Goal: Task Accomplishment & Management: Use online tool/utility

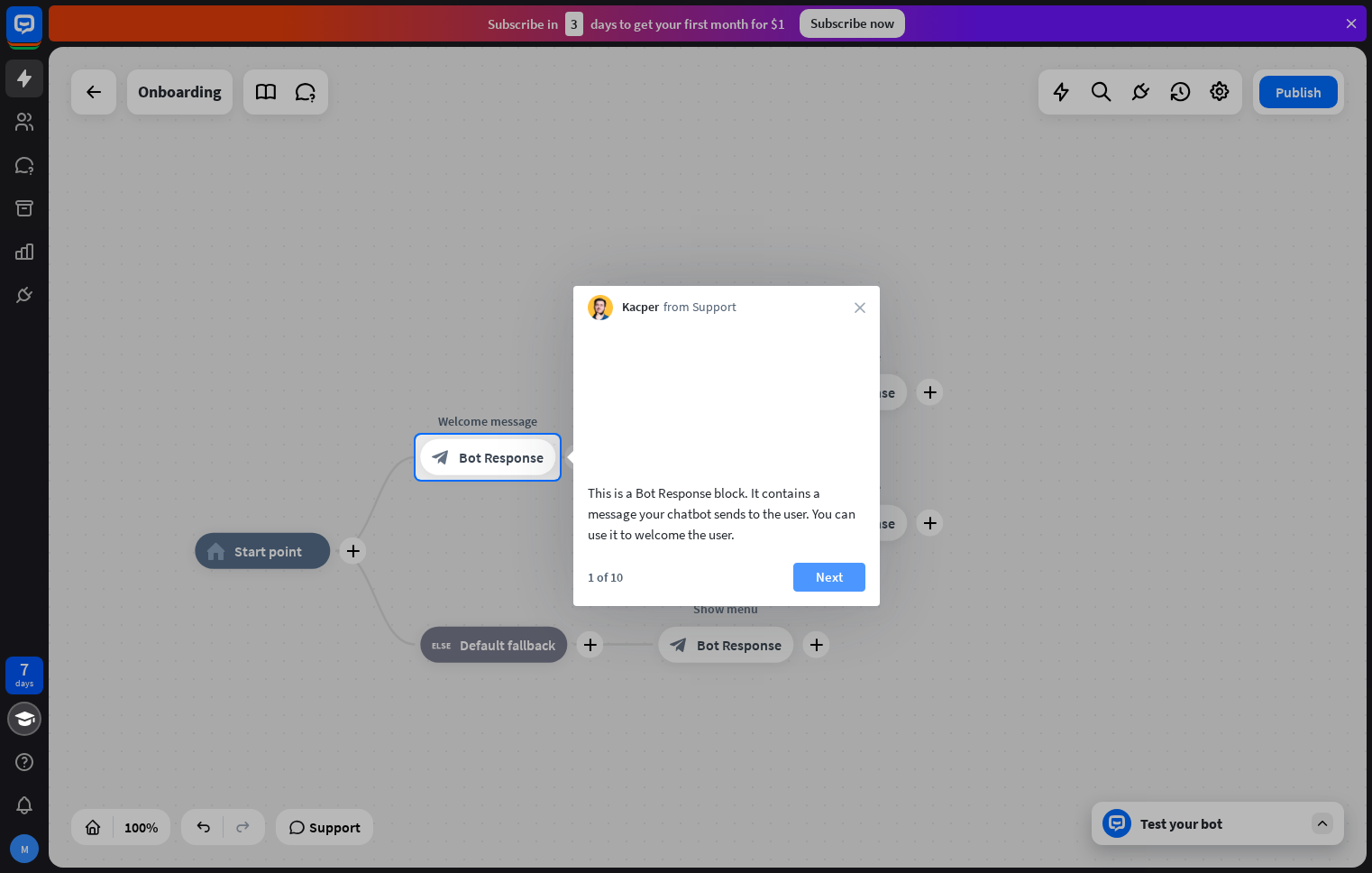
click at [830, 591] on button "Next" at bounding box center [830, 577] width 72 height 29
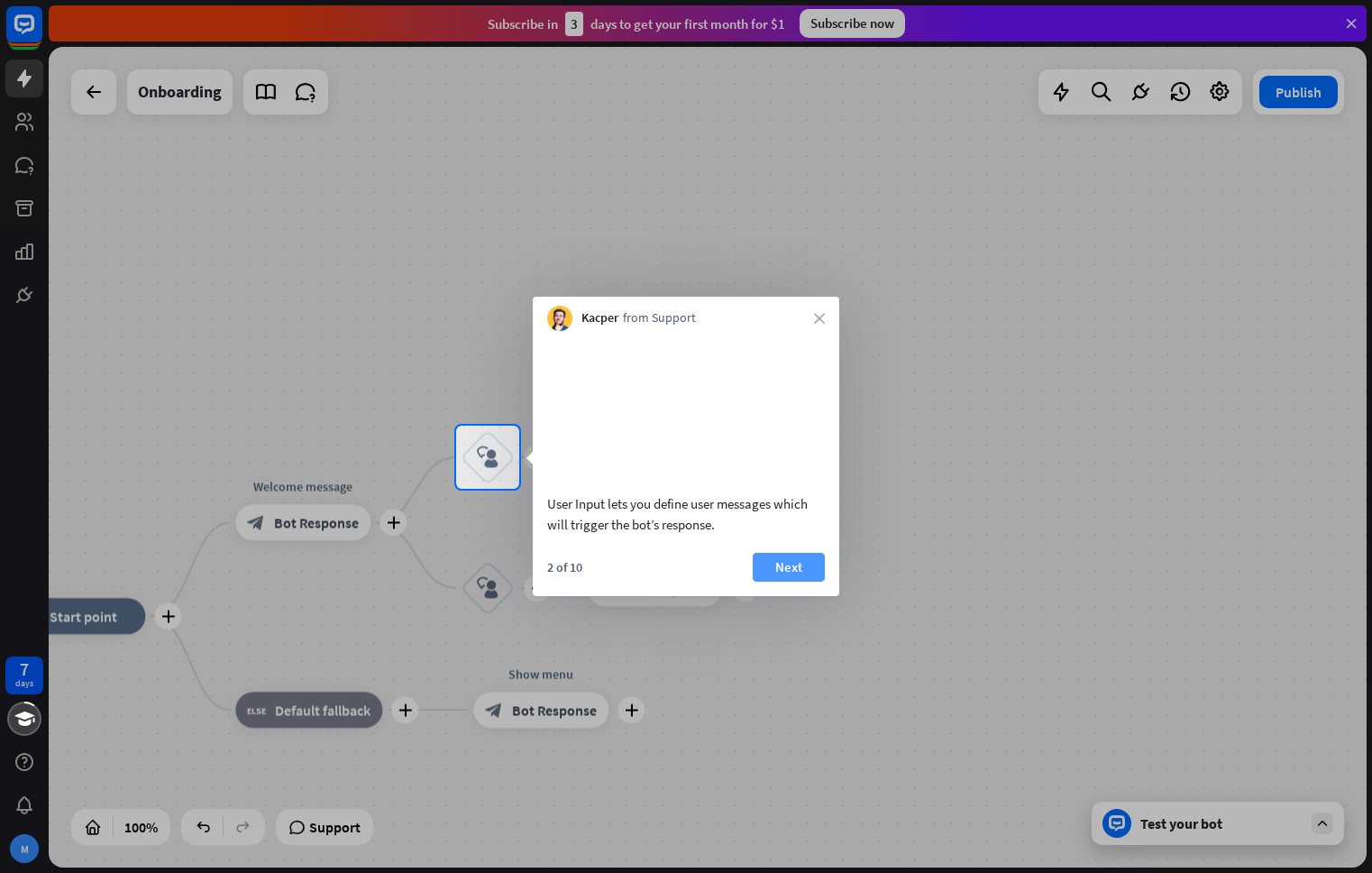
click at [799, 582] on button "Next" at bounding box center [789, 567] width 72 height 29
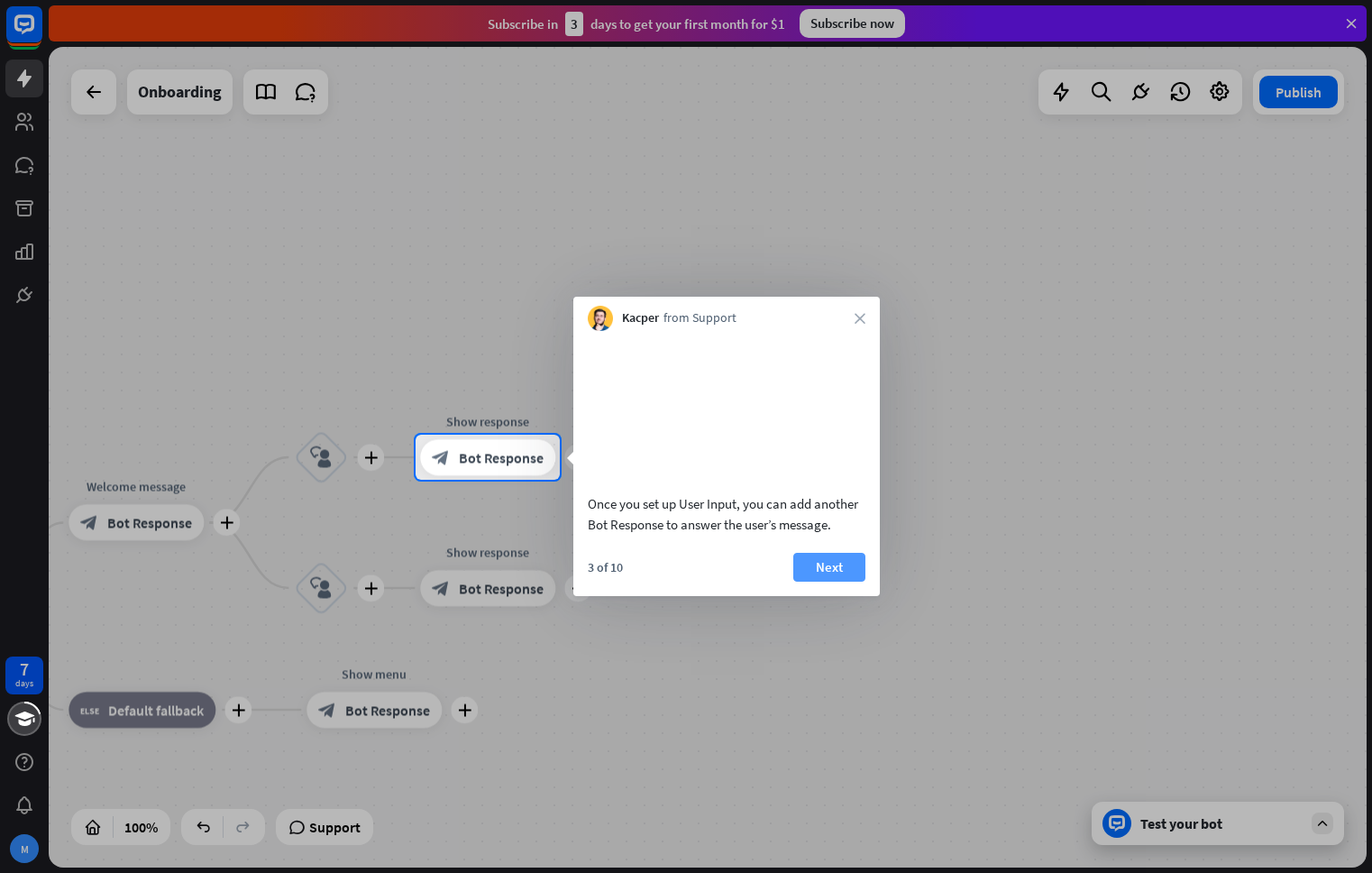
click at [850, 582] on button "Next" at bounding box center [830, 567] width 72 height 29
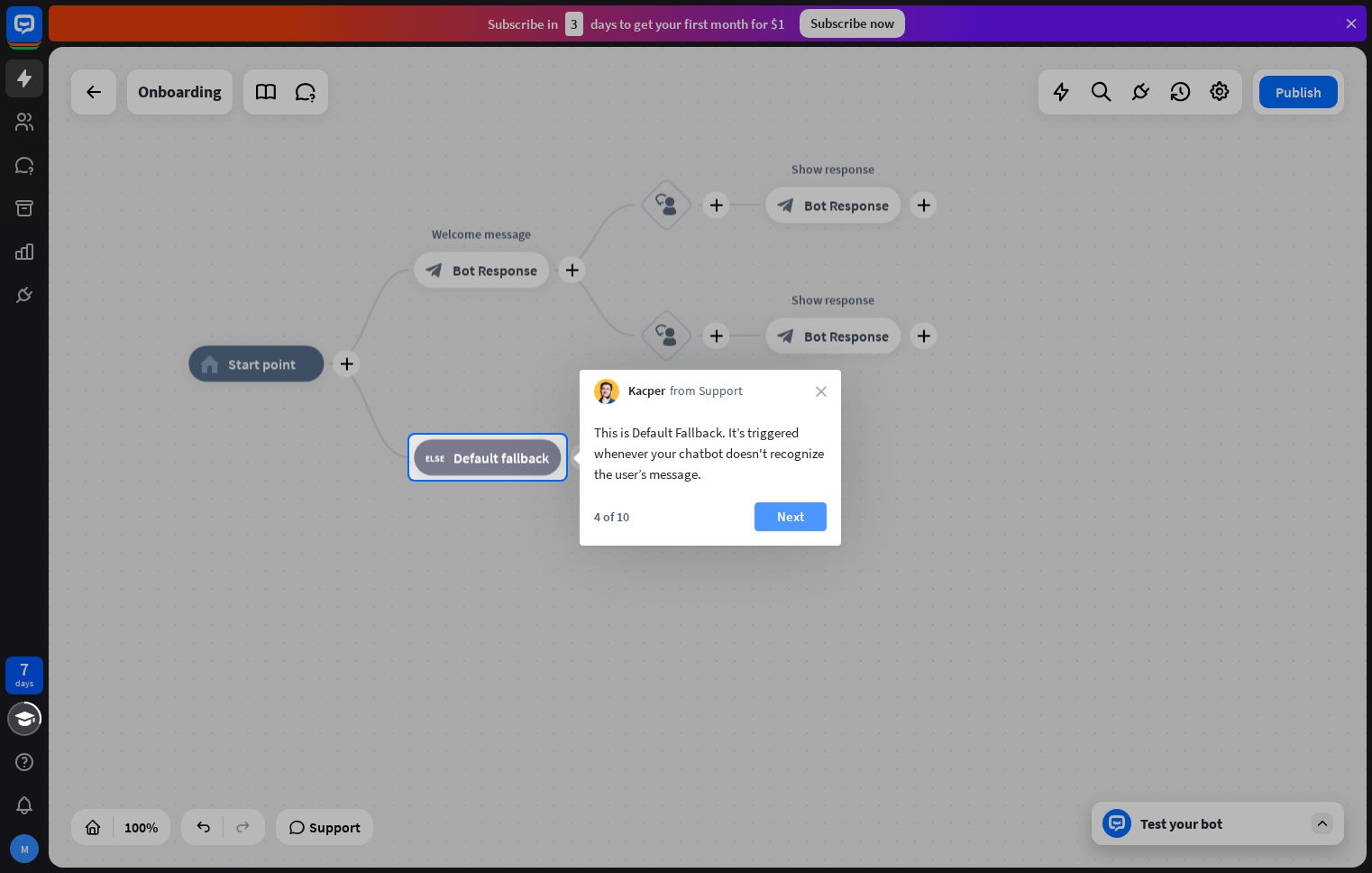
click at [792, 524] on button "Next" at bounding box center [791, 517] width 72 height 29
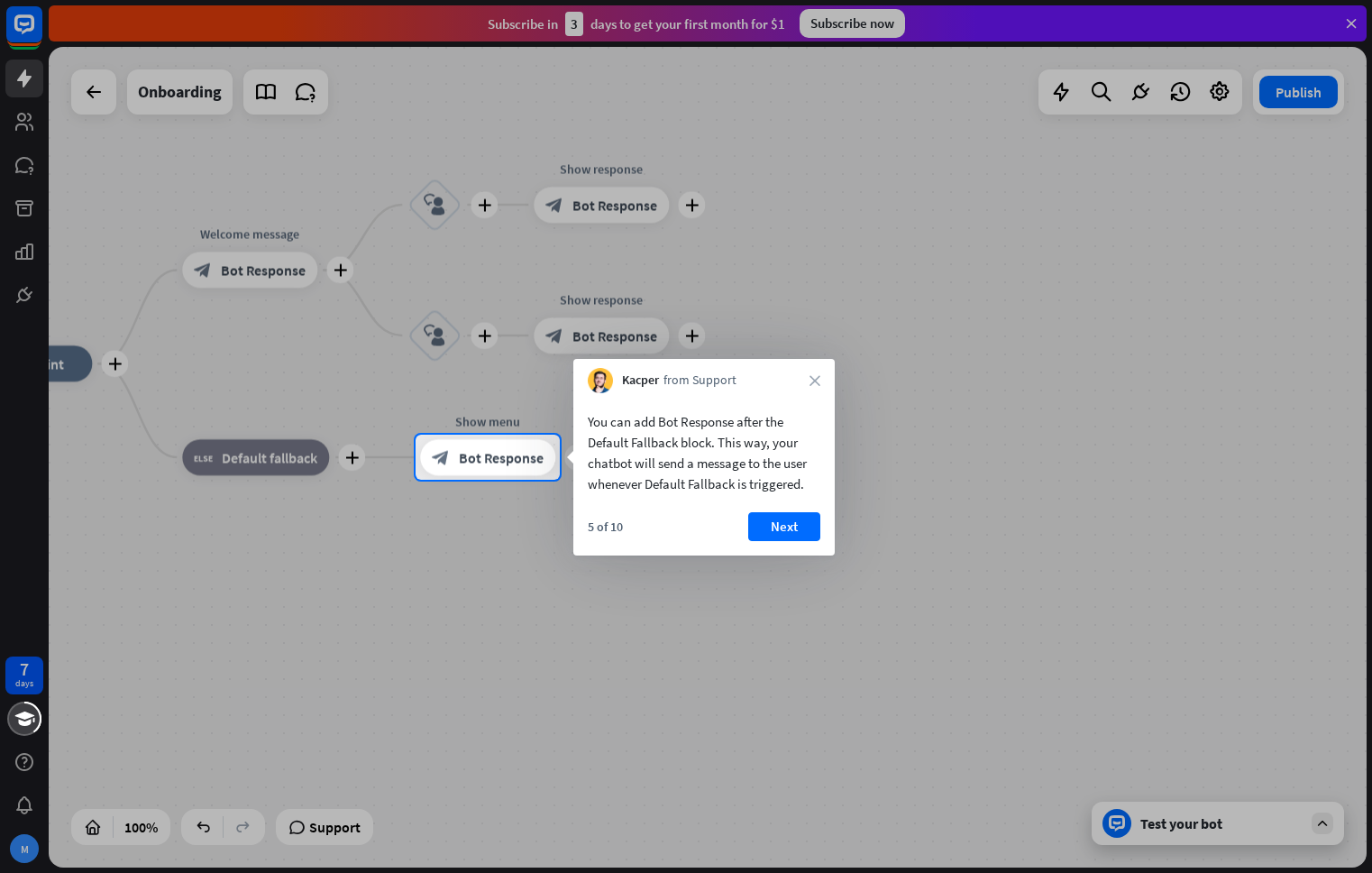
click at [792, 524] on button "Next" at bounding box center [784, 527] width 72 height 29
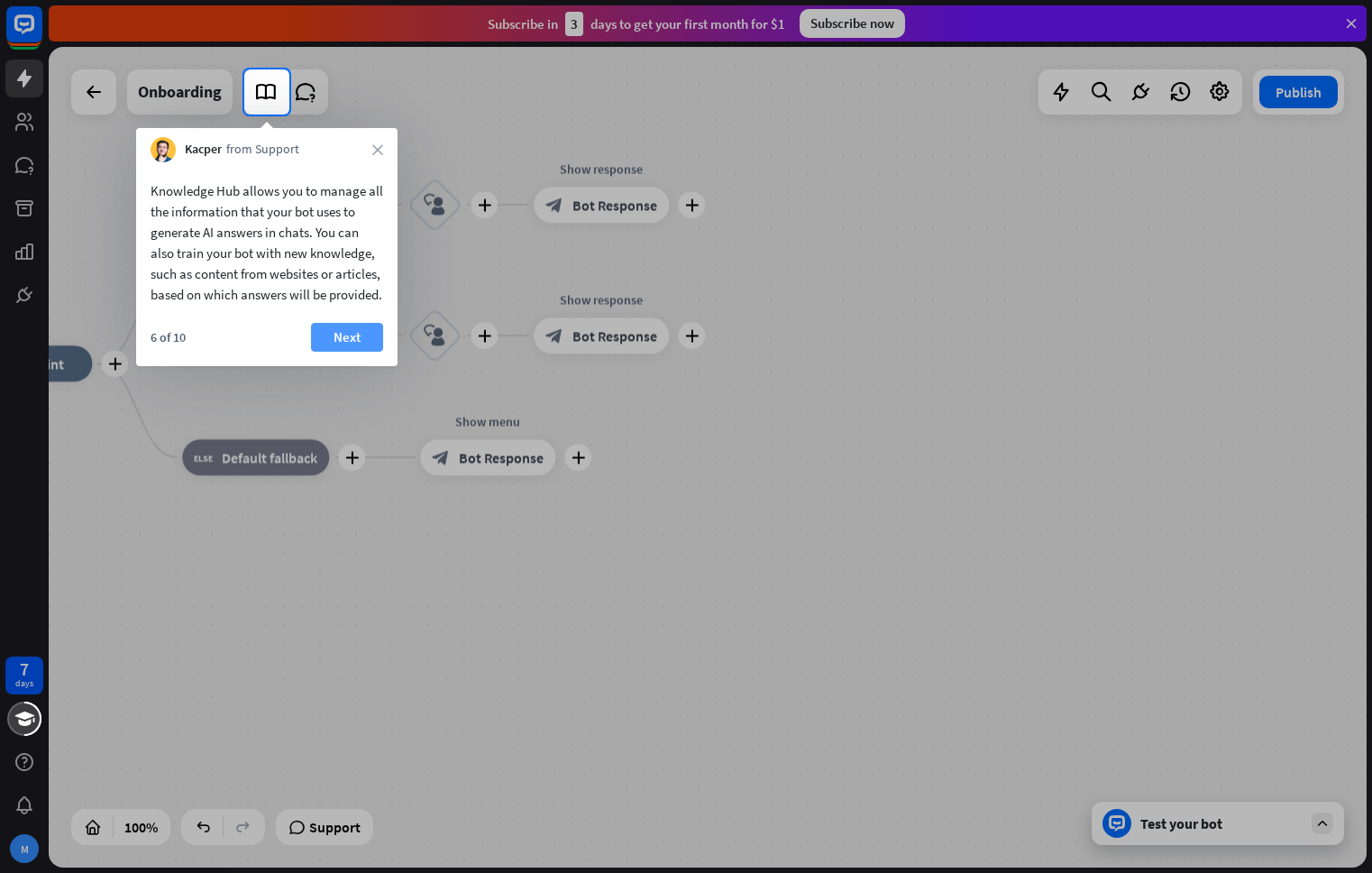
click at [341, 352] on button "Next" at bounding box center [347, 337] width 72 height 29
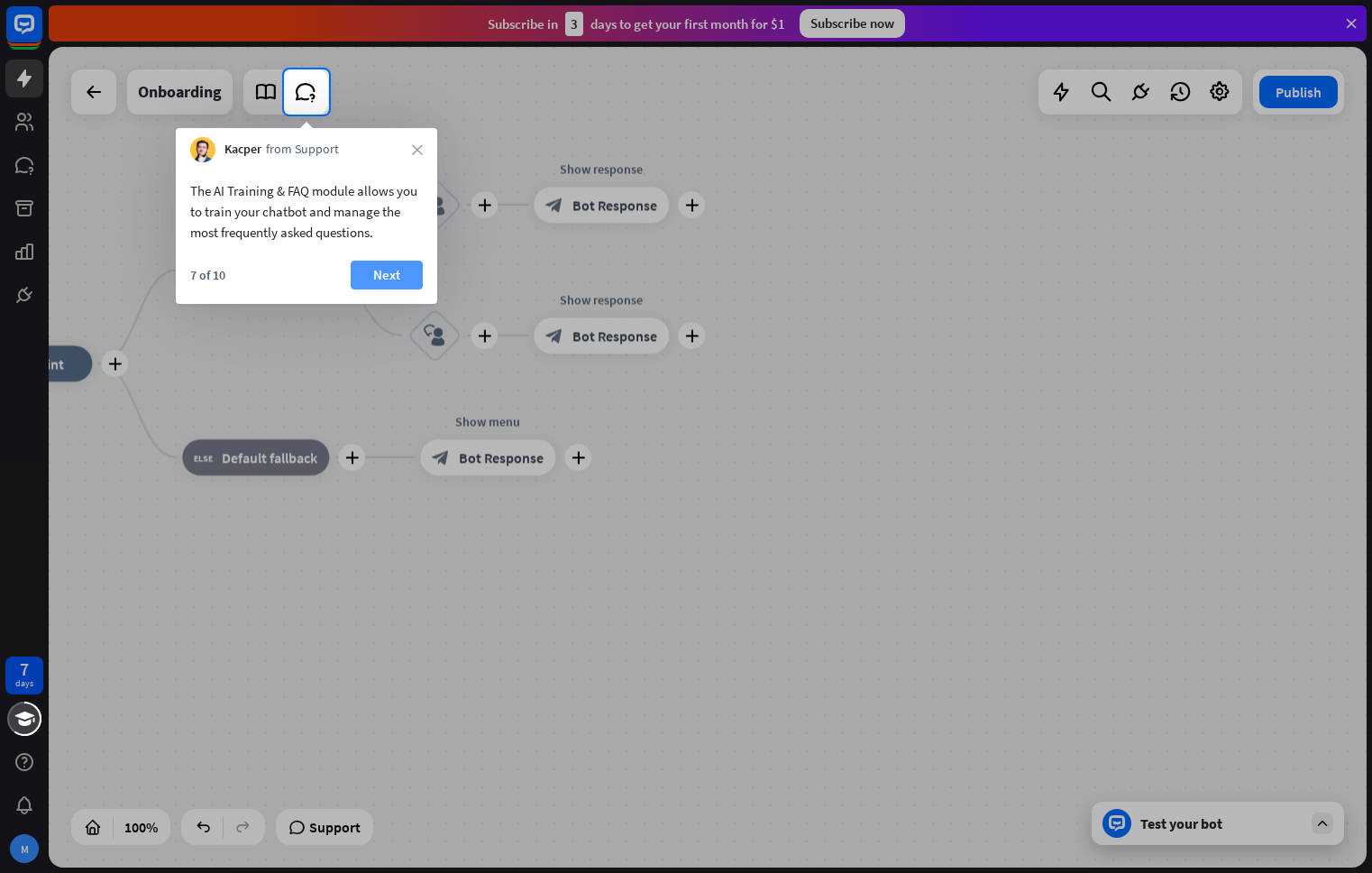
click at [384, 274] on button "Next" at bounding box center [387, 276] width 72 height 29
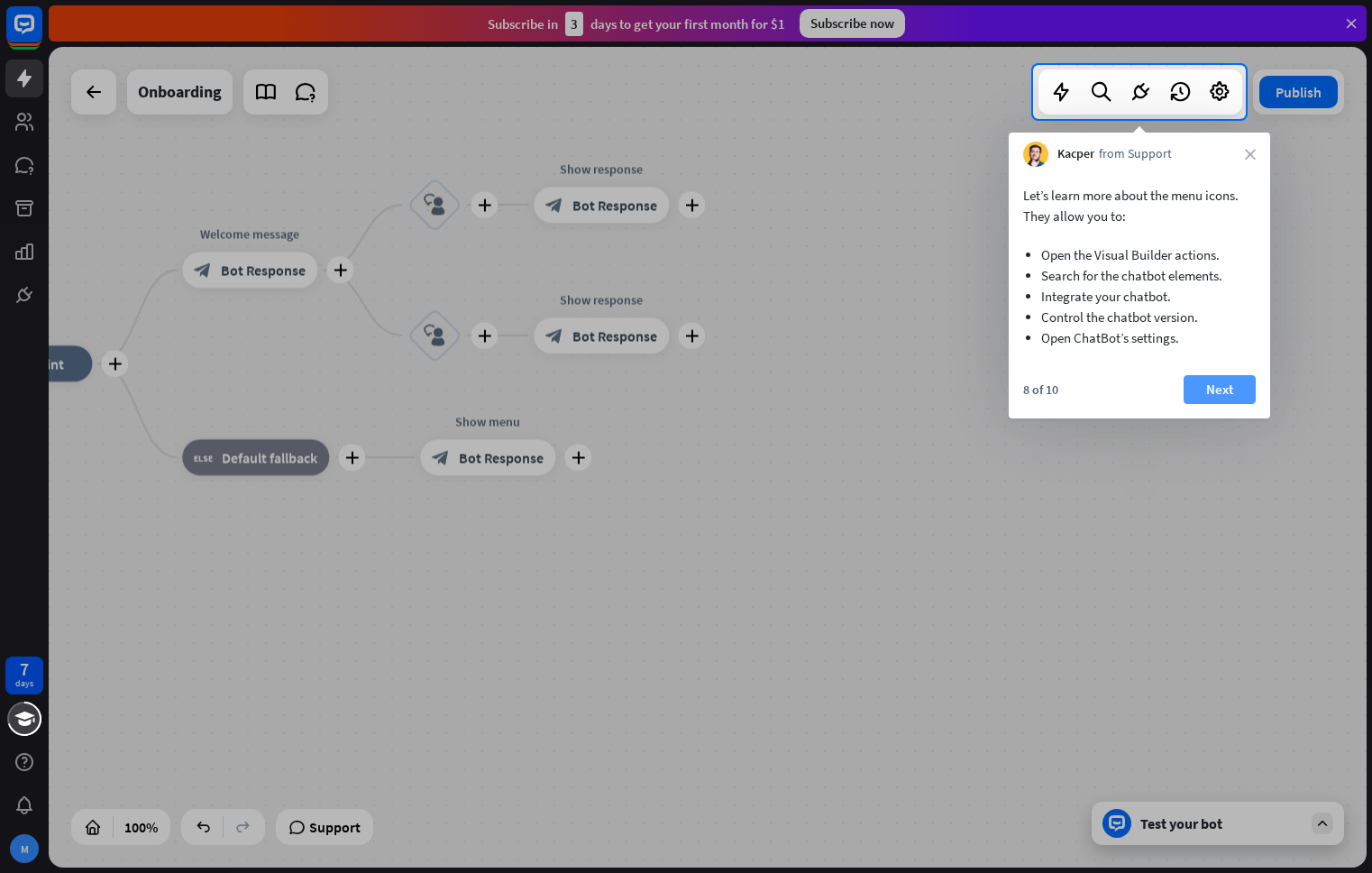
click at [1209, 393] on button "Next" at bounding box center [1220, 390] width 72 height 29
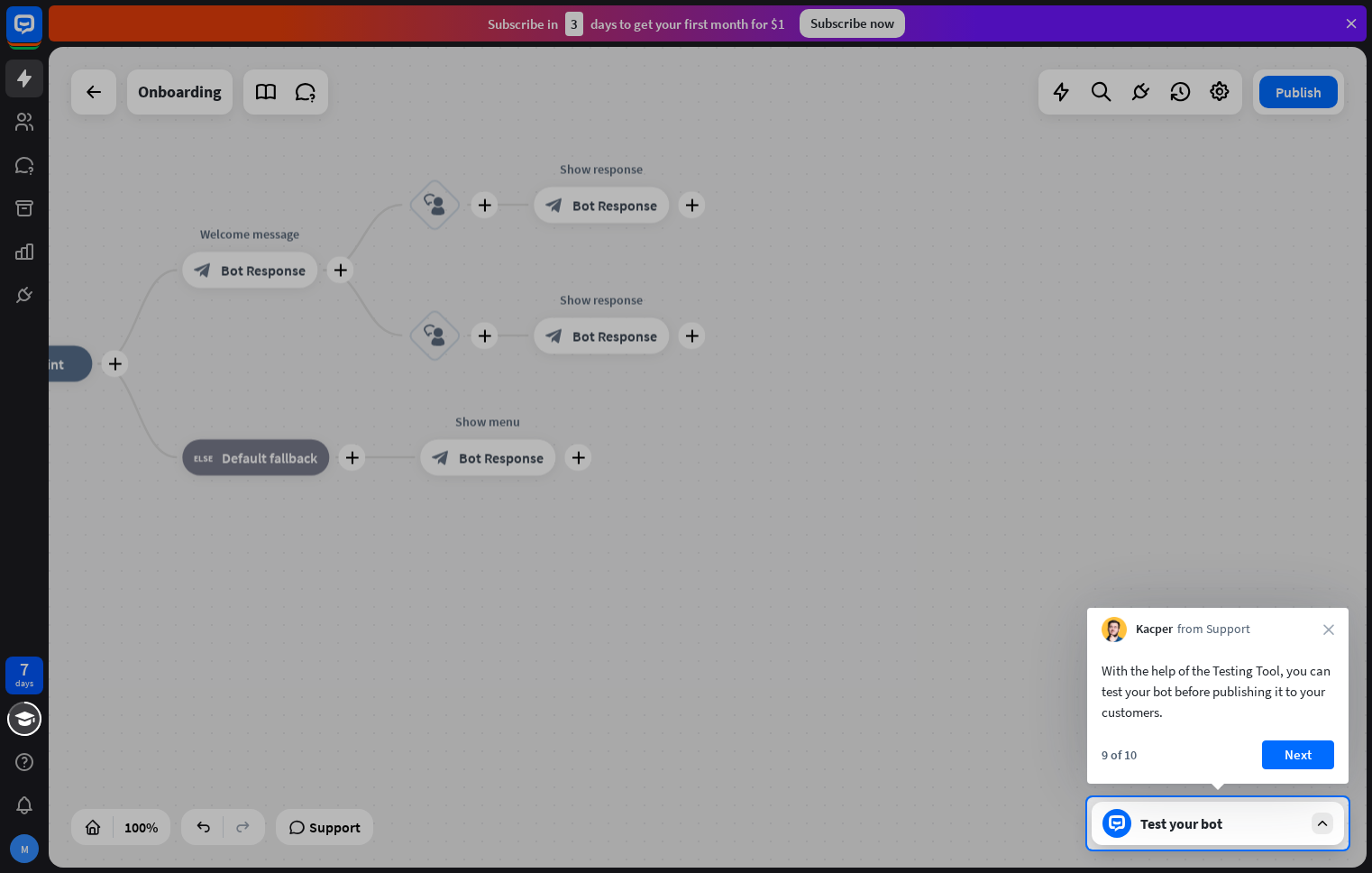
click at [1301, 758] on button "Next" at bounding box center [1298, 755] width 72 height 29
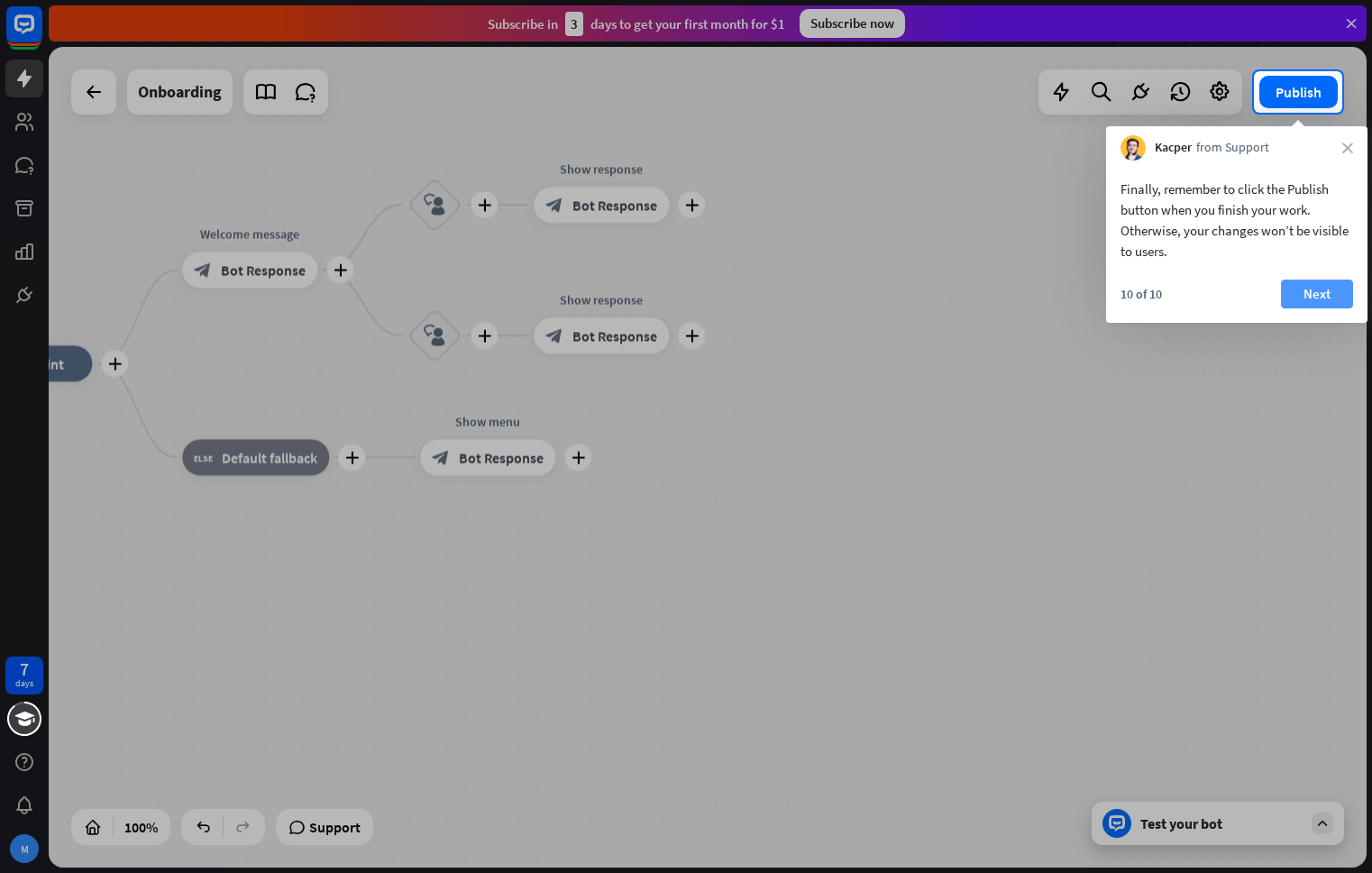
click at [1322, 294] on button "Next" at bounding box center [1317, 294] width 72 height 29
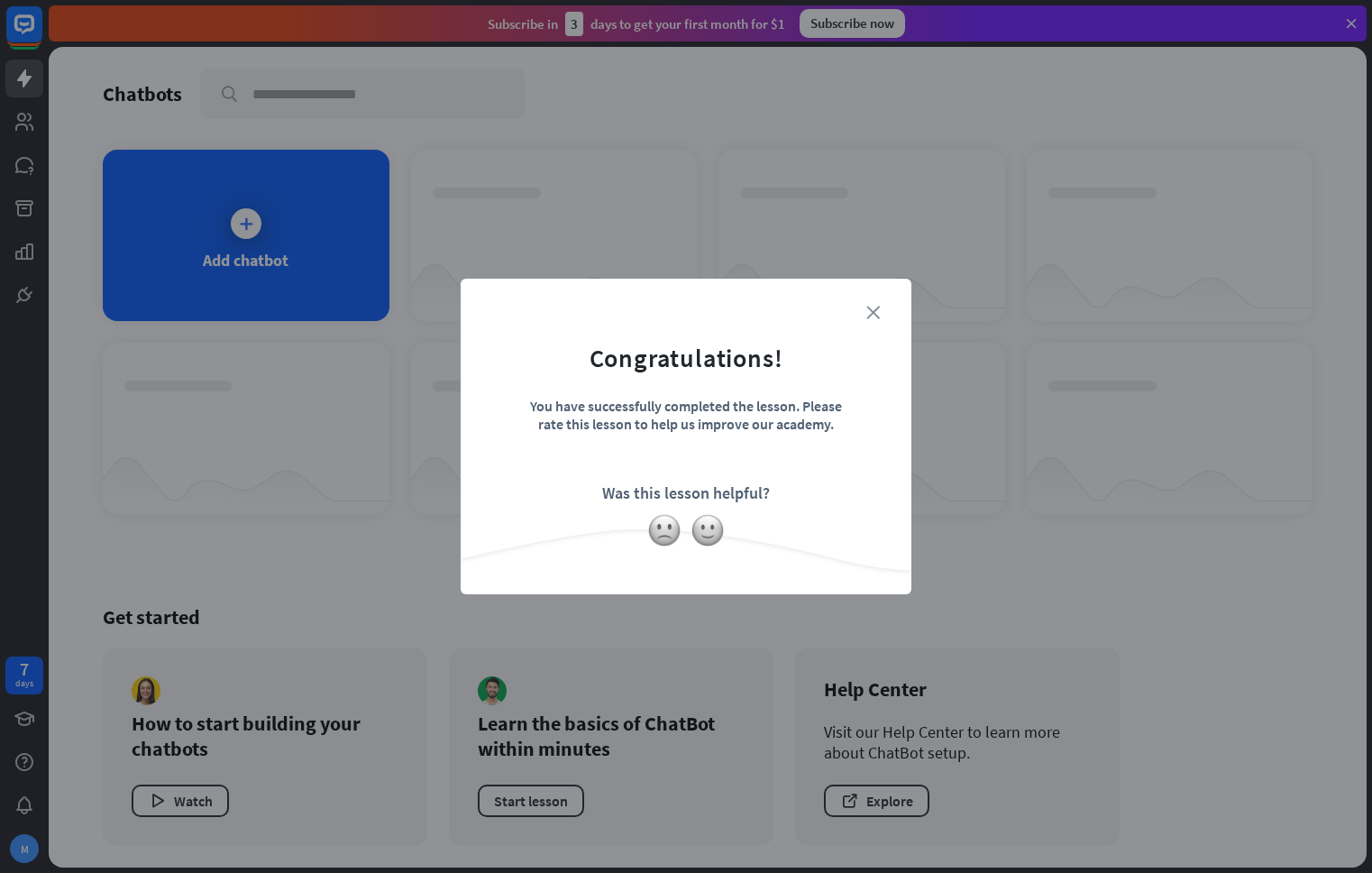
click at [871, 319] on icon "close" at bounding box center [873, 313] width 14 height 14
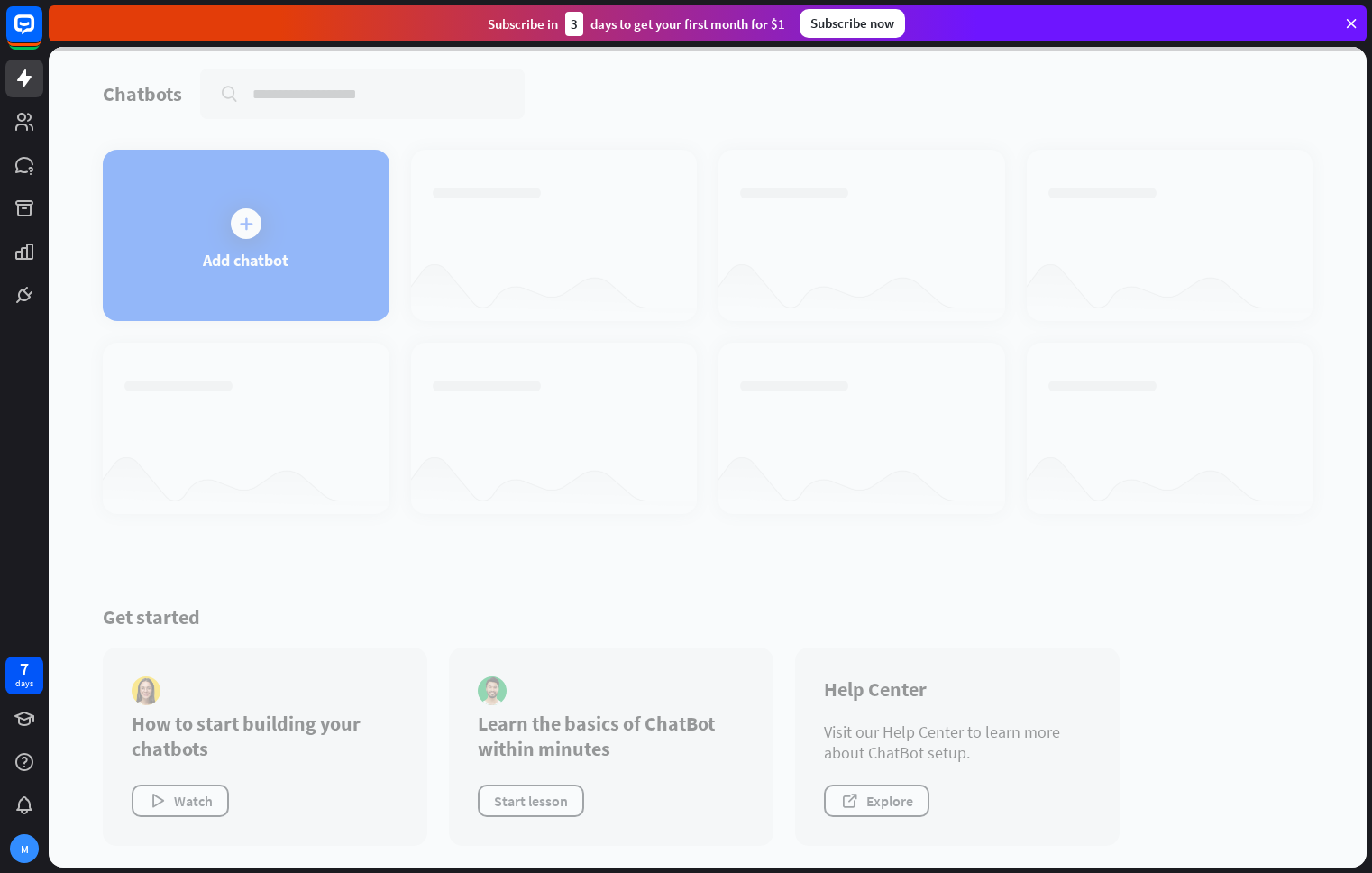
click at [241, 228] on div at bounding box center [707, 457] width 1317 height 820
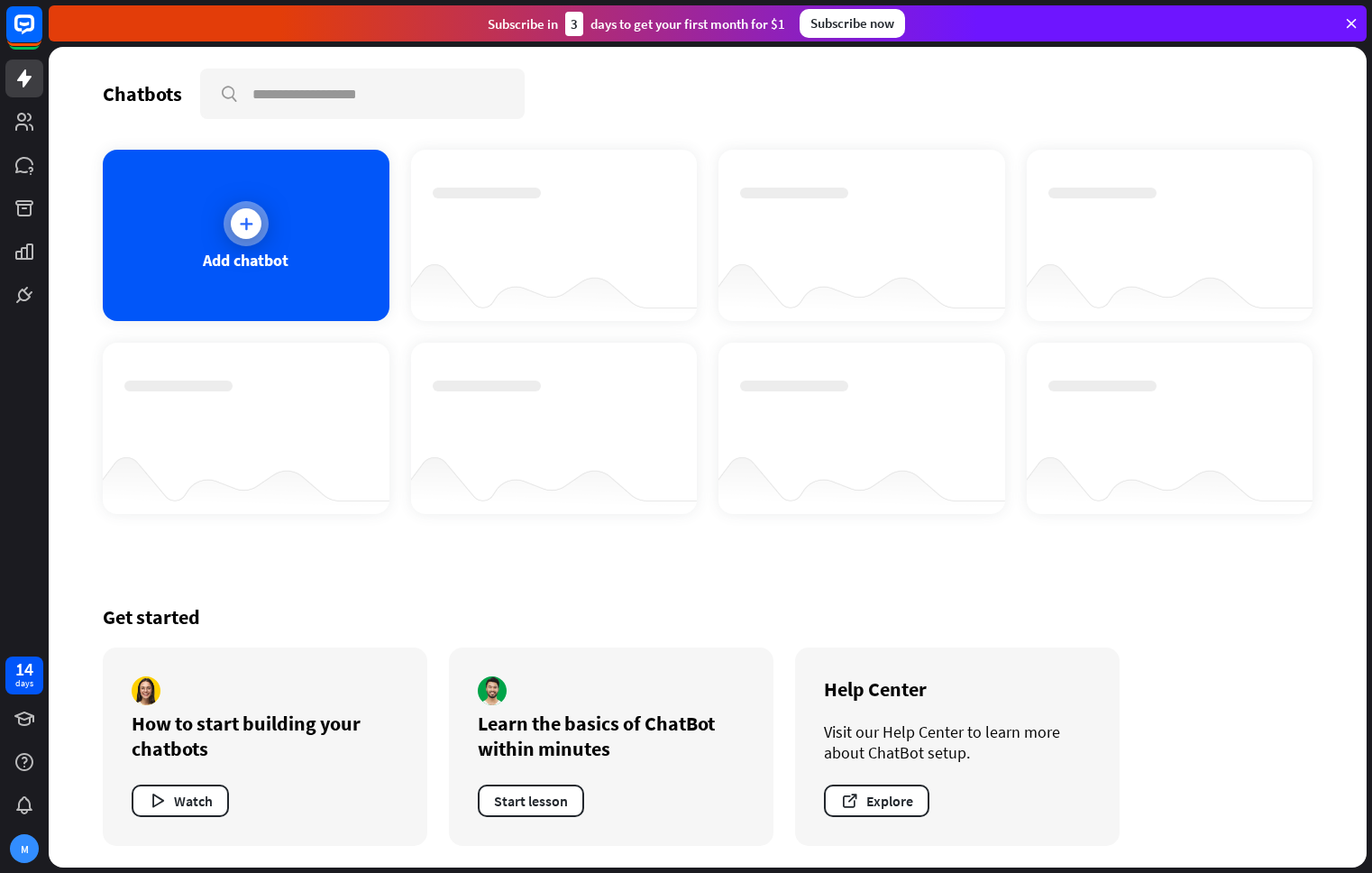
click at [237, 217] on icon at bounding box center [246, 223] width 18 height 18
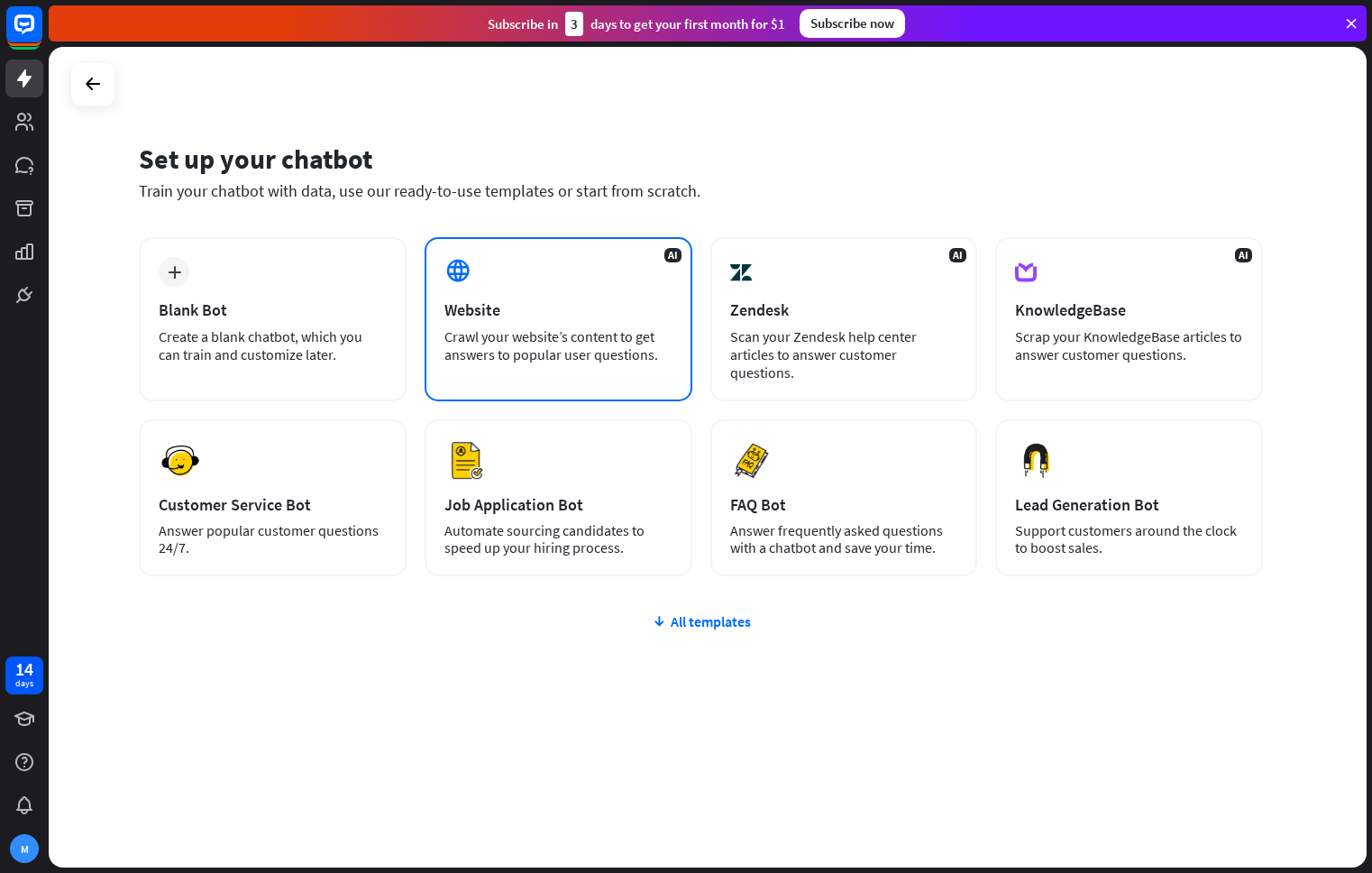
click at [472, 288] on div "AI Website Crawl your website’s content to get answers to popular user question…" at bounding box center [558, 320] width 268 height 164
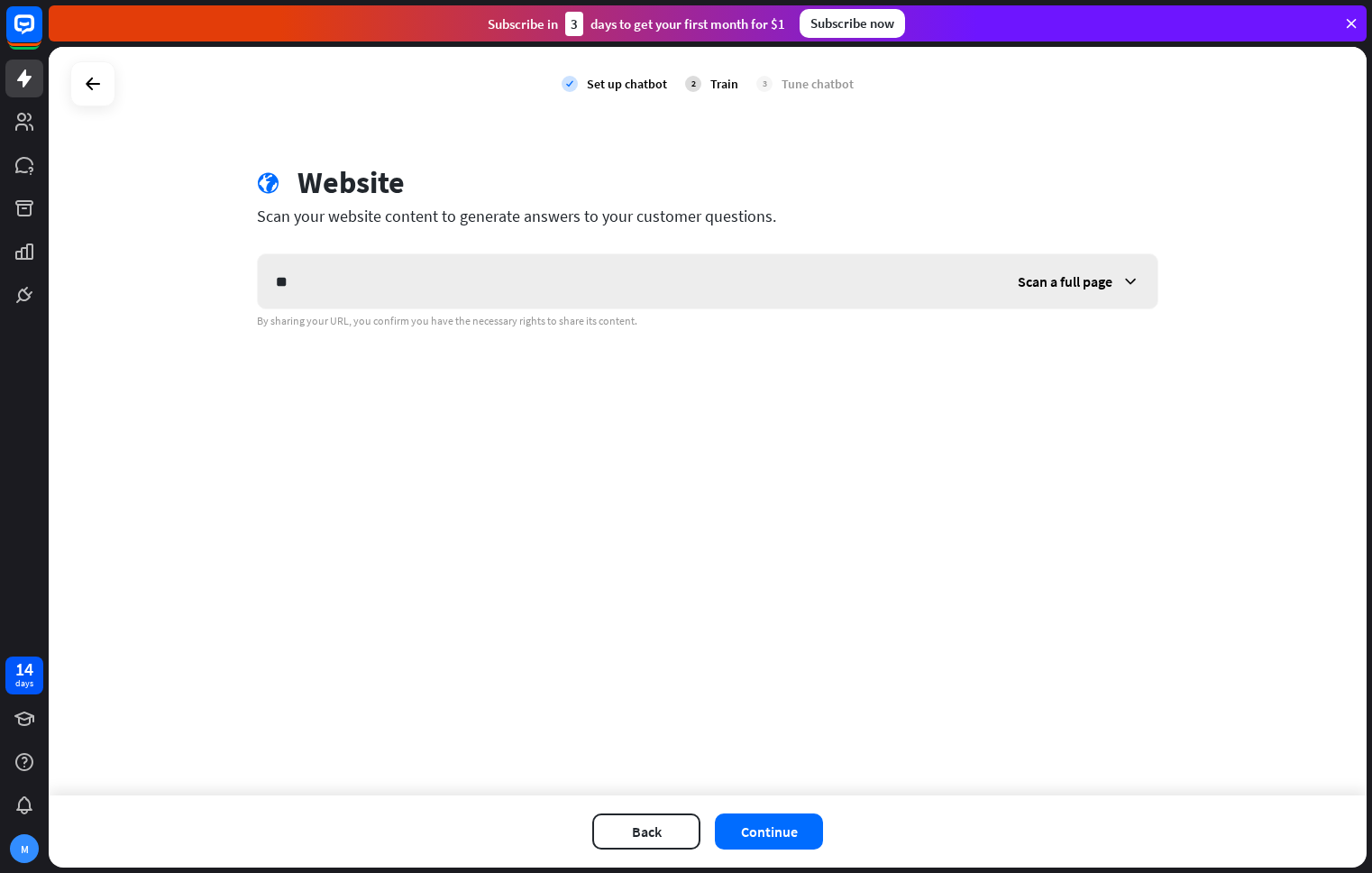
type input "*"
type input "**********"
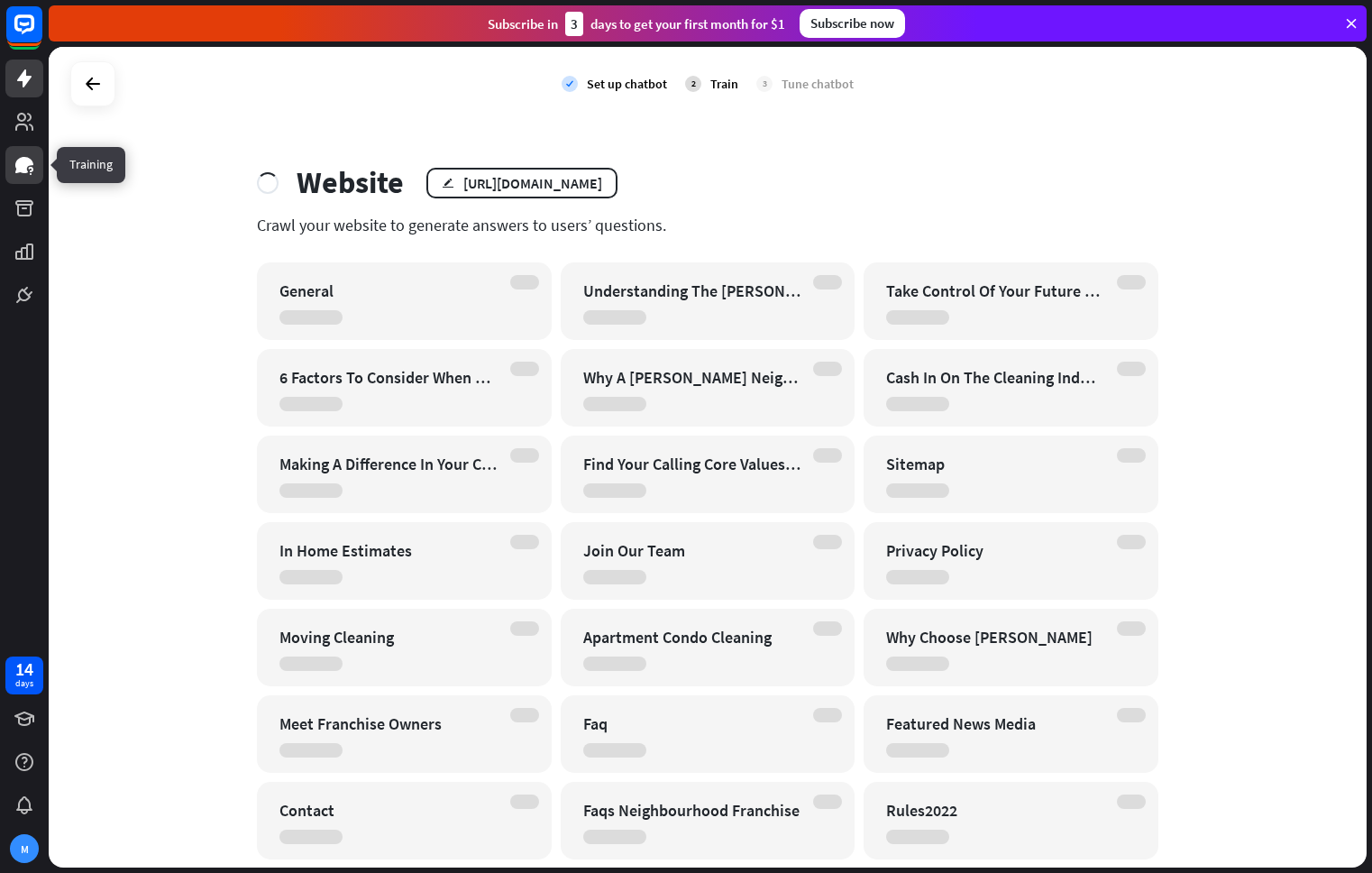
click at [23, 158] on icon at bounding box center [24, 164] width 18 height 17
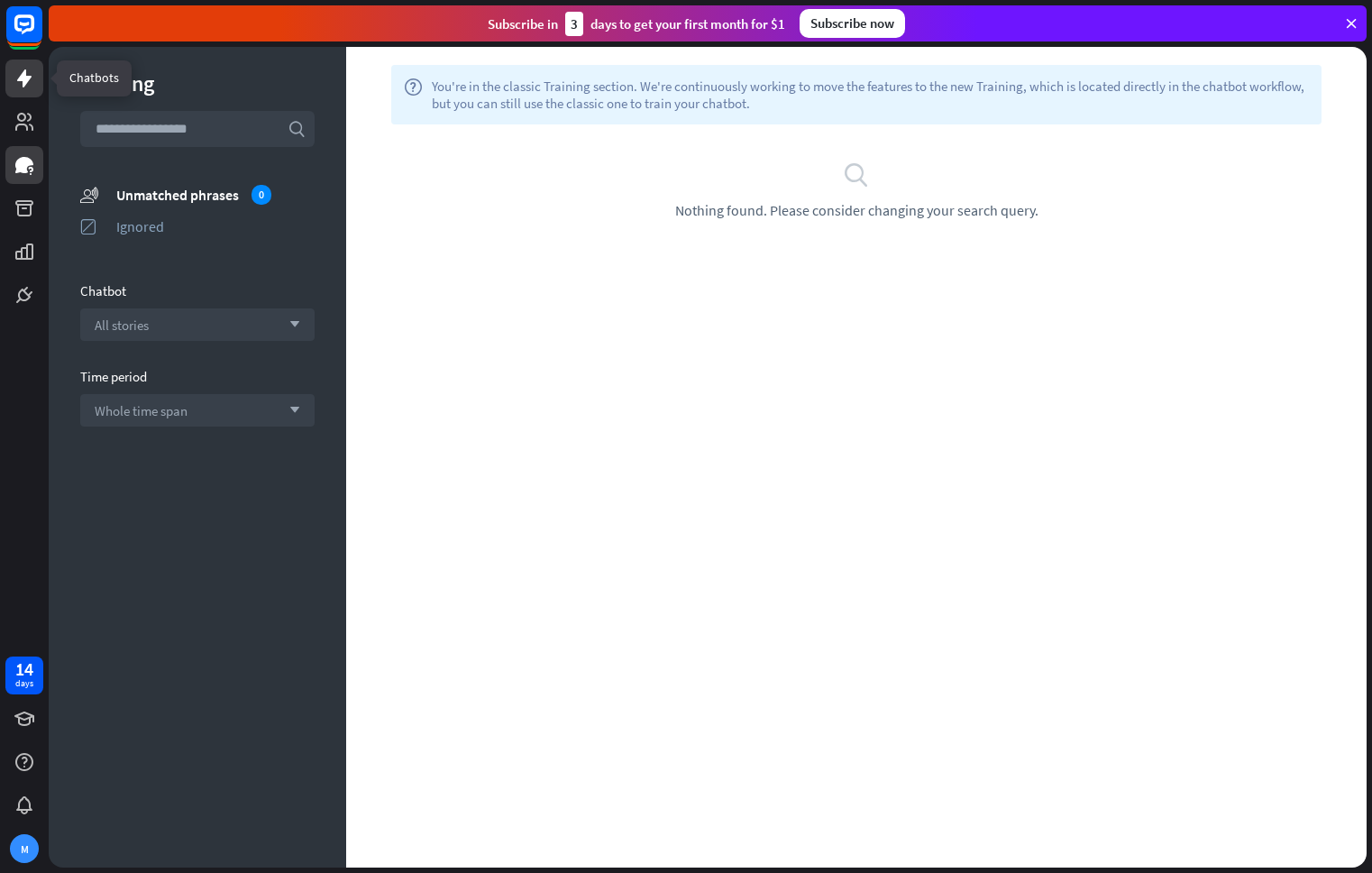
click at [24, 77] on icon at bounding box center [24, 78] width 15 height 18
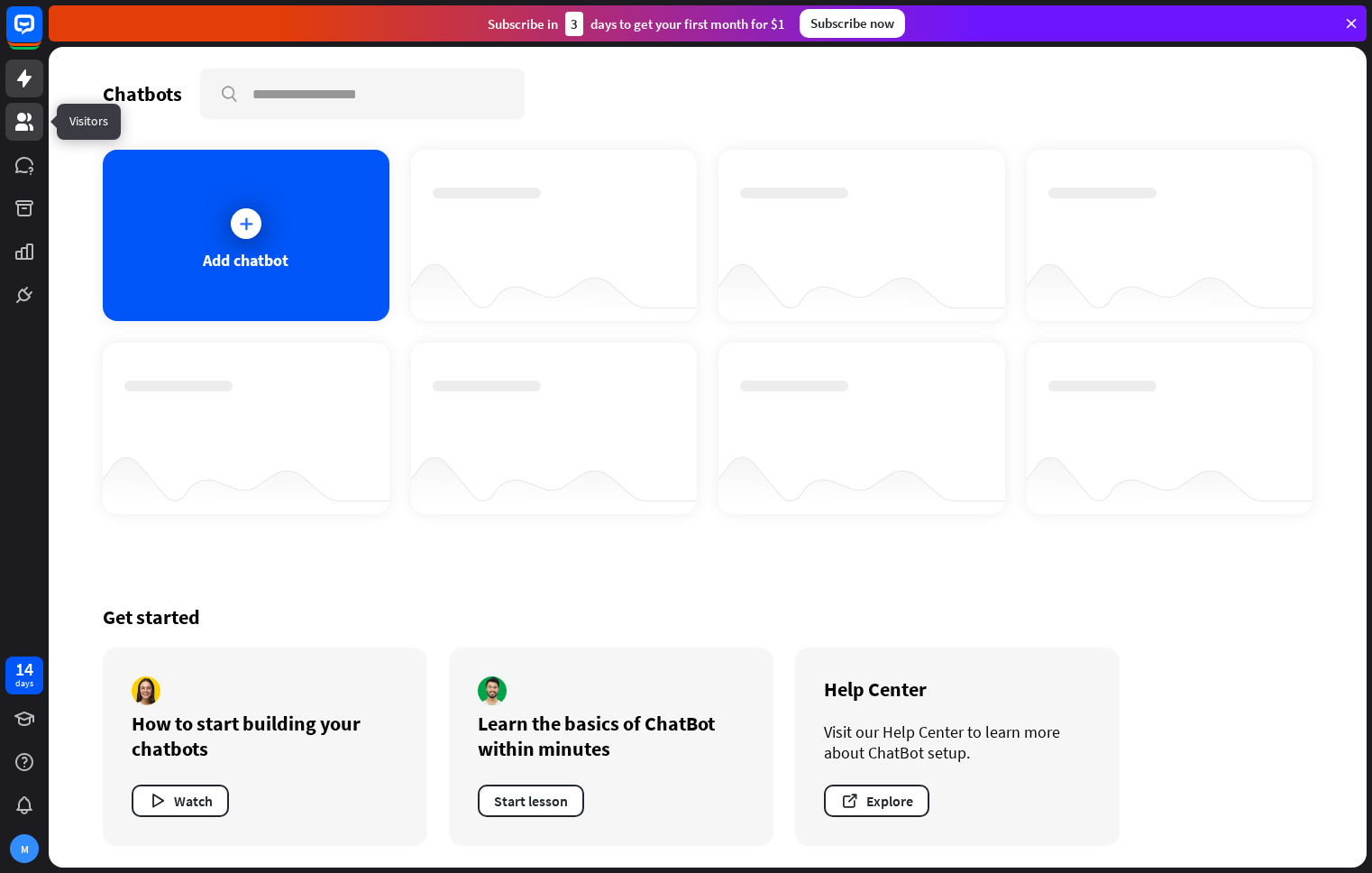
click at [27, 135] on link at bounding box center [24, 121] width 38 height 38
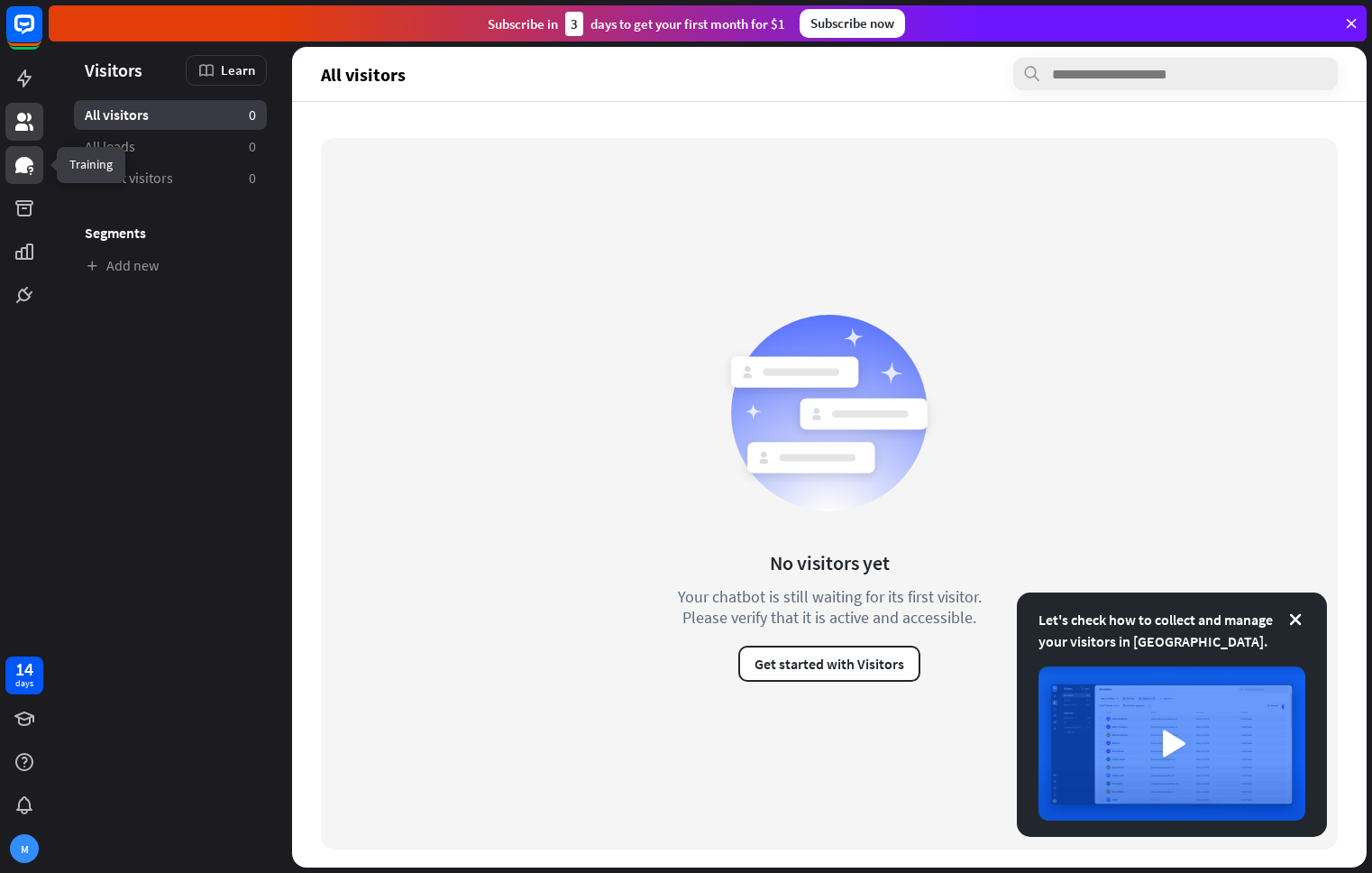
click at [21, 164] on icon at bounding box center [24, 164] width 18 height 17
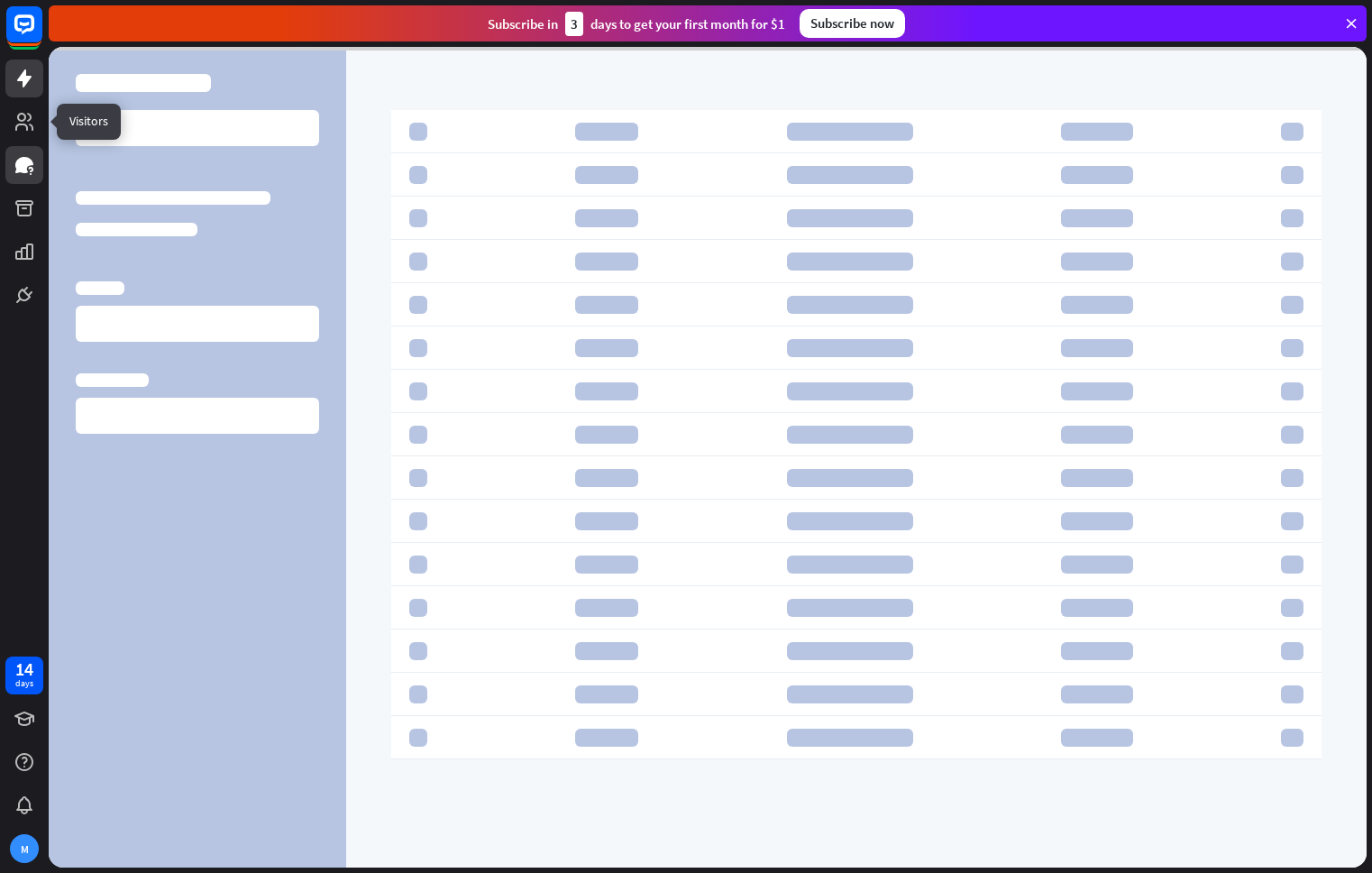
click at [29, 70] on icon at bounding box center [24, 78] width 21 height 22
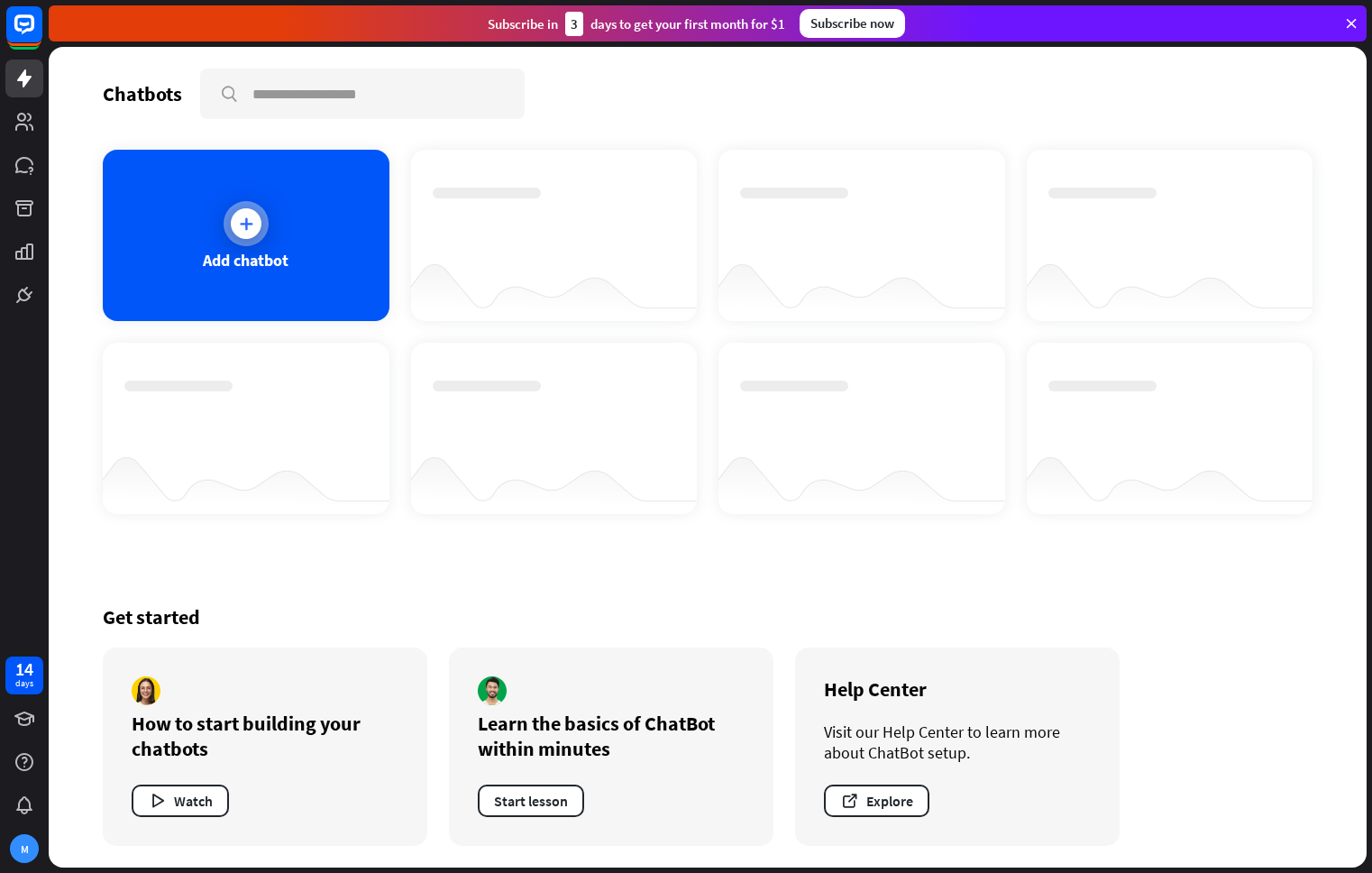
click at [284, 248] on div "Add chatbot" at bounding box center [245, 235] width 286 height 171
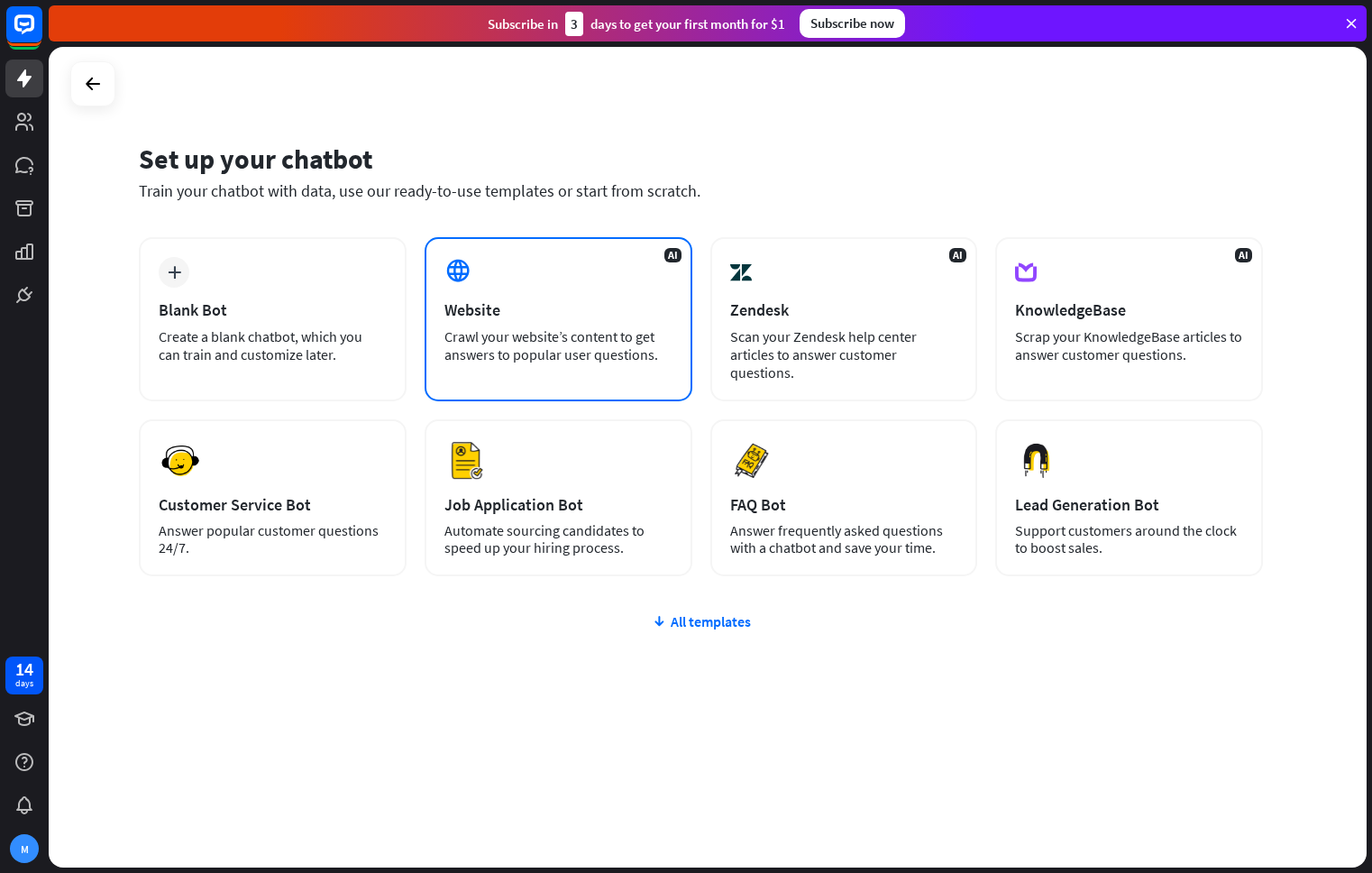
click at [578, 325] on div "AI Website Crawl your website’s content to get answers to popular user question…" at bounding box center [558, 320] width 268 height 164
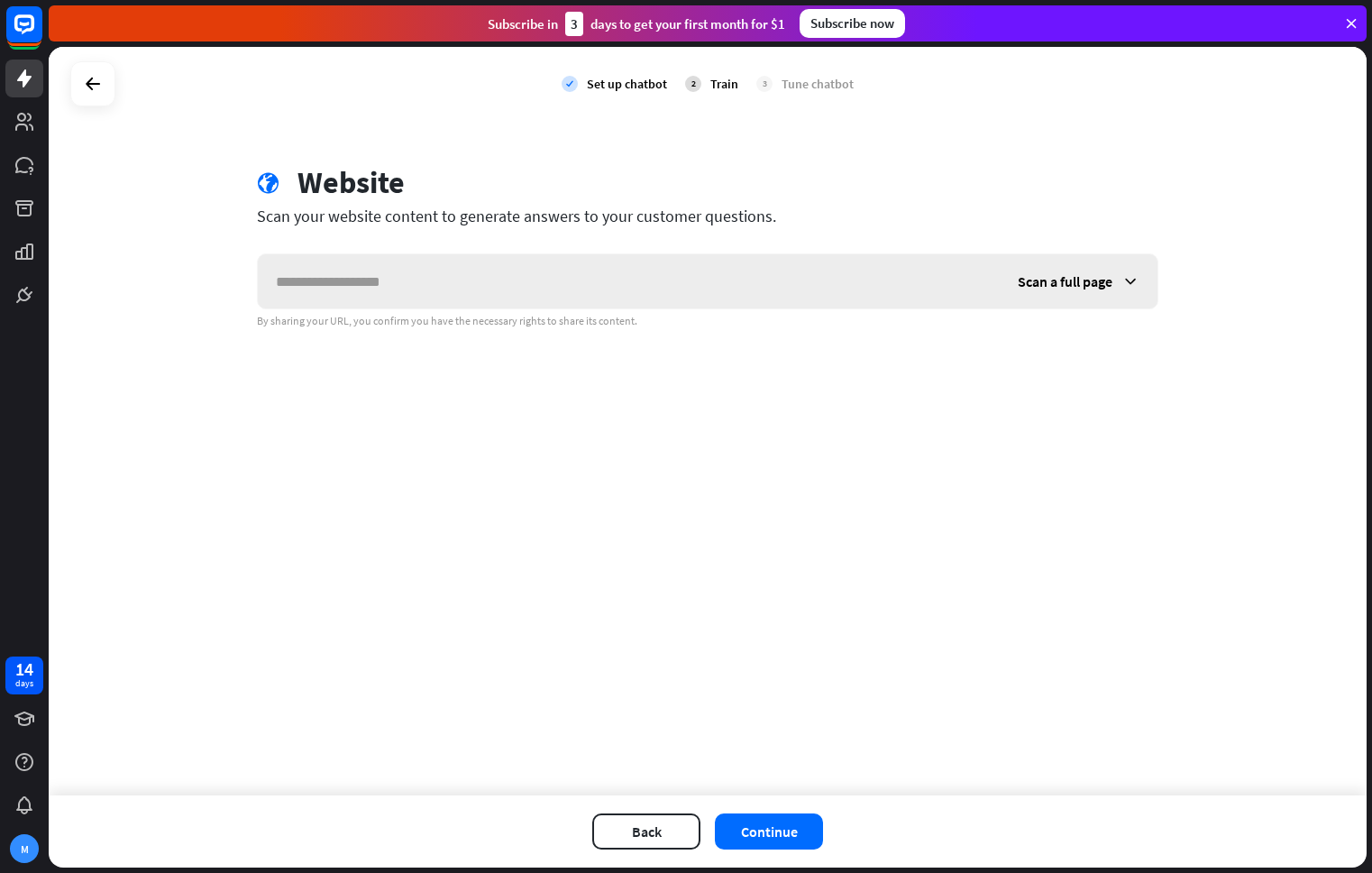
click at [648, 279] on input "text" at bounding box center [628, 281] width 742 height 54
click at [1092, 281] on span "Scan a full page" at bounding box center [1064, 282] width 95 height 18
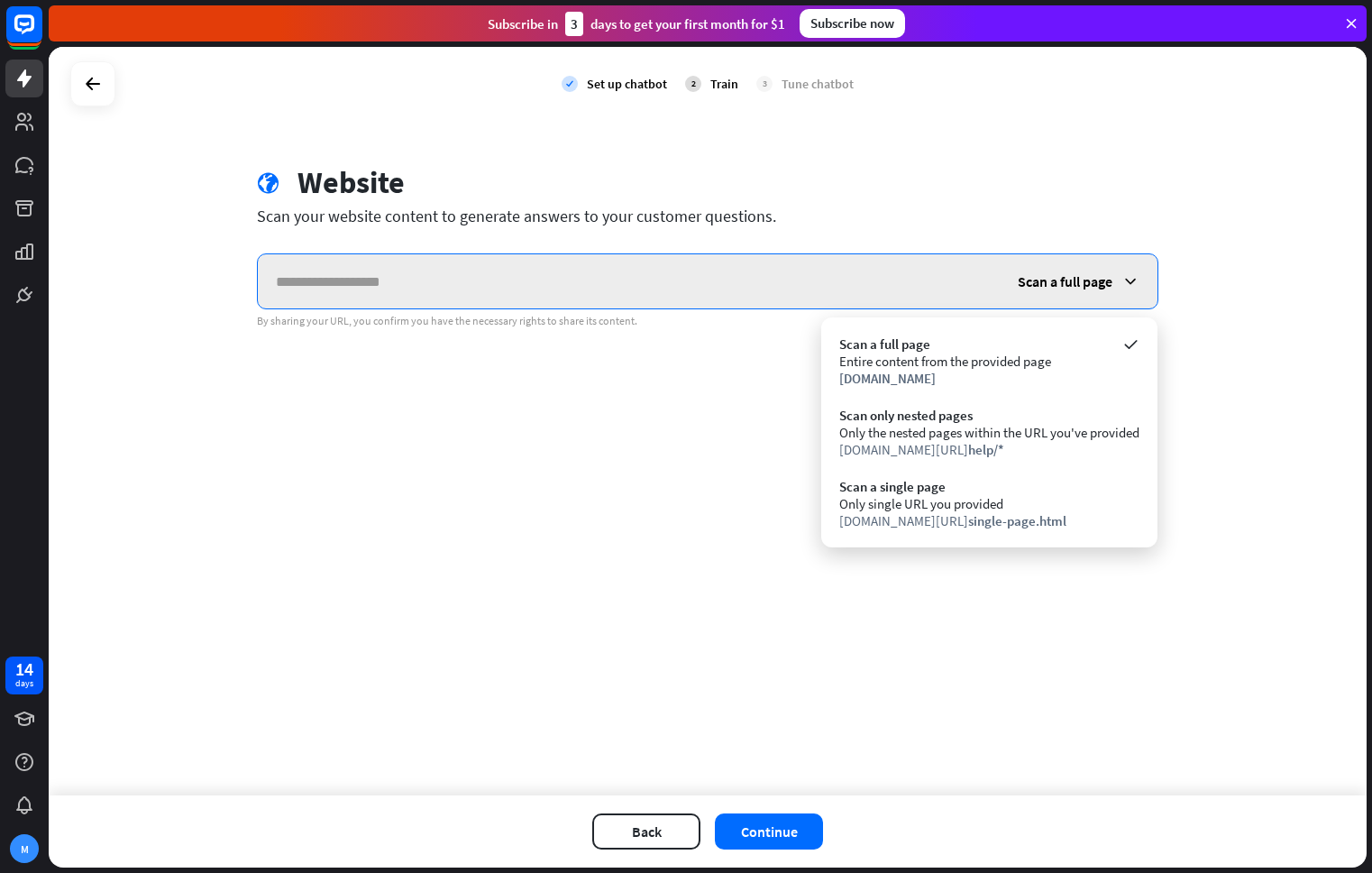
click at [705, 277] on input "text" at bounding box center [628, 281] width 742 height 54
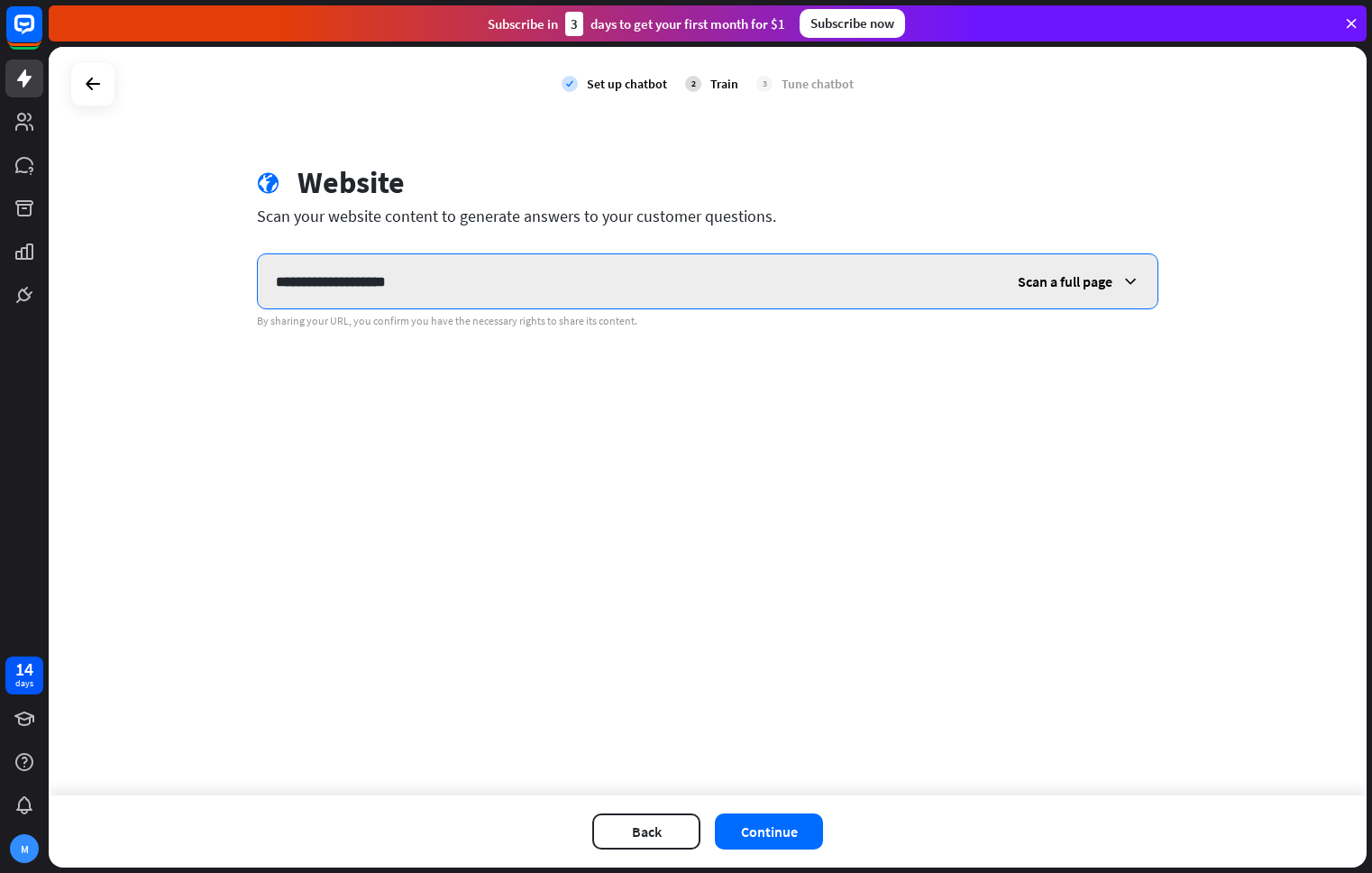
type input "**********"
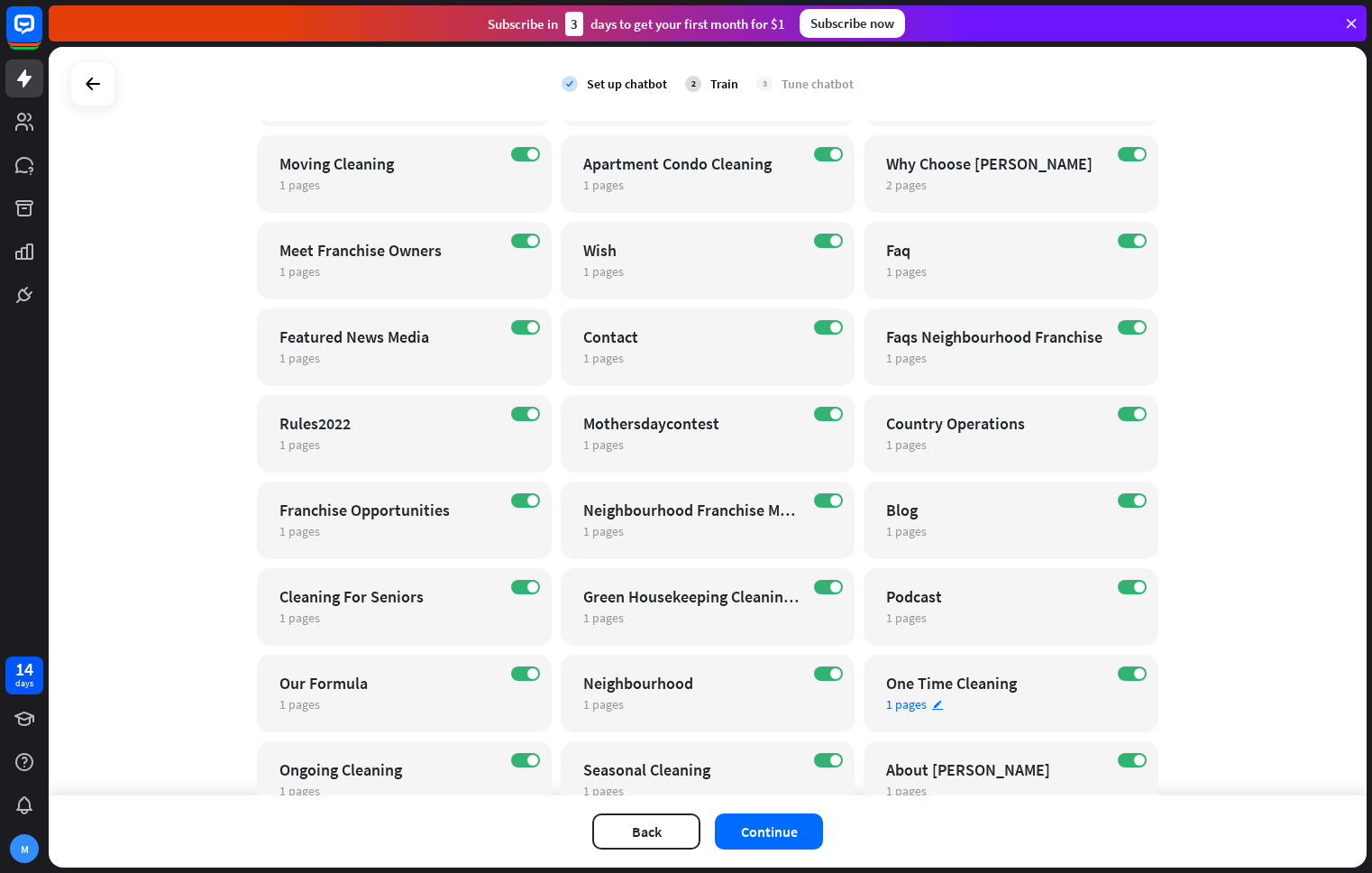
scroll to position [445, 0]
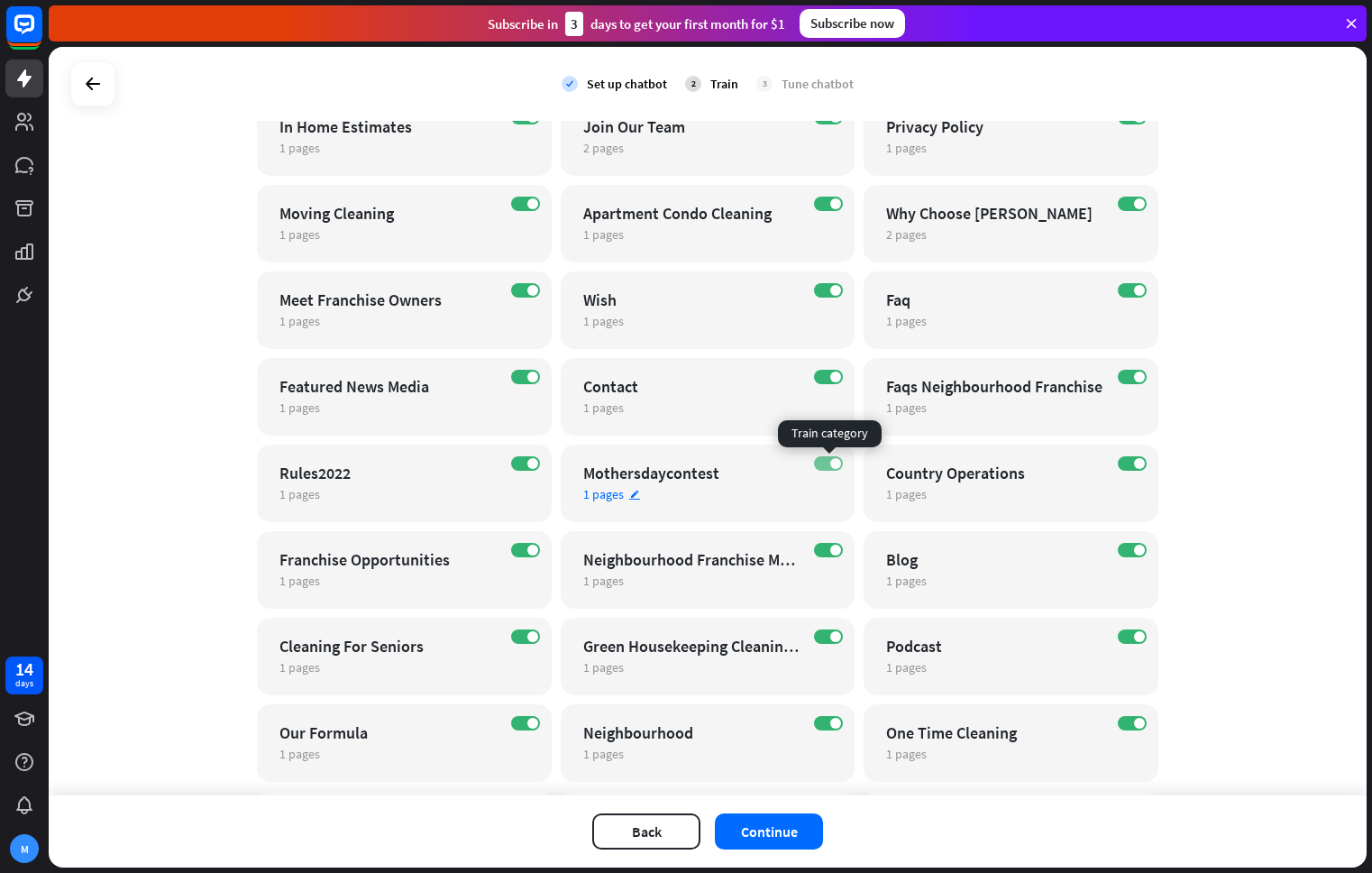
click at [829, 463] on label "ON" at bounding box center [829, 463] width 29 height 15
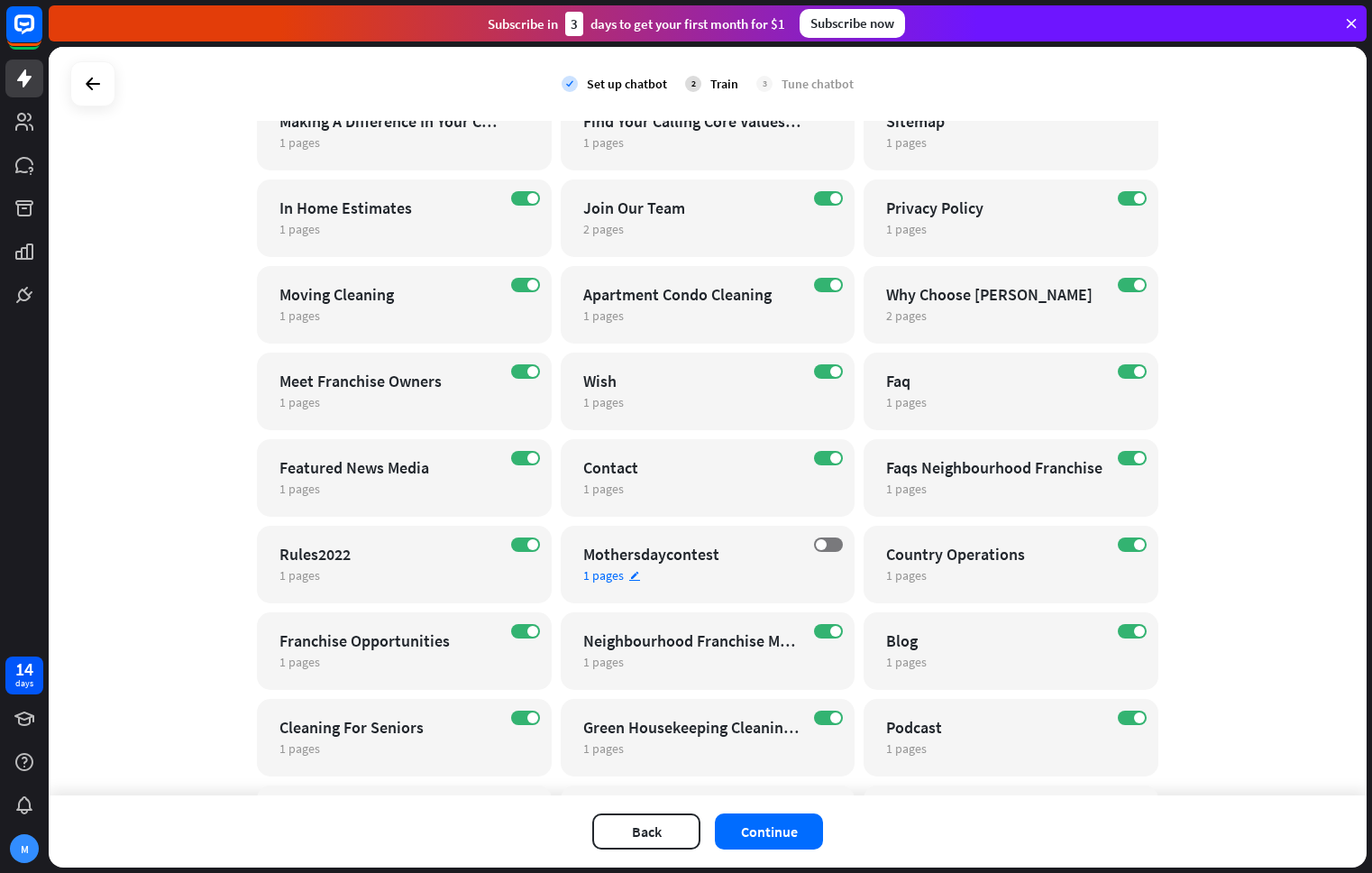
scroll to position [359, 0]
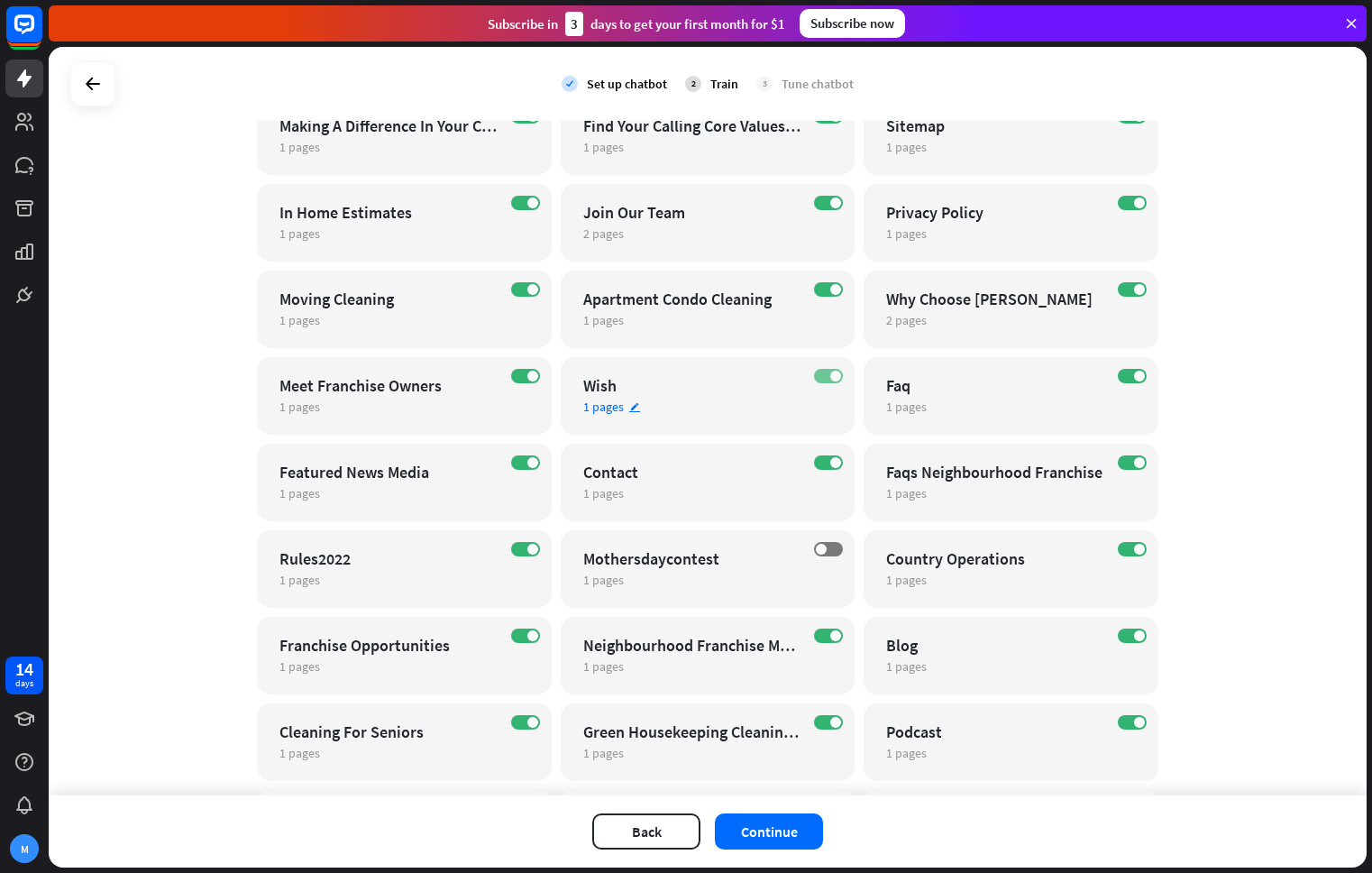
click at [830, 377] on span at bounding box center [835, 375] width 11 height 11
click at [527, 553] on label "ON" at bounding box center [526, 548] width 29 height 15
click at [527, 553] on label "OFF" at bounding box center [526, 548] width 29 height 15
click at [527, 553] on label "ON" at bounding box center [526, 548] width 29 height 15
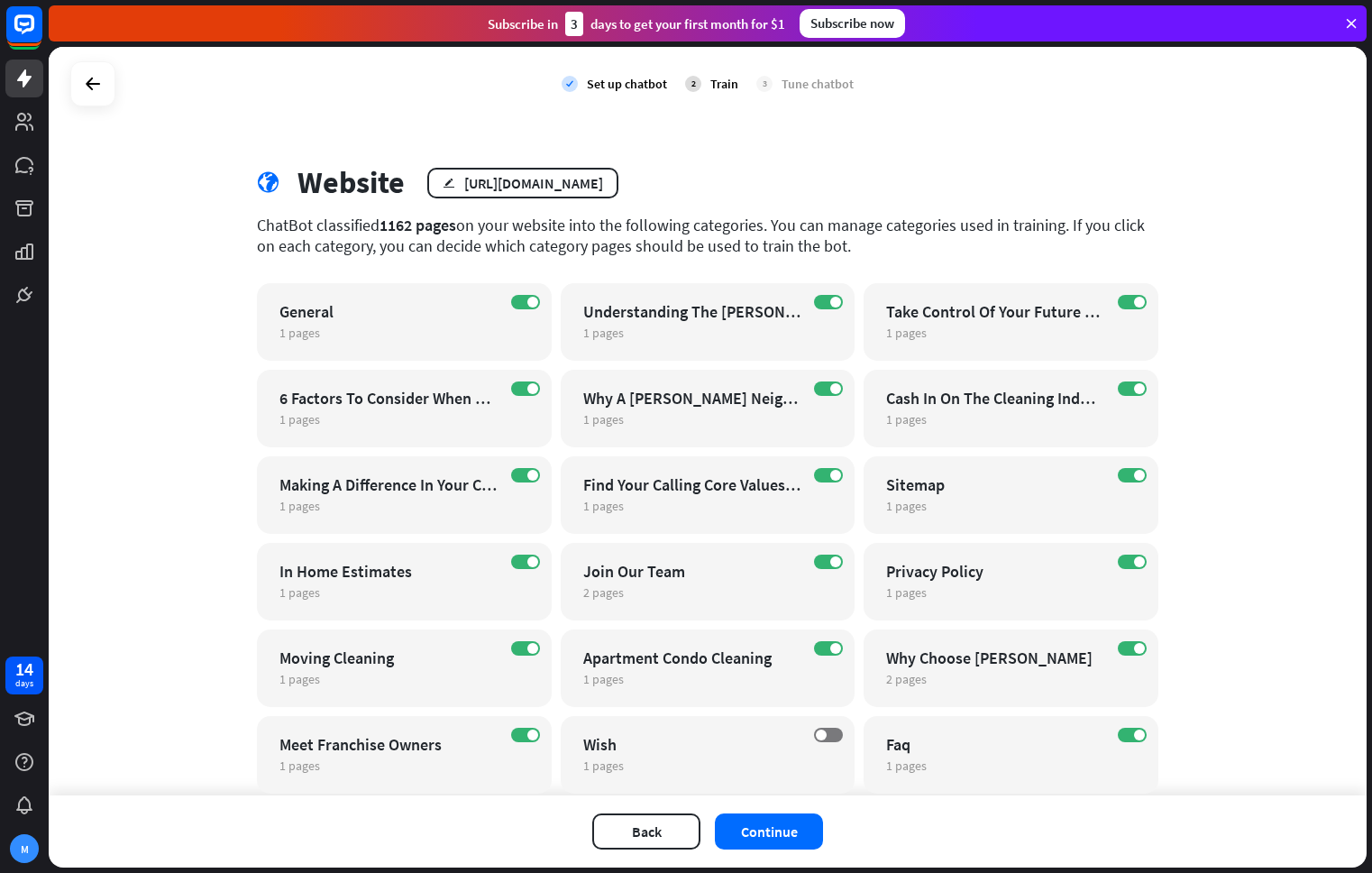
scroll to position [748, 0]
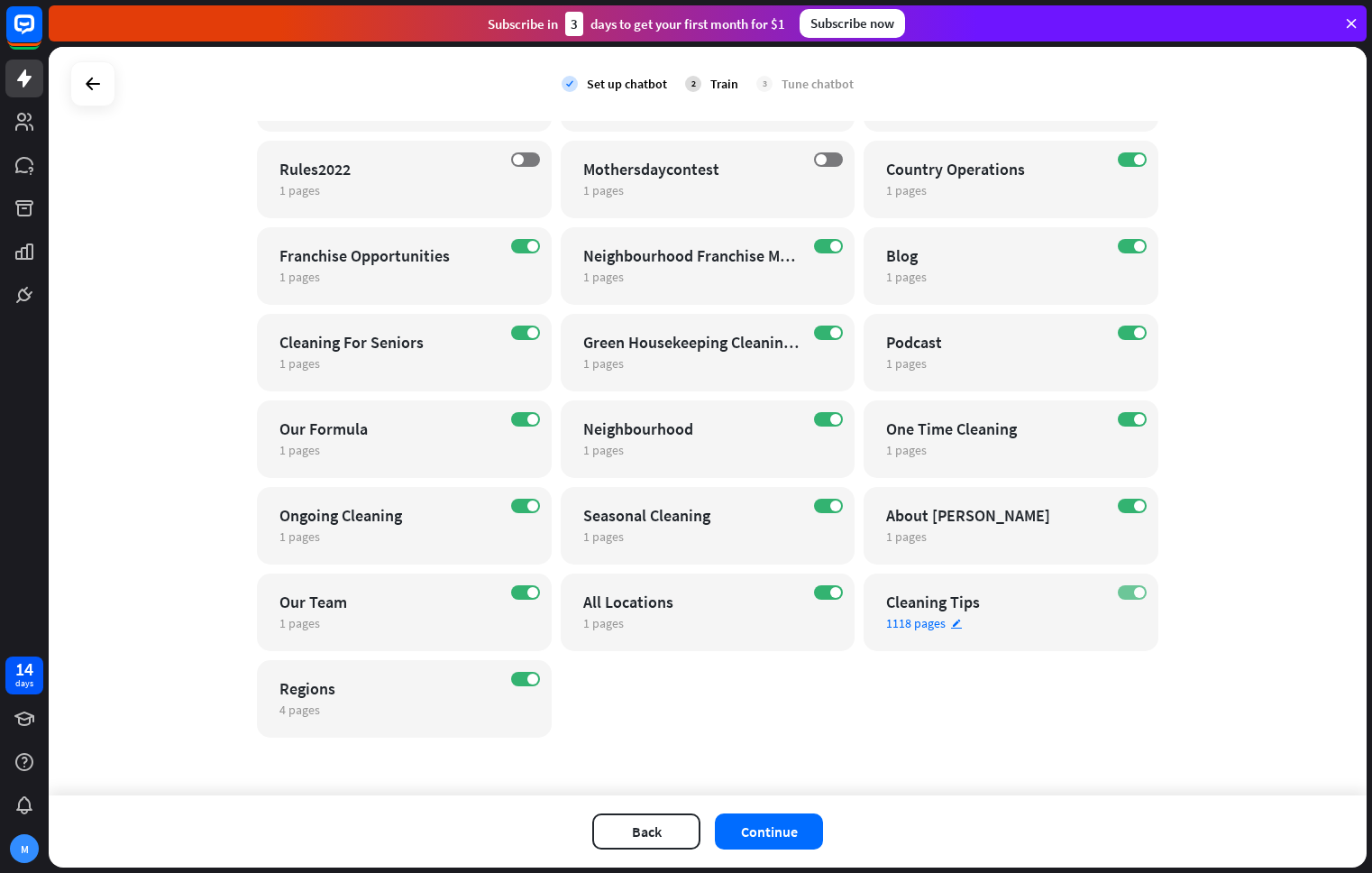
click at [1131, 591] on label "ON" at bounding box center [1133, 592] width 29 height 15
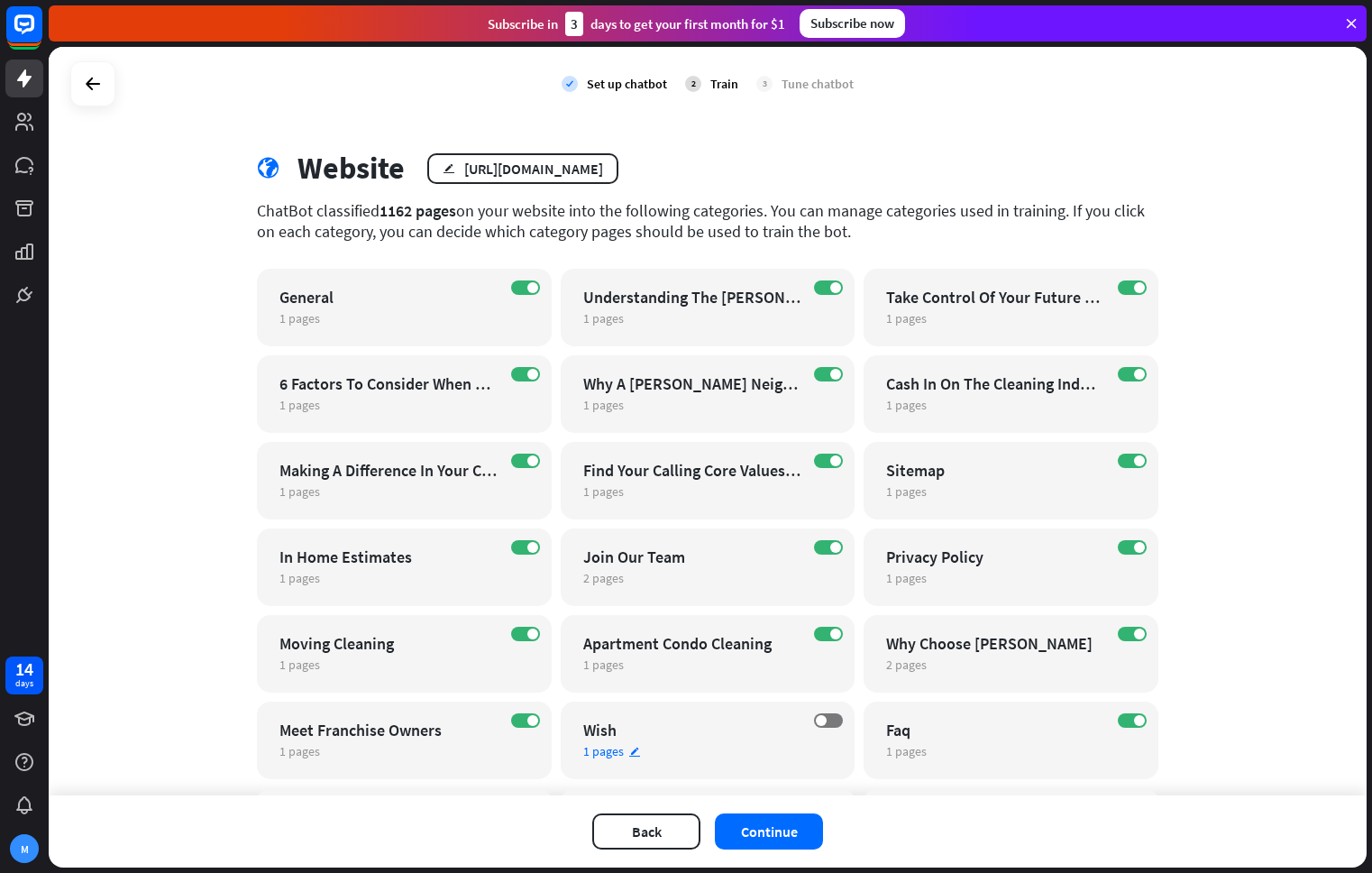
scroll to position [0, 0]
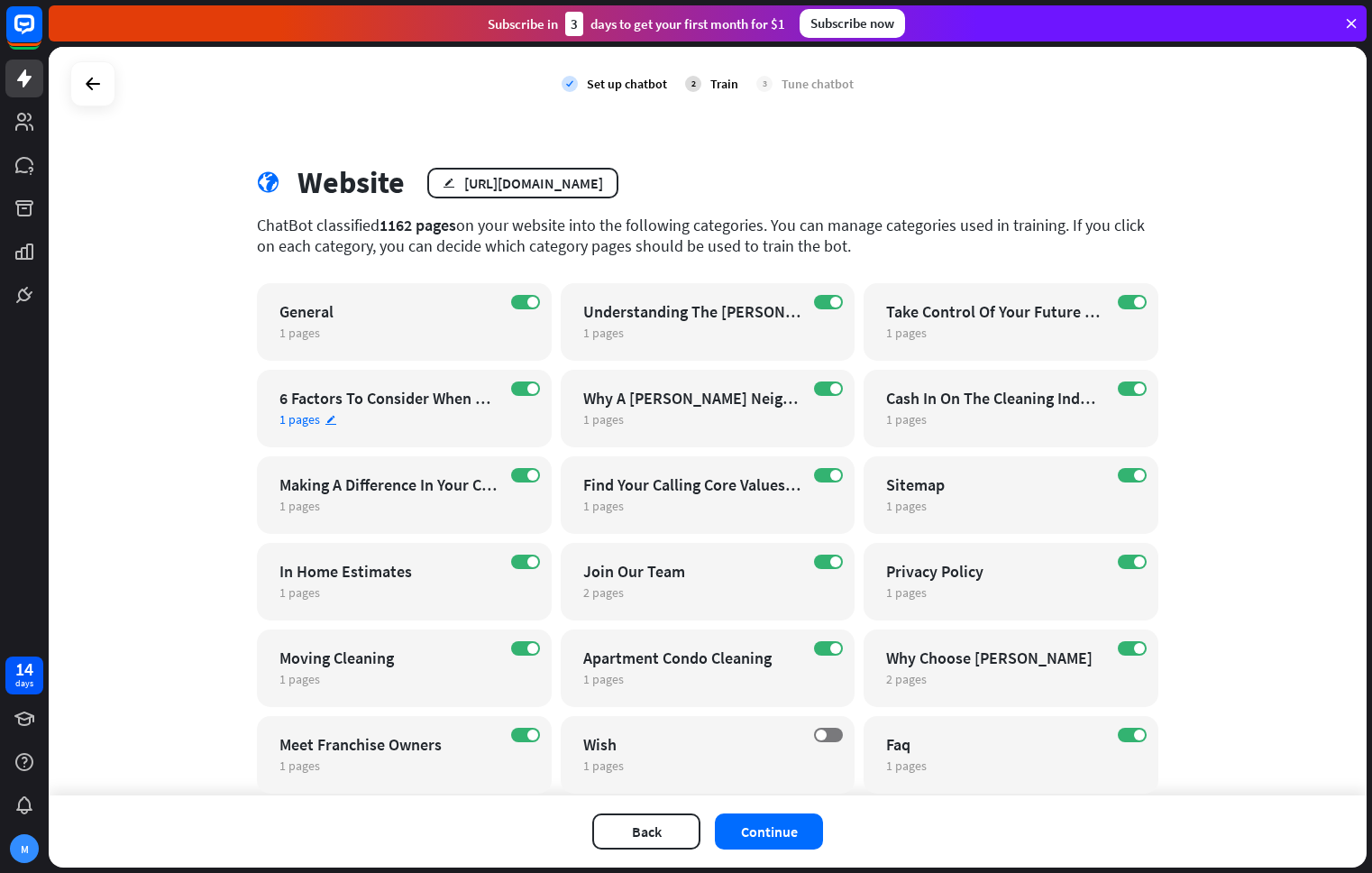
click at [437, 395] on div "6 Factors To Consider When Choosing A Franchise" at bounding box center [388, 398] width 218 height 21
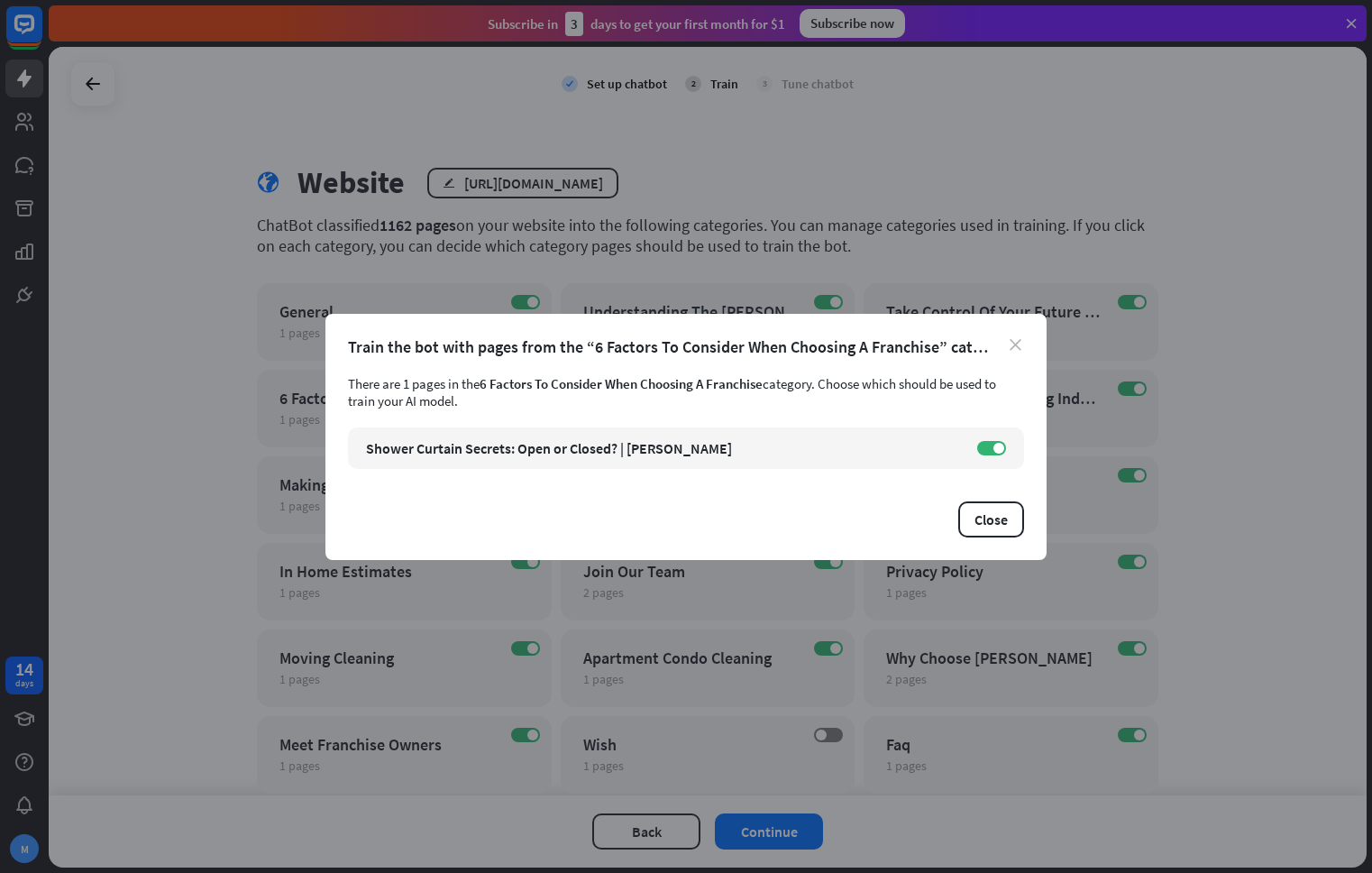
click at [1016, 344] on icon "close" at bounding box center [1015, 345] width 12 height 12
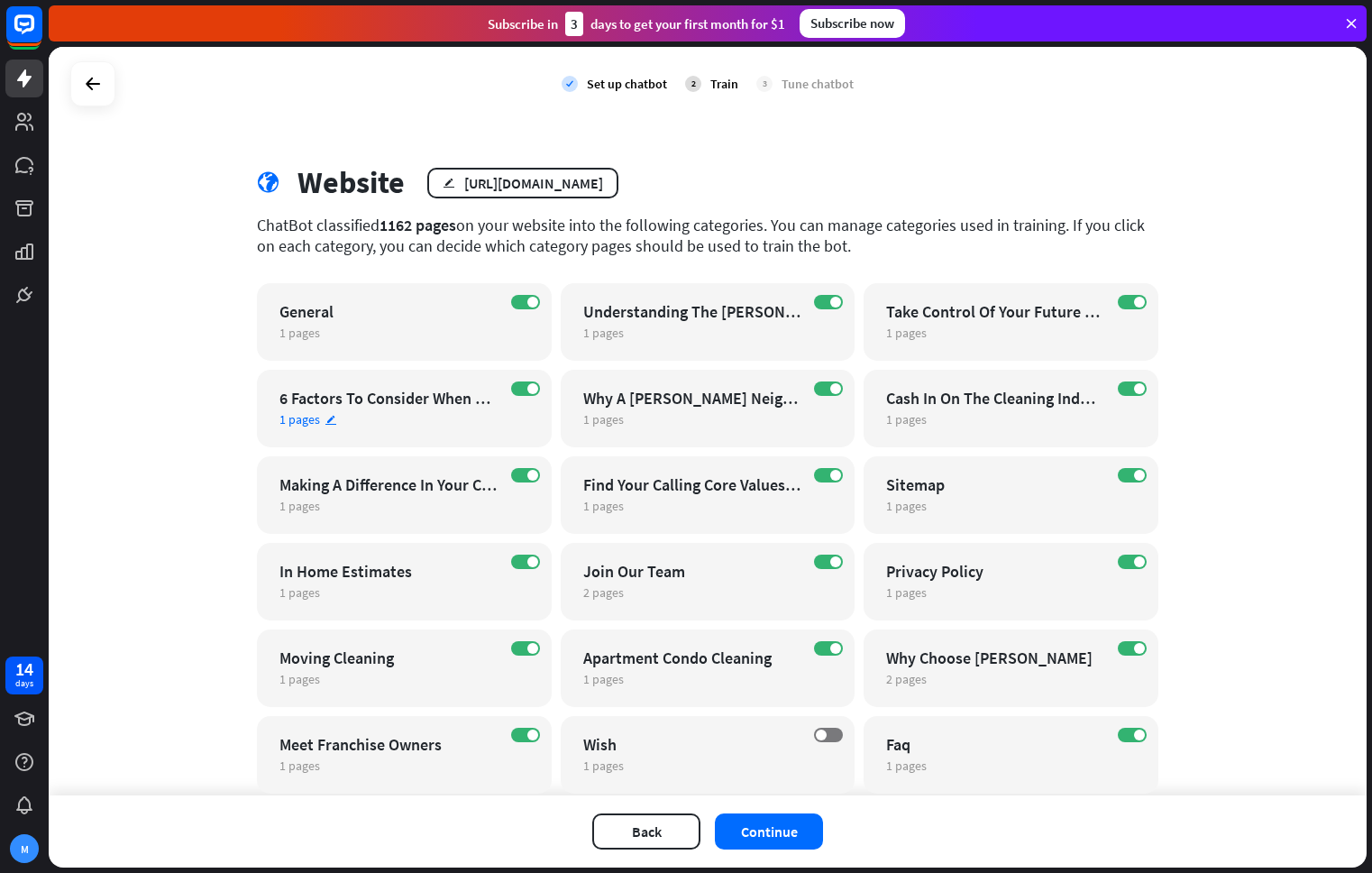
click at [410, 404] on div "6 Factors To Consider When Choosing A Franchise" at bounding box center [388, 398] width 218 height 21
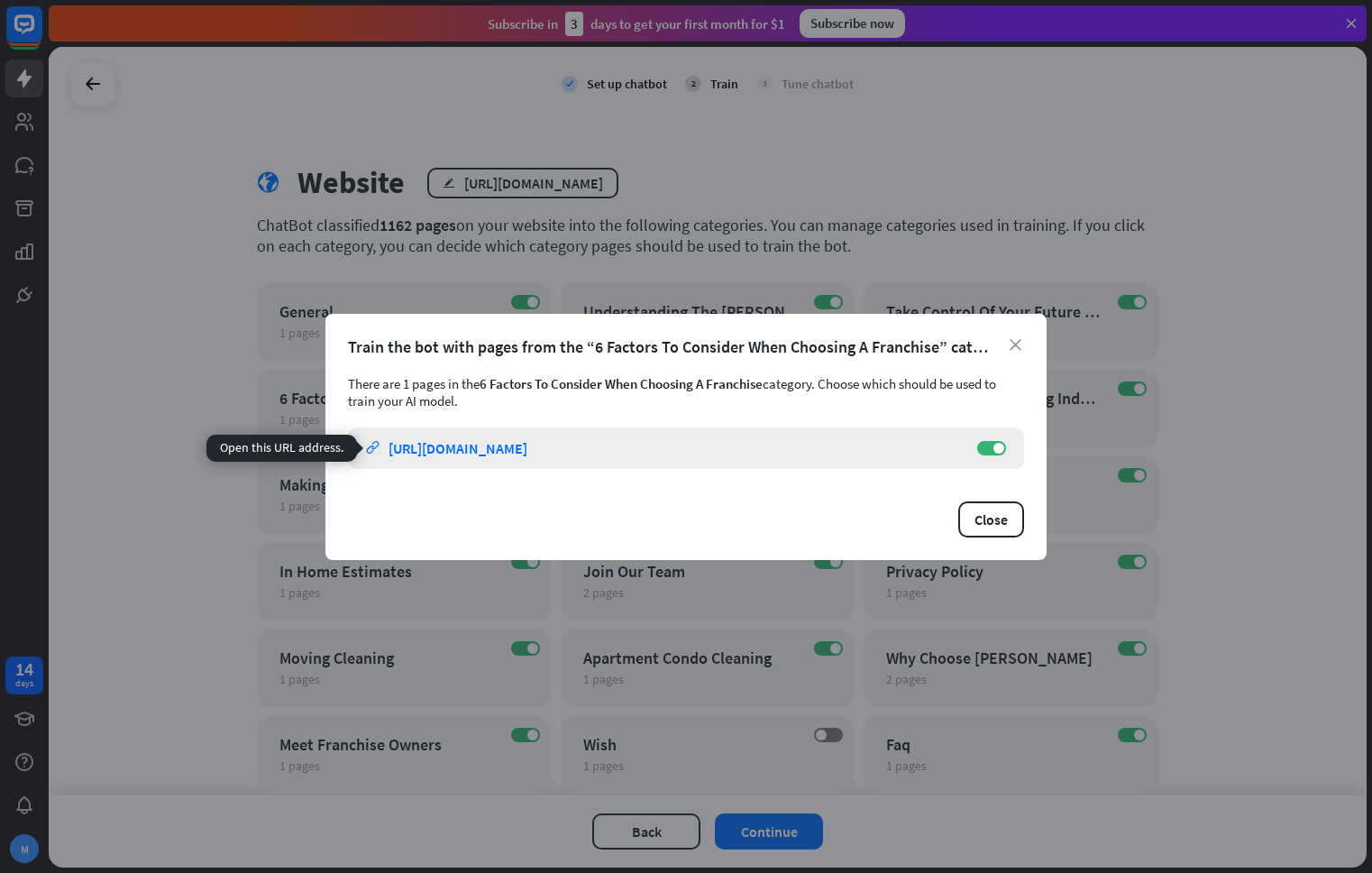
click at [528, 451] on div "[URL][DOMAIN_NAME]" at bounding box center [457, 448] width 139 height 18
click at [996, 447] on span at bounding box center [998, 448] width 11 height 11
click at [996, 529] on button "Close" at bounding box center [990, 519] width 65 height 36
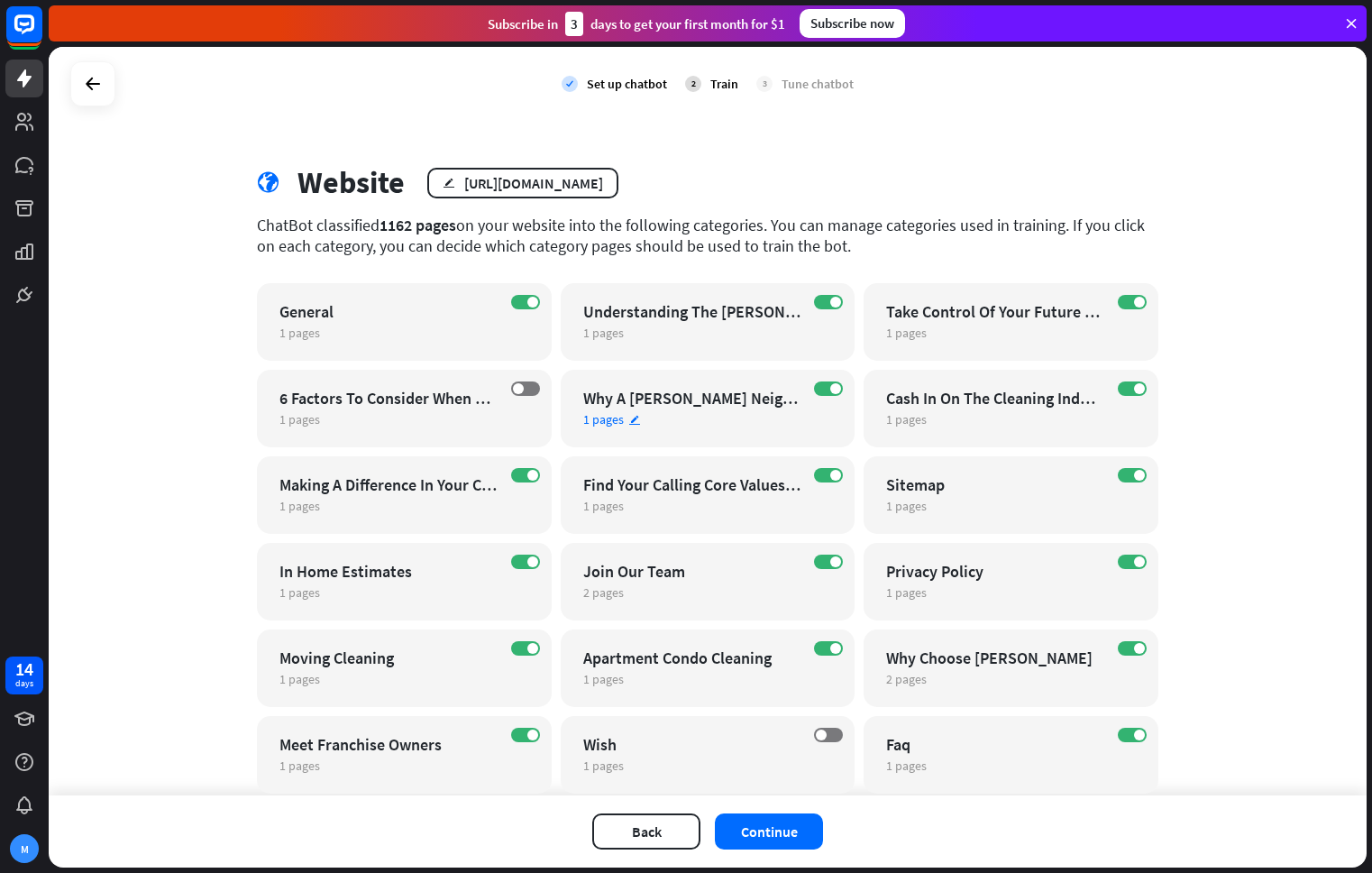
click at [676, 389] on div "Why A [PERSON_NAME] Neighbourhood Franchise Is A Good Investment" at bounding box center [692, 398] width 218 height 21
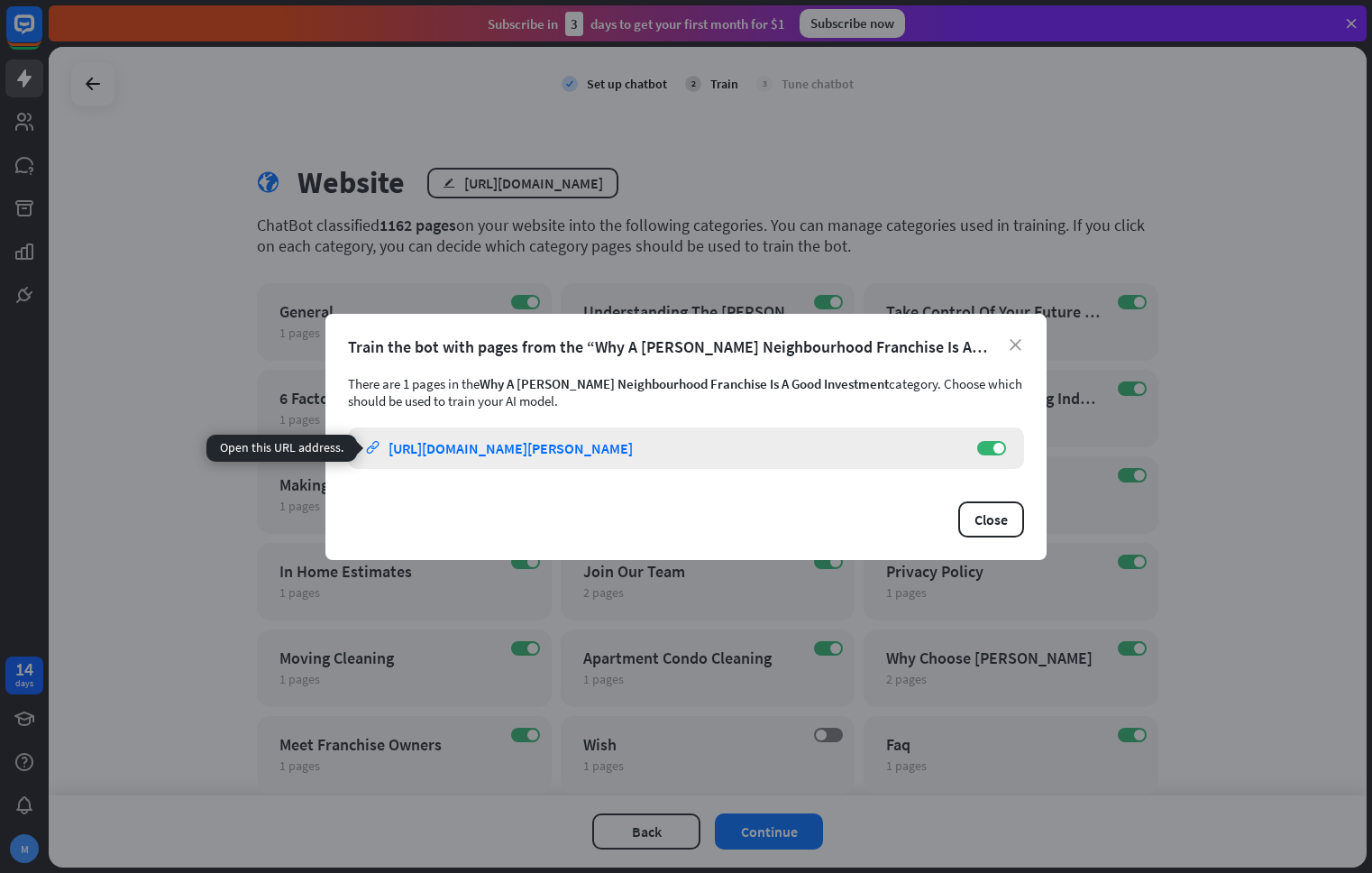
click at [626, 446] on div "[URL][DOMAIN_NAME][PERSON_NAME]" at bounding box center [510, 448] width 244 height 18
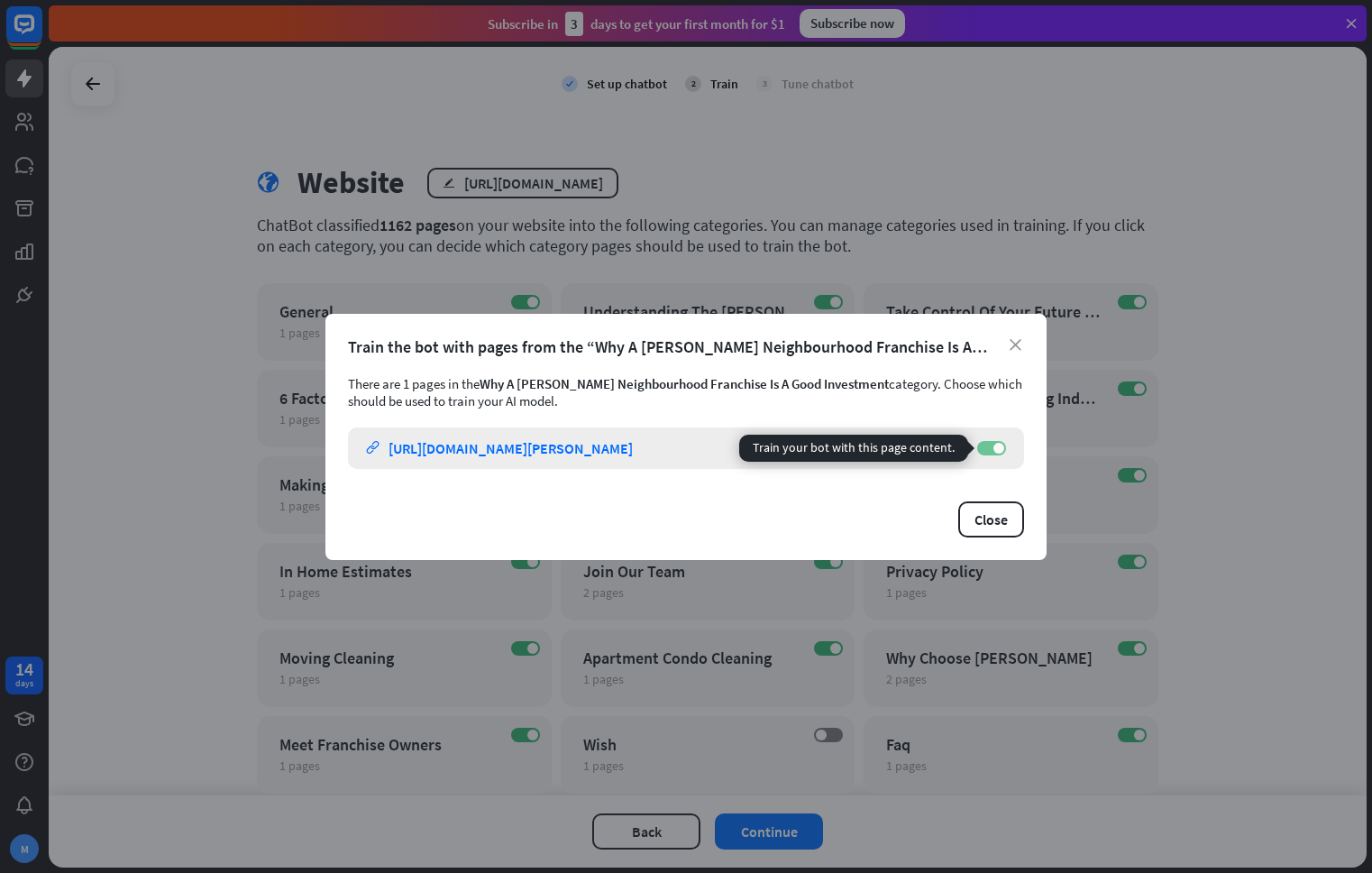
click at [996, 451] on span at bounding box center [998, 448] width 11 height 11
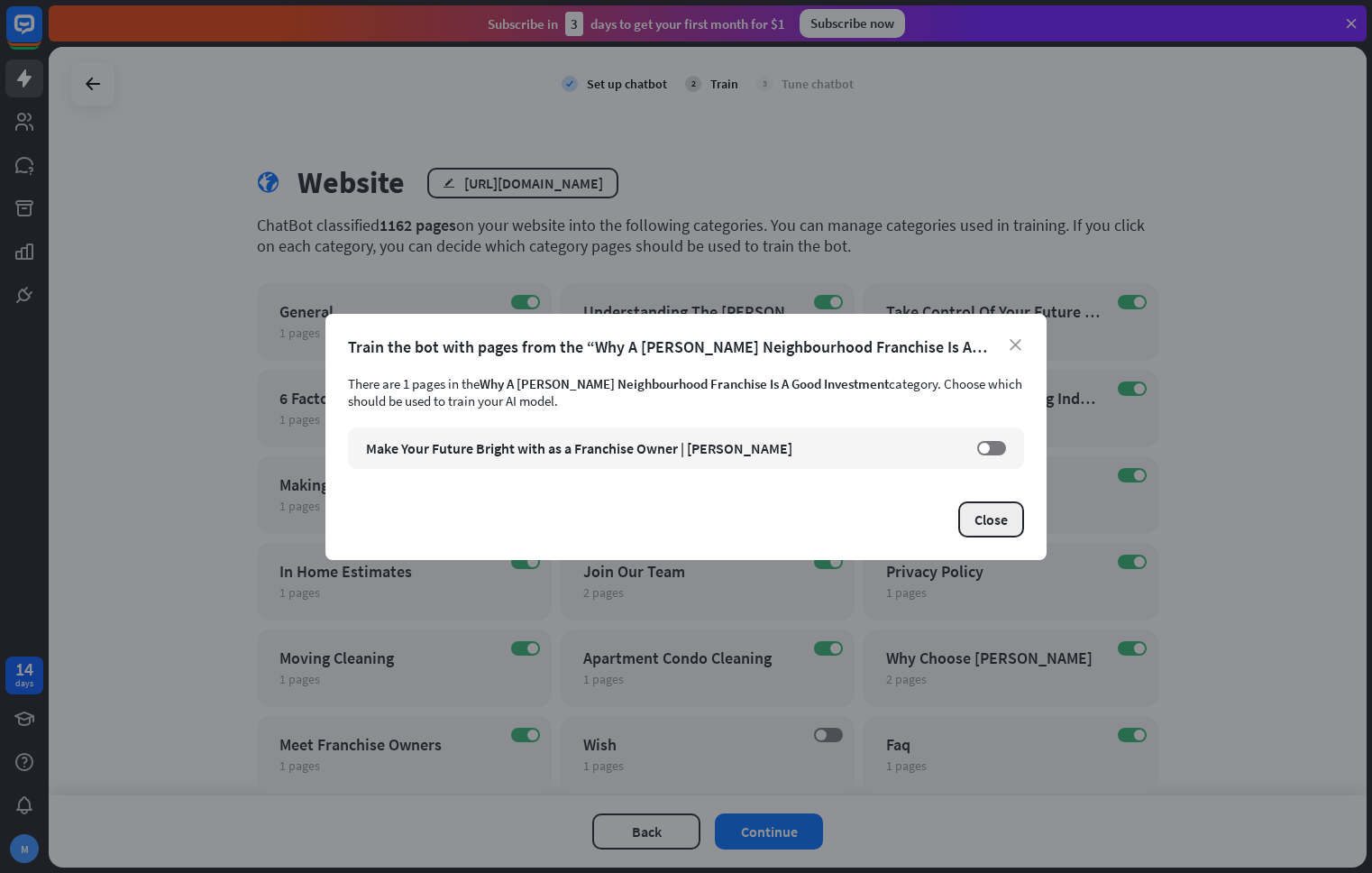
click at [979, 515] on button "Close" at bounding box center [990, 519] width 65 height 36
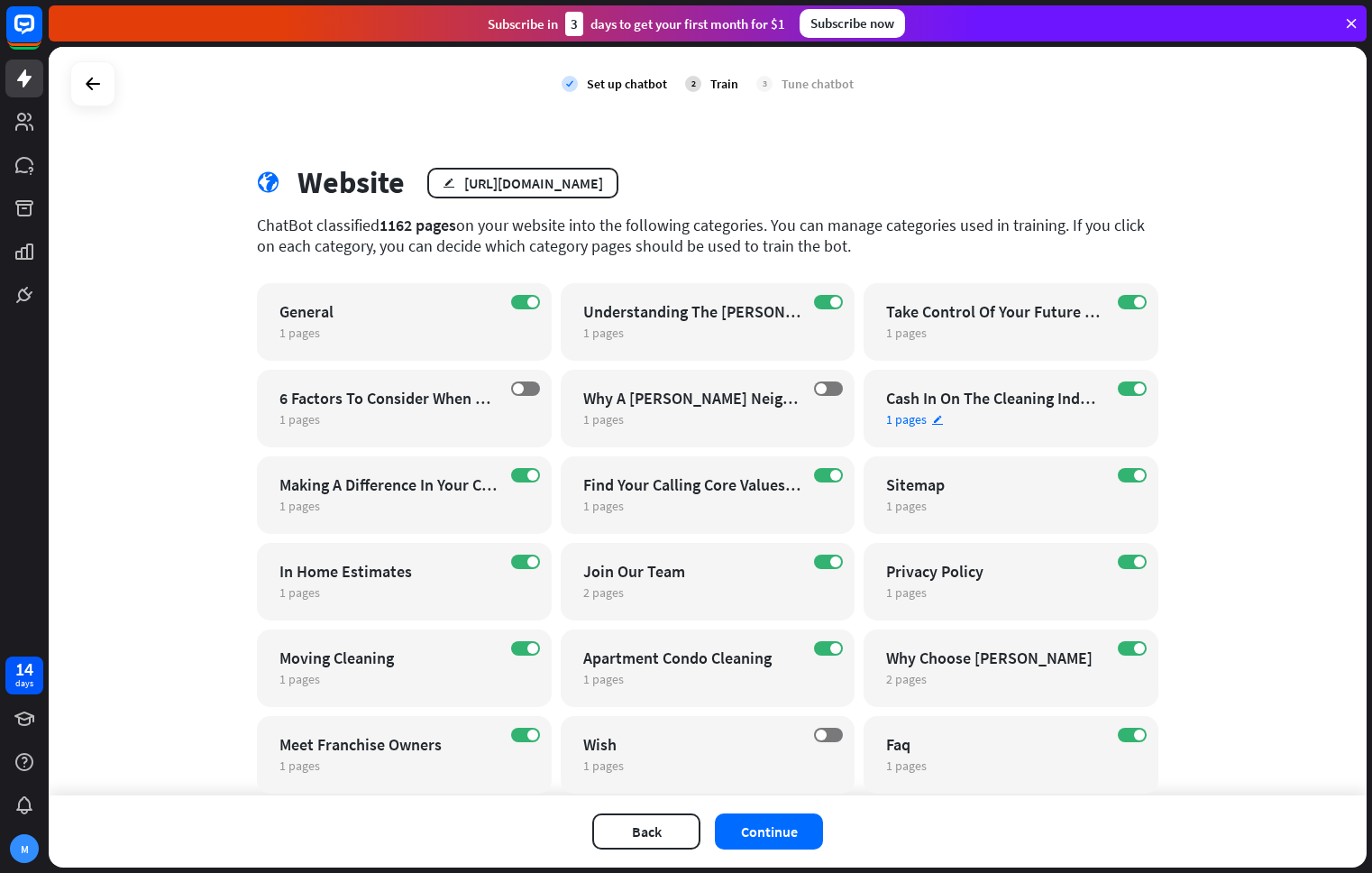
click at [1017, 402] on div "Cash In On The Cleaning Industry" at bounding box center [995, 398] width 218 height 21
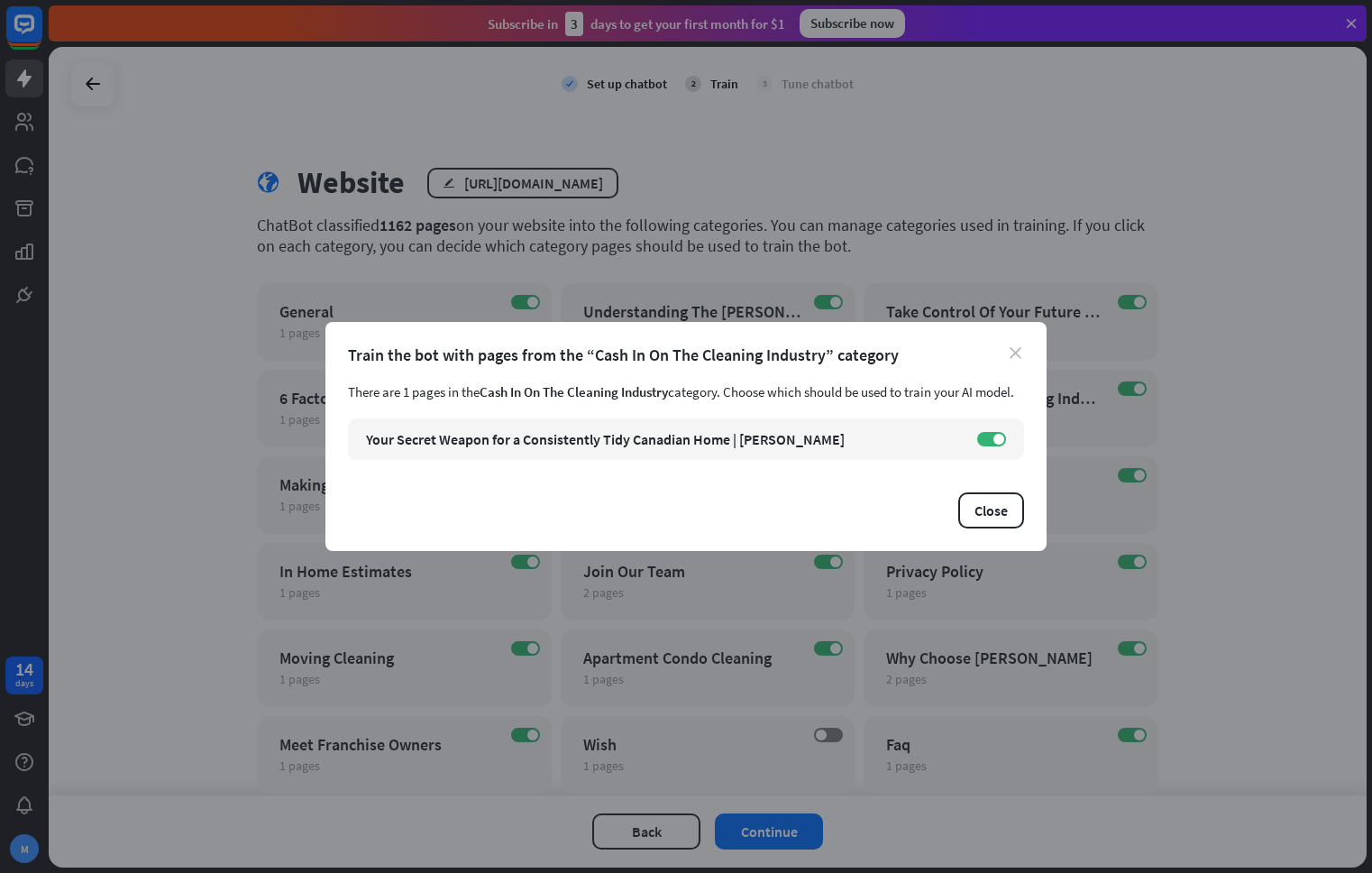
click at [1014, 347] on icon "close" at bounding box center [1015, 353] width 12 height 12
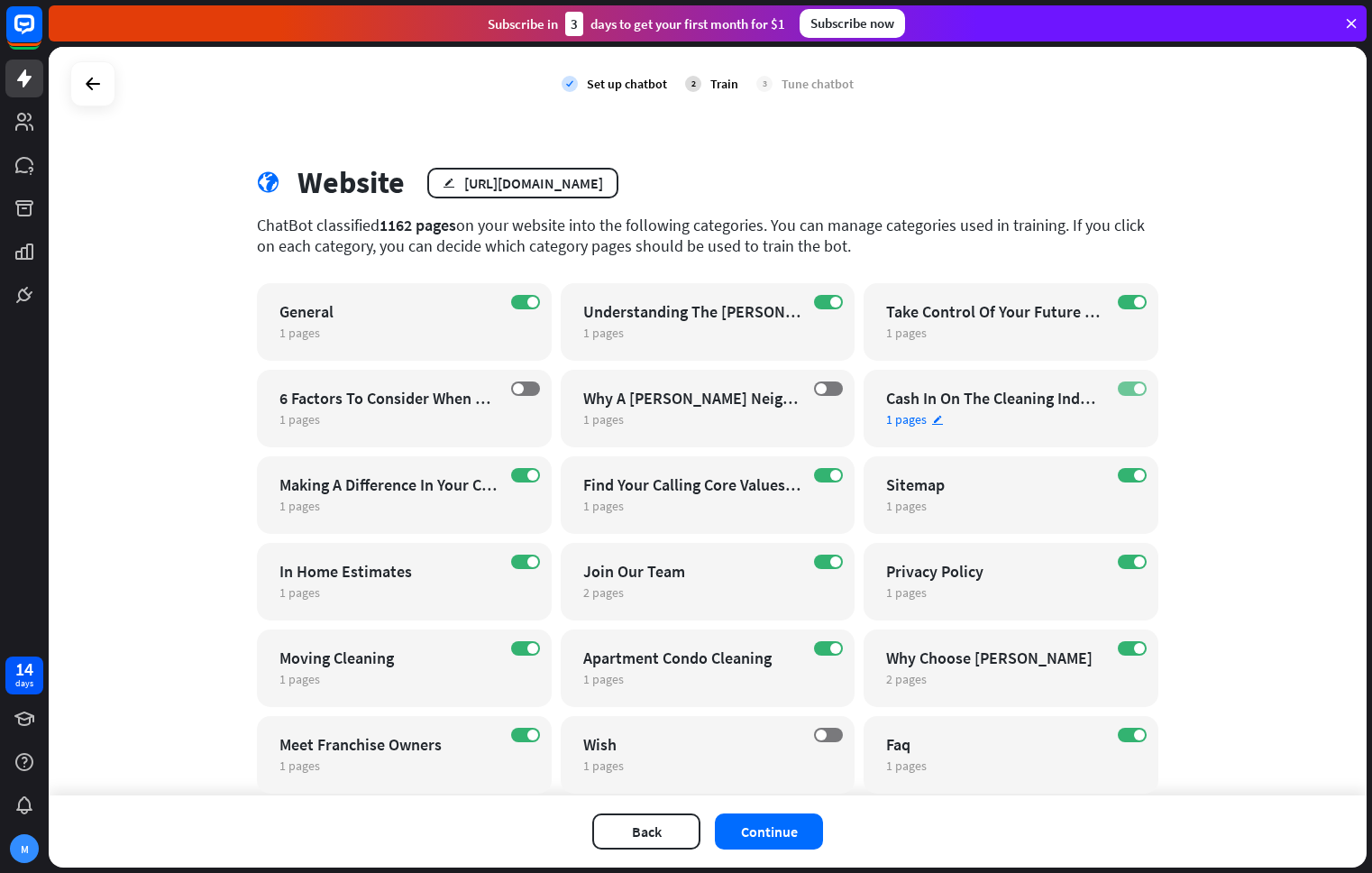
click at [1128, 386] on label "ON" at bounding box center [1133, 388] width 29 height 15
click at [1132, 300] on label "ON" at bounding box center [1133, 302] width 29 height 15
click at [997, 309] on div "Take Control Of Your Future Become A [PERSON_NAME] Franchisee No Experience Req…" at bounding box center [995, 311] width 218 height 21
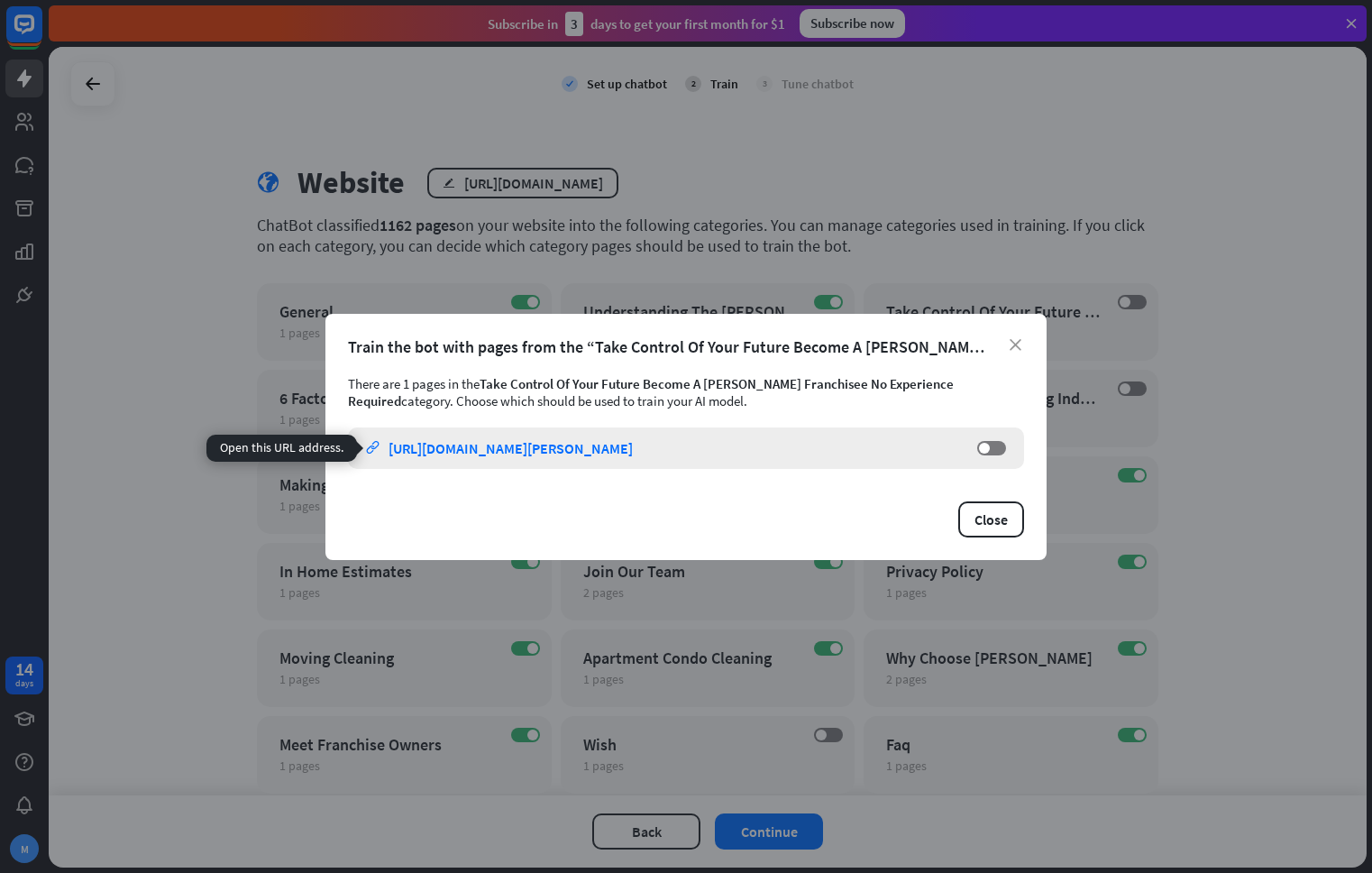
click at [632, 440] on div "[URL][DOMAIN_NAME][PERSON_NAME]" at bounding box center [510, 448] width 244 height 18
click at [985, 447] on span at bounding box center [984, 448] width 11 height 11
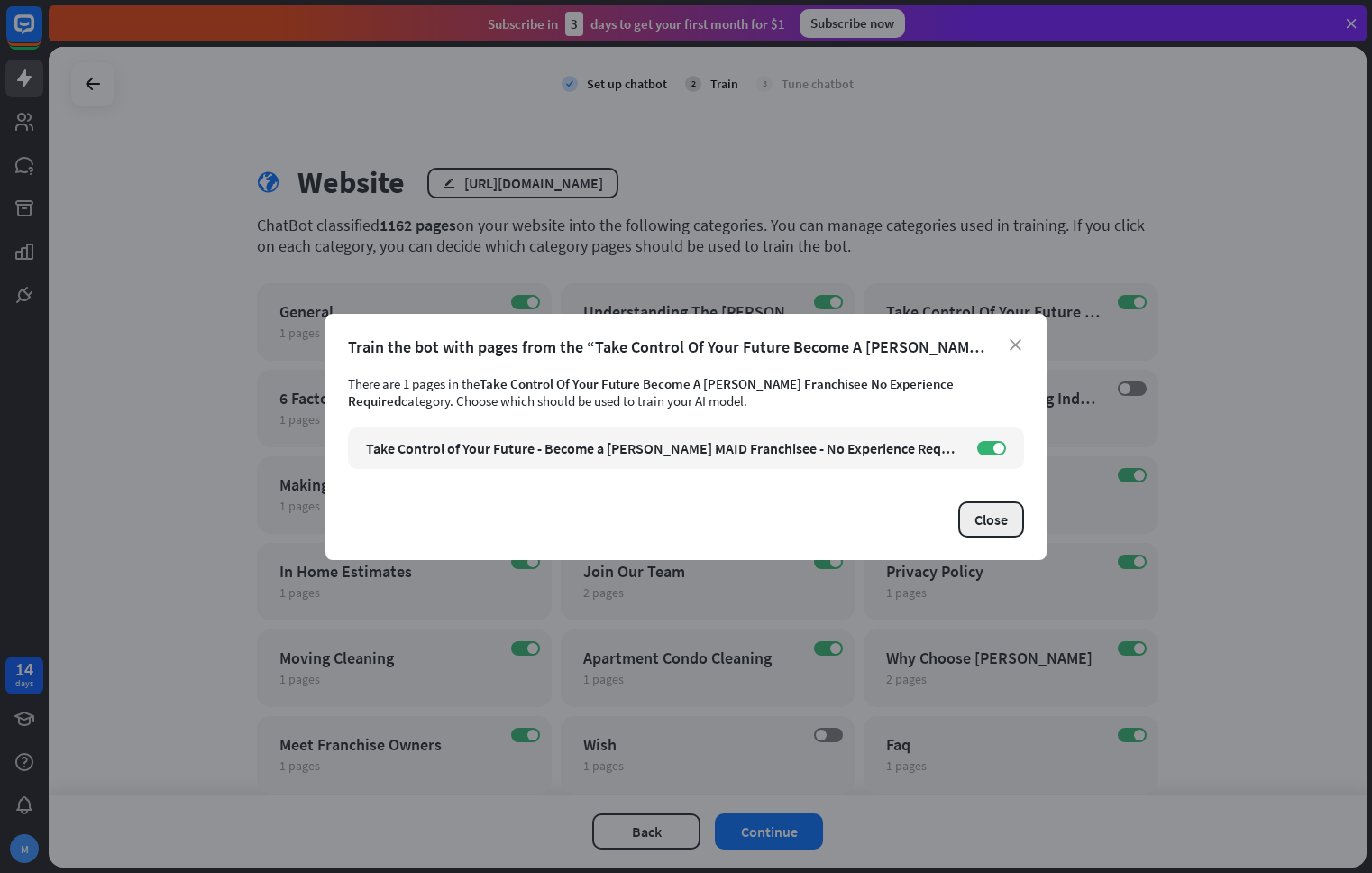
click at [992, 510] on button "Close" at bounding box center [990, 519] width 65 height 36
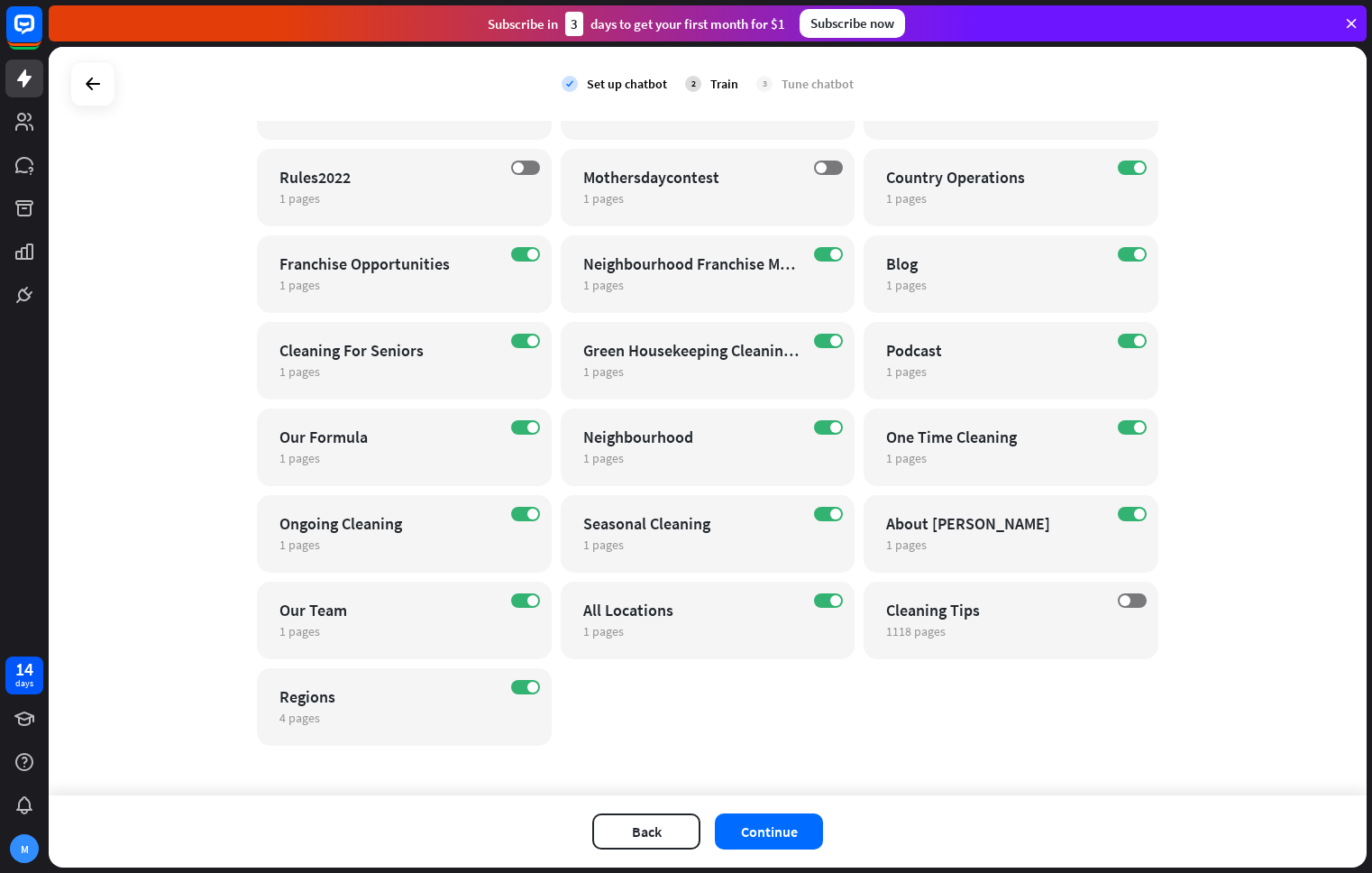
scroll to position [737, 0]
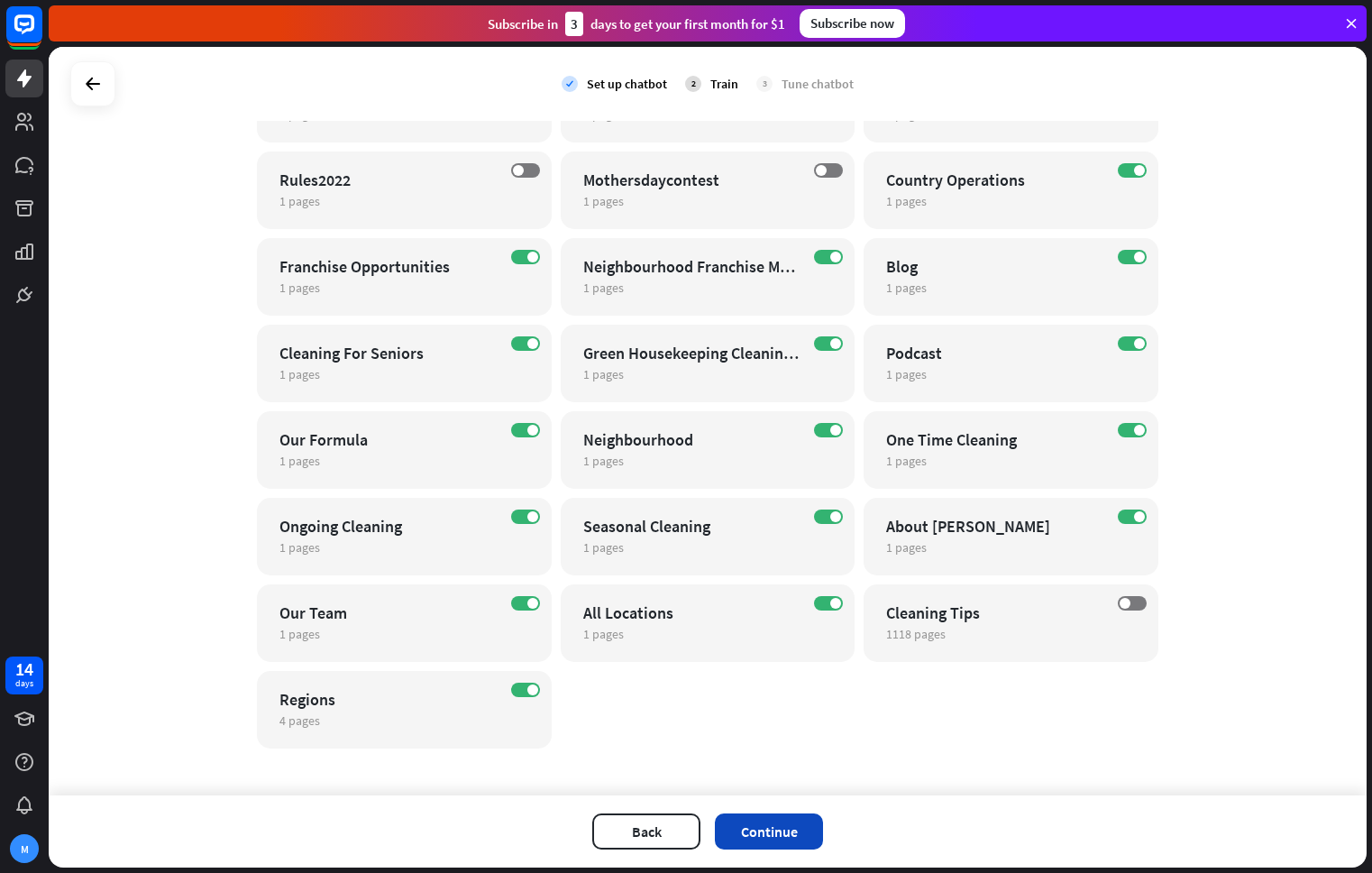
click at [794, 827] on button "Continue" at bounding box center [768, 831] width 108 height 36
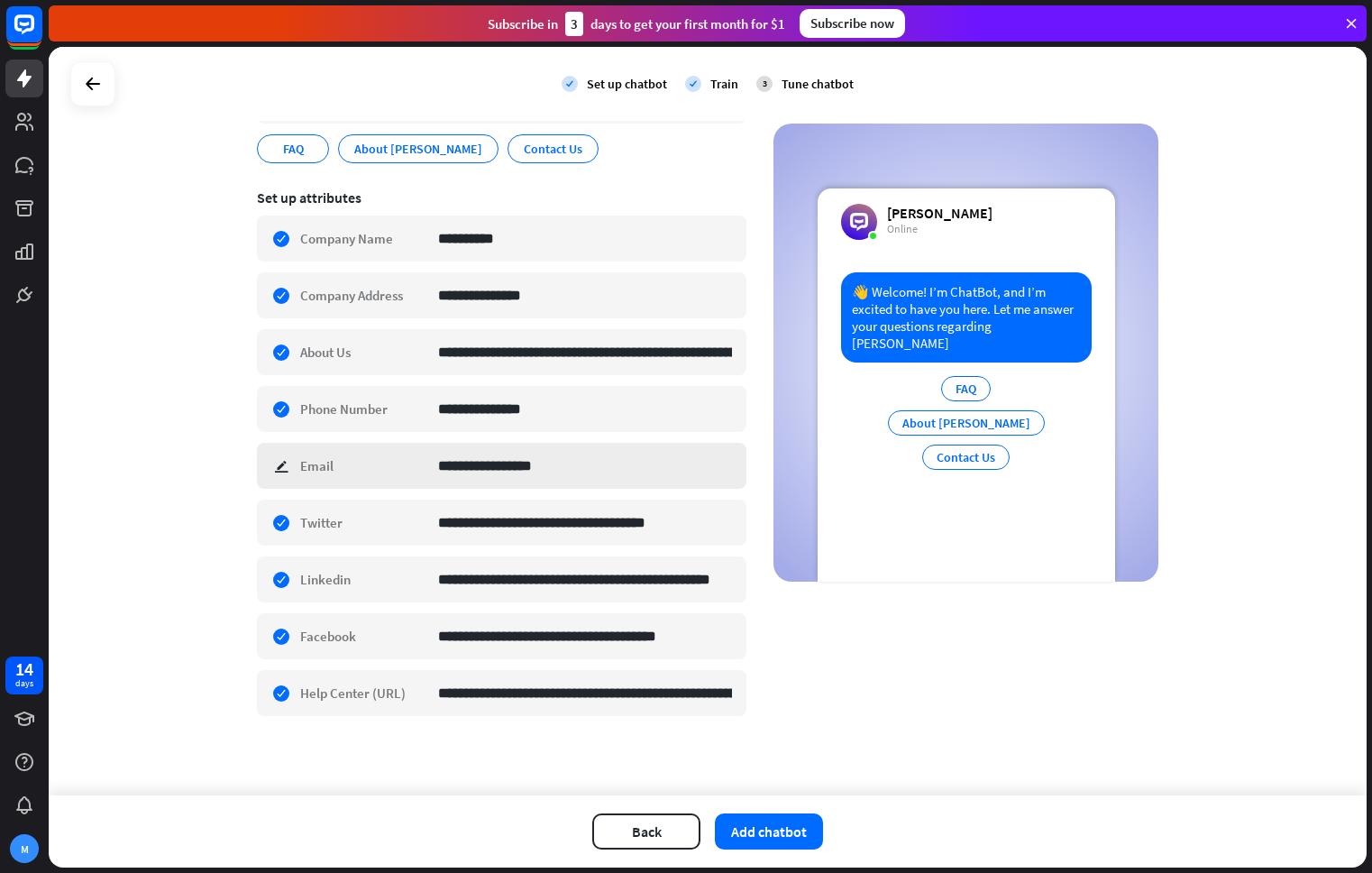
scroll to position [236, 0]
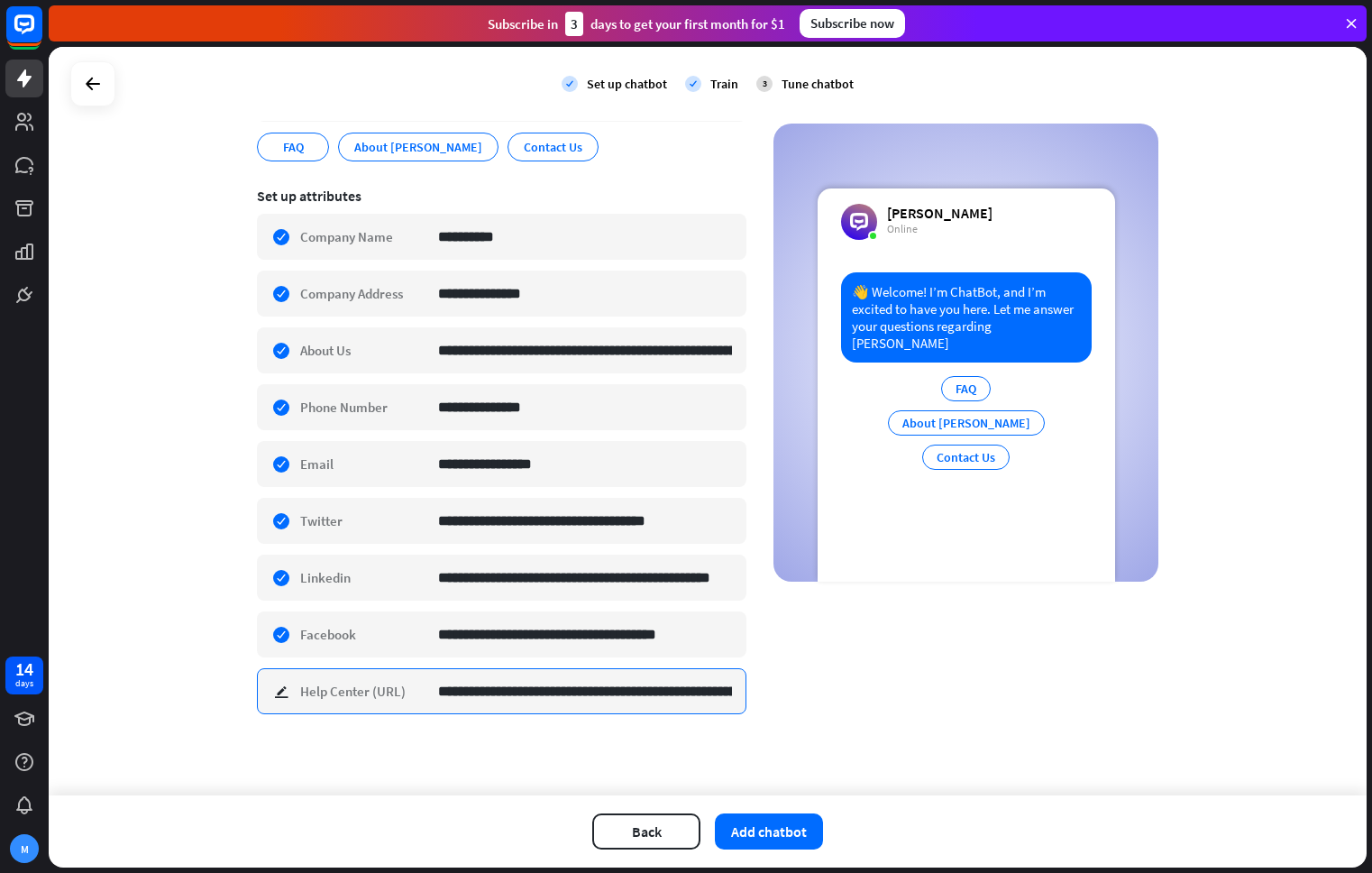
click at [552, 707] on input "**********" at bounding box center [584, 690] width 294 height 44
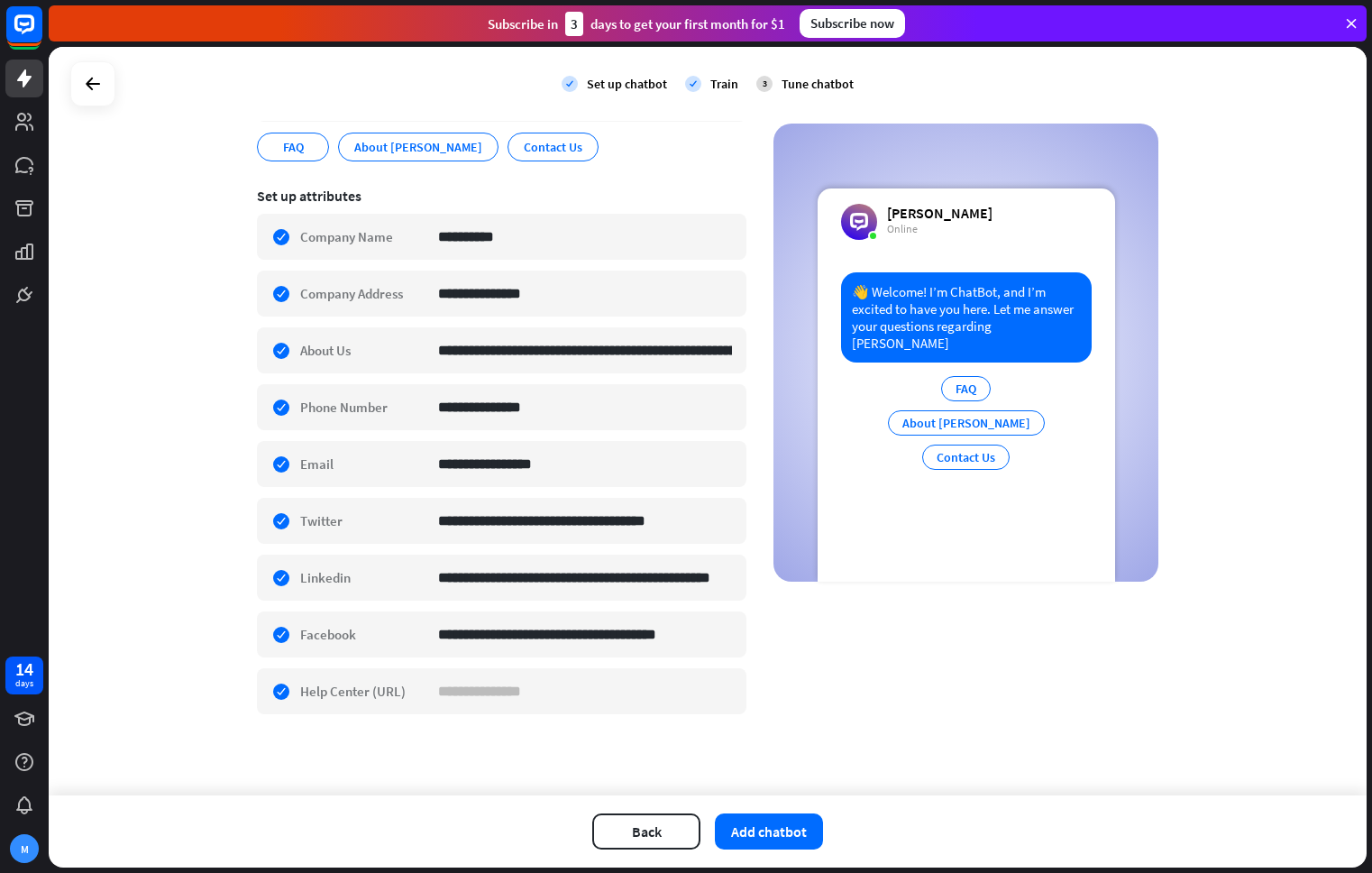
click at [971, 702] on div "**********" at bounding box center [707, 332] width 901 height 808
click at [544, 687] on input at bounding box center [584, 690] width 294 height 44
type input "**********"
click at [793, 852] on div "Back Add chatbot" at bounding box center [707, 831] width 1317 height 72
click at [794, 833] on button "Add chatbot" at bounding box center [768, 831] width 108 height 36
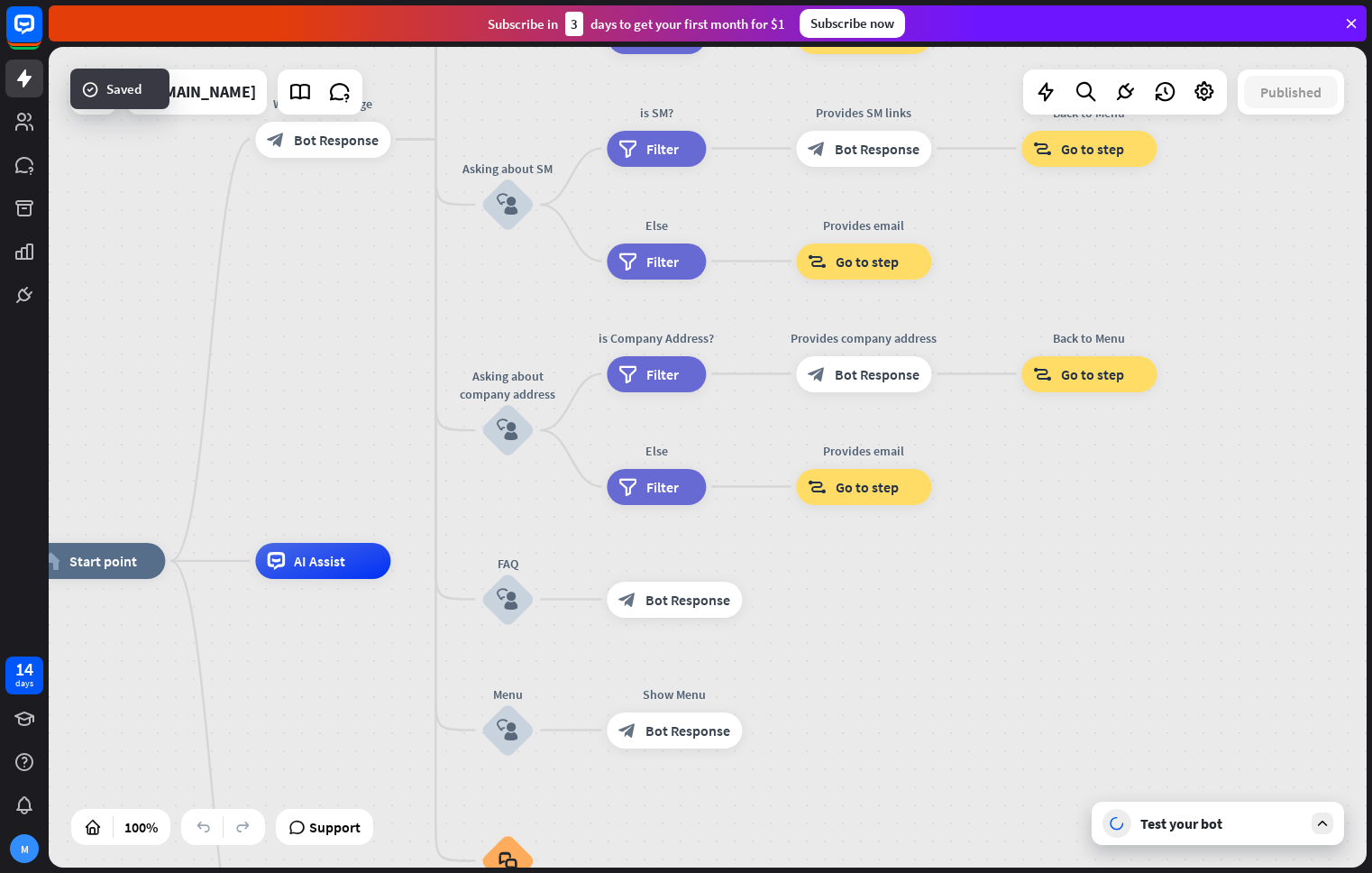
drag, startPoint x: 1068, startPoint y: 696, endPoint x: 832, endPoint y: 790, distance: 254.0
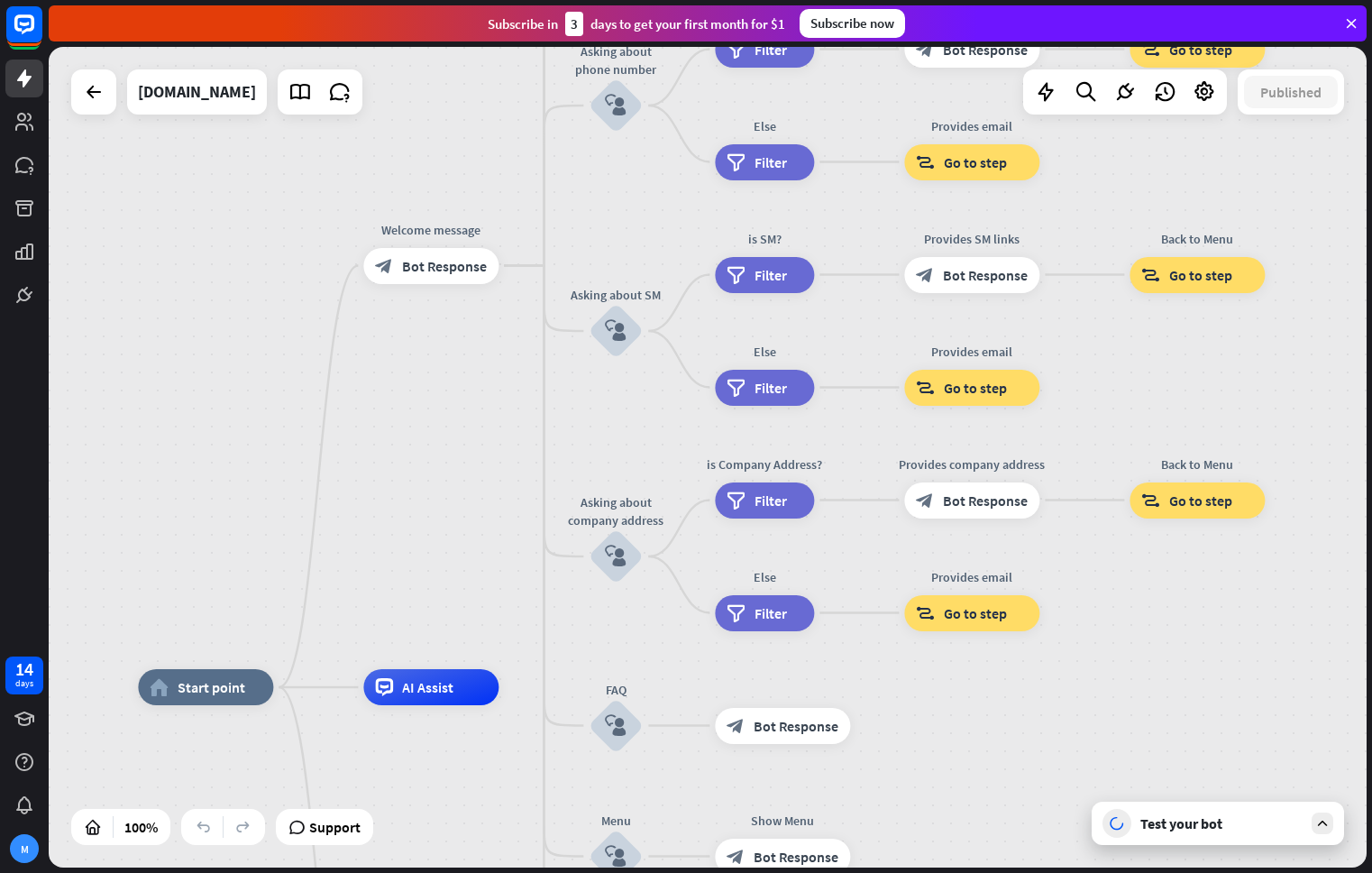
drag, startPoint x: 885, startPoint y: 711, endPoint x: 961, endPoint y: 741, distance: 81.7
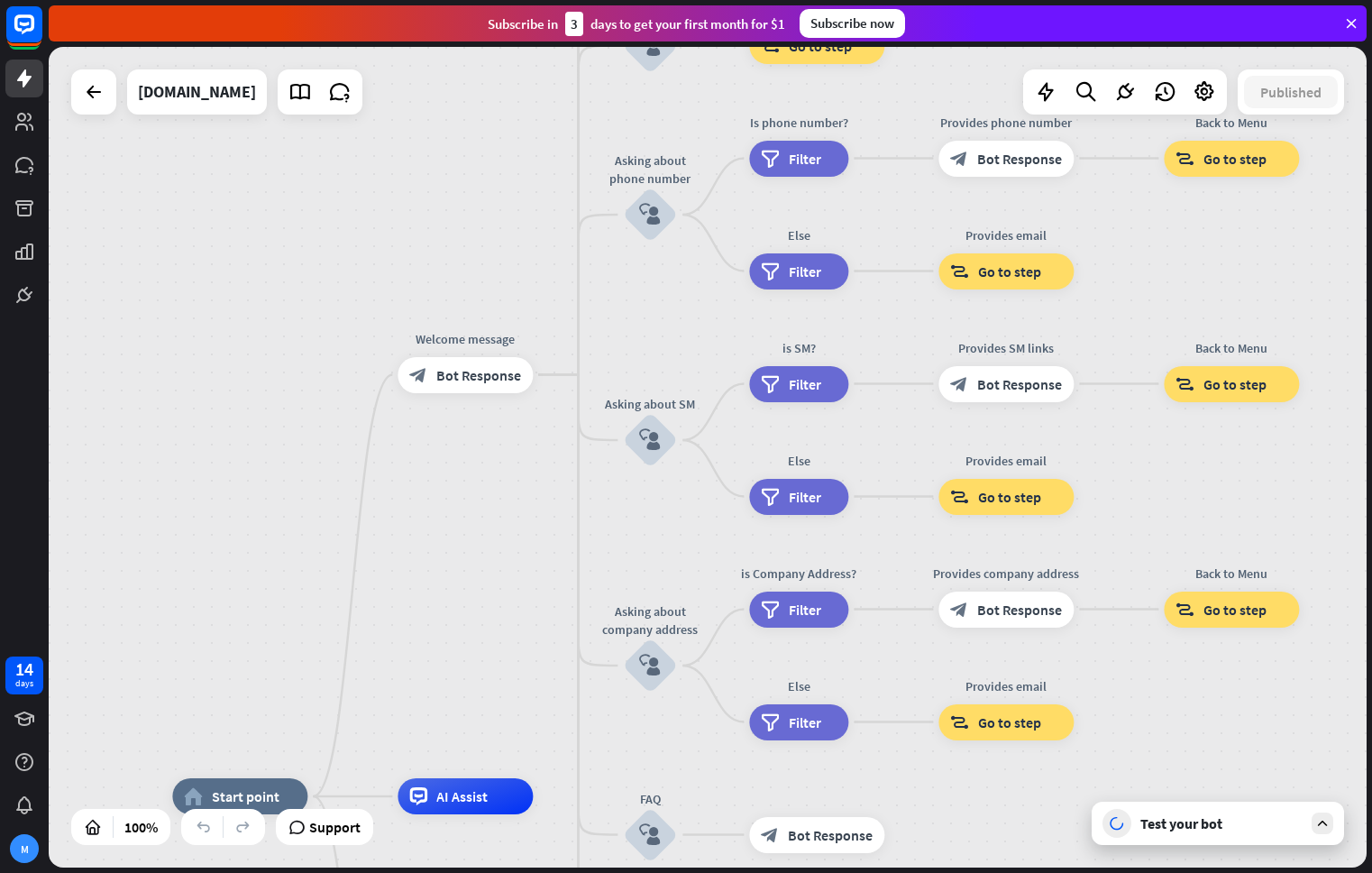
drag, startPoint x: 969, startPoint y: 684, endPoint x: 1004, endPoint y: 794, distance: 115.4
click at [1004, 794] on div "home_2 Start point Welcome message block_bot_response Bot Response About us blo…" at bounding box center [707, 457] width 1317 height 820
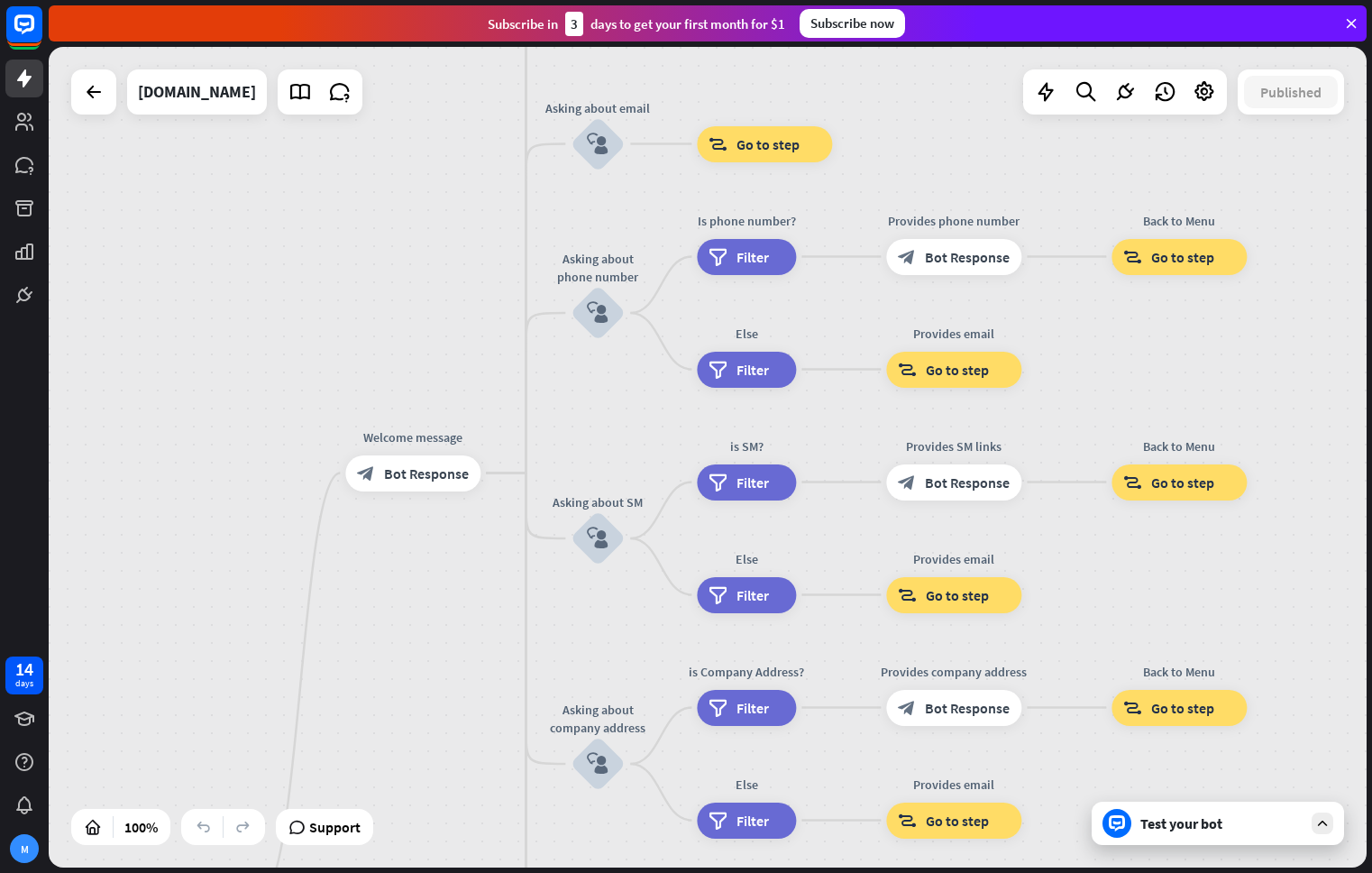
drag, startPoint x: 531, startPoint y: 536, endPoint x: 479, endPoint y: 633, distance: 110.1
click at [479, 633] on div "home_2 Start point Welcome message block_bot_response Bot Response About us blo…" at bounding box center [707, 457] width 1317 height 820
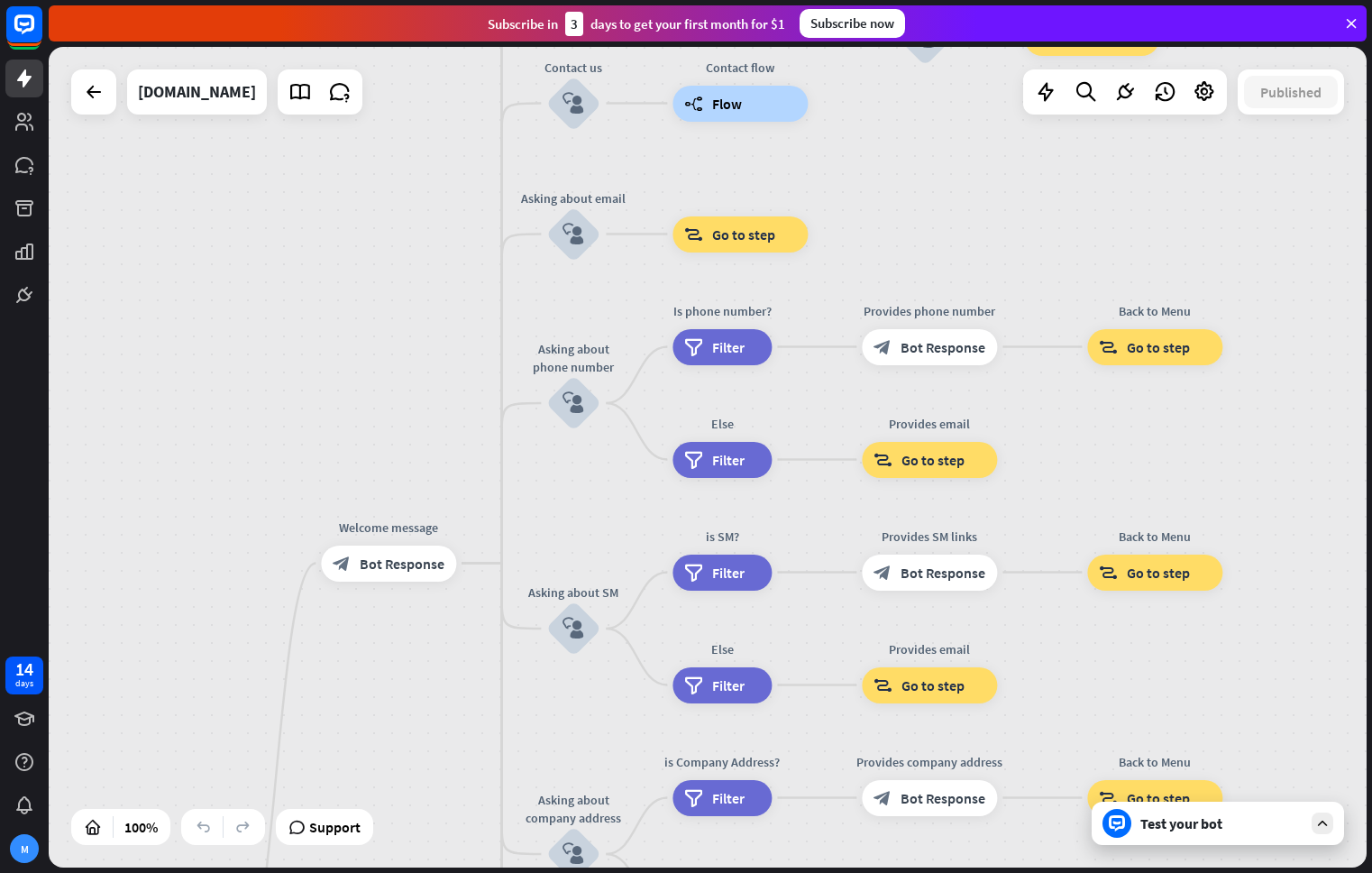
drag, startPoint x: 499, startPoint y: 562, endPoint x: 475, endPoint y: 652, distance: 93.1
click at [475, 652] on div "home_2 Start point Welcome message block_bot_response Bot Response About us blo…" at bounding box center [707, 457] width 1317 height 820
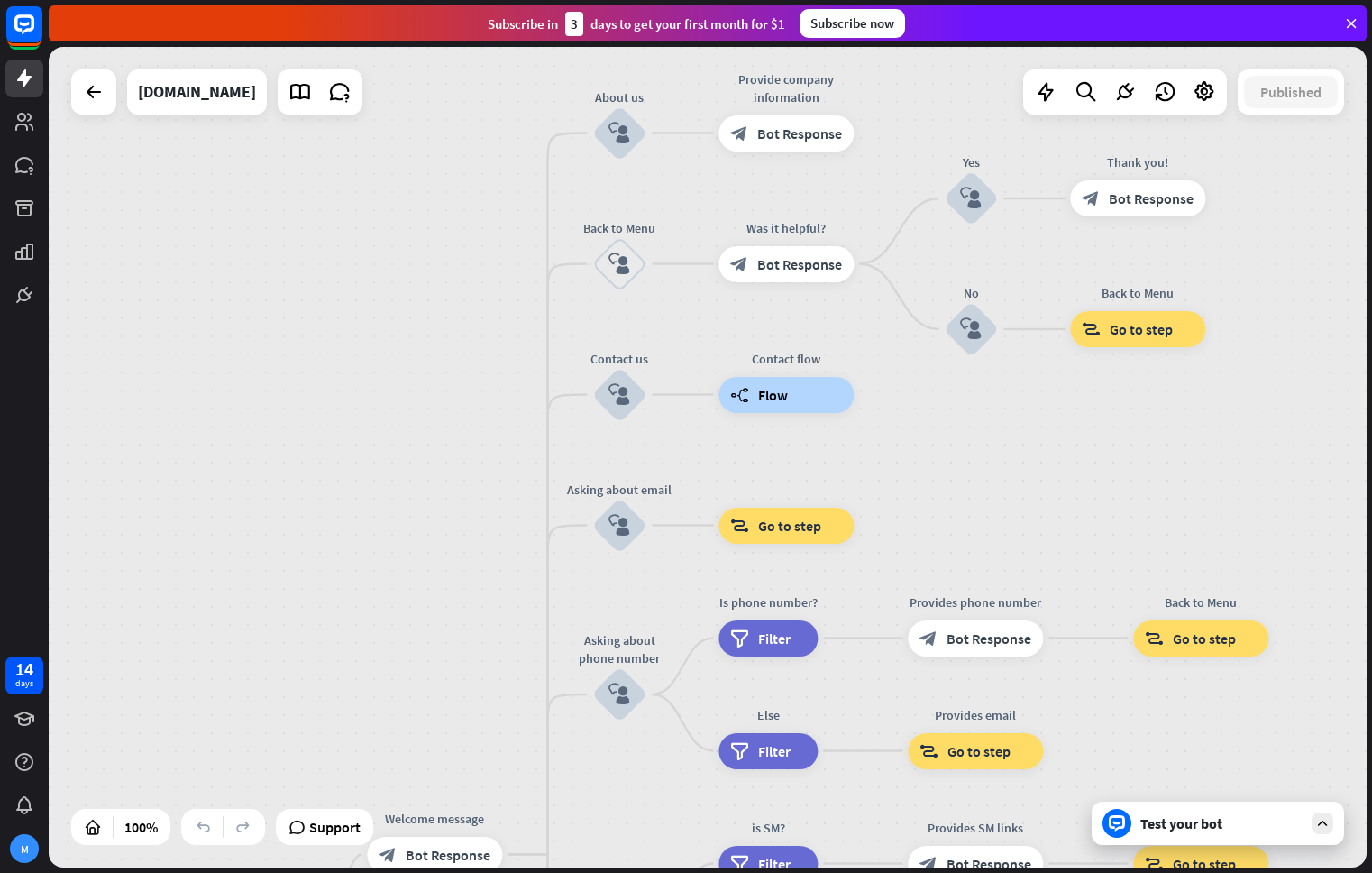
drag, startPoint x: 489, startPoint y: 445, endPoint x: 535, endPoint y: 736, distance: 294.6
click at [535, 736] on div "home_2 Start point Welcome message block_bot_response Bot Response About us blo…" at bounding box center [707, 457] width 1317 height 820
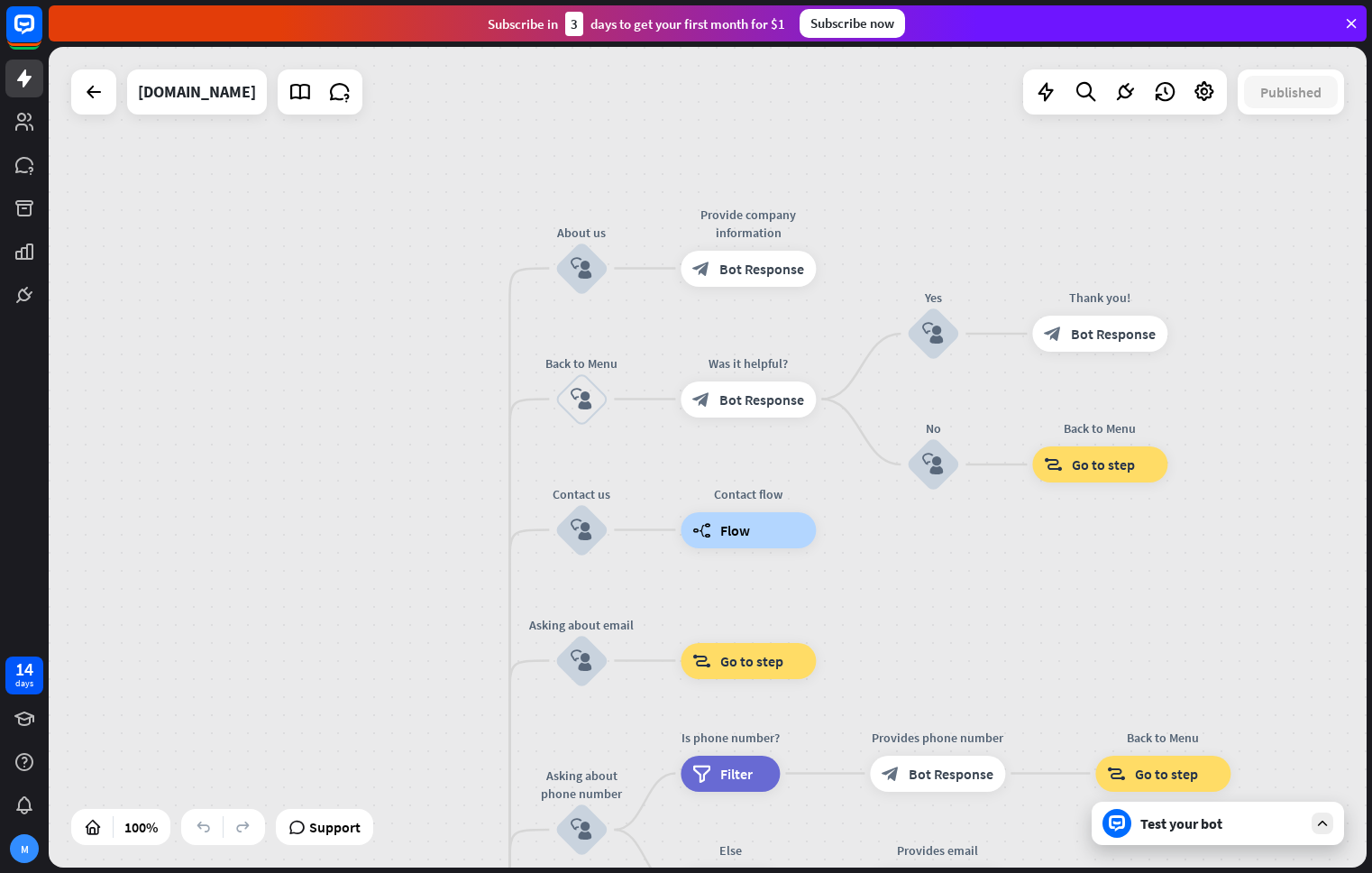
drag, startPoint x: 476, startPoint y: 480, endPoint x: 438, endPoint y: 615, distance: 140.2
click at [438, 615] on div "home_2 Start point Welcome message block_bot_response Bot Response About us blo…" at bounding box center [707, 457] width 1317 height 820
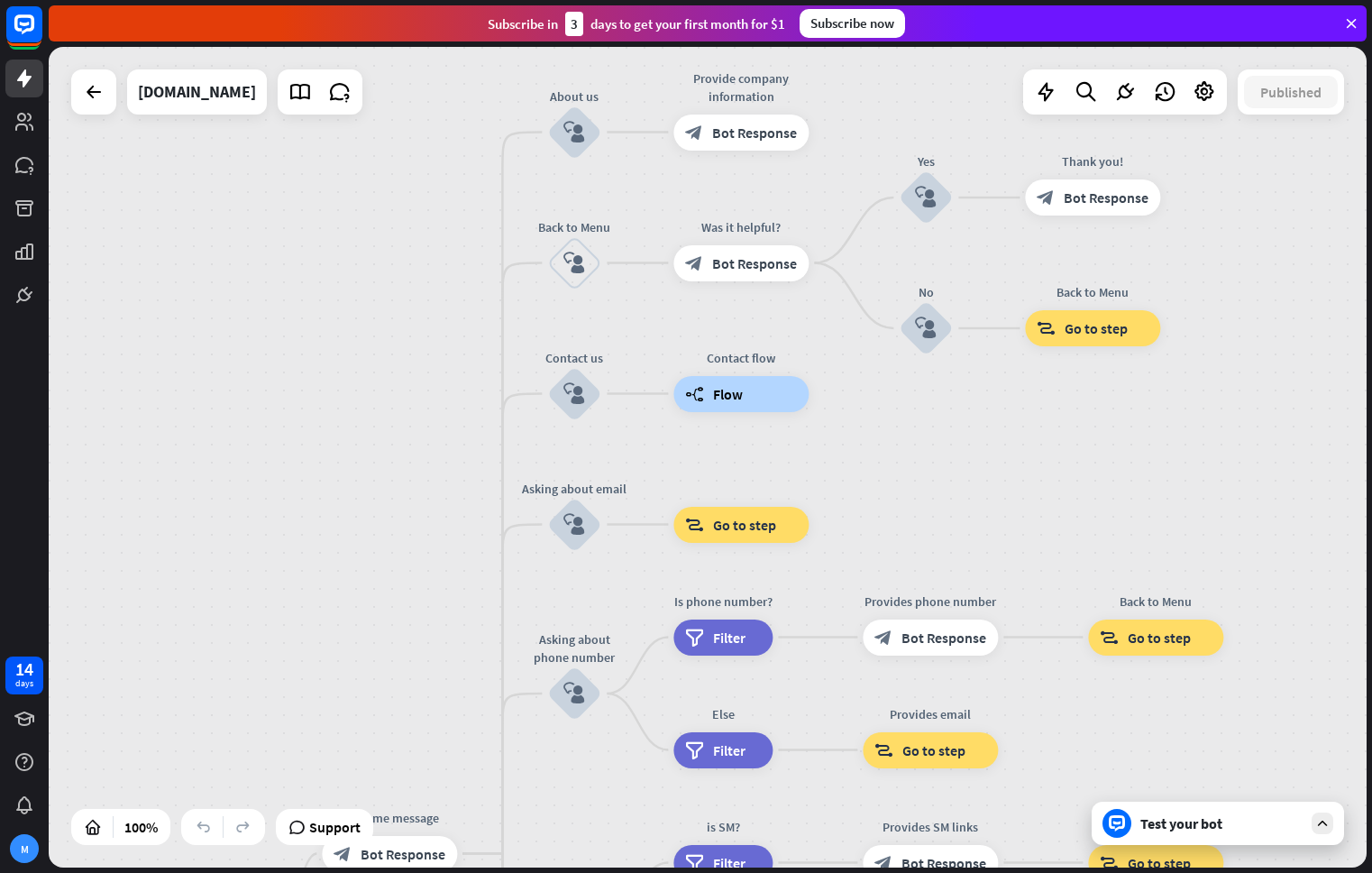
drag, startPoint x: 438, startPoint y: 619, endPoint x: 431, endPoint y: 319, distance: 300.1
click at [431, 319] on div "home_2 Start point Welcome message block_bot_response Bot Response About us blo…" at bounding box center [707, 457] width 1317 height 820
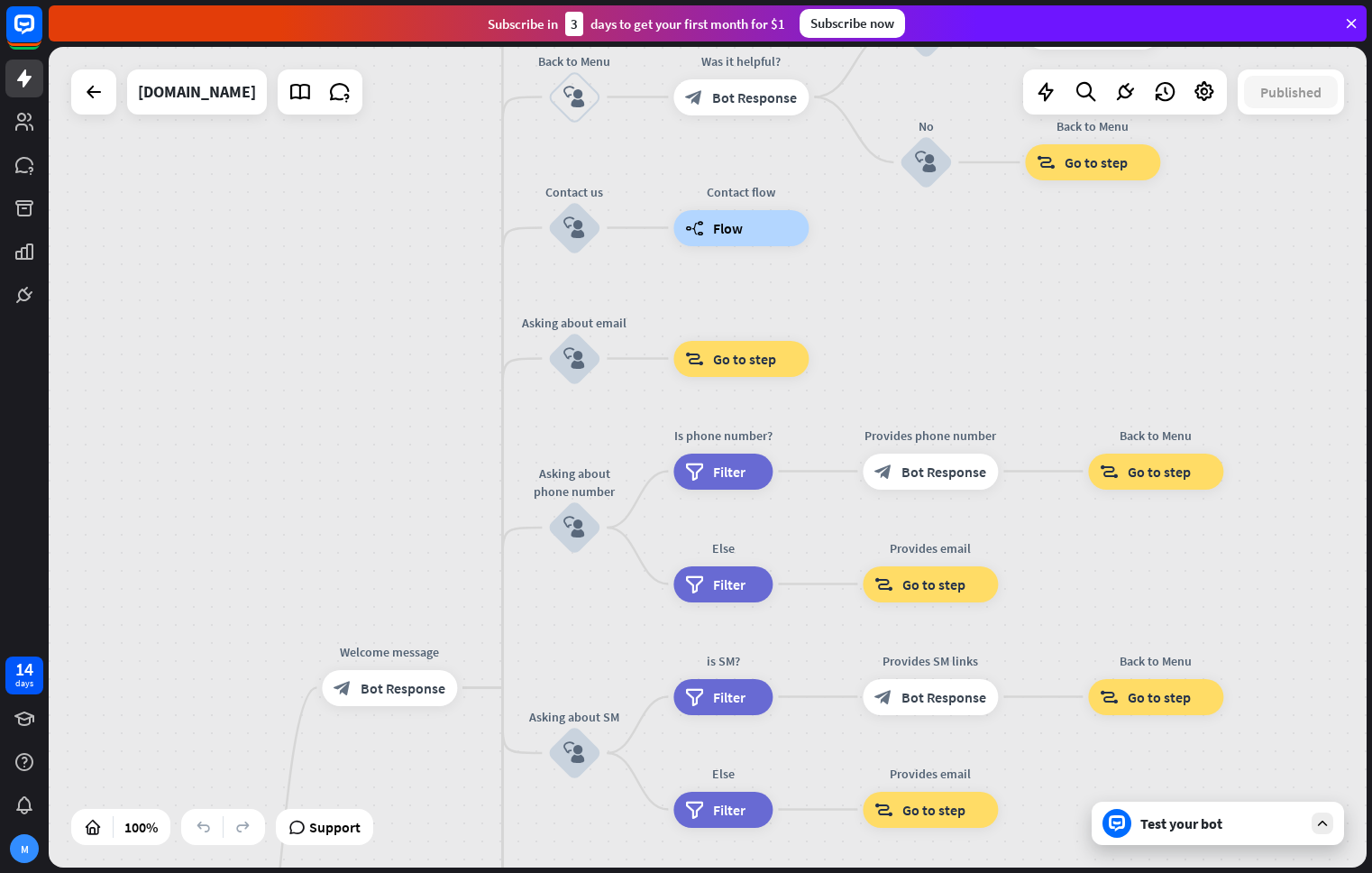
drag, startPoint x: 457, startPoint y: 528, endPoint x: 443, endPoint y: 237, distance: 291.3
click at [443, 238] on div "home_2 Start point Welcome message block_bot_response Bot Response About us blo…" at bounding box center [707, 457] width 1317 height 820
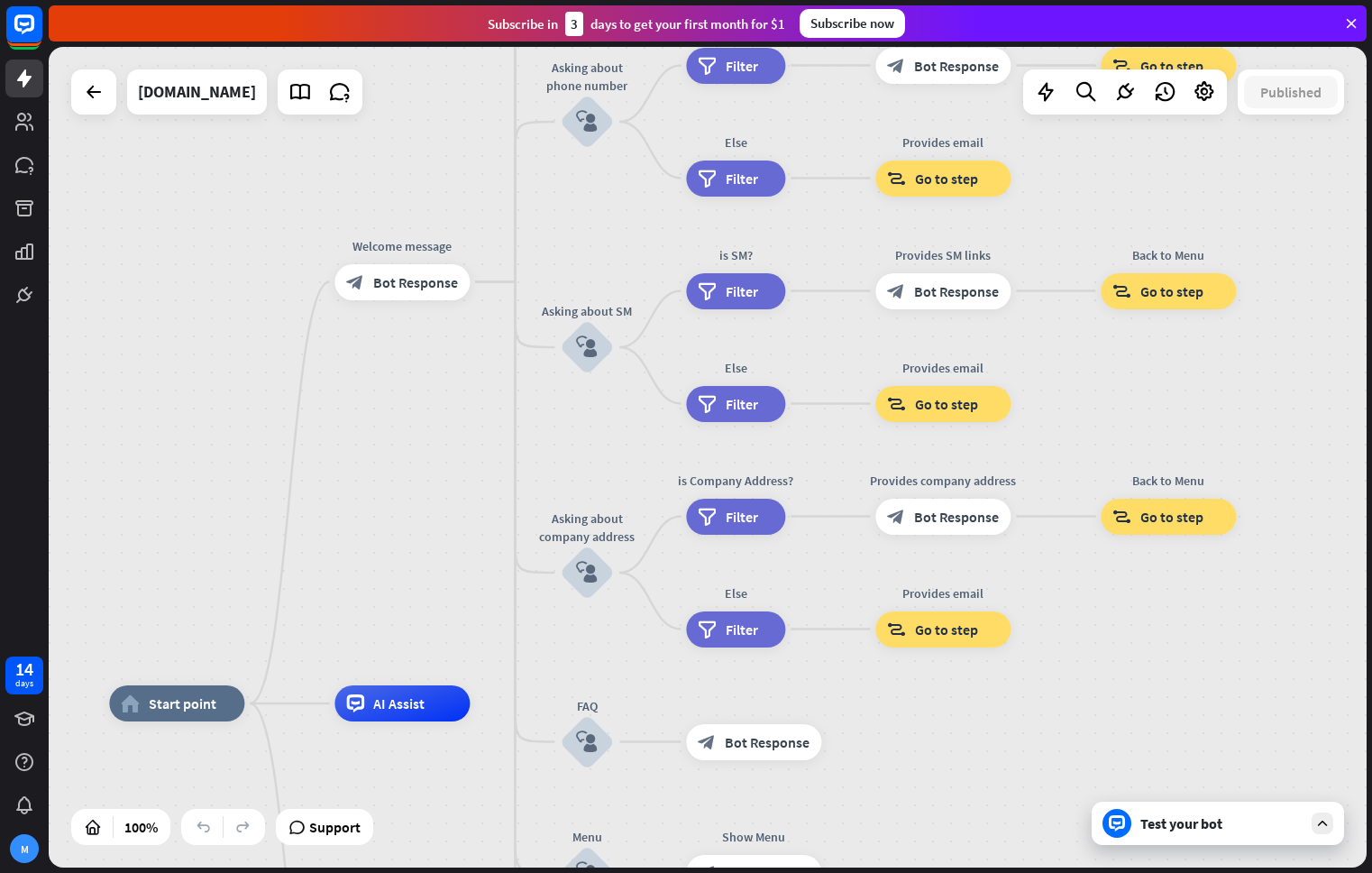
drag, startPoint x: 448, startPoint y: 498, endPoint x: 495, endPoint y: 260, distance: 242.6
click at [495, 260] on div "home_2 Start point Welcome message block_bot_response Bot Response About us blo…" at bounding box center [707, 457] width 1317 height 820
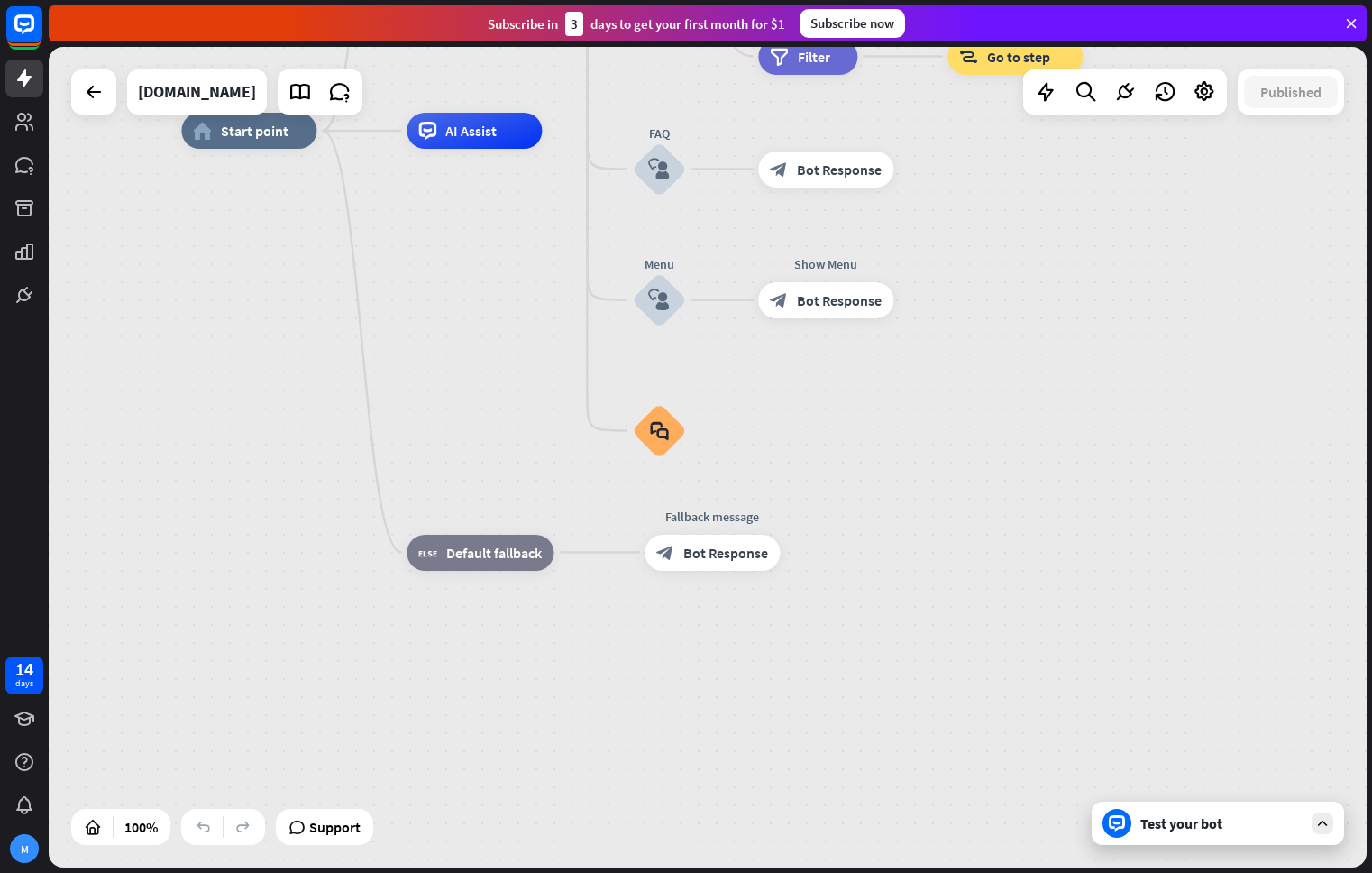
drag, startPoint x: 526, startPoint y: 466, endPoint x: 539, endPoint y: 256, distance: 210.4
click at [539, 256] on div "home_2 Start point Welcome message block_bot_response Bot Response About us blo…" at bounding box center [839, 541] width 1317 height 820
click at [1206, 820] on div "Test your bot" at bounding box center [1222, 823] width 162 height 18
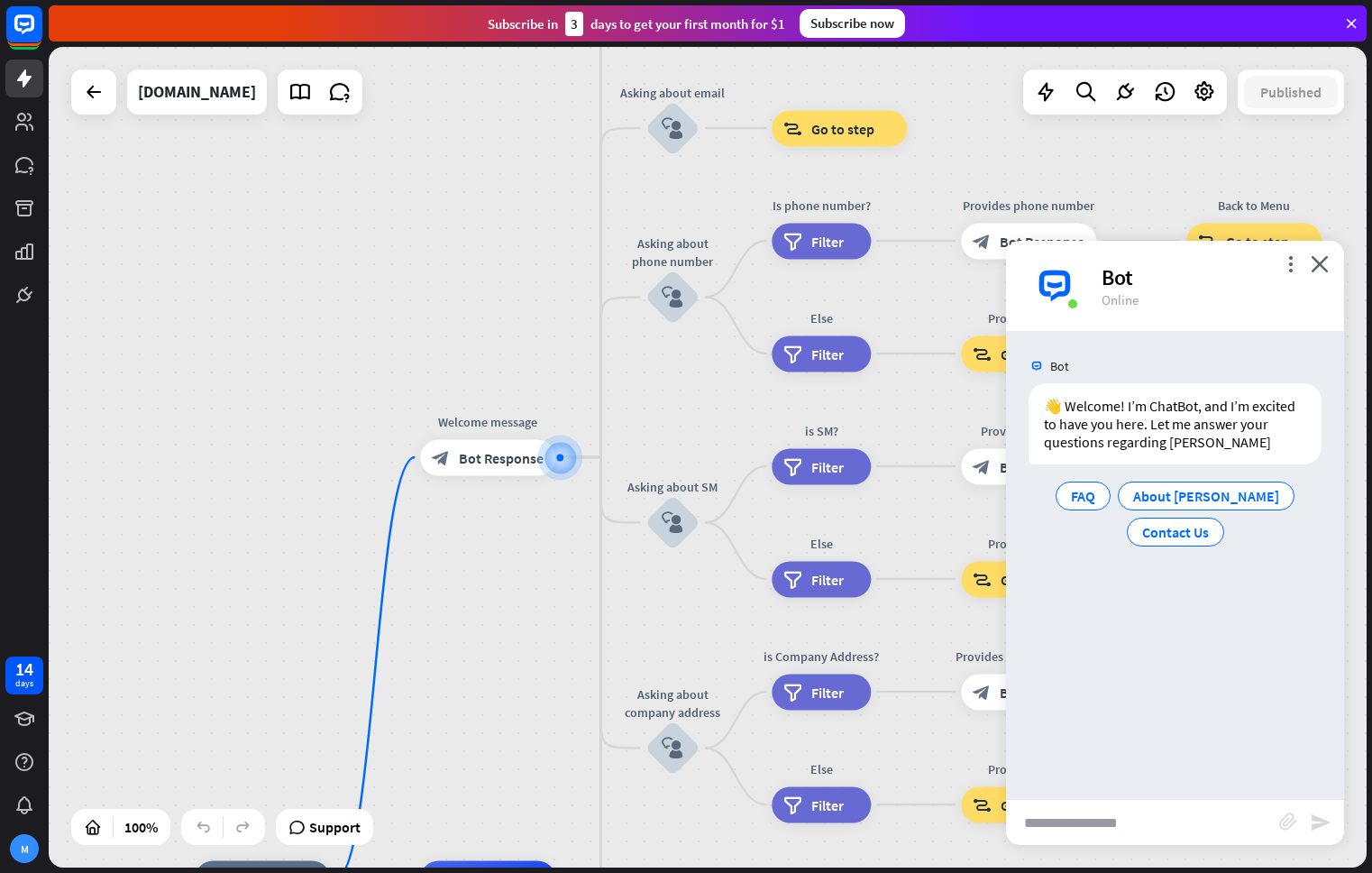
click at [1200, 814] on input "text" at bounding box center [1141, 822] width 273 height 45
click at [1321, 268] on icon "close" at bounding box center [1319, 264] width 18 height 18
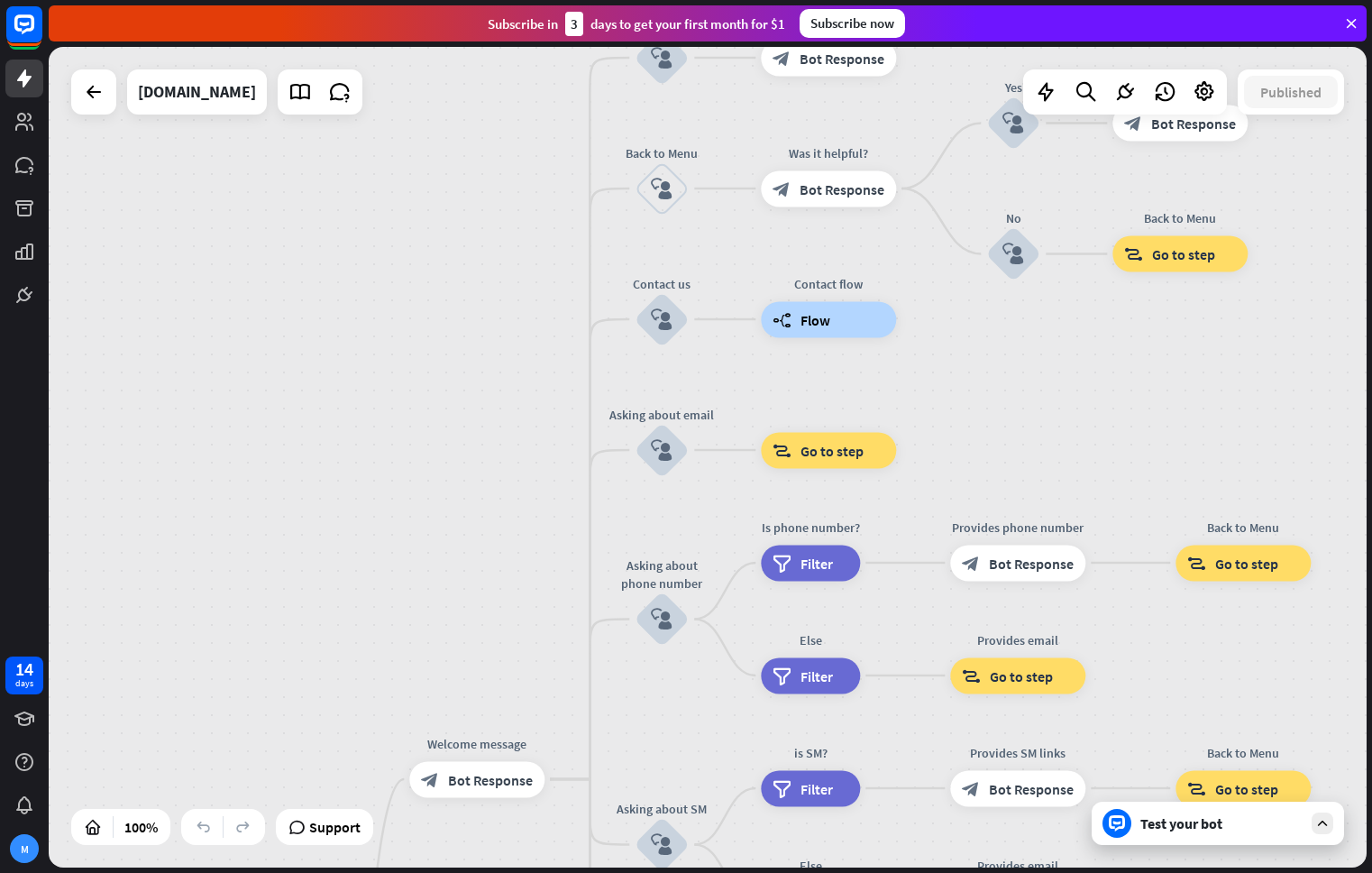
drag, startPoint x: 513, startPoint y: 332, endPoint x: 494, endPoint y: 688, distance: 356.5
click at [494, 688] on div "home_2 Start point Welcome message block_bot_response Bot Response About us blo…" at bounding box center [707, 457] width 1317 height 820
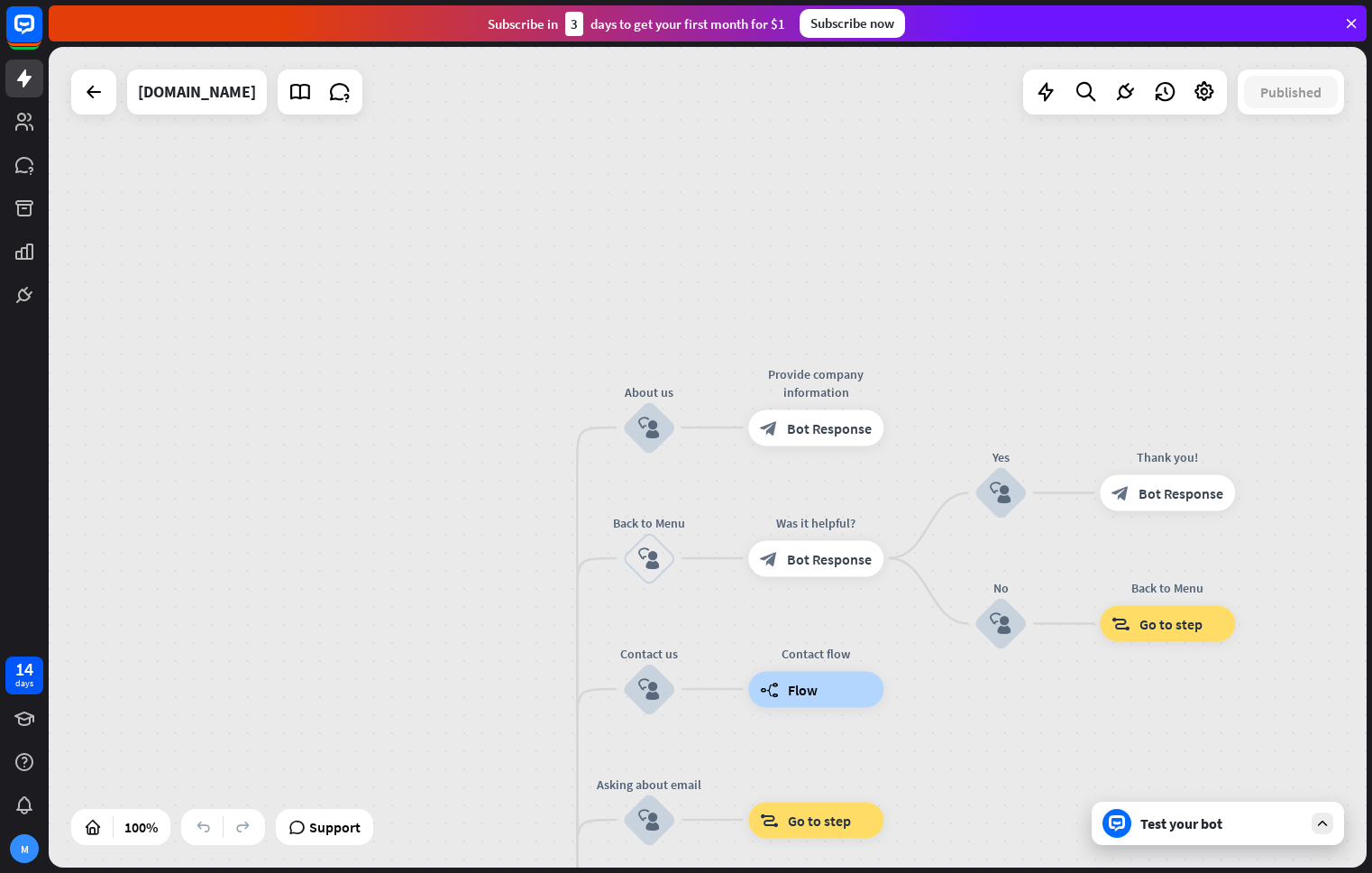
drag, startPoint x: 475, startPoint y: 237, endPoint x: 471, endPoint y: 595, distance: 358.0
click at [471, 595] on div "home_2 Start point Welcome message block_bot_response Bot Response About us blo…" at bounding box center [707, 457] width 1317 height 820
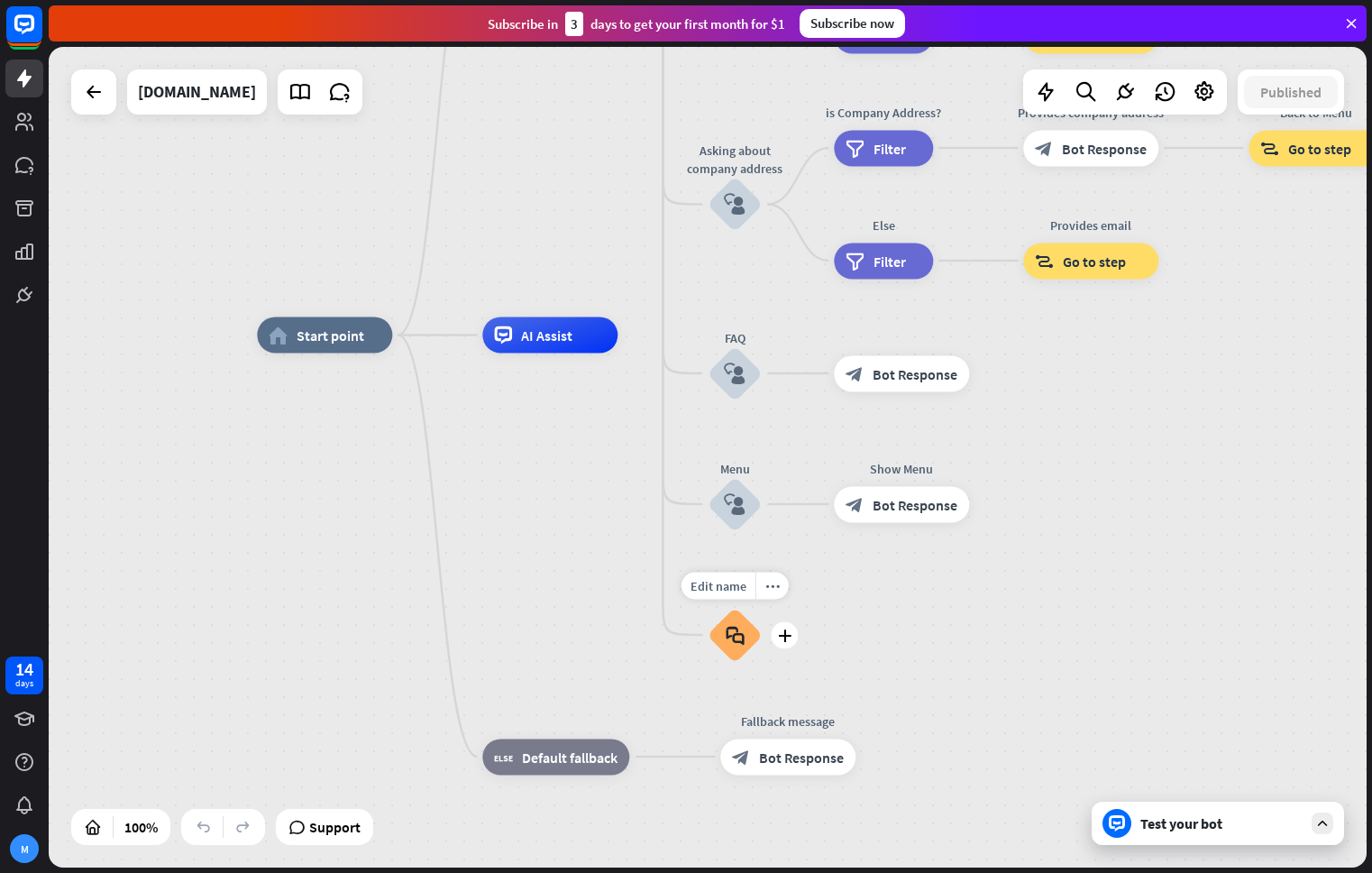
click at [721, 638] on div "block_faq" at bounding box center [734, 634] width 54 height 54
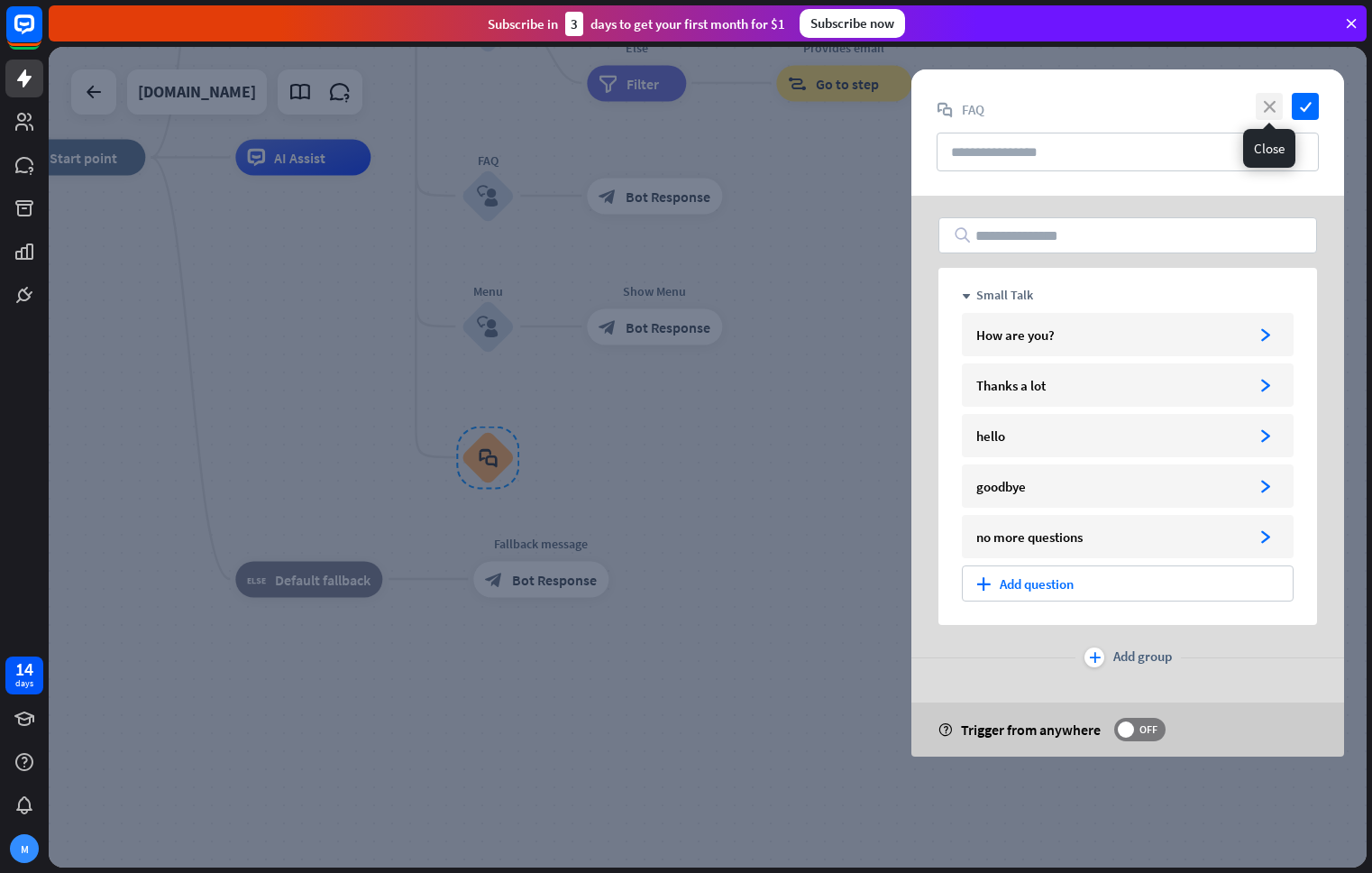
click at [1269, 109] on icon "close" at bounding box center [1269, 107] width 27 height 27
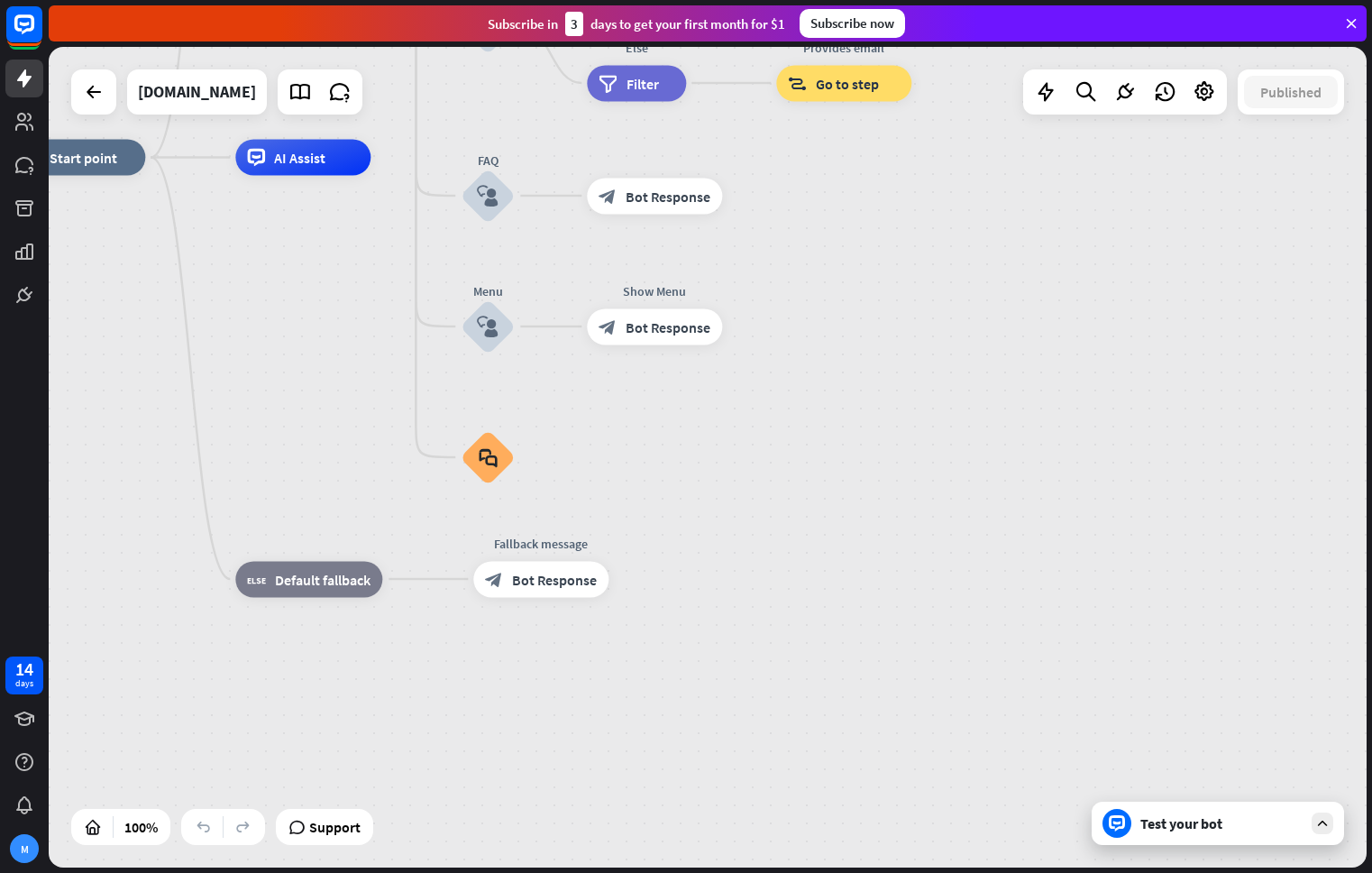
click at [1224, 814] on div "Test your bot" at bounding box center [1222, 823] width 162 height 18
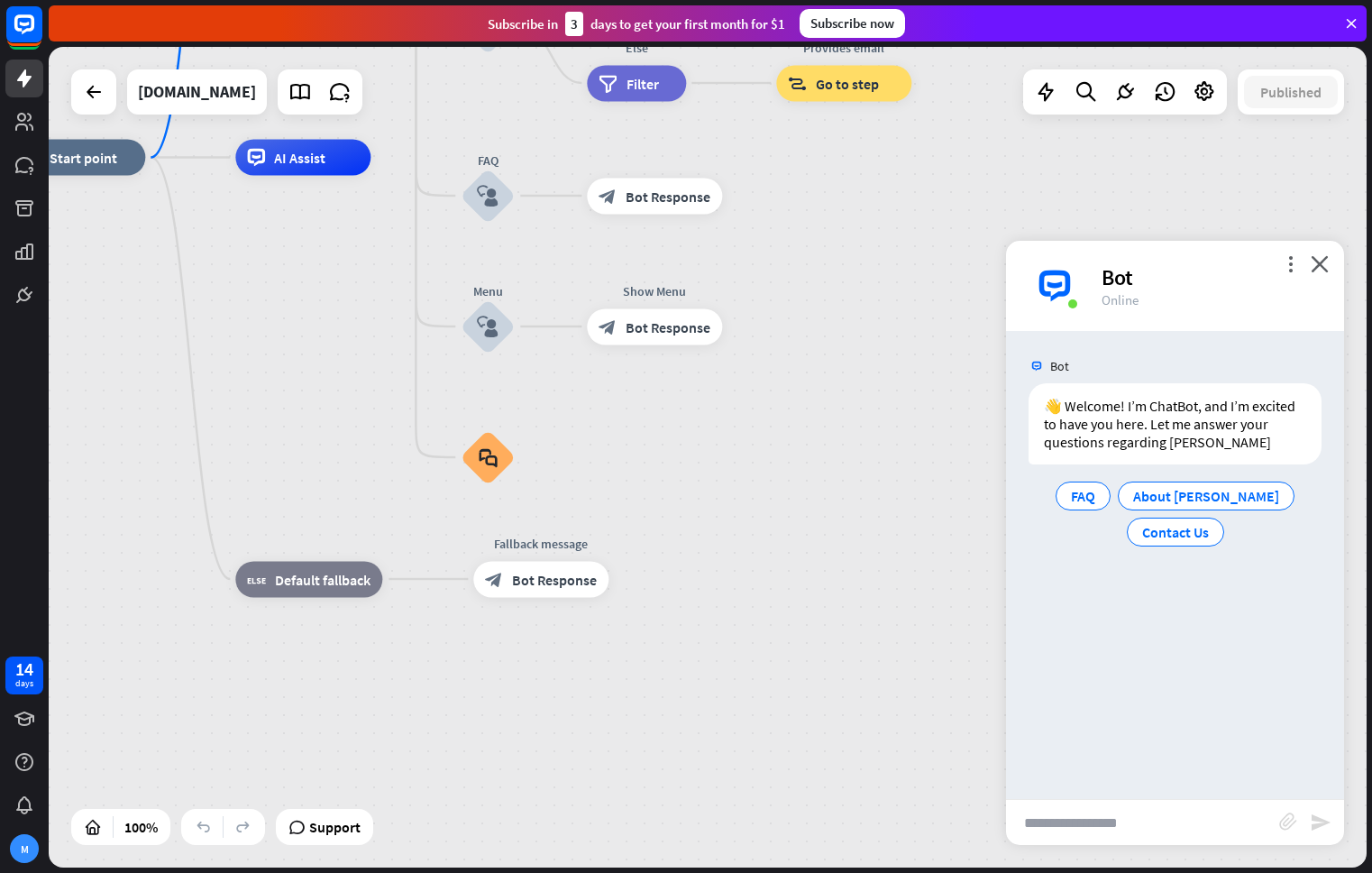
click at [1128, 811] on input "text" at bounding box center [1141, 822] width 273 height 45
type input "*"
type input "**********"
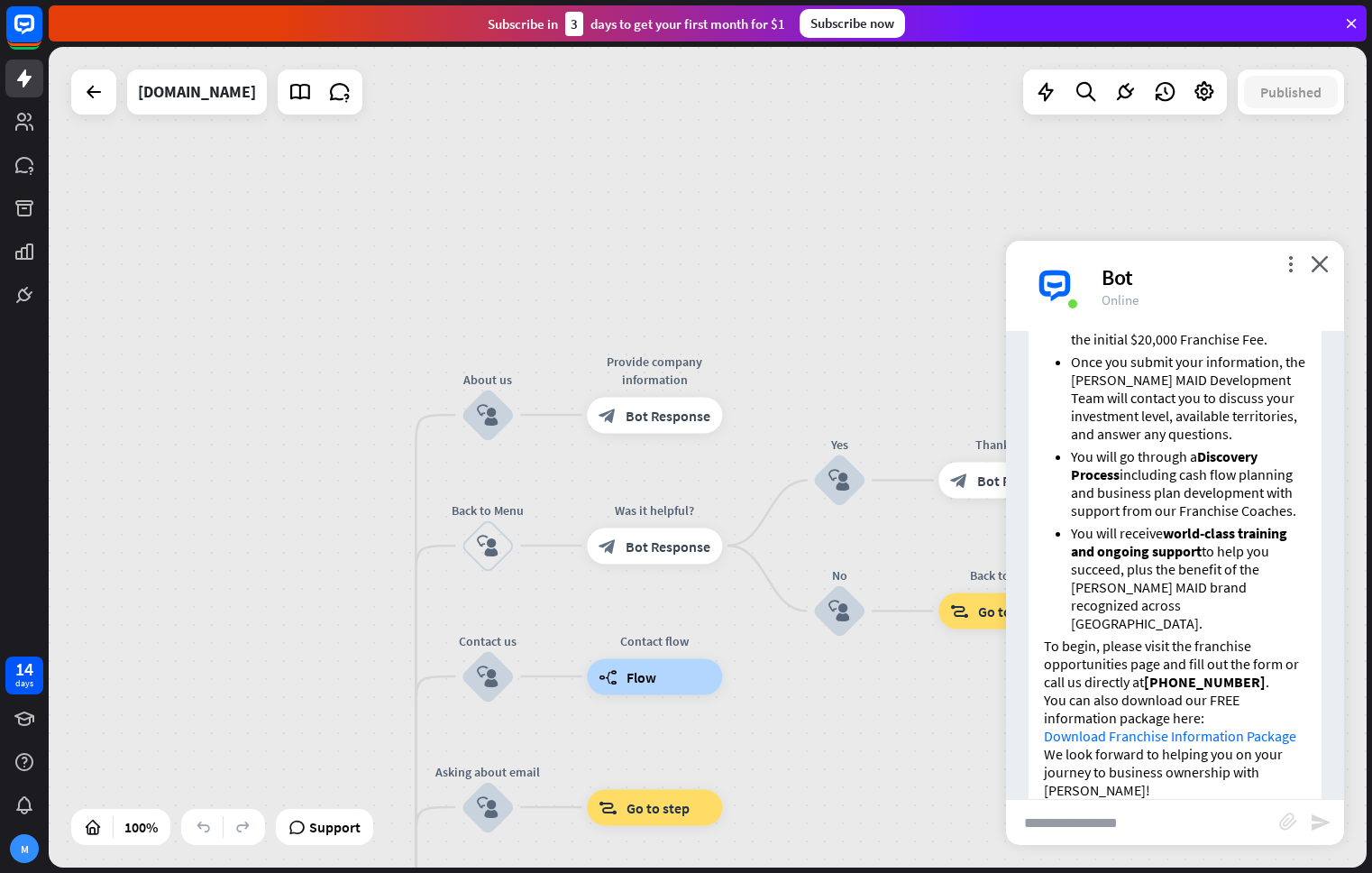
scroll to position [622, 0]
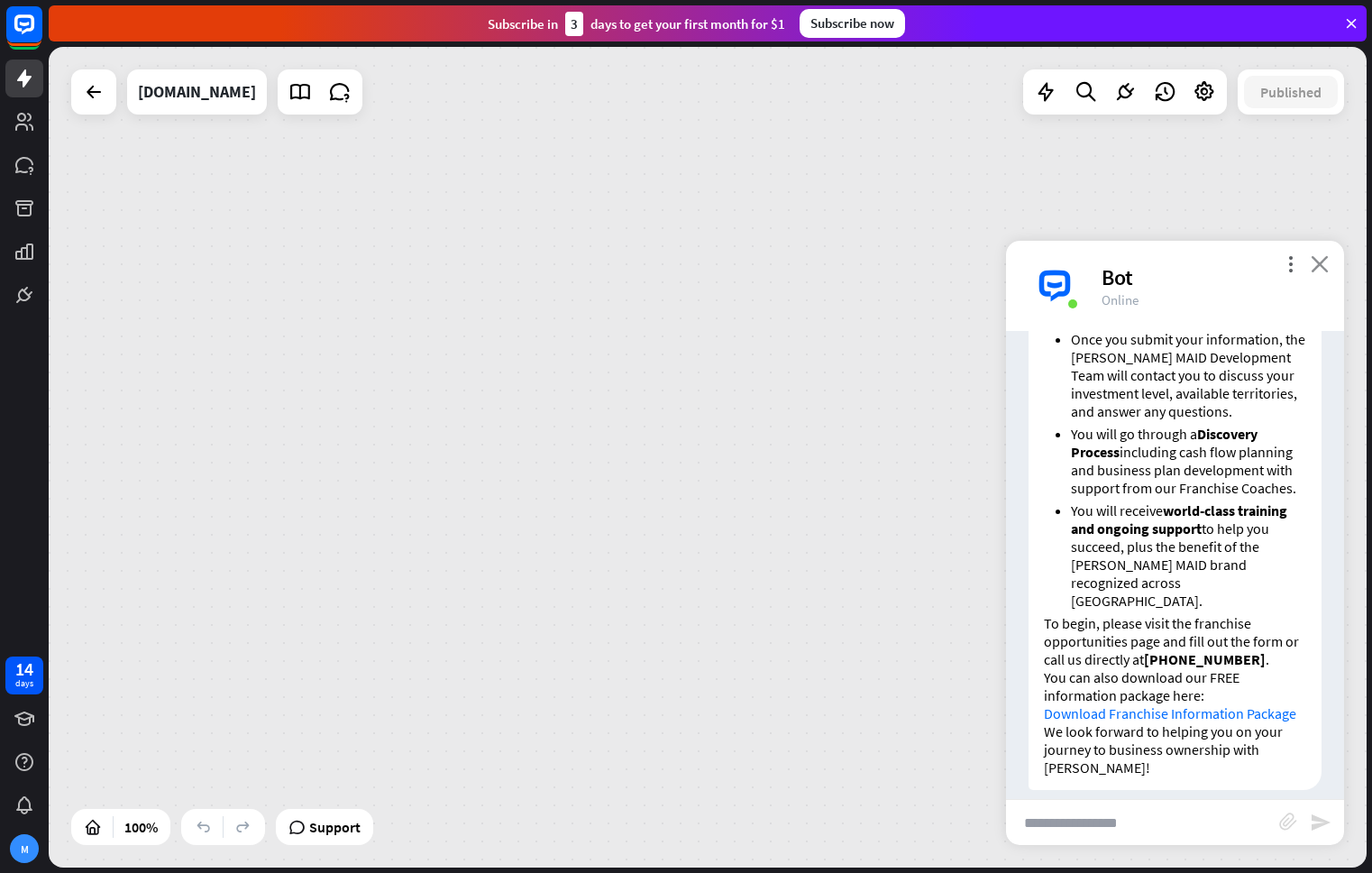
click at [1315, 263] on icon "close" at bounding box center [1319, 264] width 18 height 18
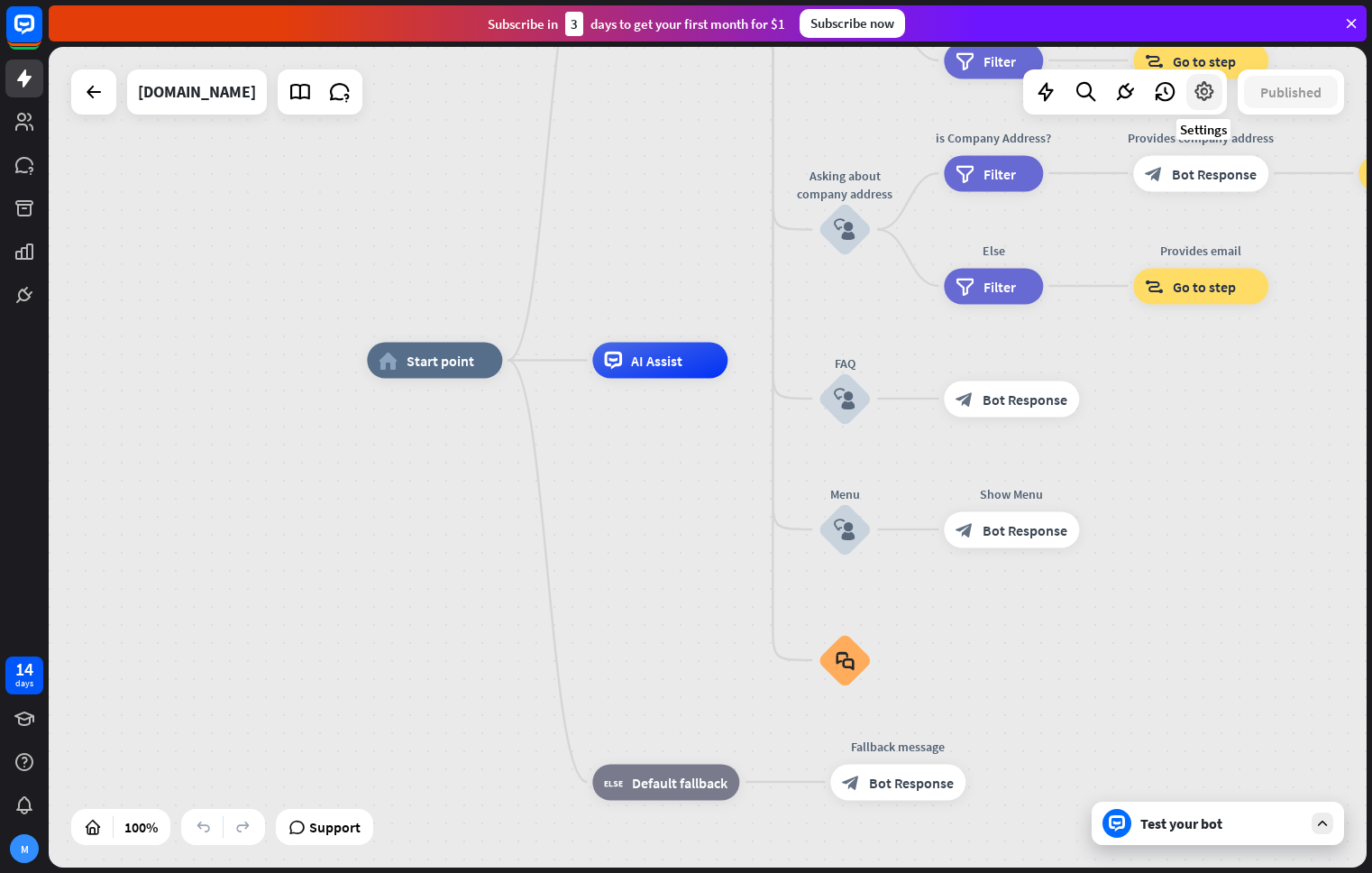
click at [1203, 97] on icon at bounding box center [1204, 92] width 23 height 23
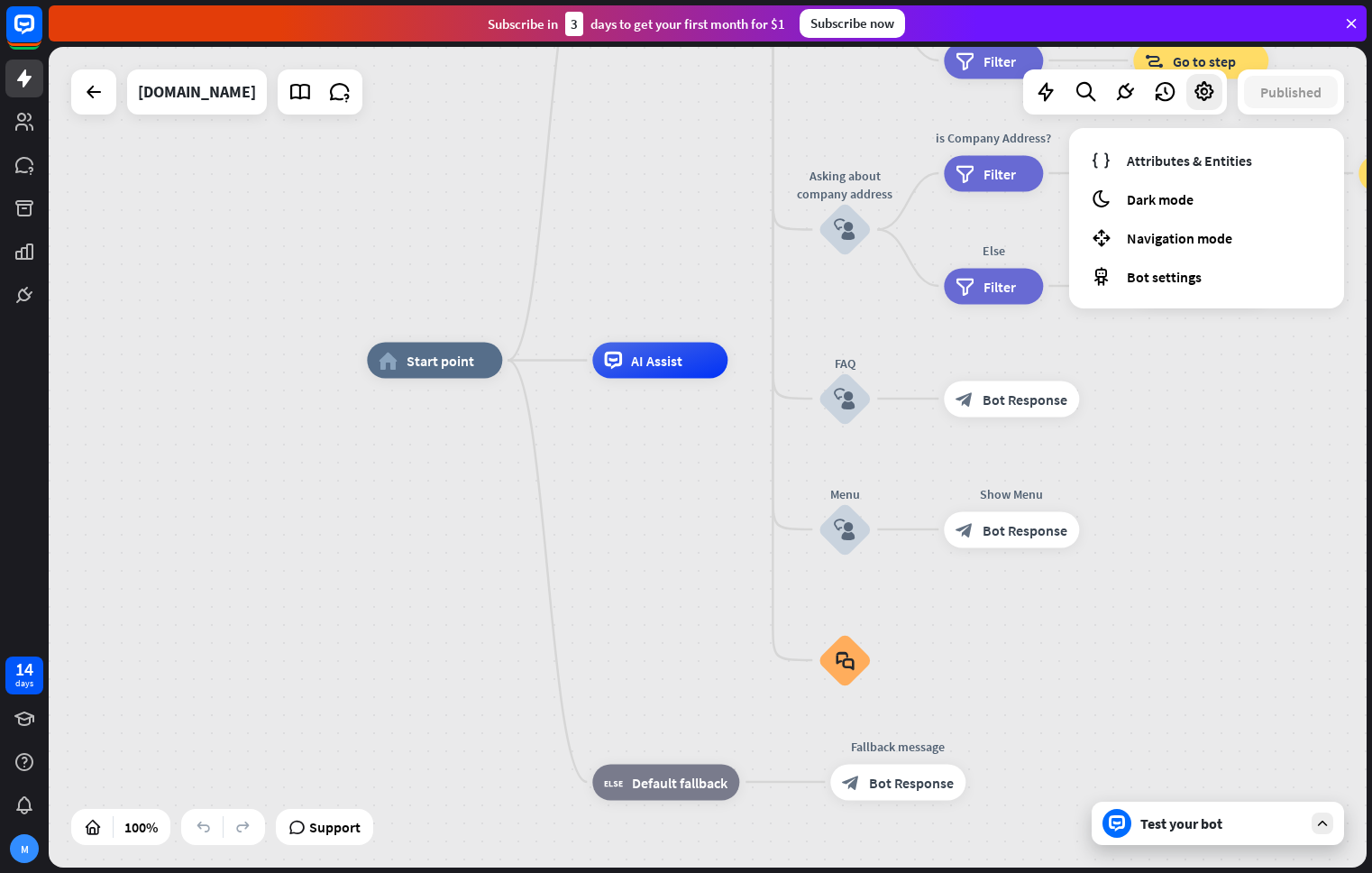
click at [1276, 447] on div "home_2 Start point Welcome message block_bot_response Bot Response About us blo…" at bounding box center [1025, 770] width 1317 height 820
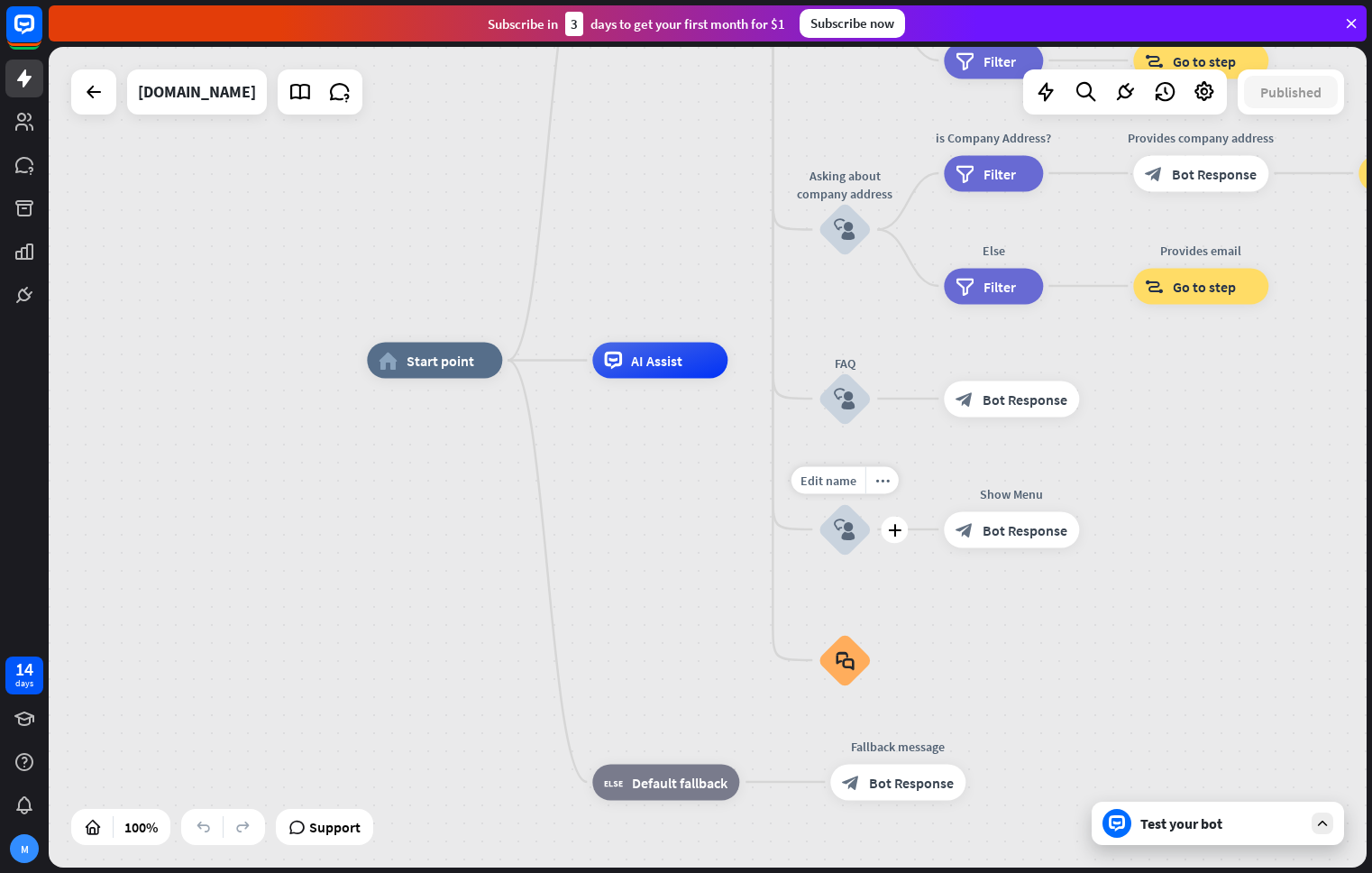
click at [840, 525] on icon "block_user_input" at bounding box center [844, 529] width 21 height 22
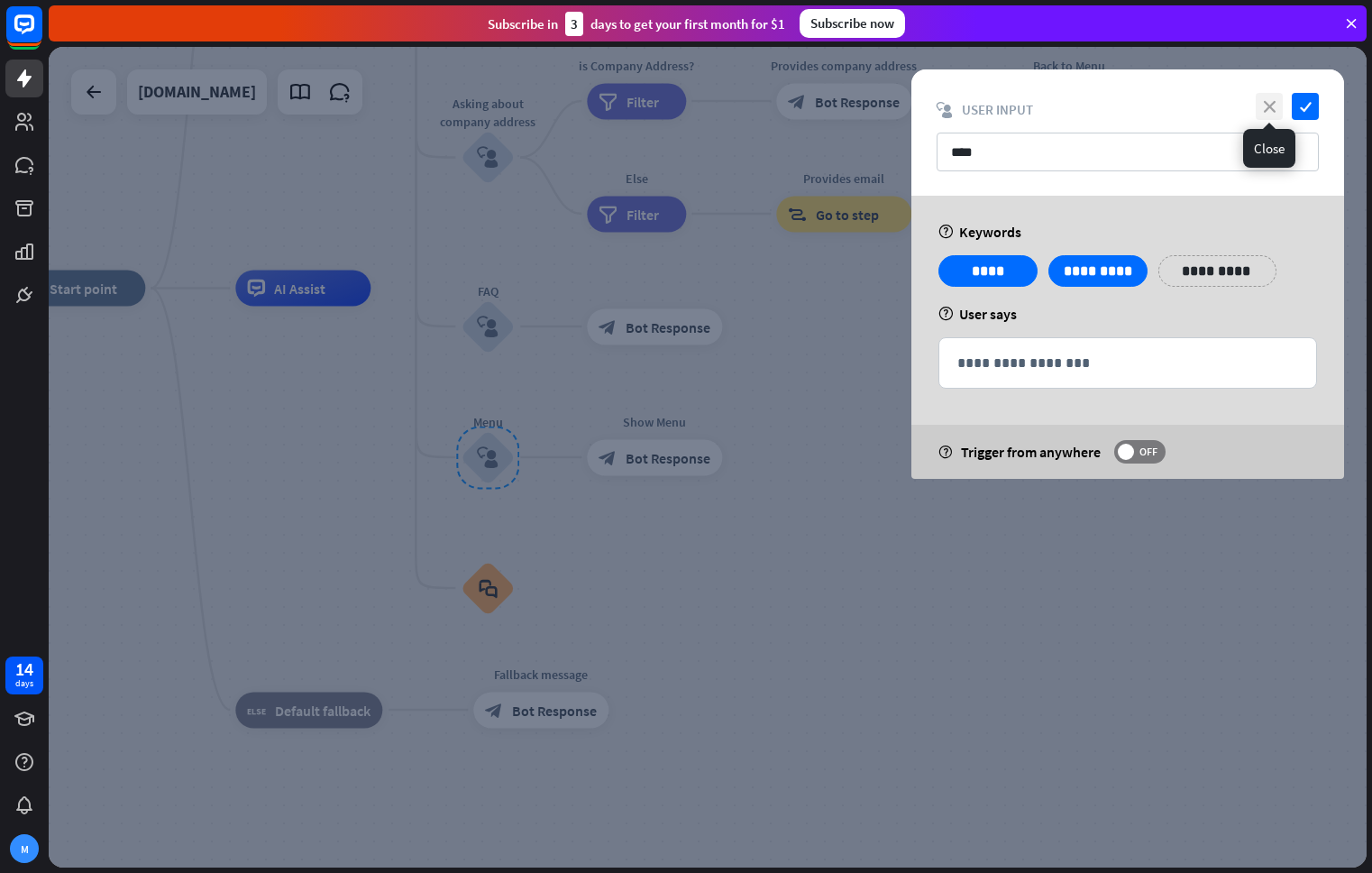
click at [1268, 102] on icon "close" at bounding box center [1269, 107] width 27 height 27
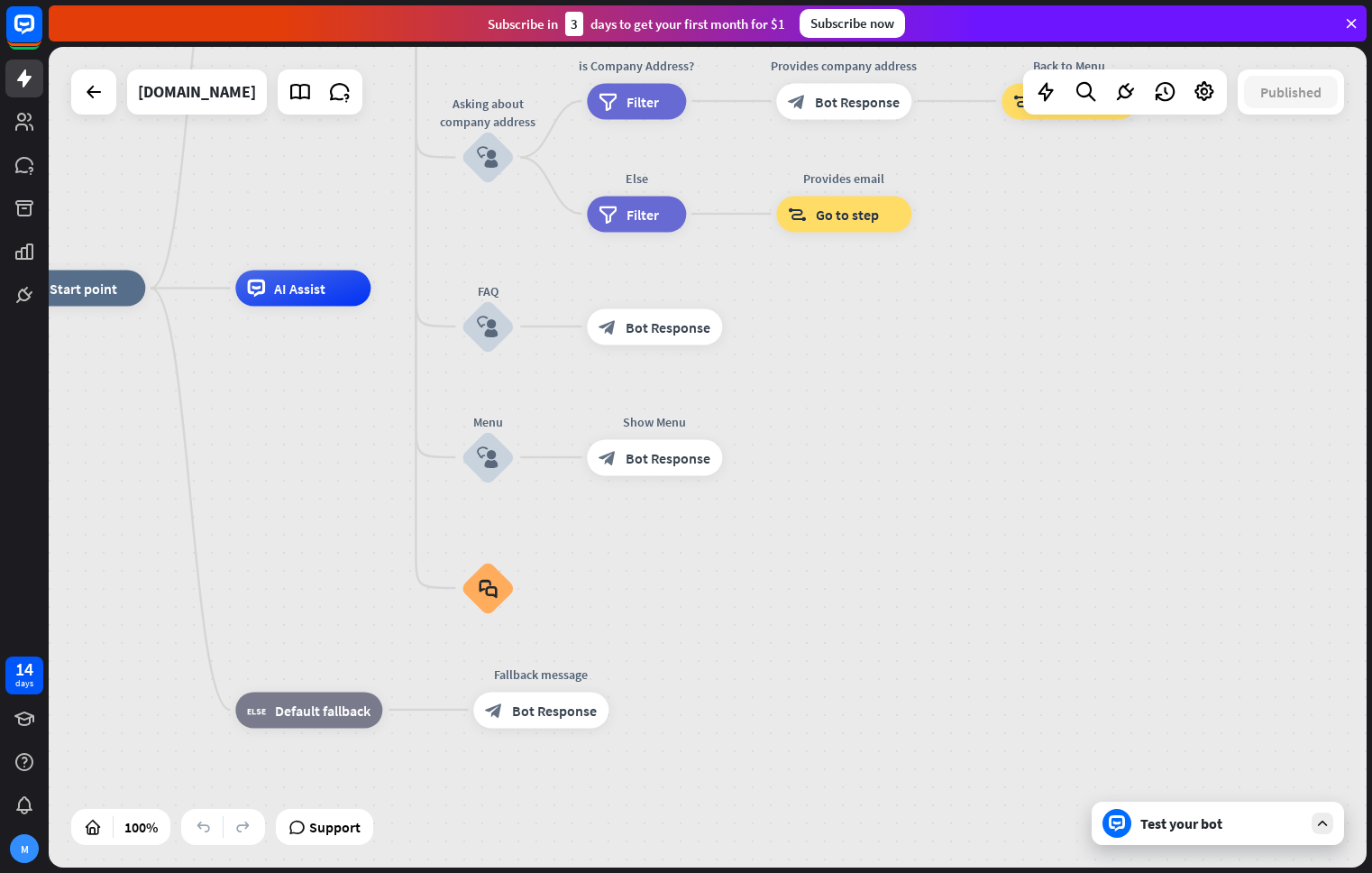
click at [1228, 834] on div "Test your bot" at bounding box center [1218, 823] width 252 height 43
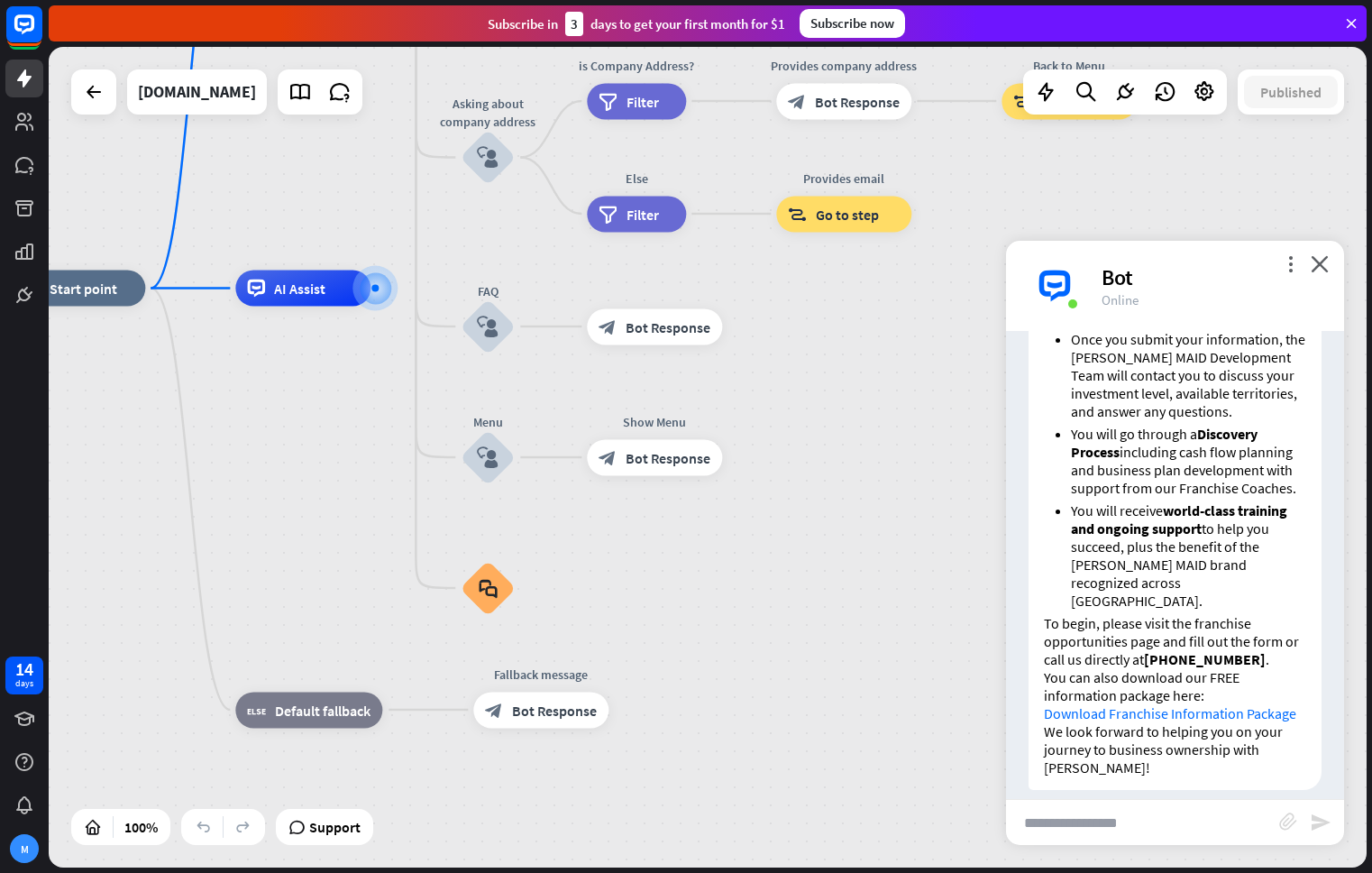
click at [1130, 819] on input "text" at bounding box center [1141, 822] width 273 height 45
type input "**********"
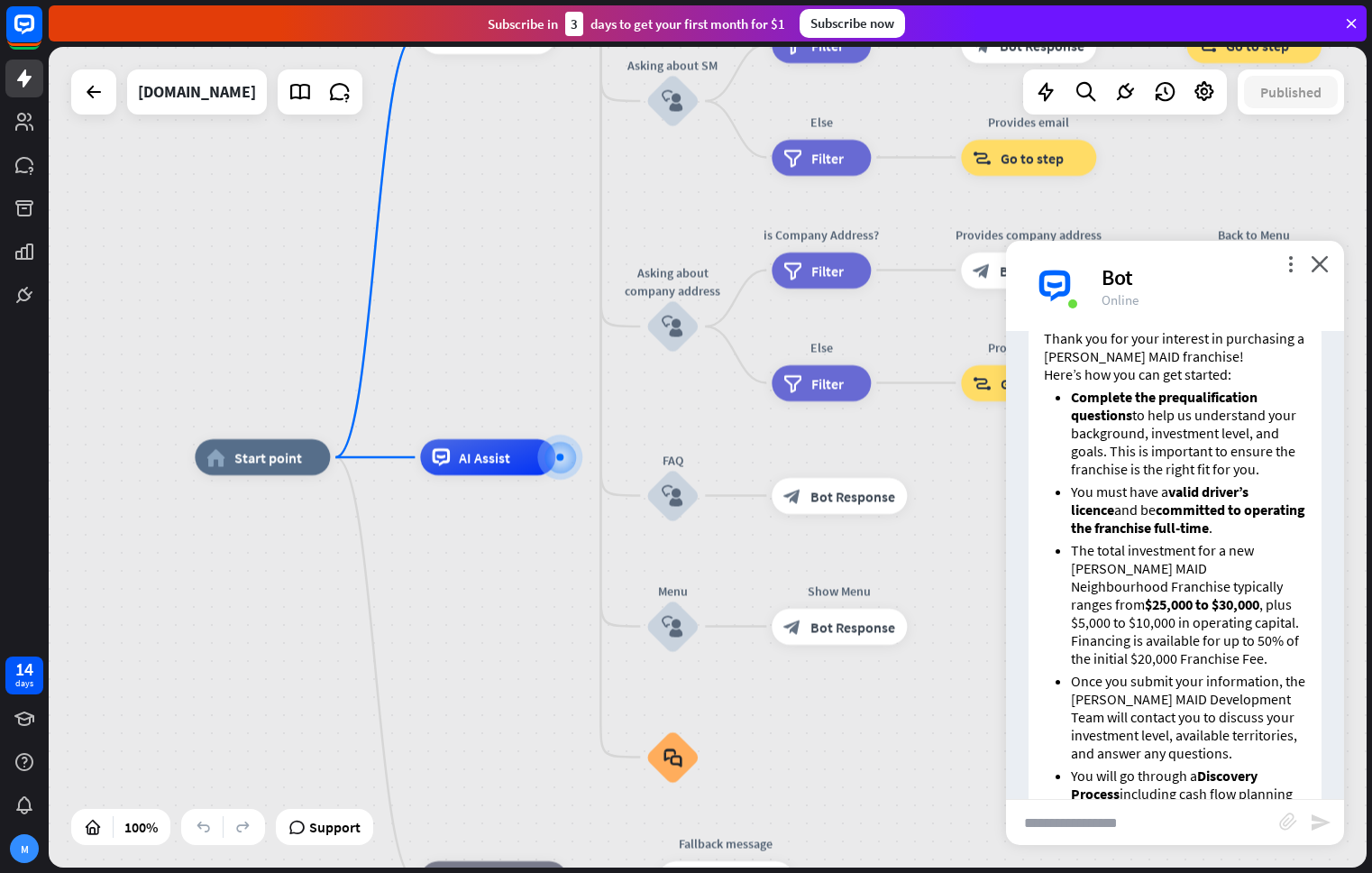
scroll to position [242, 0]
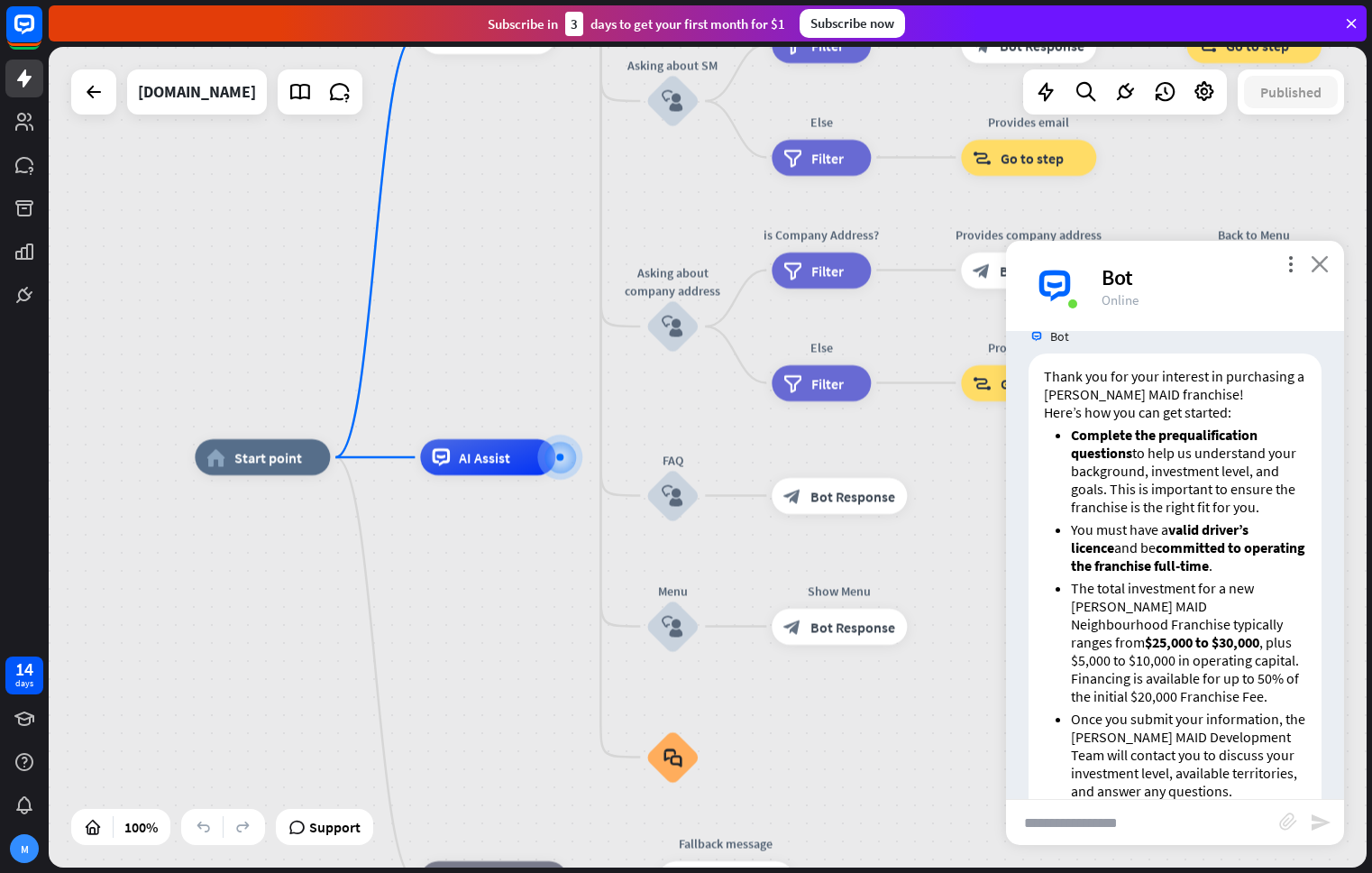
click at [1322, 264] on icon "close" at bounding box center [1319, 264] width 18 height 18
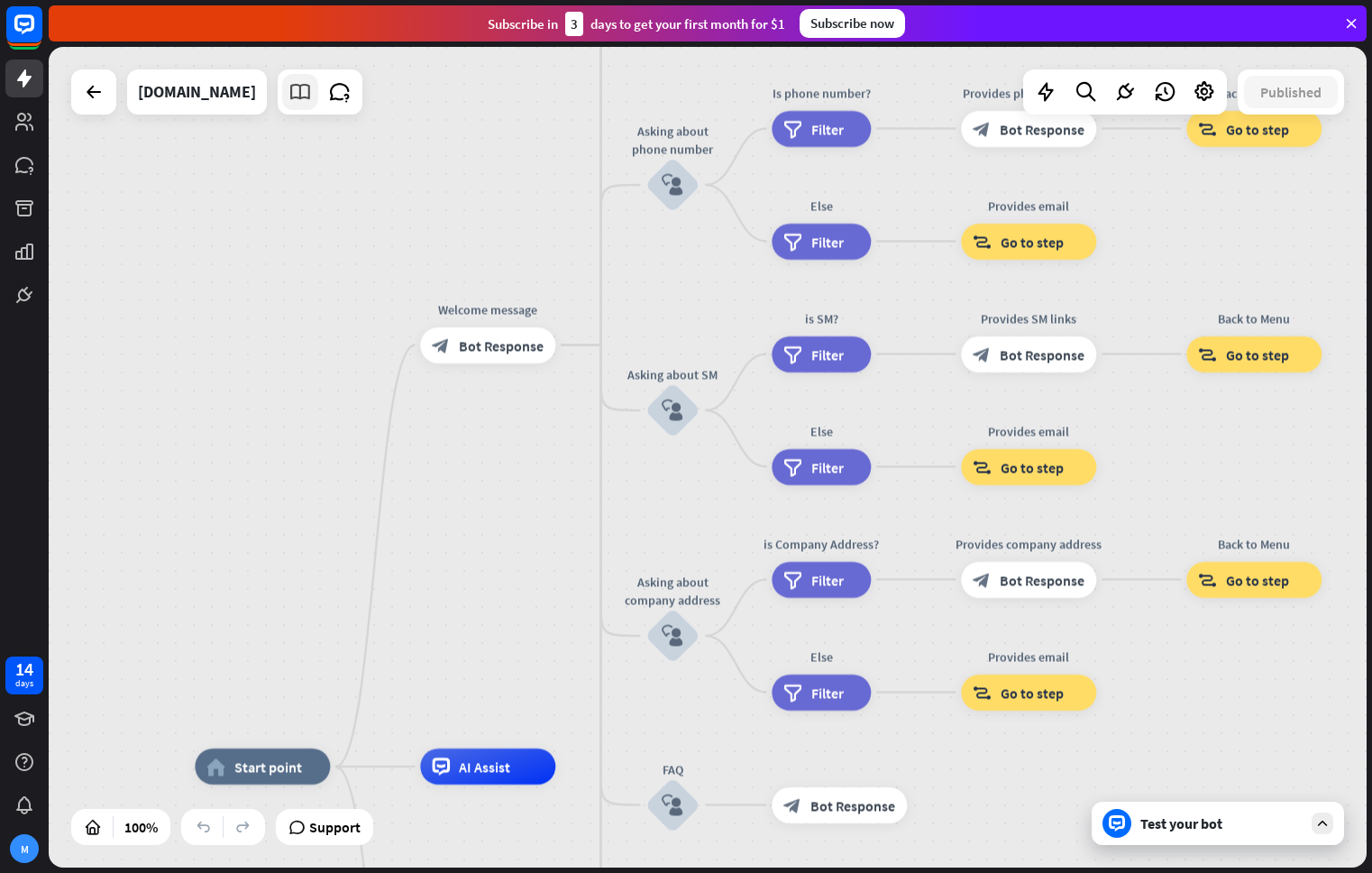
click at [288, 102] on icon at bounding box center [300, 92] width 23 height 23
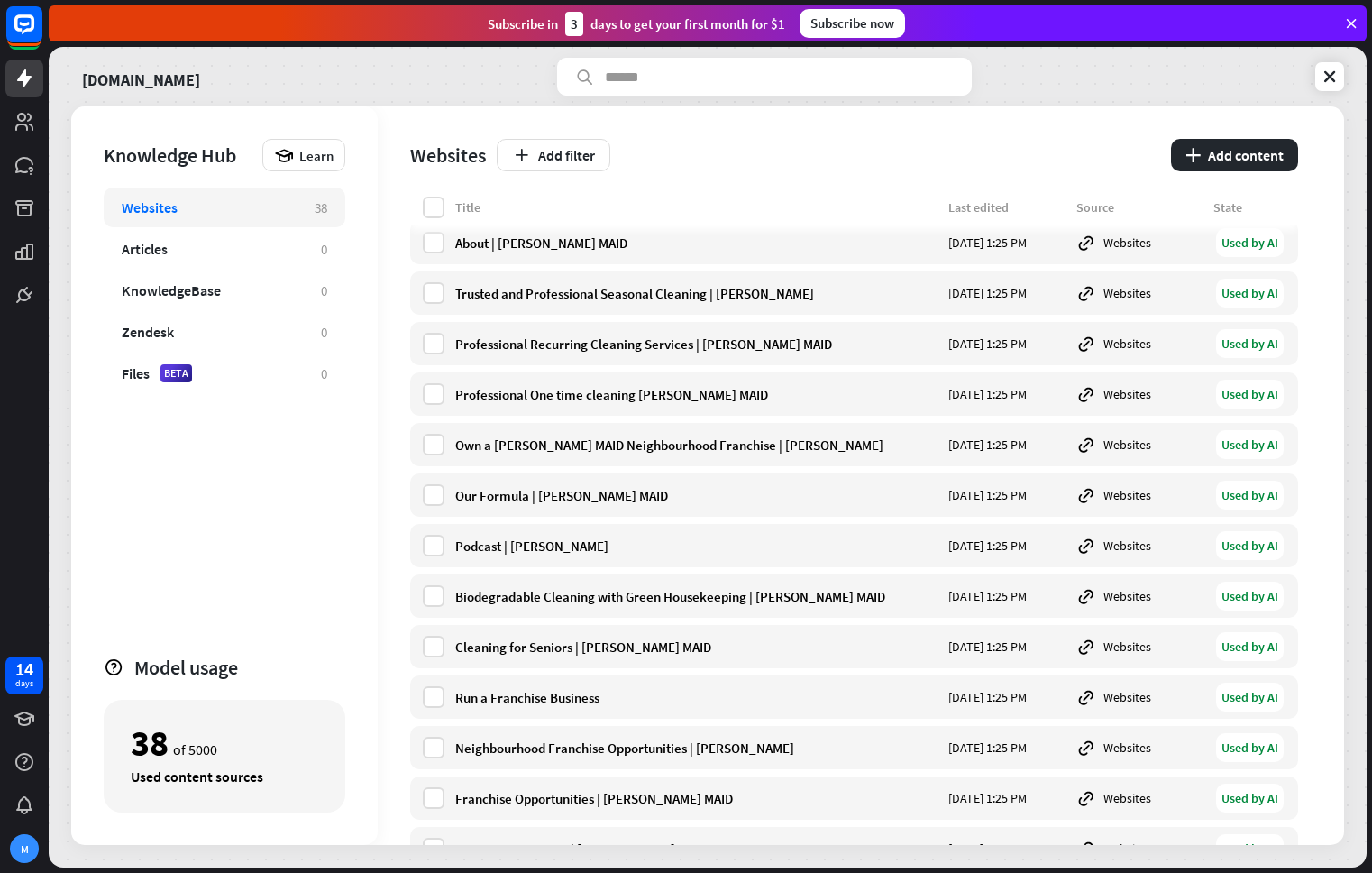
scroll to position [319, 0]
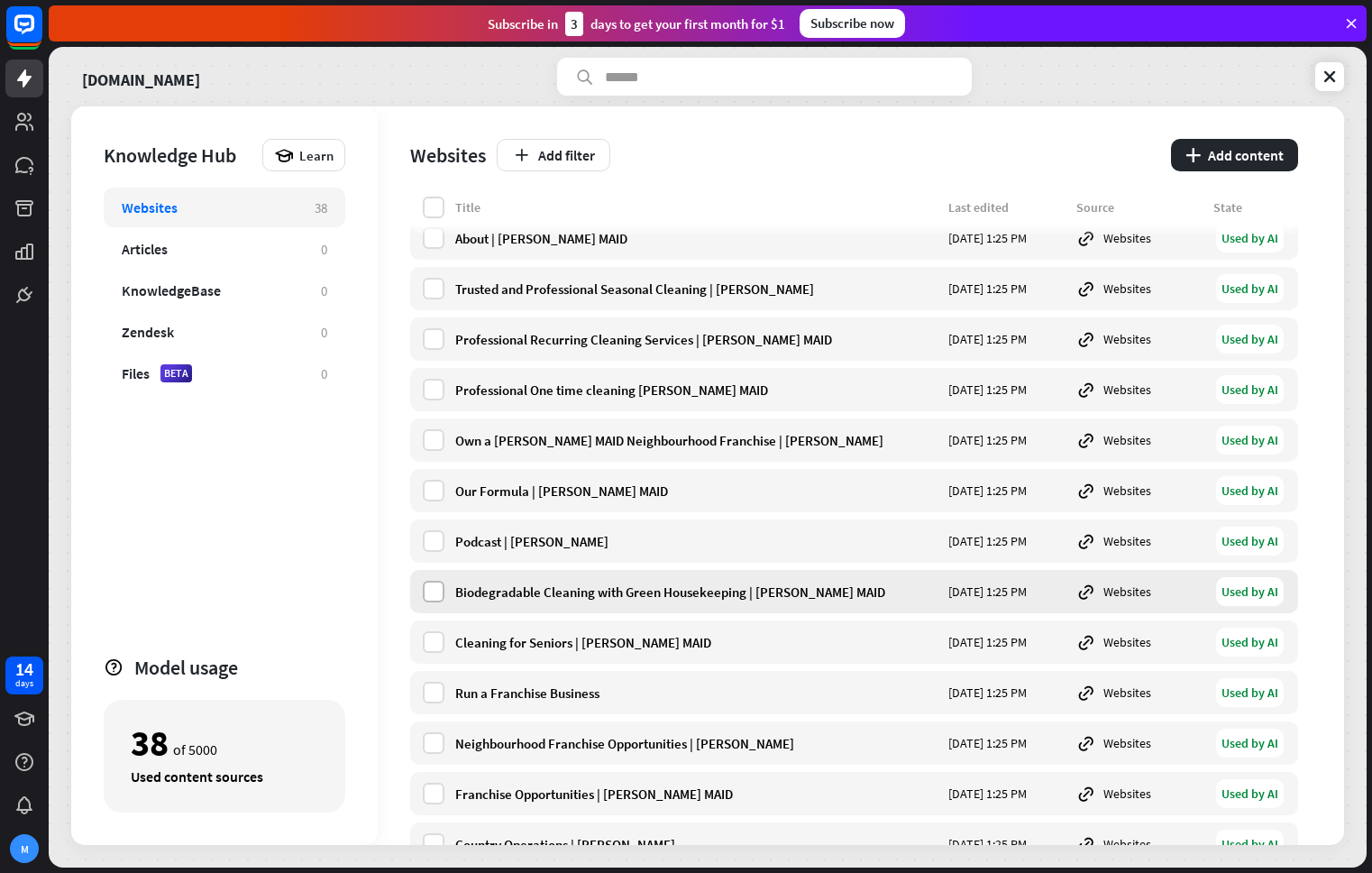
click at [434, 585] on label at bounding box center [434, 591] width 21 height 22
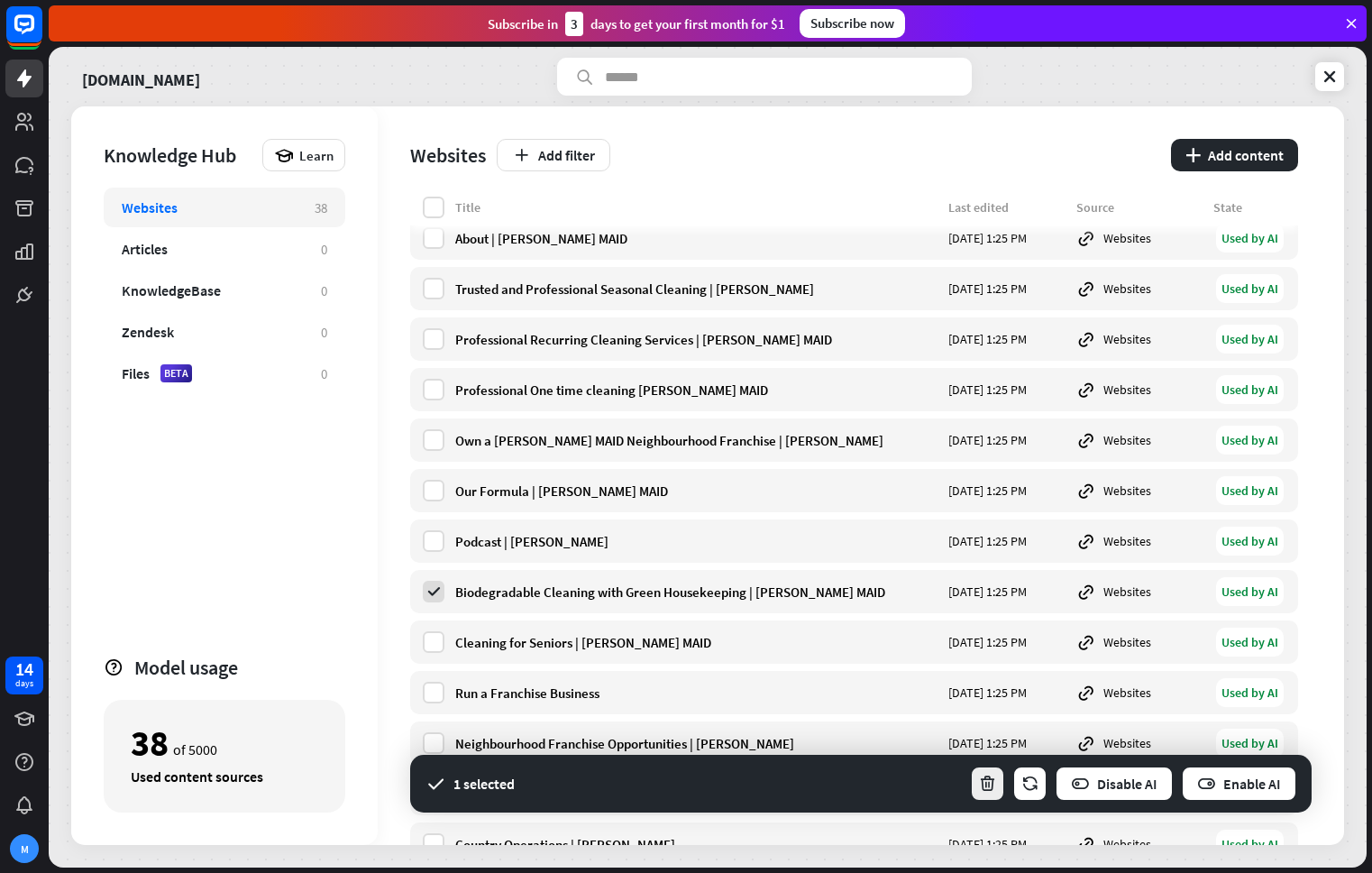
click at [987, 789] on icon "button" at bounding box center [987, 783] width 19 height 19
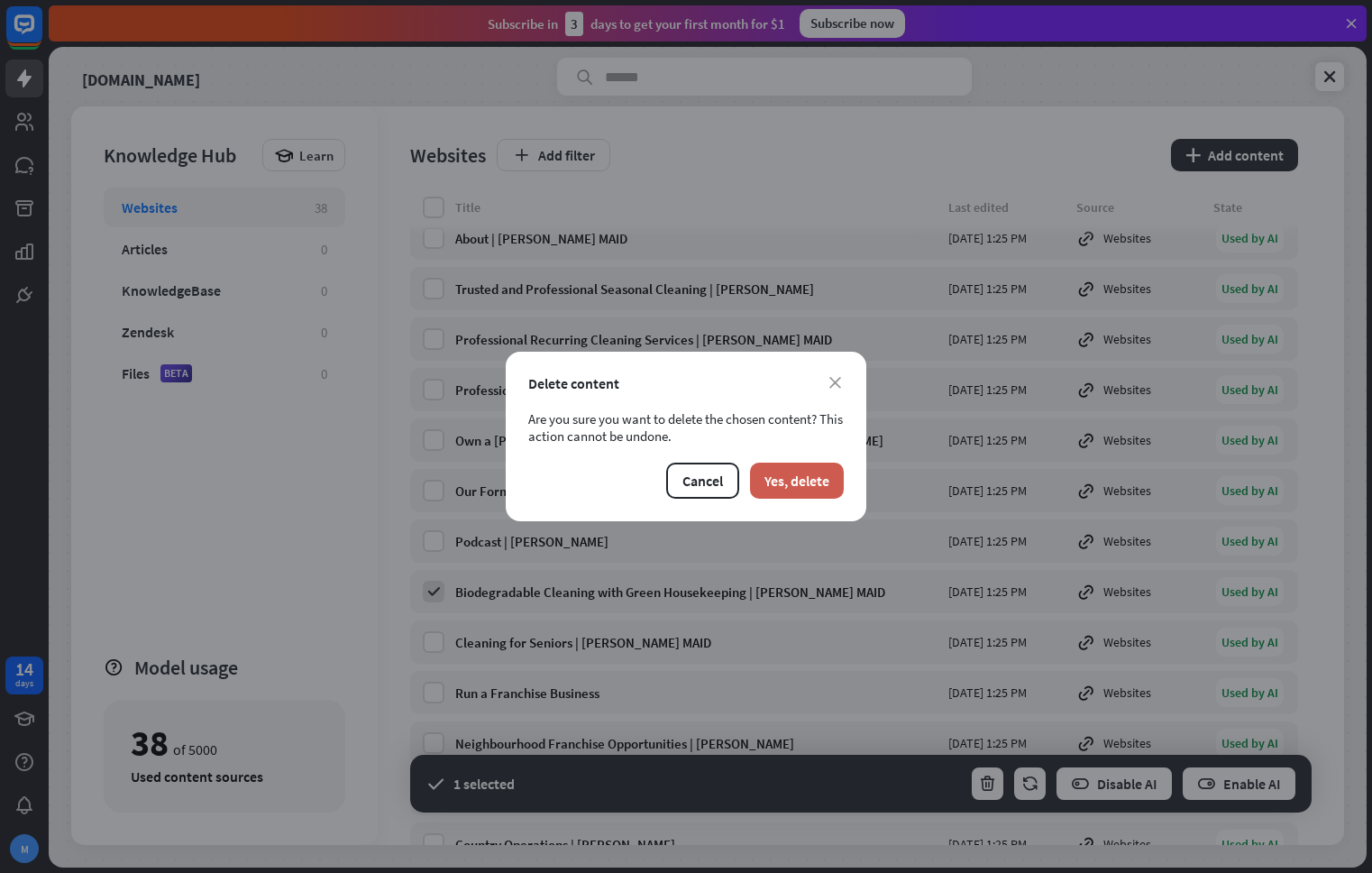
click at [814, 482] on button "Yes, delete" at bounding box center [796, 480] width 94 height 36
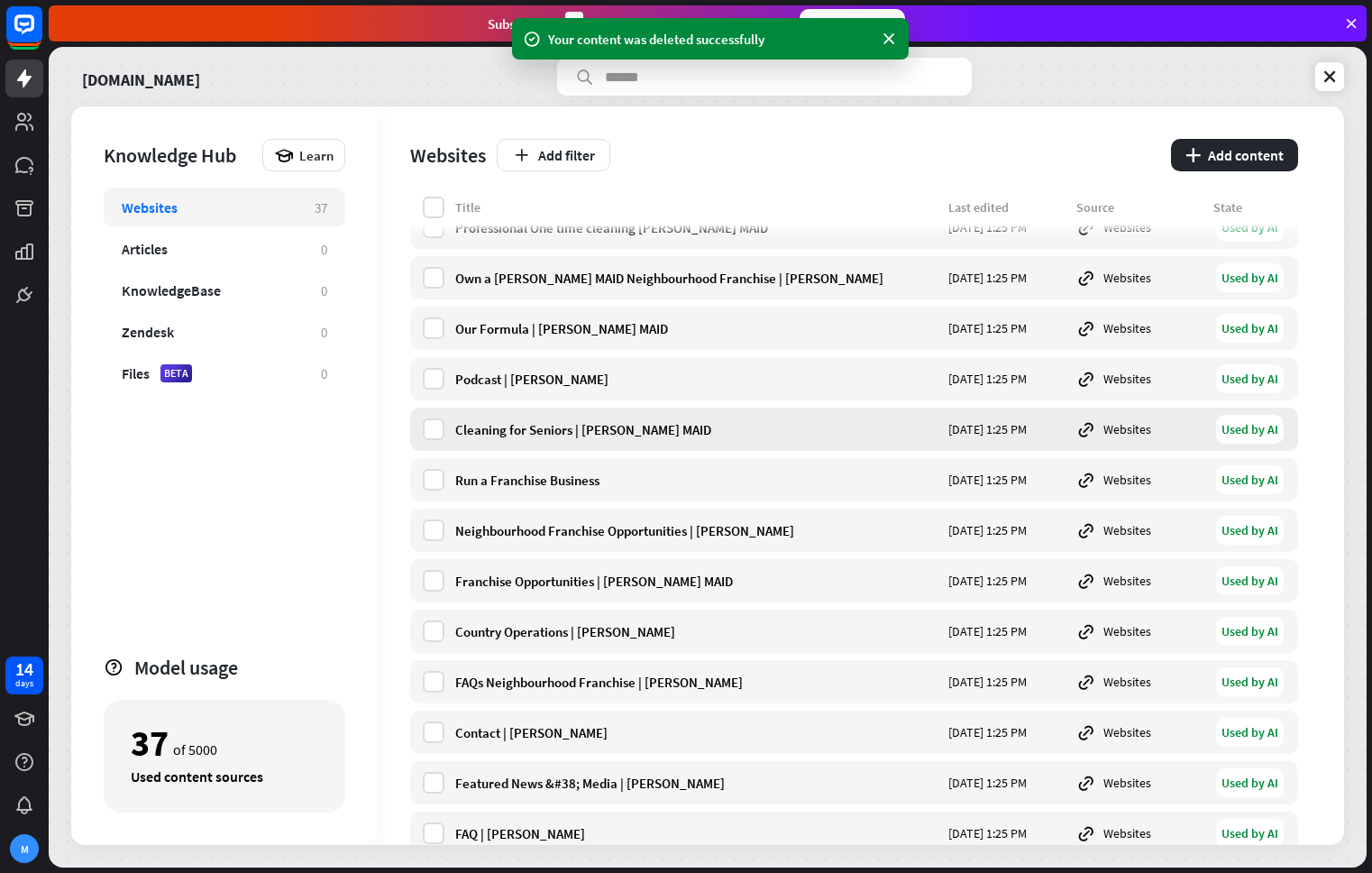
scroll to position [483, 0]
click at [435, 426] on label at bounding box center [434, 427] width 21 height 22
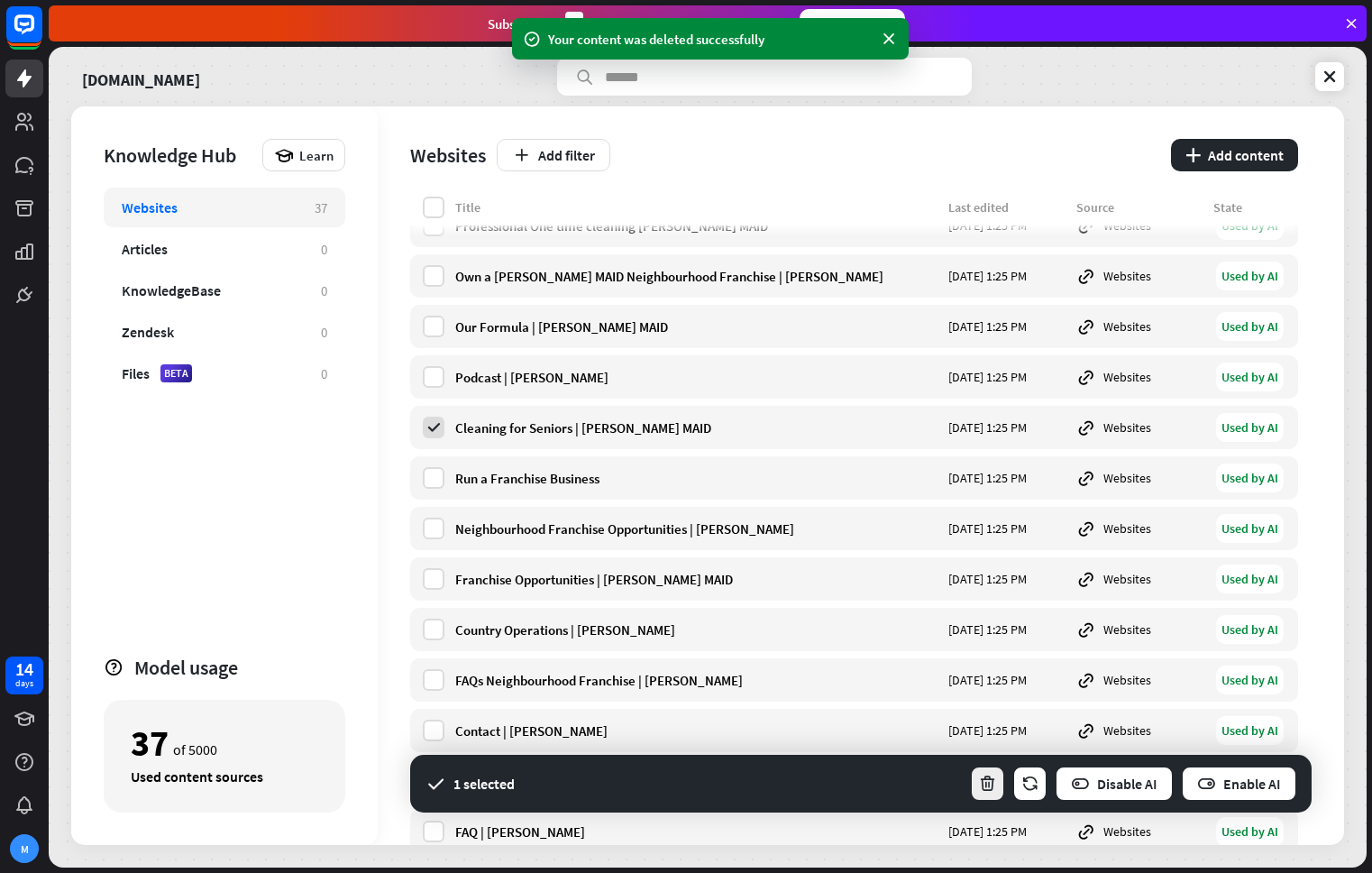
click at [994, 788] on icon "button" at bounding box center [987, 783] width 19 height 19
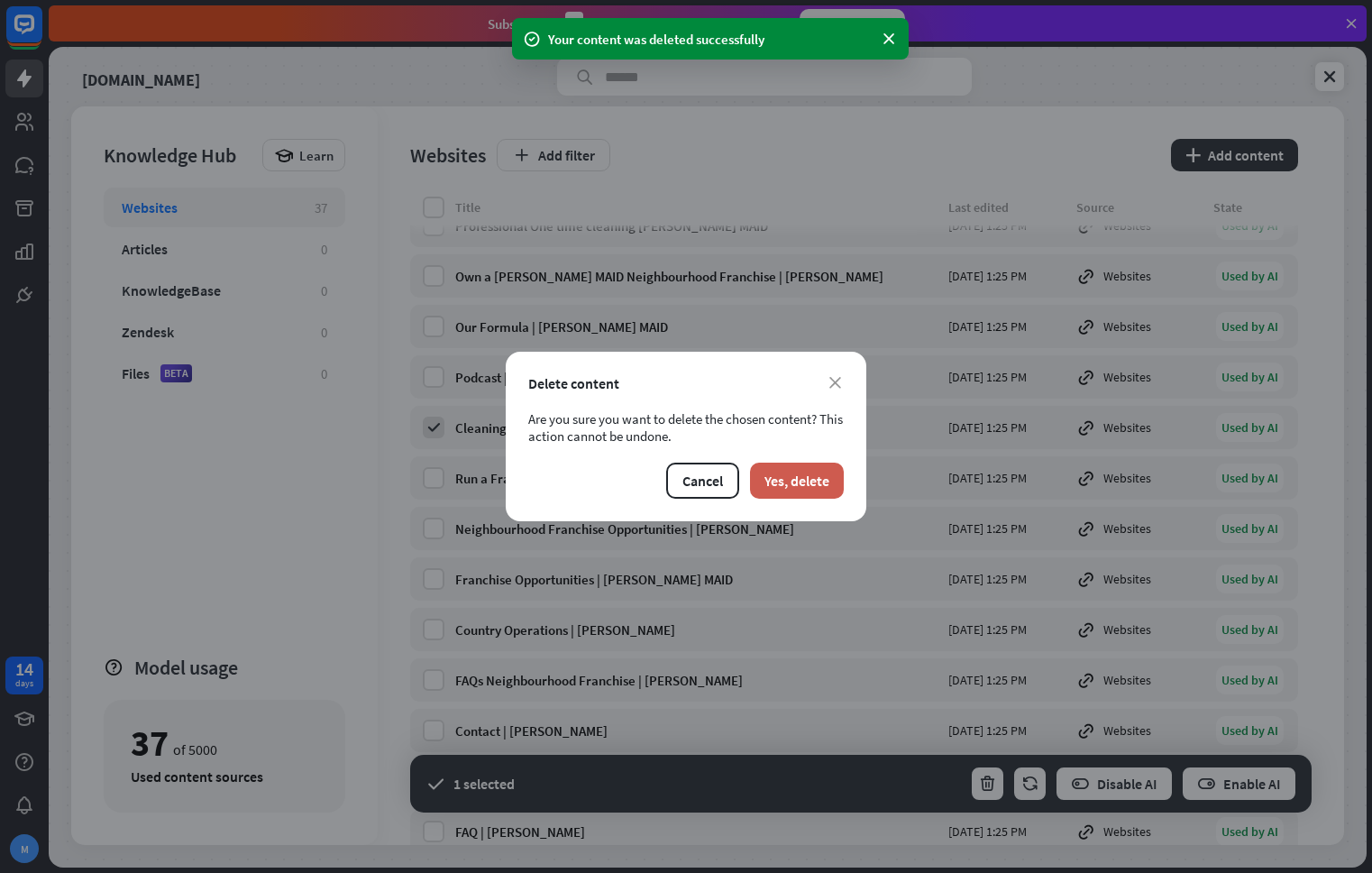
click at [817, 483] on button "Yes, delete" at bounding box center [796, 480] width 94 height 36
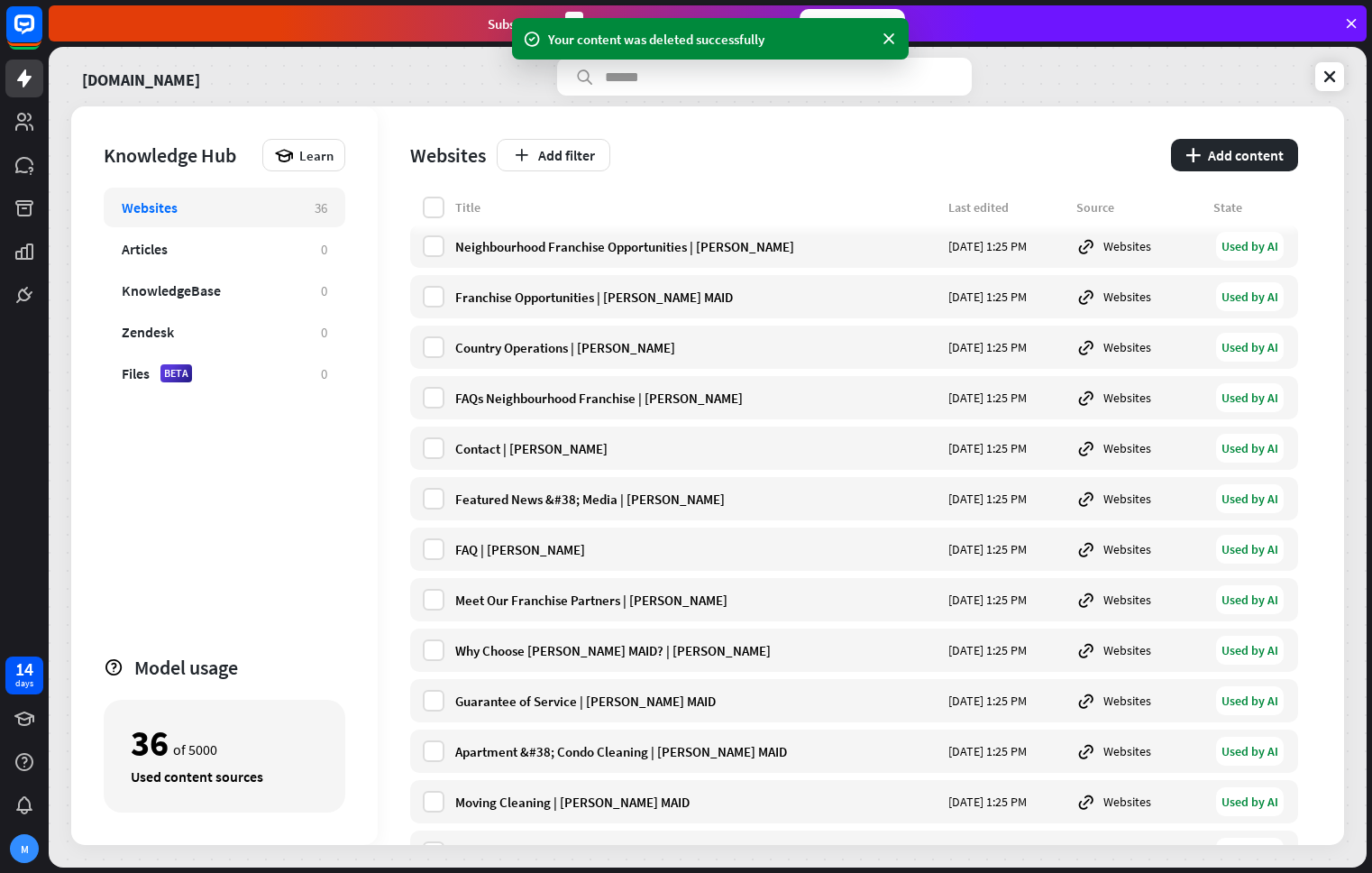
scroll to position [720, 0]
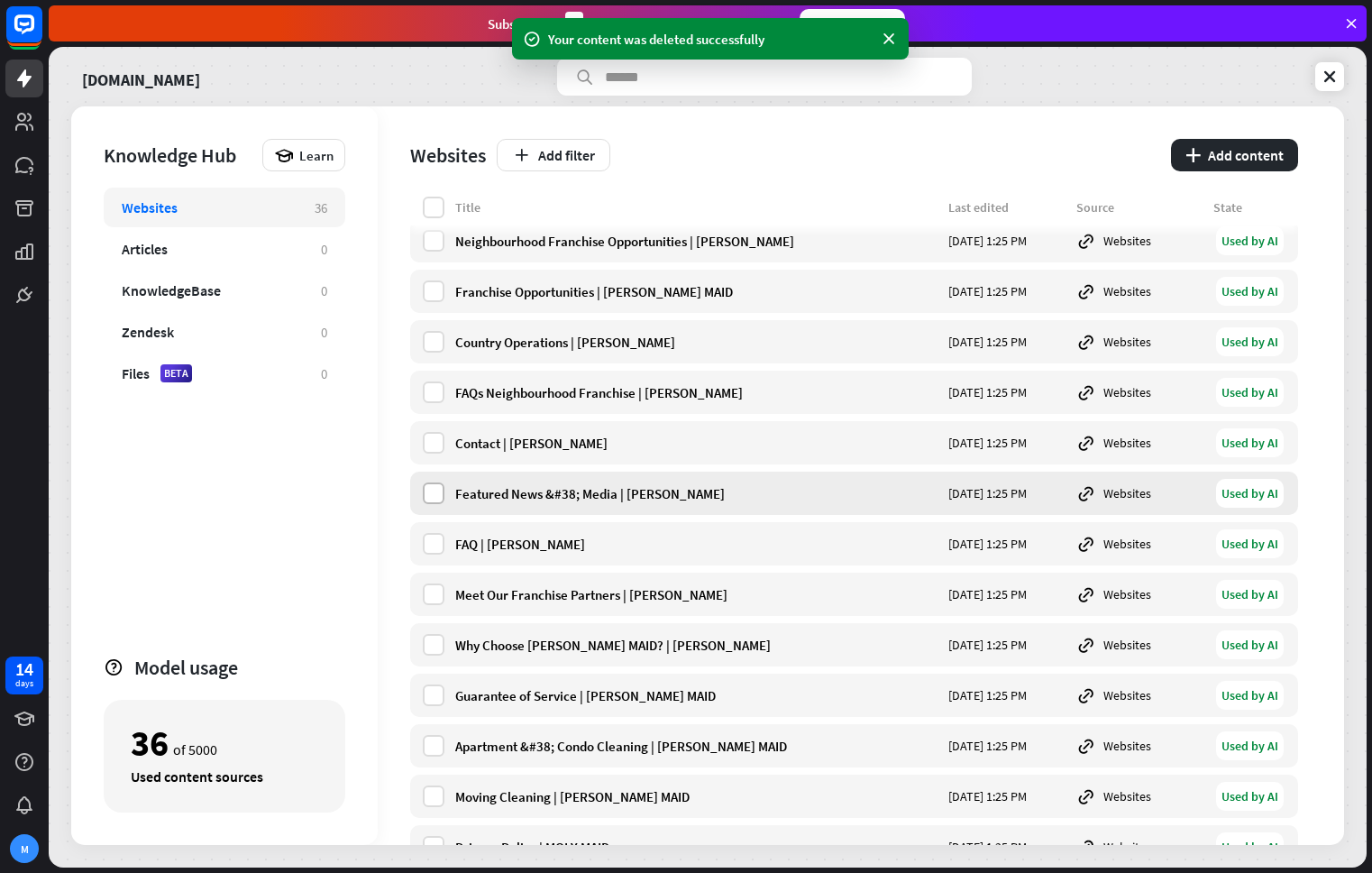
click at [432, 495] on label at bounding box center [434, 493] width 21 height 22
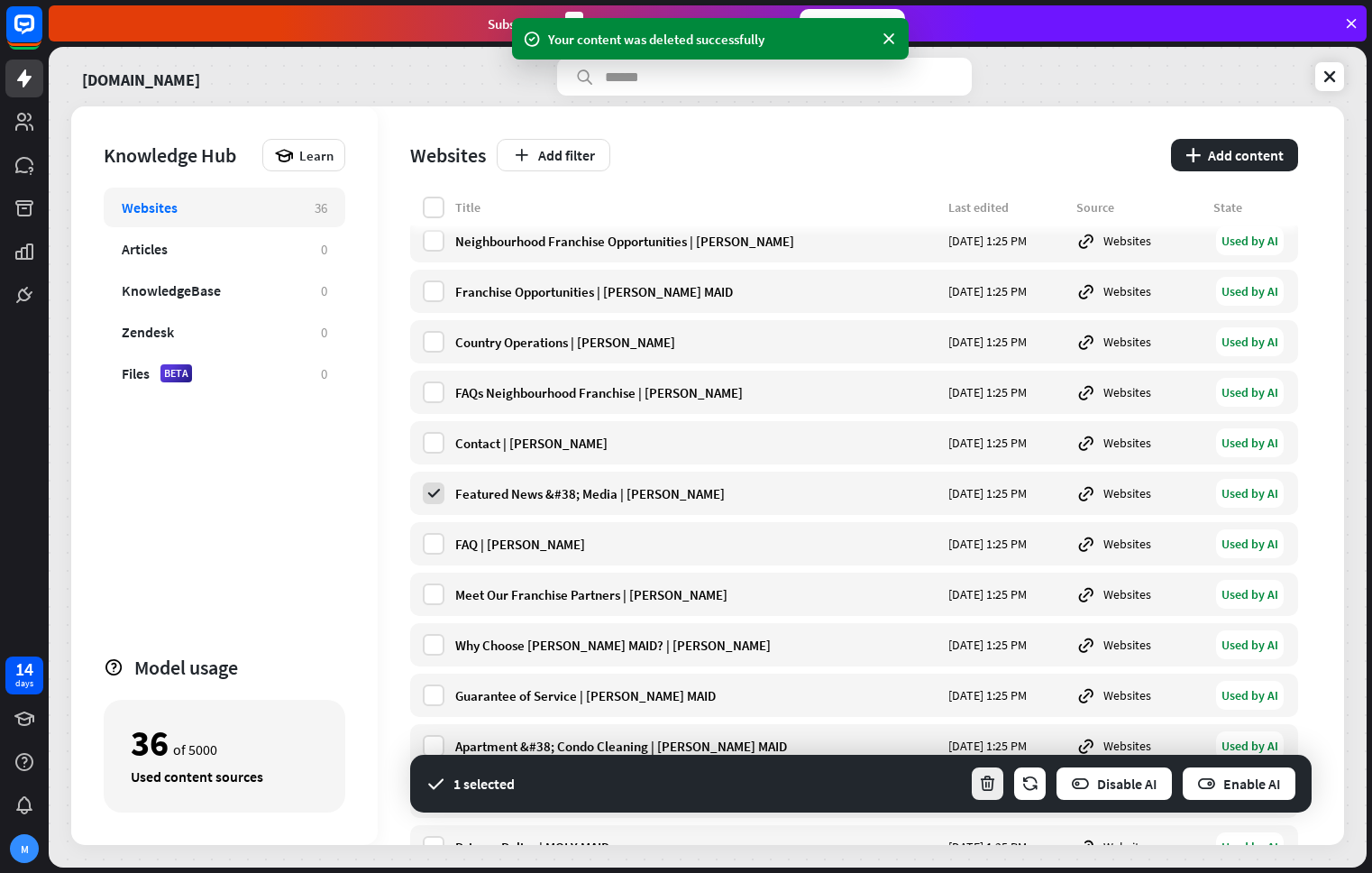
click at [997, 788] on button "button" at bounding box center [987, 783] width 35 height 36
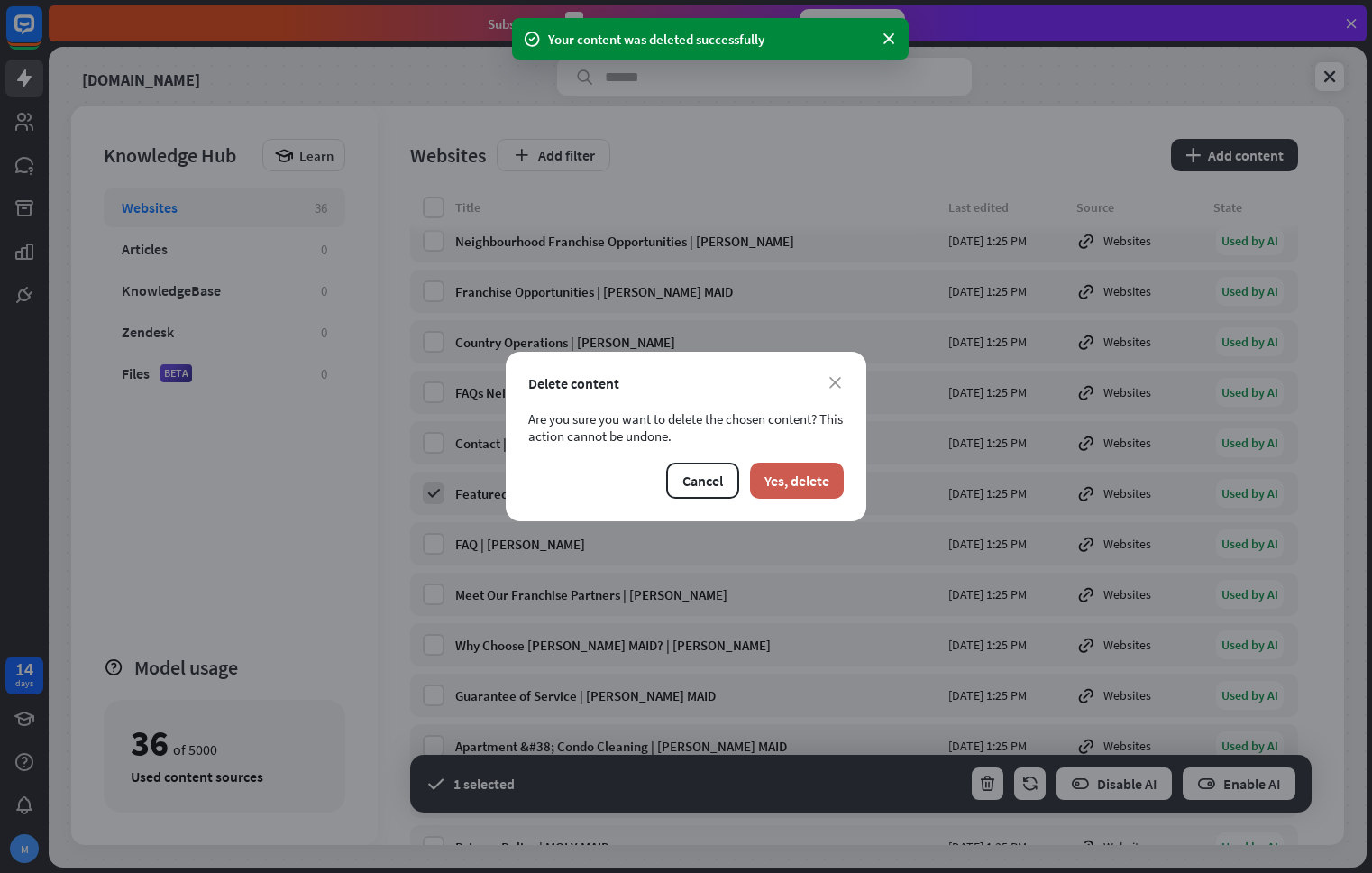
click at [805, 473] on button "Yes, delete" at bounding box center [796, 480] width 94 height 36
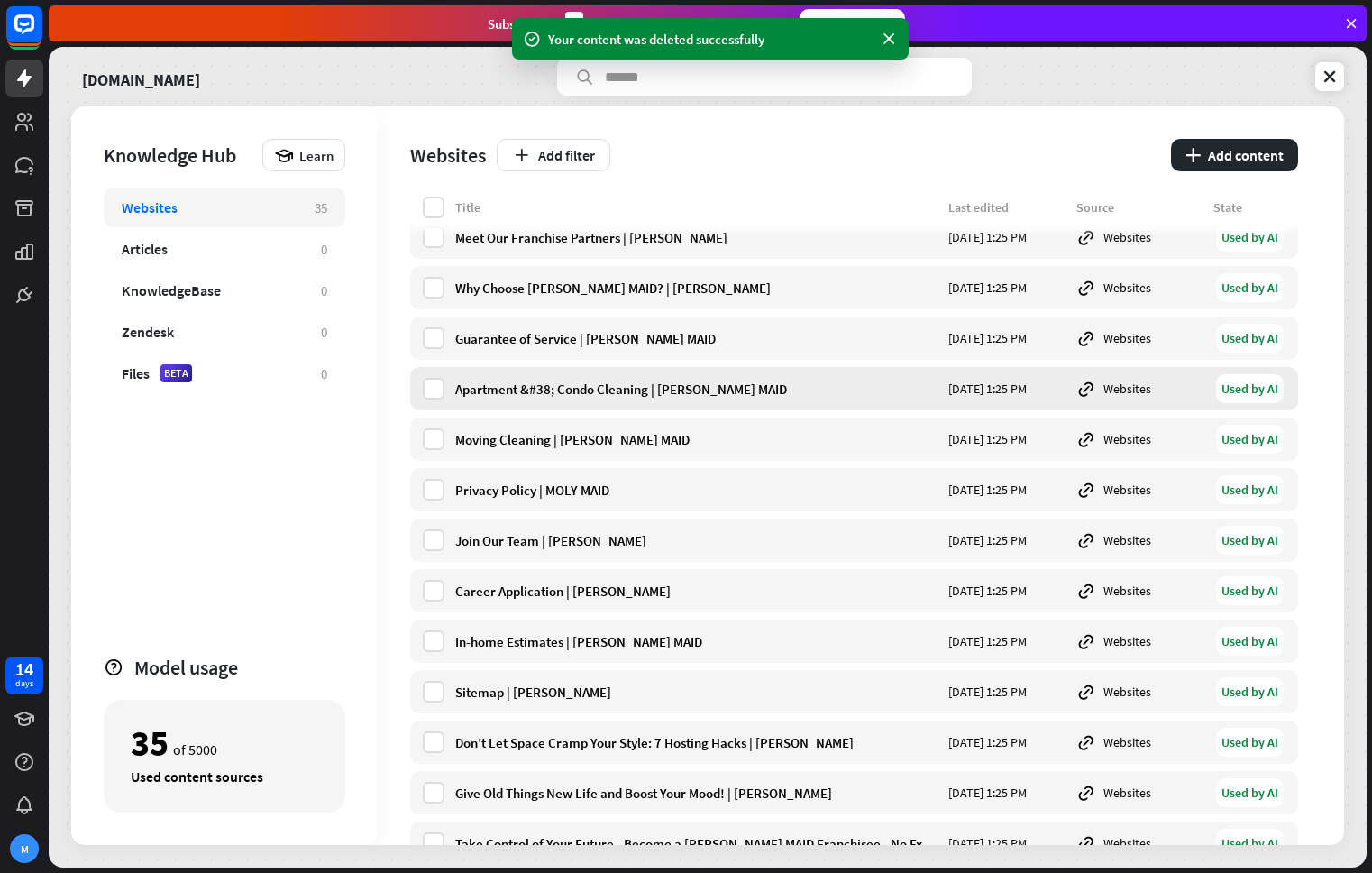
scroll to position [1093, 0]
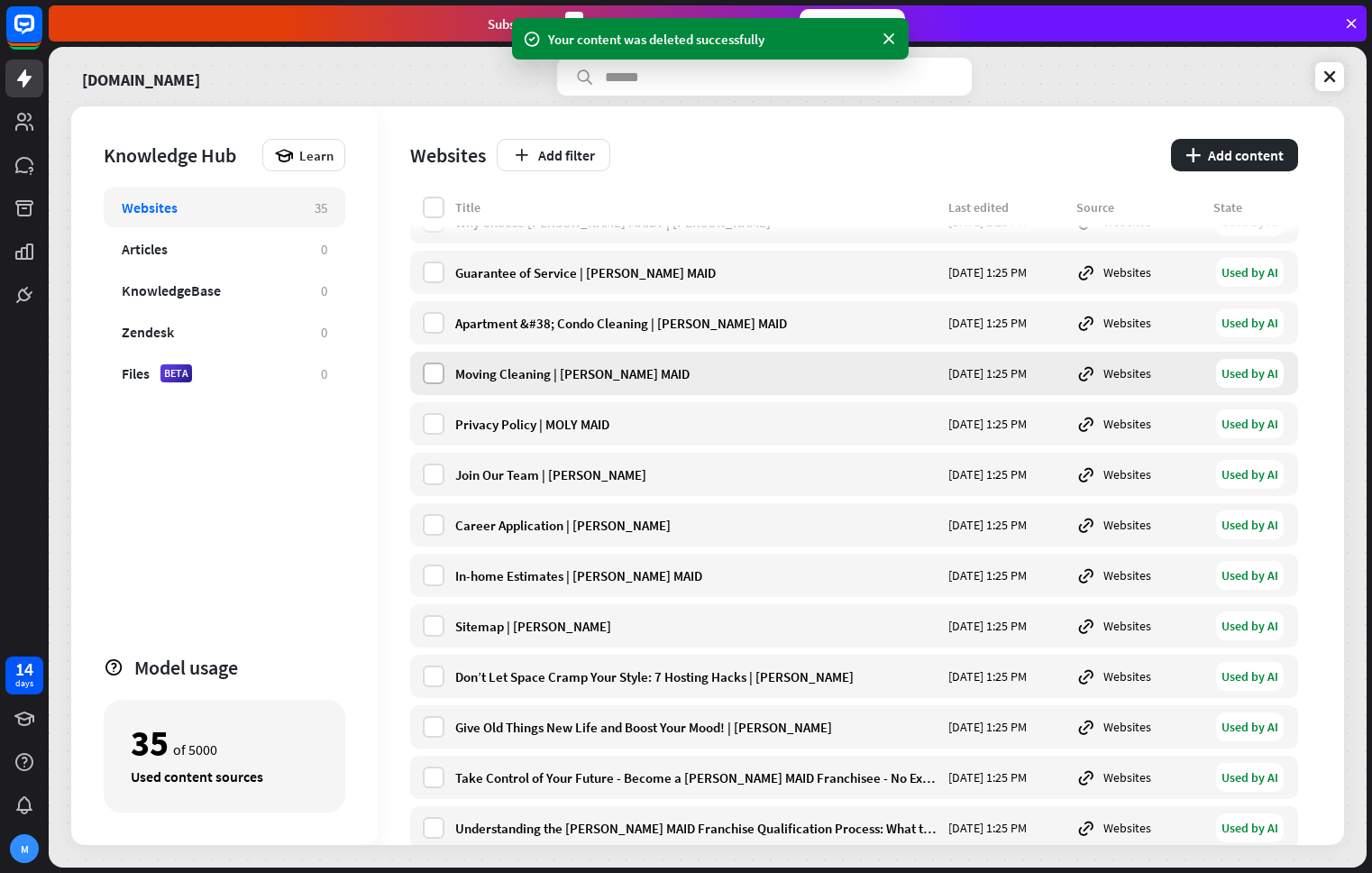
click at [429, 376] on label at bounding box center [434, 373] width 21 height 22
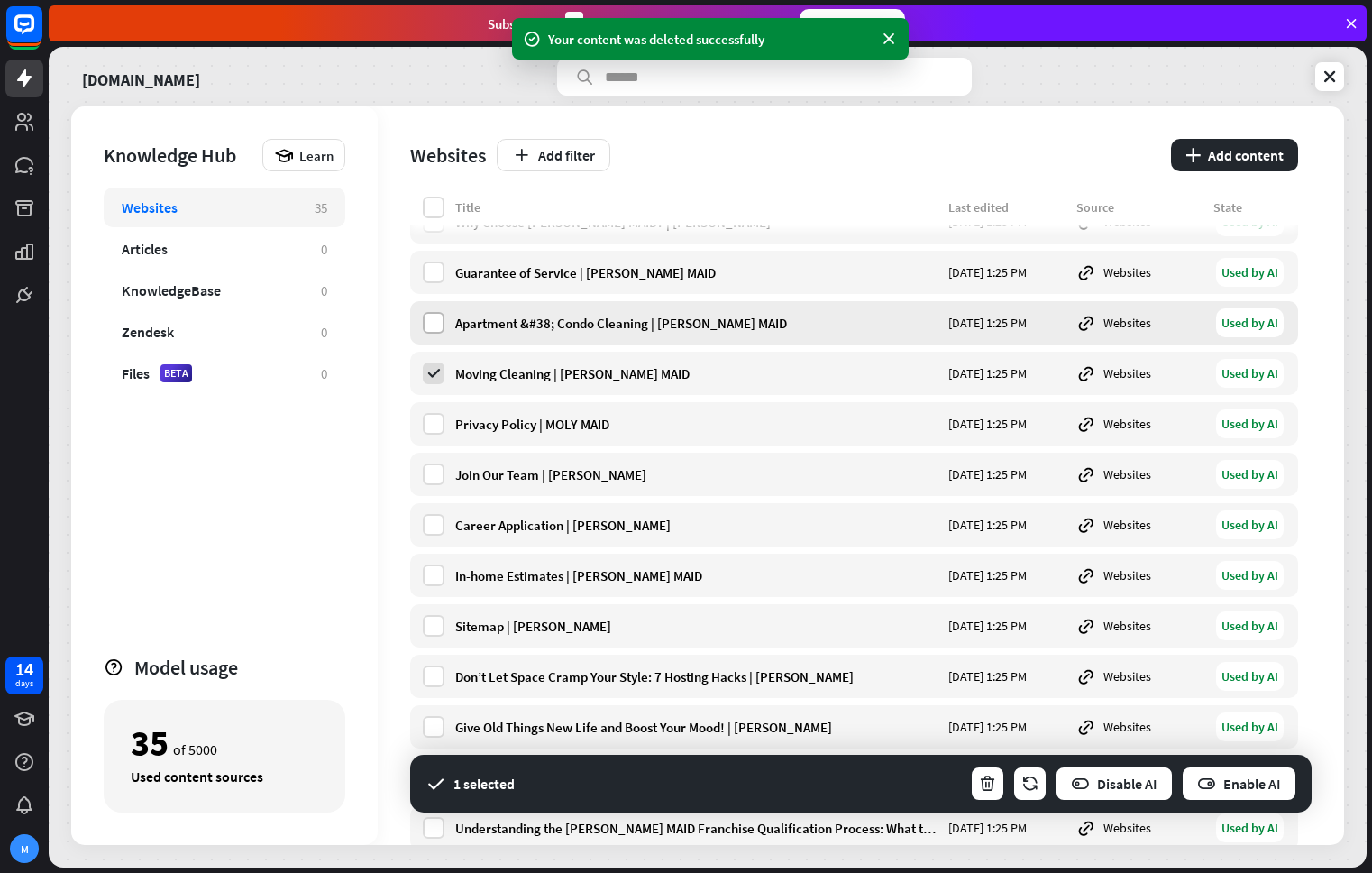
click at [431, 325] on label at bounding box center [434, 323] width 21 height 22
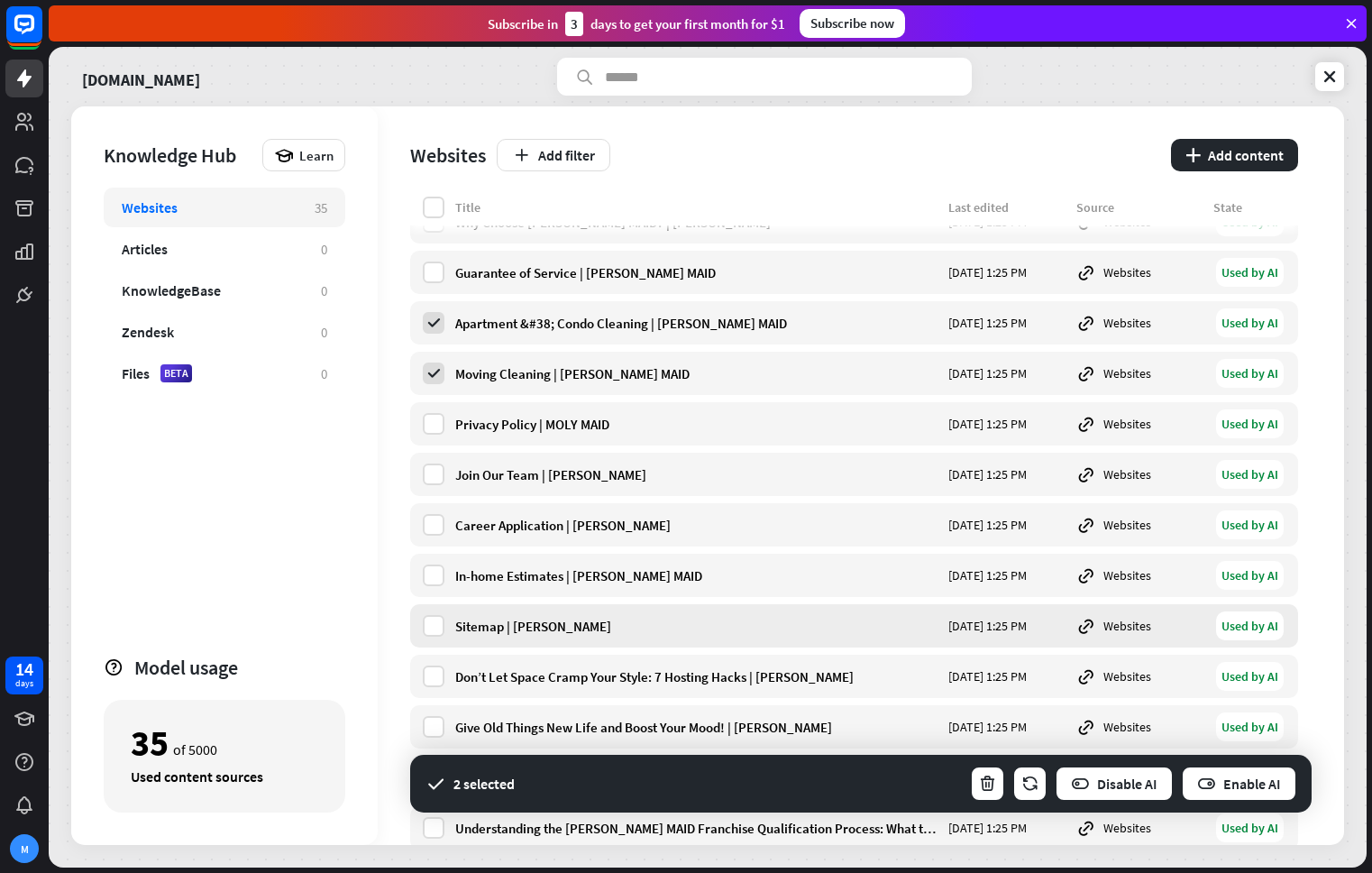
scroll to position [1188, 0]
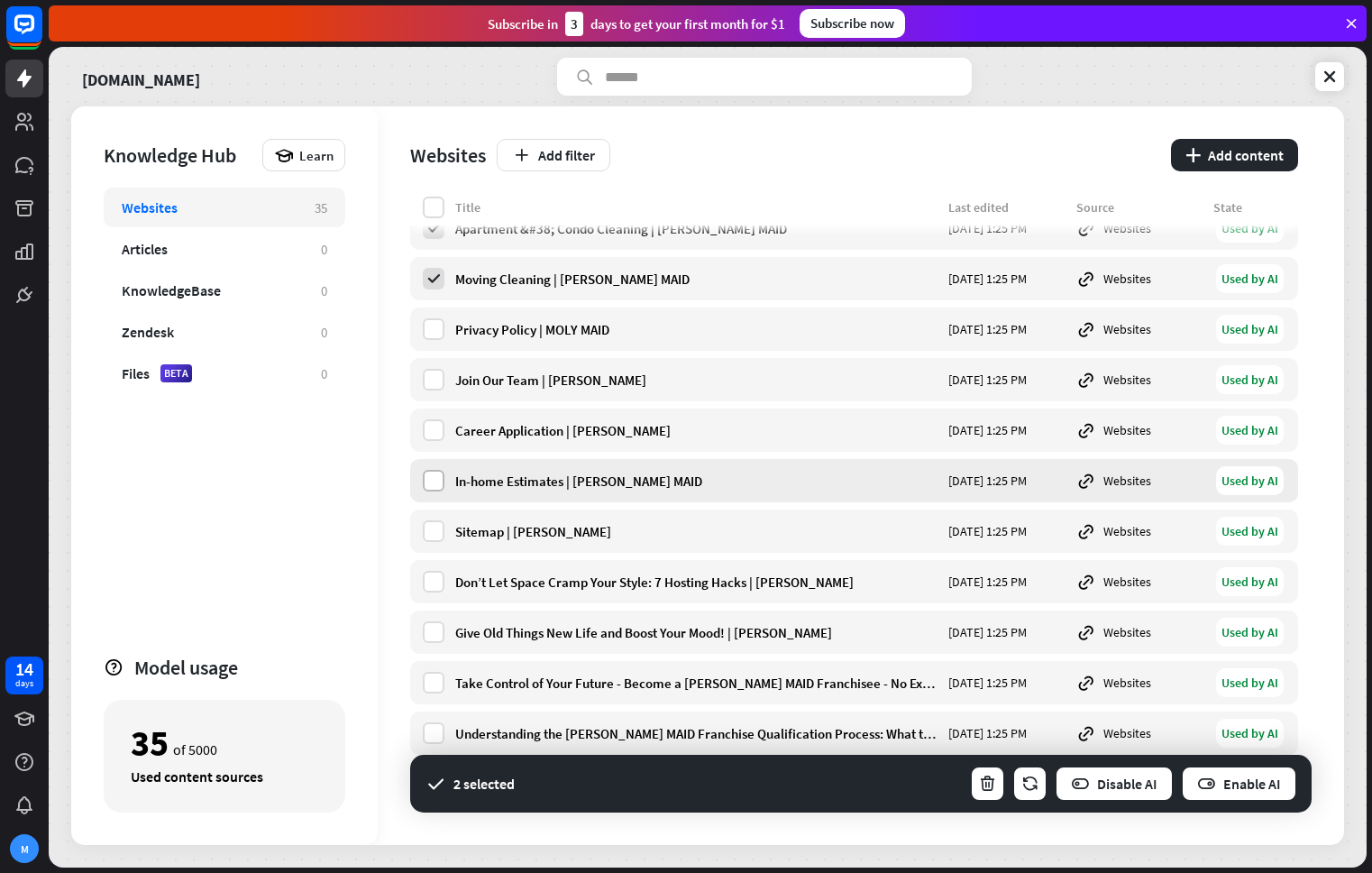
click at [427, 478] on label at bounding box center [434, 480] width 21 height 22
click at [432, 581] on label at bounding box center [434, 582] width 21 height 22
click at [435, 632] on label at bounding box center [434, 632] width 21 height 22
click at [985, 794] on button "button" at bounding box center [987, 783] width 35 height 36
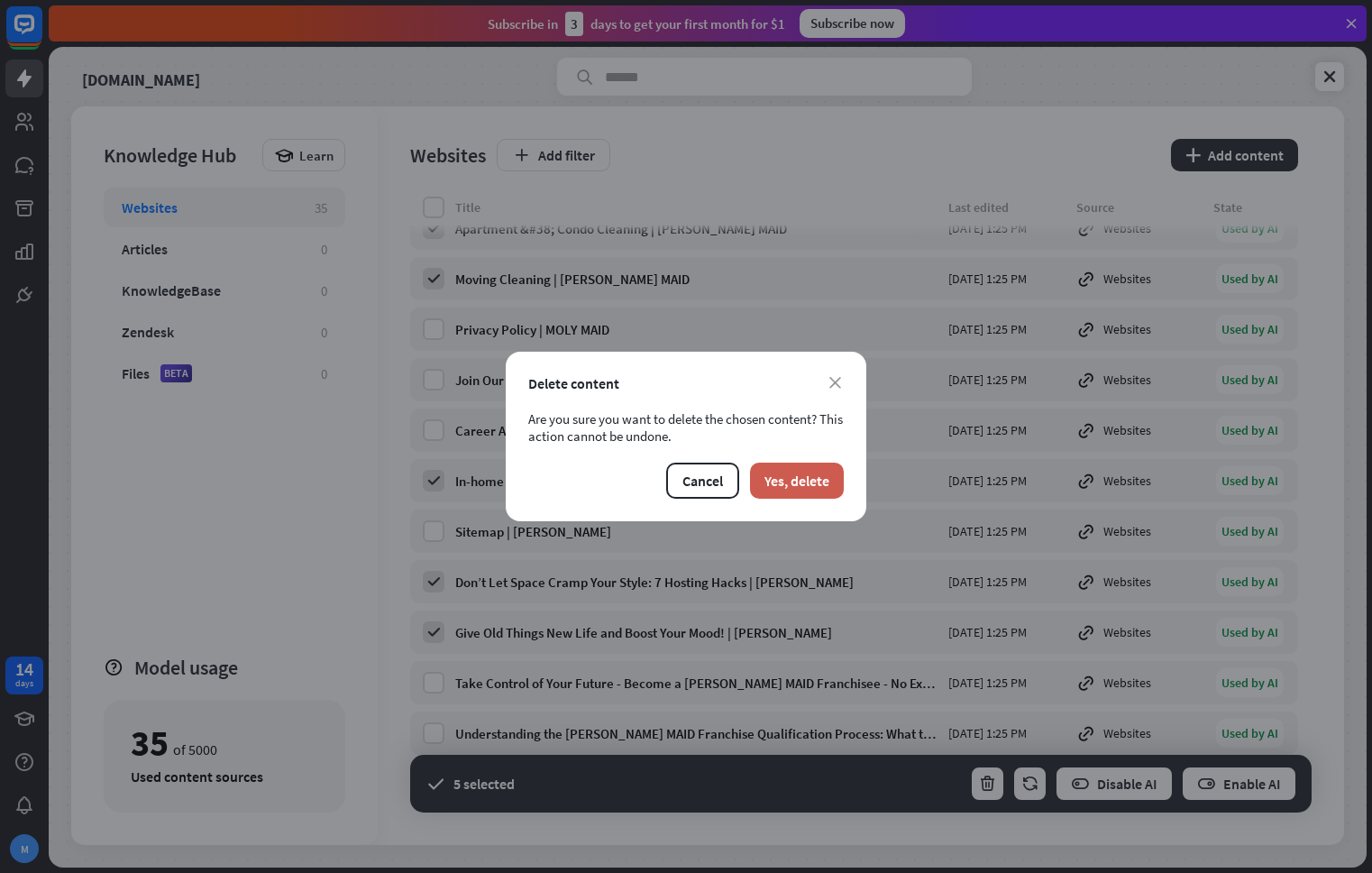
click at [790, 476] on button "Yes, delete" at bounding box center [796, 480] width 94 height 36
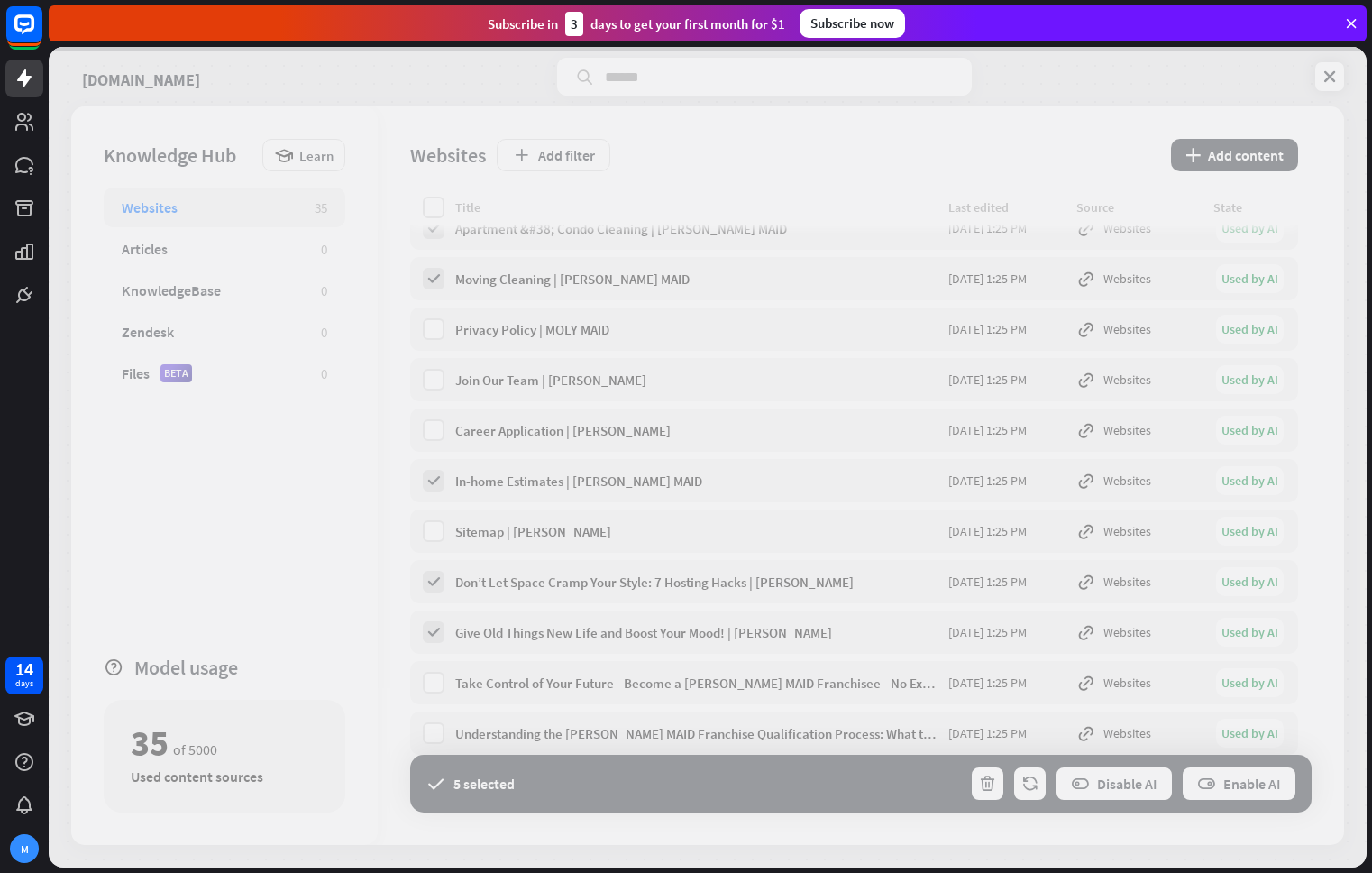
scroll to position [935, 0]
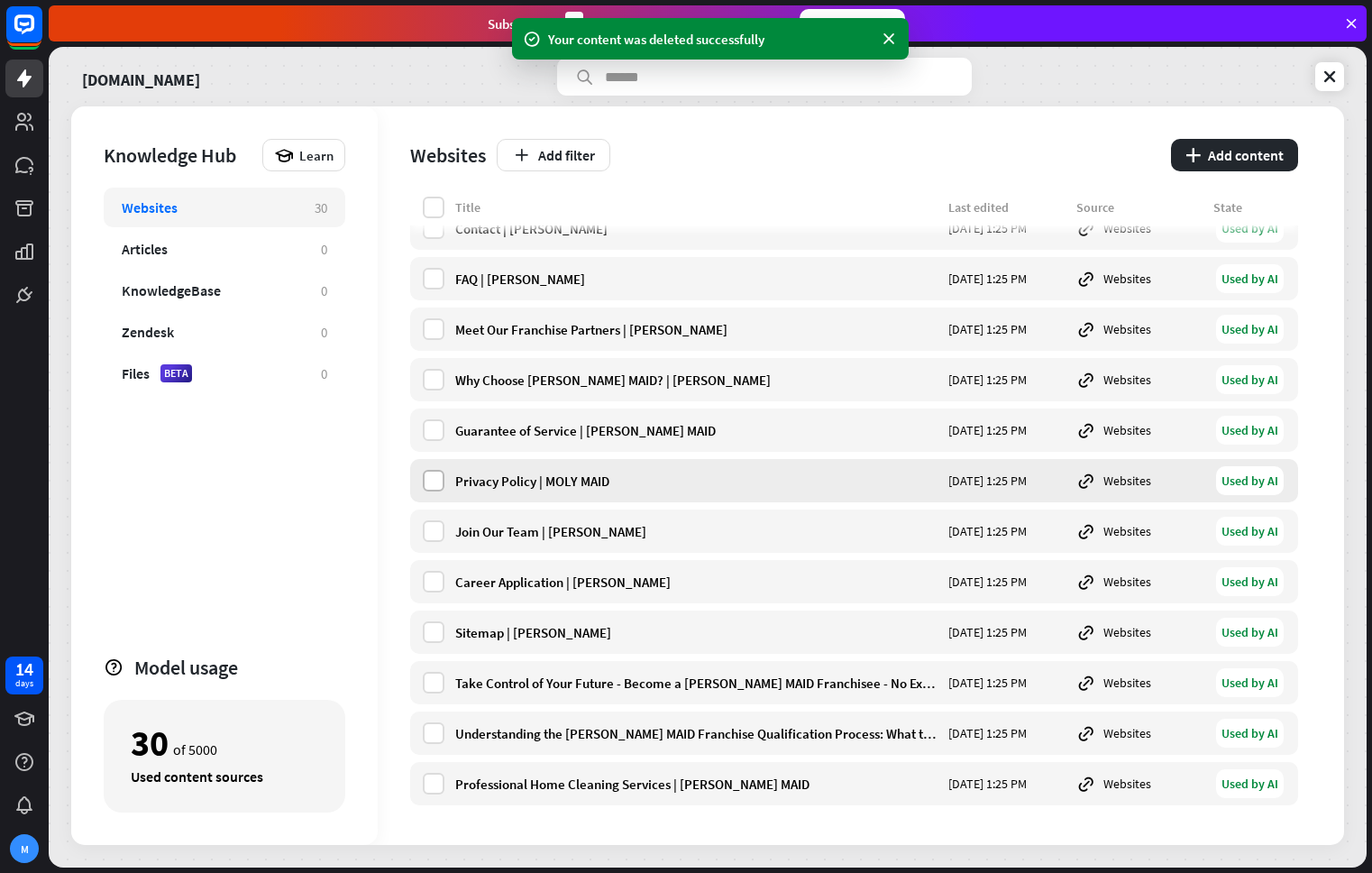
click at [423, 485] on label at bounding box center [434, 480] width 21 height 22
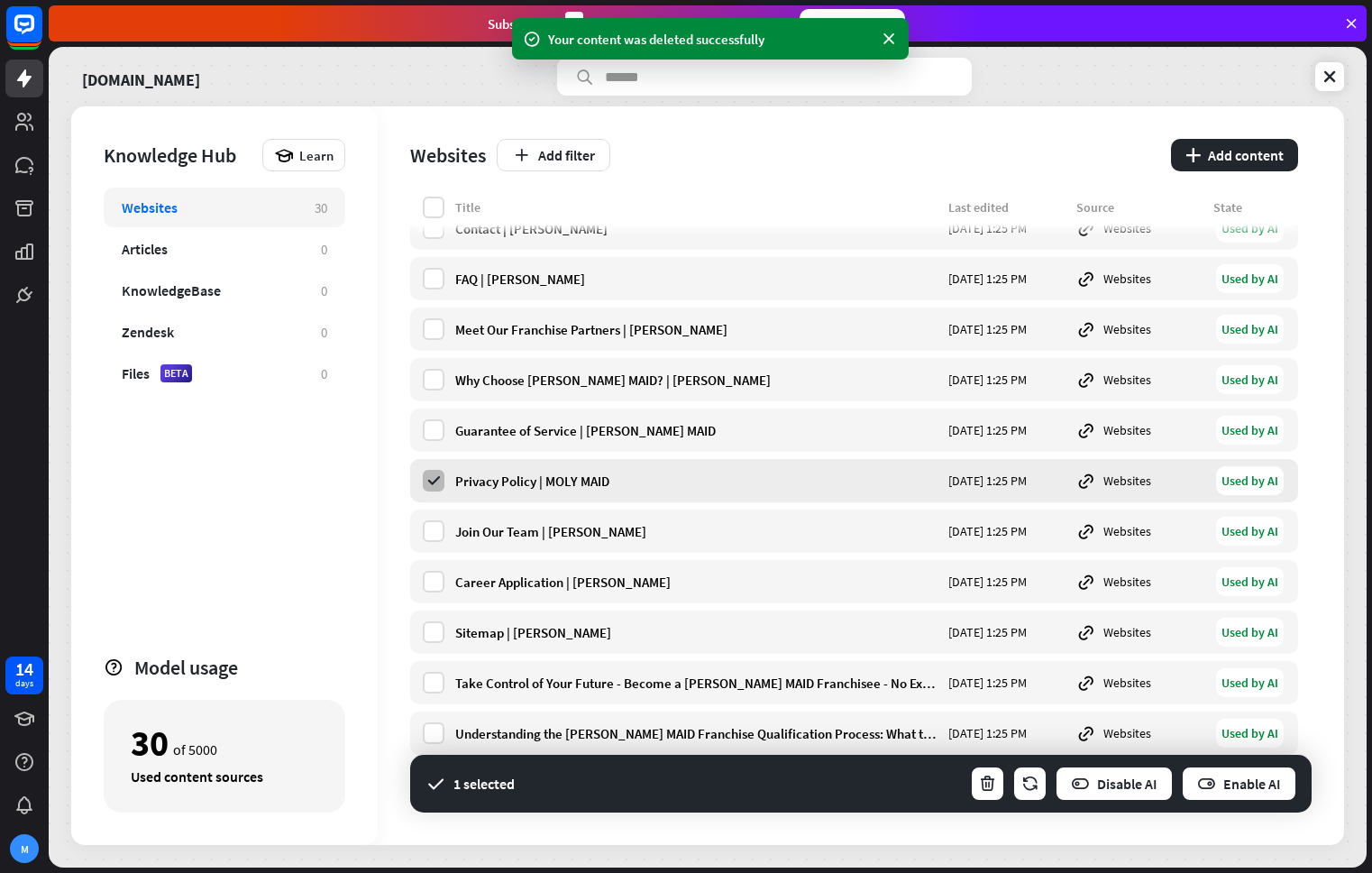
click at [426, 482] on icon at bounding box center [433, 480] width 17 height 17
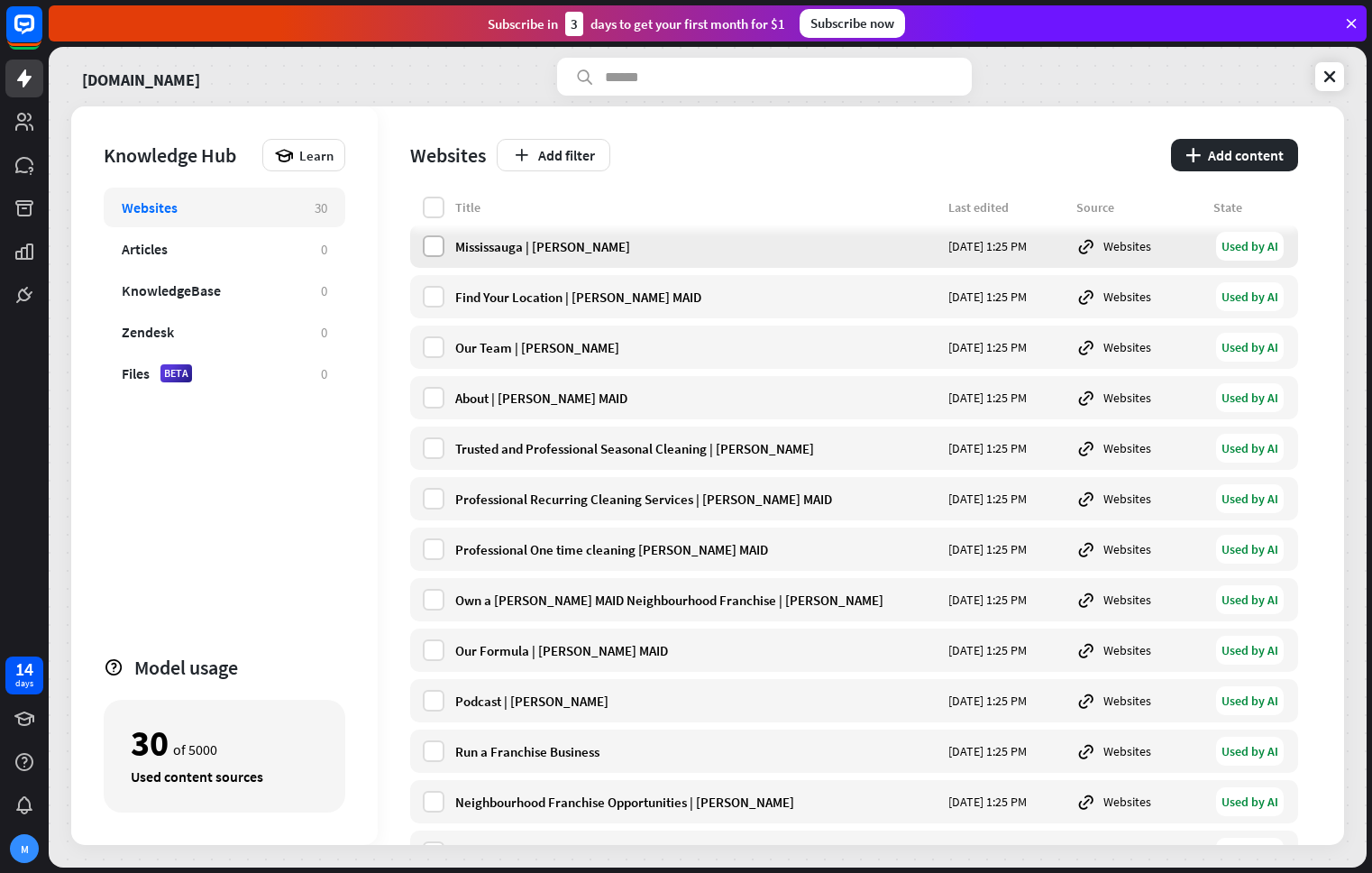
scroll to position [50, 0]
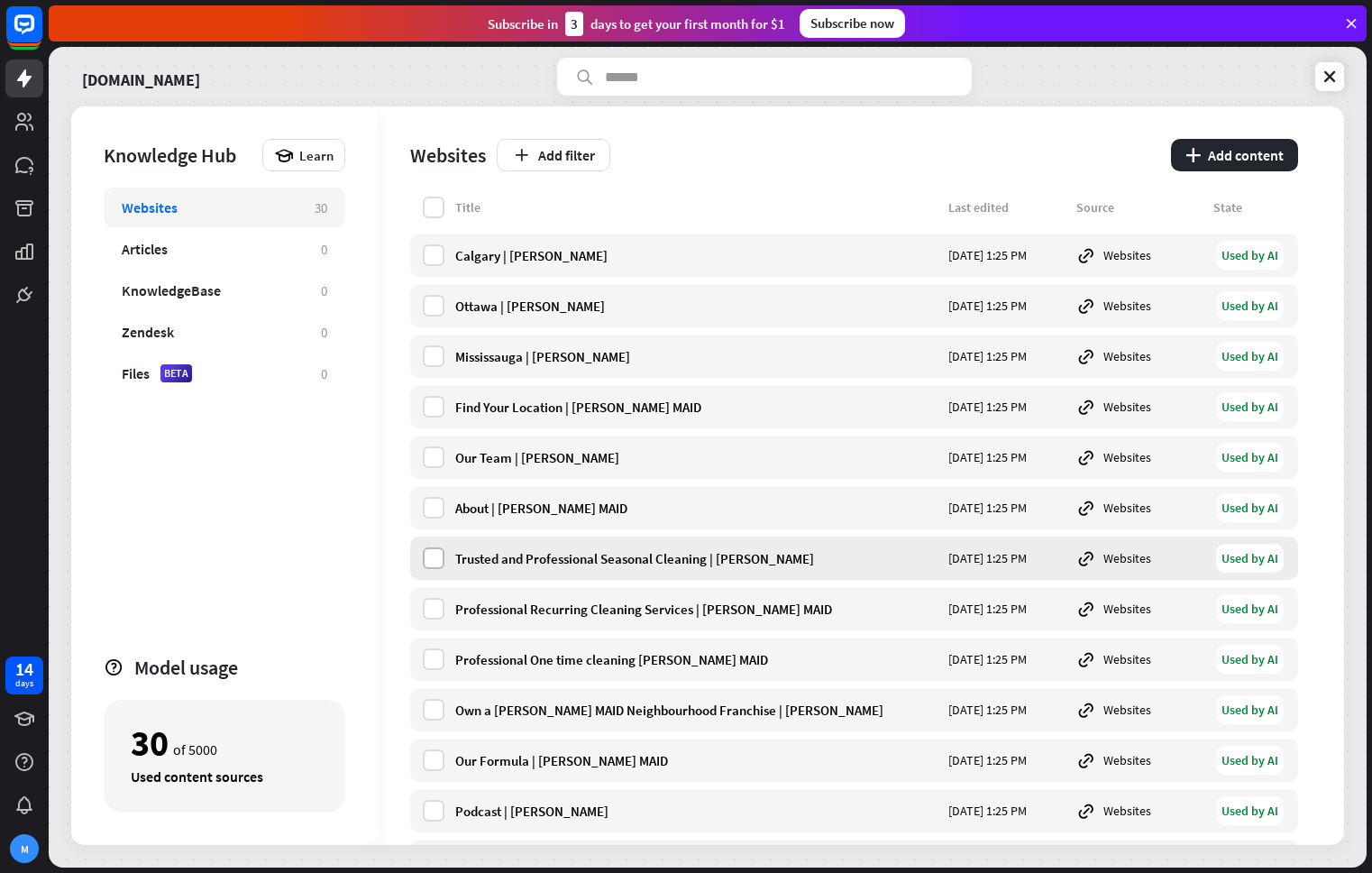
click at [423, 559] on label at bounding box center [434, 558] width 21 height 22
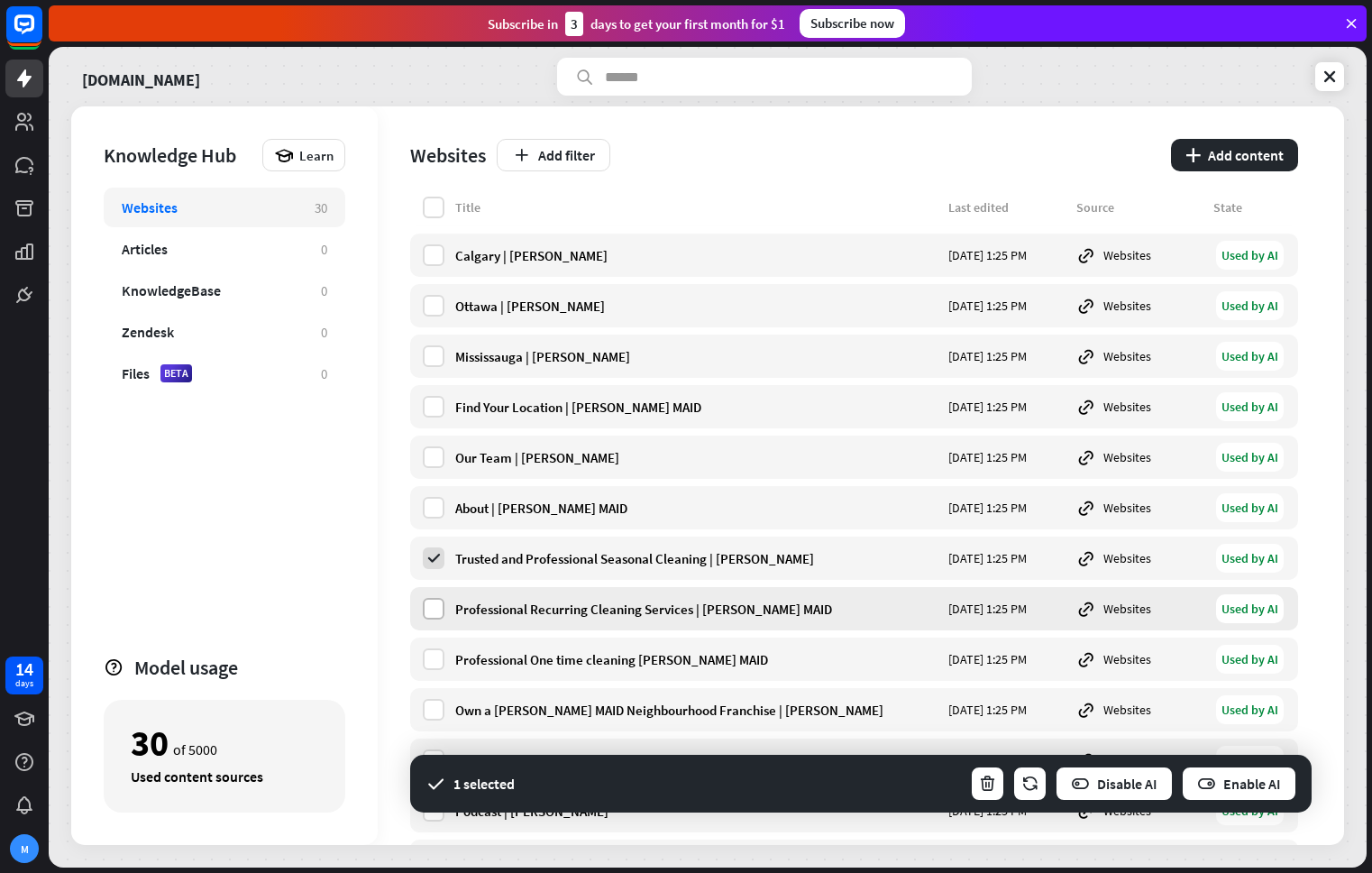
click at [426, 610] on label at bounding box center [434, 608] width 21 height 22
click at [435, 350] on label at bounding box center [434, 356] width 21 height 22
click at [433, 304] on label at bounding box center [434, 306] width 21 height 22
click at [437, 351] on icon at bounding box center [433, 356] width 17 height 17
click at [437, 295] on label at bounding box center [434, 306] width 21 height 22
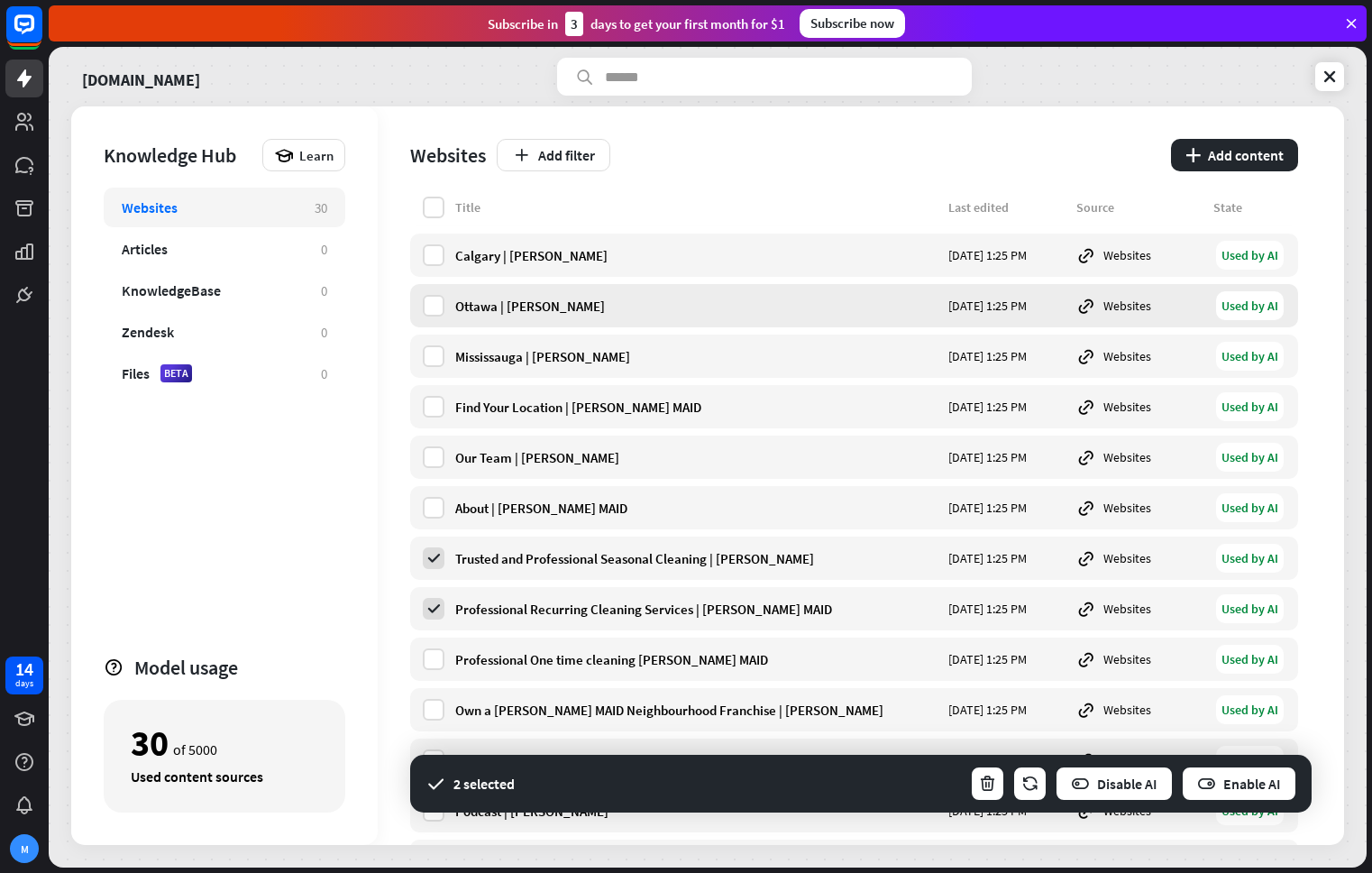
scroll to position [0, 0]
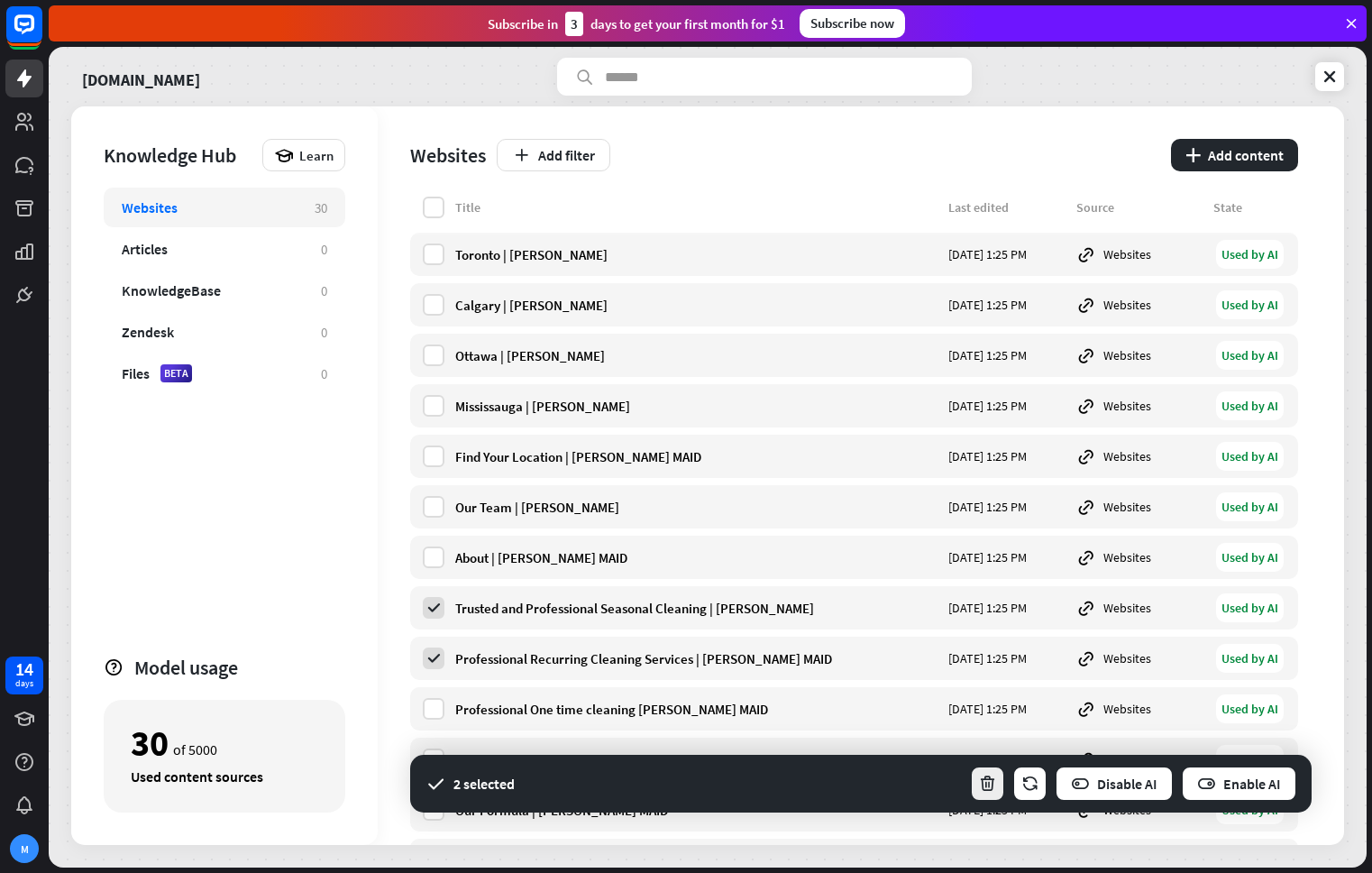
click at [989, 782] on icon "button" at bounding box center [987, 783] width 19 height 19
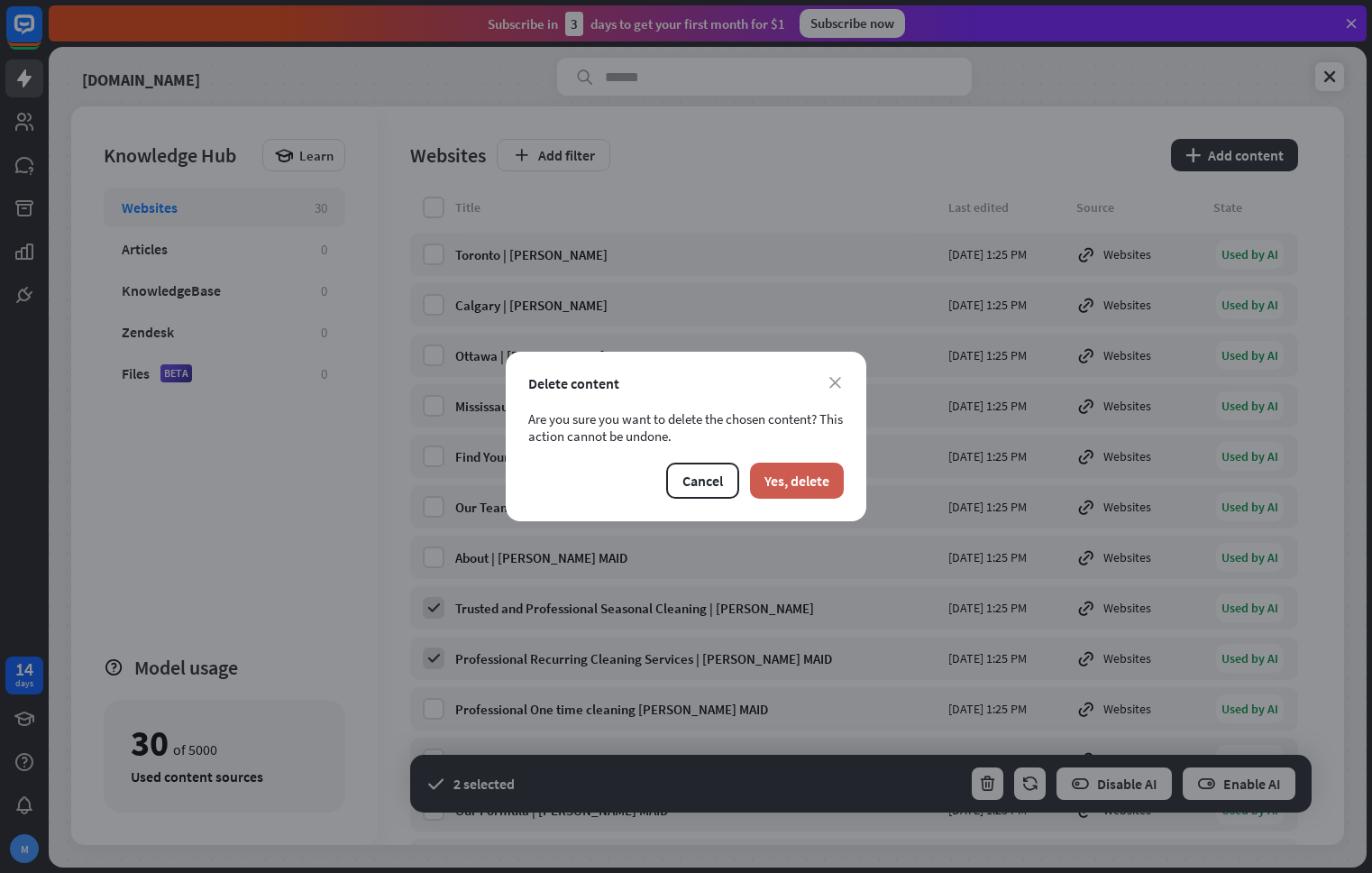
click at [776, 492] on button "Yes, delete" at bounding box center [796, 480] width 94 height 36
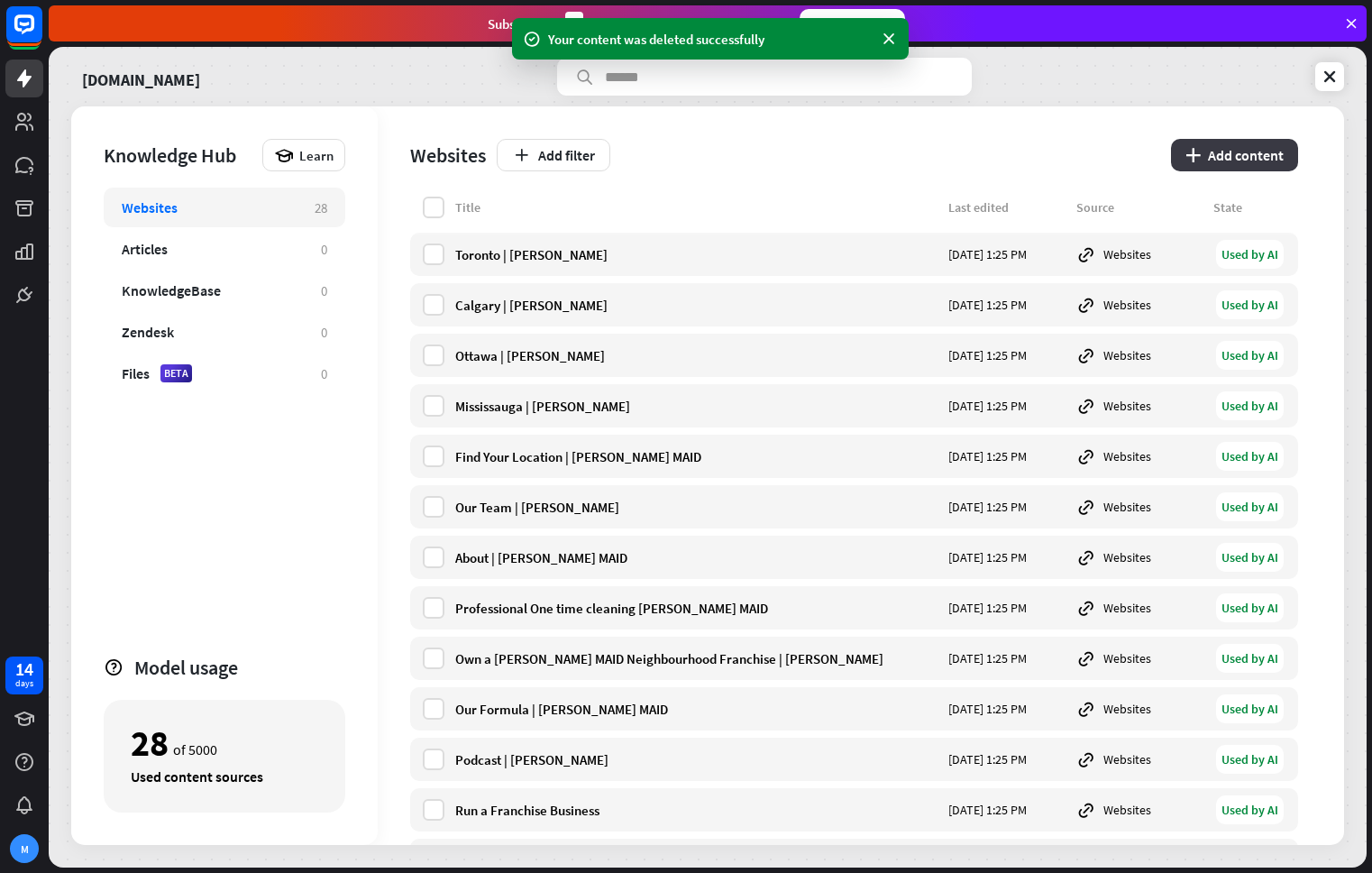
click at [1254, 155] on button "plus Add content" at bounding box center [1234, 154] width 127 height 32
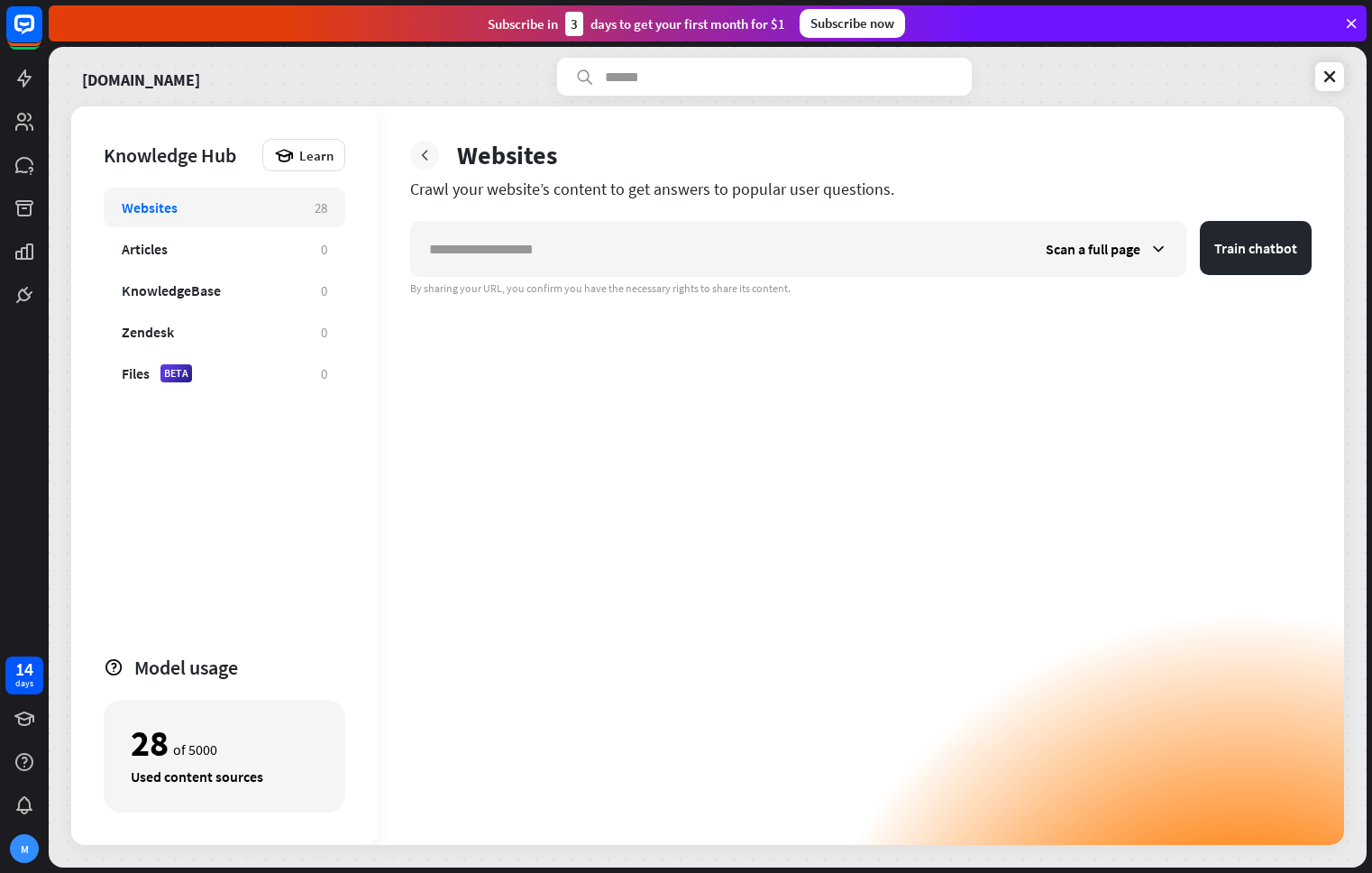
click at [424, 156] on icon at bounding box center [424, 154] width 18 height 18
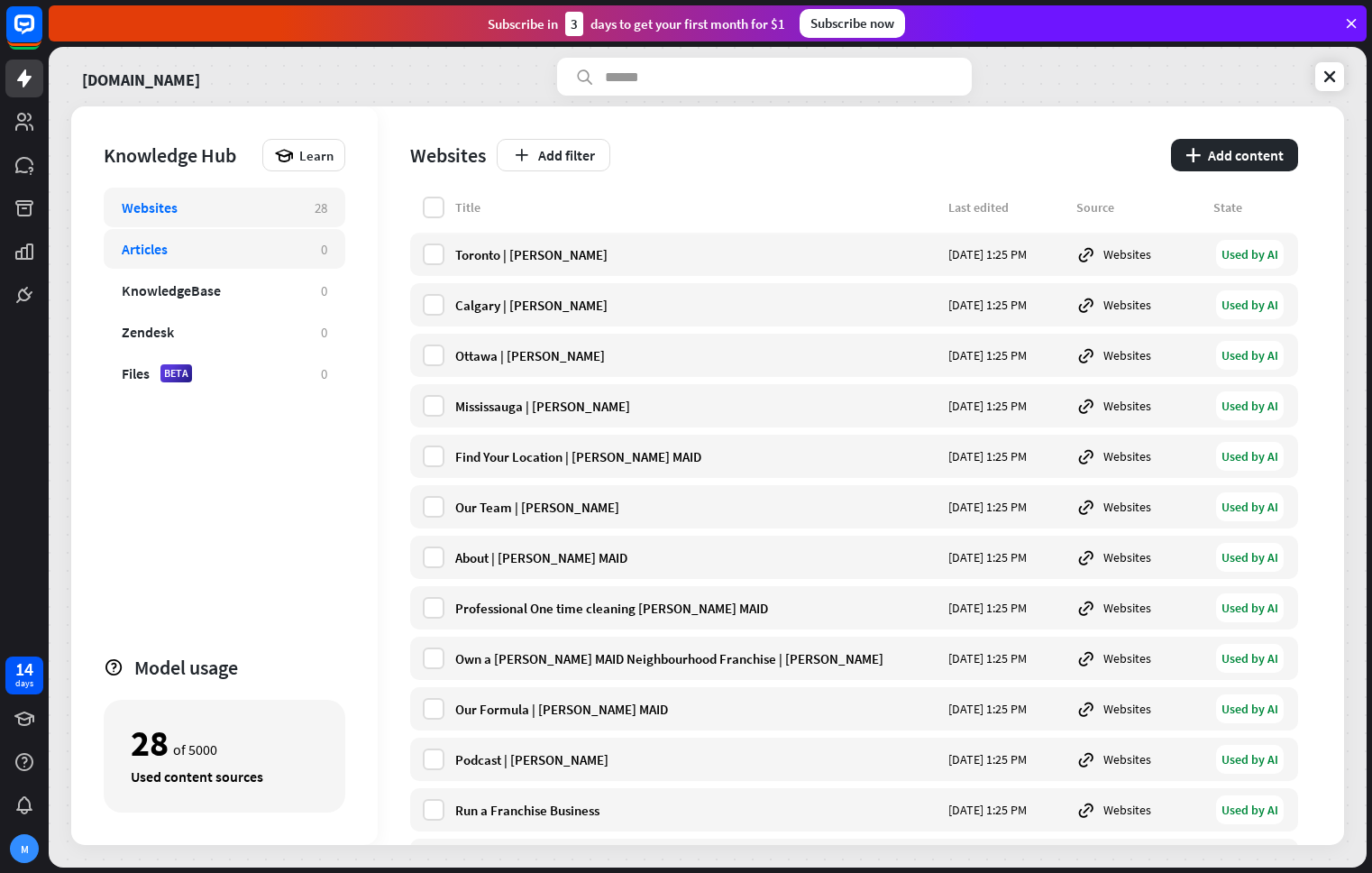
click at [190, 249] on div "Articles" at bounding box center [212, 248] width 181 height 18
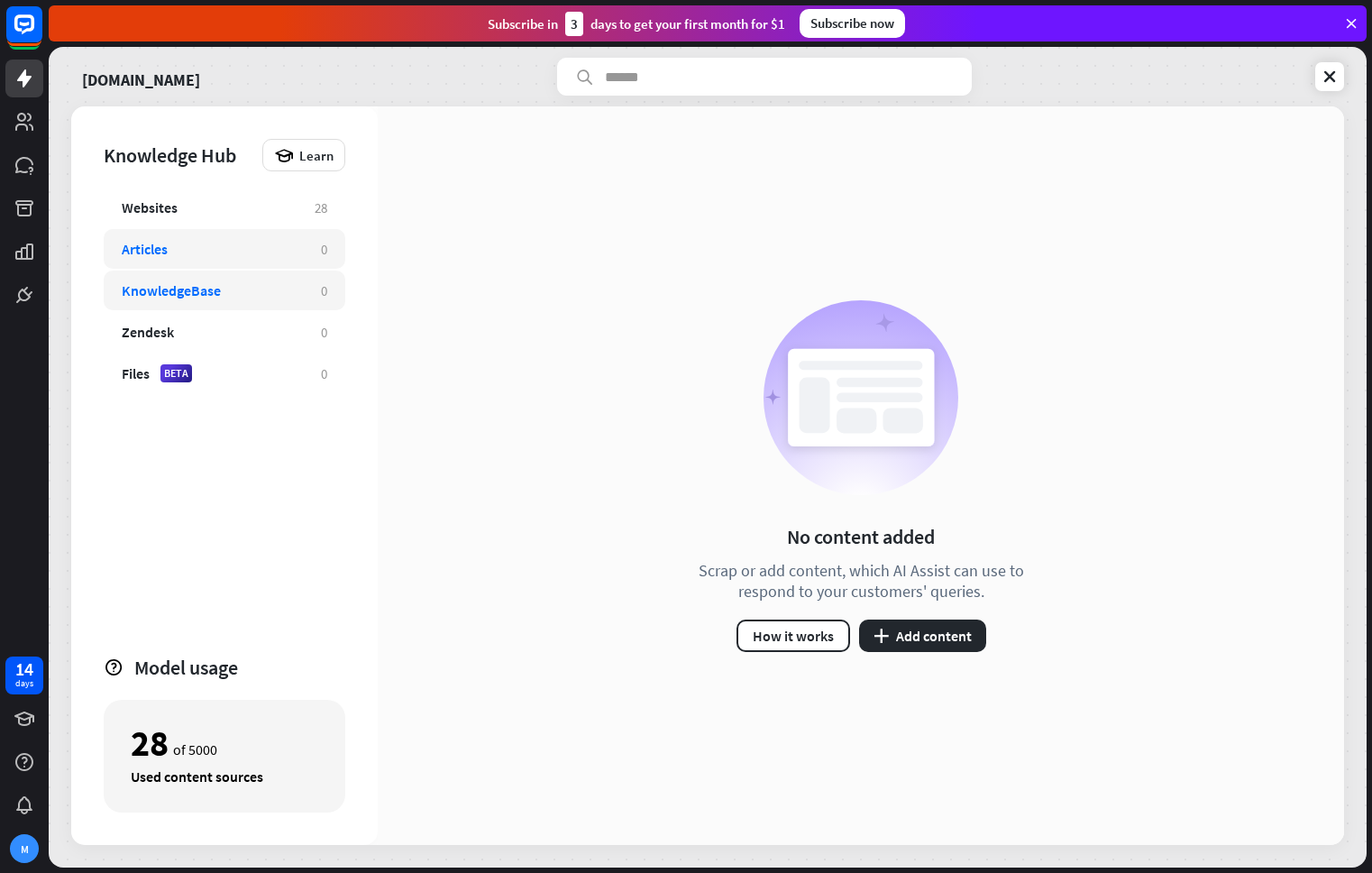
click at [218, 289] on div "KnowledgeBase" at bounding box center [171, 290] width 99 height 18
click at [255, 252] on div "Articles" at bounding box center [212, 248] width 181 height 18
click at [270, 371] on div "Files BETA" at bounding box center [212, 373] width 181 height 18
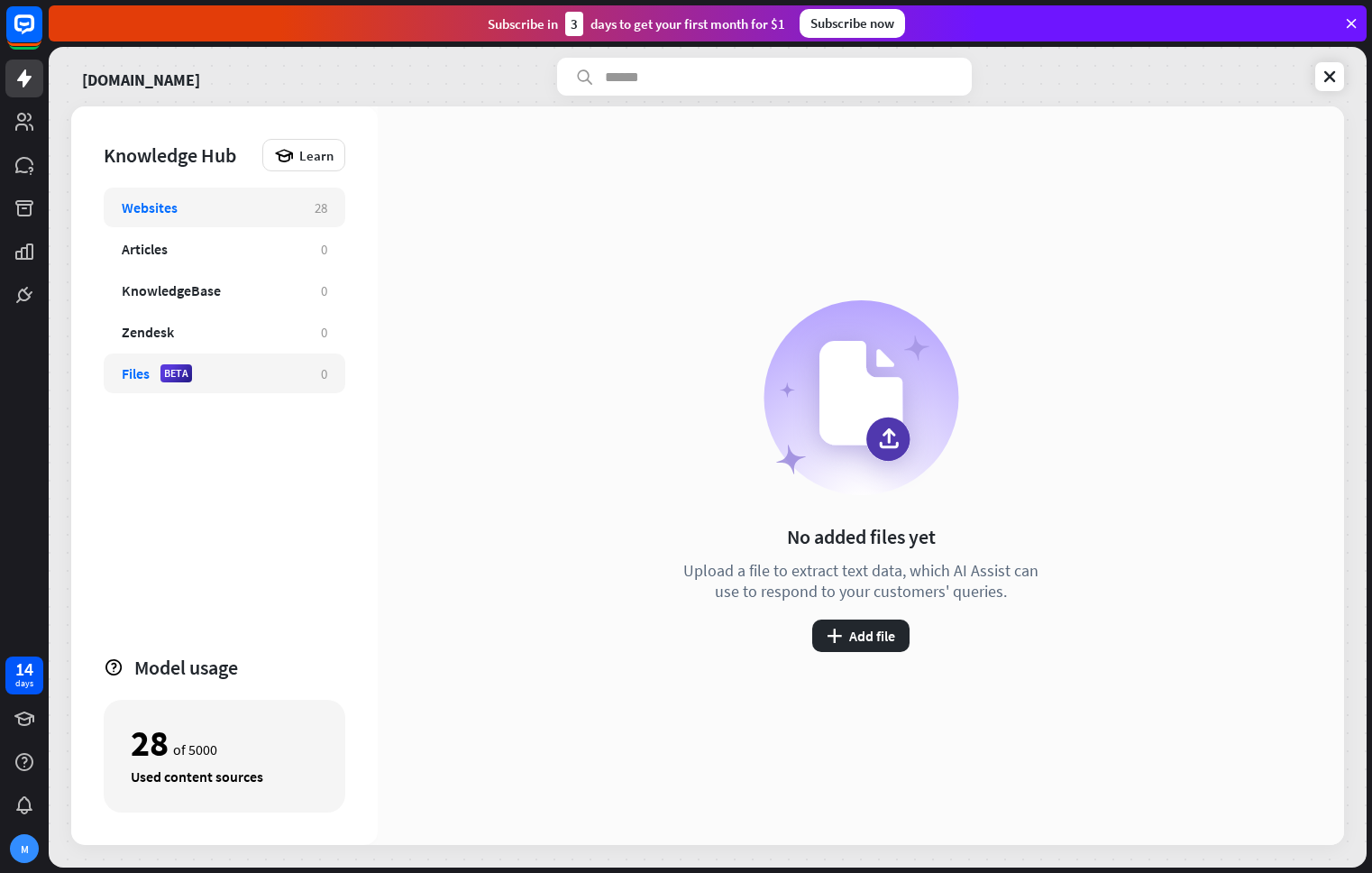
click at [239, 208] on div "Websites" at bounding box center [209, 207] width 175 height 18
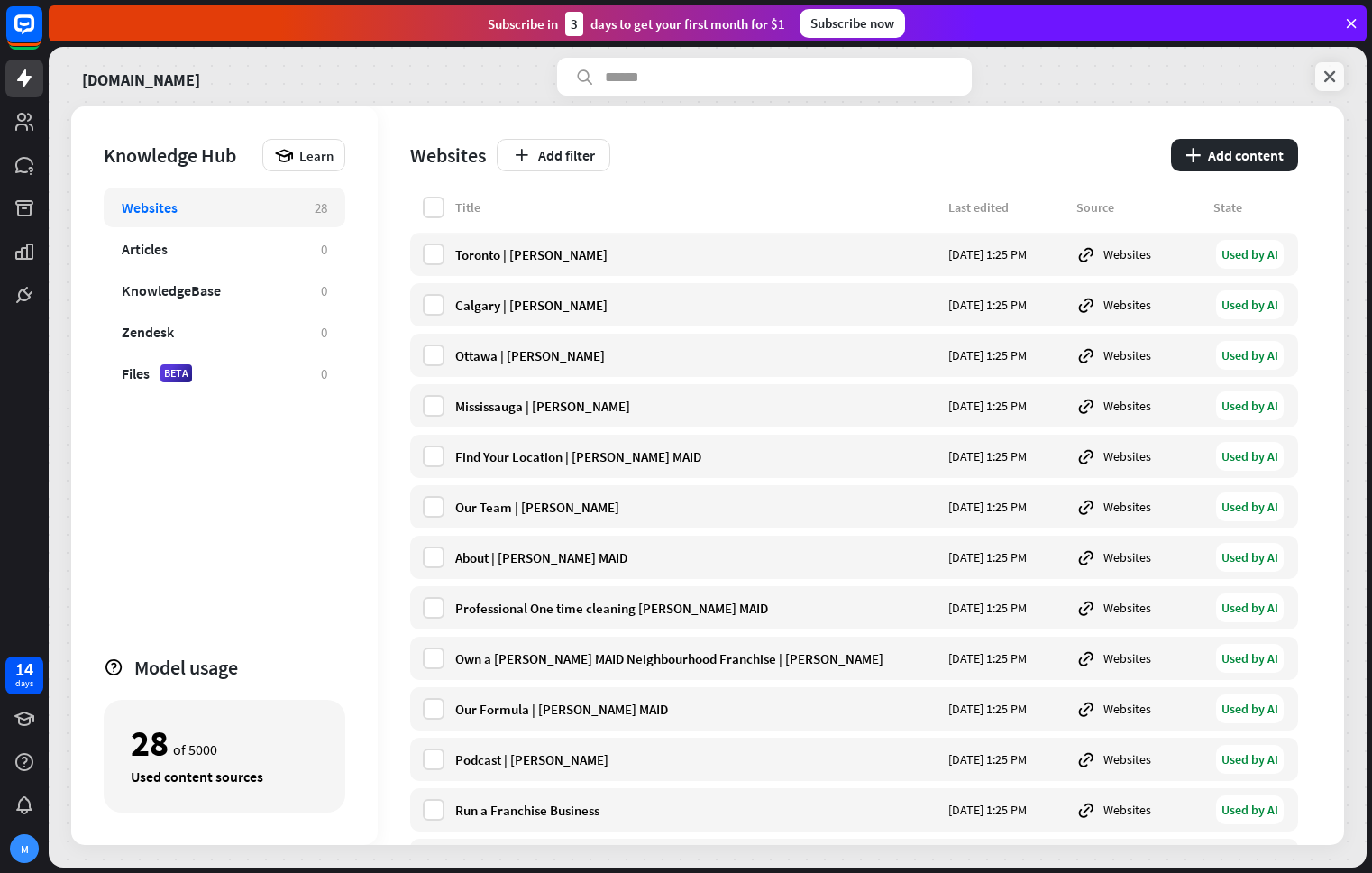
click at [1324, 69] on icon at bounding box center [1329, 76] width 18 height 18
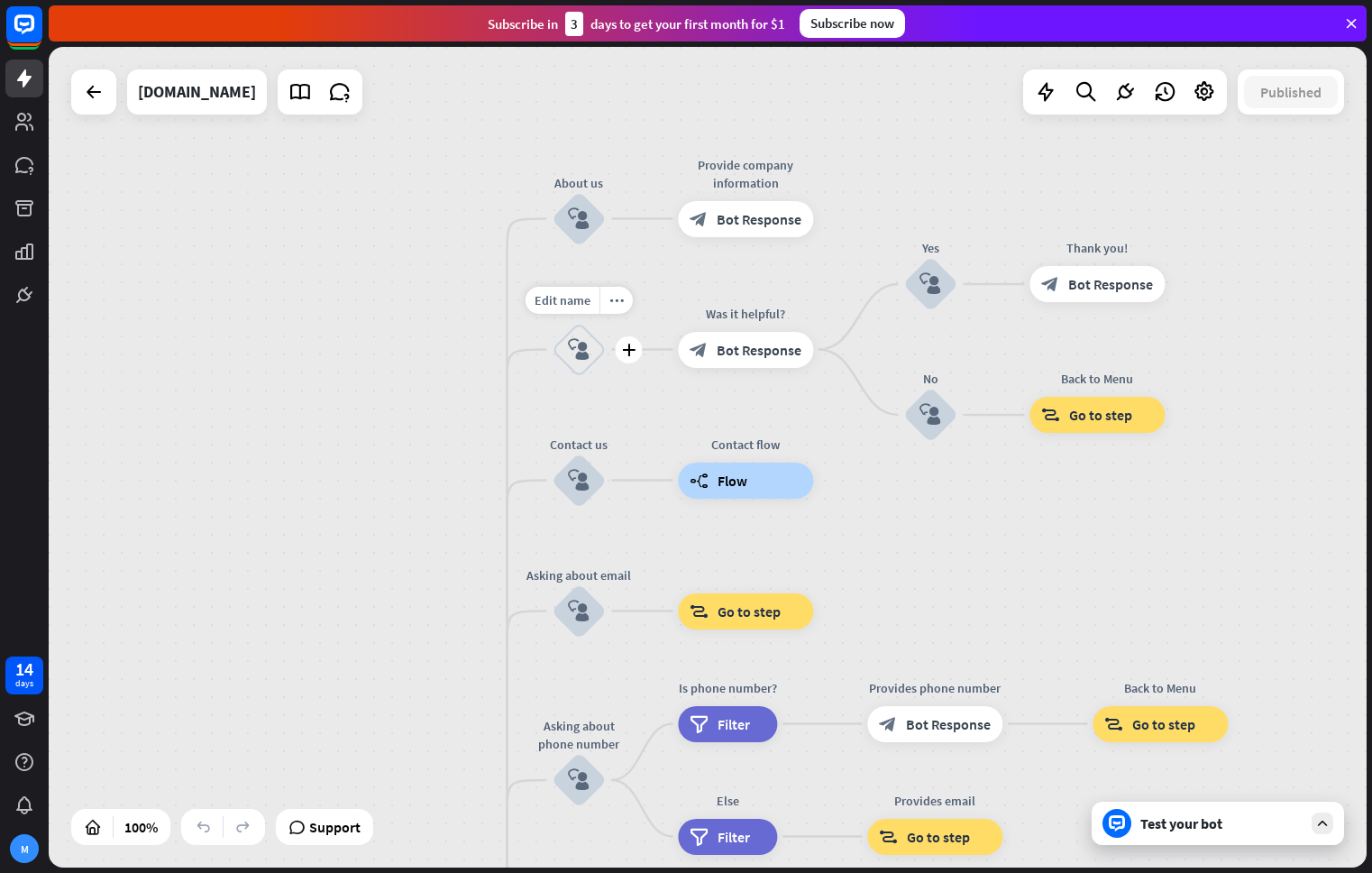
click at [586, 340] on icon "block_user_input" at bounding box center [579, 350] width 21 height 22
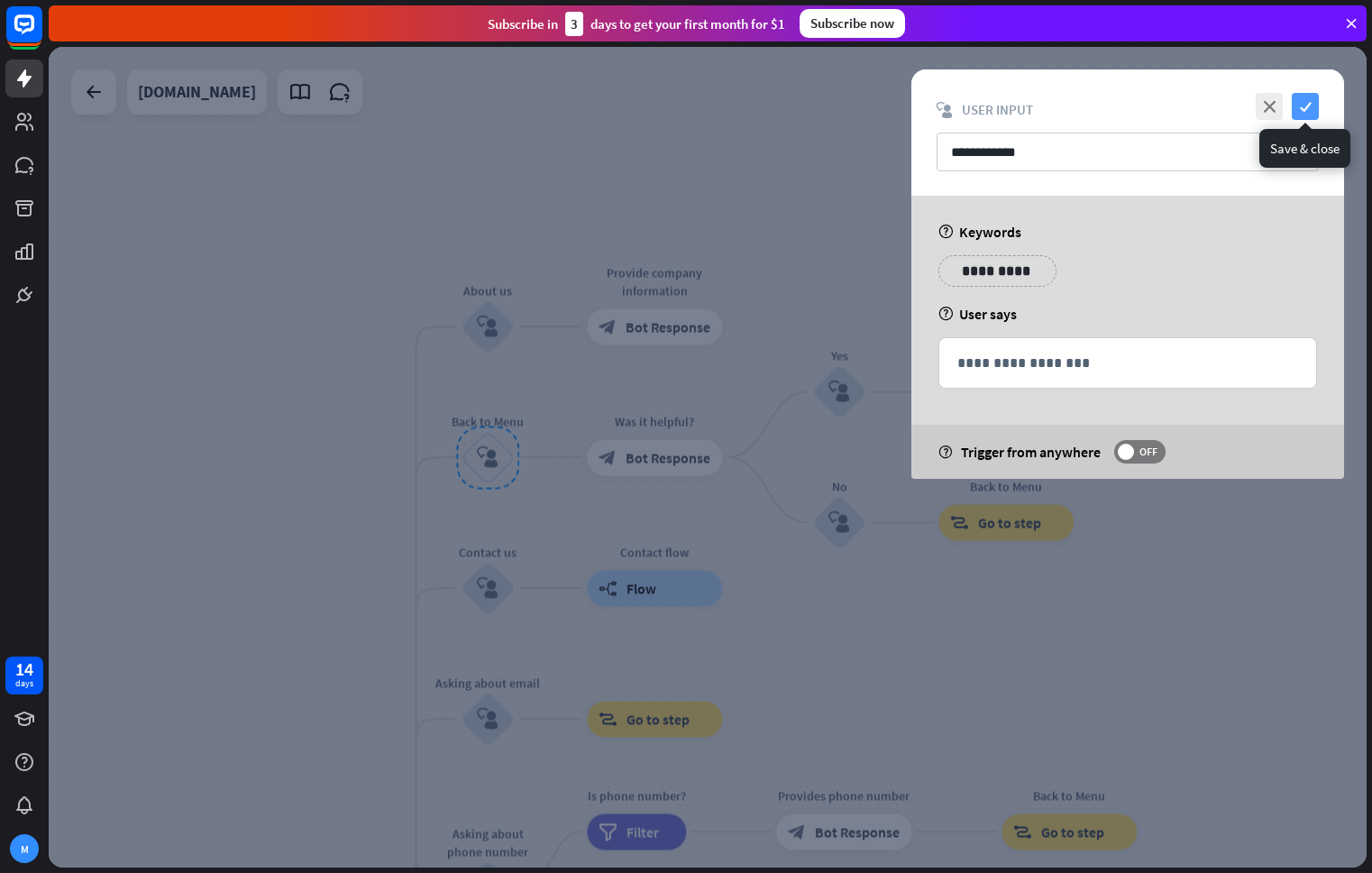
click at [1306, 104] on icon "check" at bounding box center [1306, 107] width 27 height 27
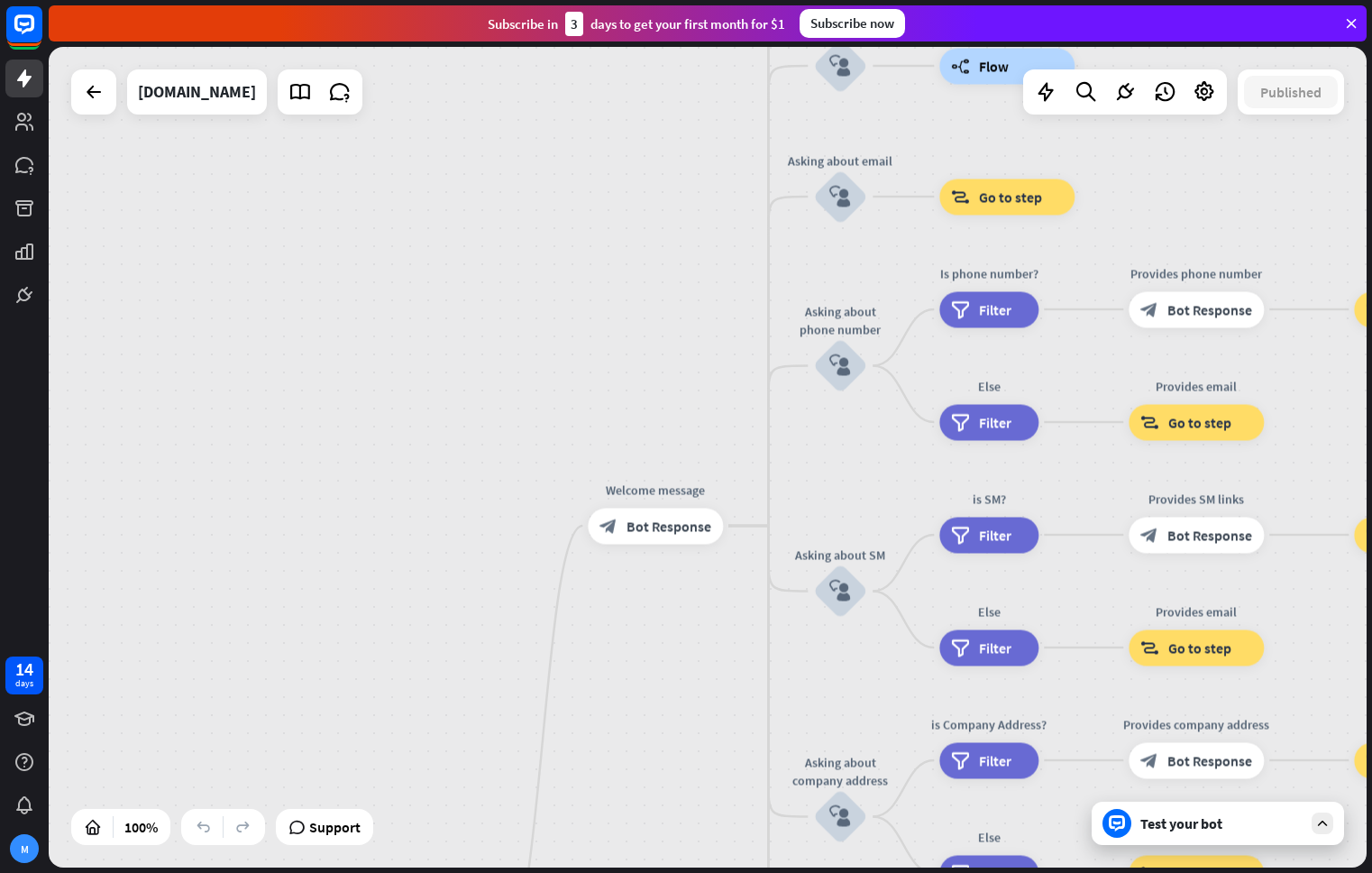
click at [1177, 833] on div "Test your bot" at bounding box center [1218, 823] width 252 height 43
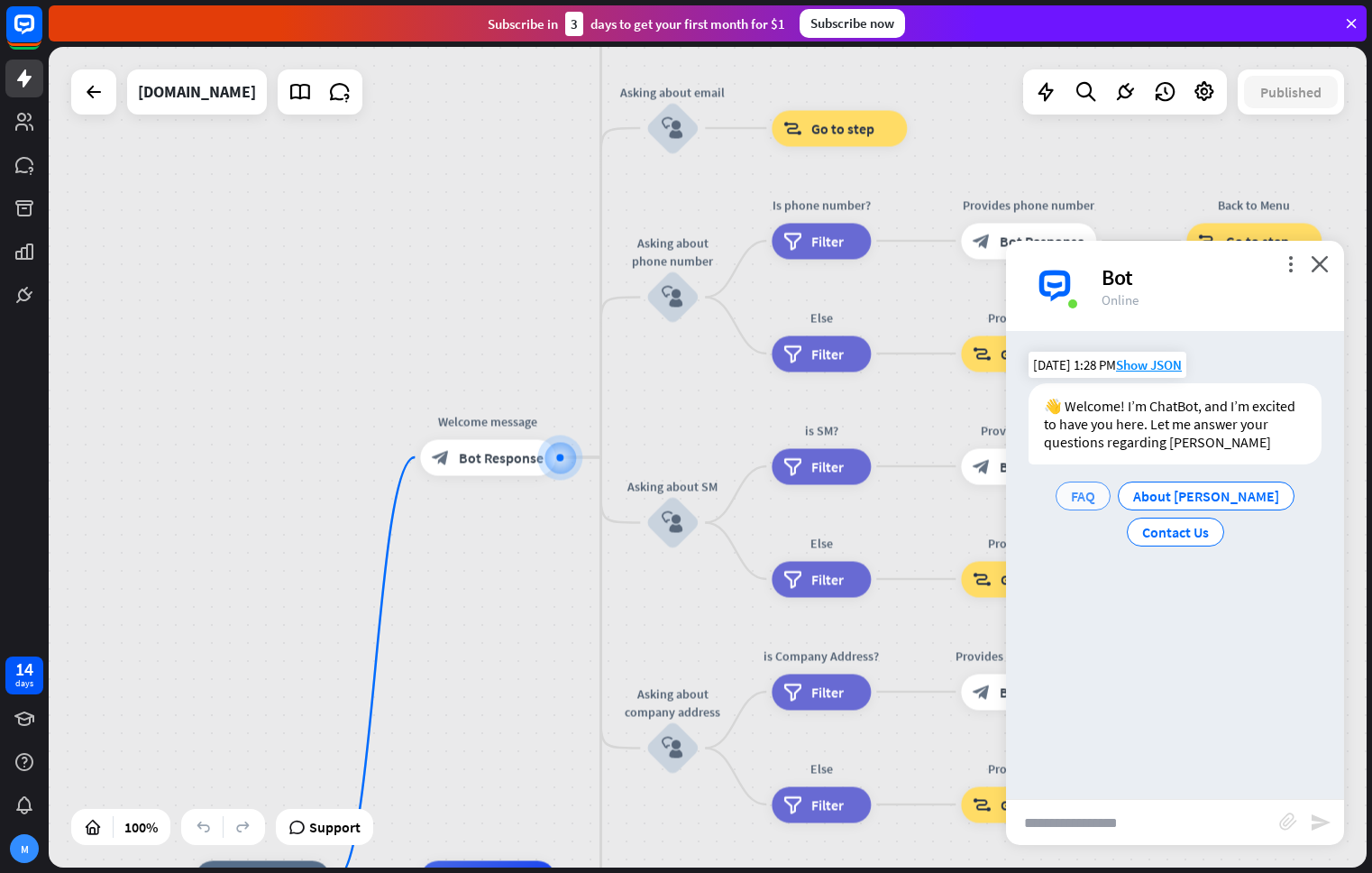
click at [1090, 493] on span "FAQ" at bounding box center [1083, 496] width 24 height 18
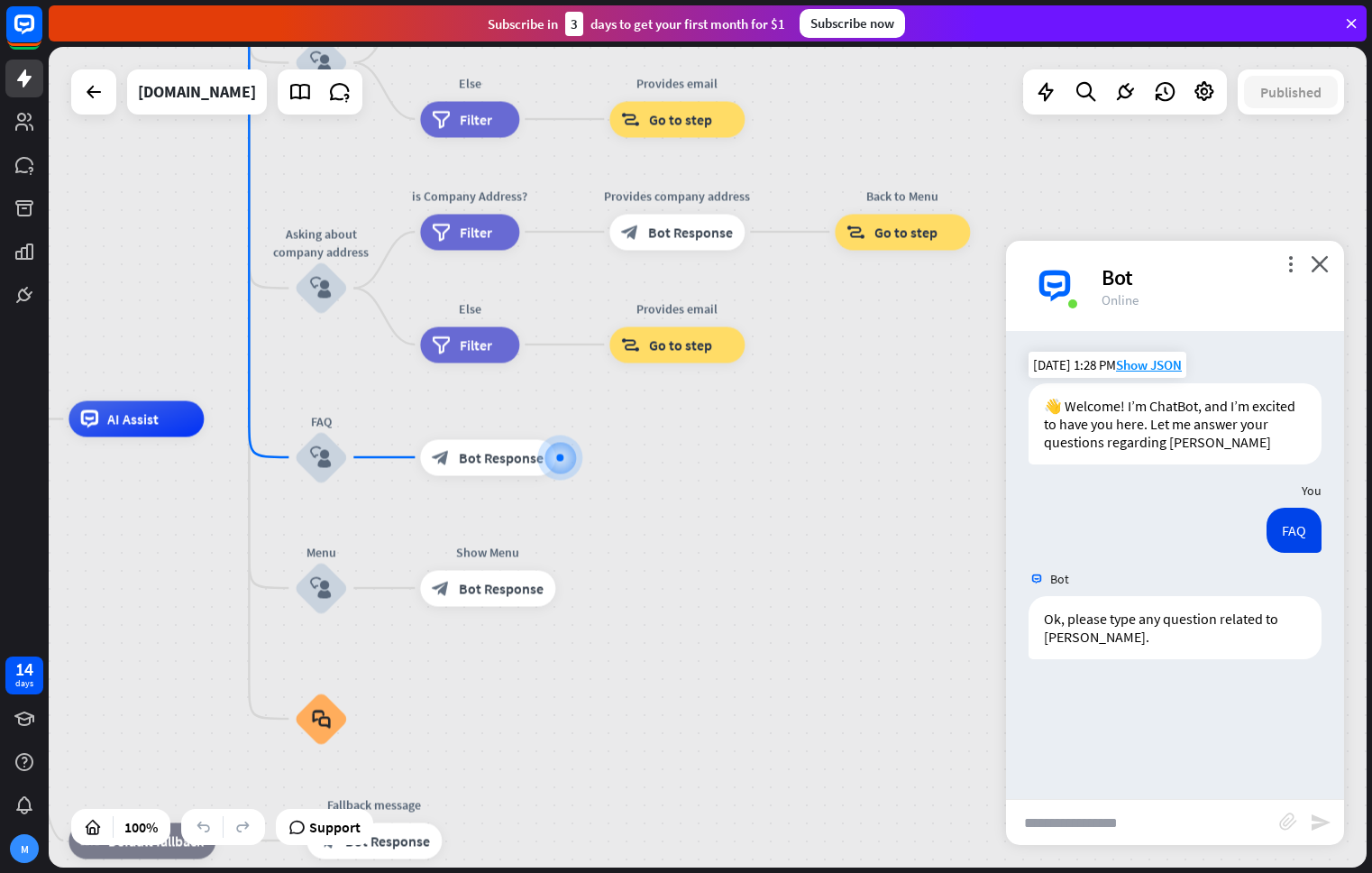
click at [1119, 824] on input "text" at bounding box center [1141, 822] width 273 height 45
click at [1289, 271] on icon "more_vert" at bounding box center [1290, 264] width 18 height 18
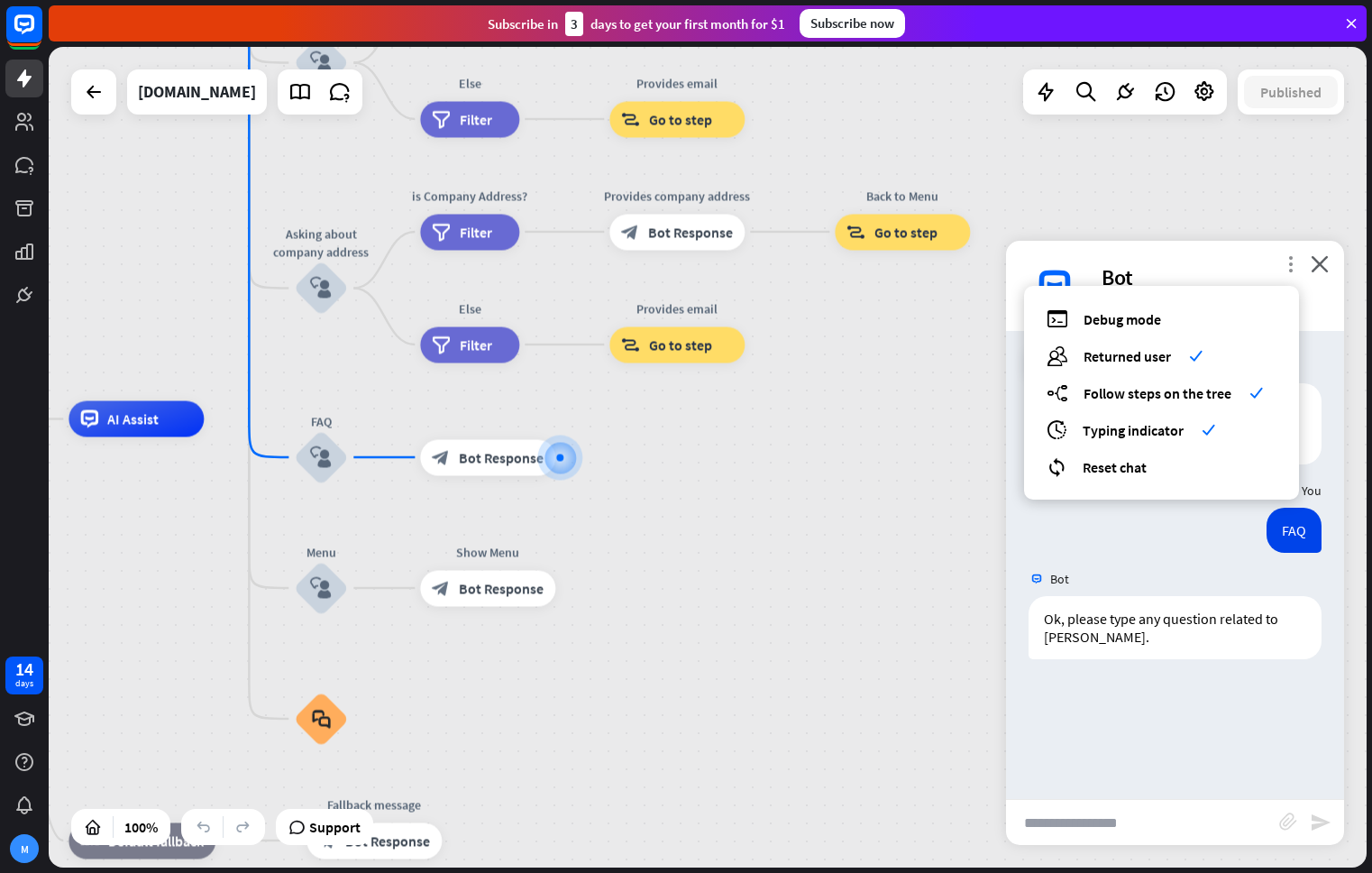
click at [1289, 271] on icon "more_vert" at bounding box center [1290, 264] width 18 height 18
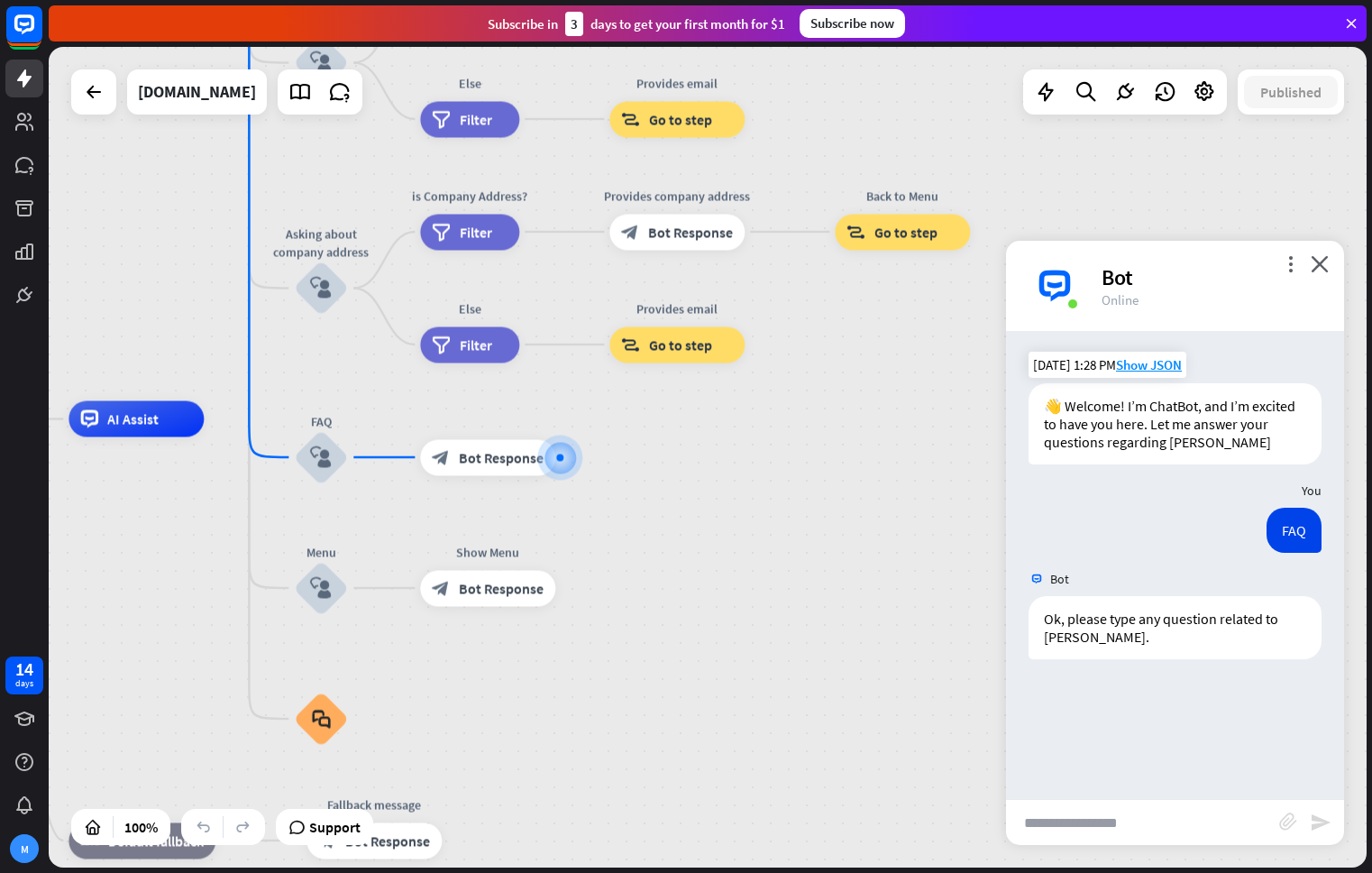
click at [1130, 816] on input "text" at bounding box center [1141, 822] width 273 height 45
type input "****"
type input "*"
type input "**********"
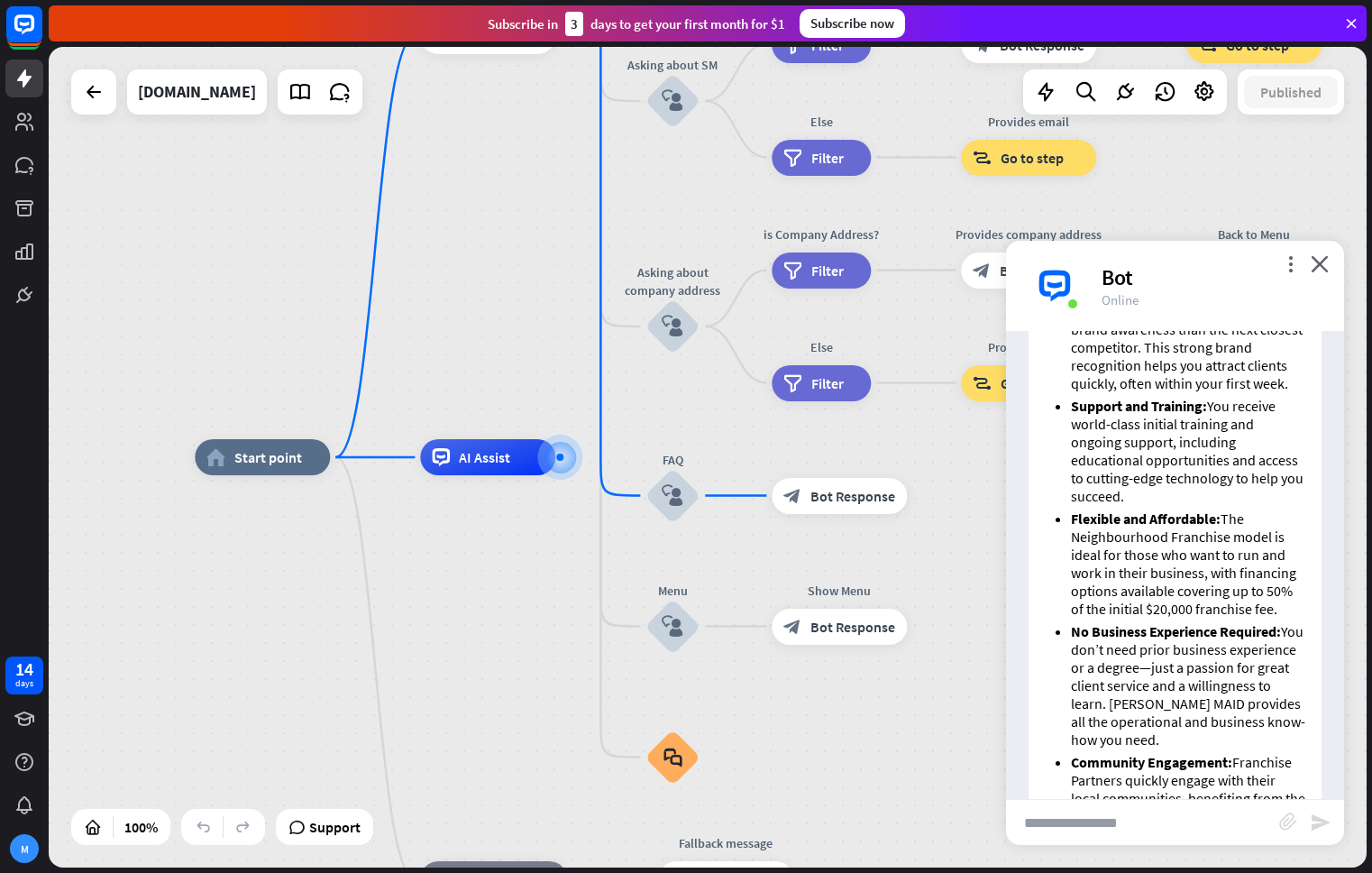
scroll to position [1182, 0]
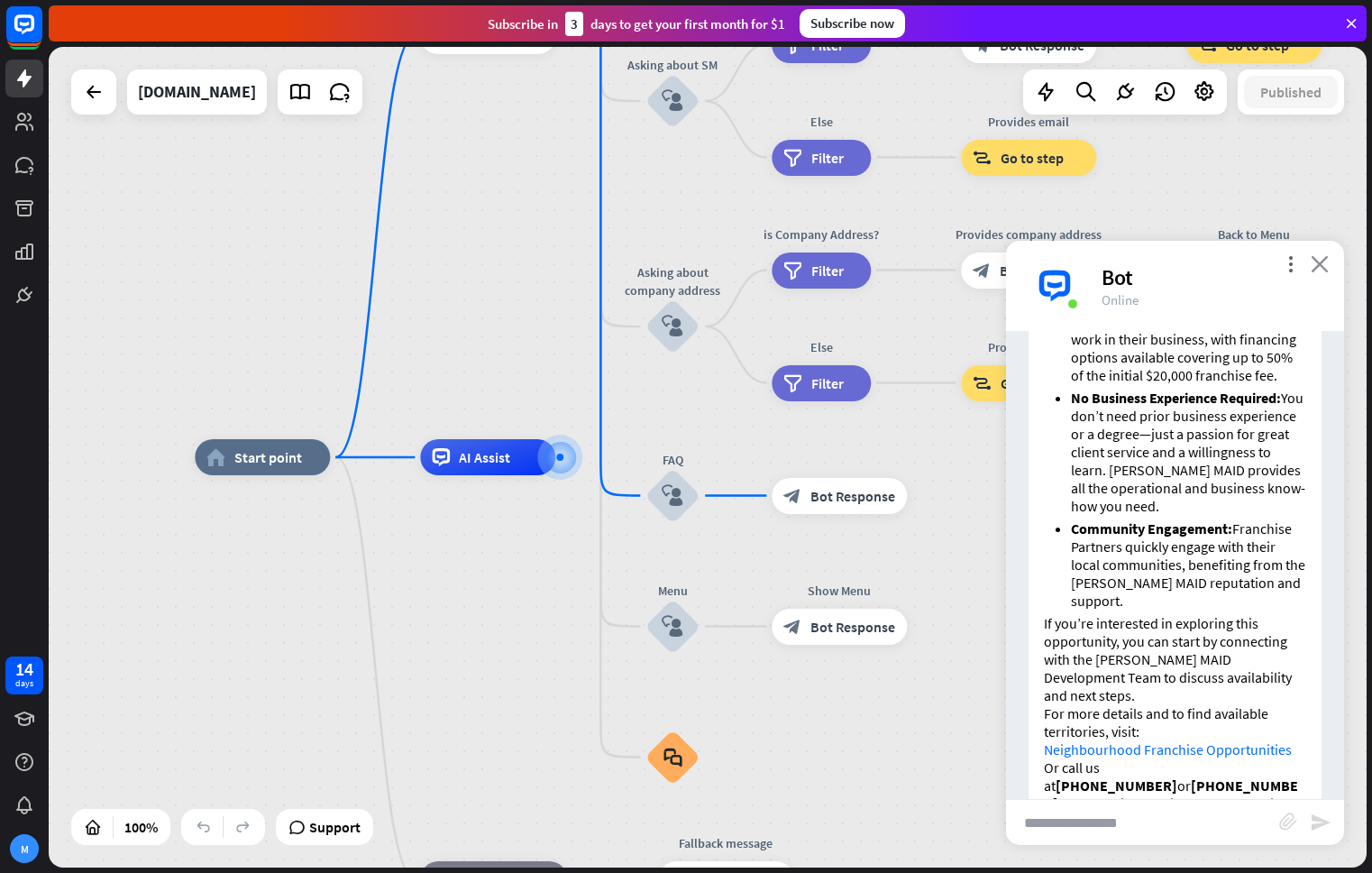
click at [1316, 261] on icon "close" at bounding box center [1319, 264] width 18 height 18
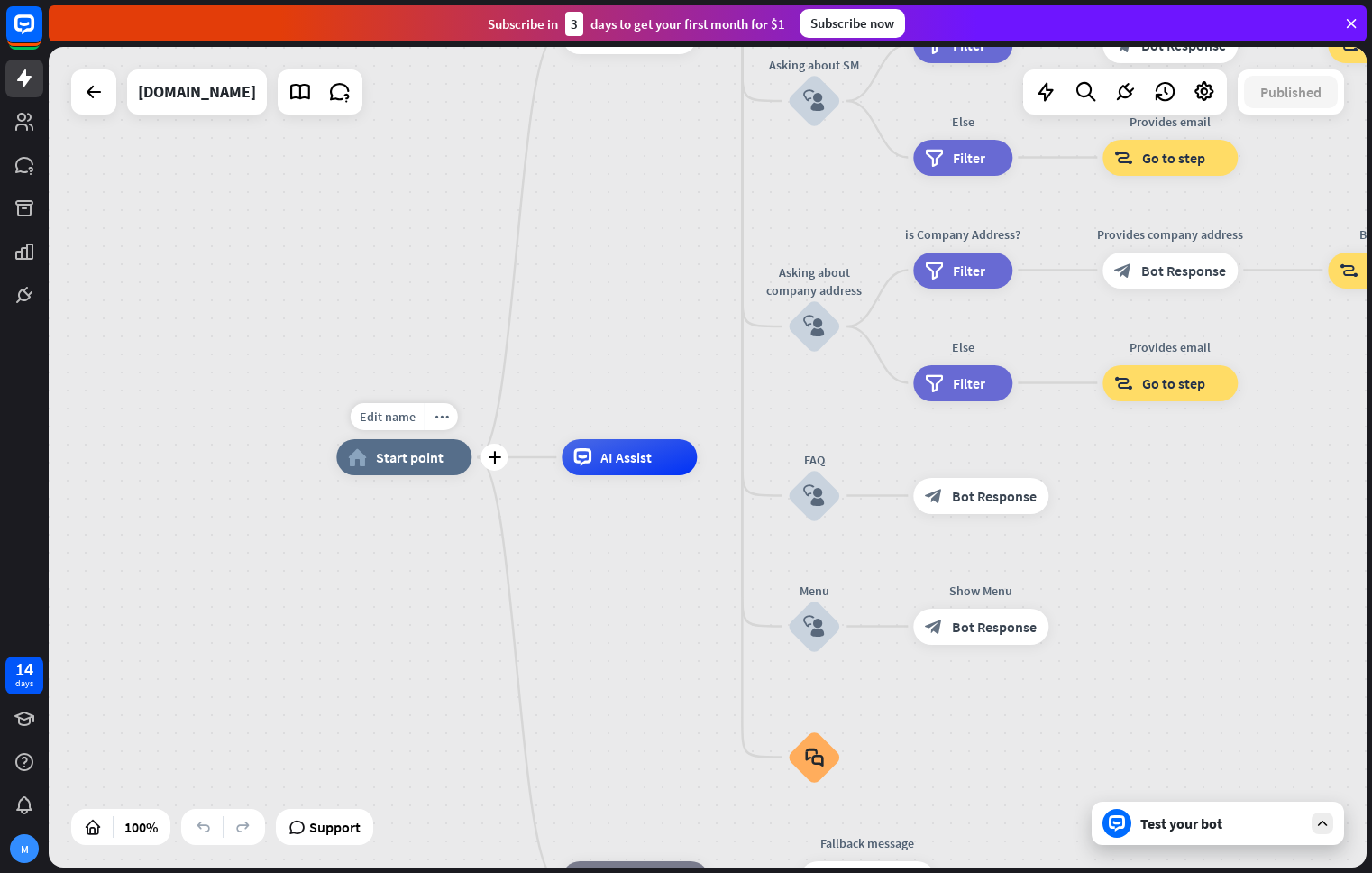
click at [440, 459] on span "Start point" at bounding box center [409, 457] width 67 height 18
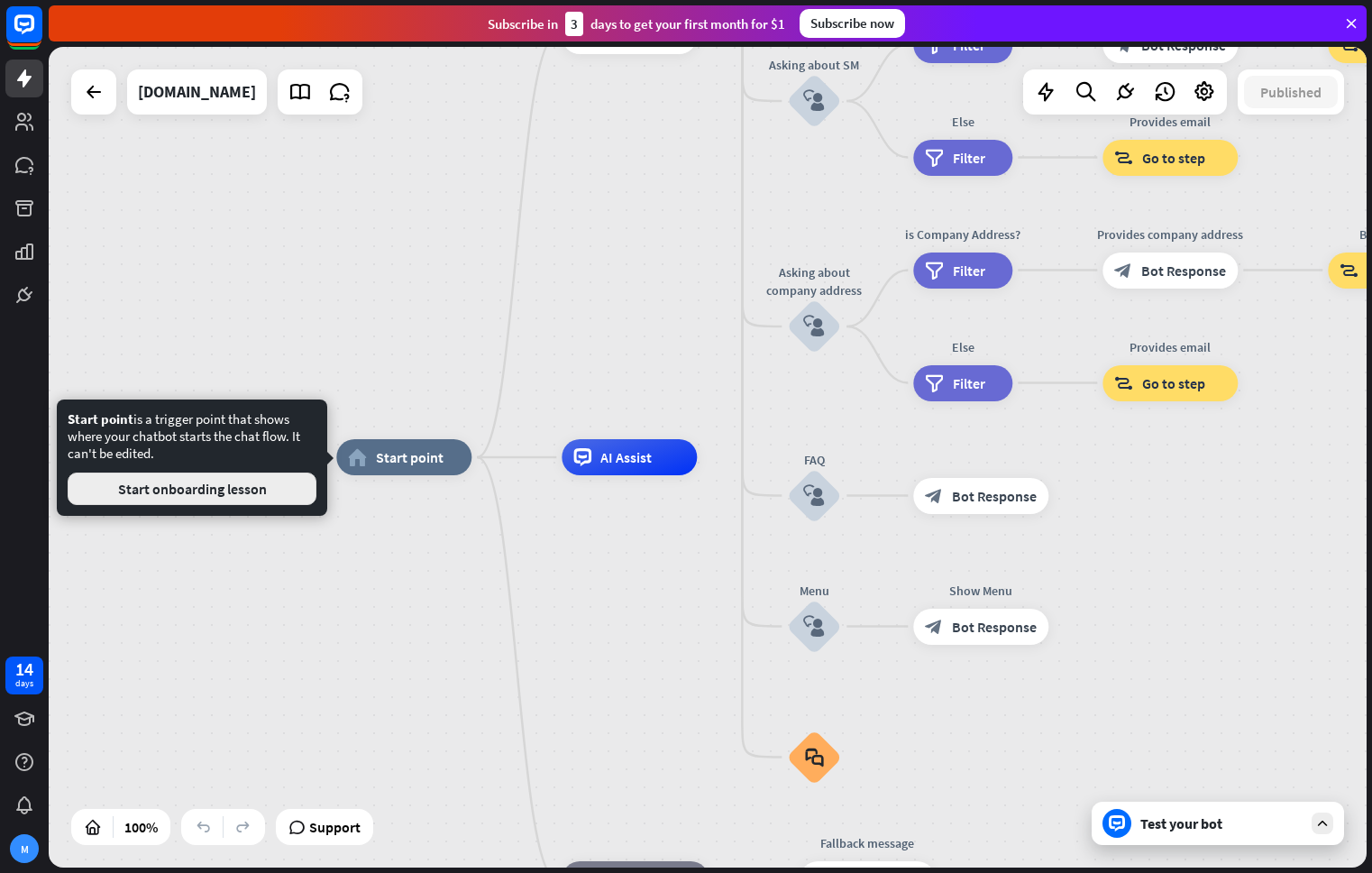
click at [260, 490] on button "Start onboarding lesson" at bounding box center [192, 488] width 249 height 32
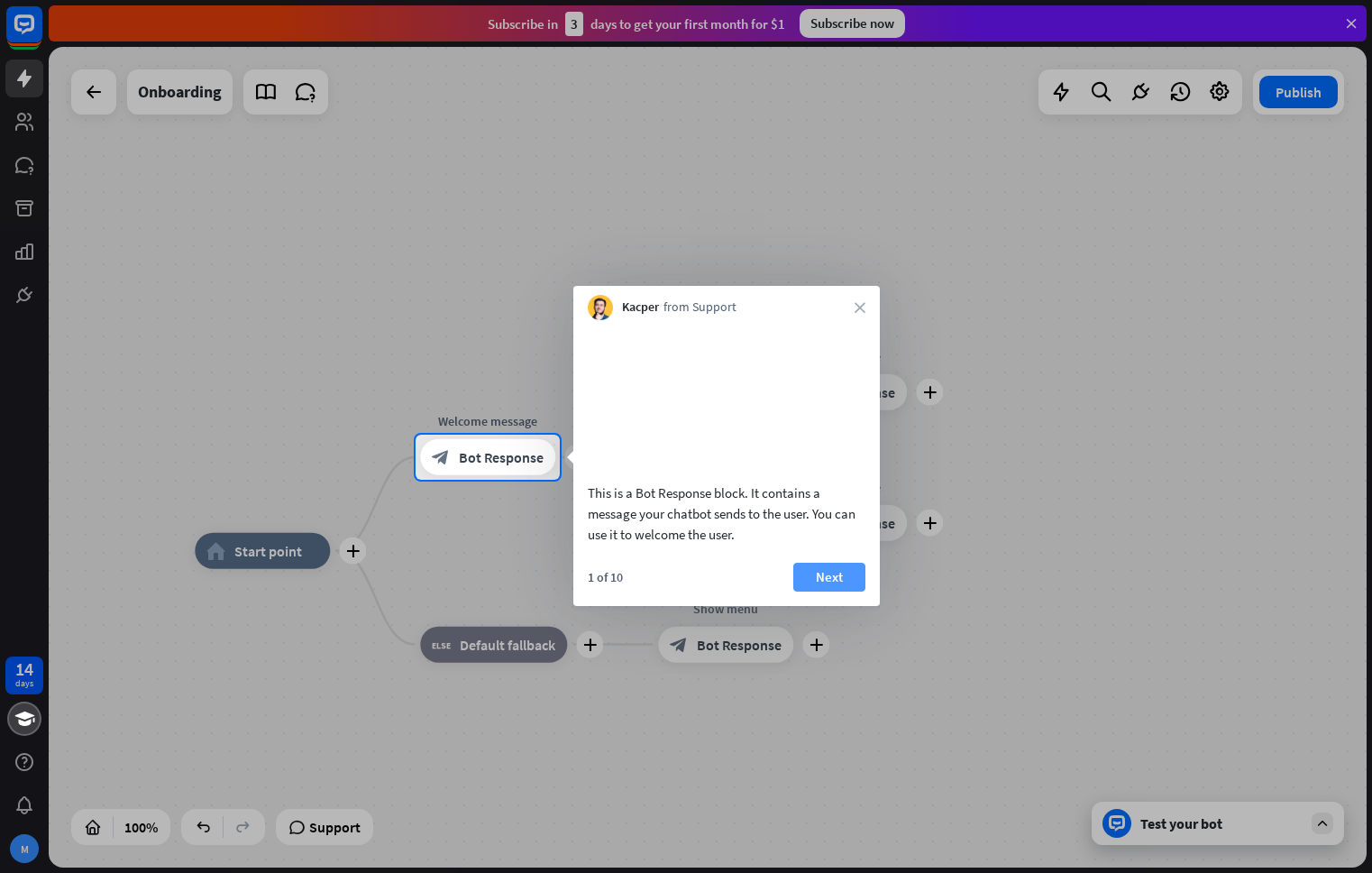
click at [814, 591] on button "Next" at bounding box center [830, 577] width 72 height 29
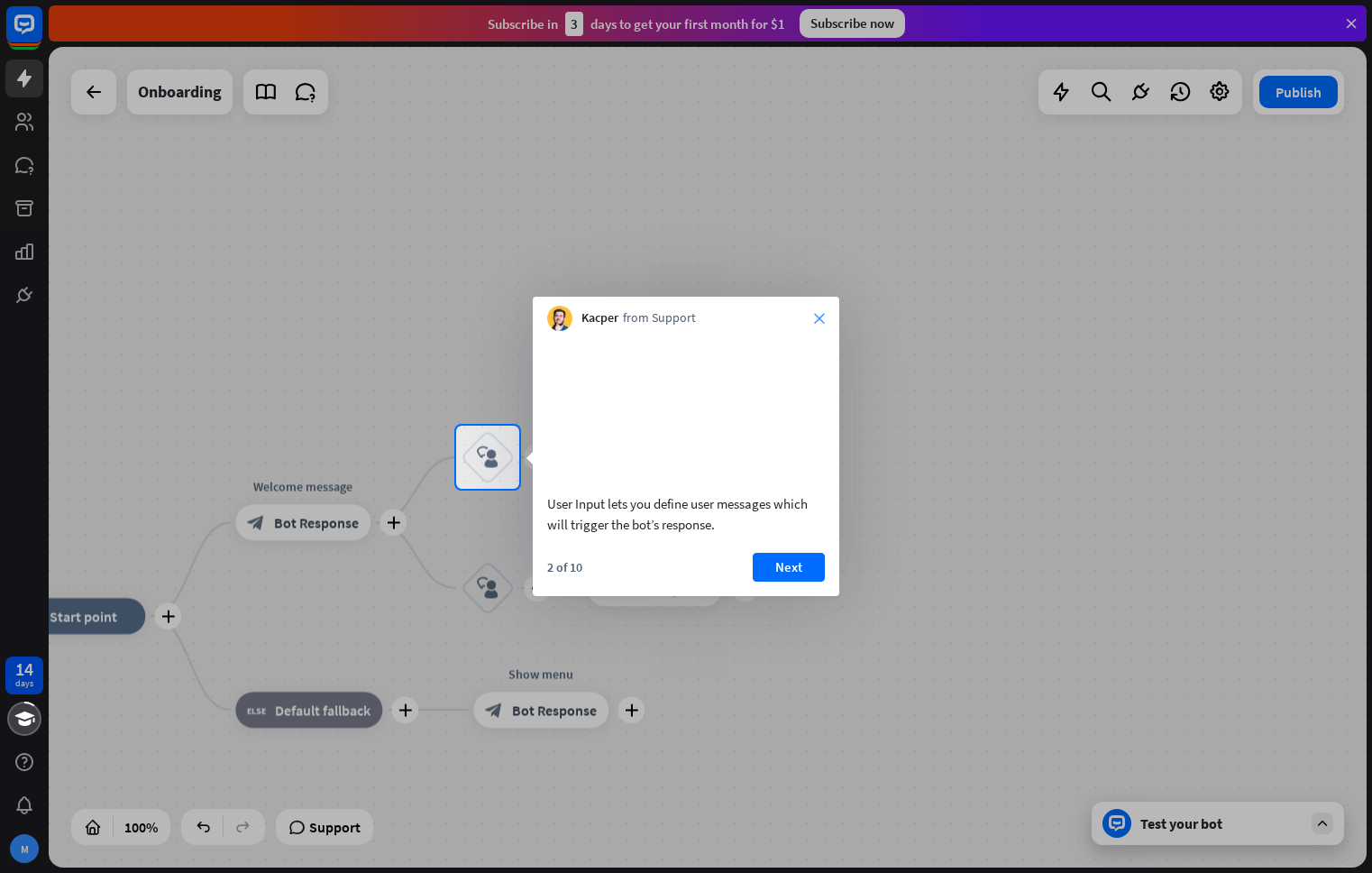
click at [817, 320] on icon "close" at bounding box center [819, 318] width 11 height 11
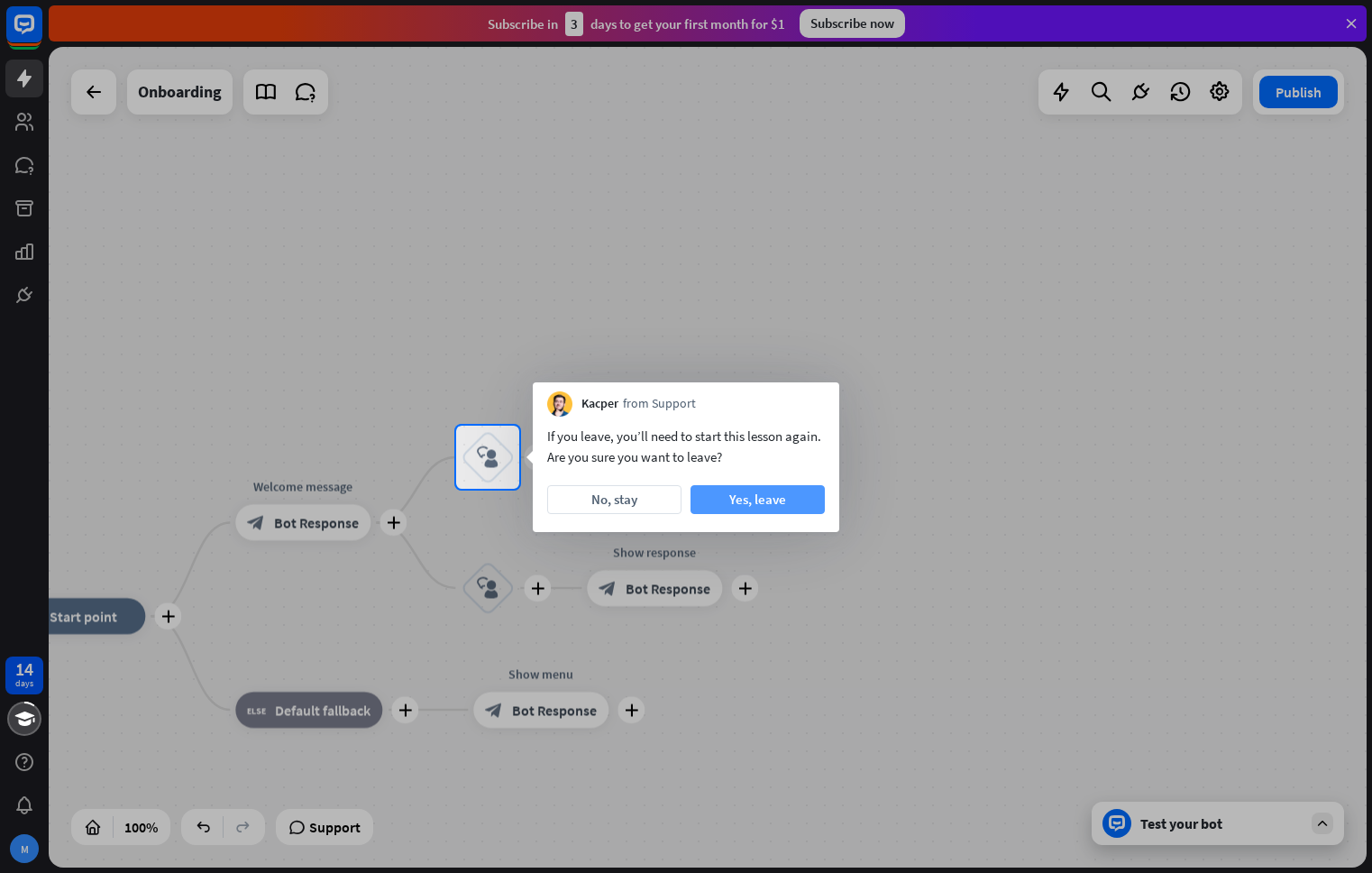
click at [735, 500] on button "Yes, leave" at bounding box center [756, 500] width 134 height 29
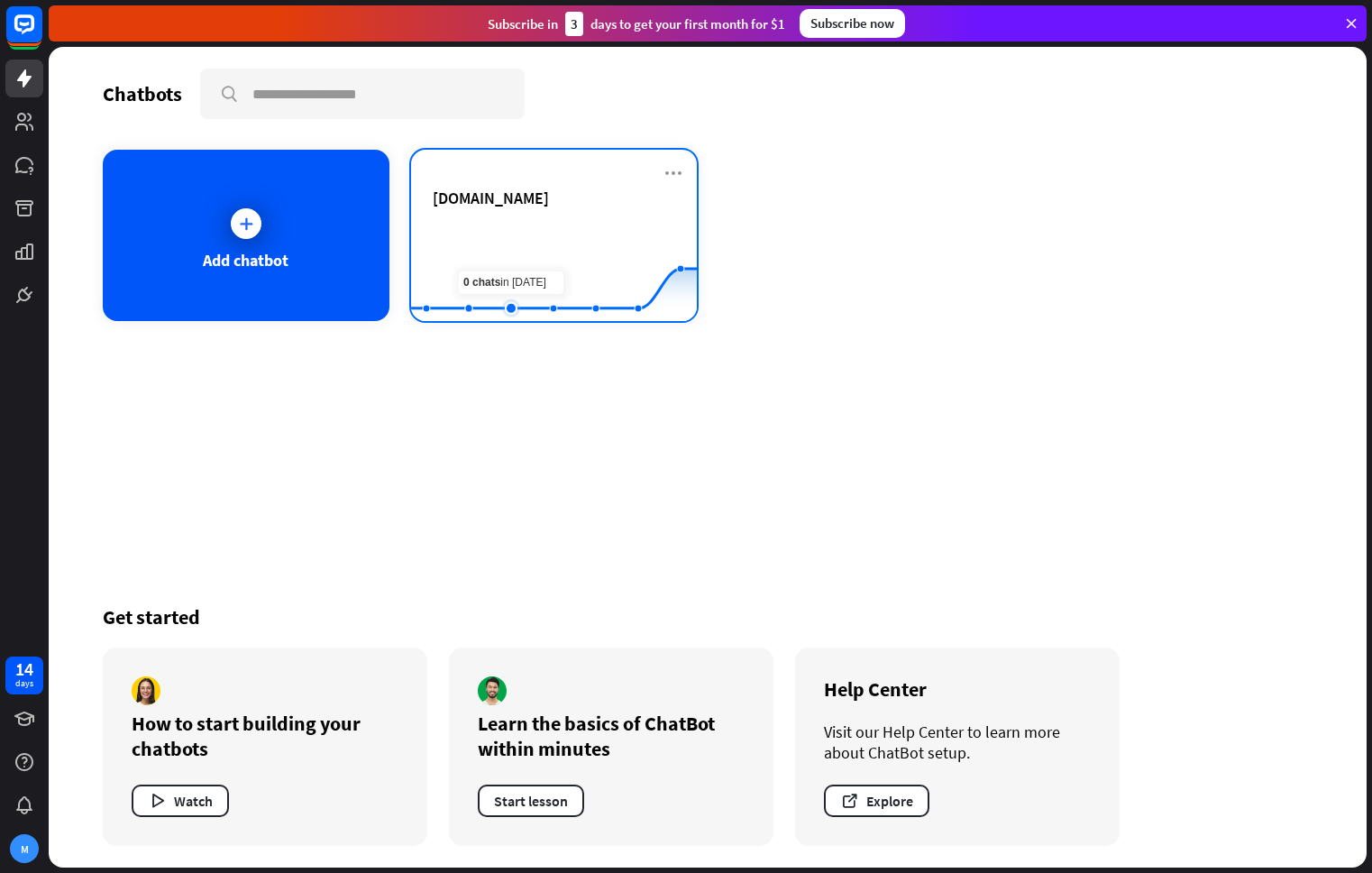
click at [505, 260] on rect at bounding box center [554, 276] width 285 height 112
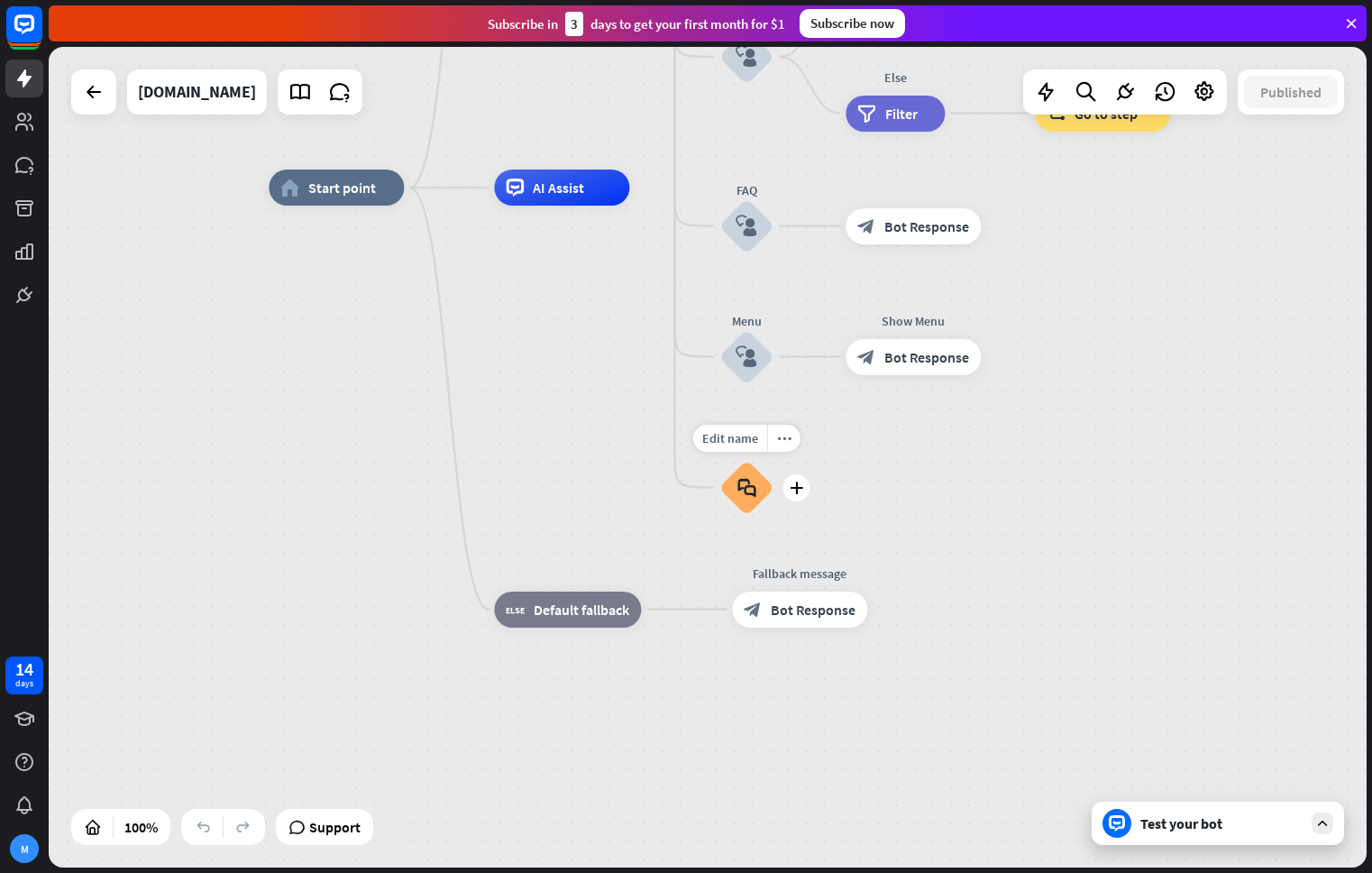
click at [743, 487] on icon "block_faq" at bounding box center [746, 488] width 19 height 20
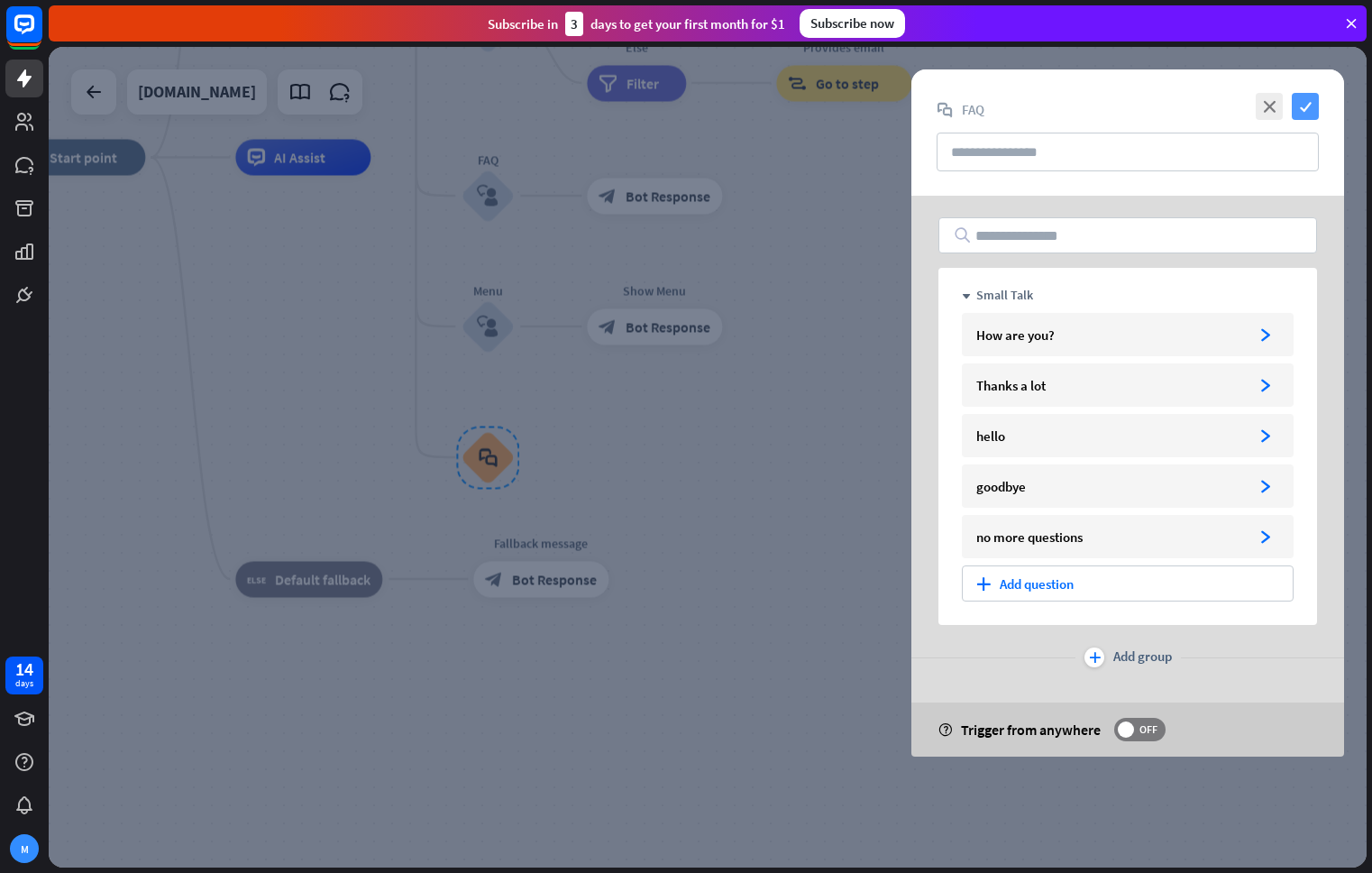
click at [1296, 105] on icon "check" at bounding box center [1306, 107] width 27 height 27
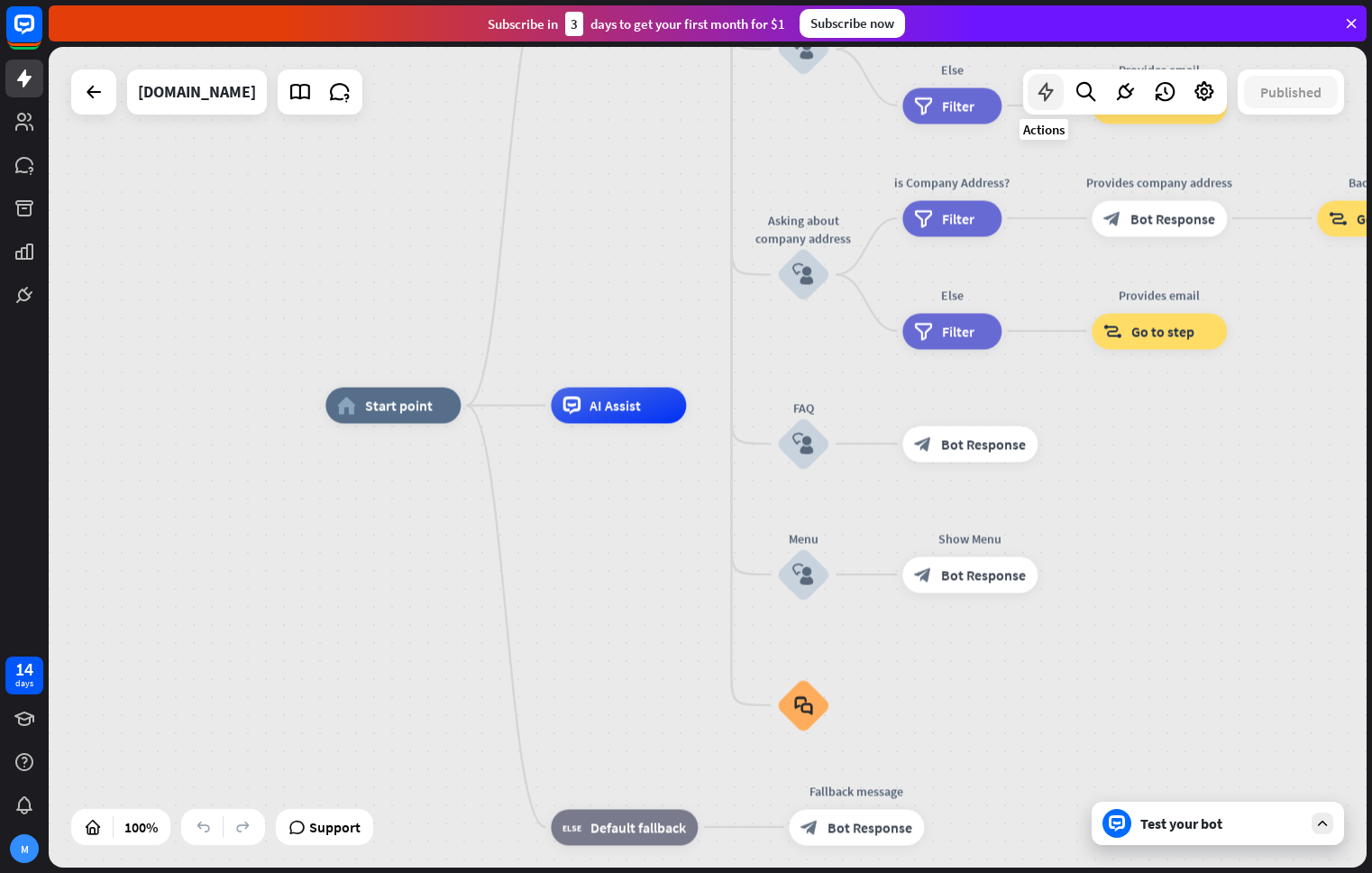
click at [1040, 97] on icon at bounding box center [1046, 92] width 23 height 23
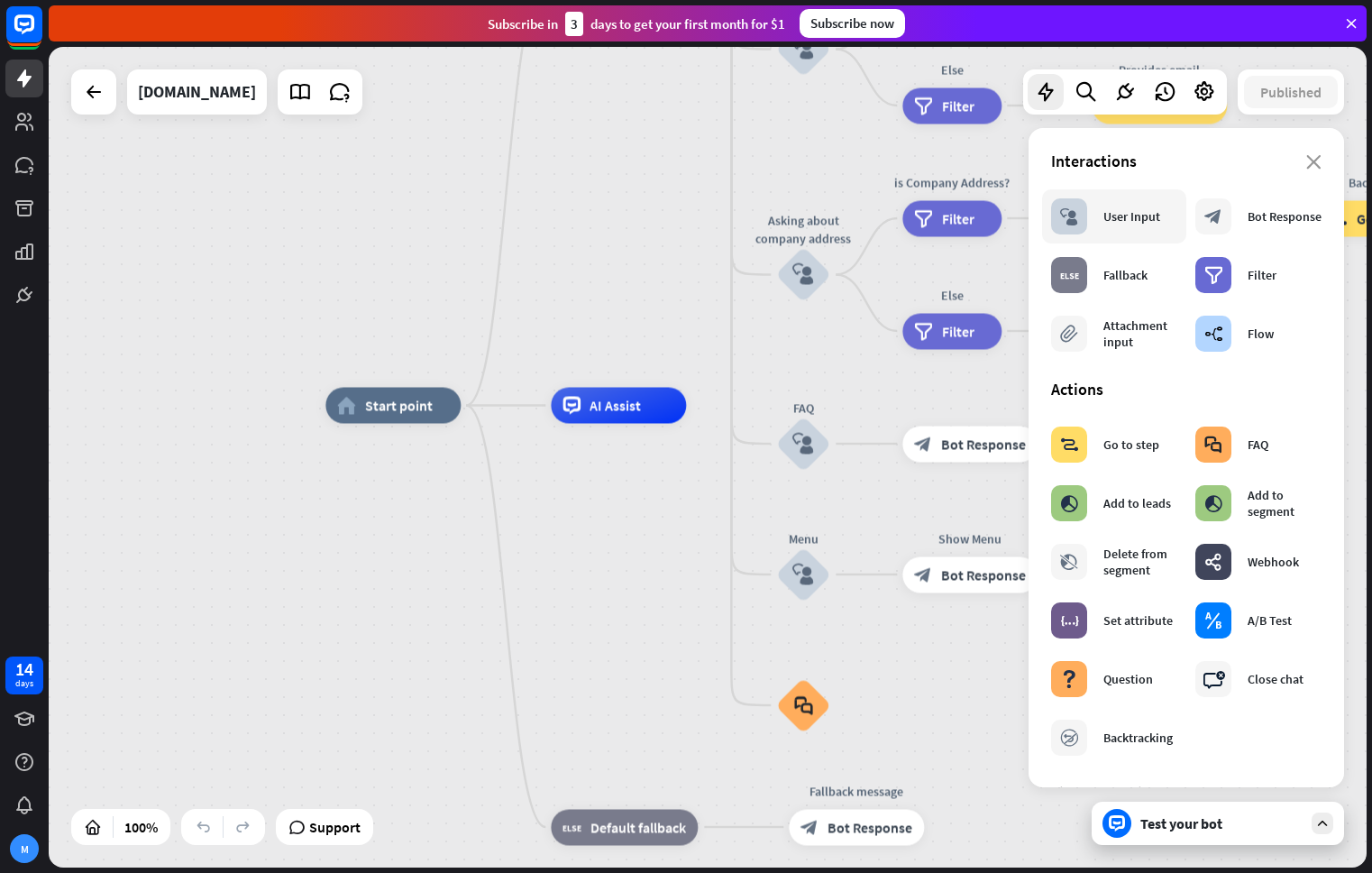
click at [1120, 218] on div "User Input" at bounding box center [1132, 216] width 57 height 17
click at [1129, 225] on div "block_user_input User Input" at bounding box center [1105, 216] width 109 height 36
click at [1084, 219] on div "block_user_input" at bounding box center [1068, 216] width 36 height 36
drag, startPoint x: 1067, startPoint y: 221, endPoint x: 978, endPoint y: 266, distance: 99.7
click at [1067, 221] on icon "block_user_input" at bounding box center [1069, 216] width 18 height 18
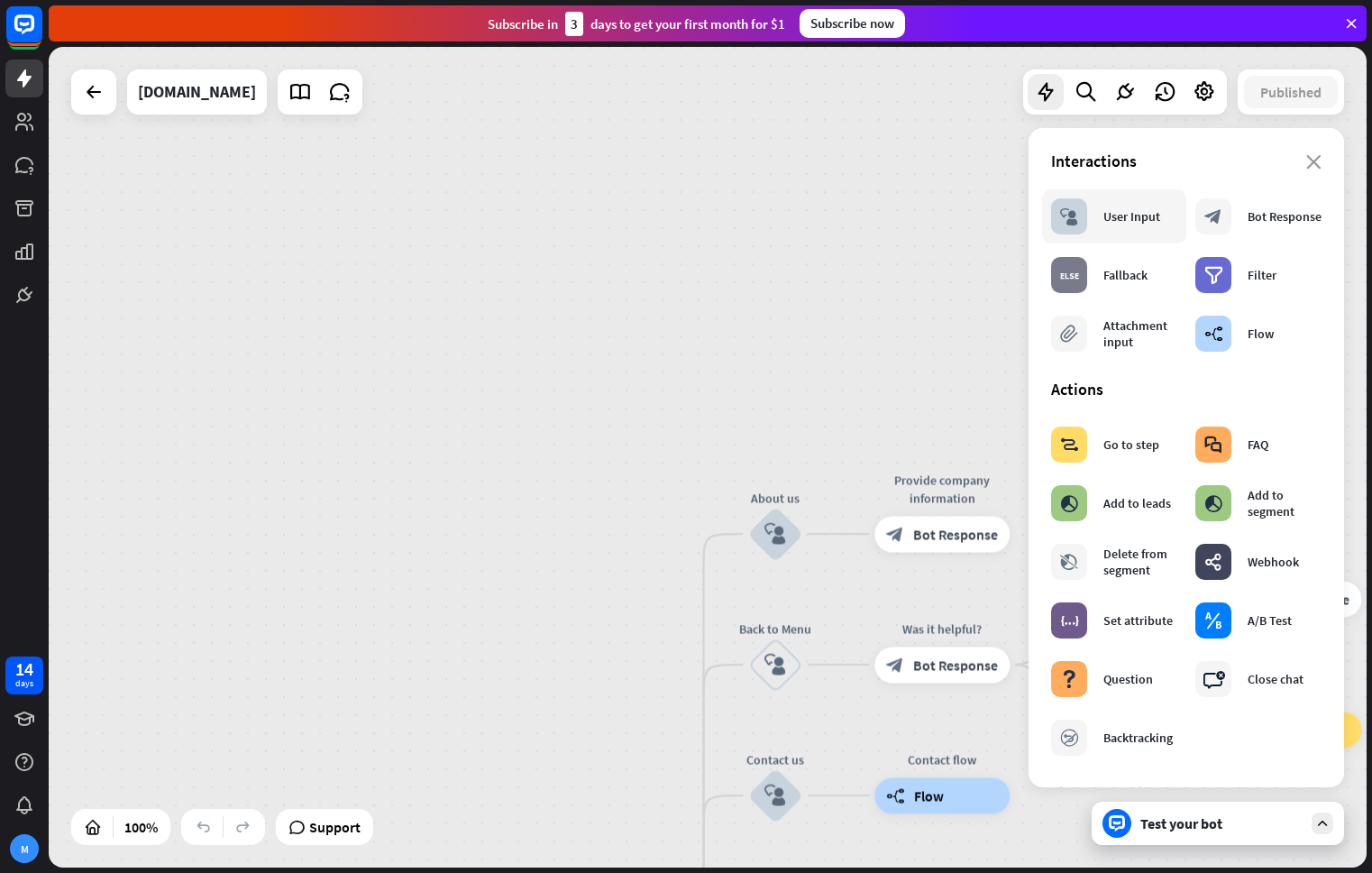
click at [1153, 227] on div "block_user_input User Input" at bounding box center [1105, 216] width 109 height 36
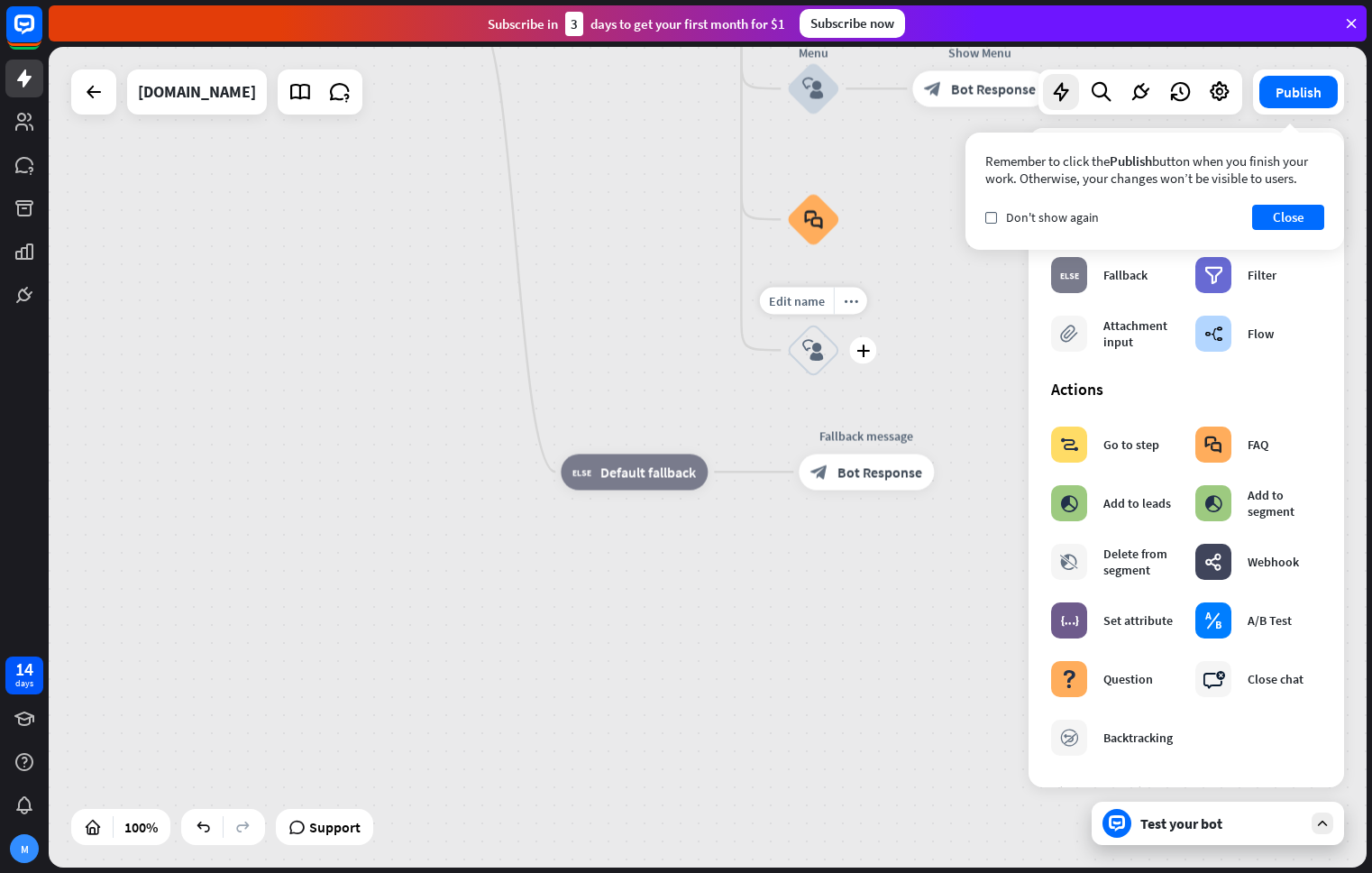
click at [802, 354] on icon "block_user_input" at bounding box center [813, 350] width 21 height 22
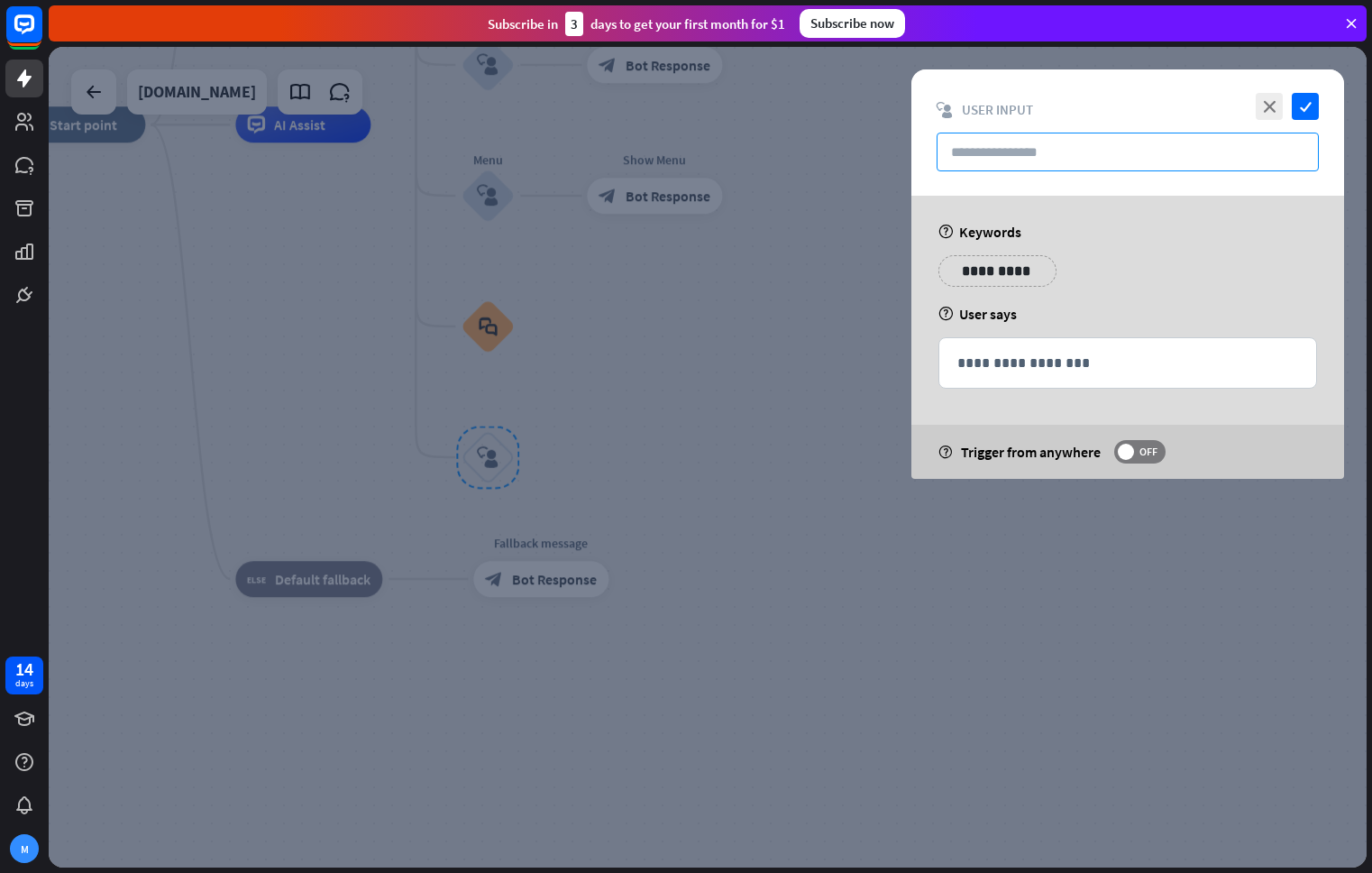
click at [1050, 147] on input "text" at bounding box center [1127, 153] width 382 height 39
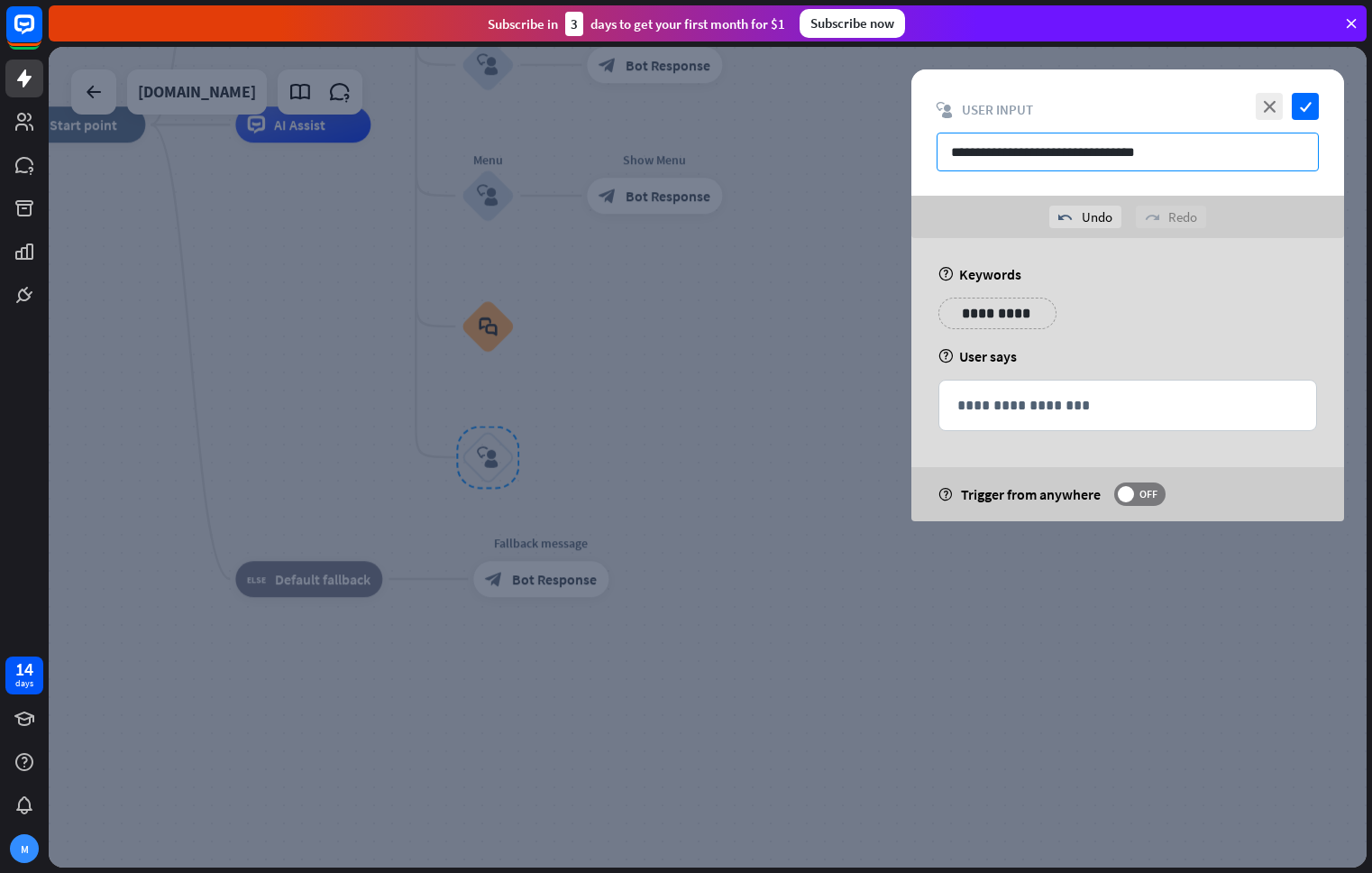
type input "**********"
click at [994, 316] on p "**********" at bounding box center [997, 313] width 91 height 22
click at [1143, 337] on div "**********" at bounding box center [1128, 320] width 389 height 45
click at [1026, 325] on div "**********" at bounding box center [997, 313] width 118 height 31
click at [1021, 319] on p "**********" at bounding box center [988, 313] width 72 height 22
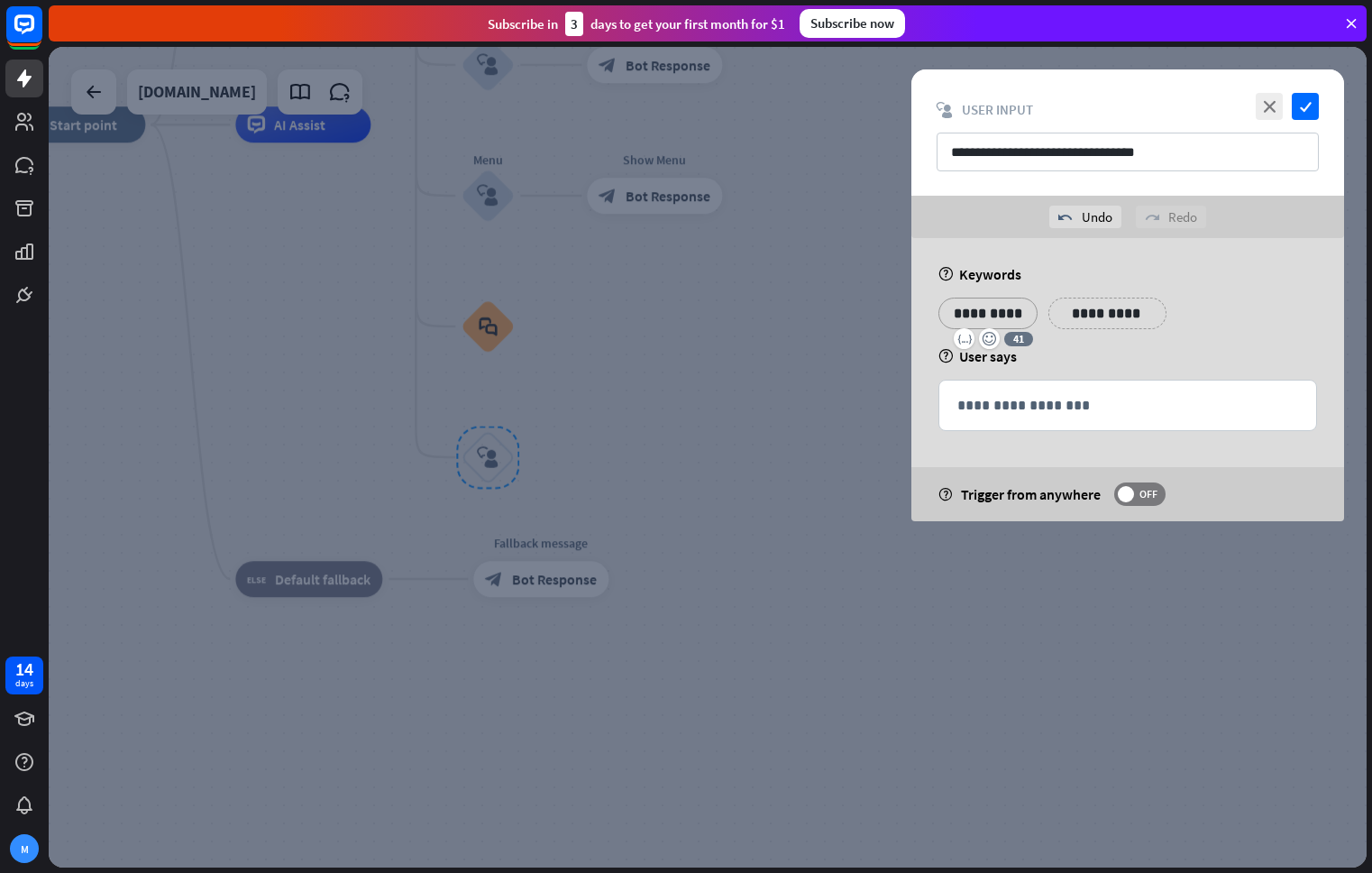
click at [1086, 312] on p "**********" at bounding box center [1106, 313] width 91 height 22
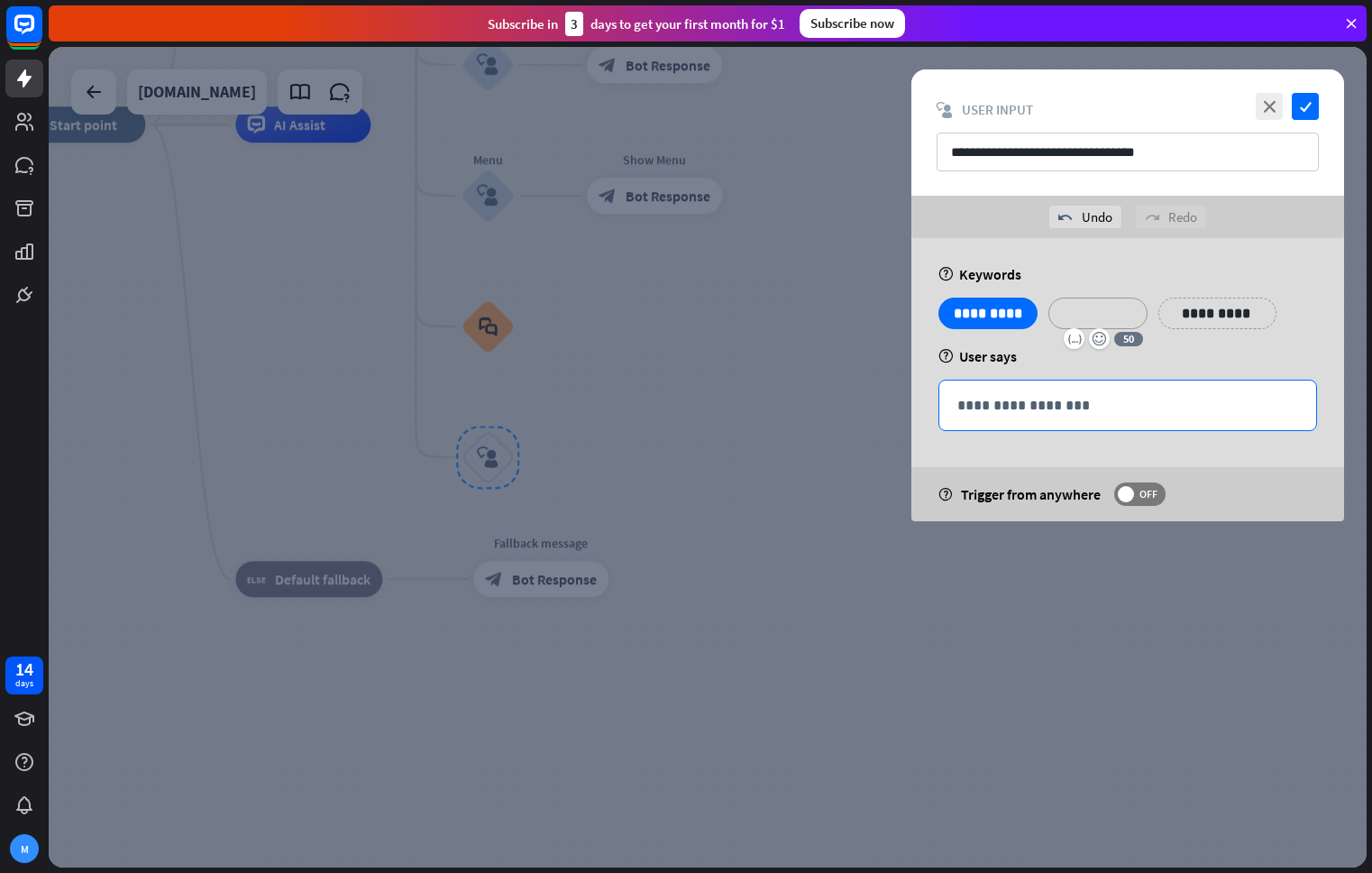
click at [1030, 394] on p "**********" at bounding box center [1127, 405] width 341 height 22
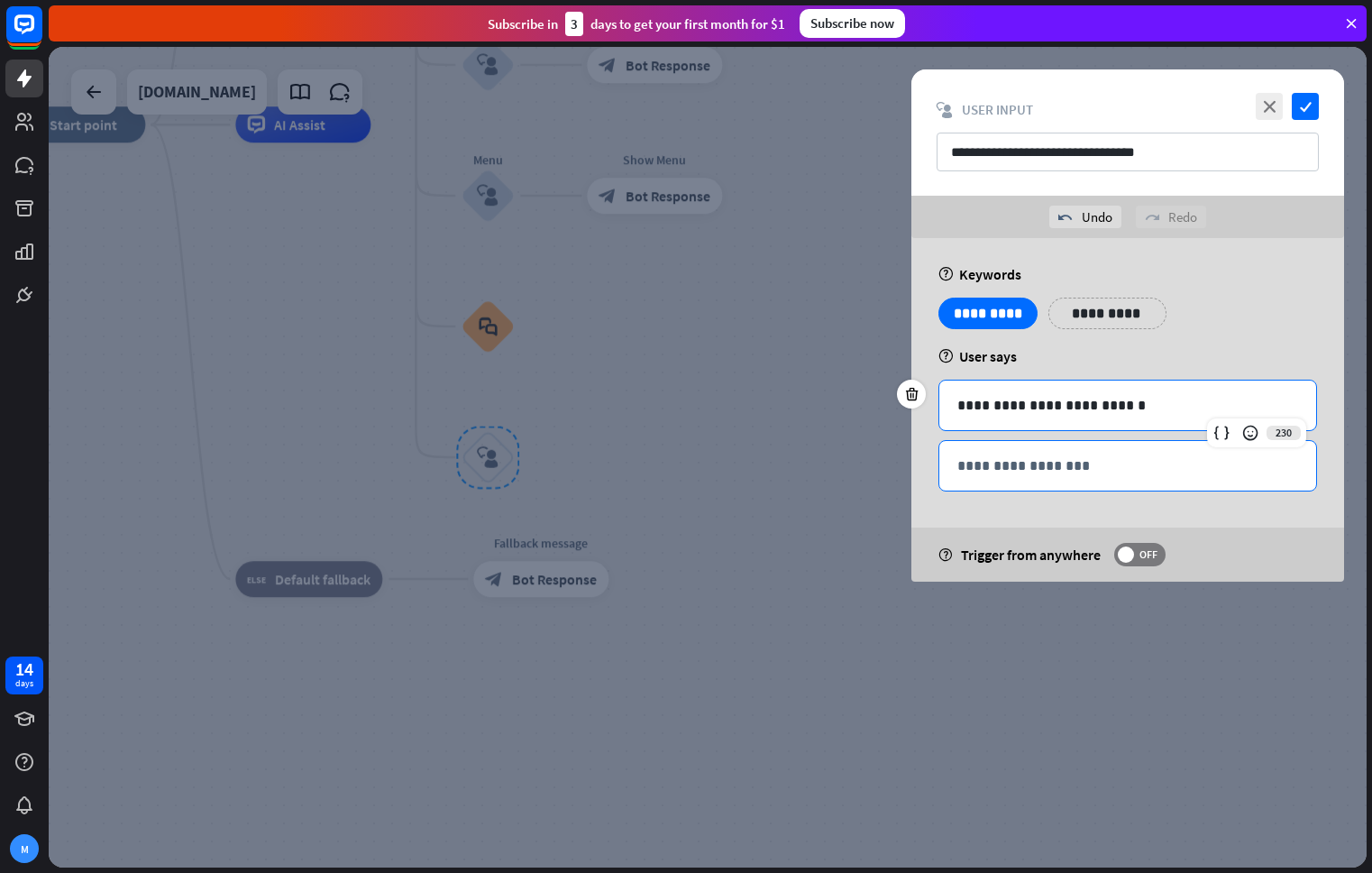
drag, startPoint x: 1073, startPoint y: 478, endPoint x: 1085, endPoint y: 467, distance: 16.3
click at [1078, 472] on div "**********" at bounding box center [1127, 465] width 376 height 50
click at [1085, 467] on p "**********" at bounding box center [1127, 465] width 341 height 22
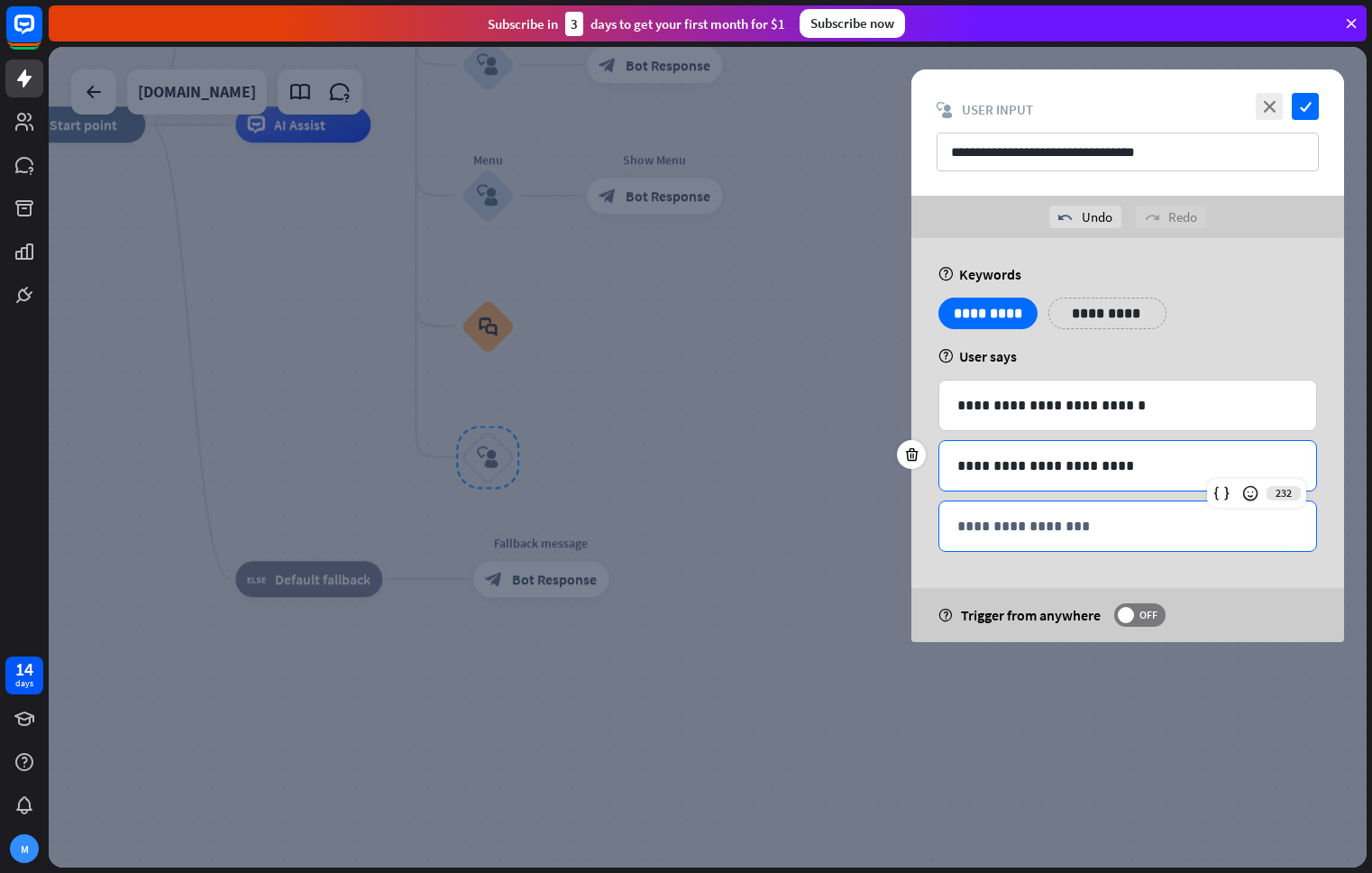
click at [1057, 527] on p "**********" at bounding box center [1127, 526] width 341 height 22
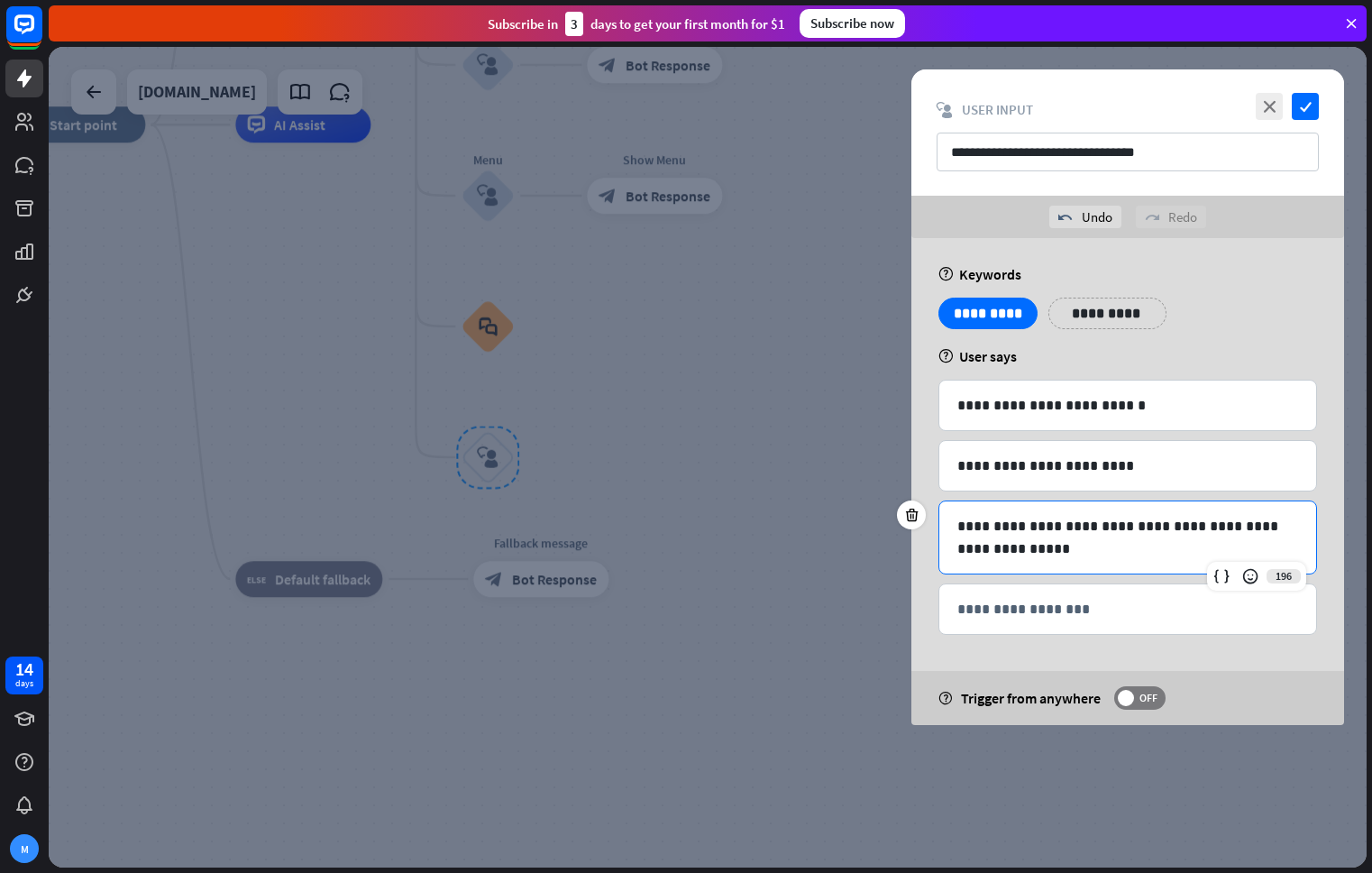
click at [1234, 259] on div "**********" at bounding box center [1127, 481] width 433 height 487
click at [1130, 702] on span at bounding box center [1126, 698] width 17 height 17
click at [1313, 112] on icon "check" at bounding box center [1306, 107] width 27 height 27
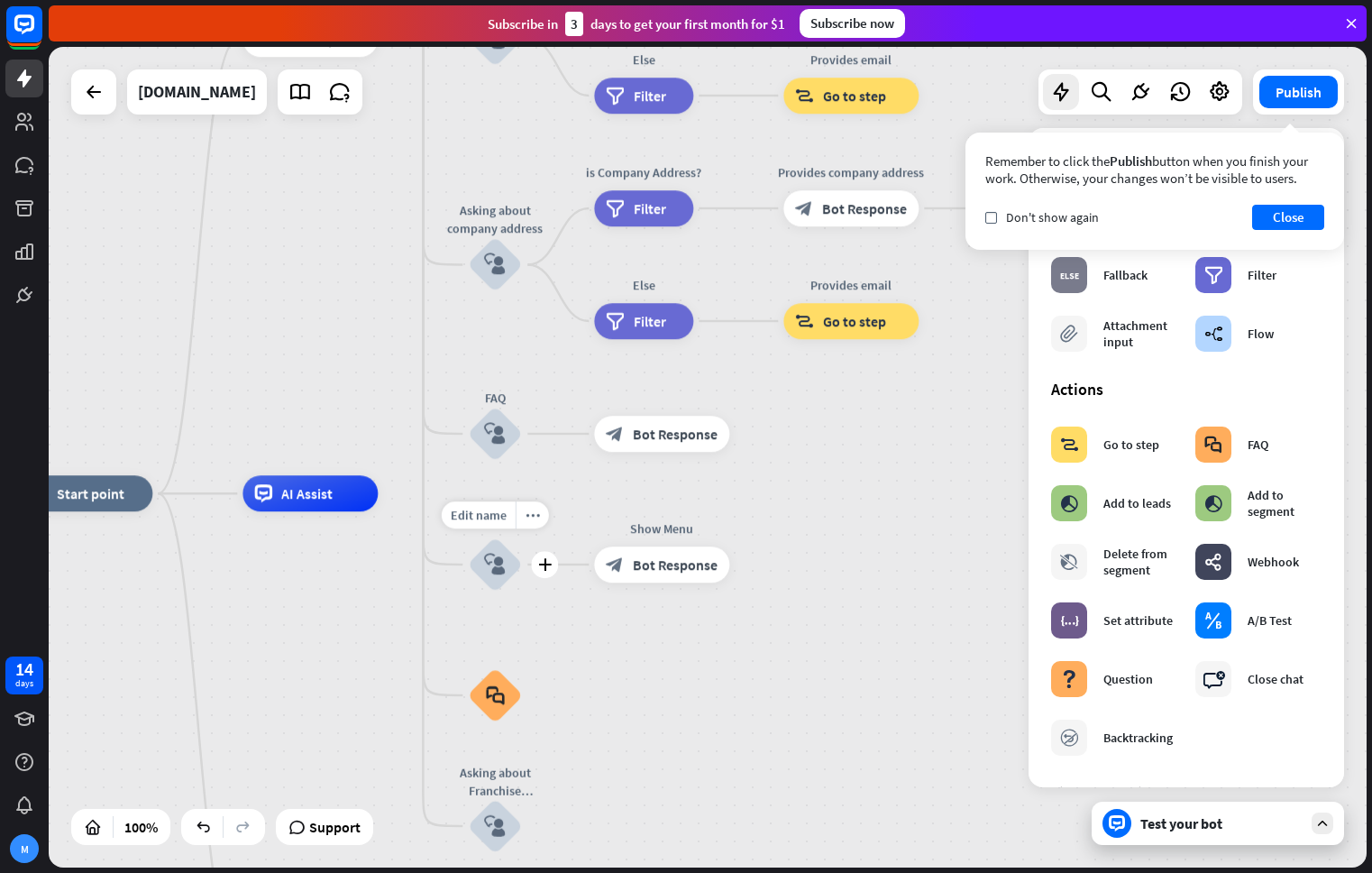
click at [485, 557] on icon "block_user_input" at bounding box center [494, 564] width 21 height 22
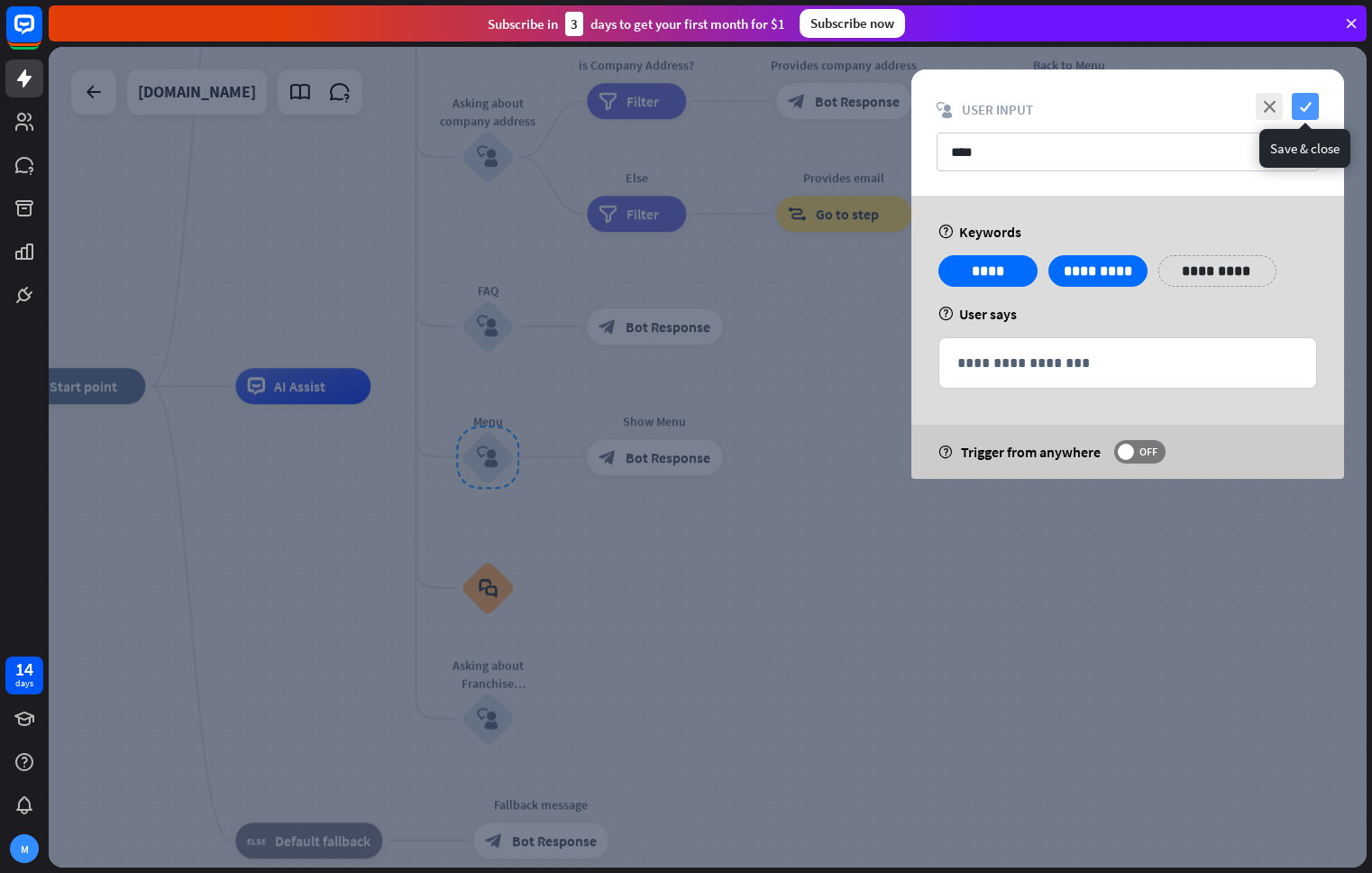
click at [1308, 108] on icon "check" at bounding box center [1306, 107] width 27 height 27
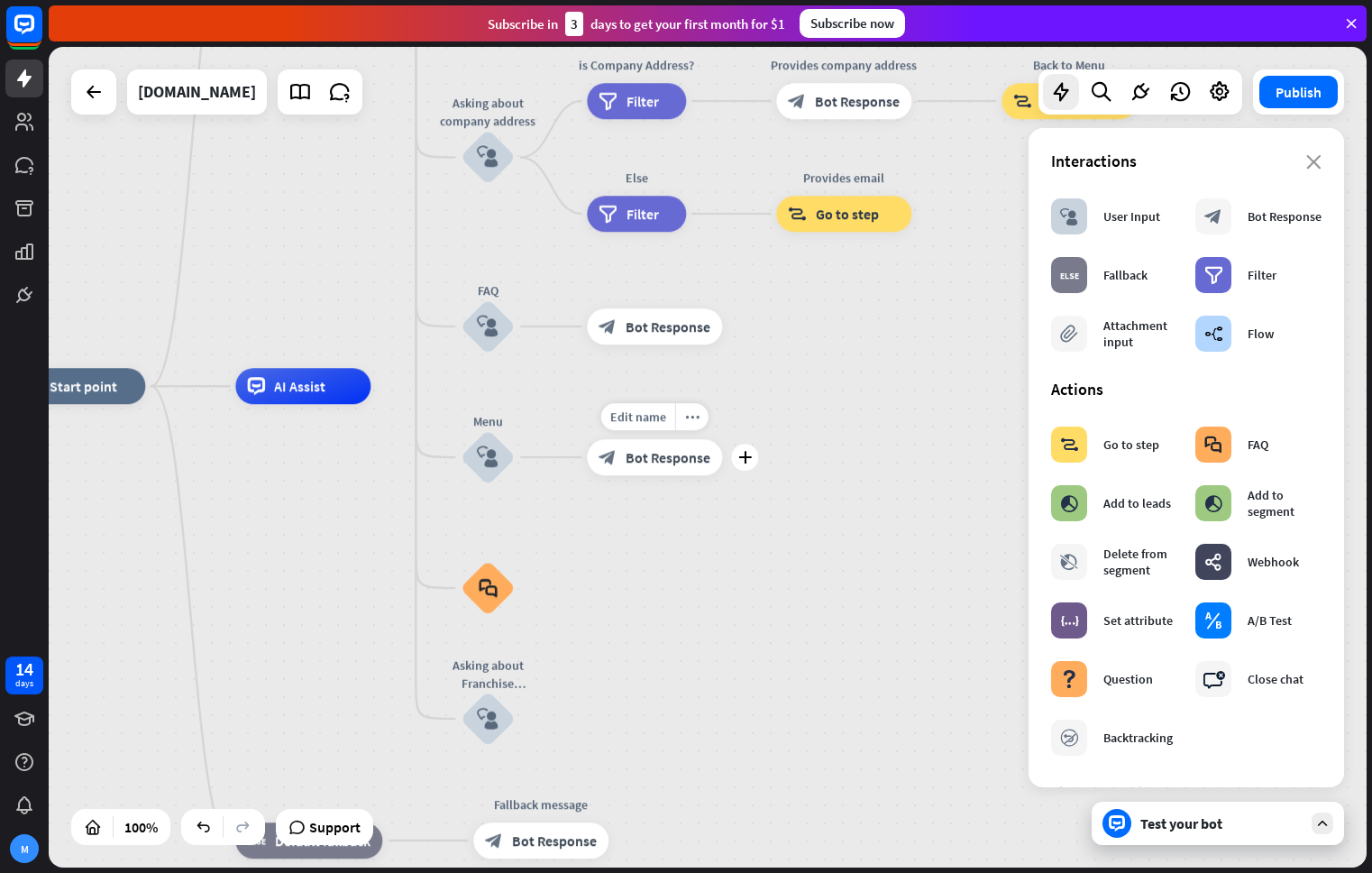
click at [655, 459] on span "Bot Response" at bounding box center [667, 457] width 85 height 18
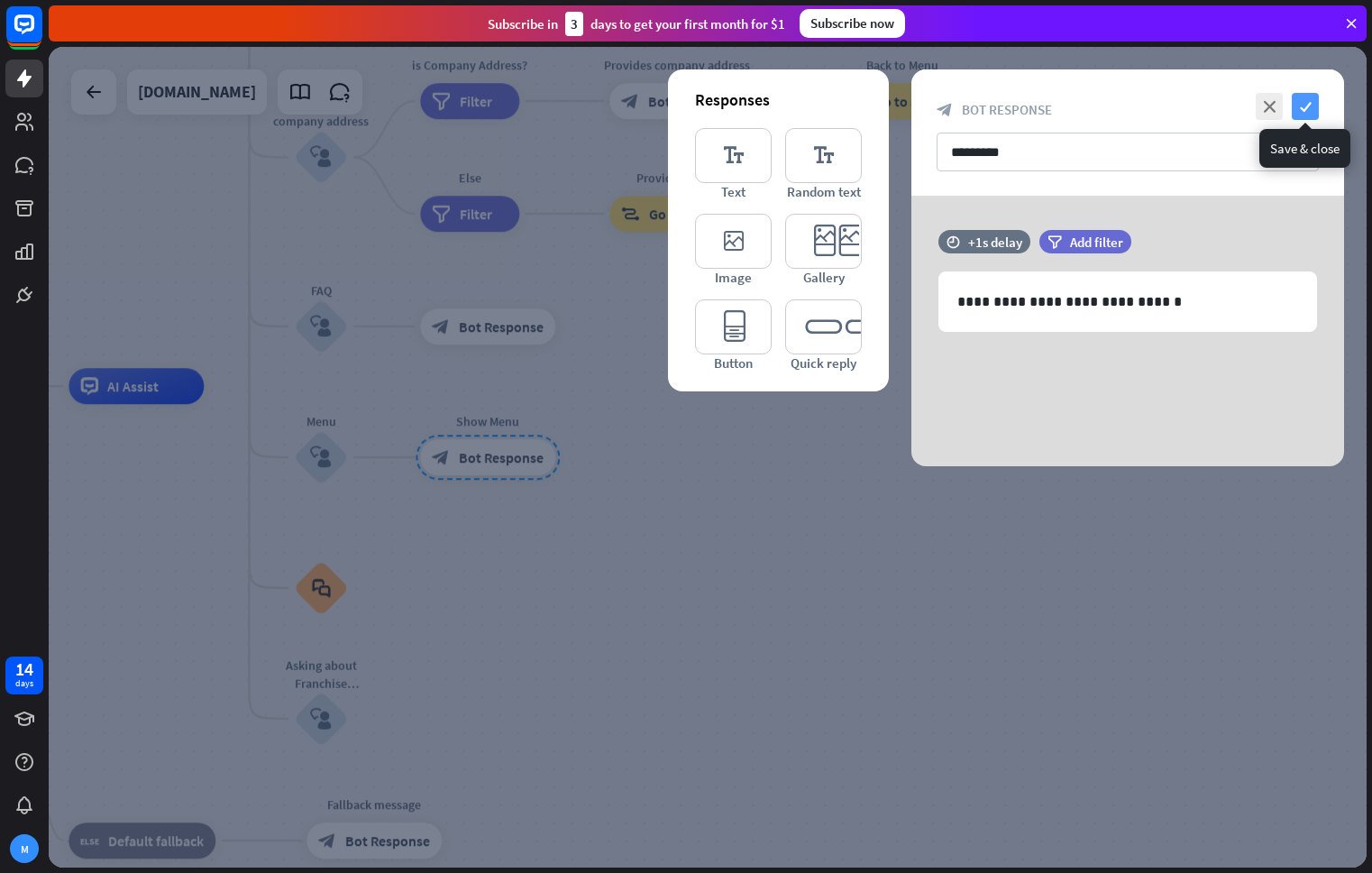
click at [1299, 106] on icon "check" at bounding box center [1306, 107] width 27 height 27
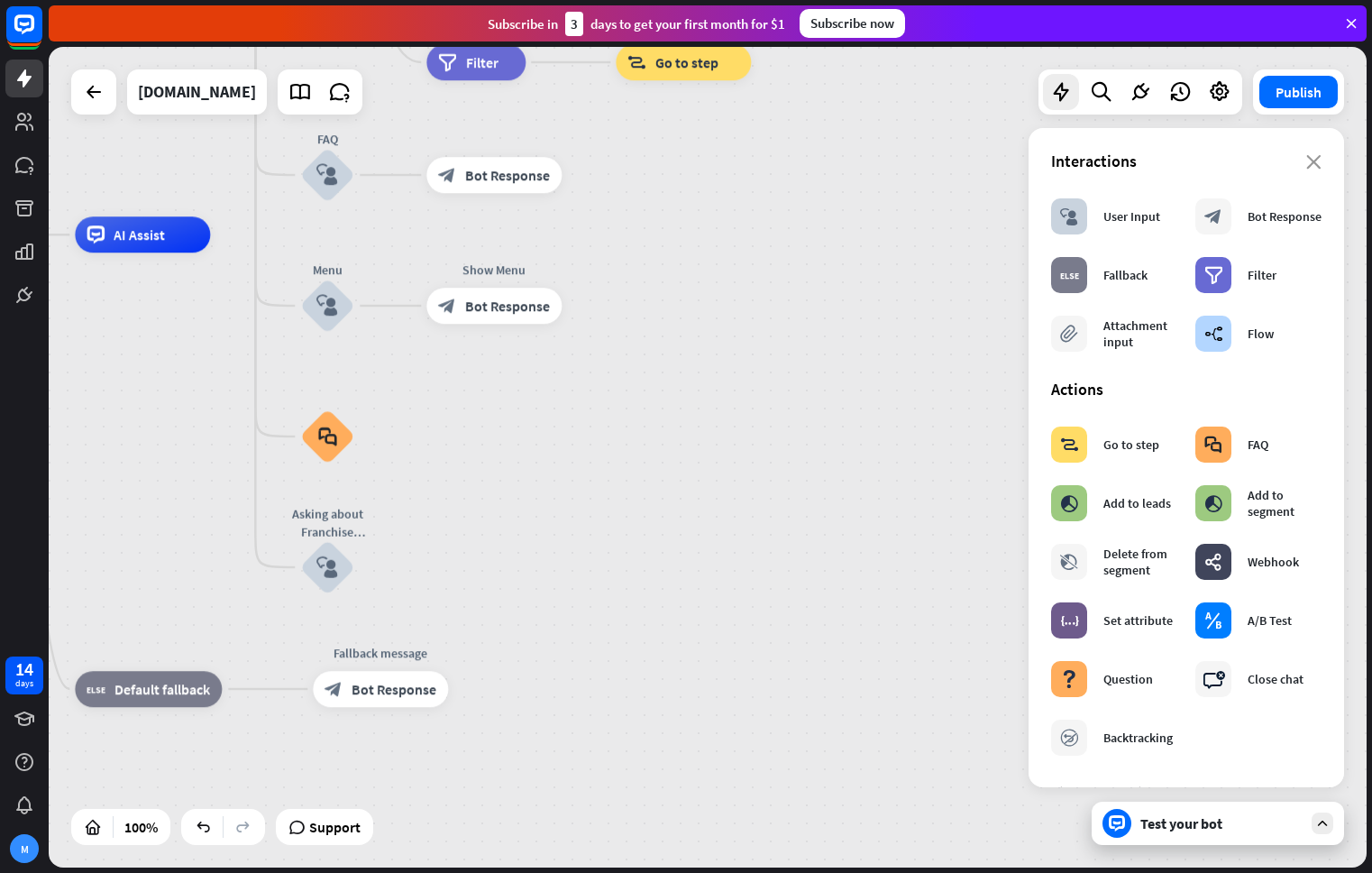
click at [1178, 834] on div "Test your bot" at bounding box center [1218, 823] width 252 height 43
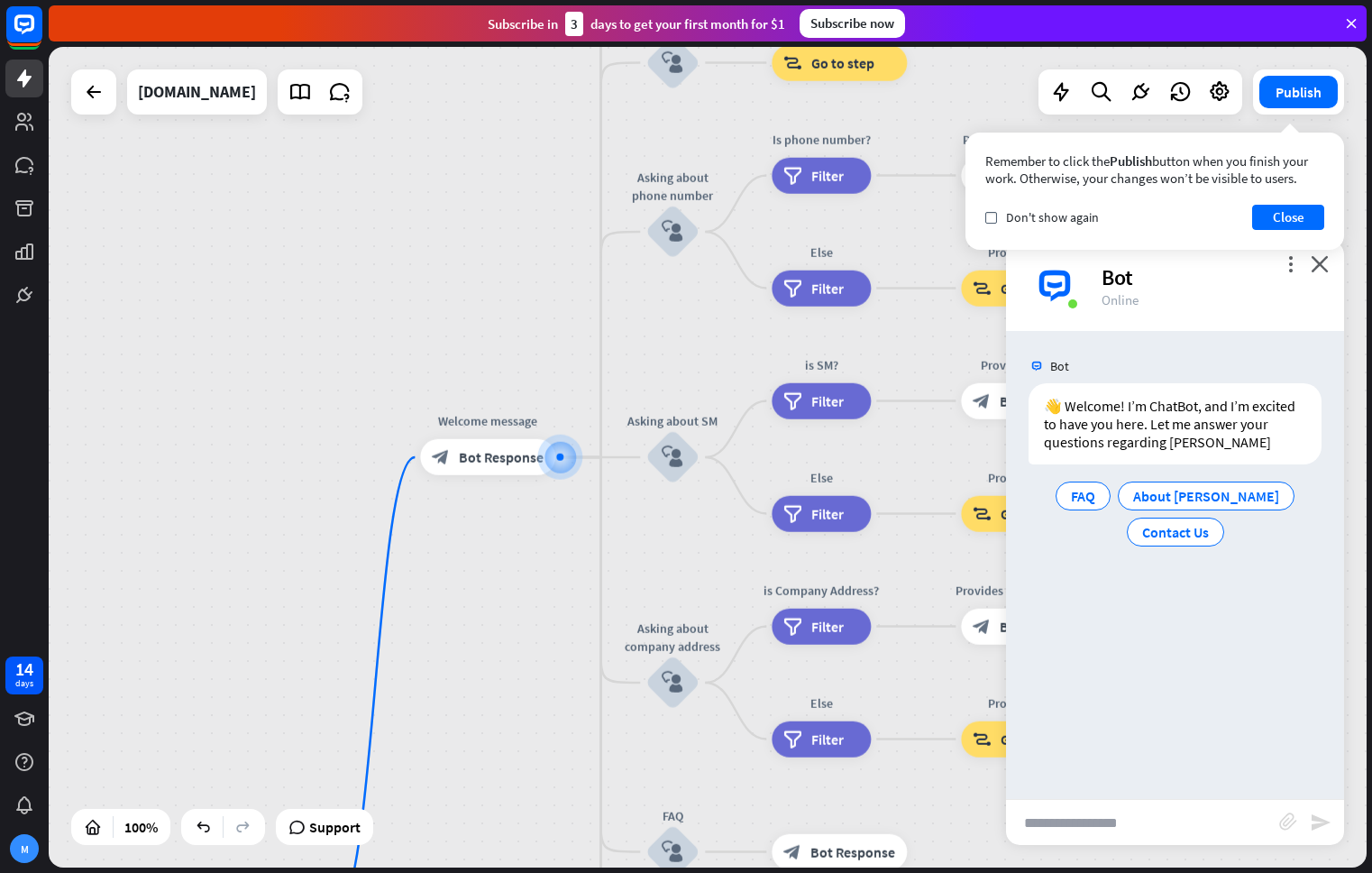
click at [1130, 822] on input "text" at bounding box center [1141, 822] width 273 height 45
click at [1302, 222] on button "Close" at bounding box center [1288, 217] width 72 height 25
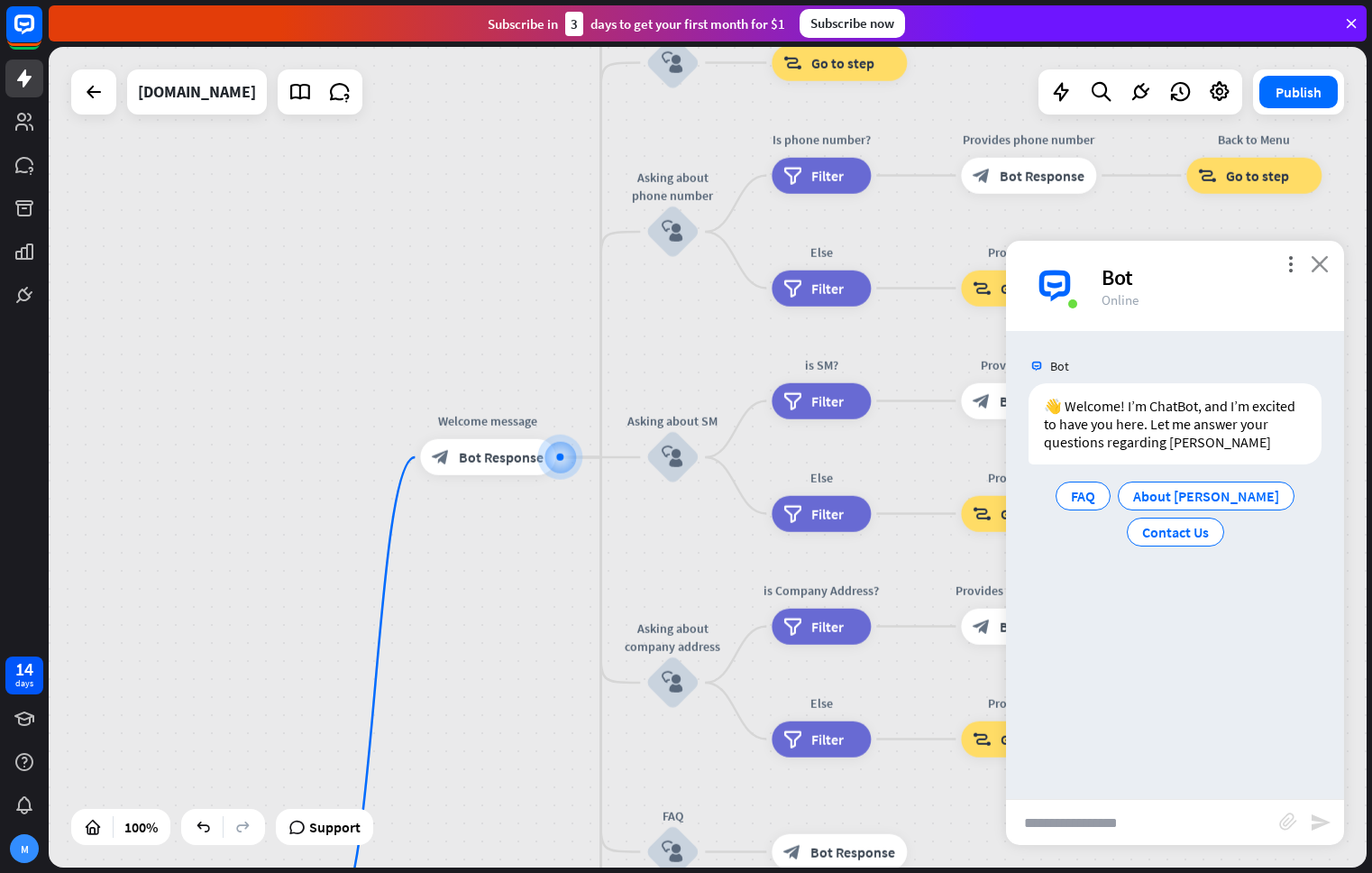
click at [1318, 265] on icon "close" at bounding box center [1319, 264] width 18 height 18
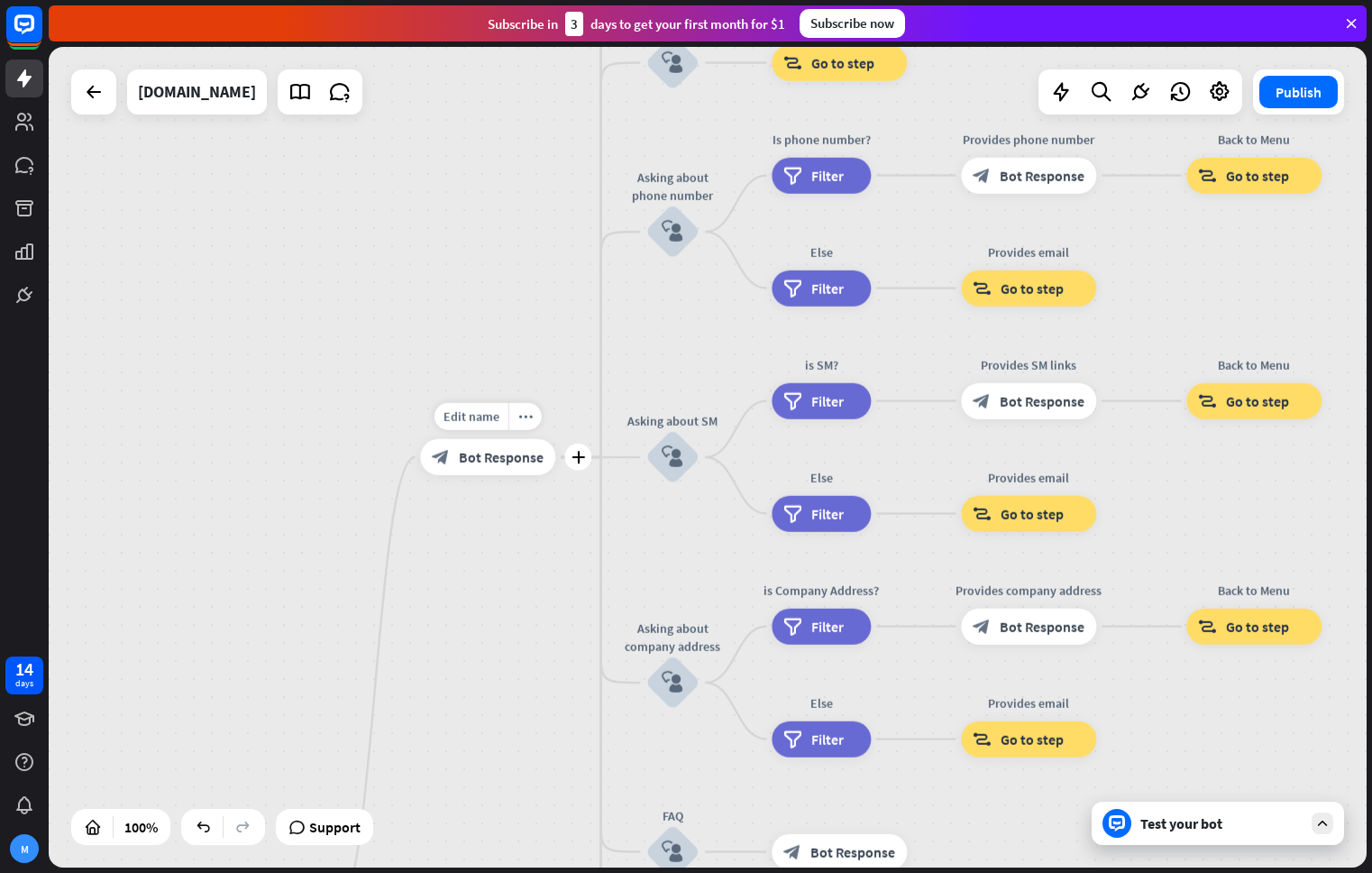
click at [504, 468] on div "block_bot_response Bot Response" at bounding box center [488, 457] width 135 height 36
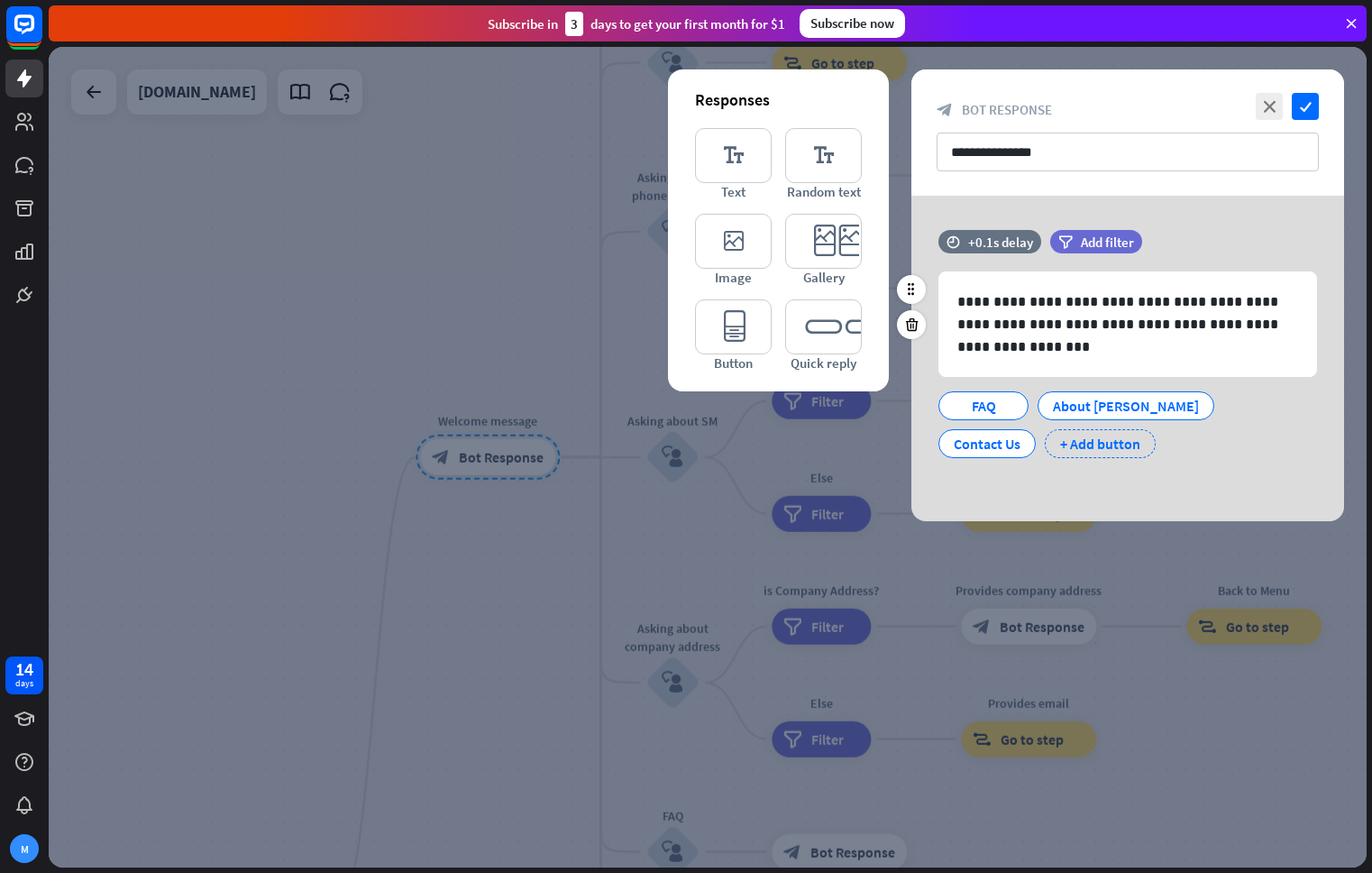
click at [1045, 443] on div "+ Add button" at bounding box center [1099, 444] width 110 height 29
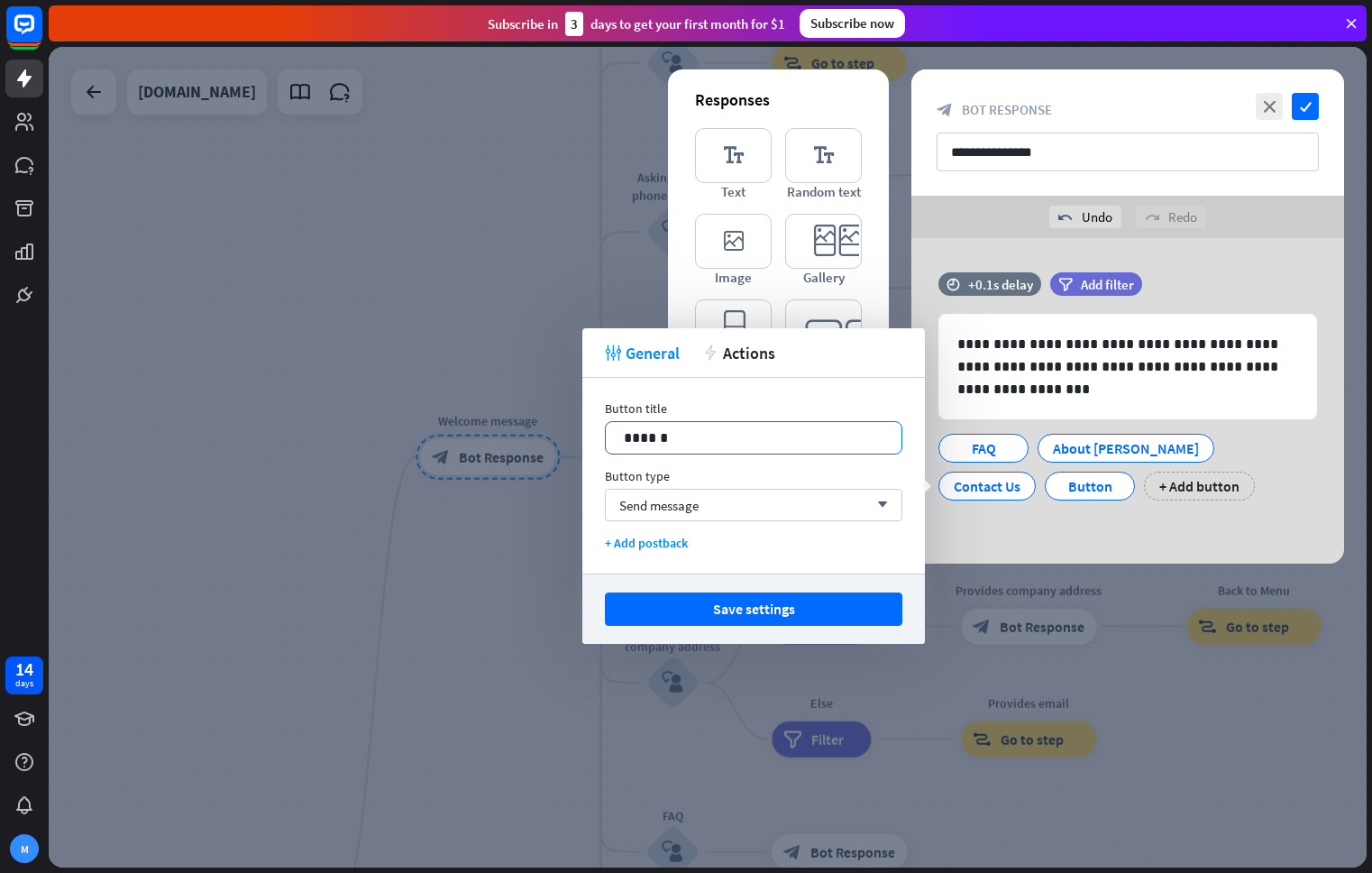
click at [716, 437] on p "******" at bounding box center [753, 437] width 260 height 22
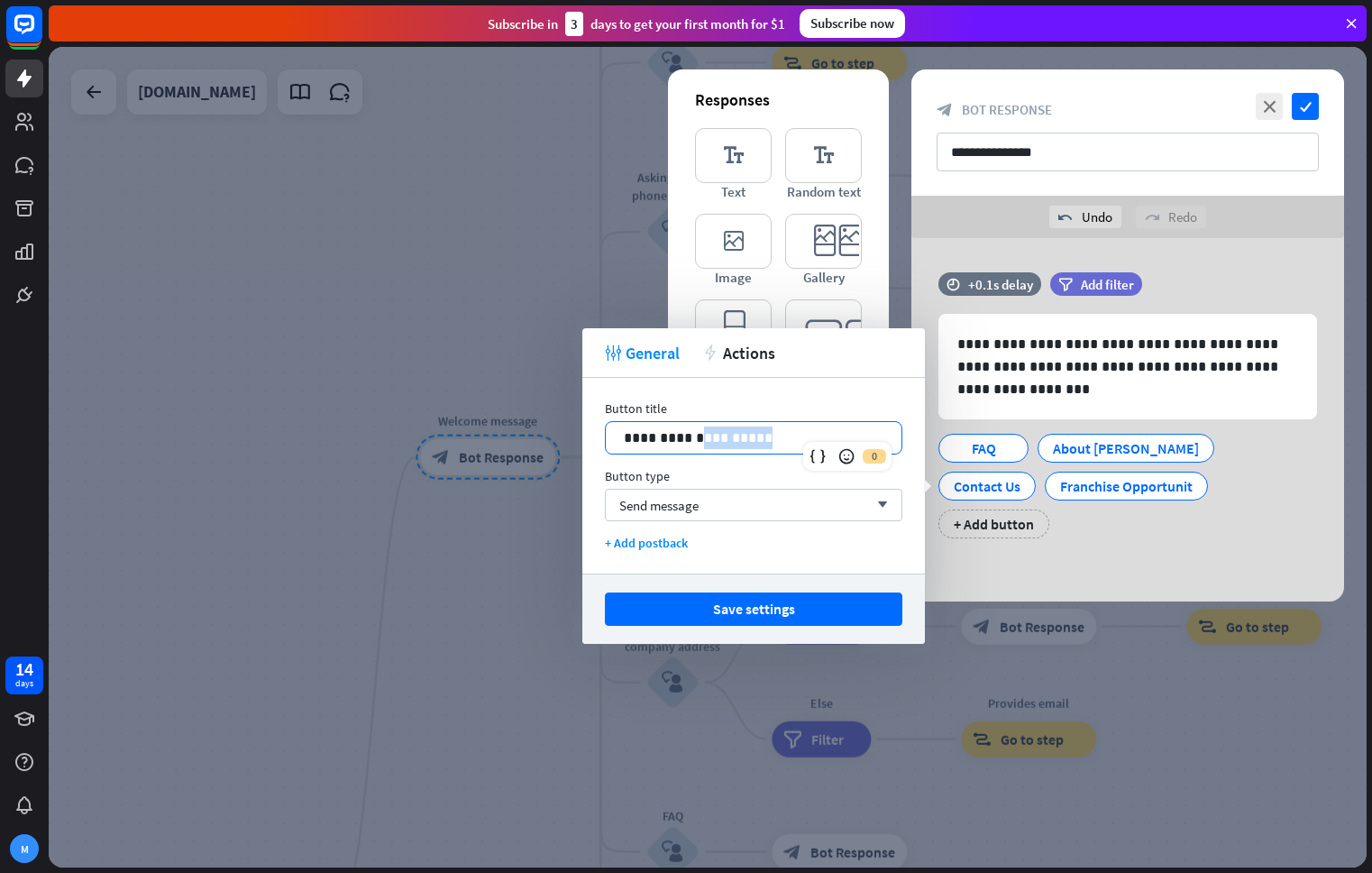
drag, startPoint x: 777, startPoint y: 433, endPoint x: 697, endPoint y: 443, distance: 80.6
click at [697, 443] on p "**********" at bounding box center [753, 437] width 260 height 22
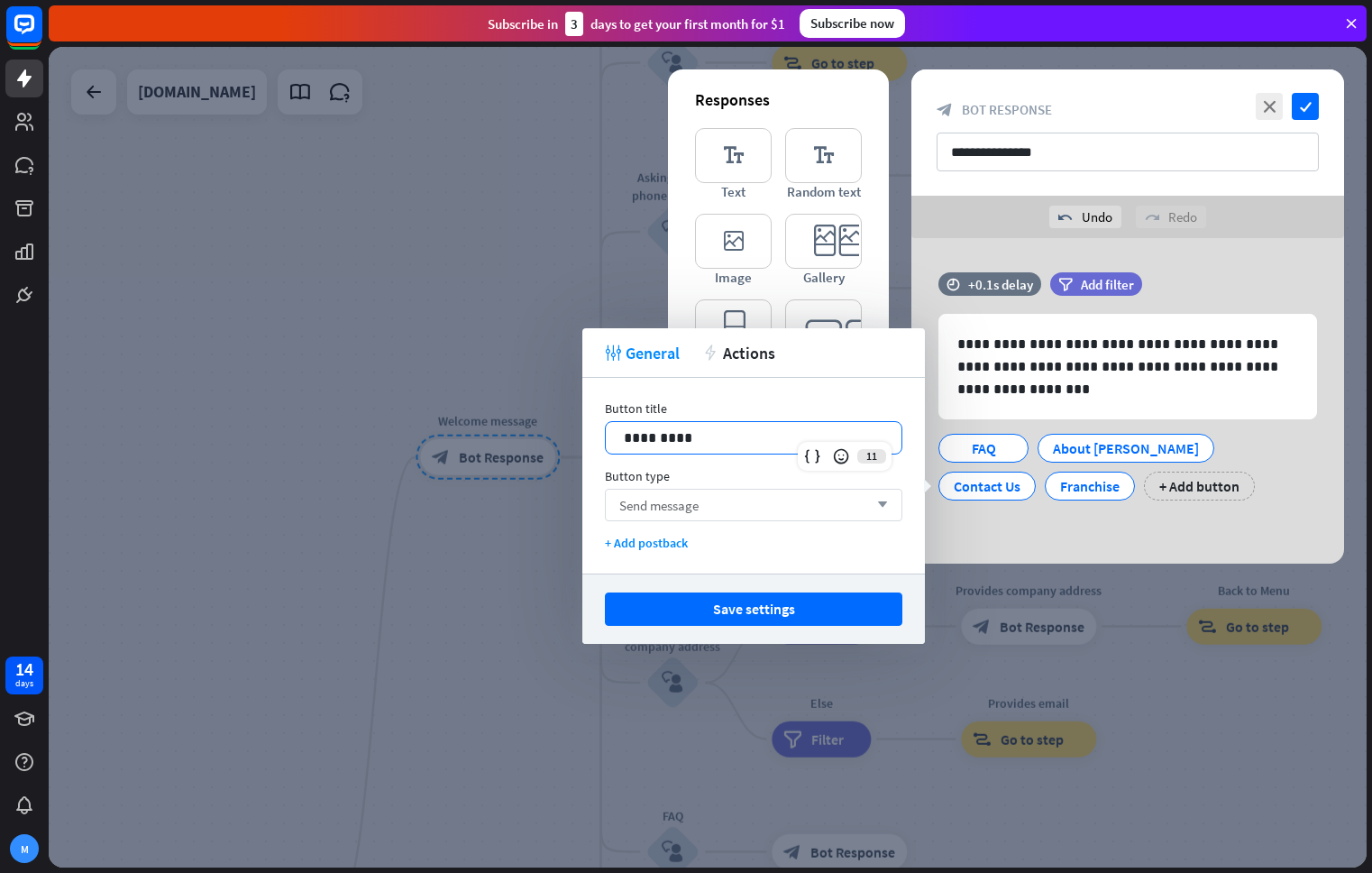
click at [722, 511] on div "Send message arrow_down" at bounding box center [753, 504] width 297 height 32
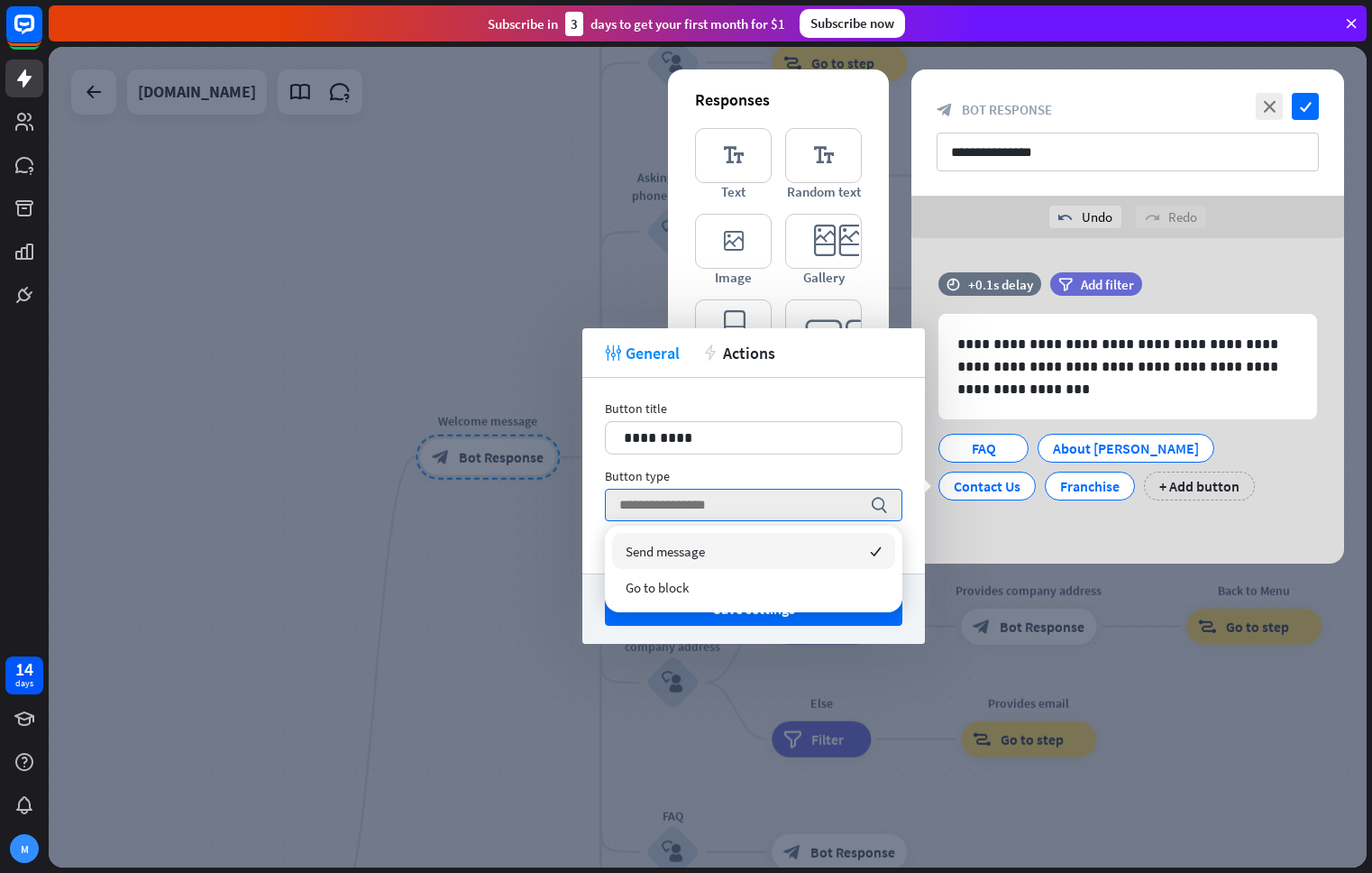
click at [586, 498] on div "Button title 11 ********* Button type search + Add postback" at bounding box center [753, 475] width 342 height 196
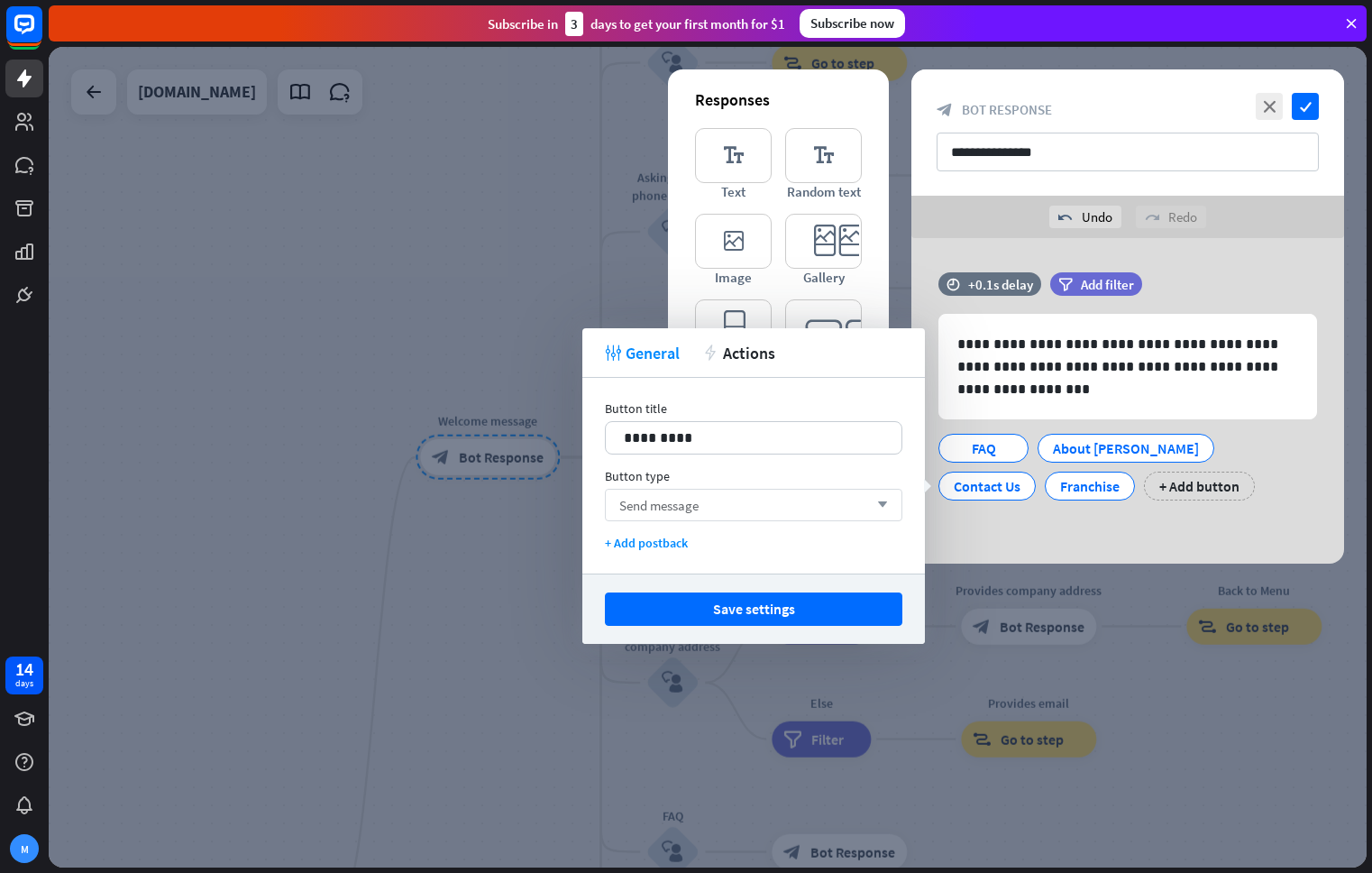
click at [665, 497] on span "Send message" at bounding box center [659, 505] width 79 height 18
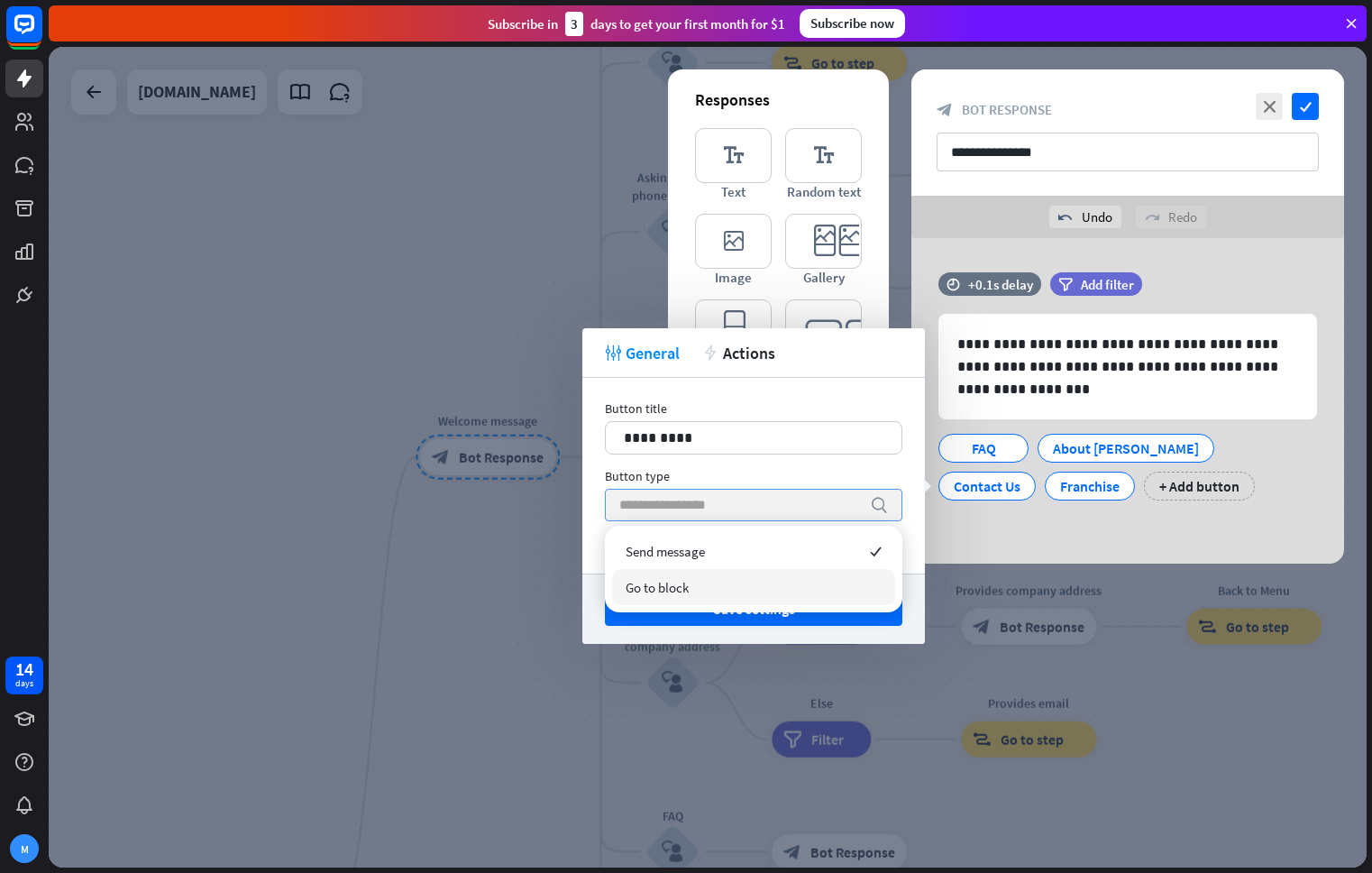
click at [699, 585] on div "Go to block" at bounding box center [753, 587] width 283 height 36
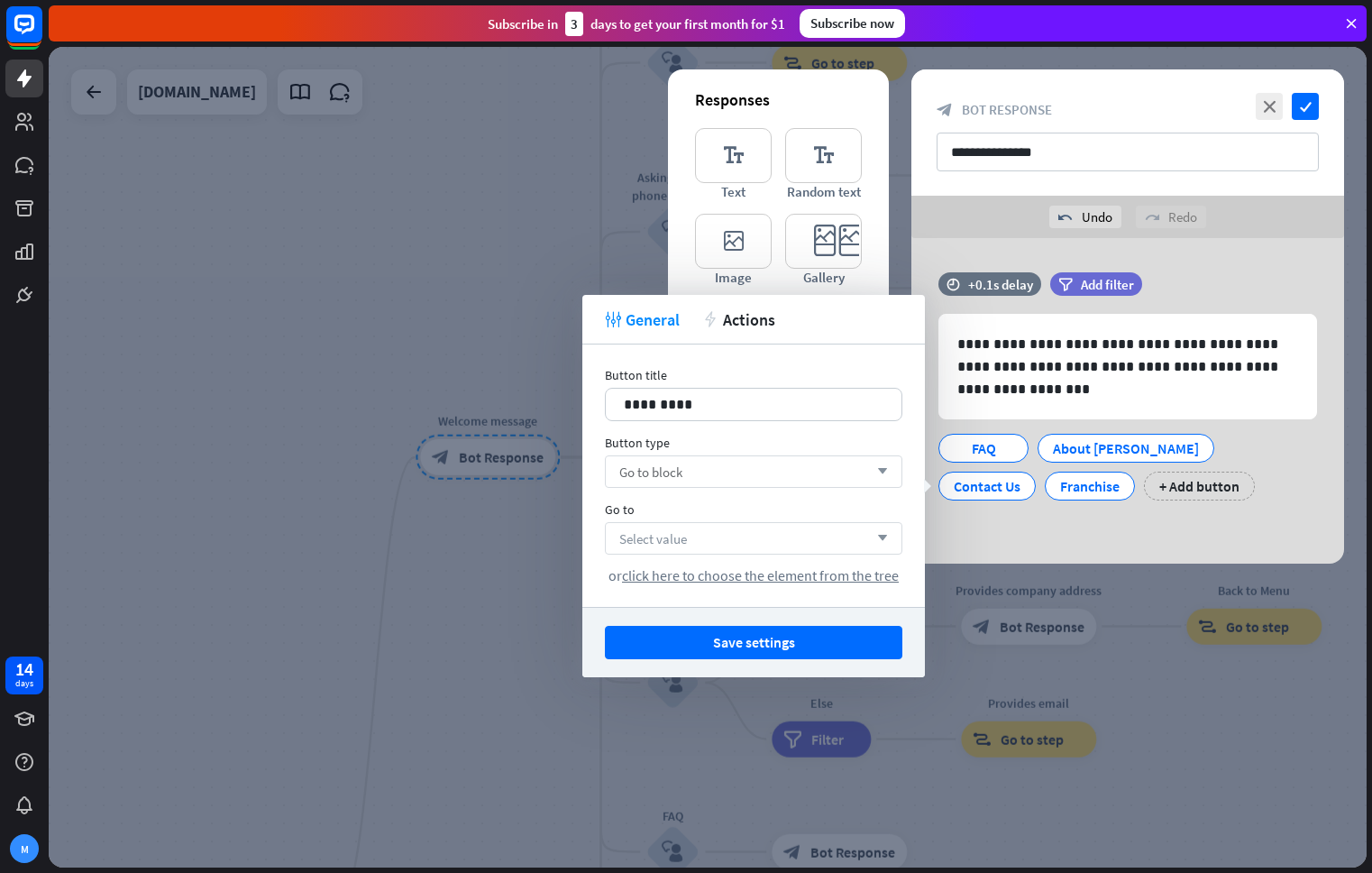
click at [697, 537] on div "Select value arrow_down" at bounding box center [753, 538] width 297 height 32
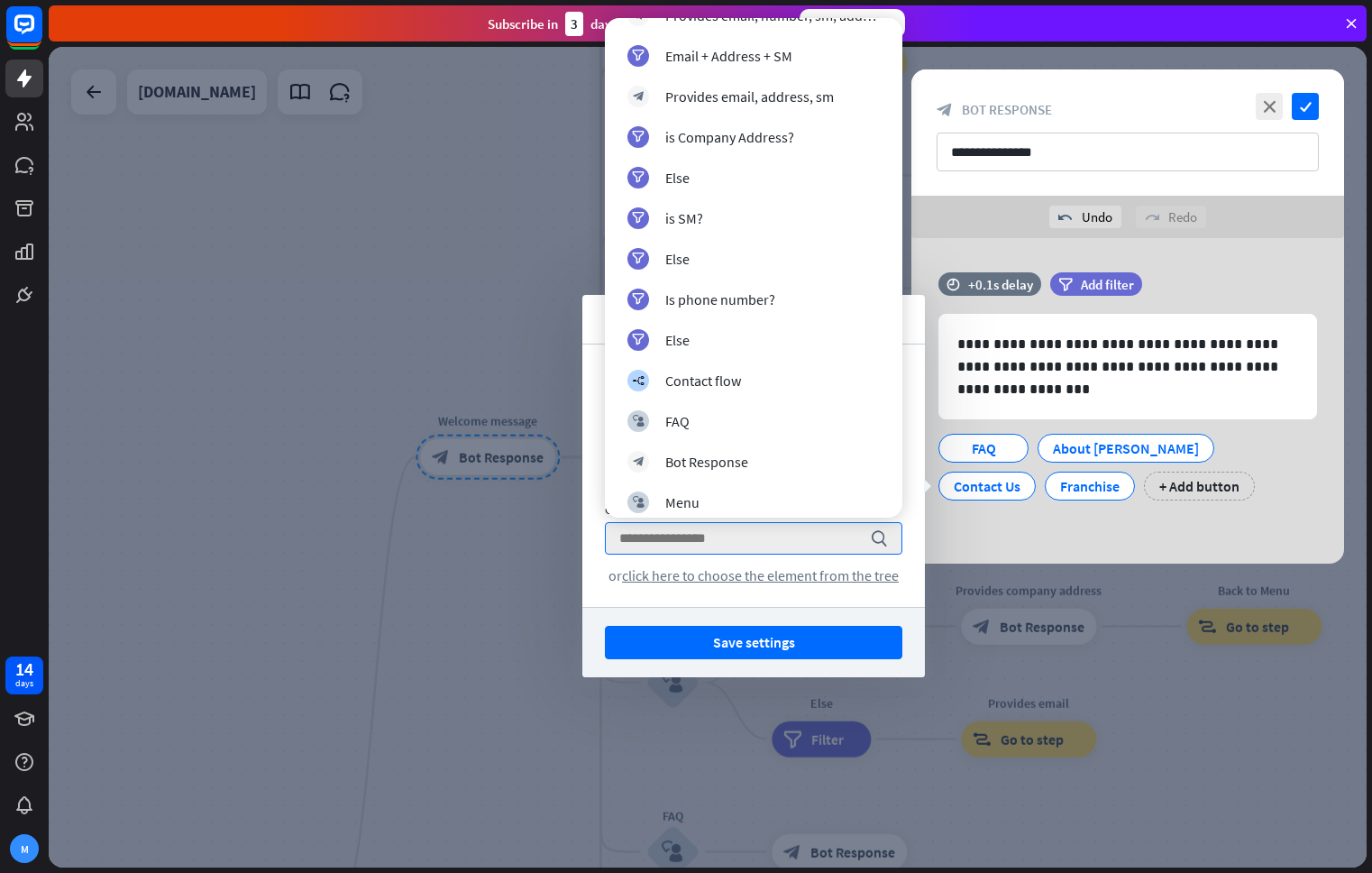
scroll to position [1421, 0]
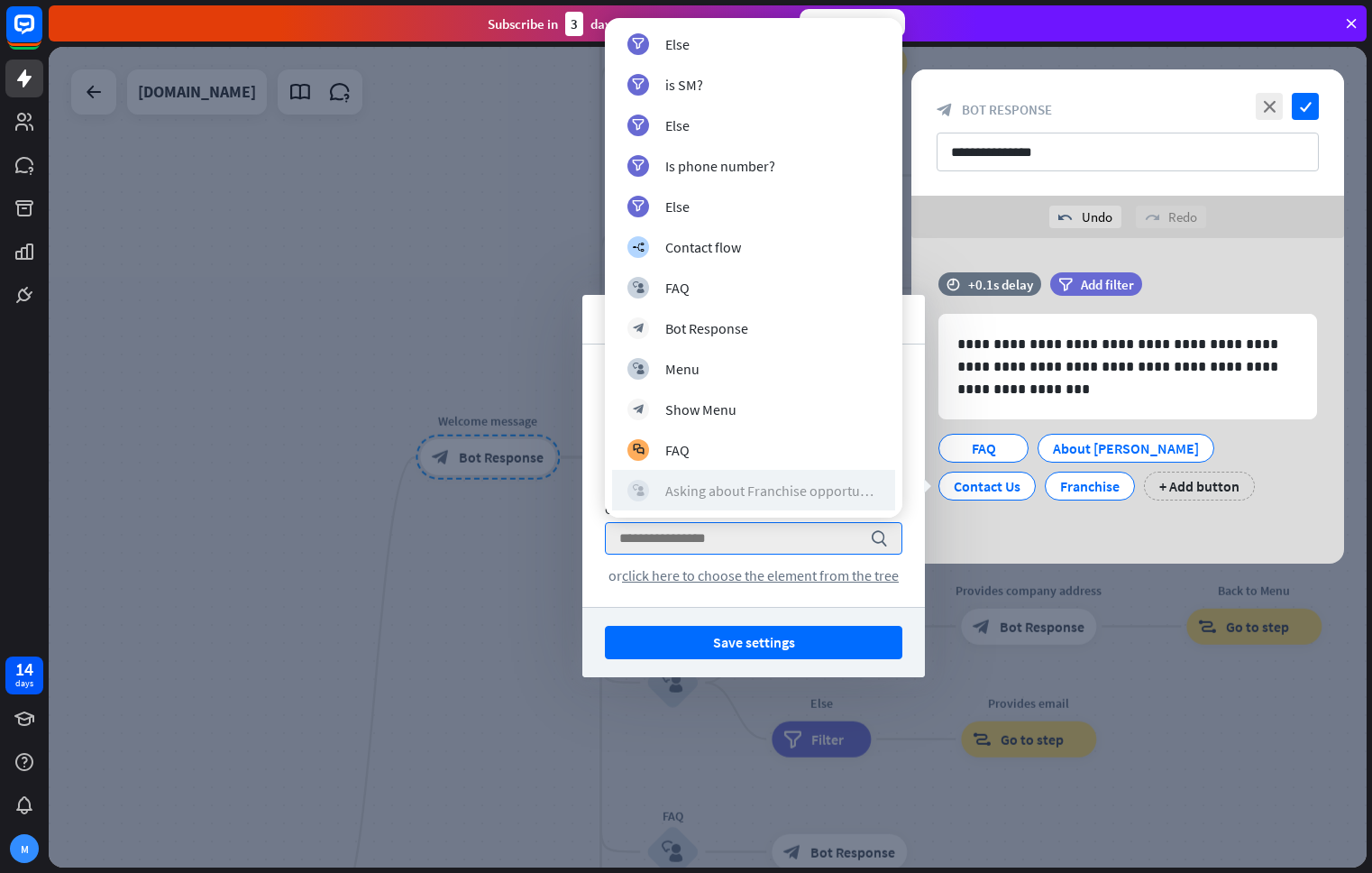
click at [762, 481] on div "Asking about Franchise opportunity" at bounding box center [772, 490] width 214 height 18
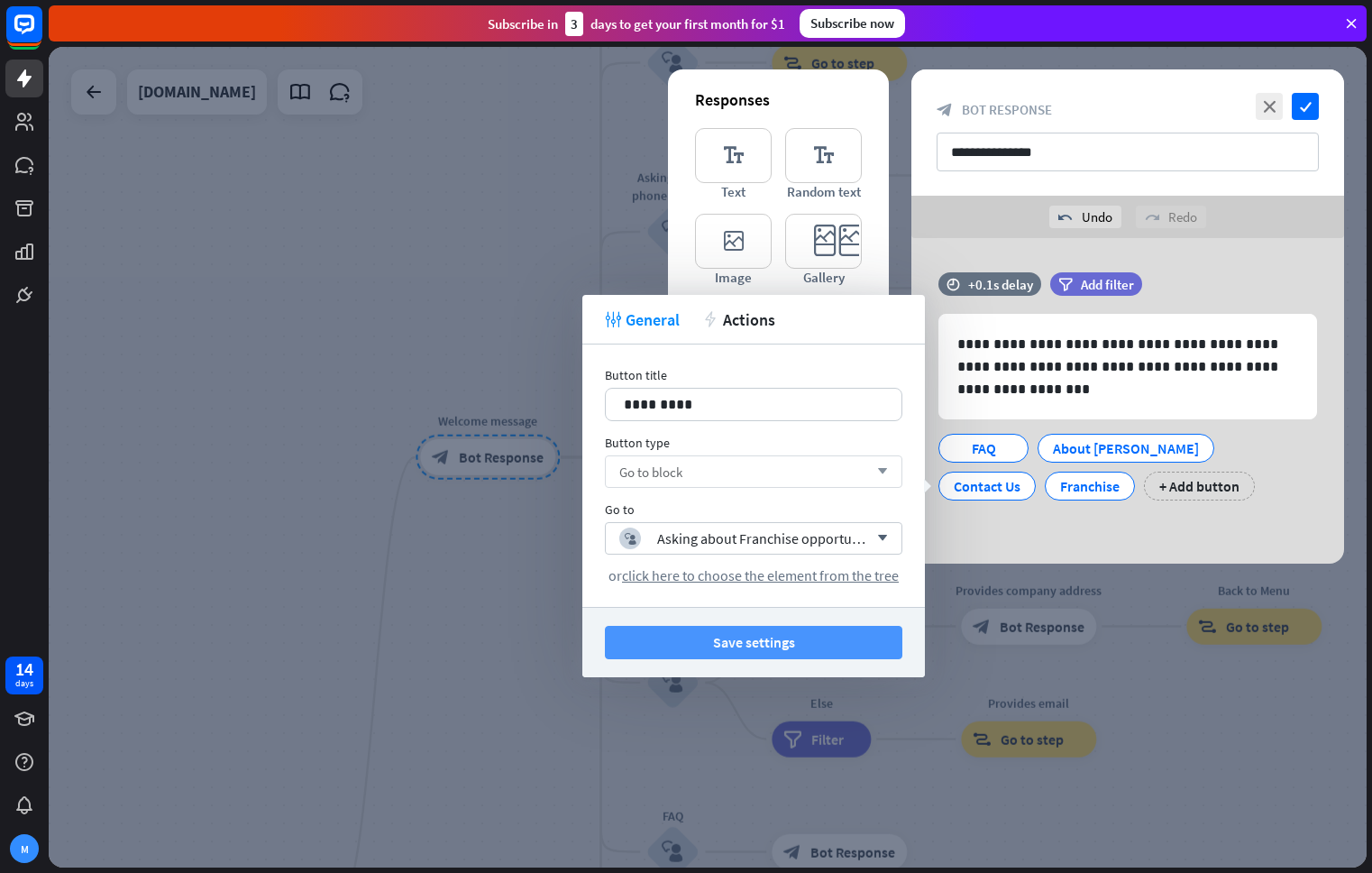
click at [802, 639] on button "Save settings" at bounding box center [753, 642] width 297 height 33
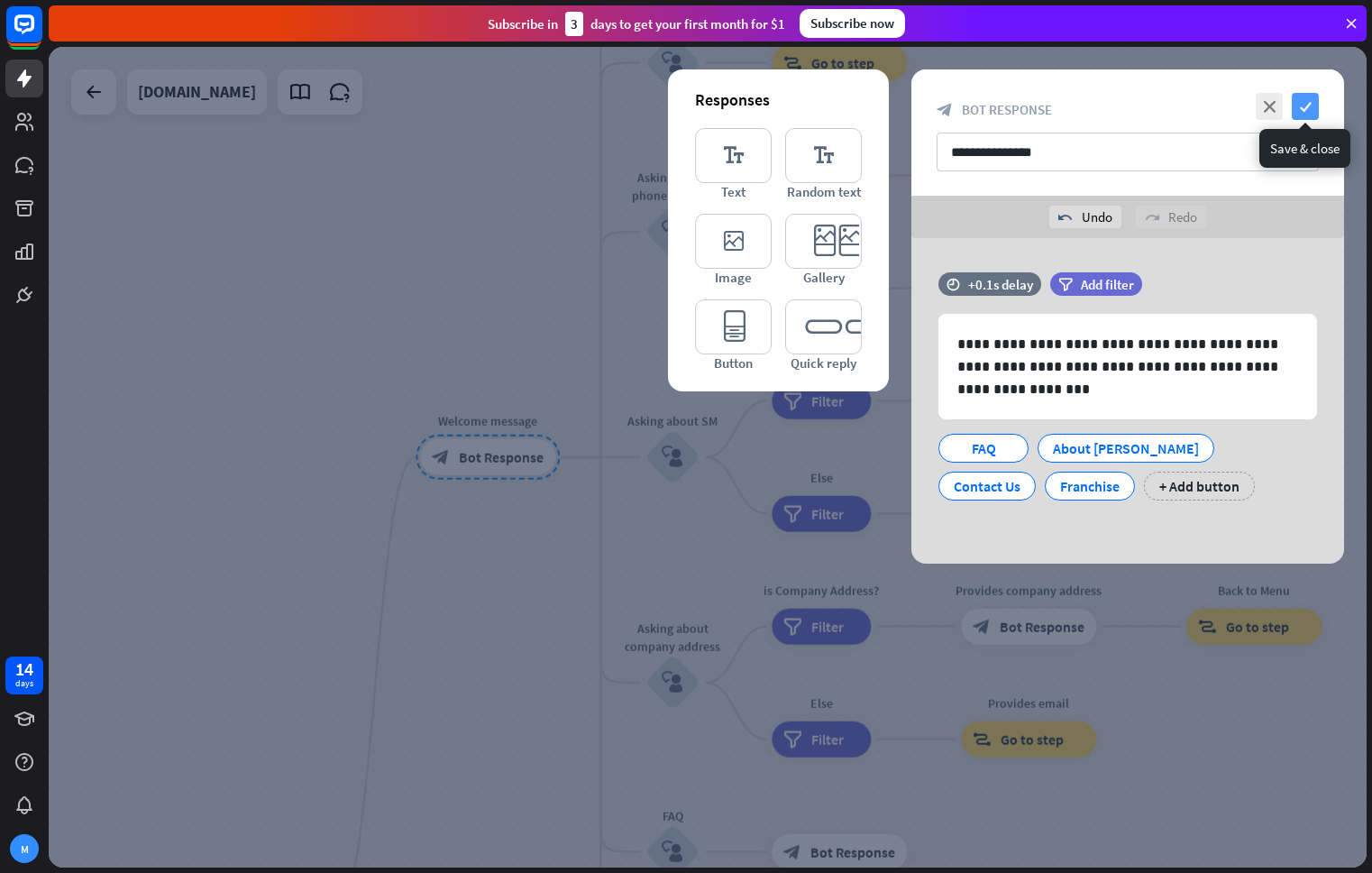
click at [1310, 102] on icon "check" at bounding box center [1306, 107] width 27 height 27
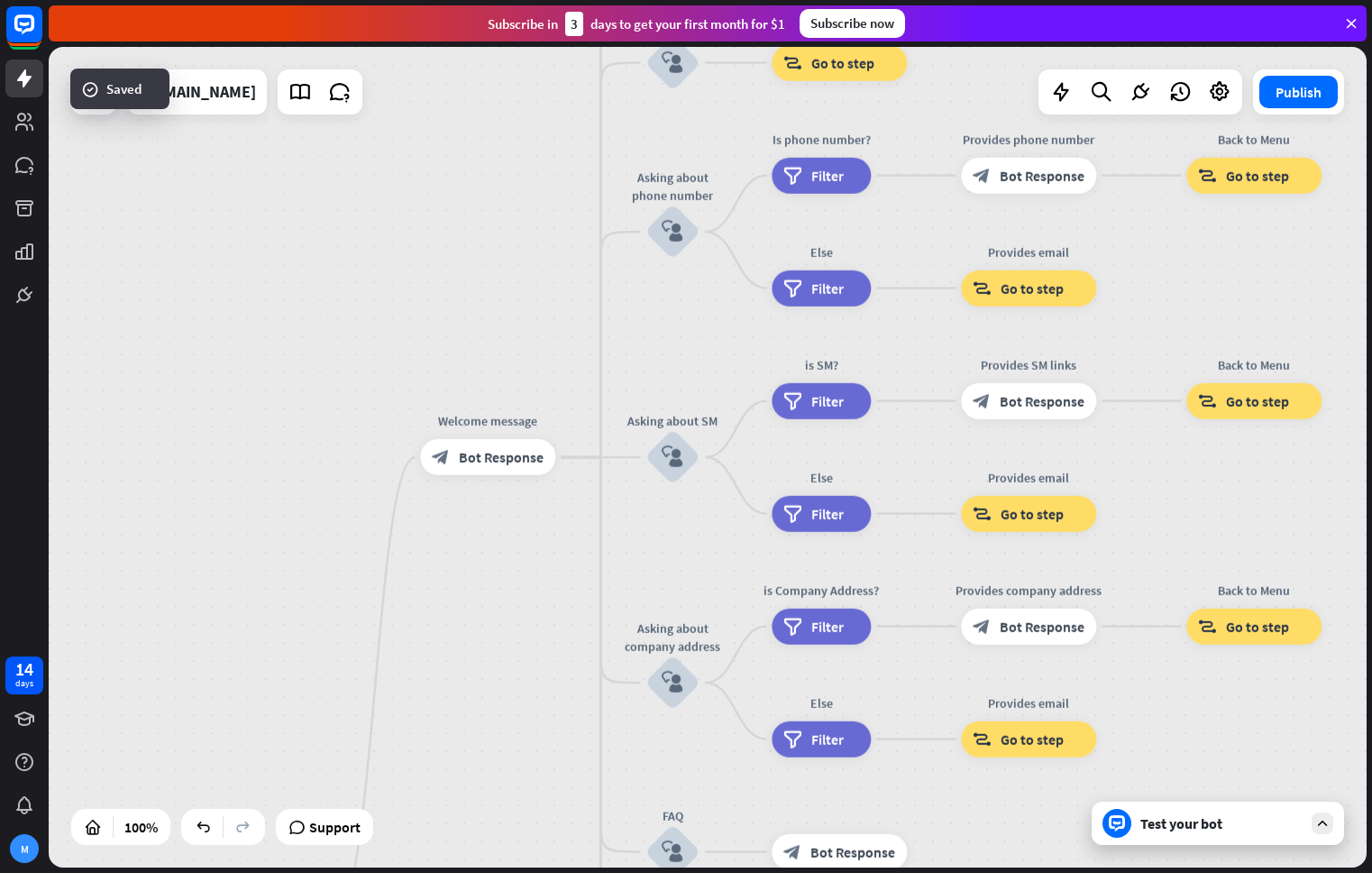
click at [1208, 829] on div "Test your bot" at bounding box center [1222, 823] width 162 height 18
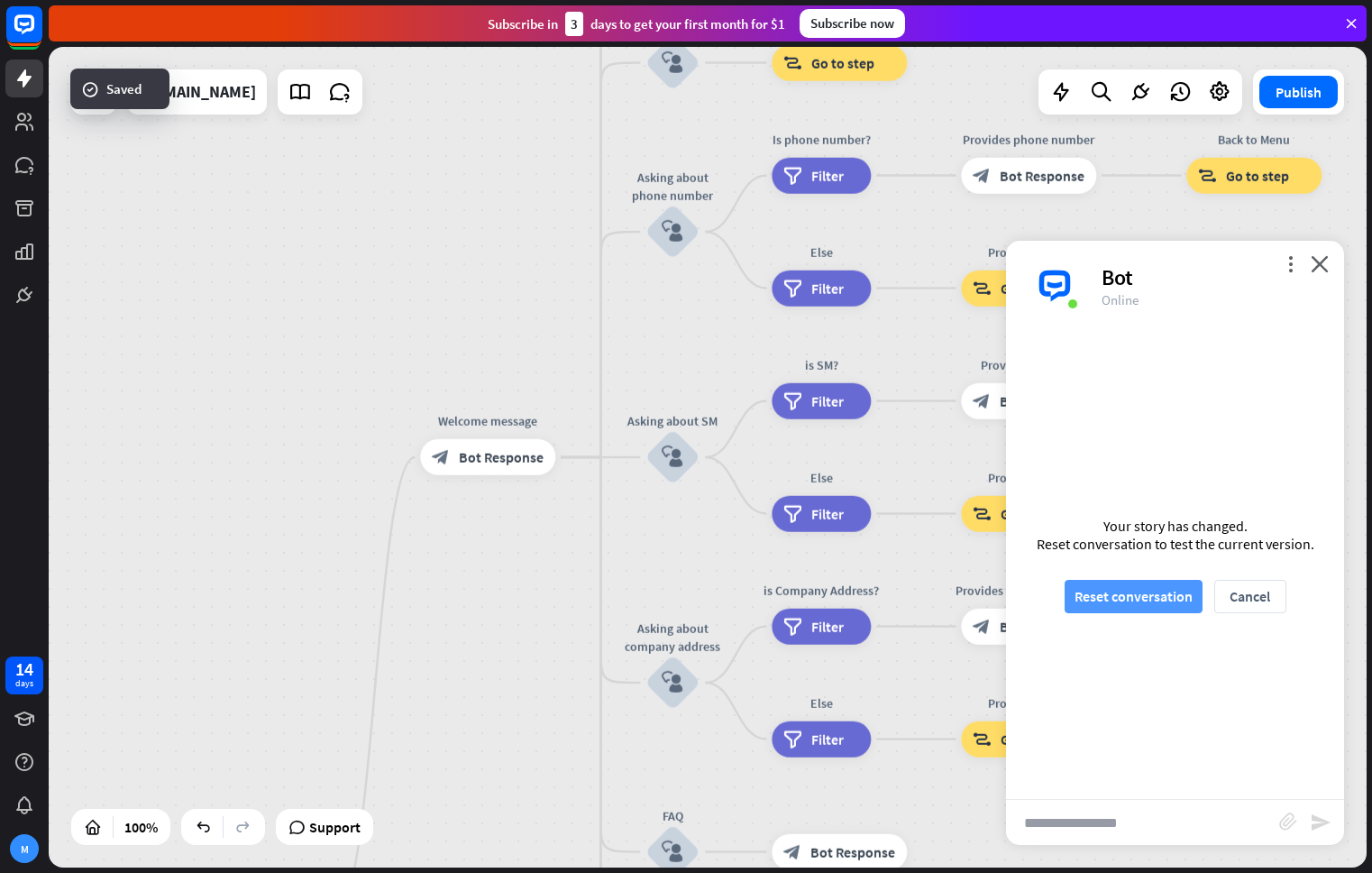
click at [1165, 603] on button "Reset conversation" at bounding box center [1133, 596] width 138 height 33
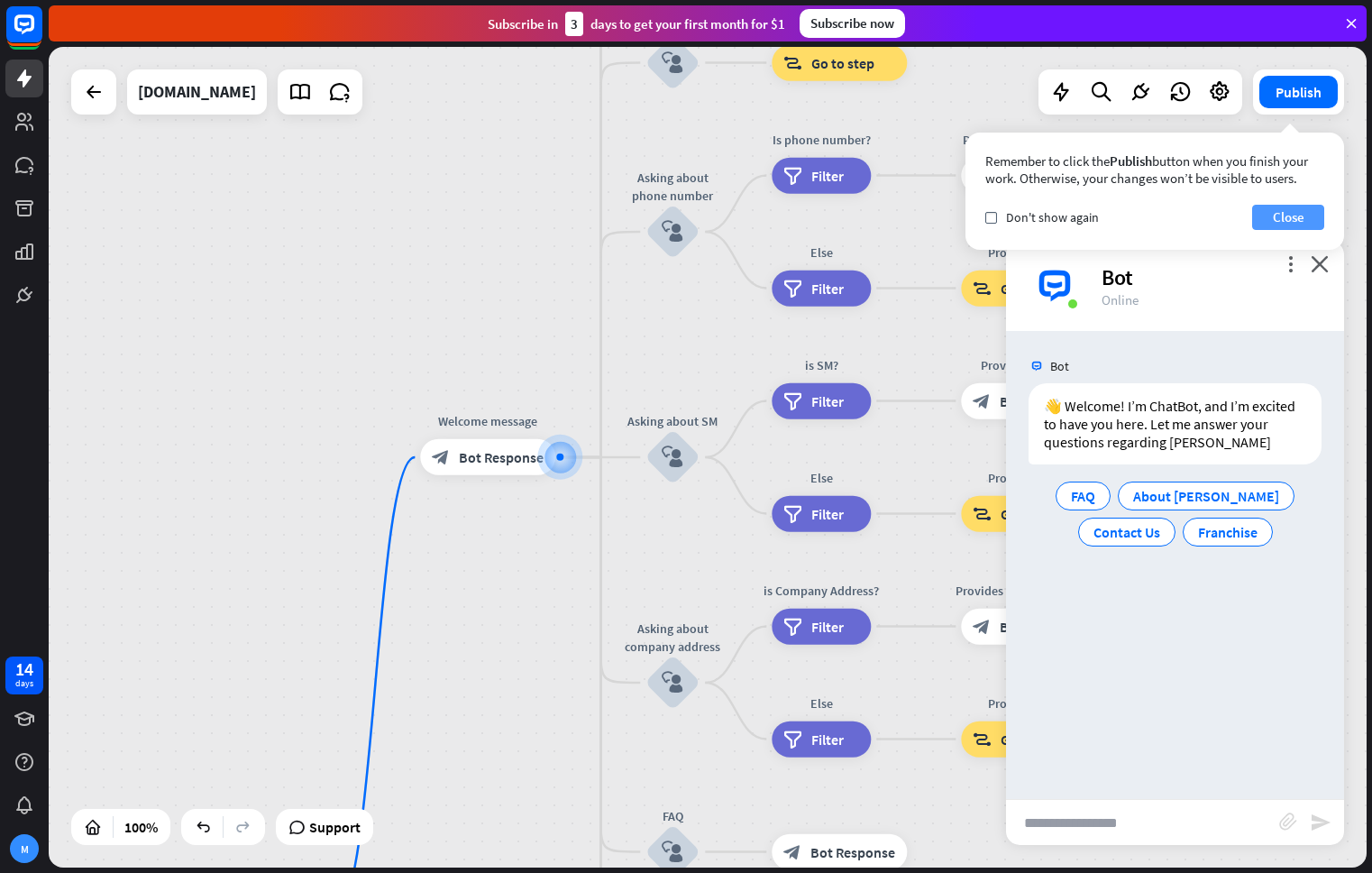
click at [1299, 216] on button "Close" at bounding box center [1288, 217] width 72 height 25
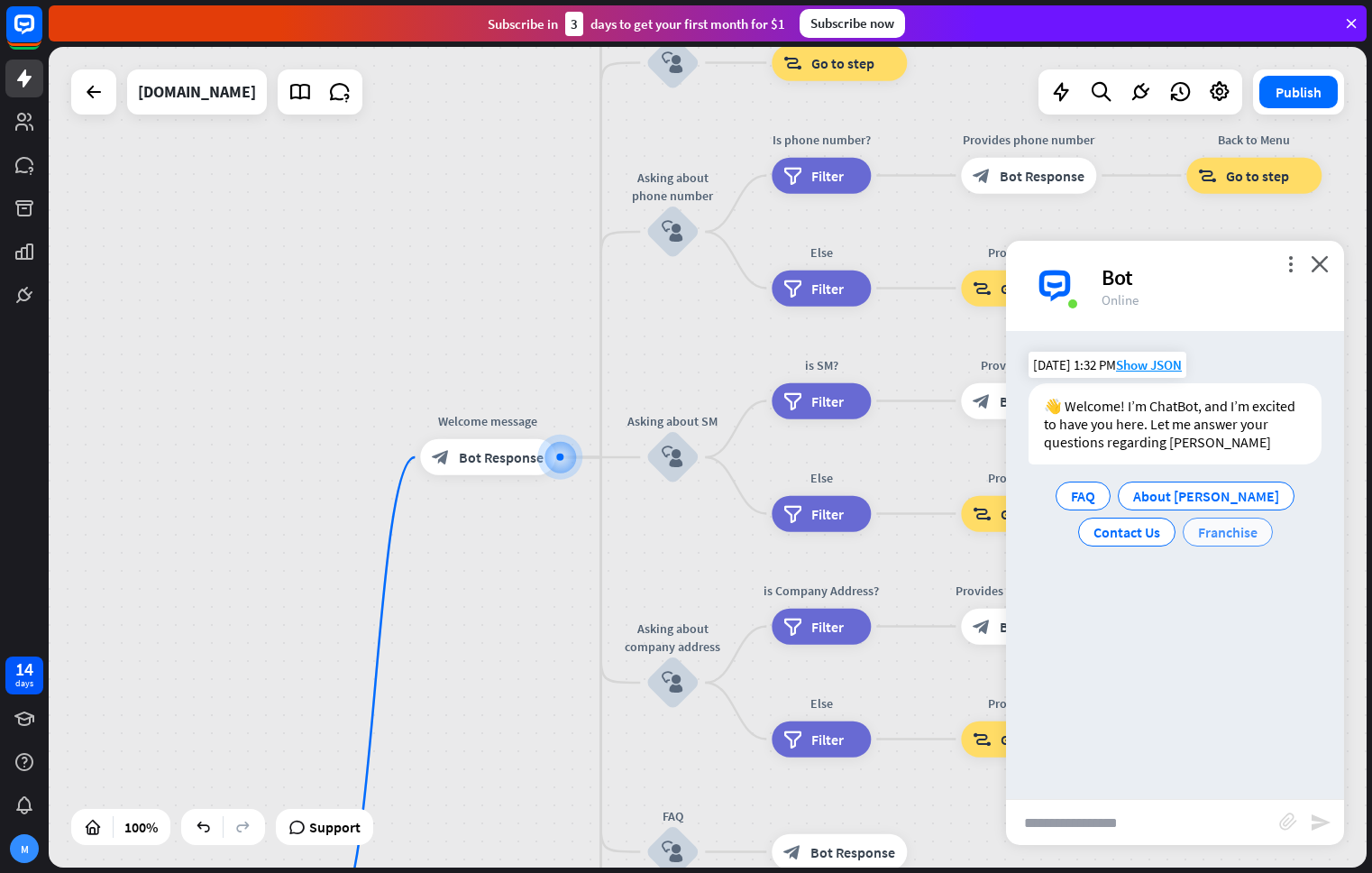
click at [1246, 538] on span "Franchise" at bounding box center [1227, 532] width 60 height 18
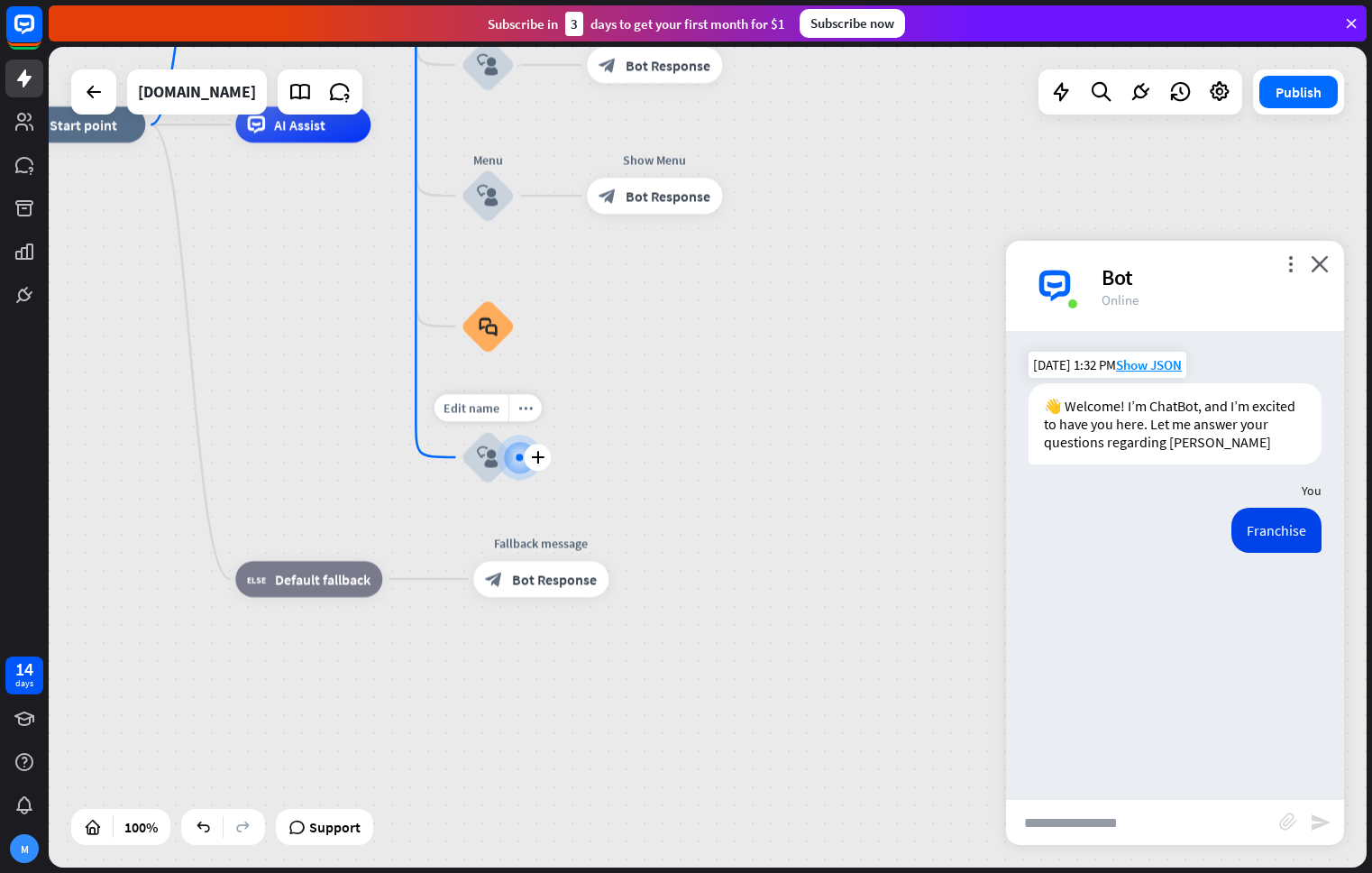
click at [516, 459] on div at bounding box center [519, 457] width 18 height 18
click at [485, 457] on icon "block_user_input" at bounding box center [488, 458] width 21 height 22
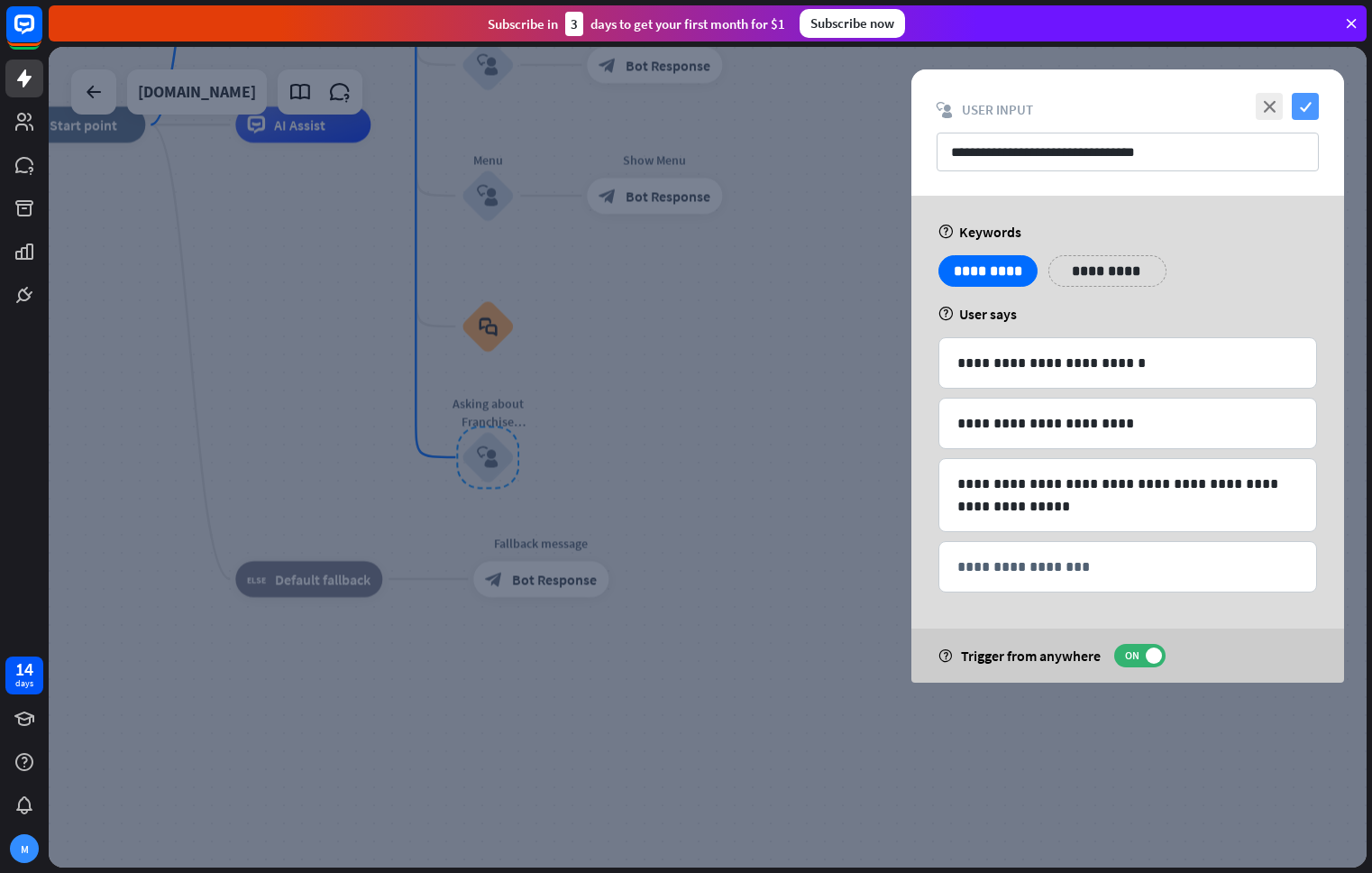
click at [1307, 107] on icon "check" at bounding box center [1306, 107] width 27 height 27
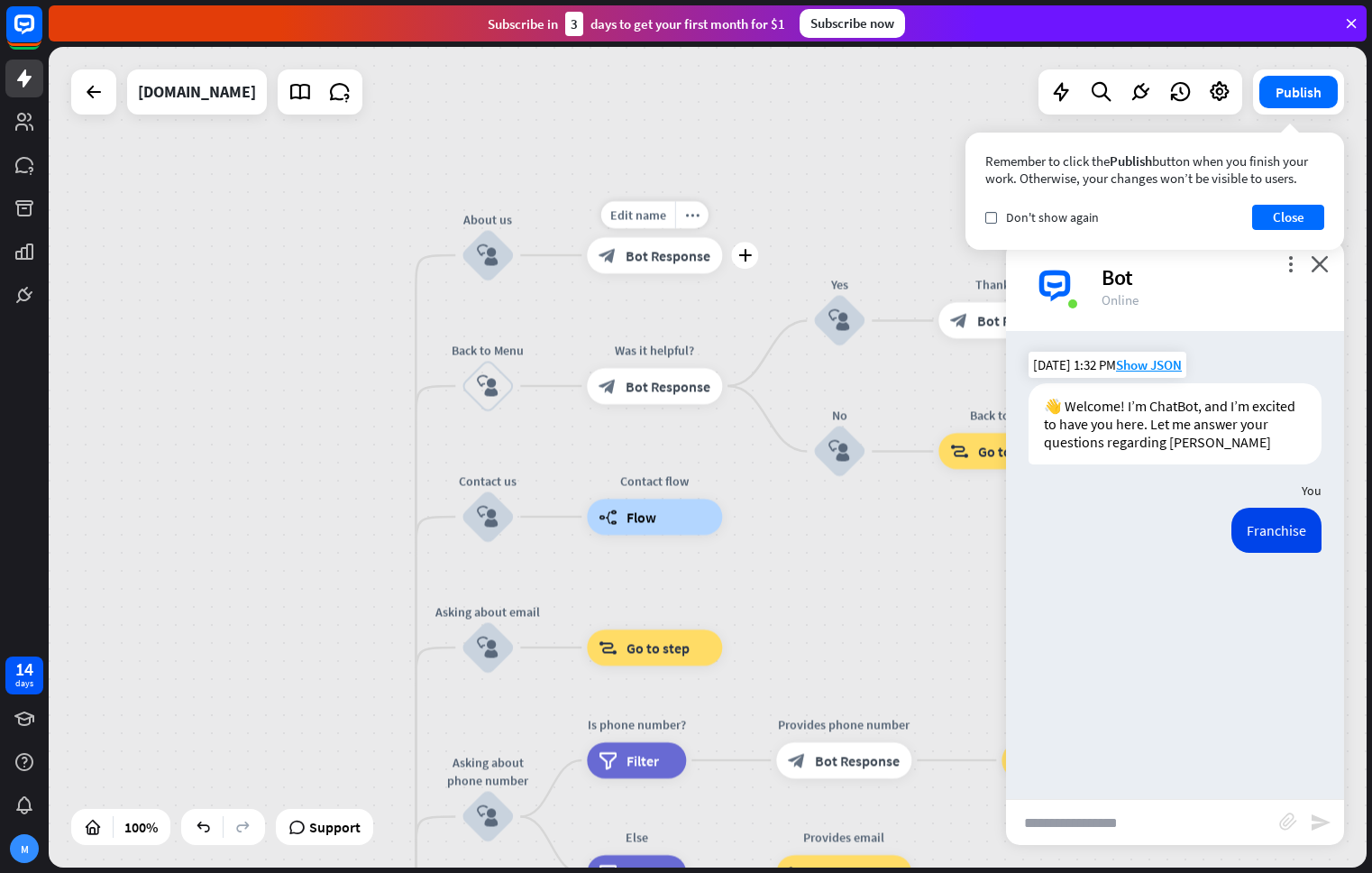
click at [662, 259] on span "Bot Response" at bounding box center [667, 255] width 85 height 18
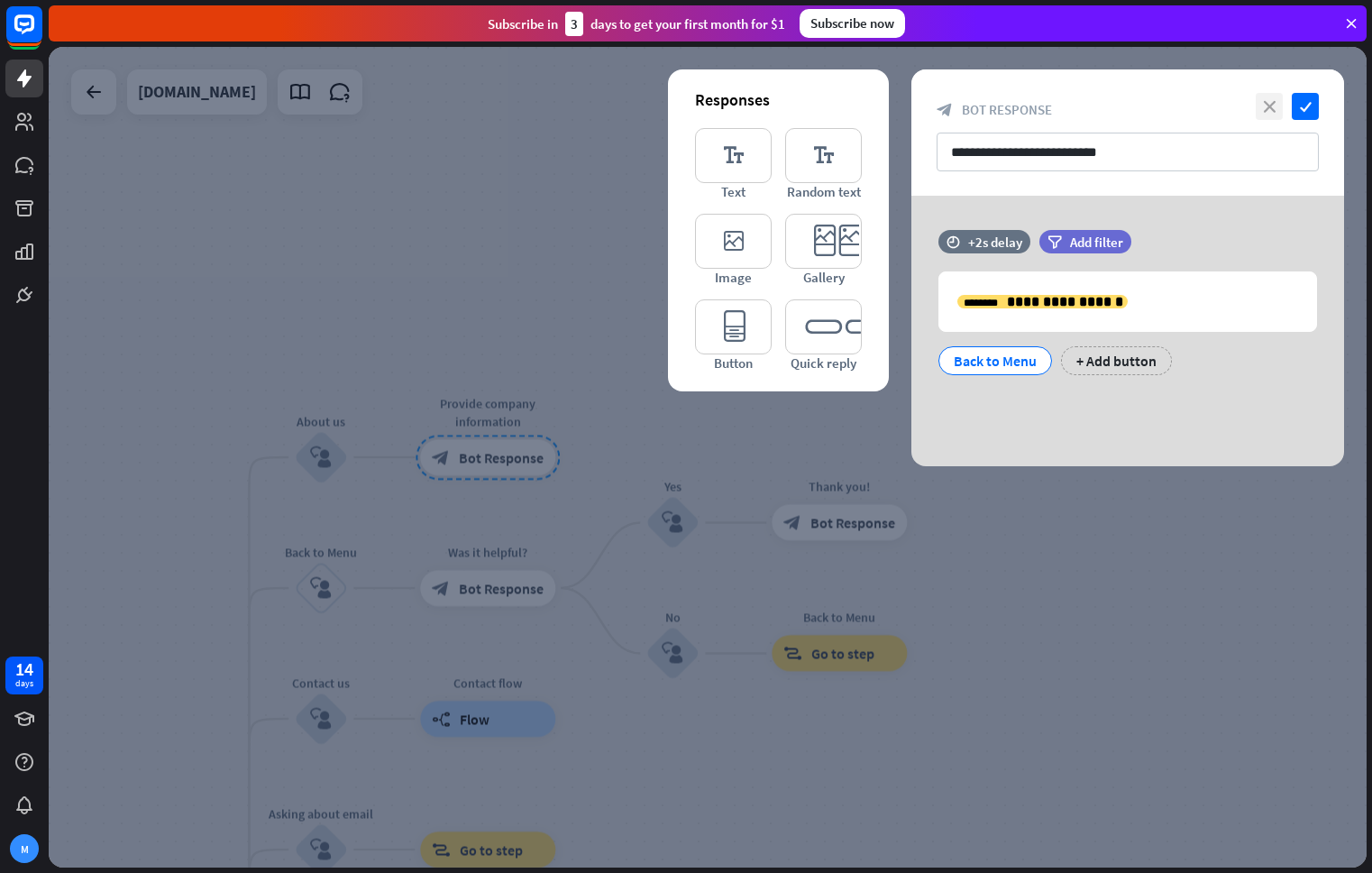
click at [1270, 110] on icon "close" at bounding box center [1269, 107] width 27 height 27
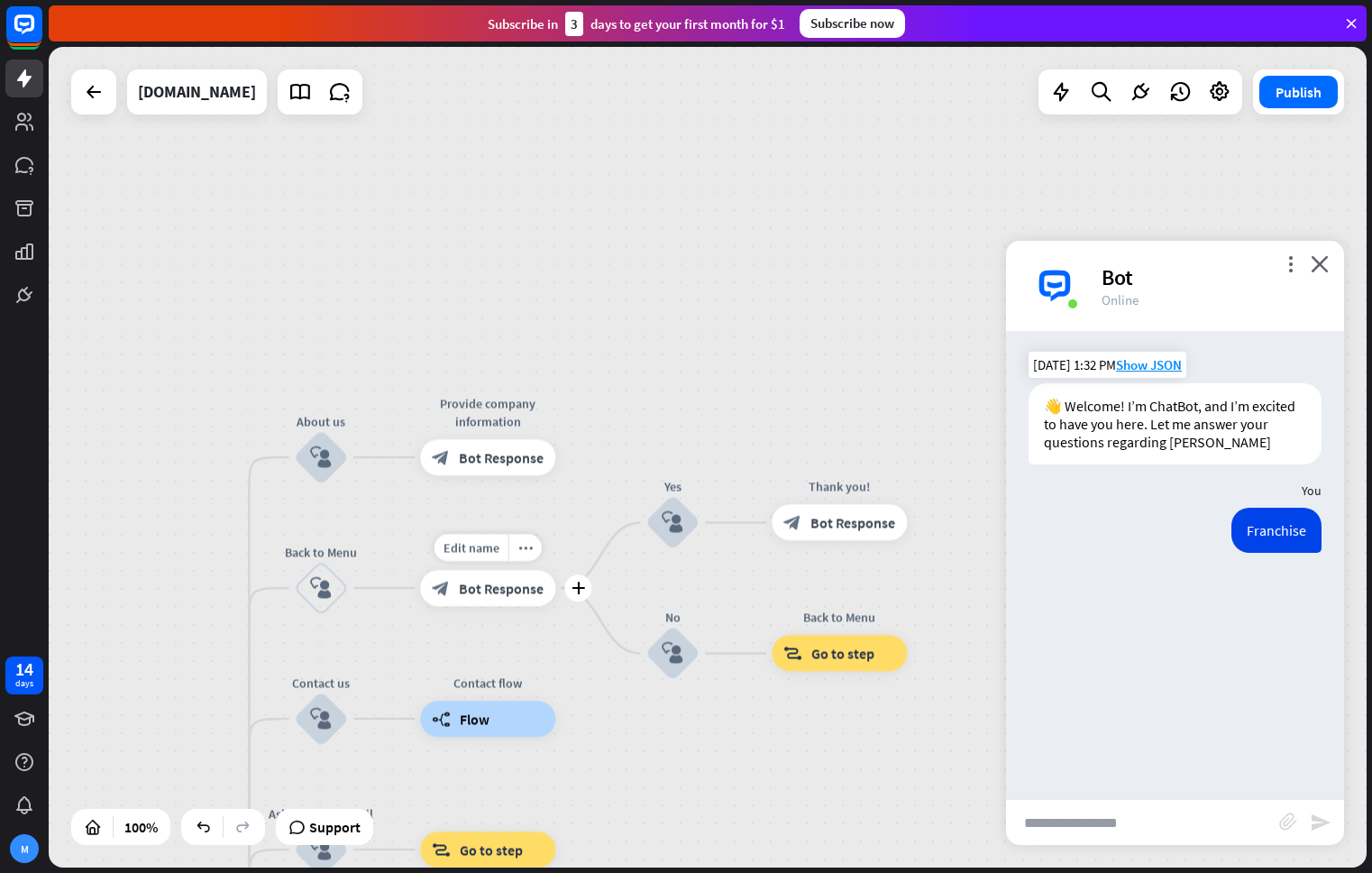
click at [501, 589] on span "Bot Response" at bounding box center [500, 588] width 85 height 18
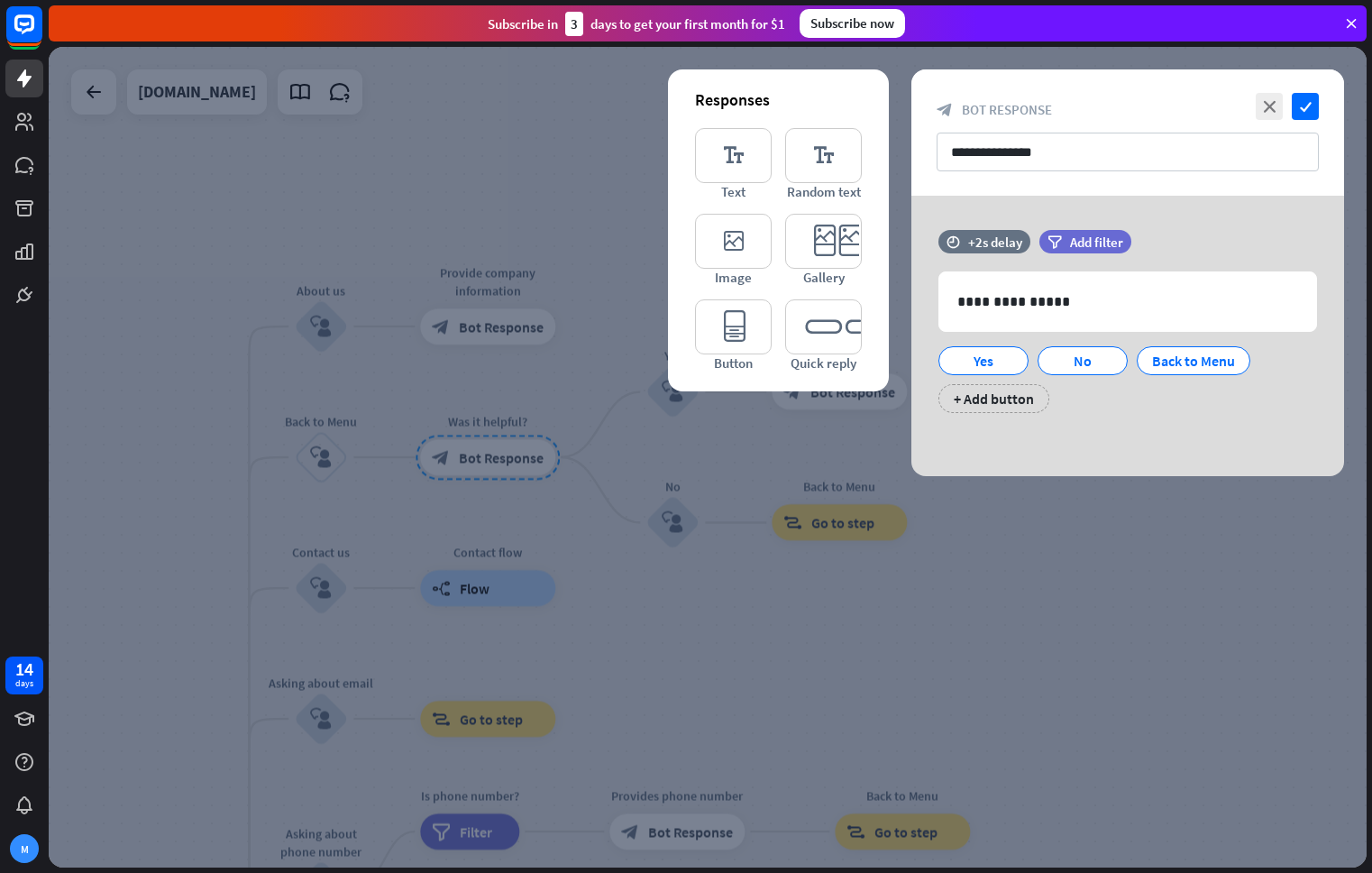
click at [1283, 109] on div "close check" at bounding box center [1284, 107] width 67 height 27
click at [1270, 110] on icon "close" at bounding box center [1269, 107] width 27 height 27
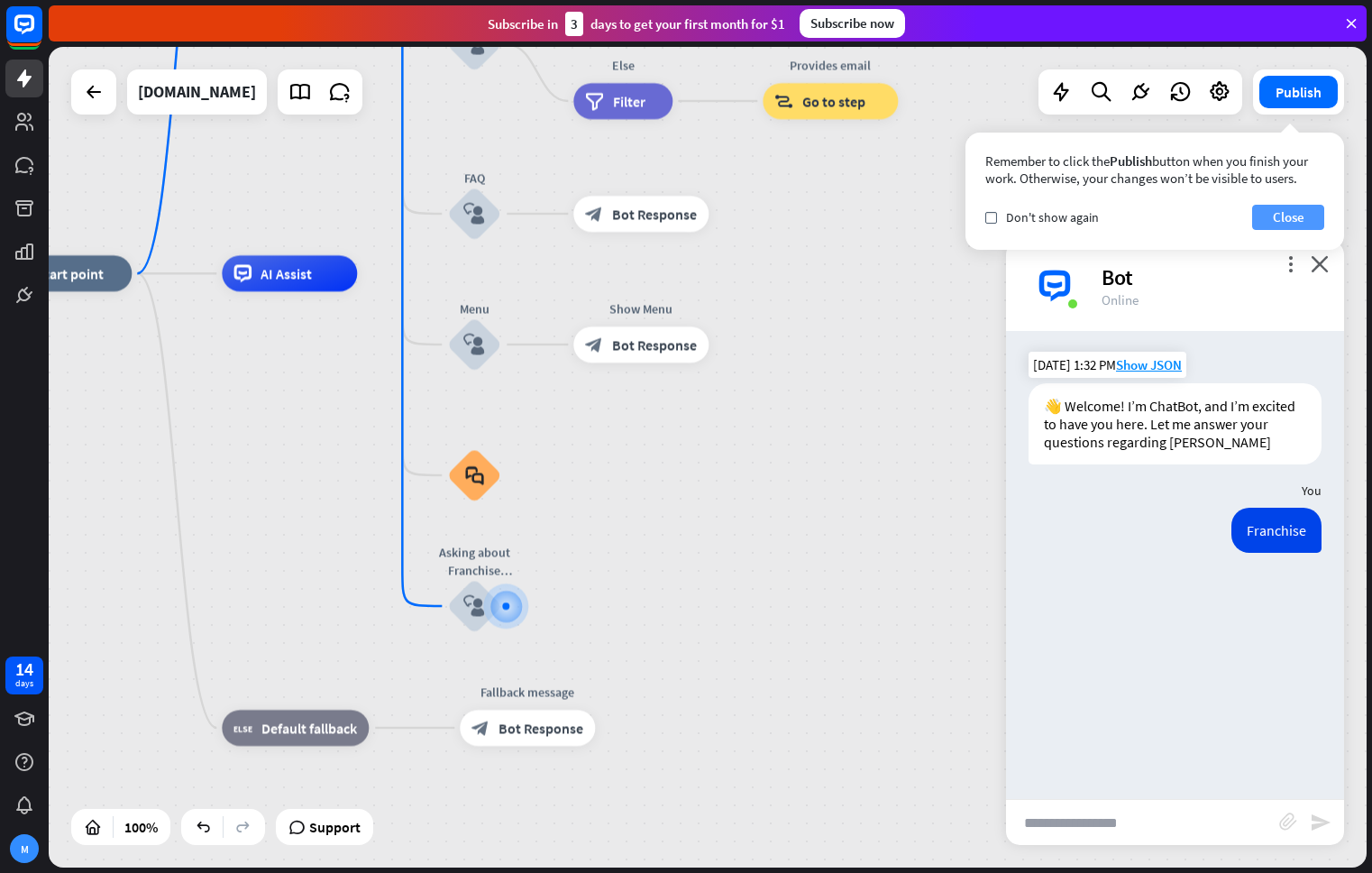
click at [1301, 223] on button "Close" at bounding box center [1288, 217] width 72 height 25
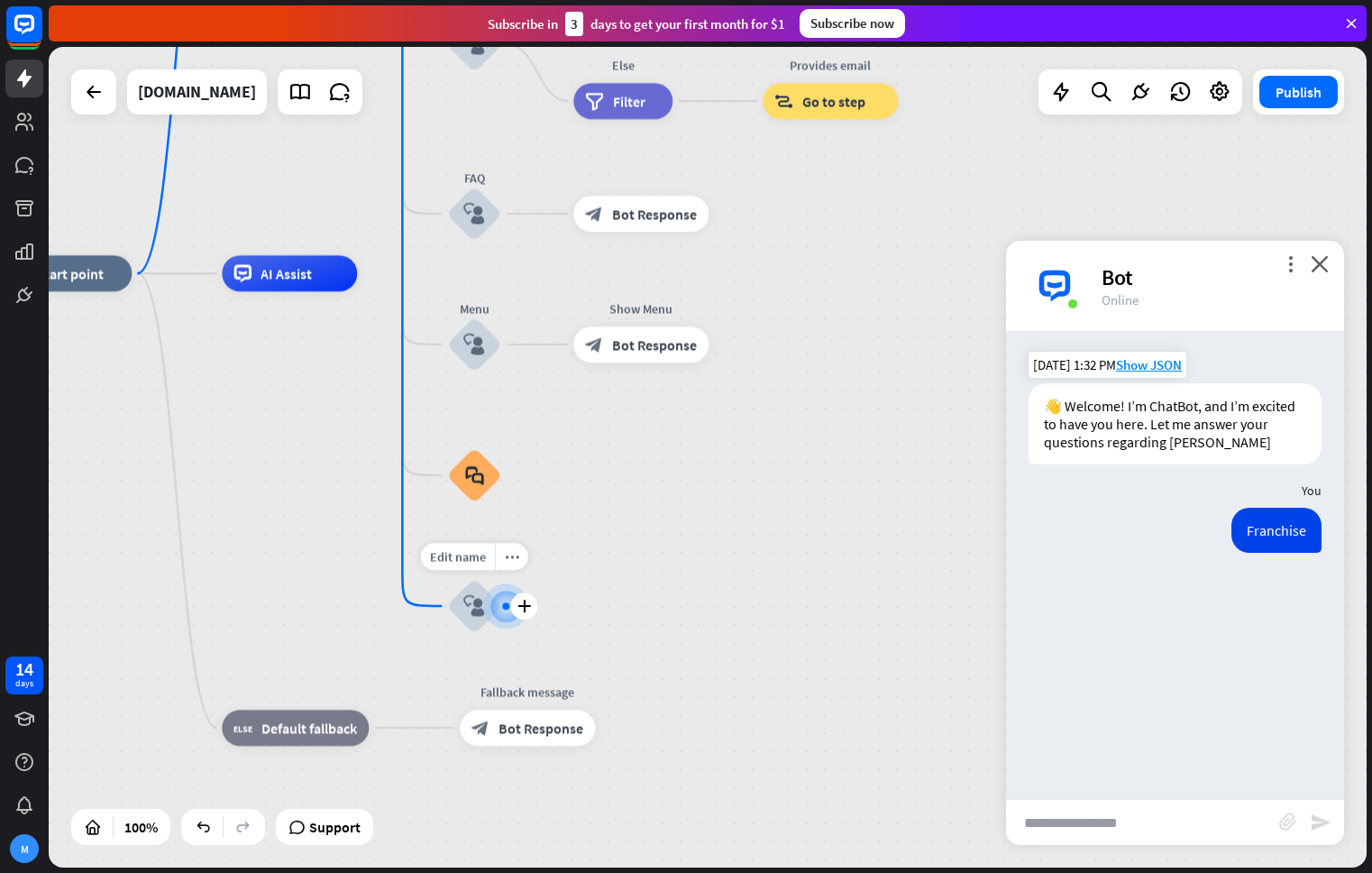
click at [468, 613] on icon "block_user_input" at bounding box center [474, 606] width 21 height 22
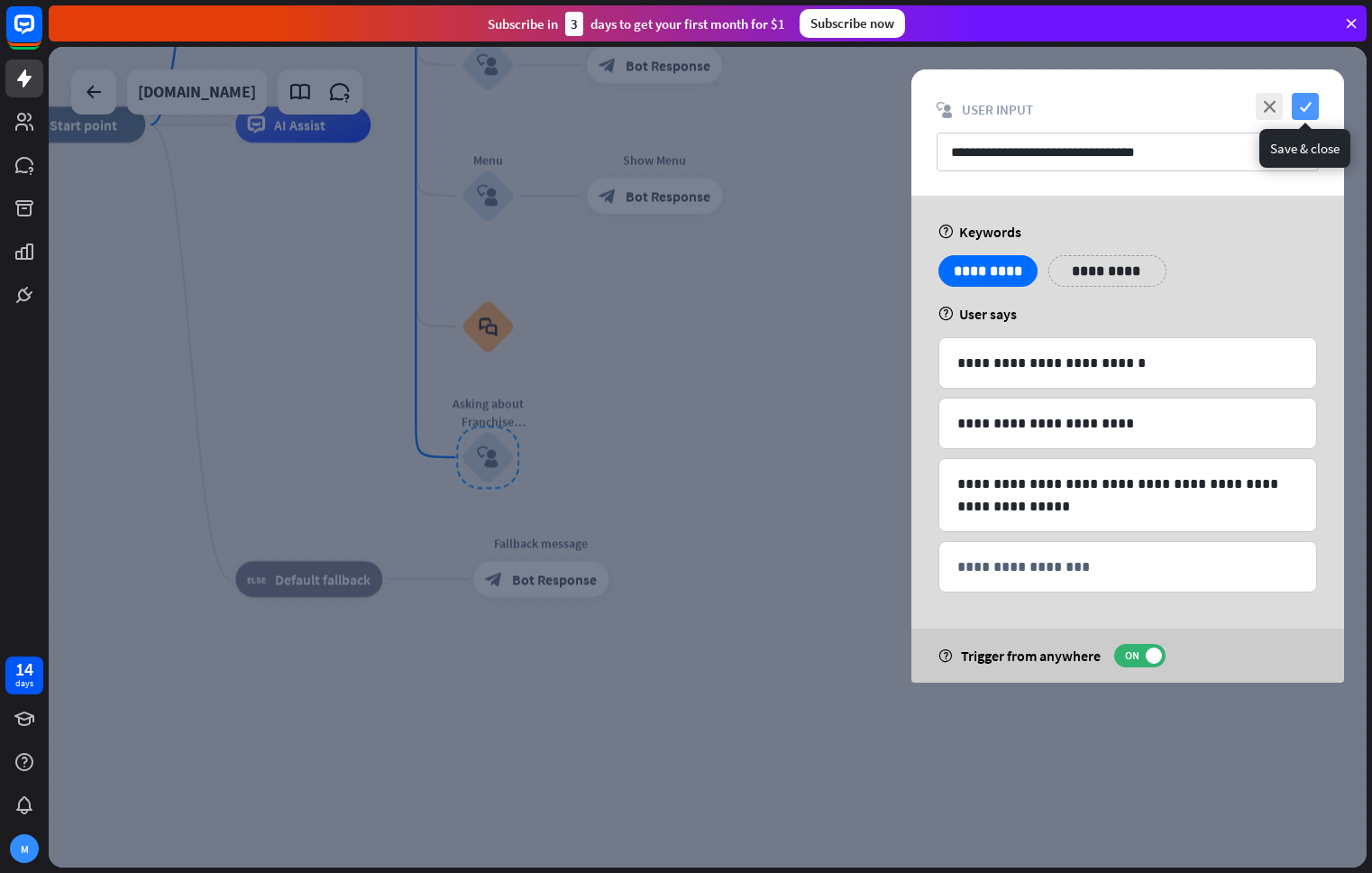
click at [1311, 119] on icon "check" at bounding box center [1306, 107] width 27 height 27
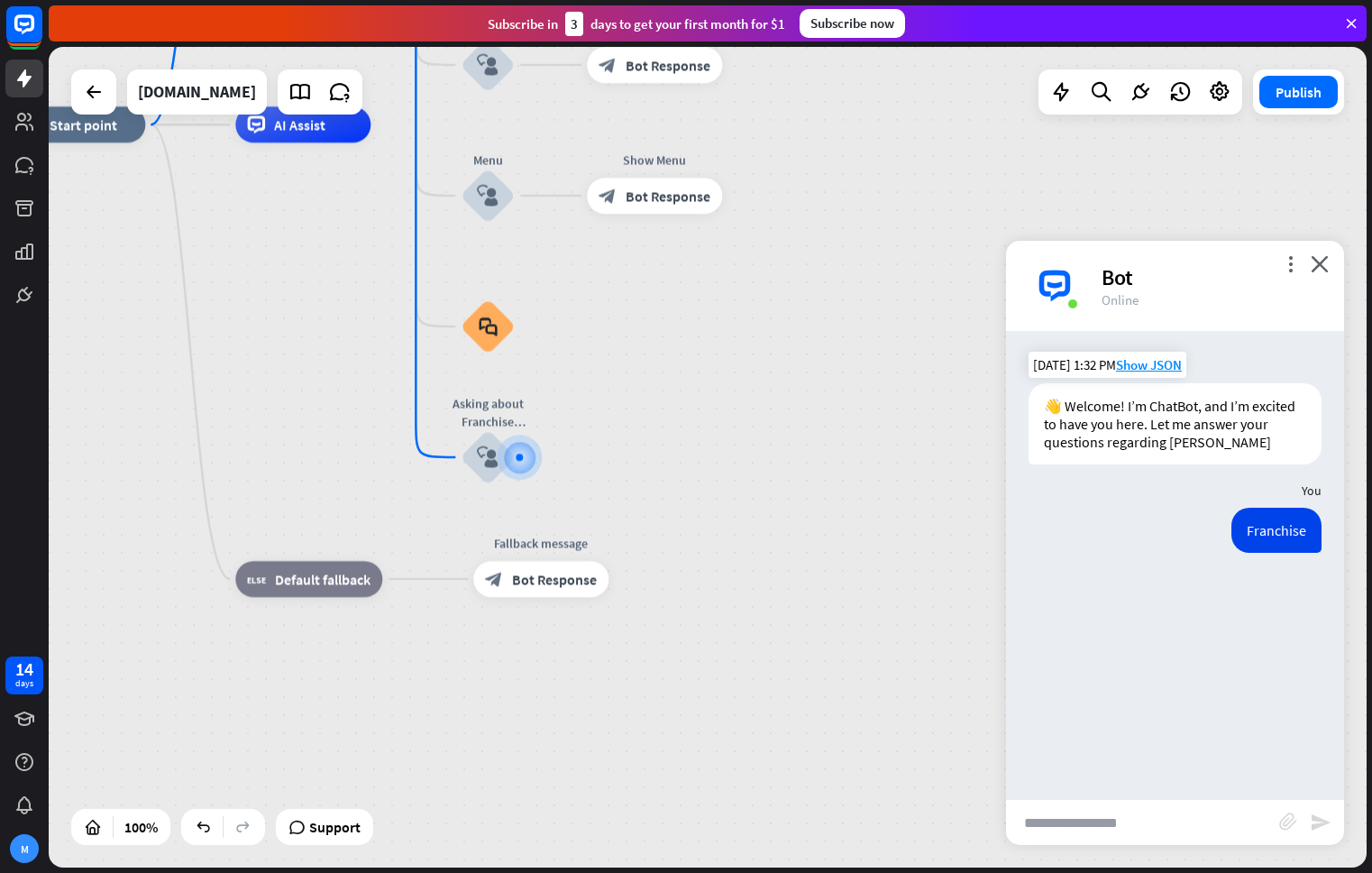
click at [1217, 824] on input "text" at bounding box center [1141, 822] width 273 height 45
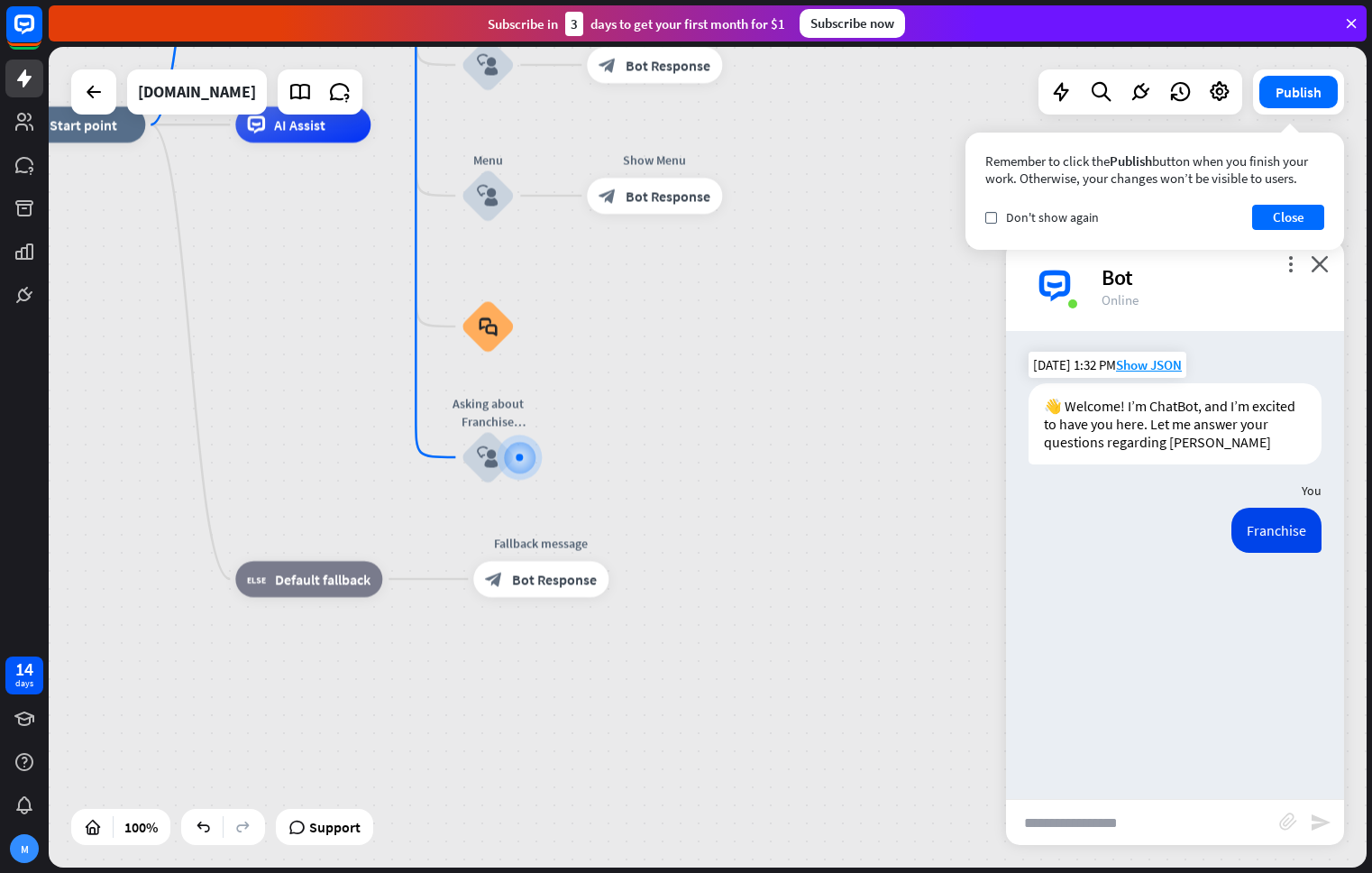
click at [1319, 274] on div "Bot" at bounding box center [1212, 277] width 221 height 28
click at [1296, 217] on button "Close" at bounding box center [1288, 217] width 72 height 25
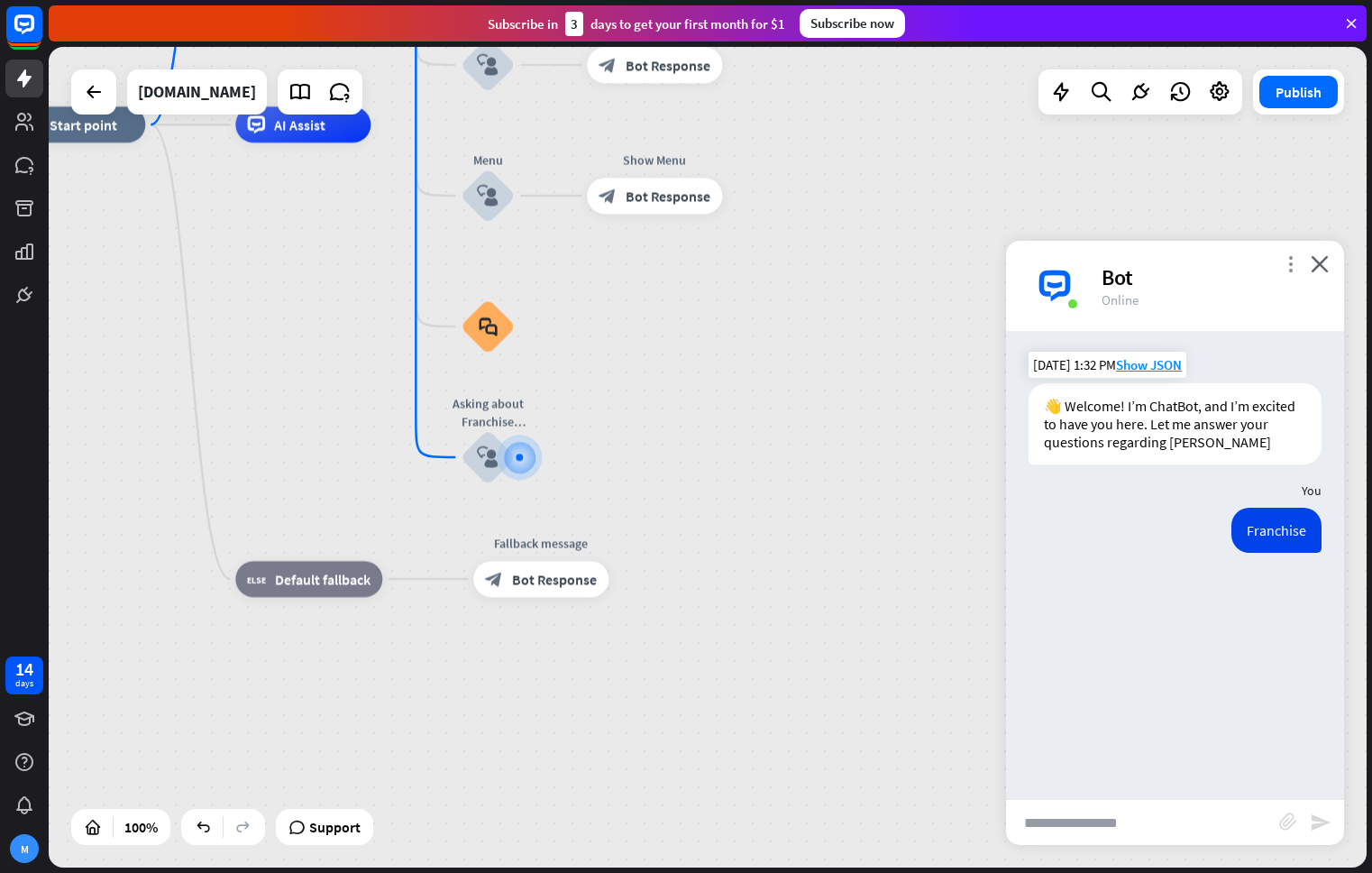
click at [1292, 267] on icon "more_vert" at bounding box center [1290, 264] width 18 height 18
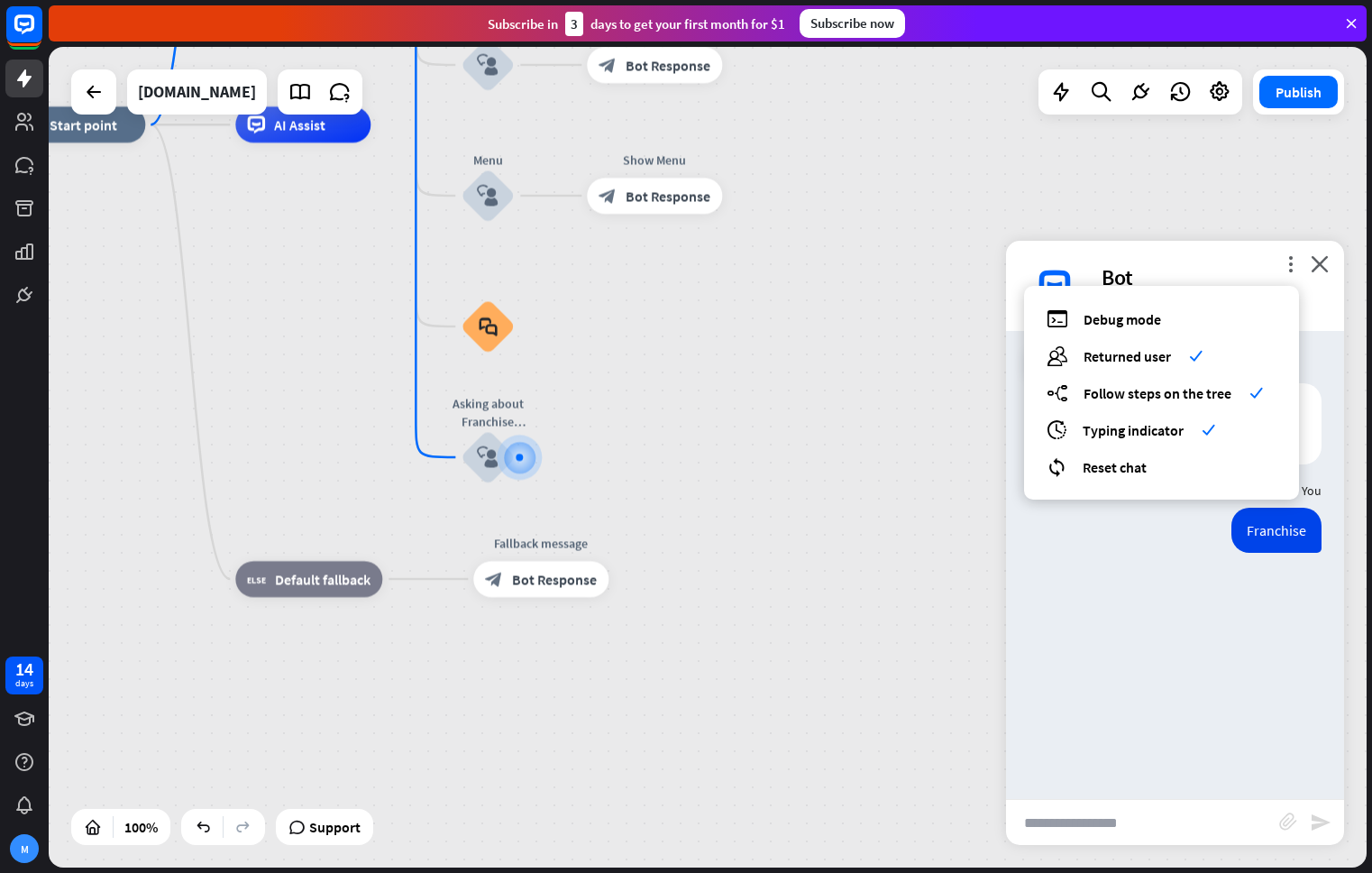
click at [1132, 477] on div "debug Debug mode users Returned user check builder_tree Follow steps on the tre…" at bounding box center [1161, 392] width 275 height 214
click at [1130, 469] on span "Reset chat" at bounding box center [1114, 466] width 64 height 18
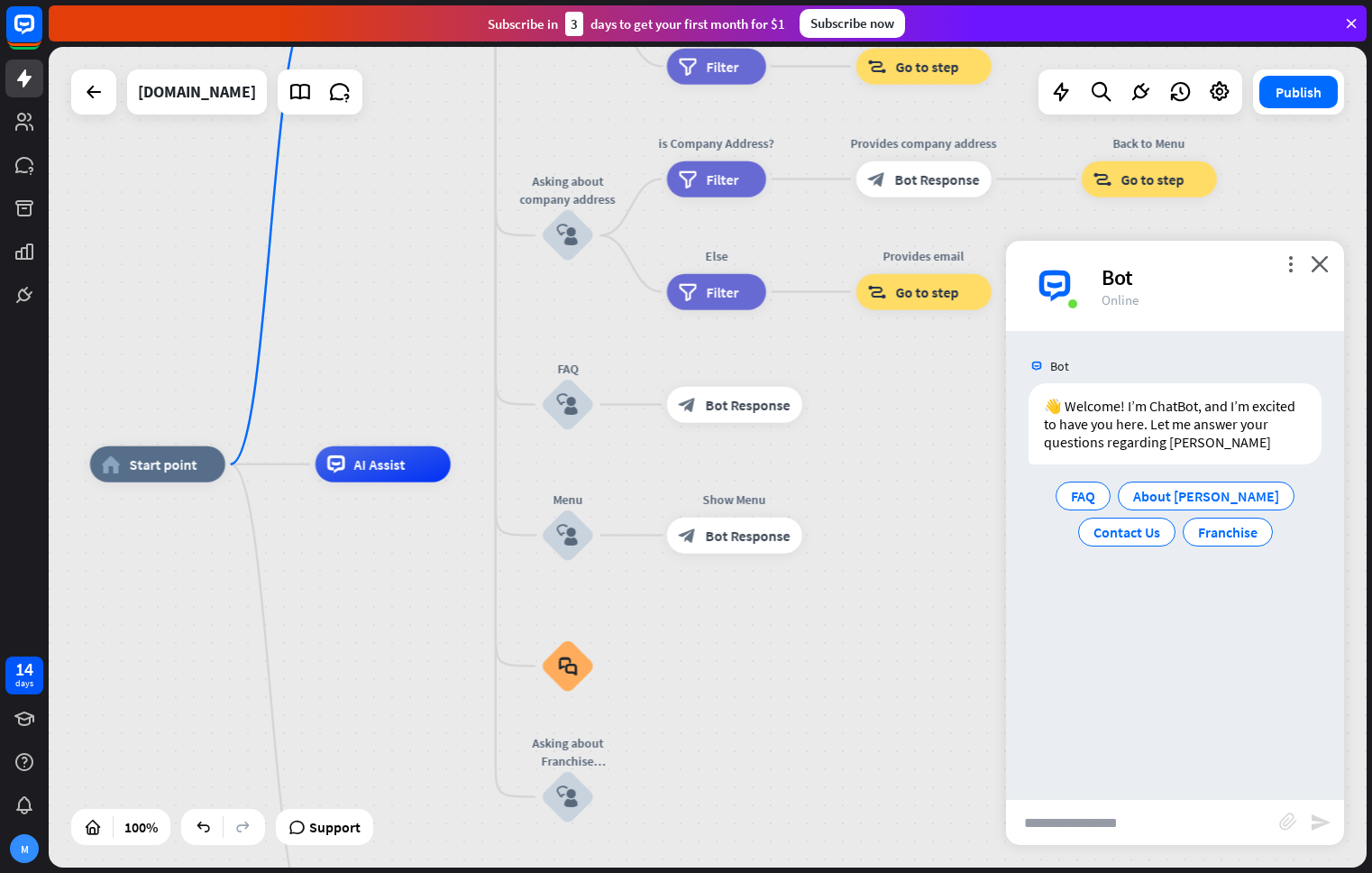
click at [1151, 820] on input "text" at bounding box center [1141, 822] width 273 height 45
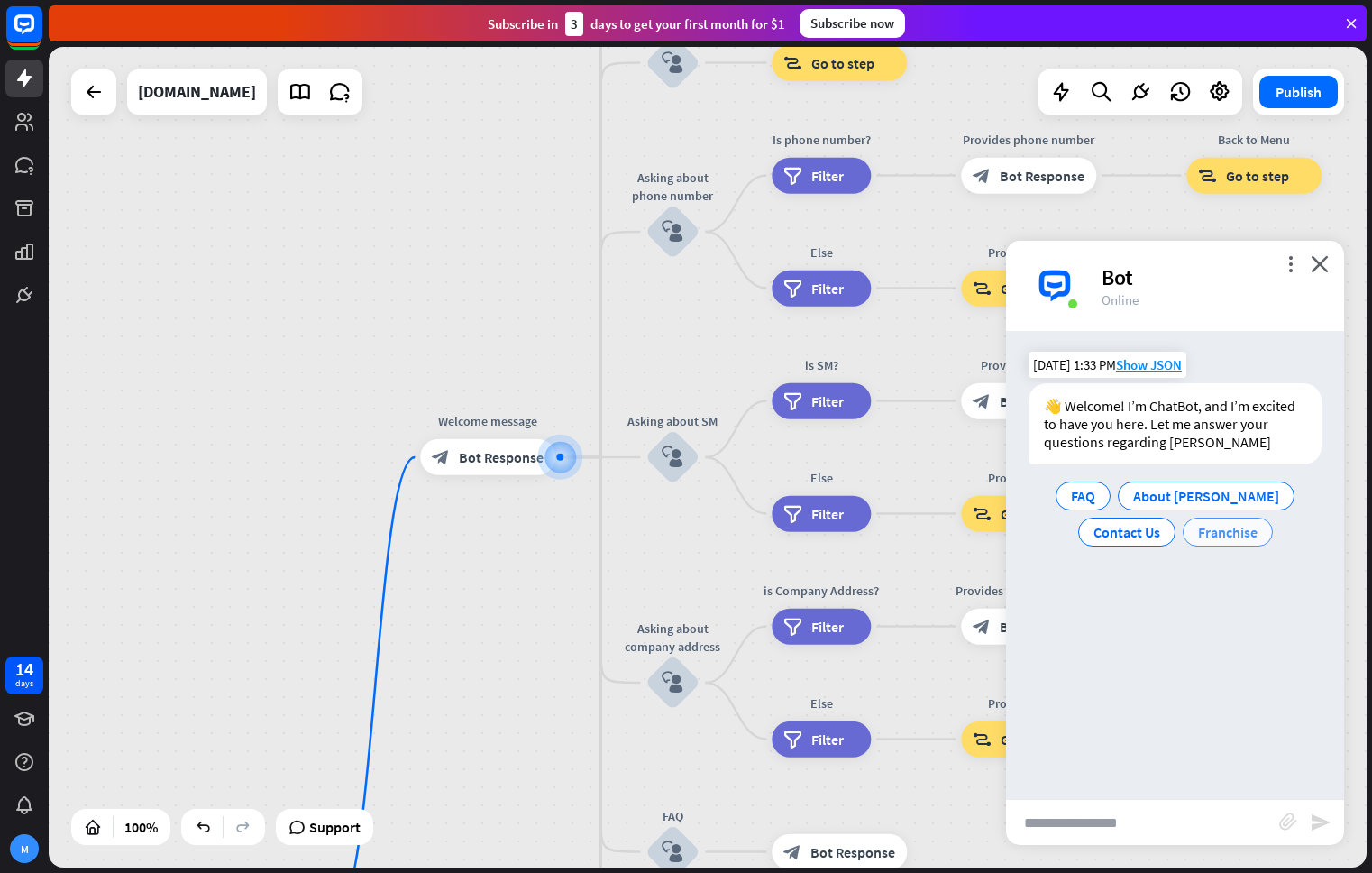
click at [1228, 529] on span "Franchise" at bounding box center [1227, 532] width 60 height 18
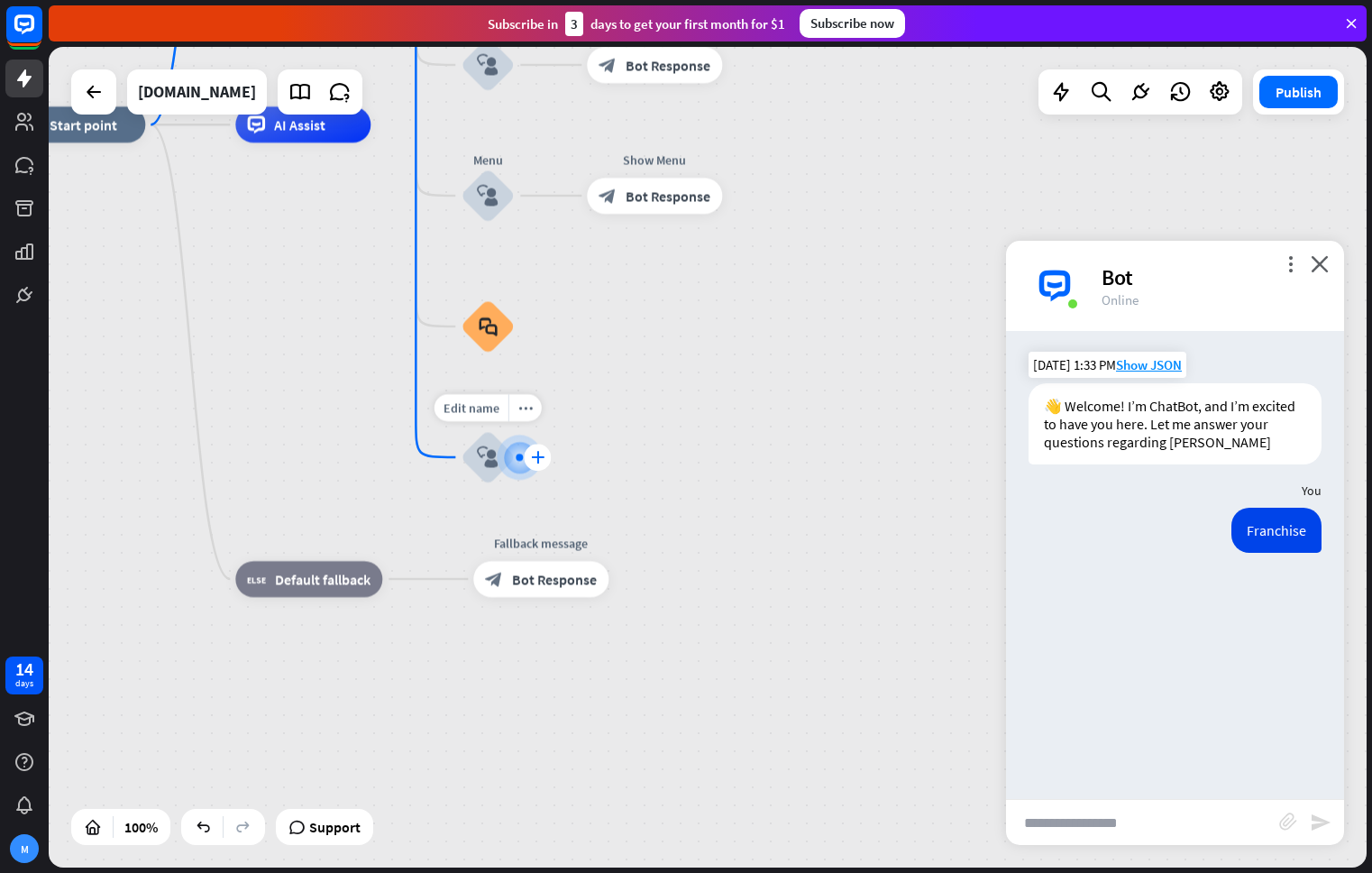
click at [532, 461] on icon "plus" at bounding box center [537, 457] width 14 height 13
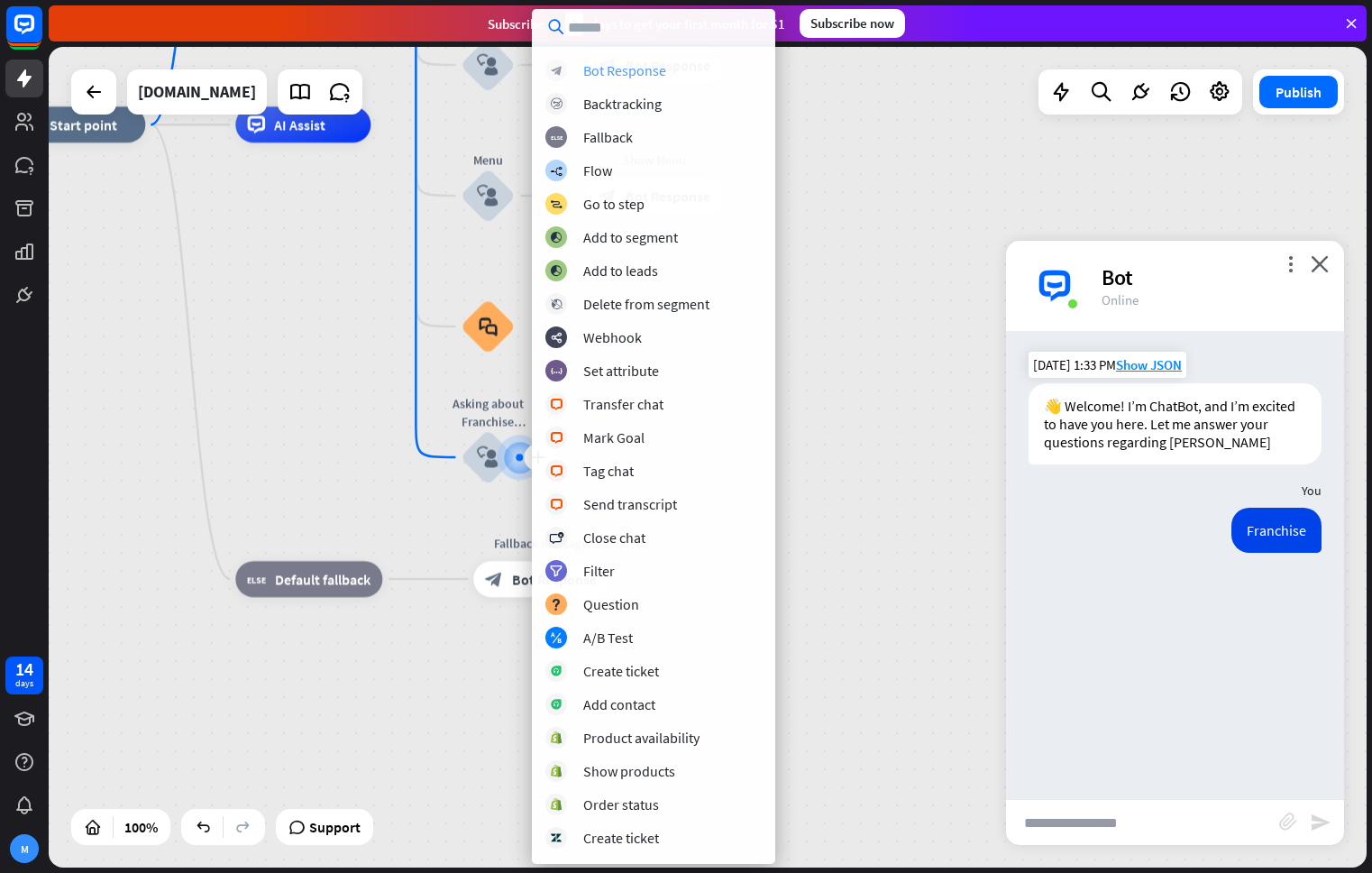
click at [648, 73] on div "Bot Response" at bounding box center [624, 70] width 83 height 18
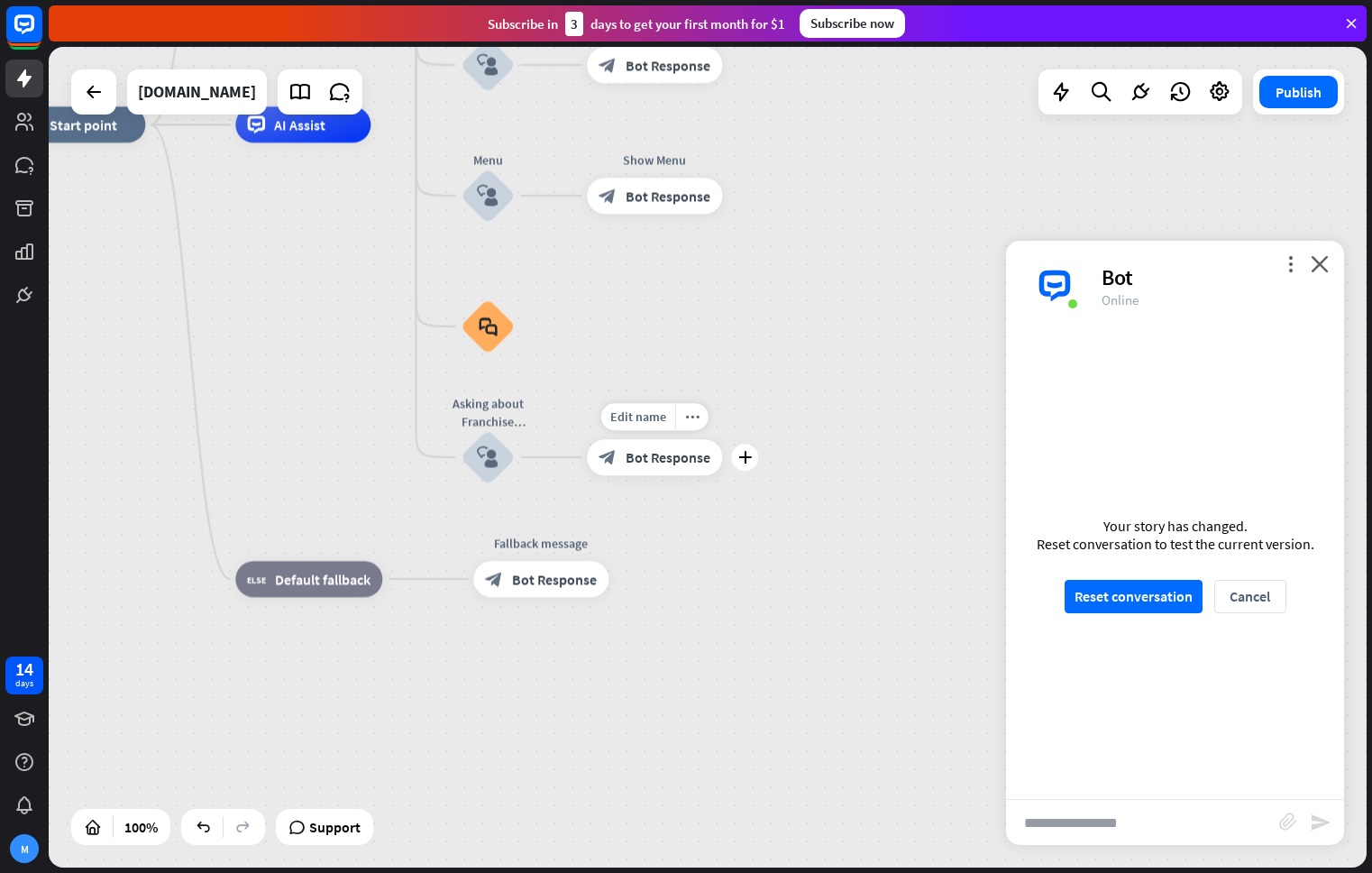
click at [623, 467] on div "block_bot_response Bot Response" at bounding box center [654, 457] width 135 height 36
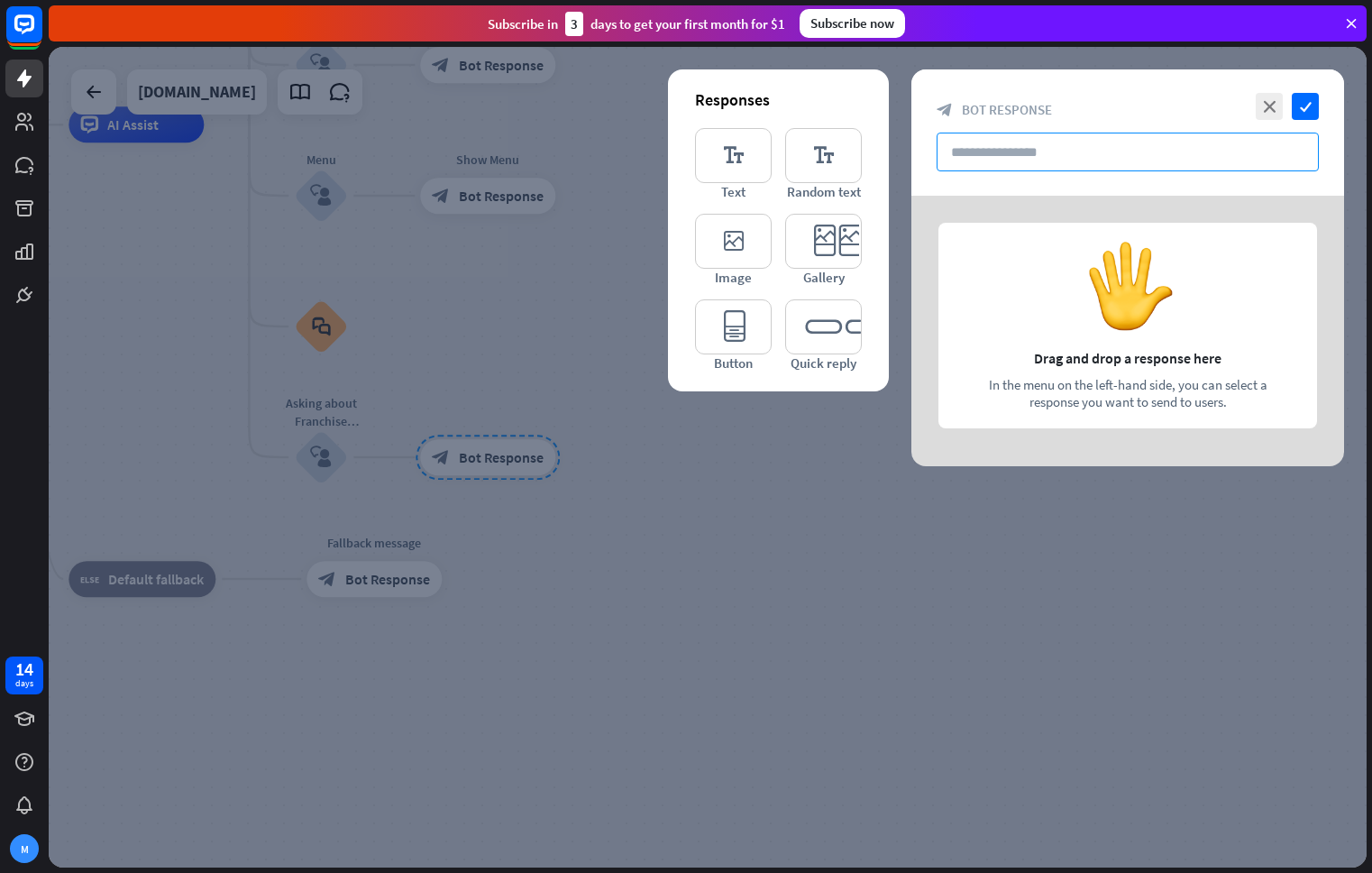
click at [1072, 159] on input "text" at bounding box center [1127, 153] width 382 height 39
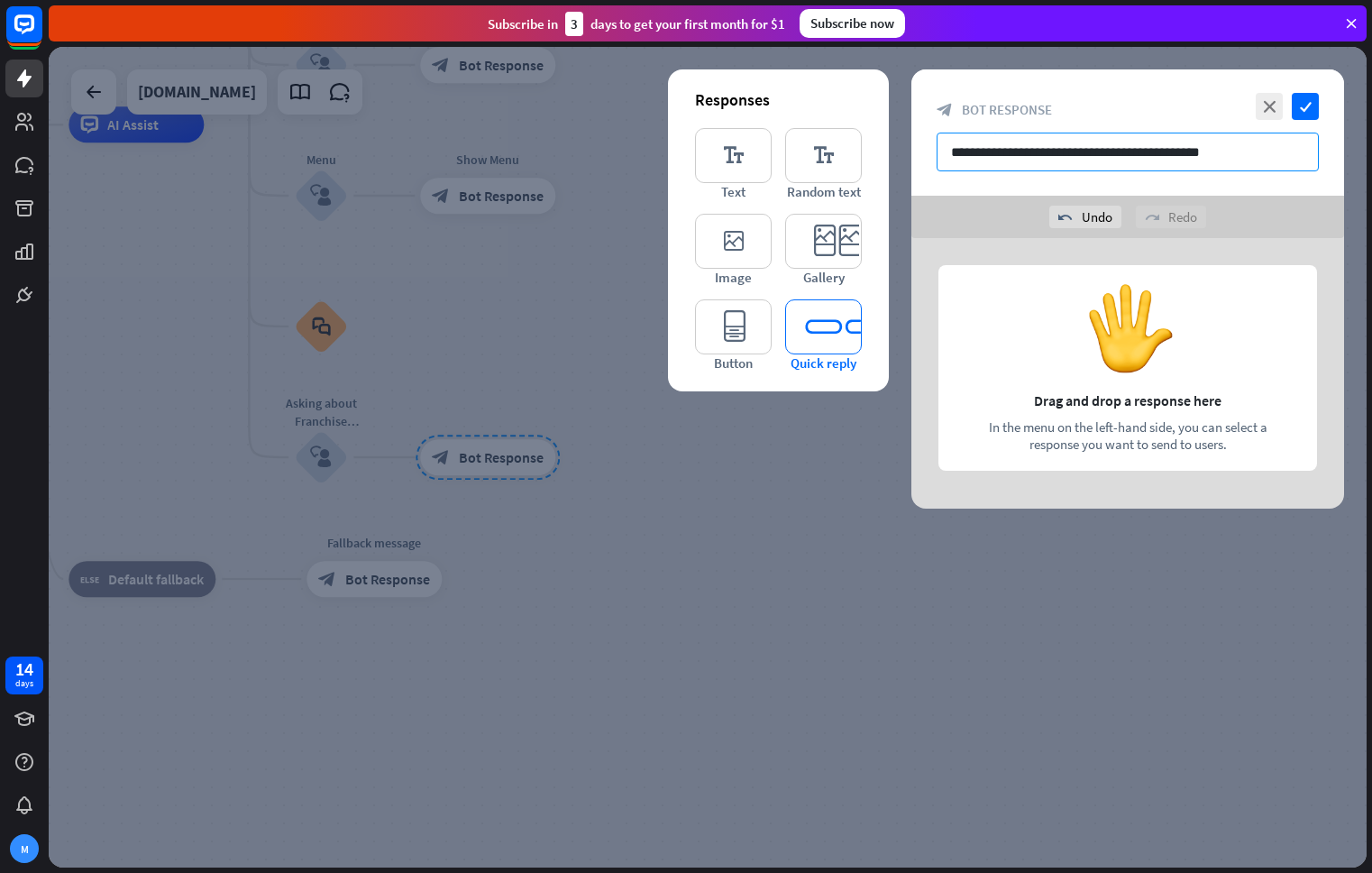
type input "**********"
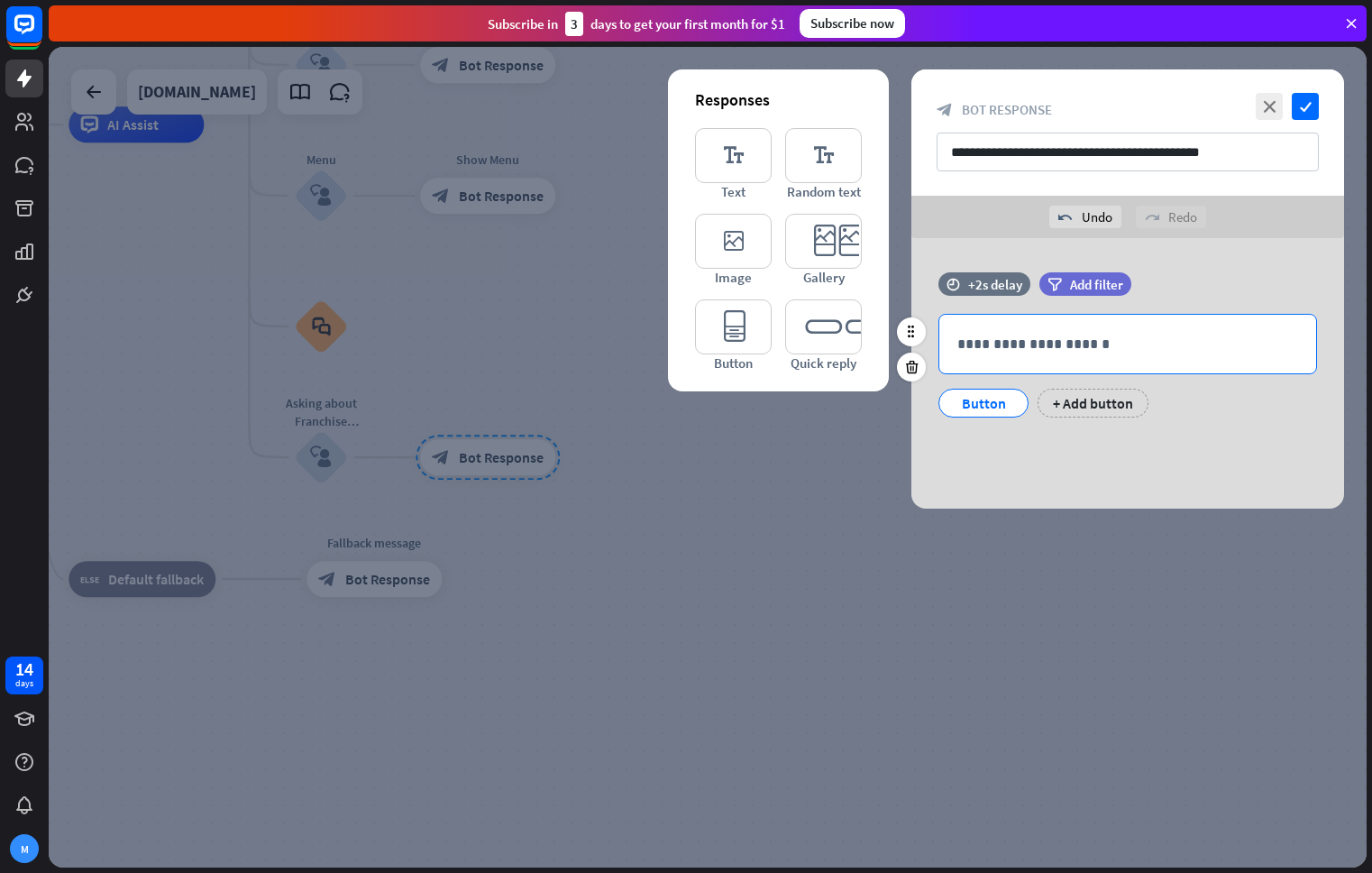
click at [1005, 337] on p "**********" at bounding box center [1127, 343] width 341 height 22
click at [979, 409] on div "Button" at bounding box center [983, 403] width 60 height 27
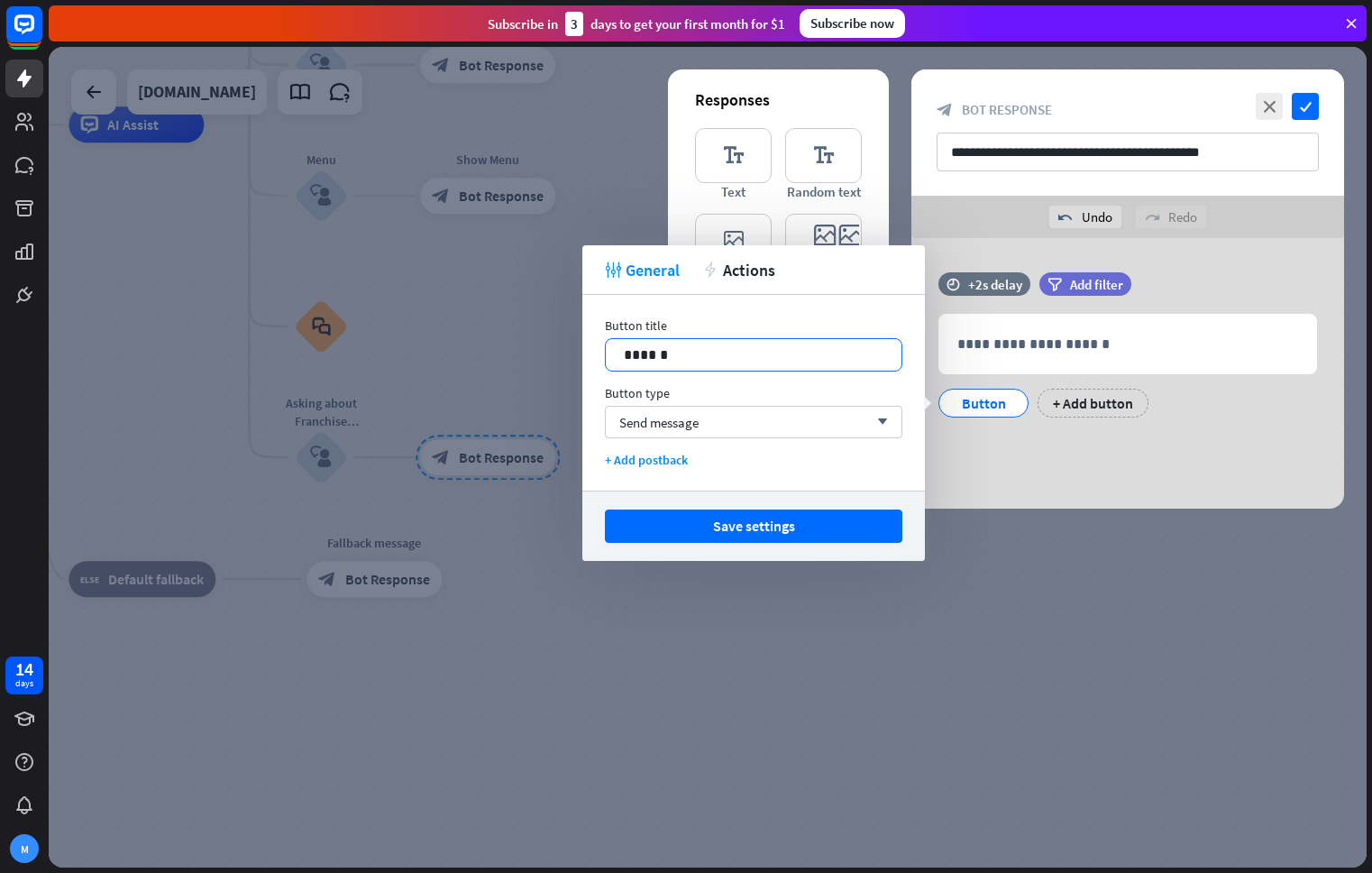
drag, startPoint x: 773, startPoint y: 364, endPoint x: 547, endPoint y: 355, distance: 226.2
click at [546, 355] on body "14 days M close Product Help First steps Get started with ChatBot Help Center F…" at bounding box center [686, 436] width 1372 height 873
drag, startPoint x: 721, startPoint y: 359, endPoint x: 495, endPoint y: 349, distance: 226.2
click at [495, 349] on body "14 days M close Product Help First steps Get started with ChatBot Help Center F…" at bounding box center [686, 436] width 1372 height 873
click at [690, 354] on p "**********" at bounding box center [753, 354] width 260 height 22
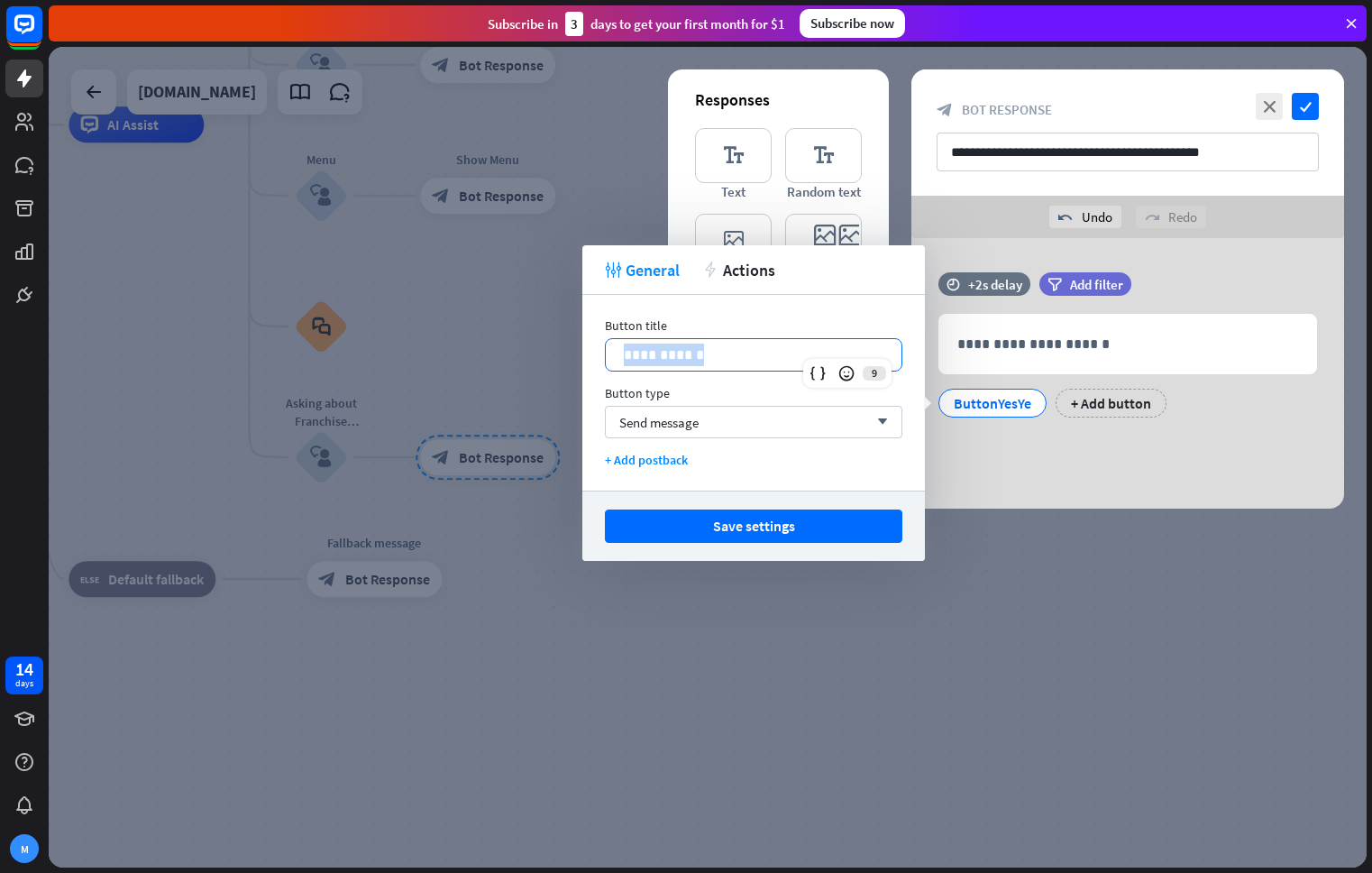
click at [690, 354] on p "**********" at bounding box center [753, 354] width 260 height 22
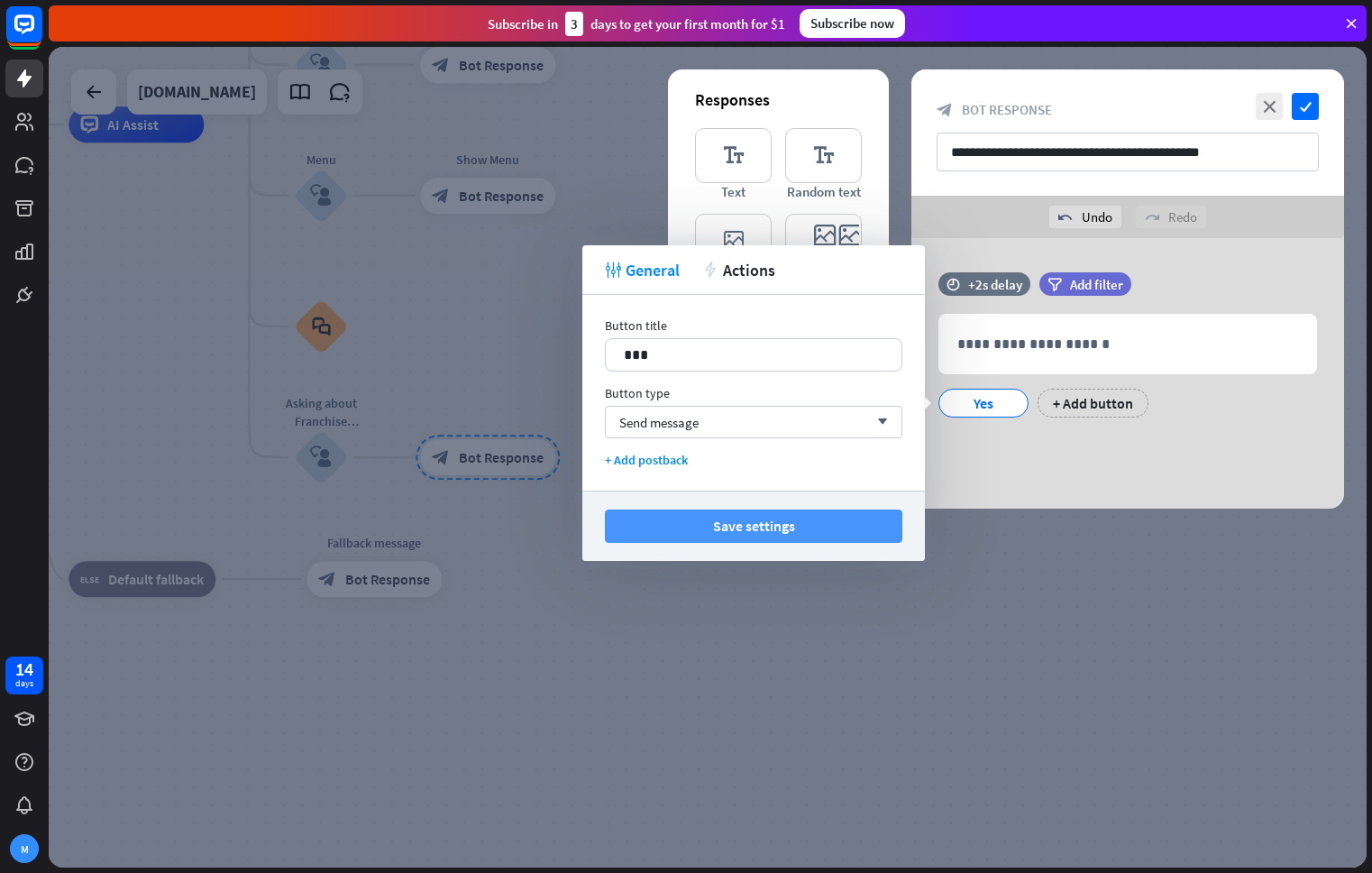
click at [778, 531] on button "Save settings" at bounding box center [753, 526] width 297 height 33
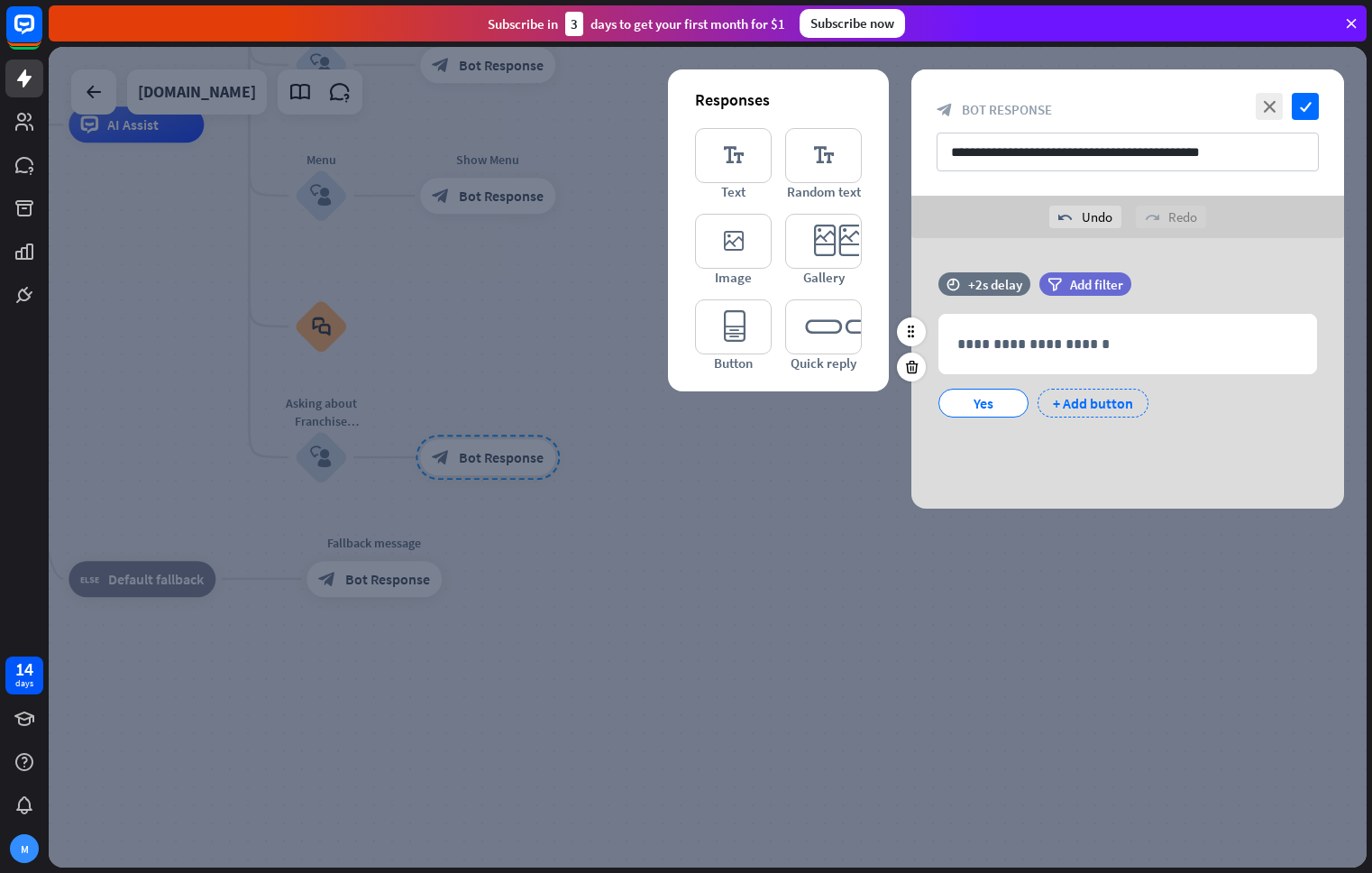
click at [1076, 400] on div "+ Add button" at bounding box center [1092, 403] width 110 height 29
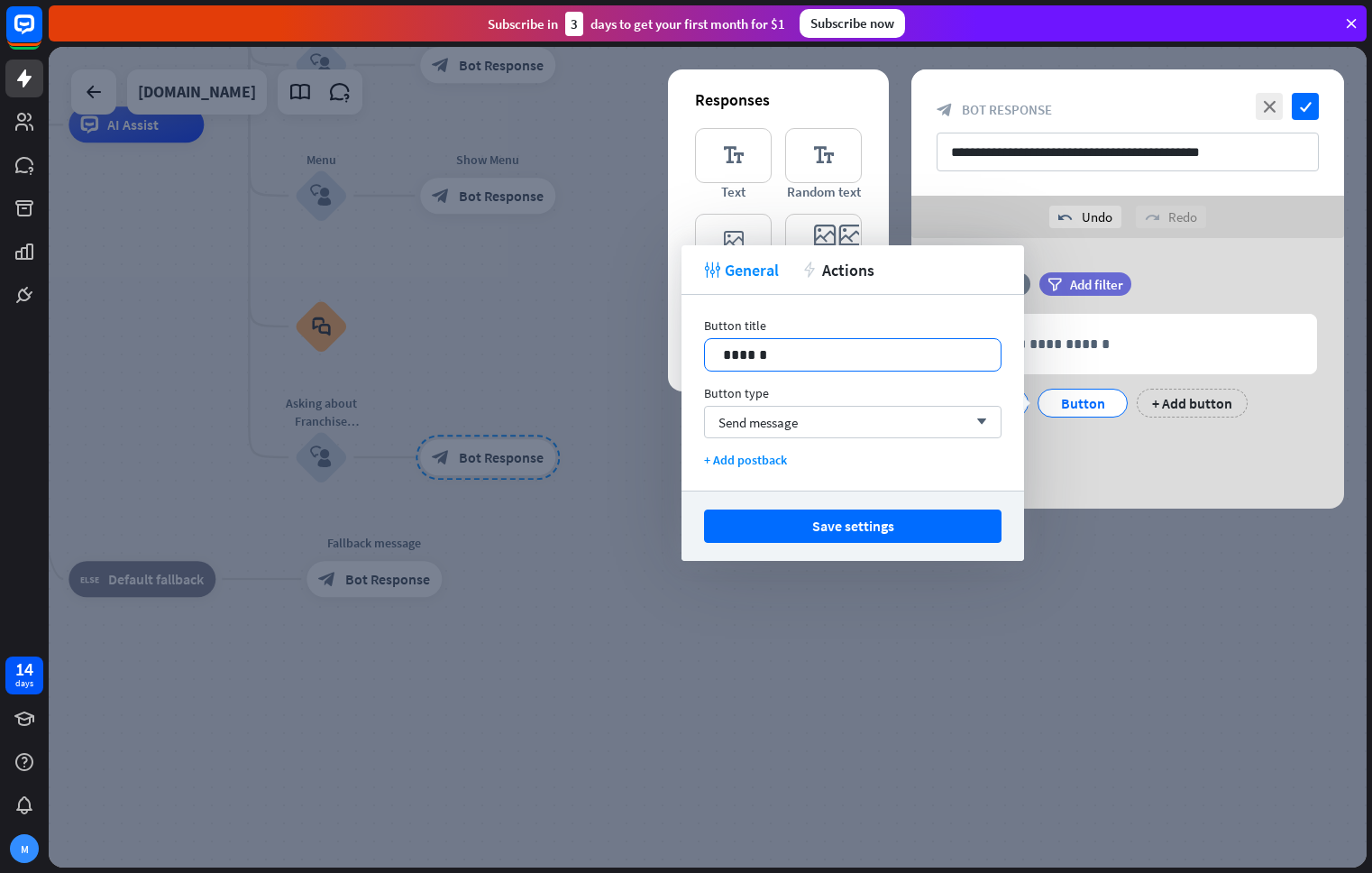
click at [817, 356] on p "******" at bounding box center [853, 354] width 260 height 22
click at [823, 430] on div "Send message arrow_down" at bounding box center [852, 421] width 297 height 32
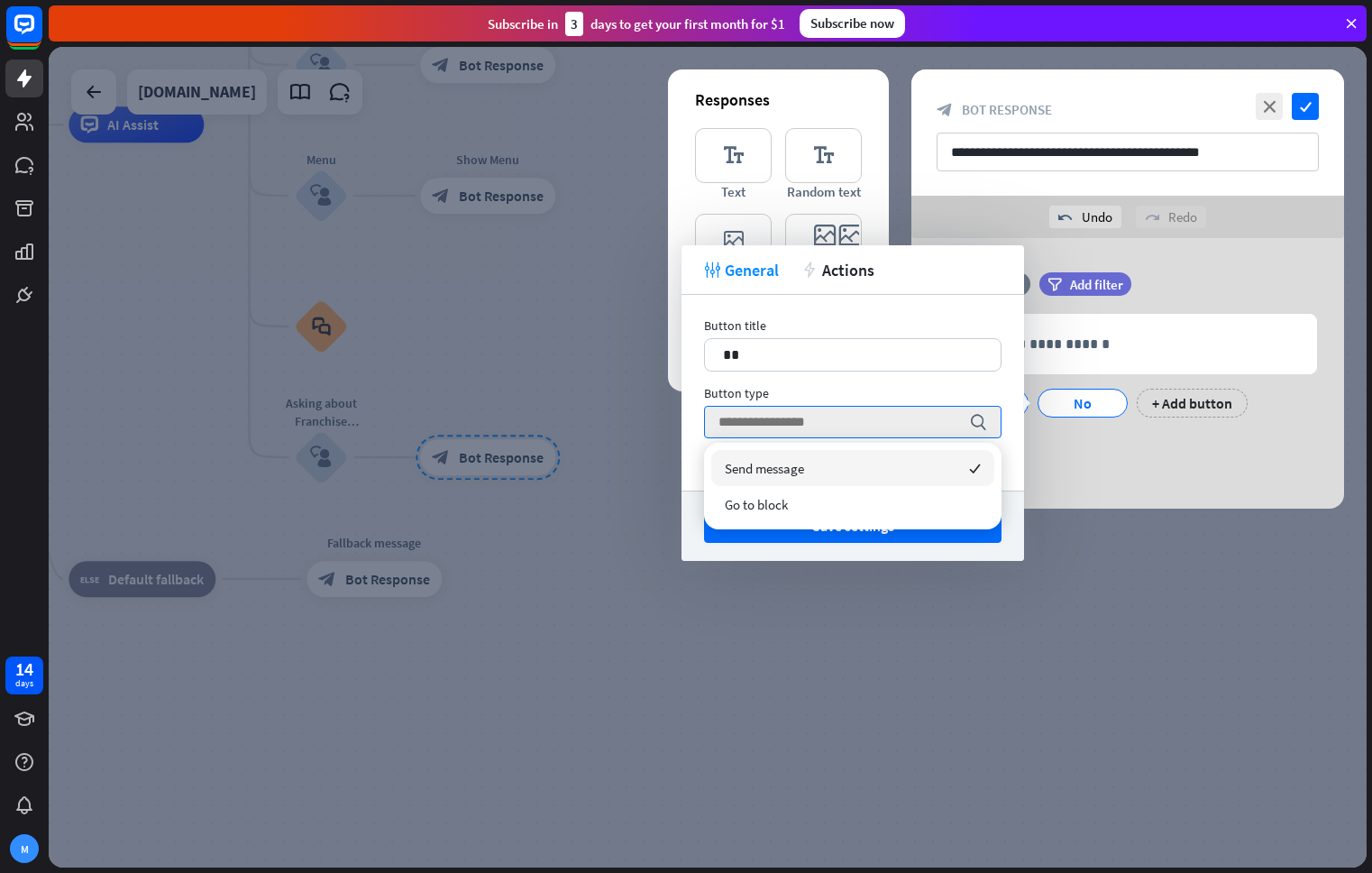
click at [844, 383] on div "Button title 18 ** Button type search + Add postback" at bounding box center [852, 393] width 342 height 196
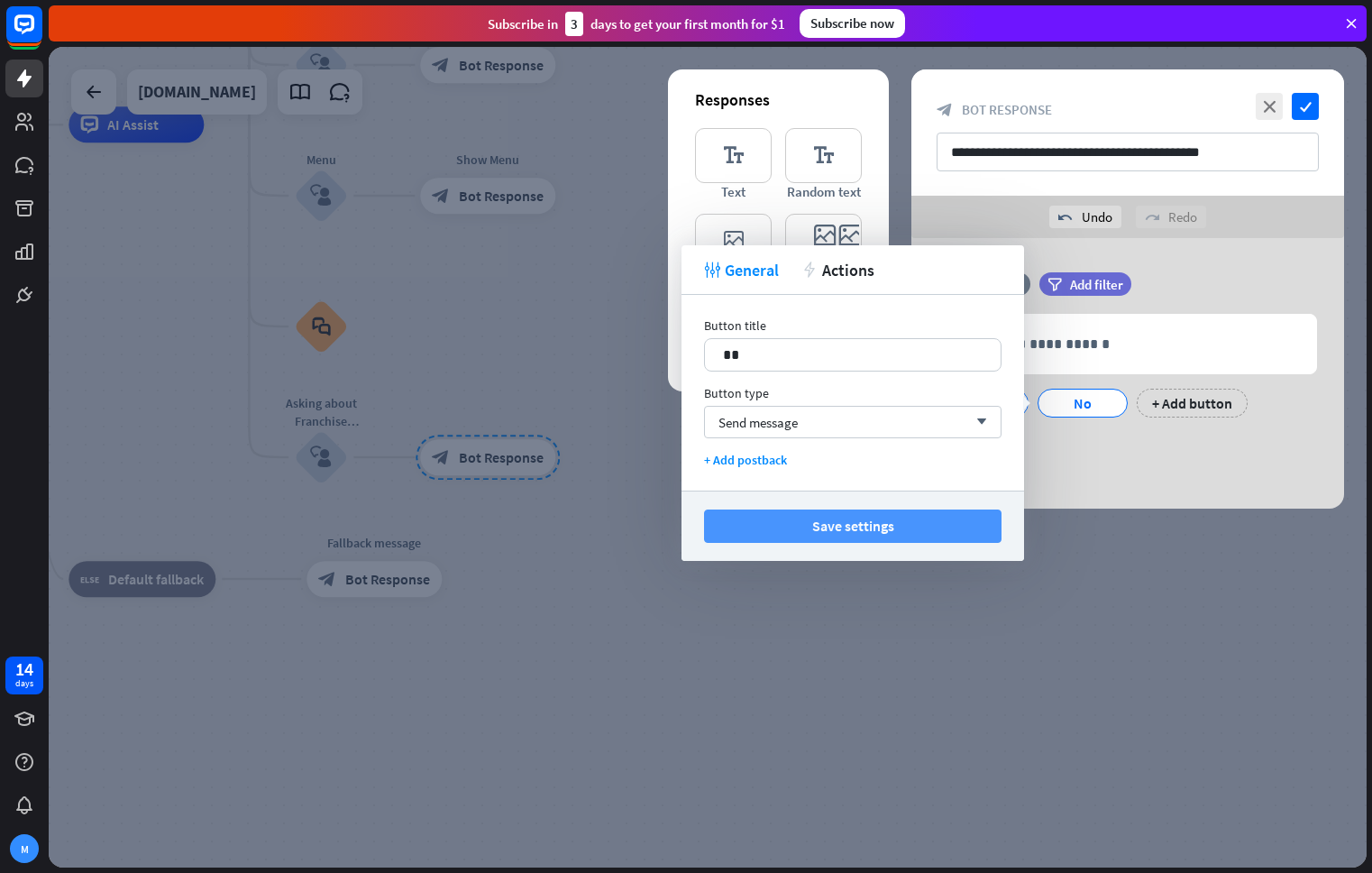
click at [884, 529] on button "Save settings" at bounding box center [852, 526] width 297 height 33
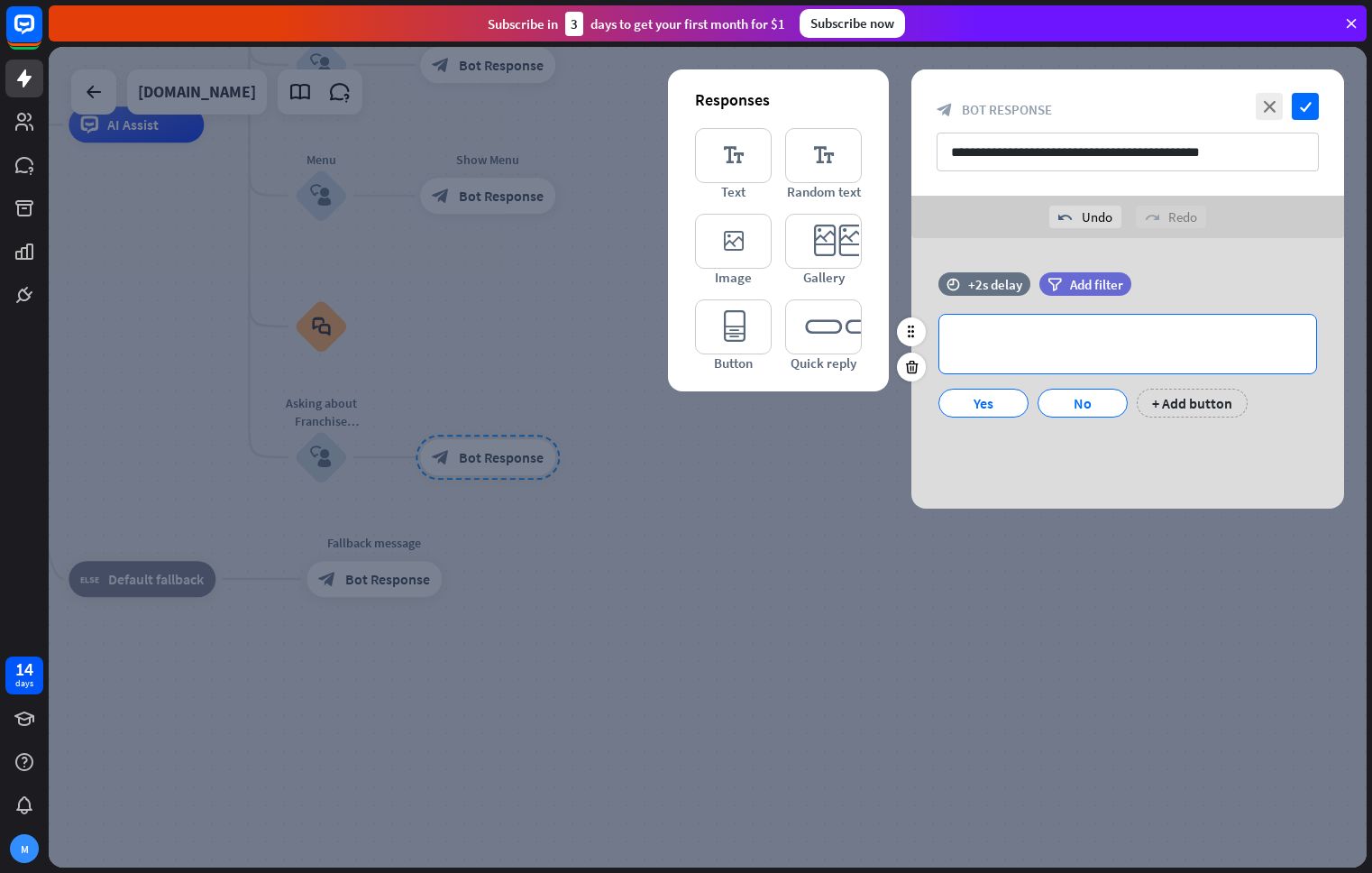
click at [1101, 332] on p "**********" at bounding box center [1127, 343] width 341 height 22
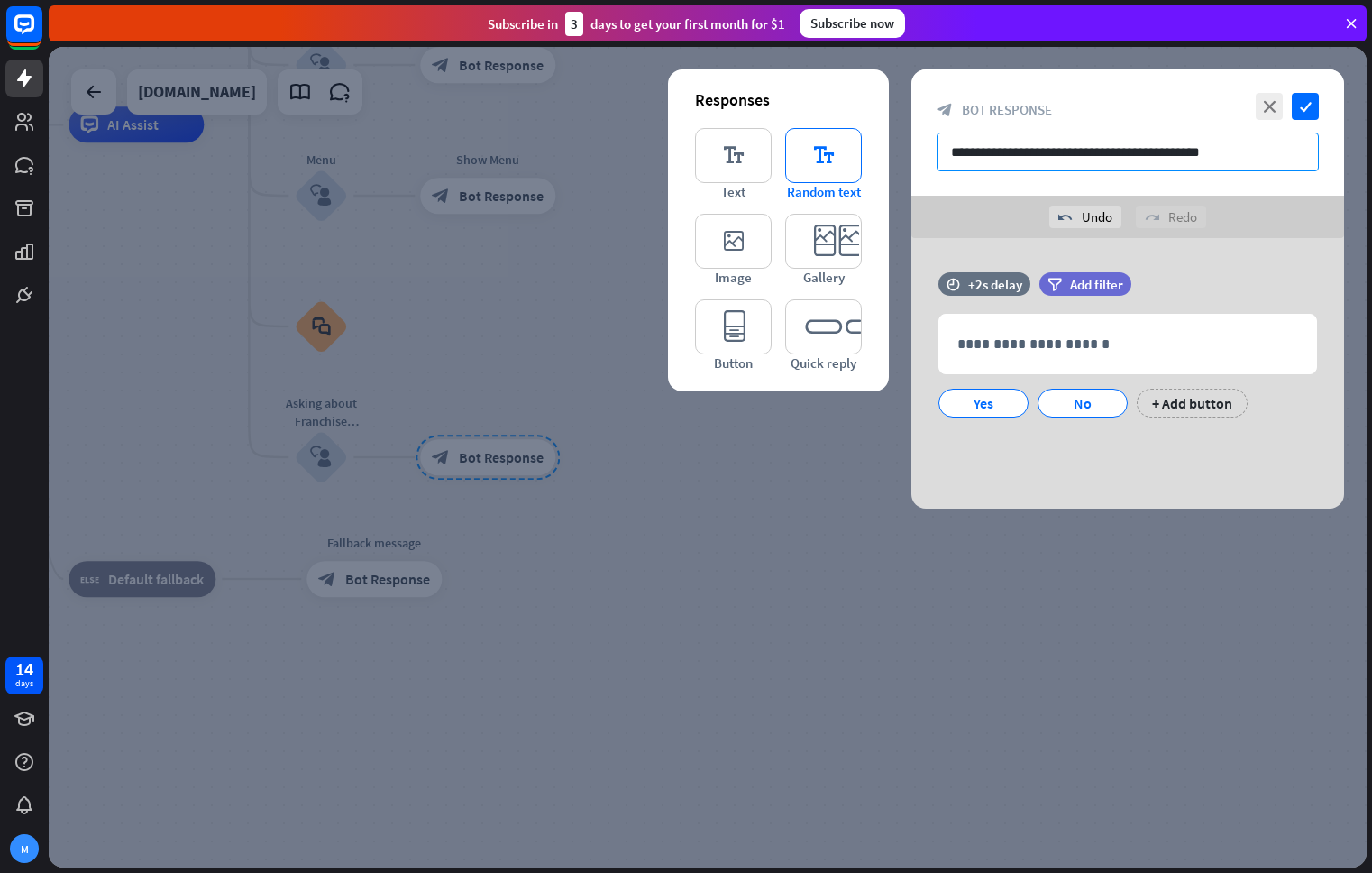
drag, startPoint x: 1266, startPoint y: 154, endPoint x: 849, endPoint y: 131, distance: 417.6
click at [911, 131] on div "**********" at bounding box center [1127, 288] width 433 height 439
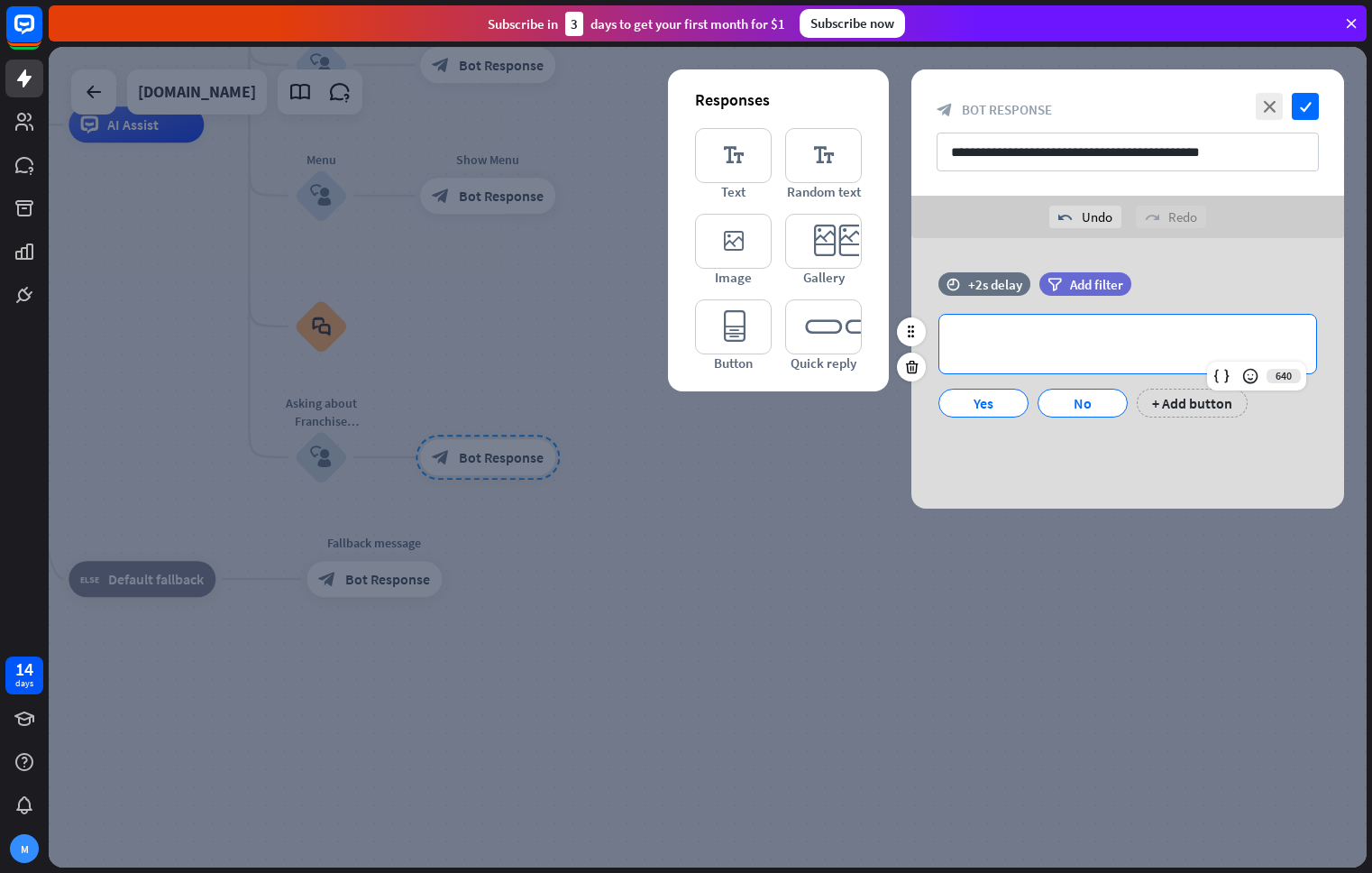
click at [1137, 332] on p "**********" at bounding box center [1127, 343] width 341 height 22
click at [1250, 430] on div "**********" at bounding box center [1127, 354] width 433 height 163
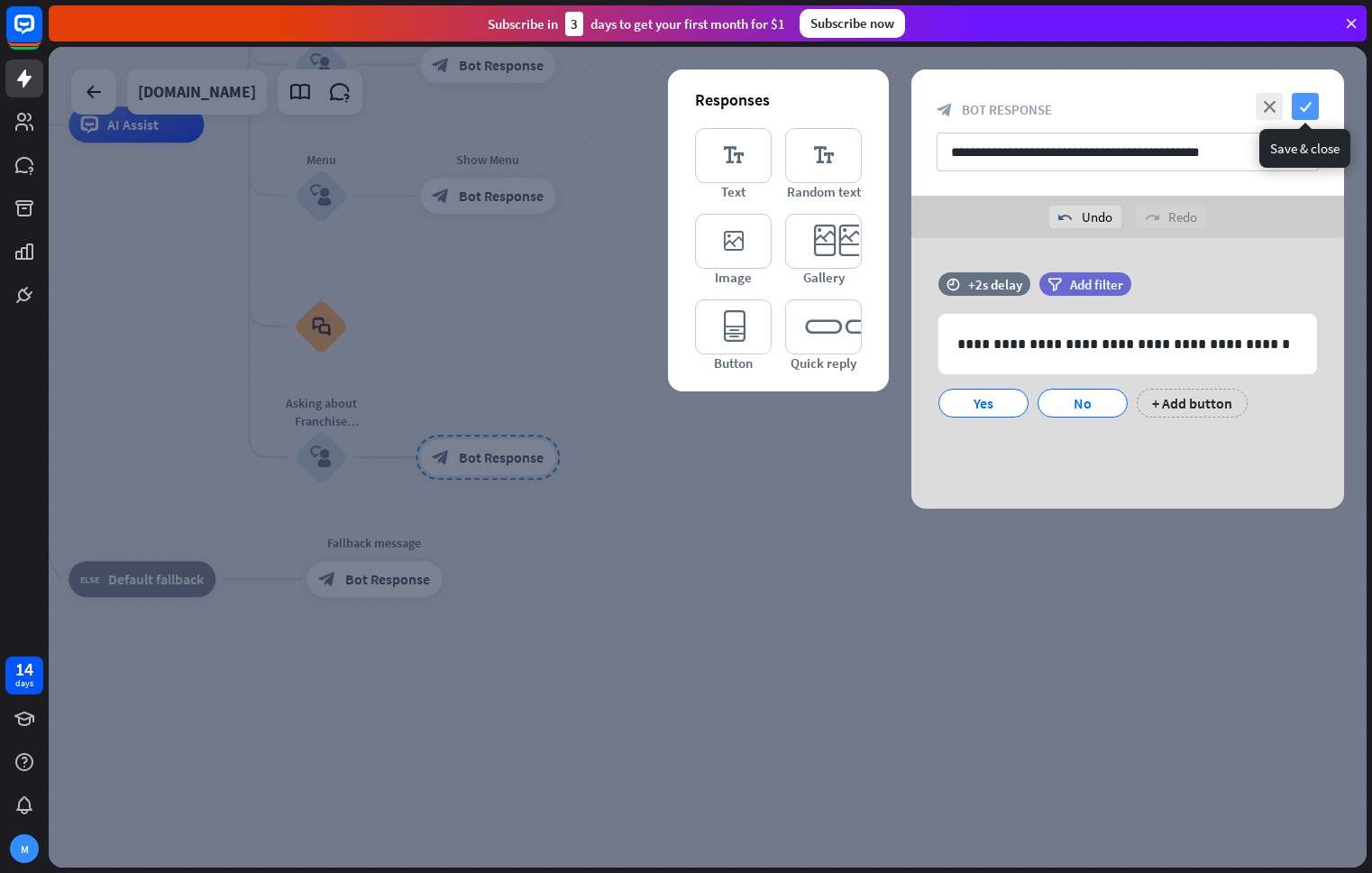
click at [1308, 103] on icon "check" at bounding box center [1306, 107] width 27 height 27
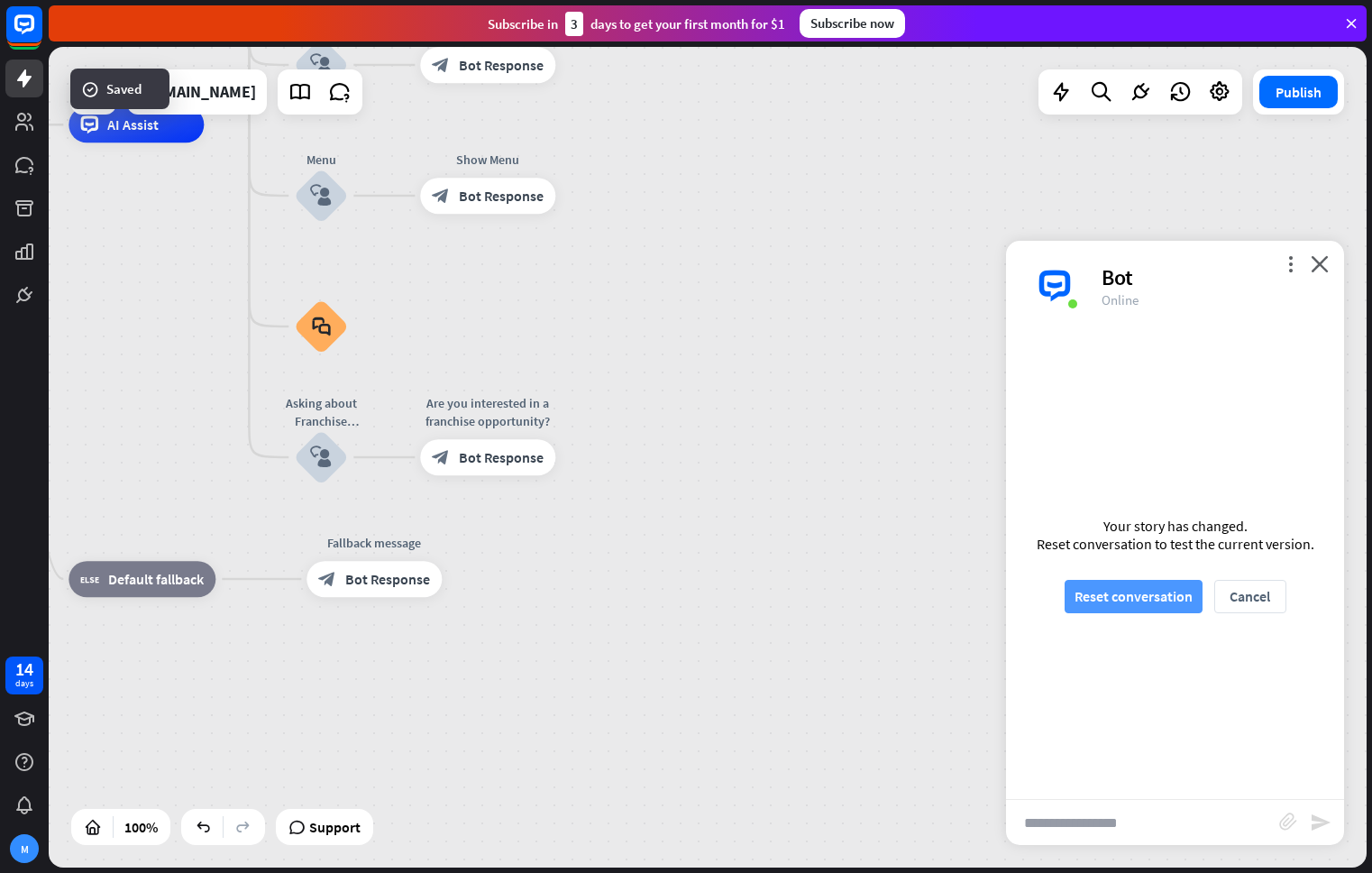
click at [1173, 599] on button "Reset conversation" at bounding box center [1133, 596] width 138 height 33
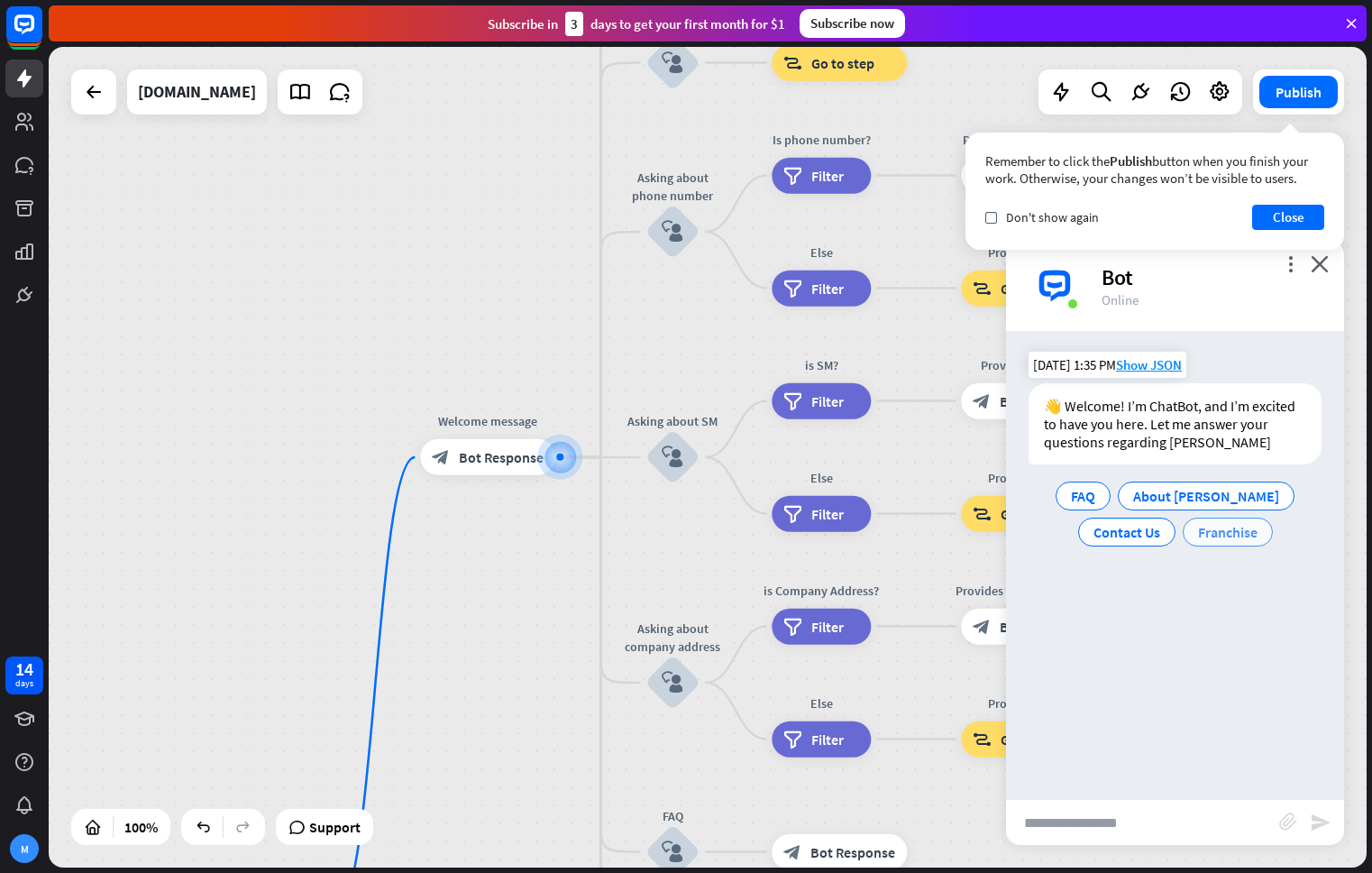
click at [1227, 534] on span "Franchise" at bounding box center [1227, 532] width 60 height 18
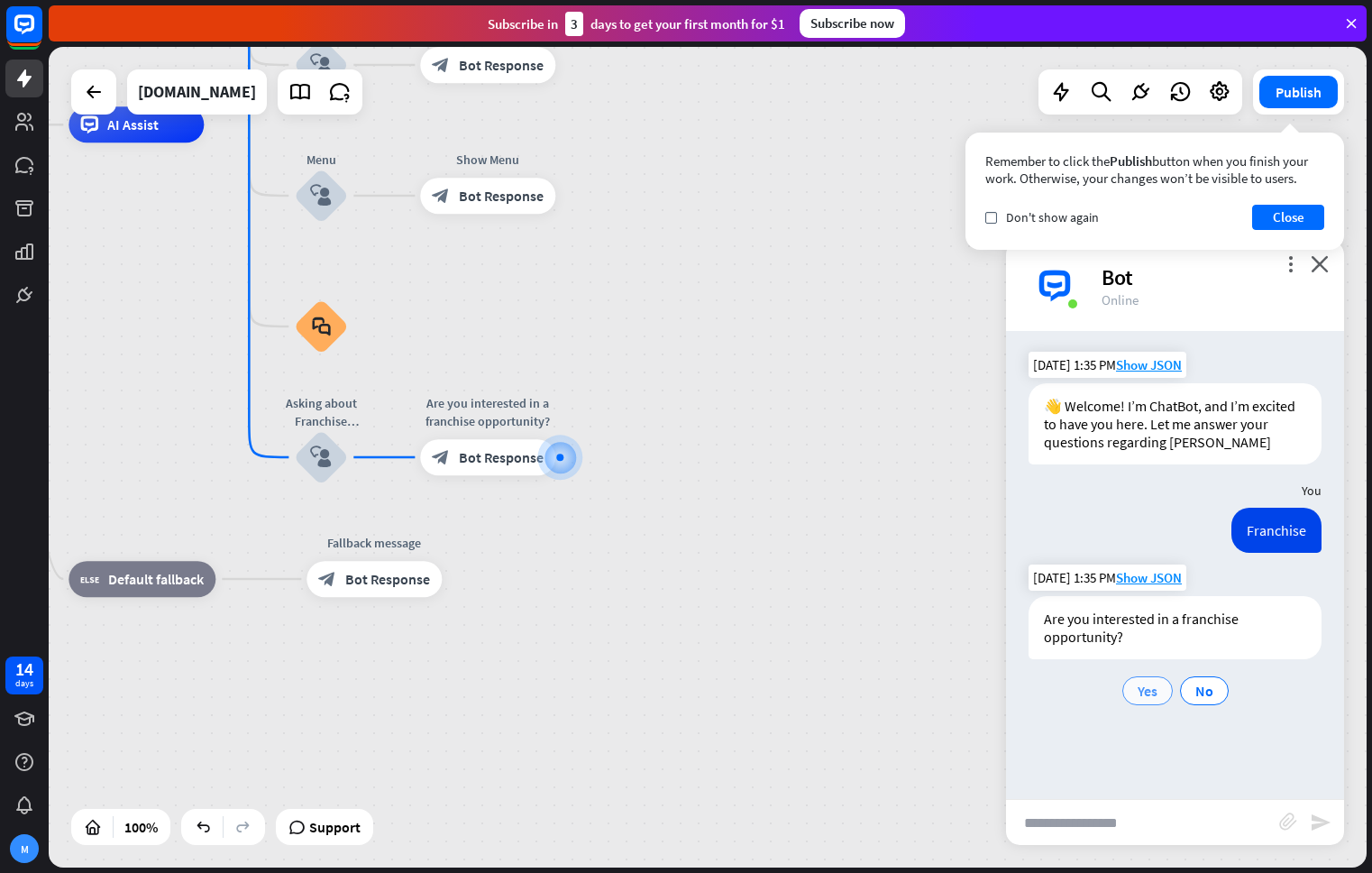
click at [1146, 685] on span "Yes" at bounding box center [1147, 690] width 20 height 18
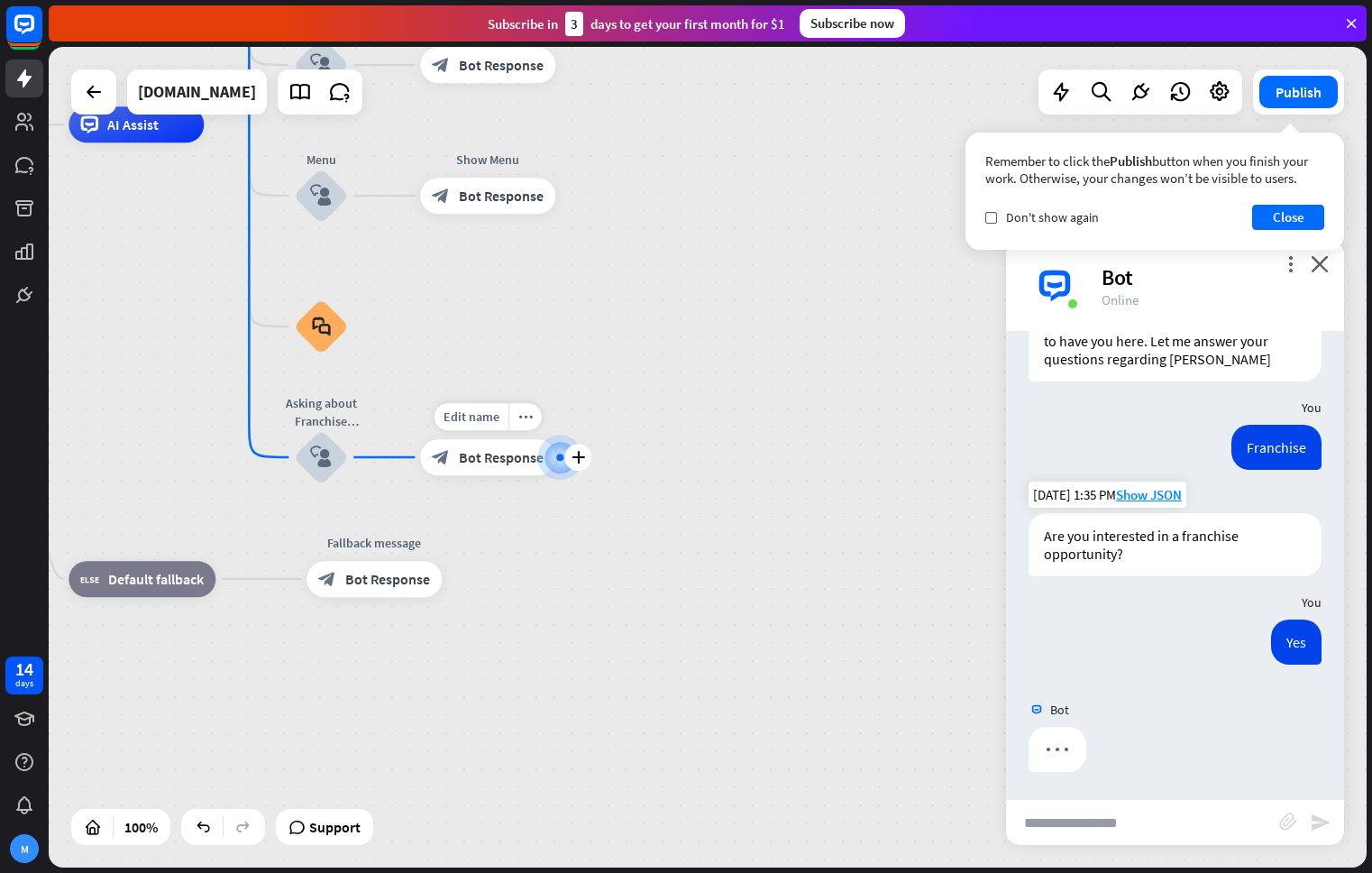
click at [525, 465] on span "Bot Response" at bounding box center [500, 457] width 85 height 18
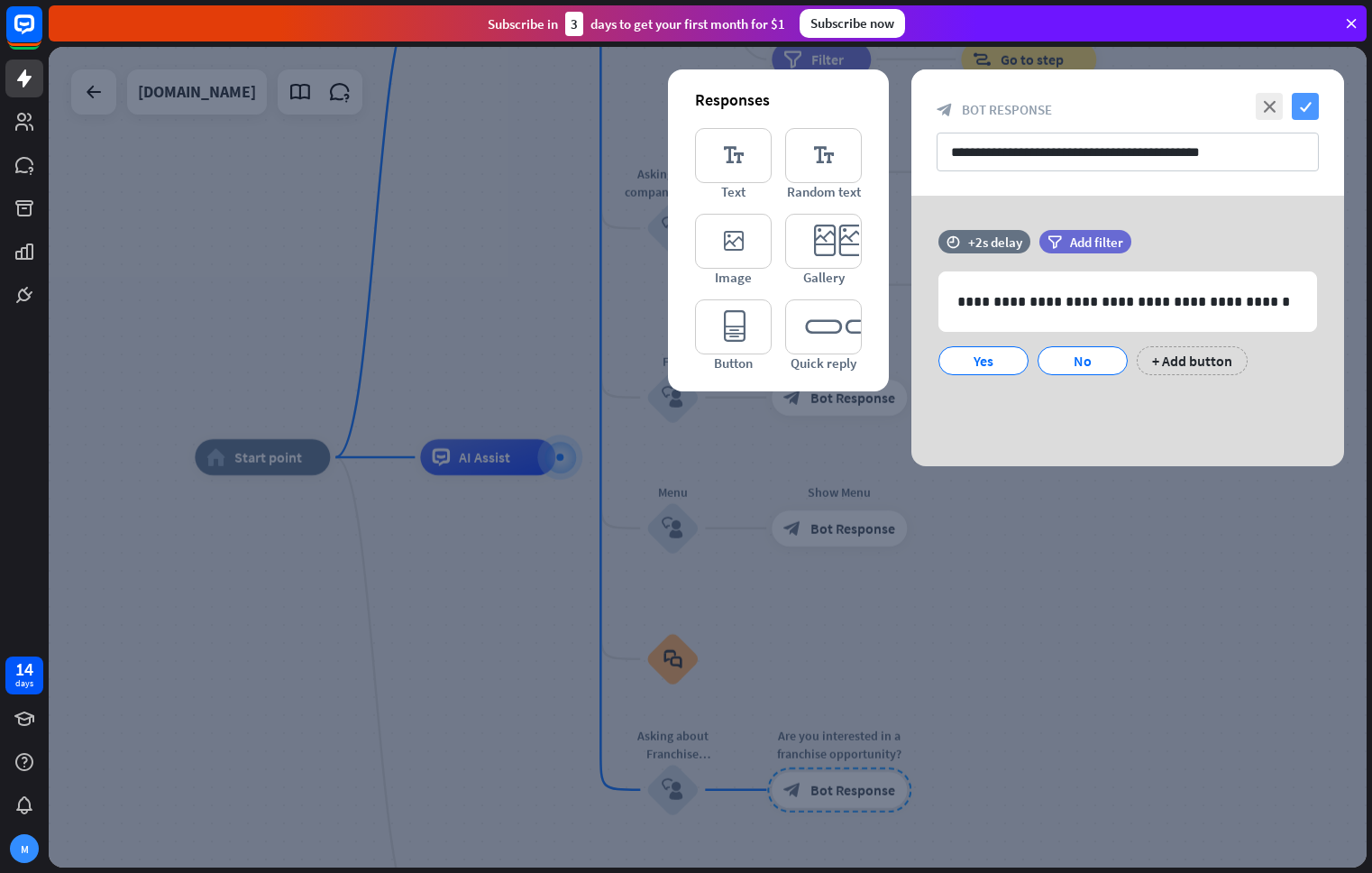
click at [1306, 109] on icon "check" at bounding box center [1306, 107] width 27 height 27
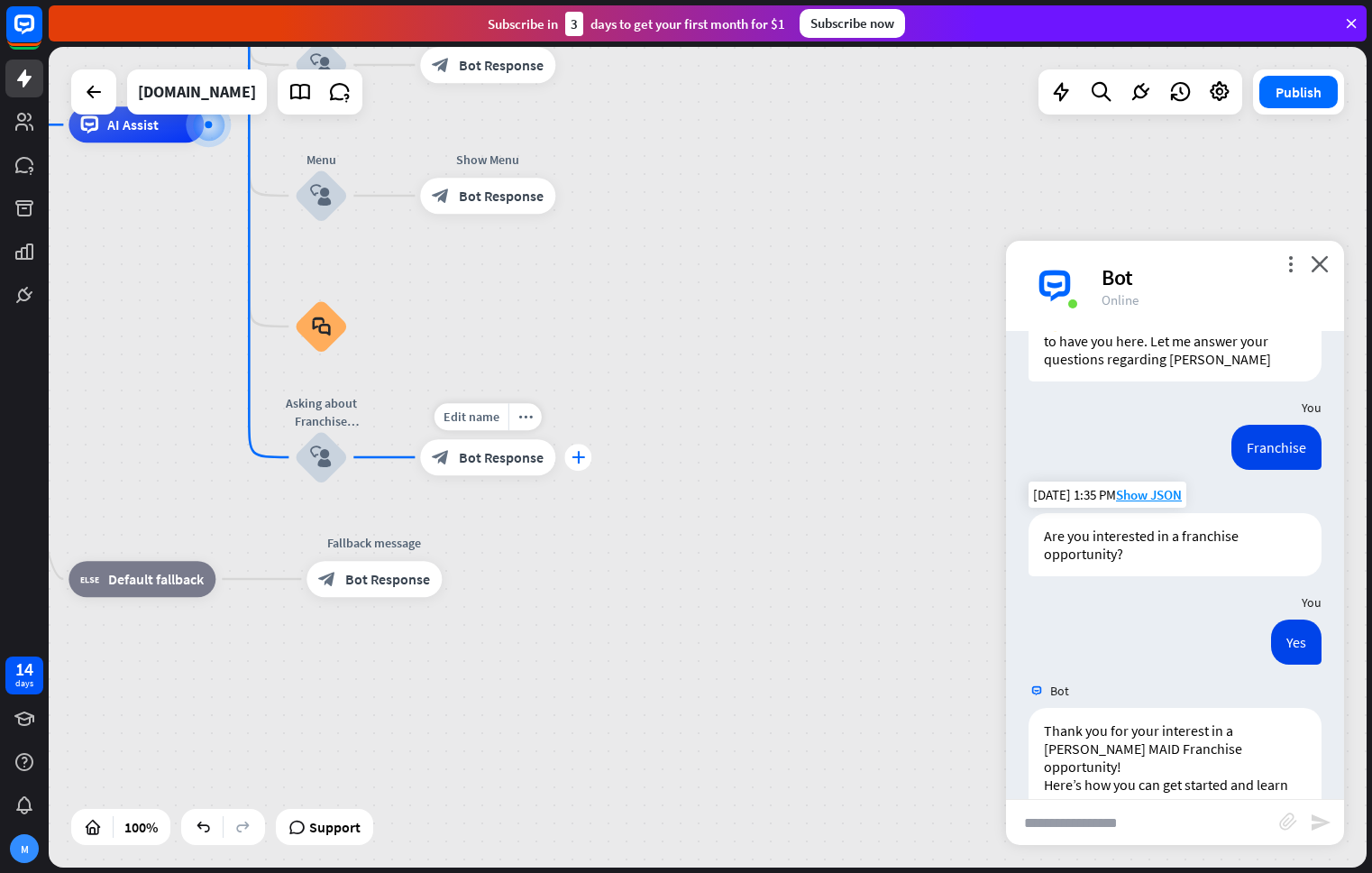
click at [576, 457] on icon "plus" at bounding box center [579, 457] width 14 height 13
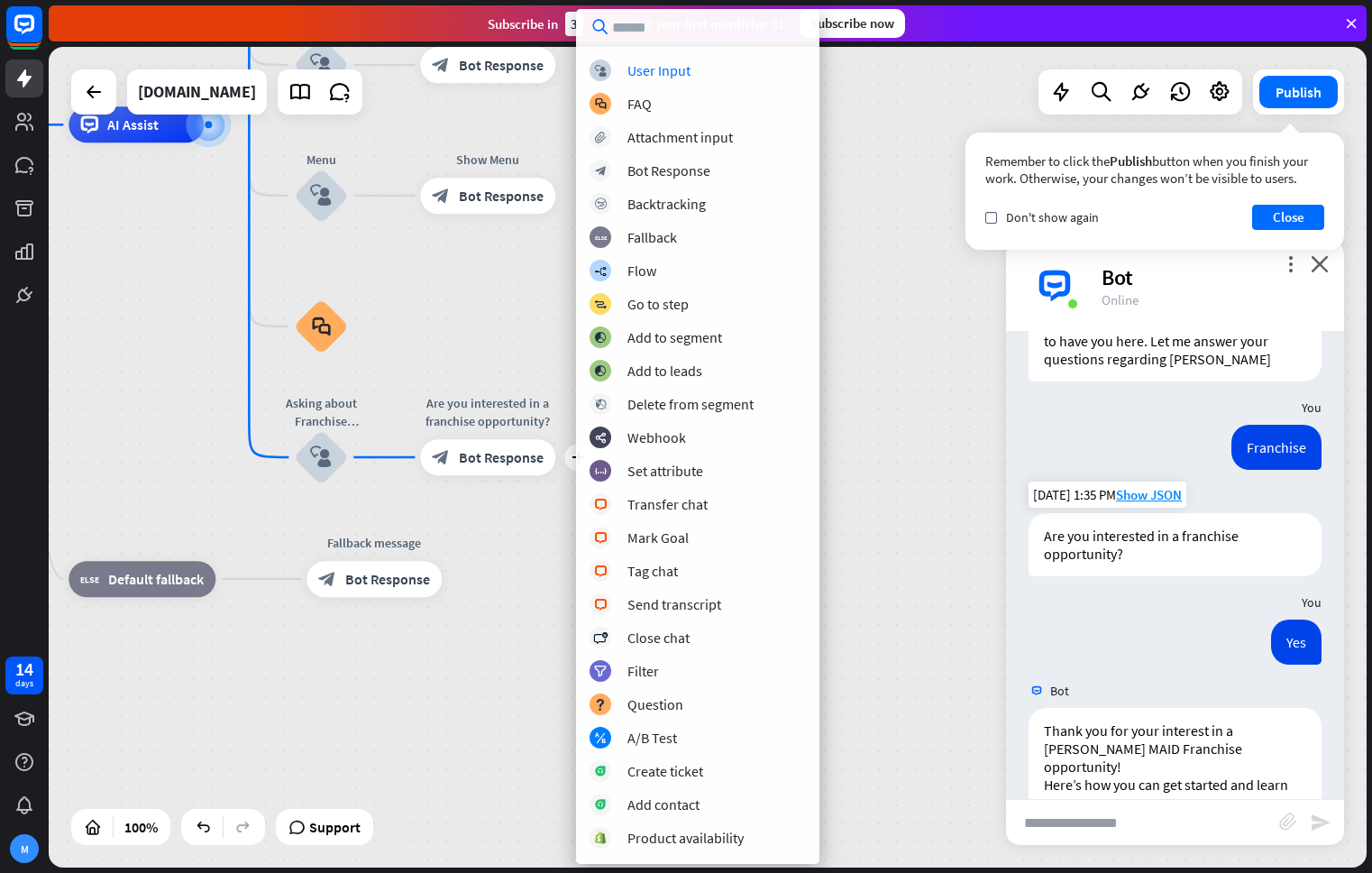
click at [870, 447] on div "home_2 Start point Welcome message block_bot_response Bot Response About us blo…" at bounding box center [502, 534] width 1317 height 820
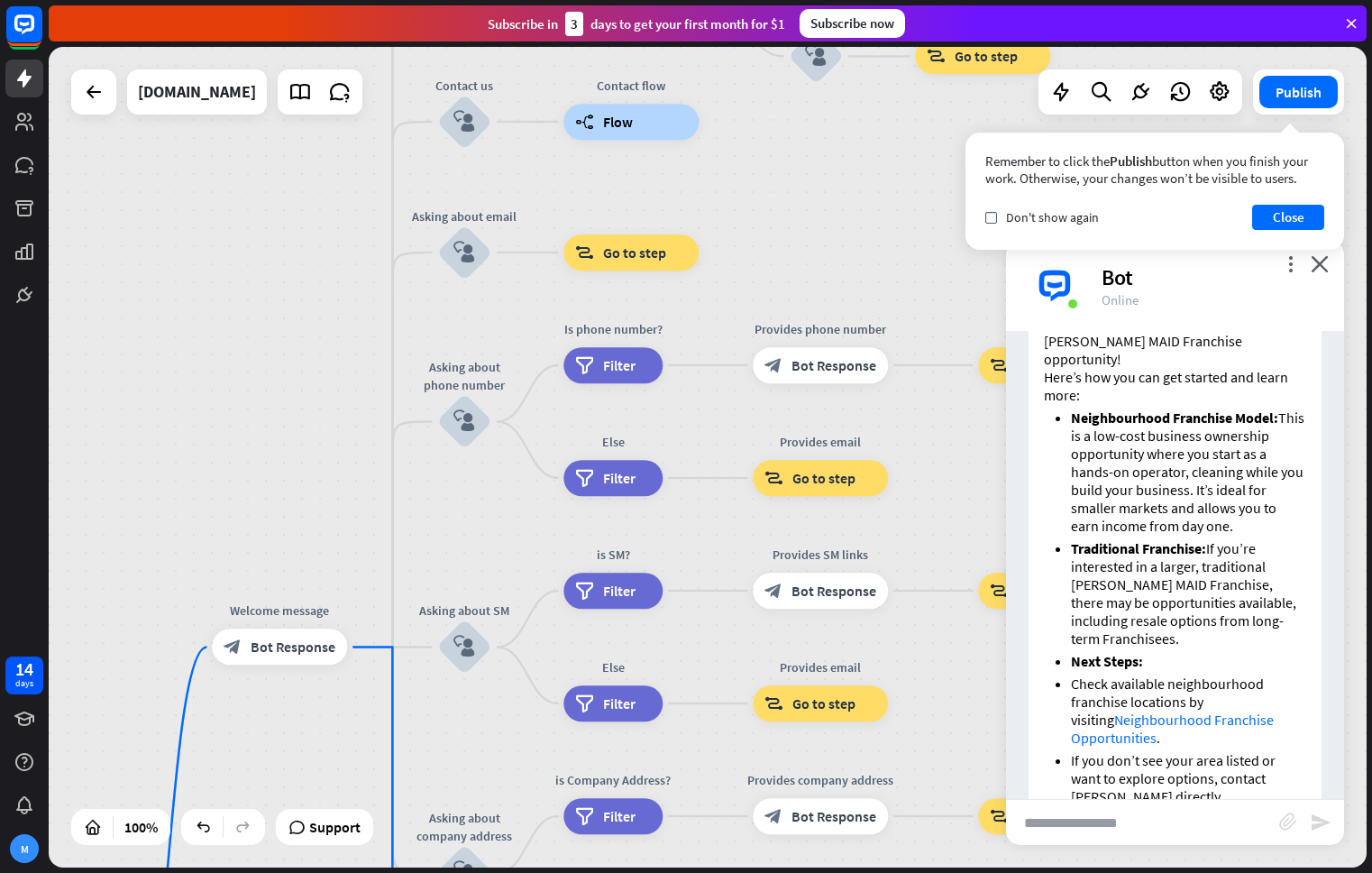
scroll to position [429, 0]
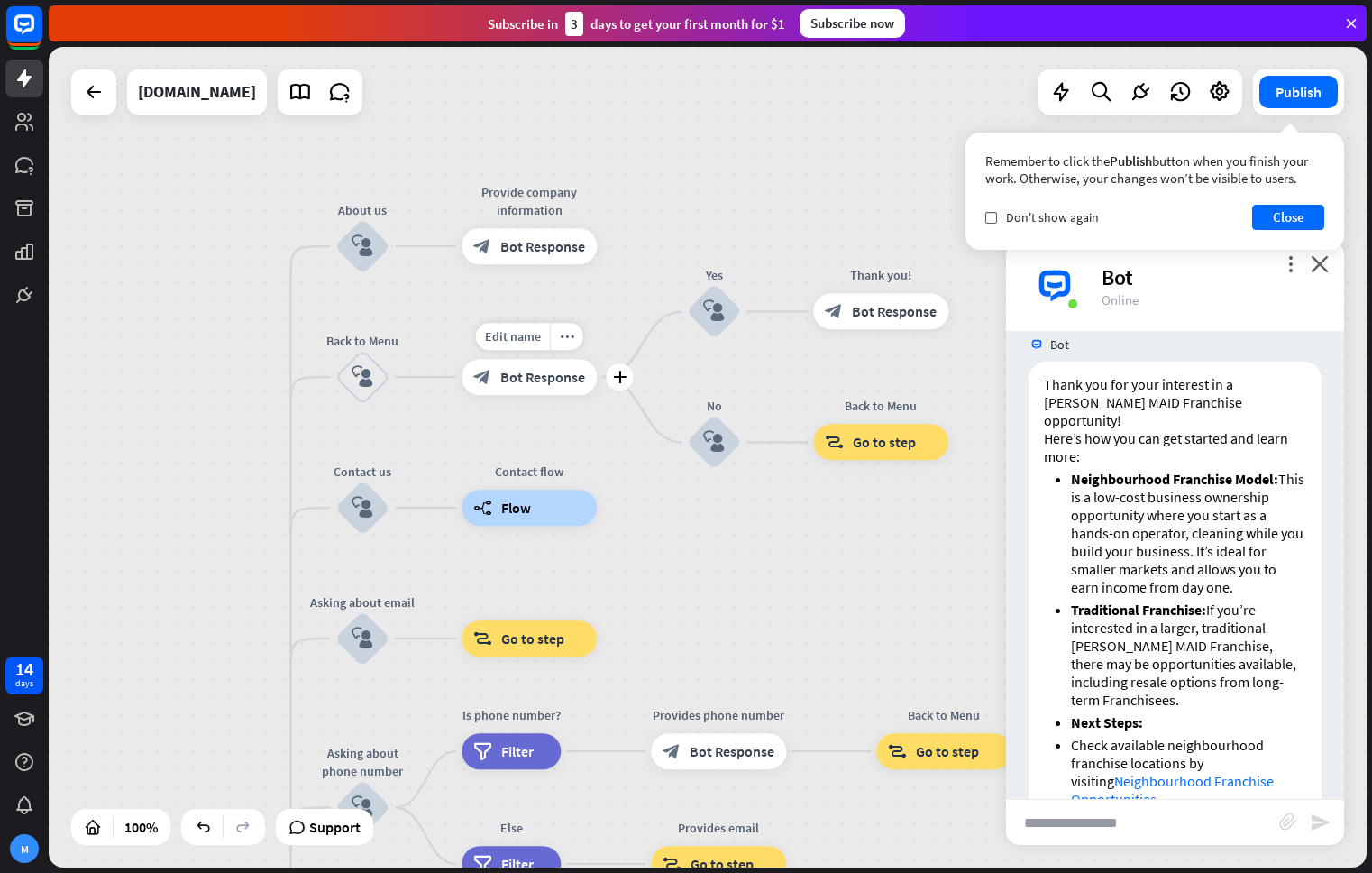
click at [586, 386] on div "block_bot_response Bot Response" at bounding box center [529, 376] width 135 height 36
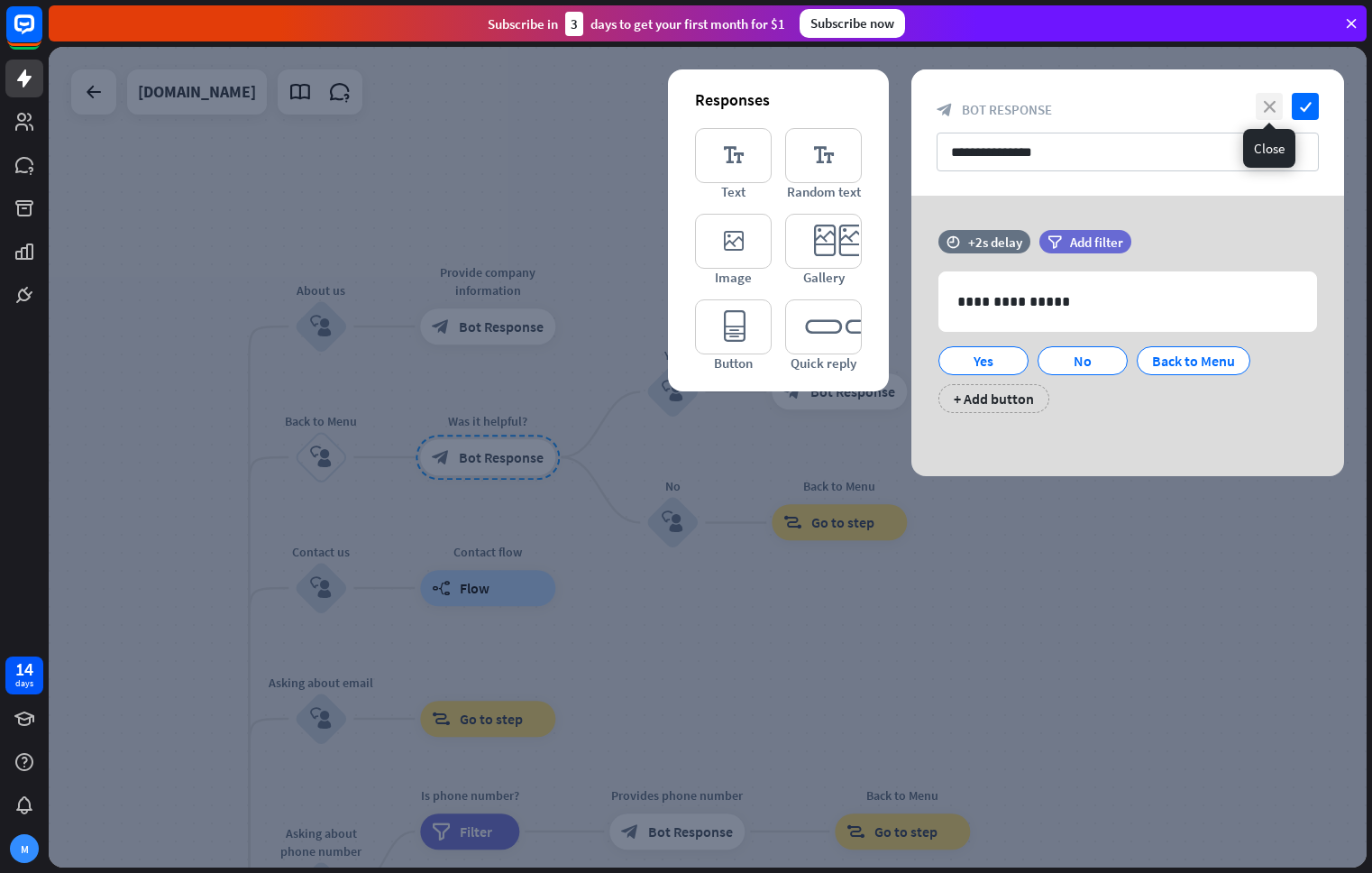
click at [1262, 107] on icon "close" at bounding box center [1269, 107] width 27 height 27
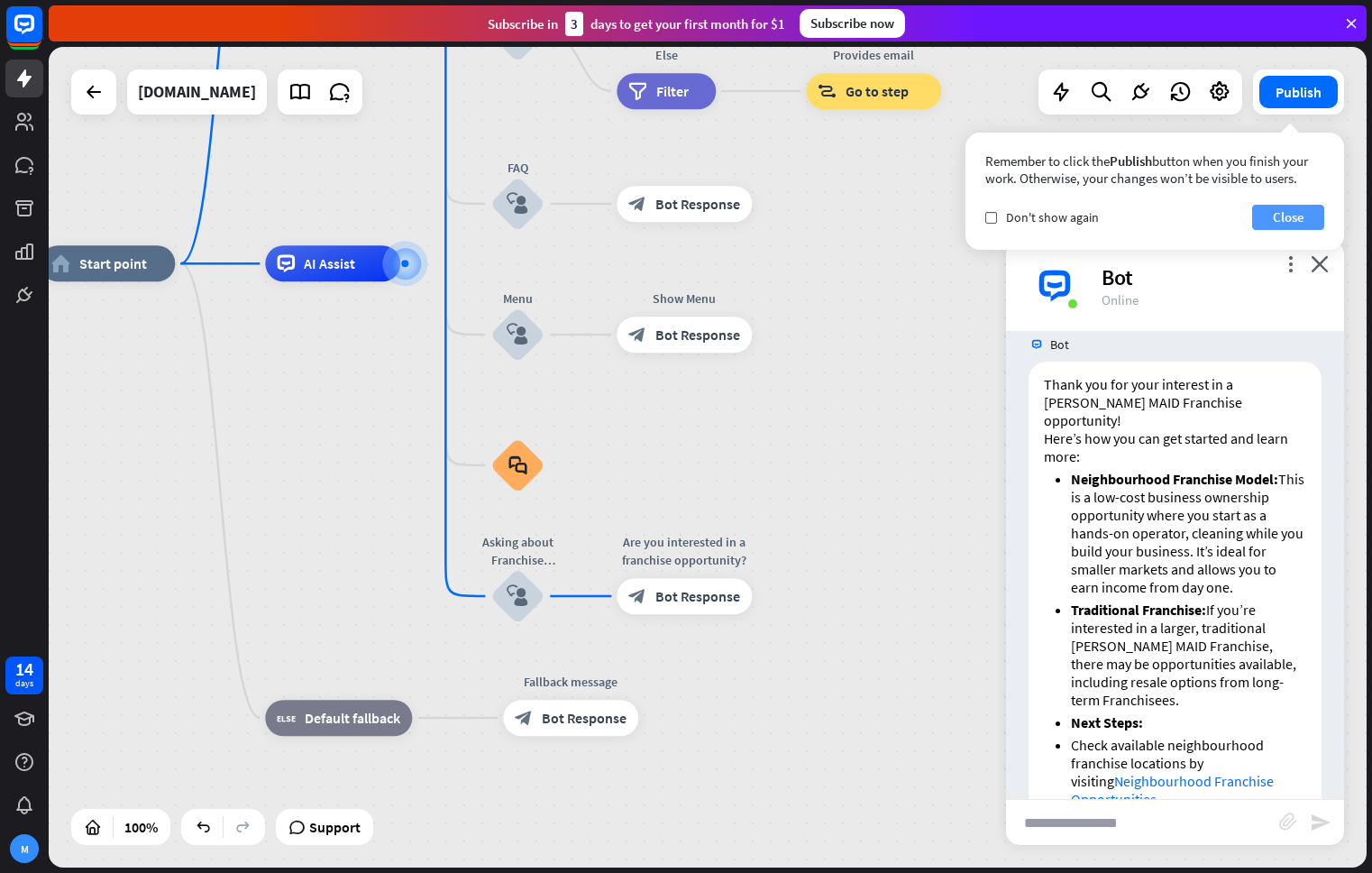
click at [1289, 219] on button "Close" at bounding box center [1288, 217] width 72 height 25
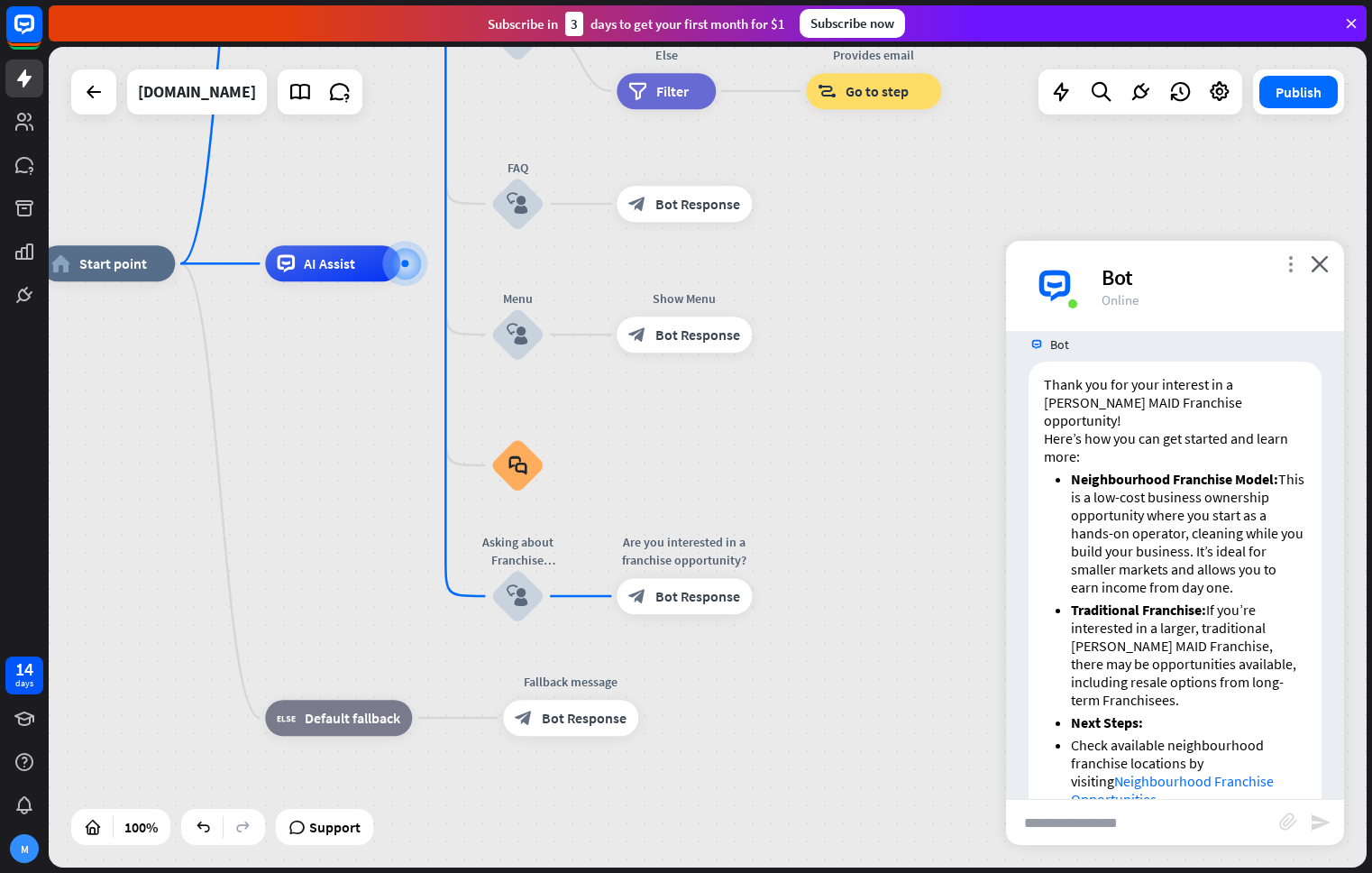
click at [1298, 260] on icon "more_vert" at bounding box center [1290, 264] width 18 height 18
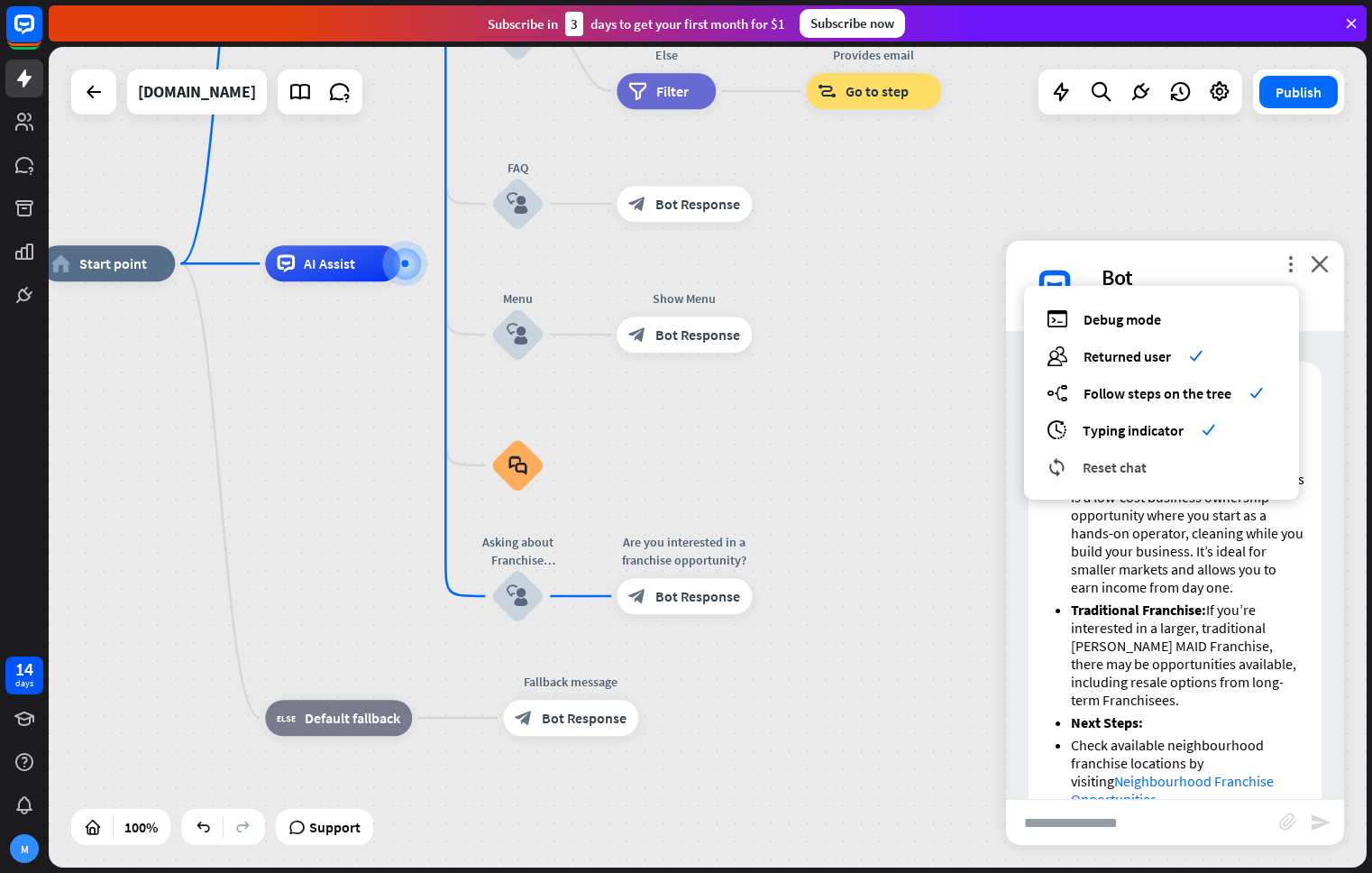
click at [1188, 471] on div "reset_chat Reset chat" at bounding box center [1161, 466] width 230 height 21
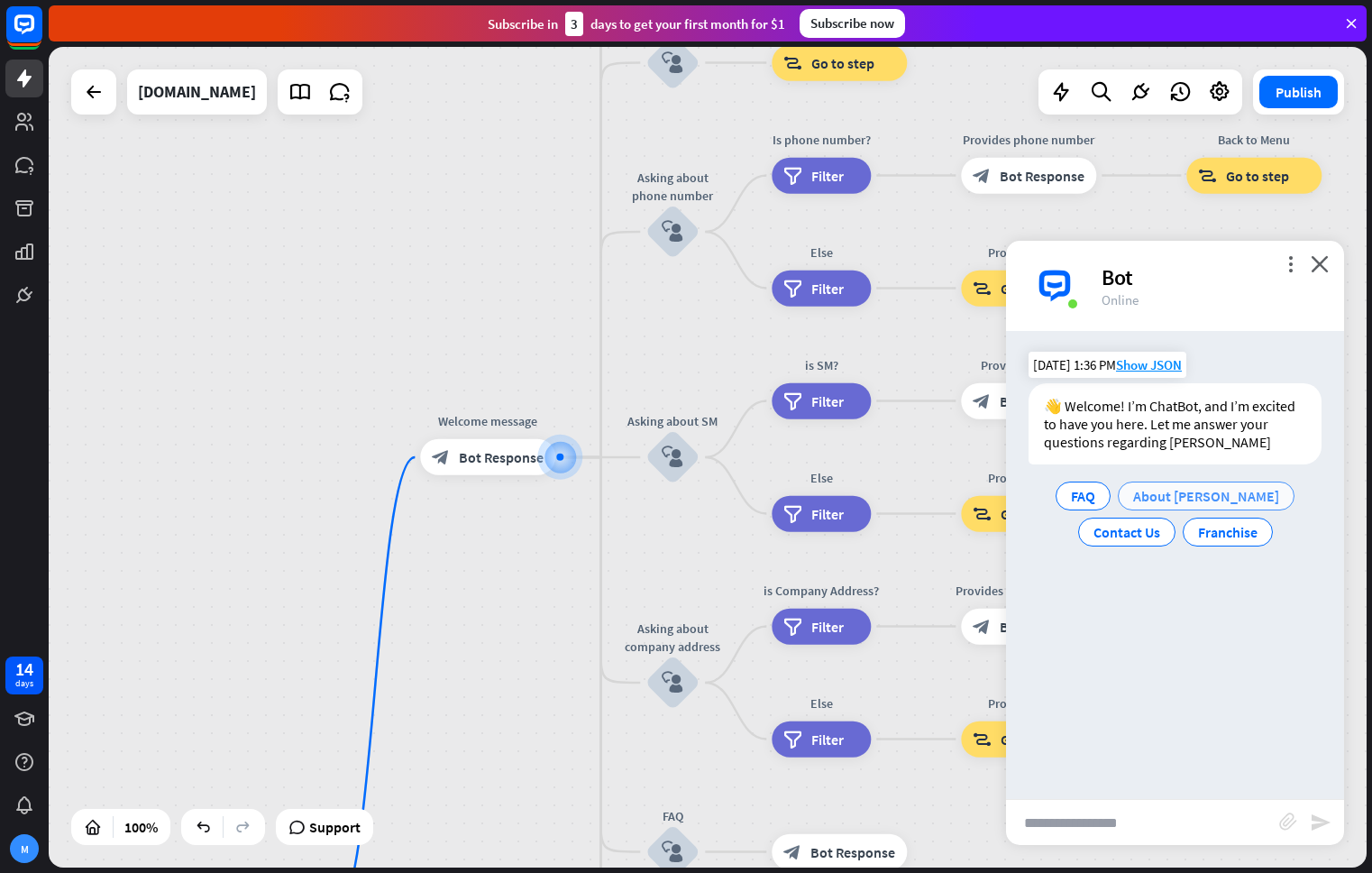
click at [1202, 487] on span "About [PERSON_NAME]" at bounding box center [1205, 496] width 146 height 18
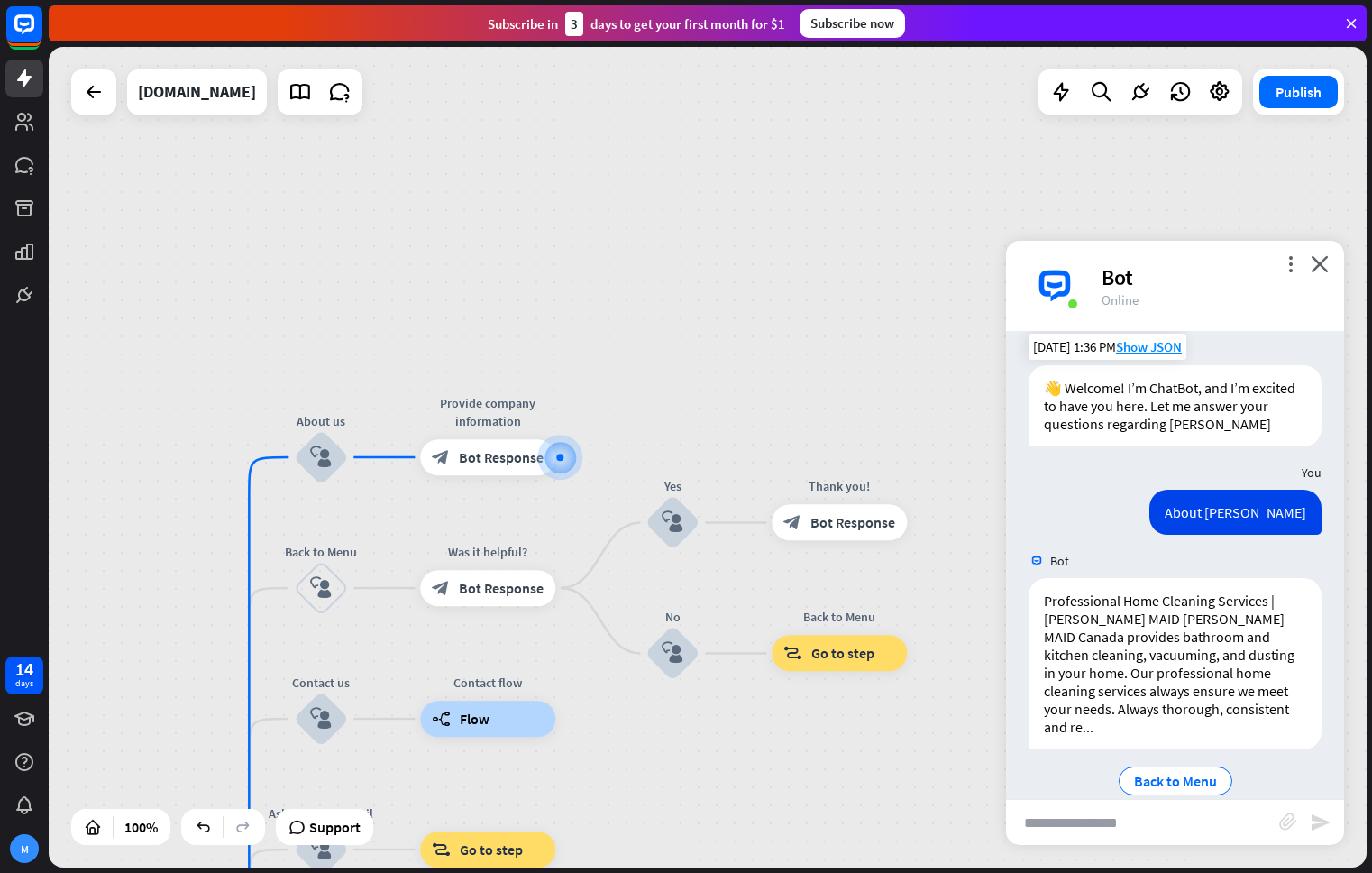
scroll to position [27, 0]
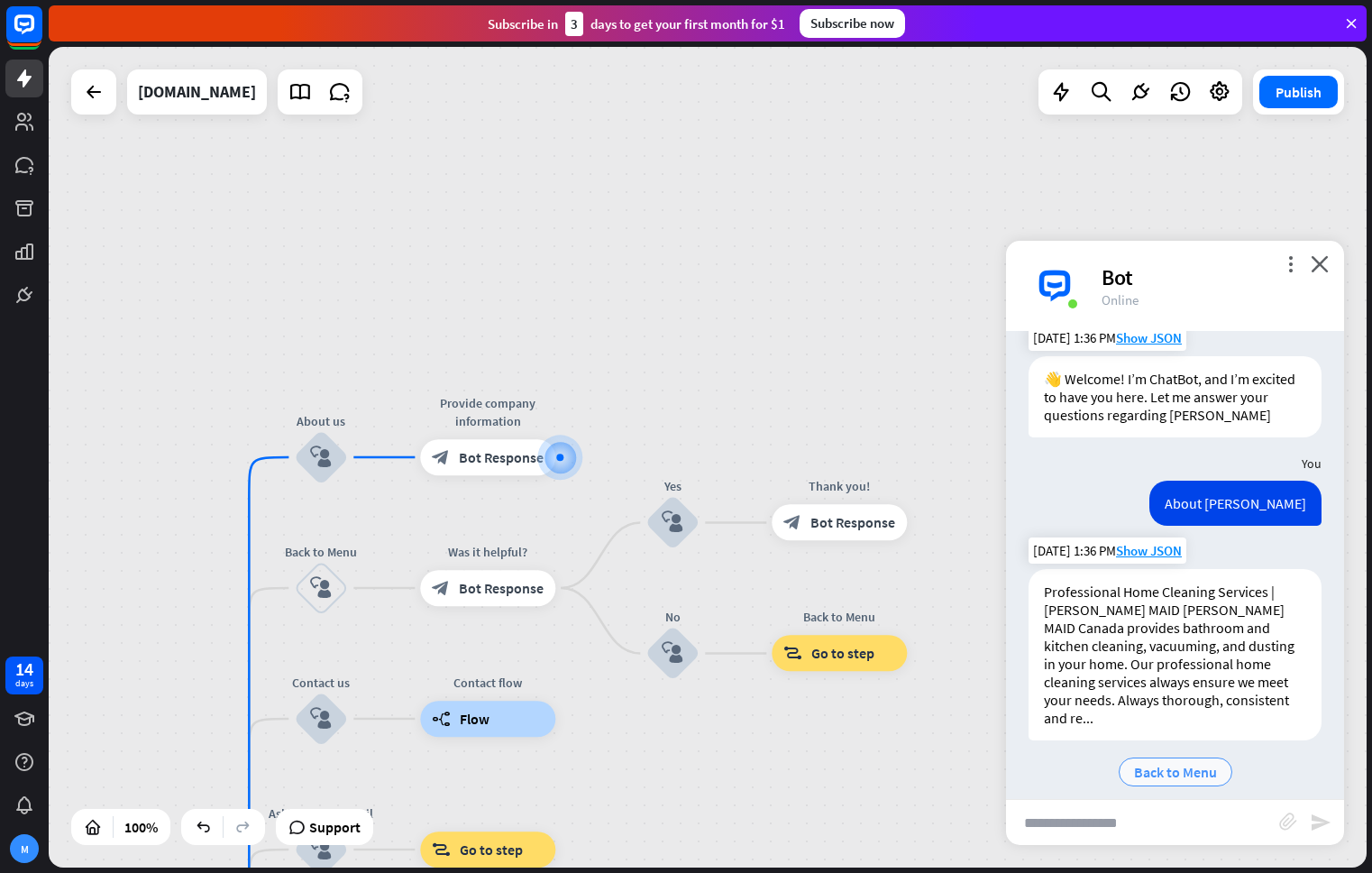
click at [1165, 763] on span "Back to Menu" at bounding box center [1175, 771] width 83 height 18
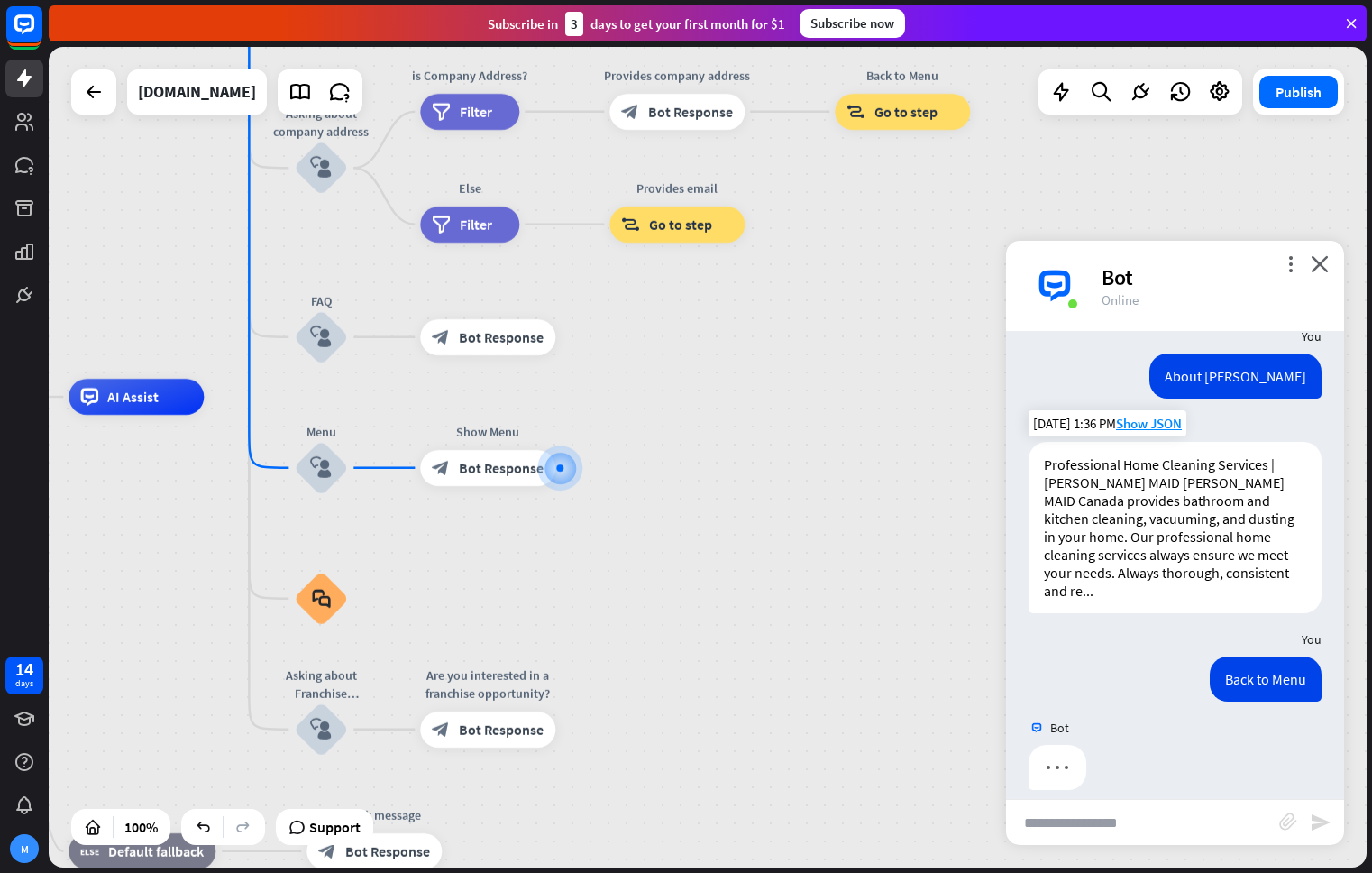
scroll to position [154, 0]
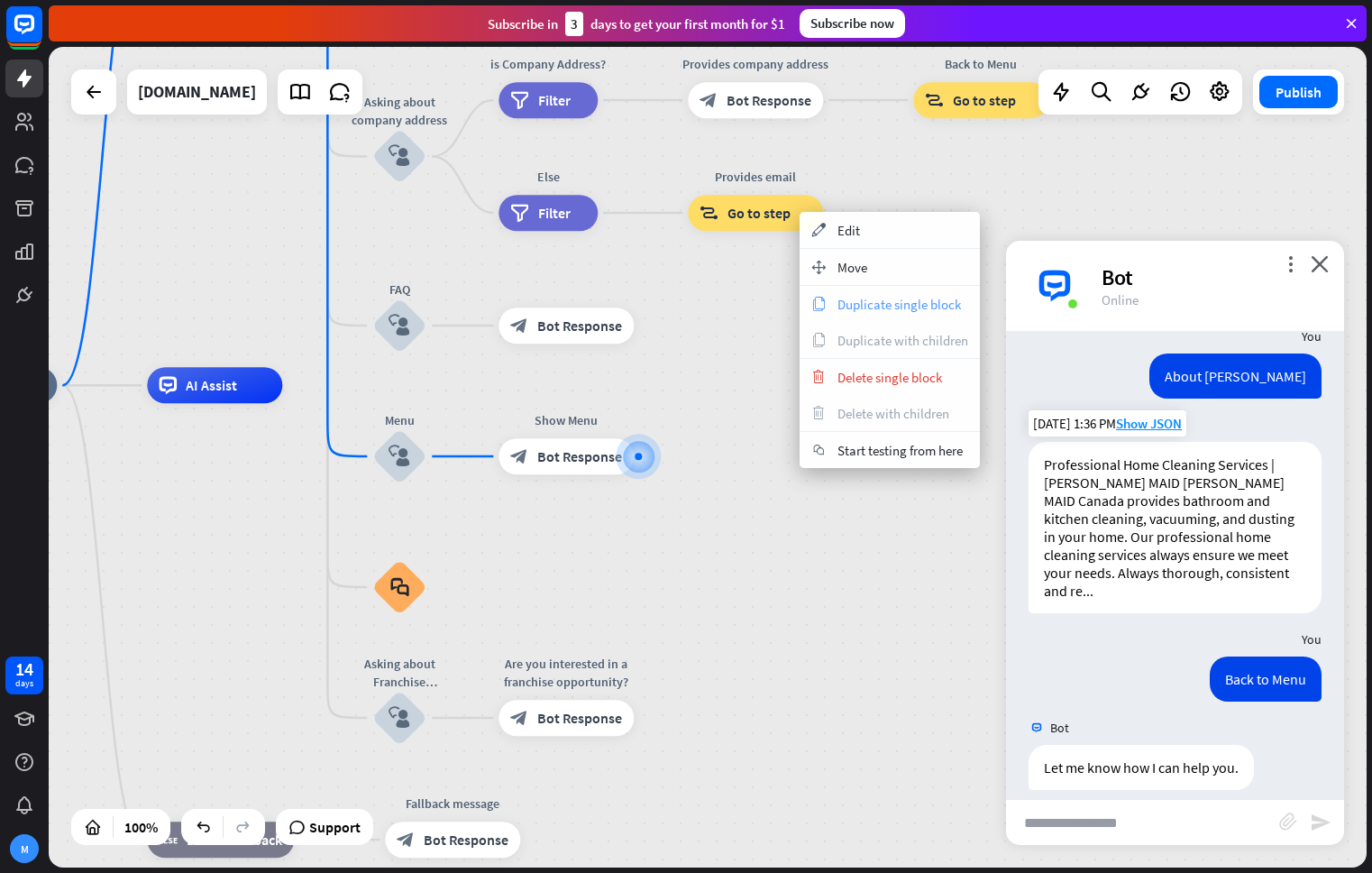
click at [886, 307] on span "Duplicate single block" at bounding box center [899, 304] width 123 height 18
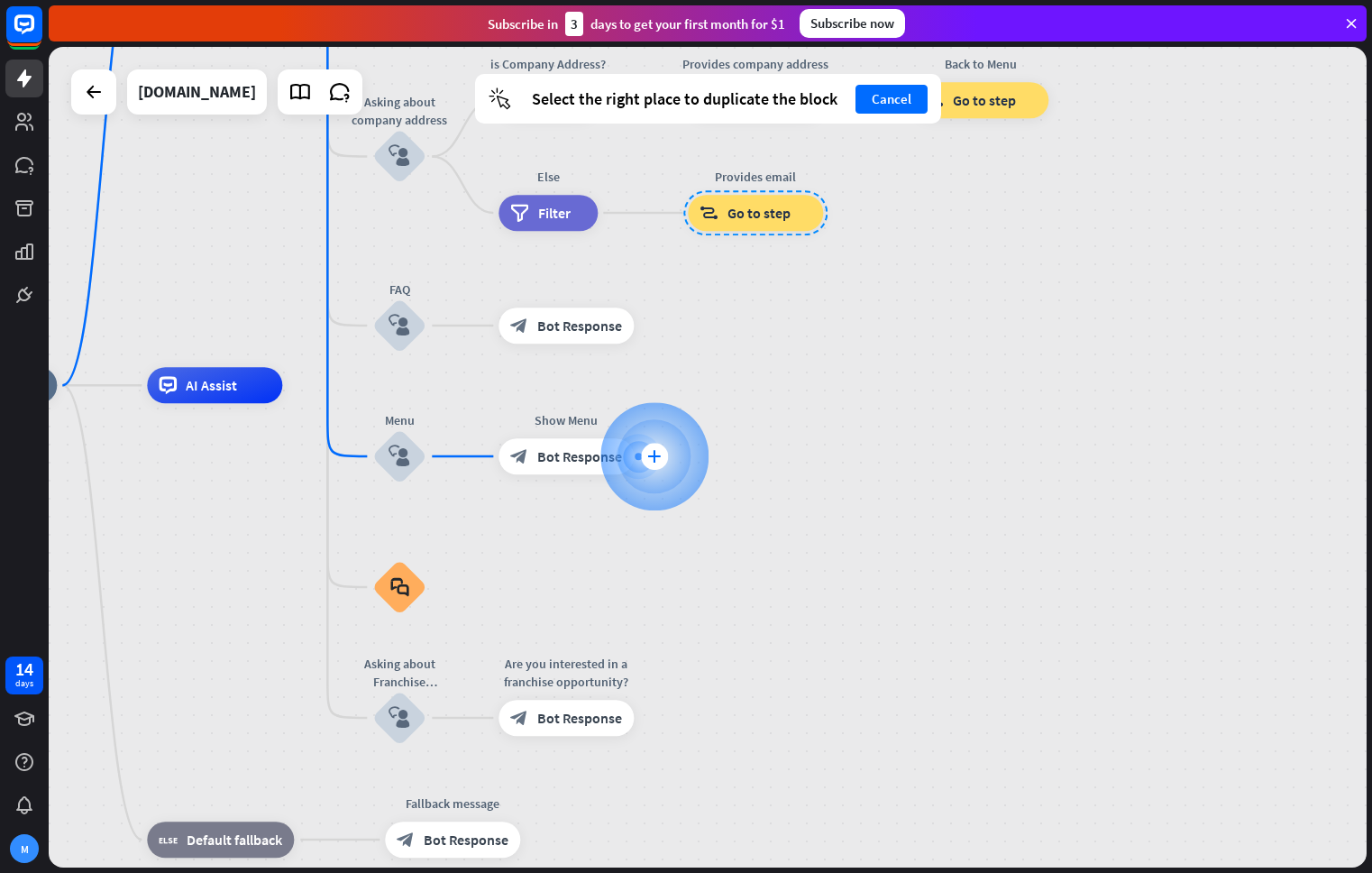
click at [650, 464] on div "plus" at bounding box center [655, 457] width 27 height 27
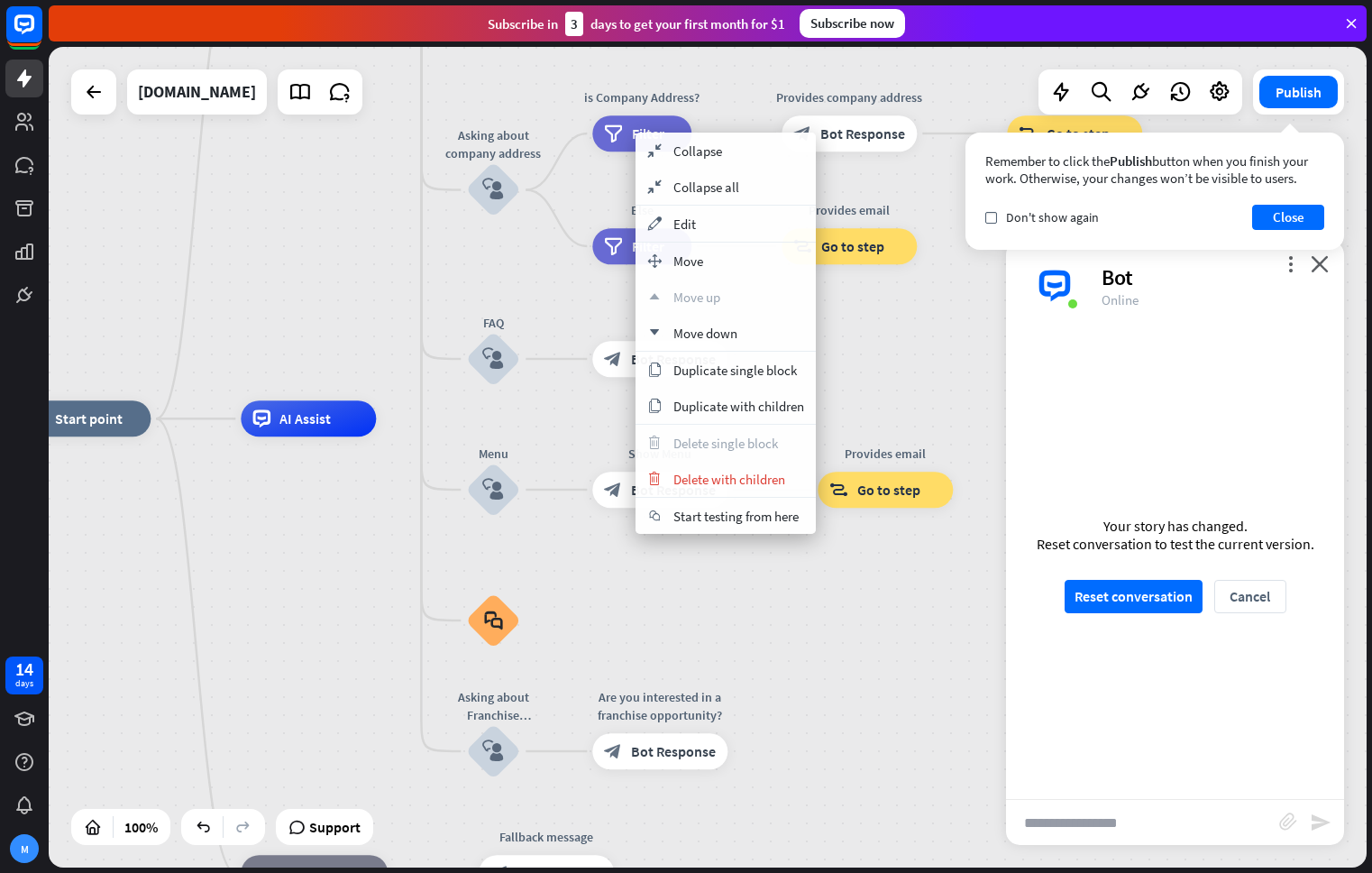
click at [922, 385] on div "home_2 Start point Welcome message block_bot_response Bot Response About us blo…" at bounding box center [707, 457] width 1317 height 820
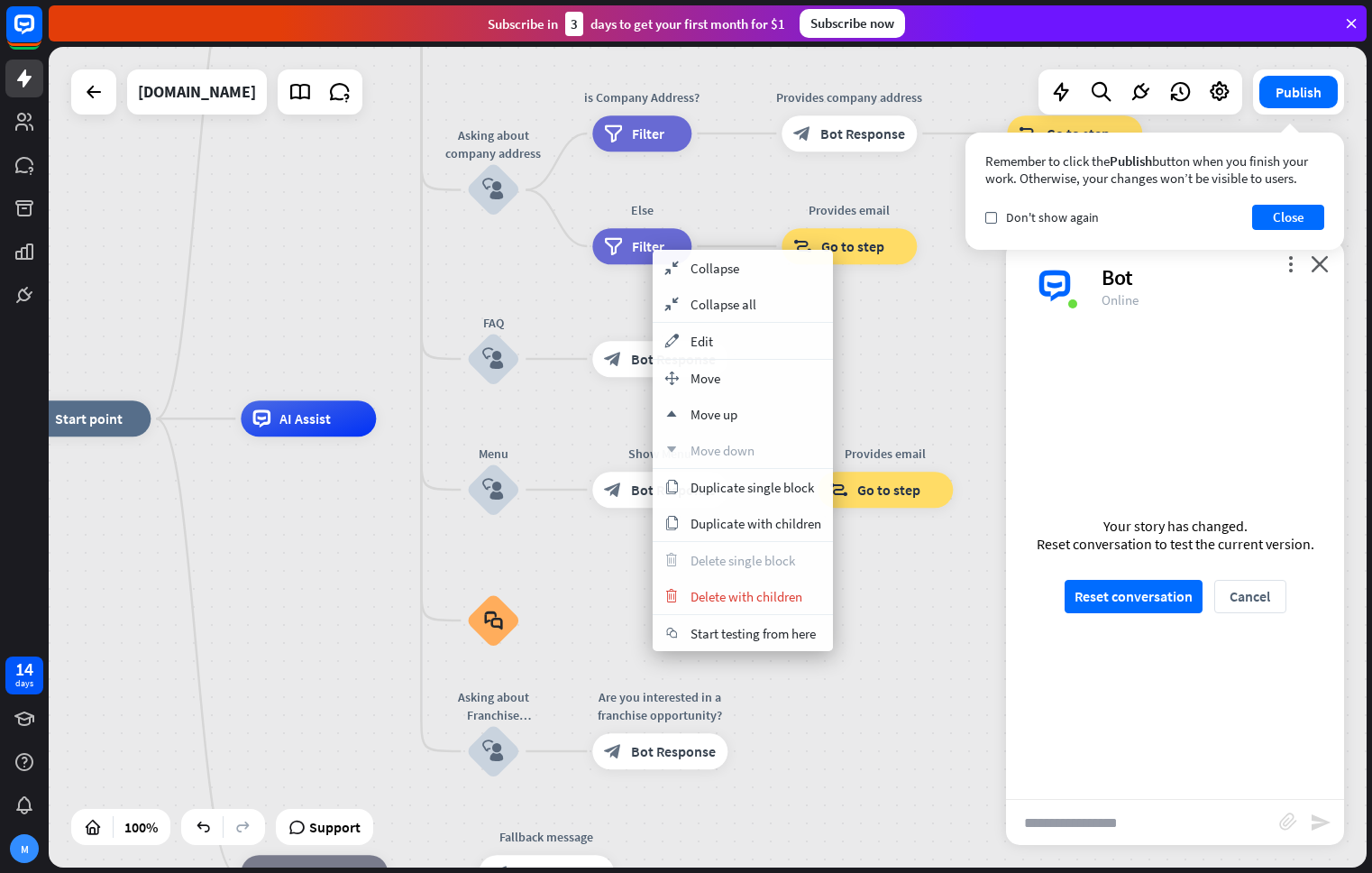
click at [795, 486] on span "Duplicate single block" at bounding box center [751, 488] width 123 height 18
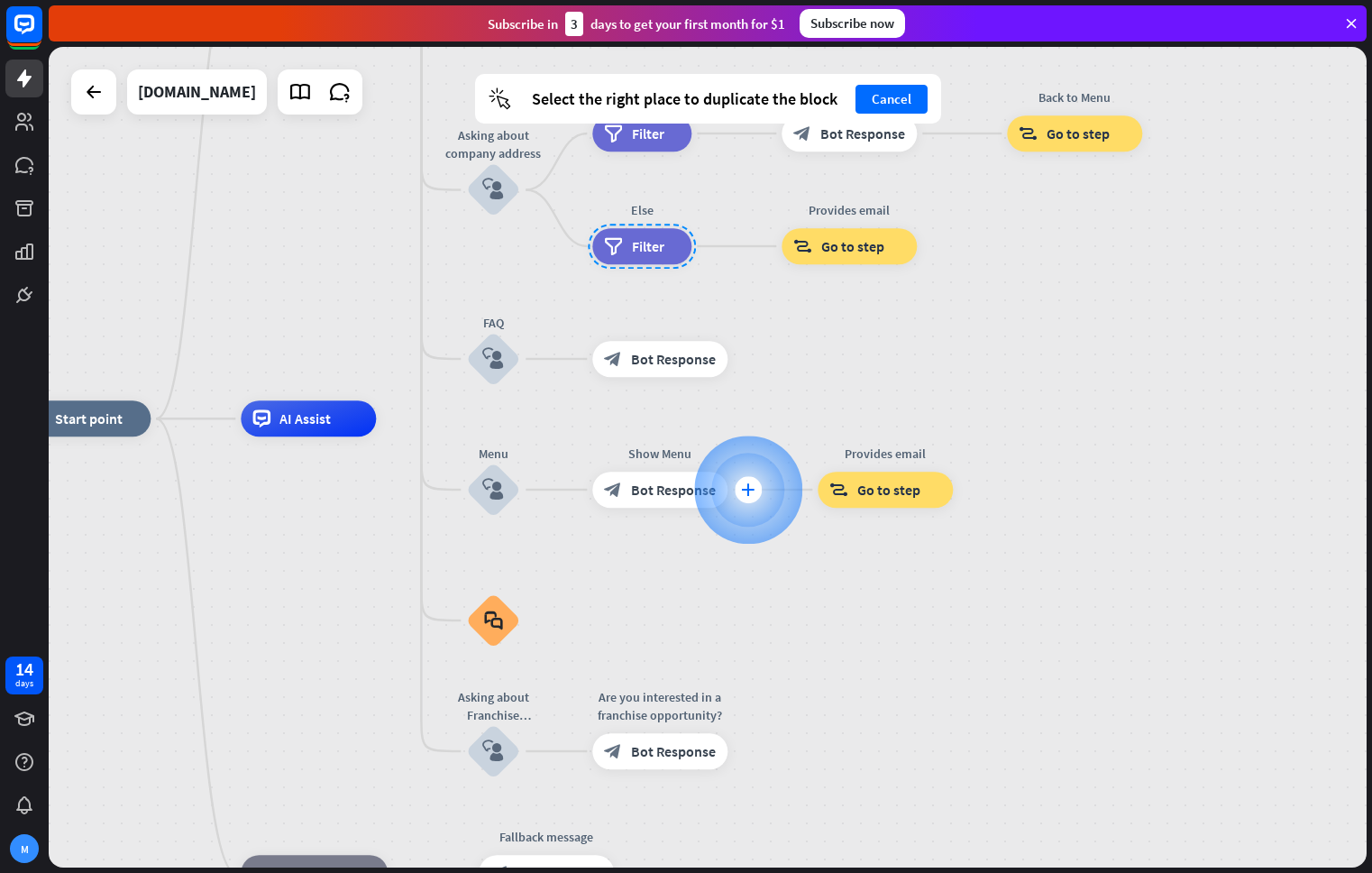
click at [710, 494] on div at bounding box center [748, 489] width 108 height 109
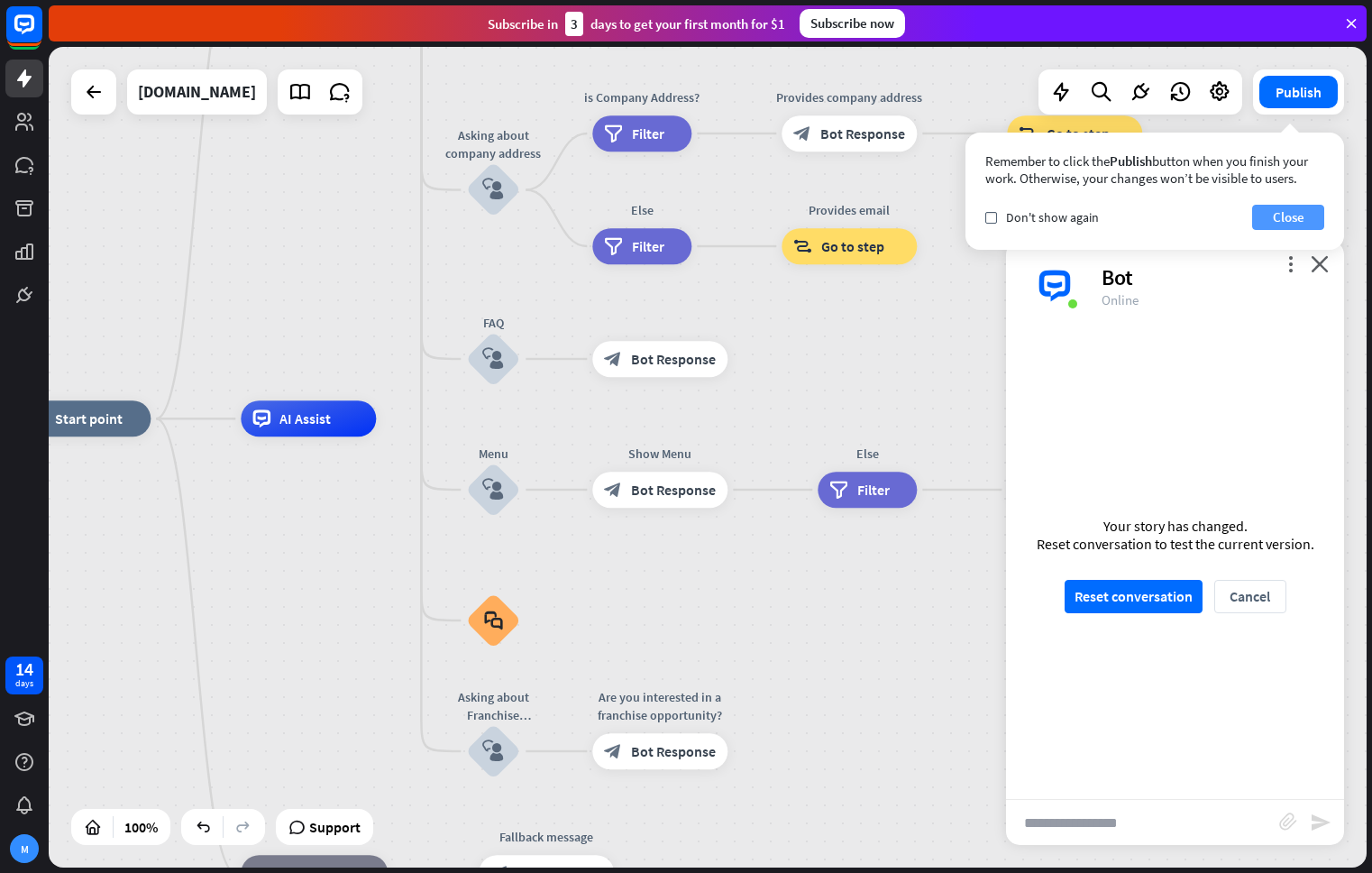
click at [1300, 213] on button "Close" at bounding box center [1288, 217] width 72 height 25
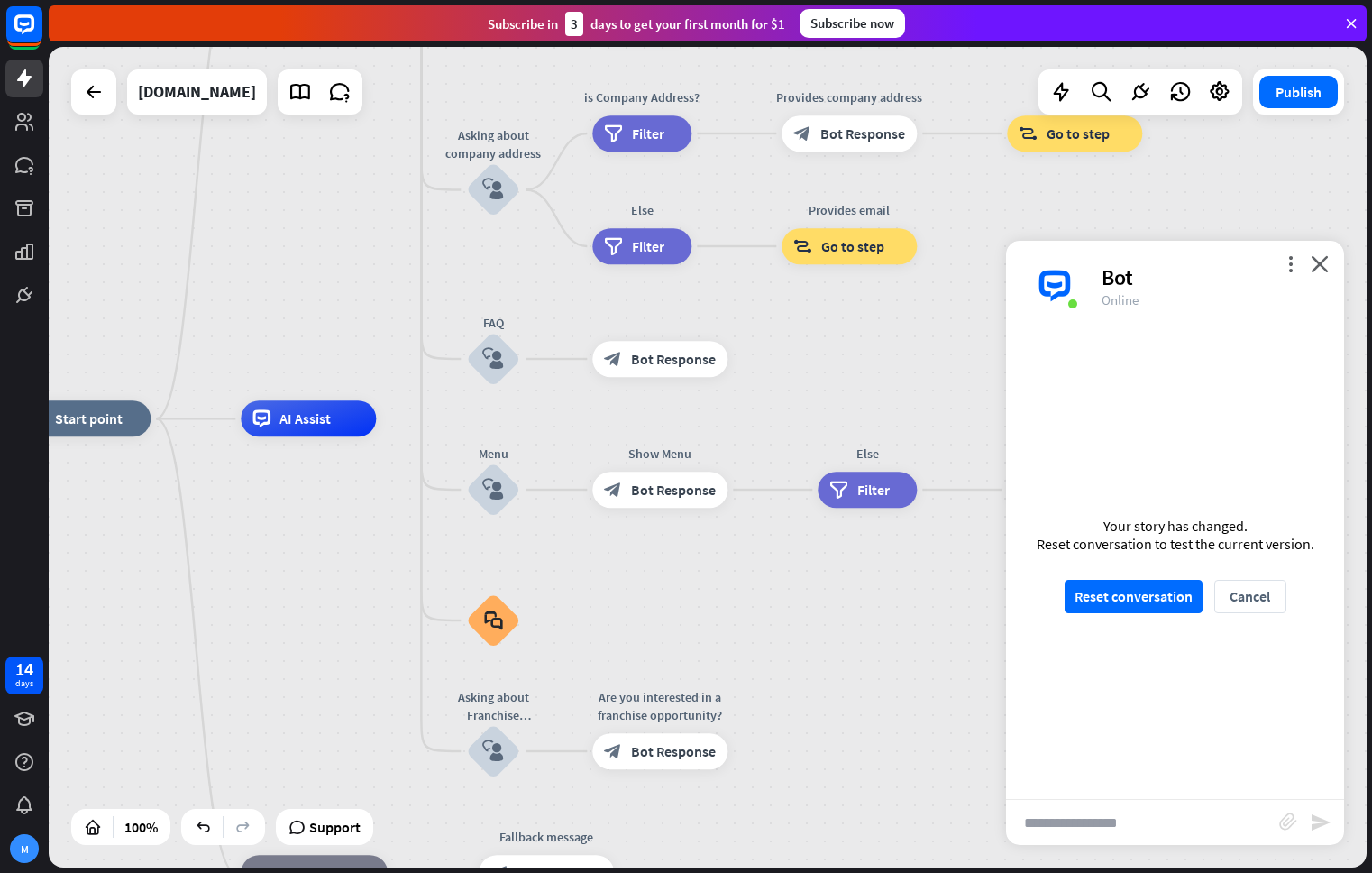
click at [1327, 266] on icon "close" at bounding box center [1319, 264] width 18 height 18
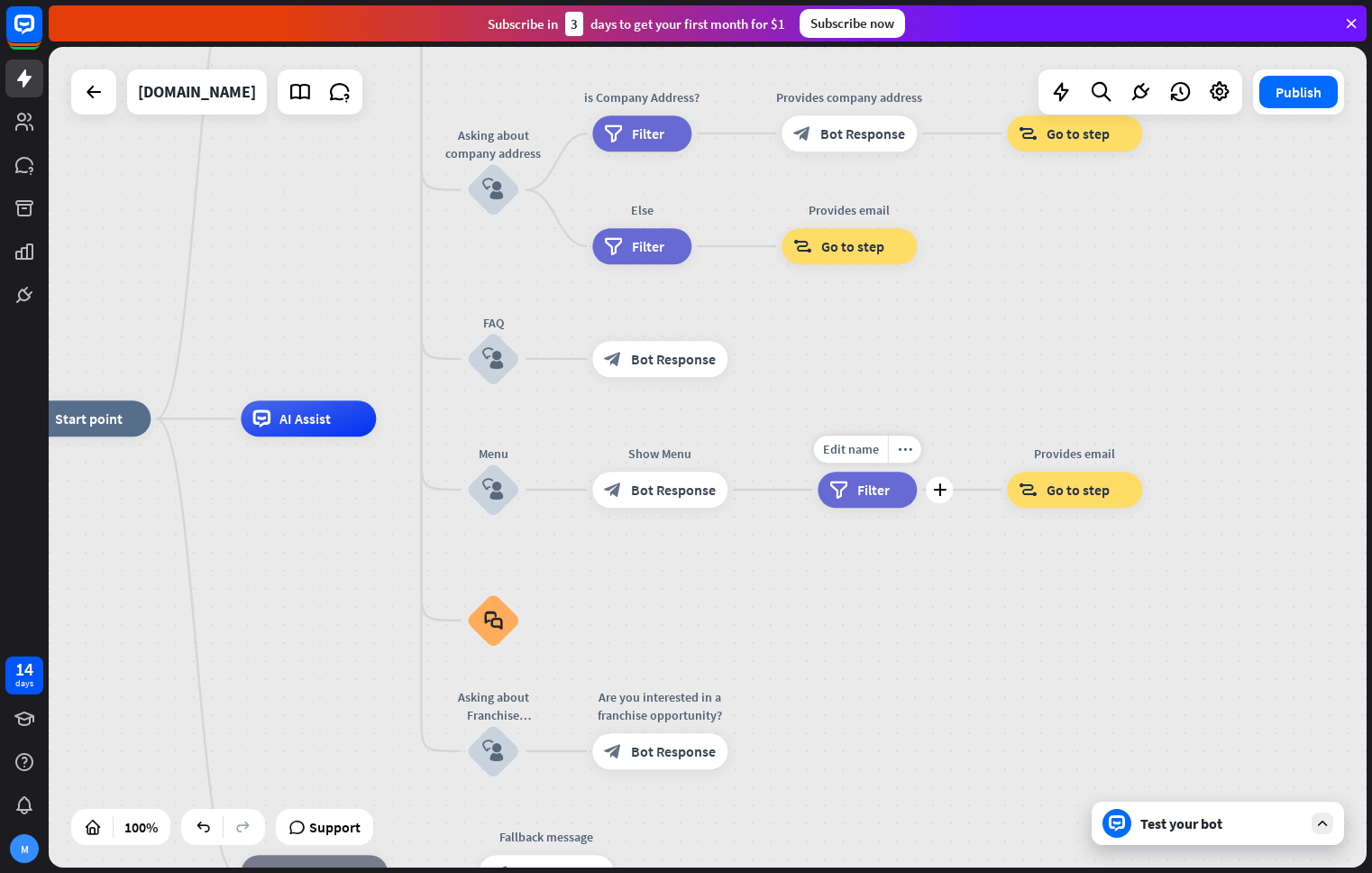
click at [880, 486] on span "Filter" at bounding box center [873, 490] width 32 height 18
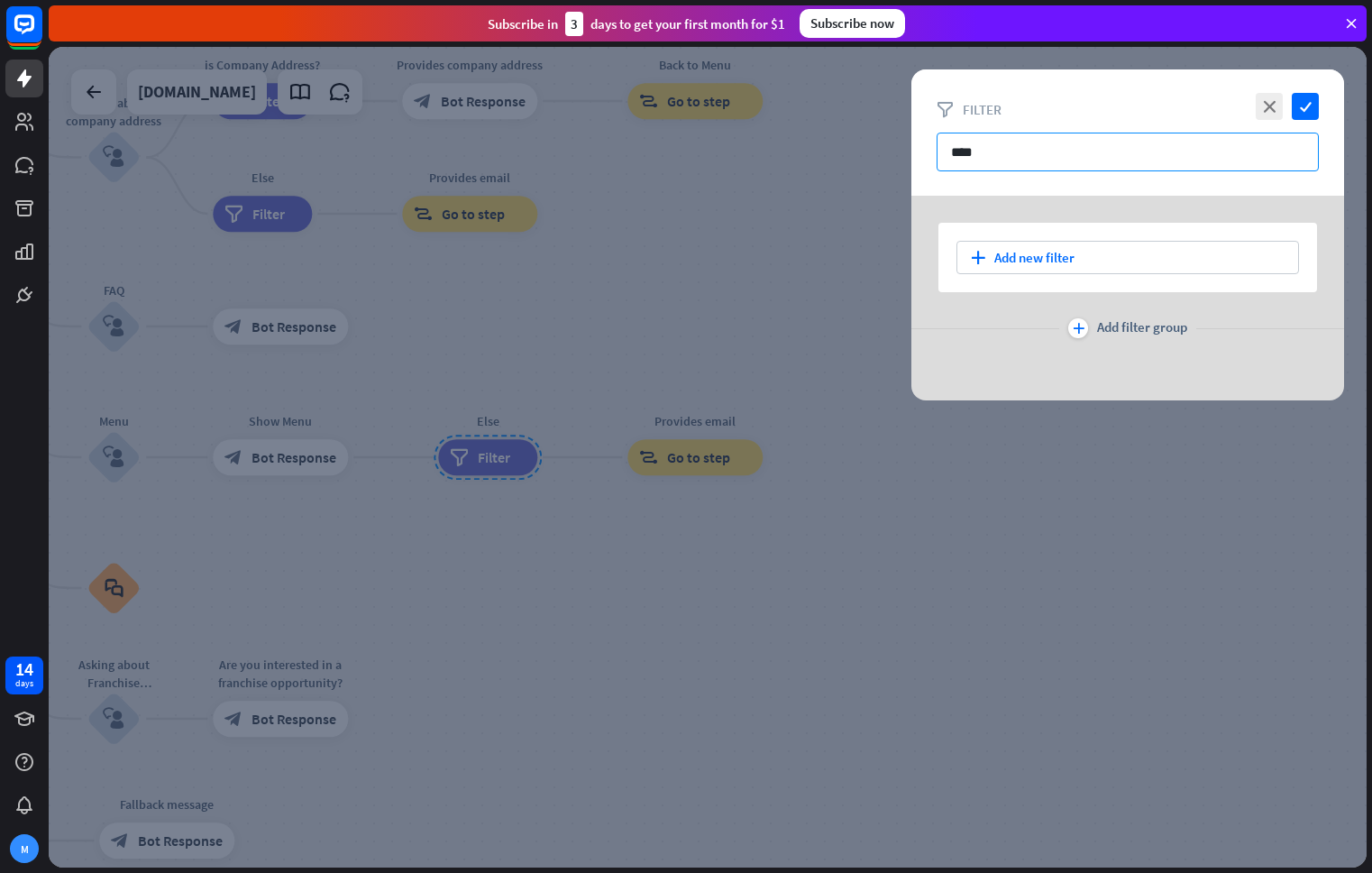
click at [1021, 149] on input "****" at bounding box center [1127, 153] width 382 height 39
click at [1273, 110] on icon "close" at bounding box center [1269, 107] width 27 height 27
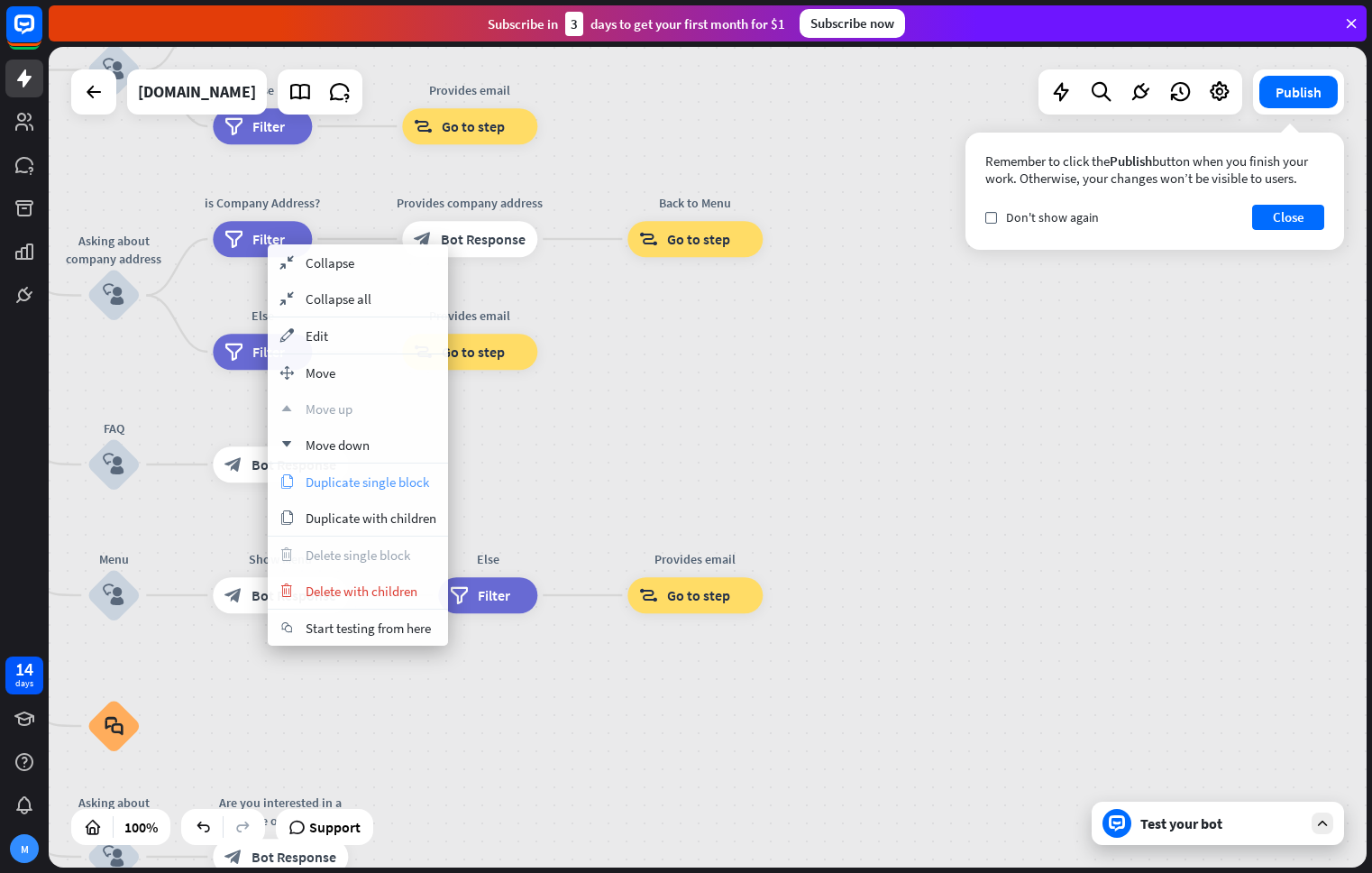
click at [400, 492] on div "copy Duplicate single block" at bounding box center [358, 481] width 180 height 36
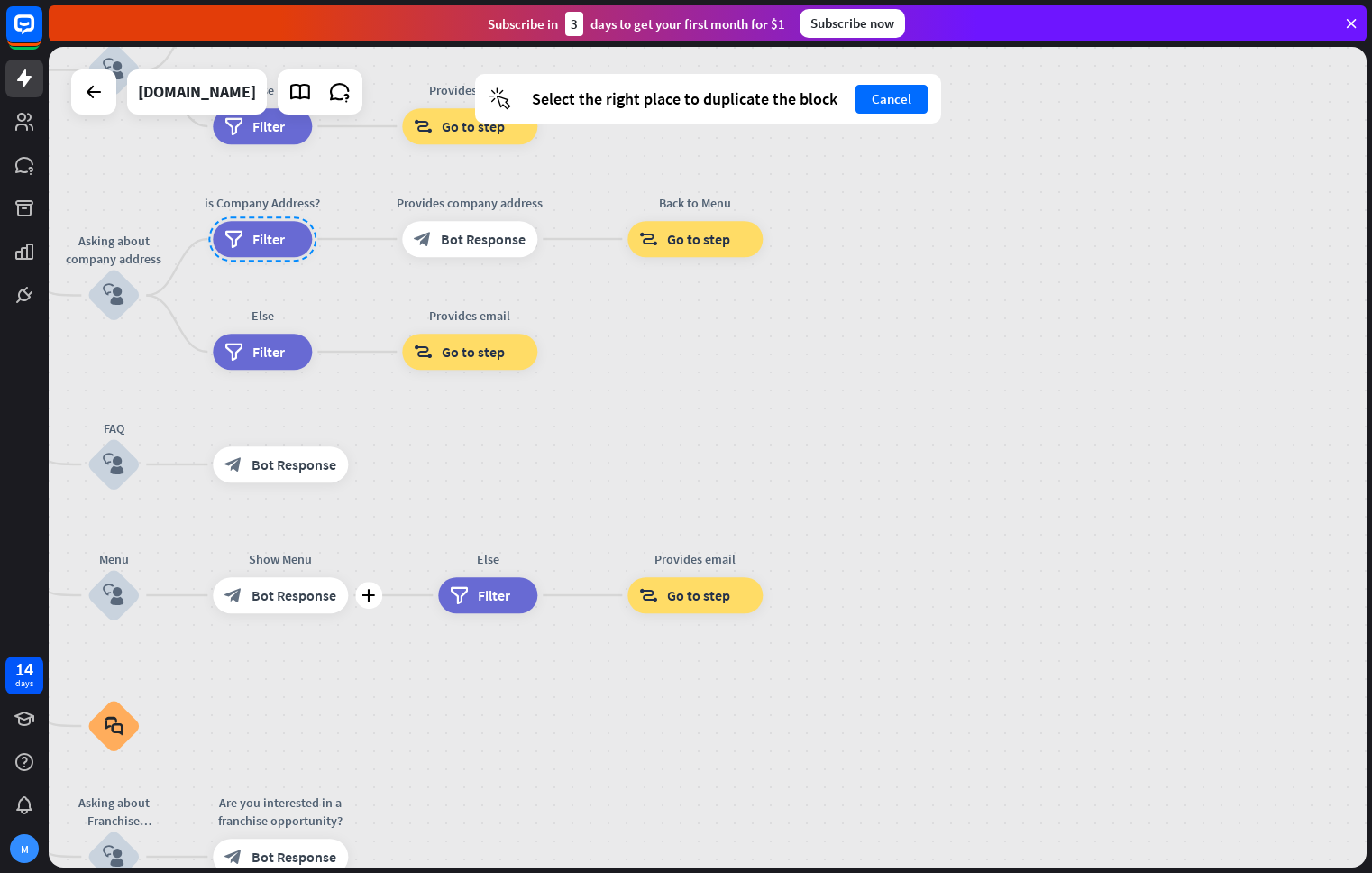
click at [312, 602] on span "Bot Response" at bounding box center [293, 594] width 85 height 18
click at [366, 604] on div "plus" at bounding box center [368, 595] width 27 height 27
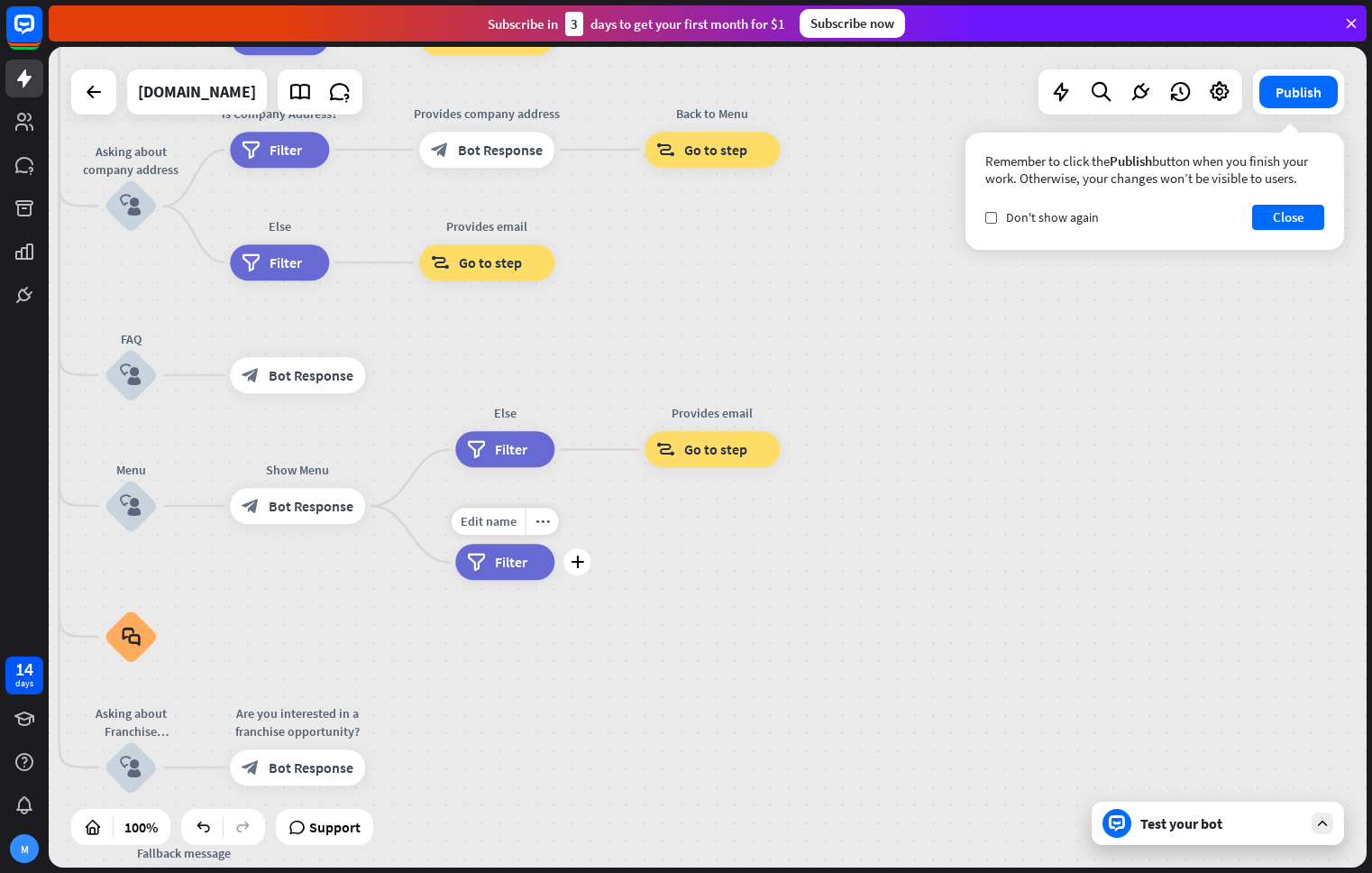
drag, startPoint x: 484, startPoint y: 635, endPoint x: 501, endPoint y: 586, distance: 51.9
click at [501, 581] on div "Edit name more_horiz plus filter Filter" at bounding box center [504, 562] width 99 height 36
drag, startPoint x: 501, startPoint y: 561, endPoint x: 503, endPoint y: 416, distance: 145.0
click at [503, 435] on div "home_2 Start point Welcome message block_bot_response Bot Response About us blo…" at bounding box center [312, 845] width 1317 height 820
click at [501, 525] on span "Edit name" at bounding box center [488, 522] width 56 height 17
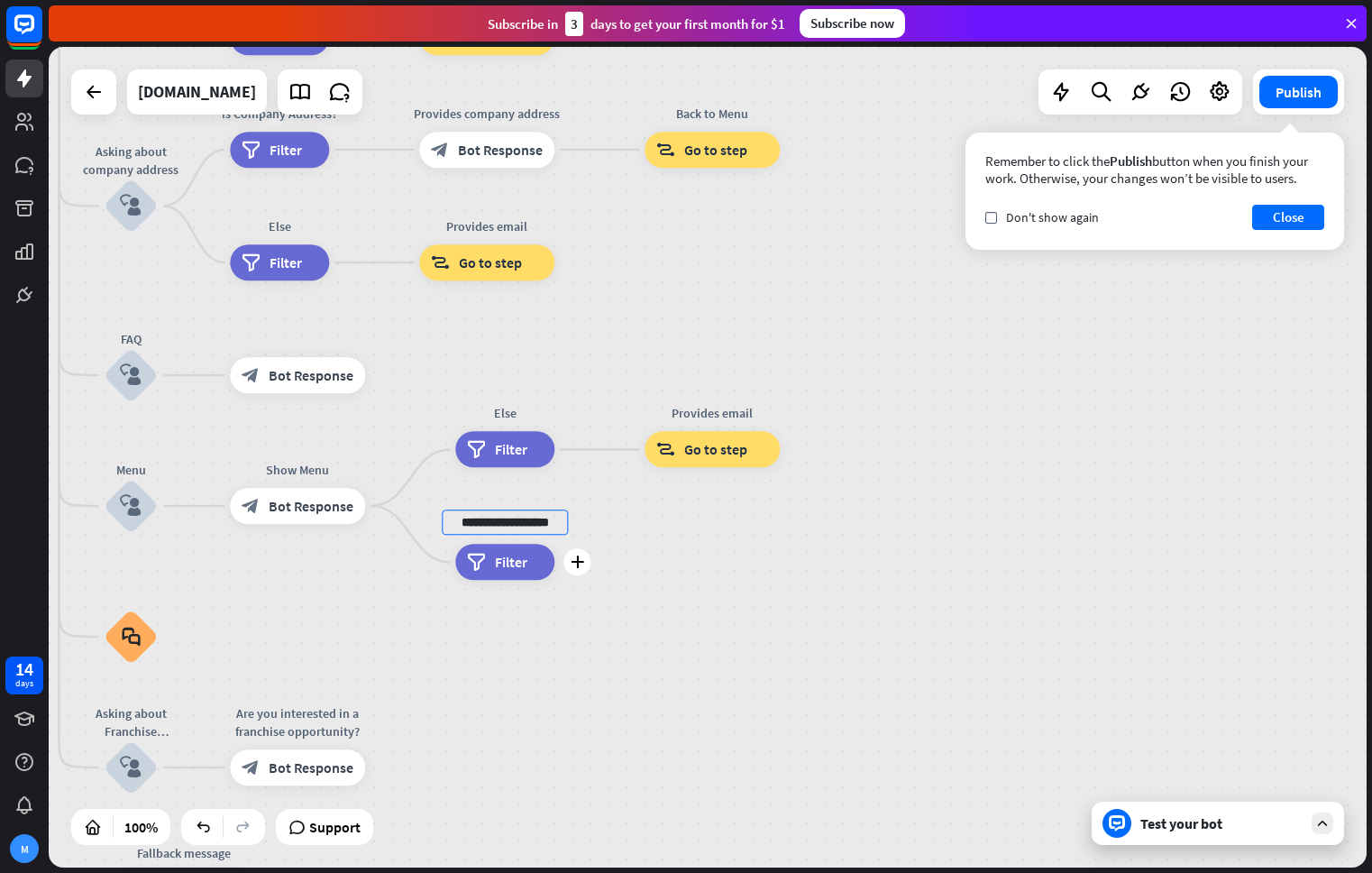
scroll to position [0, 7]
click at [521, 521] on input "**********" at bounding box center [504, 523] width 126 height 25
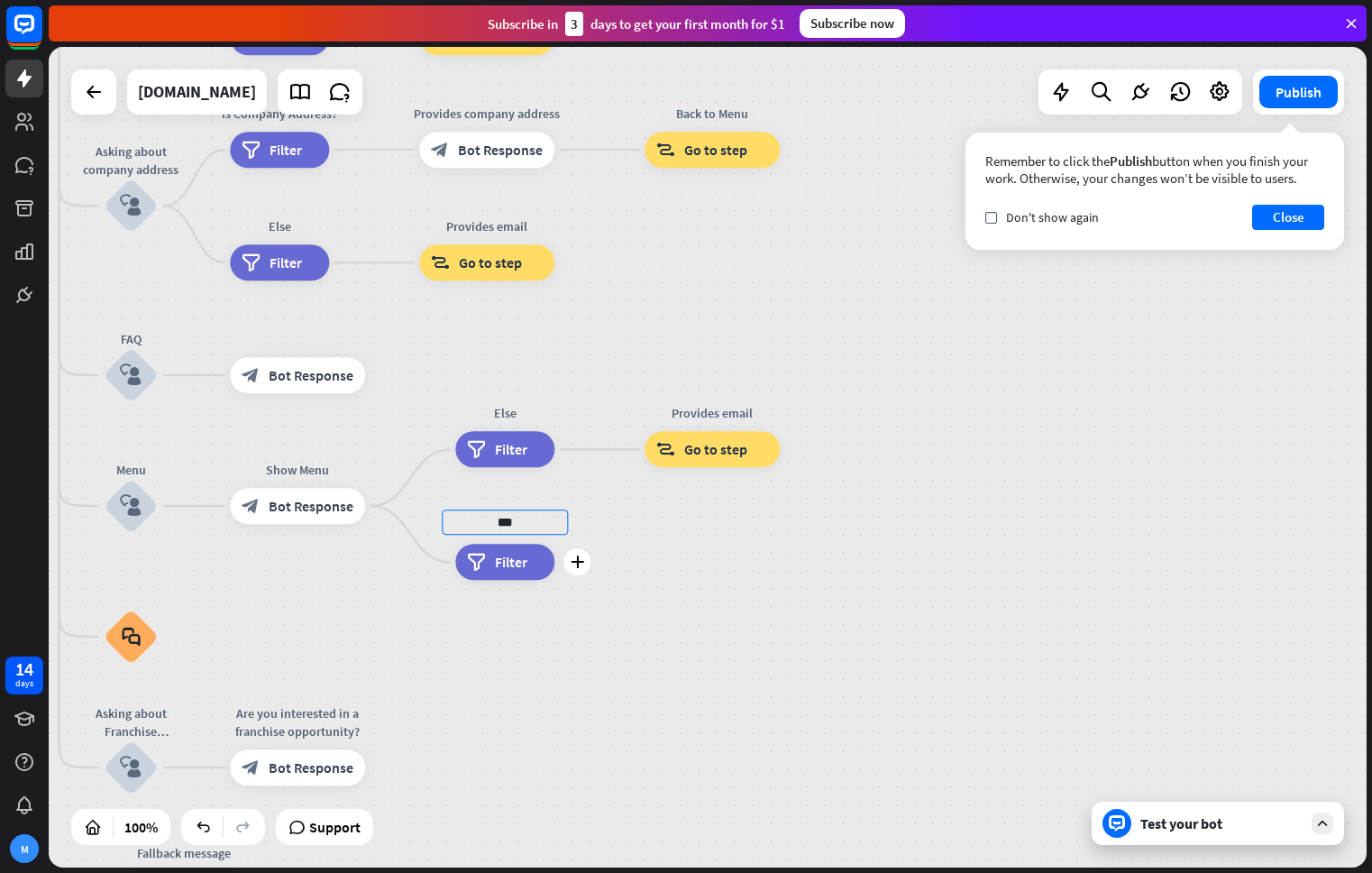
type input "***"
click at [534, 568] on div "filter Filter" at bounding box center [504, 562] width 99 height 36
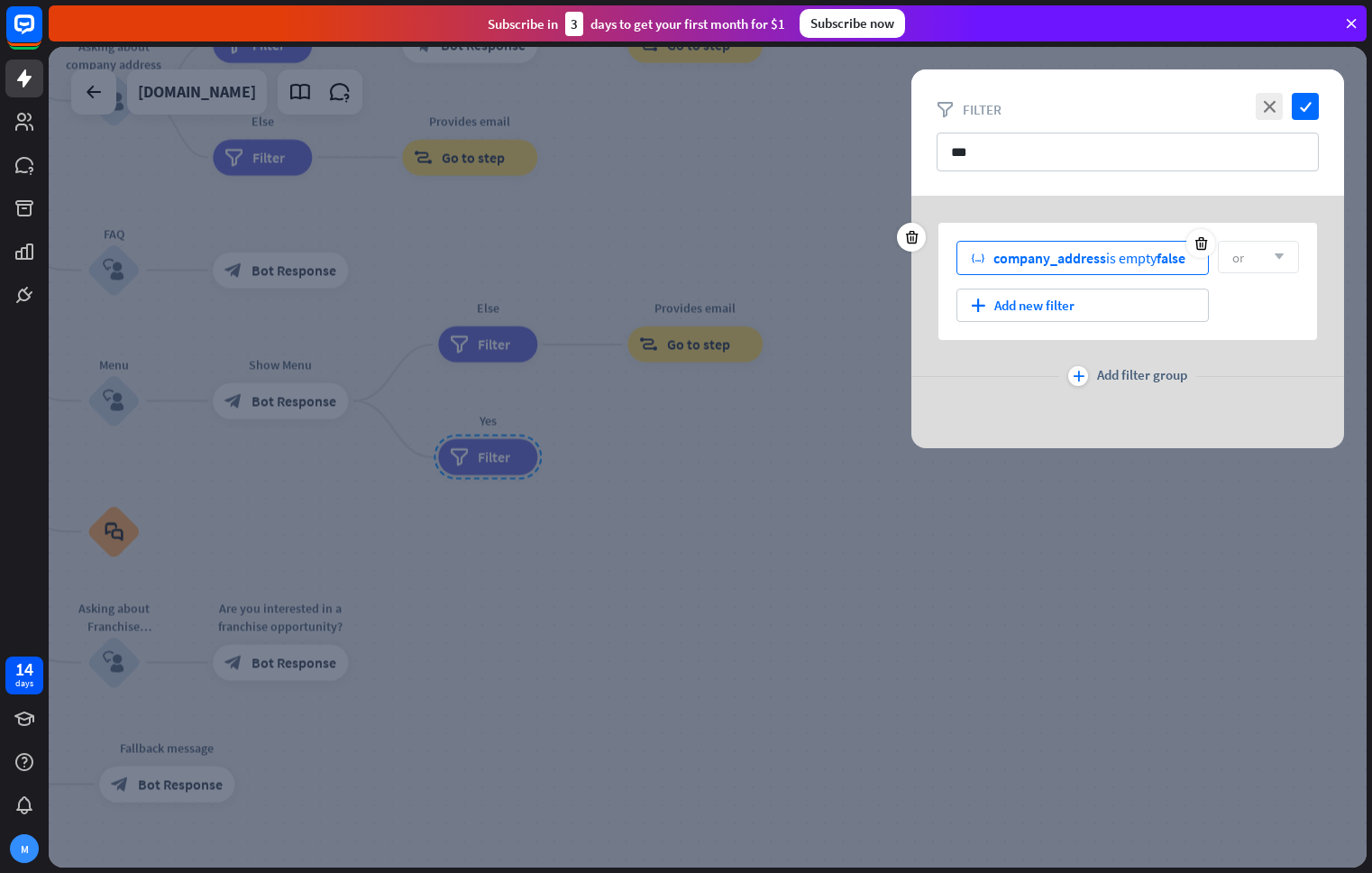
click at [1156, 265] on div "company_address is empty false" at bounding box center [1089, 258] width 192 height 18
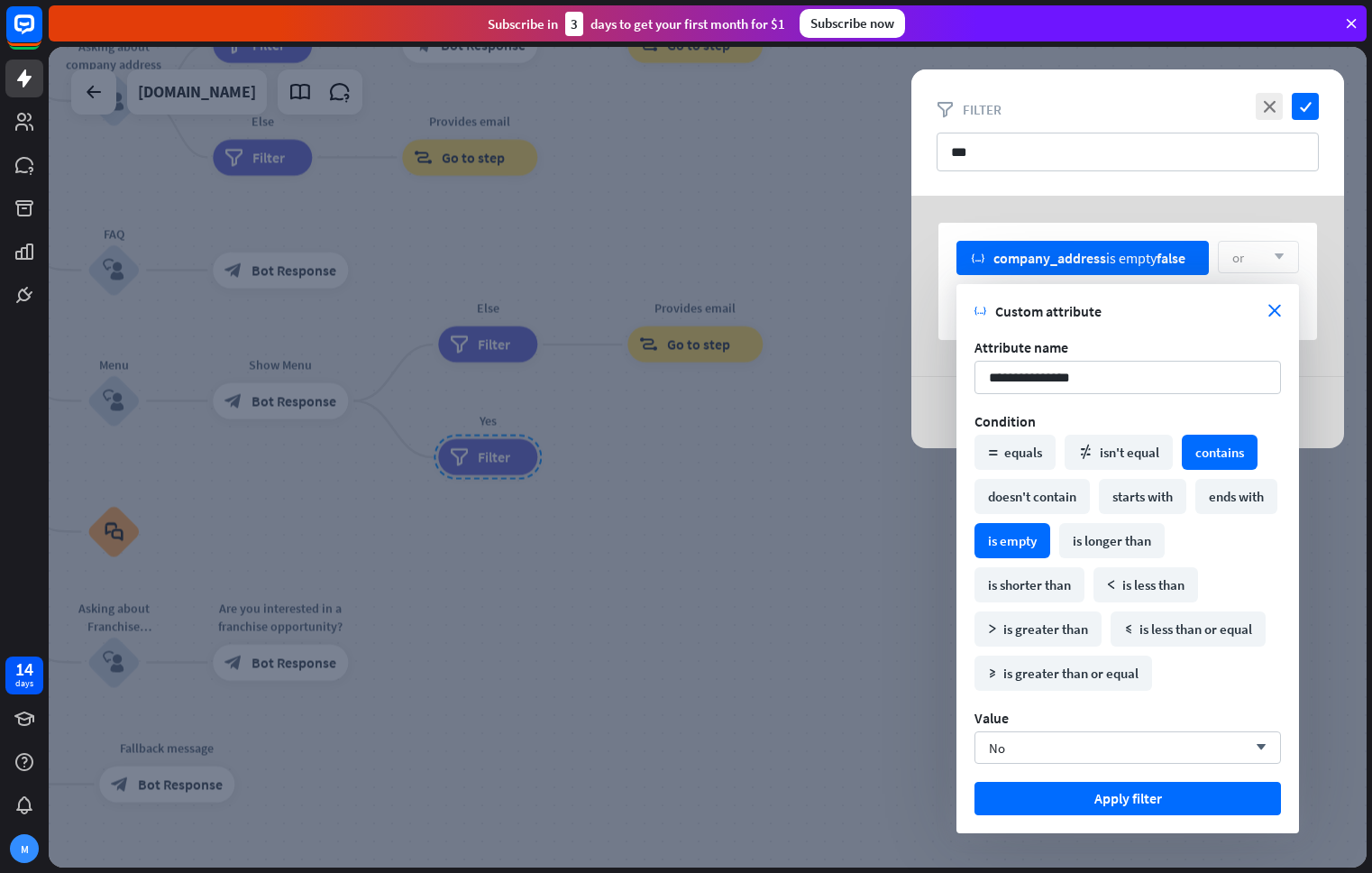
click at [1235, 452] on div "contains" at bounding box center [1219, 453] width 75 height 35
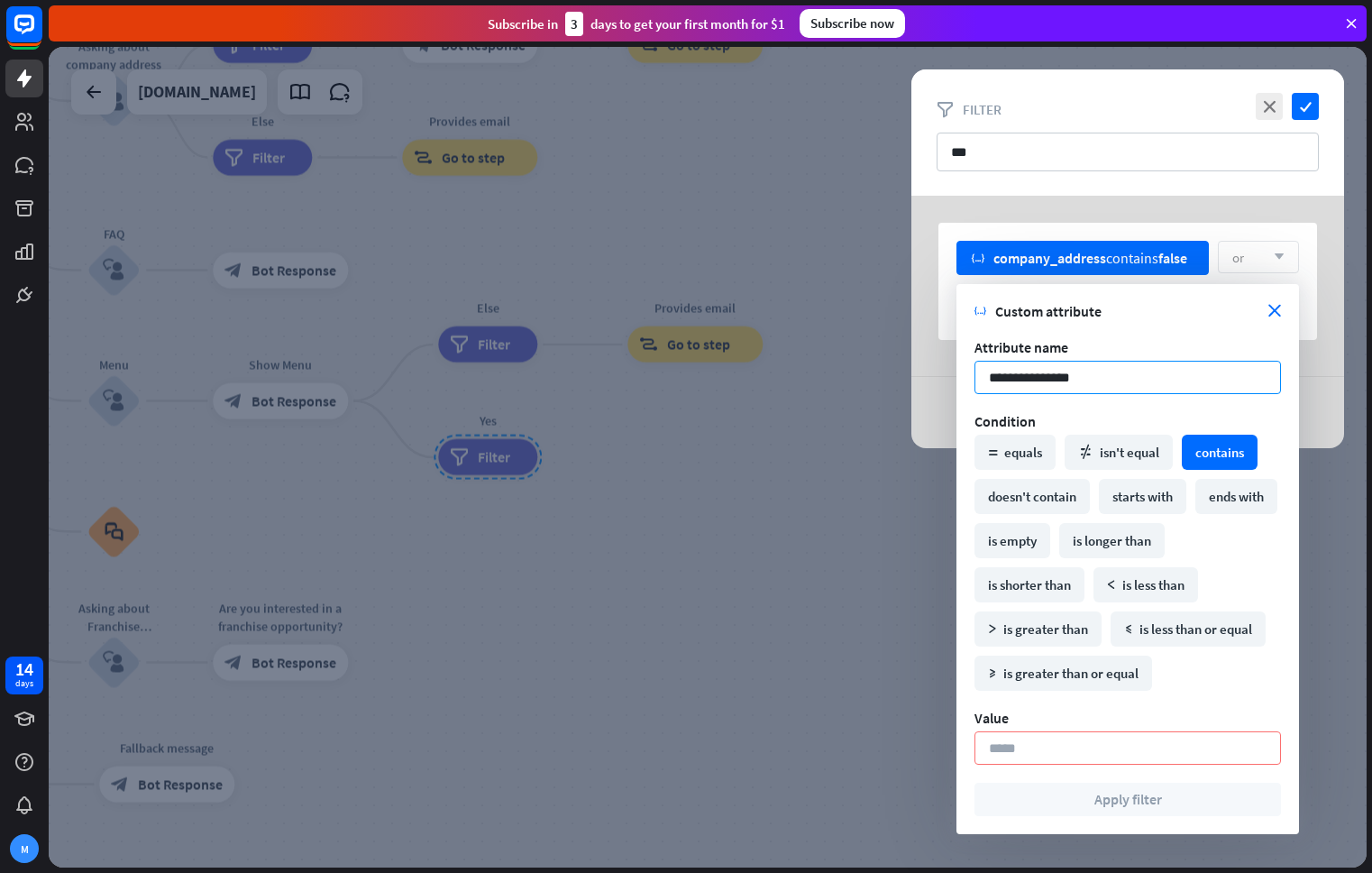
drag, startPoint x: 1137, startPoint y: 376, endPoint x: 875, endPoint y: 371, distance: 262.0
click at [875, 371] on body "14 days M close Product Help First steps Get started with ChatBot Help Center F…" at bounding box center [686, 436] width 1372 height 873
click at [1102, 369] on input "**********" at bounding box center [1128, 377] width 307 height 33
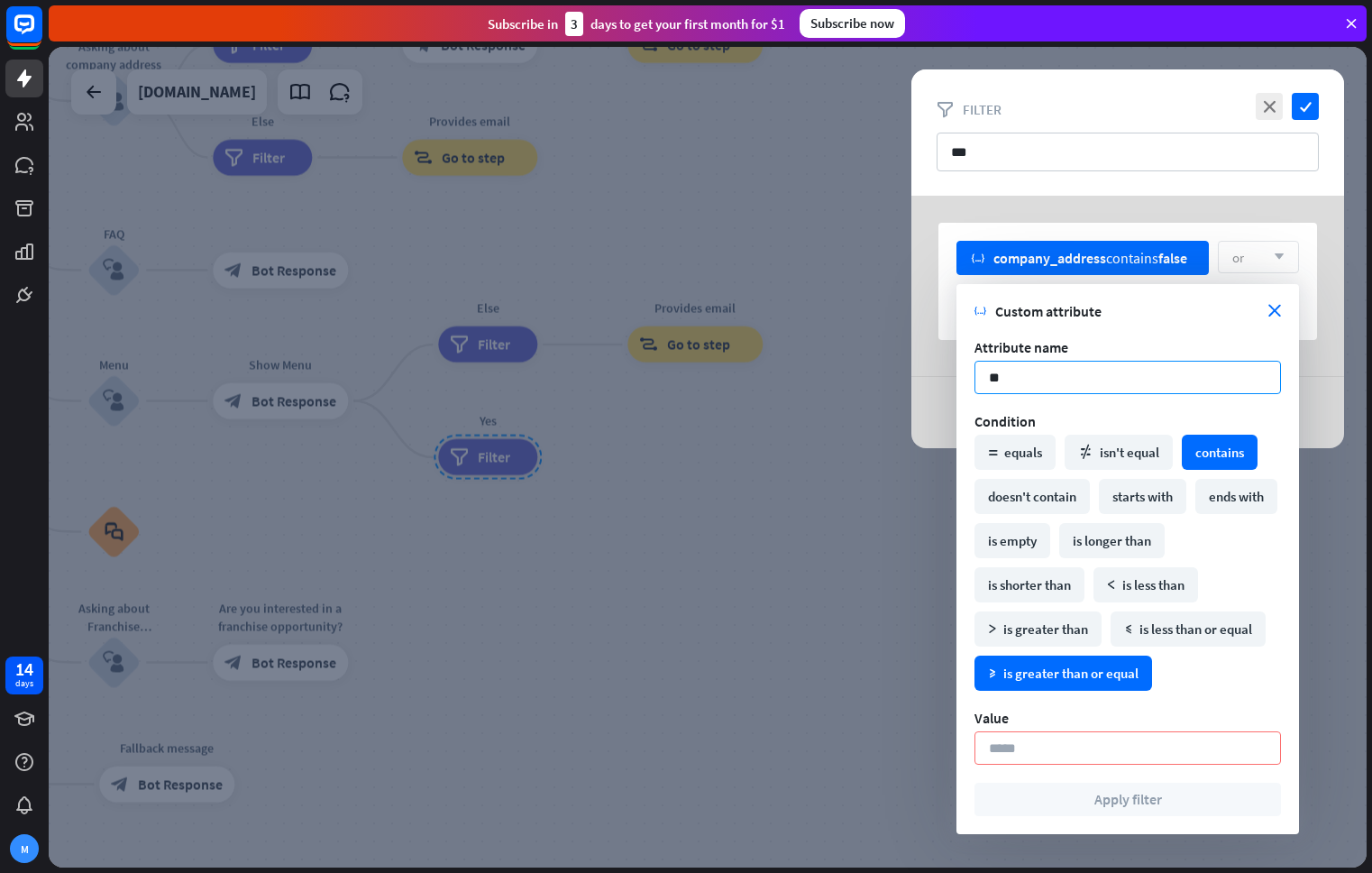
type input "*"
type input "**********"
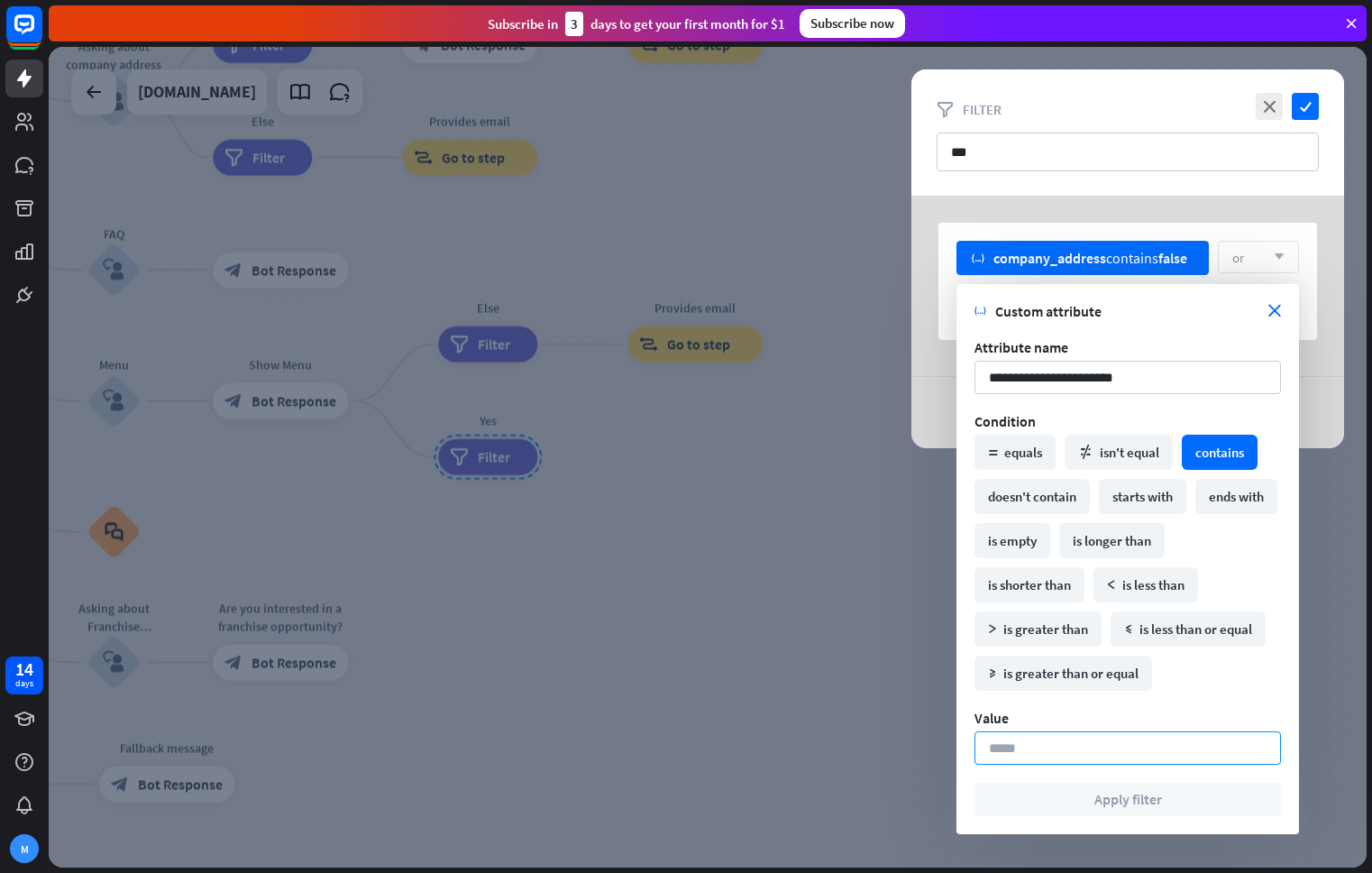
click at [1068, 764] on input at bounding box center [1128, 748] width 307 height 33
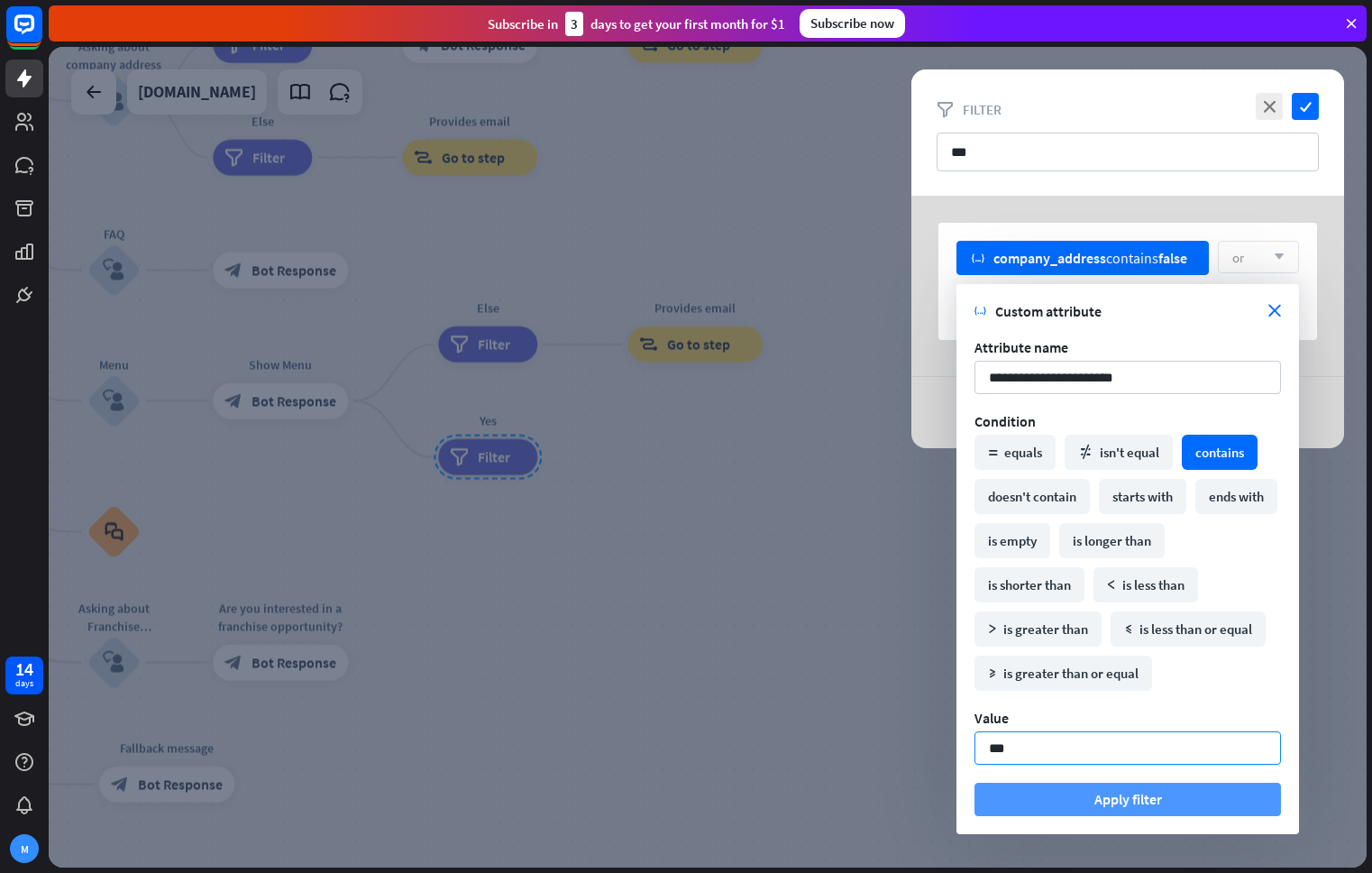
type input "***"
click at [1136, 806] on button "Apply filter" at bounding box center [1128, 800] width 307 height 33
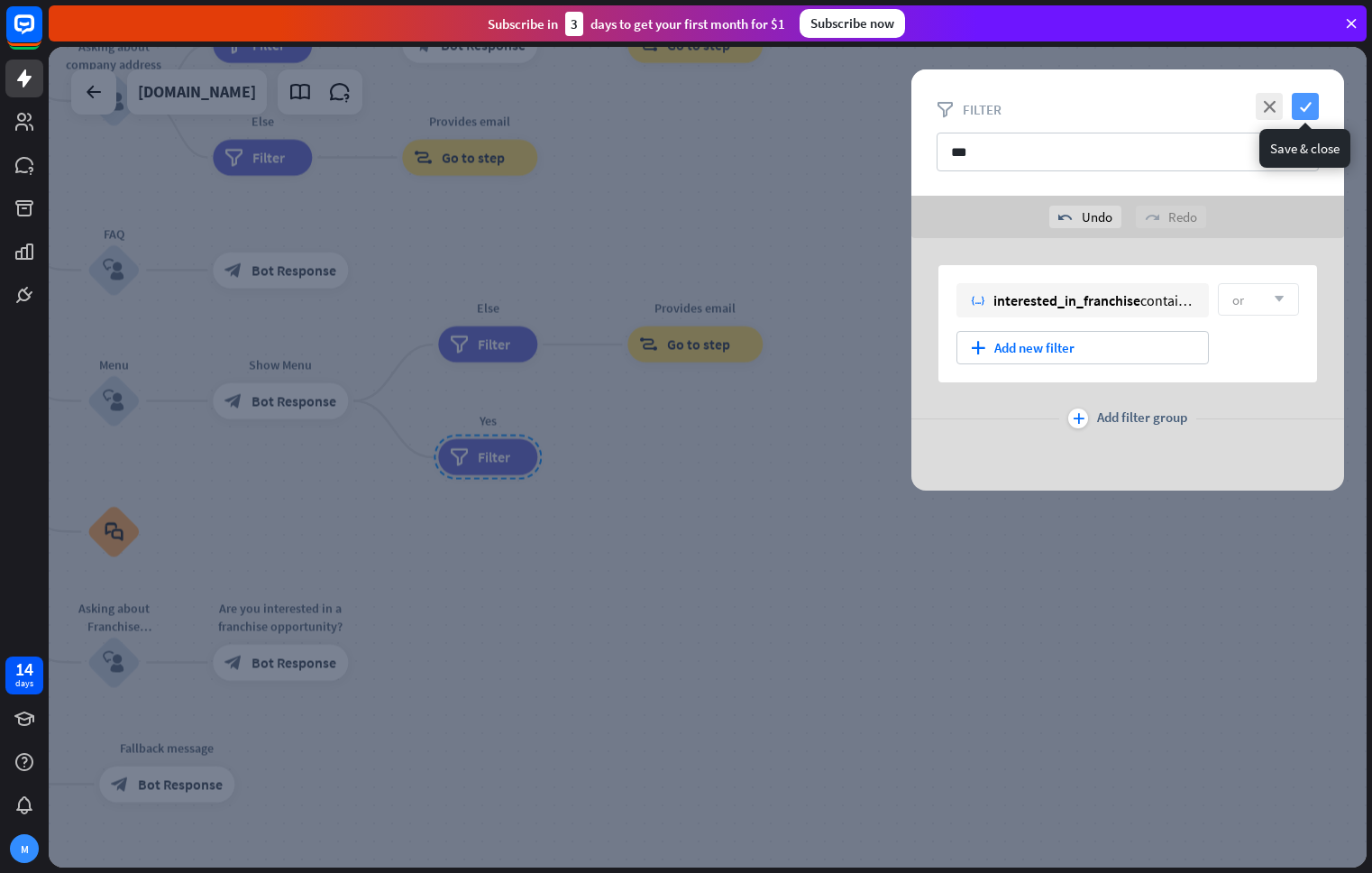
click at [1313, 100] on icon "check" at bounding box center [1306, 107] width 27 height 27
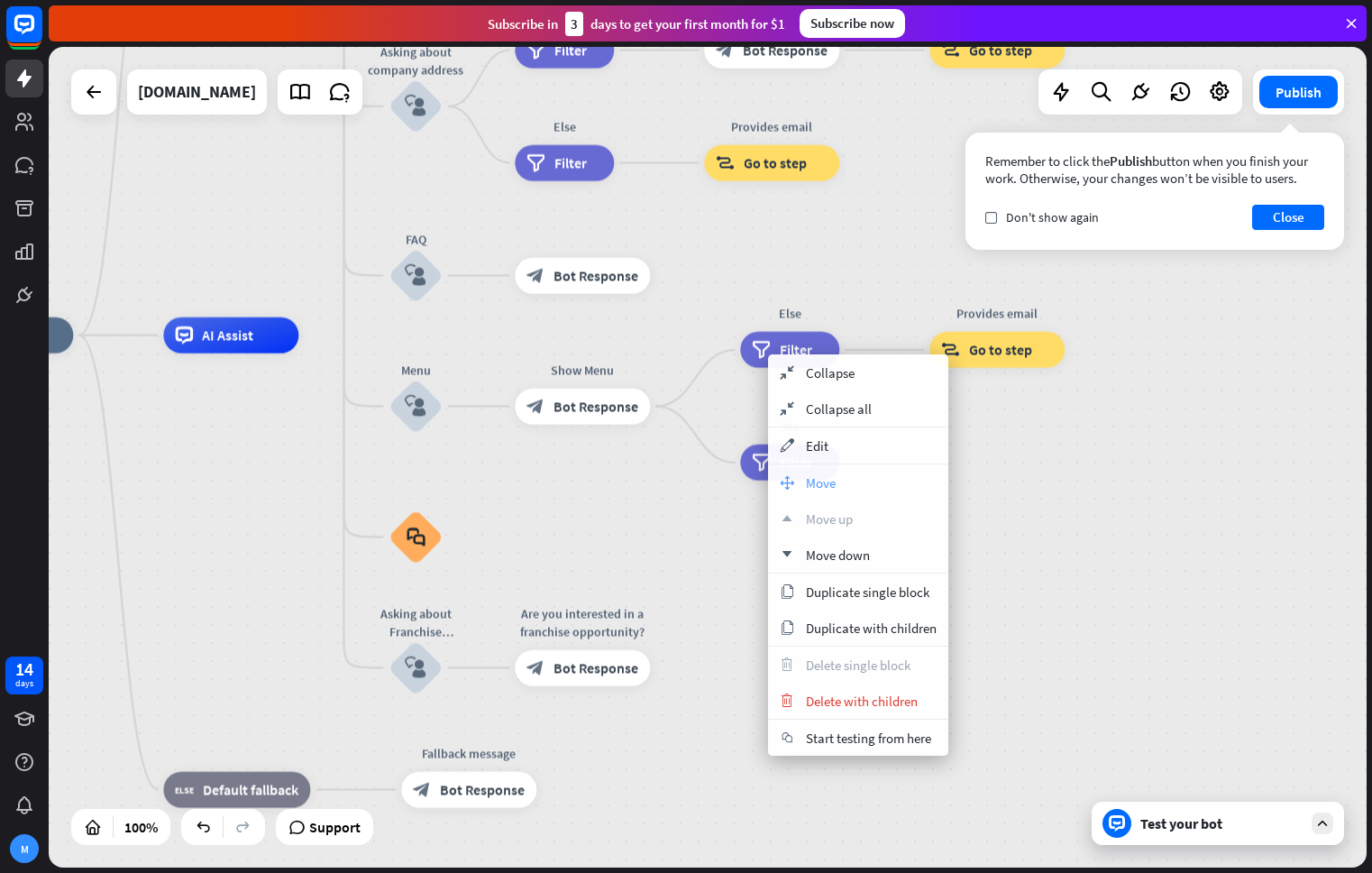
click at [824, 469] on div "move_block Move" at bounding box center [858, 482] width 180 height 36
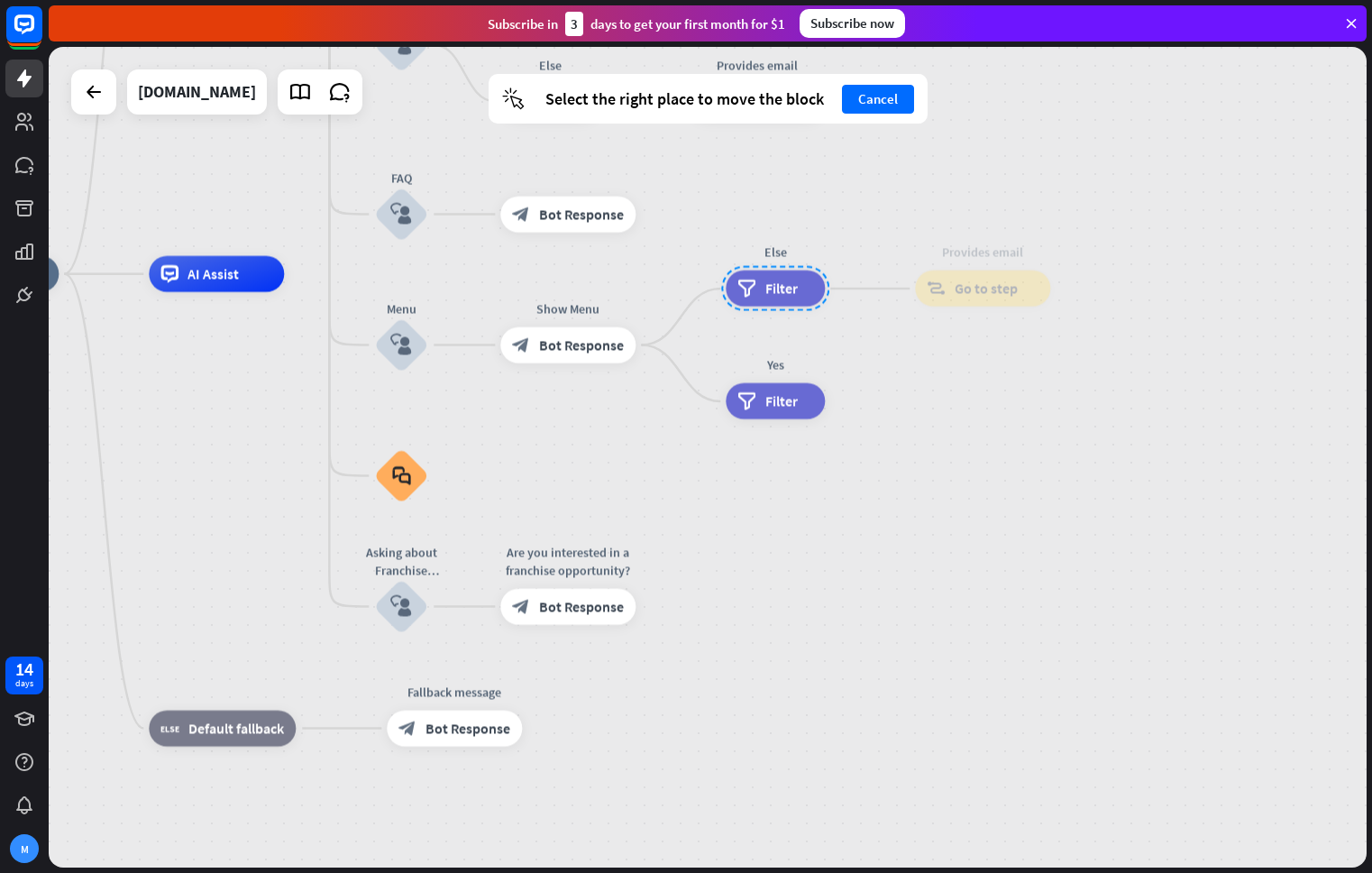
drag, startPoint x: 793, startPoint y: 354, endPoint x: 780, endPoint y: 292, distance: 63.3
click at [780, 292] on div at bounding box center [775, 288] width 108 height 45
click at [660, 615] on div "plus" at bounding box center [657, 607] width 27 height 27
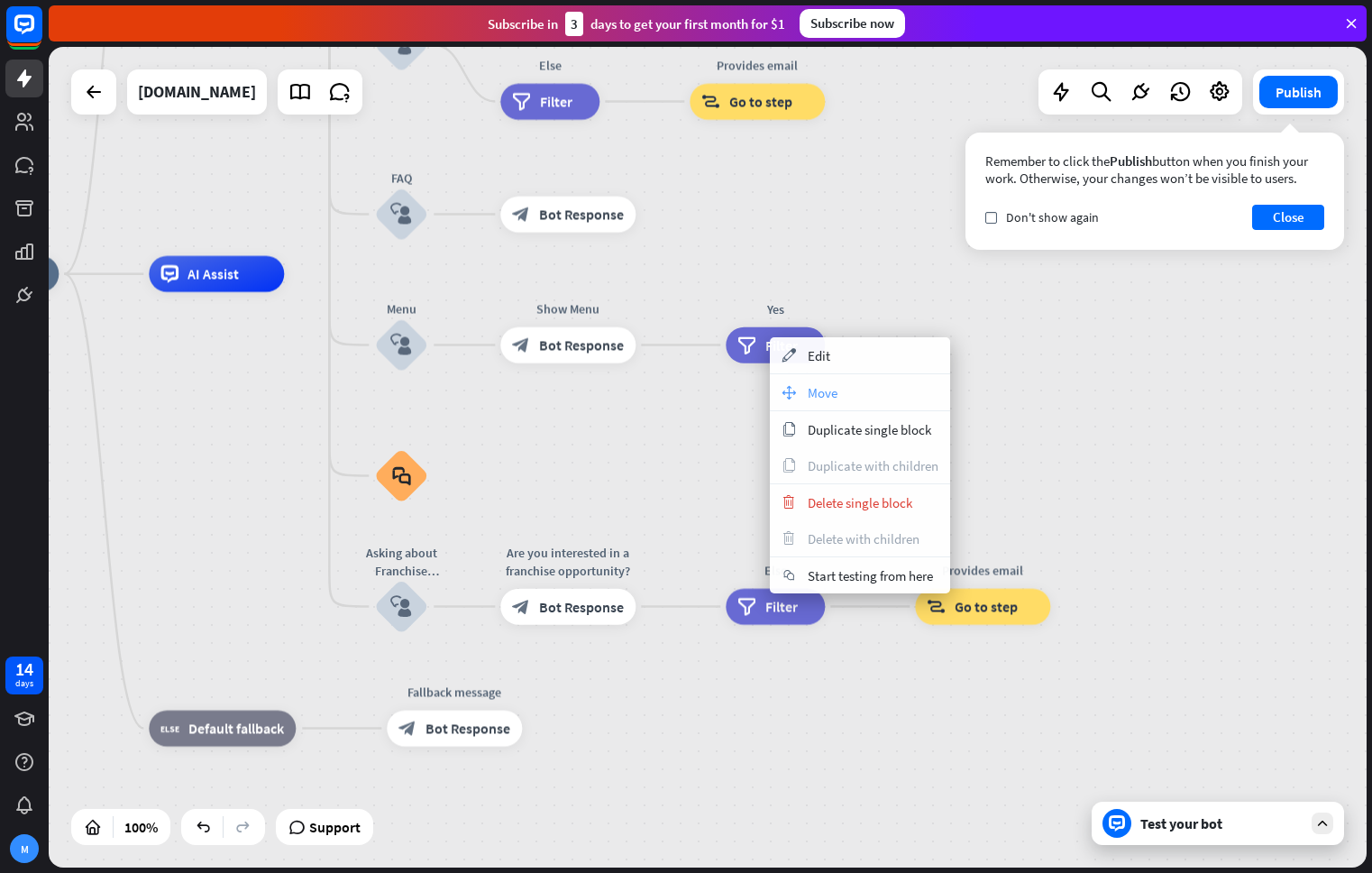
click at [838, 390] on div "move_block Move" at bounding box center [860, 392] width 180 height 36
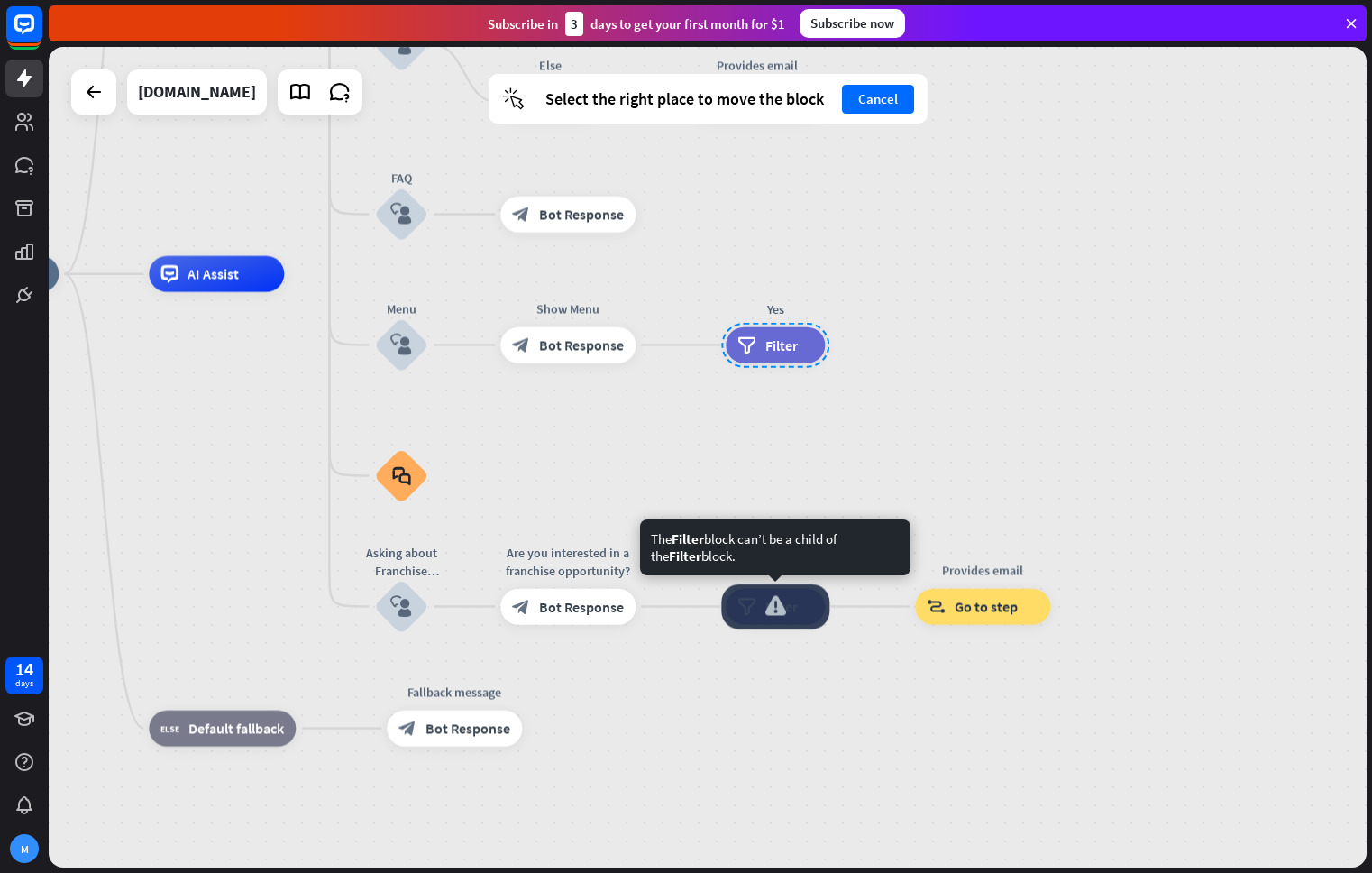
click at [725, 609] on div "Else filter Filter" at bounding box center [774, 606] width 99 height 36
click at [771, 610] on div at bounding box center [775, 607] width 108 height 45
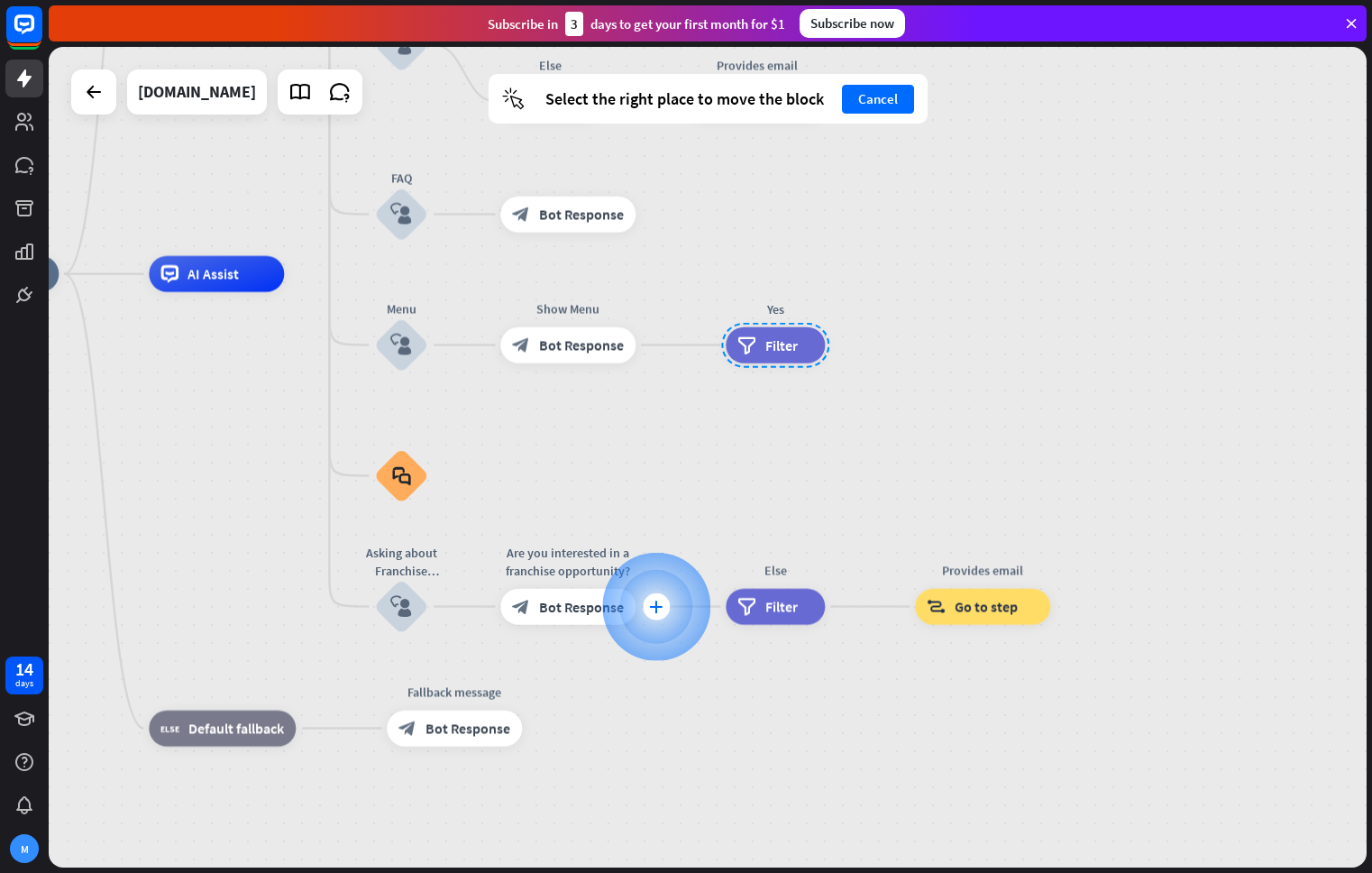
click at [666, 609] on div "plus" at bounding box center [657, 607] width 27 height 27
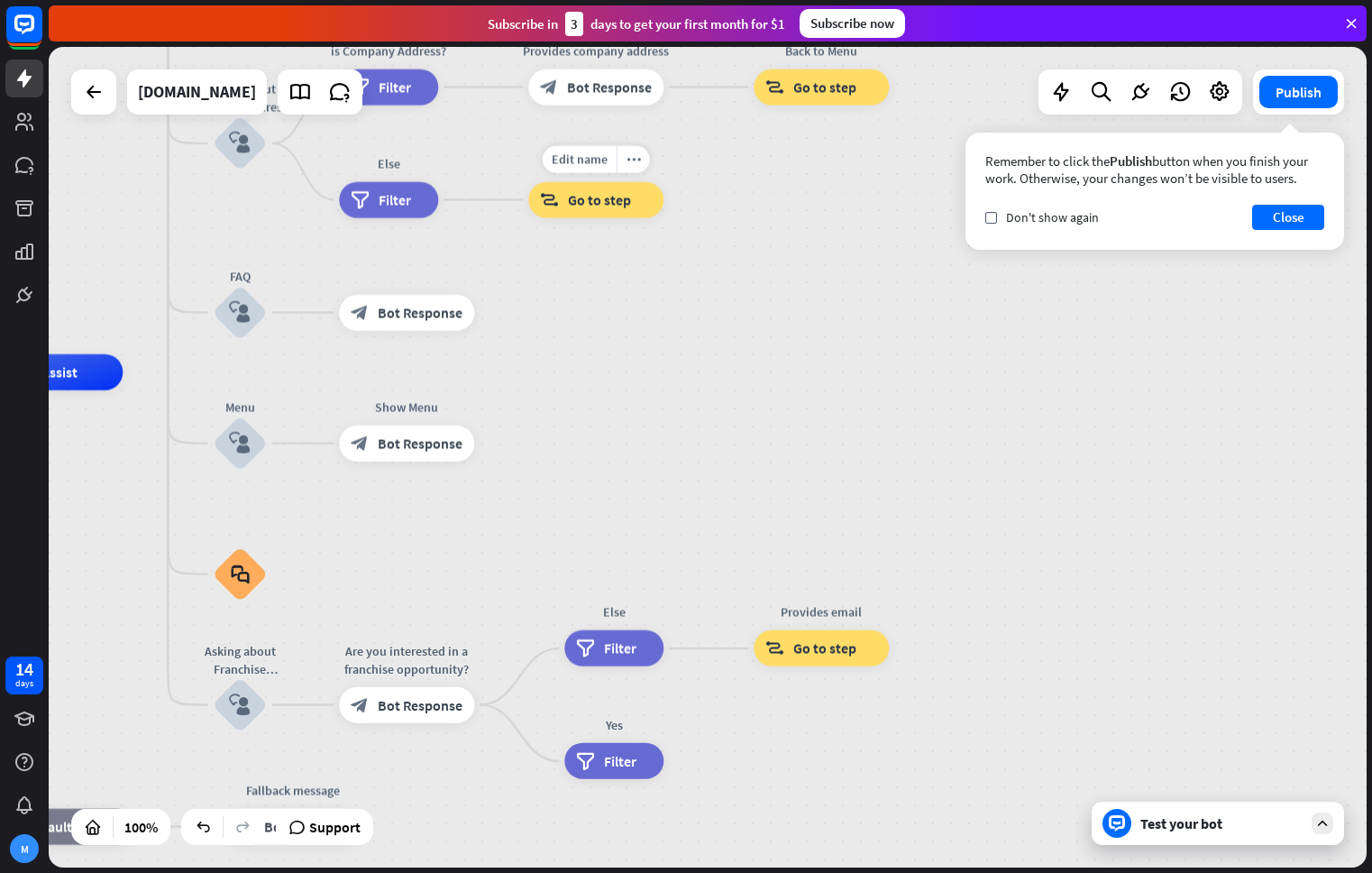
click at [587, 206] on span "Go to step" at bounding box center [599, 200] width 64 height 18
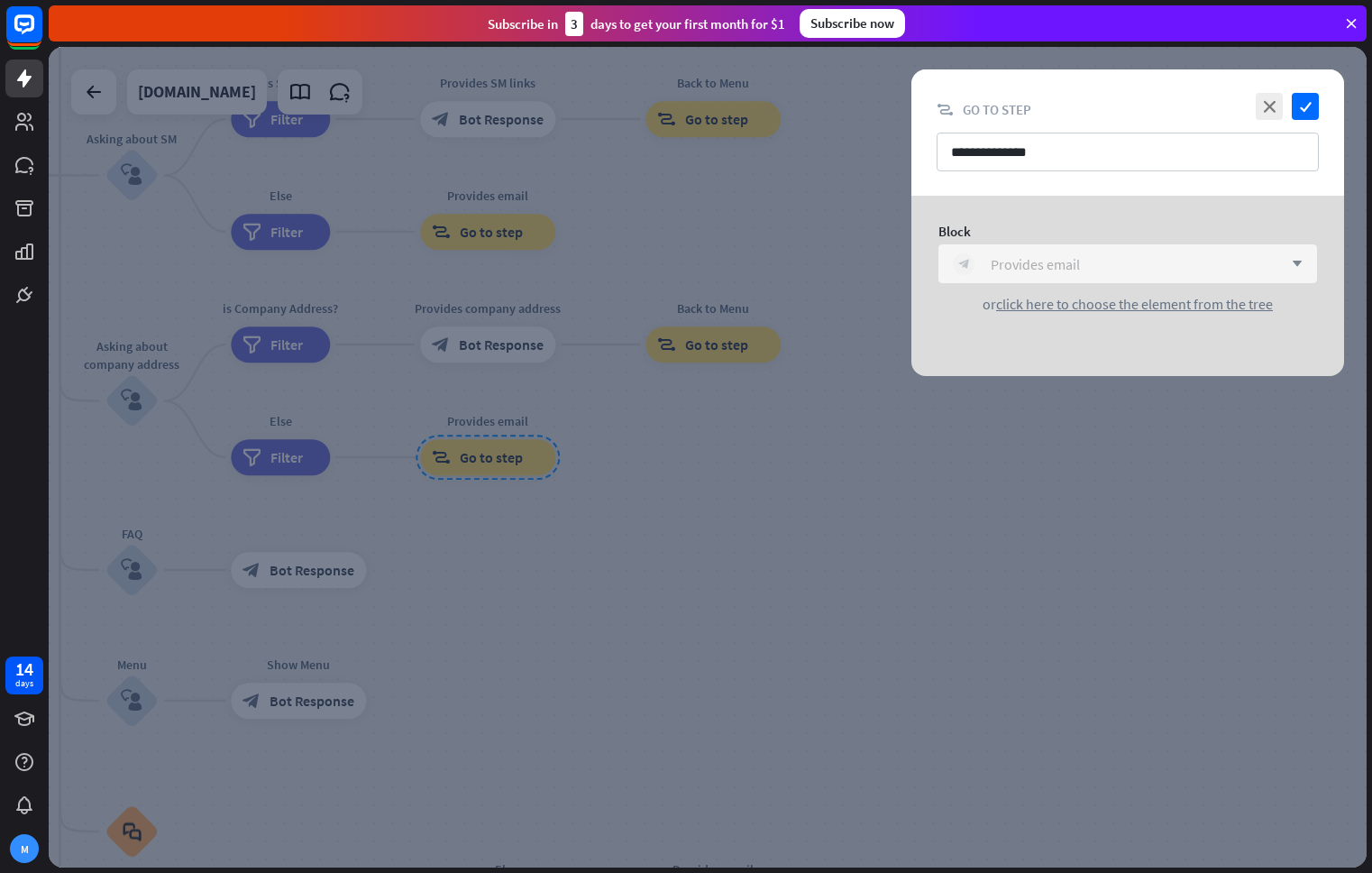
click at [1060, 266] on div "Provides email" at bounding box center [1035, 264] width 89 height 18
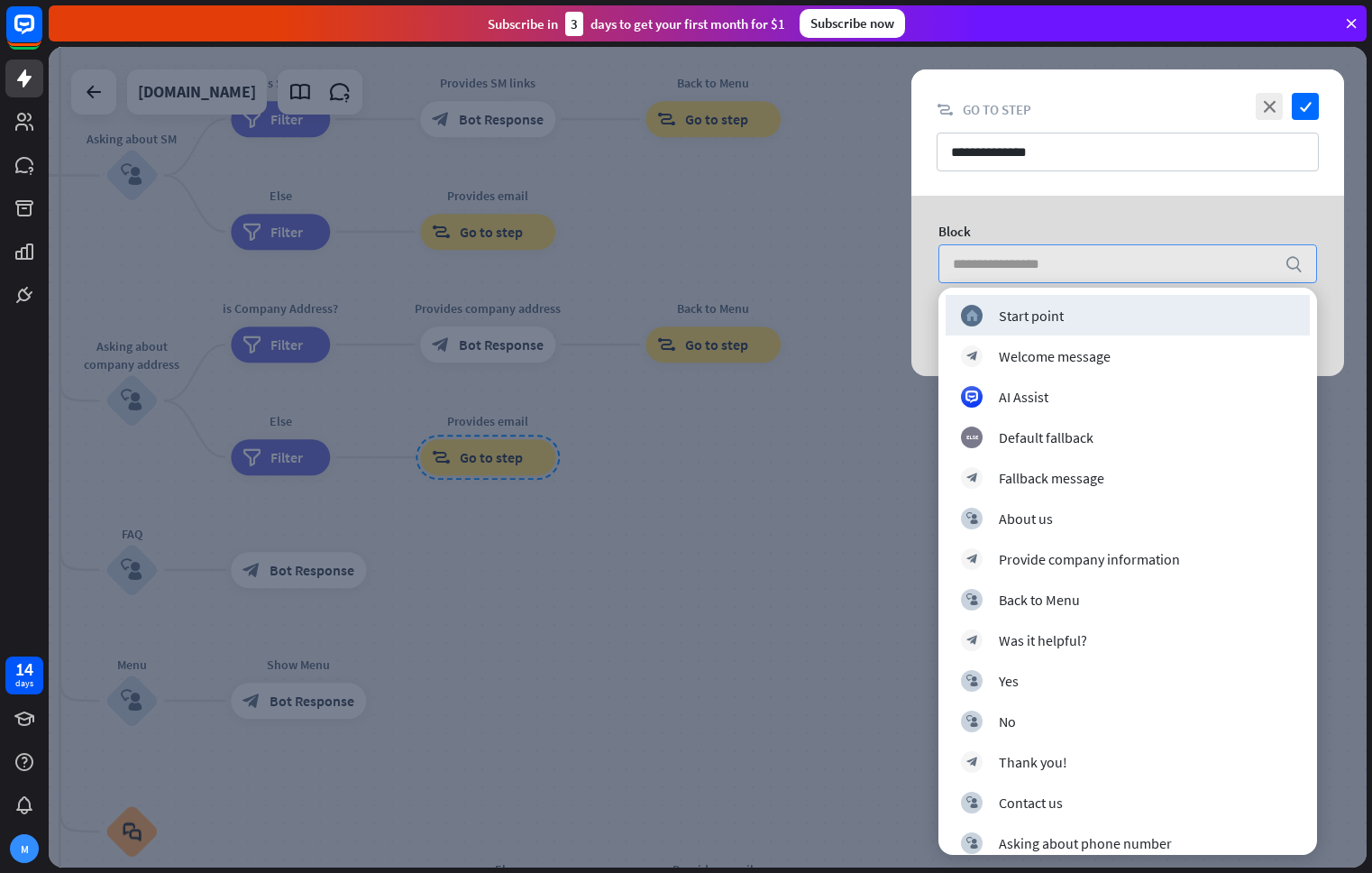
click at [1113, 232] on div "Block" at bounding box center [1127, 232] width 378 height 18
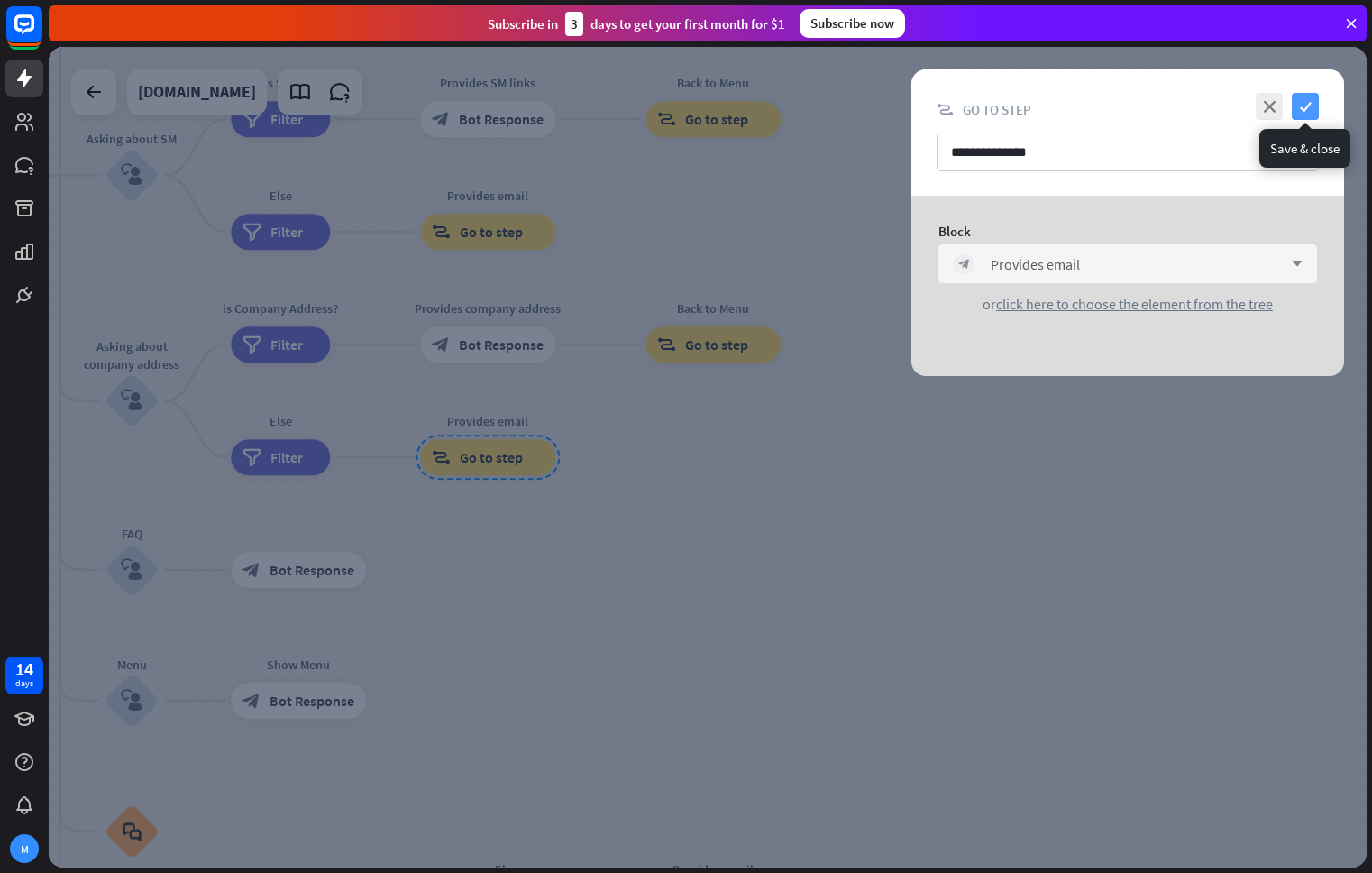
click at [1313, 105] on icon "check" at bounding box center [1306, 107] width 27 height 27
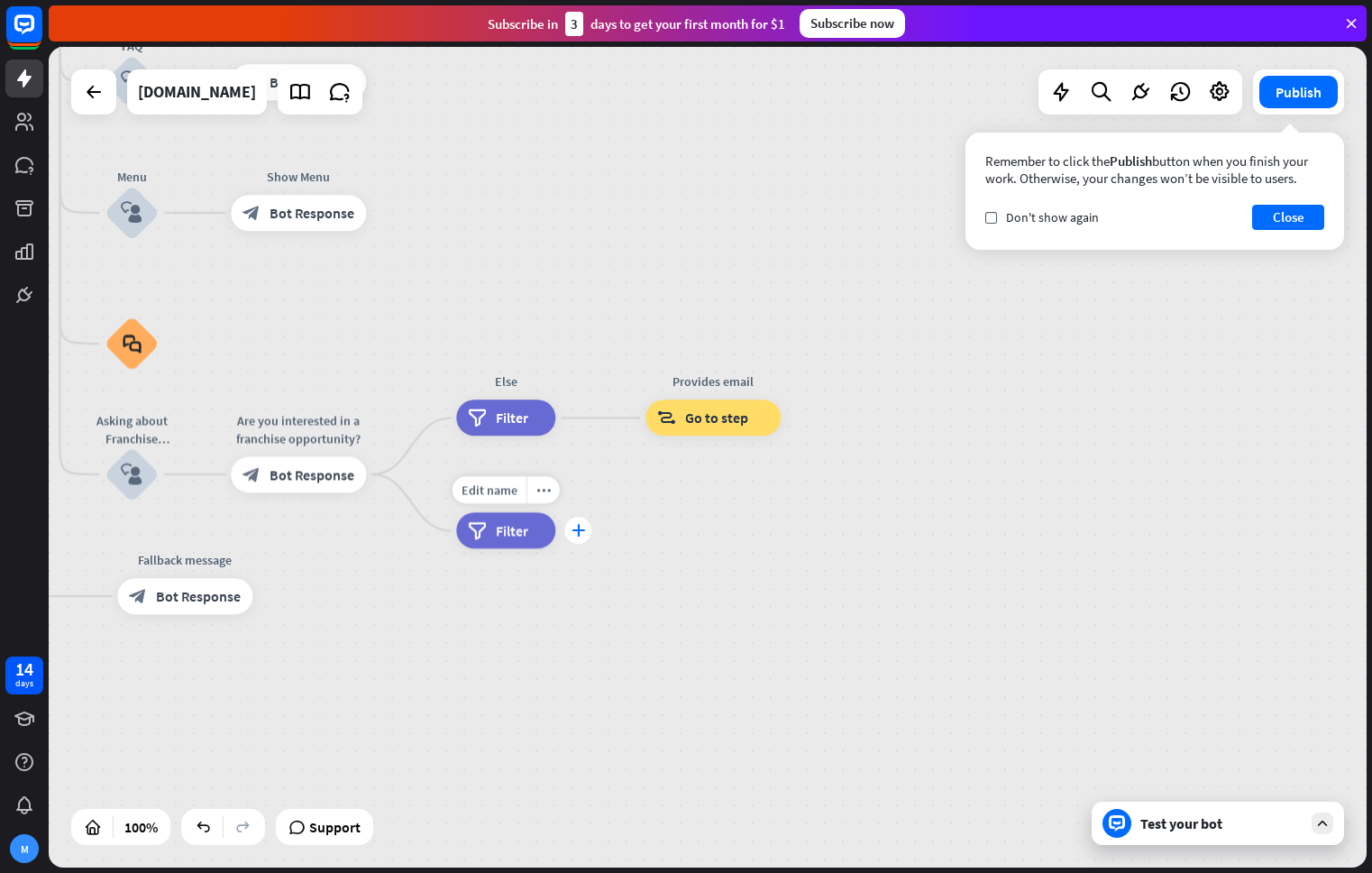
click at [579, 528] on icon "plus" at bounding box center [579, 531] width 14 height 13
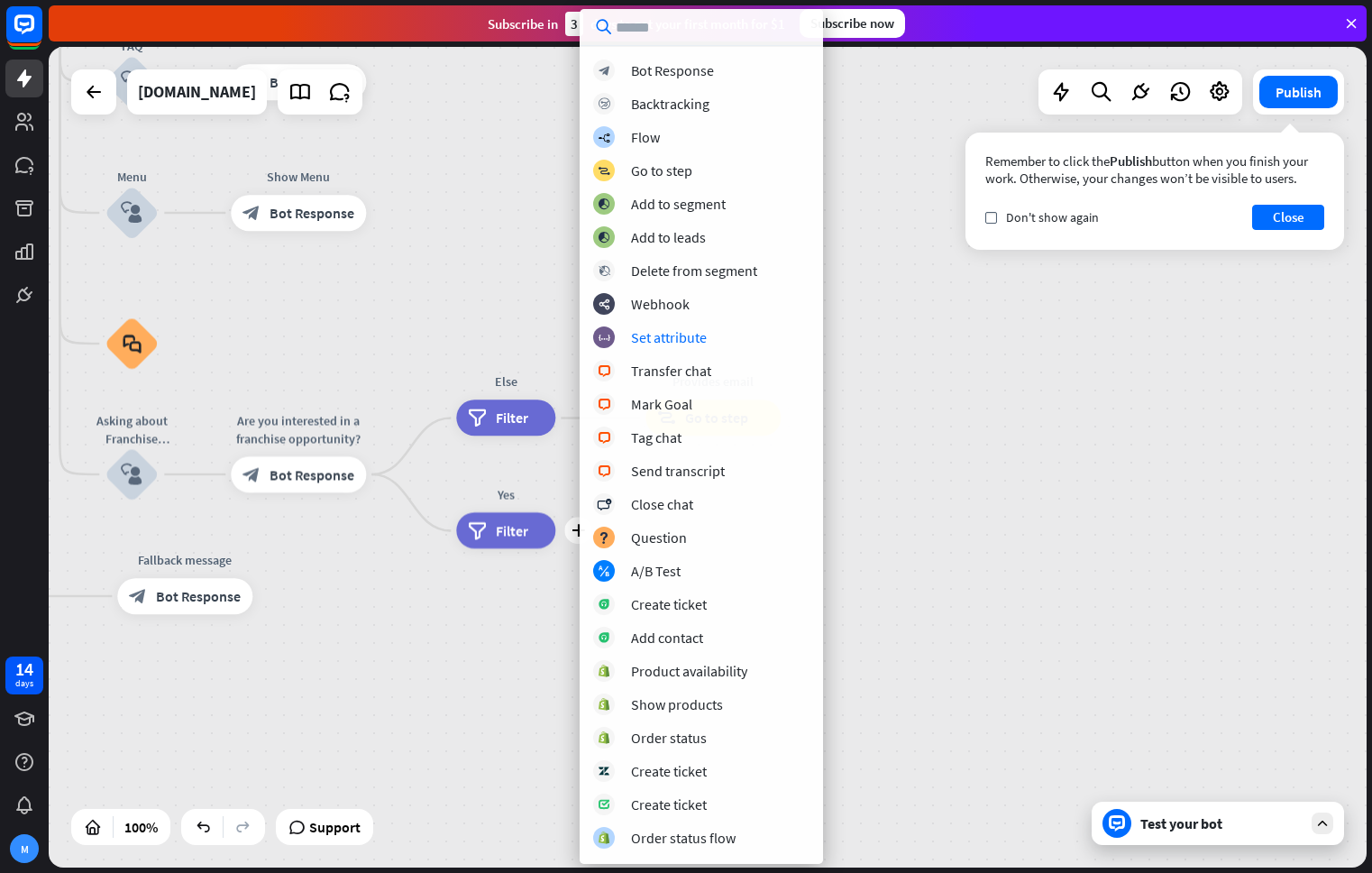
click at [867, 421] on div "home_2 Start point Welcome message block_bot_response Bot Response About us blo…" at bounding box center [313, 551] width 1317 height 820
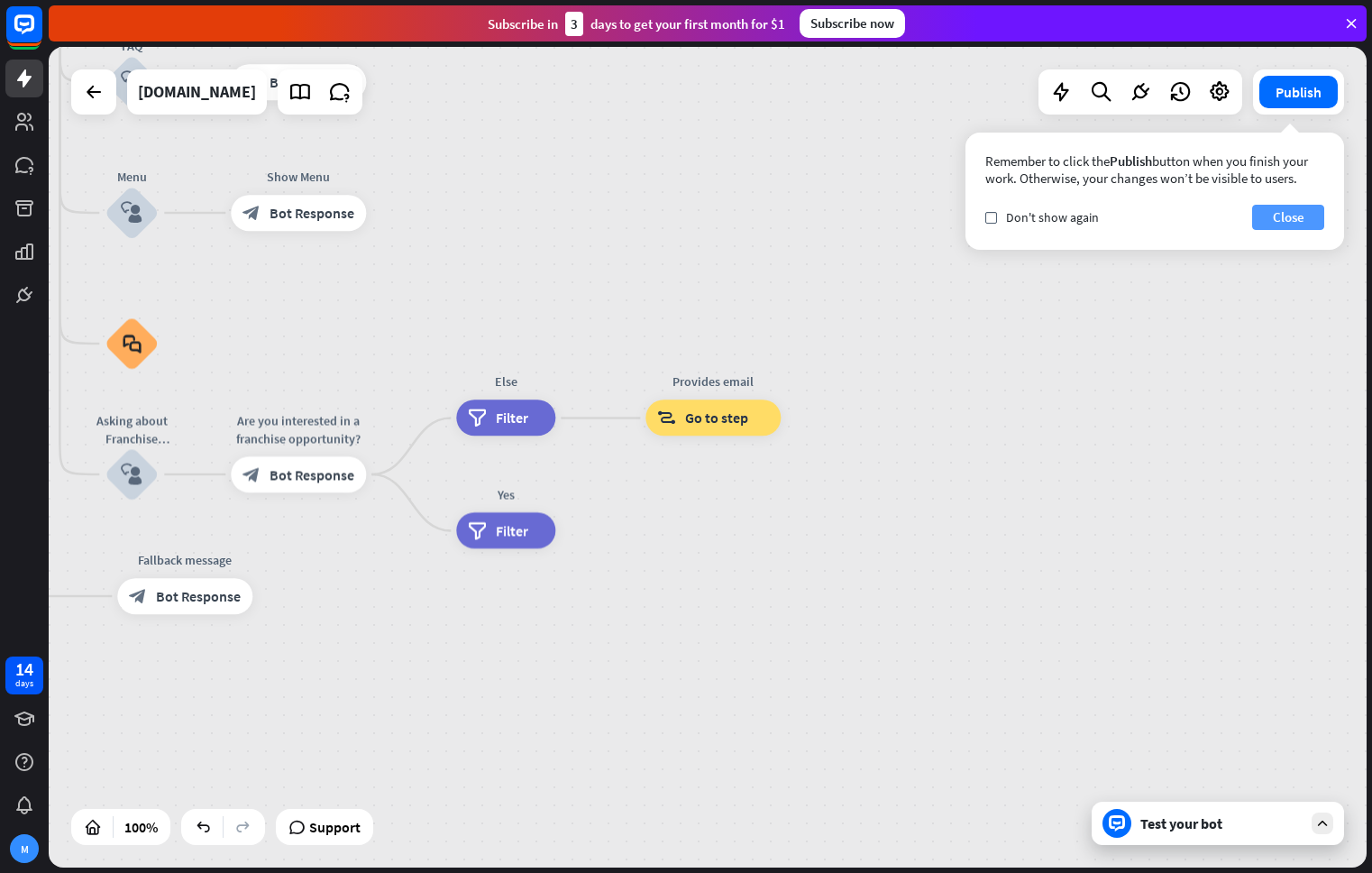
click at [1278, 226] on button "Close" at bounding box center [1288, 217] width 72 height 25
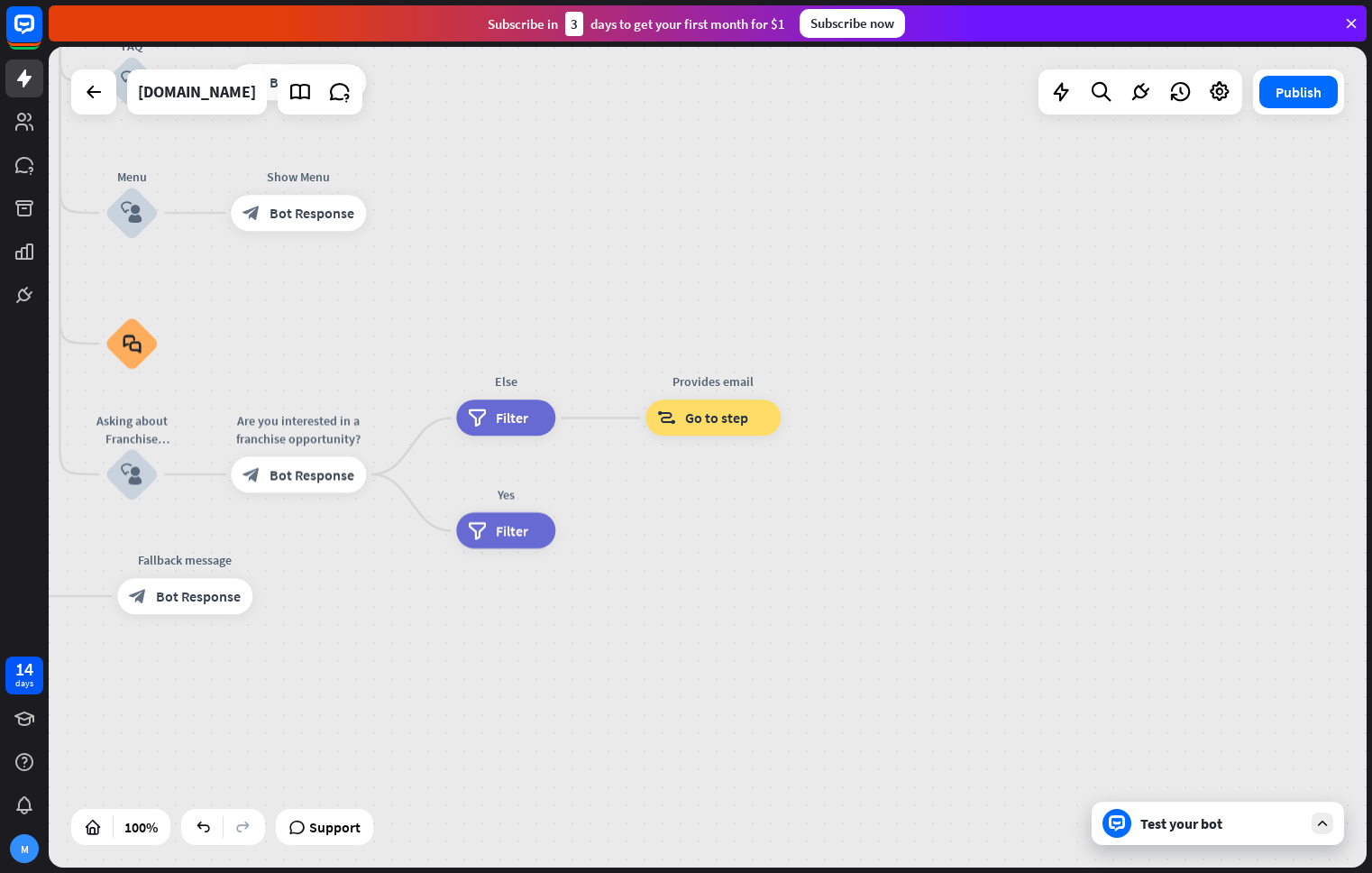
click at [1216, 837] on div "Test your bot" at bounding box center [1218, 823] width 252 height 43
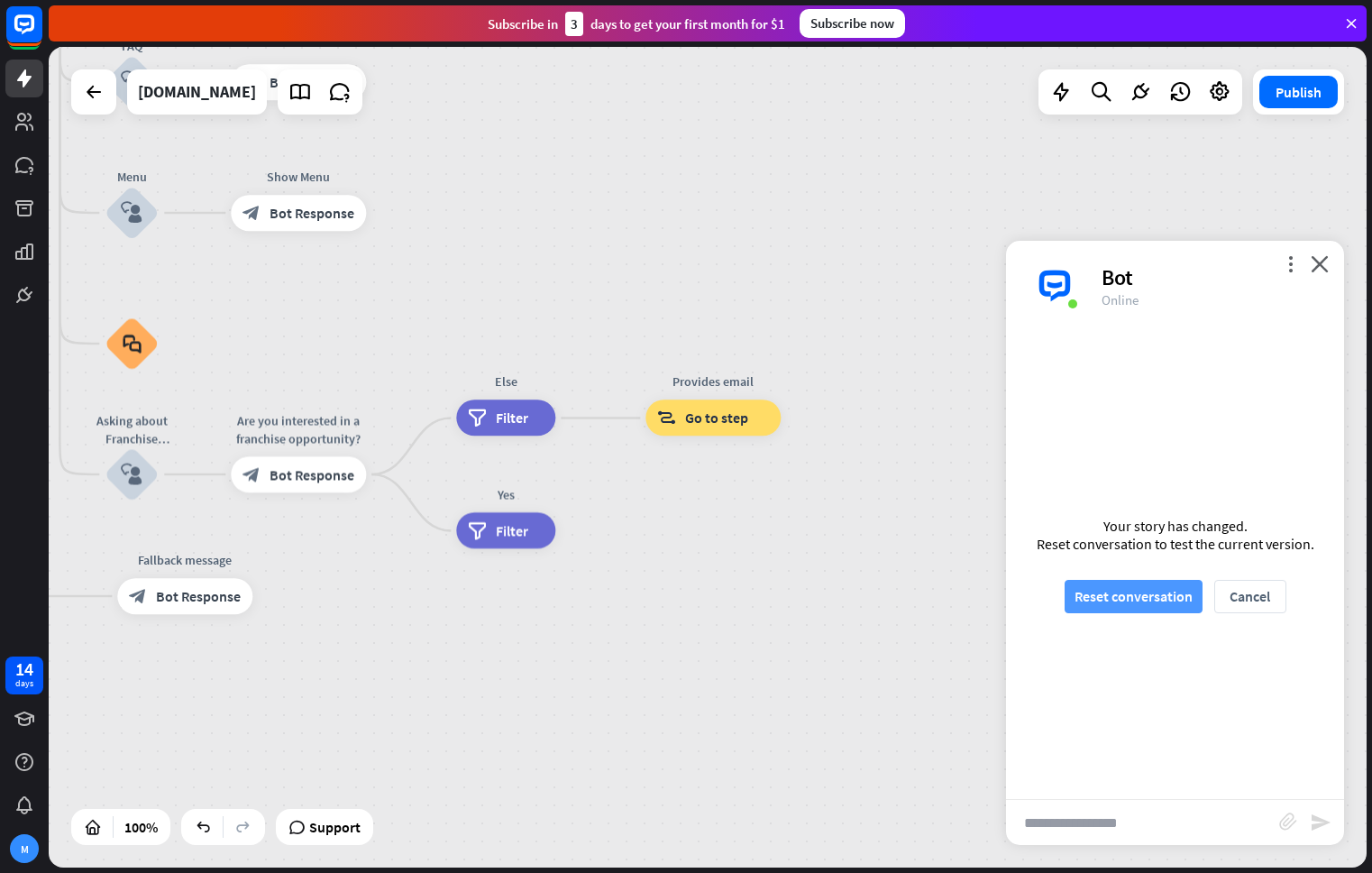
click at [1141, 608] on button "Reset conversation" at bounding box center [1133, 596] width 138 height 33
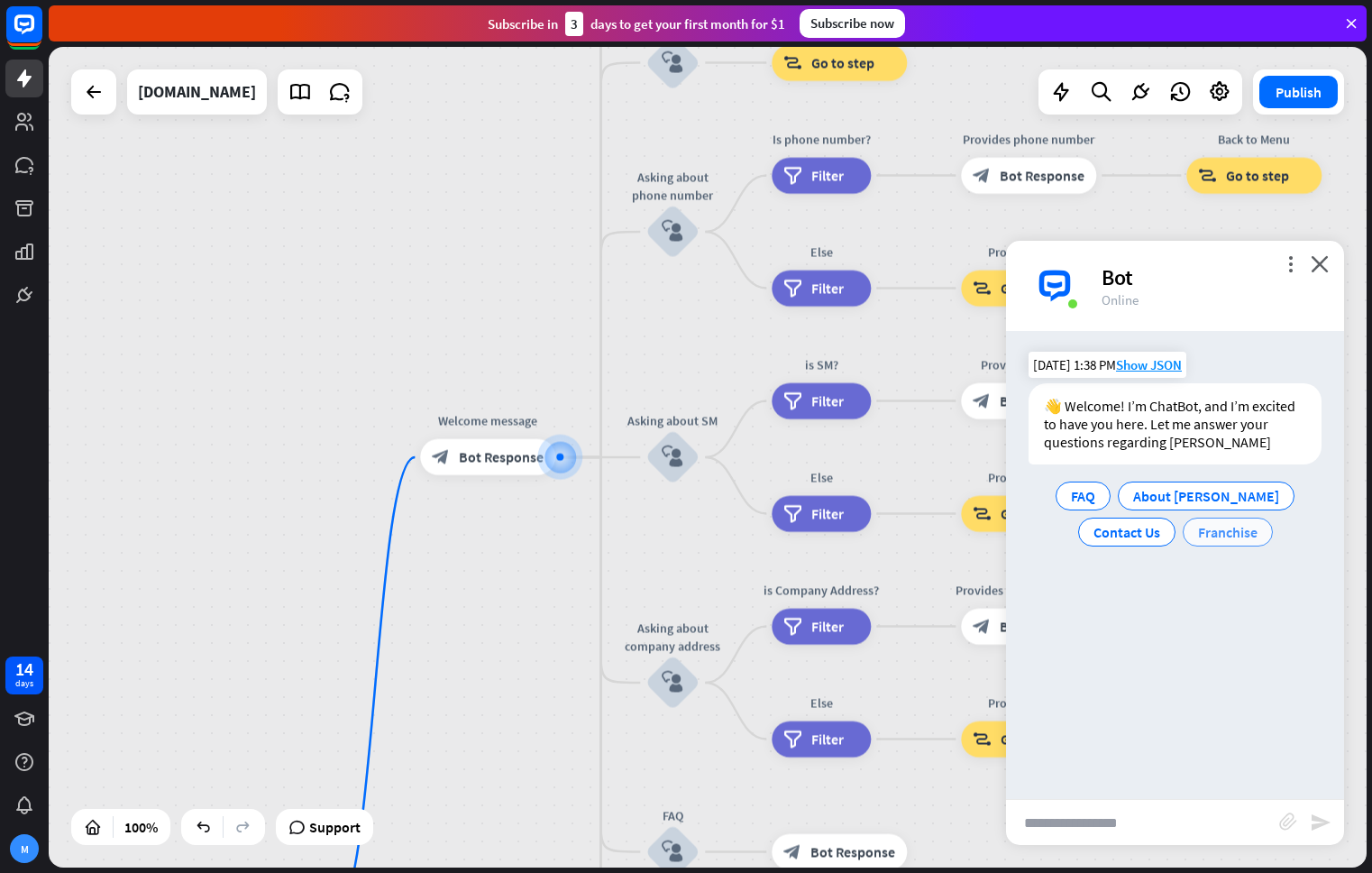
click at [1227, 535] on span "Franchise" at bounding box center [1227, 532] width 60 height 18
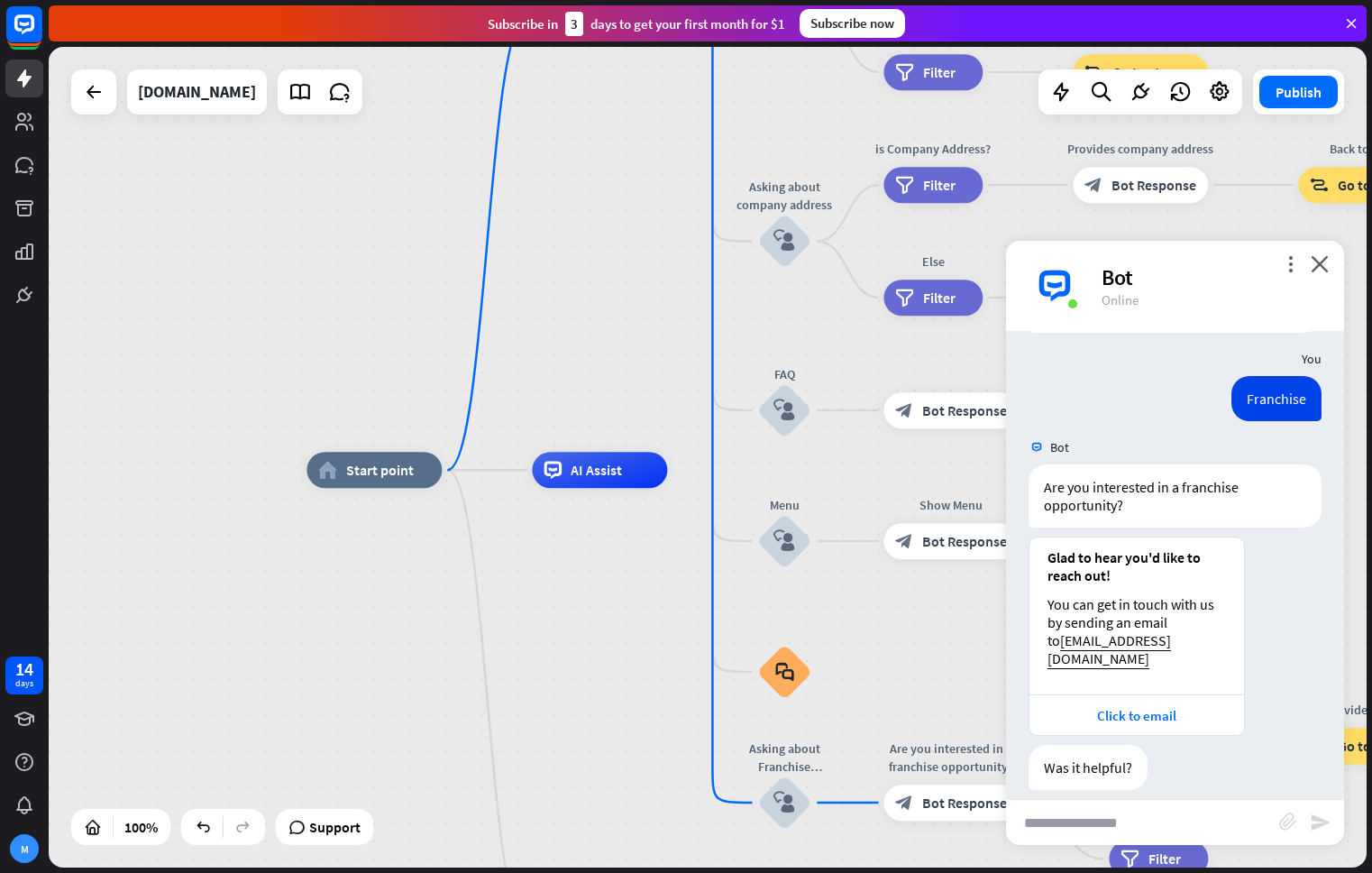
scroll to position [181, 0]
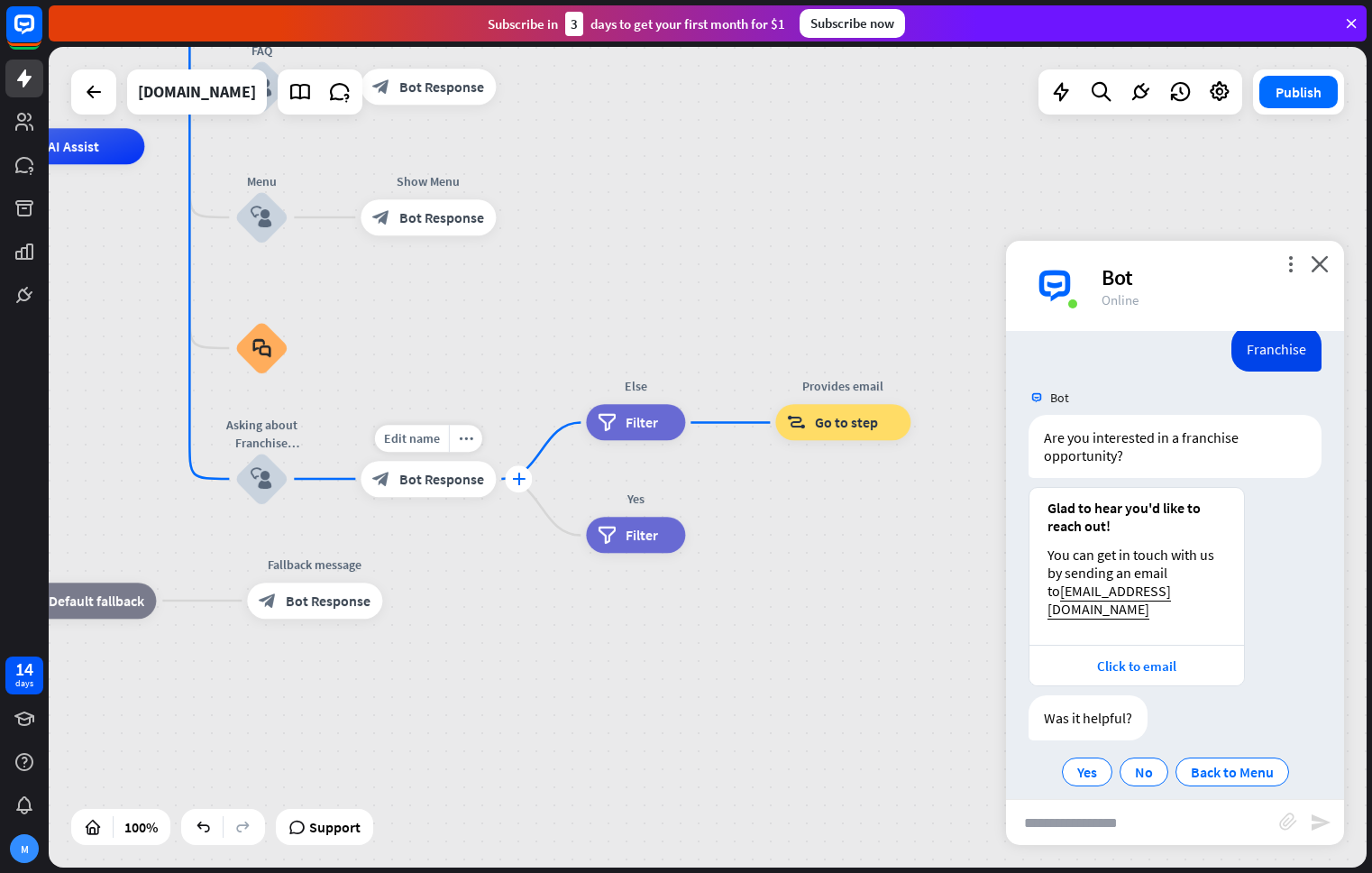
click at [515, 476] on icon "plus" at bounding box center [519, 478] width 14 height 13
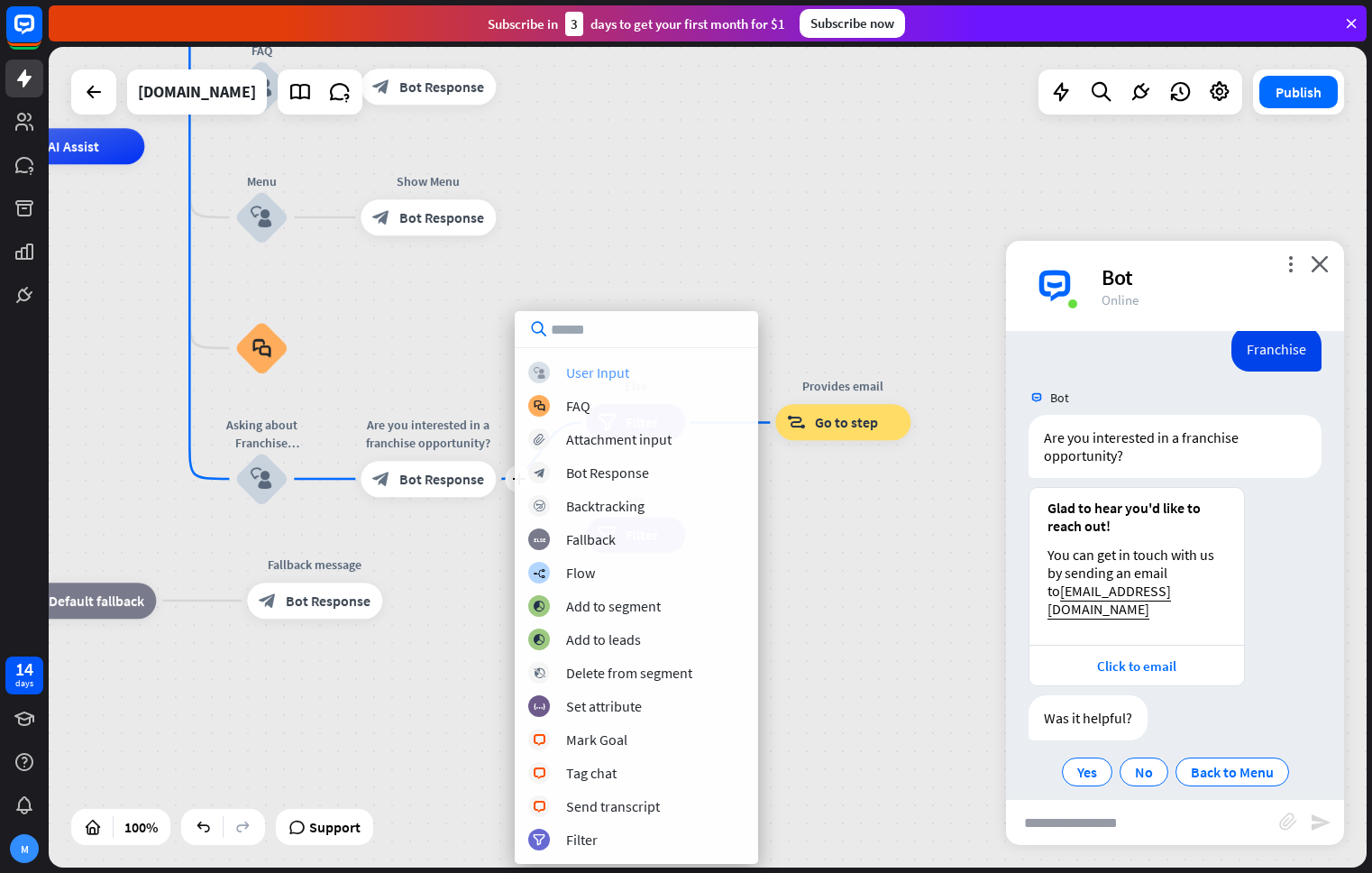
click at [635, 373] on div "block_user_input User Input" at bounding box center [635, 372] width 216 height 22
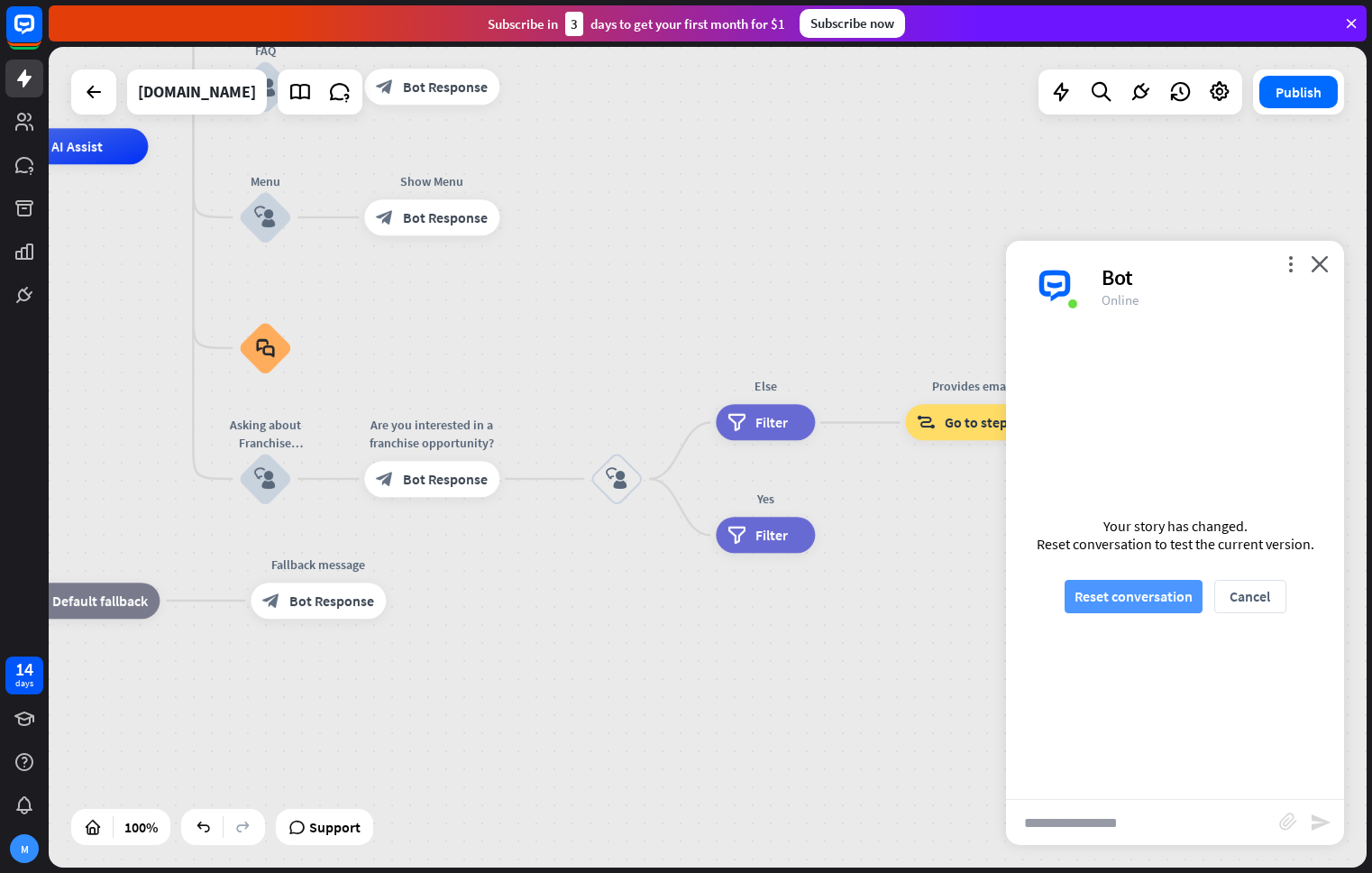
click at [1152, 600] on button "Reset conversation" at bounding box center [1133, 596] width 138 height 33
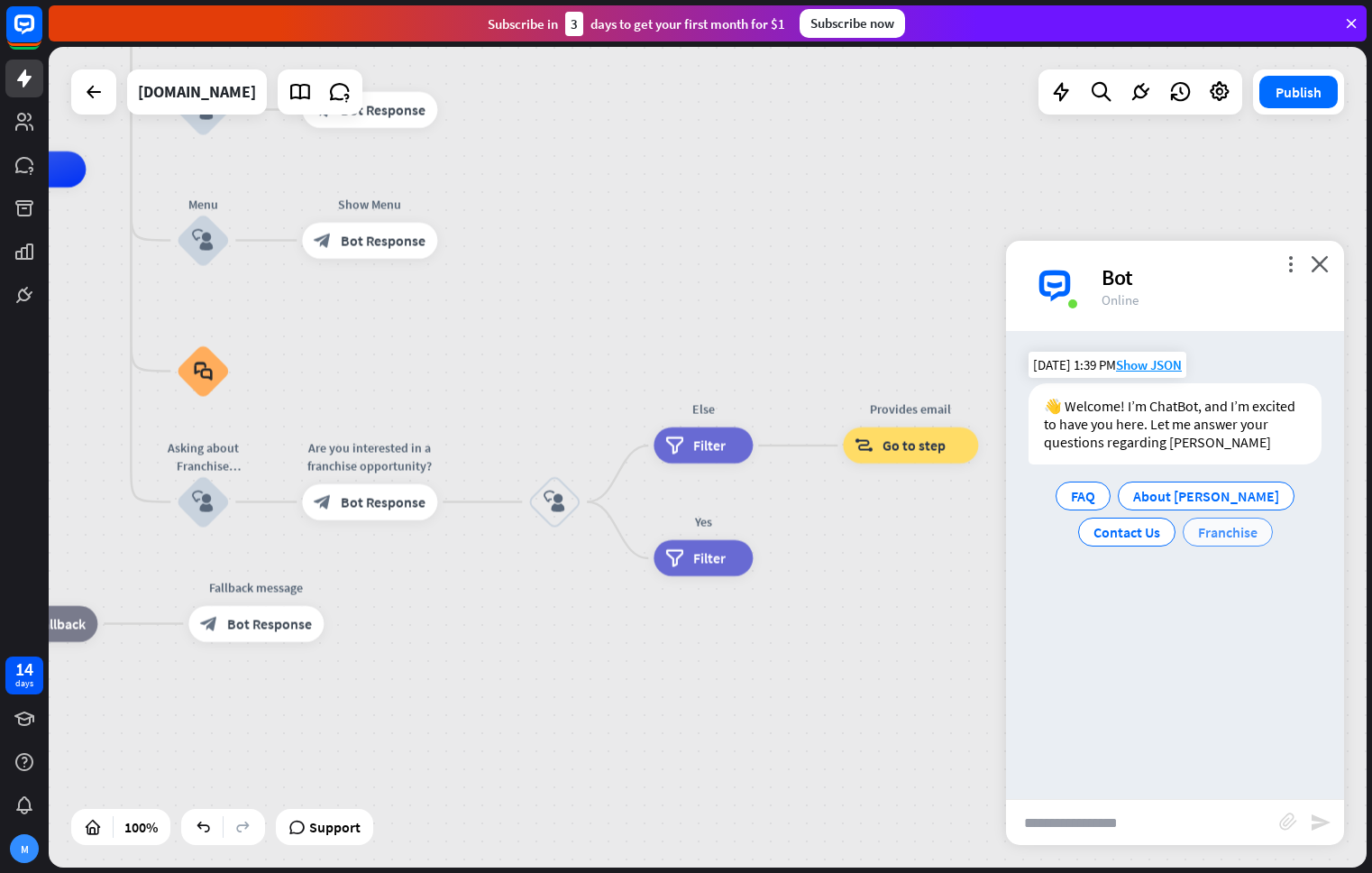
click at [1228, 537] on span "Franchise" at bounding box center [1227, 532] width 60 height 18
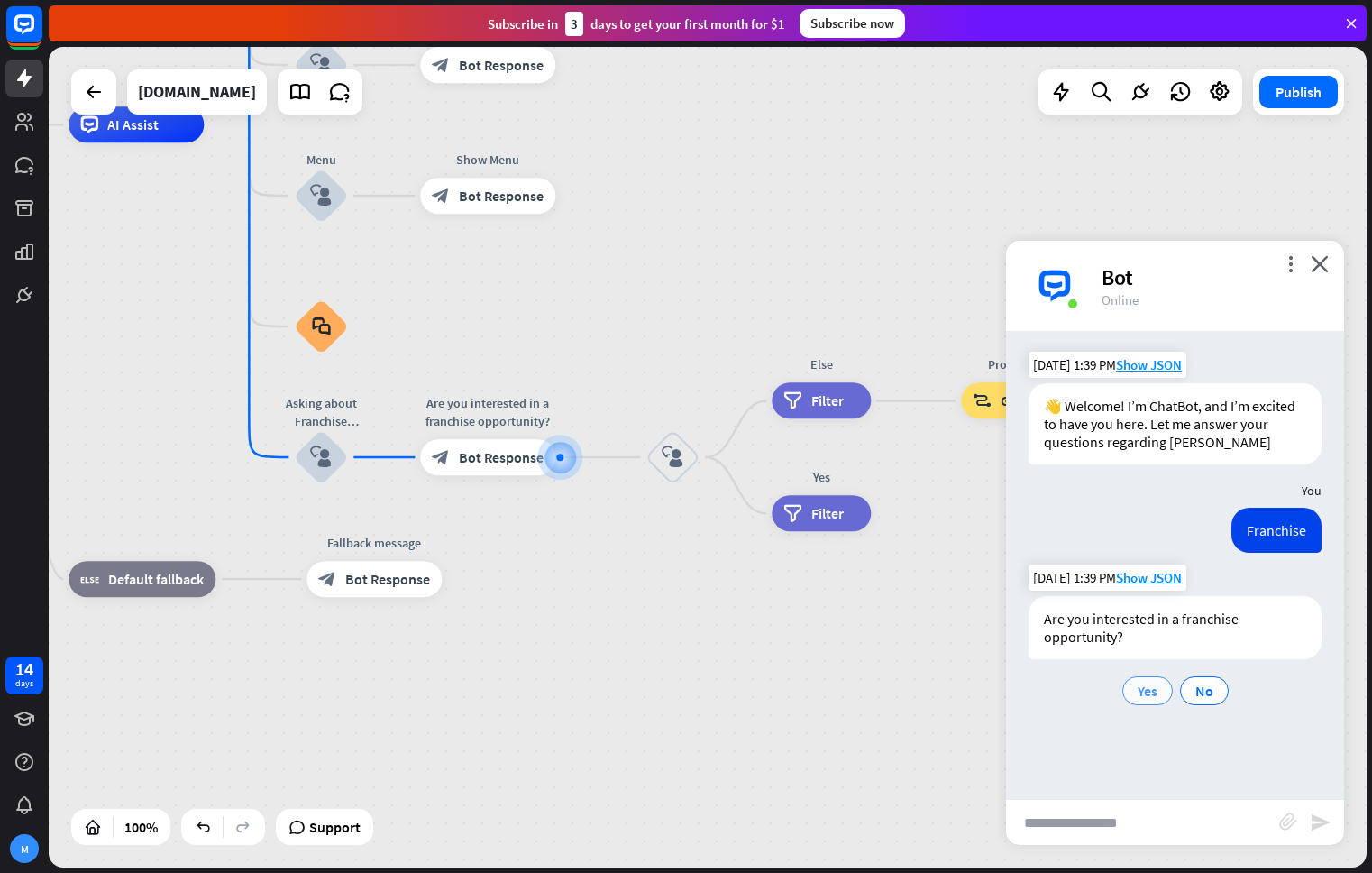
click at [1149, 692] on span "Yes" at bounding box center [1147, 690] width 20 height 18
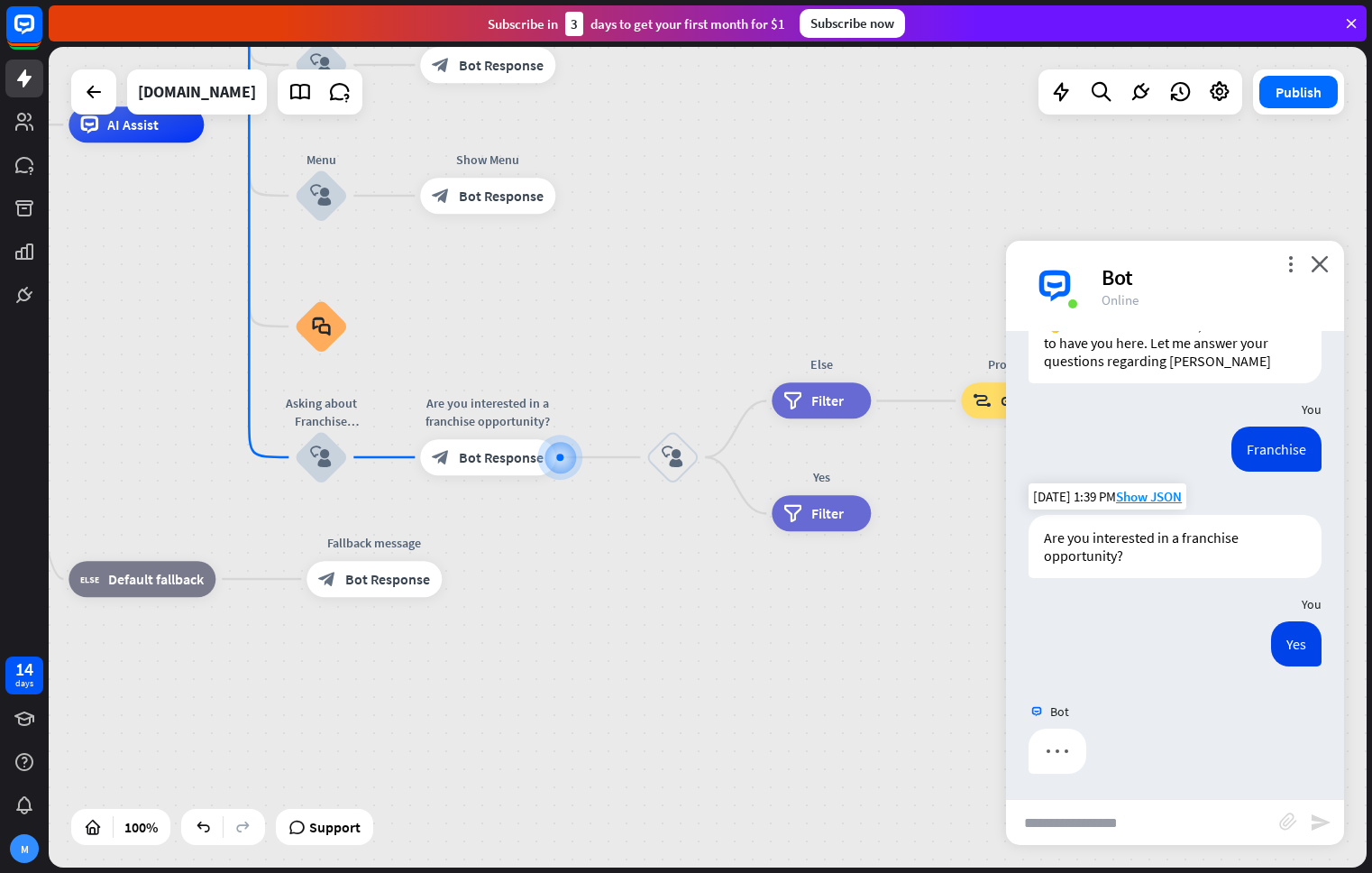
scroll to position [83, 0]
click at [500, 459] on span "Bot Response" at bounding box center [500, 457] width 85 height 18
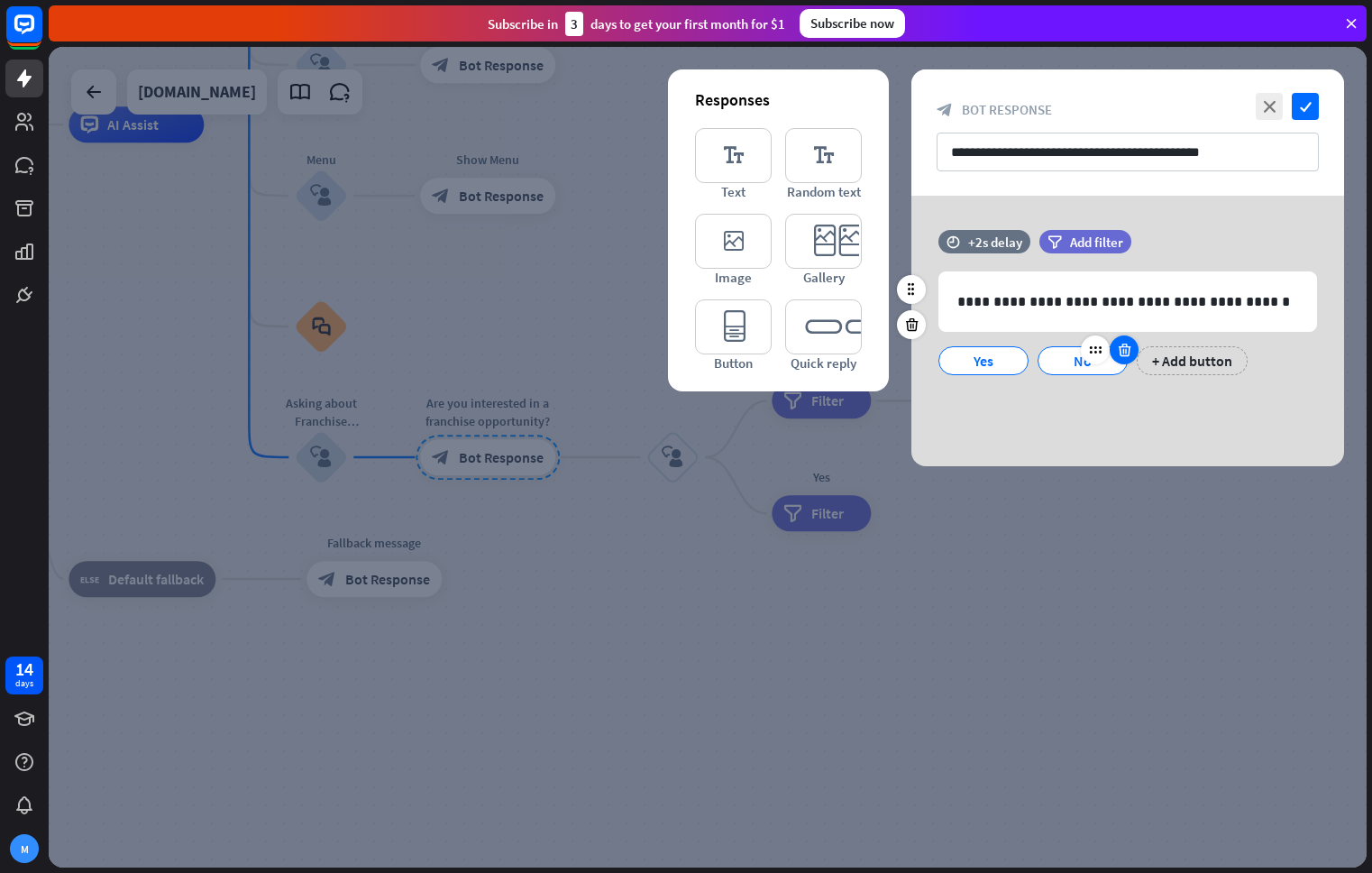
click at [1123, 354] on icon at bounding box center [1125, 350] width 18 height 17
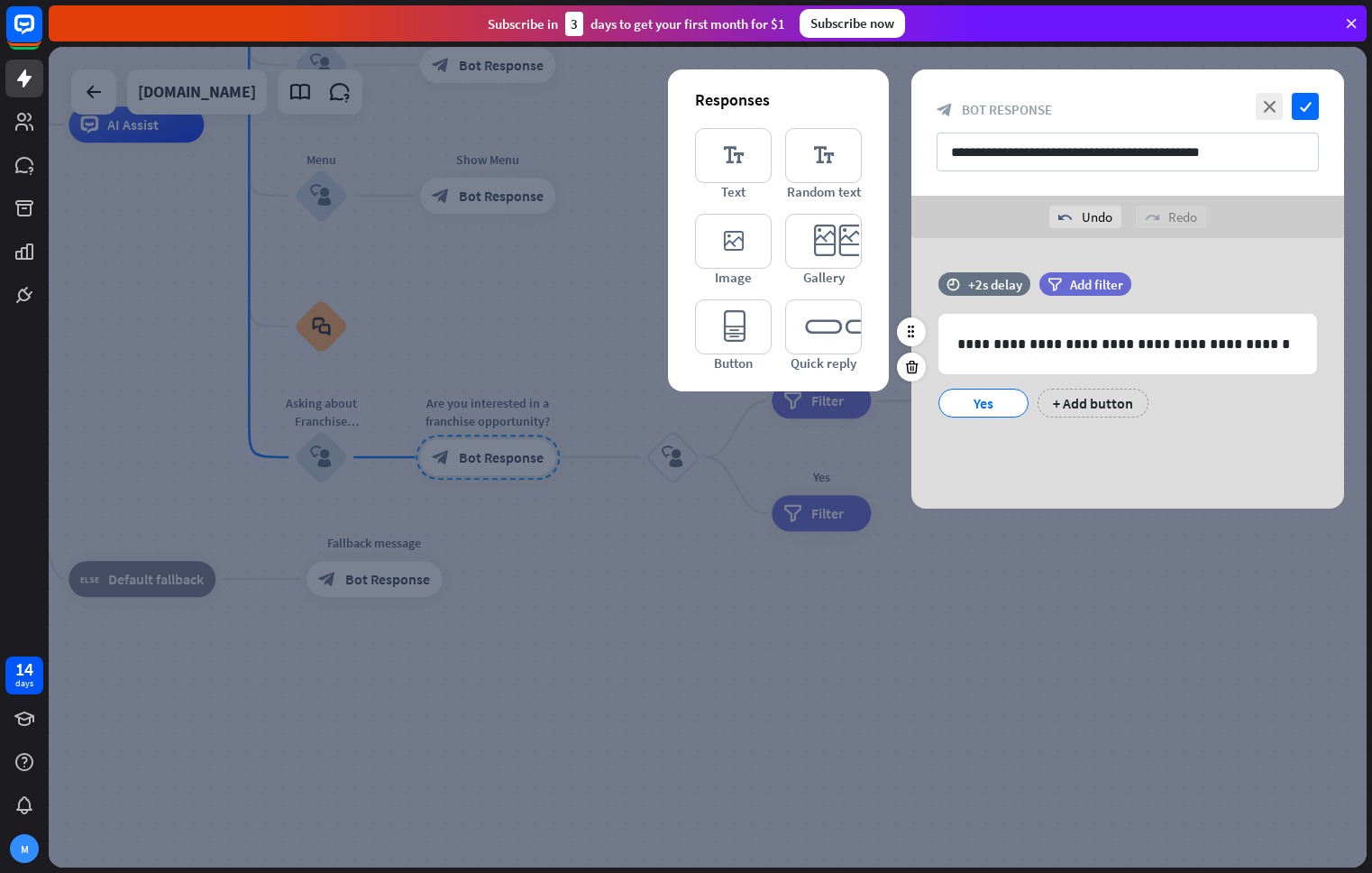
click at [1012, 400] on div "Yes" at bounding box center [983, 403] width 60 height 27
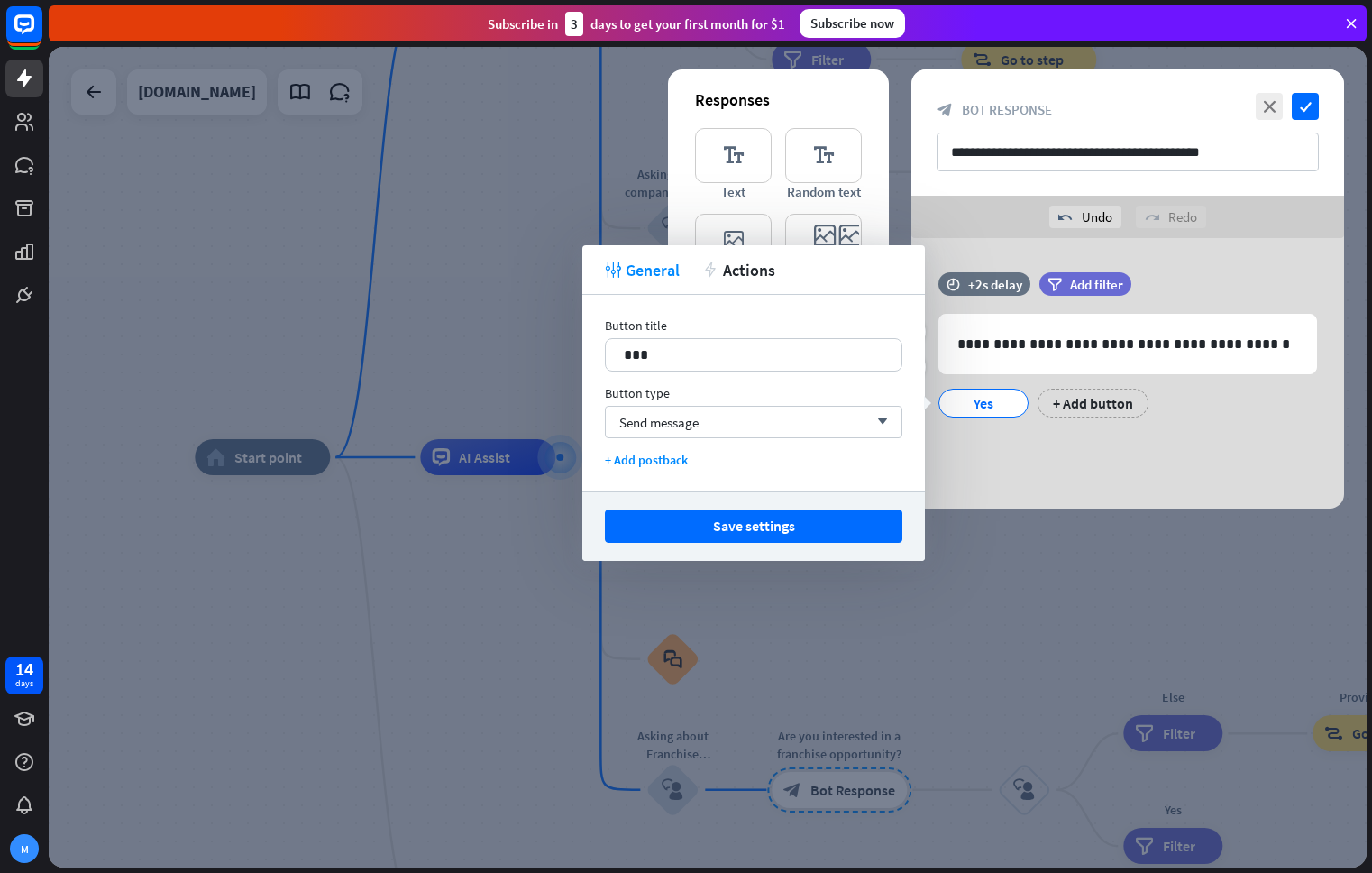
drag, startPoint x: 1143, startPoint y: 421, endPoint x: 1116, endPoint y: 423, distance: 27.1
click at [1136, 421] on div "**********" at bounding box center [1127, 354] width 433 height 163
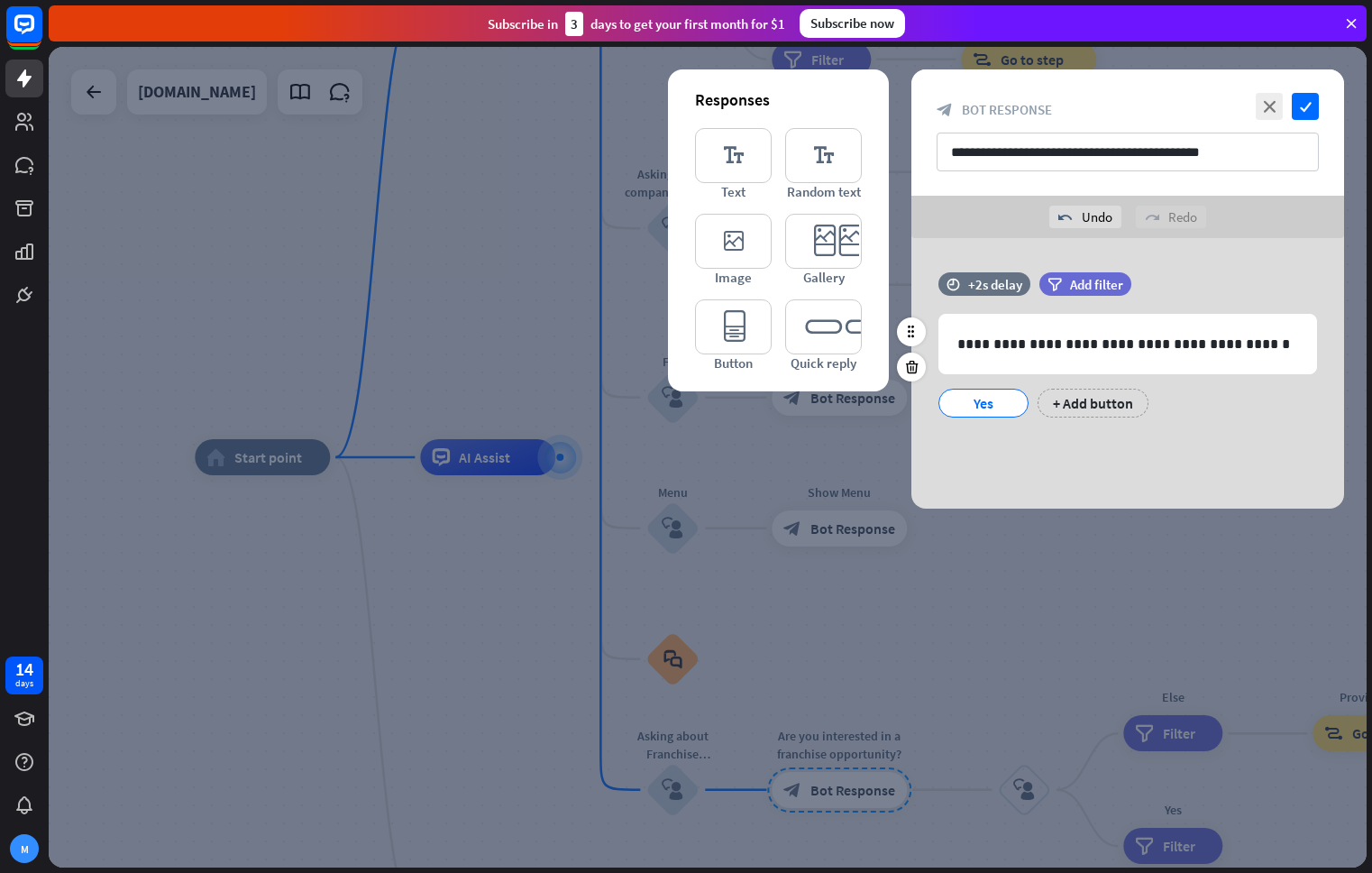
click at [986, 400] on div "Yes" at bounding box center [983, 403] width 60 height 27
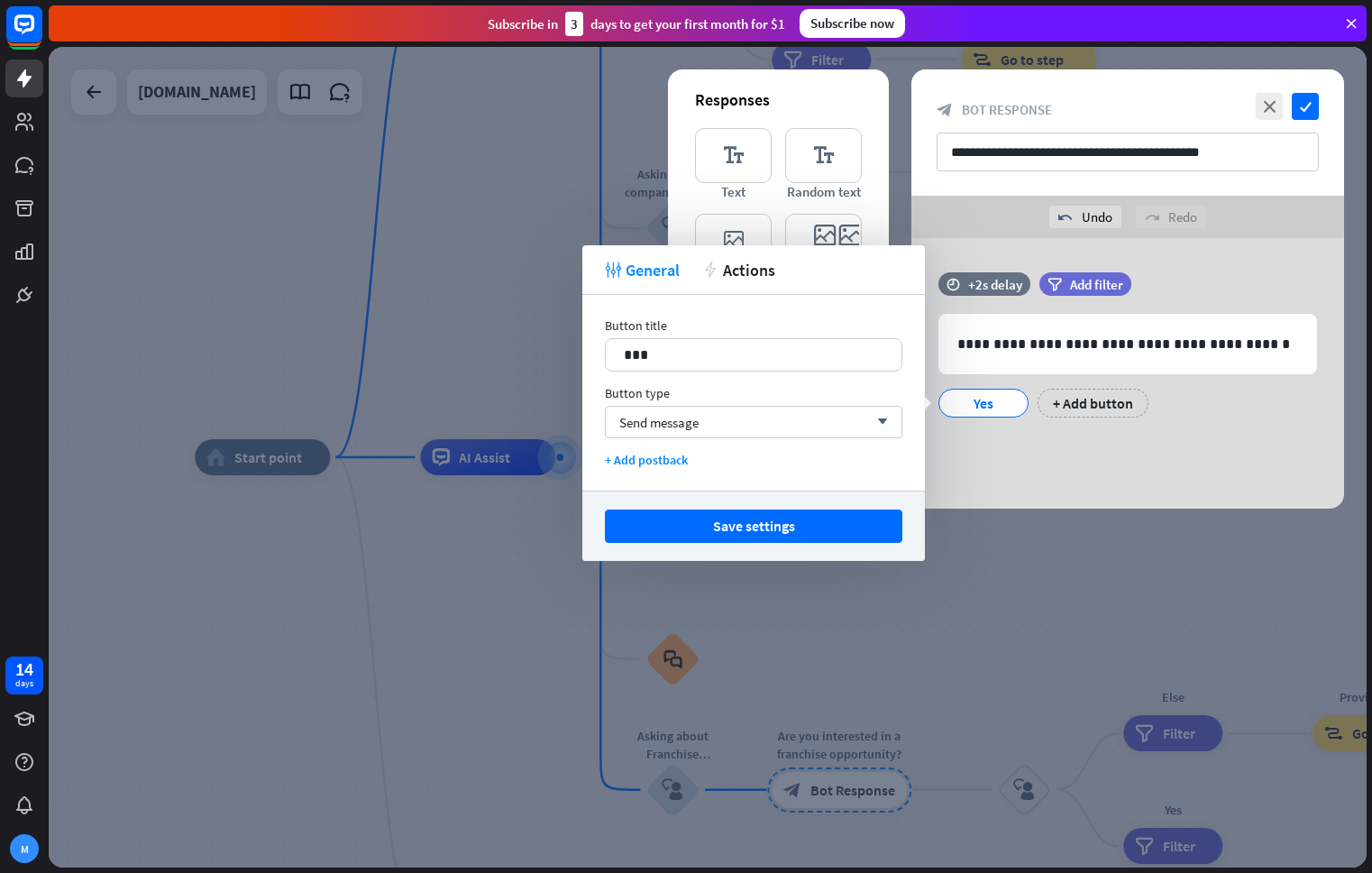
click at [1061, 473] on div "**********" at bounding box center [1127, 372] width 433 height 271
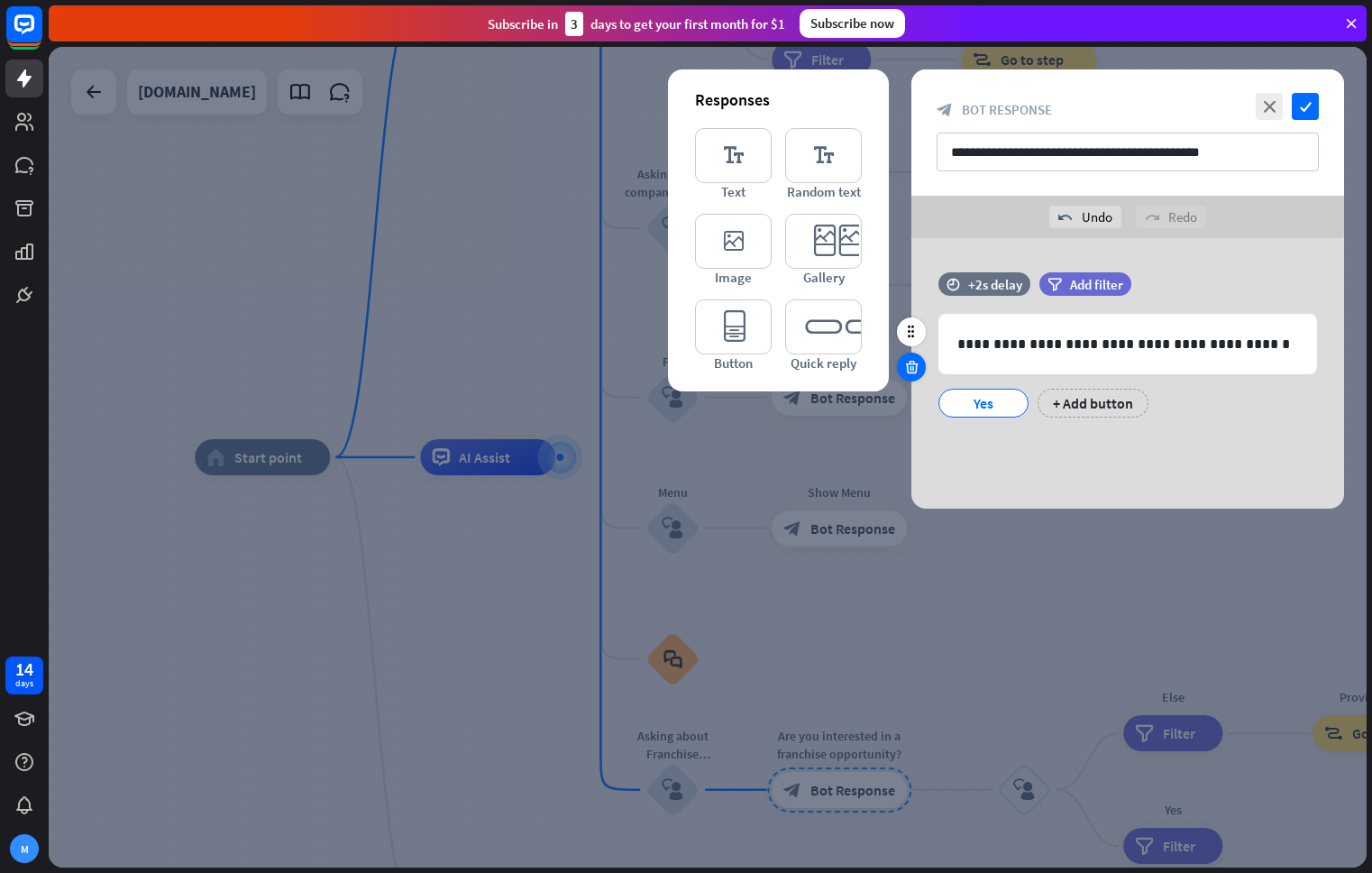
click at [915, 372] on icon at bounding box center [912, 367] width 18 height 17
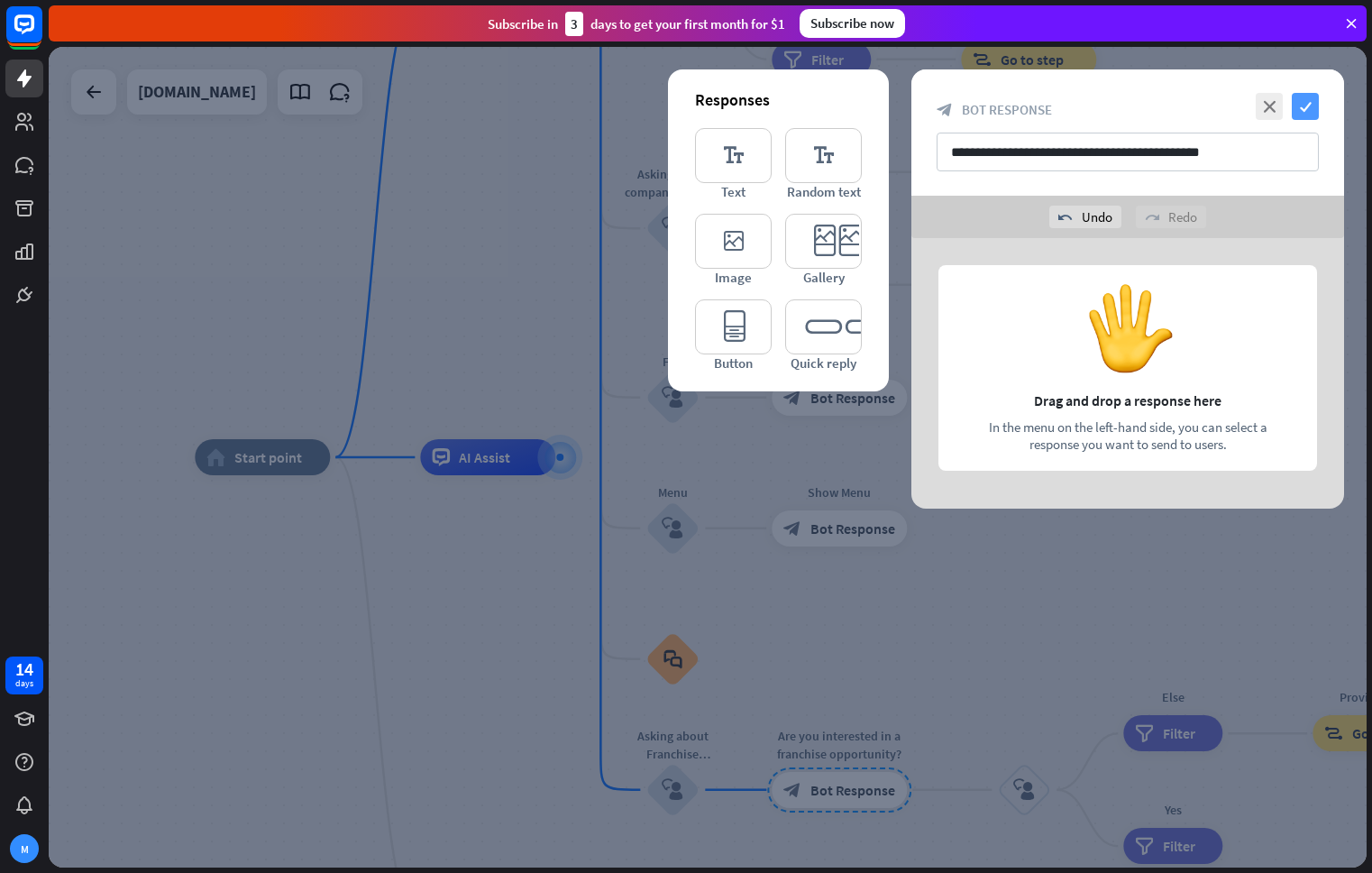
click at [1309, 99] on icon "check" at bounding box center [1306, 107] width 27 height 27
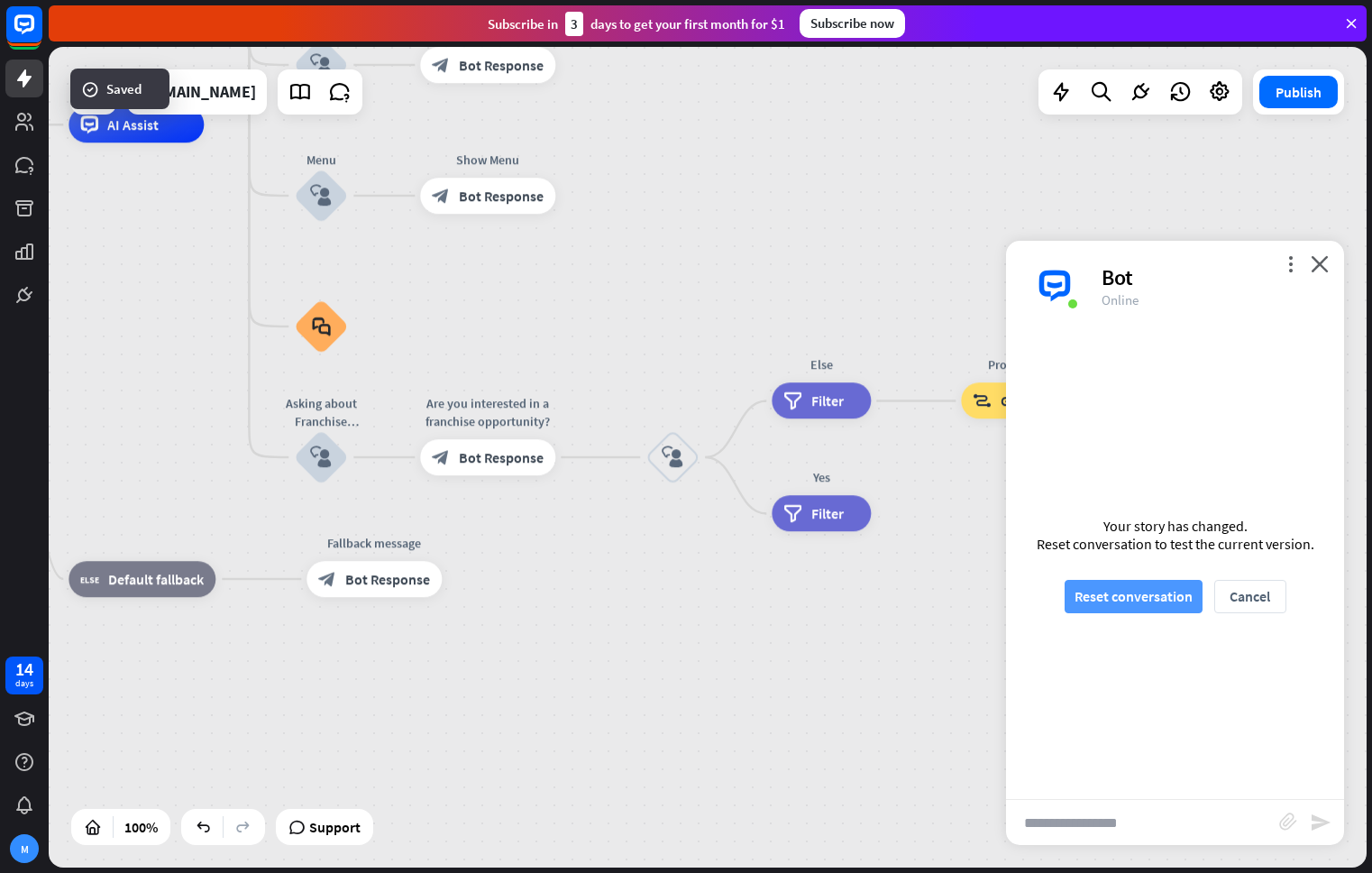
click at [1086, 583] on button "Reset conversation" at bounding box center [1133, 596] width 138 height 33
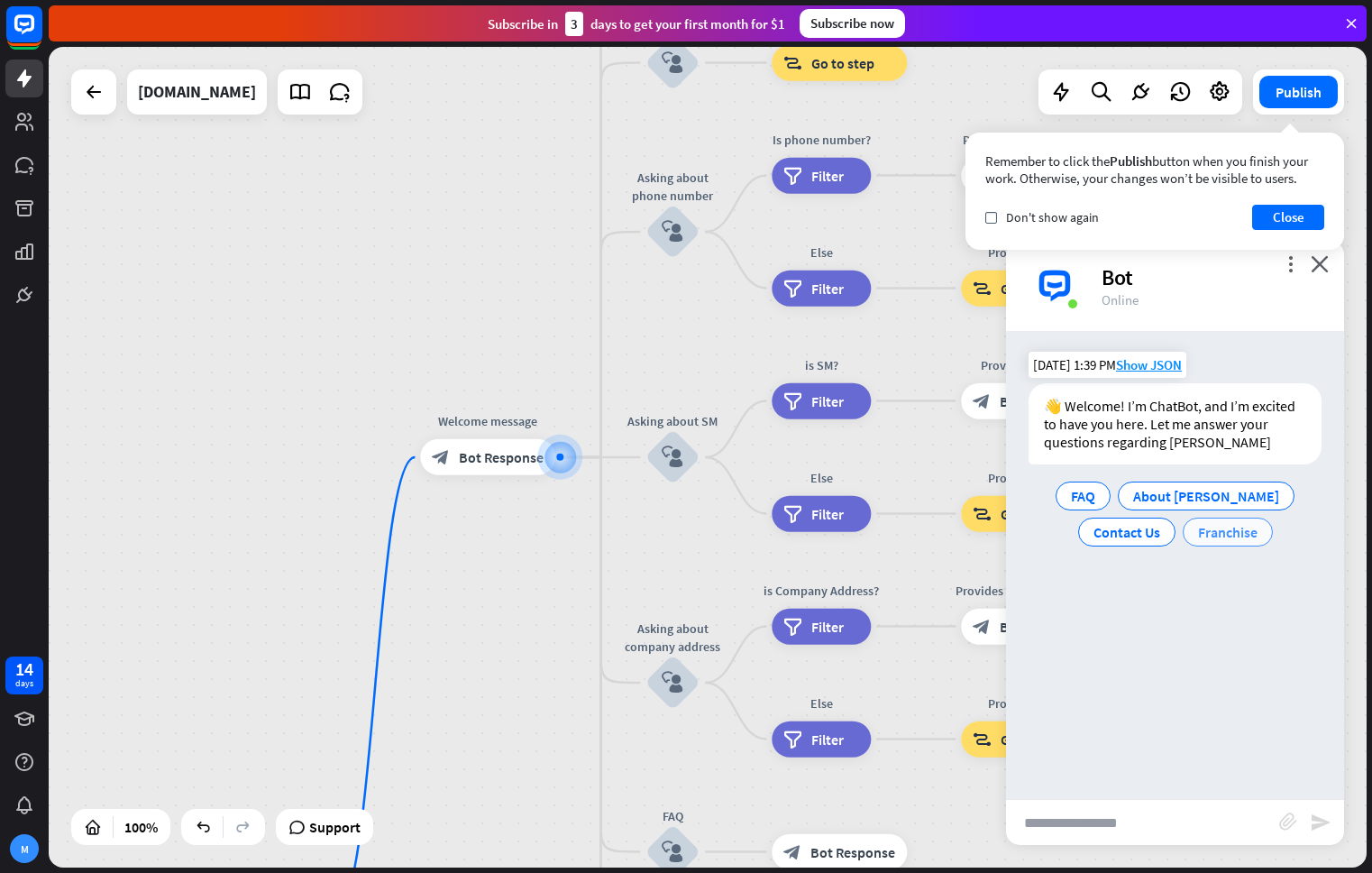
click at [1215, 533] on span "Franchise" at bounding box center [1227, 532] width 60 height 18
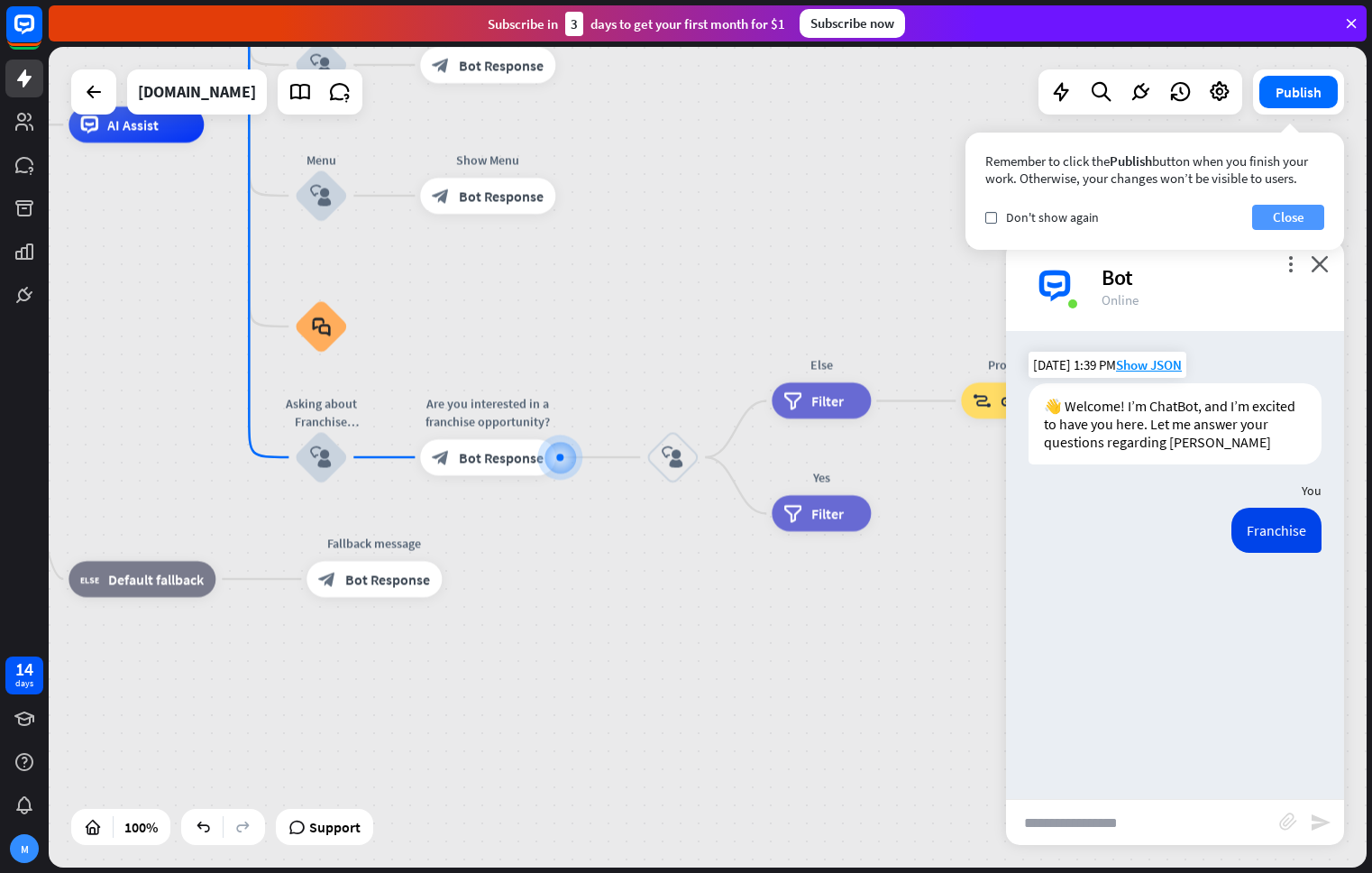
click at [1287, 214] on button "Close" at bounding box center [1288, 217] width 72 height 25
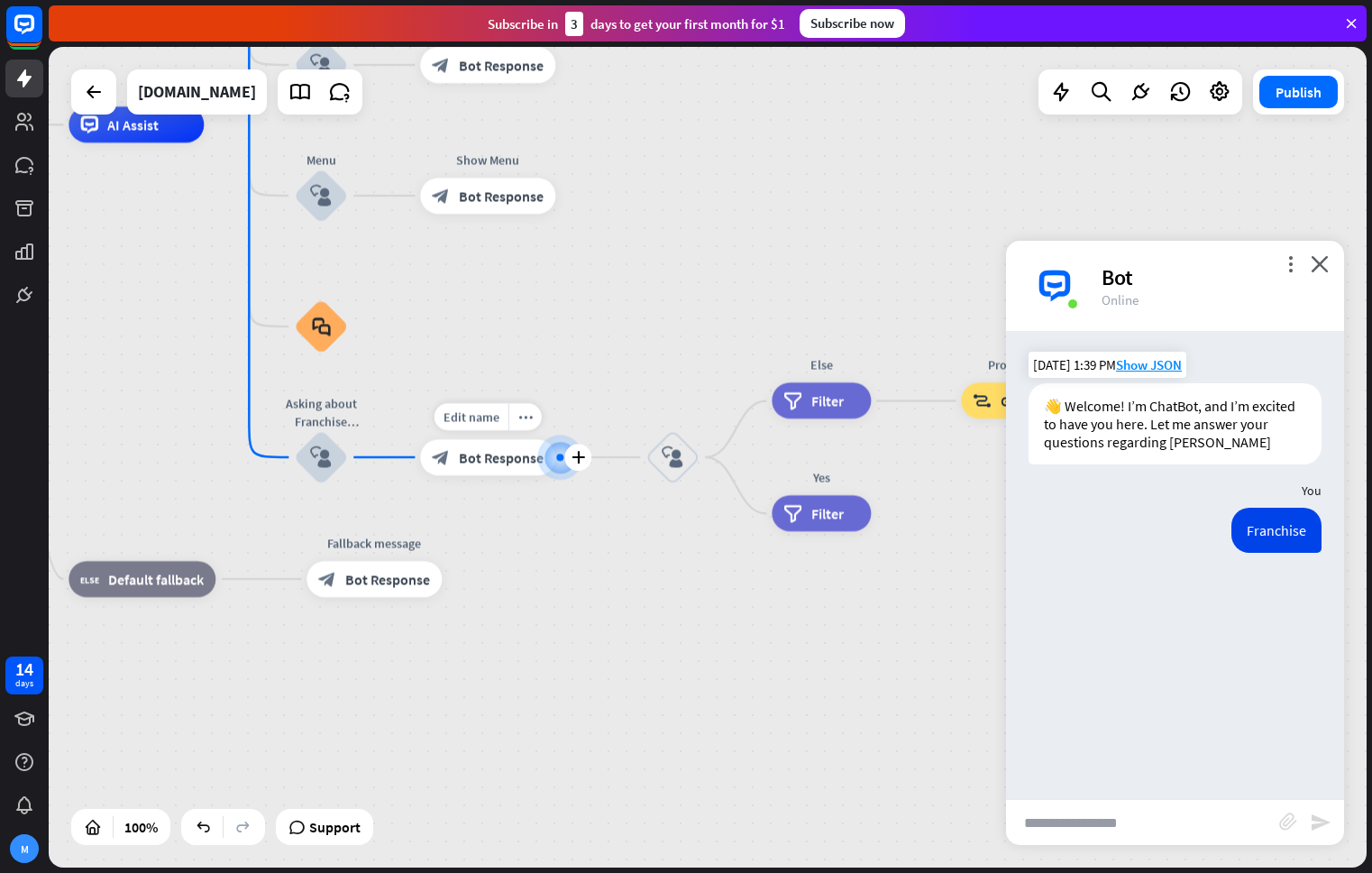
click at [504, 458] on span "Bot Response" at bounding box center [500, 457] width 85 height 18
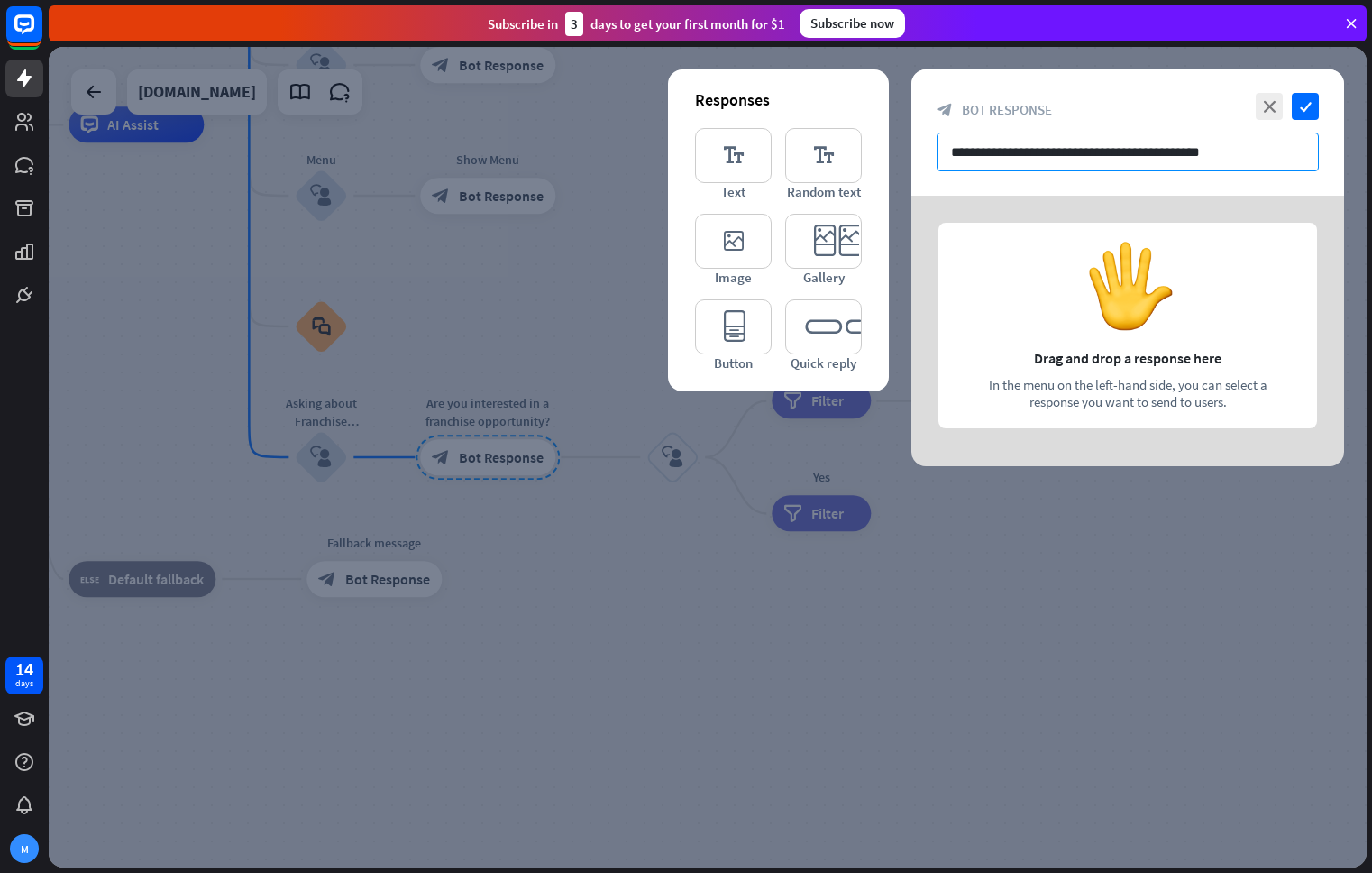
click at [1252, 162] on input "**********" at bounding box center [1127, 153] width 382 height 39
click at [1174, 247] on div at bounding box center [1127, 330] width 433 height 271
drag, startPoint x: 1163, startPoint y: 164, endPoint x: 1042, endPoint y: 324, distance: 200.6
click at [1147, 344] on div "**********" at bounding box center [1127, 268] width 433 height 397
click at [811, 336] on icon "editor_quick_replies" at bounding box center [823, 327] width 76 height 55
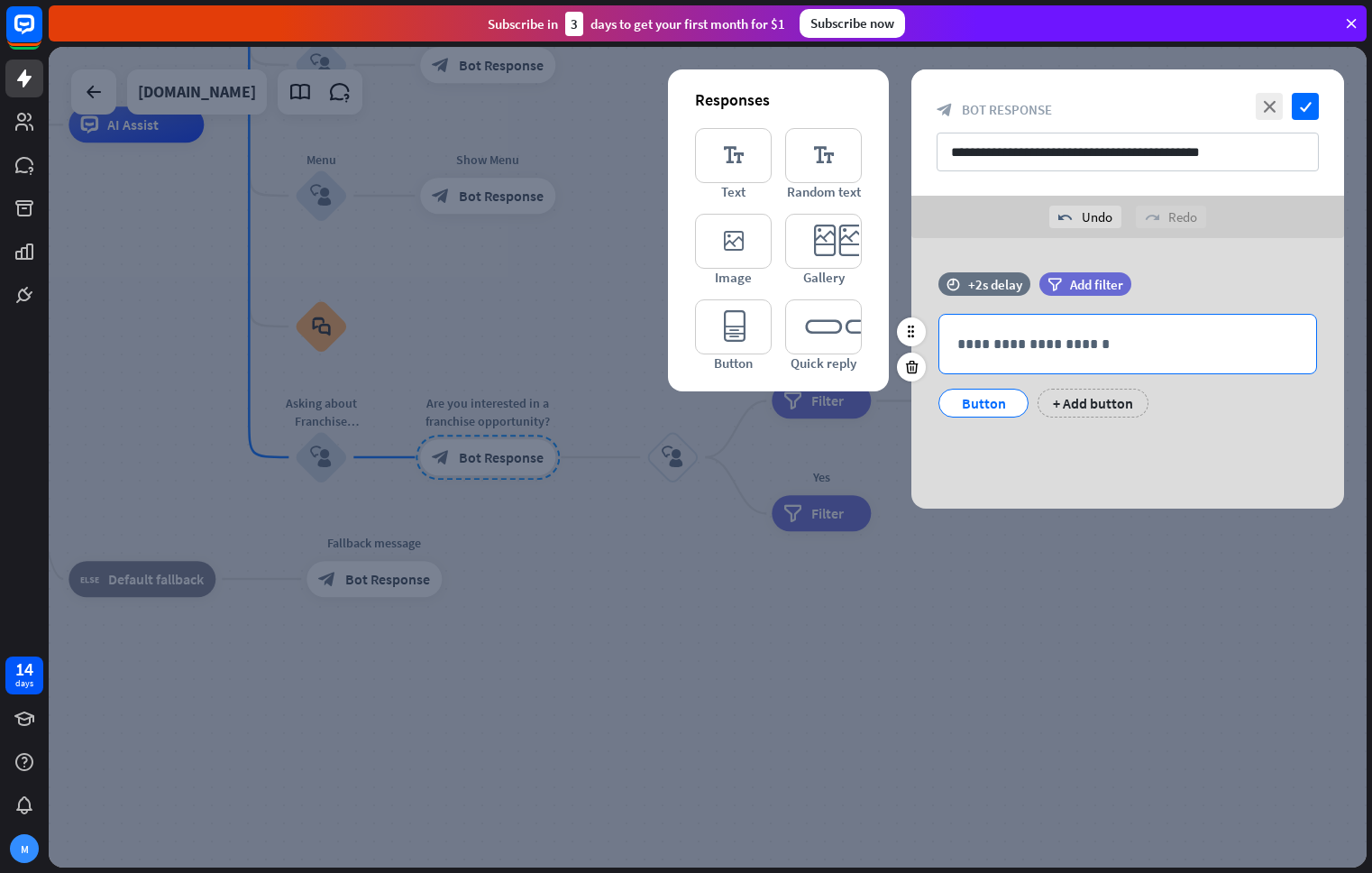
click at [1060, 339] on p "**********" at bounding box center [1127, 343] width 341 height 22
click at [1114, 155] on input "**********" at bounding box center [1127, 153] width 382 height 39
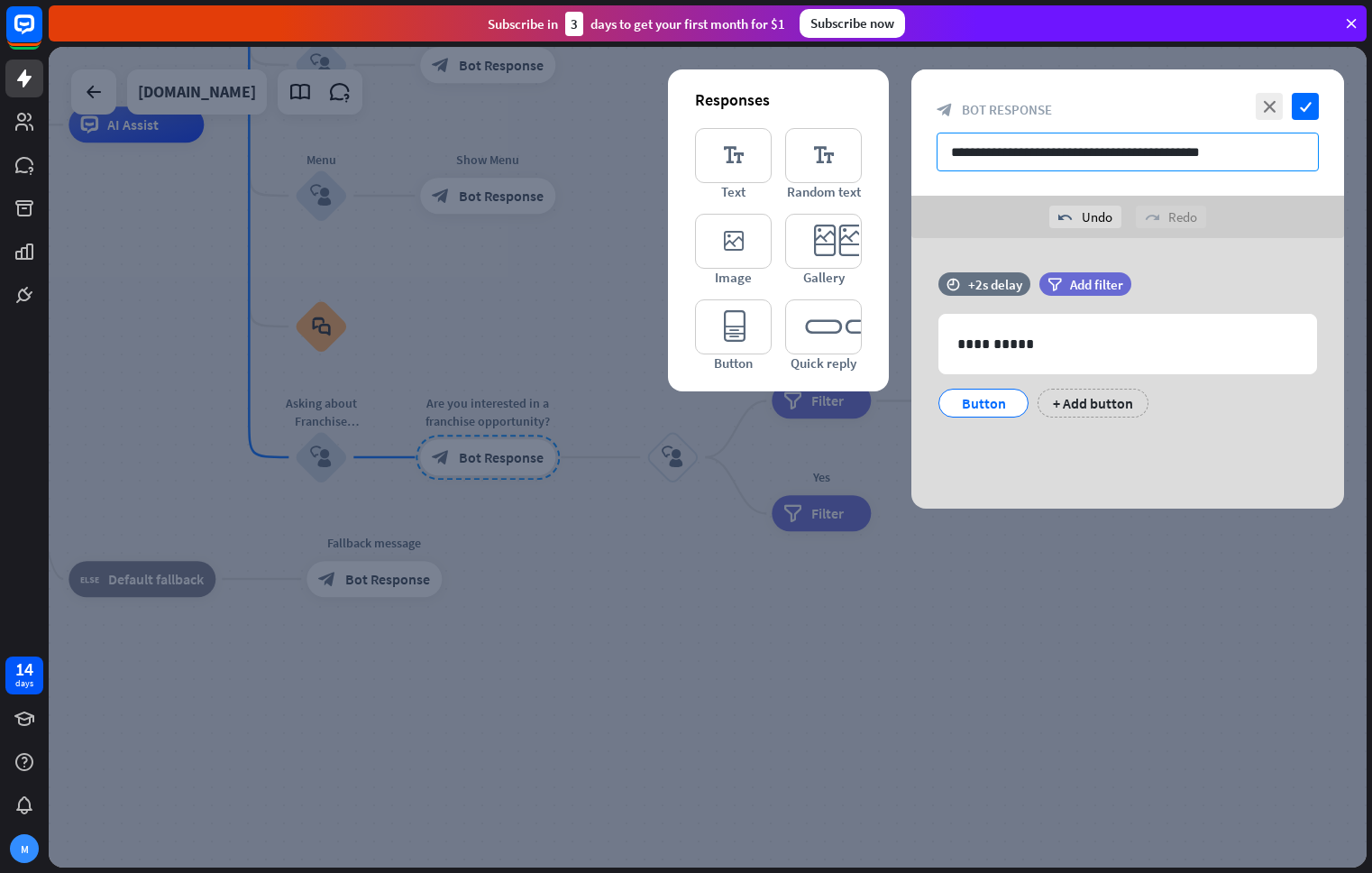
click at [1114, 155] on input "**********" at bounding box center [1127, 153] width 382 height 39
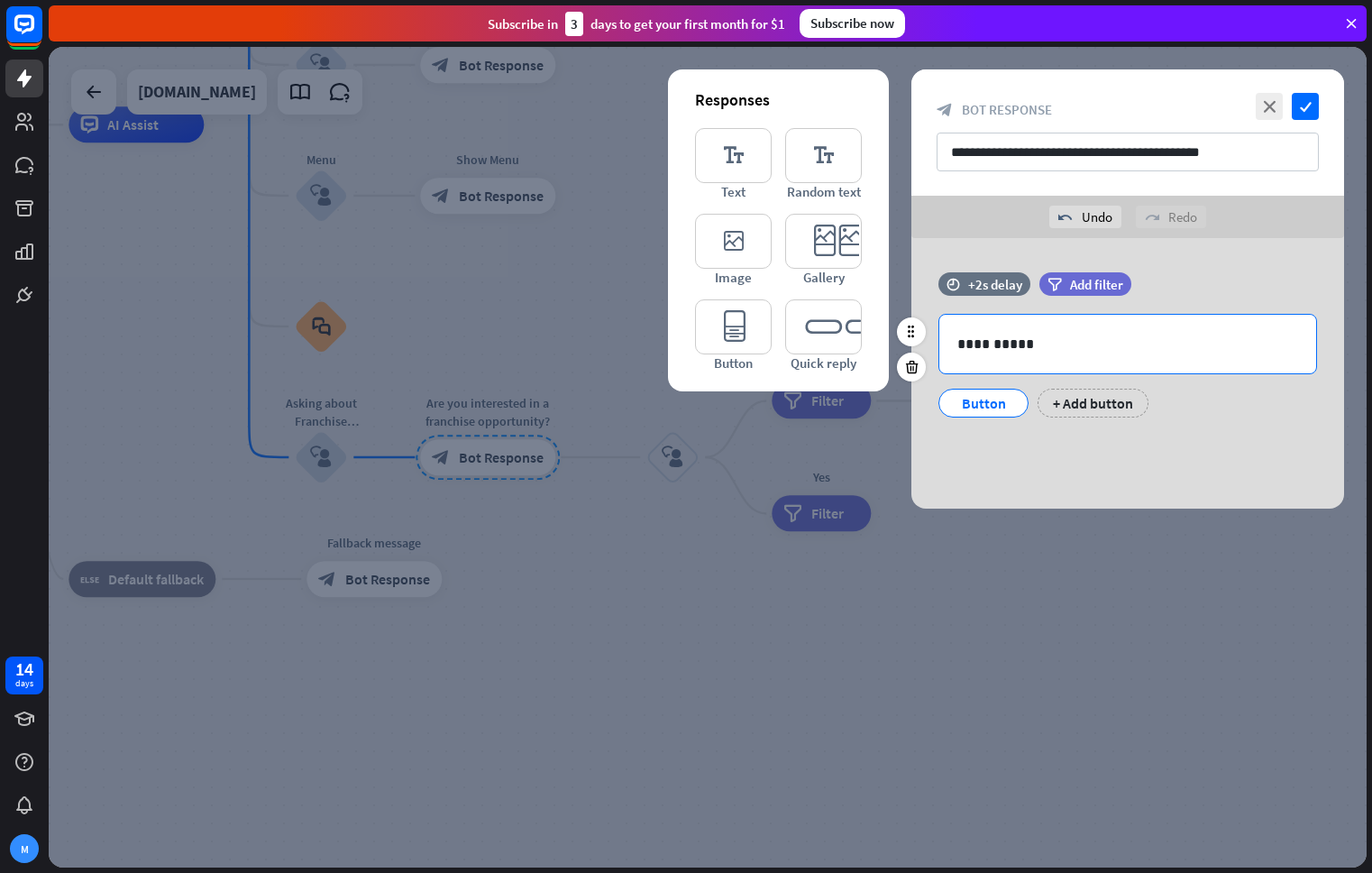
click at [999, 334] on p "**********" at bounding box center [1127, 343] width 341 height 22
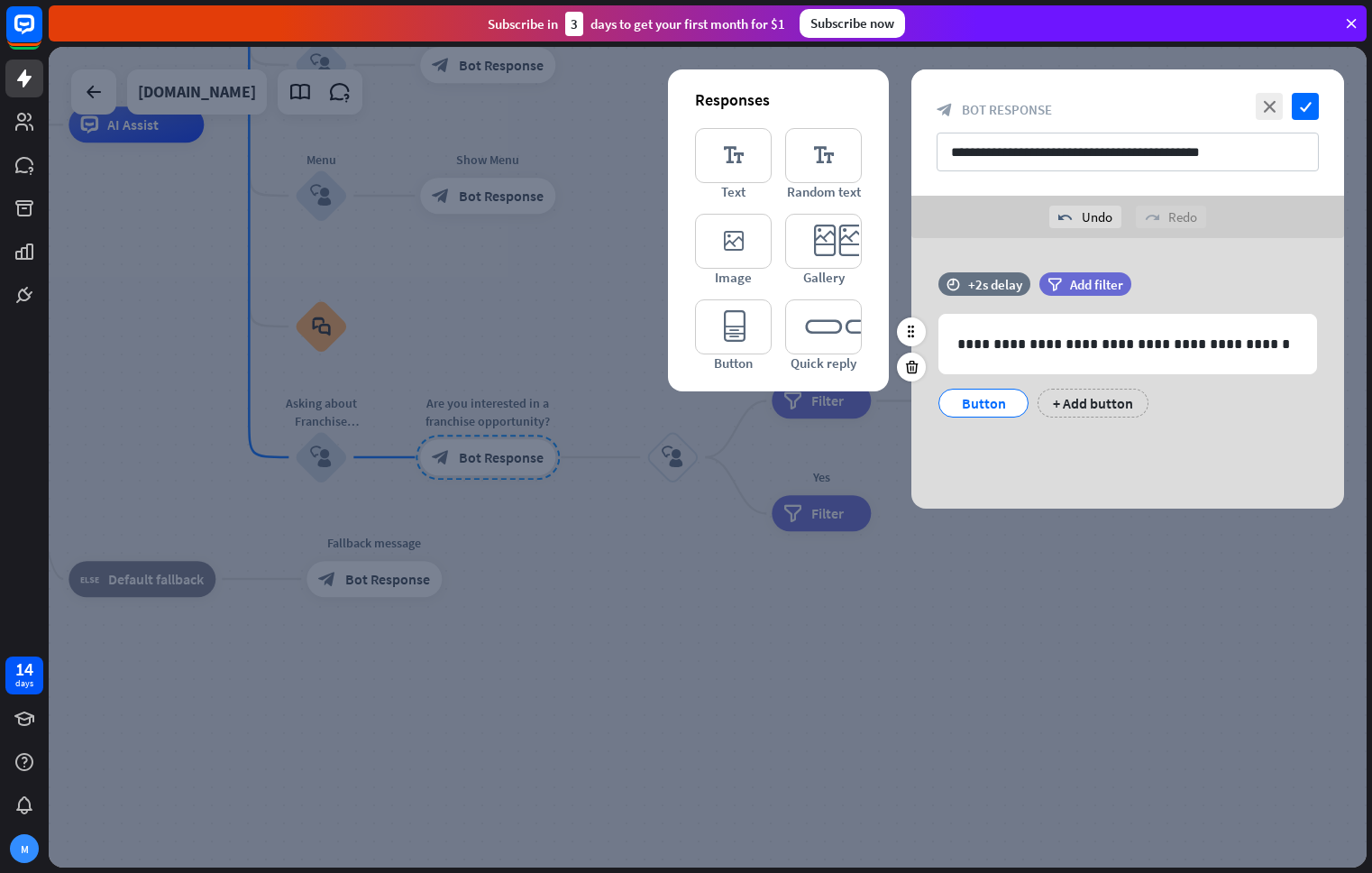
click at [1000, 408] on div "Button" at bounding box center [983, 403] width 60 height 27
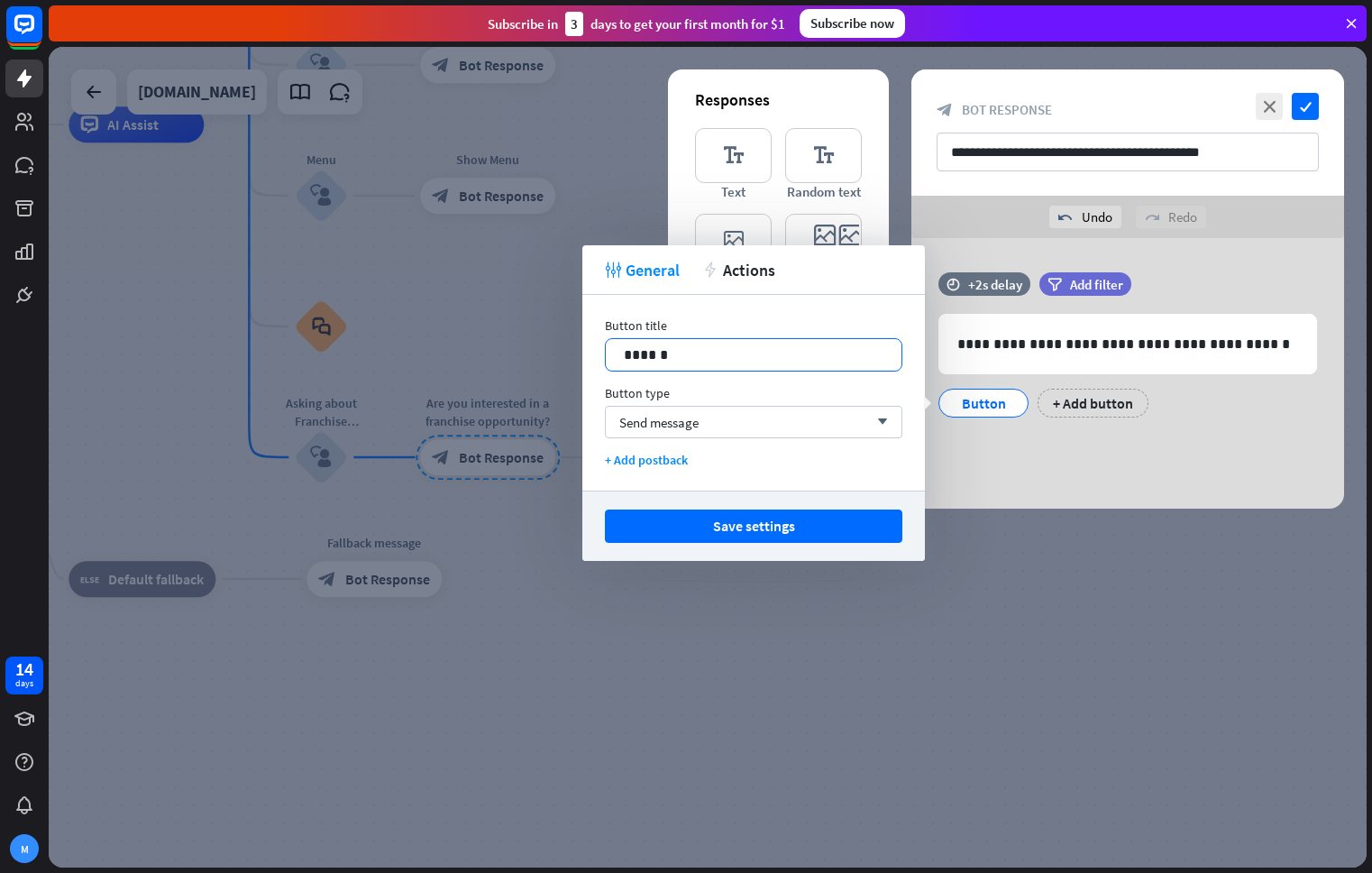
click at [710, 356] on p "******" at bounding box center [753, 354] width 260 height 22
click at [1080, 399] on div "+ Add button" at bounding box center [1092, 403] width 110 height 29
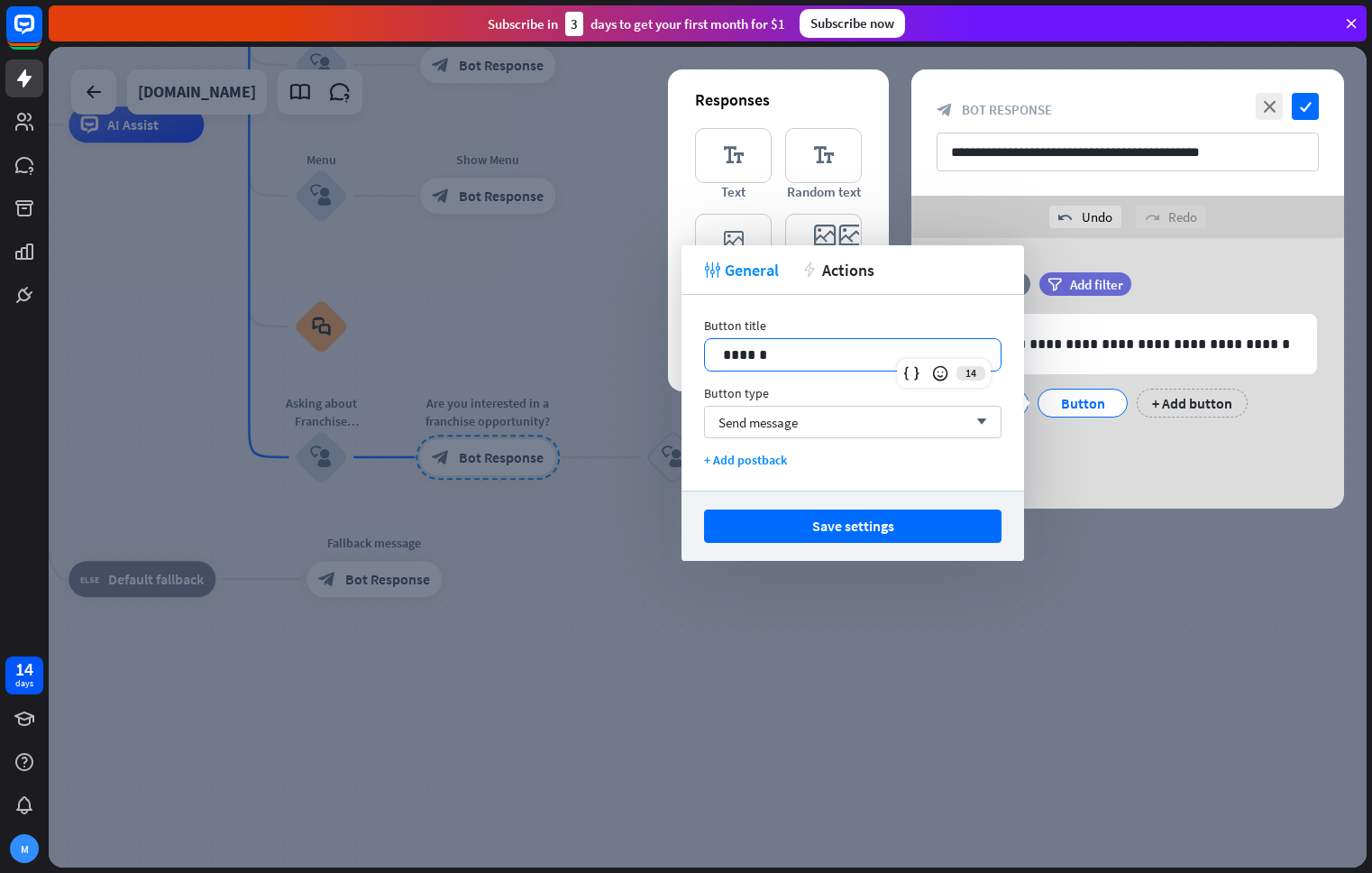
drag, startPoint x: 778, startPoint y: 356, endPoint x: 640, endPoint y: 342, distance: 138.7
click at [640, 342] on body "14 days M close Product Help First steps Get started with ChatBot Help Center F…" at bounding box center [686, 436] width 1372 height 873
click at [839, 253] on div "tweak General action Actions" at bounding box center [852, 270] width 342 height 50
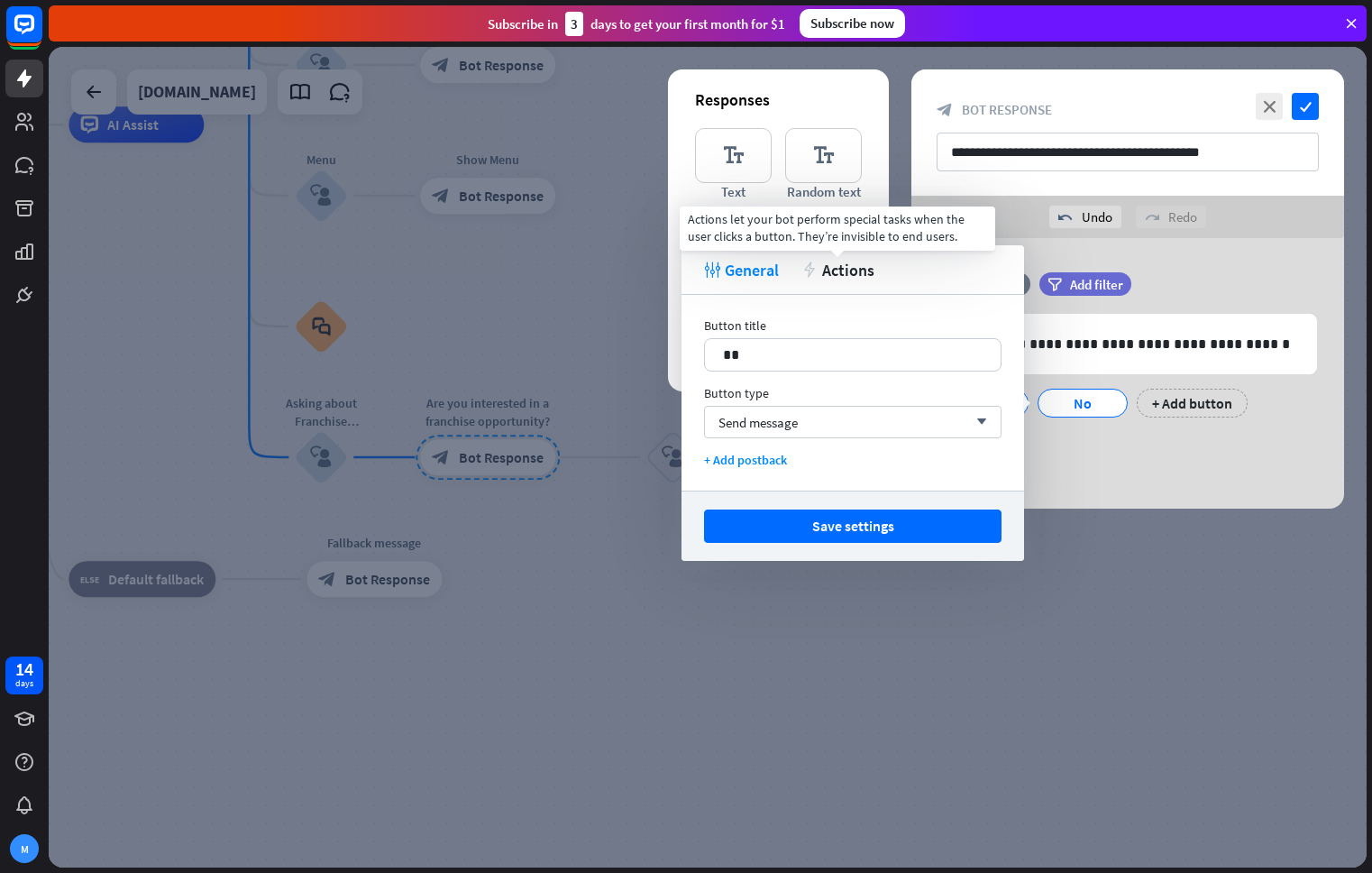
drag, startPoint x: 836, startPoint y: 270, endPoint x: 815, endPoint y: 269, distance: 21.0
click at [836, 270] on span "Actions" at bounding box center [847, 270] width 52 height 21
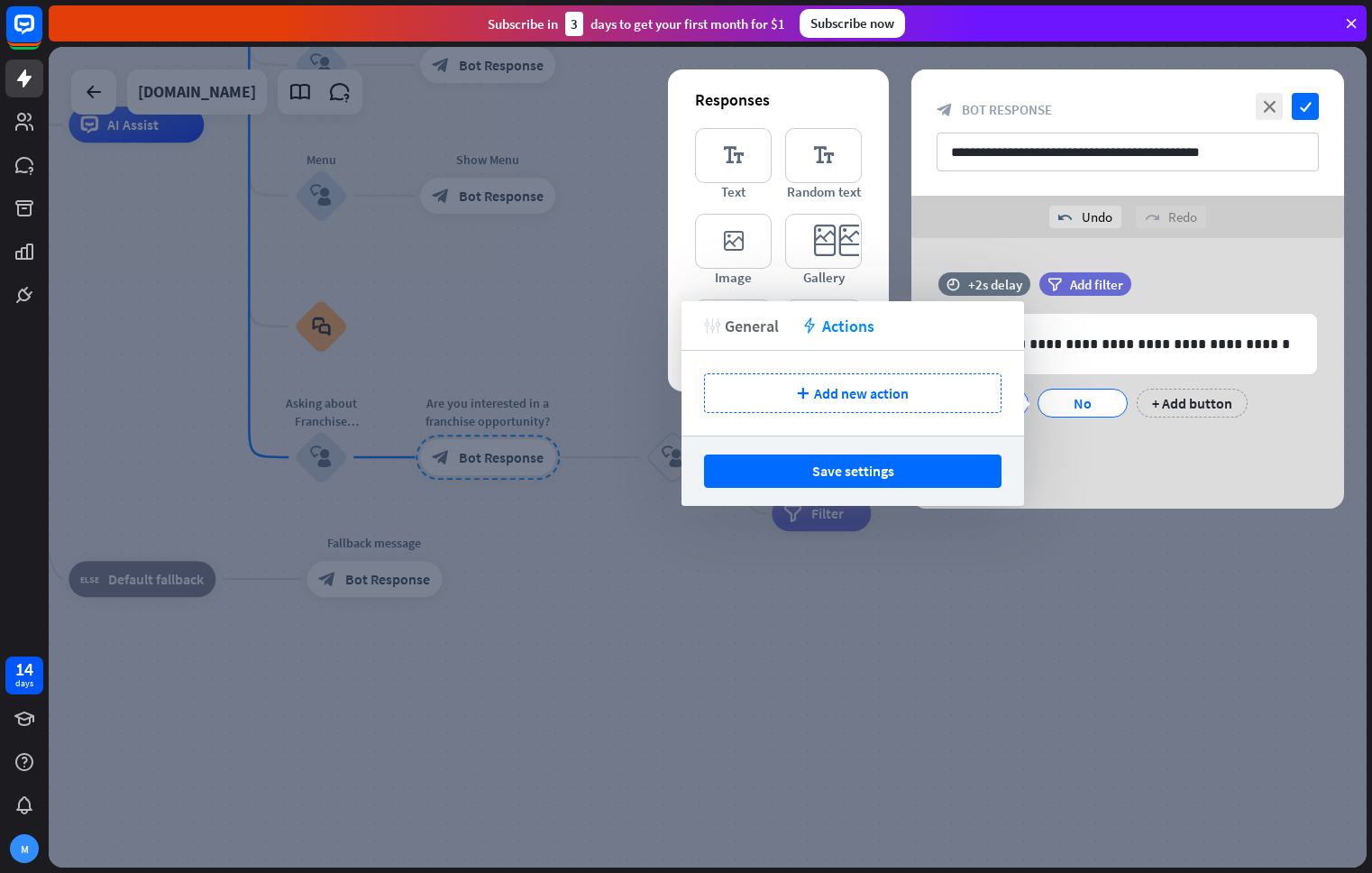
click at [759, 326] on span "General" at bounding box center [750, 326] width 54 height 21
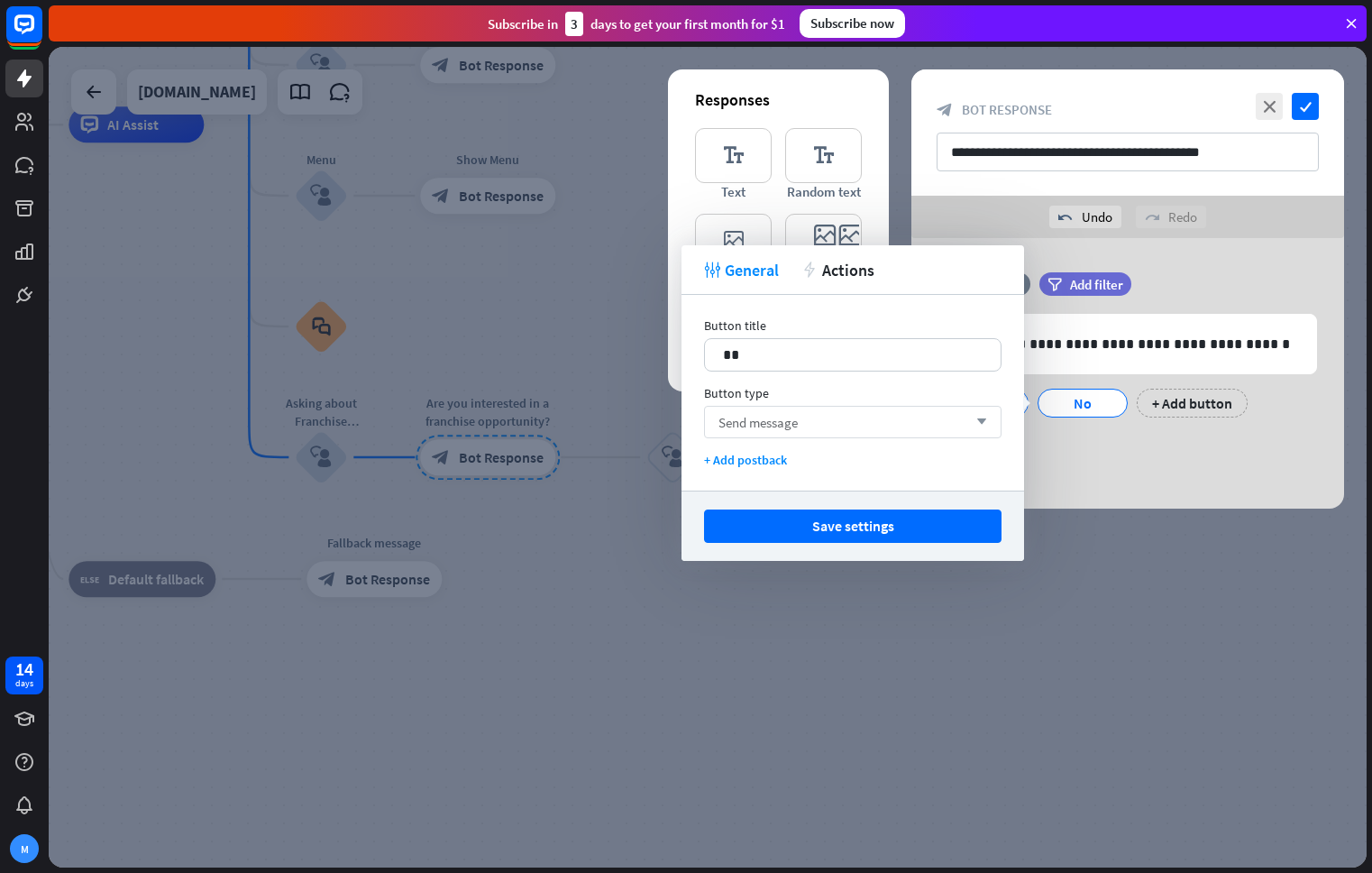
click at [923, 424] on div "Send message arrow_down" at bounding box center [852, 421] width 297 height 32
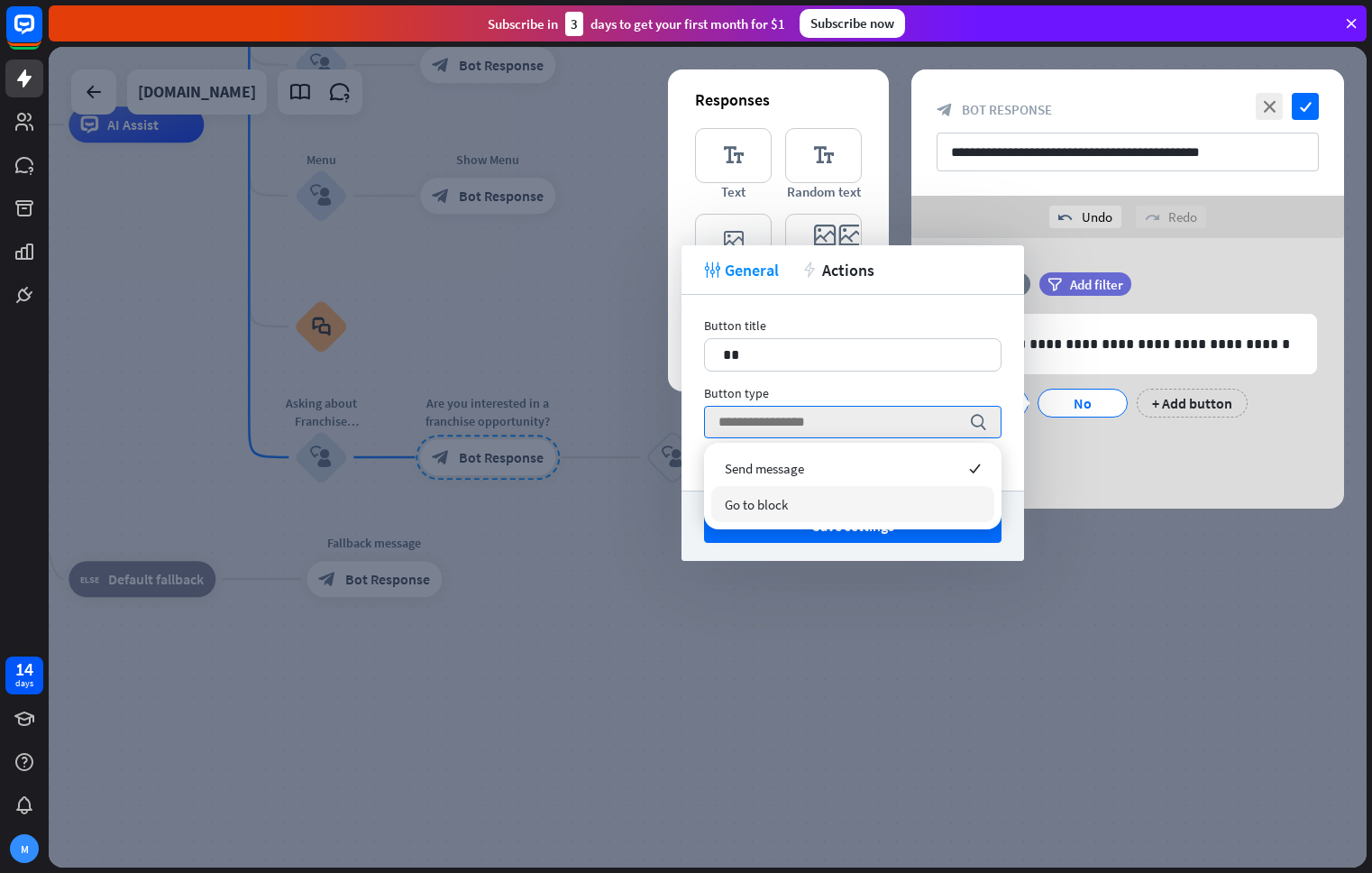
click at [1110, 459] on div "**********" at bounding box center [1127, 372] width 433 height 271
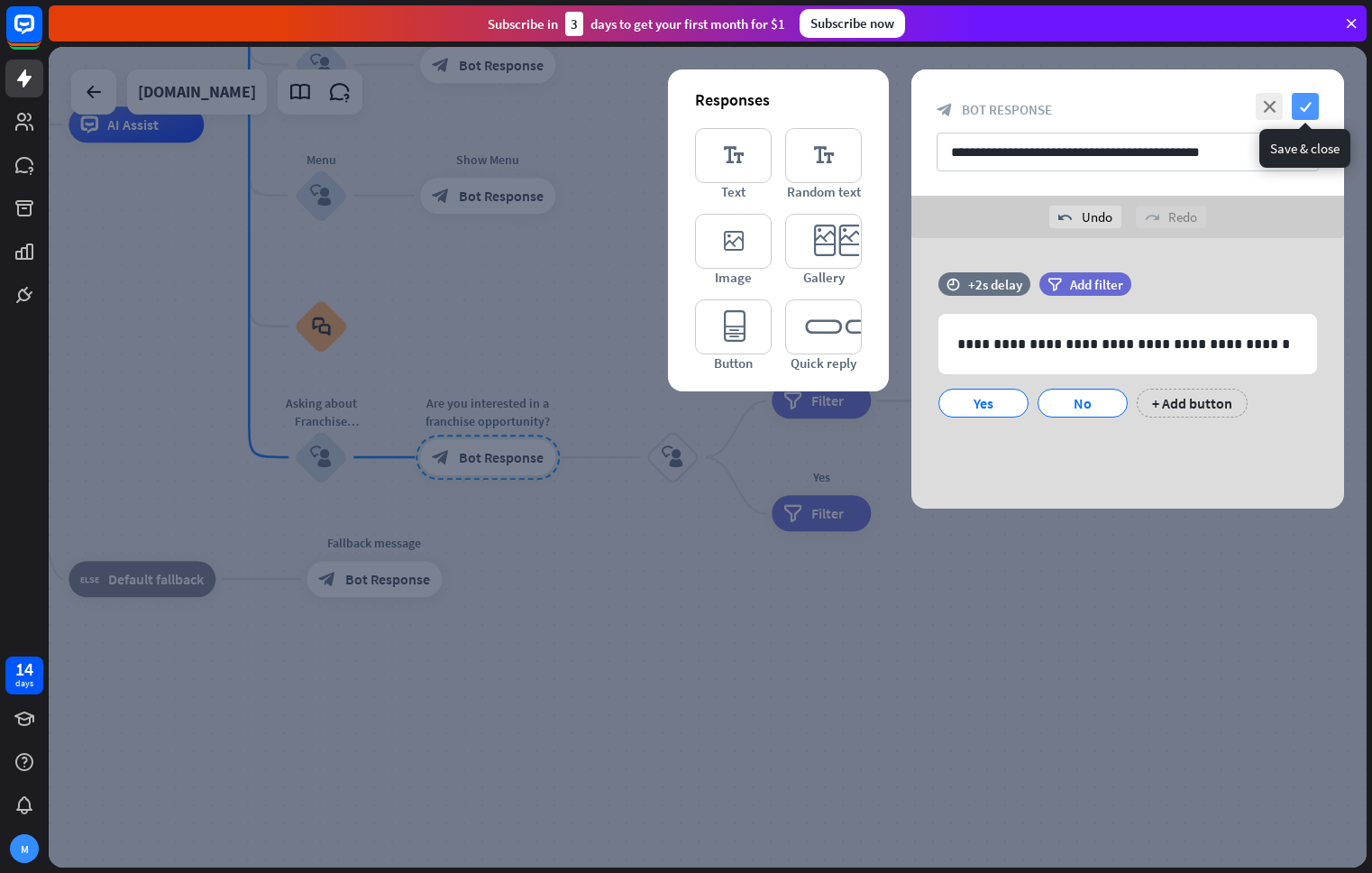
click at [1302, 108] on icon "check" at bounding box center [1306, 107] width 27 height 27
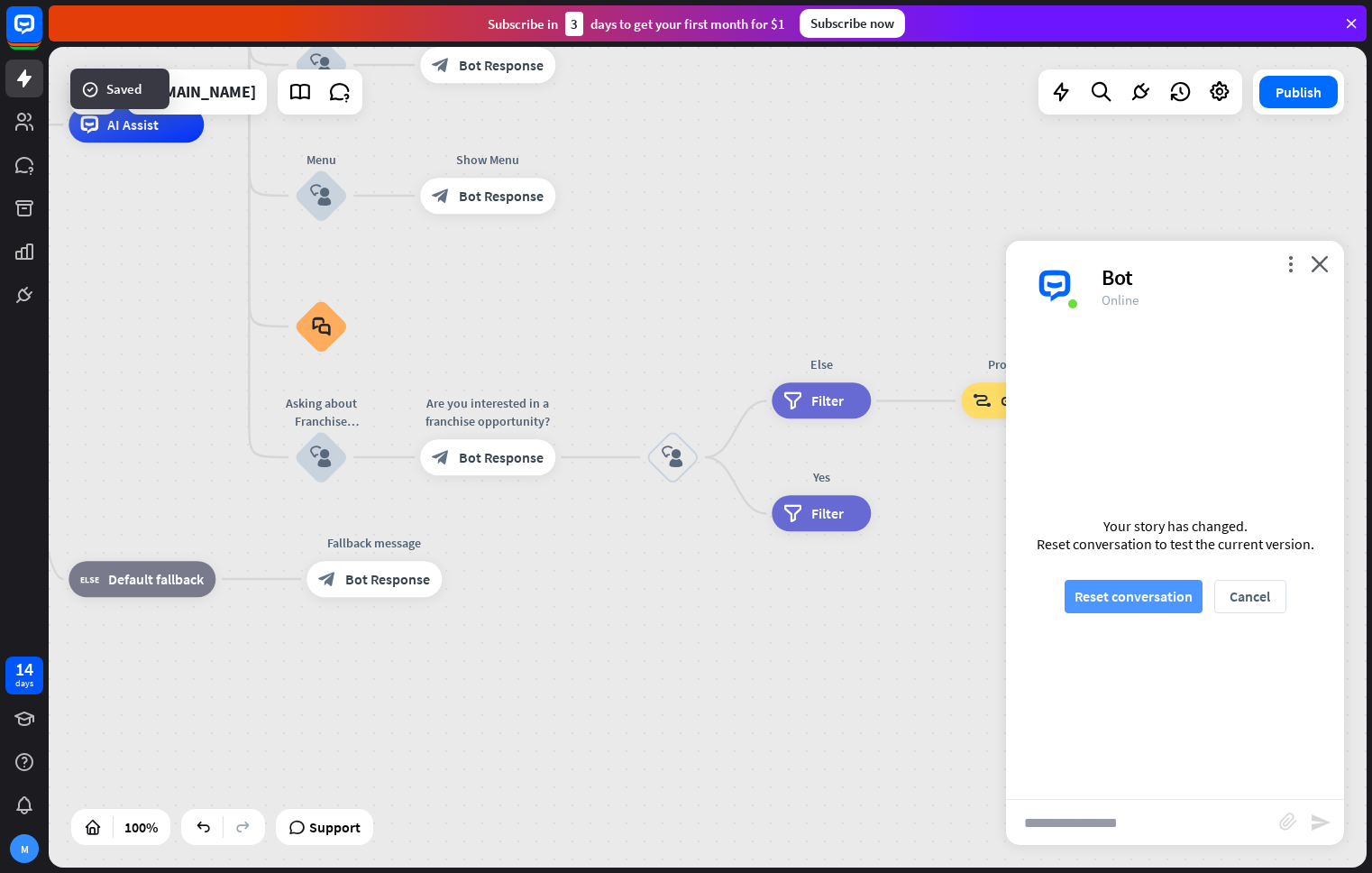
click at [1107, 591] on button "Reset conversation" at bounding box center [1133, 596] width 138 height 33
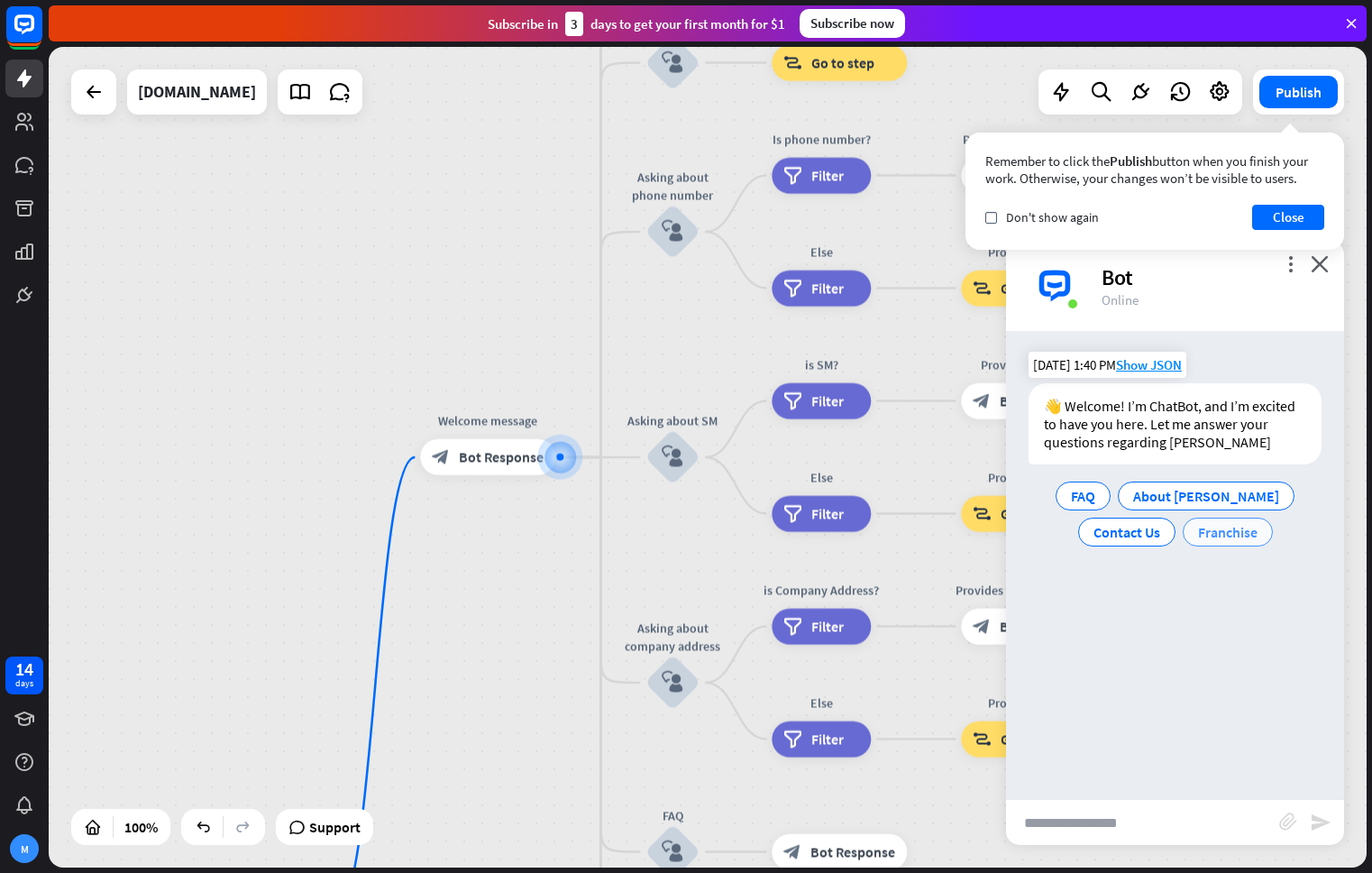
click at [1224, 538] on span "Franchise" at bounding box center [1227, 532] width 60 height 18
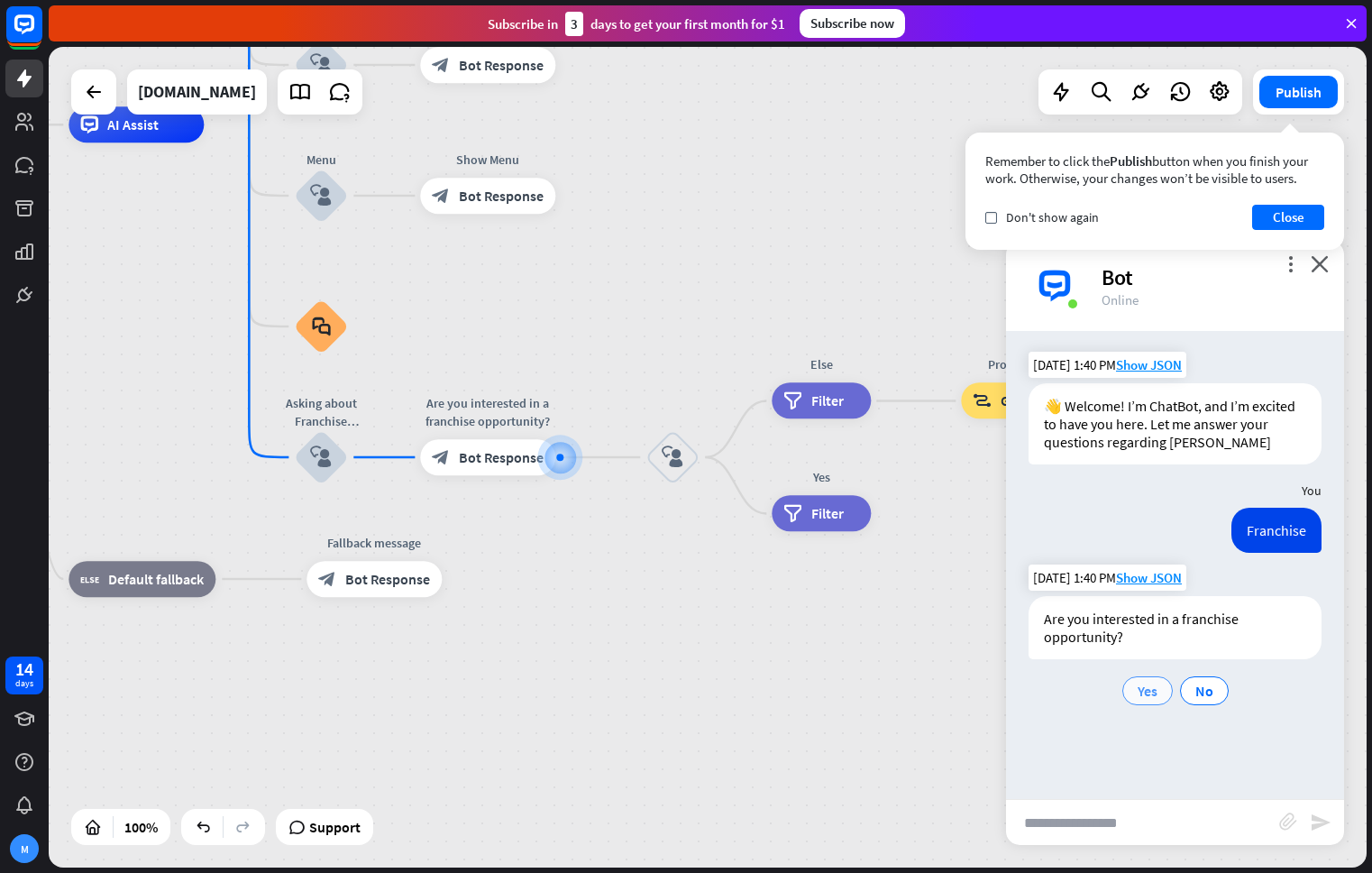
click at [1140, 688] on span "Yes" at bounding box center [1147, 690] width 20 height 18
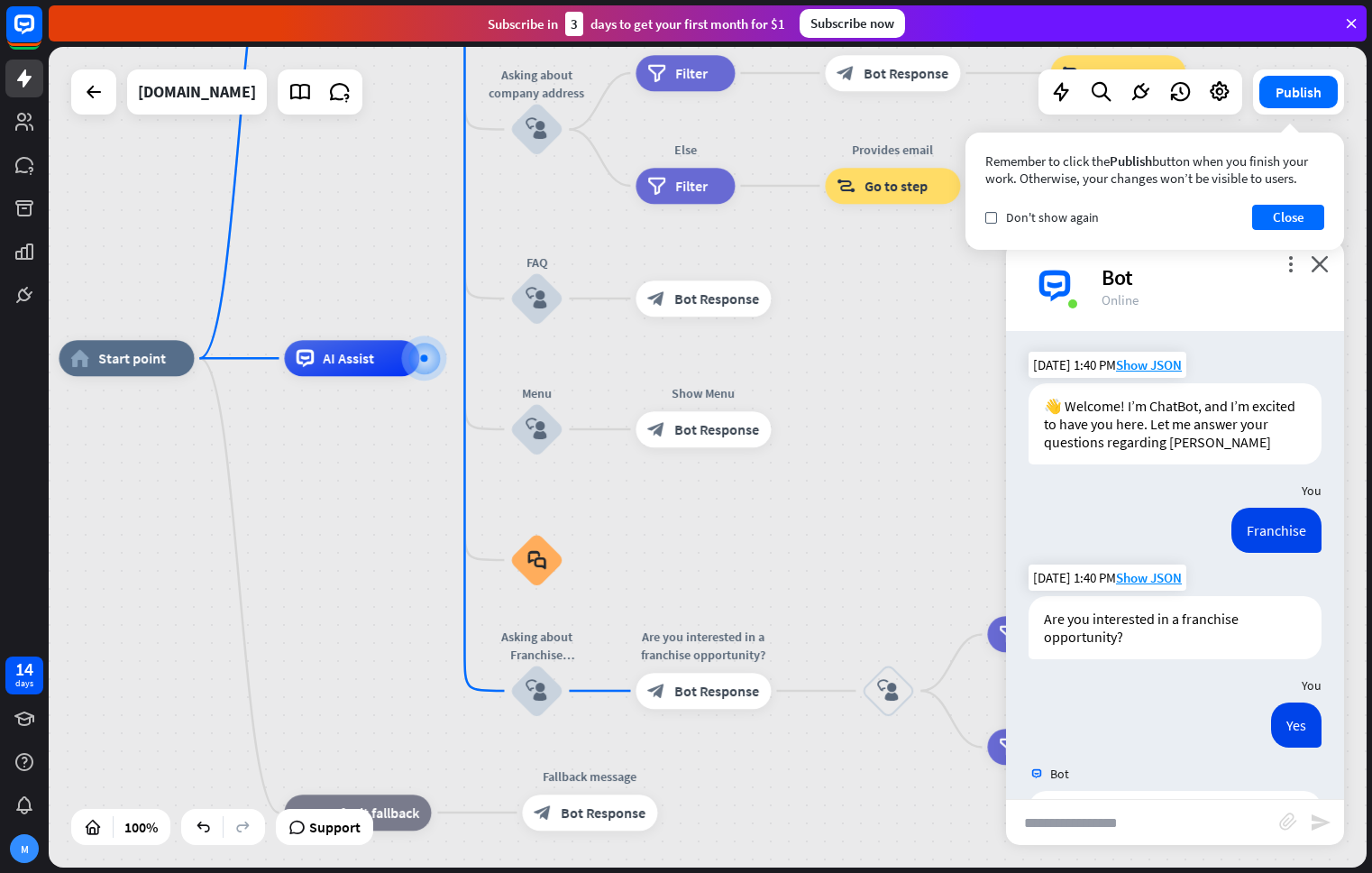
scroll to position [907, 0]
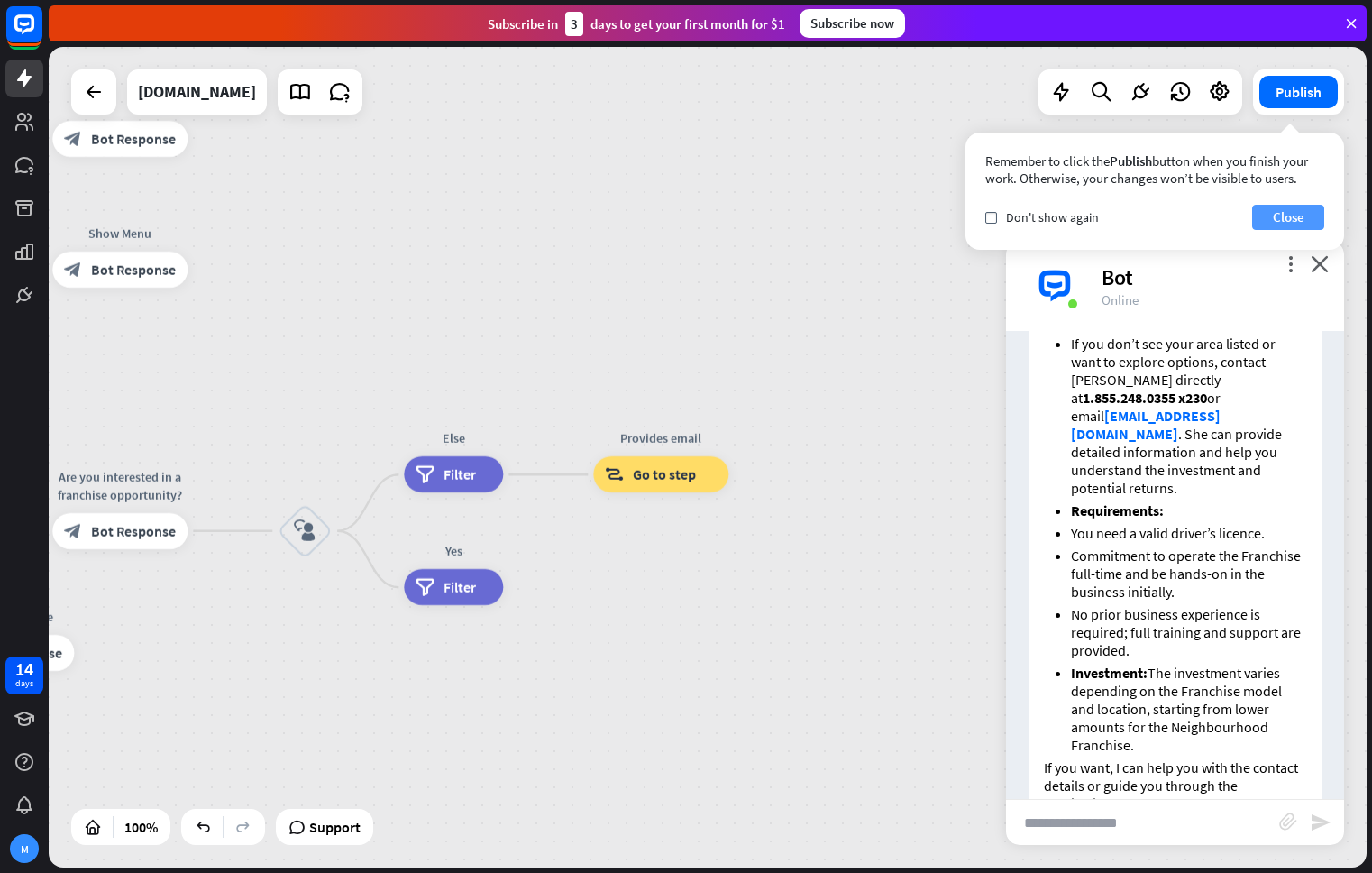
click at [1286, 216] on button "Close" at bounding box center [1288, 217] width 72 height 25
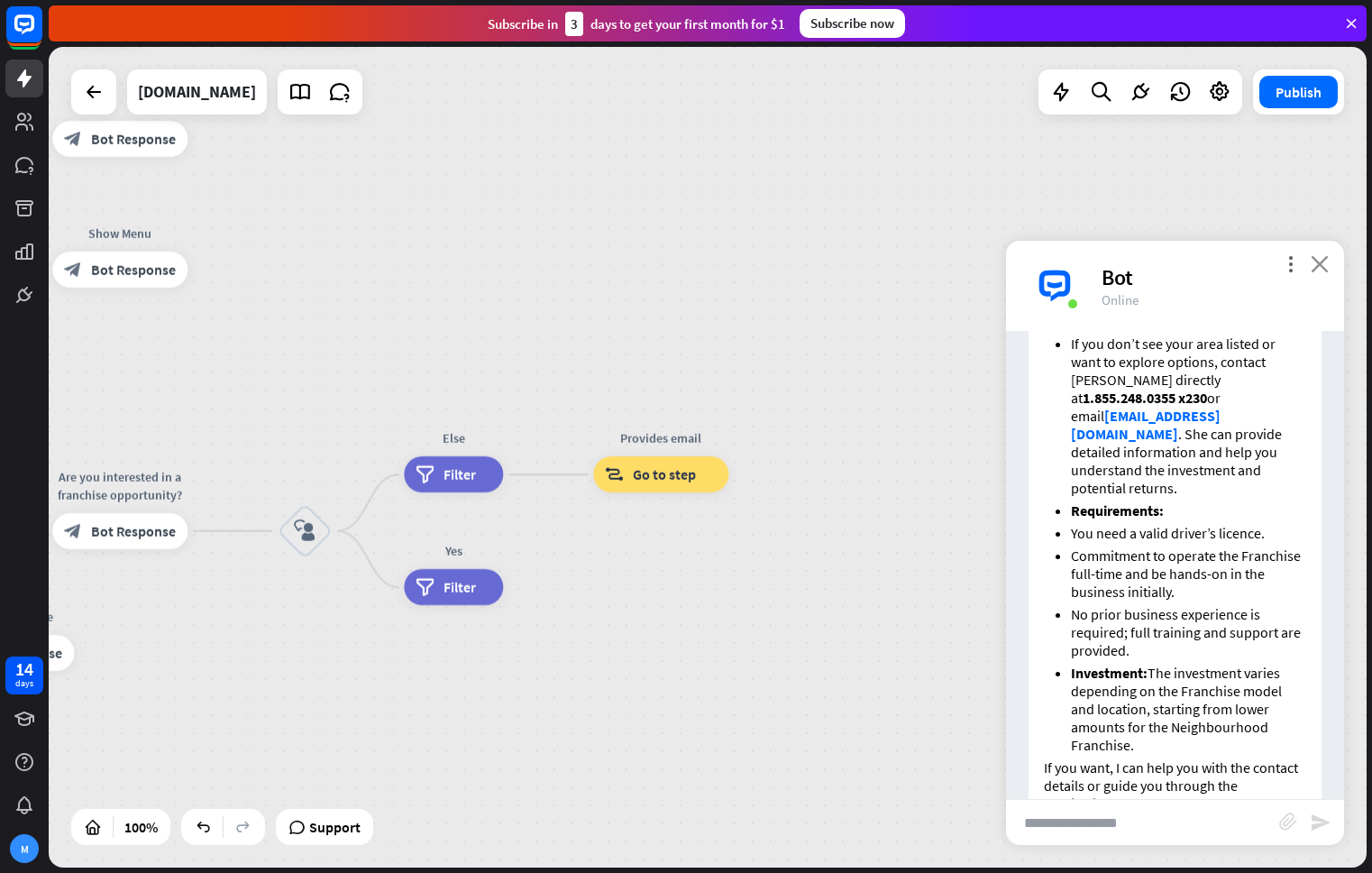
click at [1318, 264] on icon "close" at bounding box center [1319, 264] width 18 height 18
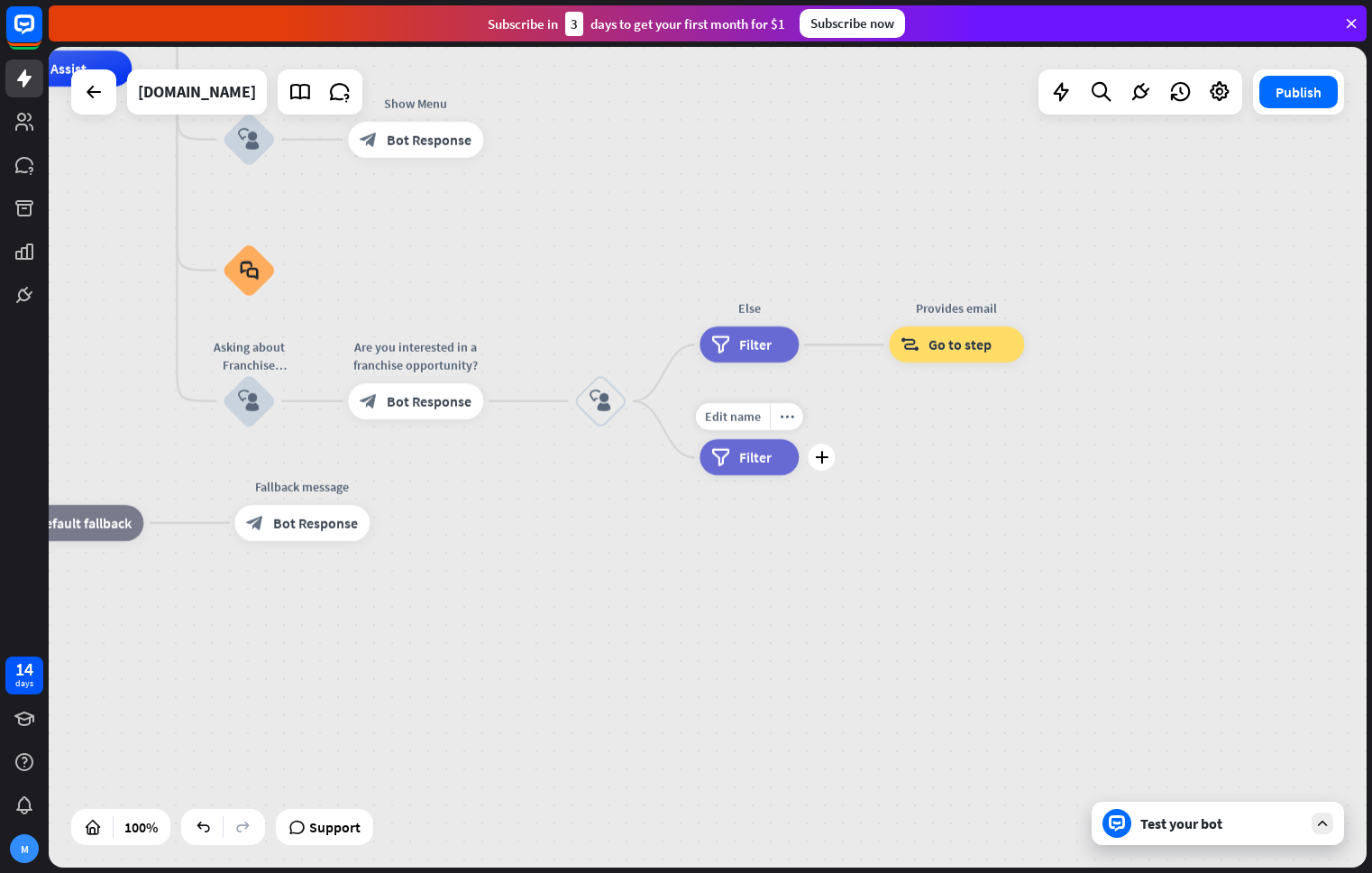
click at [798, 465] on div "Edit name more_horiz plus Yes filter Filter" at bounding box center [749, 457] width 99 height 36
click at [817, 458] on icon "plus" at bounding box center [822, 457] width 14 height 13
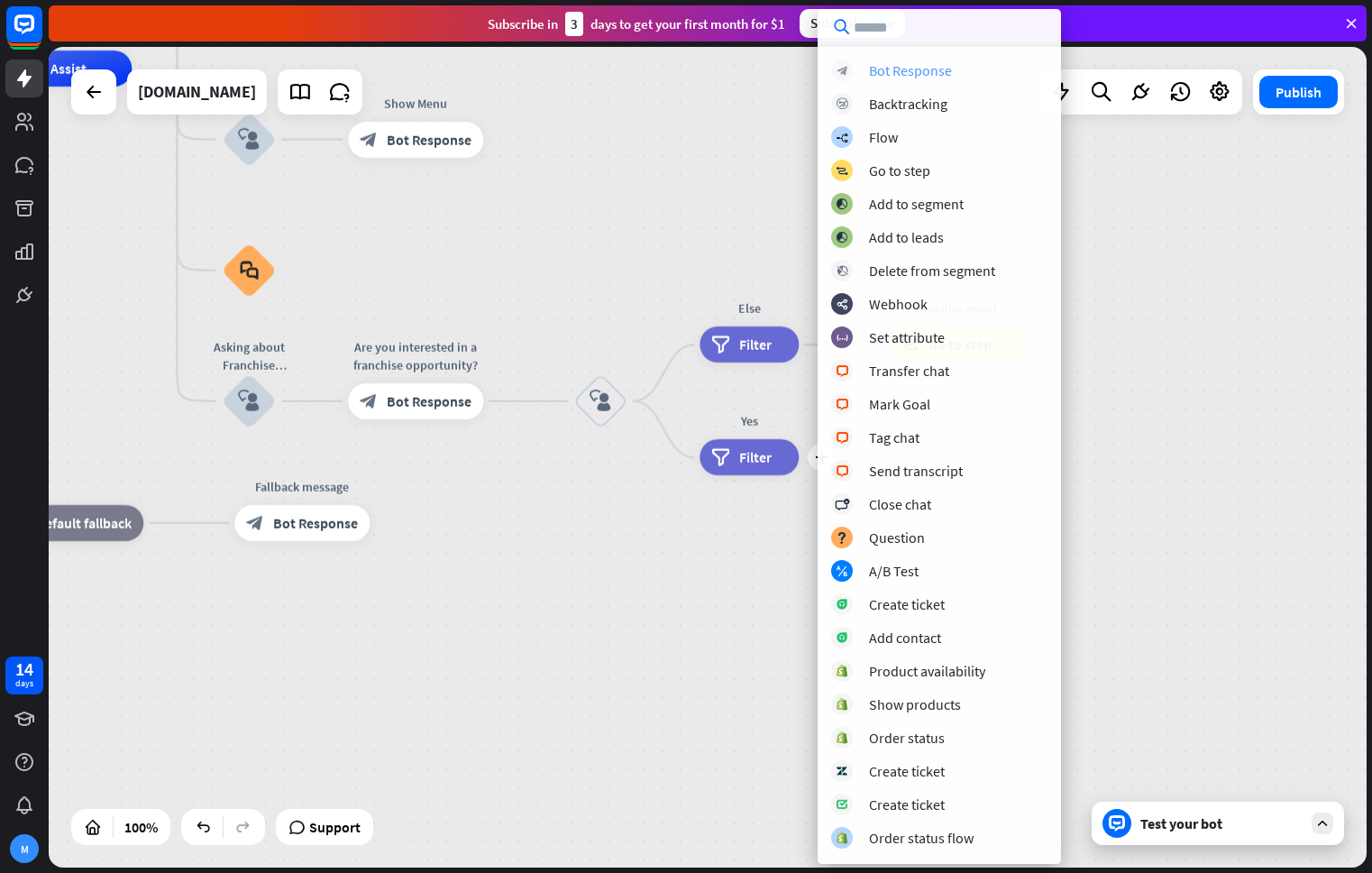
click at [924, 69] on div "Bot Response" at bounding box center [910, 70] width 83 height 18
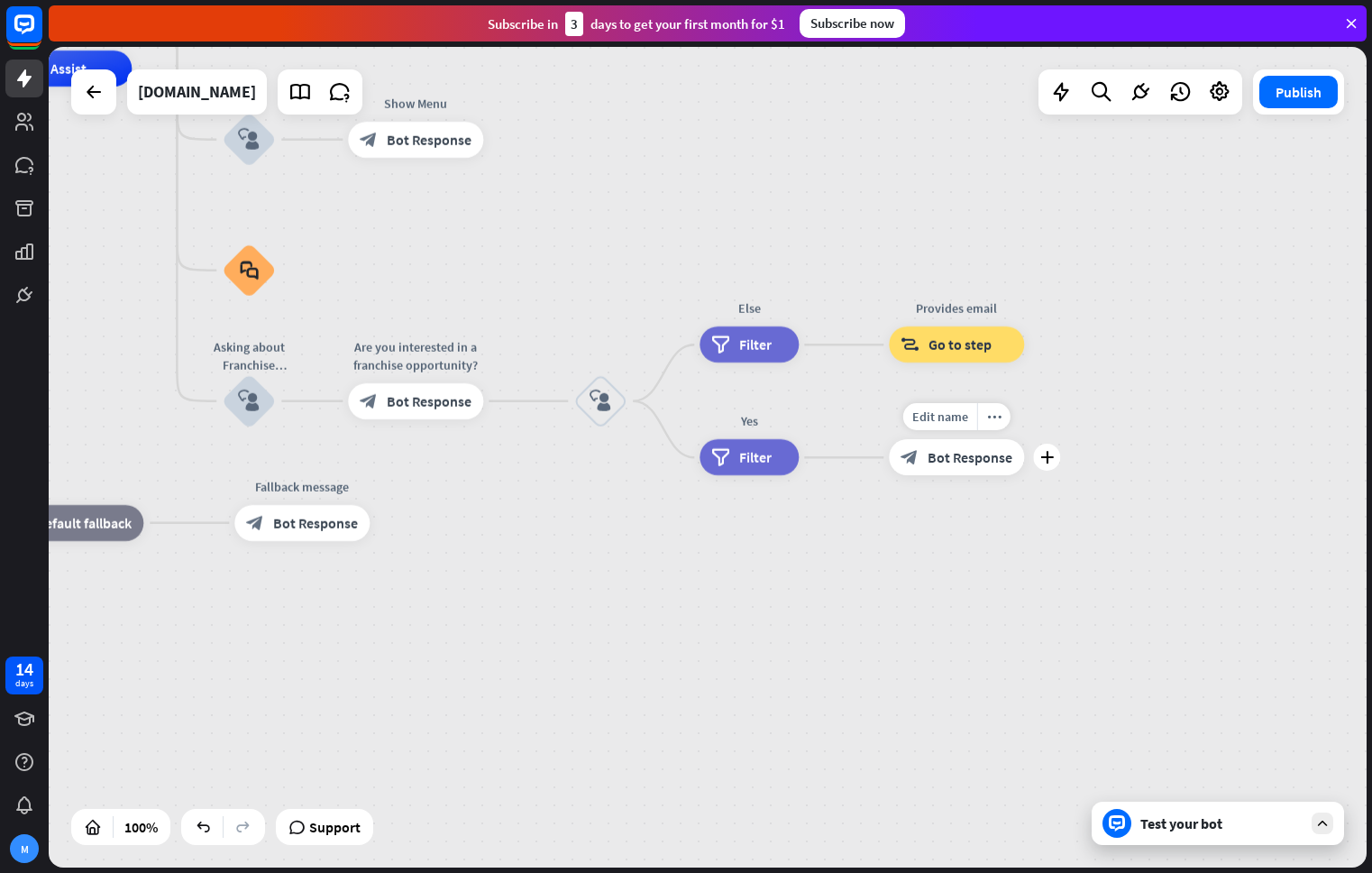
click at [956, 465] on span "Bot Response" at bounding box center [969, 457] width 85 height 18
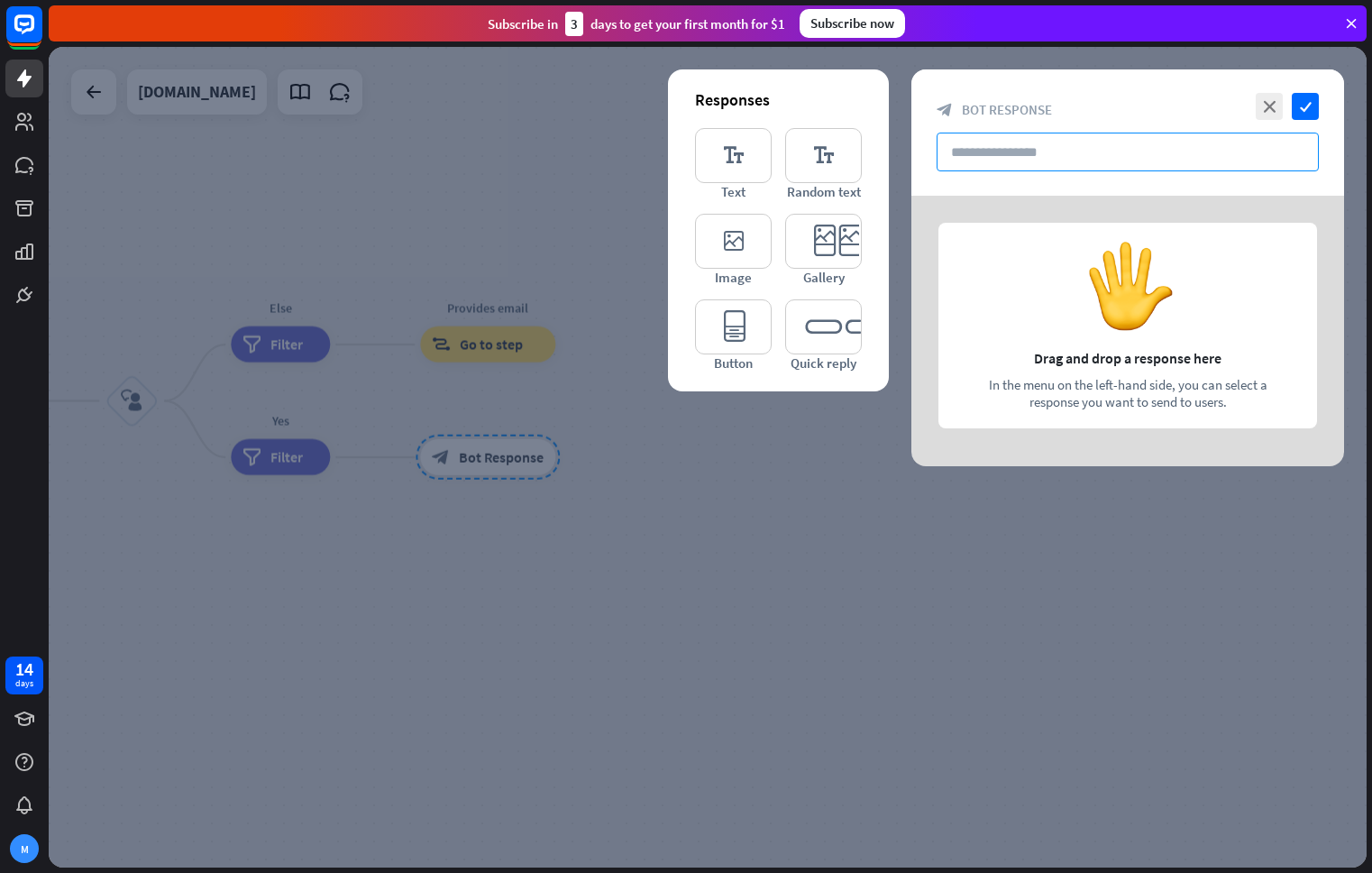
click at [1042, 153] on input "text" at bounding box center [1127, 153] width 382 height 39
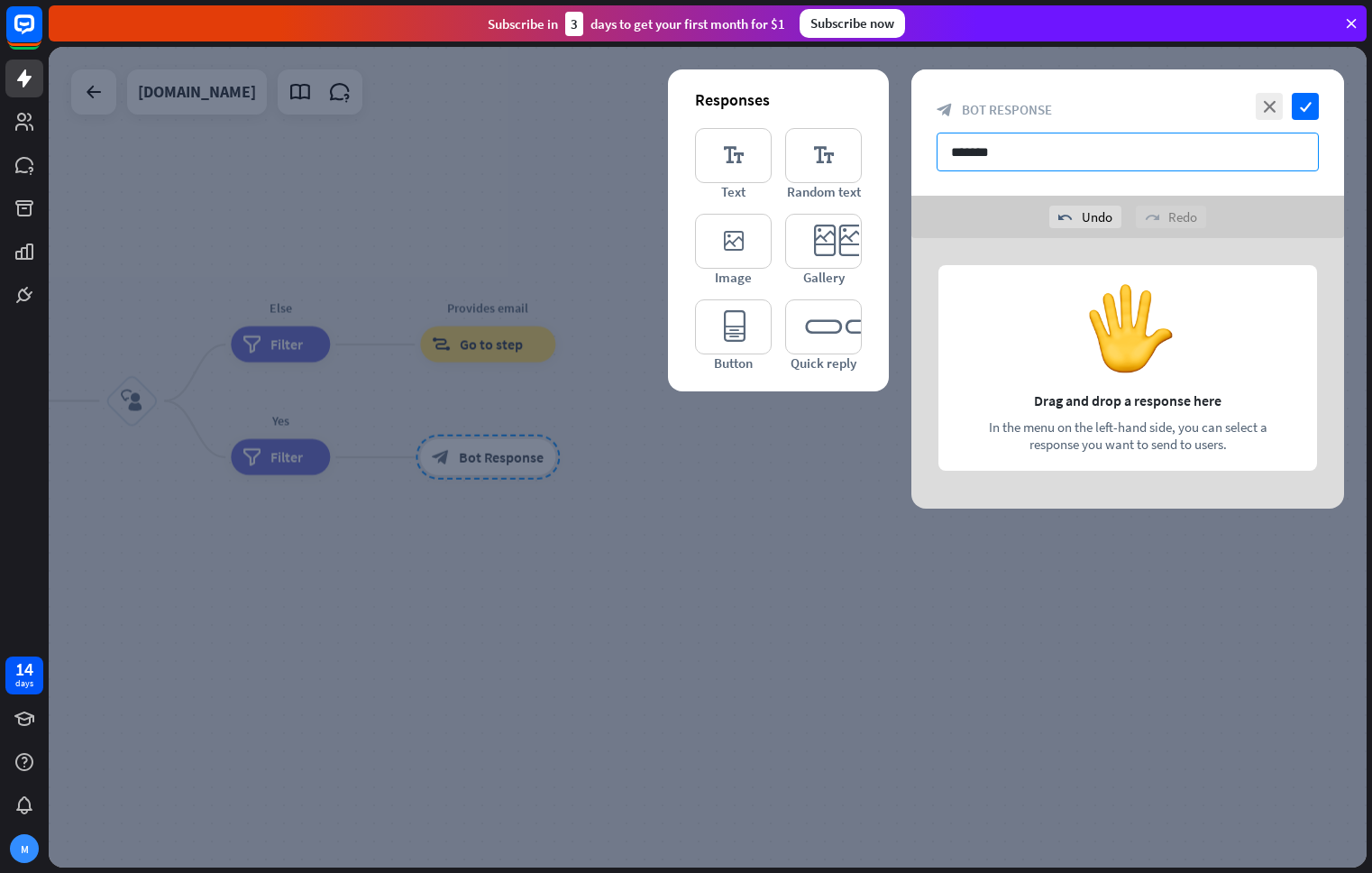
type input "*******"
type input "**********"
type input "*"
type input "**********"
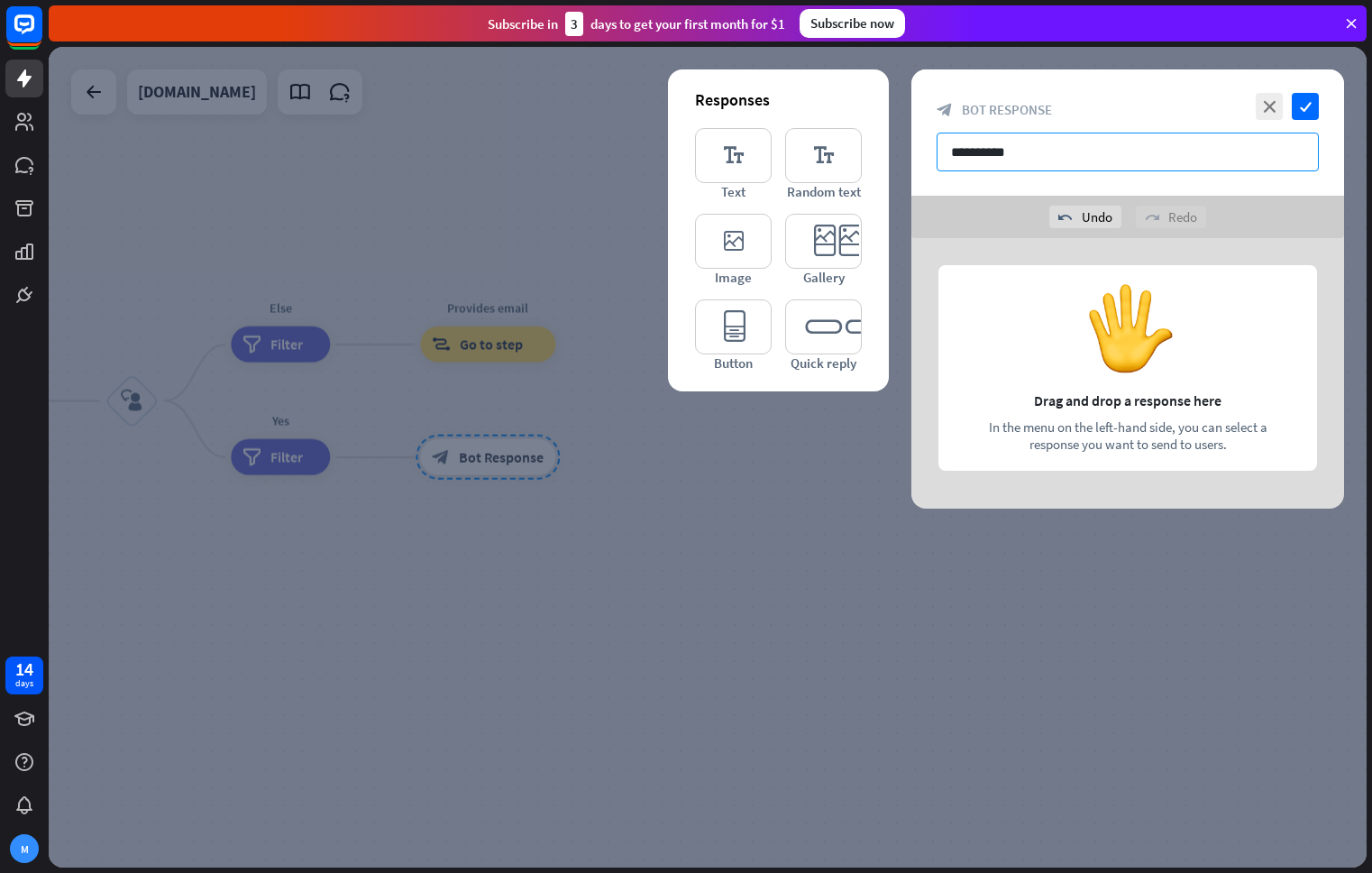
type input "*"
type input "**********"
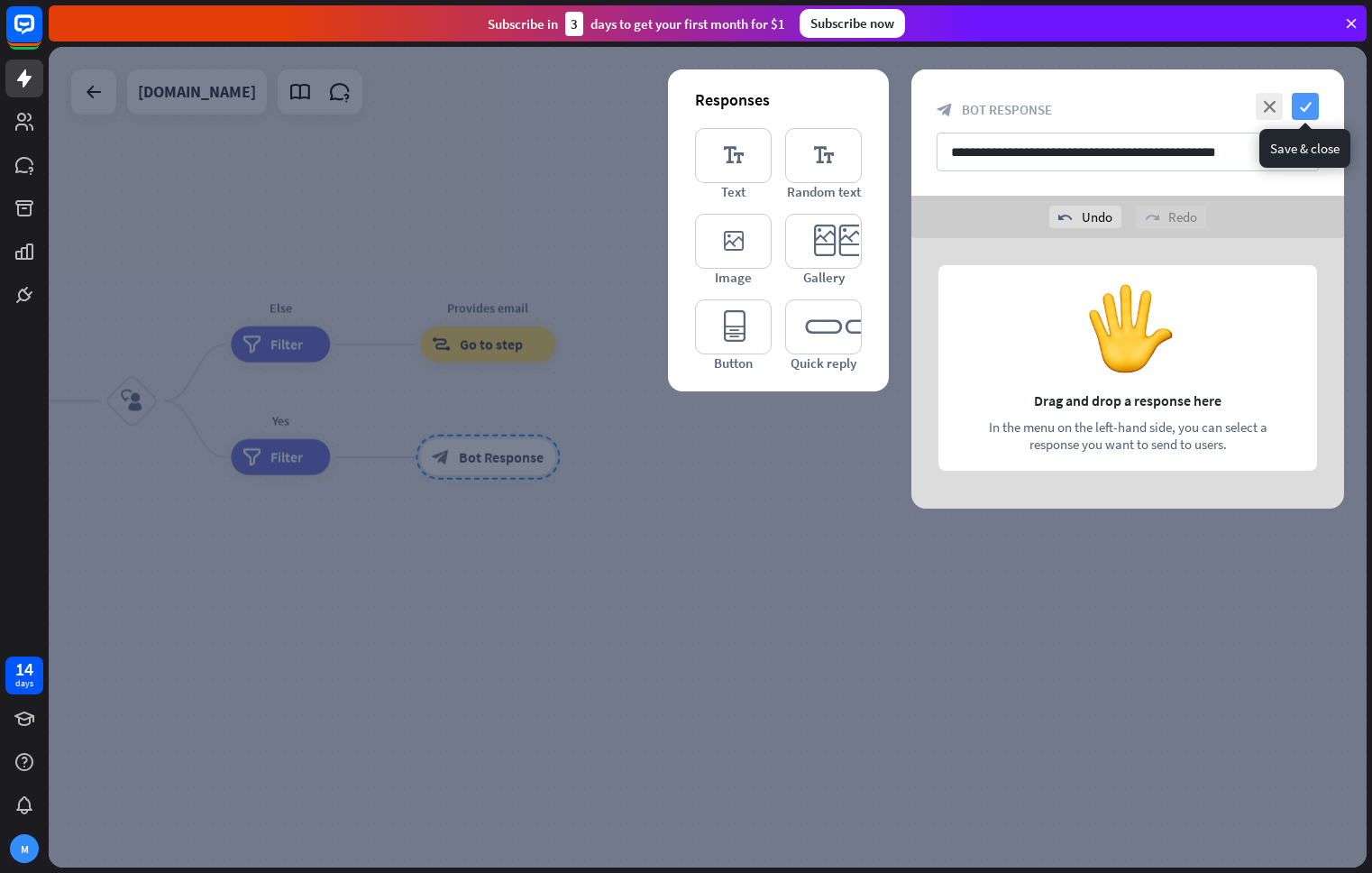
click at [1308, 110] on icon "check" at bounding box center [1306, 107] width 27 height 27
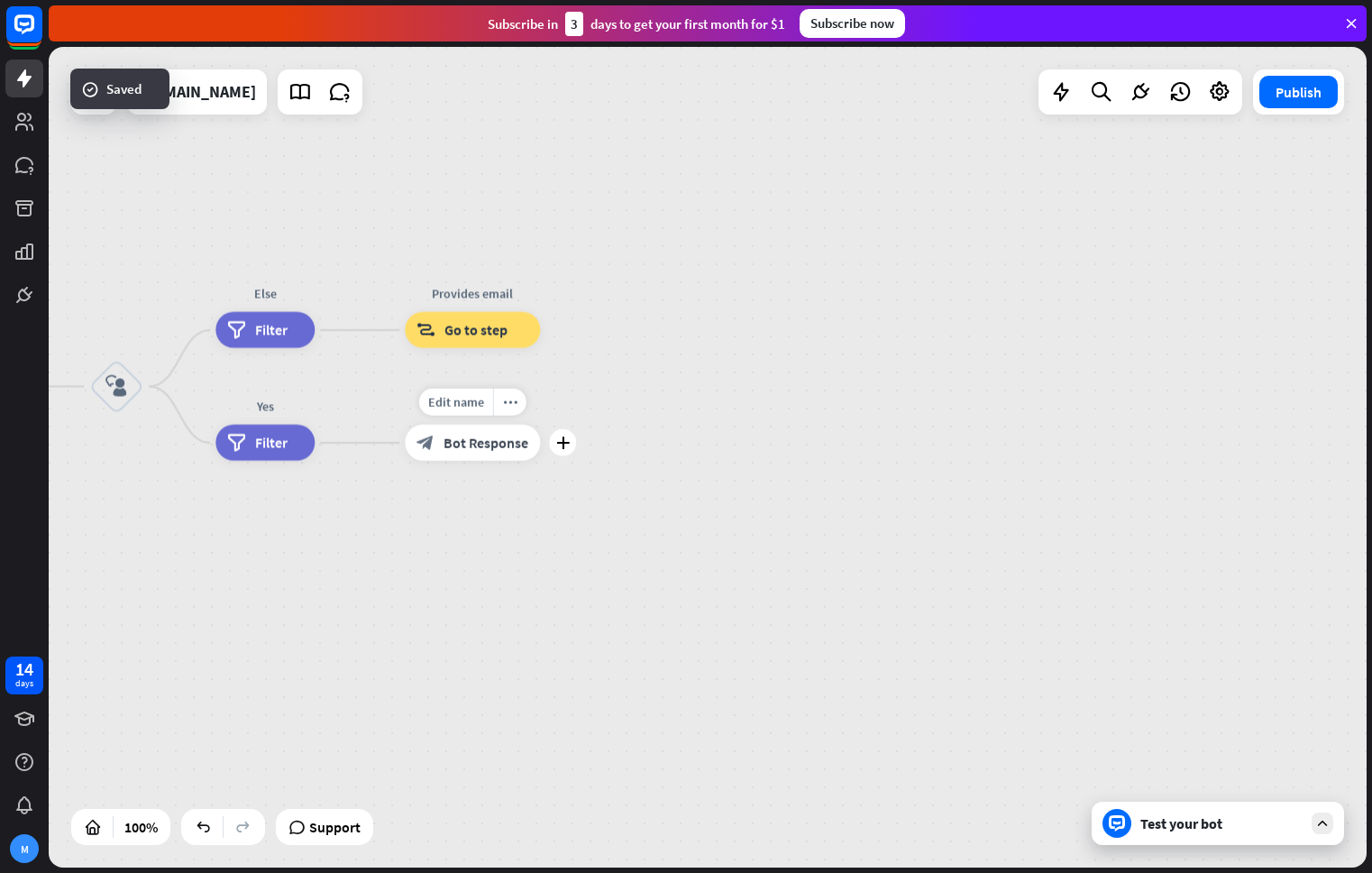
click at [498, 455] on div "block_bot_response Bot Response" at bounding box center [472, 442] width 135 height 36
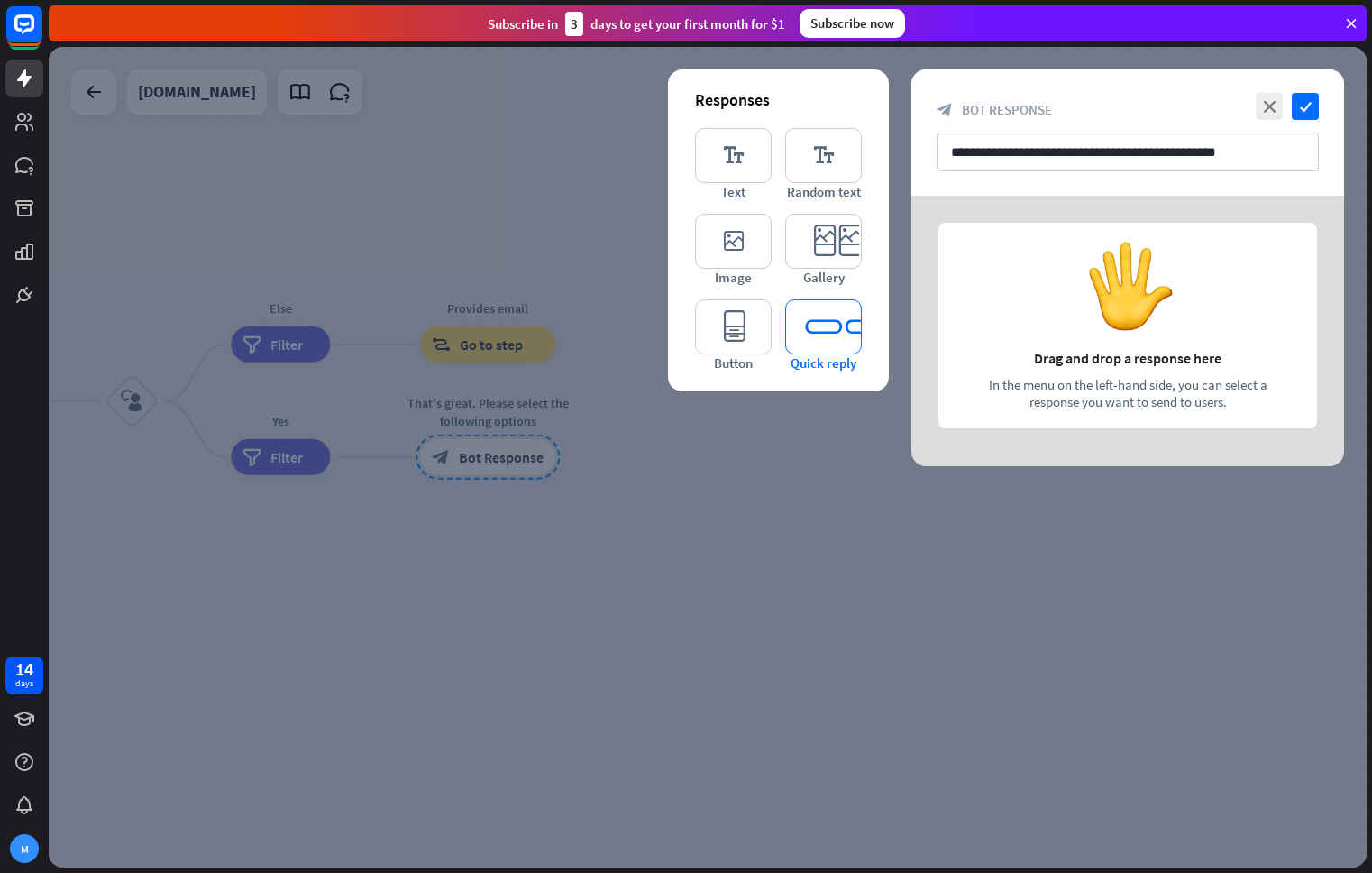
click at [820, 317] on icon "editor_quick_replies" at bounding box center [823, 327] width 76 height 55
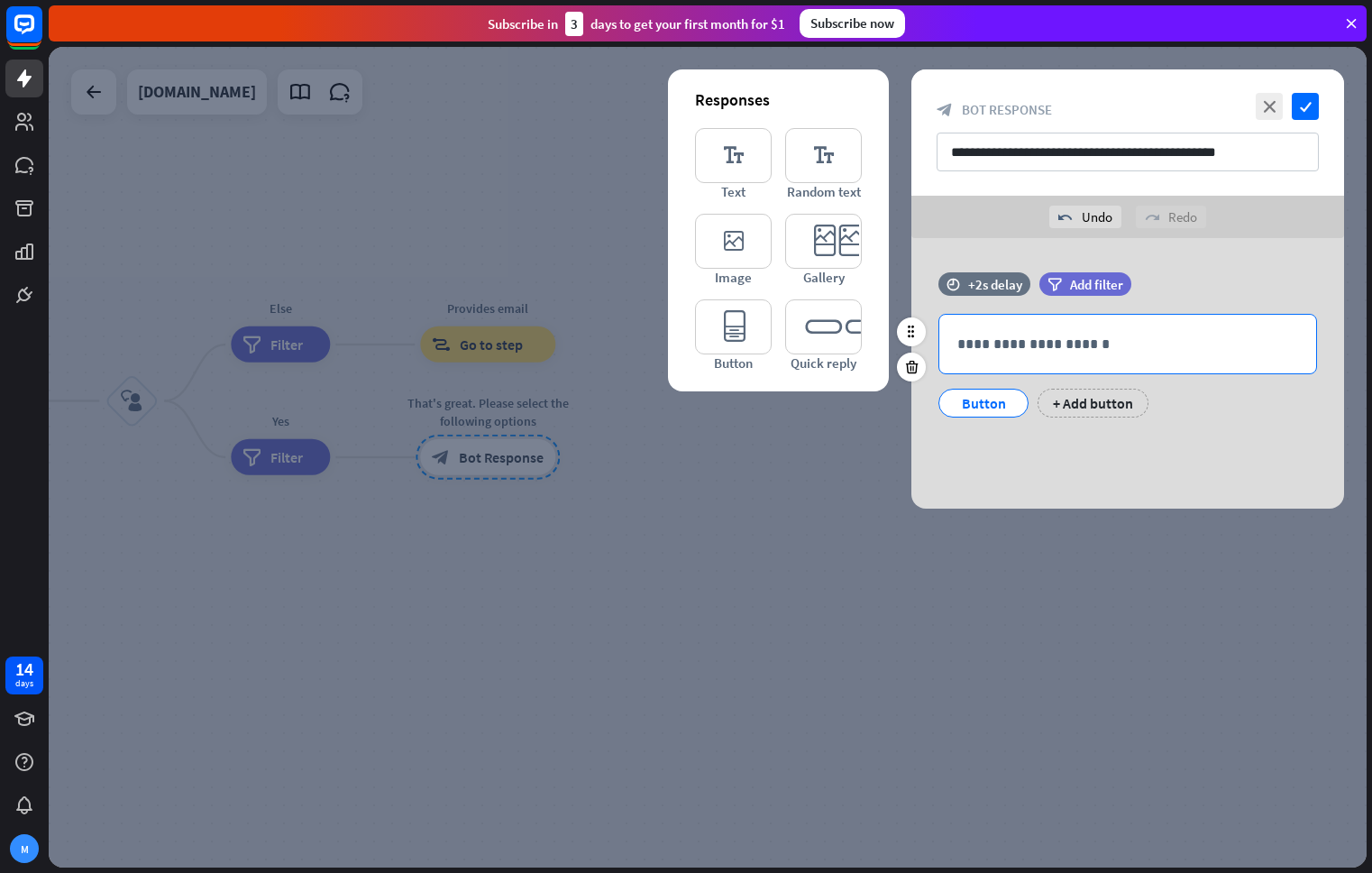
click at [1022, 341] on p "**********" at bounding box center [1127, 343] width 341 height 22
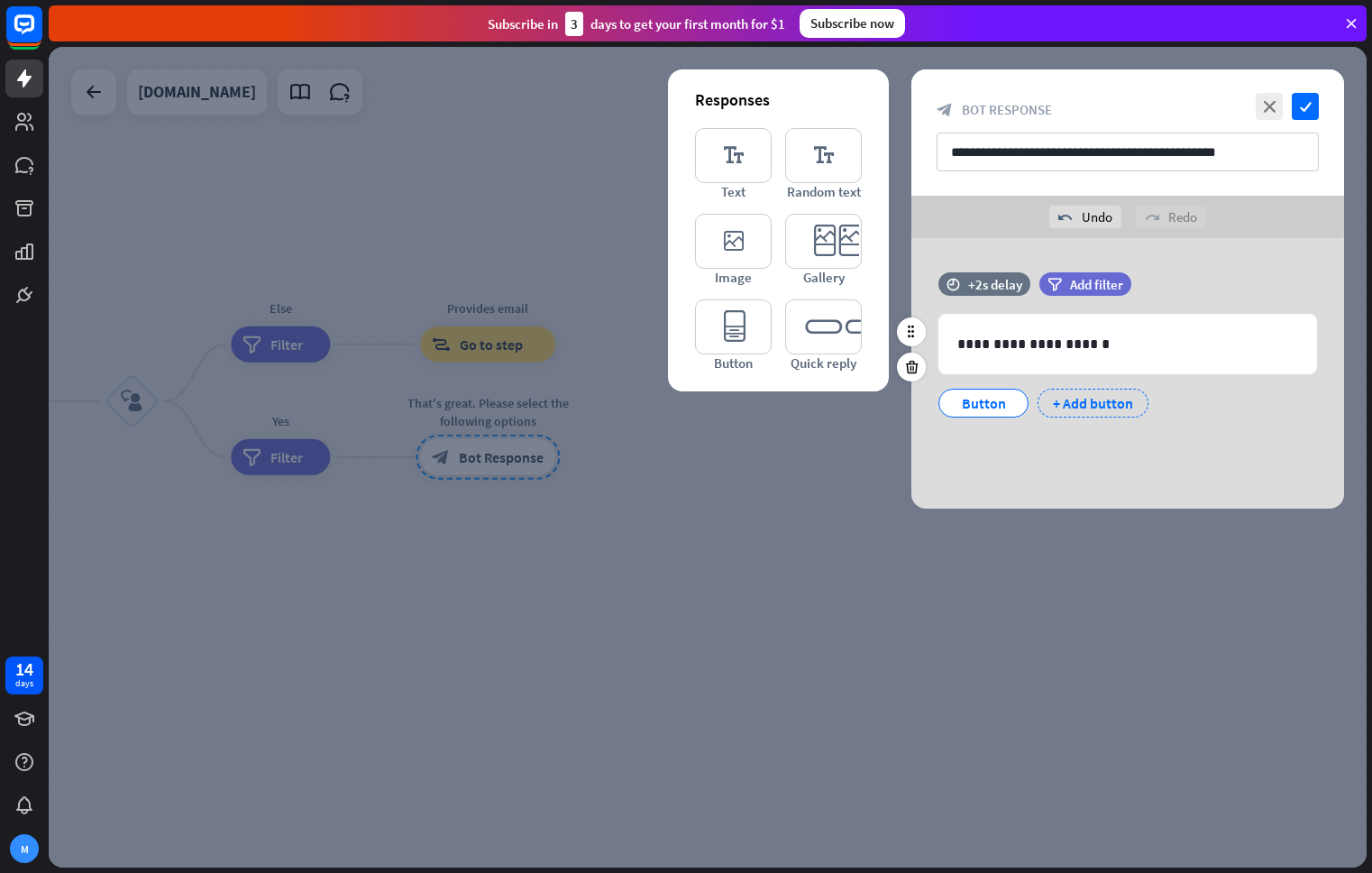
click at [1080, 405] on div "+ Add button" at bounding box center [1092, 403] width 110 height 29
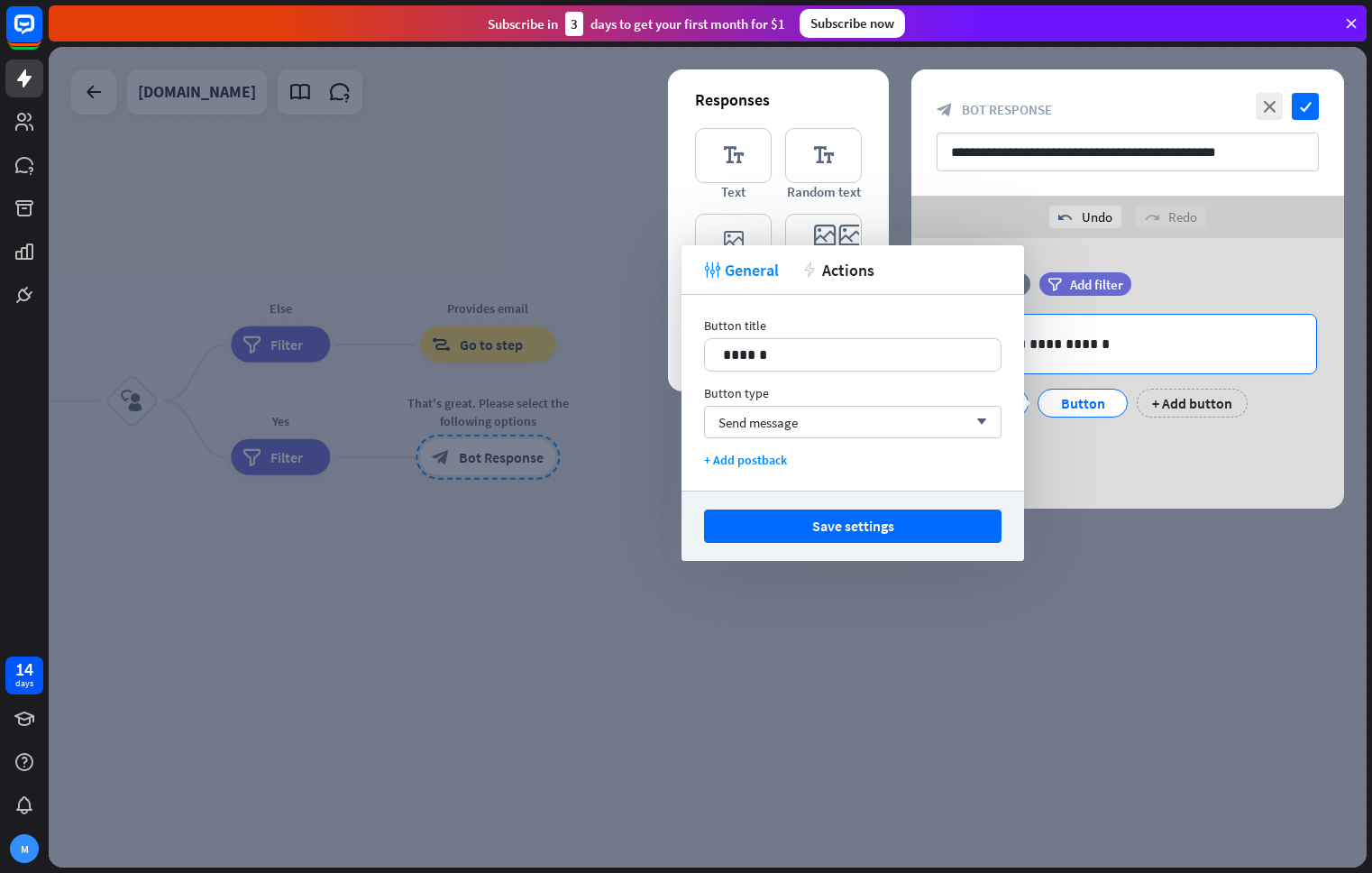
click at [1127, 359] on div "**********" at bounding box center [1127, 344] width 376 height 59
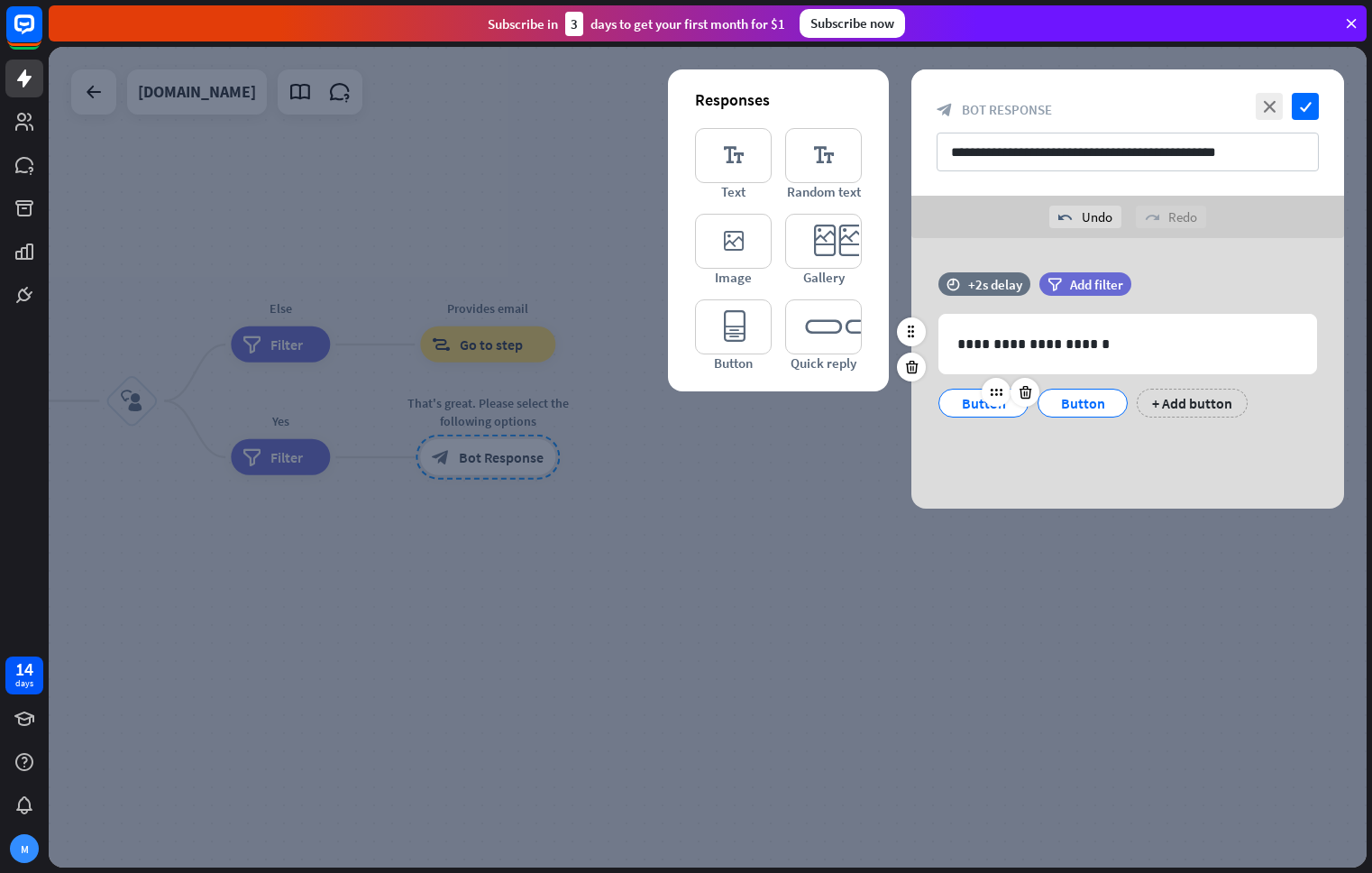
click at [988, 405] on div at bounding box center [1009, 392] width 58 height 29
click at [1078, 174] on div "**********" at bounding box center [1127, 132] width 433 height 126
click at [1084, 156] on input "**********" at bounding box center [1127, 153] width 382 height 39
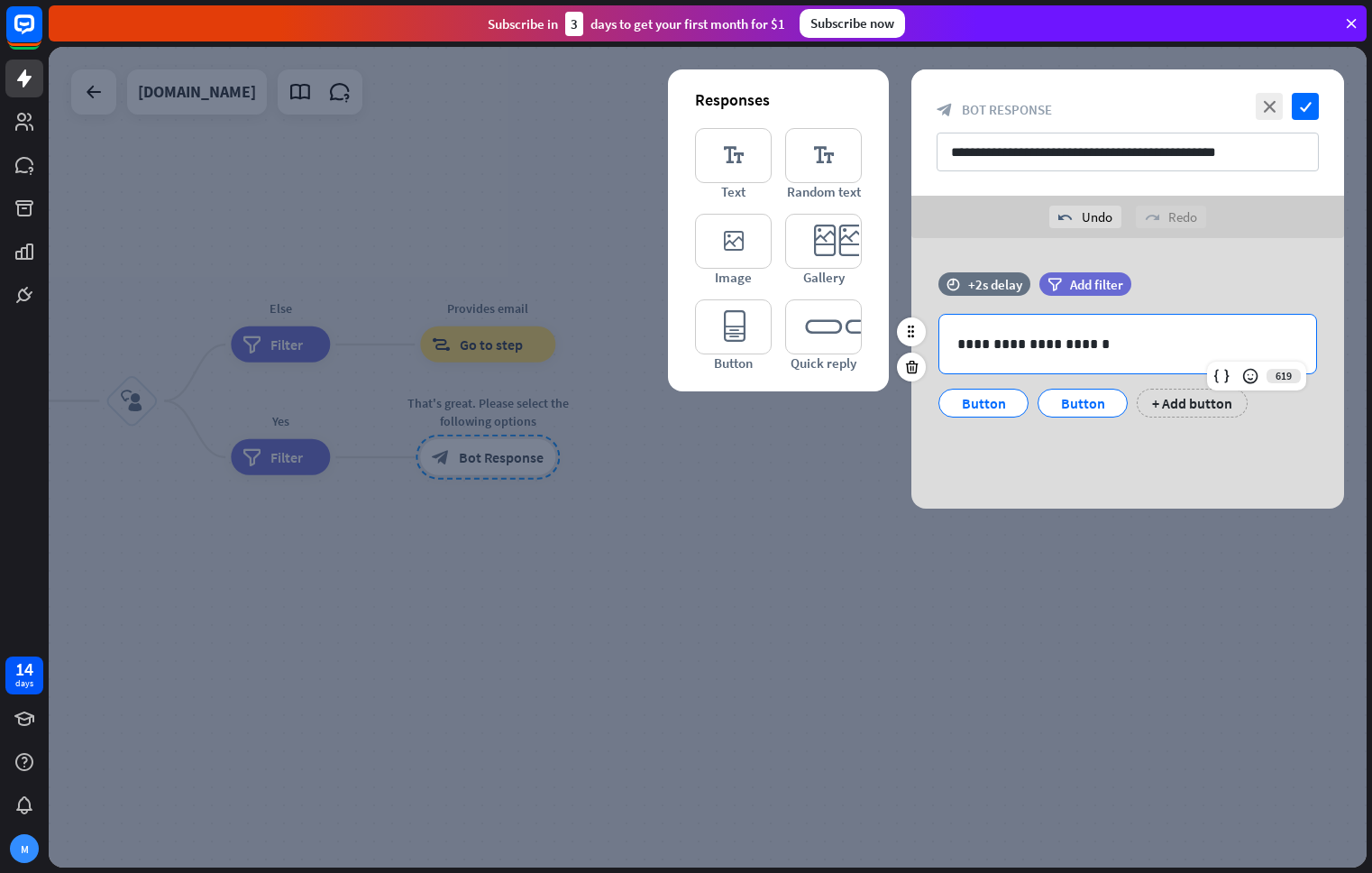
click at [1077, 351] on p "**********" at bounding box center [1127, 343] width 341 height 22
drag, startPoint x: 1140, startPoint y: 347, endPoint x: 908, endPoint y: 340, distance: 232.1
click at [911, 340] on div "**********" at bounding box center [1127, 354] width 433 height 163
click at [968, 405] on div "Button" at bounding box center [983, 403] width 60 height 27
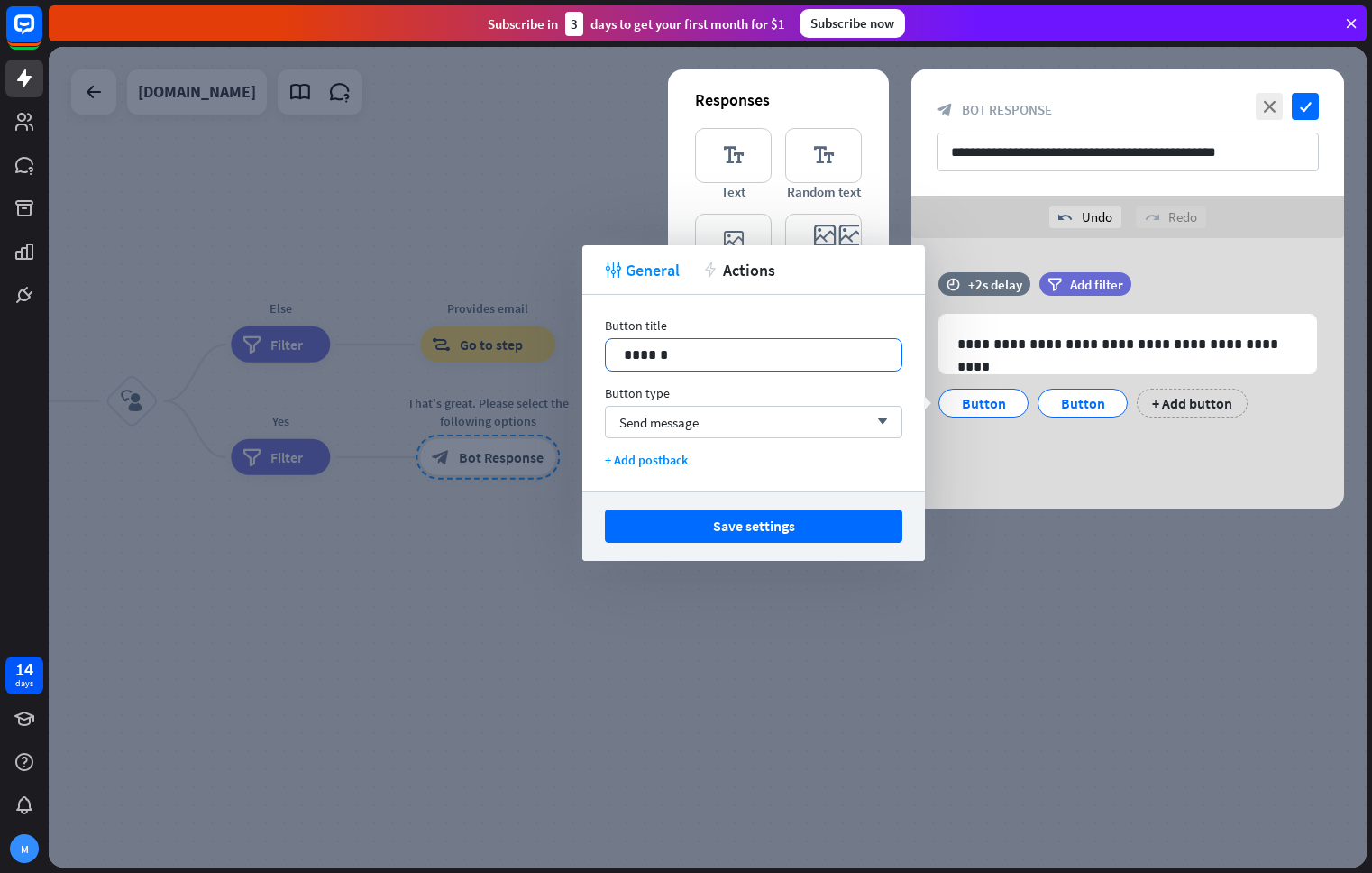
click at [736, 360] on p "******" at bounding box center [753, 354] width 260 height 22
click at [1105, 344] on p "**********" at bounding box center [1127, 343] width 341 height 22
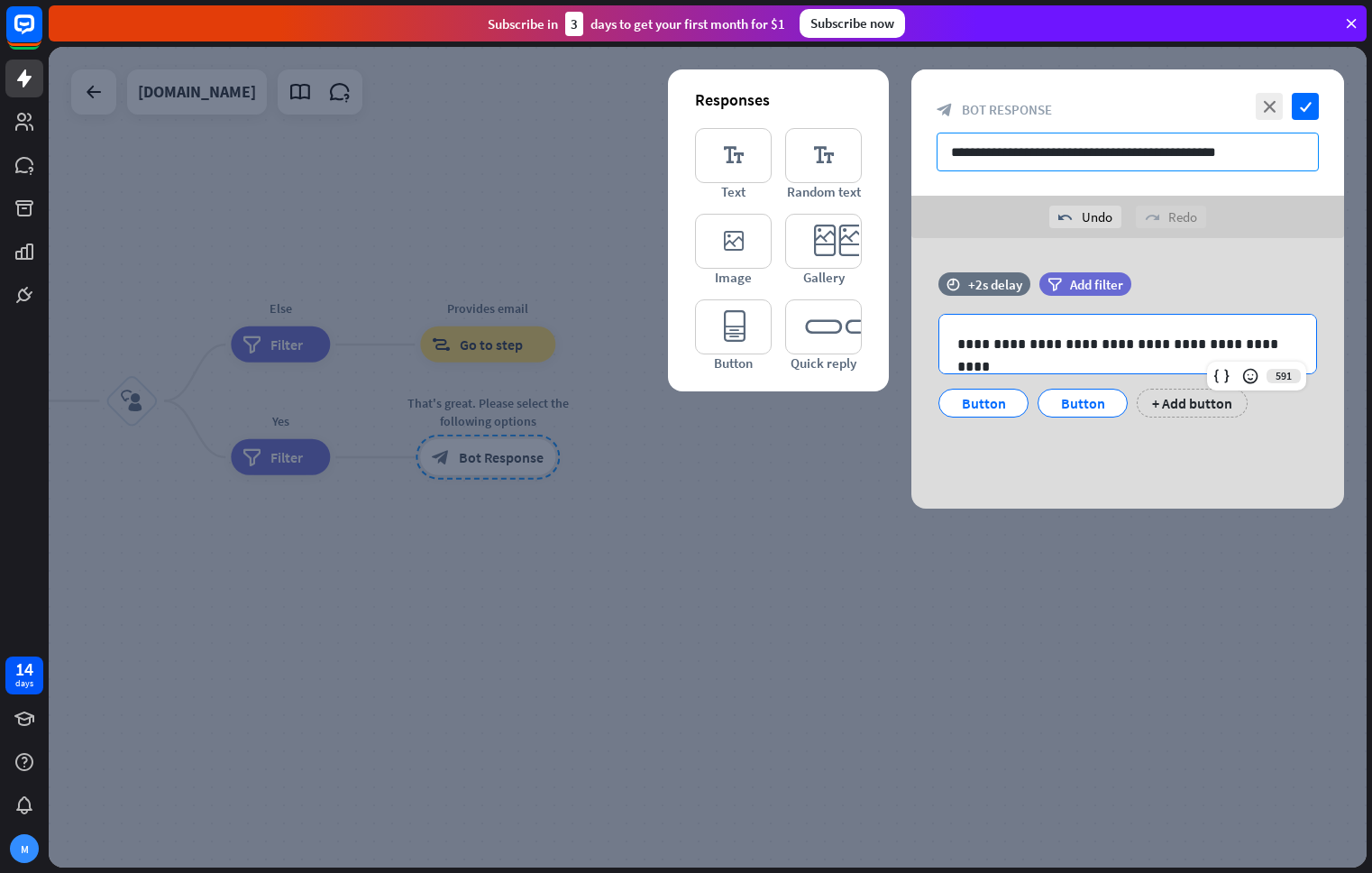
click at [1072, 140] on input "**********" at bounding box center [1127, 153] width 382 height 39
click at [1029, 350] on p "**********" at bounding box center [1127, 343] width 341 height 22
click at [1107, 342] on p "**********" at bounding box center [1127, 343] width 341 height 22
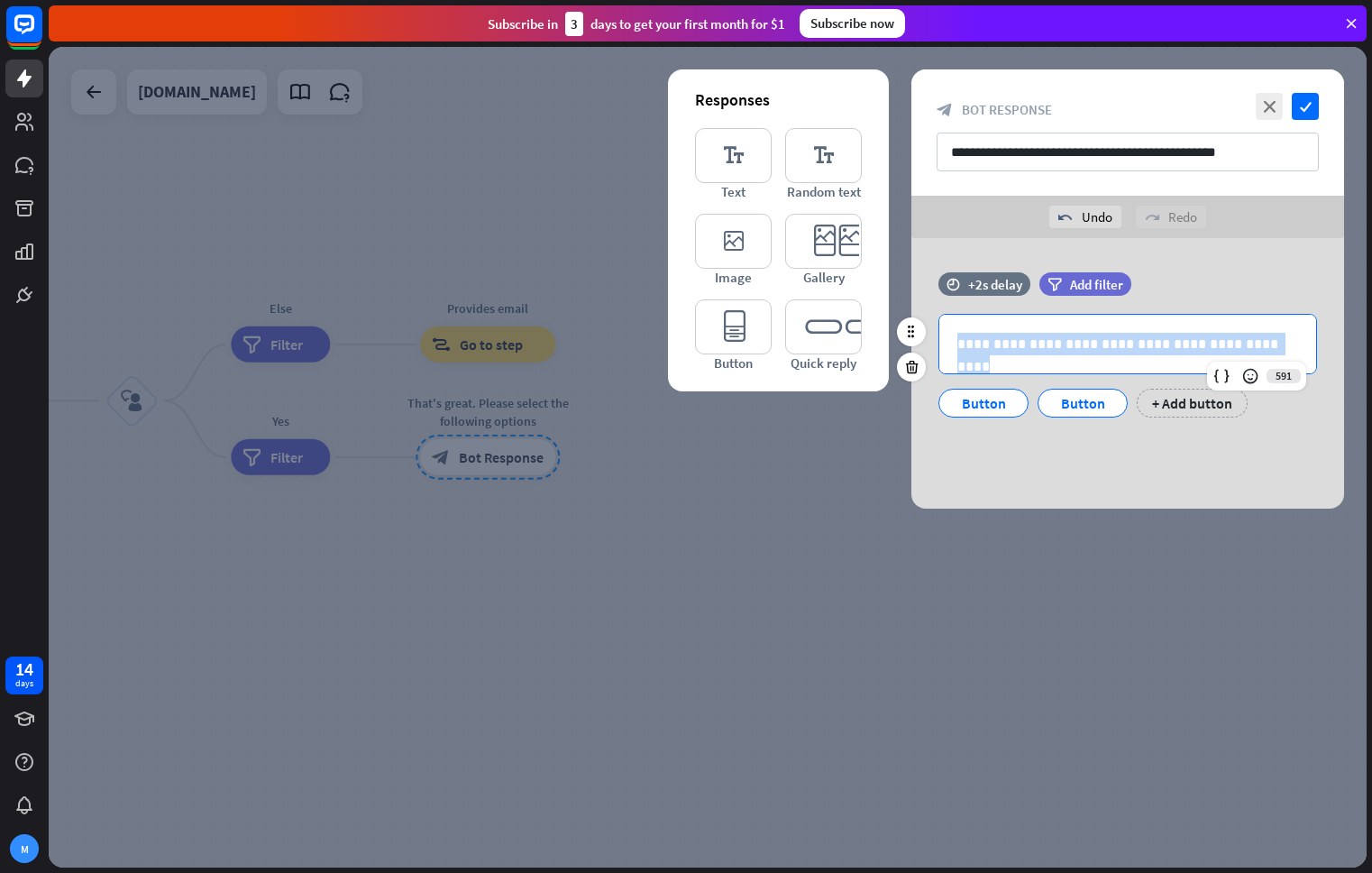
click at [1107, 342] on p "**********" at bounding box center [1127, 343] width 341 height 22
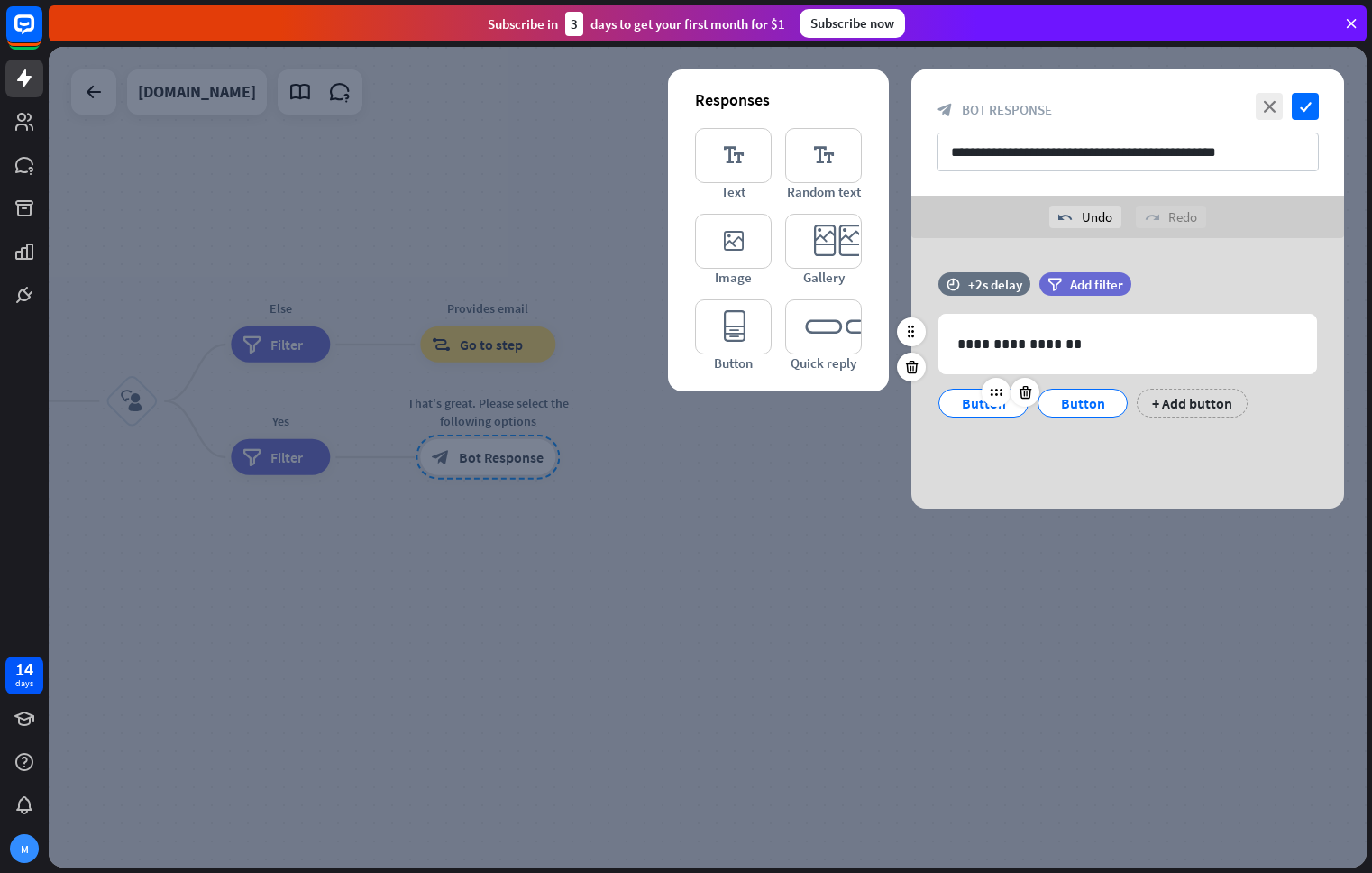
click at [972, 400] on div "Button" at bounding box center [983, 403] width 60 height 27
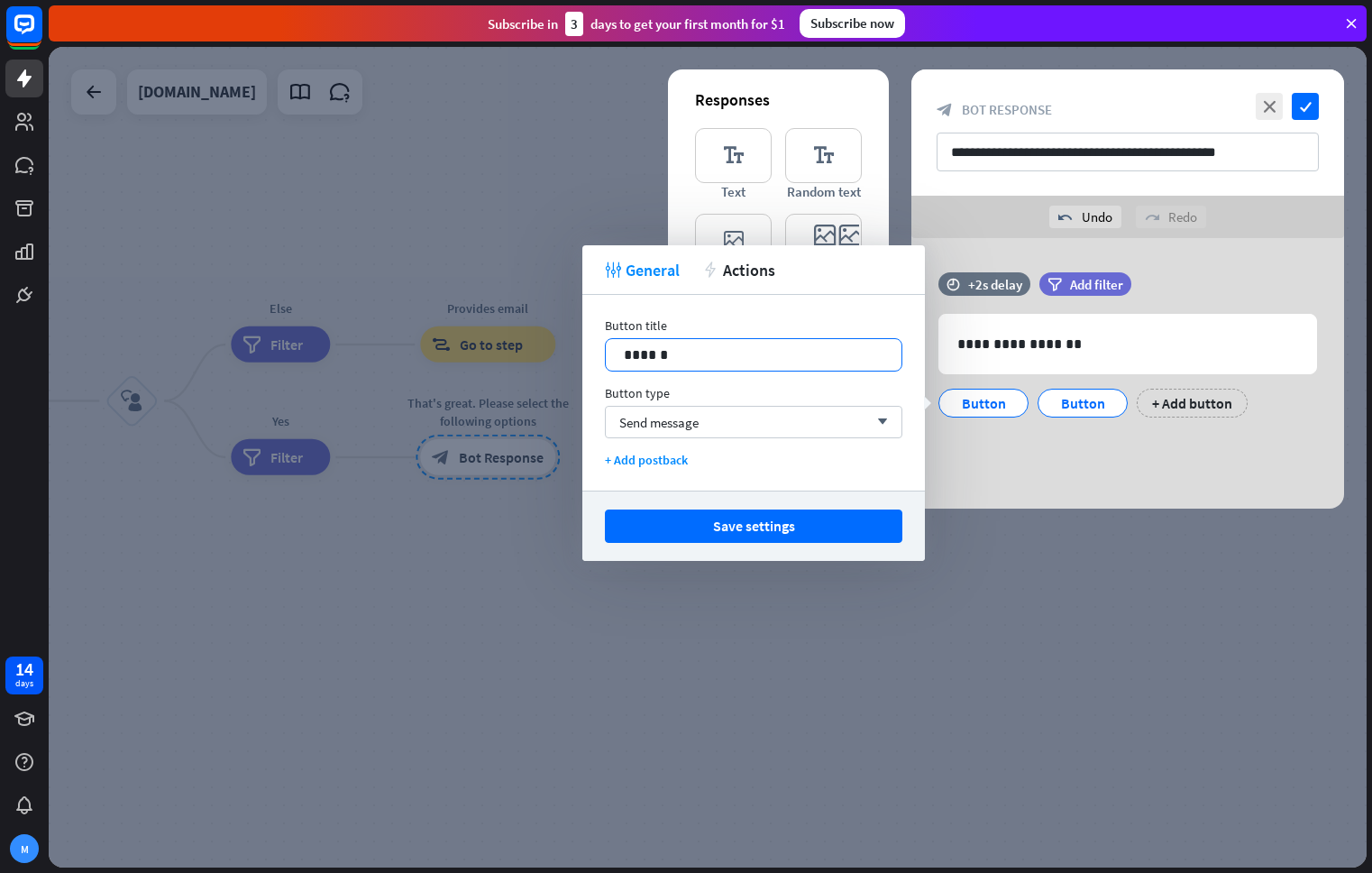
click at [664, 354] on p "******" at bounding box center [753, 354] width 260 height 22
click at [1097, 404] on div at bounding box center [1108, 392] width 29 height 29
click at [1087, 406] on div "Button" at bounding box center [1094, 403] width 60 height 27
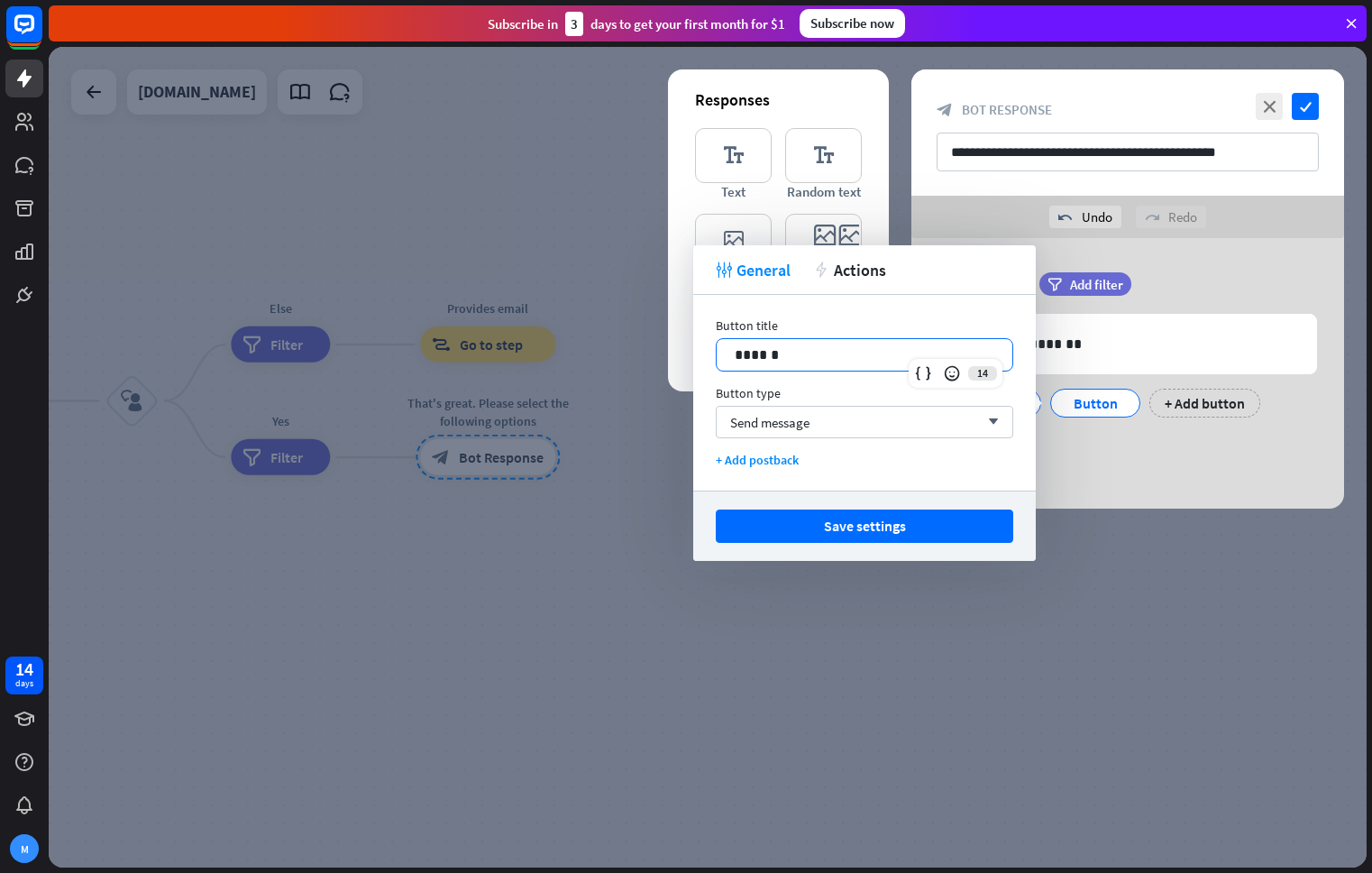
click at [824, 352] on p "******" at bounding box center [865, 354] width 260 height 22
click at [1218, 409] on div "+ Add button" at bounding box center [1243, 403] width 110 height 29
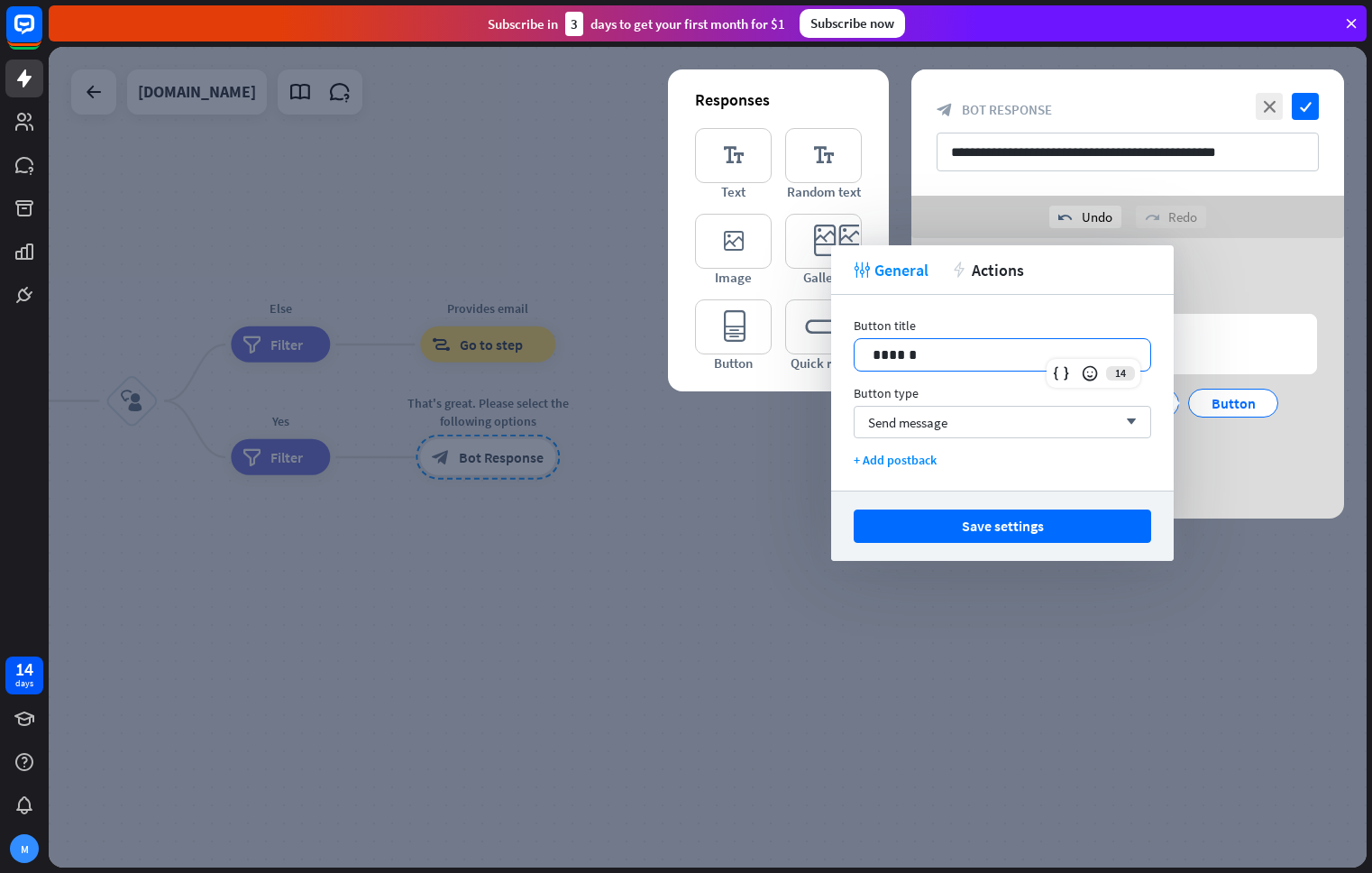
click at [897, 358] on p "******" at bounding box center [1003, 354] width 260 height 22
click at [1026, 535] on button "Save settings" at bounding box center [1002, 526] width 297 height 33
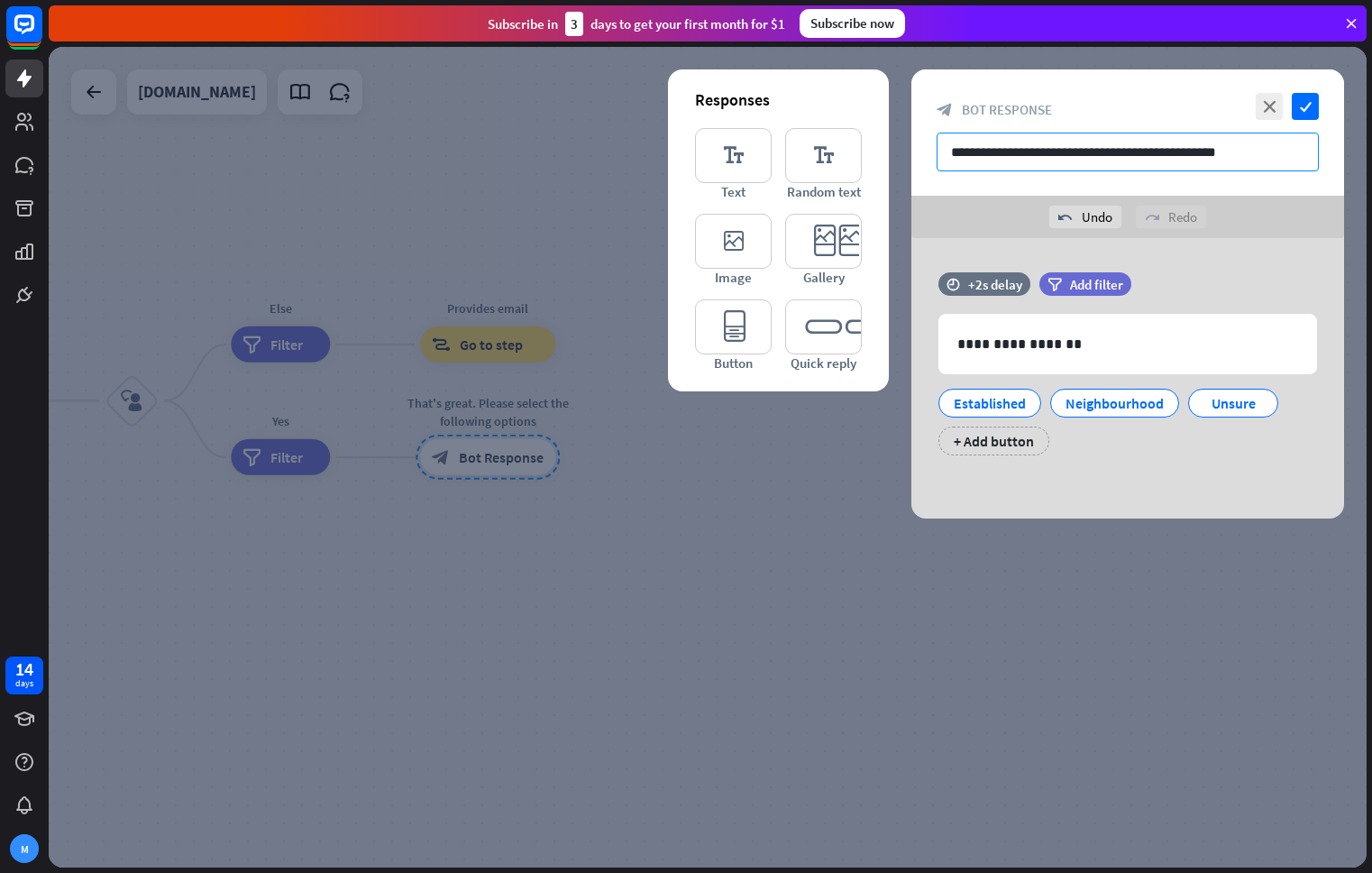
drag, startPoint x: 1206, startPoint y: 157, endPoint x: 1181, endPoint y: 158, distance: 25.0
click at [1181, 158] on input "**********" at bounding box center [1127, 153] width 382 height 39
click at [1021, 145] on input "**********" at bounding box center [1127, 153] width 382 height 39
type input "**********"
click at [1313, 109] on icon "check" at bounding box center [1306, 107] width 27 height 27
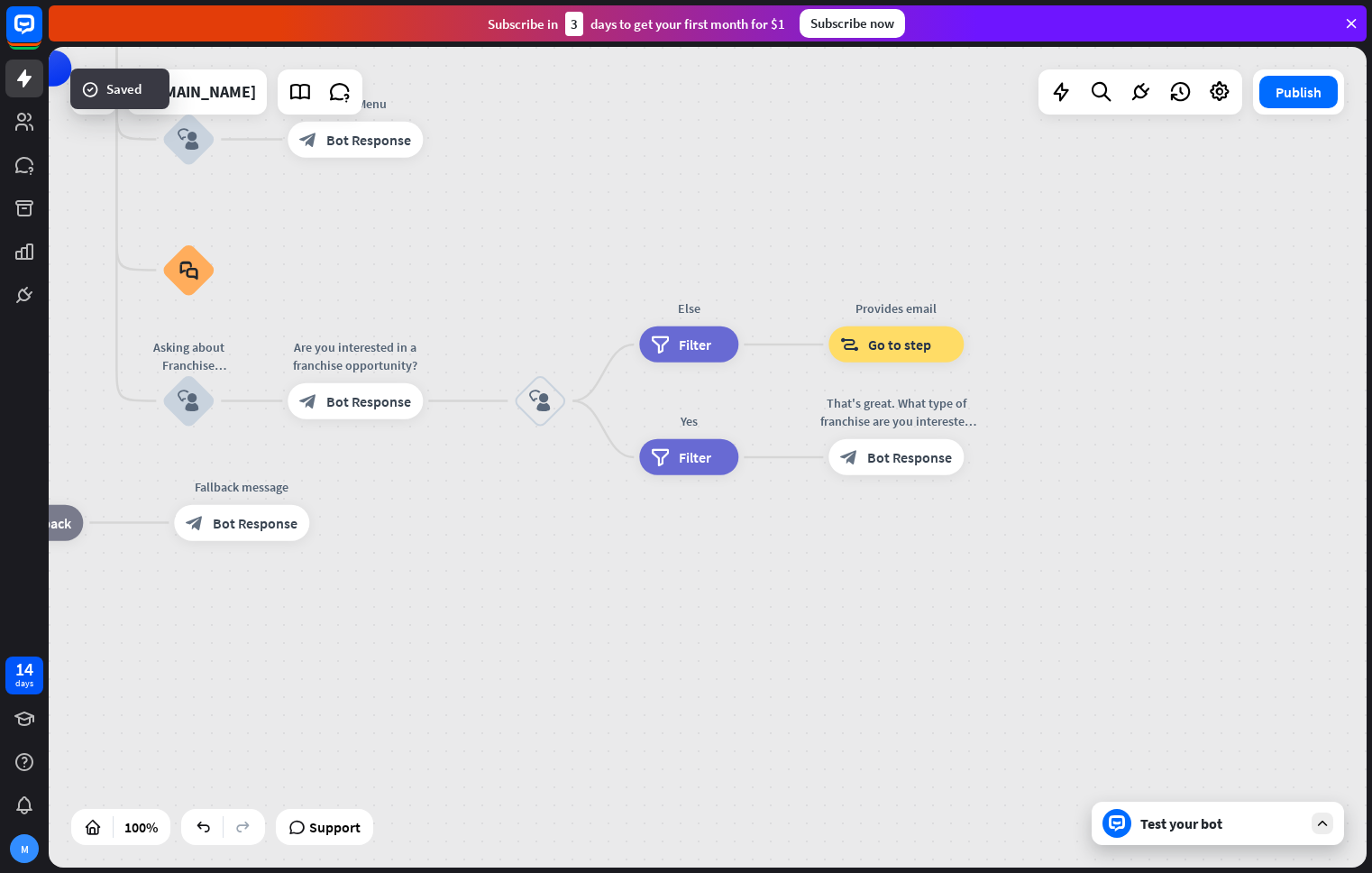
click at [1200, 836] on div "Test your bot" at bounding box center [1218, 823] width 252 height 43
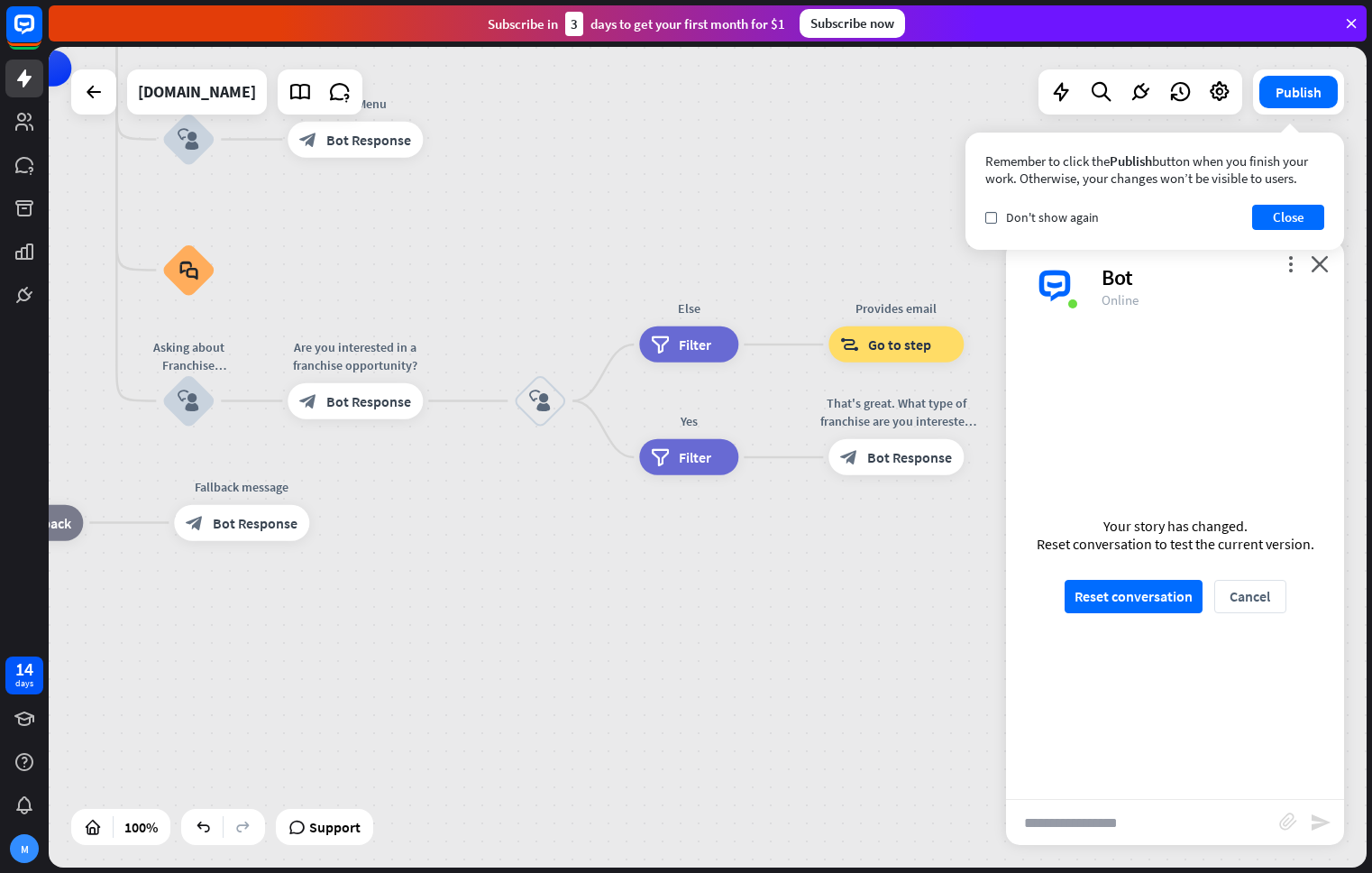
drag, startPoint x: 1269, startPoint y: 220, endPoint x: 1239, endPoint y: 314, distance: 98.7
click at [1269, 220] on button "Close" at bounding box center [1288, 217] width 72 height 25
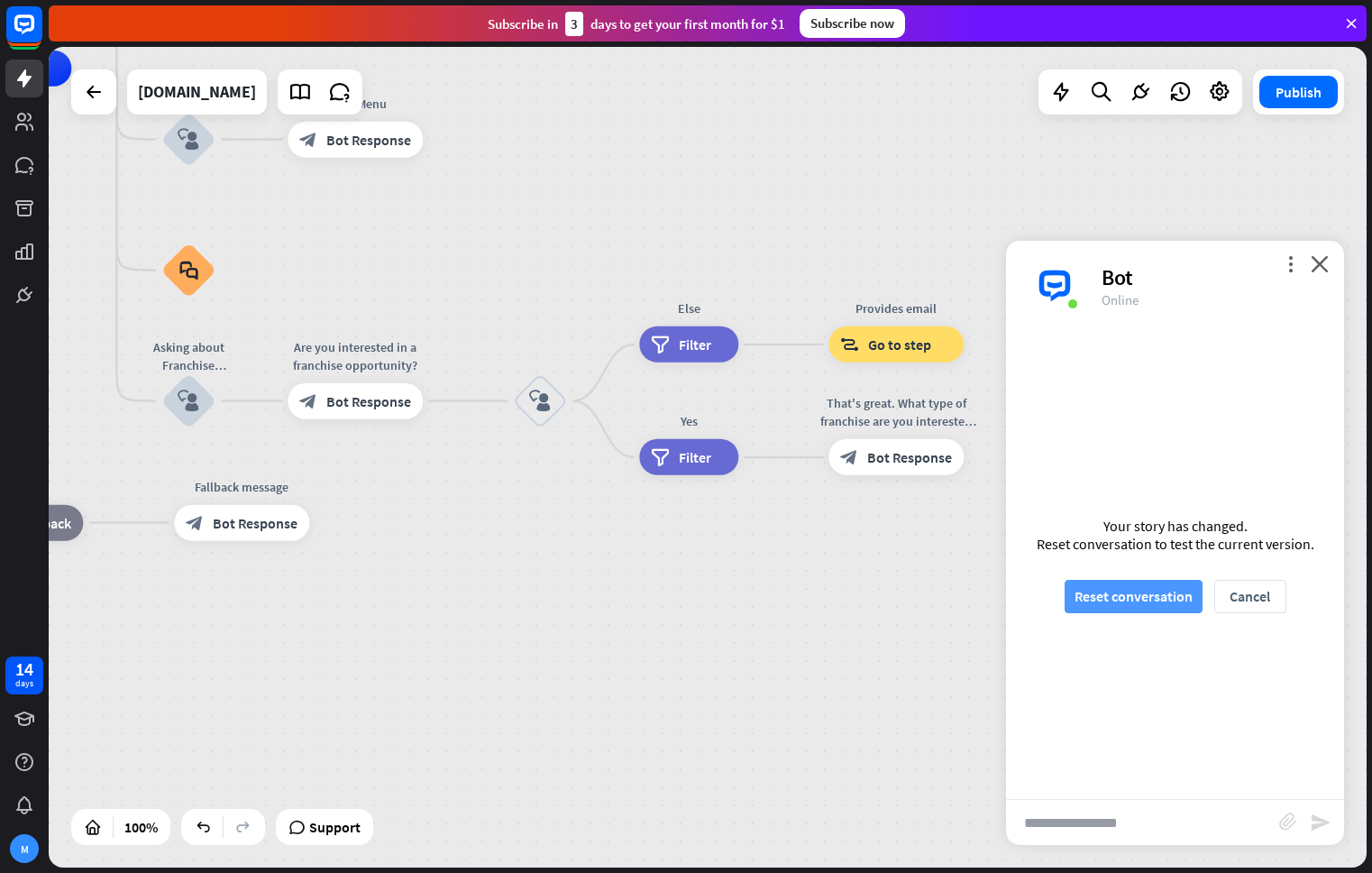
click at [1141, 580] on button "Reset conversation" at bounding box center [1133, 596] width 138 height 33
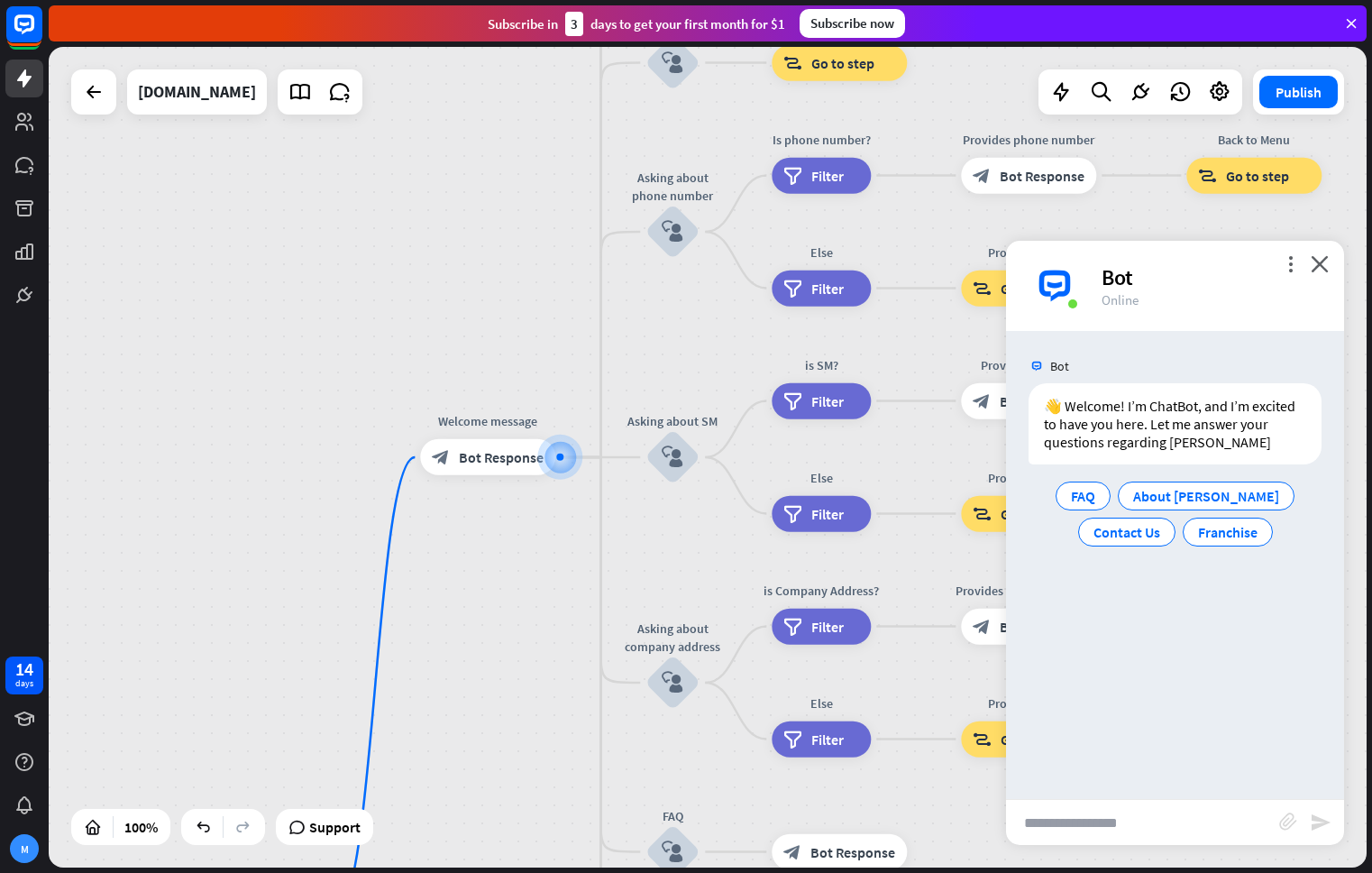
click at [1333, 270] on div "more_vert close Bot Online" at bounding box center [1175, 285] width 338 height 90
click at [1309, 81] on button "Publish" at bounding box center [1298, 91] width 78 height 32
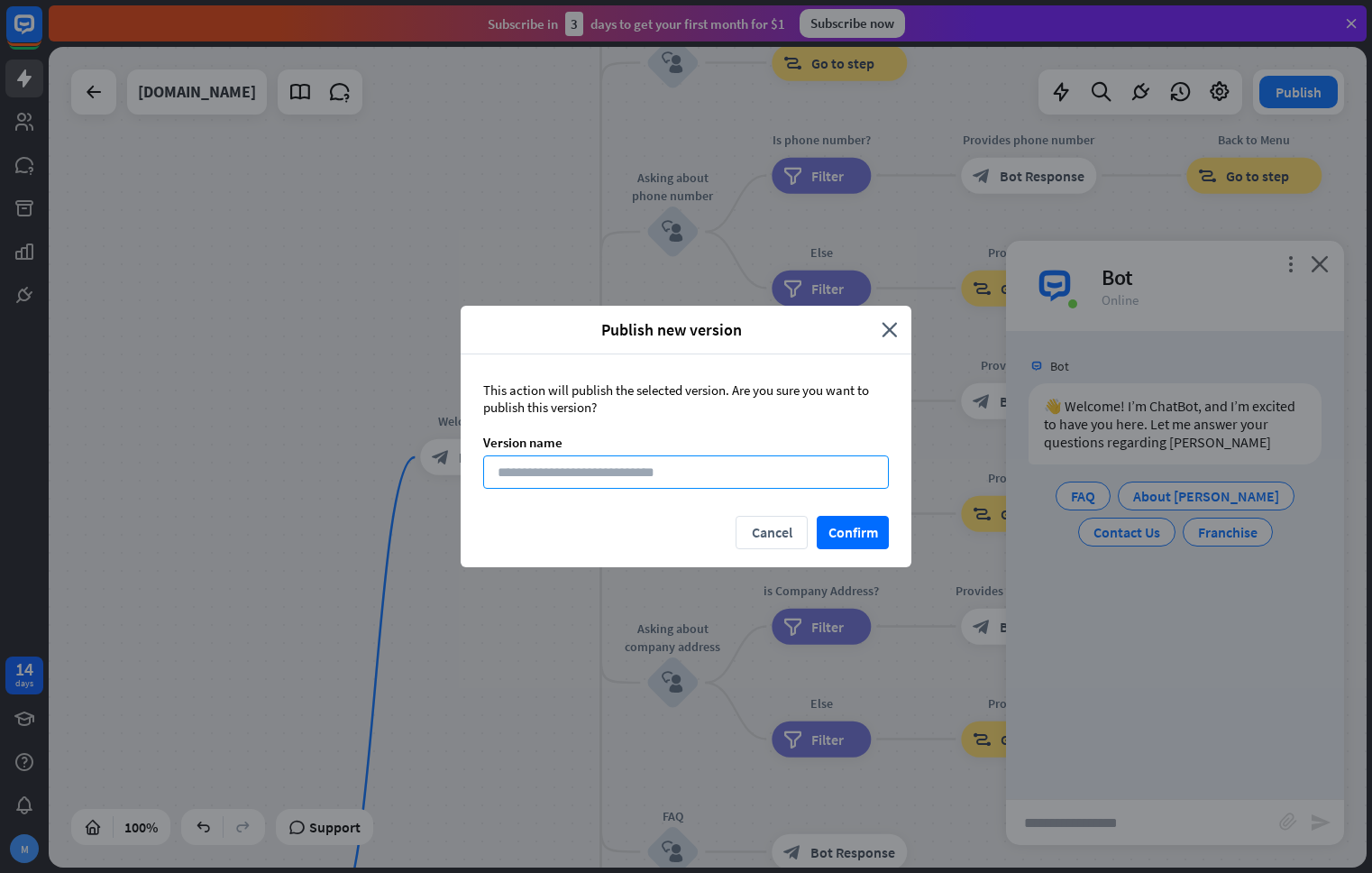
click at [803, 476] on input at bounding box center [685, 472] width 406 height 33
type input "**"
drag, startPoint x: 865, startPoint y: 535, endPoint x: 879, endPoint y: 531, distance: 14.6
click at [865, 535] on button "Confirm" at bounding box center [853, 533] width 72 height 33
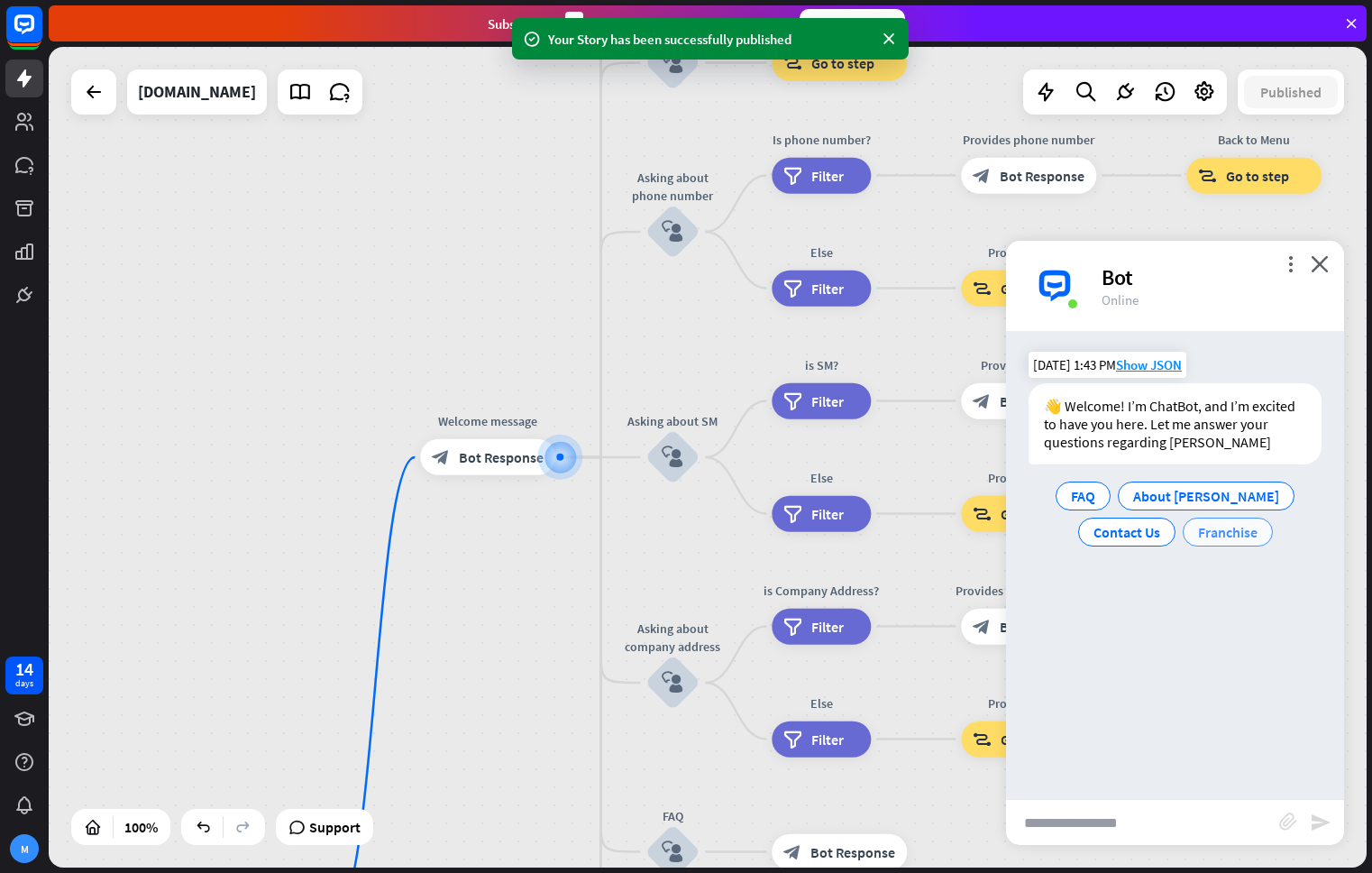
click at [1230, 535] on span "Franchise" at bounding box center [1227, 532] width 60 height 18
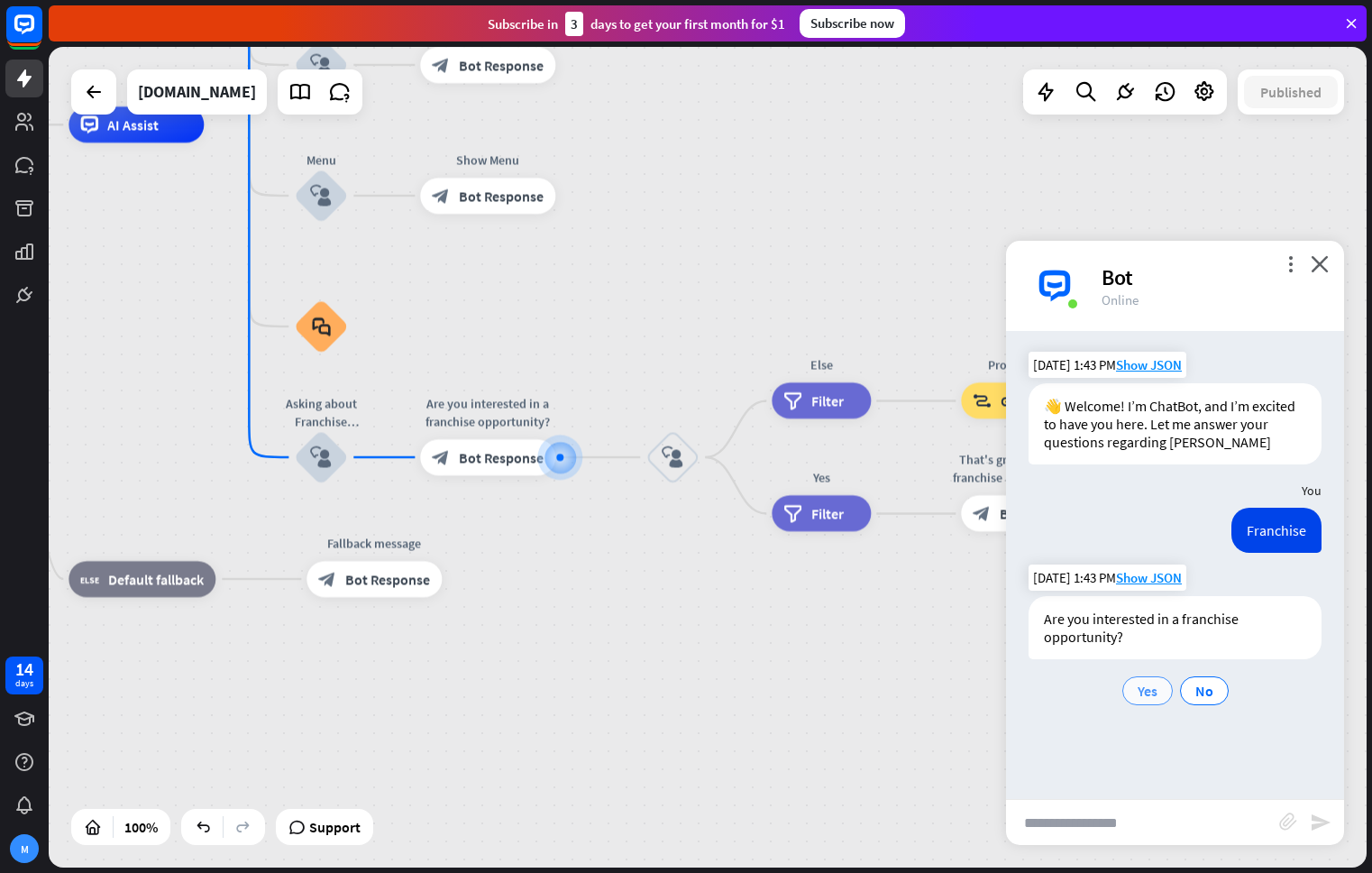
click at [1153, 691] on span "Yes" at bounding box center [1147, 690] width 20 height 18
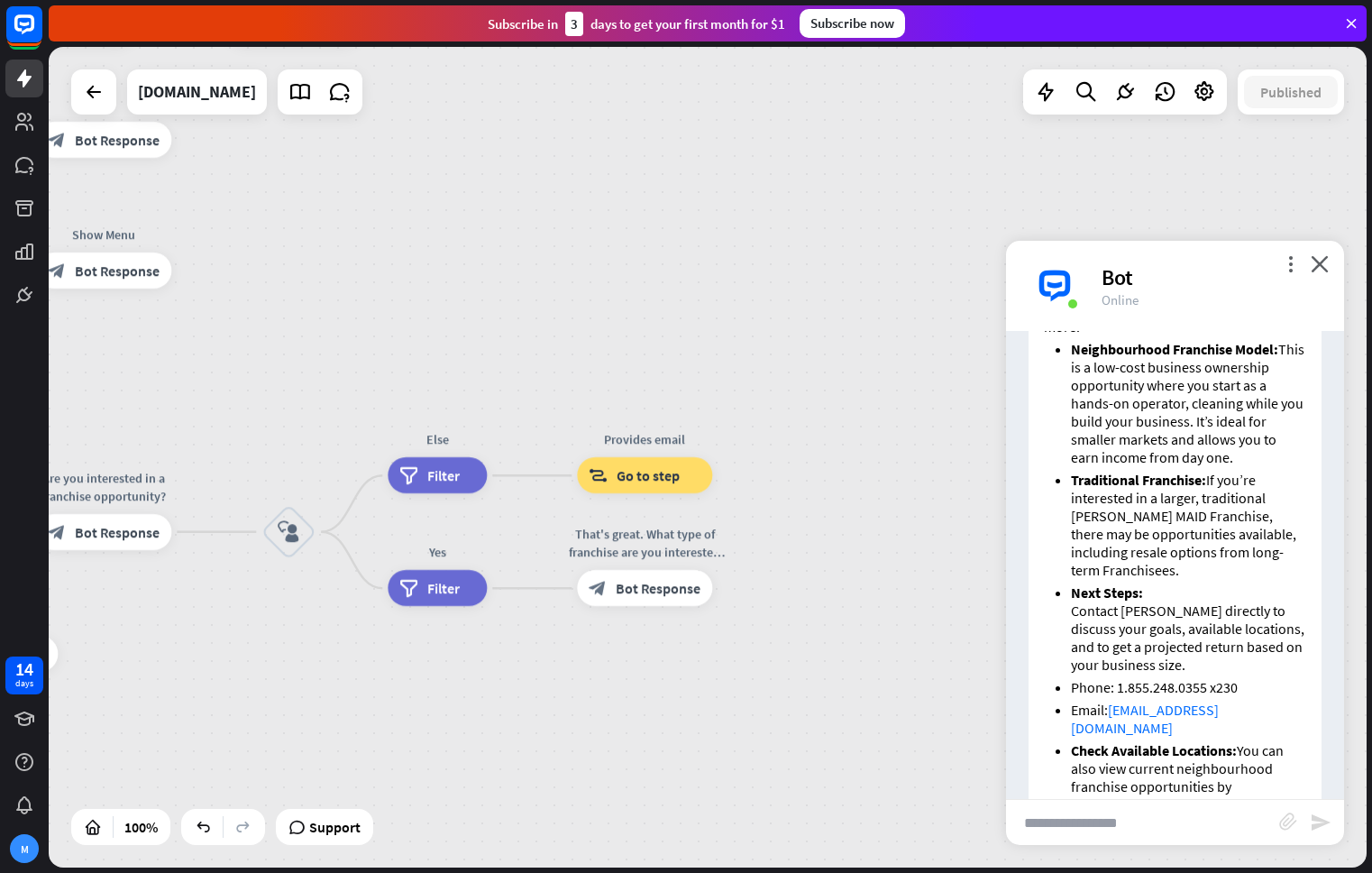
scroll to position [705, 0]
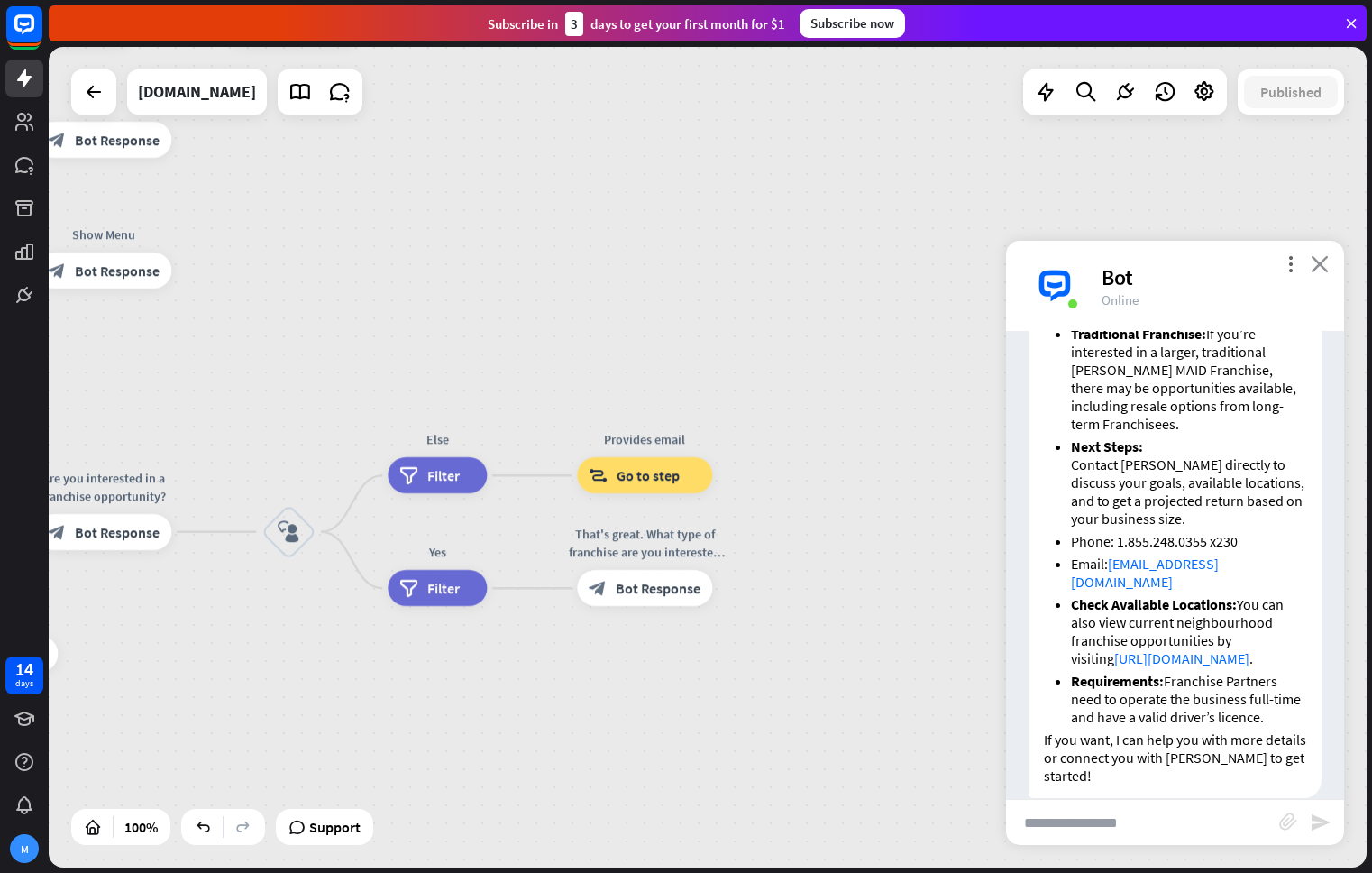
click at [1323, 262] on icon "close" at bounding box center [1319, 264] width 18 height 18
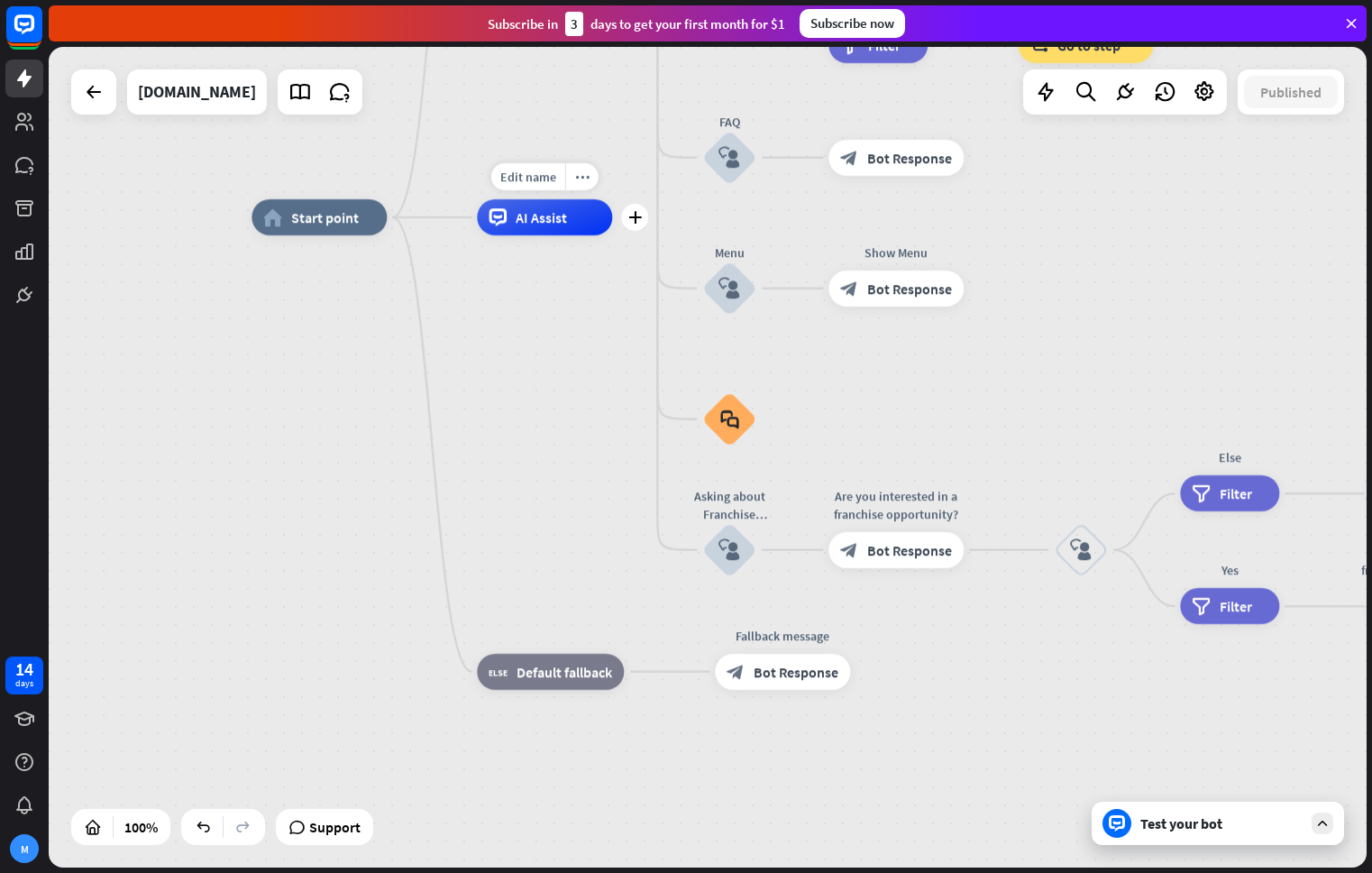
click at [509, 225] on div "AI Assist" at bounding box center [544, 217] width 135 height 36
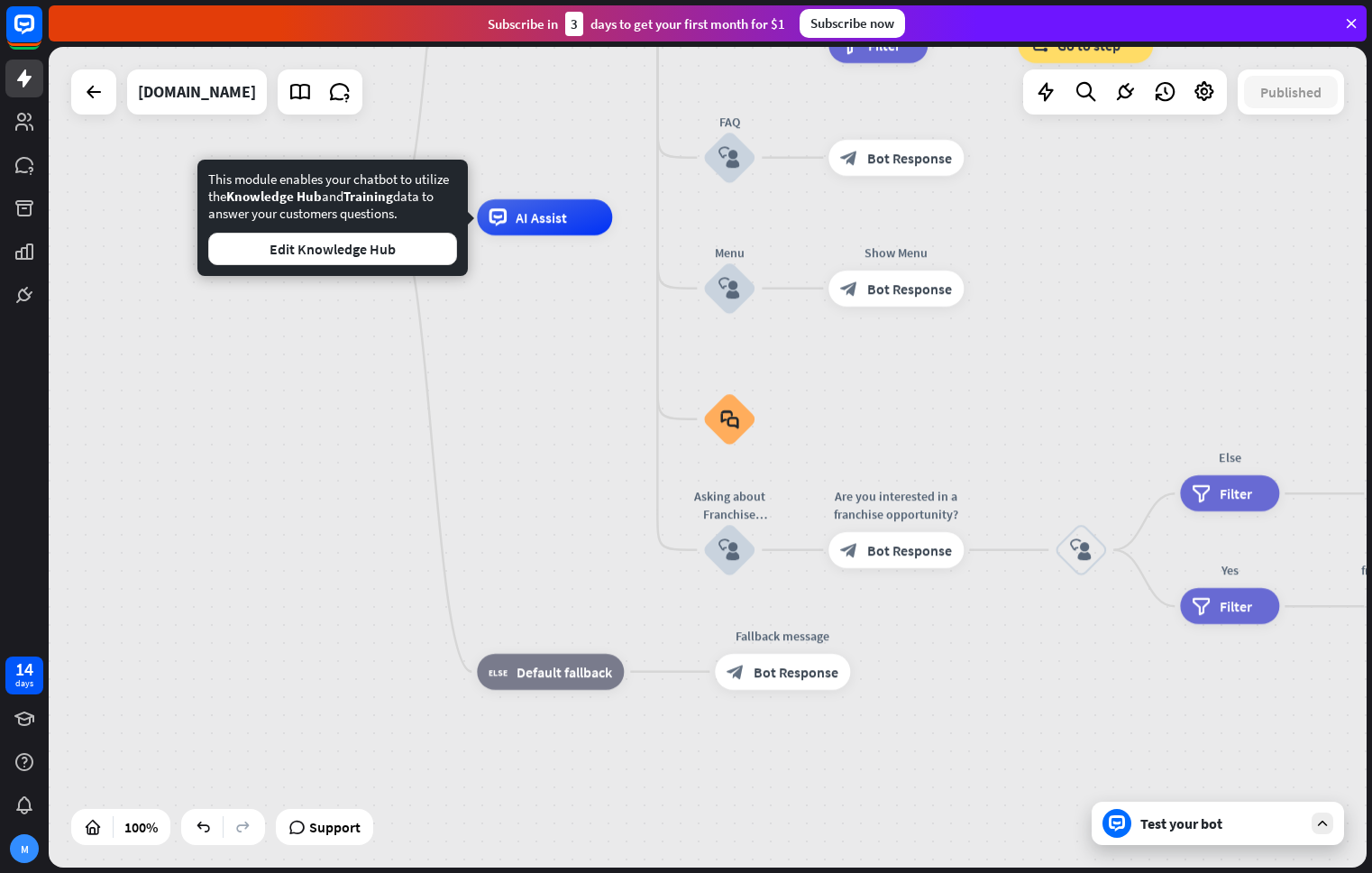
click at [539, 295] on div "home_2 Start point Welcome message block_bot_response Bot Response About us blo…" at bounding box center [910, 627] width 1317 height 820
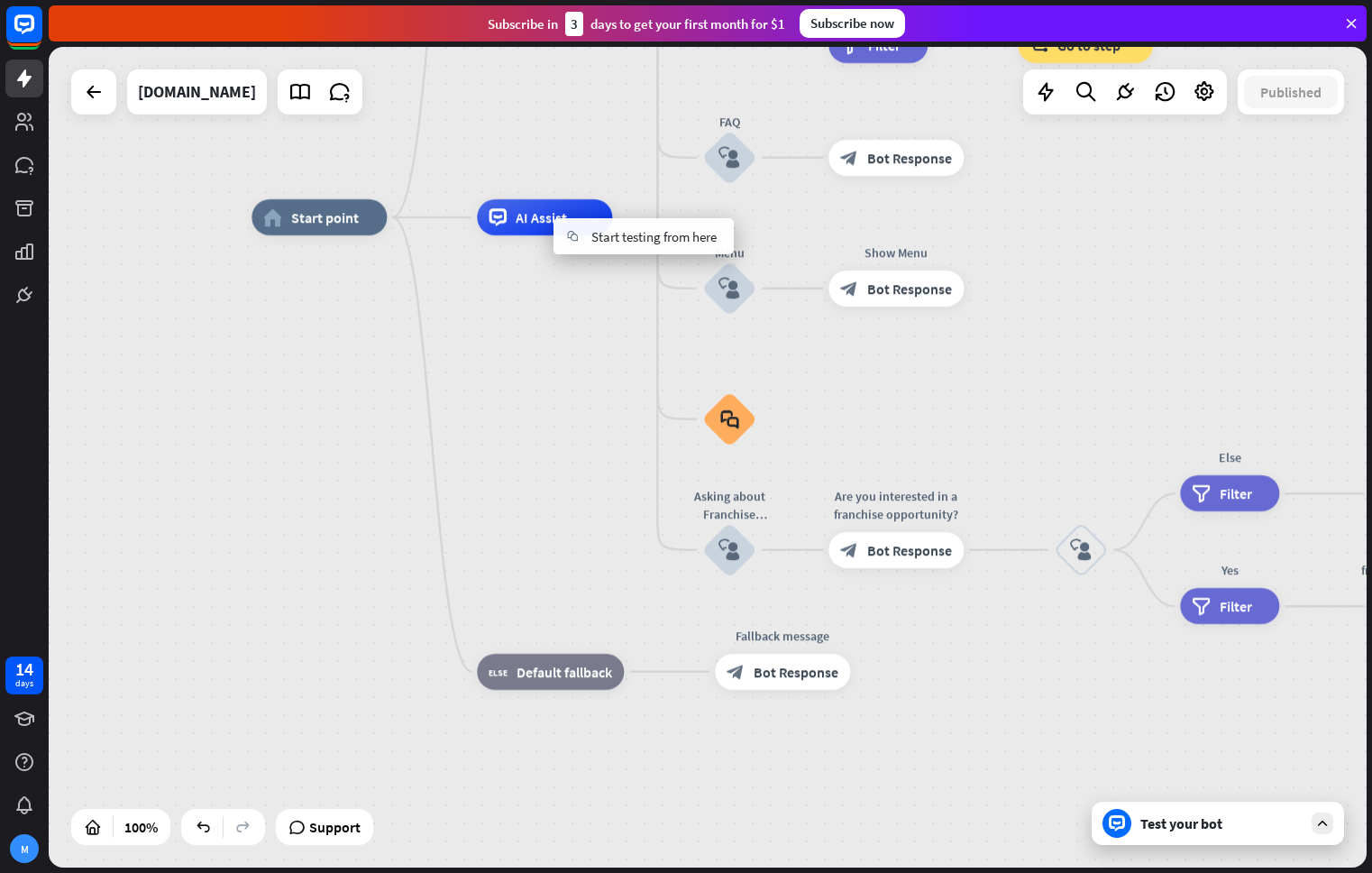
click at [539, 307] on div "home_2 Start point Welcome message block_bot_response Bot Response About us blo…" at bounding box center [910, 627] width 1317 height 820
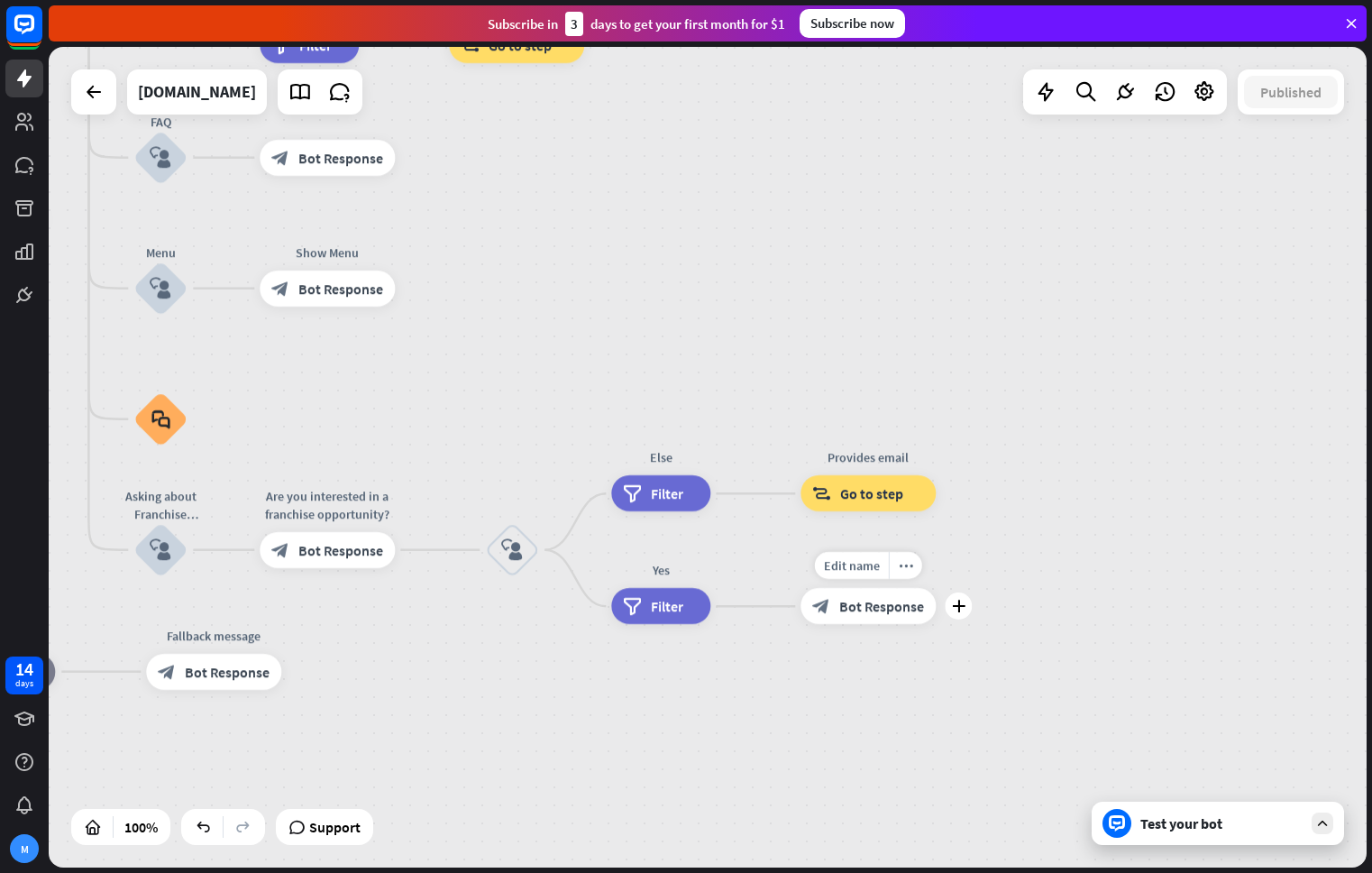
click at [835, 612] on div "block_bot_response Bot Response" at bounding box center [868, 605] width 135 height 36
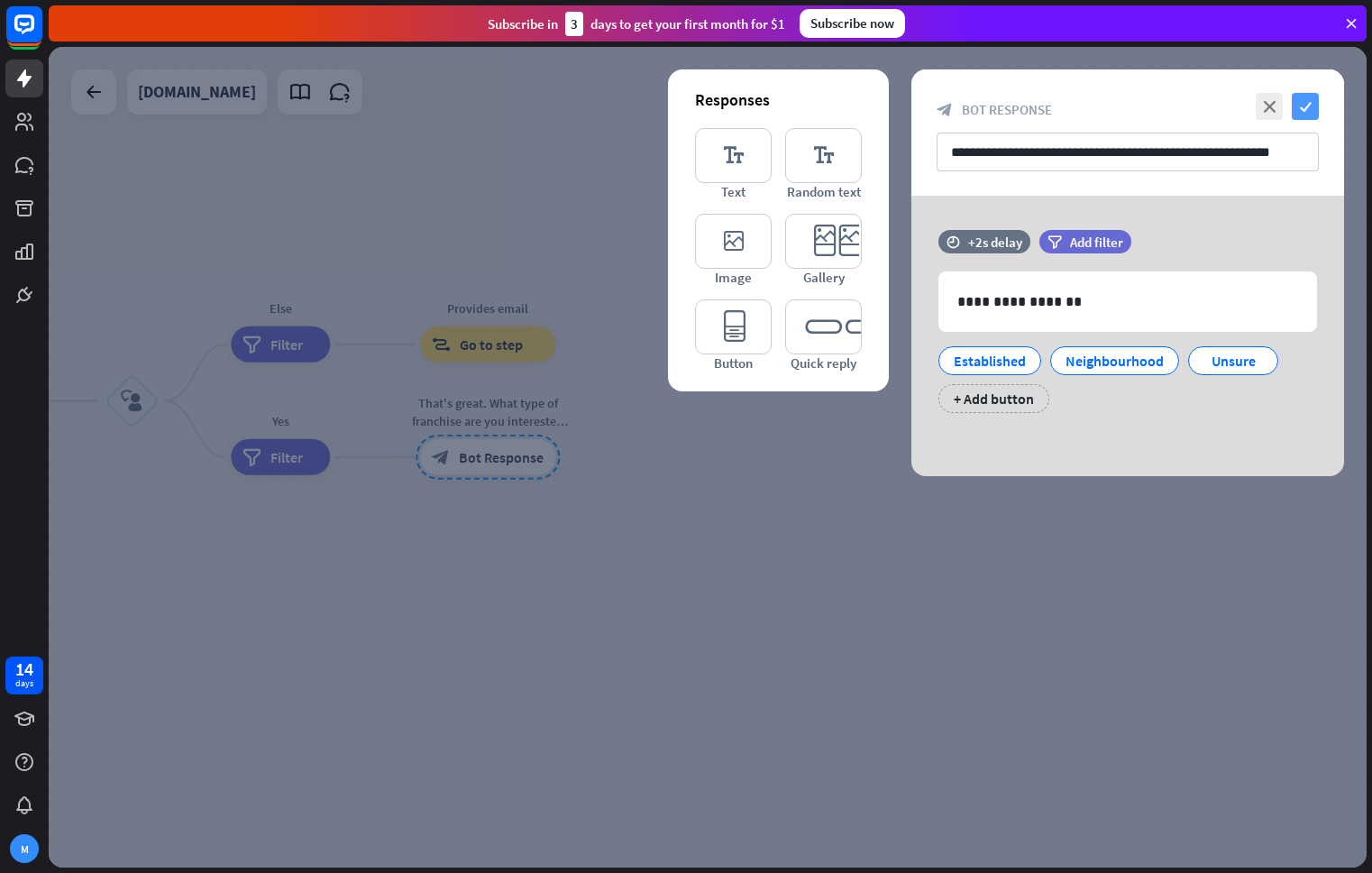
click at [1307, 110] on icon "check" at bounding box center [1306, 107] width 27 height 27
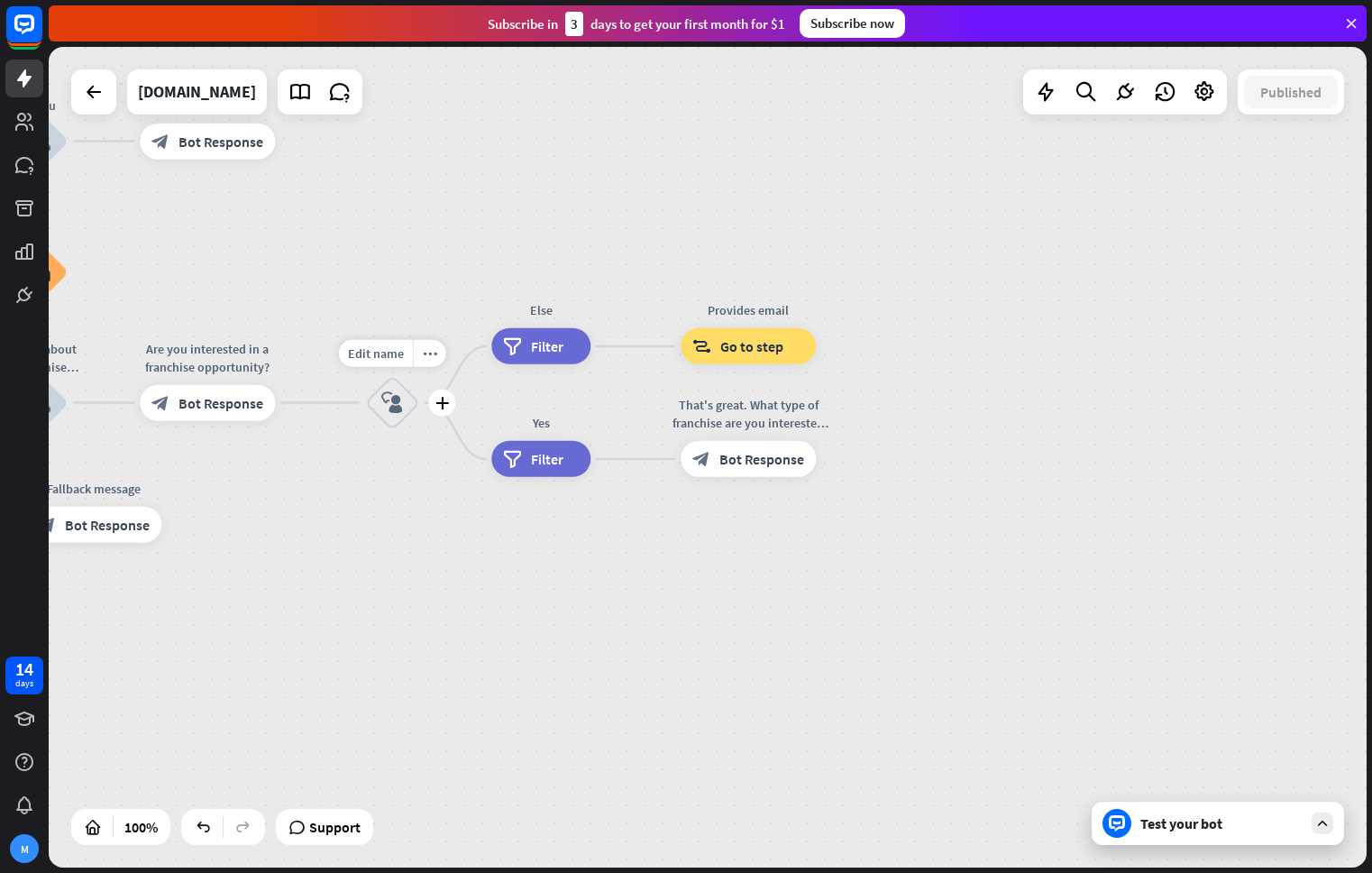
click at [400, 407] on icon "block_user_input" at bounding box center [392, 403] width 21 height 22
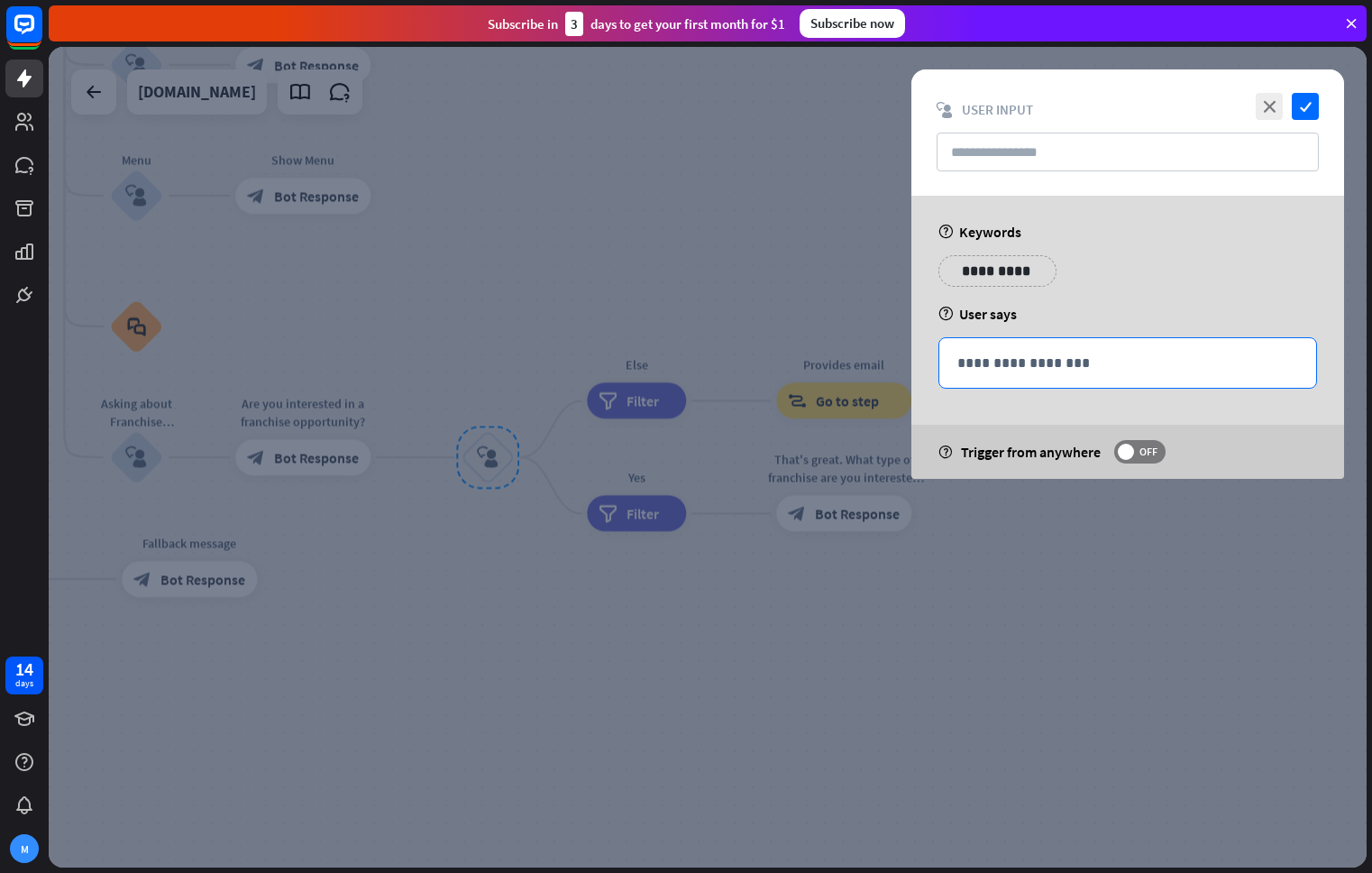
click at [1064, 356] on p "**********" at bounding box center [1127, 363] width 341 height 22
click at [1312, 110] on icon "check" at bounding box center [1306, 107] width 27 height 27
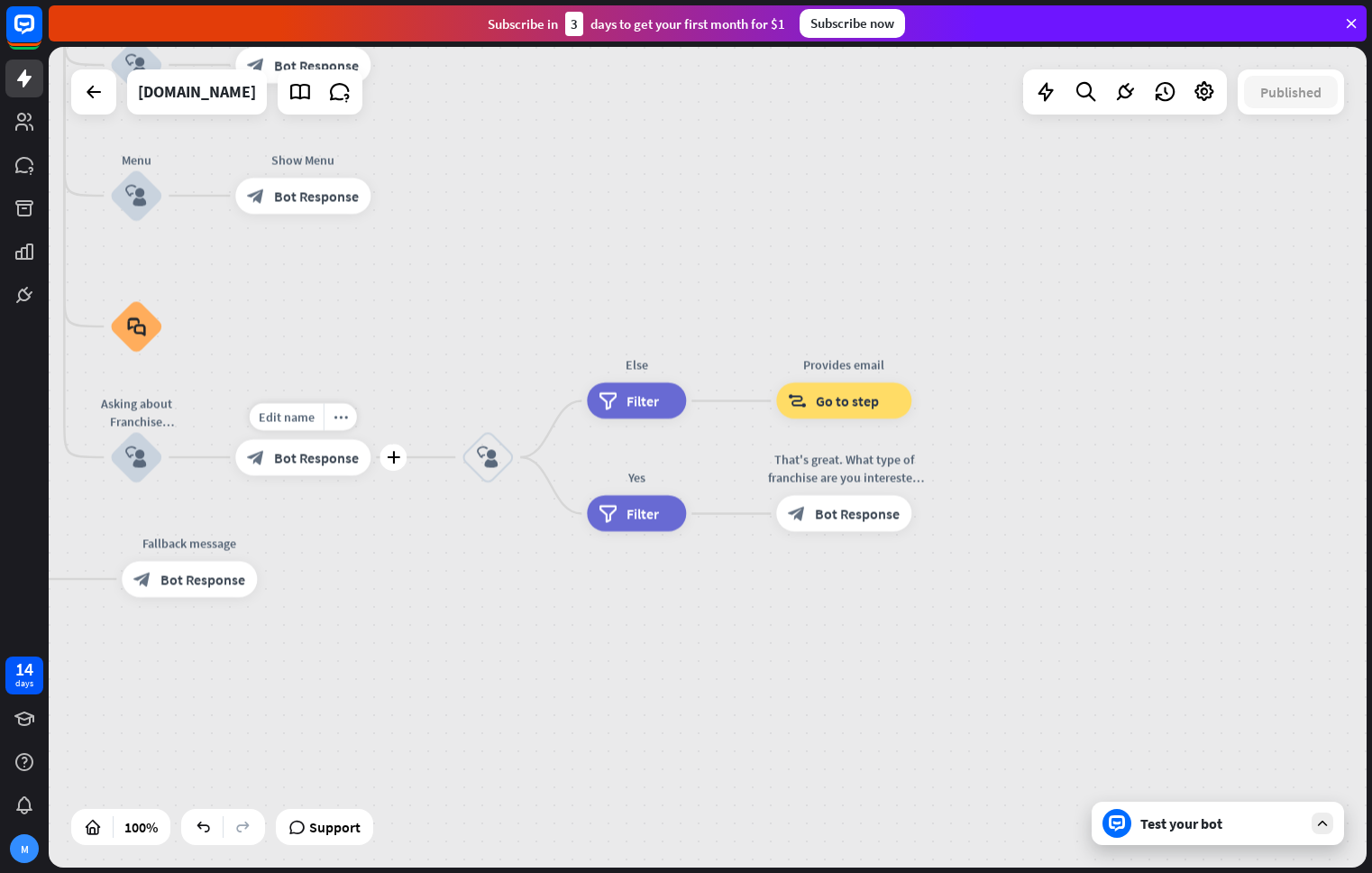
click at [300, 457] on span "Bot Response" at bounding box center [316, 457] width 85 height 18
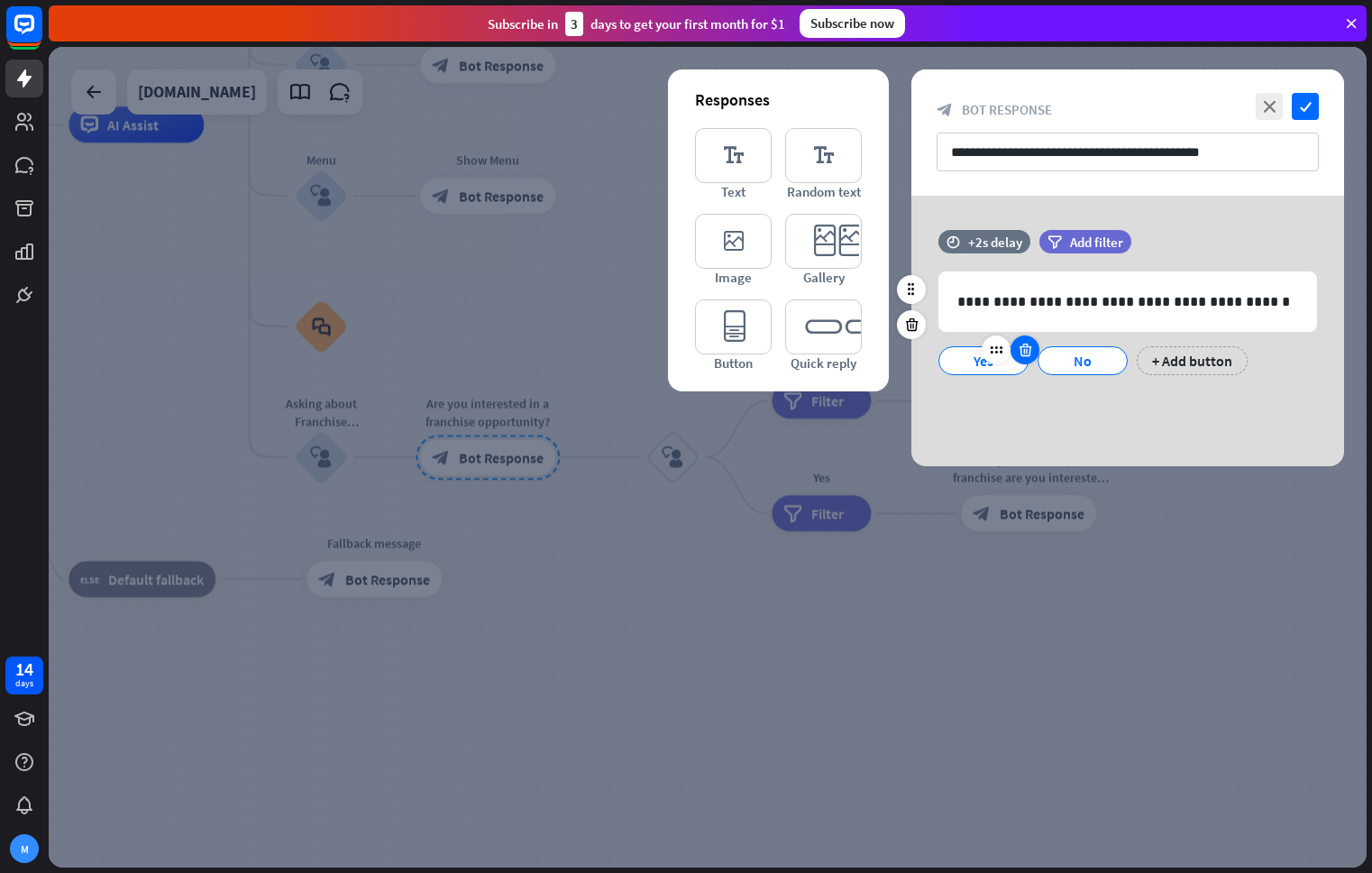
click at [1020, 354] on icon at bounding box center [1025, 350] width 18 height 17
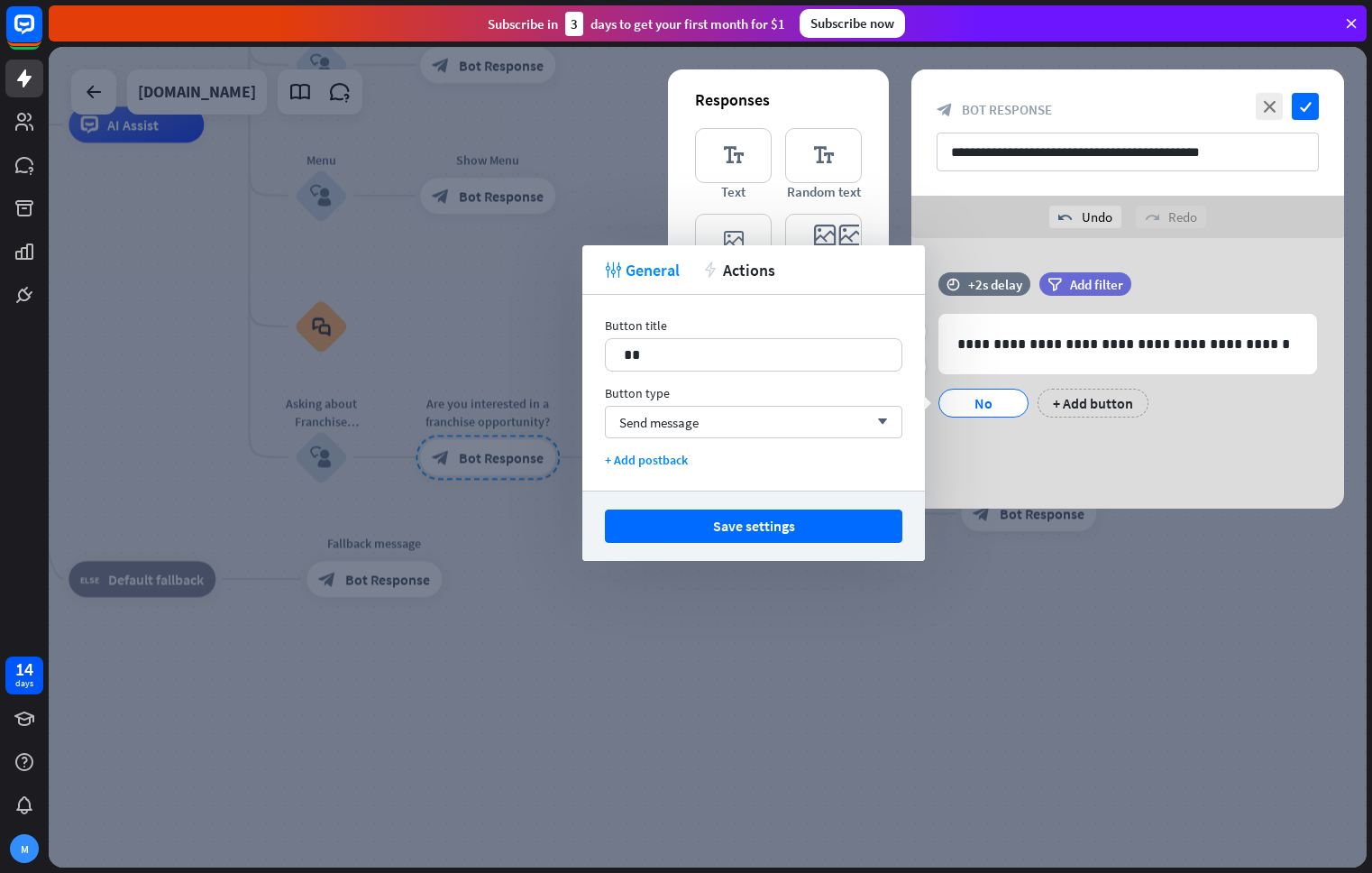
click at [979, 401] on div "No" at bounding box center [983, 403] width 60 height 27
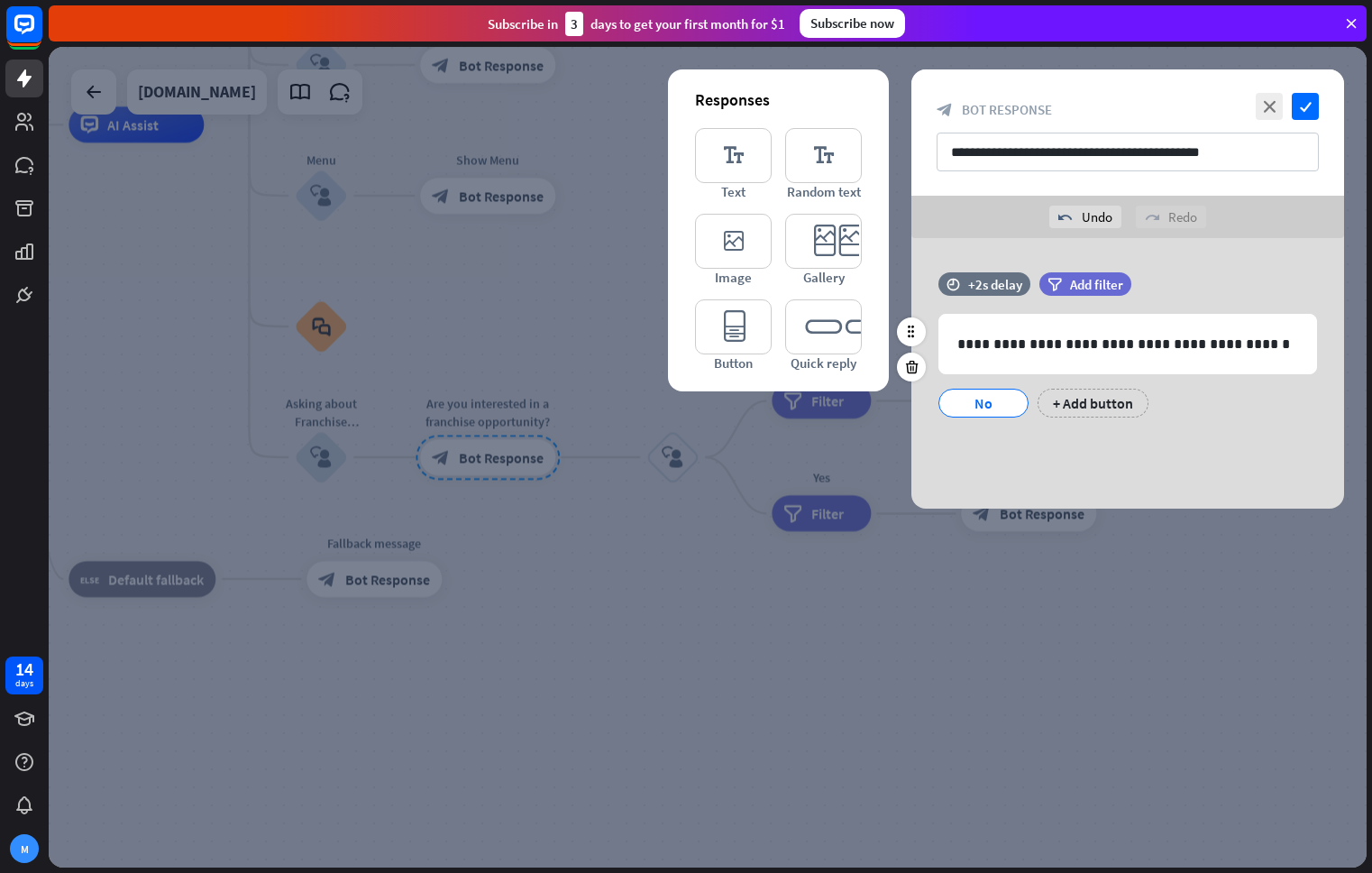
click at [979, 401] on div "No" at bounding box center [983, 403] width 60 height 27
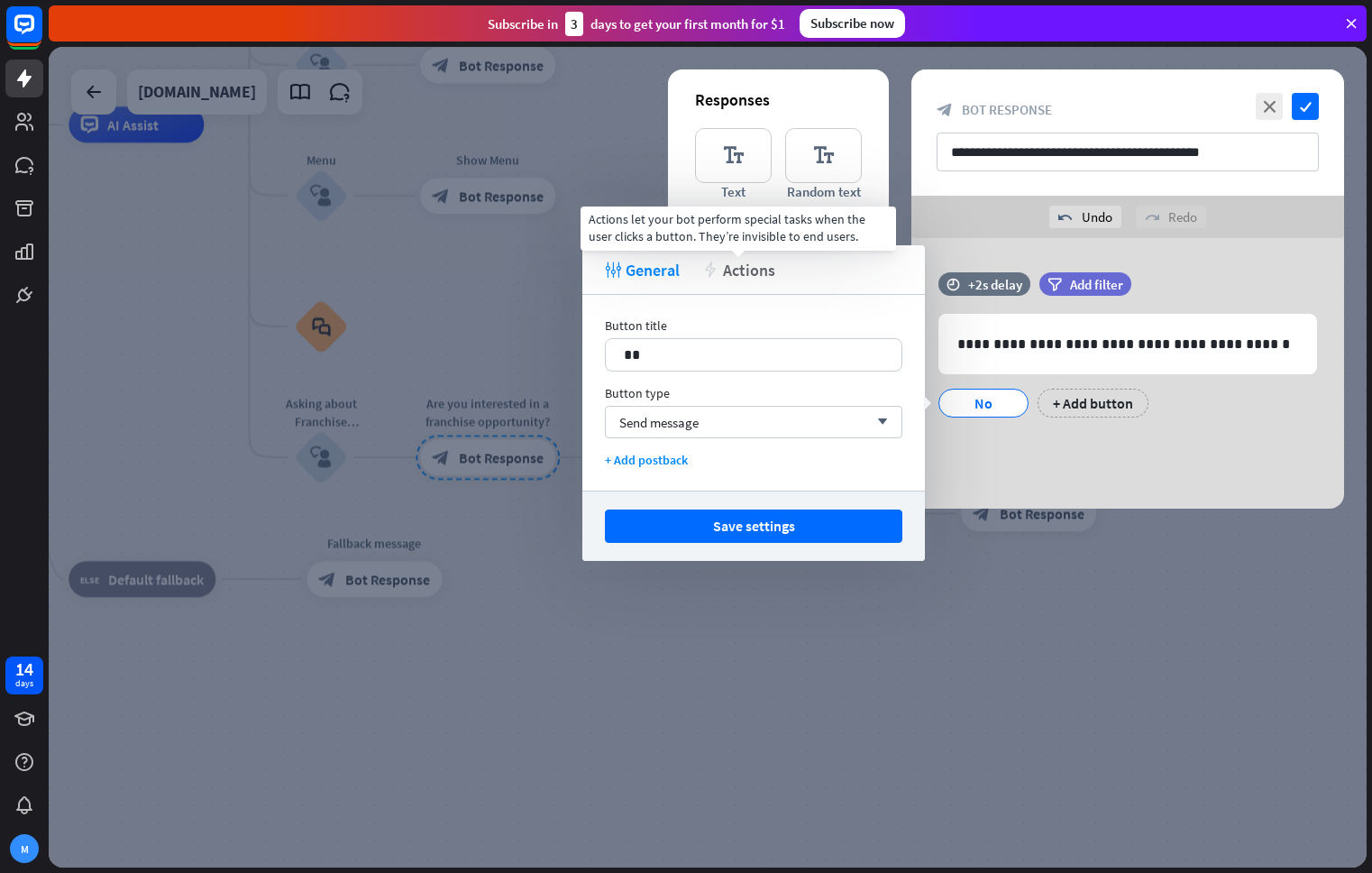
click at [755, 279] on span "Actions" at bounding box center [749, 270] width 52 height 21
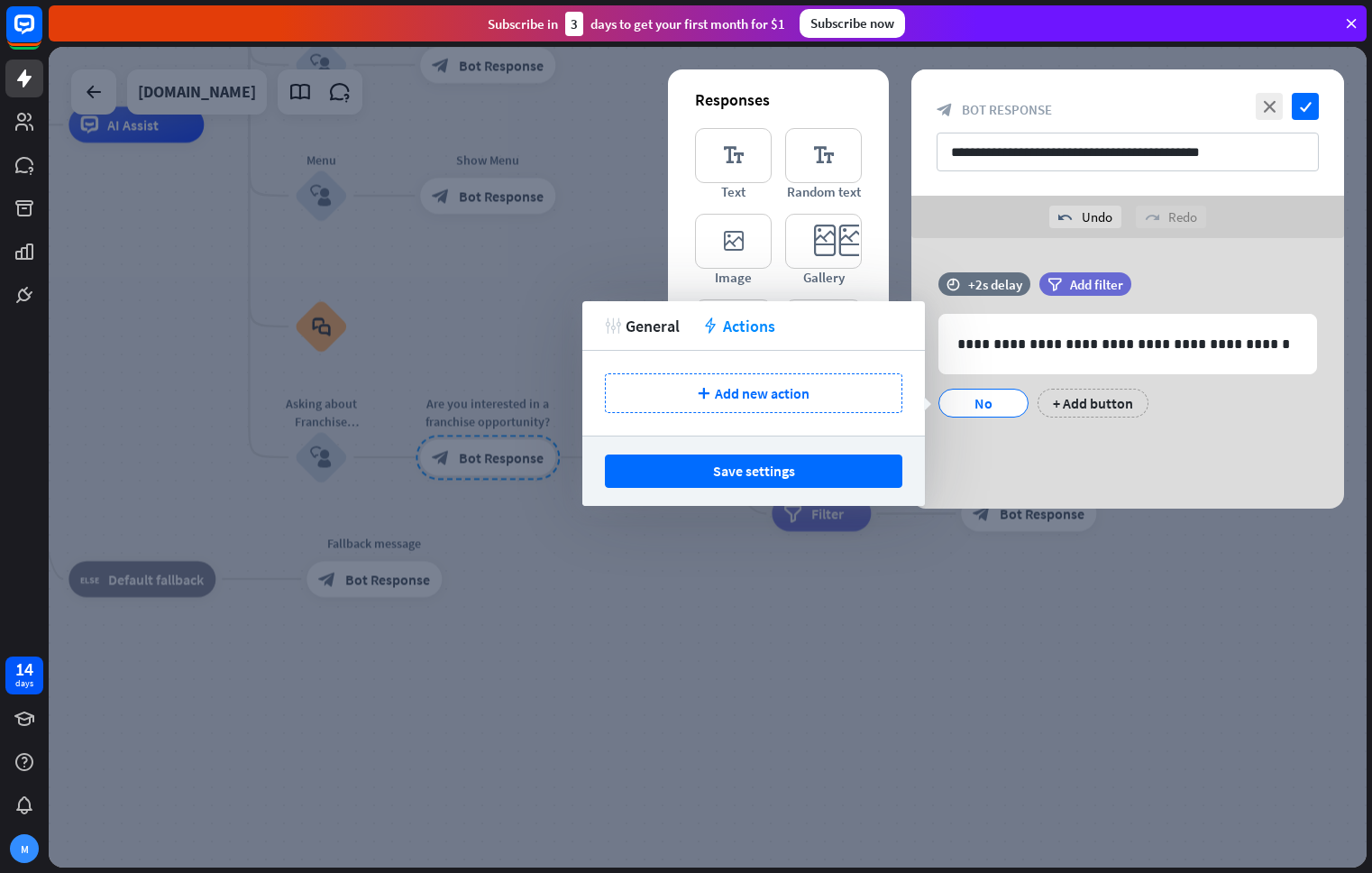
drag, startPoint x: 838, startPoint y: 471, endPoint x: 890, endPoint y: 455, distance: 54.4
click at [837, 471] on button "Save settings" at bounding box center [753, 471] width 297 height 33
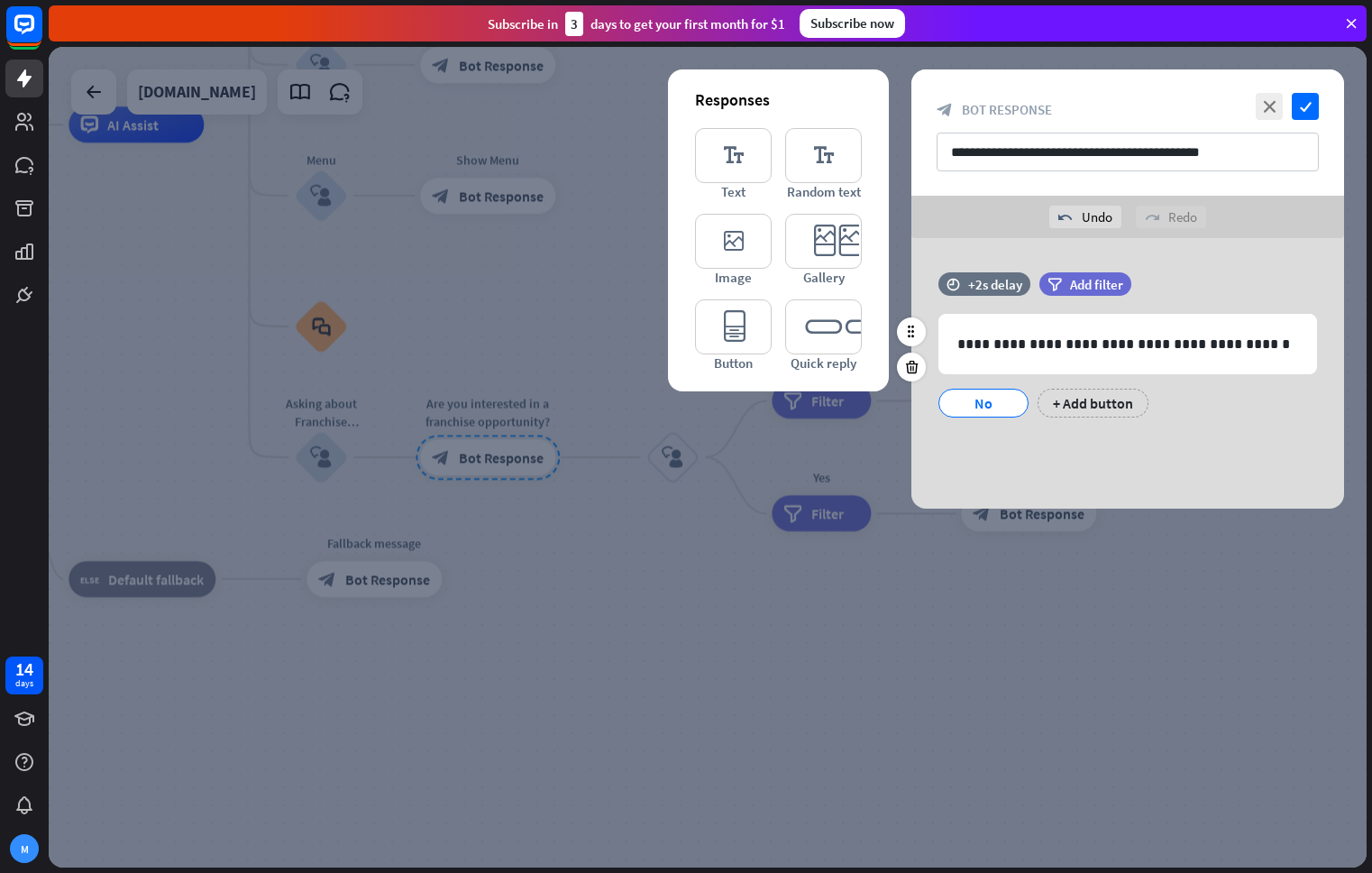
click at [988, 401] on div "No" at bounding box center [983, 403] width 60 height 27
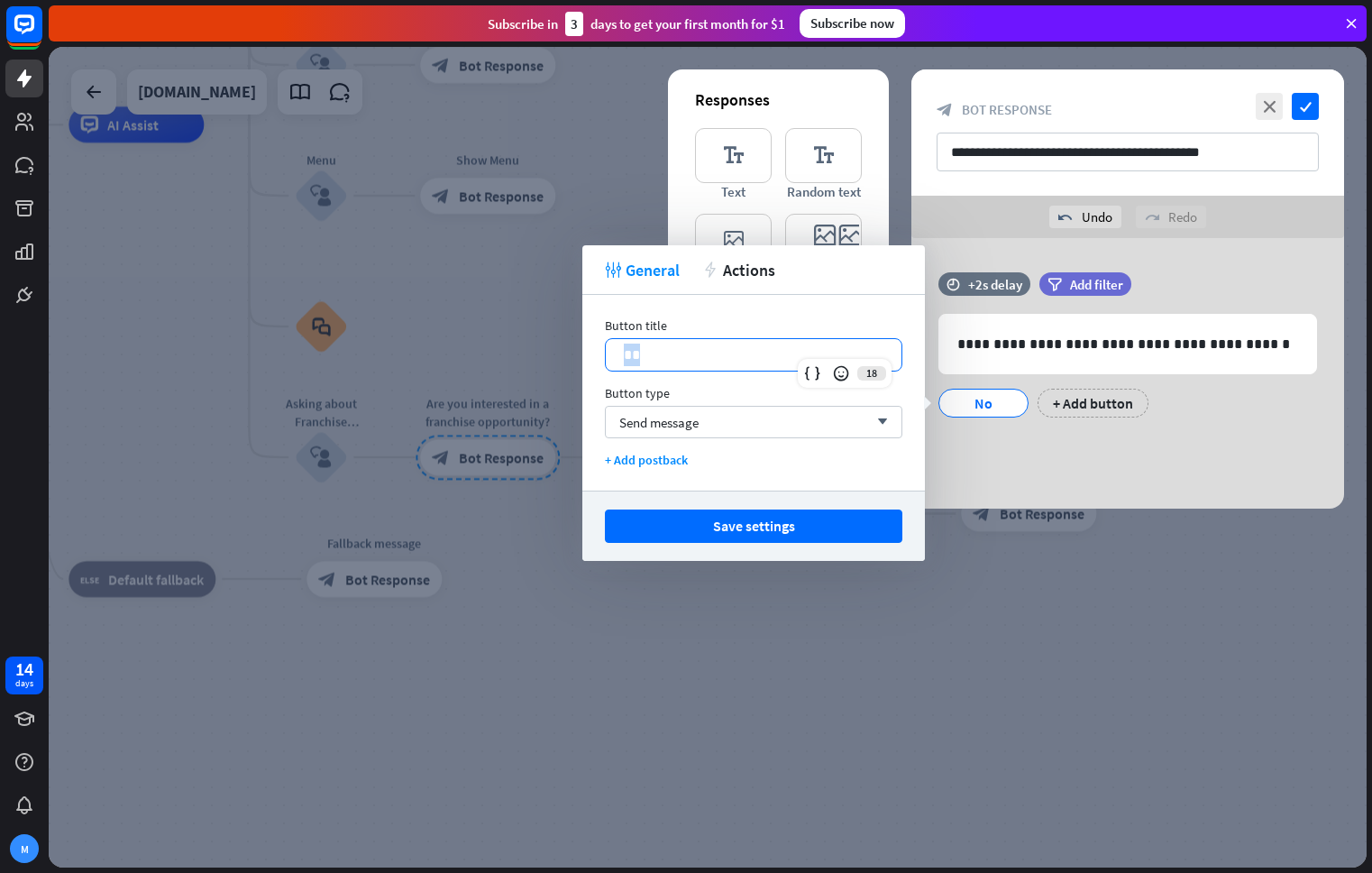
drag, startPoint x: 683, startPoint y: 351, endPoint x: 590, endPoint y: 345, distance: 93.2
click at [590, 345] on div "Button title 18 ** Button type Send message arrow_down + Add postback" at bounding box center [753, 393] width 342 height 196
click at [690, 423] on span "Send message" at bounding box center [659, 422] width 79 height 18
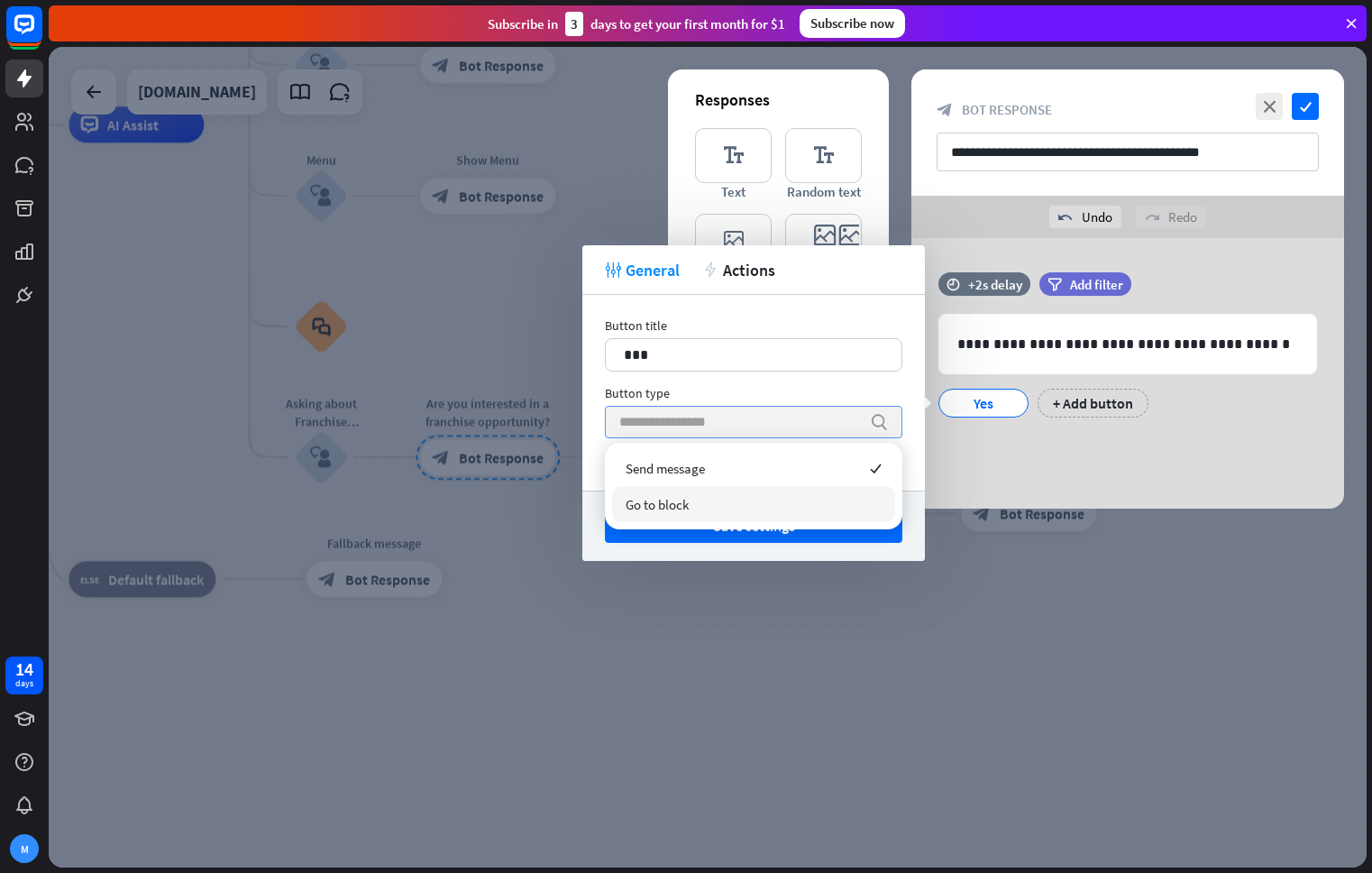
click at [729, 503] on div "Go to block" at bounding box center [753, 503] width 283 height 36
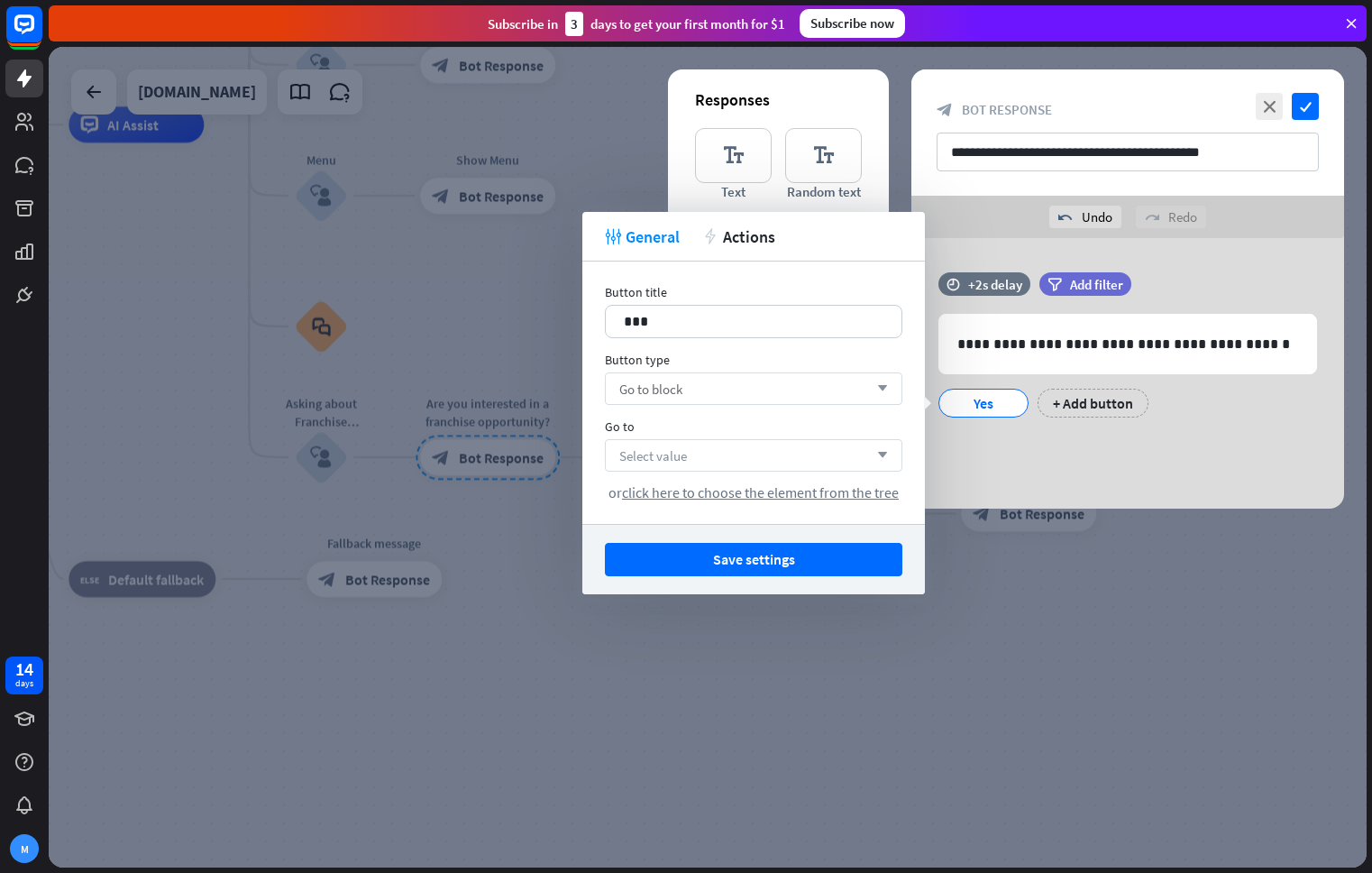
click at [753, 462] on div "Select value arrow_down" at bounding box center [753, 455] width 297 height 32
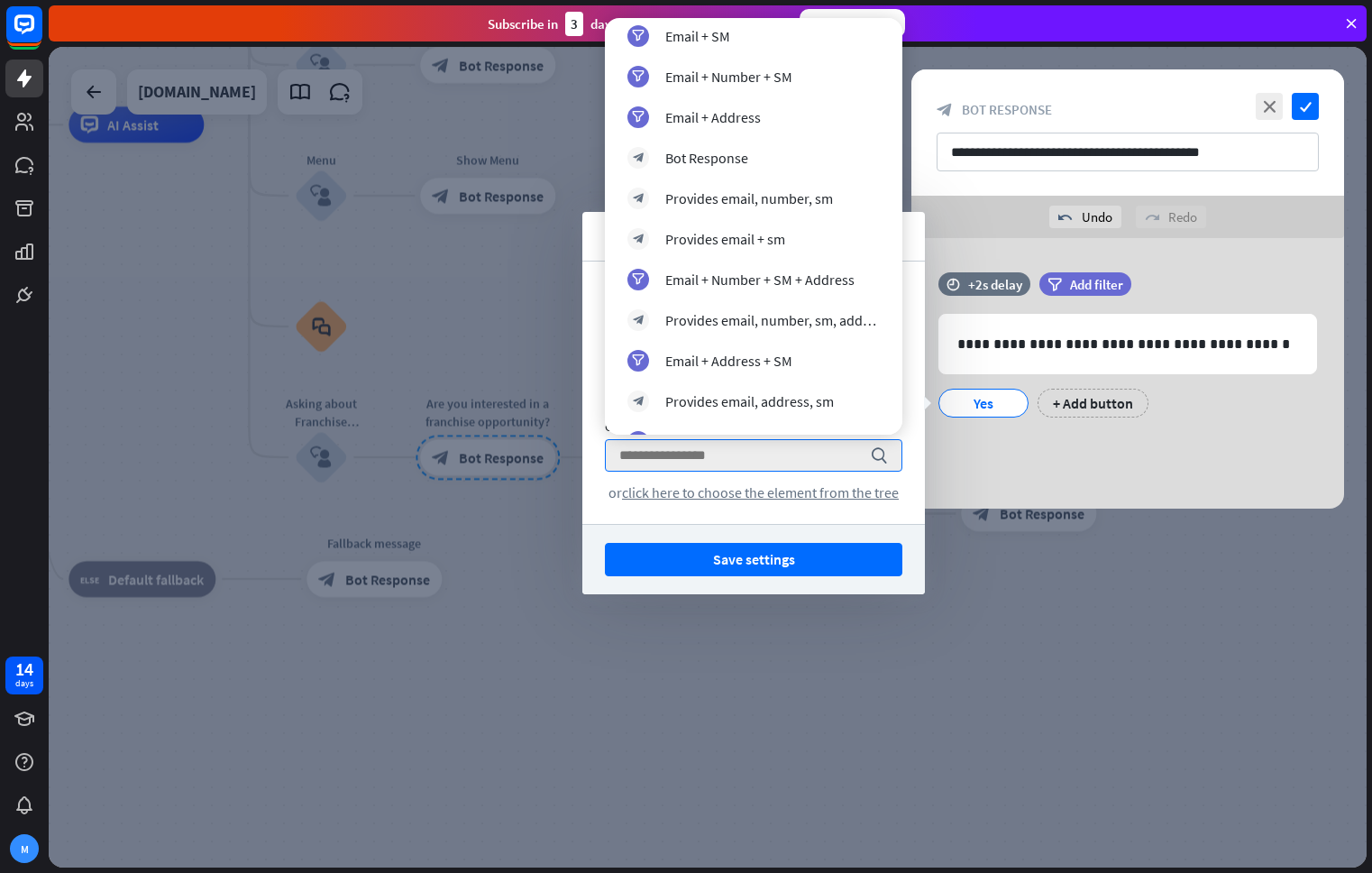
scroll to position [1708, 0]
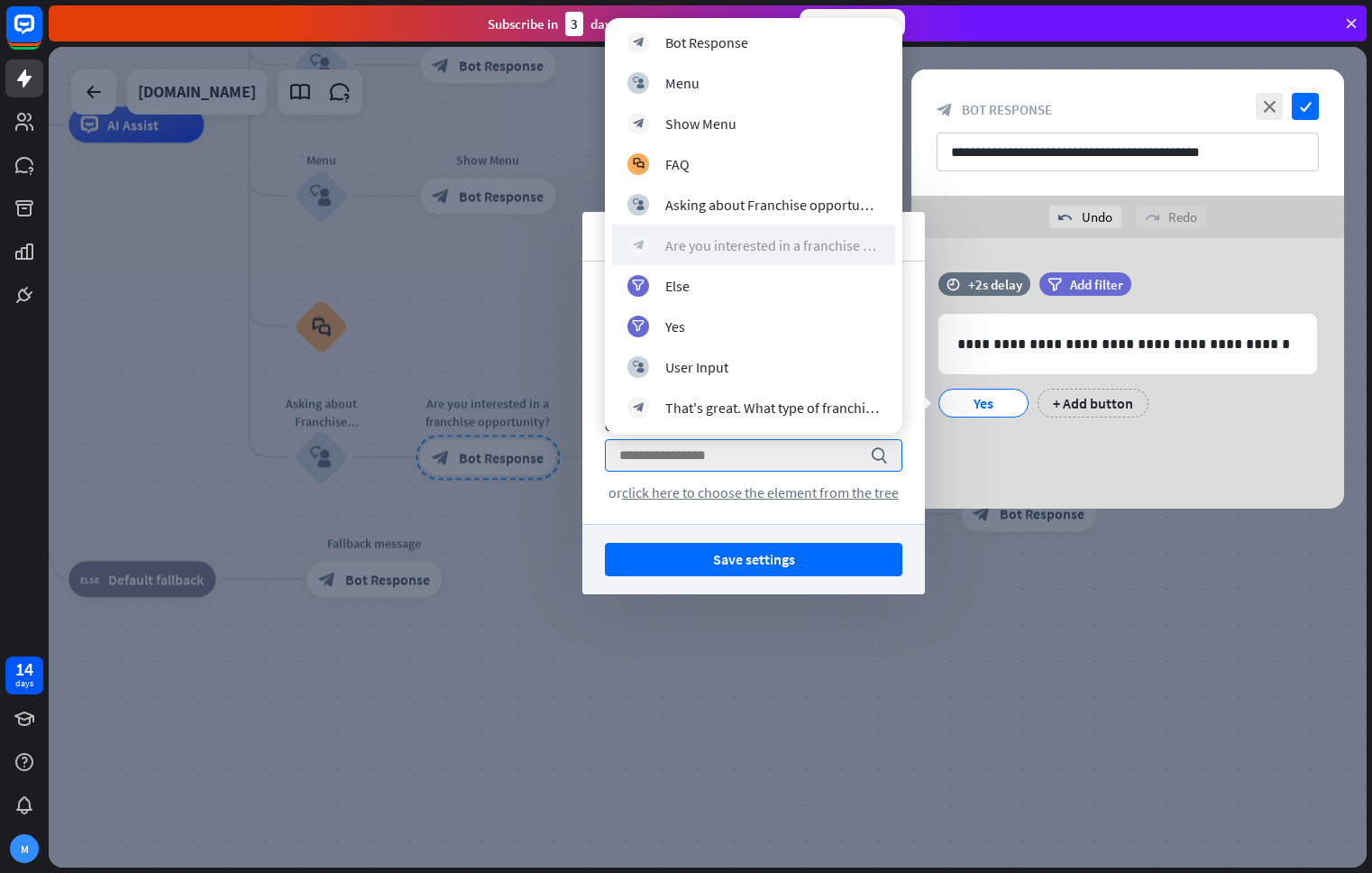
click at [806, 249] on div "Are you interested in a franchise opportunity?" at bounding box center [772, 245] width 214 height 18
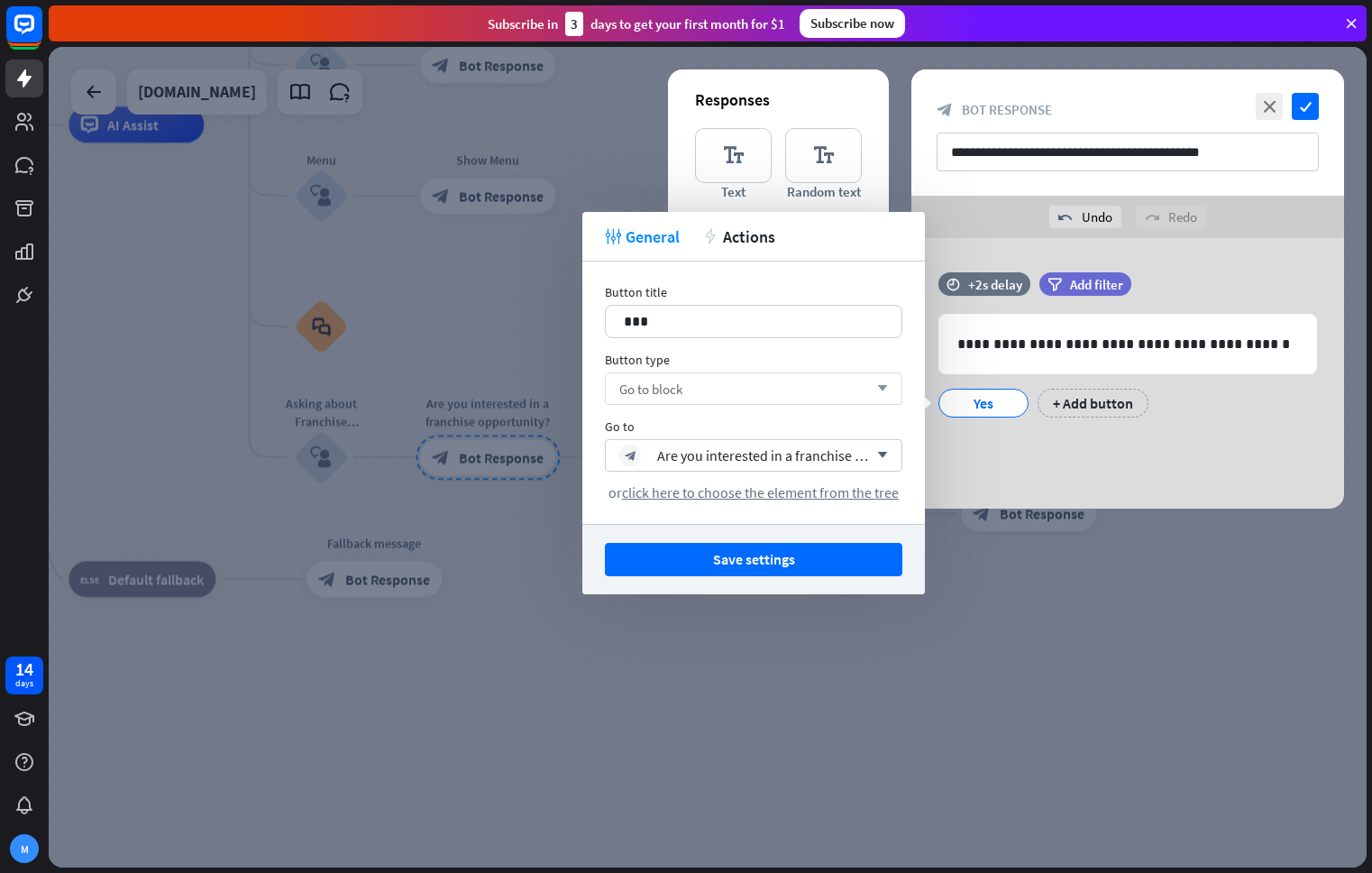
click at [824, 559] on button "Save settings" at bounding box center [753, 559] width 297 height 33
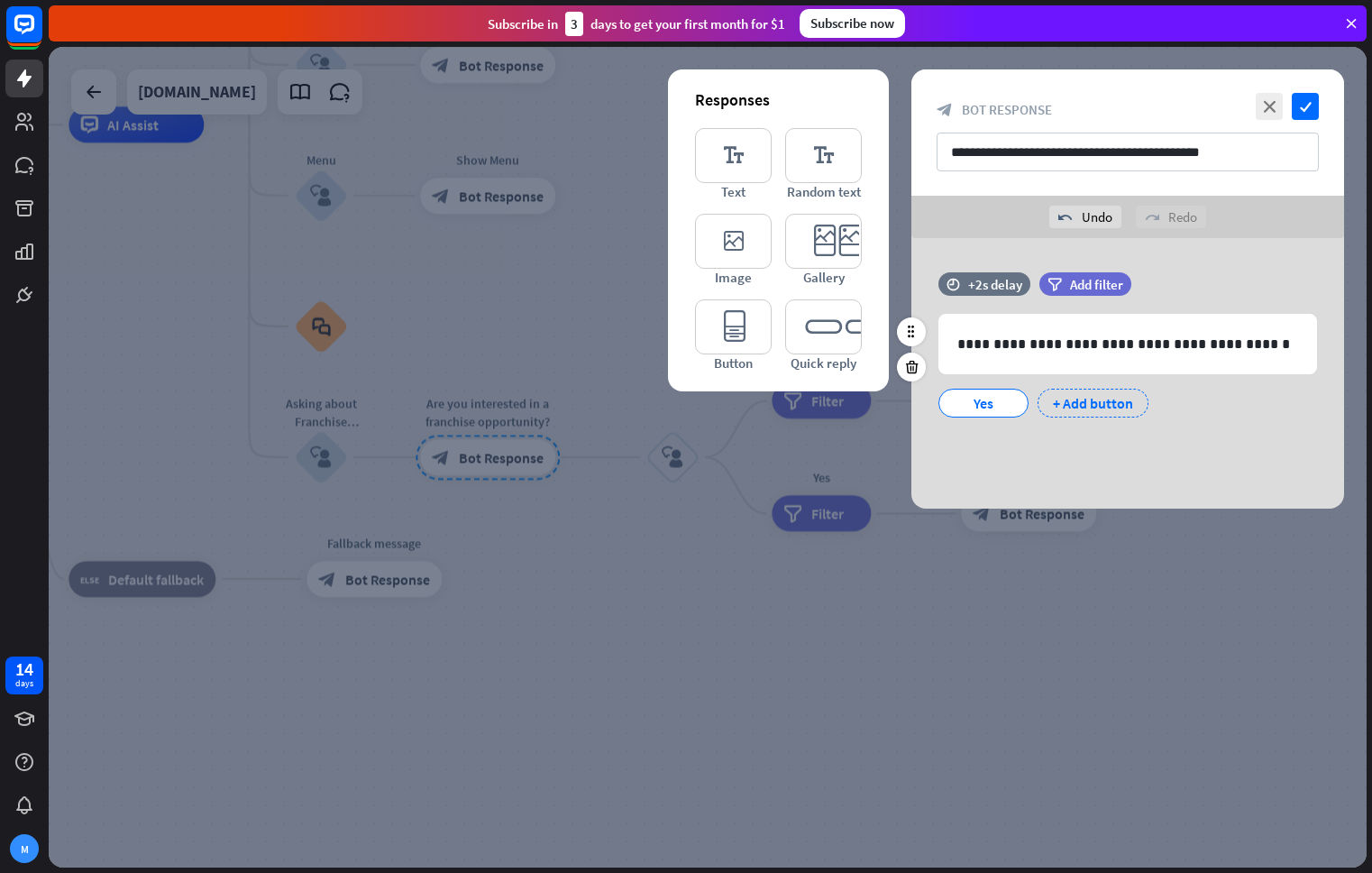
click at [1083, 406] on div "+ Add button" at bounding box center [1092, 403] width 110 height 29
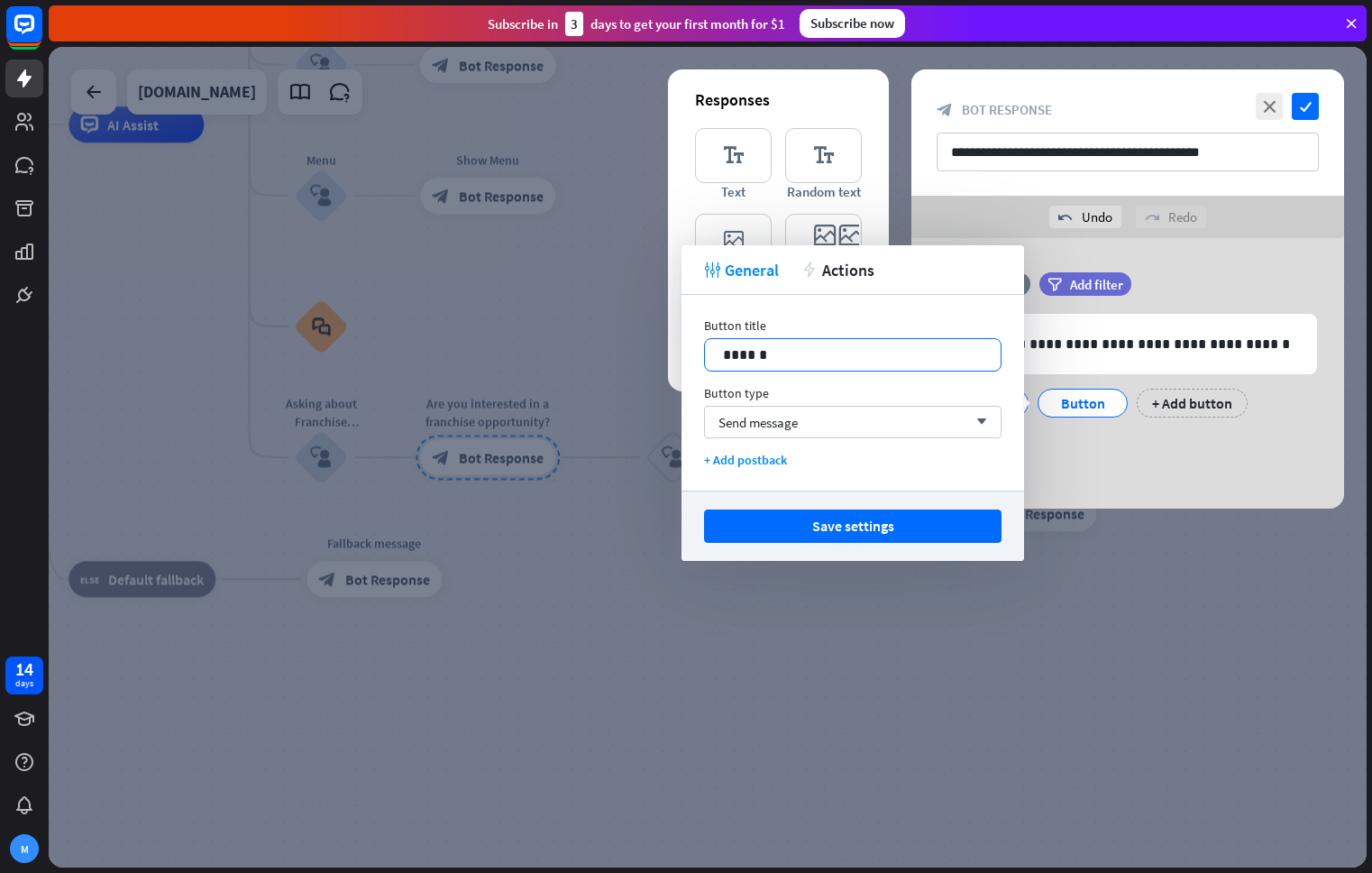
click at [803, 359] on p "******" at bounding box center [853, 354] width 260 height 22
click at [846, 425] on div "Send message arrow_down" at bounding box center [852, 421] width 297 height 32
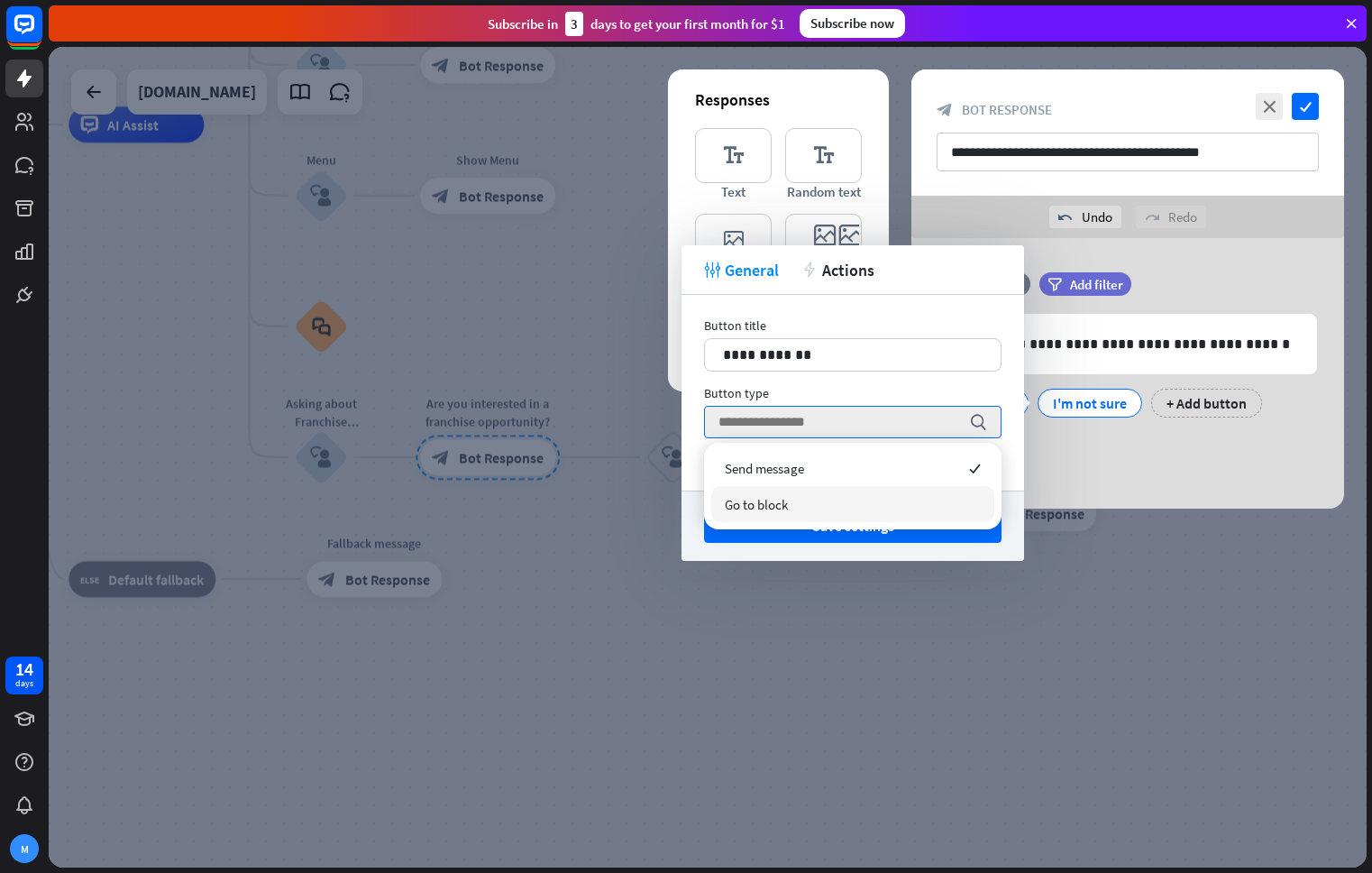
click at [818, 504] on div "Go to block" at bounding box center [853, 503] width 283 height 36
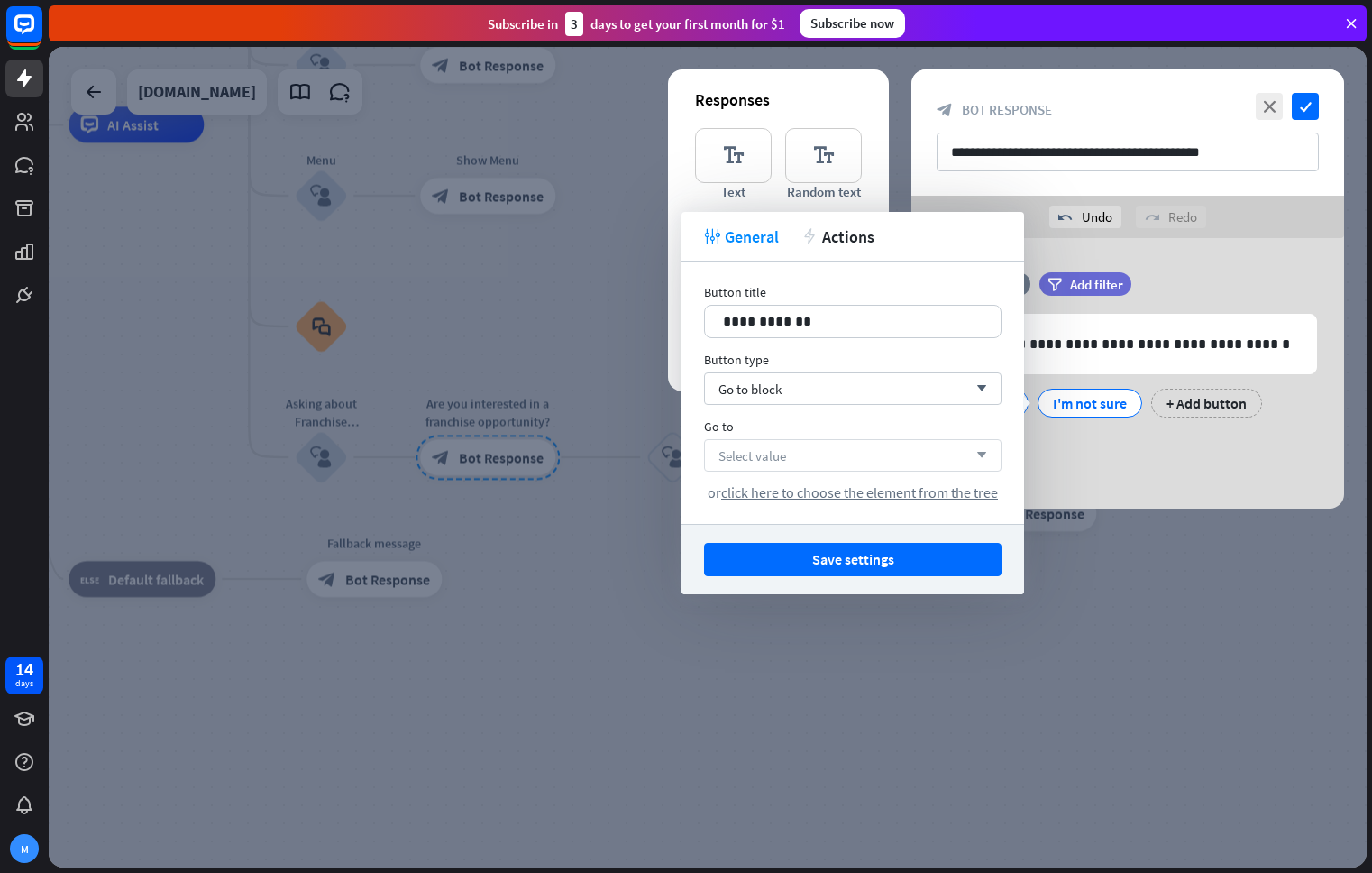
click at [835, 452] on div "Select value arrow_down" at bounding box center [852, 455] width 297 height 32
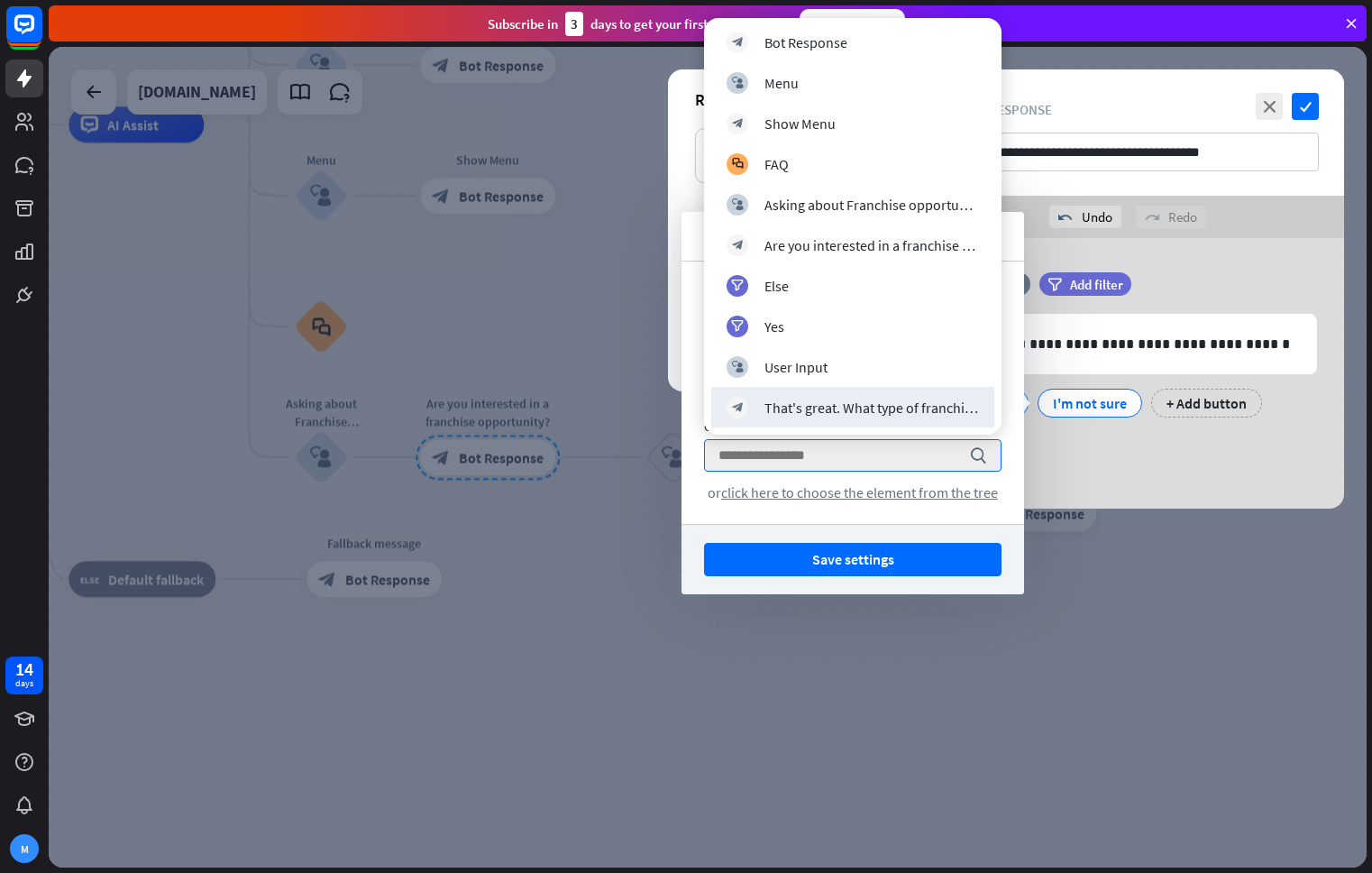
click at [1130, 457] on div "**********" at bounding box center [1127, 372] width 433 height 271
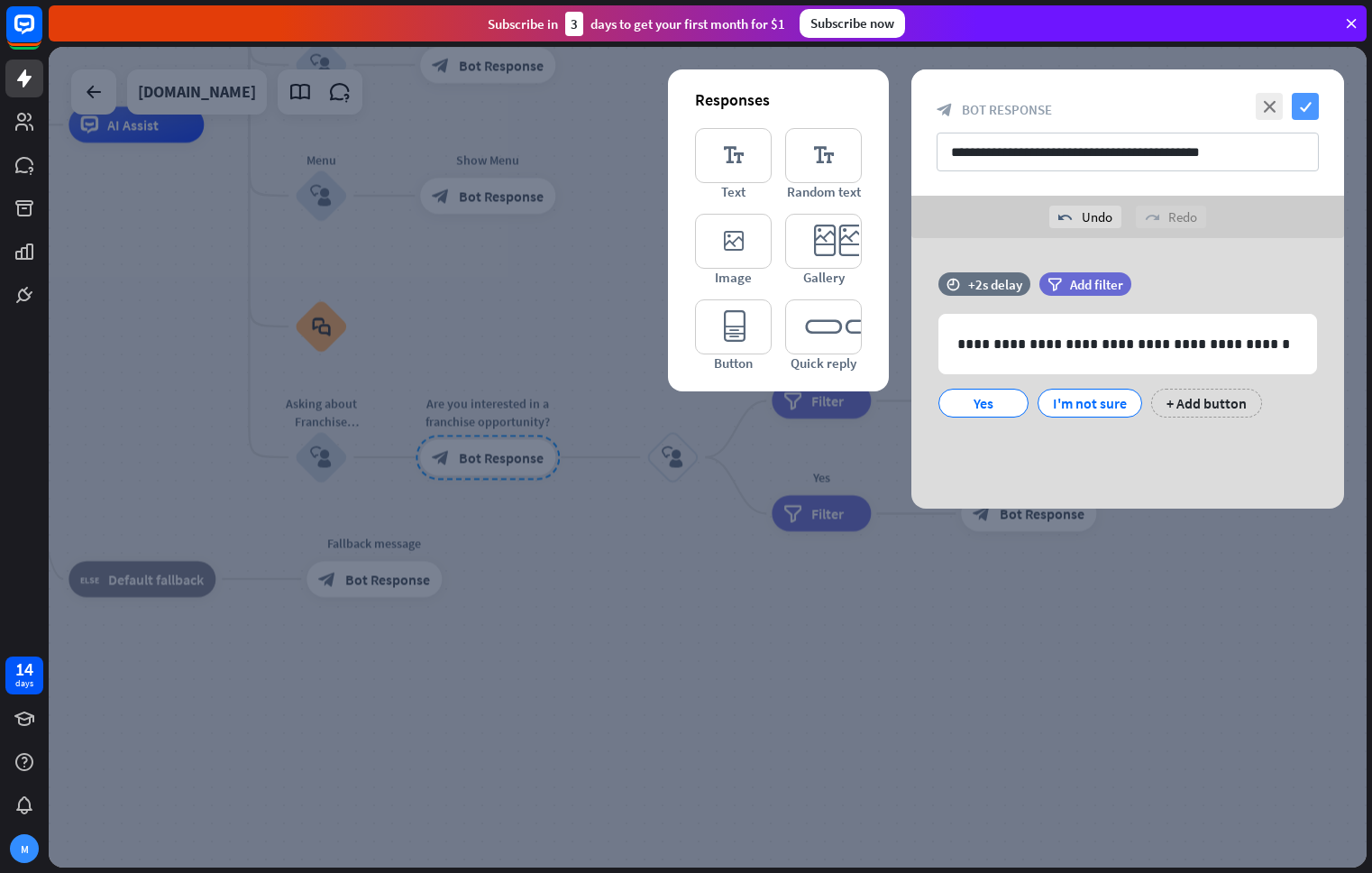
click at [1307, 109] on icon "check" at bounding box center [1306, 107] width 27 height 27
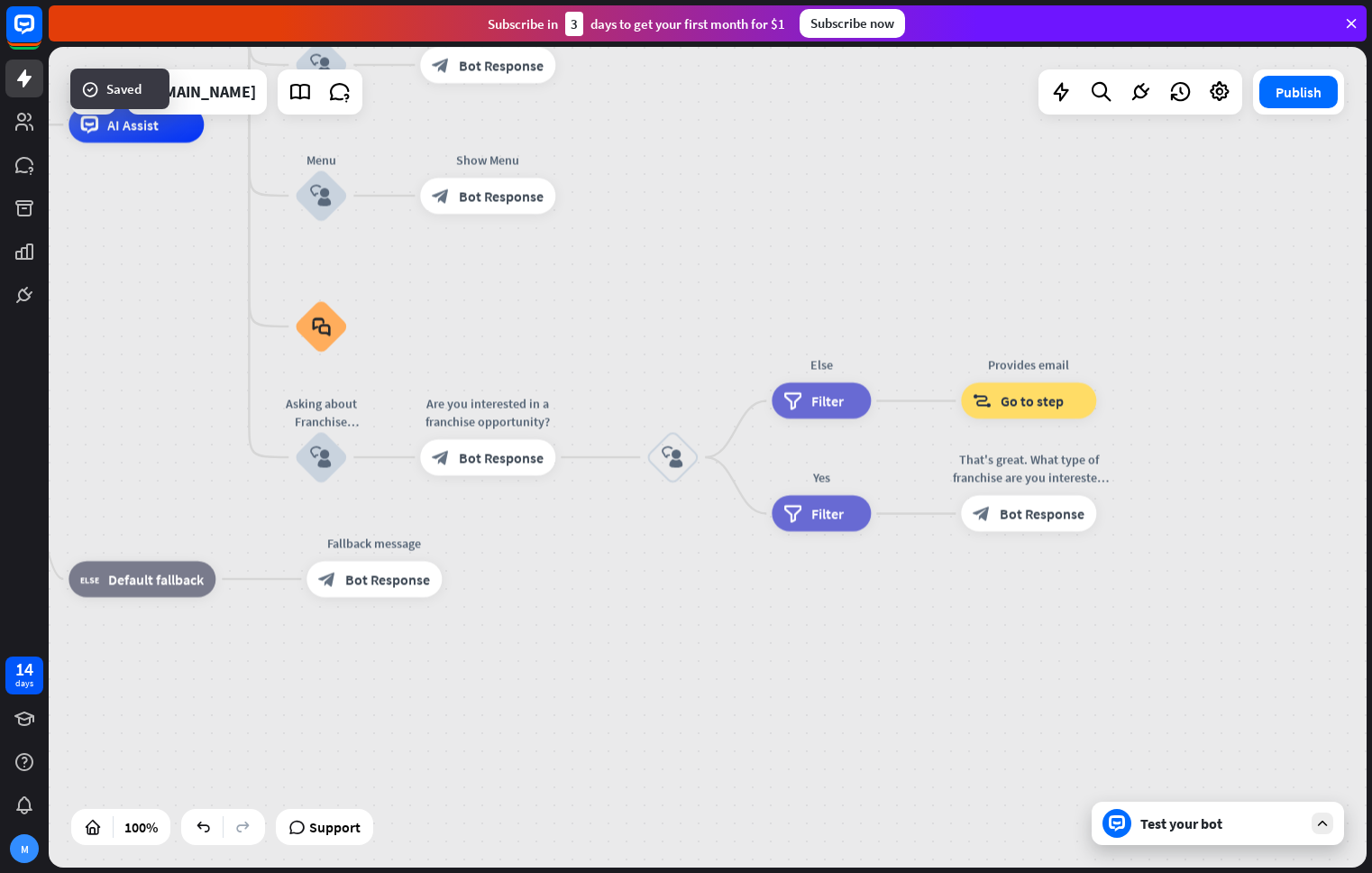
click at [1243, 822] on div "Test your bot" at bounding box center [1222, 823] width 162 height 18
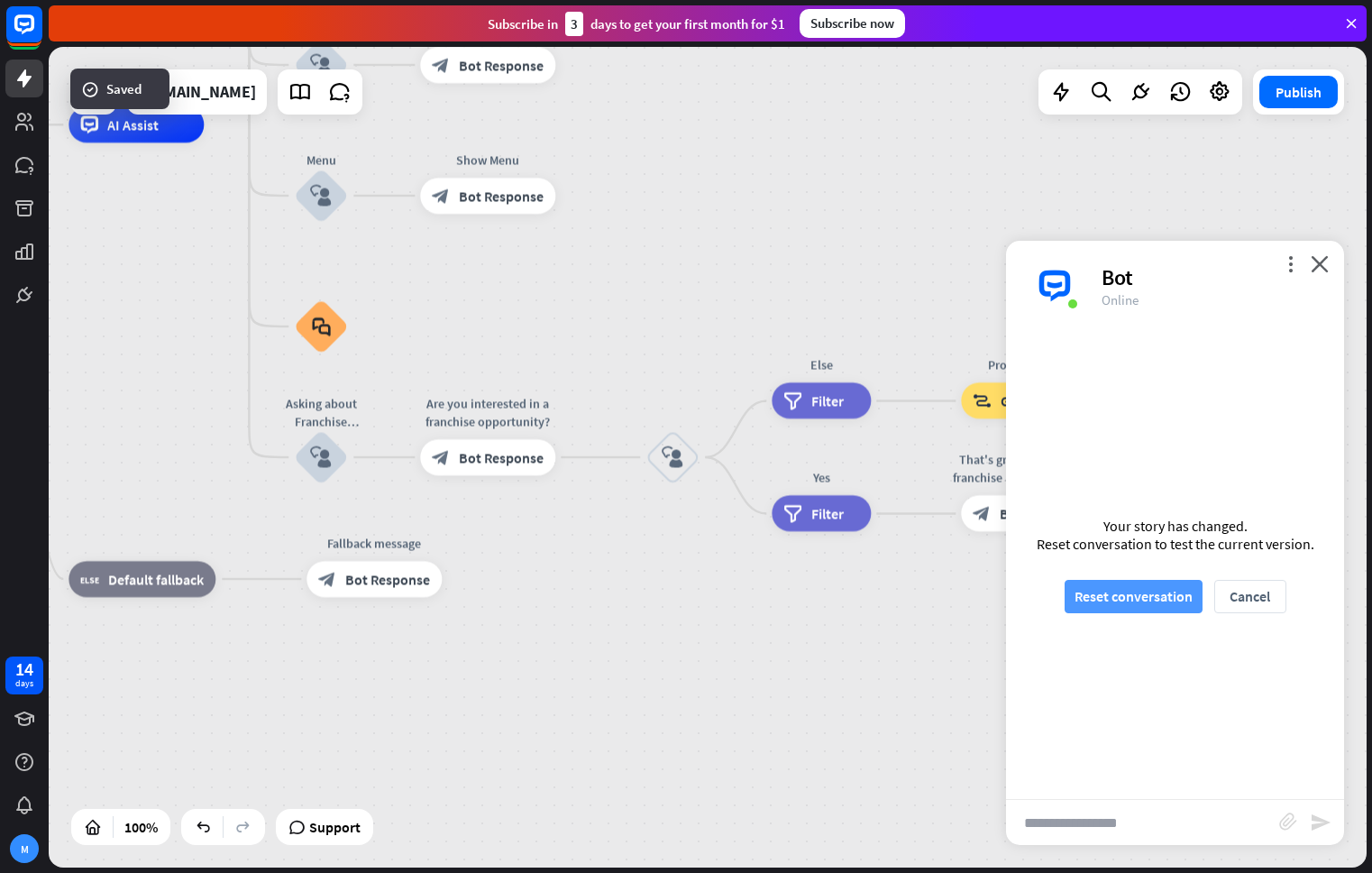
click at [1155, 600] on button "Reset conversation" at bounding box center [1133, 596] width 138 height 33
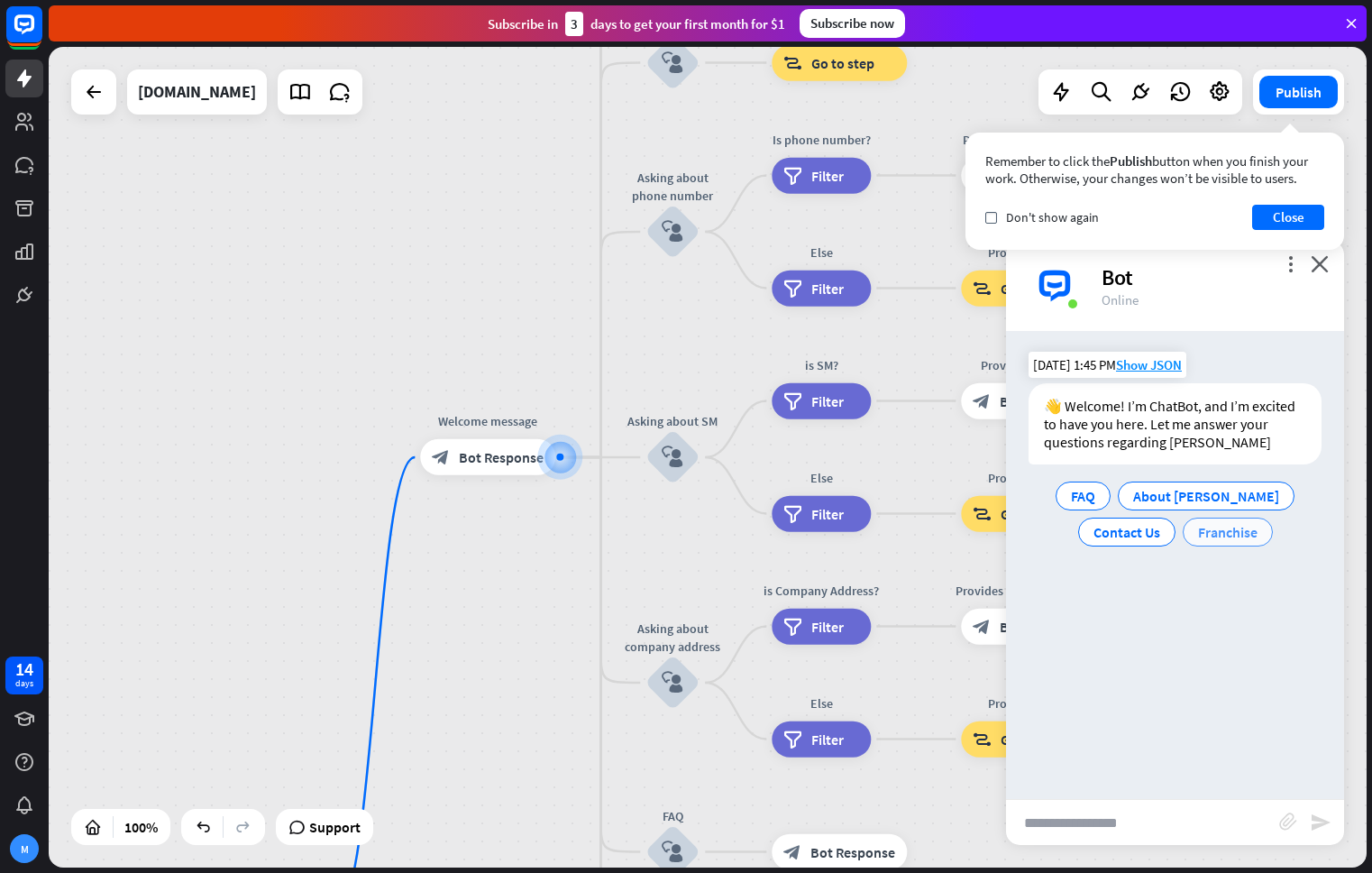
click at [1222, 539] on span "Franchise" at bounding box center [1227, 532] width 60 height 18
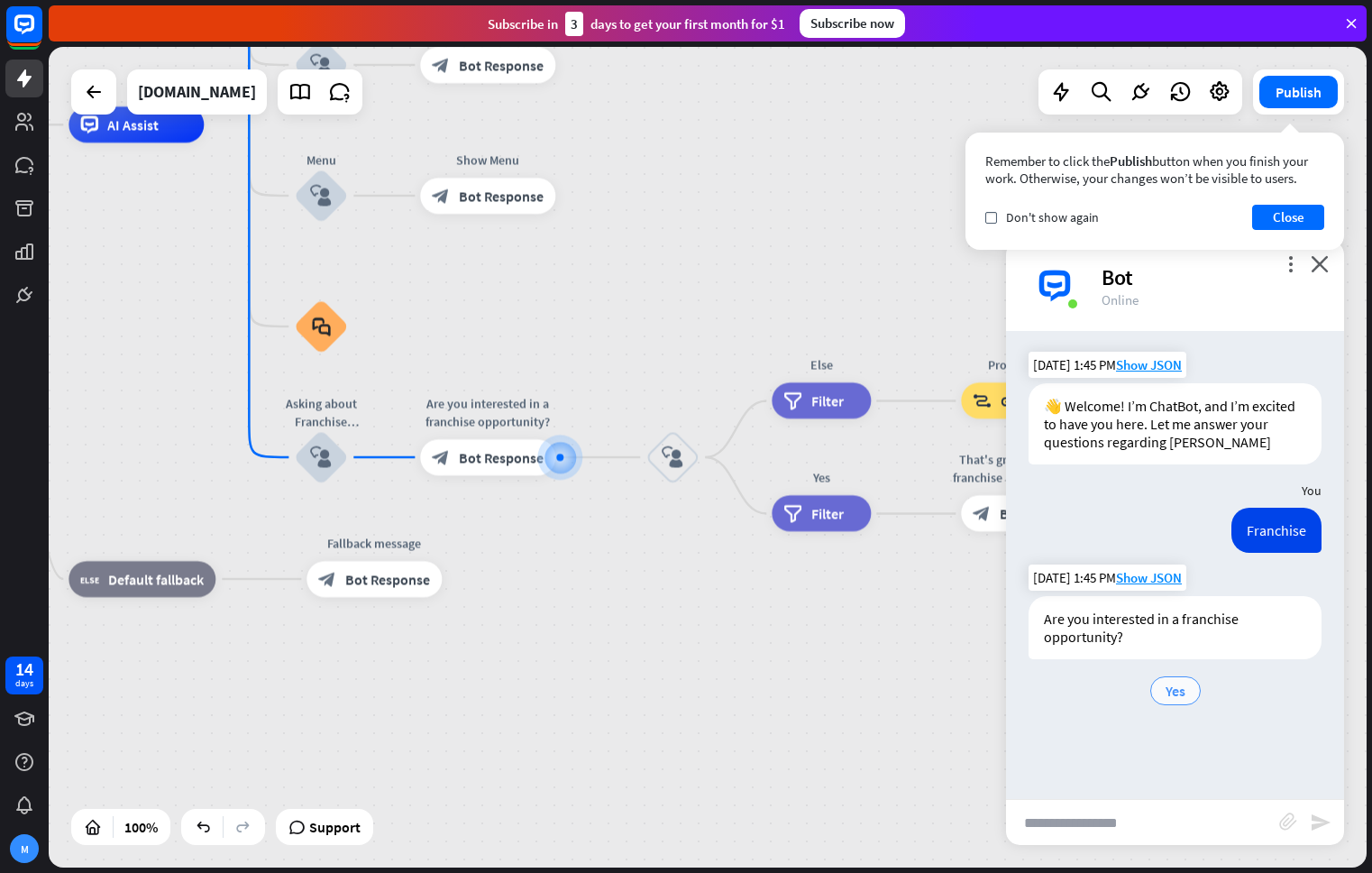
click at [1189, 693] on div "Yes" at bounding box center [1176, 691] width 51 height 29
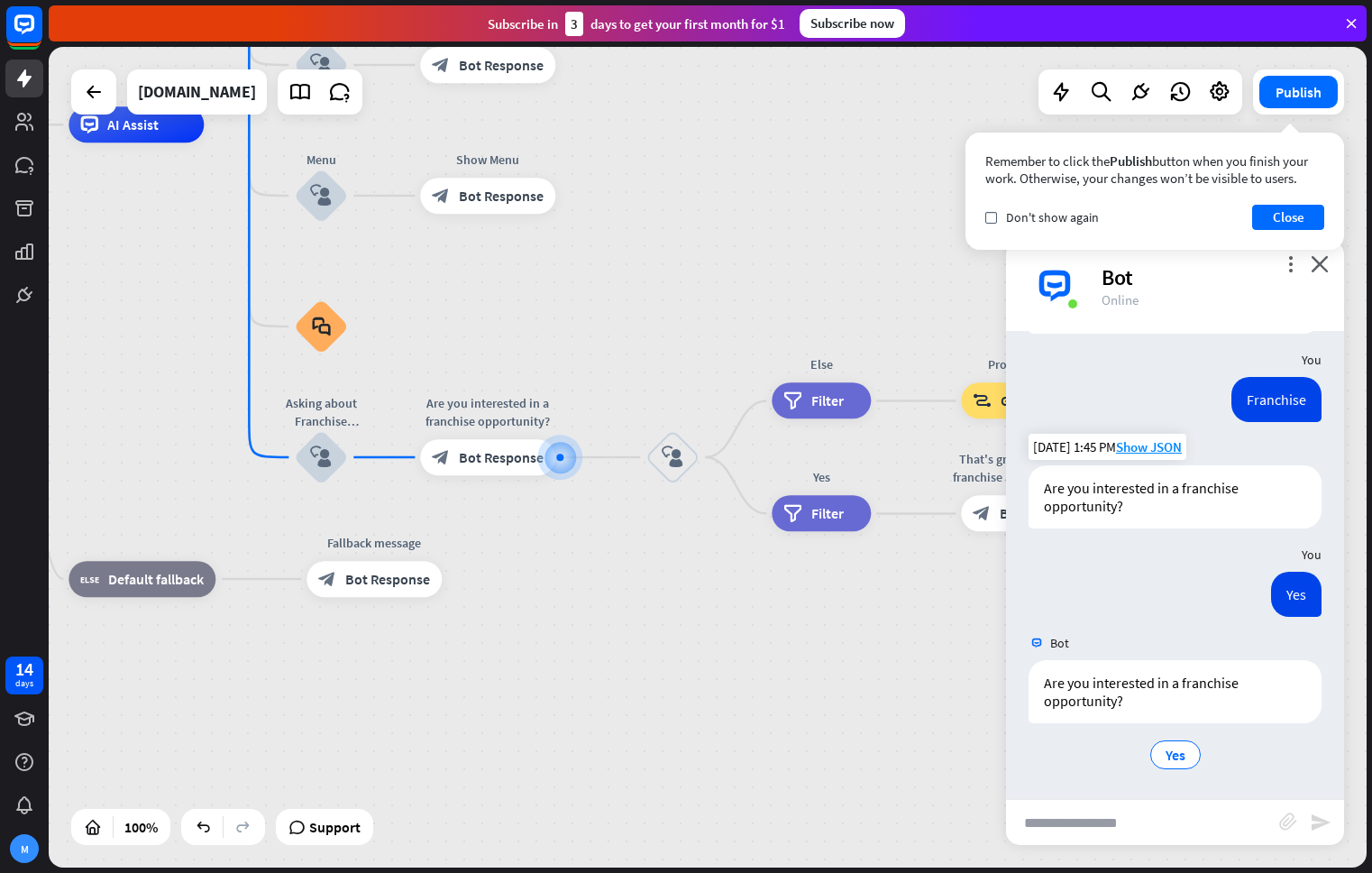
scroll to position [132, 0]
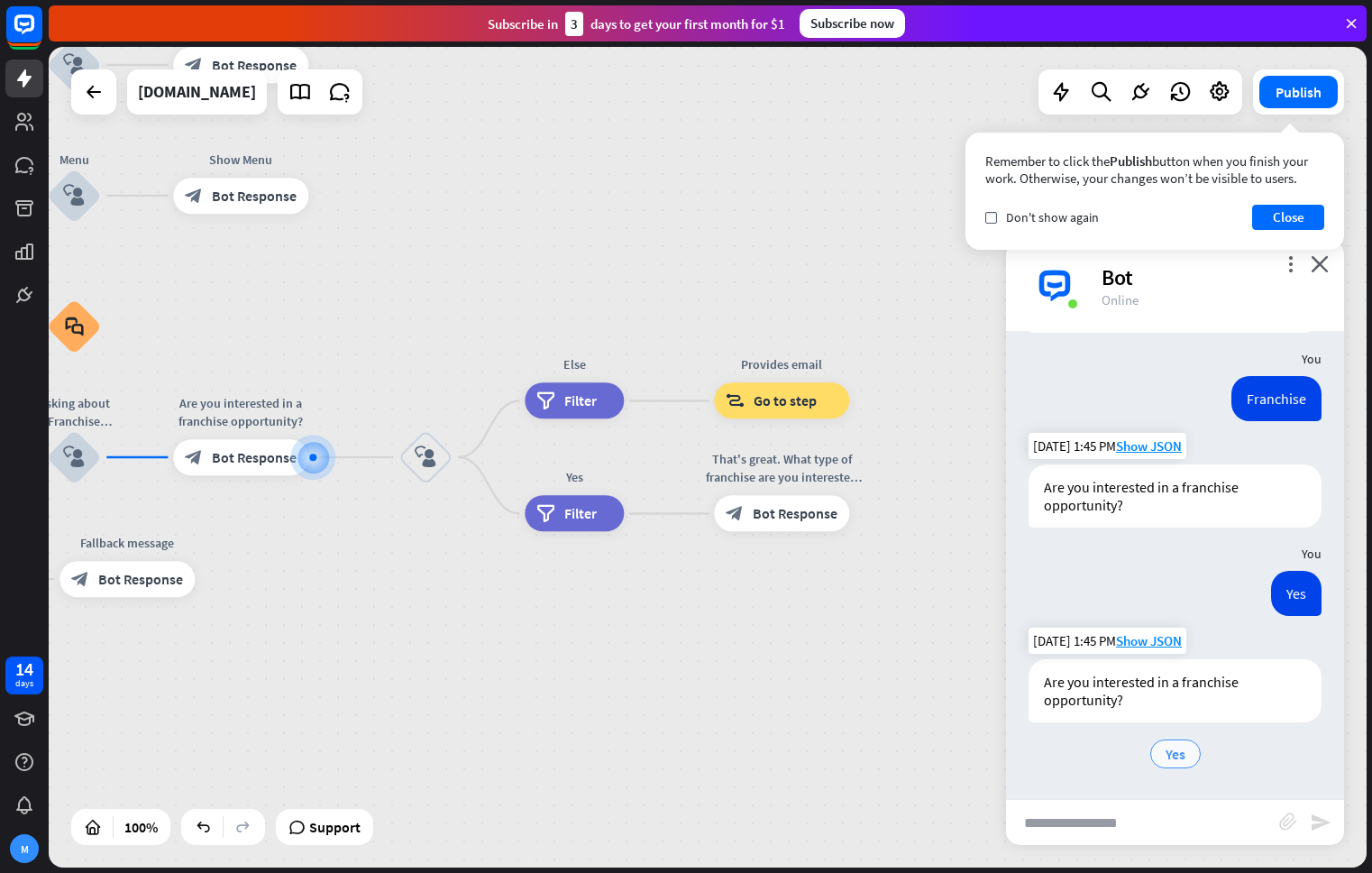
click at [1185, 744] on div "Yes" at bounding box center [1176, 754] width 51 height 29
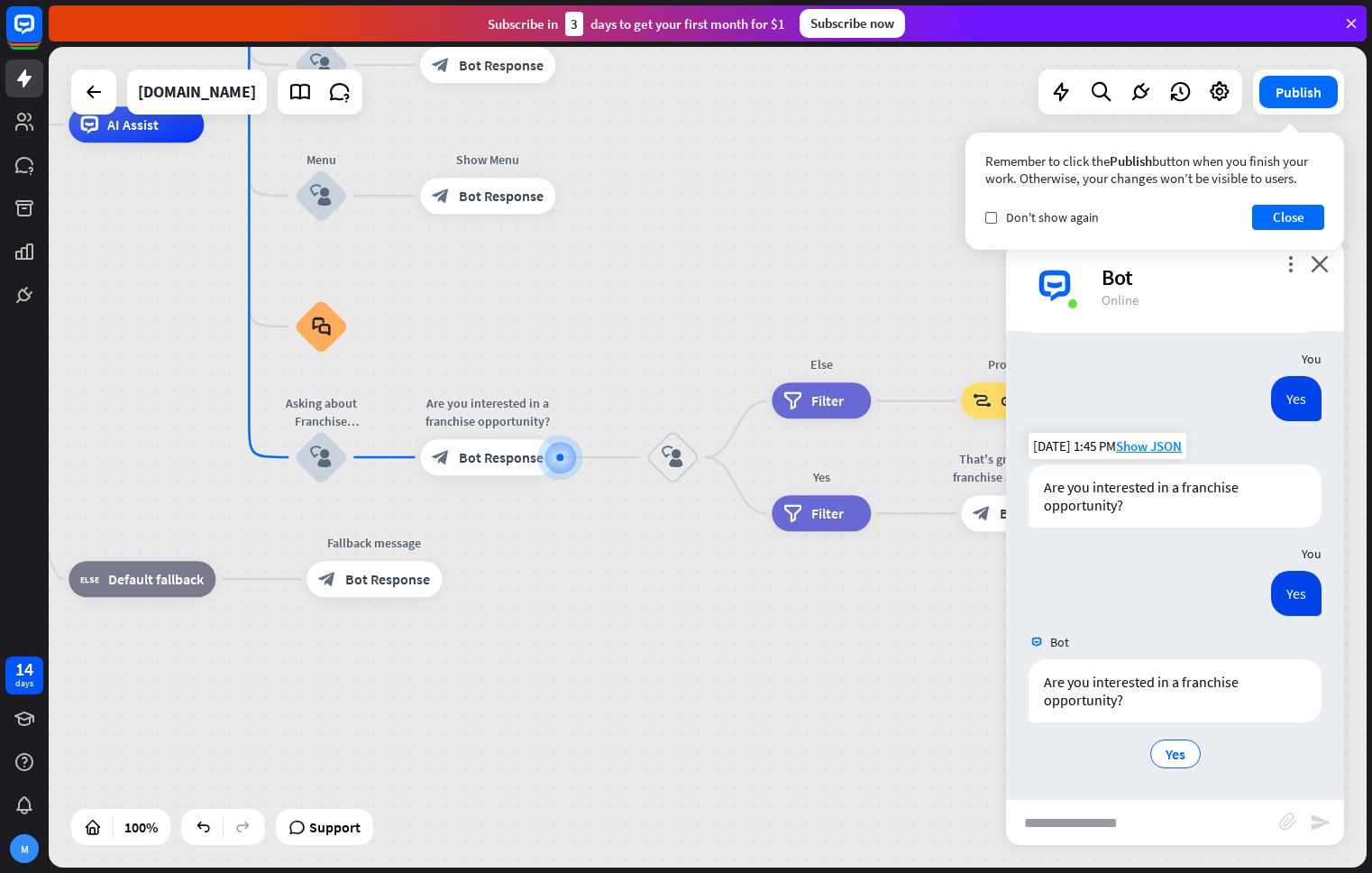
scroll to position [327, 0]
click at [519, 455] on span "Bot Response" at bounding box center [500, 457] width 85 height 18
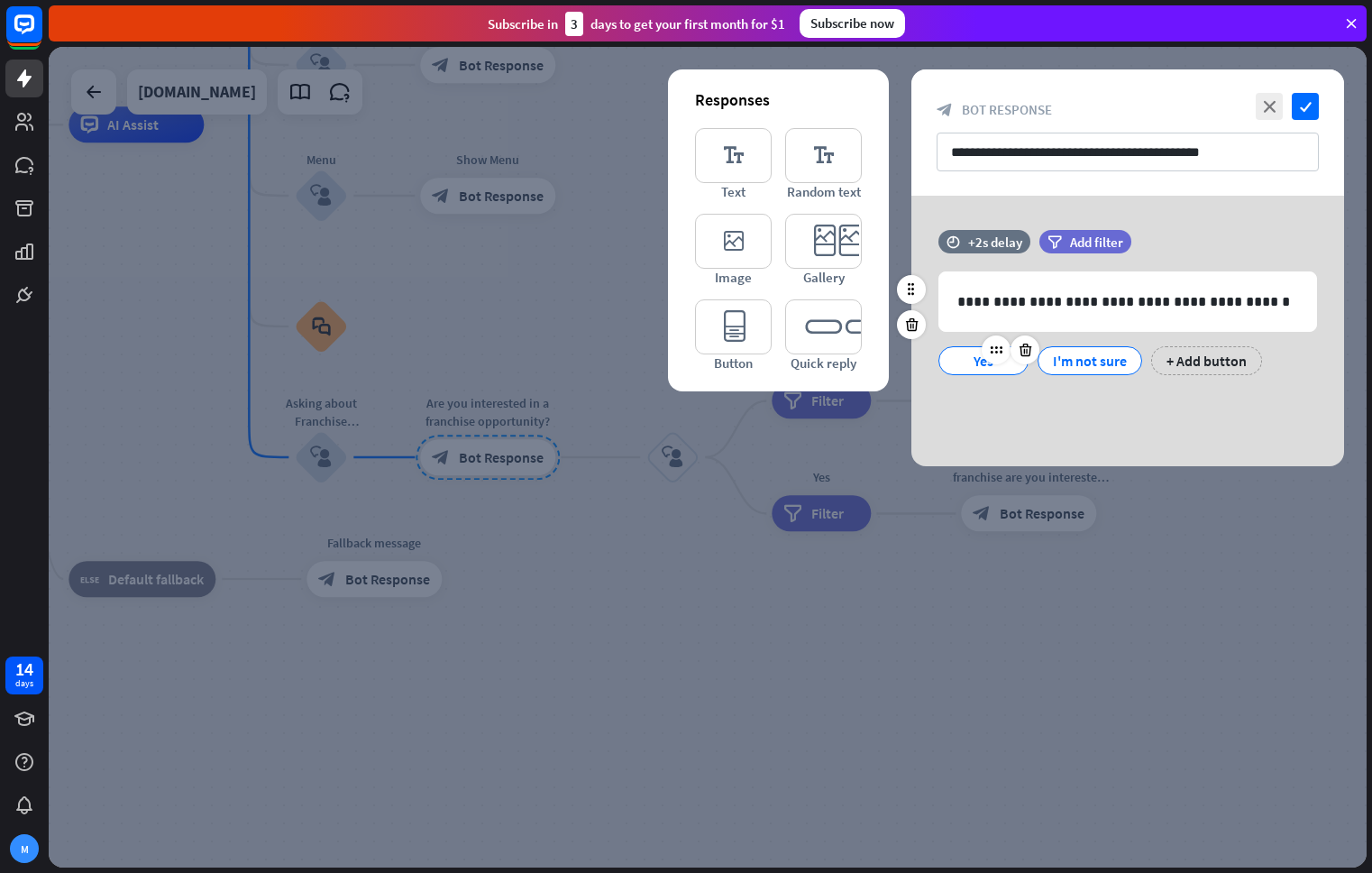
click at [960, 371] on div "Yes" at bounding box center [983, 361] width 60 height 27
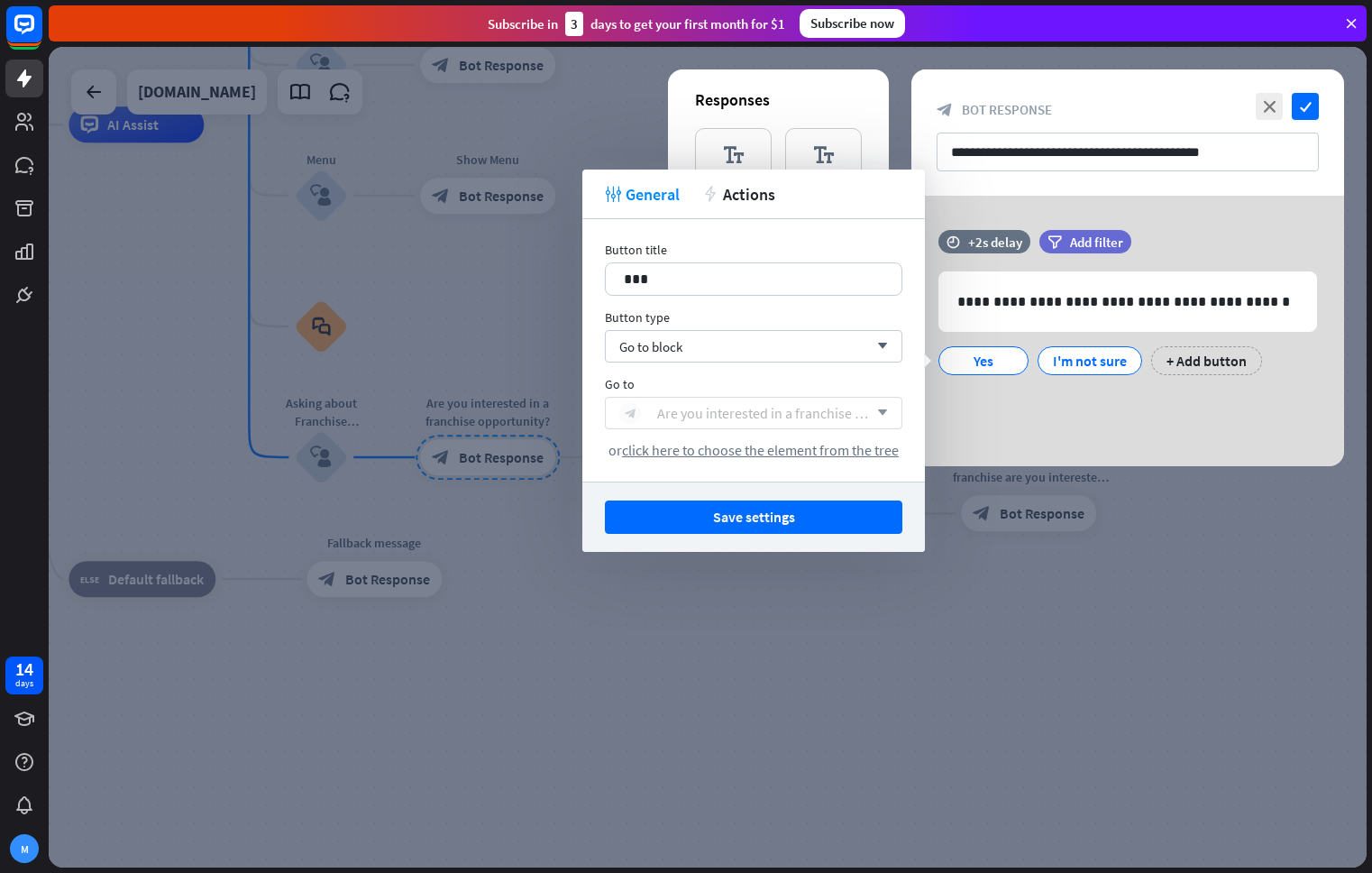
click at [813, 412] on div "Are you interested in a franchise opportunity?" at bounding box center [762, 413] width 211 height 18
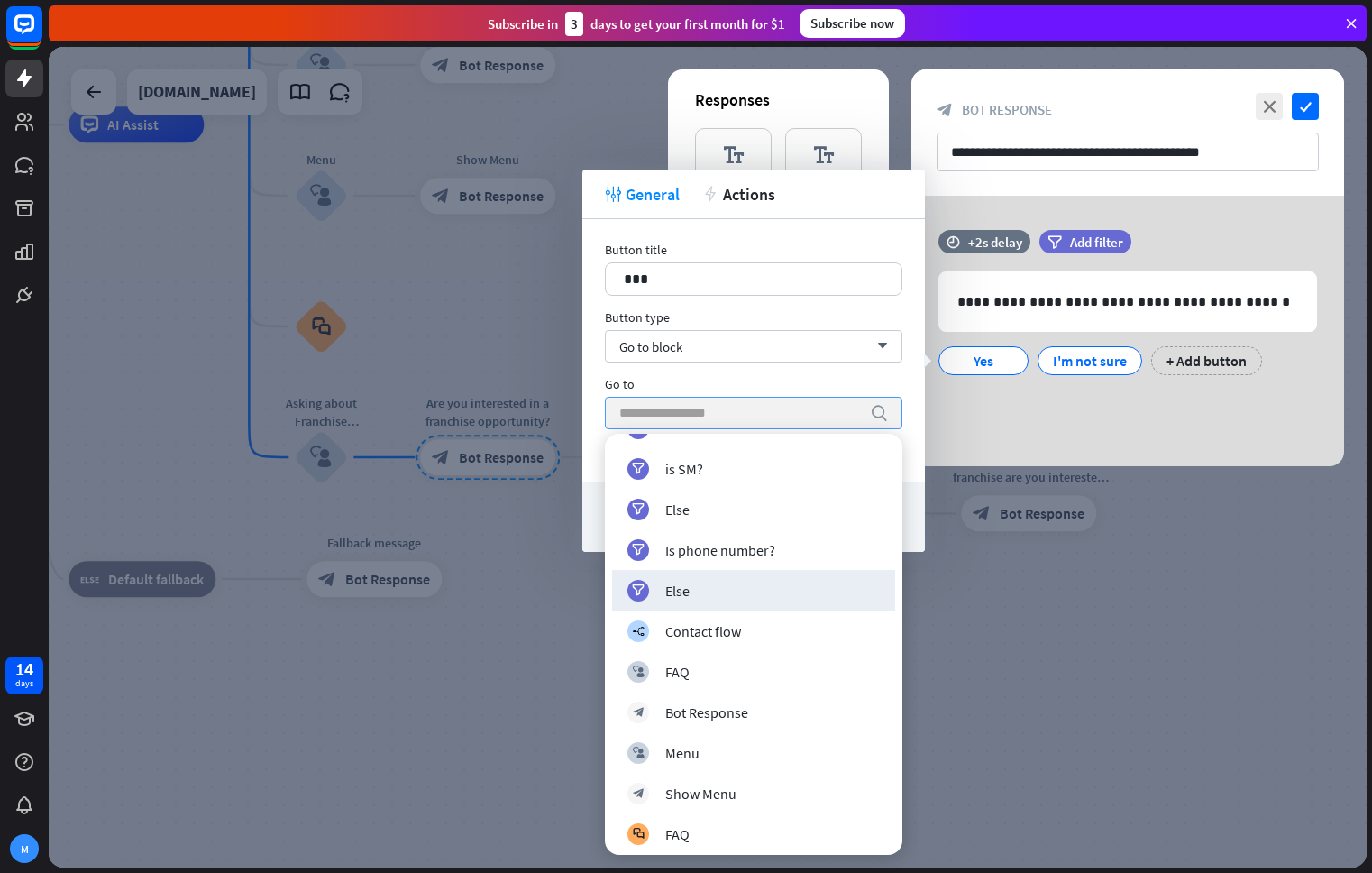
scroll to position [1703, 0]
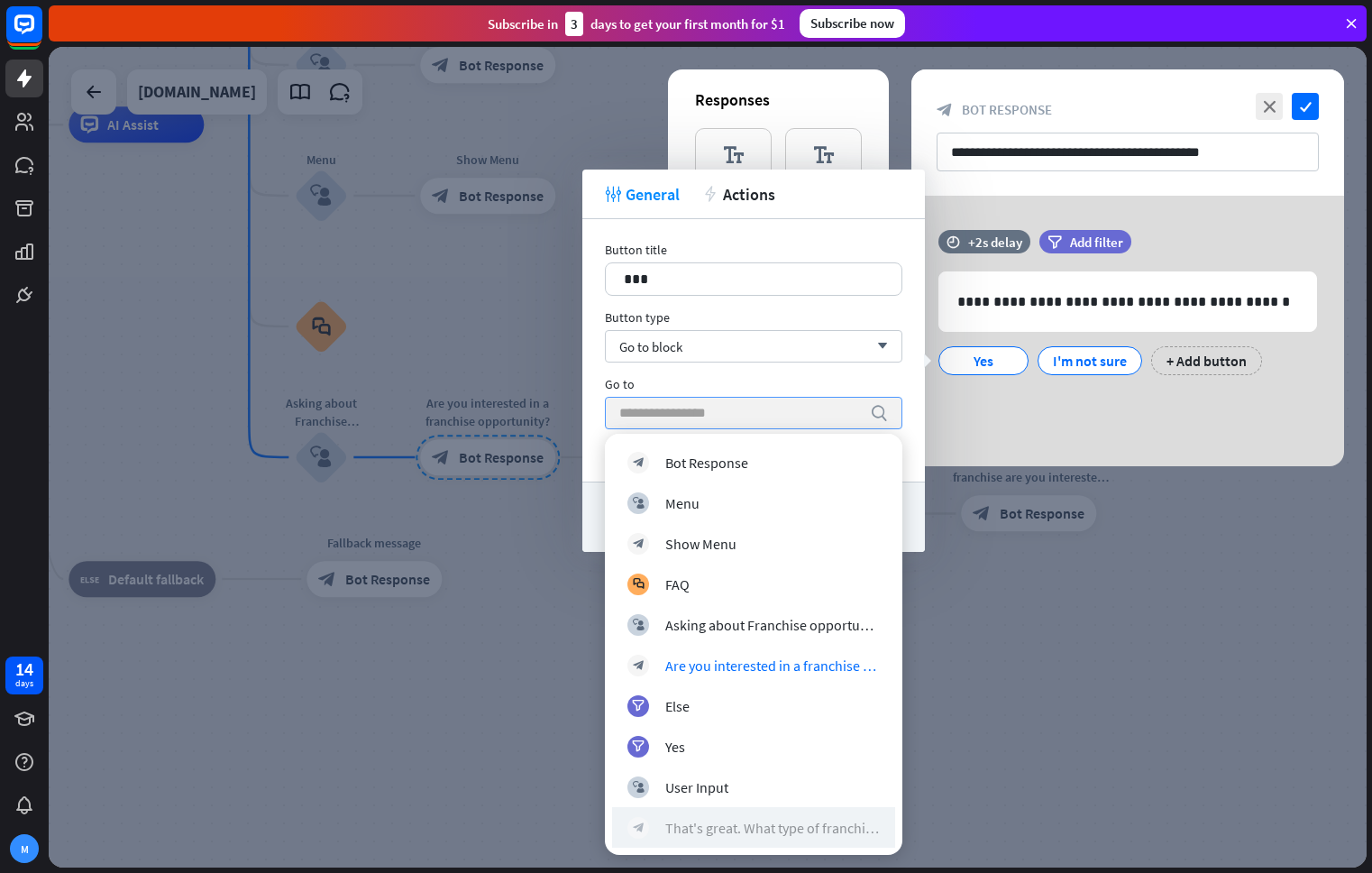
click at [787, 830] on div "That's great. What type of franchise are you interested in?" at bounding box center [772, 827] width 214 height 18
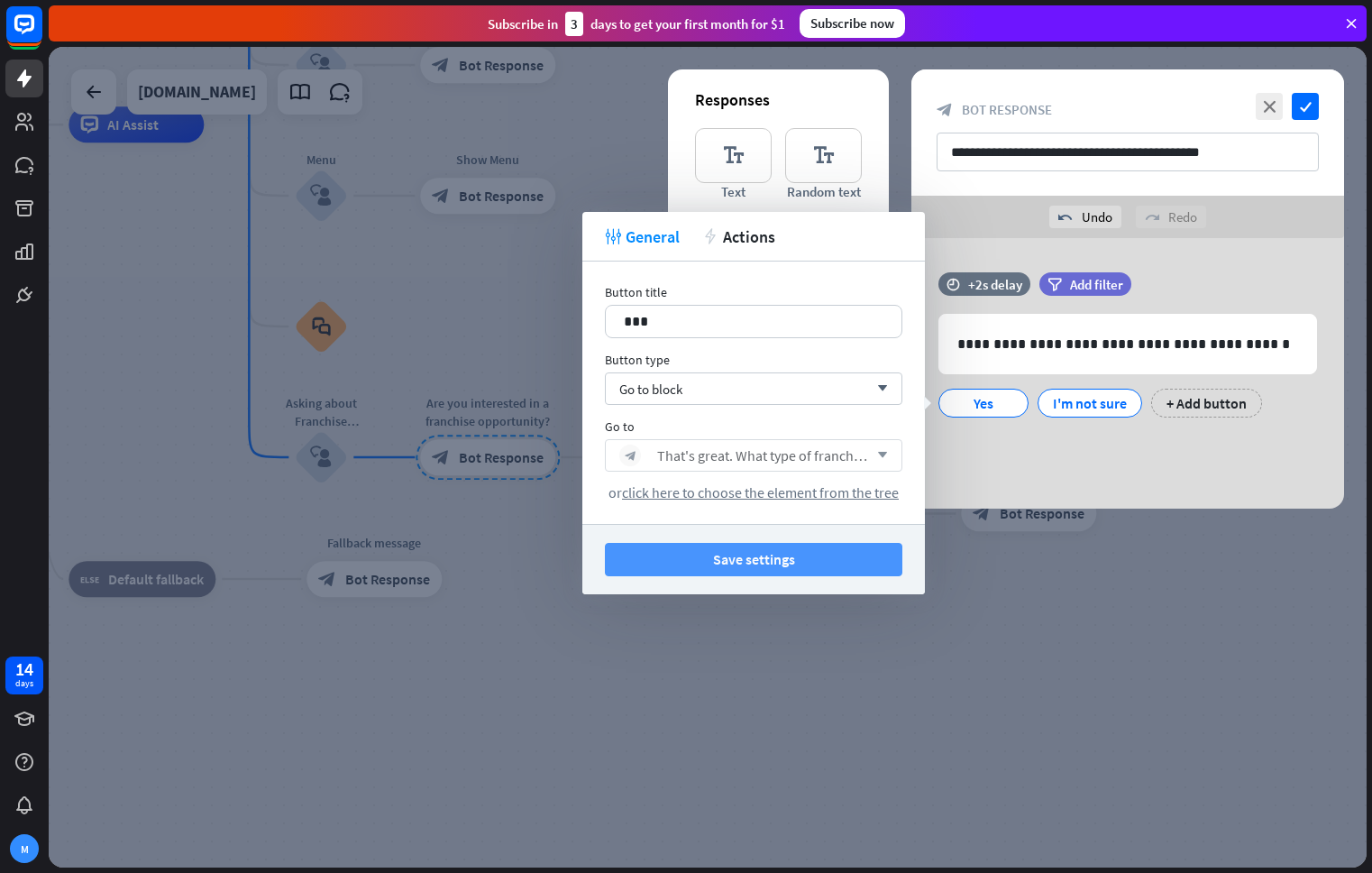
click at [822, 564] on button "Save settings" at bounding box center [753, 559] width 297 height 33
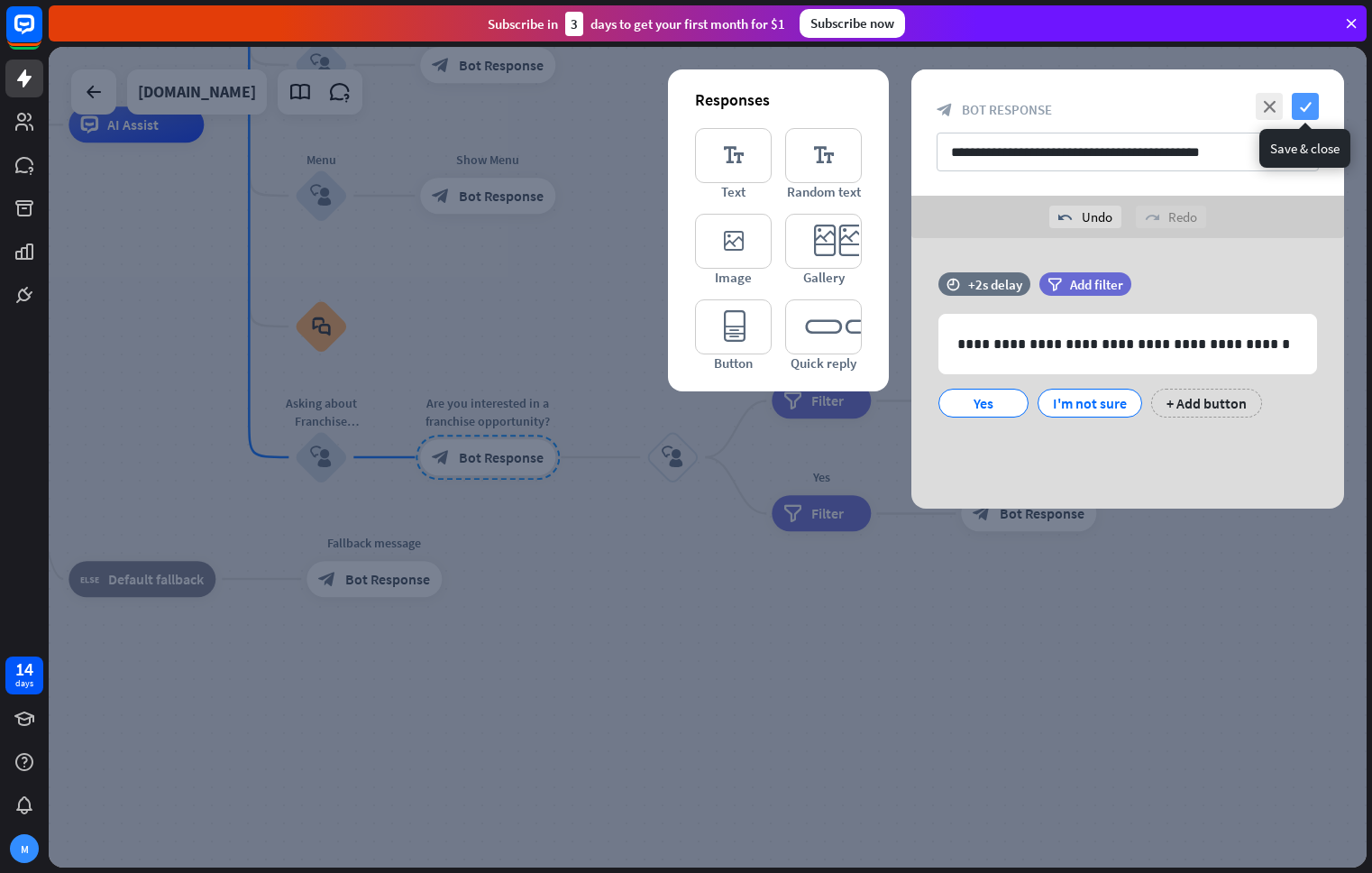
click at [1309, 107] on icon "check" at bounding box center [1306, 107] width 27 height 27
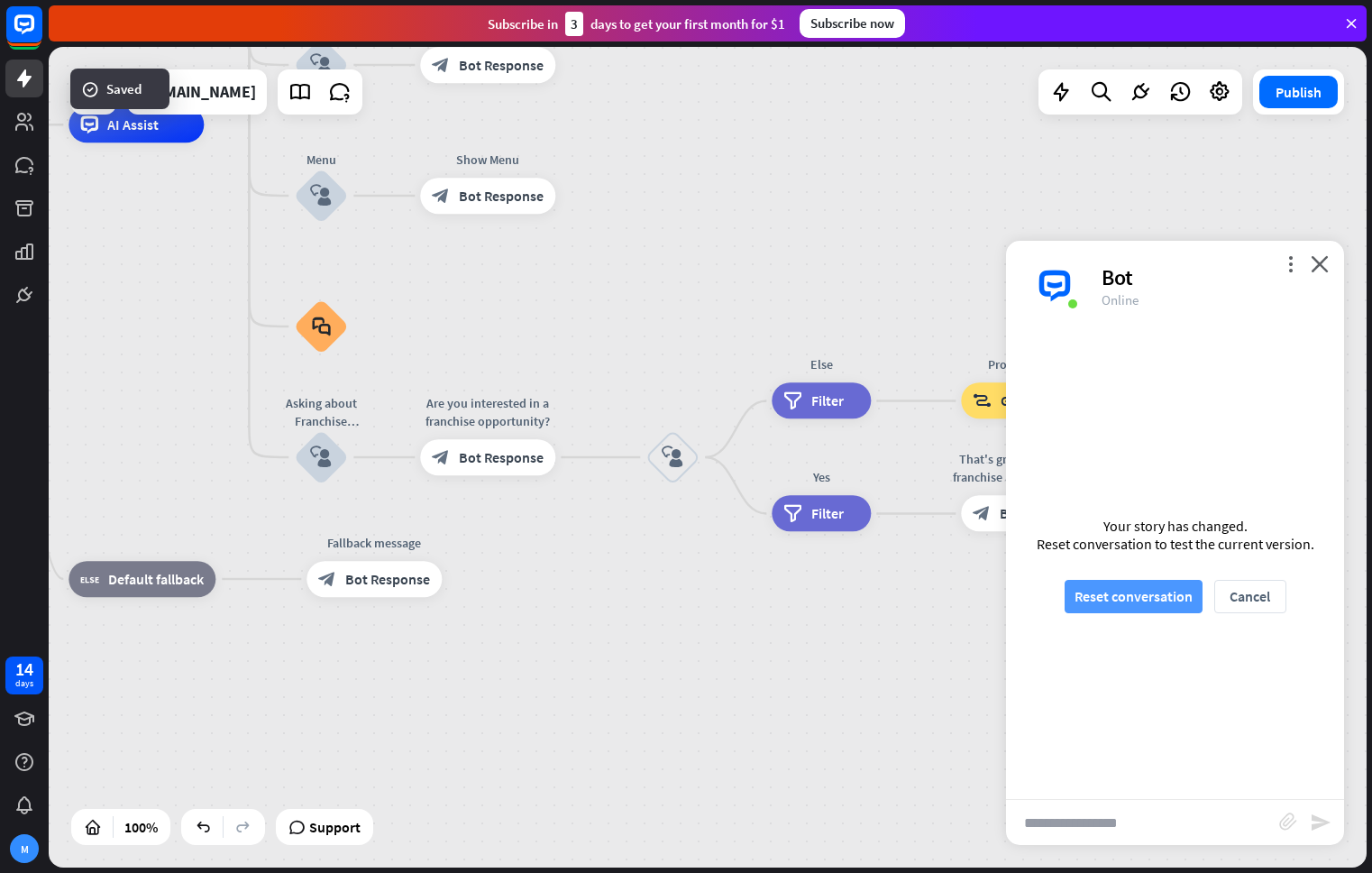
click at [1128, 602] on button "Reset conversation" at bounding box center [1133, 596] width 138 height 33
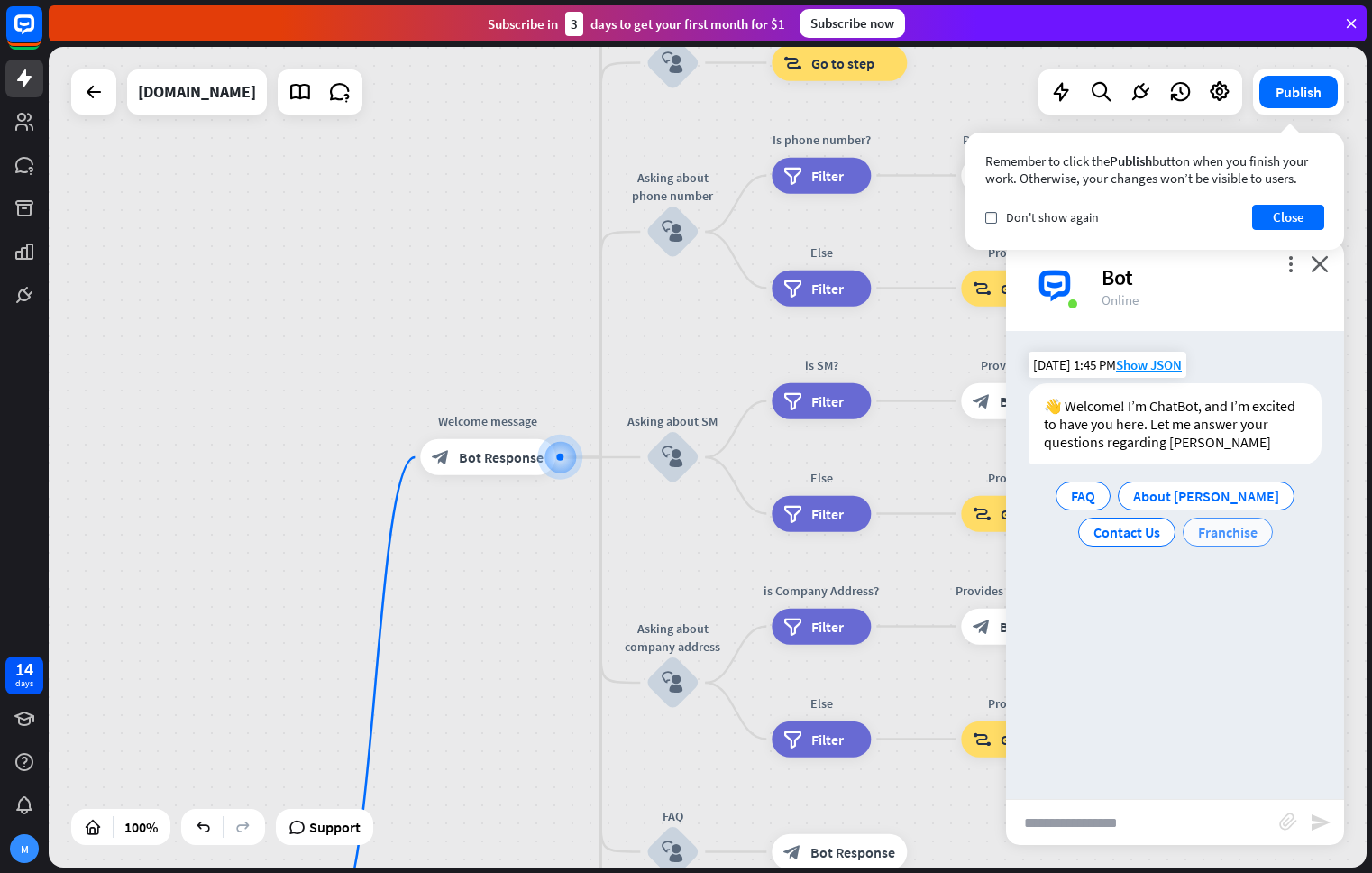
click at [1221, 538] on span "Franchise" at bounding box center [1227, 532] width 60 height 18
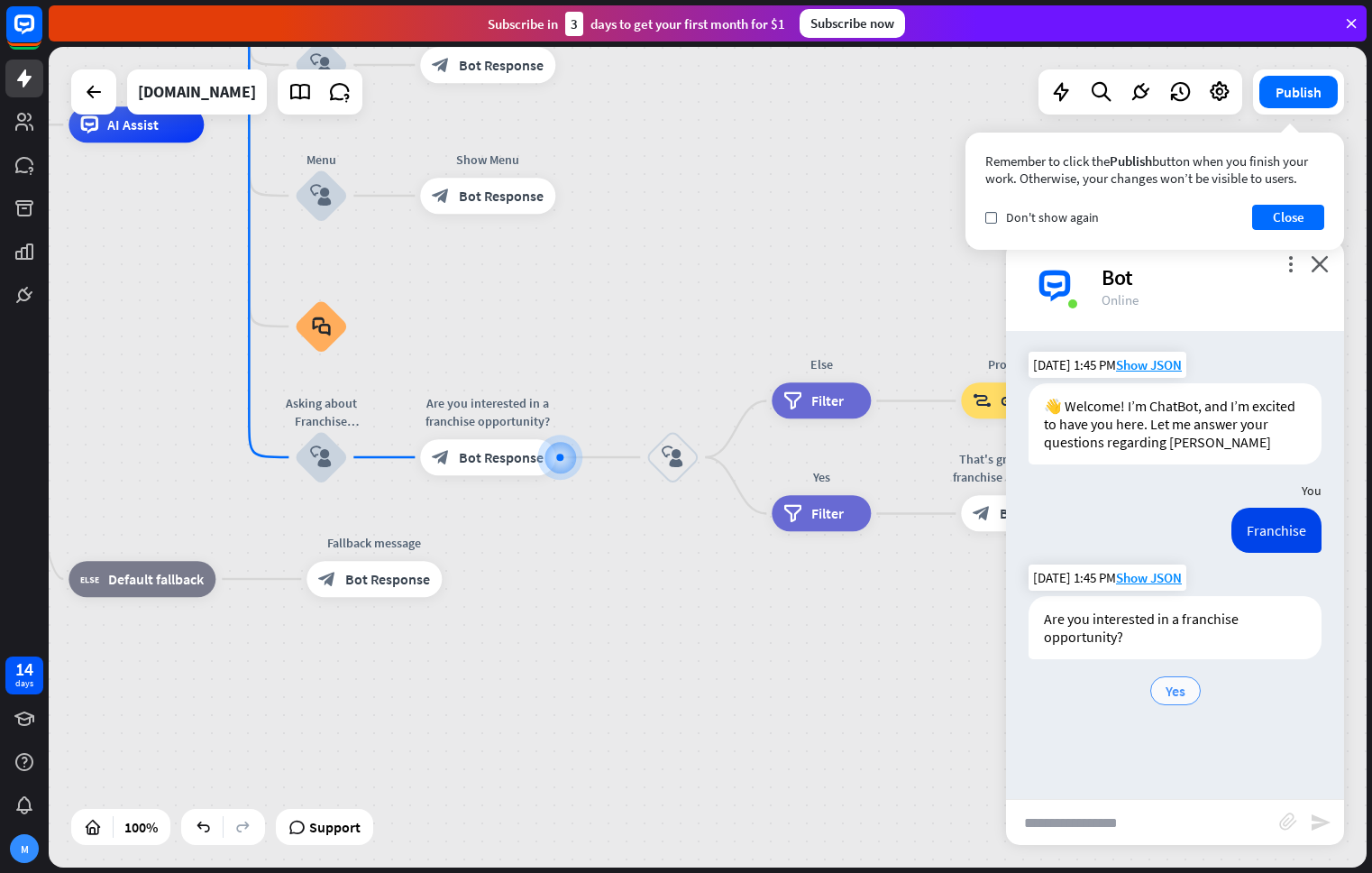
click at [1175, 686] on span "Yes" at bounding box center [1175, 690] width 20 height 18
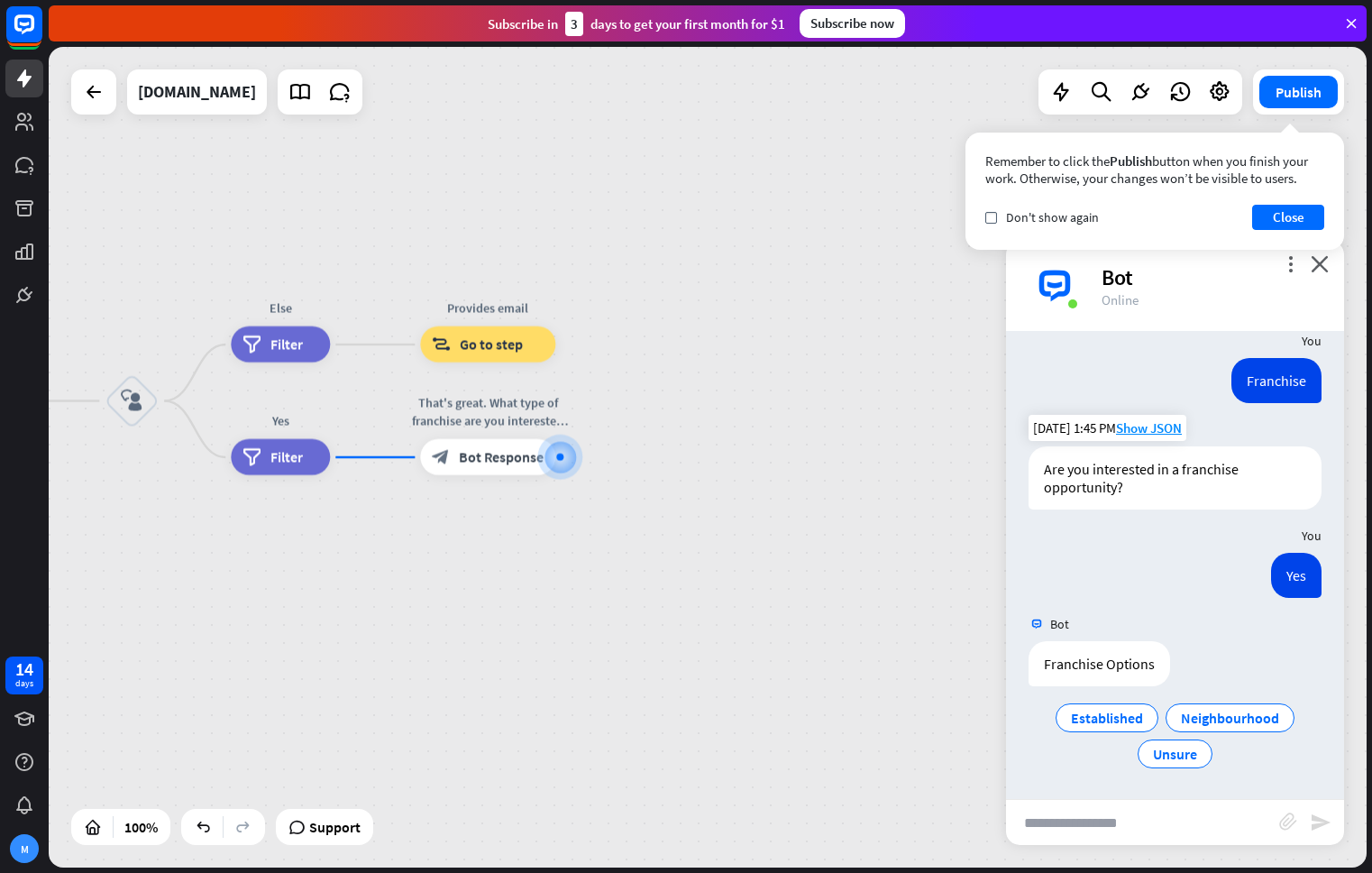
scroll to position [150, 0]
click at [480, 467] on div "block_bot_response Bot Response" at bounding box center [488, 457] width 135 height 36
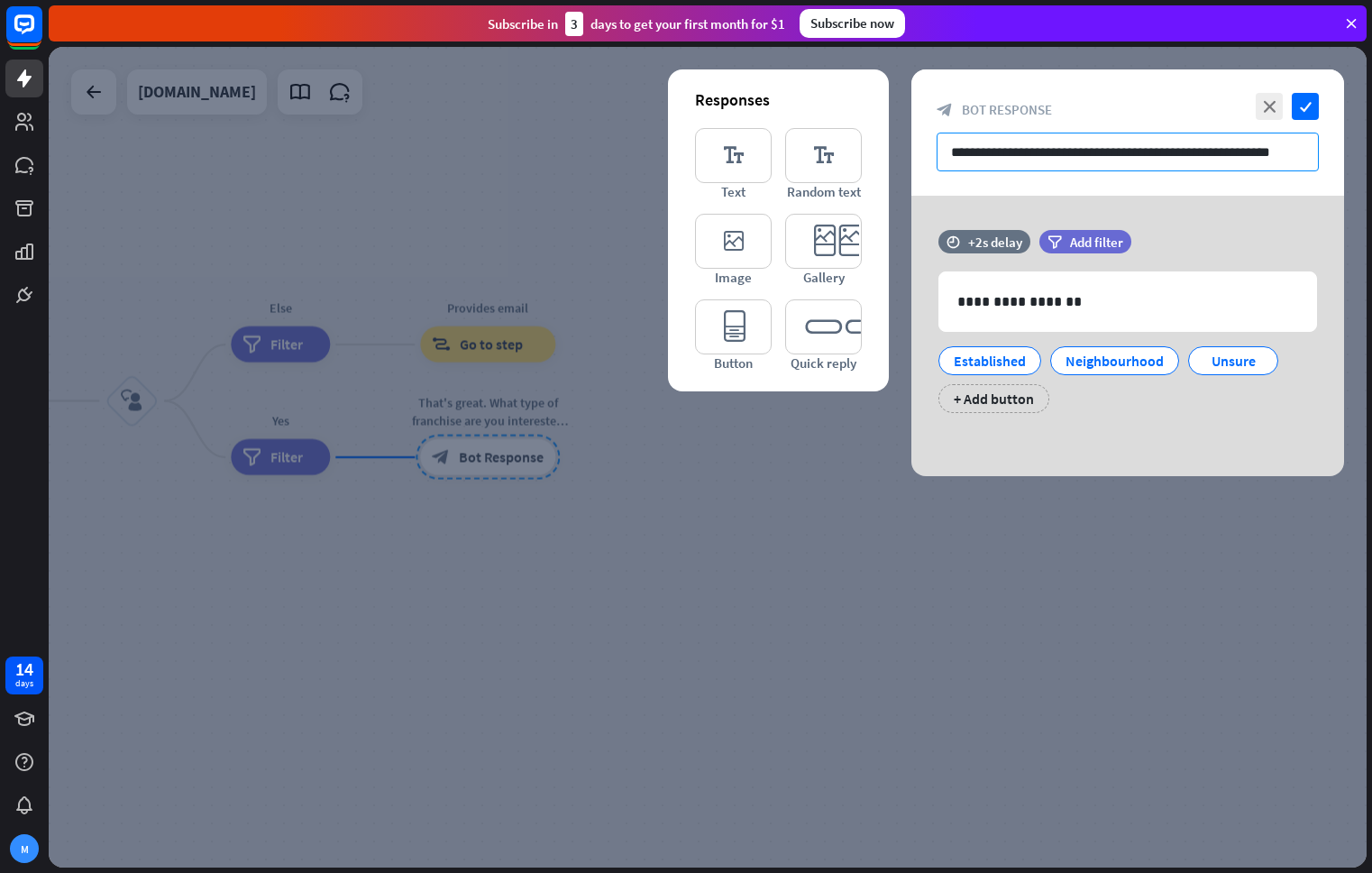
click at [1080, 165] on input "**********" at bounding box center [1127, 153] width 382 height 39
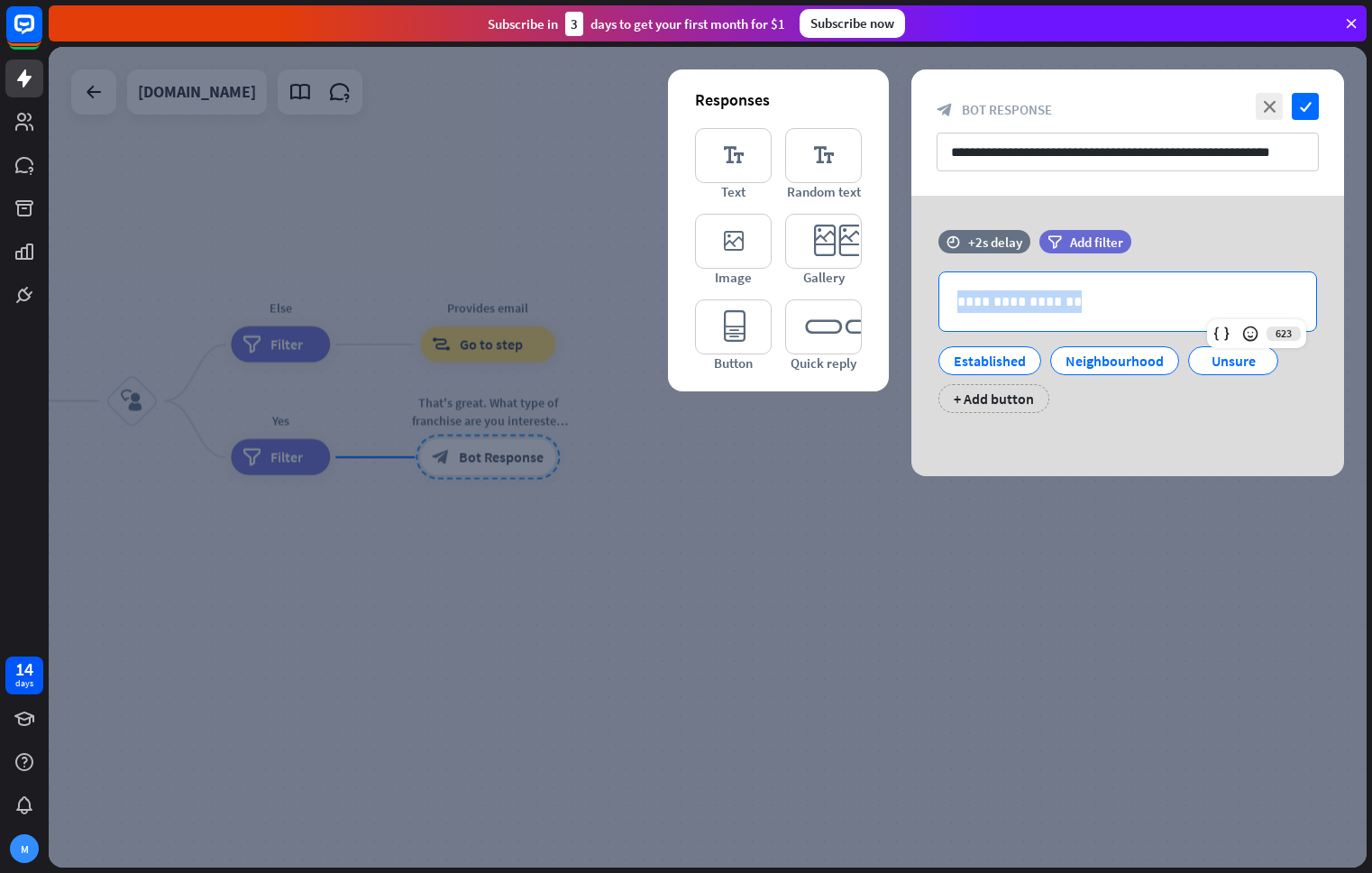
drag, startPoint x: 1067, startPoint y: 299, endPoint x: 844, endPoint y: 285, distance: 223.4
click at [911, 285] on div "**********" at bounding box center [1127, 335] width 433 height 281
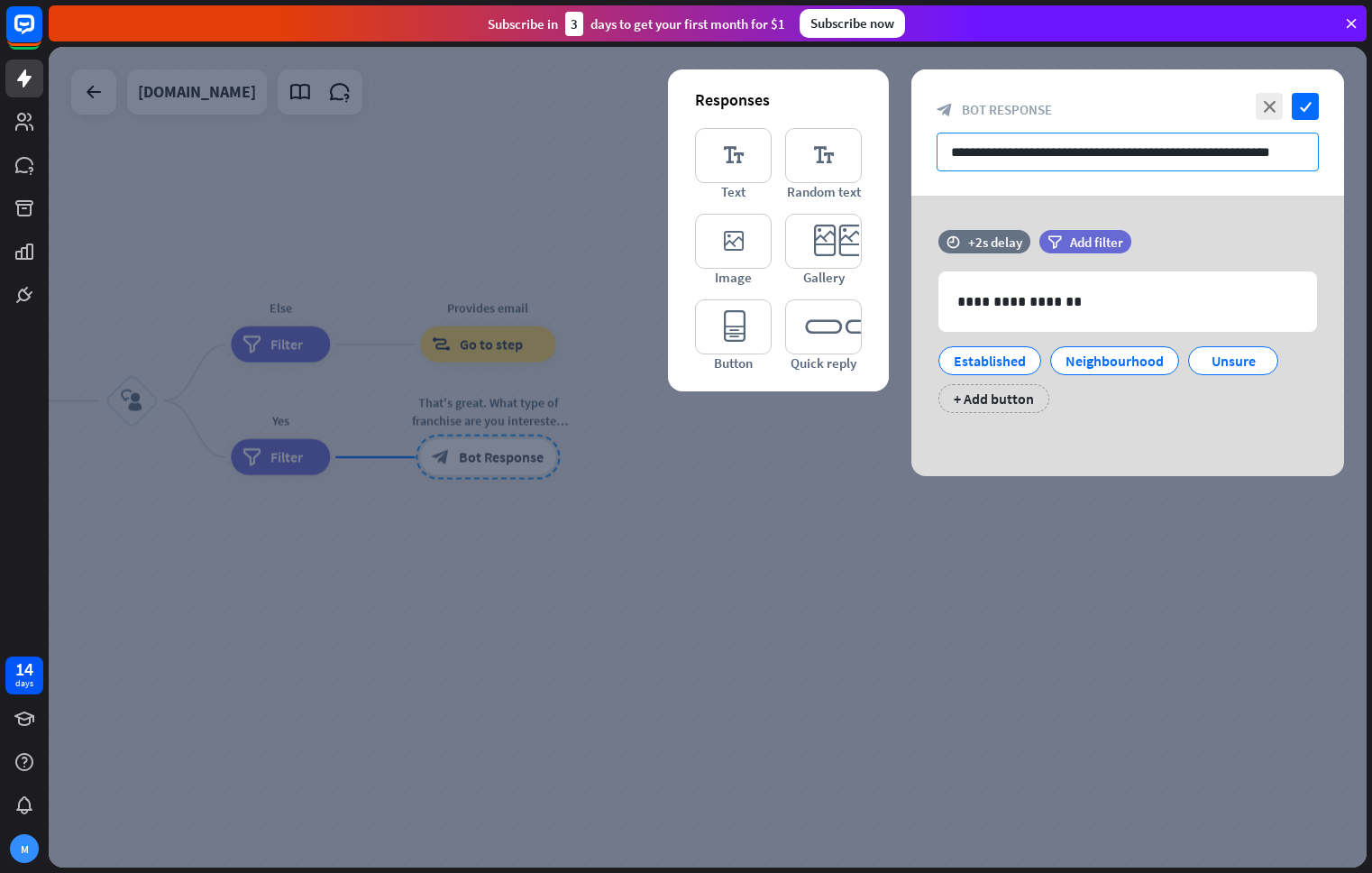
click at [952, 152] on input "**********" at bounding box center [1127, 153] width 382 height 39
paste input "**********"
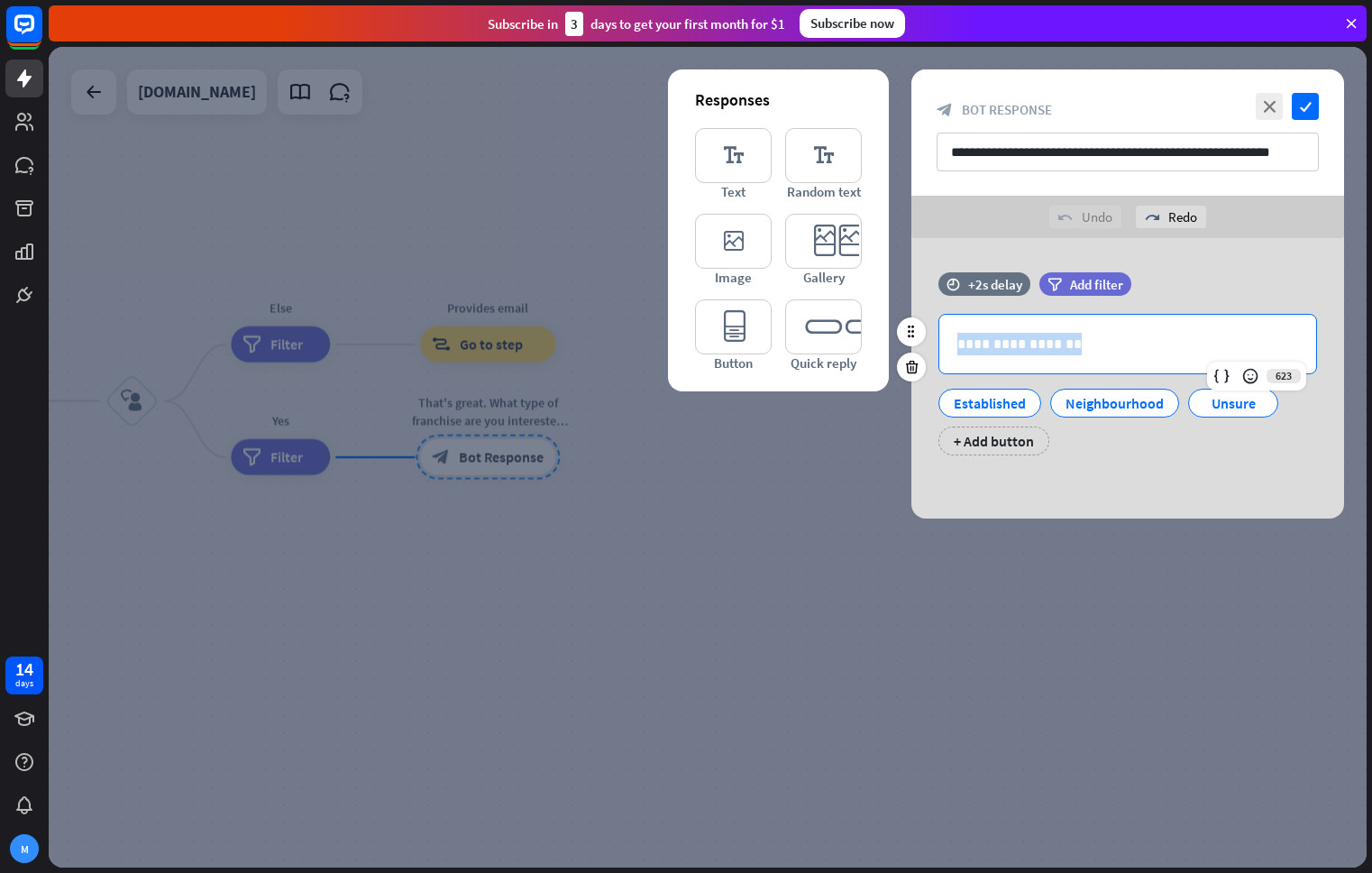
drag, startPoint x: 1000, startPoint y: 340, endPoint x: 936, endPoint y: 275, distance: 91.2
click at [922, 335] on div "**********" at bounding box center [1127, 373] width 433 height 201
copy p "**********"
click at [943, 152] on input "**********" at bounding box center [1127, 153] width 382 height 39
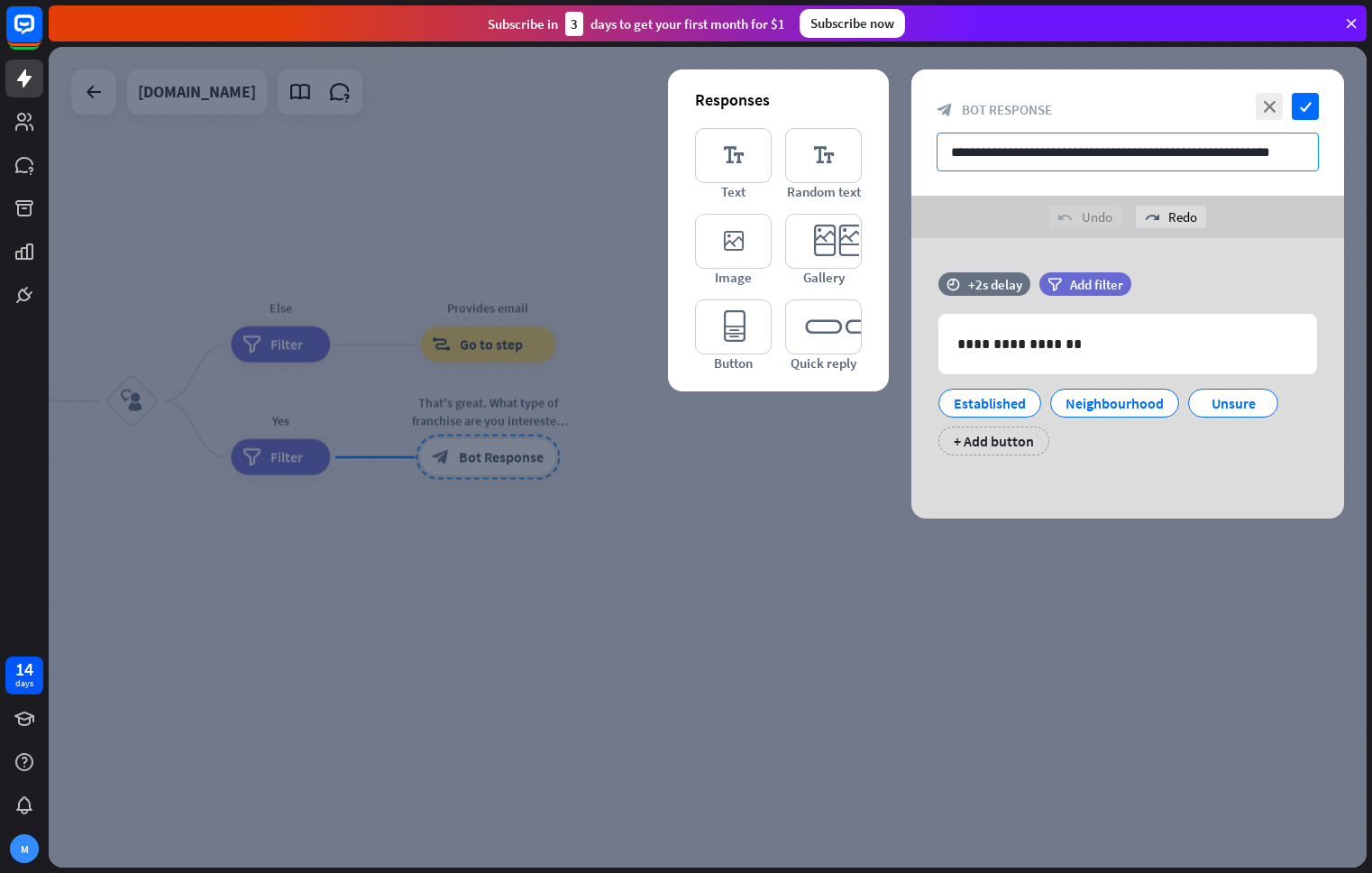
paste input "**********"
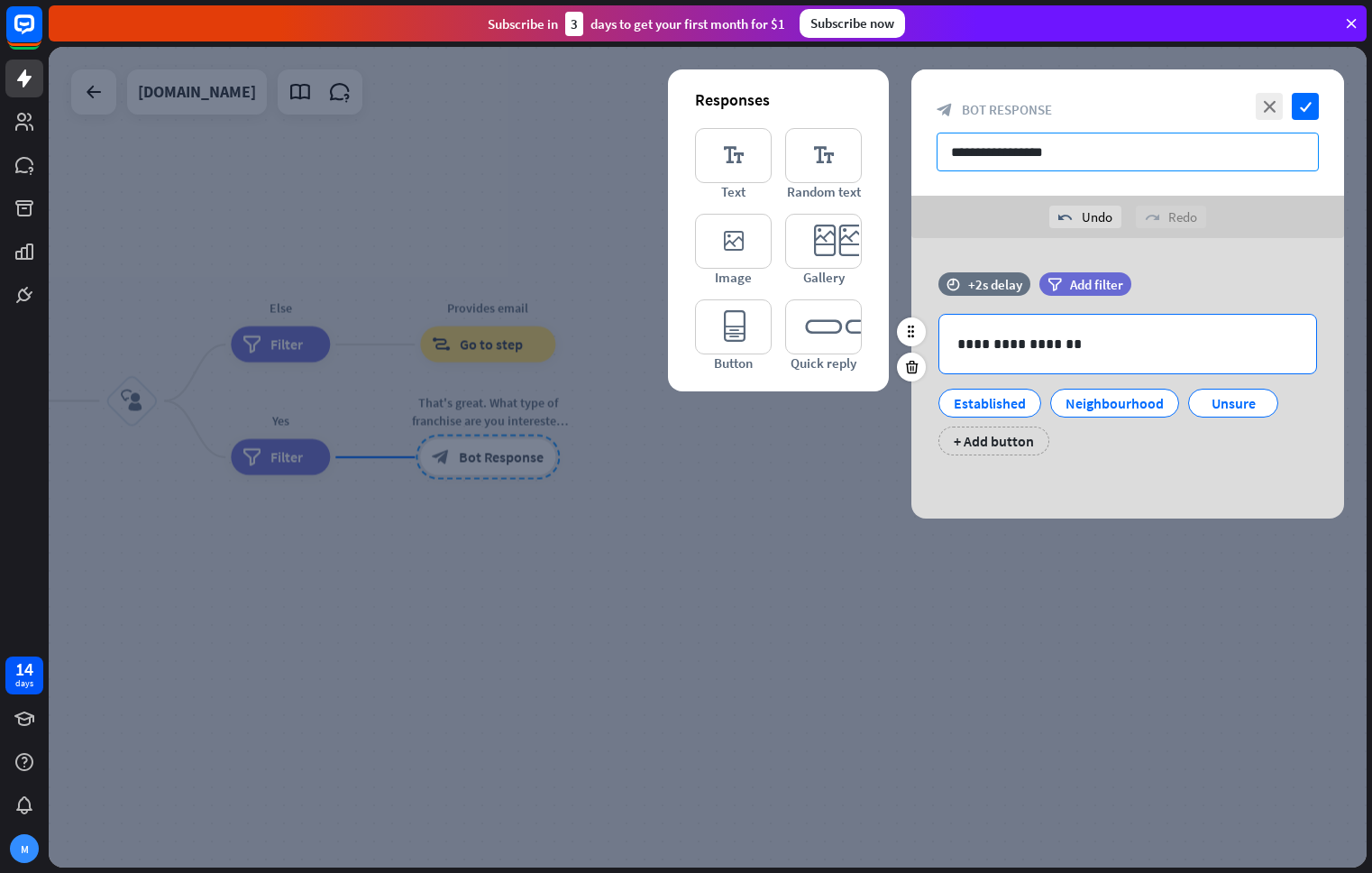
type input "**********"
click at [1015, 329] on div "**********" at bounding box center [1127, 344] width 376 height 59
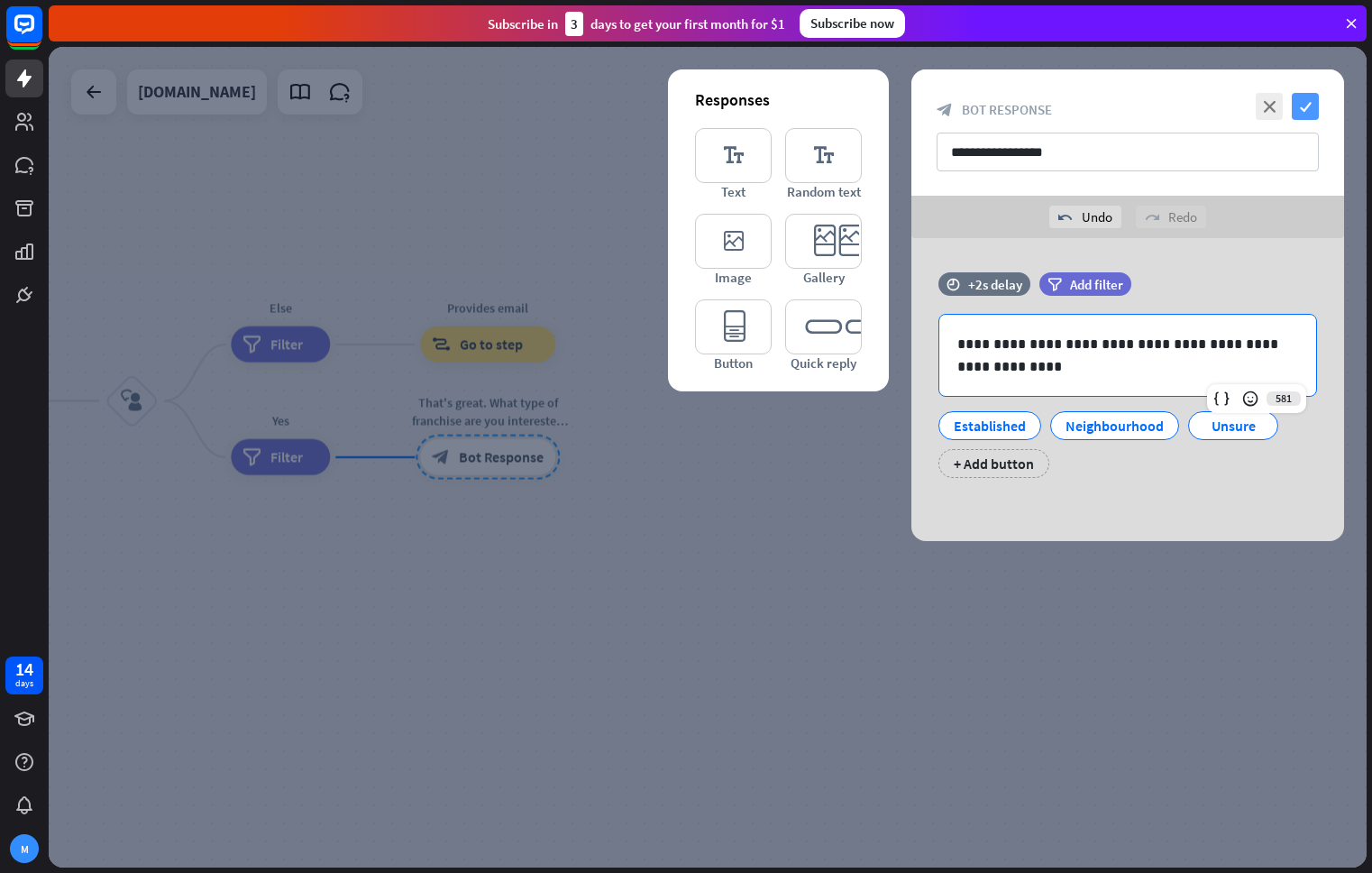
click at [1308, 109] on icon "check" at bounding box center [1306, 107] width 27 height 27
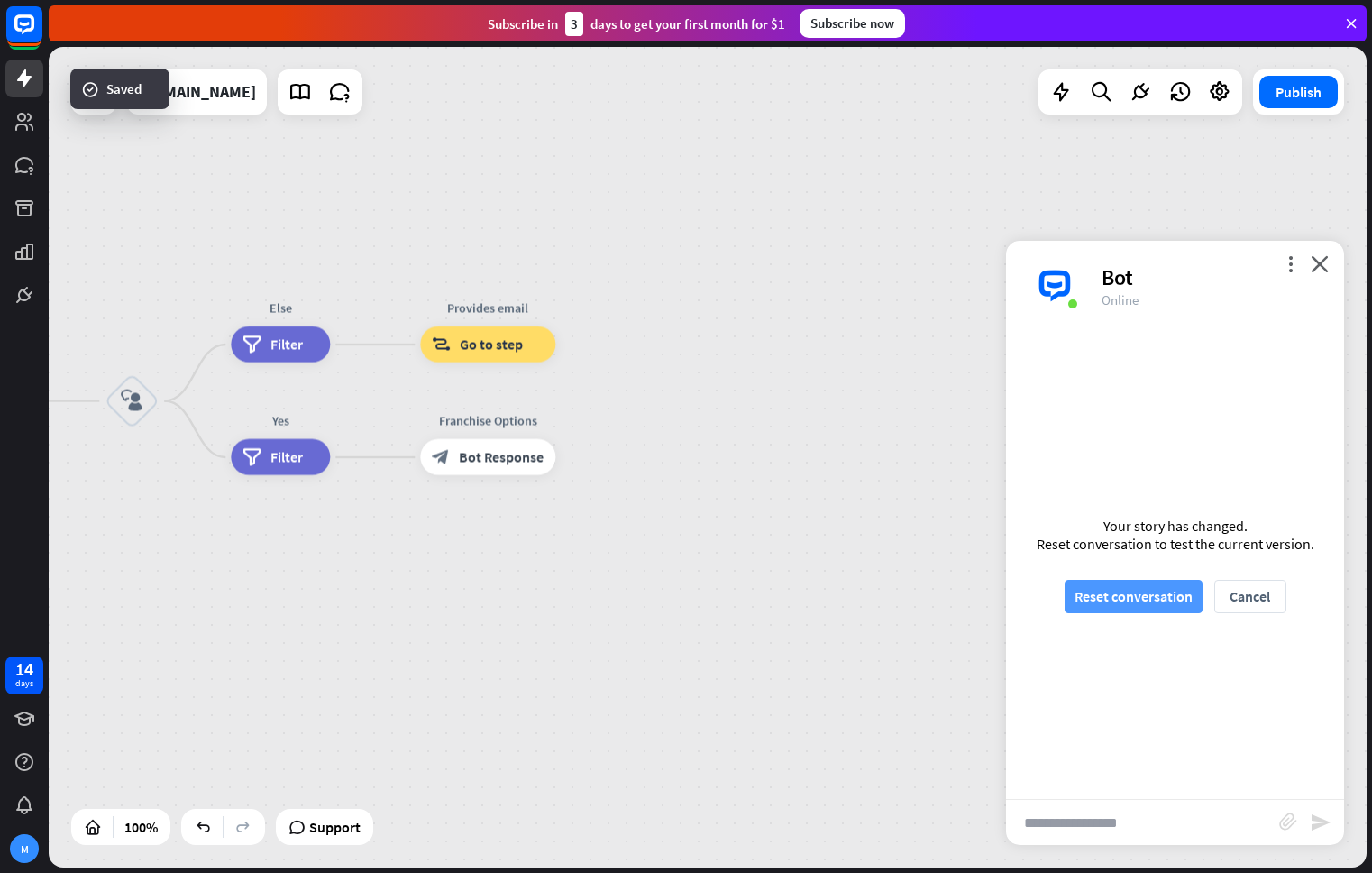
click at [1121, 595] on button "Reset conversation" at bounding box center [1133, 596] width 138 height 33
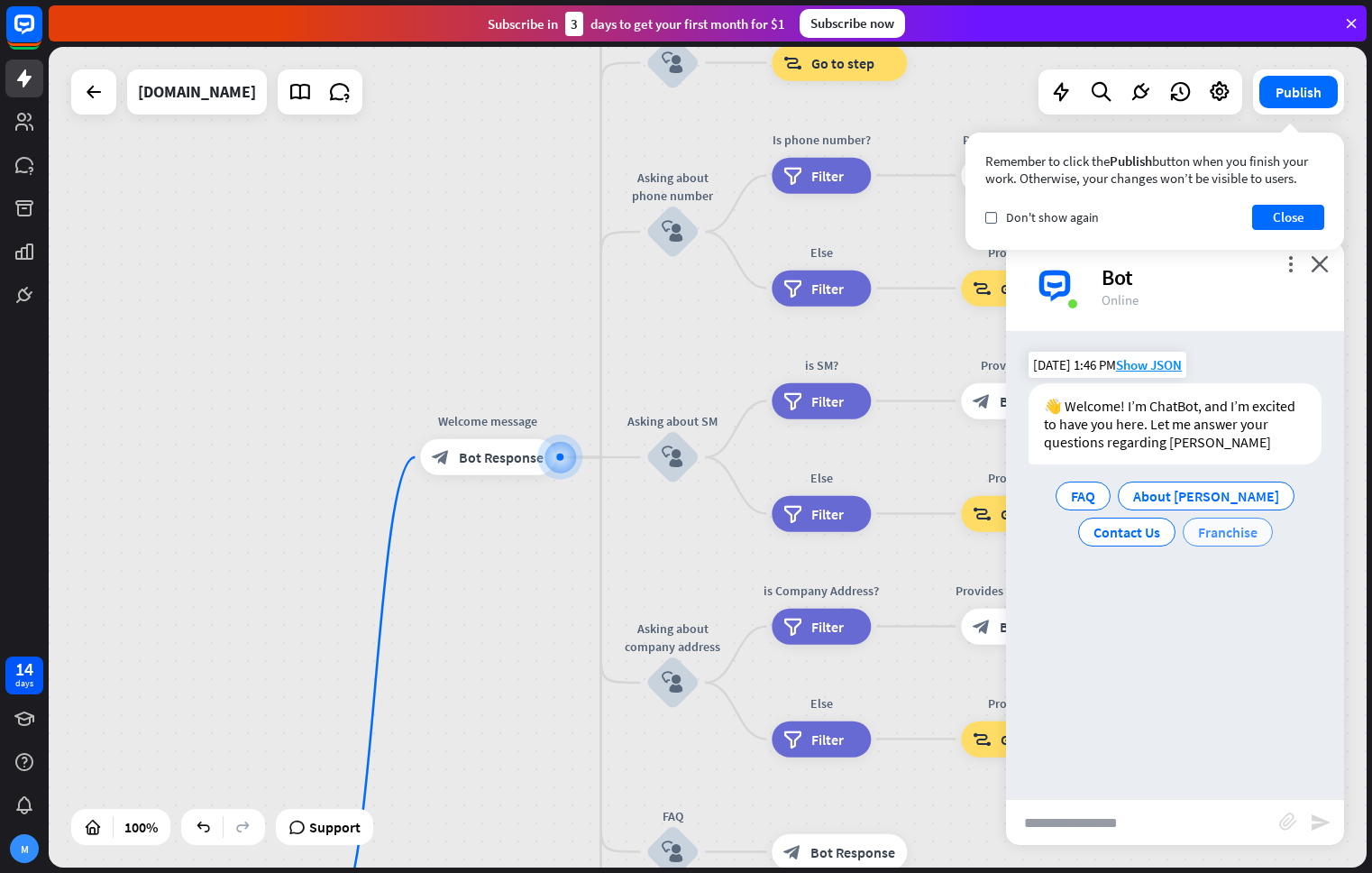
click at [1232, 543] on div "Franchise" at bounding box center [1227, 532] width 90 height 29
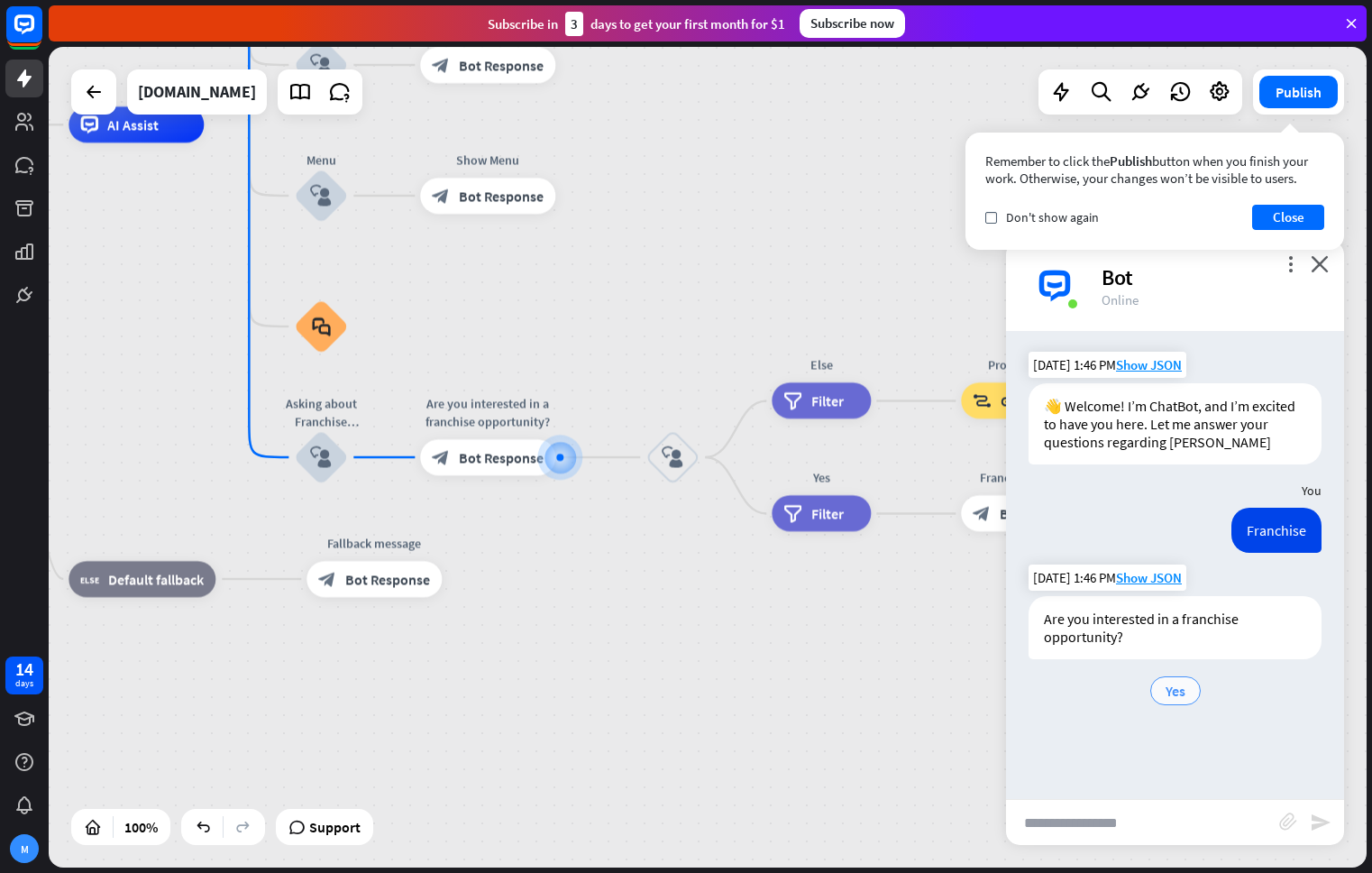
click at [1171, 695] on span "Yes" at bounding box center [1175, 690] width 20 height 18
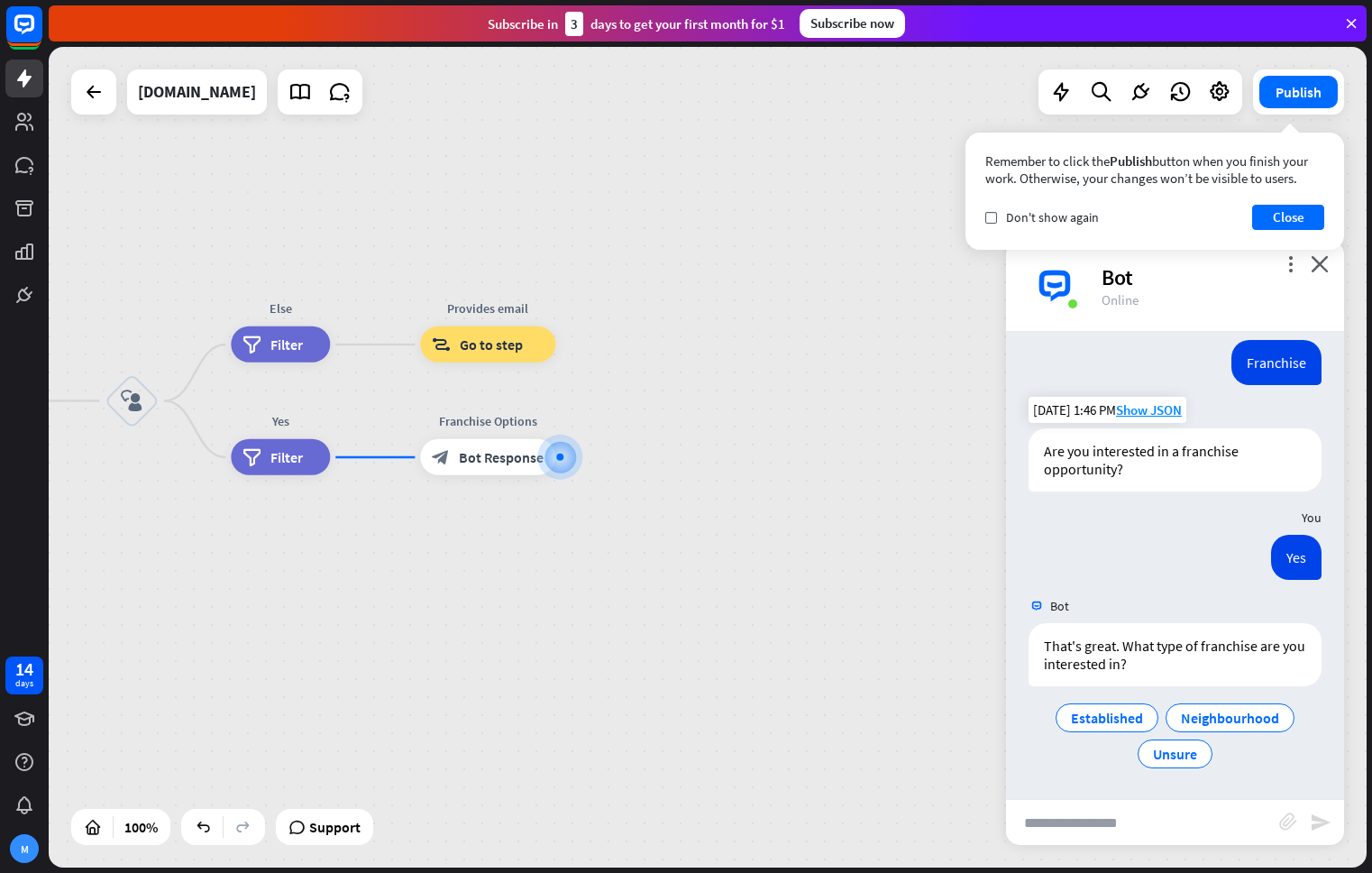
scroll to position [168, 0]
click at [1093, 723] on span "Established" at bounding box center [1107, 718] width 72 height 18
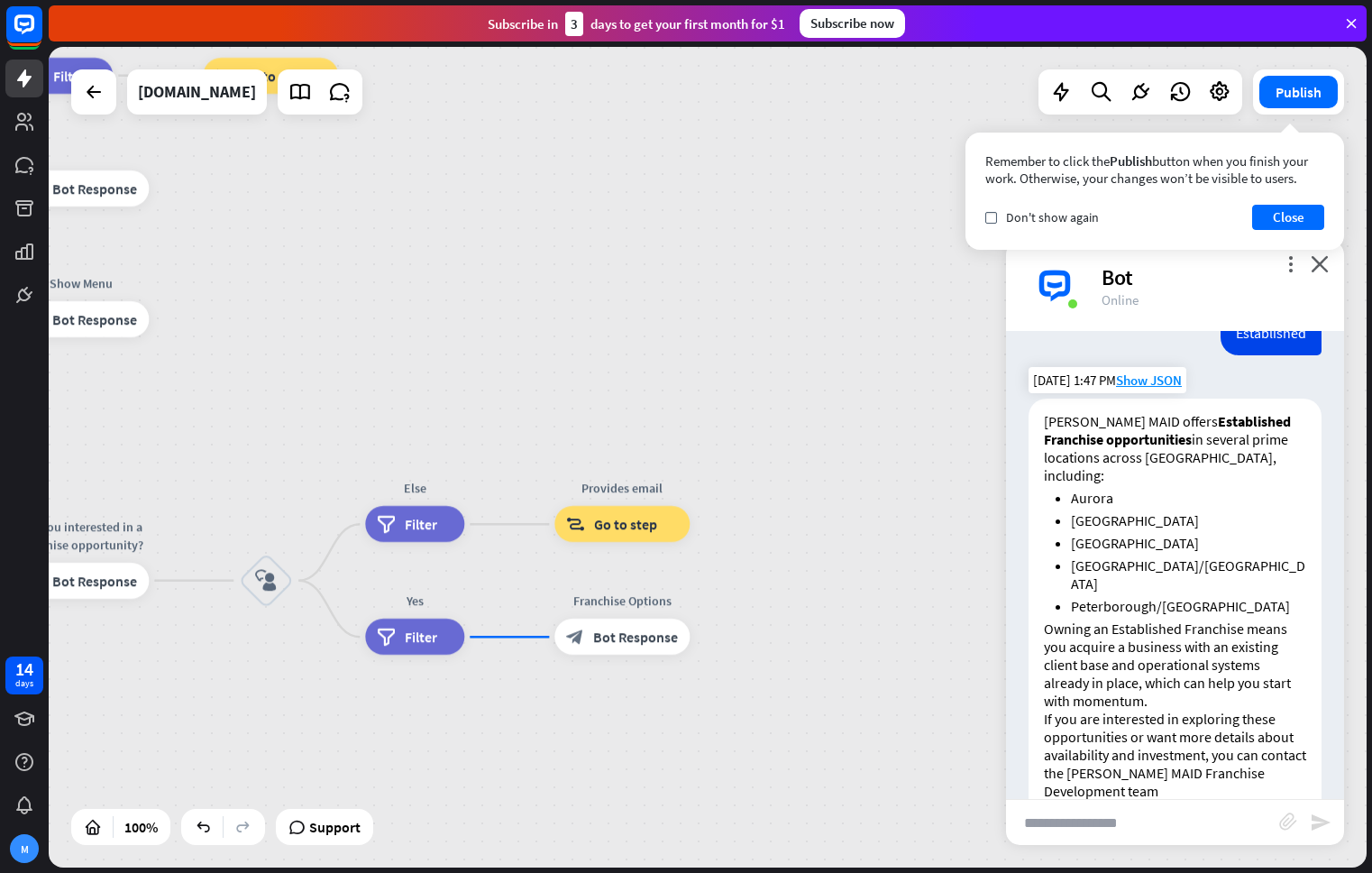
scroll to position [772, 0]
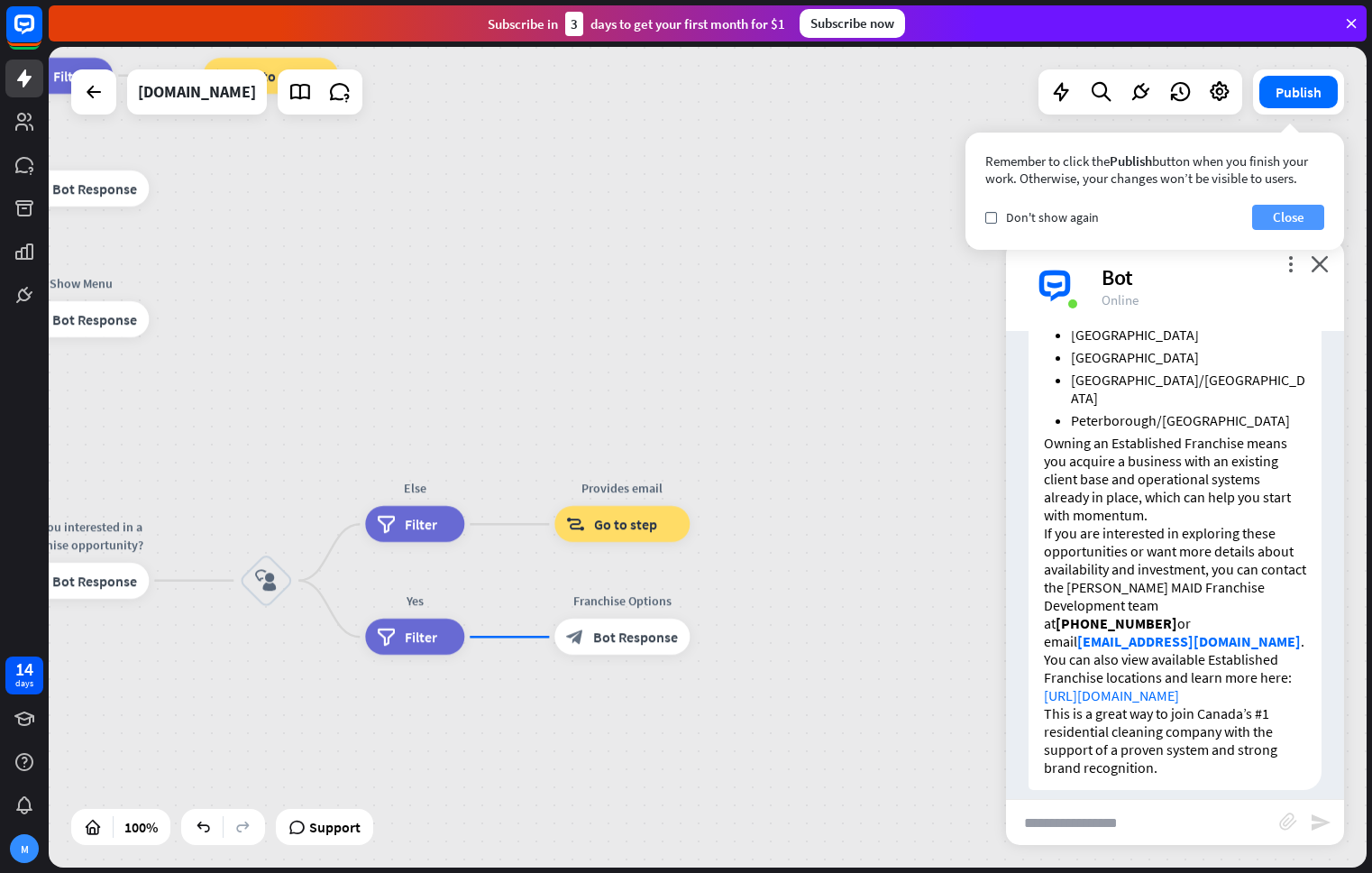
click at [1315, 210] on button "Close" at bounding box center [1288, 217] width 72 height 25
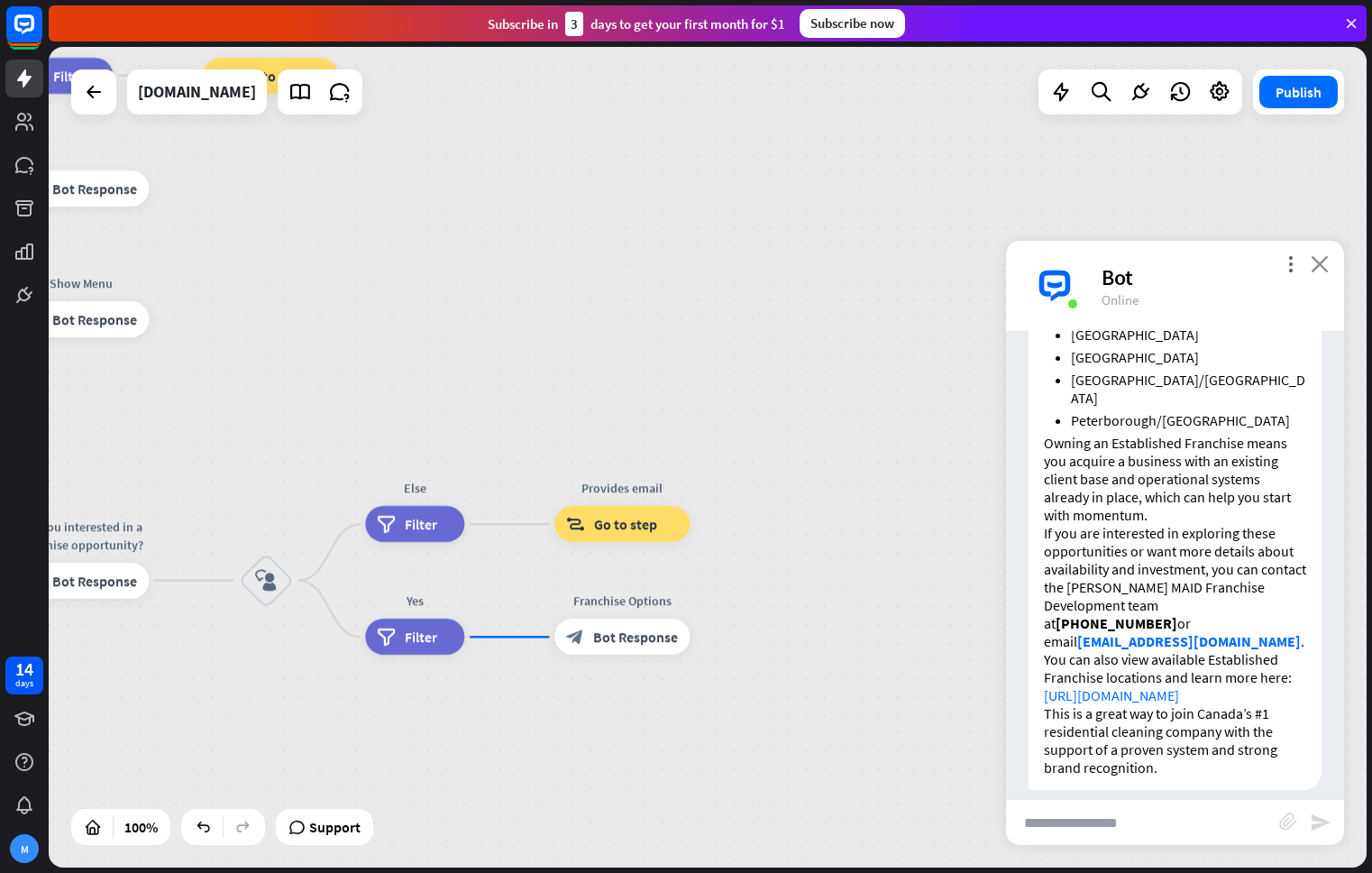
click at [1317, 266] on icon "close" at bounding box center [1319, 264] width 18 height 18
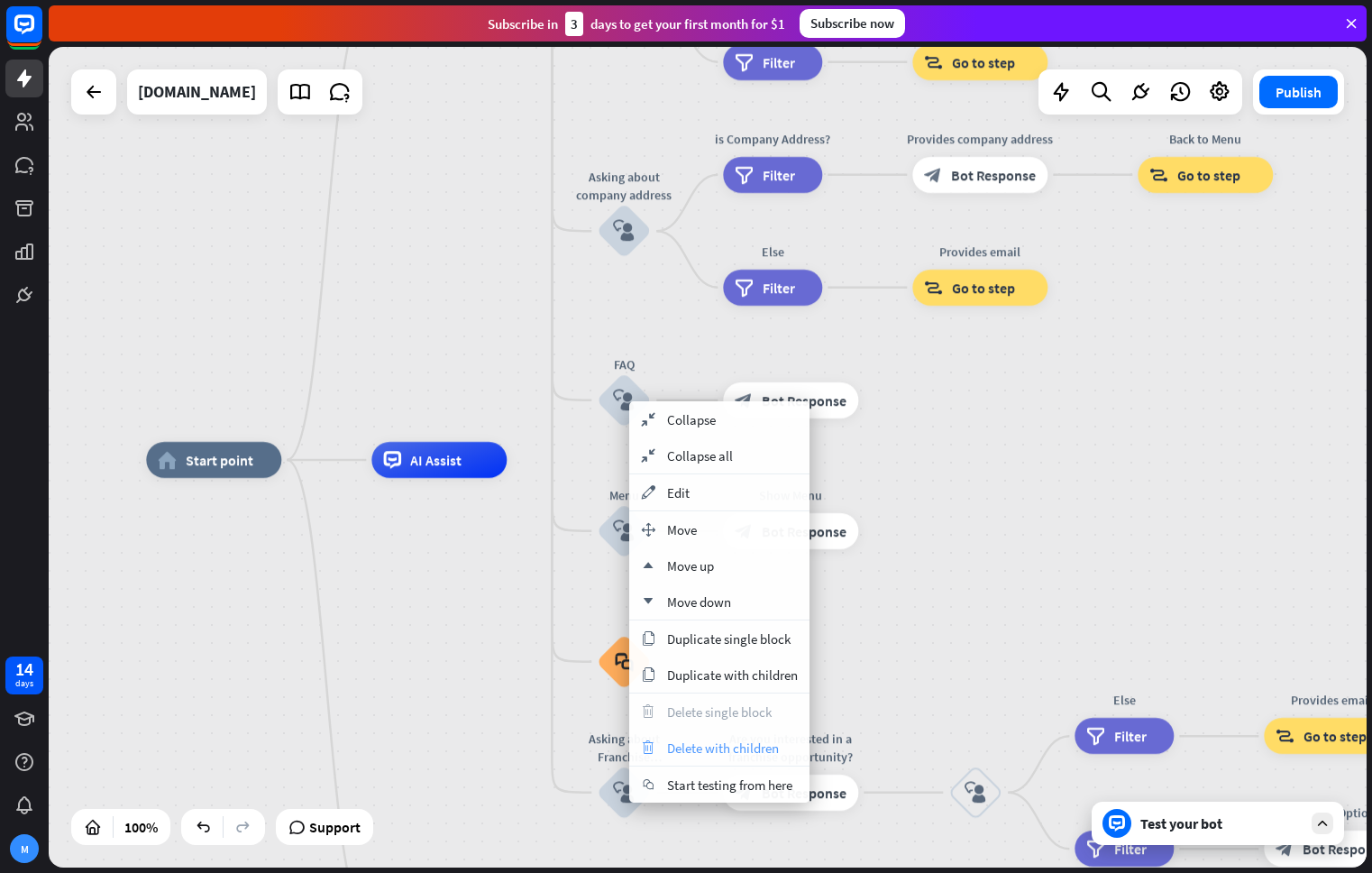
click at [780, 745] on div "trash Delete with children" at bounding box center [719, 747] width 180 height 36
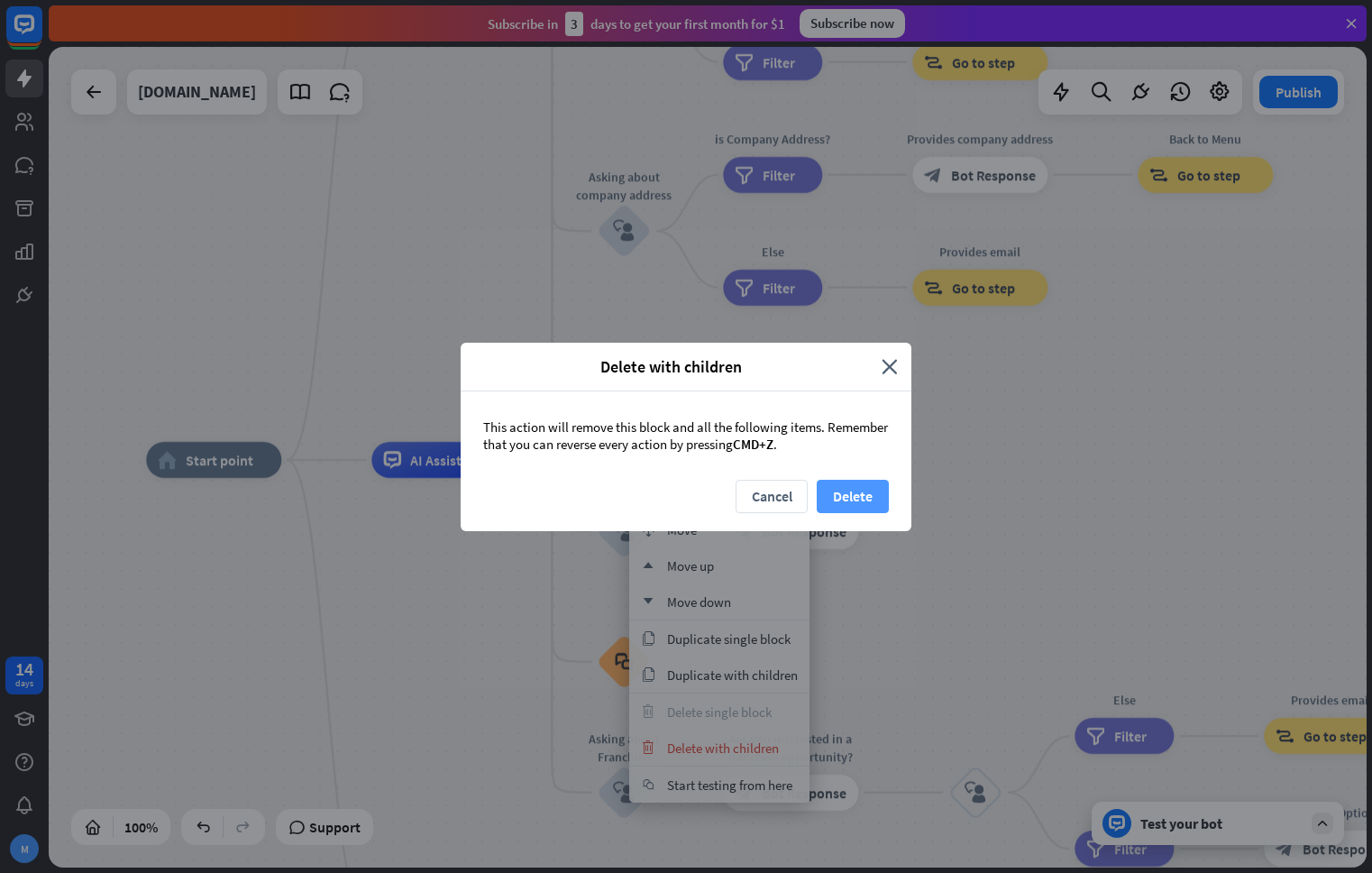
click at [875, 503] on button "Delete" at bounding box center [853, 497] width 72 height 33
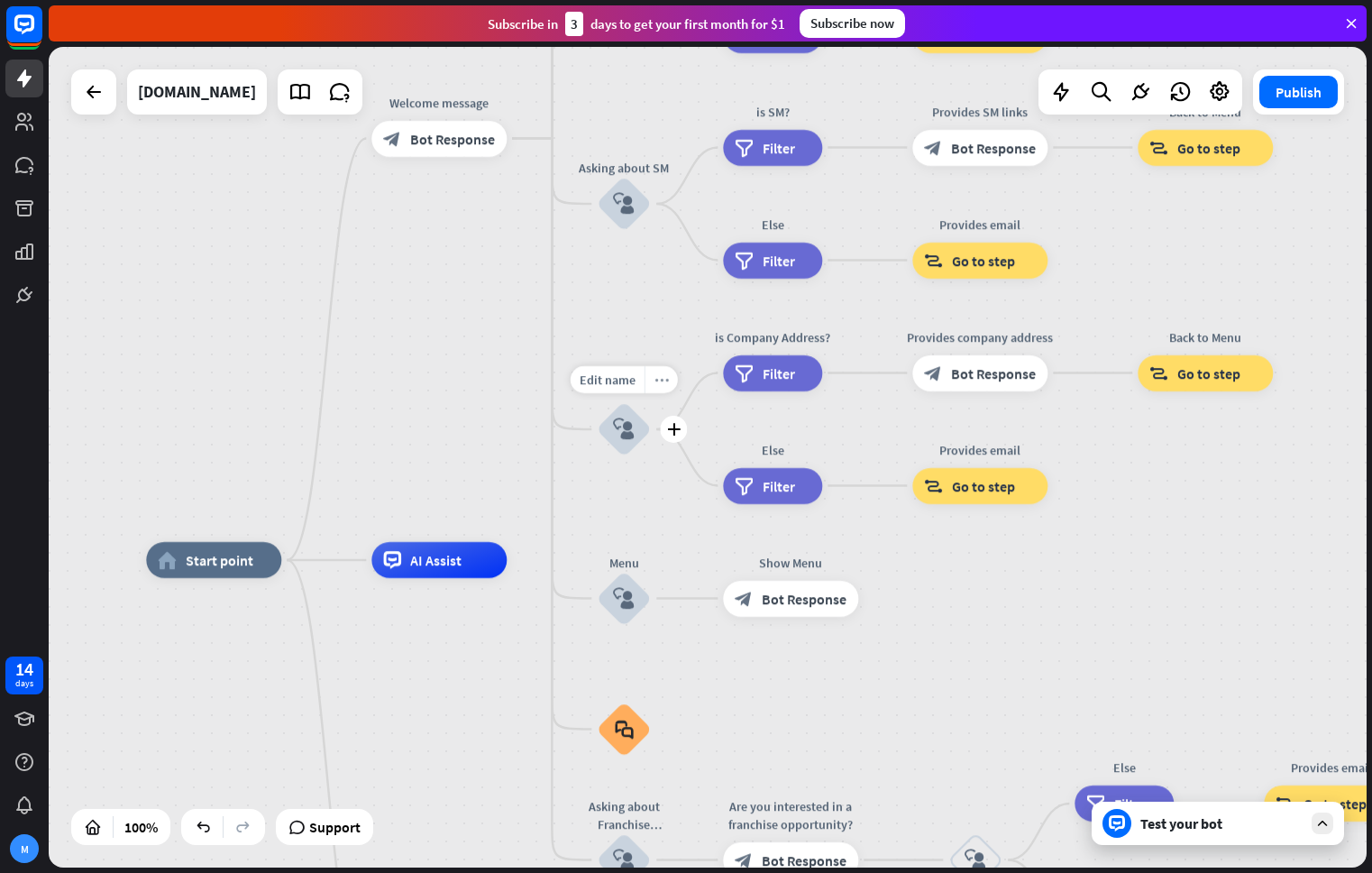
click at [658, 371] on div "more_horiz" at bounding box center [661, 379] width 33 height 27
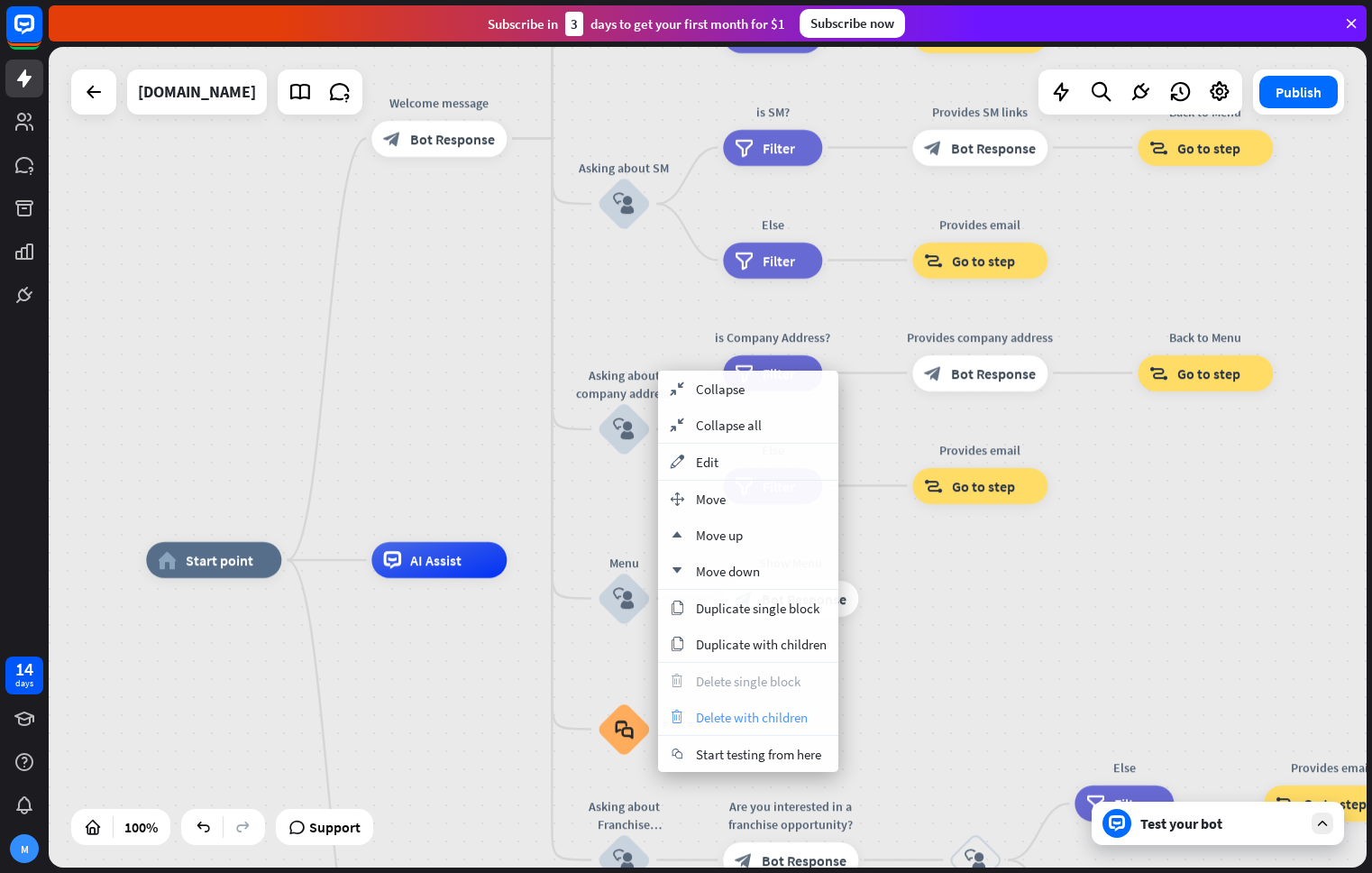
click at [774, 723] on span "Delete with children" at bounding box center [751, 718] width 111 height 18
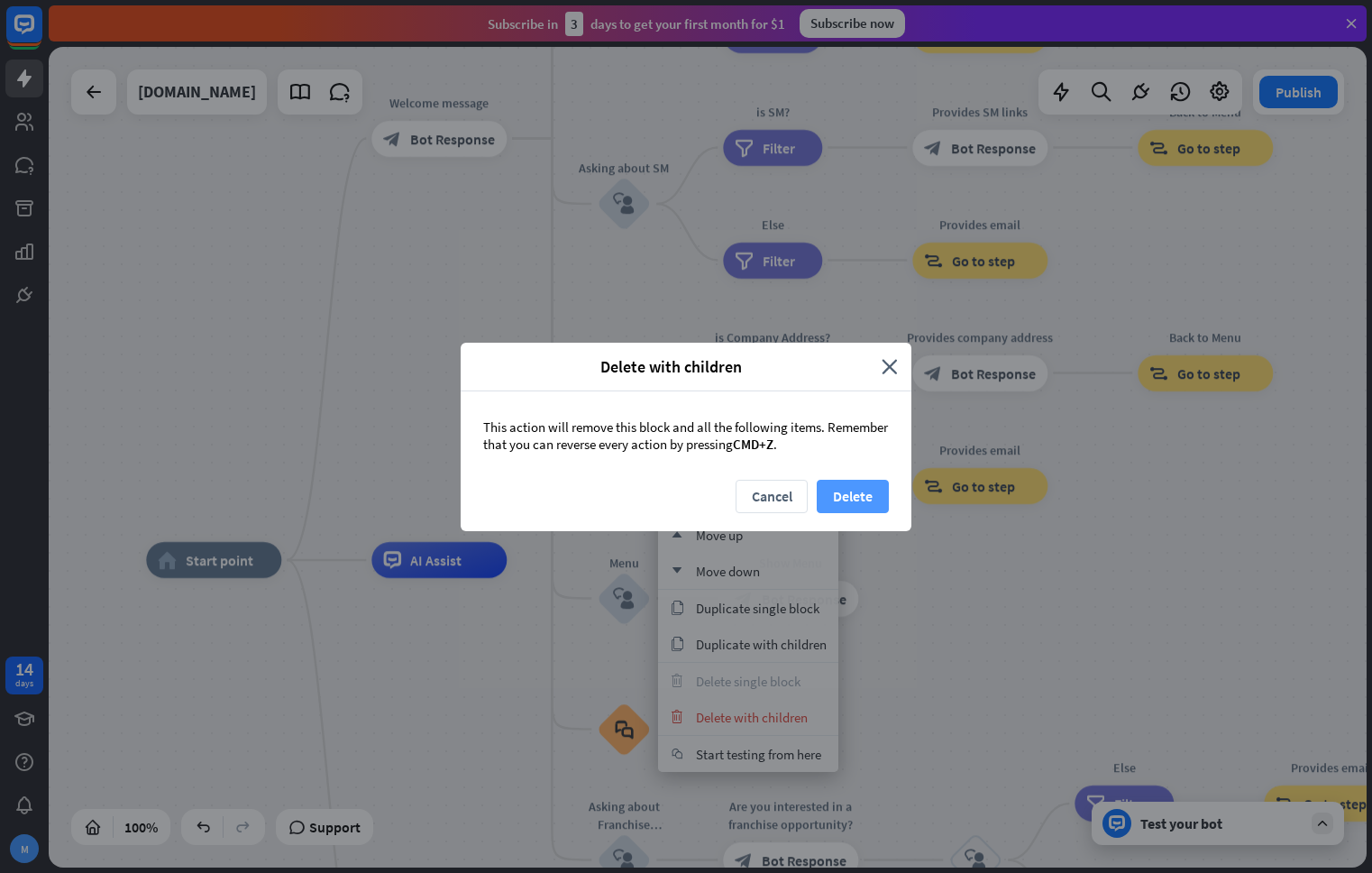
click at [874, 497] on button "Delete" at bounding box center [853, 497] width 72 height 33
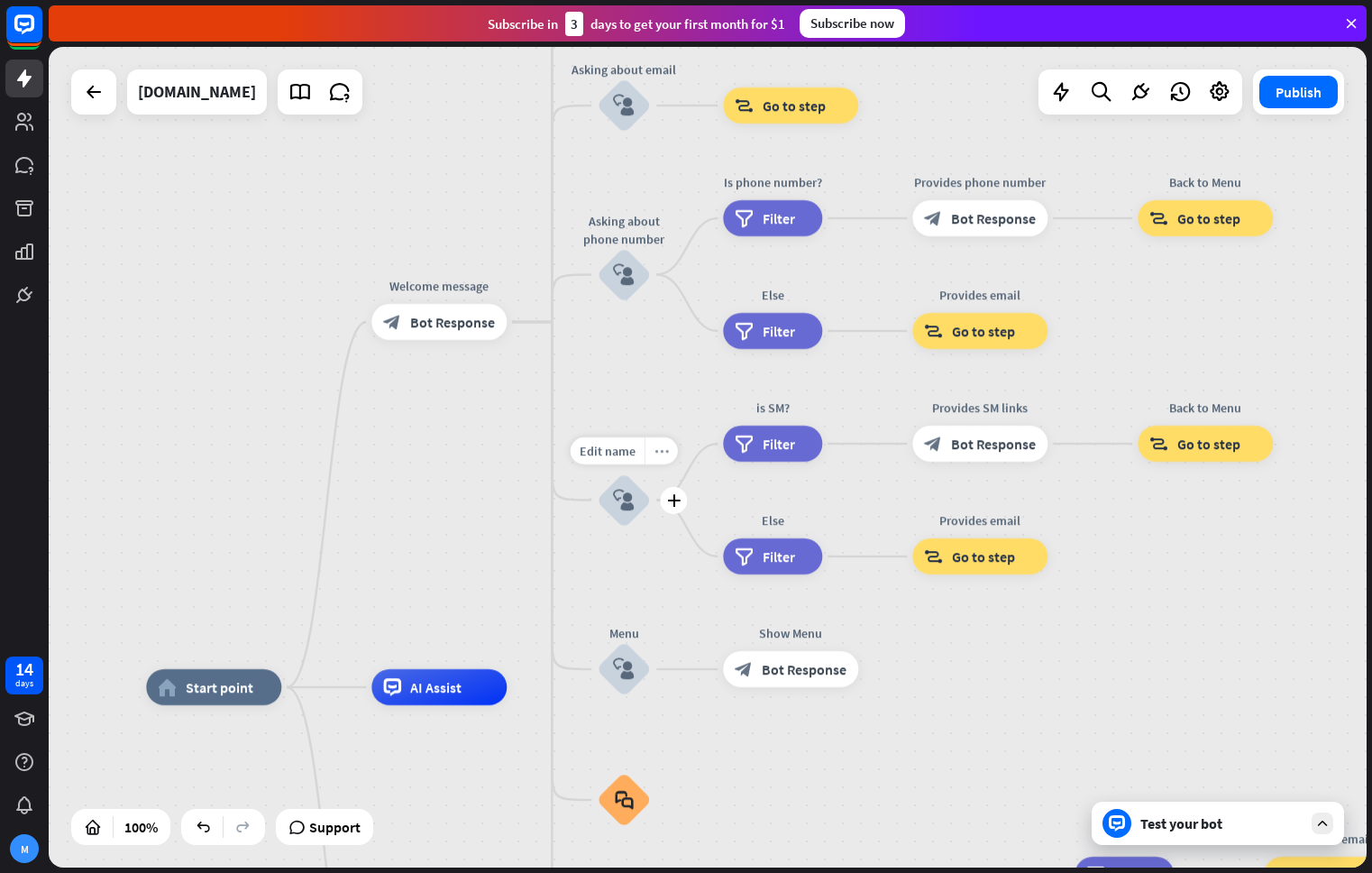
click at [659, 450] on icon "more_horiz" at bounding box center [662, 451] width 15 height 14
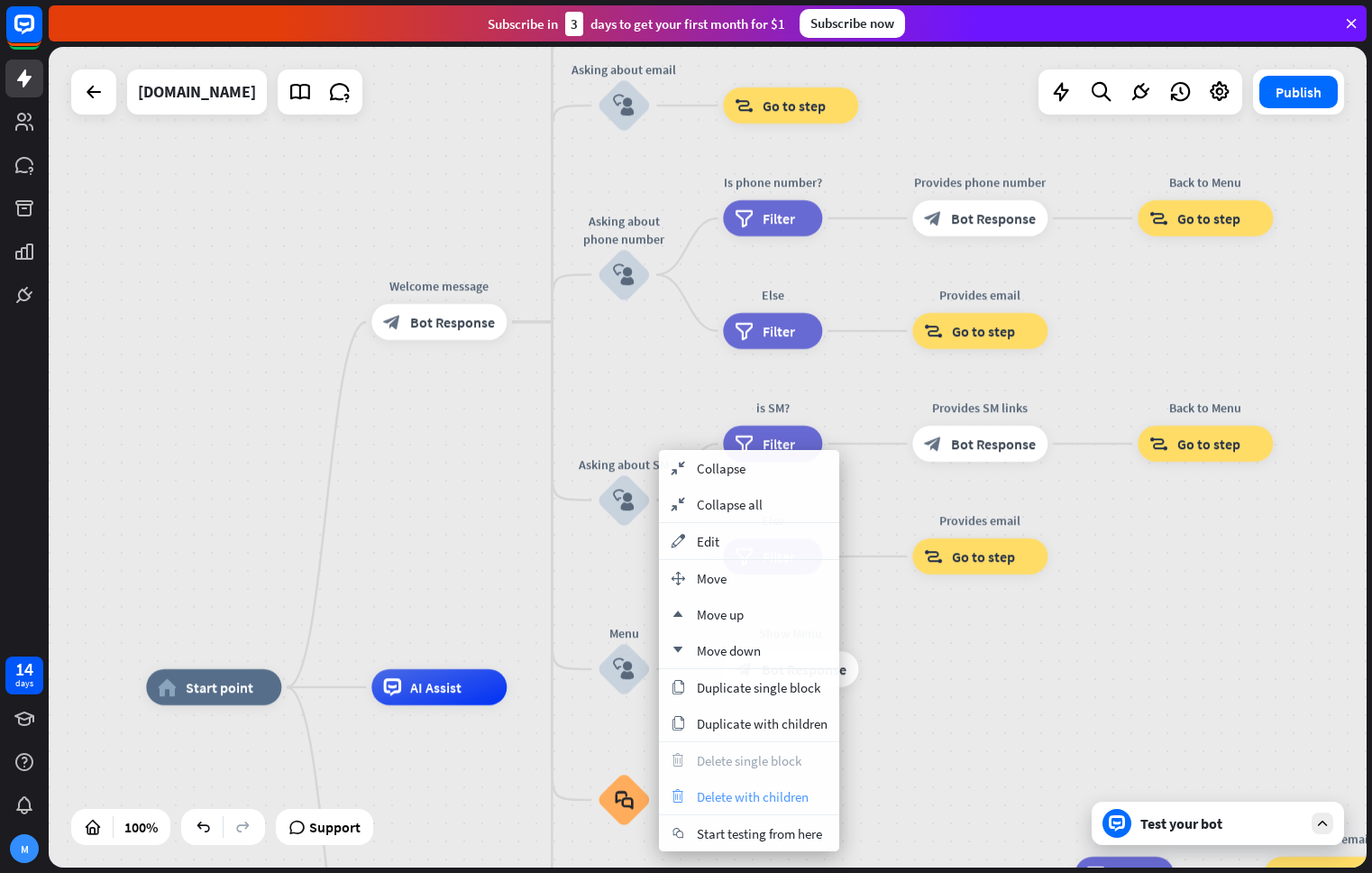
click at [787, 806] on div "trash Delete with children" at bounding box center [749, 796] width 180 height 36
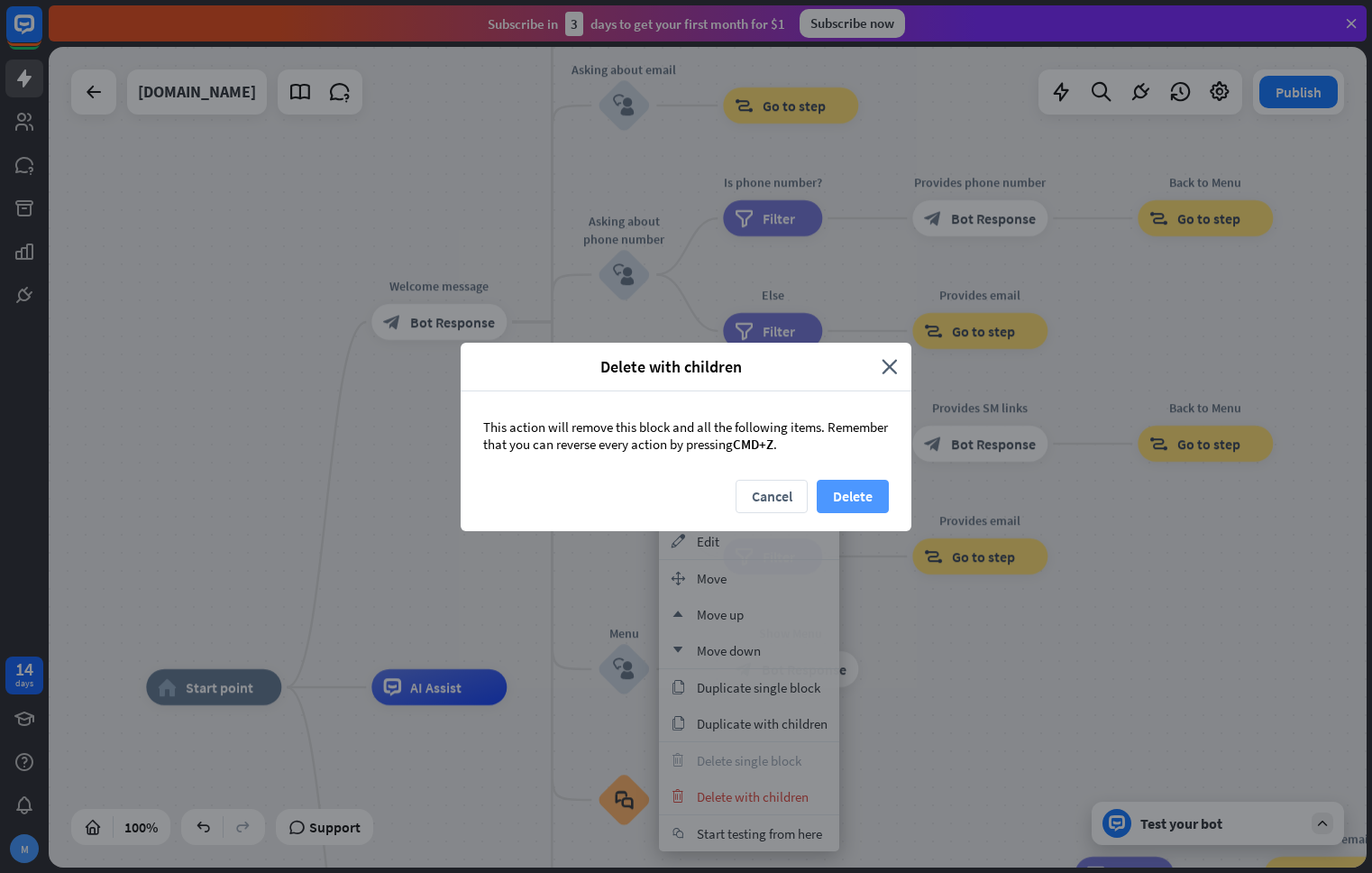
click at [859, 491] on button "Delete" at bounding box center [853, 497] width 72 height 33
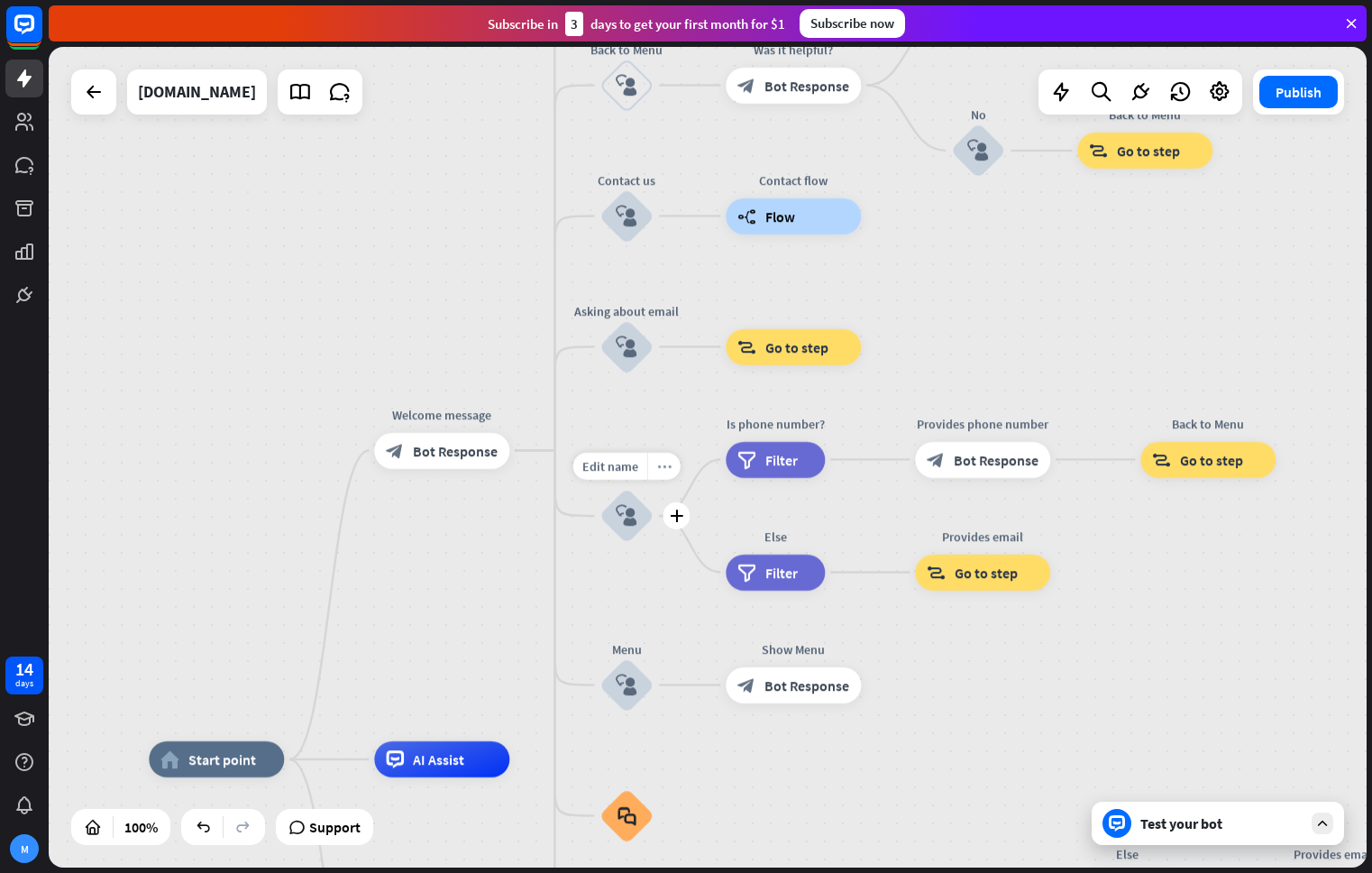
click at [675, 473] on div "more_horiz" at bounding box center [664, 466] width 33 height 27
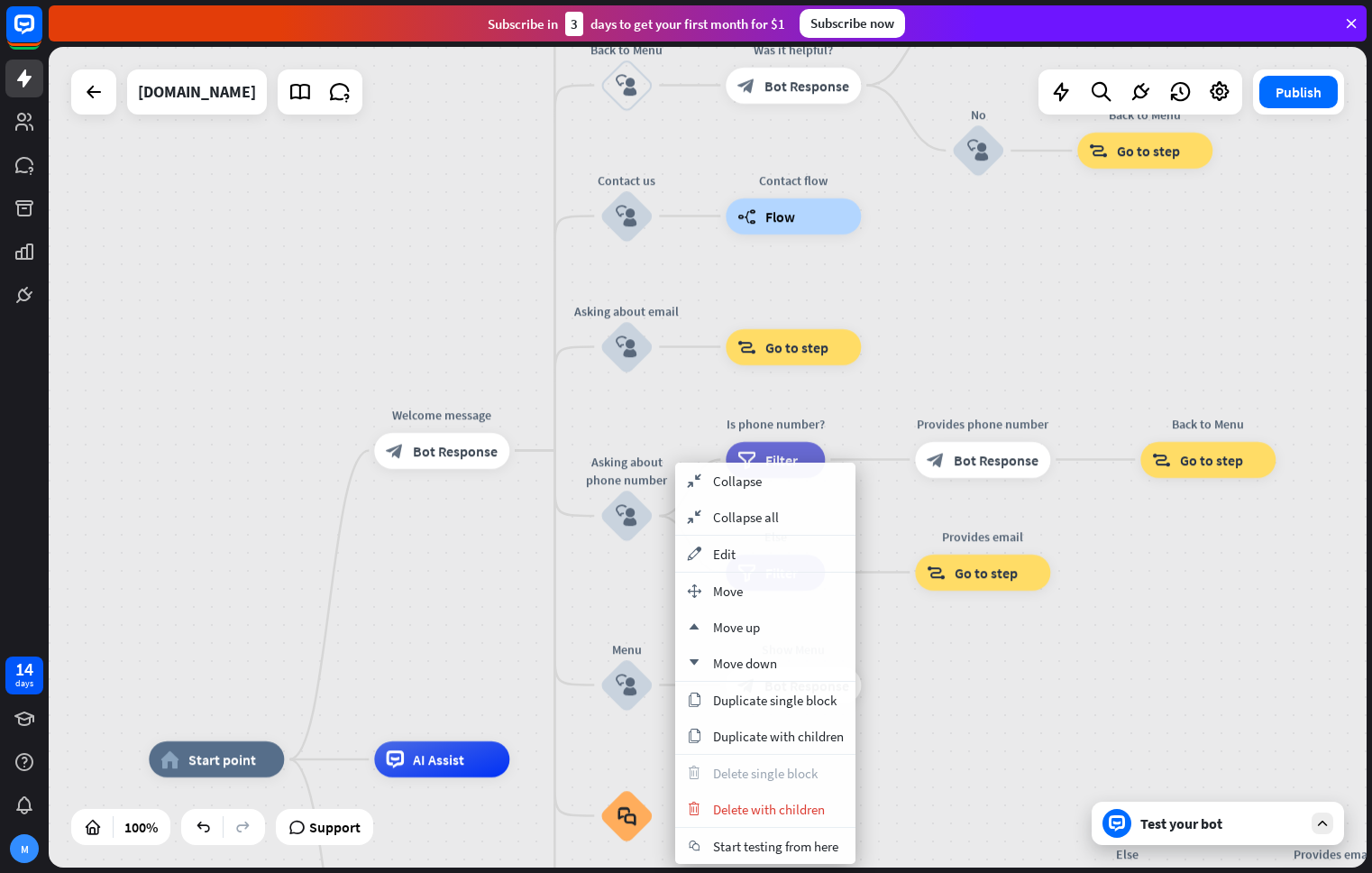
drag, startPoint x: 1193, startPoint y: 618, endPoint x: 1174, endPoint y: 610, distance: 20.6
click at [1193, 618] on div "home_2 Start point Welcome message block_bot_response Bot Response About us blo…" at bounding box center [707, 457] width 1317 height 820
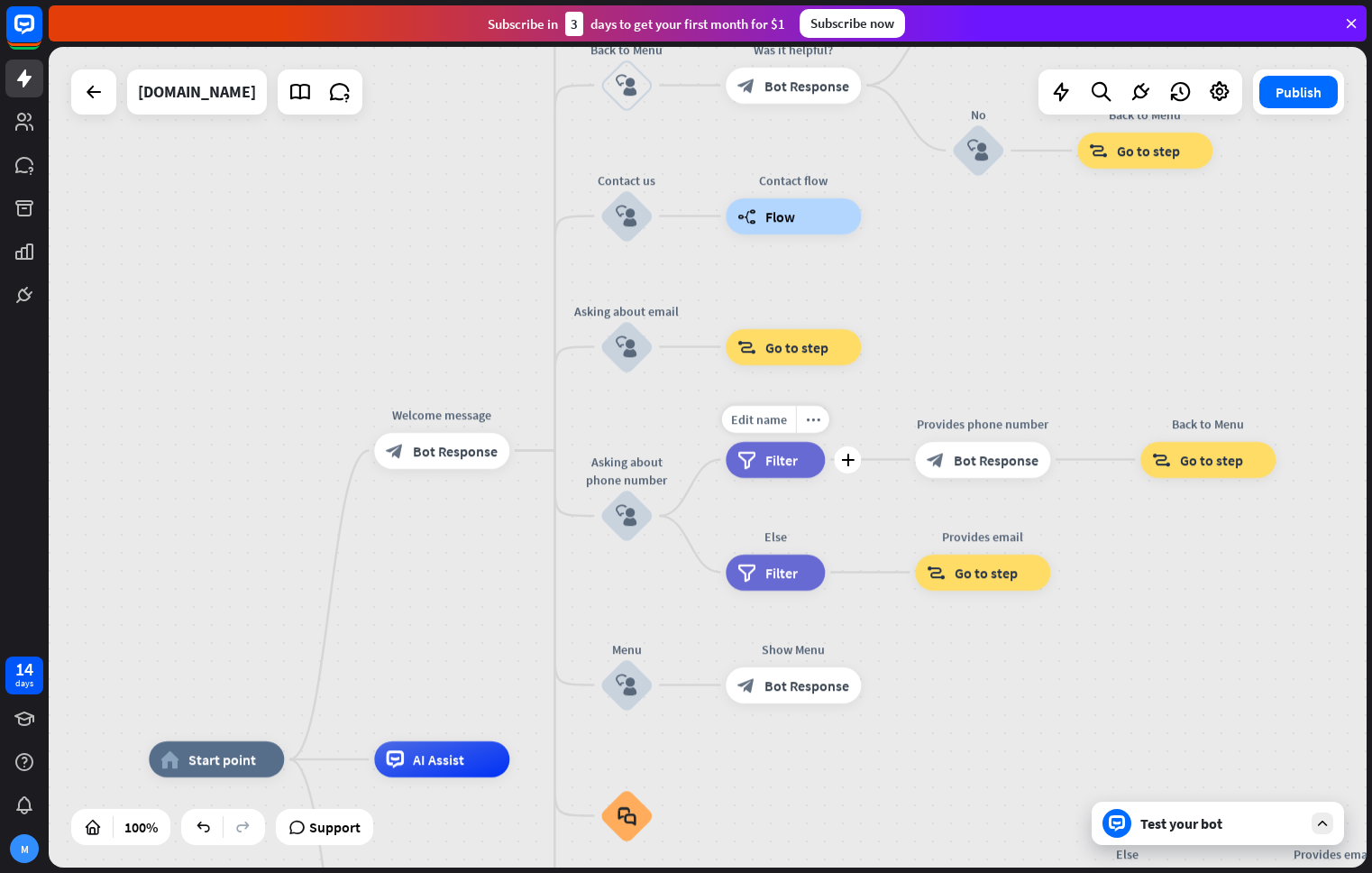
click at [786, 458] on span "Filter" at bounding box center [781, 459] width 32 height 18
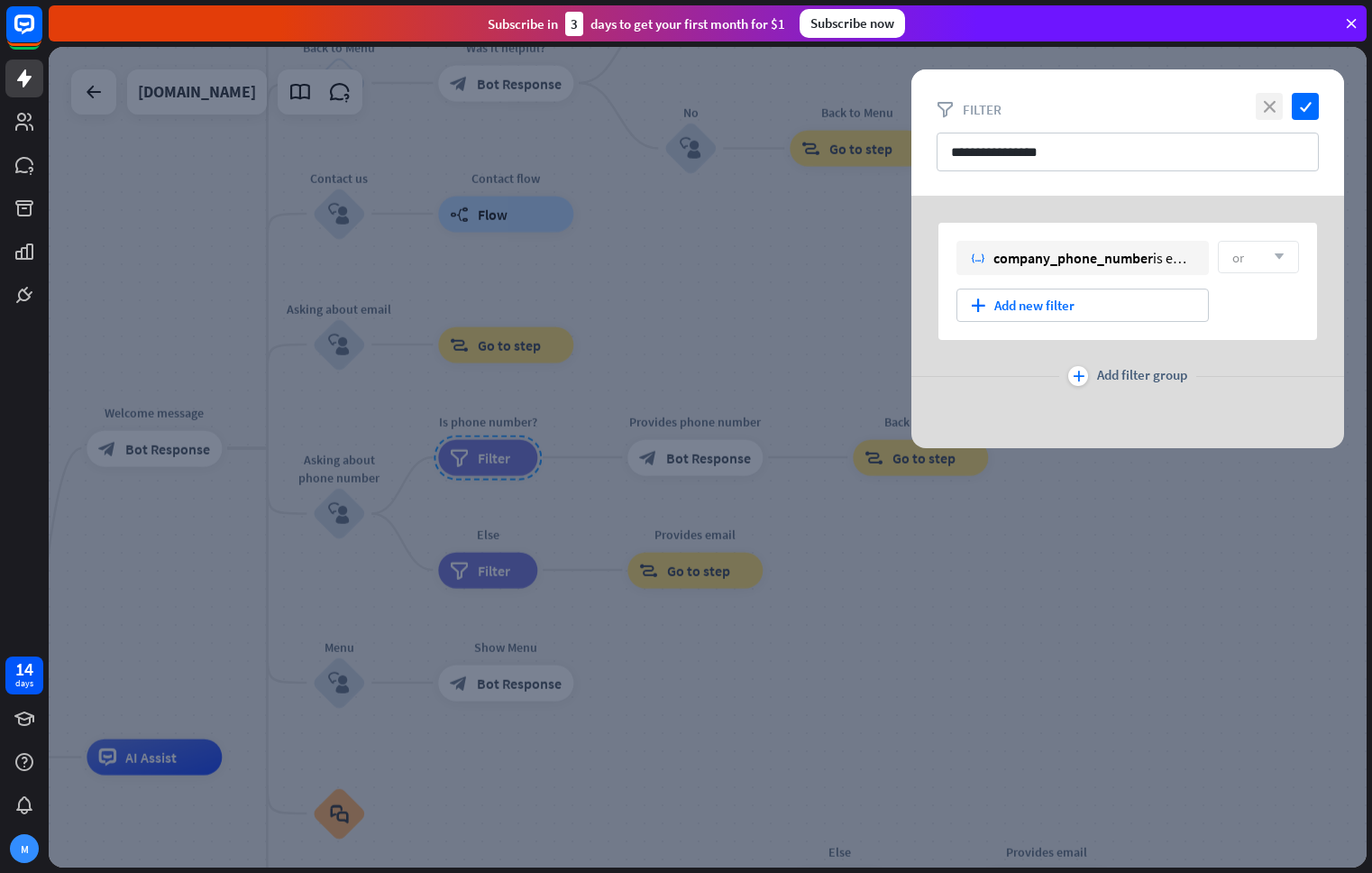
click at [1275, 110] on icon "close" at bounding box center [1269, 107] width 27 height 27
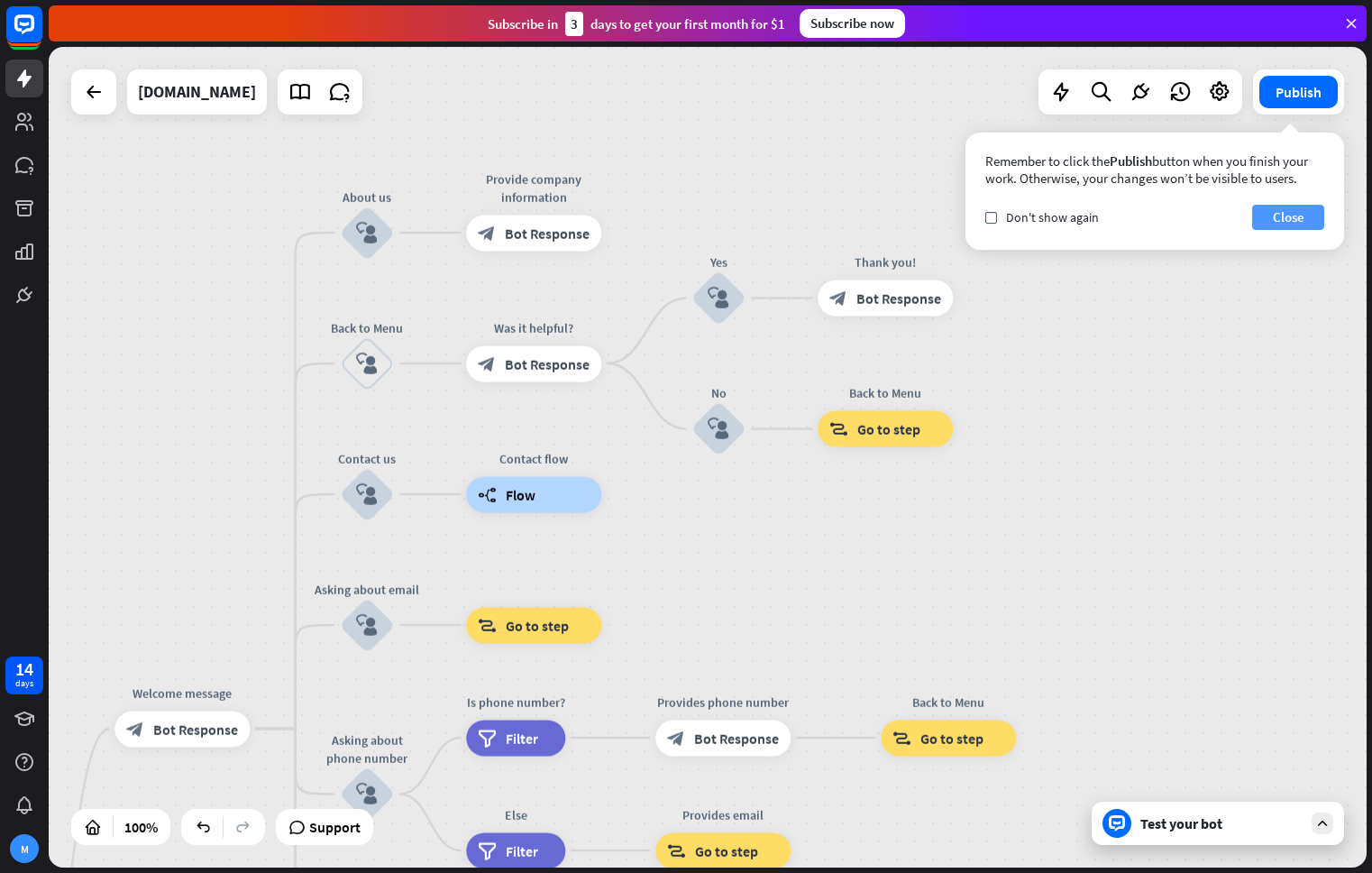
click at [1291, 214] on button "Close" at bounding box center [1288, 217] width 72 height 25
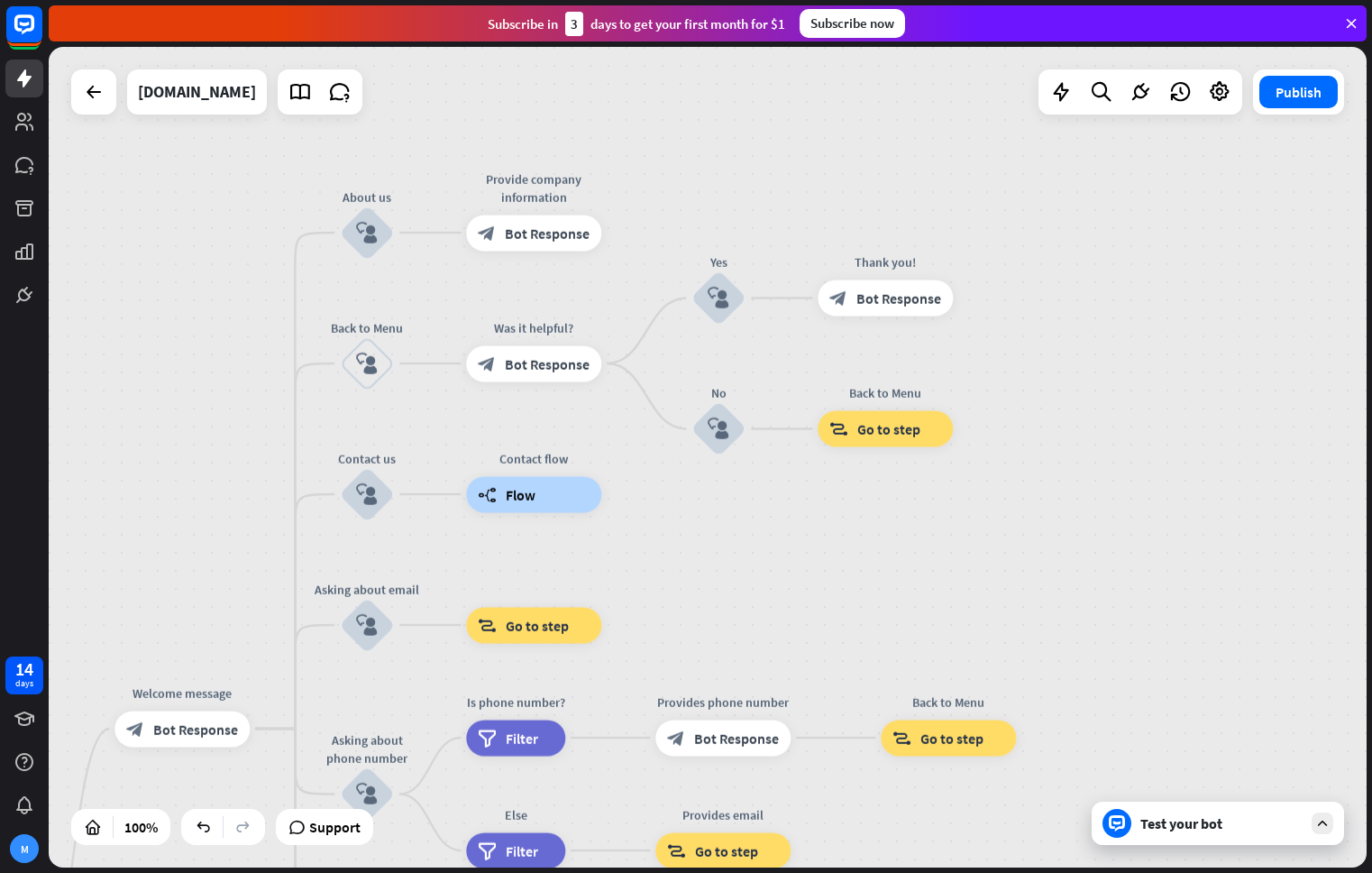
click at [1223, 824] on div "Test your bot" at bounding box center [1222, 823] width 162 height 18
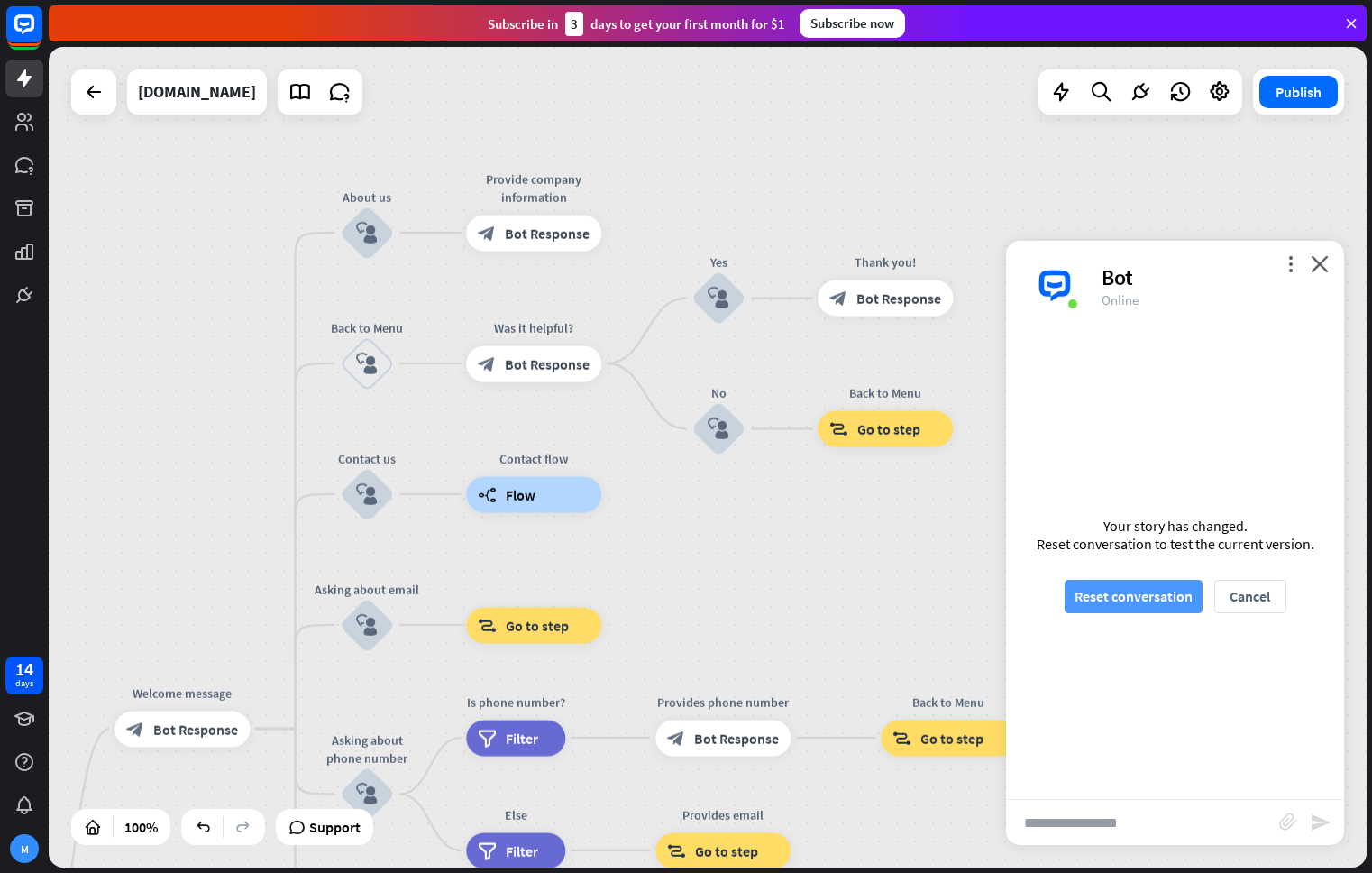
click at [1129, 581] on button "Reset conversation" at bounding box center [1133, 596] width 138 height 33
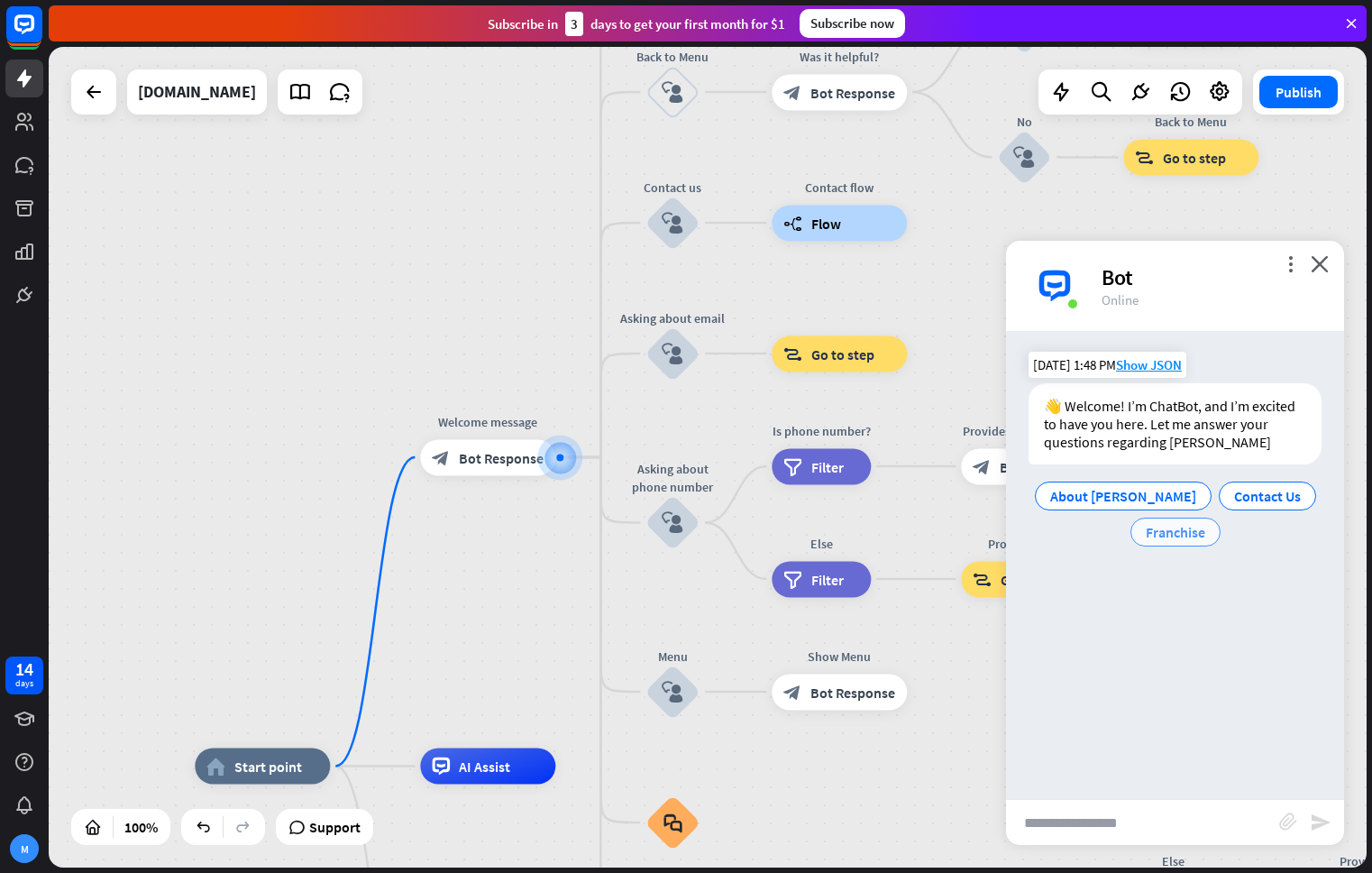
click at [1198, 538] on span "Franchise" at bounding box center [1175, 532] width 60 height 18
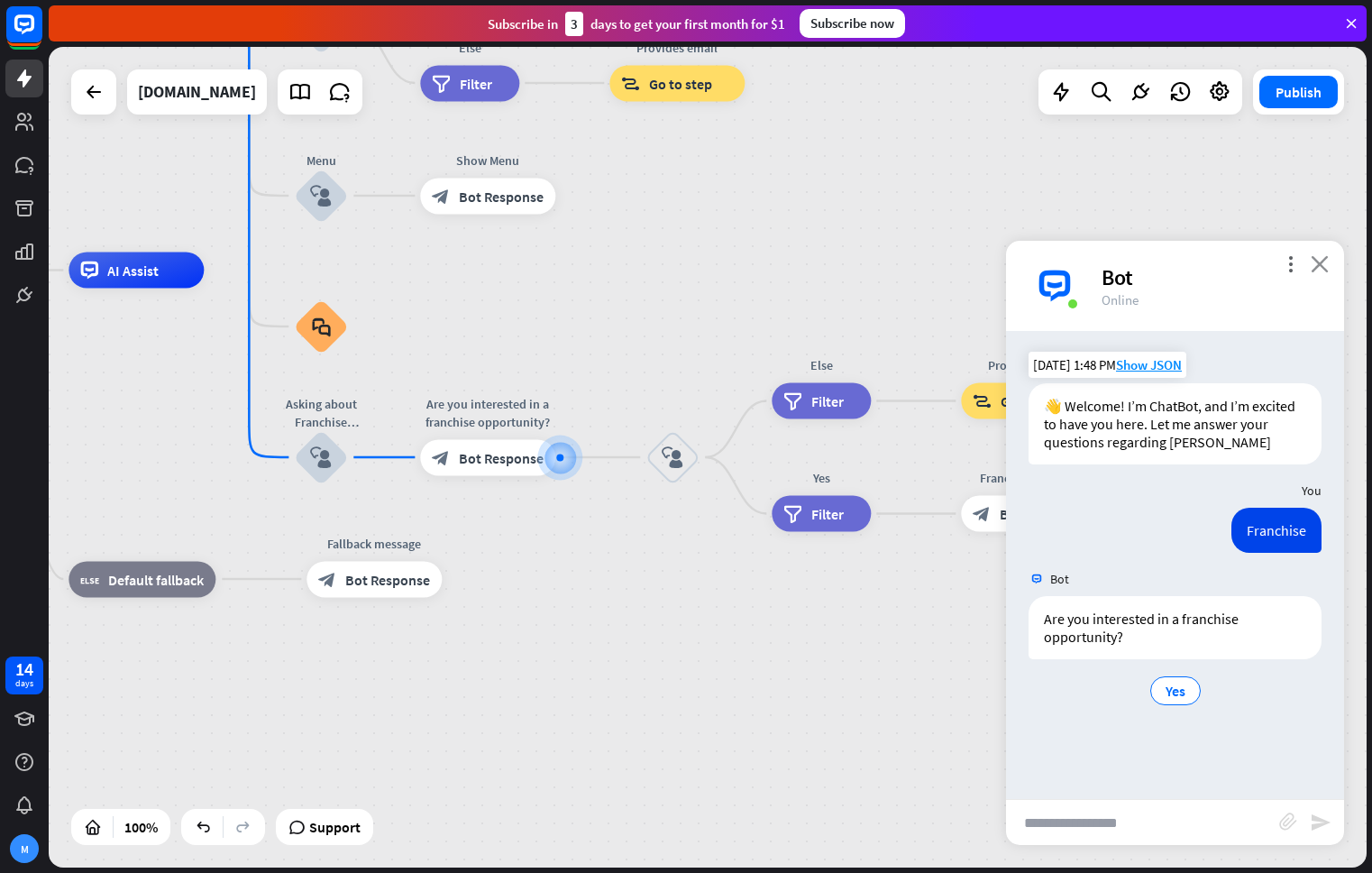
click at [1319, 261] on icon "close" at bounding box center [1319, 264] width 18 height 18
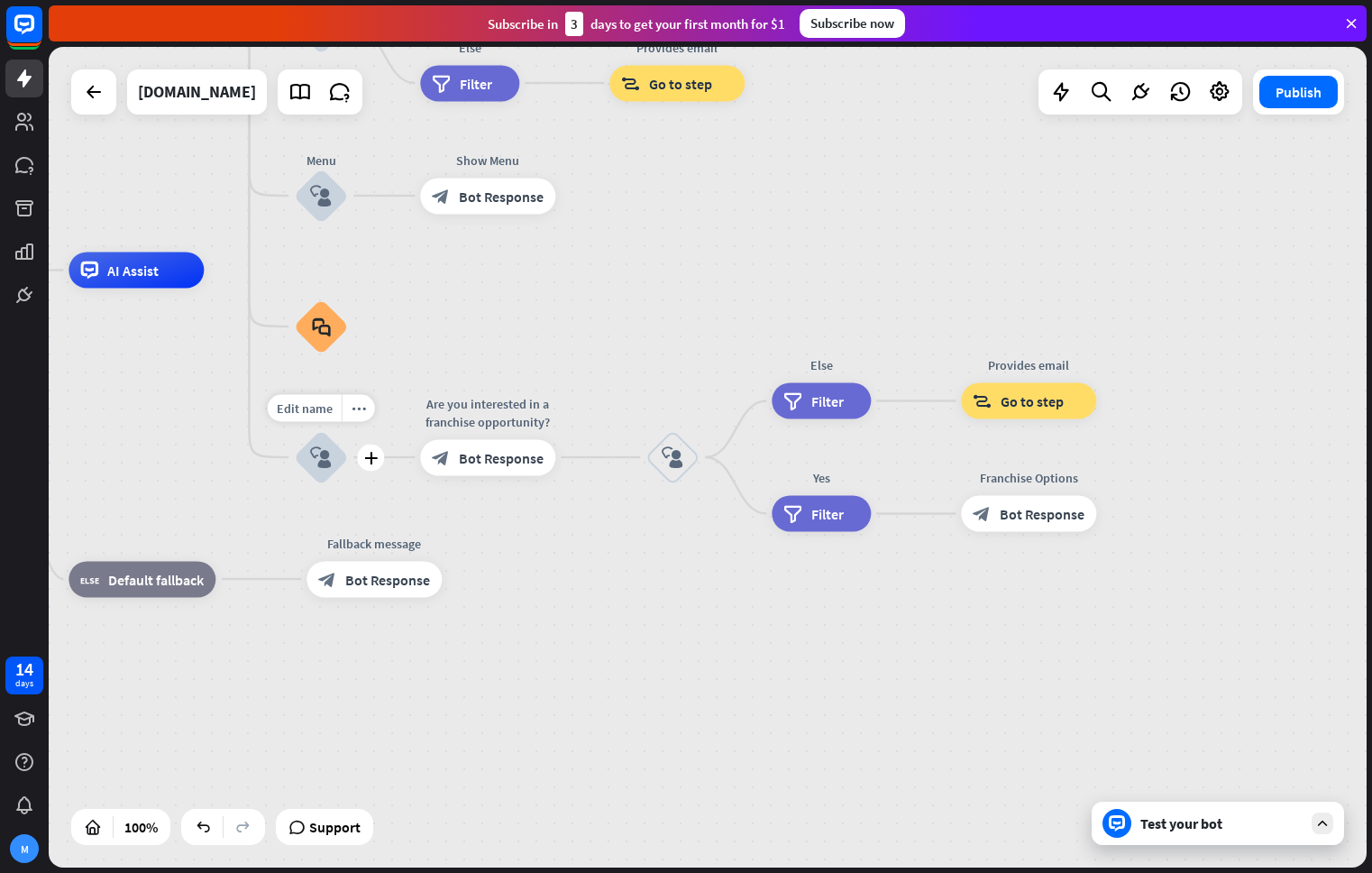
click at [316, 449] on icon "block_user_input" at bounding box center [321, 458] width 21 height 22
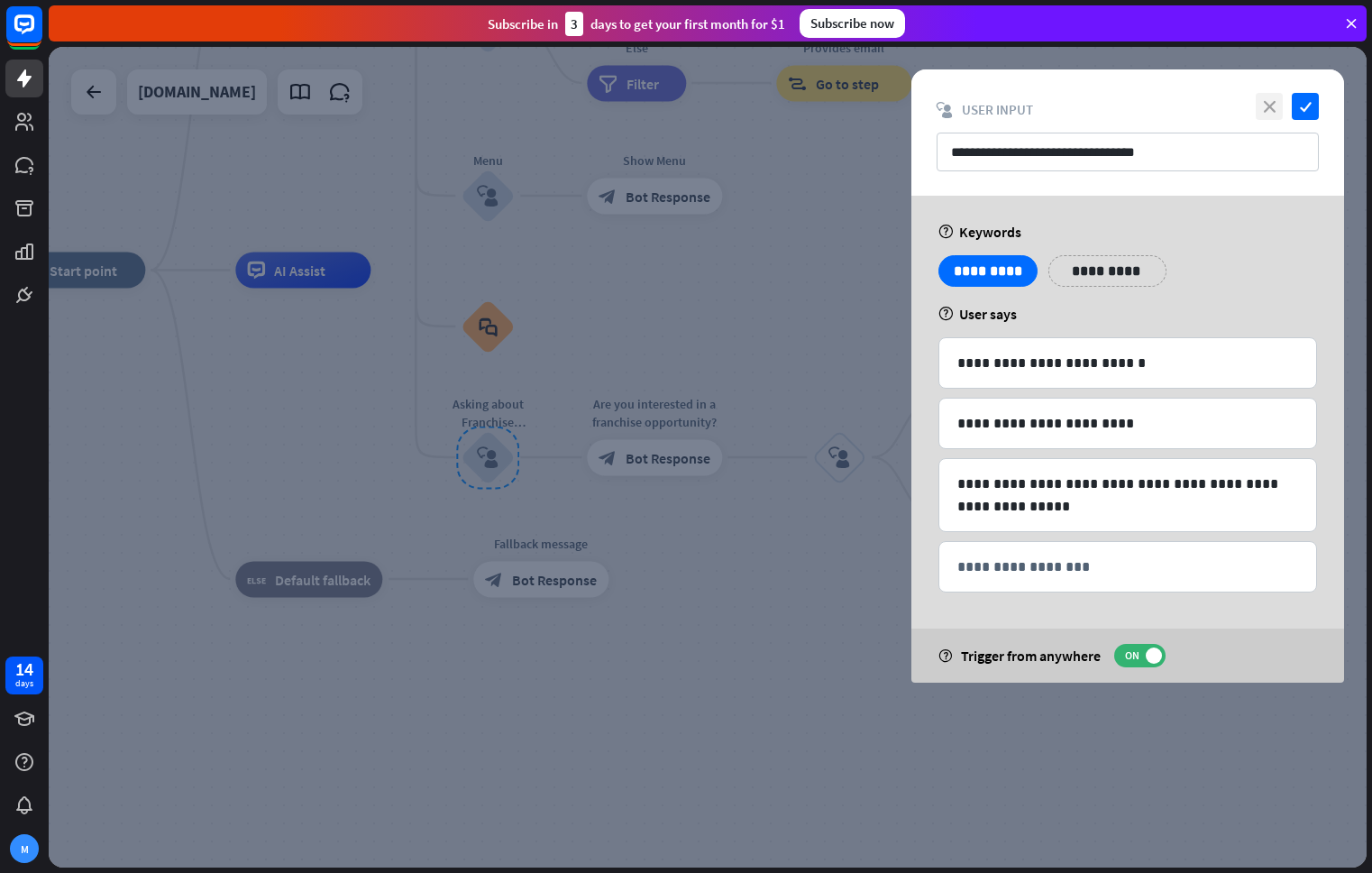
click at [1269, 103] on icon "close" at bounding box center [1269, 107] width 27 height 27
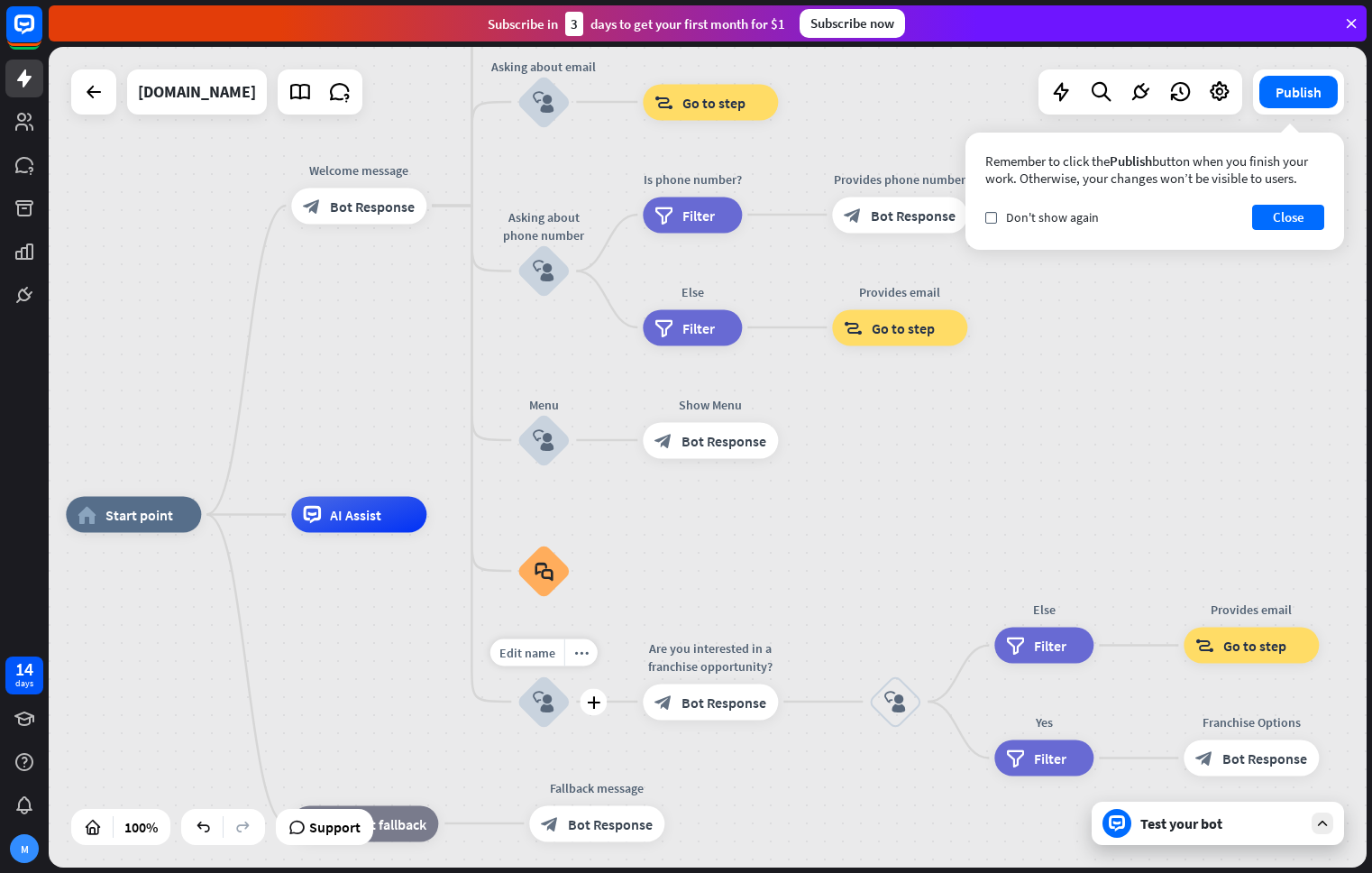
click at [551, 704] on icon "block_user_input" at bounding box center [543, 701] width 21 height 22
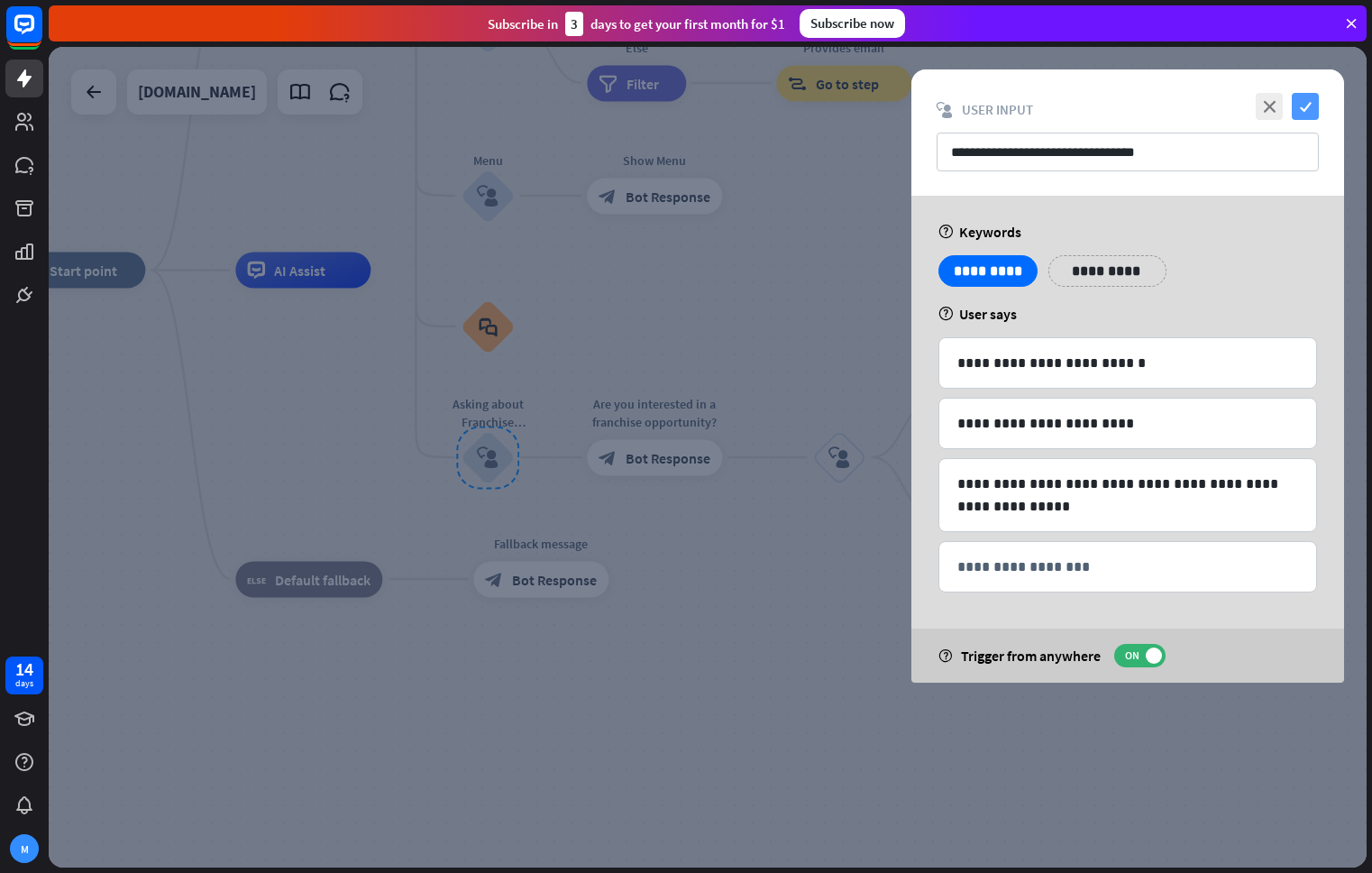
click at [1305, 105] on icon "check" at bounding box center [1306, 107] width 27 height 27
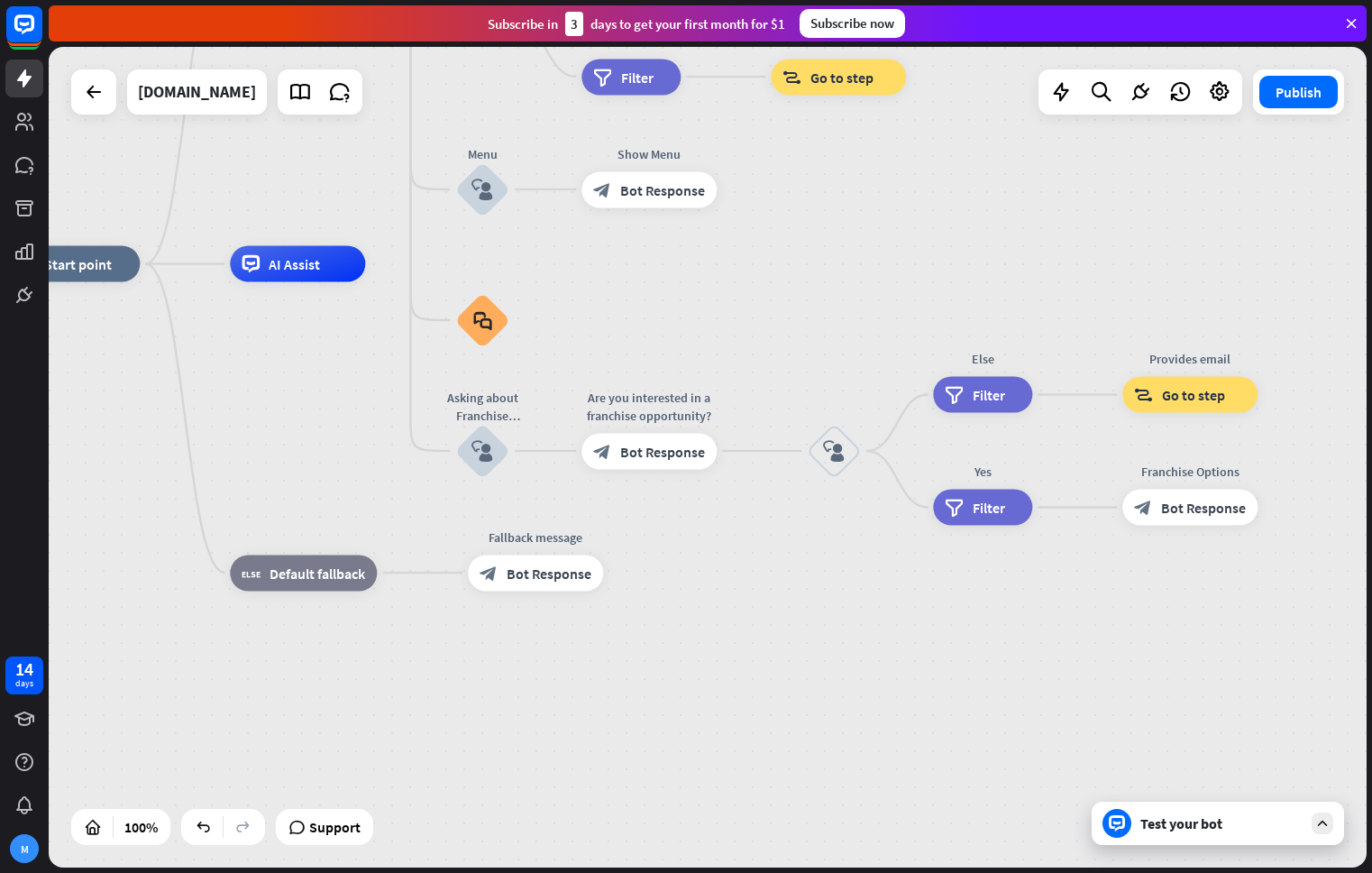
click at [1231, 831] on div "Test your bot" at bounding box center [1222, 823] width 162 height 18
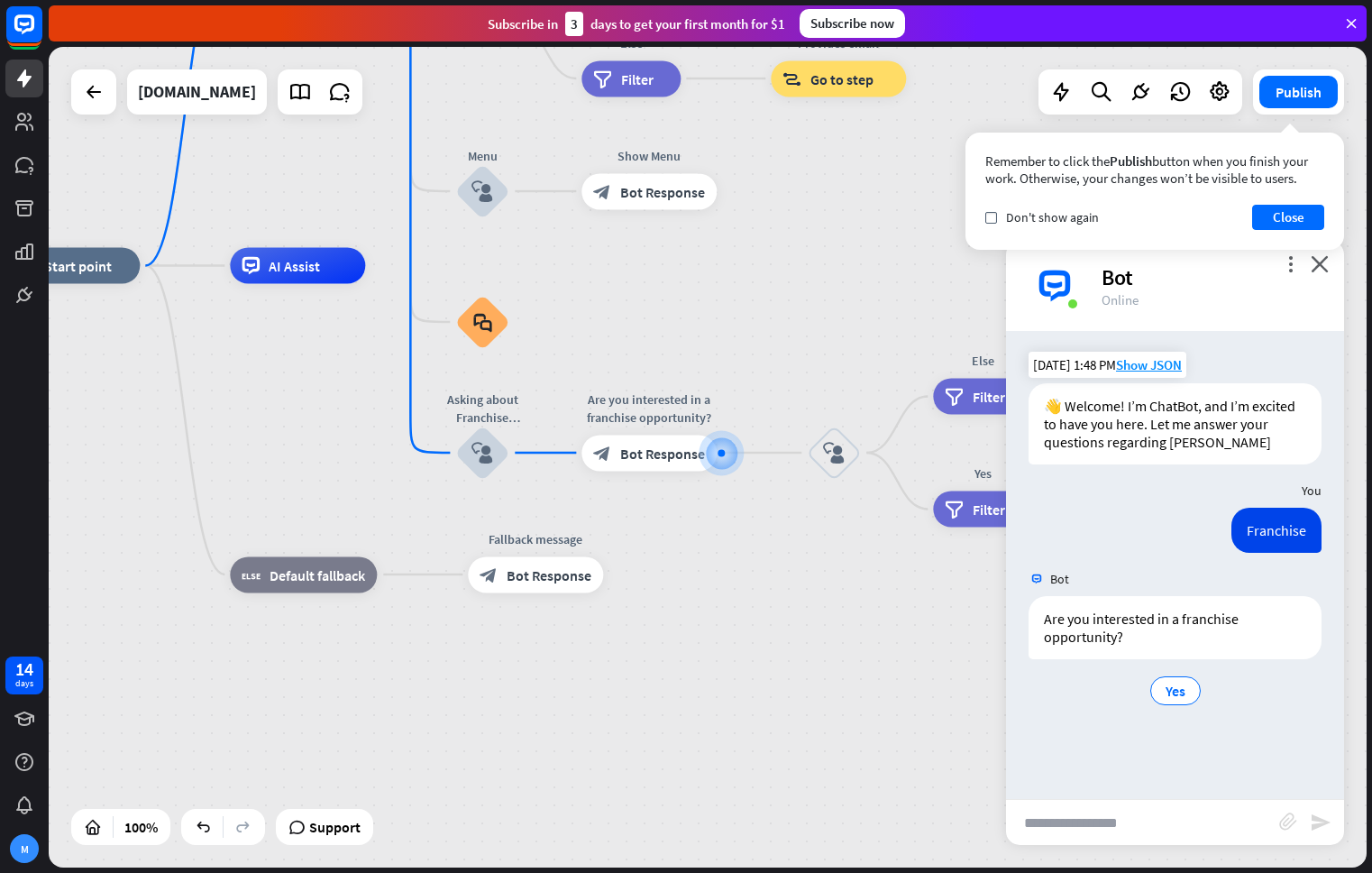
click at [1157, 805] on input "text" at bounding box center [1141, 822] width 273 height 45
click at [1290, 217] on button "Close" at bounding box center [1288, 217] width 72 height 25
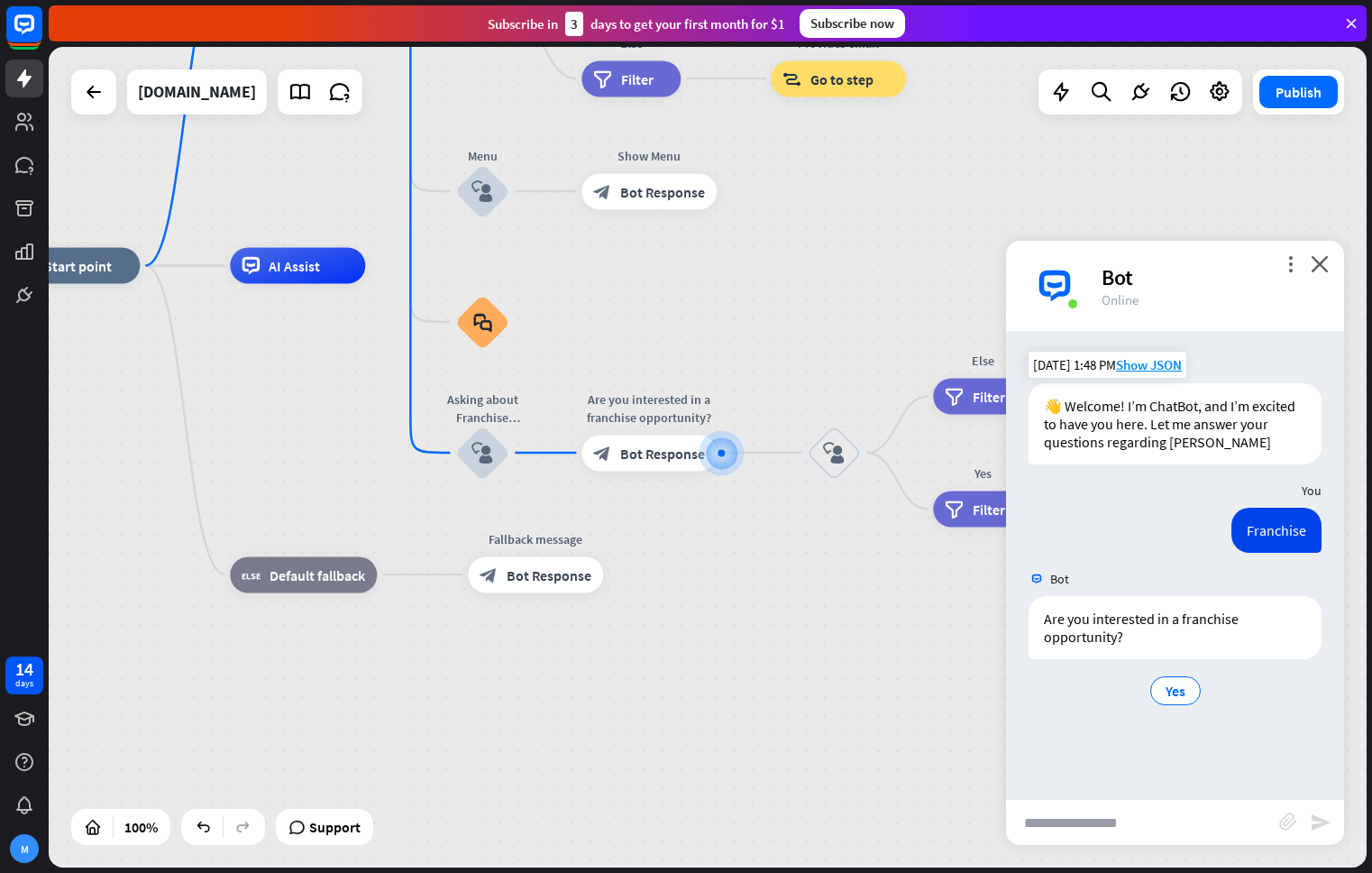
click at [1282, 273] on div "Bot" at bounding box center [1212, 277] width 221 height 28
click at [1288, 266] on icon "more_vert" at bounding box center [1290, 264] width 18 height 18
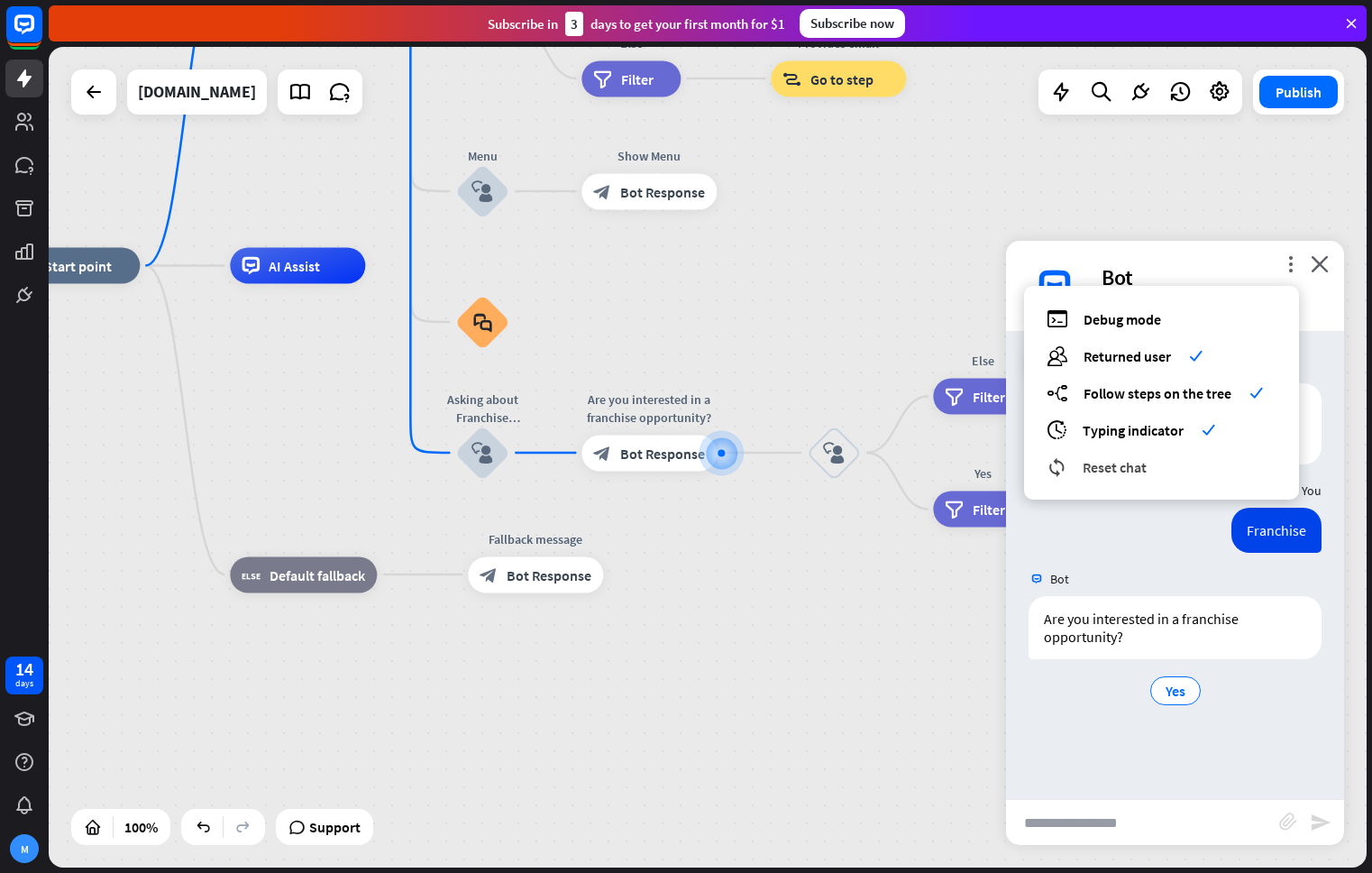
click at [1149, 463] on div "reset_chat Reset chat" at bounding box center [1161, 466] width 230 height 21
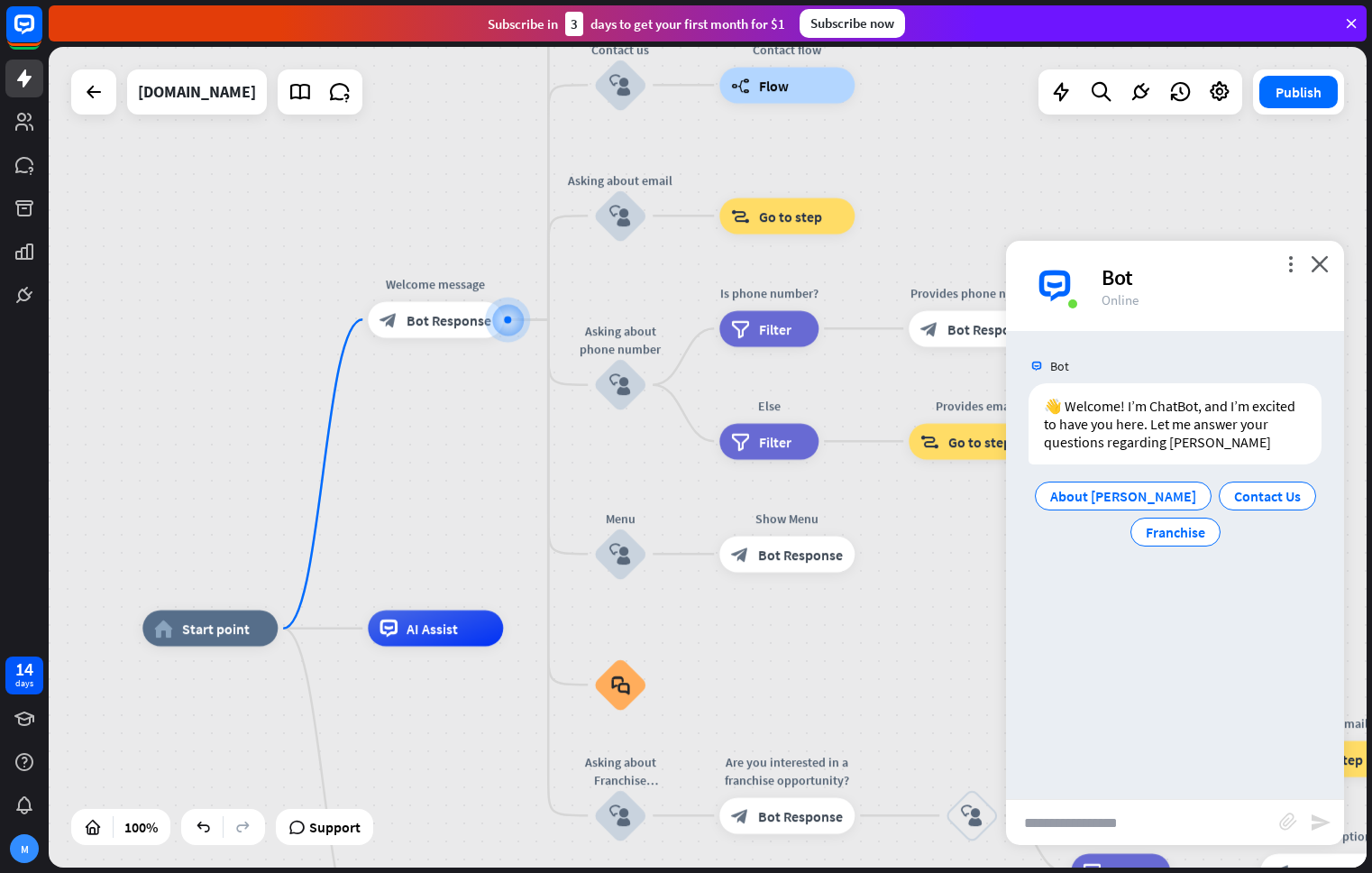
click at [1143, 817] on input "text" at bounding box center [1141, 822] width 273 height 45
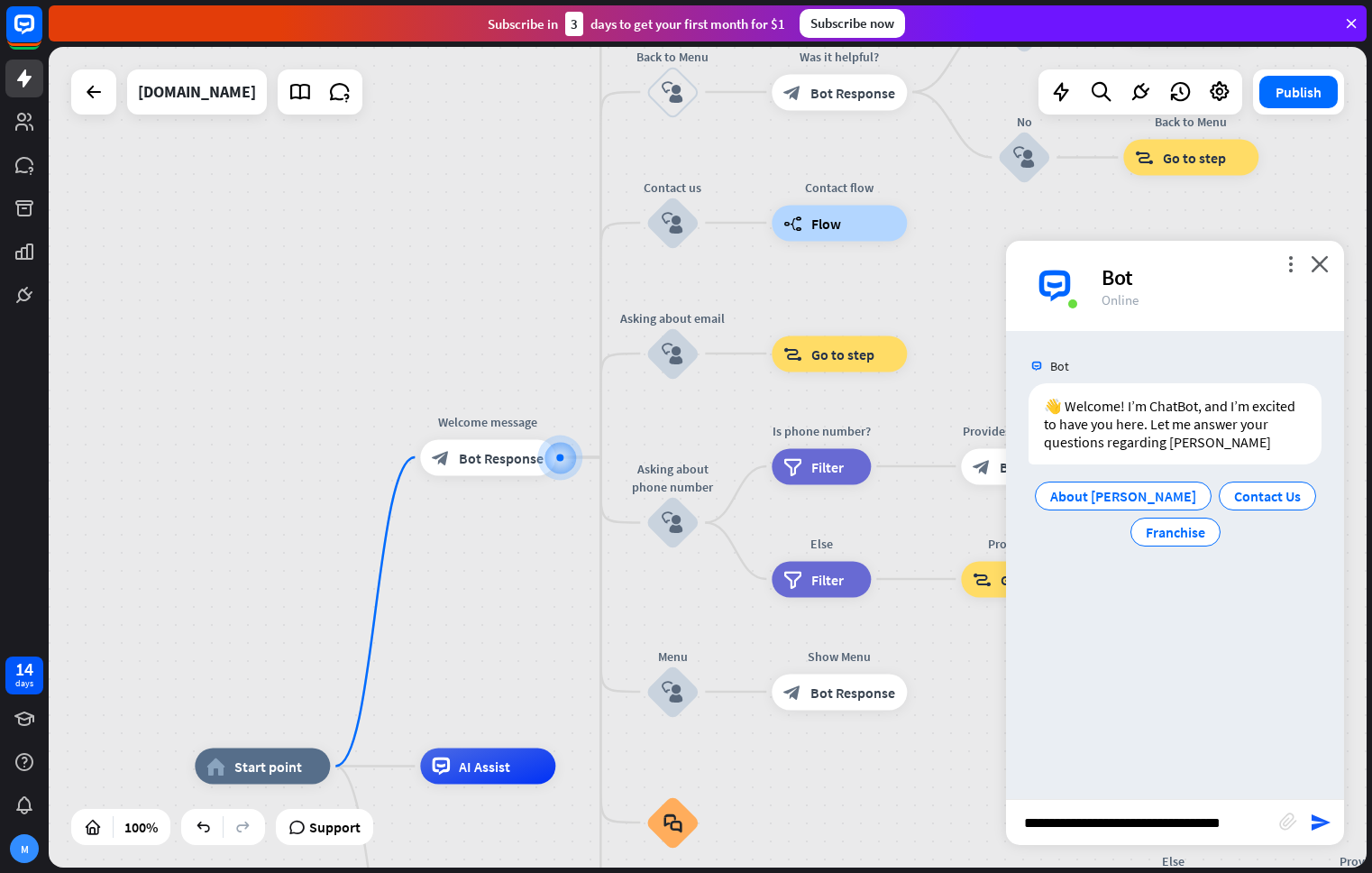
type input "**********"
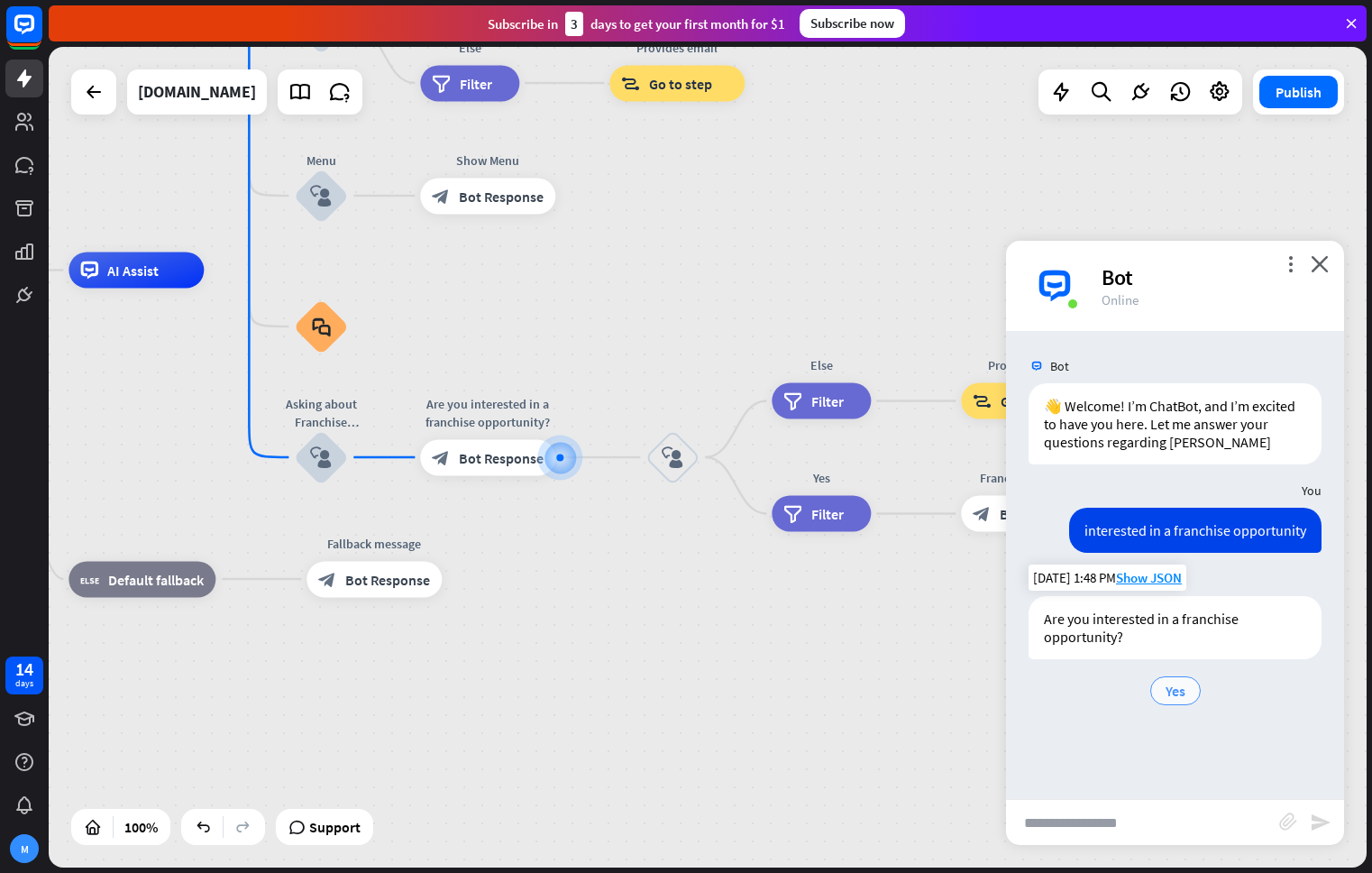
click at [1165, 693] on span "Yes" at bounding box center [1175, 690] width 20 height 18
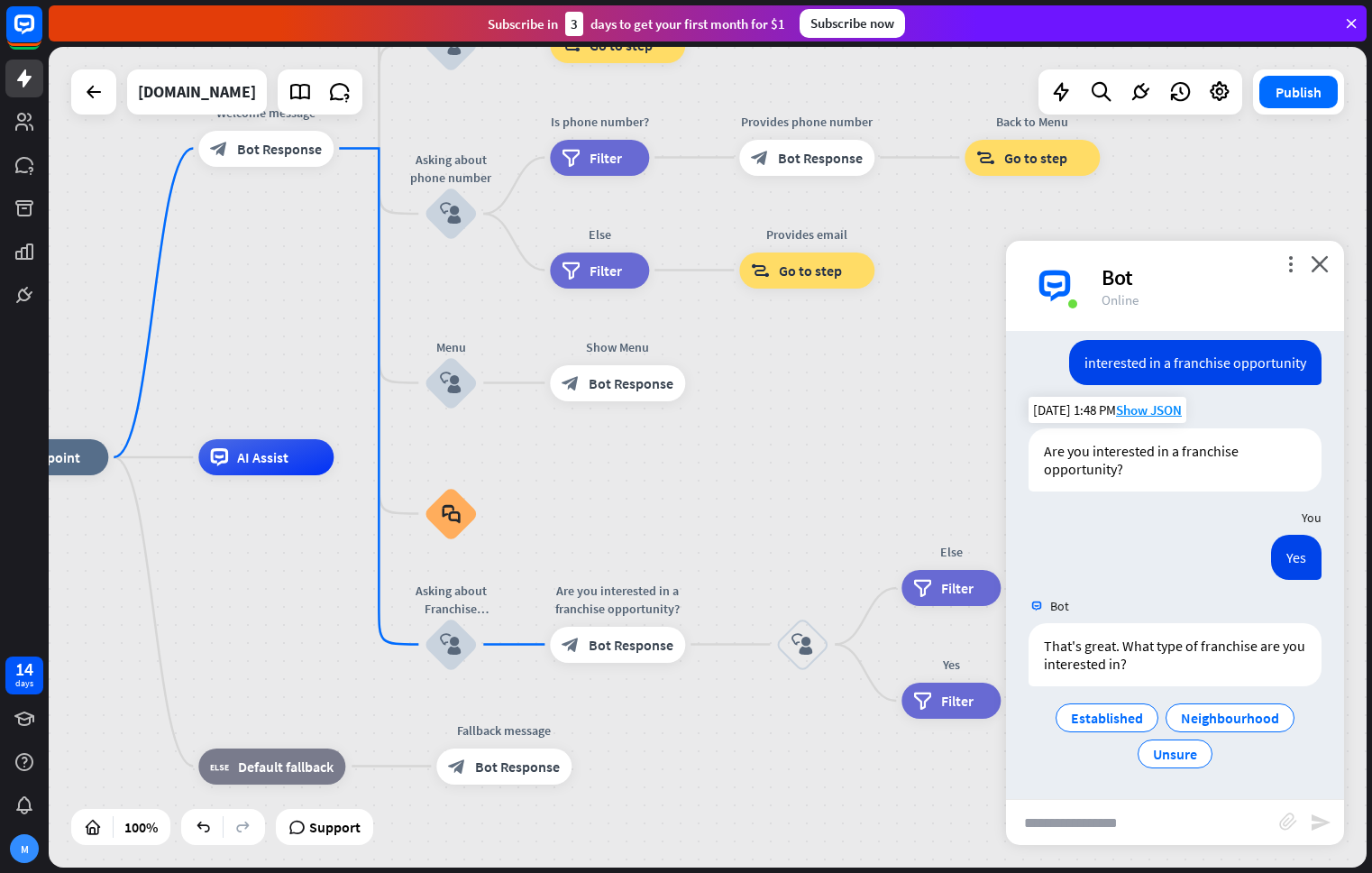
scroll to position [168, 0]
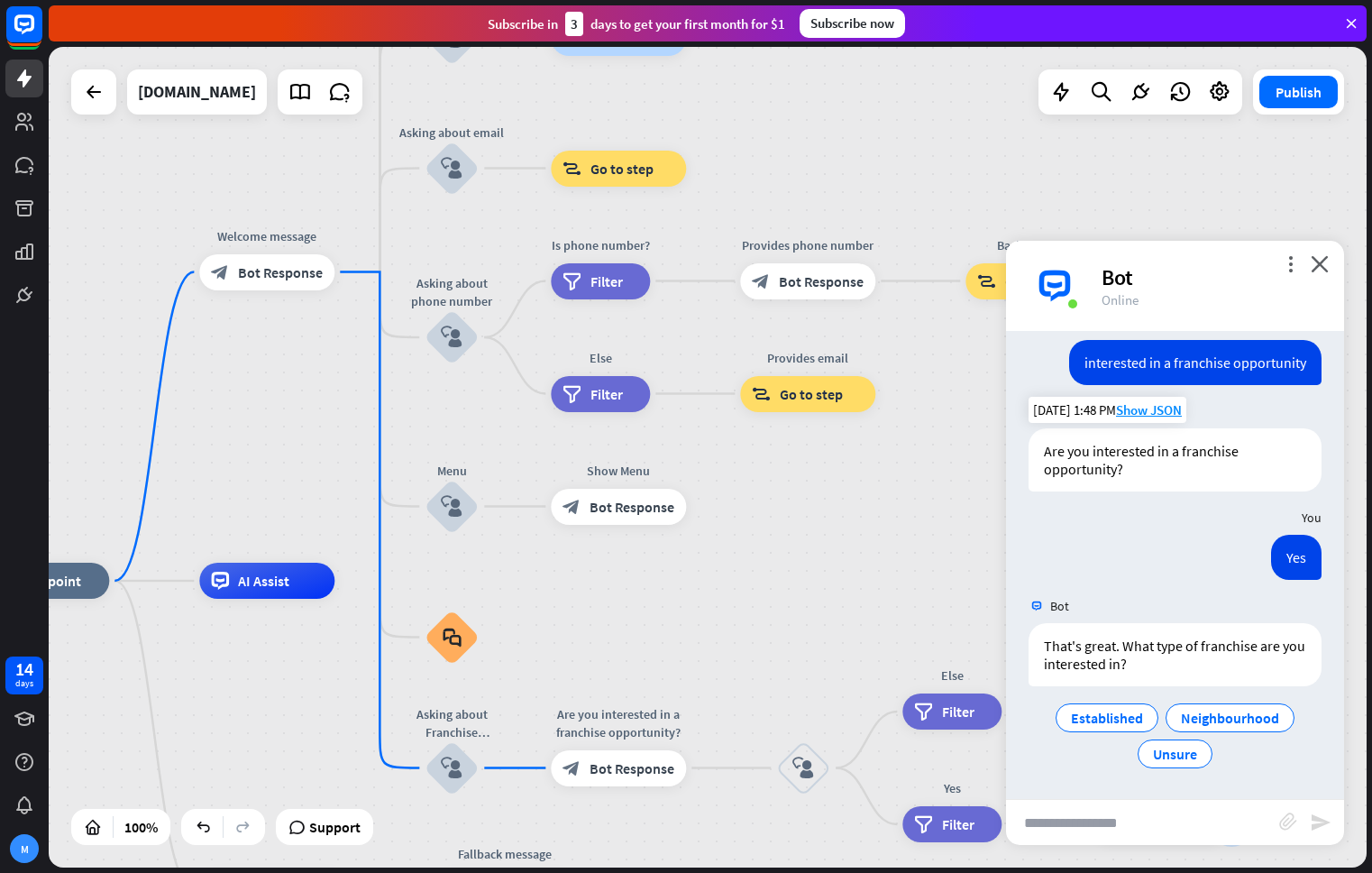
drag, startPoint x: 761, startPoint y: 514, endPoint x: 758, endPoint y: 636, distance: 122.0
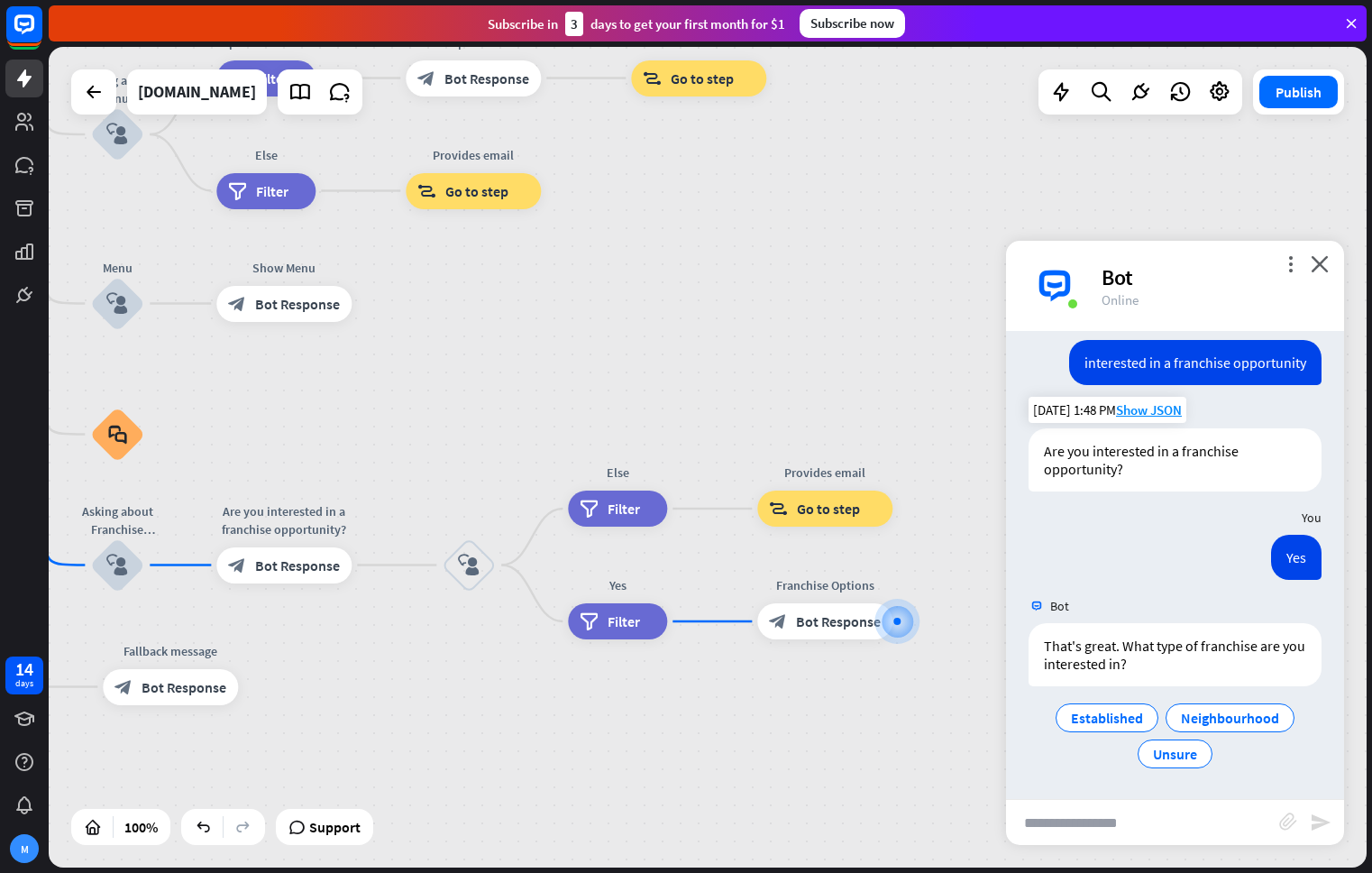
drag, startPoint x: 847, startPoint y: 536, endPoint x: 513, endPoint y: 329, distance: 392.9
click at [513, 329] on div "home_2 Start point Welcome message block_bot_response Bot Response About us blo…" at bounding box center [707, 457] width 1317 height 820
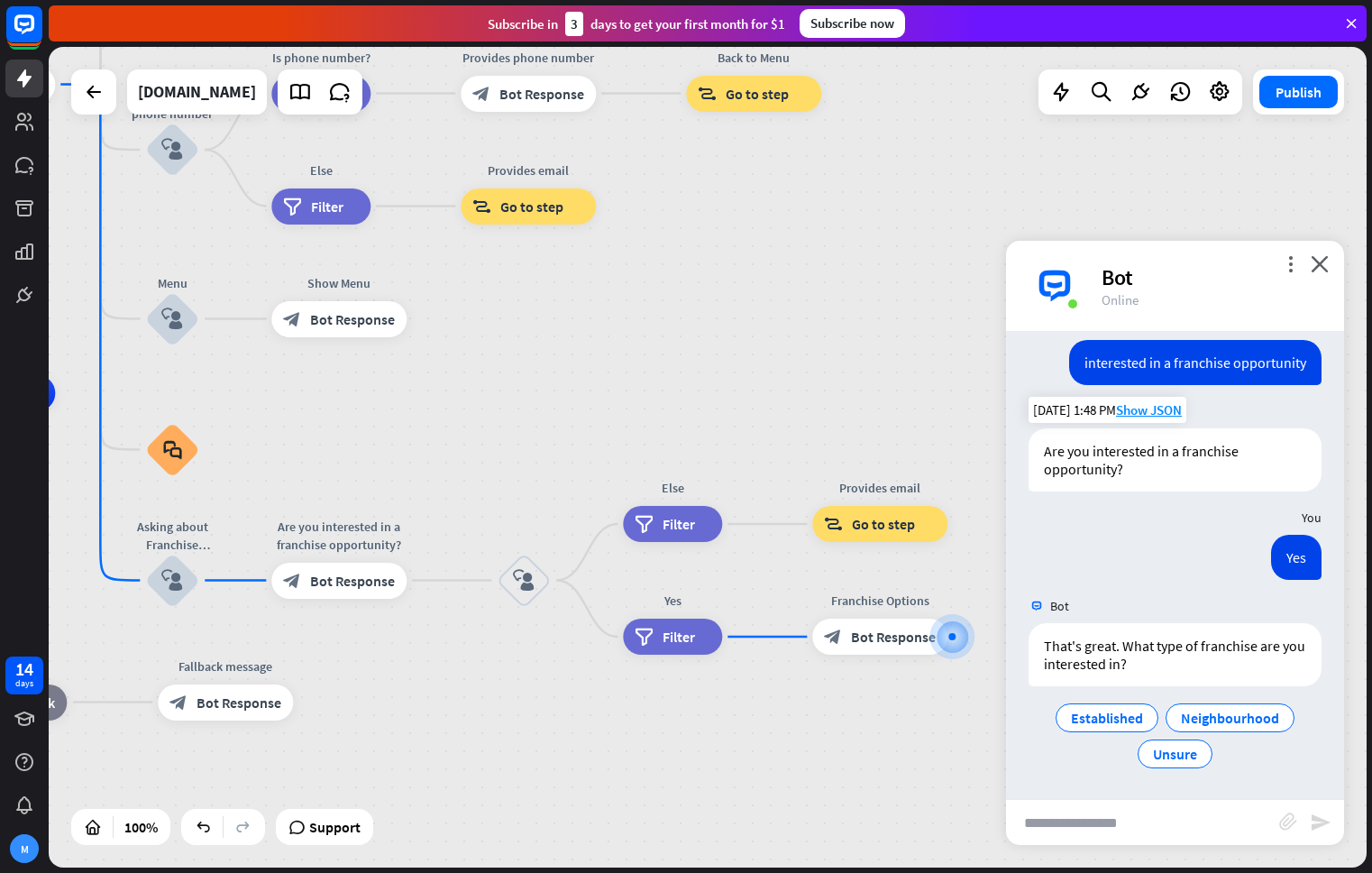
drag, startPoint x: 520, startPoint y: 339, endPoint x: 575, endPoint y: 354, distance: 57.0
click at [575, 354] on div "home_2 Start point Welcome message block_bot_response Bot Response About us blo…" at bounding box center [707, 457] width 1317 height 820
click at [1160, 466] on div "Are you interested in a franchise opportunity?" at bounding box center [1175, 459] width 293 height 64
click at [1292, 262] on icon "more_vert" at bounding box center [1290, 264] width 18 height 18
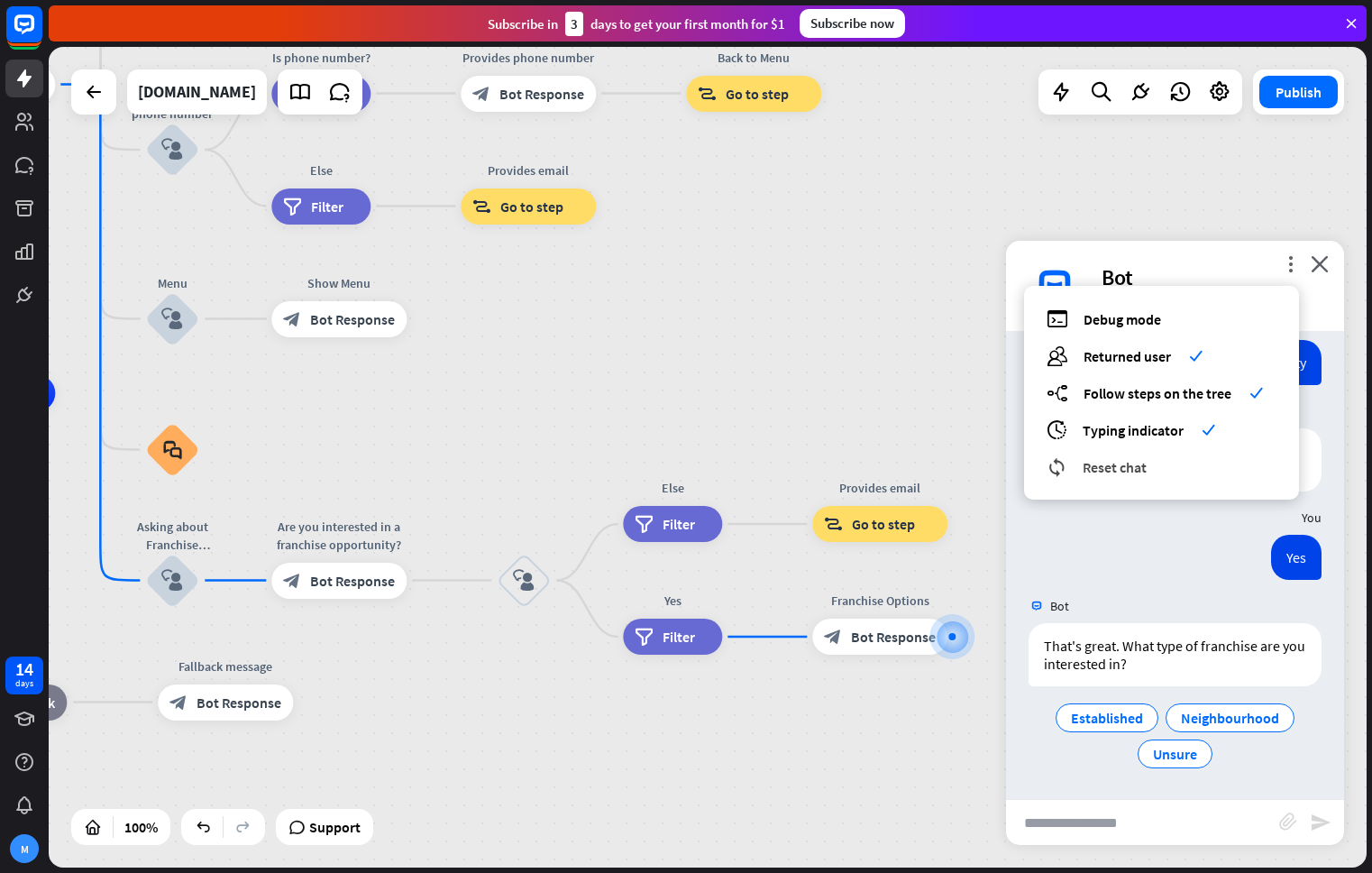
click at [1168, 469] on div "reset_chat Reset chat" at bounding box center [1161, 466] width 230 height 21
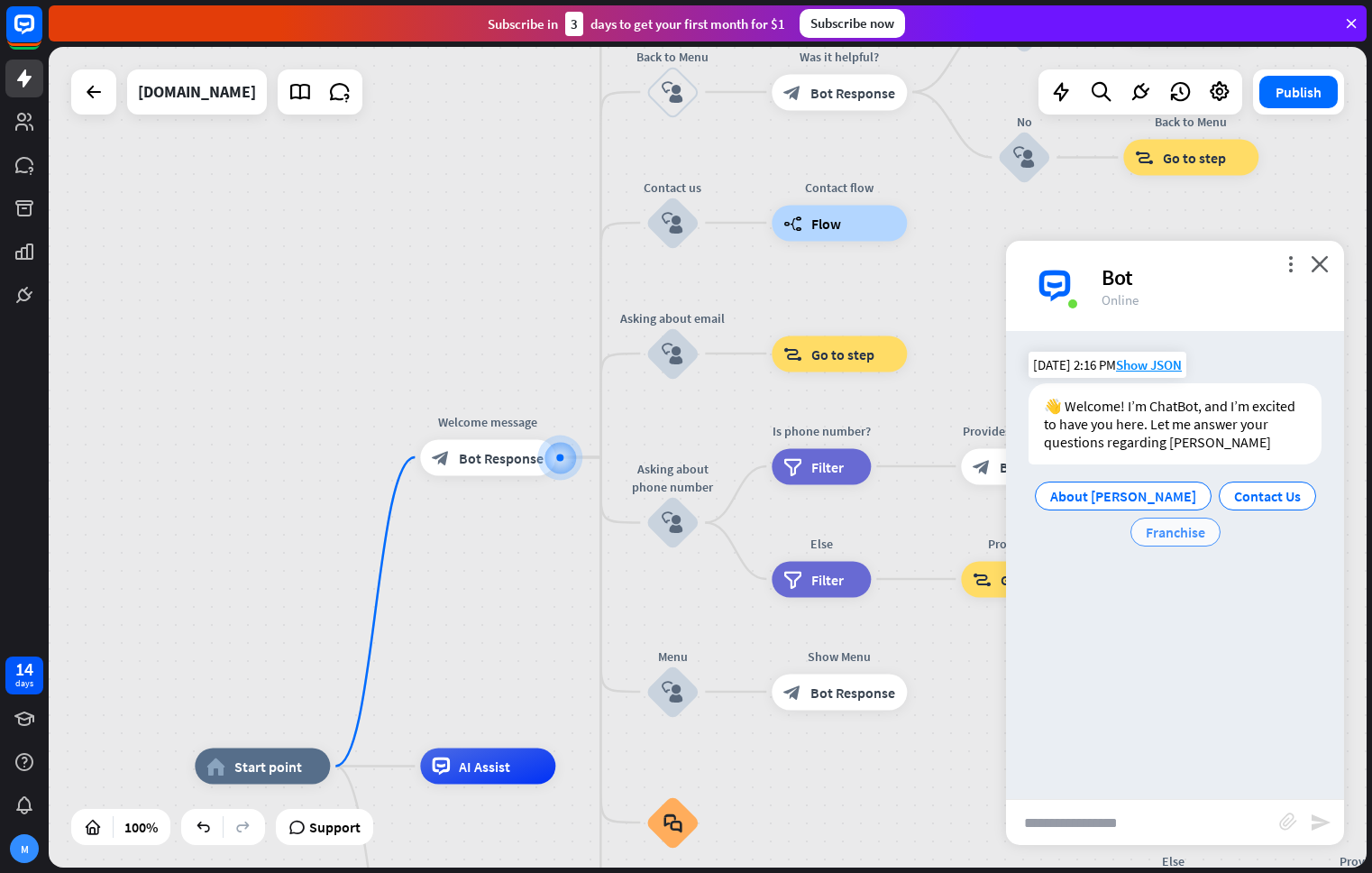
click at [1176, 537] on span "Franchise" at bounding box center [1175, 532] width 60 height 18
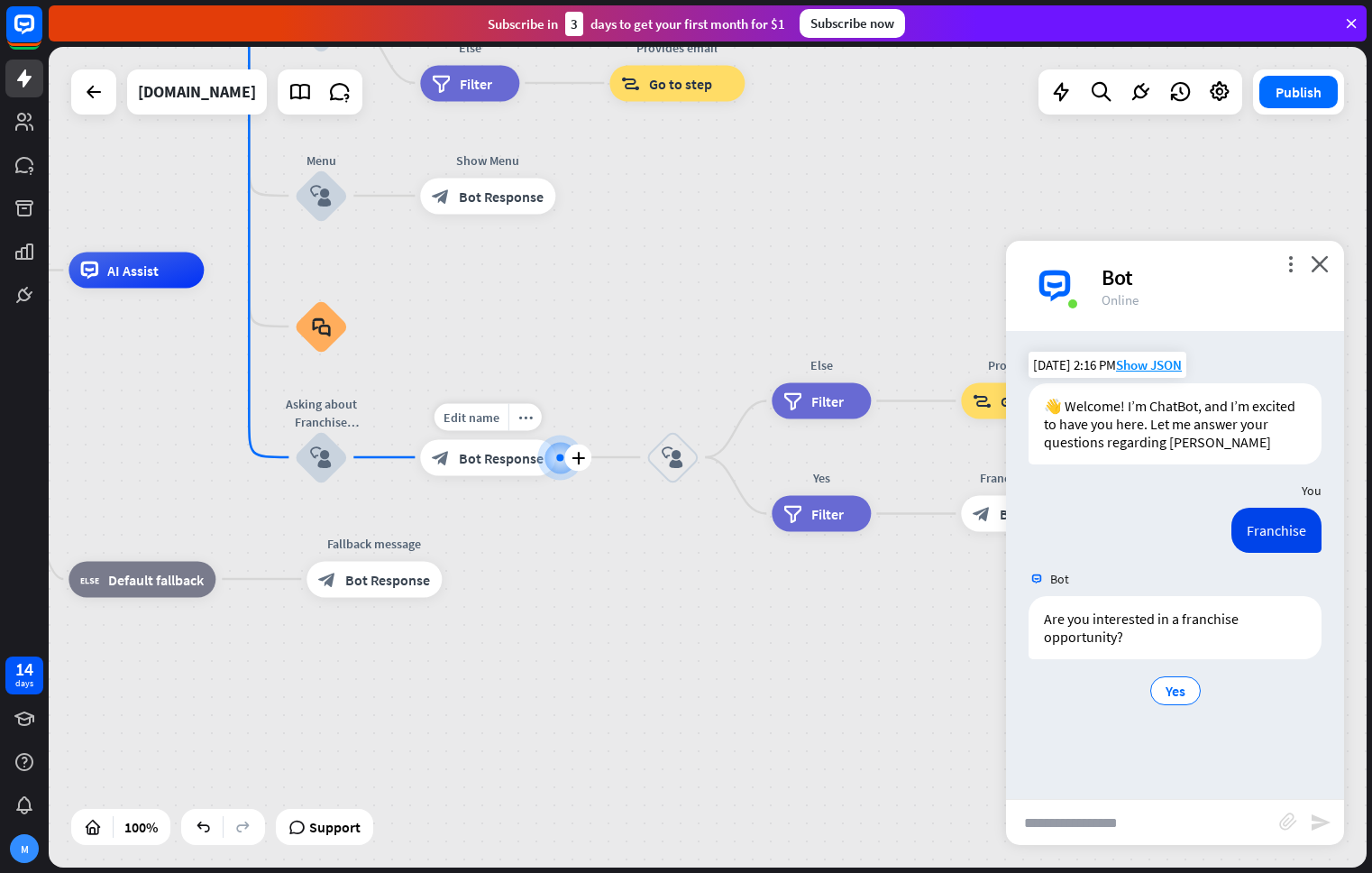
click at [558, 456] on div at bounding box center [559, 457] width 7 height 7
click at [678, 458] on icon "block_user_input" at bounding box center [672, 458] width 21 height 22
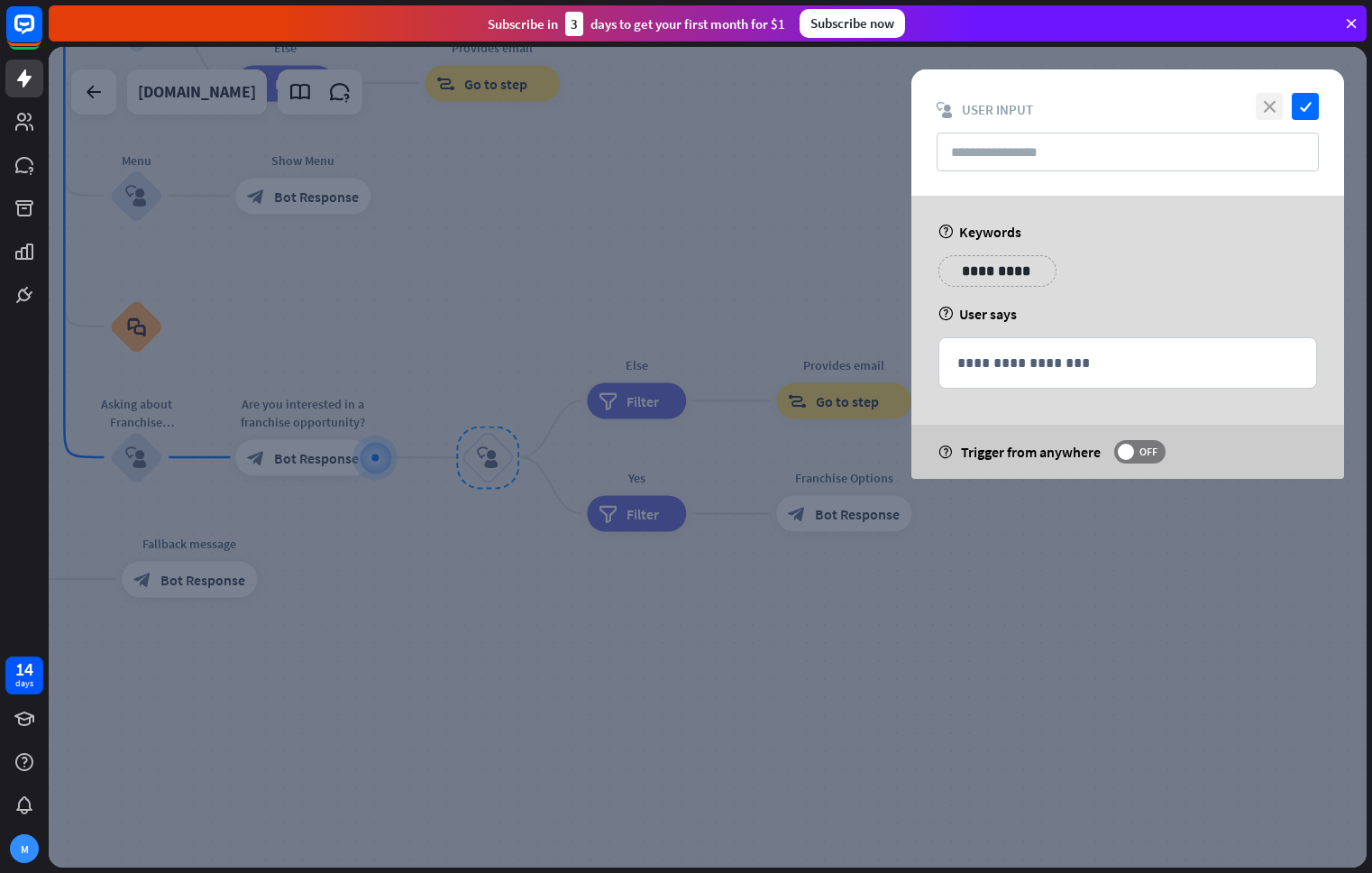
click at [1265, 110] on icon "close" at bounding box center [1269, 107] width 27 height 27
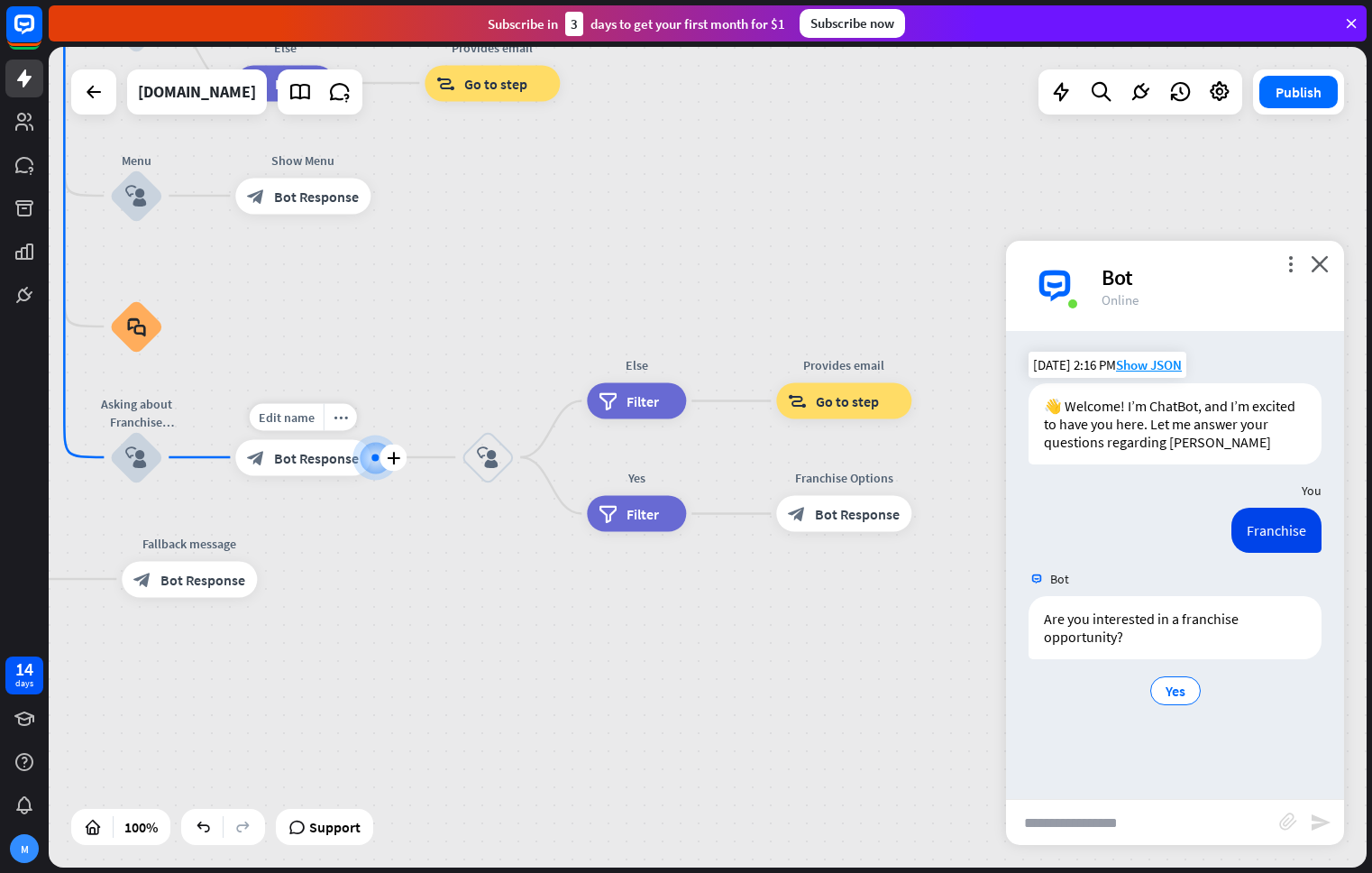
click at [295, 462] on span "Bot Response" at bounding box center [316, 457] width 85 height 18
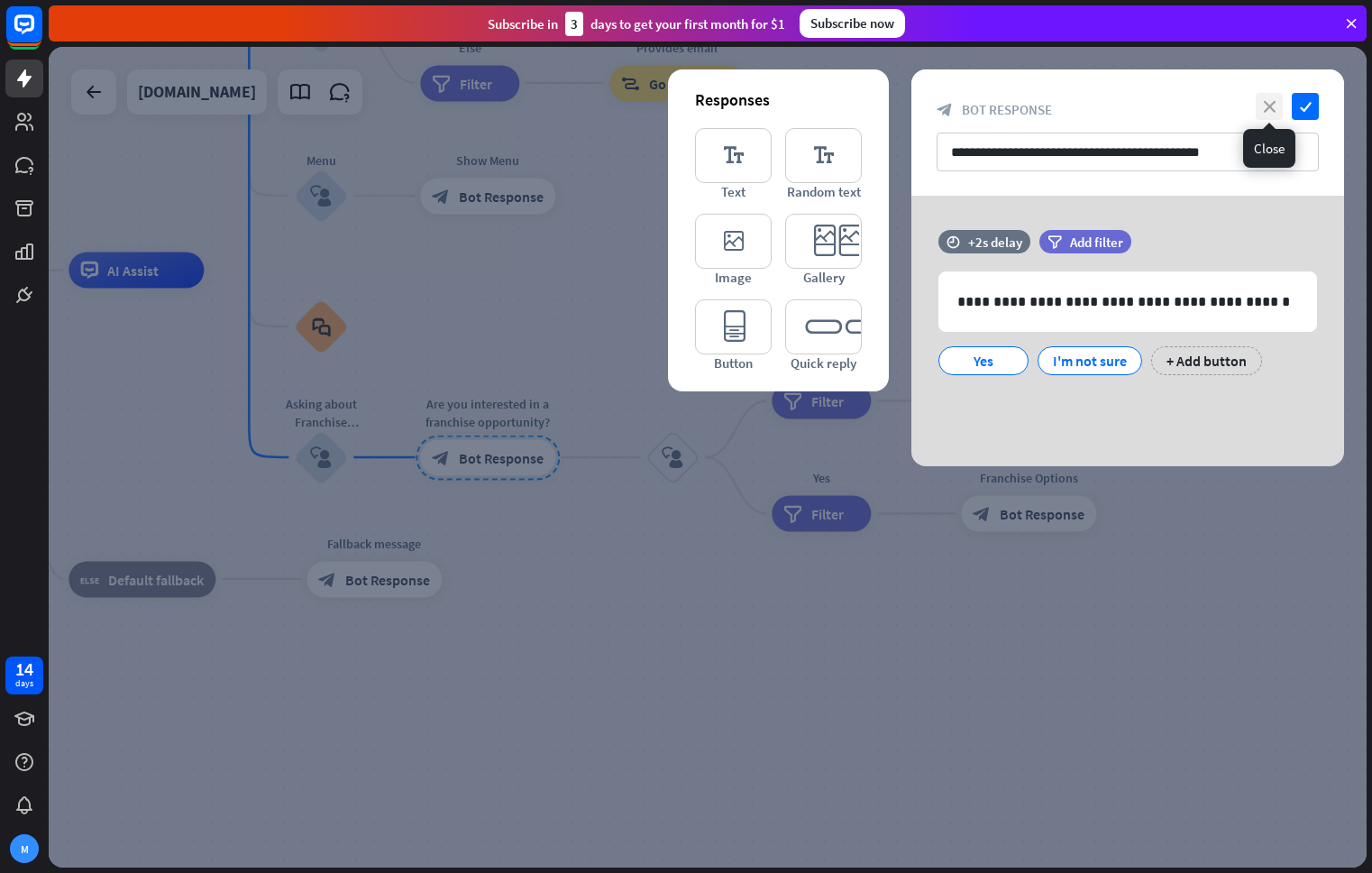
click at [1272, 109] on icon "close" at bounding box center [1269, 107] width 27 height 27
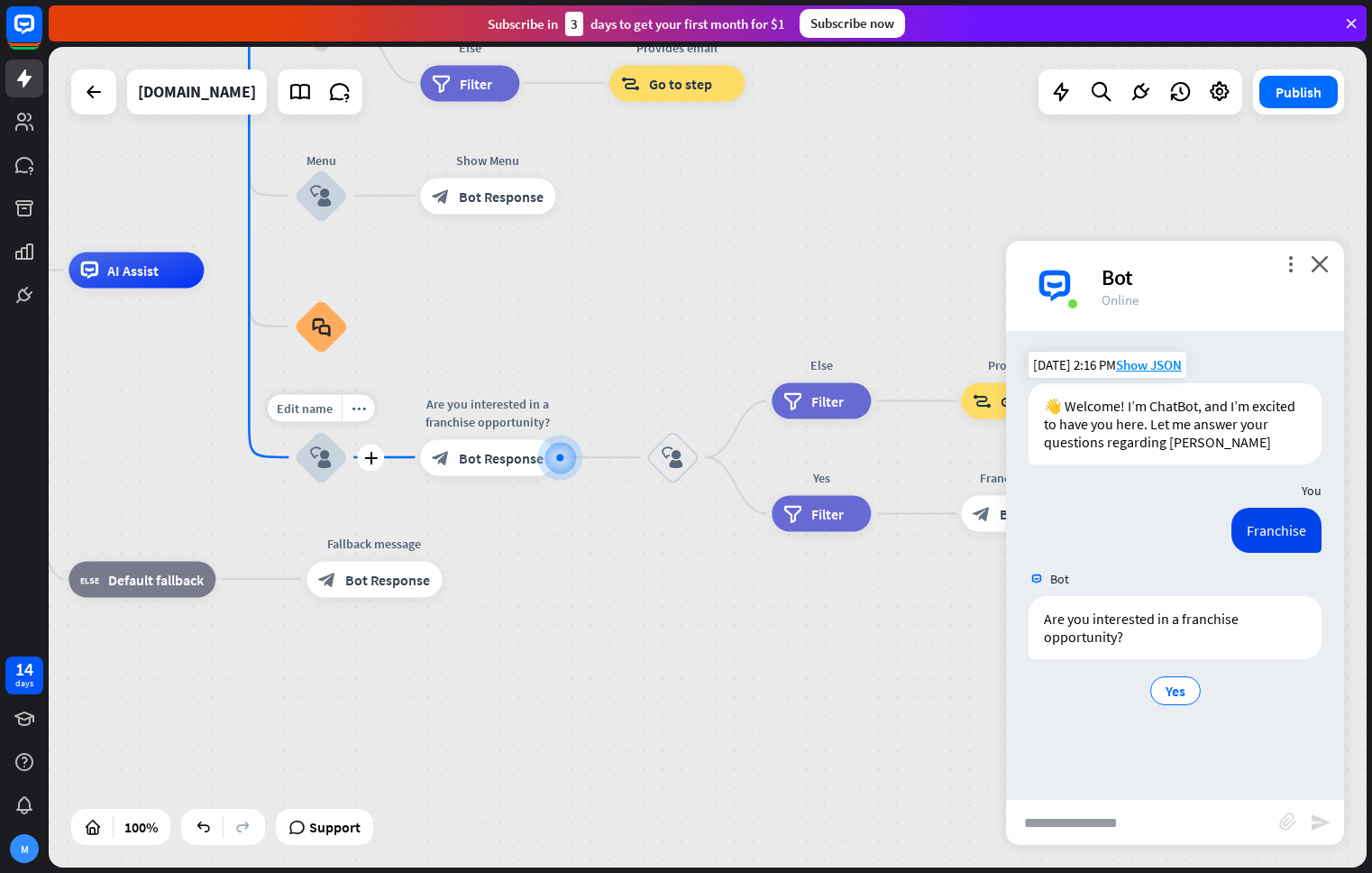
click at [322, 452] on icon "block_user_input" at bounding box center [321, 458] width 21 height 22
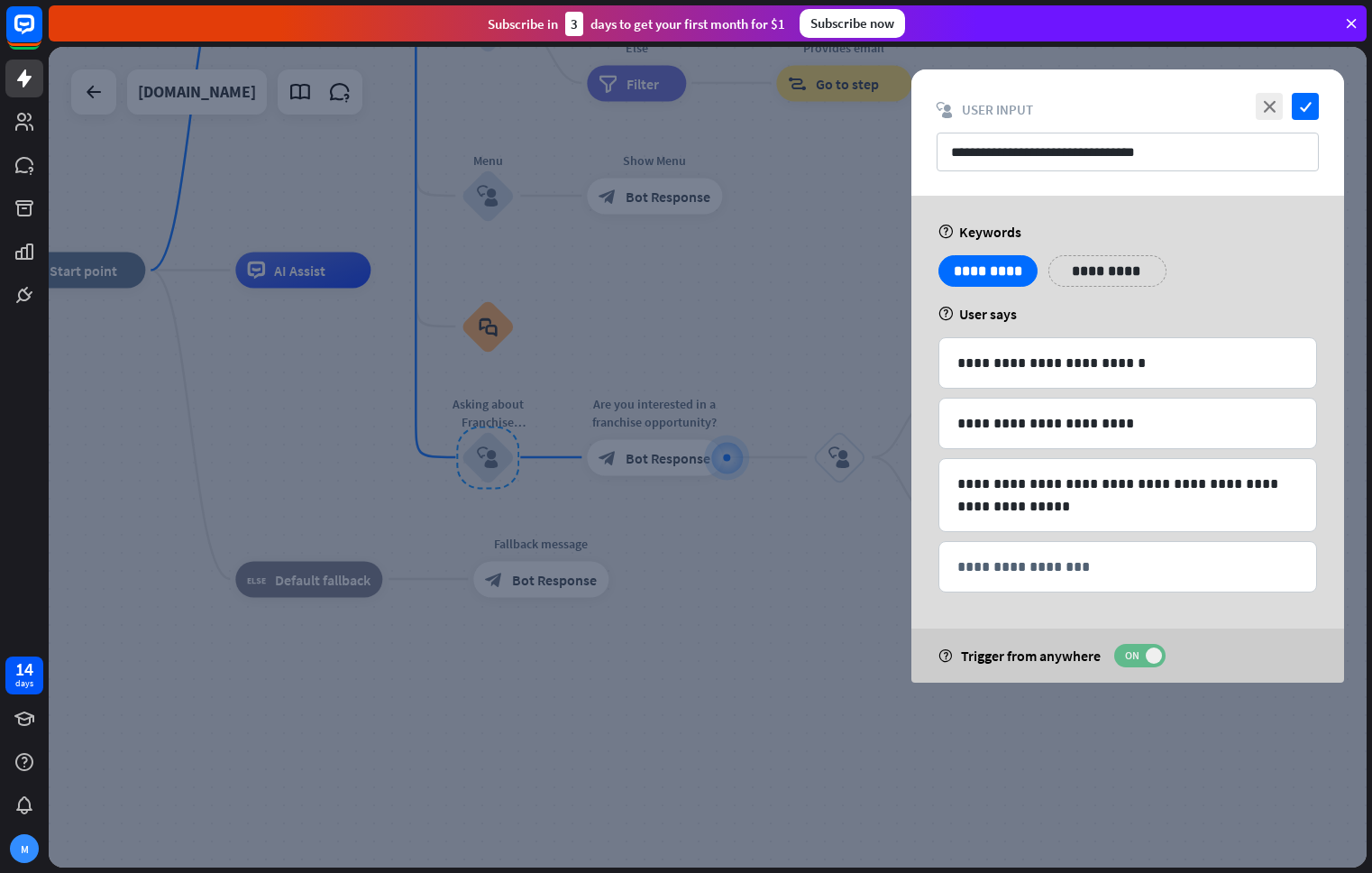
click at [1143, 659] on span "ON" at bounding box center [1132, 655] width 28 height 15
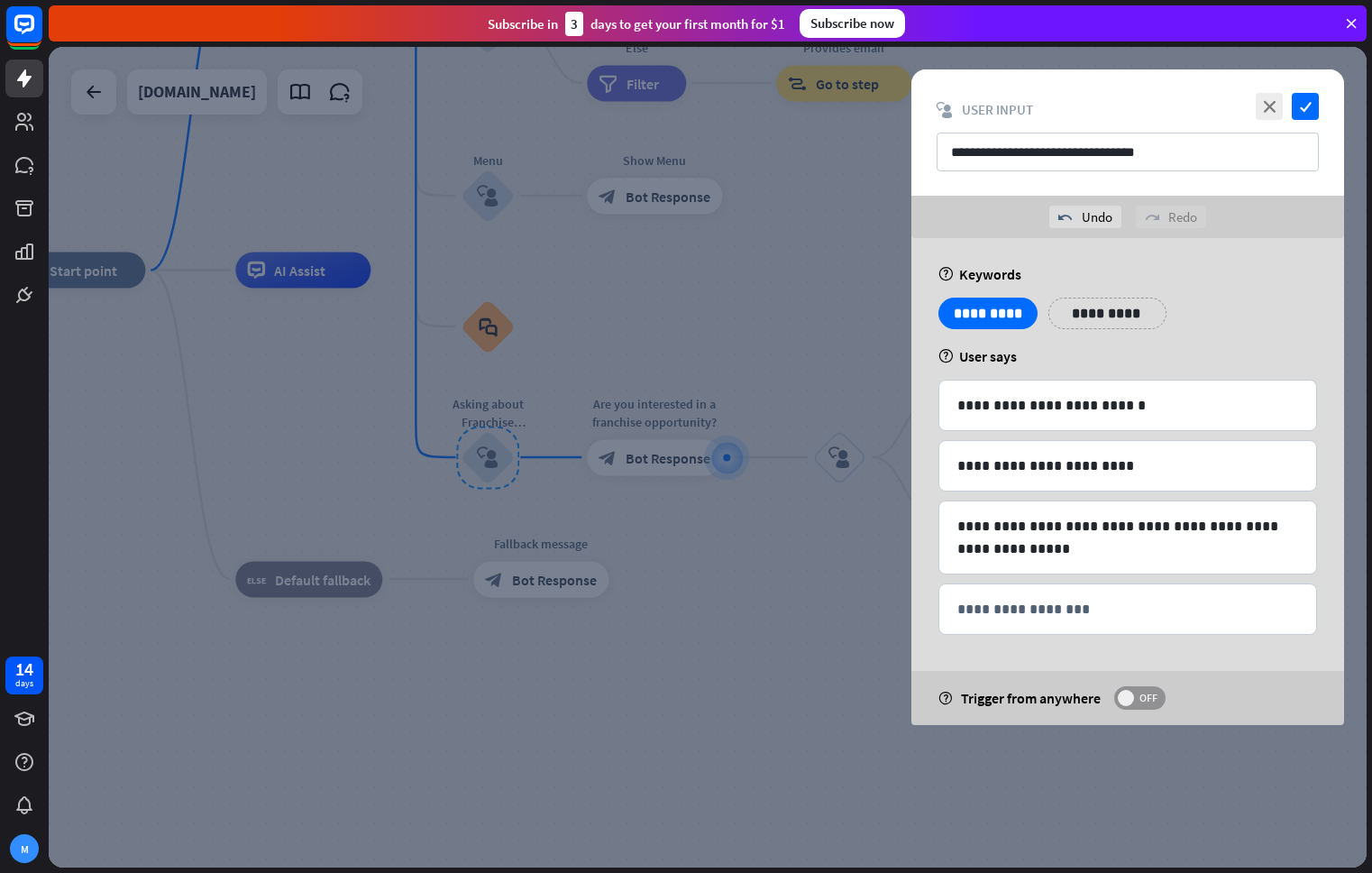
click at [1136, 696] on span "OFF" at bounding box center [1147, 697] width 28 height 15
click at [1299, 108] on icon "check" at bounding box center [1306, 107] width 27 height 27
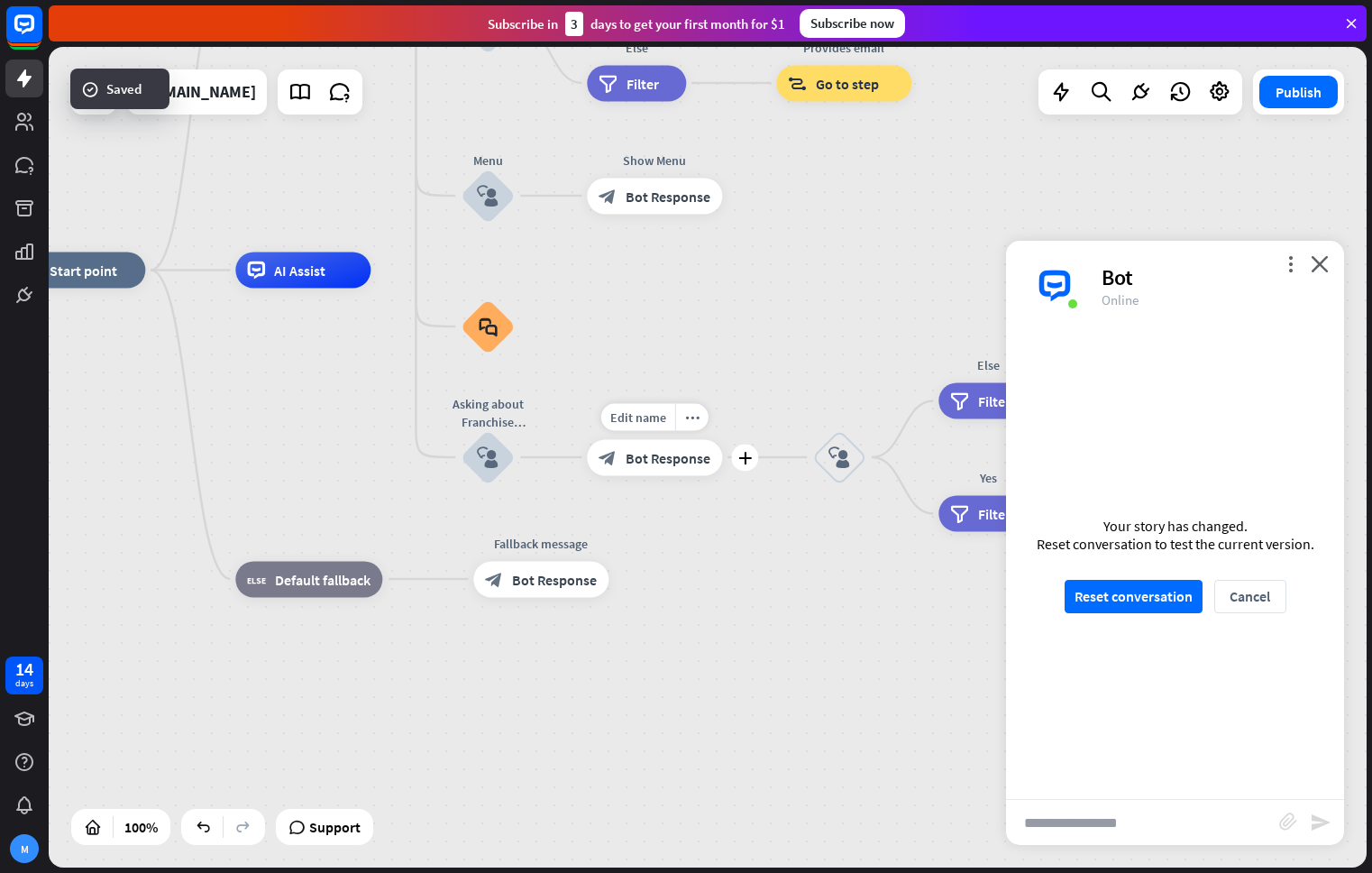
click at [650, 468] on div "block_bot_response Bot Response" at bounding box center [654, 457] width 135 height 36
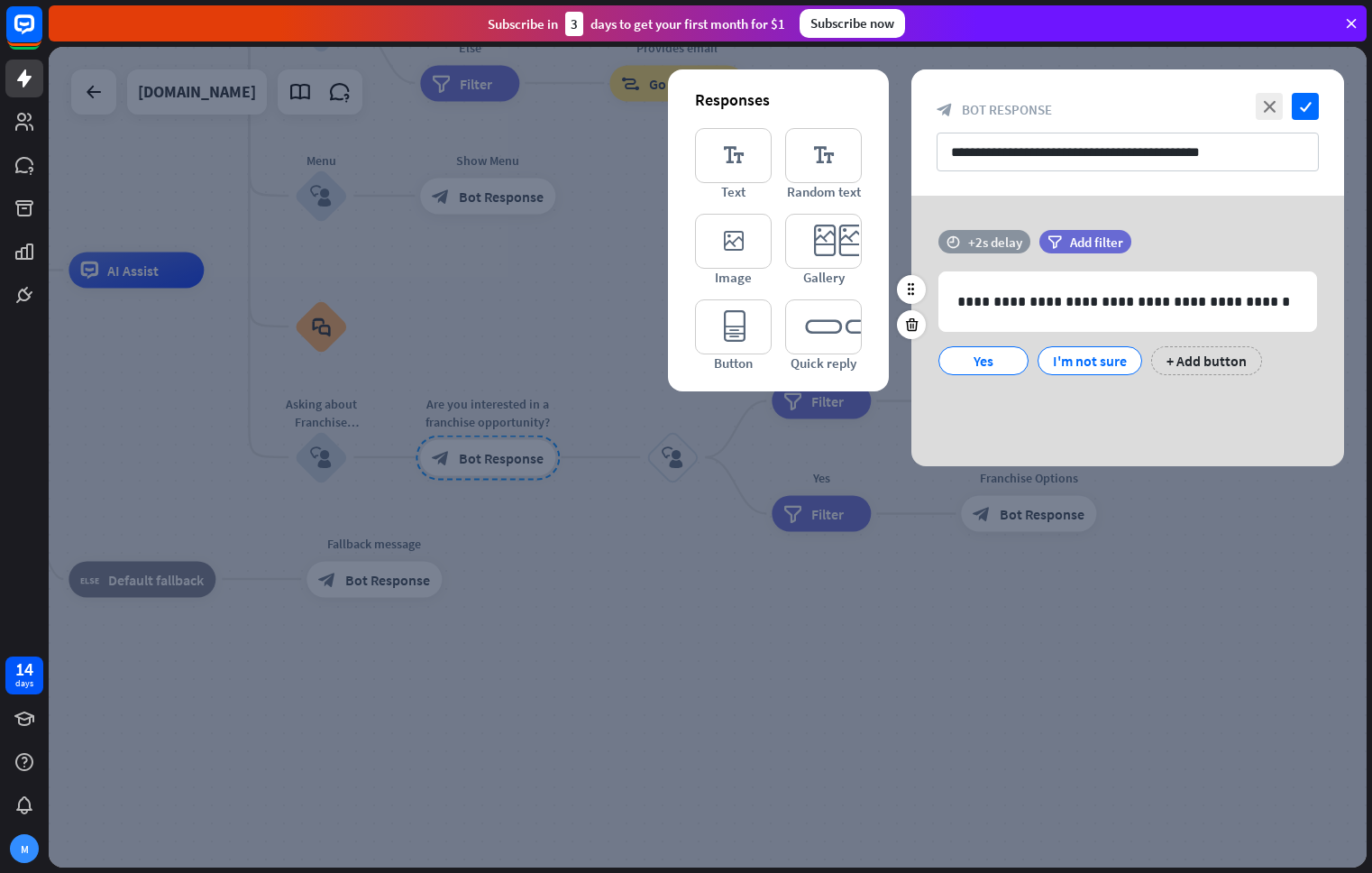
click at [1005, 249] on div "time +2s delay" at bounding box center [984, 241] width 92 height 23
drag, startPoint x: 1031, startPoint y: 242, endPoint x: 1016, endPoint y: 243, distance: 15.0
click at [1016, 243] on div at bounding box center [1023, 241] width 55 height 6
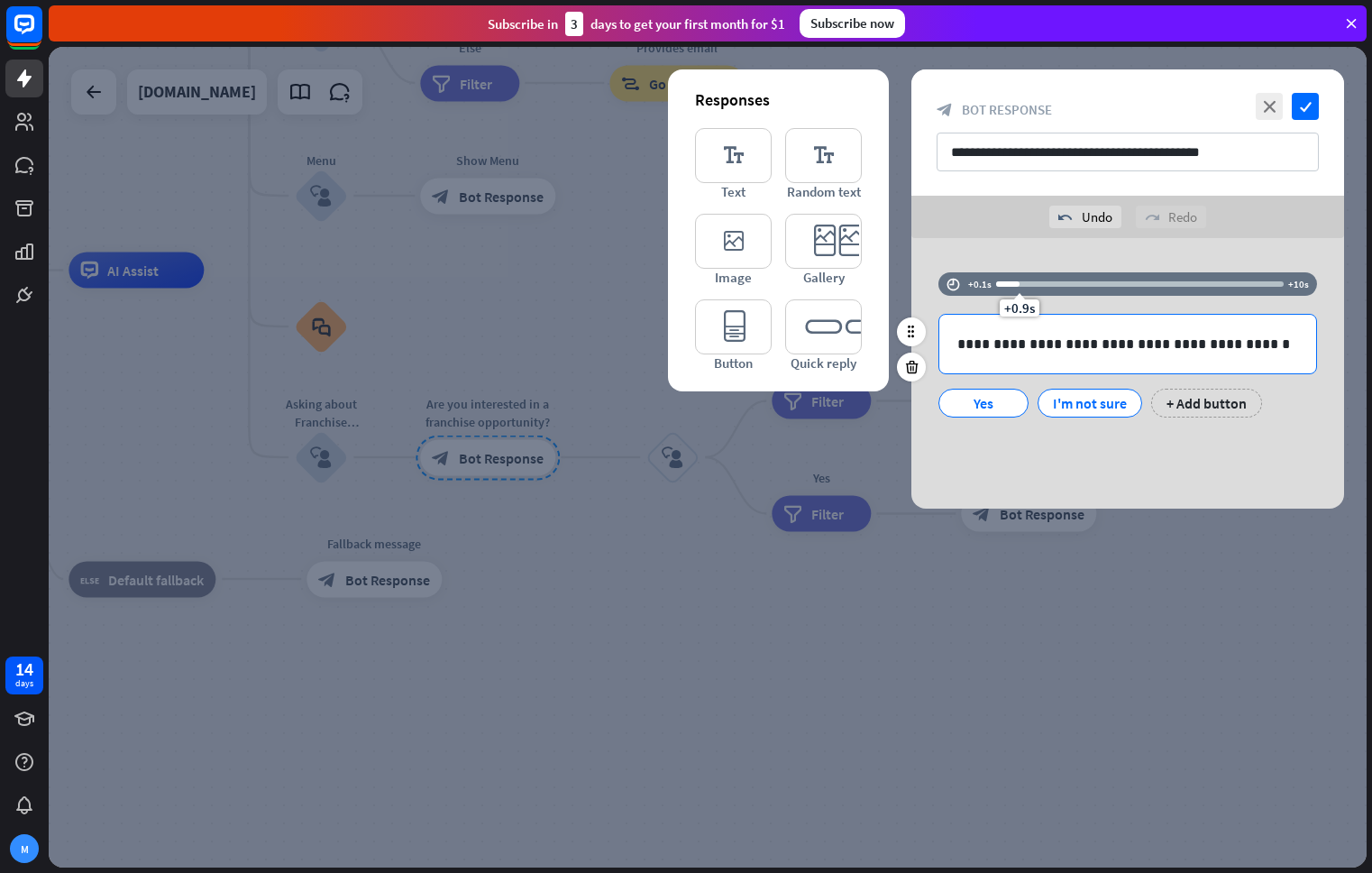
click at [1014, 358] on div "**********" at bounding box center [1127, 344] width 376 height 59
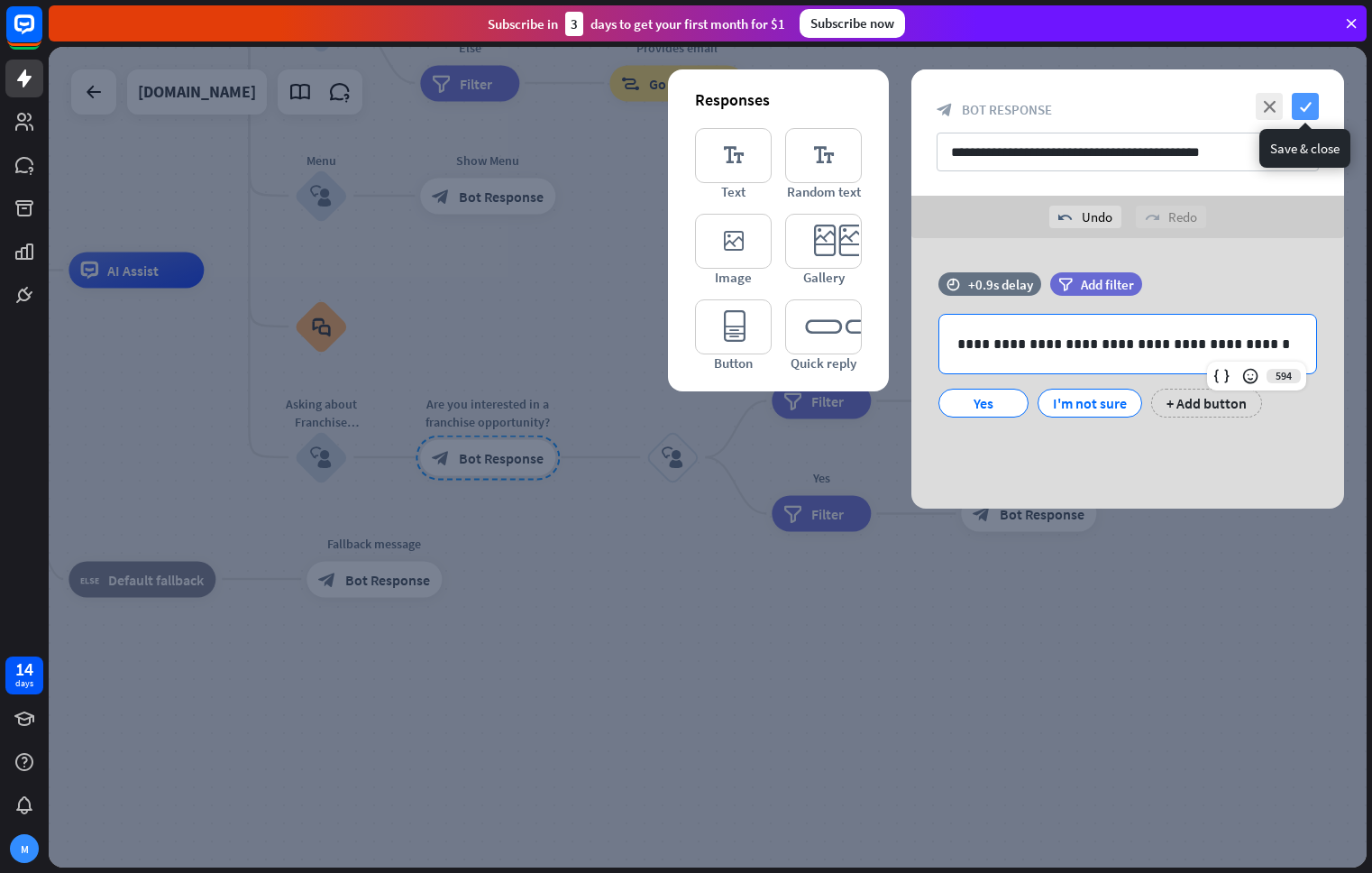
click at [1305, 109] on icon "check" at bounding box center [1306, 107] width 27 height 27
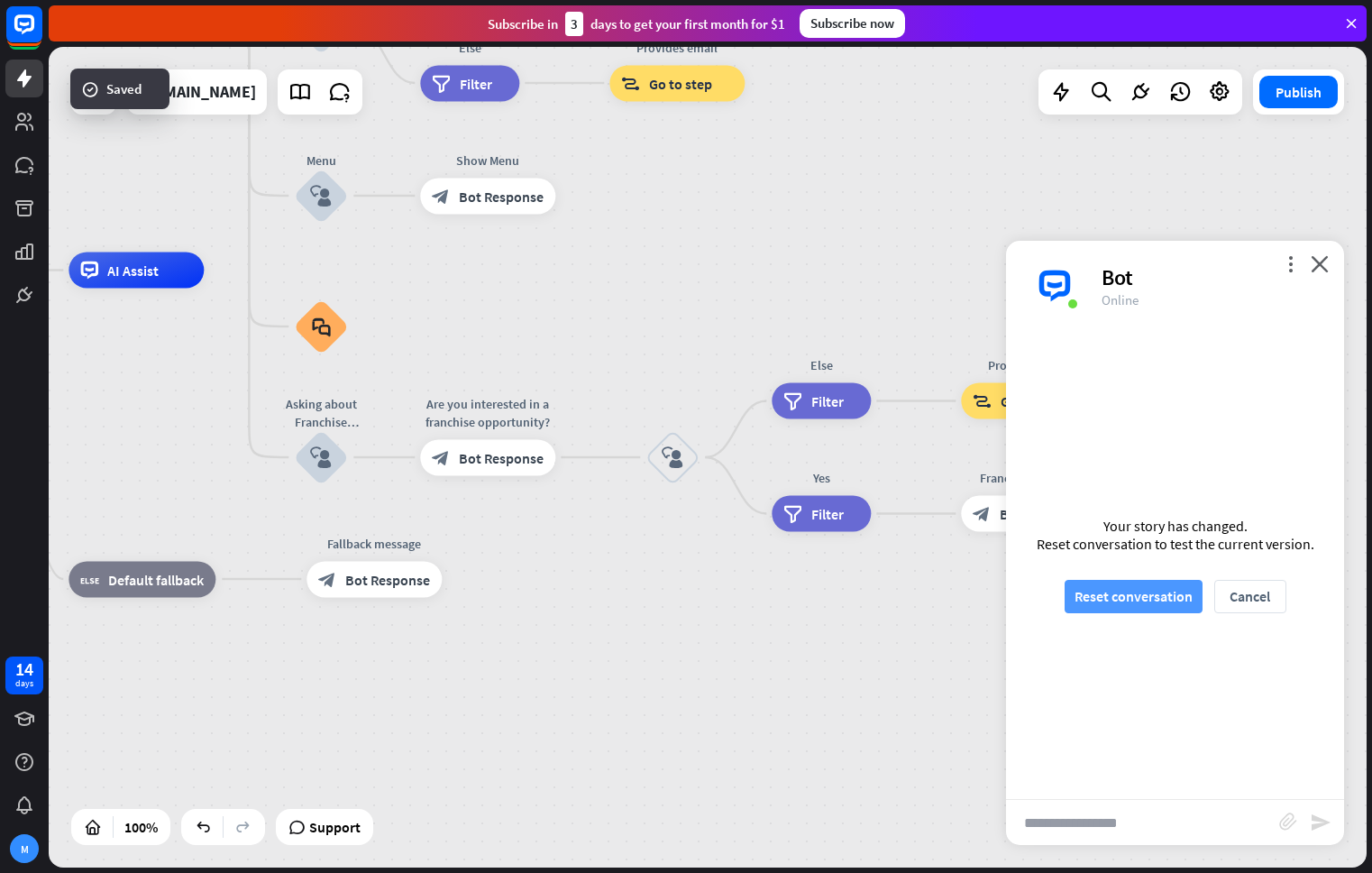
click at [1137, 605] on button "Reset conversation" at bounding box center [1133, 596] width 138 height 33
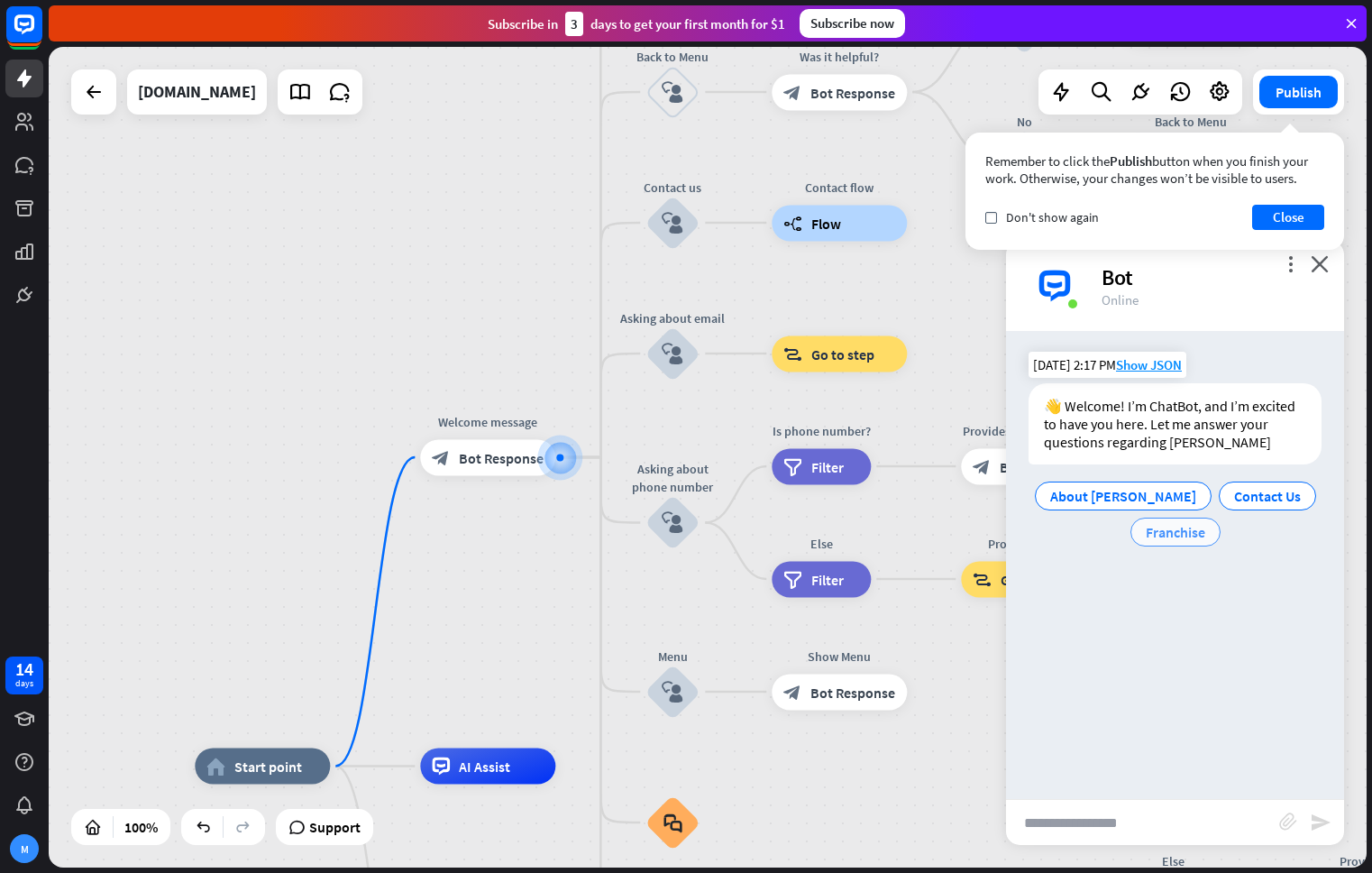
click at [1186, 537] on span "Franchise" at bounding box center [1175, 532] width 60 height 18
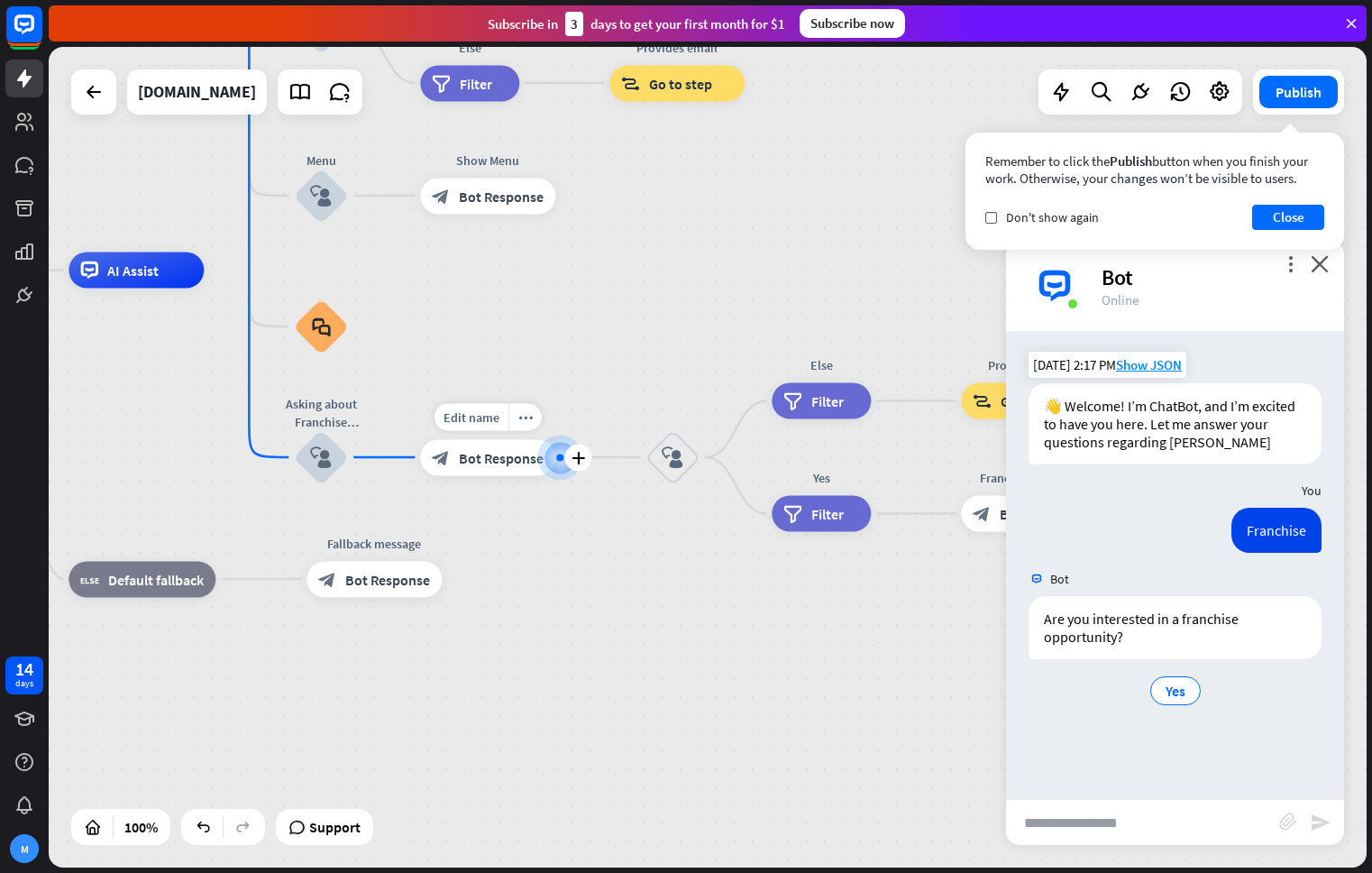
click at [529, 453] on span "Bot Response" at bounding box center [500, 457] width 85 height 18
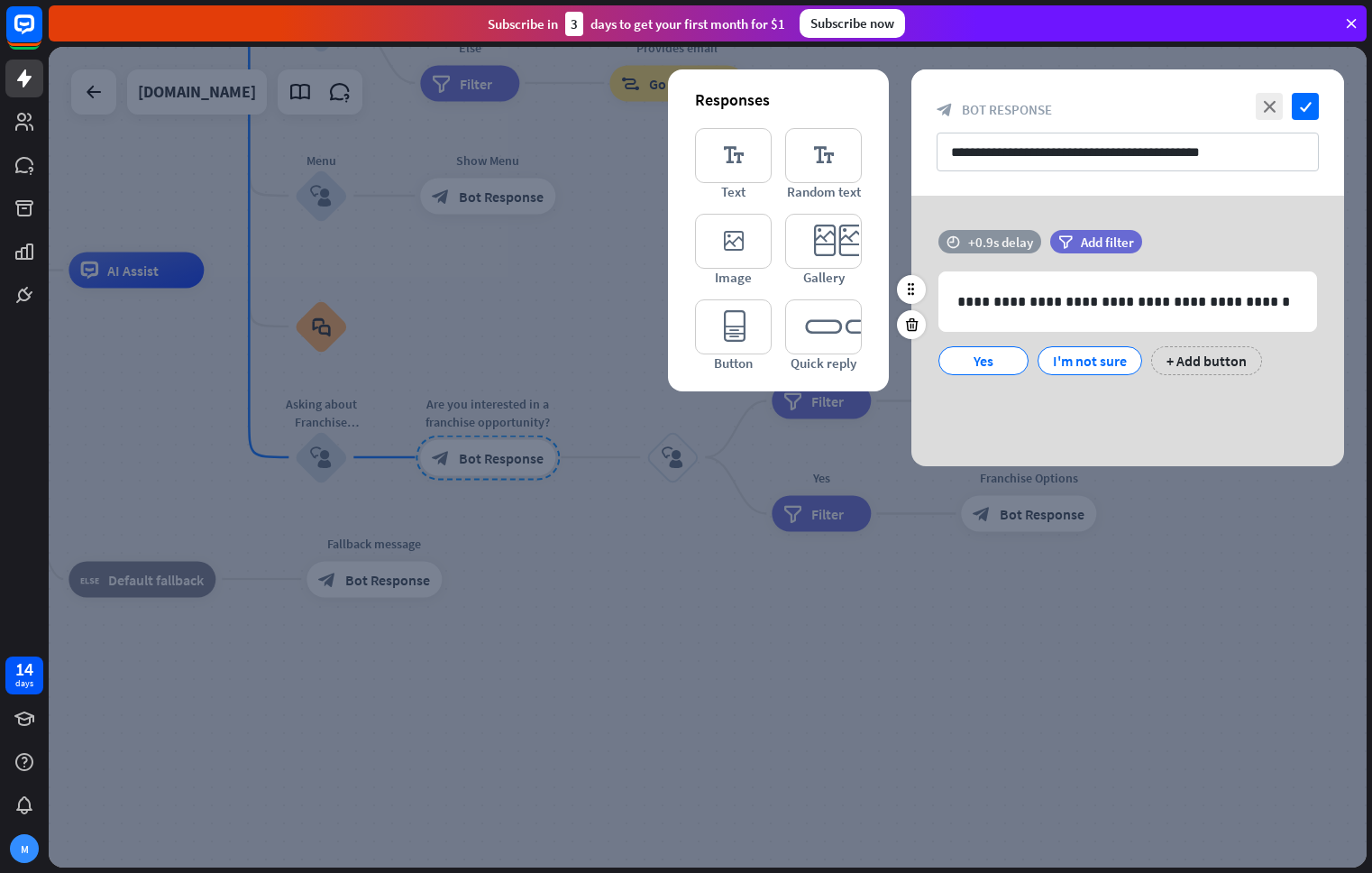
click at [984, 251] on div "time +0.9s delay" at bounding box center [989, 241] width 103 height 23
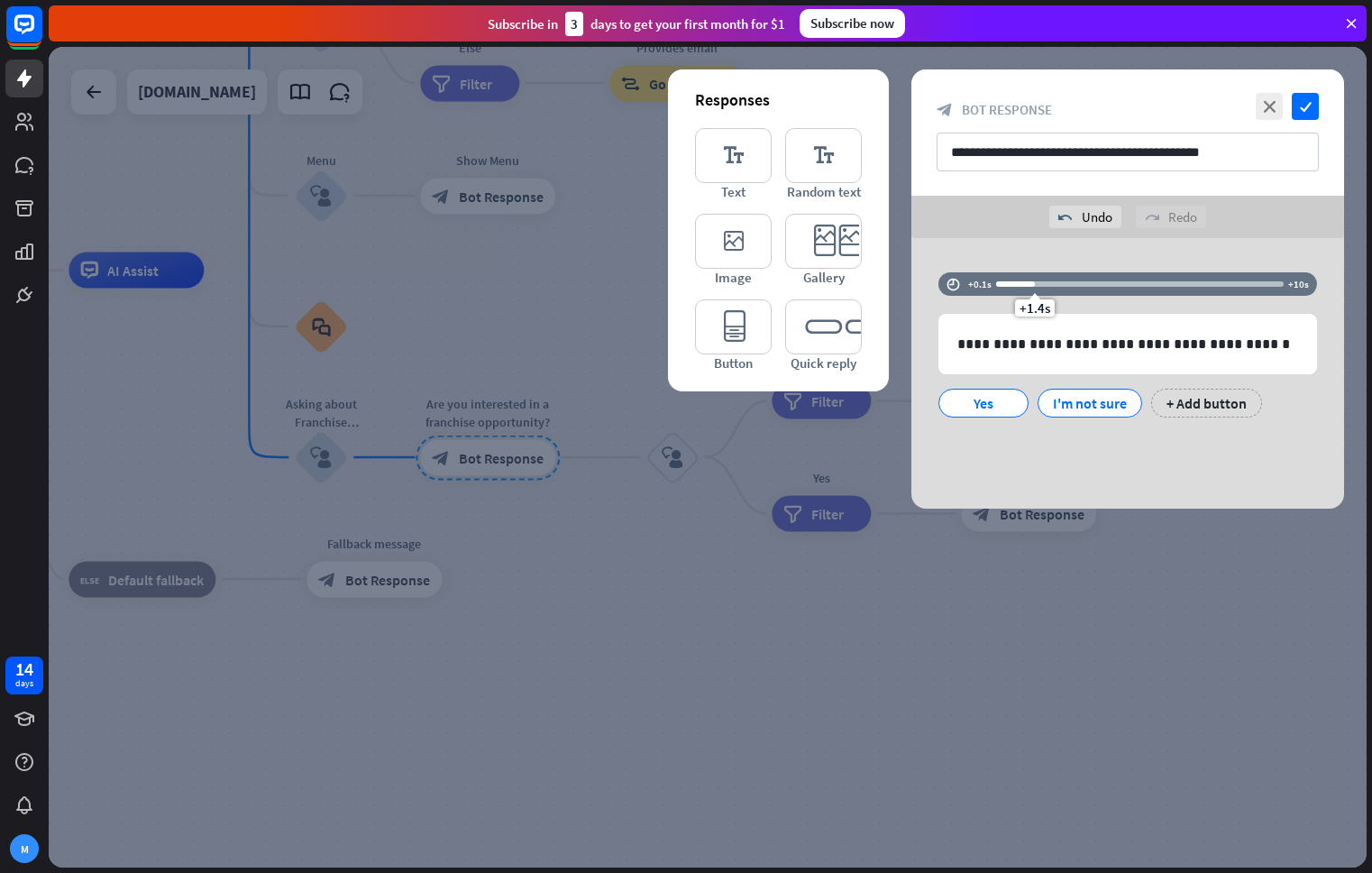
drag, startPoint x: 1014, startPoint y: 262, endPoint x: 1031, endPoint y: 264, distance: 17.1
click at [1033, 263] on div "**********" at bounding box center [1127, 372] width 433 height 271
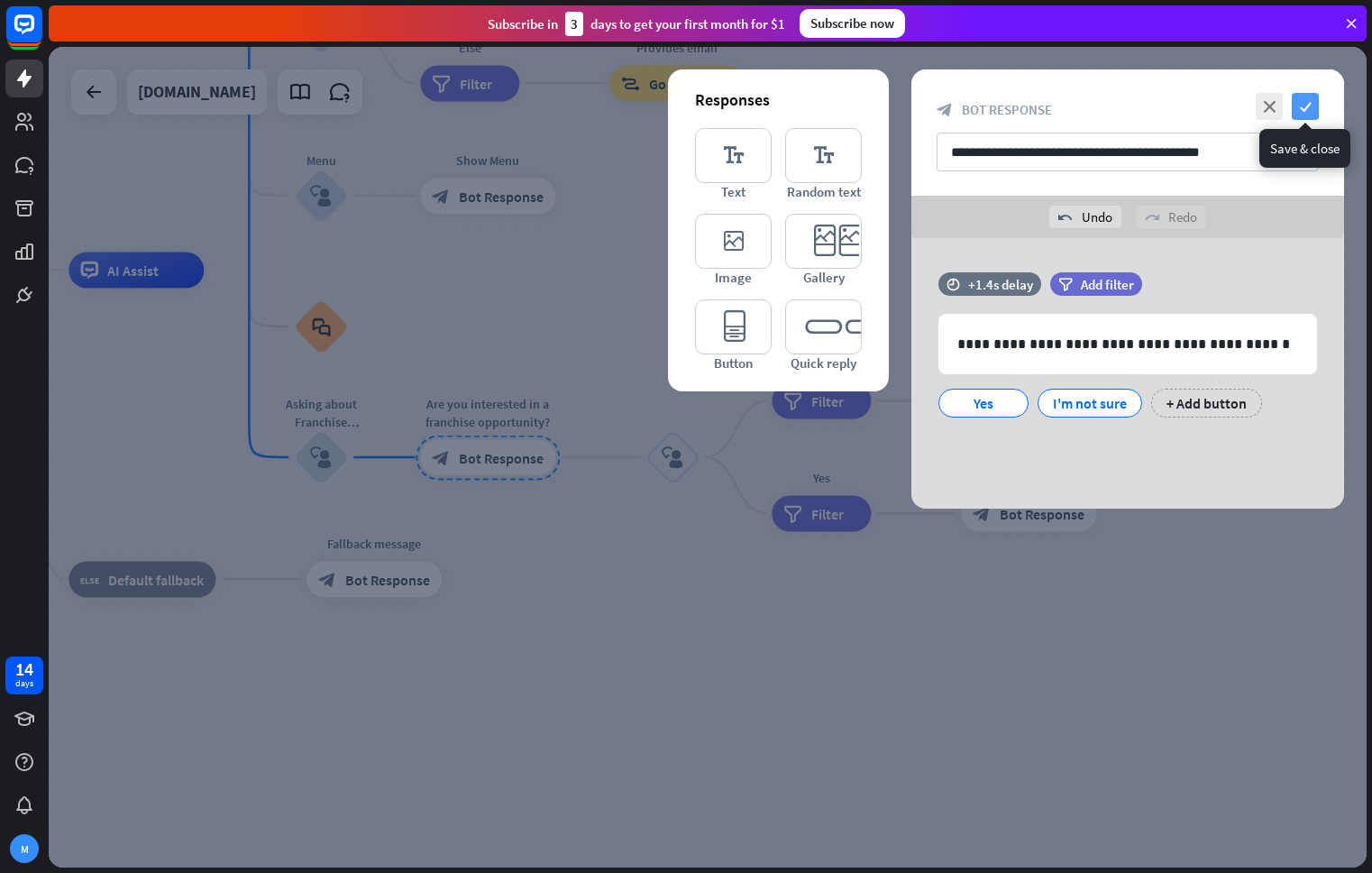
click at [1299, 101] on icon "check" at bounding box center [1306, 107] width 27 height 27
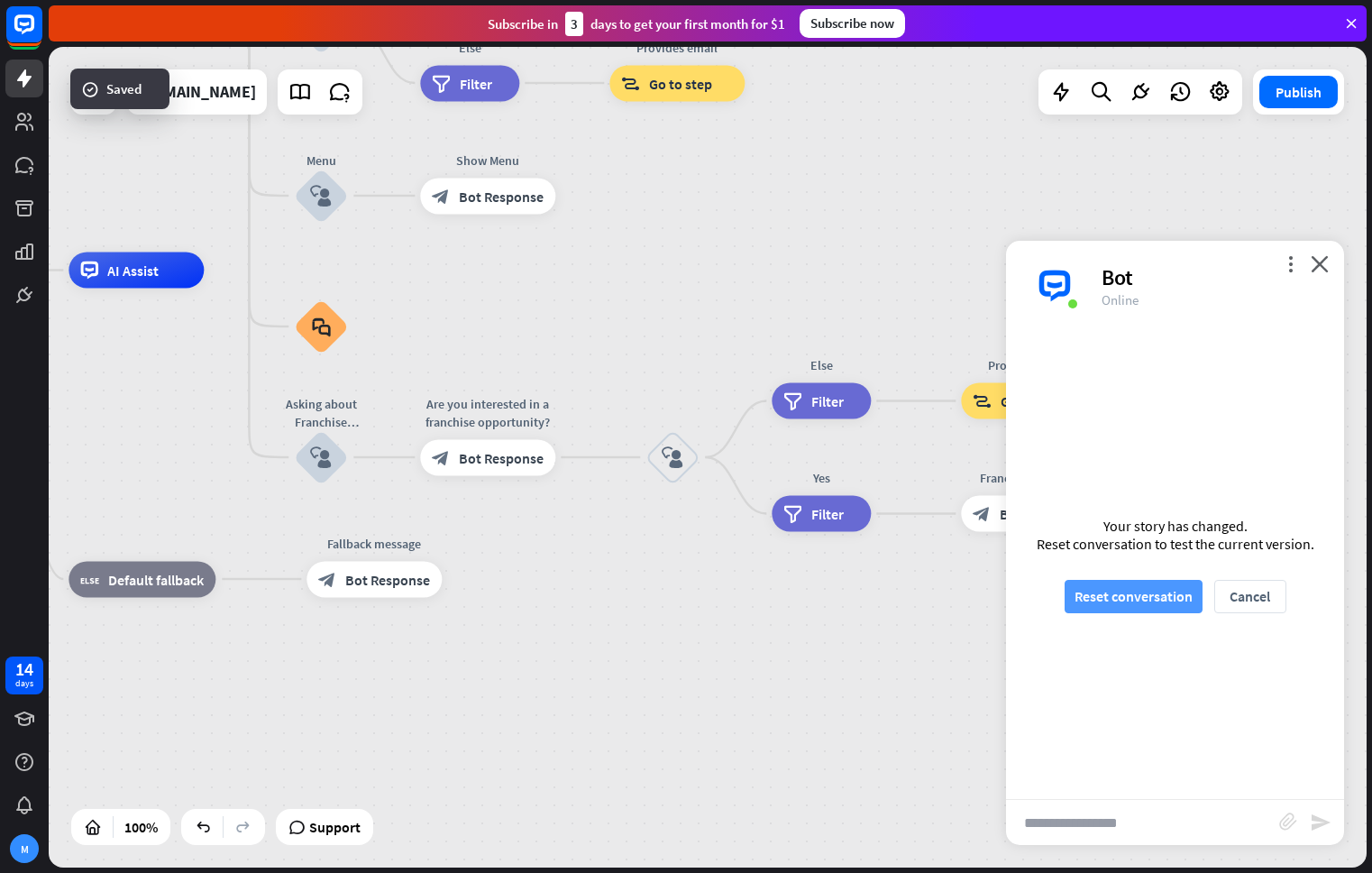
click at [1134, 600] on button "Reset conversation" at bounding box center [1133, 596] width 138 height 33
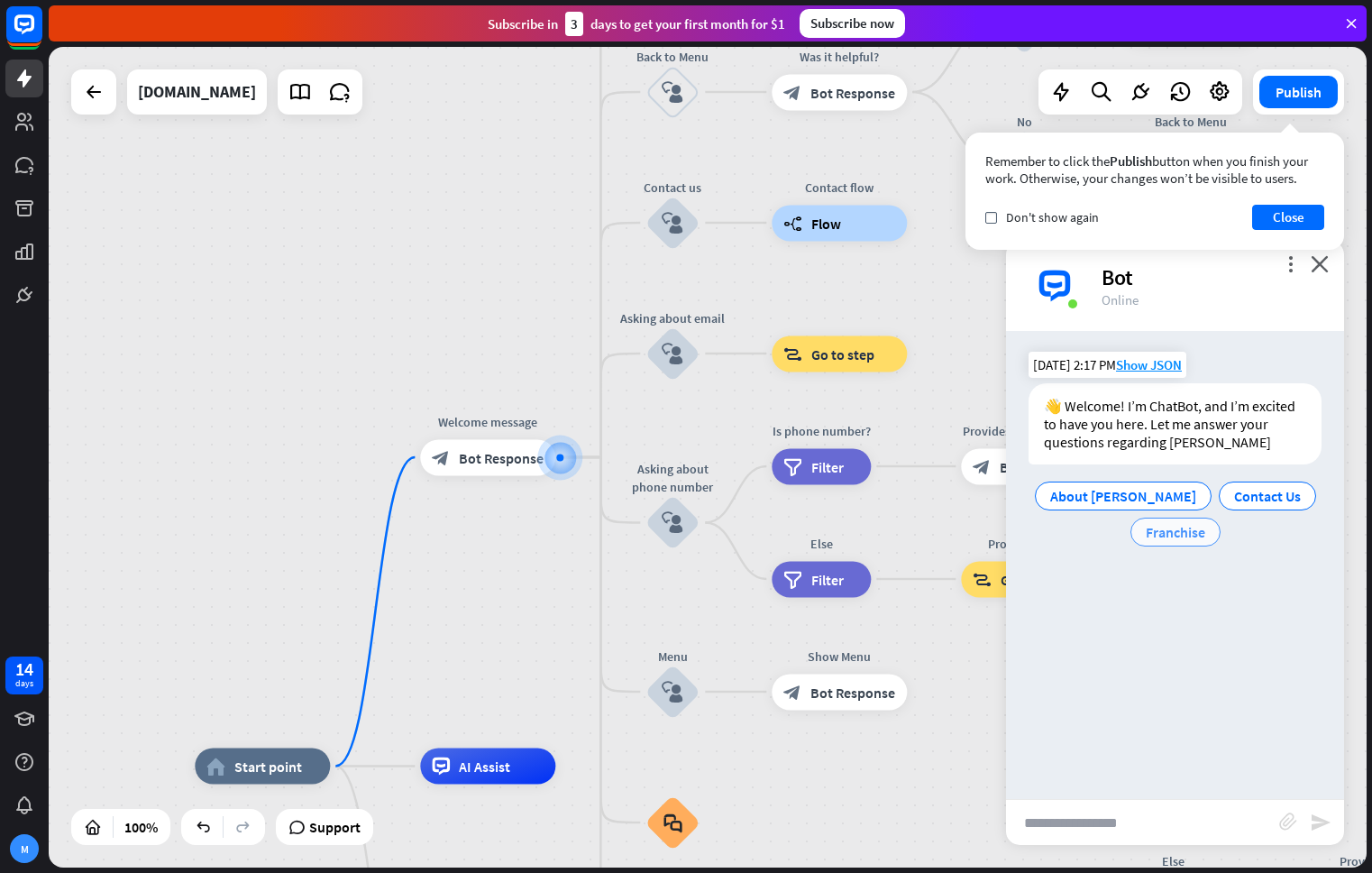
click at [1180, 533] on span "Franchise" at bounding box center [1175, 532] width 60 height 18
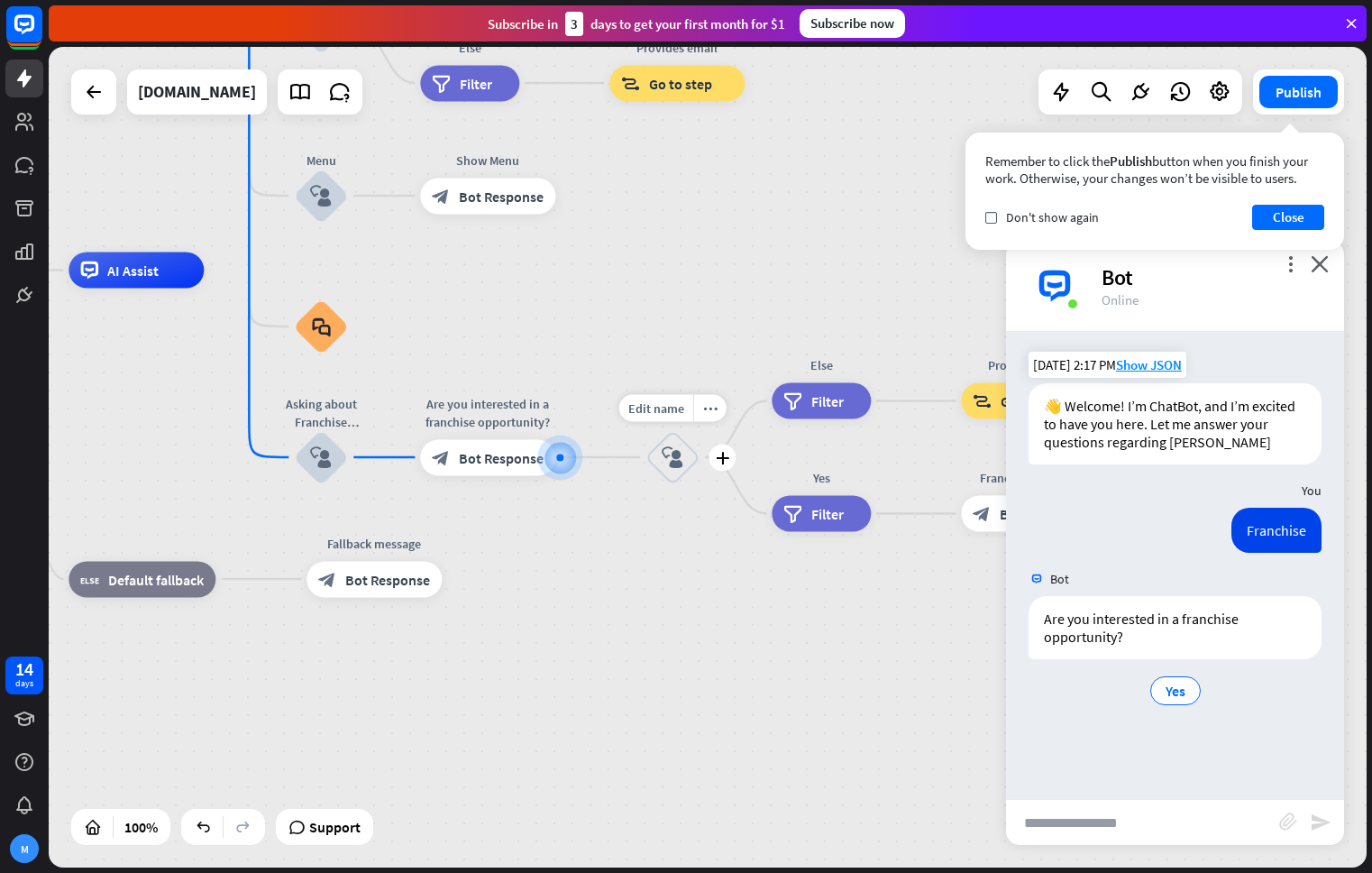
click at [665, 458] on icon "block_user_input" at bounding box center [672, 458] width 21 height 22
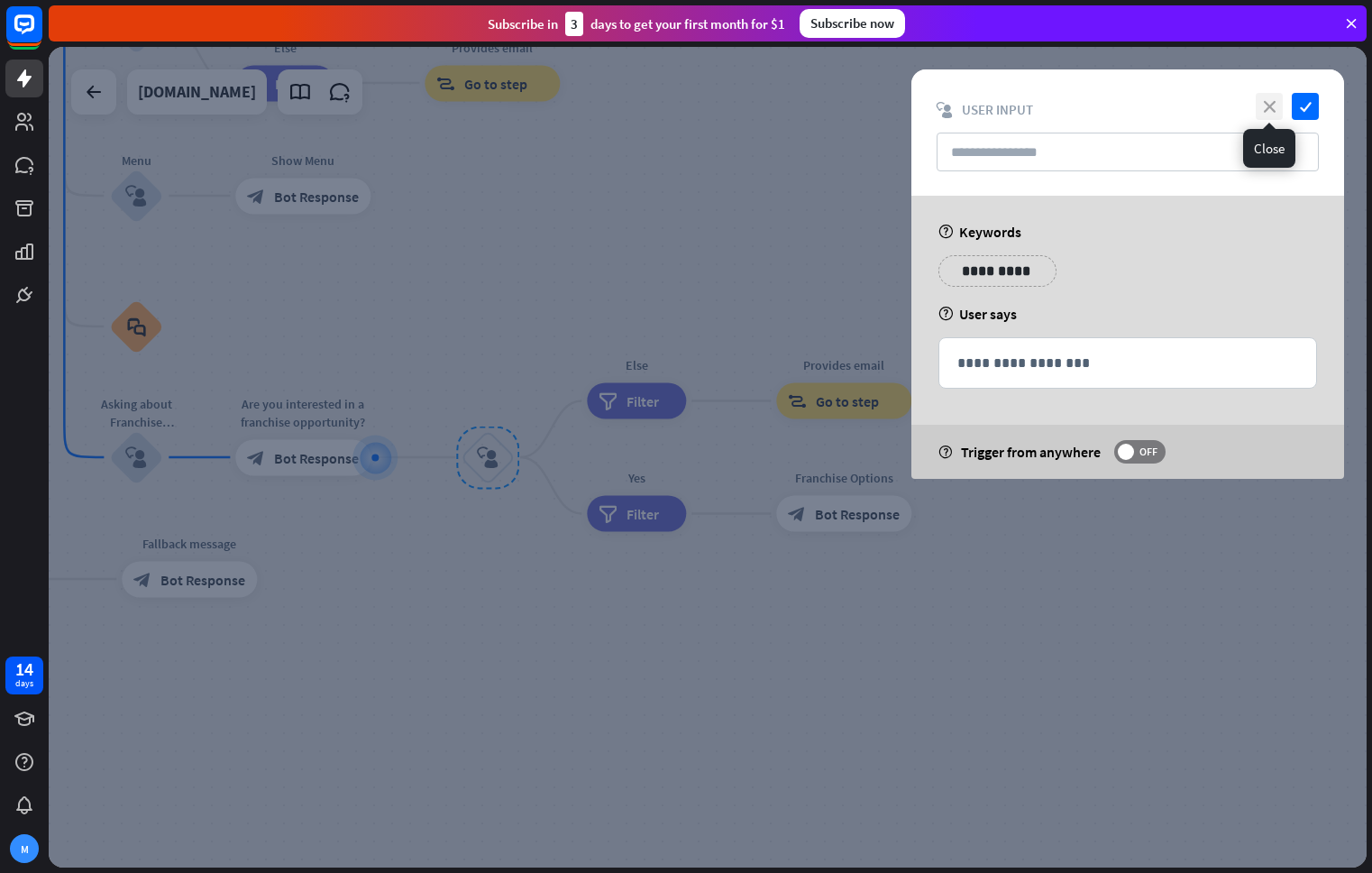
click at [1278, 107] on icon "close" at bounding box center [1269, 107] width 27 height 27
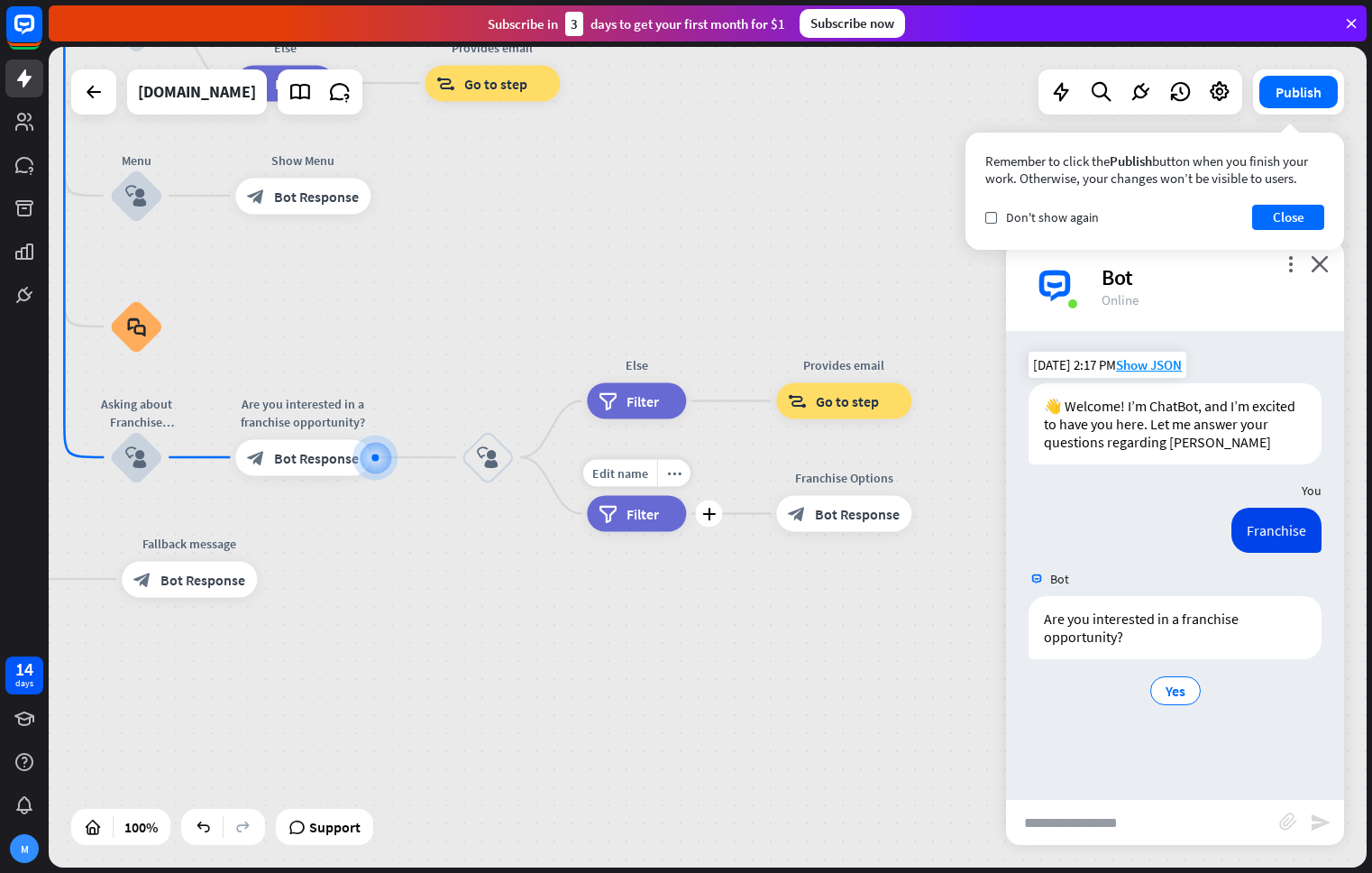
click at [638, 518] on span "Filter" at bounding box center [642, 513] width 32 height 18
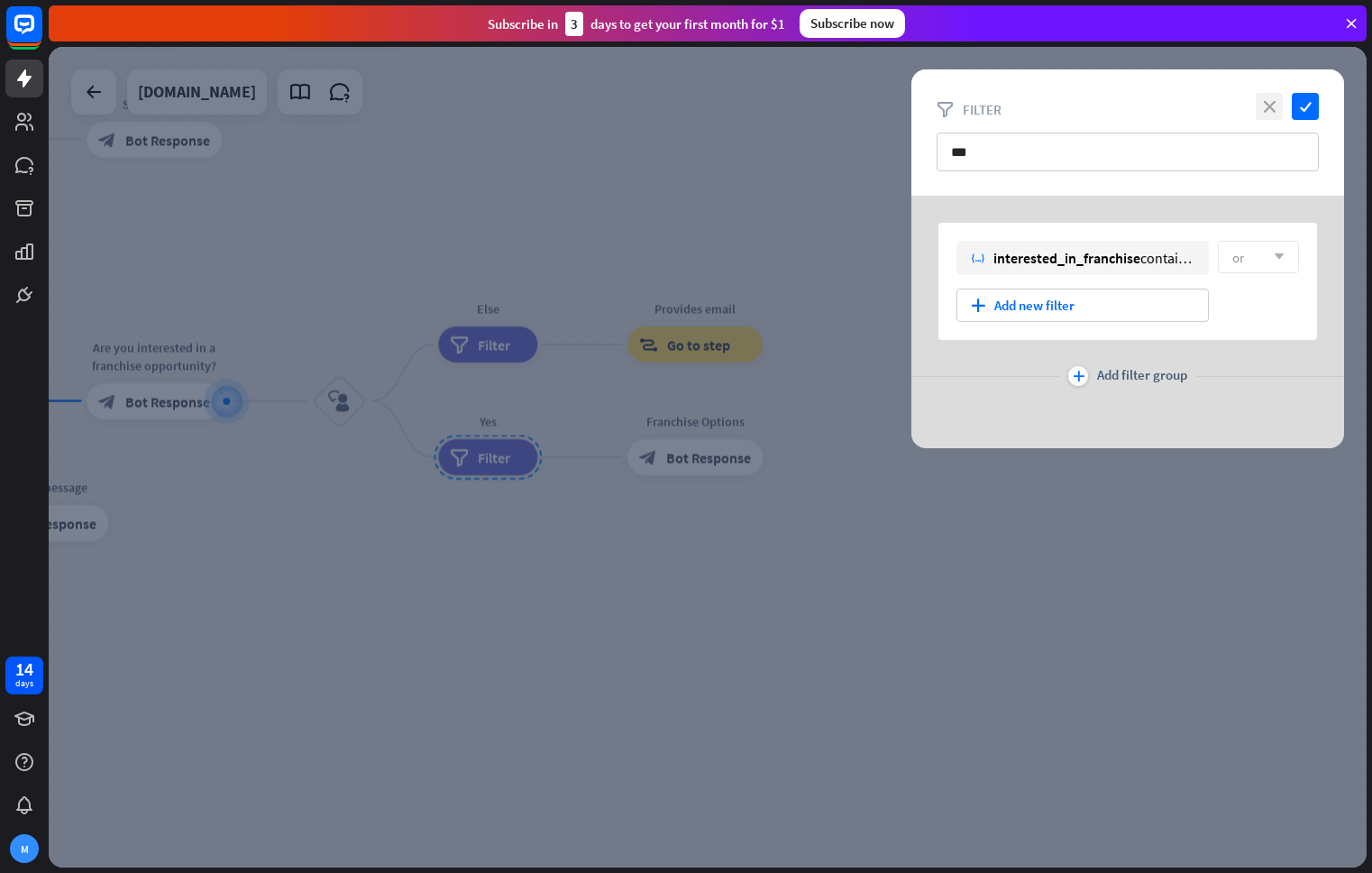
click at [1267, 109] on icon "close" at bounding box center [1269, 107] width 27 height 27
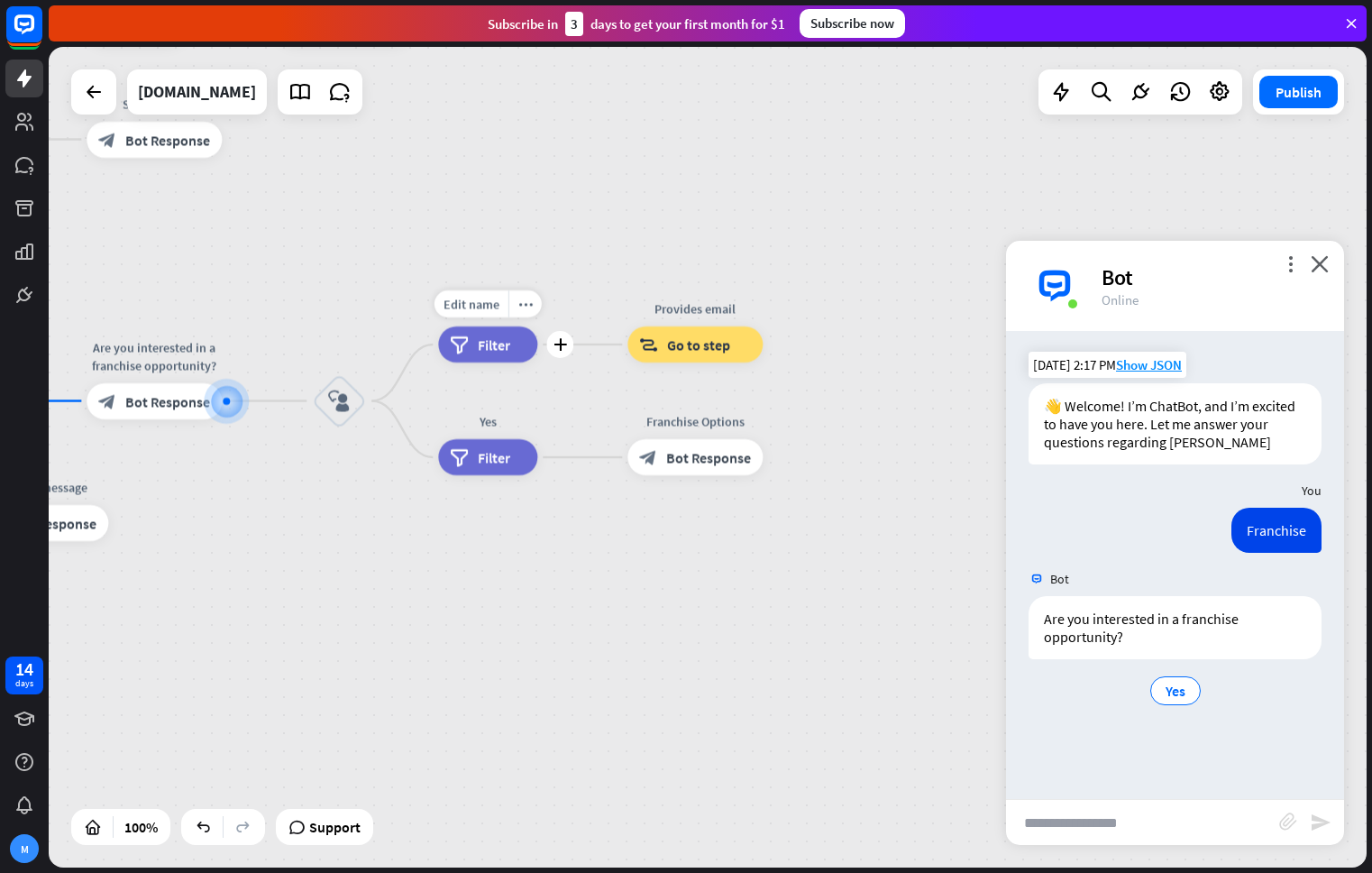
click at [493, 354] on div "filter Filter" at bounding box center [487, 344] width 99 height 36
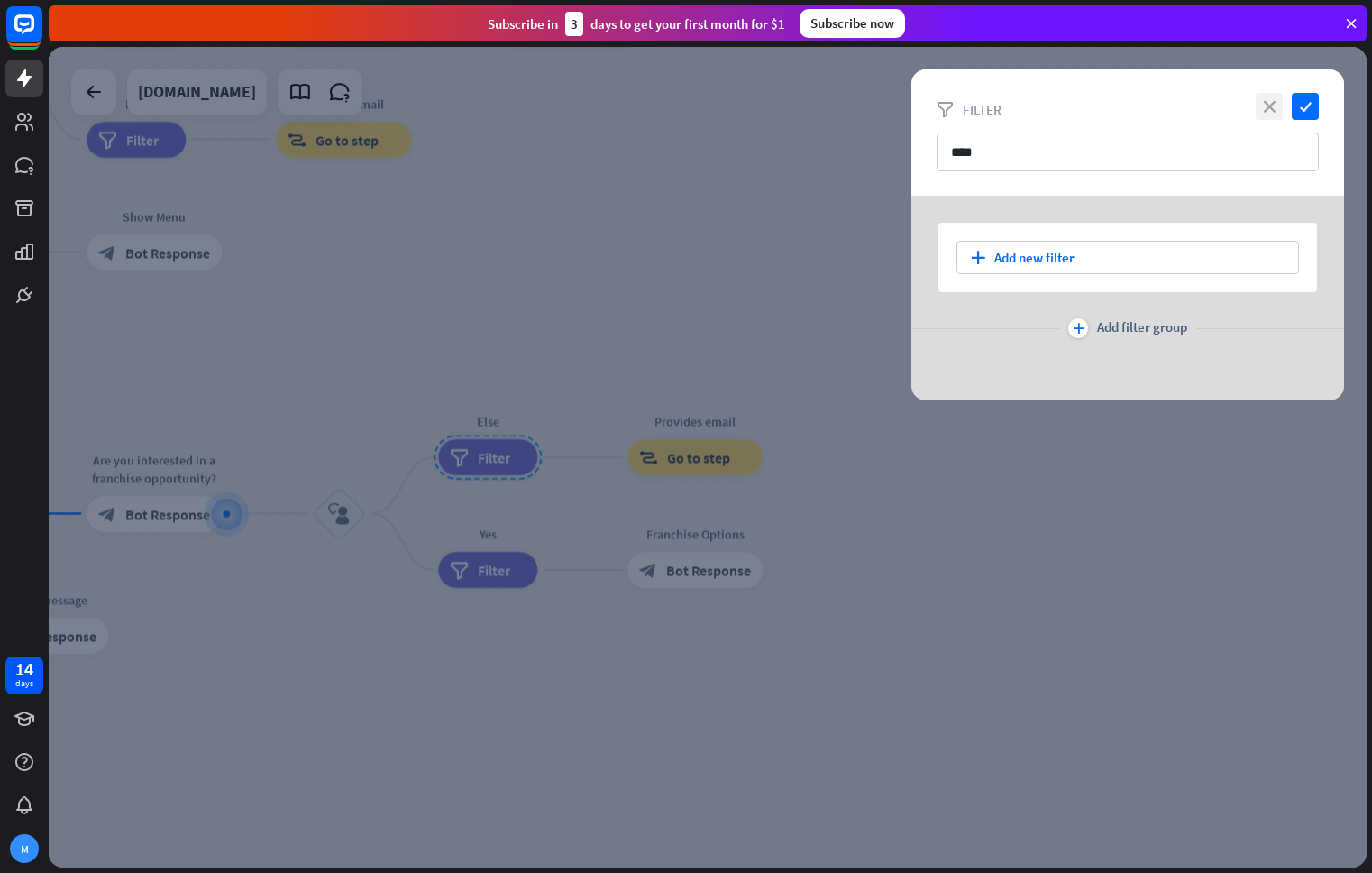
click at [1269, 106] on icon "close" at bounding box center [1269, 107] width 27 height 27
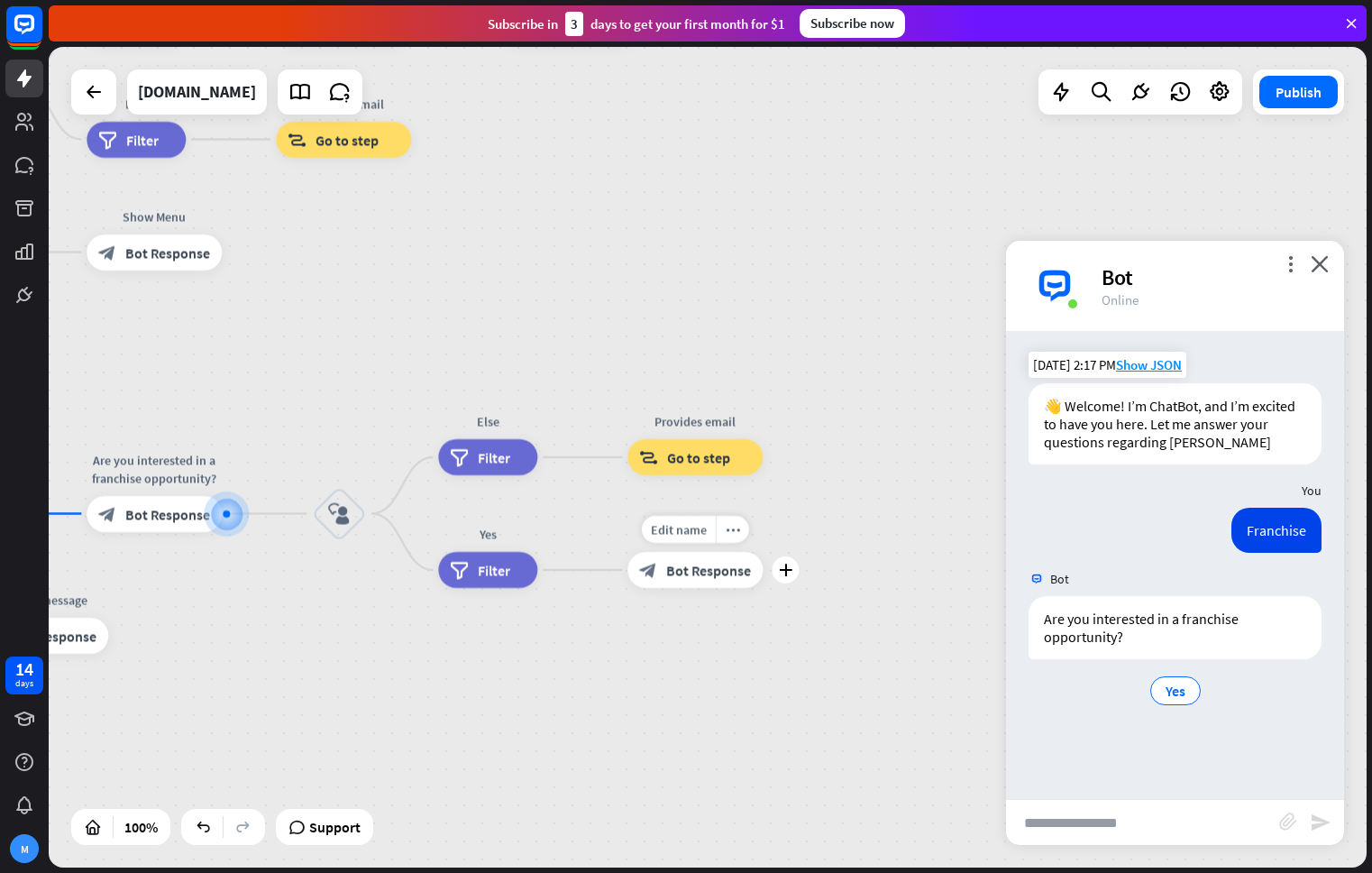
click at [716, 561] on span "Bot Response" at bounding box center [708, 570] width 85 height 18
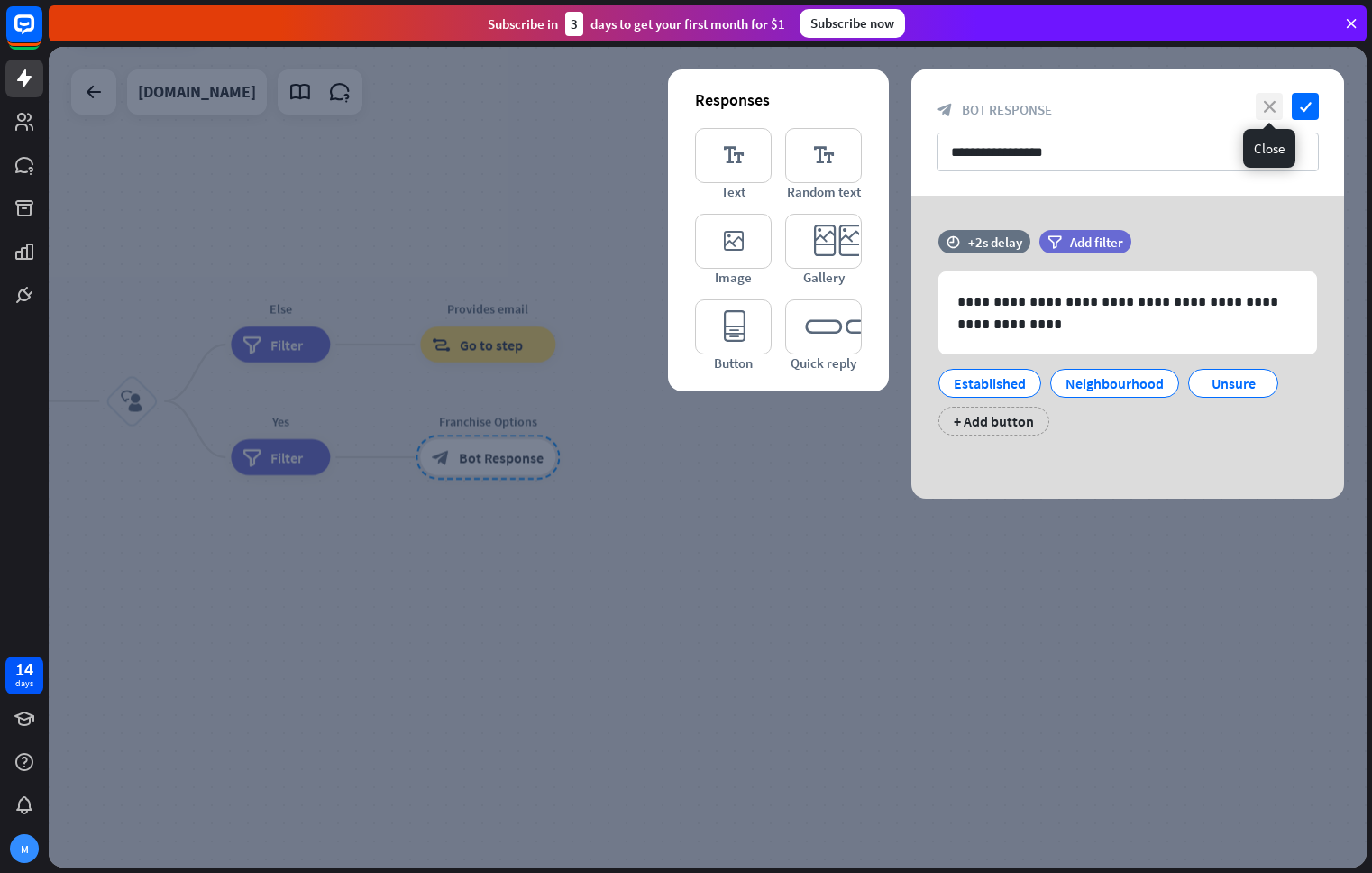
click at [1269, 110] on icon "close" at bounding box center [1269, 107] width 27 height 27
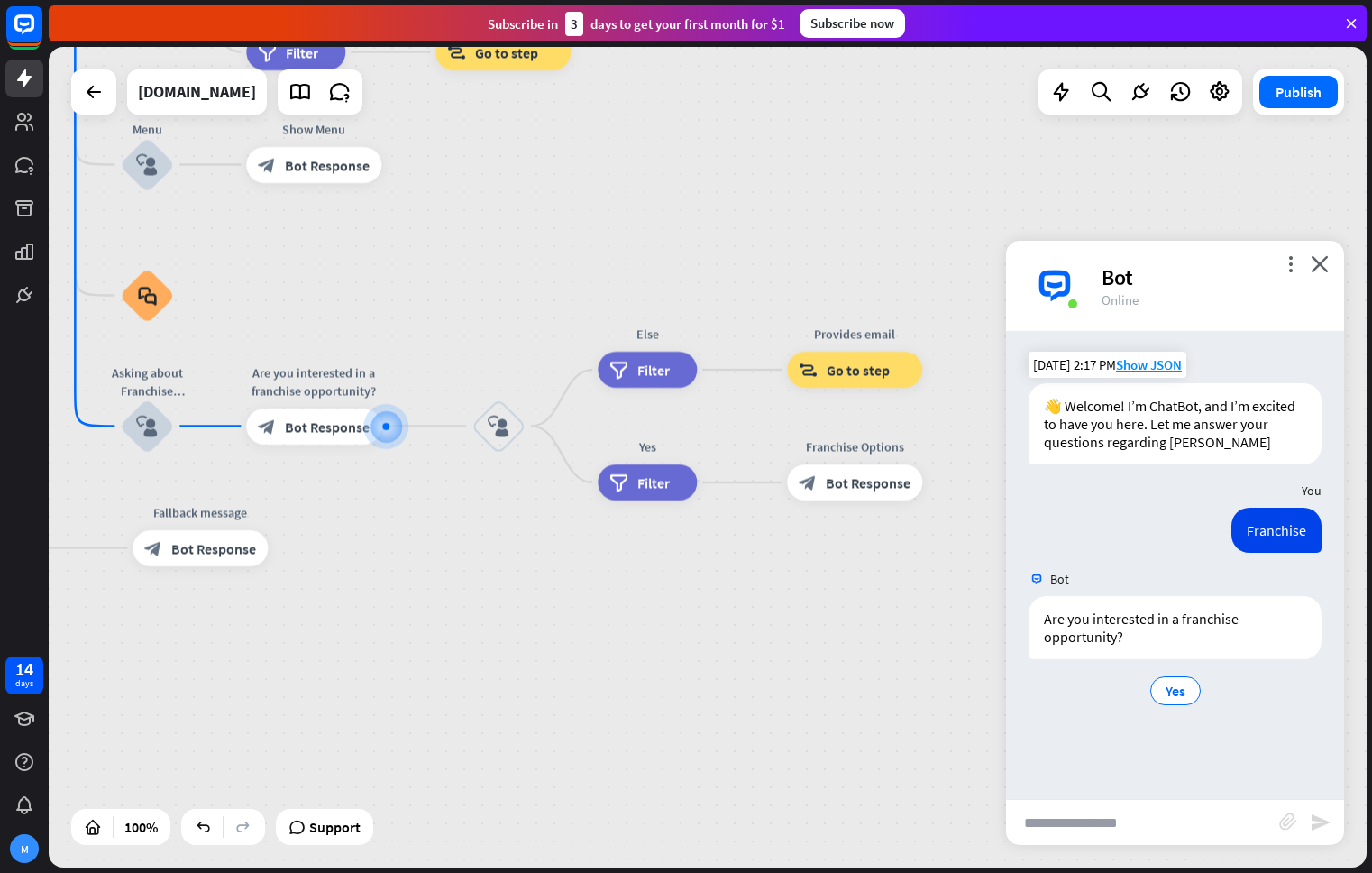
drag, startPoint x: 316, startPoint y: 586, endPoint x: 679, endPoint y: 611, distance: 363.9
click at [679, 611] on div "home_2 Start point Welcome message block_bot_response Bot Response About us blo…" at bounding box center [328, 648] width 1317 height 820
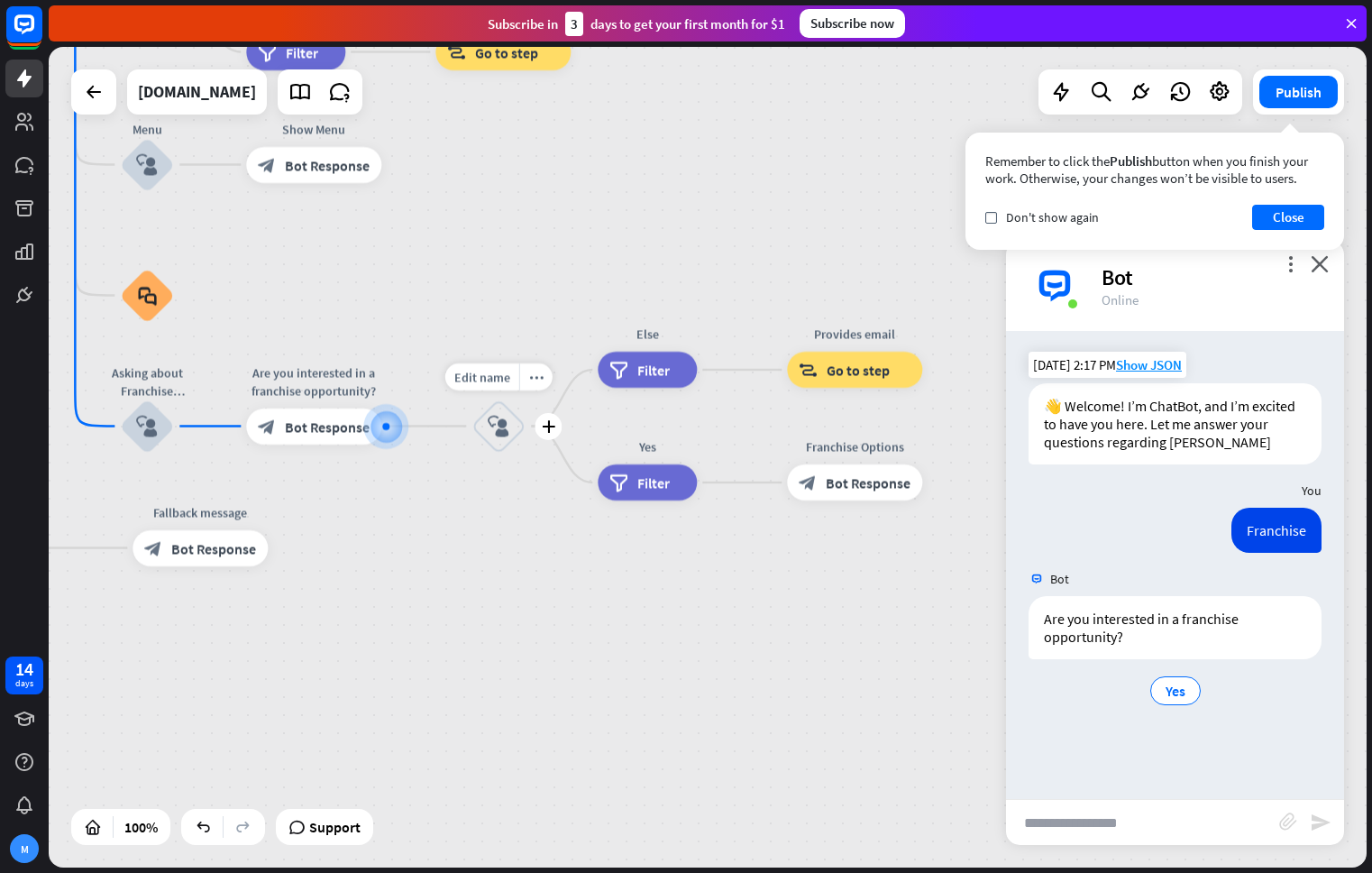
click at [500, 429] on icon "block_user_input" at bounding box center [498, 426] width 21 height 22
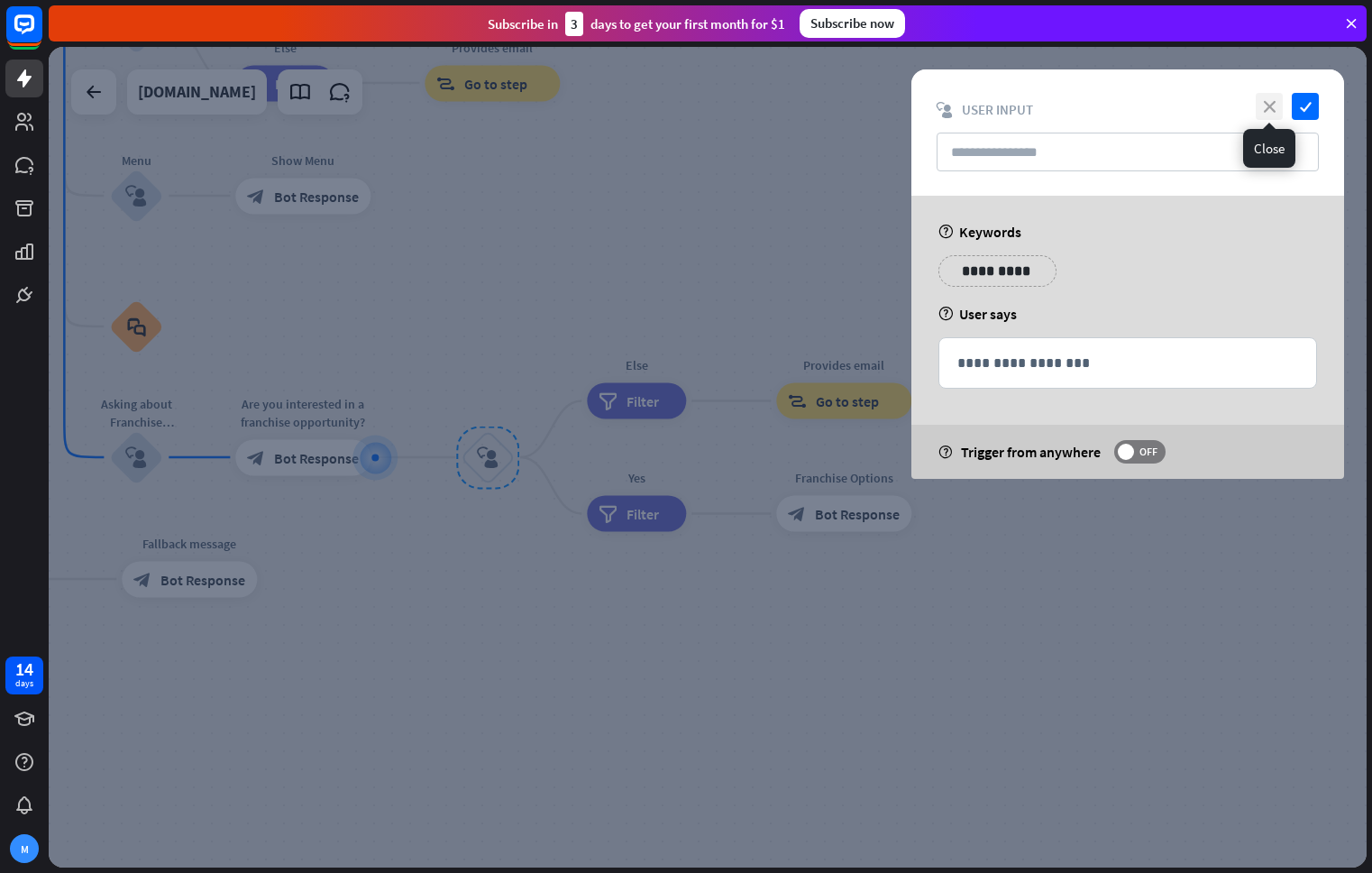
click at [1263, 107] on icon "close" at bounding box center [1269, 107] width 27 height 27
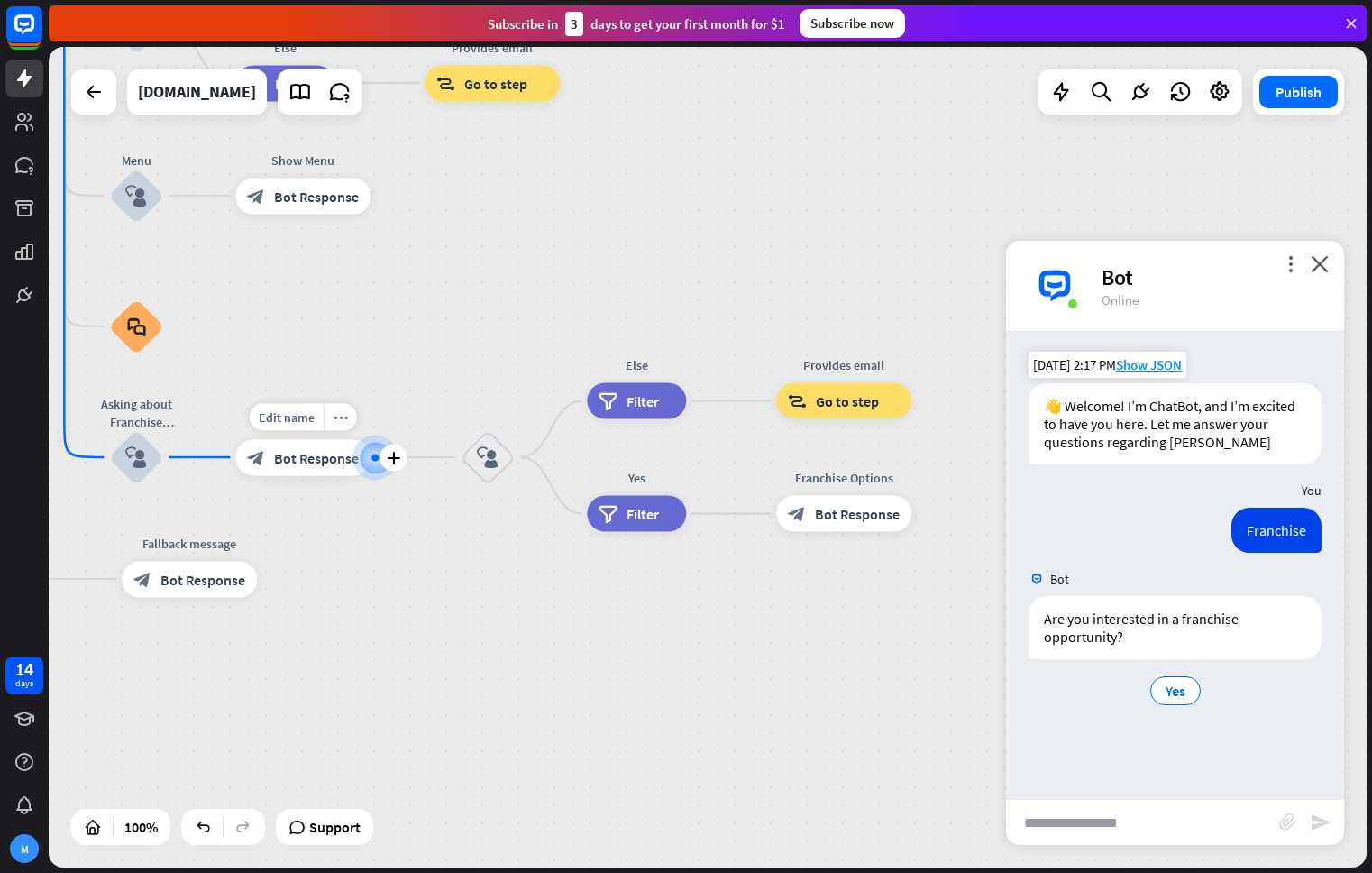
click at [302, 457] on span "Bot Response" at bounding box center [316, 457] width 85 height 18
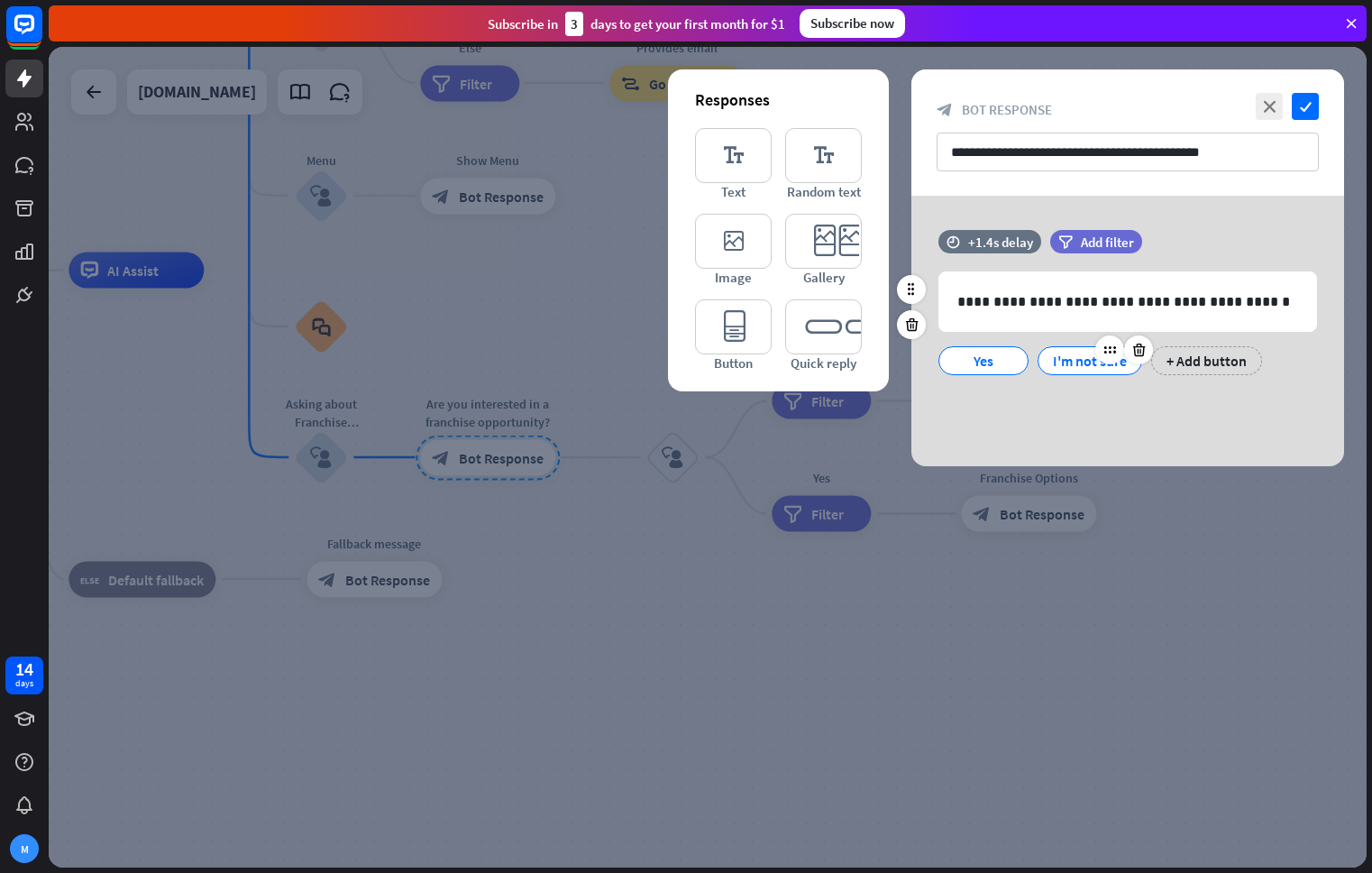
click at [1094, 365] on div "I'm not sure" at bounding box center [1090, 361] width 74 height 27
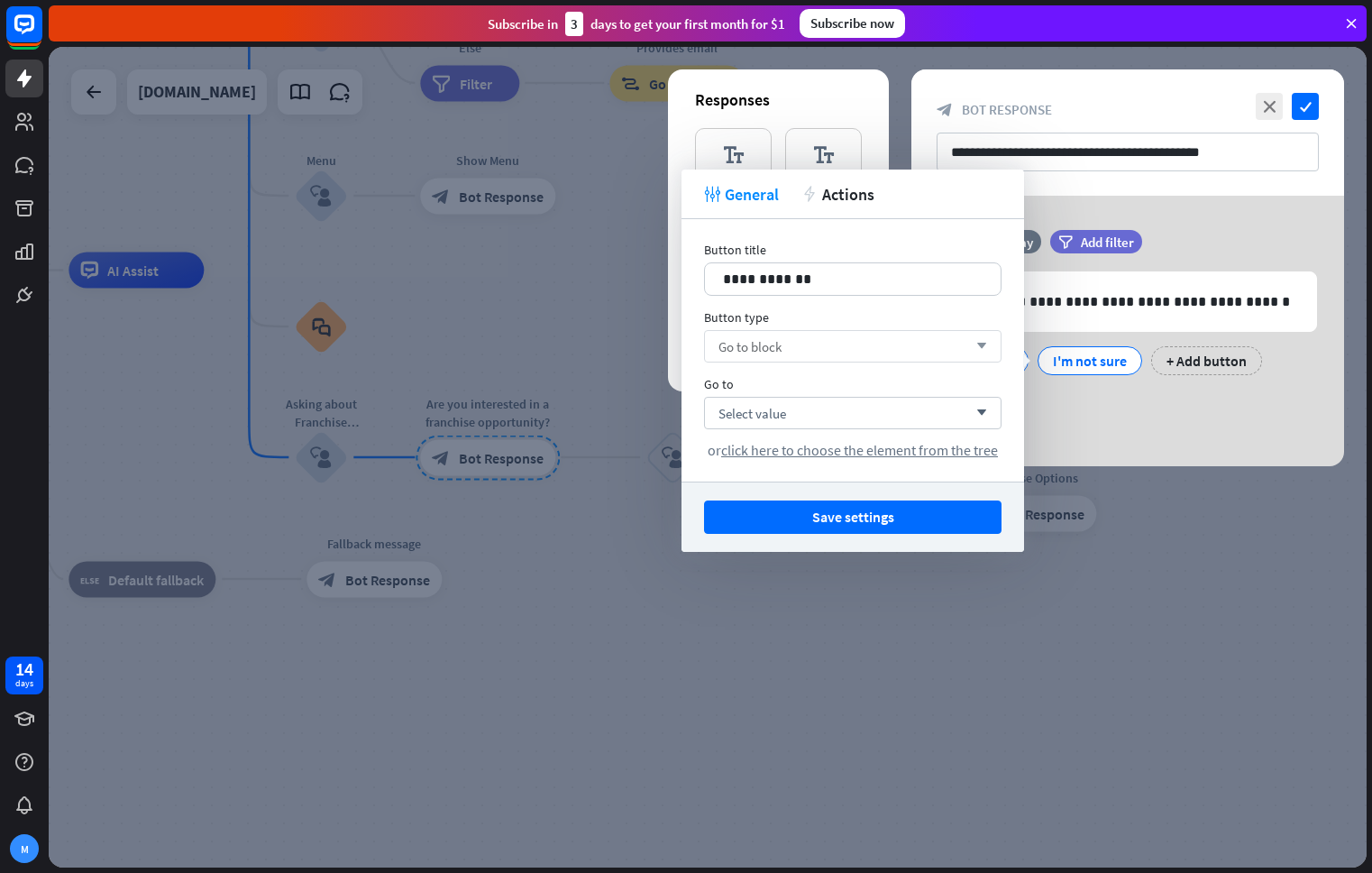
click at [817, 342] on div "Go to block arrow_down" at bounding box center [852, 346] width 297 height 32
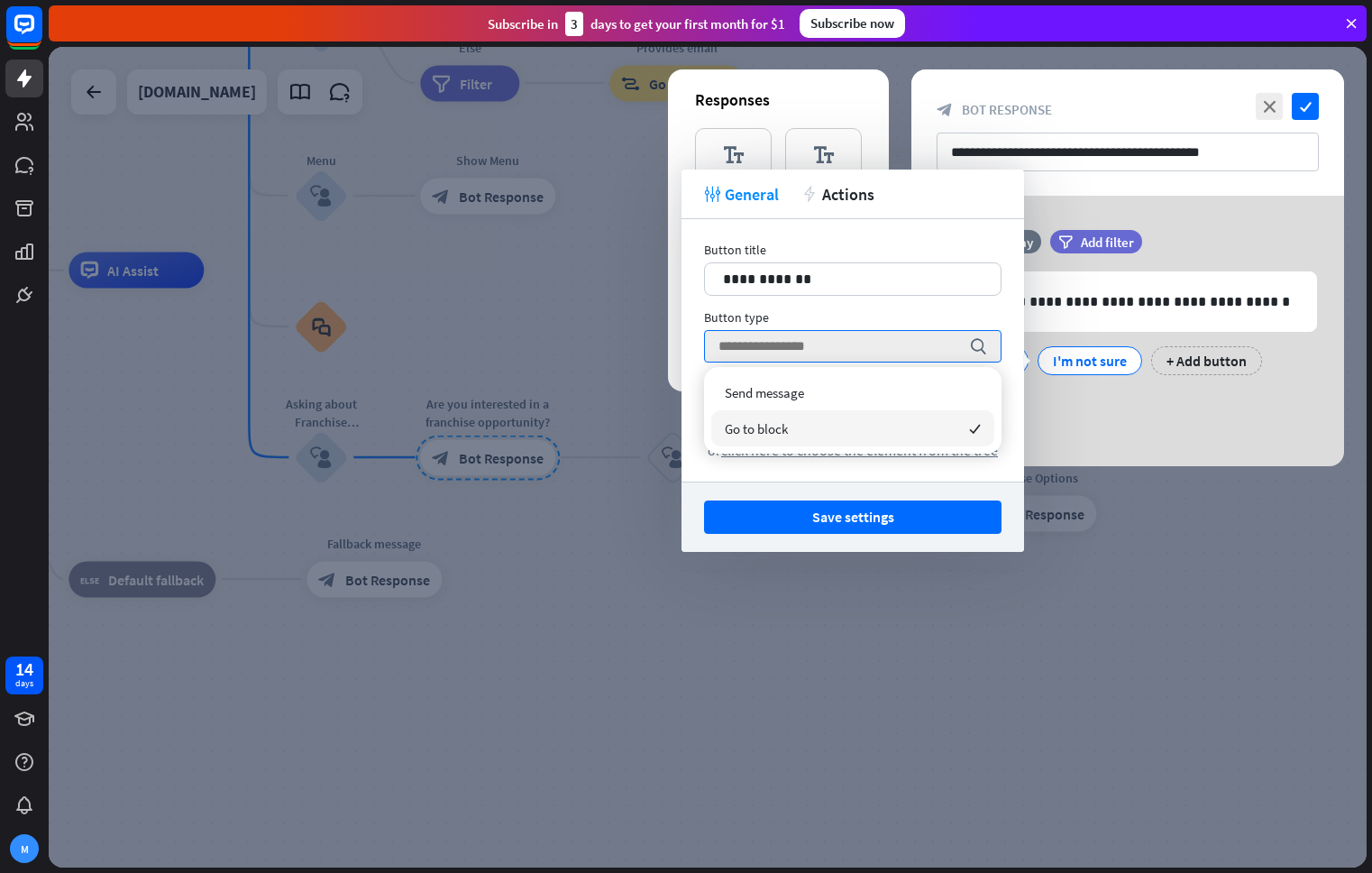
click at [1250, 426] on div "**********" at bounding box center [1127, 330] width 433 height 271
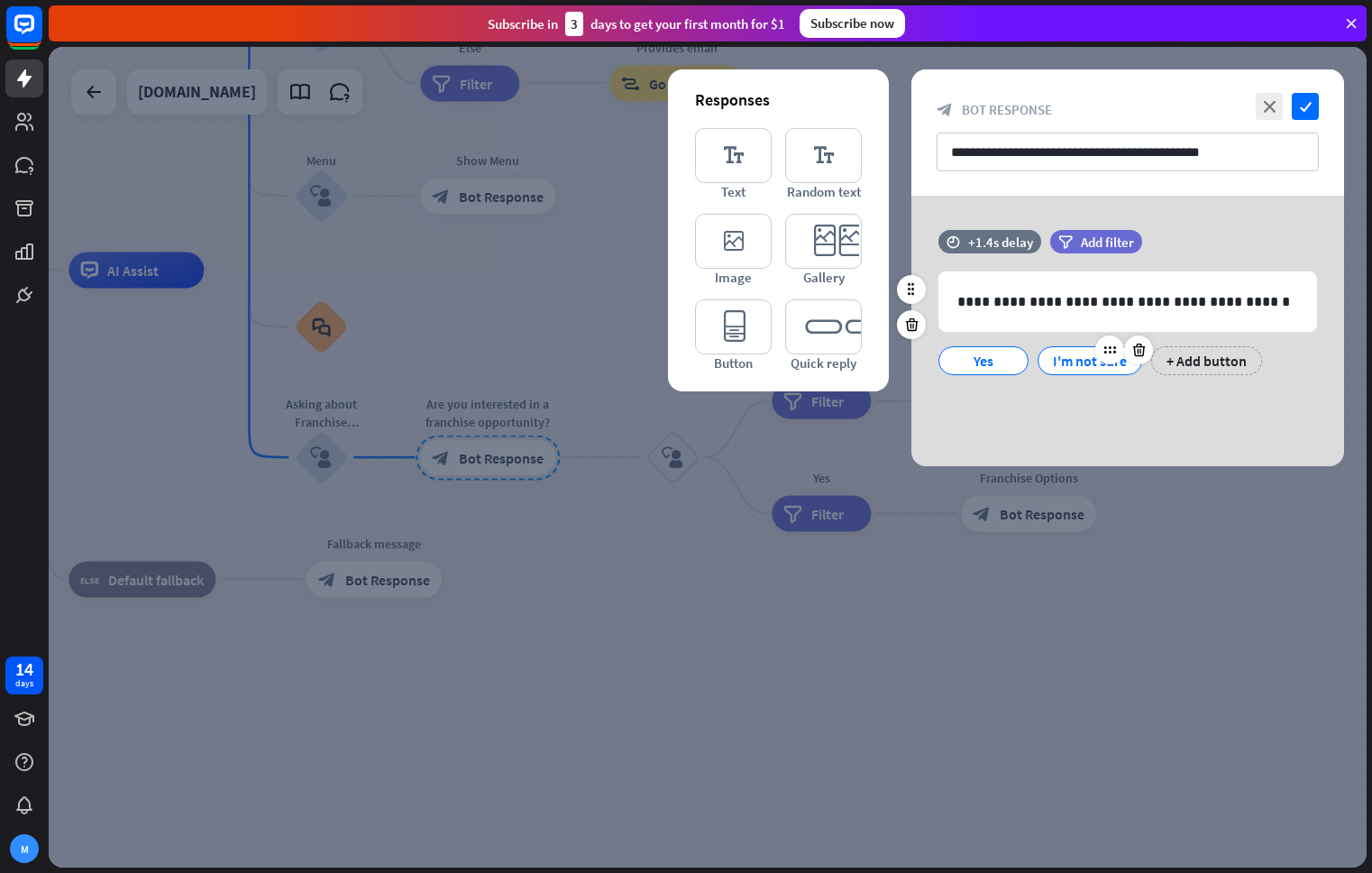
click at [1068, 364] on div "I'm not sure" at bounding box center [1090, 361] width 74 height 27
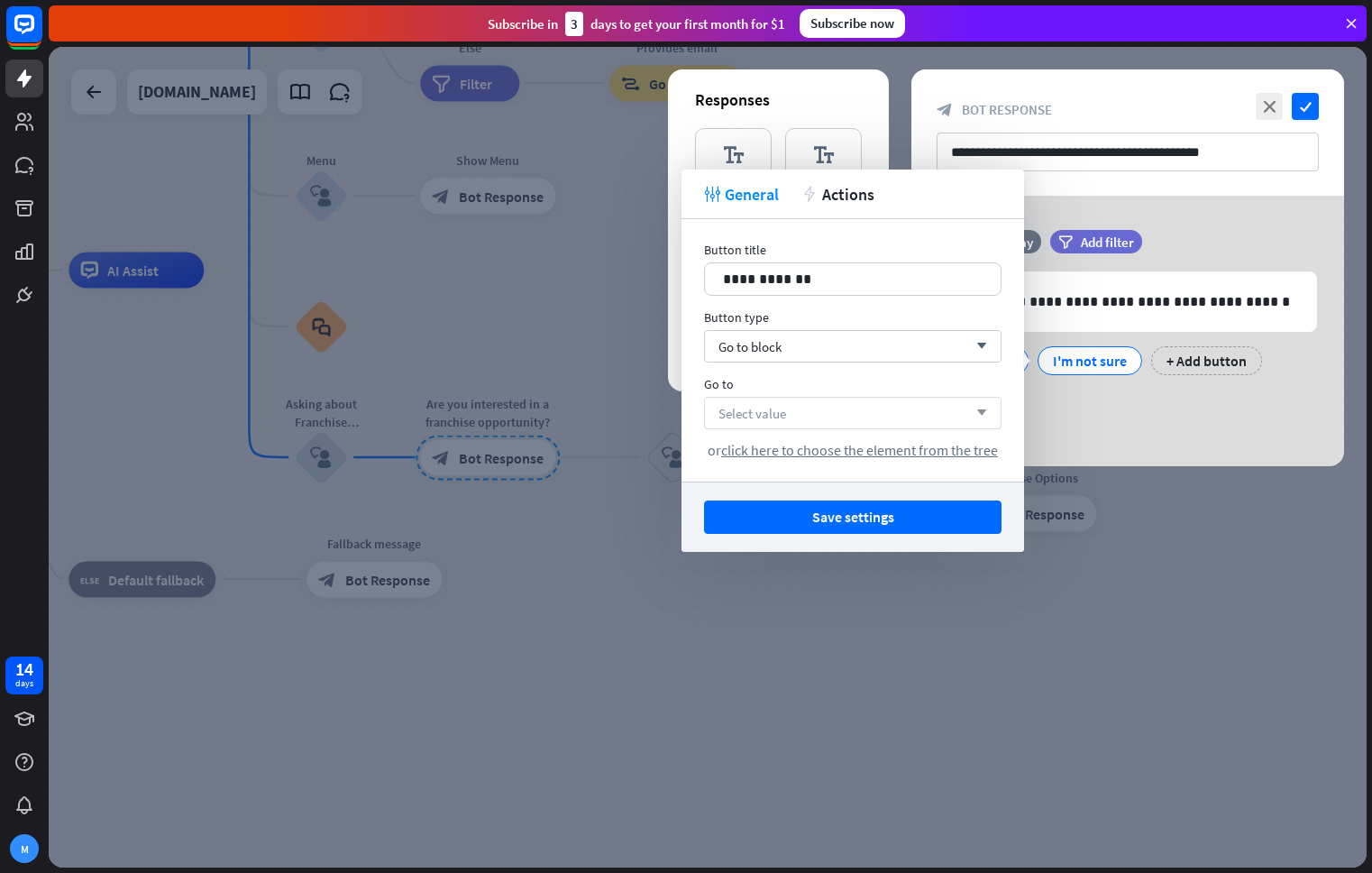
click at [815, 411] on div "Select value arrow_down" at bounding box center [852, 413] width 297 height 32
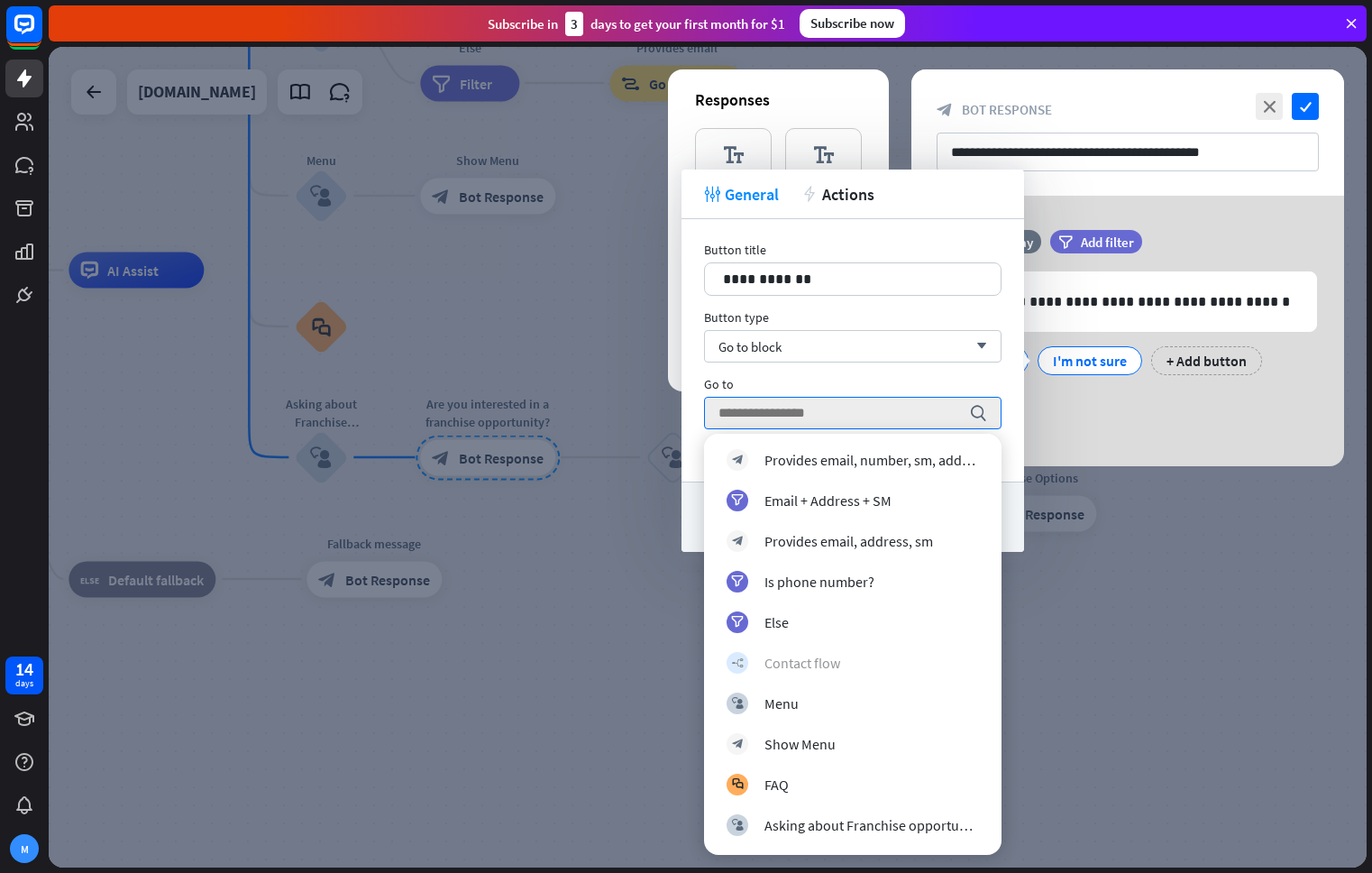
scroll to position [1297, 0]
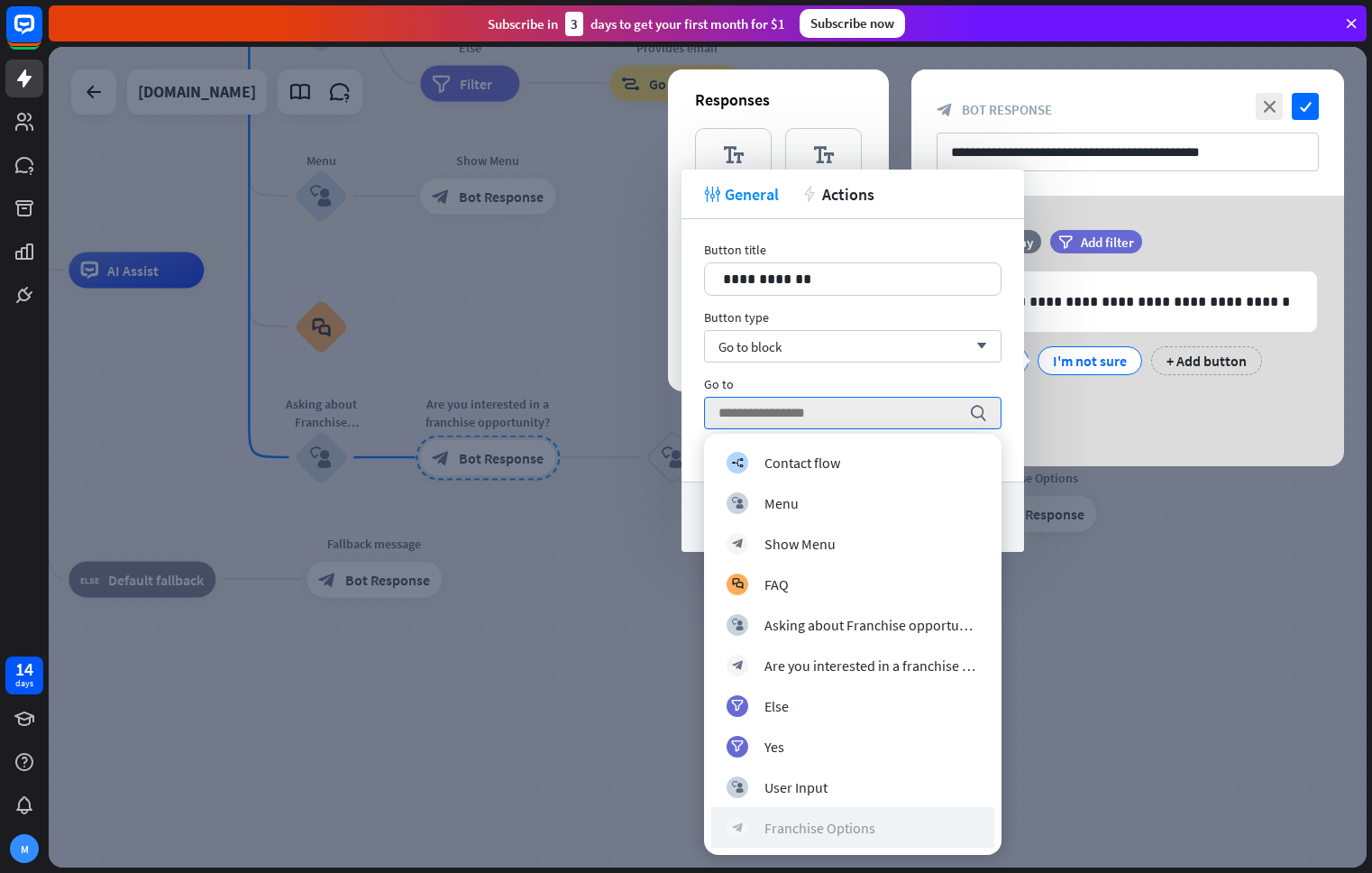
click at [851, 828] on div "Franchise Options" at bounding box center [819, 827] width 110 height 18
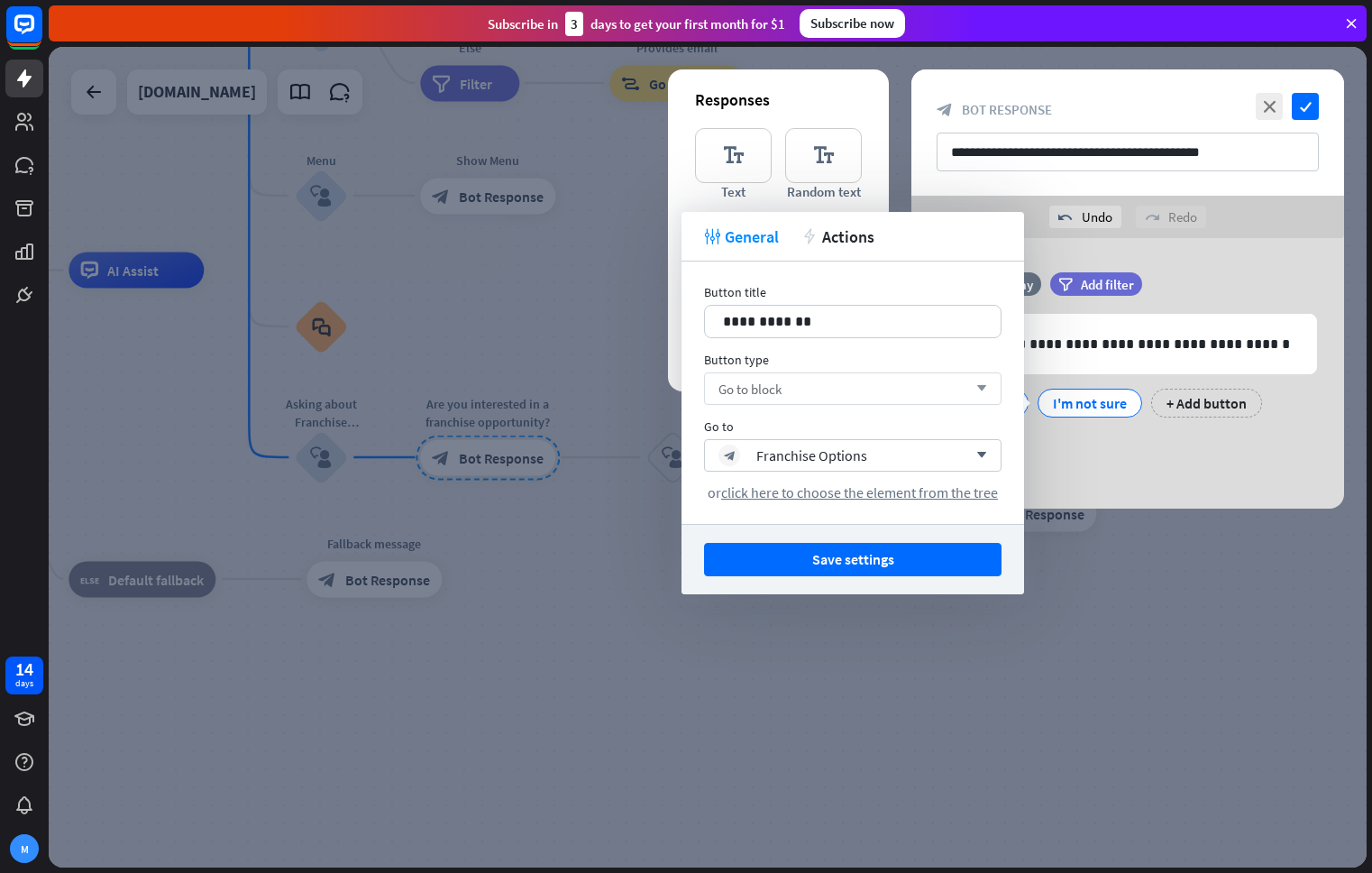
click at [849, 373] on div "Go to block arrow_down" at bounding box center [852, 388] width 297 height 32
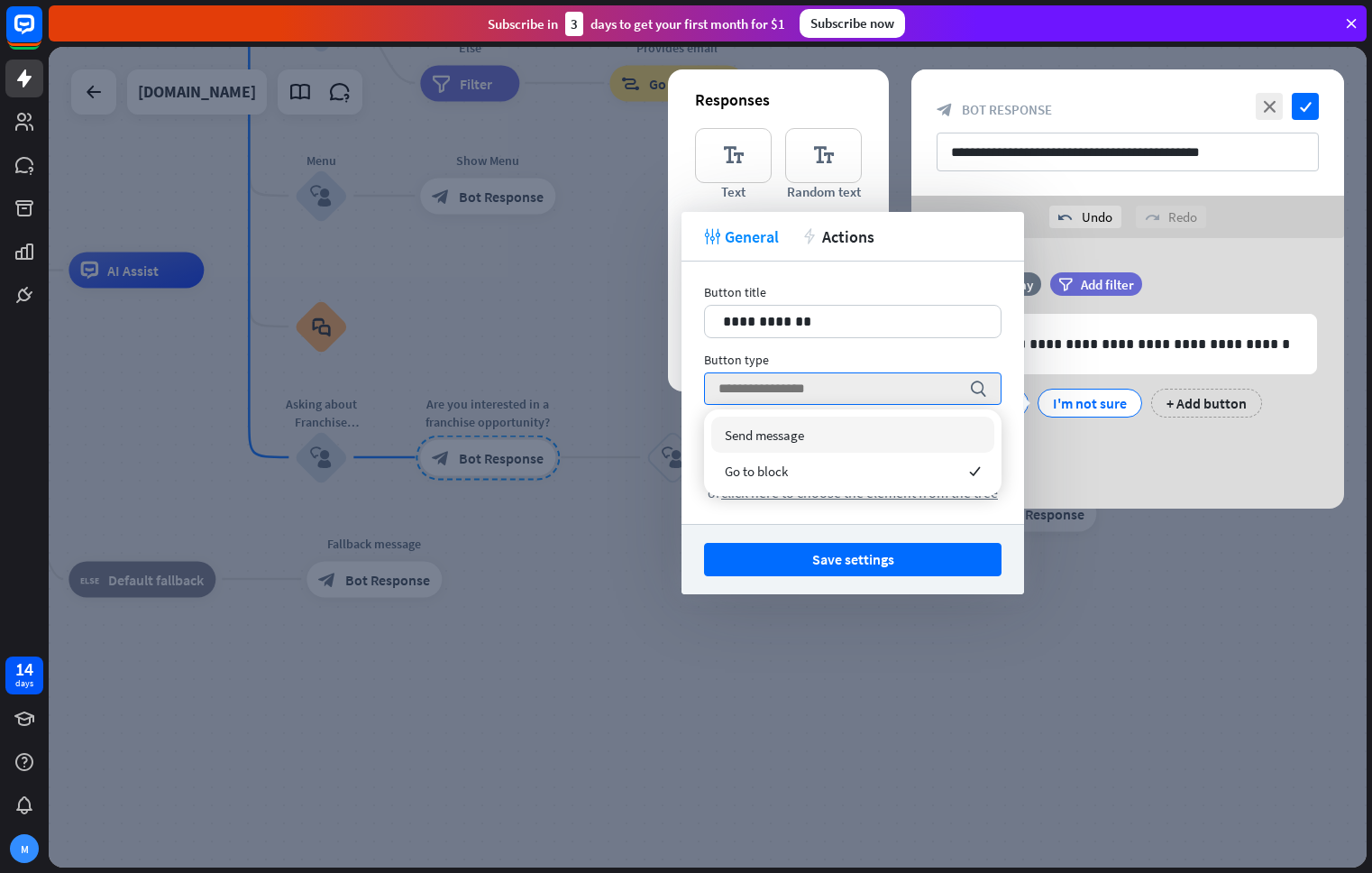
click at [833, 439] on div "Send message" at bounding box center [853, 434] width 283 height 36
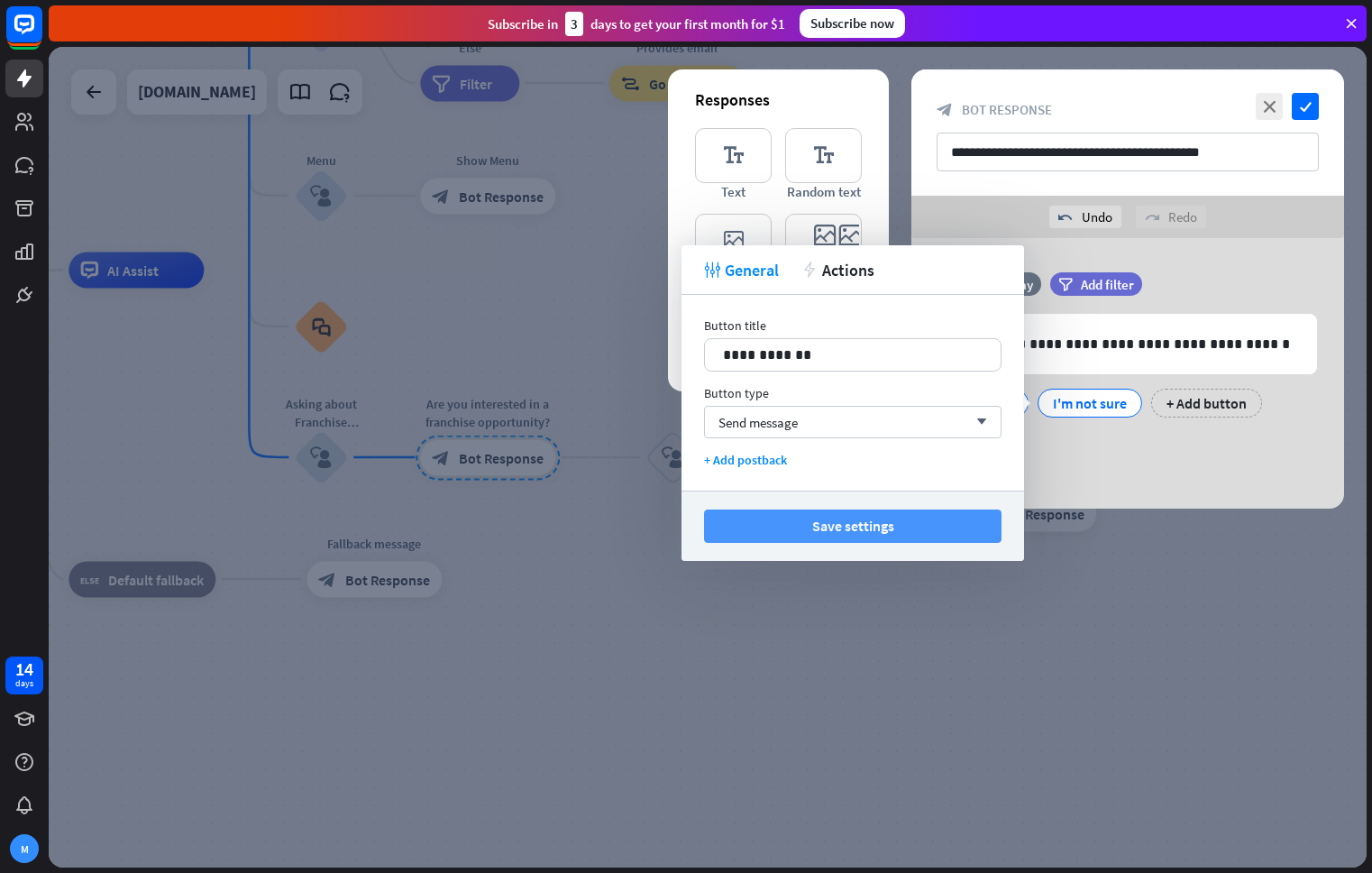
click at [917, 527] on button "Save settings" at bounding box center [852, 526] width 297 height 33
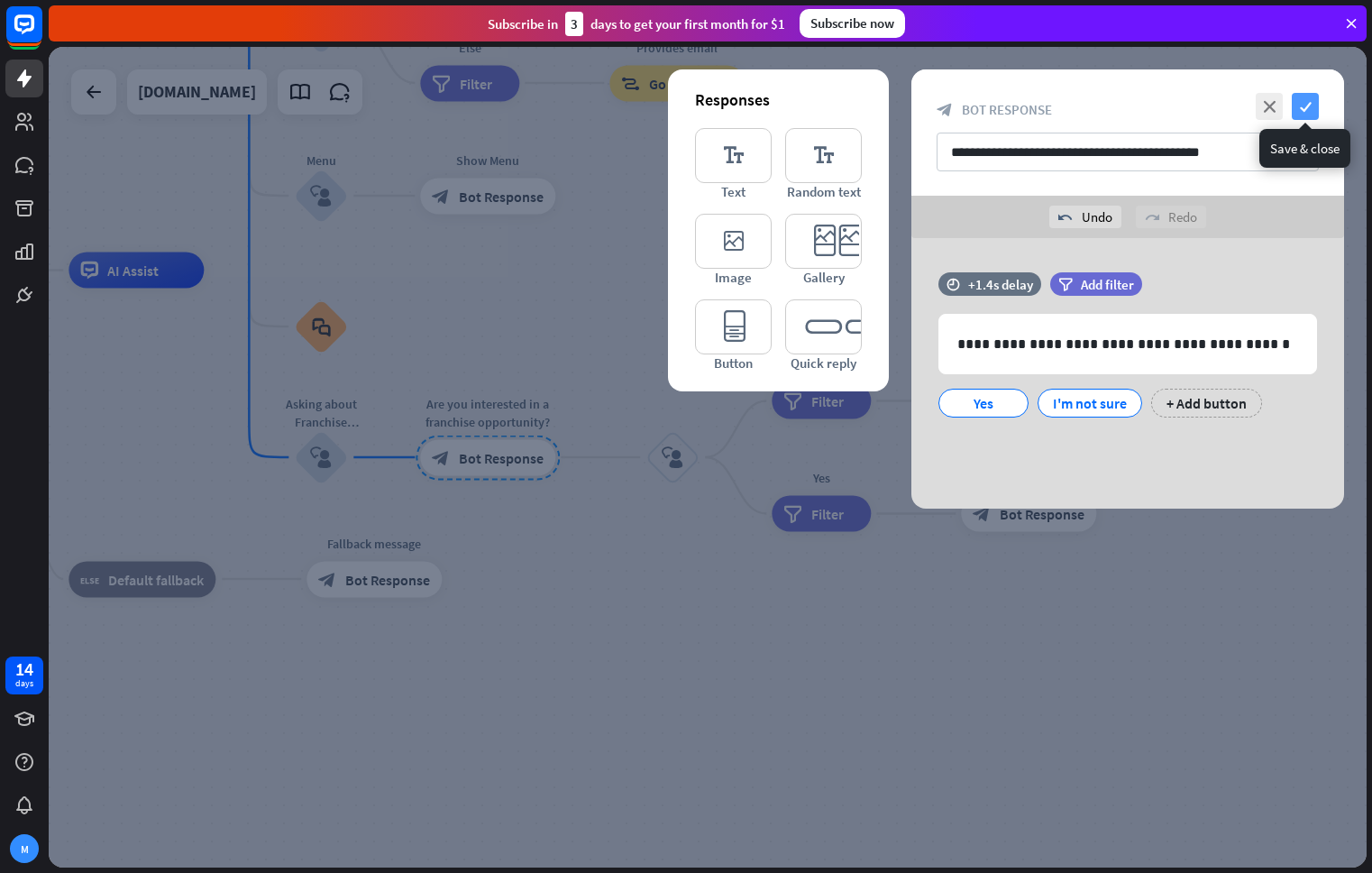
click at [1307, 107] on icon "check" at bounding box center [1306, 107] width 27 height 27
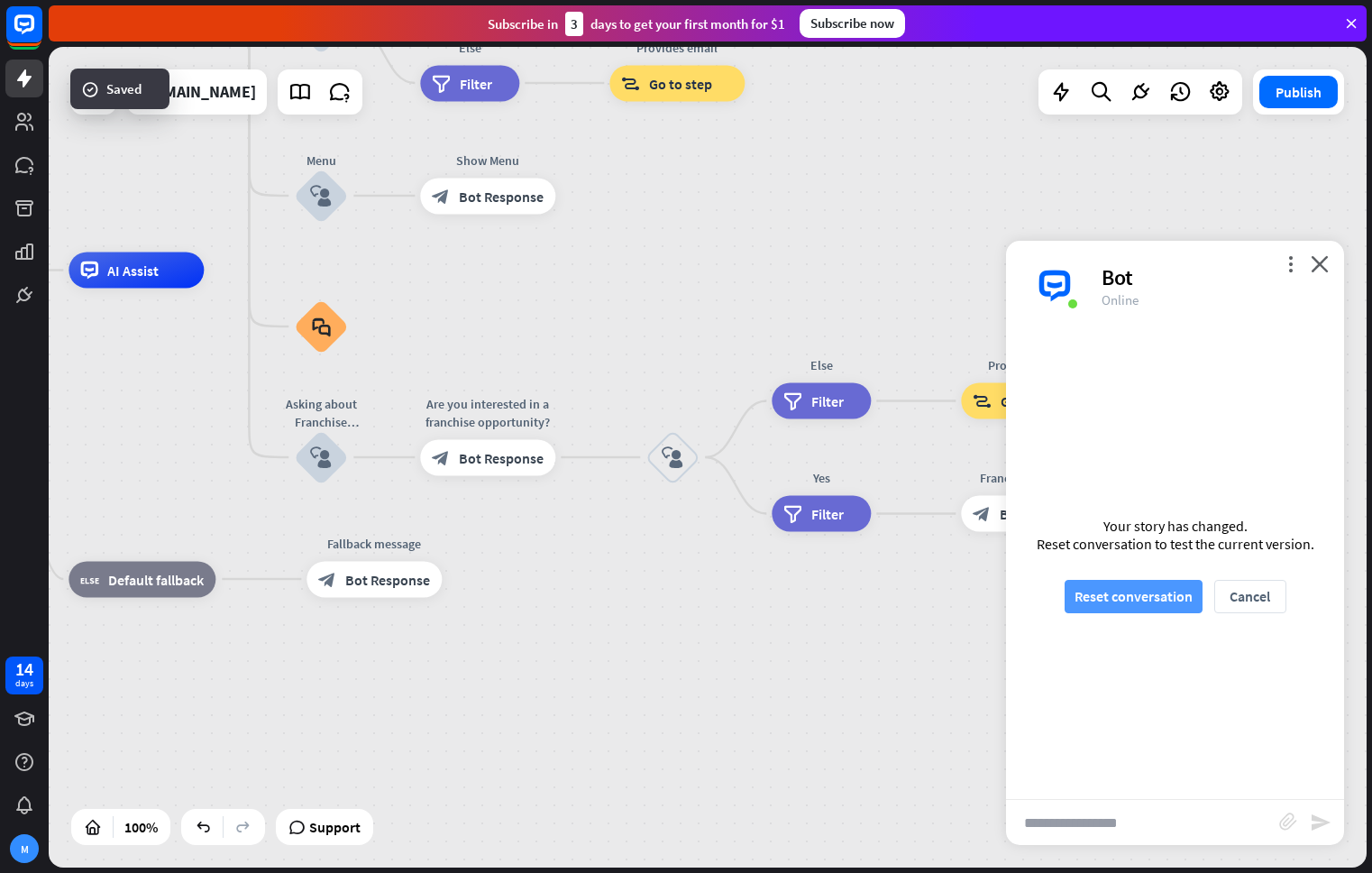
click at [1158, 596] on button "Reset conversation" at bounding box center [1133, 596] width 138 height 33
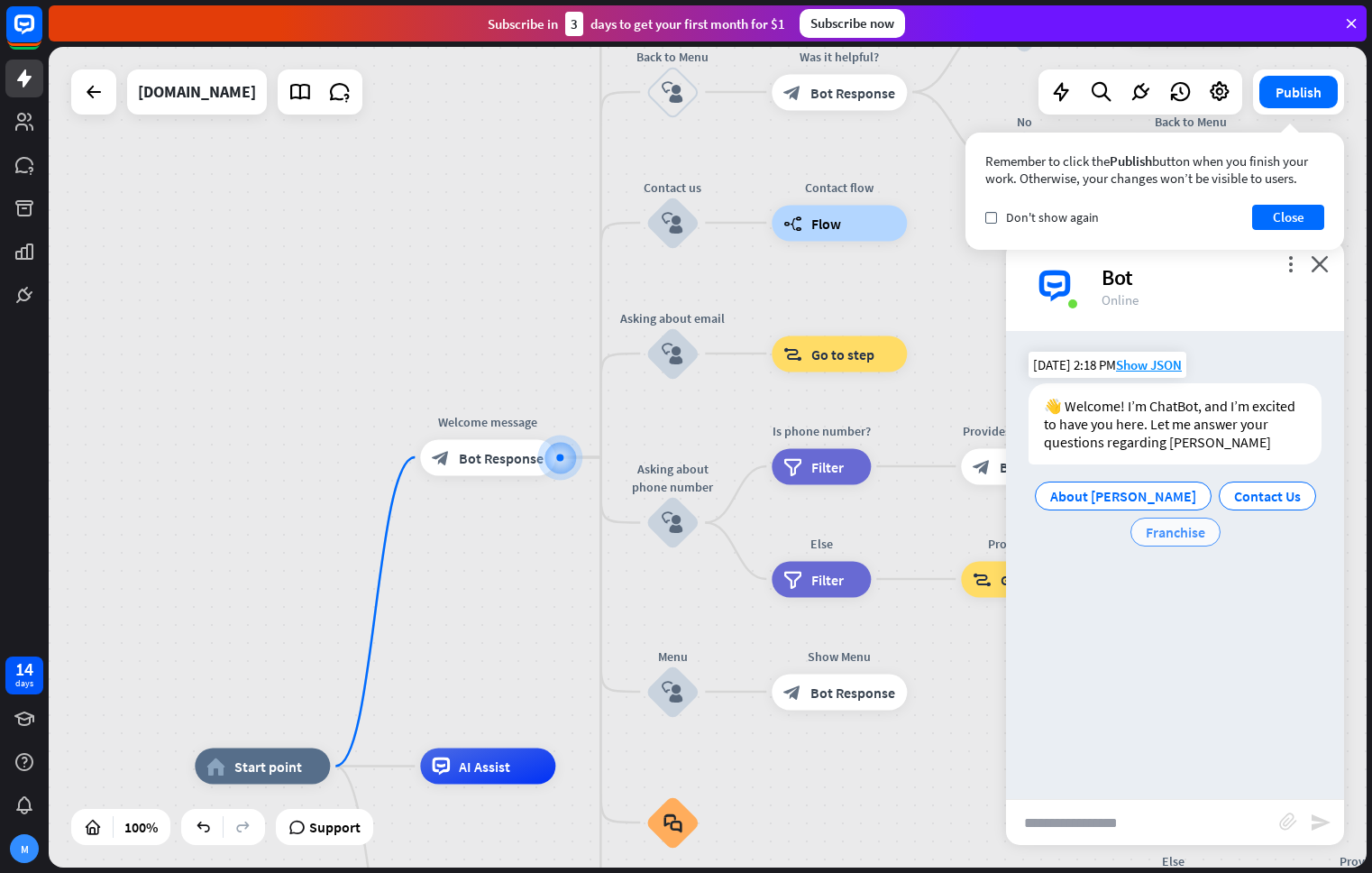
click at [1175, 535] on span "Franchise" at bounding box center [1175, 532] width 60 height 18
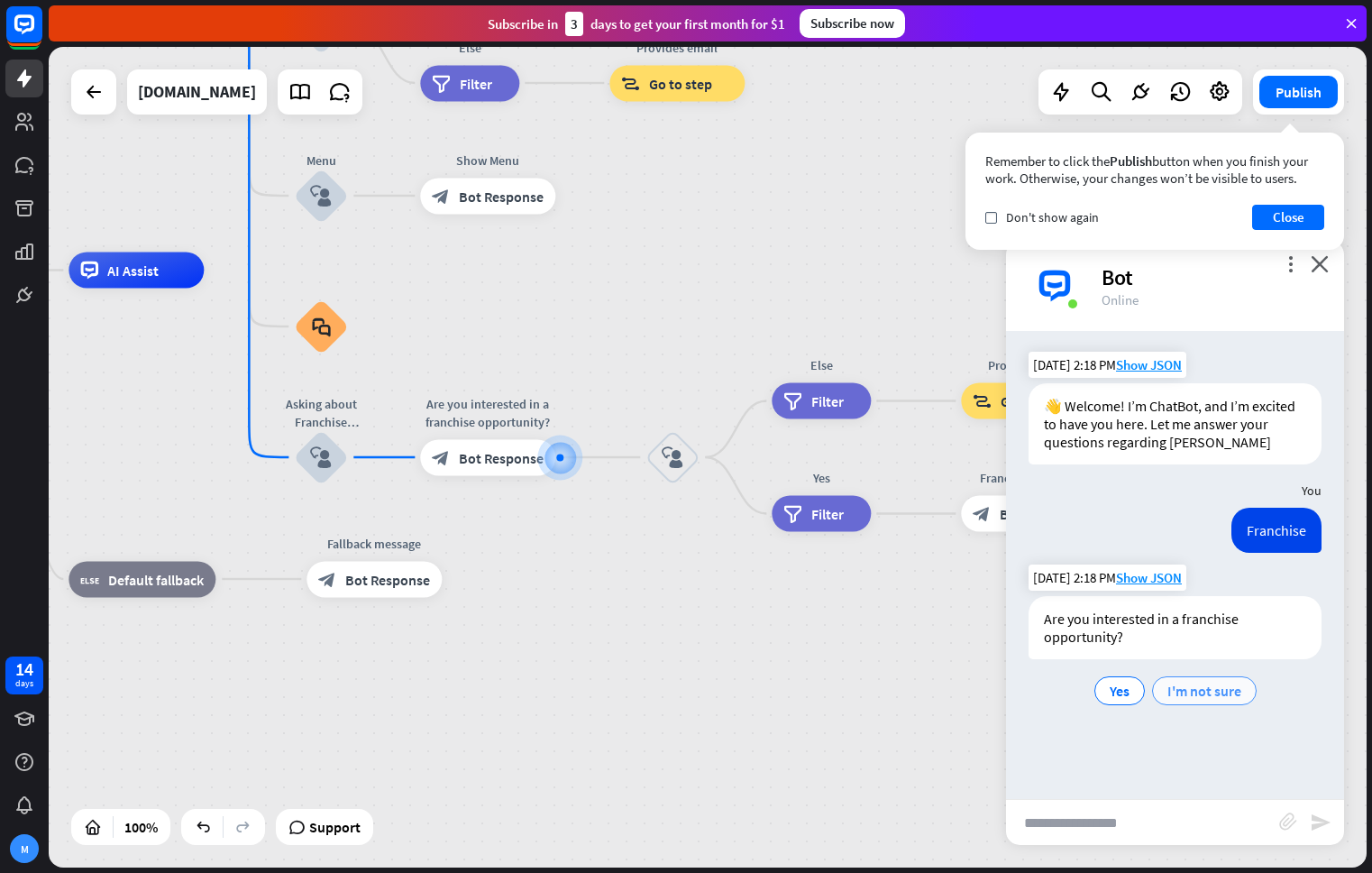
click at [1214, 694] on span "I'm not sure" at bounding box center [1204, 690] width 74 height 18
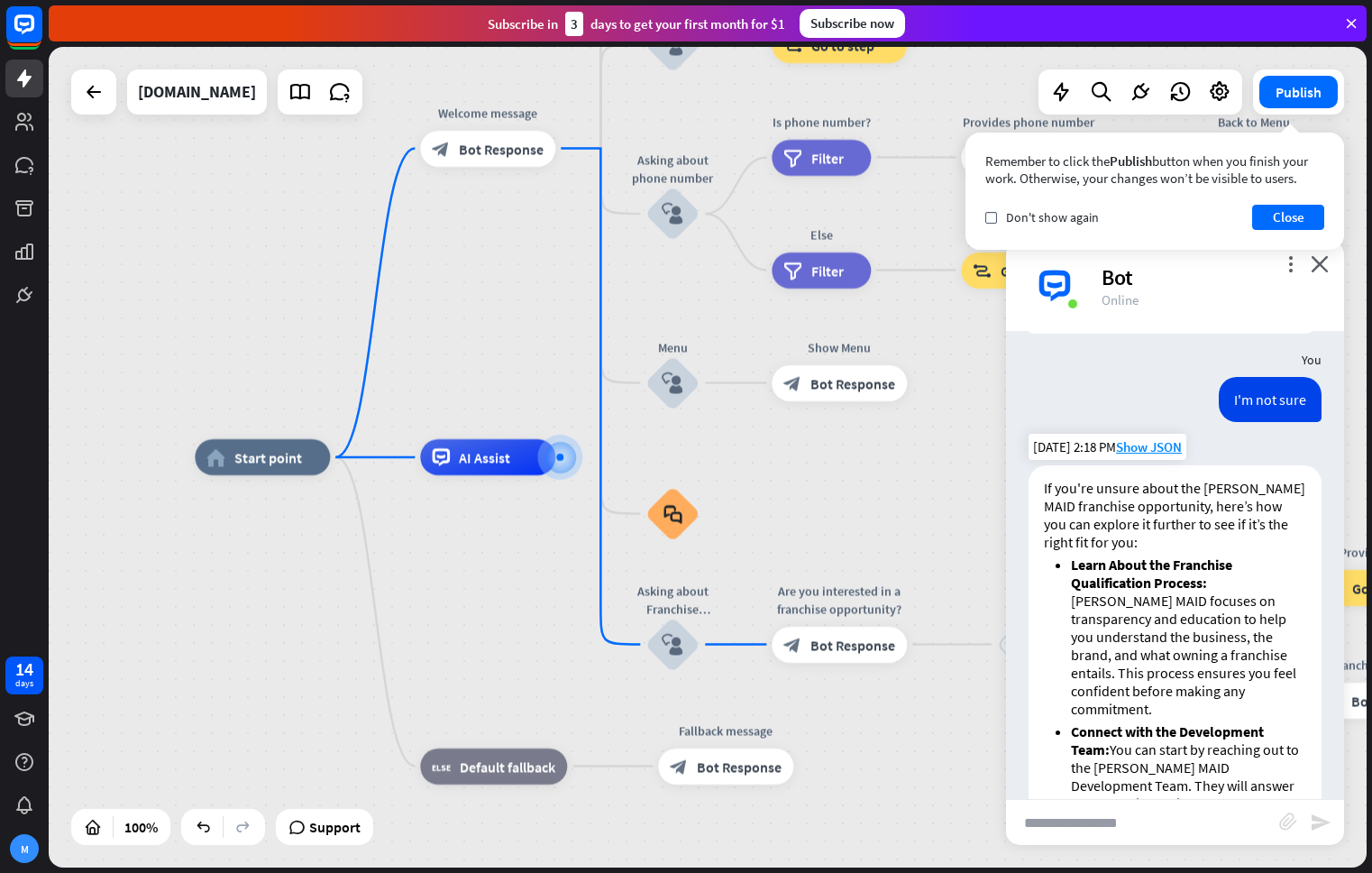
scroll to position [245, 0]
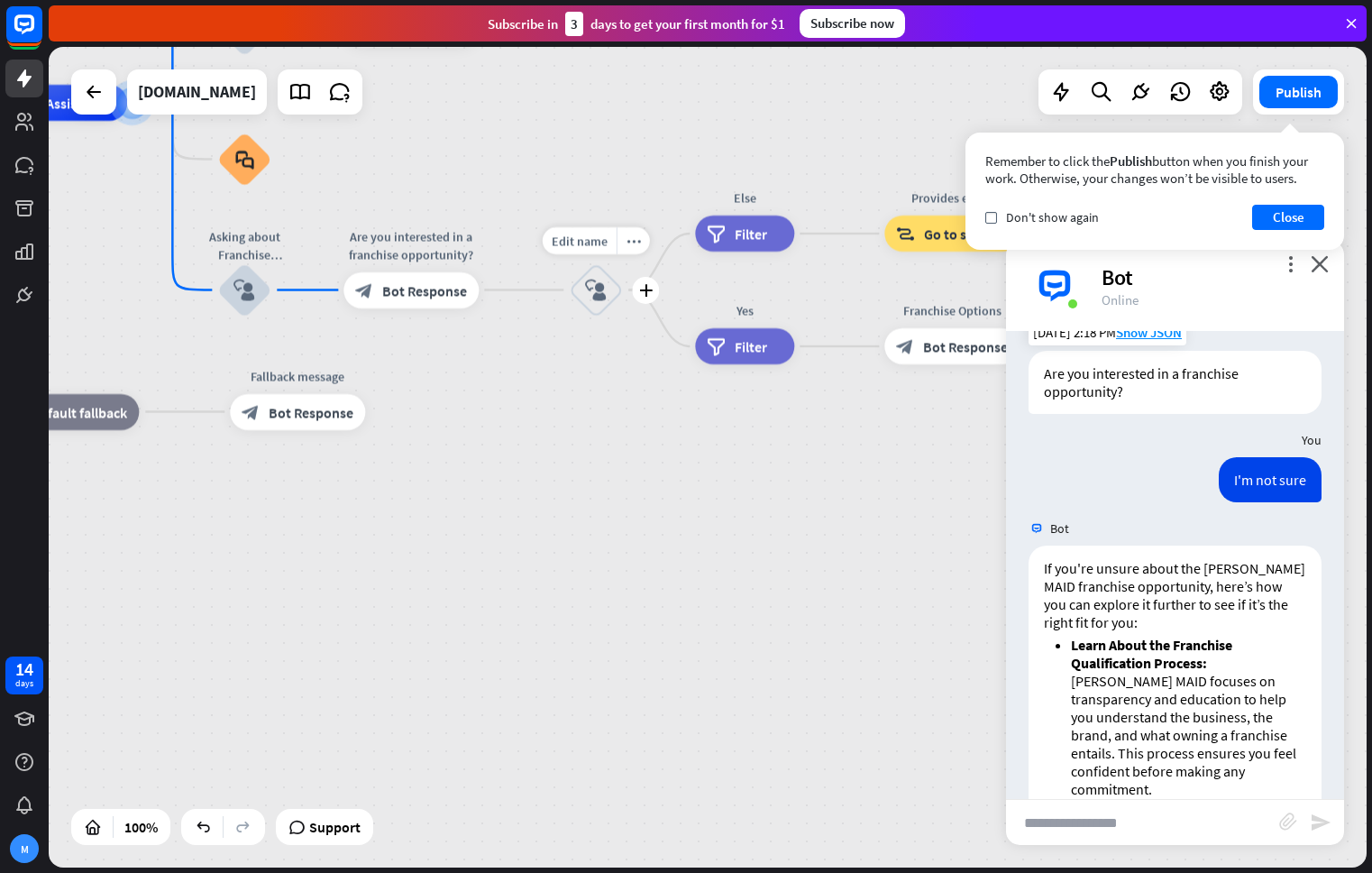
click at [581, 290] on div "block_user_input" at bounding box center [595, 289] width 54 height 54
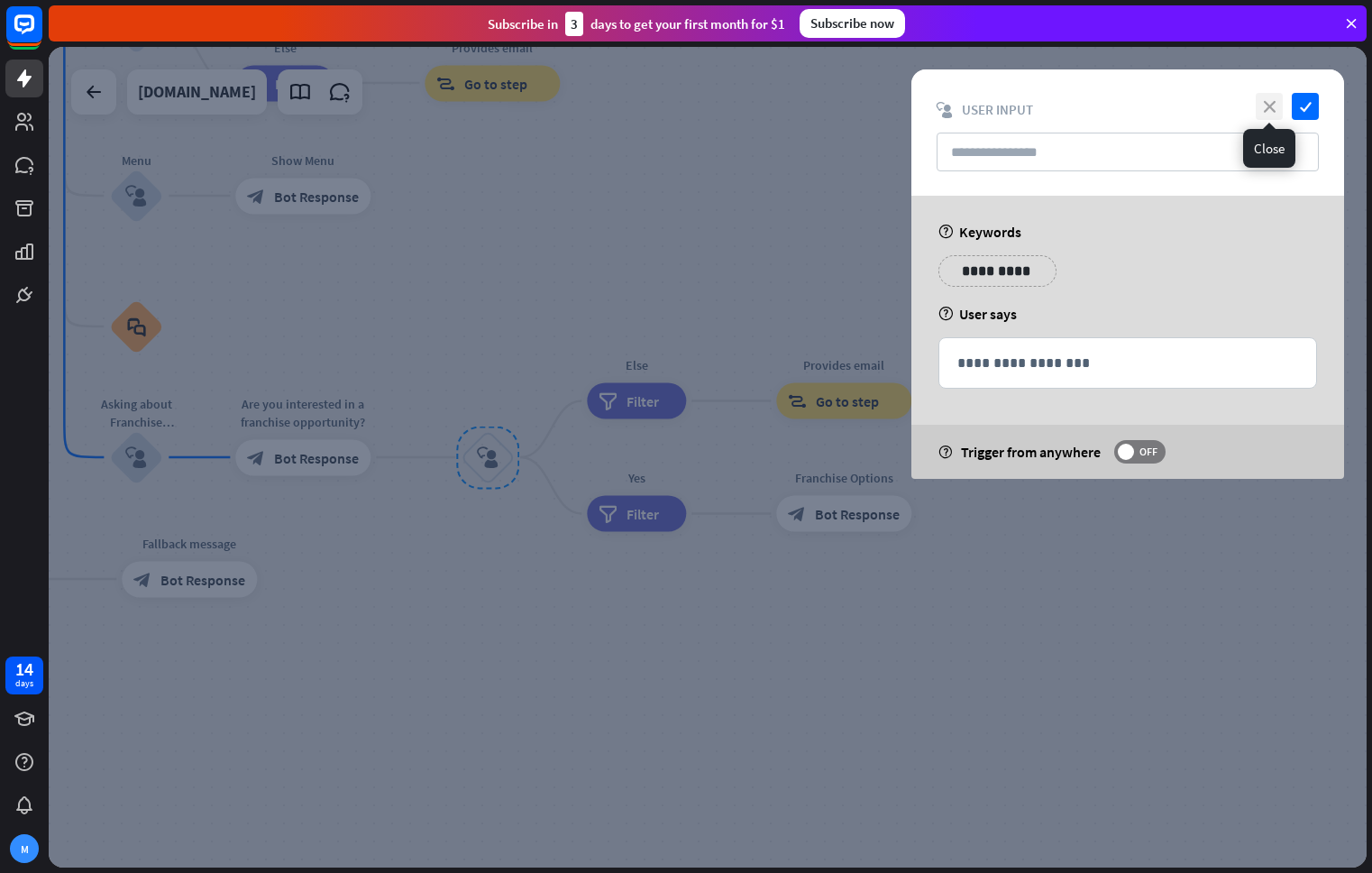
click at [1270, 110] on icon "close" at bounding box center [1269, 107] width 27 height 27
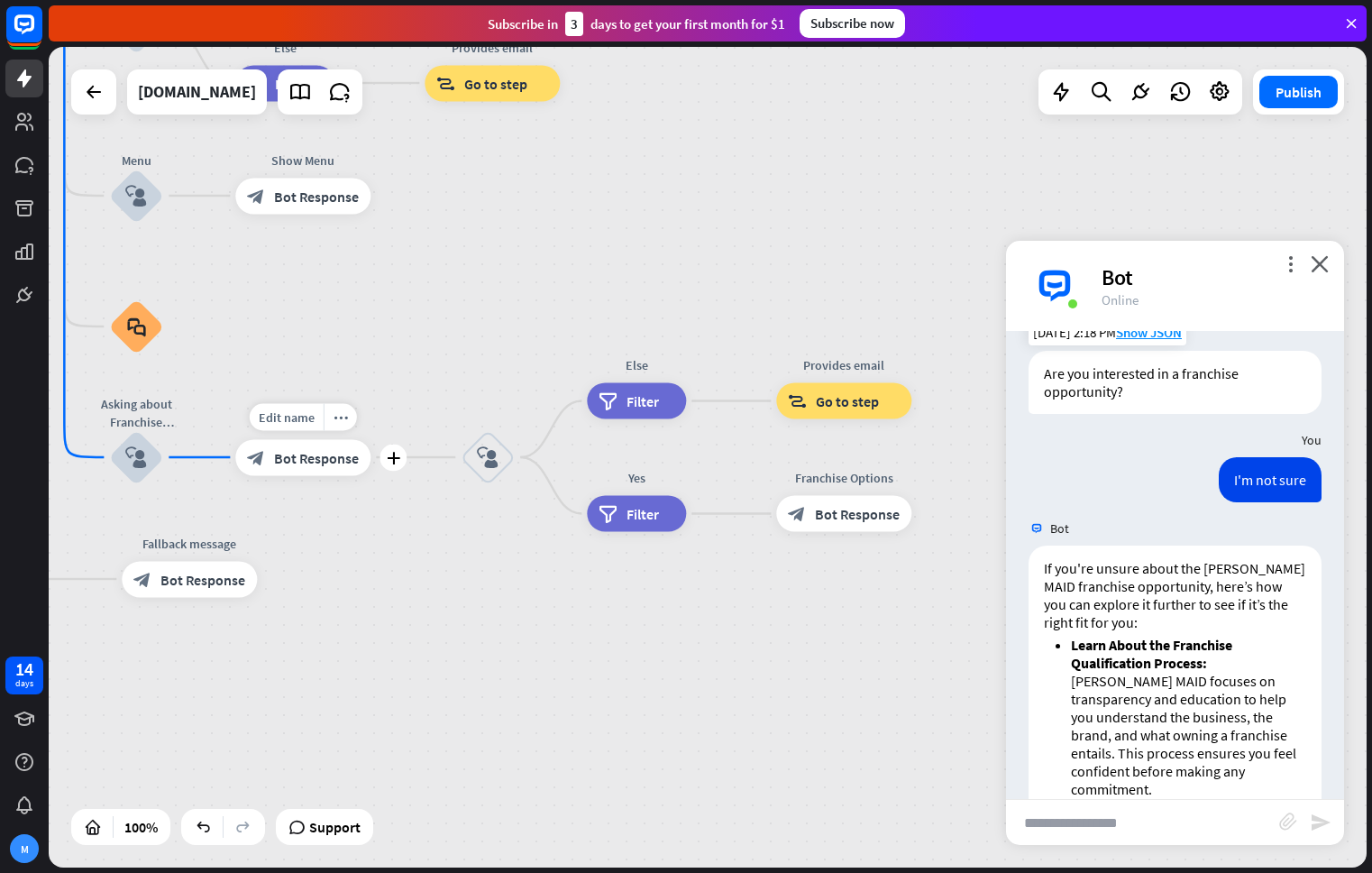
click at [298, 452] on span "Bot Response" at bounding box center [316, 457] width 85 height 18
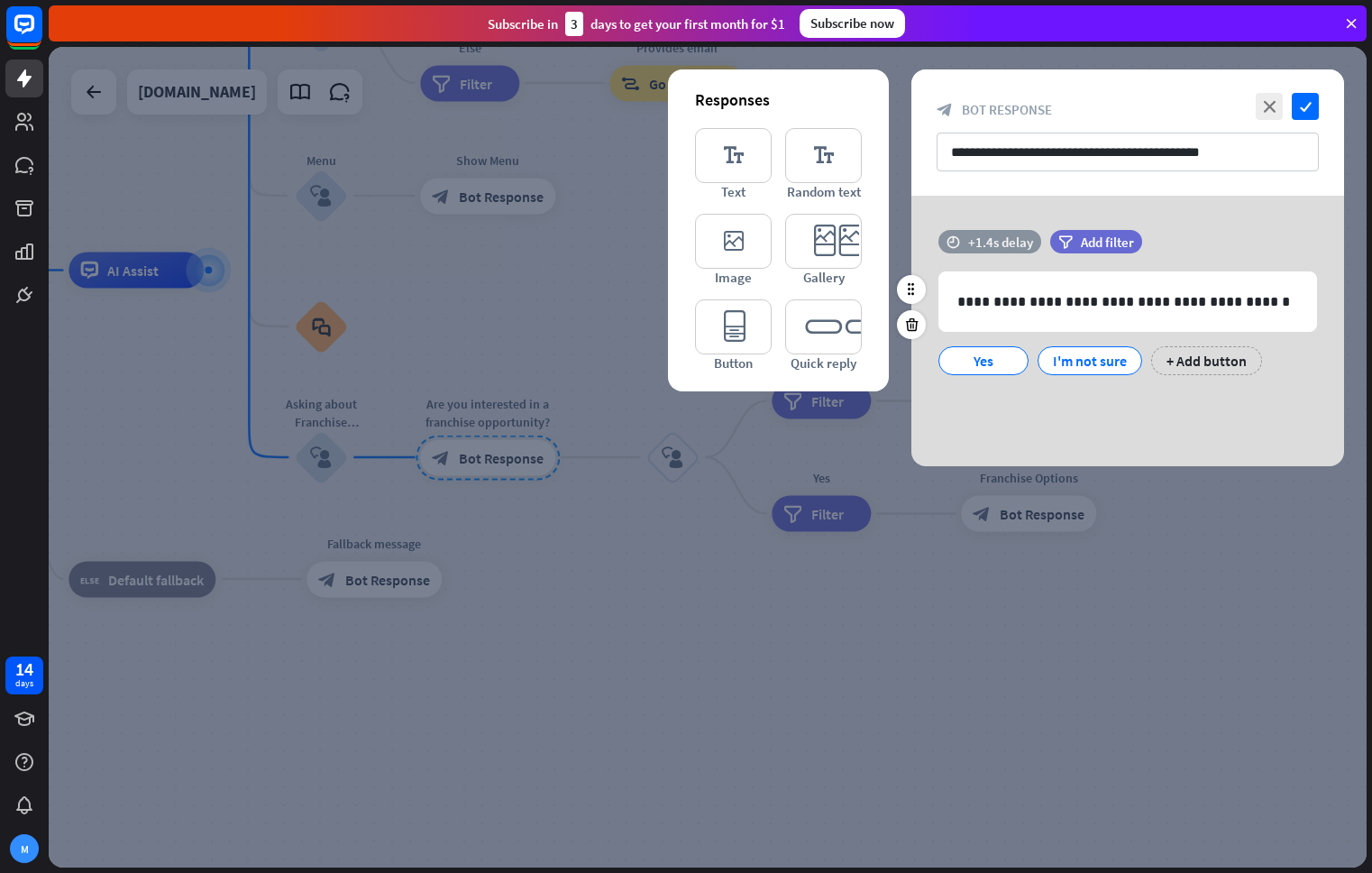
click at [989, 244] on div "+1.4s delay" at bounding box center [1000, 242] width 64 height 18
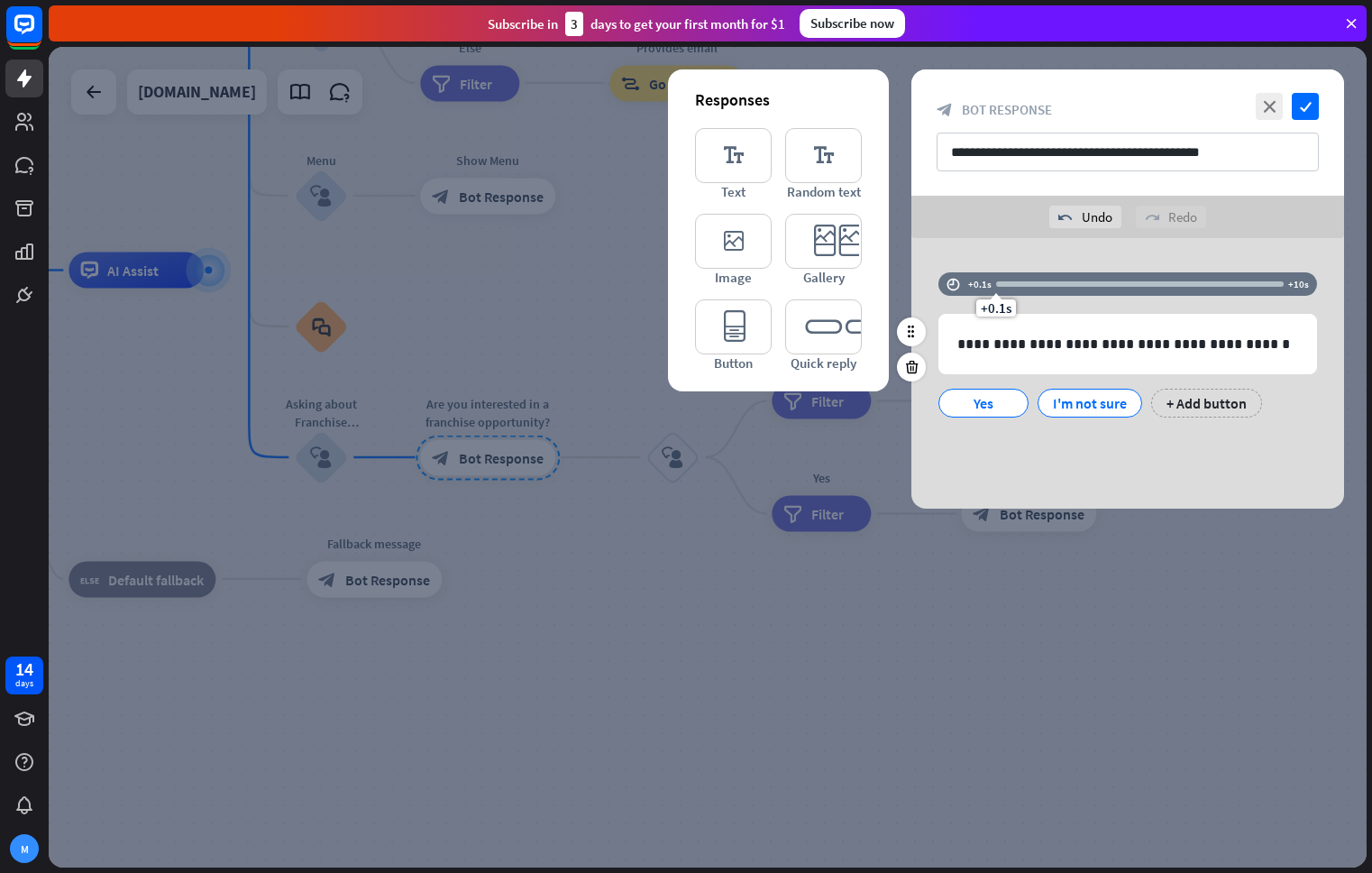
drag, startPoint x: 1026, startPoint y: 261, endPoint x: 972, endPoint y: 272, distance: 55.1
click at [990, 271] on div "**********" at bounding box center [1127, 372] width 433 height 271
click at [976, 283] on div "+0.1s delay" at bounding box center [1000, 284] width 64 height 18
click at [948, 284] on icon "time" at bounding box center [953, 284] width 14 height 13
drag, startPoint x: 994, startPoint y: 310, endPoint x: 1015, endPoint y: 303, distance: 22.1
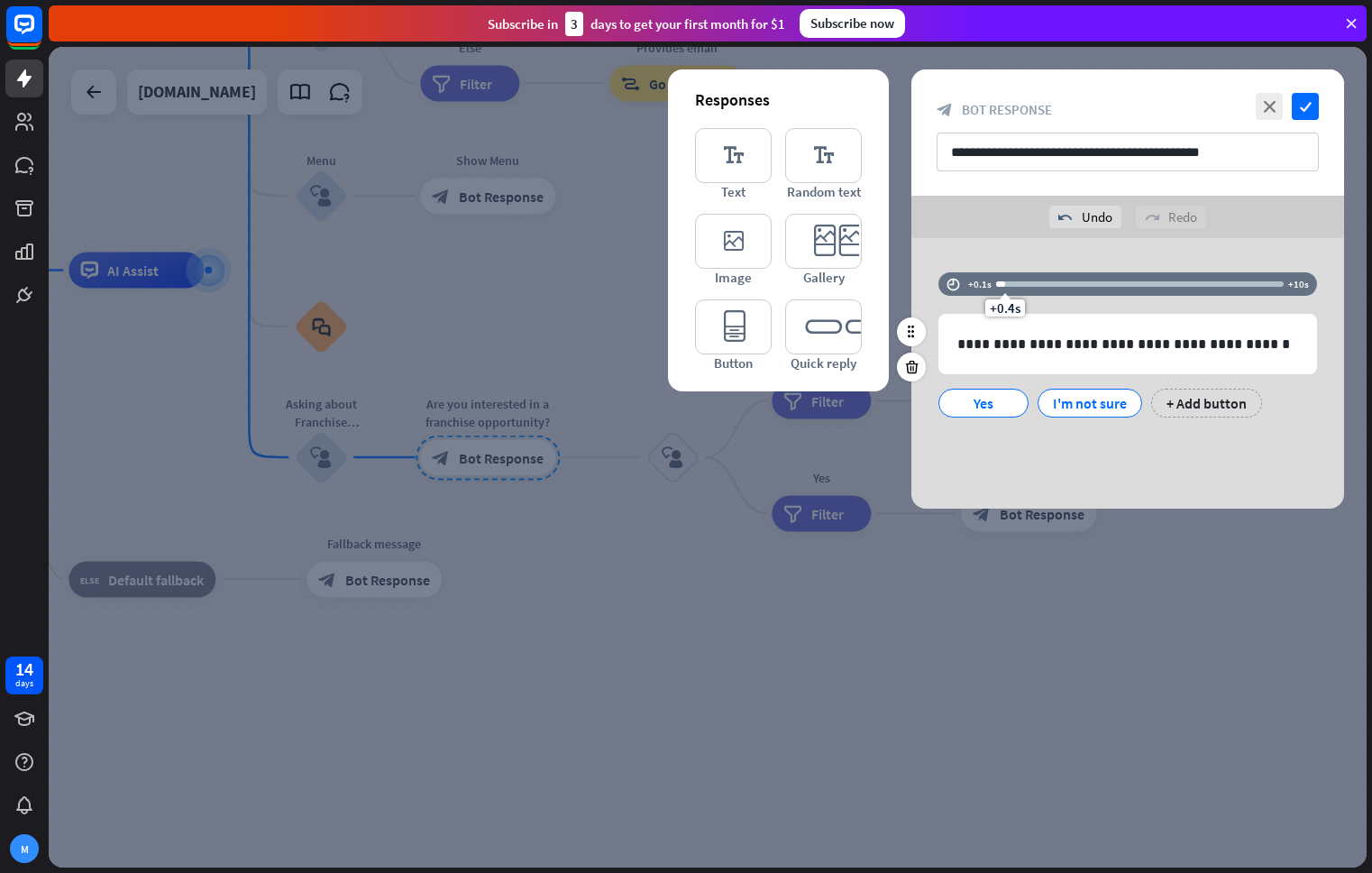
click at [1003, 309] on span "+0.4s" at bounding box center [1005, 308] width 30 height 18
click at [1306, 109] on icon "check" at bounding box center [1306, 107] width 27 height 27
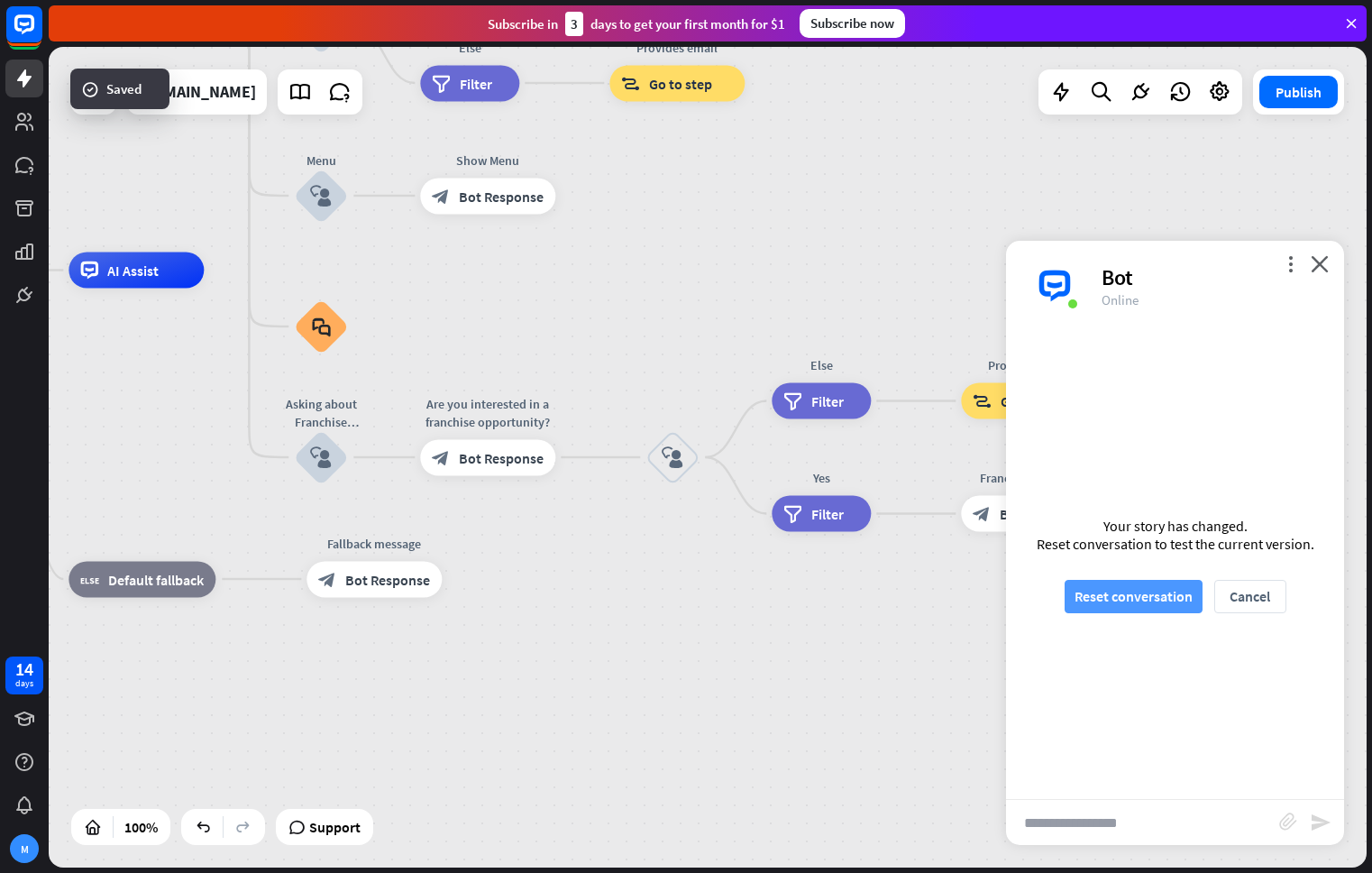
click at [1146, 589] on button "Reset conversation" at bounding box center [1133, 596] width 138 height 33
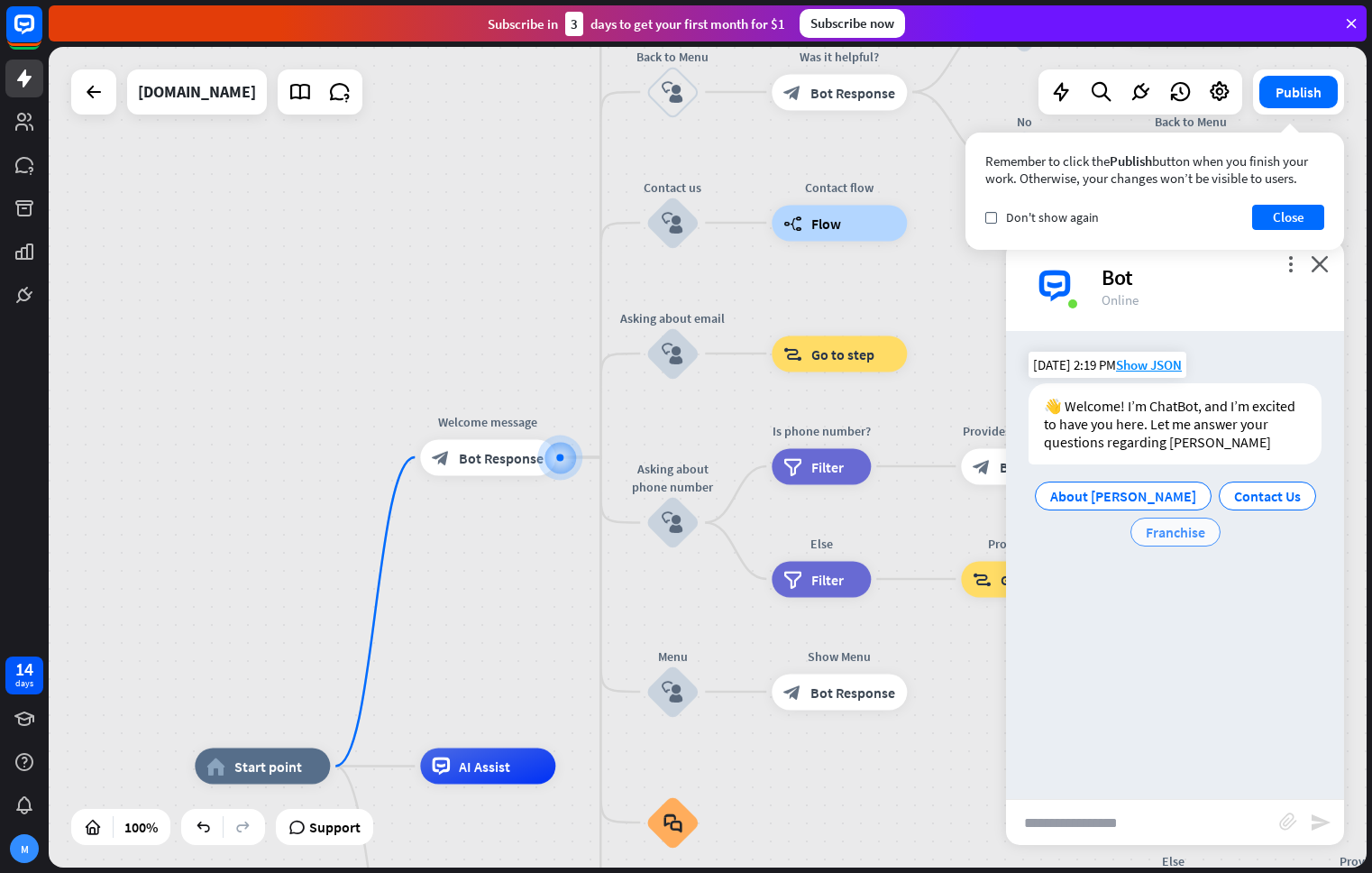
click at [1182, 532] on span "Franchise" at bounding box center [1175, 532] width 60 height 18
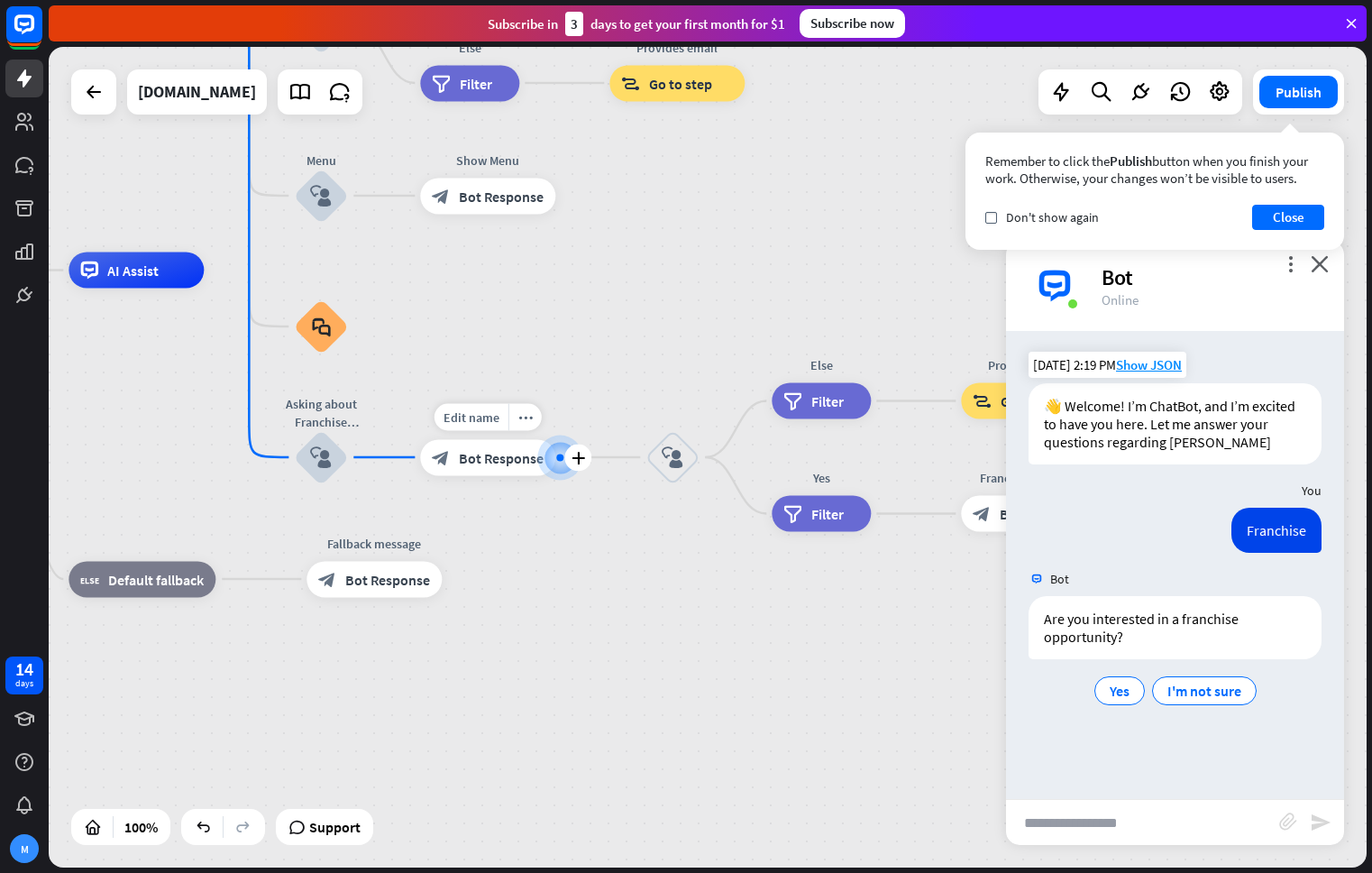
click at [533, 458] on span "Bot Response" at bounding box center [500, 457] width 85 height 18
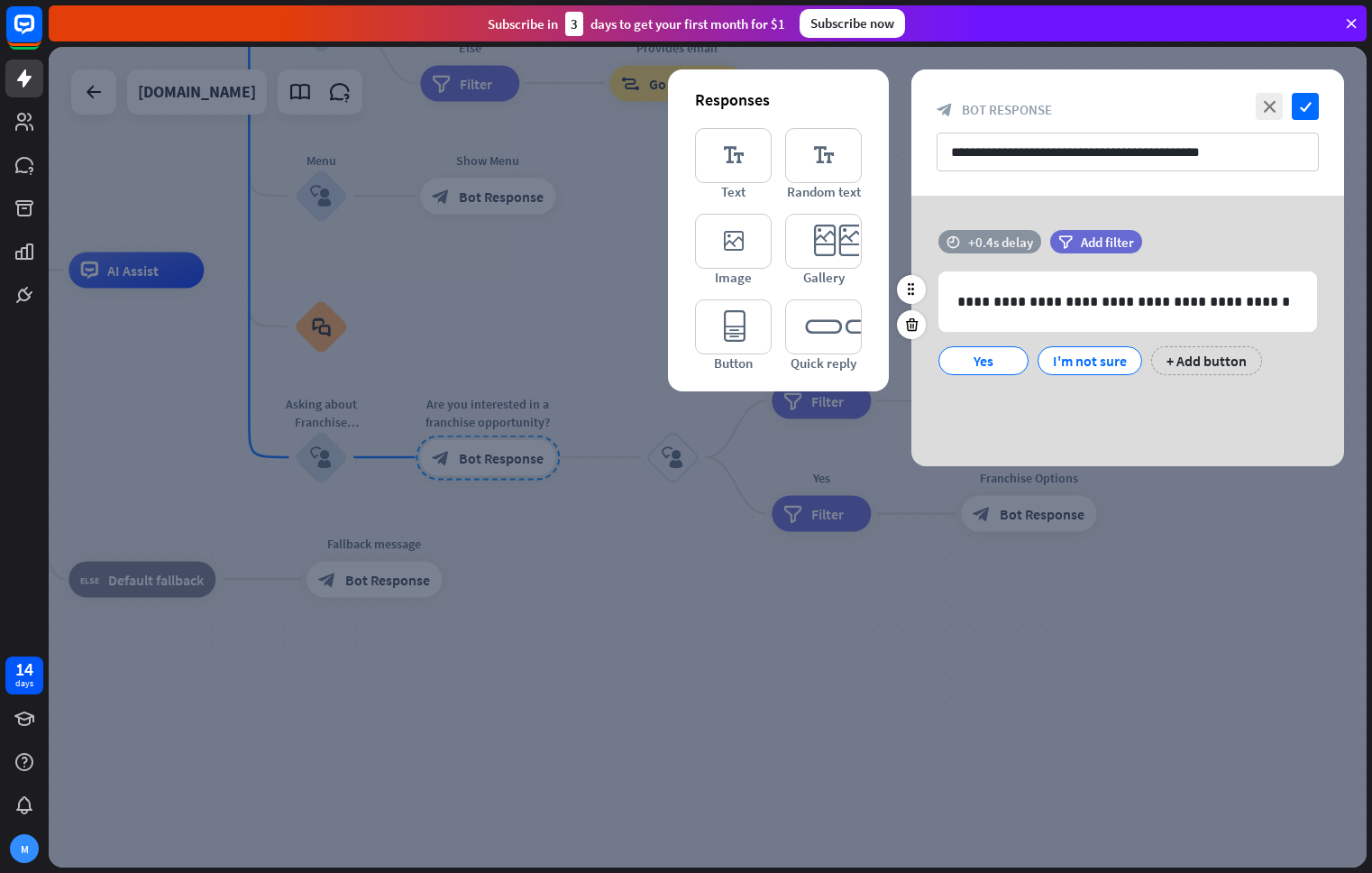
click at [1020, 239] on div "+0.4s delay" at bounding box center [1000, 242] width 64 height 18
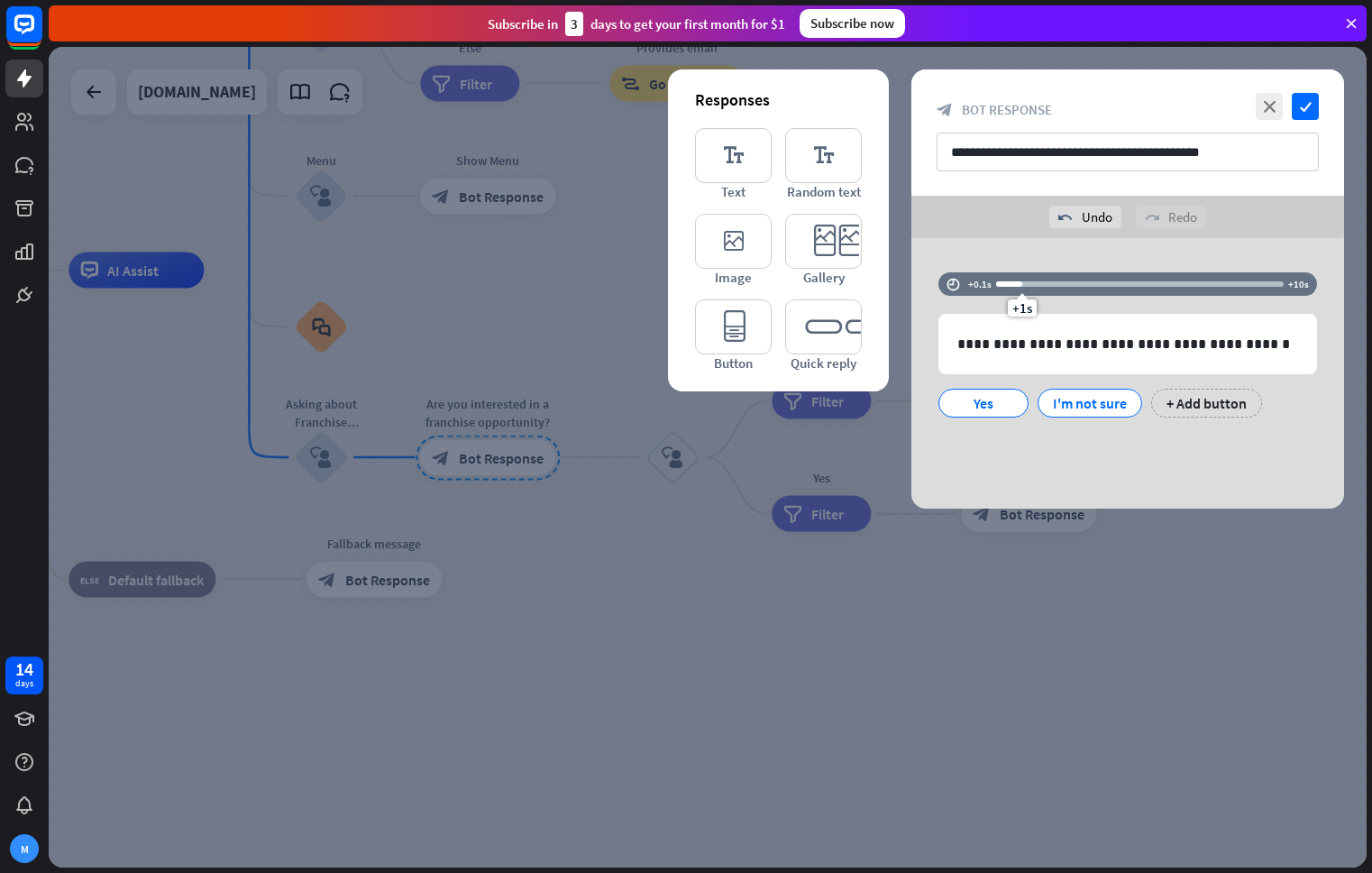
drag, startPoint x: 1005, startPoint y: 261, endPoint x: 1020, endPoint y: 262, distance: 15.0
click at [1020, 262] on div "**********" at bounding box center [1127, 372] width 433 height 271
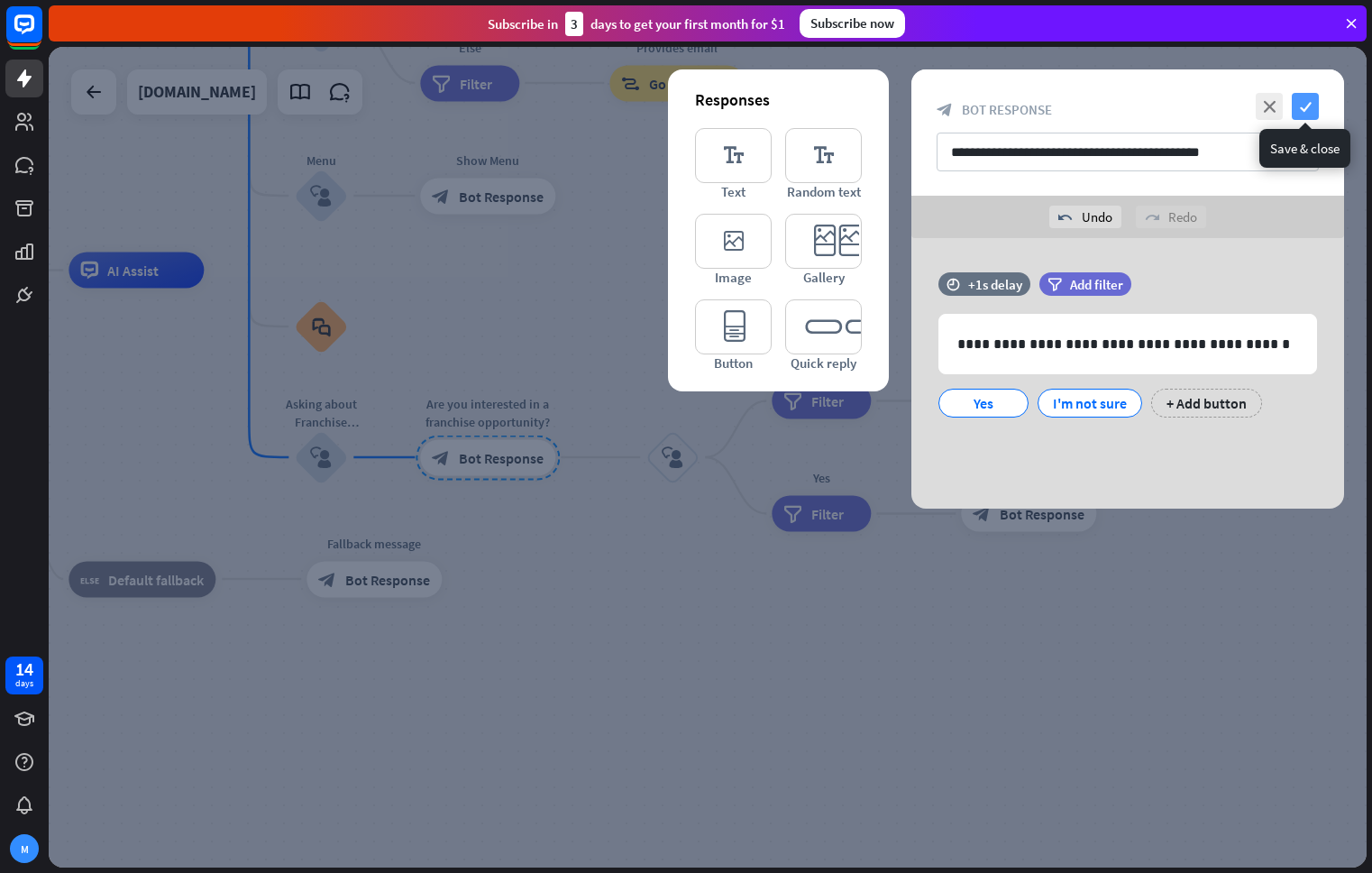
click at [1303, 107] on icon "check" at bounding box center [1306, 107] width 27 height 27
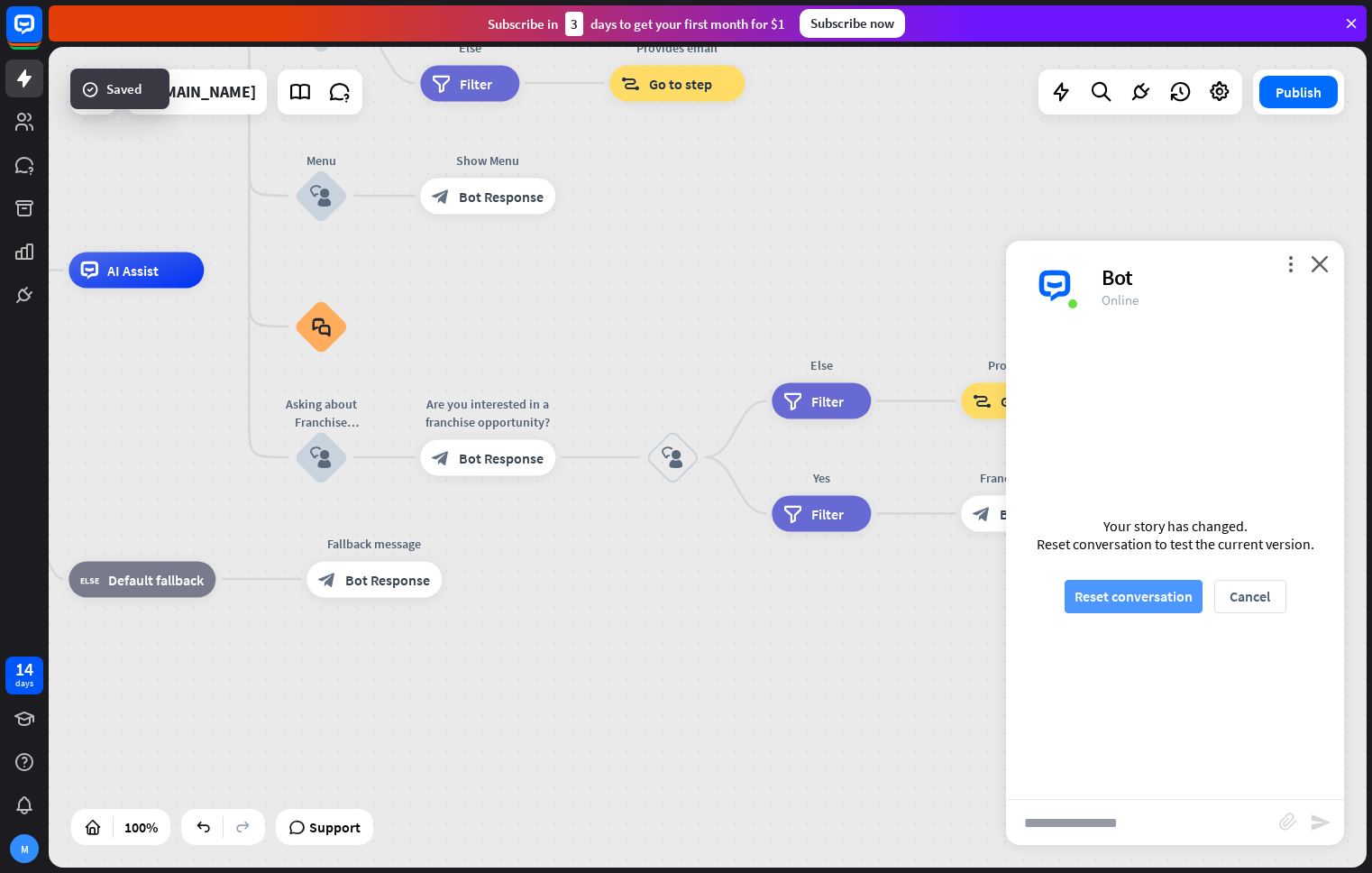
click at [1140, 598] on button "Reset conversation" at bounding box center [1133, 596] width 138 height 33
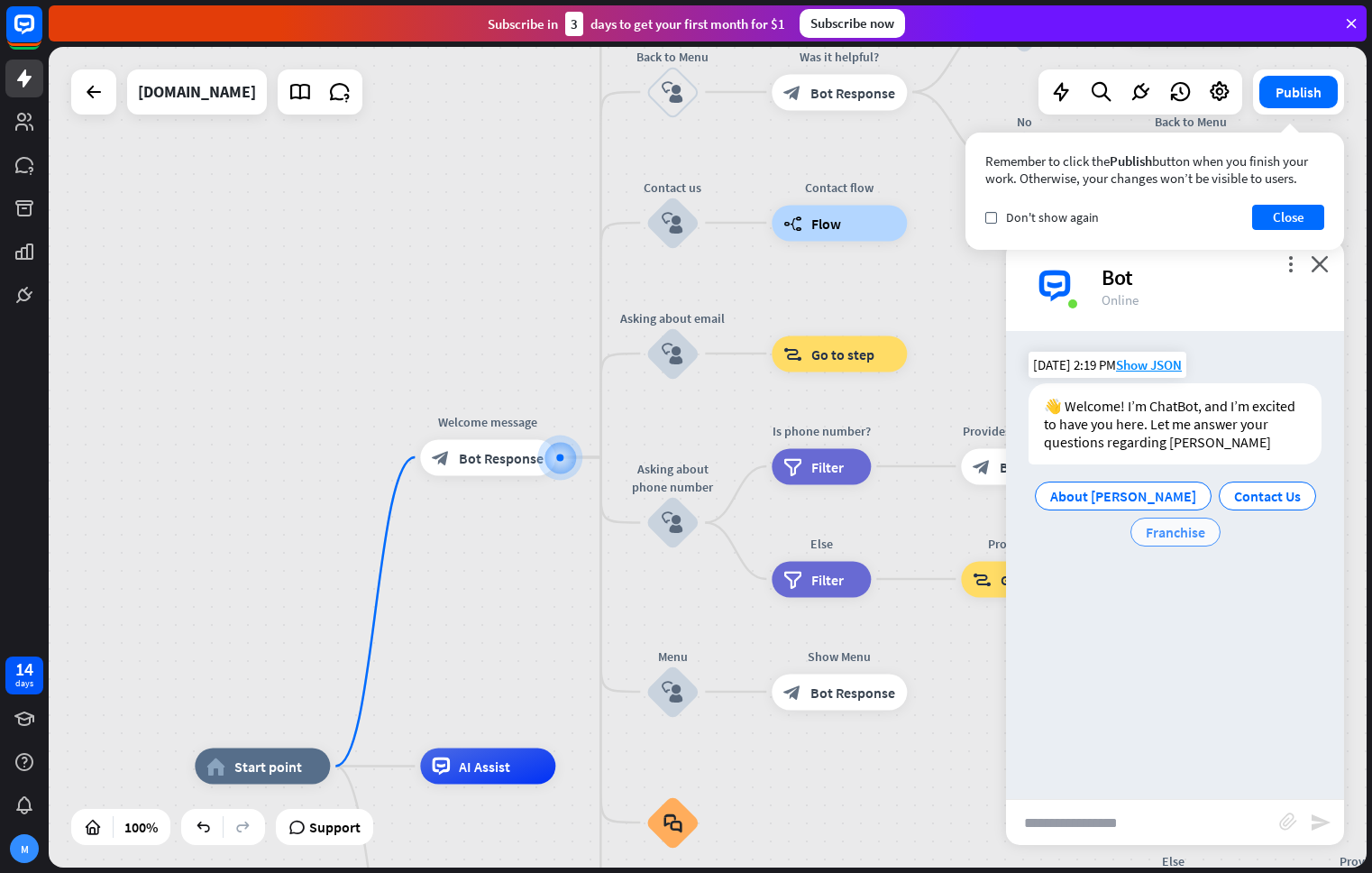
click at [1195, 532] on span "Franchise" at bounding box center [1175, 532] width 60 height 18
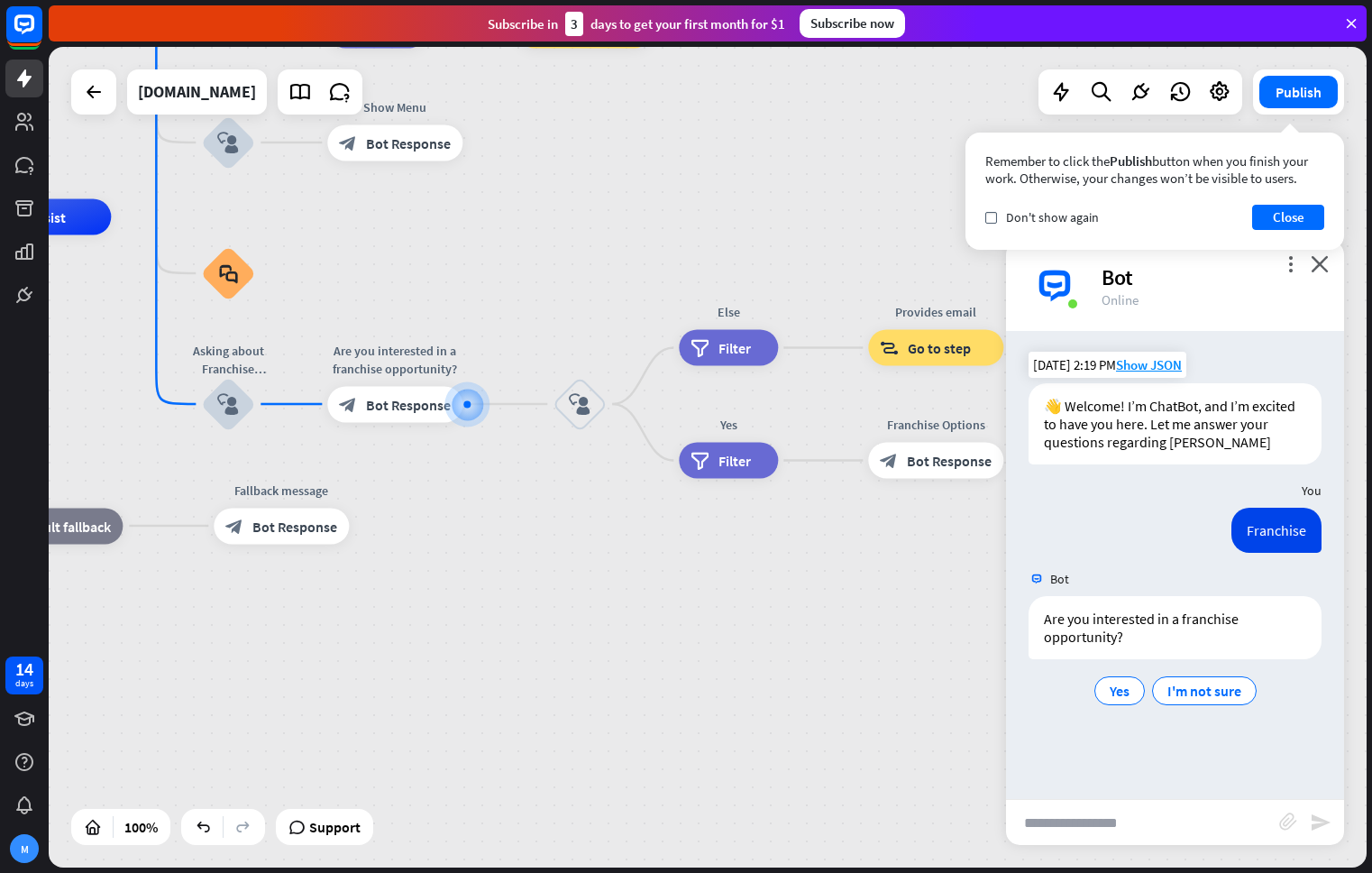
drag, startPoint x: 916, startPoint y: 611, endPoint x: 714, endPoint y: 445, distance: 261.5
click at [832, 563] on div "home_2 Start point Welcome message block_bot_response Bot Response About us blo…" at bounding box center [409, 627] width 1317 height 820
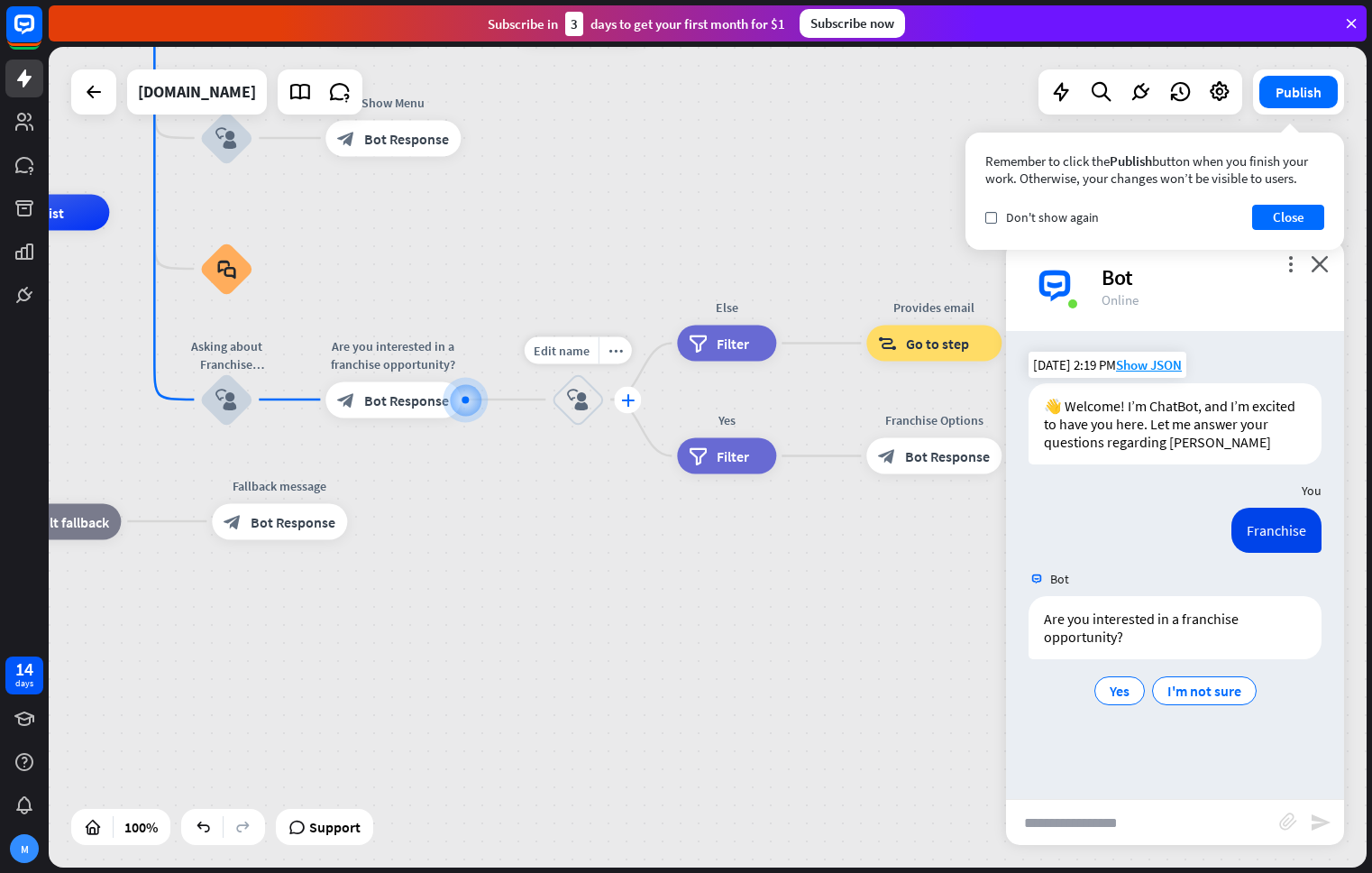
click at [630, 399] on icon "plus" at bounding box center [627, 399] width 14 height 13
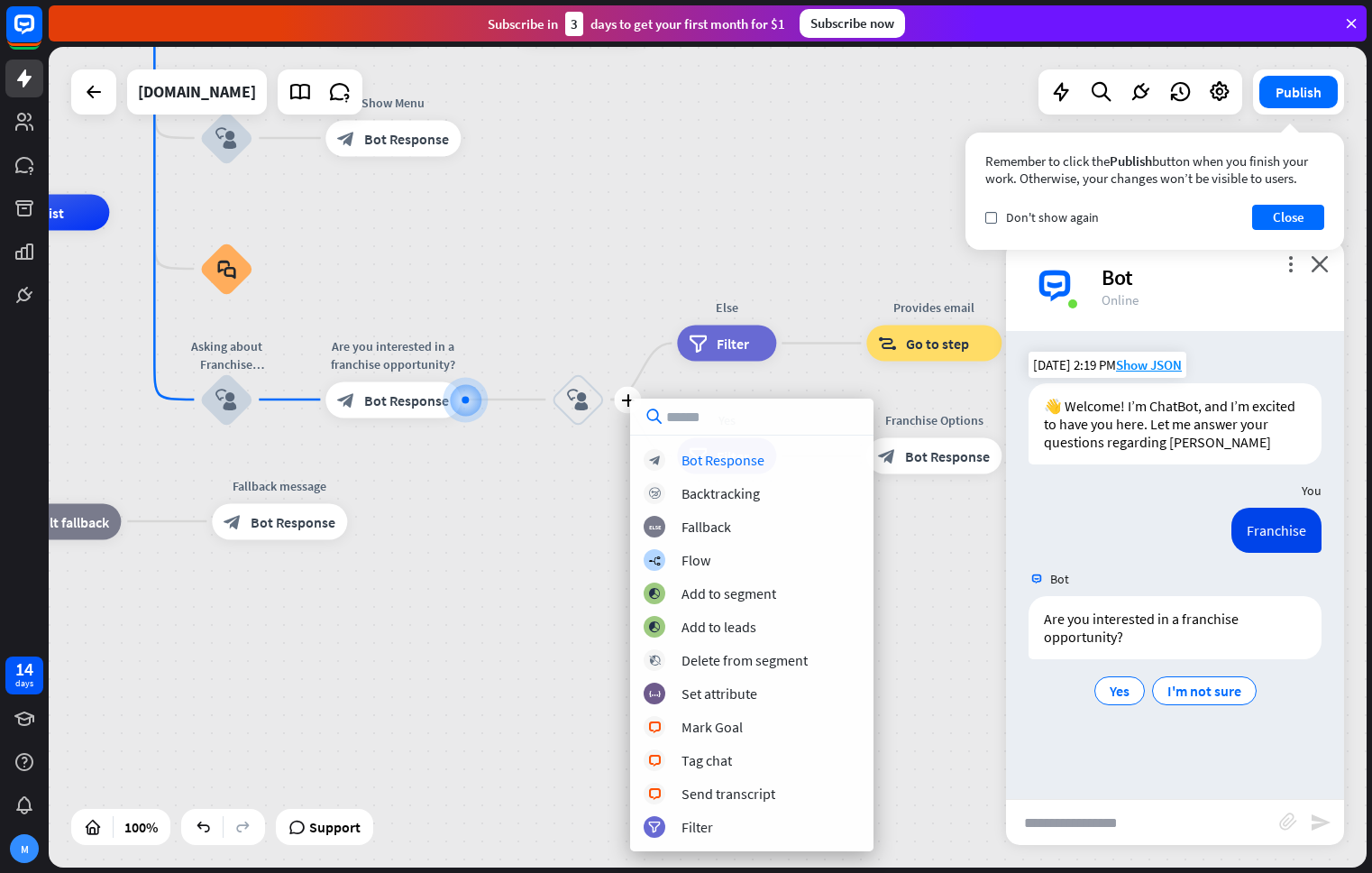
click at [538, 469] on div "home_2 Start point Welcome message block_bot_response Bot Response About us blo…" at bounding box center [407, 623] width 1317 height 820
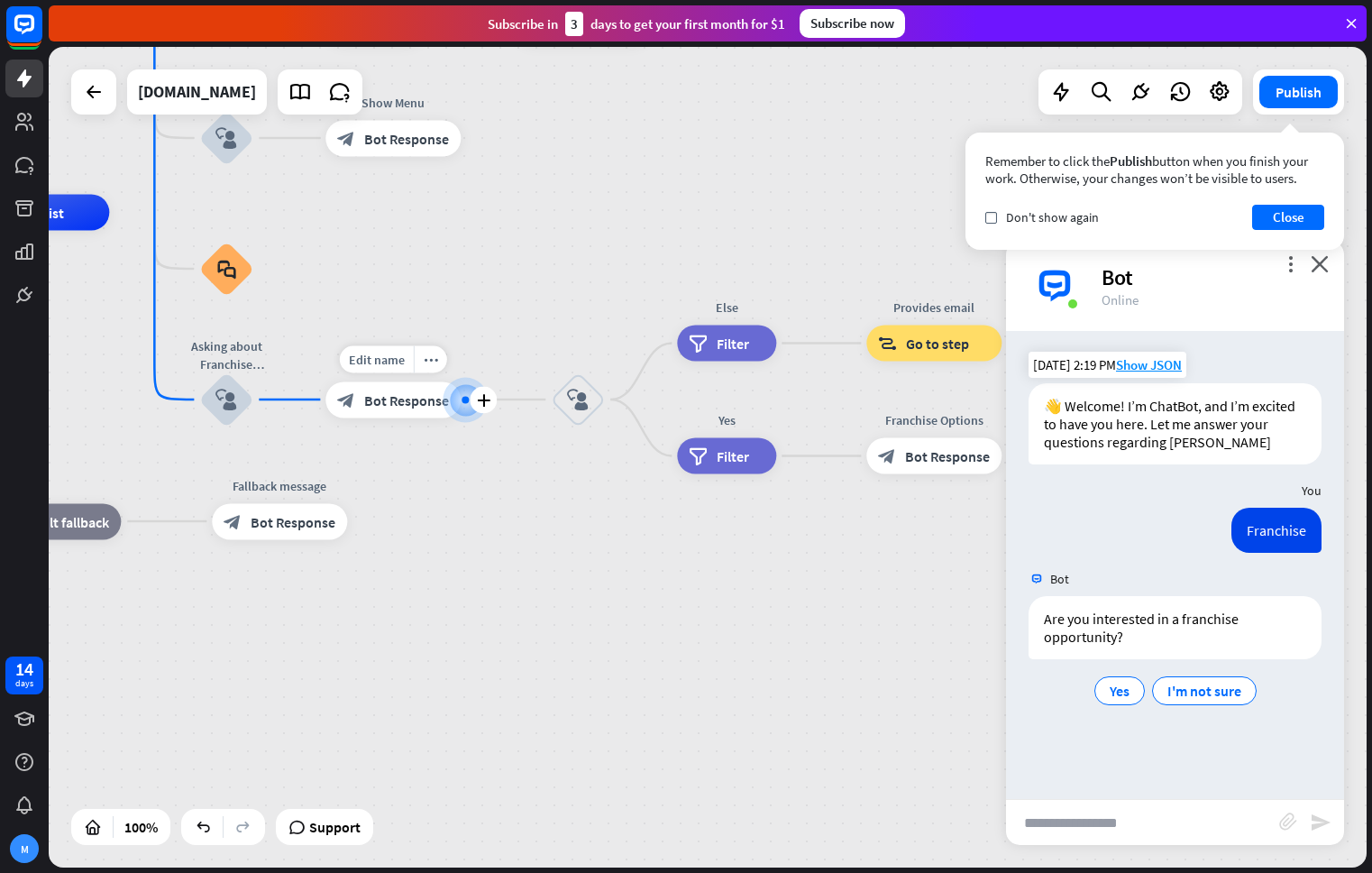
click at [411, 411] on div "block_bot_response Bot Response" at bounding box center [393, 399] width 135 height 36
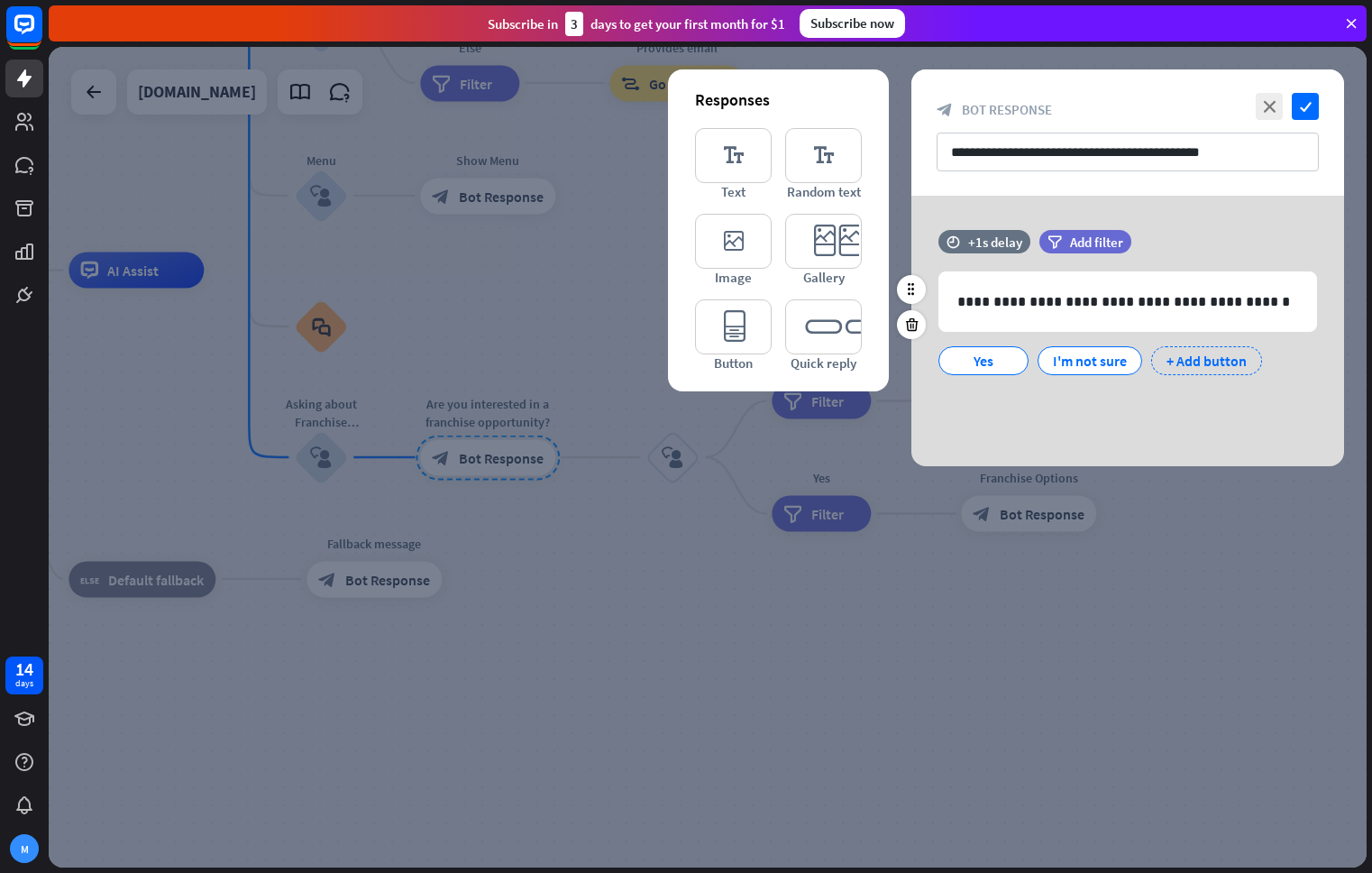
click at [1210, 364] on div "+ Add button" at bounding box center [1206, 361] width 110 height 29
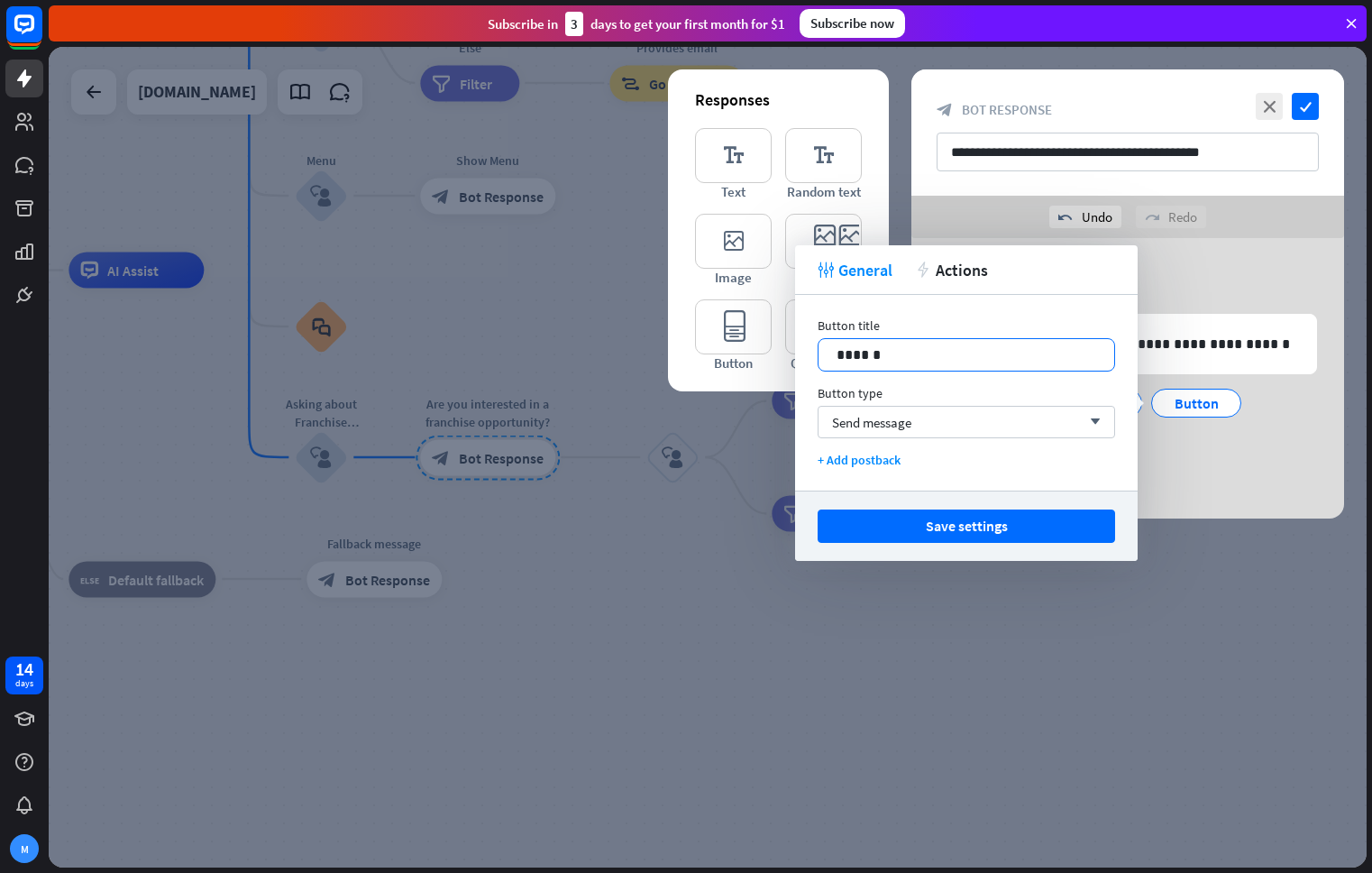
click at [915, 353] on p "******" at bounding box center [966, 354] width 260 height 22
drag, startPoint x: 970, startPoint y: 354, endPoint x: 750, endPoint y: 343, distance: 220.3
click at [750, 343] on body "14 days M close Product Help First steps Get started with ChatBot Help Center F…" at bounding box center [686, 436] width 1372 height 873
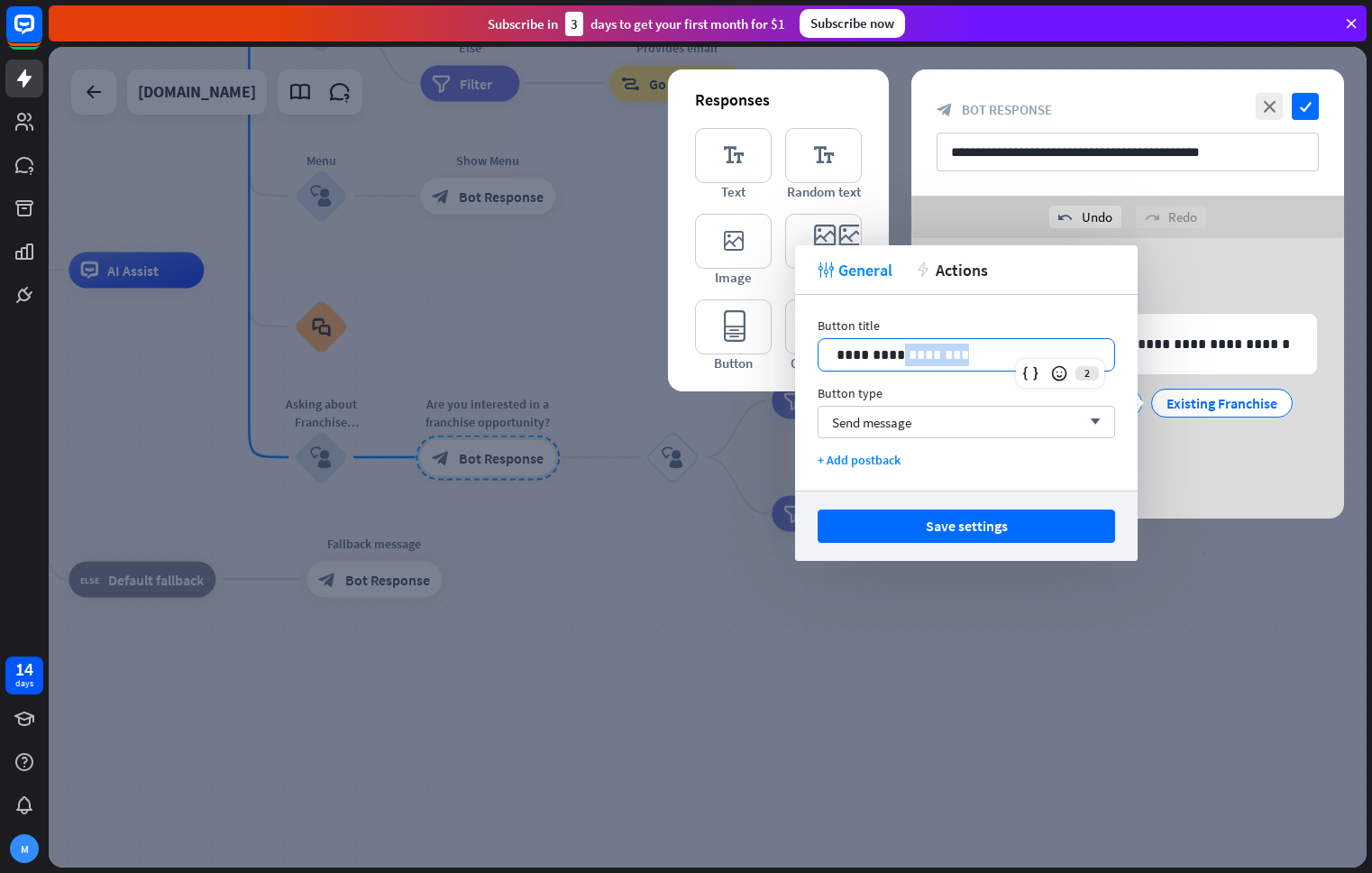
drag, startPoint x: 887, startPoint y: 360, endPoint x: 957, endPoint y: 358, distance: 70.0
click at [957, 358] on p "**********" at bounding box center [966, 354] width 260 height 22
click at [965, 356] on p "**********" at bounding box center [966, 354] width 260 height 22
drag, startPoint x: 962, startPoint y: 354, endPoint x: 792, endPoint y: 353, distance: 170.0
click at [792, 353] on body "14 days M close Product Help First steps Get started with ChatBot Help Center F…" at bounding box center [686, 436] width 1372 height 873
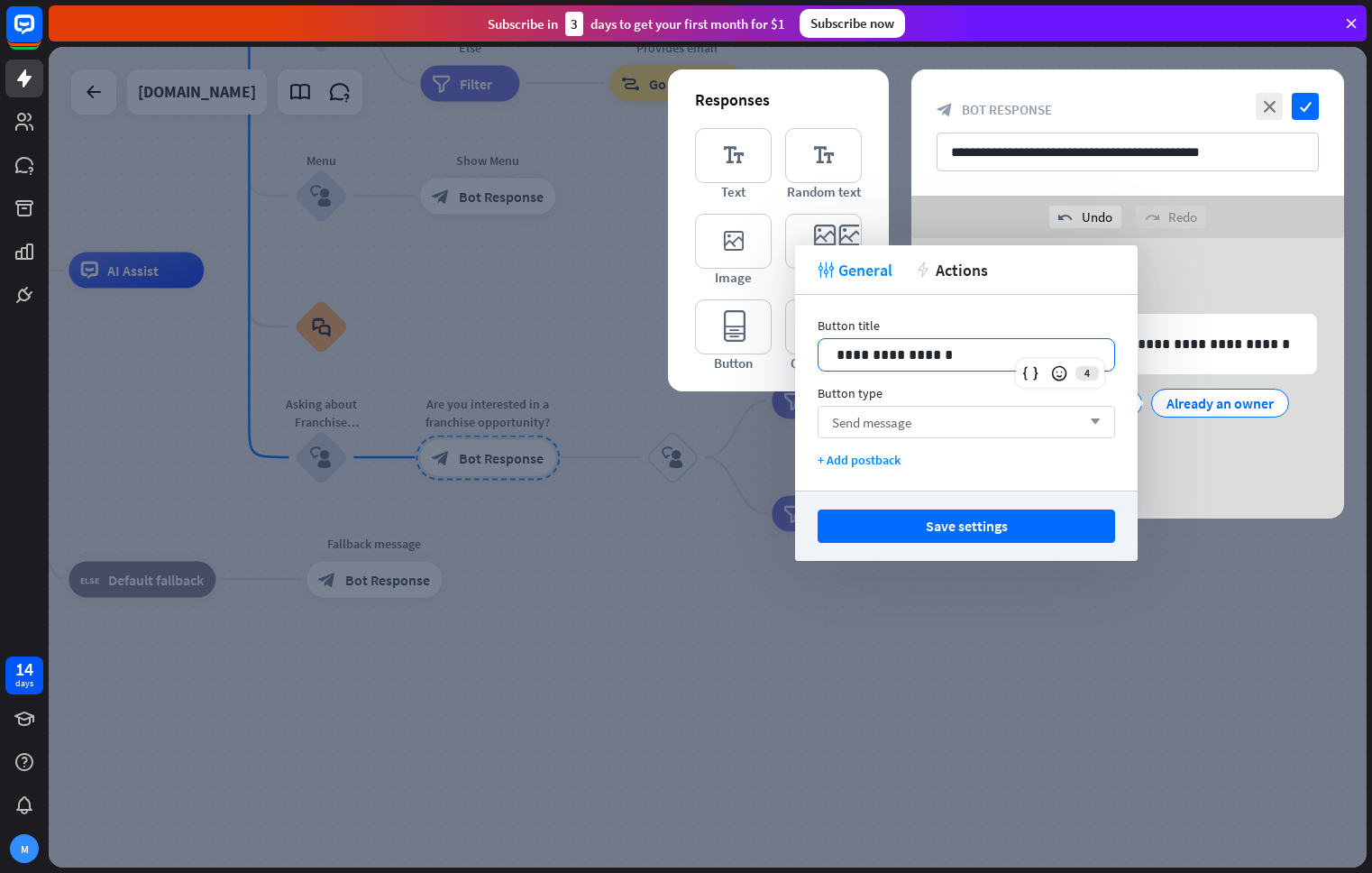
click at [903, 429] on span "Send message" at bounding box center [871, 422] width 79 height 18
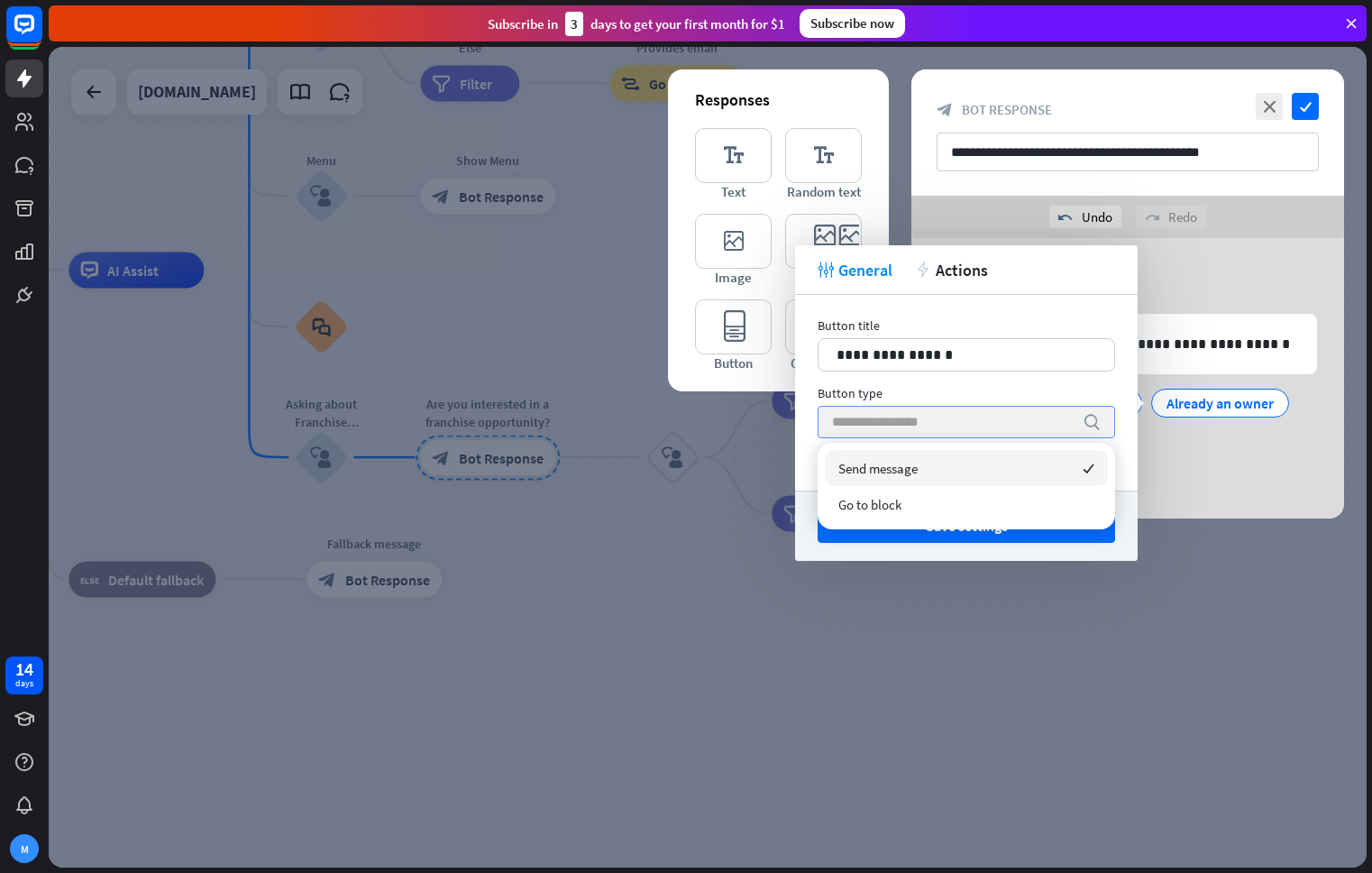
click at [916, 412] on input "search" at bounding box center [952, 421] width 241 height 30
click at [939, 397] on div "Button type" at bounding box center [965, 393] width 297 height 17
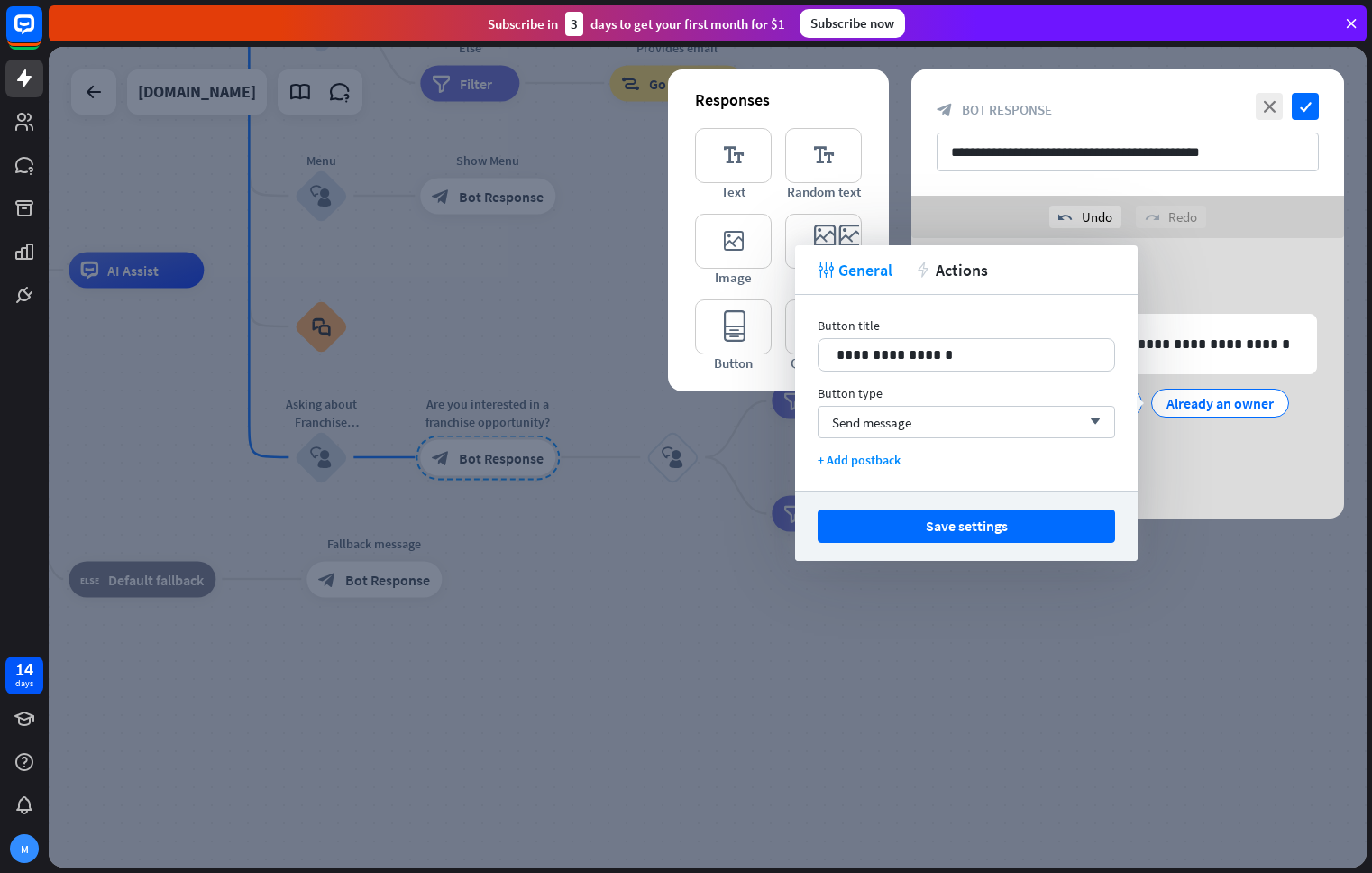
click at [942, 528] on button "Save settings" at bounding box center [965, 526] width 297 height 33
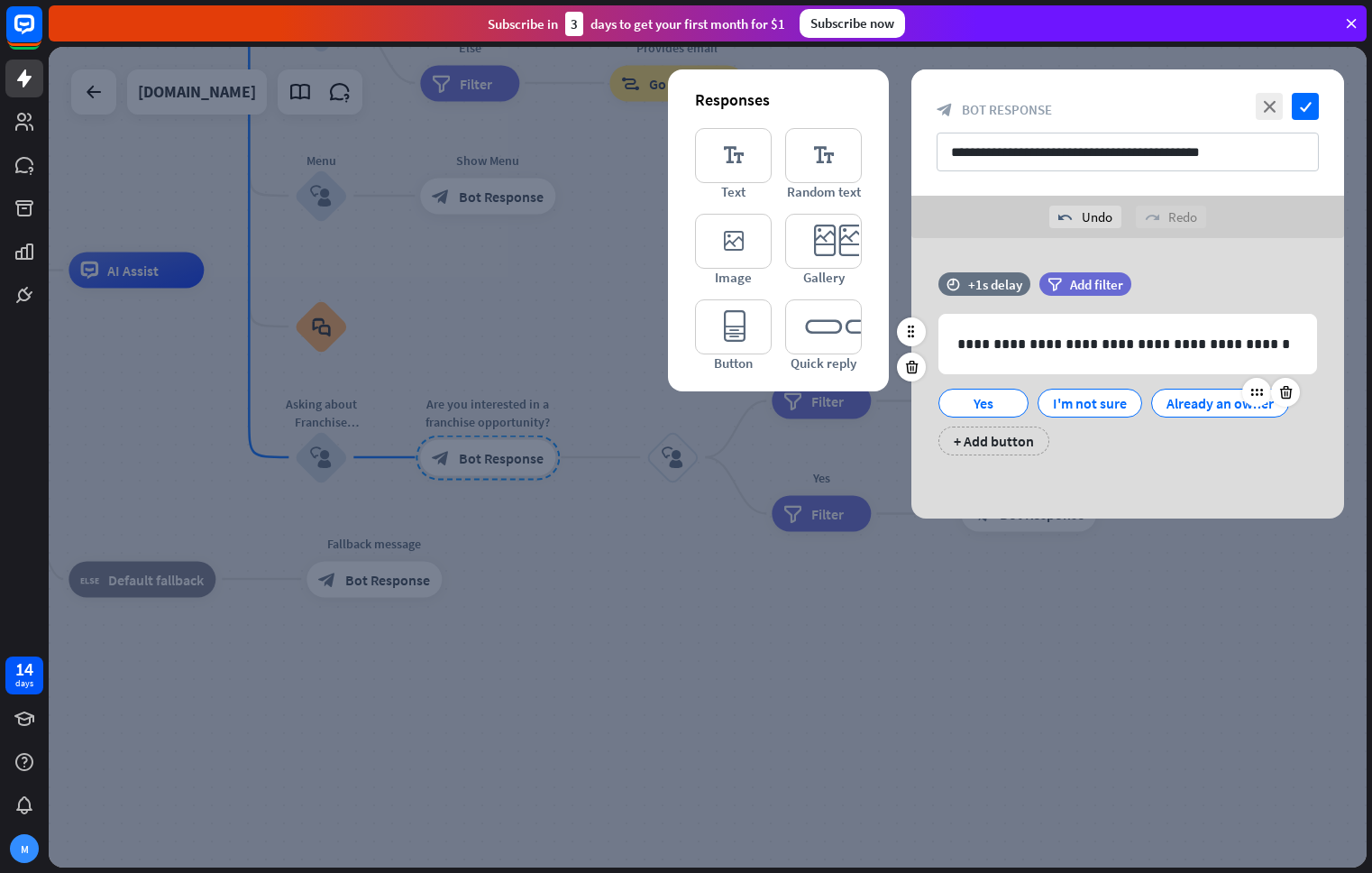
click at [1257, 411] on div "Already an owner" at bounding box center [1220, 403] width 107 height 27
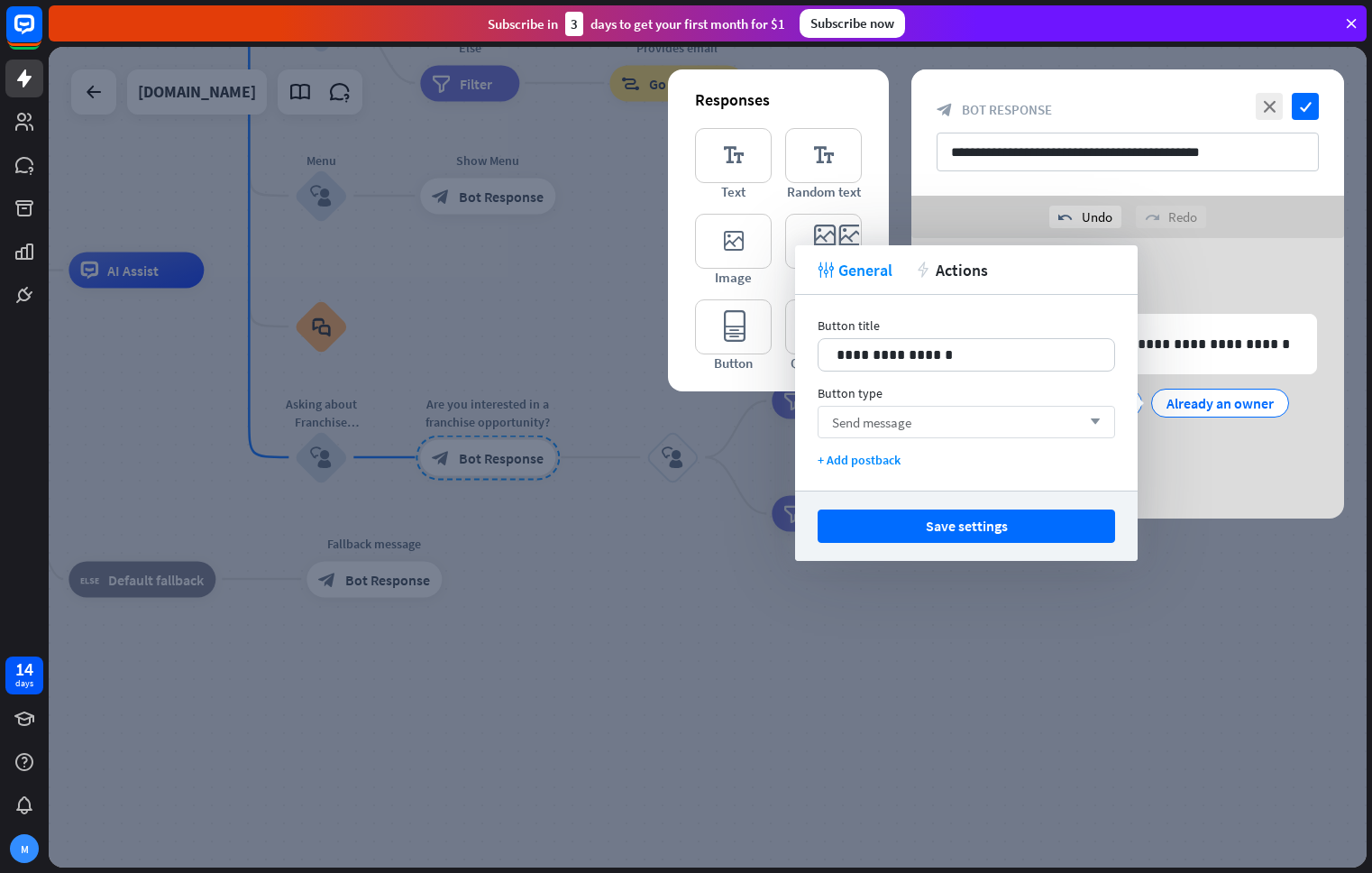
click at [910, 416] on span "Send message" at bounding box center [871, 422] width 79 height 18
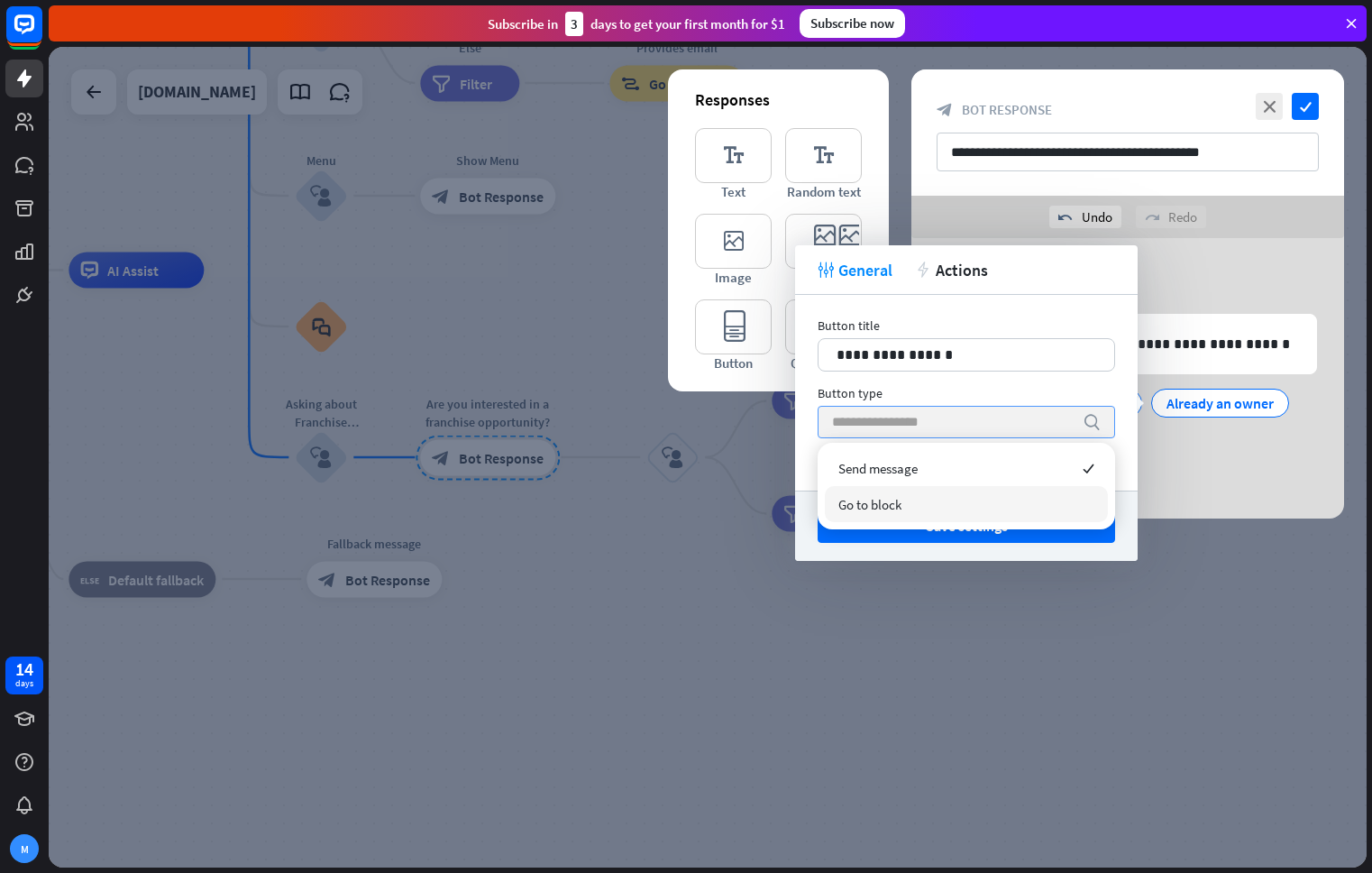
click at [905, 504] on div "Go to block" at bounding box center [966, 503] width 283 height 36
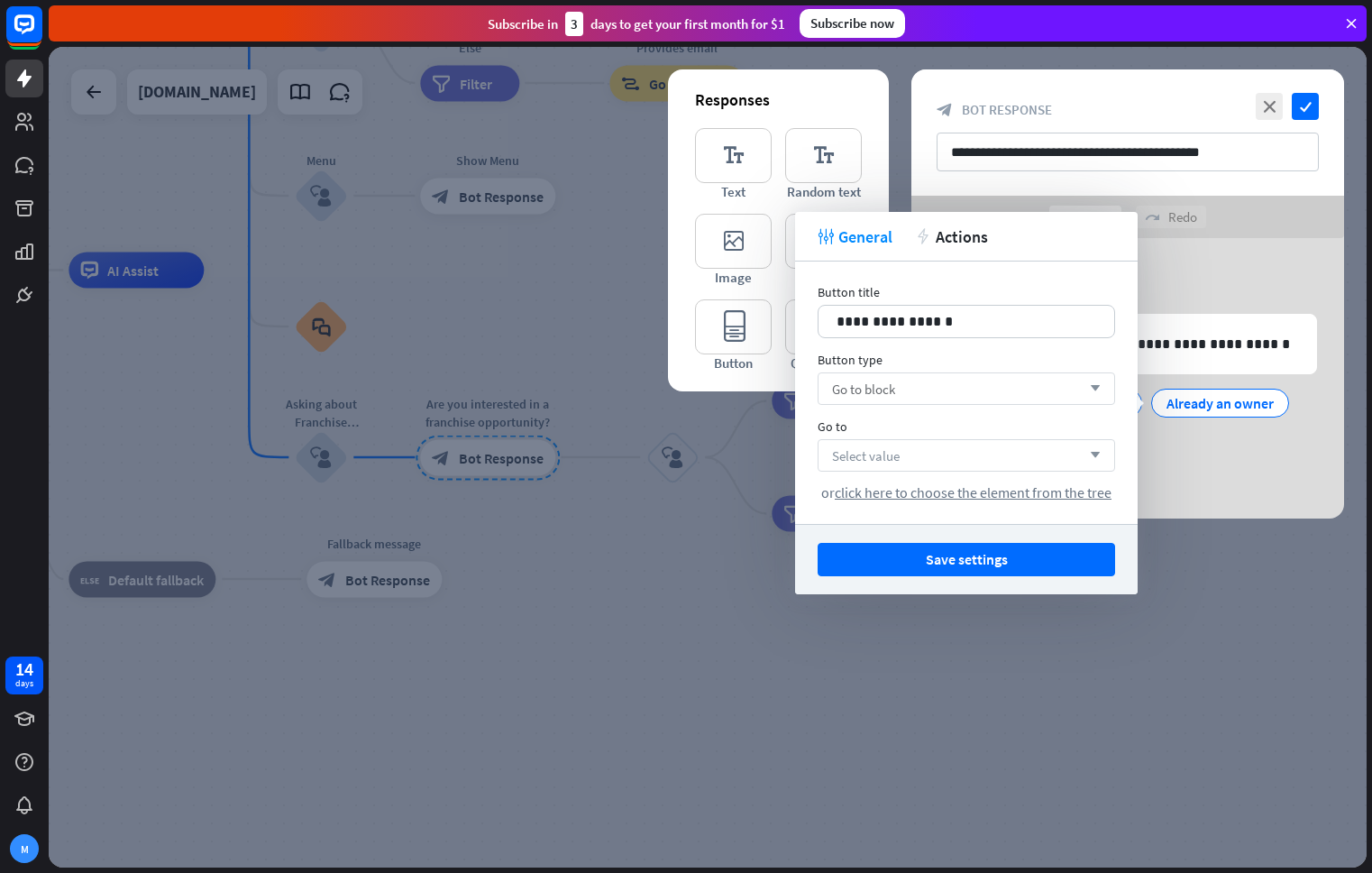
click at [932, 446] on div "Select value arrow_down" at bounding box center [965, 455] width 297 height 32
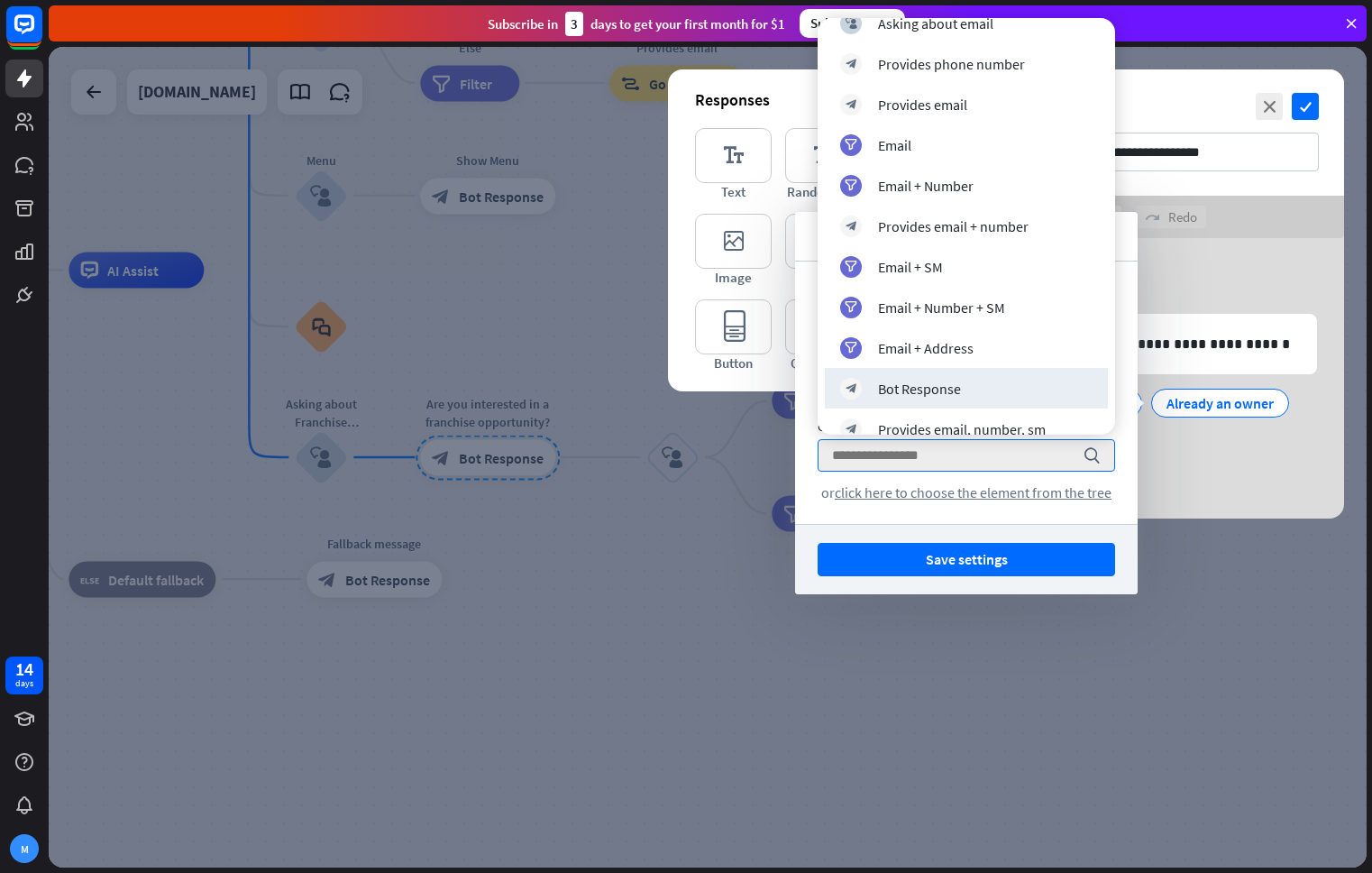
scroll to position [1302, 0]
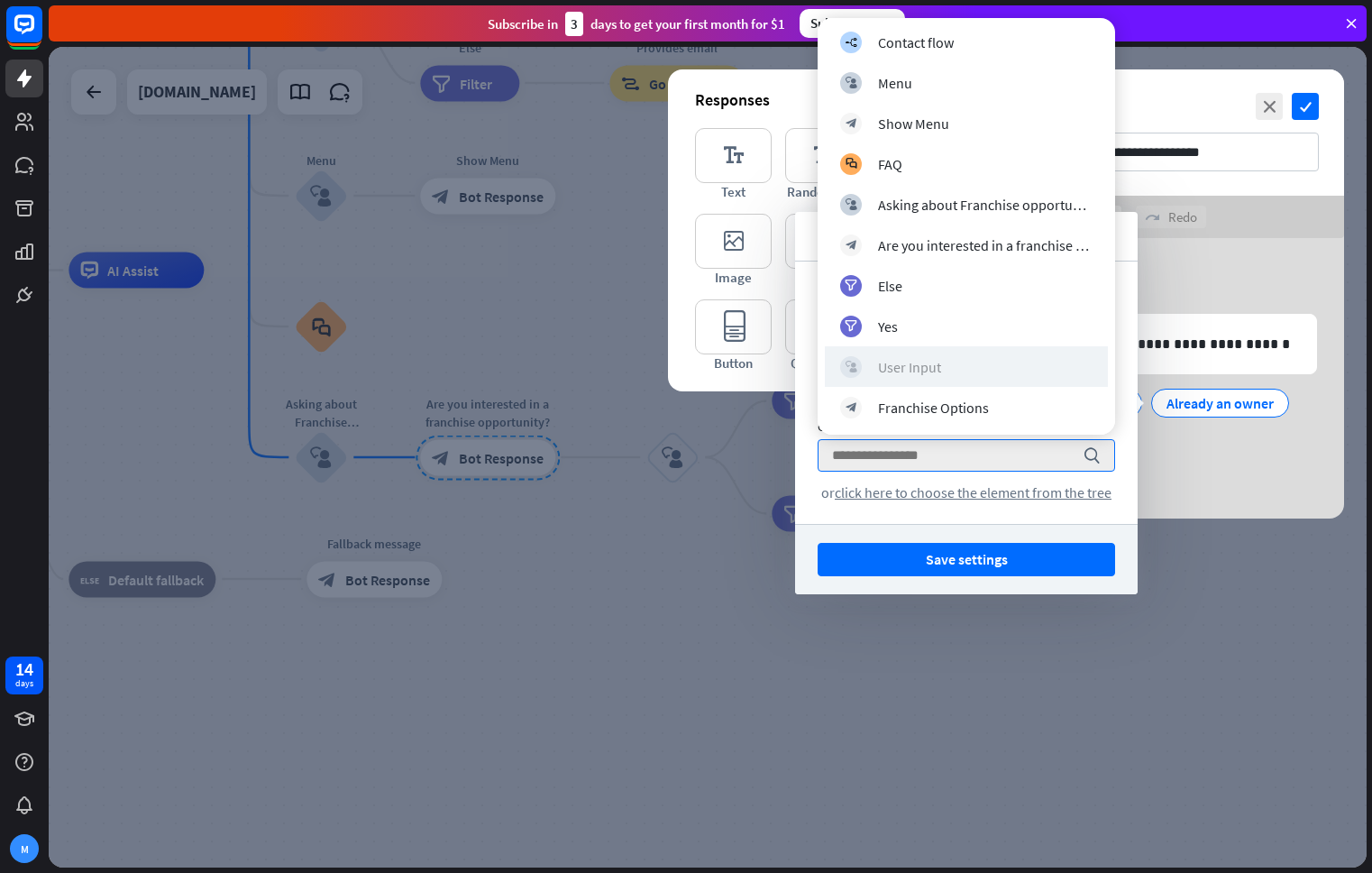
click at [932, 371] on div "User Input" at bounding box center [909, 367] width 64 height 18
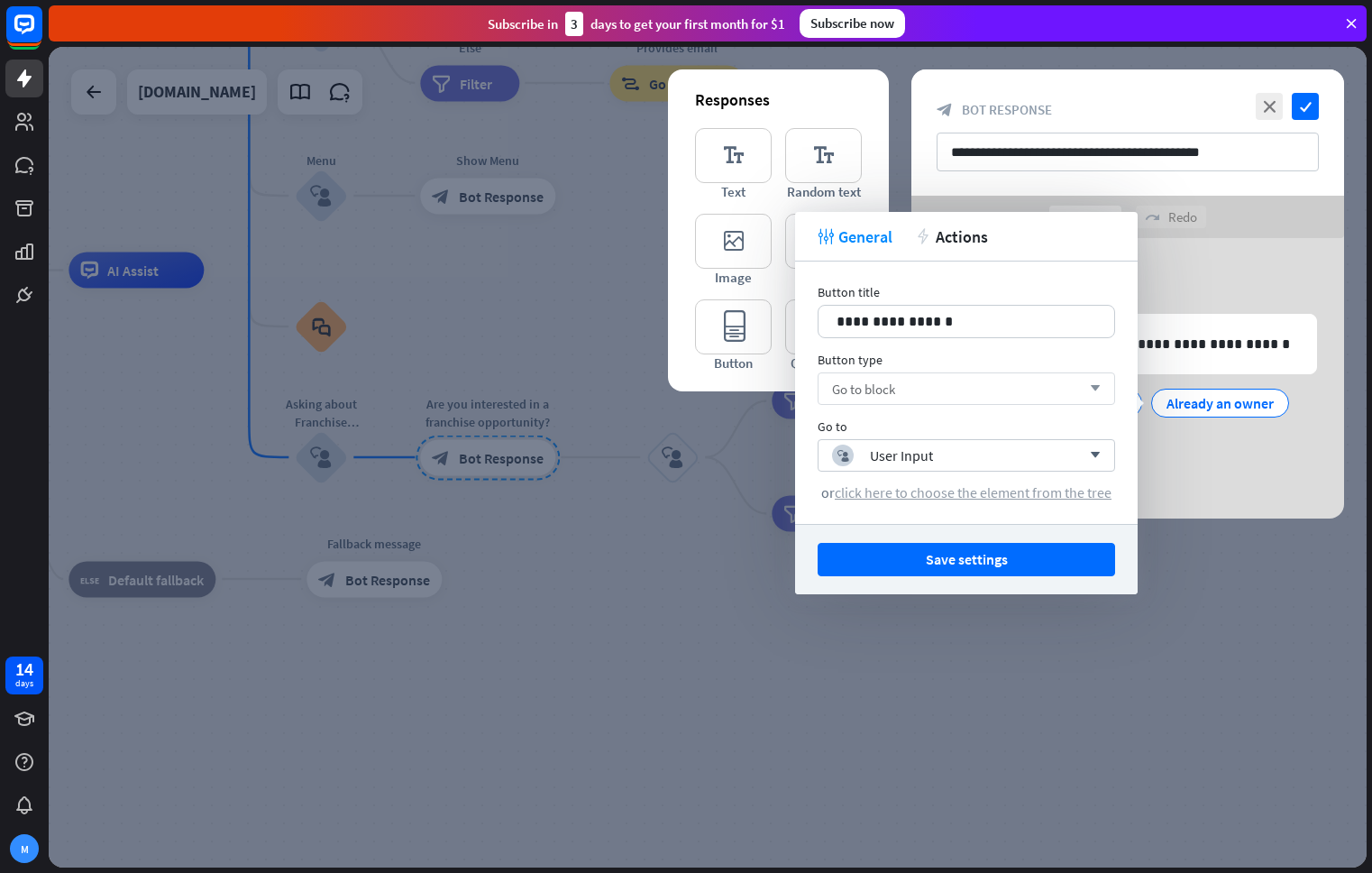
click at [978, 490] on span "click here to choose the element from the tree" at bounding box center [972, 492] width 277 height 18
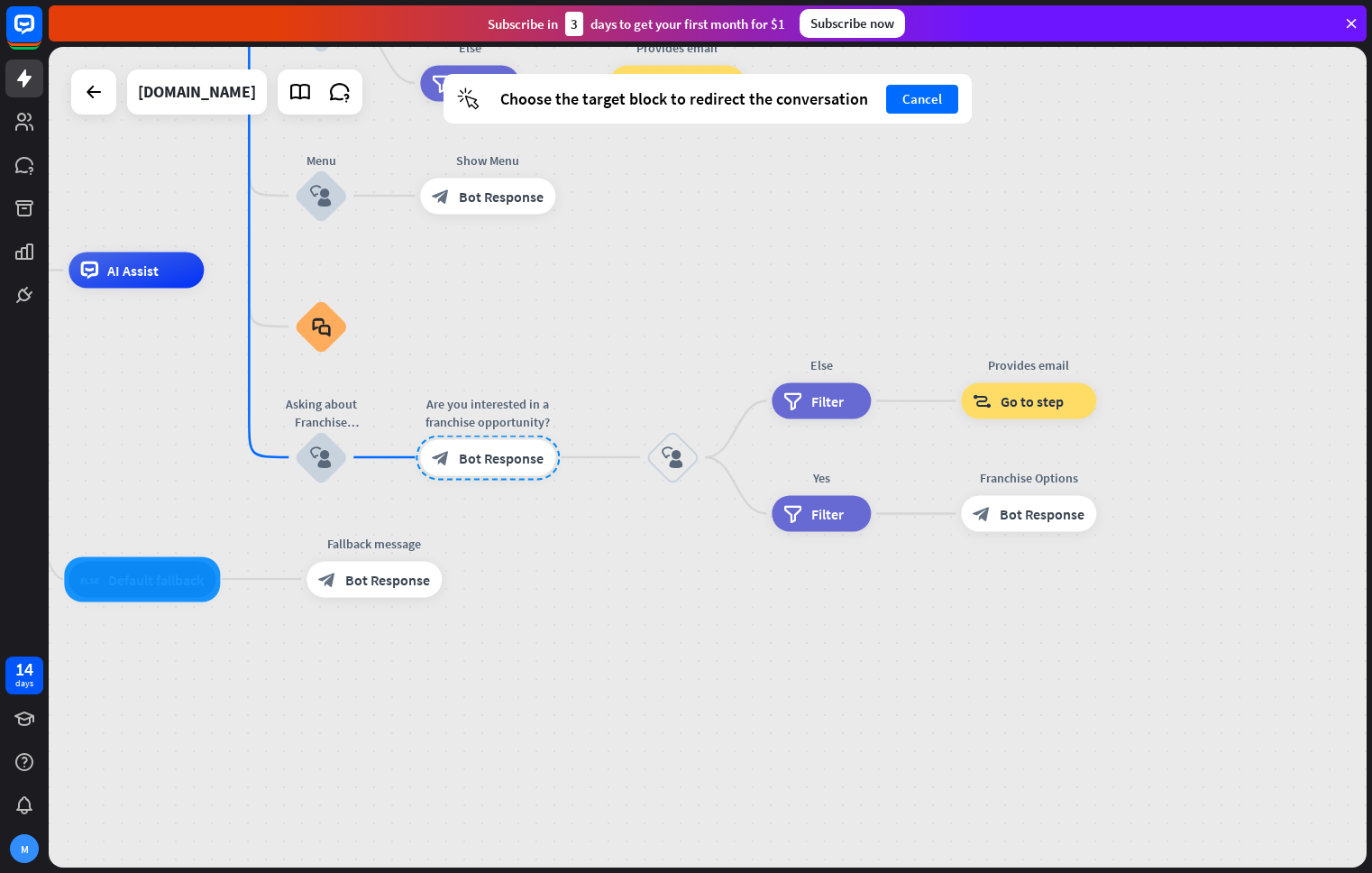
click at [166, 586] on div at bounding box center [142, 579] width 156 height 45
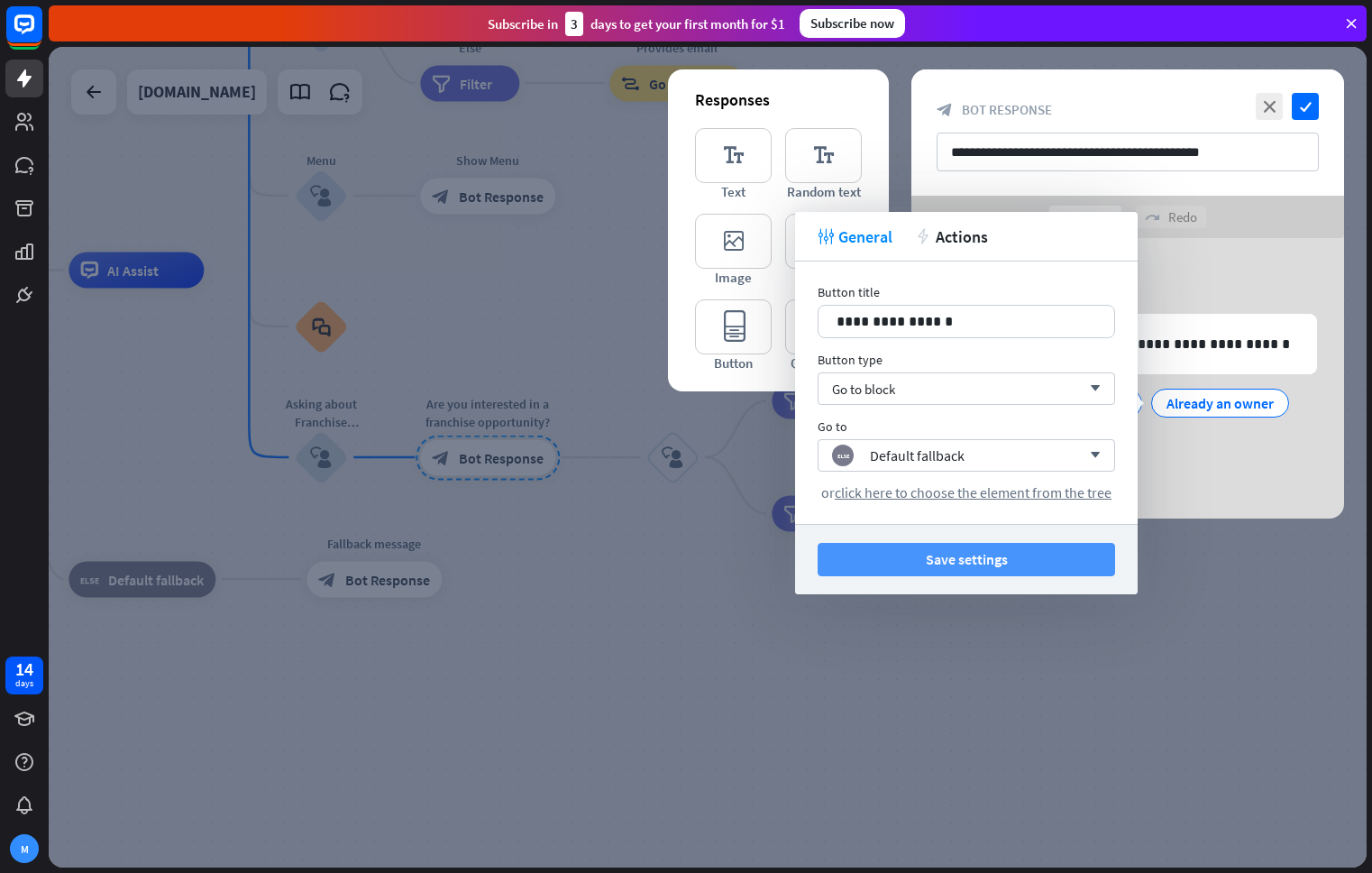
click at [941, 553] on button "Save settings" at bounding box center [965, 559] width 297 height 33
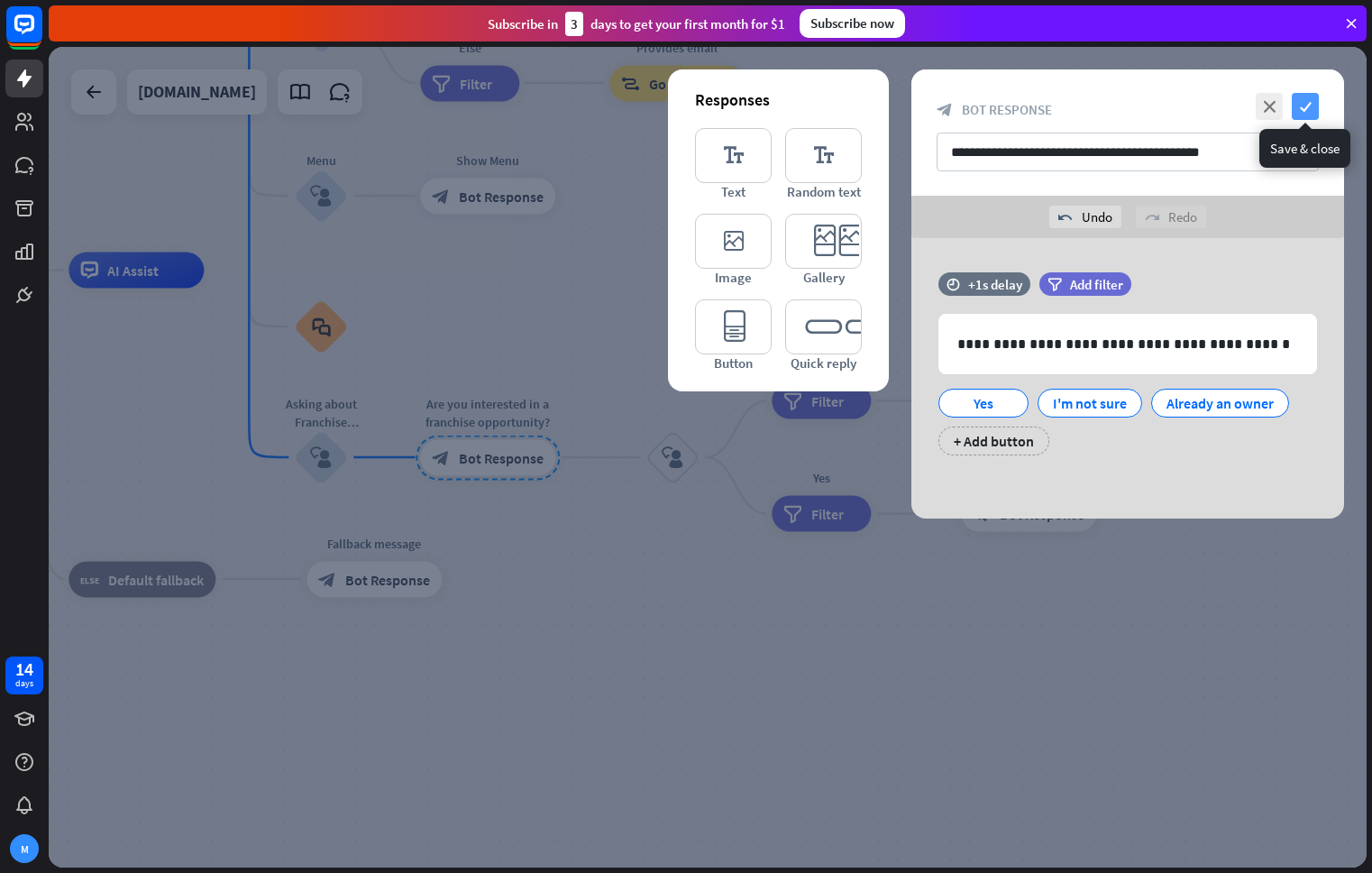
click at [1309, 103] on icon "check" at bounding box center [1306, 107] width 27 height 27
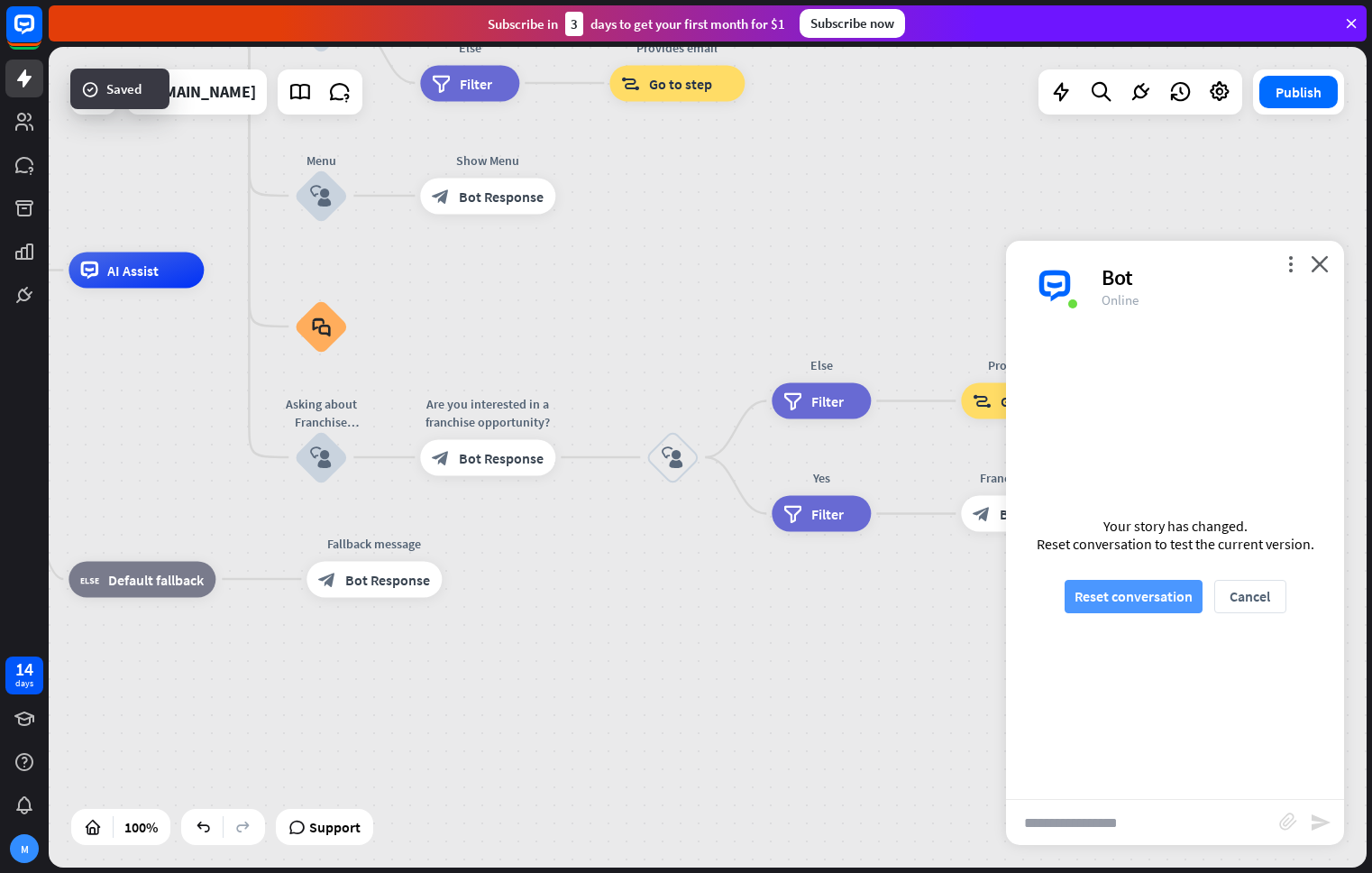
click at [1152, 599] on button "Reset conversation" at bounding box center [1133, 596] width 138 height 33
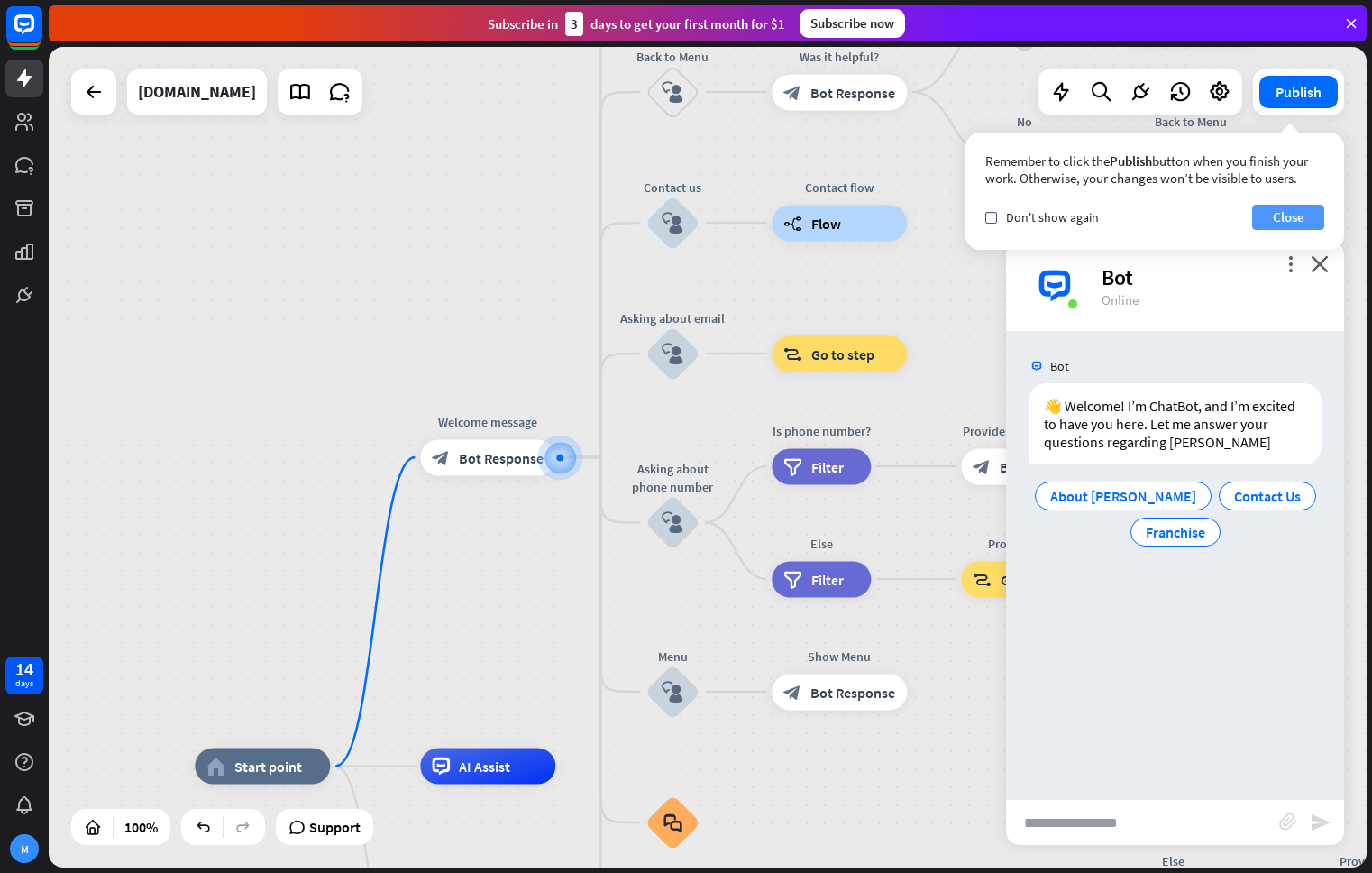
click at [1281, 217] on button "Close" at bounding box center [1288, 217] width 72 height 25
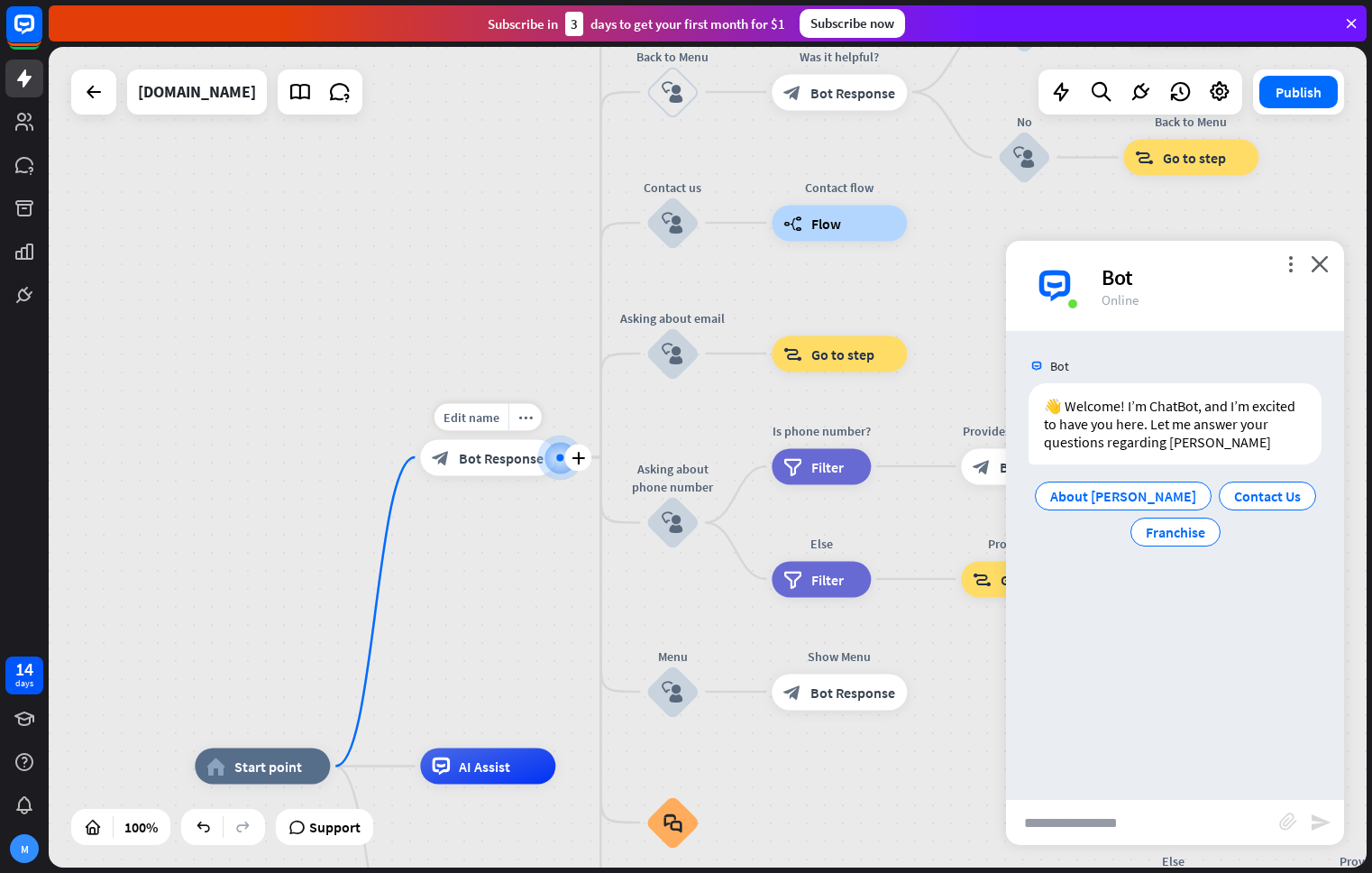
click at [497, 469] on div "block_bot_response Bot Response" at bounding box center [488, 457] width 135 height 36
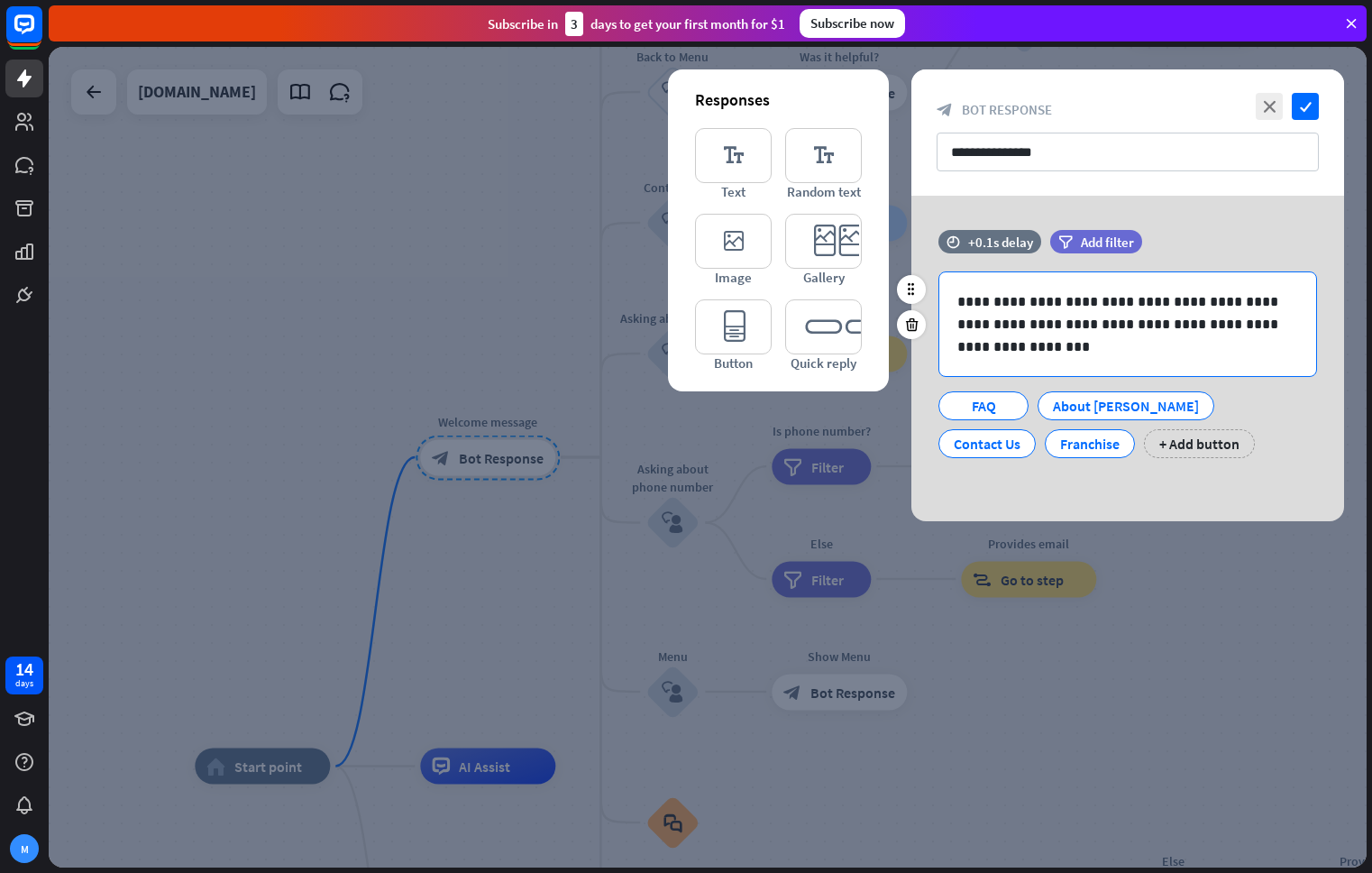
click at [1069, 318] on p "**********" at bounding box center [1127, 324] width 341 height 67
click at [1064, 306] on p "**********" at bounding box center [1127, 324] width 341 height 67
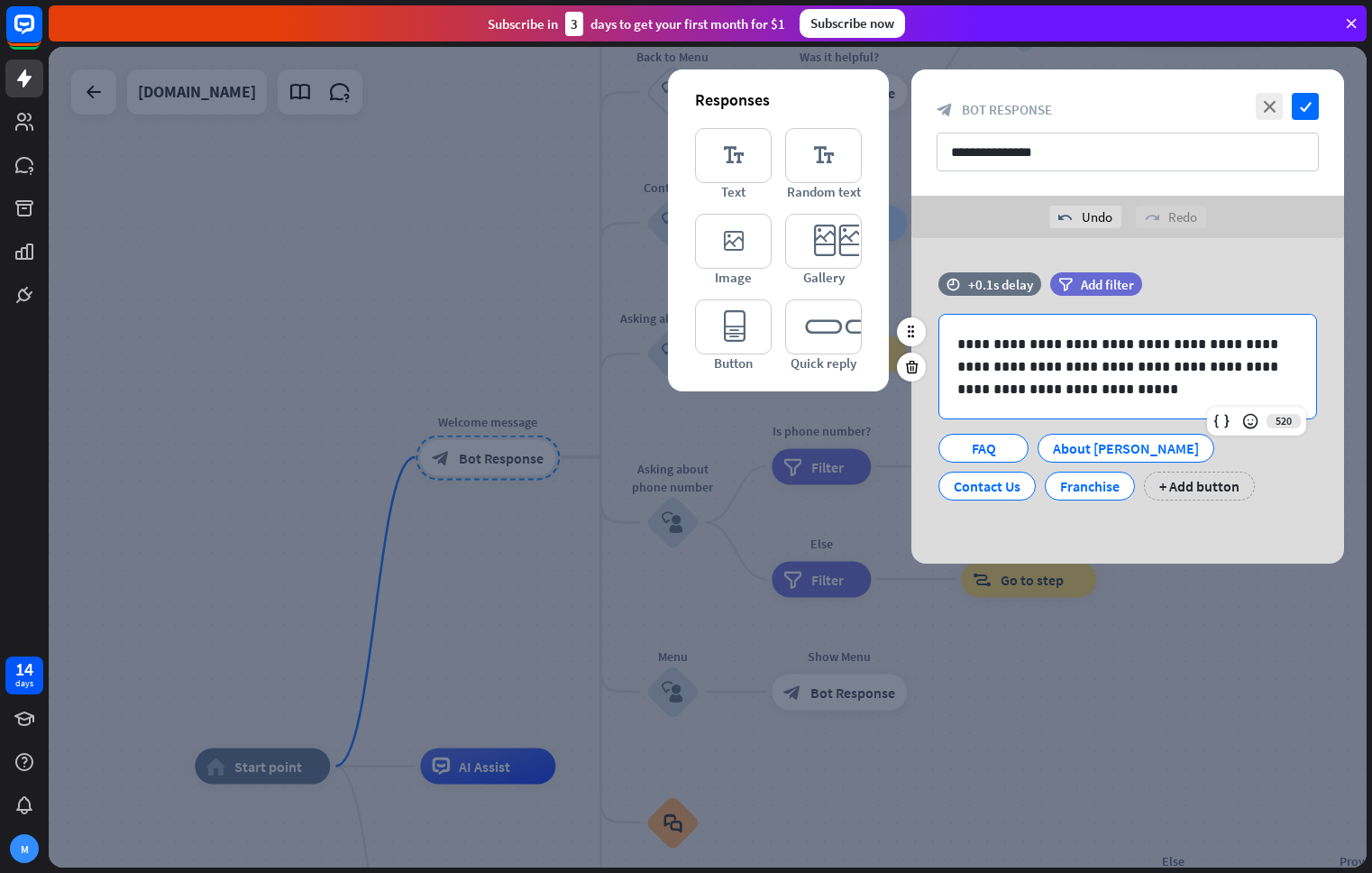
click at [1066, 353] on p "**********" at bounding box center [1127, 366] width 341 height 67
click at [1062, 367] on p "**********" at bounding box center [1127, 366] width 341 height 67
click at [1104, 394] on p "**********" at bounding box center [1127, 366] width 341 height 67
click at [1027, 390] on p "**********" at bounding box center [1127, 366] width 341 height 67
click at [1094, 395] on p "**********" at bounding box center [1127, 366] width 341 height 67
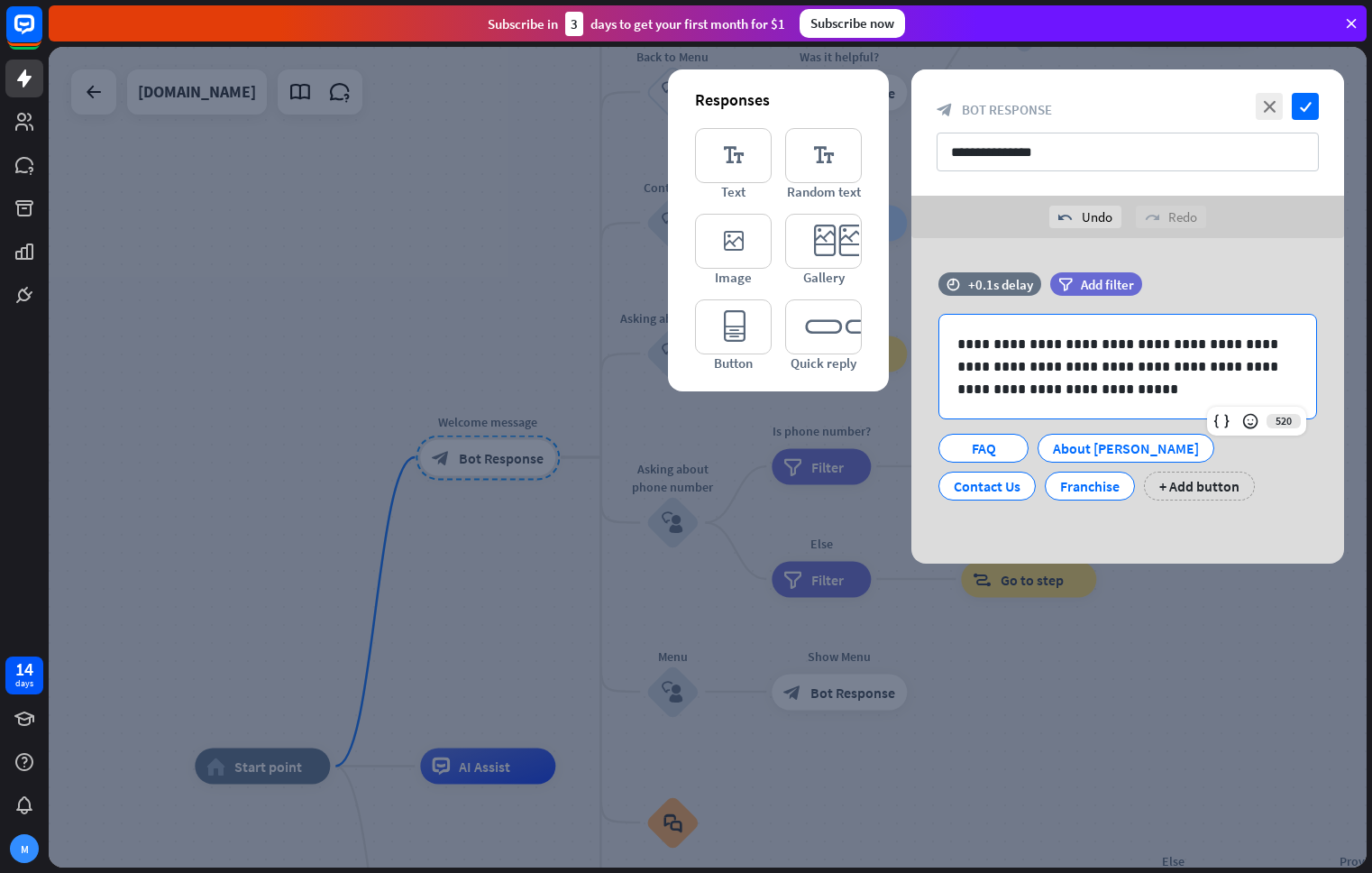
click at [1263, 524] on div "**********" at bounding box center [1127, 400] width 433 height 326
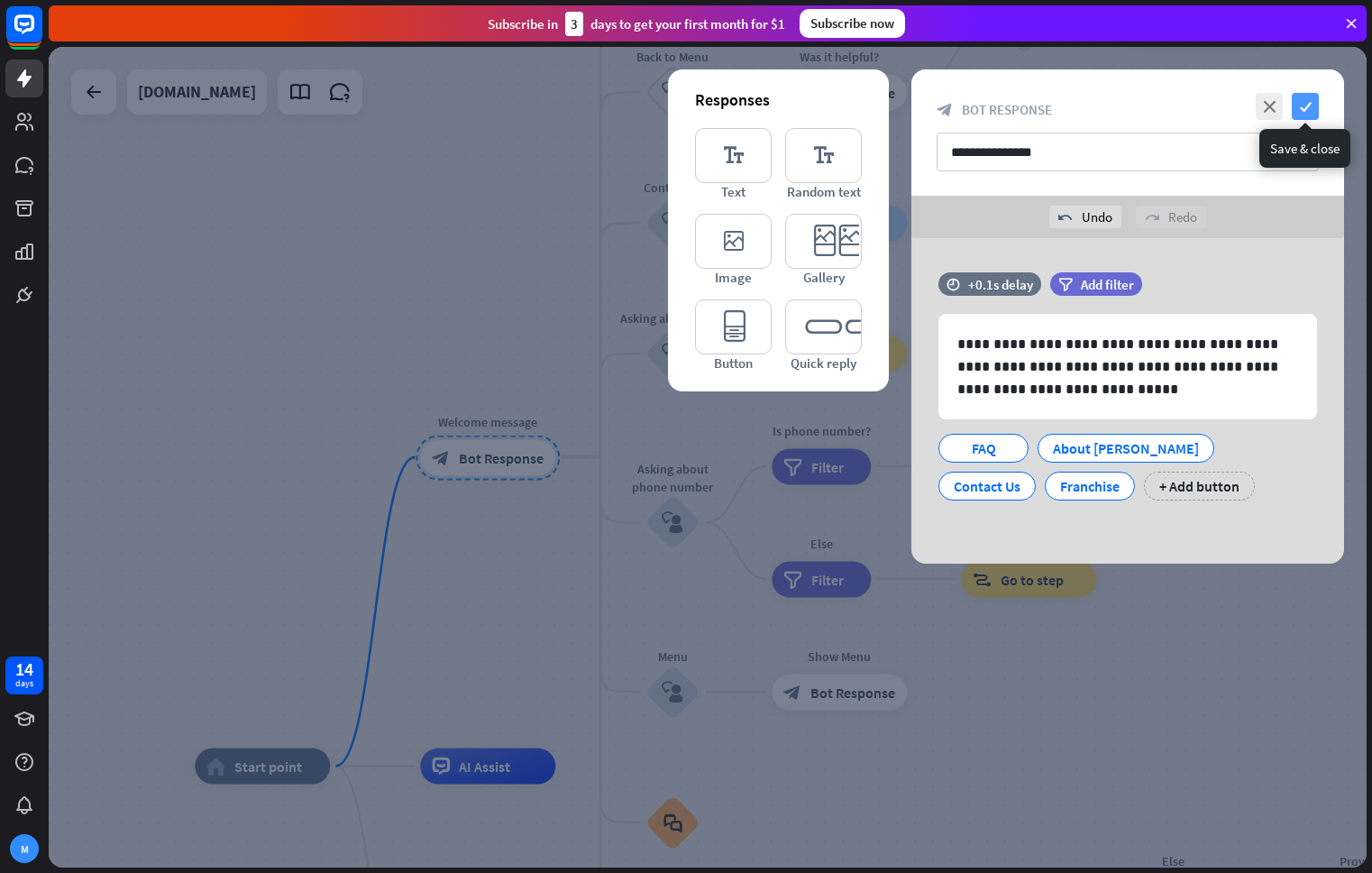
click at [1307, 100] on icon "check" at bounding box center [1306, 107] width 27 height 27
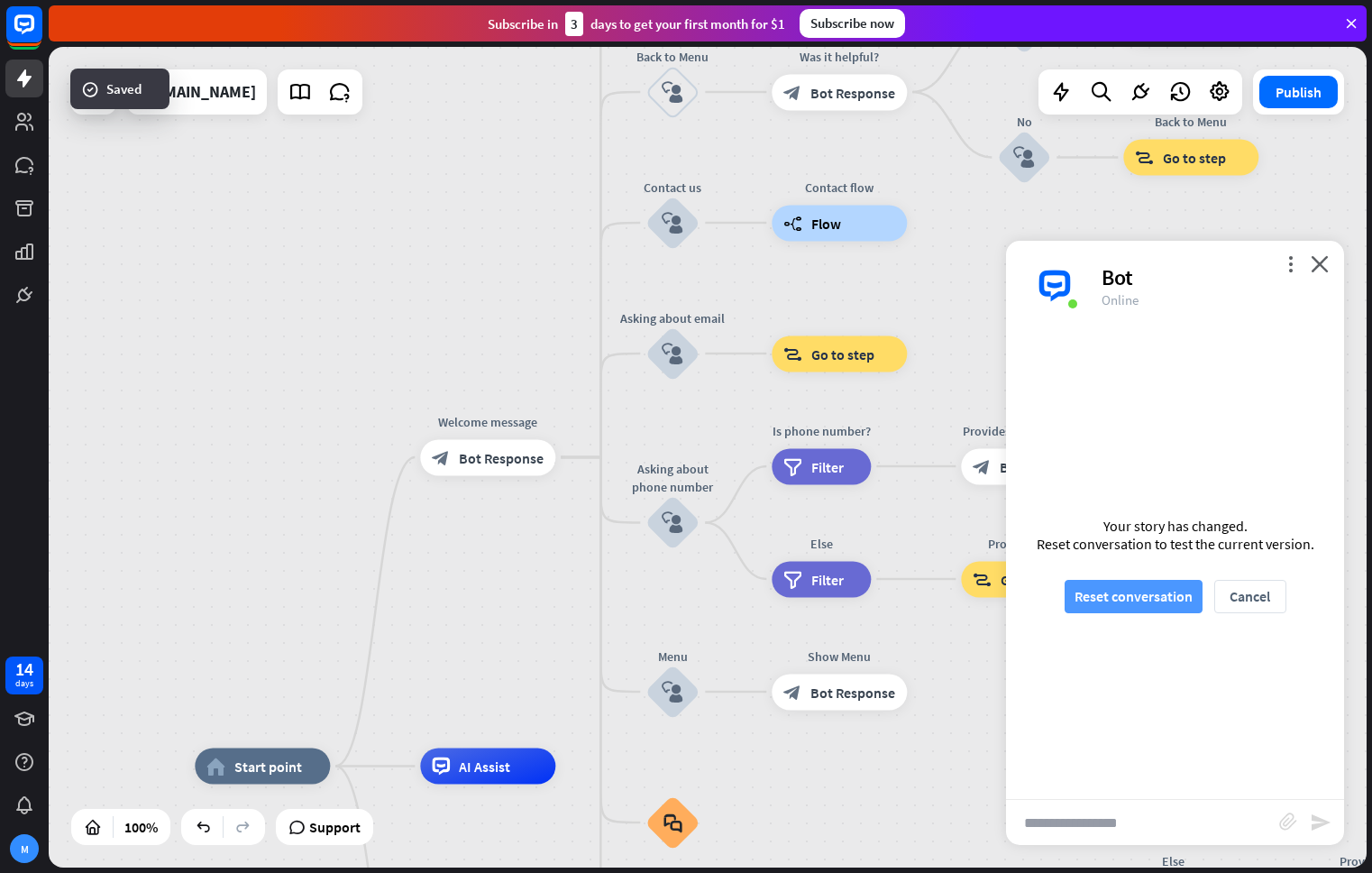
click at [1128, 588] on button "Reset conversation" at bounding box center [1133, 596] width 138 height 33
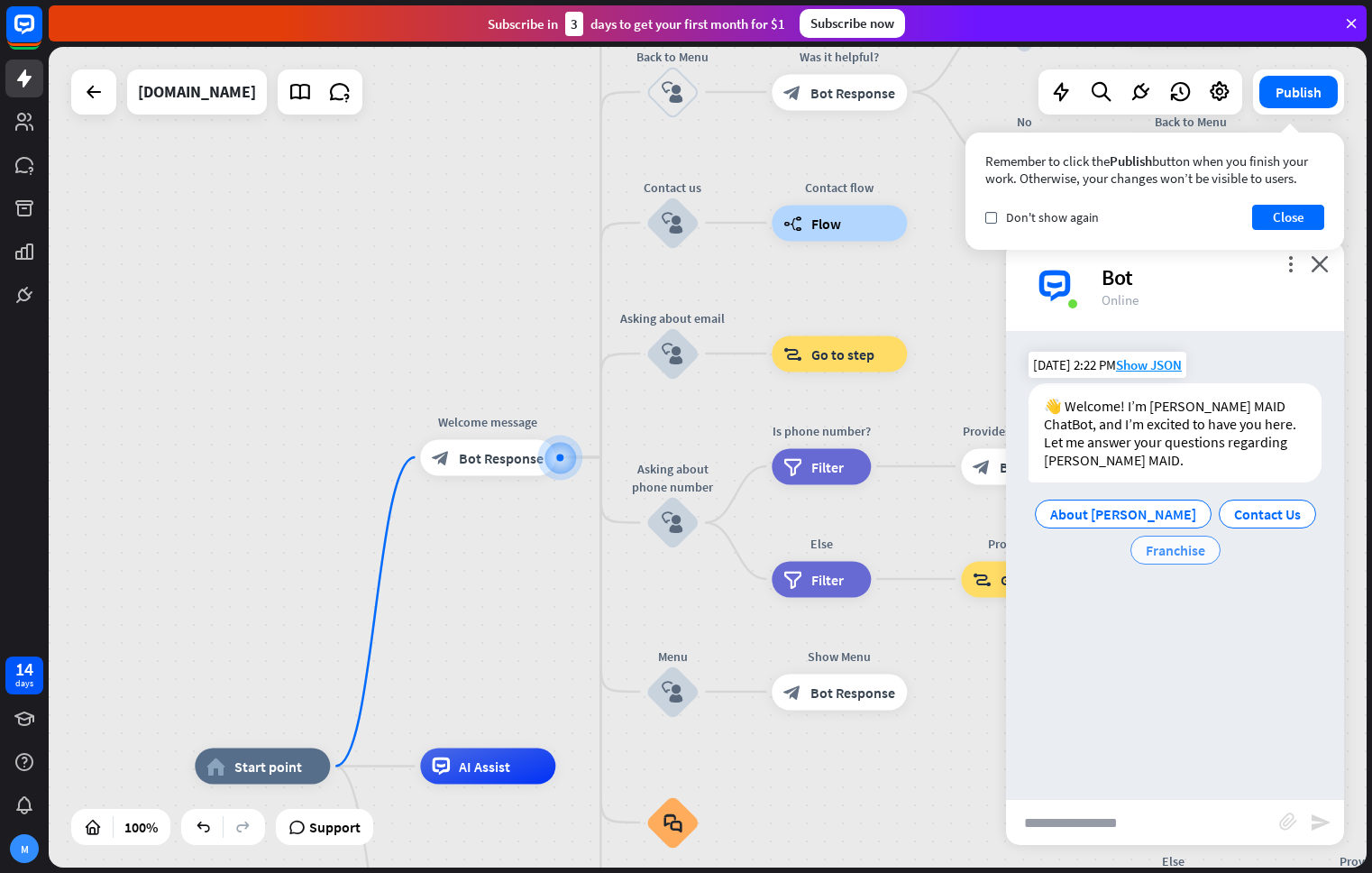
click at [1185, 541] on span "Franchise" at bounding box center [1175, 549] width 60 height 18
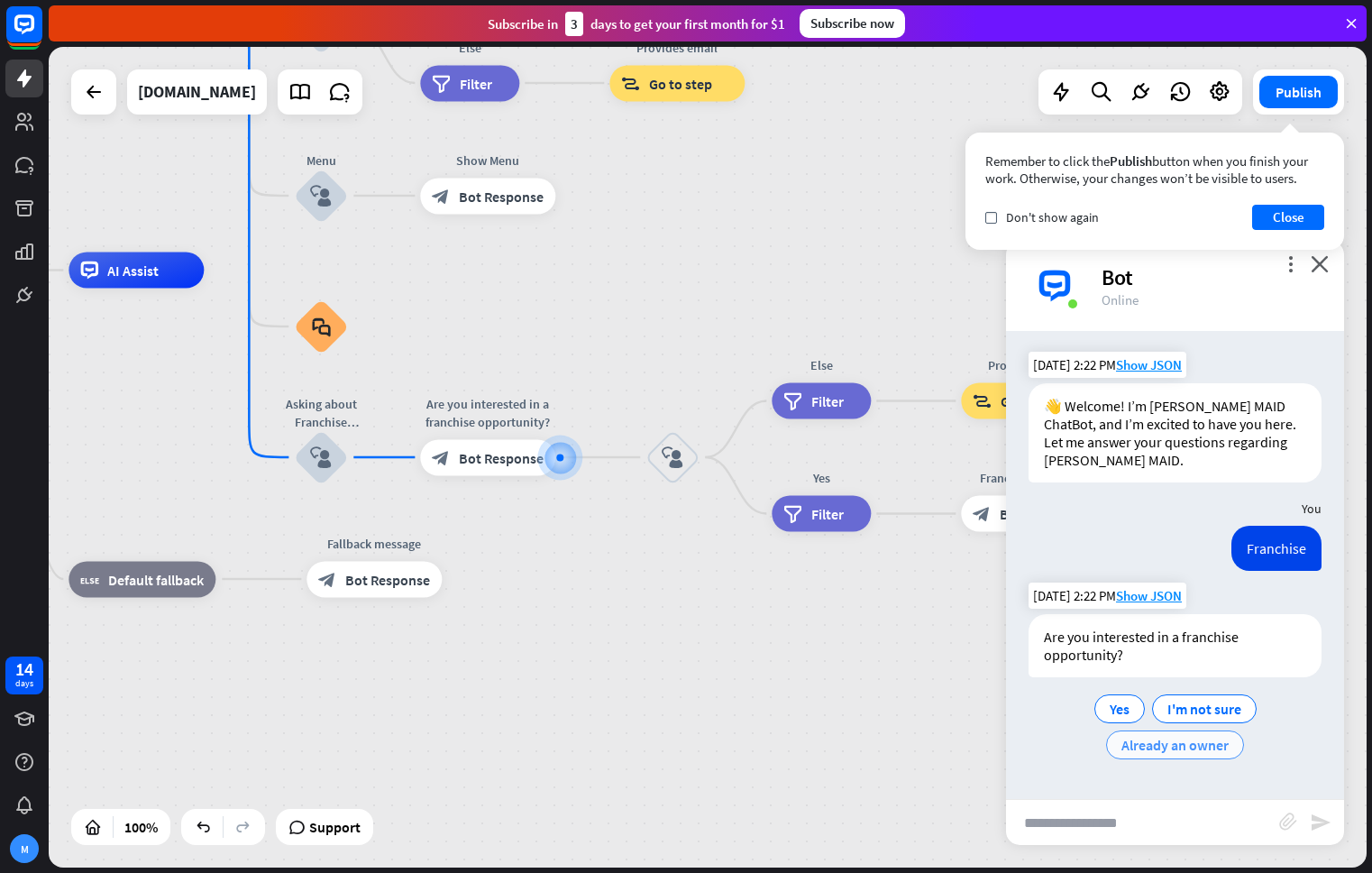
click at [1206, 736] on span "Already an owner" at bounding box center [1175, 745] width 107 height 18
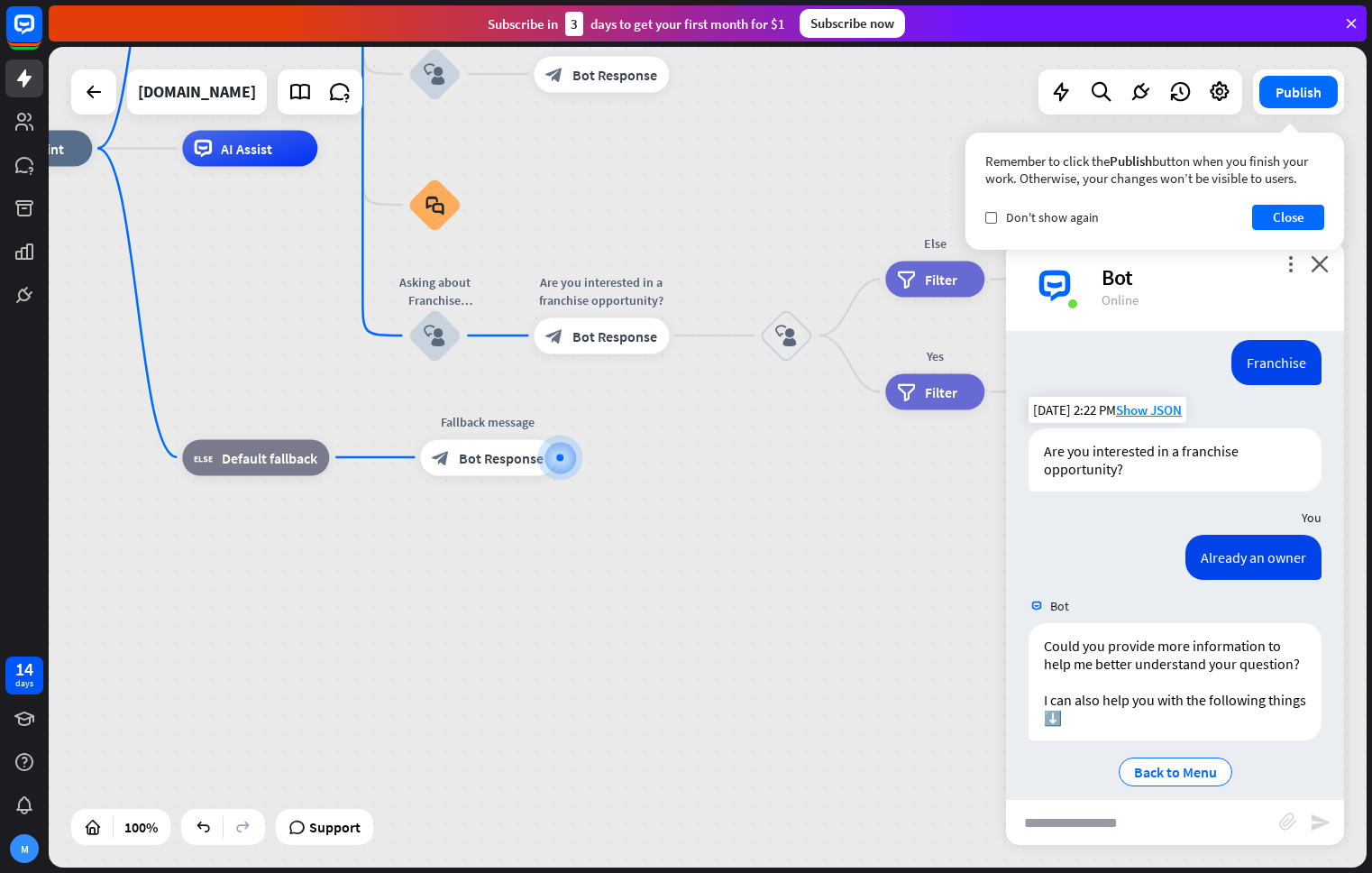
scroll to position [186, 0]
click at [1131, 819] on input "text" at bounding box center [1141, 822] width 273 height 45
type input "**********"
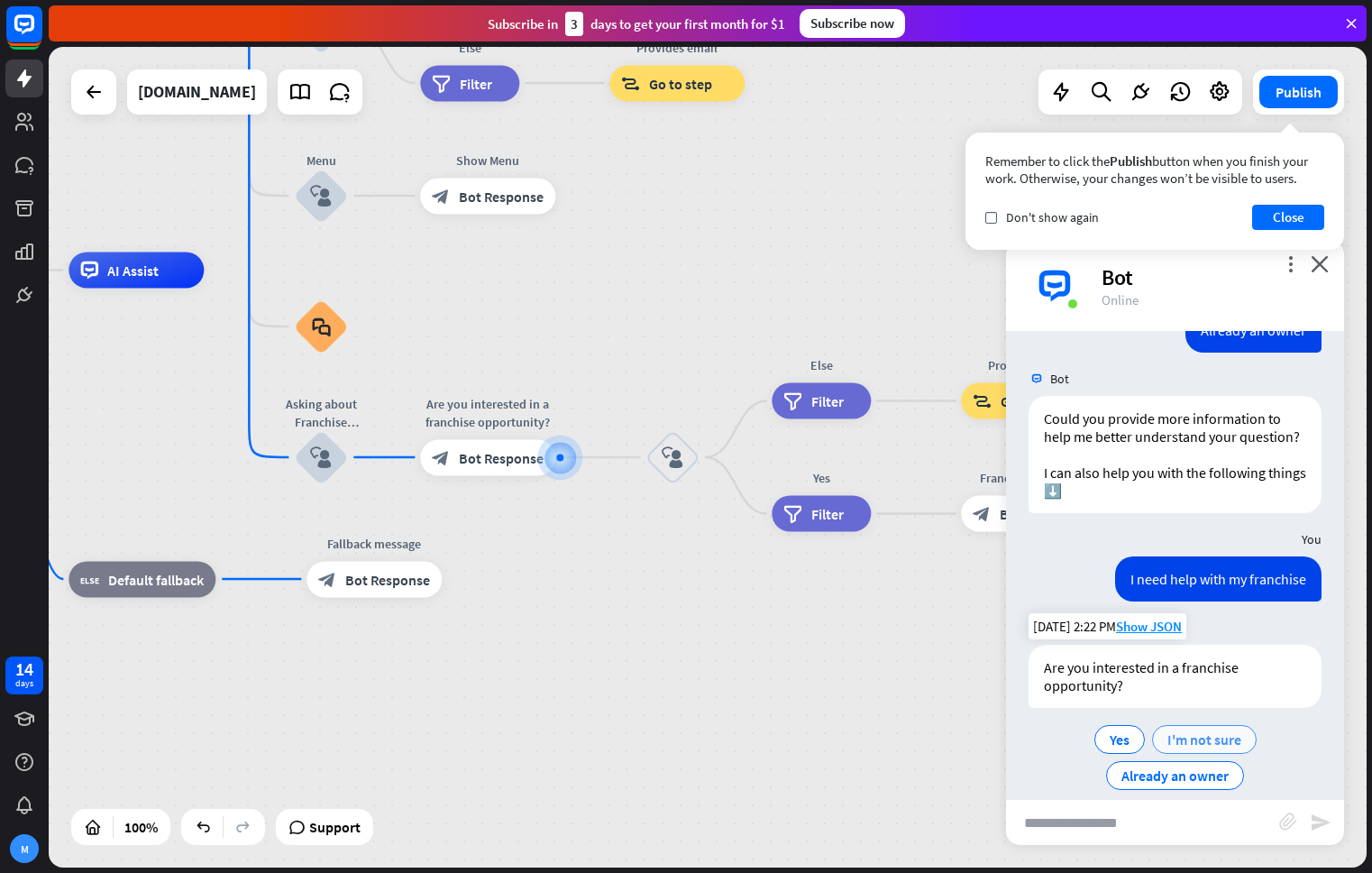
scroll to position [416, 0]
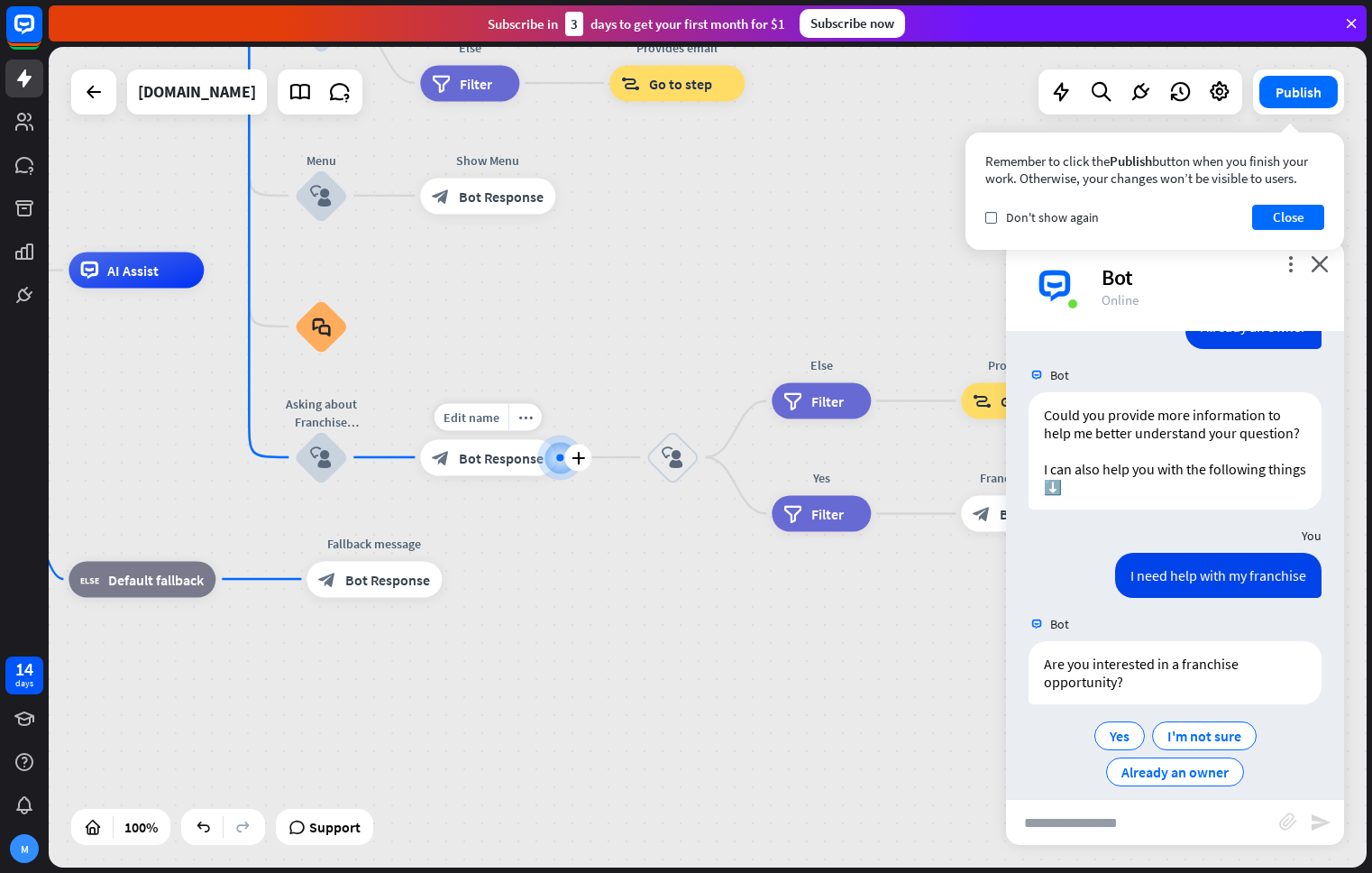
click at [511, 467] on div "block_bot_response Bot Response" at bounding box center [488, 457] width 135 height 36
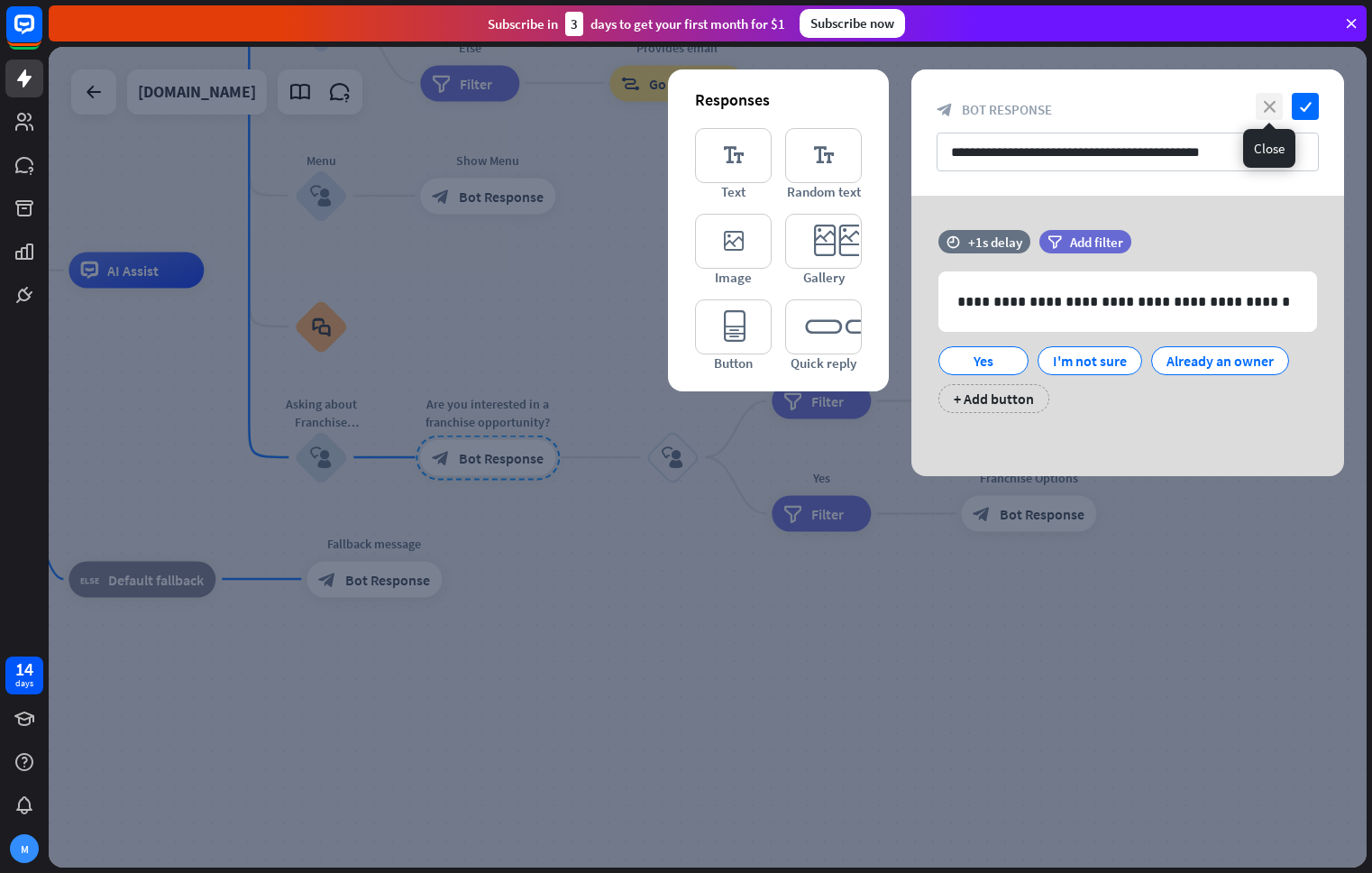
click at [1277, 103] on icon "close" at bounding box center [1269, 107] width 27 height 27
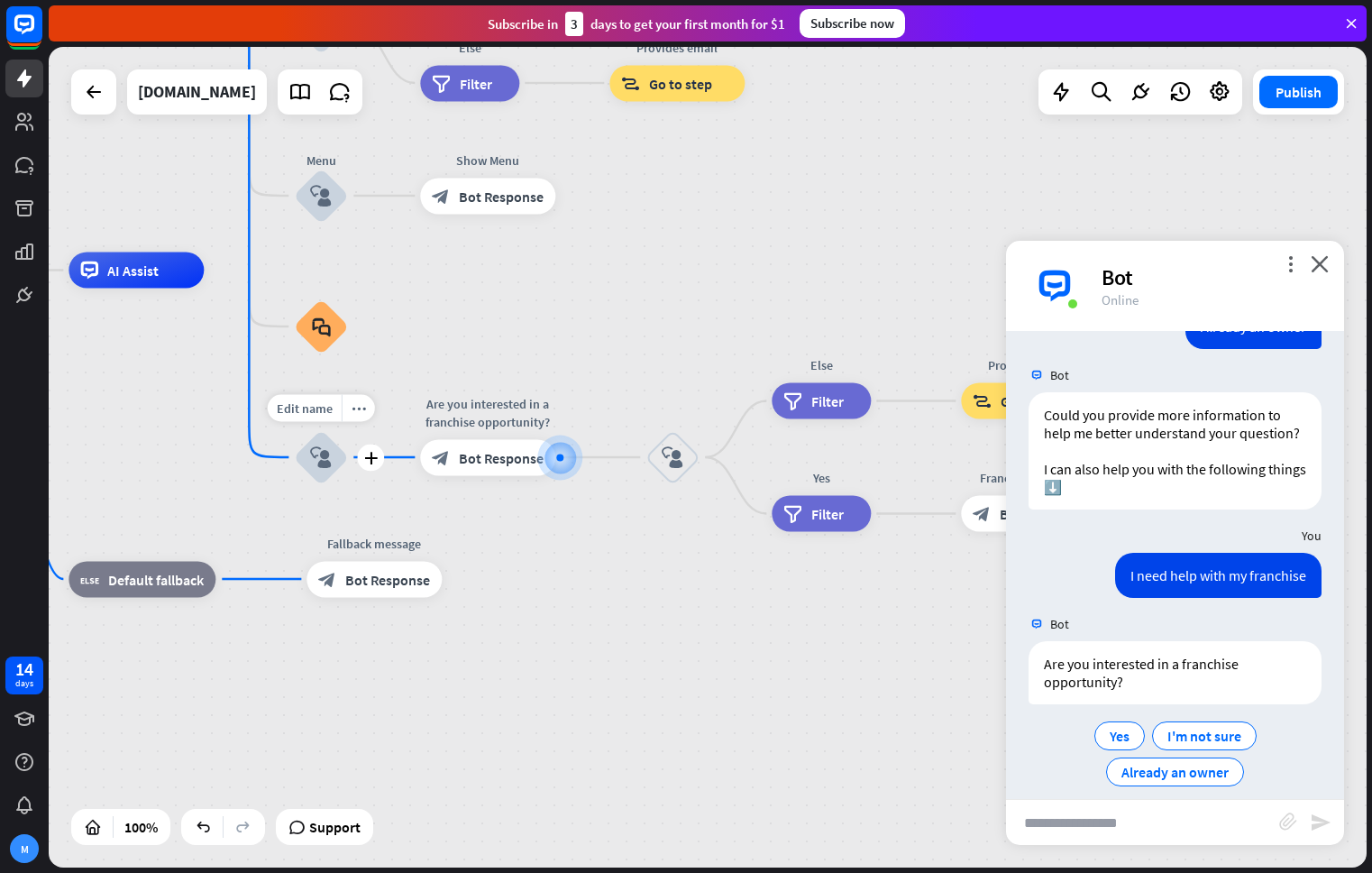
click at [314, 468] on div "block_user_input" at bounding box center [321, 457] width 54 height 54
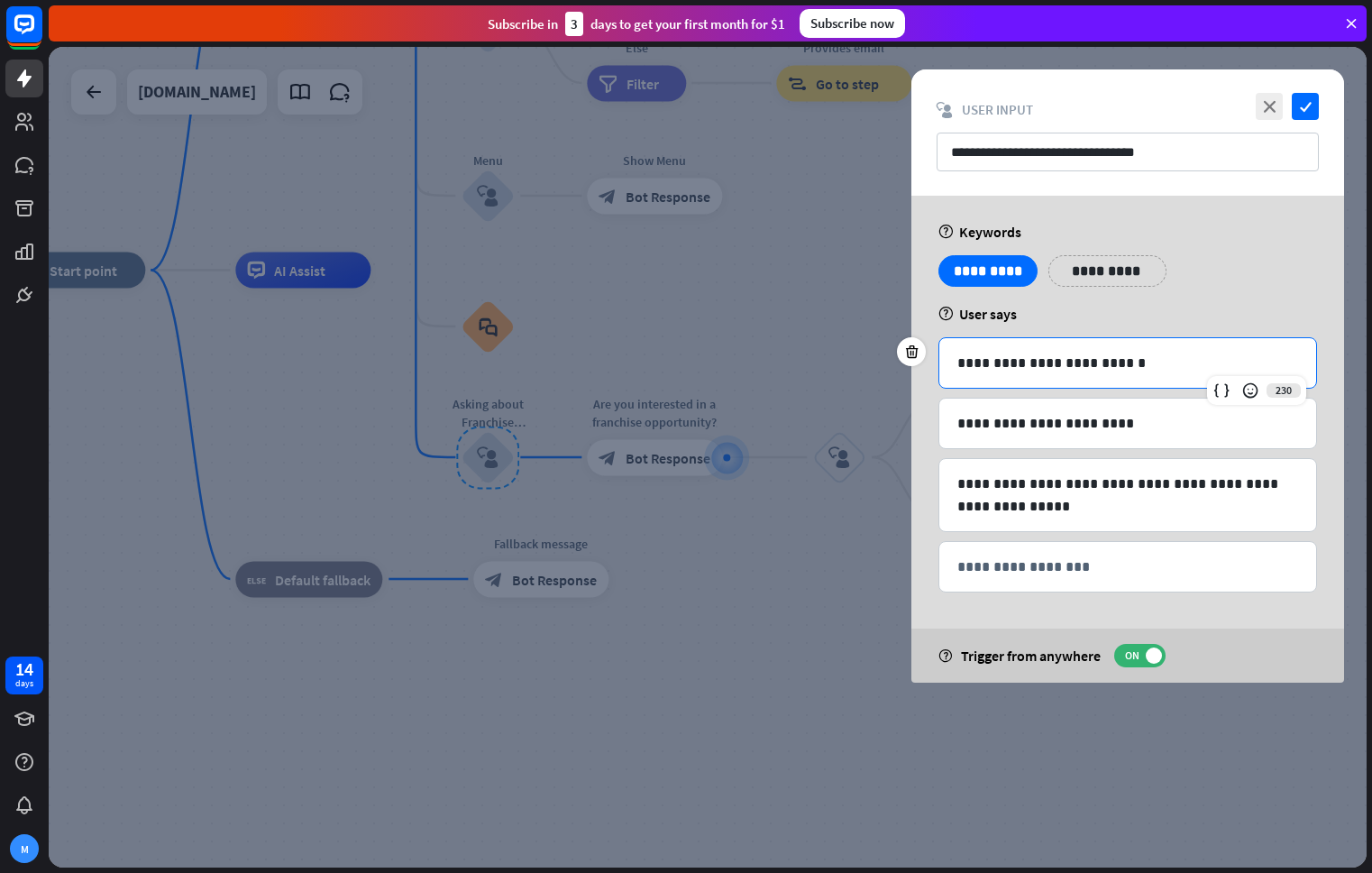
click at [1148, 369] on p "**********" at bounding box center [1127, 363] width 341 height 22
click at [904, 350] on icon at bounding box center [912, 351] width 18 height 17
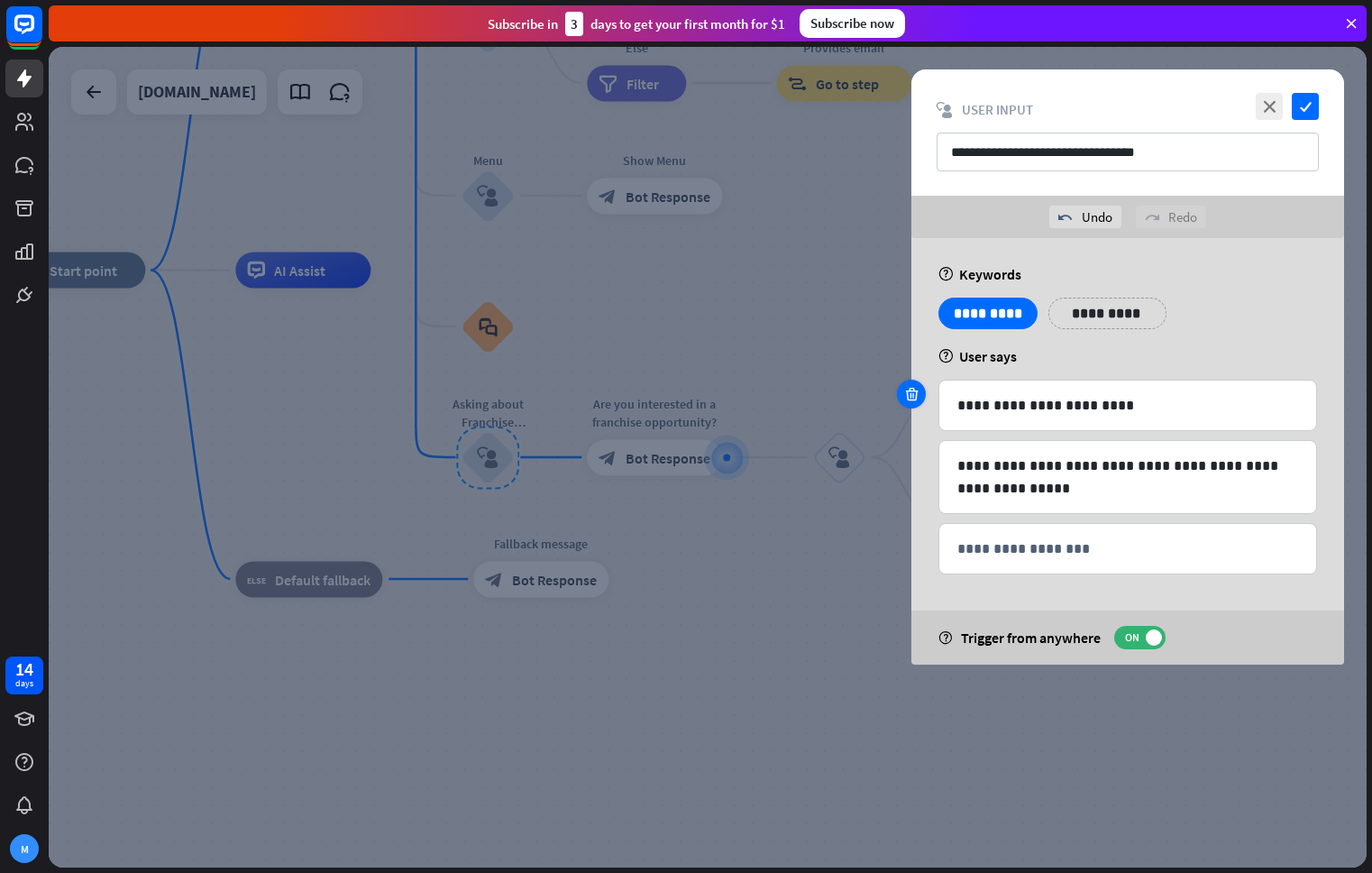
click at [911, 394] on icon at bounding box center [912, 394] width 18 height 17
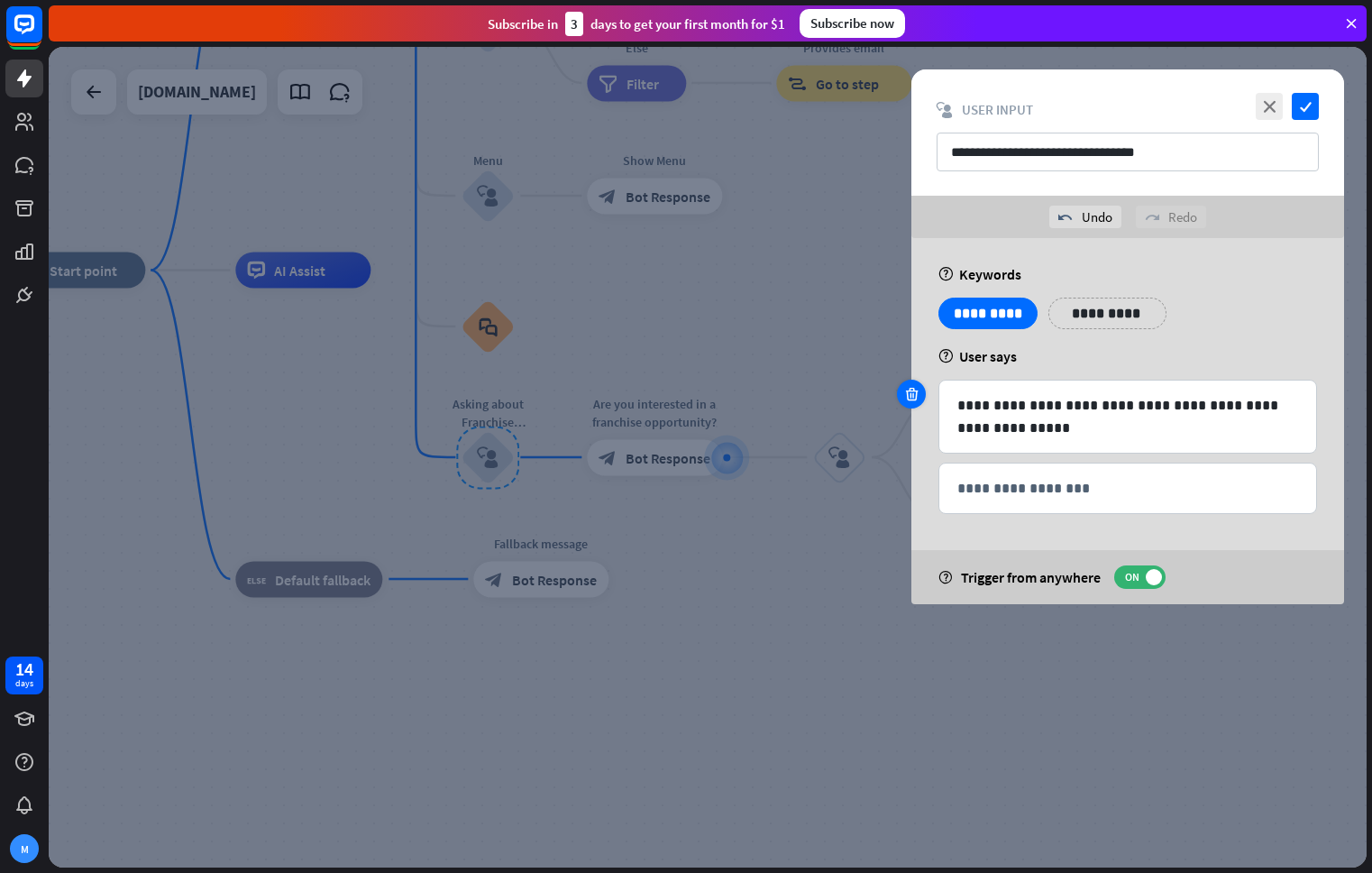
click at [911, 390] on icon at bounding box center [912, 394] width 18 height 17
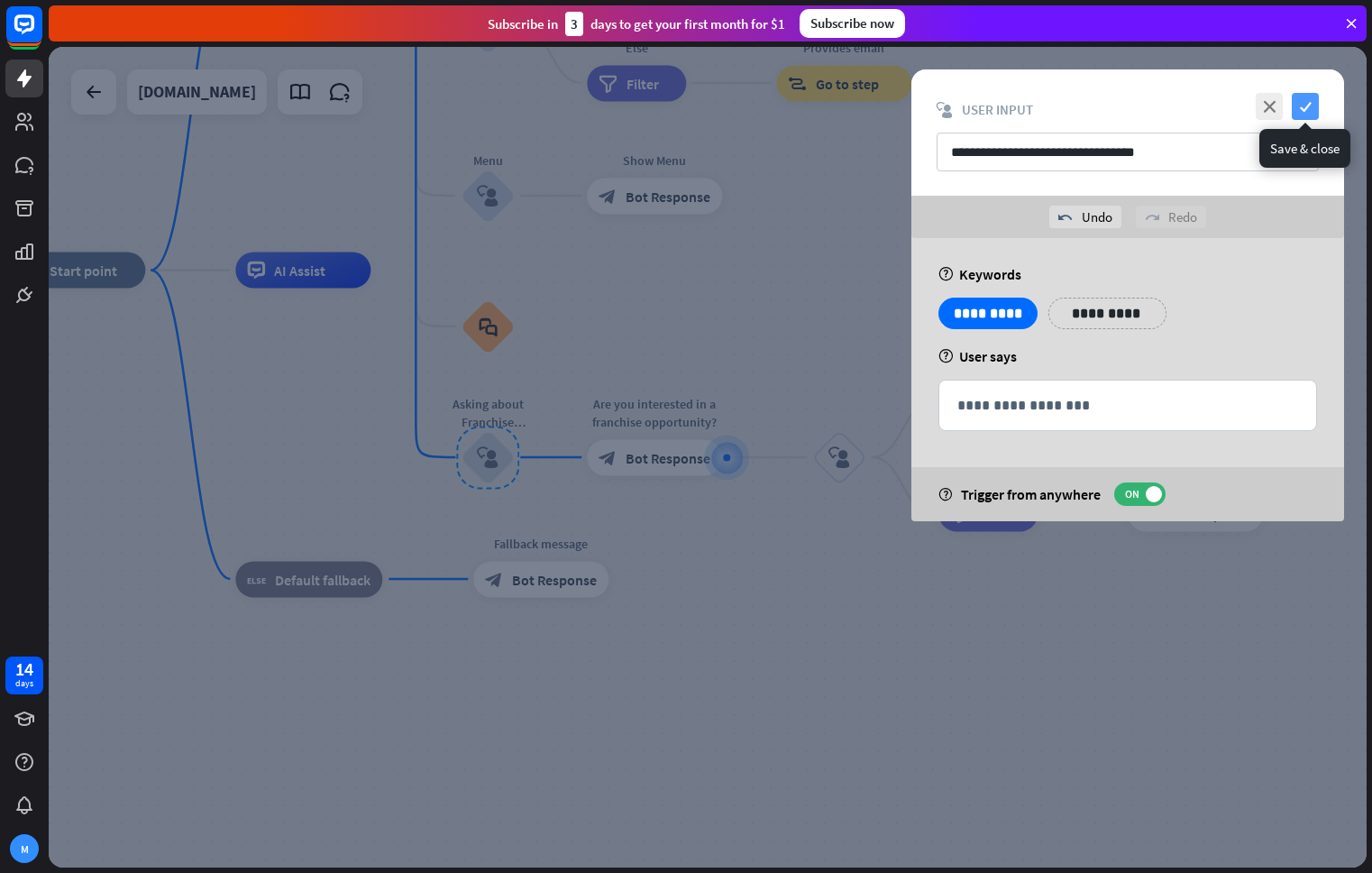
click at [1315, 106] on icon "check" at bounding box center [1306, 107] width 27 height 27
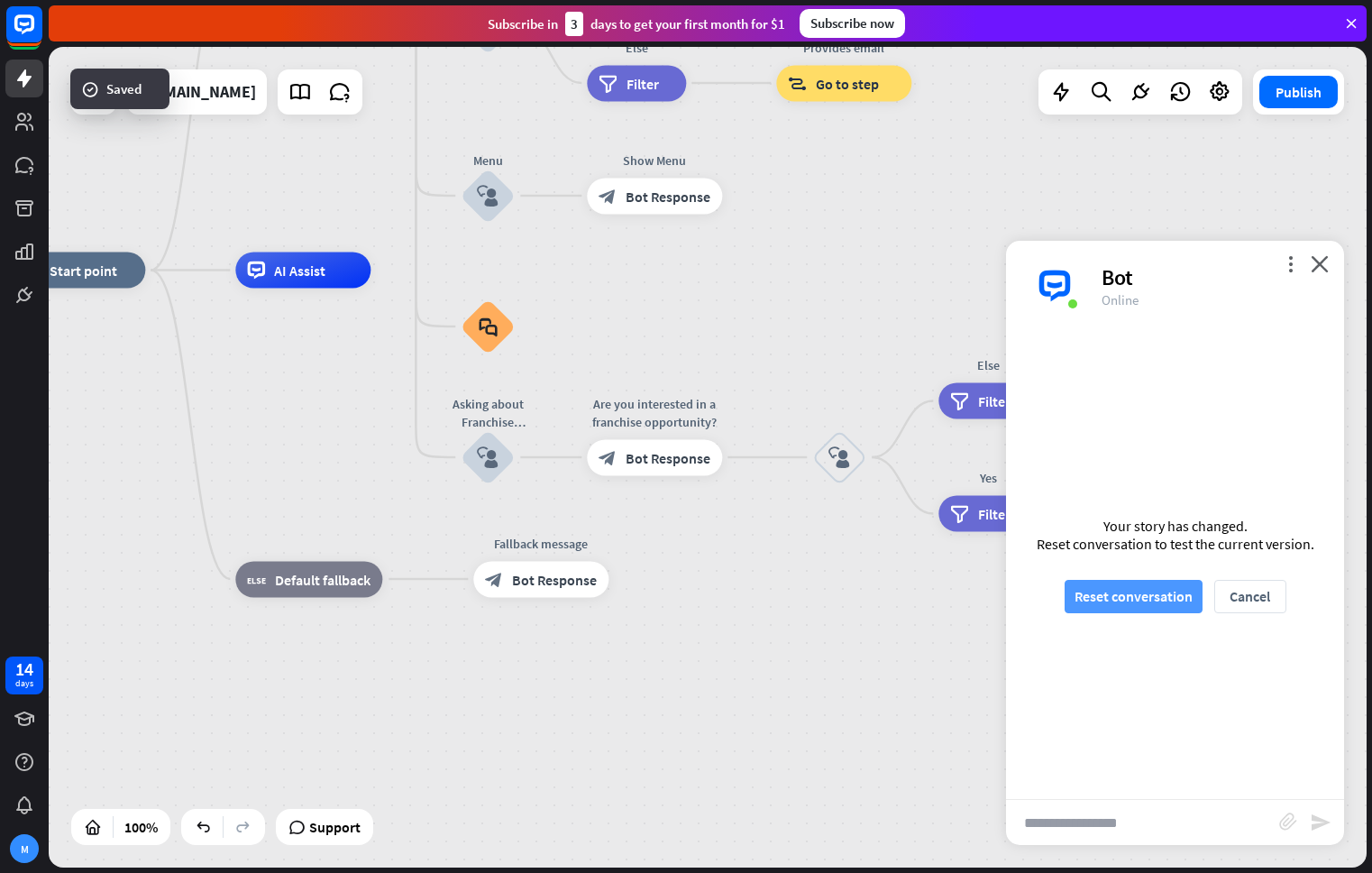
click at [1151, 589] on button "Reset conversation" at bounding box center [1133, 596] width 138 height 33
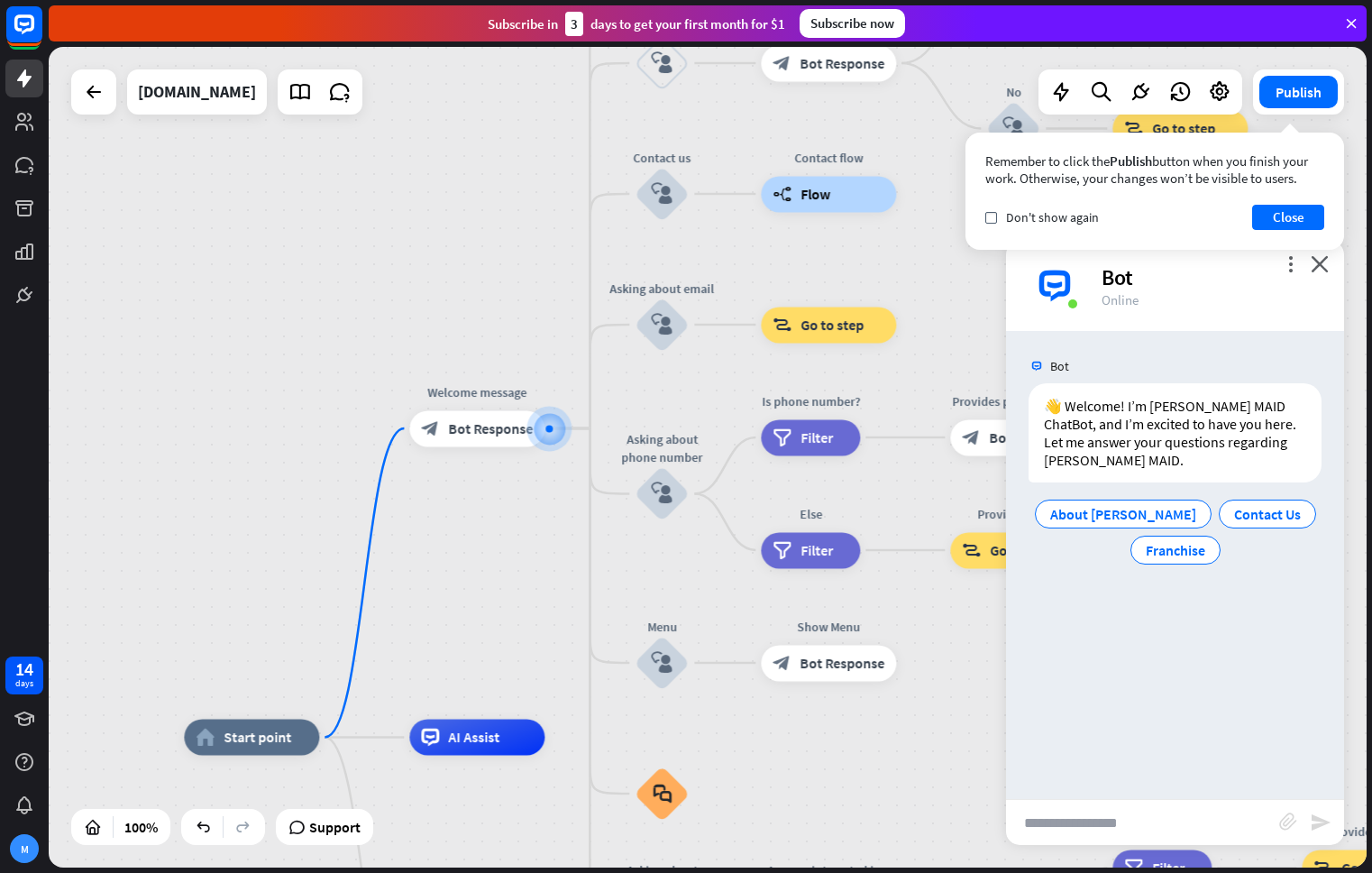
click at [1112, 817] on input "text" at bounding box center [1141, 822] width 273 height 45
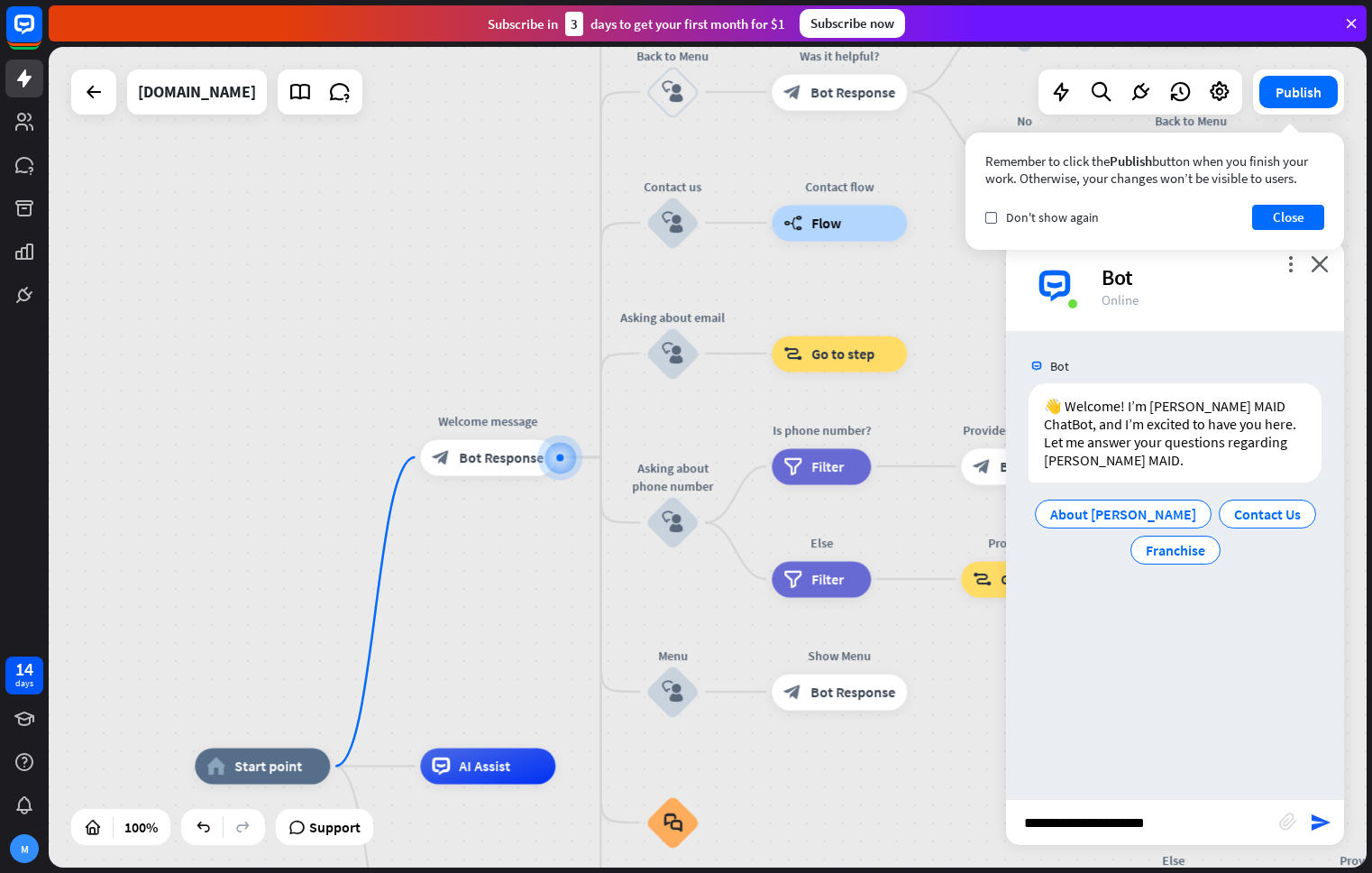
type input "**********"
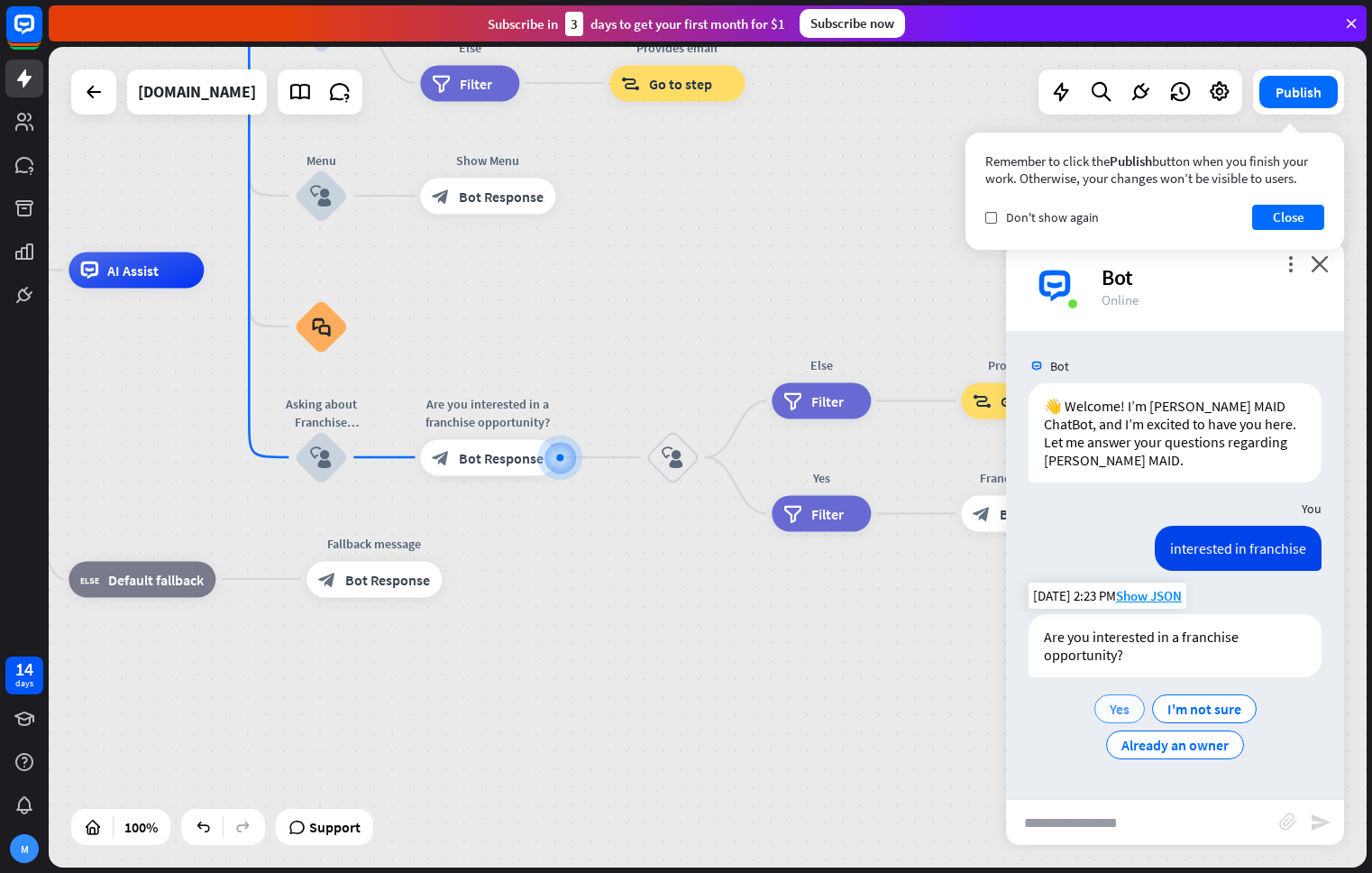
click at [1123, 700] on span "Yes" at bounding box center [1119, 709] width 20 height 18
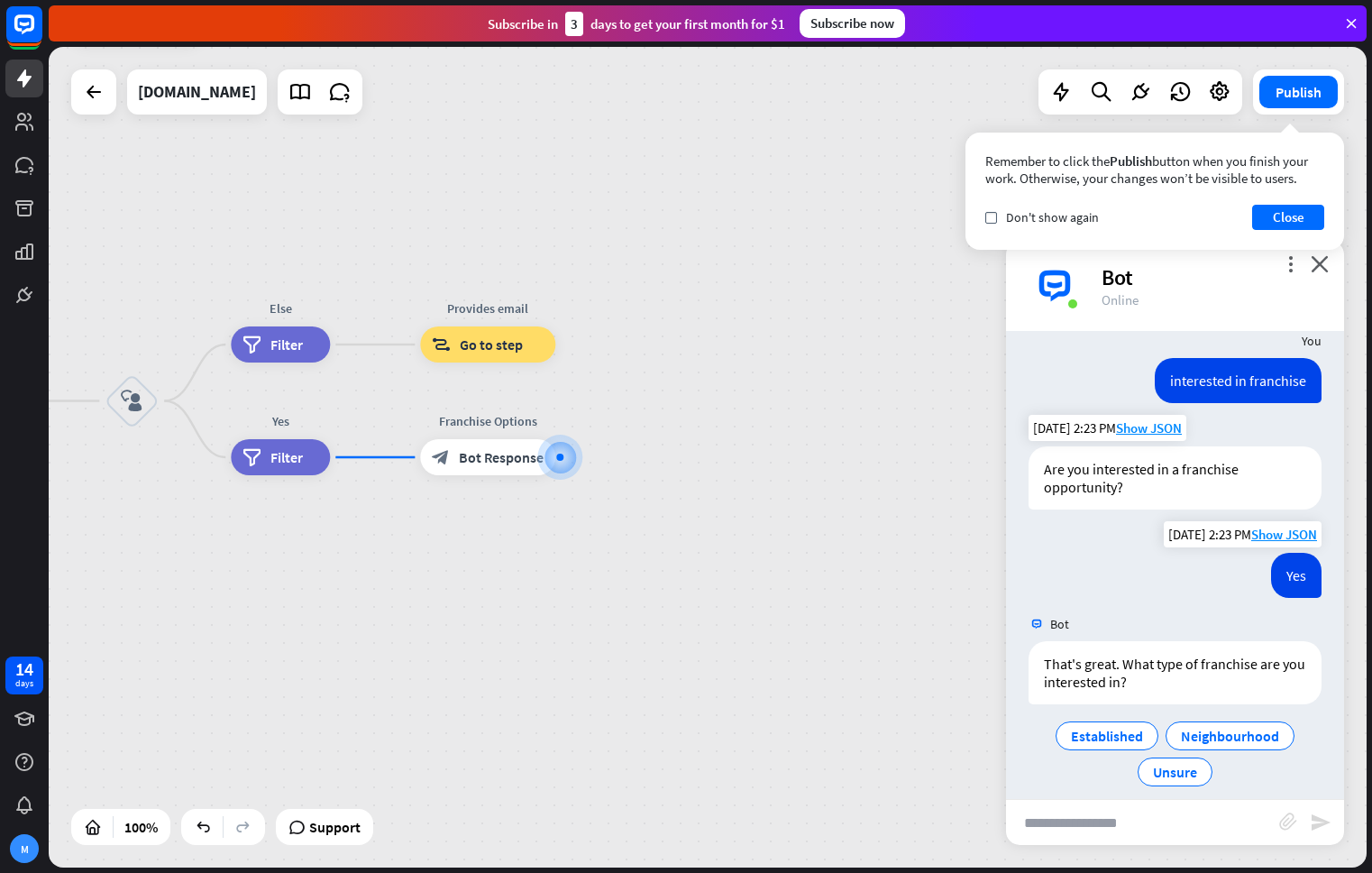
scroll to position [168, 0]
click at [1113, 726] on span "Established" at bounding box center [1107, 735] width 72 height 18
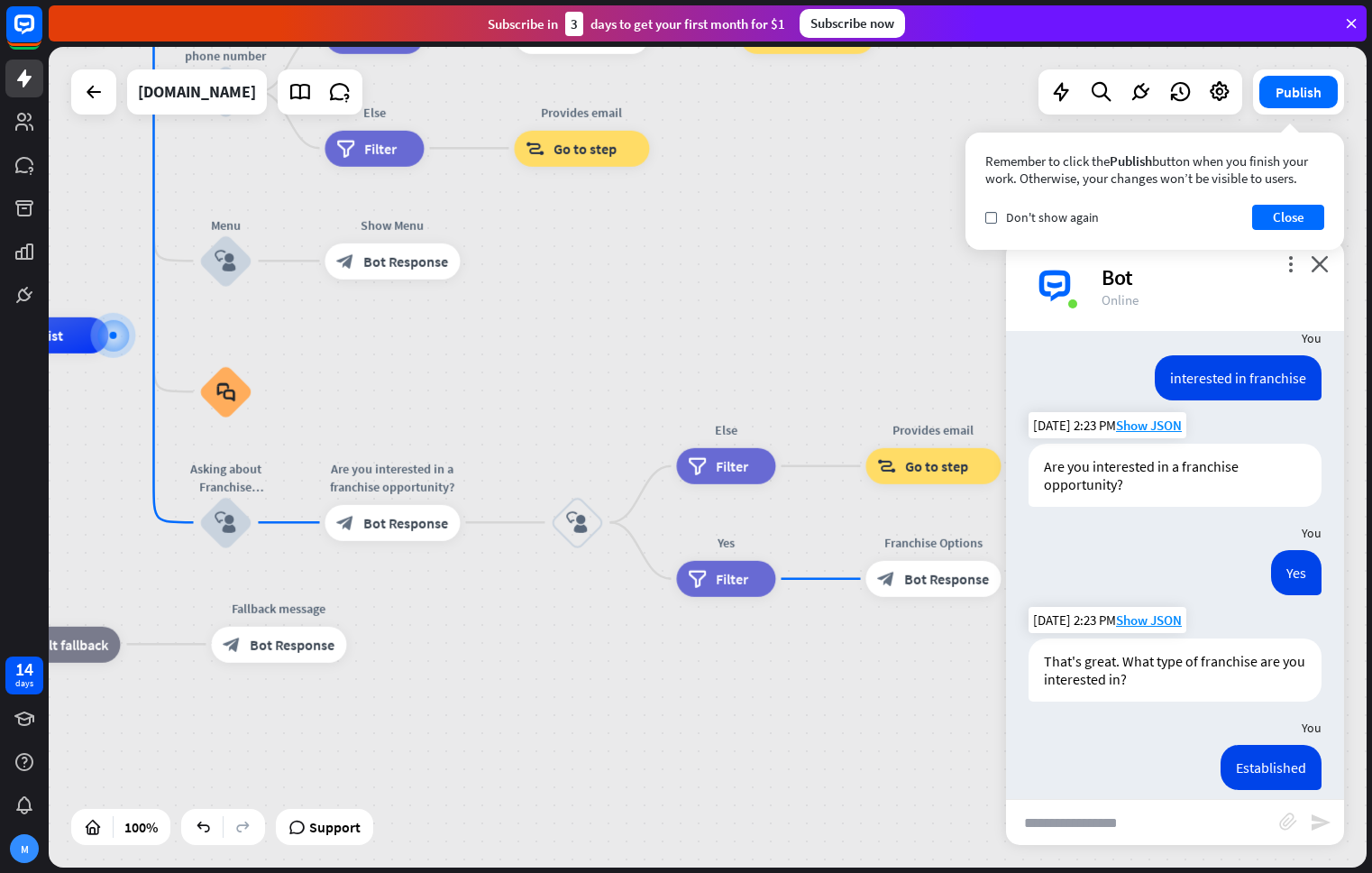
scroll to position [1214, 0]
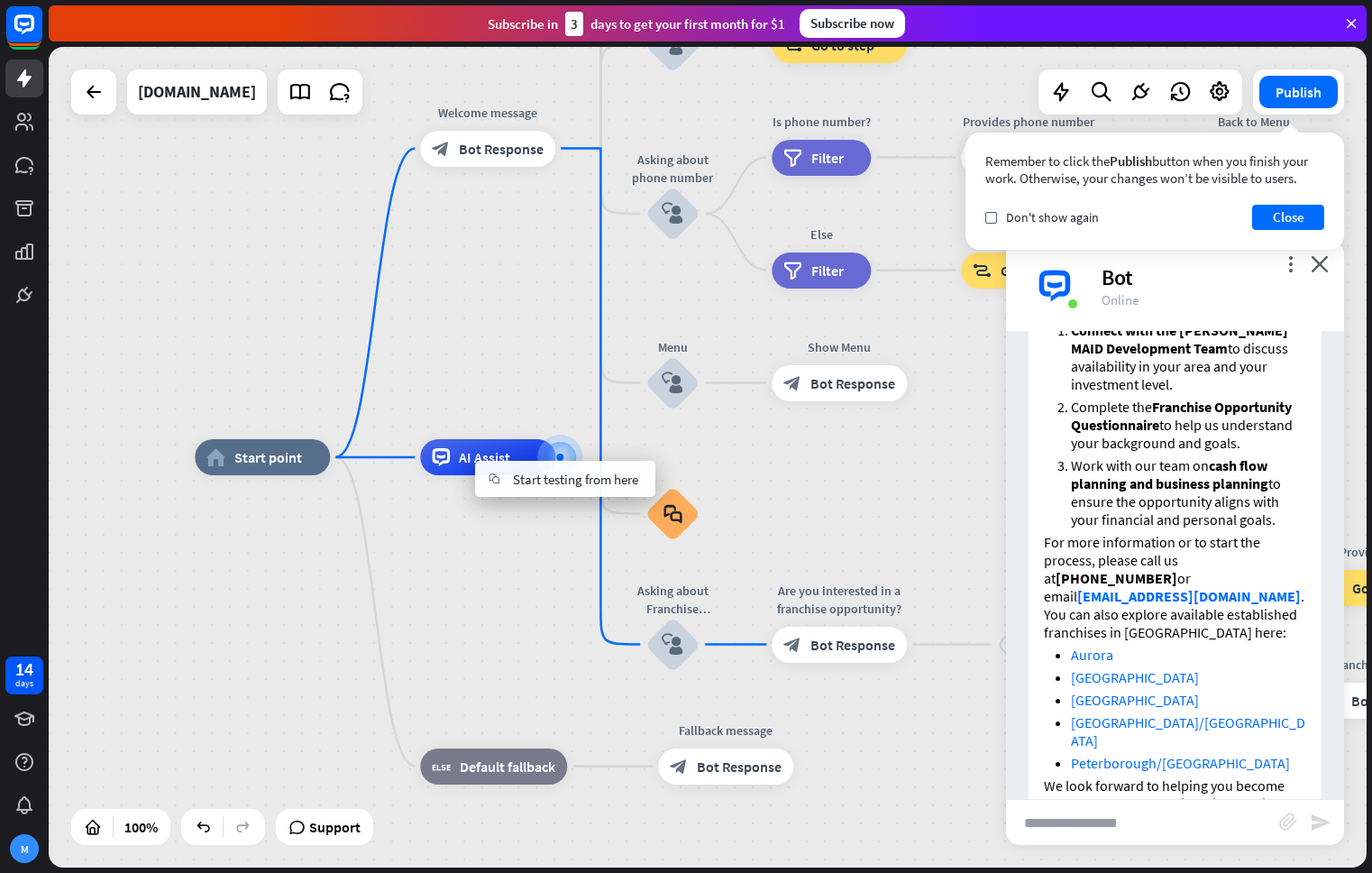
click at [496, 548] on div "home_2 Start point Welcome message block_bot_response Bot Response About us blo…" at bounding box center [853, 867] width 1317 height 820
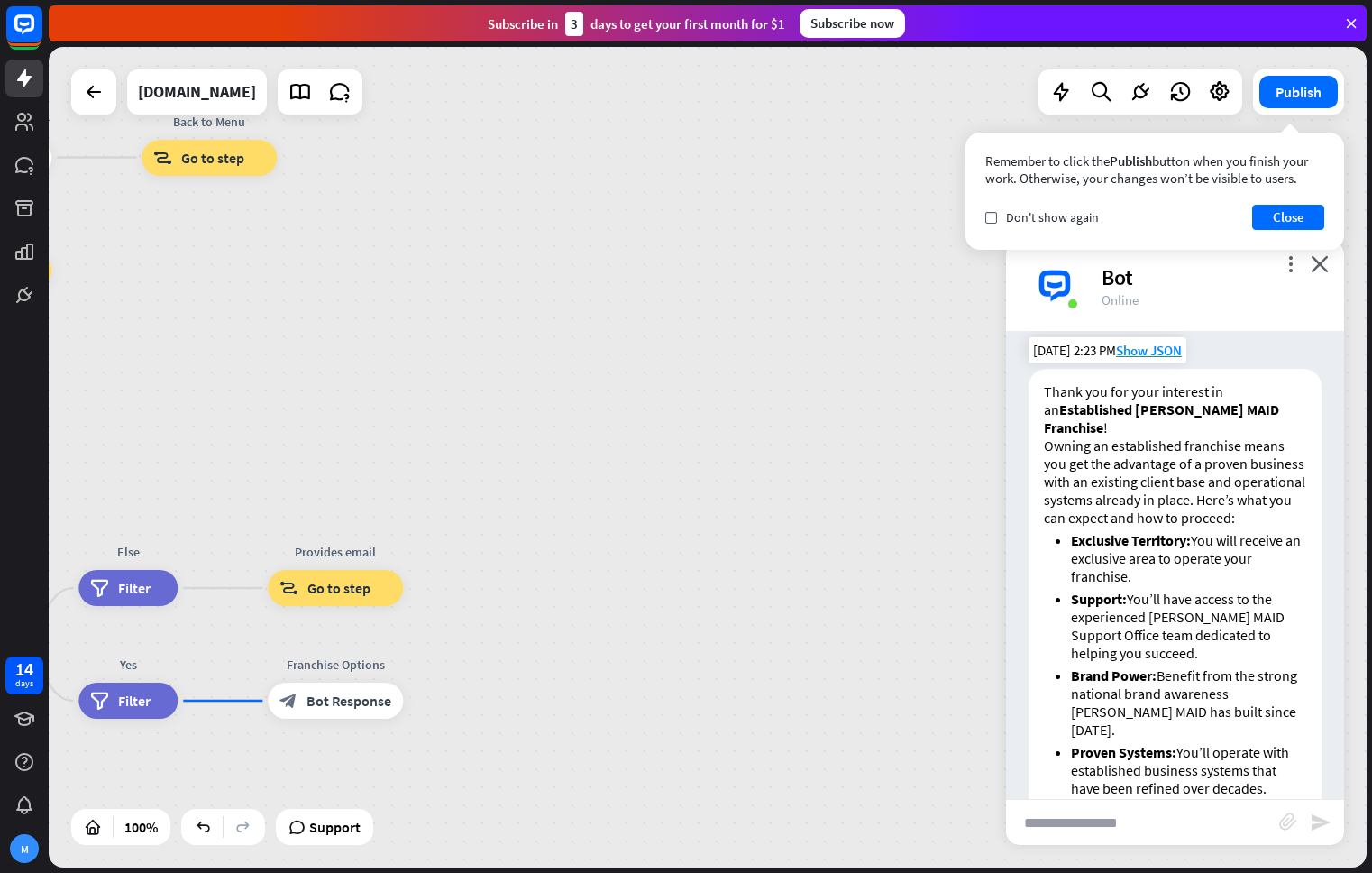
scroll to position [788, 0]
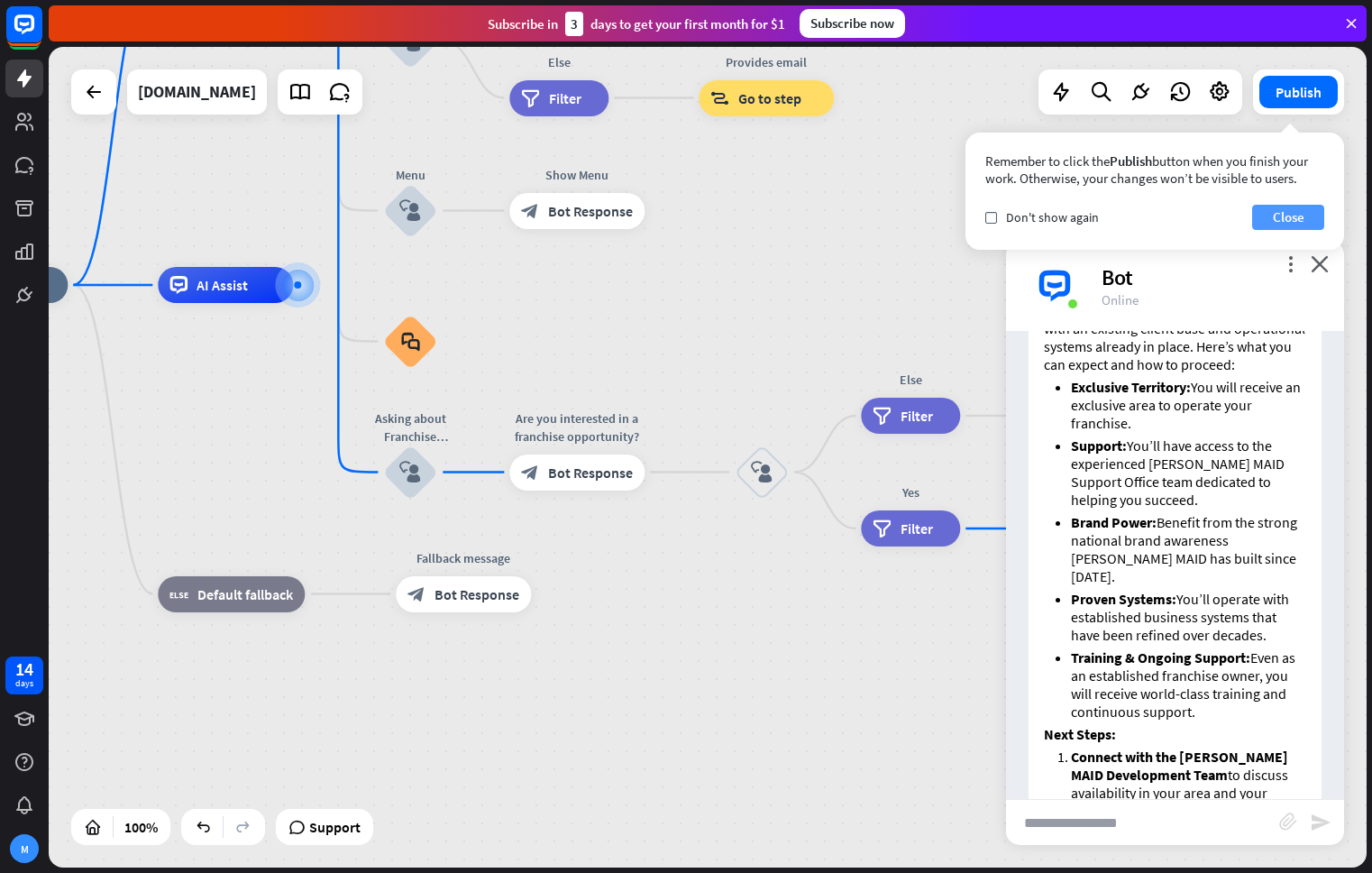
click at [1269, 225] on button "Close" at bounding box center [1288, 217] width 72 height 25
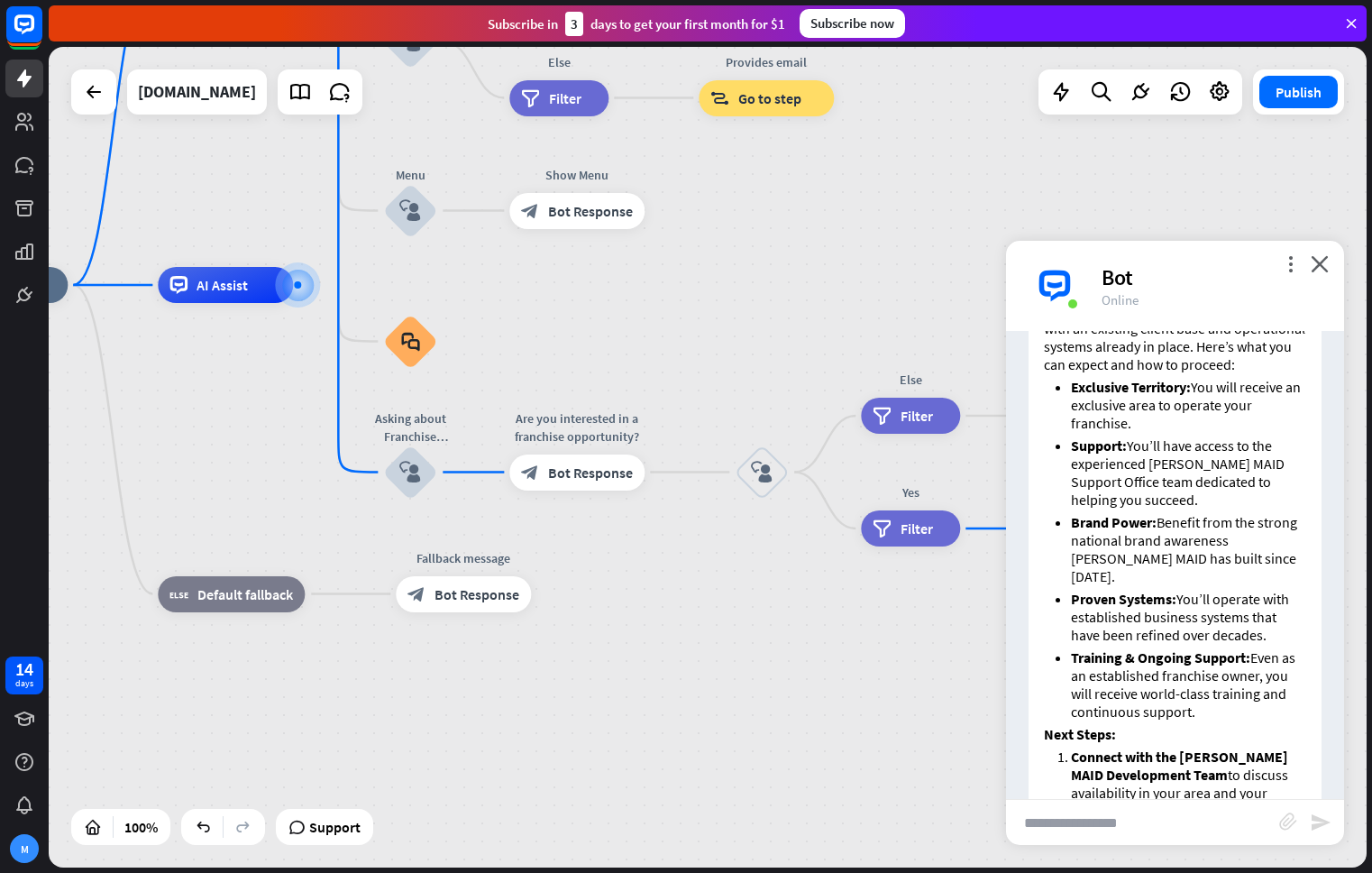
drag, startPoint x: 1123, startPoint y: 276, endPoint x: 1157, endPoint y: 273, distance: 34.1
click at [1123, 276] on div "Bot" at bounding box center [1212, 277] width 221 height 28
click at [1282, 269] on icon "more_vert" at bounding box center [1290, 264] width 18 height 18
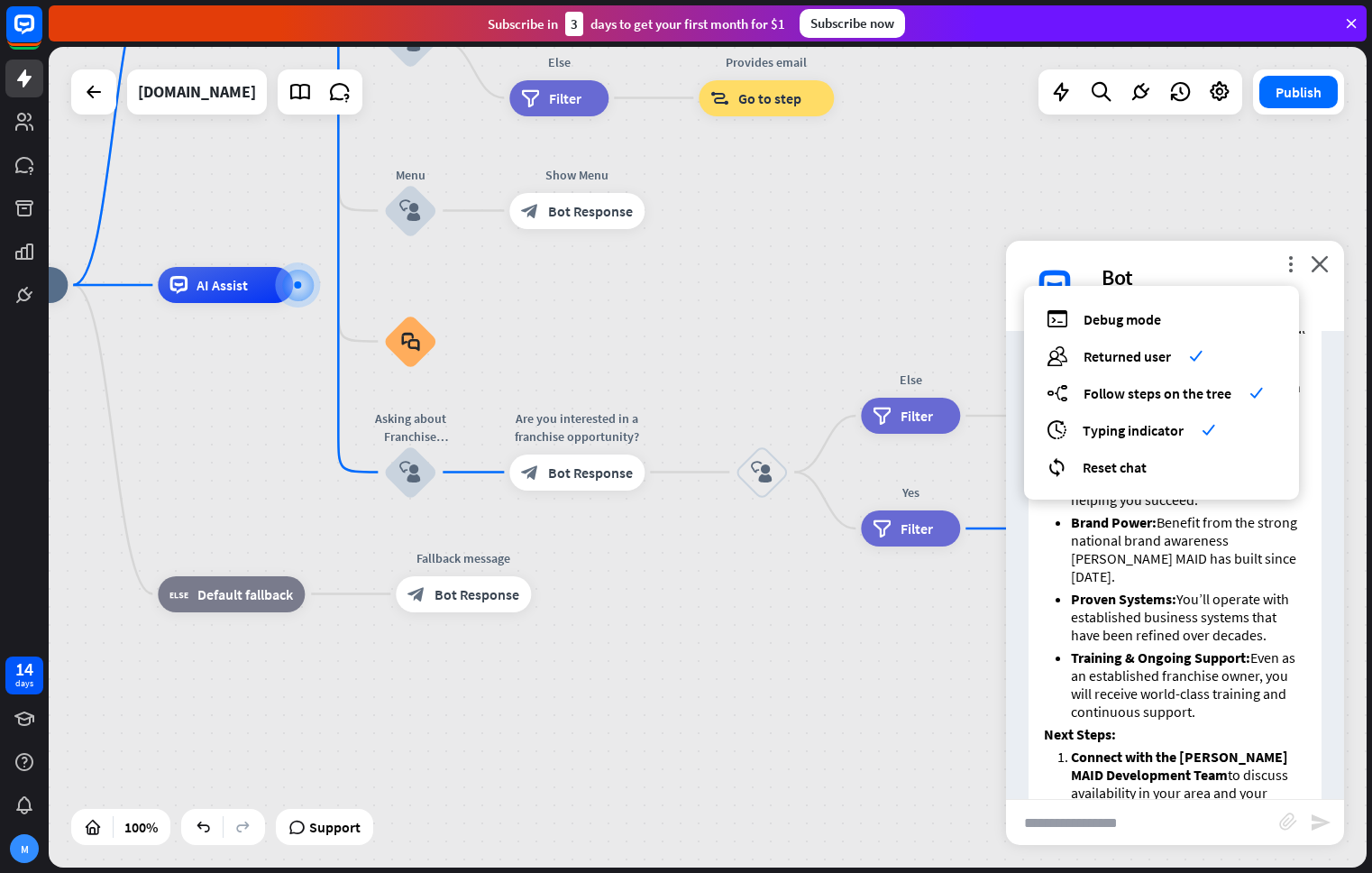
click at [1330, 267] on div "more_vert debug Debug mode users Returned user check builder_tree Follow steps …" at bounding box center [1175, 285] width 338 height 90
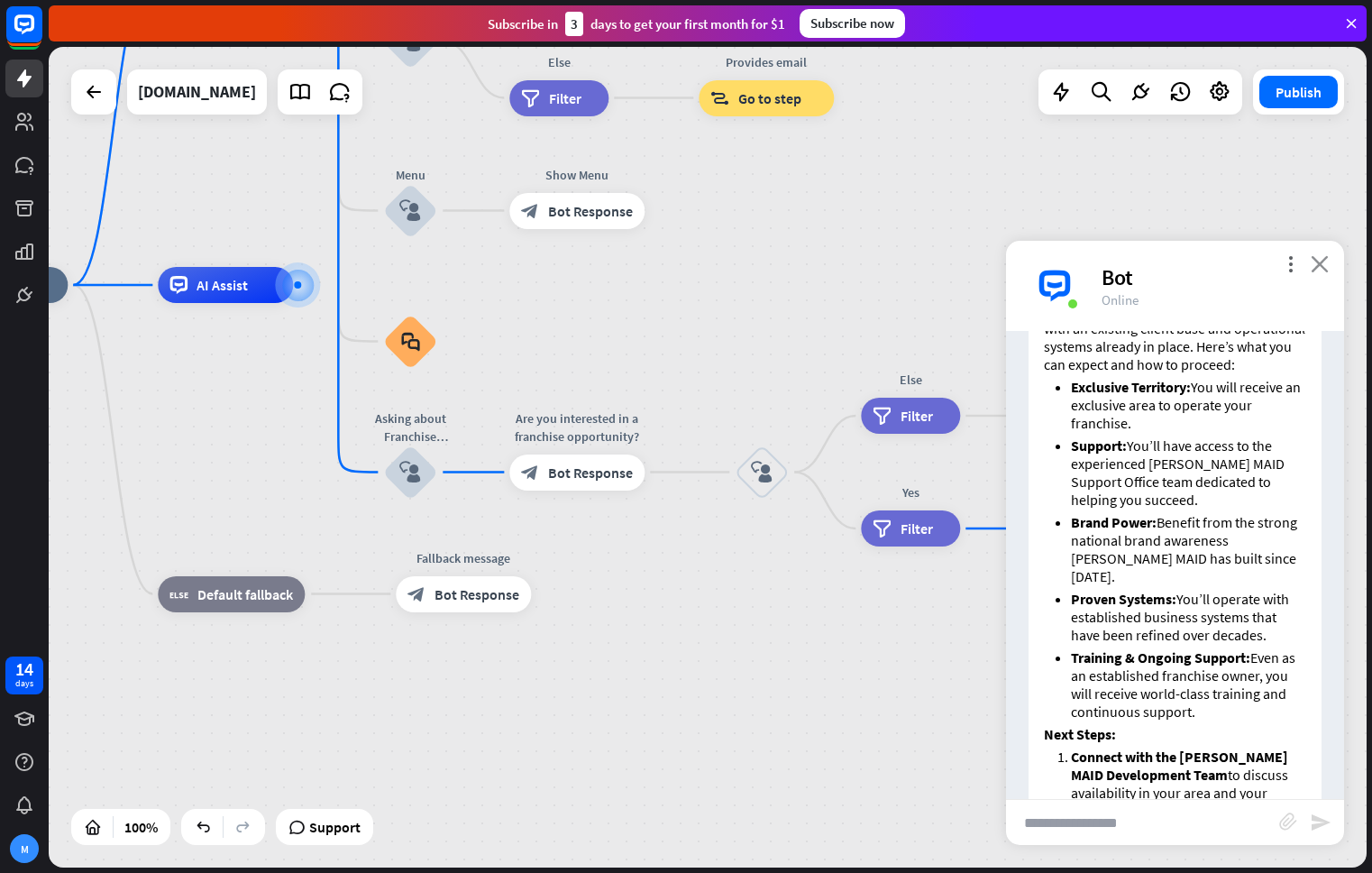
click at [1320, 266] on icon "close" at bounding box center [1319, 264] width 18 height 18
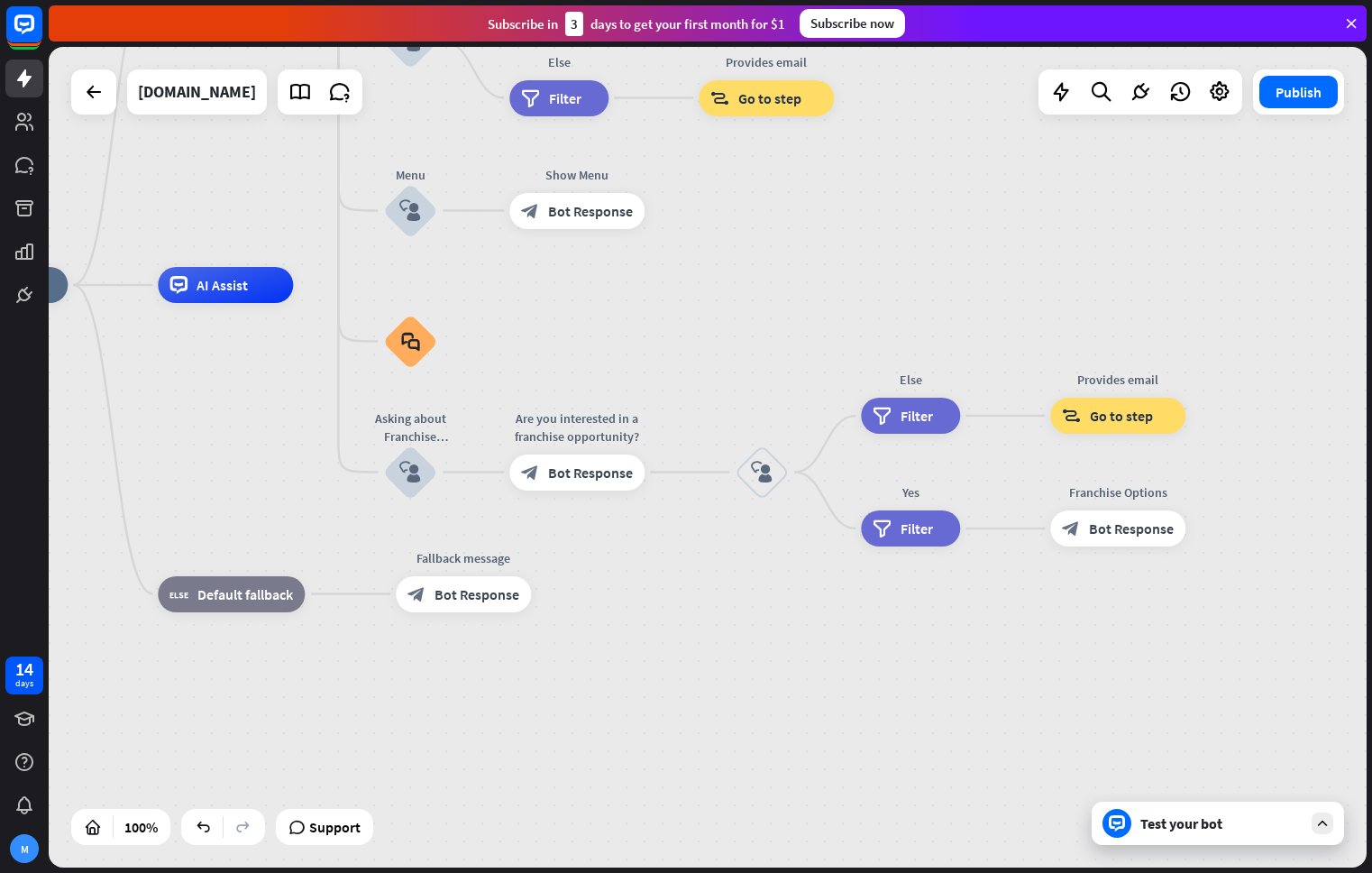
click at [1213, 110] on div at bounding box center [1139, 92] width 203 height 45
click at [1213, 105] on div at bounding box center [1219, 92] width 36 height 36
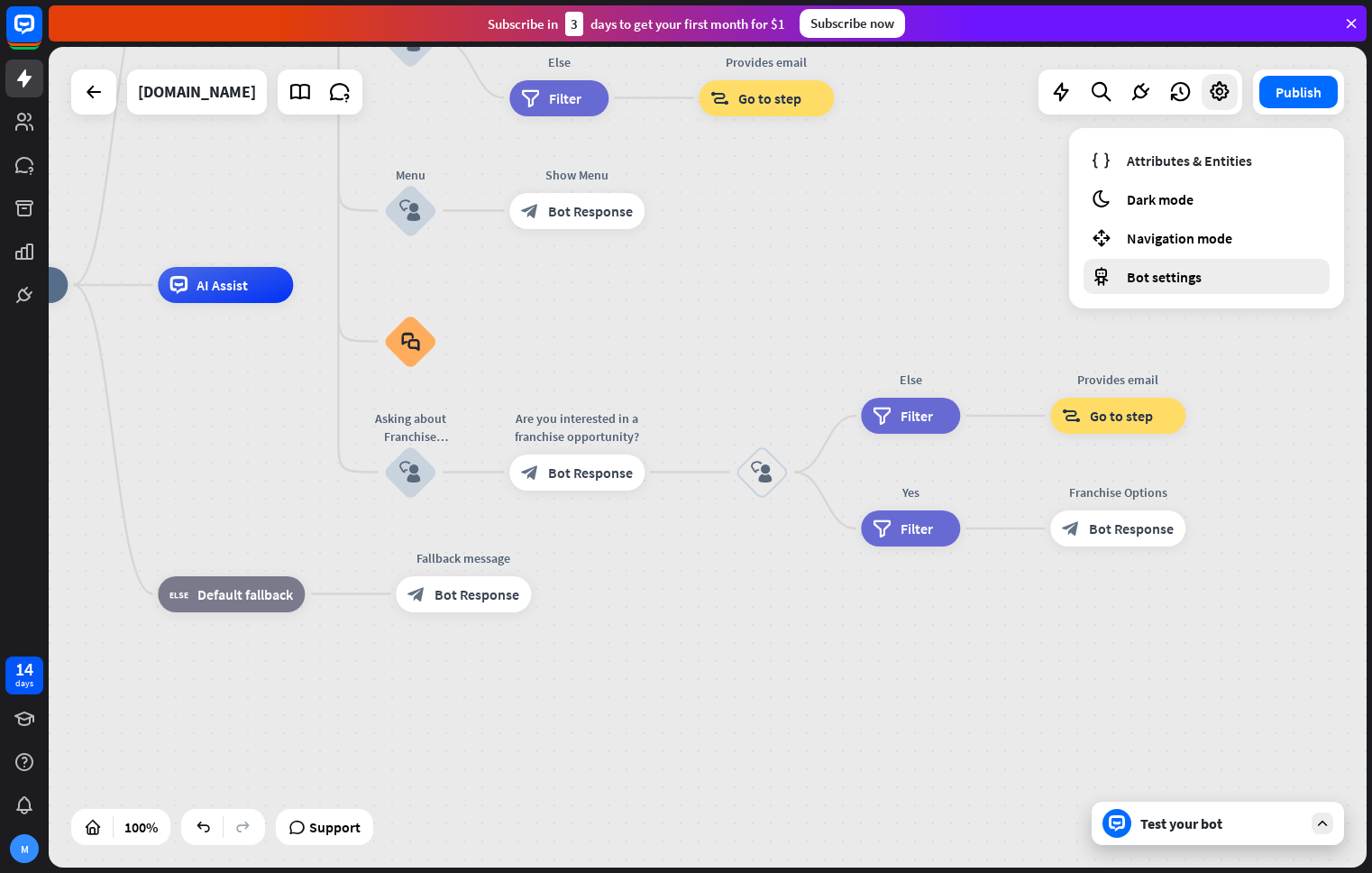
click at [1207, 278] on div "Bot settings" at bounding box center [1207, 277] width 246 height 35
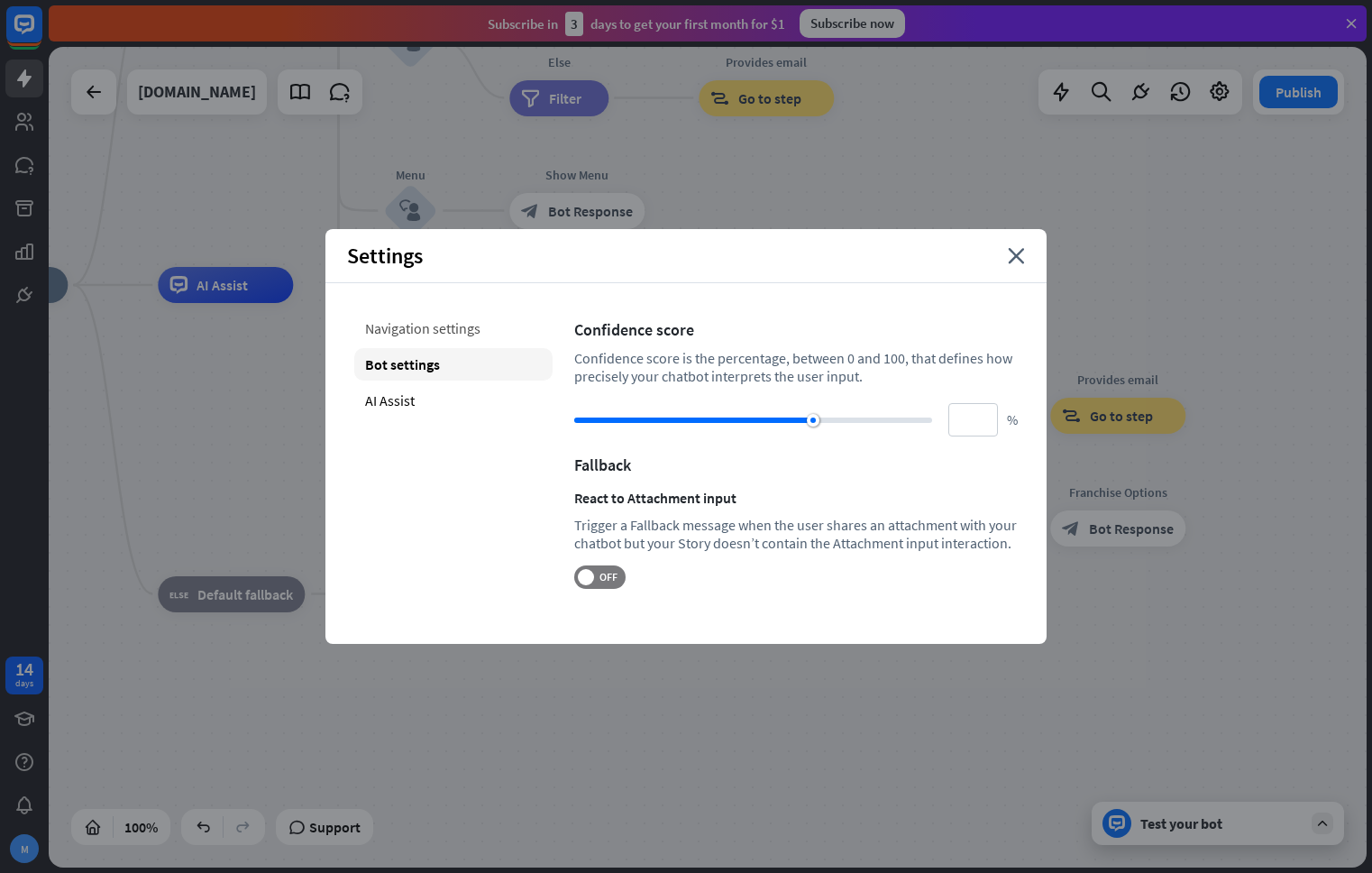
click at [432, 326] on div "Navigation settings" at bounding box center [452, 327] width 198 height 32
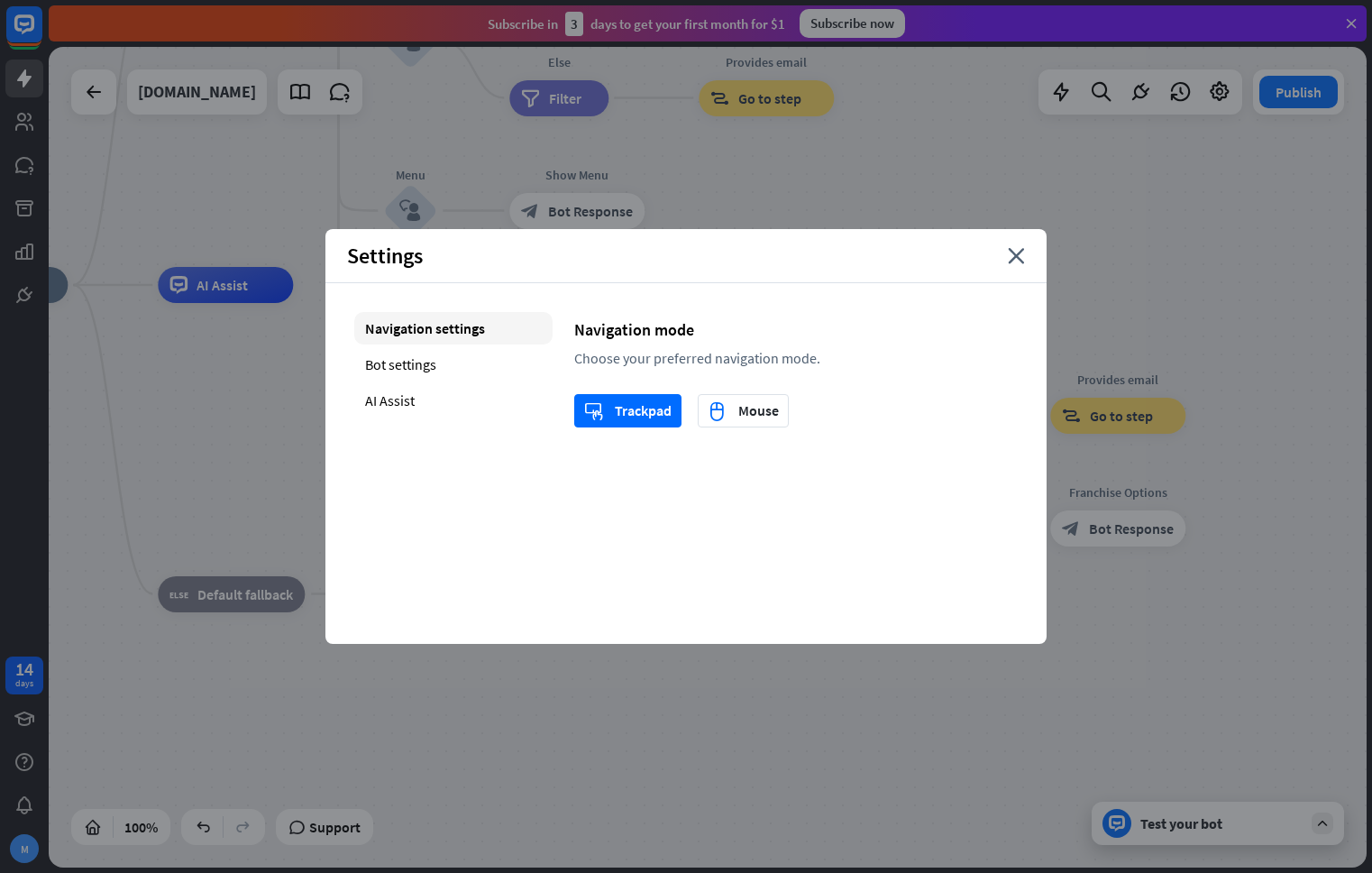
click at [429, 346] on div "Navigation settings Bot settings AI Assist" at bounding box center [452, 370] width 198 height 115
click at [423, 366] on div "Bot settings" at bounding box center [452, 364] width 198 height 32
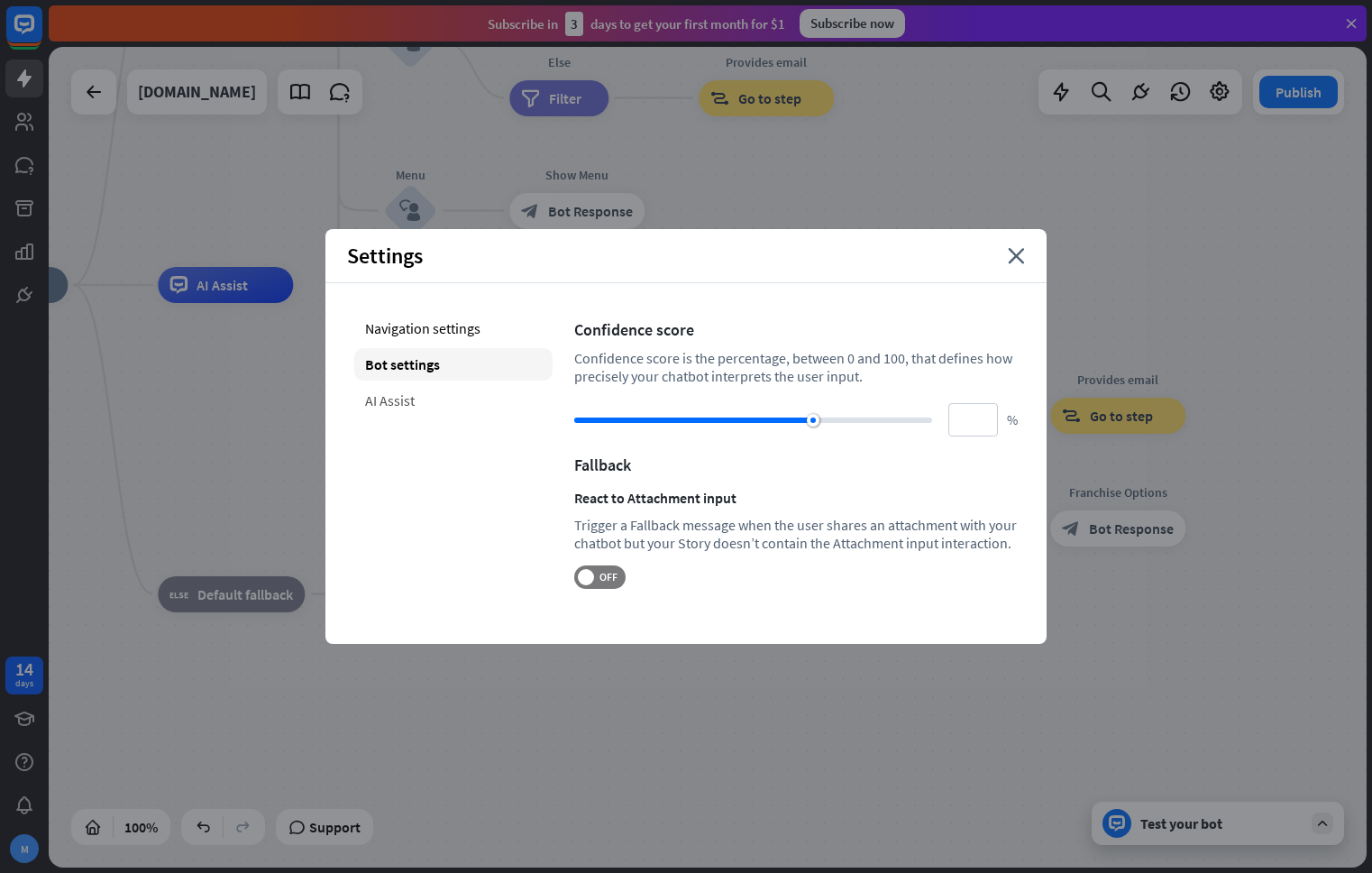
click at [416, 400] on div "AI Assist" at bounding box center [452, 400] width 198 height 32
type input "**"
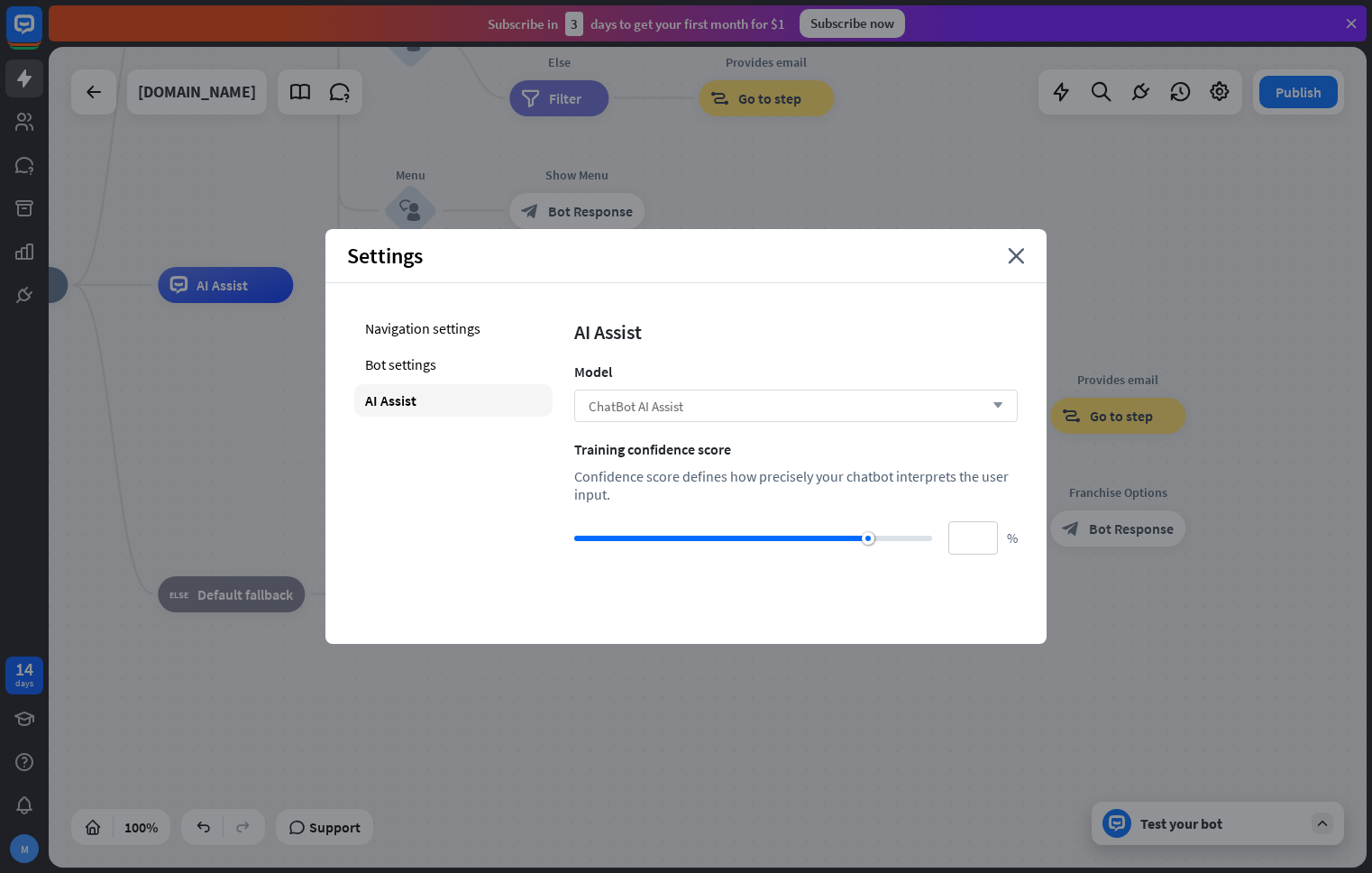
click at [688, 397] on div "ChatBot AI Assist arrow_down" at bounding box center [795, 405] width 444 height 32
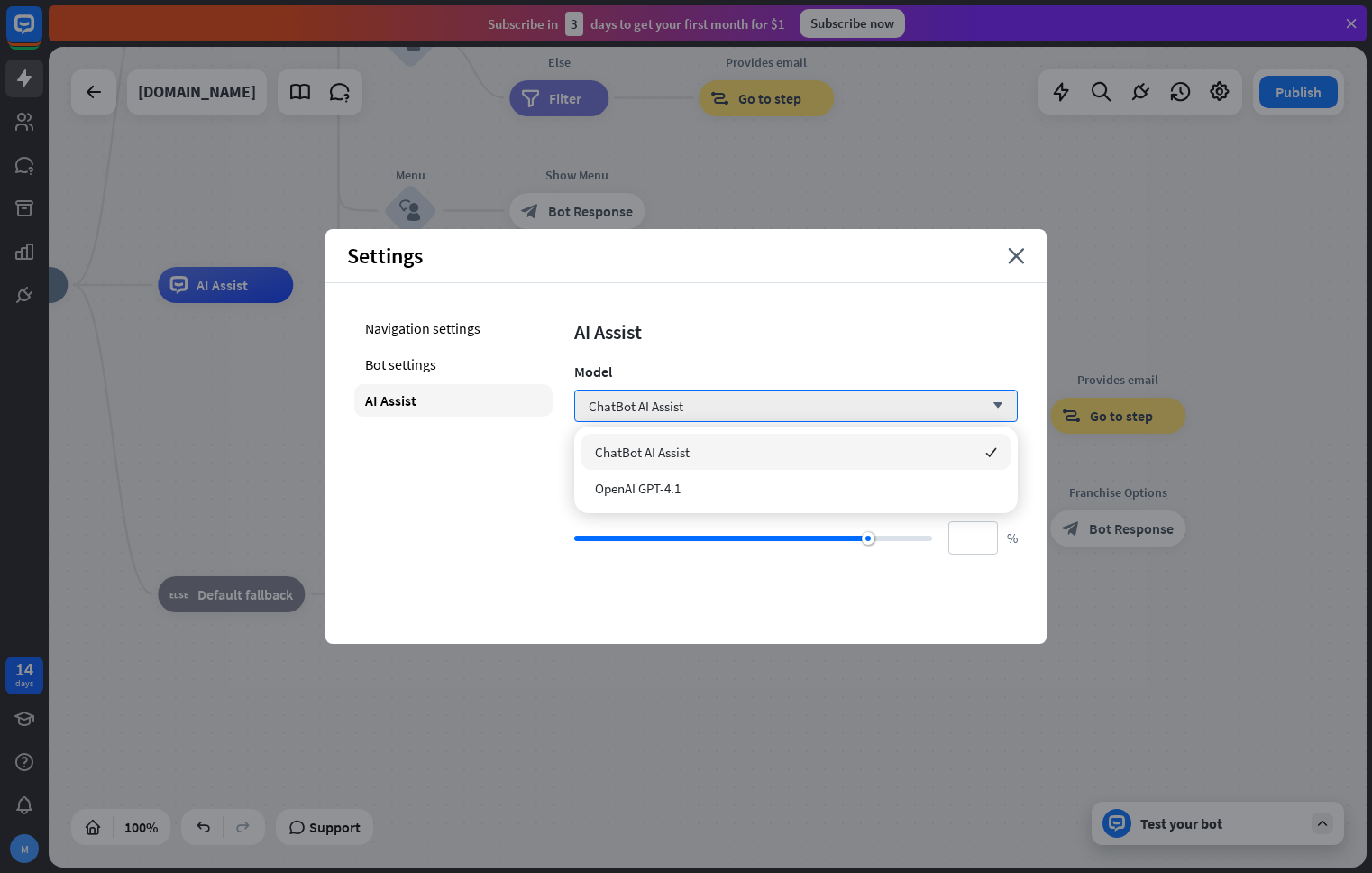
click at [751, 343] on div "AI Assist" at bounding box center [795, 331] width 444 height 25
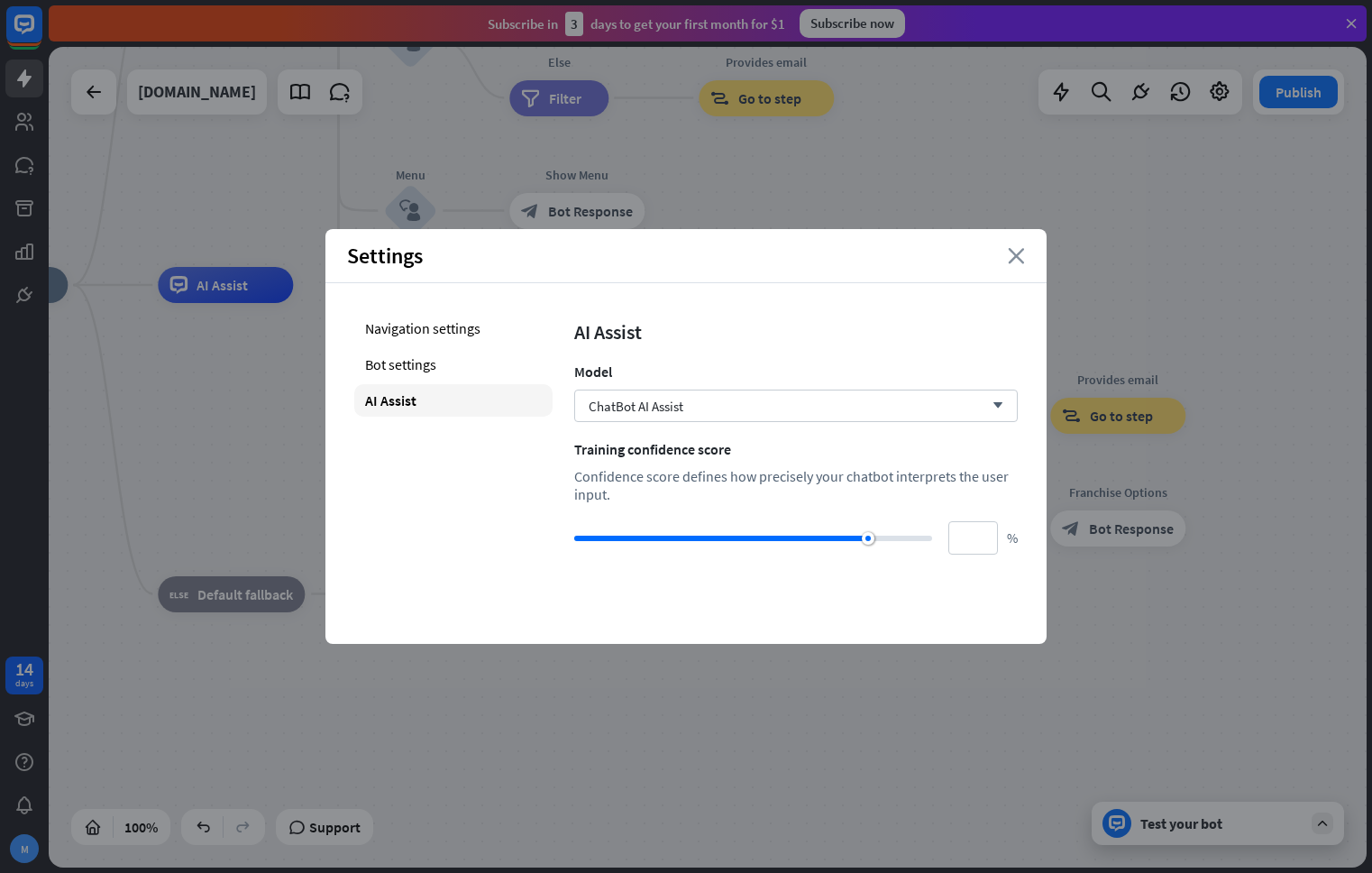
click at [1015, 252] on icon "close" at bounding box center [1016, 256] width 18 height 17
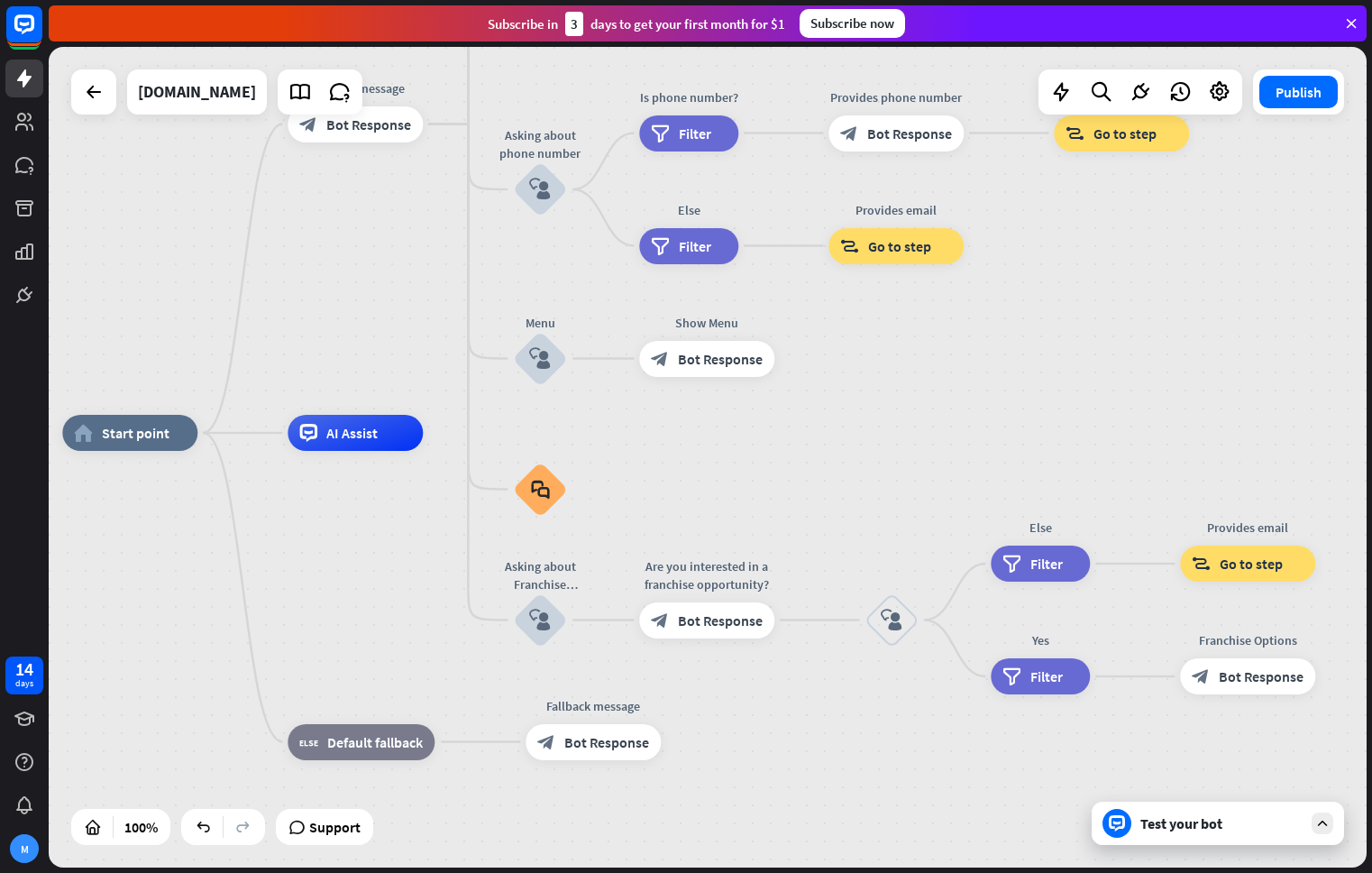
drag, startPoint x: 705, startPoint y: 370, endPoint x: 835, endPoint y: 517, distance: 196.2
click at [835, 517] on div "home_2 Start point Welcome message block_bot_response Bot Response About us blo…" at bounding box center [721, 843] width 1317 height 820
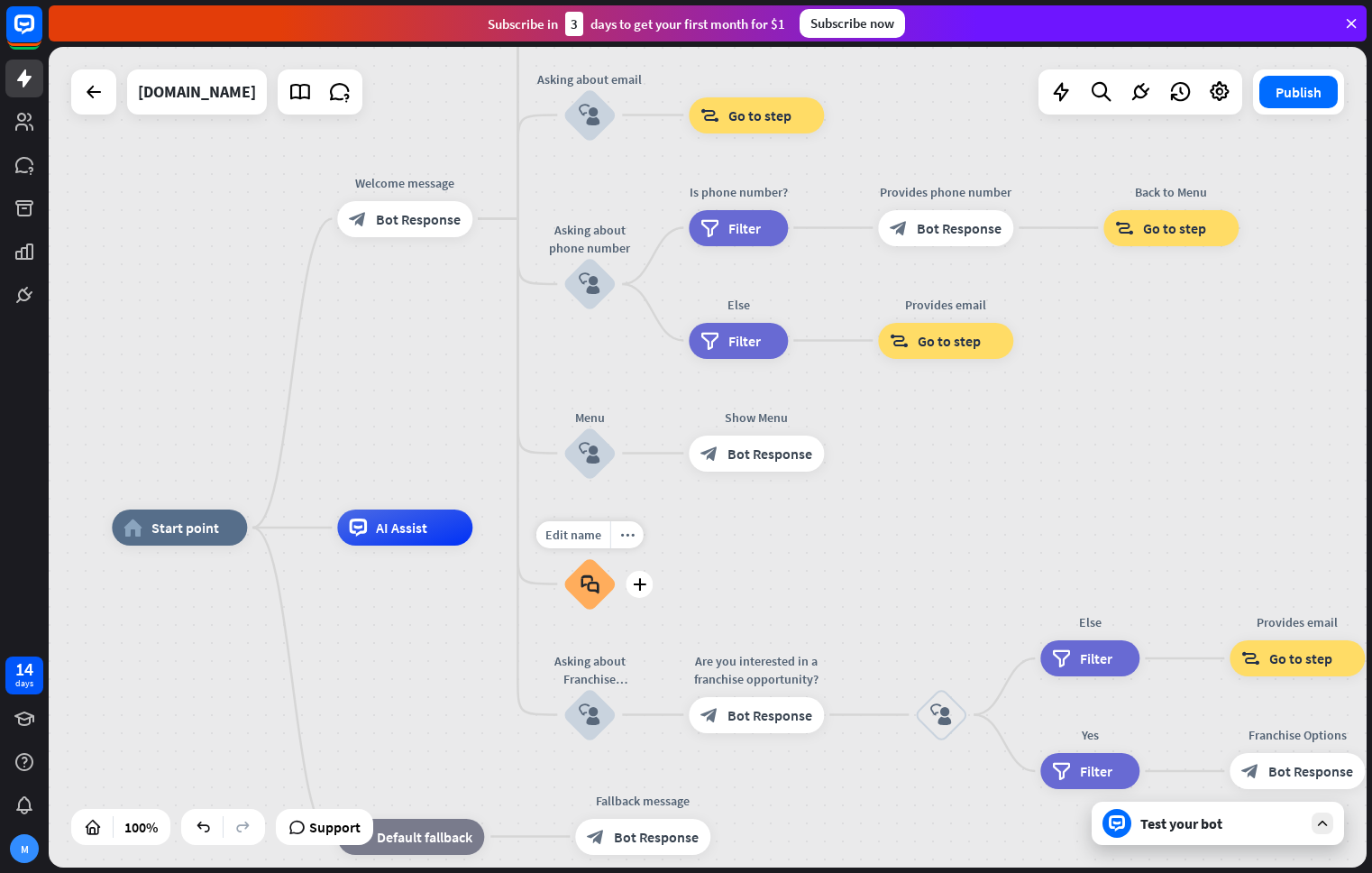
click at [596, 597] on div "block_faq" at bounding box center [588, 584] width 54 height 54
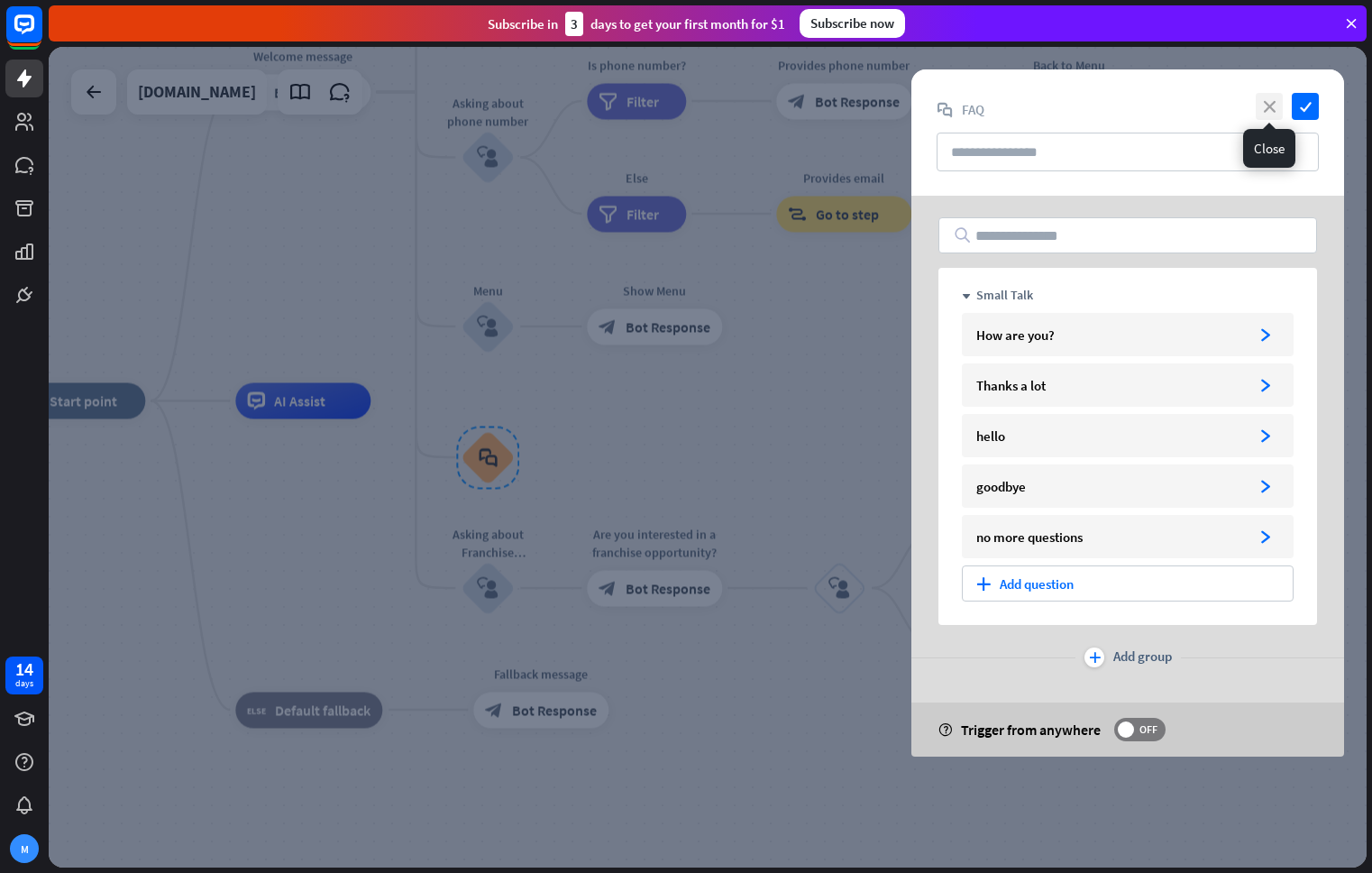
click at [1278, 111] on icon "close" at bounding box center [1269, 107] width 27 height 27
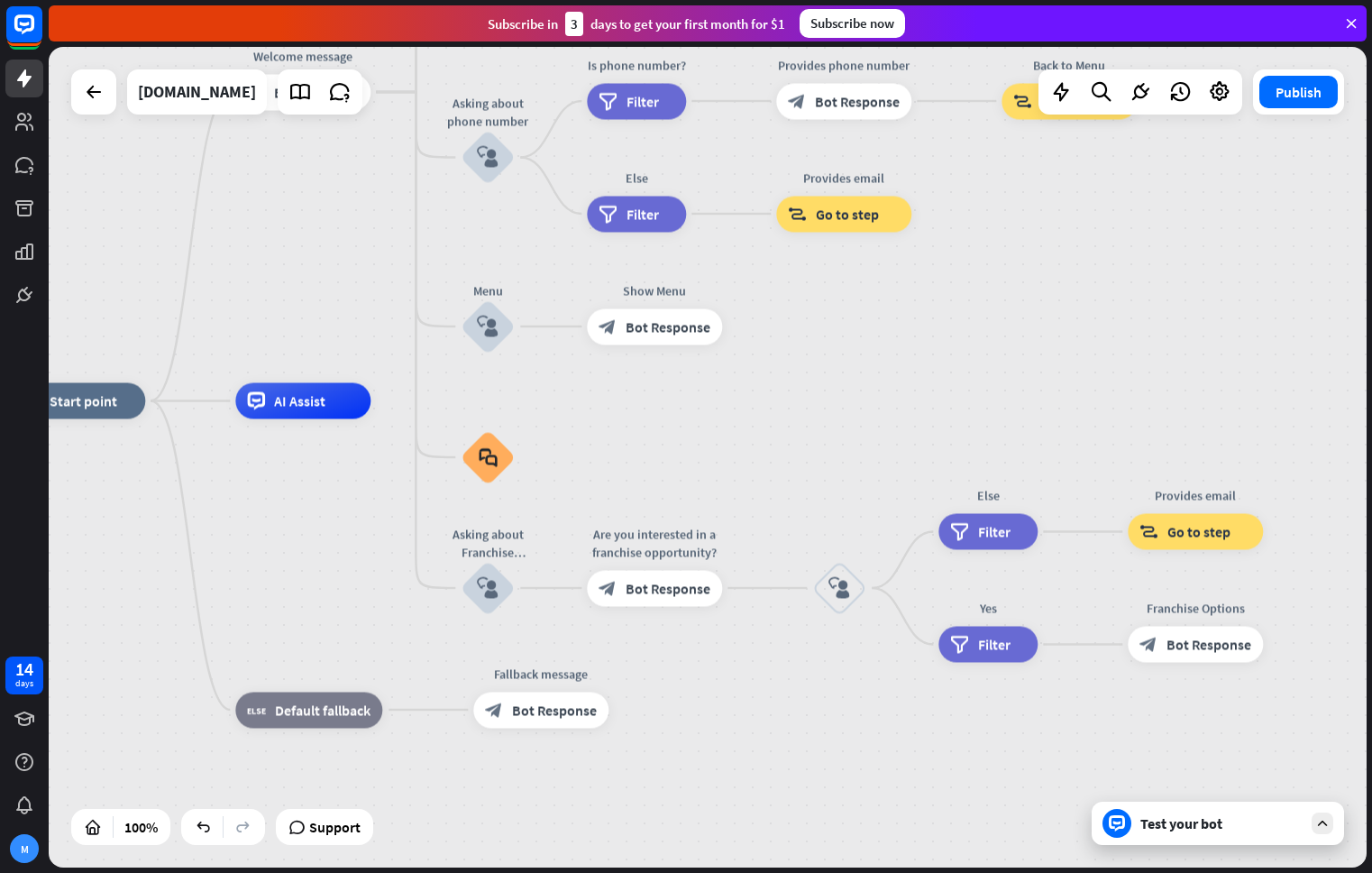
click at [1244, 840] on div "Test your bot" at bounding box center [1218, 823] width 252 height 43
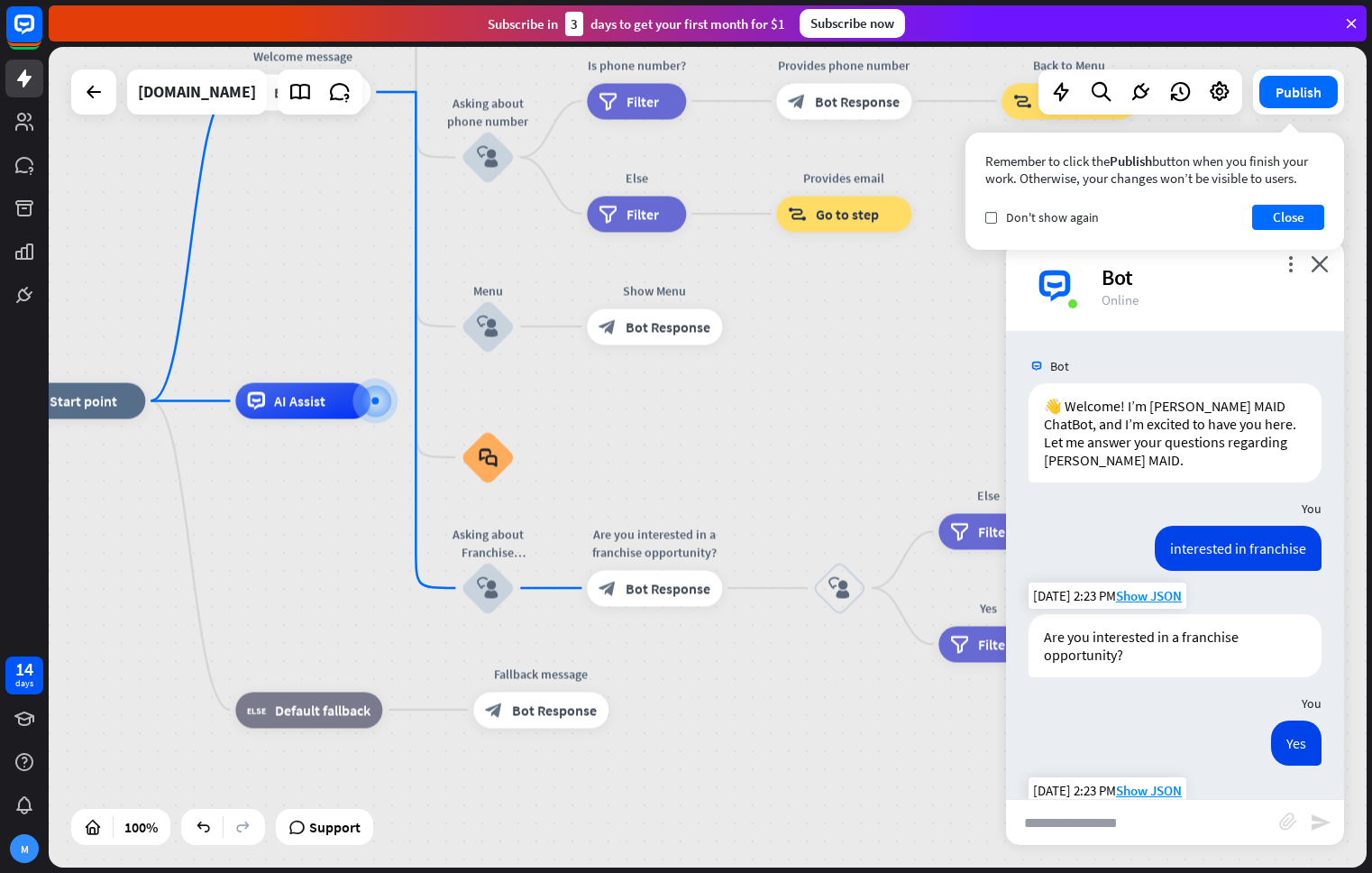
click at [1163, 819] on input "text" at bounding box center [1141, 822] width 273 height 45
type input "**********"
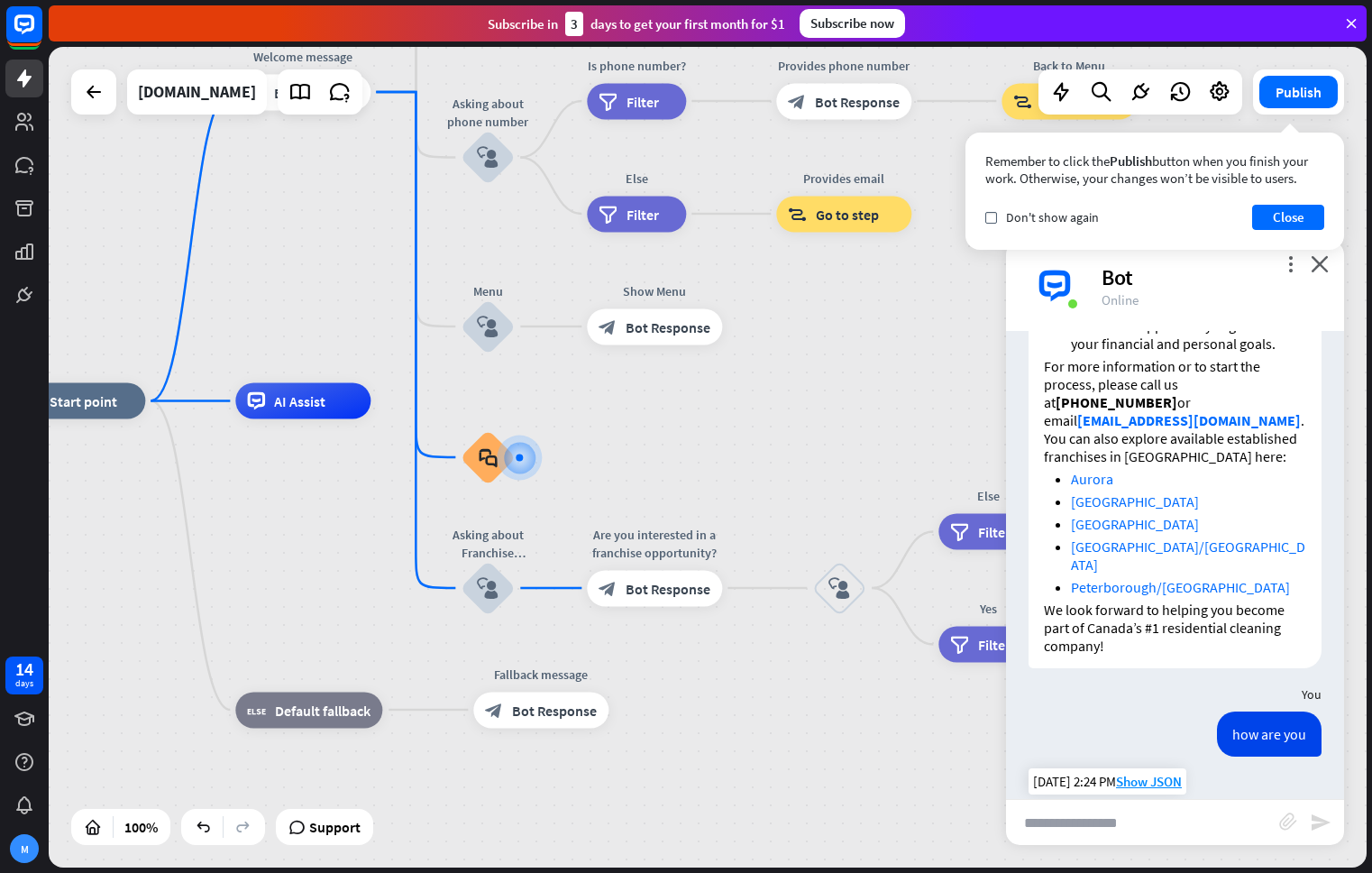
scroll to position [1391, 0]
click at [1203, 817] on input "text" at bounding box center [1141, 822] width 273 height 45
type input "**********"
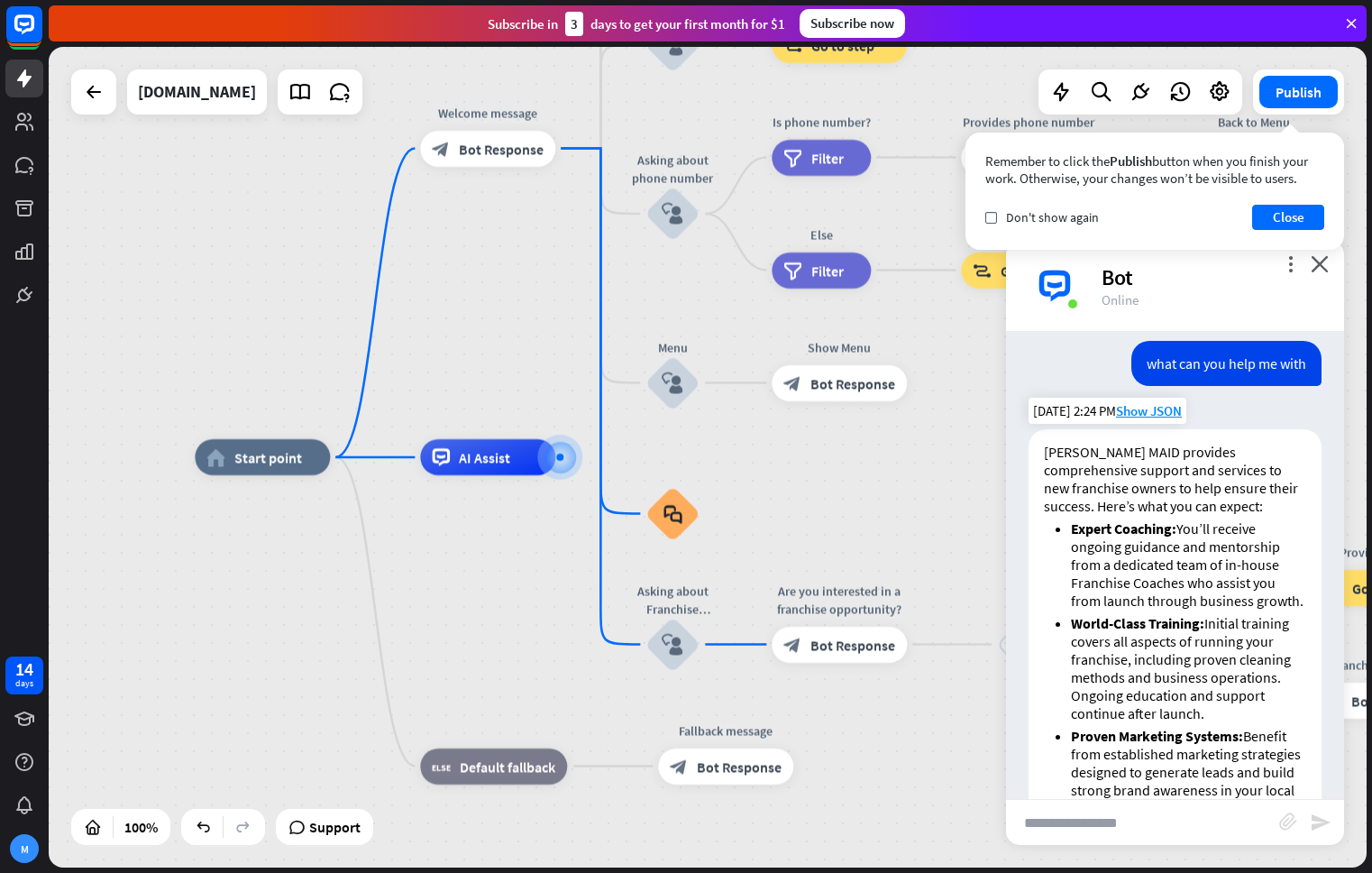
scroll to position [2416, 0]
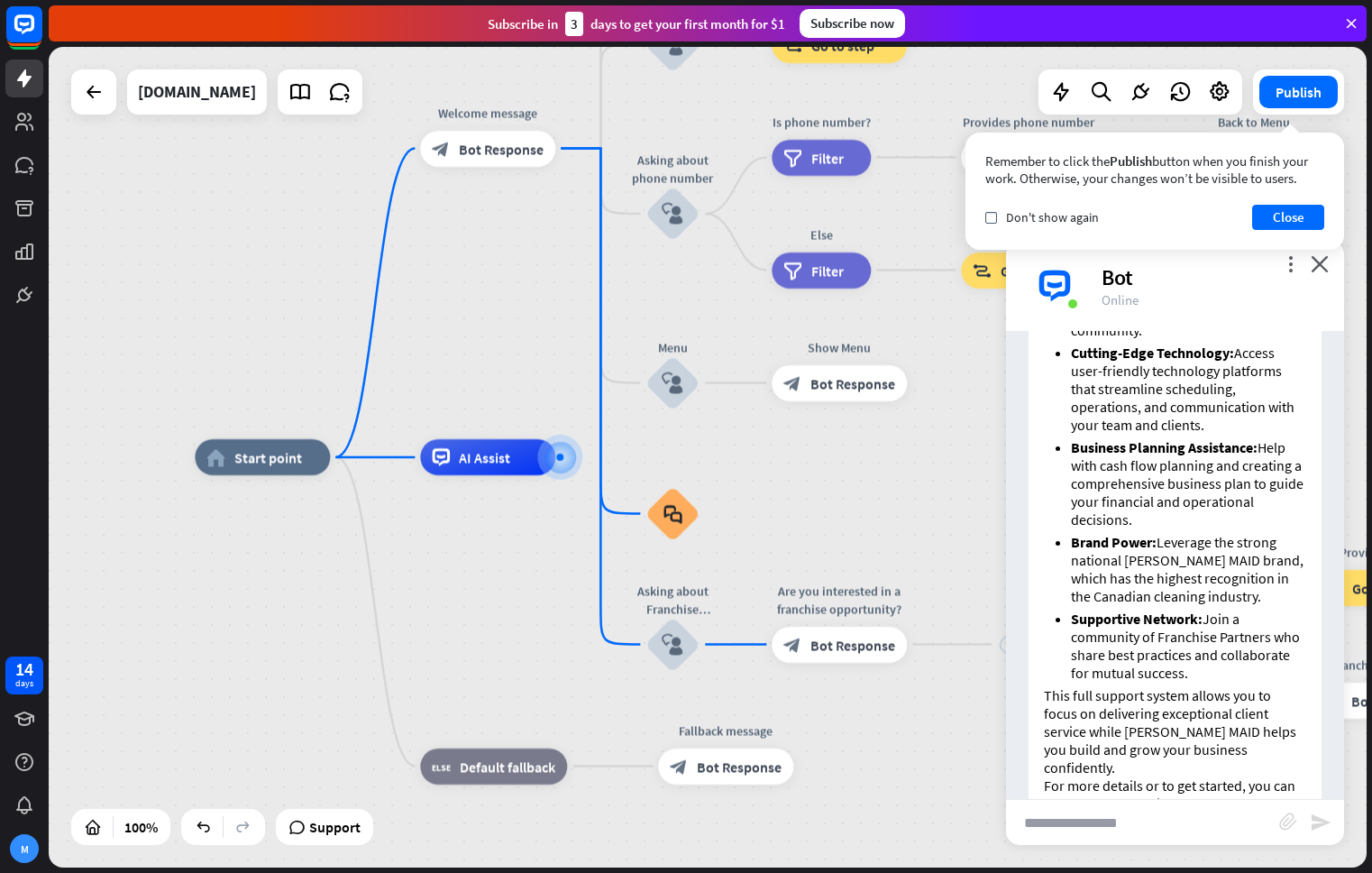
drag, startPoint x: 1295, startPoint y: 750, endPoint x: 1028, endPoint y: 747, distance: 267.0
click at [1028, 747] on div "[PERSON_NAME] MAID provides comprehensive support and services to new franchise…" at bounding box center [1175, 406] width 293 height 910
copy link "[EMAIL_ADDRESS][DOMAIN_NAME]"
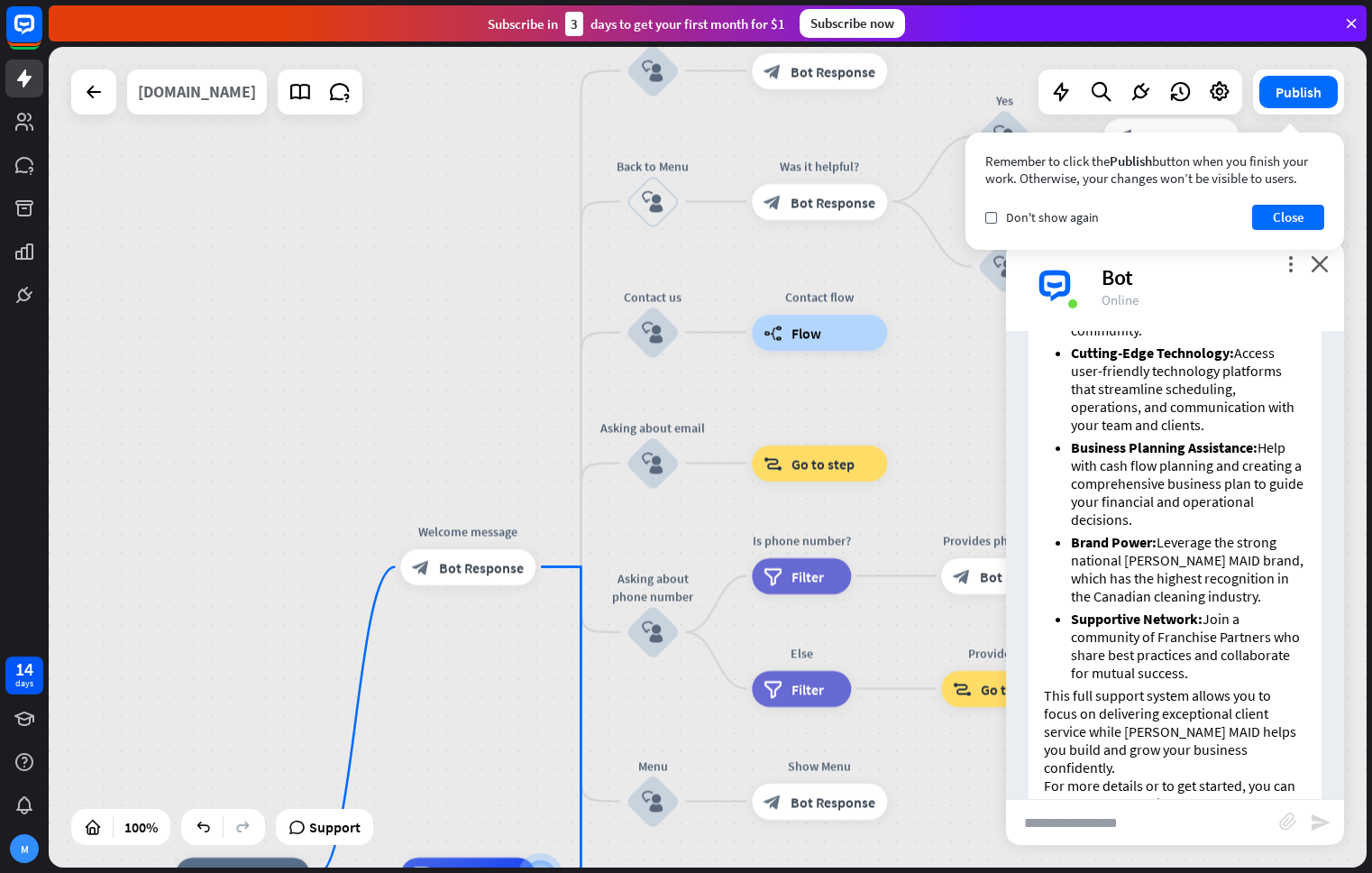
click at [205, 91] on div "[DOMAIN_NAME]" at bounding box center [196, 92] width 118 height 45
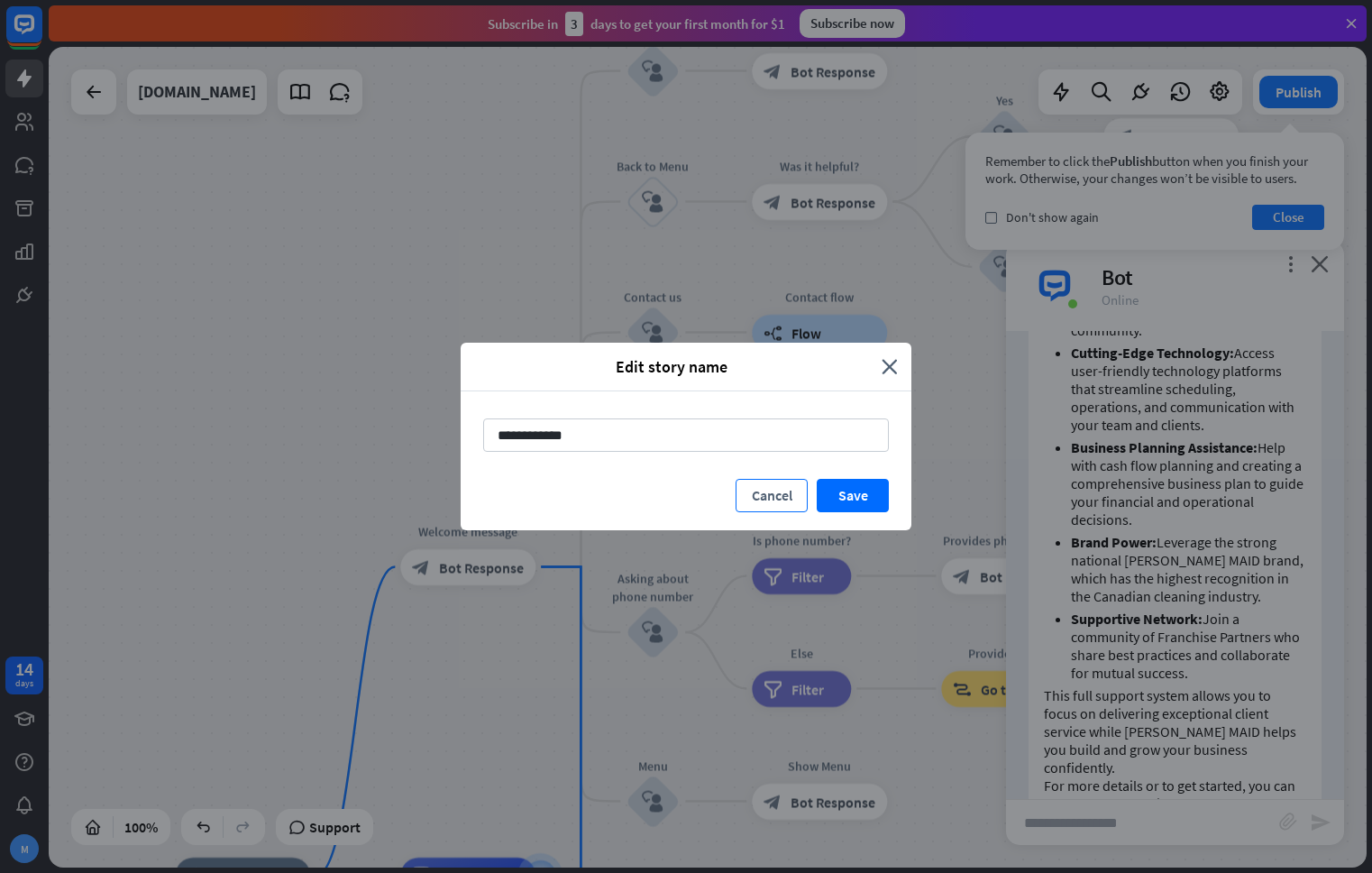
click at [769, 494] on button "Cancel" at bounding box center [772, 496] width 72 height 33
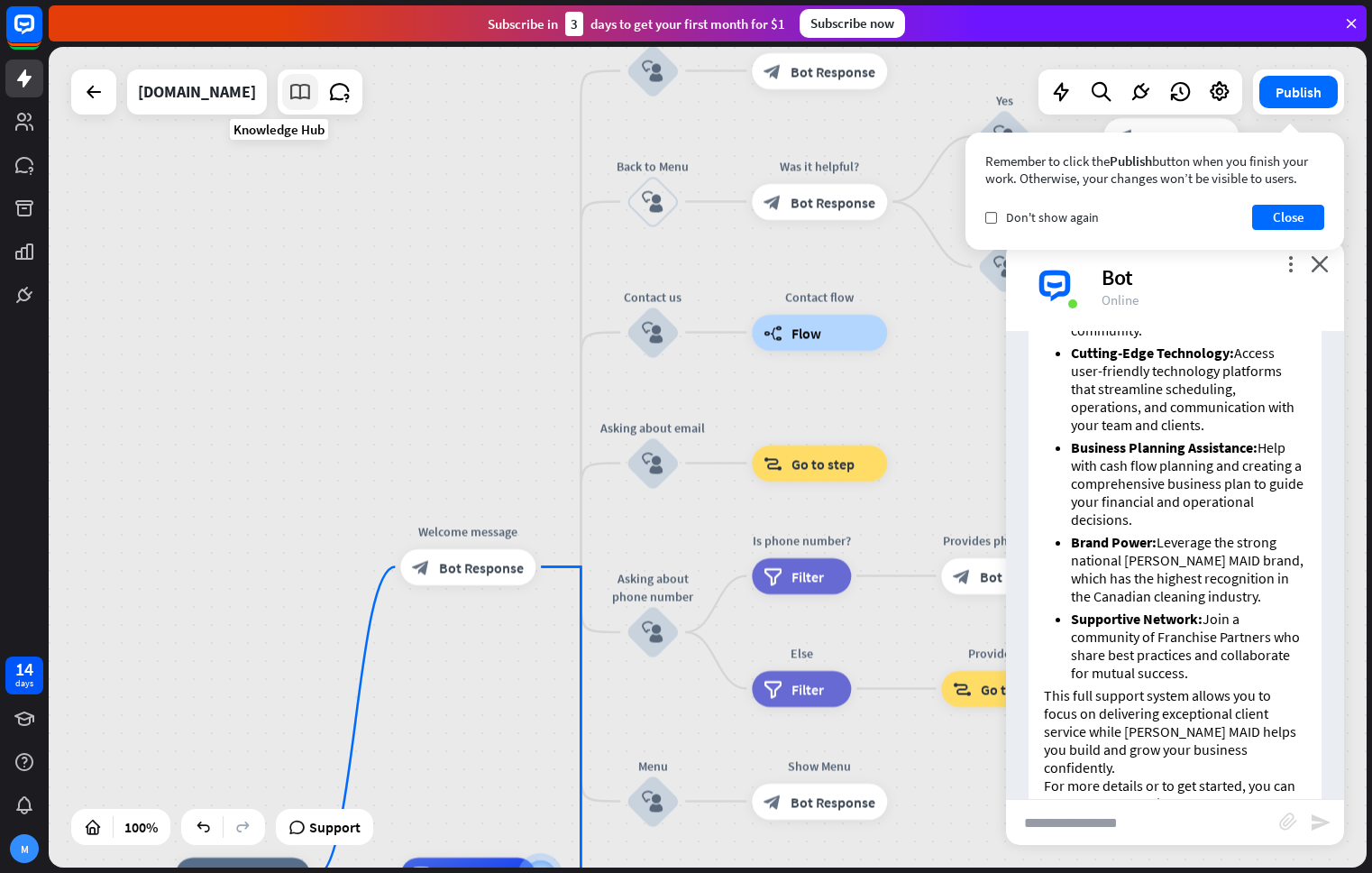
click at [288, 93] on icon at bounding box center [300, 92] width 23 height 23
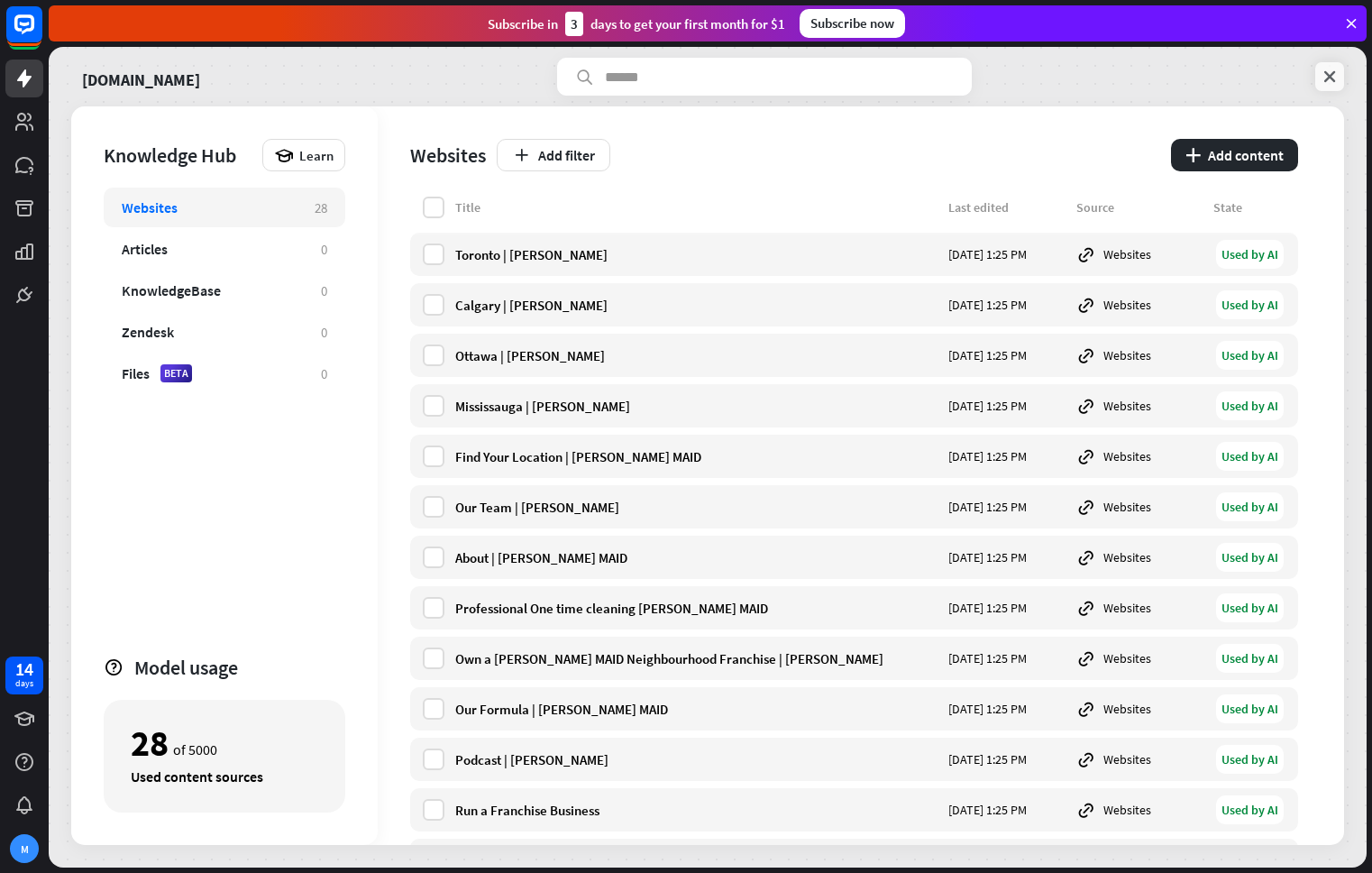
click at [1330, 69] on icon at bounding box center [1329, 76] width 18 height 18
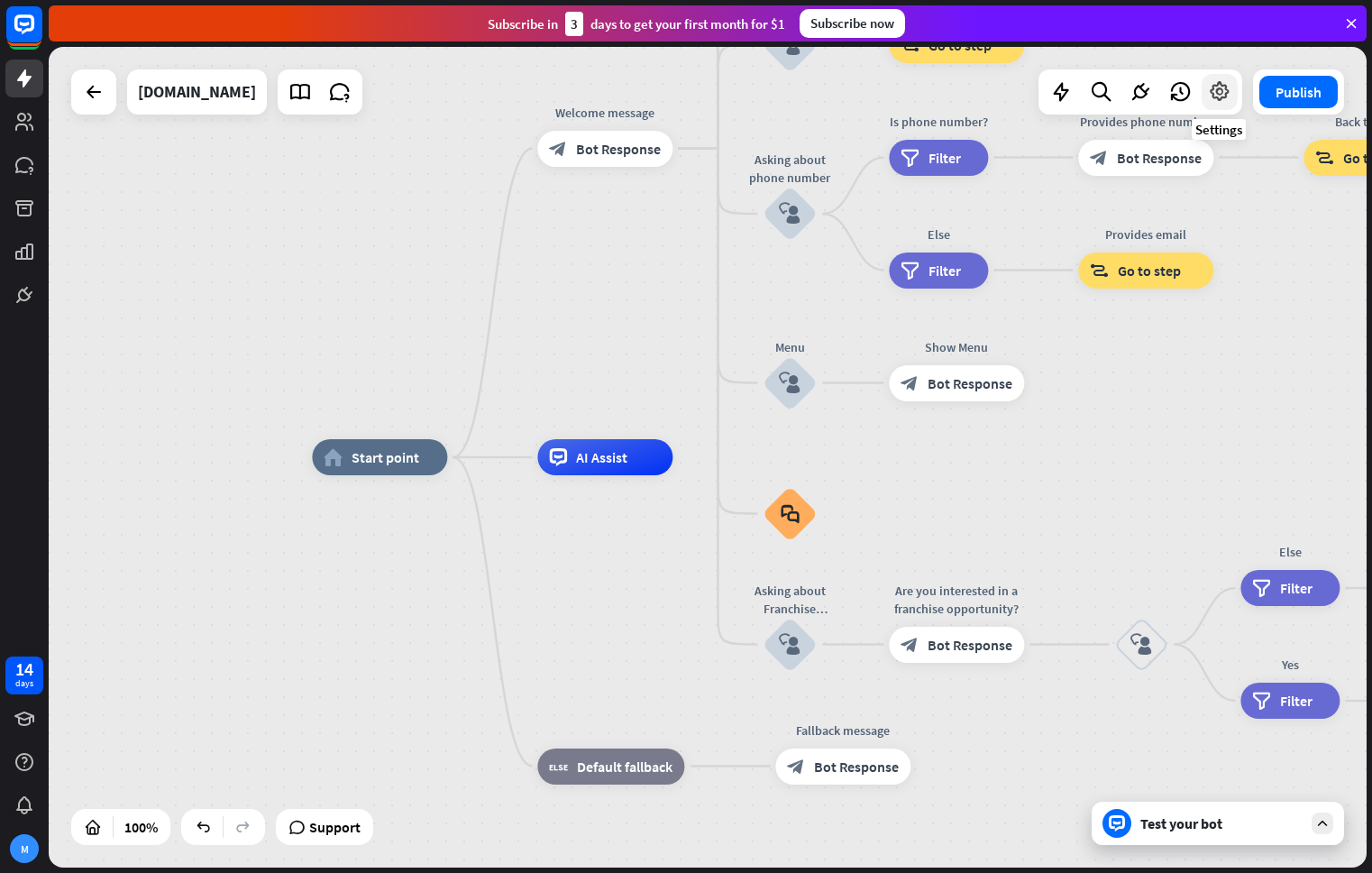
click at [1226, 94] on icon at bounding box center [1220, 92] width 23 height 23
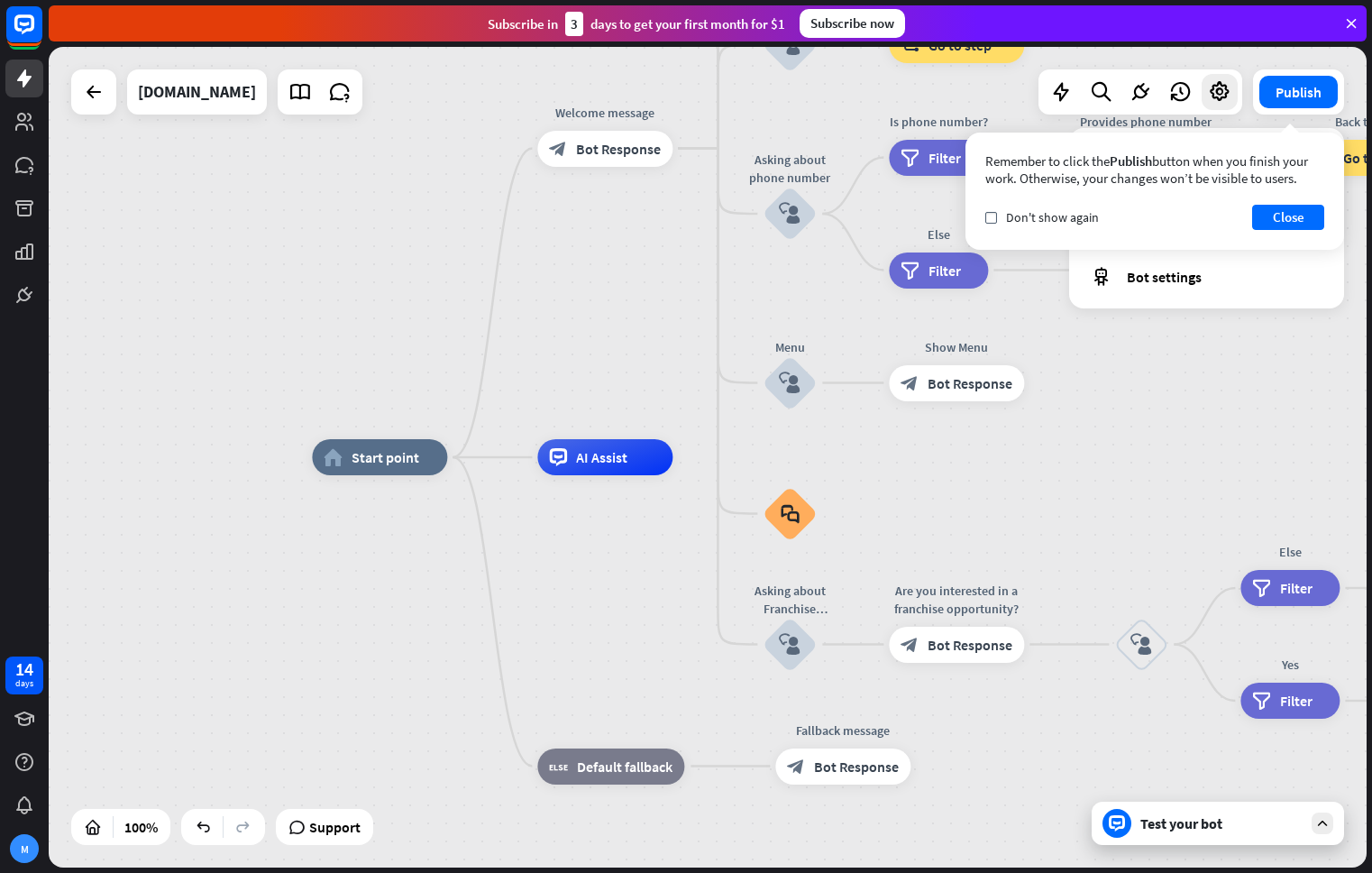
drag, startPoint x: 1308, startPoint y: 209, endPoint x: 1291, endPoint y: 203, distance: 18.0
click at [1308, 209] on button "Close" at bounding box center [1288, 217] width 72 height 25
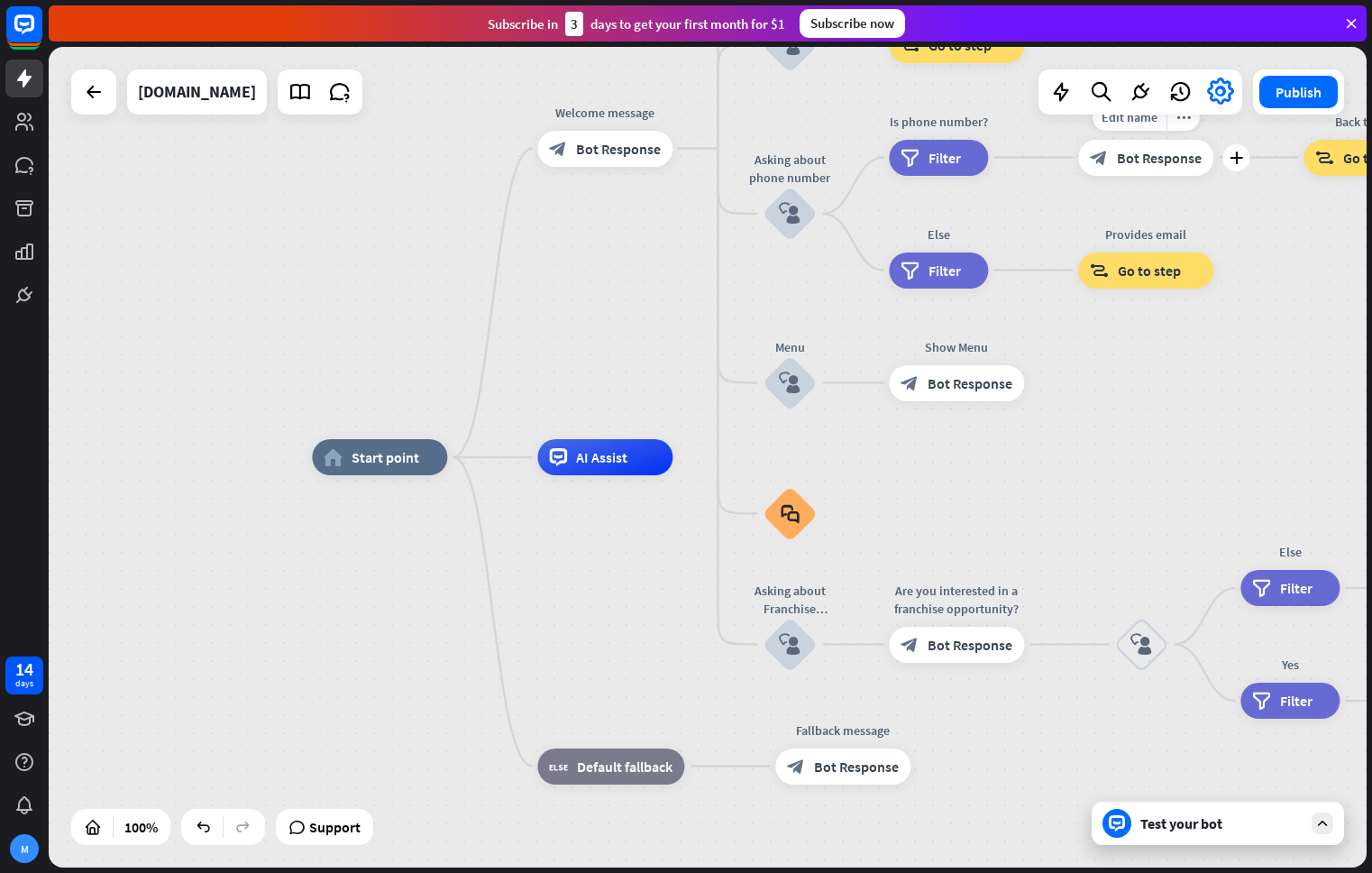
click at [1207, 159] on div "block_bot_response Bot Response" at bounding box center [1145, 157] width 135 height 36
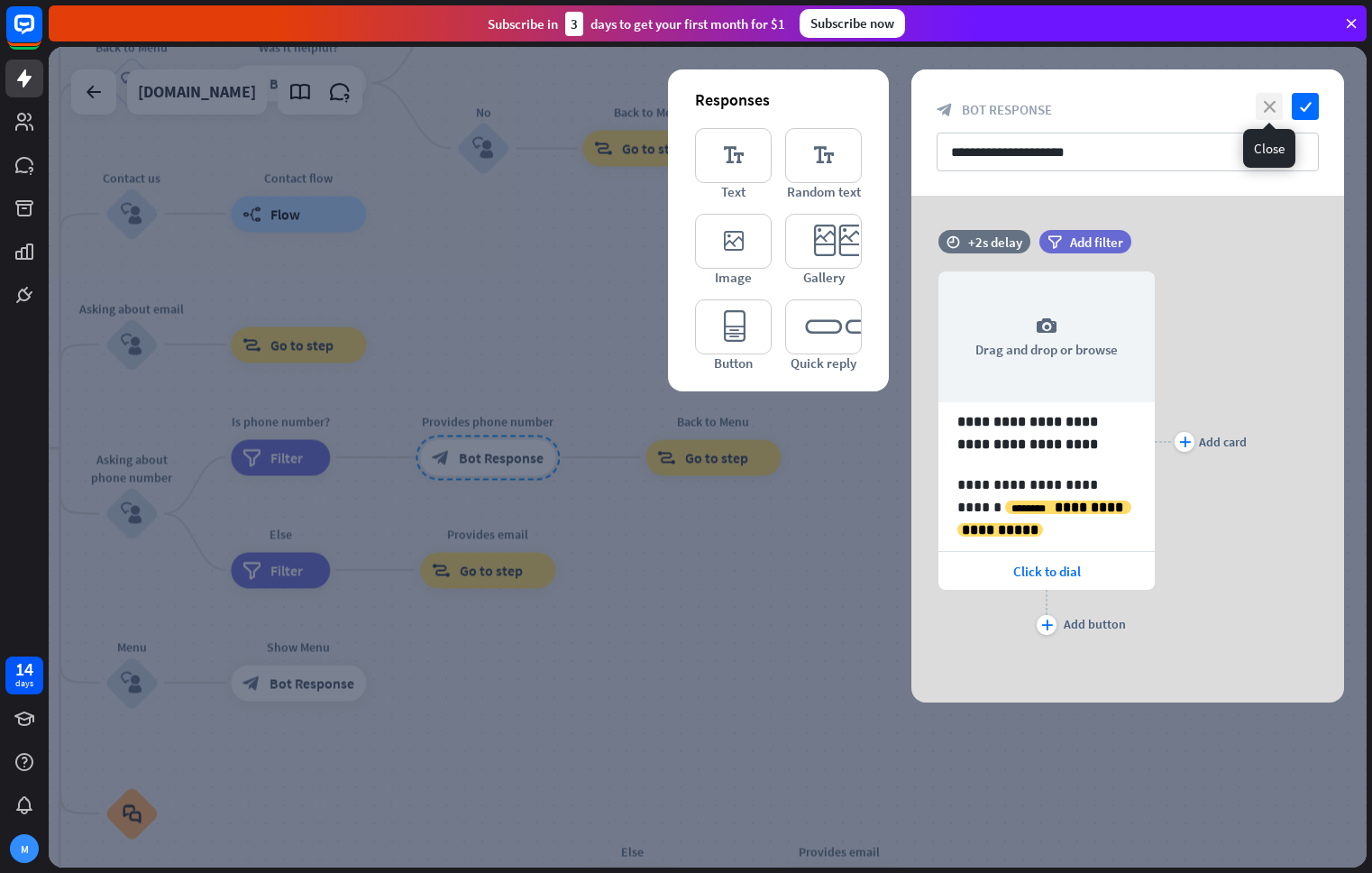
click at [1272, 106] on icon "close" at bounding box center [1269, 107] width 27 height 27
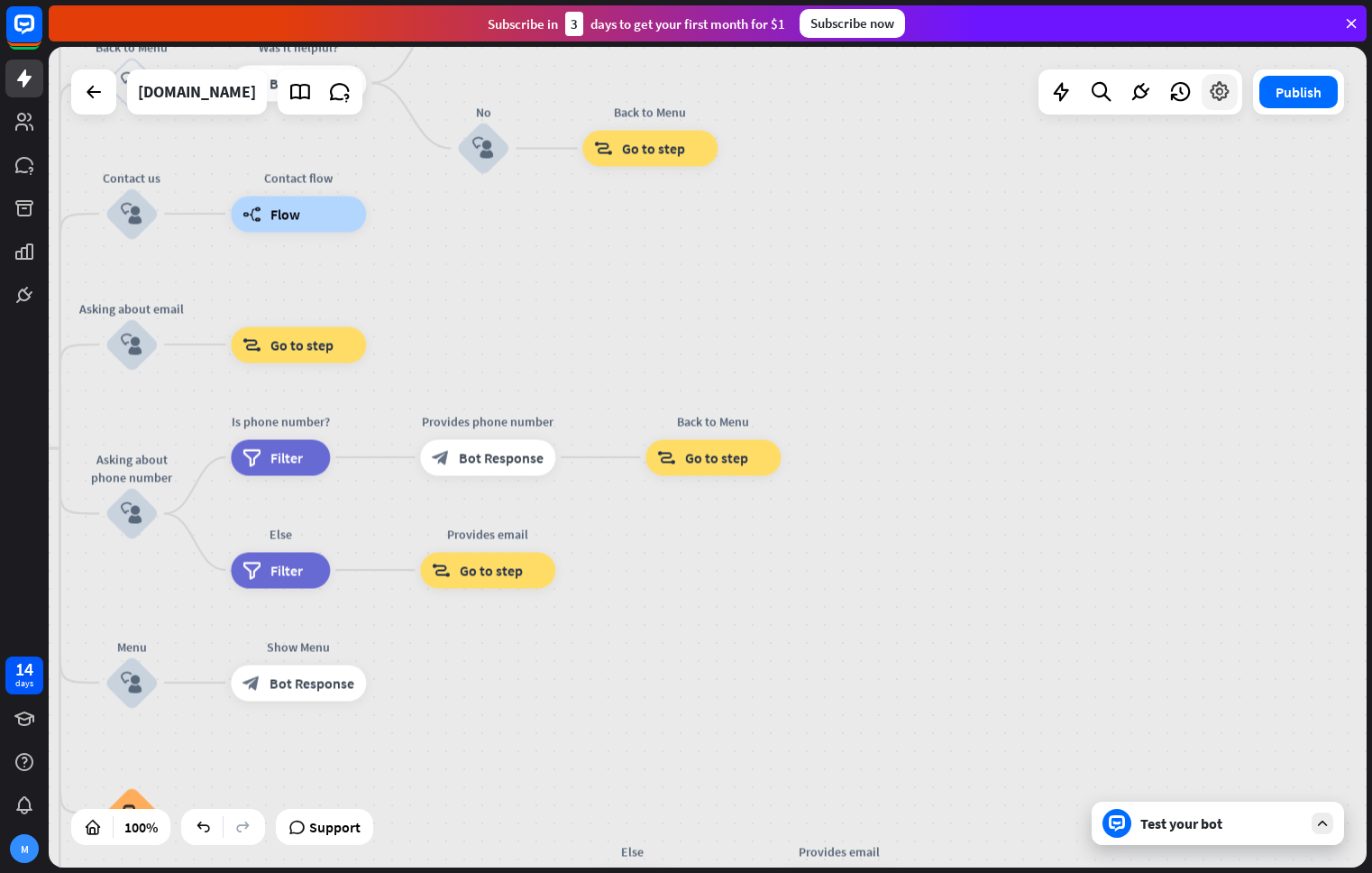
click at [1212, 97] on icon at bounding box center [1220, 92] width 23 height 23
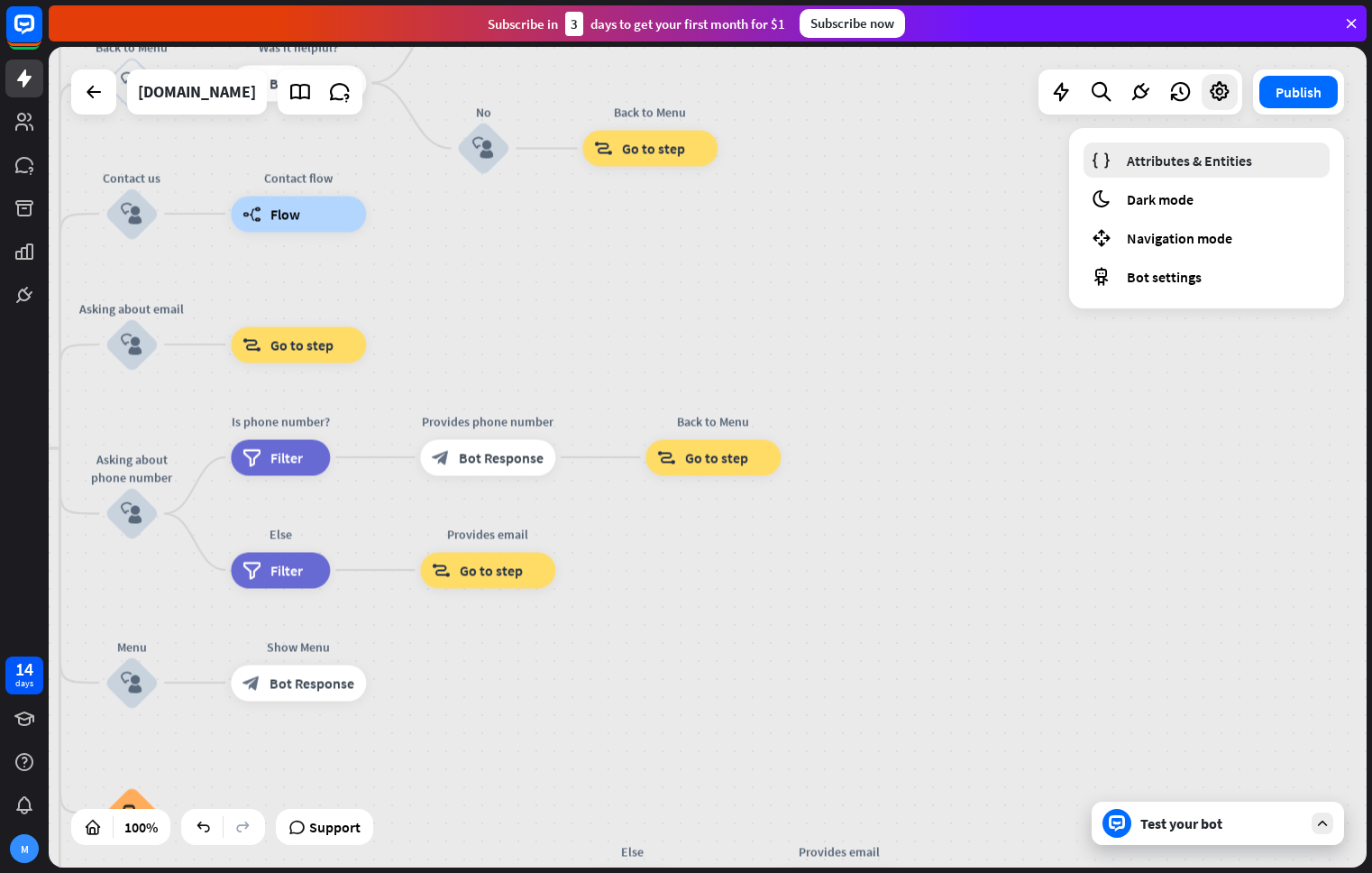
click at [1157, 162] on span "Attributes & Entities" at bounding box center [1189, 160] width 125 height 18
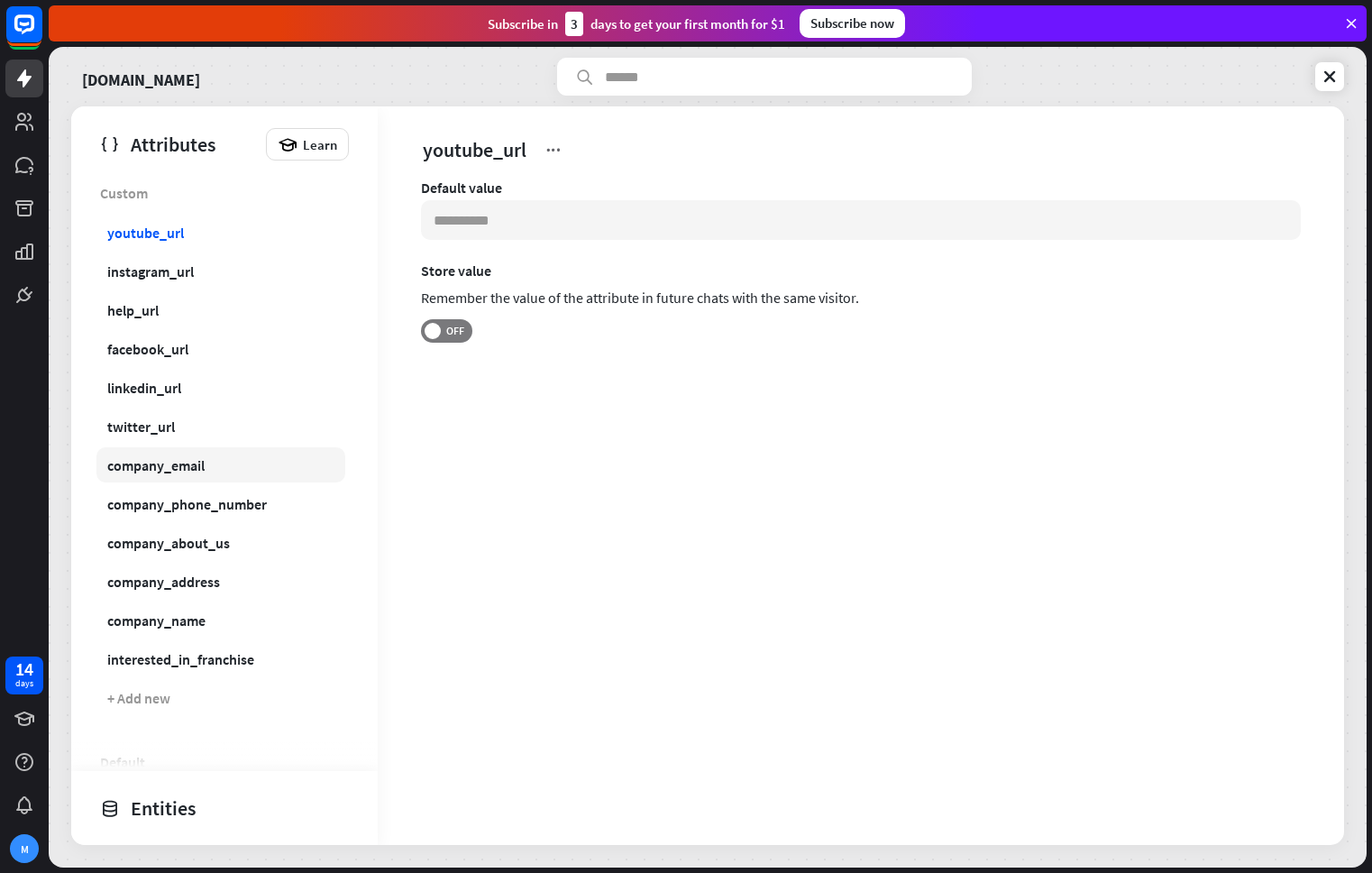
click at [216, 469] on link "company_email" at bounding box center [221, 464] width 249 height 35
type input "**********"
click at [1325, 75] on icon at bounding box center [1329, 76] width 18 height 18
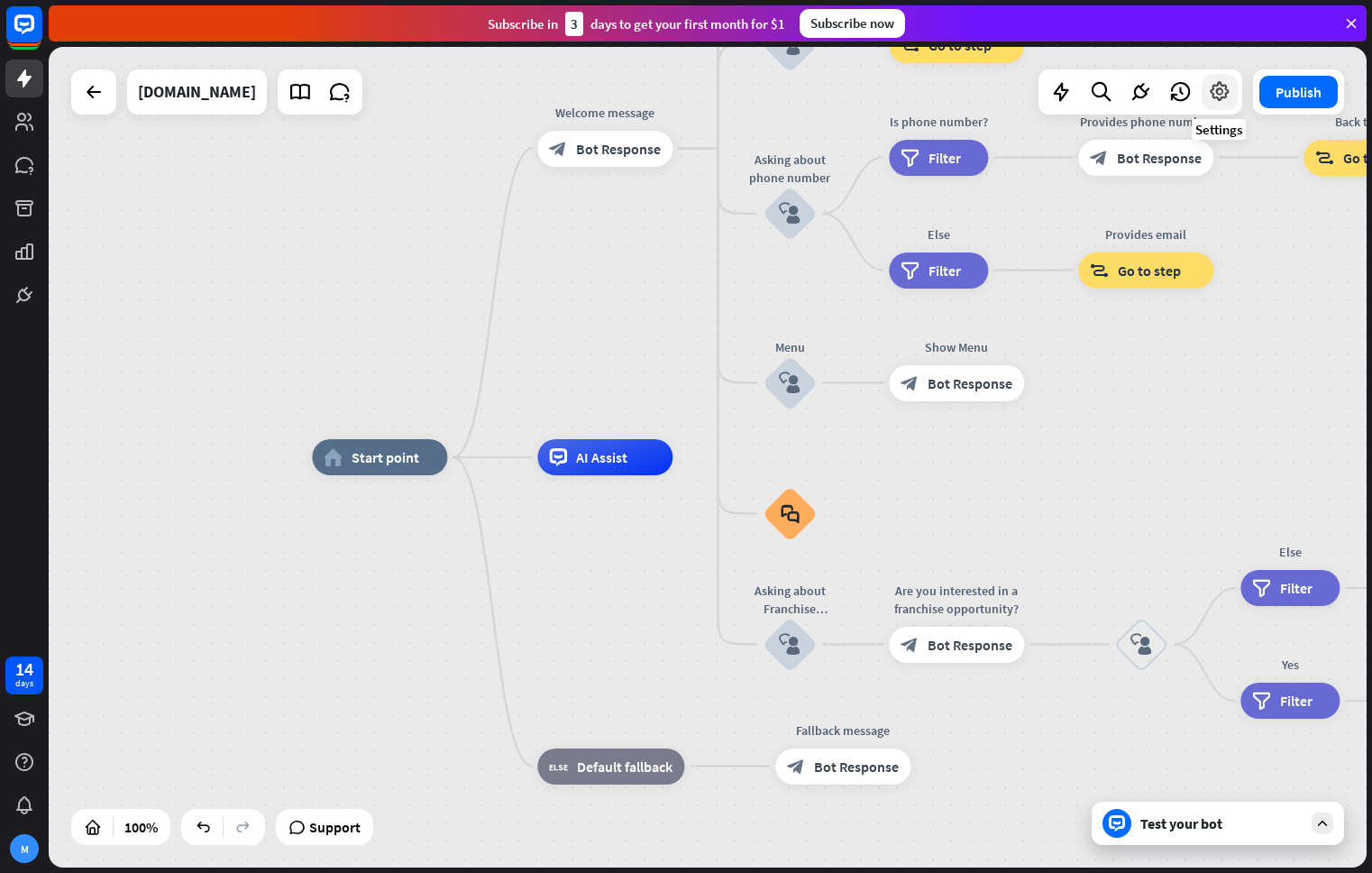
click at [1223, 91] on icon at bounding box center [1220, 92] width 23 height 23
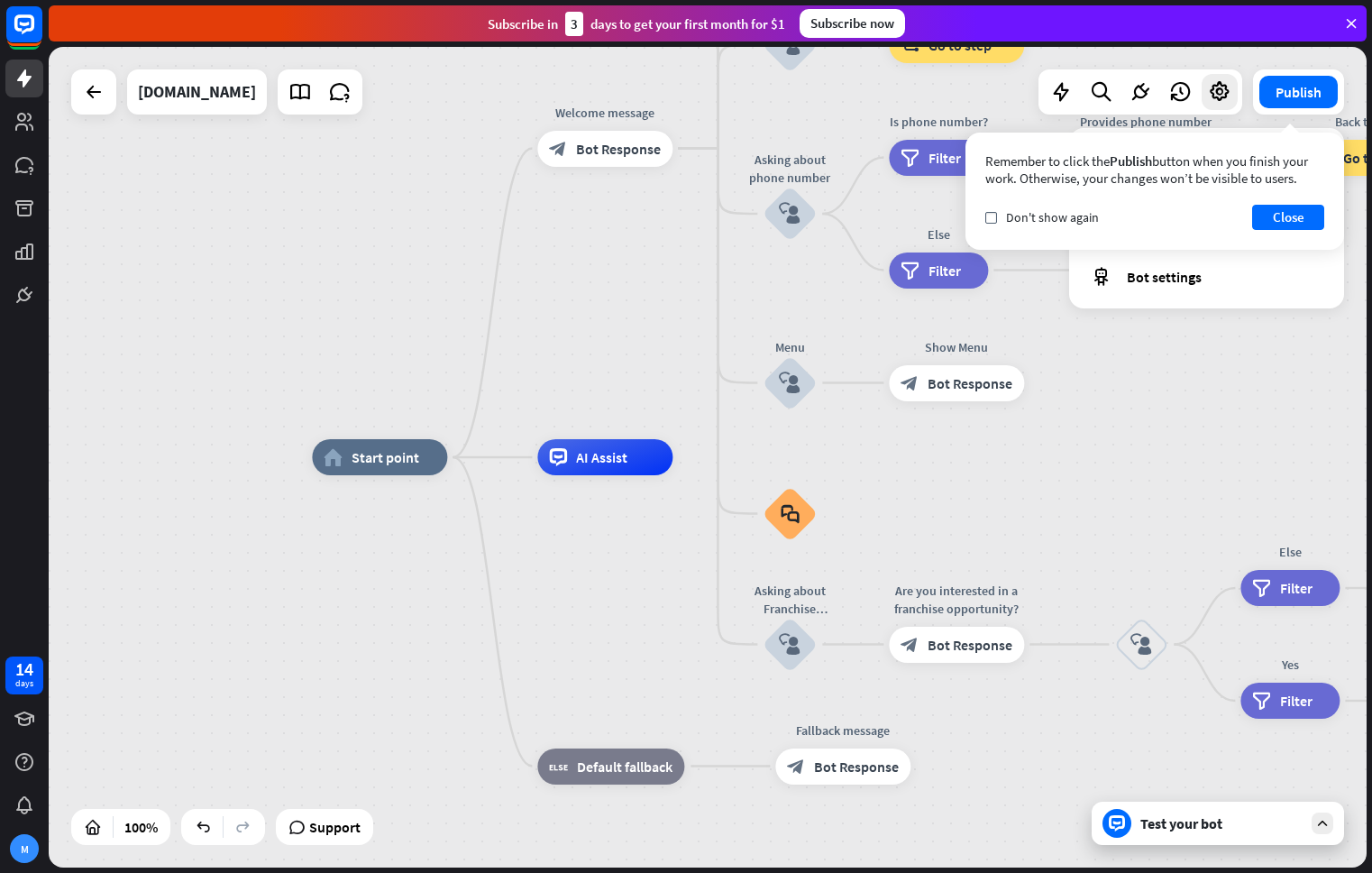
drag, startPoint x: 1297, startPoint y: 218, endPoint x: 1262, endPoint y: 192, distance: 43.6
click at [1297, 218] on button "Close" at bounding box center [1288, 217] width 72 height 25
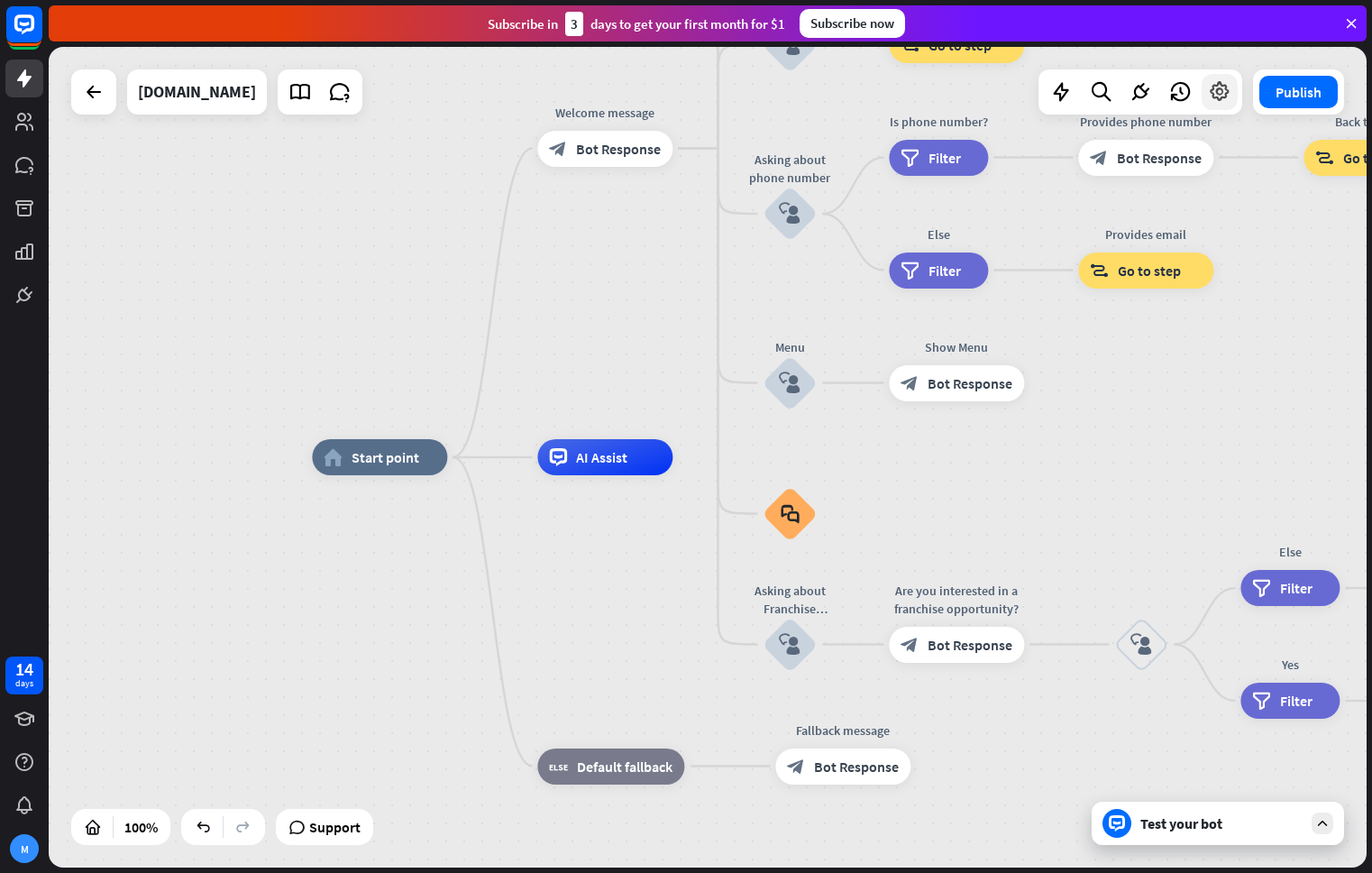
click at [1214, 99] on icon at bounding box center [1220, 92] width 23 height 23
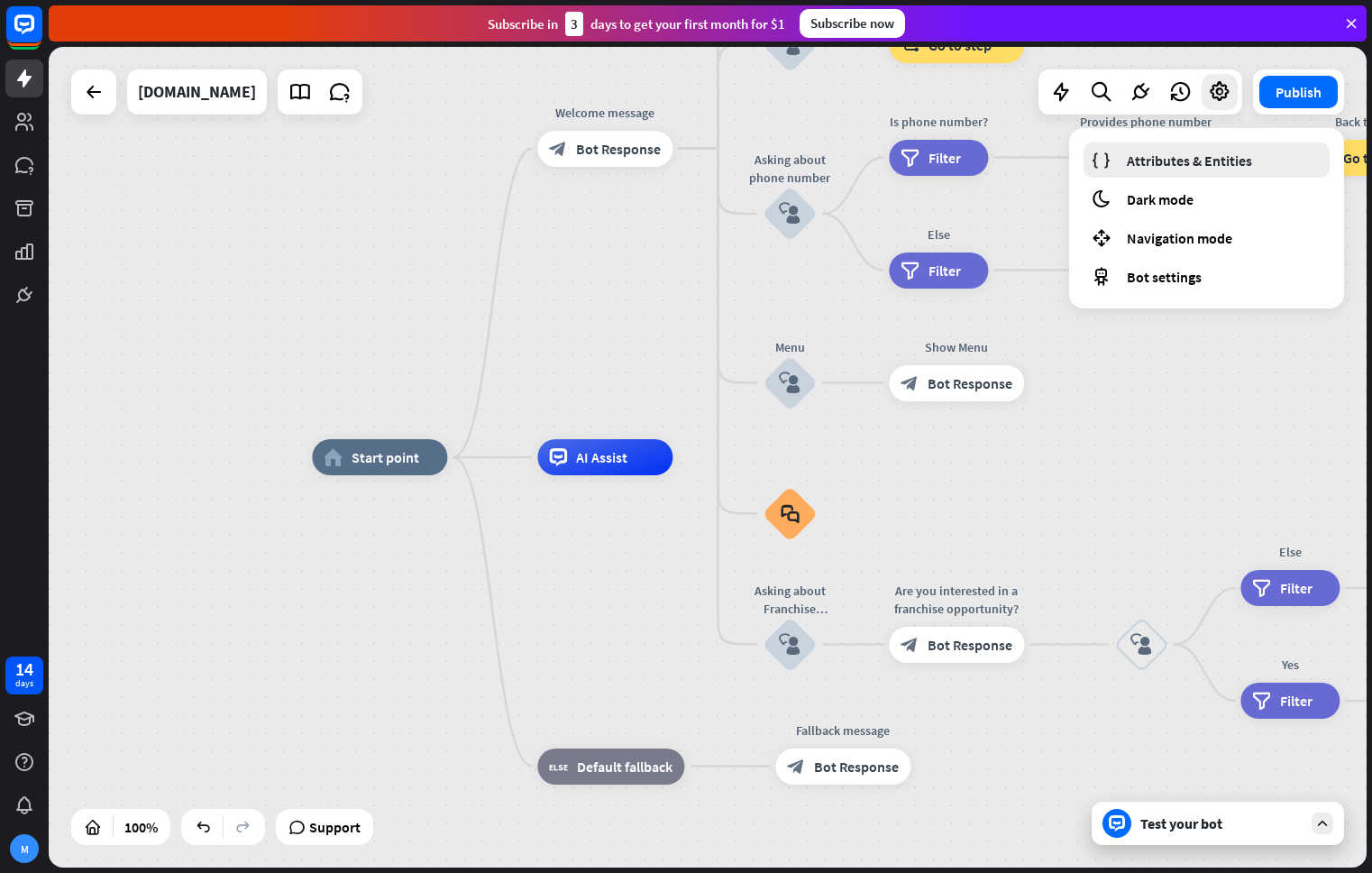
click at [1160, 169] on link "Attributes & Entities" at bounding box center [1207, 160] width 246 height 35
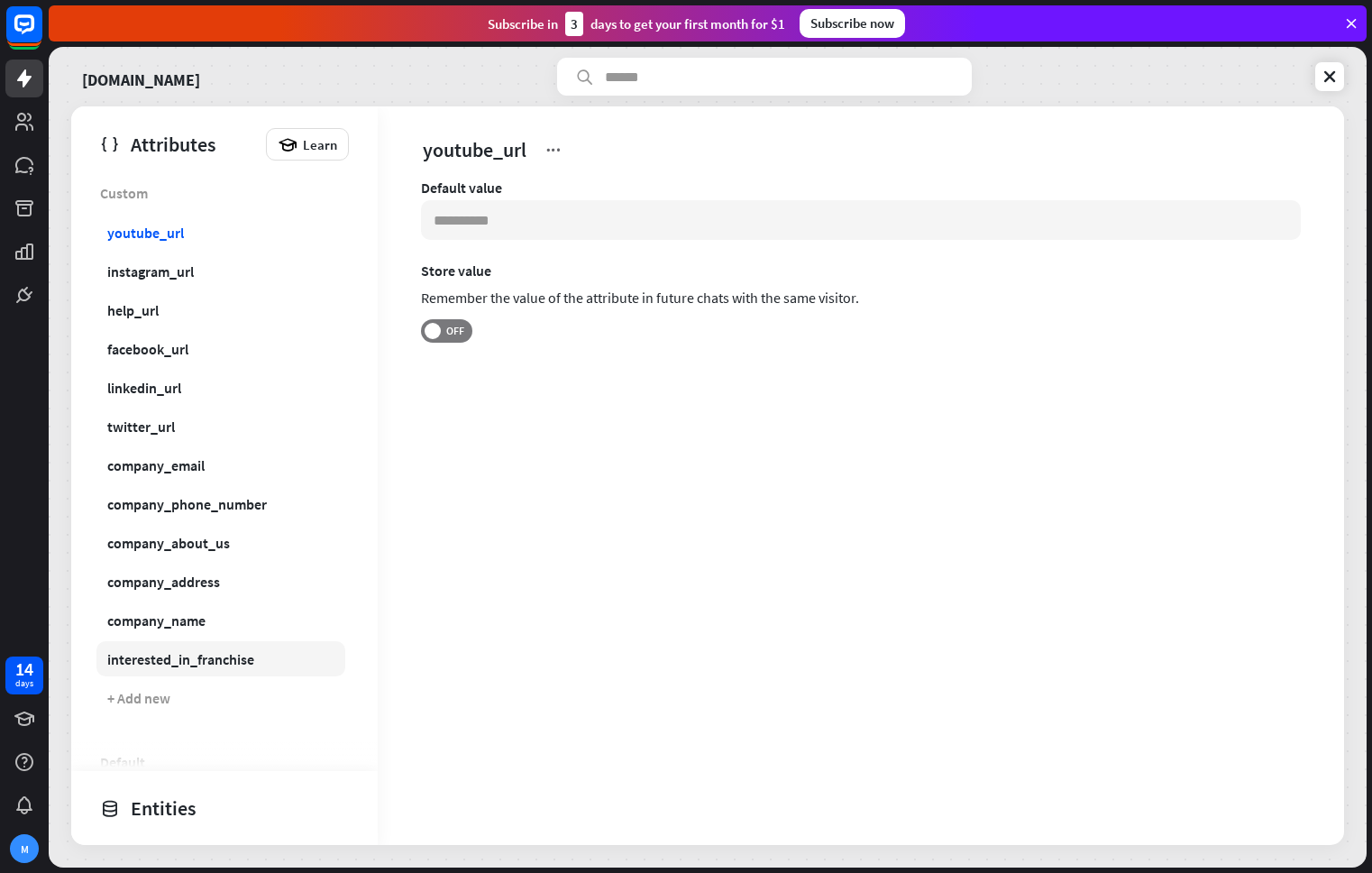
click at [160, 660] on div "interested_in_franchise" at bounding box center [181, 659] width 147 height 18
click at [128, 230] on div "youtube_url" at bounding box center [146, 233] width 76 height 18
click at [151, 611] on div "company_name" at bounding box center [156, 620] width 99 height 18
click at [163, 577] on div "company_address" at bounding box center [163, 582] width 112 height 18
type input "**********"
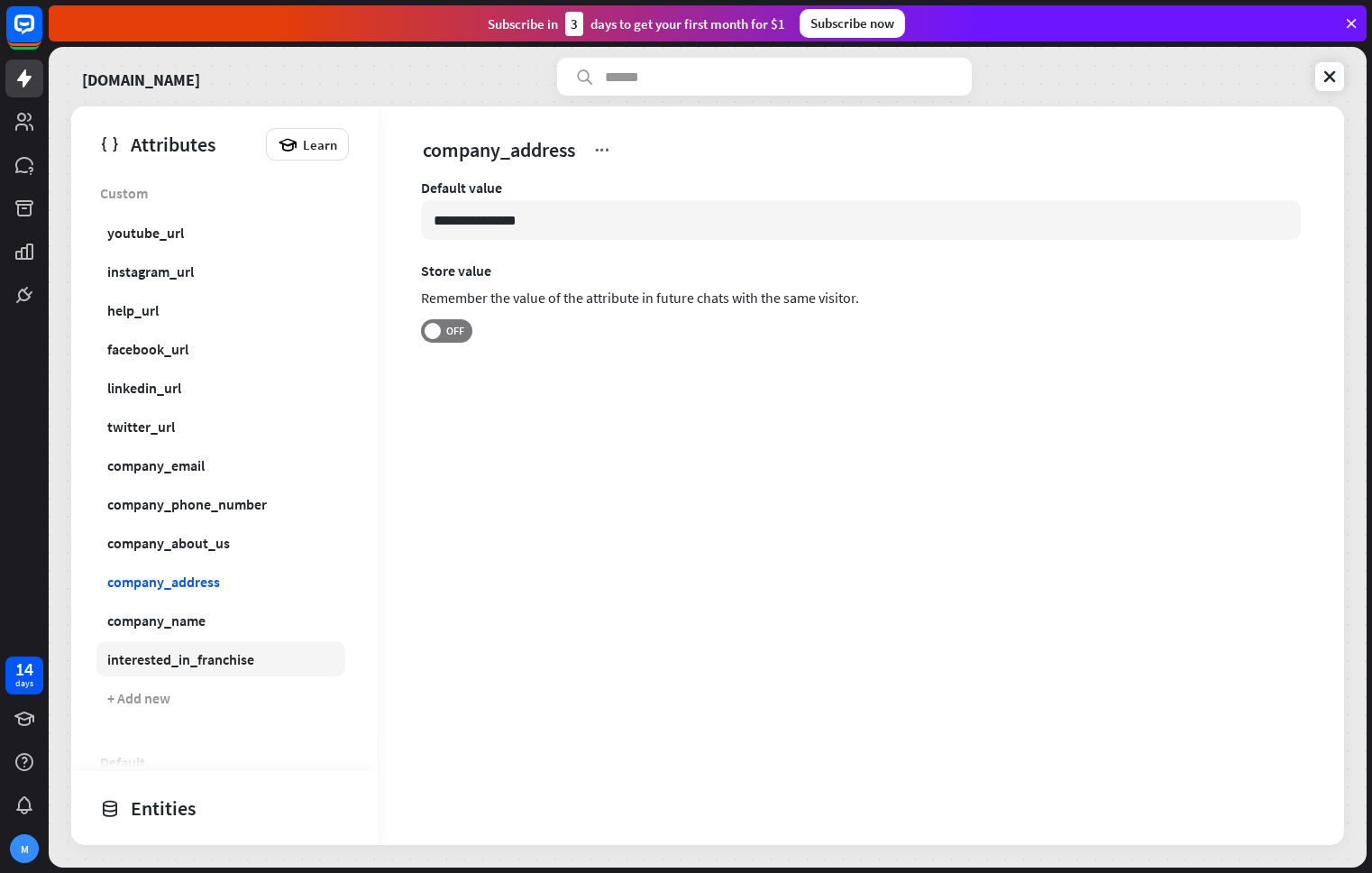
click at [190, 643] on link "interested_in_franchise" at bounding box center [221, 659] width 249 height 35
click at [656, 147] on icon at bounding box center [649, 150] width 18 height 18
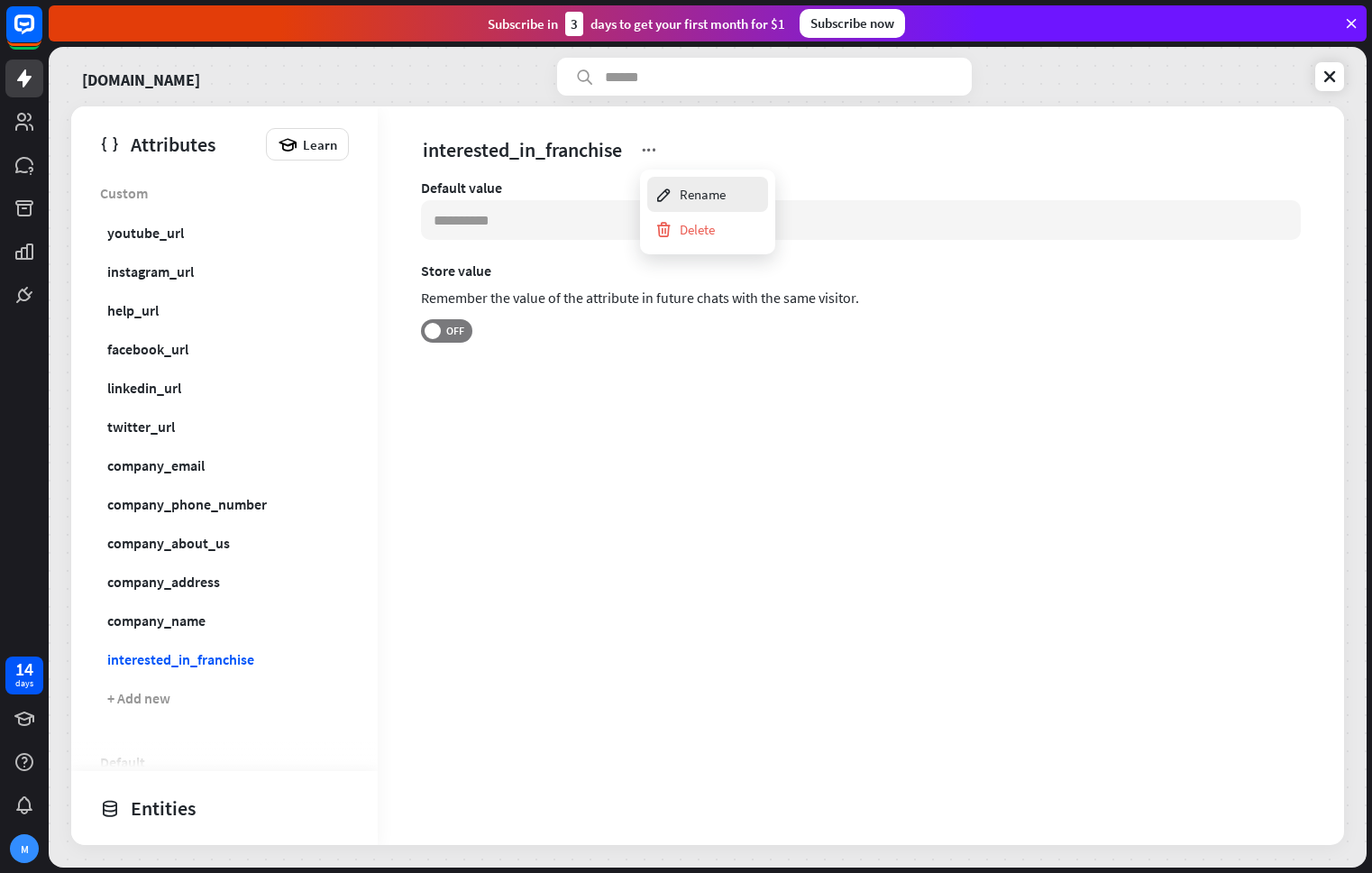
click at [685, 186] on div "Rename" at bounding box center [690, 195] width 71 height 35
click at [538, 145] on input "**********" at bounding box center [529, 150] width 212 height 25
drag, startPoint x: 547, startPoint y: 153, endPoint x: 397, endPoint y: 146, distance: 150.2
click at [397, 146] on div "**********" at bounding box center [860, 135] width 966 height 58
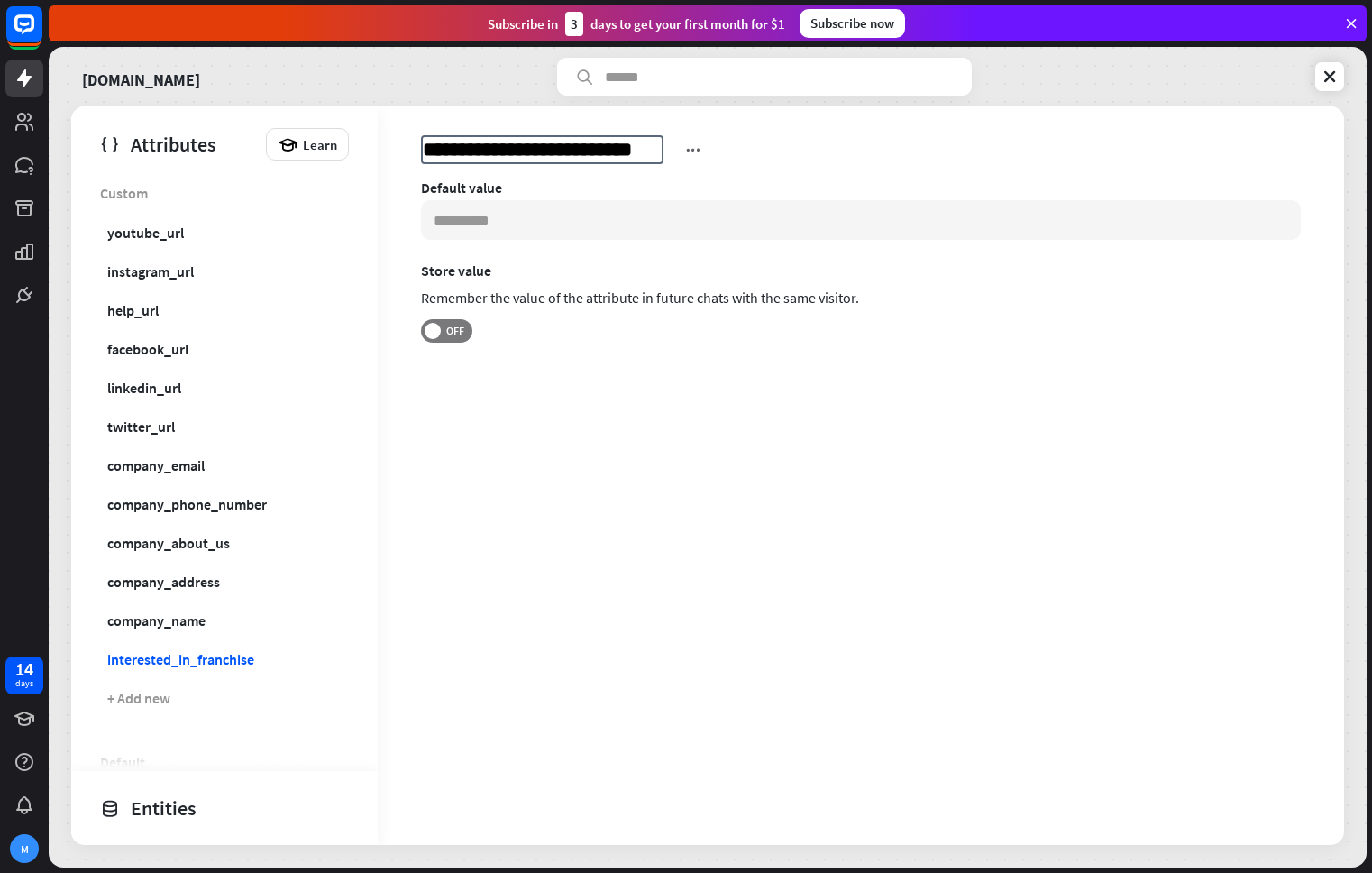
type input "**********"
click at [469, 221] on input at bounding box center [861, 220] width 879 height 40
paste input "**********"
type input "**********"
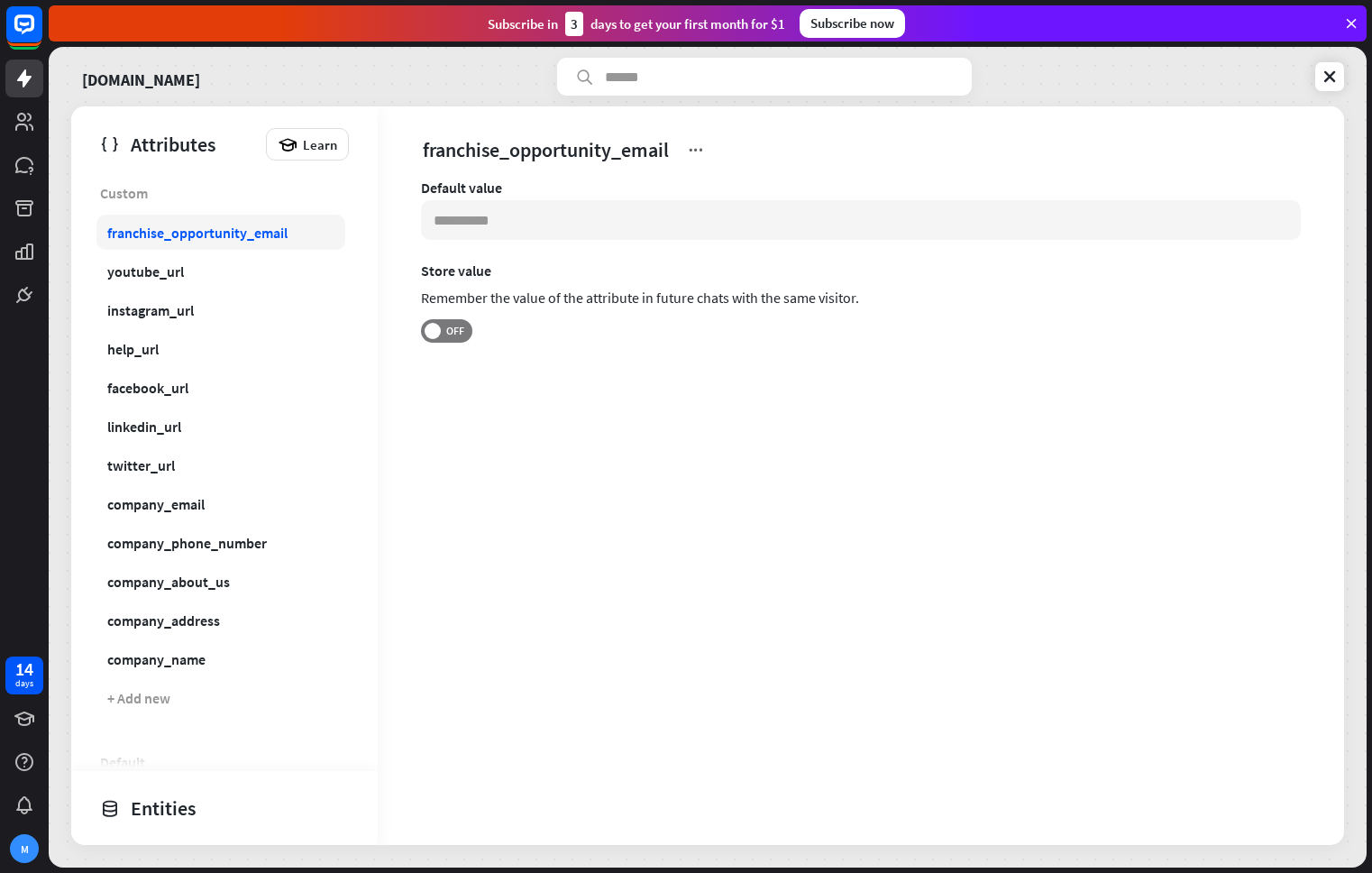
click at [203, 236] on div "franchise_opportunity_email" at bounding box center [197, 233] width 180 height 18
click at [539, 246] on div "Default value Store value Remember the value of the attribute in future chats w…" at bounding box center [861, 284] width 879 height 212
click at [539, 222] on input at bounding box center [861, 220] width 879 height 40
paste input "**********"
type input "**********"
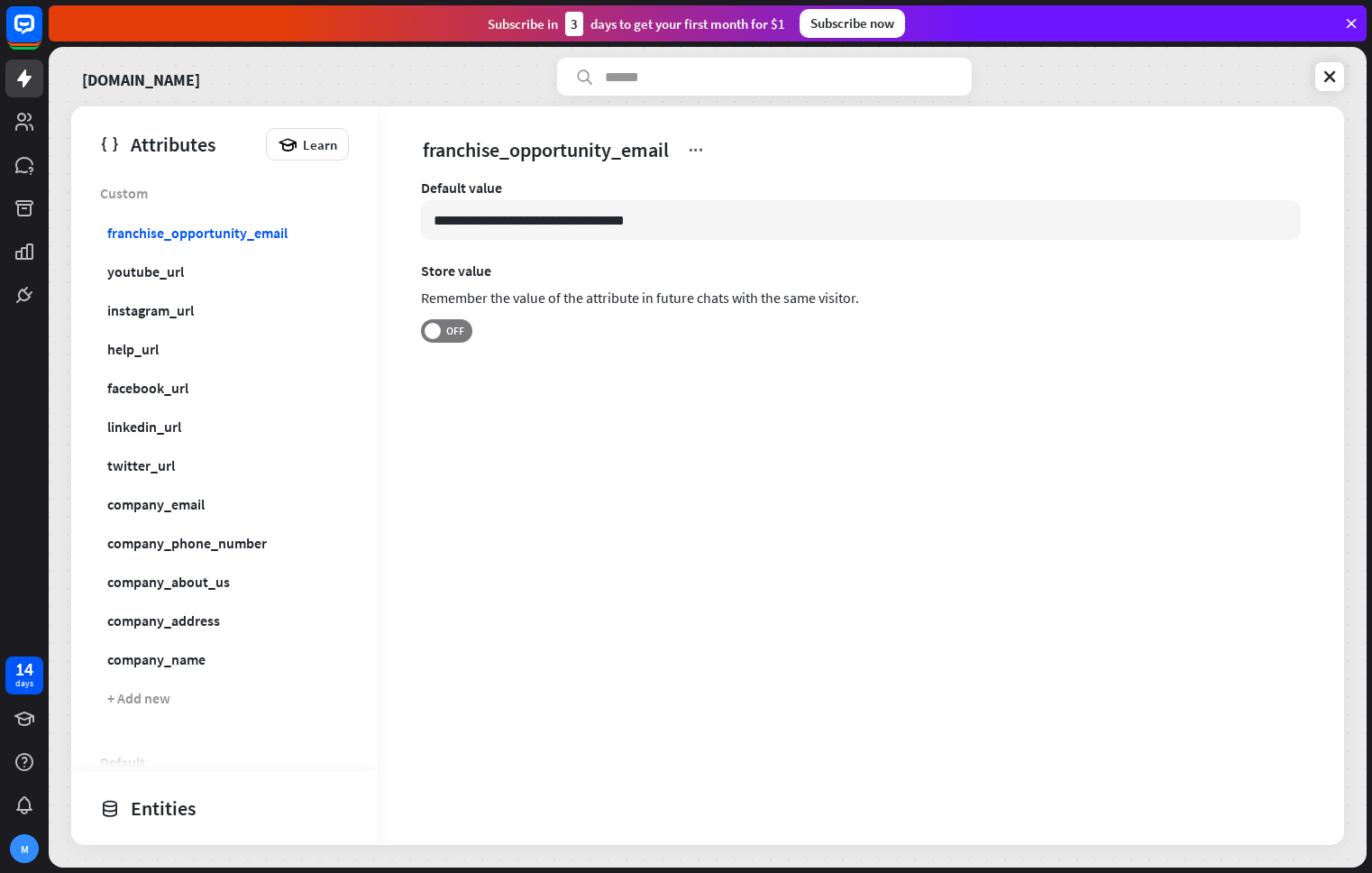
click at [547, 367] on div "**********" at bounding box center [861, 284] width 879 height 212
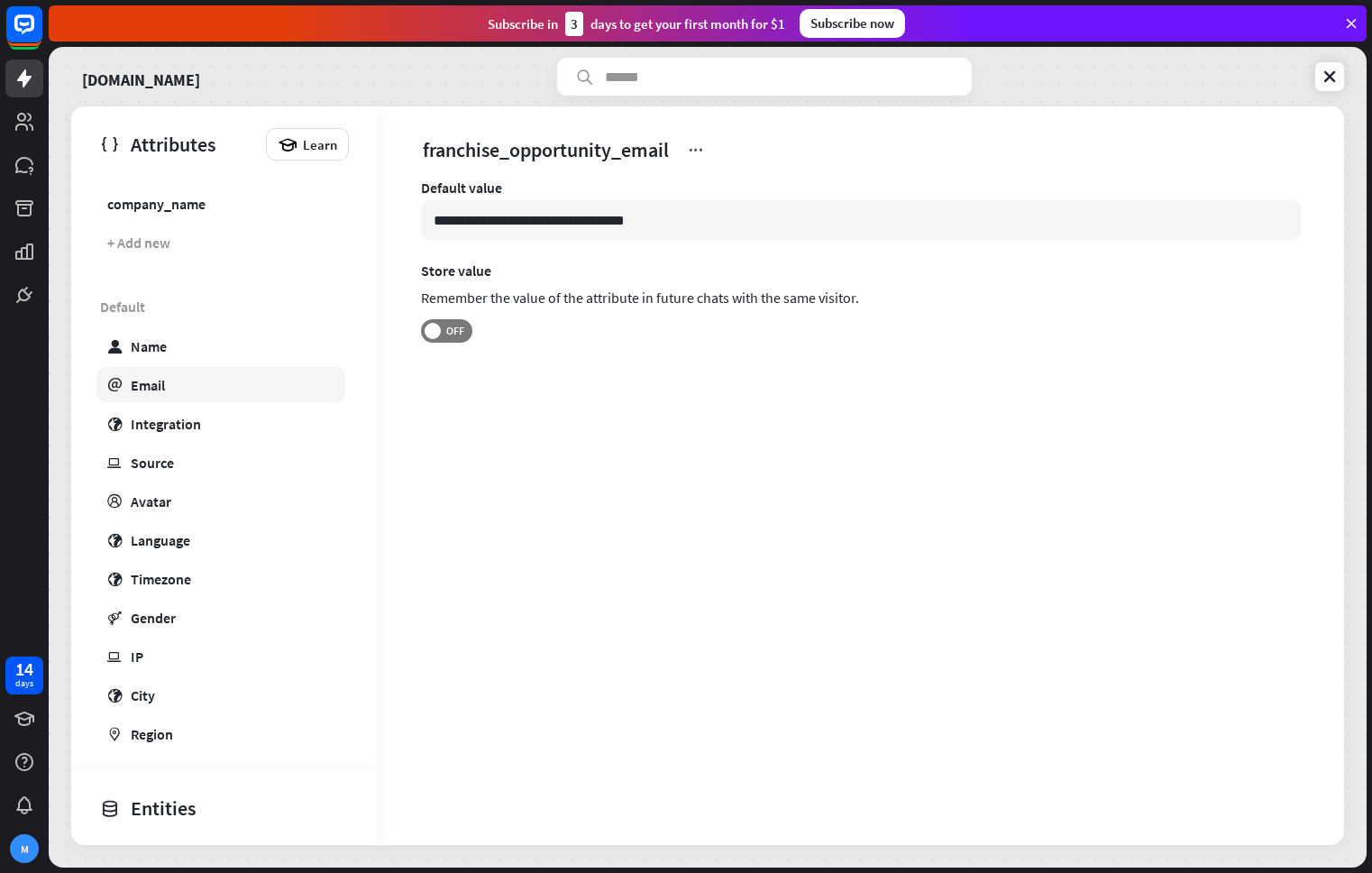
scroll to position [461, 0]
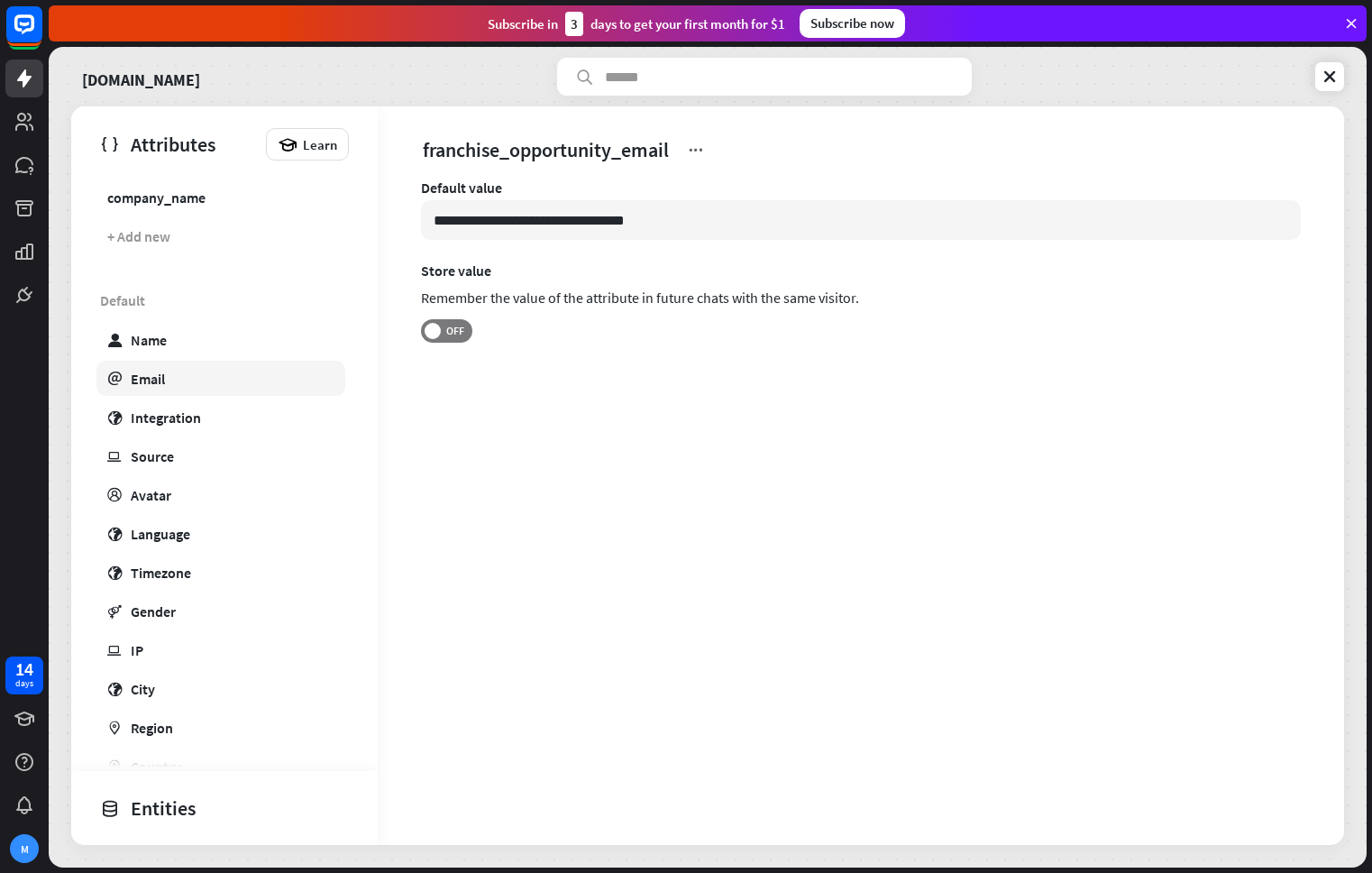
click at [255, 381] on link "email Email" at bounding box center [221, 378] width 249 height 35
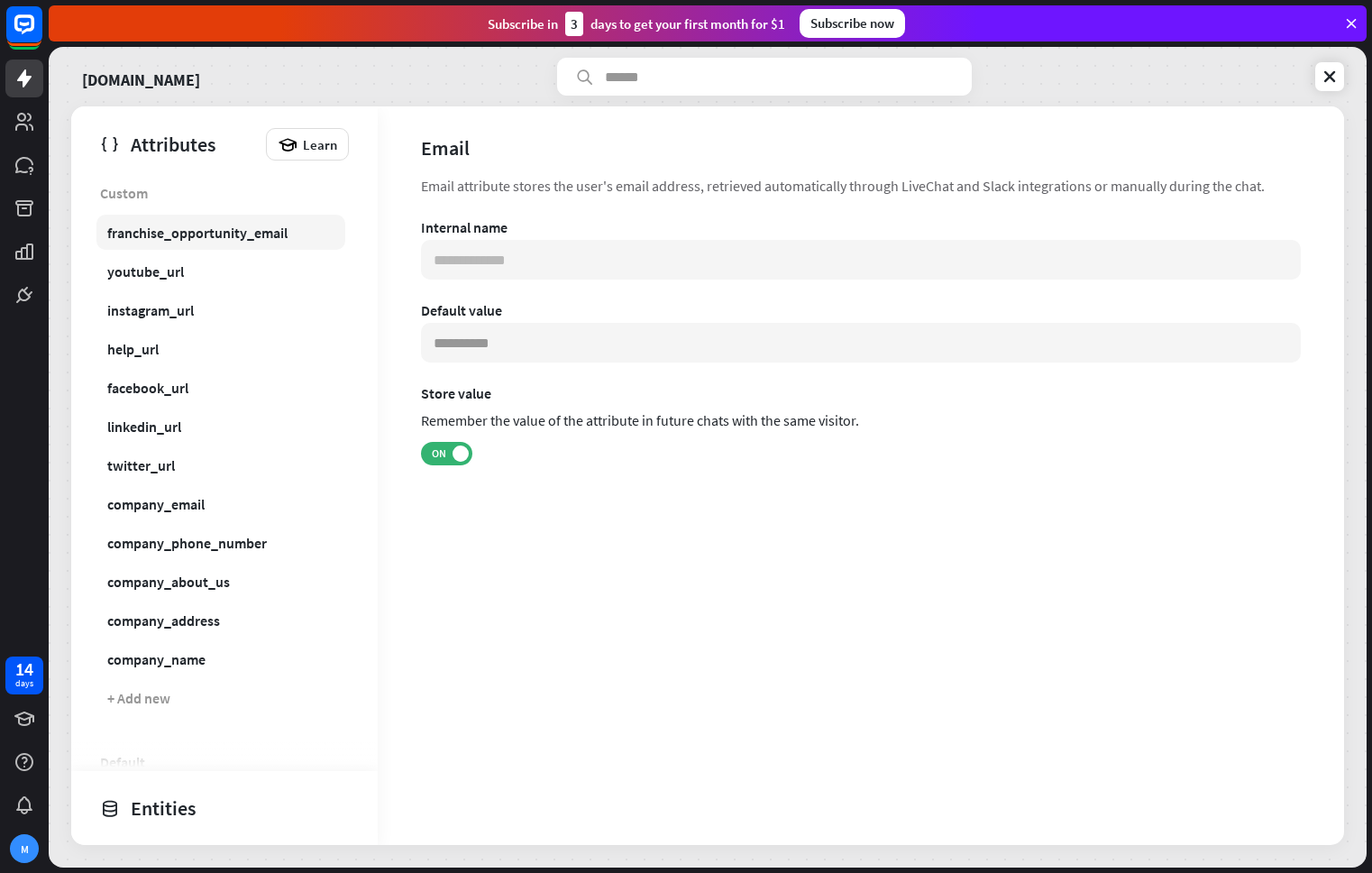
click at [218, 224] on div "franchise_opportunity_email" at bounding box center [197, 233] width 180 height 18
type input "**********"
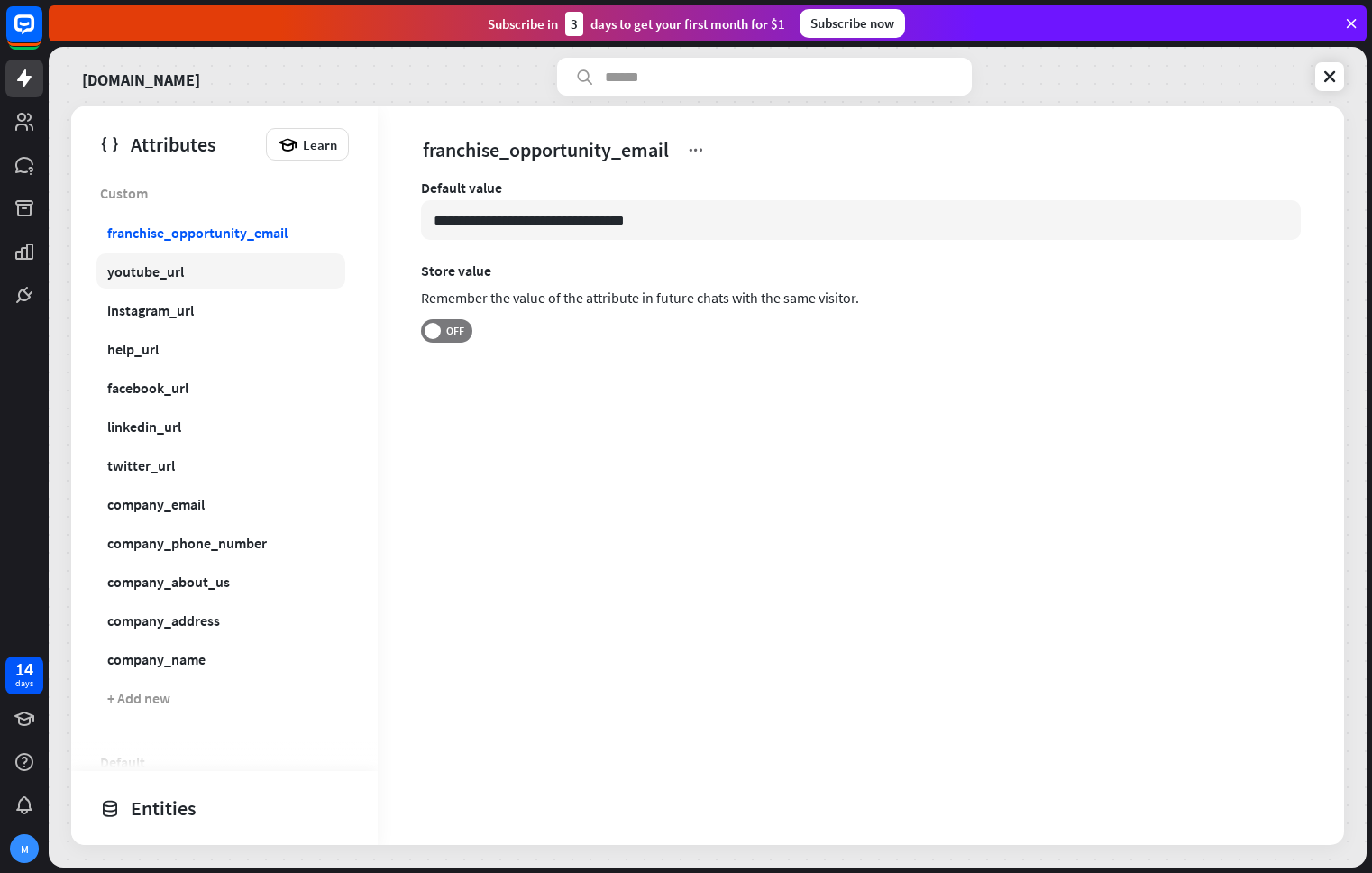
click at [205, 271] on link "youtube_url" at bounding box center [221, 271] width 249 height 35
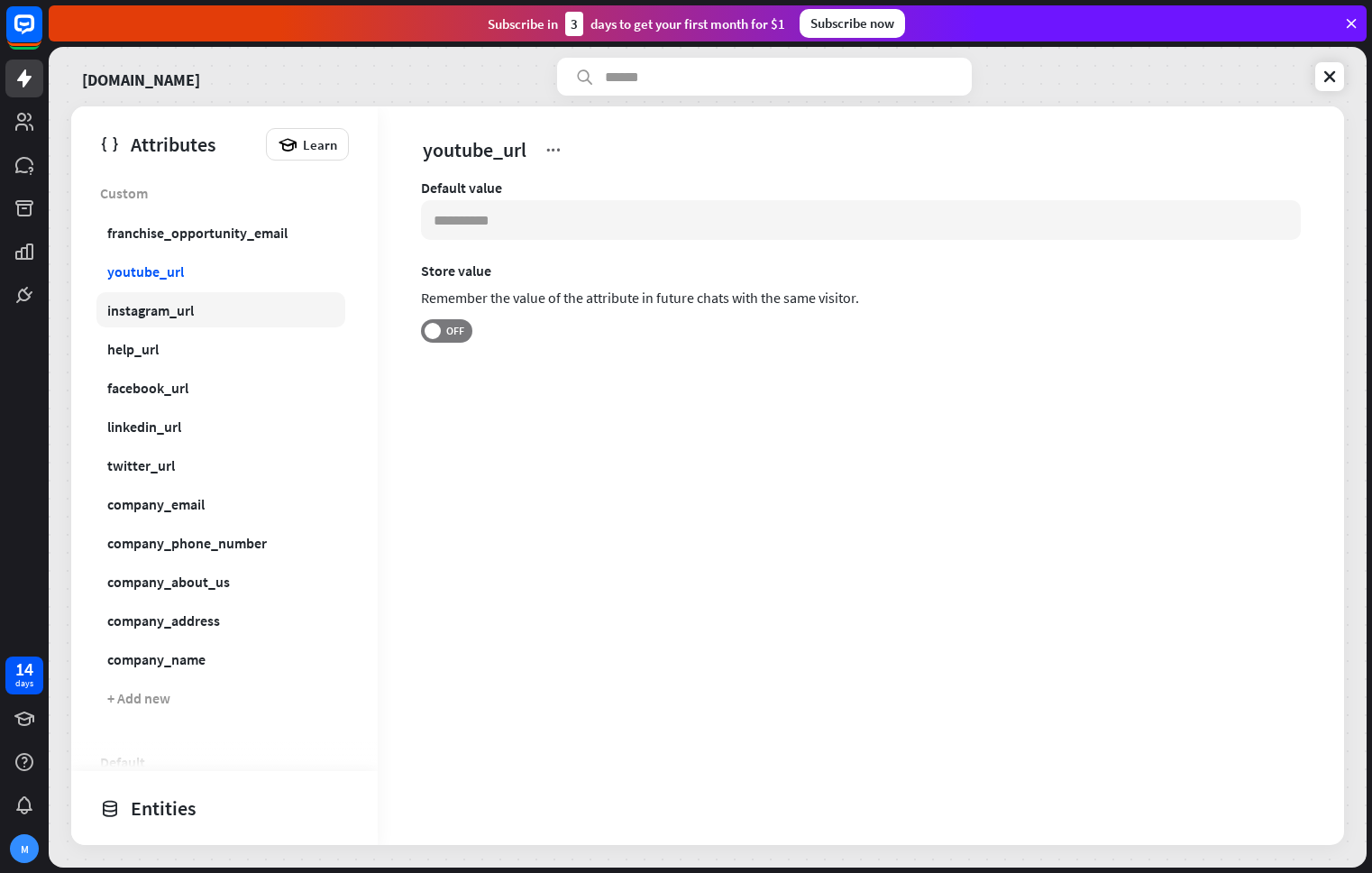
click at [218, 303] on link "instagram_url" at bounding box center [221, 310] width 249 height 35
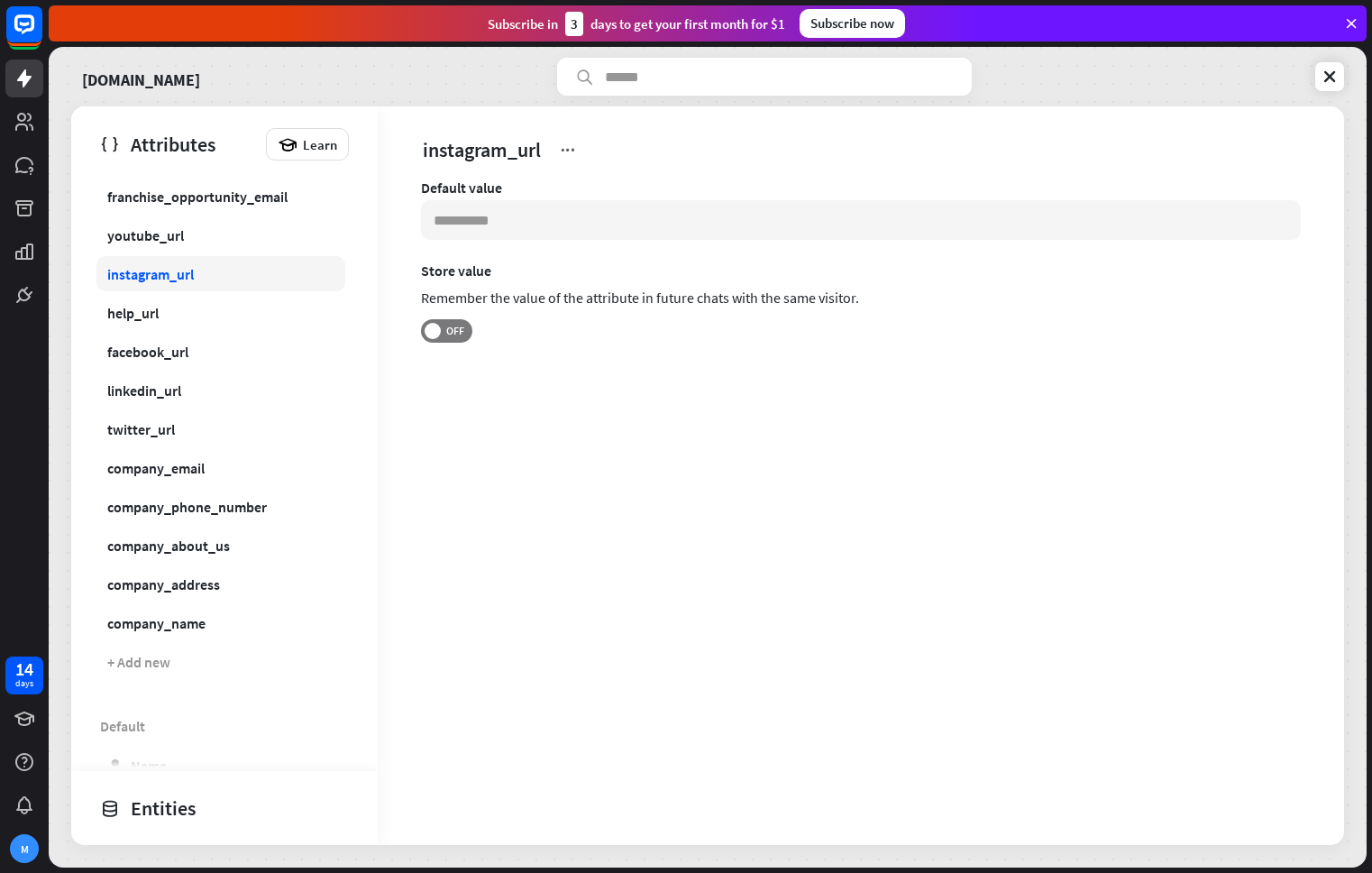
click at [218, 303] on link "help_url" at bounding box center [221, 313] width 249 height 35
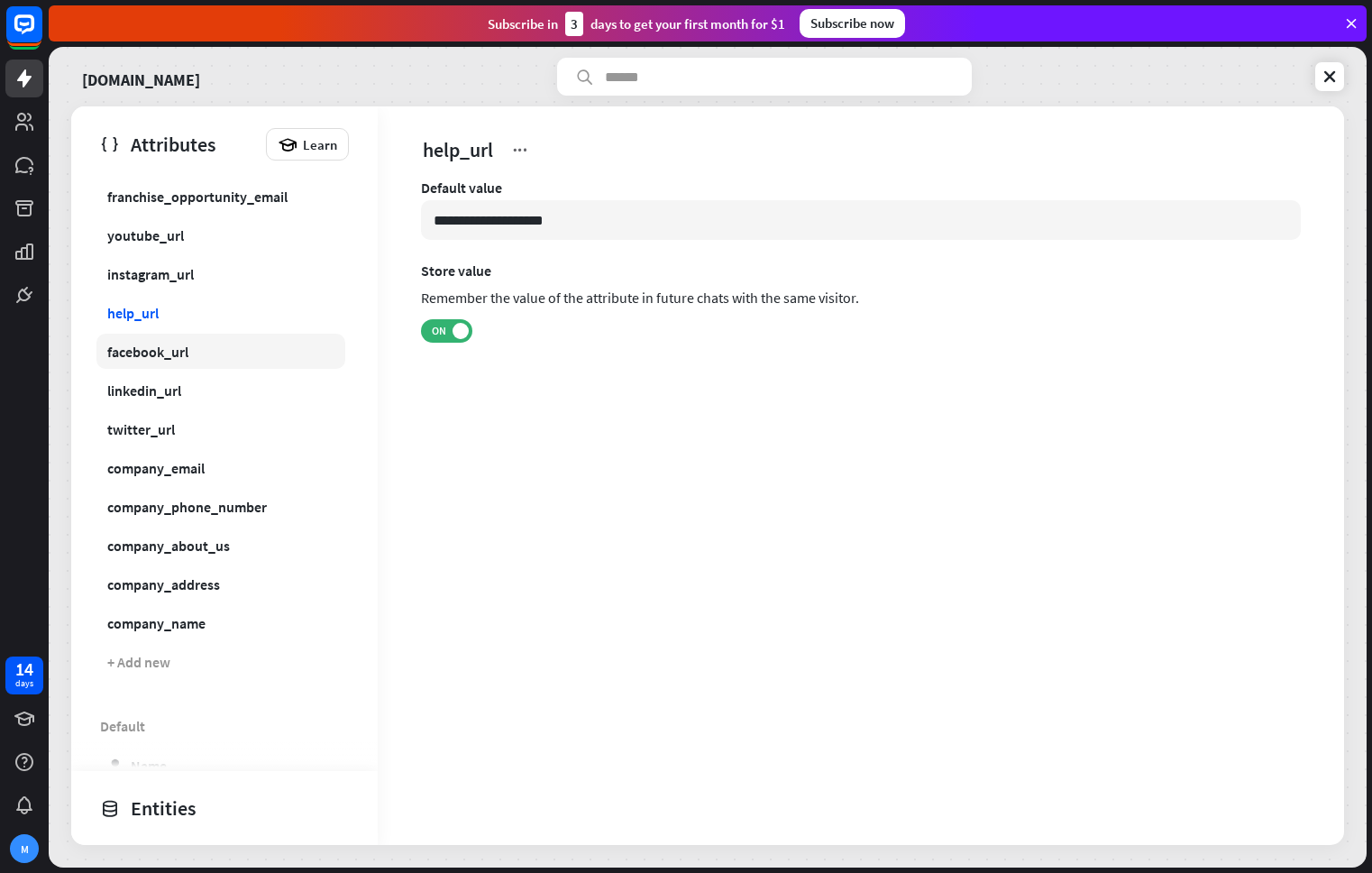
click at [212, 350] on link "facebook_url" at bounding box center [221, 351] width 249 height 35
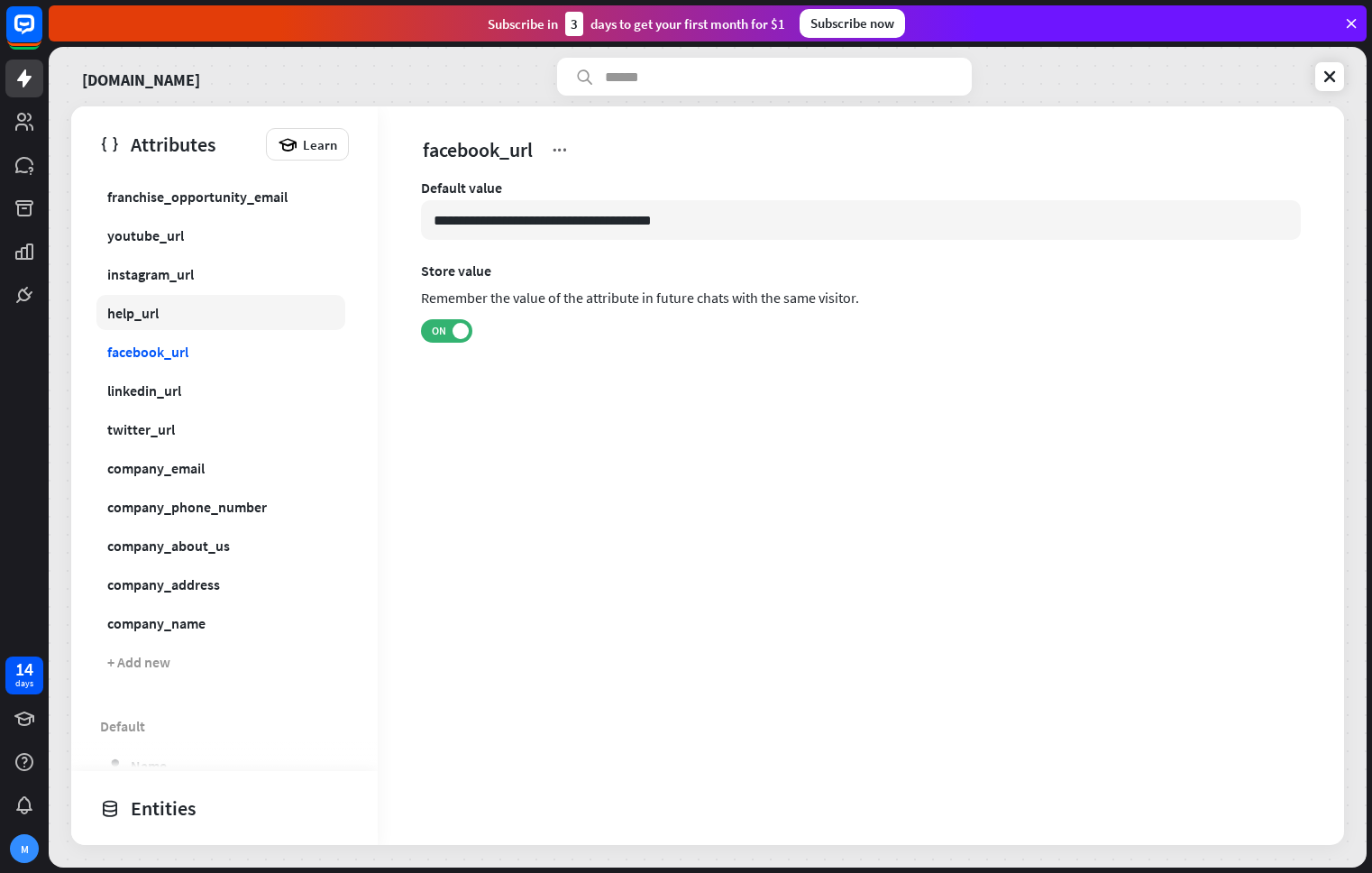
click at [218, 318] on link "help_url" at bounding box center [221, 313] width 249 height 35
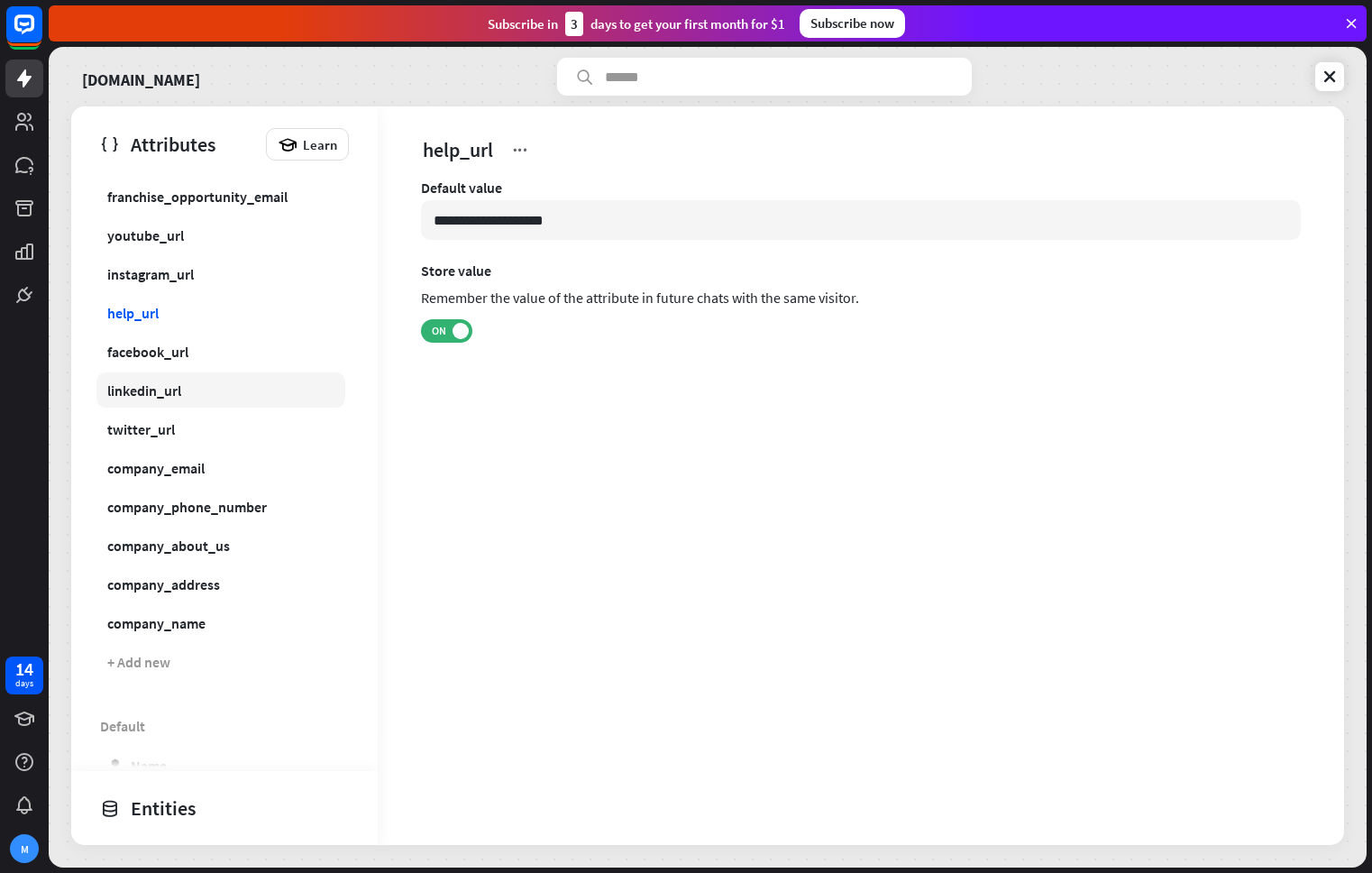
click at [213, 379] on link "linkedin_url" at bounding box center [221, 390] width 249 height 35
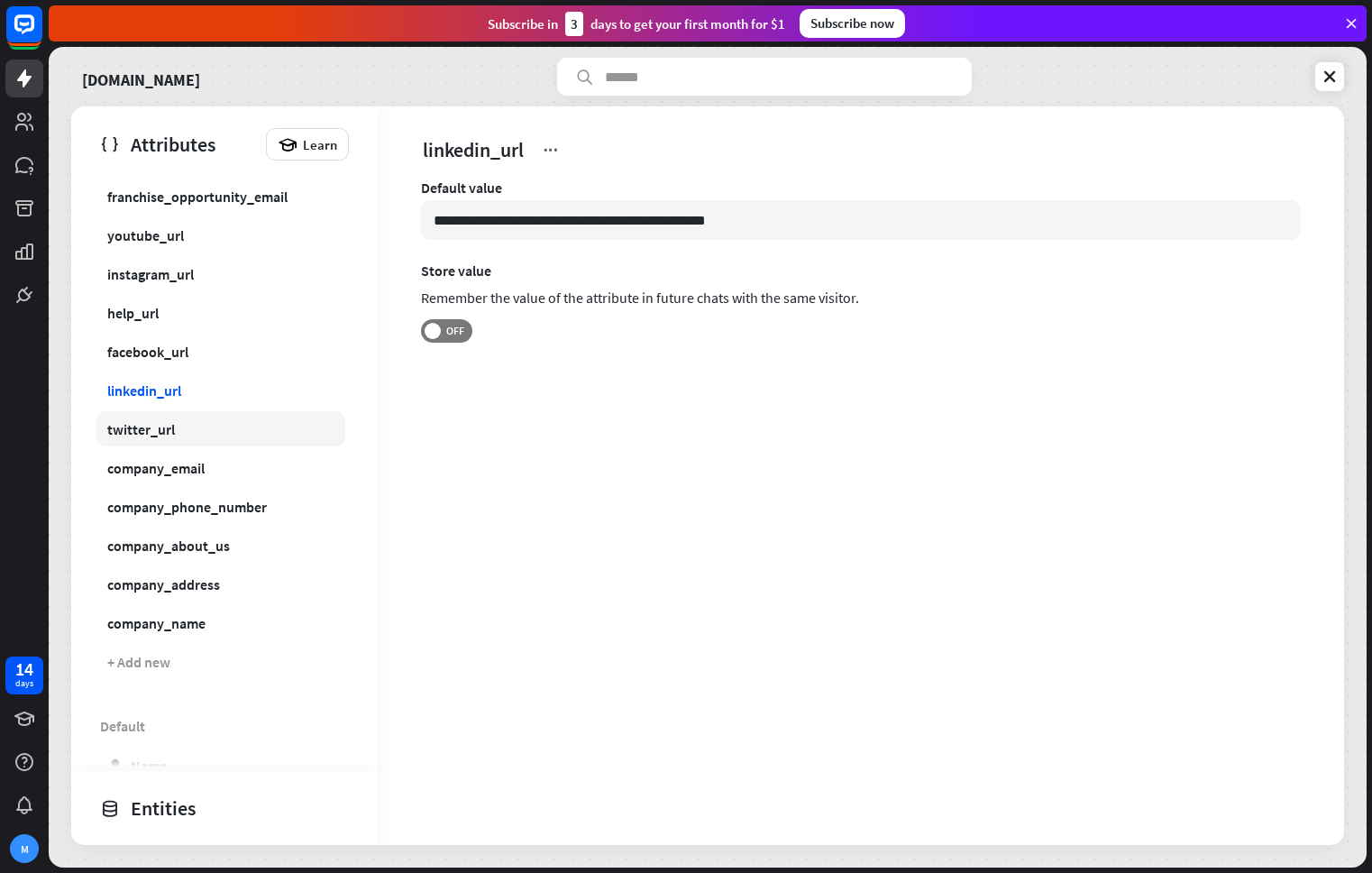
click at [208, 424] on link "twitter_url" at bounding box center [221, 429] width 249 height 35
click at [212, 485] on div "Custom franchise_opportunity_email youtube_url instagram_url help_url facebook_…" at bounding box center [225, 423] width 307 height 569
click at [217, 516] on link "company_phone_number" at bounding box center [221, 506] width 249 height 35
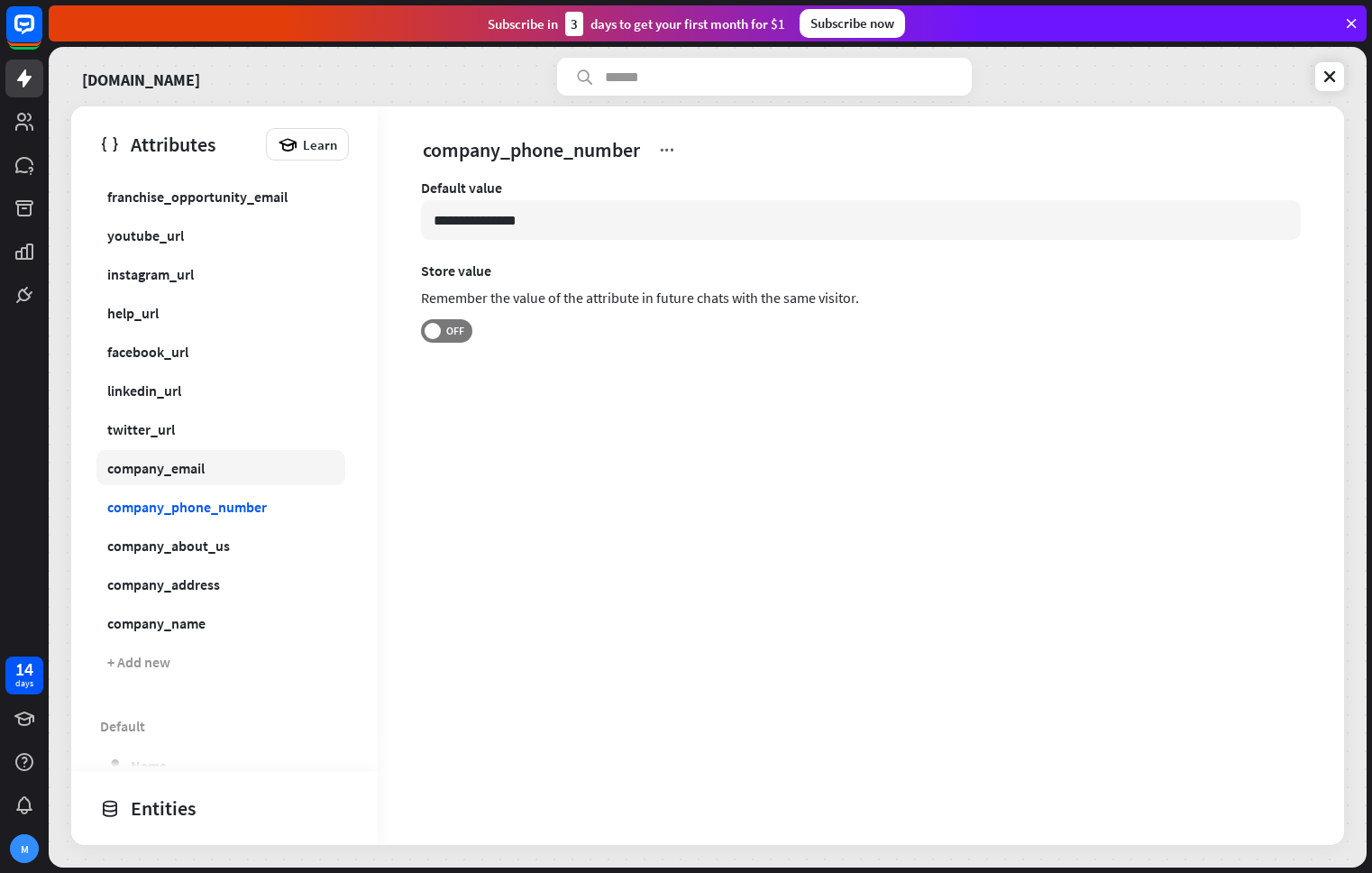
click at [214, 469] on link "company_email" at bounding box center [221, 467] width 249 height 35
click at [217, 528] on link "company_about_us" at bounding box center [221, 546] width 249 height 35
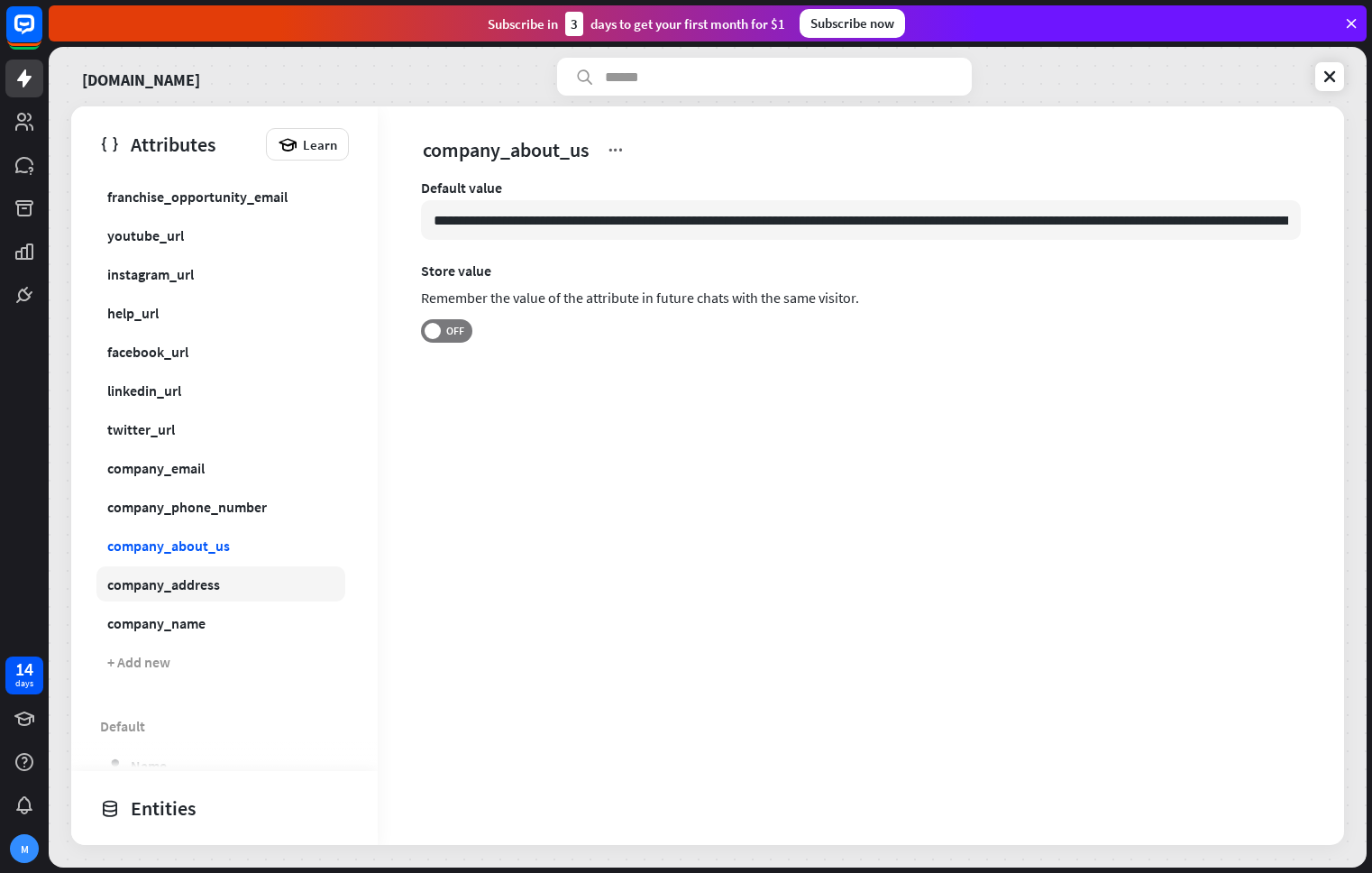
click at [252, 581] on link "company_address" at bounding box center [221, 584] width 249 height 35
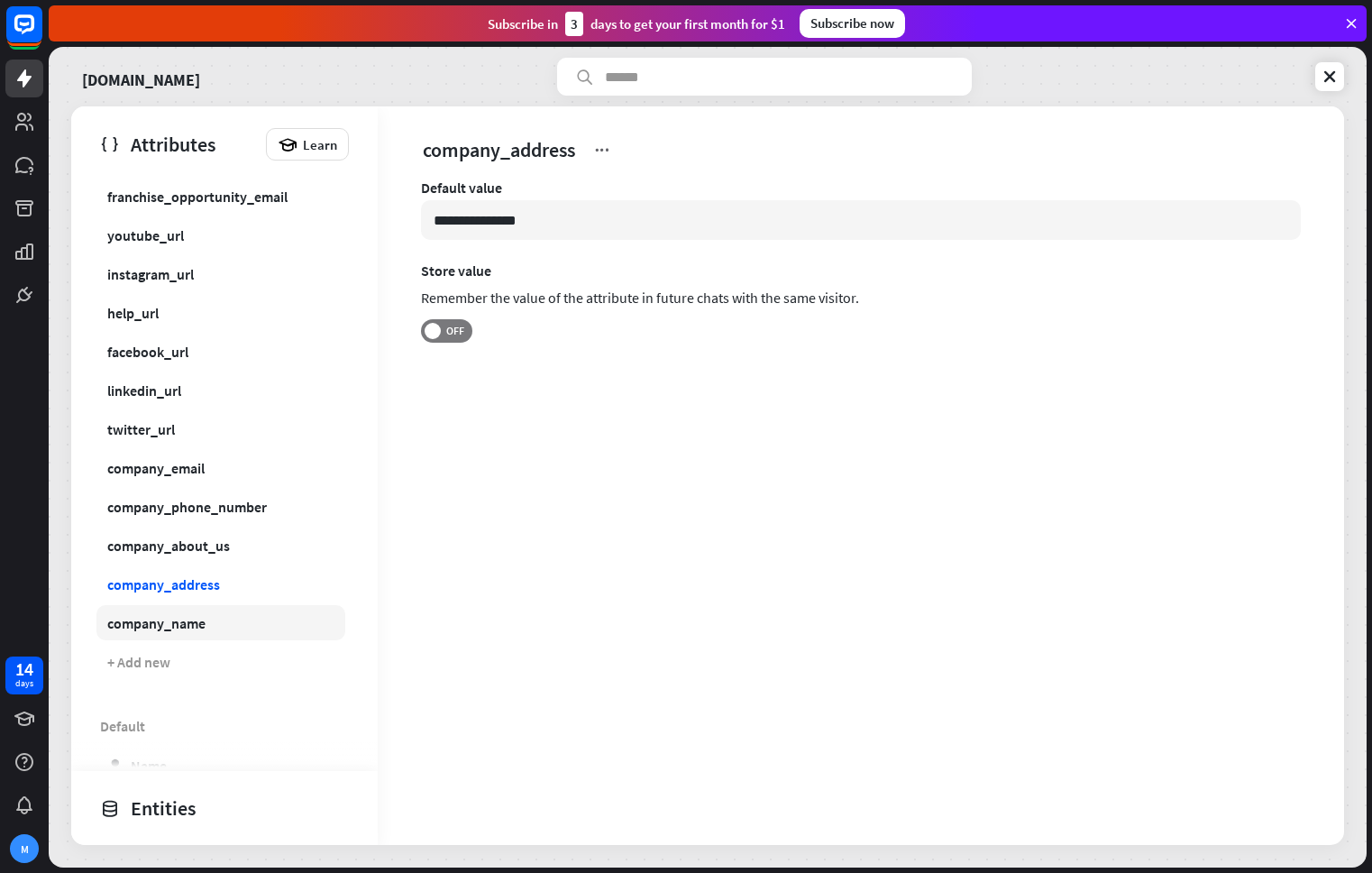
click at [249, 619] on link "company_name" at bounding box center [221, 623] width 249 height 35
type input "**********"
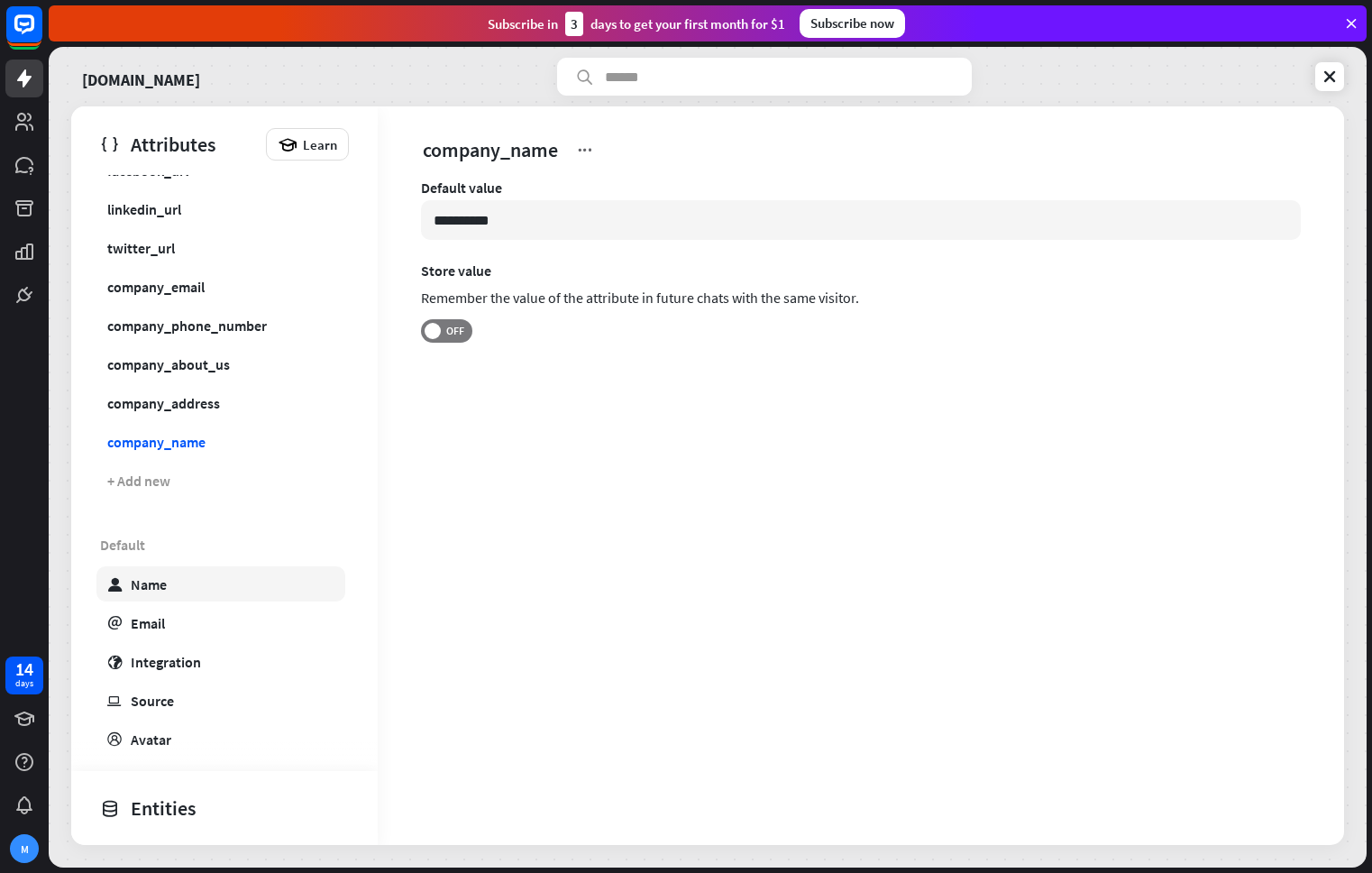
scroll to position [417, 0]
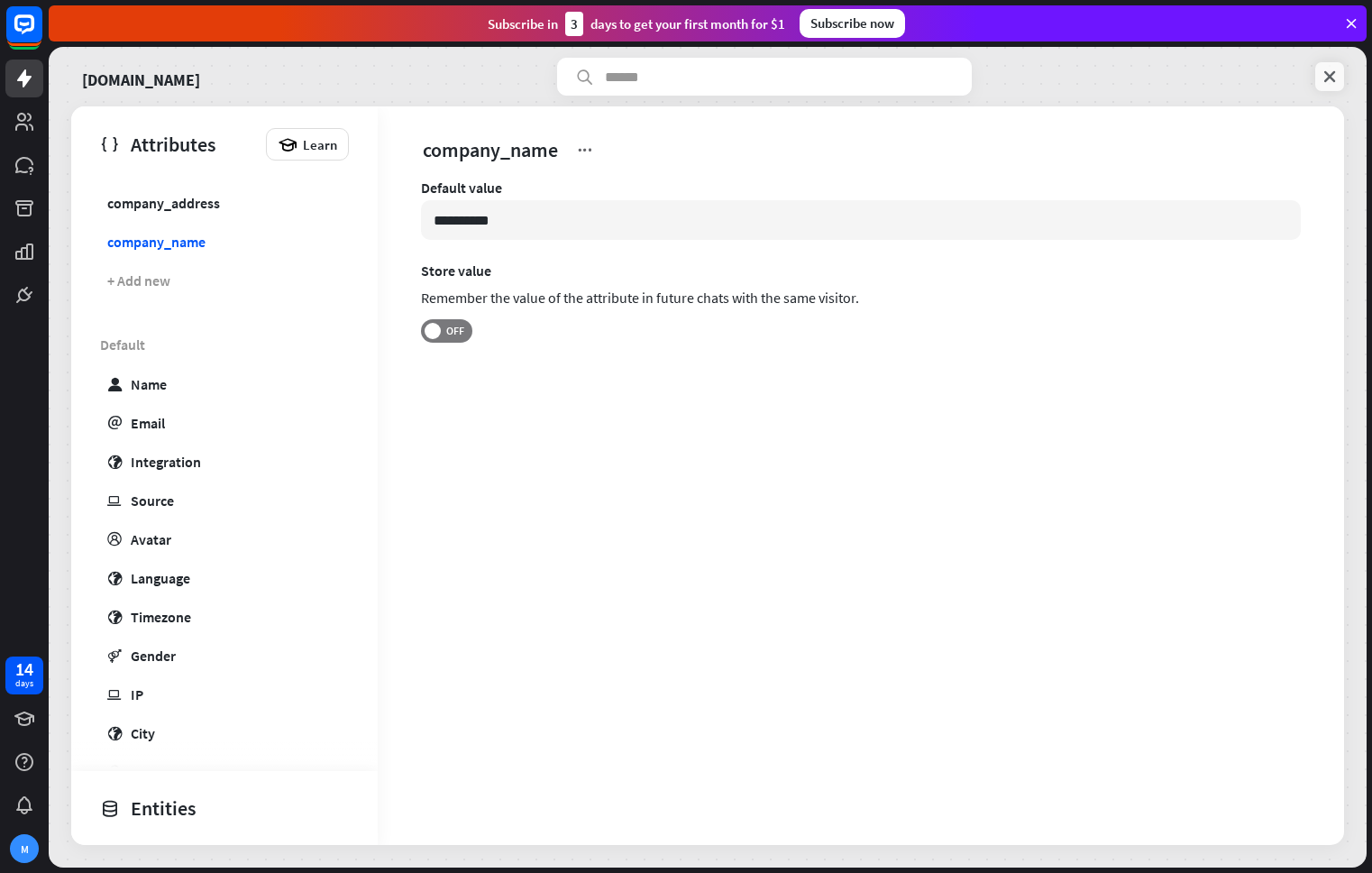
click at [1333, 77] on icon at bounding box center [1329, 76] width 18 height 18
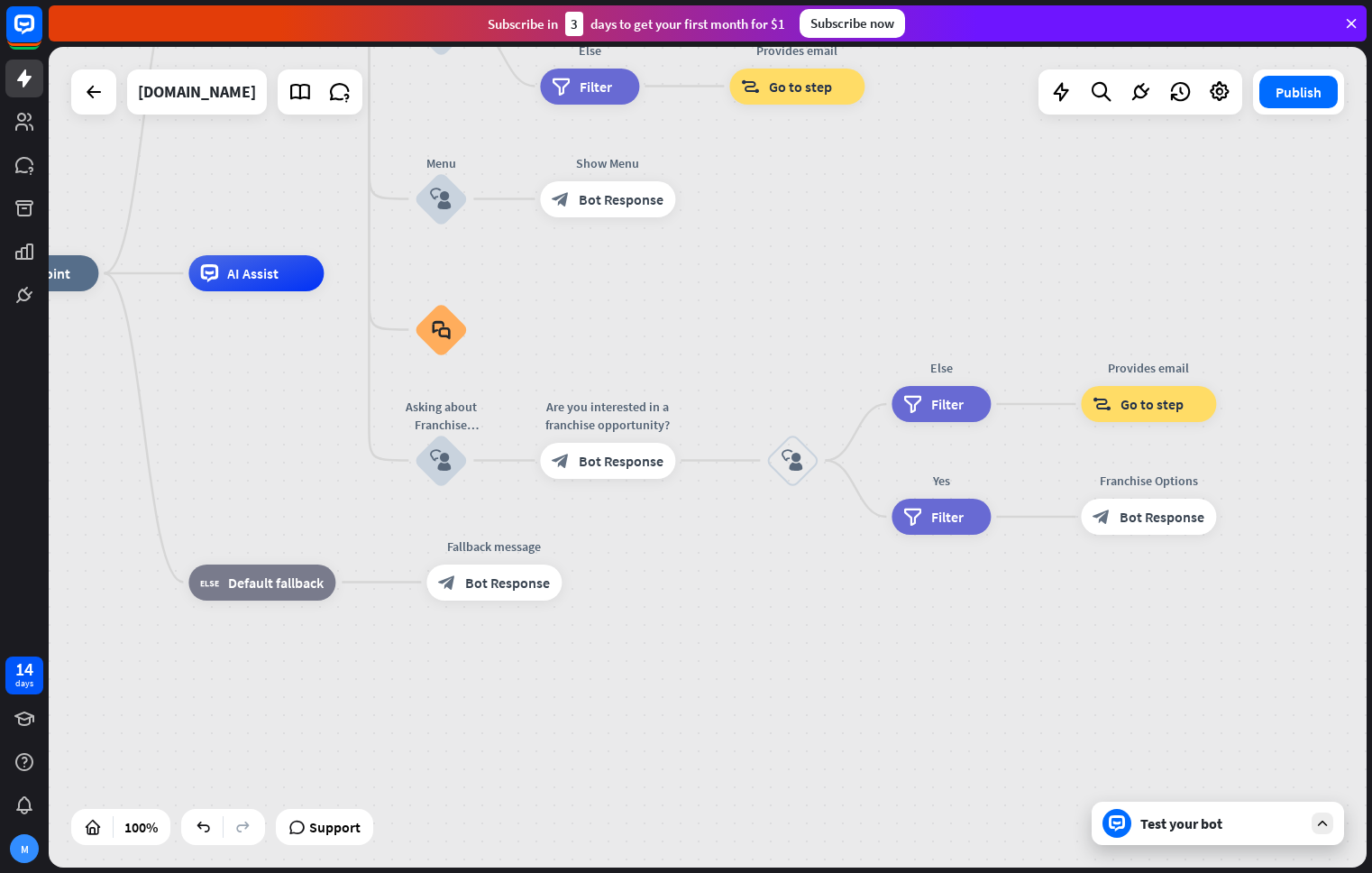
drag, startPoint x: 1164, startPoint y: 516, endPoint x: 827, endPoint y: 331, distance: 384.4
click at [827, 331] on div "home_2 Start point Welcome message block_bot_response Bot Response About us blo…" at bounding box center [622, 682] width 1317 height 820
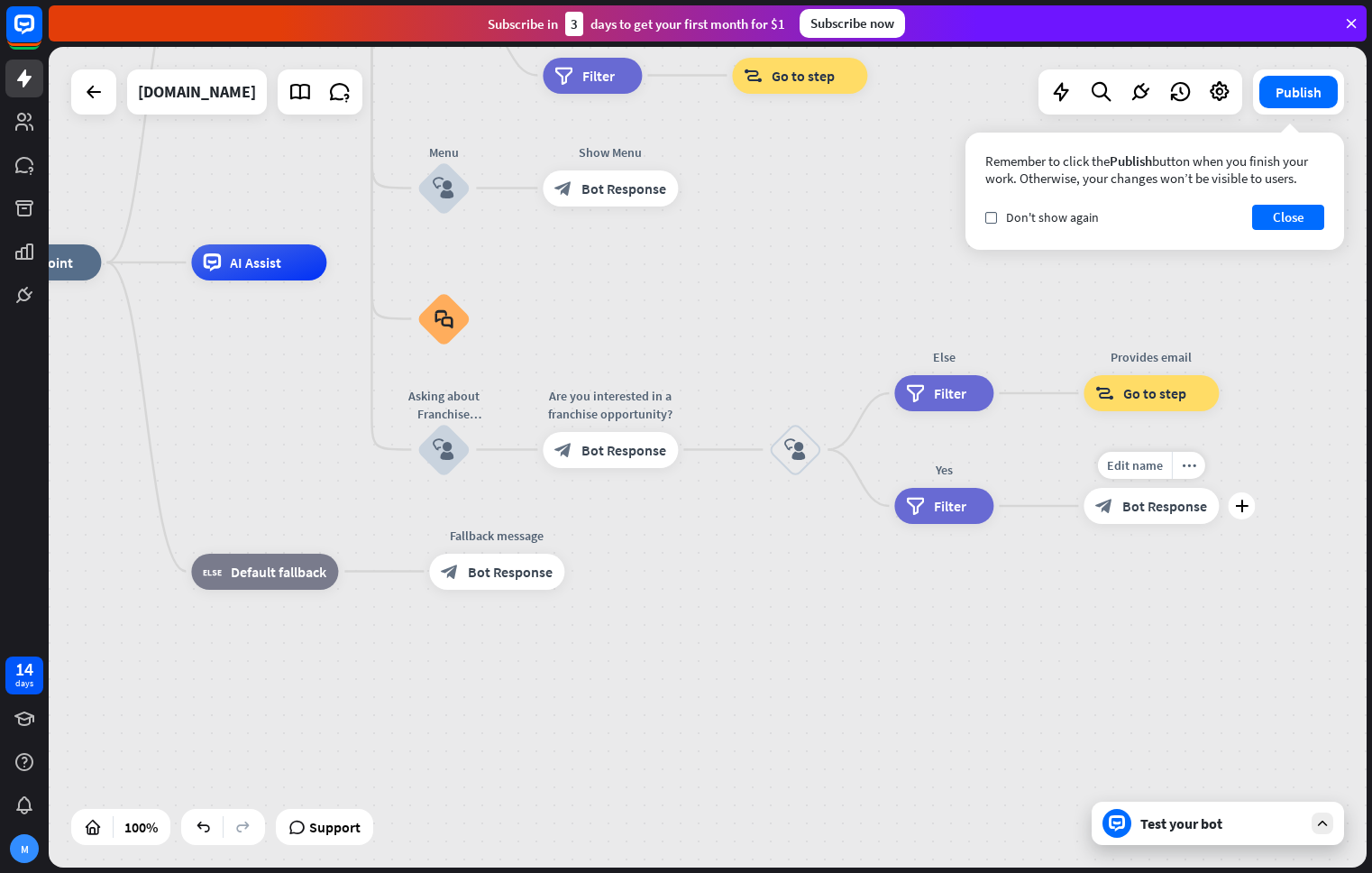
click at [1167, 504] on span "Bot Response" at bounding box center [1164, 505] width 85 height 18
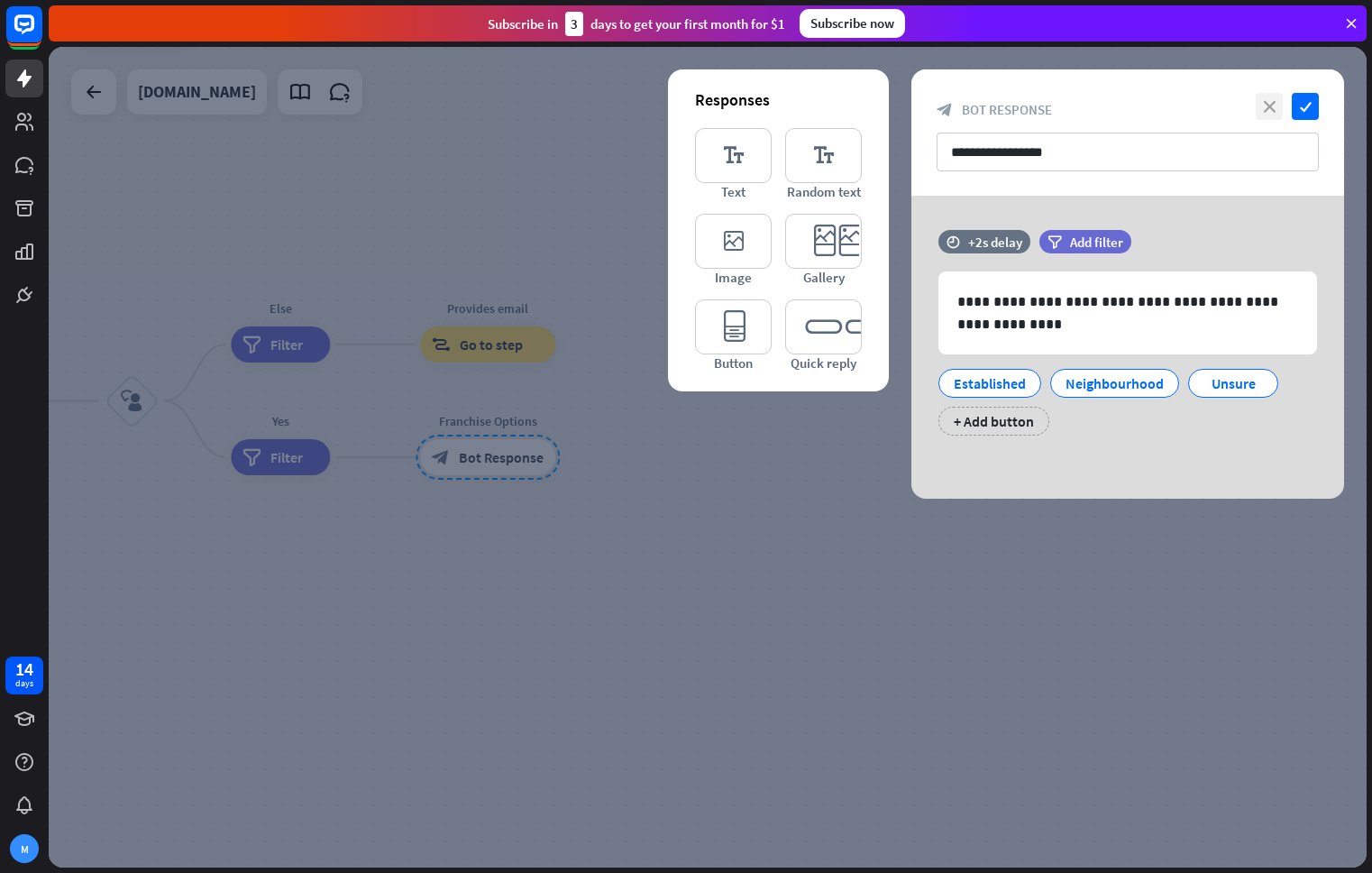
click at [1276, 100] on icon "close" at bounding box center [1269, 107] width 27 height 27
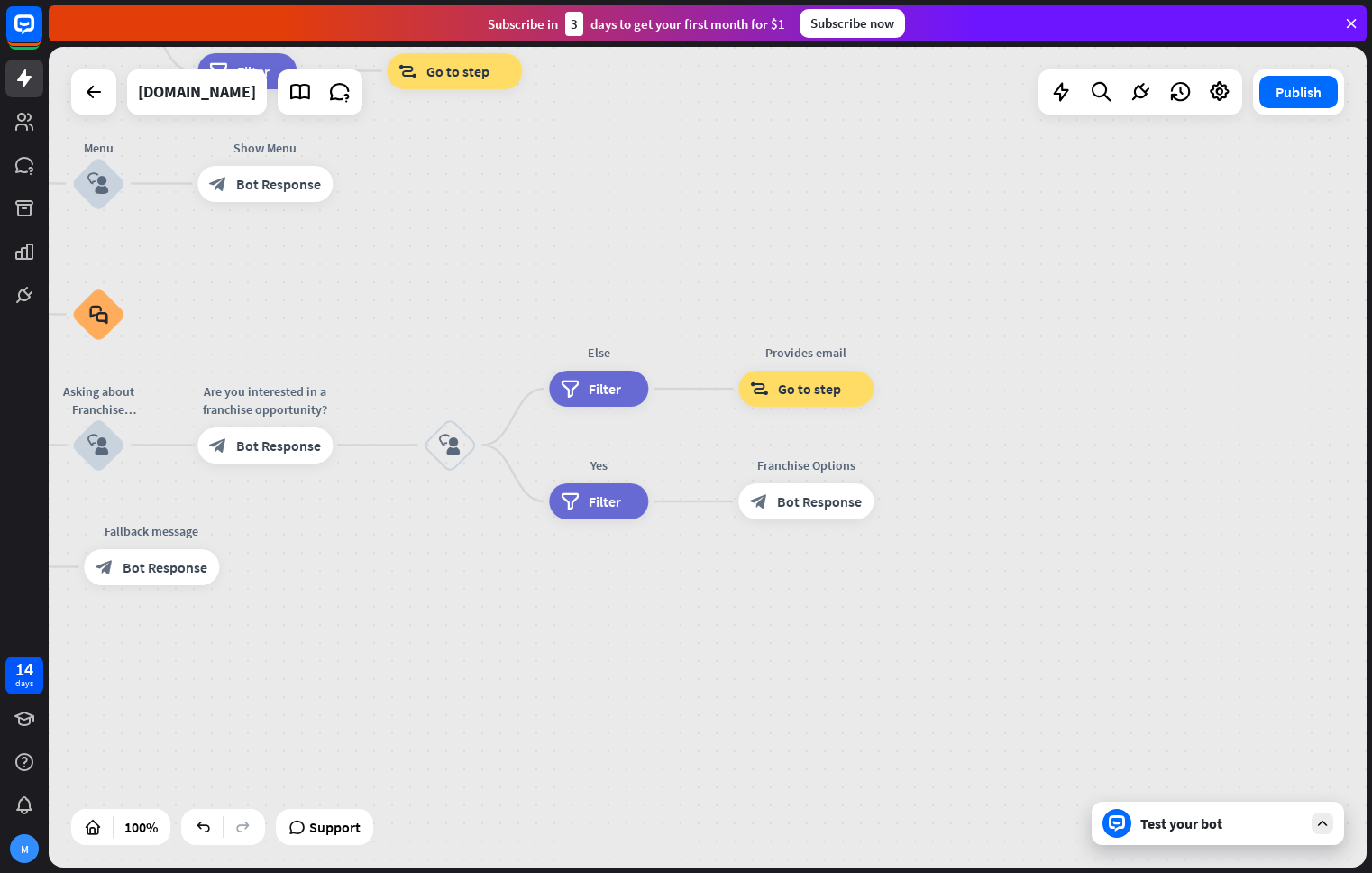
drag, startPoint x: 715, startPoint y: 421, endPoint x: 972, endPoint y: 458, distance: 259.6
click at [1044, 484] on div "home_2 Start point Welcome message block_bot_response Bot Response About us blo…" at bounding box center [707, 457] width 1317 height 820
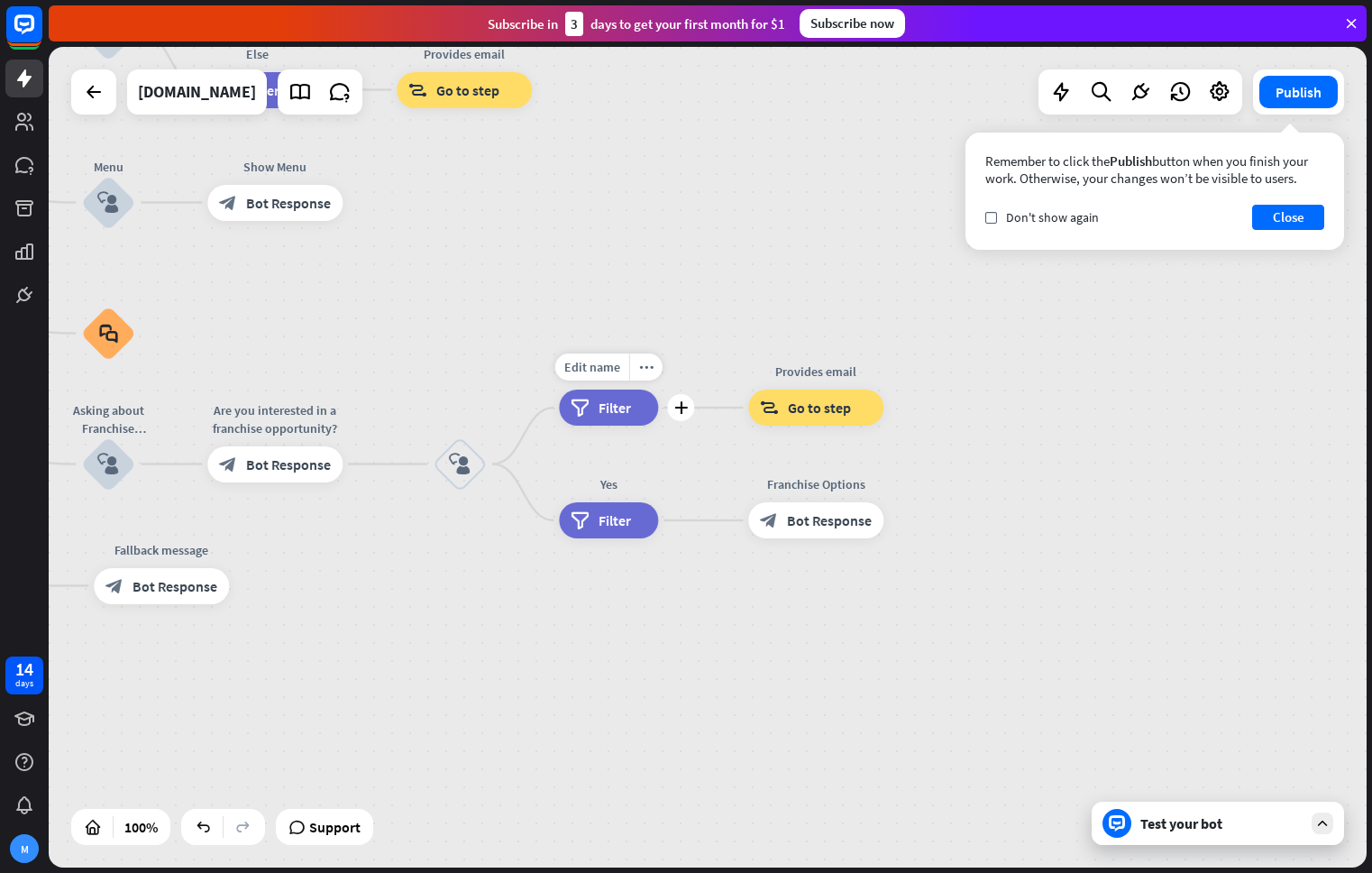
click at [605, 412] on span "Filter" at bounding box center [614, 408] width 32 height 18
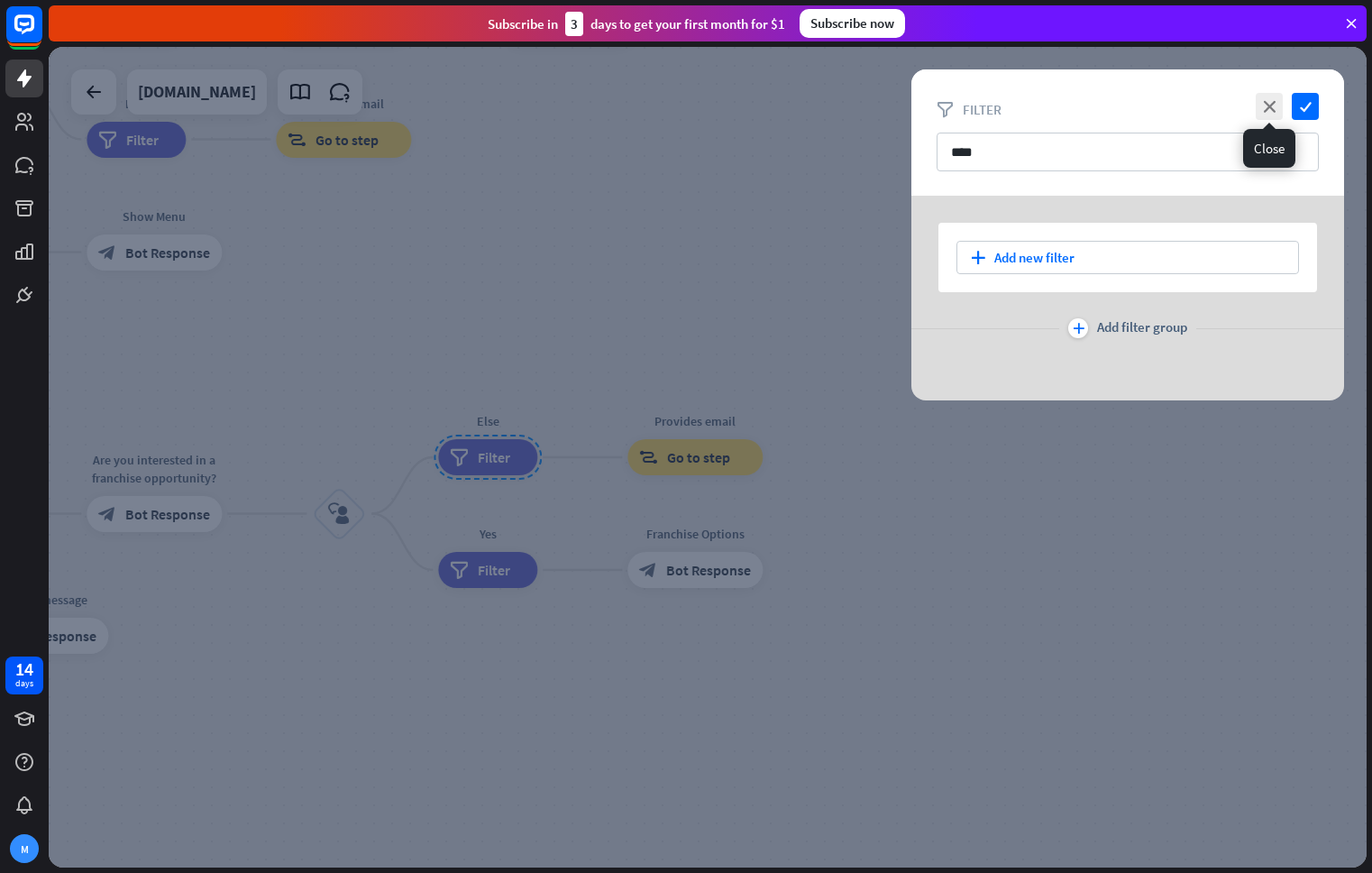
drag, startPoint x: 1266, startPoint y: 108, endPoint x: 1001, endPoint y: 249, distance: 300.2
click at [1266, 109] on icon "close" at bounding box center [1269, 107] width 27 height 27
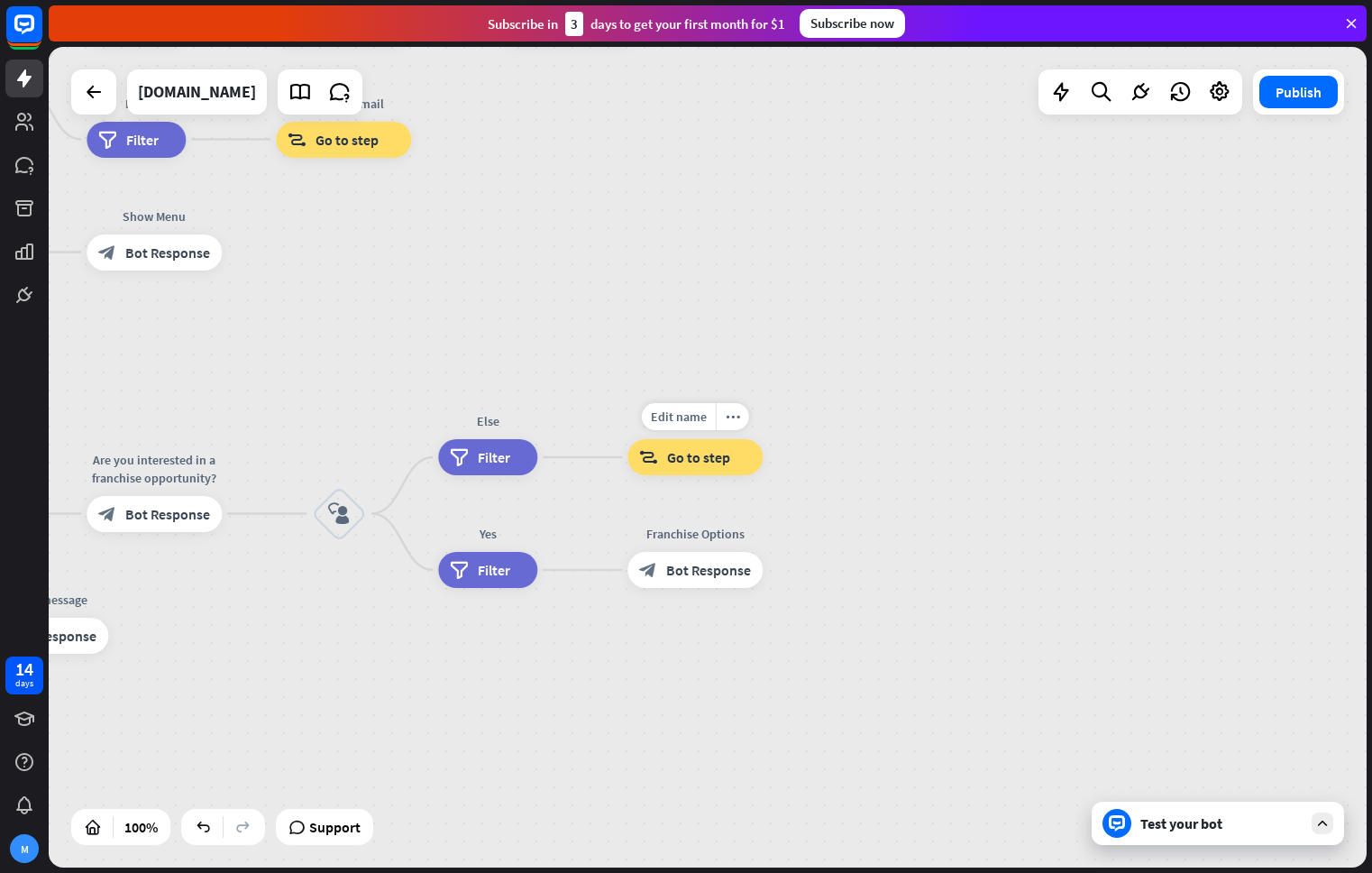
click at [729, 459] on div "block_goto Go to step" at bounding box center [695, 457] width 135 height 36
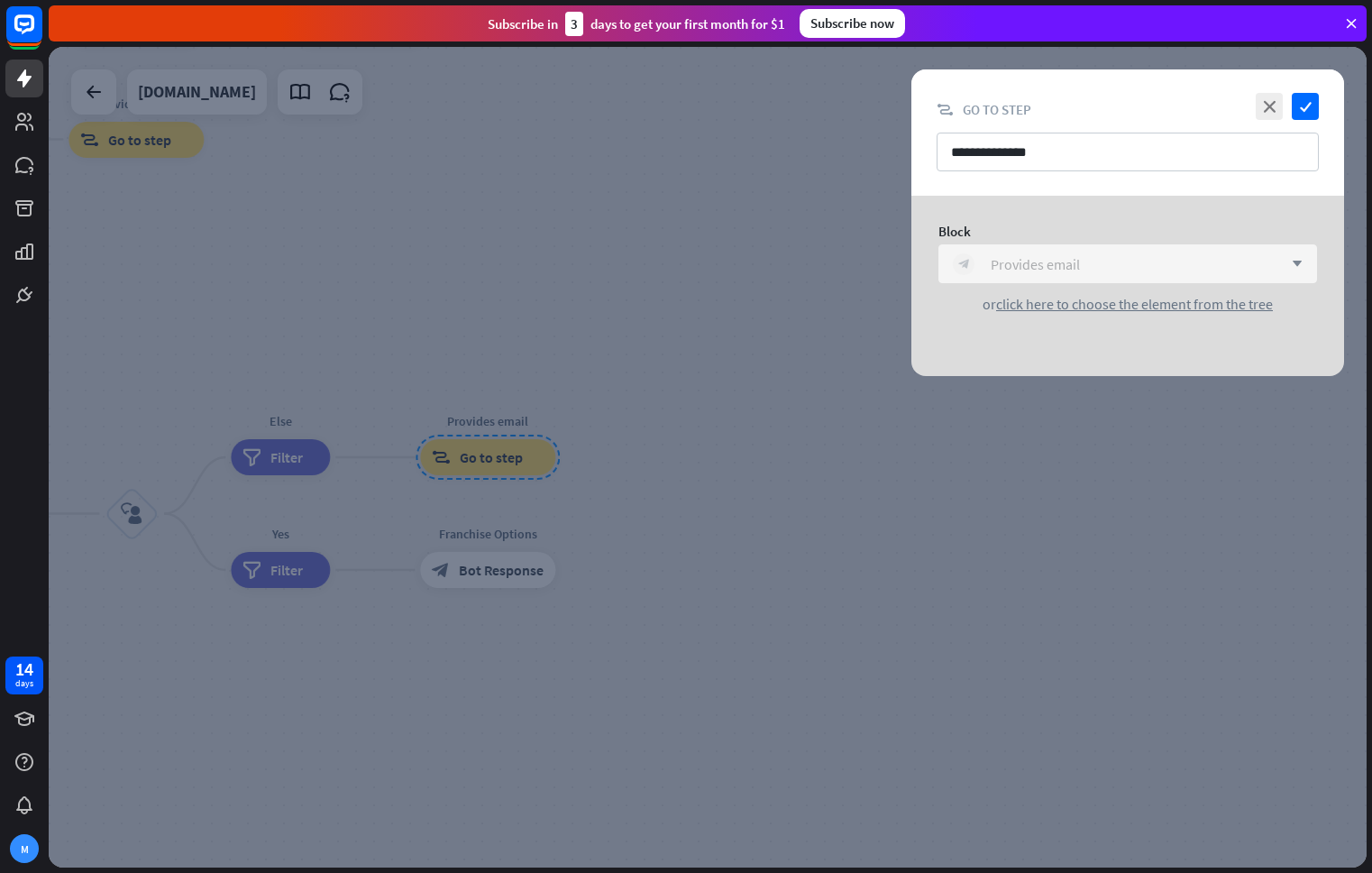
click at [1077, 262] on div "Provides email" at bounding box center [1035, 264] width 89 height 18
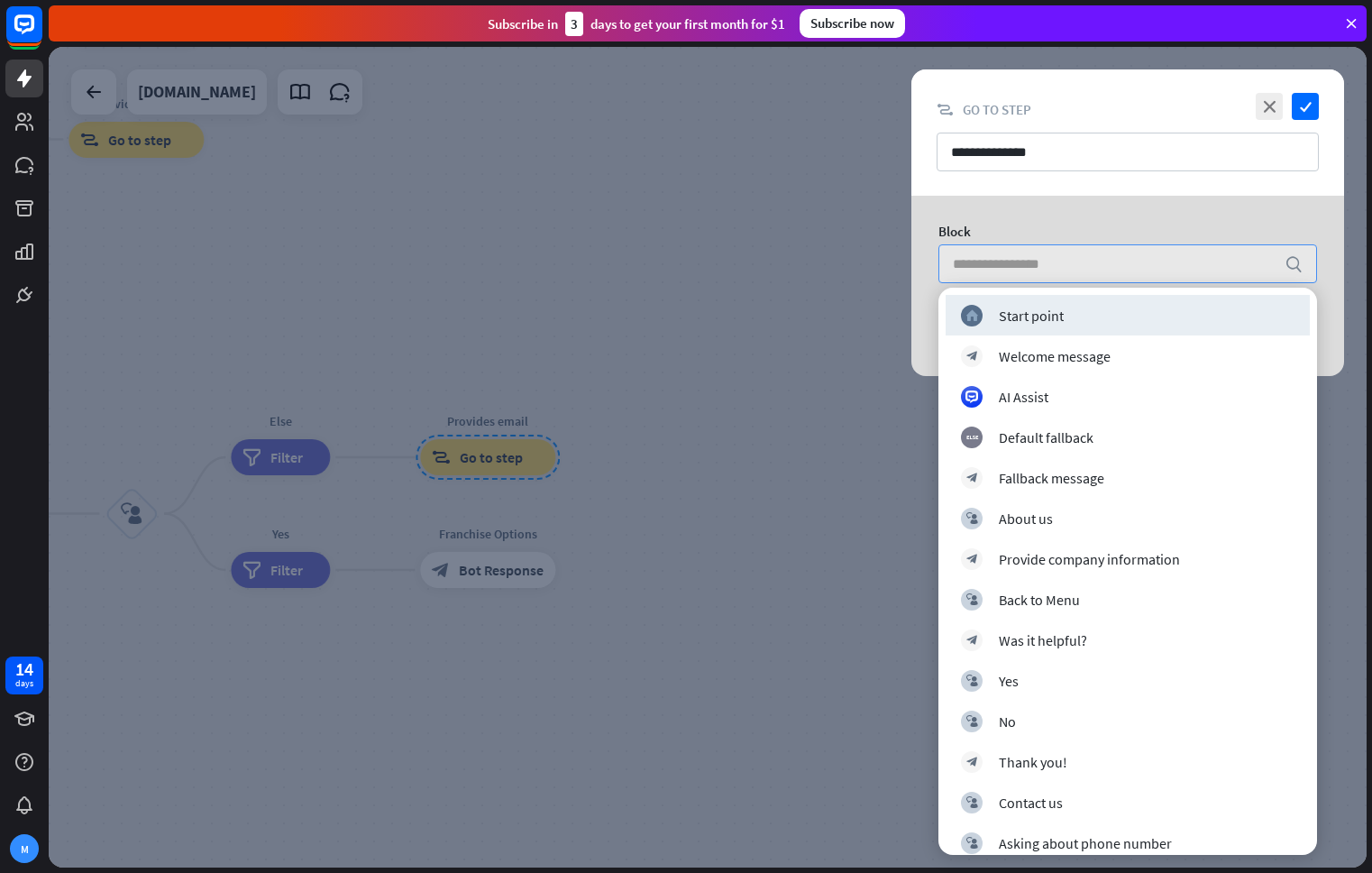
click at [1062, 199] on div "Block search or click here to choose the element from the tree" at bounding box center [1127, 268] width 433 height 145
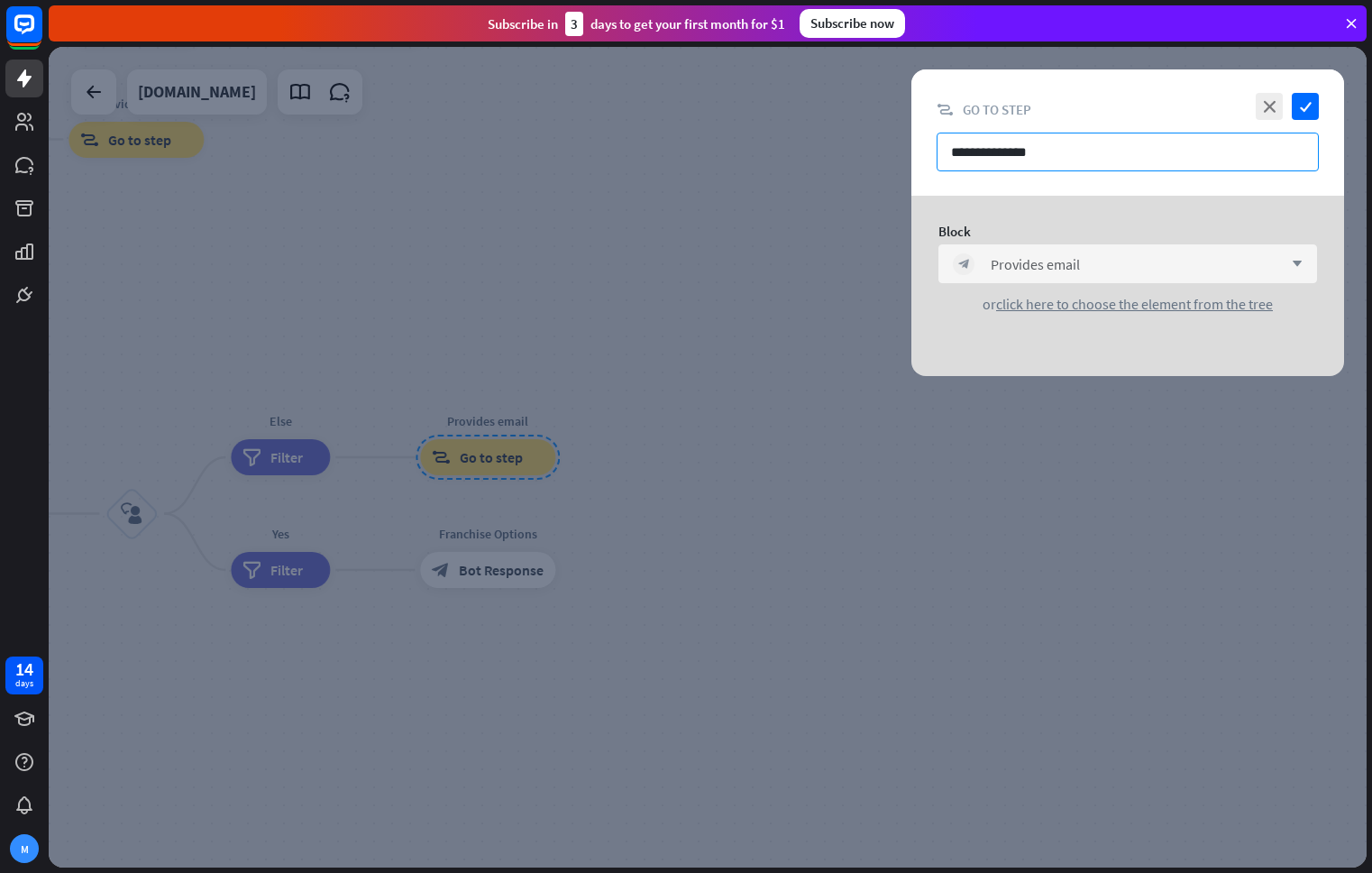
click at [1054, 150] on input "**********" at bounding box center [1127, 153] width 382 height 39
drag, startPoint x: 511, startPoint y: 330, endPoint x: 793, endPoint y: 507, distance: 332.9
click at [793, 507] on div at bounding box center [707, 457] width 1317 height 820
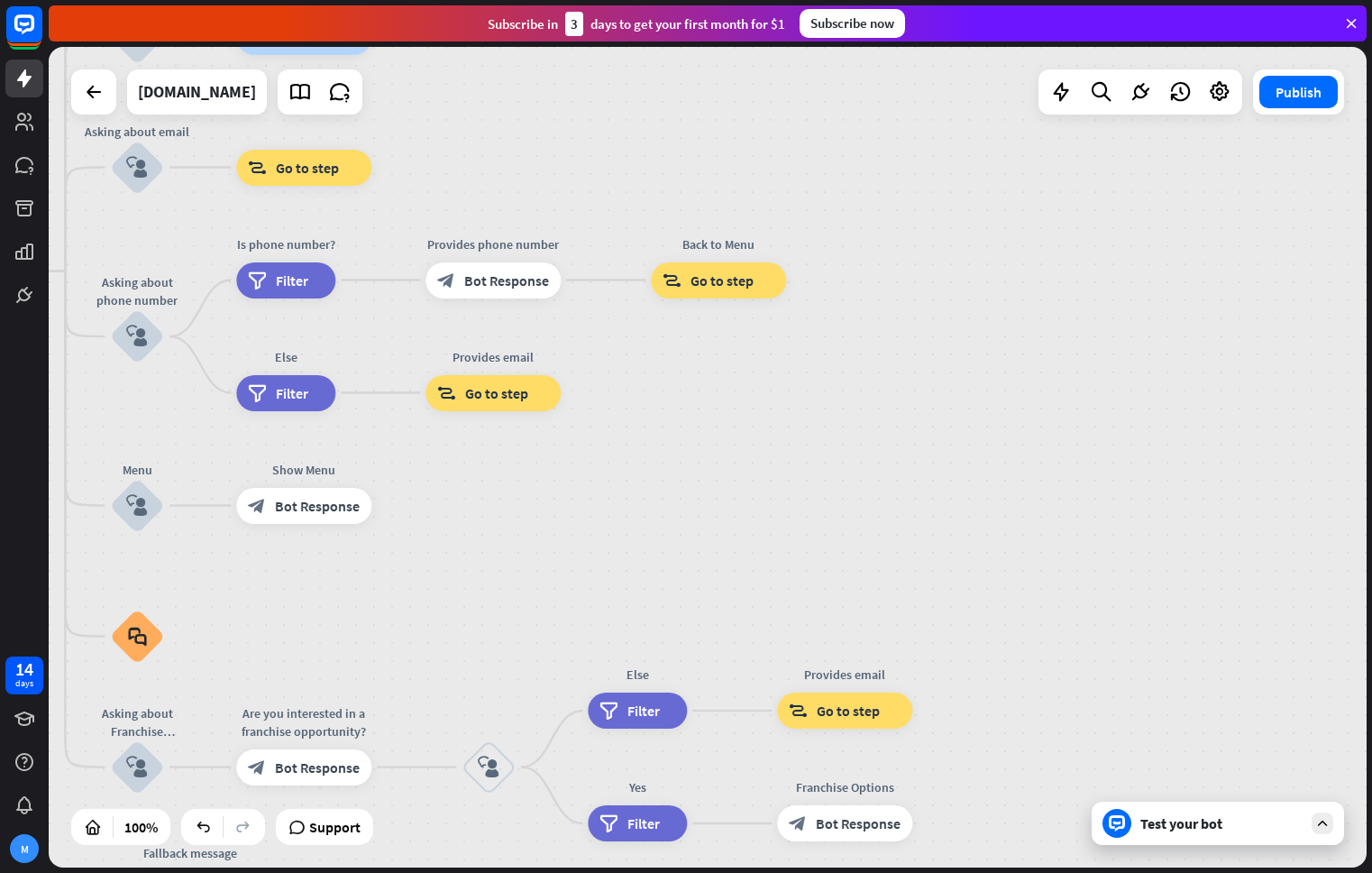
drag, startPoint x: 440, startPoint y: 356, endPoint x: 709, endPoint y: 535, distance: 323.1
click at [709, 535] on div "home_2 Start point Welcome message block_bot_response Bot Response About us blo…" at bounding box center [707, 457] width 1317 height 820
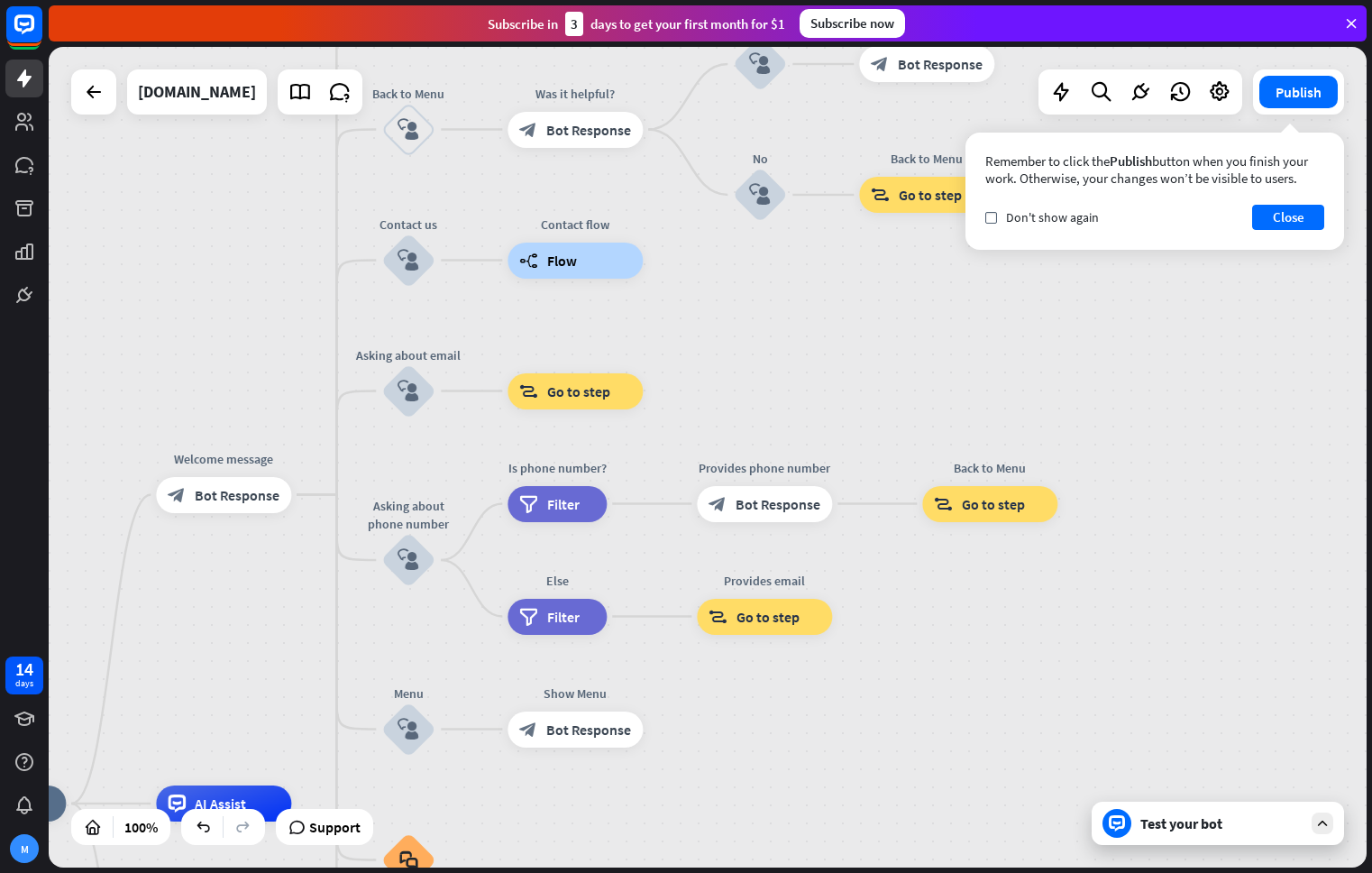
drag, startPoint x: 532, startPoint y: 455, endPoint x: 798, endPoint y: 681, distance: 349.0
click at [802, 687] on div "home_2 Start point Welcome message block_bot_response Bot Response About us blo…" at bounding box center [707, 457] width 1317 height 820
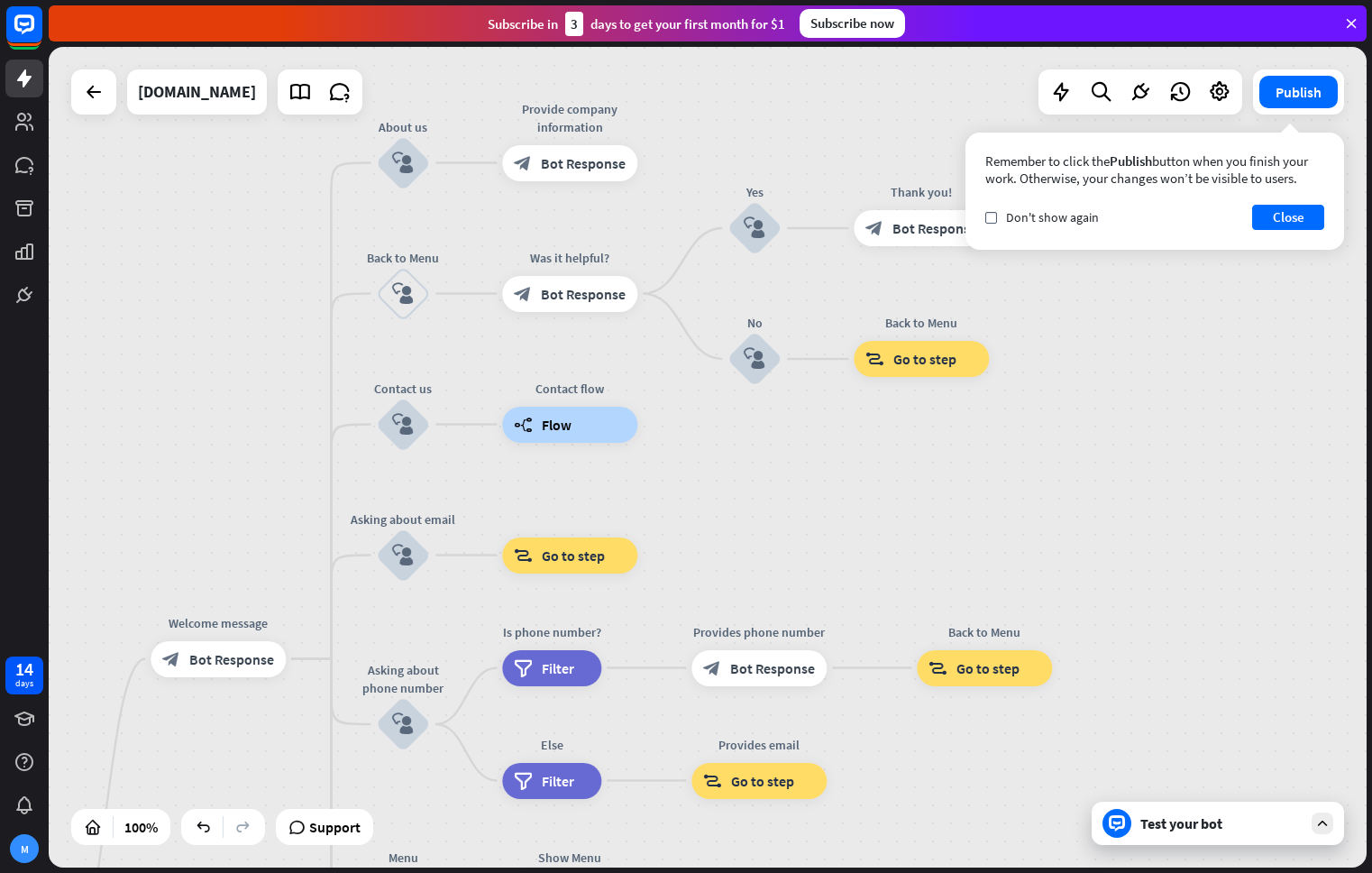
drag, startPoint x: 735, startPoint y: 338, endPoint x: 730, endPoint y: 493, distance: 155.1
click at [730, 493] on div "home_2 Start point Welcome message block_bot_response Bot Response About us blo…" at bounding box center [707, 457] width 1317 height 820
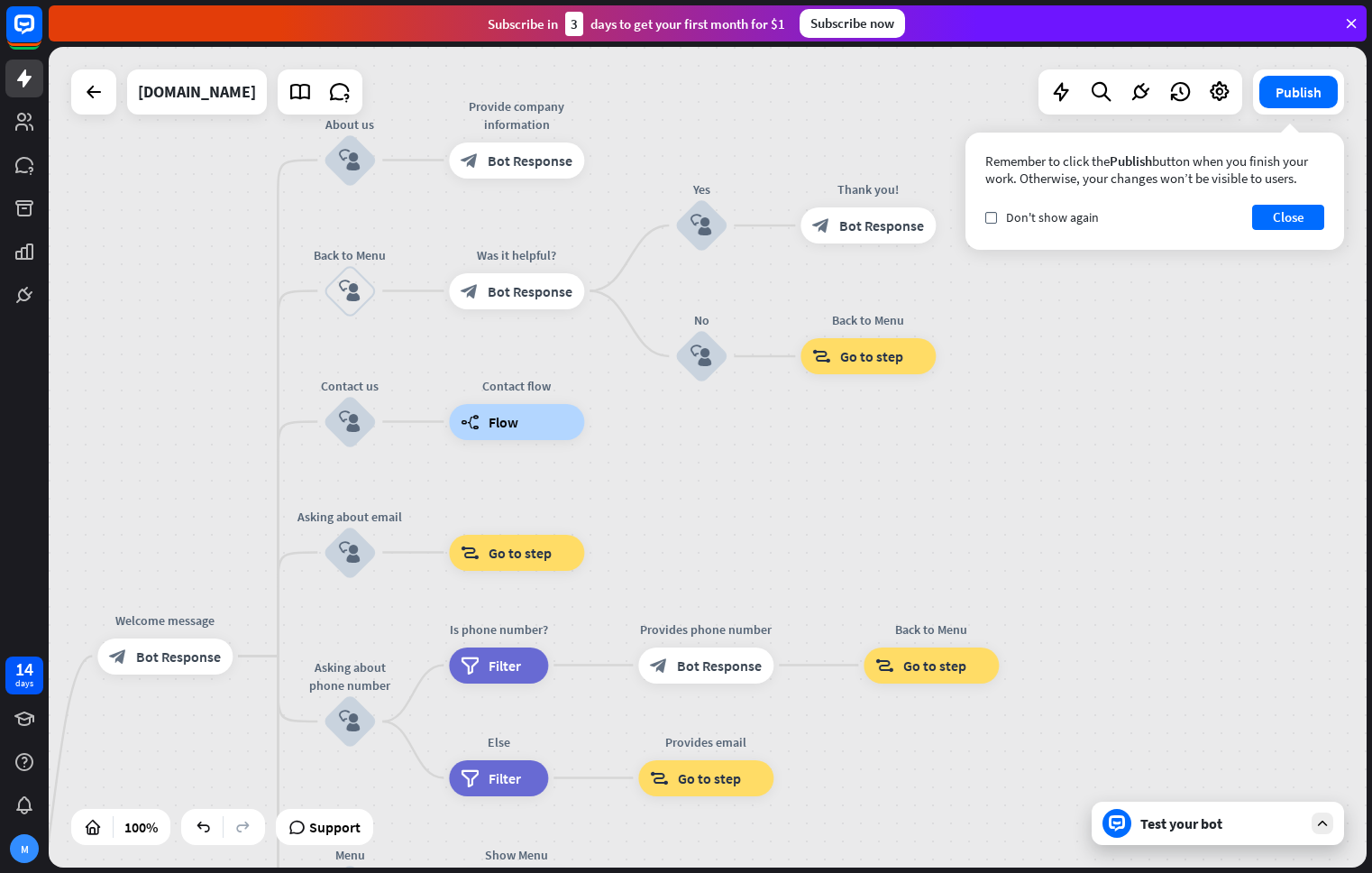
drag, startPoint x: 711, startPoint y: 540, endPoint x: 683, endPoint y: 535, distance: 28.4
click at [694, 538] on div "home_2 Start point Welcome message block_bot_response Bot Response About us blo…" at bounding box center [707, 457] width 1317 height 820
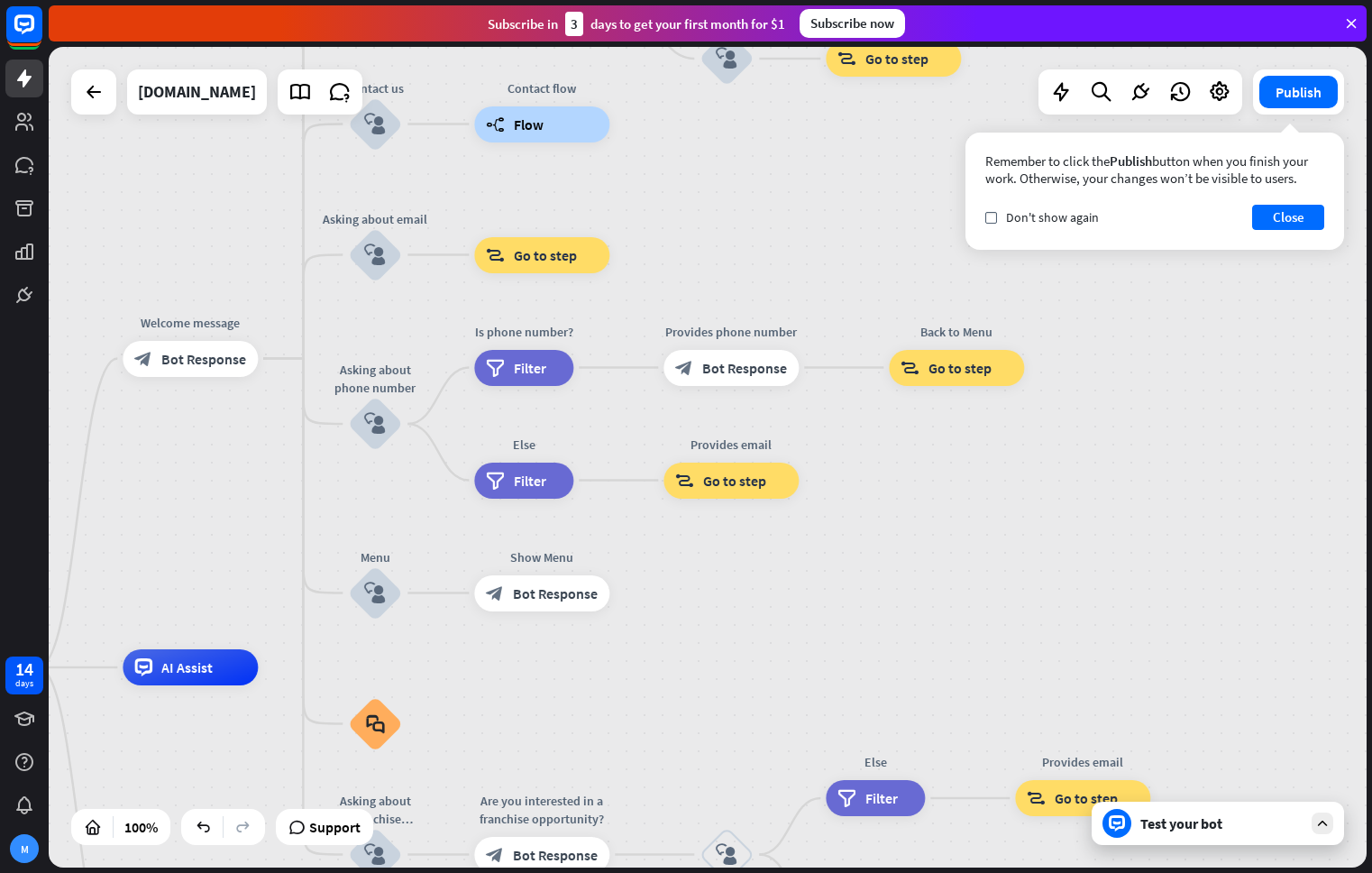
drag, startPoint x: 712, startPoint y: 542, endPoint x: 738, endPoint y: 244, distance: 299.1
click at [738, 244] on div "home_2 Start point Welcome message block_bot_response Bot Response About us blo…" at bounding box center [707, 457] width 1317 height 820
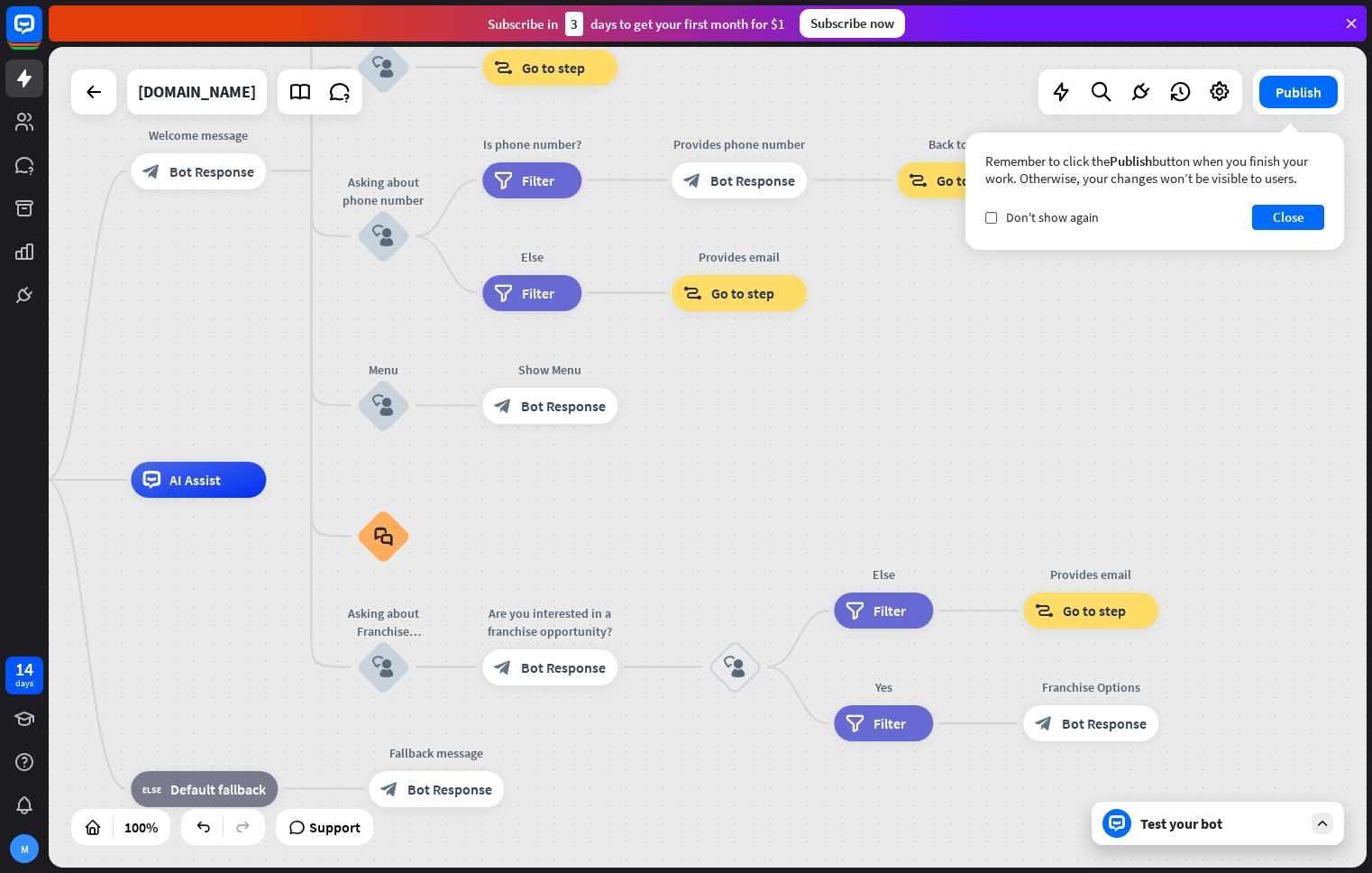
drag, startPoint x: 769, startPoint y: 585, endPoint x: 777, endPoint y: 397, distance: 188.2
click at [777, 397] on div "home_2 Start point Welcome message block_bot_response Bot Response About us blo…" at bounding box center [707, 457] width 1317 height 820
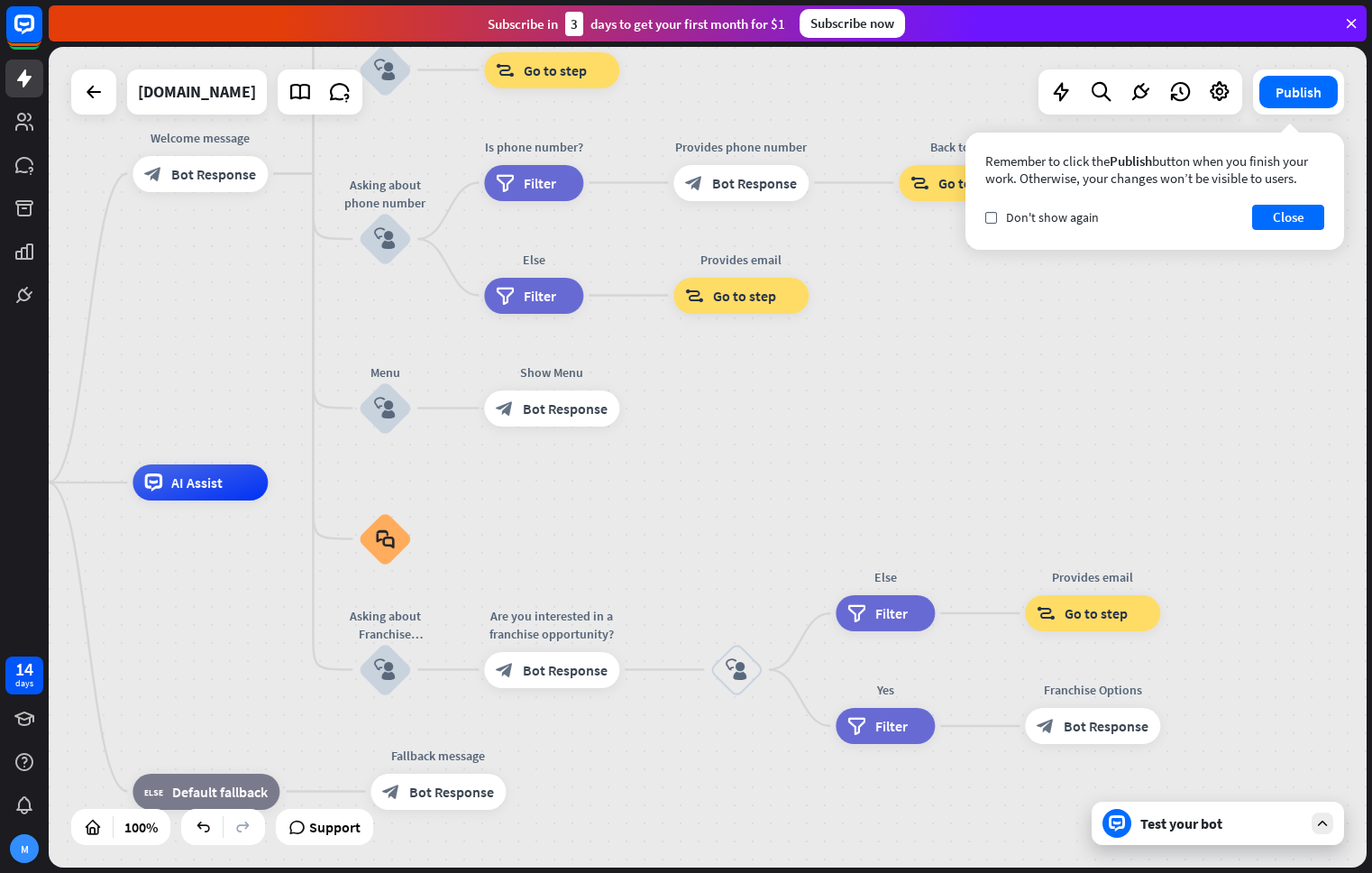
drag, startPoint x: 771, startPoint y: 394, endPoint x: 817, endPoint y: 513, distance: 127.6
click at [817, 513] on div "home_2 Start point Welcome message block_bot_response Bot Response About us blo…" at bounding box center [707, 457] width 1317 height 820
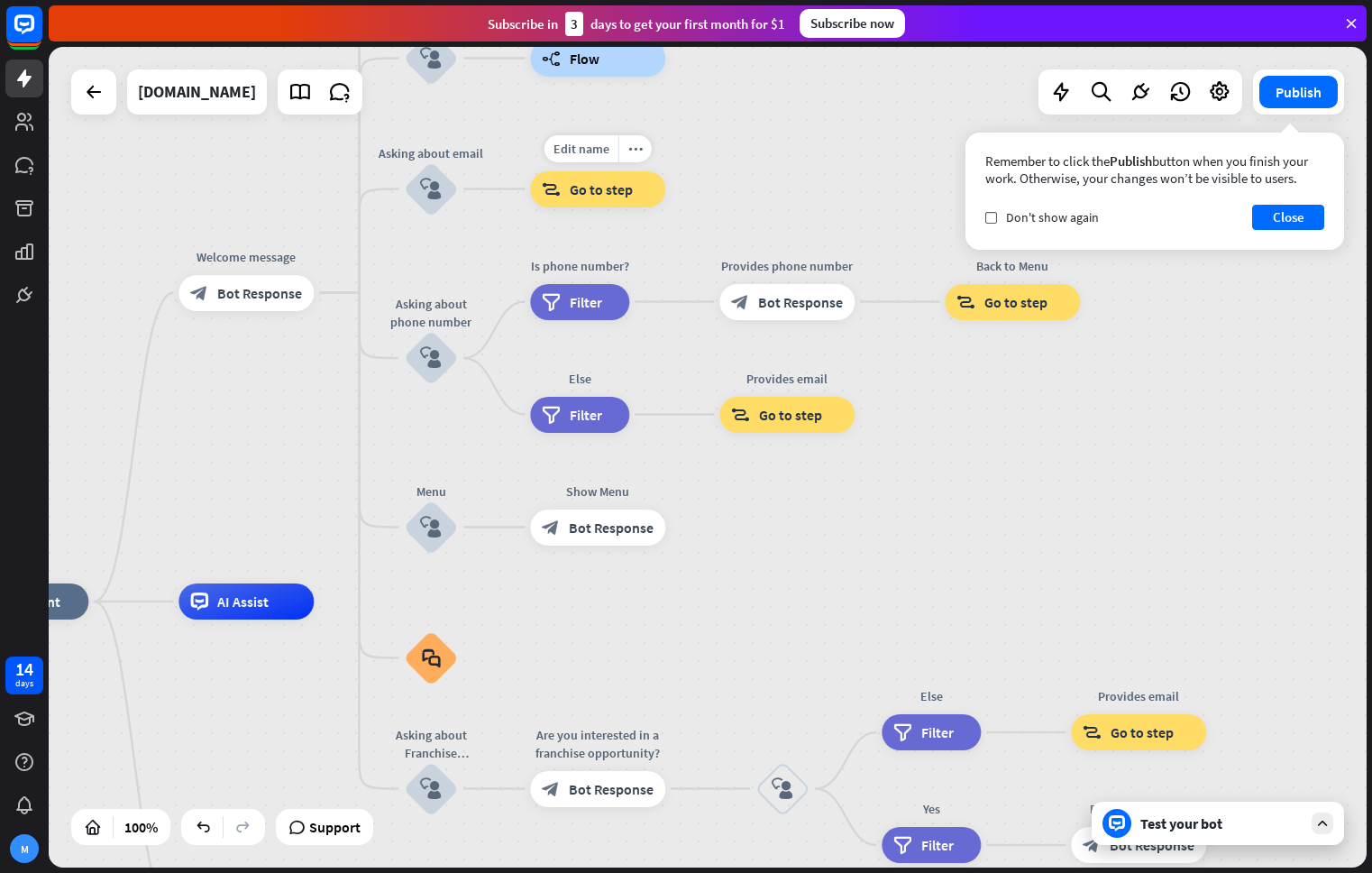
click at [594, 191] on span "Go to step" at bounding box center [601, 189] width 64 height 18
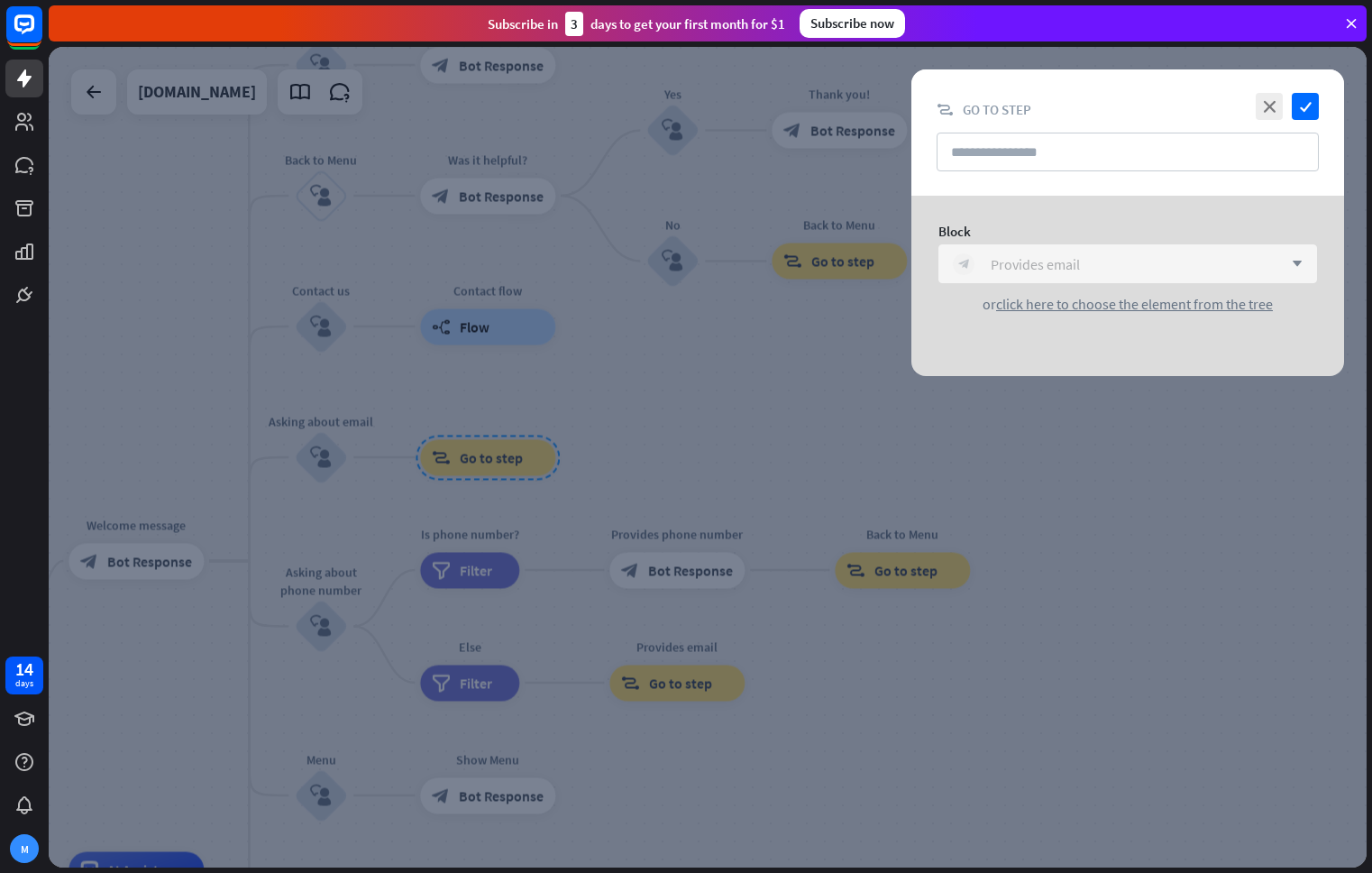
click at [1079, 268] on div "Provides email" at bounding box center [1035, 264] width 89 height 18
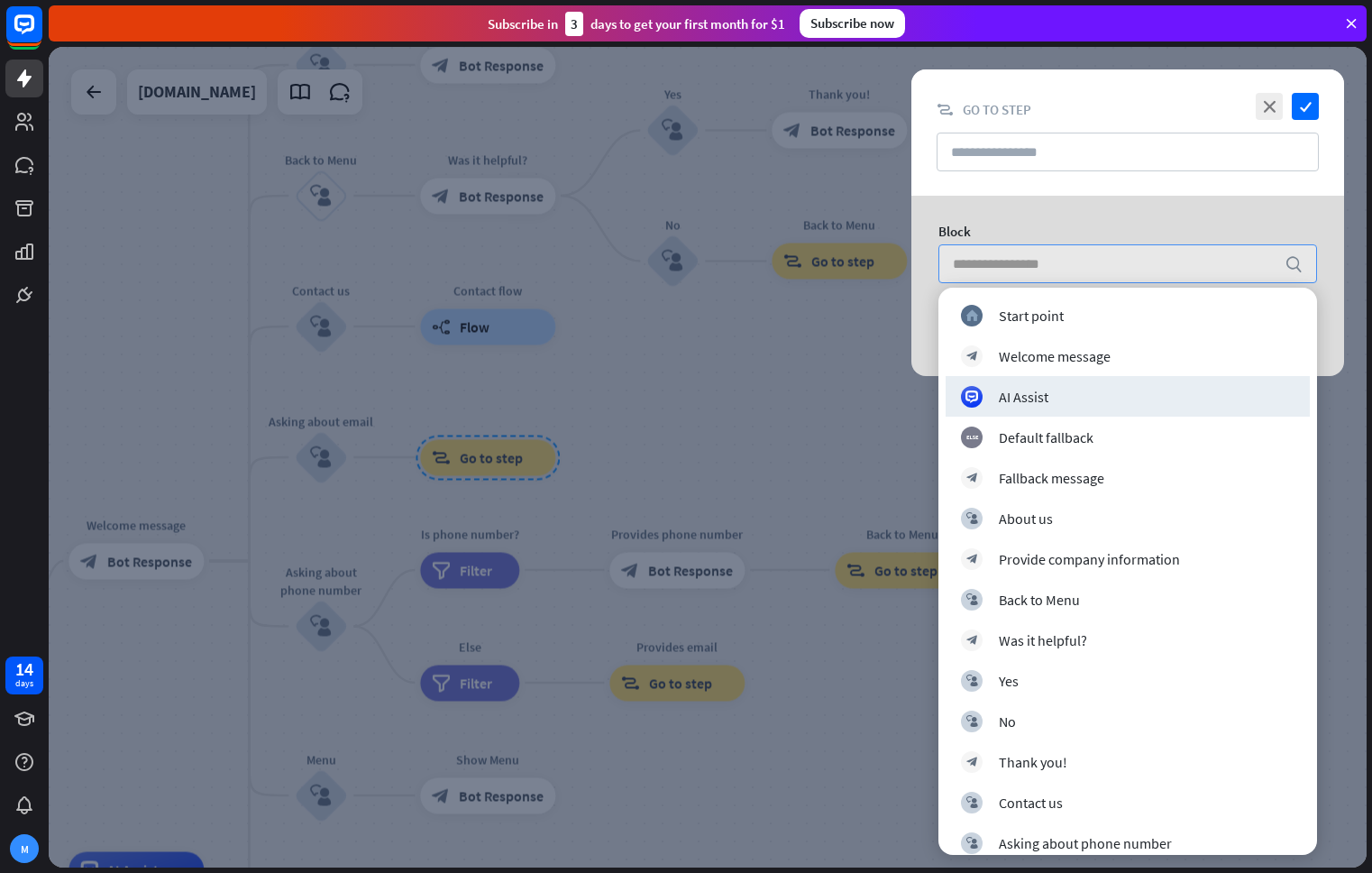
click at [695, 378] on div at bounding box center [707, 457] width 1317 height 820
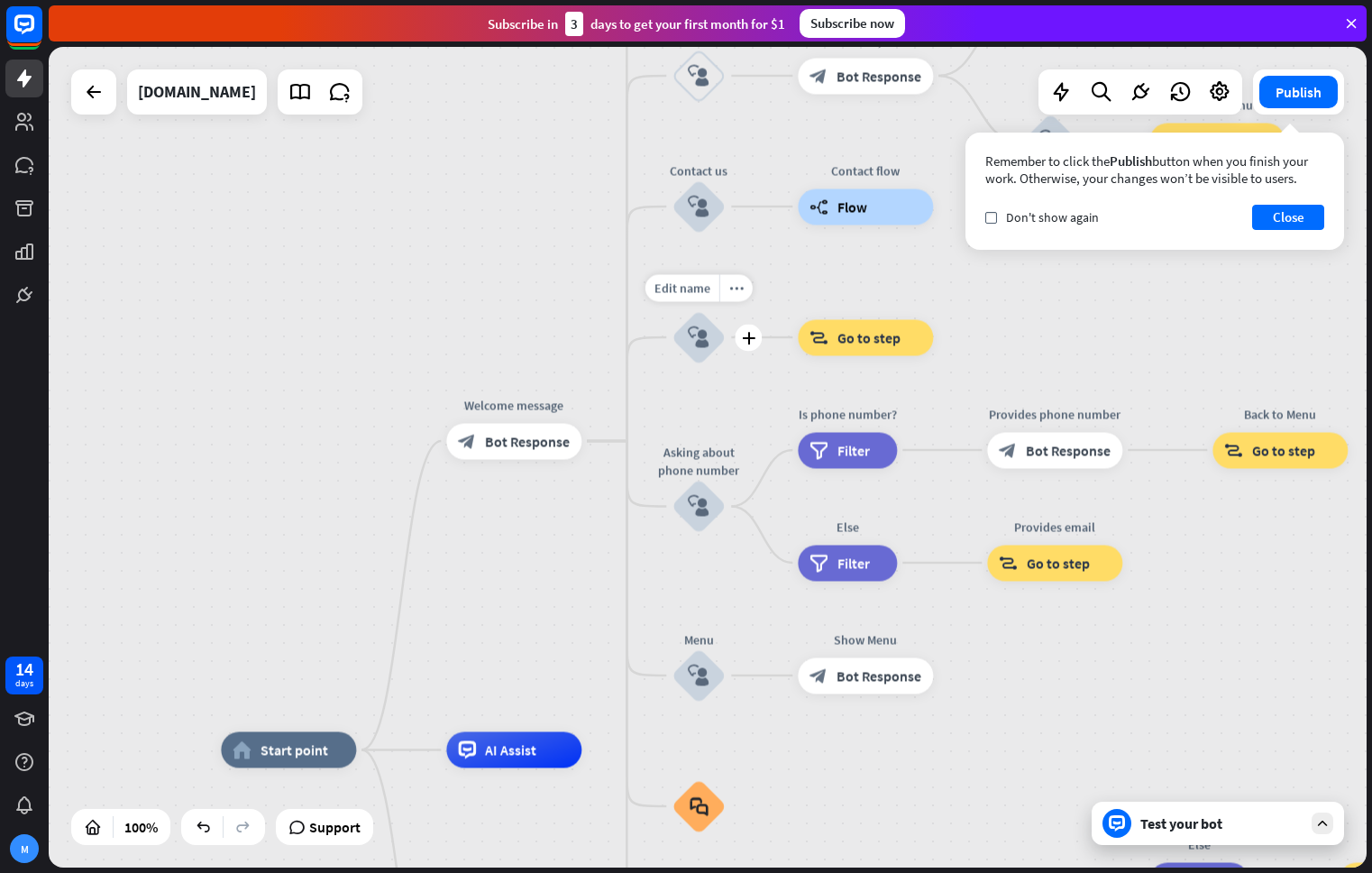
click at [712, 331] on div "block_user_input" at bounding box center [698, 336] width 54 height 54
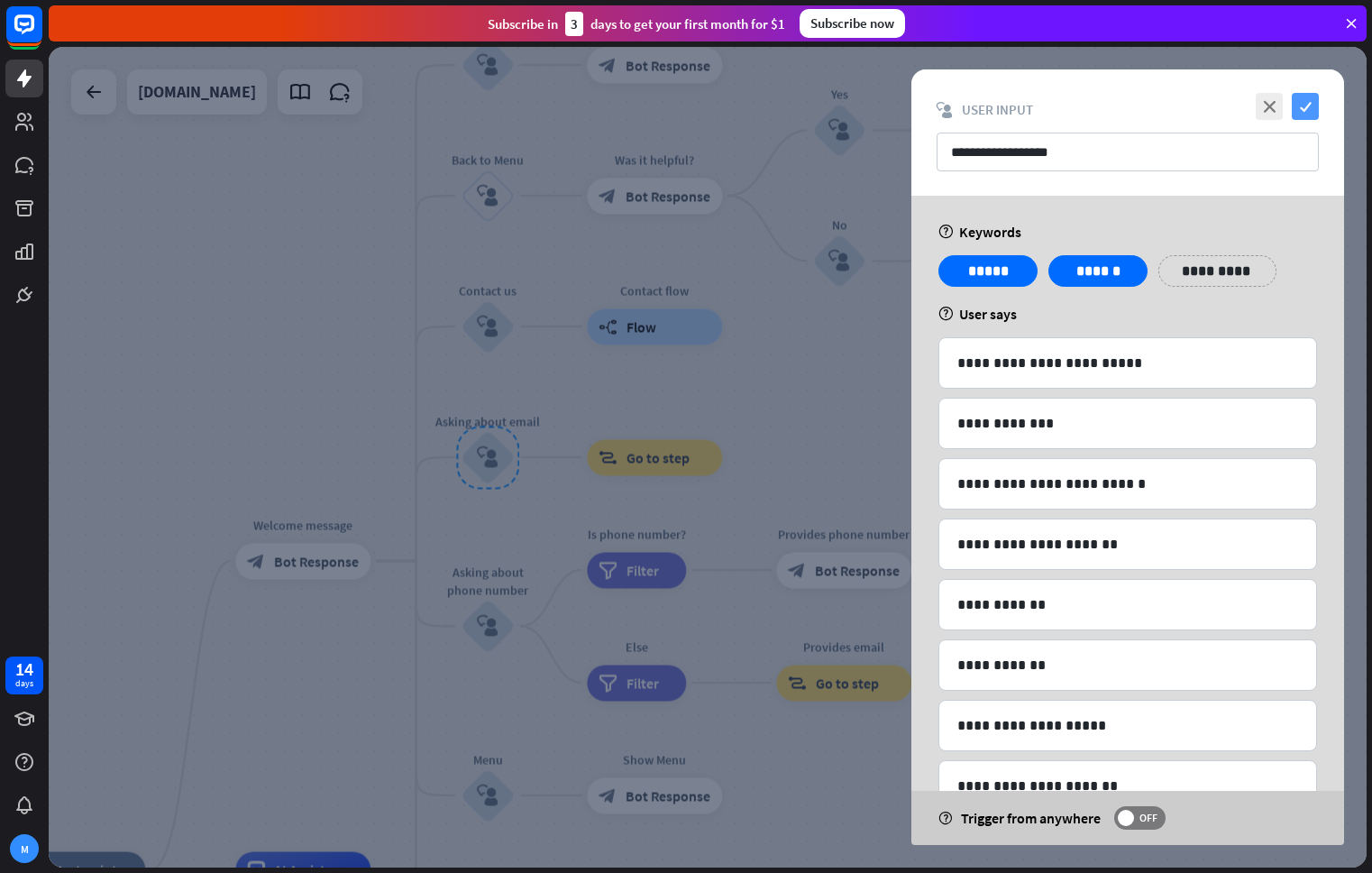
click at [1301, 105] on icon "check" at bounding box center [1306, 107] width 27 height 27
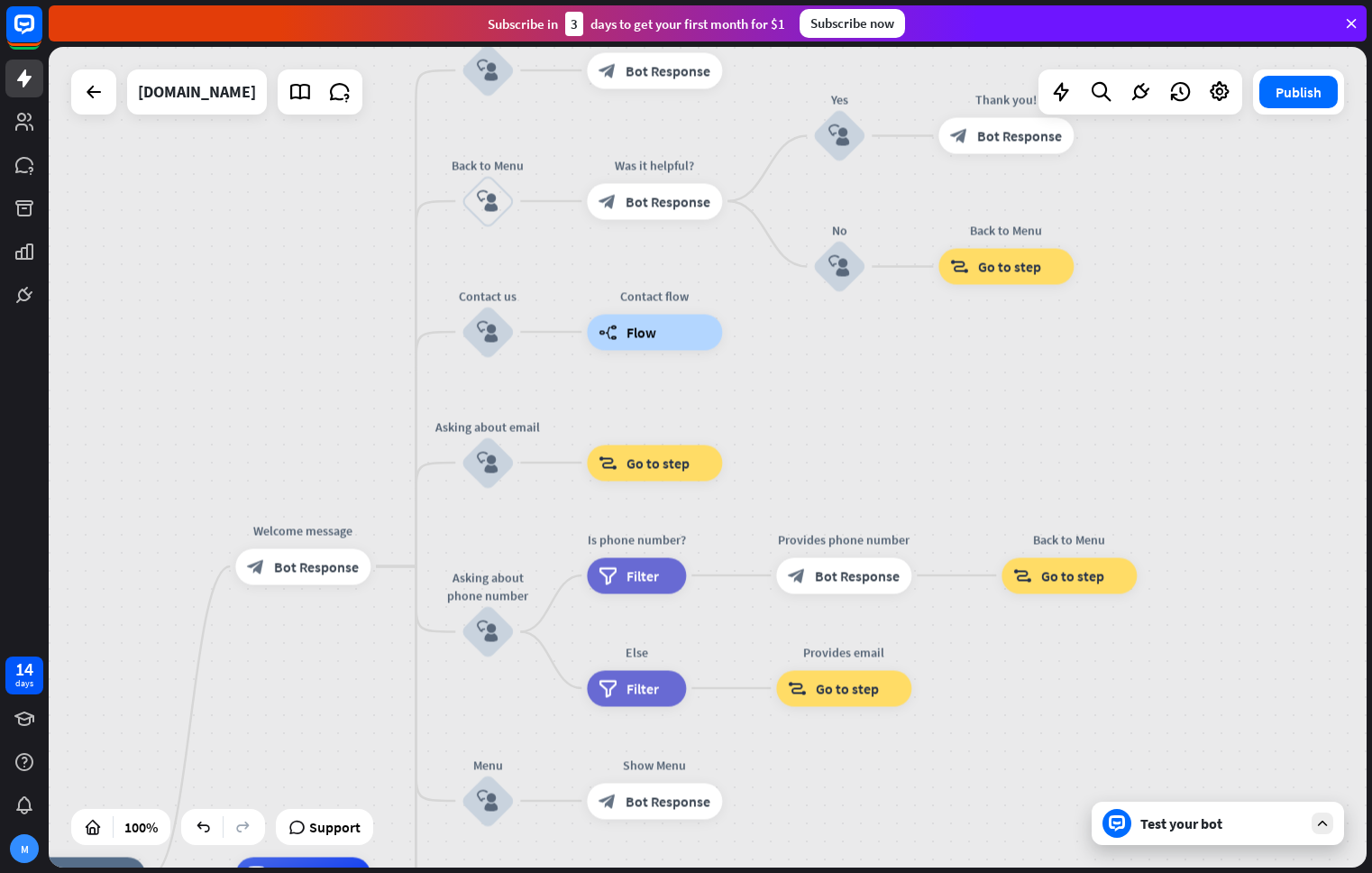
click at [1233, 816] on div "Test your bot" at bounding box center [1222, 823] width 162 height 18
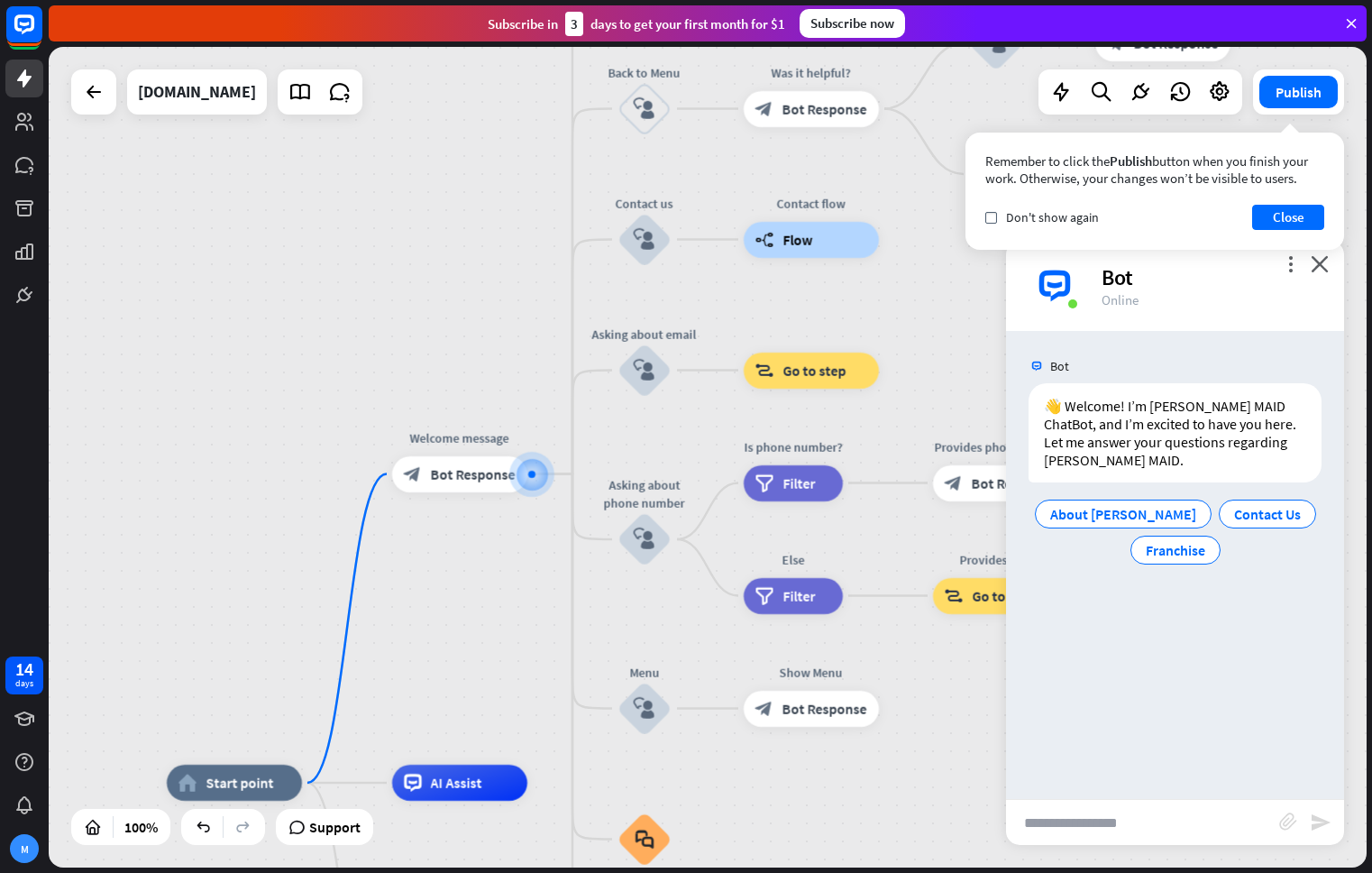
click at [1189, 811] on input "text" at bounding box center [1141, 822] width 273 height 45
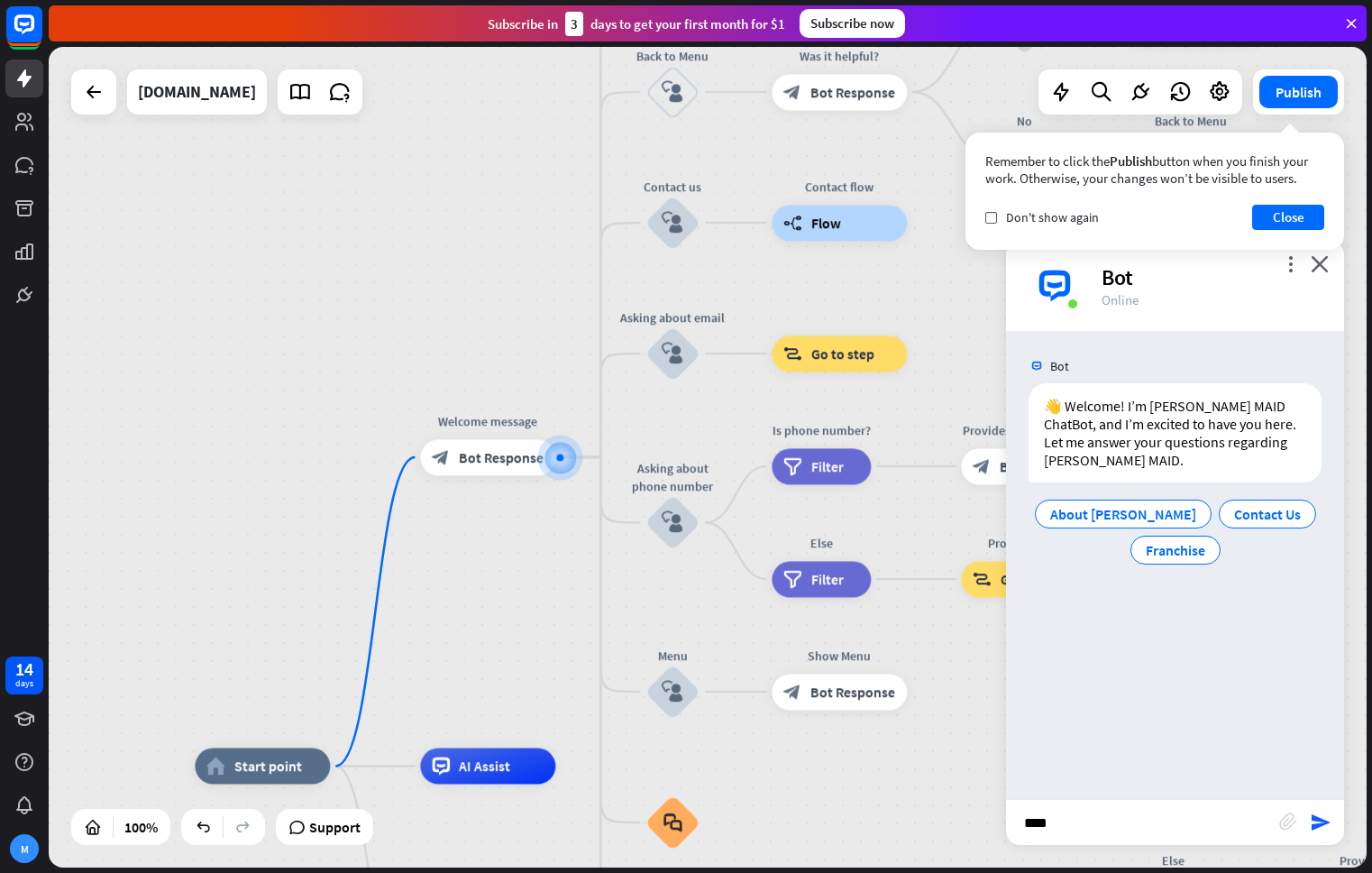
type input "*****"
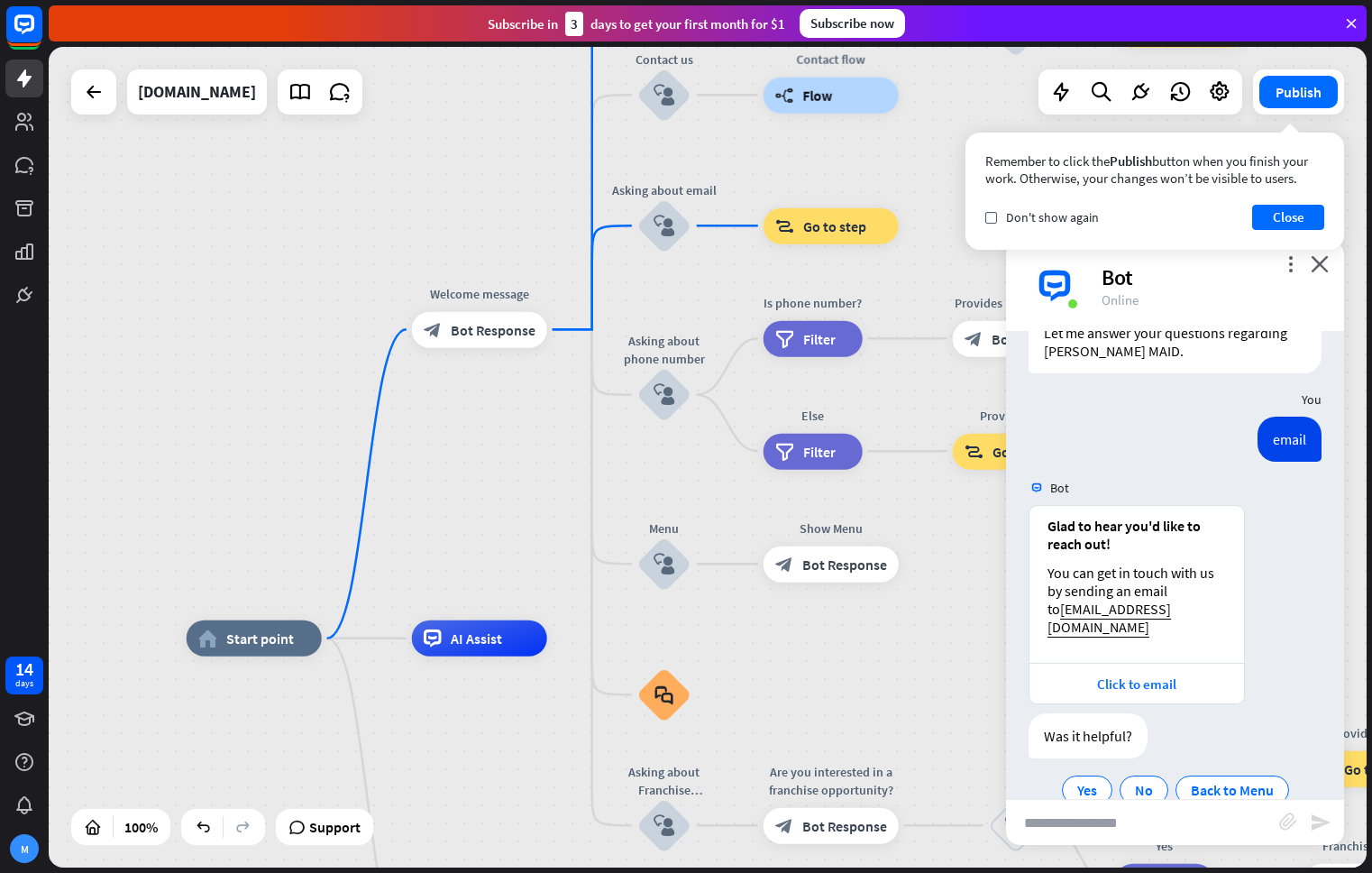
scroll to position [109, 0]
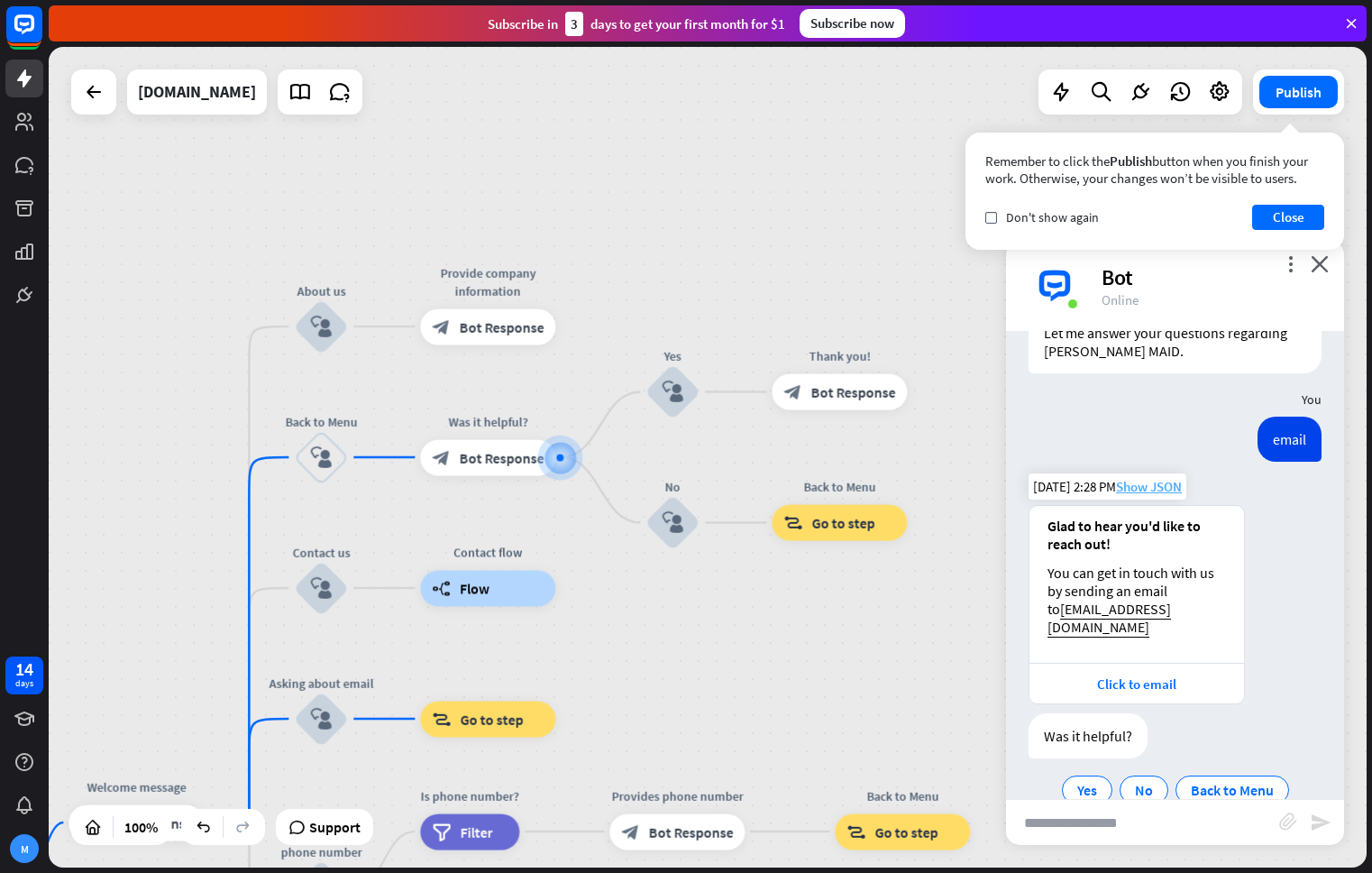
click at [1129, 478] on span "Show JSON" at bounding box center [1148, 487] width 65 height 18
click at [491, 457] on span "Bot Response" at bounding box center [500, 457] width 85 height 18
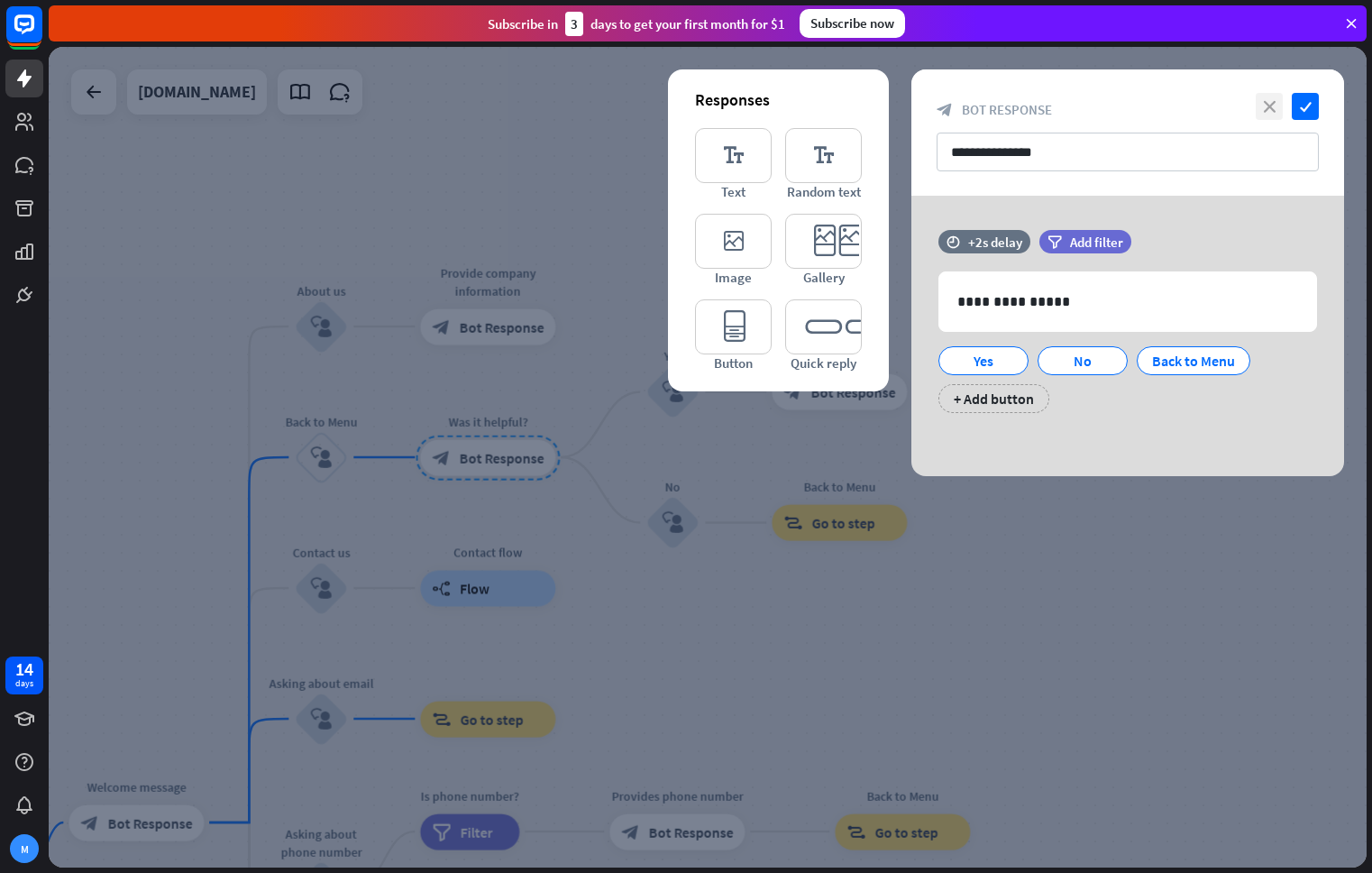
click at [1271, 105] on icon "close" at bounding box center [1269, 107] width 27 height 27
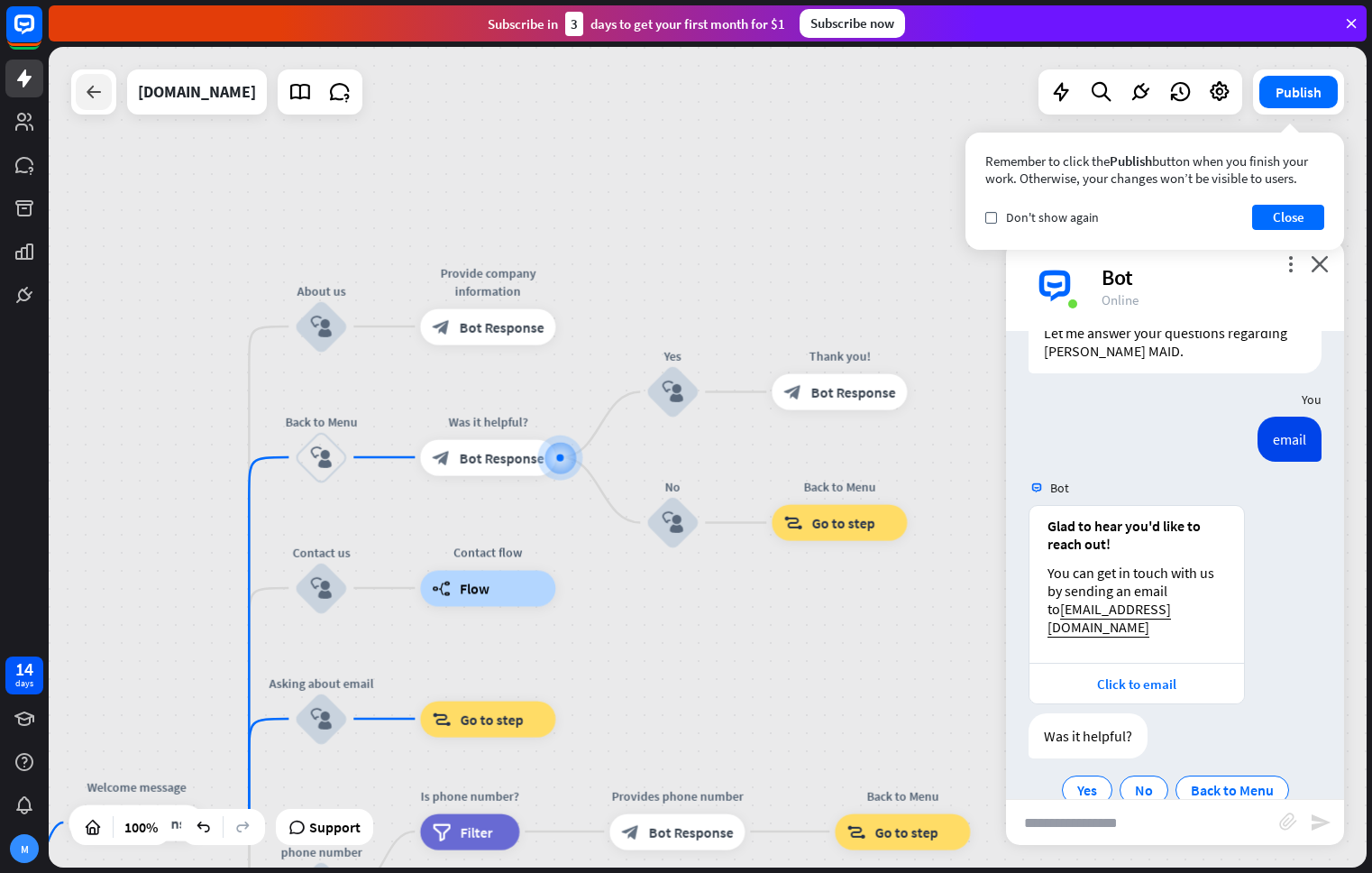
click at [105, 96] on div at bounding box center [93, 92] width 36 height 36
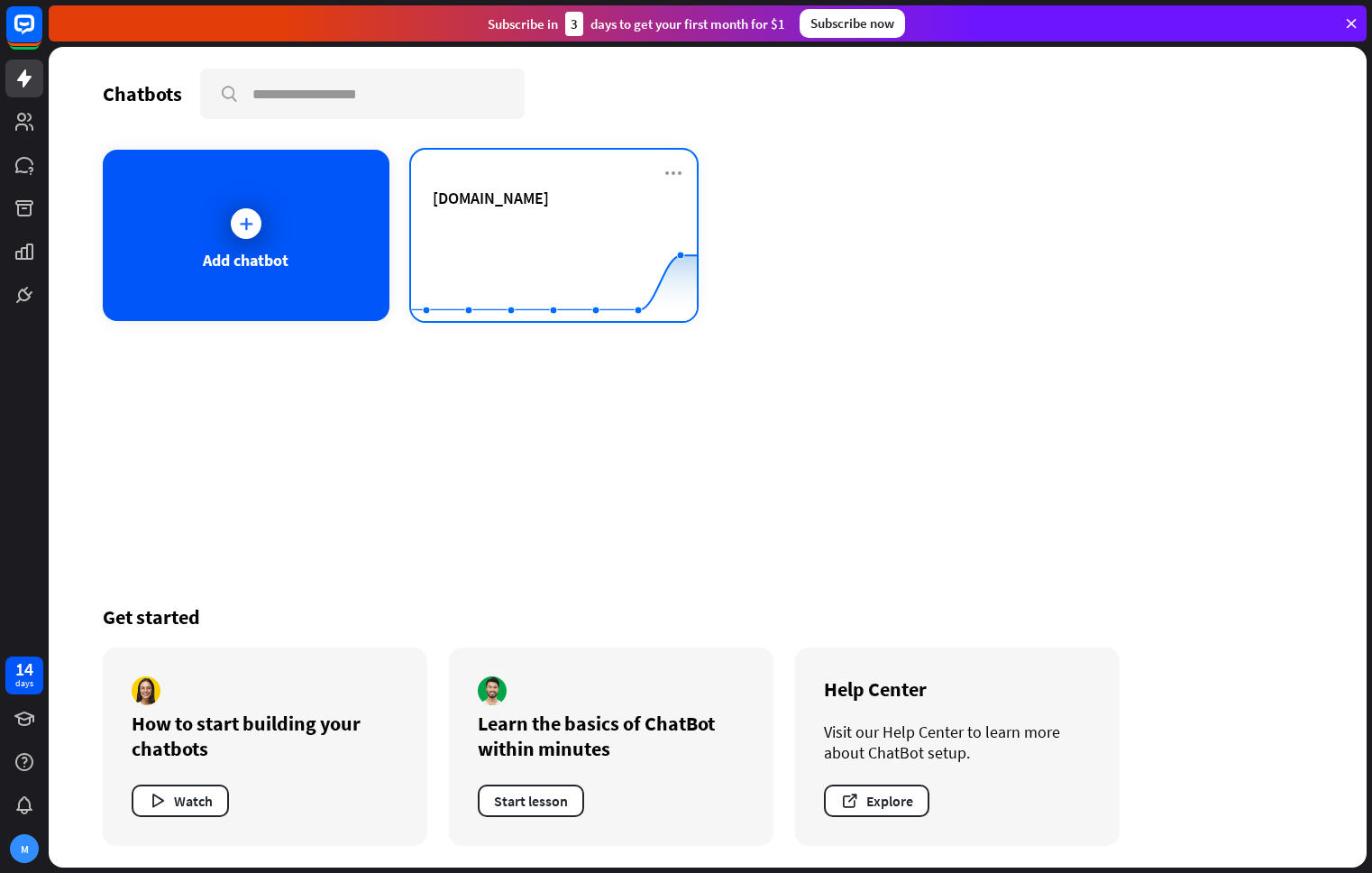
click at [495, 211] on div "[DOMAIN_NAME]" at bounding box center [554, 219] width 243 height 64
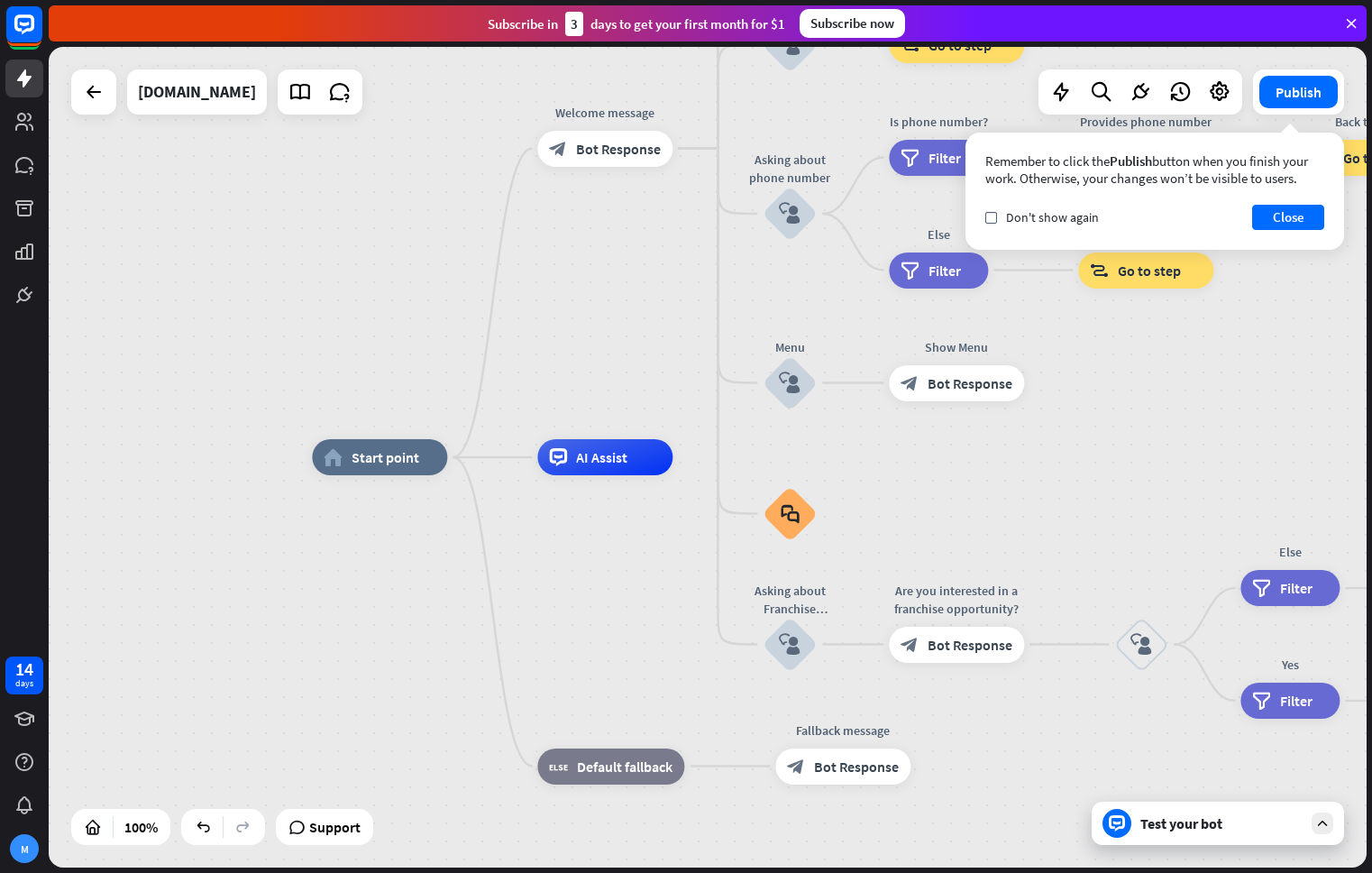
click at [1215, 828] on div "Test your bot" at bounding box center [1222, 823] width 162 height 18
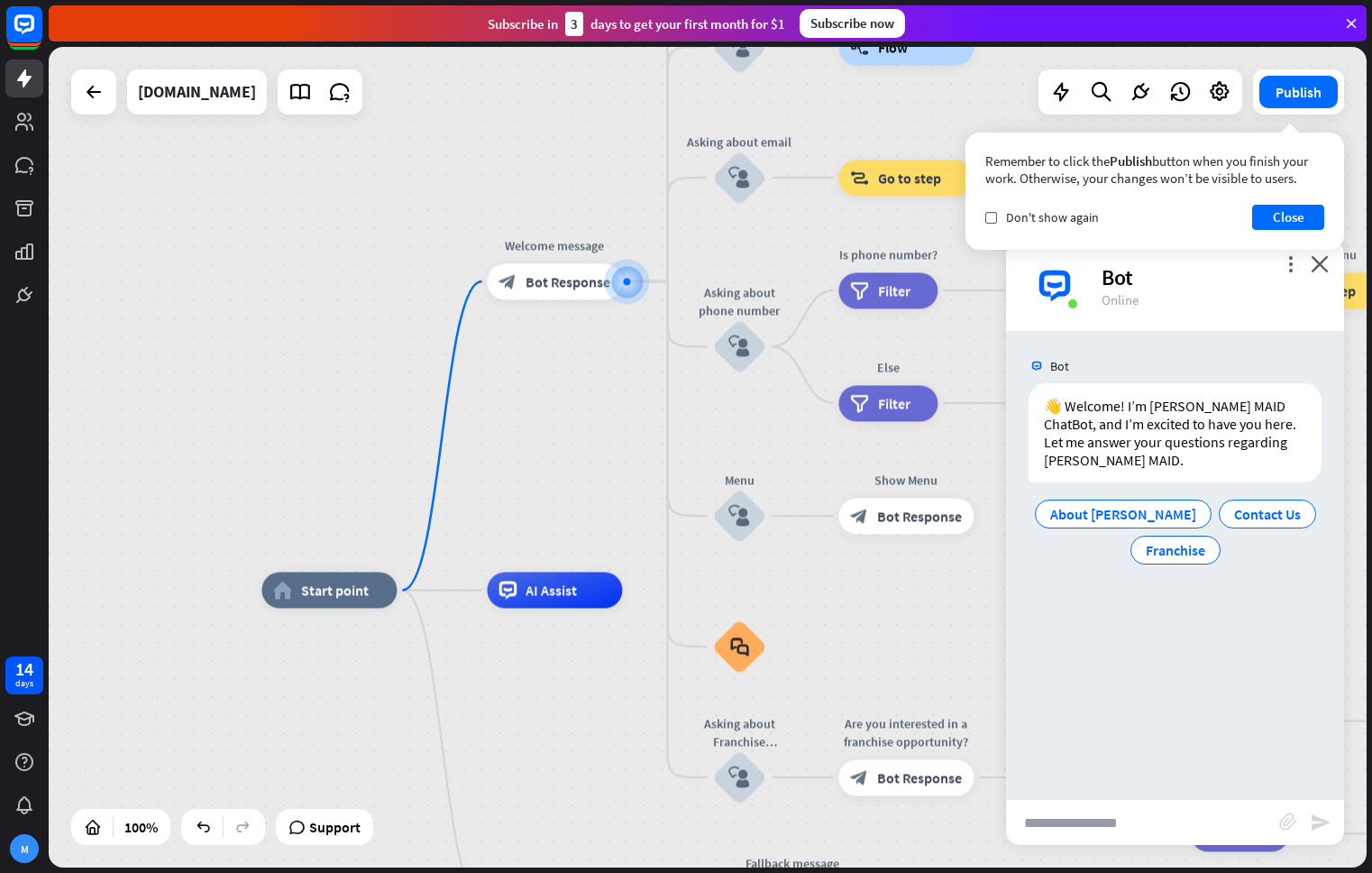
click at [1145, 802] on input "text" at bounding box center [1141, 822] width 273 height 45
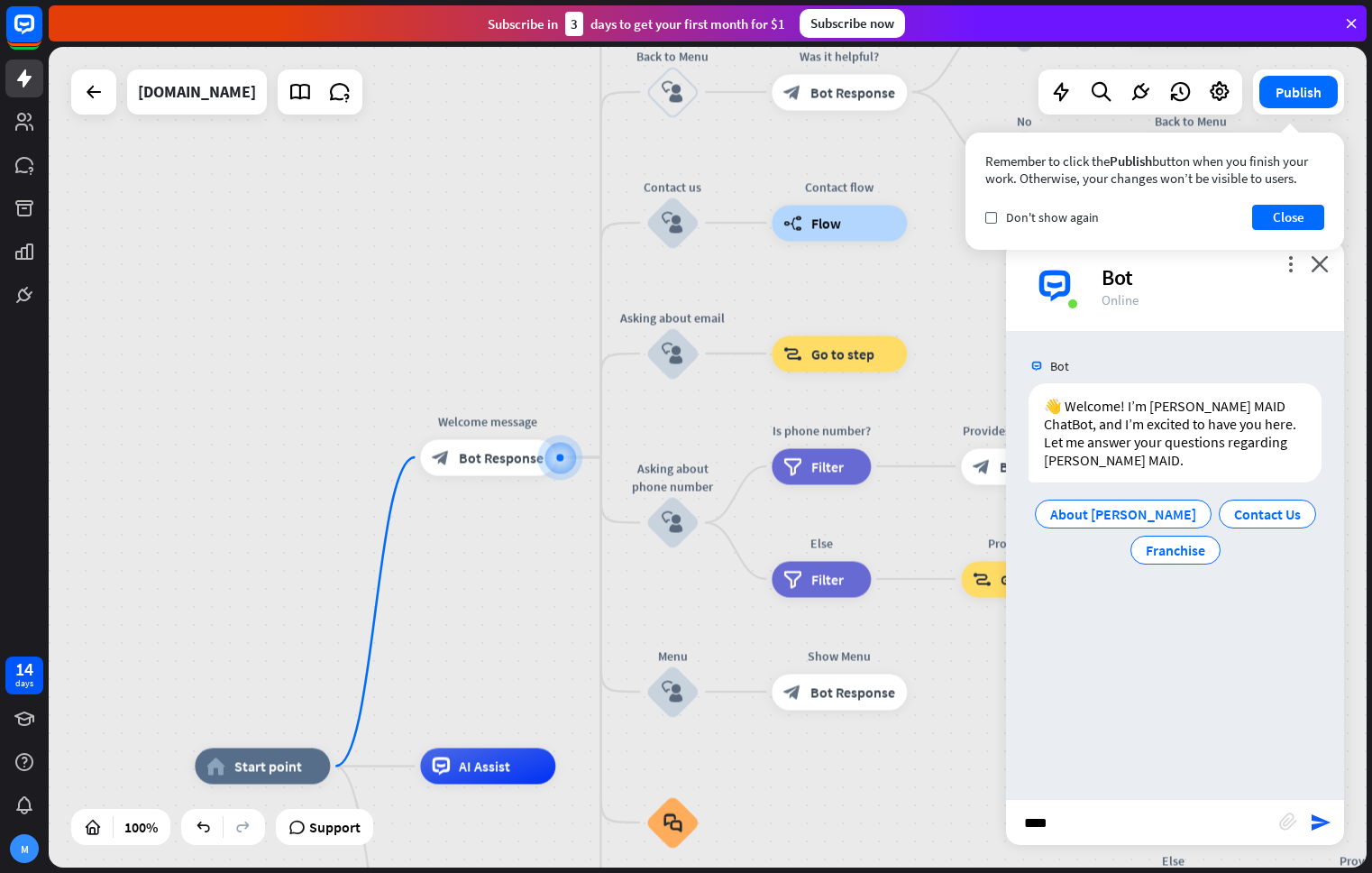
type input "*****"
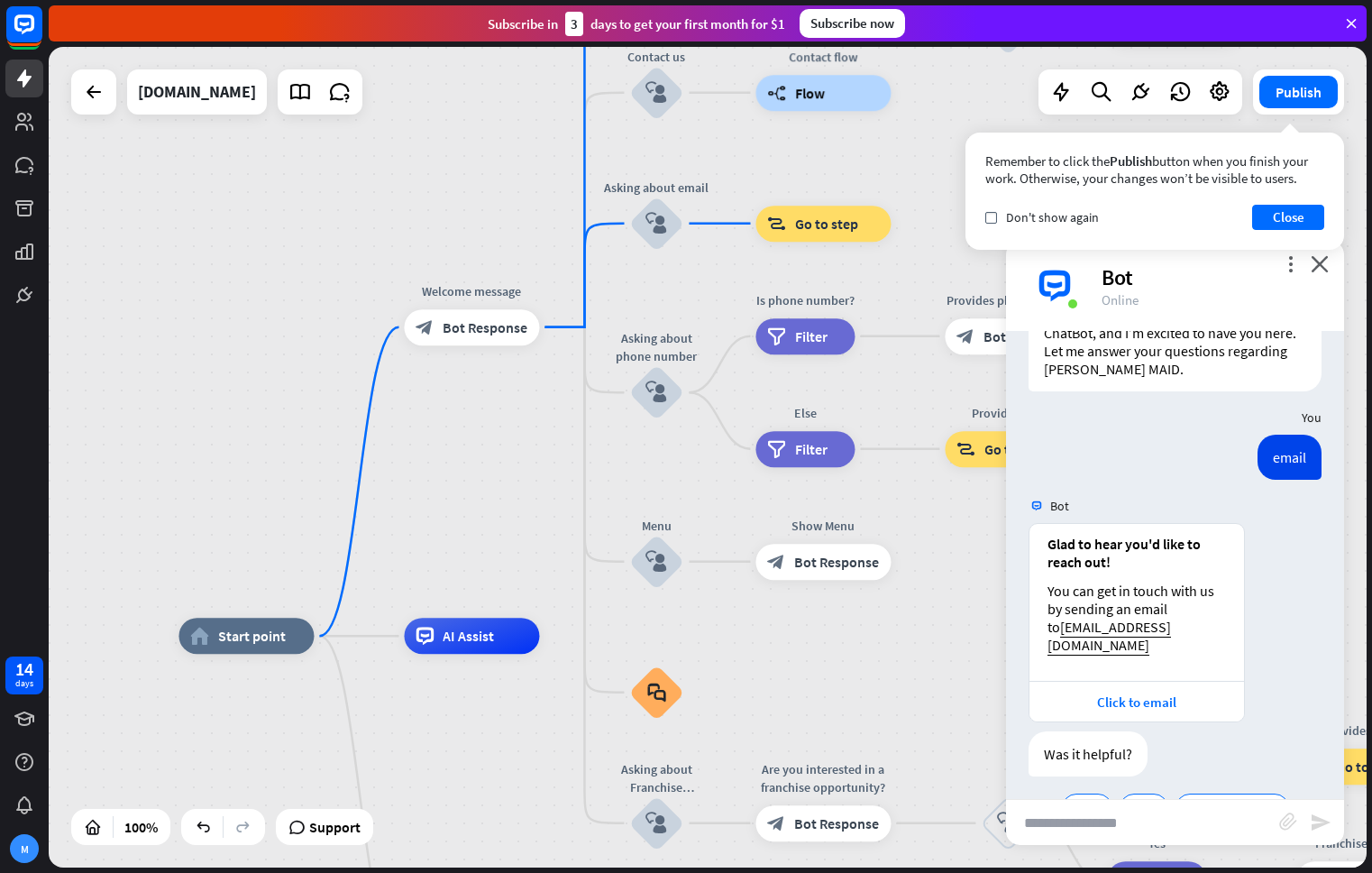
scroll to position [109, 0]
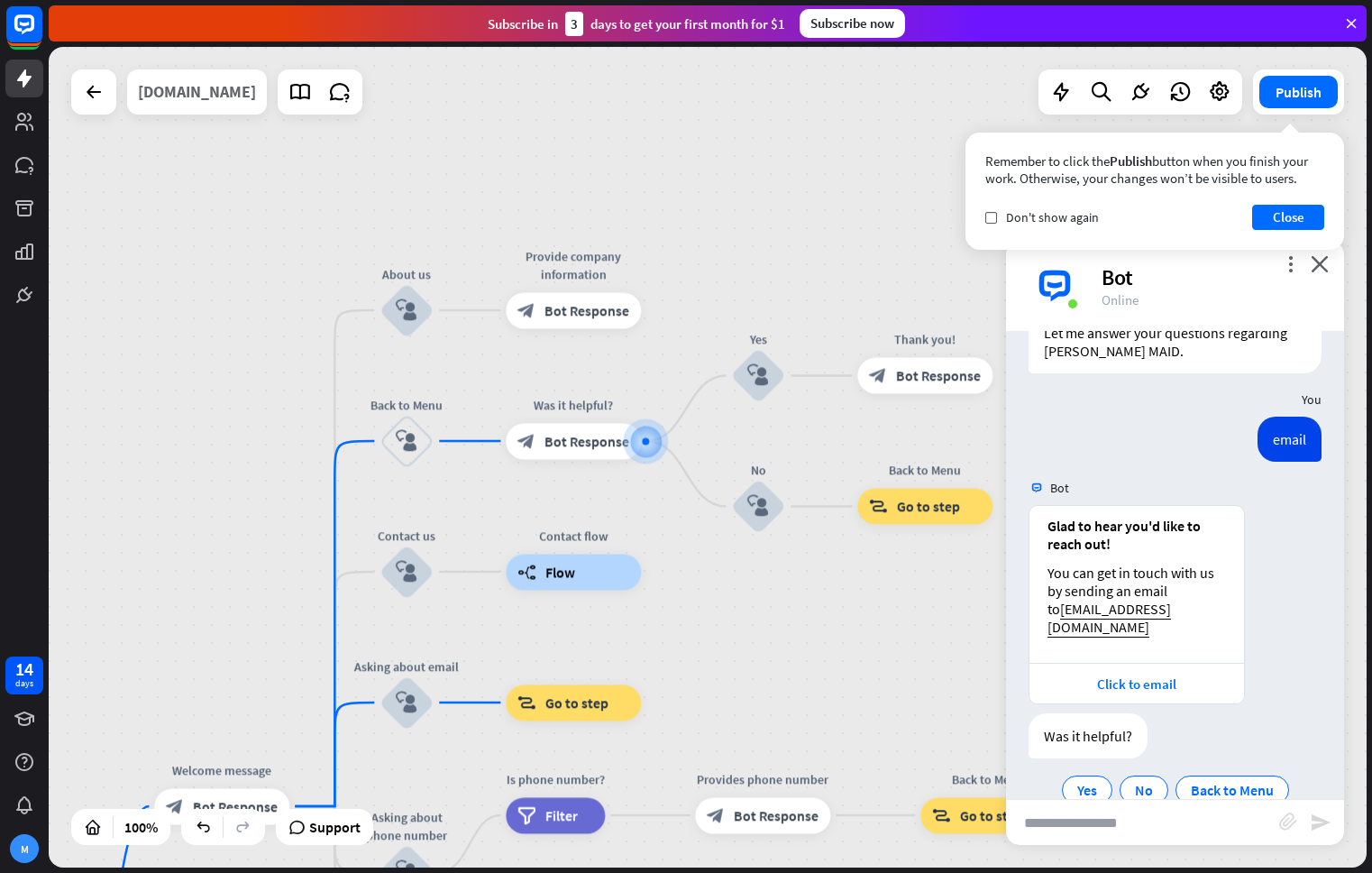
click at [200, 93] on div "[DOMAIN_NAME]" at bounding box center [196, 92] width 118 height 45
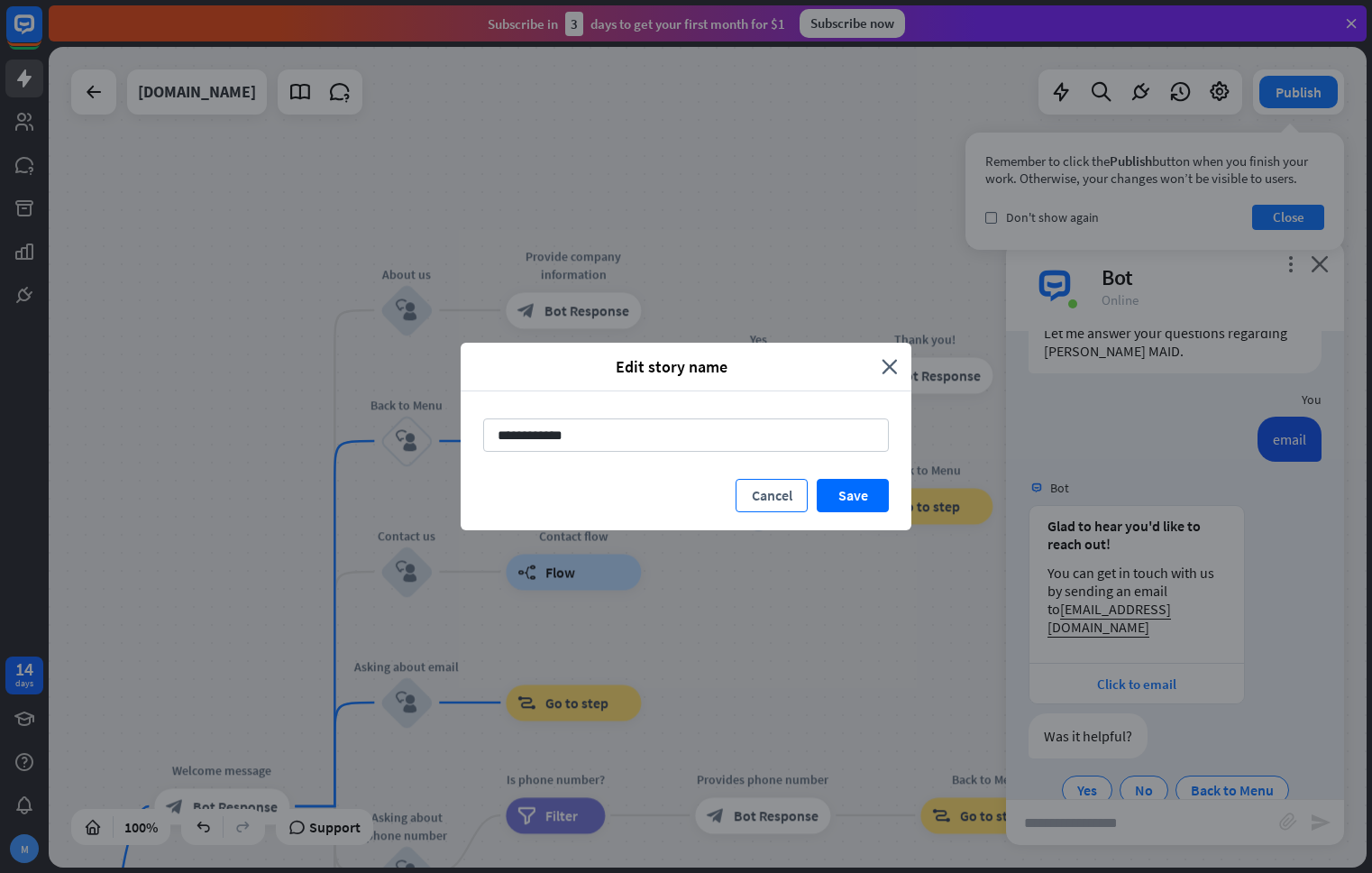
click at [783, 491] on button "Cancel" at bounding box center [772, 496] width 72 height 33
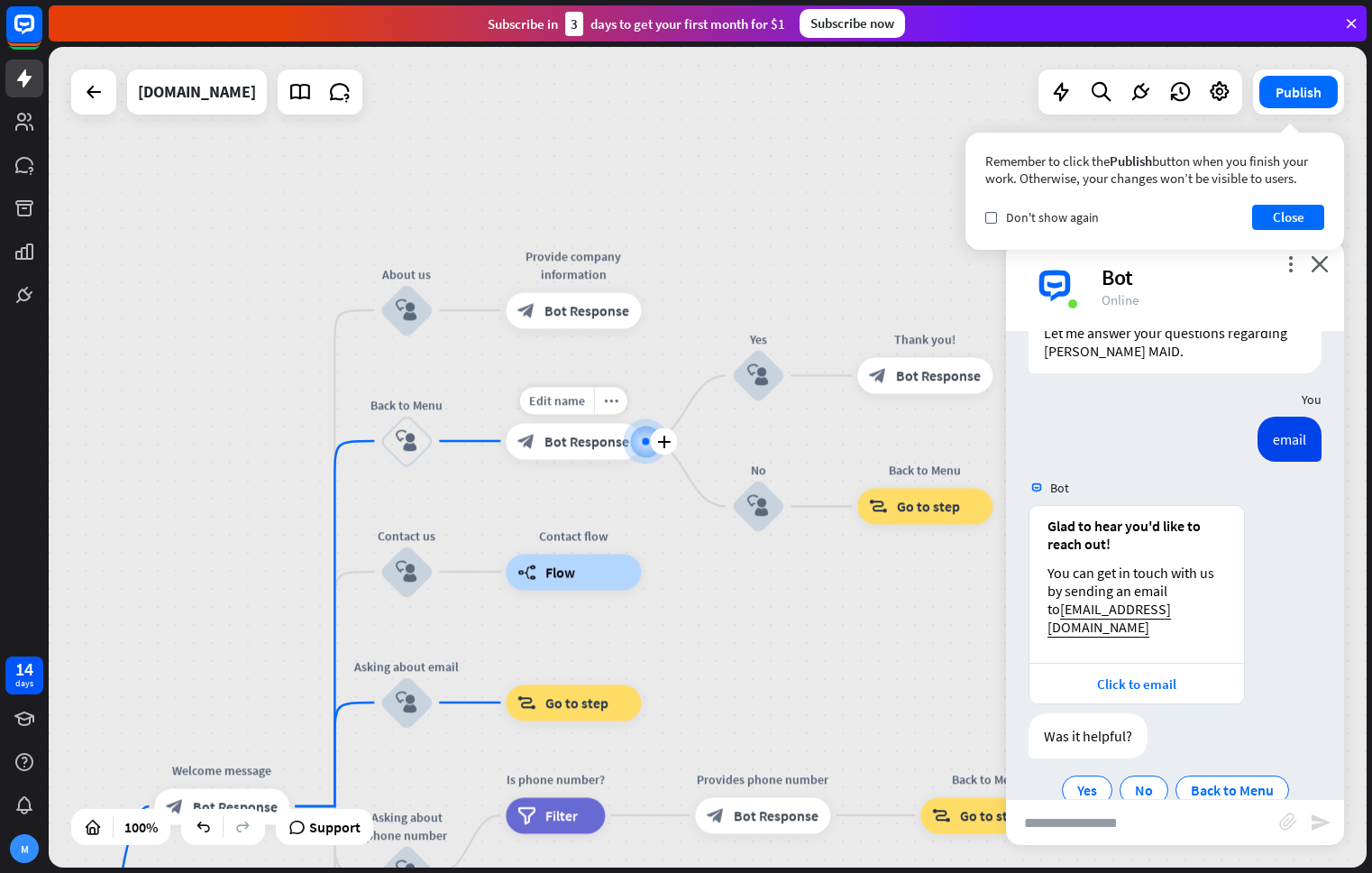
click at [585, 438] on span "Bot Response" at bounding box center [586, 441] width 85 height 18
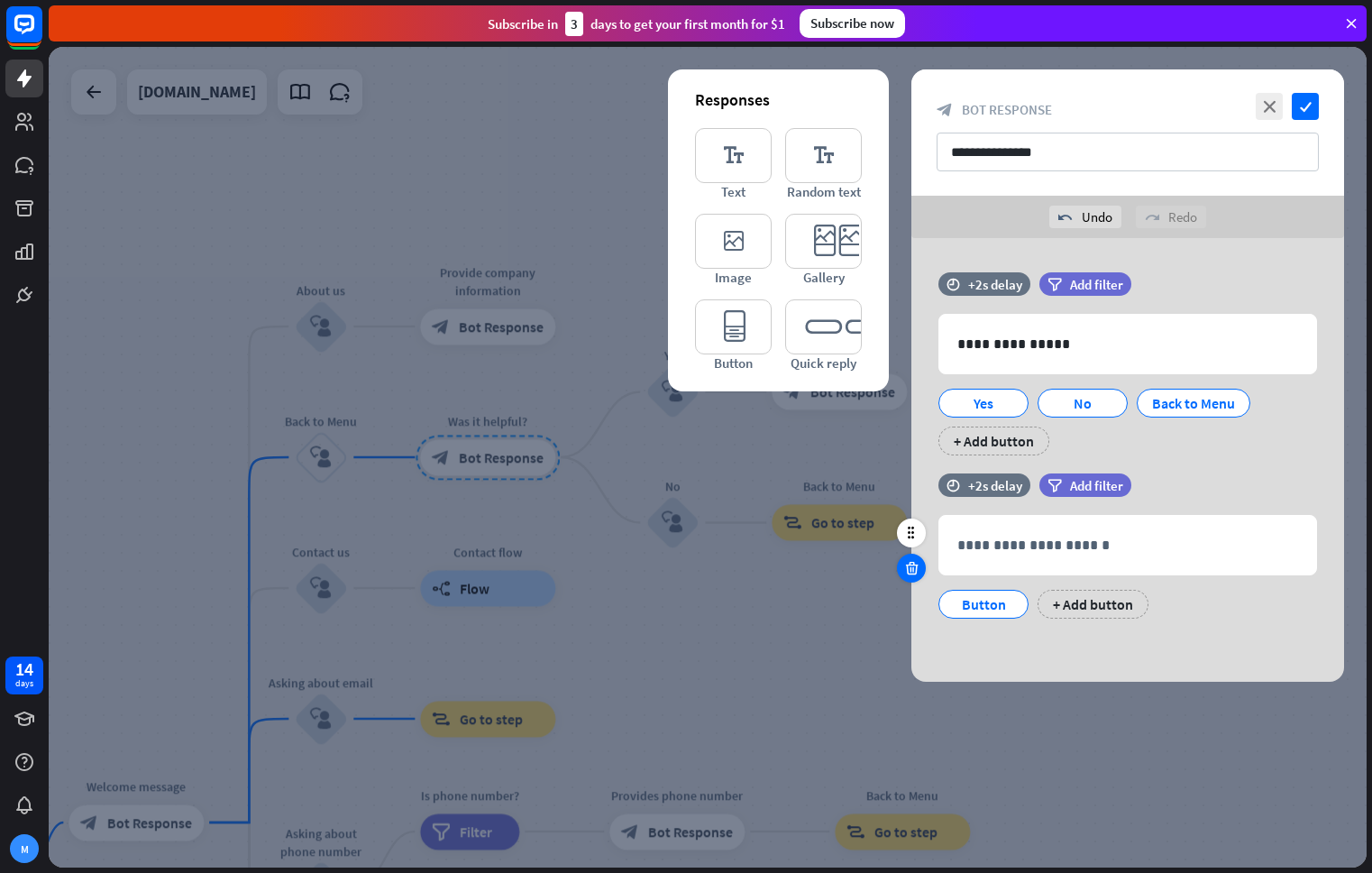
click at [910, 573] on icon at bounding box center [912, 568] width 18 height 17
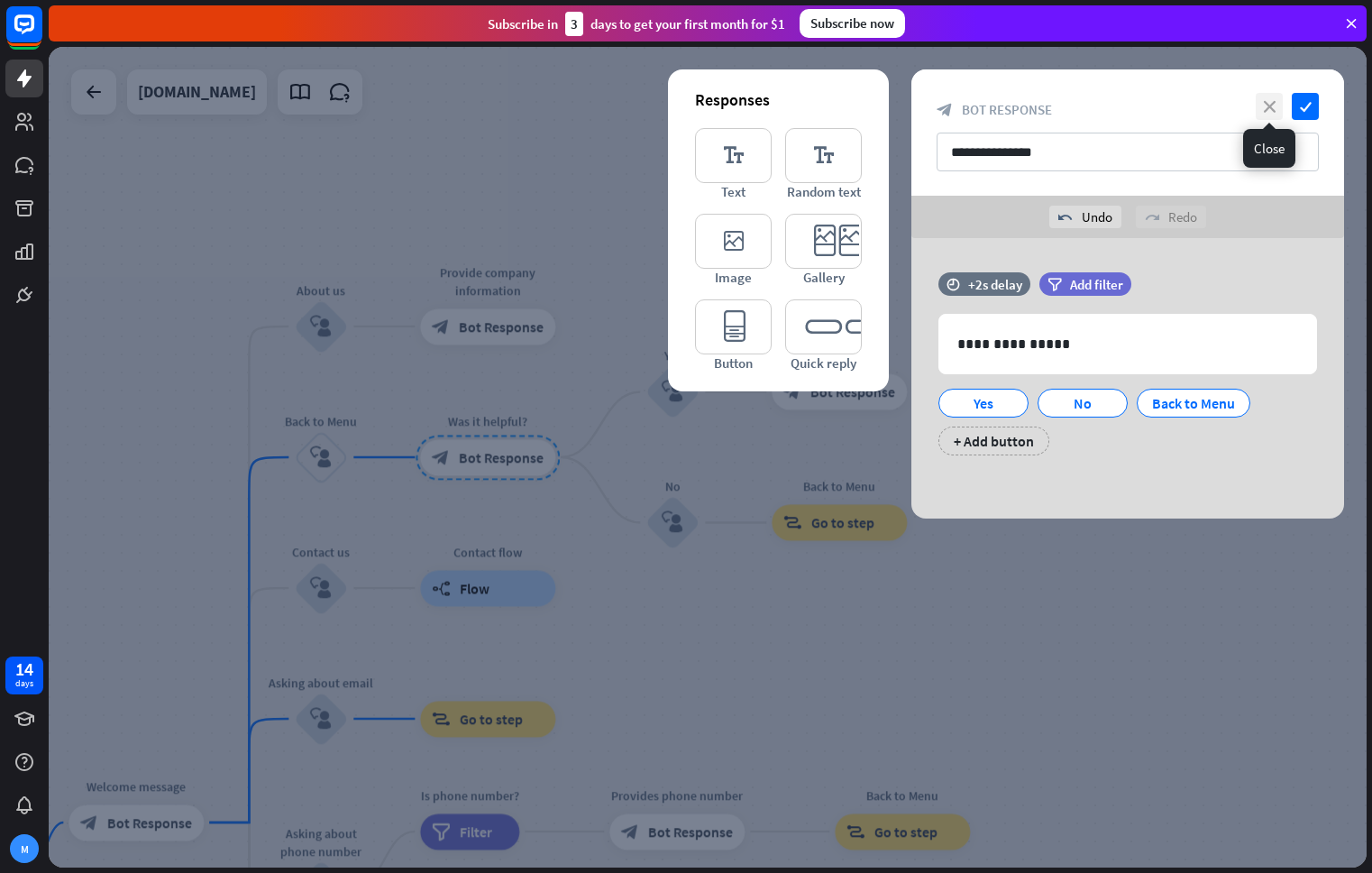
click at [1262, 104] on icon "close" at bounding box center [1269, 107] width 27 height 27
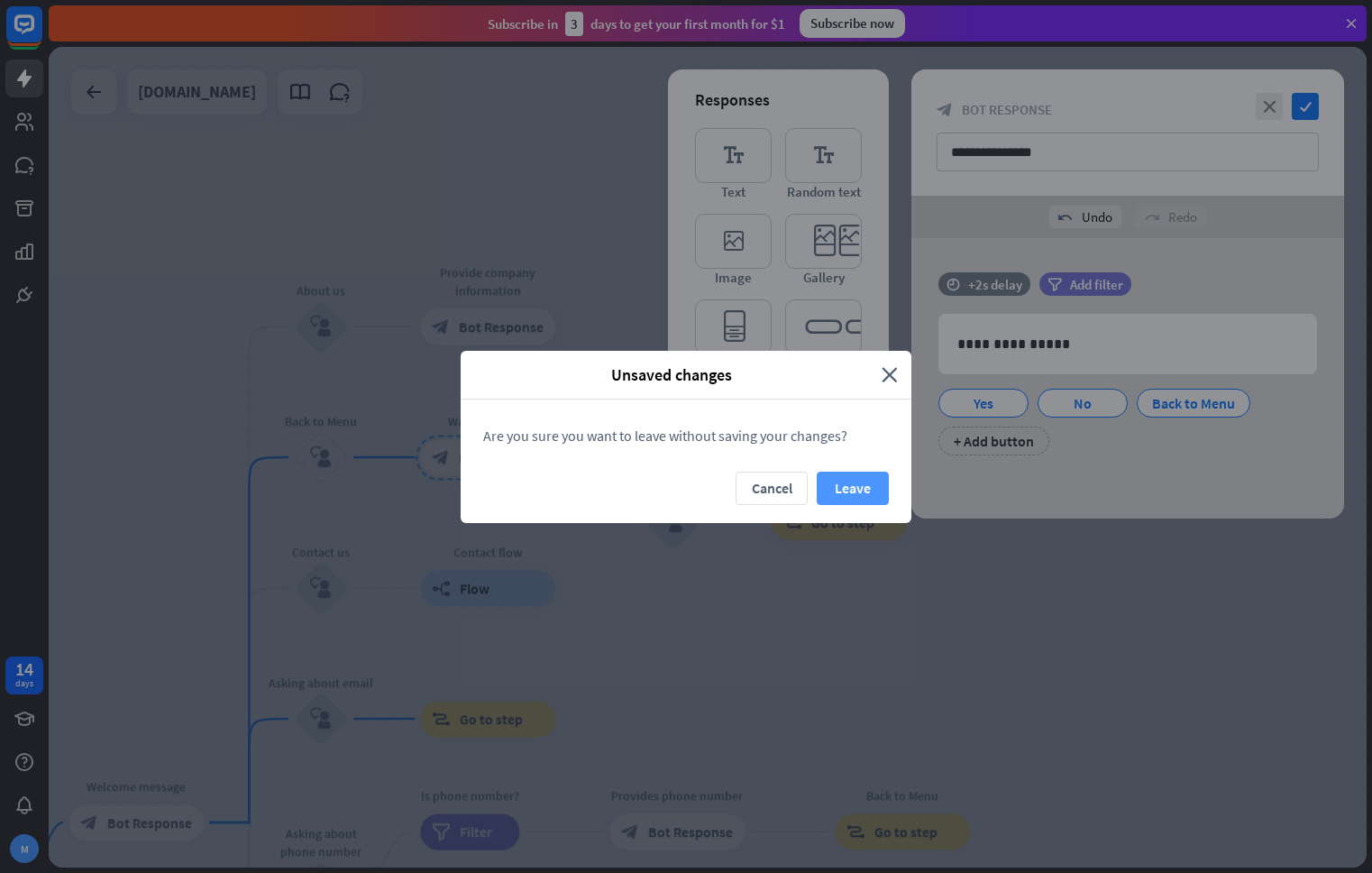
click at [864, 483] on button "Leave" at bounding box center [853, 488] width 72 height 33
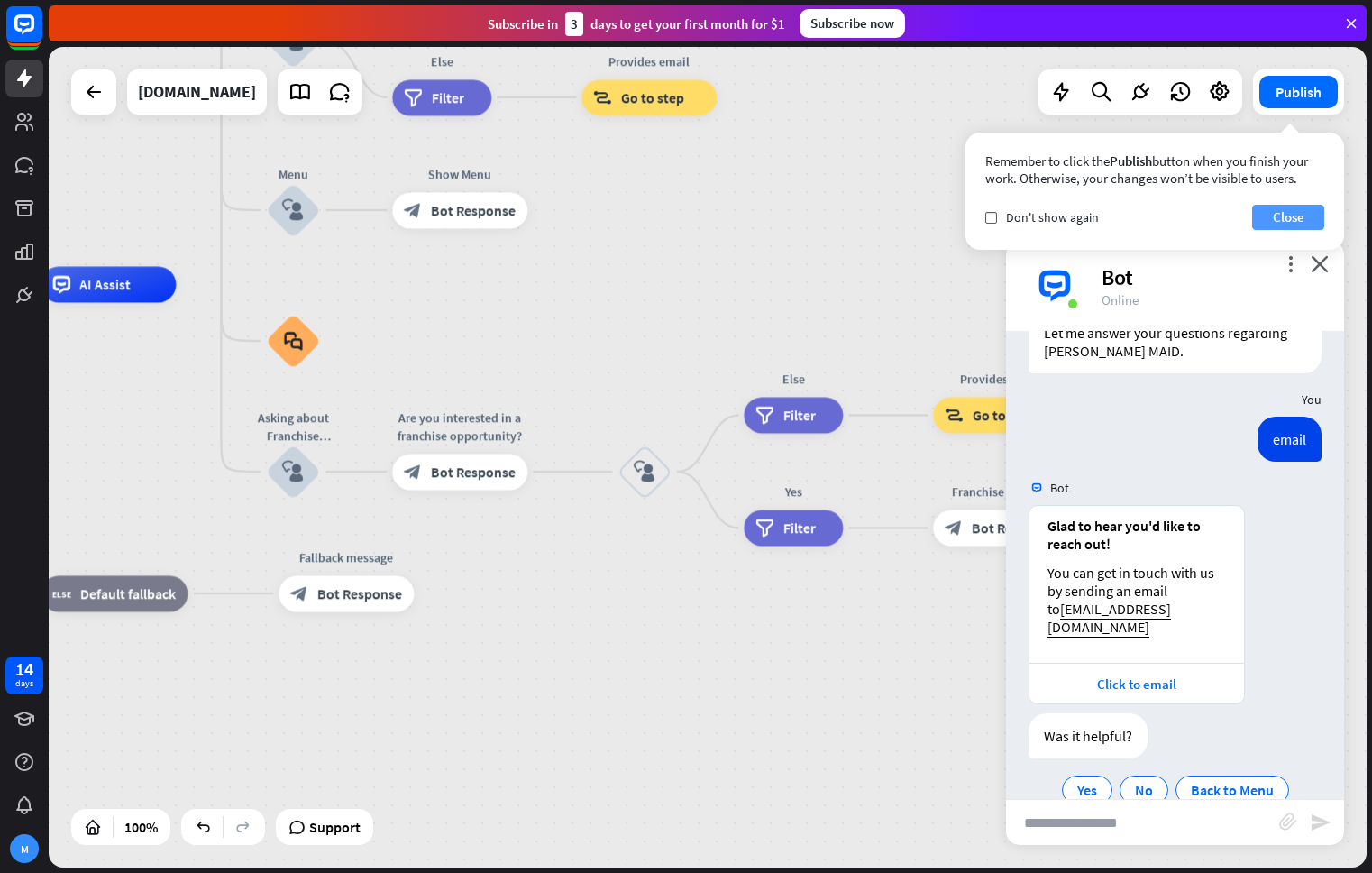
click at [1291, 214] on button "Close" at bounding box center [1288, 217] width 72 height 25
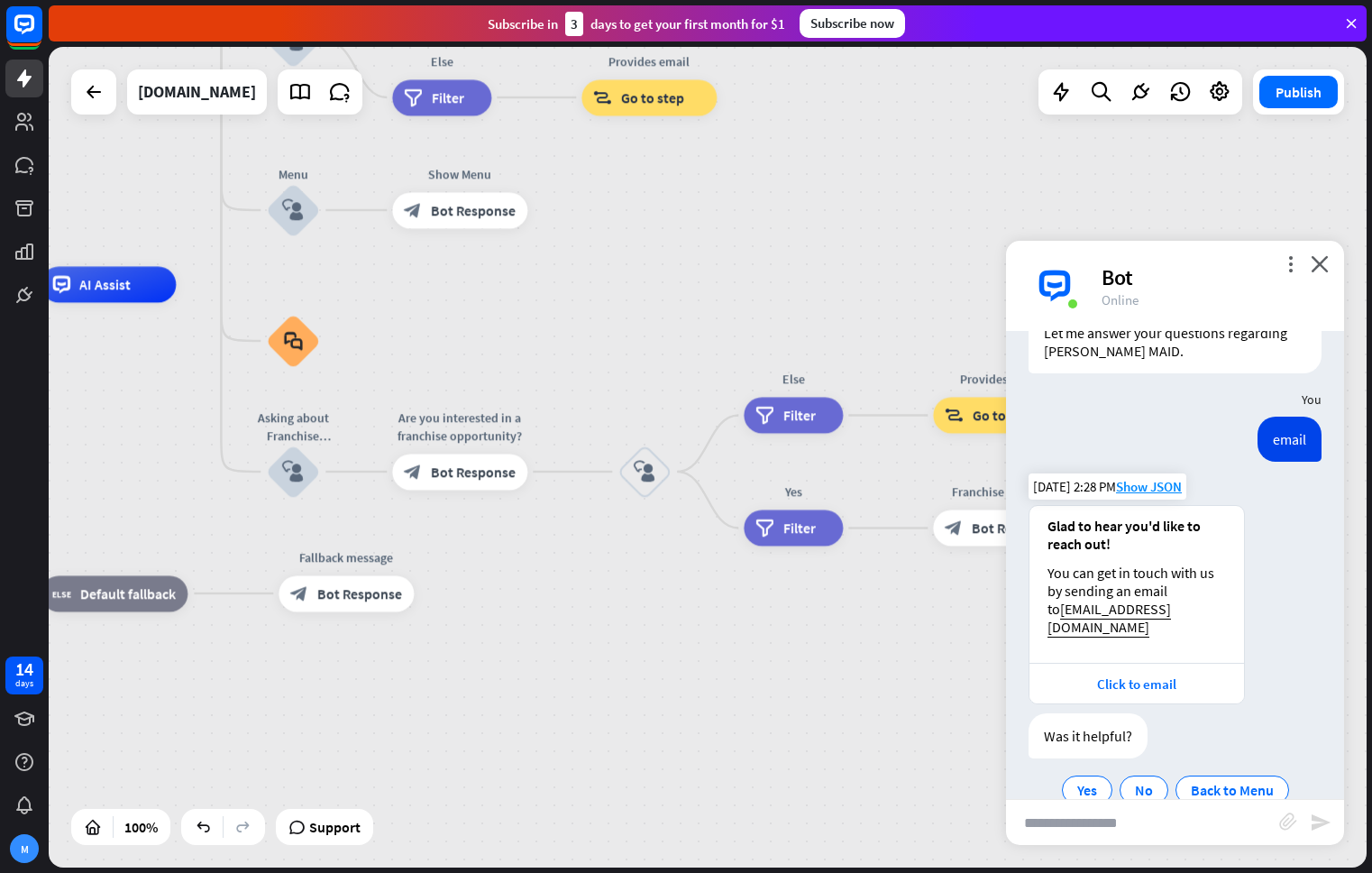
click at [1204, 582] on div "You can get in touch with us by sending an email to [EMAIL_ADDRESS][DOMAIN_NAME]" at bounding box center [1136, 599] width 179 height 72
click at [1285, 262] on icon "more_vert" at bounding box center [1290, 264] width 18 height 18
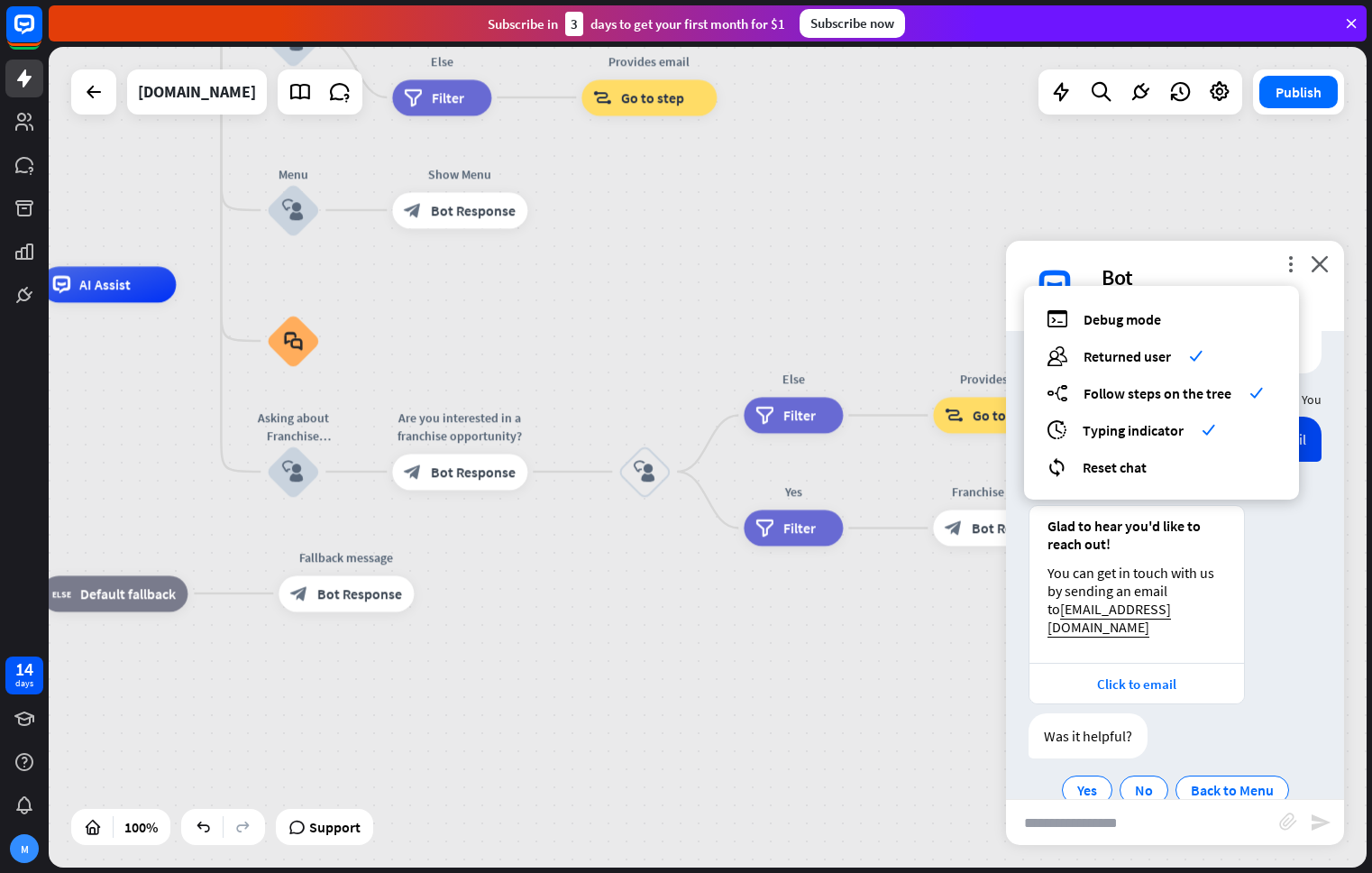
click at [1209, 307] on div "debug Debug mode users Returned user check builder_tree Follow steps on the tre…" at bounding box center [1161, 392] width 275 height 214
click at [1130, 312] on span "Debug mode" at bounding box center [1122, 319] width 77 height 18
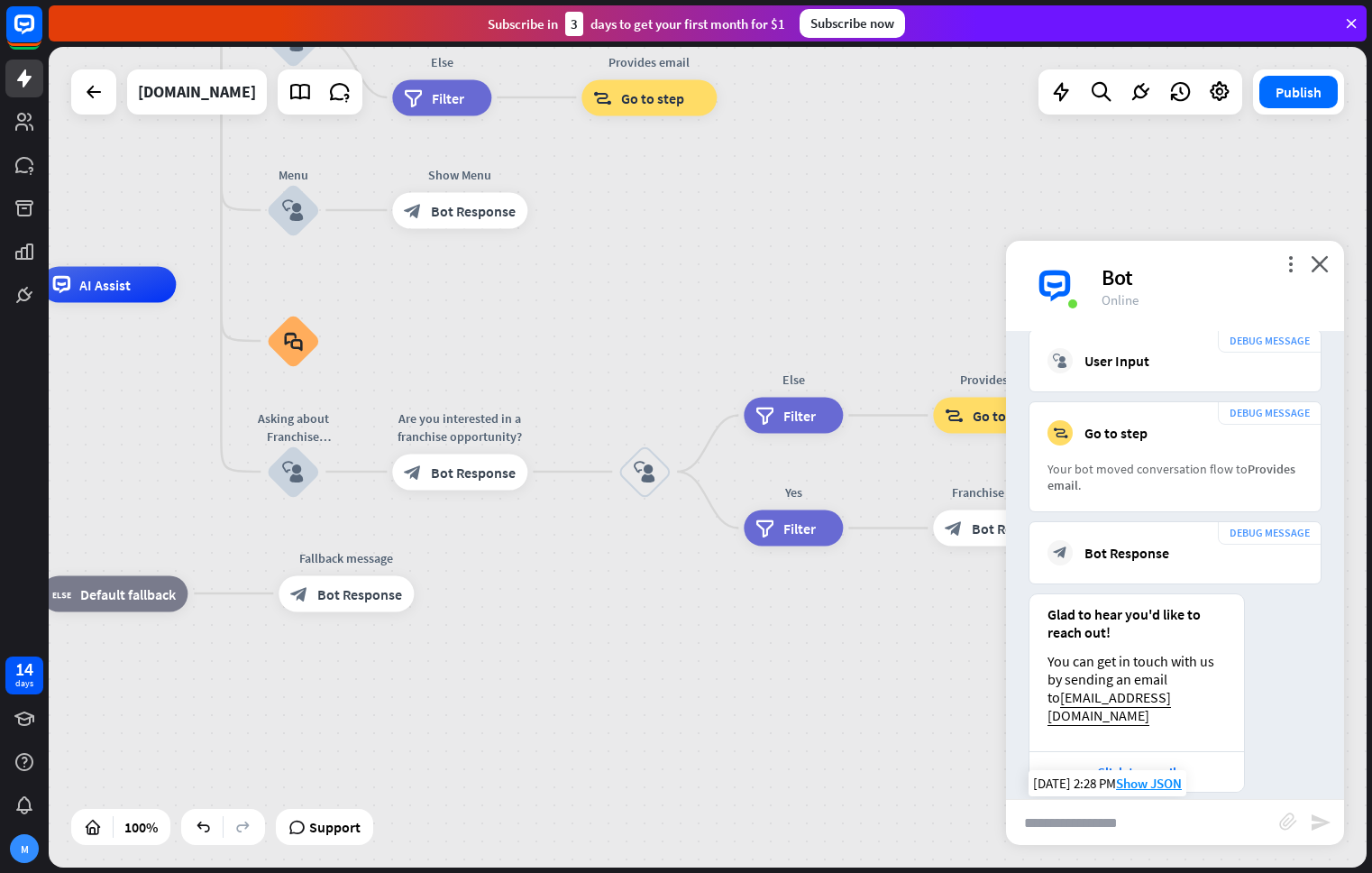
scroll to position [607, 0]
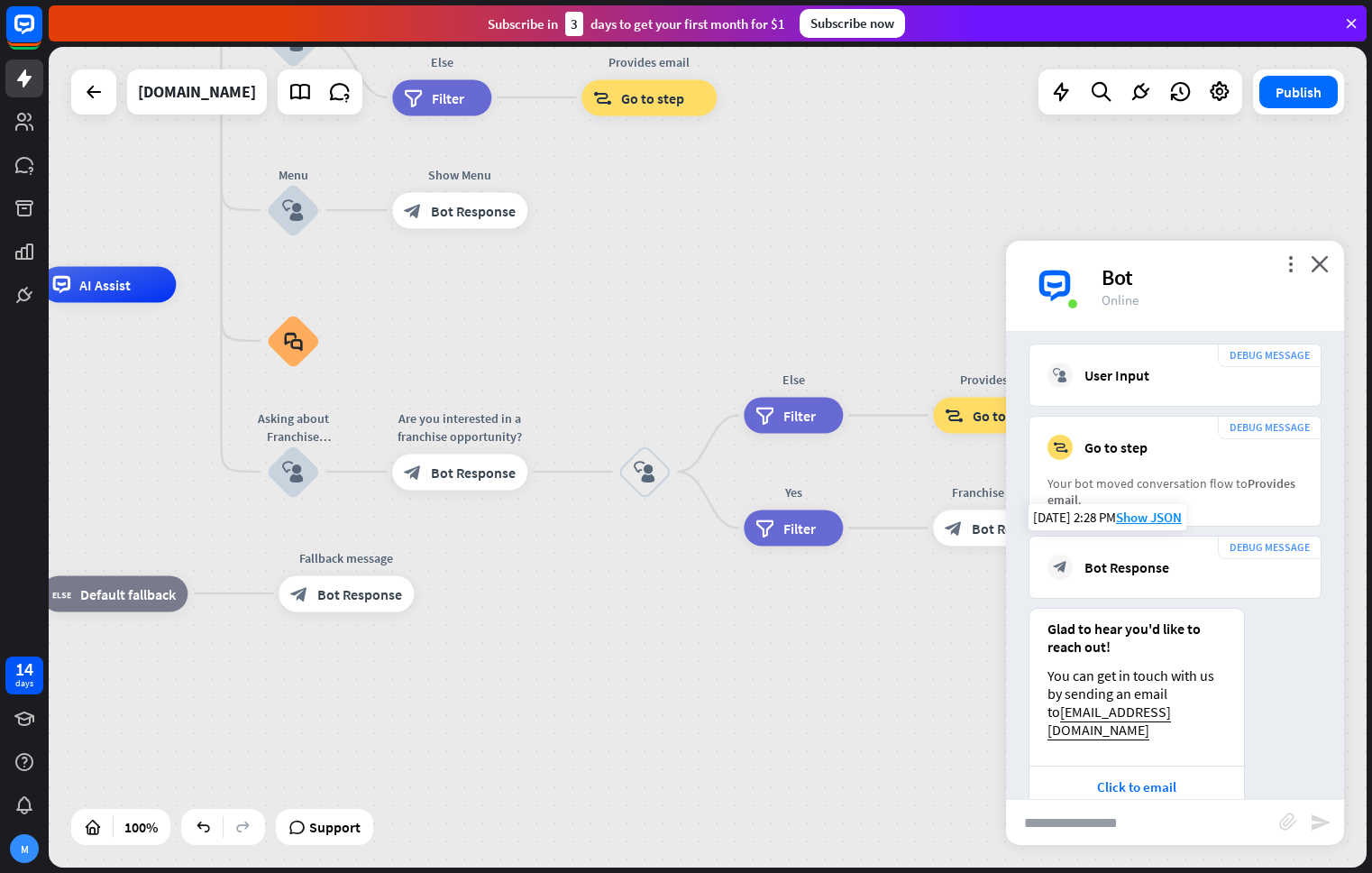
click at [1211, 536] on div "DEBUG MESSAGE block_bot_response Bot Response" at bounding box center [1175, 567] width 293 height 64
click at [1273, 536] on div "DEBUG MESSAGE" at bounding box center [1269, 547] width 104 height 23
click at [1196, 572] on div "DEBUG MESSAGE block_bot_response Bot Response" at bounding box center [1175, 567] width 293 height 64
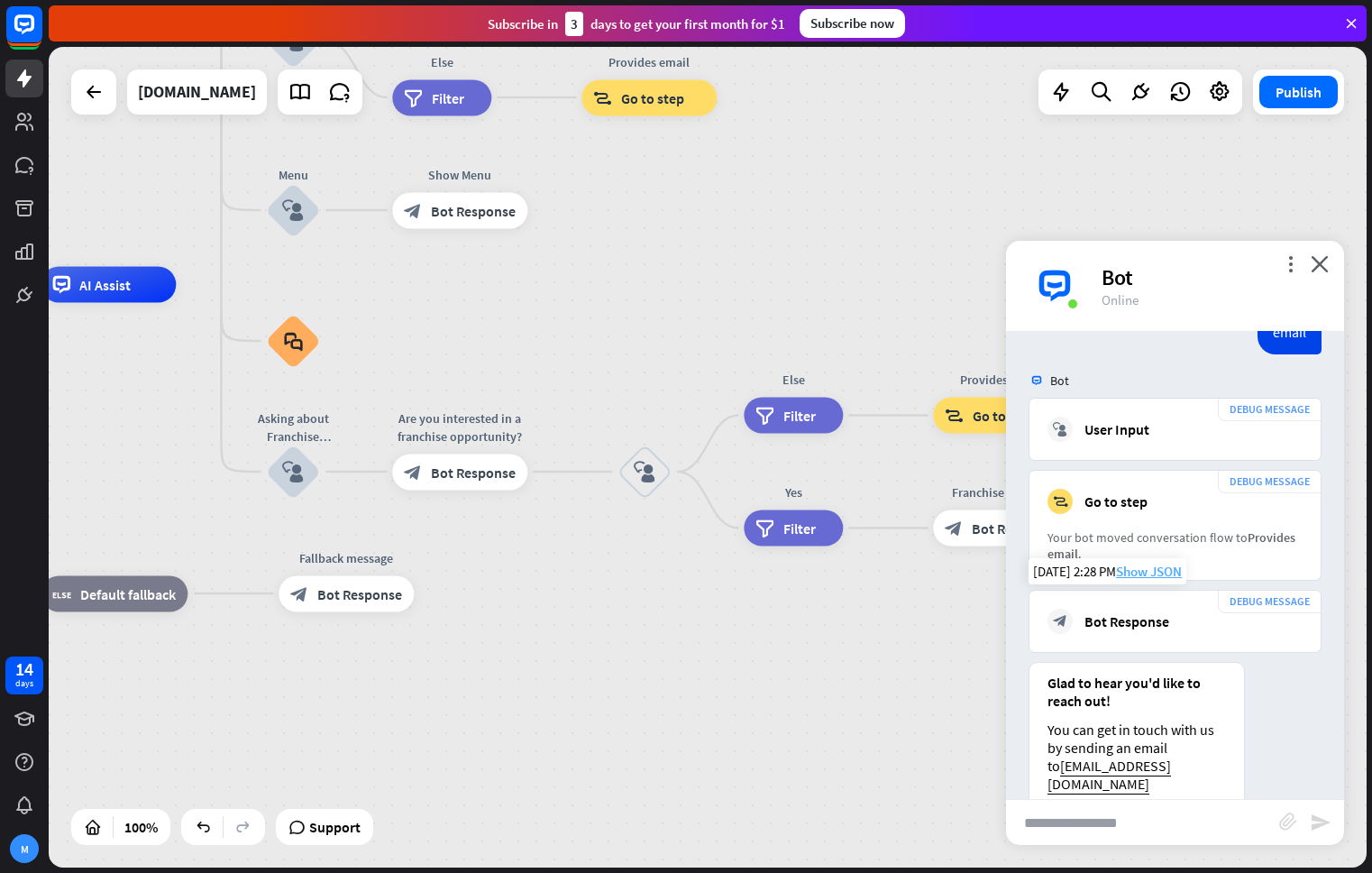
scroll to position [550, 0]
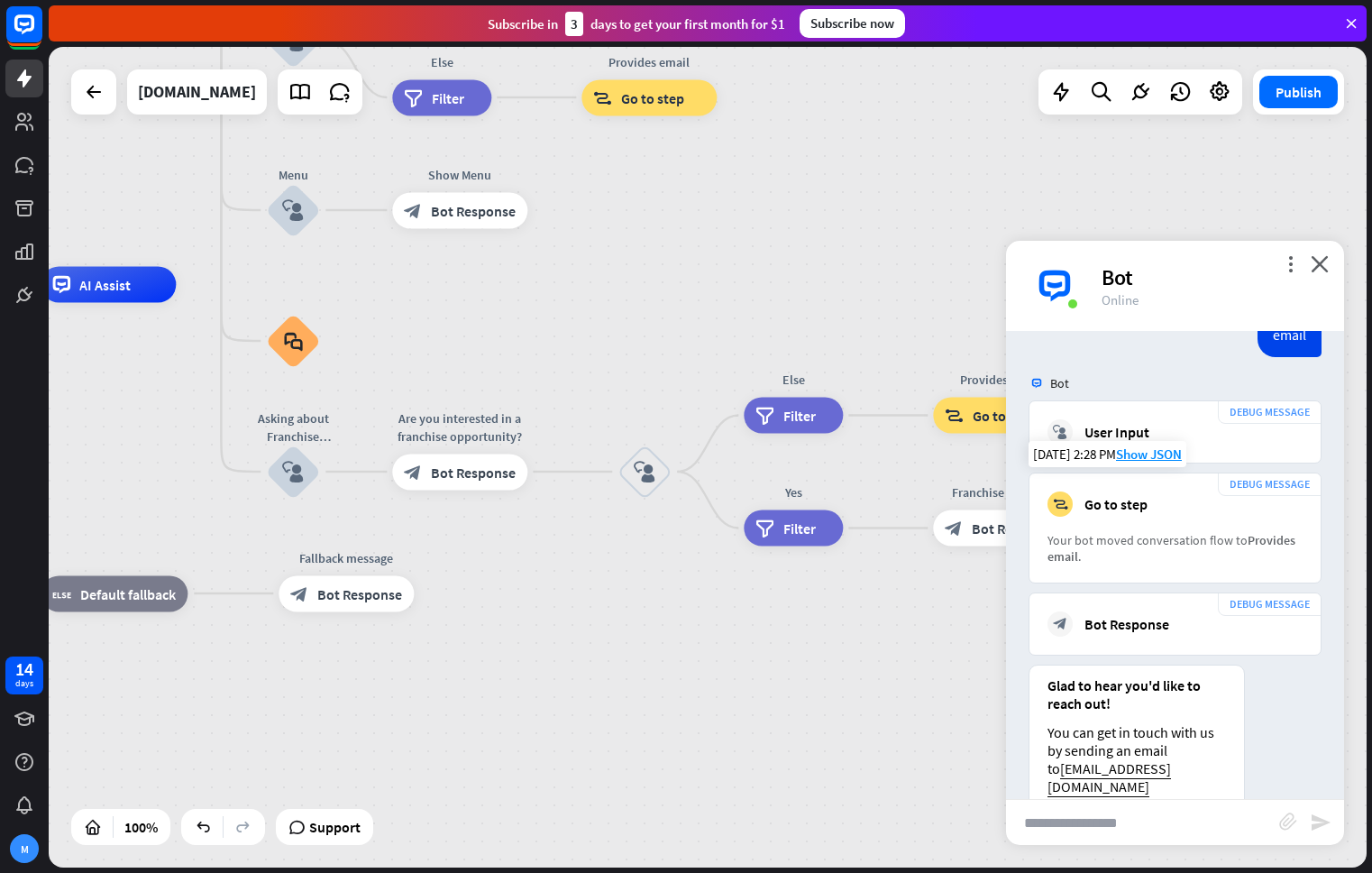
click at [1150, 532] on div "Your bot moved conversation flow to Provides email ." at bounding box center [1175, 547] width 255 height 32
click at [1159, 633] on div "[DATE] 2:28 PM Show JSON" at bounding box center [1106, 645] width 157 height 26
click at [1183, 723] on div "You can get in touch with us by sending an email to [EMAIL_ADDRESS][DOMAIN_NAME]" at bounding box center [1136, 760] width 179 height 72
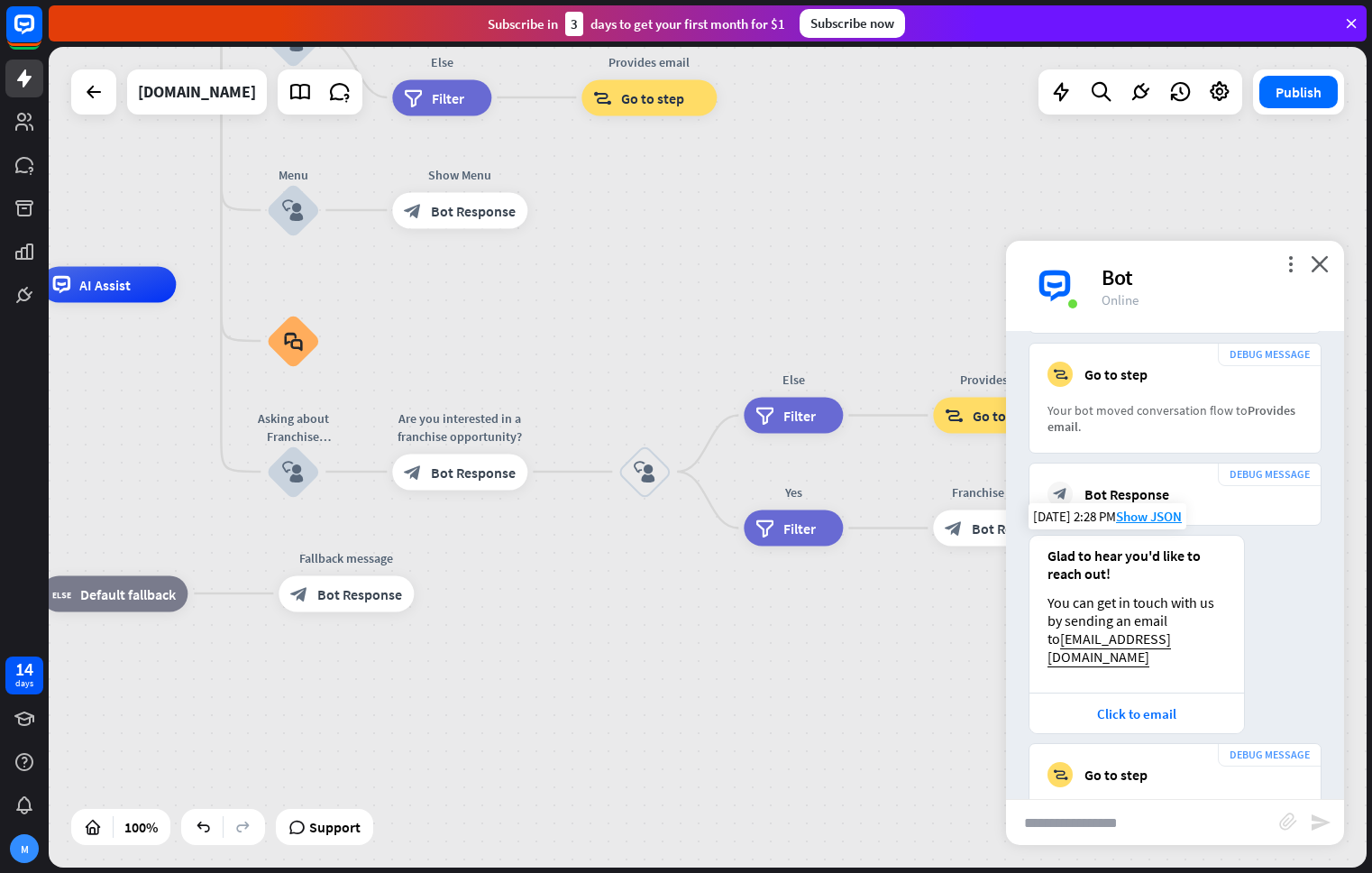
scroll to position [699, 0]
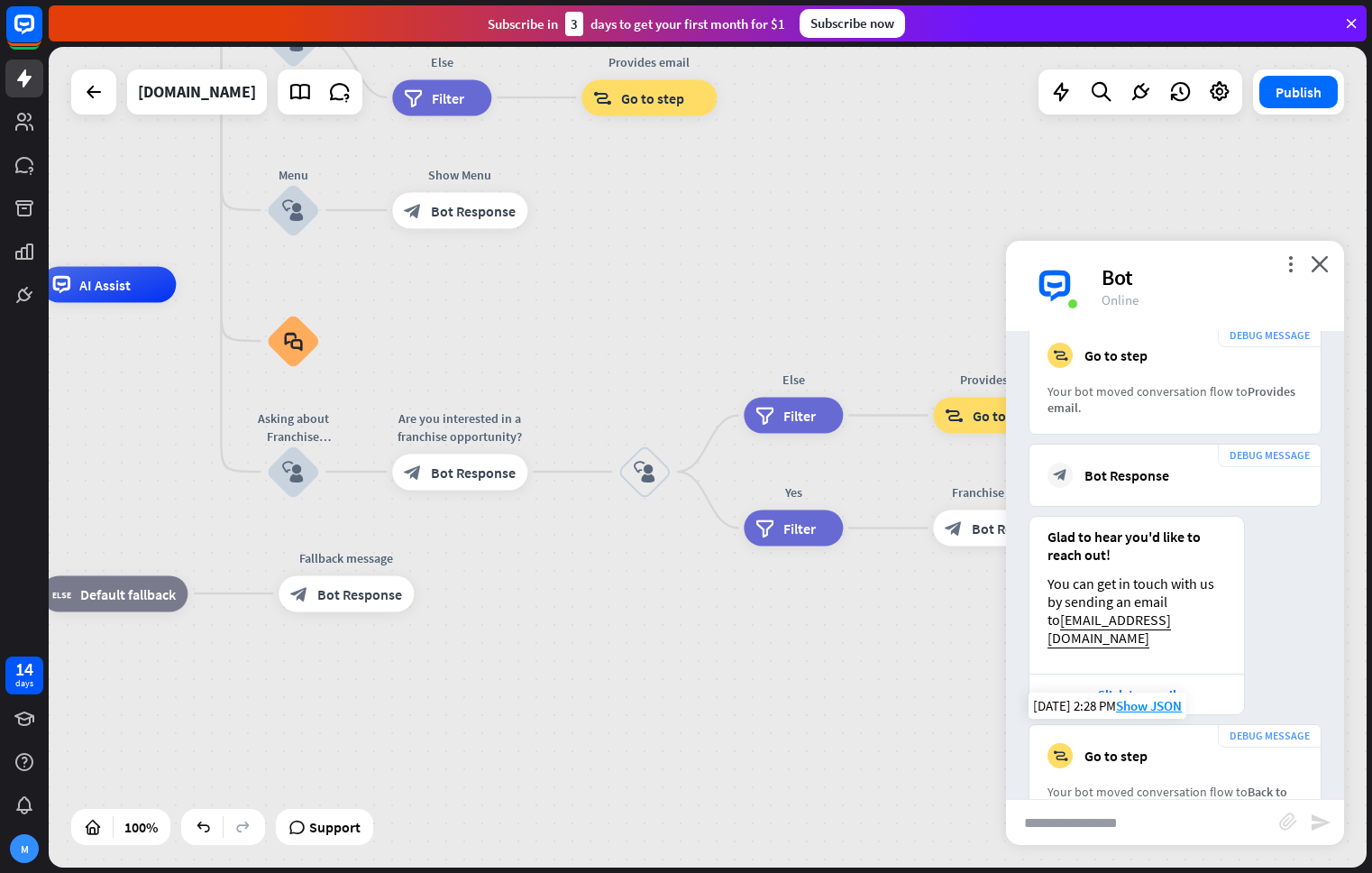
click at [1269, 743] on div "block_goto Go to step" at bounding box center [1175, 756] width 255 height 25
click at [1272, 724] on div "DEBUG MESSAGE" at bounding box center [1269, 736] width 104 height 23
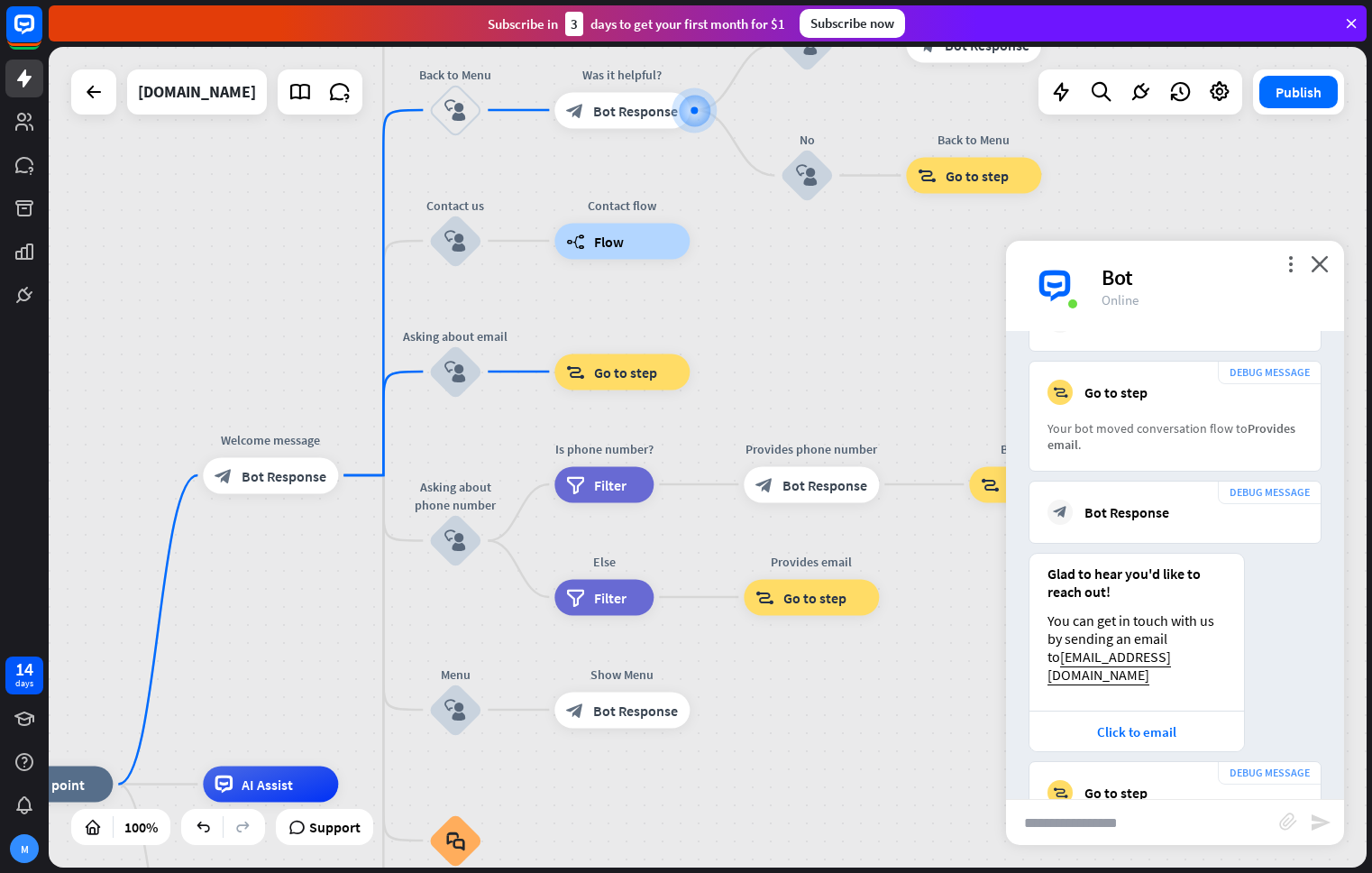
scroll to position [974, 0]
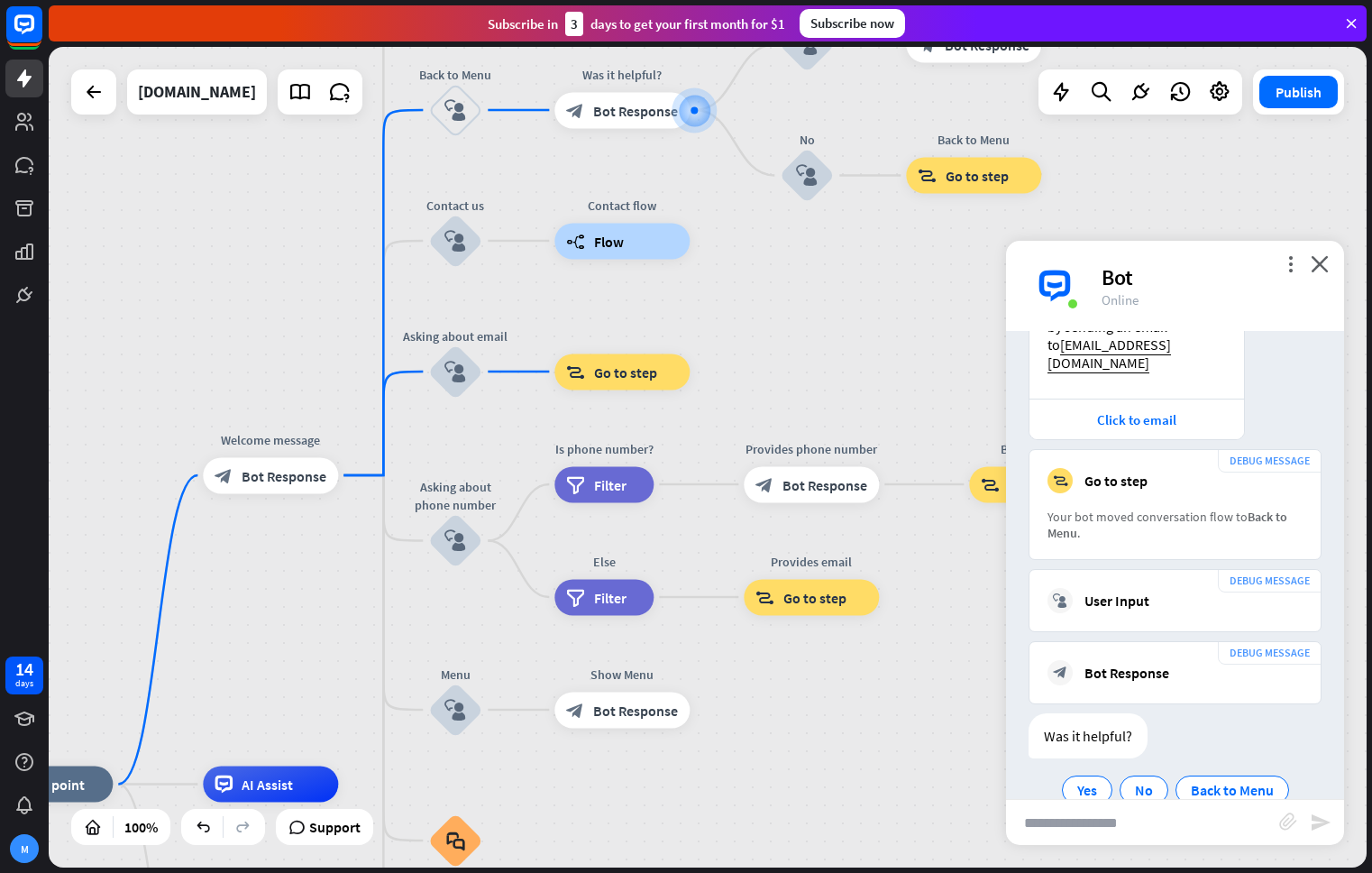
click at [1135, 808] on input "text" at bounding box center [1141, 822] width 273 height 45
type input "*****"
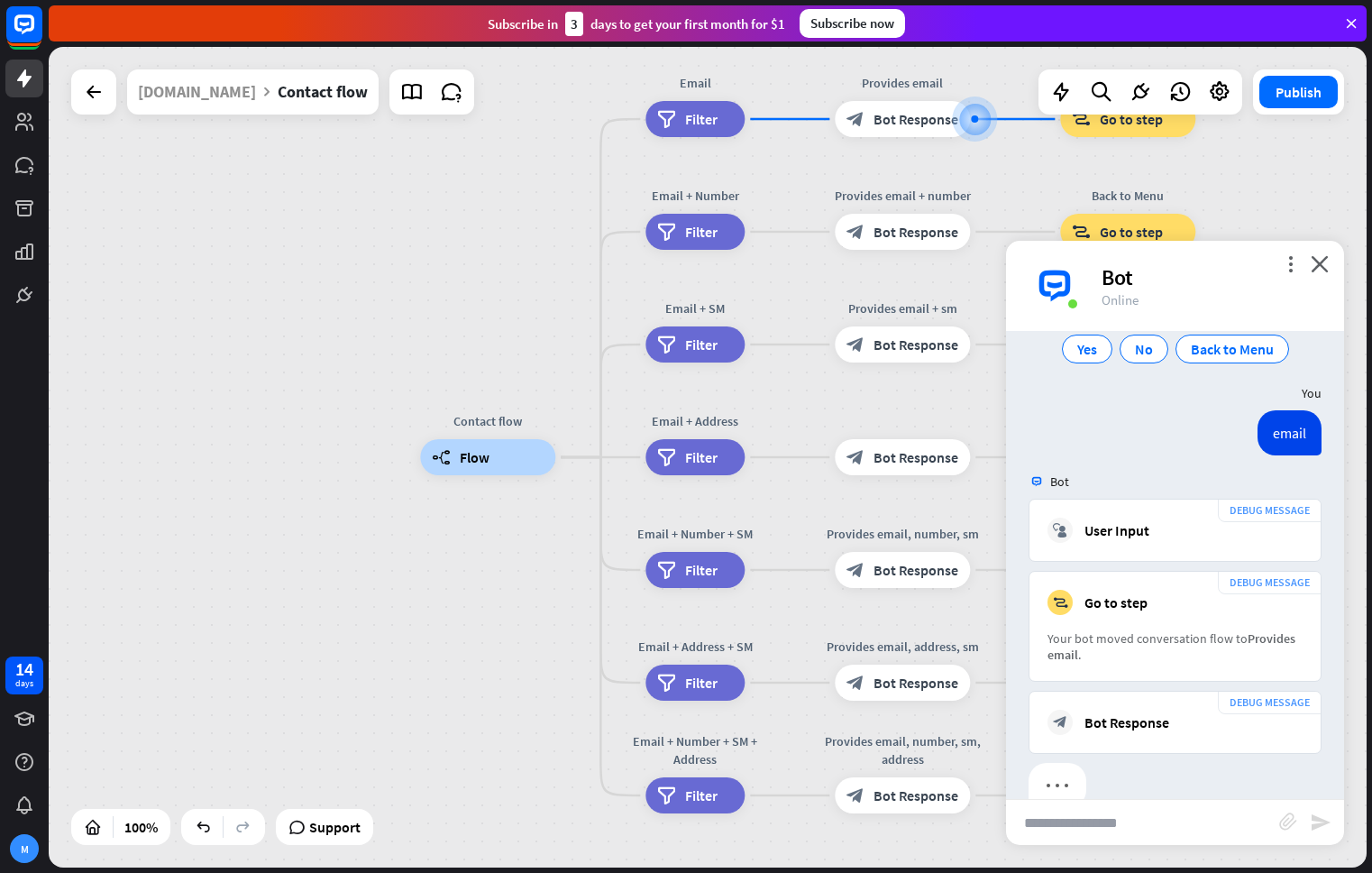
scroll to position [1415, 0]
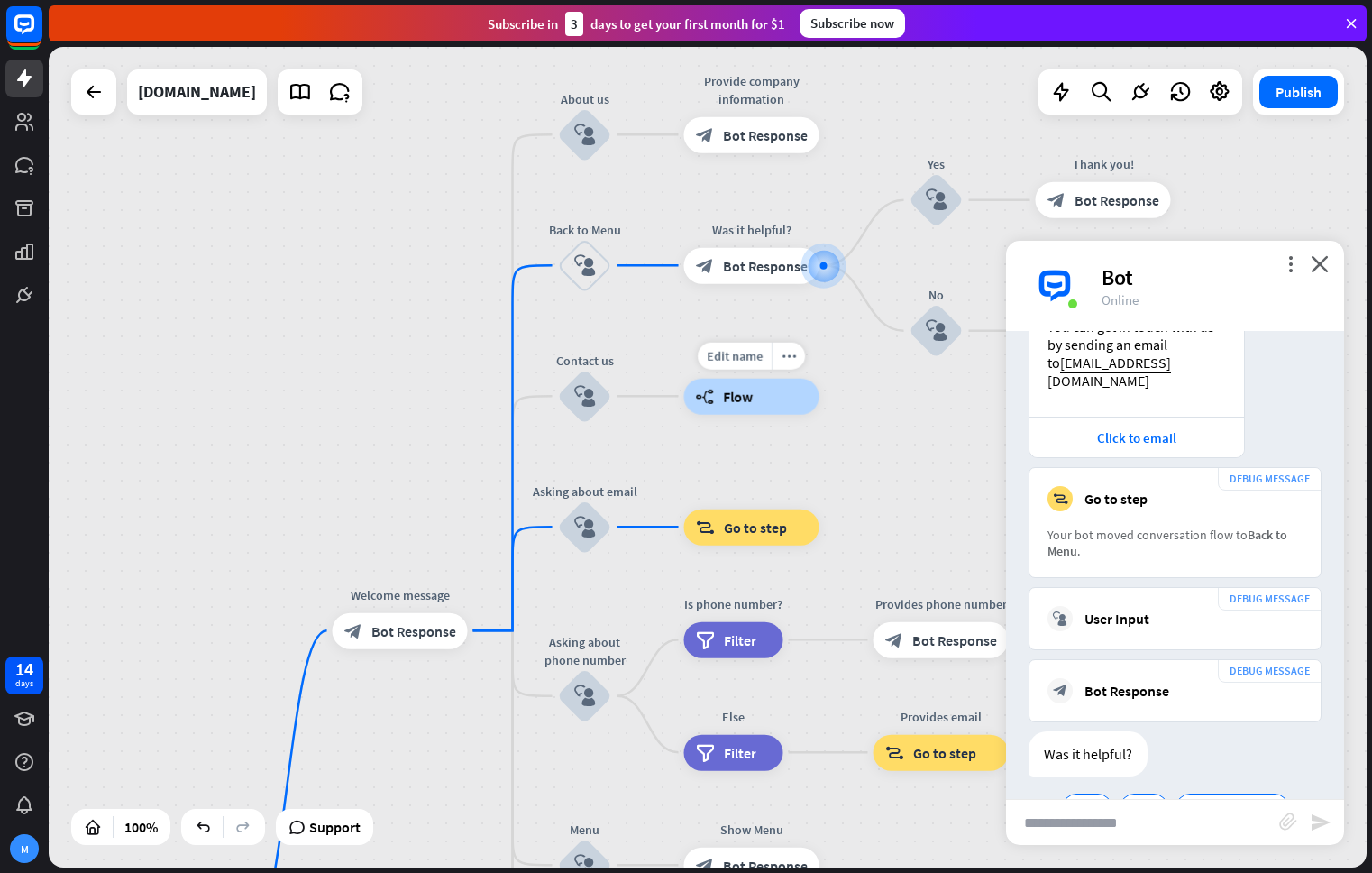
scroll to position [1919, 0]
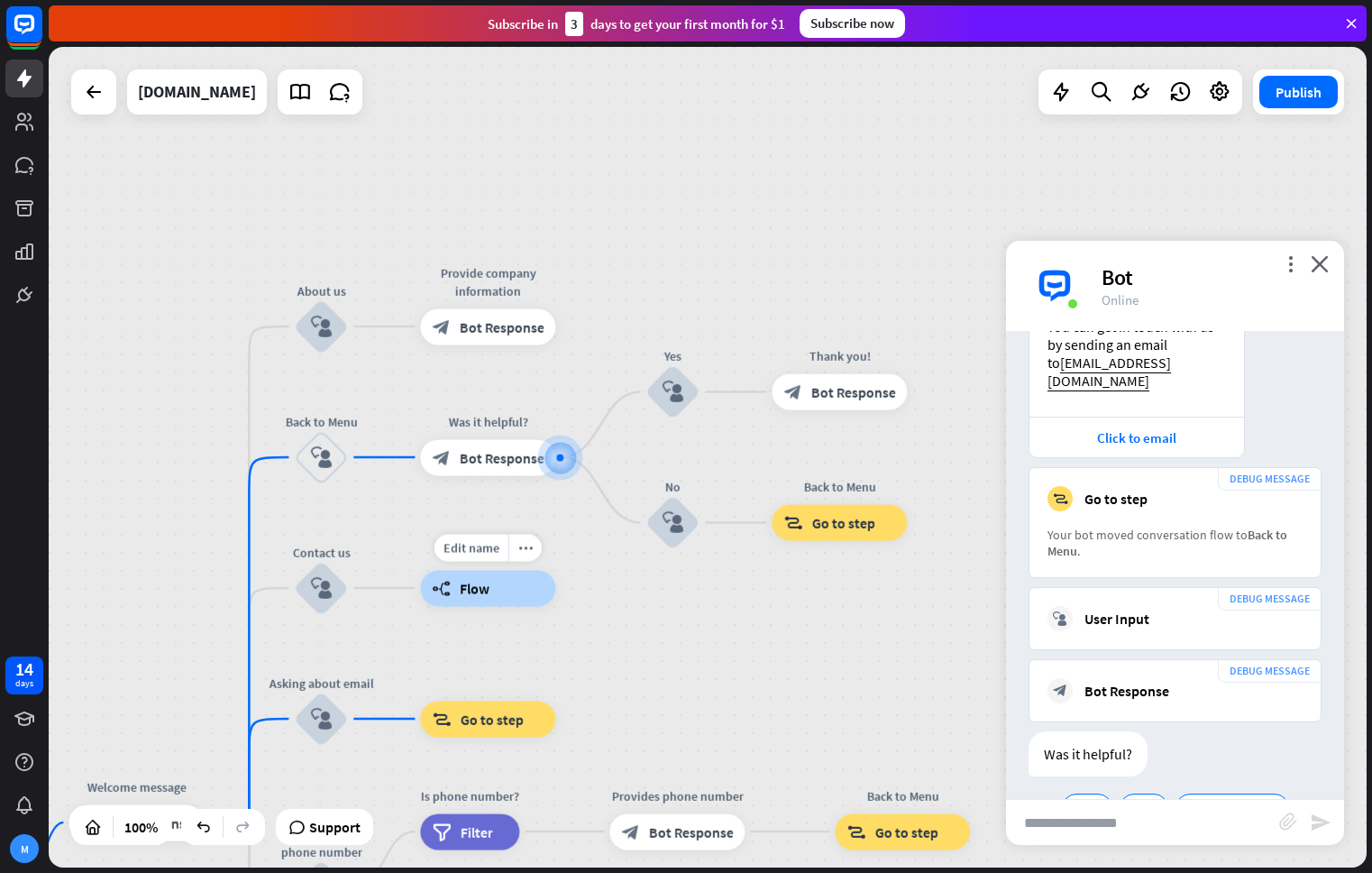
click at [508, 582] on div "builder_tree Flow" at bounding box center [488, 588] width 135 height 36
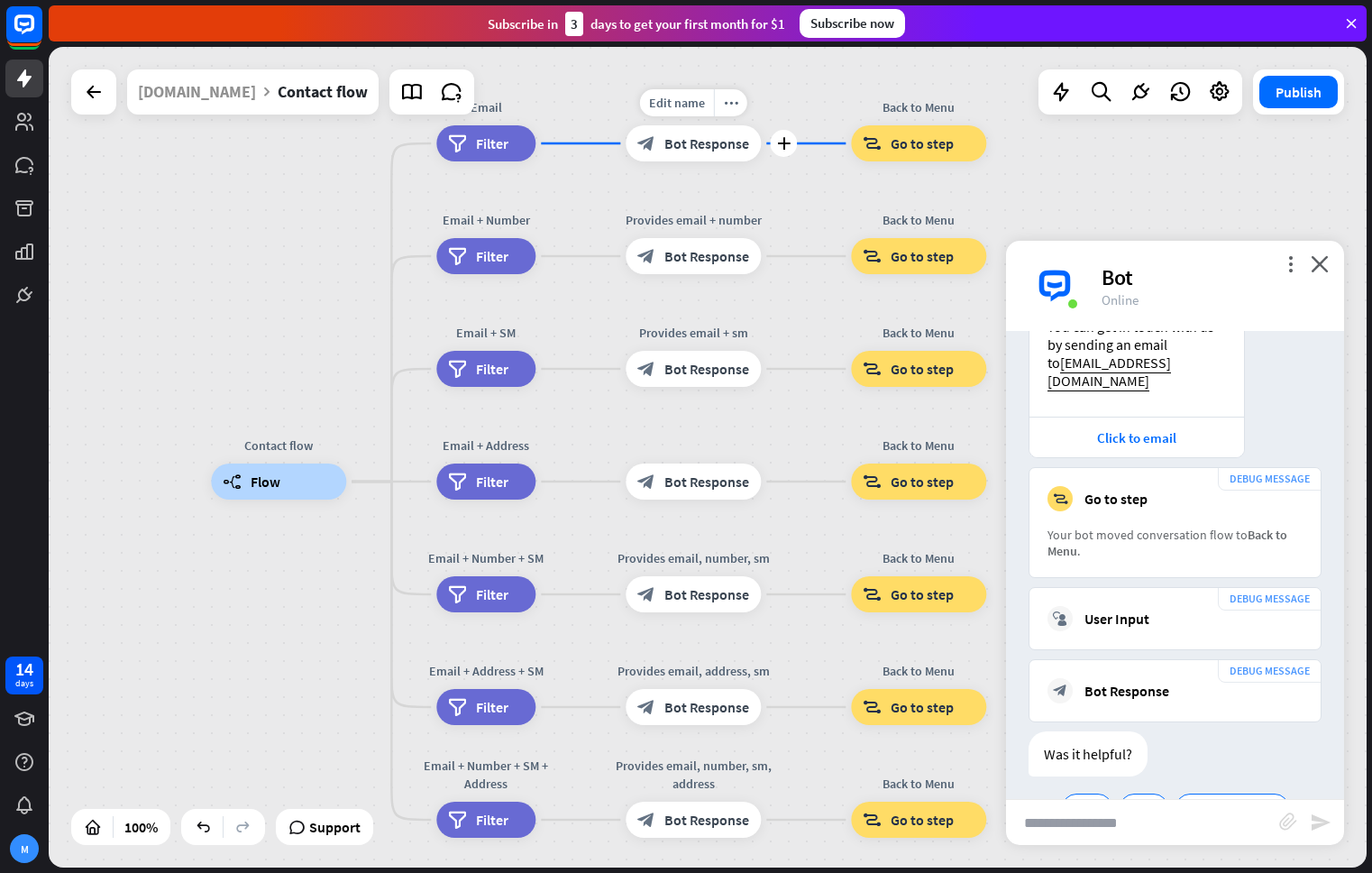
click at [717, 155] on div "block_bot_response Bot Response" at bounding box center [693, 143] width 135 height 36
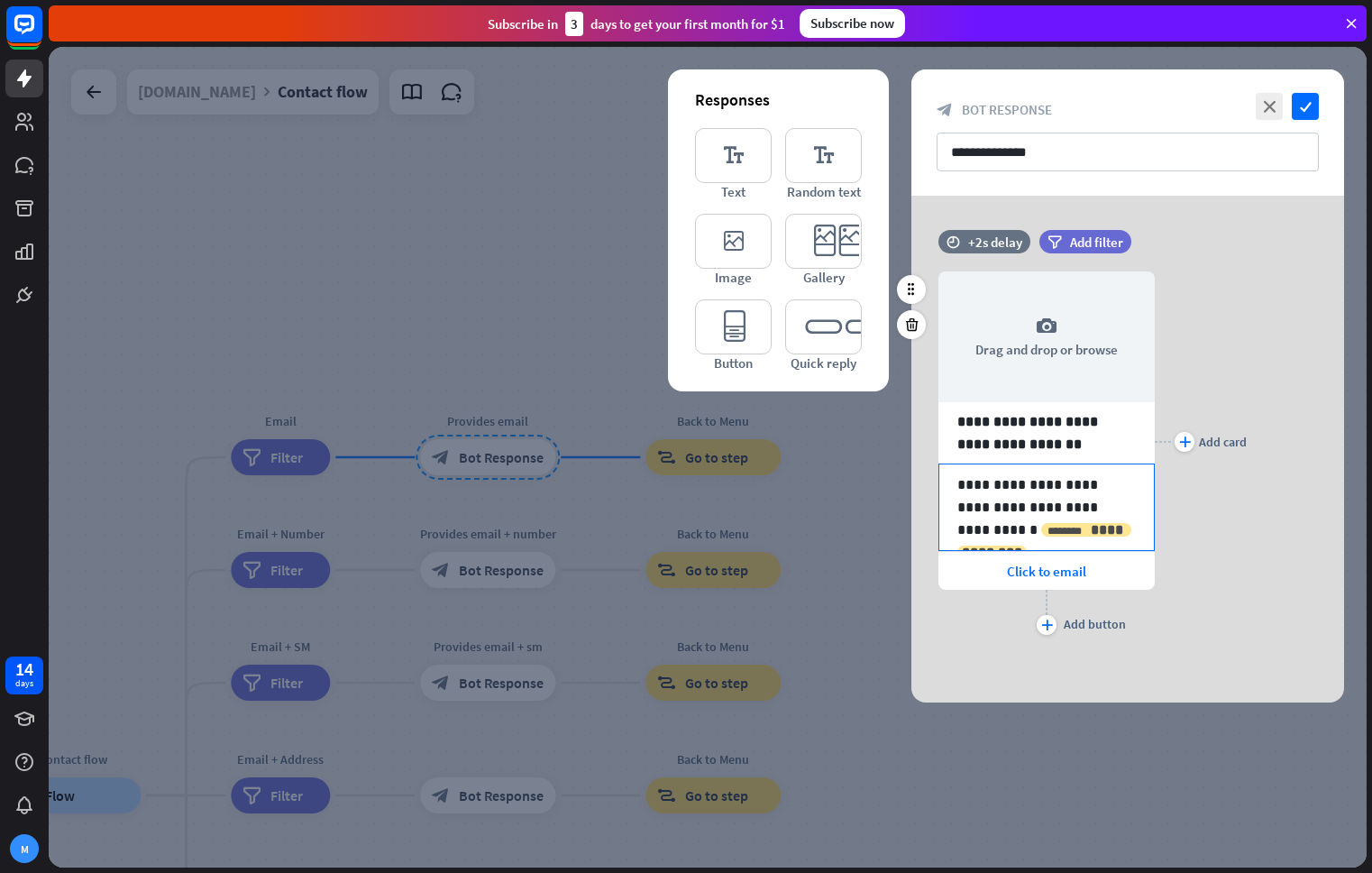
click at [1082, 526] on icon "********" at bounding box center [1064, 531] width 34 height 11
click at [1274, 113] on icon "close" at bounding box center [1269, 107] width 27 height 27
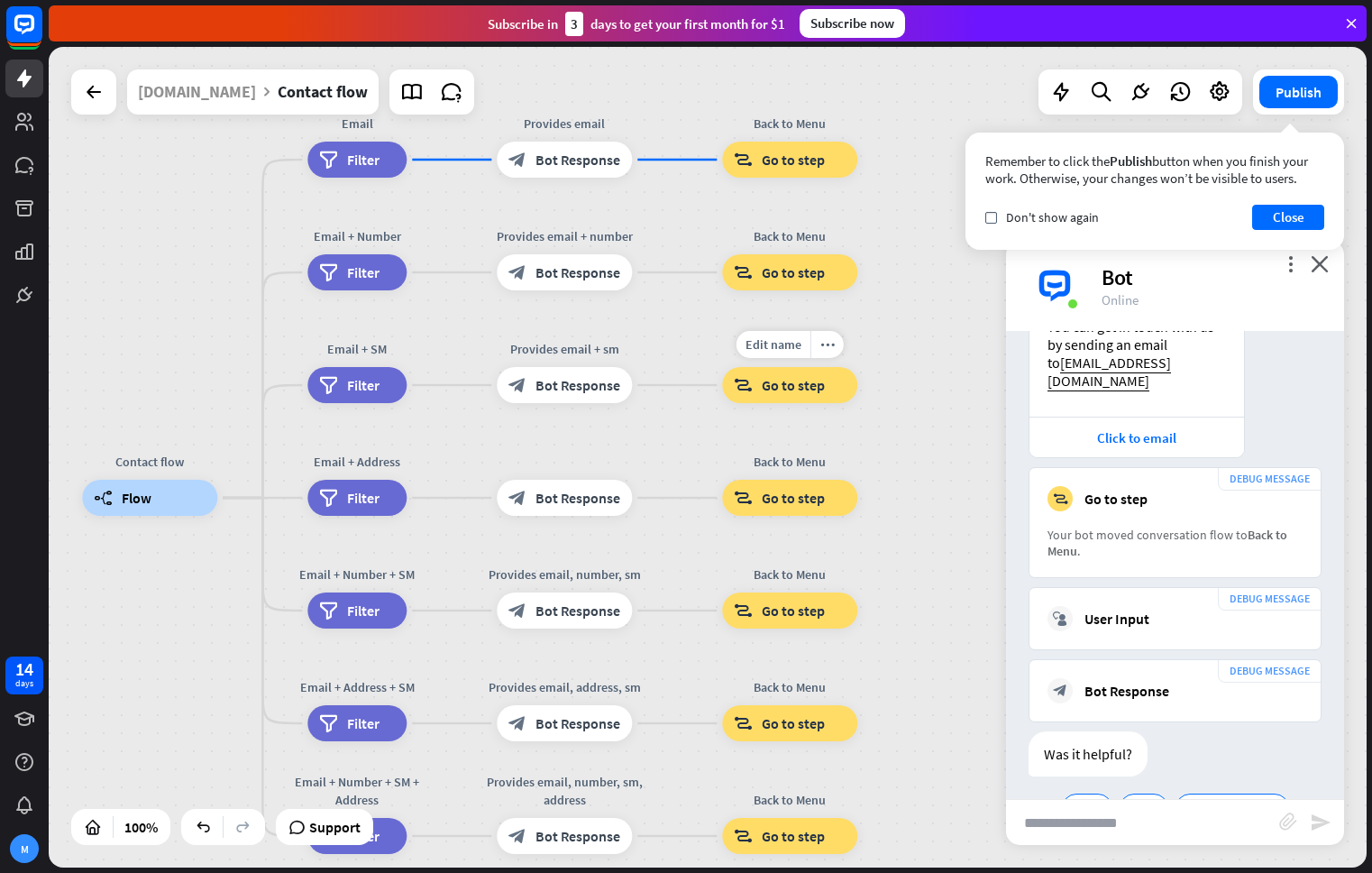
click at [769, 391] on span "Go to step" at bounding box center [793, 385] width 64 height 18
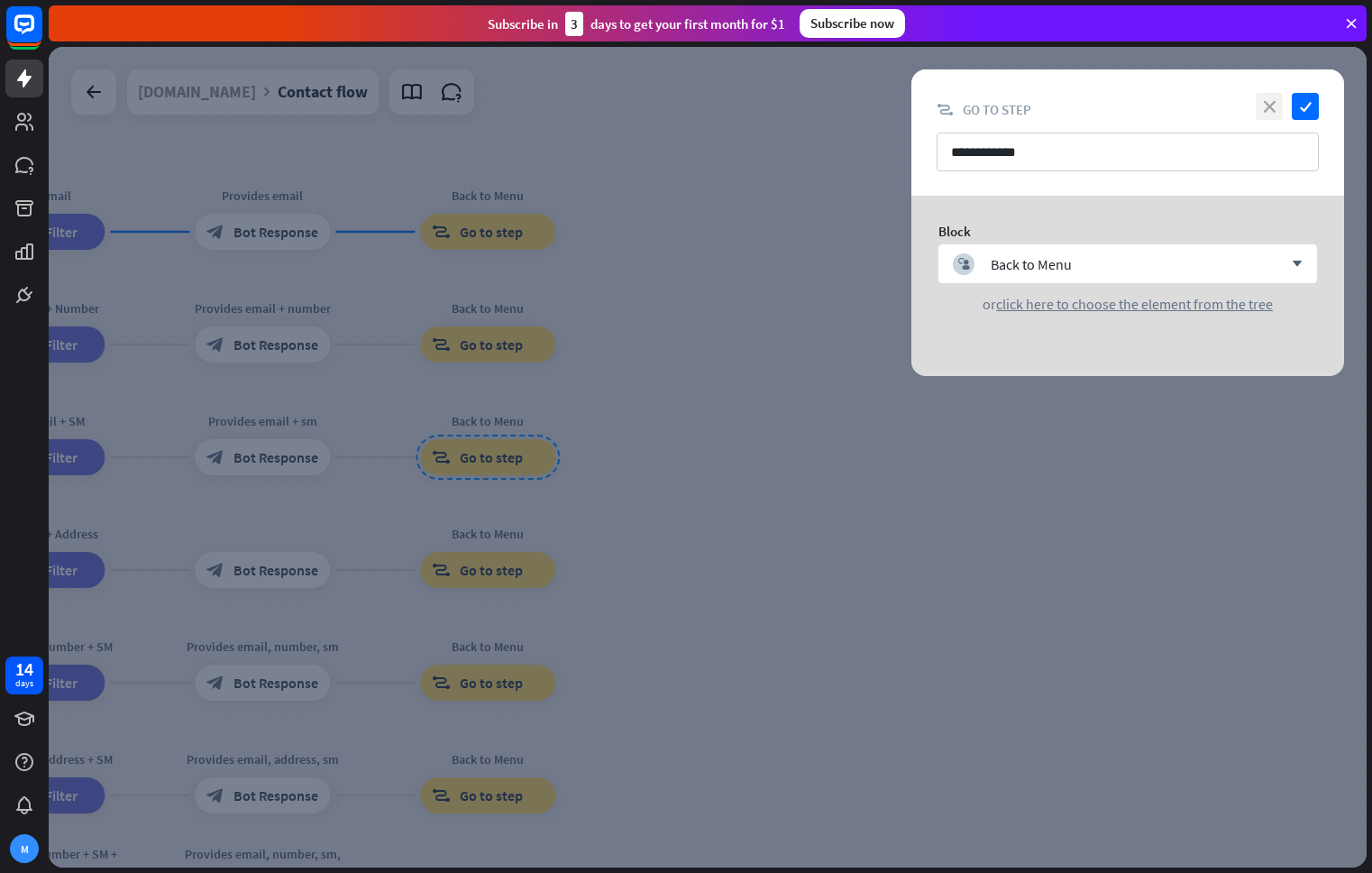
click at [1272, 109] on icon "close" at bounding box center [1269, 107] width 27 height 27
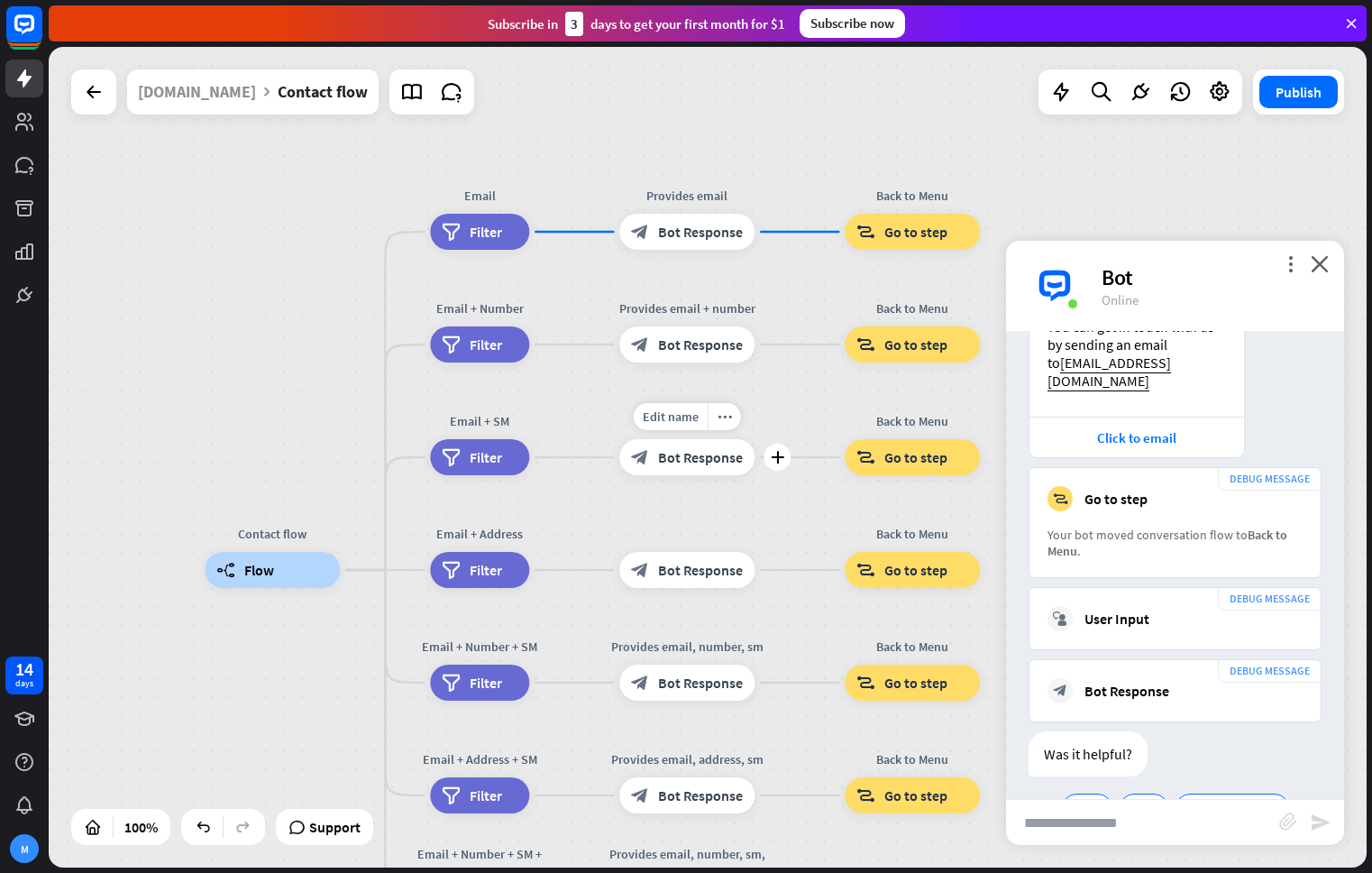
click at [713, 454] on span "Bot Response" at bounding box center [700, 457] width 85 height 18
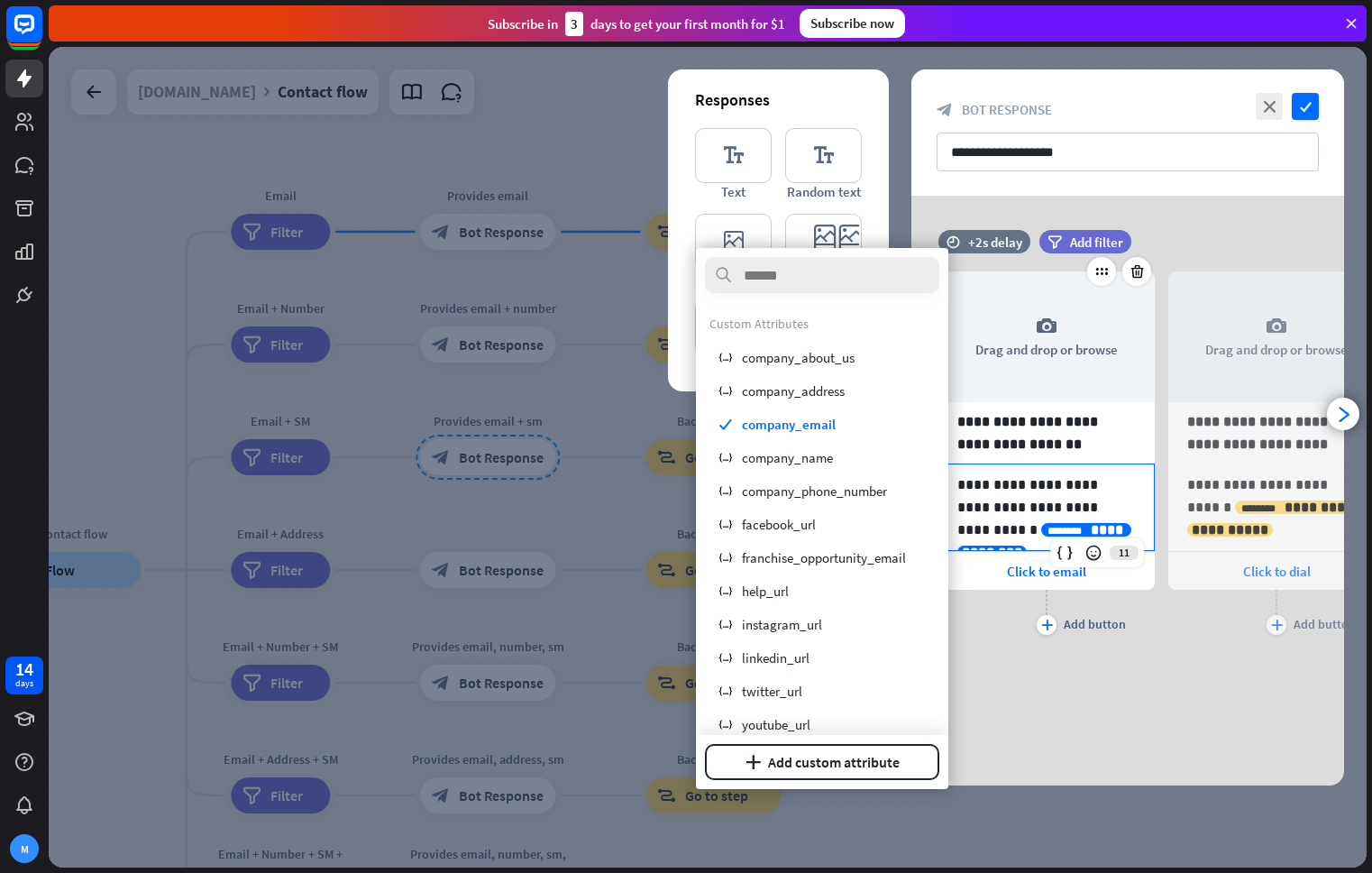
click at [1082, 526] on icon "********" at bounding box center [1064, 531] width 34 height 11
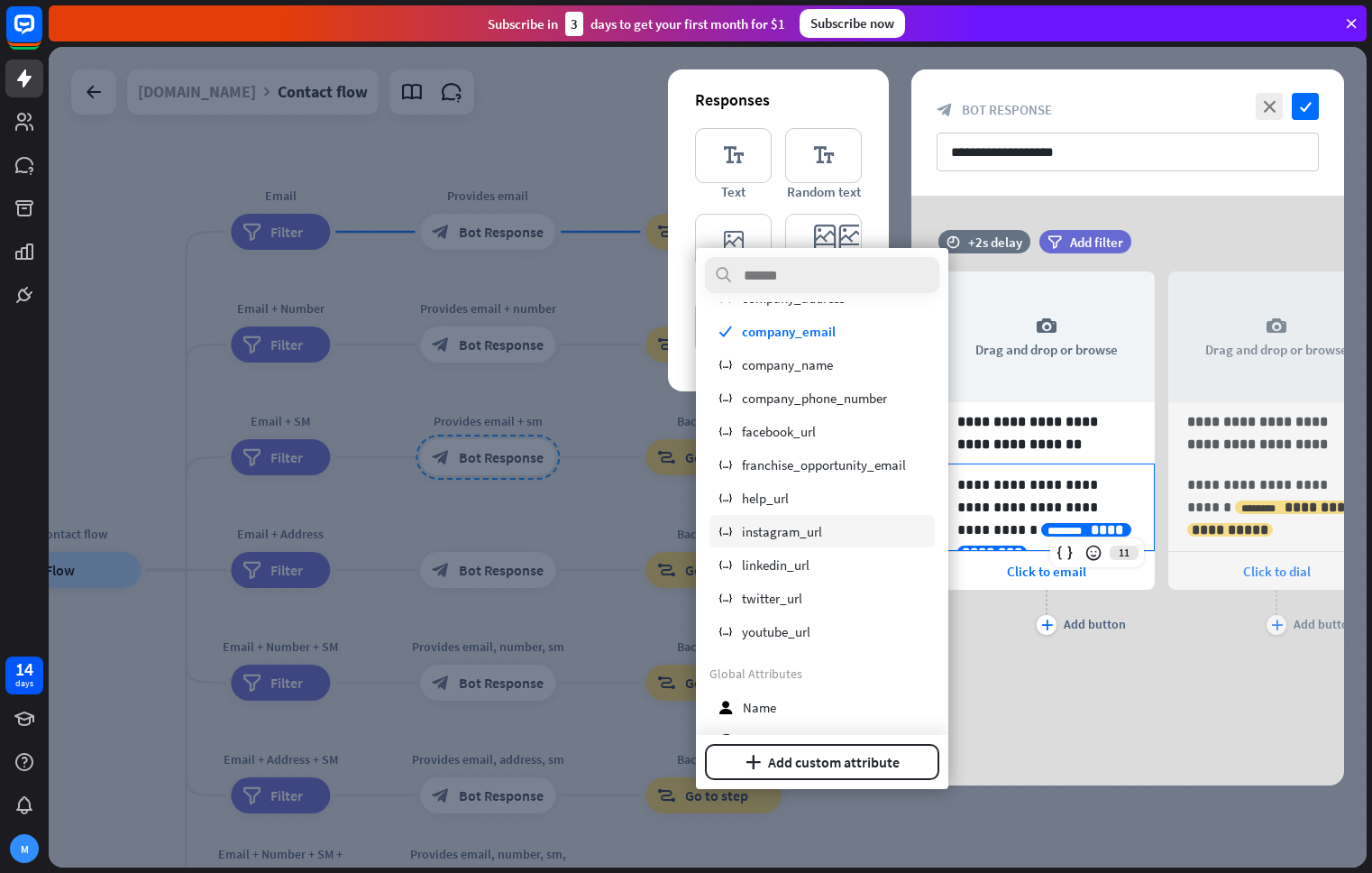
scroll to position [91, 0]
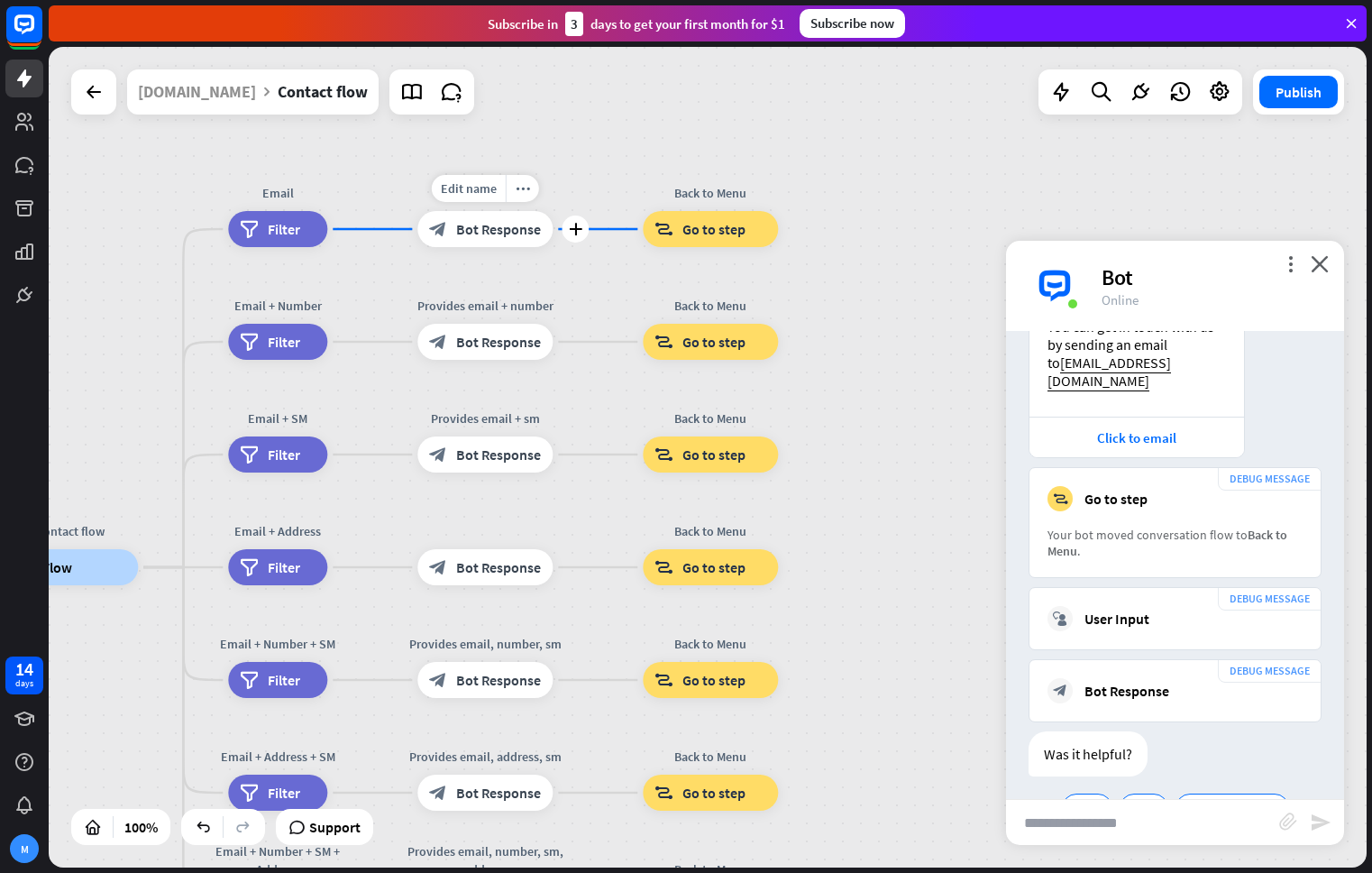
click at [473, 229] on span "Bot Response" at bounding box center [498, 229] width 85 height 18
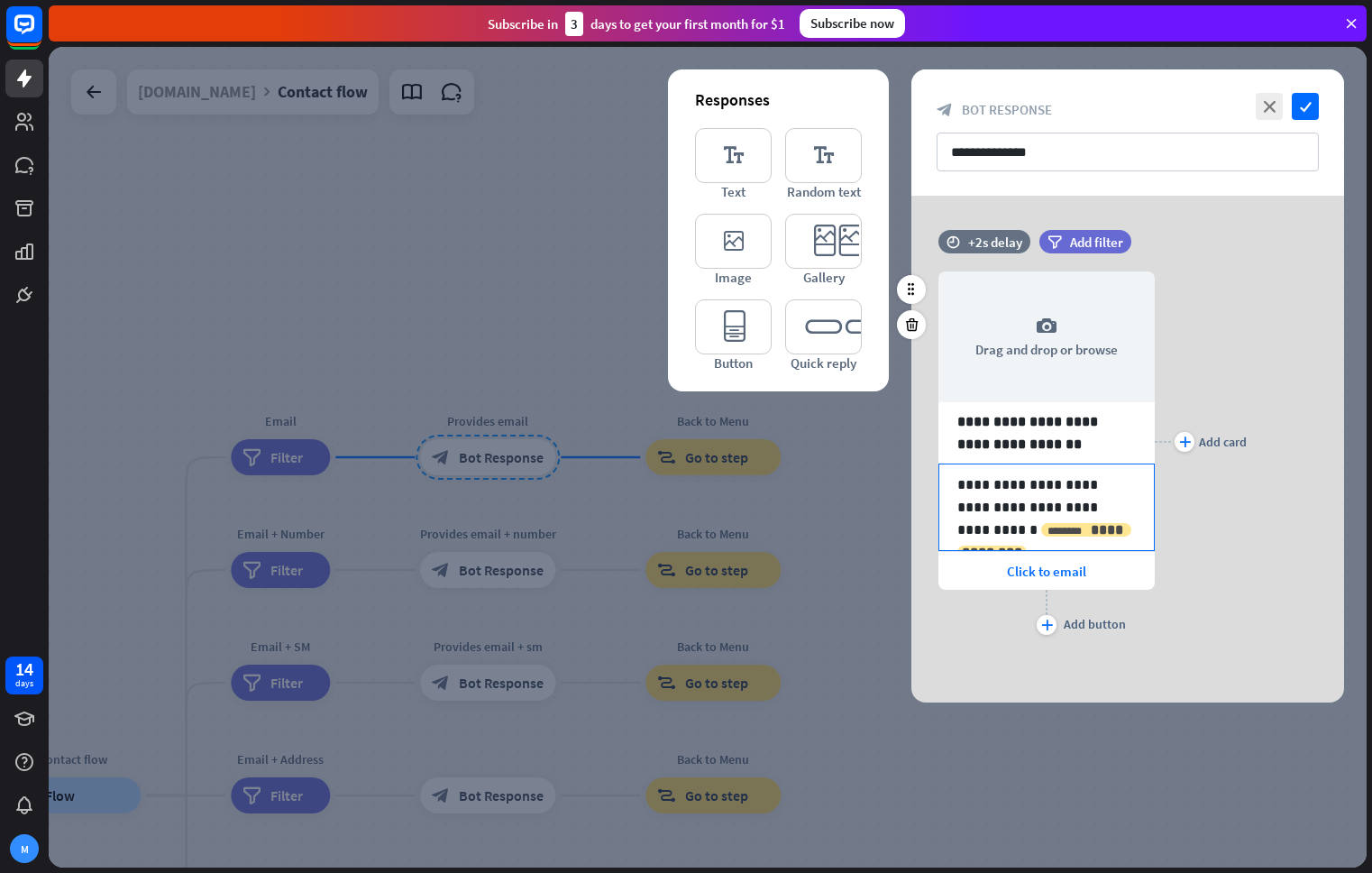
click at [1025, 533] on span "**********" at bounding box center [1044, 541] width 165 height 36
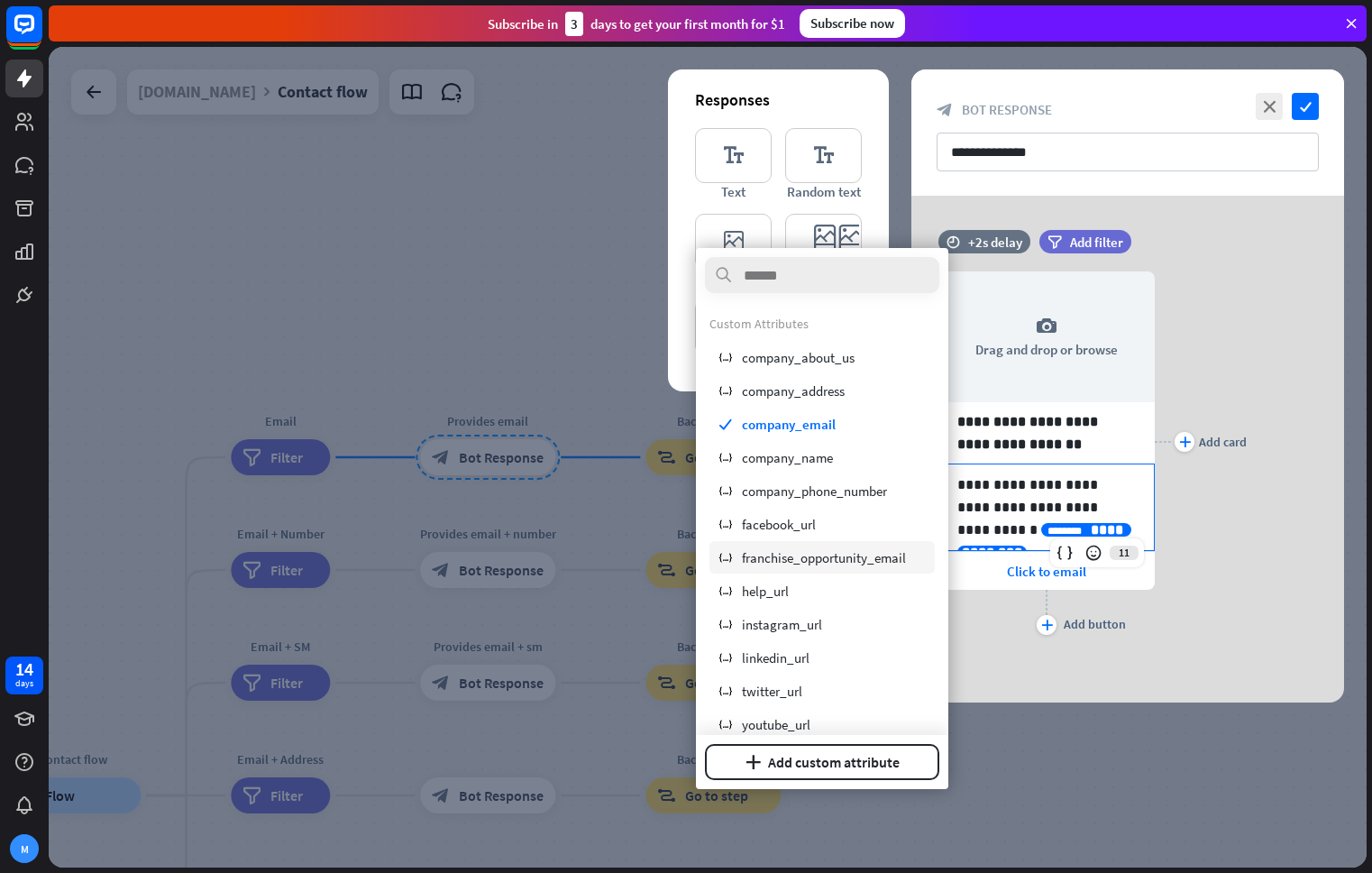
click at [851, 551] on span "franchise_opportunity_email" at bounding box center [824, 558] width 164 height 18
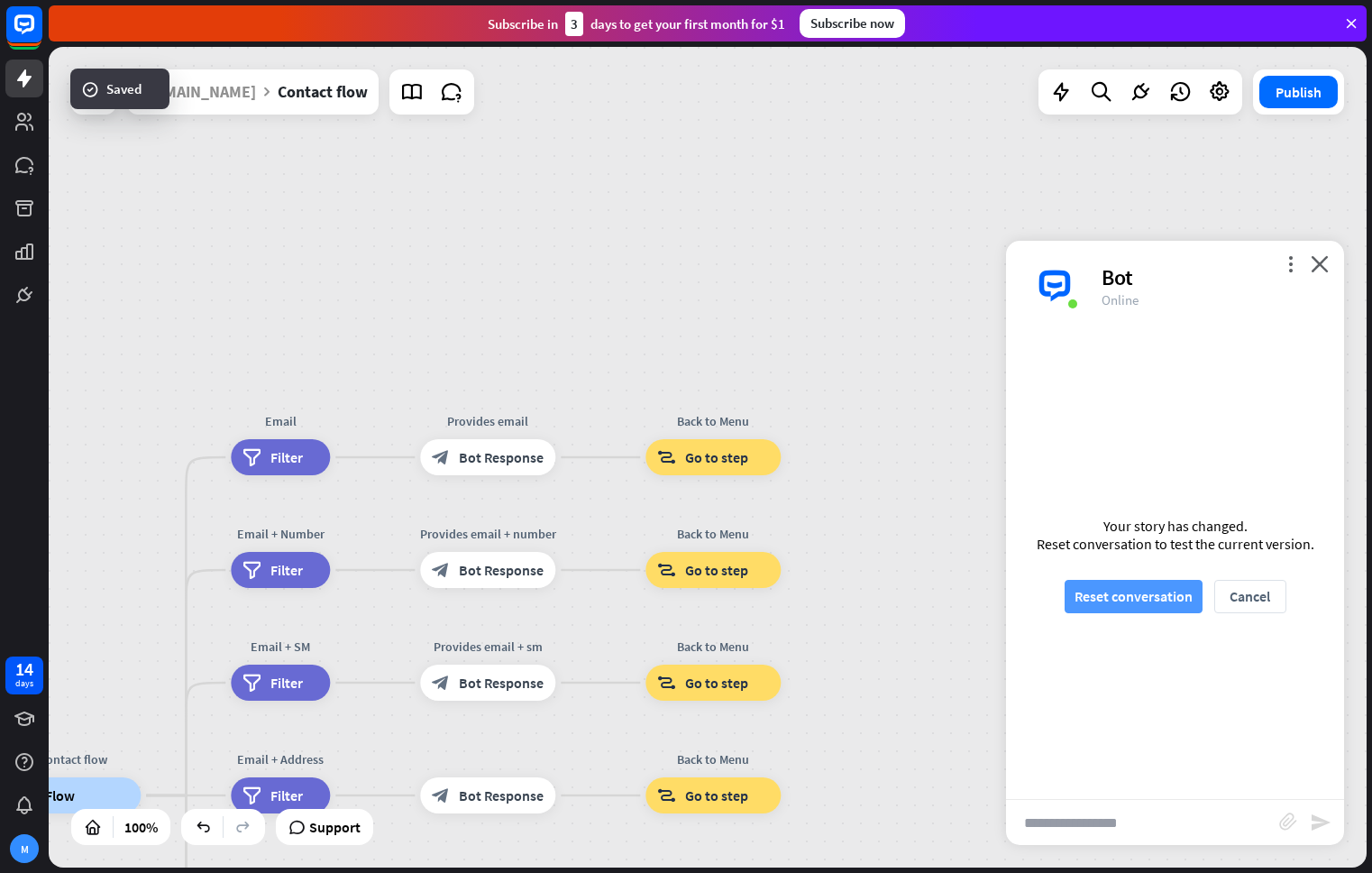
click at [1144, 595] on button "Reset conversation" at bounding box center [1133, 596] width 138 height 33
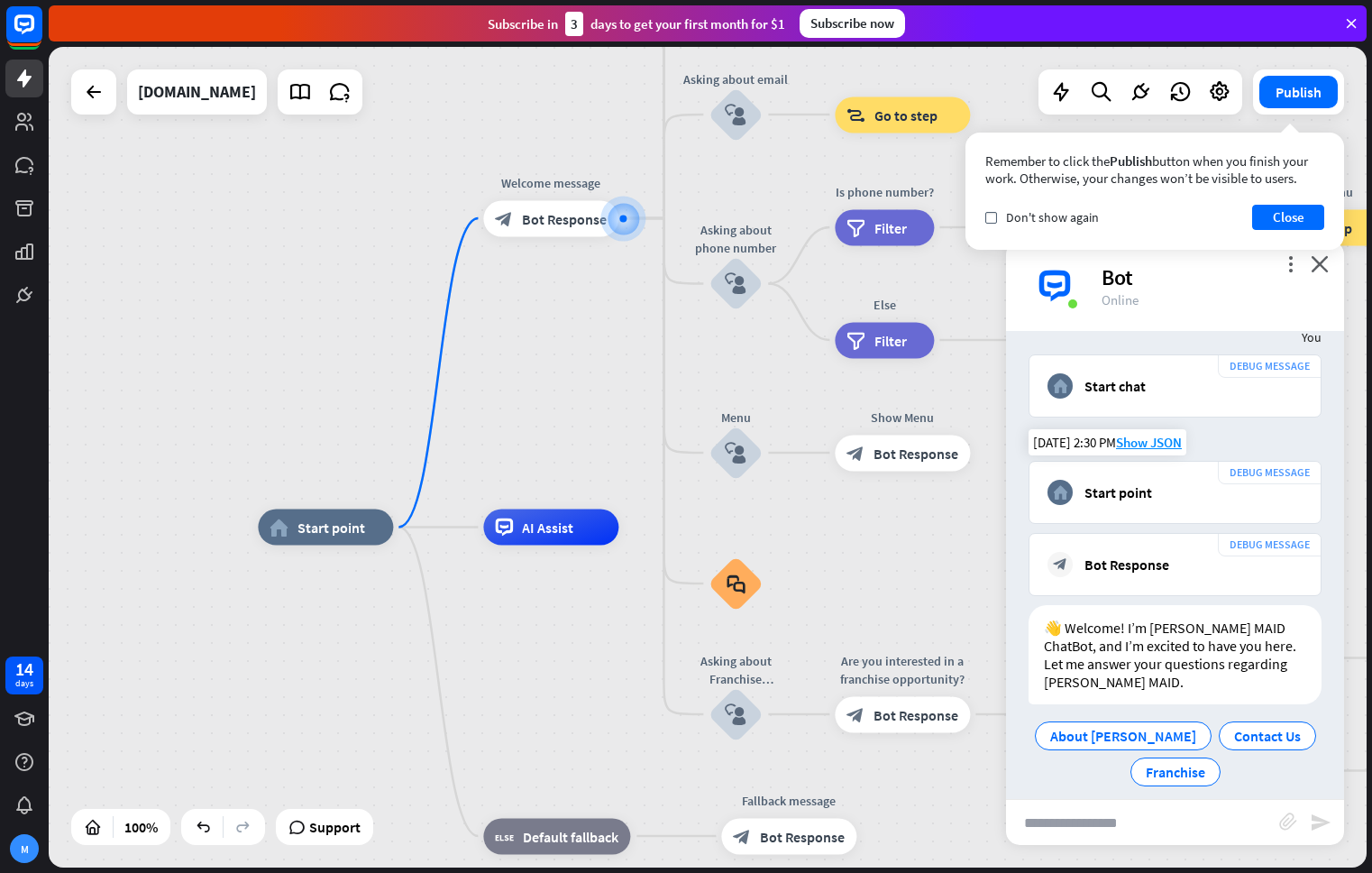
scroll to position [29, 0]
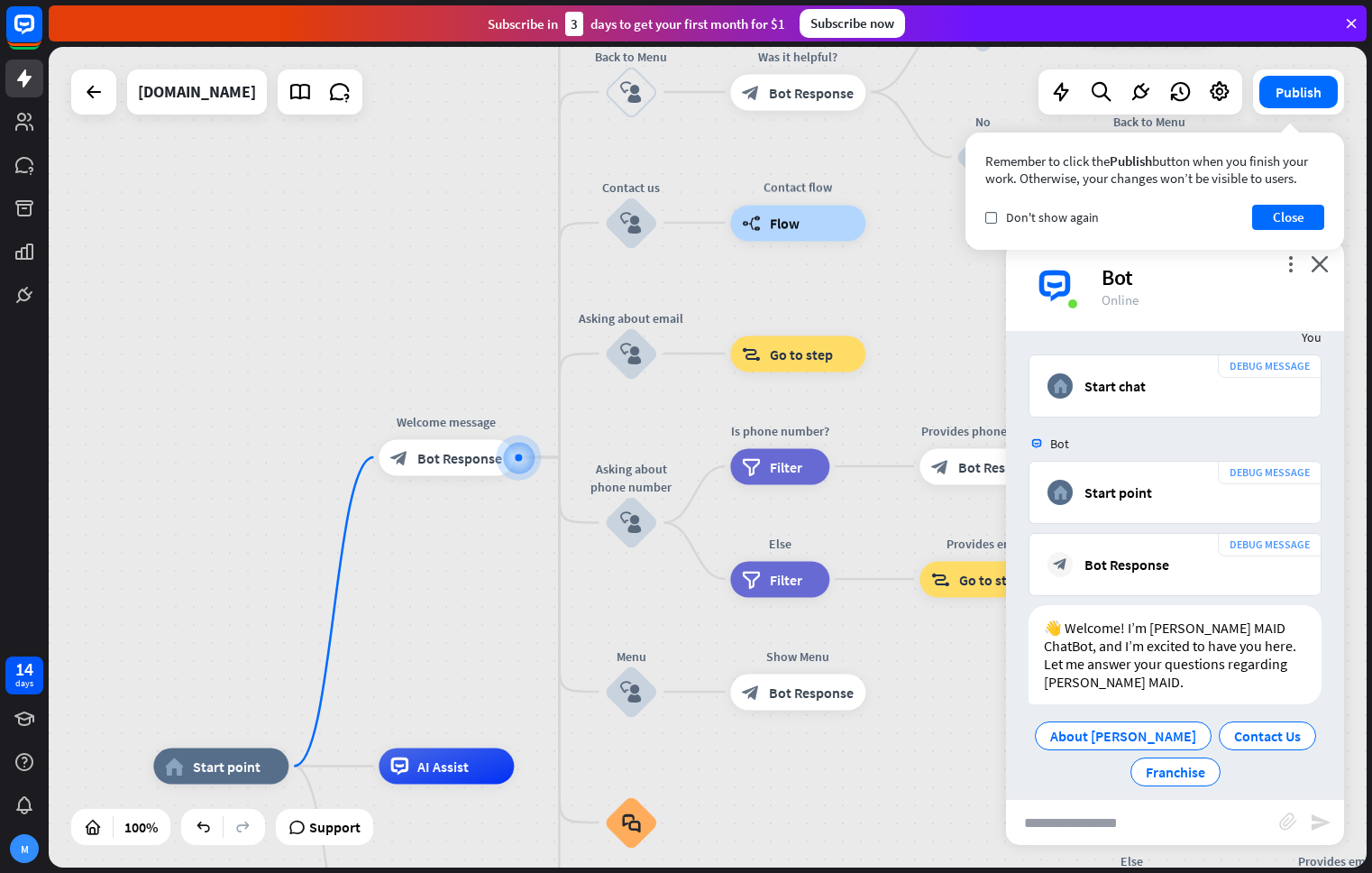
click at [1119, 829] on input "text" at bounding box center [1141, 822] width 273 height 45
type input "*****"
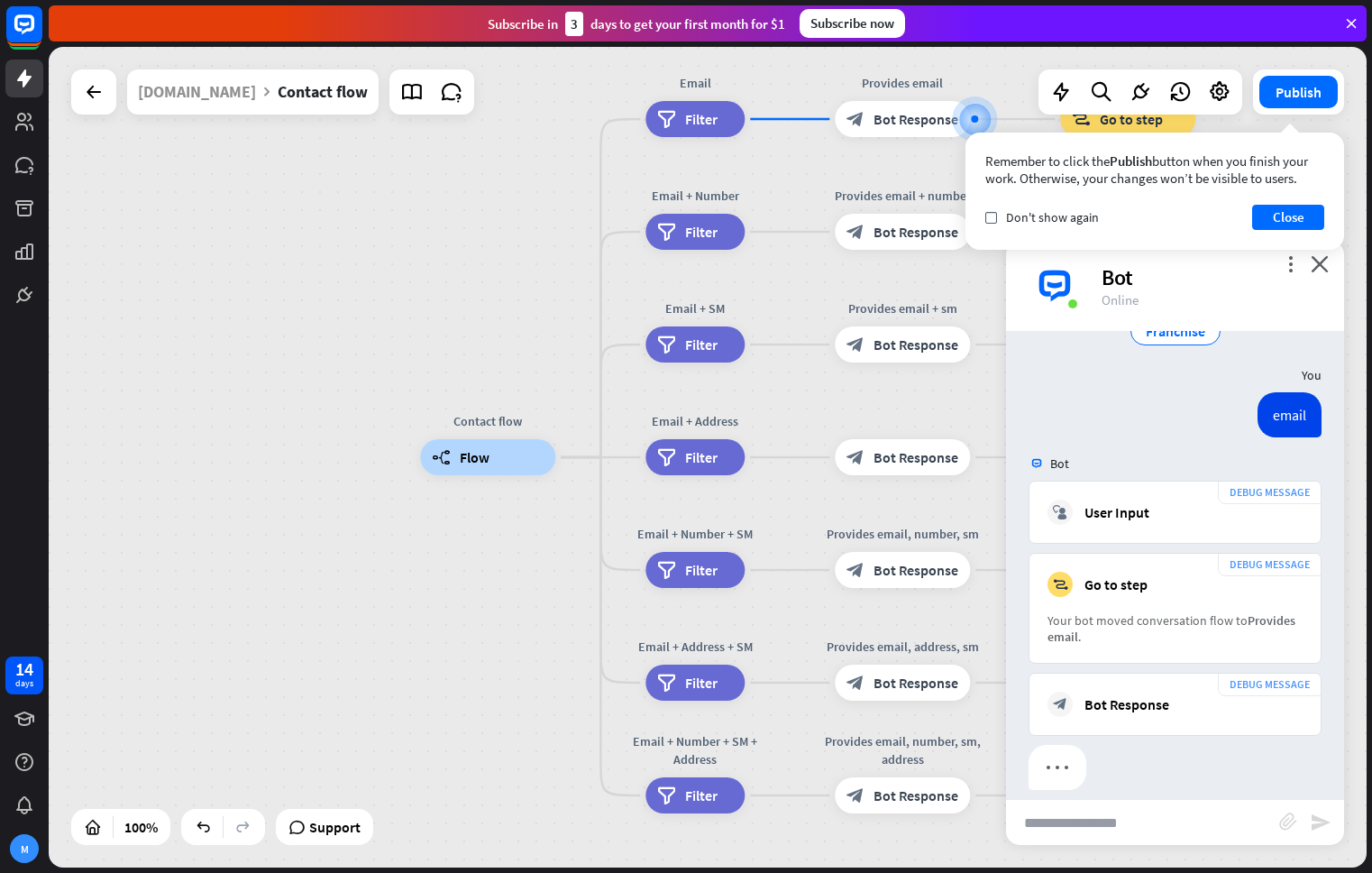
scroll to position [469, 0]
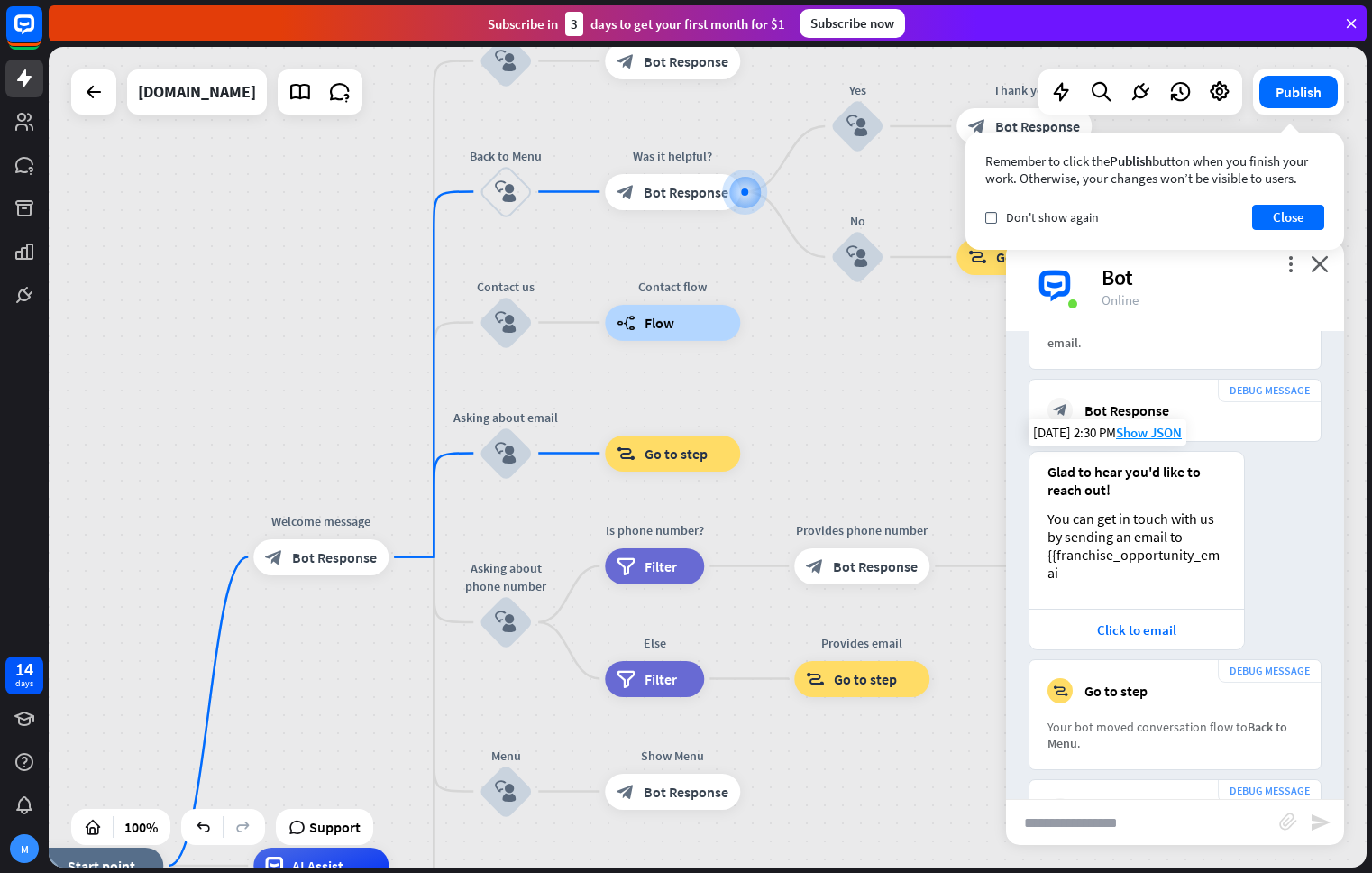
scroll to position [759, 0]
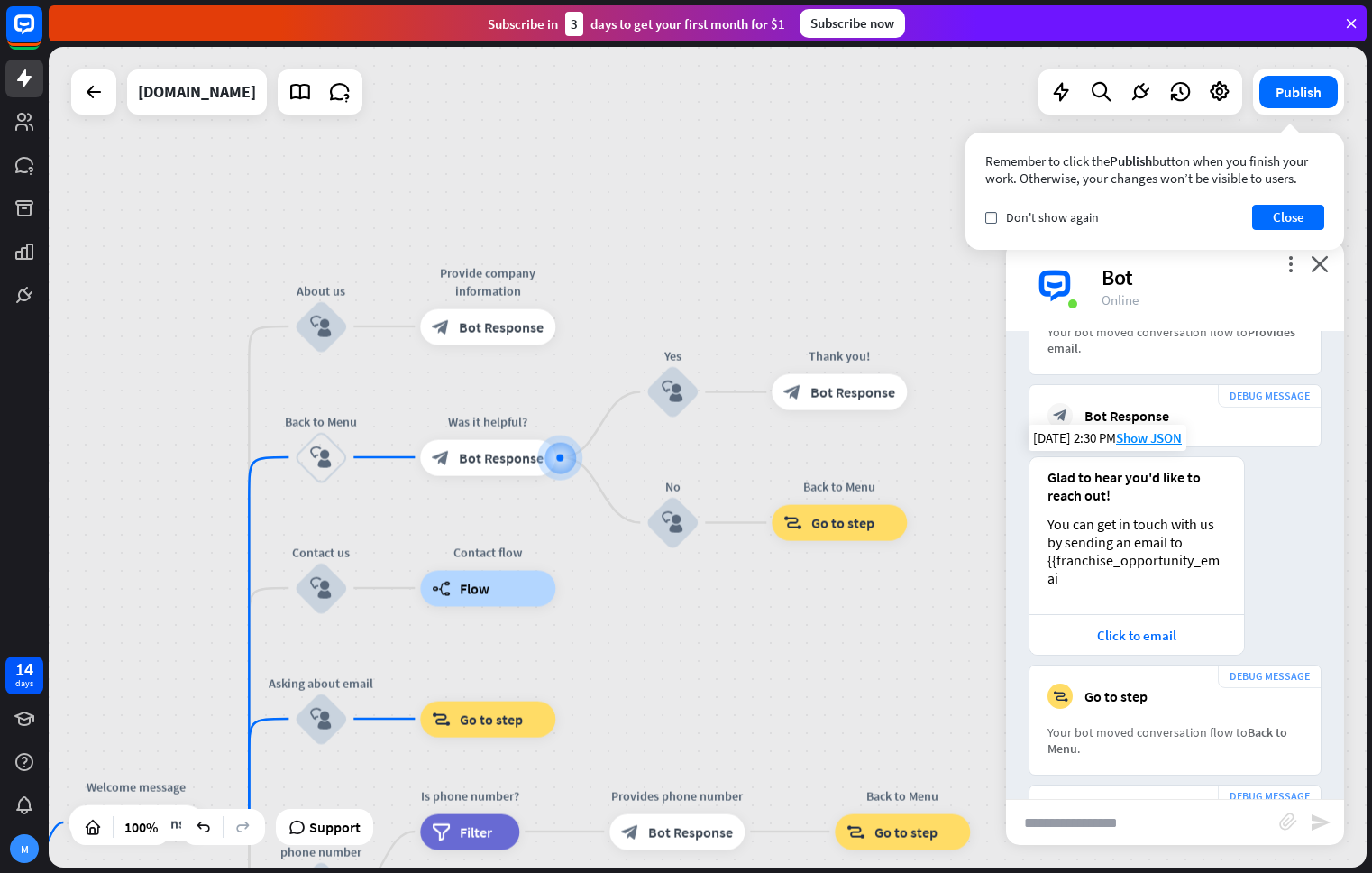
click at [1077, 546] on div "You can get in touch with us by sending an email to {{franchise_opportunity_emai" at bounding box center [1136, 551] width 179 height 72
click at [1079, 540] on div "You can get in touch with us by sending an email to {{franchise_opportunity_emai" at bounding box center [1136, 551] width 179 height 72
click at [472, 593] on span "Flow" at bounding box center [474, 588] width 29 height 18
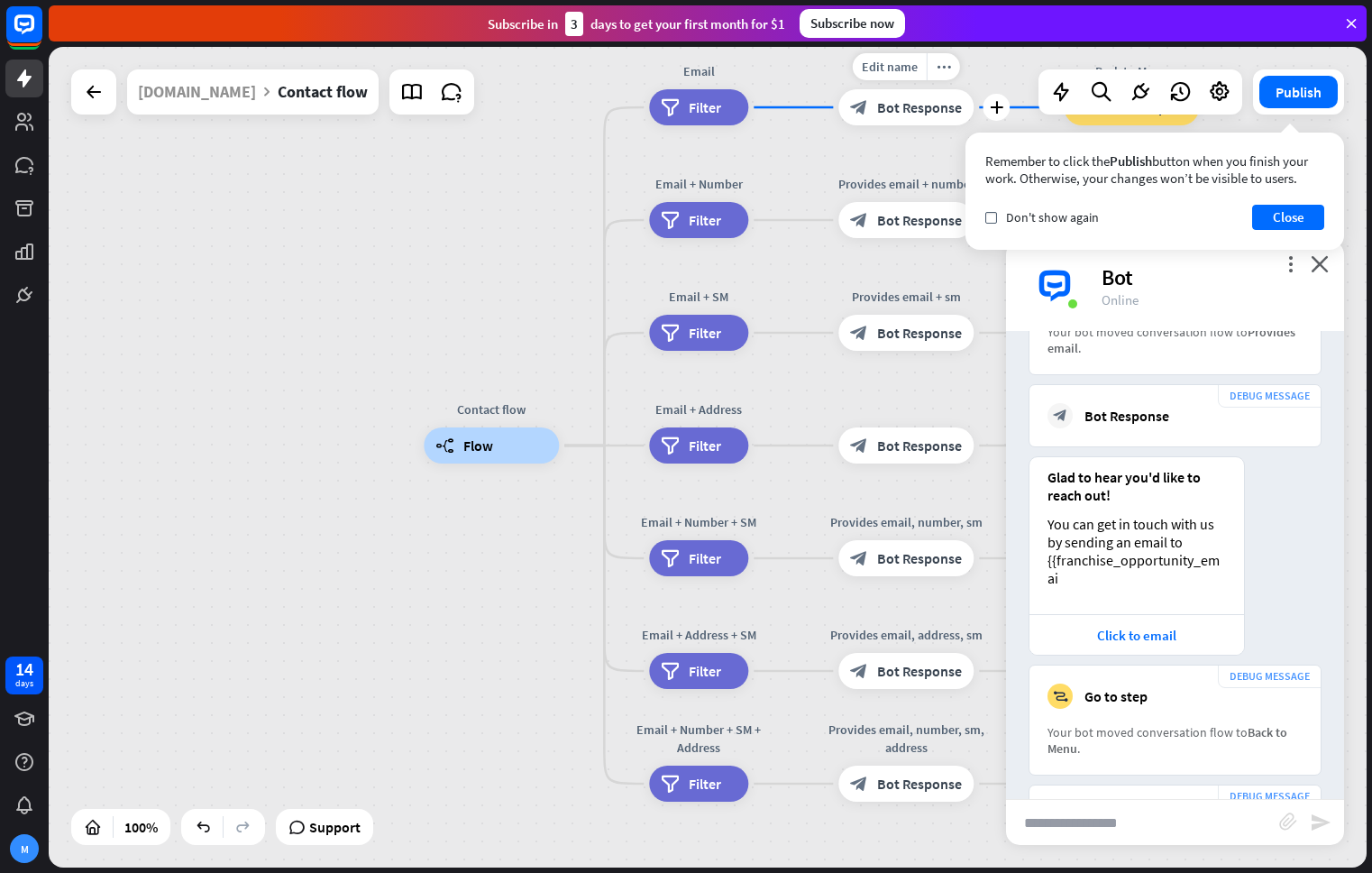
click at [933, 116] on div "block_bot_response Bot Response" at bounding box center [906, 107] width 135 height 36
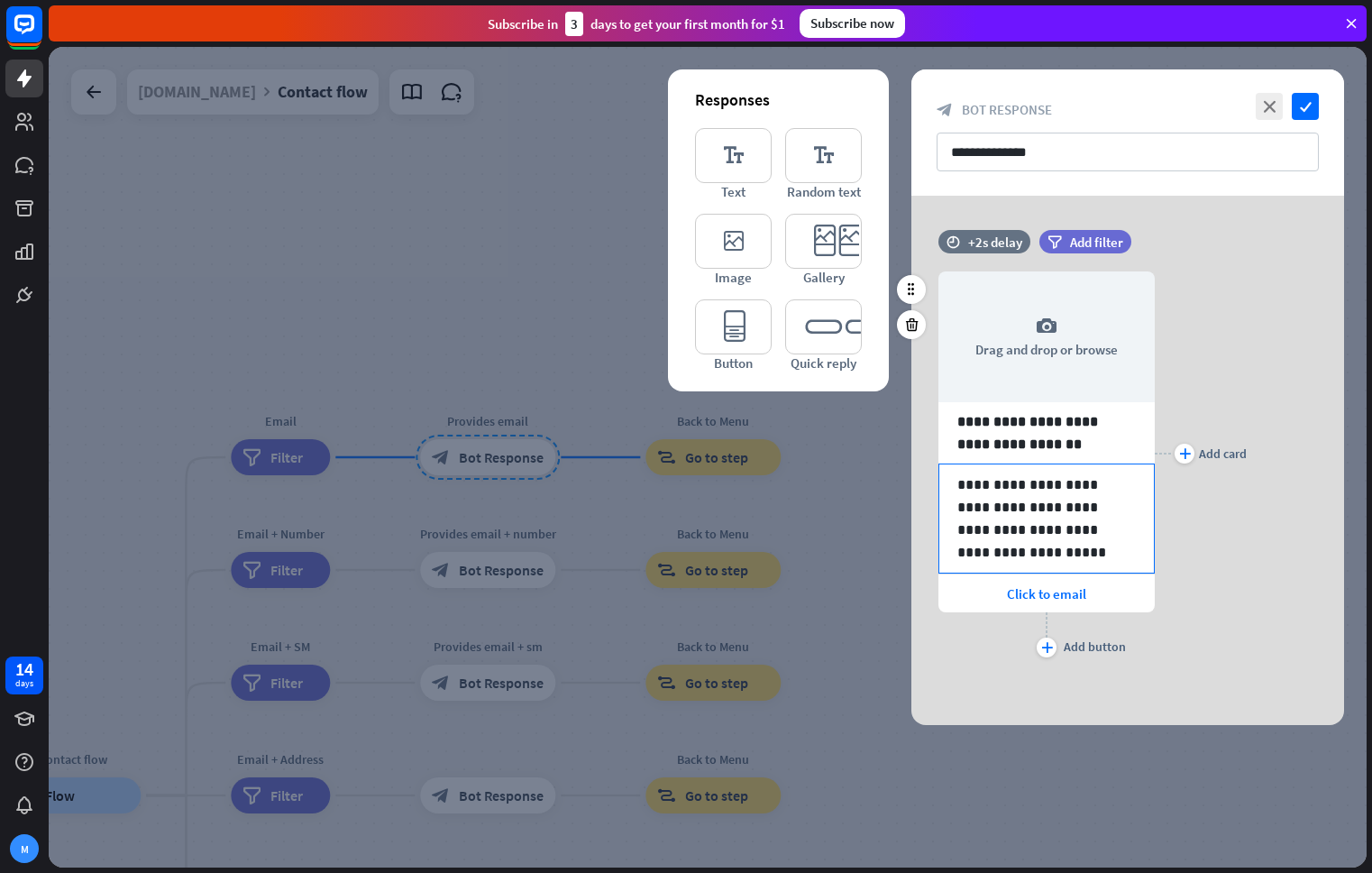
click at [971, 532] on p "**********" at bounding box center [1046, 518] width 179 height 90
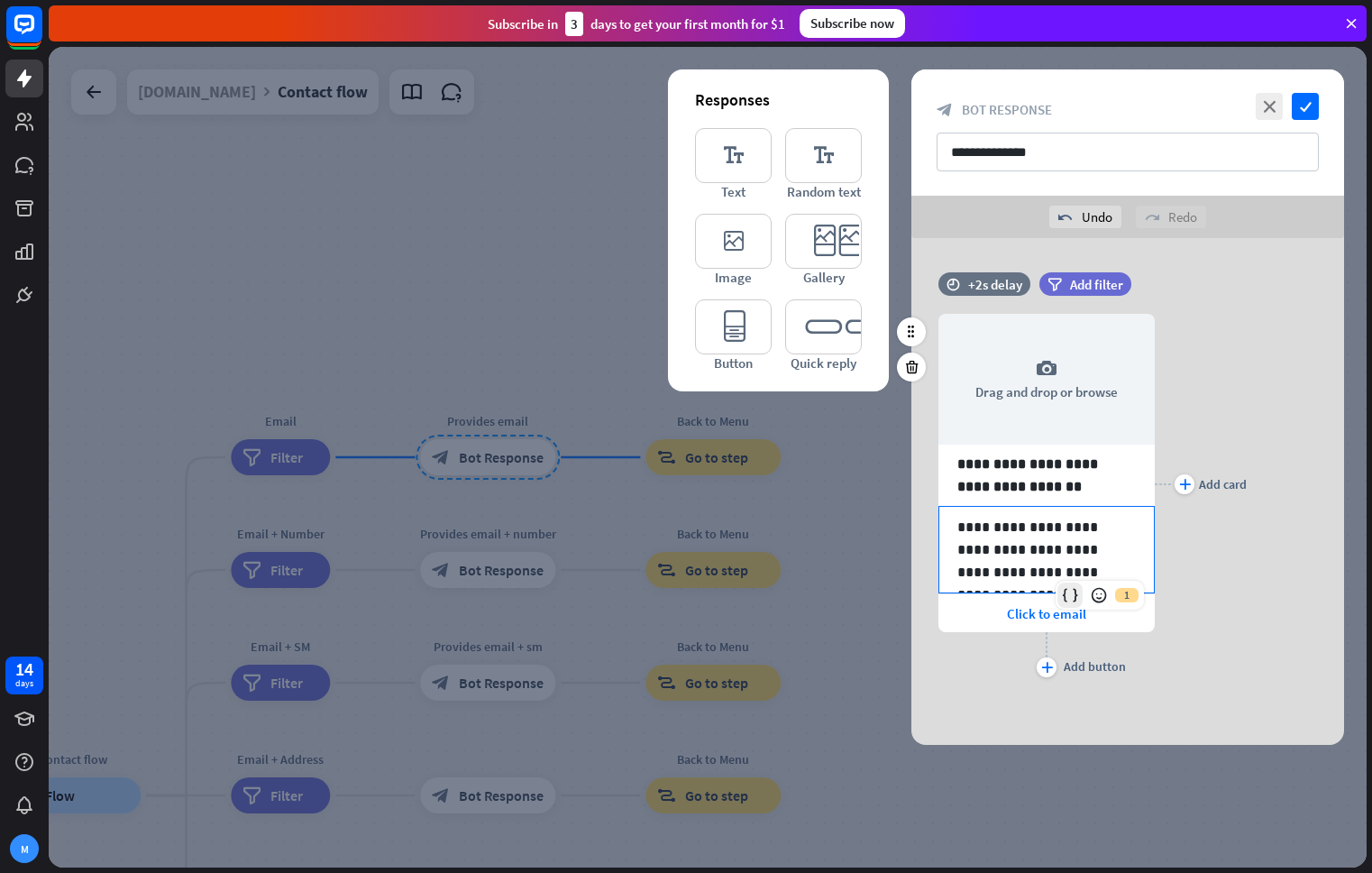
click at [1074, 597] on icon at bounding box center [1069, 594] width 18 height 18
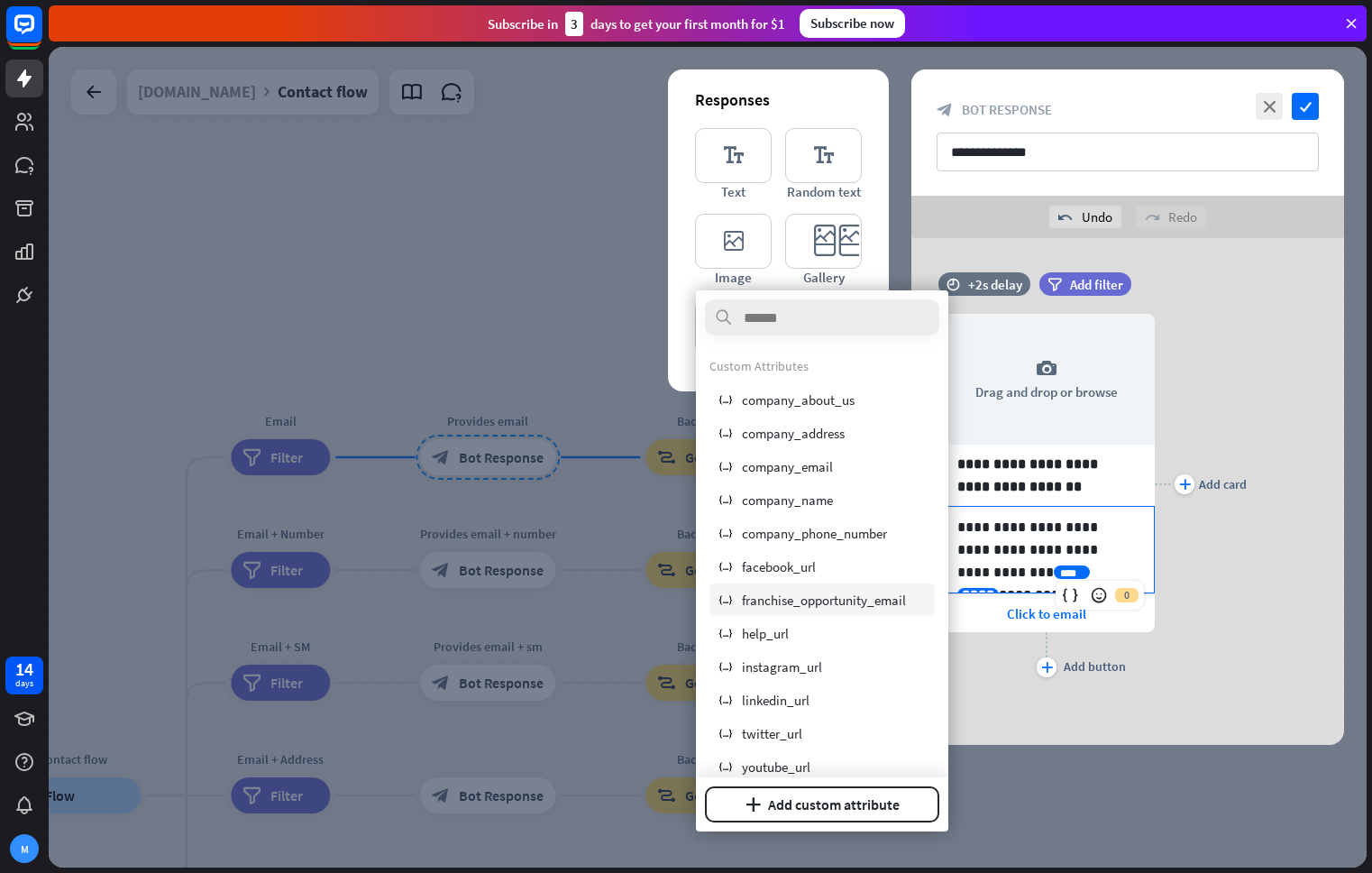
click at [862, 597] on span "franchise_opportunity_email" at bounding box center [824, 600] width 164 height 18
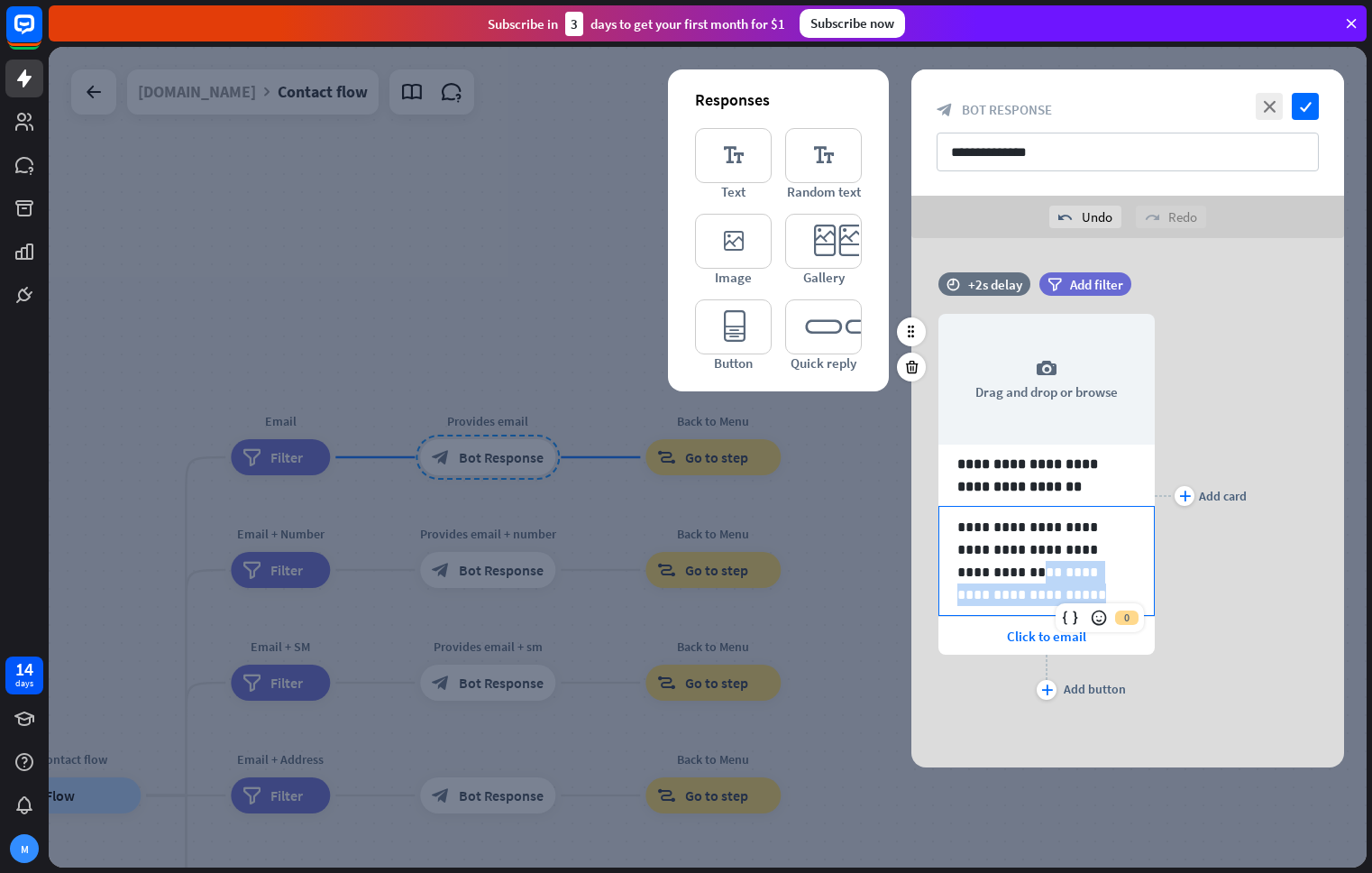
click at [933, 566] on div "**********" at bounding box center [1127, 495] width 433 height 417
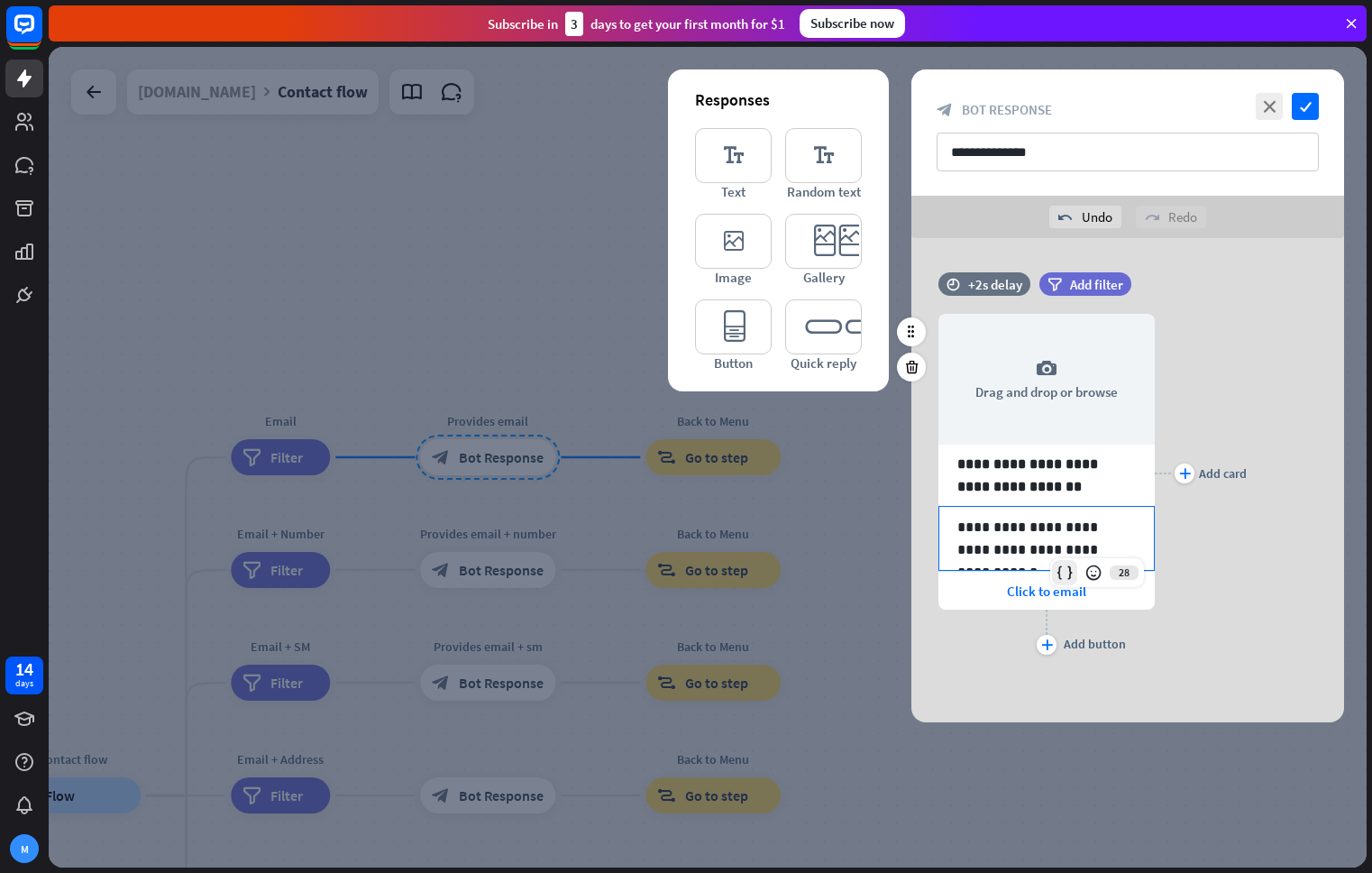
click at [1061, 574] on icon at bounding box center [1064, 572] width 18 height 18
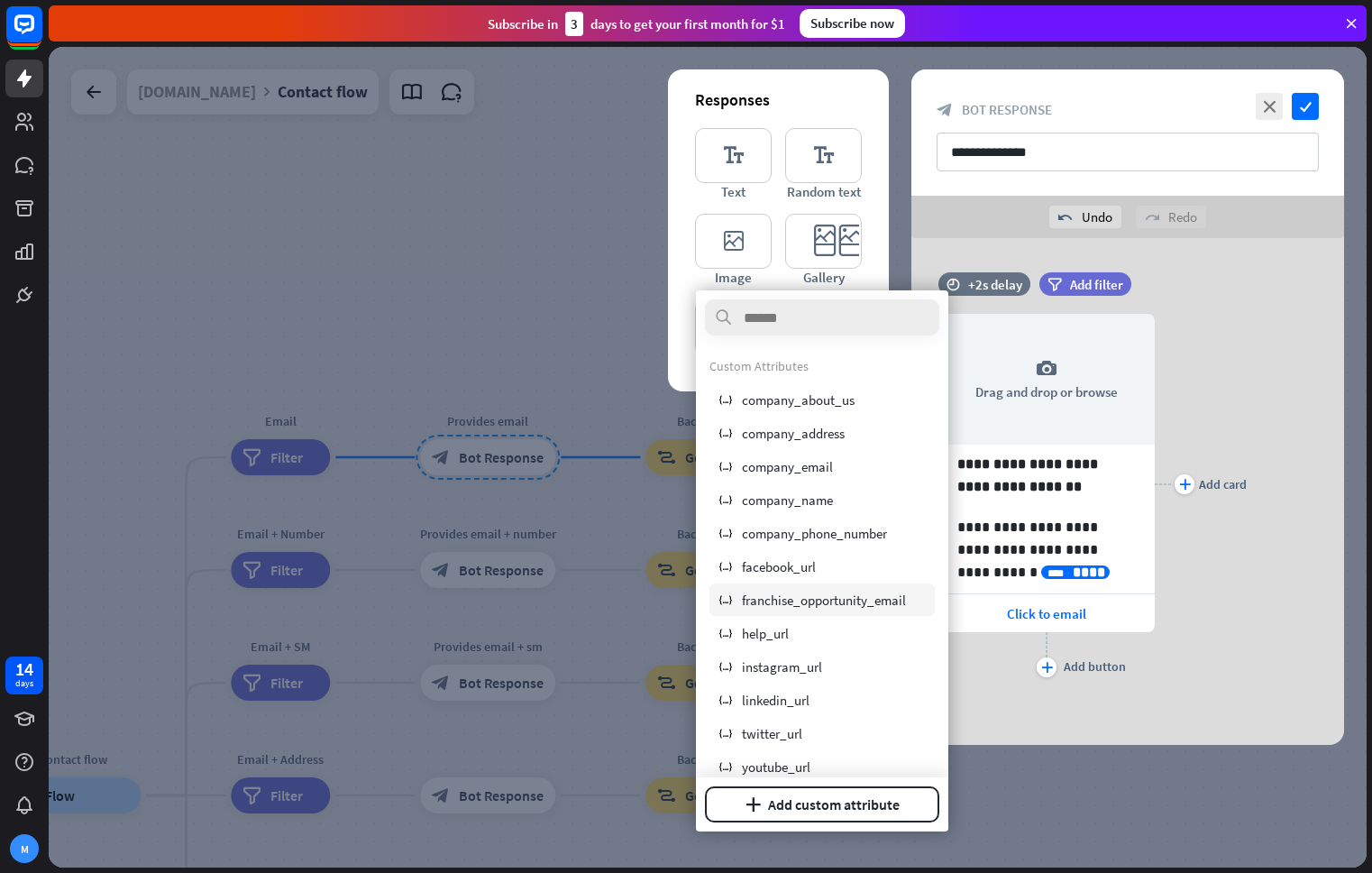
click at [860, 597] on span "franchise_opportunity_email" at bounding box center [824, 600] width 164 height 18
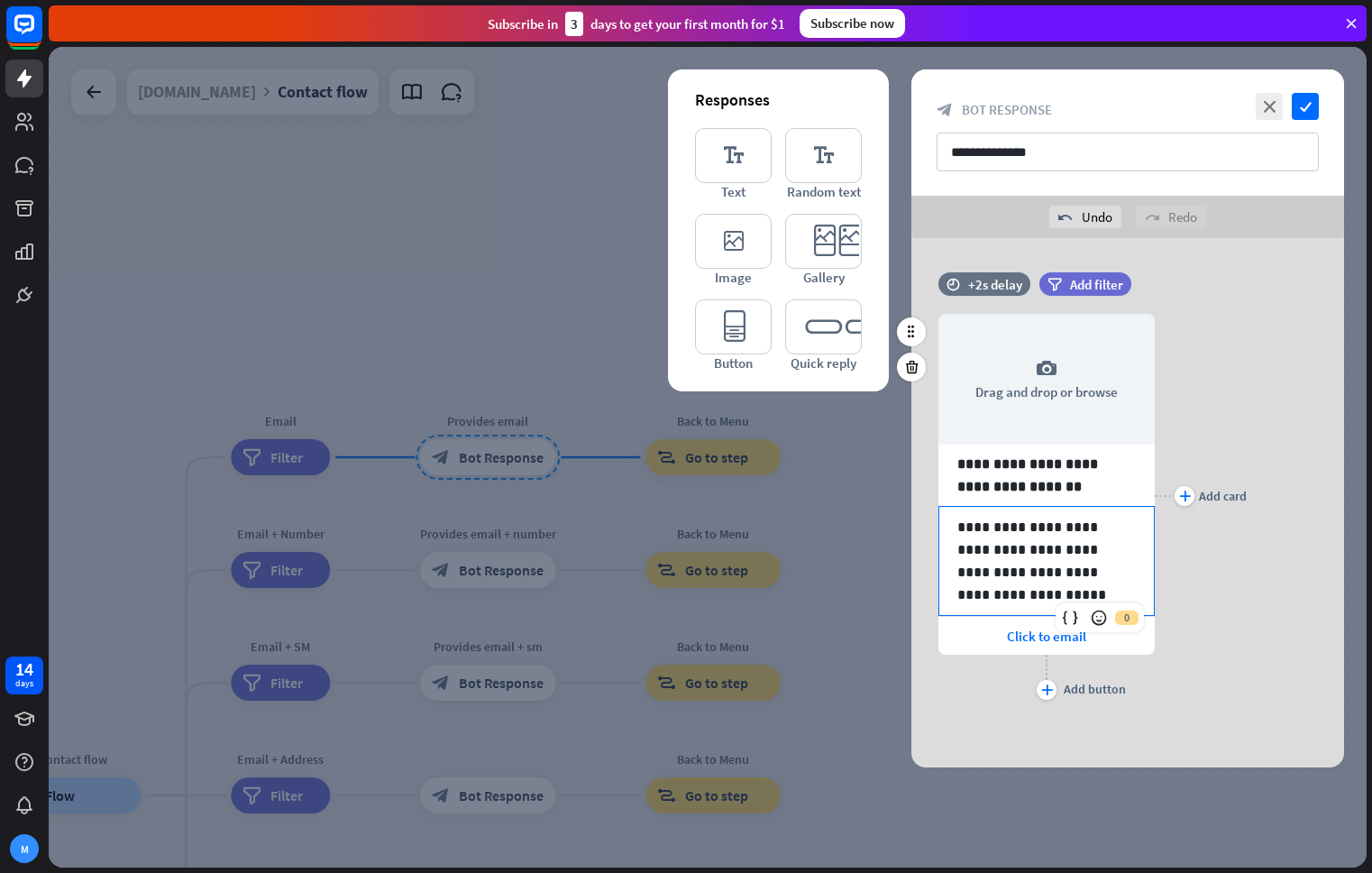
click at [1194, 686] on div "plus Add card" at bounding box center [1200, 495] width 92 height 417
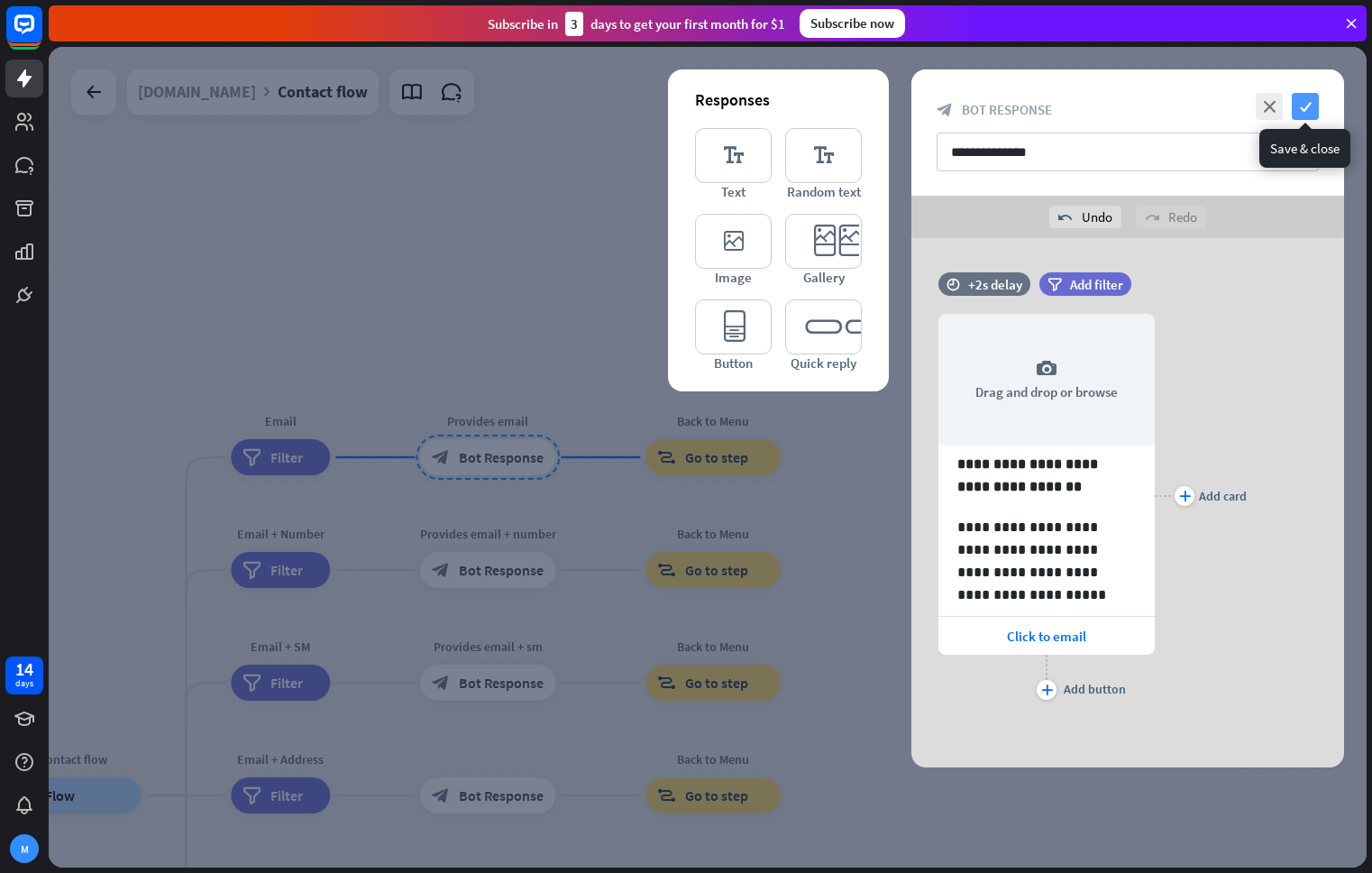
click at [1305, 99] on icon "check" at bounding box center [1306, 107] width 27 height 27
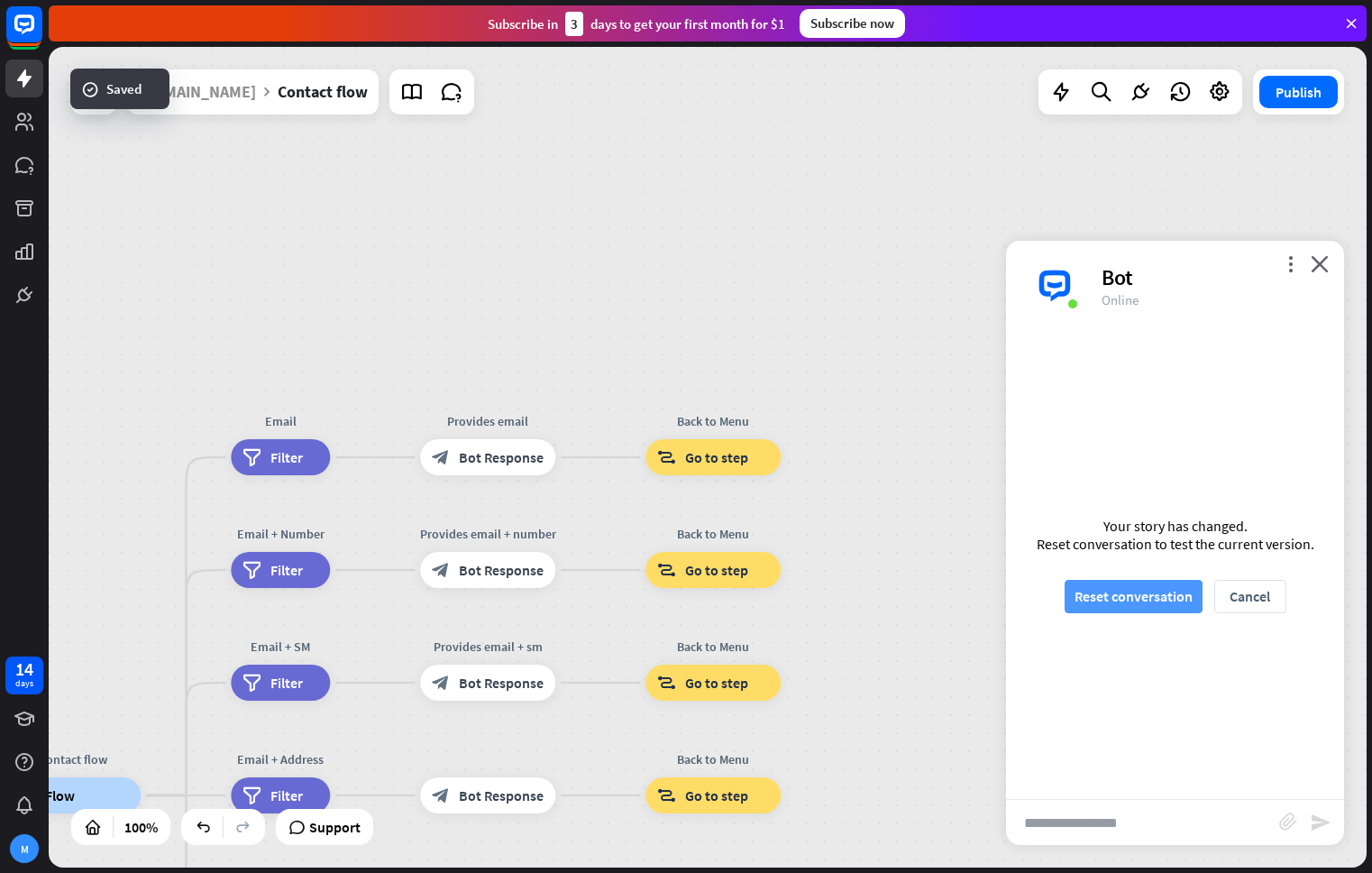
click at [1118, 592] on button "Reset conversation" at bounding box center [1133, 596] width 138 height 33
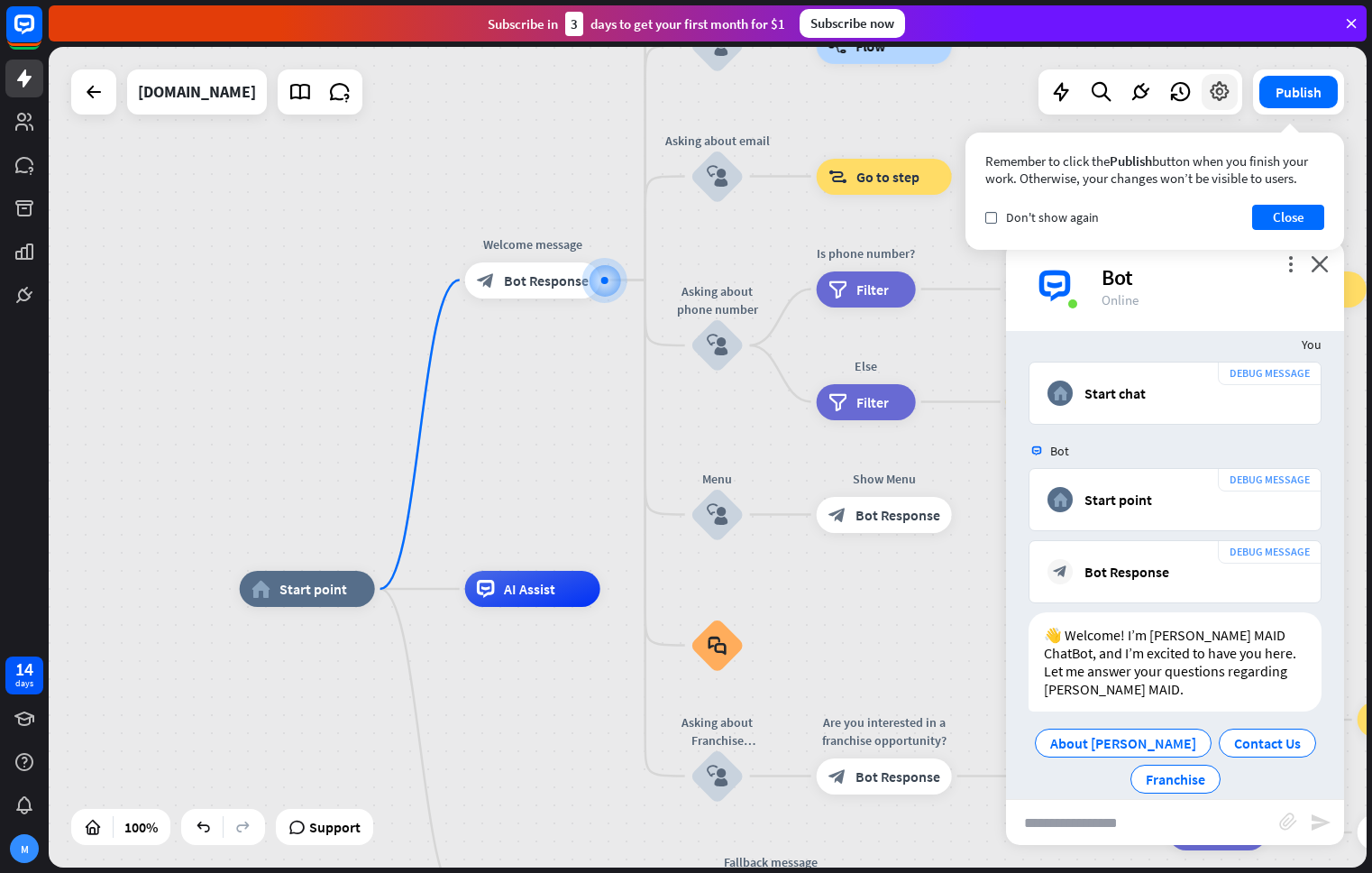
scroll to position [29, 0]
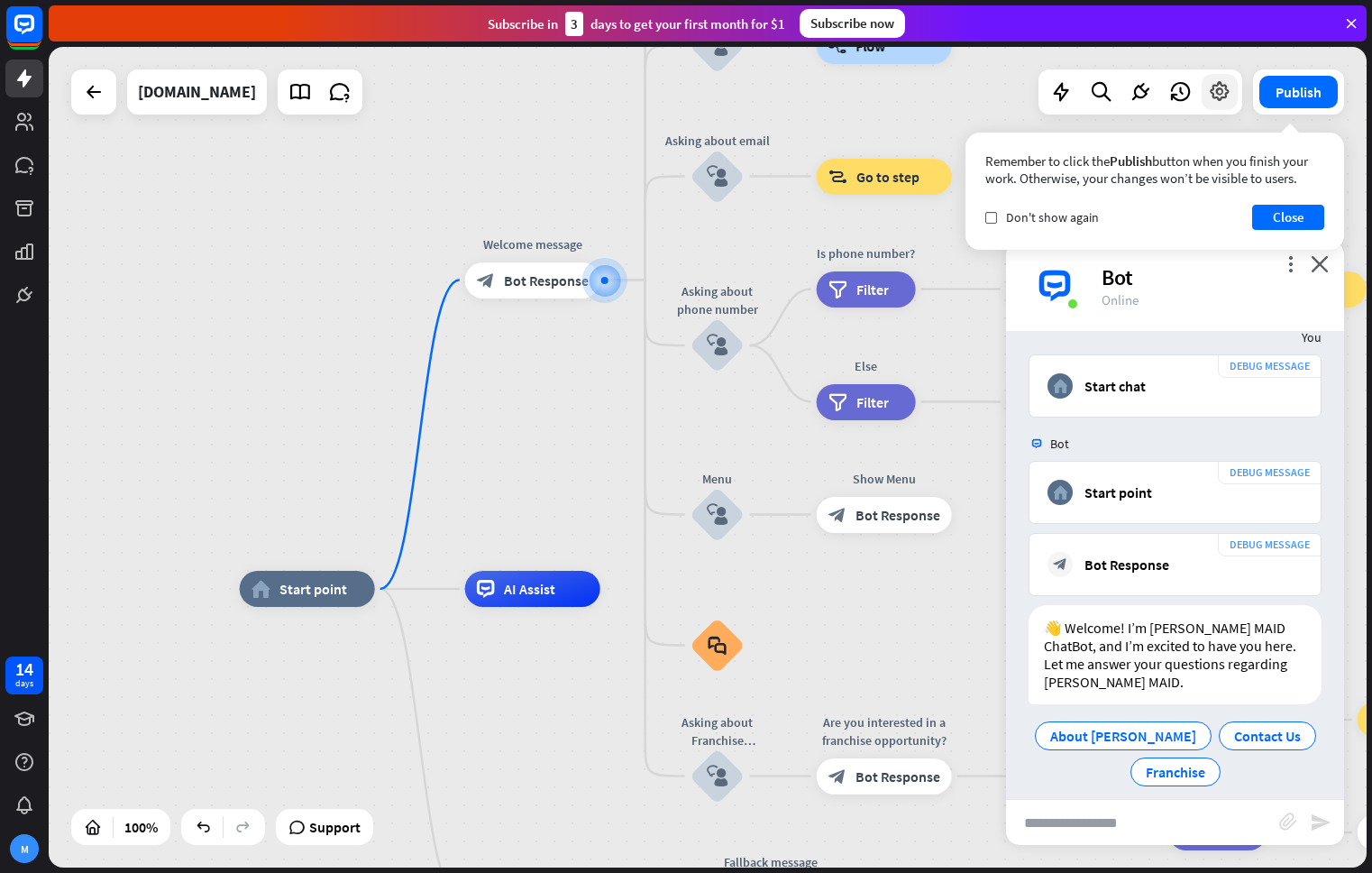
click at [1222, 87] on icon at bounding box center [1220, 92] width 23 height 23
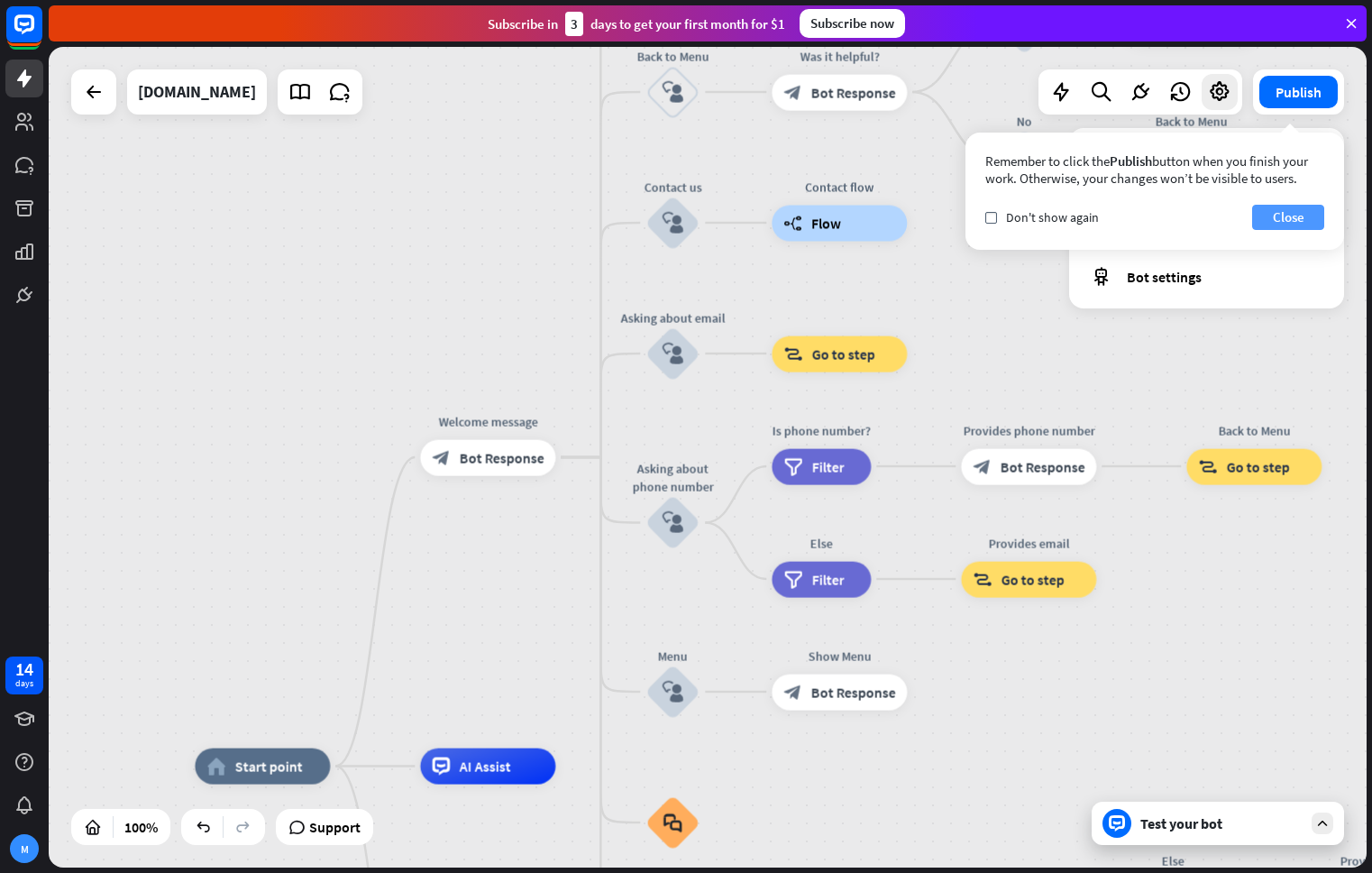
click at [1284, 217] on button "Close" at bounding box center [1288, 217] width 72 height 25
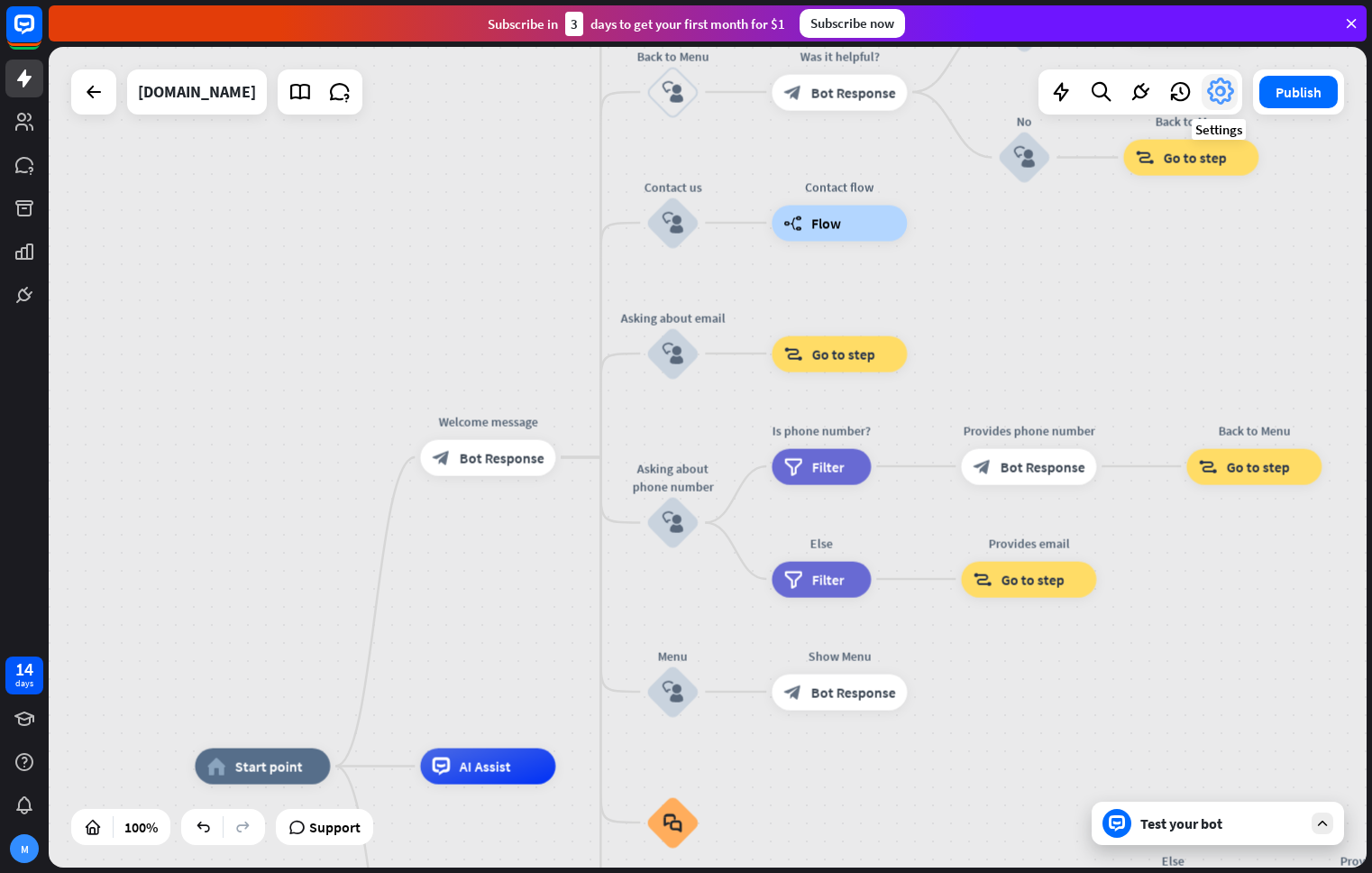
click at [1218, 86] on icon at bounding box center [1219, 91] width 32 height 32
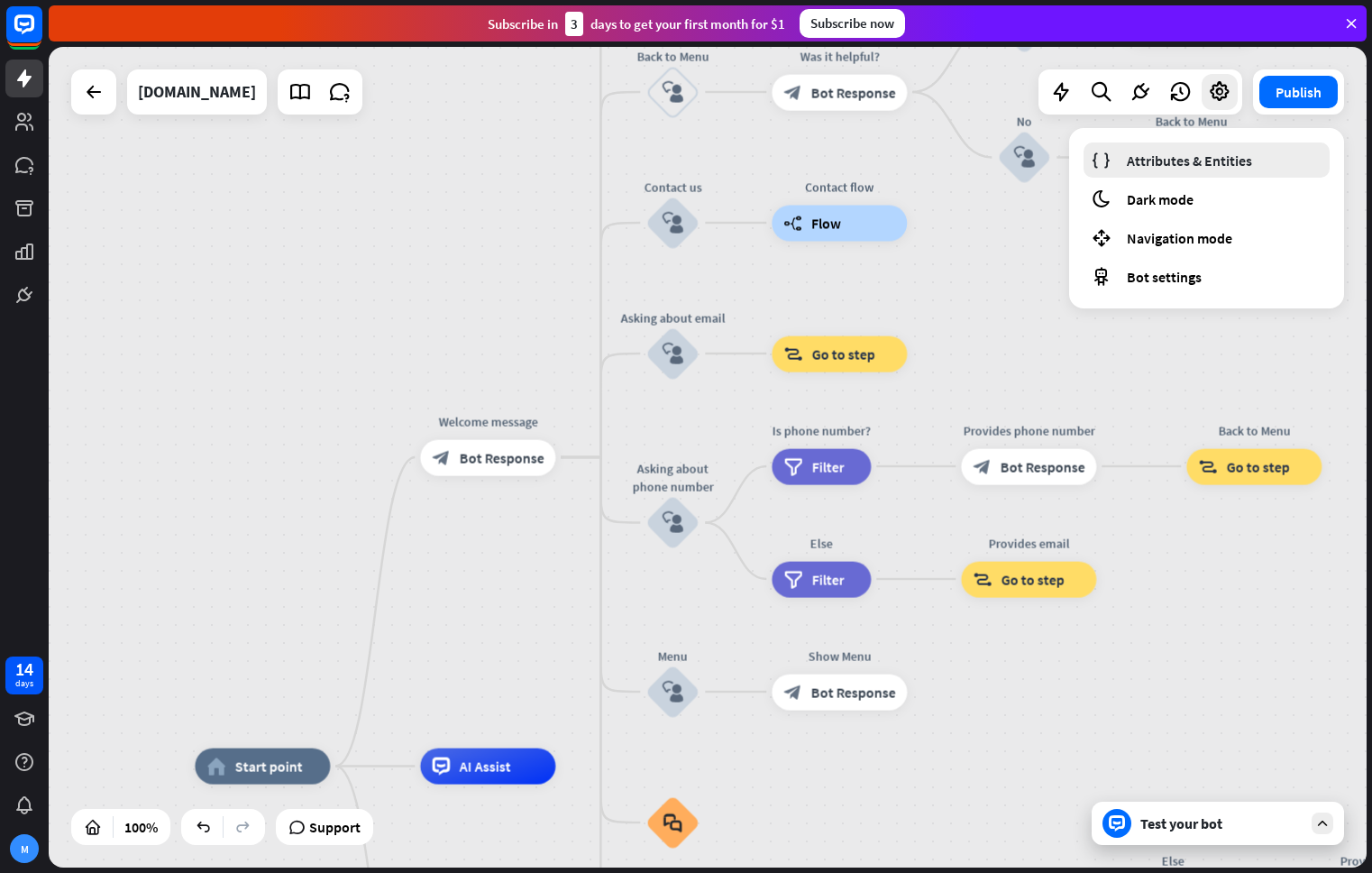
click at [1162, 169] on link "Attributes & Entities" at bounding box center [1207, 160] width 246 height 35
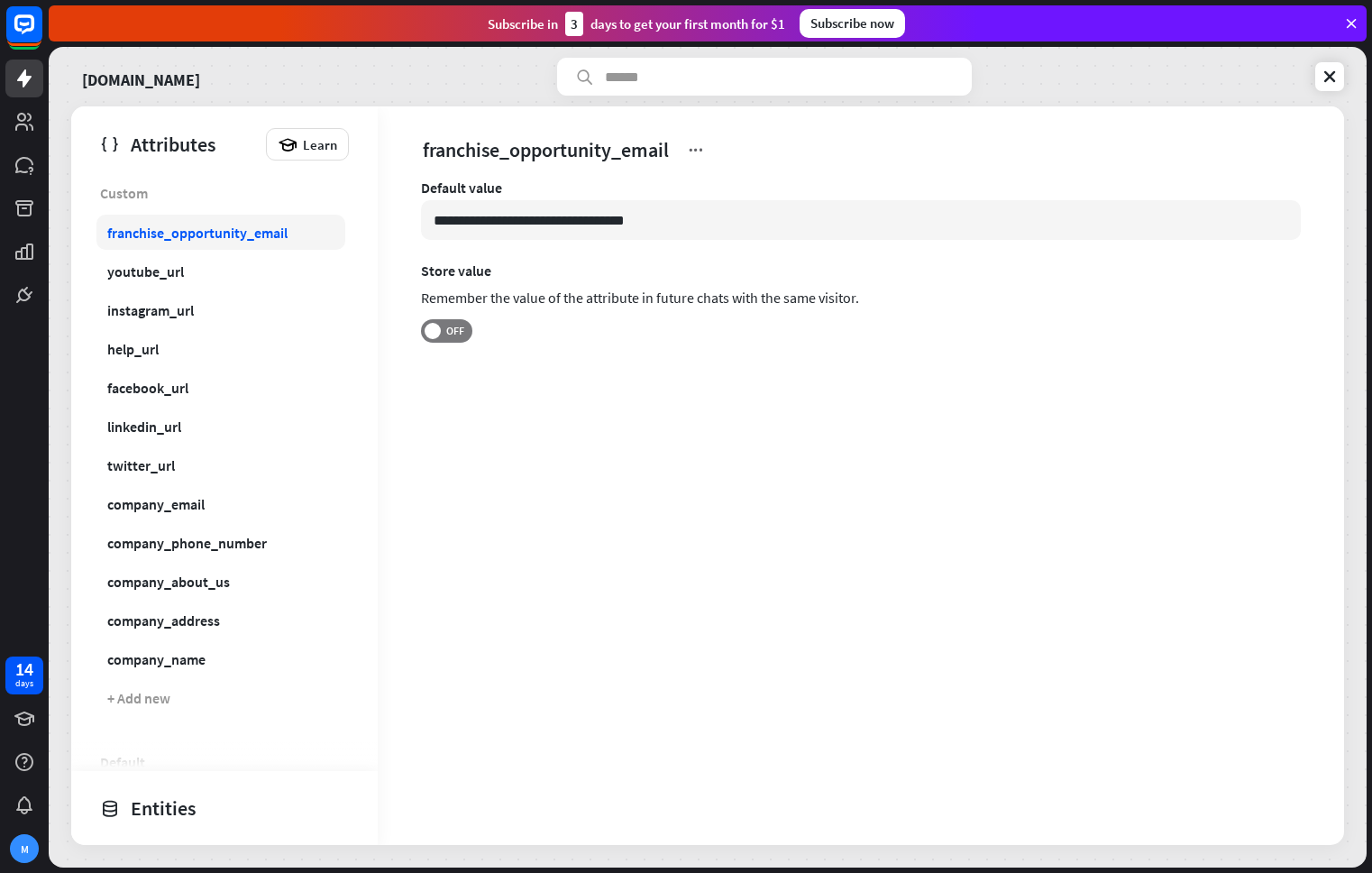
click at [239, 237] on div "franchise_opportunity_email" at bounding box center [197, 233] width 180 height 18
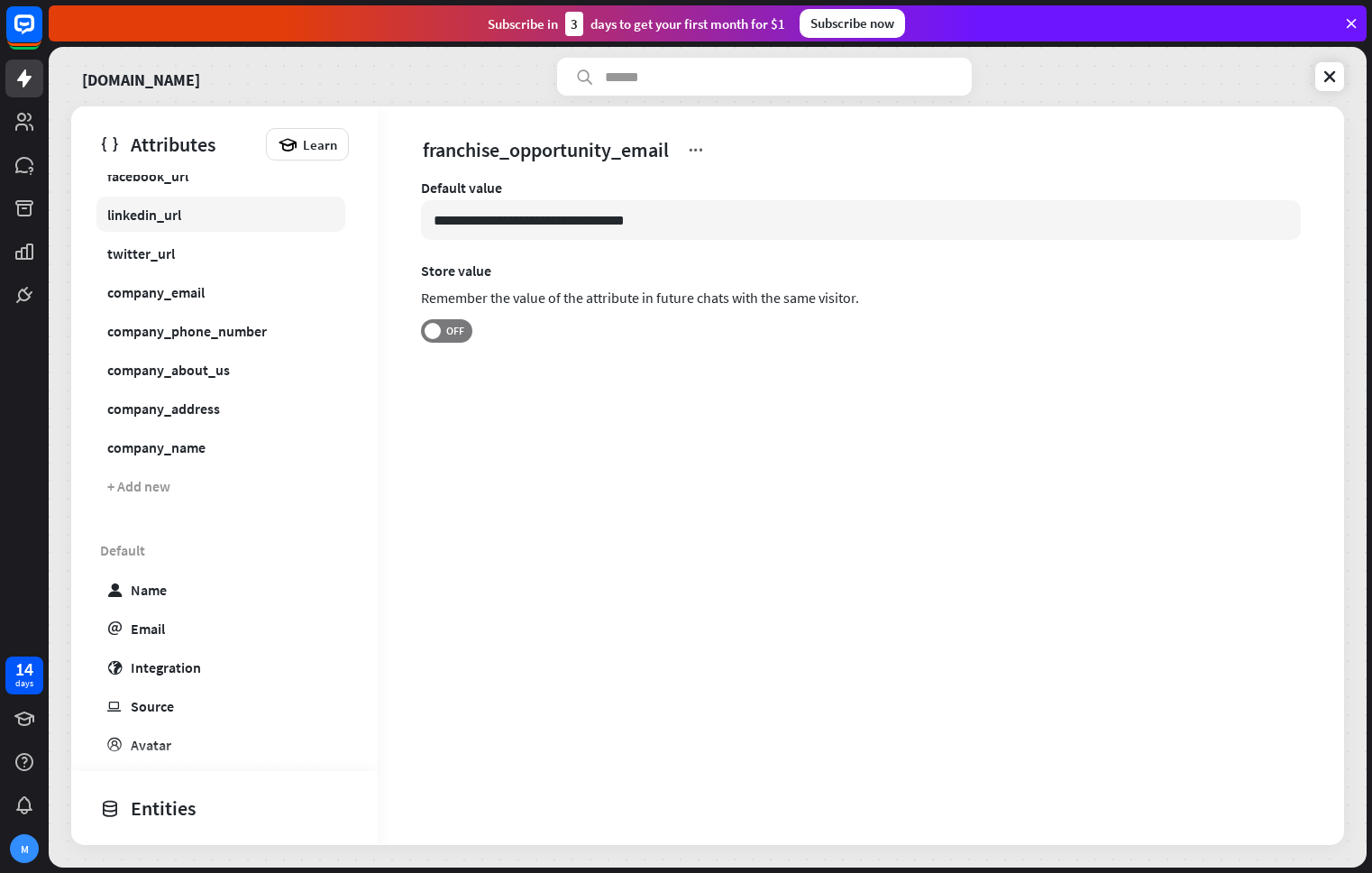
scroll to position [214, 0]
click at [233, 307] on div "Custom franchise_opportunity_email youtube_url instagram_url help_url facebook_…" at bounding box center [225, 245] width 307 height 569
click at [236, 327] on div "company_phone_number" at bounding box center [187, 328] width 159 height 18
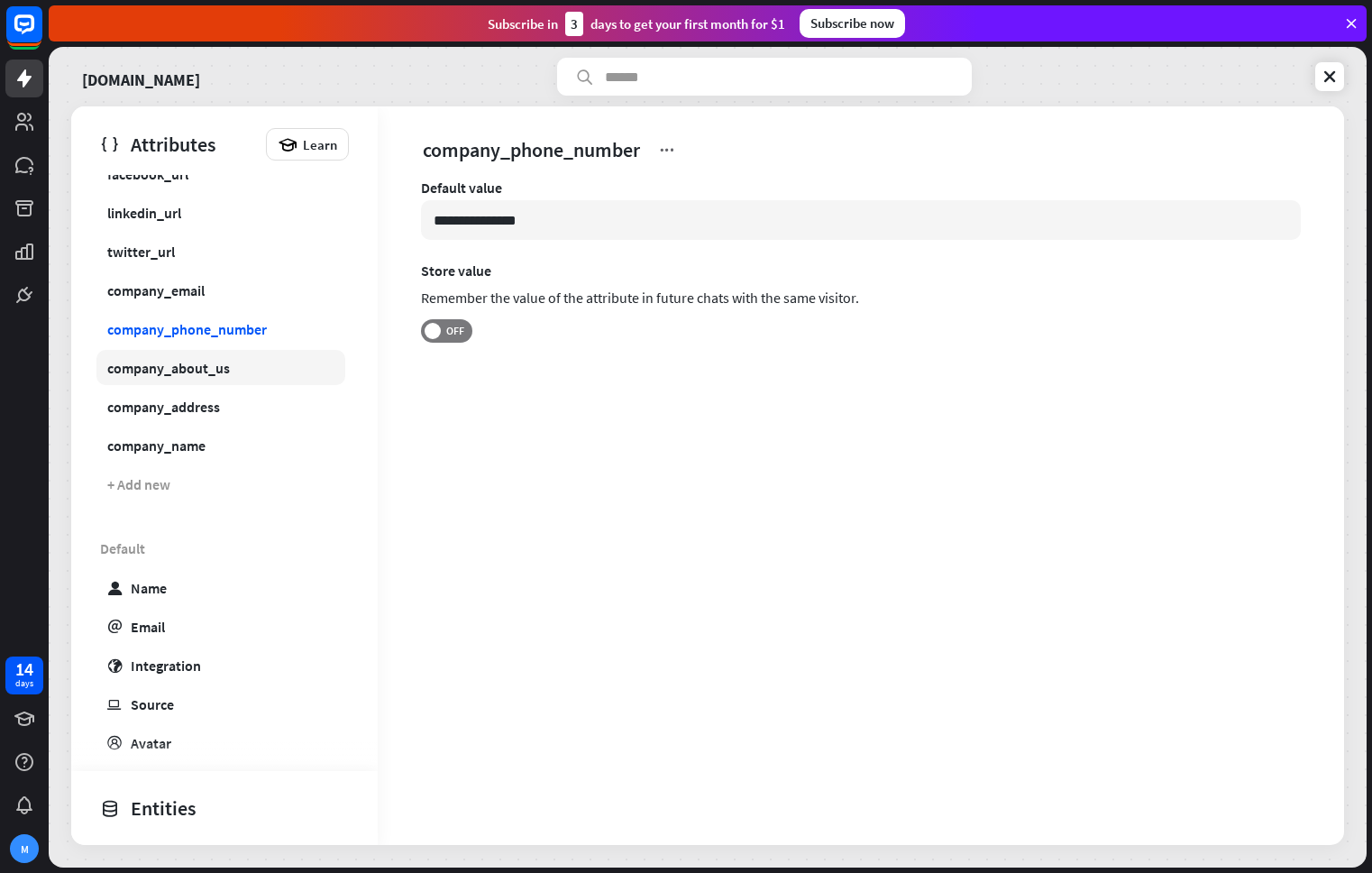
click at [229, 376] on link "company_about_us" at bounding box center [221, 368] width 249 height 35
type input "**********"
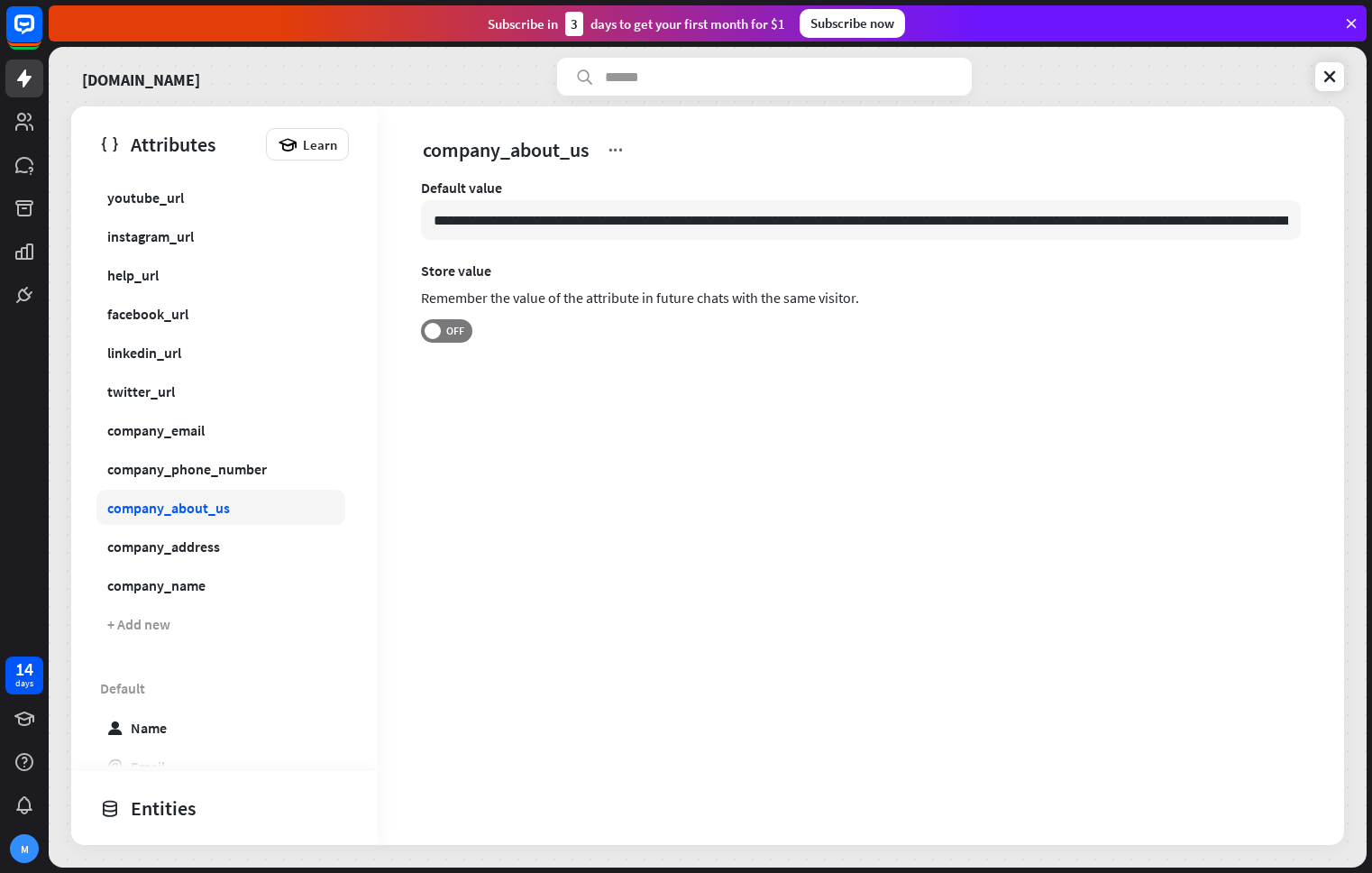
scroll to position [38, 0]
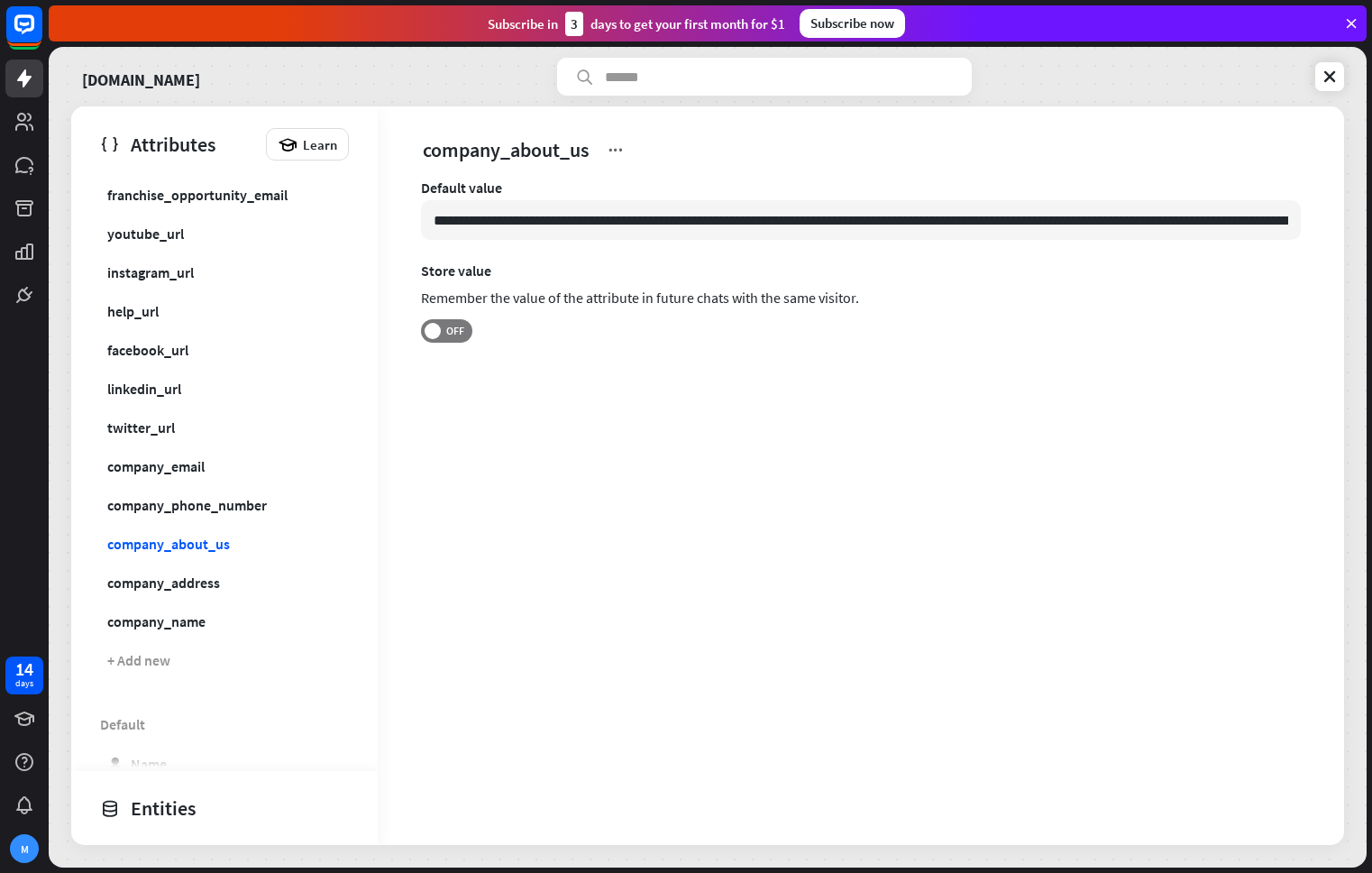
click at [208, 369] on div "Custom franchise_opportunity_email youtube_url instagram_url help_url facebook_…" at bounding box center [225, 421] width 307 height 569
click at [166, 241] on link "youtube_url" at bounding box center [221, 233] width 249 height 35
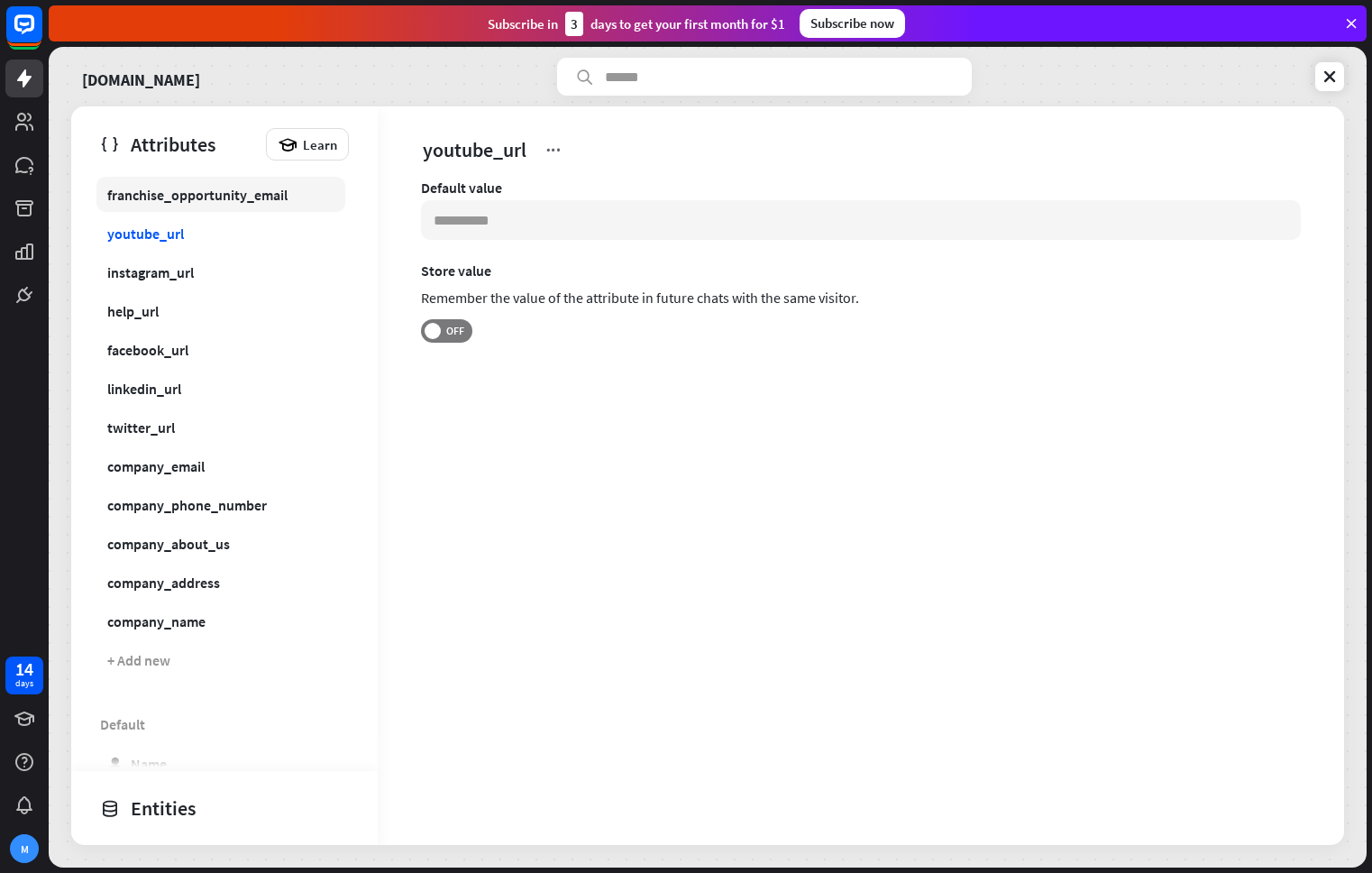
click at [203, 194] on div "franchise_opportunity_email" at bounding box center [197, 195] width 180 height 18
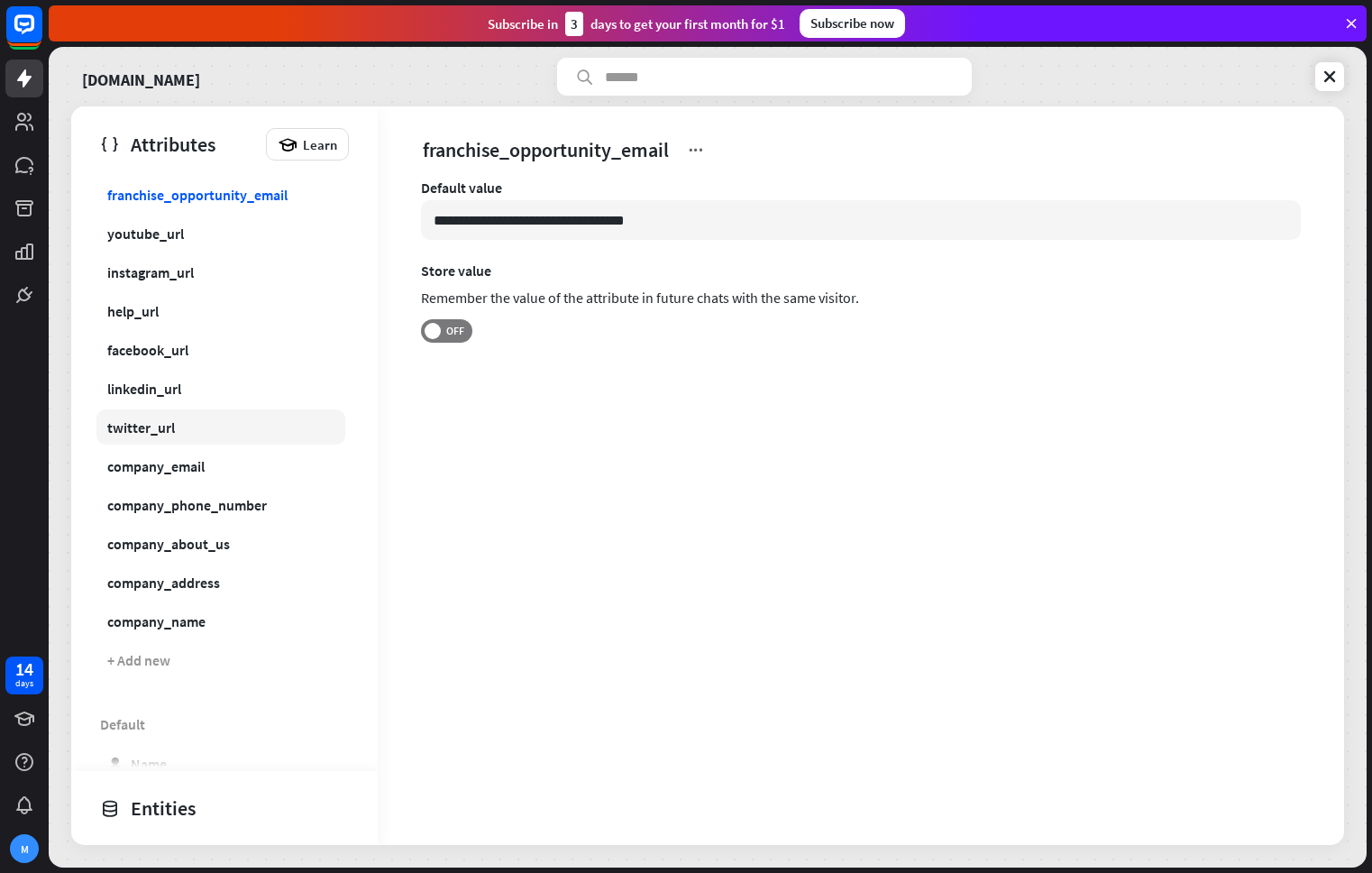
click at [235, 431] on link "twitter_url" at bounding box center [221, 427] width 249 height 35
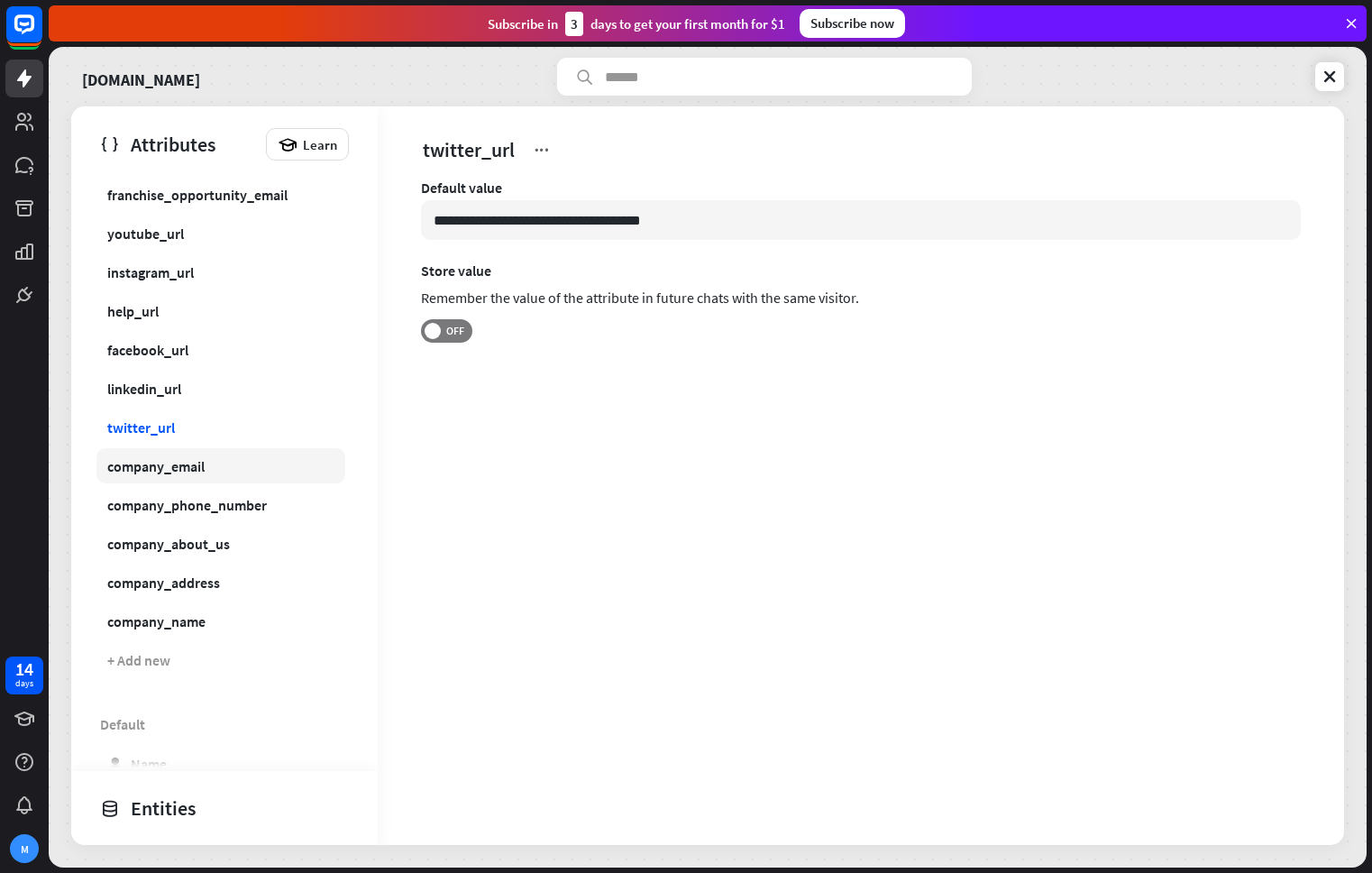
click at [246, 473] on link "company_email" at bounding box center [221, 465] width 249 height 35
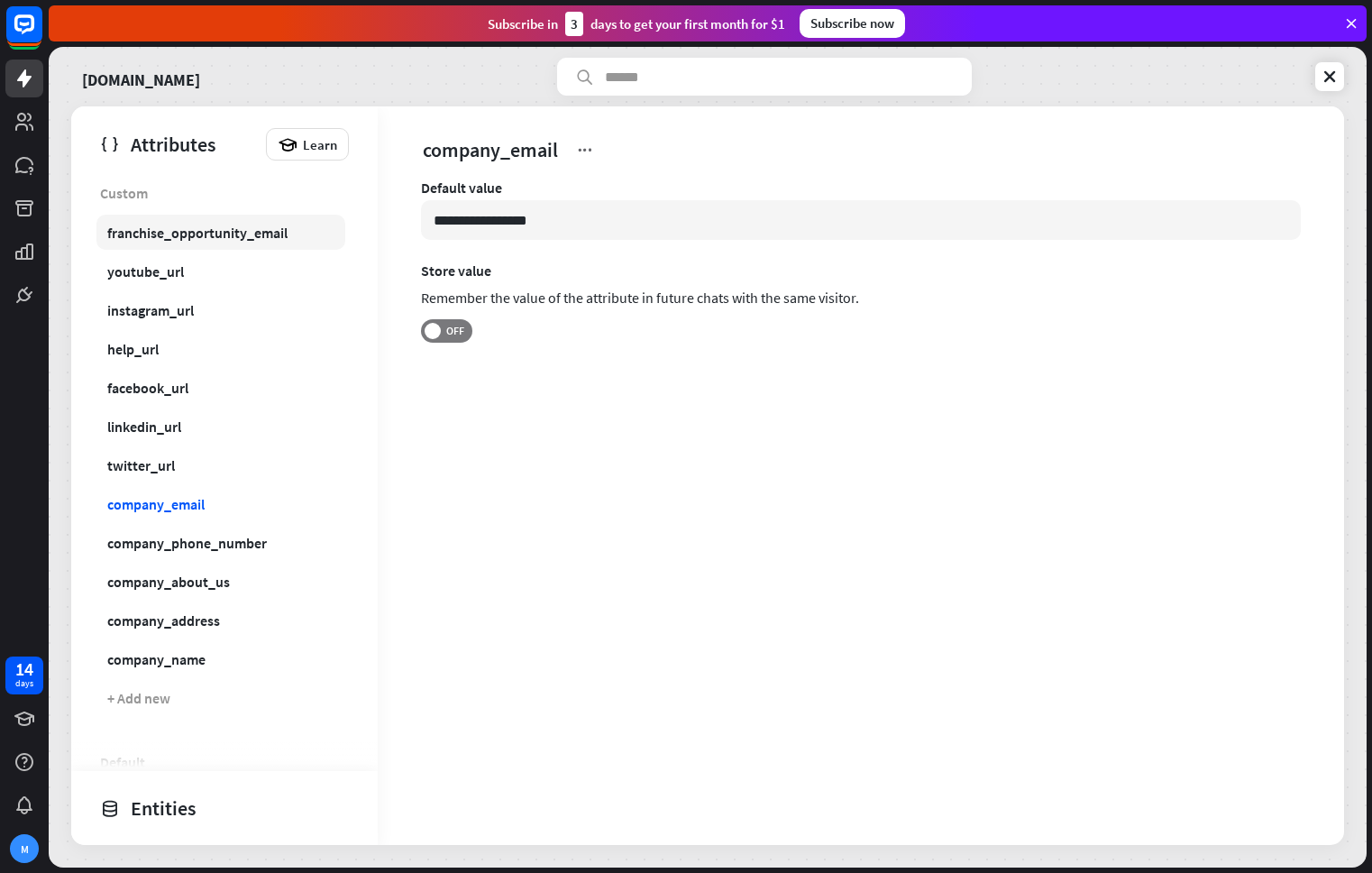
click at [197, 229] on div "franchise_opportunity_email" at bounding box center [197, 233] width 180 height 18
type input "**********"
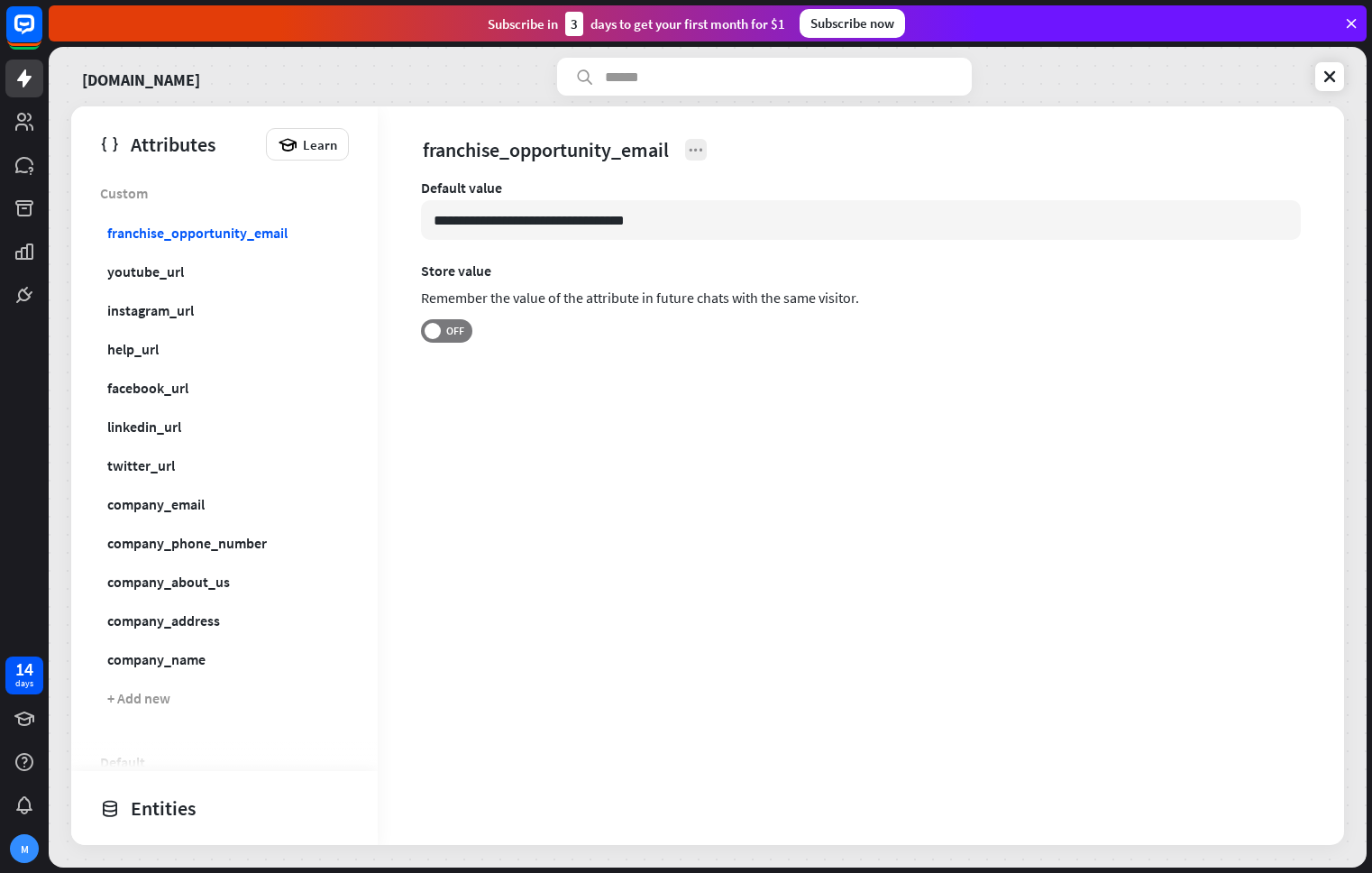
click at [698, 148] on icon at bounding box center [696, 150] width 18 height 18
click at [831, 470] on div "**********" at bounding box center [860, 475] width 966 height 738
click at [122, 230] on div "franchise_opportunity_email" at bounding box center [197, 233] width 180 height 18
click at [148, 287] on link "youtube_url" at bounding box center [221, 271] width 249 height 35
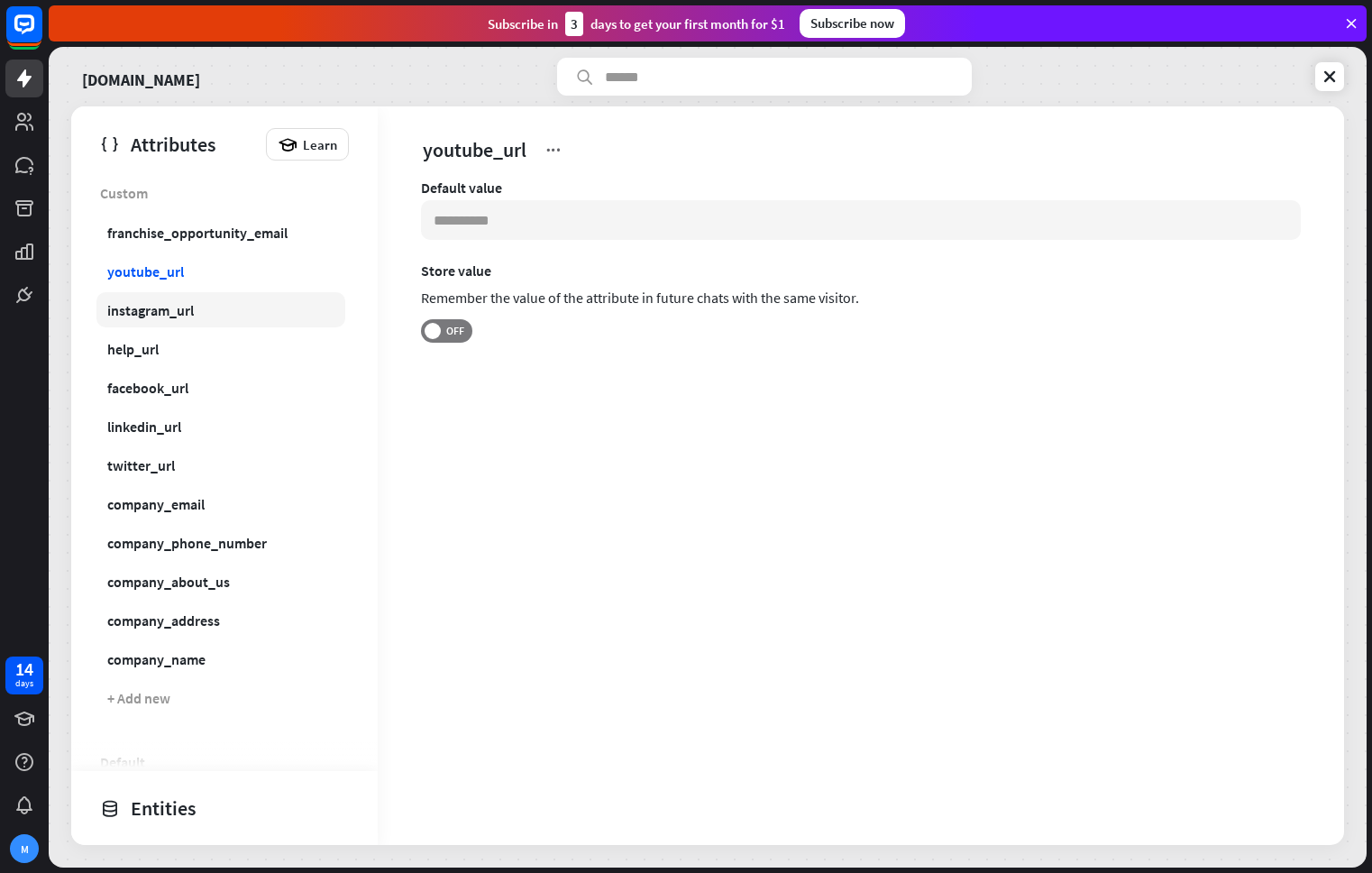
click at [155, 322] on link "instagram_url" at bounding box center [221, 310] width 249 height 35
click at [168, 236] on div "franchise_opportunity_email" at bounding box center [197, 233] width 180 height 18
type input "**********"
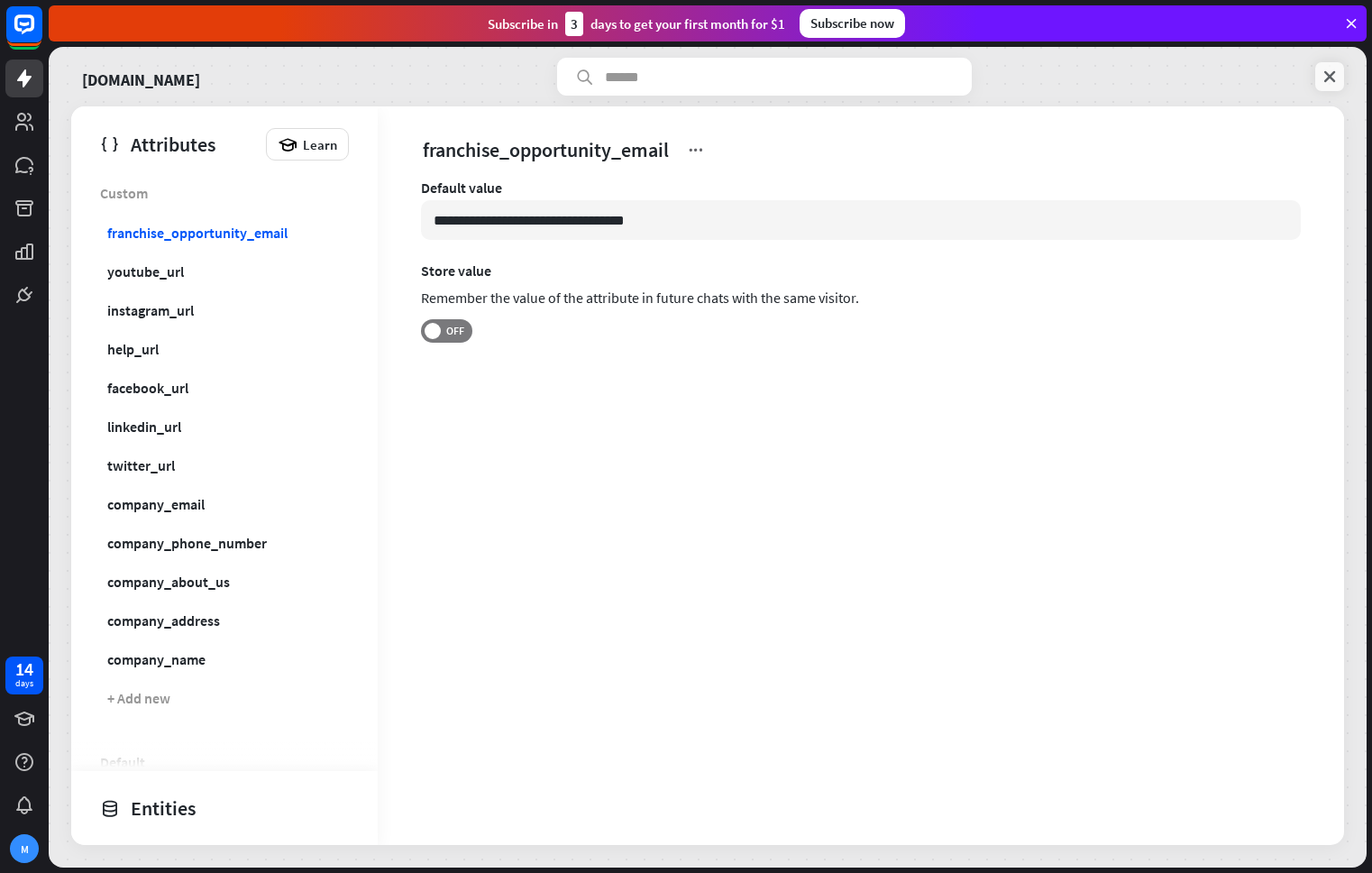
click at [1335, 78] on icon at bounding box center [1329, 76] width 18 height 18
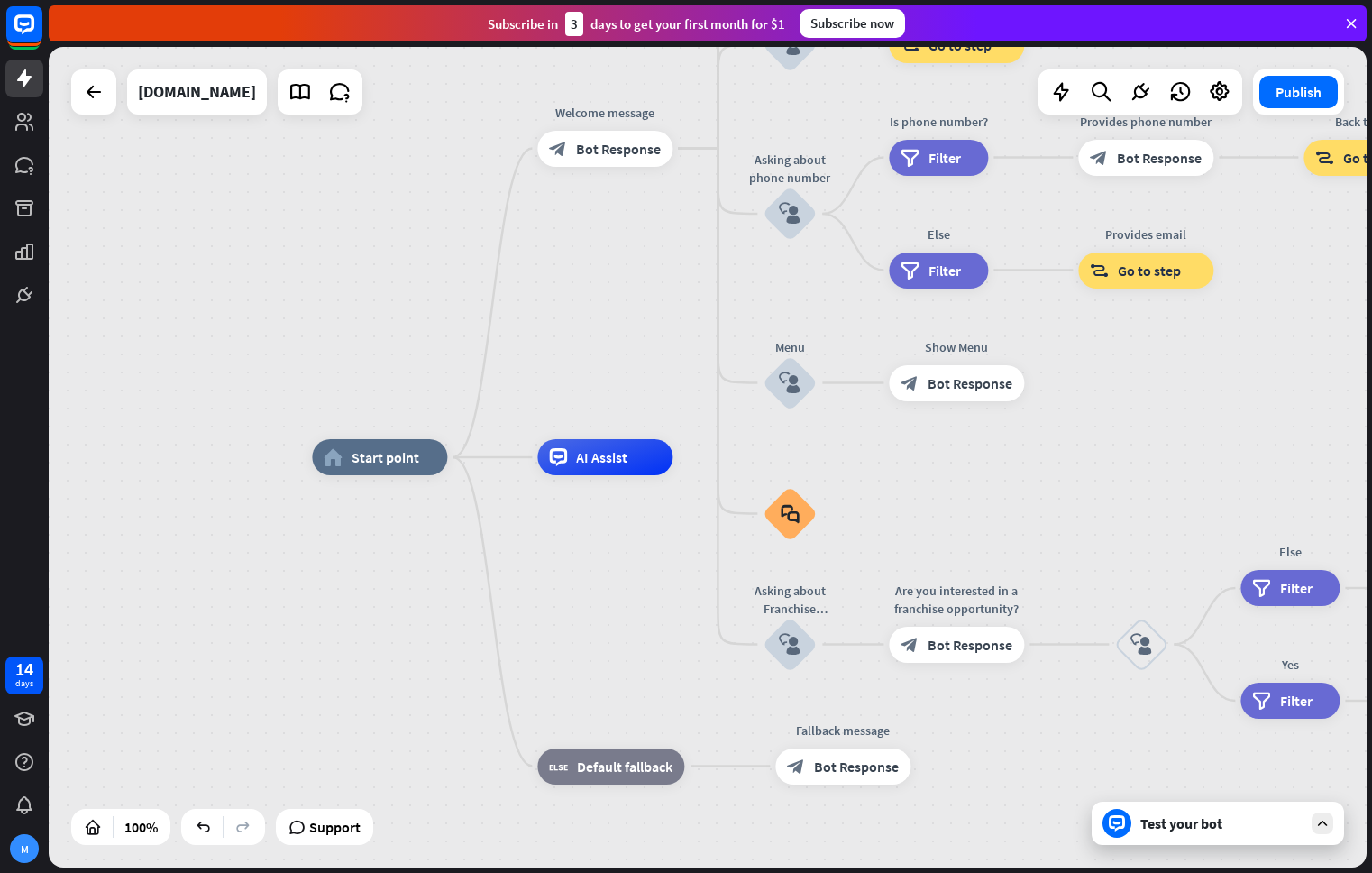
click at [1219, 827] on div "Test your bot" at bounding box center [1222, 823] width 162 height 18
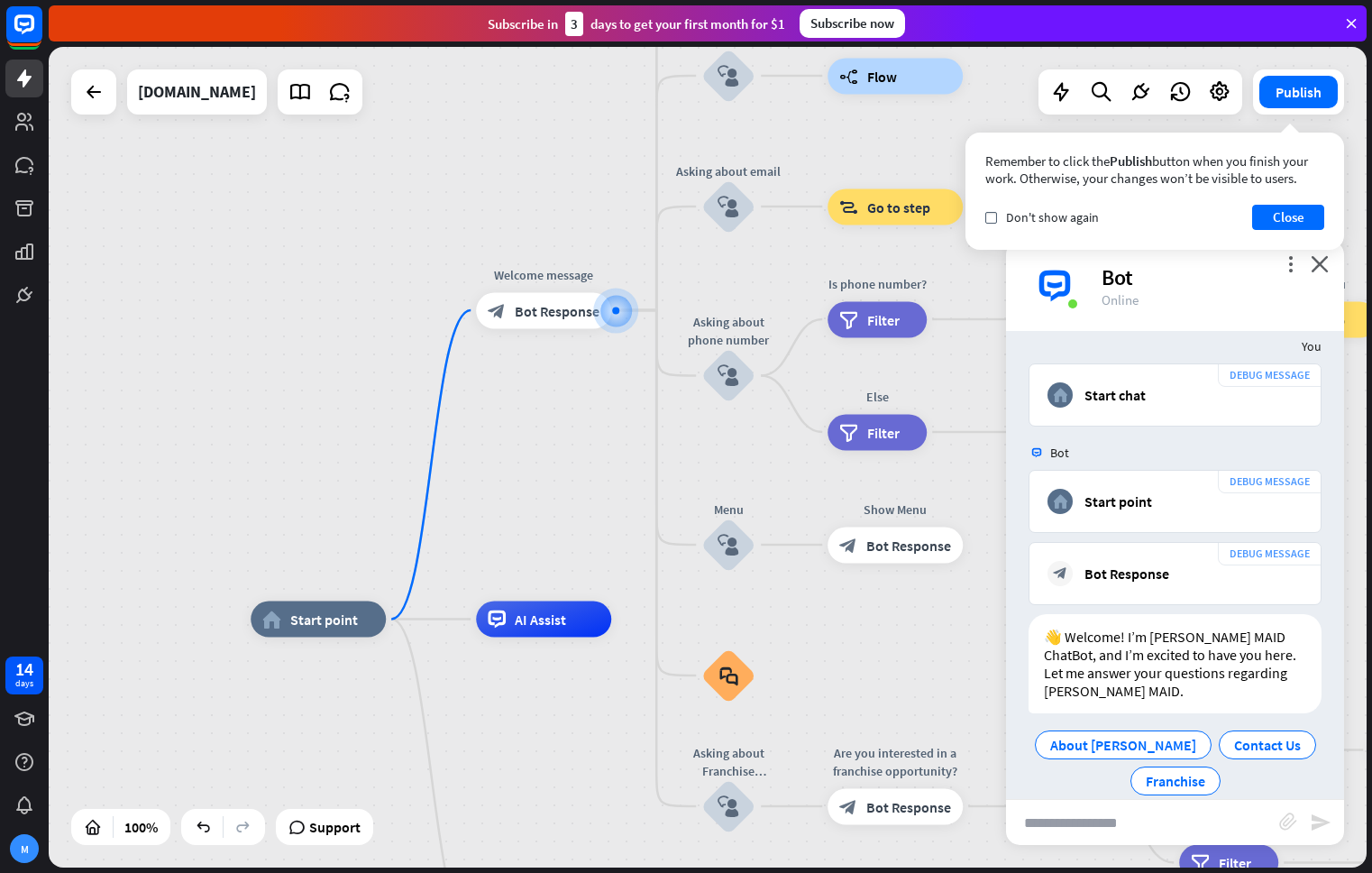
scroll to position [29, 0]
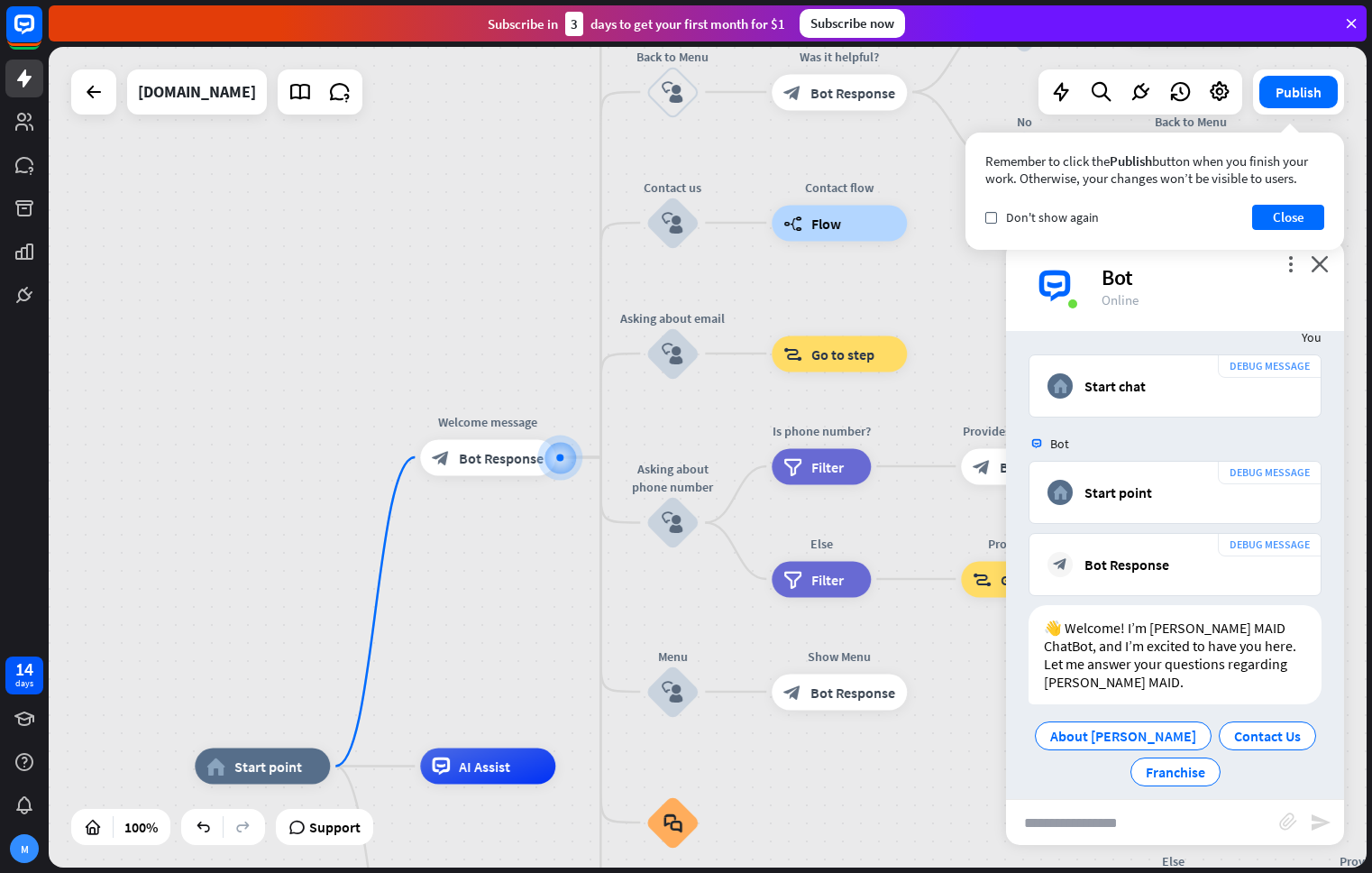
click at [1134, 803] on input "text" at bounding box center [1141, 822] width 273 height 45
type input "*****"
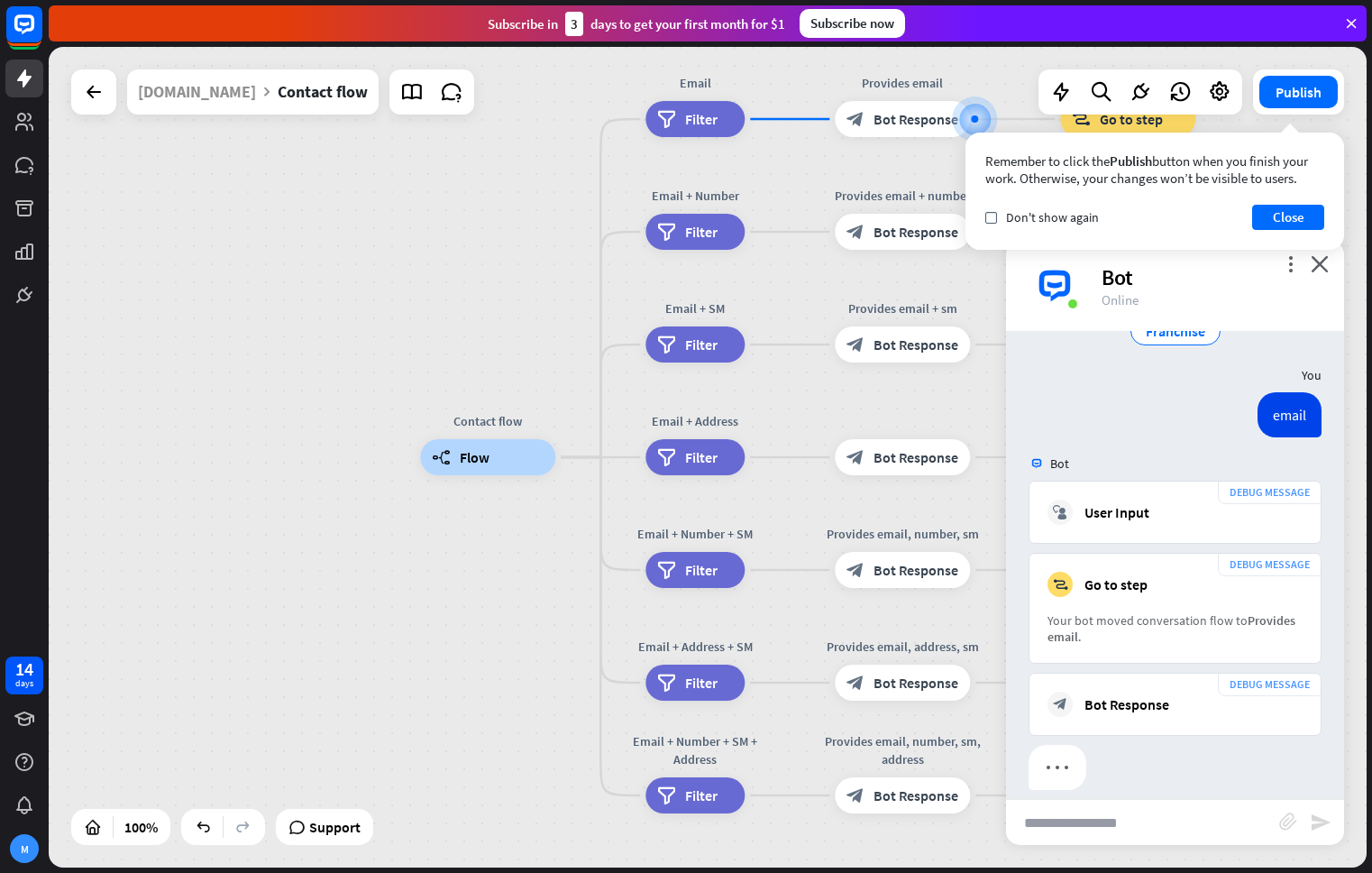
scroll to position [469, 0]
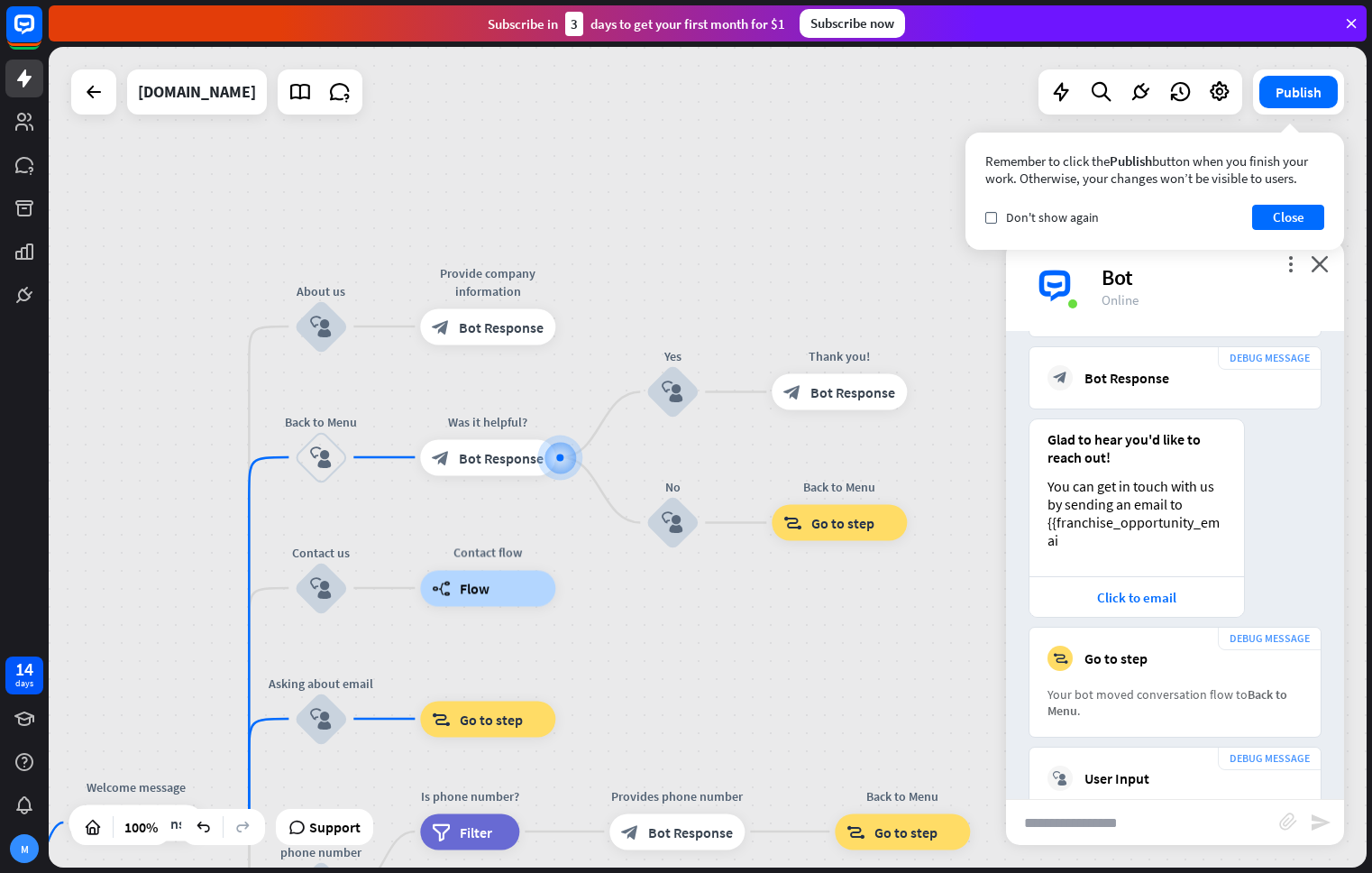
scroll to position [748, 0]
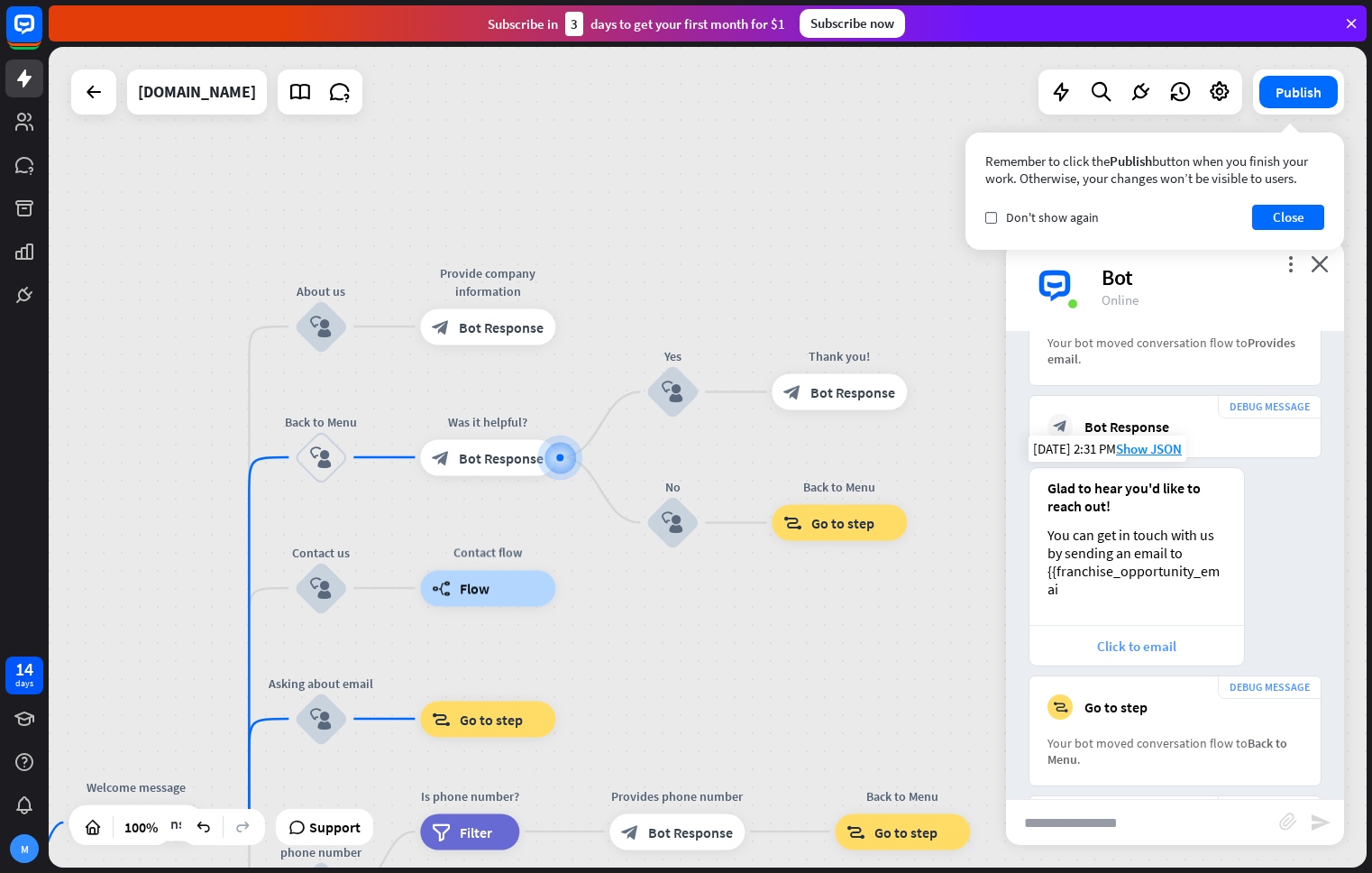
click at [1147, 637] on div "Click to email" at bounding box center [1136, 646] width 196 height 18
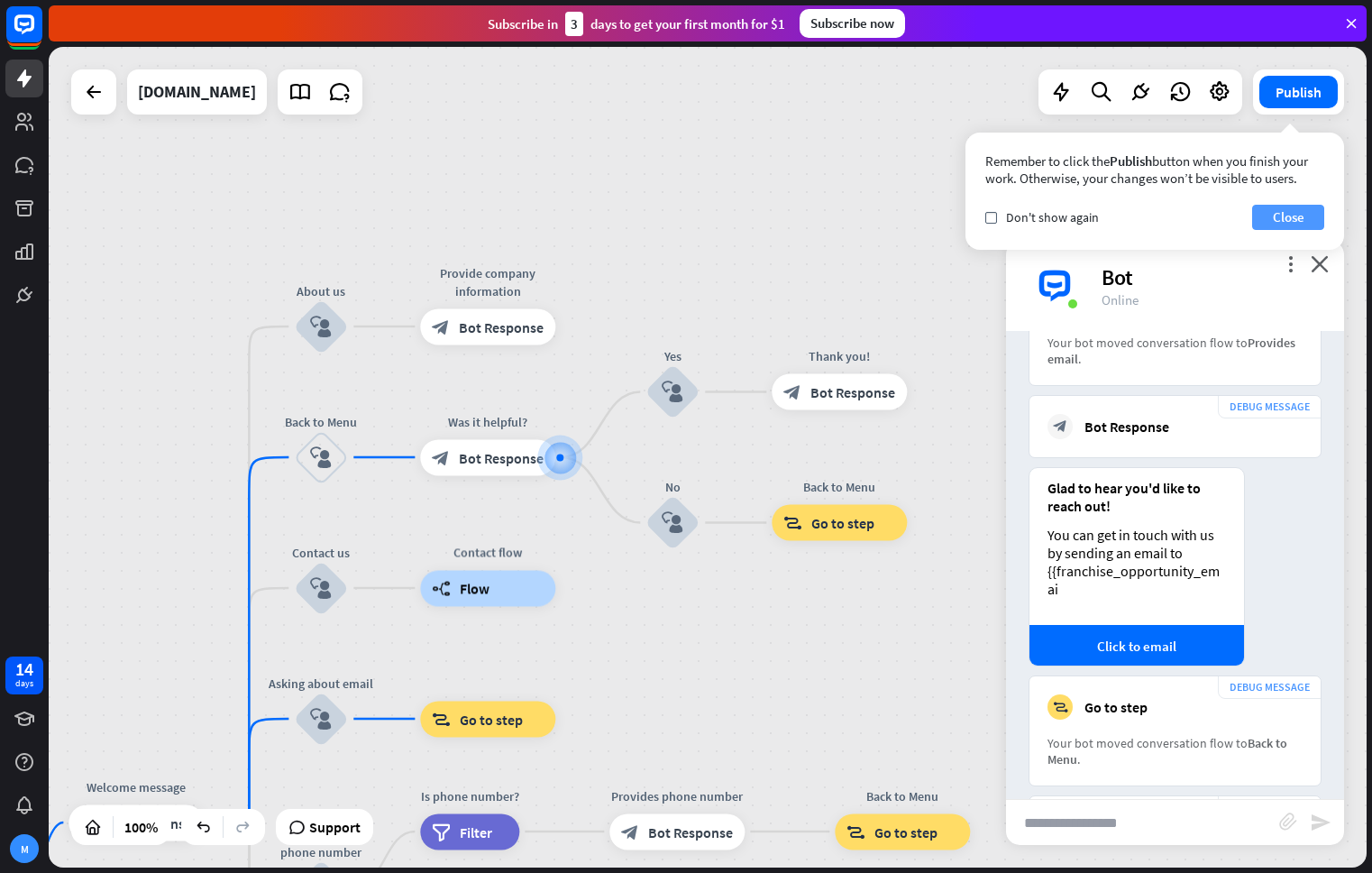
click at [1268, 215] on button "Close" at bounding box center [1288, 217] width 72 height 25
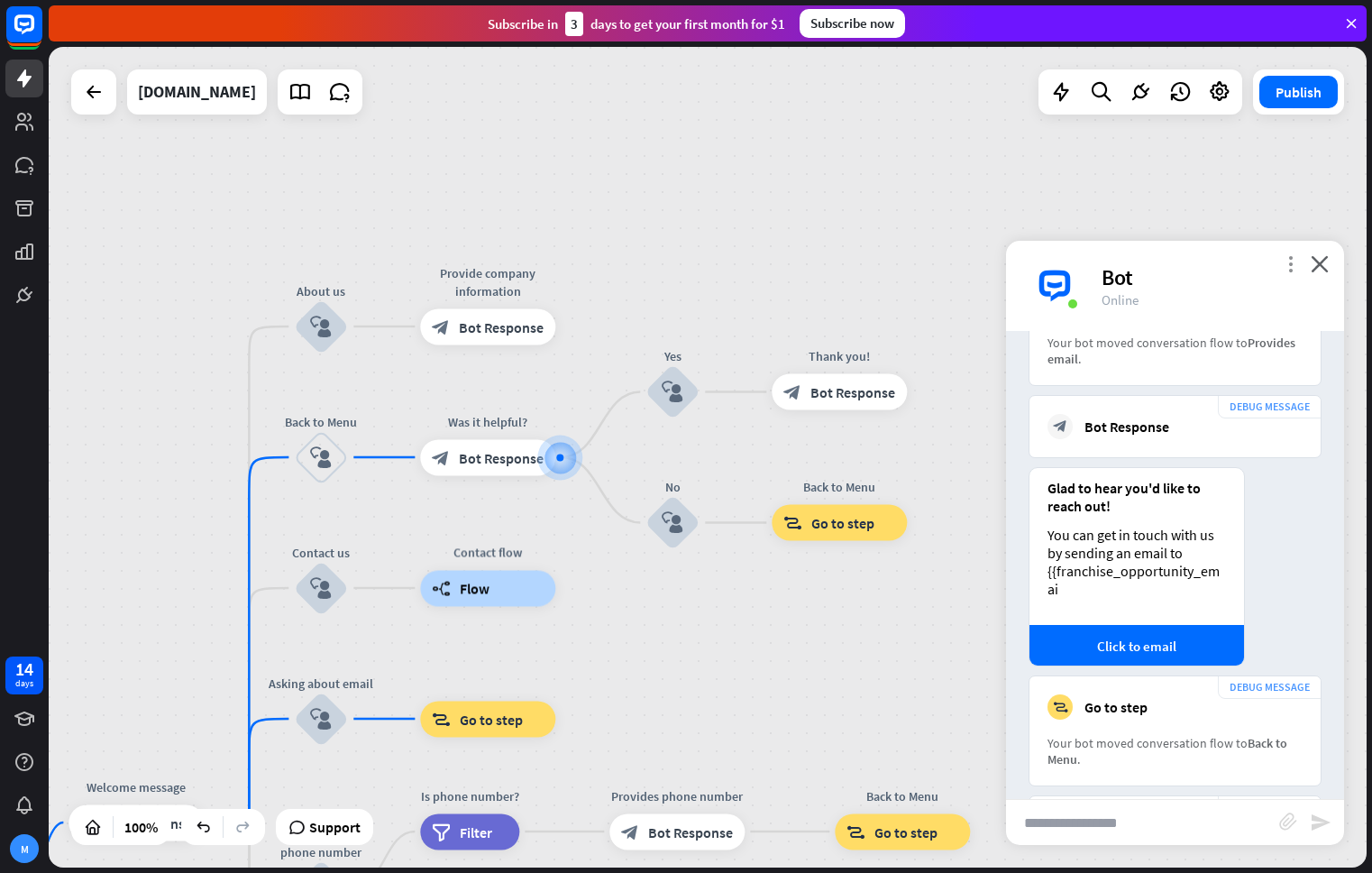
click at [1290, 266] on icon "more_vert" at bounding box center [1290, 264] width 18 height 18
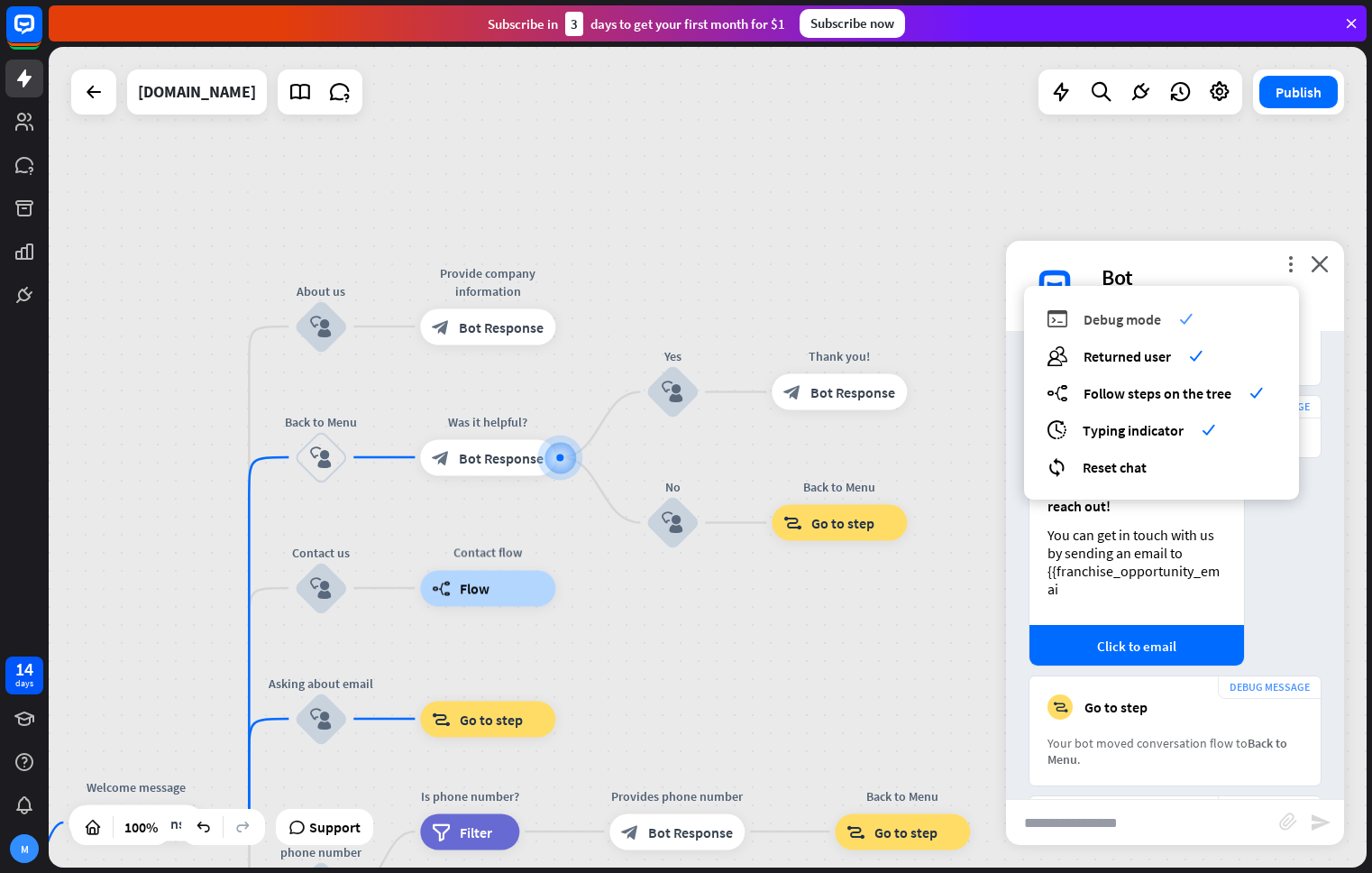
click at [1144, 318] on span "Debug mode" at bounding box center [1122, 319] width 77 height 18
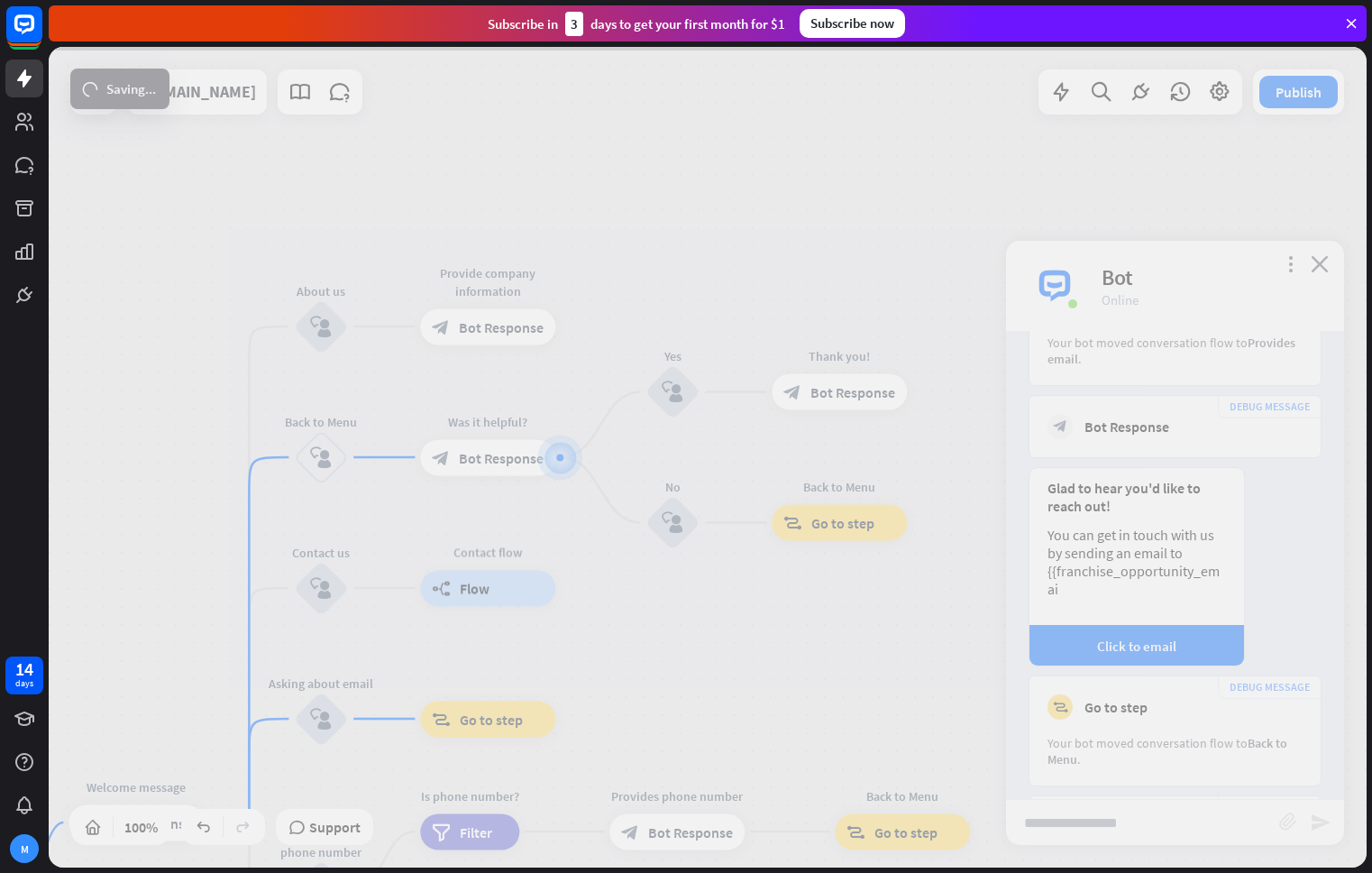
scroll to position [127, 0]
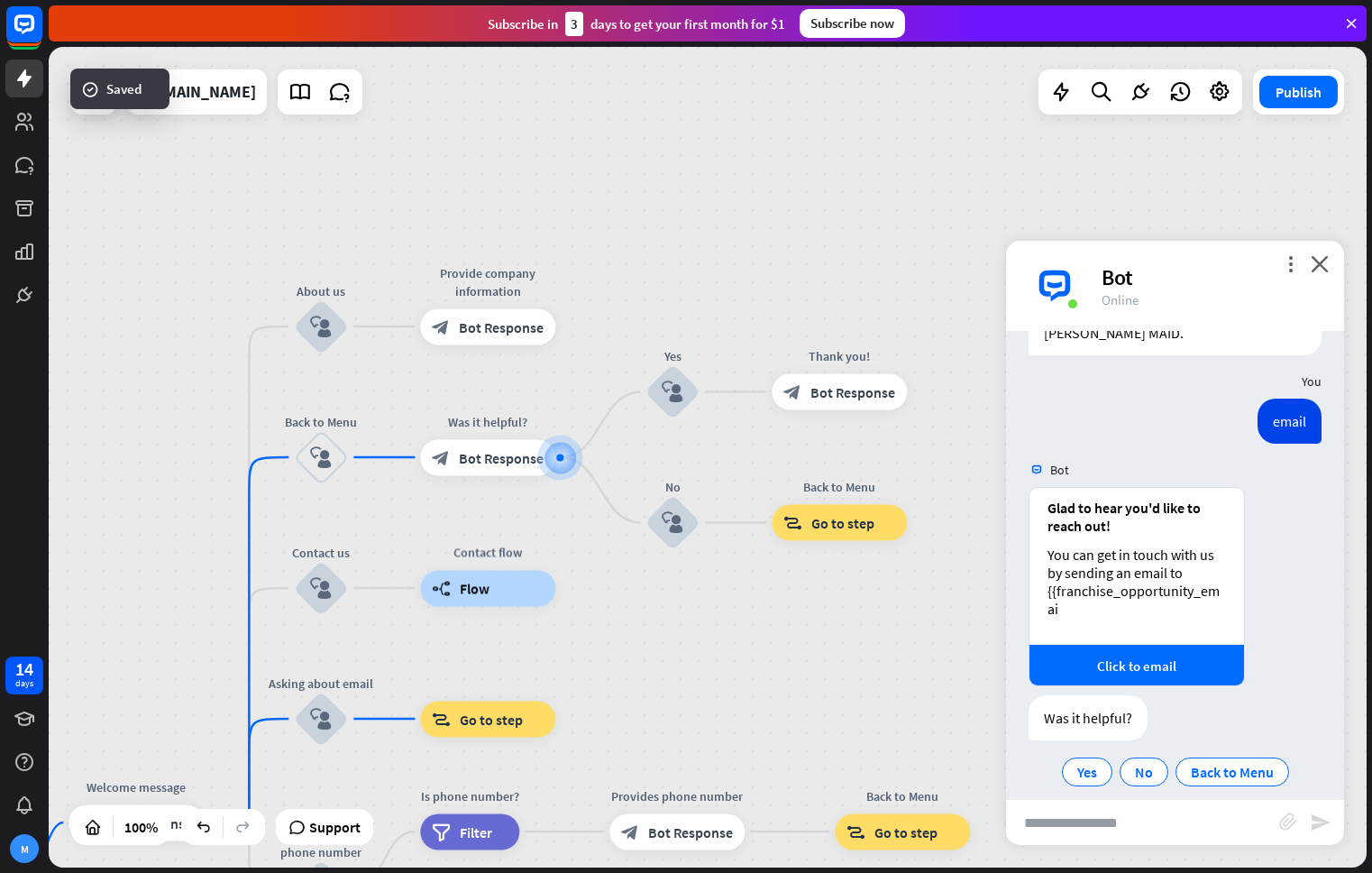
click at [1149, 828] on input "text" at bounding box center [1141, 822] width 273 height 45
type input "*****"
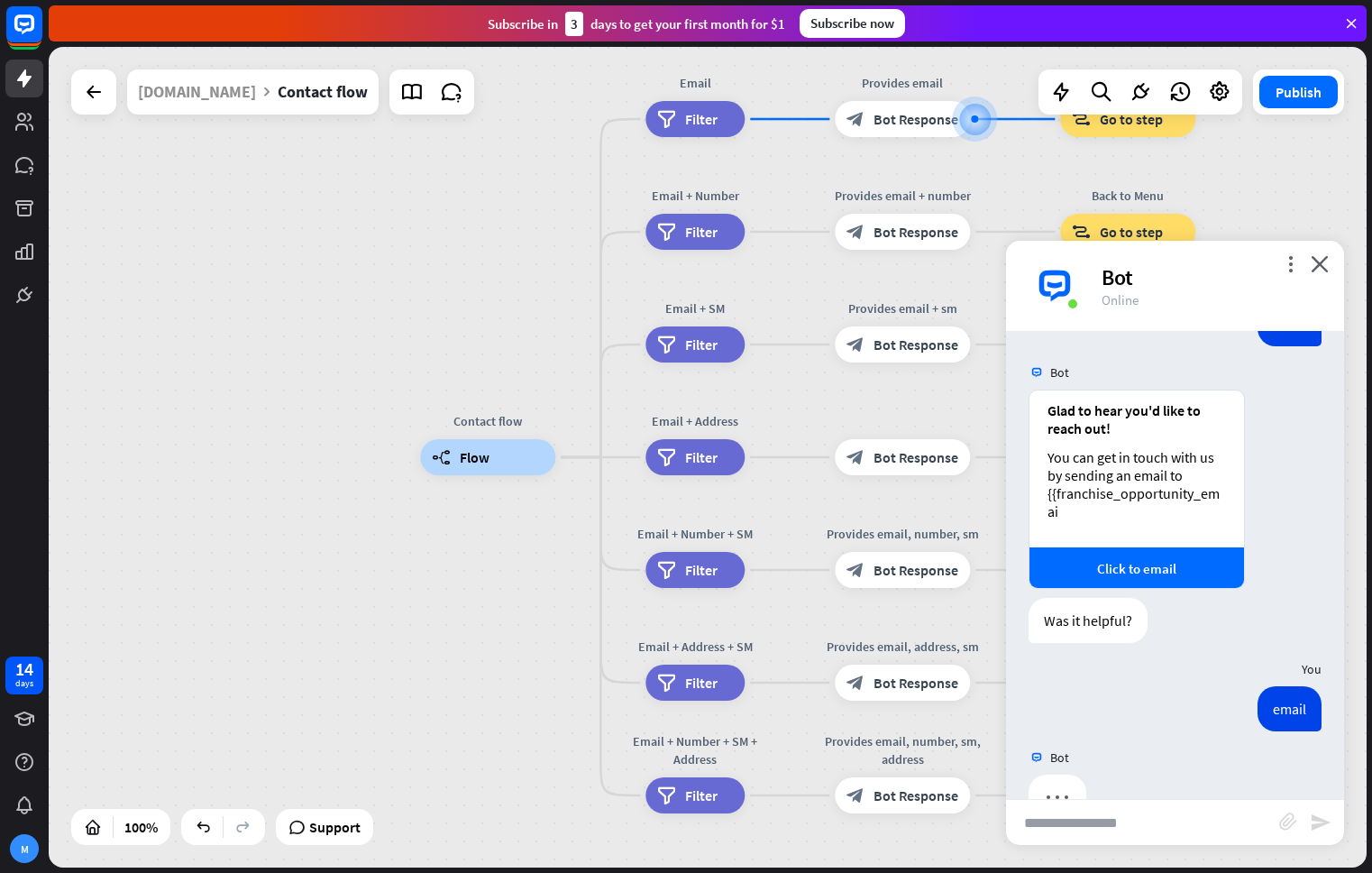
scroll to position [254, 0]
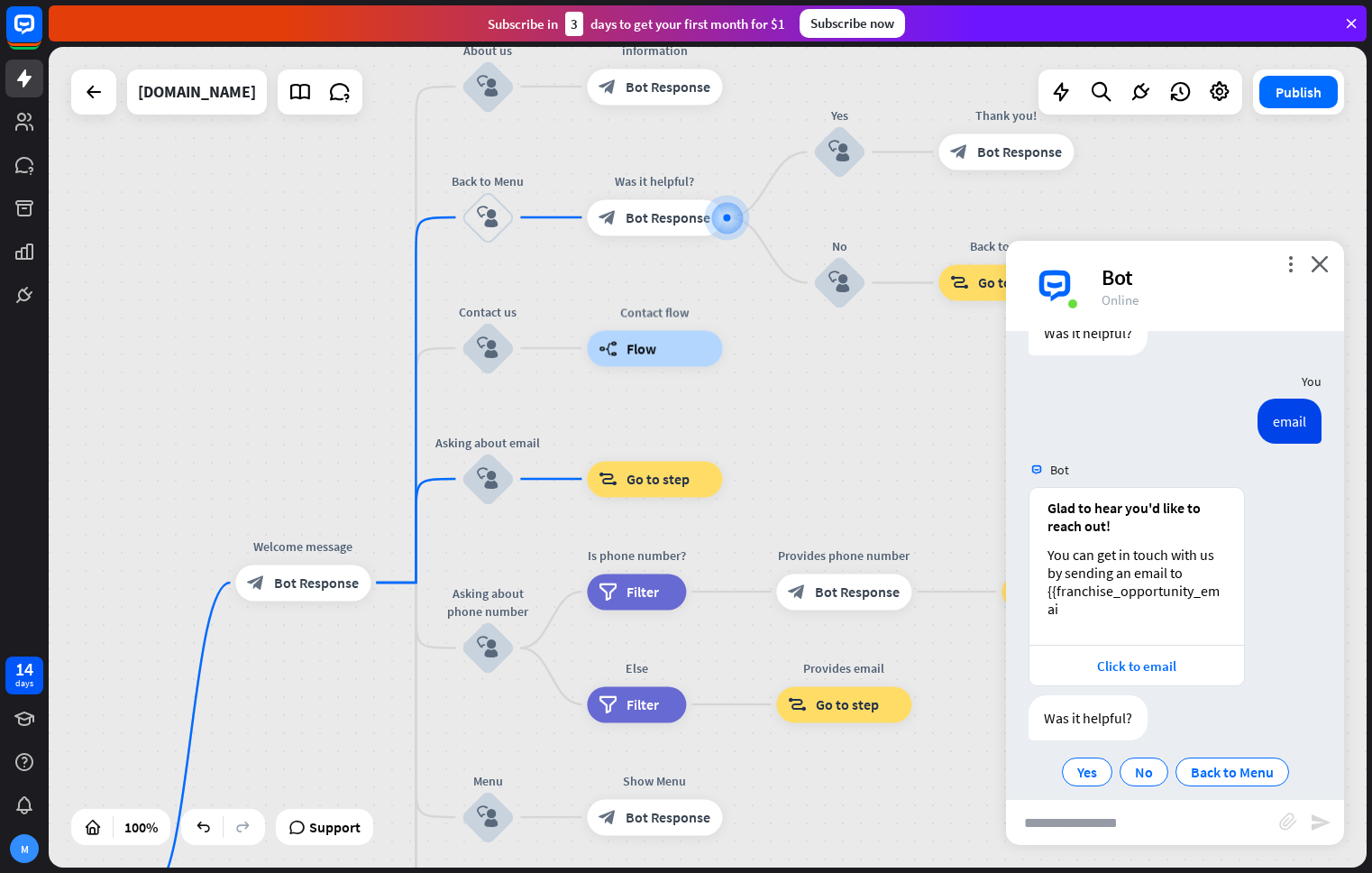
scroll to position [512, 0]
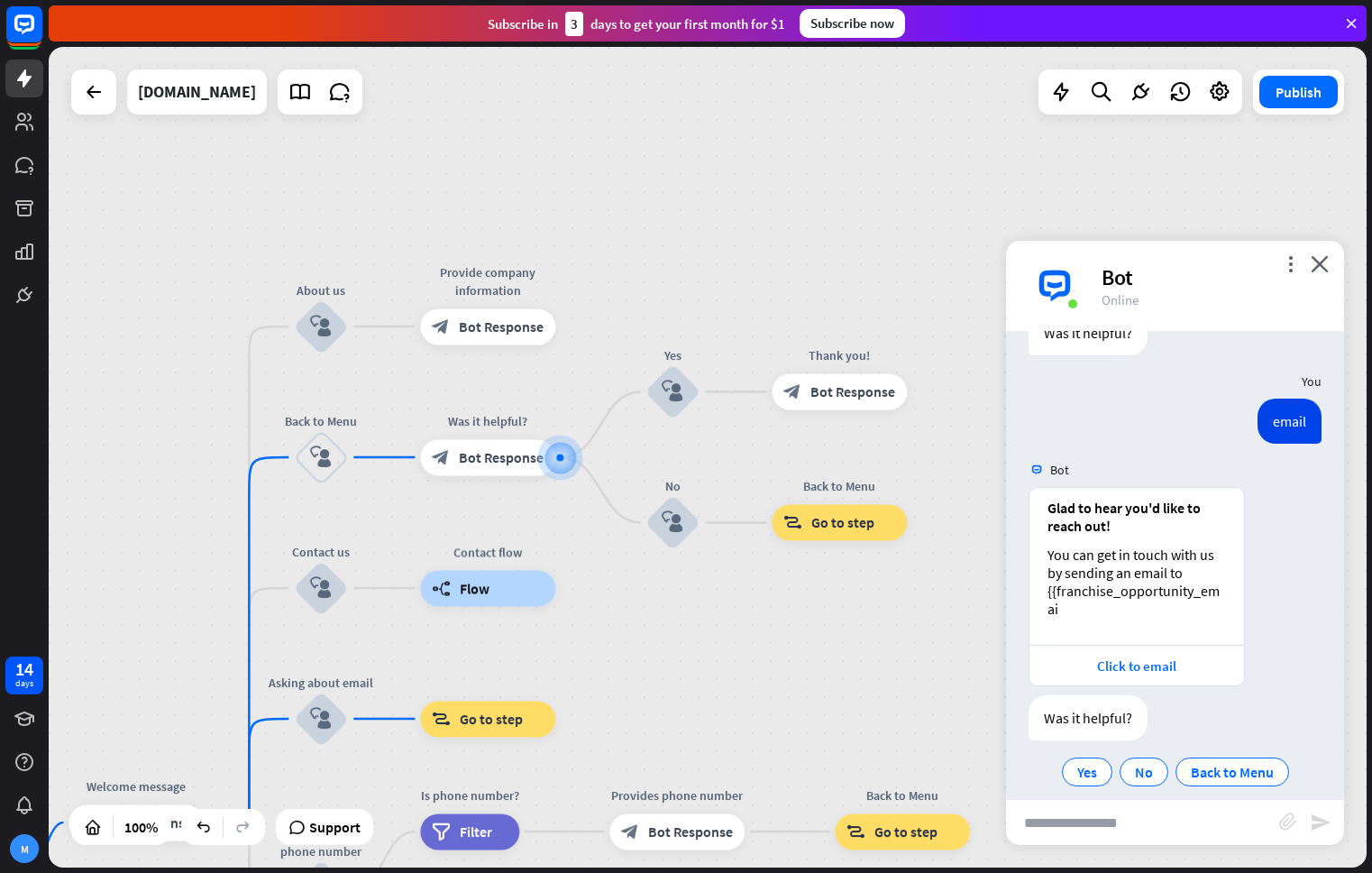
click at [1283, 277] on div "Bot" at bounding box center [1212, 277] width 221 height 28
click at [1286, 267] on icon "more_vert" at bounding box center [1290, 264] width 18 height 18
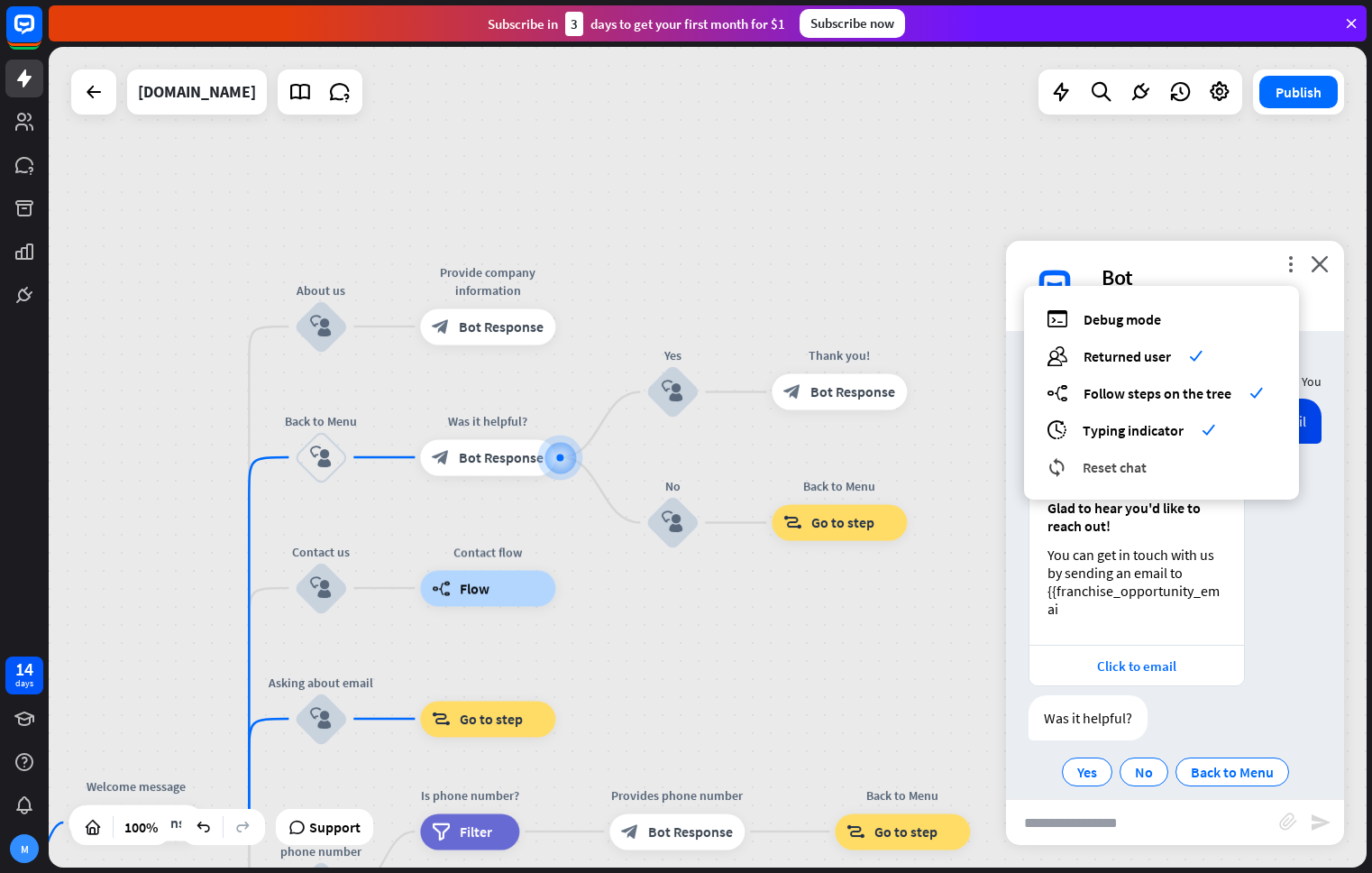
click at [1145, 470] on span "Reset chat" at bounding box center [1114, 466] width 64 height 18
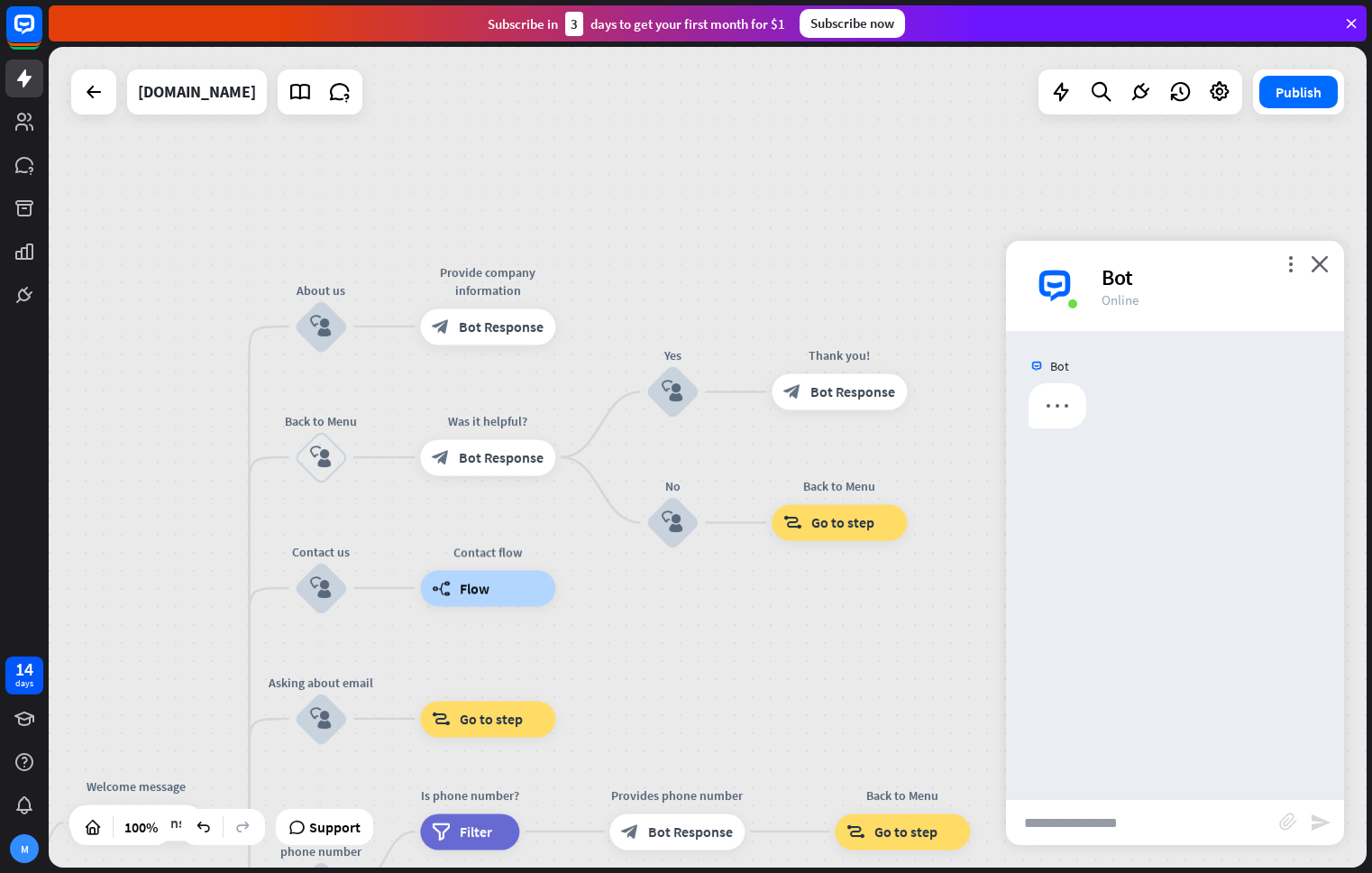
scroll to position [0, 0]
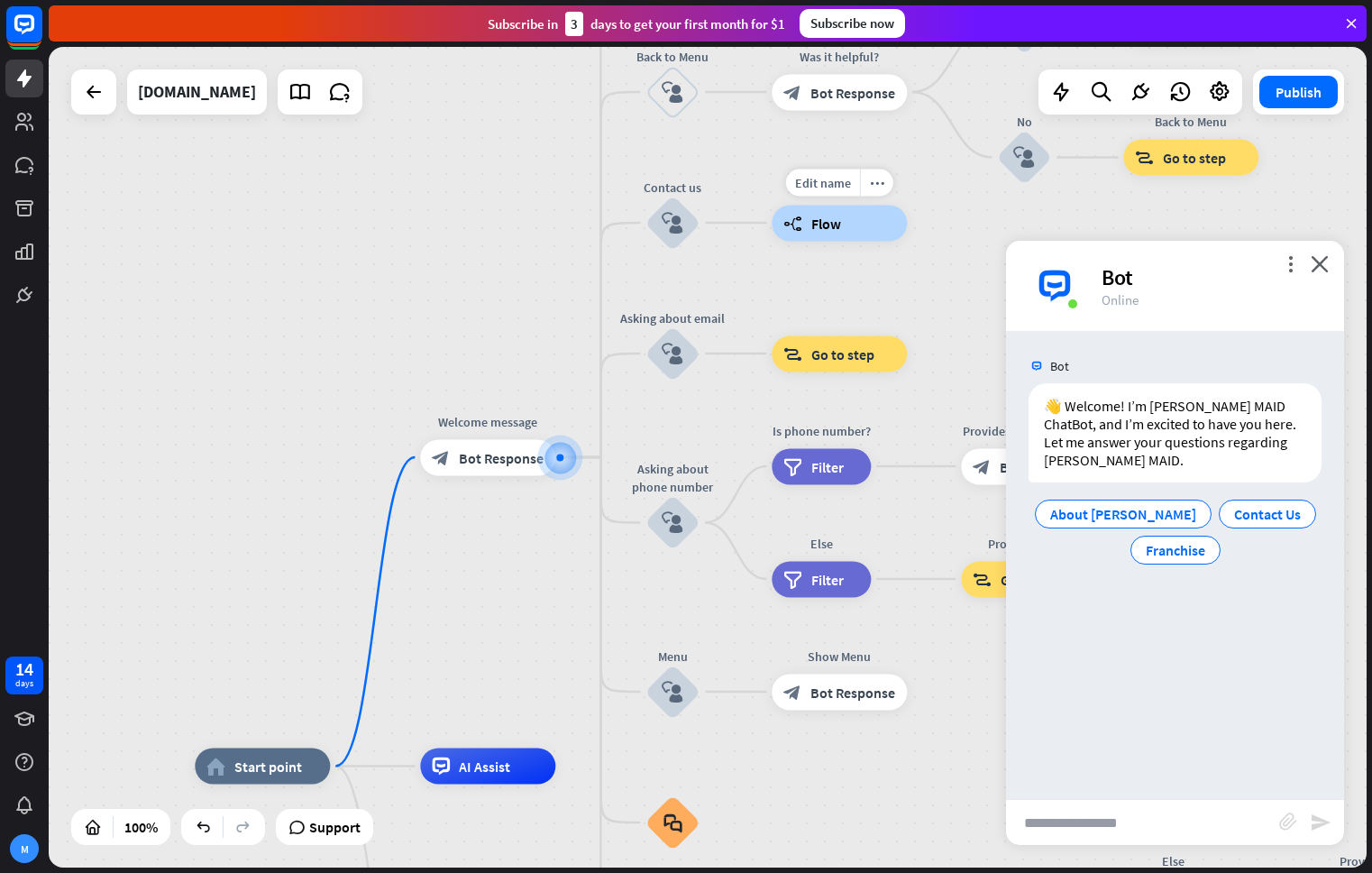
click at [820, 226] on span "Flow" at bounding box center [826, 223] width 29 height 18
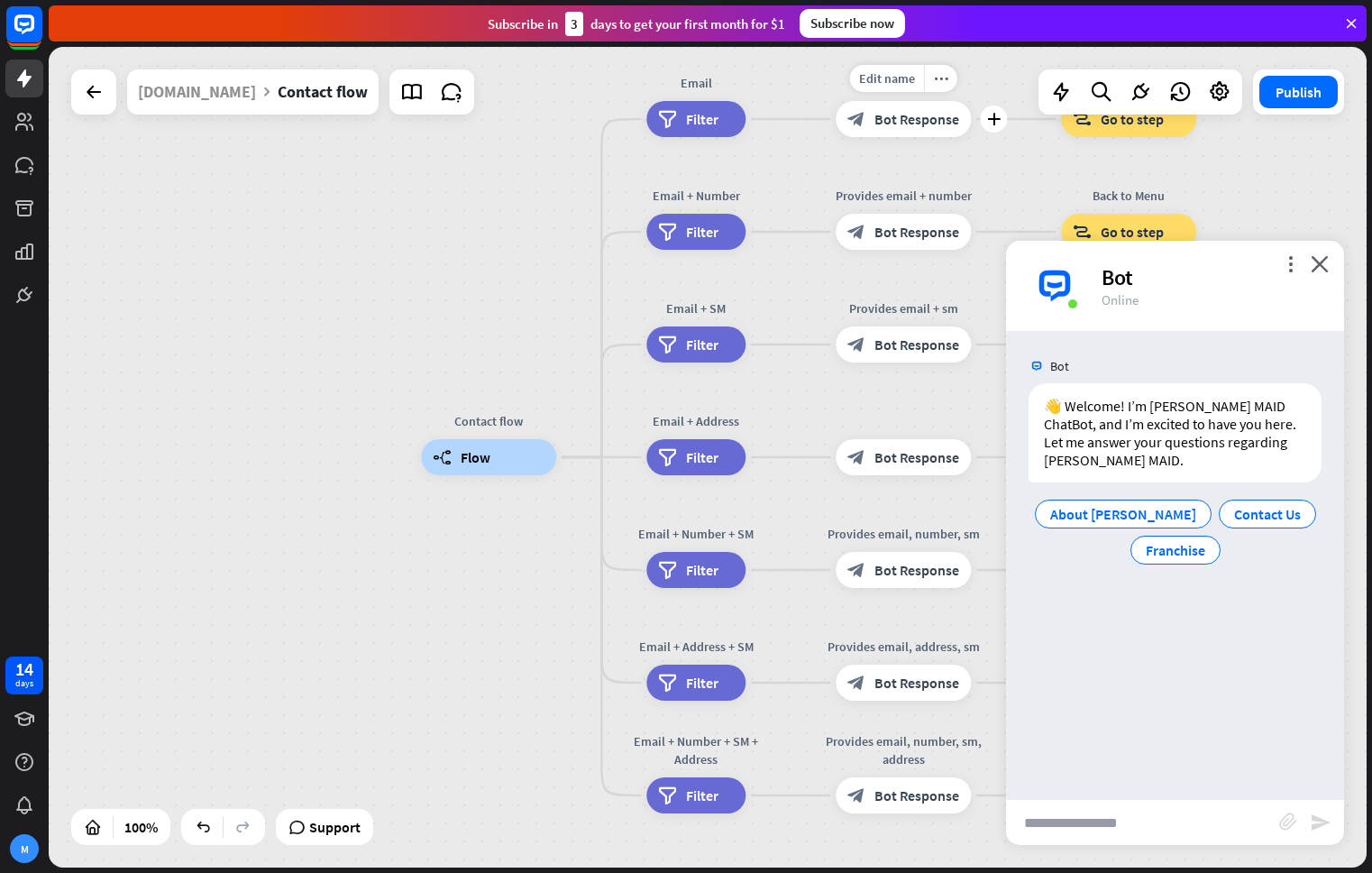
click at [884, 118] on span "Bot Response" at bounding box center [917, 119] width 85 height 18
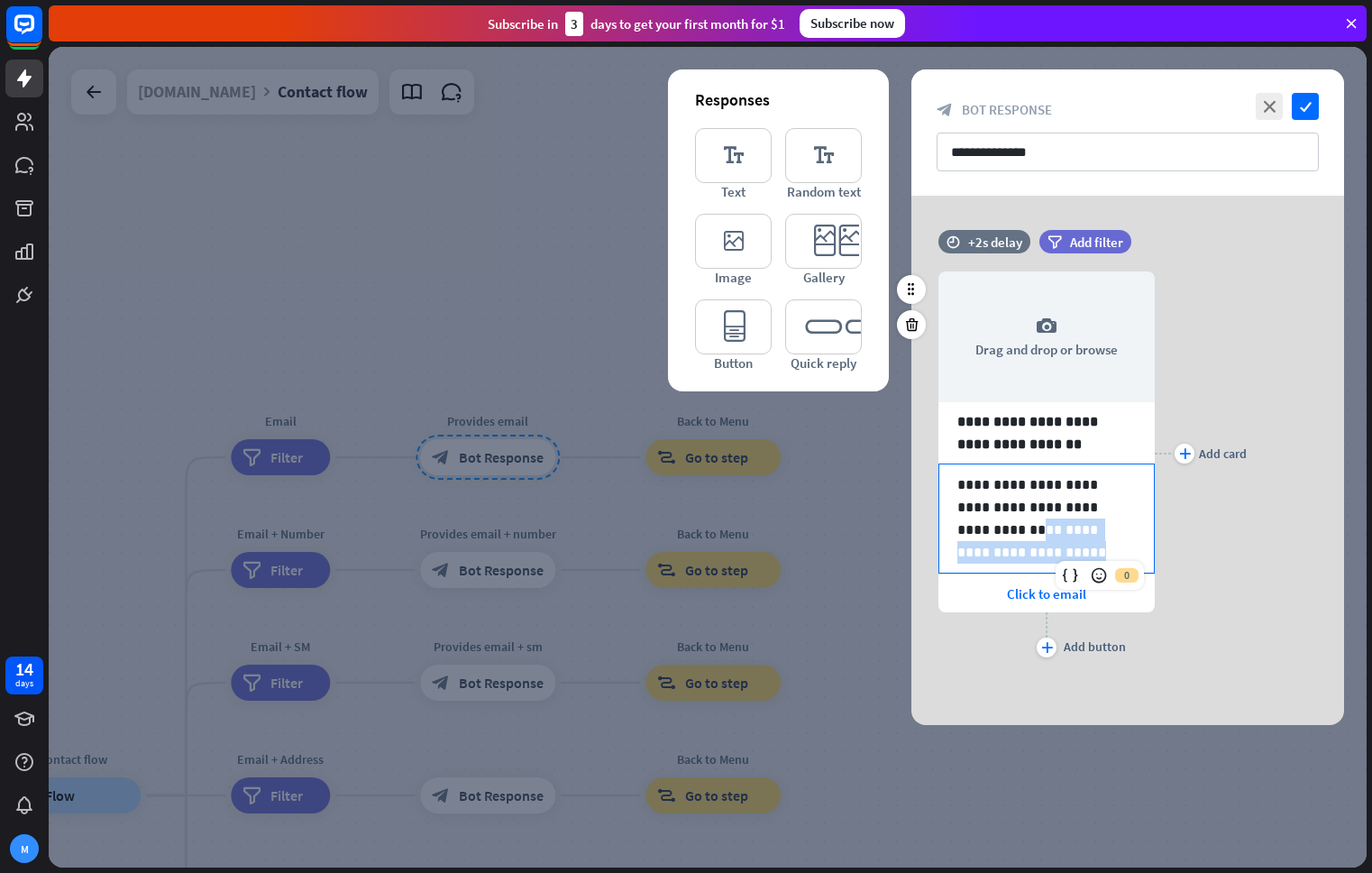
drag, startPoint x: 998, startPoint y: 551, endPoint x: 945, endPoint y: 539, distance: 54.3
click at [945, 539] on div "**********" at bounding box center [1046, 518] width 214 height 109
click at [1067, 571] on icon at bounding box center [1069, 575] width 18 height 18
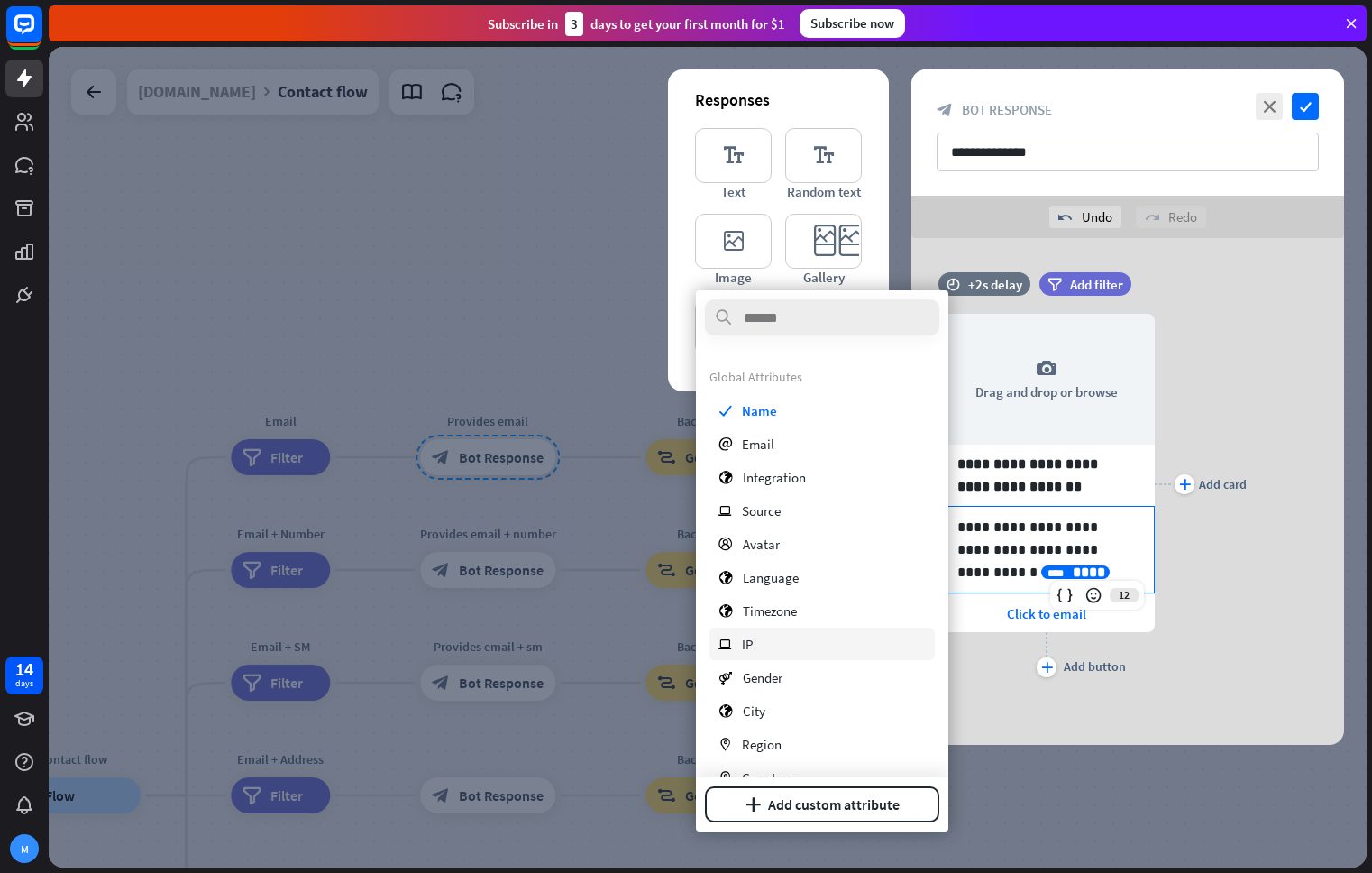
scroll to position [415, 0]
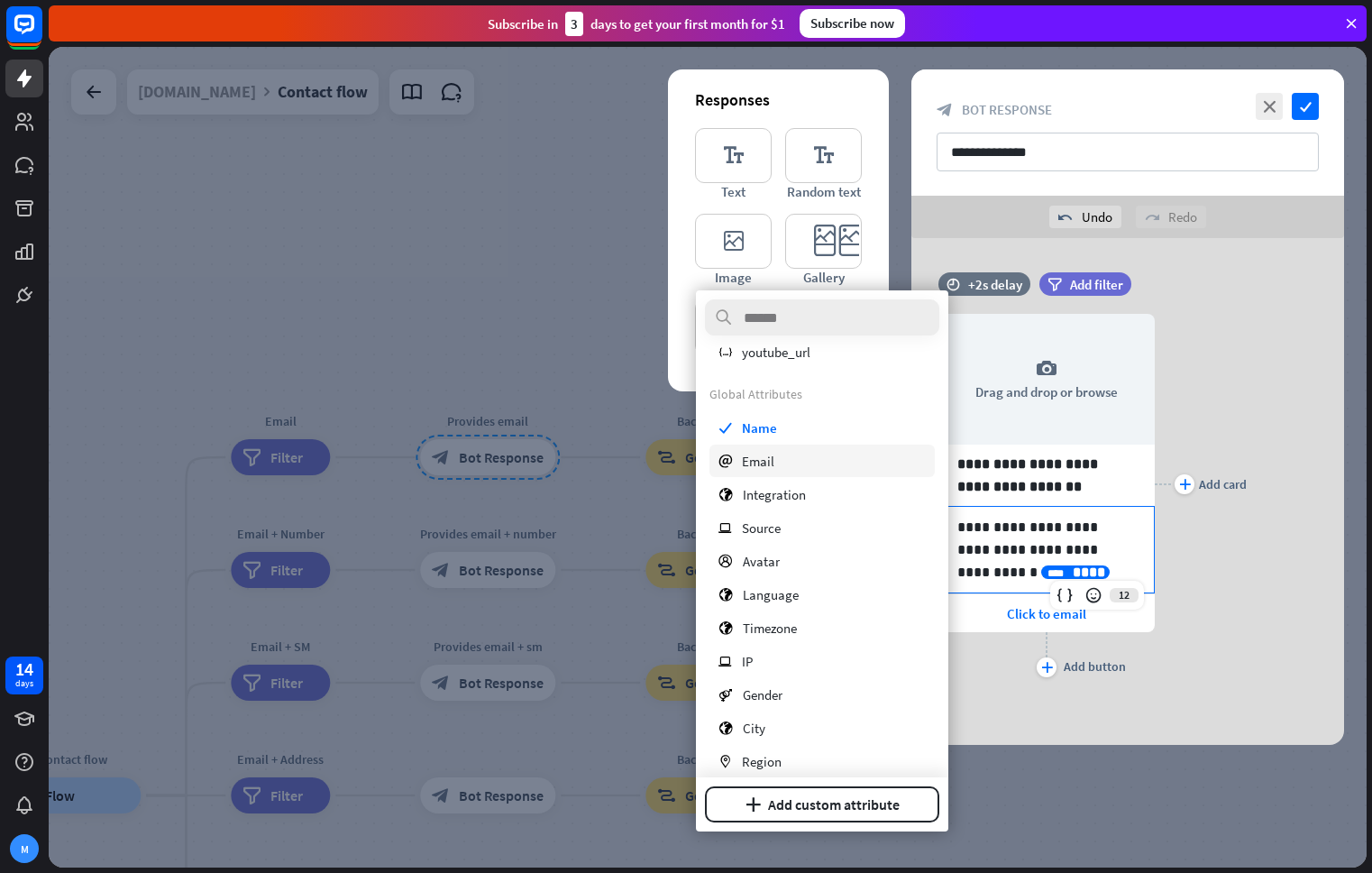
click at [805, 470] on div "email Email" at bounding box center [822, 460] width 226 height 32
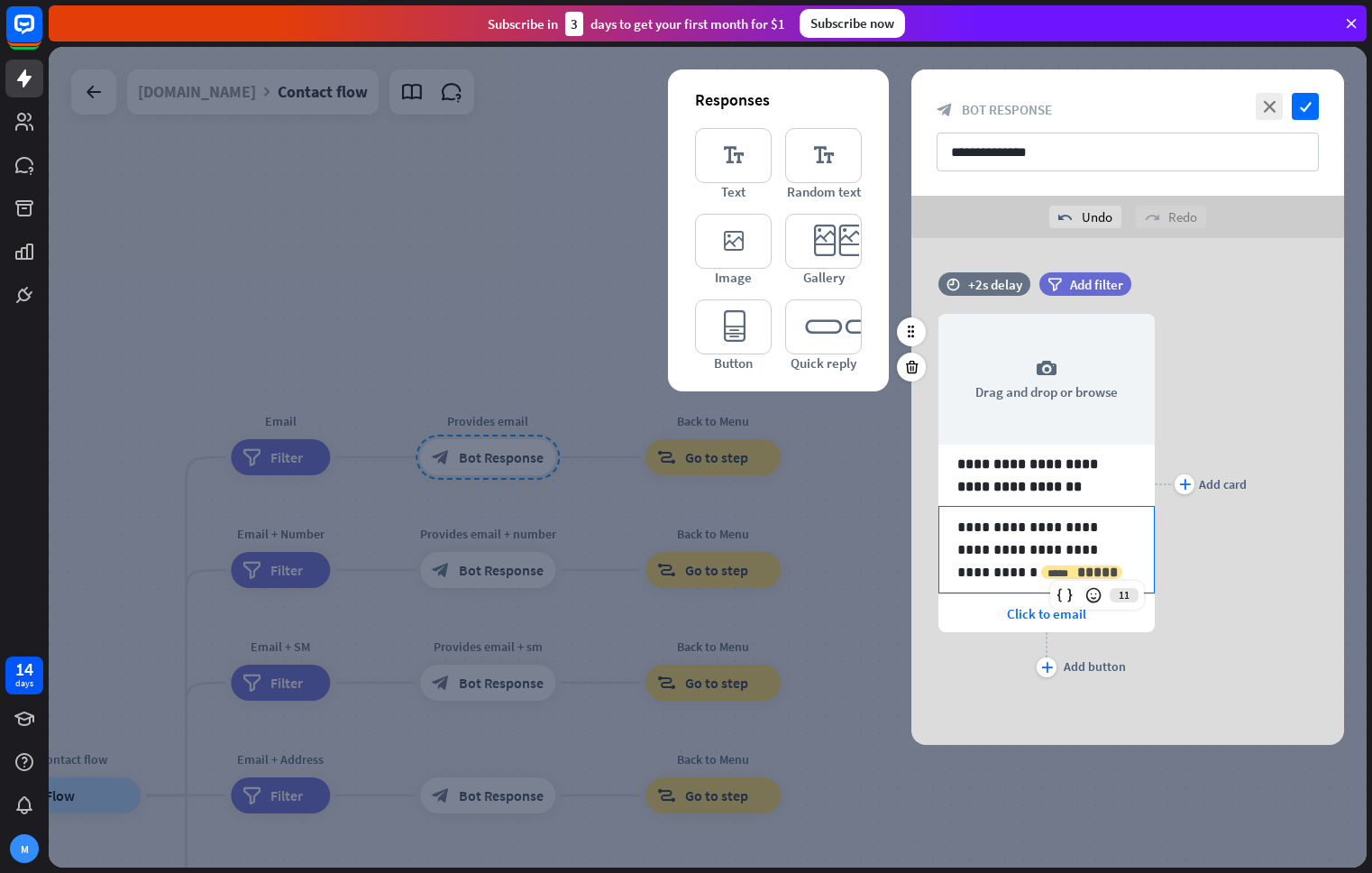
click at [1077, 574] on span "*****" at bounding box center [1097, 572] width 41 height 14
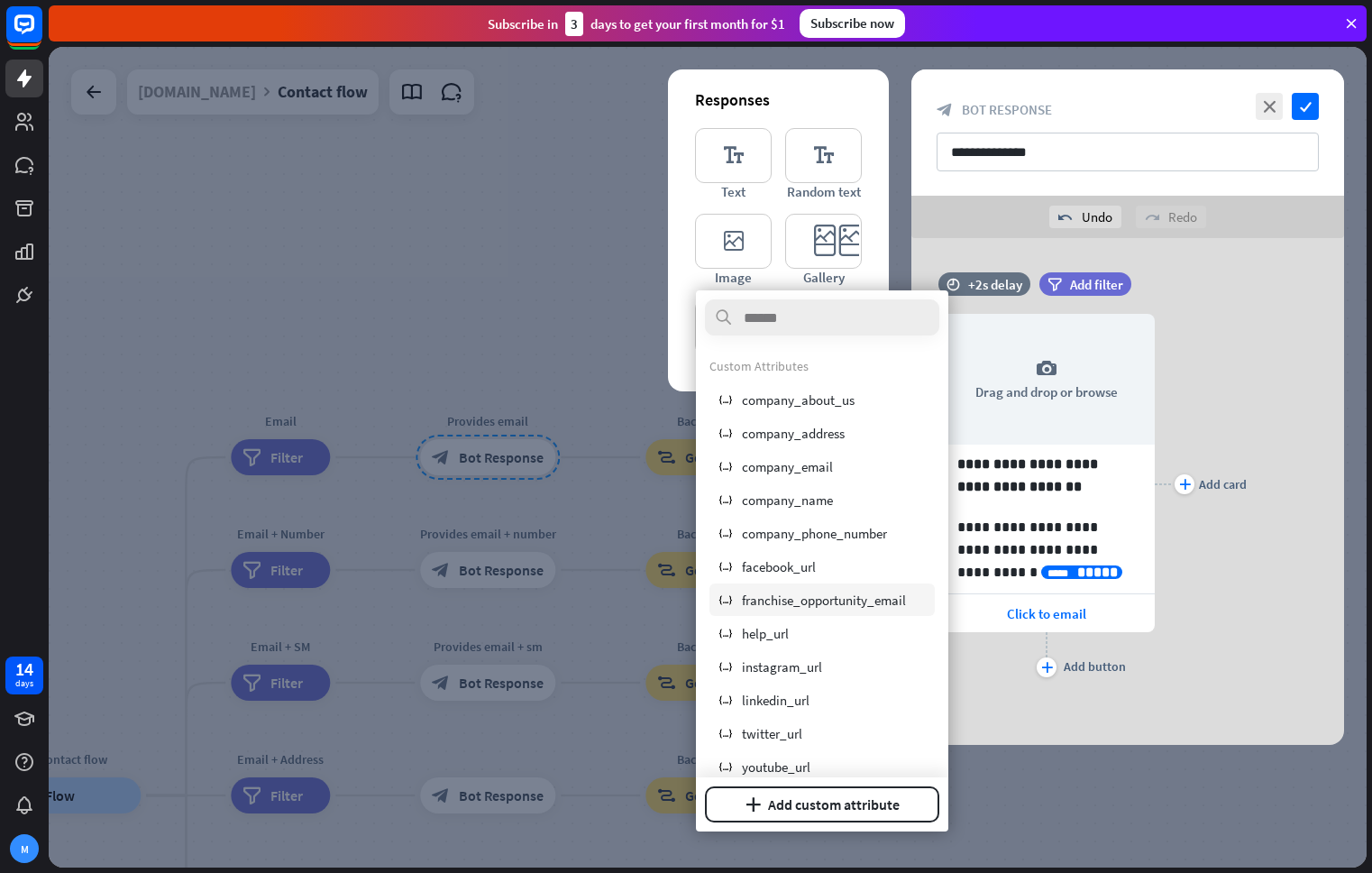
click at [886, 589] on div "variable franchise_opportunity_email" at bounding box center [822, 599] width 226 height 32
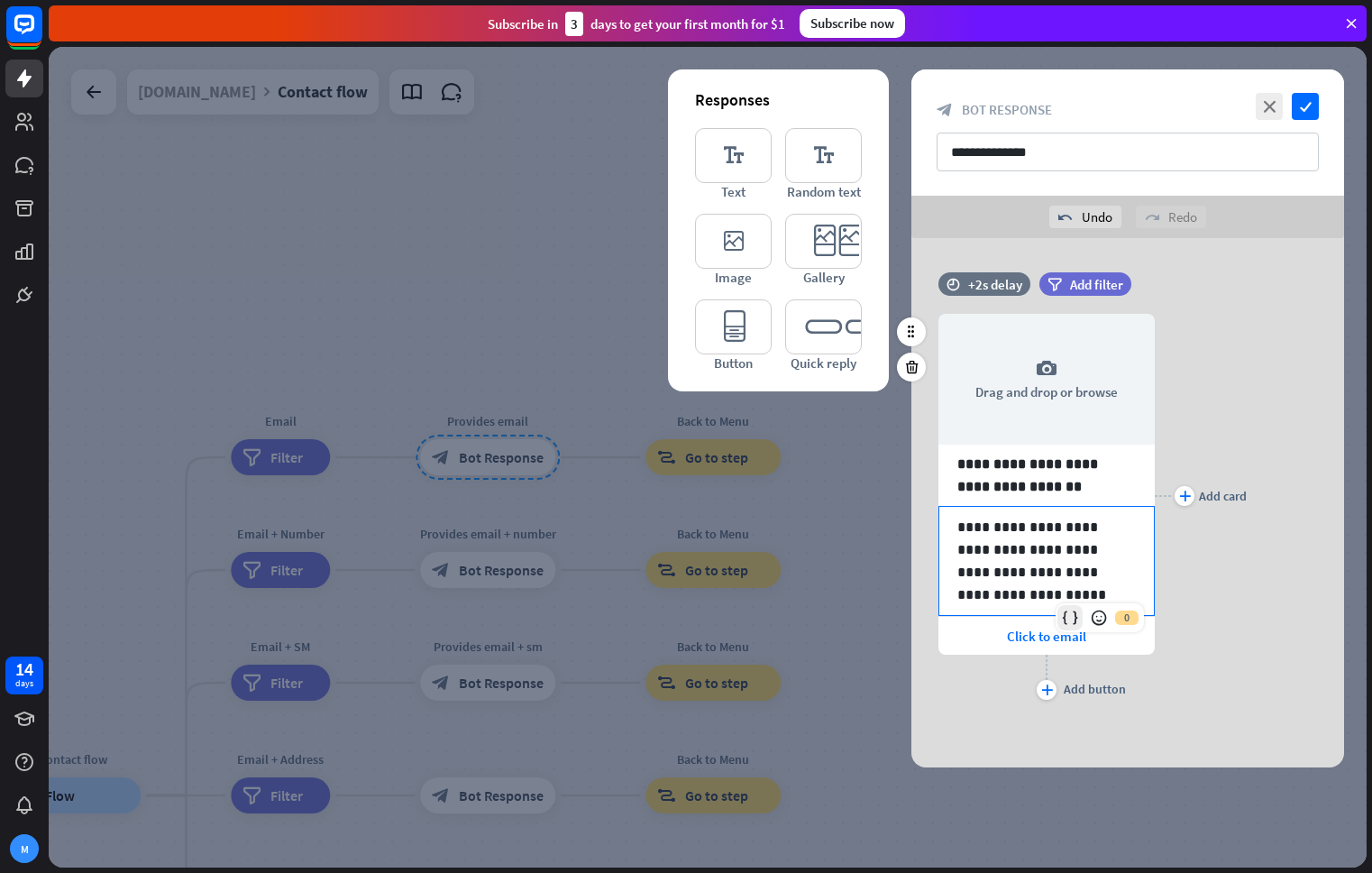
click at [1070, 617] on icon at bounding box center [1069, 618] width 18 height 18
drag, startPoint x: 997, startPoint y: 598, endPoint x: 945, endPoint y: 574, distance: 57.3
click at [945, 574] on div "**********" at bounding box center [1046, 560] width 214 height 109
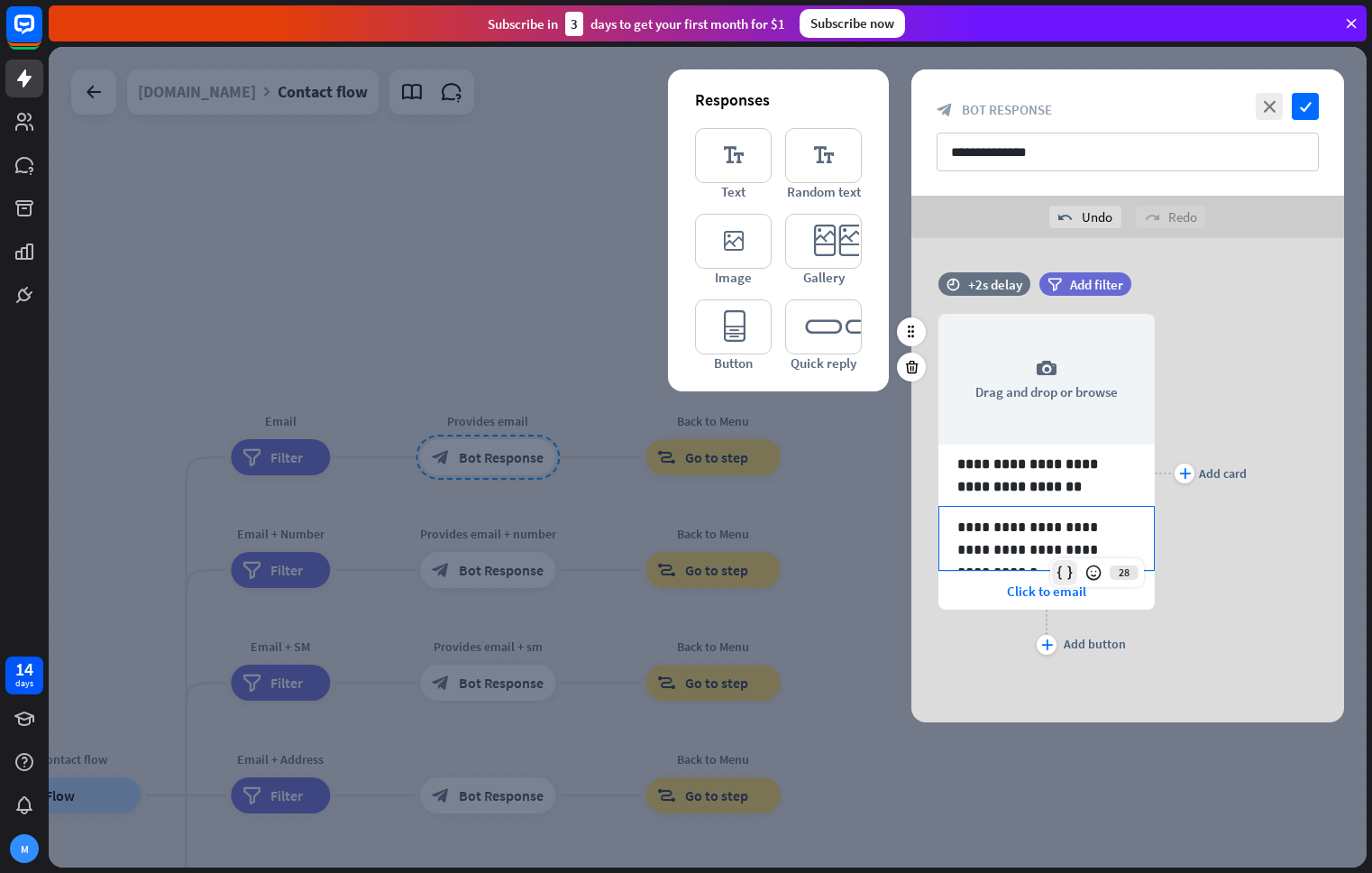
click at [1051, 570] on div at bounding box center [1064, 573] width 25 height 25
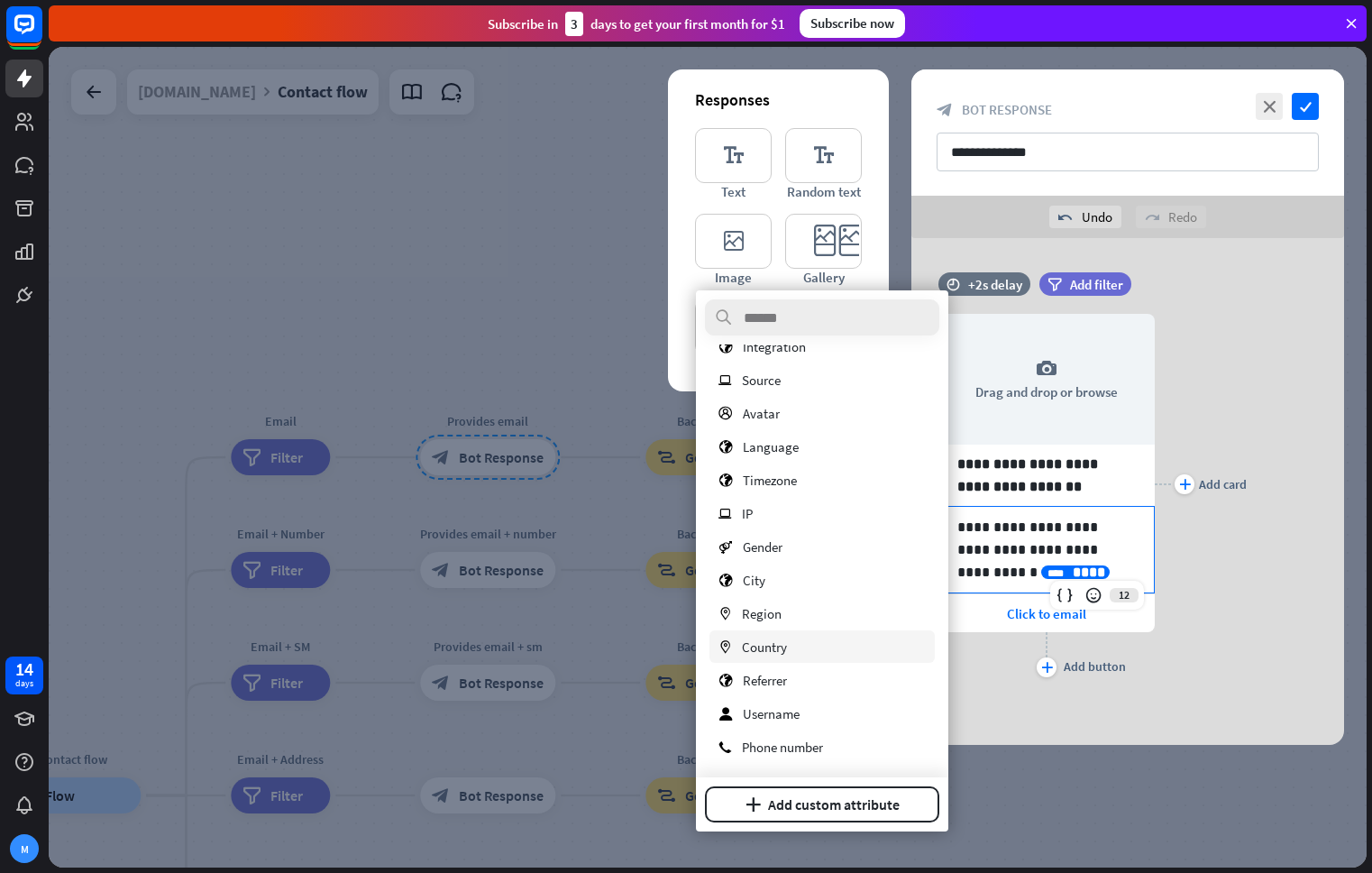
scroll to position [390, 0]
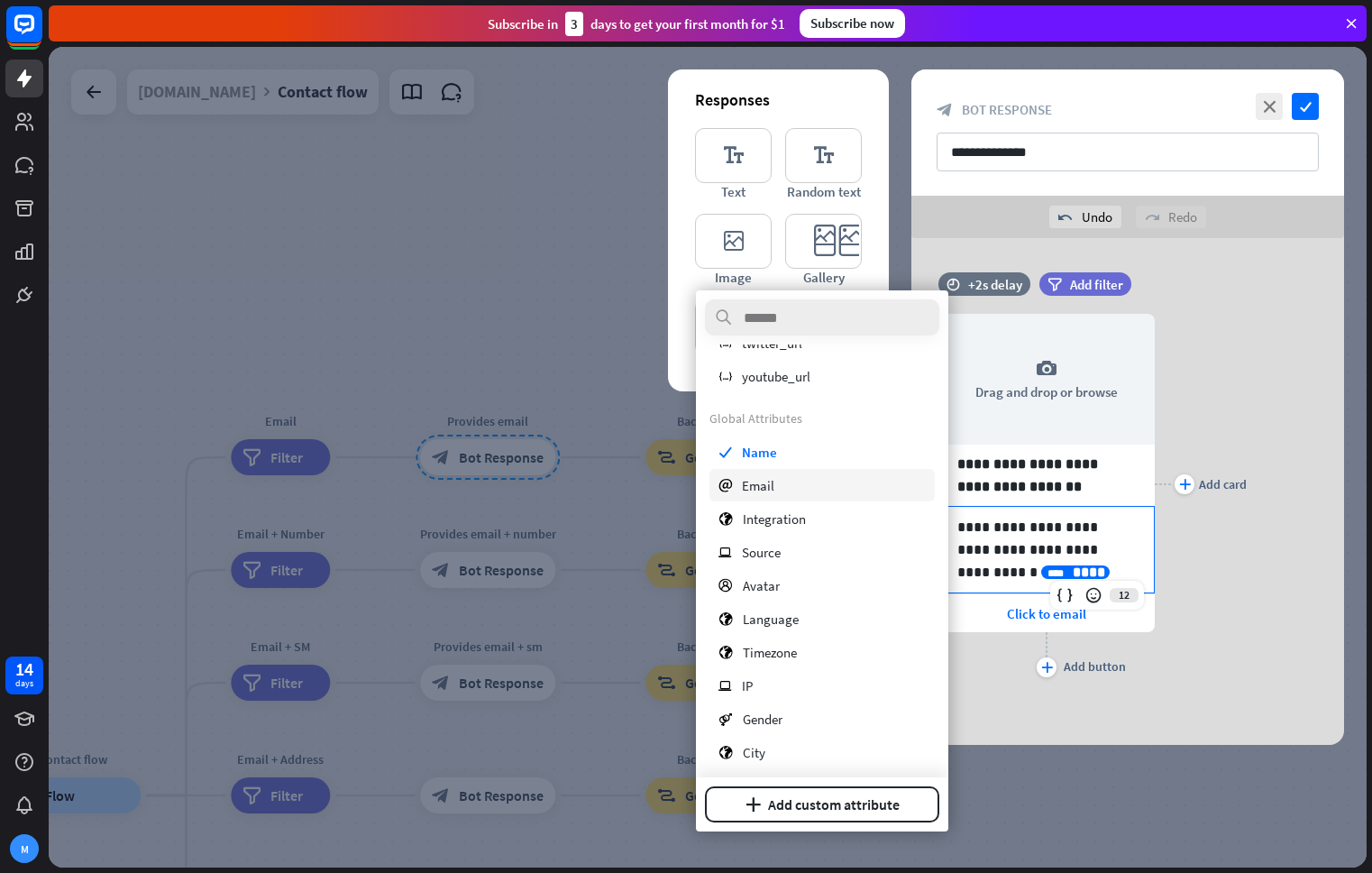
click at [758, 484] on span "Email" at bounding box center [757, 486] width 32 height 18
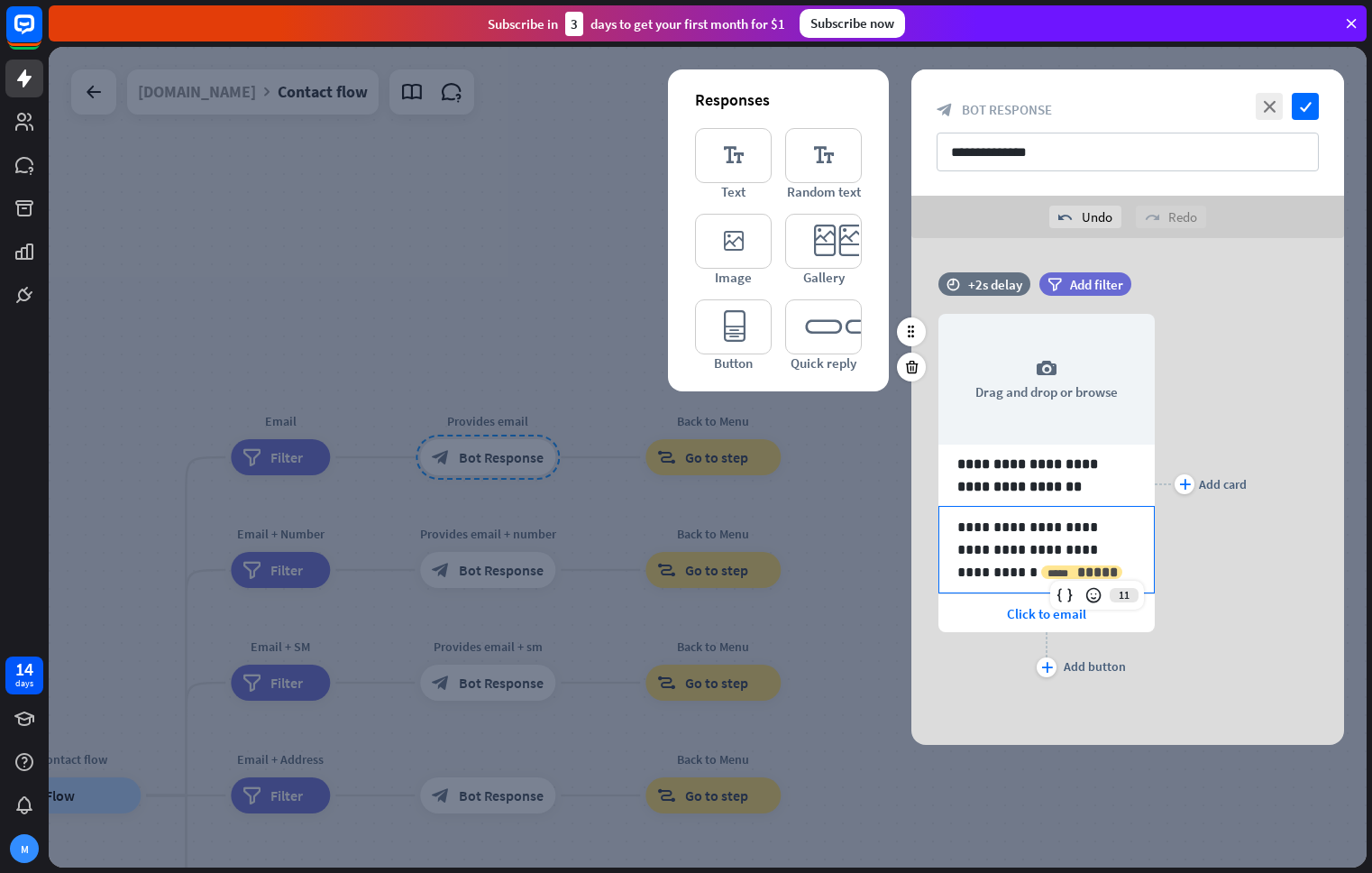
click at [1068, 568] on icon "*****" at bounding box center [1057, 573] width 21 height 11
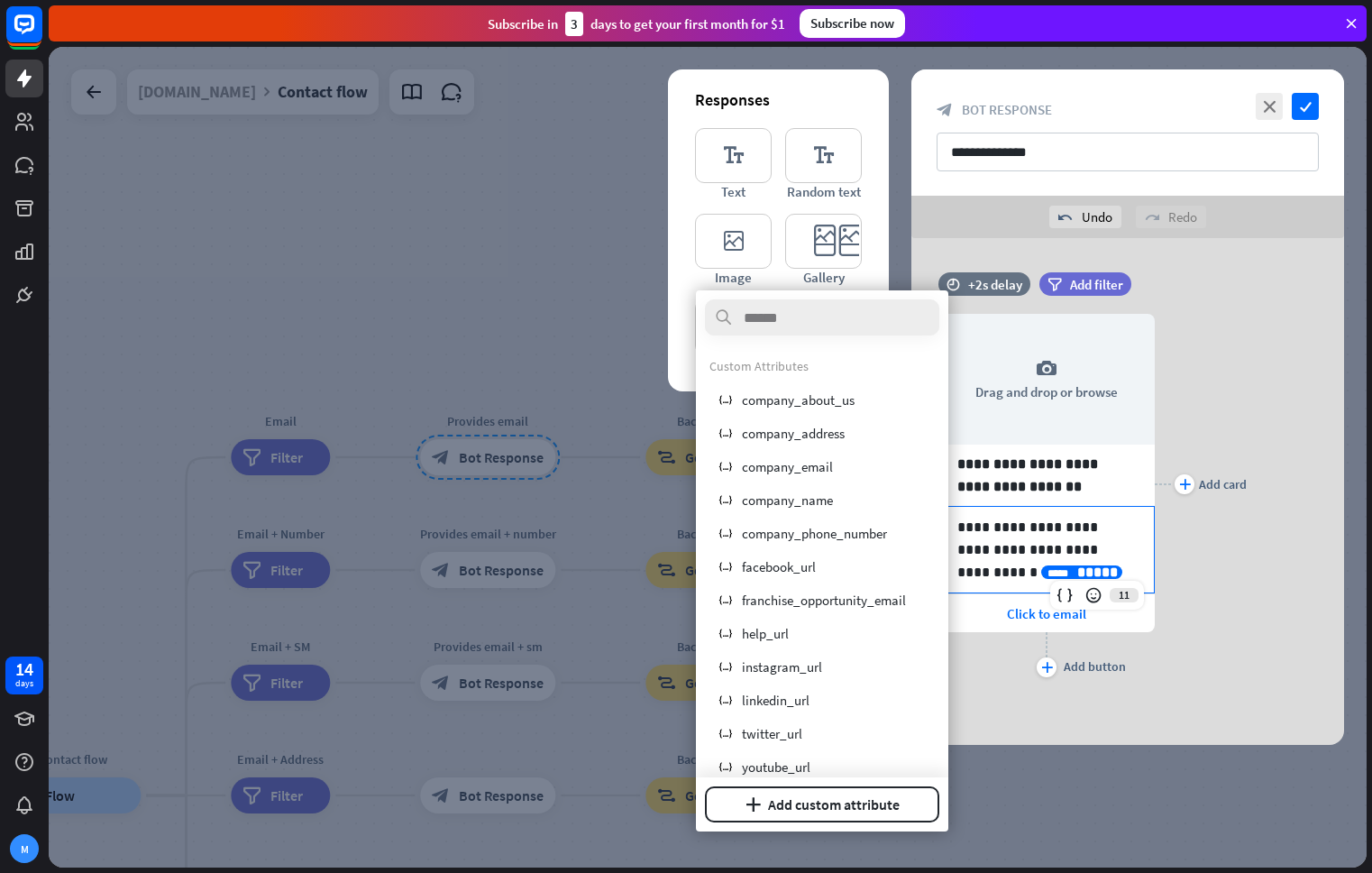
click at [1246, 588] on div "**********" at bounding box center [1127, 484] width 433 height 395
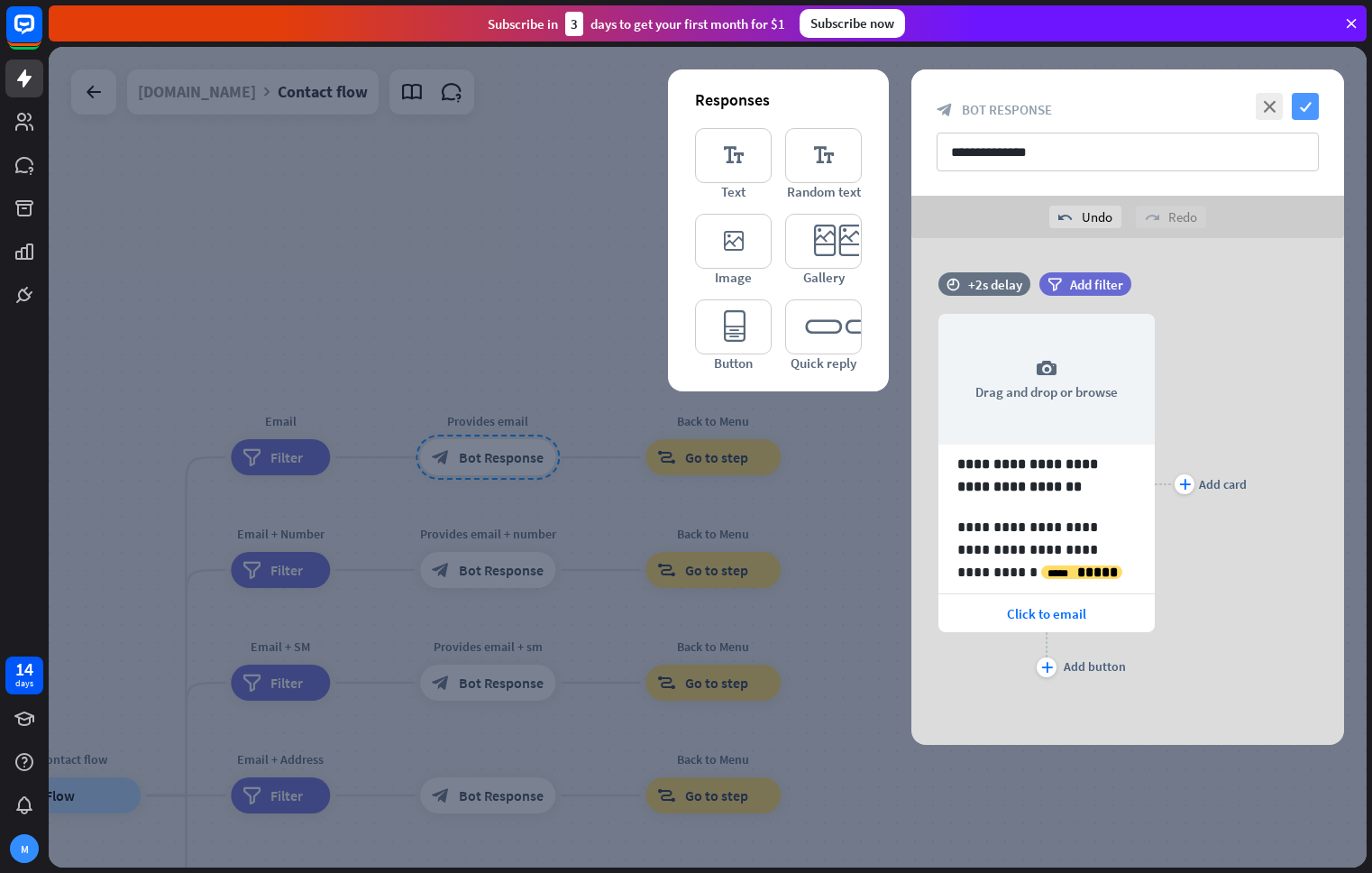
click at [1308, 108] on icon "check" at bounding box center [1306, 107] width 27 height 27
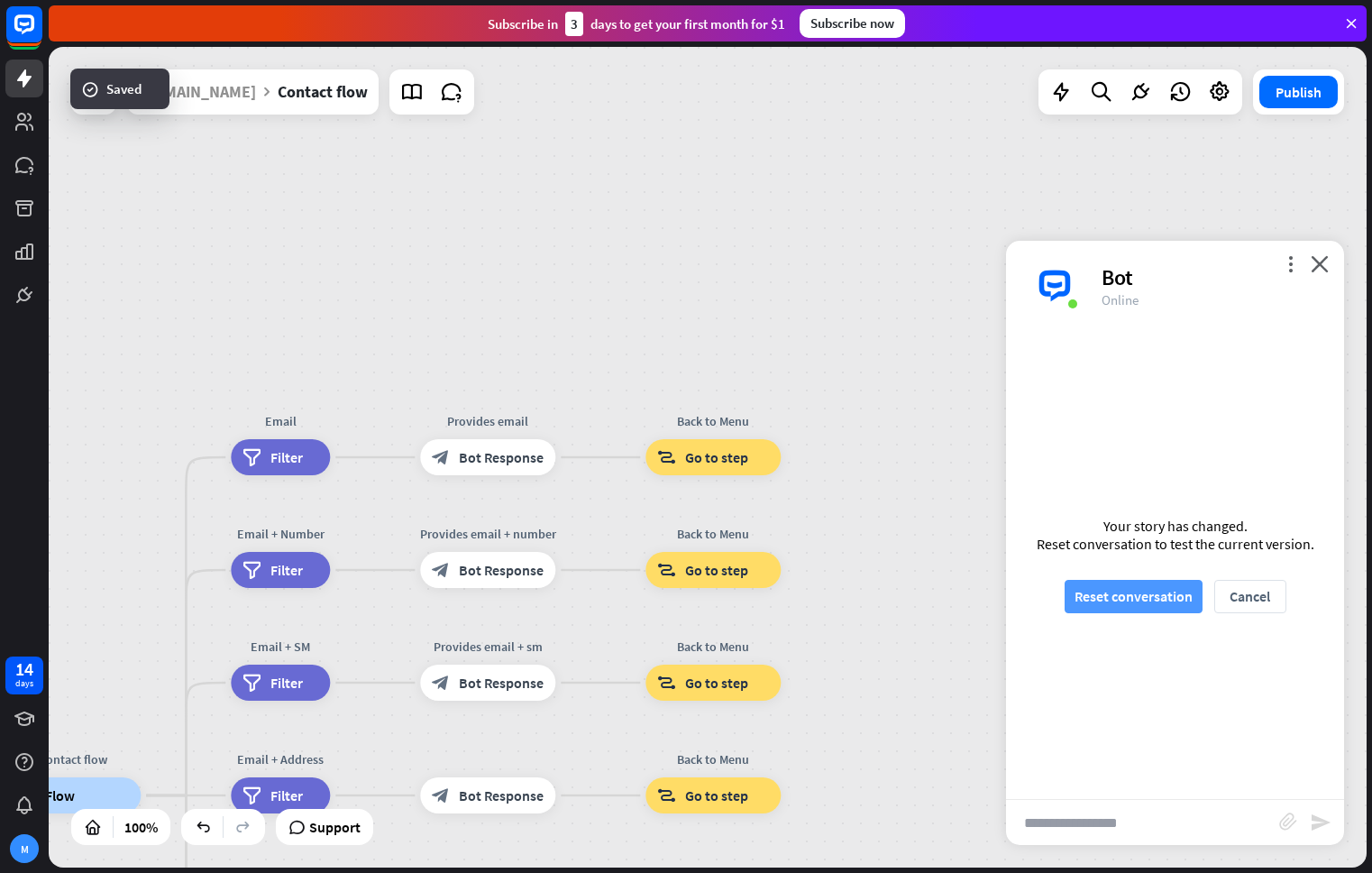
click at [1138, 599] on button "Reset conversation" at bounding box center [1133, 596] width 138 height 33
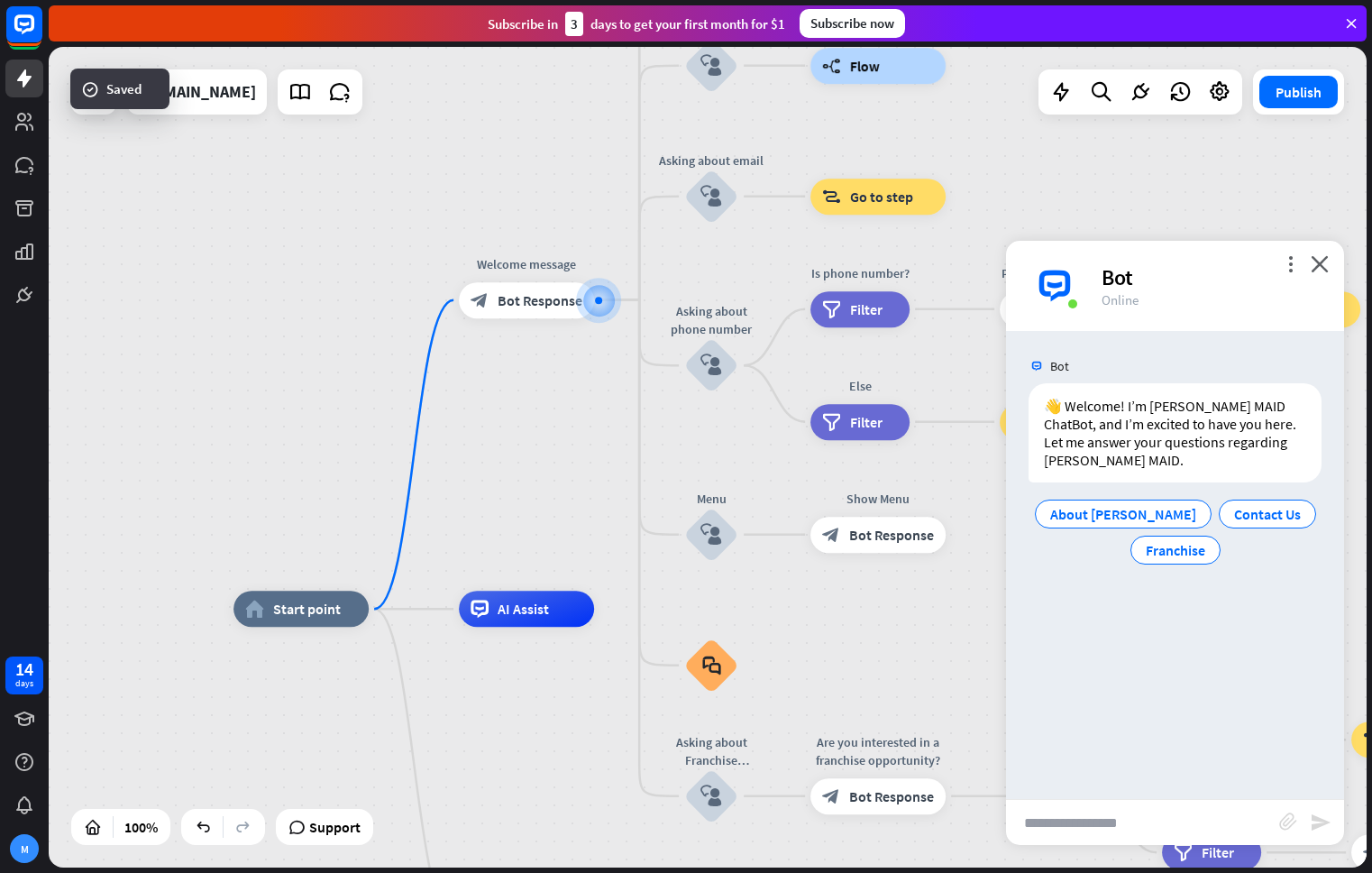
click at [1133, 822] on input "text" at bounding box center [1141, 822] width 273 height 45
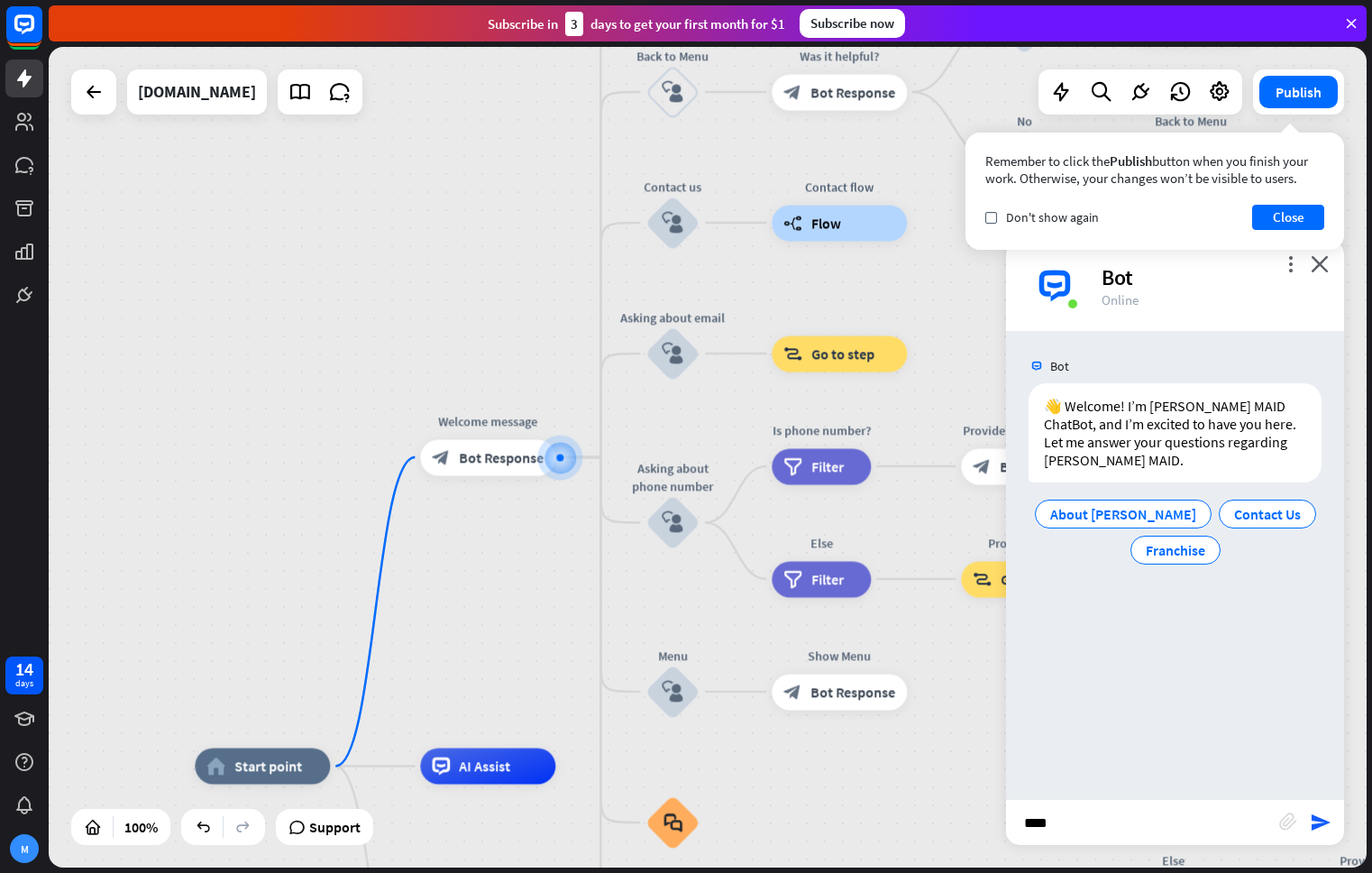
type input "*****"
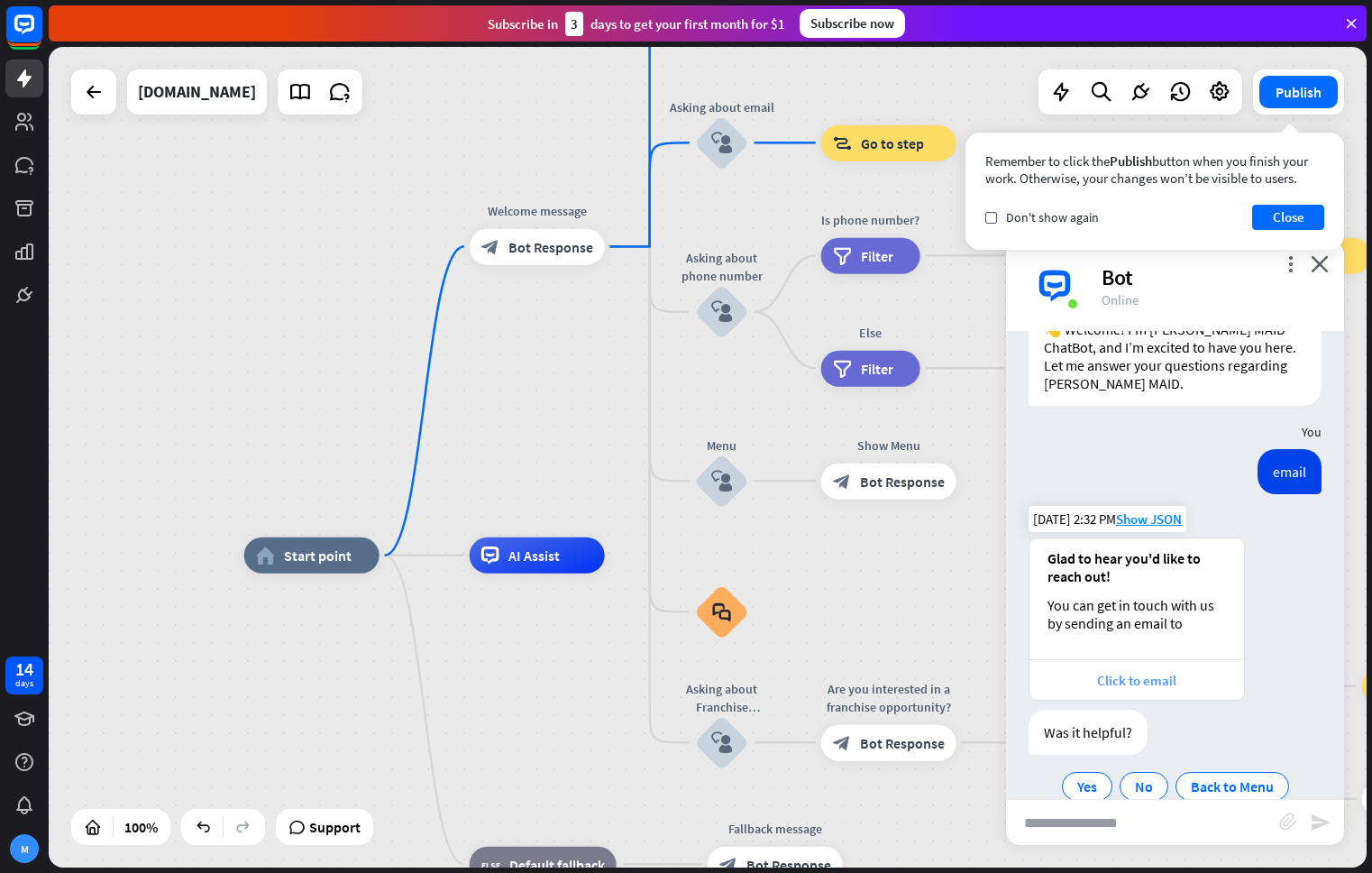
scroll to position [91, 0]
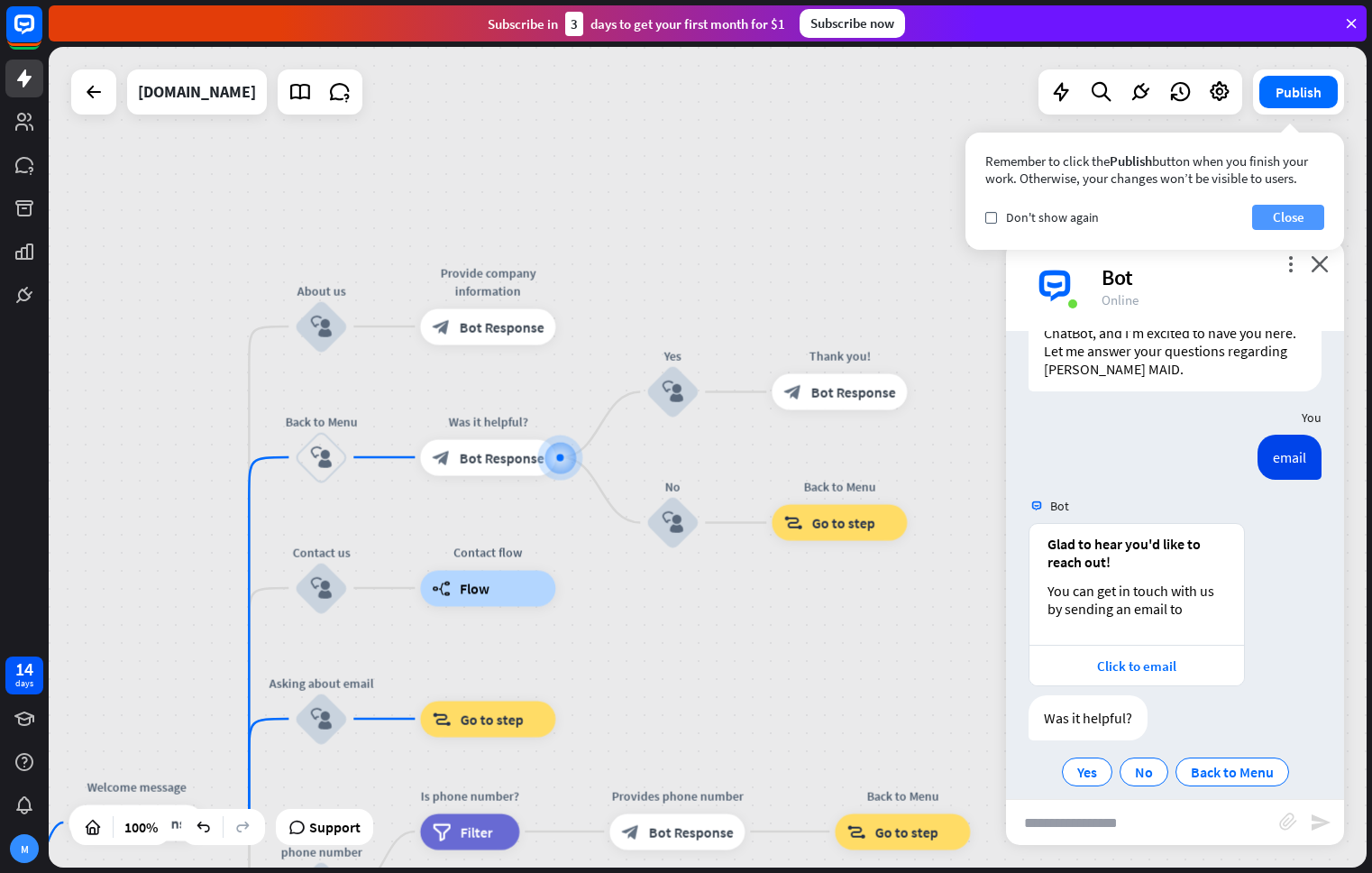
click at [1274, 213] on button "Close" at bounding box center [1288, 217] width 72 height 25
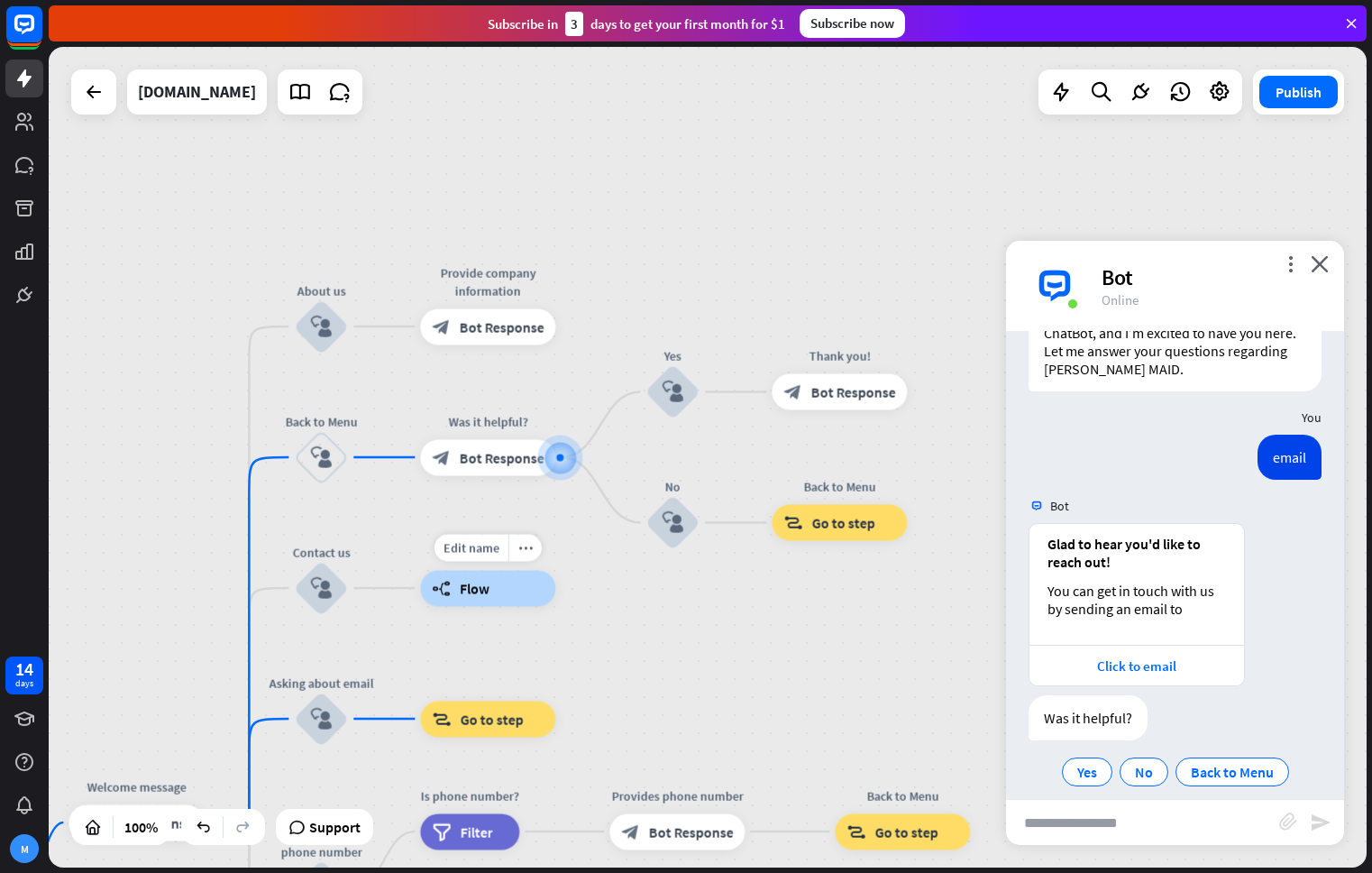
click at [483, 605] on div "builder_tree Flow" at bounding box center [488, 588] width 135 height 36
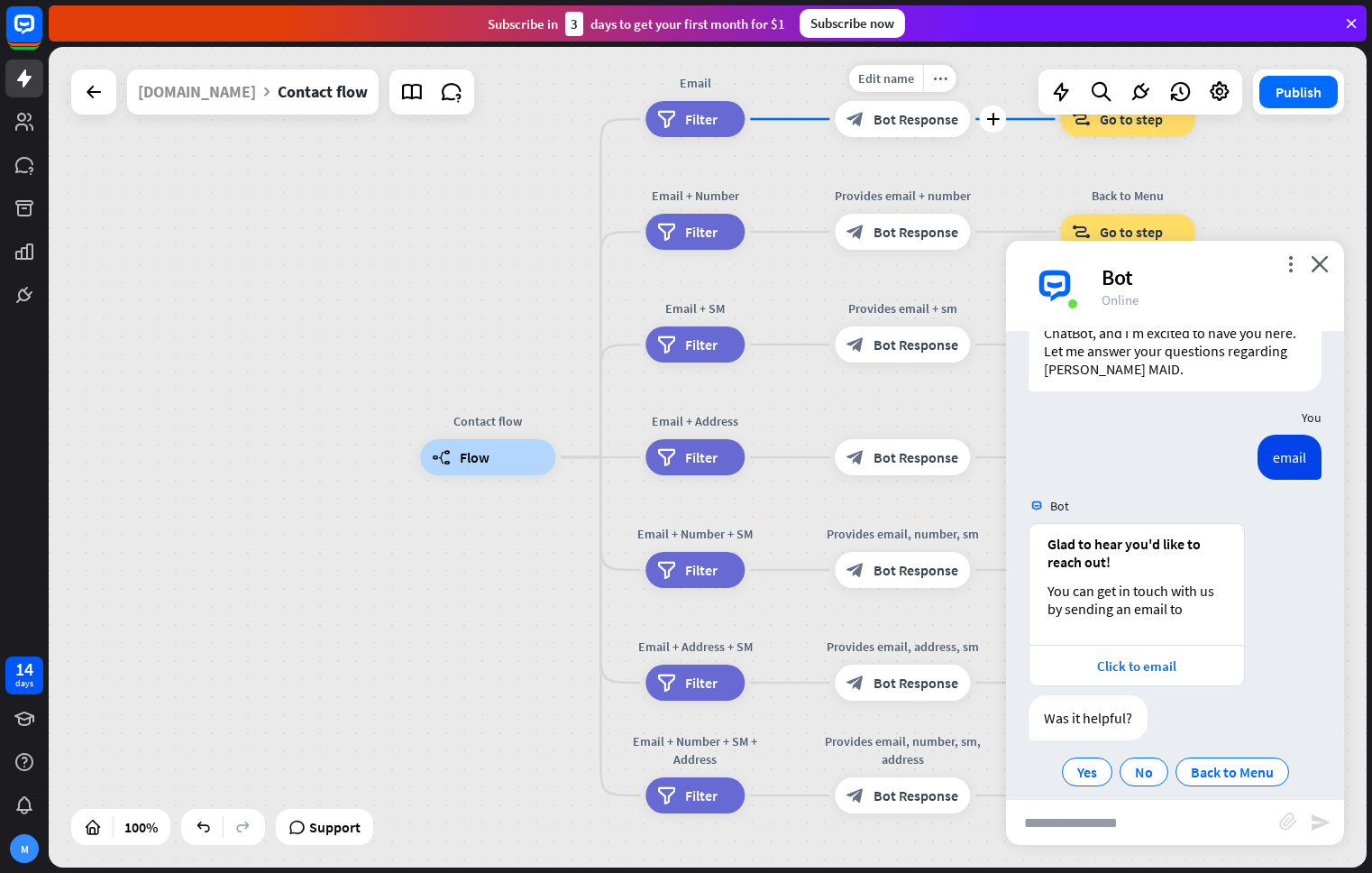
click at [906, 131] on div "block_bot_response Bot Response" at bounding box center [902, 118] width 135 height 36
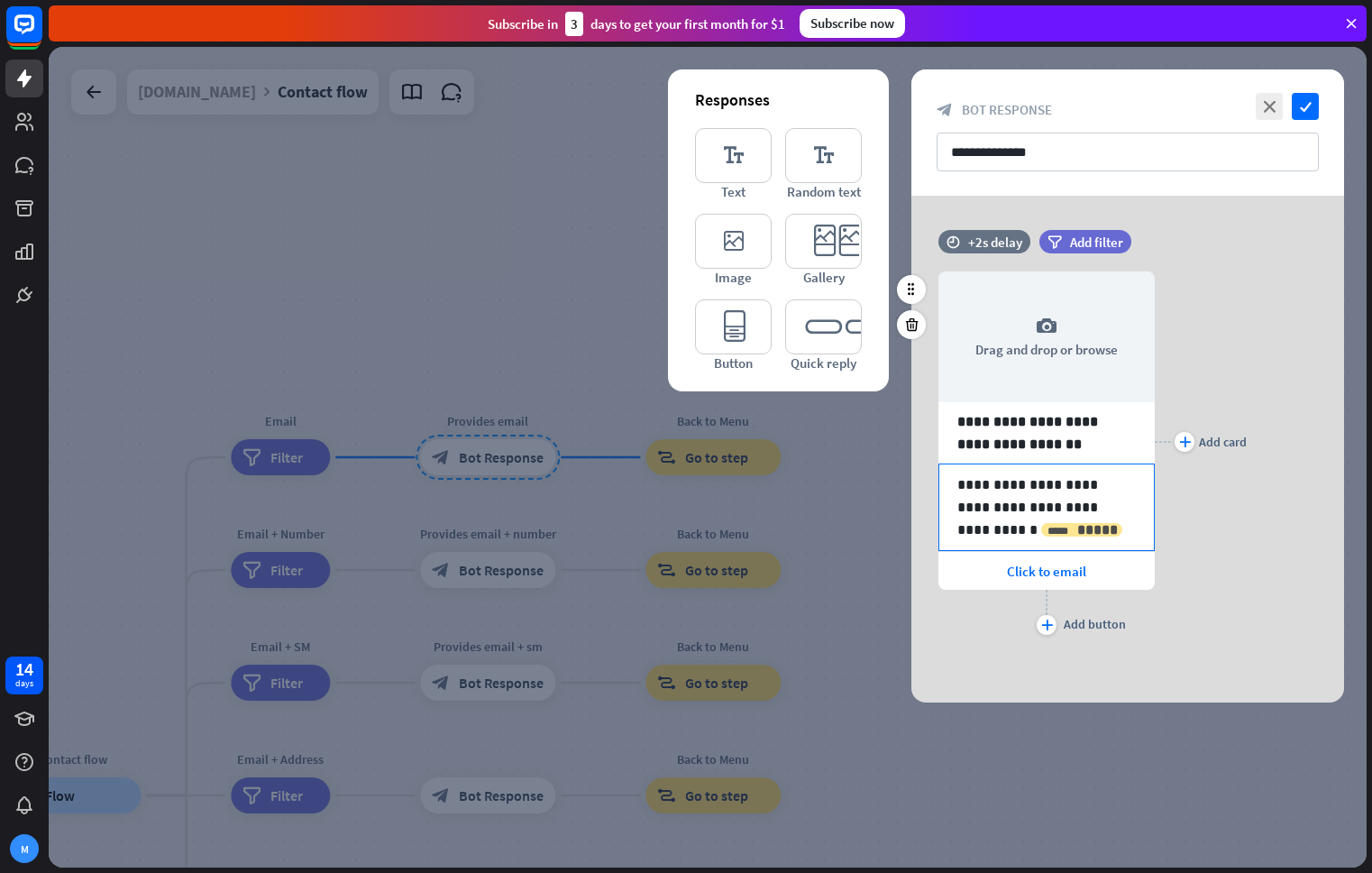
click at [1077, 525] on span "*****" at bounding box center [1097, 530] width 41 height 14
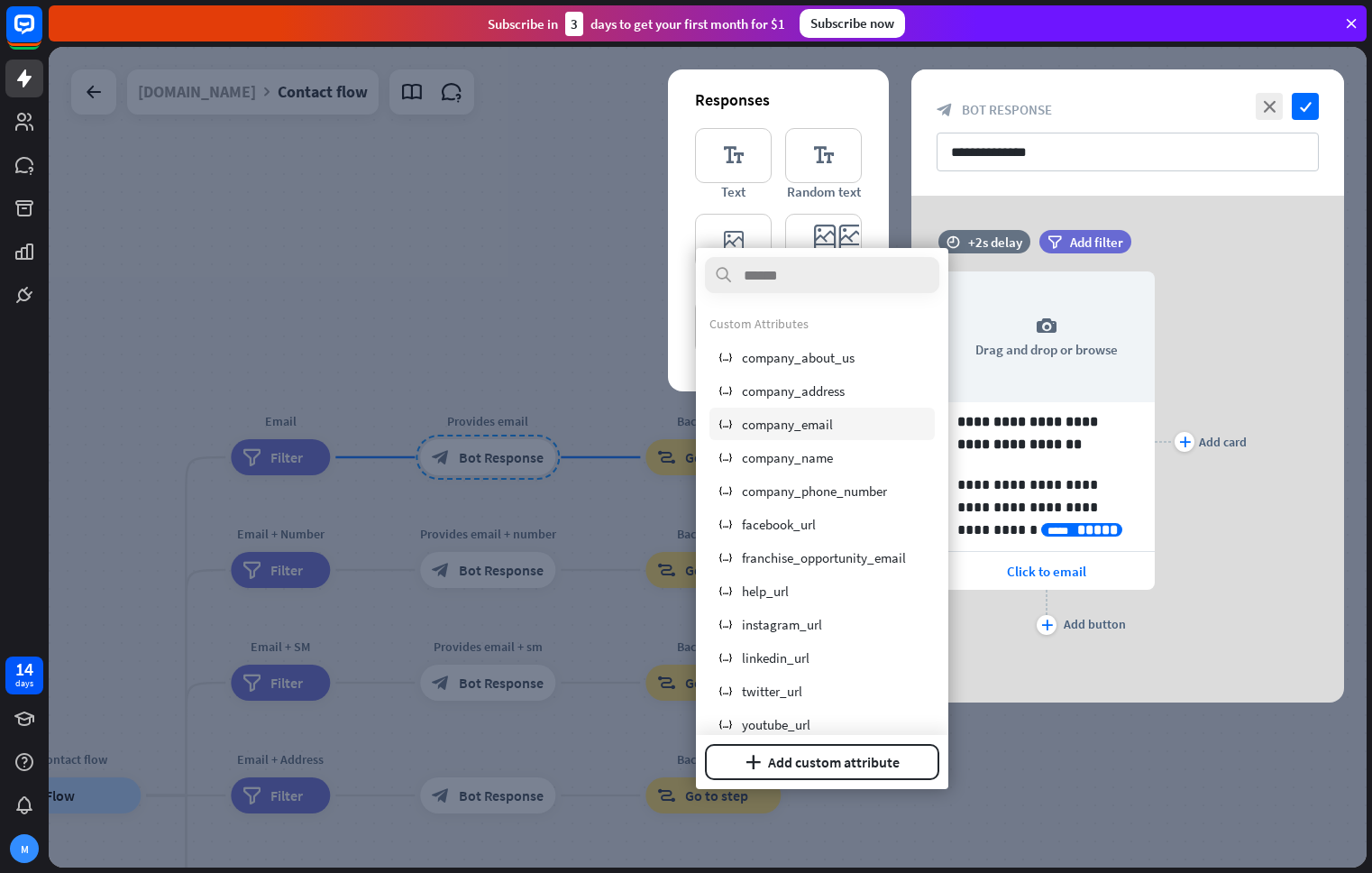
click at [845, 423] on div "variable company_email" at bounding box center [822, 423] width 226 height 32
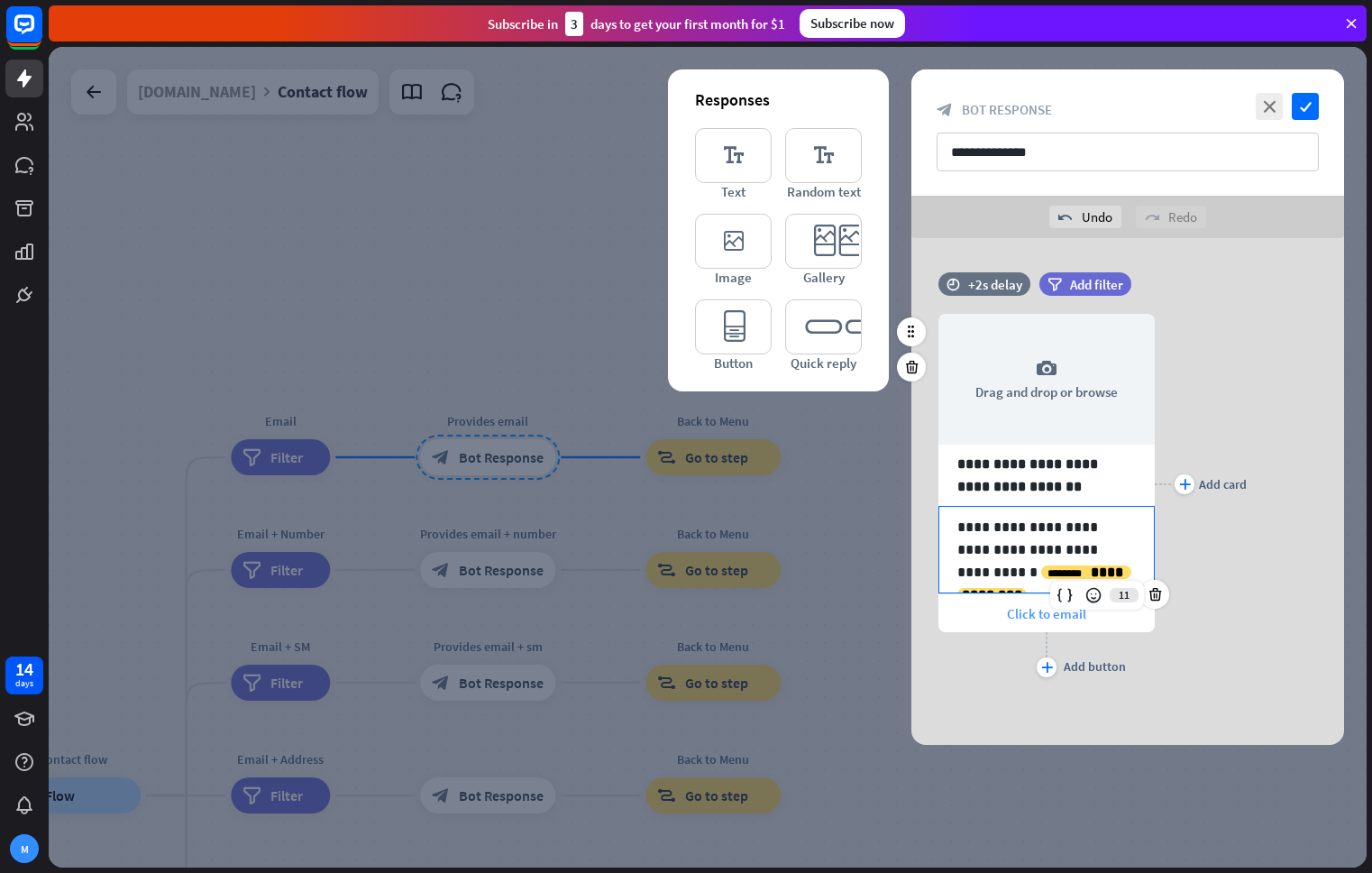
click at [1039, 619] on span "Click to email" at bounding box center [1046, 614] width 79 height 18
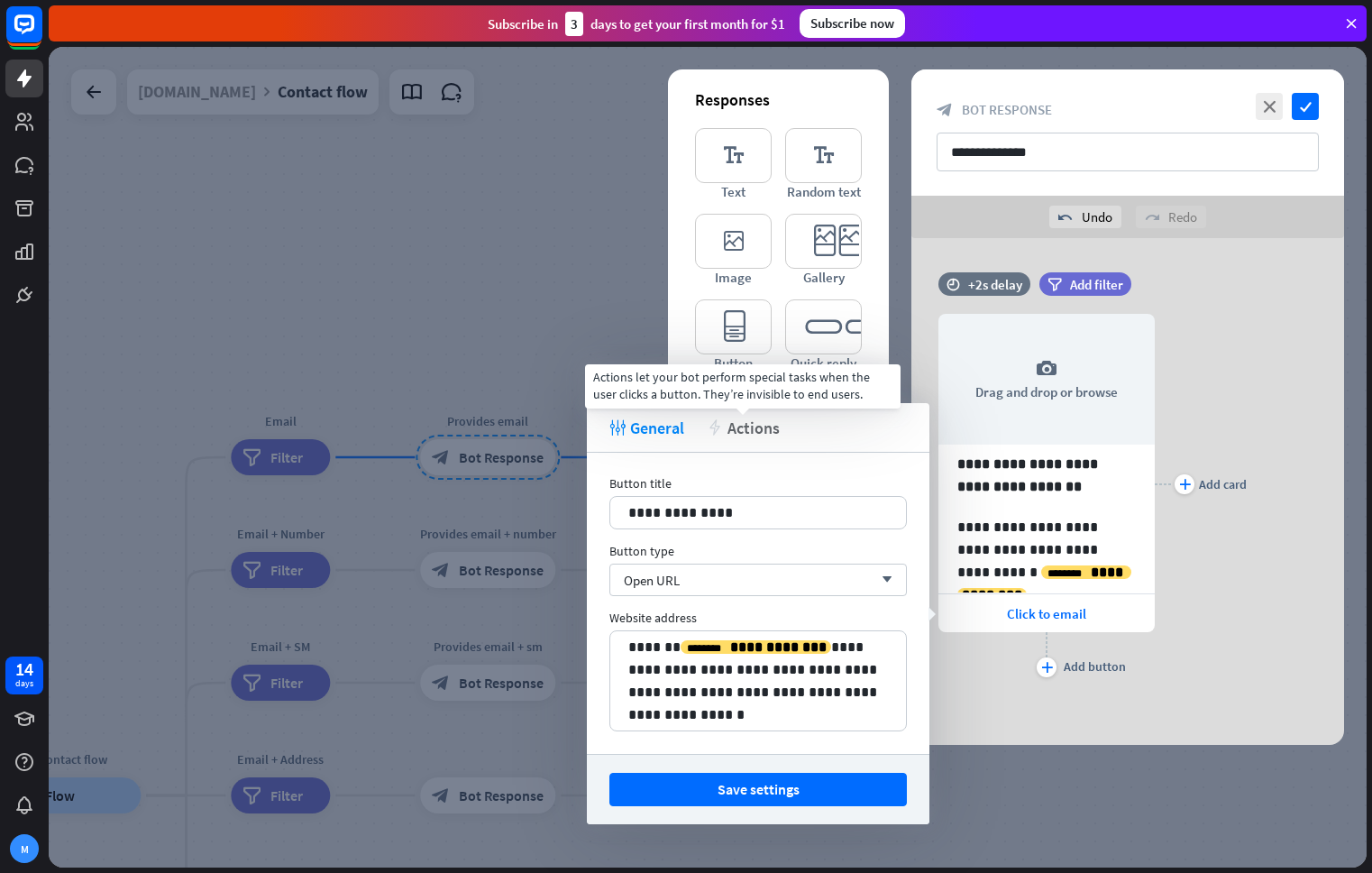
click at [752, 427] on span "Actions" at bounding box center [752, 427] width 52 height 21
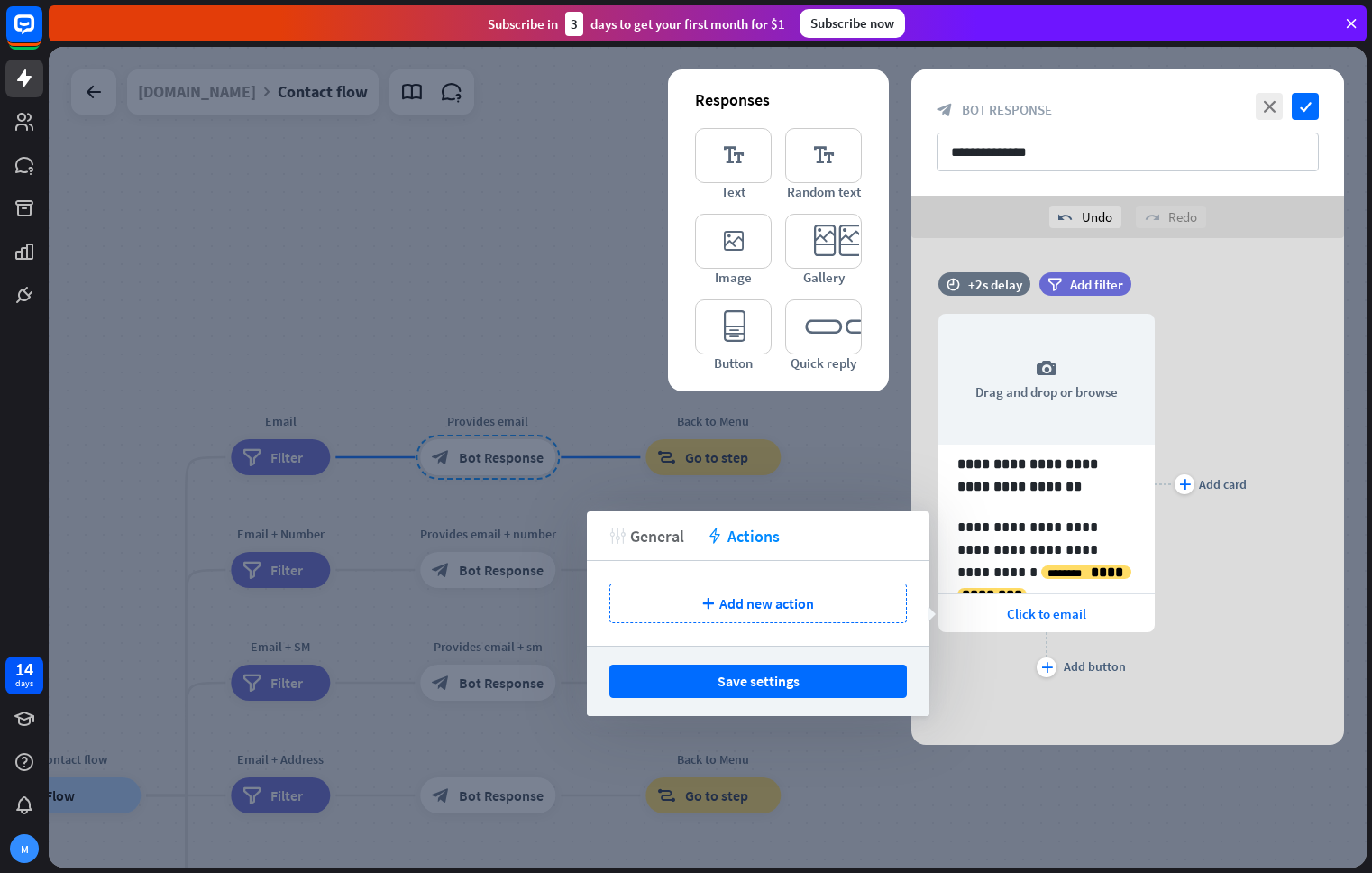
click at [654, 534] on span "General" at bounding box center [657, 536] width 54 height 21
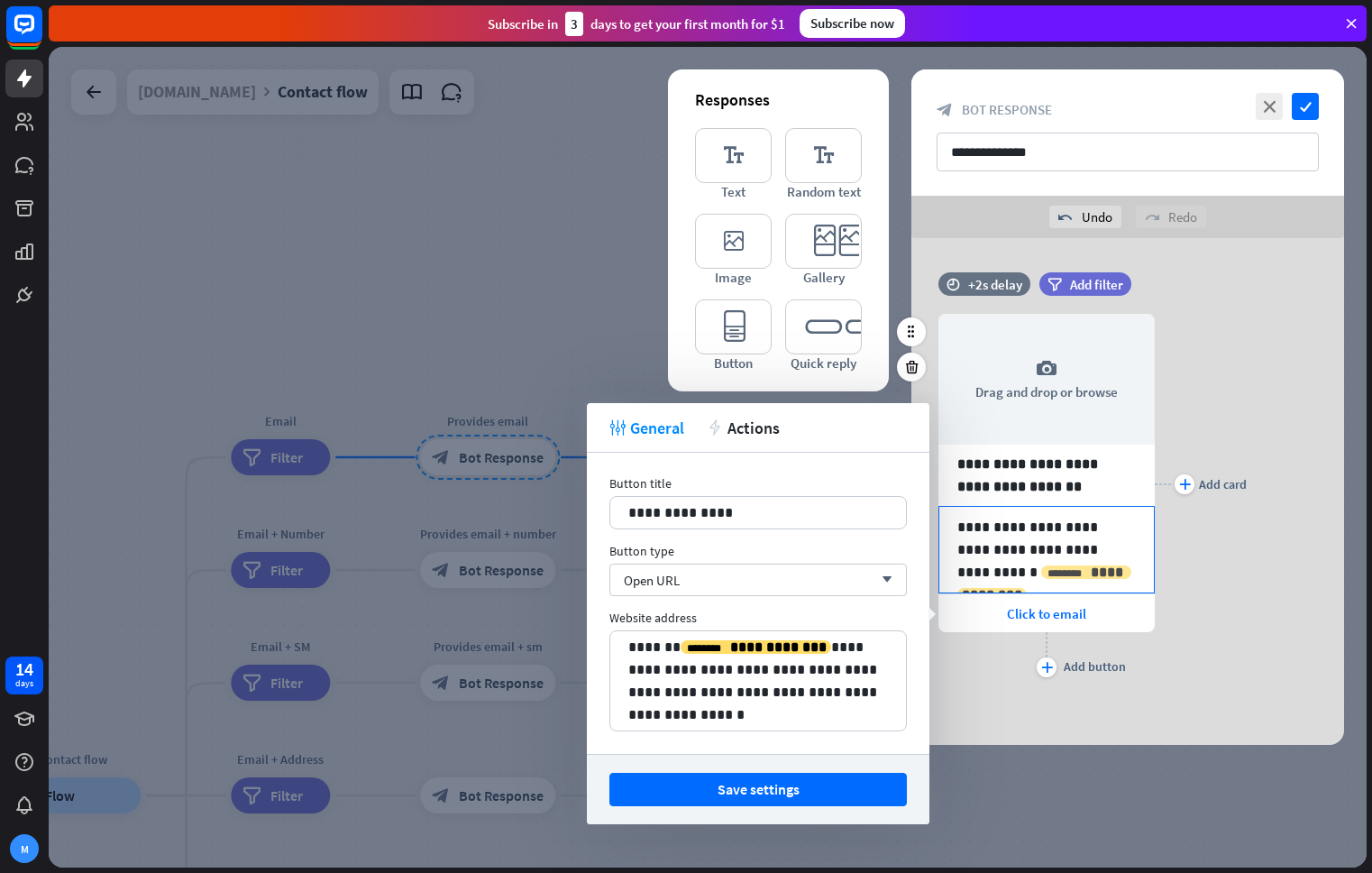
click at [1010, 569] on span "**********" at bounding box center [1044, 583] width 165 height 36
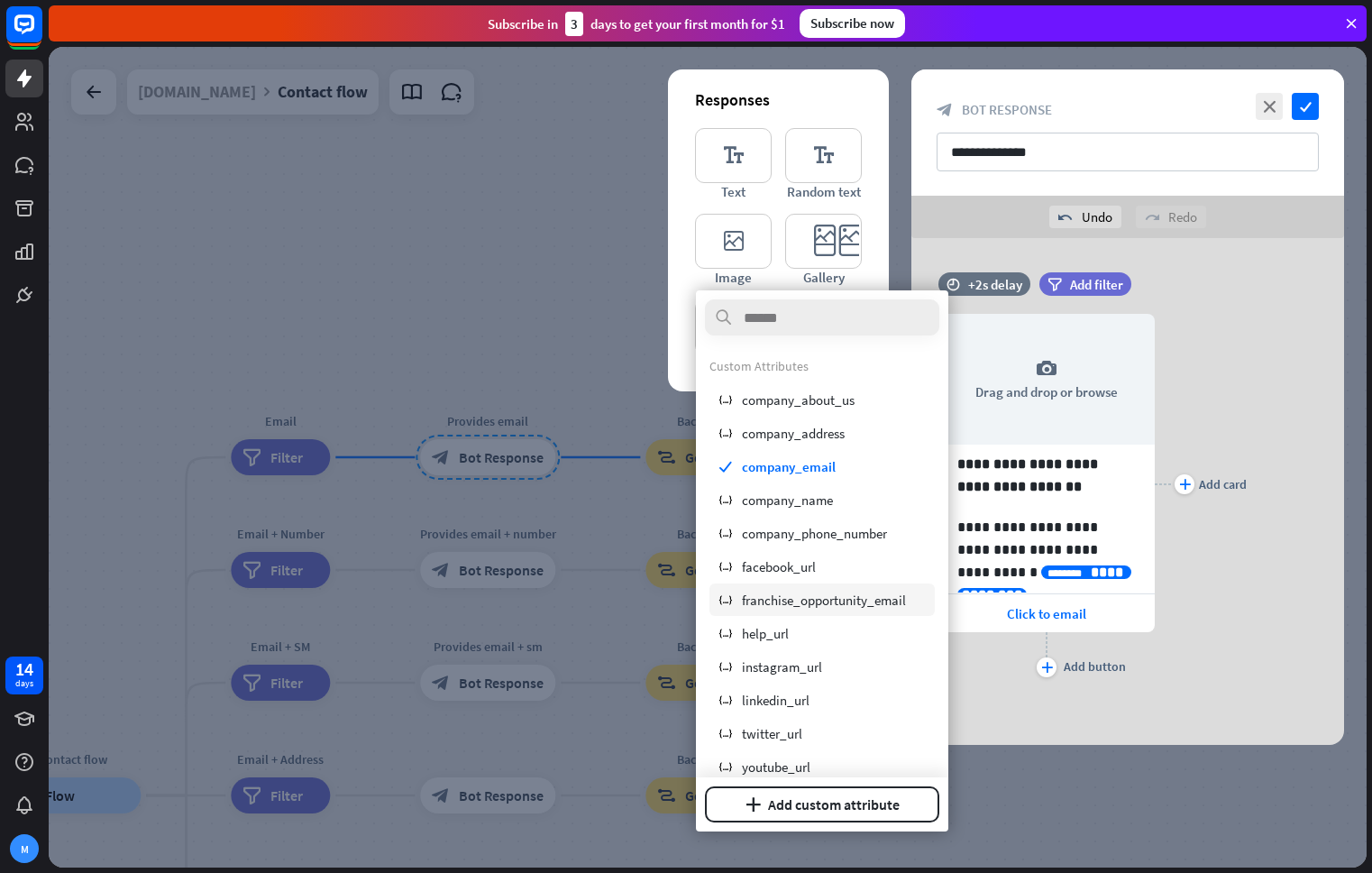
click at [857, 605] on span "franchise_opportunity_email" at bounding box center [824, 600] width 164 height 18
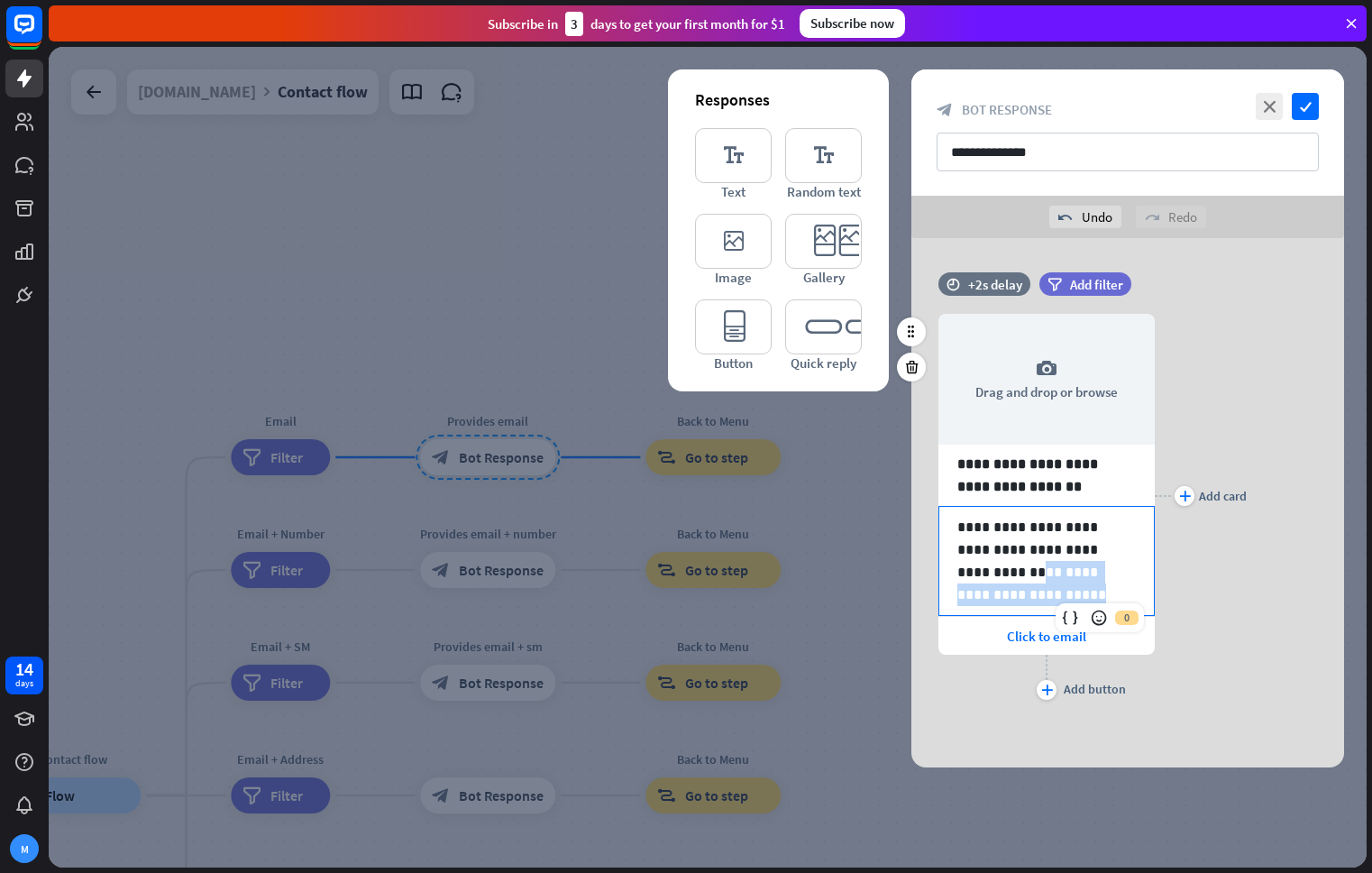
drag, startPoint x: 1005, startPoint y: 595, endPoint x: 934, endPoint y: 574, distance: 74.0
click at [934, 574] on div "**********" at bounding box center [1127, 495] width 433 height 417
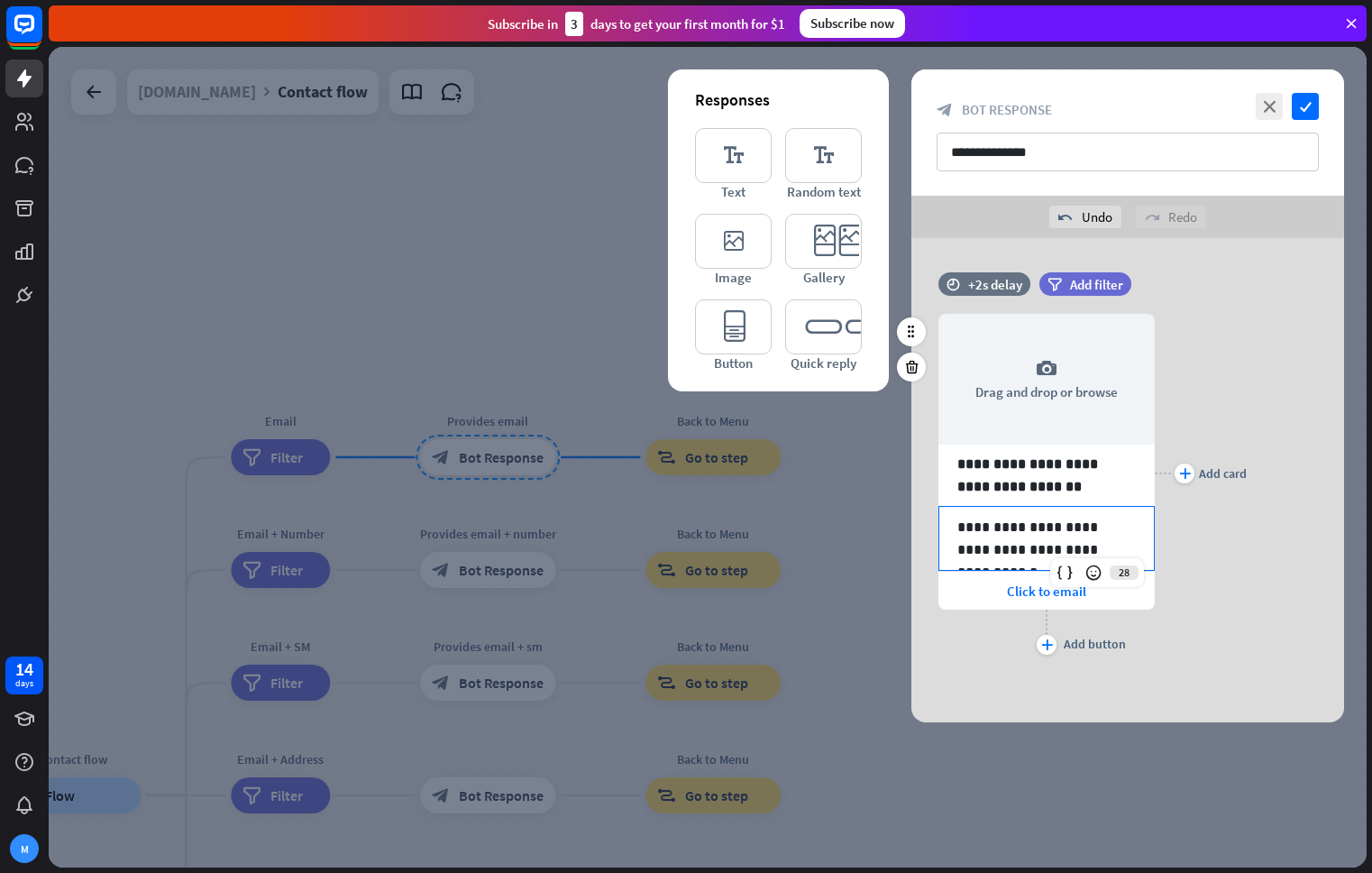
click at [1064, 574] on icon at bounding box center [1064, 572] width 18 height 18
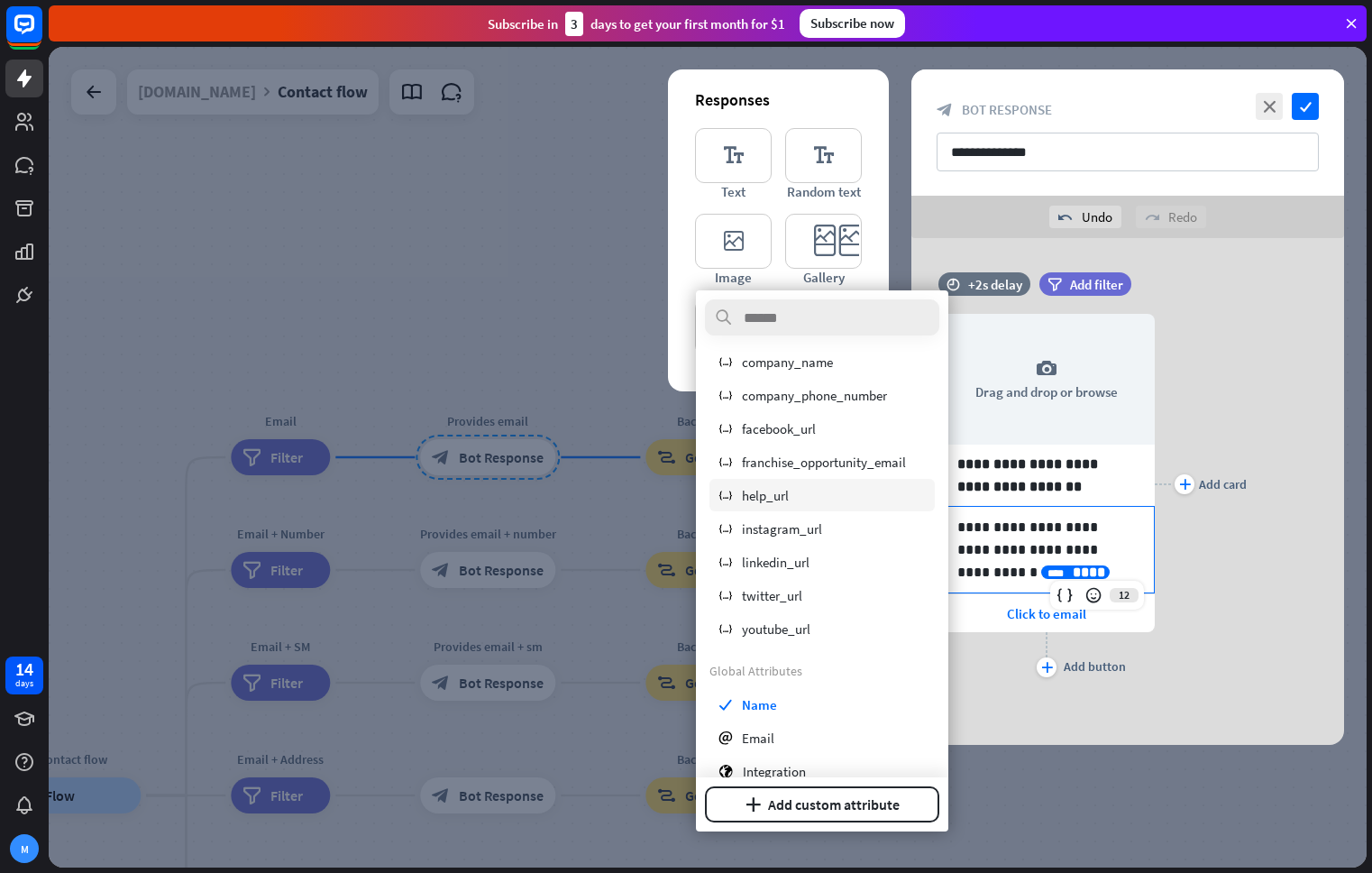
scroll to position [151, 0]
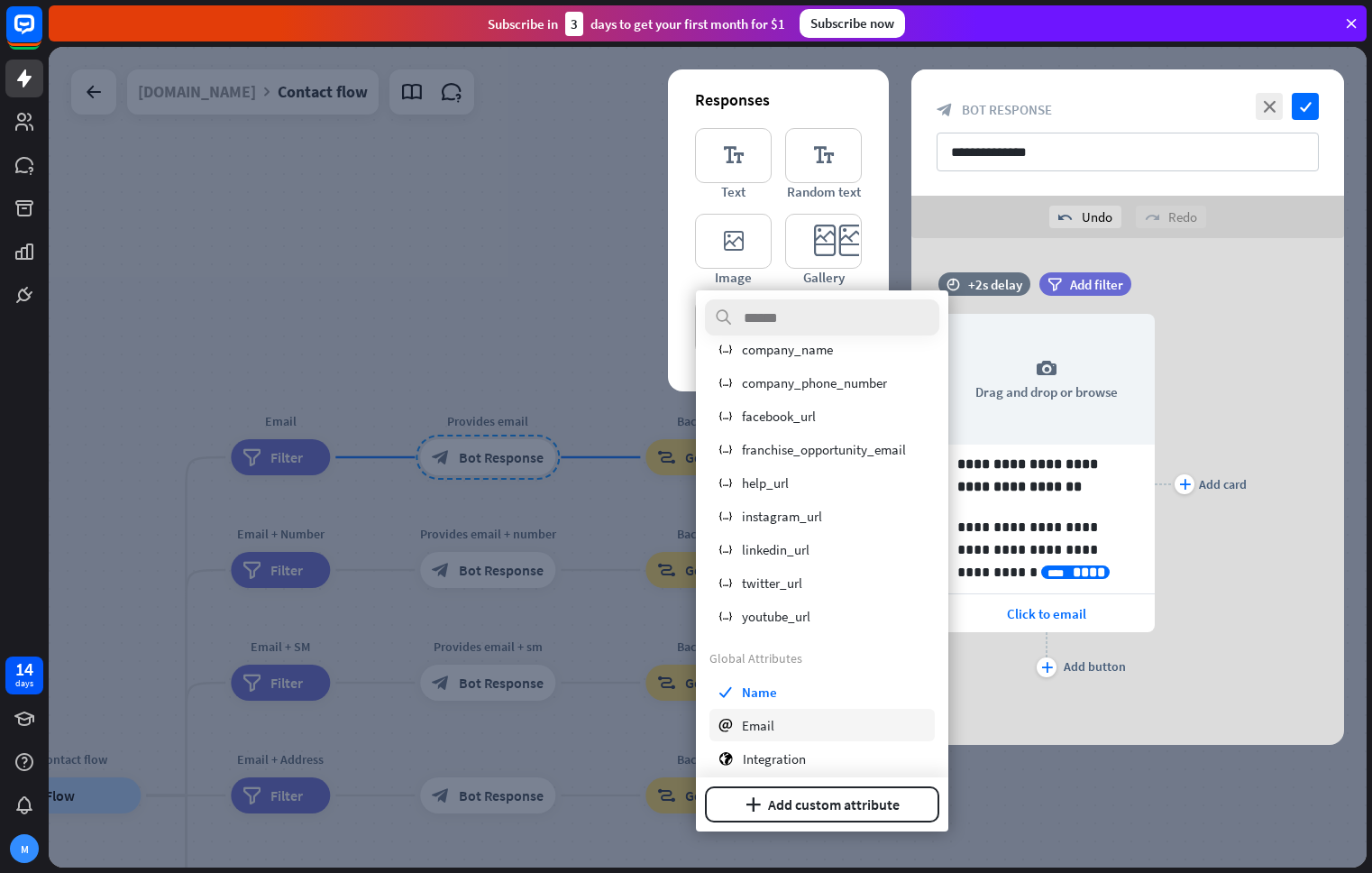
click at [763, 723] on span "Email" at bounding box center [757, 725] width 32 height 18
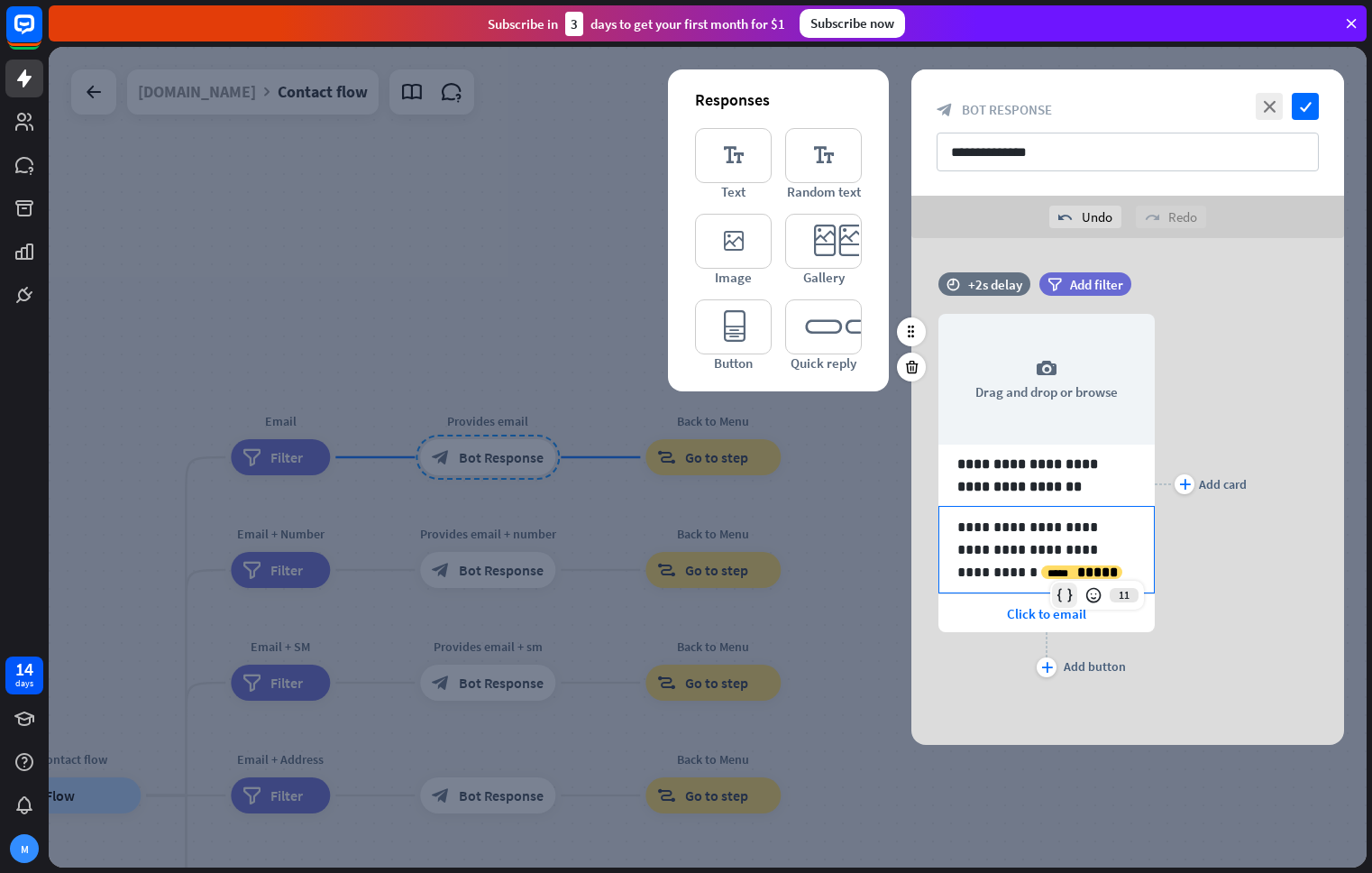
click at [1063, 591] on icon at bounding box center [1064, 594] width 18 height 18
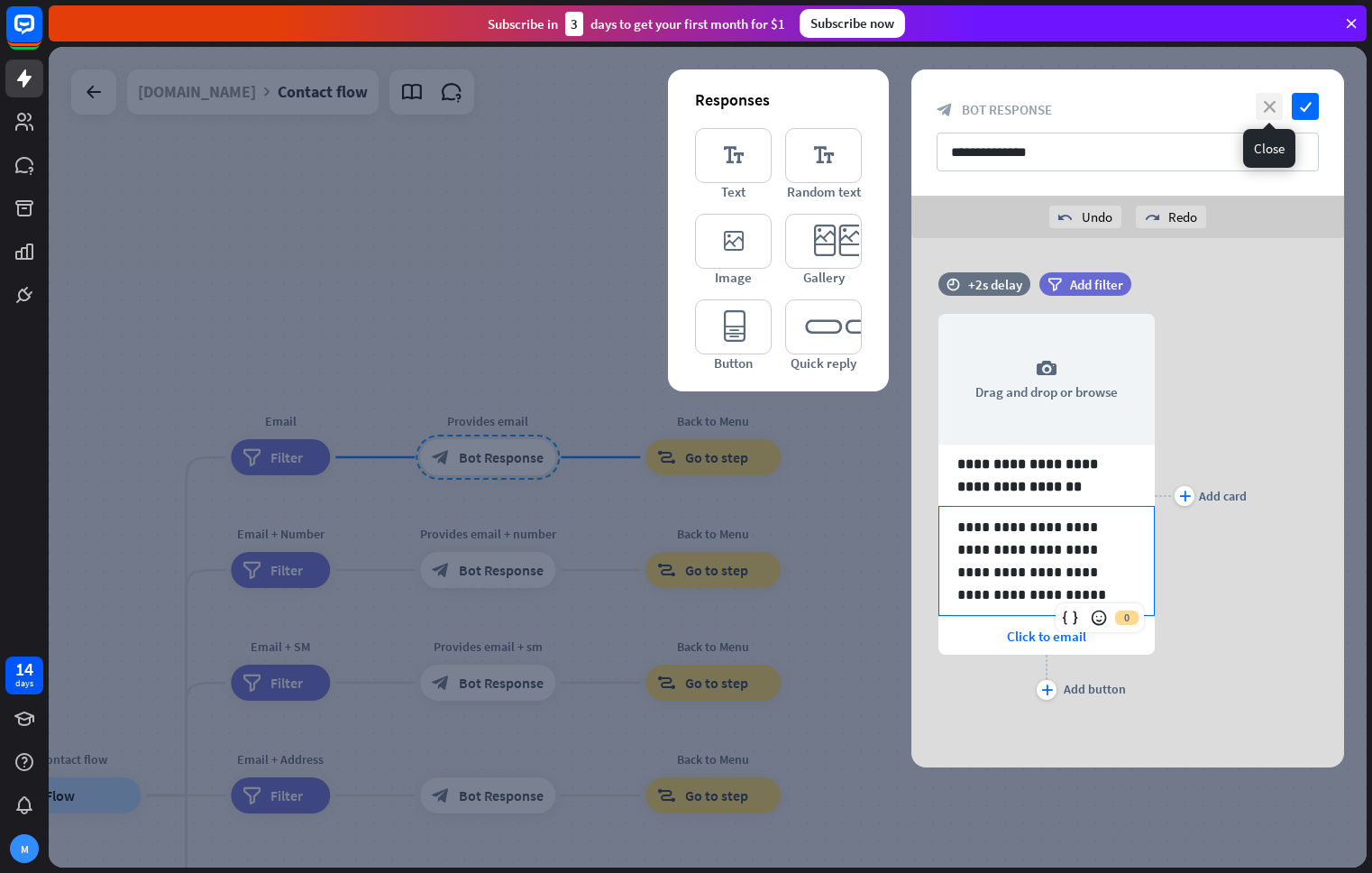
click at [1274, 110] on icon "close" at bounding box center [1269, 107] width 27 height 27
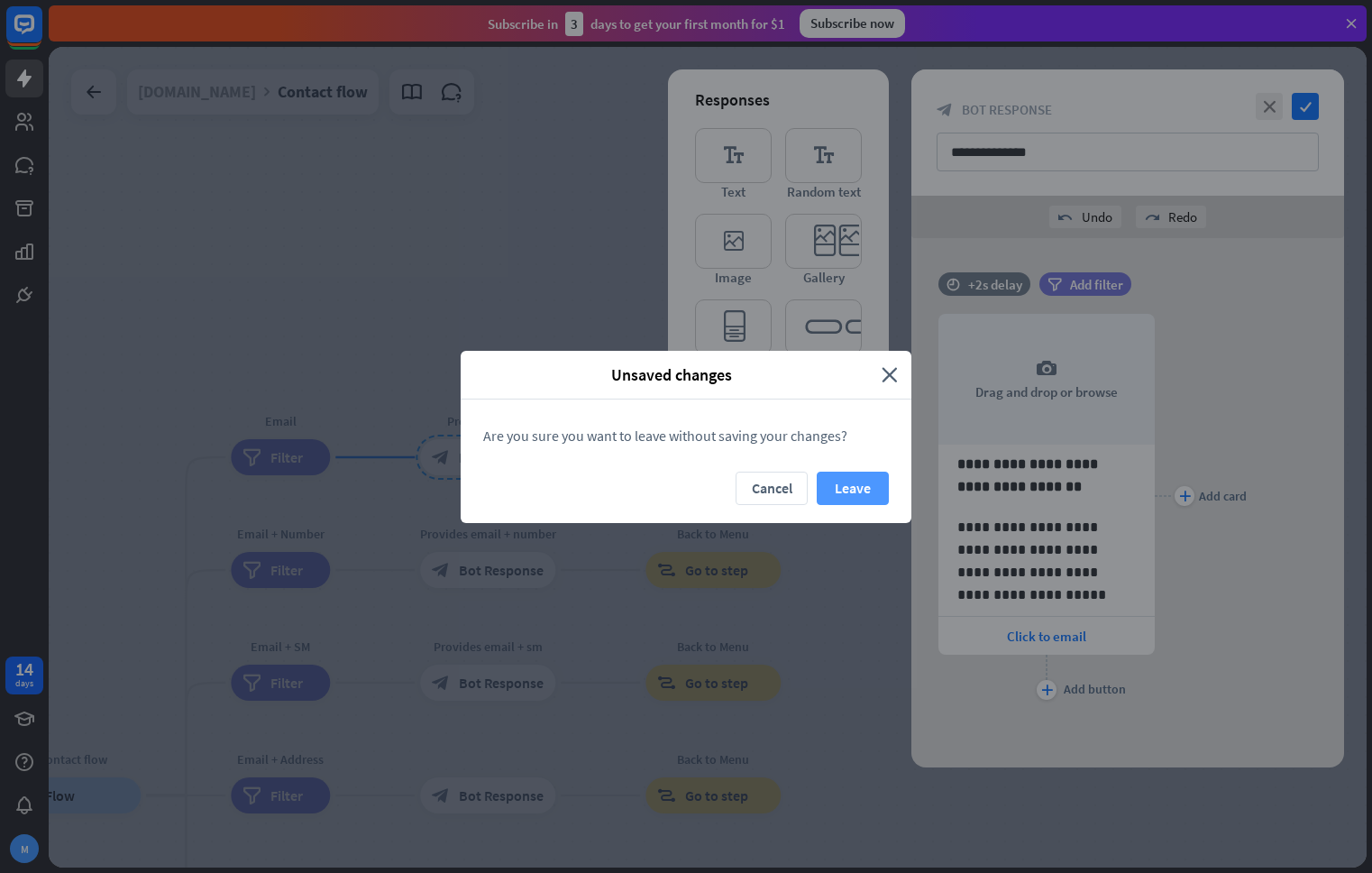
click at [861, 482] on button "Leave" at bounding box center [853, 488] width 72 height 33
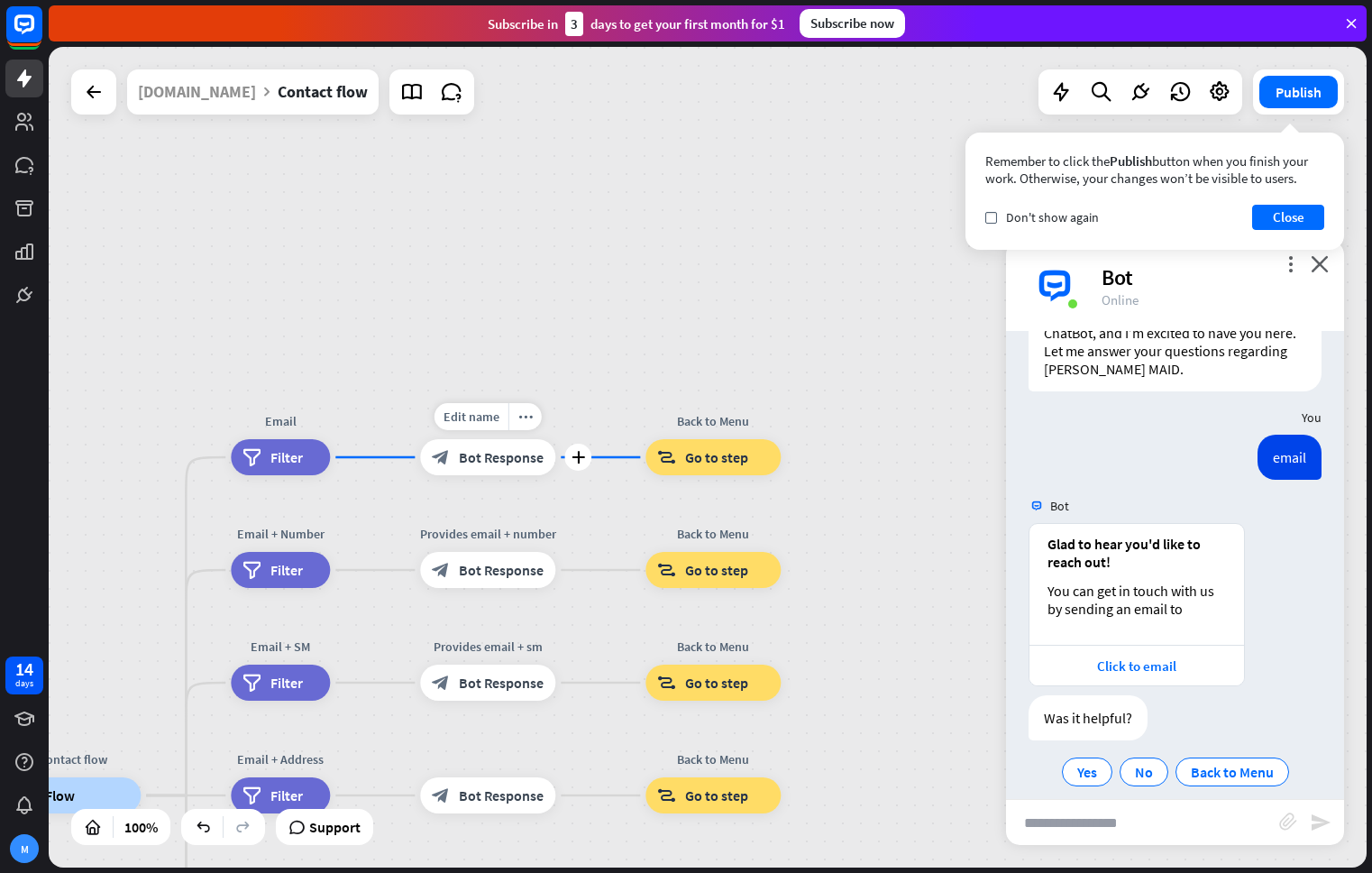
click at [498, 475] on div "Edit name more_horiz plus block_bot_response Bot Response" at bounding box center [488, 457] width 135 height 36
click at [1143, 556] on div "Glad to hear you'd like to reach out! You can get in touch with us by sending a…" at bounding box center [1136, 585] width 214 height 121
click at [1142, 588] on div "You can get in touch with us by sending an email to" at bounding box center [1136, 599] width 179 height 36
click at [1289, 218] on button "Close" at bounding box center [1288, 217] width 72 height 25
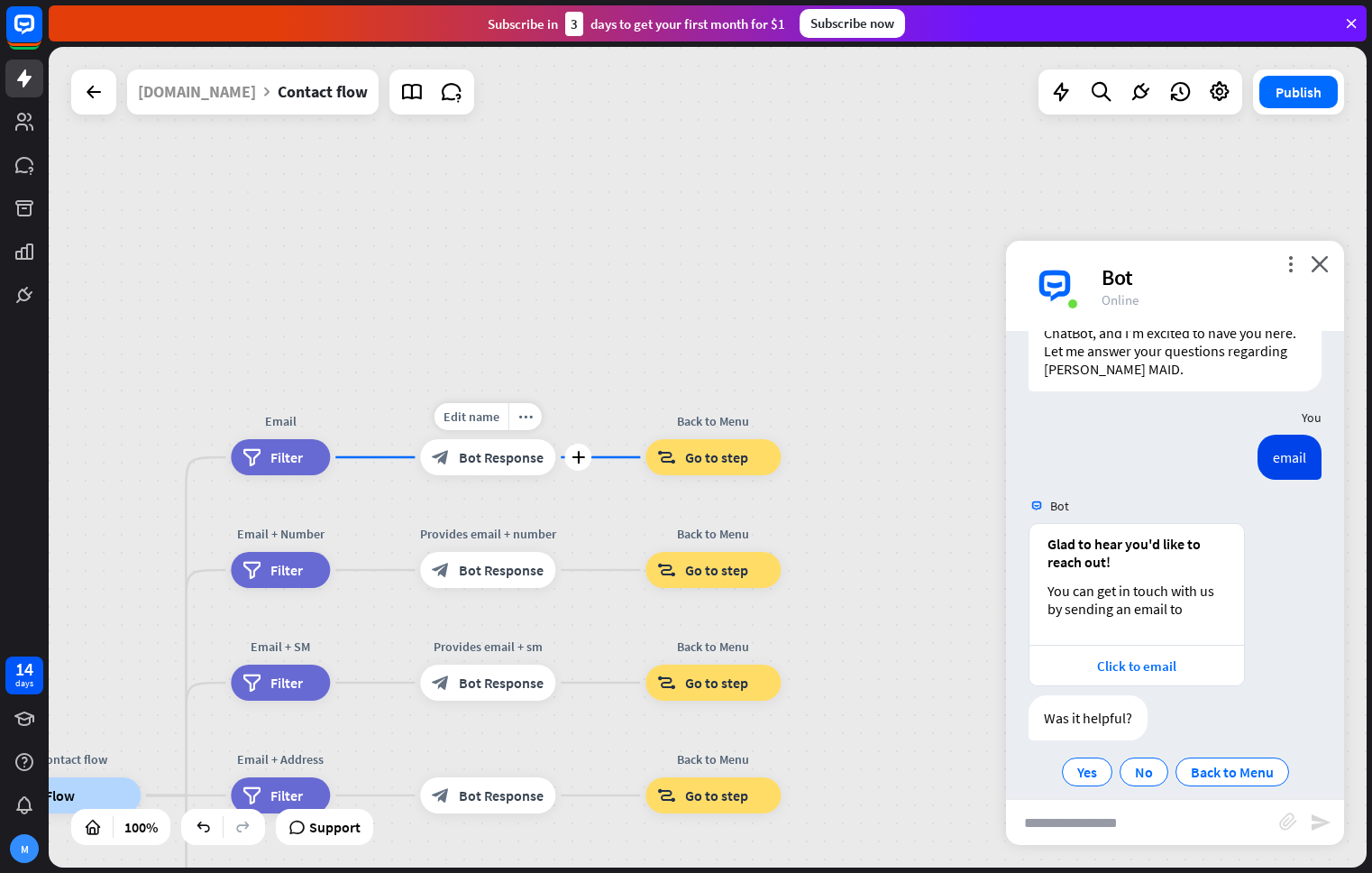
click at [533, 459] on span "Bot Response" at bounding box center [500, 457] width 85 height 18
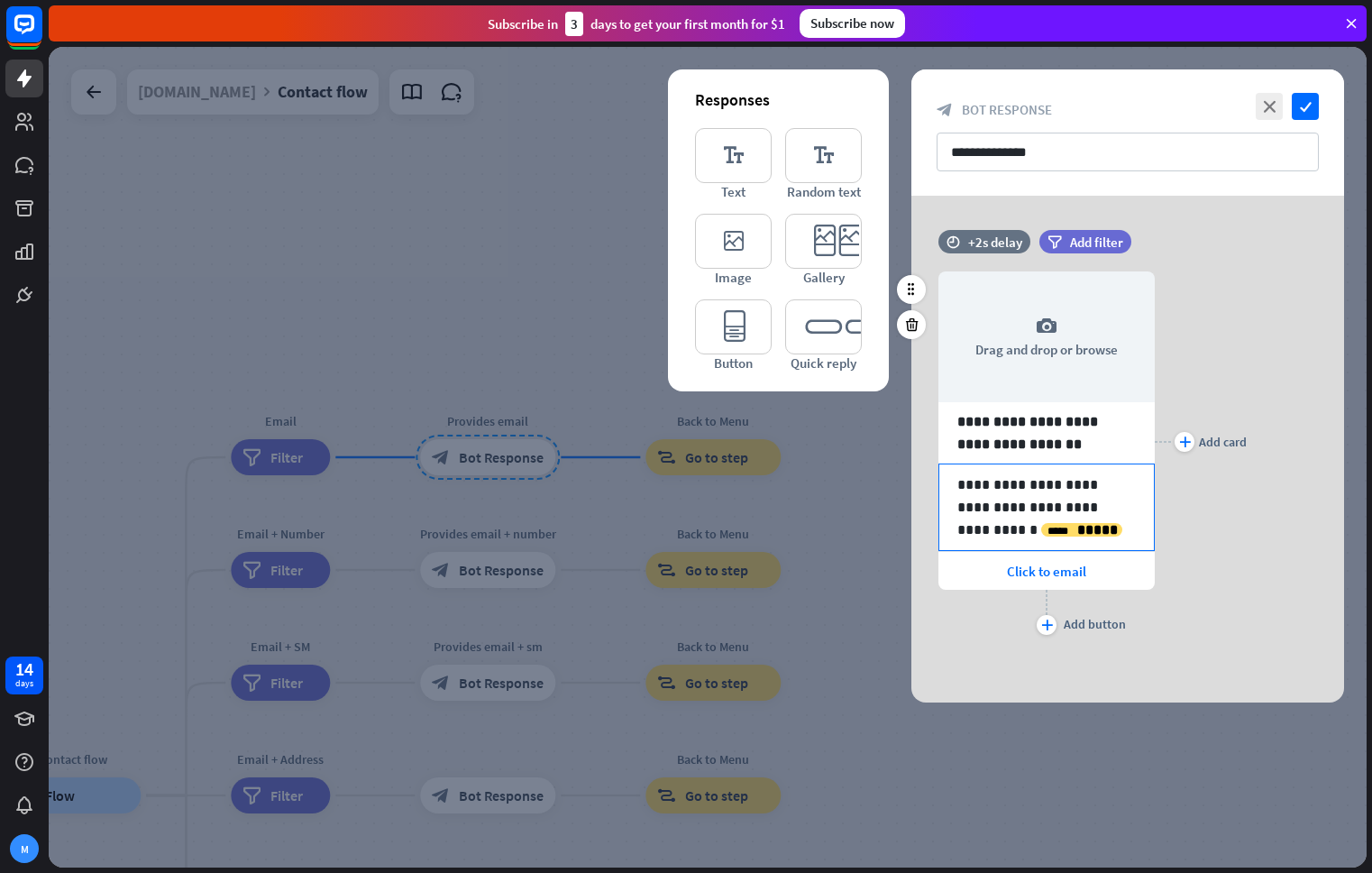
click at [1046, 482] on p "**********" at bounding box center [1046, 506] width 179 height 67
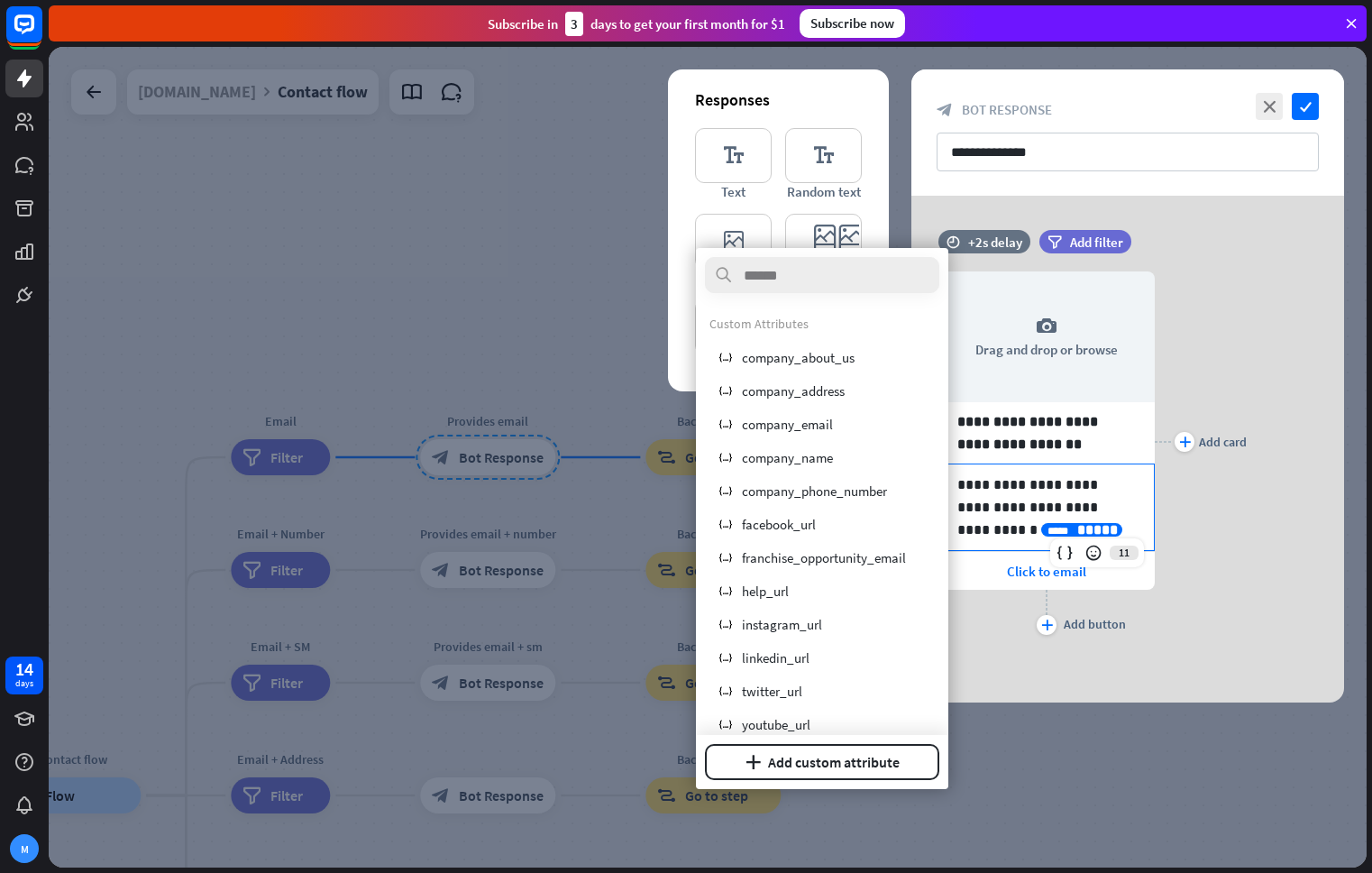
click at [1102, 520] on p "**********" at bounding box center [1046, 506] width 179 height 67
drag, startPoint x: 1088, startPoint y: 530, endPoint x: 967, endPoint y: 508, distance: 123.0
click at [1089, 518] on p "**********" at bounding box center [1046, 506] width 179 height 67
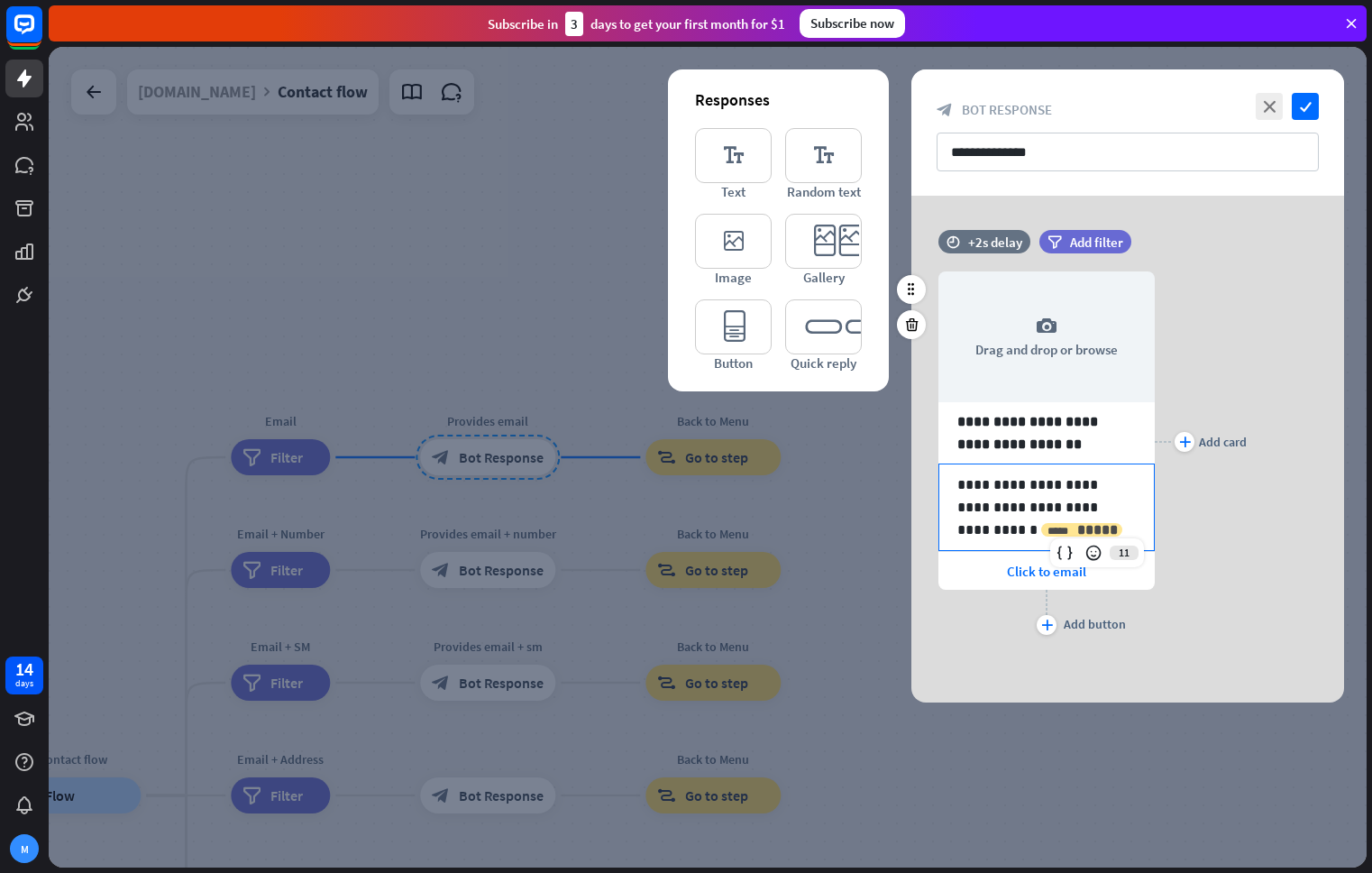
drag, startPoint x: 1072, startPoint y: 528, endPoint x: 1100, endPoint y: 506, distance: 35.6
click at [1100, 506] on p "**********" at bounding box center [1046, 506] width 179 height 67
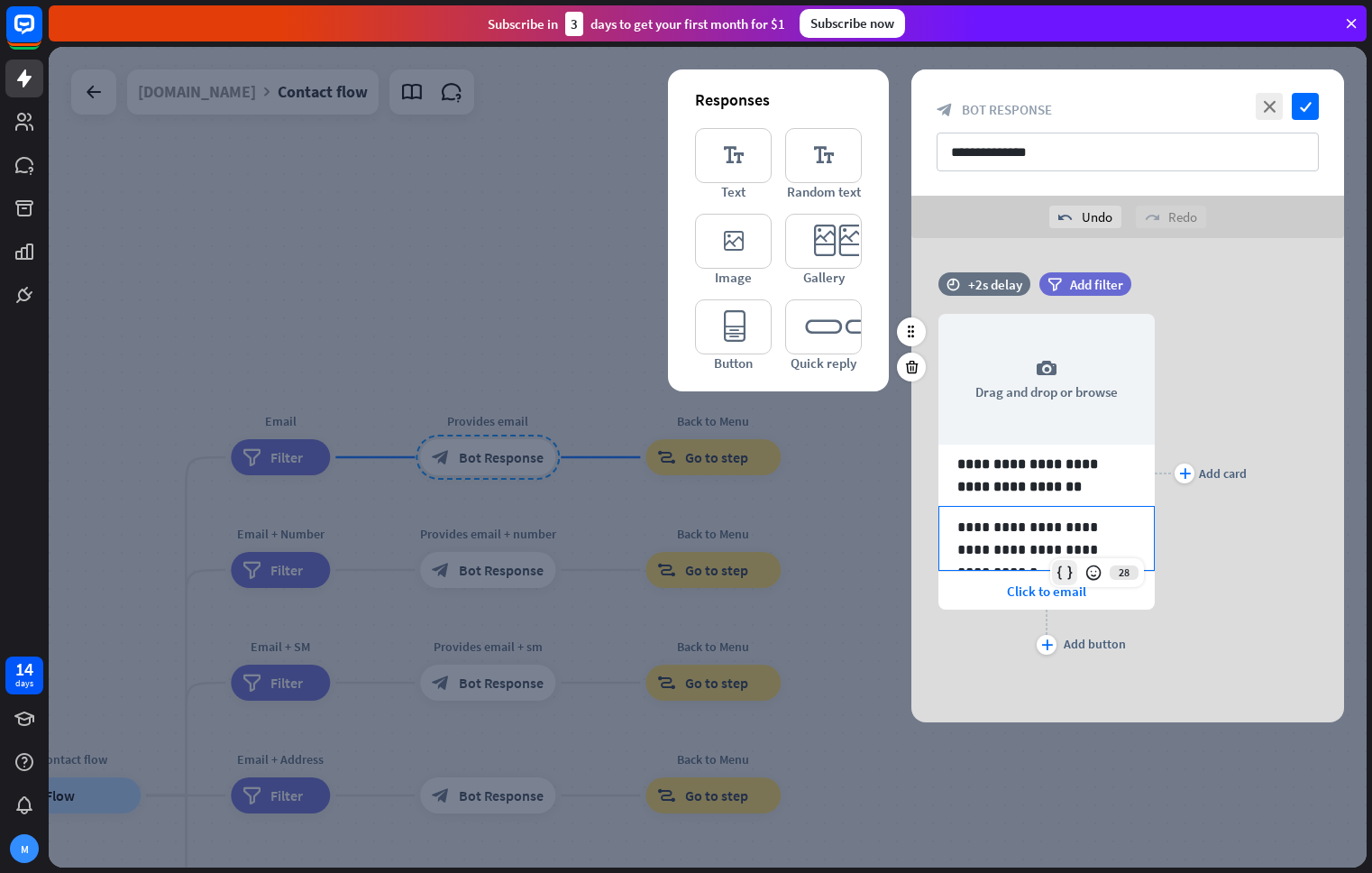
click at [1063, 575] on icon at bounding box center [1064, 572] width 18 height 18
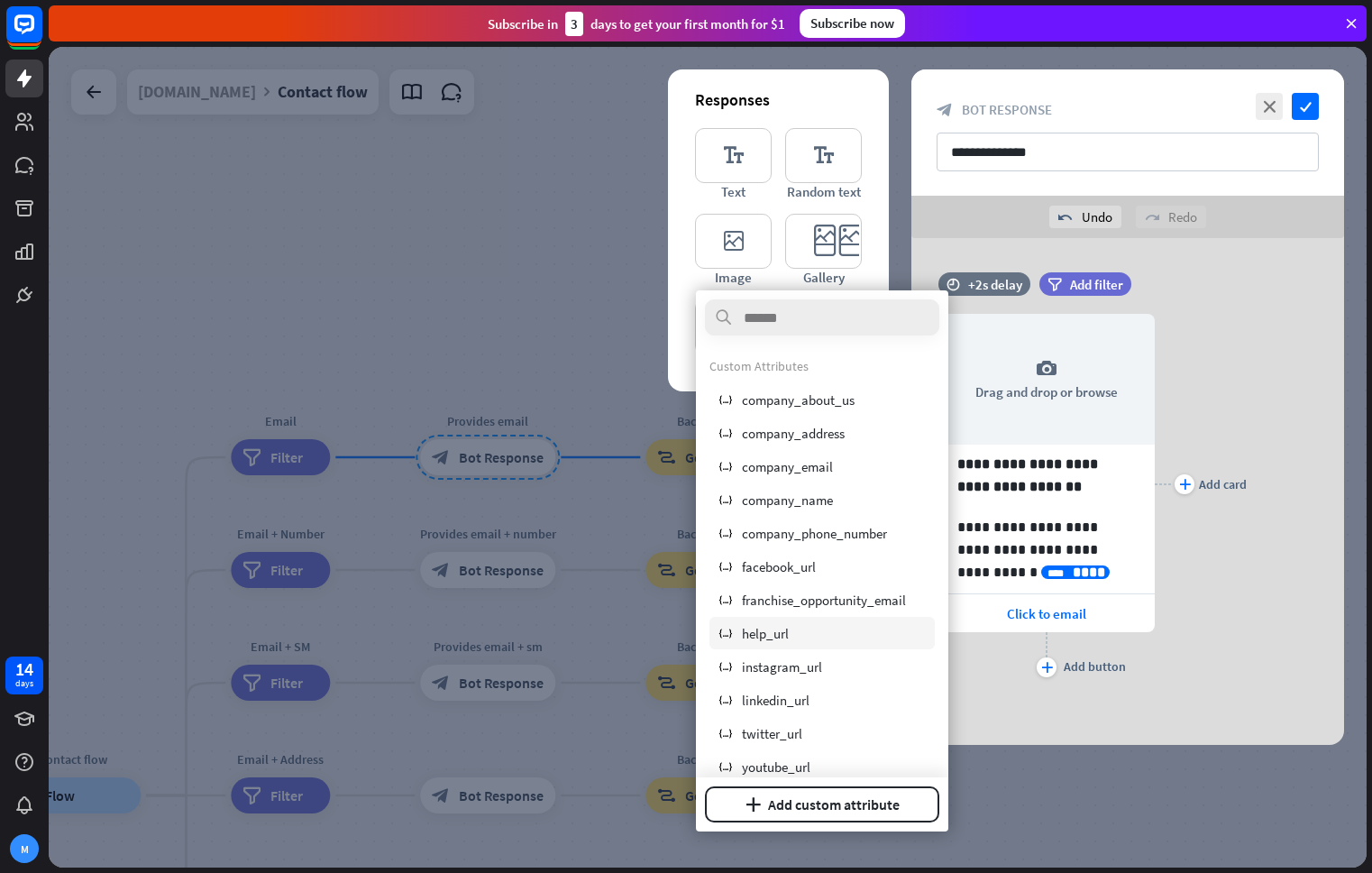
click at [871, 623] on div "variable help_url" at bounding box center [822, 633] width 226 height 32
drag, startPoint x: 1075, startPoint y: 571, endPoint x: 1101, endPoint y: 550, distance: 33.4
click at [1101, 550] on p "**********" at bounding box center [1046, 549] width 179 height 67
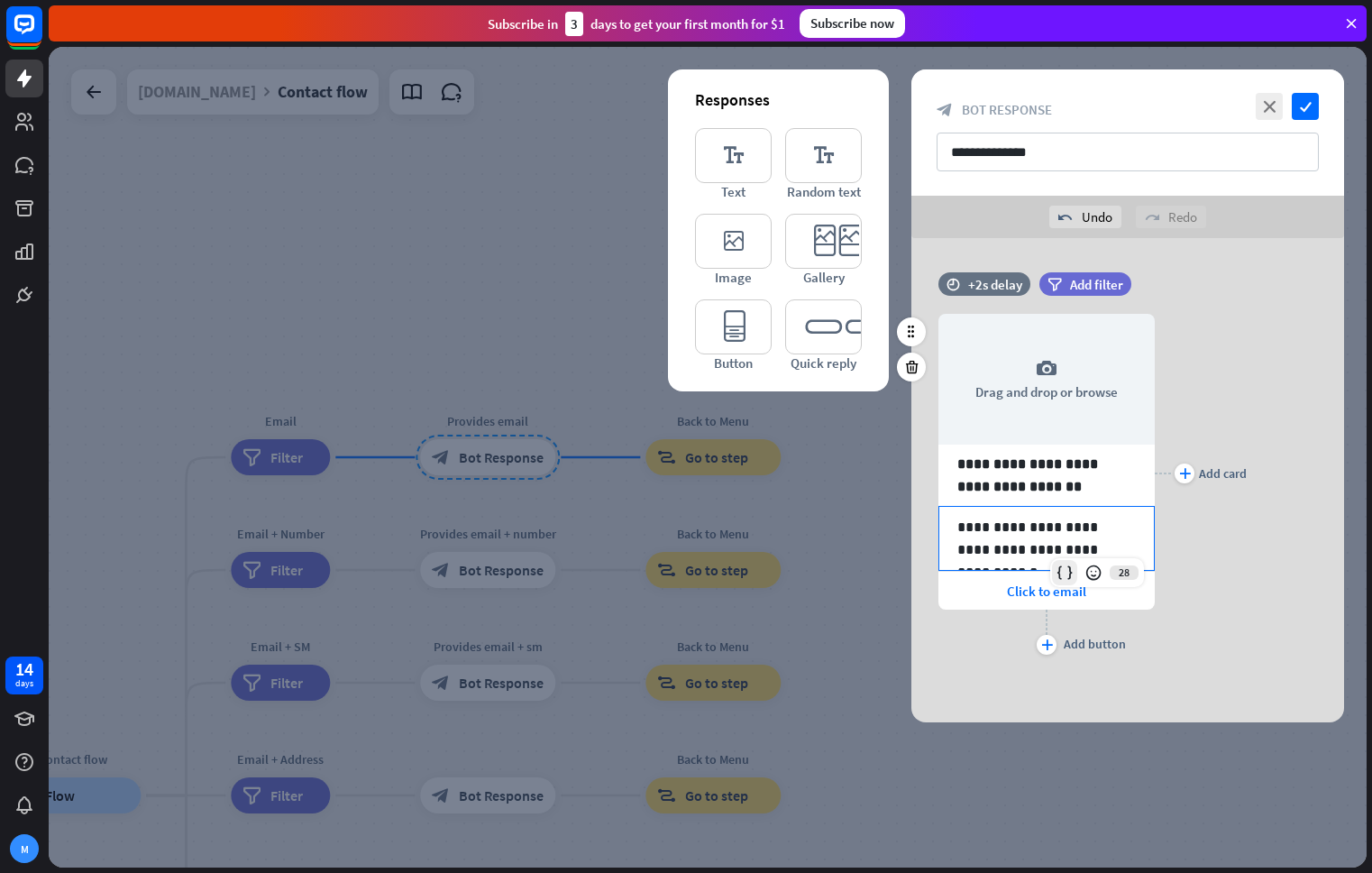
click at [1069, 579] on icon at bounding box center [1064, 572] width 18 height 18
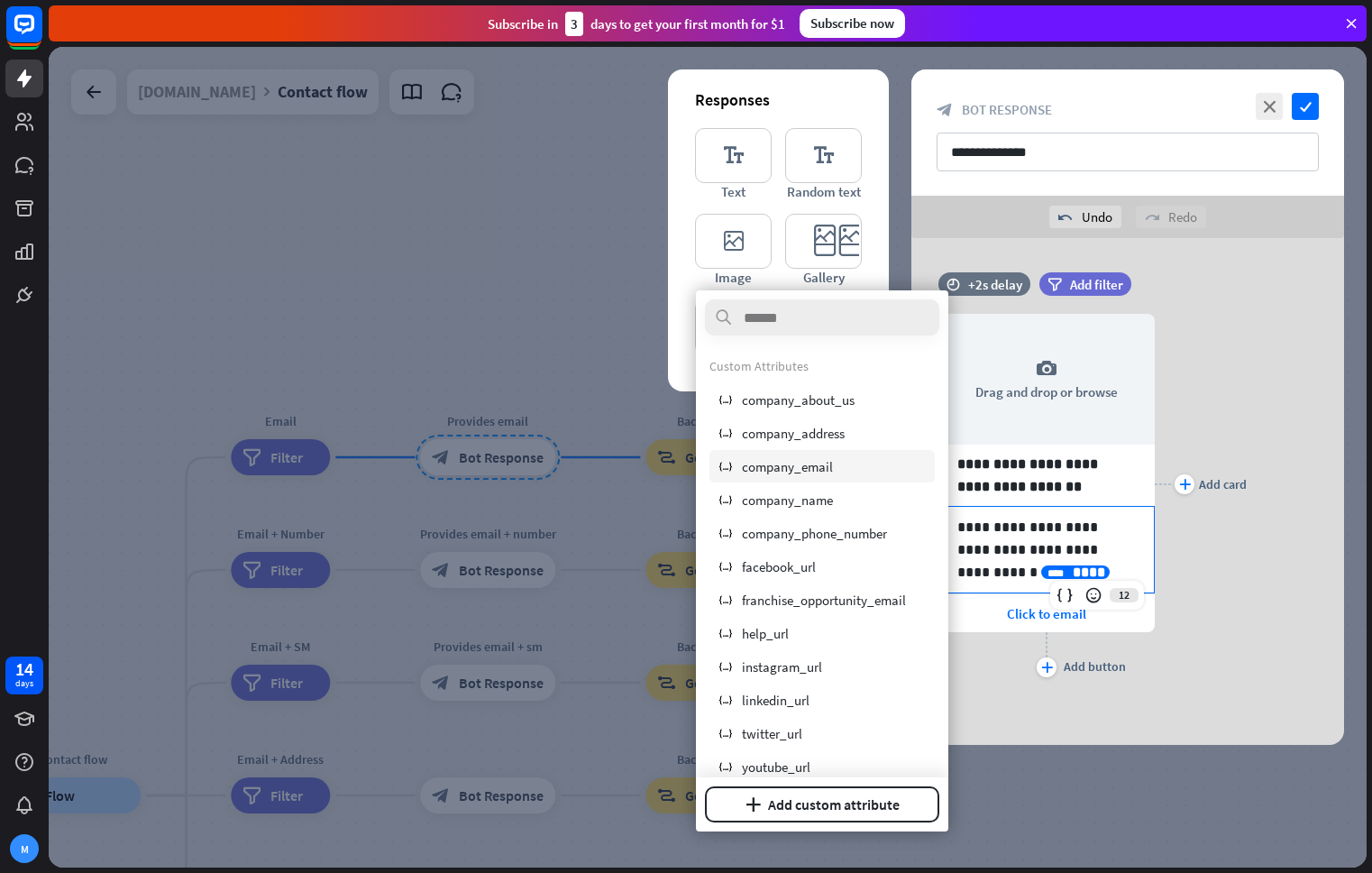
click at [857, 464] on div "variable company_email" at bounding box center [822, 465] width 226 height 32
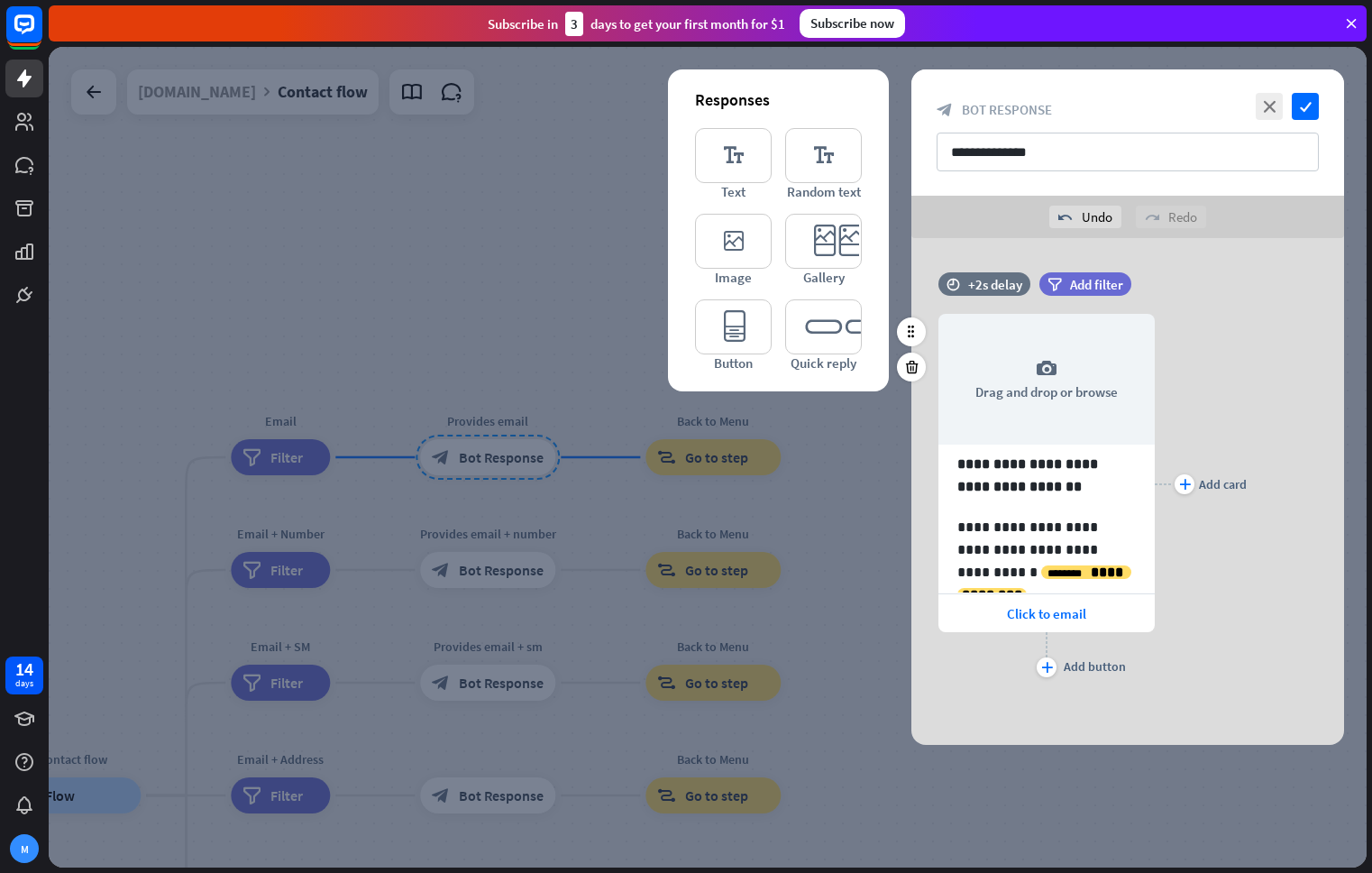
click at [1248, 565] on div "**********" at bounding box center [1127, 484] width 433 height 395
click at [1308, 100] on icon "check" at bounding box center [1306, 107] width 27 height 27
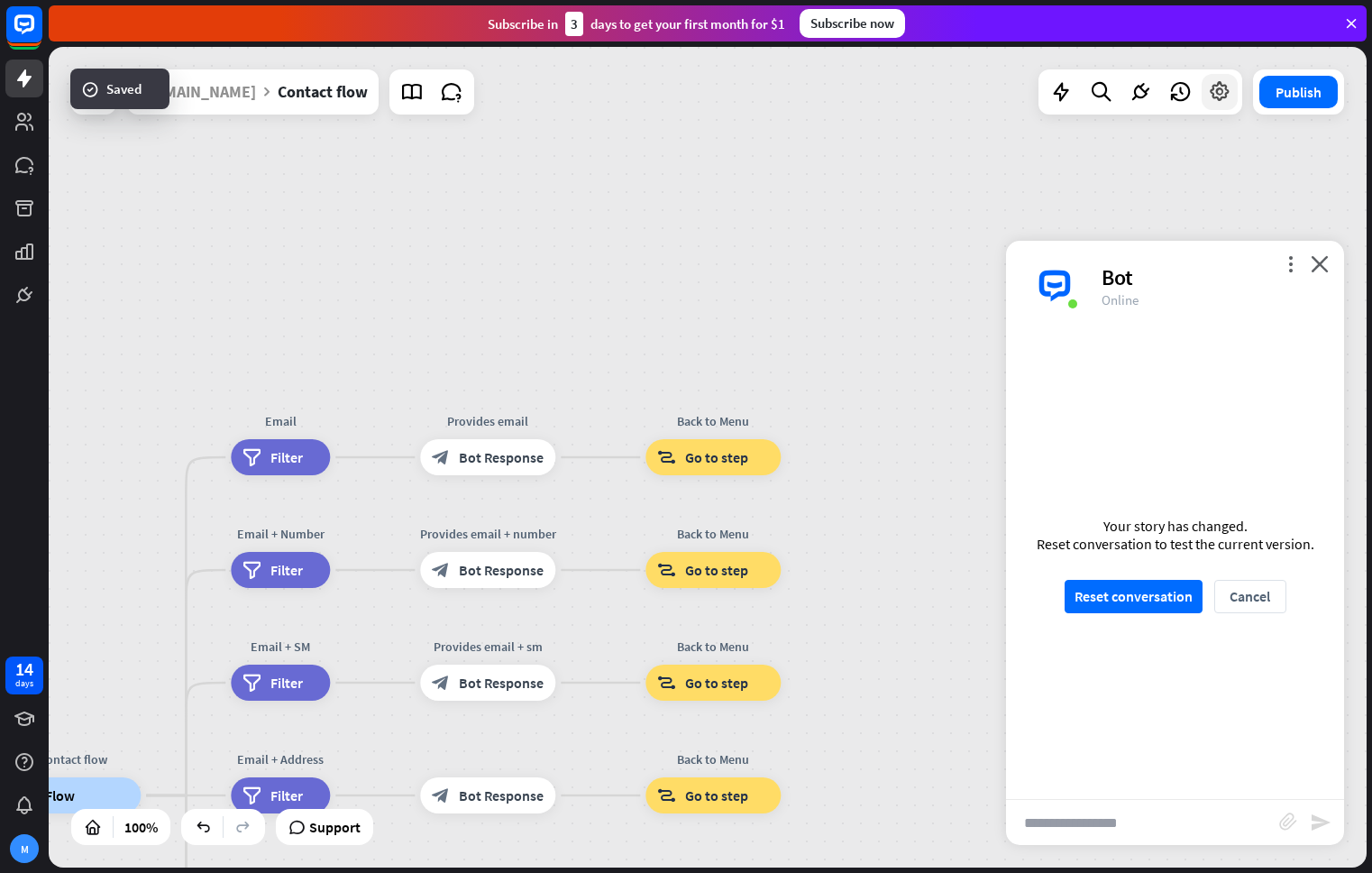
click at [1231, 90] on div at bounding box center [1219, 92] width 36 height 36
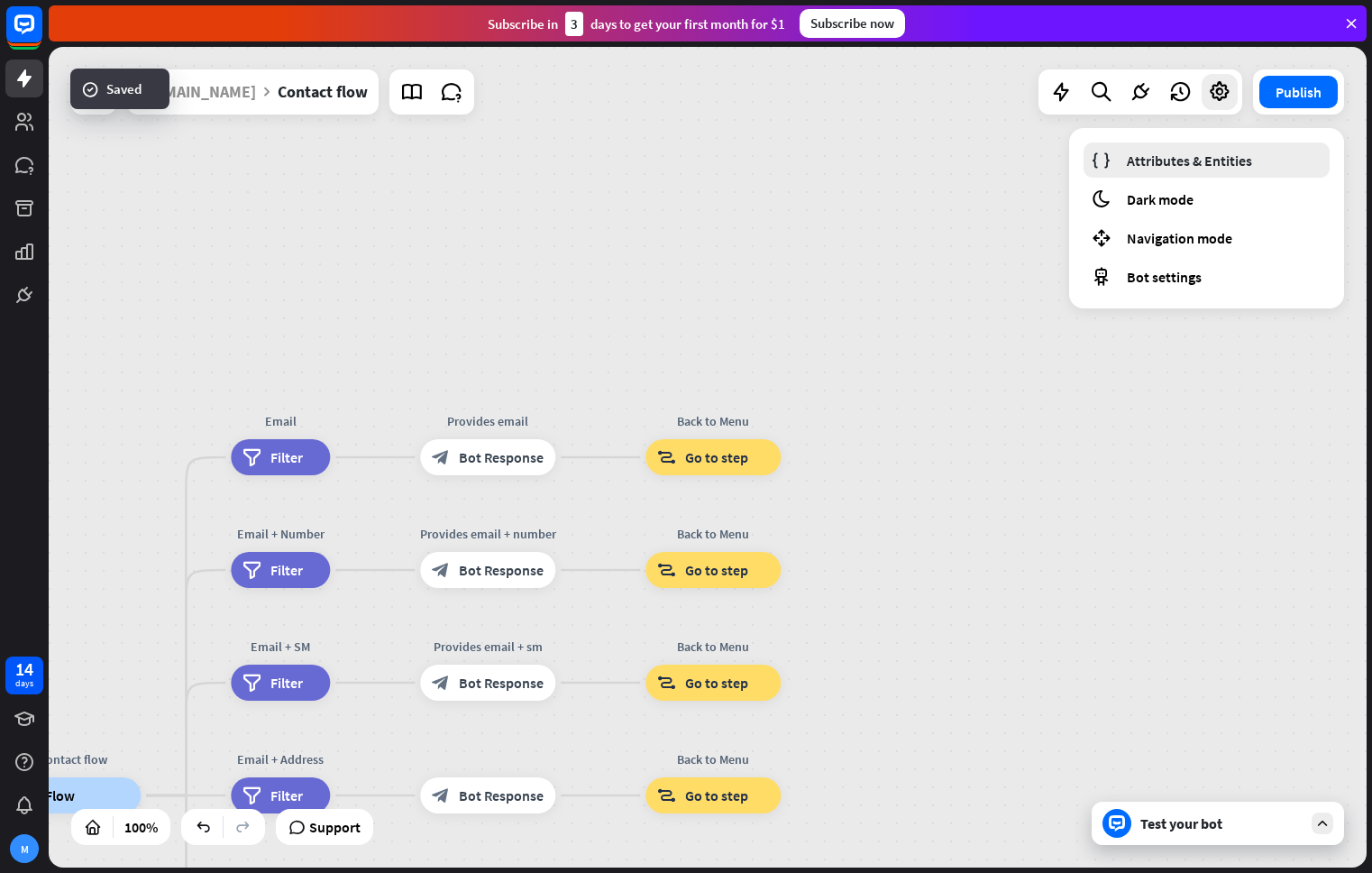
click at [1200, 160] on span "Attributes & Entities" at bounding box center [1189, 160] width 125 height 18
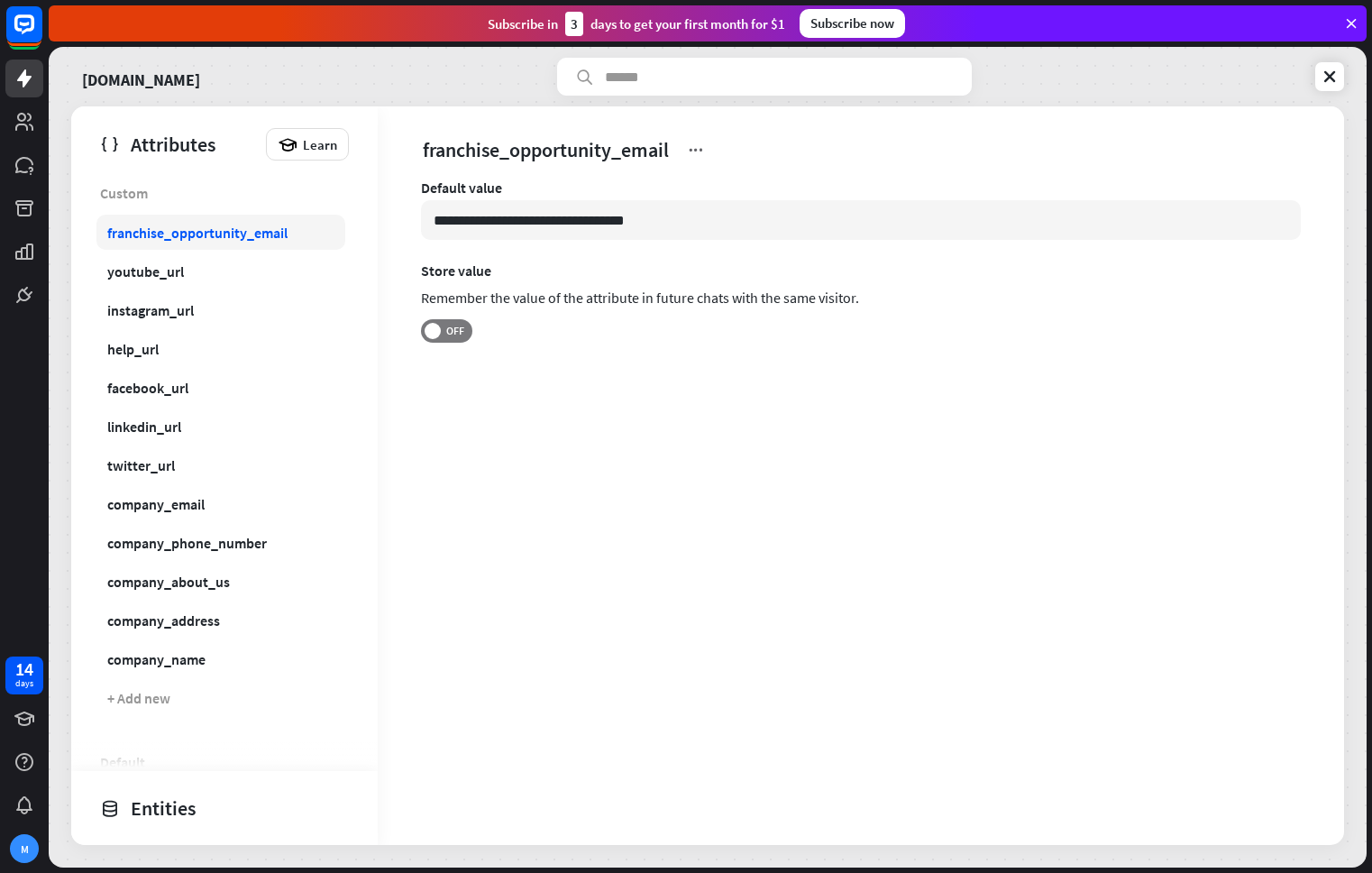
click at [226, 231] on div "franchise_opportunity_email" at bounding box center [197, 233] width 180 height 18
click at [230, 277] on link "youtube_url" at bounding box center [221, 271] width 249 height 35
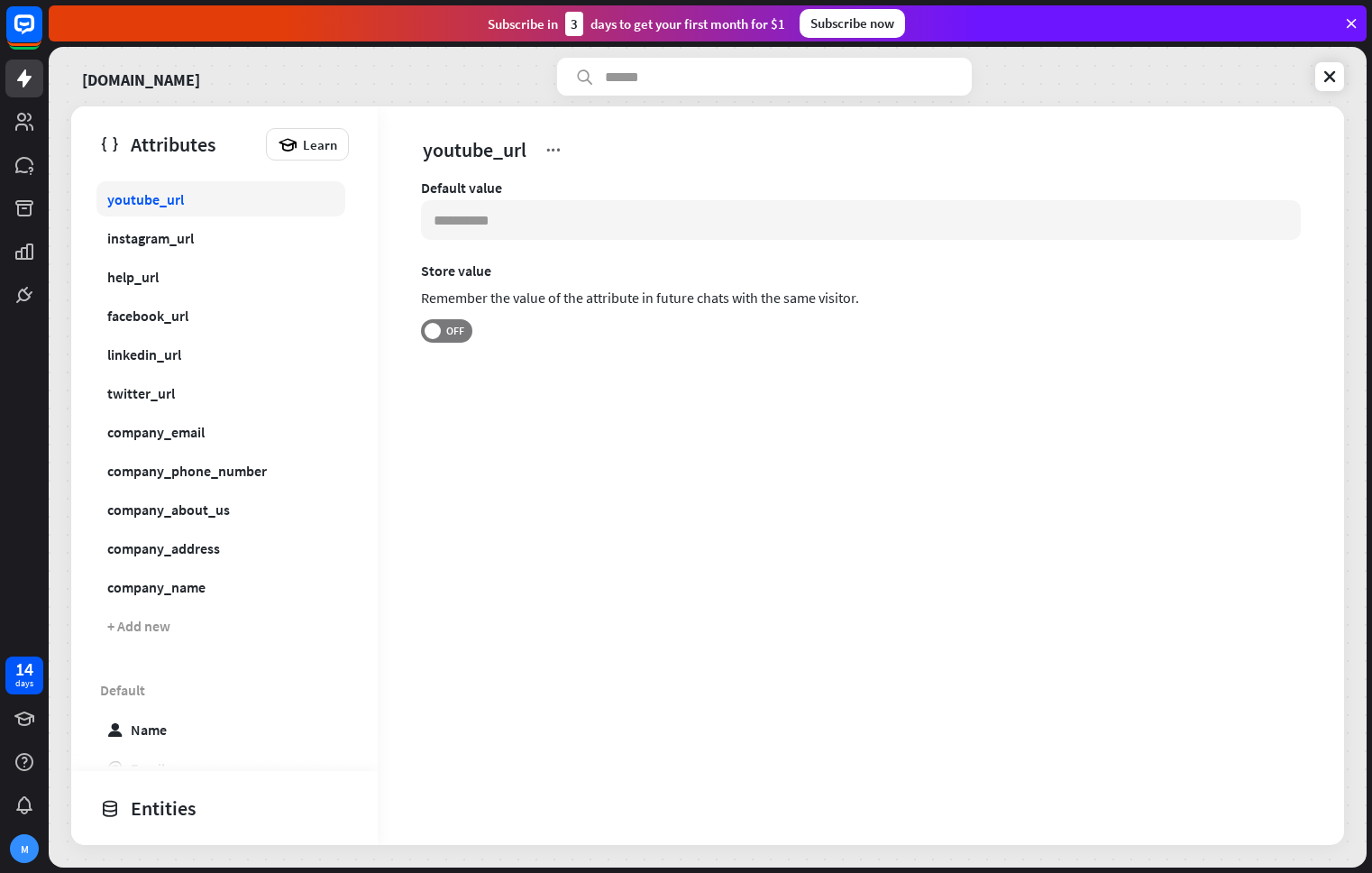
scroll to position [109, 0]
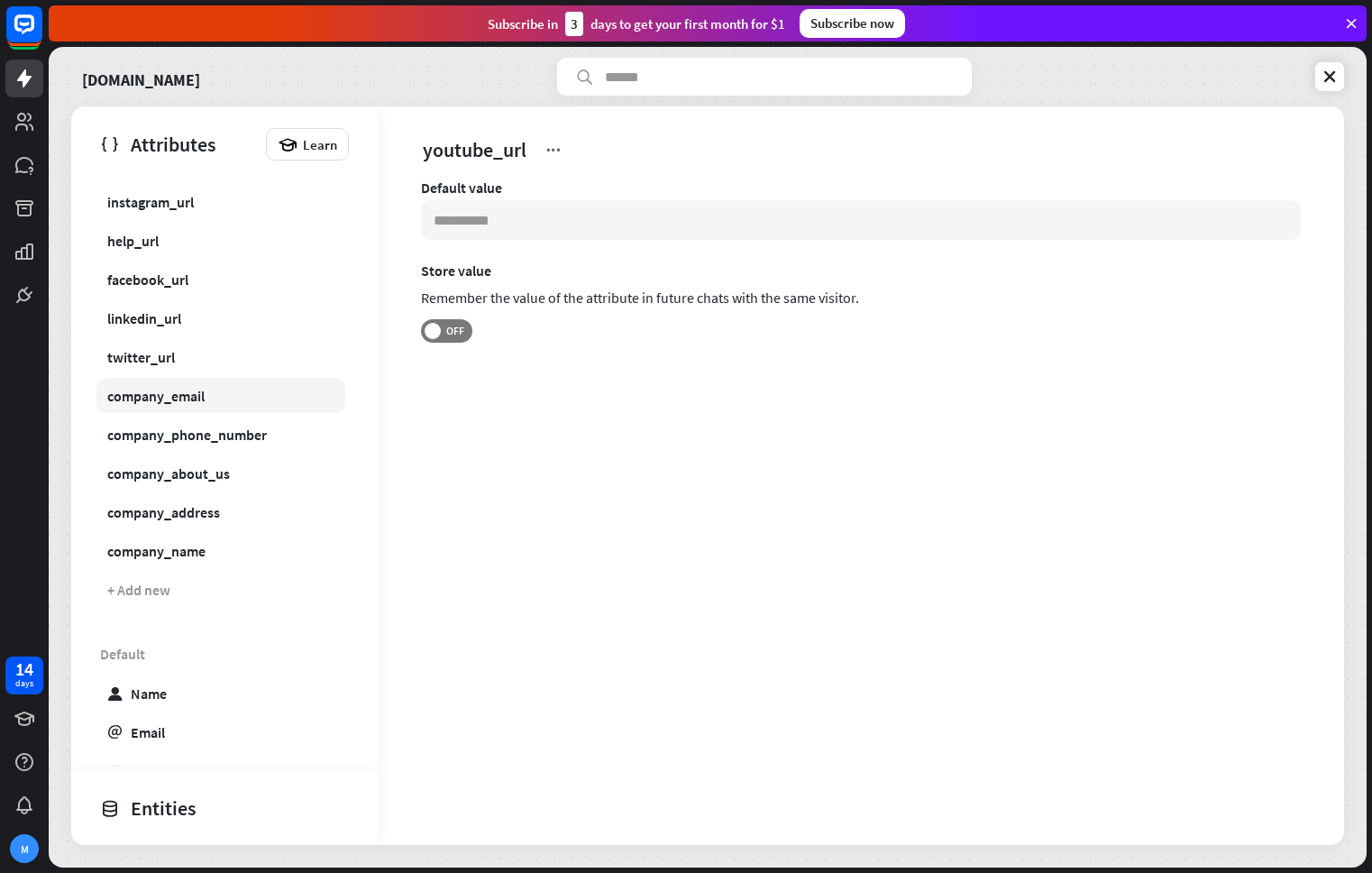
click at [210, 390] on link "company_email" at bounding box center [221, 395] width 249 height 35
type input "**********"
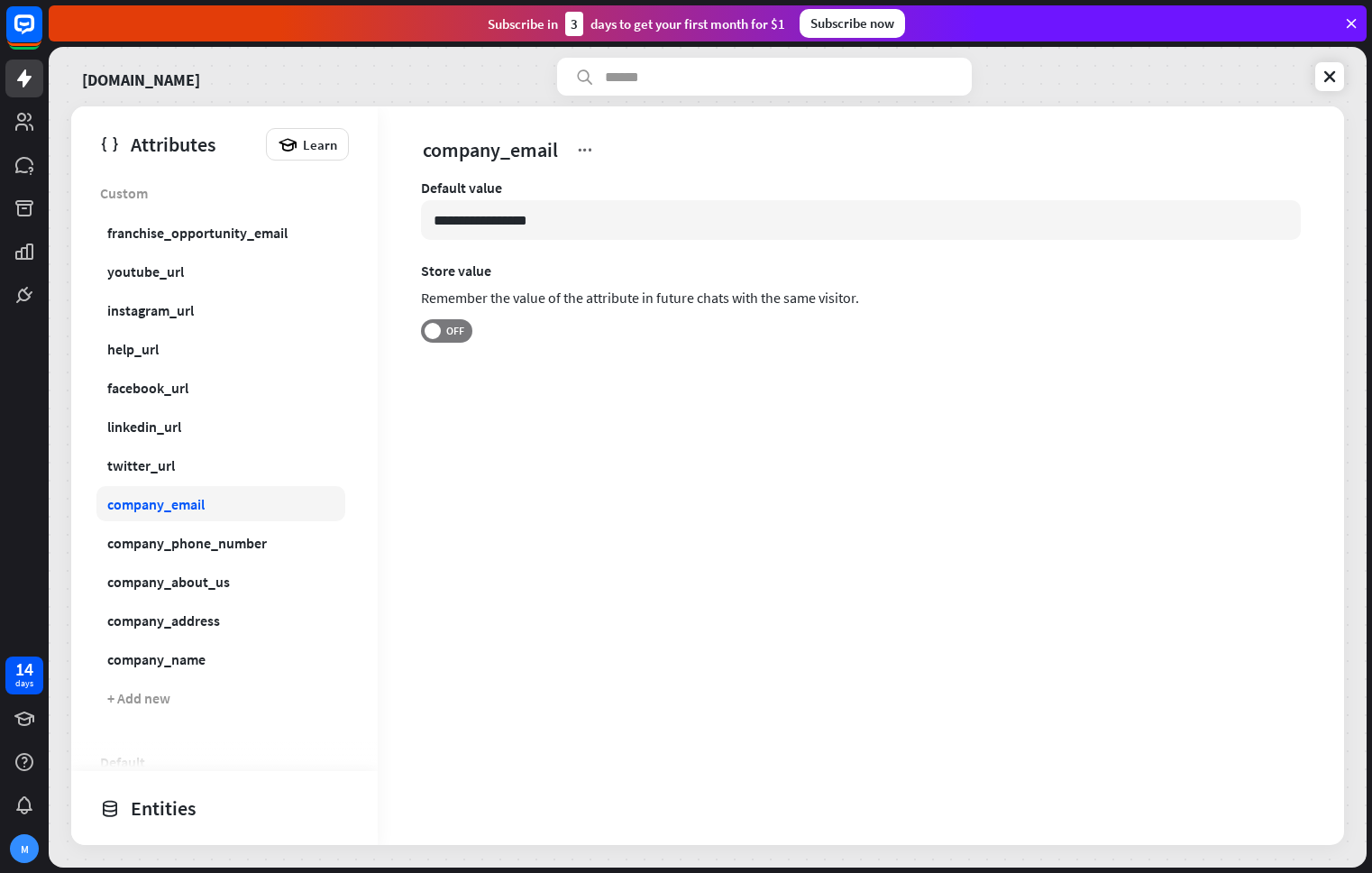
scroll to position [372, 0]
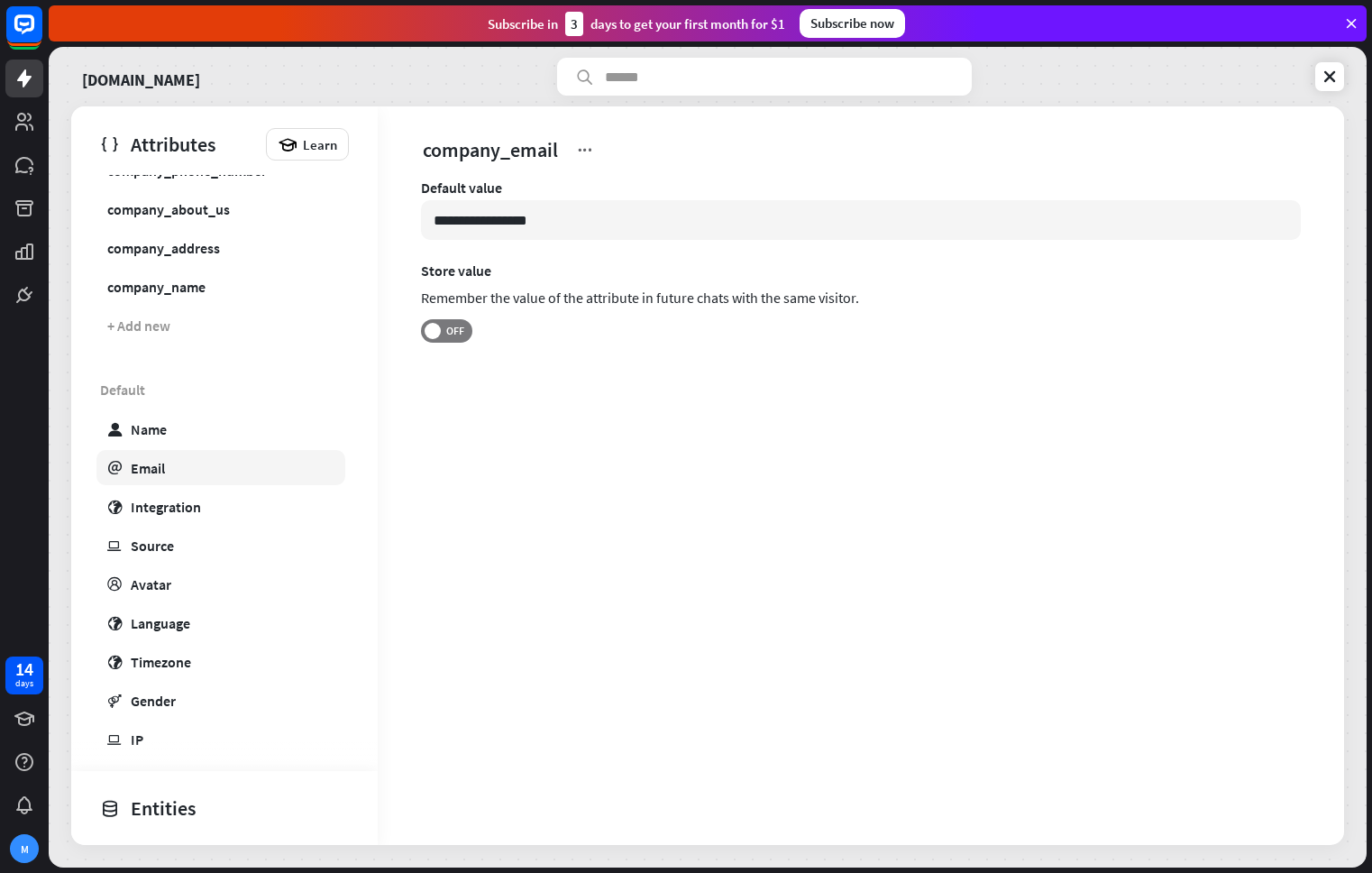
click at [209, 461] on link "email Email" at bounding box center [221, 467] width 249 height 35
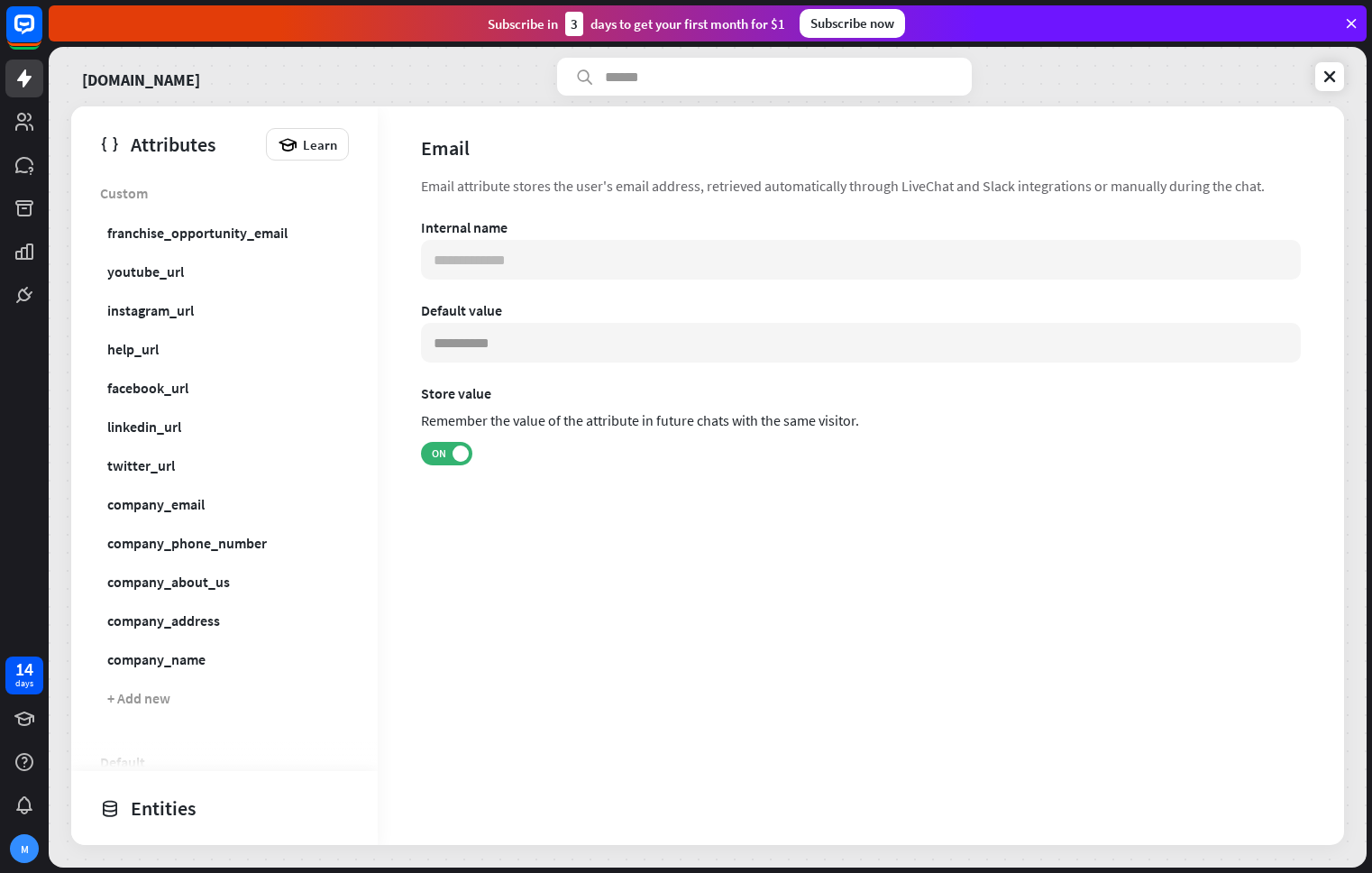
drag, startPoint x: 165, startPoint y: 806, endPoint x: 181, endPoint y: 806, distance: 16.0
click at [166, 806] on div "Entities" at bounding box center [219, 808] width 239 height 30
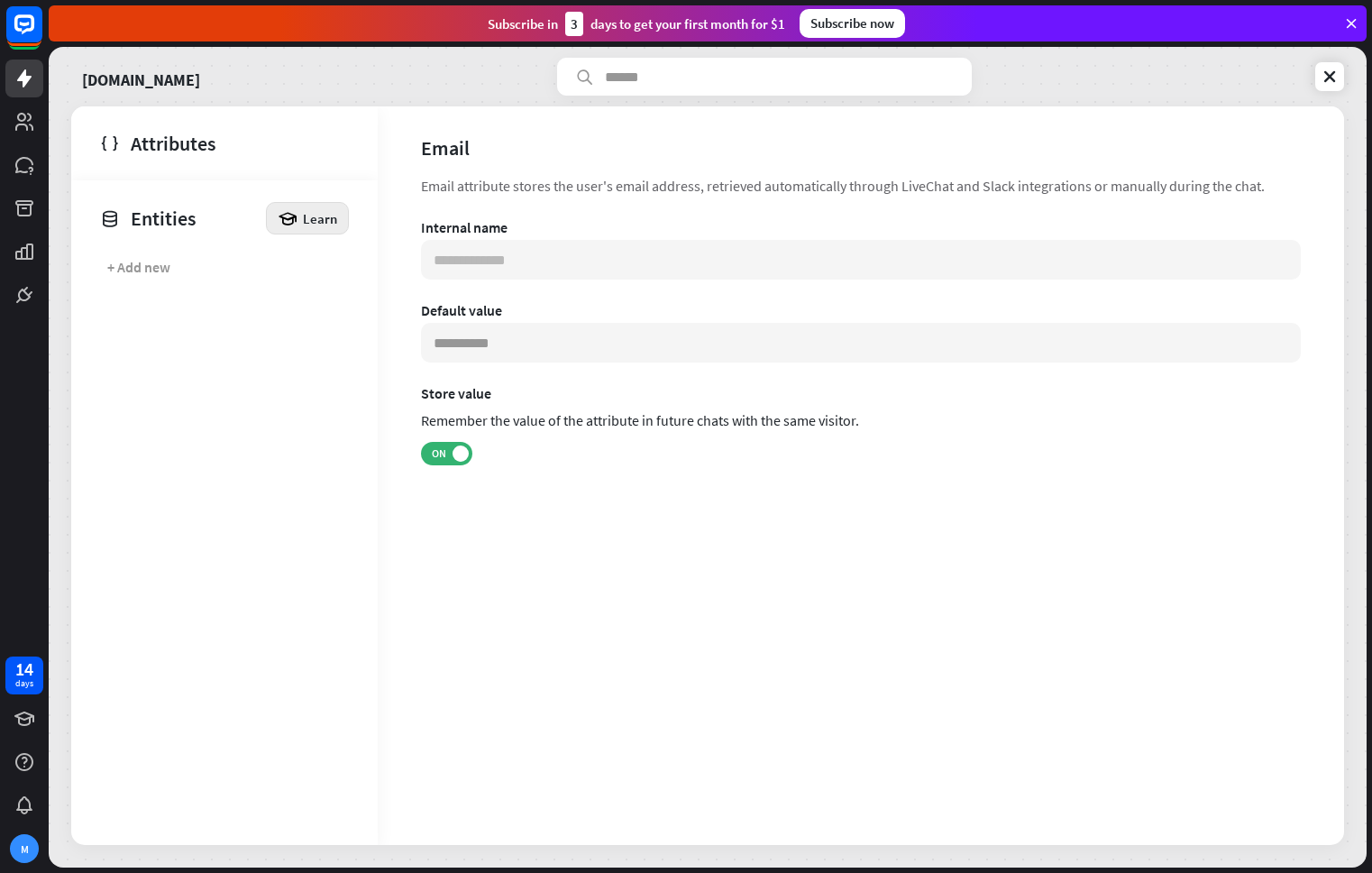
click at [305, 213] on span "Learn" at bounding box center [320, 219] width 34 height 18
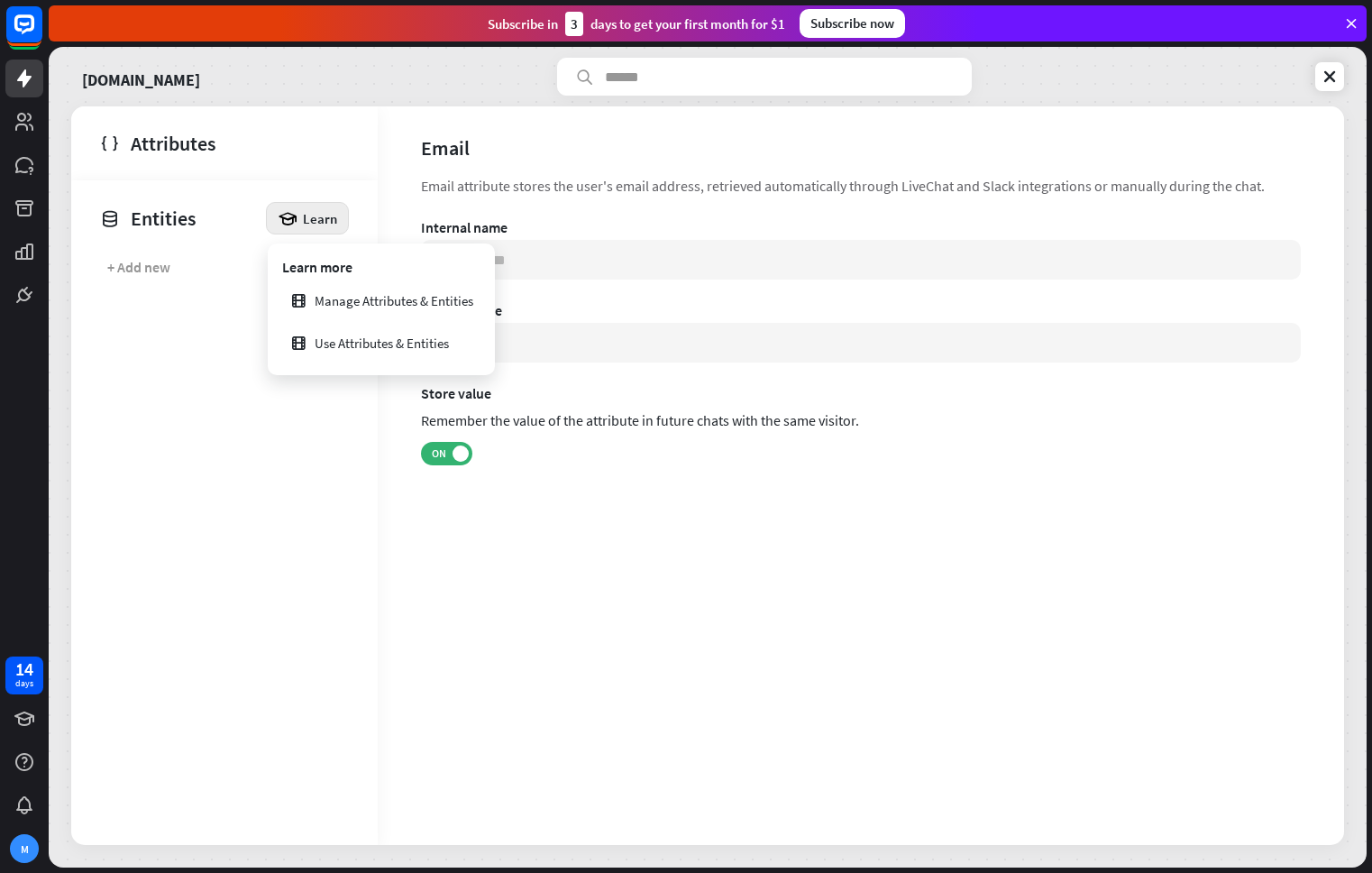
click at [272, 185] on div "Entities Learn" at bounding box center [225, 214] width 307 height 68
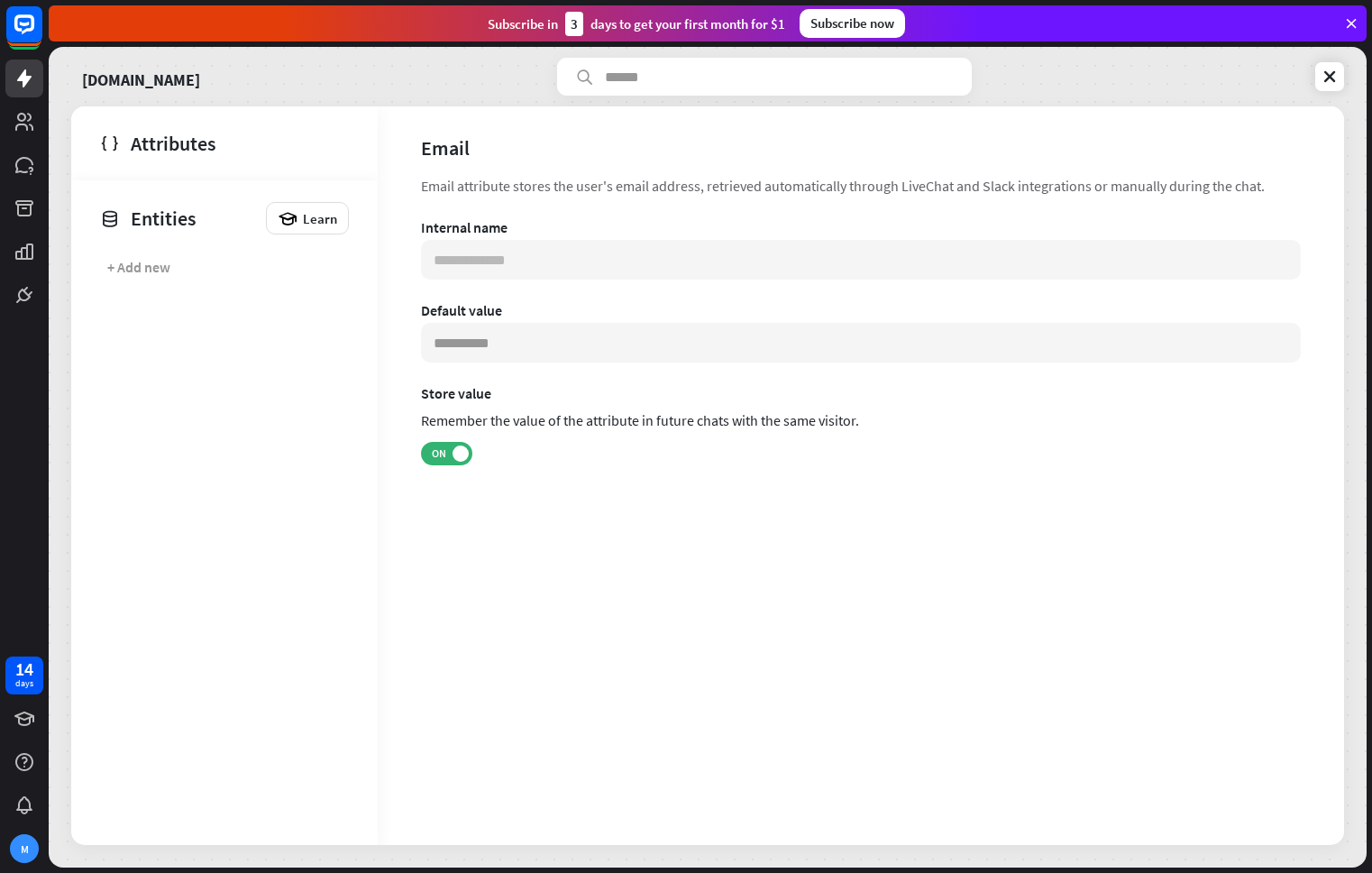
click at [183, 151] on div "Attributes" at bounding box center [219, 143] width 239 height 30
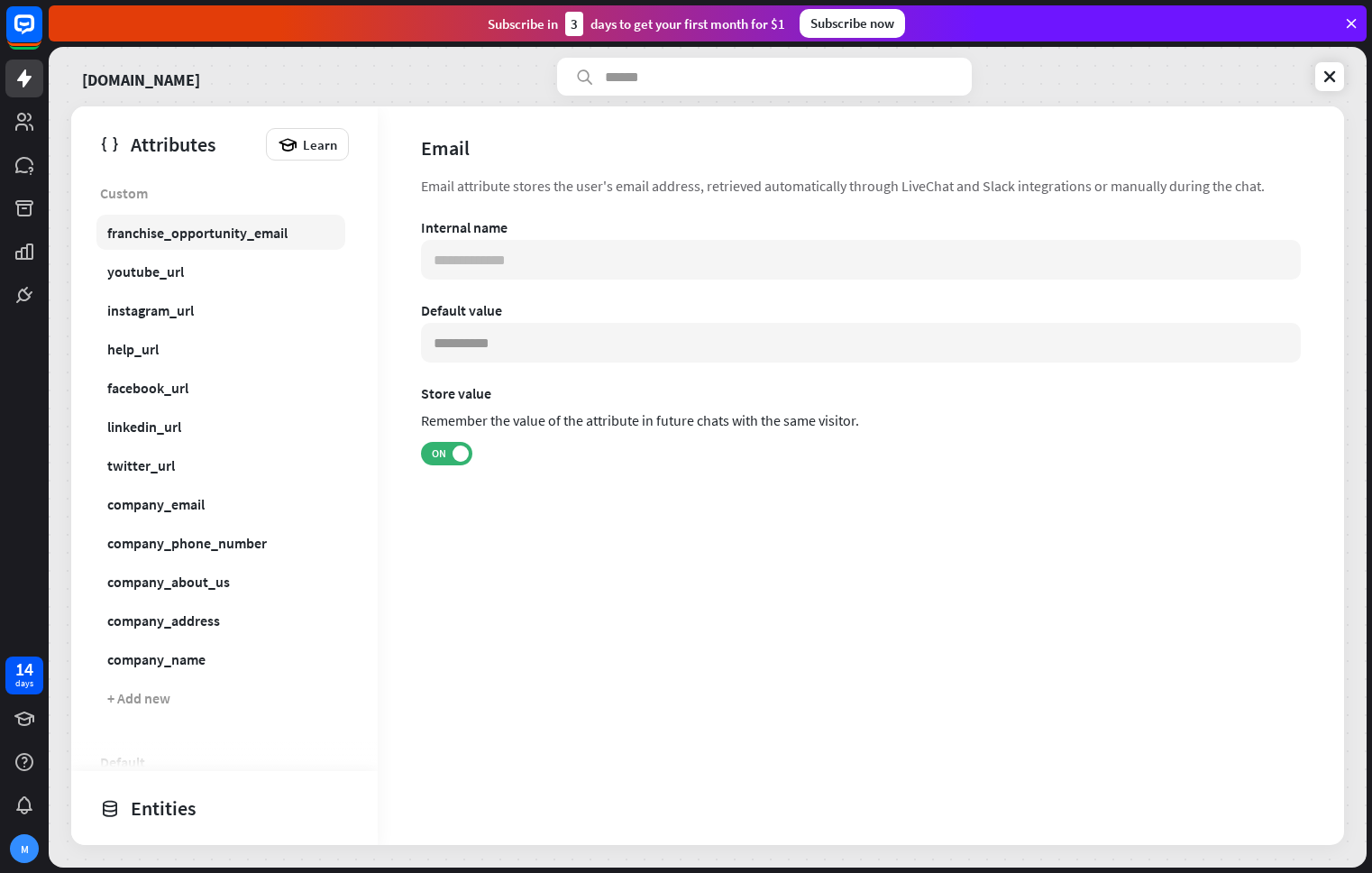
click at [187, 238] on div "franchise_opportunity_email" at bounding box center [197, 233] width 180 height 18
type input "**********"
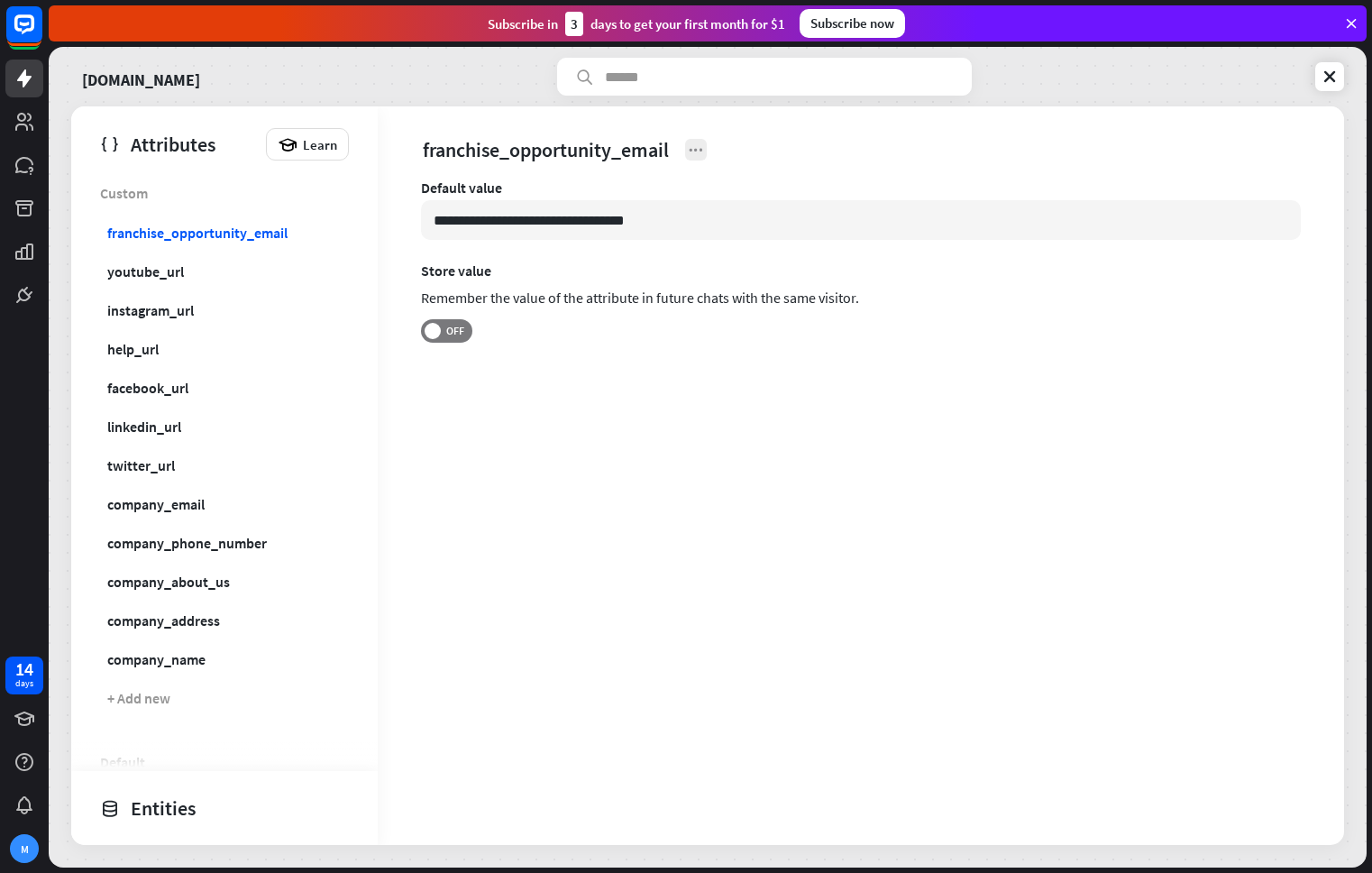
click at [696, 153] on icon at bounding box center [696, 150] width 18 height 18
drag, startPoint x: 793, startPoint y: 421, endPoint x: 437, endPoint y: 348, distance: 363.4
click at [739, 409] on div "**********" at bounding box center [860, 475] width 966 height 738
click at [423, 329] on label "OFF" at bounding box center [447, 330] width 52 height 23
click at [238, 279] on link "youtube_url" at bounding box center [221, 271] width 249 height 35
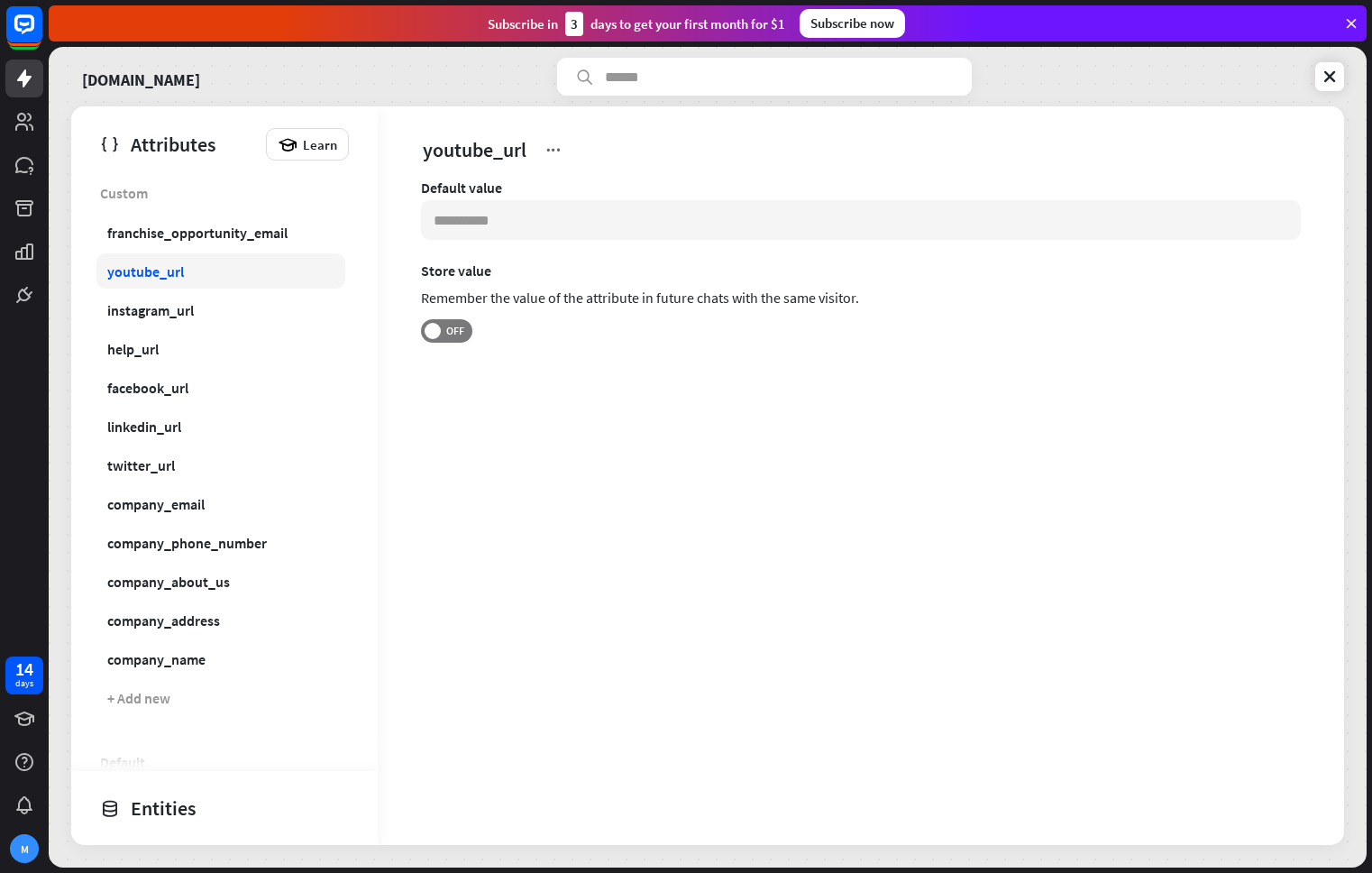
click at [239, 253] on link "youtube_url" at bounding box center [221, 271] width 249 height 35
click at [244, 236] on div "franchise_opportunity_email" at bounding box center [197, 233] width 180 height 18
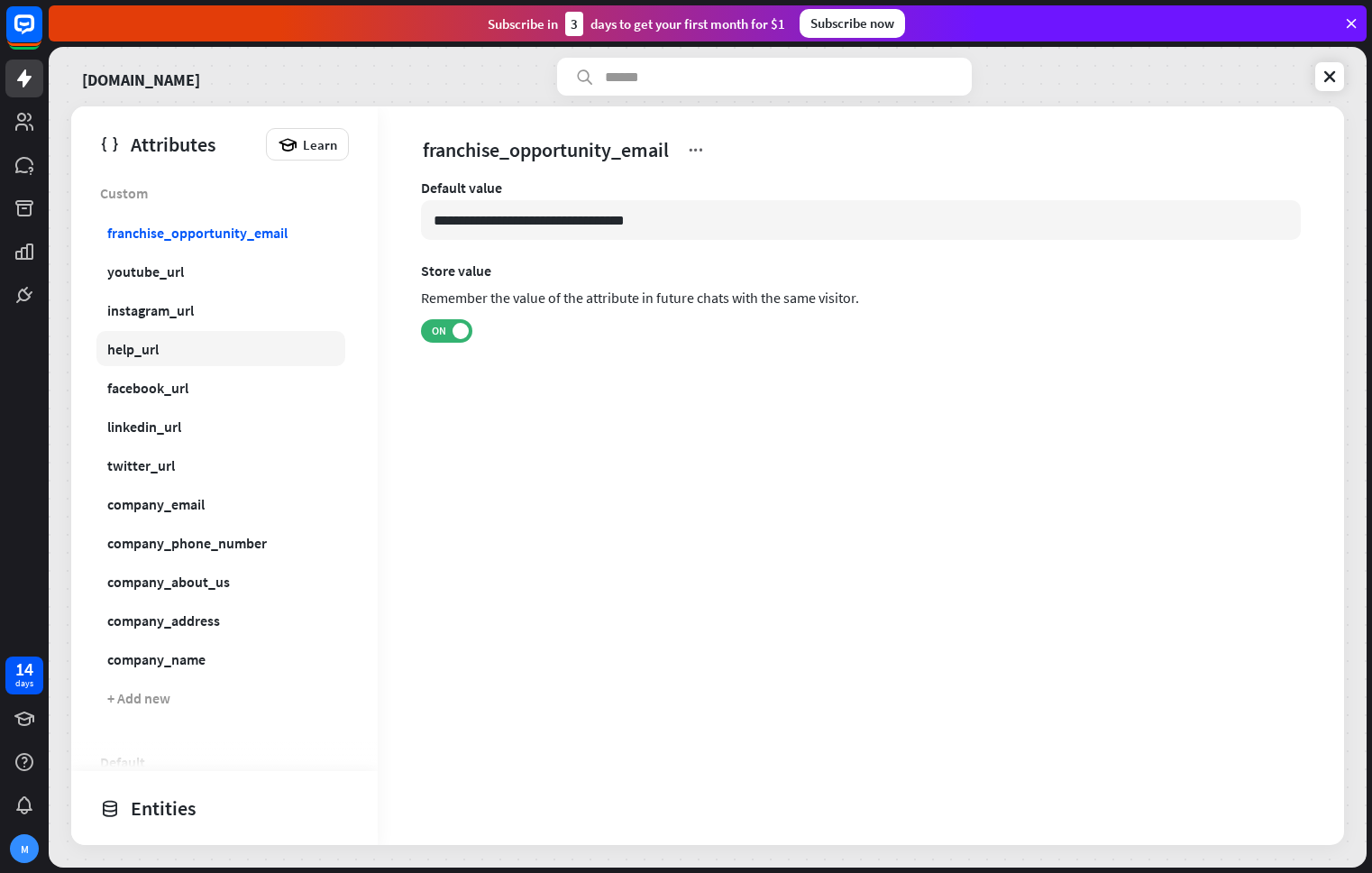
click at [245, 357] on link "help_url" at bounding box center [221, 348] width 249 height 35
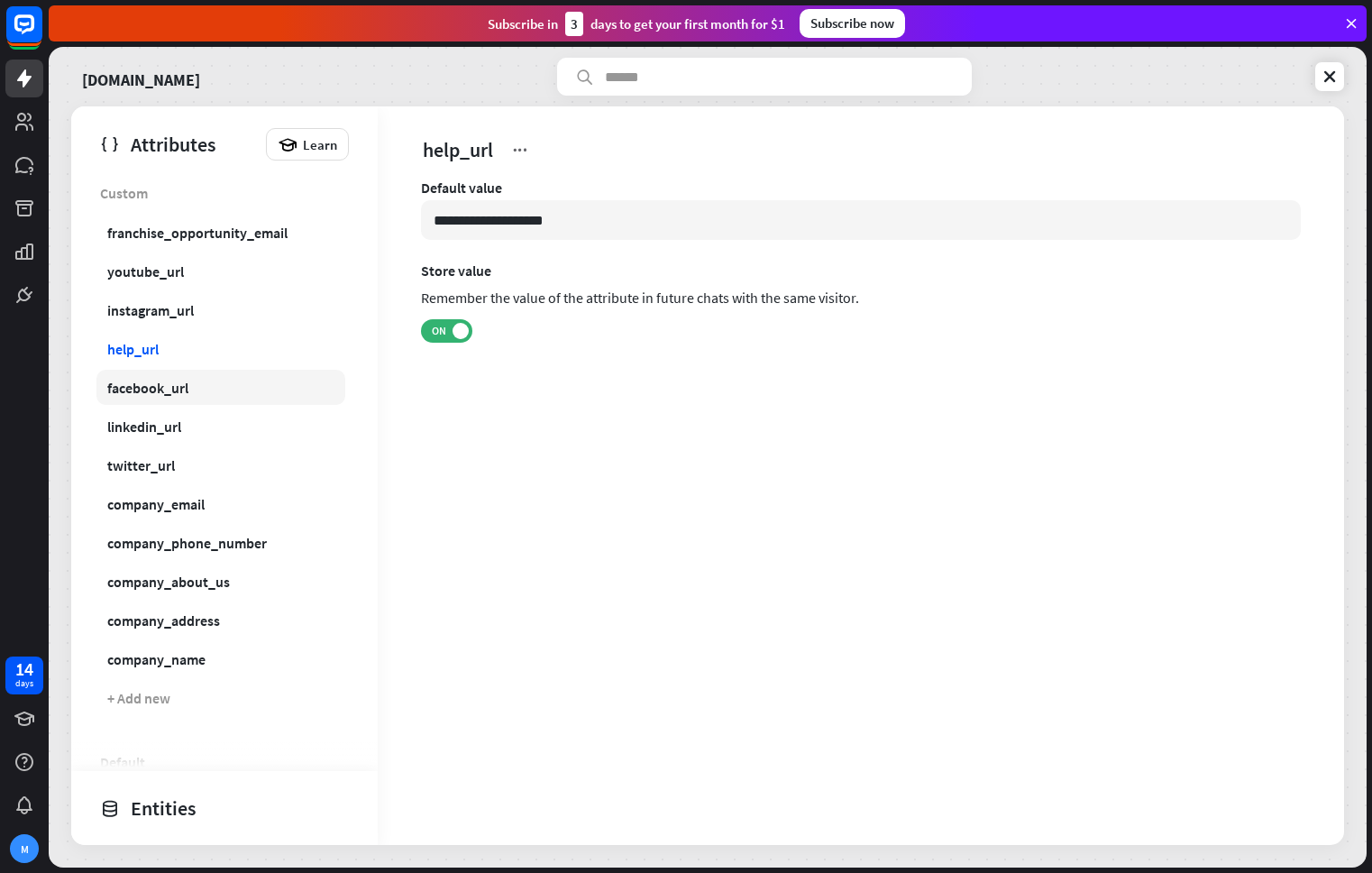
click at [262, 391] on link "facebook_url" at bounding box center [221, 387] width 249 height 35
click at [249, 461] on link "twitter_url" at bounding box center [221, 464] width 249 height 35
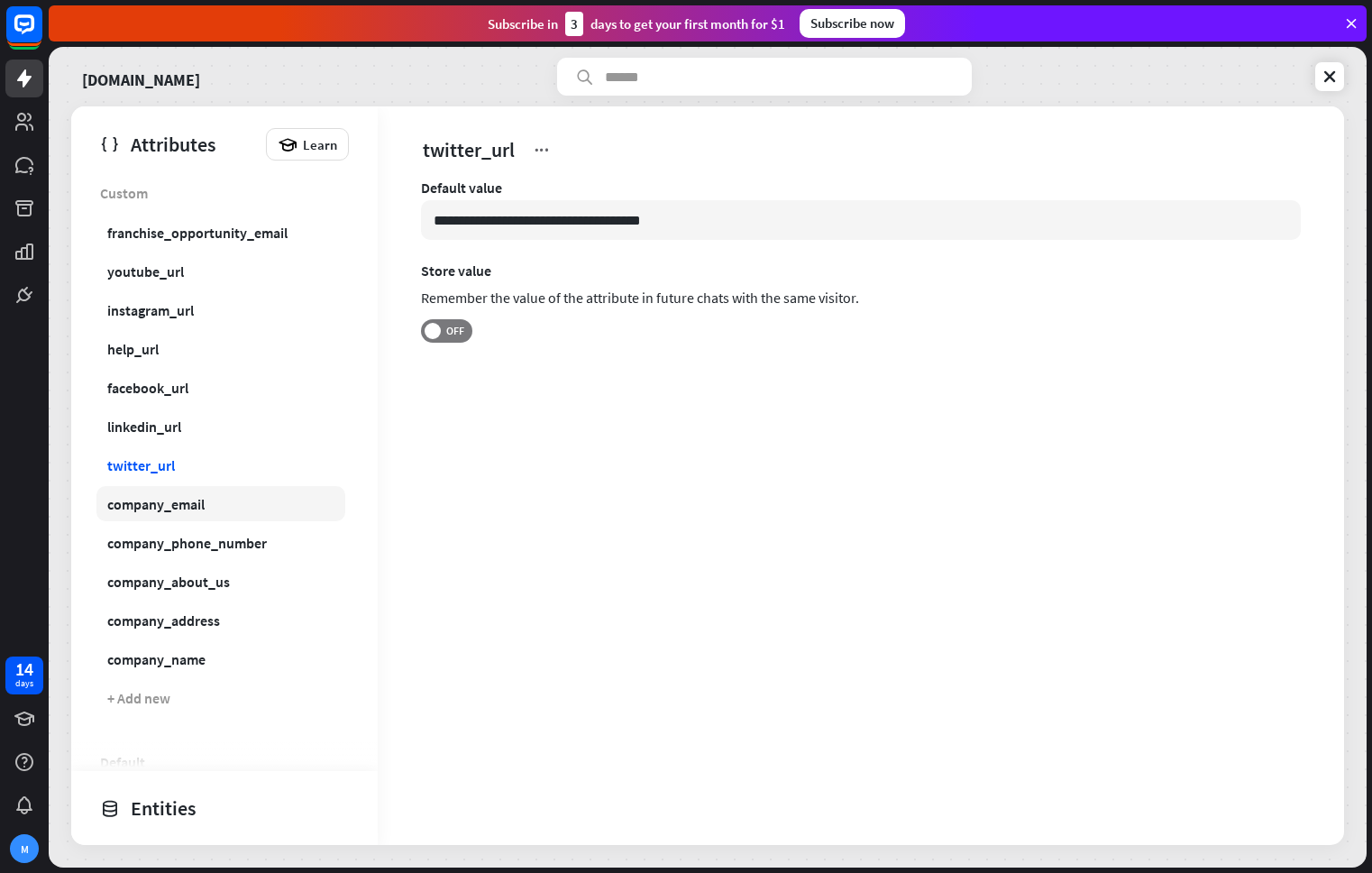
click at [241, 519] on link "company_email" at bounding box center [221, 503] width 249 height 35
type input "**********"
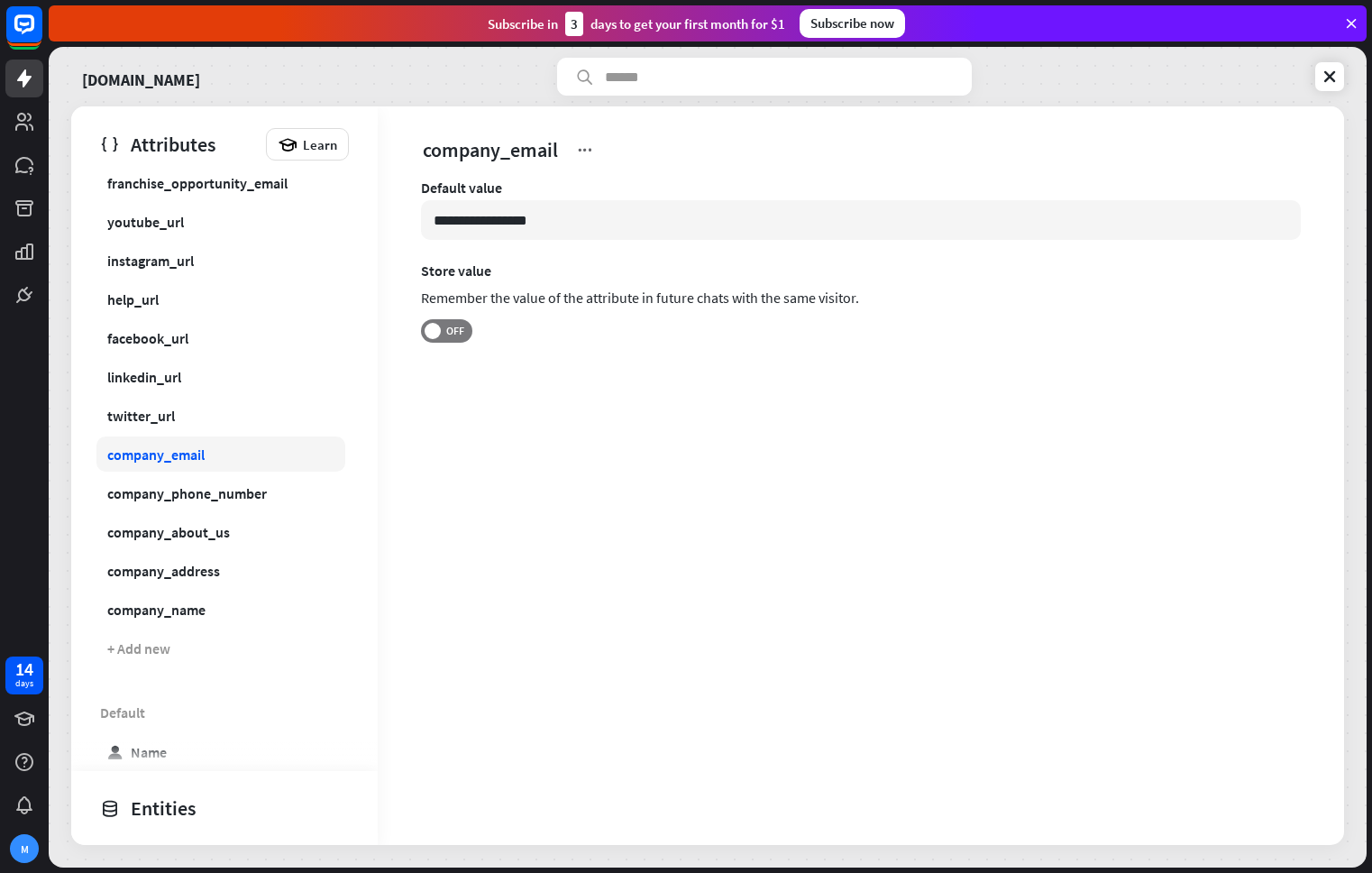
scroll to position [72, 0]
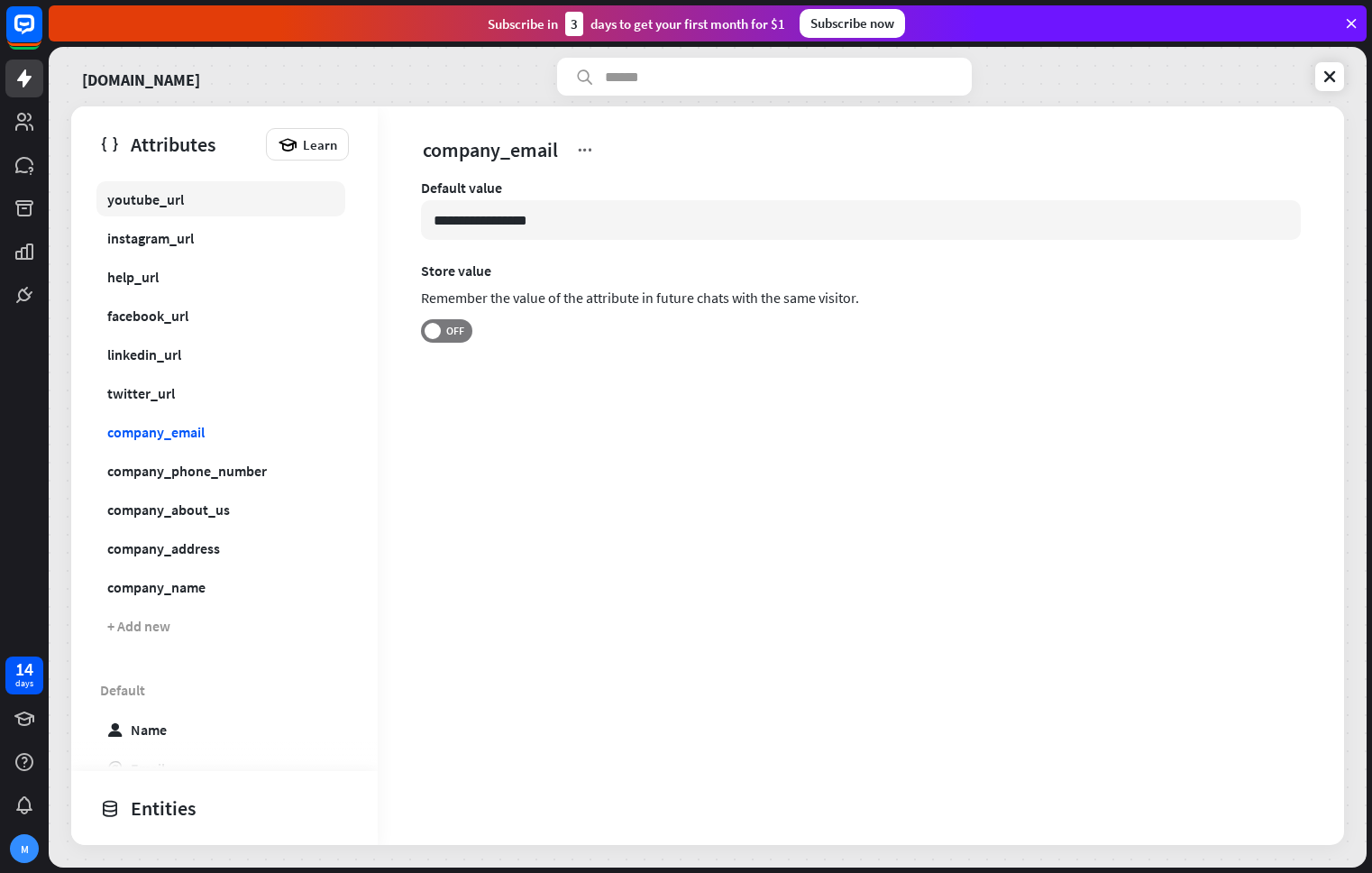
click at [174, 194] on div "youtube_url" at bounding box center [146, 199] width 76 height 18
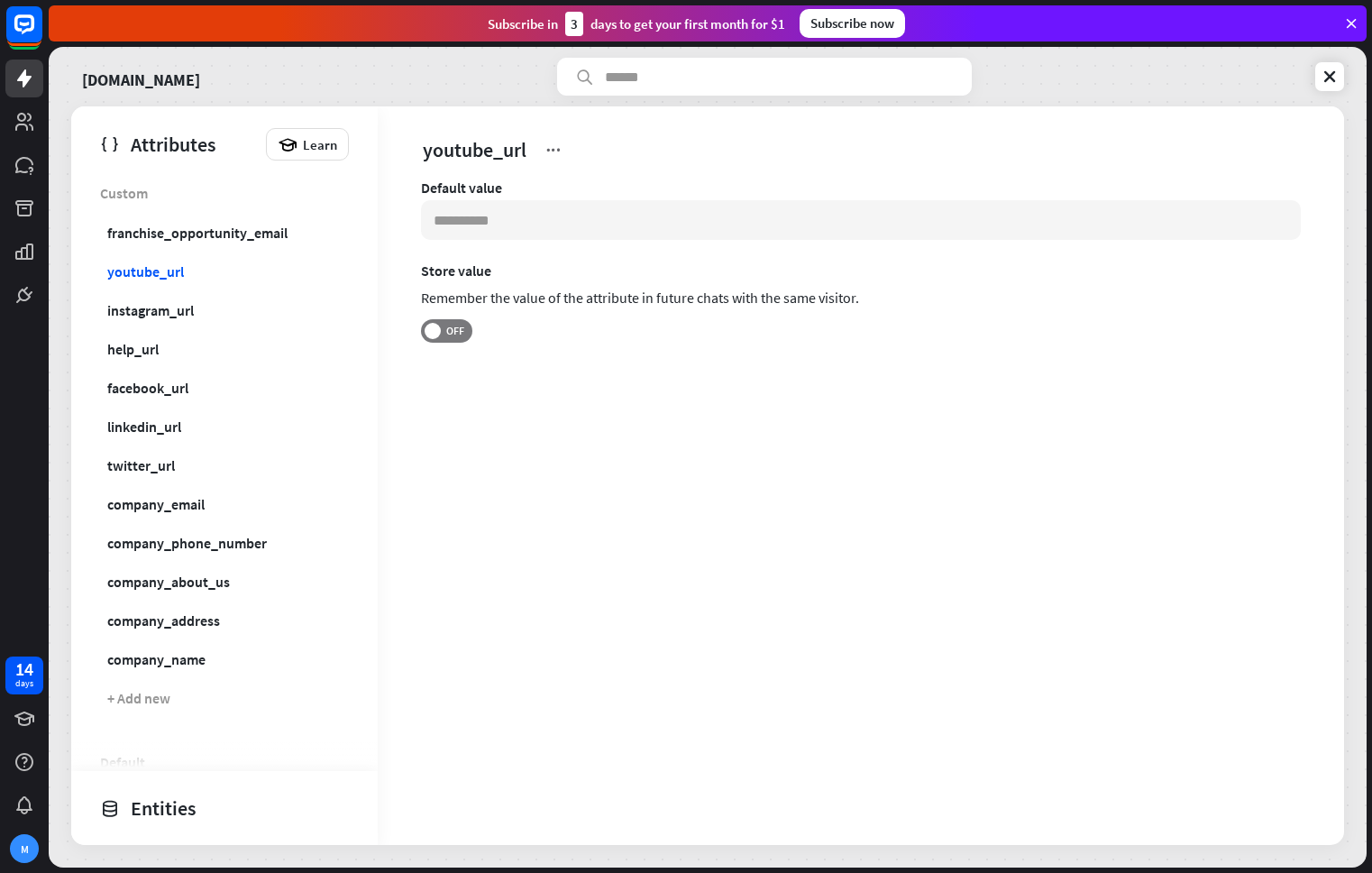
click at [228, 211] on div "Custom franchise_opportunity_email youtube_url instagram_url help_url facebook_…" at bounding box center [225, 459] width 307 height 569
click at [227, 234] on div "franchise_opportunity_email" at bounding box center [197, 233] width 180 height 18
type input "**********"
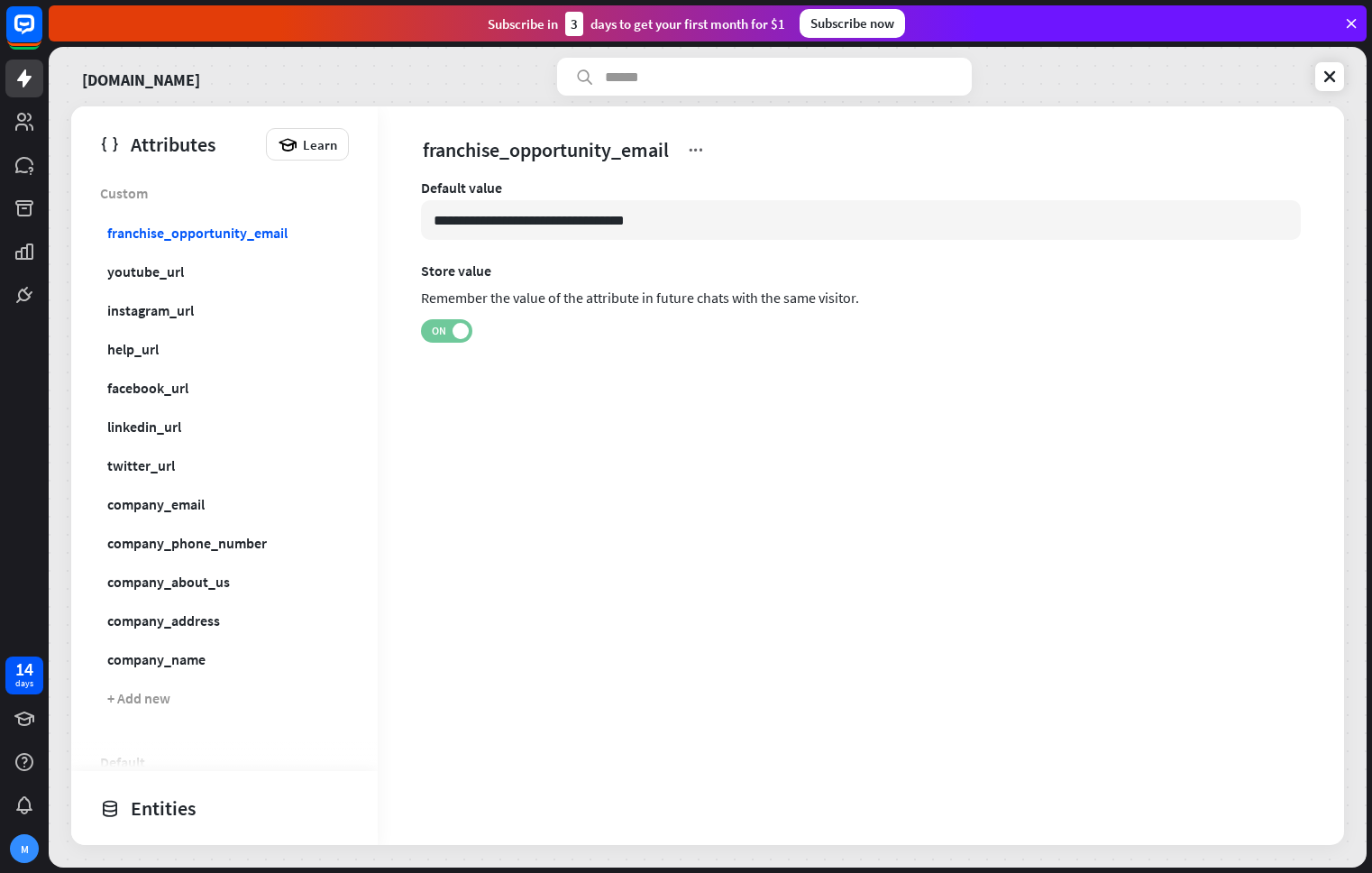
click at [460, 334] on span at bounding box center [460, 330] width 17 height 17
click at [1339, 87] on link at bounding box center [1330, 77] width 29 height 29
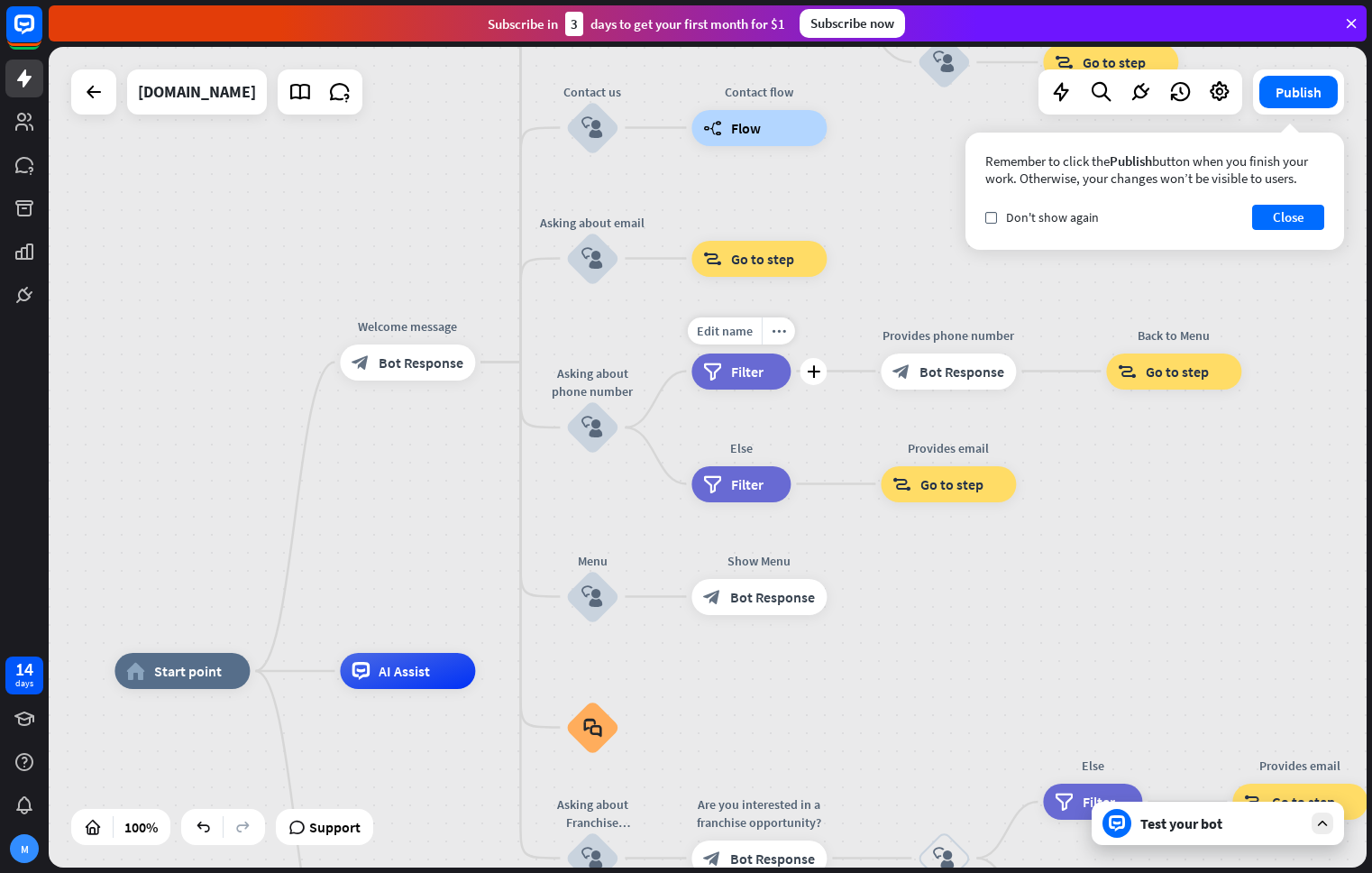
click at [732, 375] on span "Filter" at bounding box center [747, 371] width 32 height 18
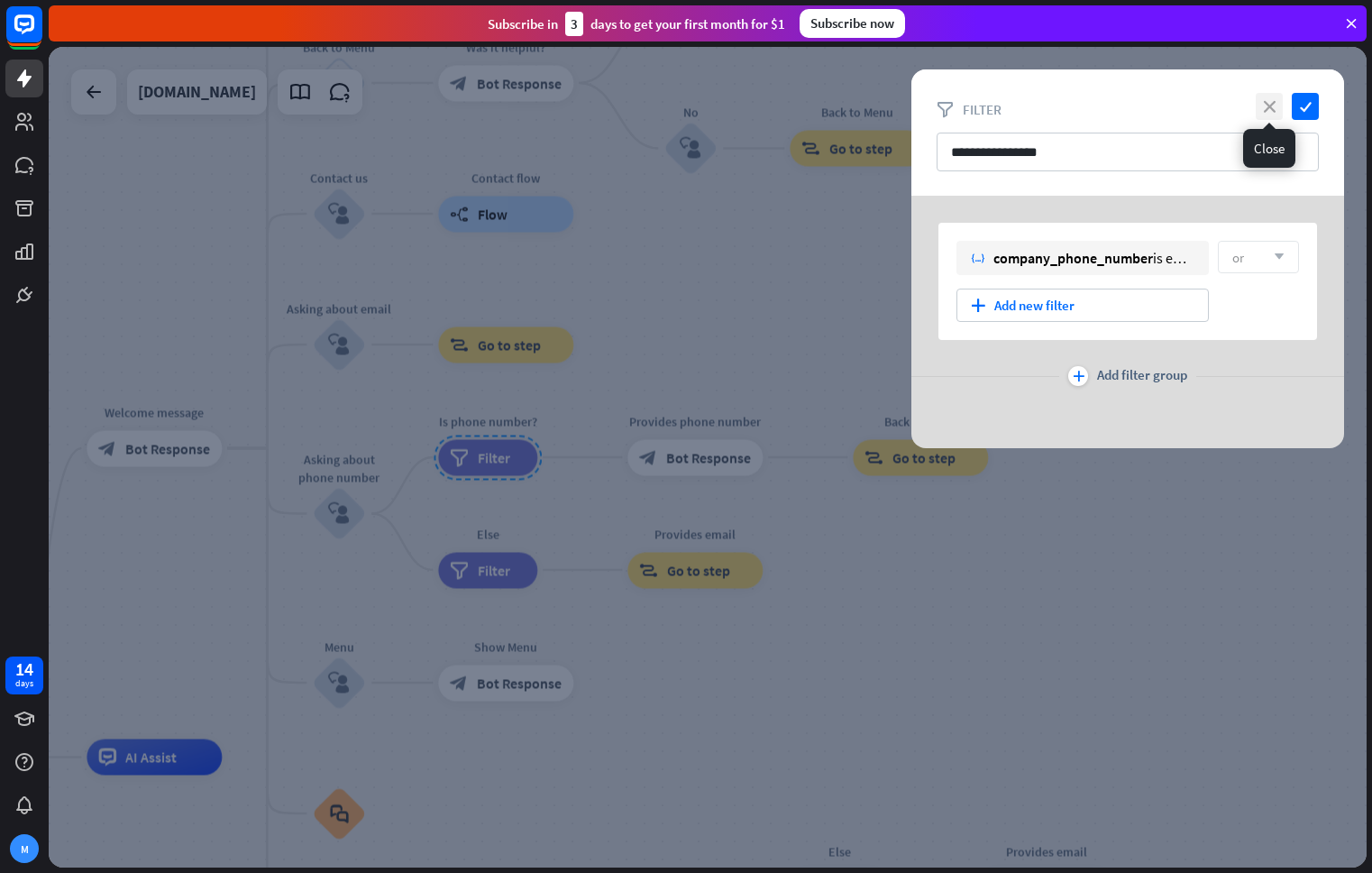
click at [1267, 106] on icon "close" at bounding box center [1269, 107] width 27 height 27
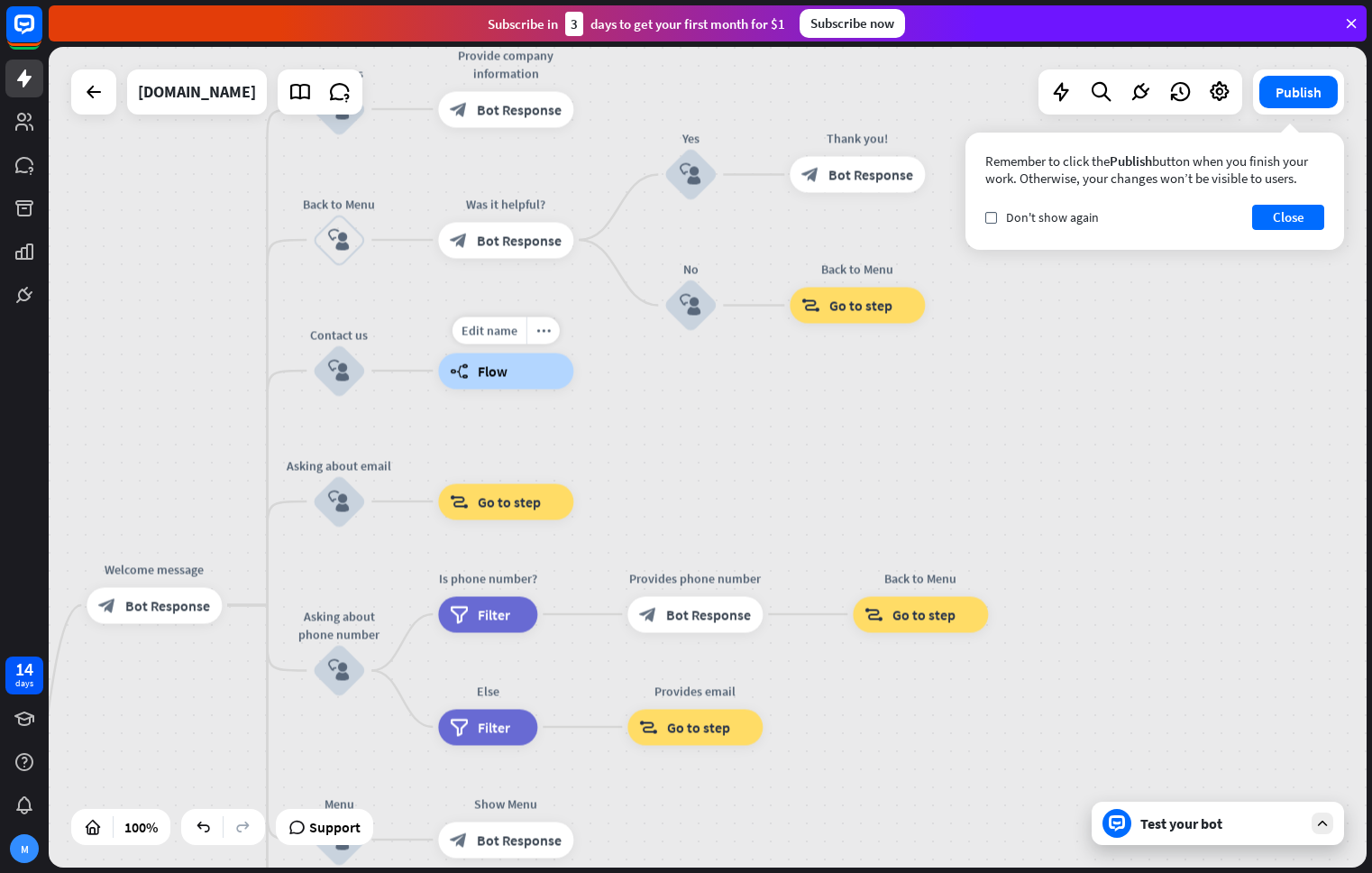
click at [522, 379] on div "builder_tree Flow" at bounding box center [505, 371] width 135 height 36
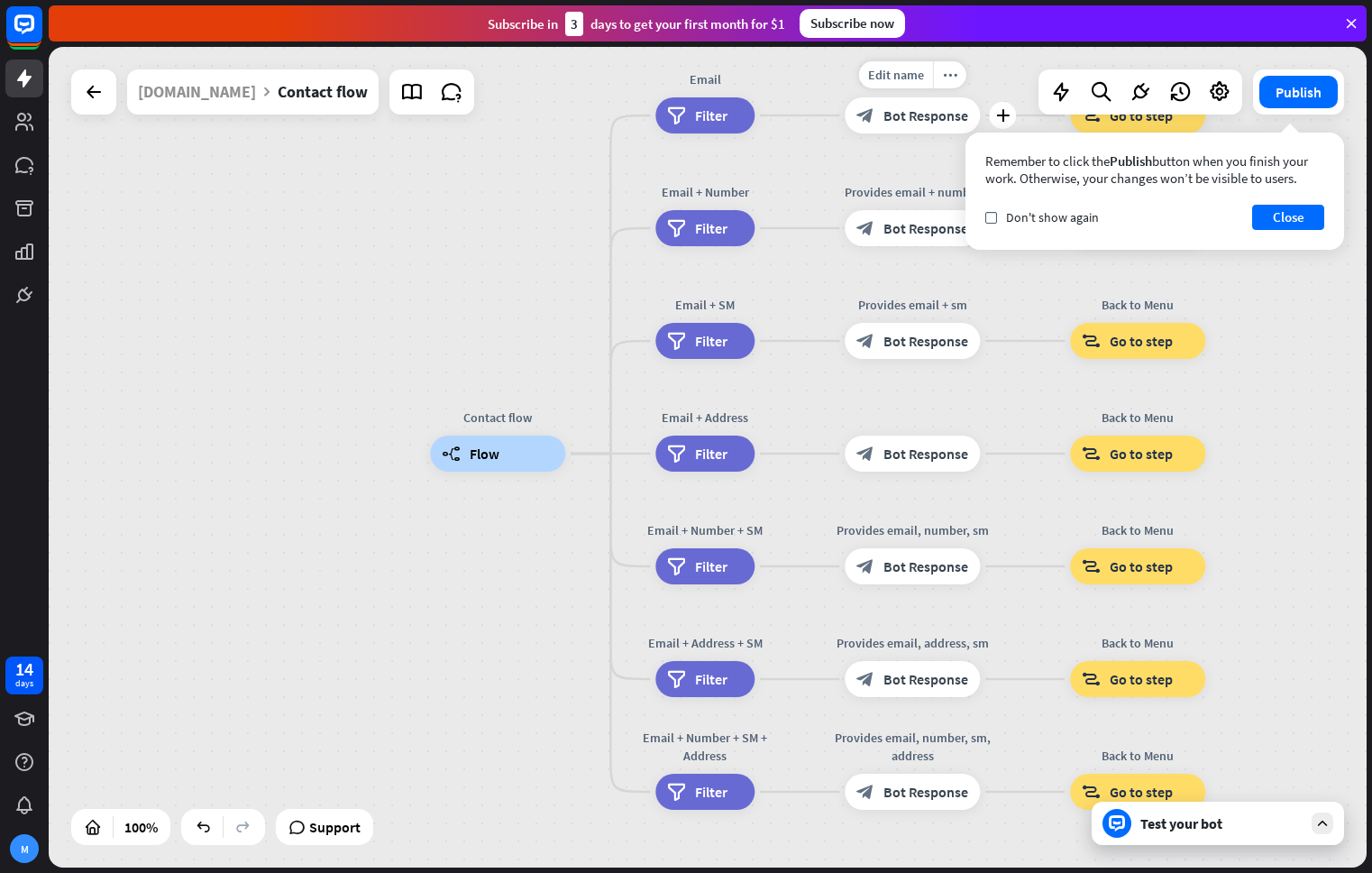
click at [888, 114] on span "Bot Response" at bounding box center [925, 115] width 85 height 18
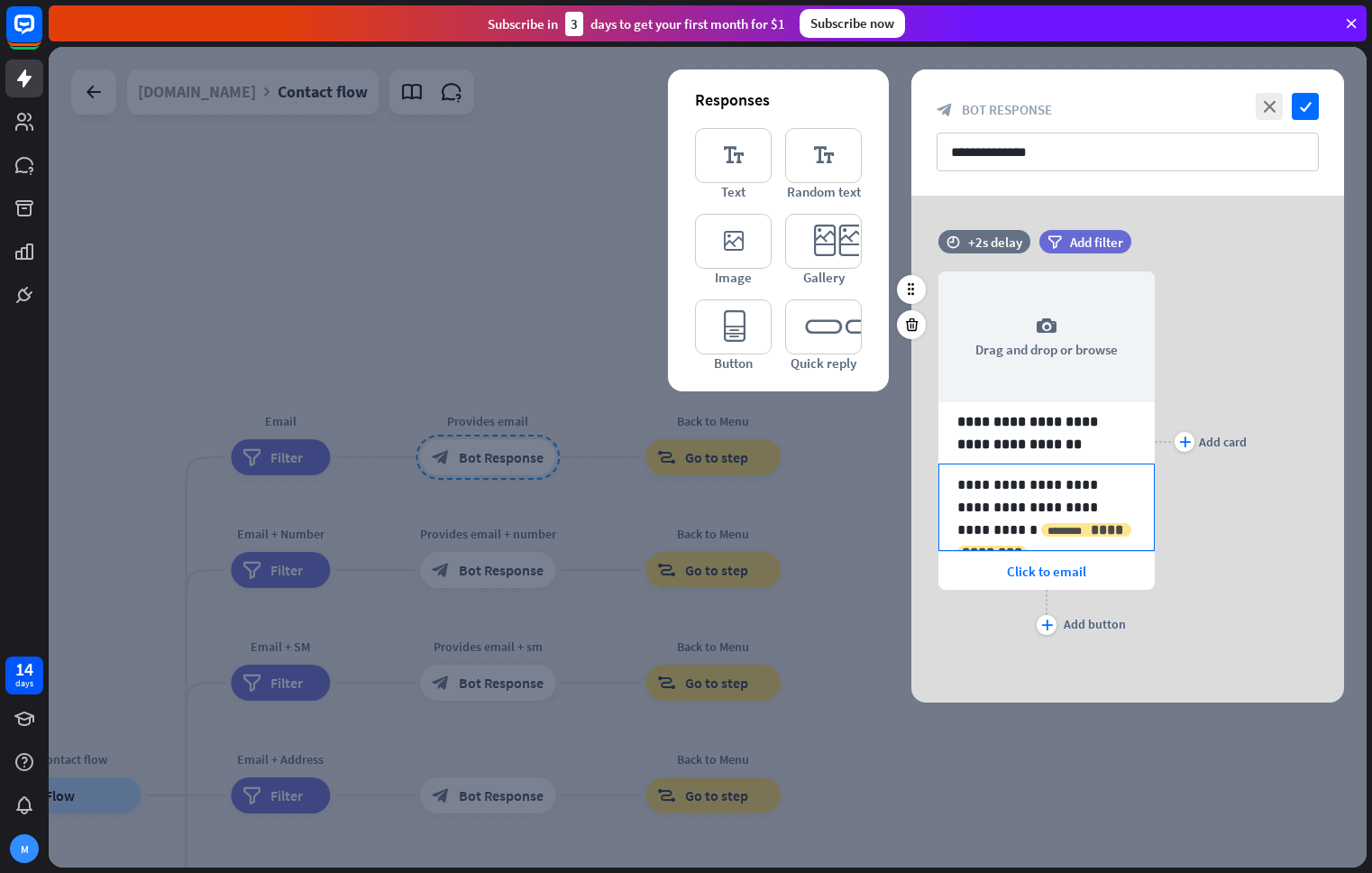
click at [1029, 534] on span "**********" at bounding box center [1044, 541] width 165 height 36
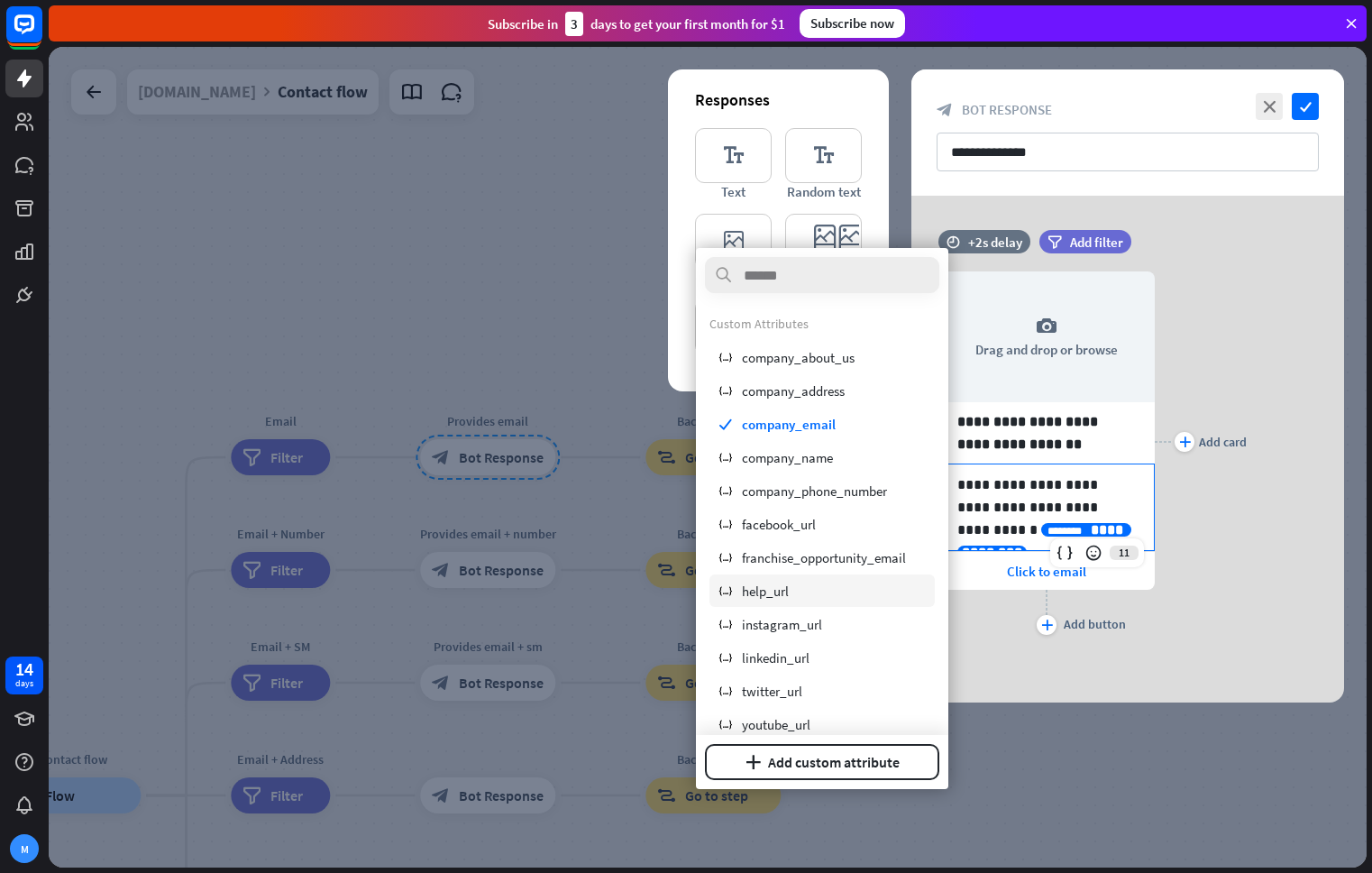
scroll to position [4, 0]
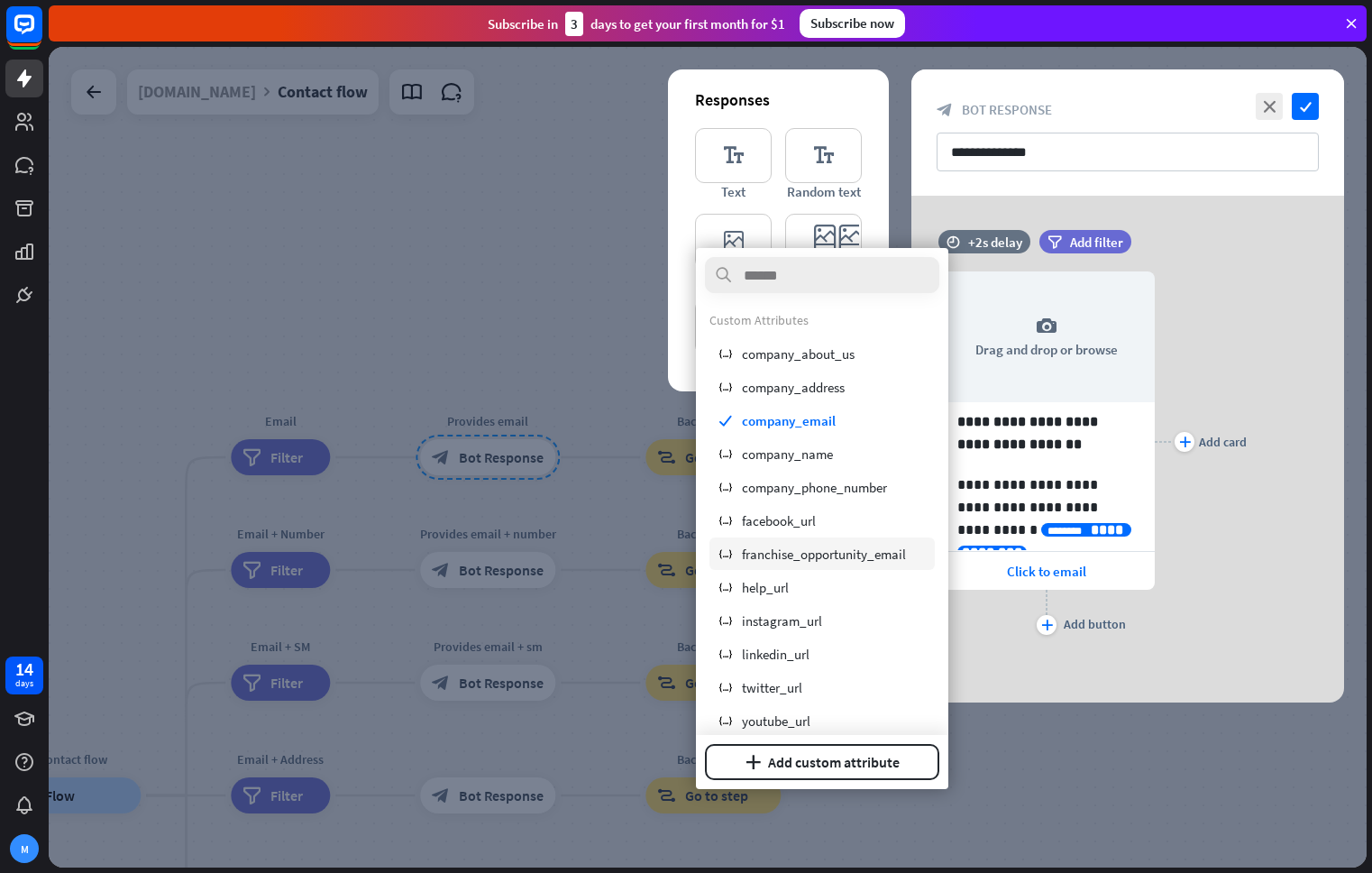
click at [845, 561] on span "franchise_opportunity_email" at bounding box center [824, 554] width 164 height 18
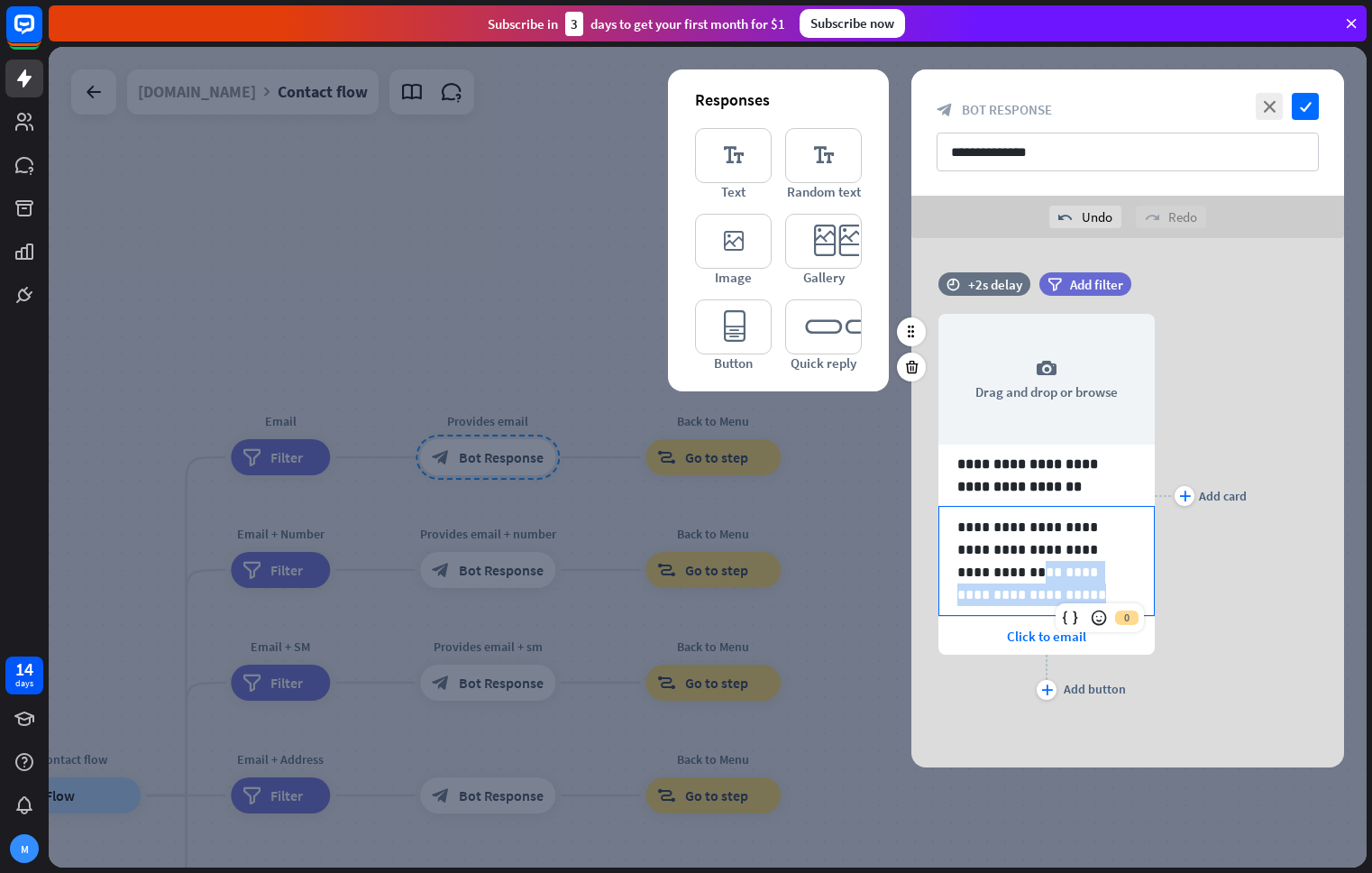
drag, startPoint x: 957, startPoint y: 585, endPoint x: 930, endPoint y: 575, distance: 28.8
click at [930, 575] on div "**********" at bounding box center [1127, 495] width 433 height 417
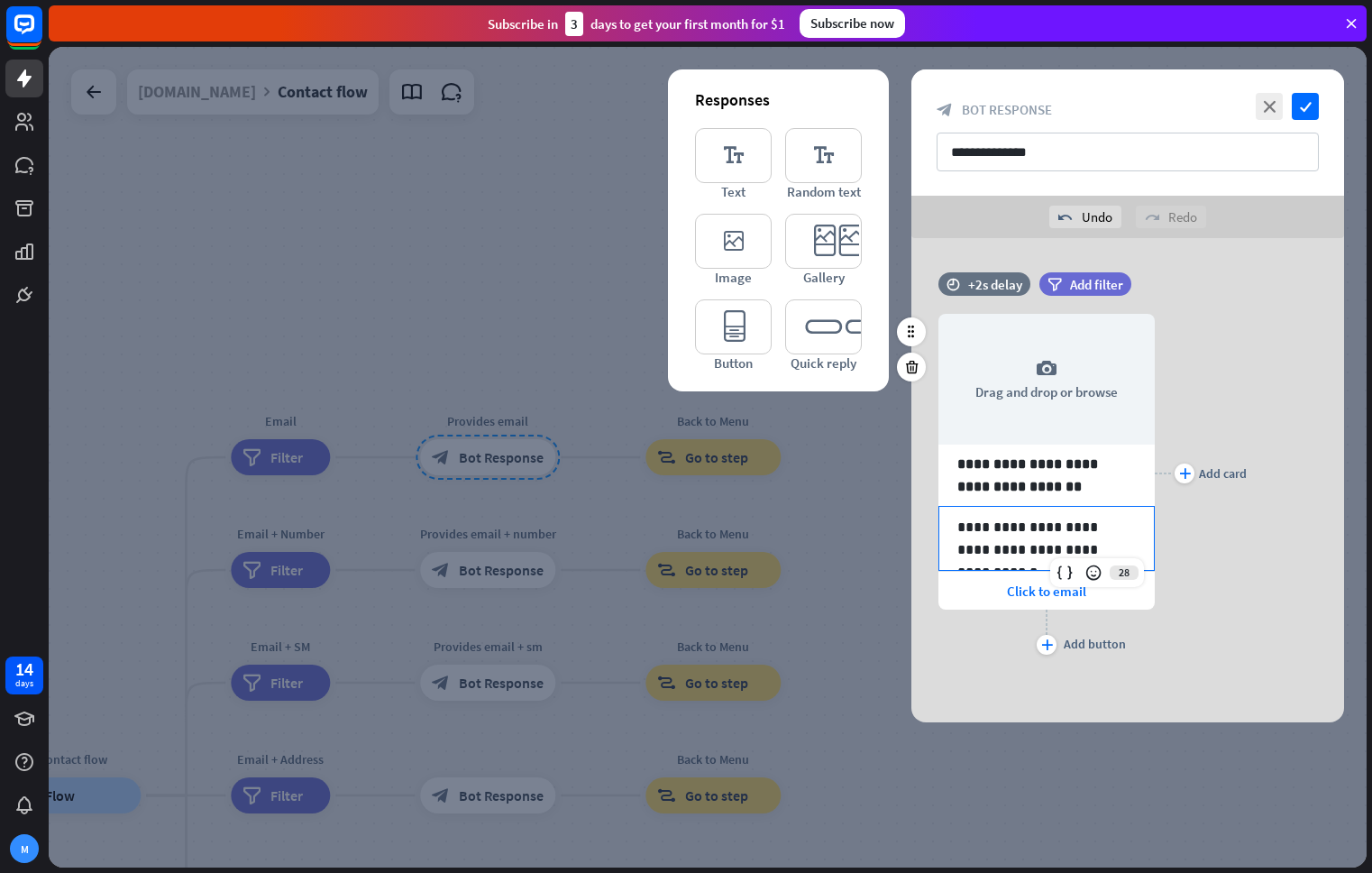
click at [1113, 549] on p "**********" at bounding box center [1046, 539] width 179 height 45
click at [1065, 578] on icon at bounding box center [1064, 572] width 18 height 18
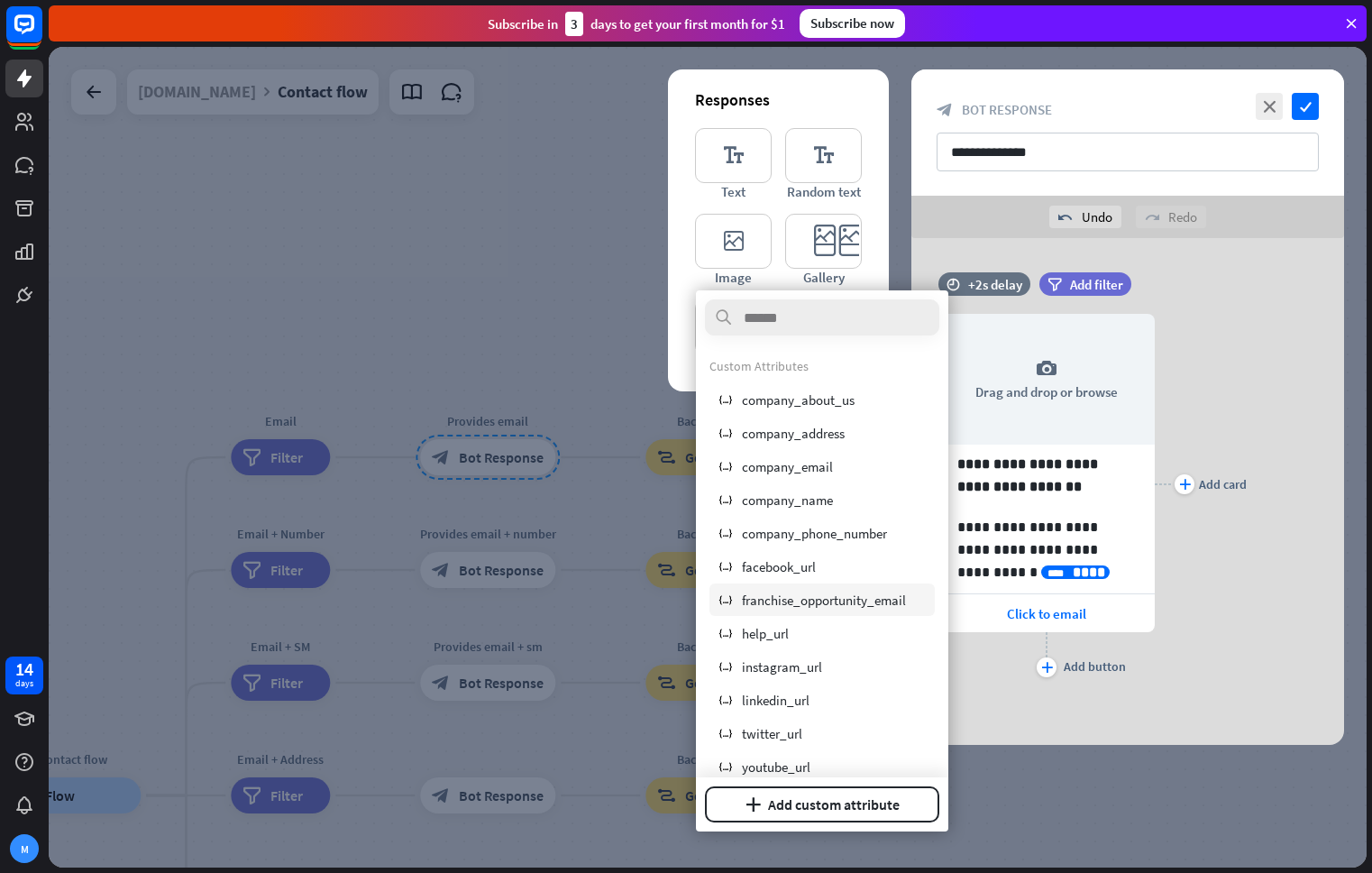
click at [868, 602] on span "franchise_opportunity_email" at bounding box center [824, 600] width 164 height 18
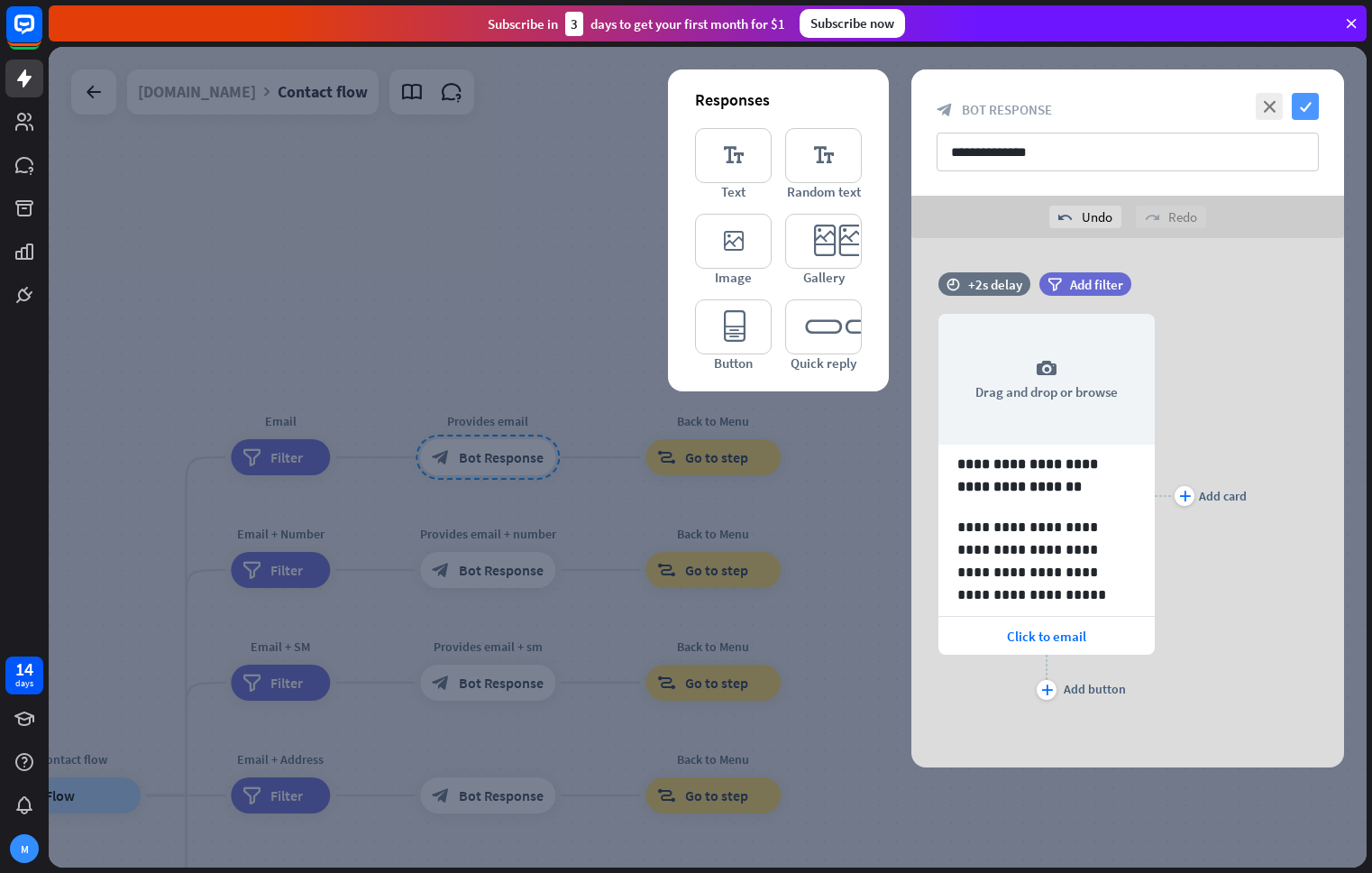
click at [1298, 102] on icon "check" at bounding box center [1306, 107] width 27 height 27
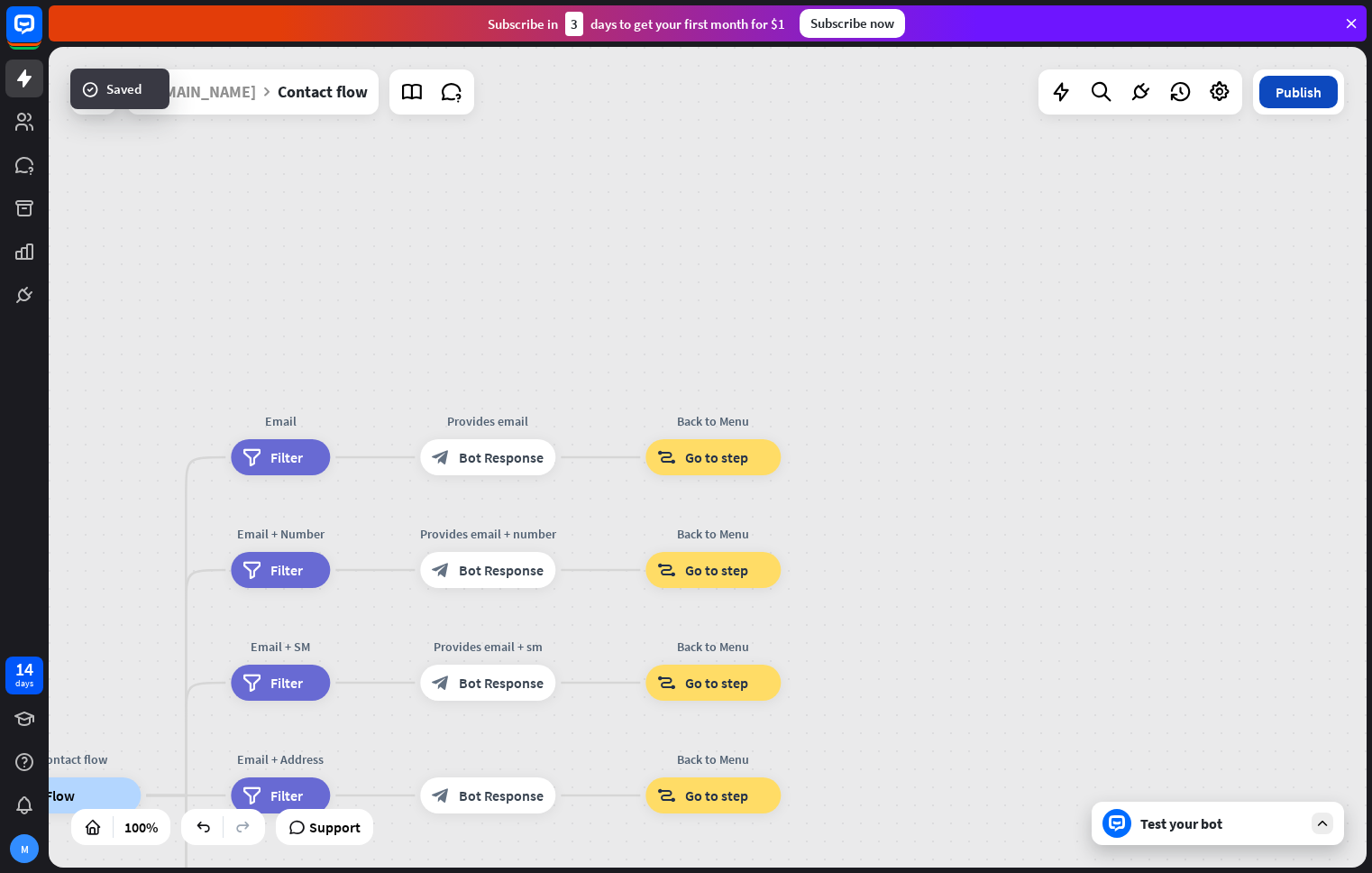
click at [1305, 99] on button "Publish" at bounding box center [1298, 91] width 78 height 32
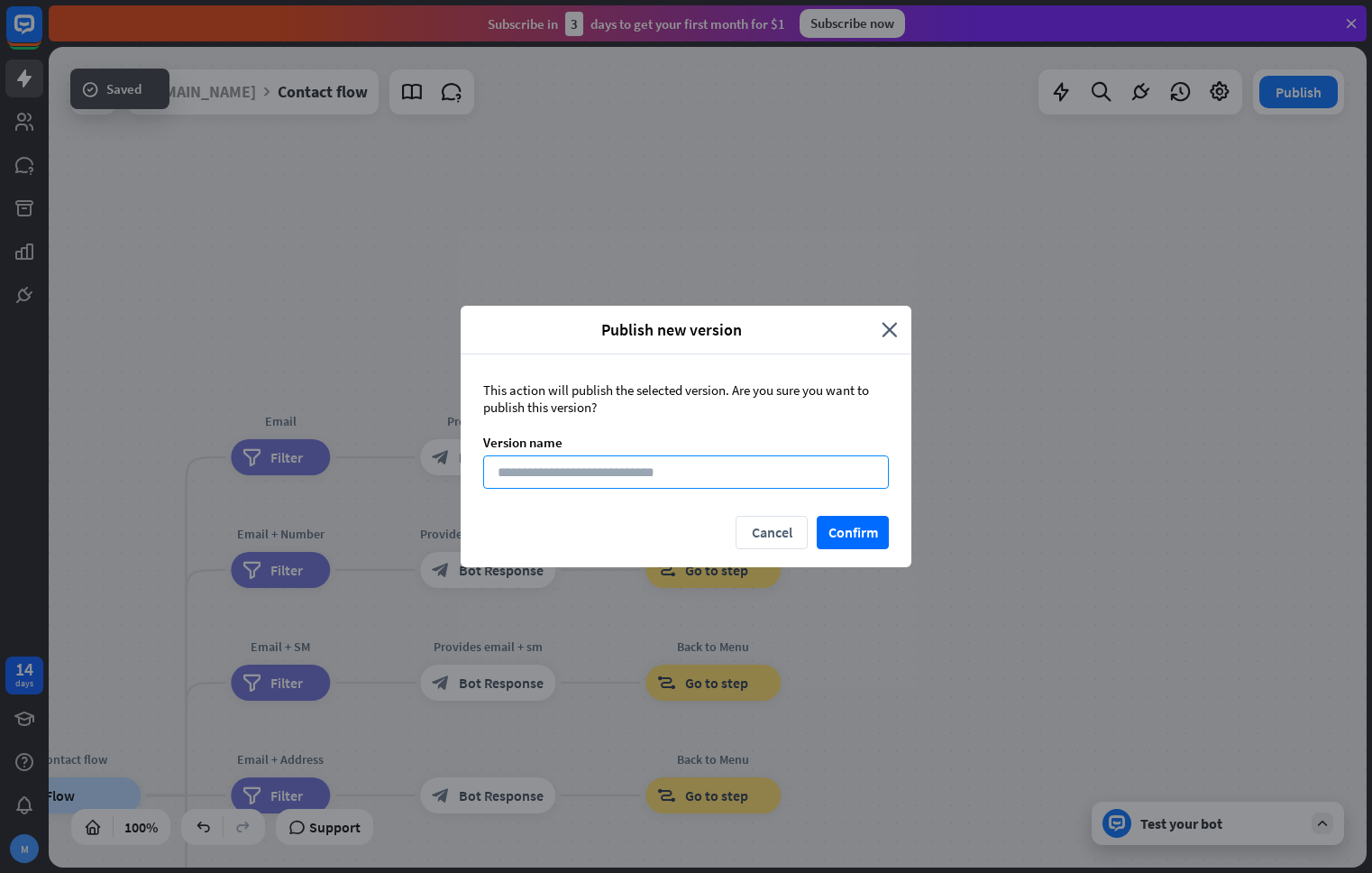
click at [707, 466] on input at bounding box center [685, 472] width 406 height 33
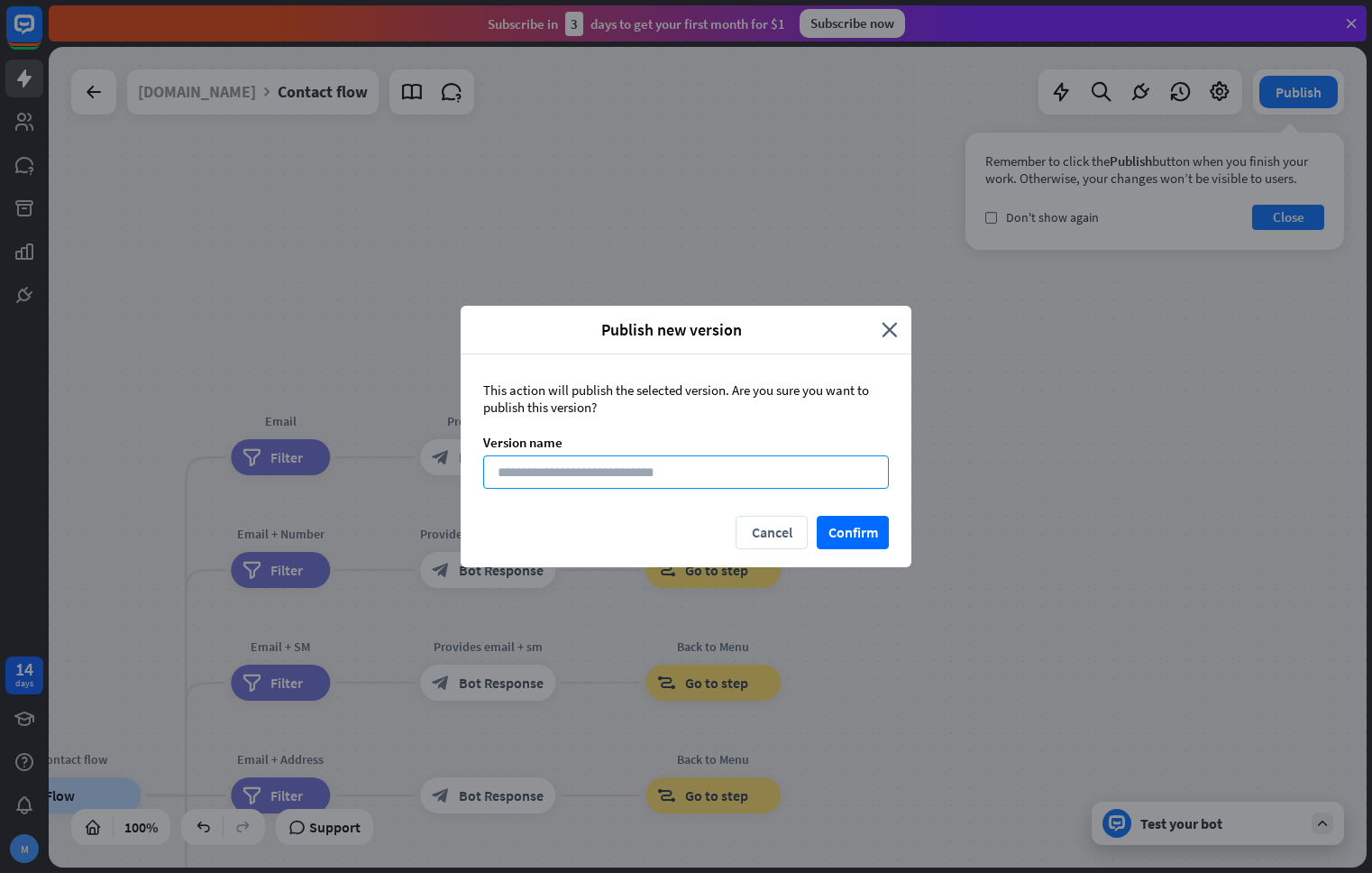
type input "*"
type input "**"
click at [843, 545] on button "Confirm" at bounding box center [853, 533] width 72 height 33
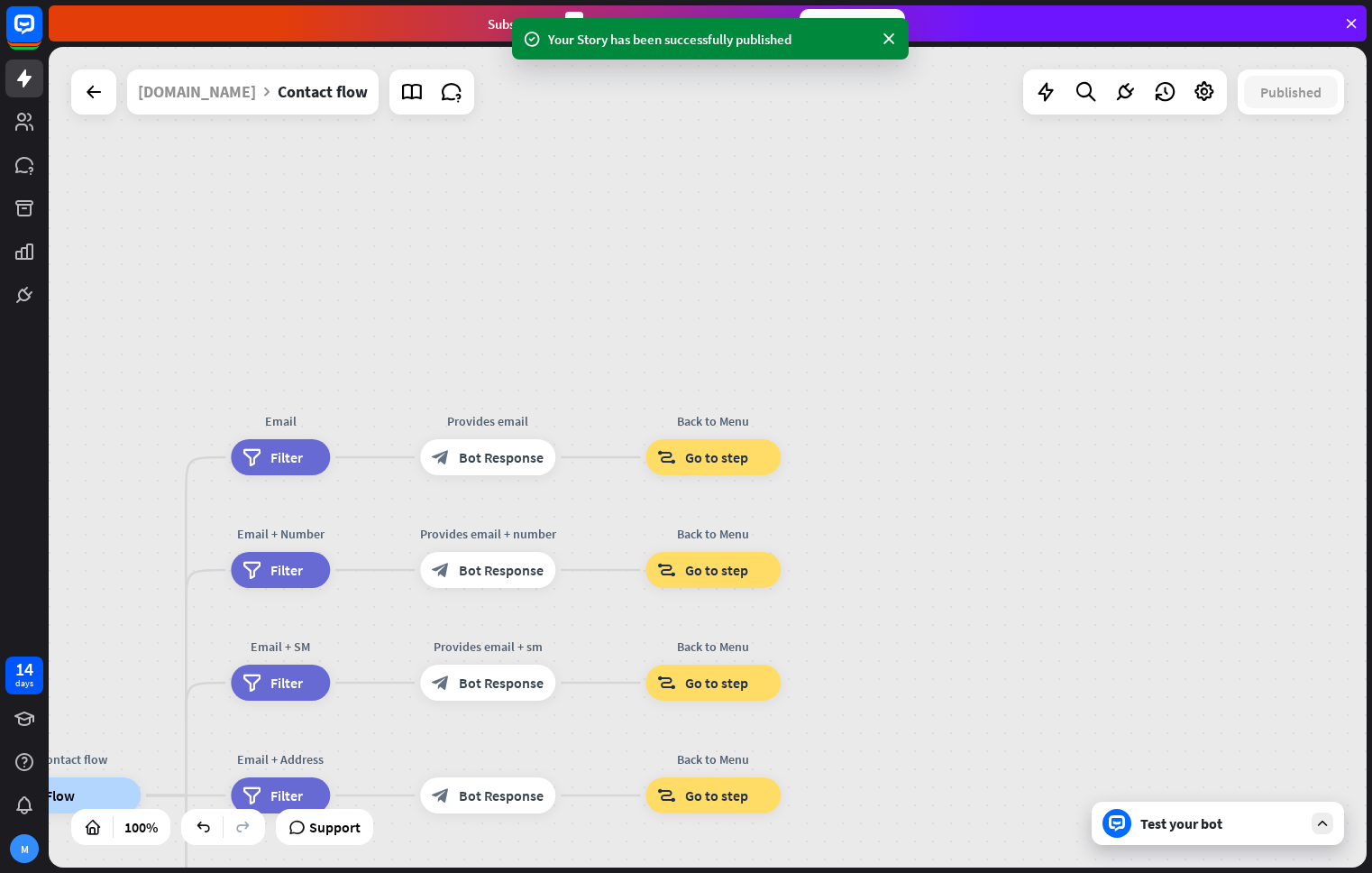
click at [1171, 821] on div "Test your bot" at bounding box center [1222, 823] width 162 height 18
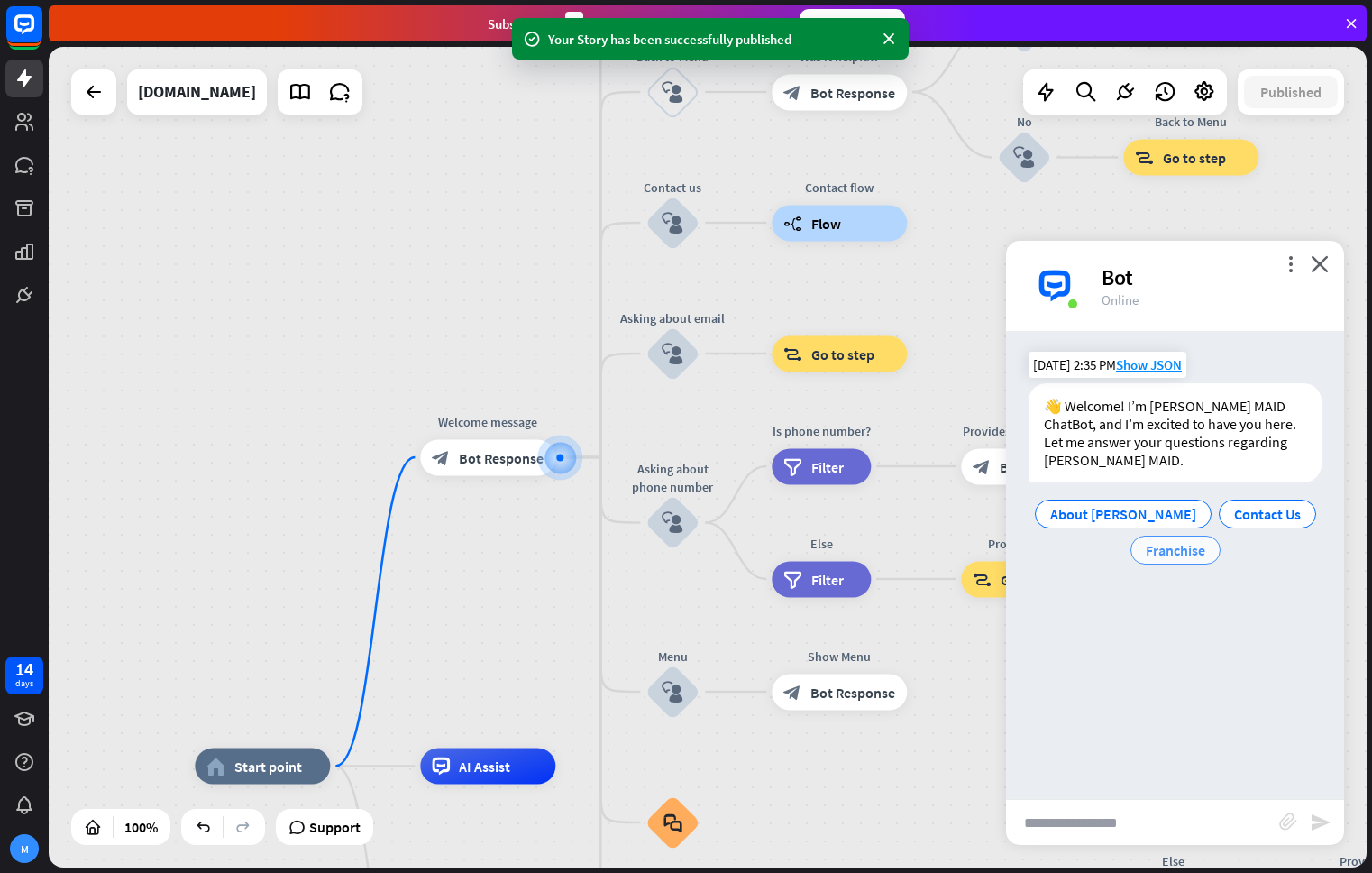
click at [1193, 541] on span "Franchise" at bounding box center [1175, 549] width 60 height 18
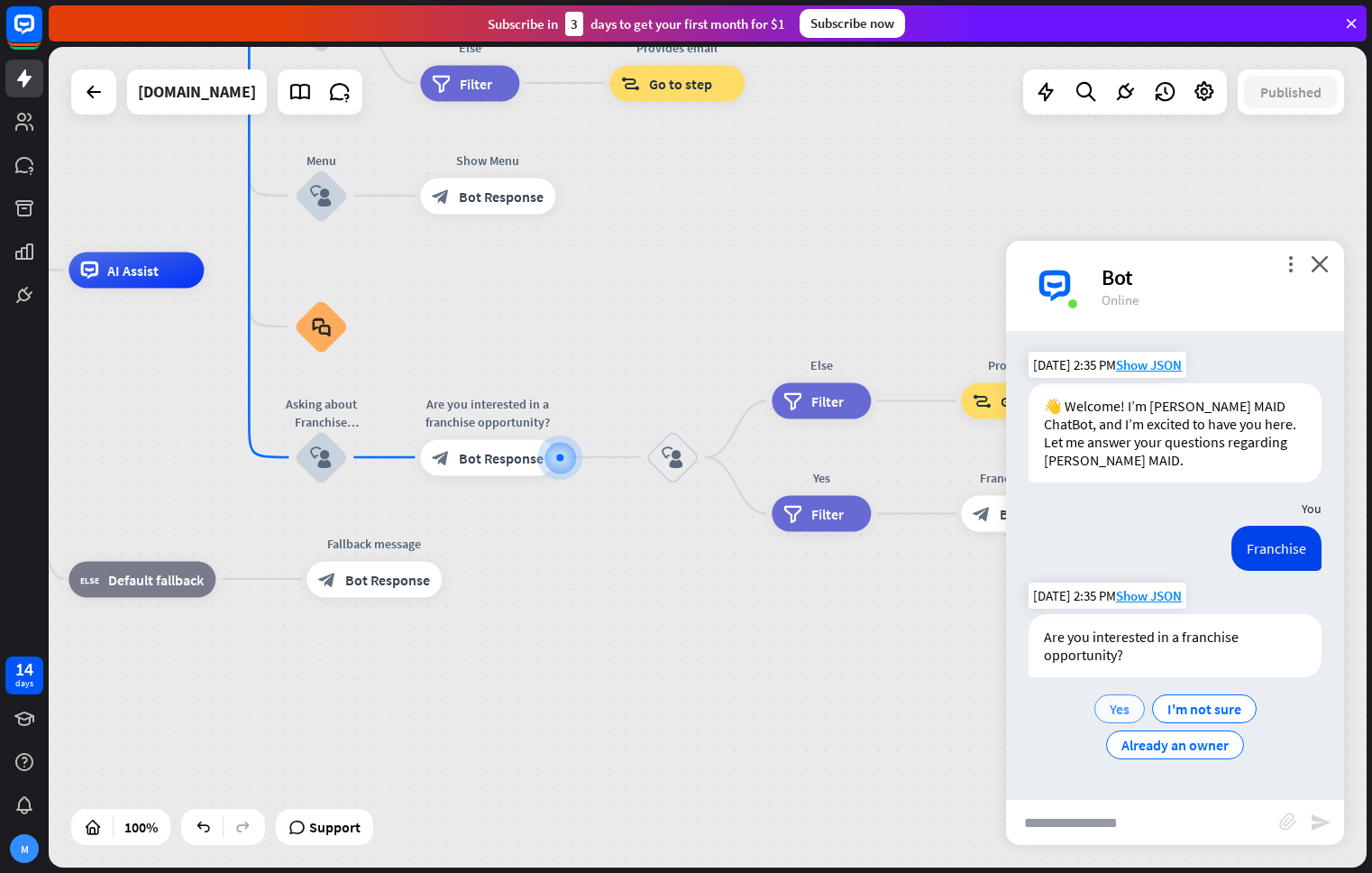
click at [1127, 700] on span "Yes" at bounding box center [1119, 709] width 20 height 18
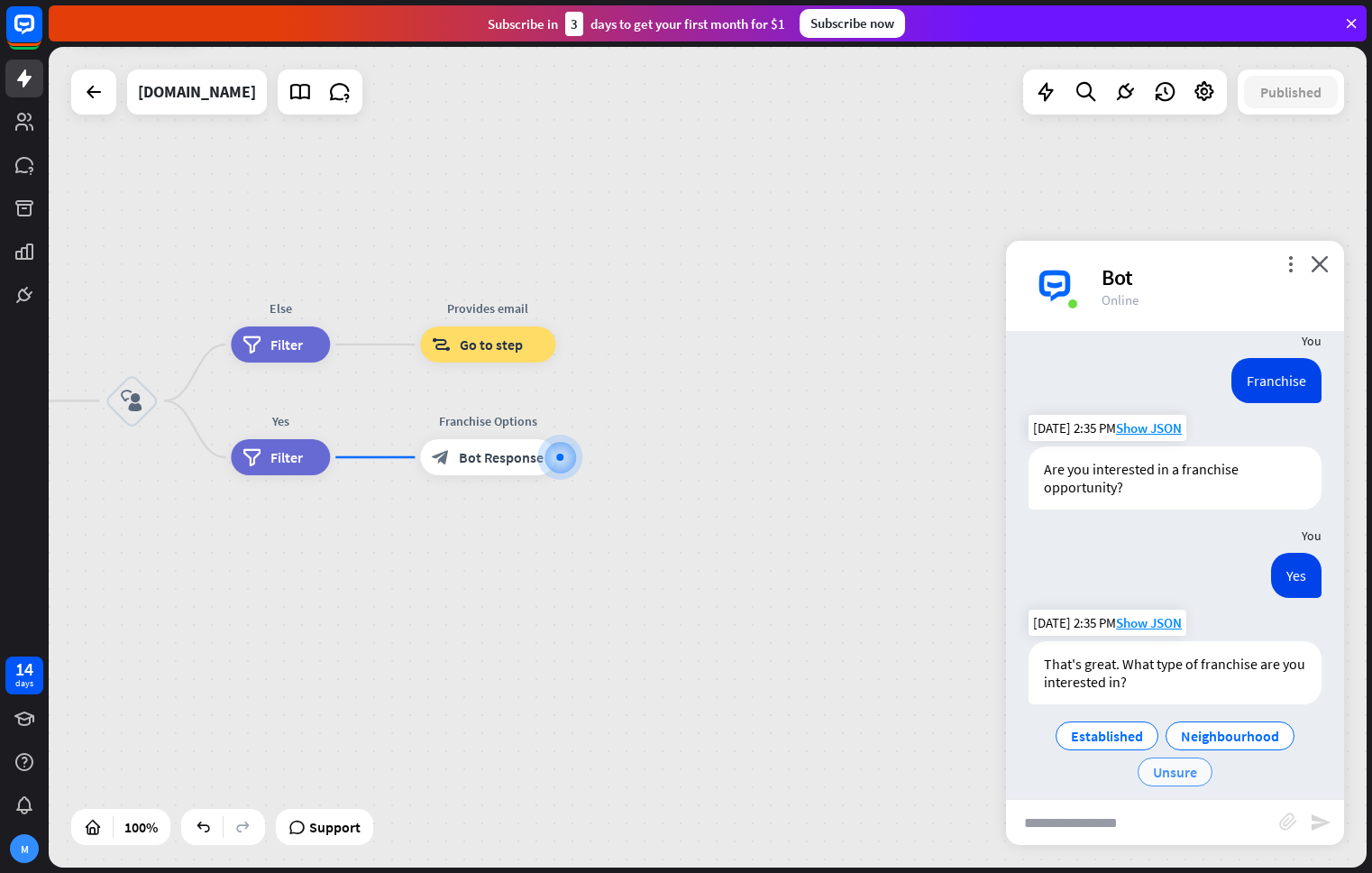
scroll to position [168, 0]
click at [1096, 726] on span "Established" at bounding box center [1107, 735] width 72 height 18
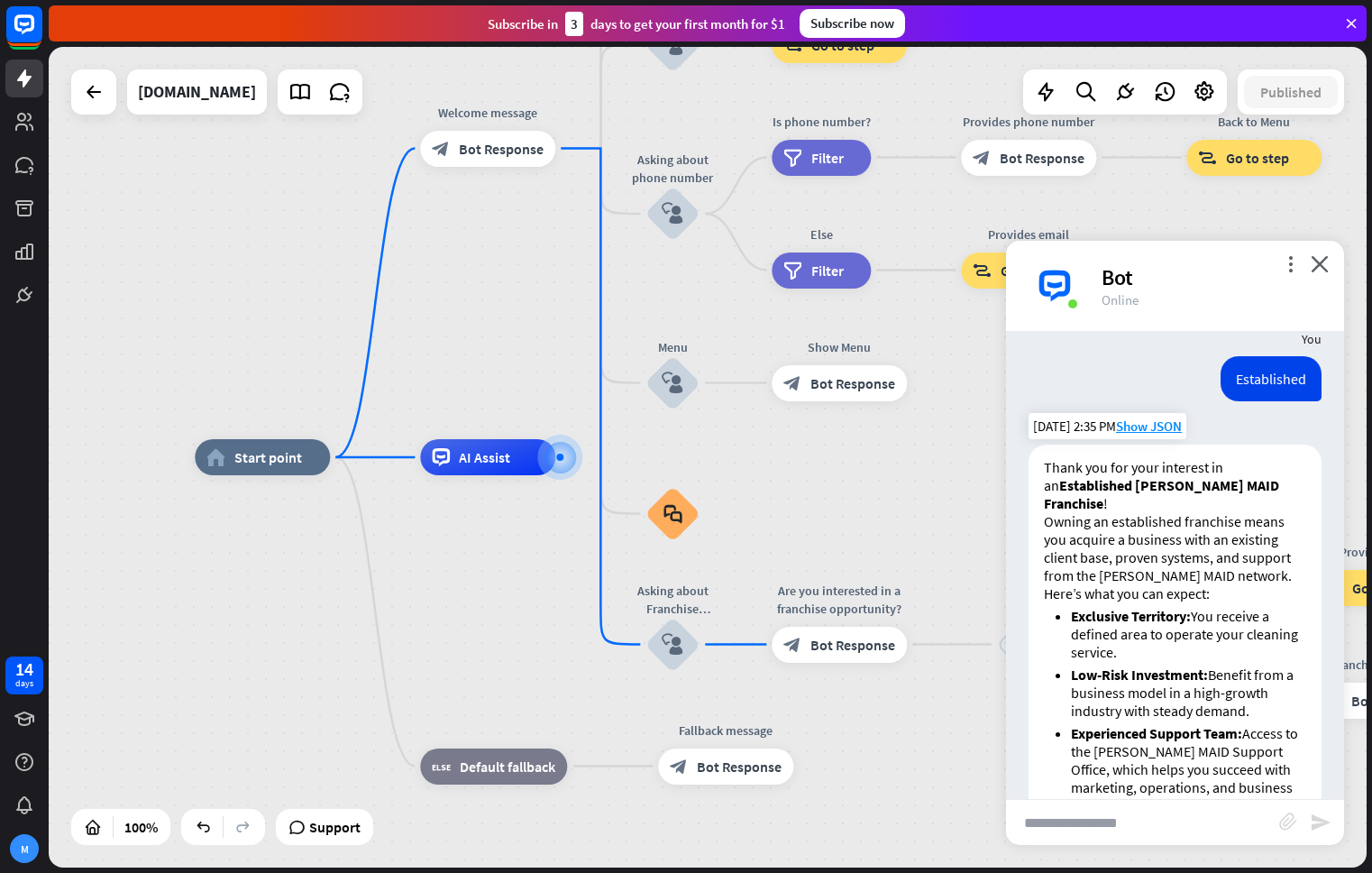
scroll to position [1052, 0]
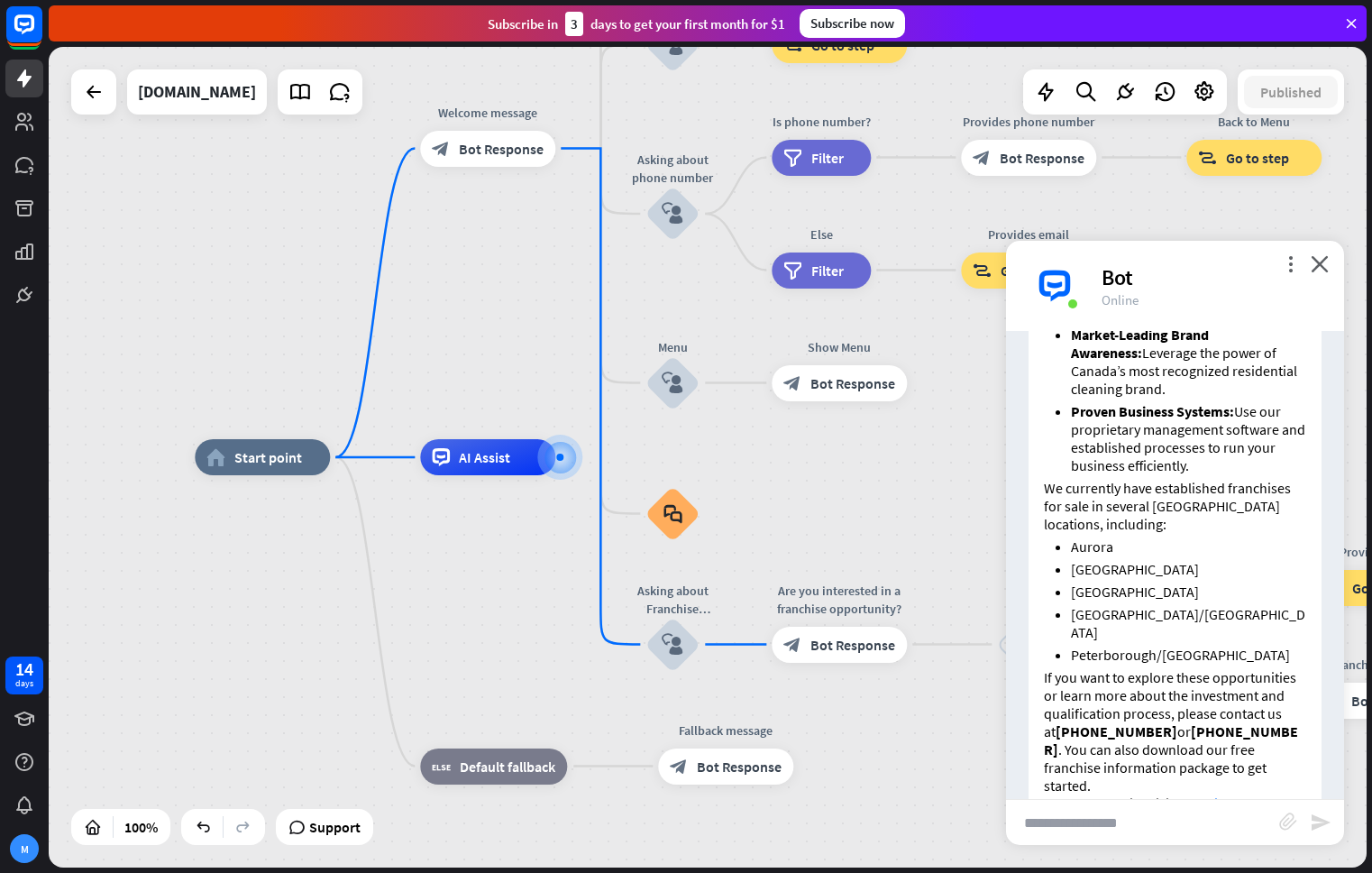
click at [1113, 824] on input "text" at bounding box center [1141, 822] width 273 height 45
type input "*****"
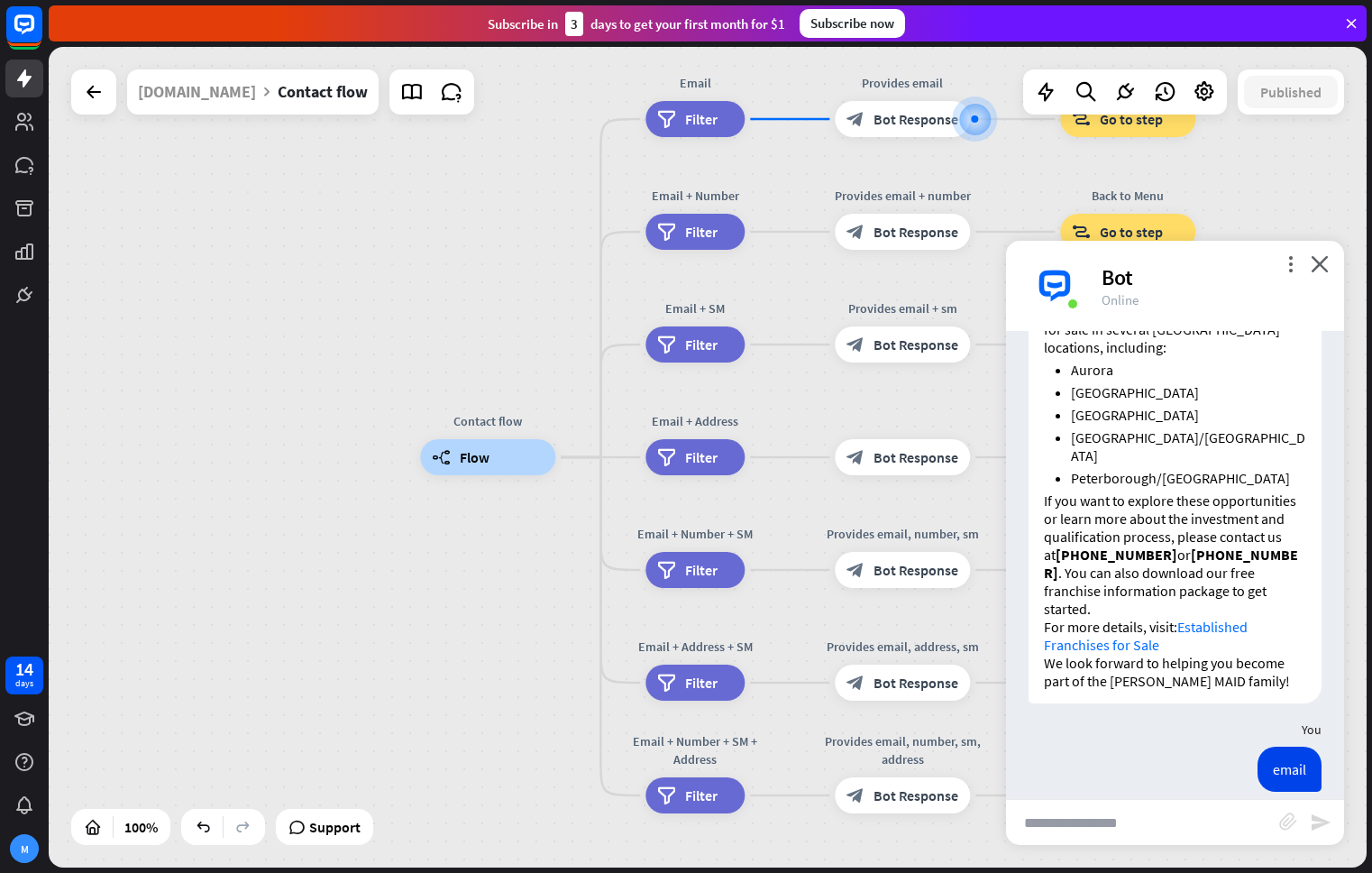
scroll to position [1229, 0]
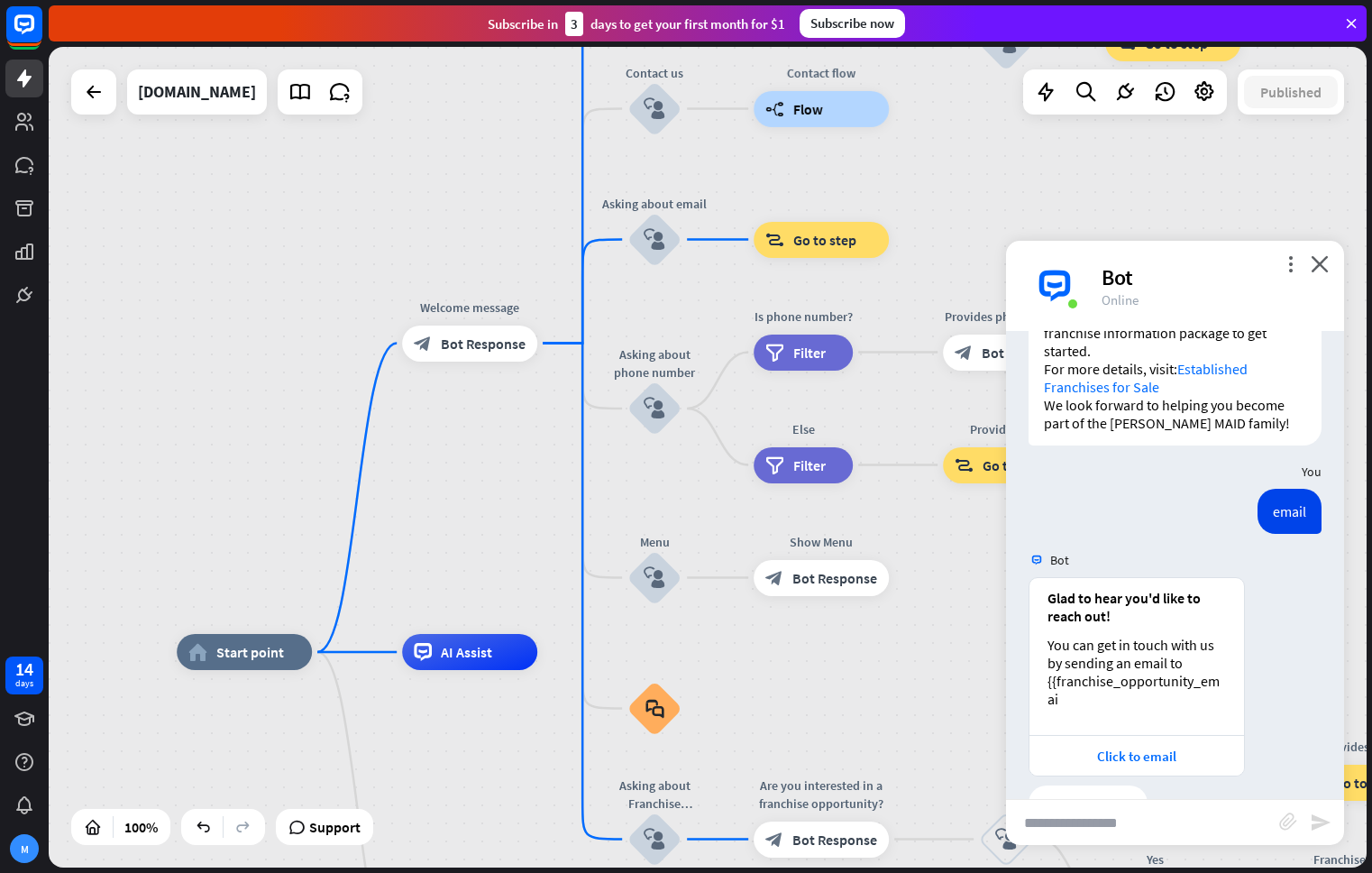
scroll to position [1487, 0]
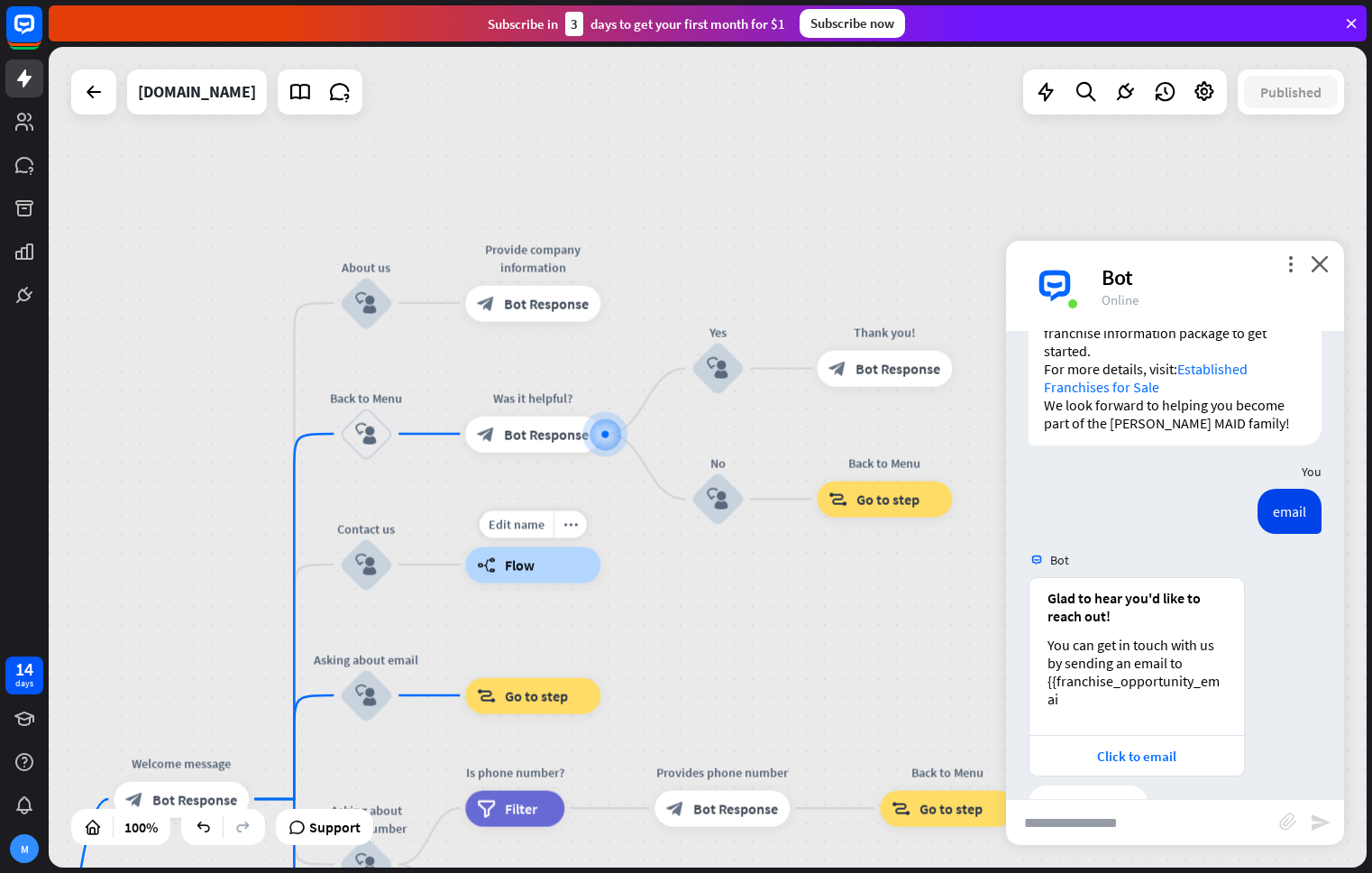
click at [545, 575] on div "builder_tree Flow" at bounding box center [533, 564] width 135 height 36
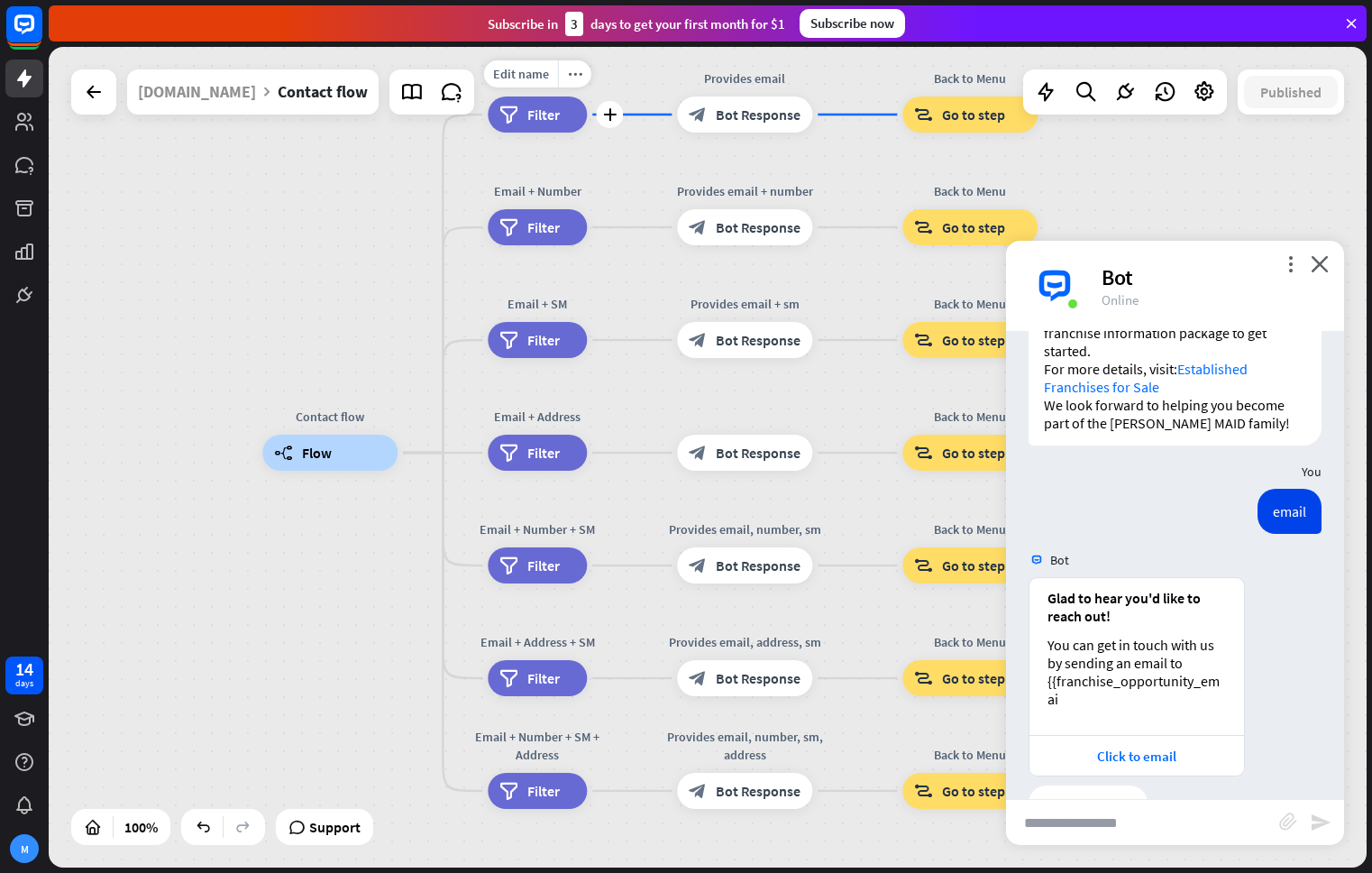
click at [532, 113] on span "Filter" at bounding box center [543, 114] width 32 height 18
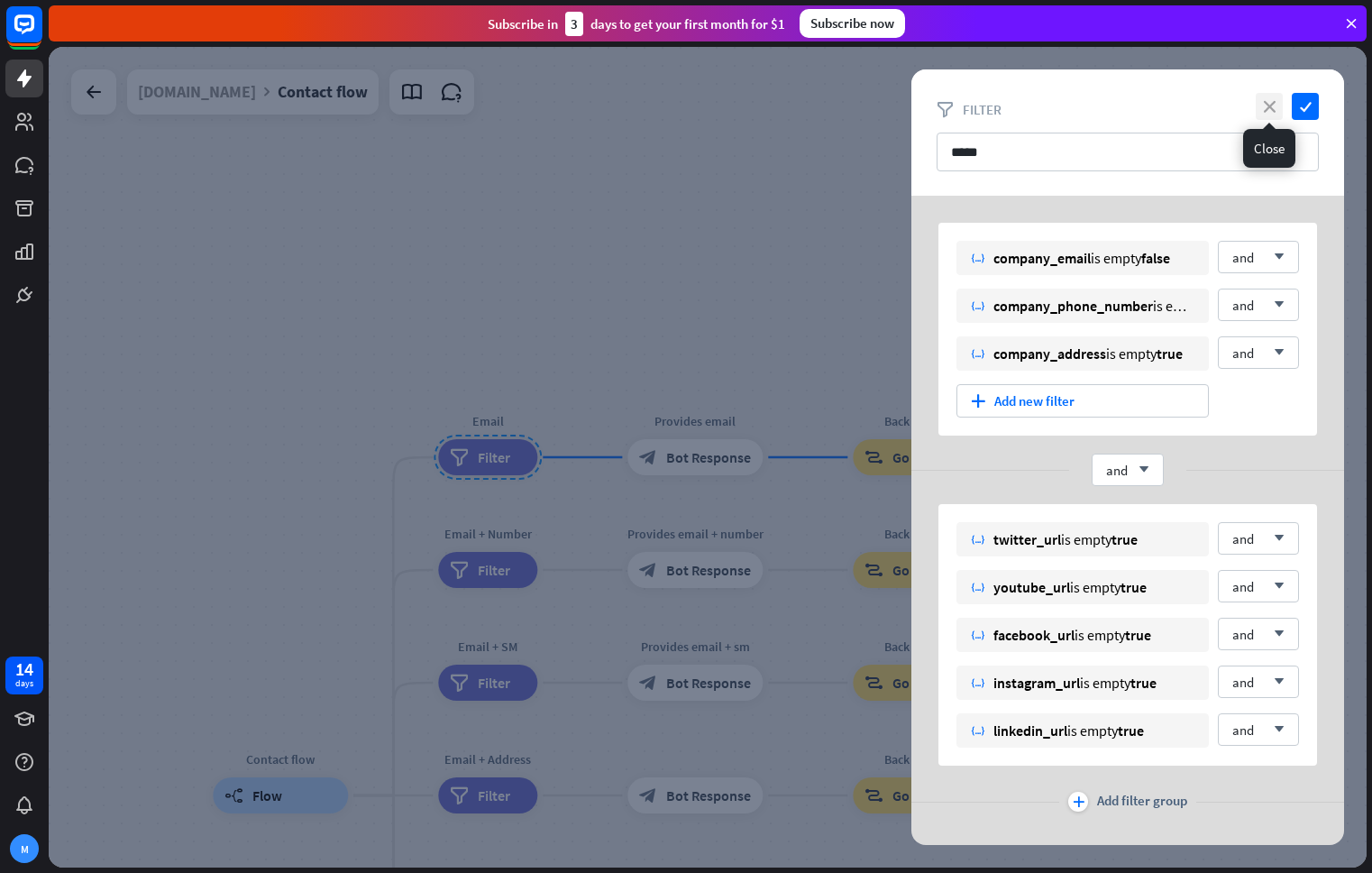
click at [1276, 114] on icon "close" at bounding box center [1269, 107] width 27 height 27
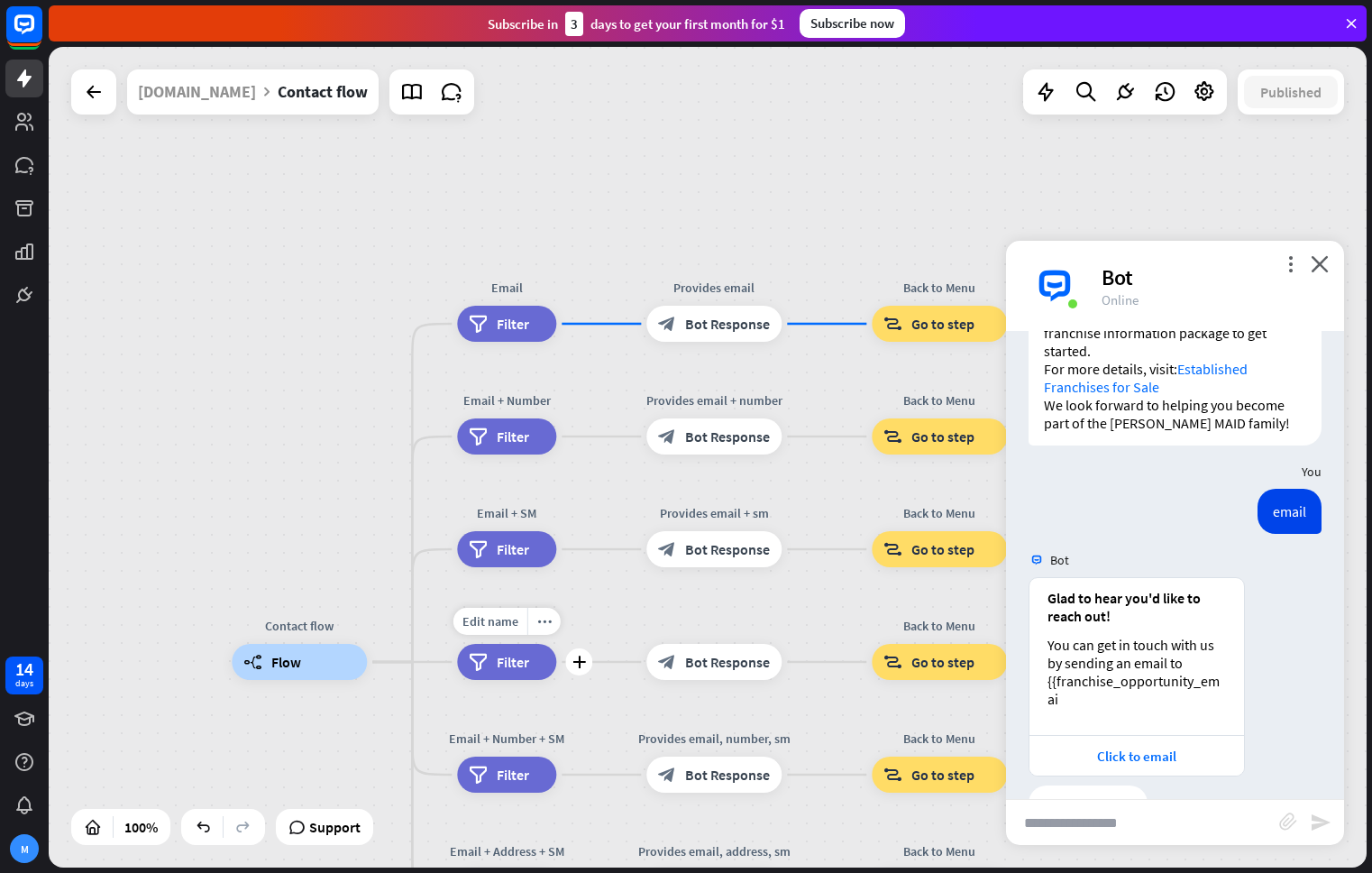
click at [508, 673] on div "filter Filter" at bounding box center [506, 661] width 99 height 36
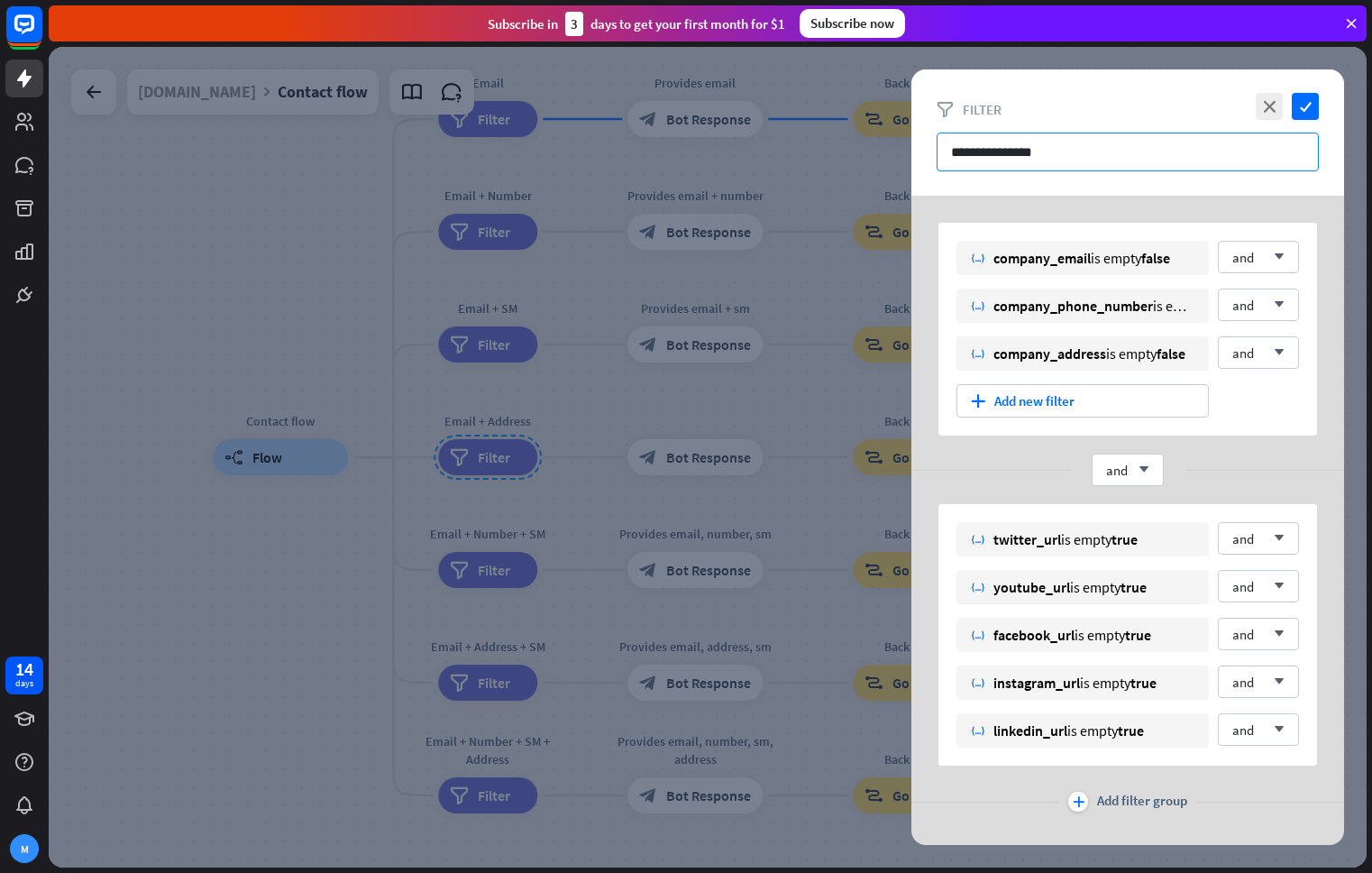
scroll to position [9, 0]
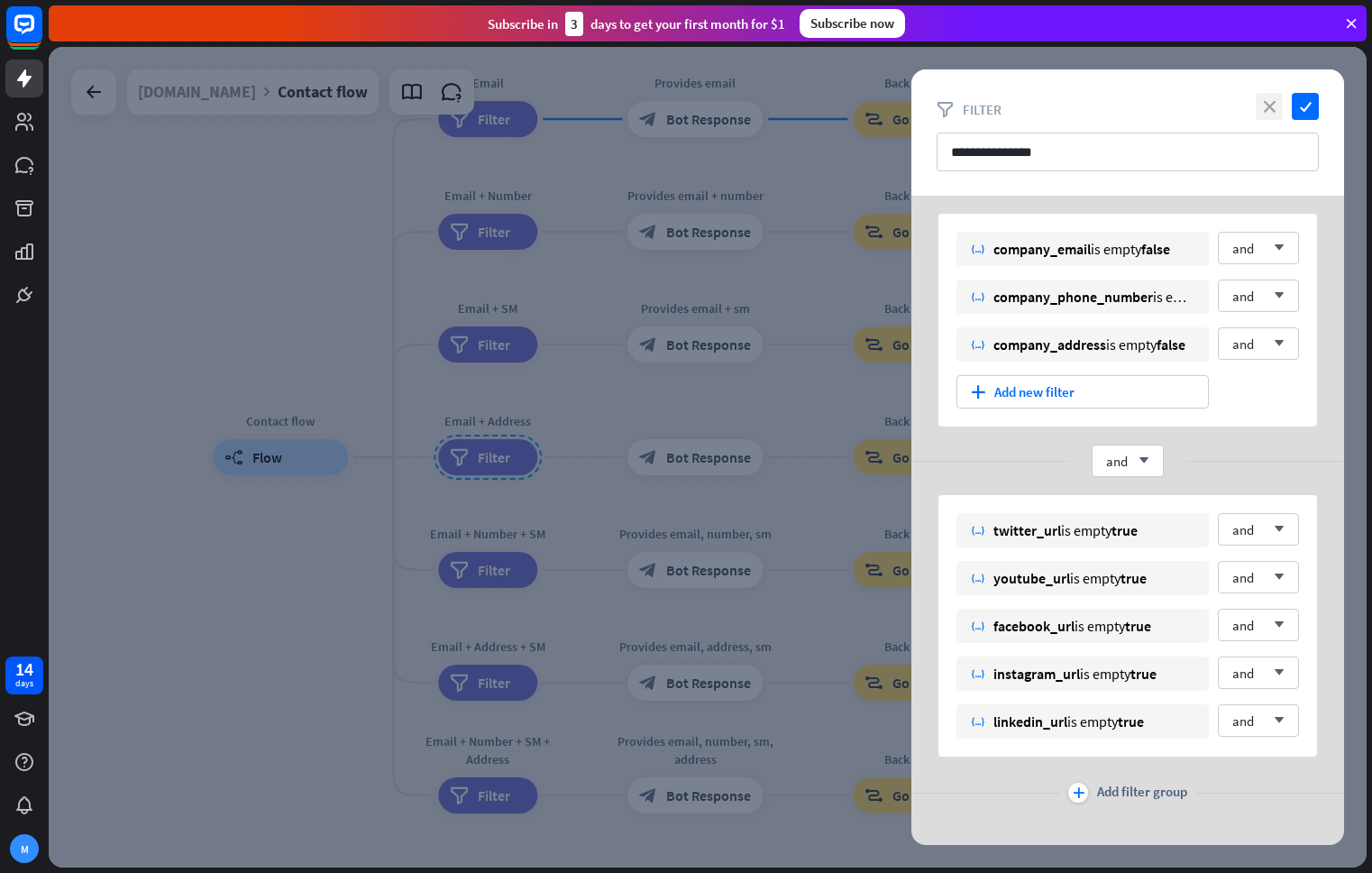
click at [1264, 109] on icon "close" at bounding box center [1269, 107] width 27 height 27
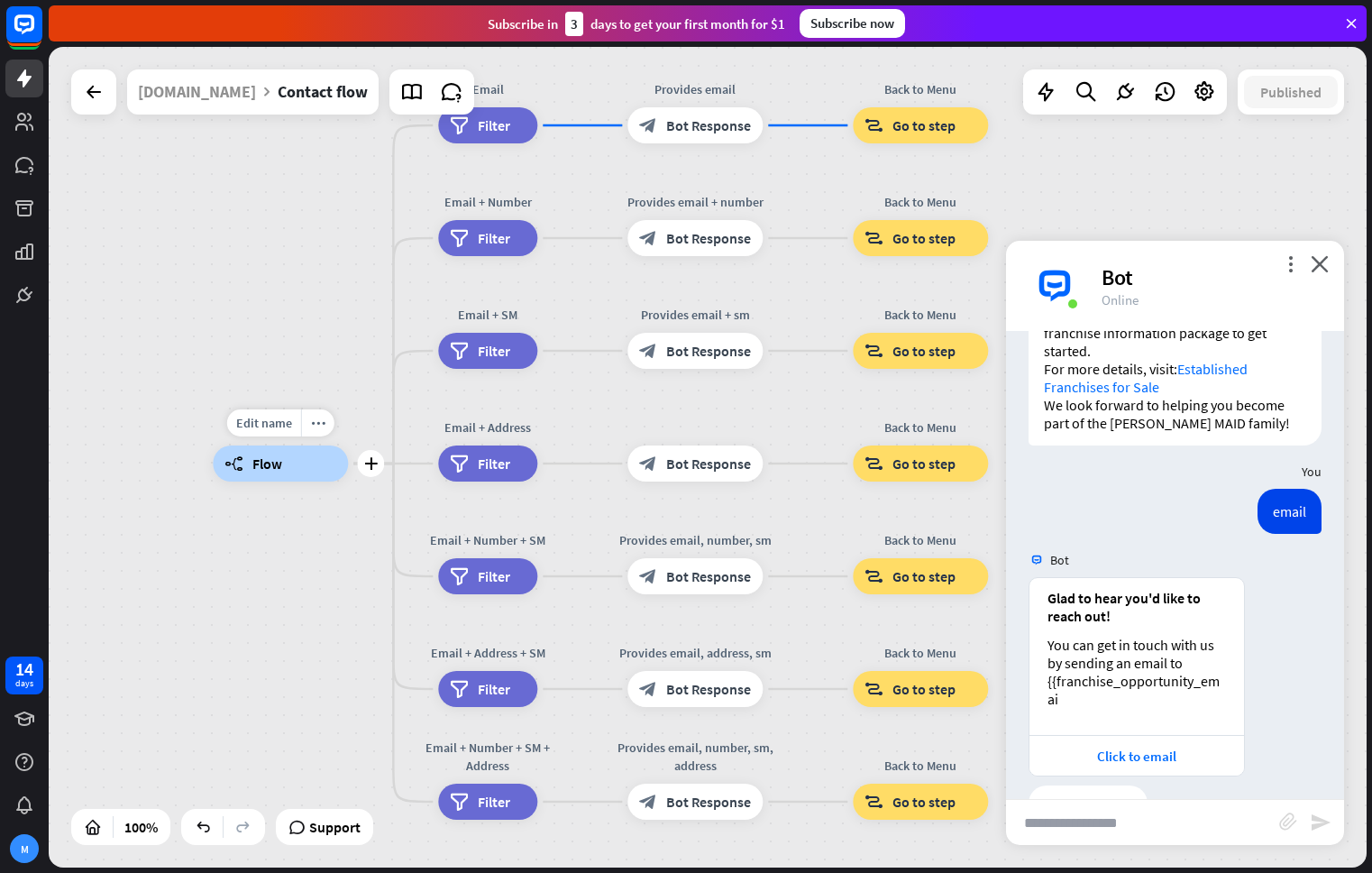
click at [280, 470] on div "builder_tree Flow" at bounding box center [280, 463] width 135 height 36
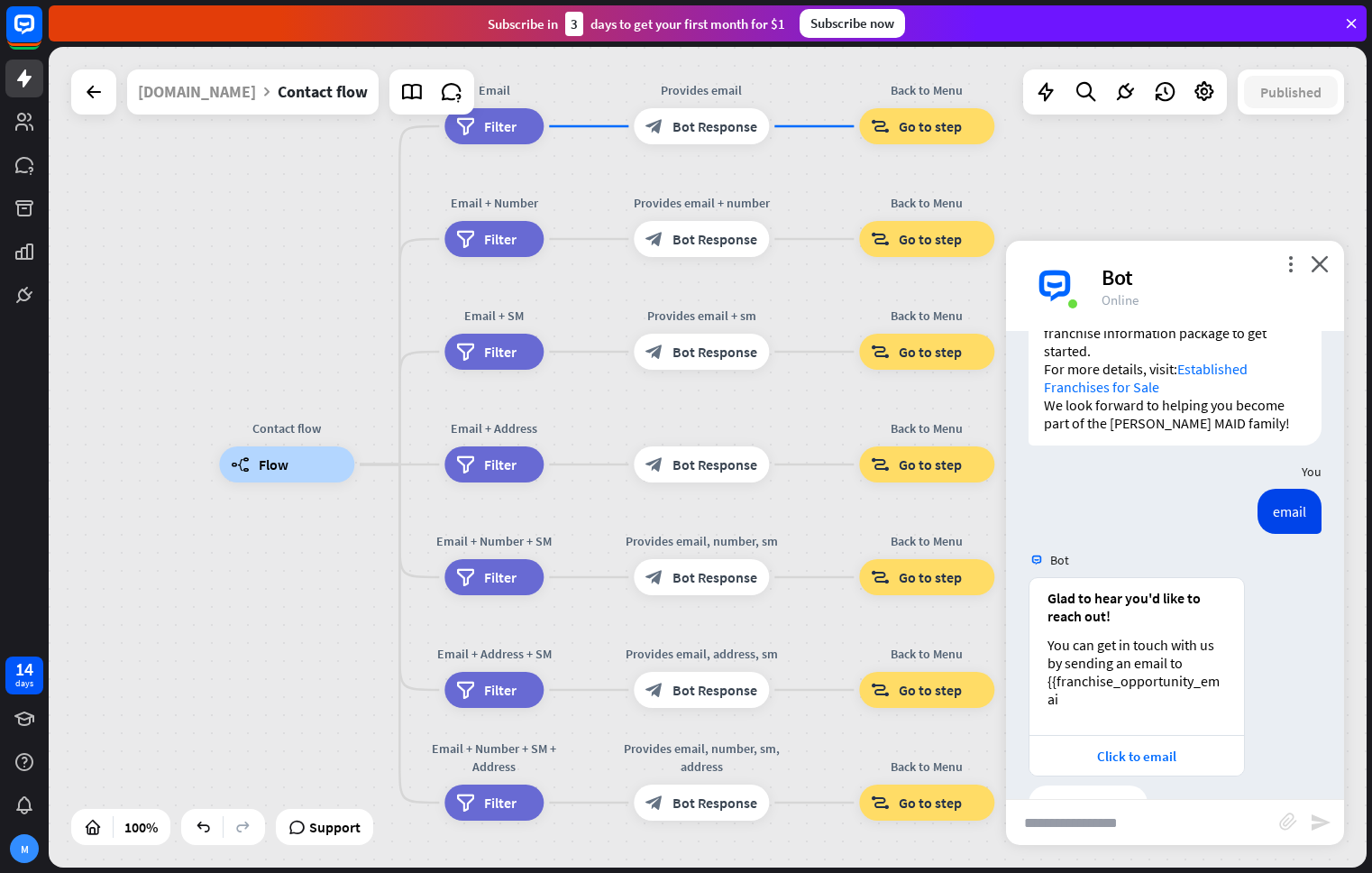
click at [1102, 829] on input "text" at bounding box center [1141, 822] width 273 height 45
type input "*****"
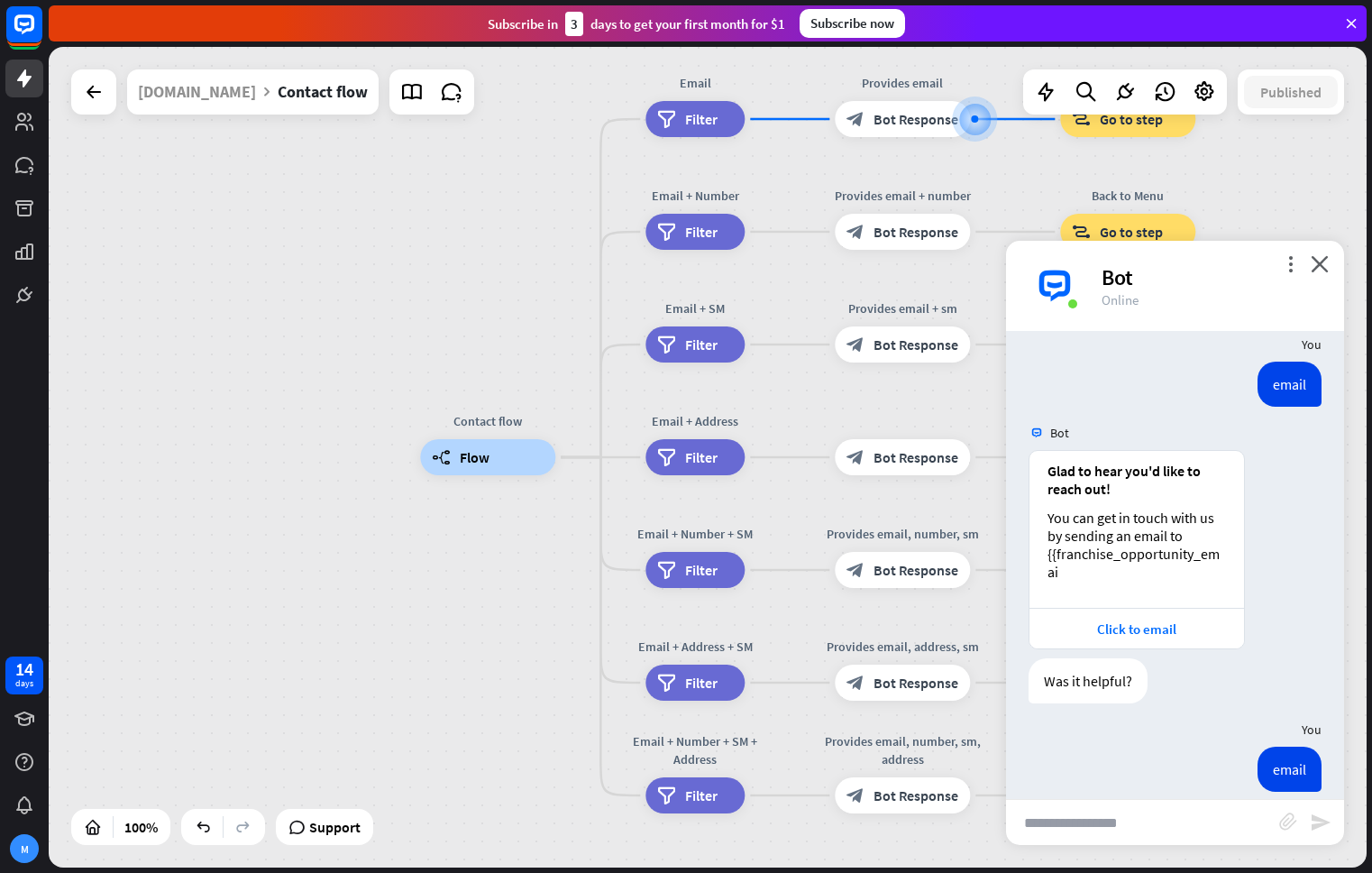
scroll to position [1614, 0]
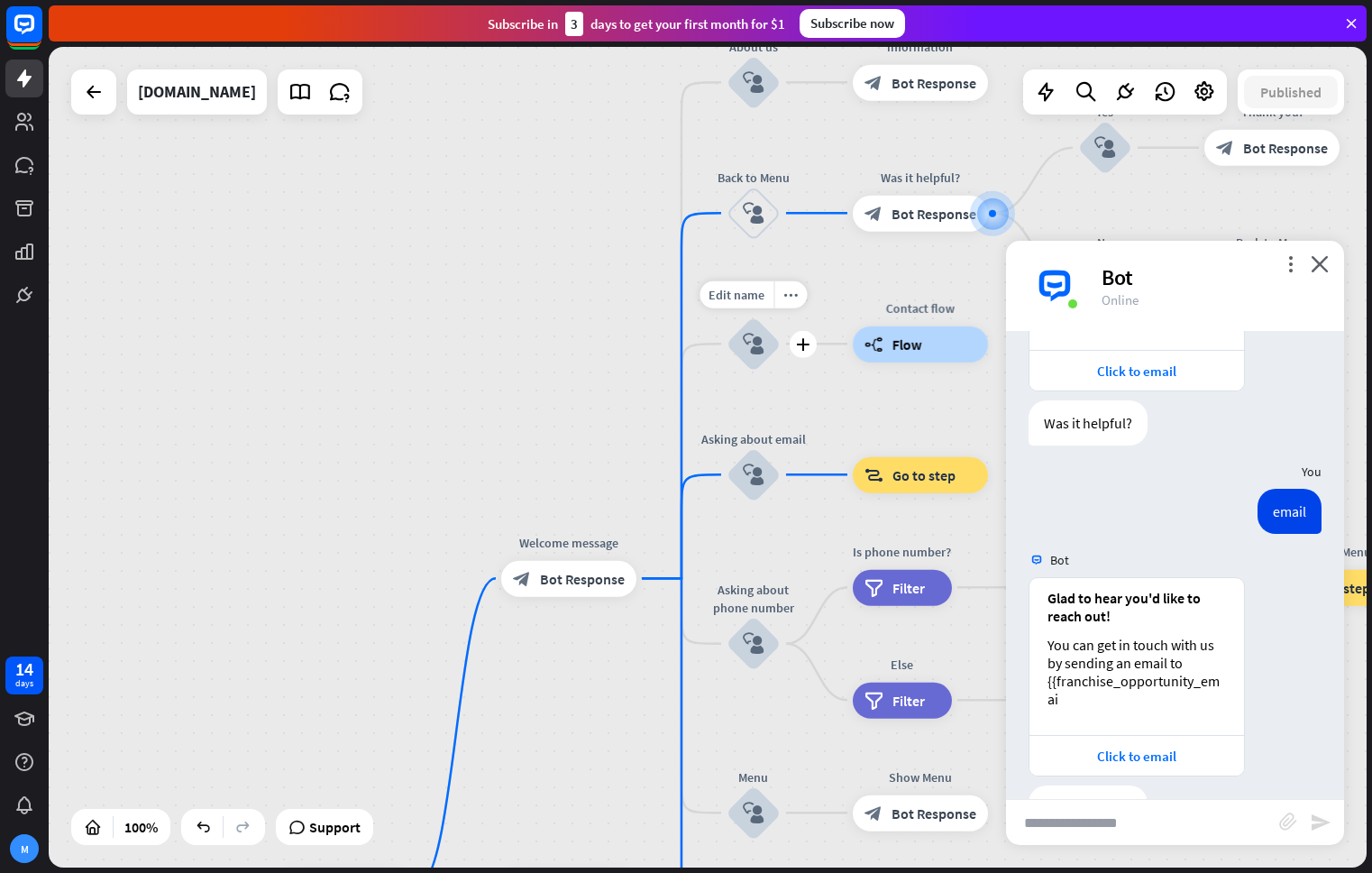
scroll to position [1872, 0]
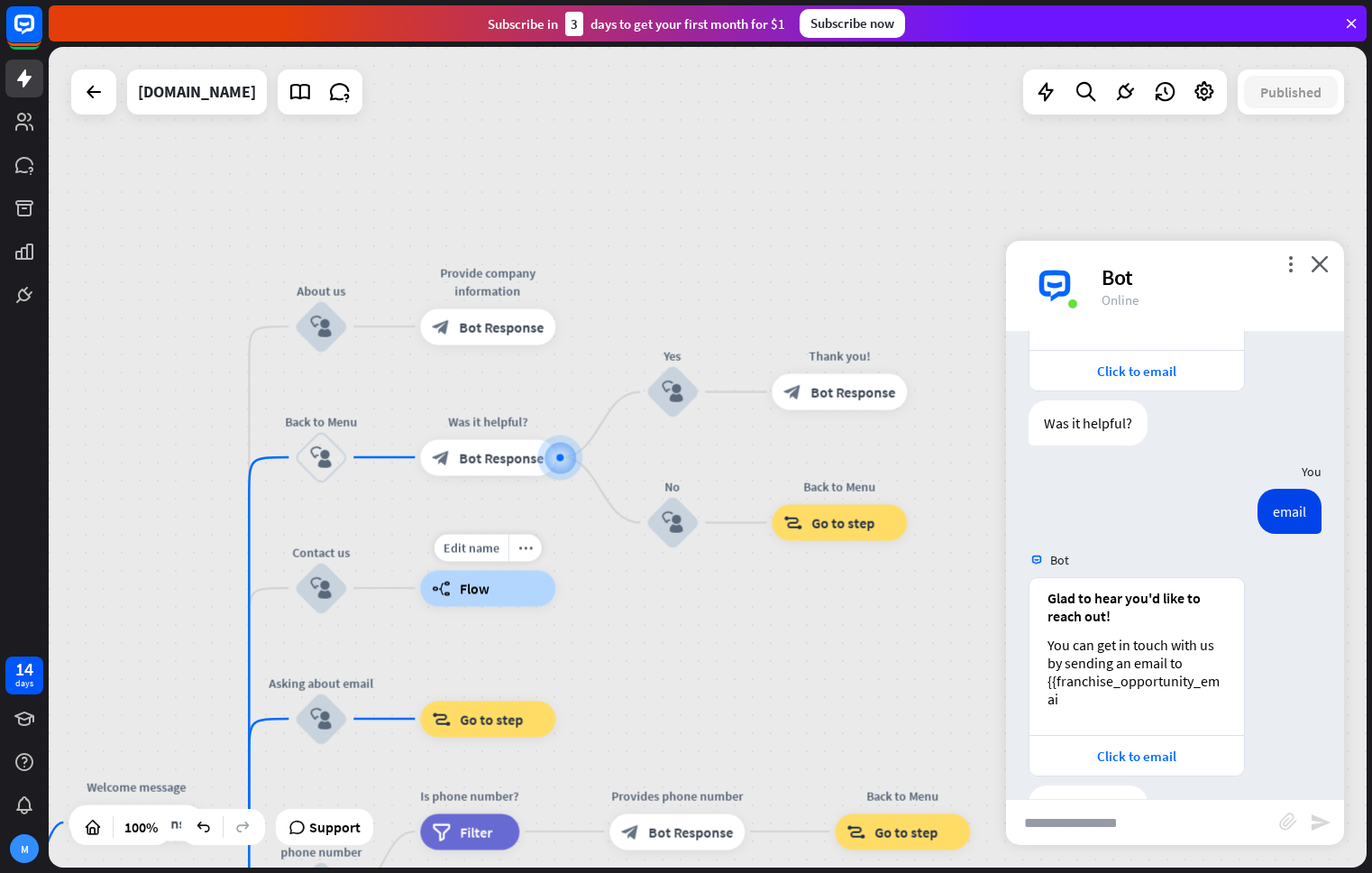
click at [486, 578] on div "builder_tree Flow" at bounding box center [488, 588] width 135 height 36
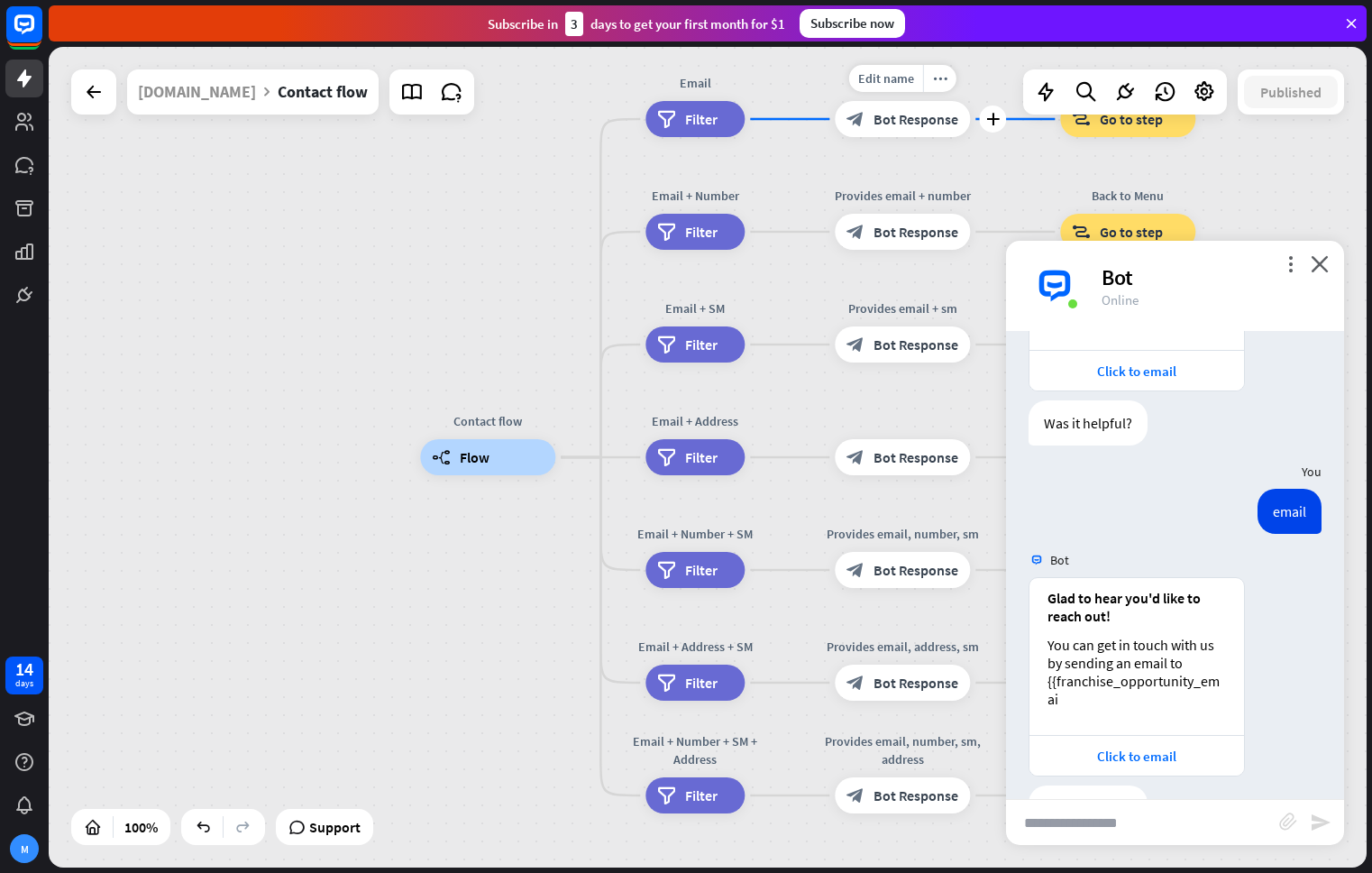
click at [872, 129] on div "block_bot_response Bot Response" at bounding box center [902, 118] width 135 height 36
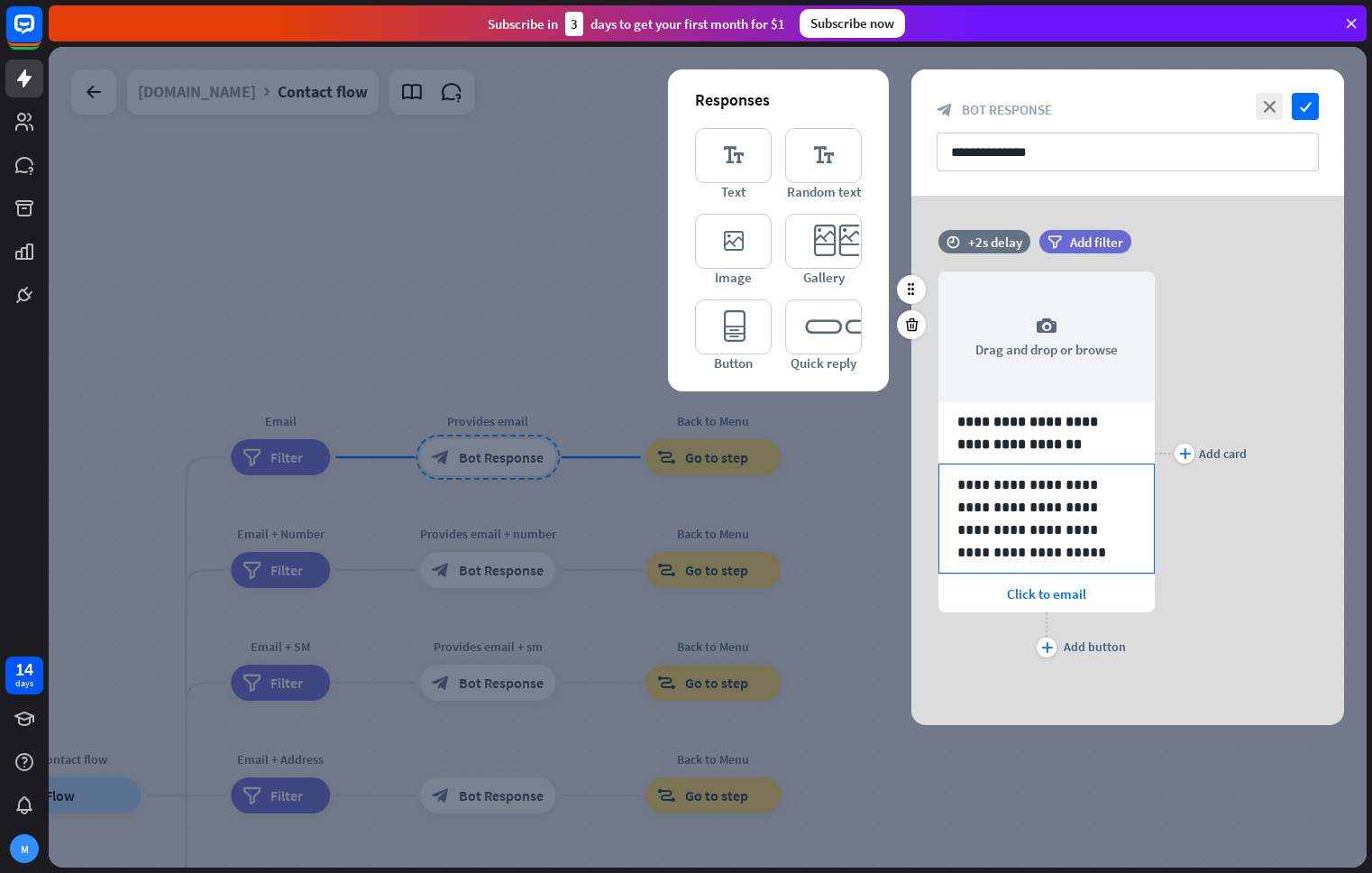
click at [1040, 562] on p "**********" at bounding box center [1046, 518] width 179 height 90
drag, startPoint x: 1019, startPoint y: 552, endPoint x: 929, endPoint y: 535, distance: 91.6
click at [929, 535] on div "**********" at bounding box center [1127, 453] width 433 height 417
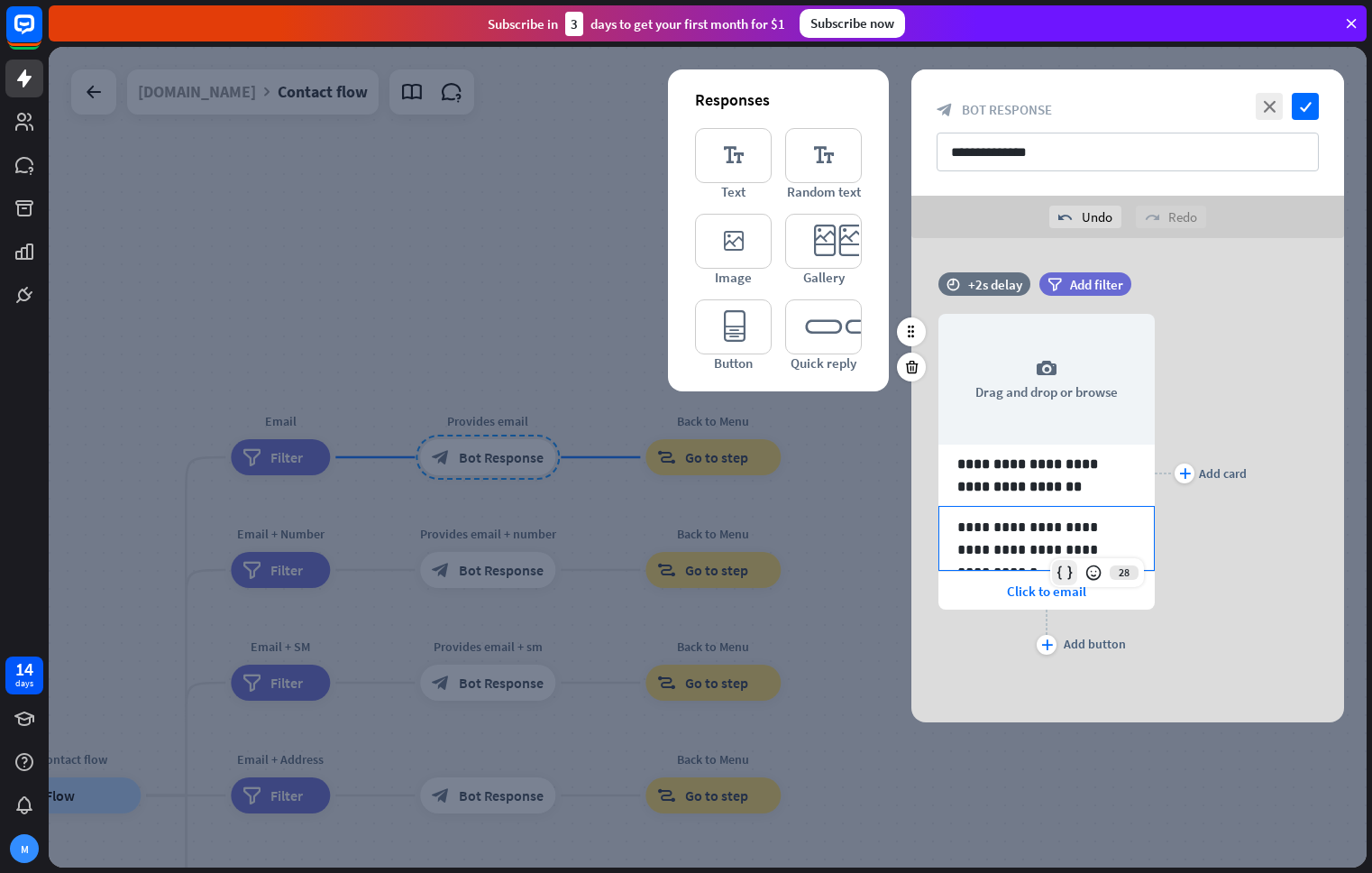
click at [1066, 571] on icon at bounding box center [1064, 572] width 18 height 18
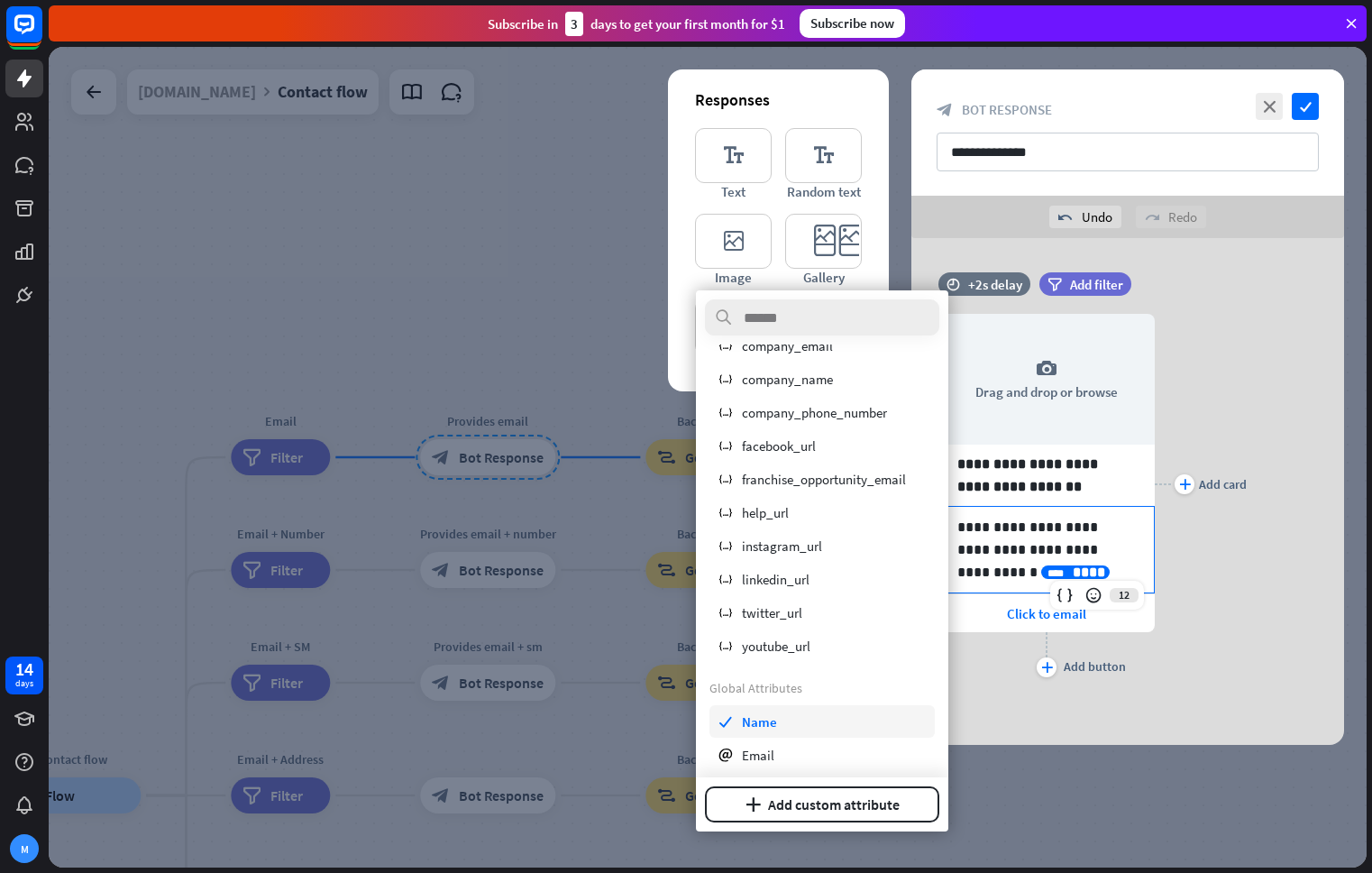
scroll to position [120, 0]
click at [793, 750] on div "email Email" at bounding box center [822, 755] width 226 height 32
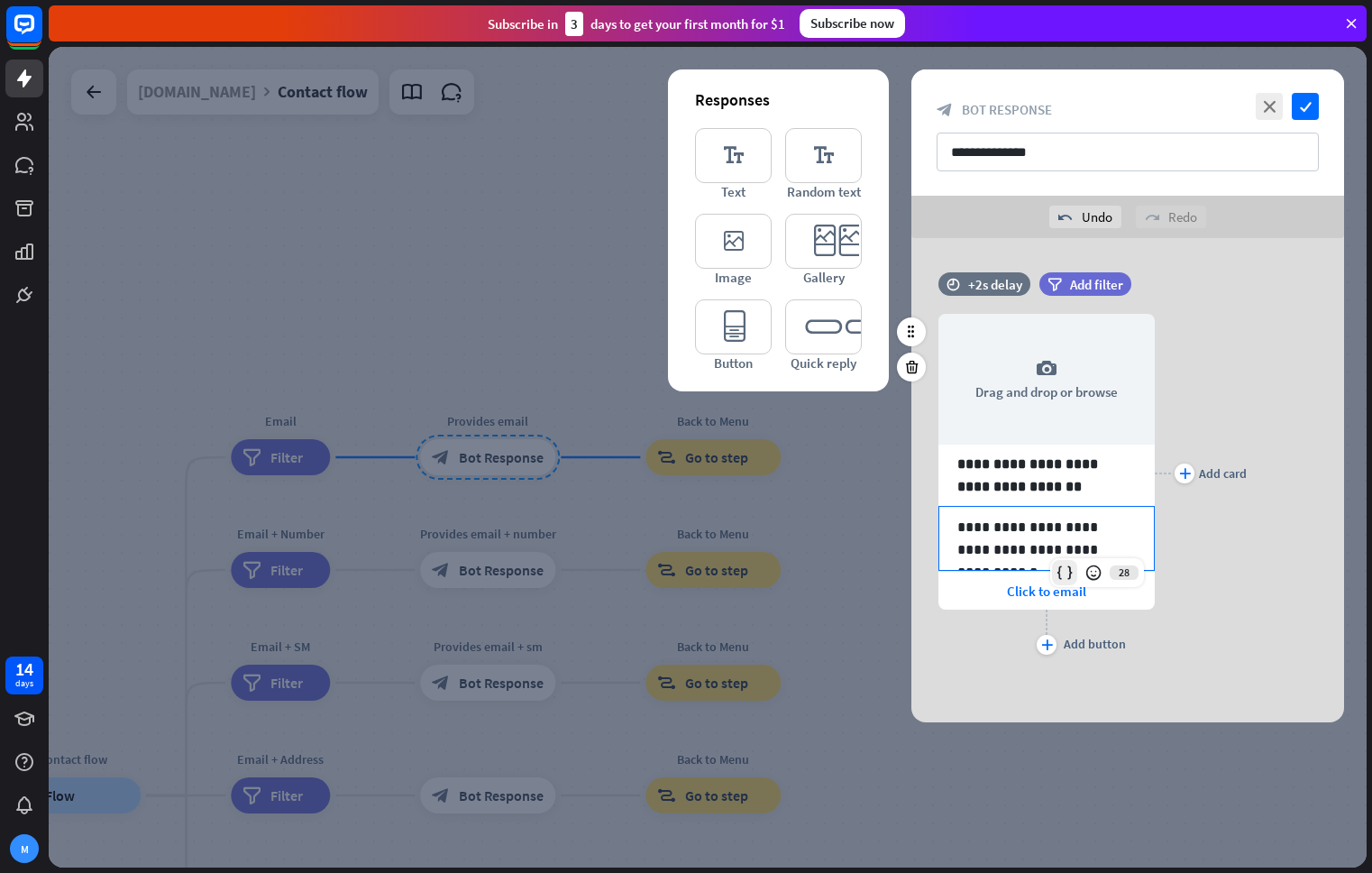
click at [1061, 574] on icon at bounding box center [1064, 572] width 18 height 18
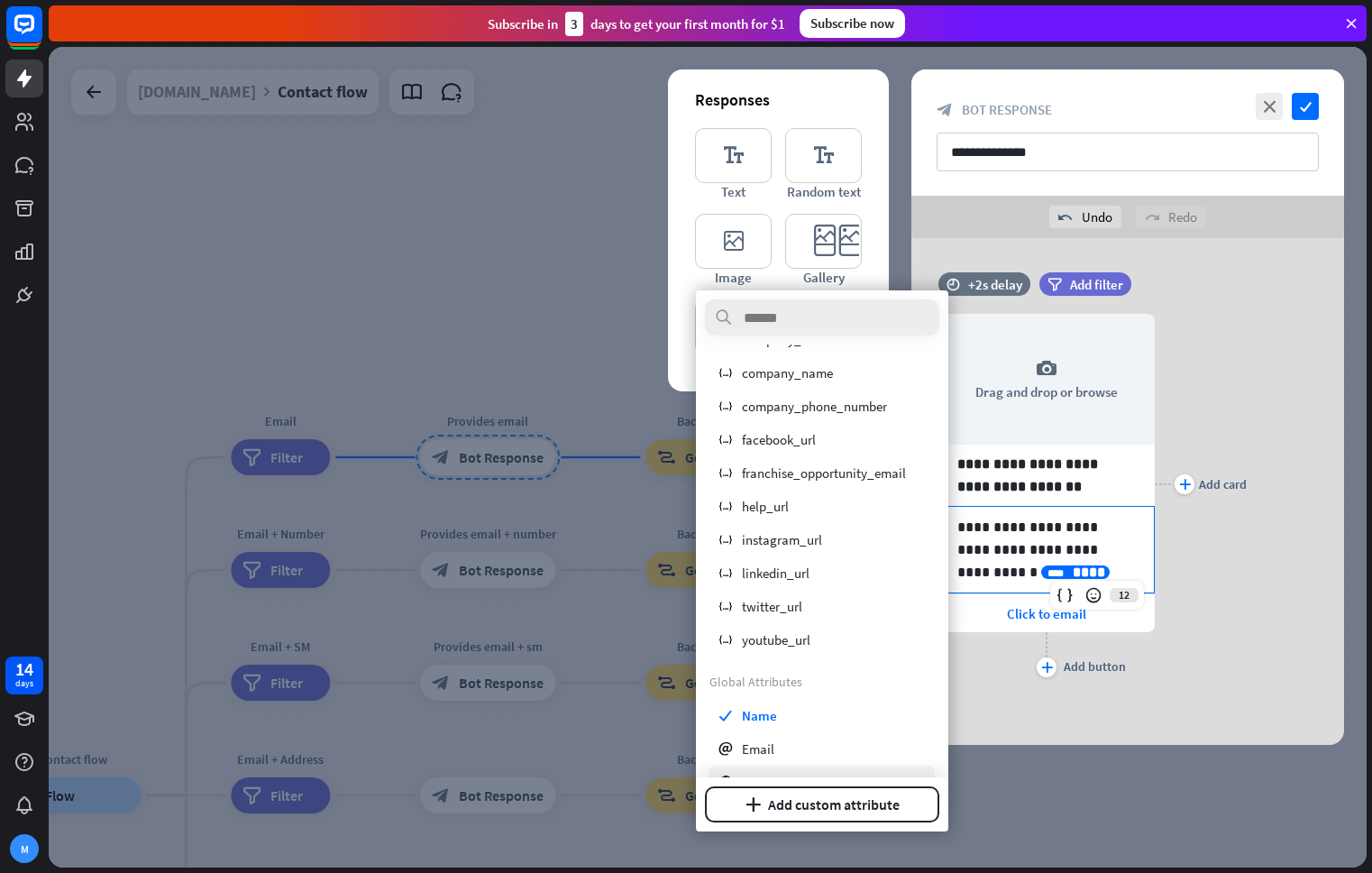
scroll to position [175, 0]
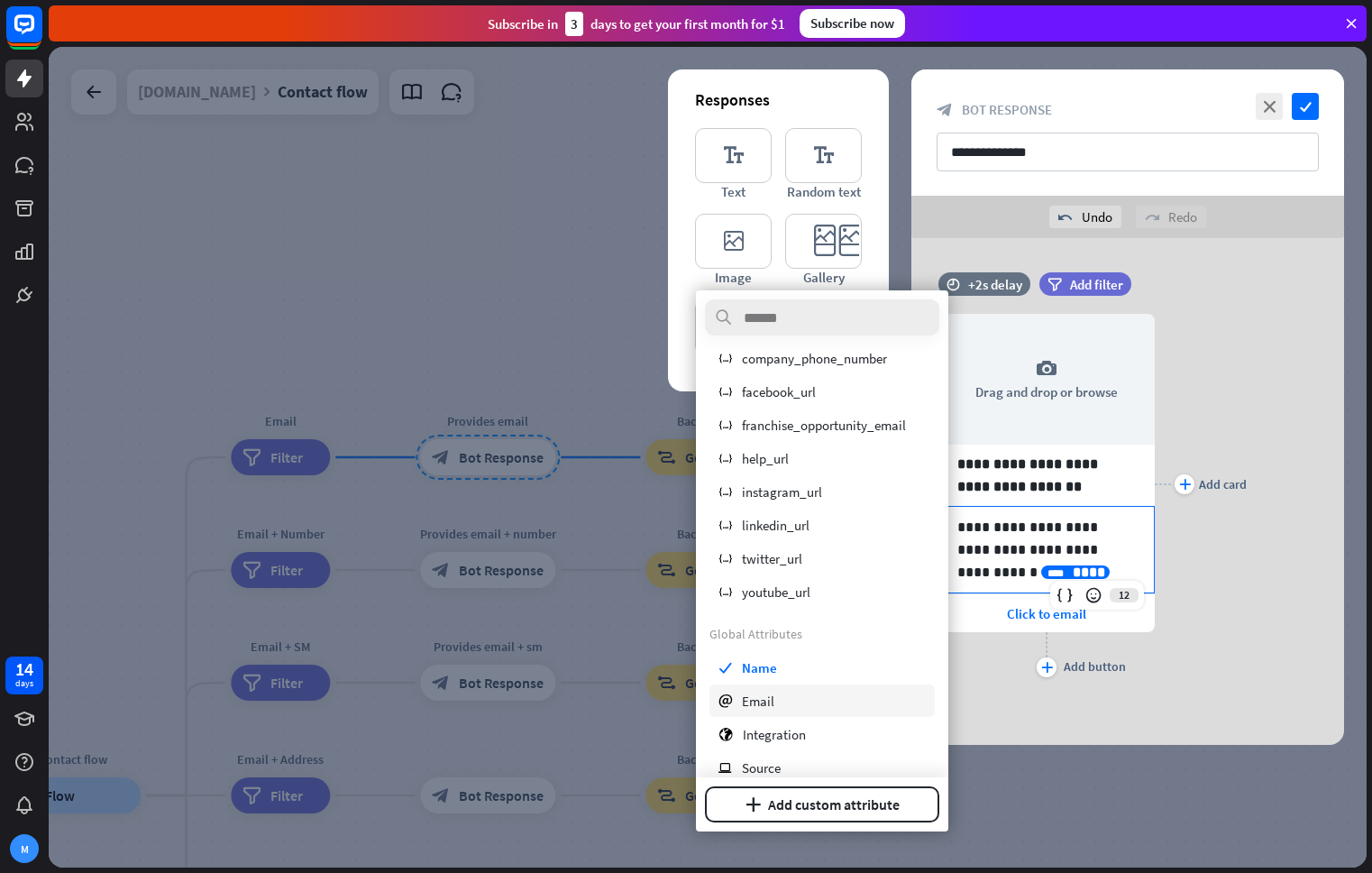
click at [800, 699] on div "email Email" at bounding box center [822, 700] width 226 height 32
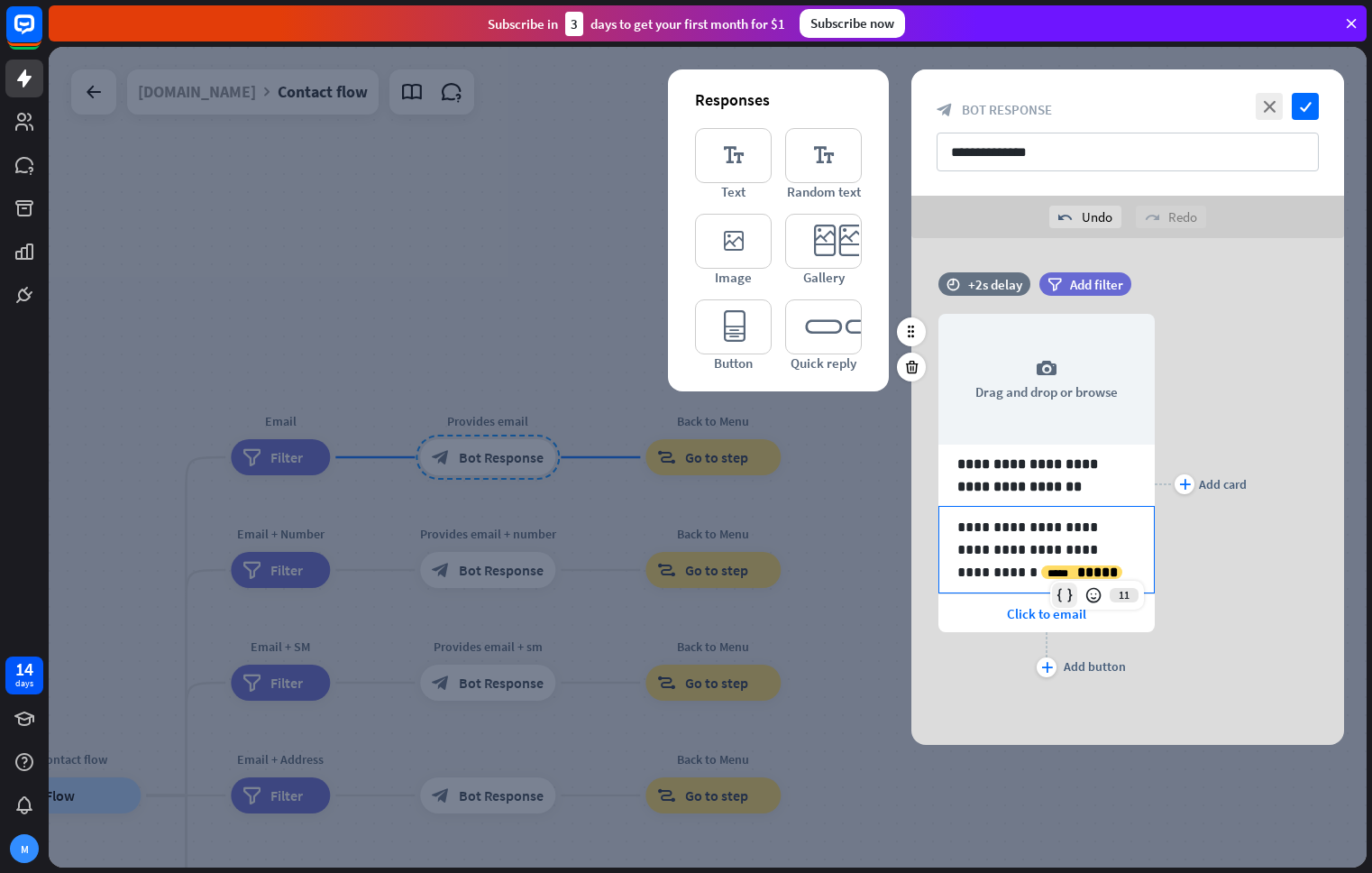
click at [1065, 593] on icon at bounding box center [1064, 594] width 18 height 18
drag, startPoint x: 1082, startPoint y: 572, endPoint x: 1007, endPoint y: 574, distance: 75.0
click at [1007, 574] on p "**********" at bounding box center [1046, 549] width 179 height 67
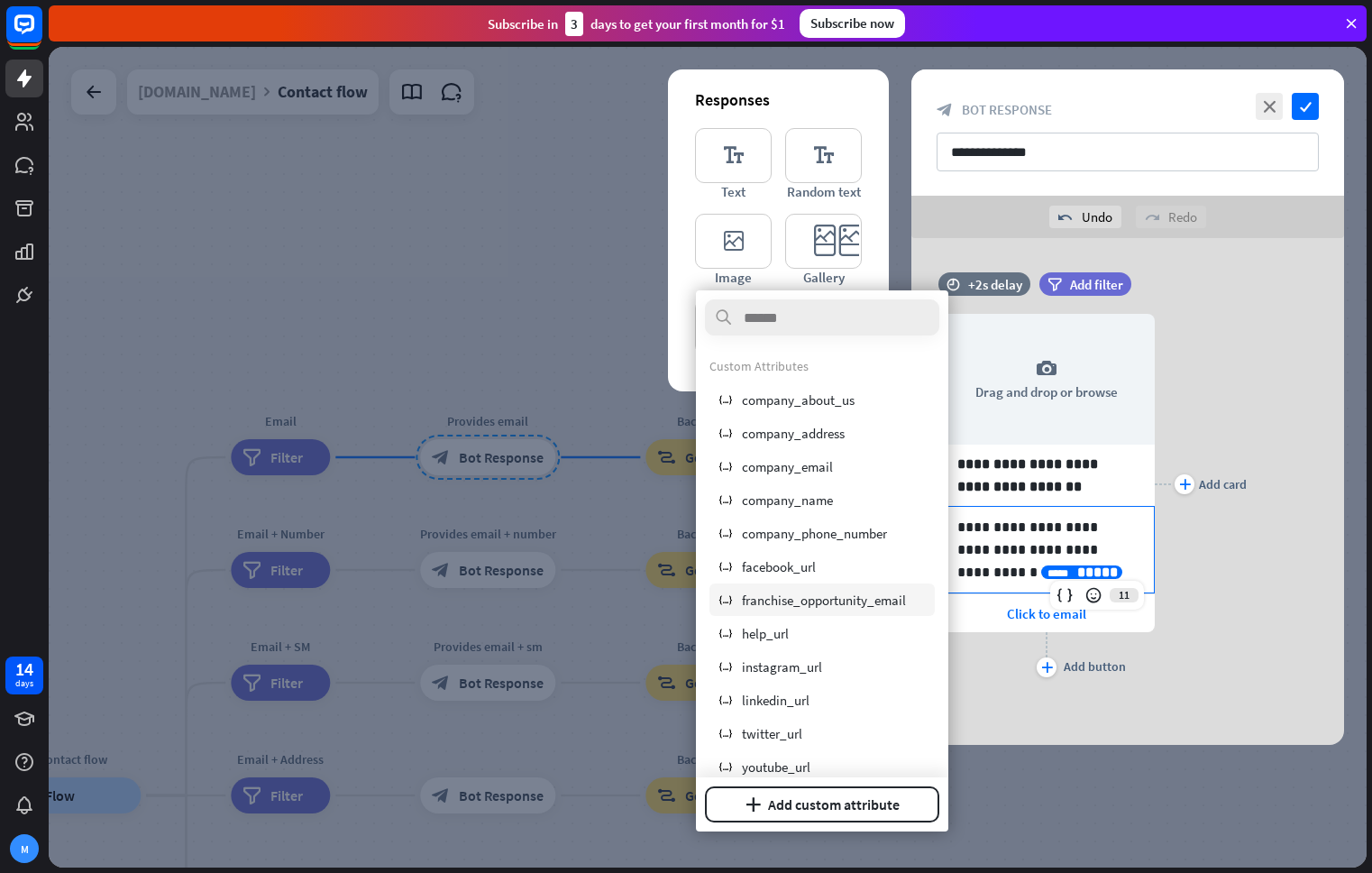
click at [844, 605] on span "franchise_opportunity_email" at bounding box center [824, 600] width 164 height 18
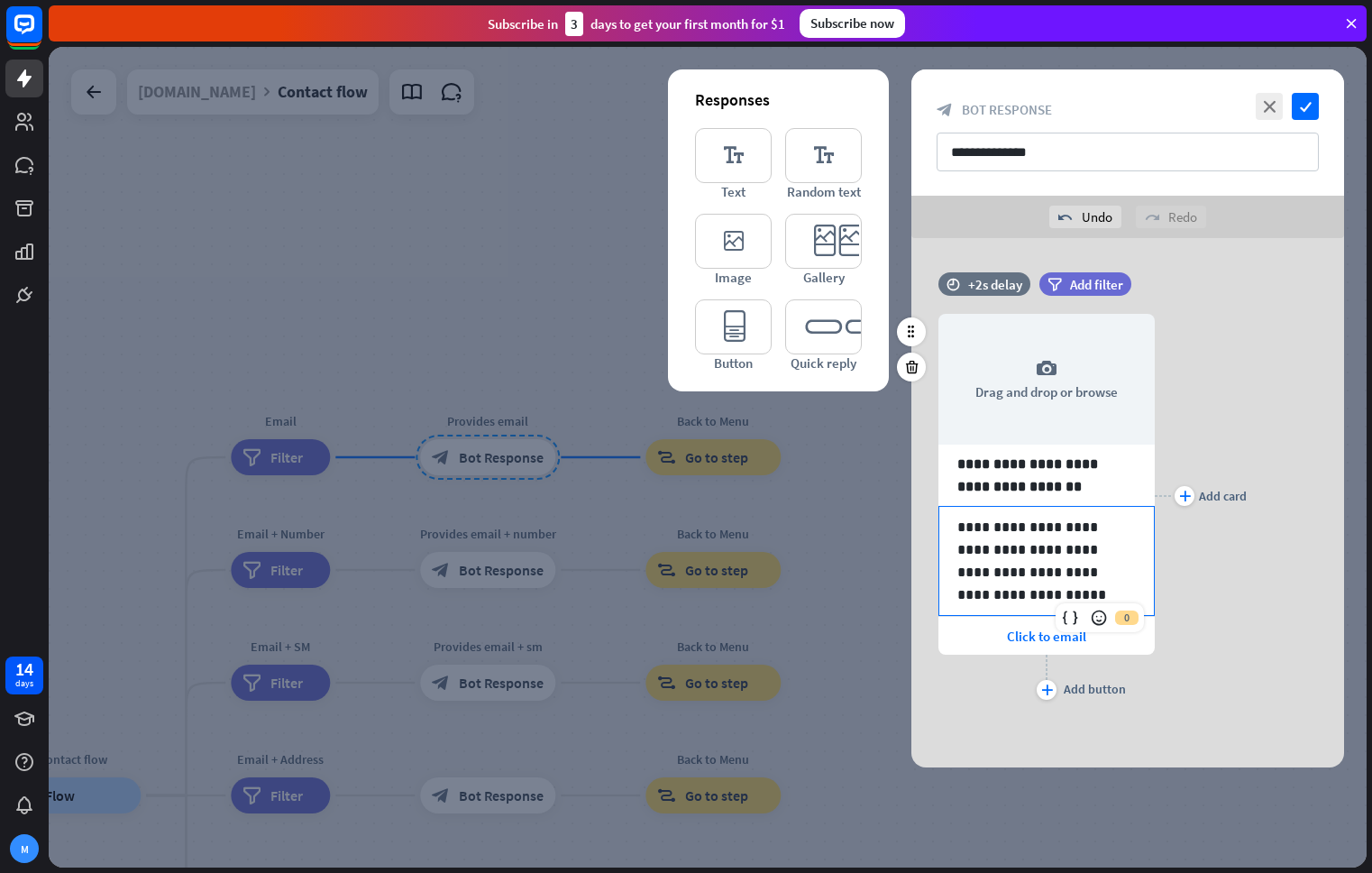
click at [1259, 648] on div "**********" at bounding box center [1127, 495] width 433 height 417
click at [1278, 110] on icon "close" at bounding box center [1269, 107] width 27 height 27
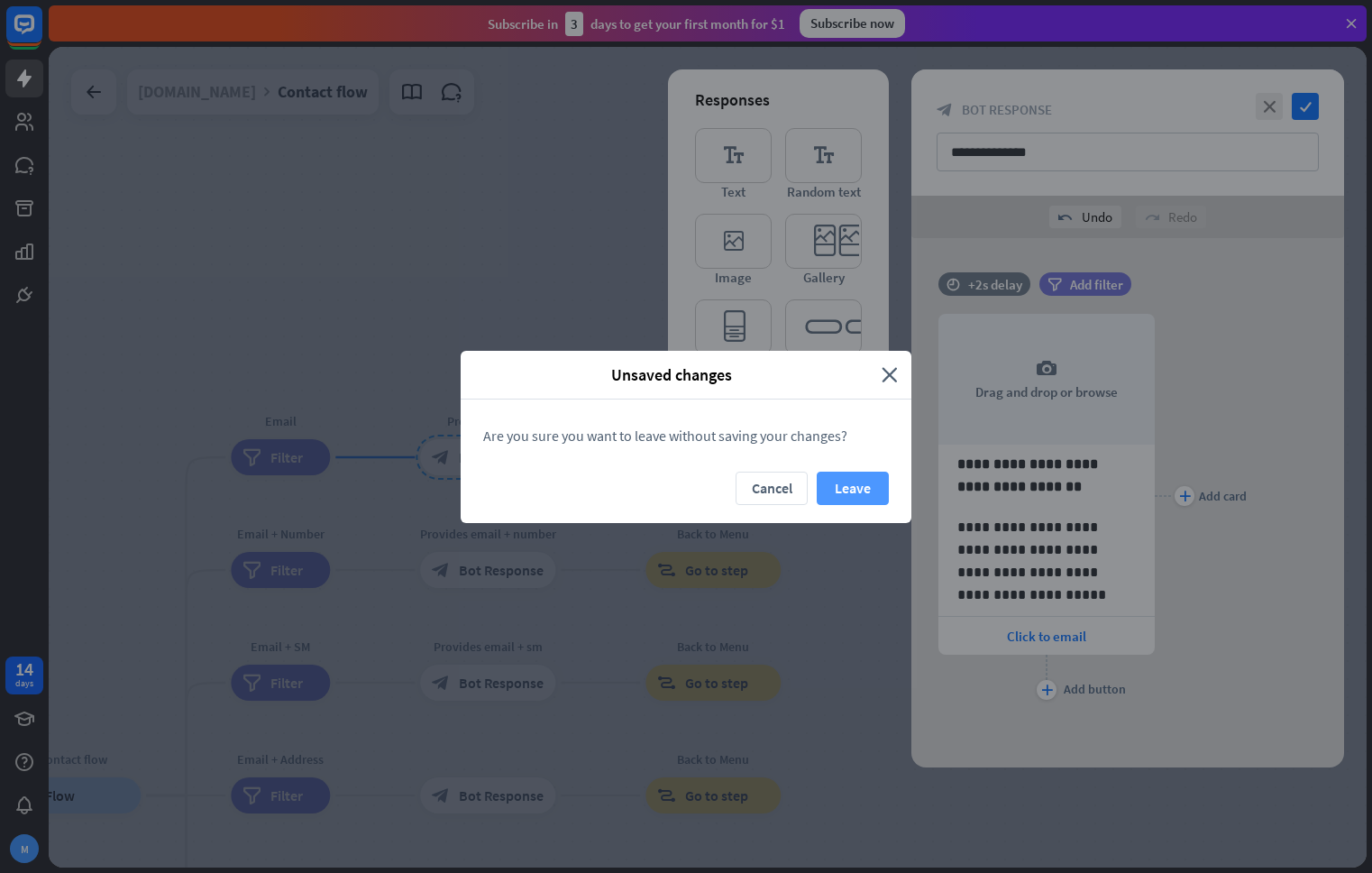
click at [855, 482] on button "Leave" at bounding box center [853, 488] width 72 height 33
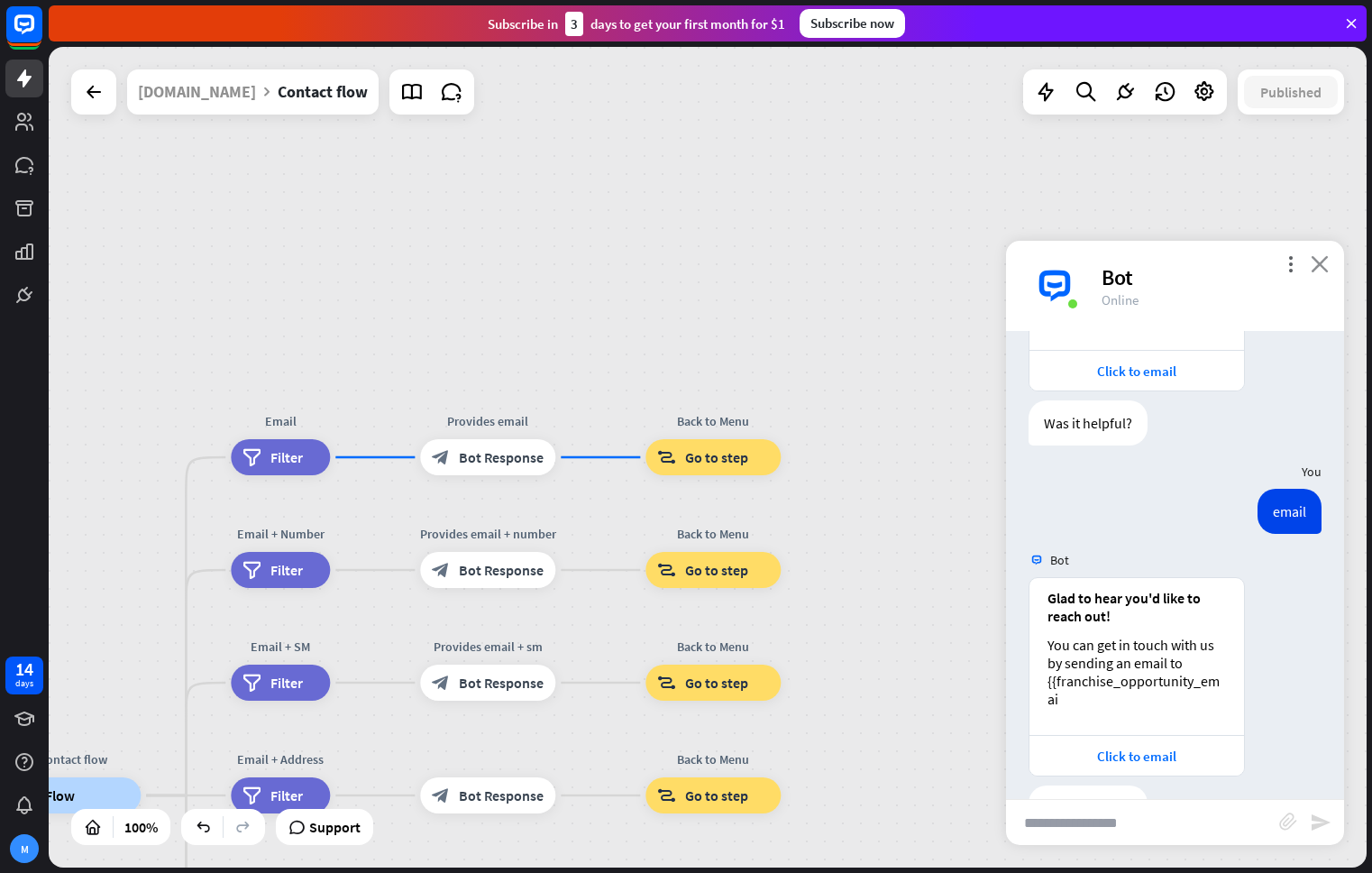
click at [1324, 265] on icon "close" at bounding box center [1319, 264] width 18 height 18
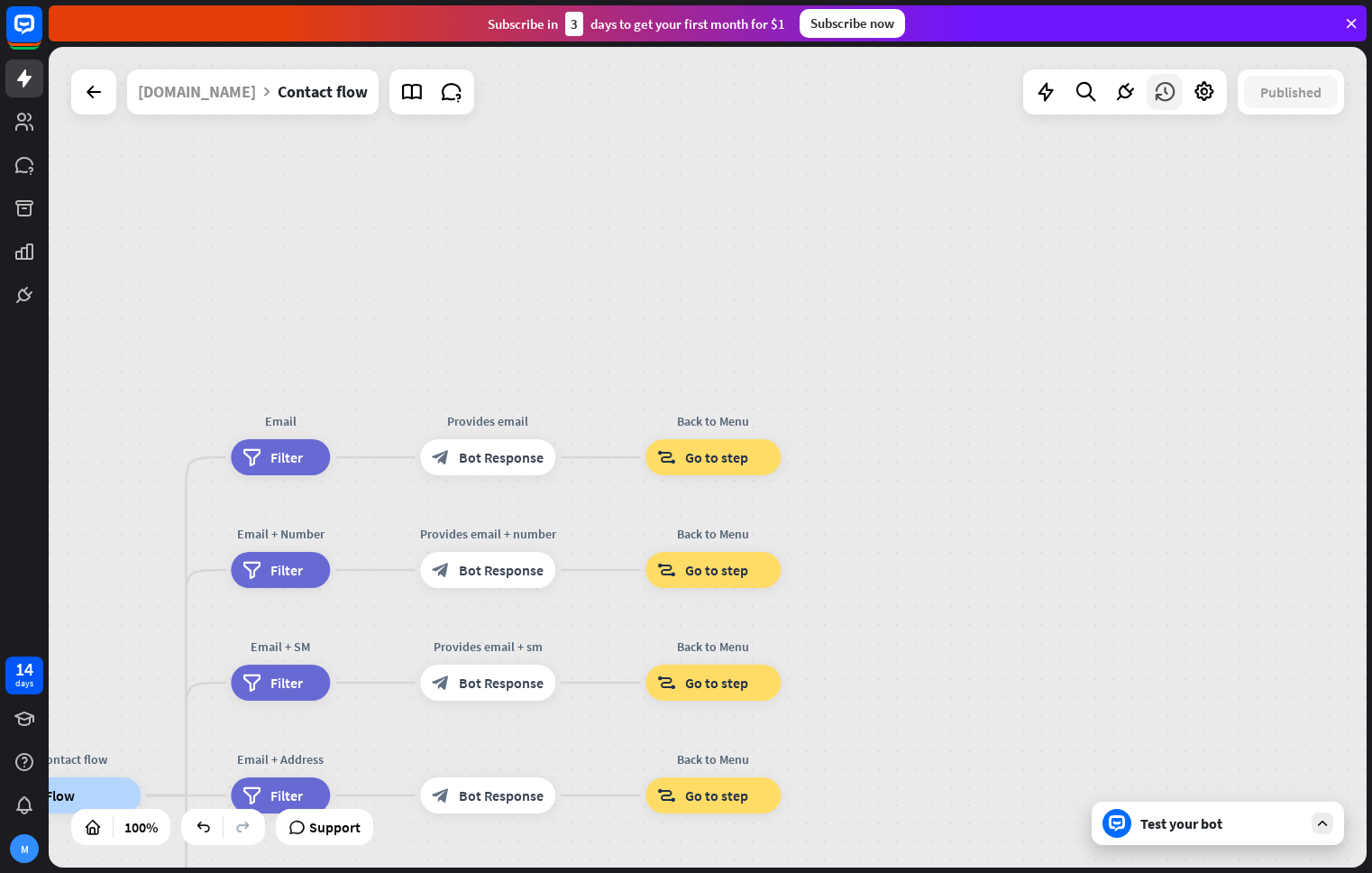
click at [1163, 109] on div at bounding box center [1164, 92] width 36 height 36
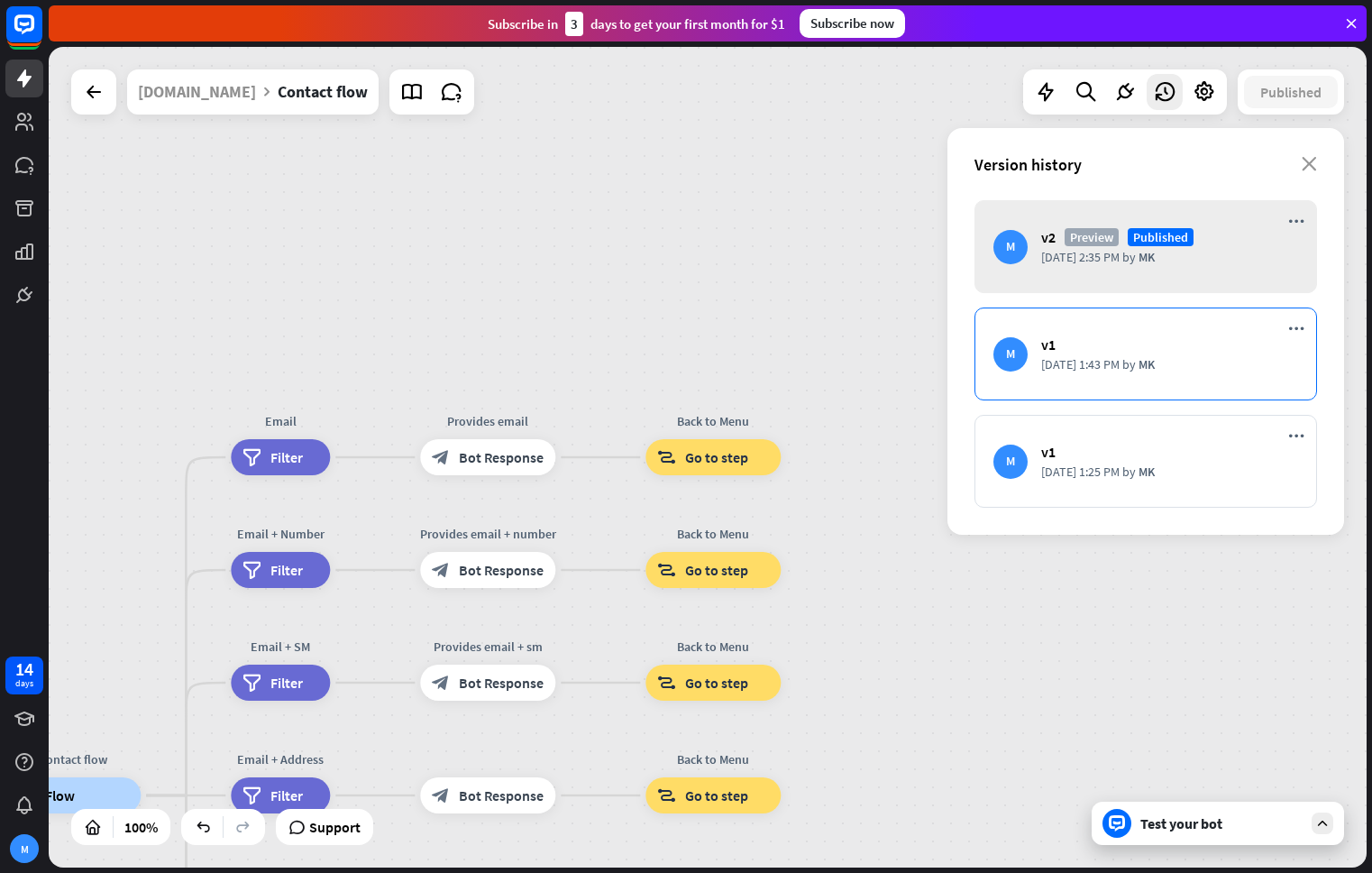
click at [1164, 367] on div "[DATE] 1:43 PM by MK" at bounding box center [1169, 364] width 257 height 17
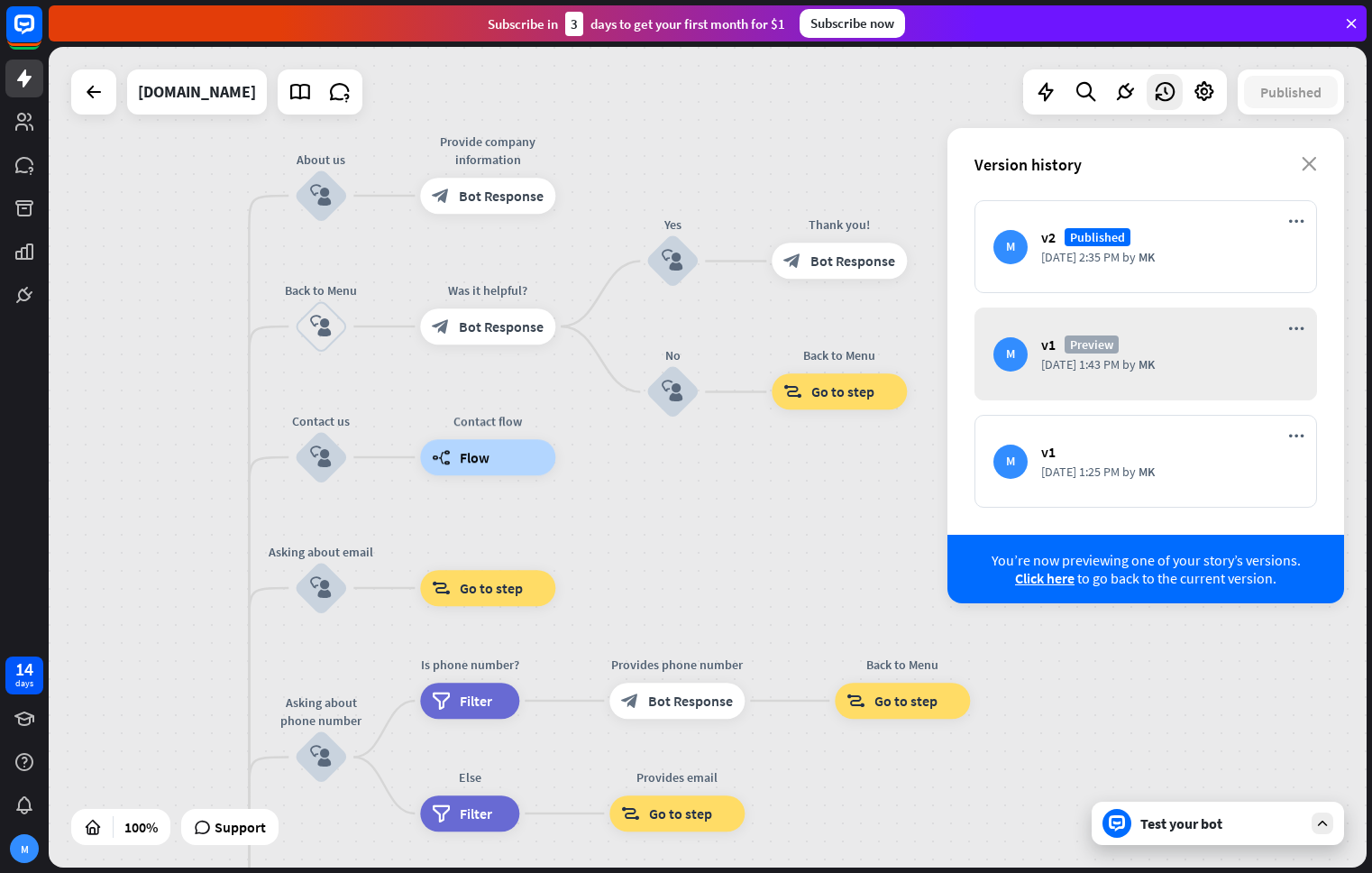
click at [1200, 814] on div "Test your bot" at bounding box center [1222, 823] width 162 height 18
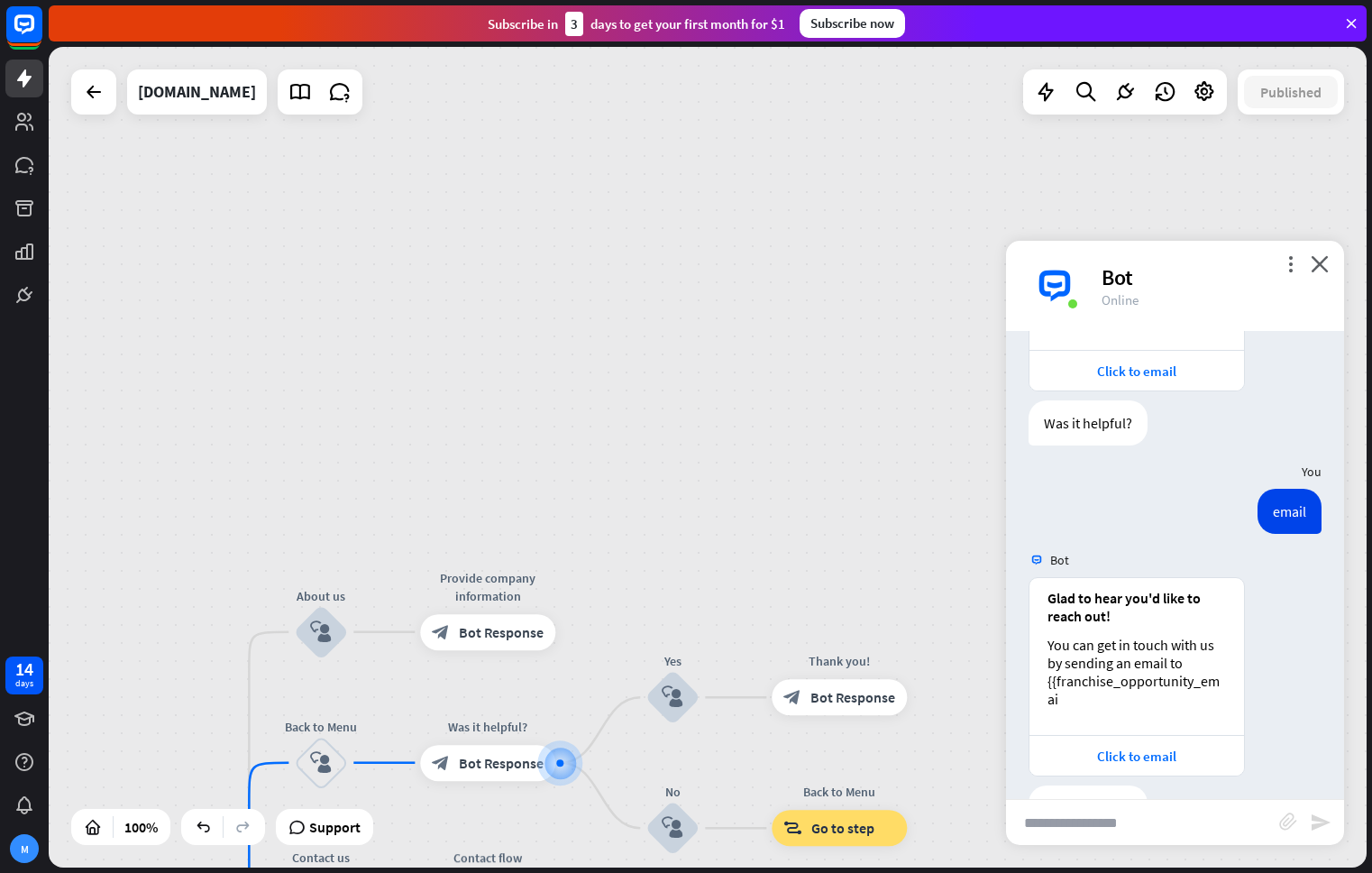
click at [1165, 829] on input "text" at bounding box center [1141, 822] width 273 height 45
click at [1322, 266] on icon "close" at bounding box center [1319, 264] width 18 height 18
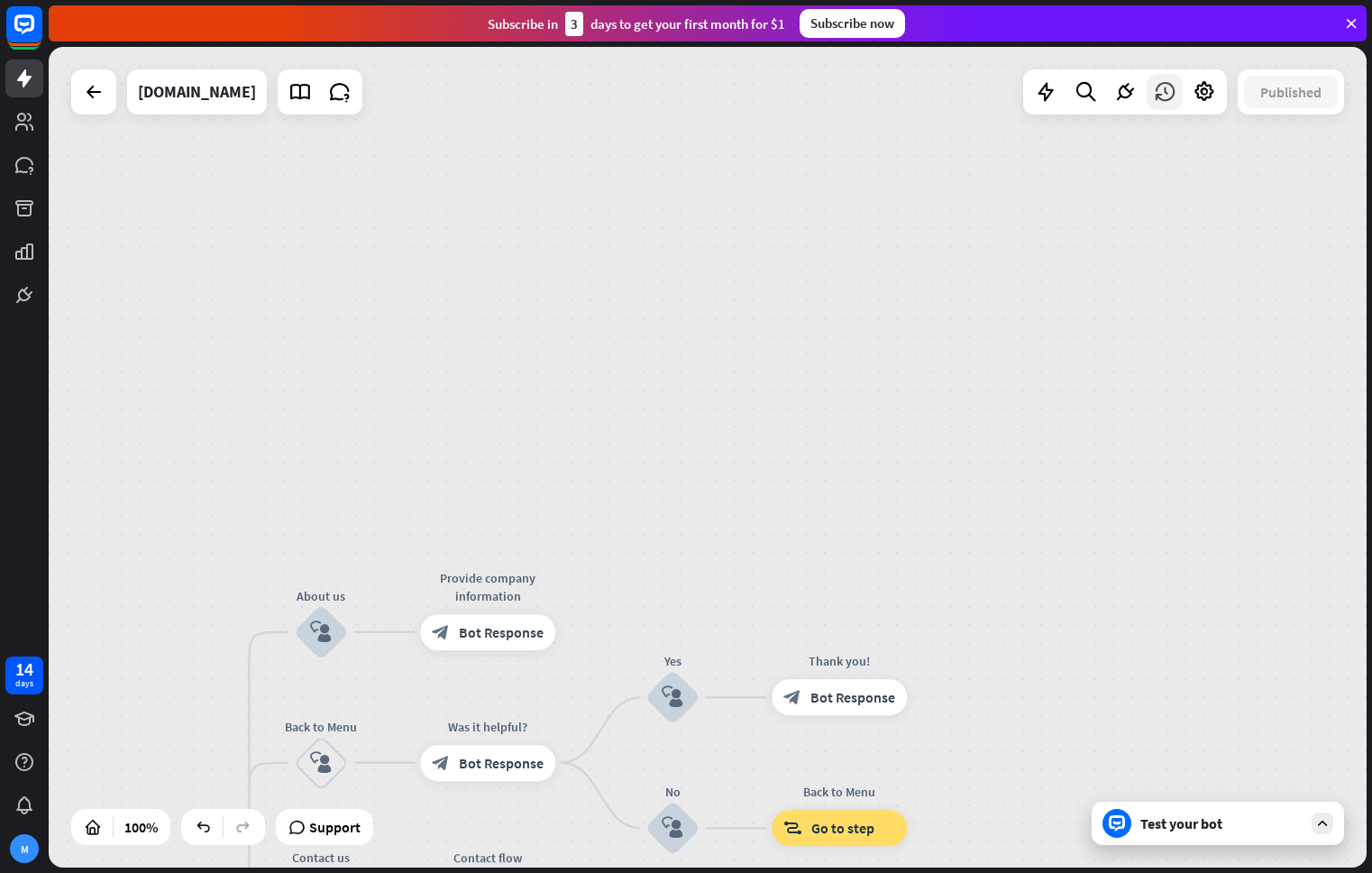
click at [1168, 109] on div at bounding box center [1164, 92] width 36 height 36
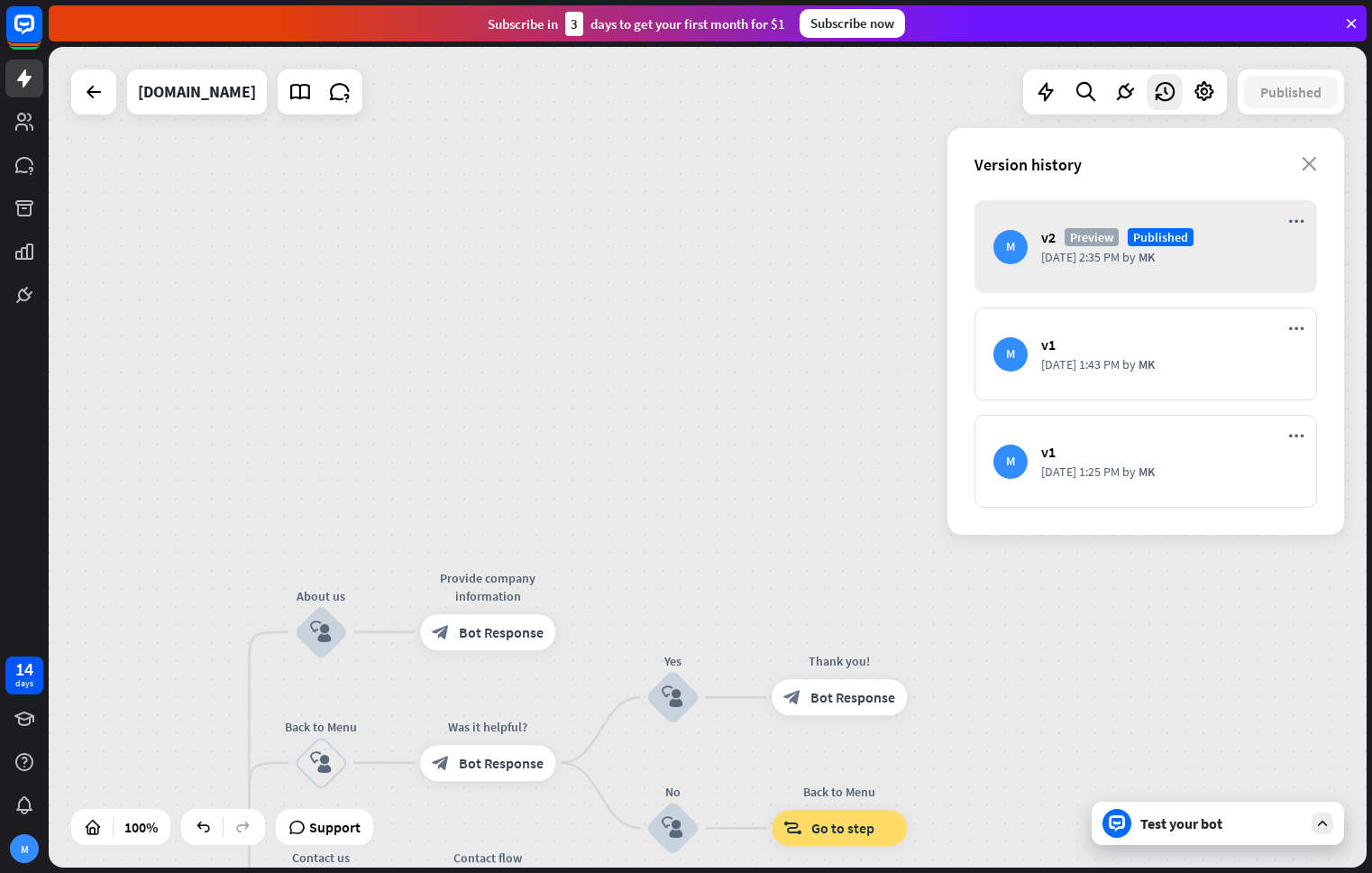
click at [1165, 99] on icon at bounding box center [1165, 92] width 23 height 23
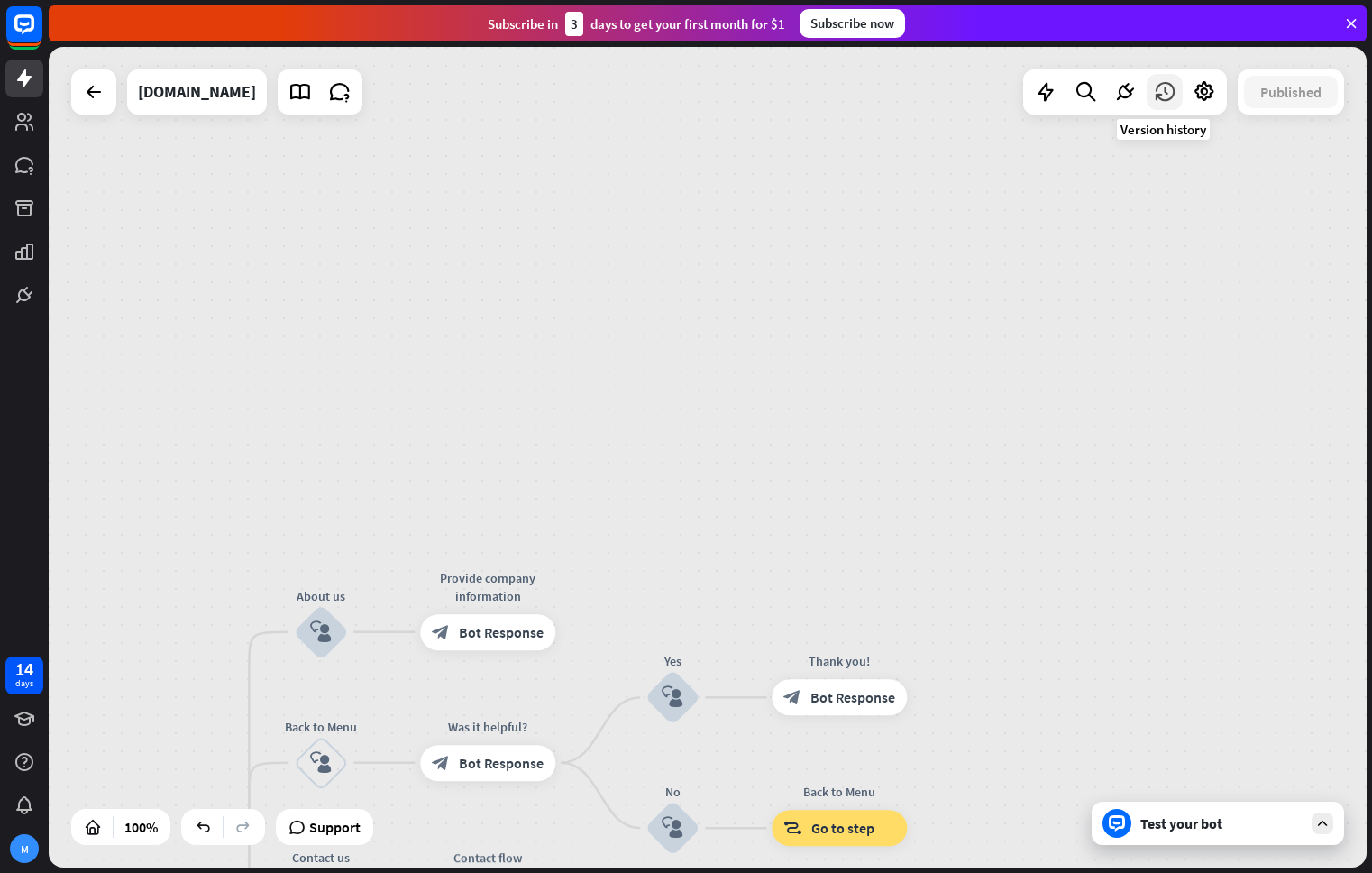
click at [1172, 99] on icon at bounding box center [1165, 92] width 23 height 23
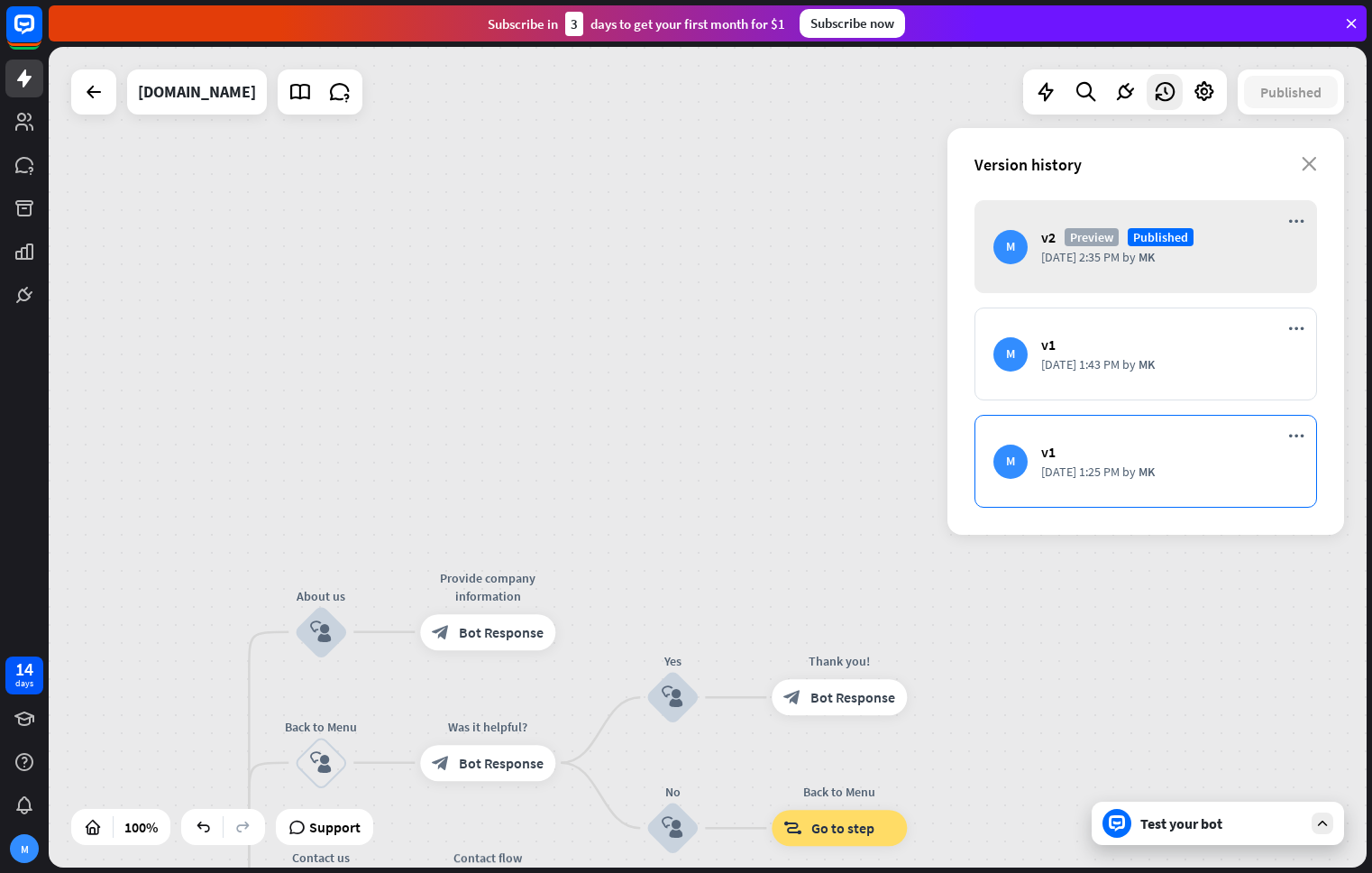
click at [1110, 499] on div "M v1 [DATE] 1:25 PM by MK" at bounding box center [1145, 460] width 342 height 93
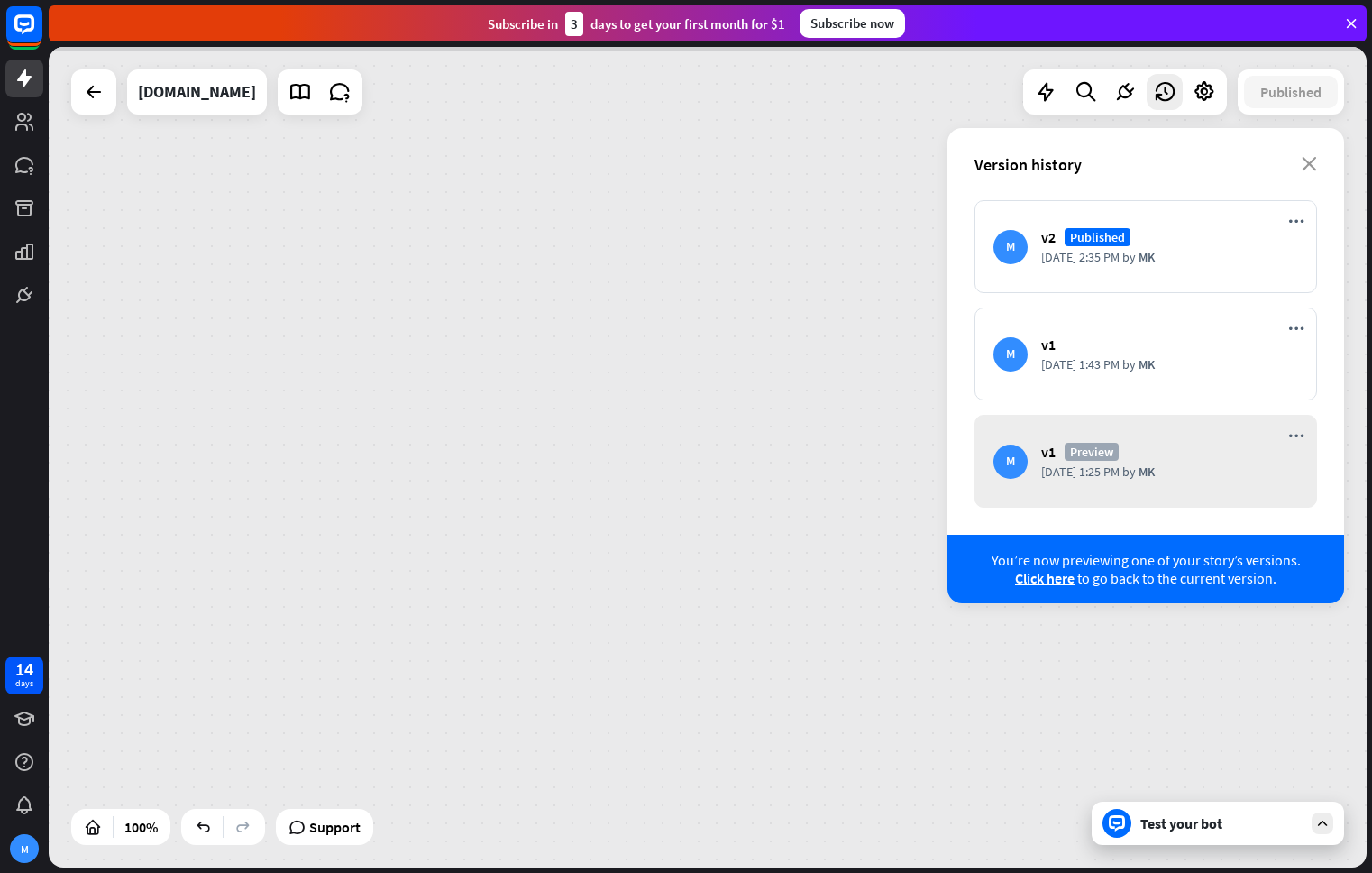
click at [1119, 470] on div at bounding box center [707, 457] width 1317 height 820
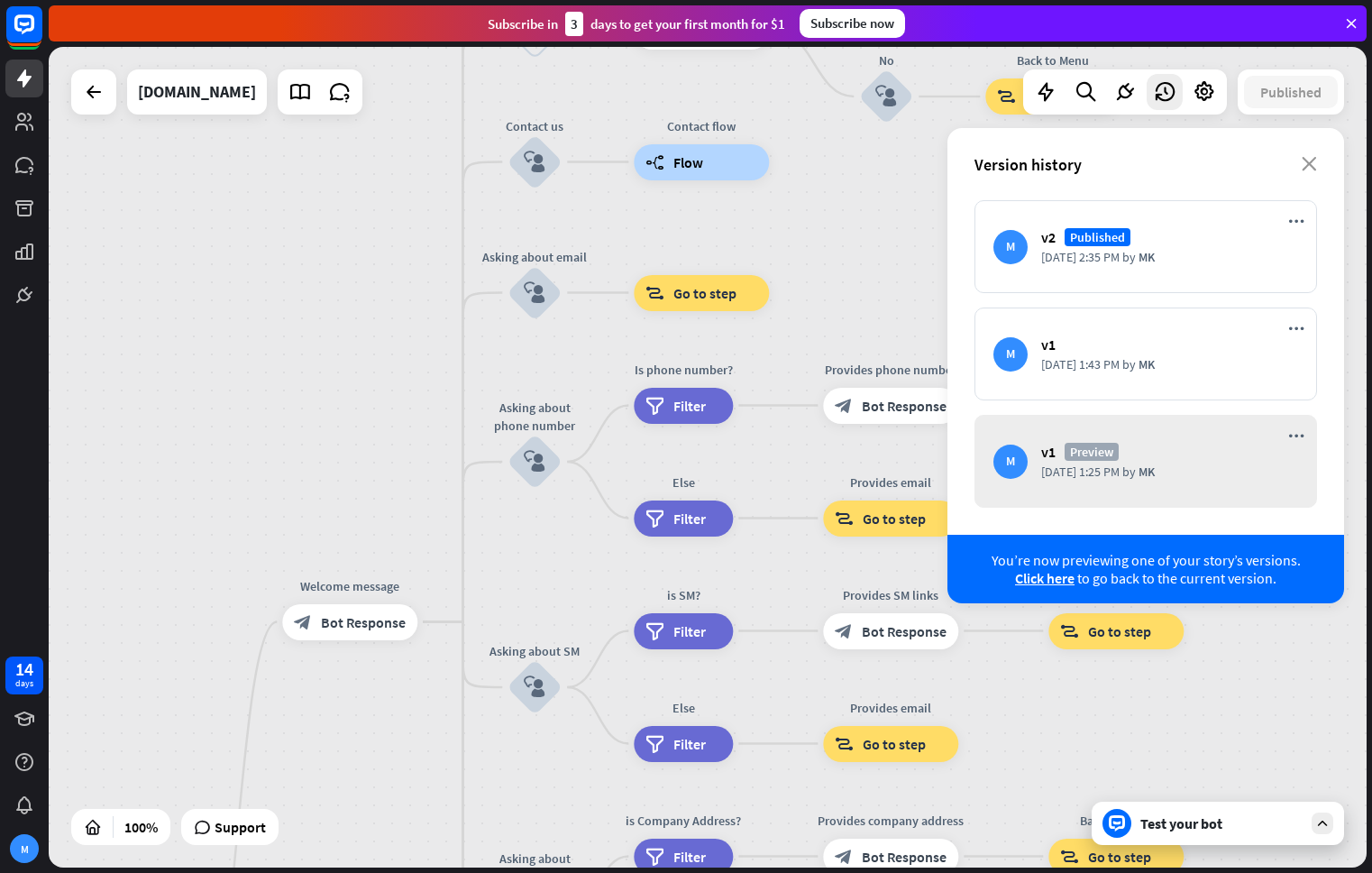
click at [1152, 461] on div "M v1 Preview [DATE] 1:25 PM by MK" at bounding box center [1145, 460] width 342 height 93
click at [1179, 822] on div "Test your bot" at bounding box center [1222, 823] width 162 height 18
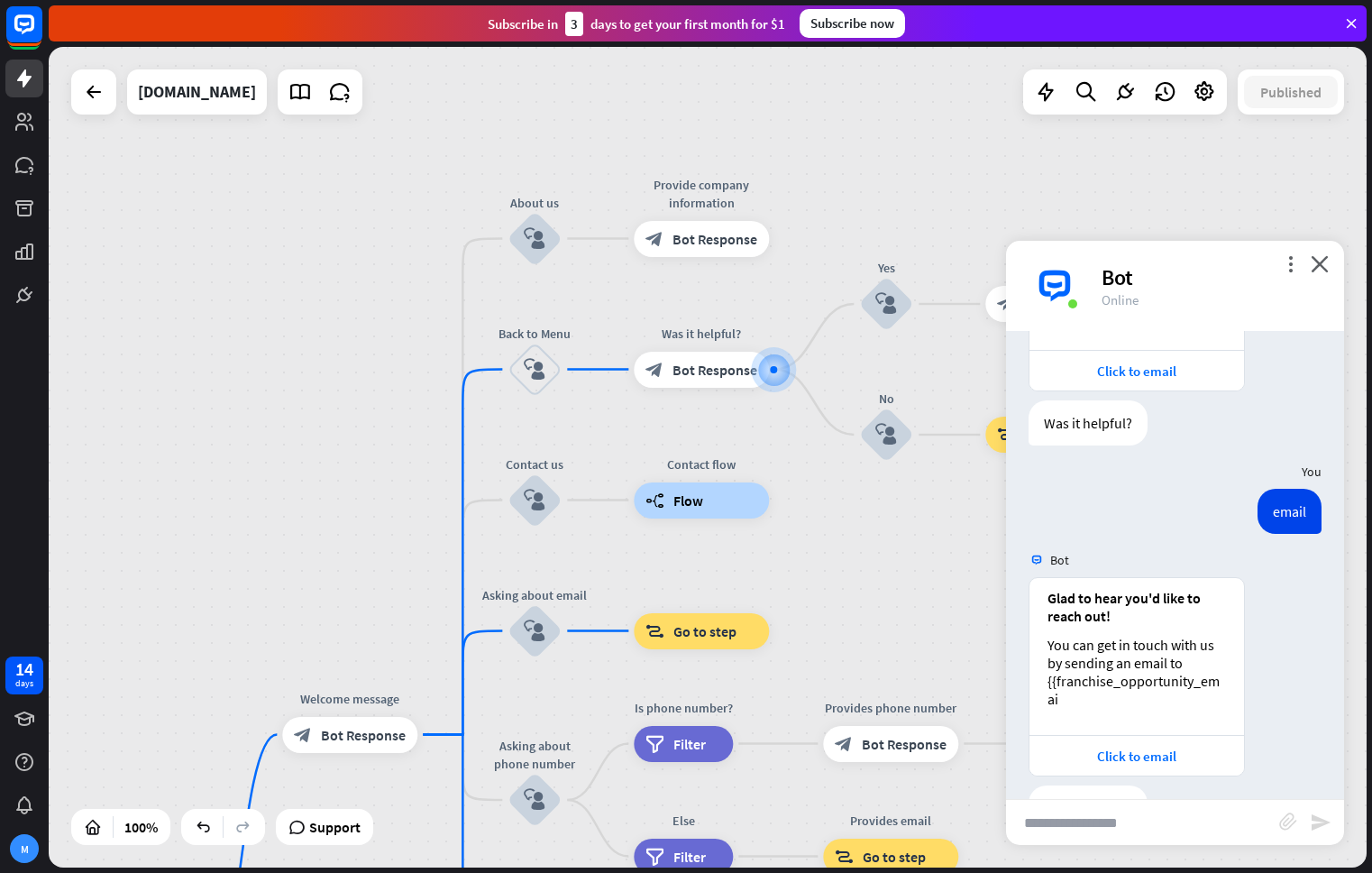
click at [1156, 819] on input "text" at bounding box center [1141, 822] width 273 height 45
type input "*****"
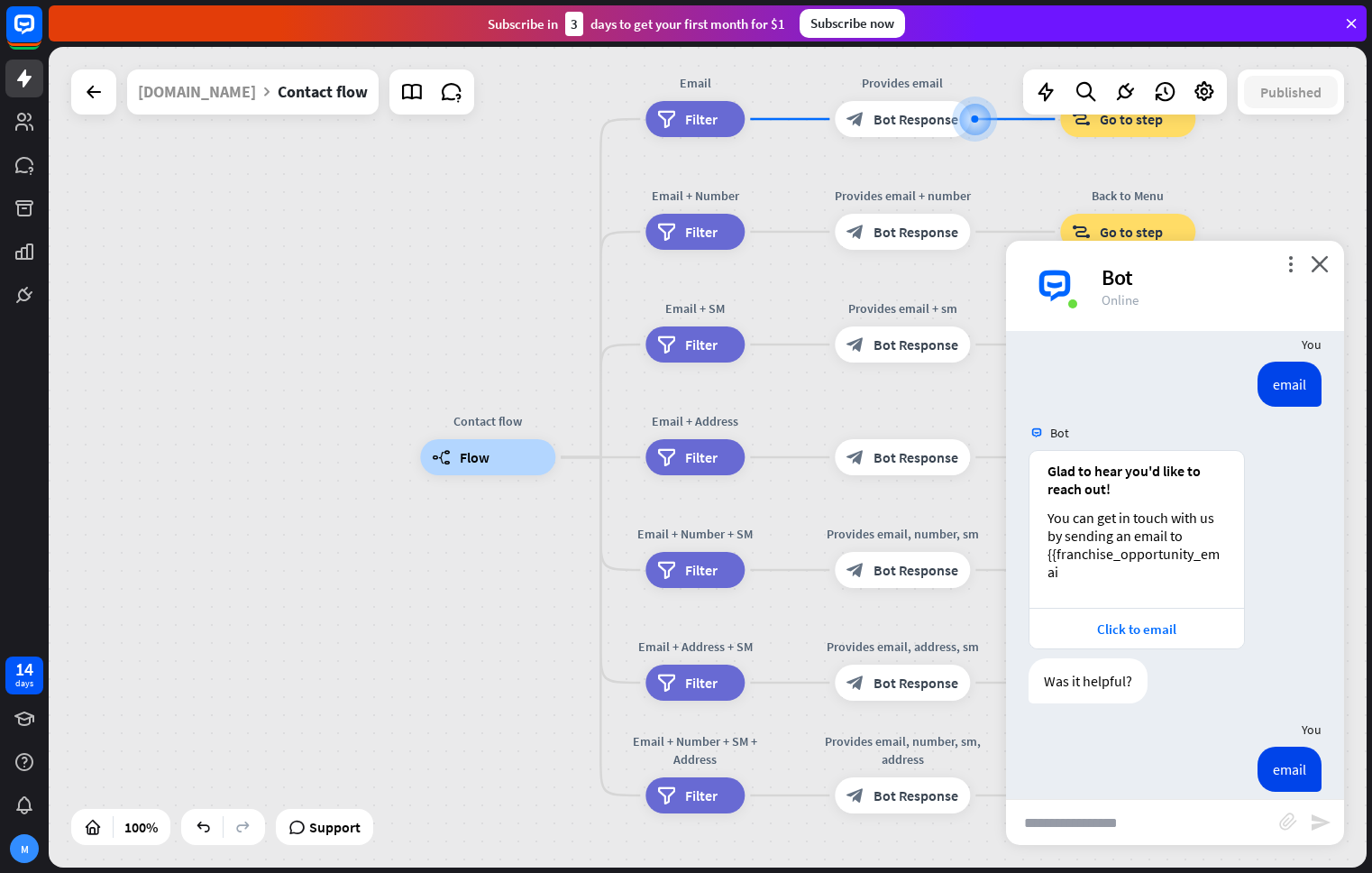
scroll to position [1999, 0]
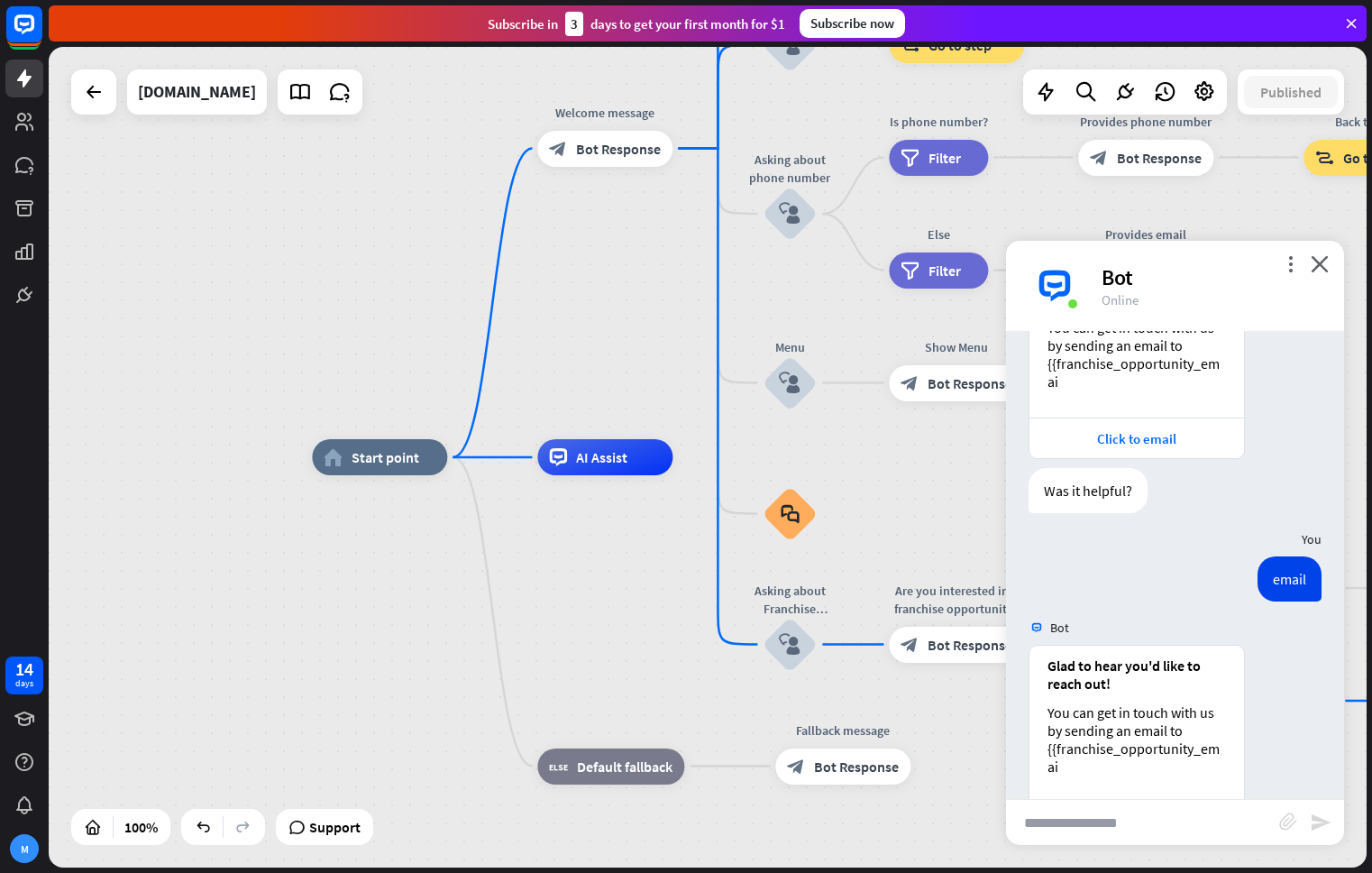
scroll to position [2207, 0]
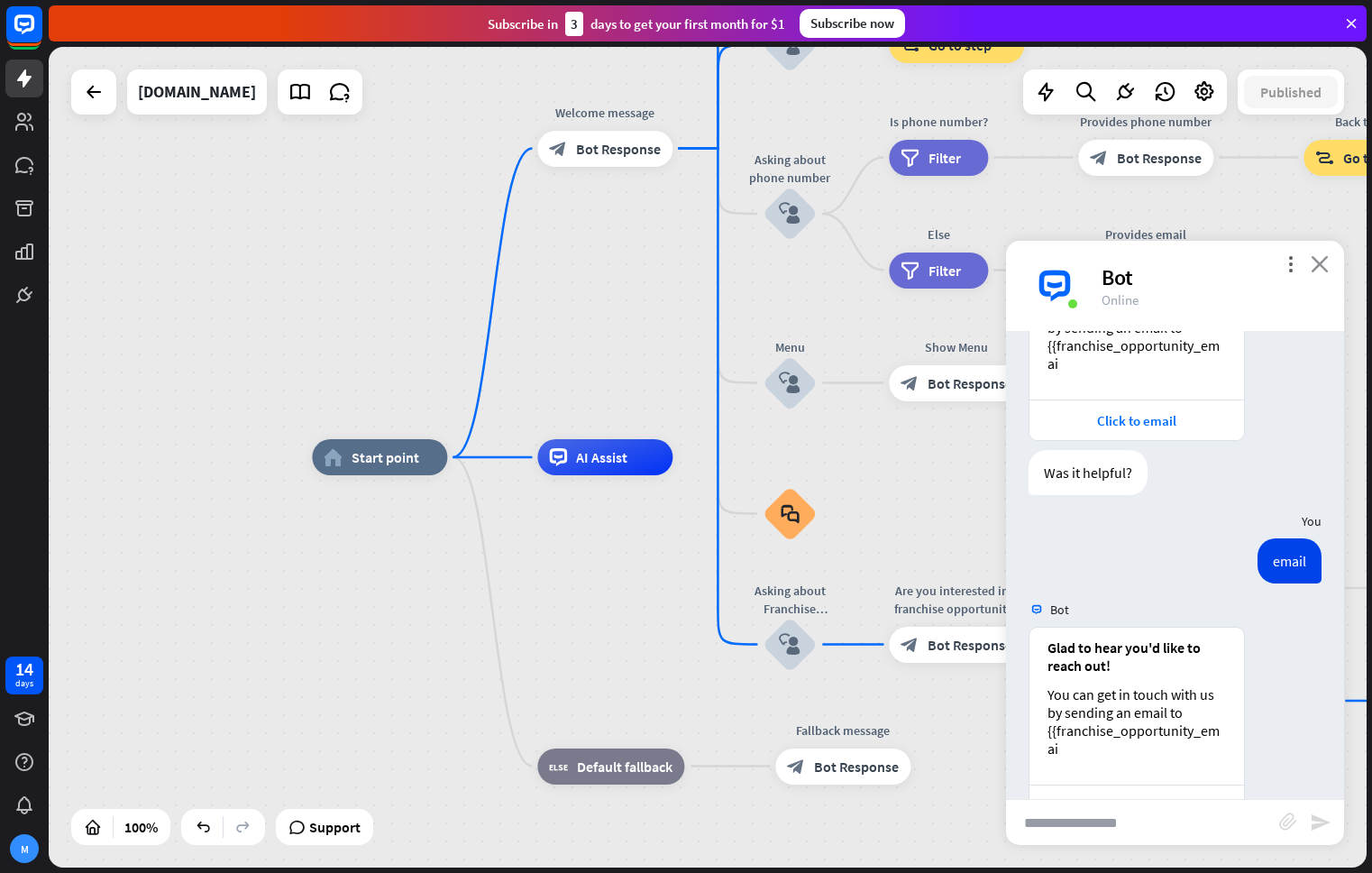
click at [1315, 258] on icon "close" at bounding box center [1319, 264] width 18 height 18
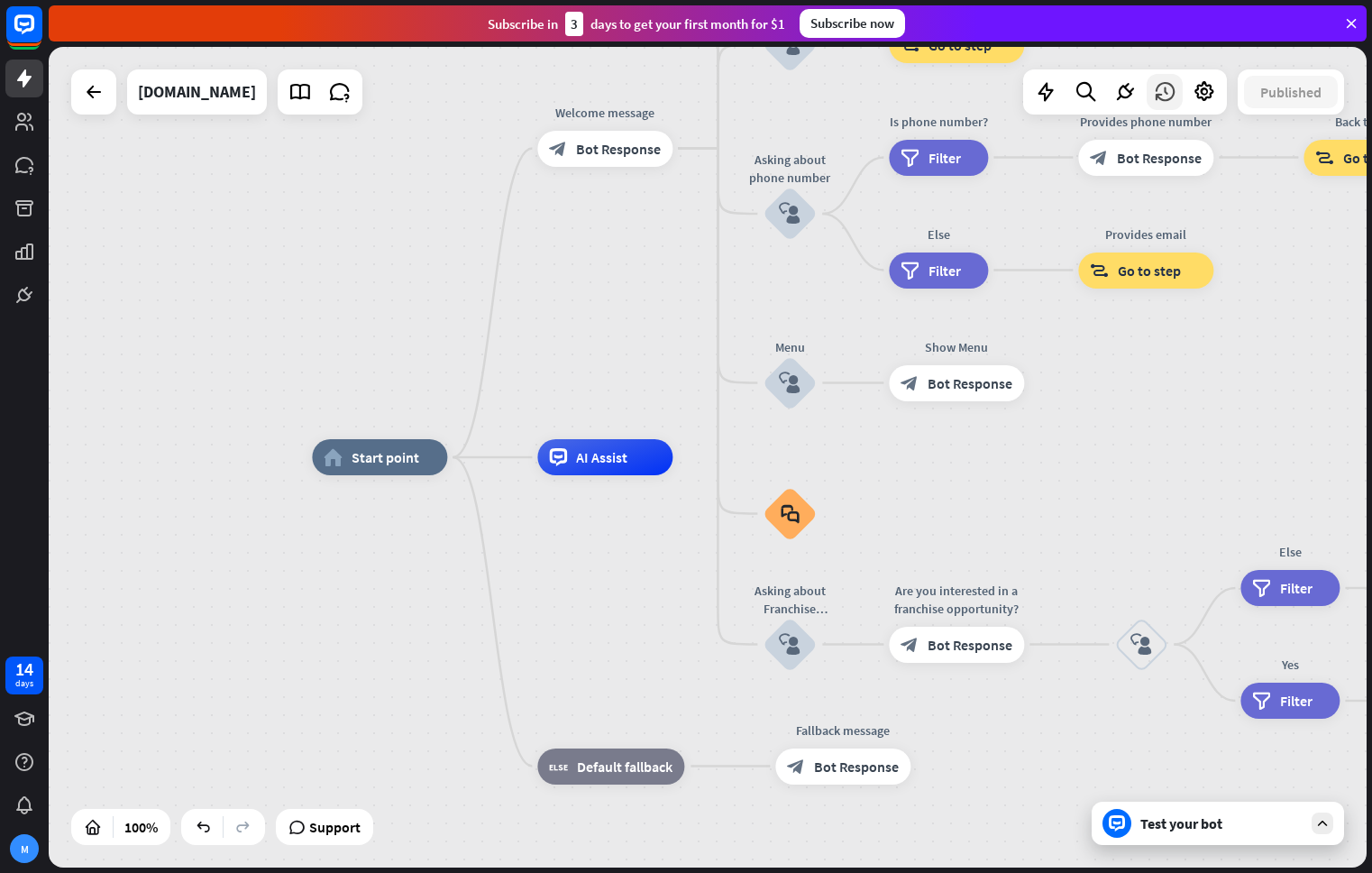
click at [1169, 95] on icon at bounding box center [1165, 92] width 23 height 23
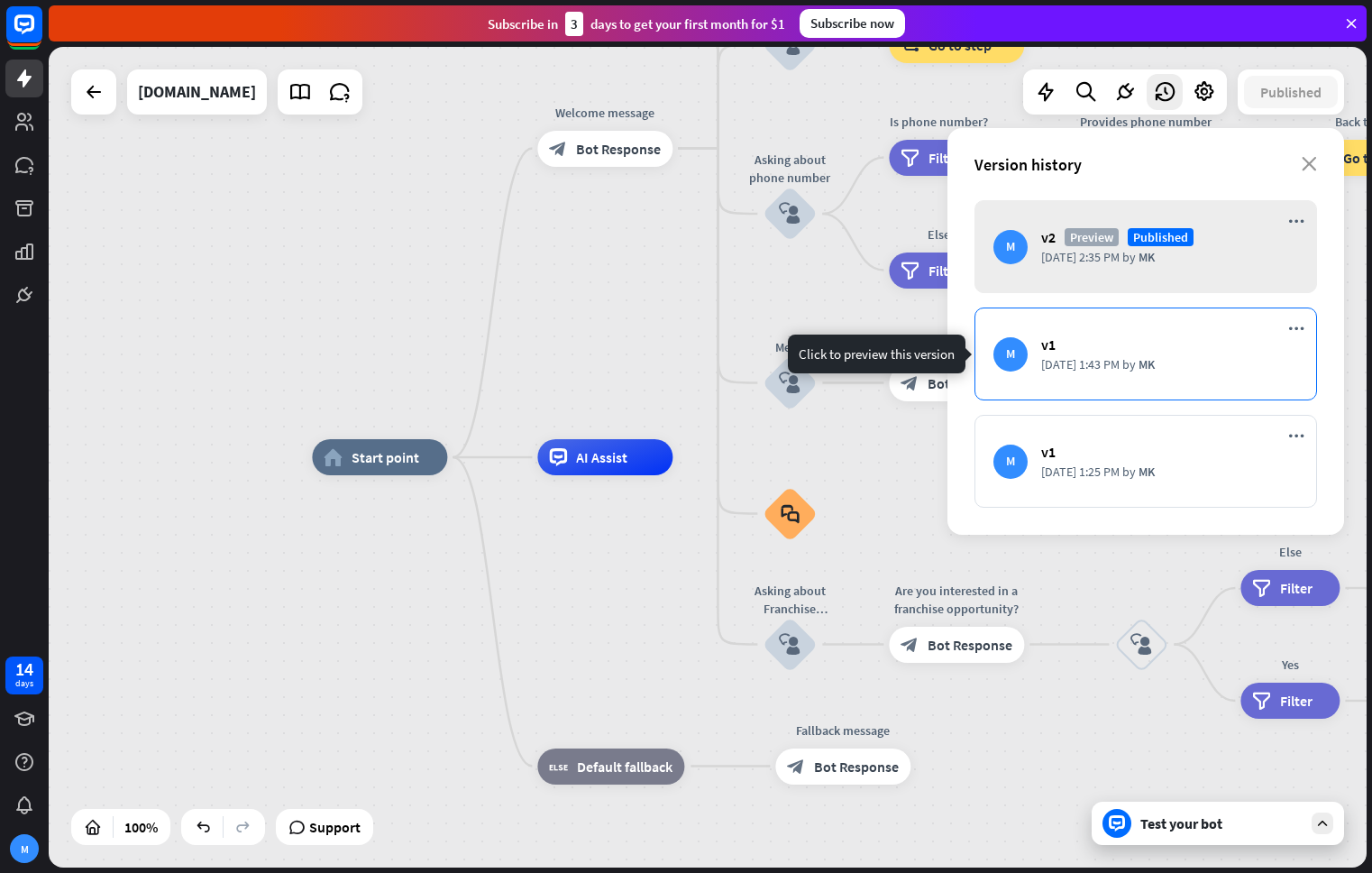
click at [1163, 354] on div "M v1 [DATE] 1:43 PM by MK" at bounding box center [1145, 353] width 342 height 93
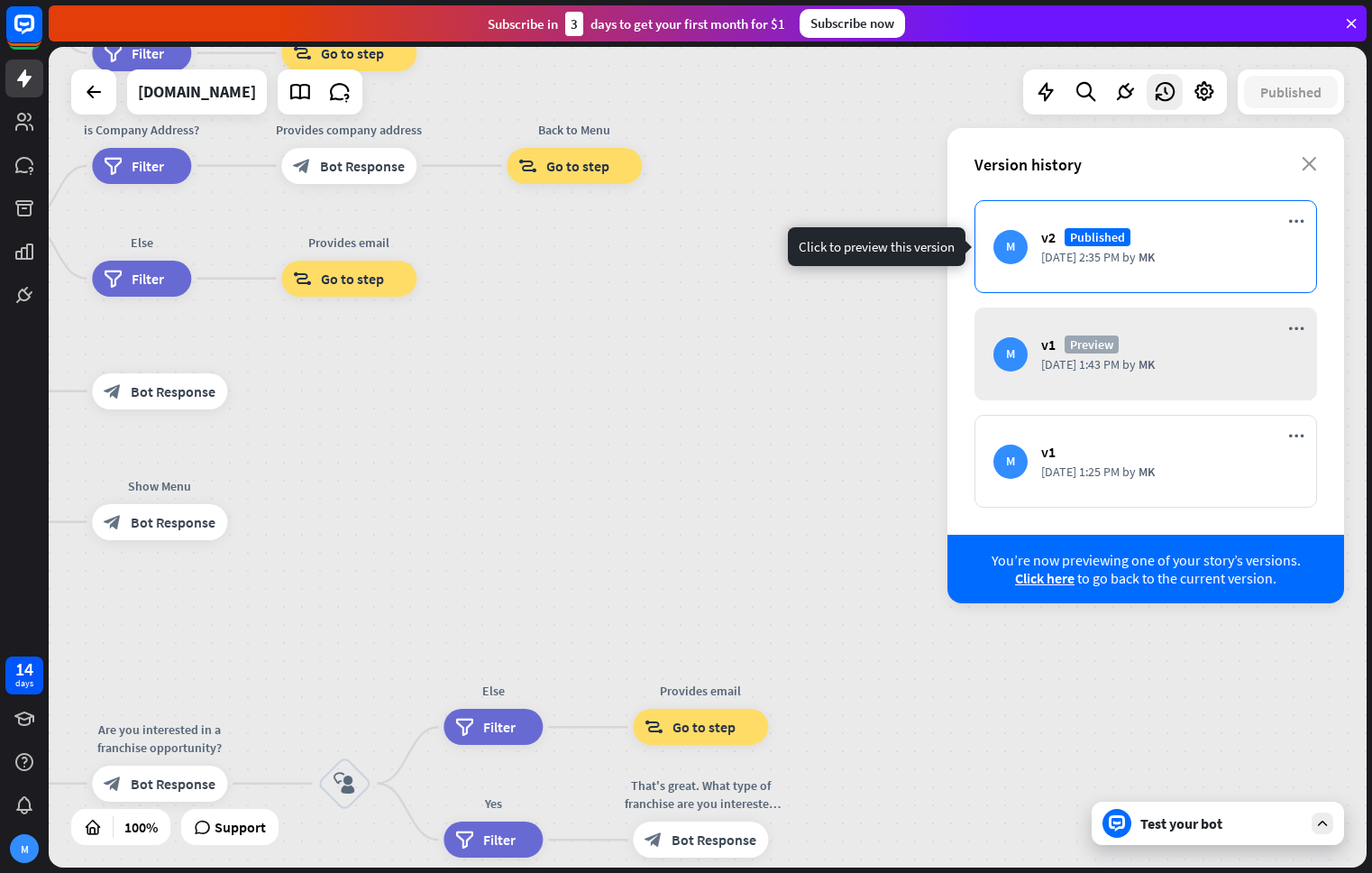
click at [1197, 230] on div "v2 Published" at bounding box center [1169, 237] width 257 height 18
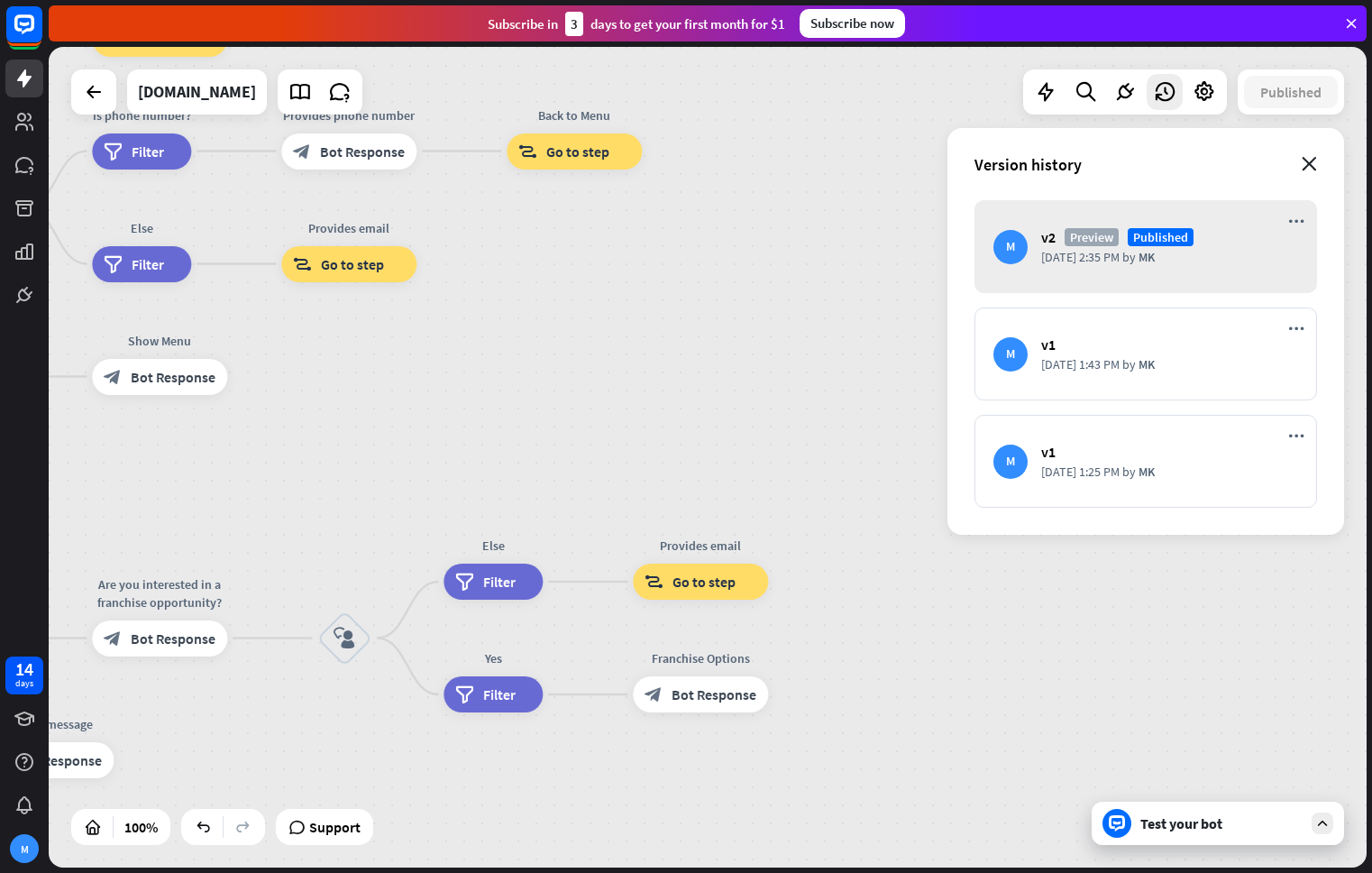
click at [1311, 165] on icon "close" at bounding box center [1309, 163] width 16 height 15
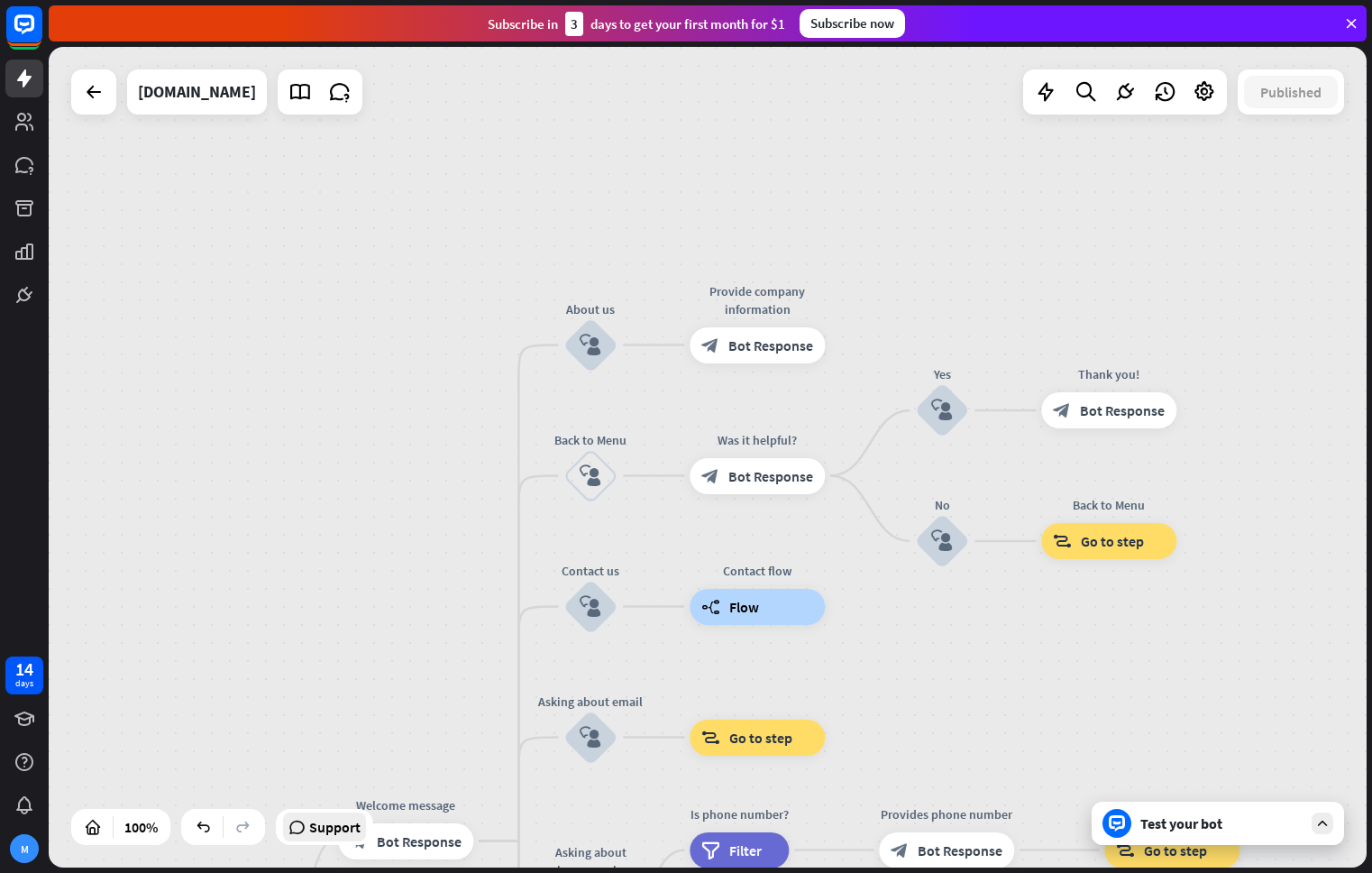
click at [324, 816] on span "Support" at bounding box center [334, 827] width 52 height 29
click at [788, 615] on div "builder_tree Flow" at bounding box center [757, 606] width 135 height 36
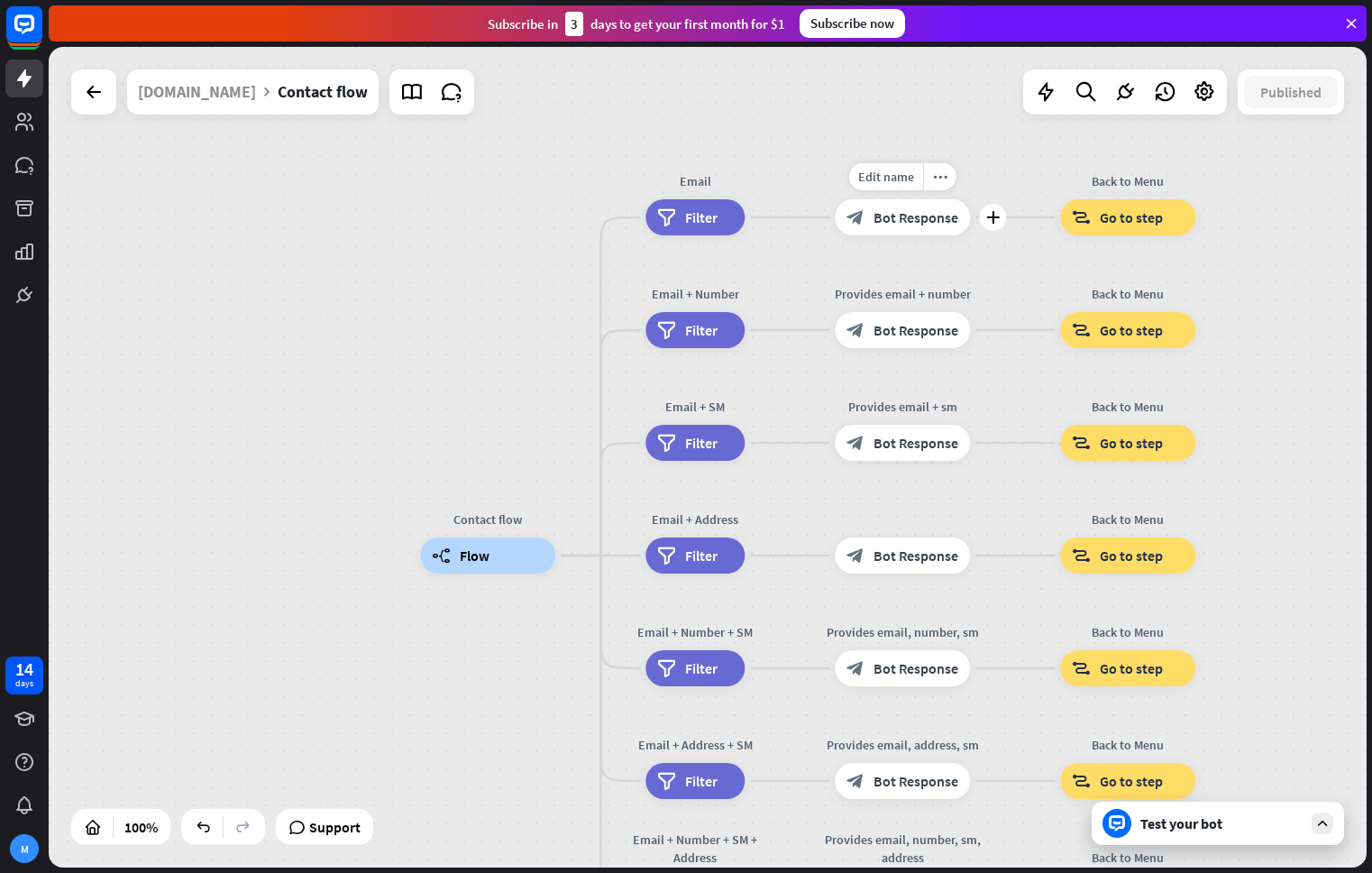
click at [922, 202] on div "block_bot_response Bot Response" at bounding box center [902, 217] width 135 height 36
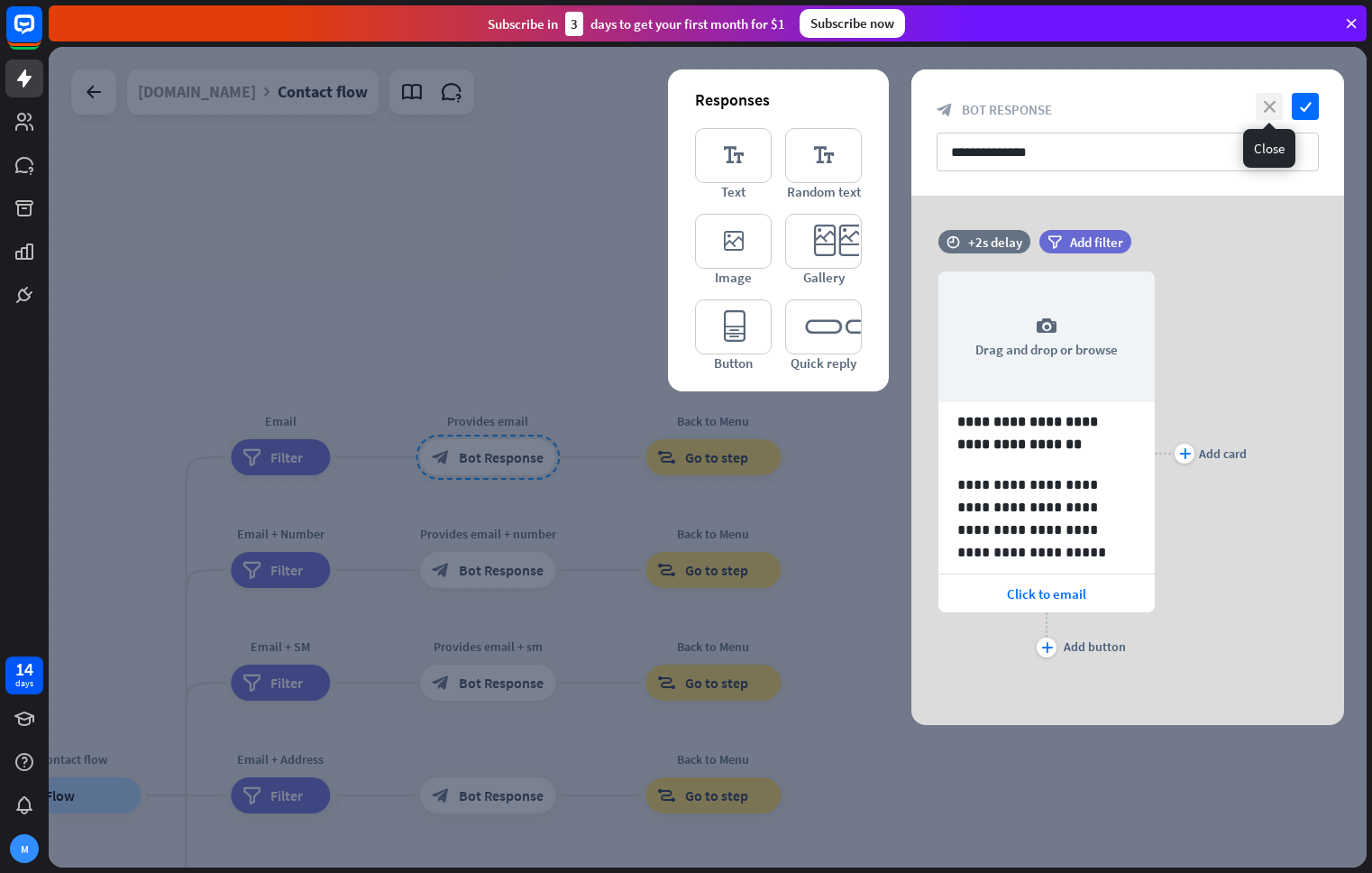
click at [1257, 104] on icon "close" at bounding box center [1269, 107] width 27 height 27
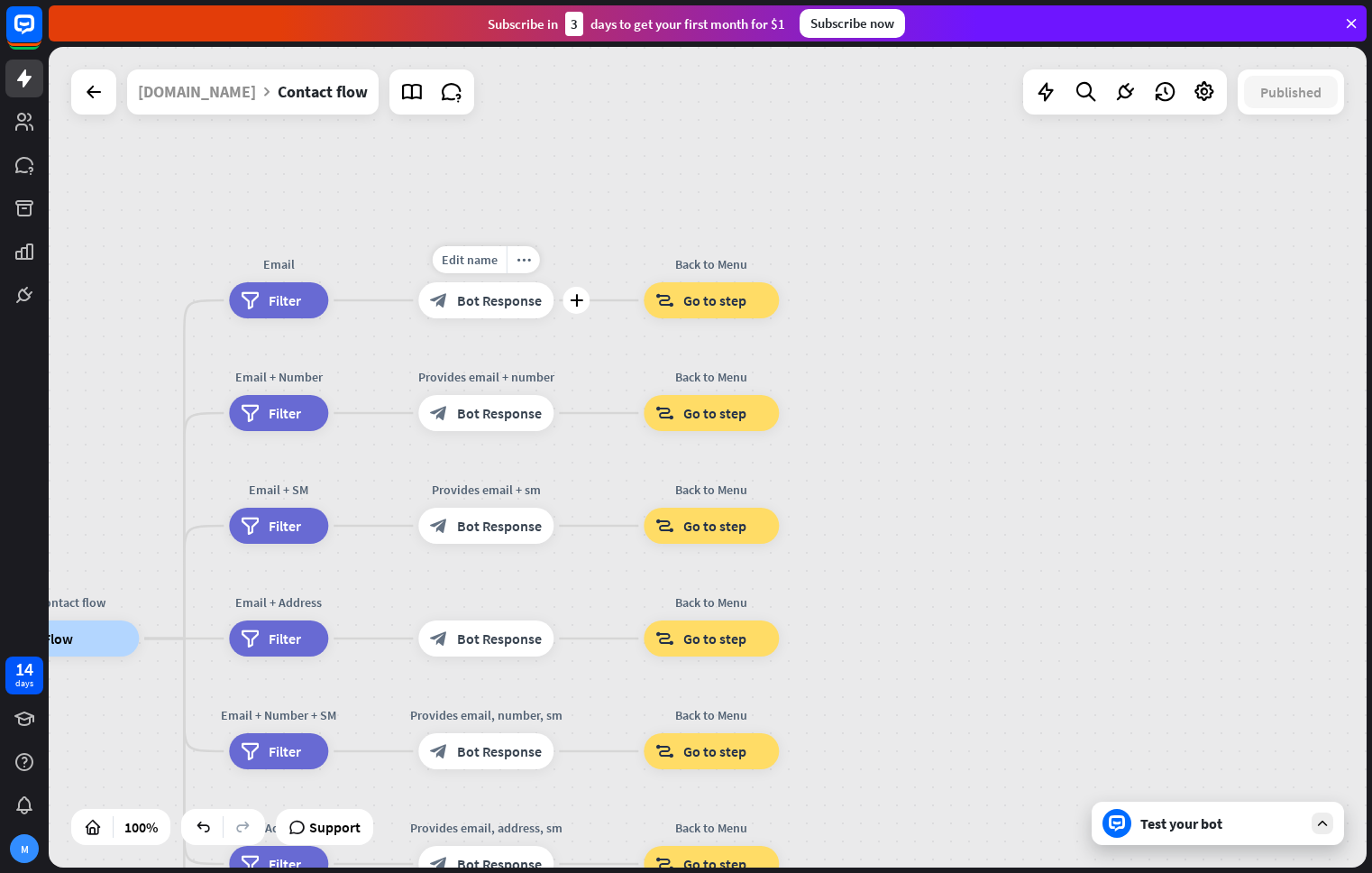
click at [480, 299] on span "Bot Response" at bounding box center [499, 300] width 85 height 18
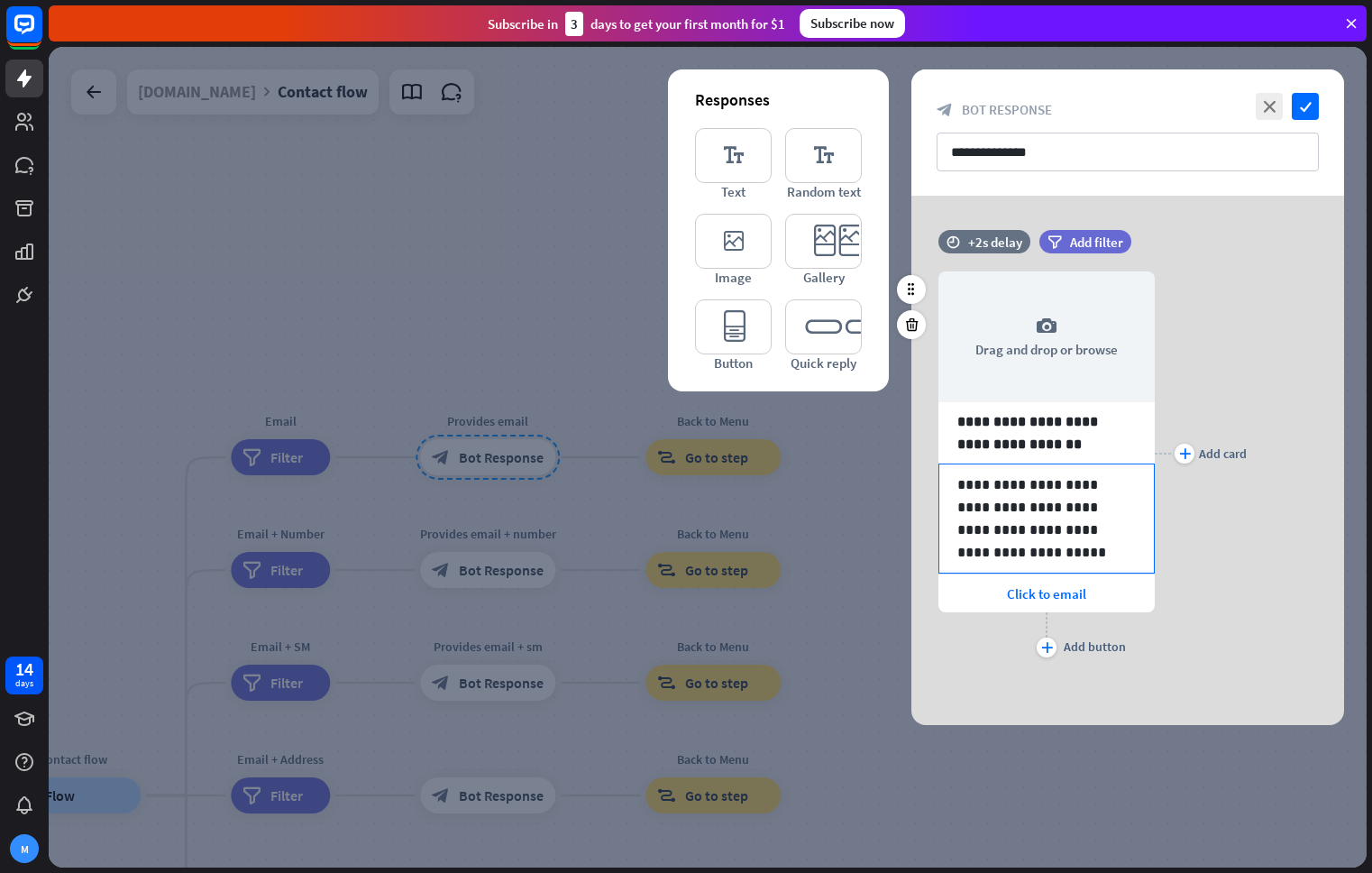
click at [1041, 513] on p "**********" at bounding box center [1046, 518] width 179 height 90
drag, startPoint x: 984, startPoint y: 554, endPoint x: 935, endPoint y: 537, distance: 51.9
click at [935, 537] on div "**********" at bounding box center [1127, 453] width 433 height 417
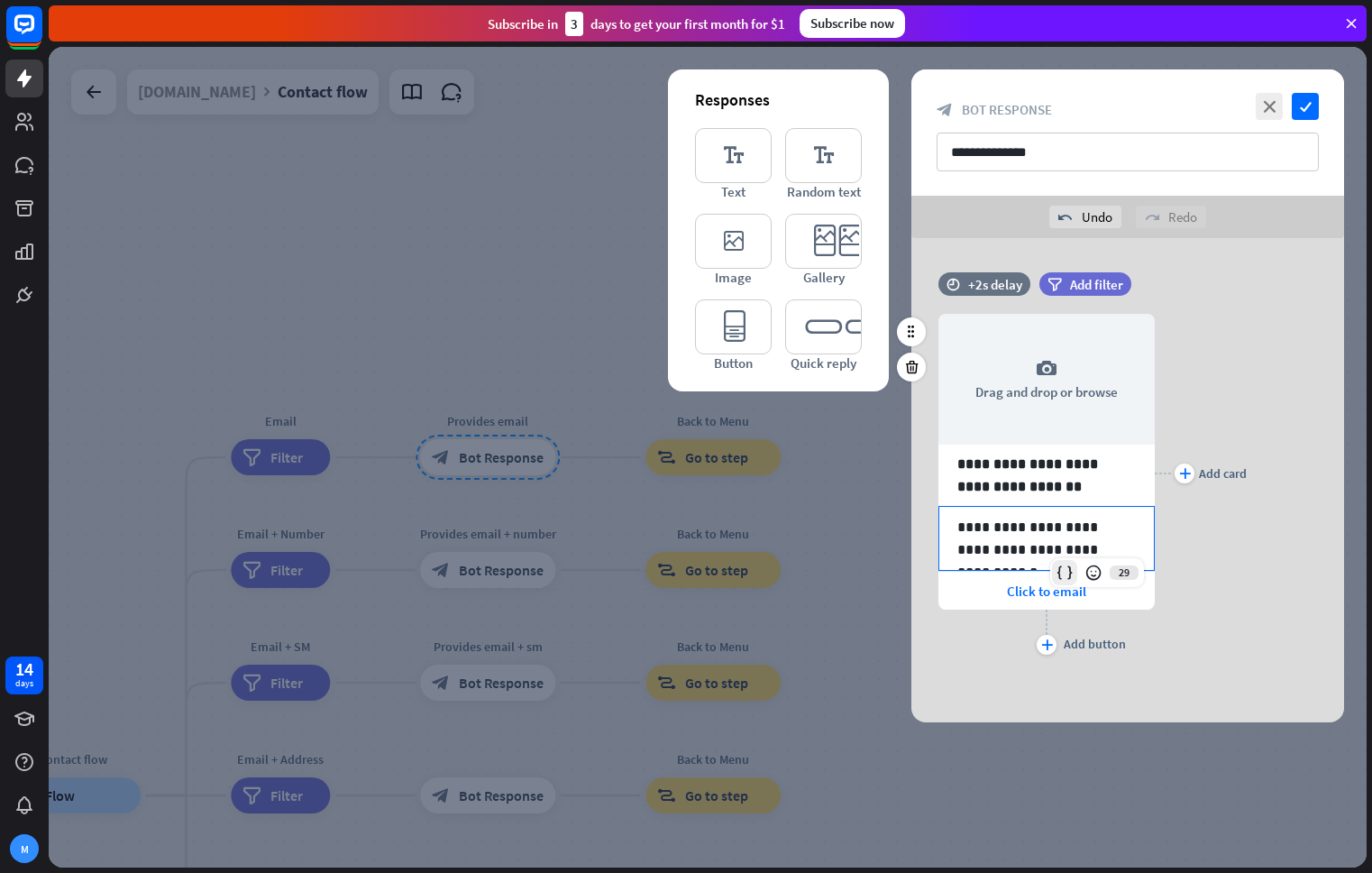
click at [1070, 573] on icon at bounding box center [1064, 572] width 18 height 18
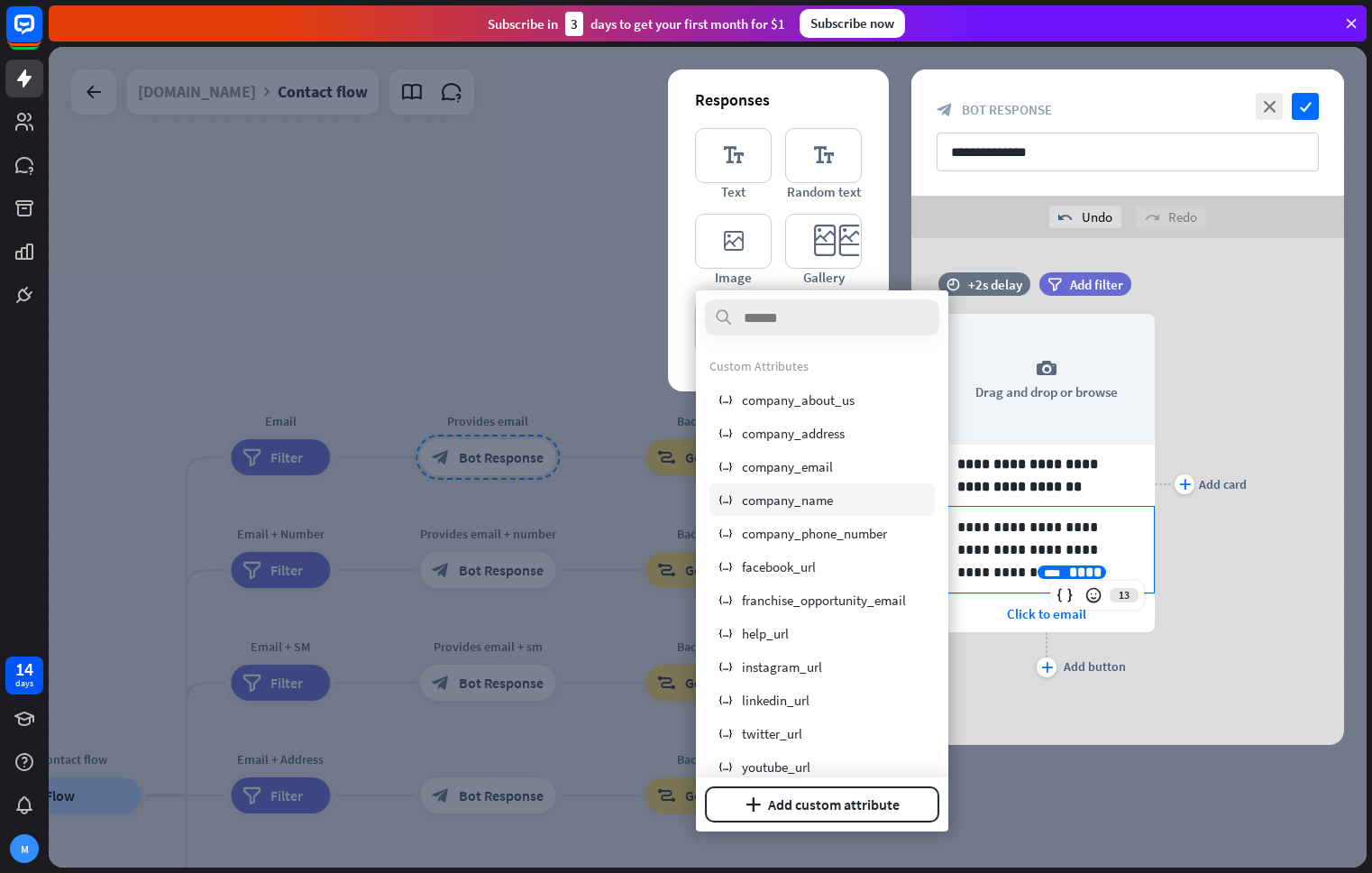
click at [837, 498] on div "variable company_name" at bounding box center [822, 499] width 226 height 32
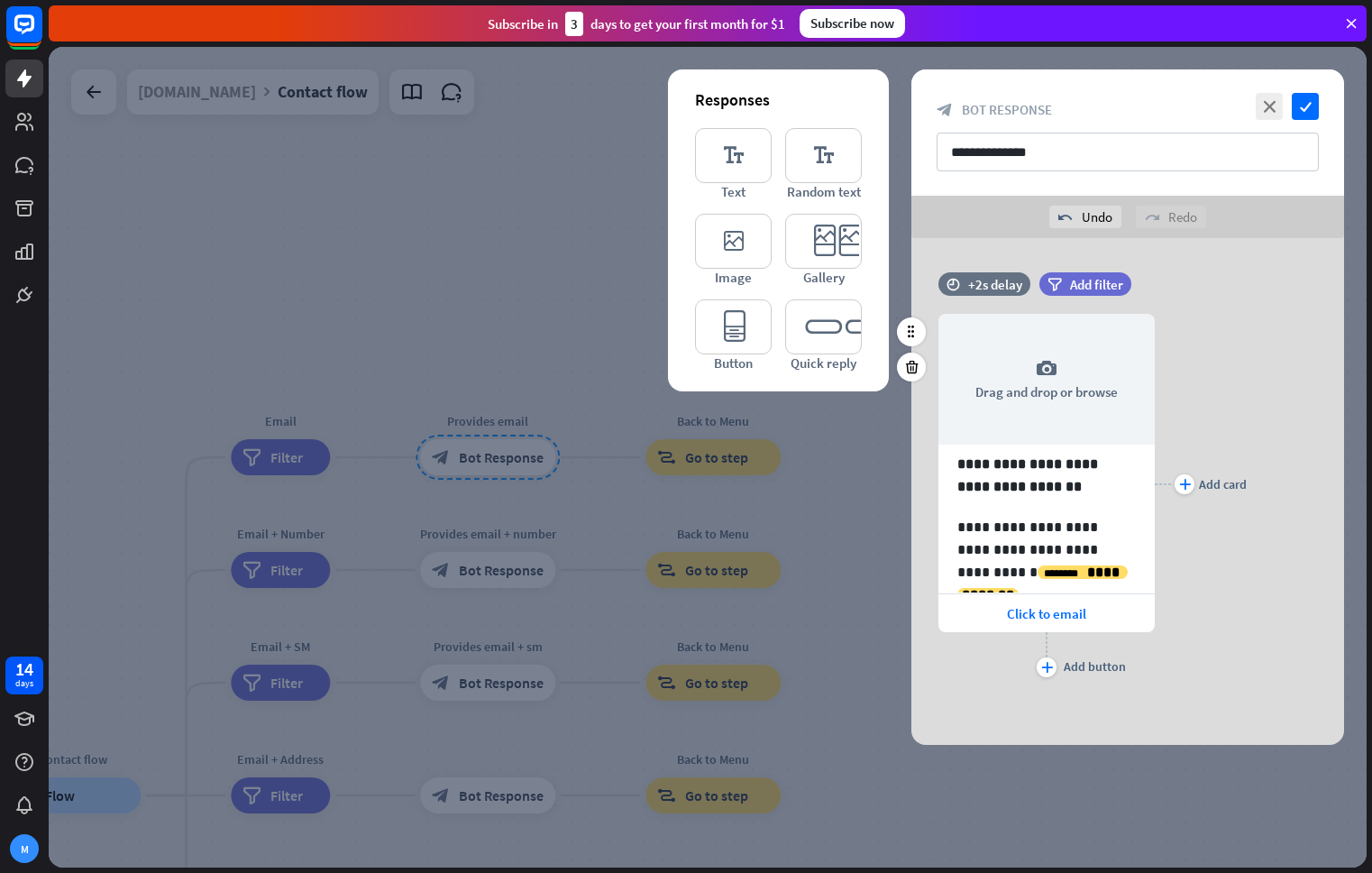
drag, startPoint x: 1292, startPoint y: 629, endPoint x: 1283, endPoint y: 632, distance: 9.5
click at [1292, 629] on div "**********" at bounding box center [1127, 484] width 433 height 395
click at [1310, 107] on icon "check" at bounding box center [1306, 107] width 27 height 27
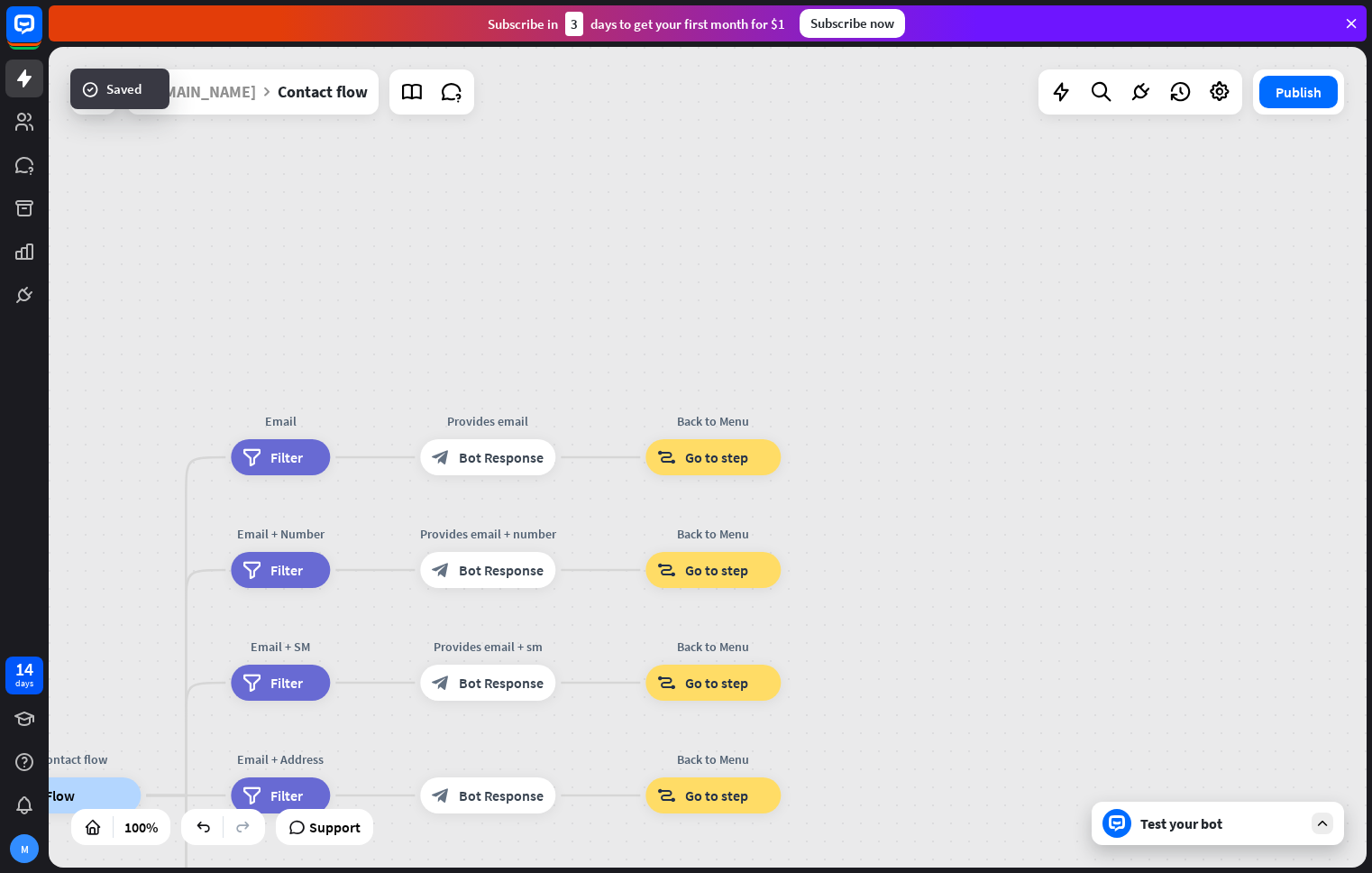
click at [1193, 829] on div "Test your bot" at bounding box center [1222, 823] width 162 height 18
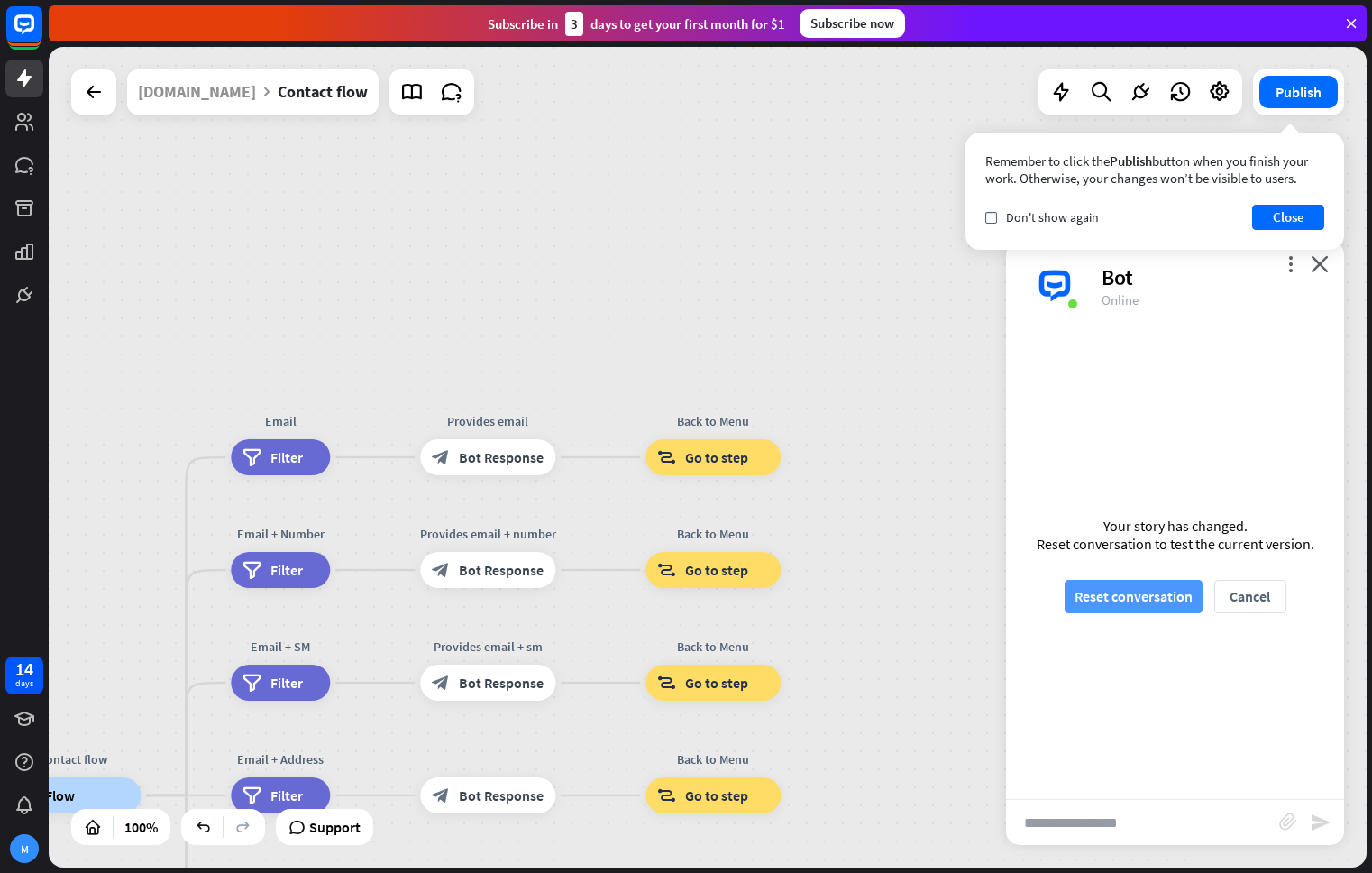
click at [1143, 594] on button "Reset conversation" at bounding box center [1133, 596] width 138 height 33
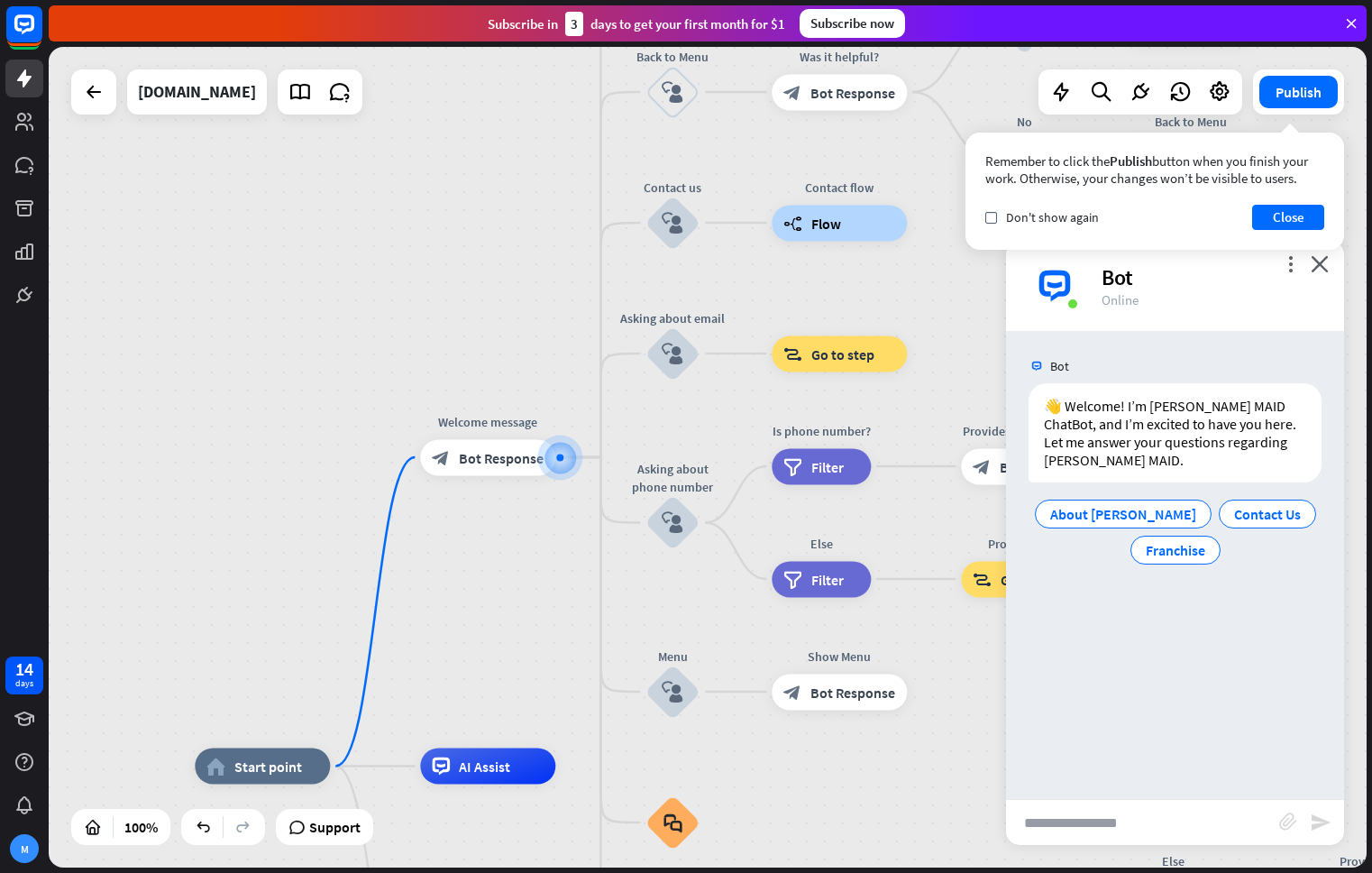
click at [1100, 821] on input "text" at bounding box center [1141, 822] width 273 height 45
type input "*"
type input "**********"
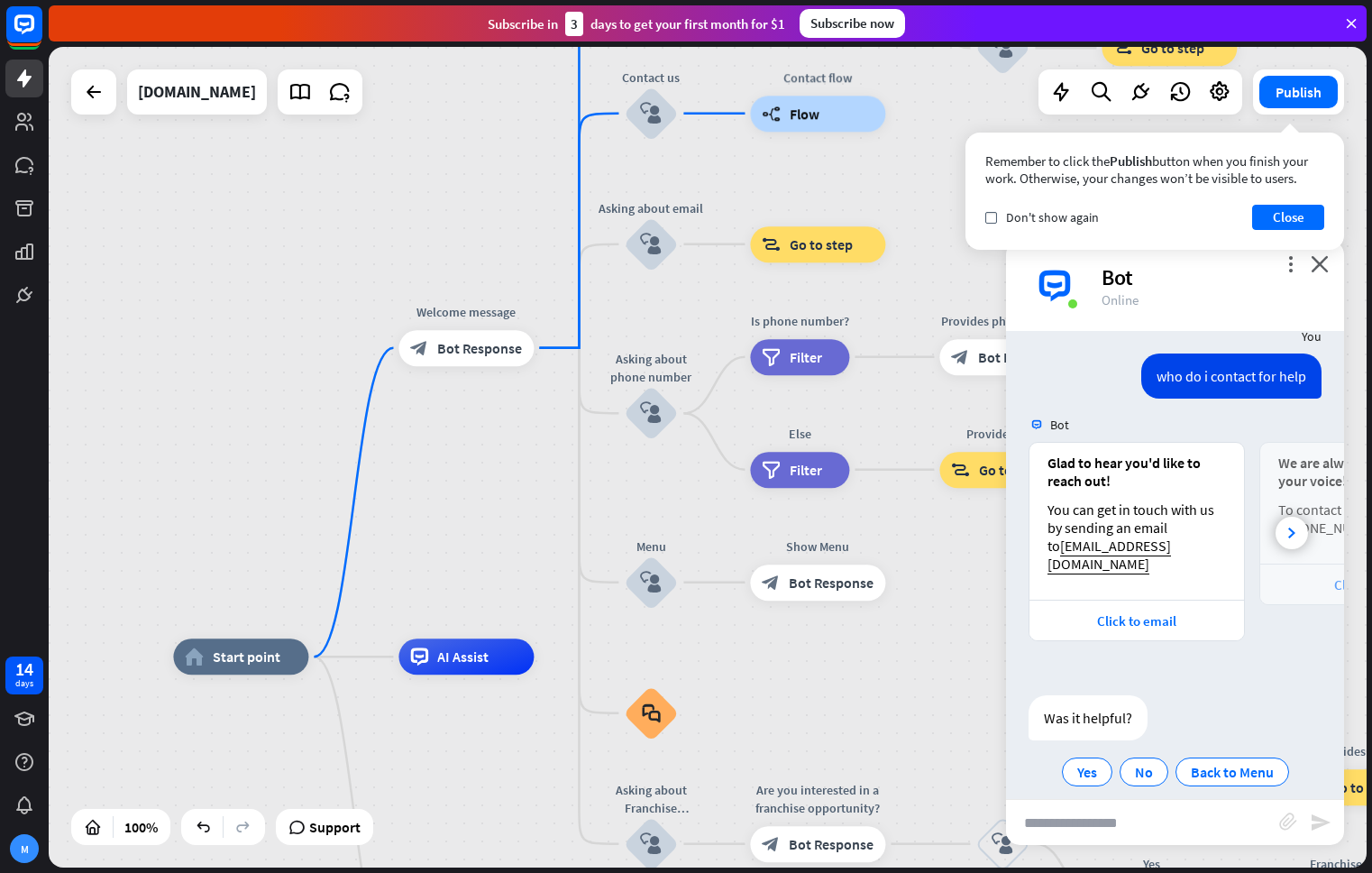
scroll to position [172, 0]
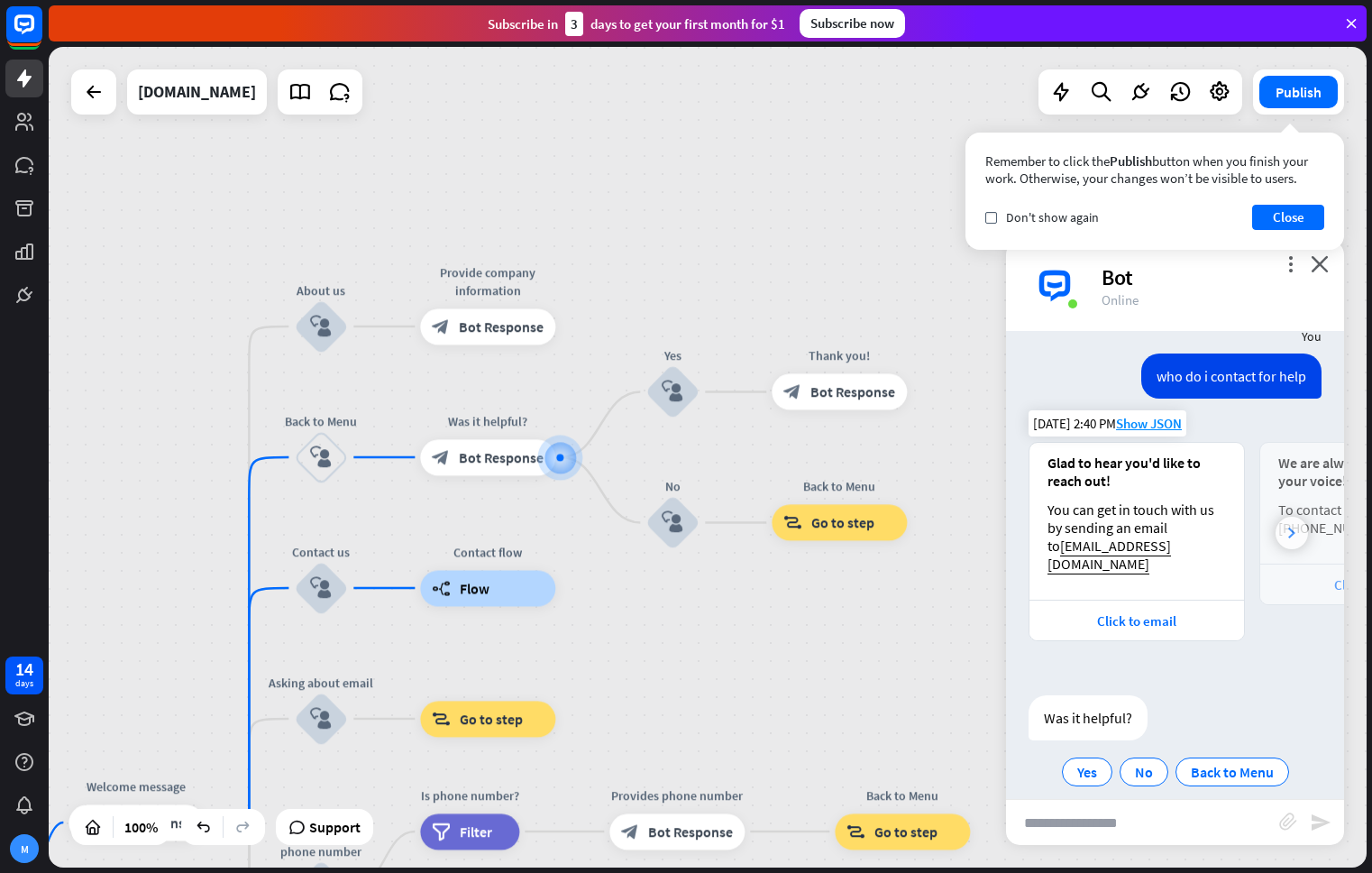
click at [1290, 528] on icon at bounding box center [1291, 533] width 7 height 11
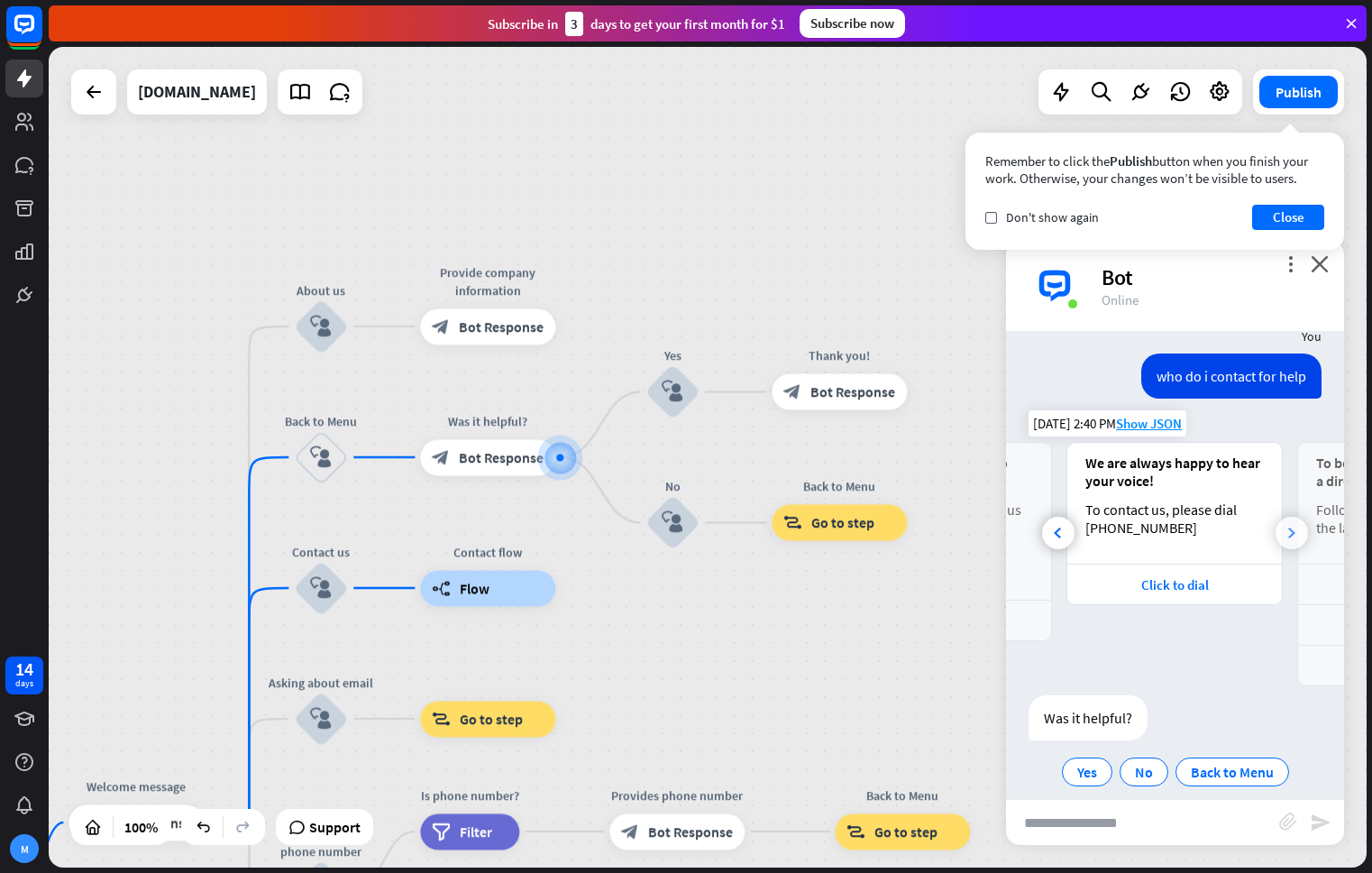
scroll to position [0, 193]
click at [1062, 516] on div at bounding box center [1057, 532] width 32 height 32
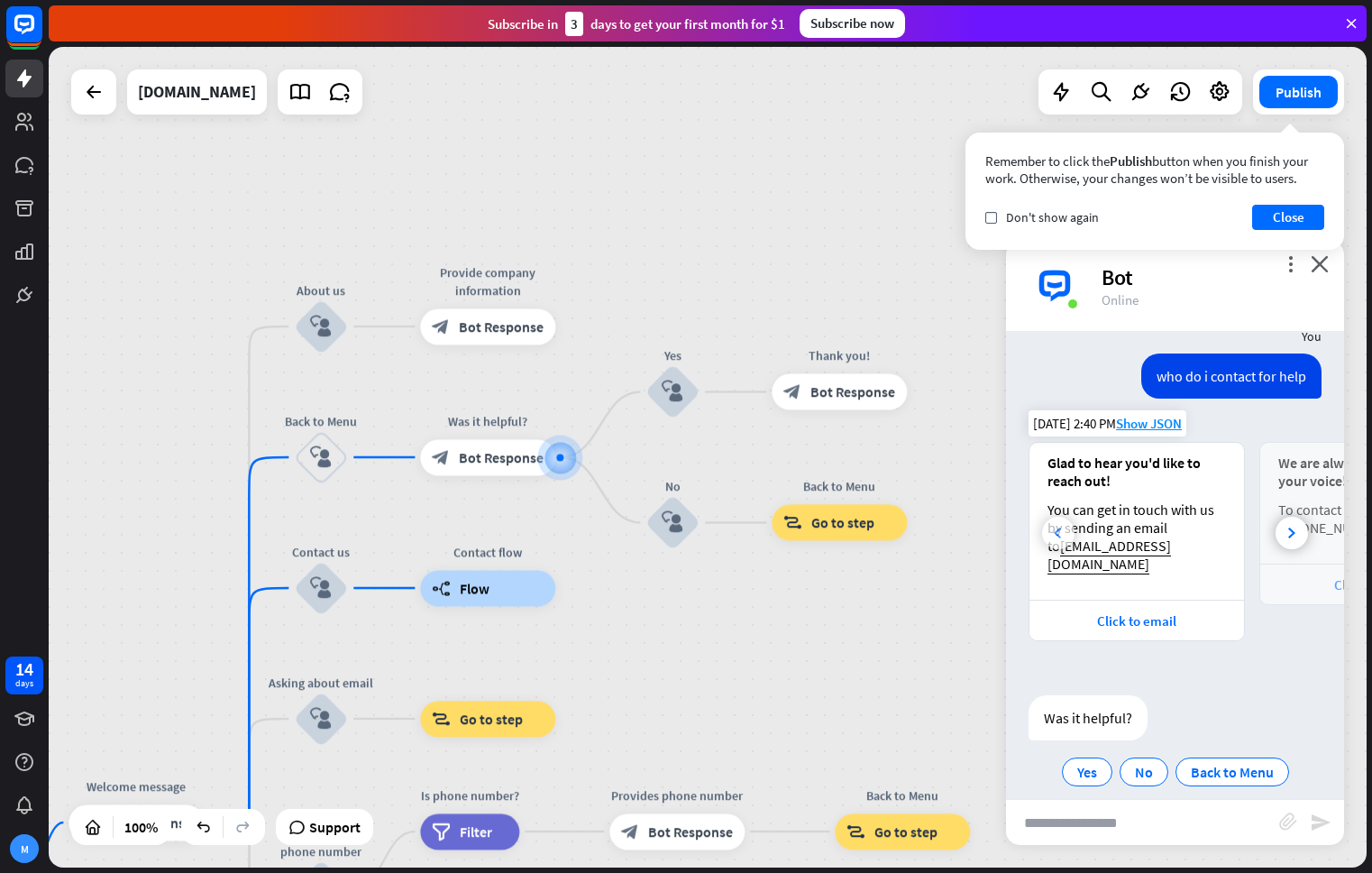
scroll to position [0, 0]
click at [1296, 212] on button "Close" at bounding box center [1288, 217] width 72 height 25
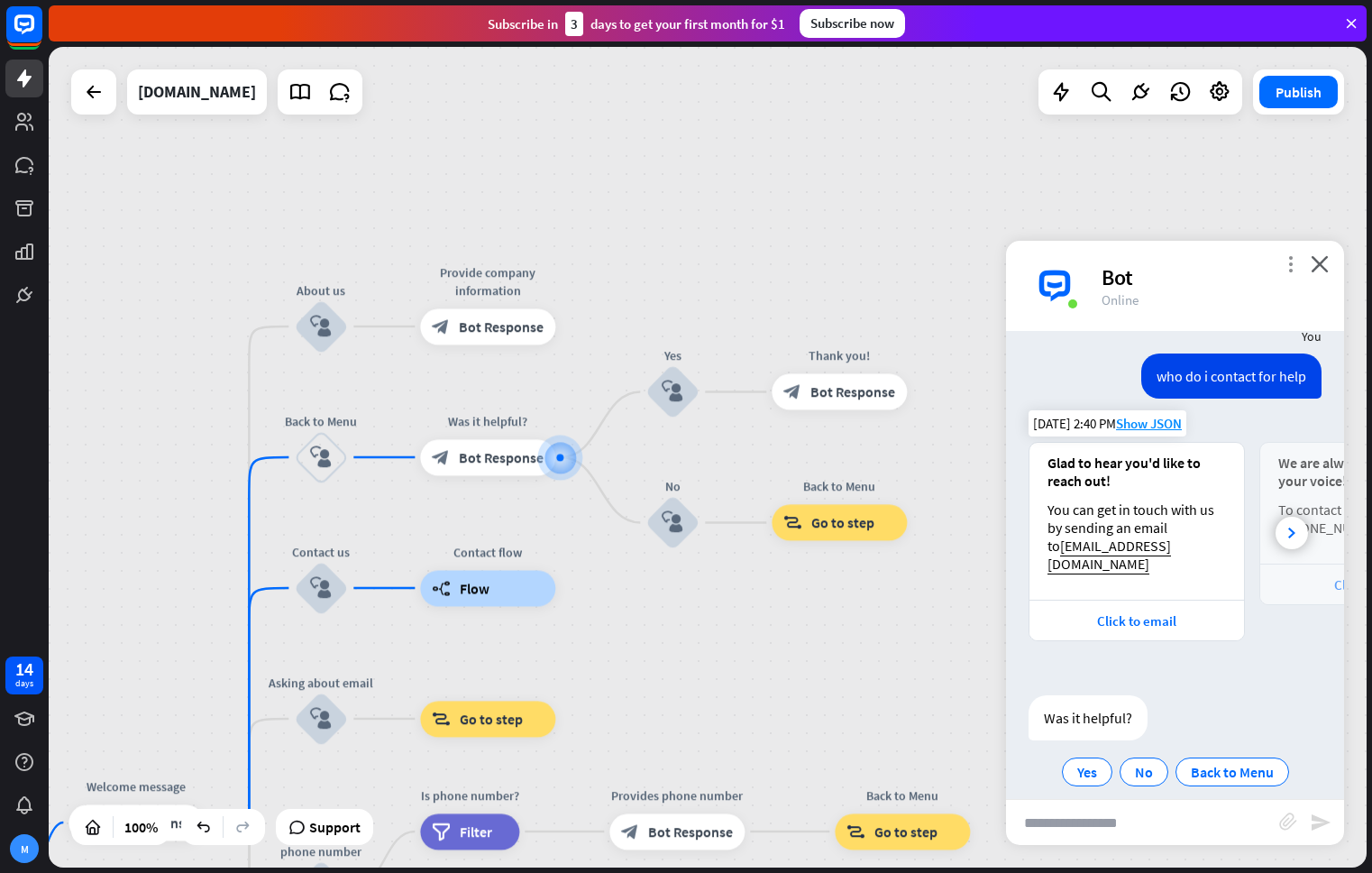
click at [1292, 258] on icon "more_vert" at bounding box center [1290, 264] width 18 height 18
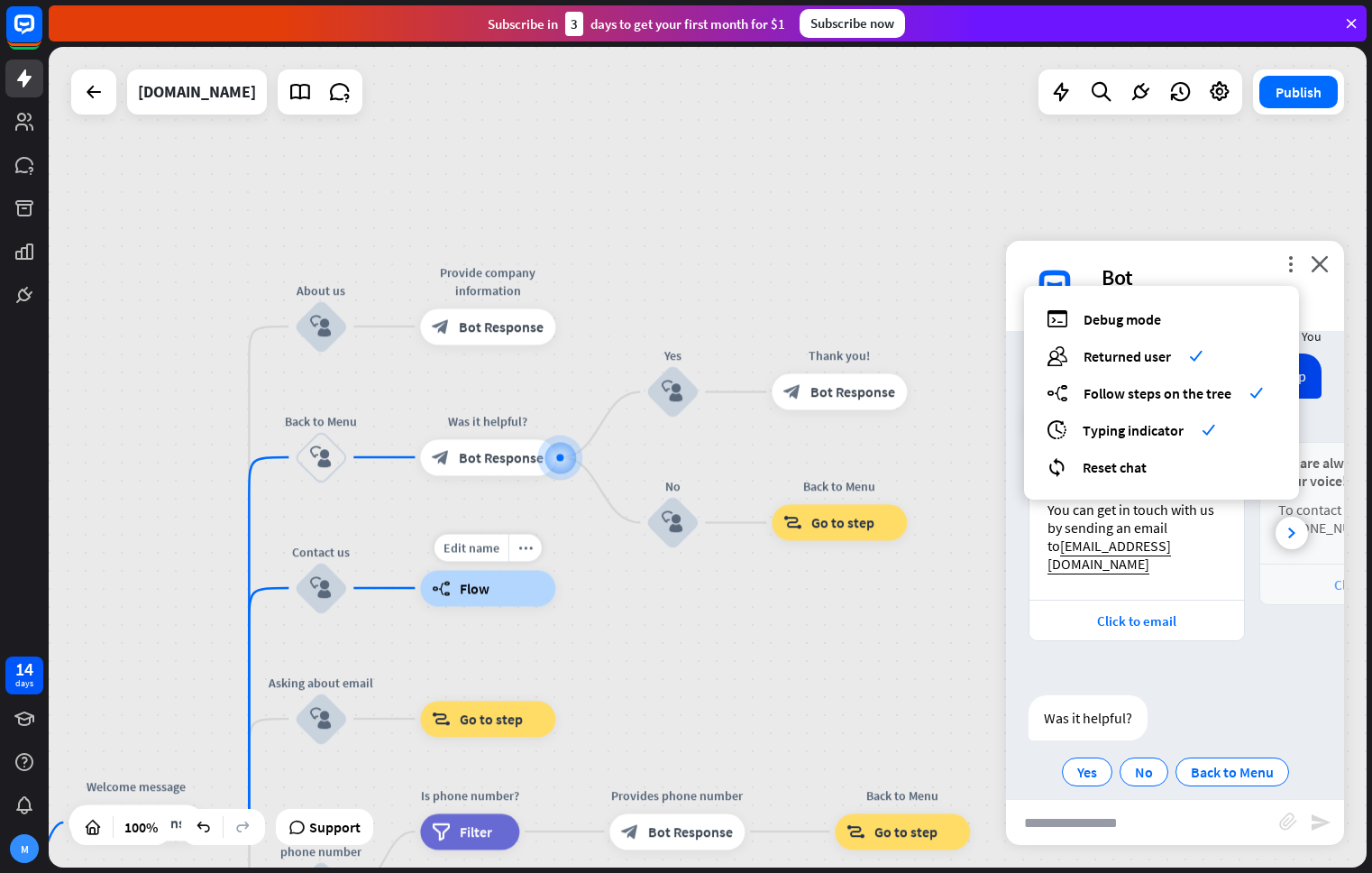
click at [506, 593] on div "builder_tree Flow" at bounding box center [488, 588] width 135 height 36
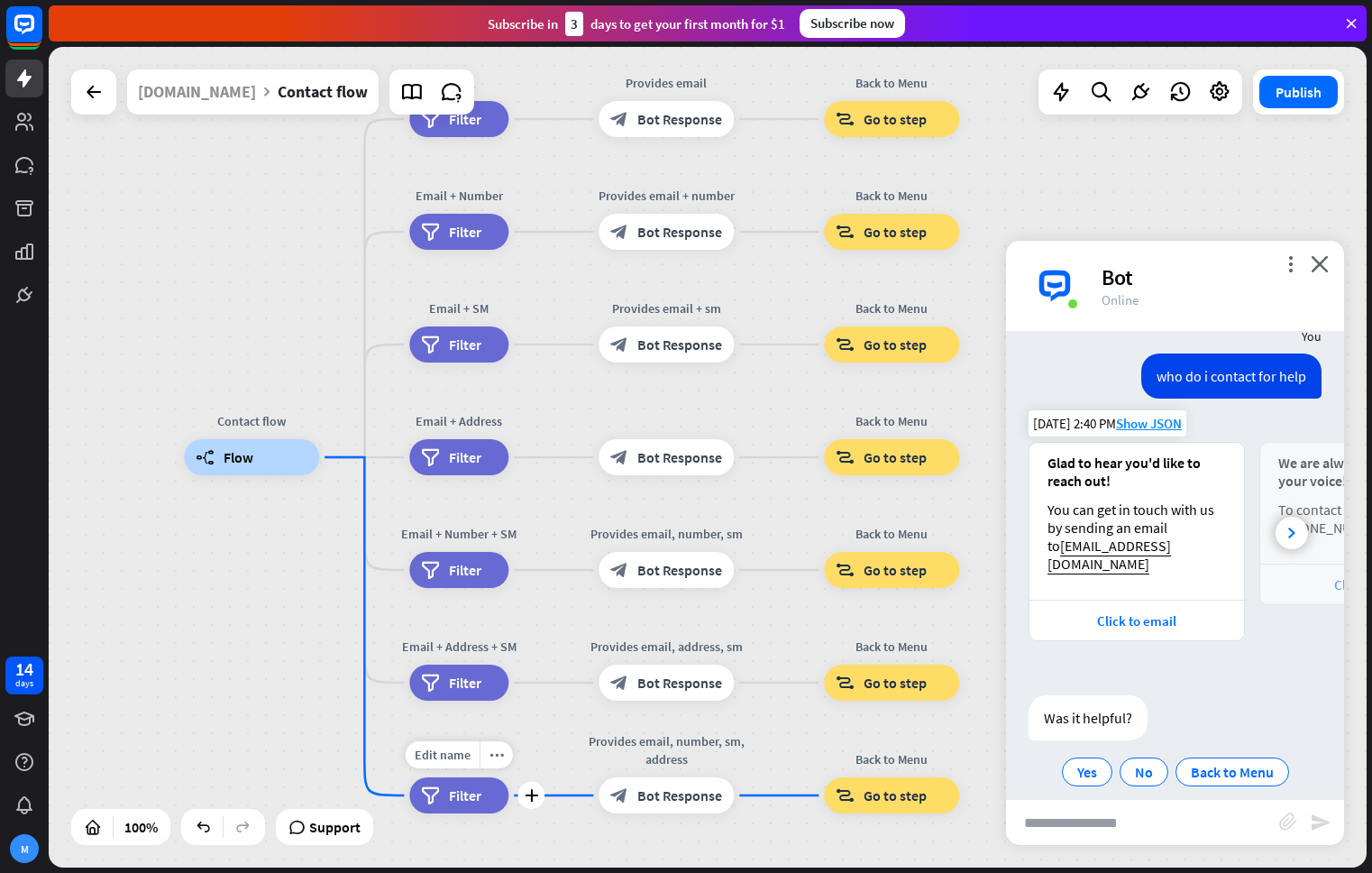
click at [481, 789] on span "Filter" at bounding box center [464, 795] width 32 height 18
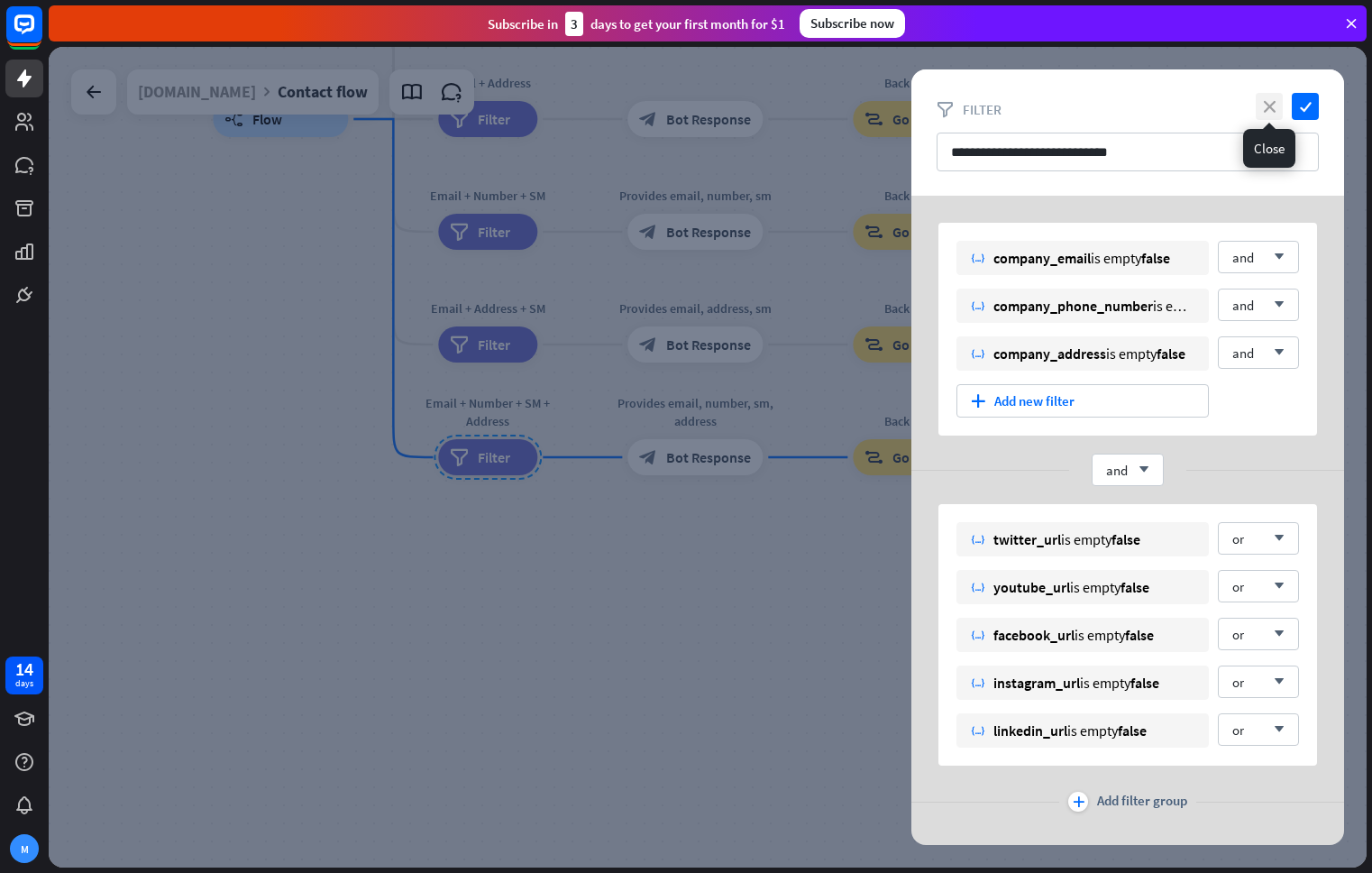
click at [1276, 110] on icon "close" at bounding box center [1269, 107] width 27 height 27
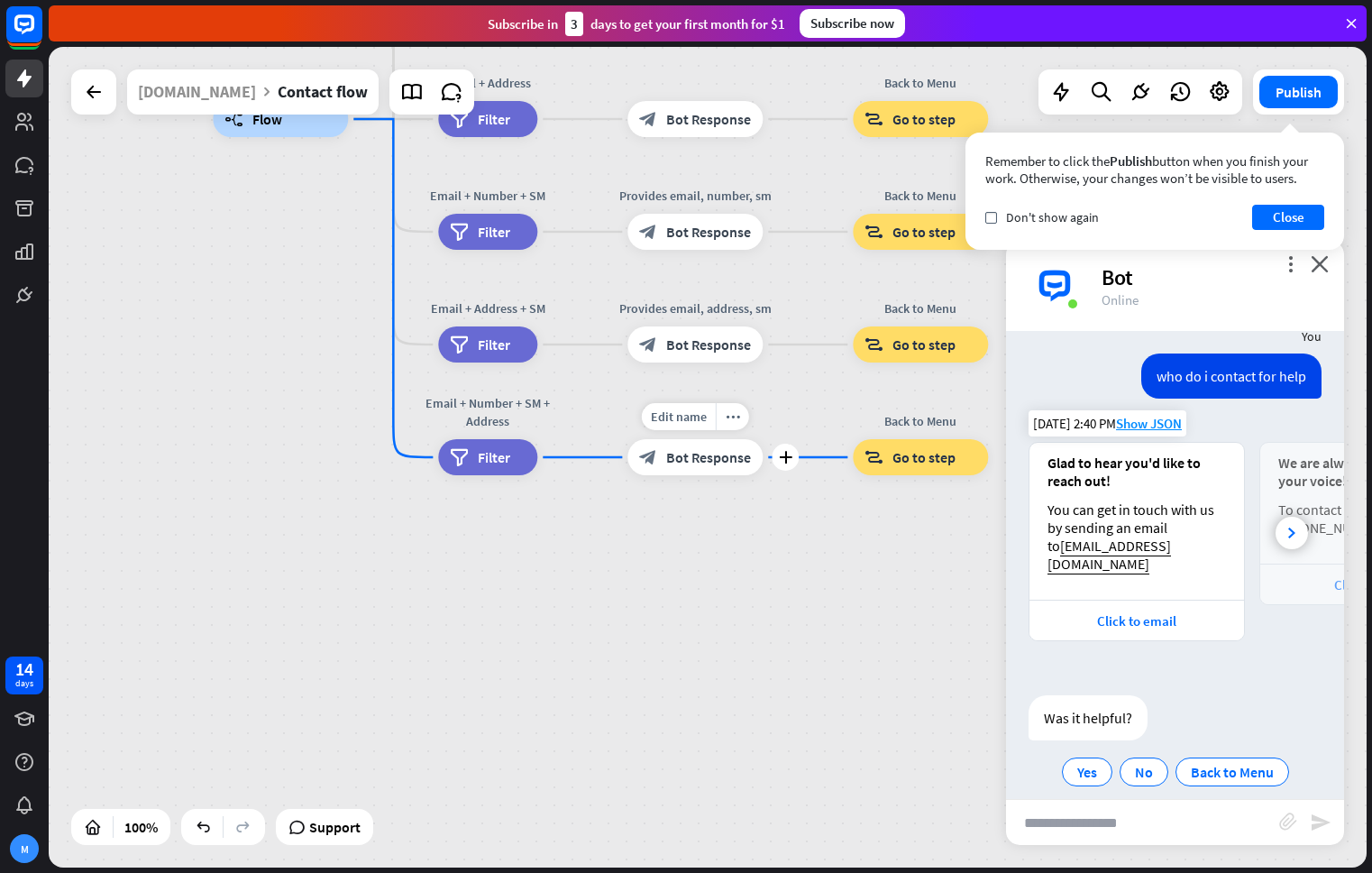
click at [732, 470] on div "block_bot_response Bot Response" at bounding box center [695, 457] width 135 height 36
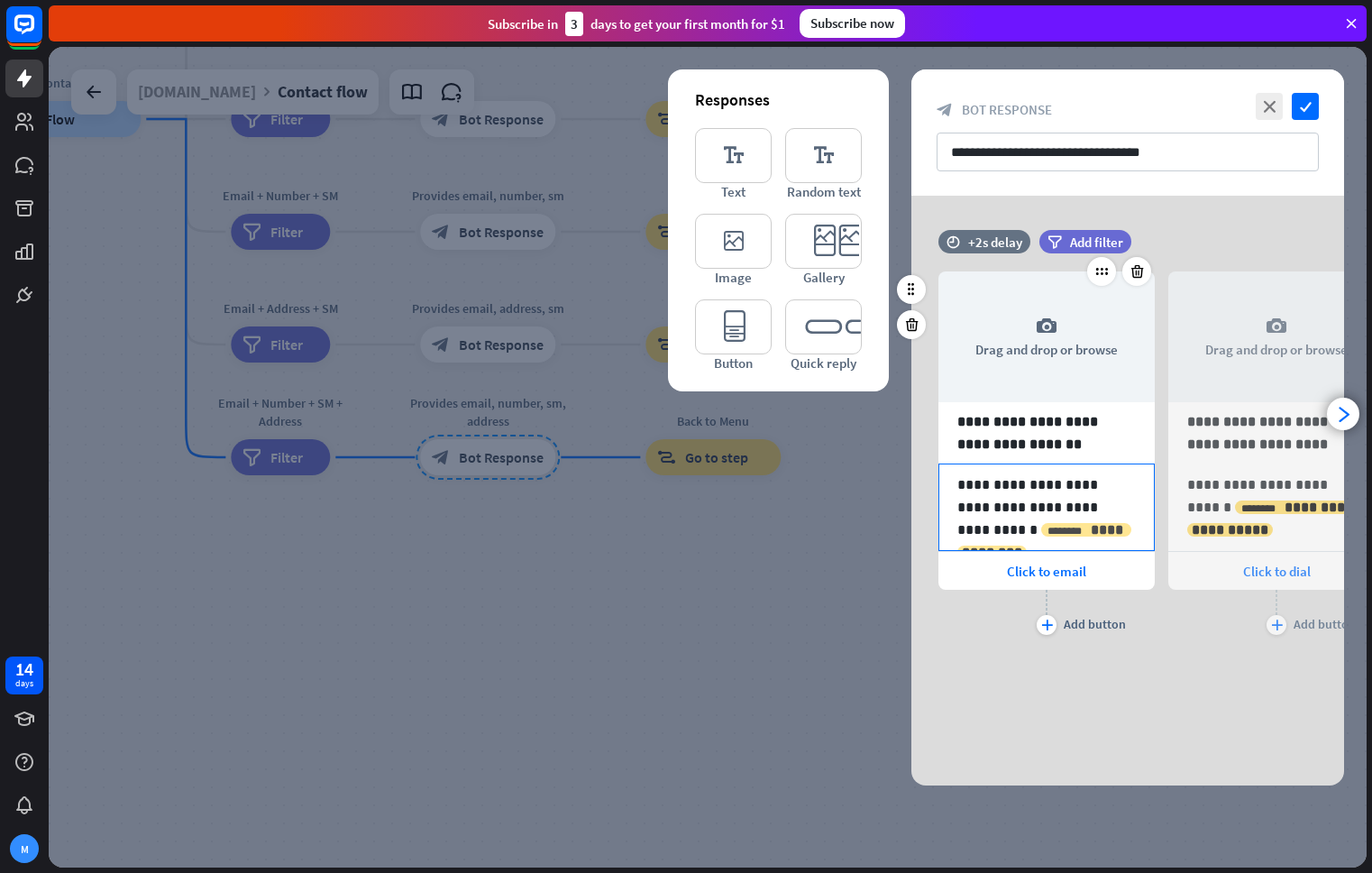
click at [1028, 532] on span "**********" at bounding box center [1044, 541] width 165 height 36
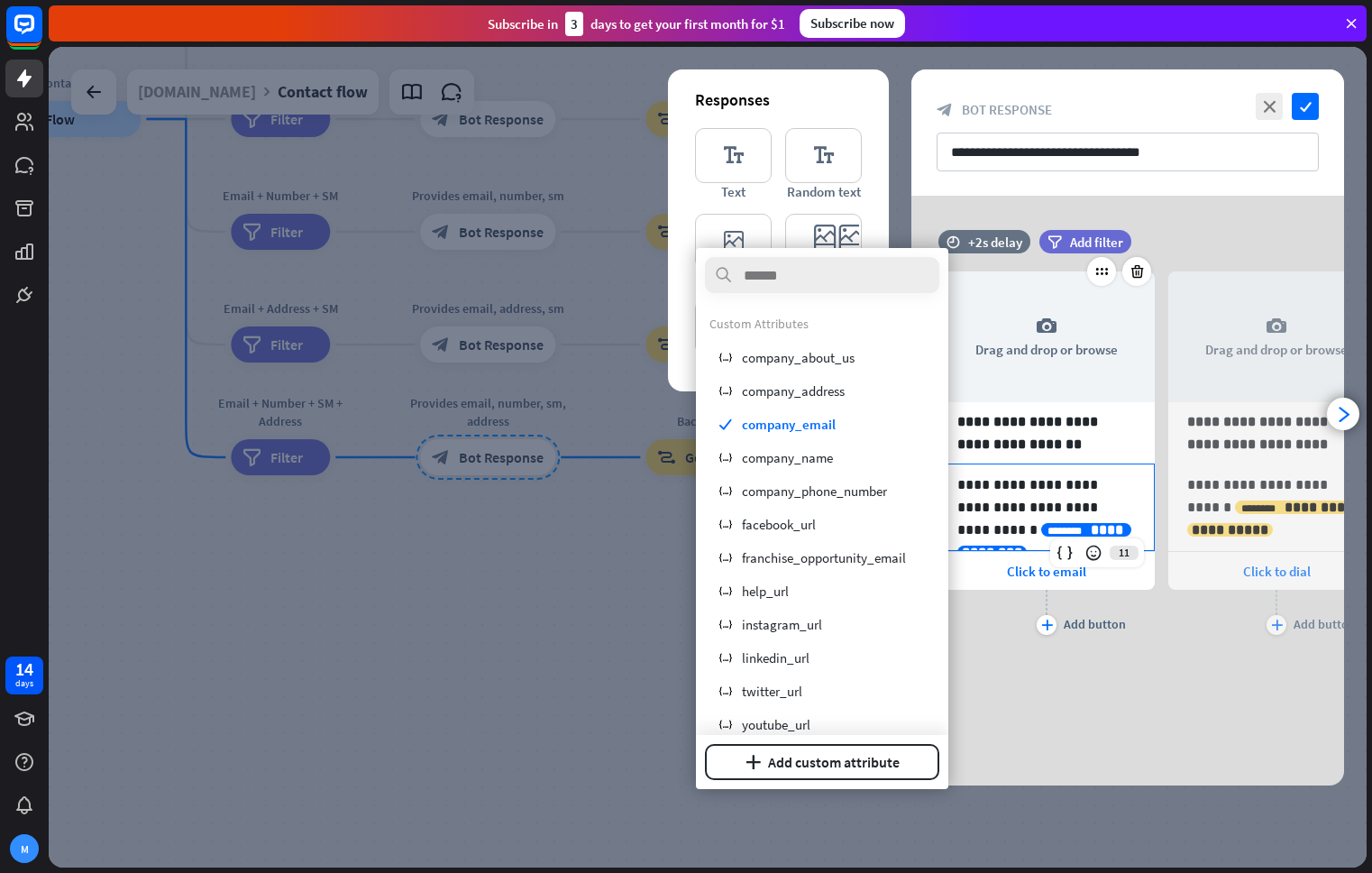
click at [1149, 656] on div "**********" at bounding box center [1046, 483] width 216 height 478
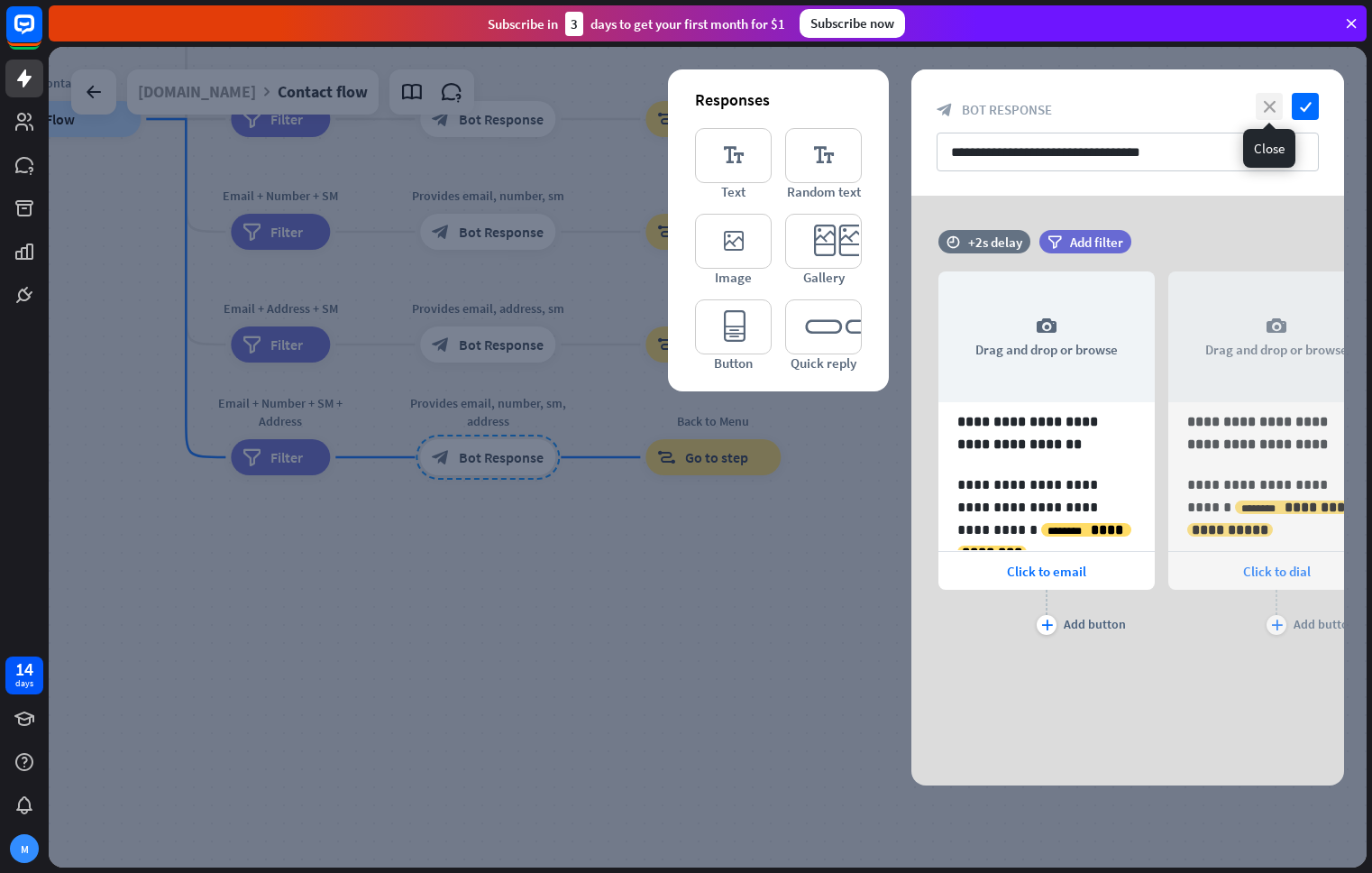
click at [1279, 106] on icon "close" at bounding box center [1269, 107] width 27 height 27
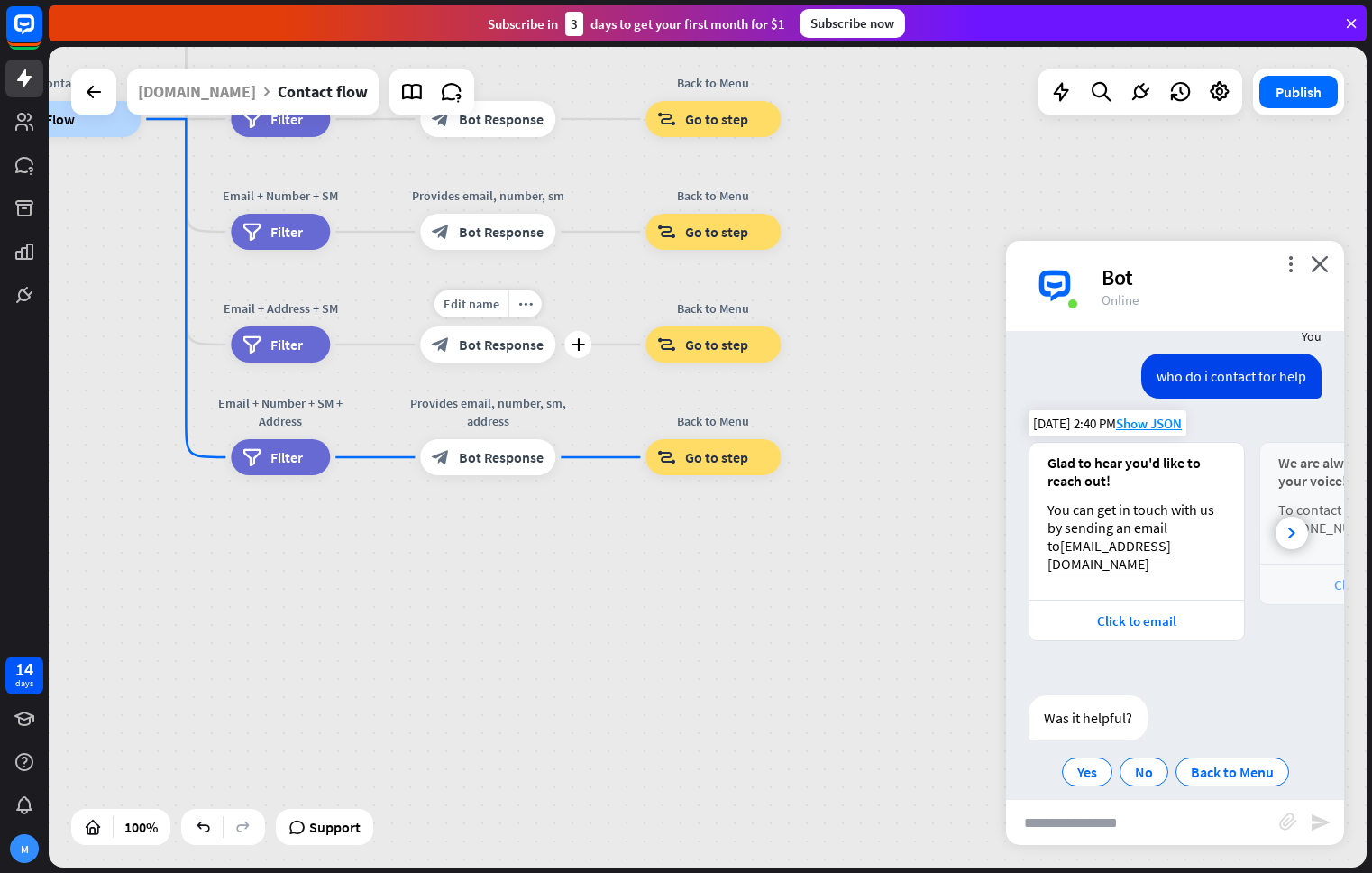
click at [481, 354] on div "block_bot_response Bot Response" at bounding box center [488, 344] width 135 height 36
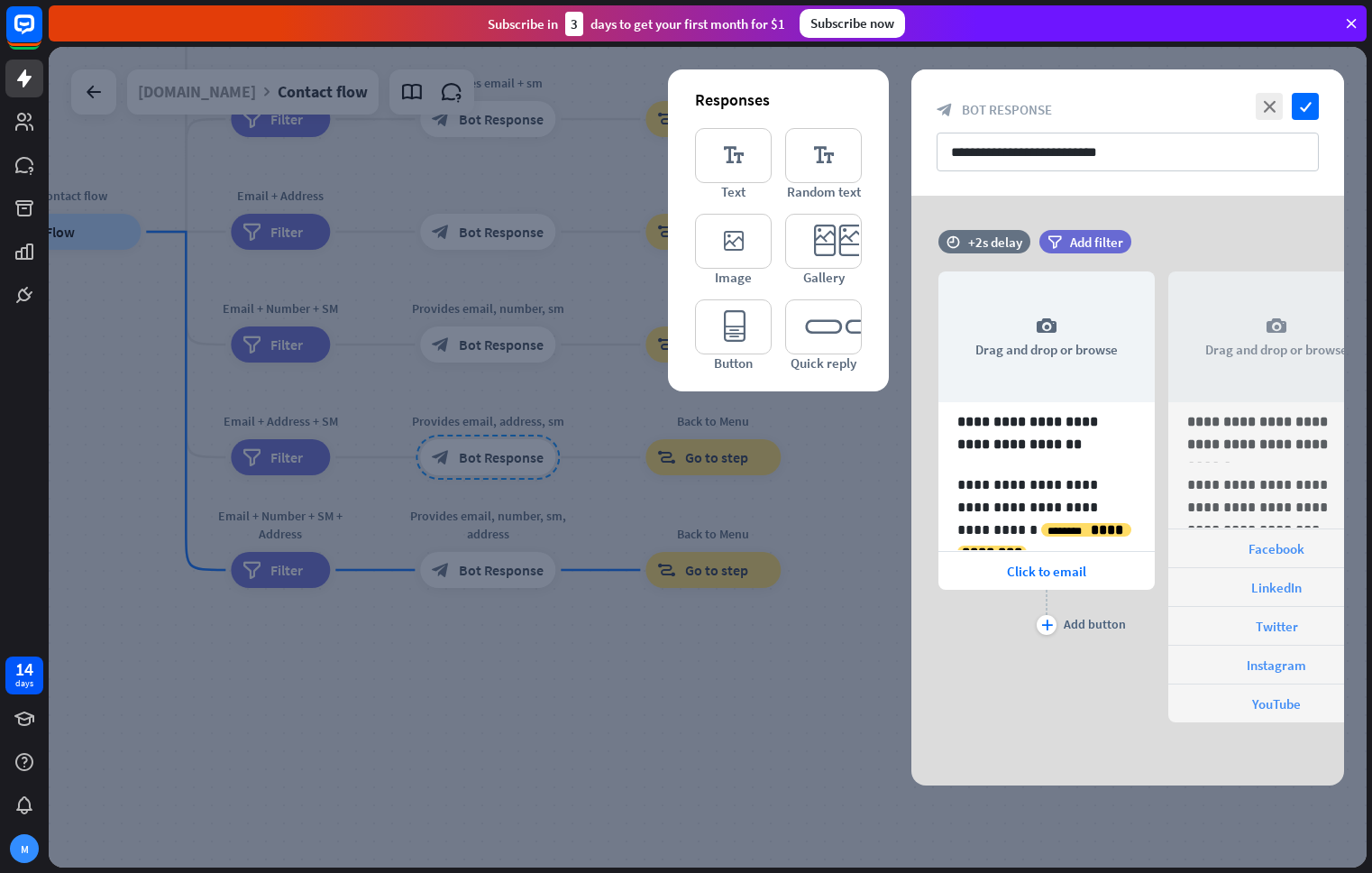
click at [488, 327] on div at bounding box center [707, 457] width 1317 height 820
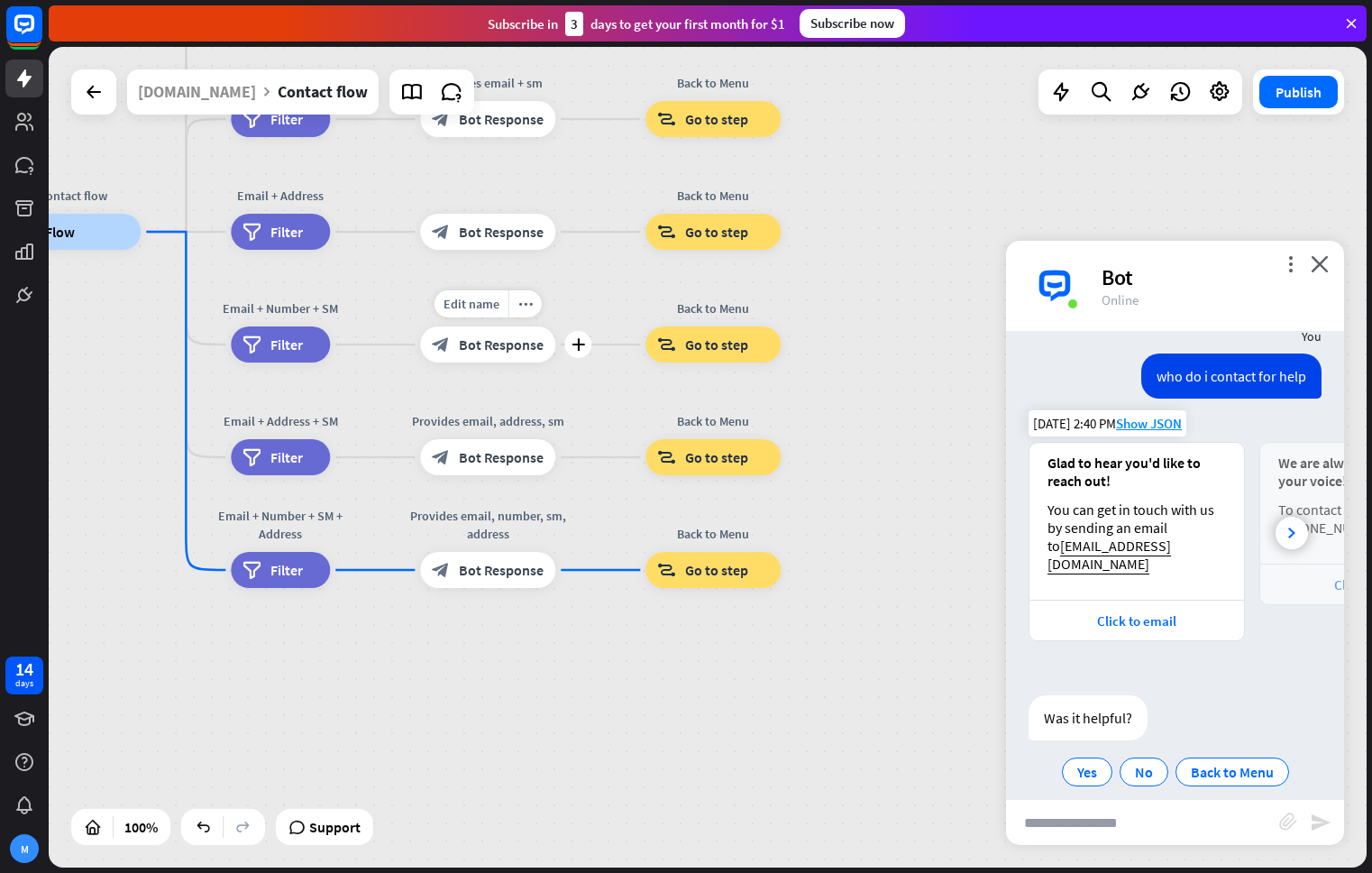
click at [488, 343] on span "Bot Response" at bounding box center [500, 344] width 85 height 18
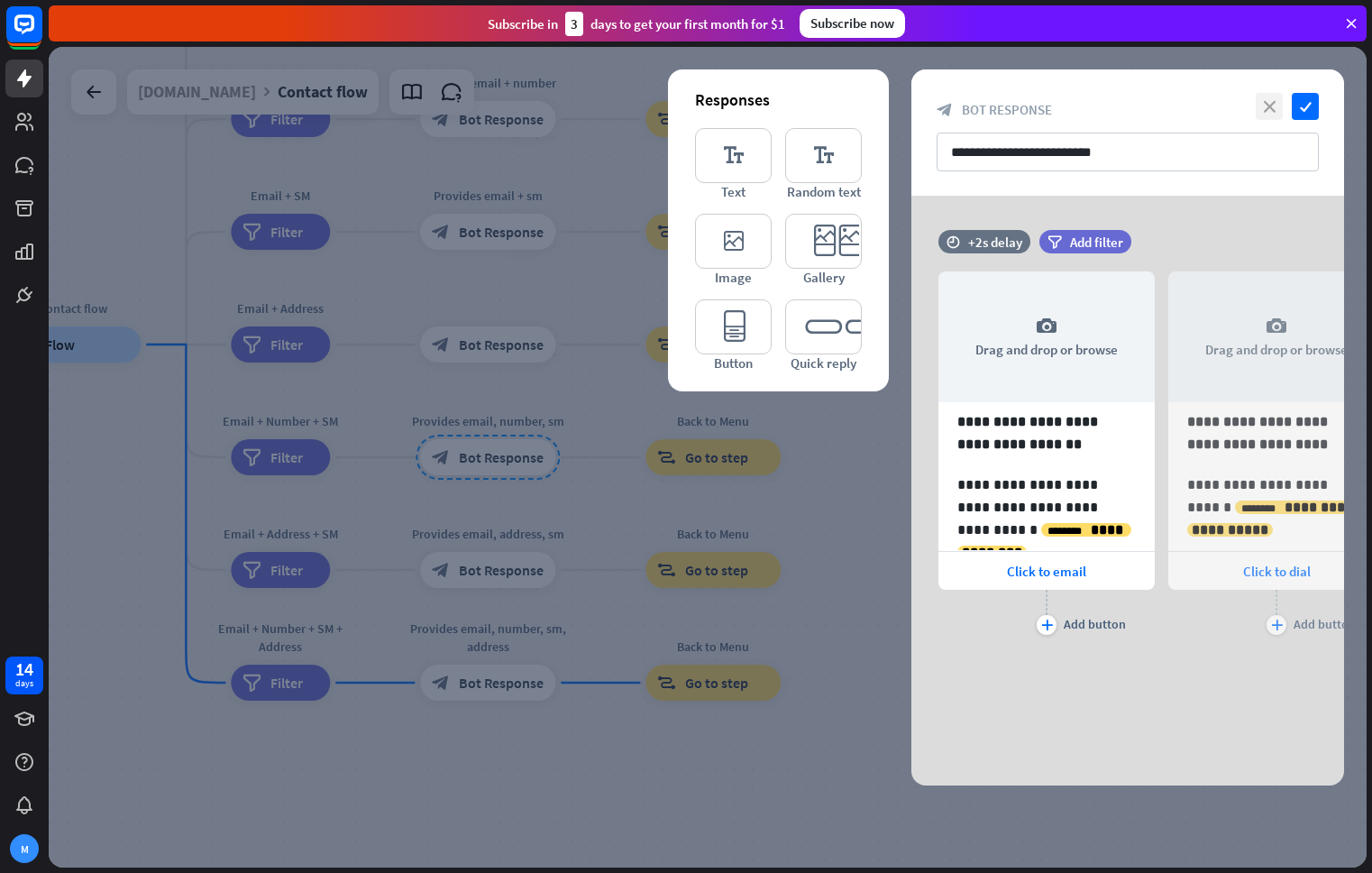
click at [1269, 110] on icon "close" at bounding box center [1269, 107] width 27 height 27
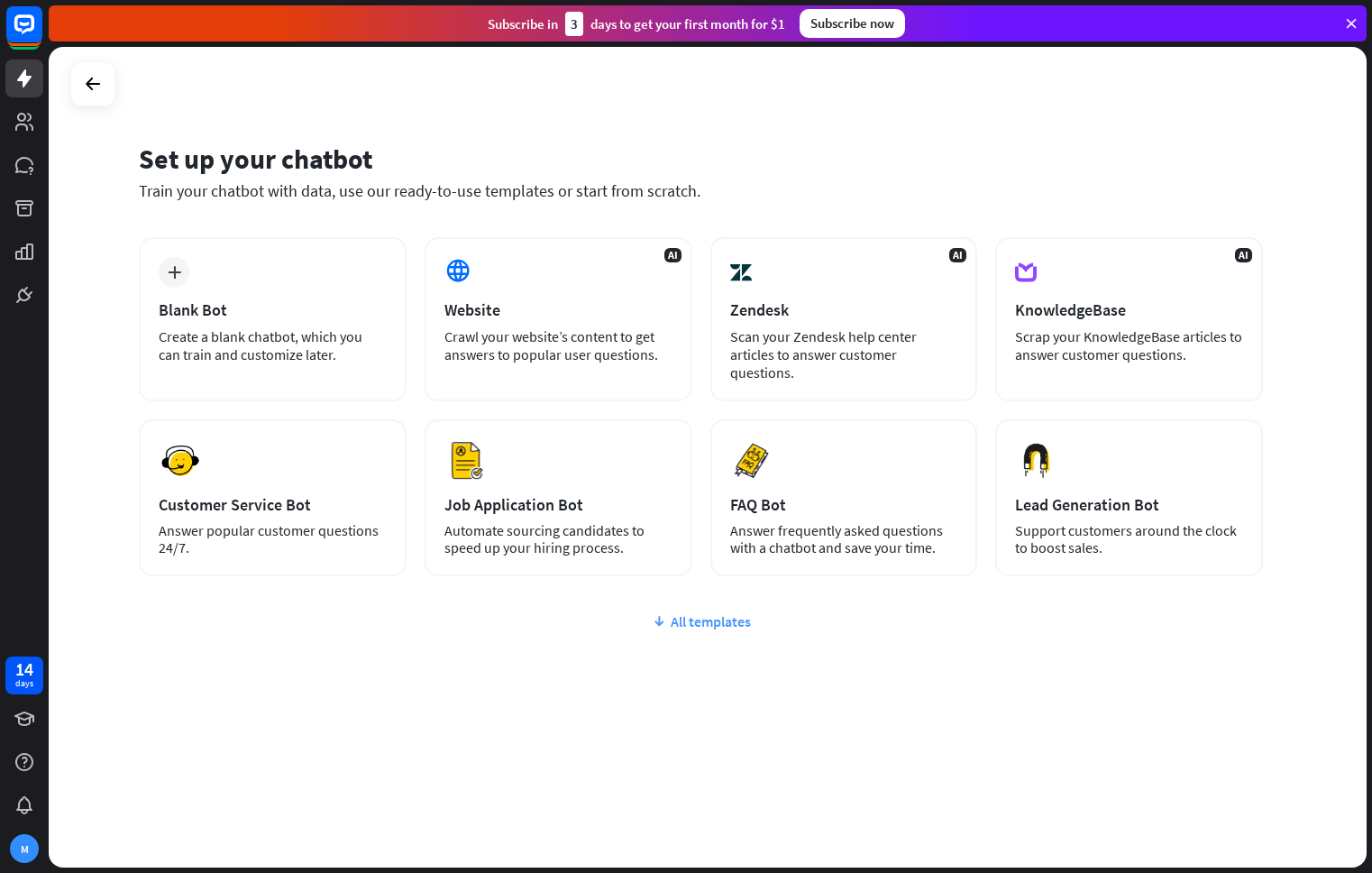
click at [688, 612] on div "All templates" at bounding box center [701, 621] width 1124 height 18
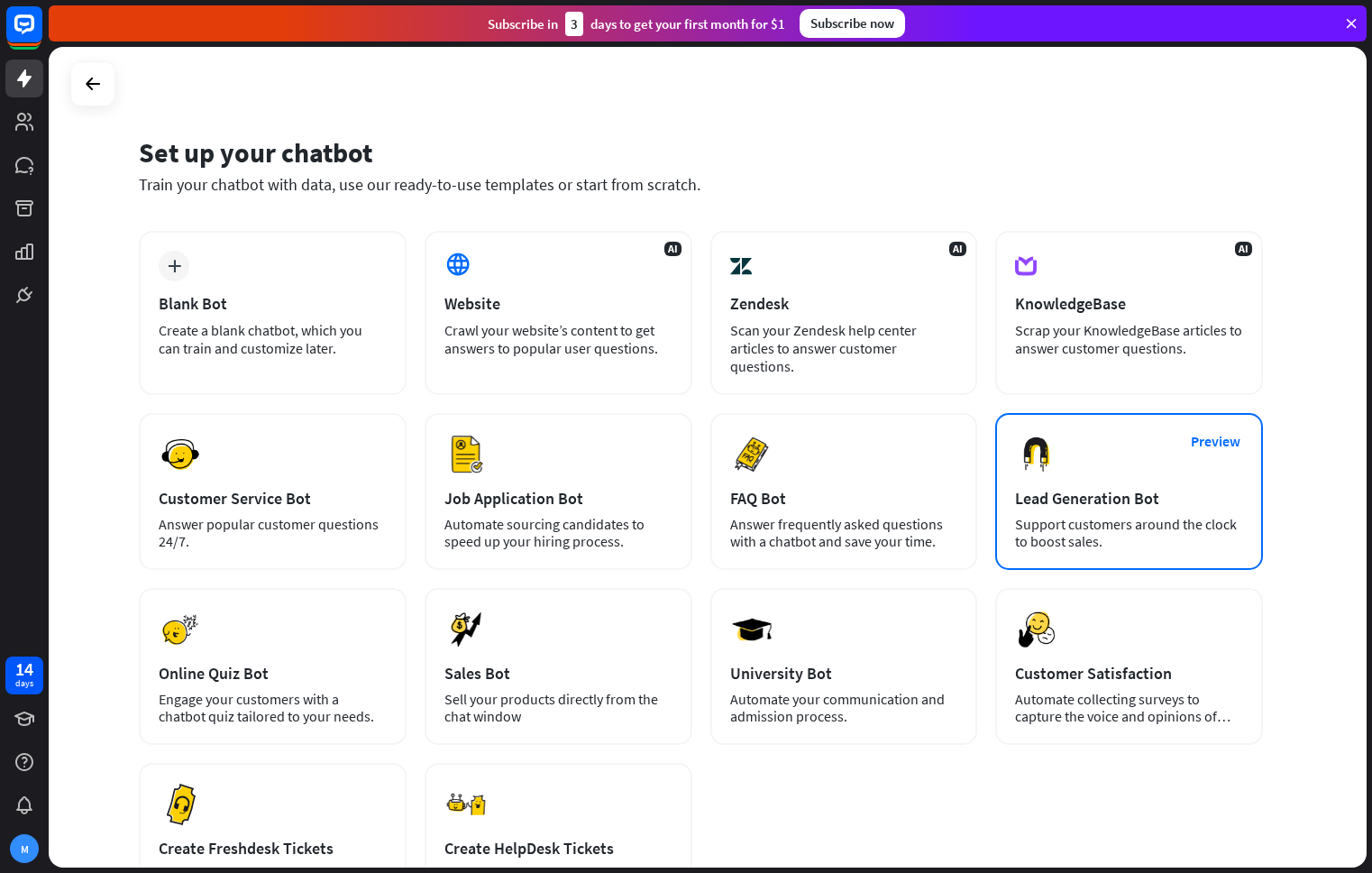
scroll to position [7, 0]
click at [1109, 522] on div "Support customers around the clock to boost sales." at bounding box center [1128, 532] width 228 height 34
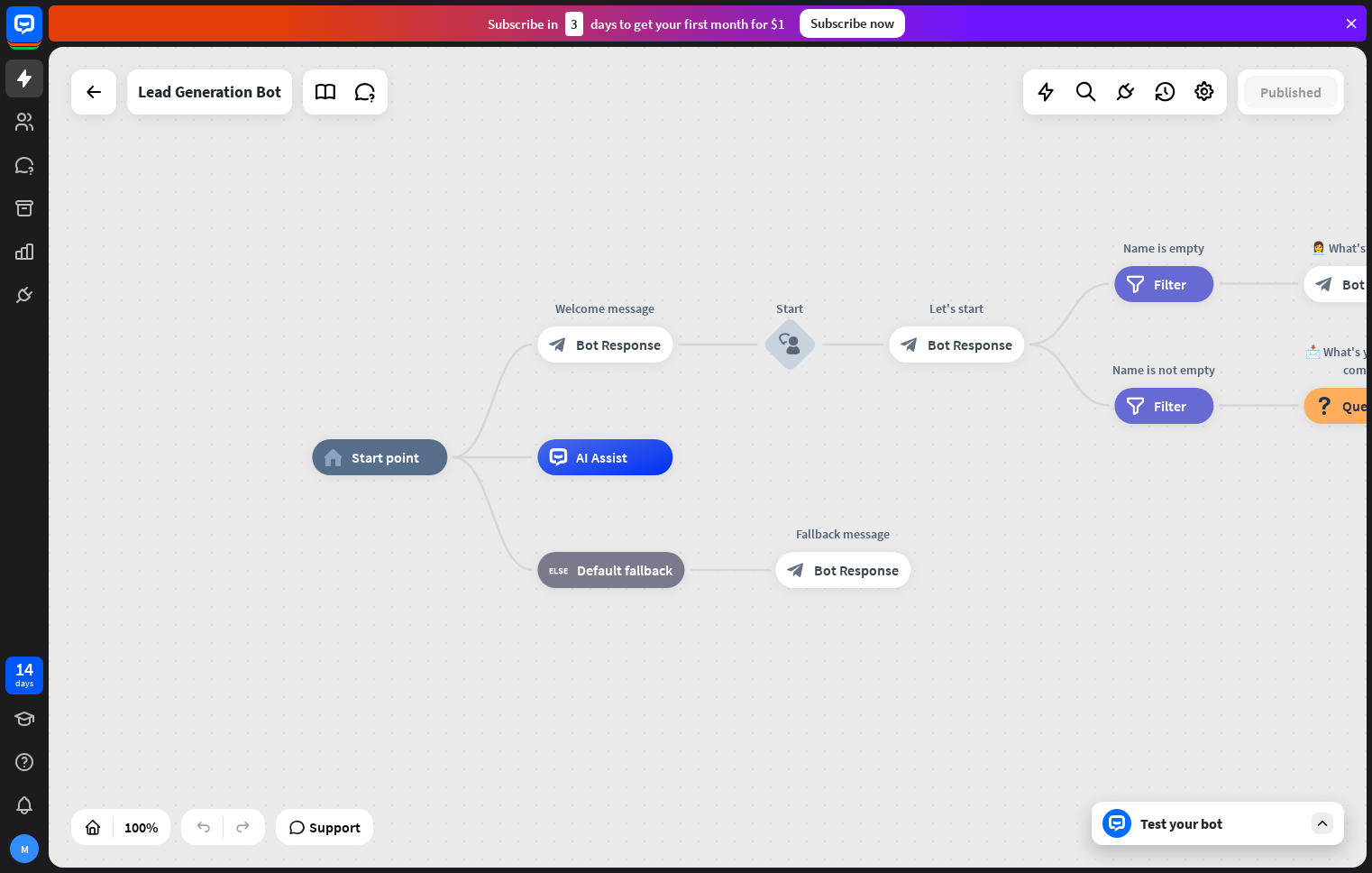
click at [1167, 814] on div "Test your bot" at bounding box center [1222, 823] width 162 height 18
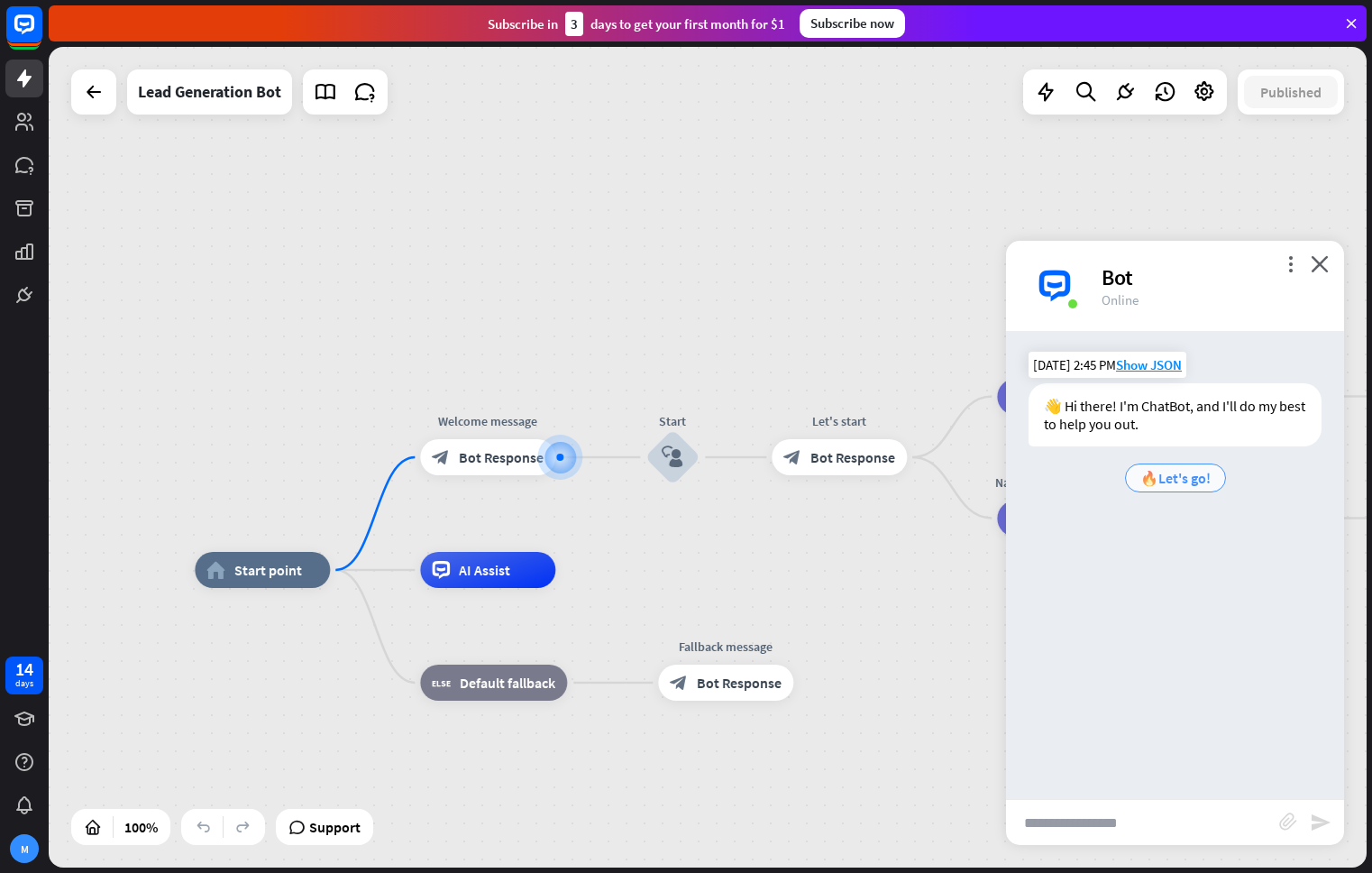
click at [1176, 475] on span "🔥Let's go!" at bounding box center [1176, 478] width 70 height 18
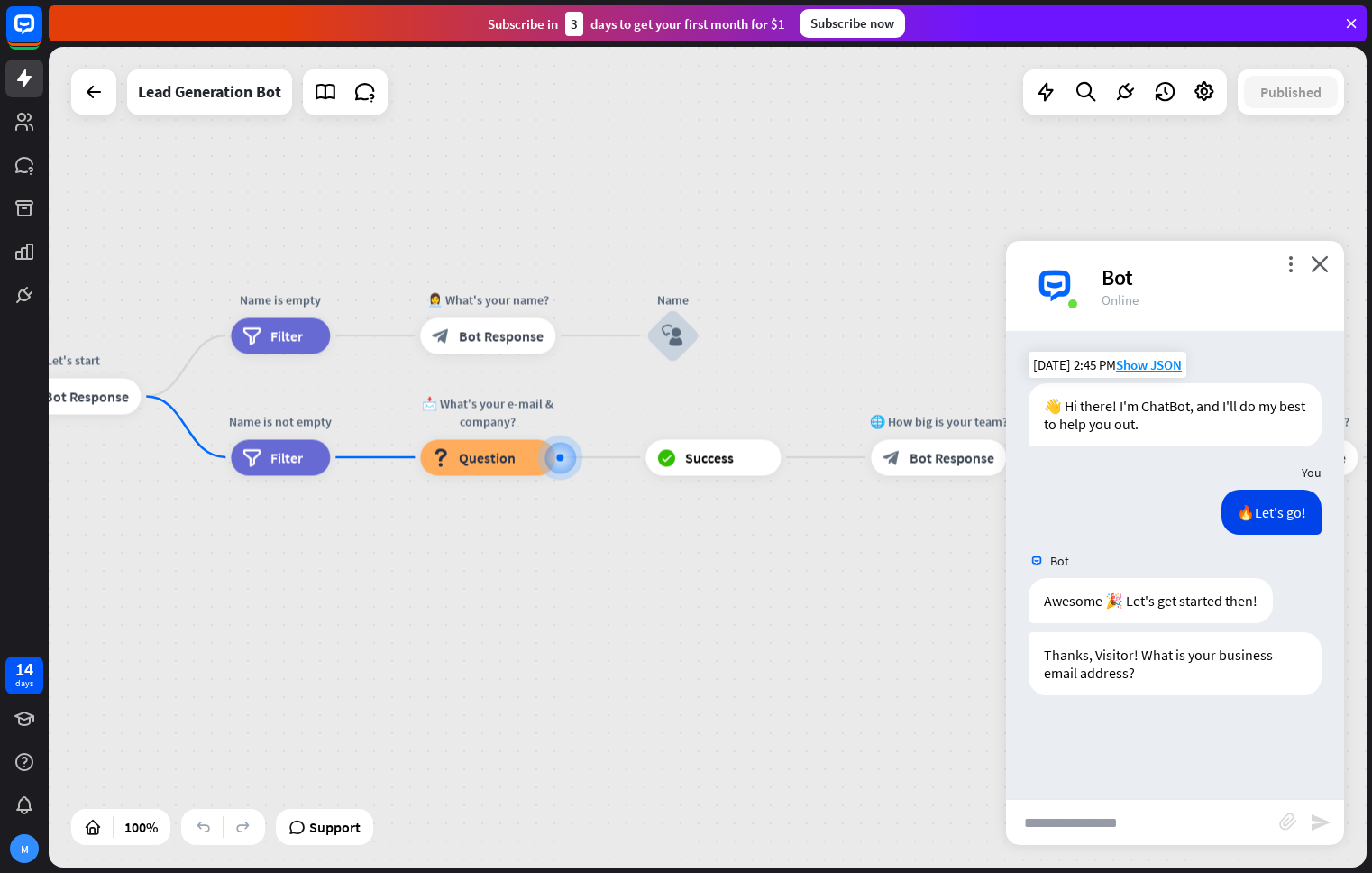
click at [1175, 807] on input "text" at bounding box center [1141, 822] width 273 height 45
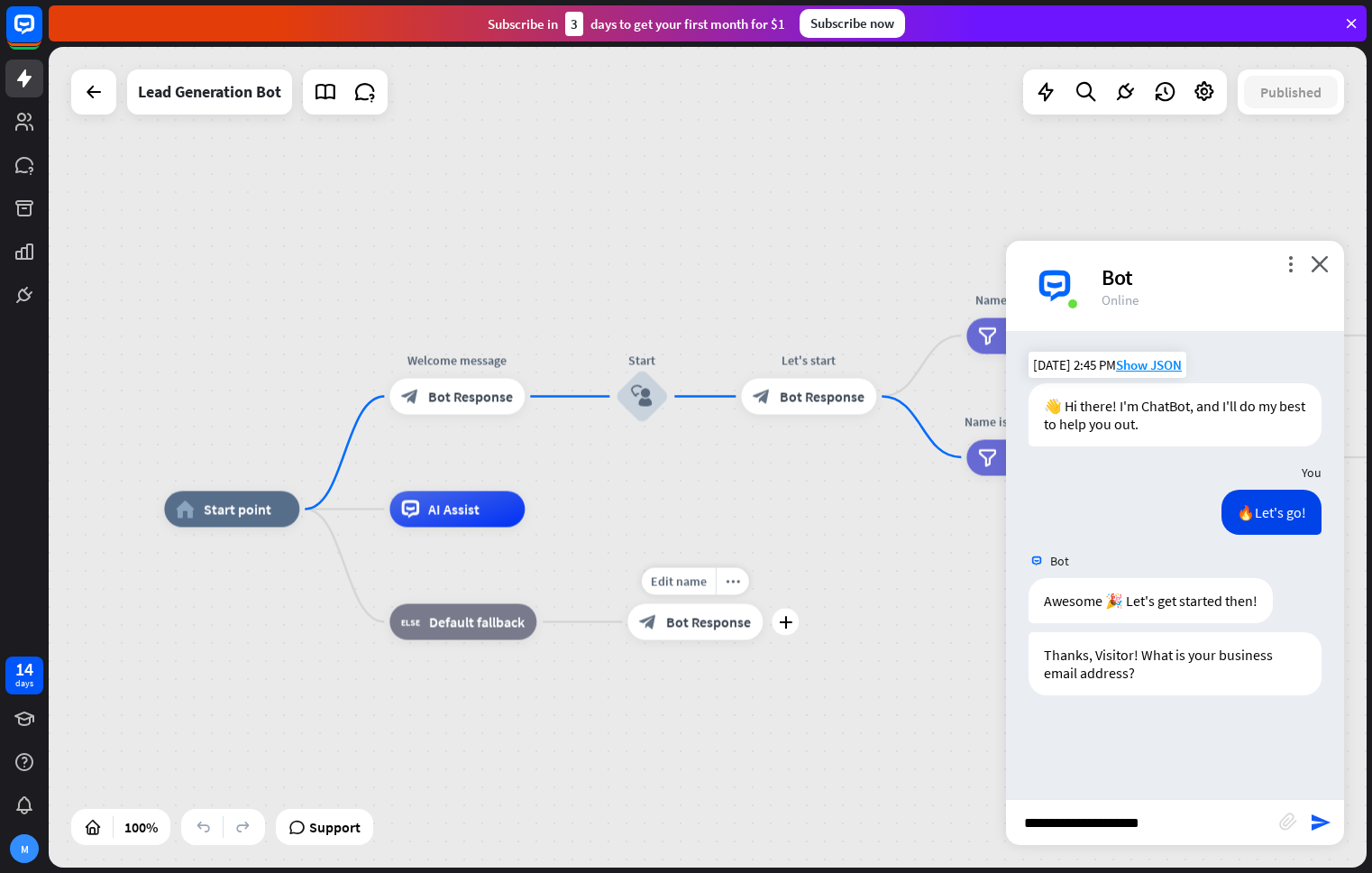
type input "**********"
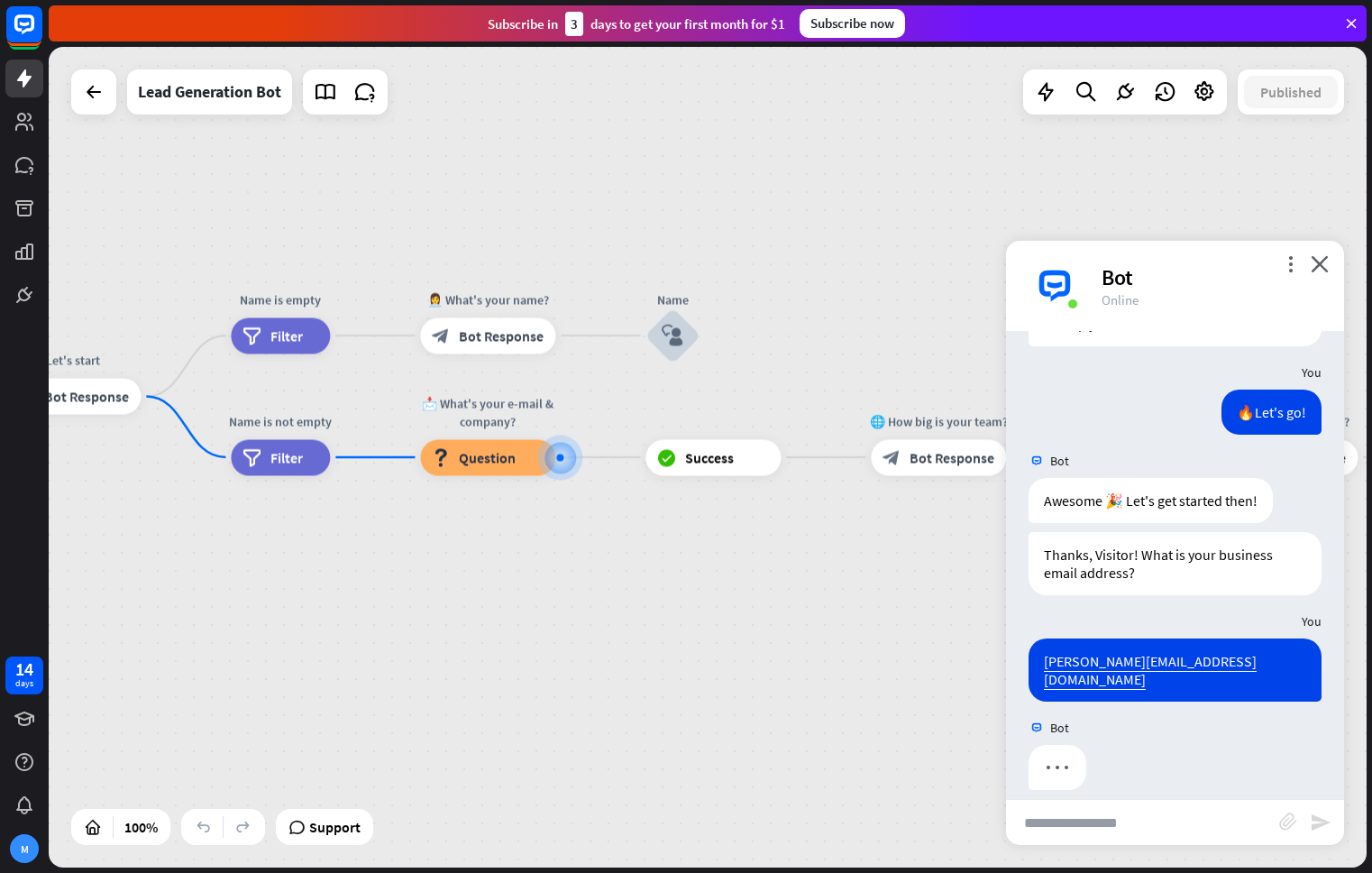
scroll to position [100, 0]
click at [1207, 830] on input "text" at bounding box center [1141, 822] width 273 height 45
type input "**********"
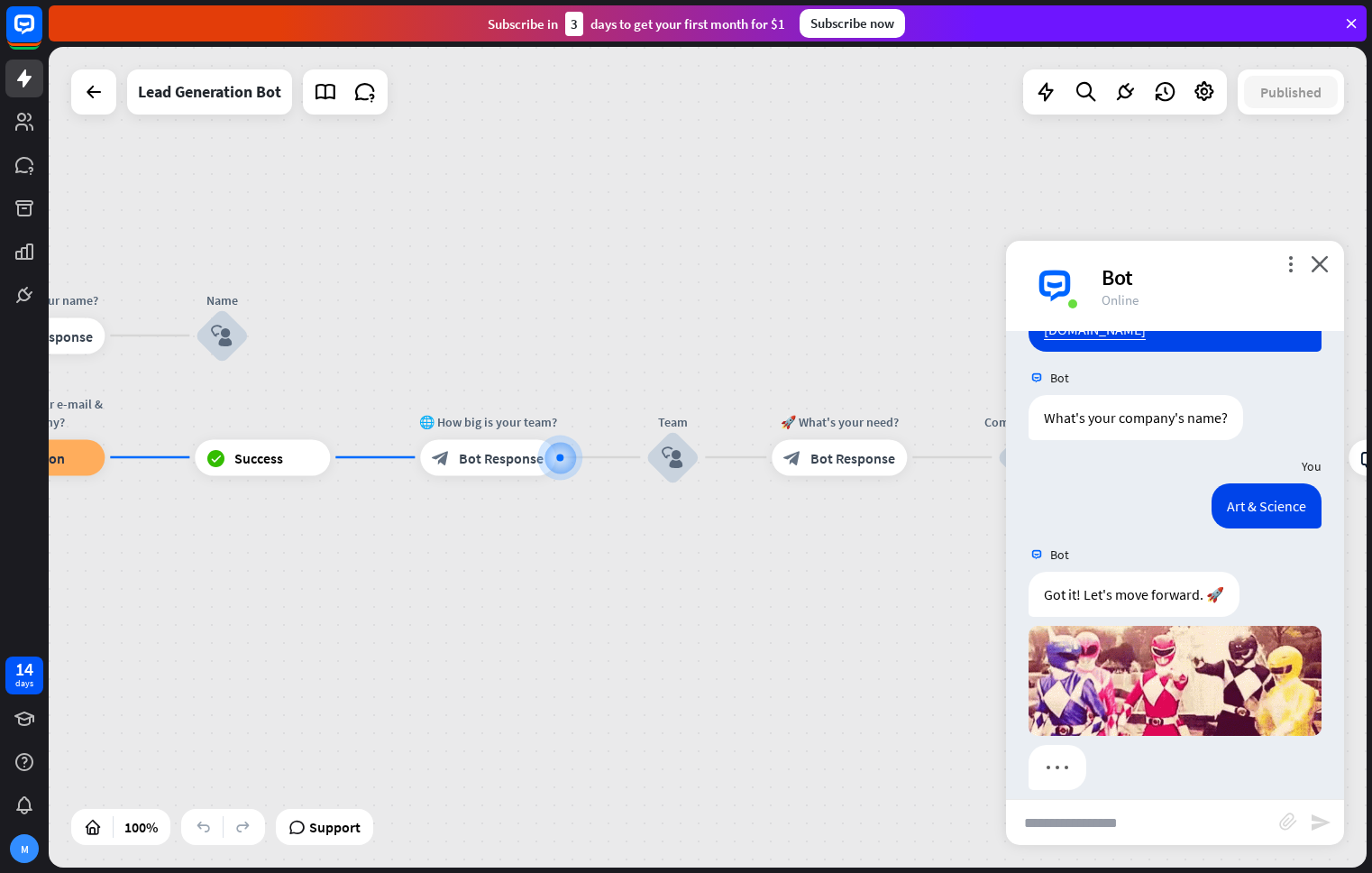
scroll to position [536, 0]
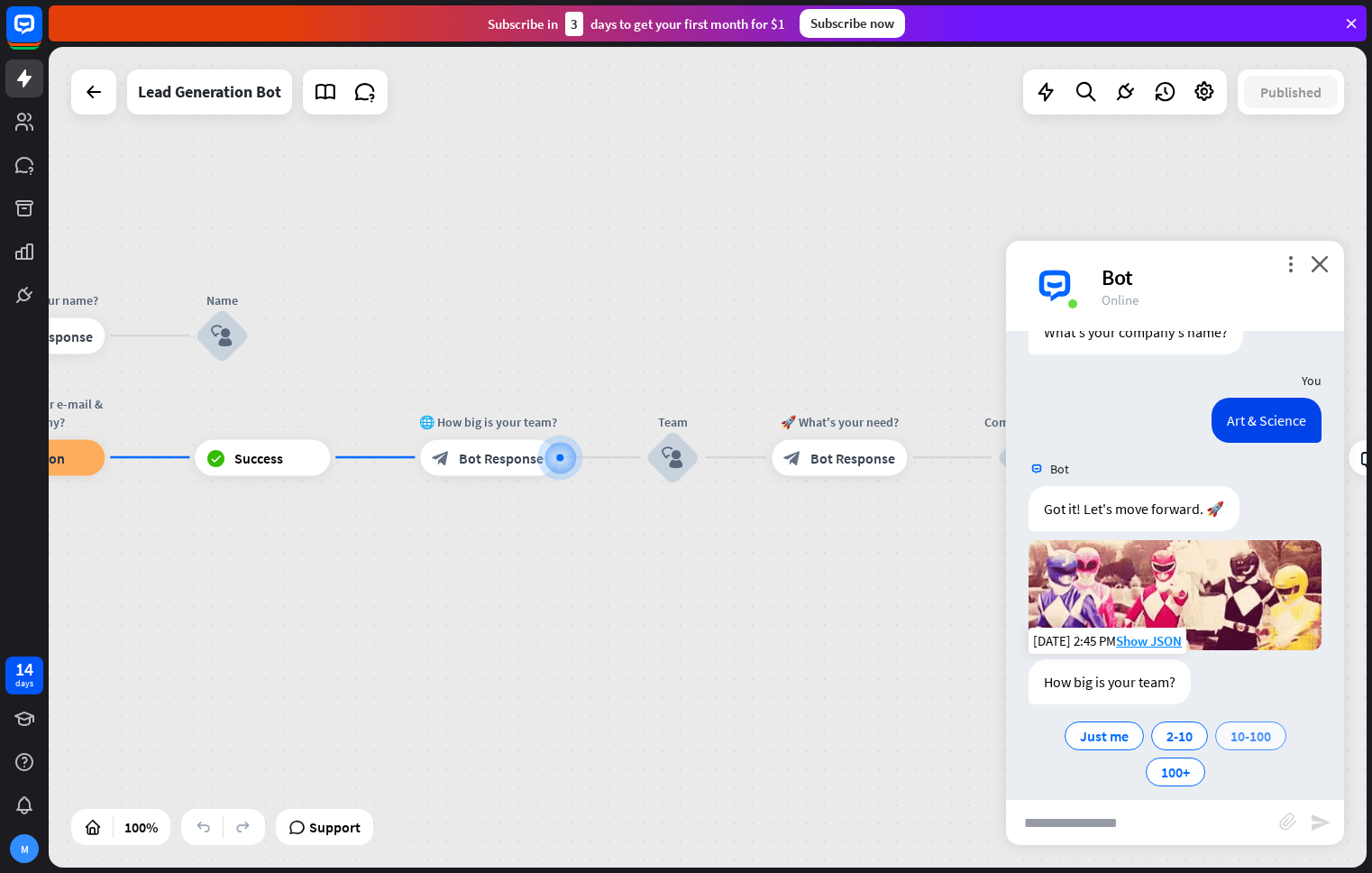
click at [1249, 726] on span "10-100" at bounding box center [1251, 735] width 41 height 18
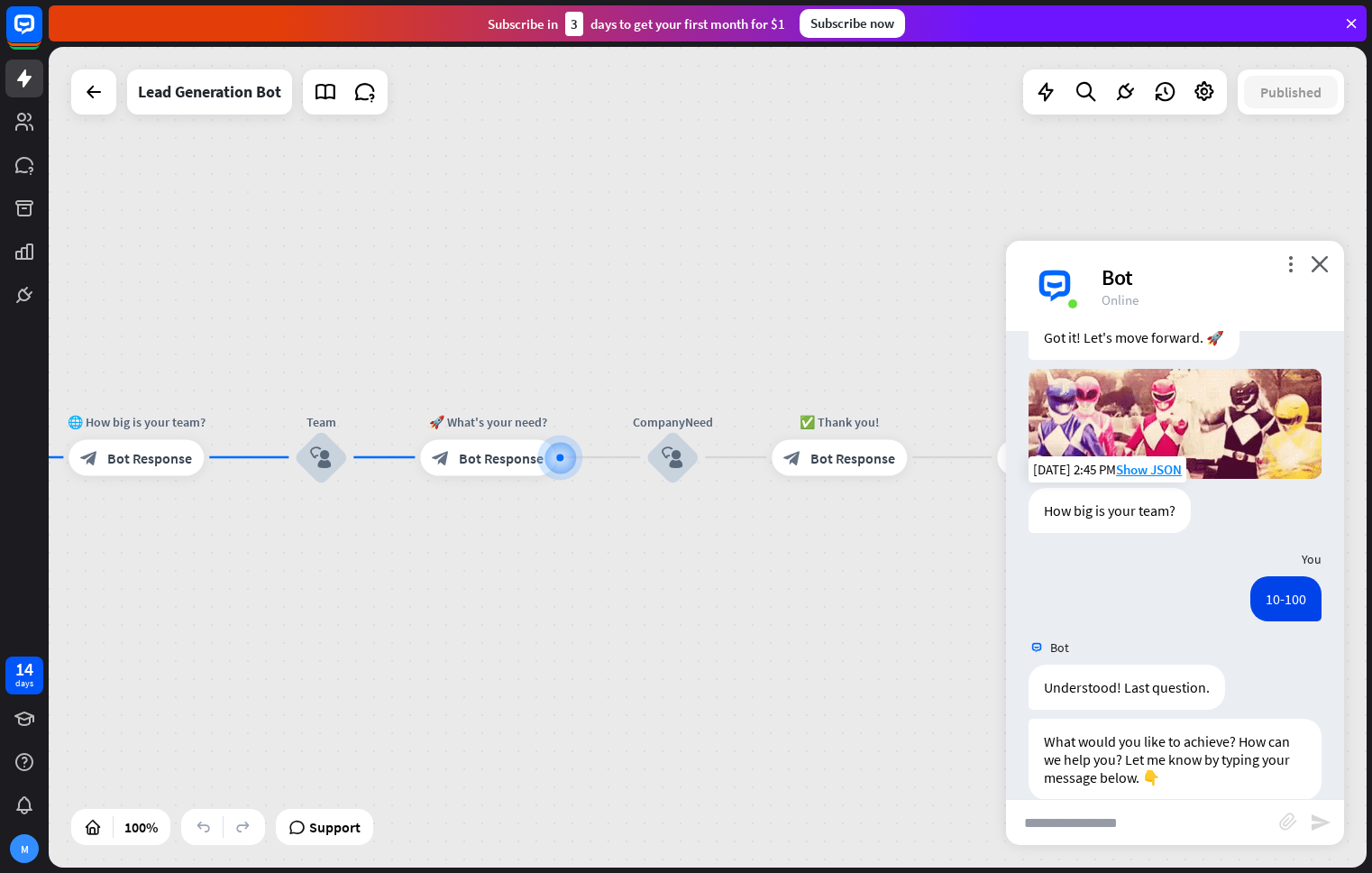
scroll to position [717, 0]
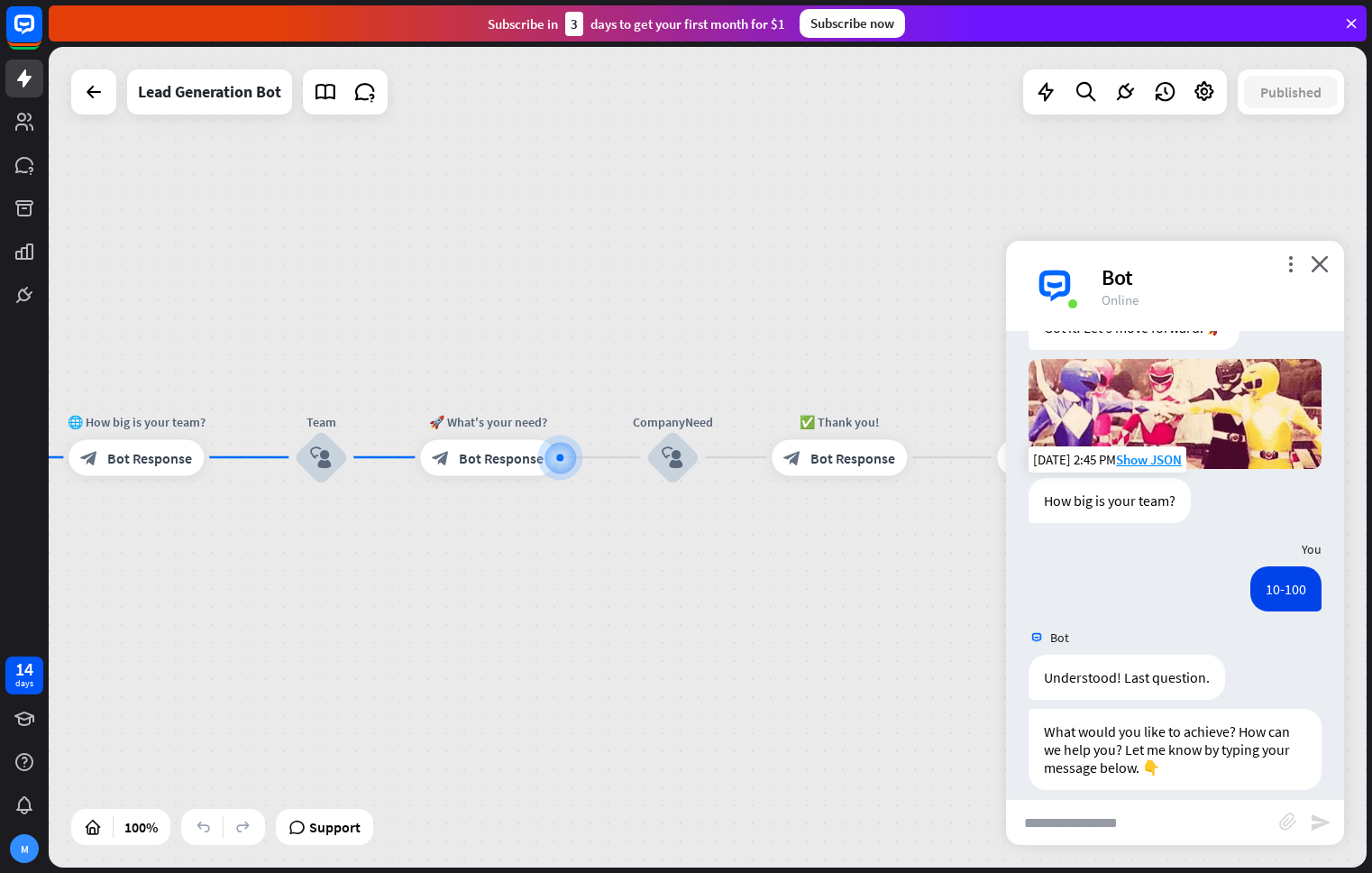
click at [1241, 826] on input "text" at bounding box center [1141, 822] width 273 height 45
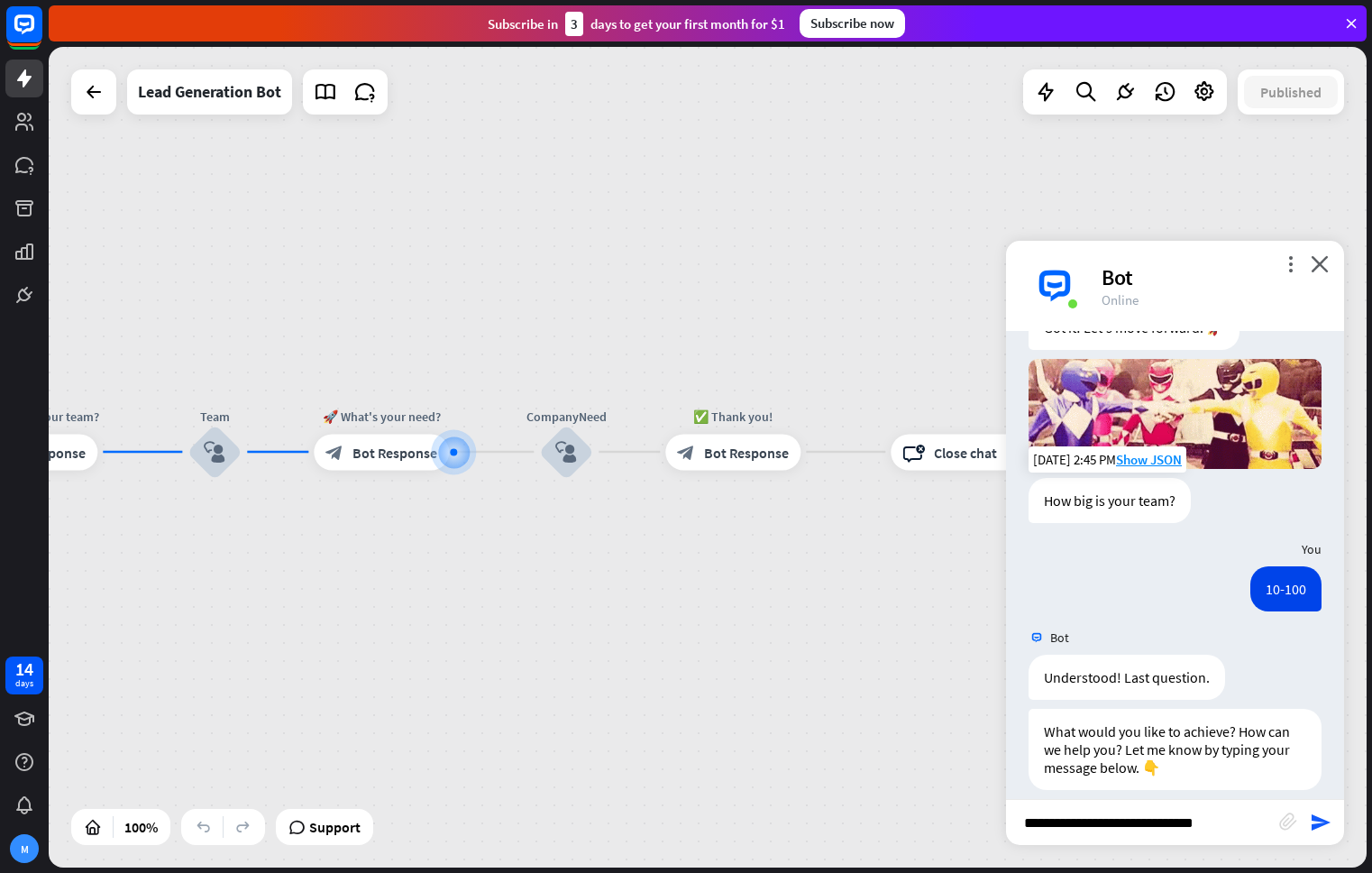
type input "**********"
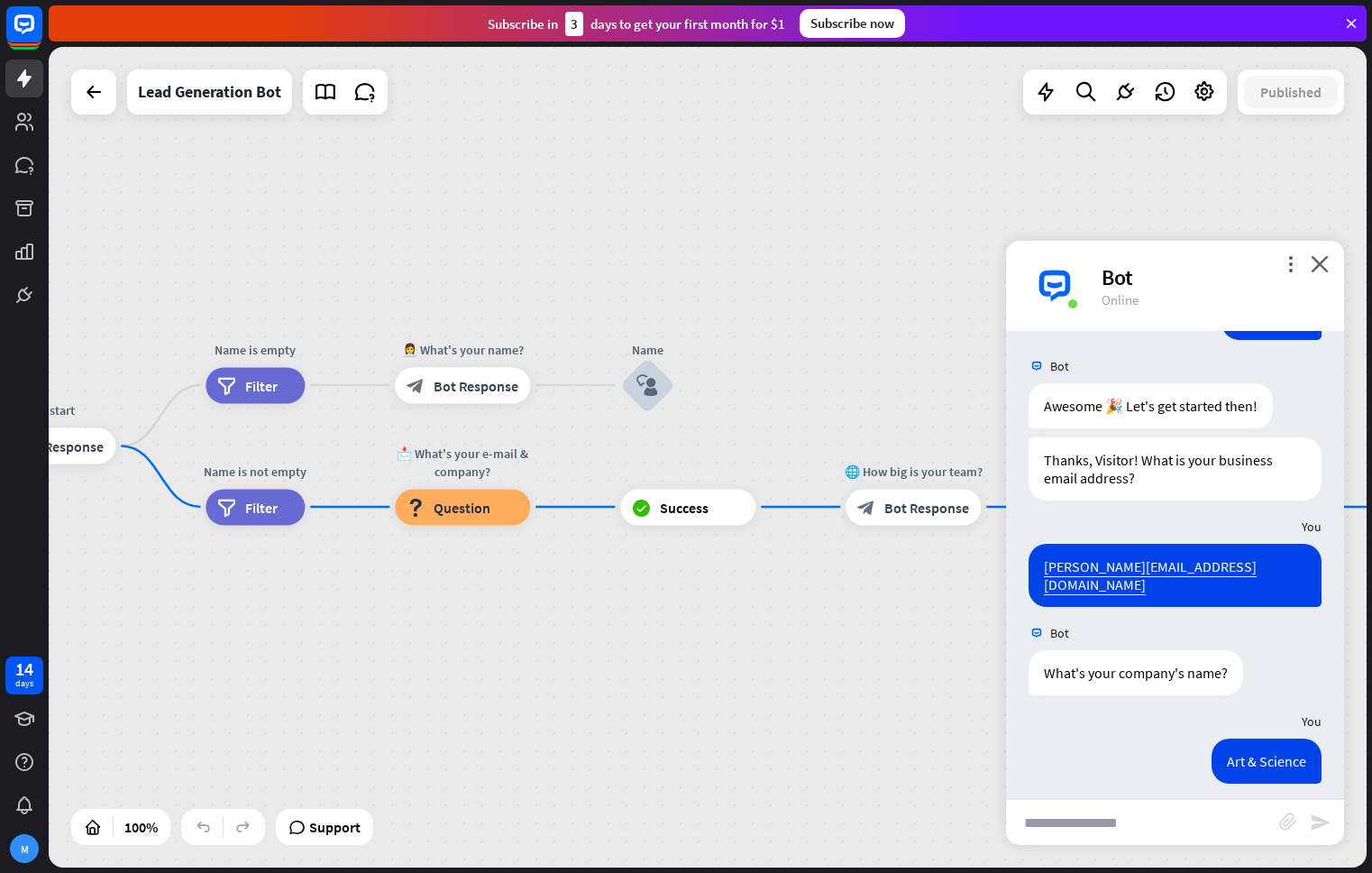
scroll to position [0, 0]
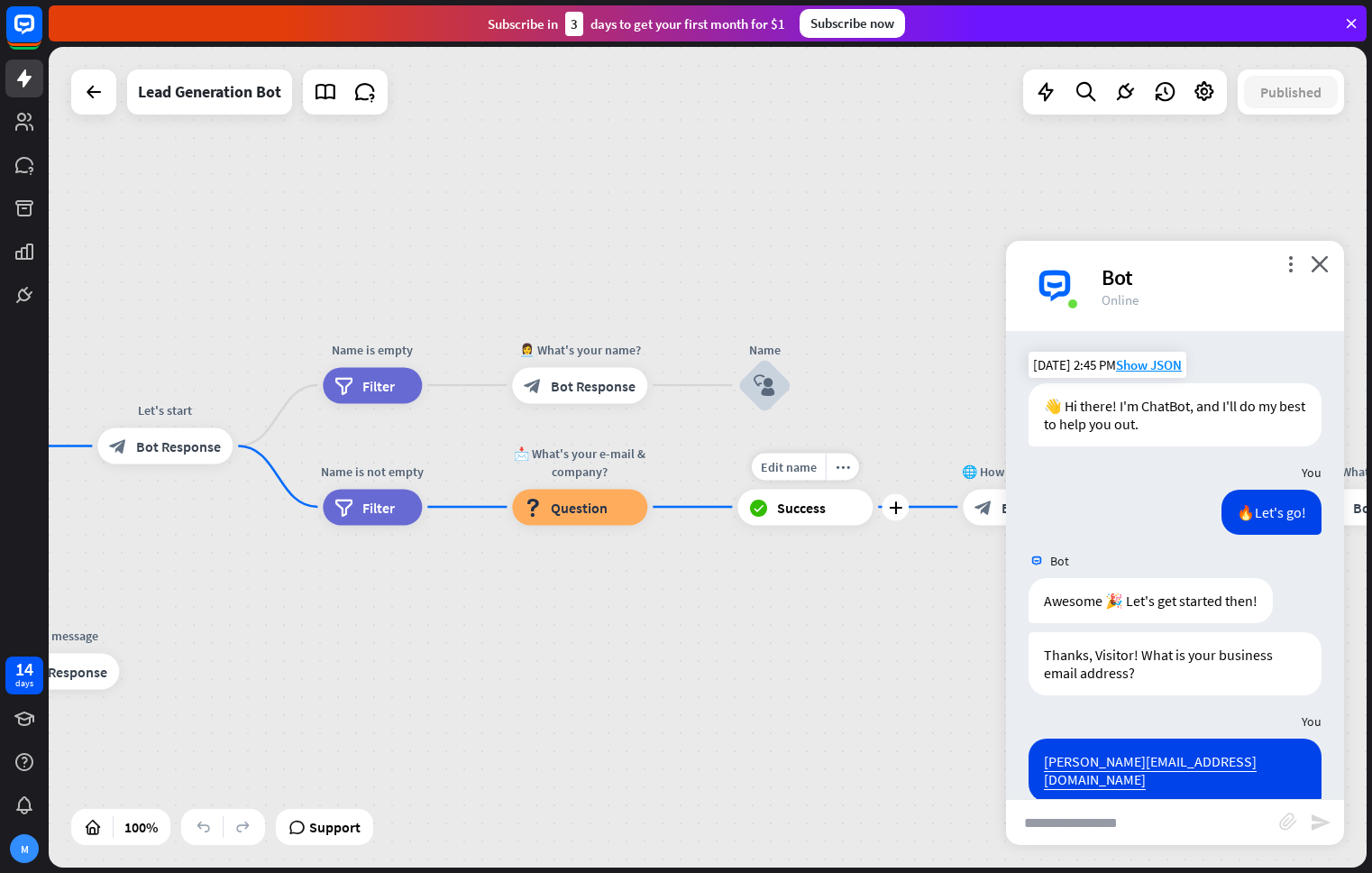
click at [773, 502] on div "block_success Success" at bounding box center [804, 506] width 135 height 36
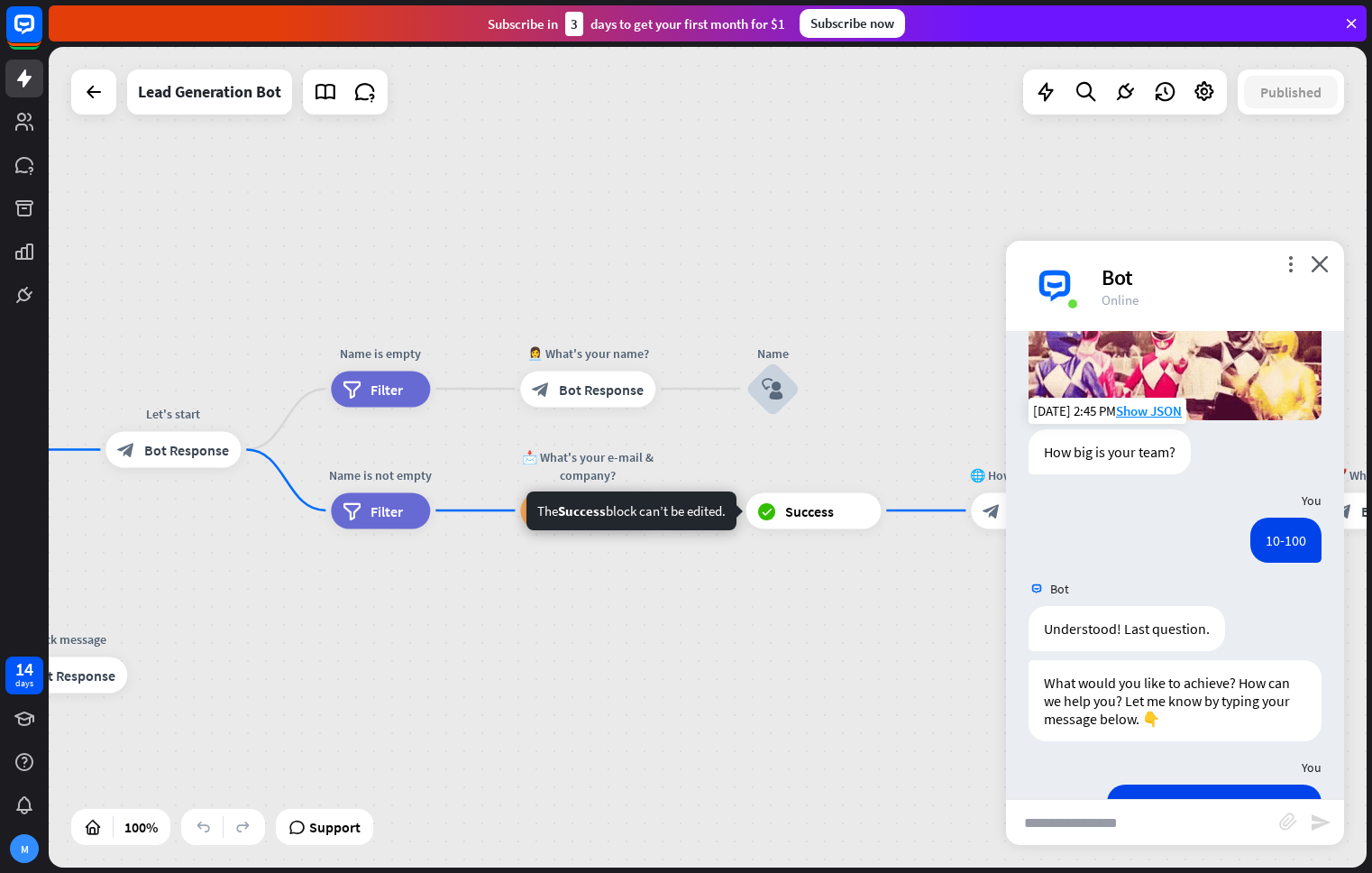
scroll to position [738, 0]
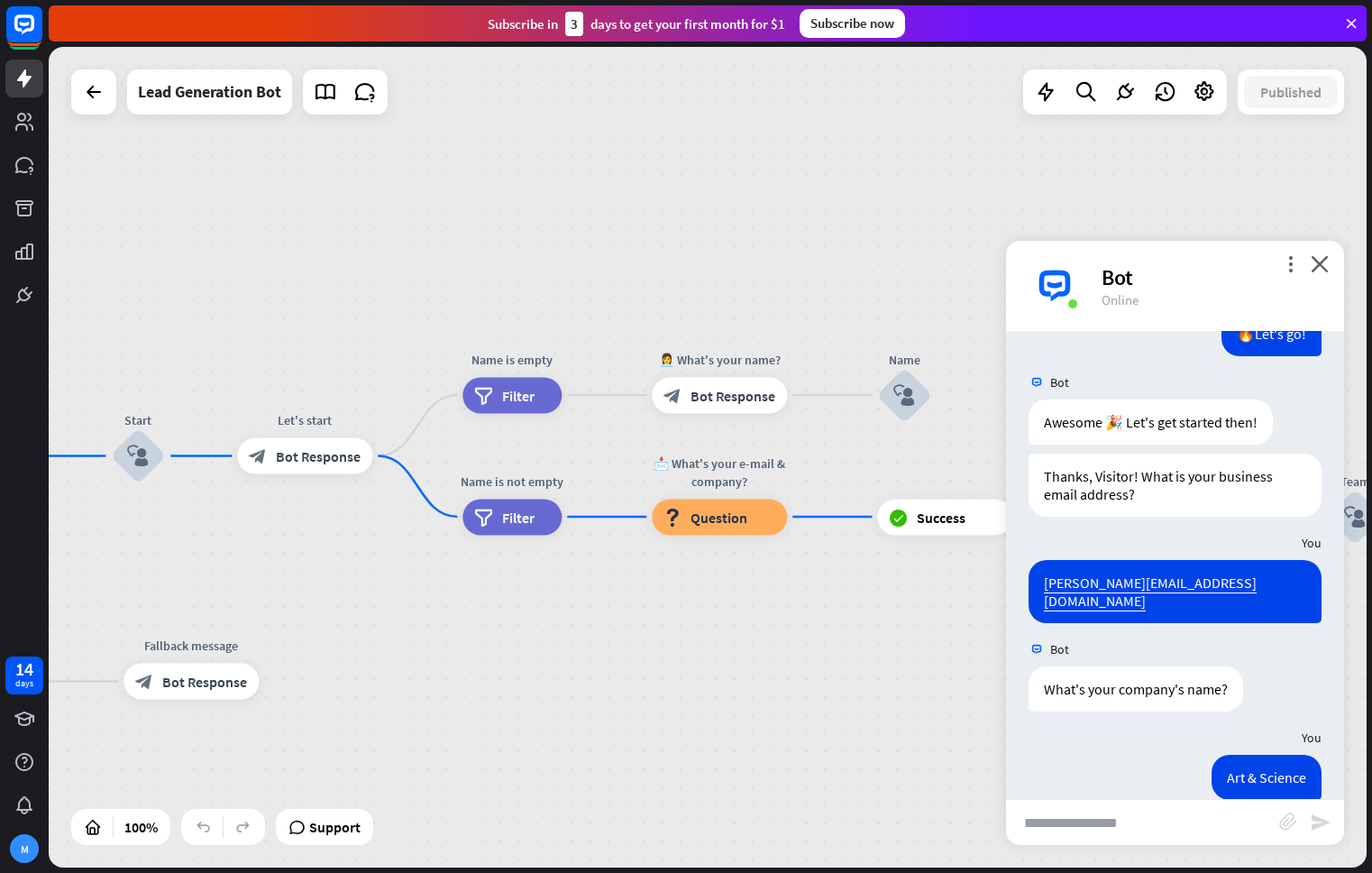
scroll to position [0, 0]
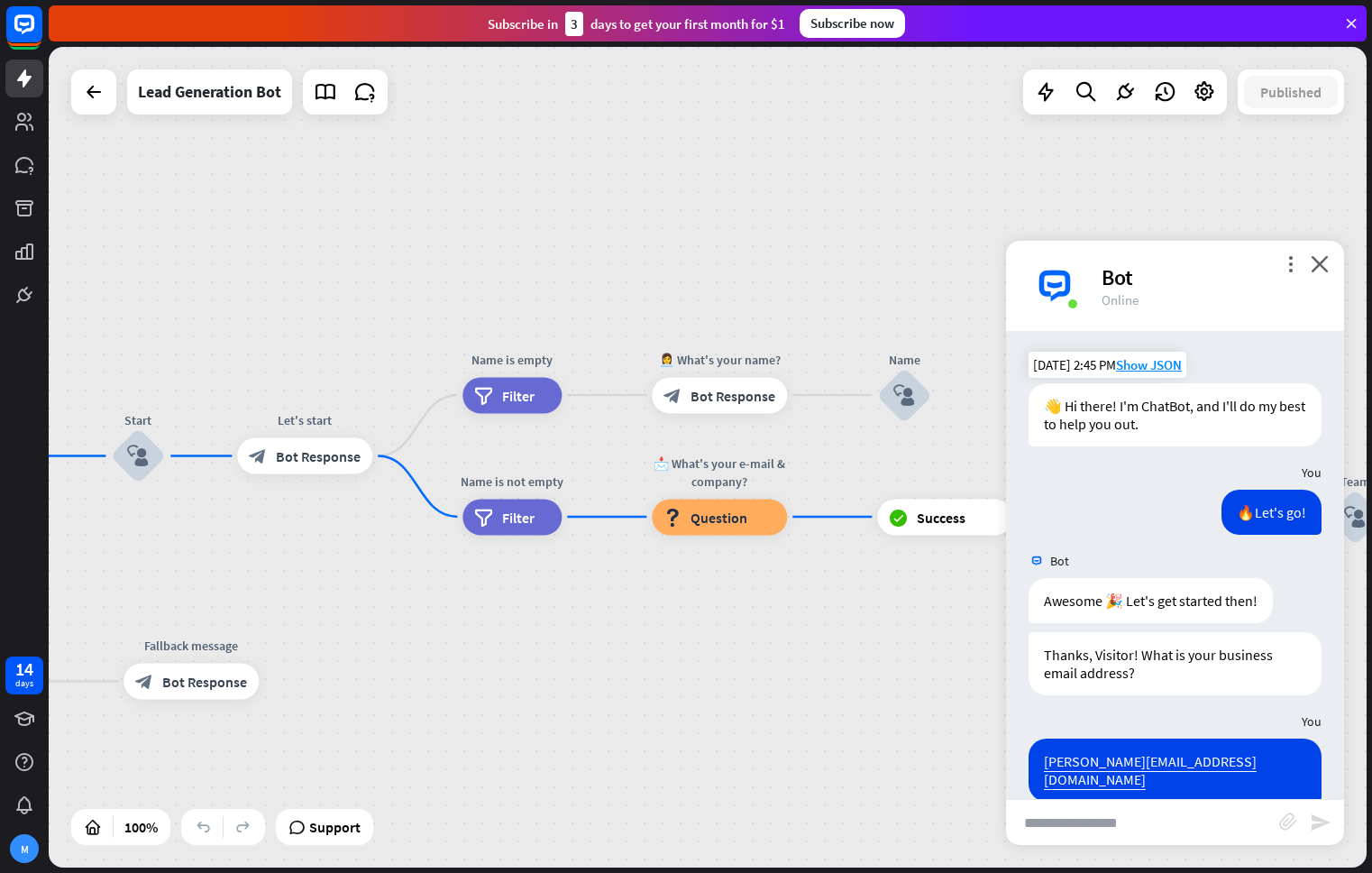
click at [1292, 274] on div "Bot" at bounding box center [1212, 277] width 221 height 28
click at [1292, 261] on icon "more_vert" at bounding box center [1290, 264] width 18 height 18
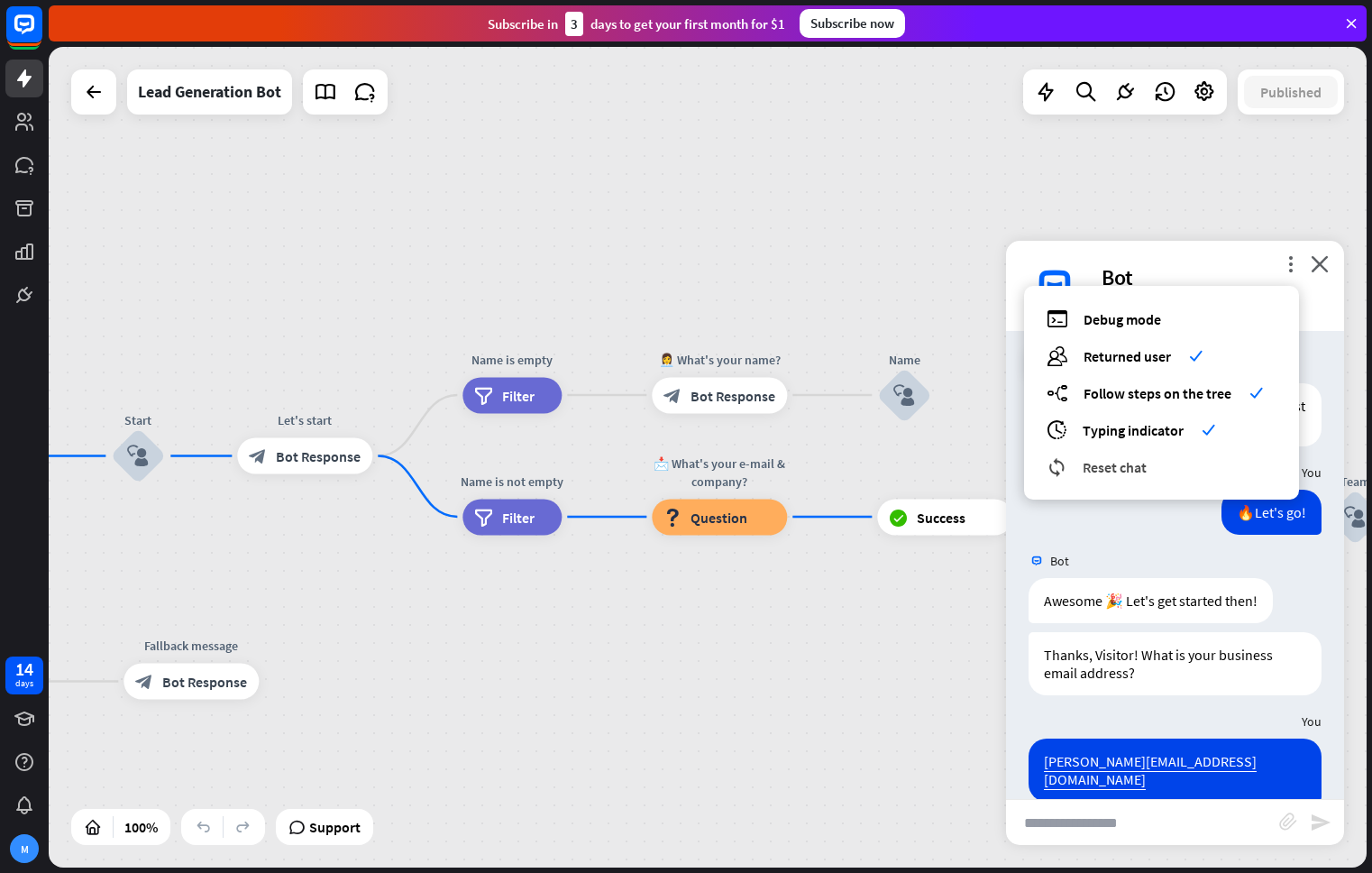
click at [1124, 465] on span "Reset chat" at bounding box center [1114, 466] width 64 height 18
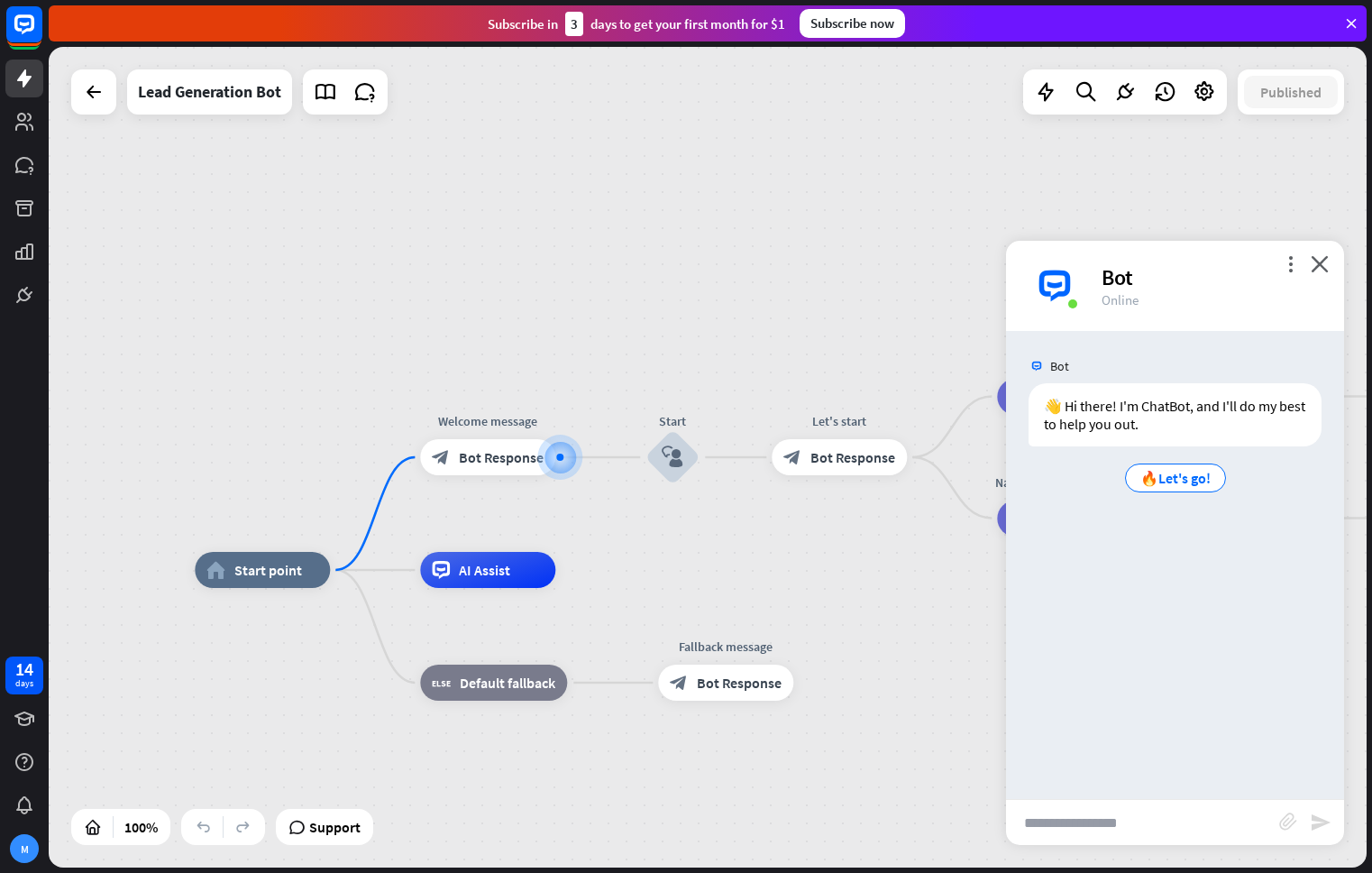
click at [1163, 817] on input "text" at bounding box center [1141, 822] width 273 height 45
type input "**"
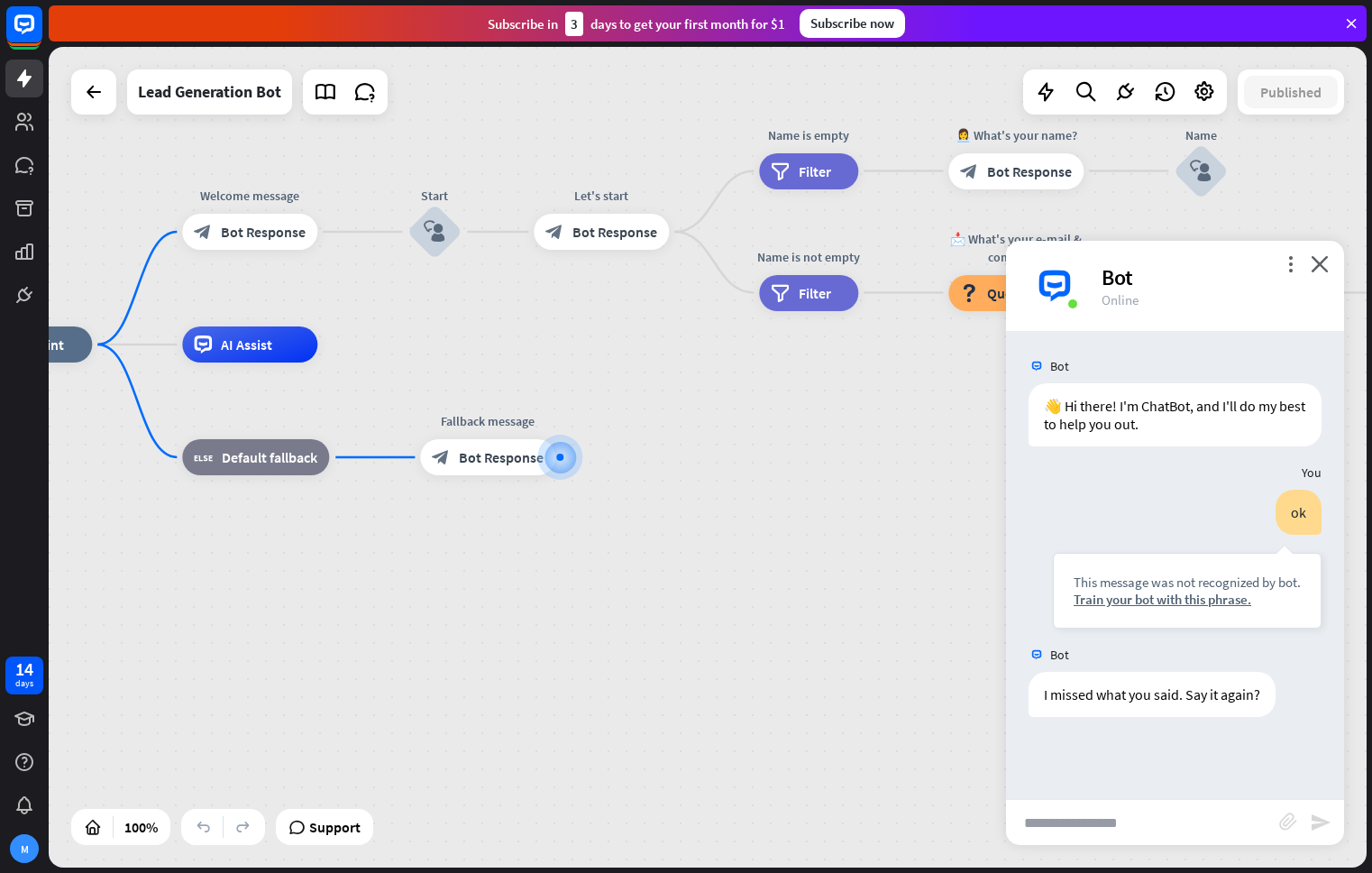
click at [1165, 819] on input "text" at bounding box center [1141, 822] width 273 height 45
click at [1152, 813] on input "text" at bounding box center [1141, 822] width 273 height 45
type input "*******"
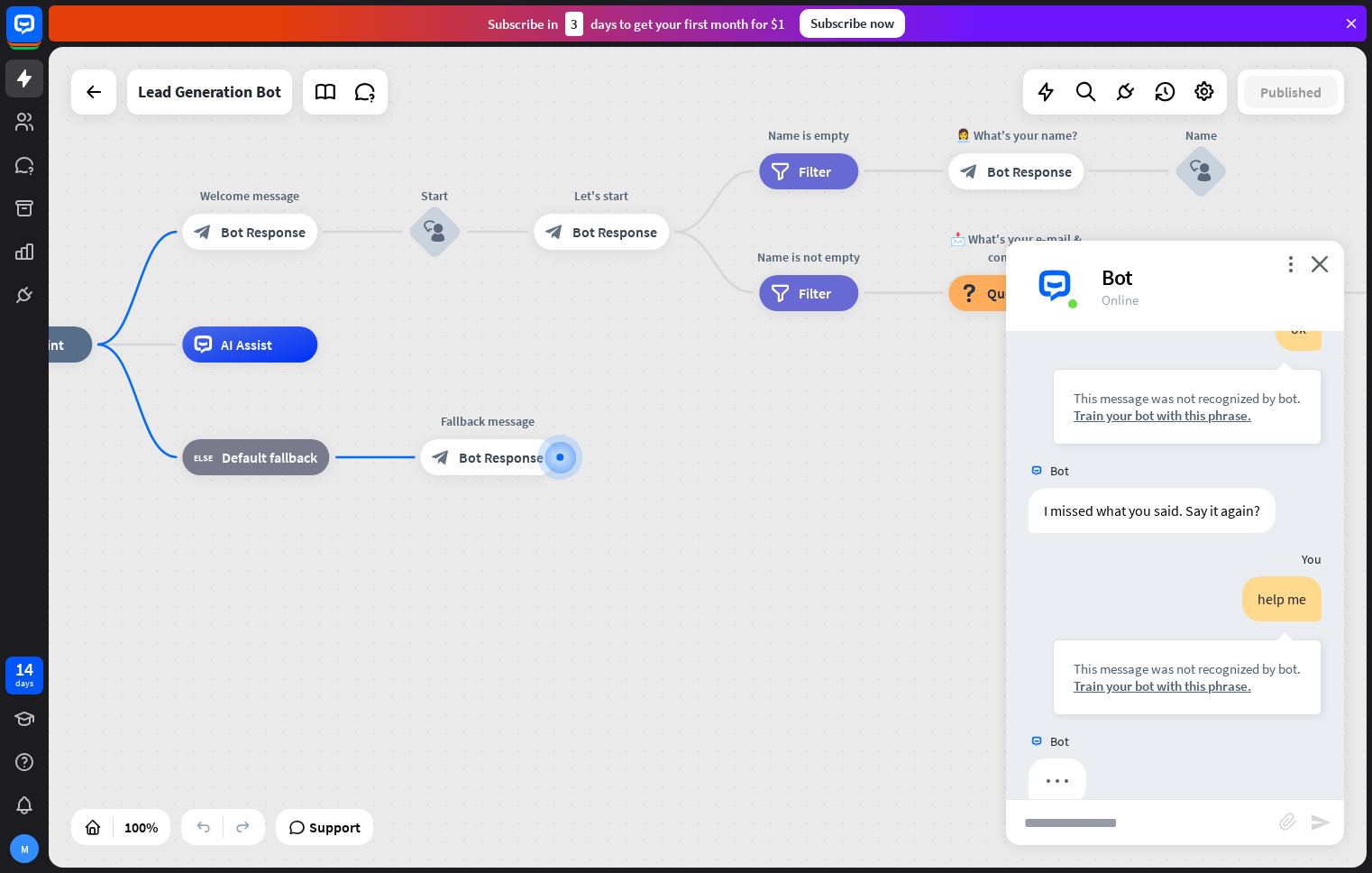
scroll to position [215, 0]
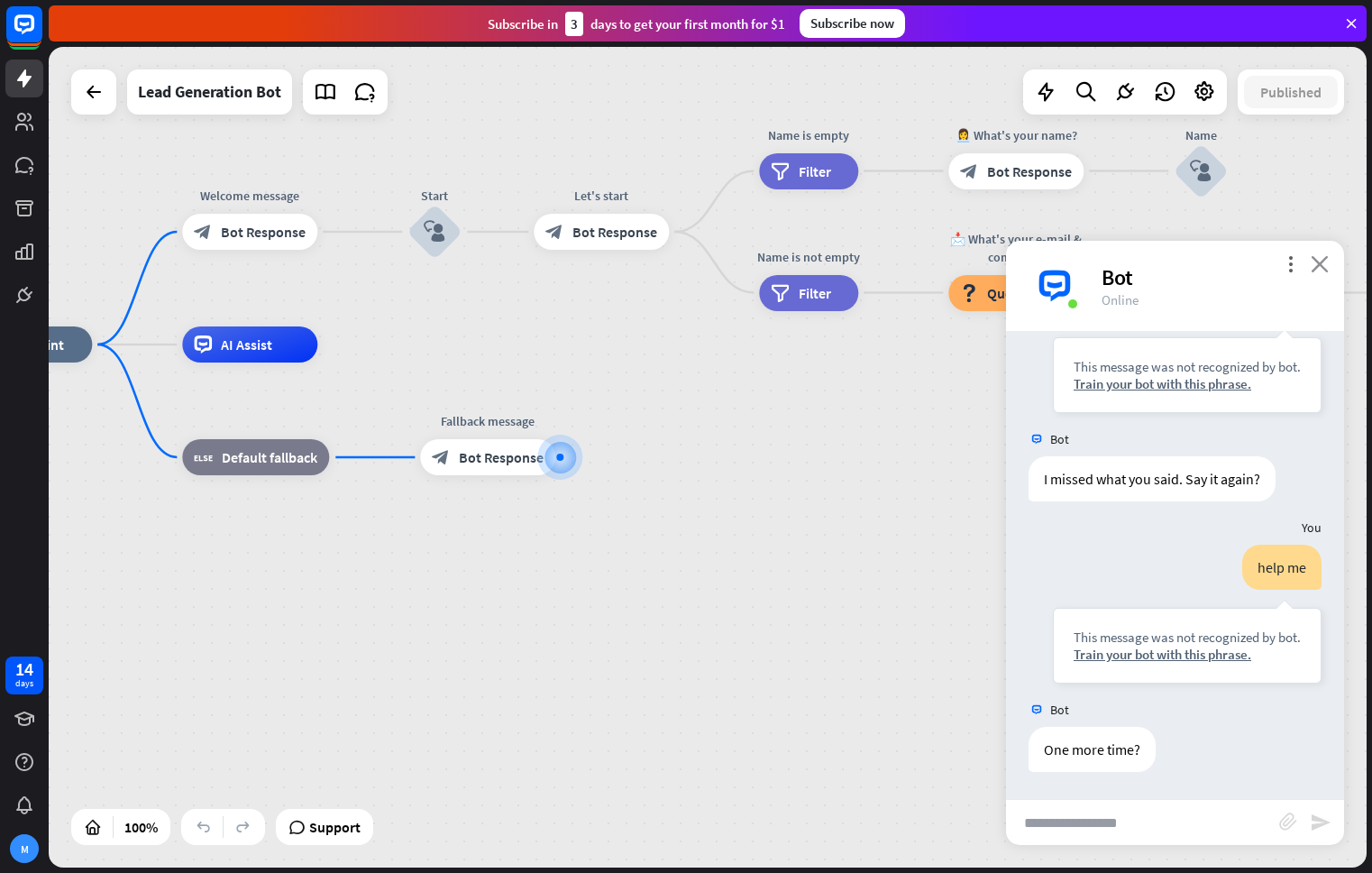
click at [1318, 261] on icon "close" at bounding box center [1319, 264] width 18 height 18
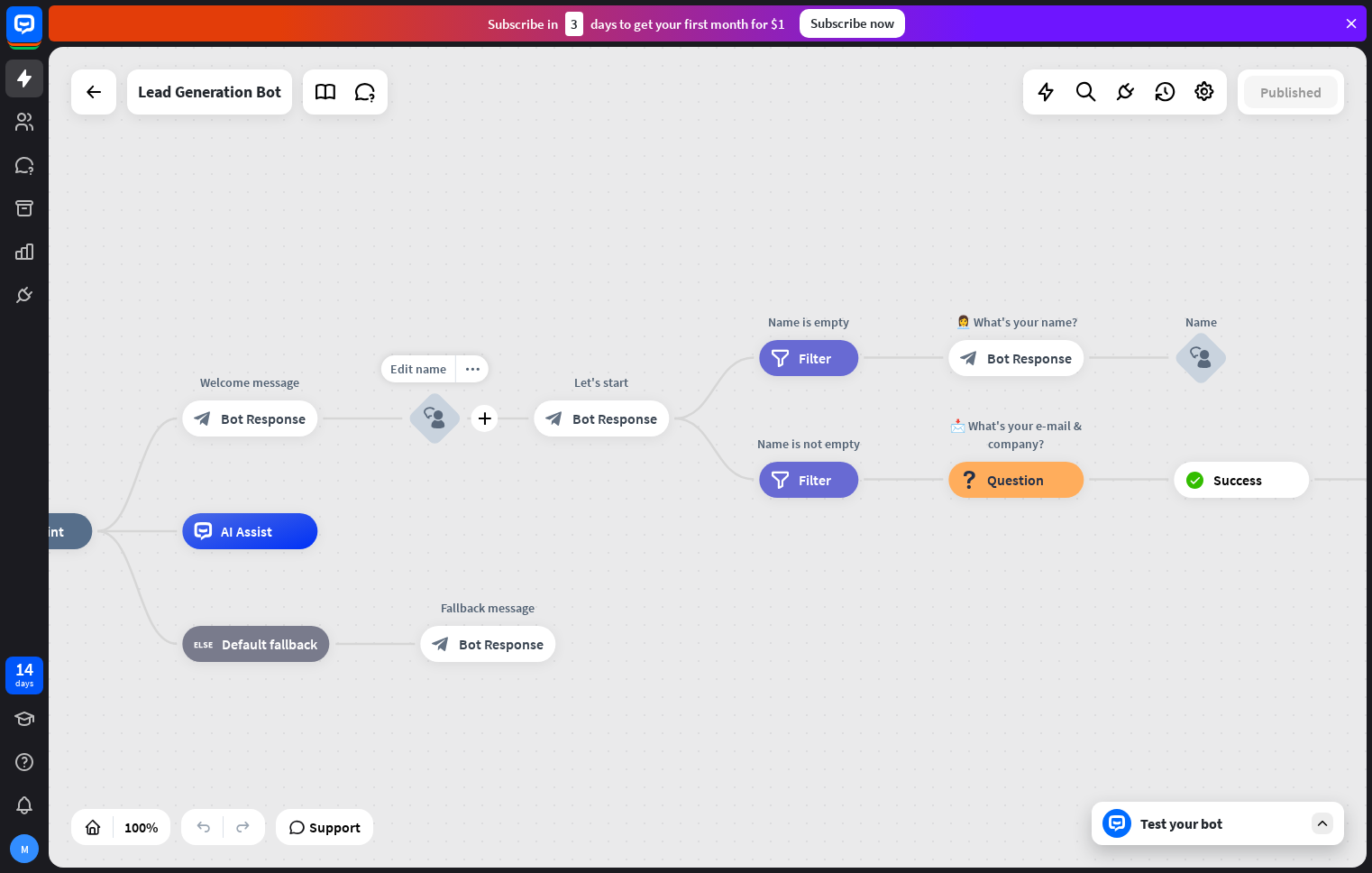
click at [435, 413] on icon "block_user_input" at bounding box center [434, 418] width 21 height 22
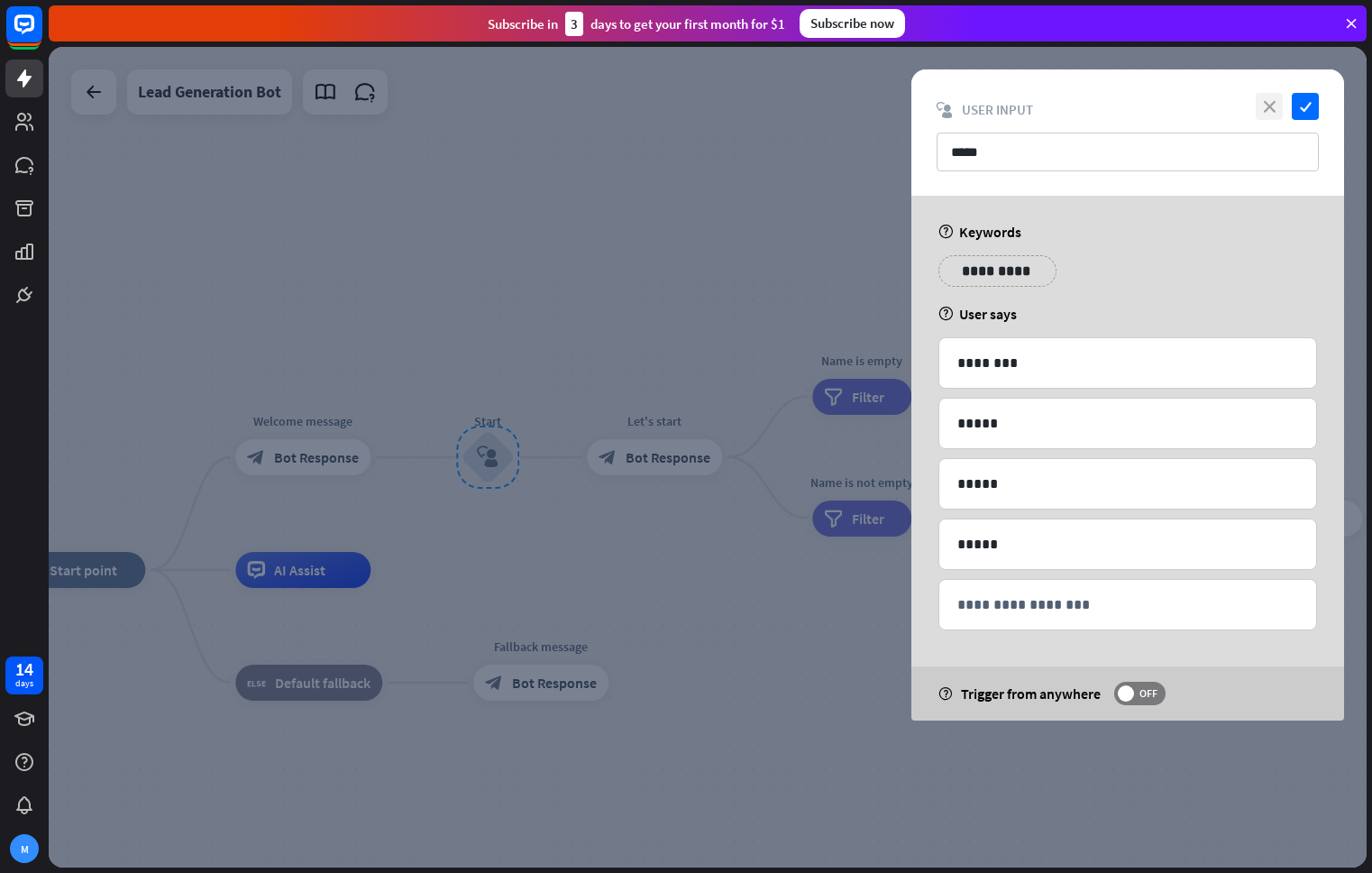
click at [1259, 110] on icon "close" at bounding box center [1269, 107] width 27 height 27
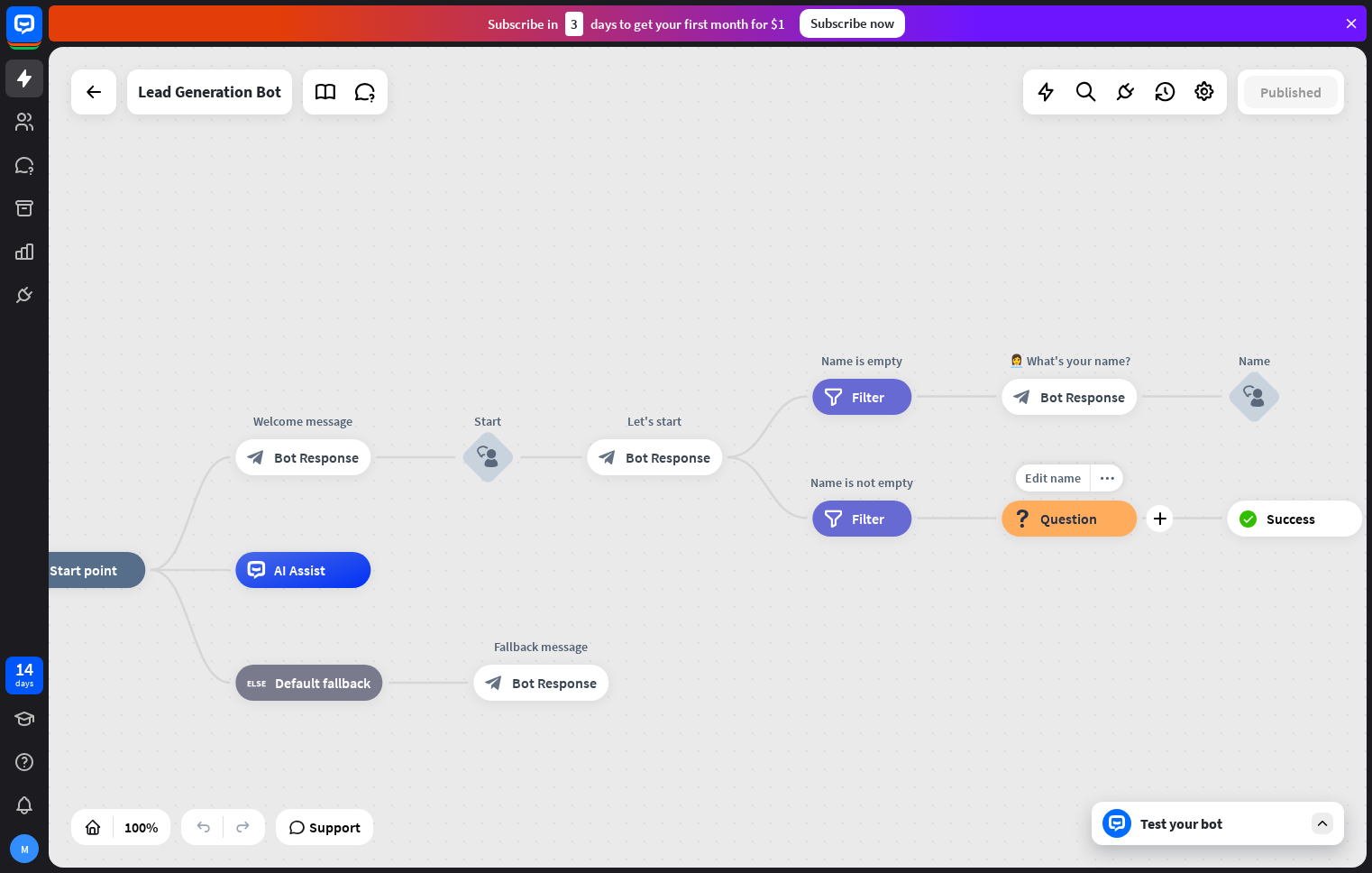
click at [1079, 520] on span "Question" at bounding box center [1068, 518] width 57 height 18
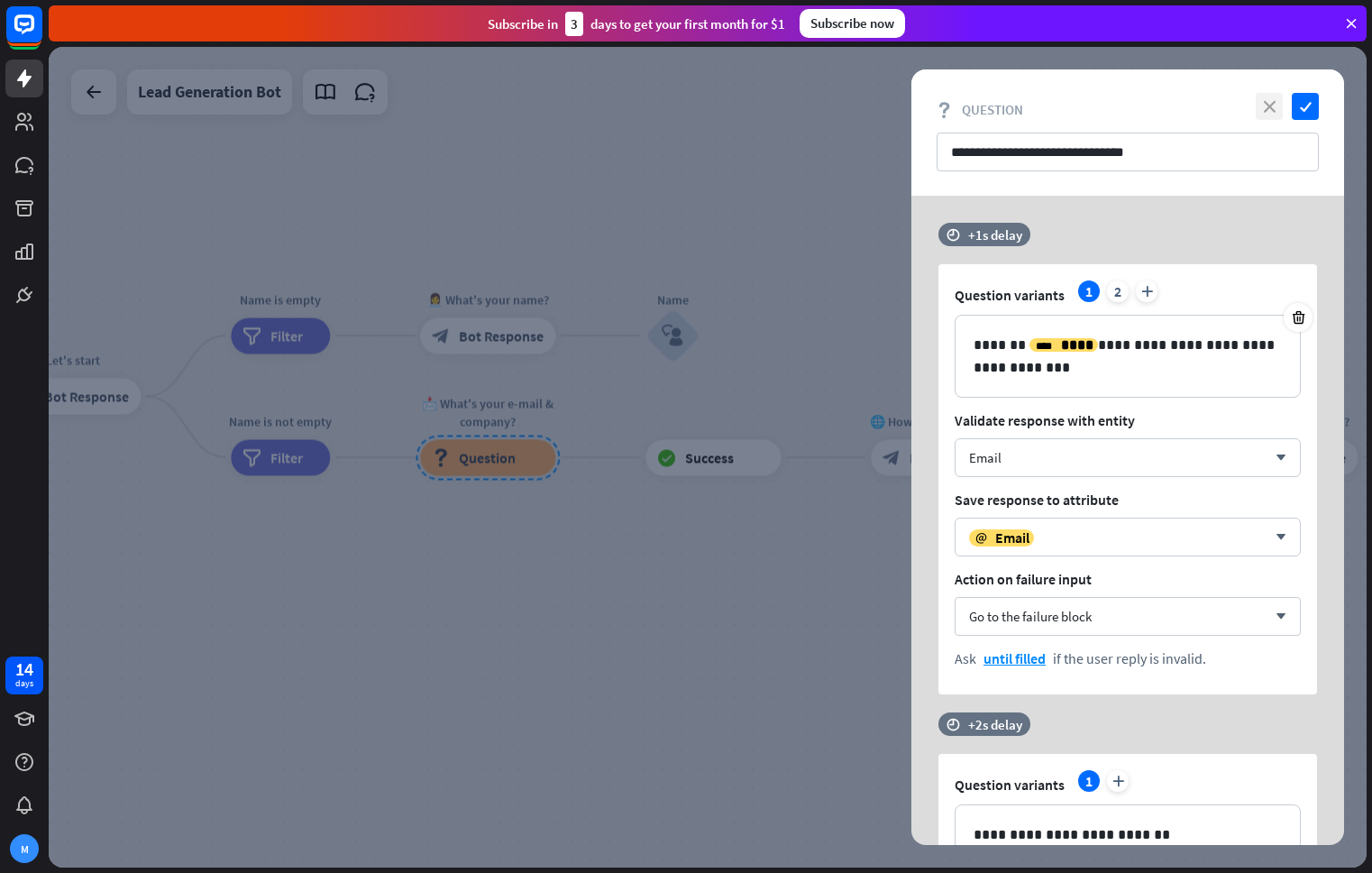
click at [1270, 105] on icon "close" at bounding box center [1269, 107] width 27 height 27
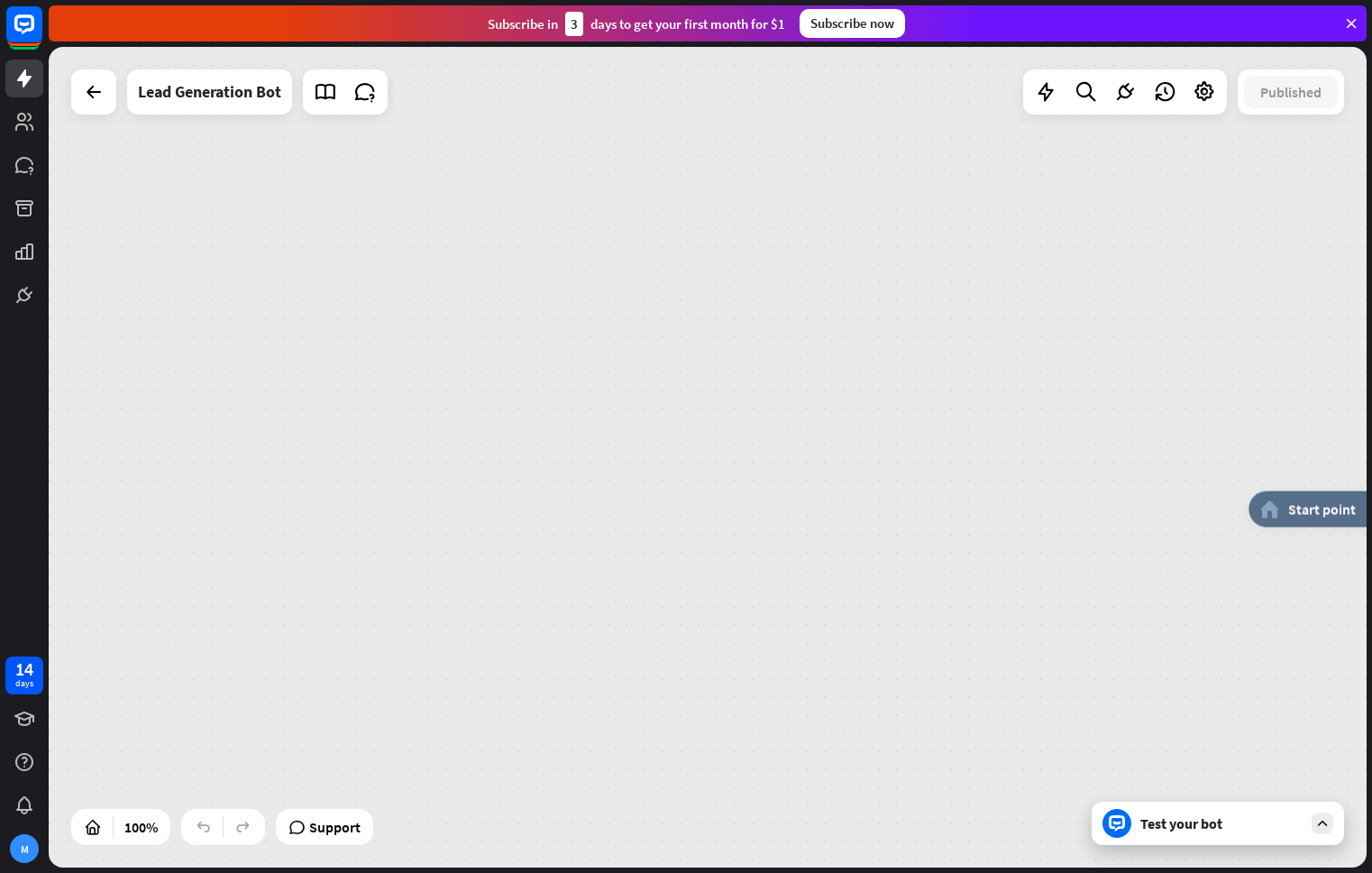
click at [1165, 805] on div "Test your bot" at bounding box center [1218, 823] width 252 height 43
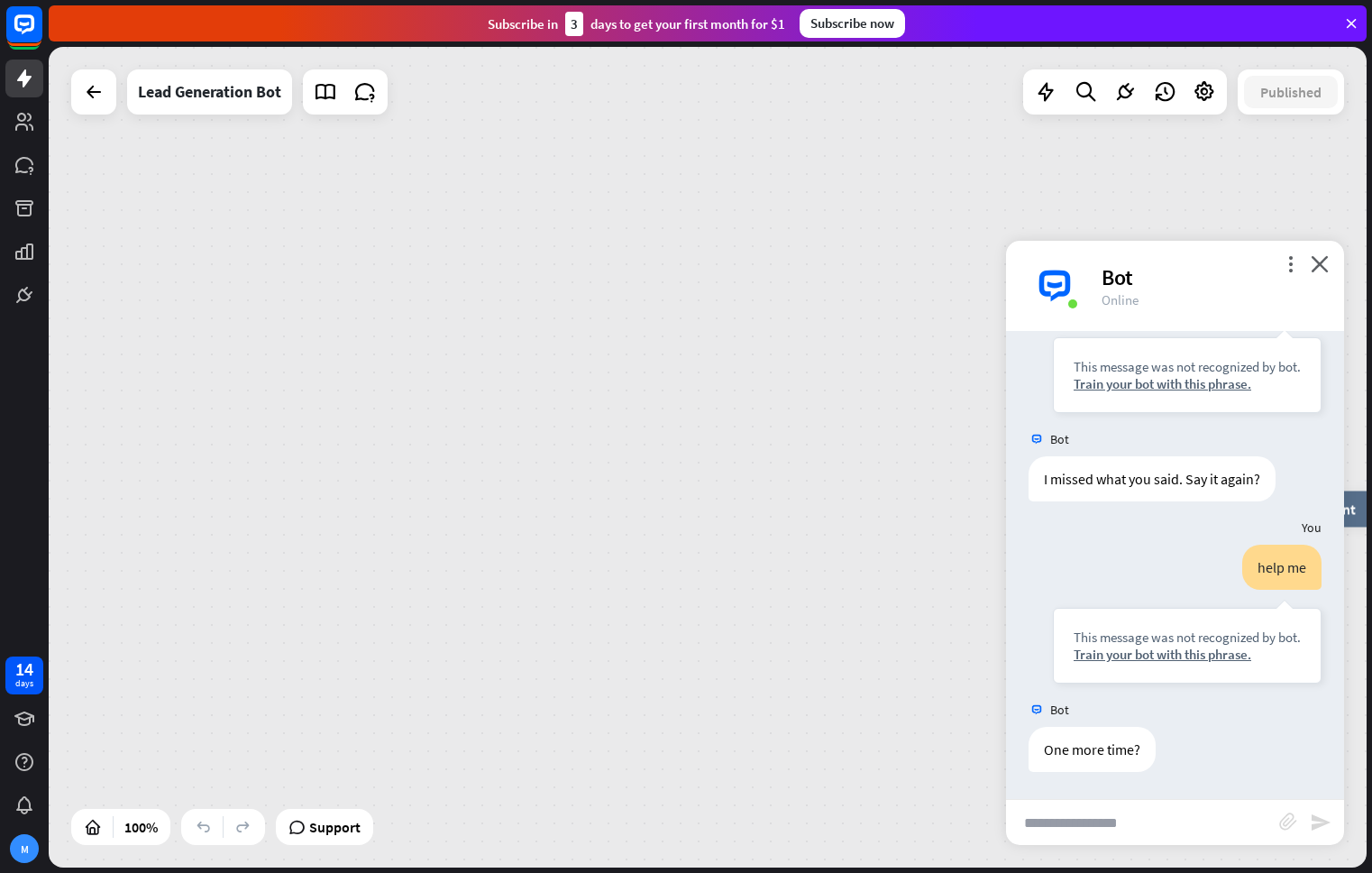
click at [1157, 824] on input "text" at bounding box center [1141, 822] width 273 height 45
click at [1292, 259] on icon "more_vert" at bounding box center [1290, 264] width 18 height 18
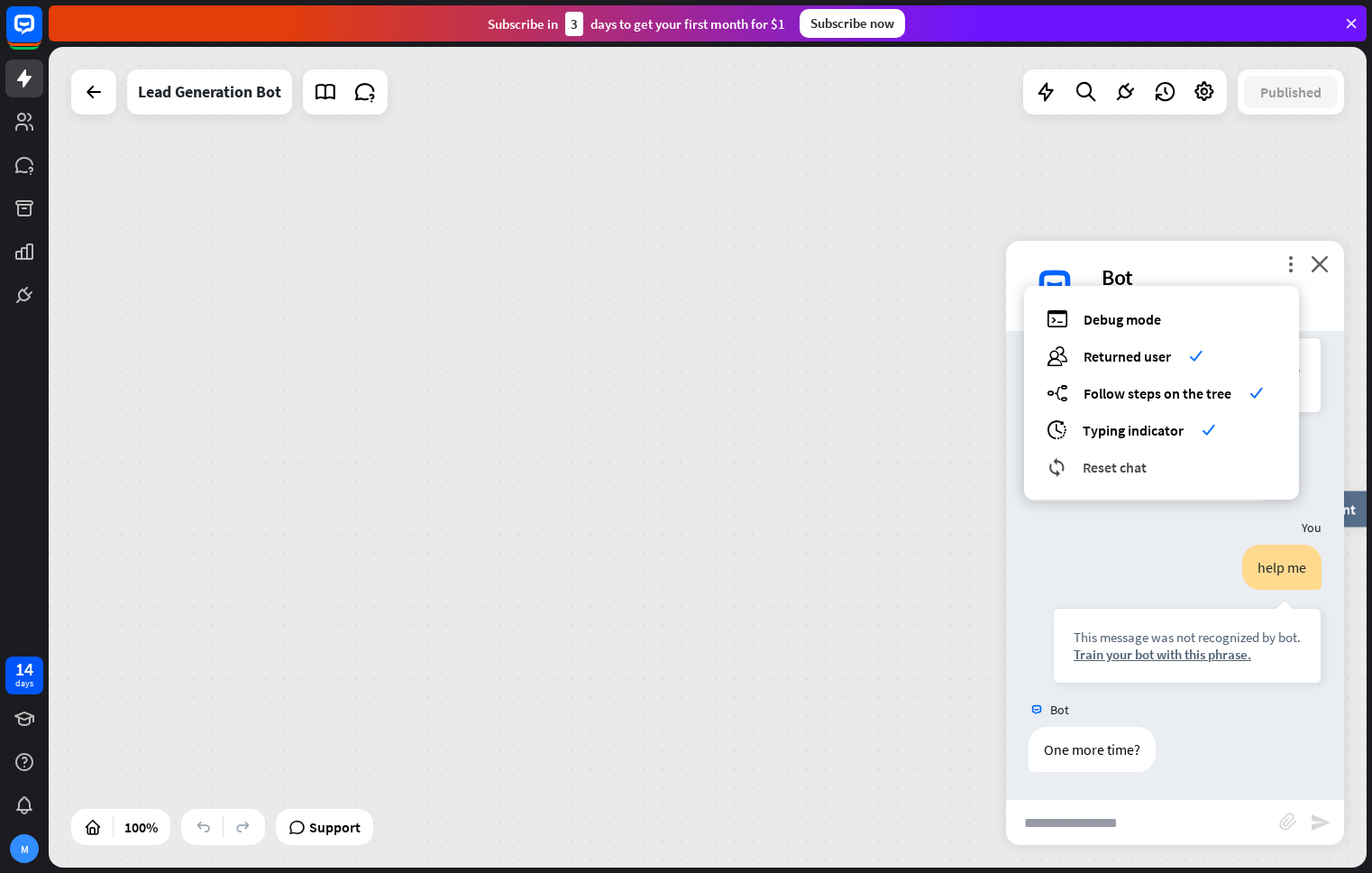
click at [1116, 468] on span "Reset chat" at bounding box center [1114, 466] width 64 height 18
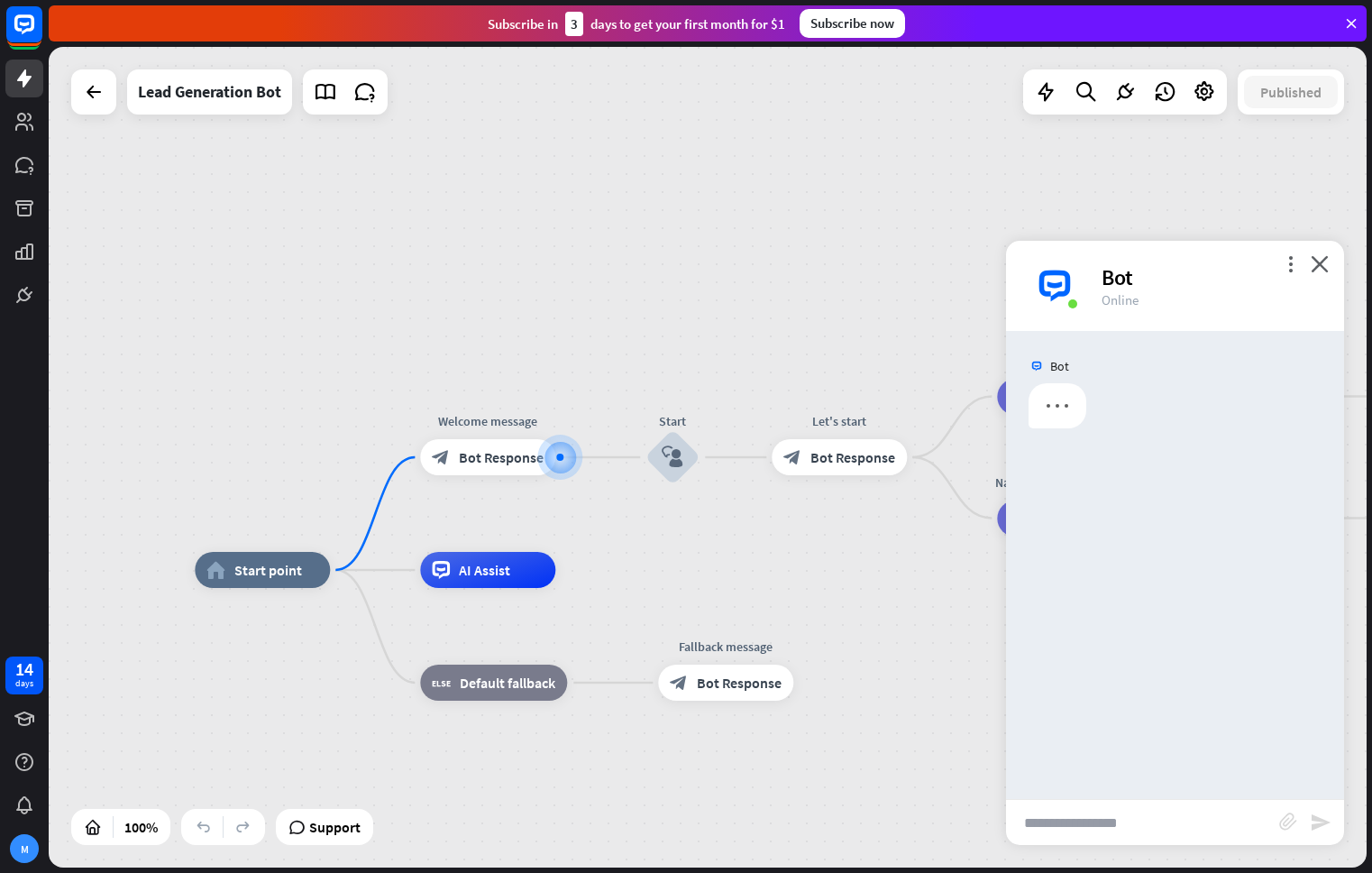
click at [1193, 819] on input "text" at bounding box center [1141, 822] width 273 height 45
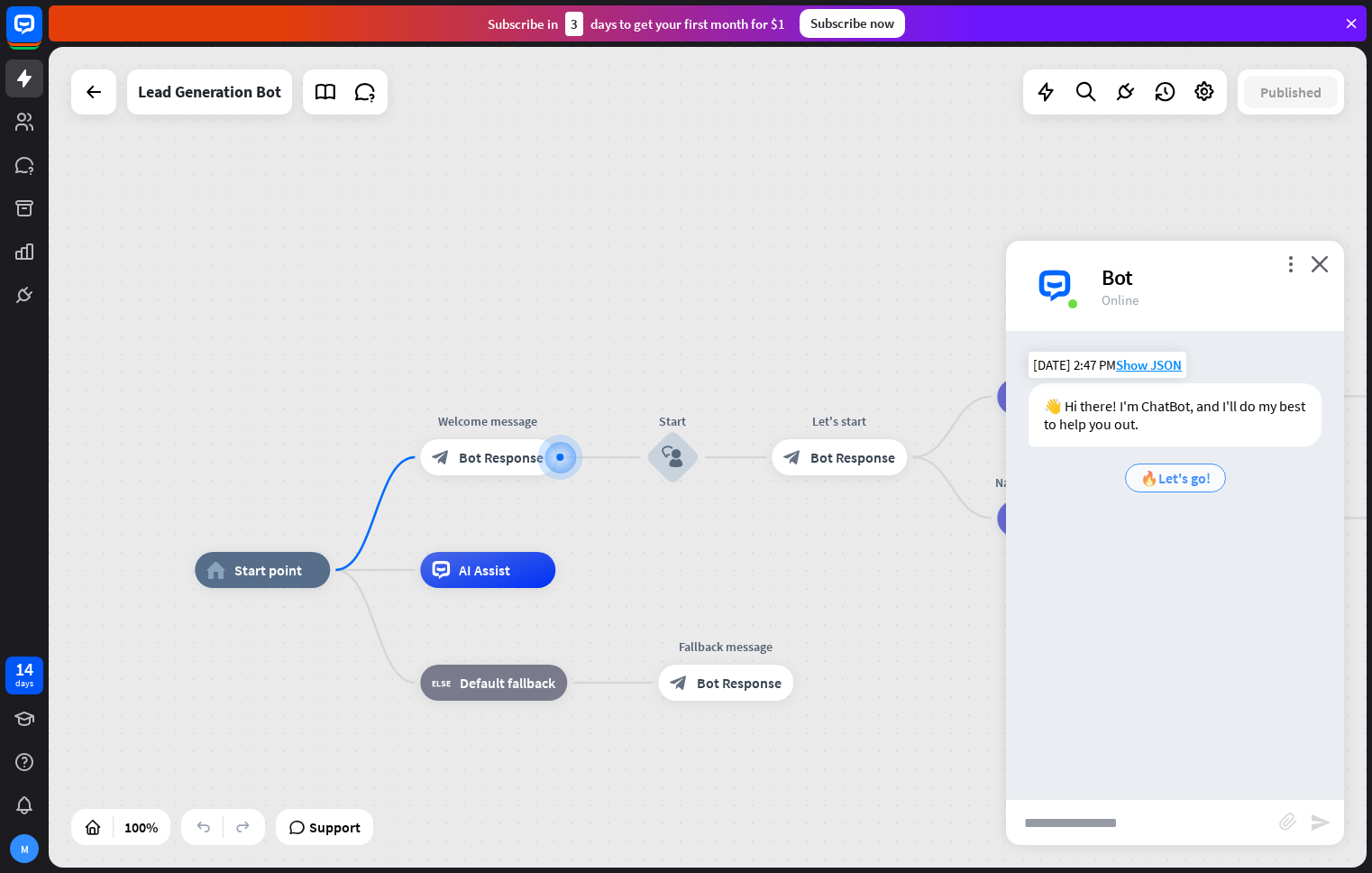
click at [1192, 480] on span "🔥Let's go!" at bounding box center [1176, 478] width 70 height 18
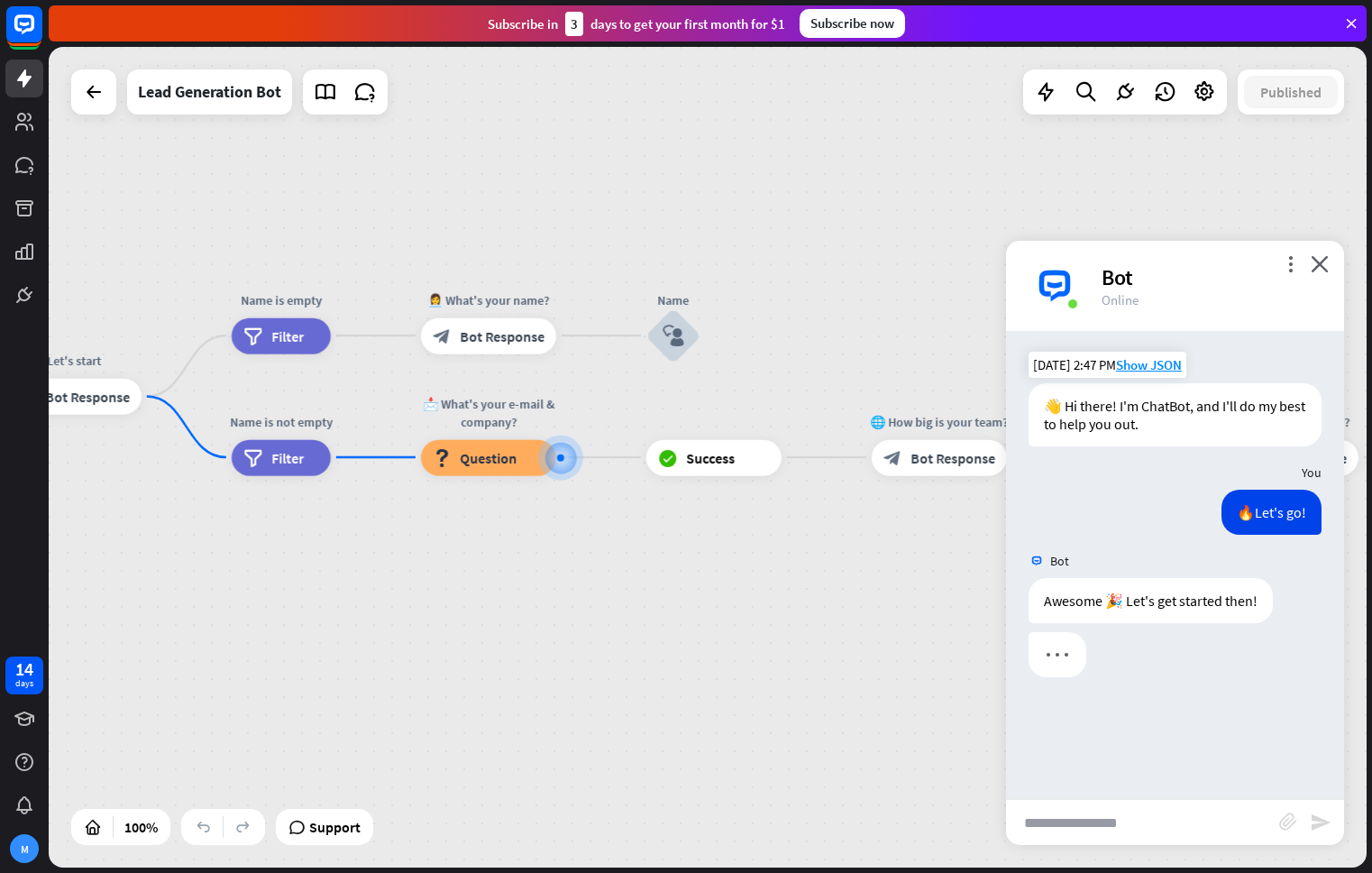
click at [1179, 825] on input "text" at bounding box center [1141, 822] width 273 height 45
type input "*"
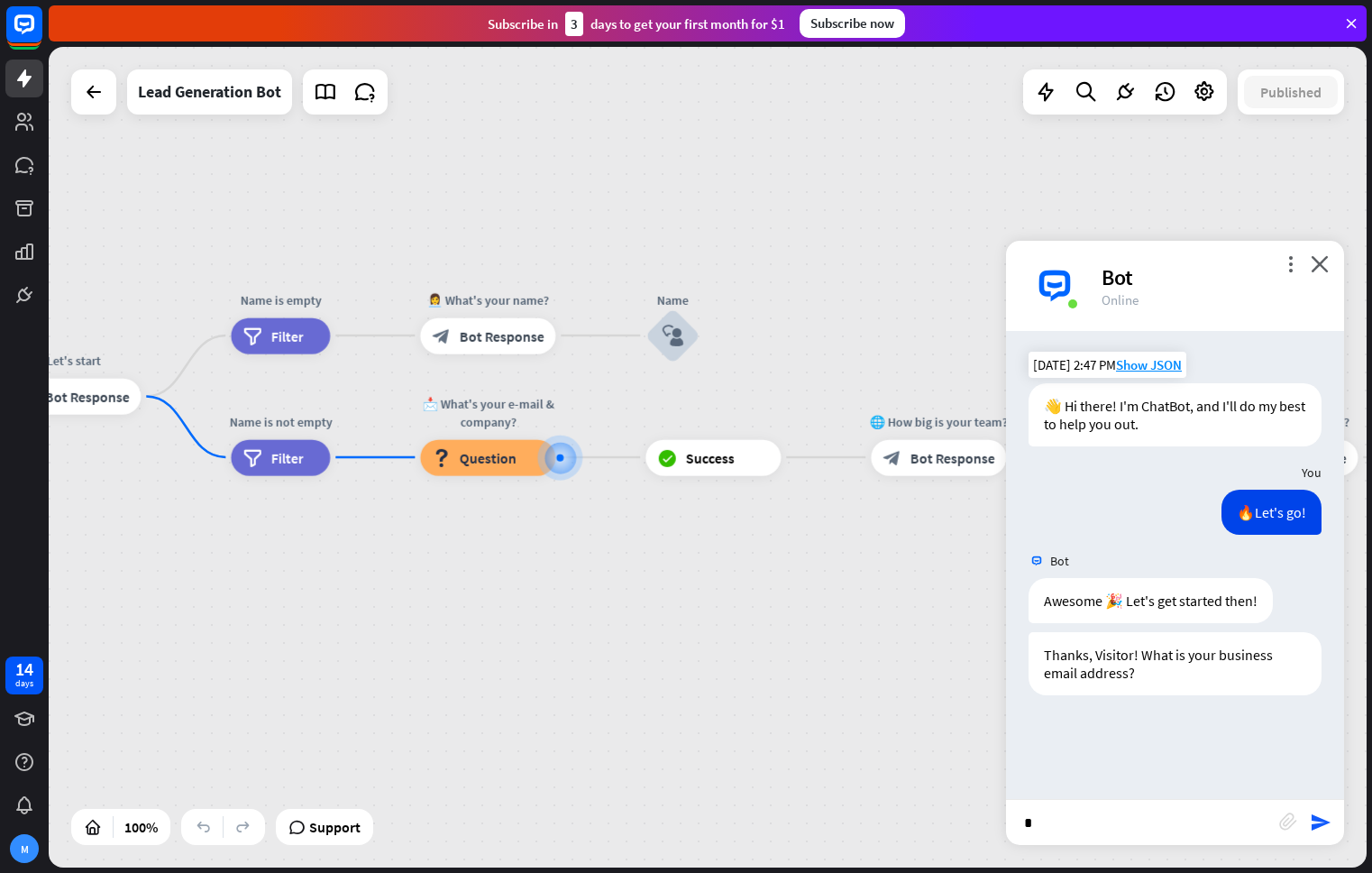
type input "**"
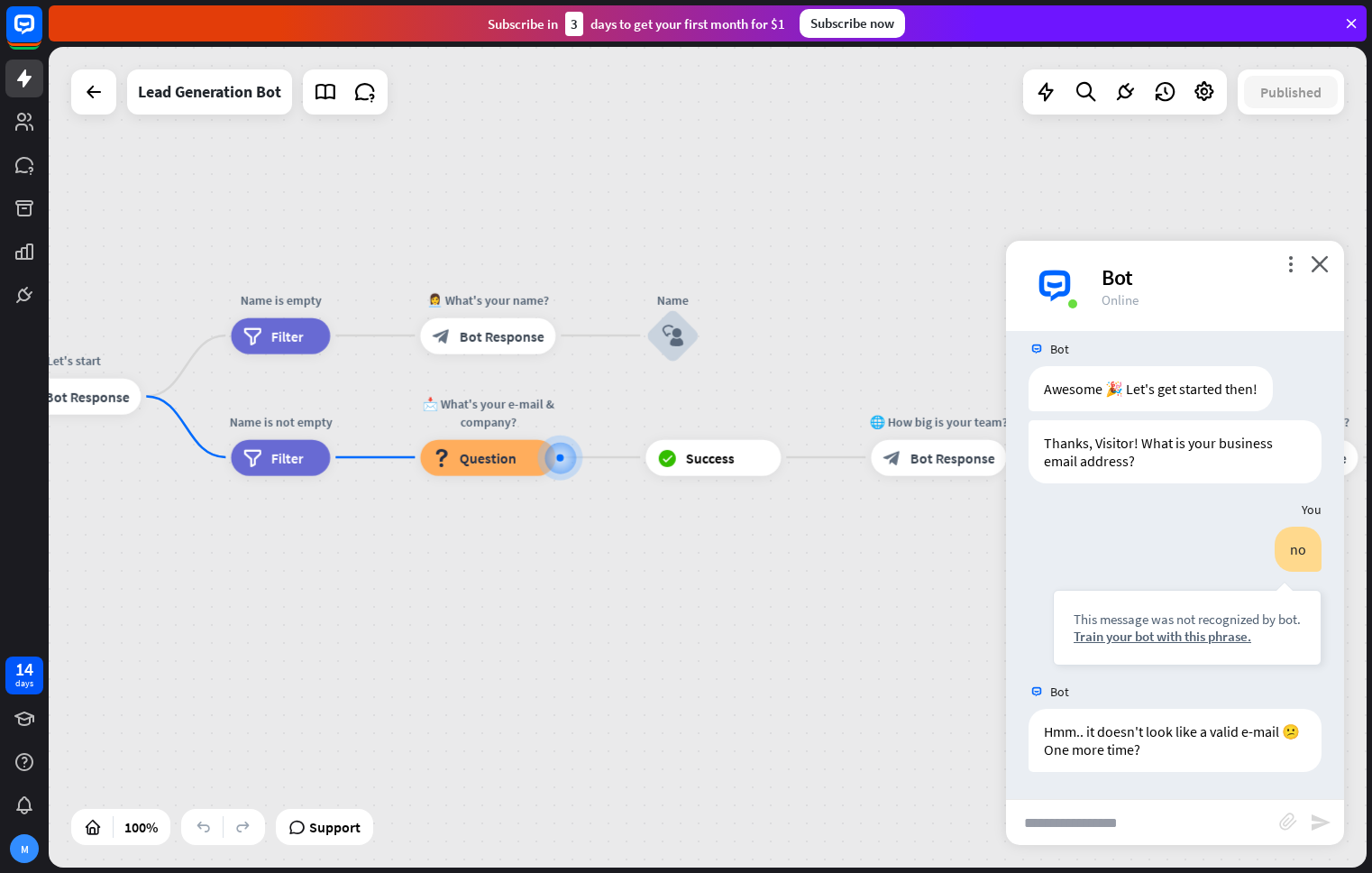
scroll to position [212, 0]
click at [1220, 839] on input "text" at bounding box center [1141, 822] width 273 height 45
type input "**********"
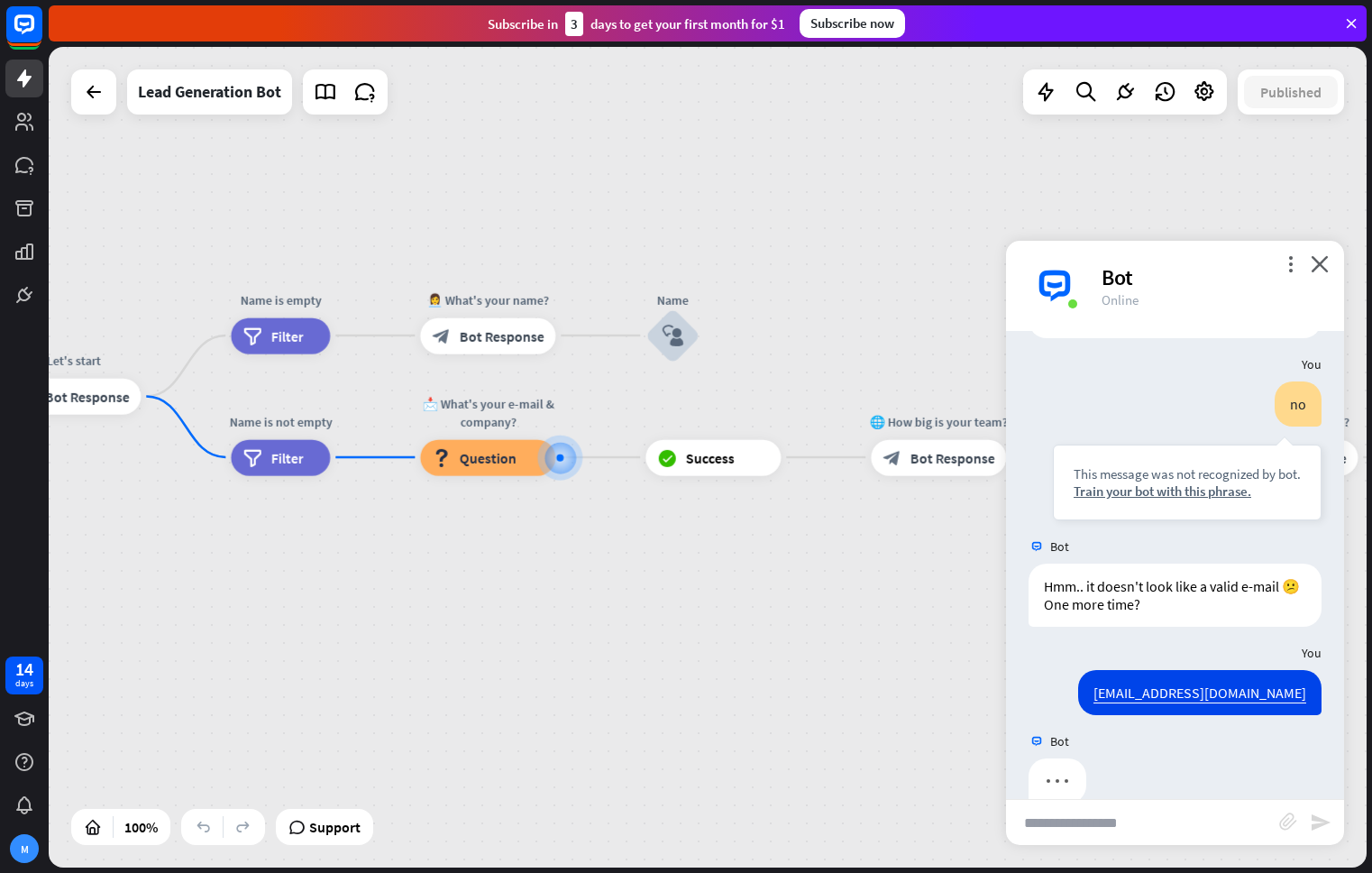
scroll to position [388, 0]
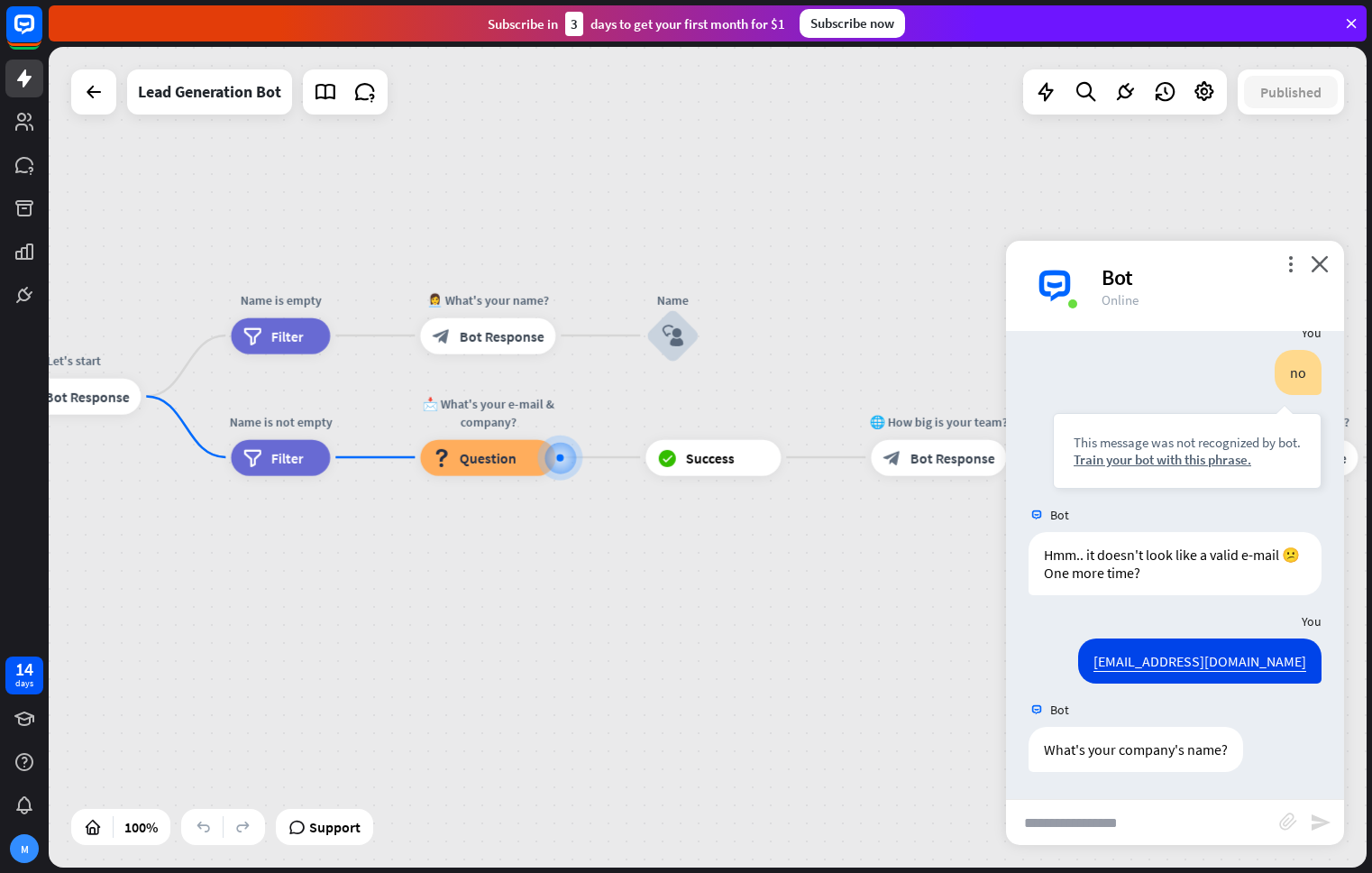
click at [1195, 828] on input "text" at bounding box center [1141, 822] width 273 height 45
type input "*"
type input "***"
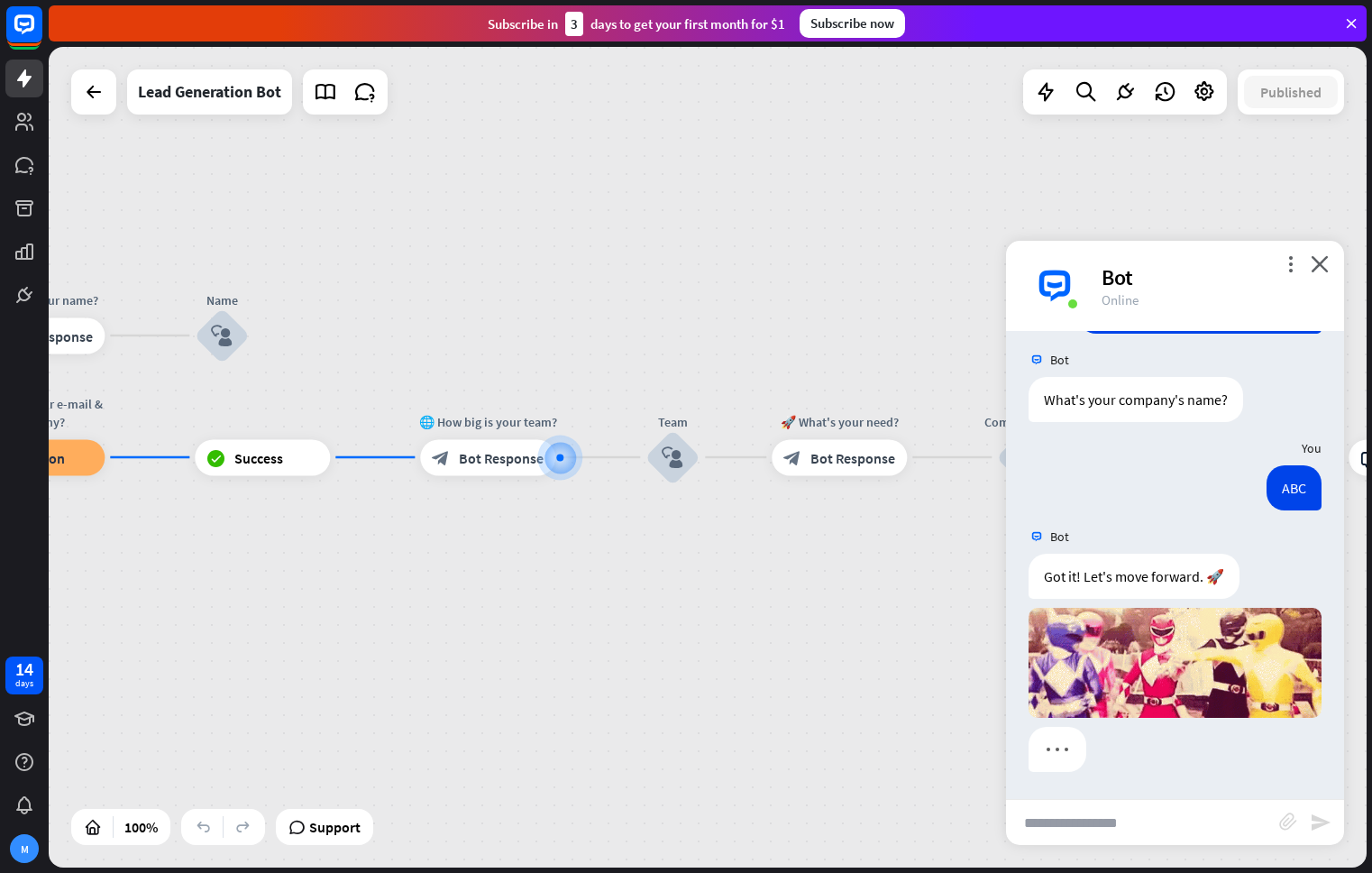
scroll to position [738, 0]
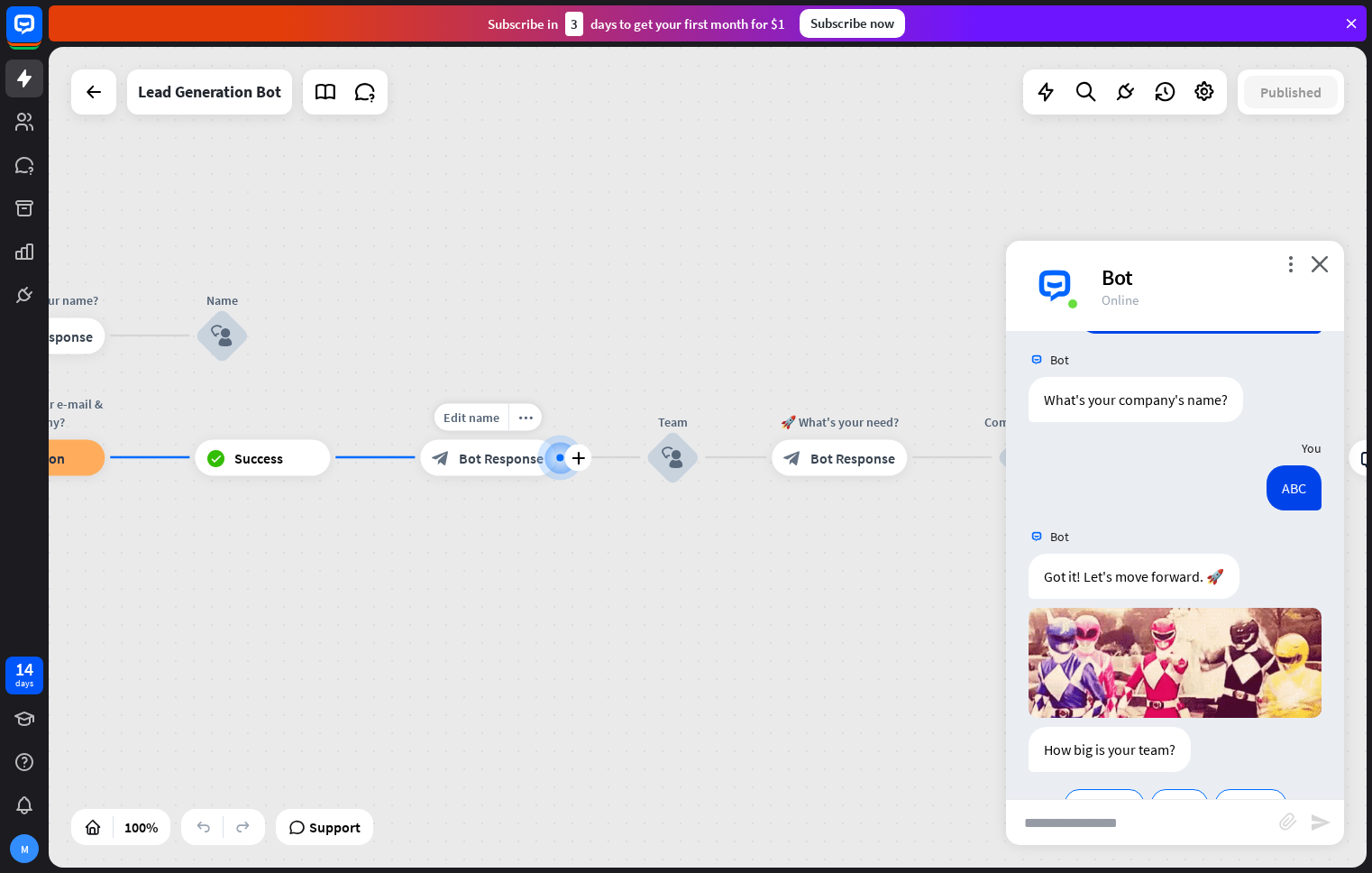
click at [470, 458] on span "Bot Response" at bounding box center [500, 457] width 85 height 18
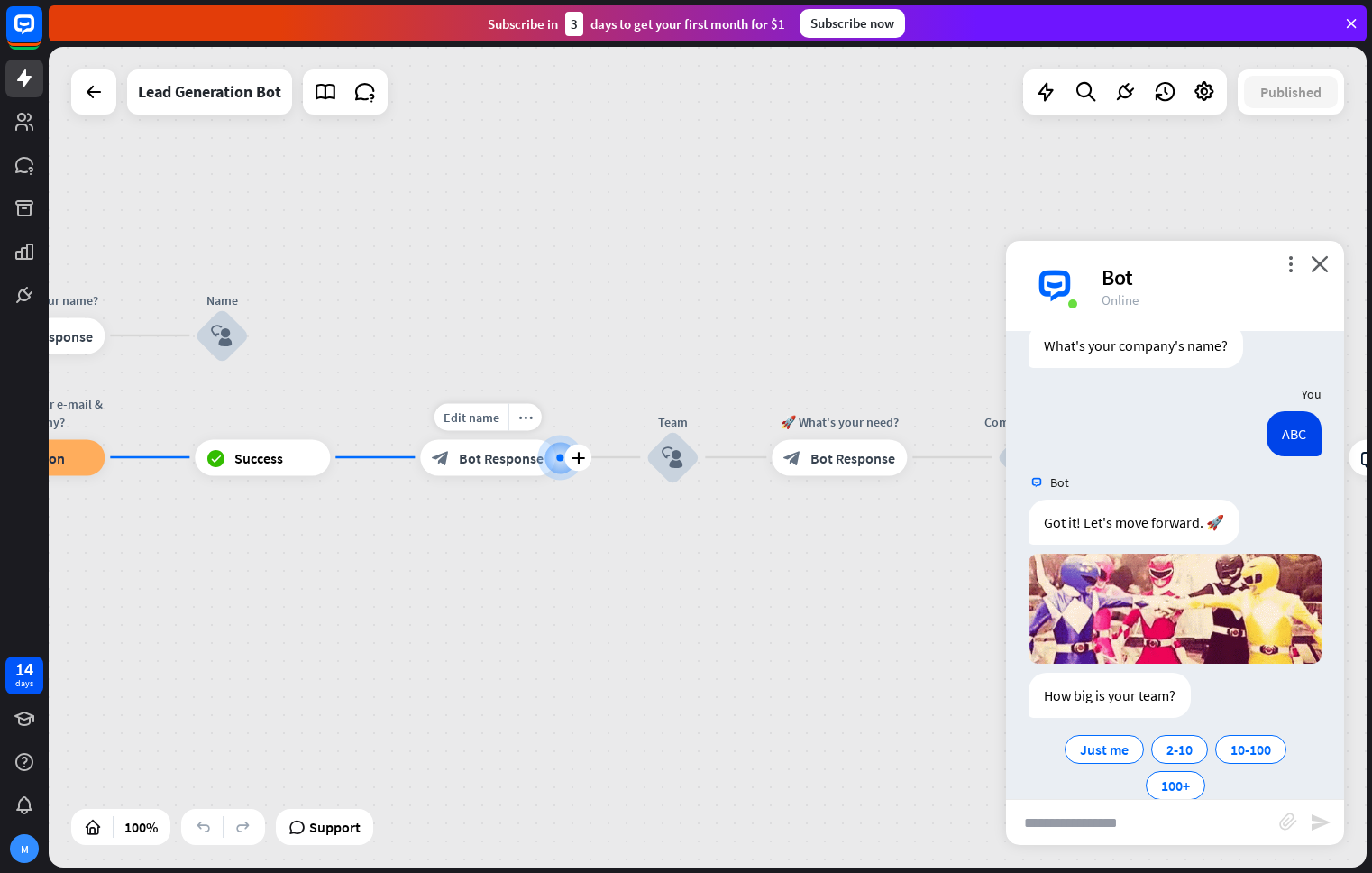
scroll to position [824, 0]
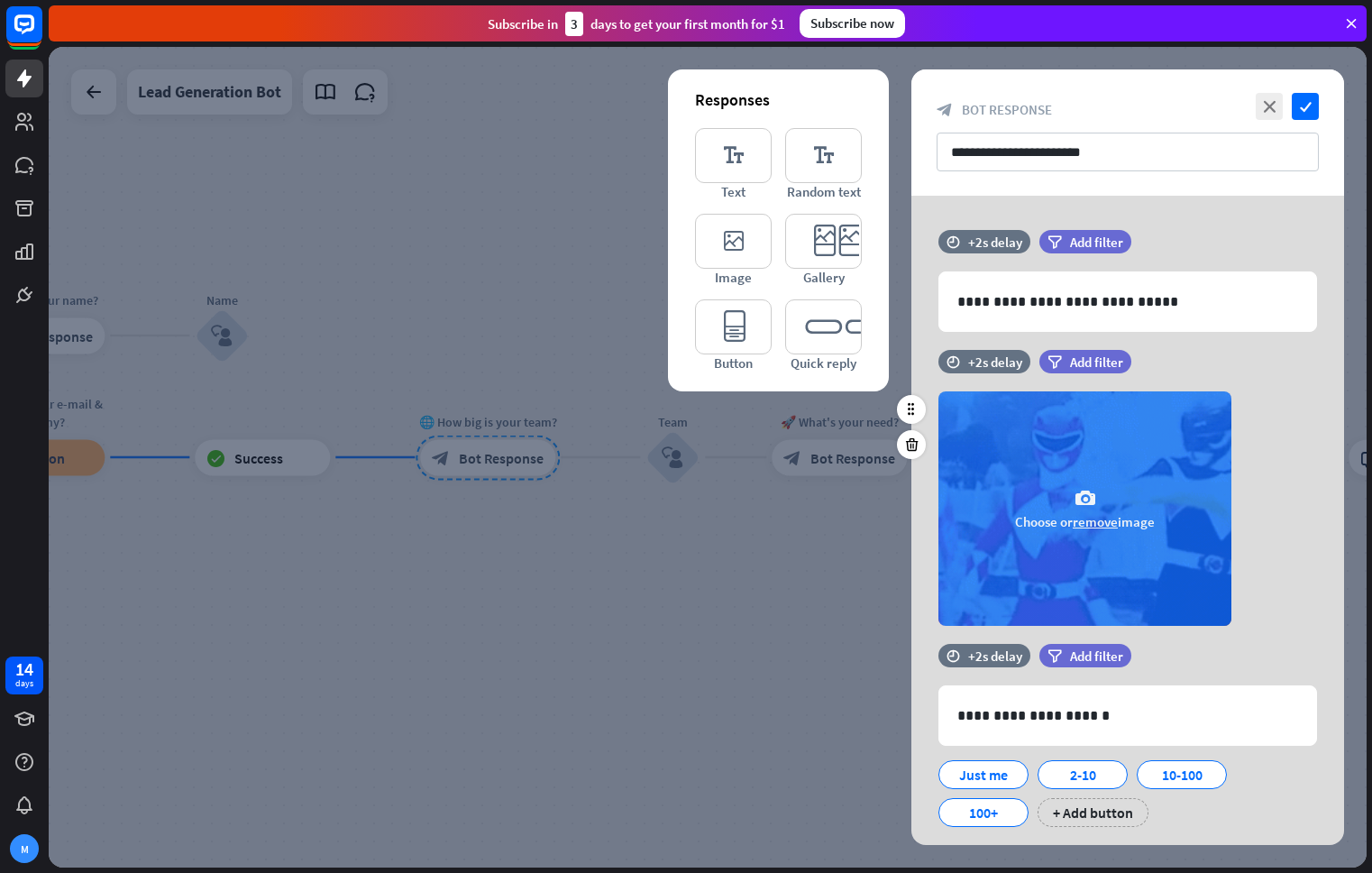
click at [1107, 525] on button "remove" at bounding box center [1094, 522] width 45 height 18
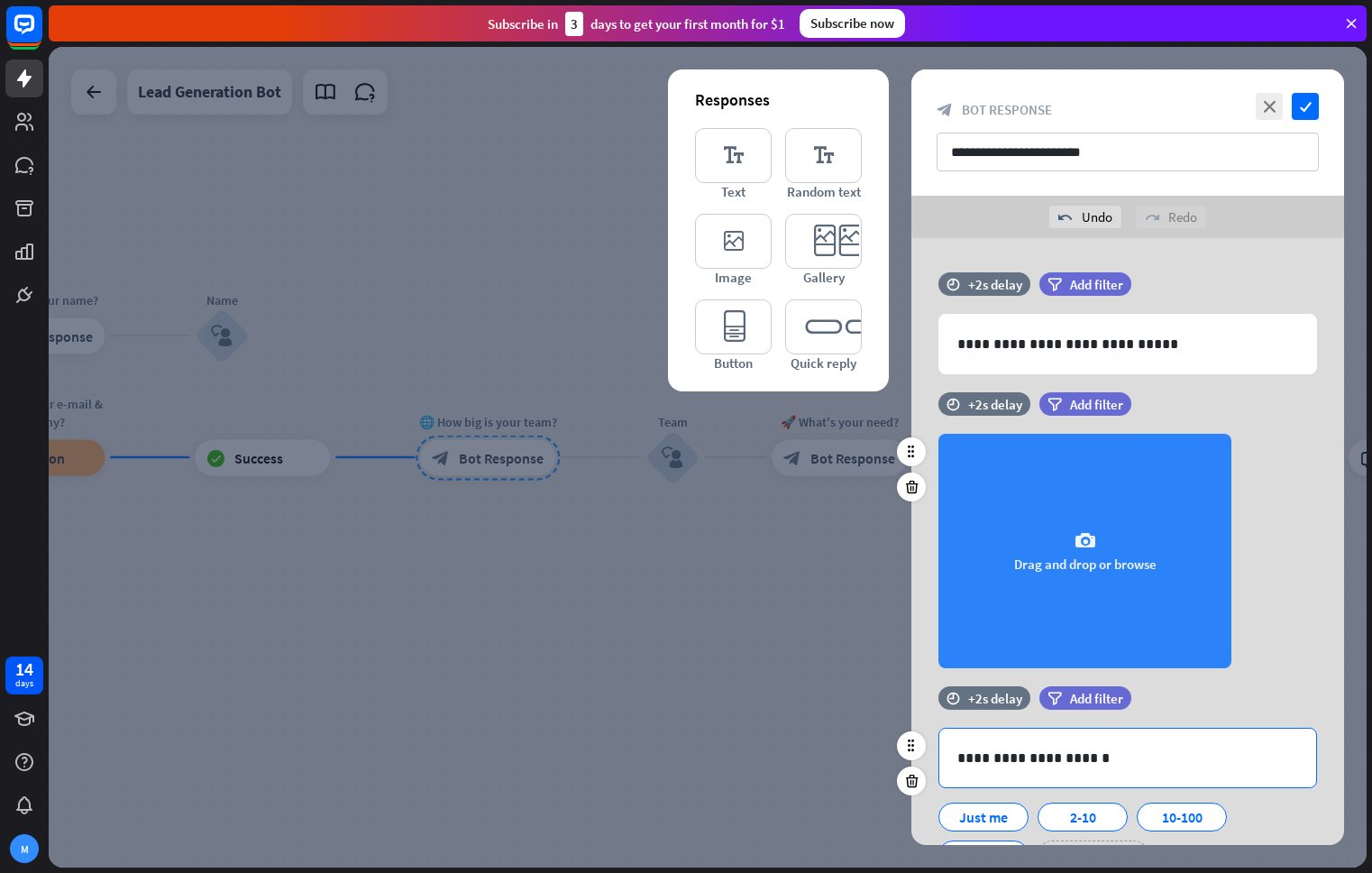
scroll to position [87, 0]
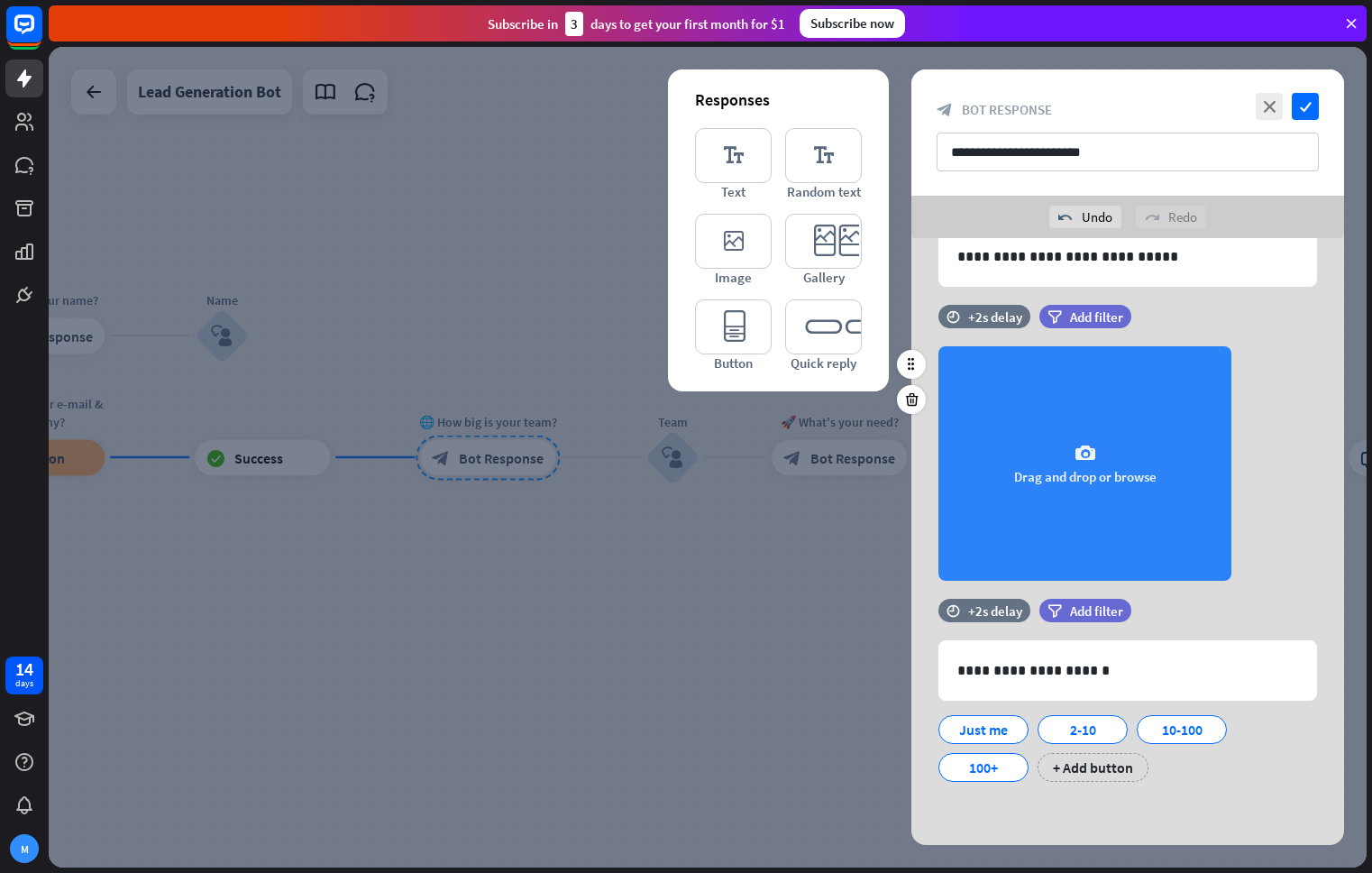
click at [1075, 803] on div "**********" at bounding box center [1127, 498] width 433 height 694
click at [1304, 108] on icon "check" at bounding box center [1306, 107] width 27 height 27
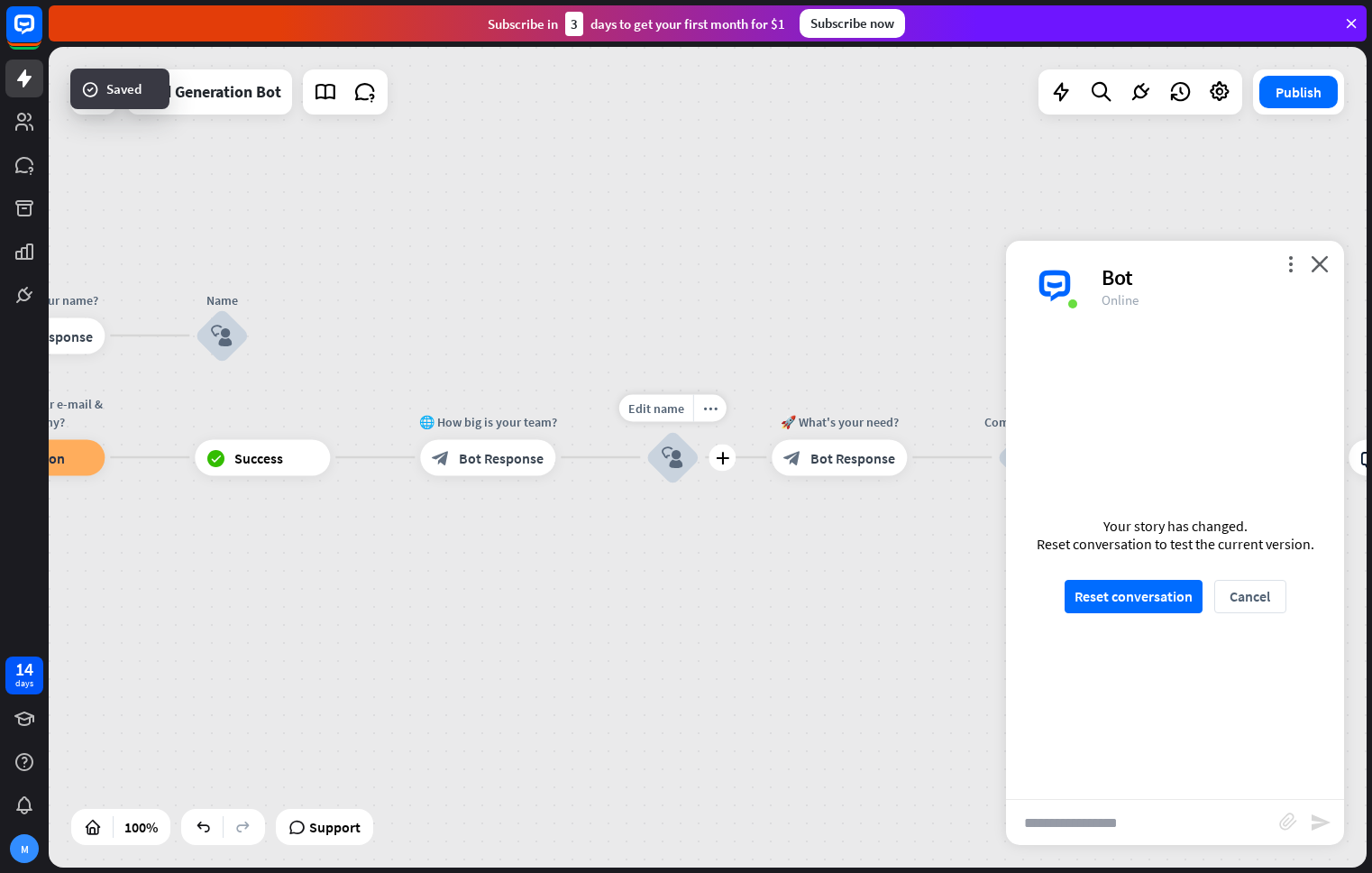
click at [666, 458] on icon "block_user_input" at bounding box center [672, 458] width 21 height 22
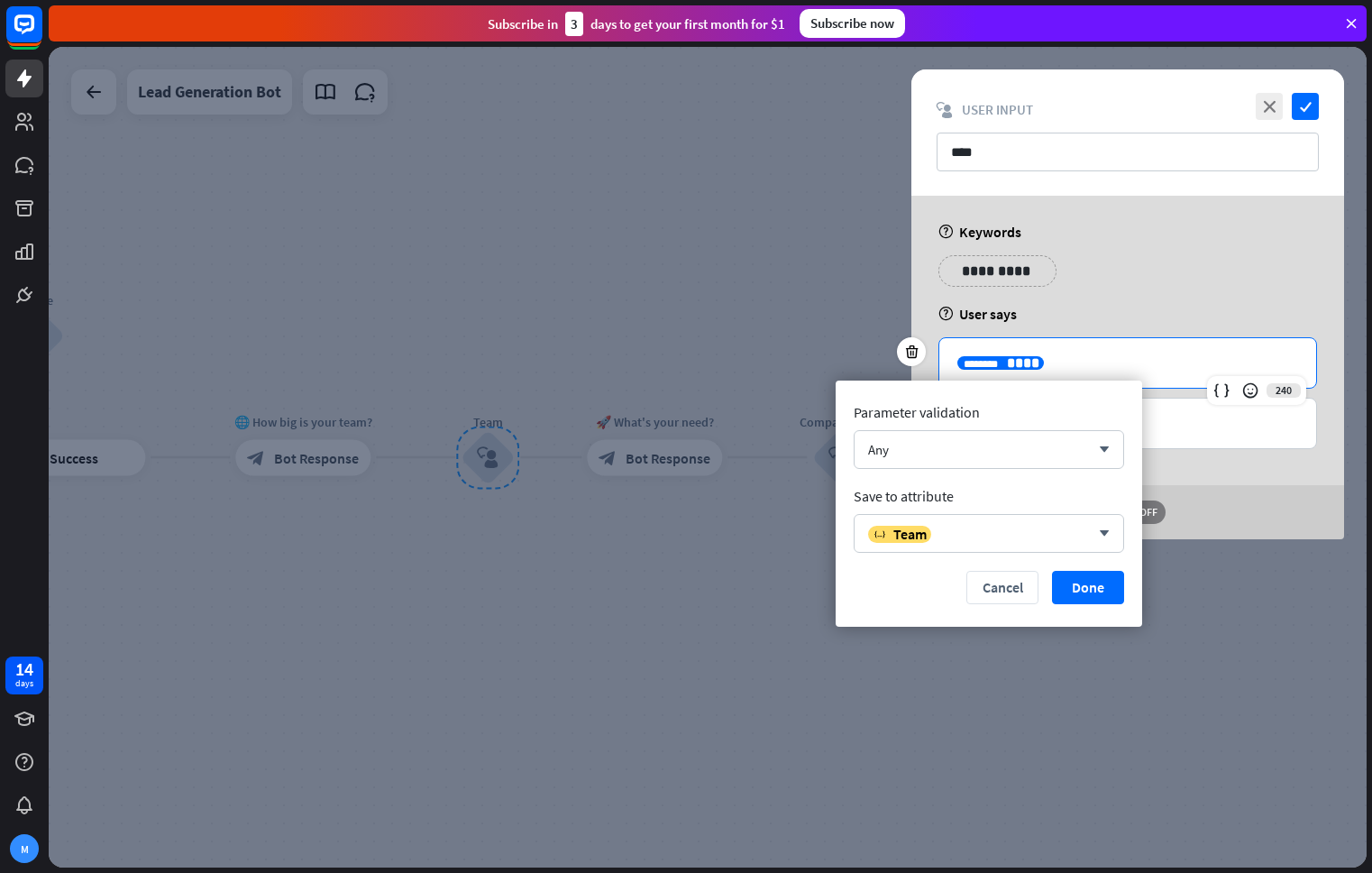
click at [1007, 357] on span "****" at bounding box center [1022, 363] width 32 height 14
click at [1002, 587] on button "Cancel" at bounding box center [1003, 588] width 72 height 33
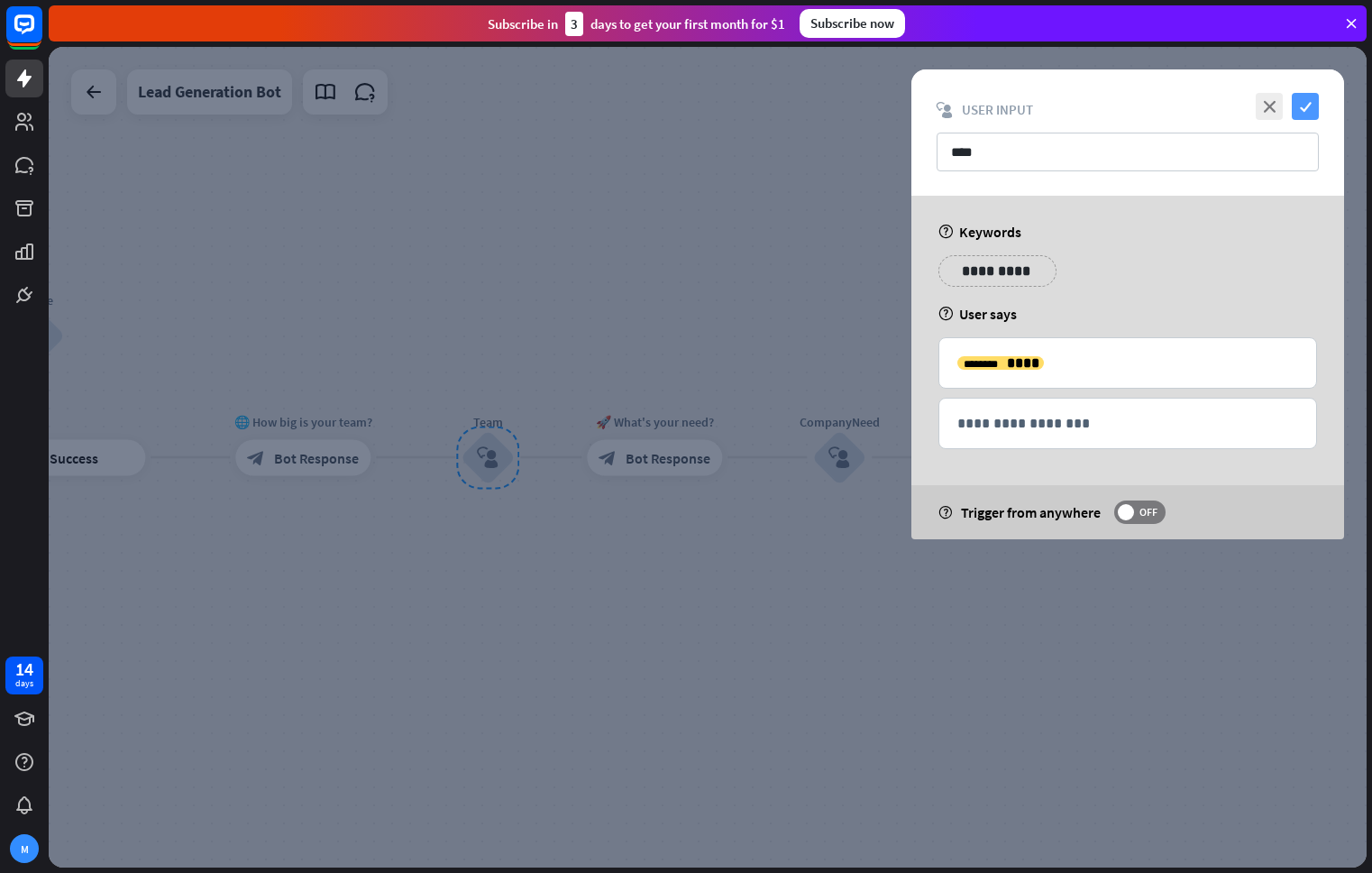
click at [1304, 107] on icon "check" at bounding box center [1306, 107] width 27 height 27
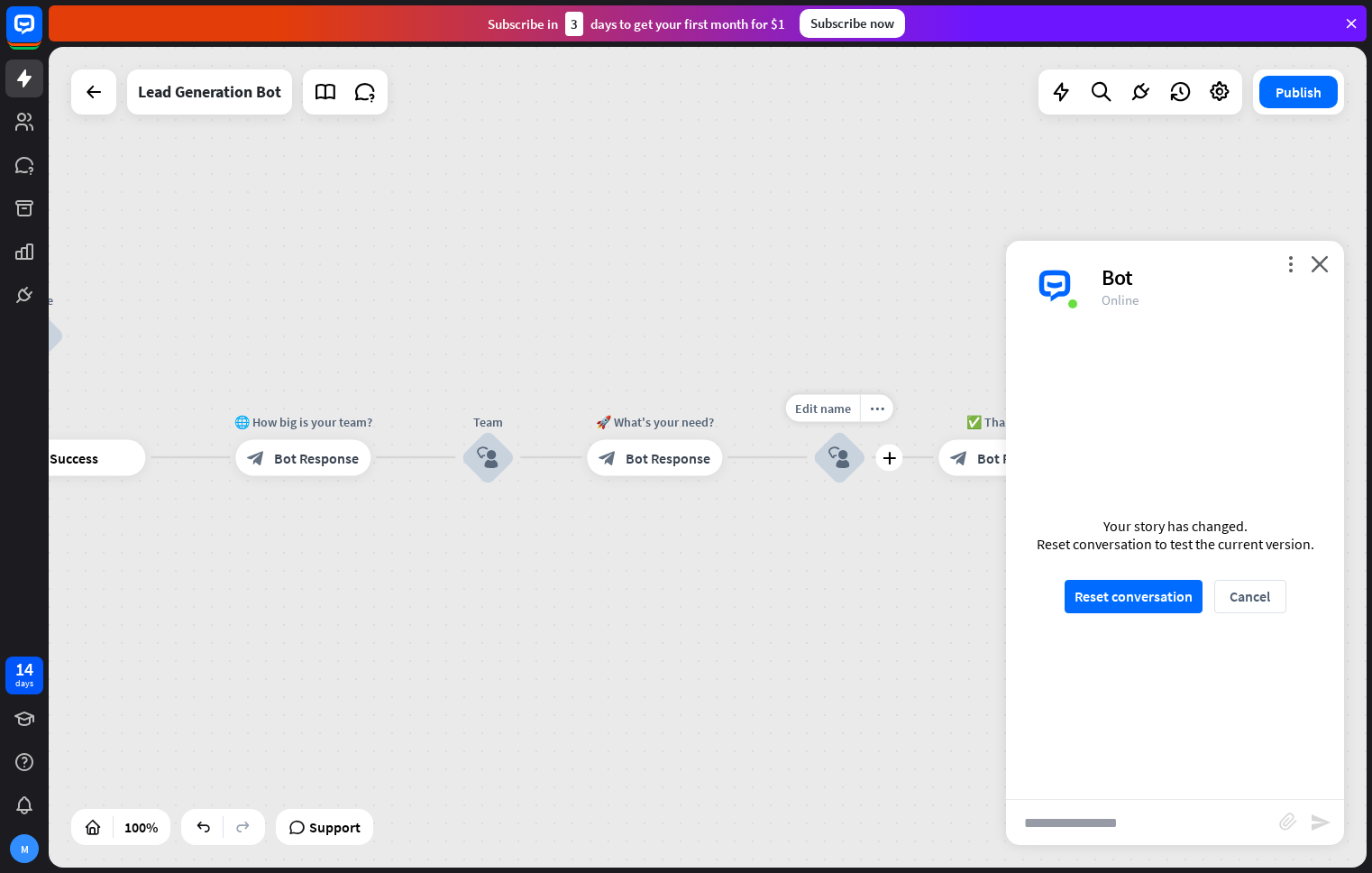
click at [829, 459] on icon "block_user_input" at bounding box center [839, 458] width 21 height 22
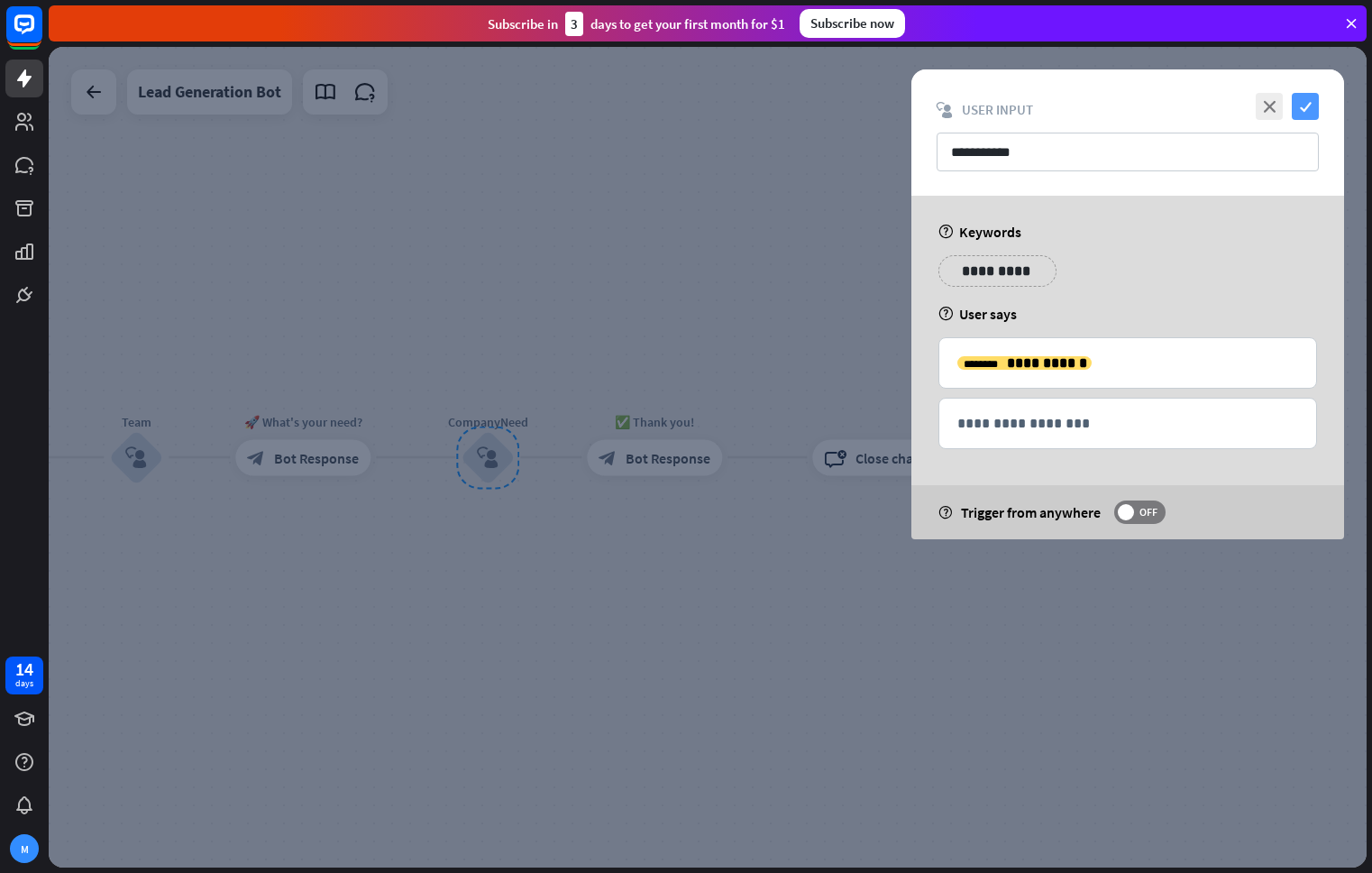
click at [1303, 108] on icon "check" at bounding box center [1306, 107] width 27 height 27
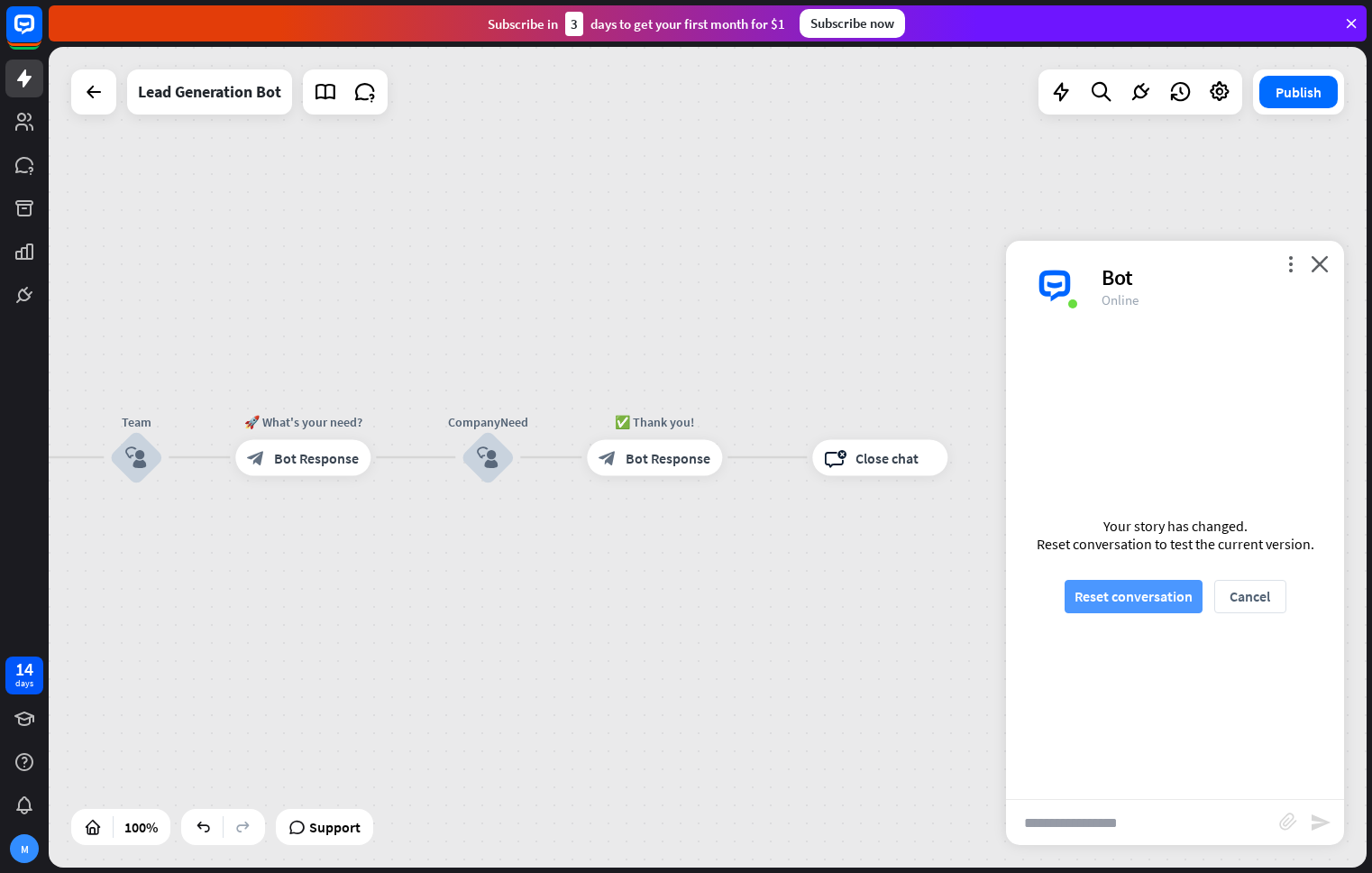
click at [1142, 593] on button "Reset conversation" at bounding box center [1133, 596] width 138 height 33
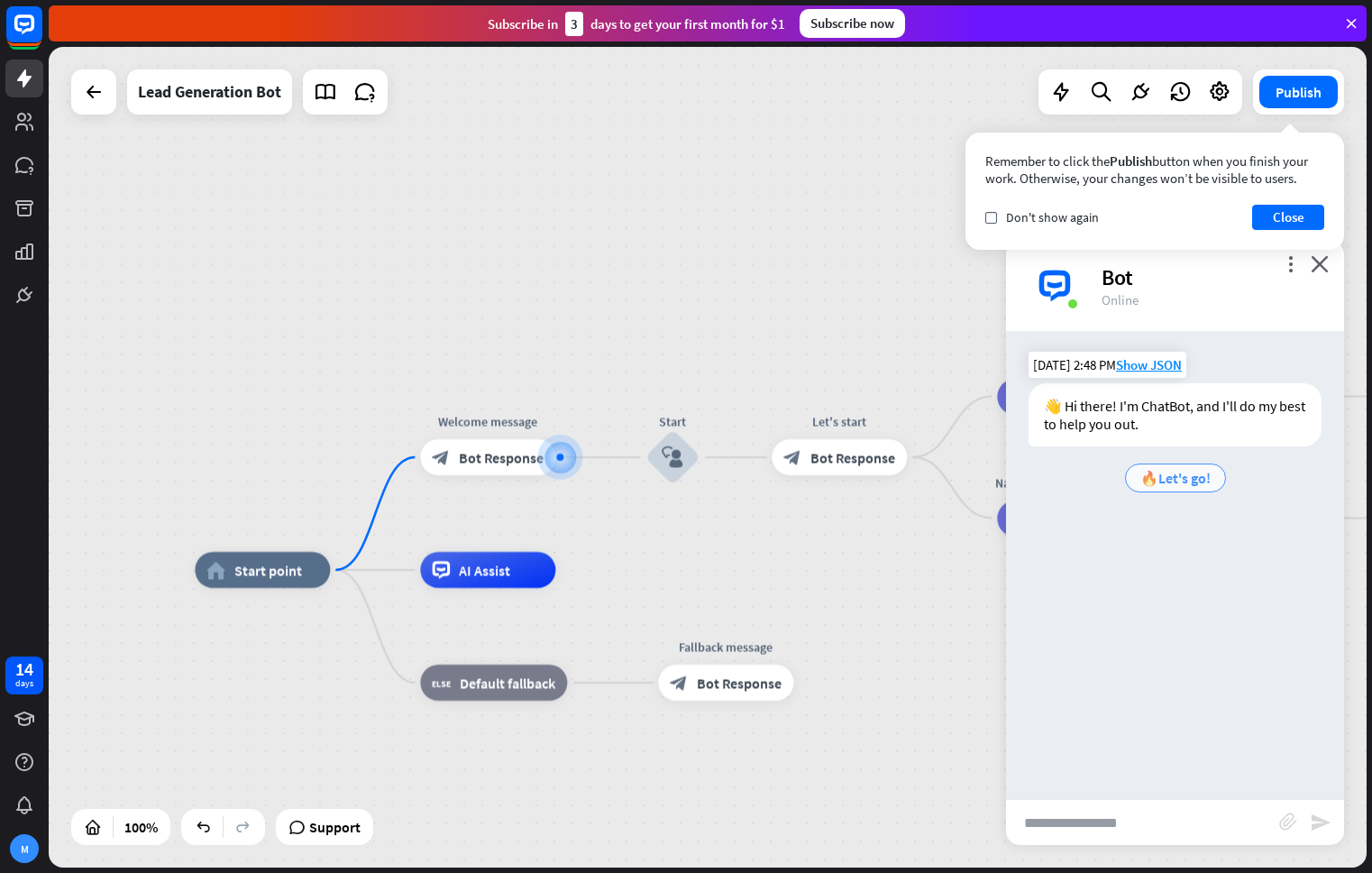
click at [1165, 476] on span "🔥Let's go!" at bounding box center [1176, 478] width 70 height 18
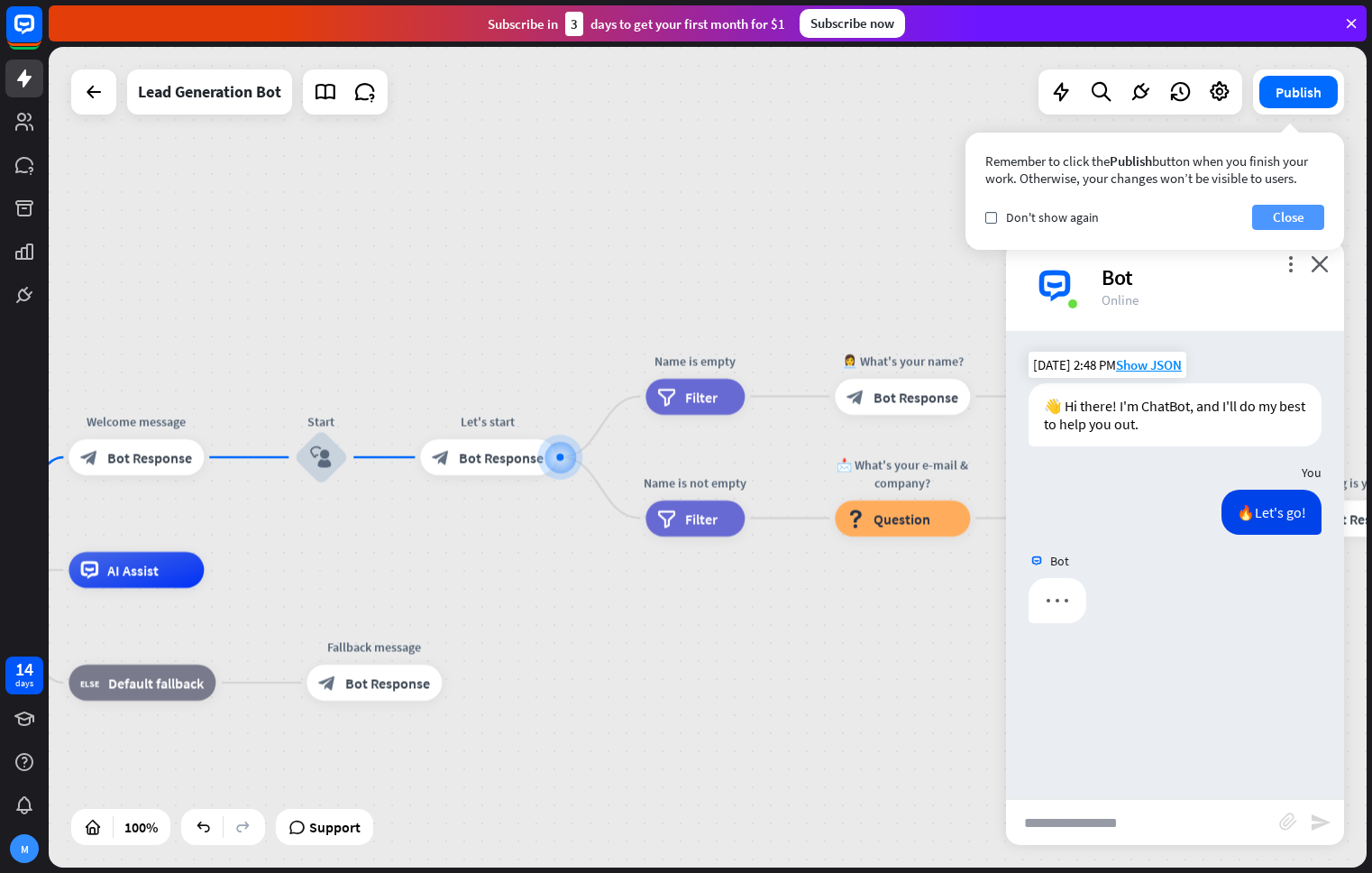
click at [1306, 221] on button "Close" at bounding box center [1288, 217] width 72 height 25
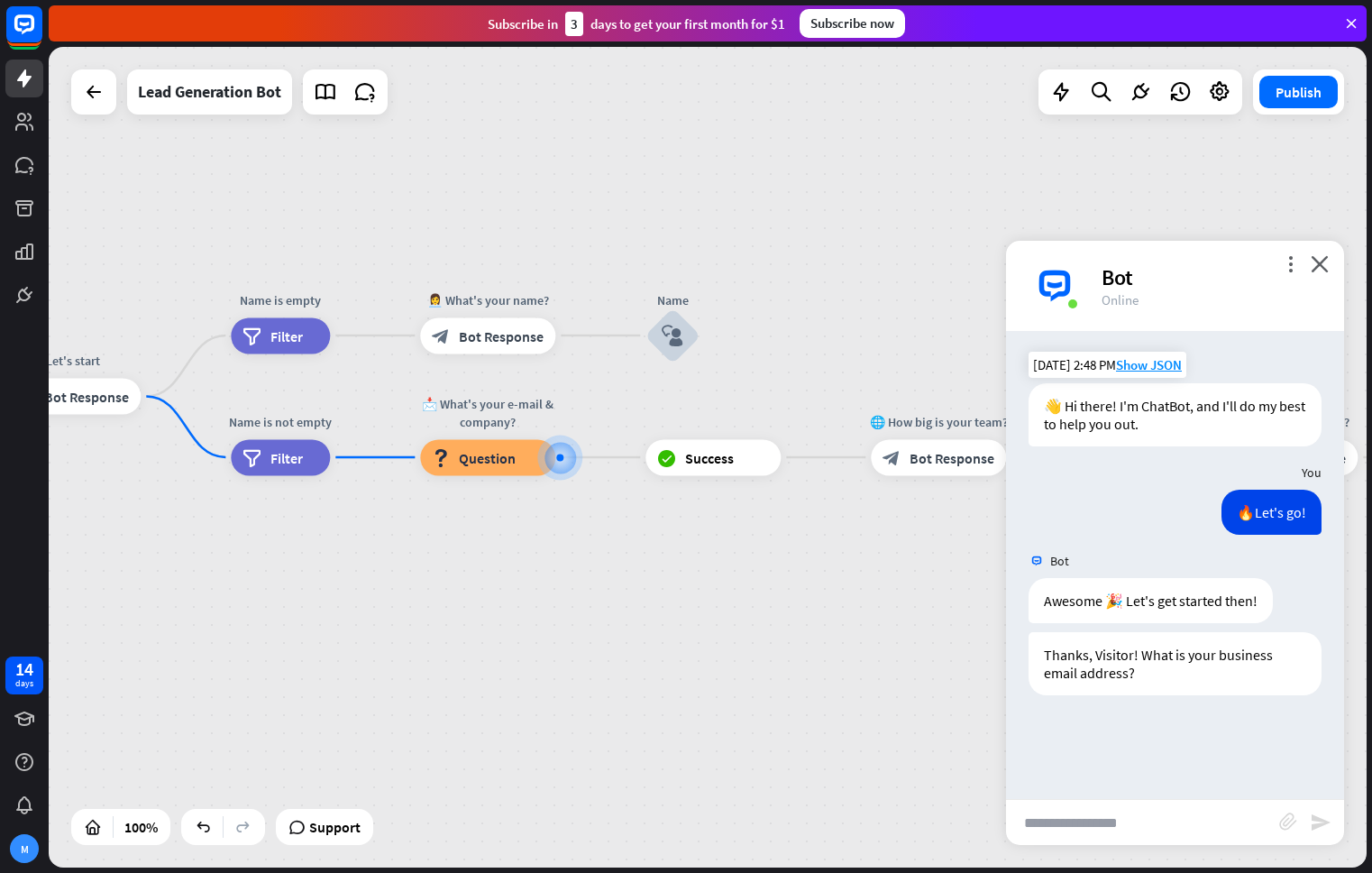
click at [1136, 809] on input "text" at bounding box center [1141, 822] width 273 height 45
type input "**********"
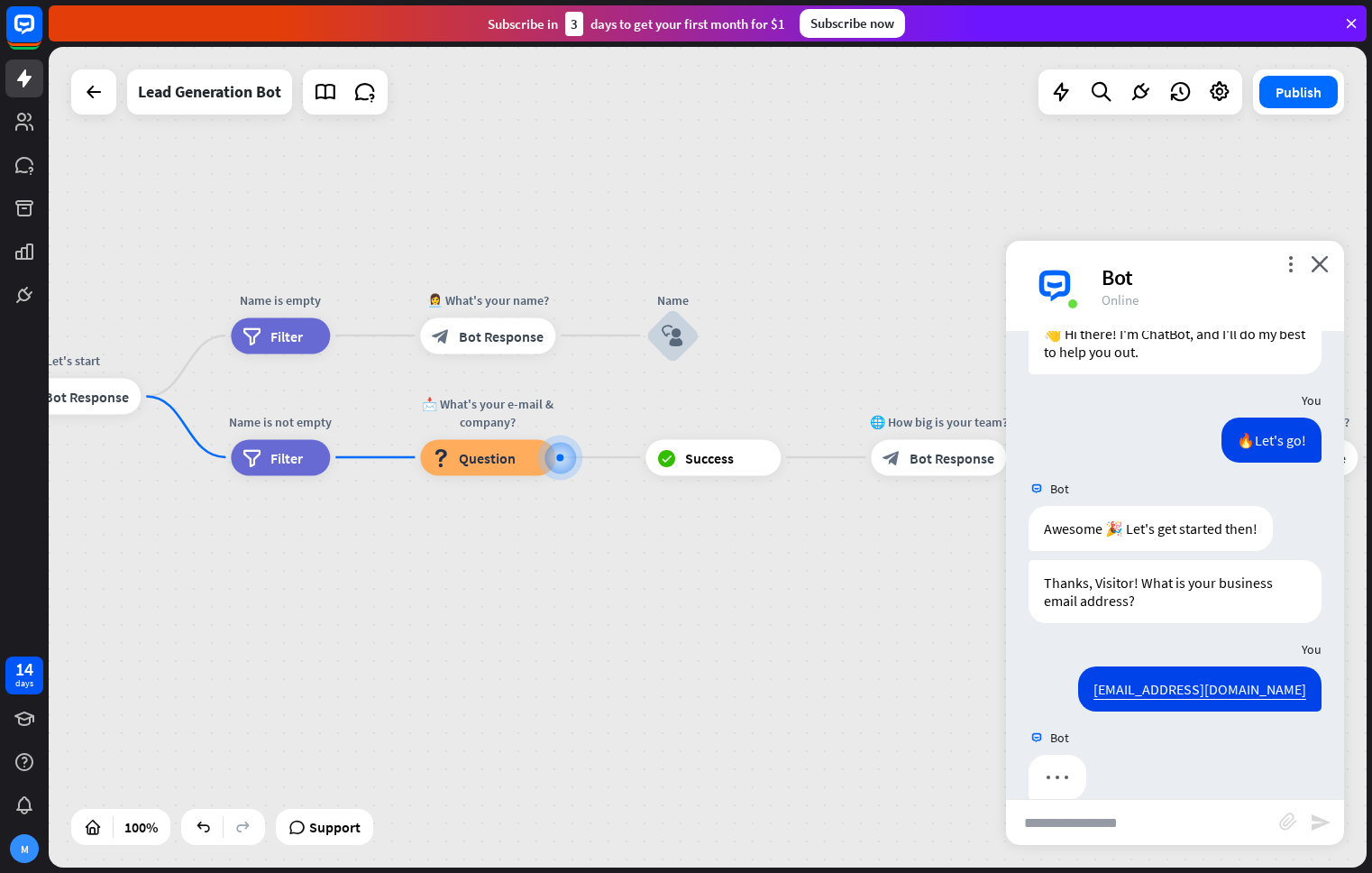
scroll to position [100, 0]
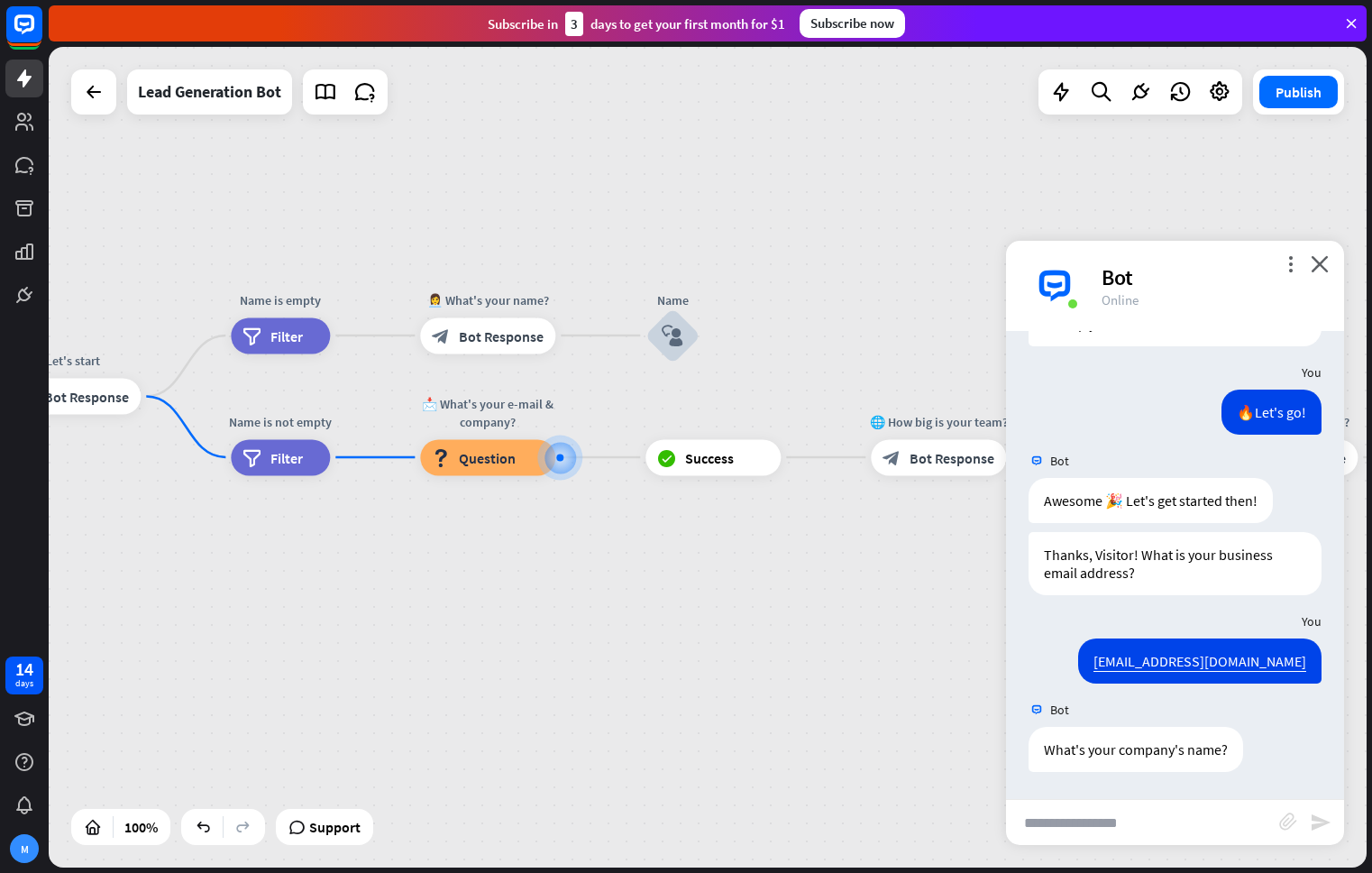
click at [1135, 830] on input "text" at bounding box center [1141, 822] width 273 height 45
type input "****"
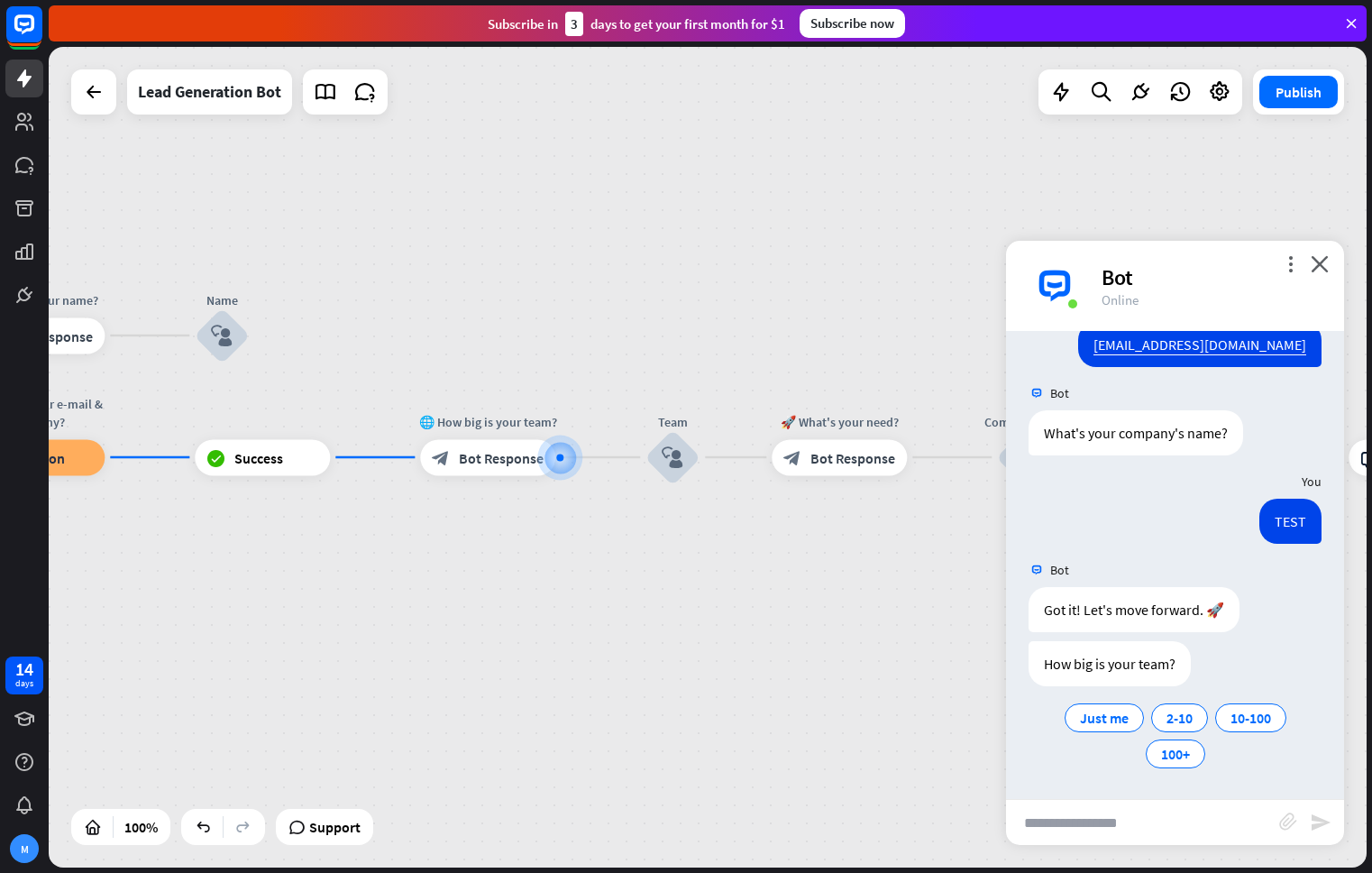
scroll to position [416, 0]
click at [1103, 712] on span "Just me" at bounding box center [1104, 718] width 49 height 18
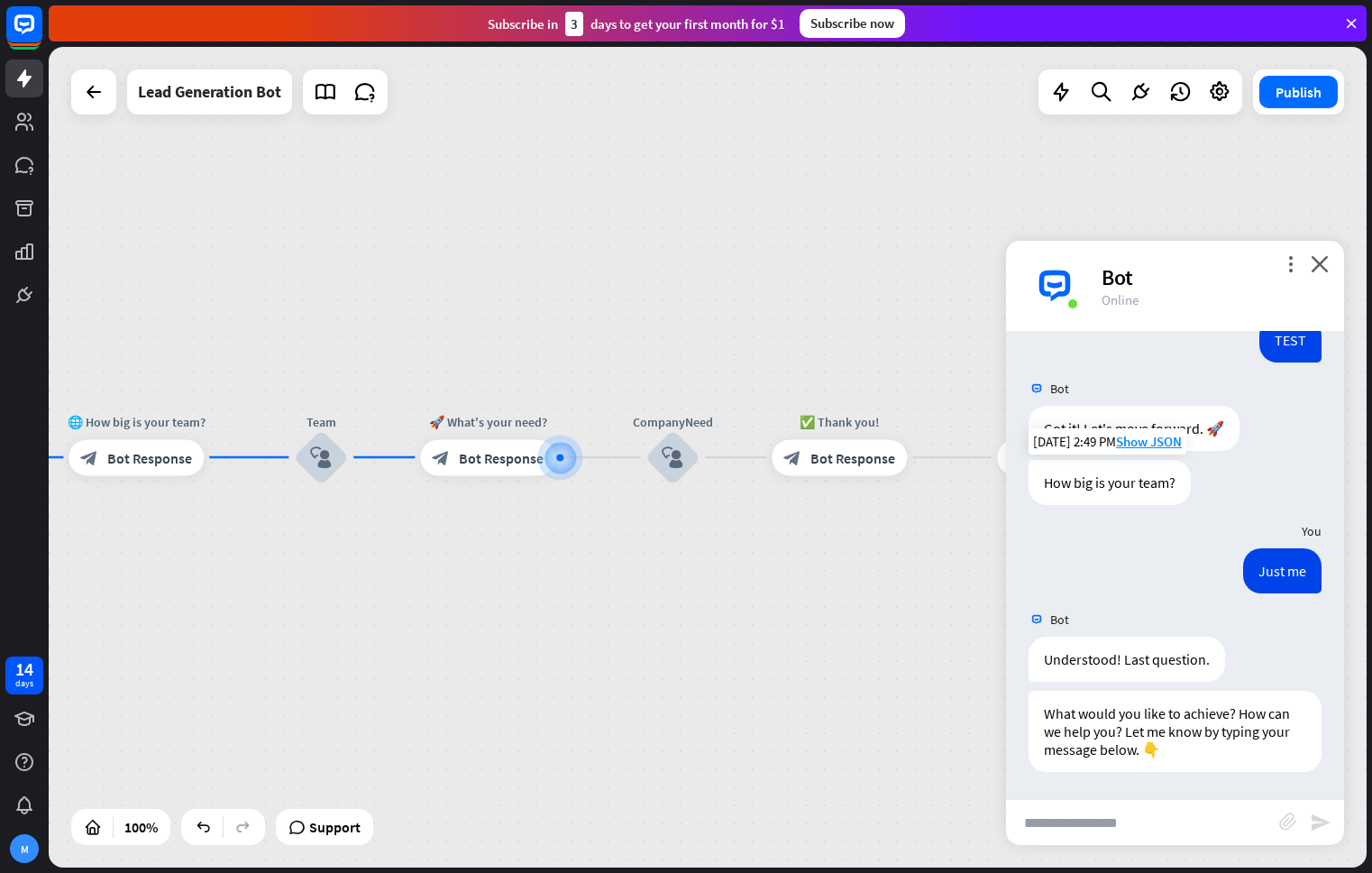
scroll to position [597, 0]
click at [1160, 813] on input "text" at bounding box center [1141, 822] width 273 height 45
type input "****"
click at [1318, 820] on icon "send" at bounding box center [1320, 822] width 21 height 22
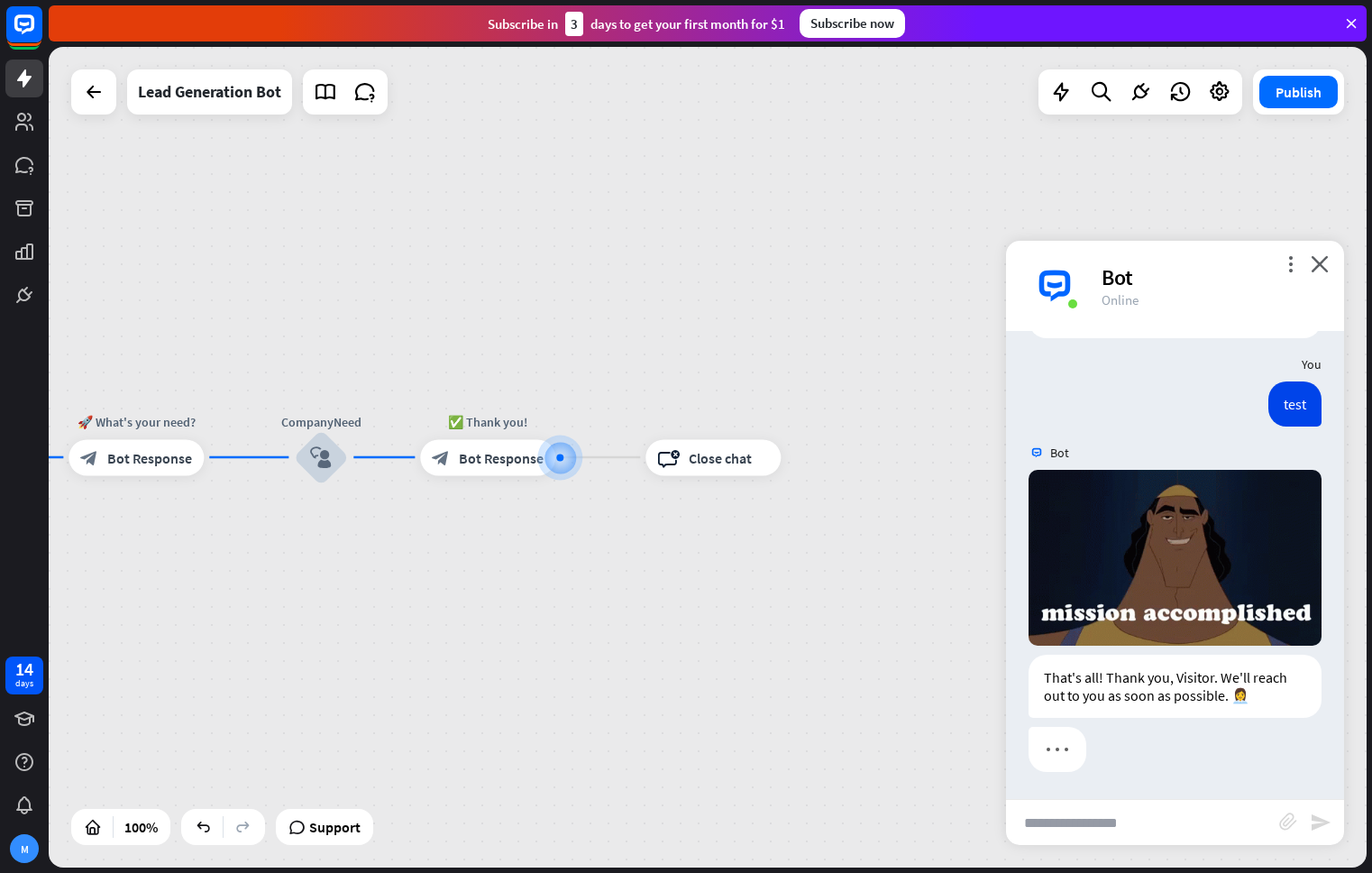
scroll to position [1031, 0]
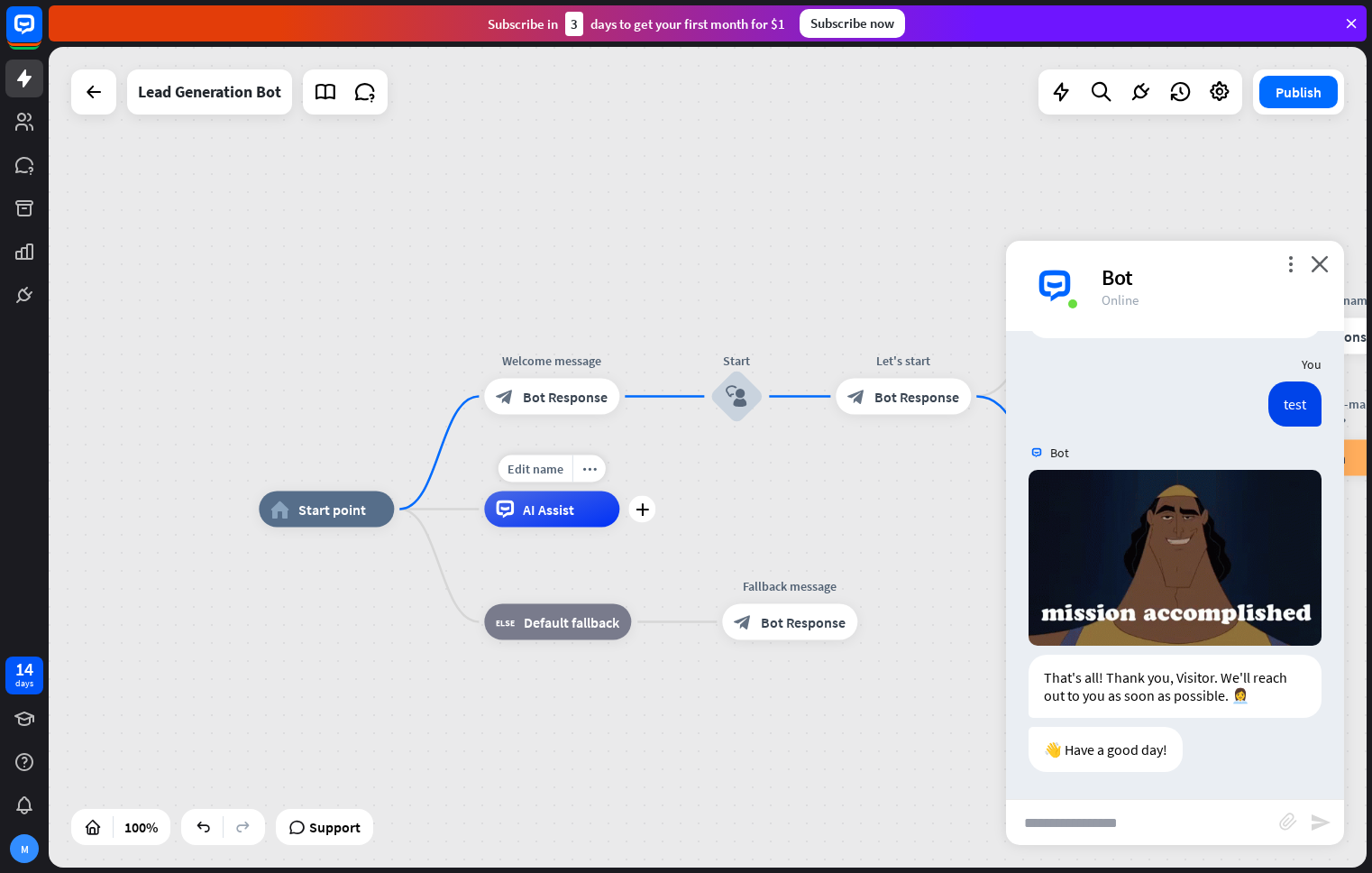
click at [527, 507] on span "AI Assist" at bounding box center [548, 509] width 52 height 18
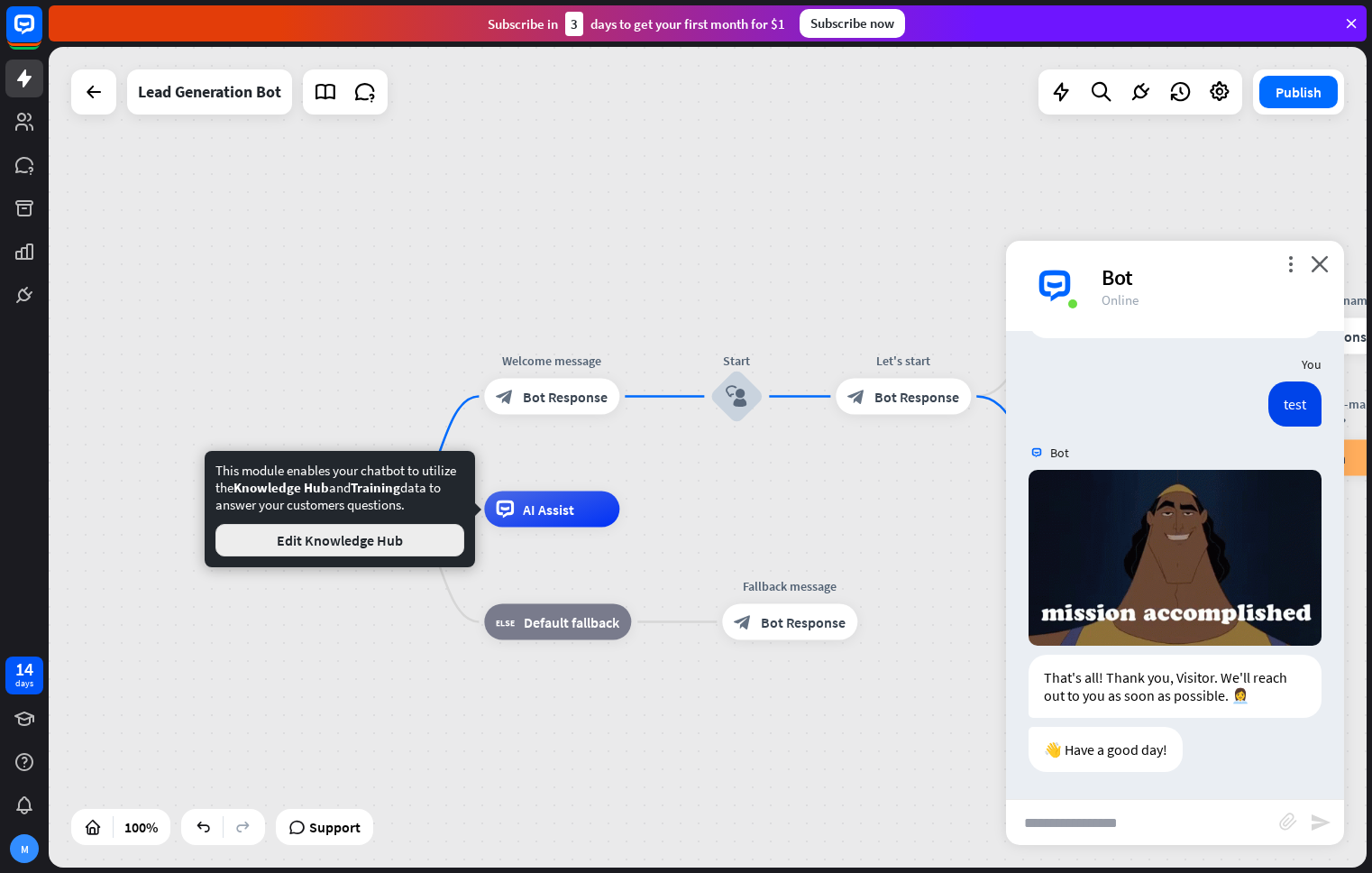
click at [409, 538] on button "Edit Knowledge Hub" at bounding box center [339, 540] width 249 height 32
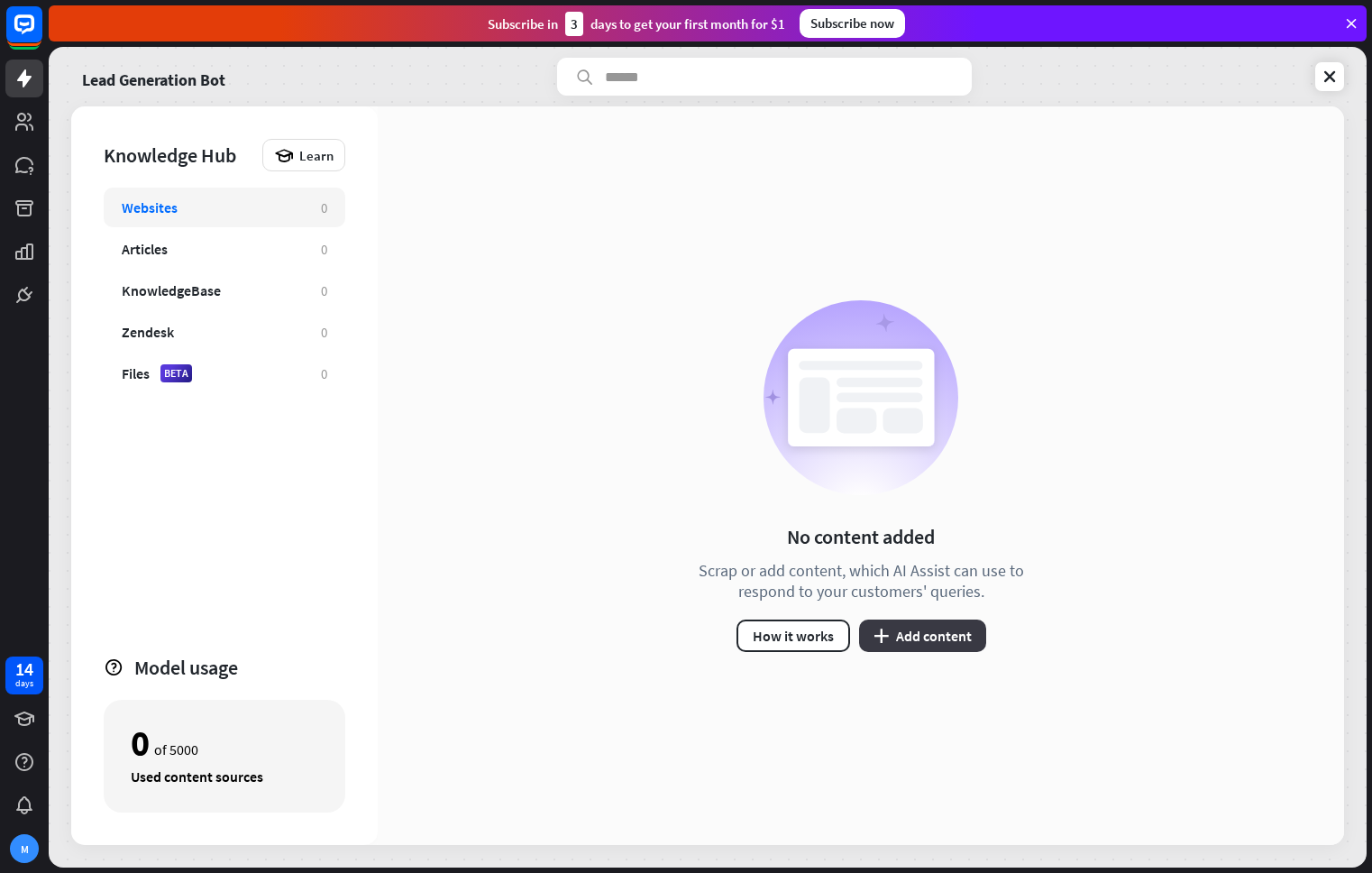
click at [950, 634] on button "plus Add content" at bounding box center [922, 635] width 127 height 32
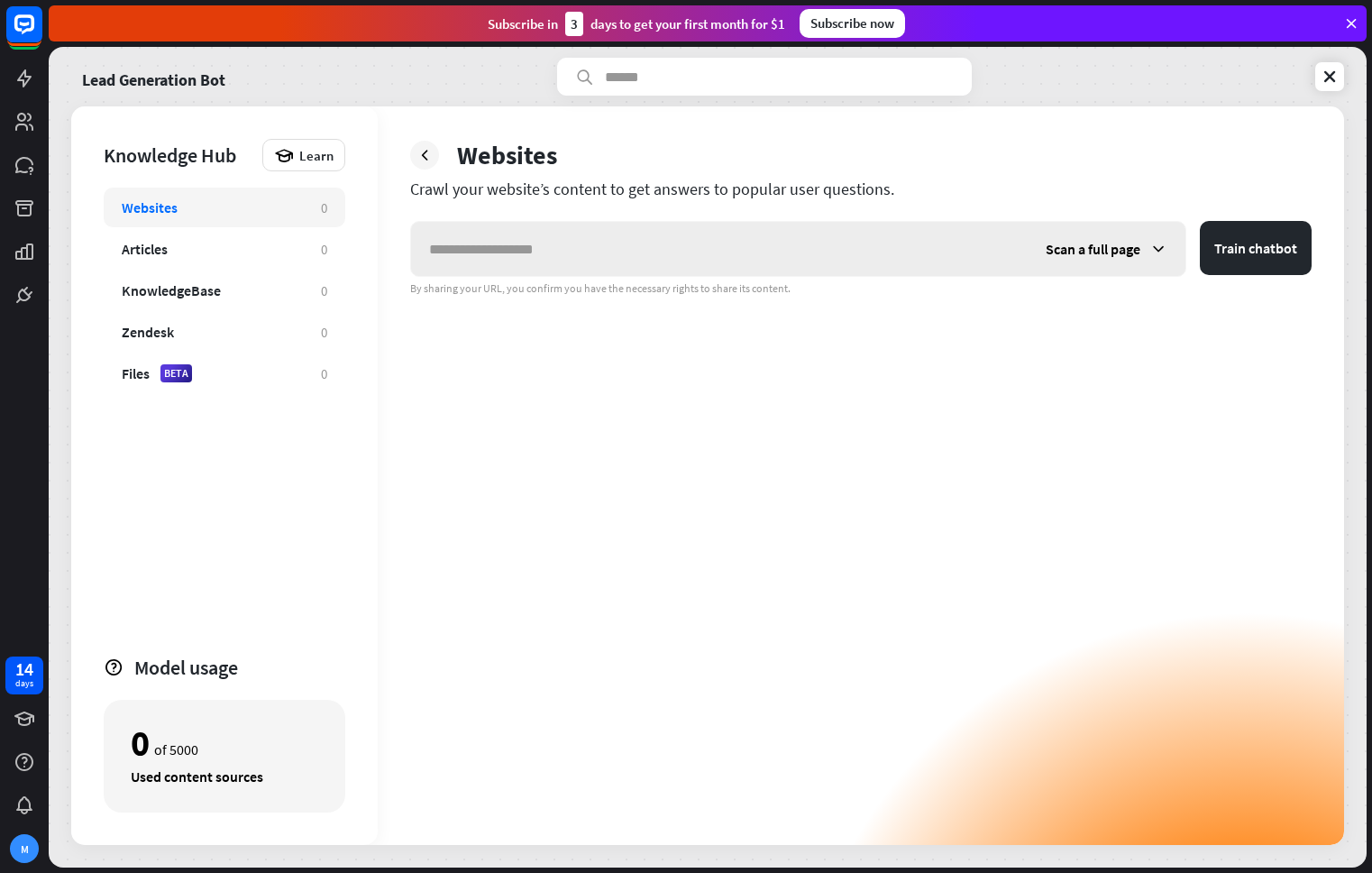
click at [500, 246] on input "text" at bounding box center [719, 248] width 617 height 54
click at [421, 159] on icon at bounding box center [424, 154] width 18 height 18
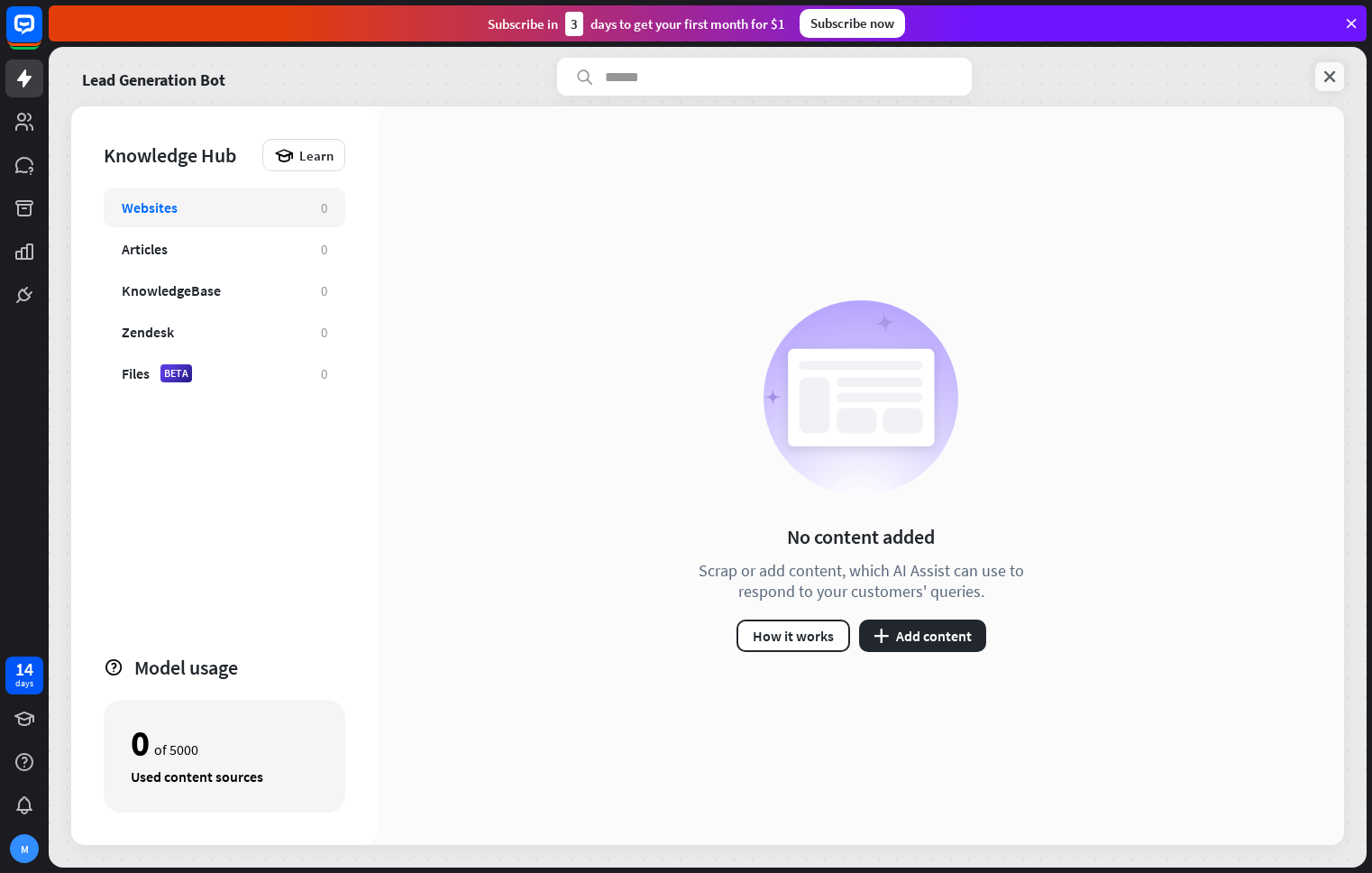
click at [1321, 80] on icon at bounding box center [1329, 76] width 18 height 18
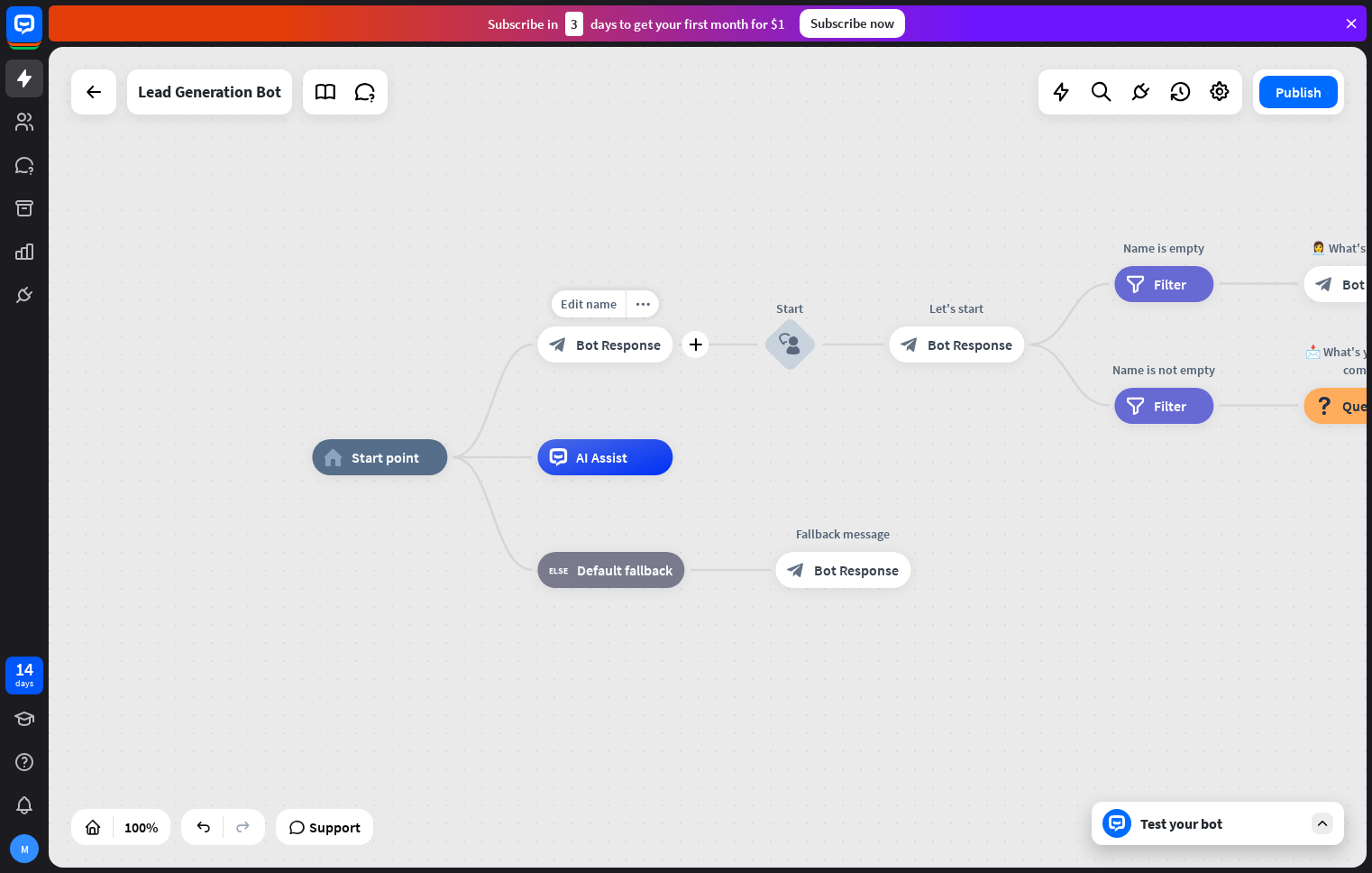
click at [646, 351] on span "Bot Response" at bounding box center [618, 344] width 85 height 18
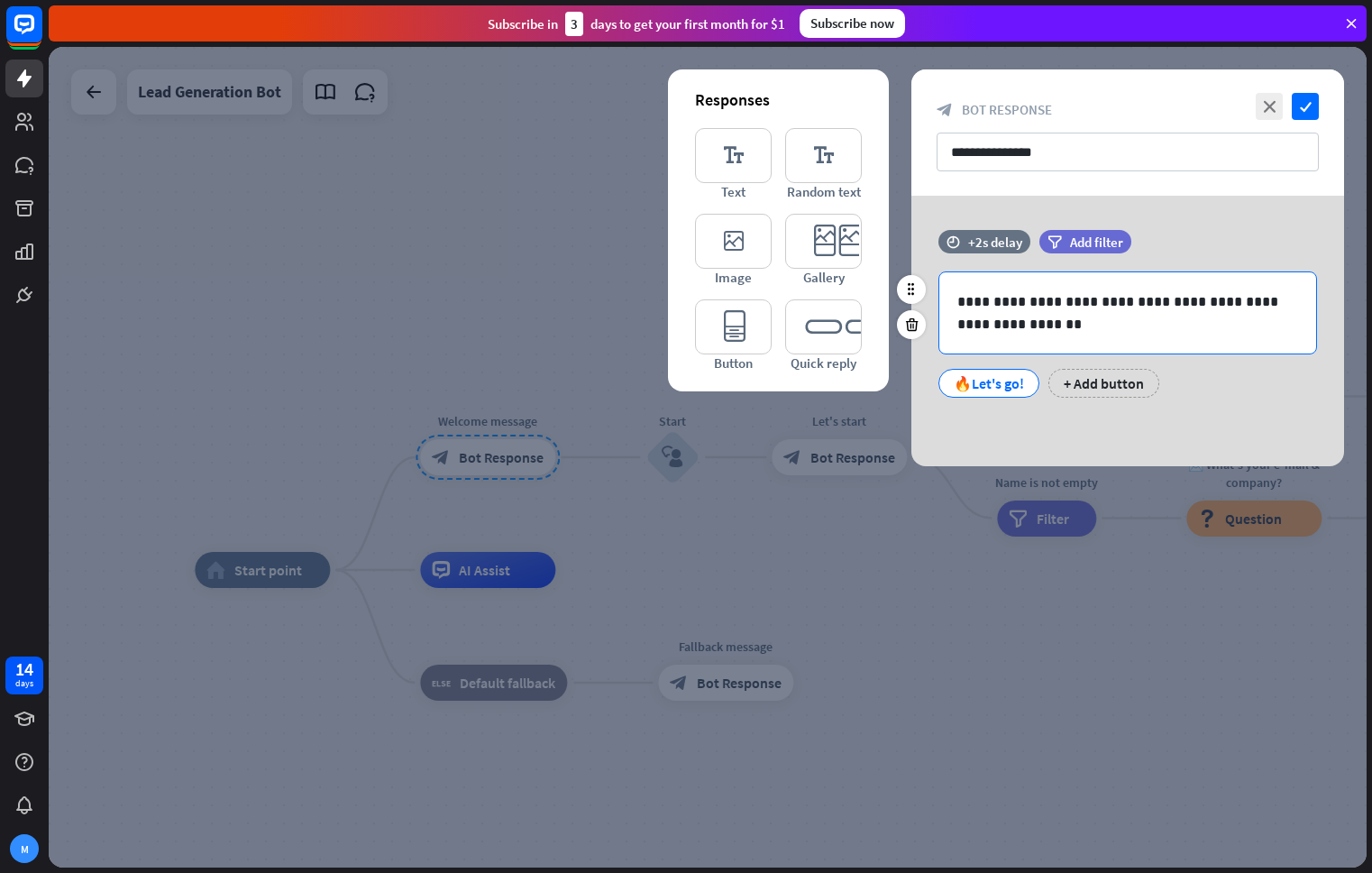
click at [1056, 319] on p "**********" at bounding box center [1127, 313] width 341 height 45
click at [999, 386] on div "🔥Let's go!" at bounding box center [989, 383] width 70 height 27
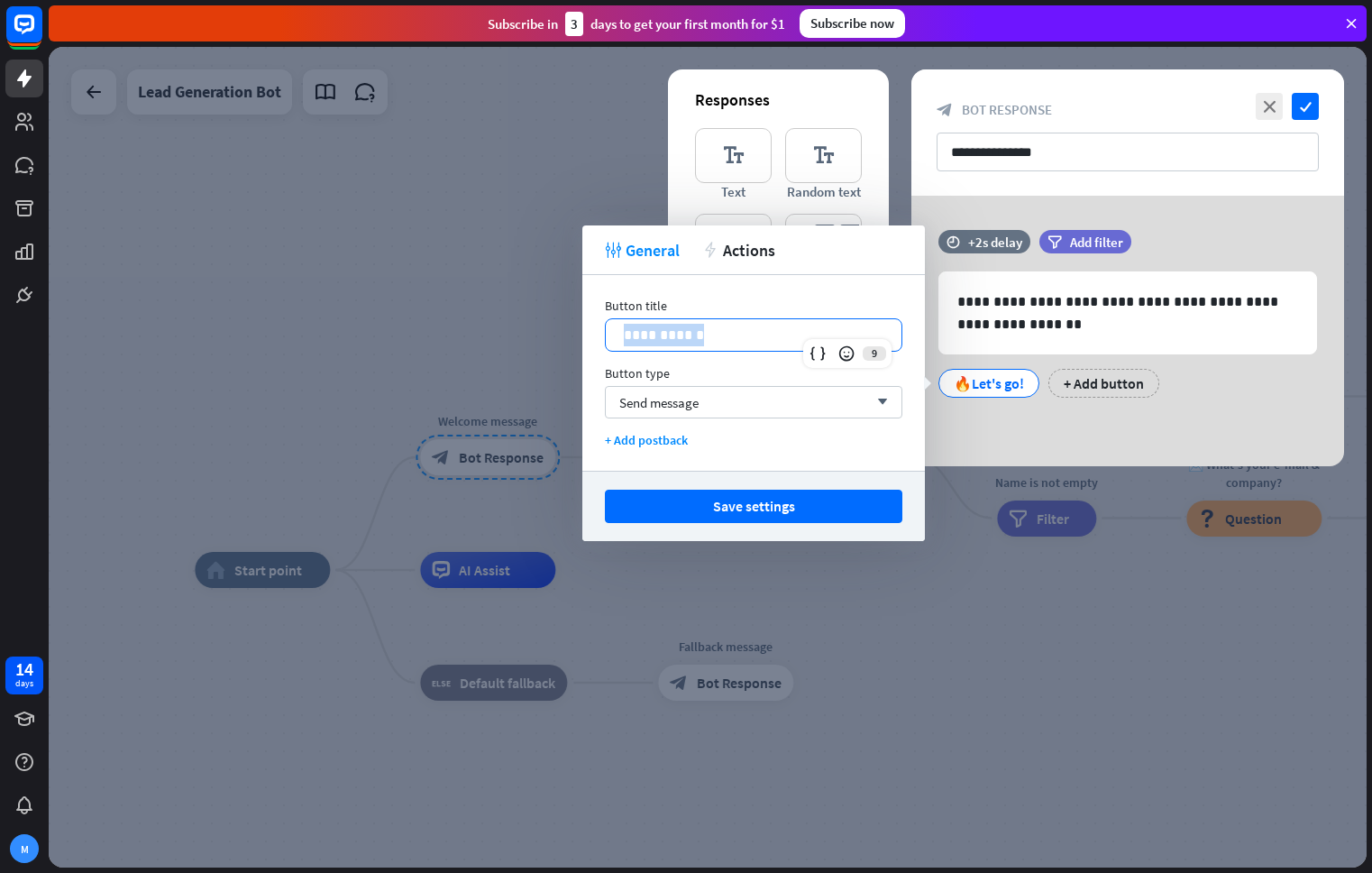
drag, startPoint x: 707, startPoint y: 332, endPoint x: 582, endPoint y: 323, distance: 125.3
click at [582, 323] on div "**********" at bounding box center [753, 372] width 342 height 196
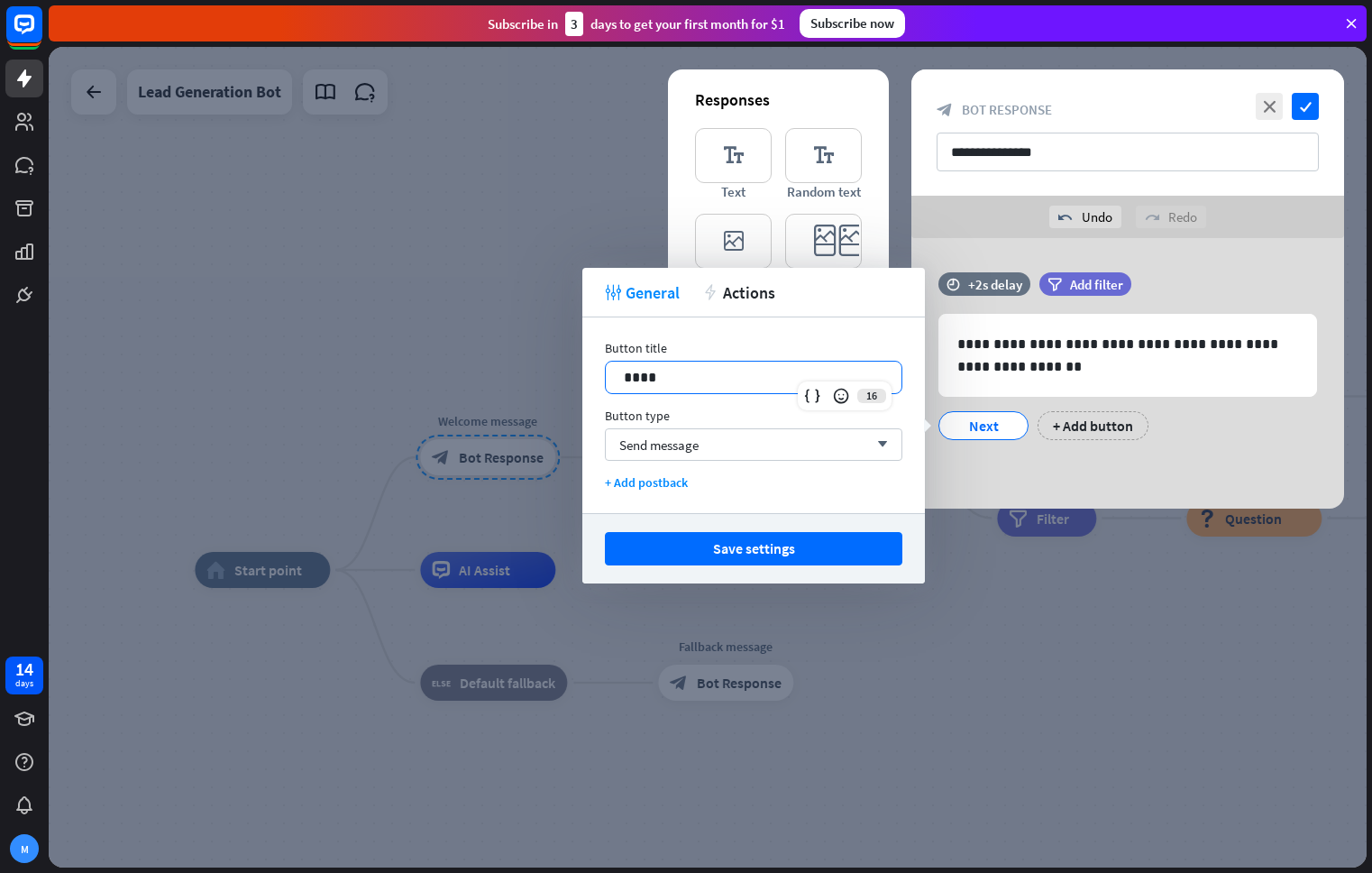
click at [778, 550] on button "Save settings" at bounding box center [753, 548] width 297 height 33
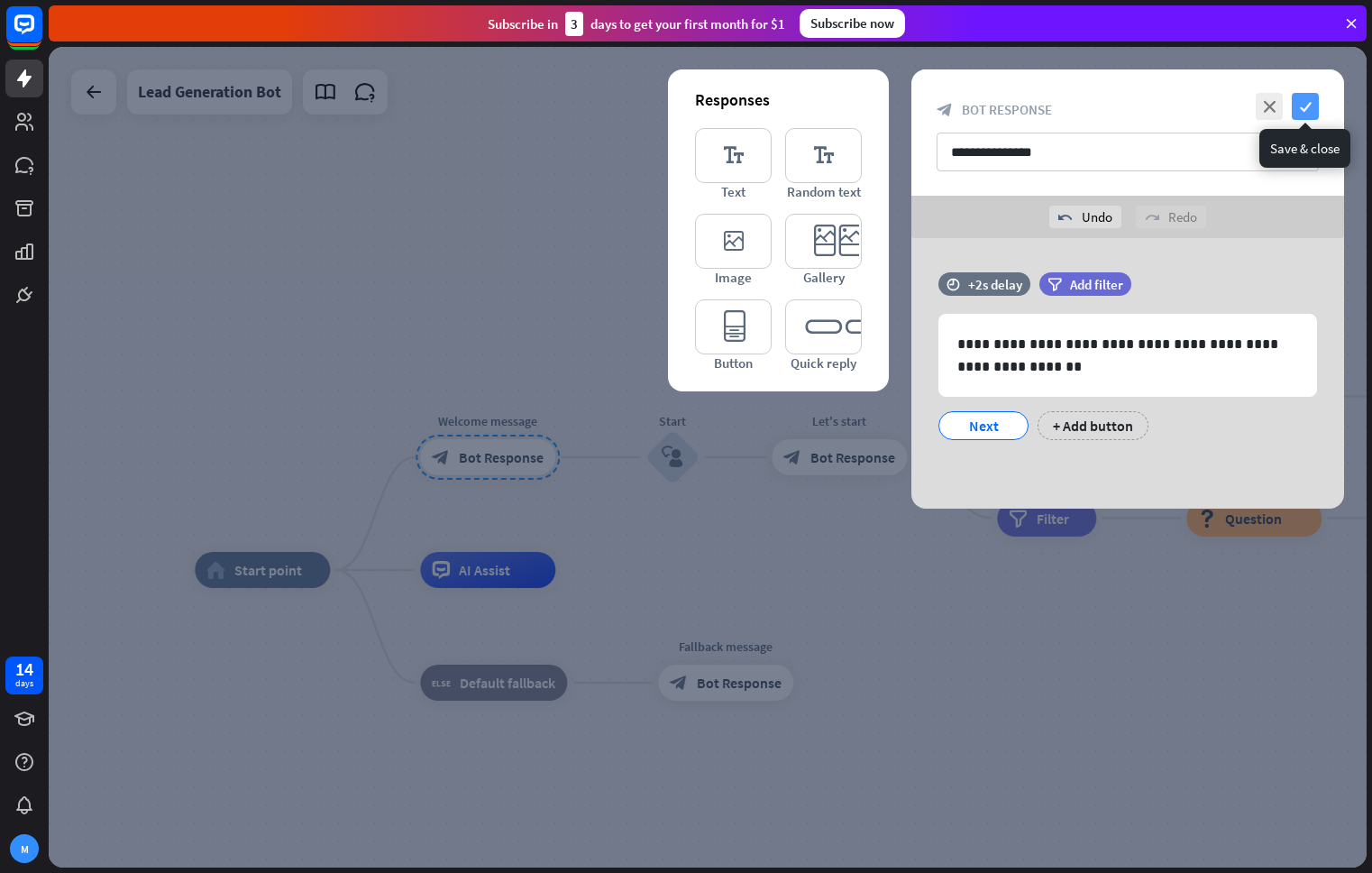
click at [1312, 110] on icon "check" at bounding box center [1306, 107] width 27 height 27
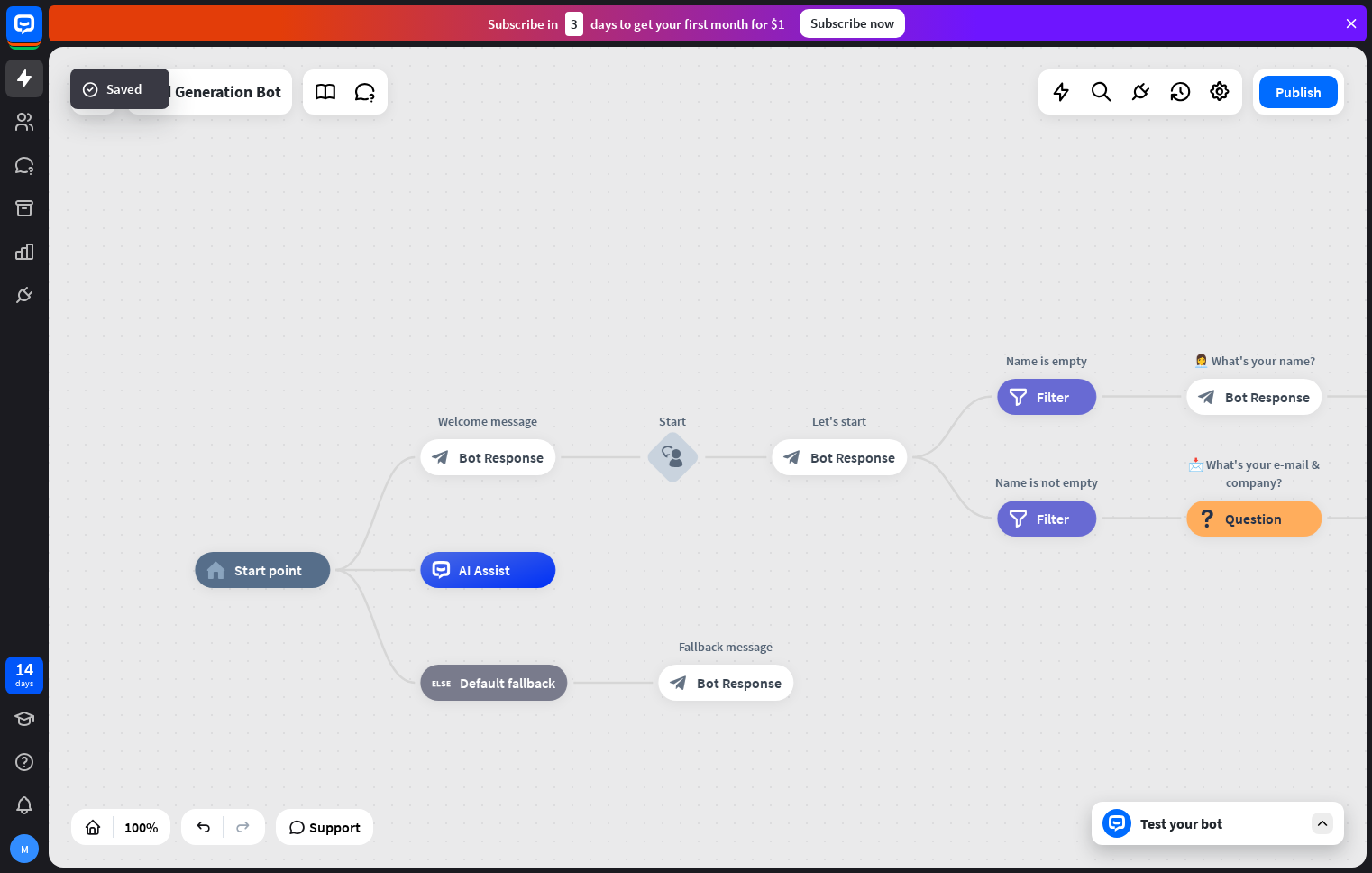
click at [1173, 808] on div "Test your bot" at bounding box center [1218, 823] width 252 height 43
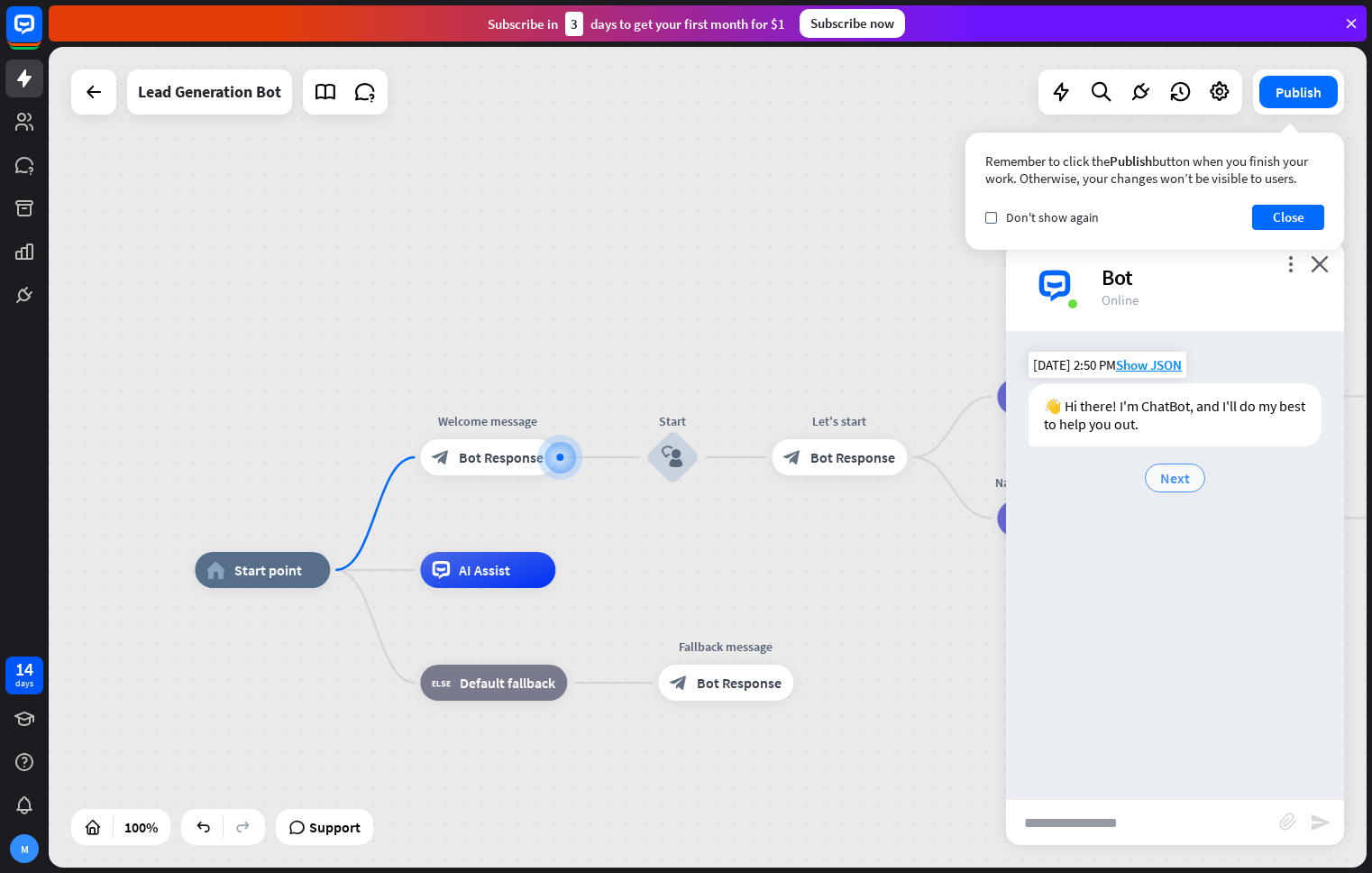
click at [1180, 471] on span "Next" at bounding box center [1175, 478] width 29 height 18
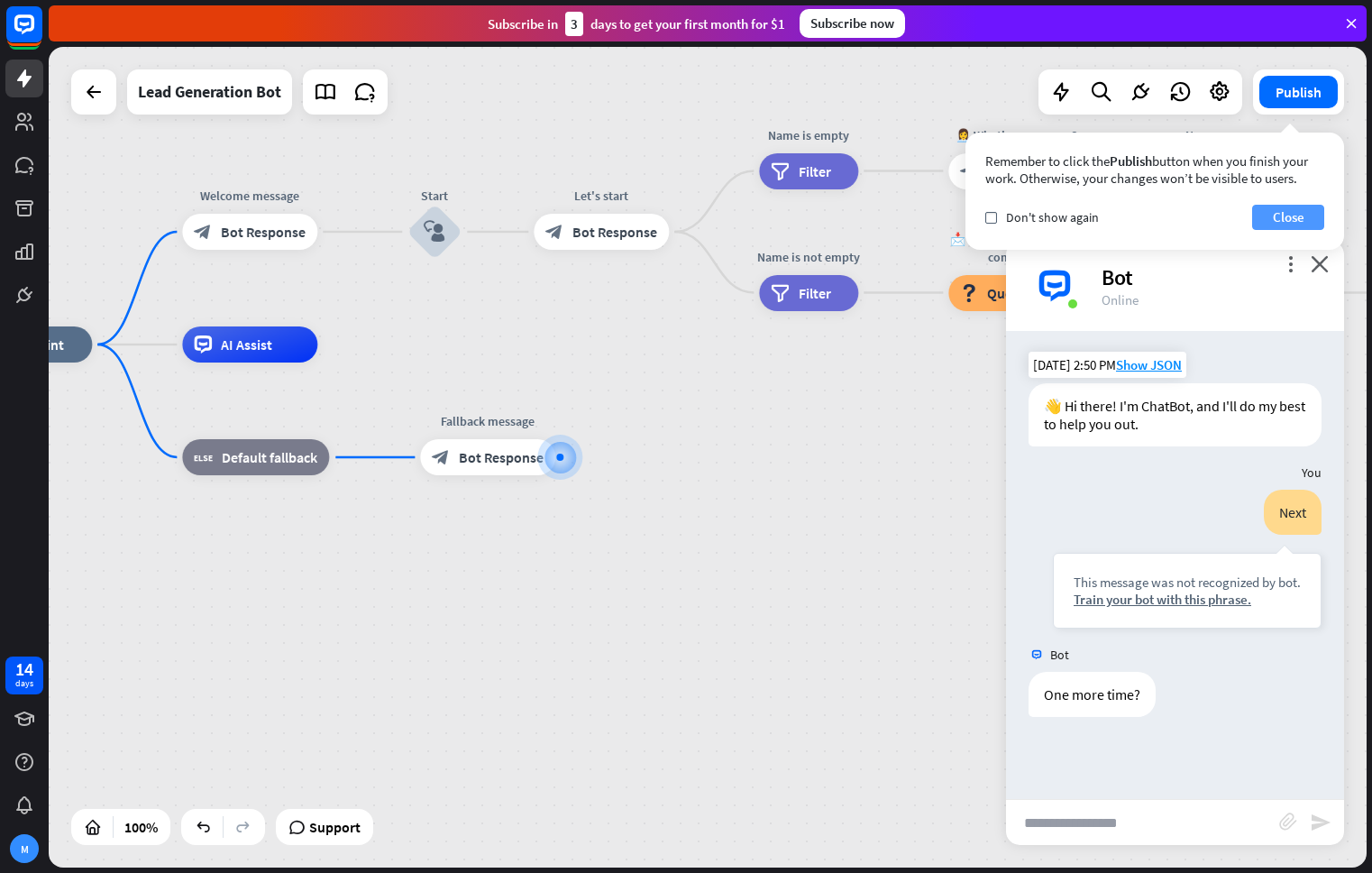
click at [1299, 221] on button "Close" at bounding box center [1288, 217] width 72 height 25
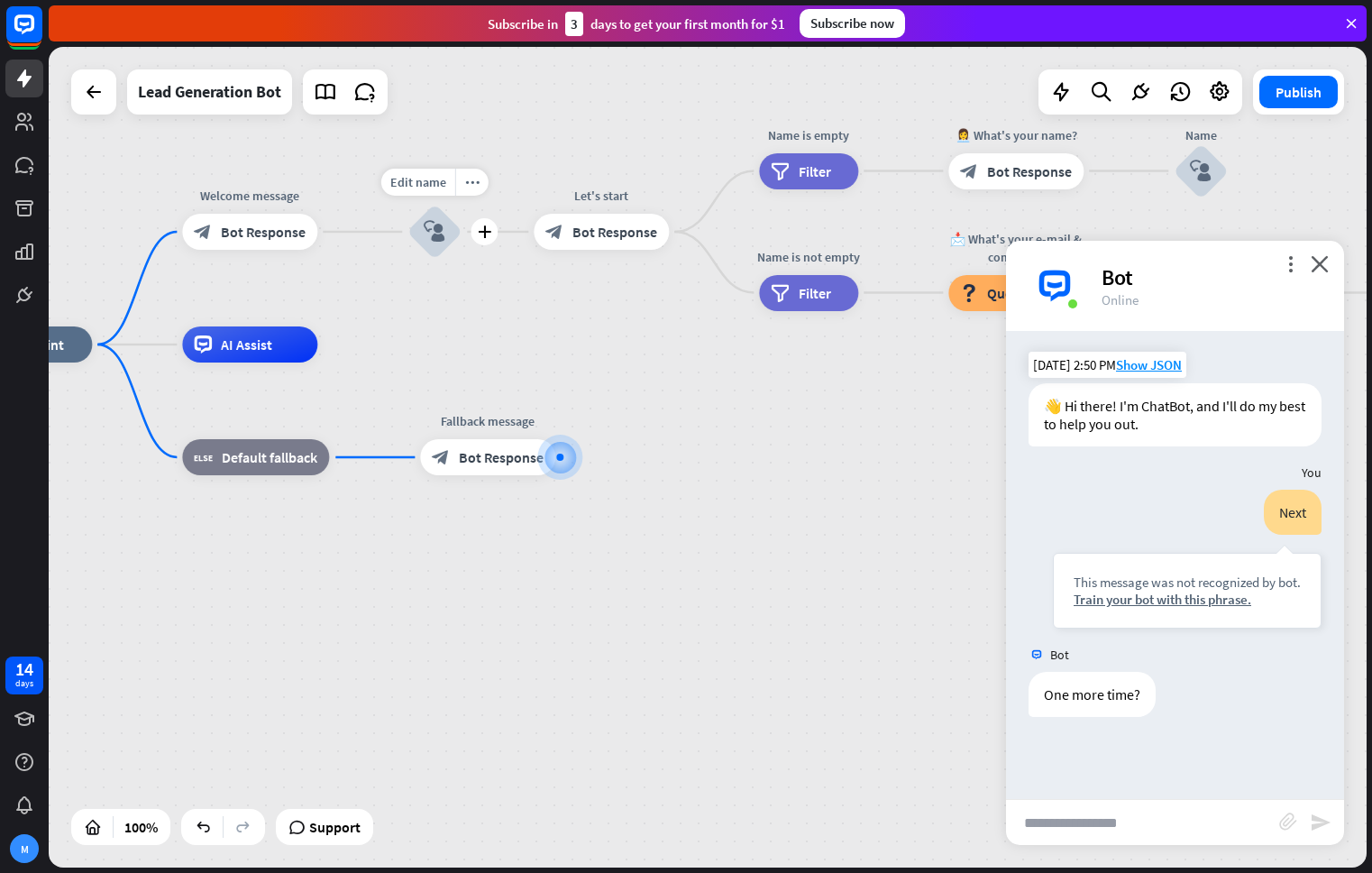
click at [438, 237] on icon "block_user_input" at bounding box center [434, 232] width 21 height 22
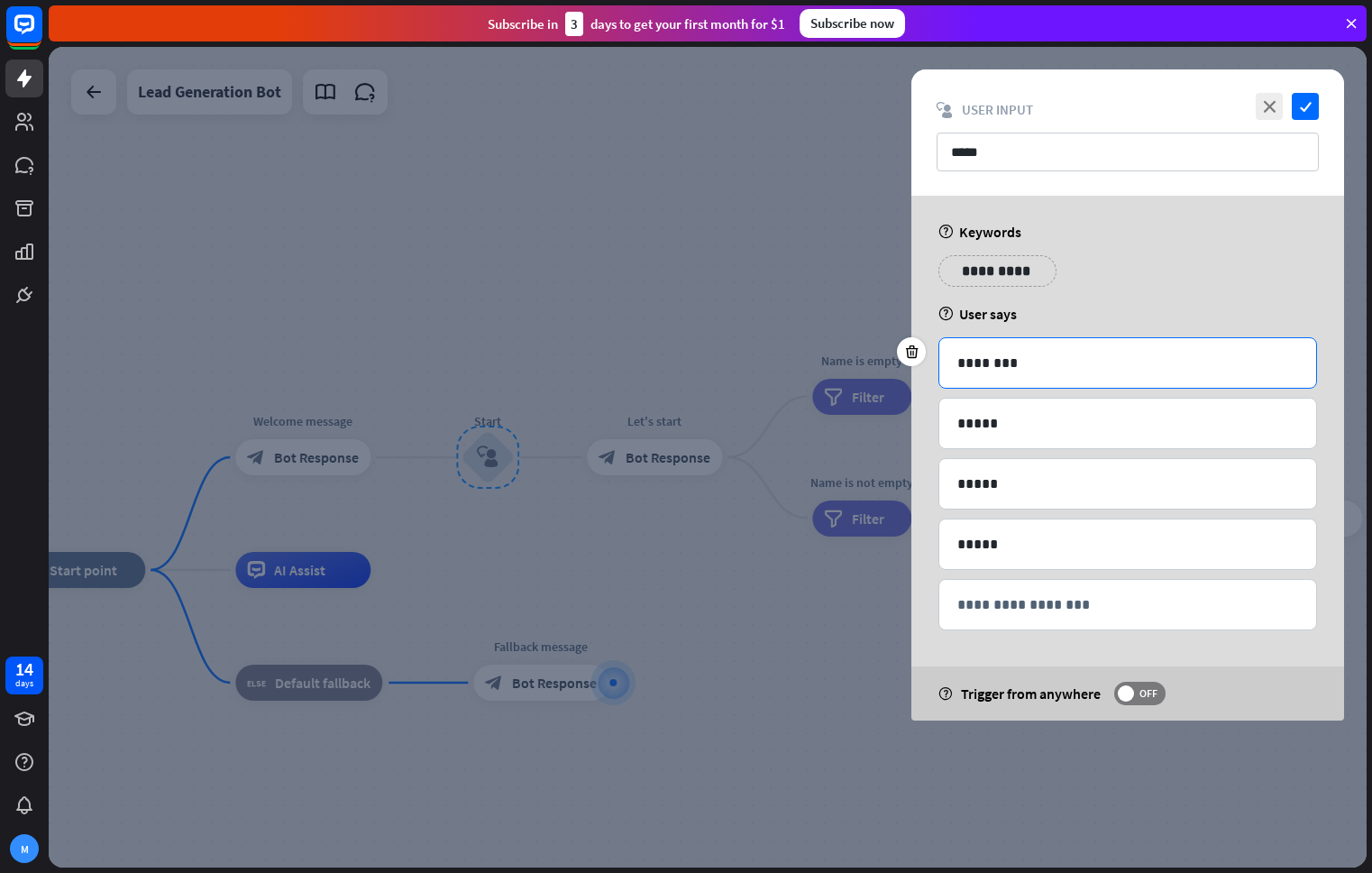
click at [1010, 371] on p "********" at bounding box center [1127, 363] width 341 height 22
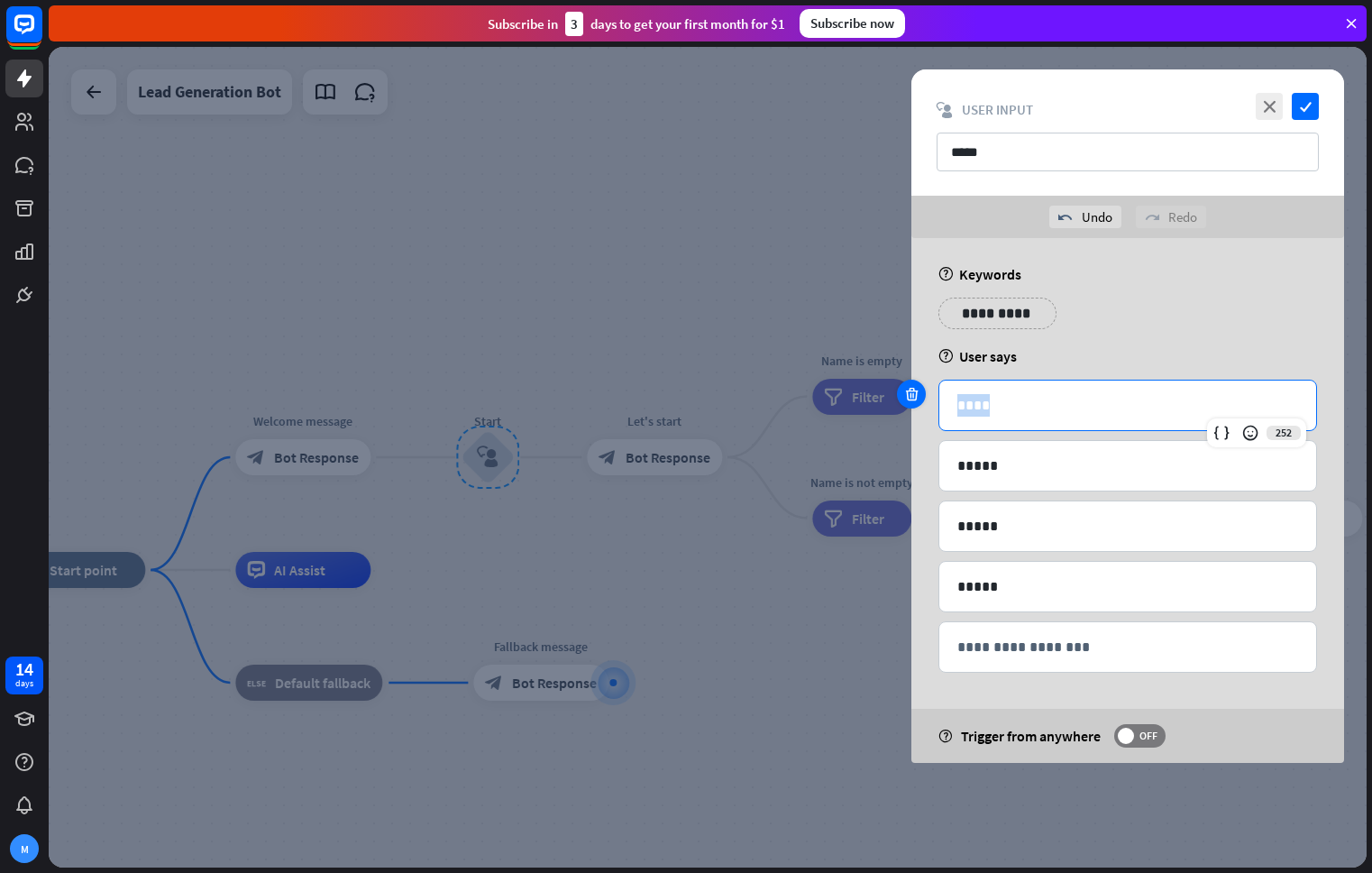
drag, startPoint x: 987, startPoint y: 407, endPoint x: 913, endPoint y: 402, distance: 74.2
click at [938, 402] on div "252 ****" at bounding box center [1127, 405] width 378 height 52
click at [1306, 114] on icon "check" at bounding box center [1306, 107] width 27 height 27
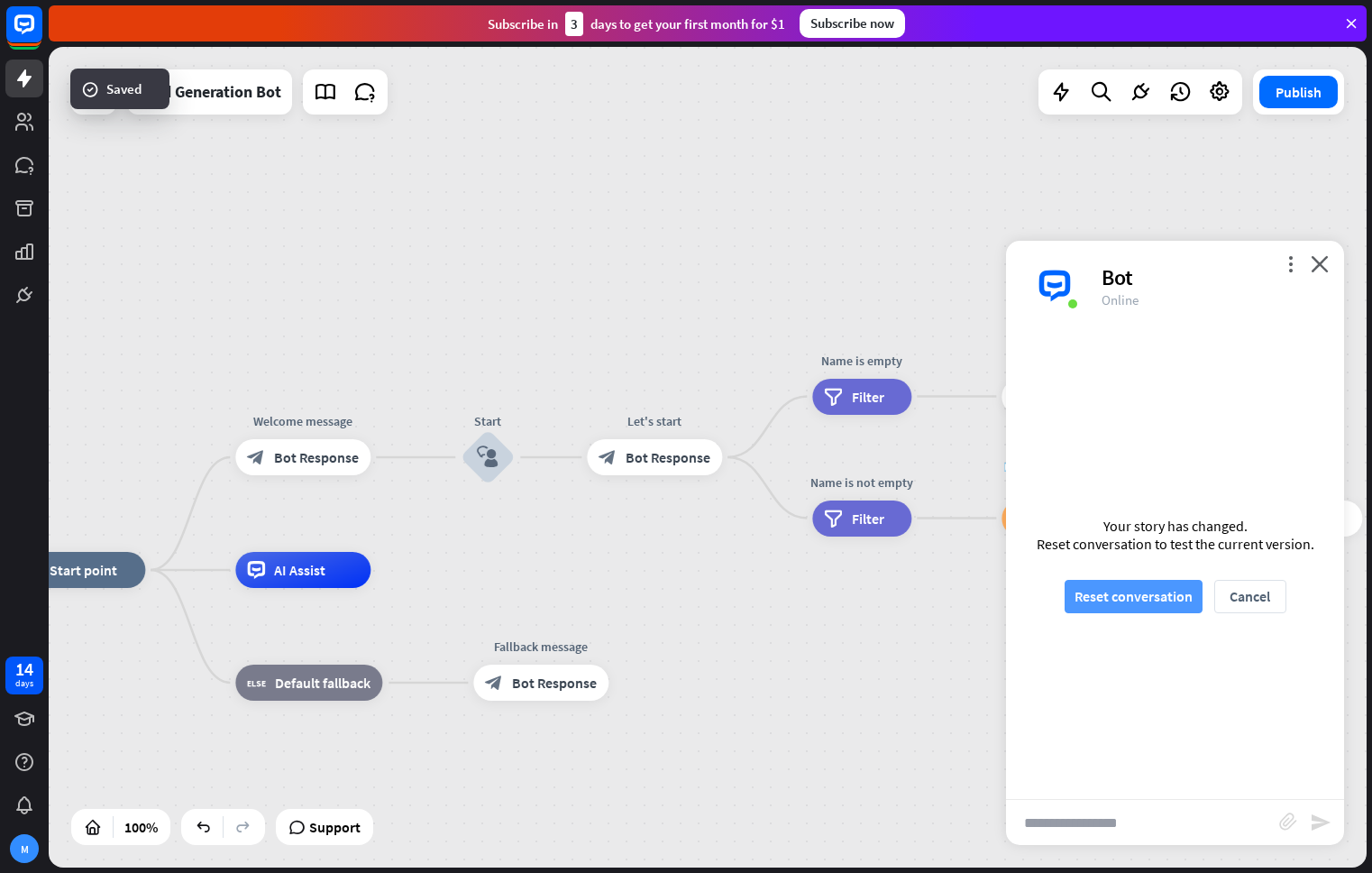
click at [1143, 607] on button "Reset conversation" at bounding box center [1133, 596] width 138 height 33
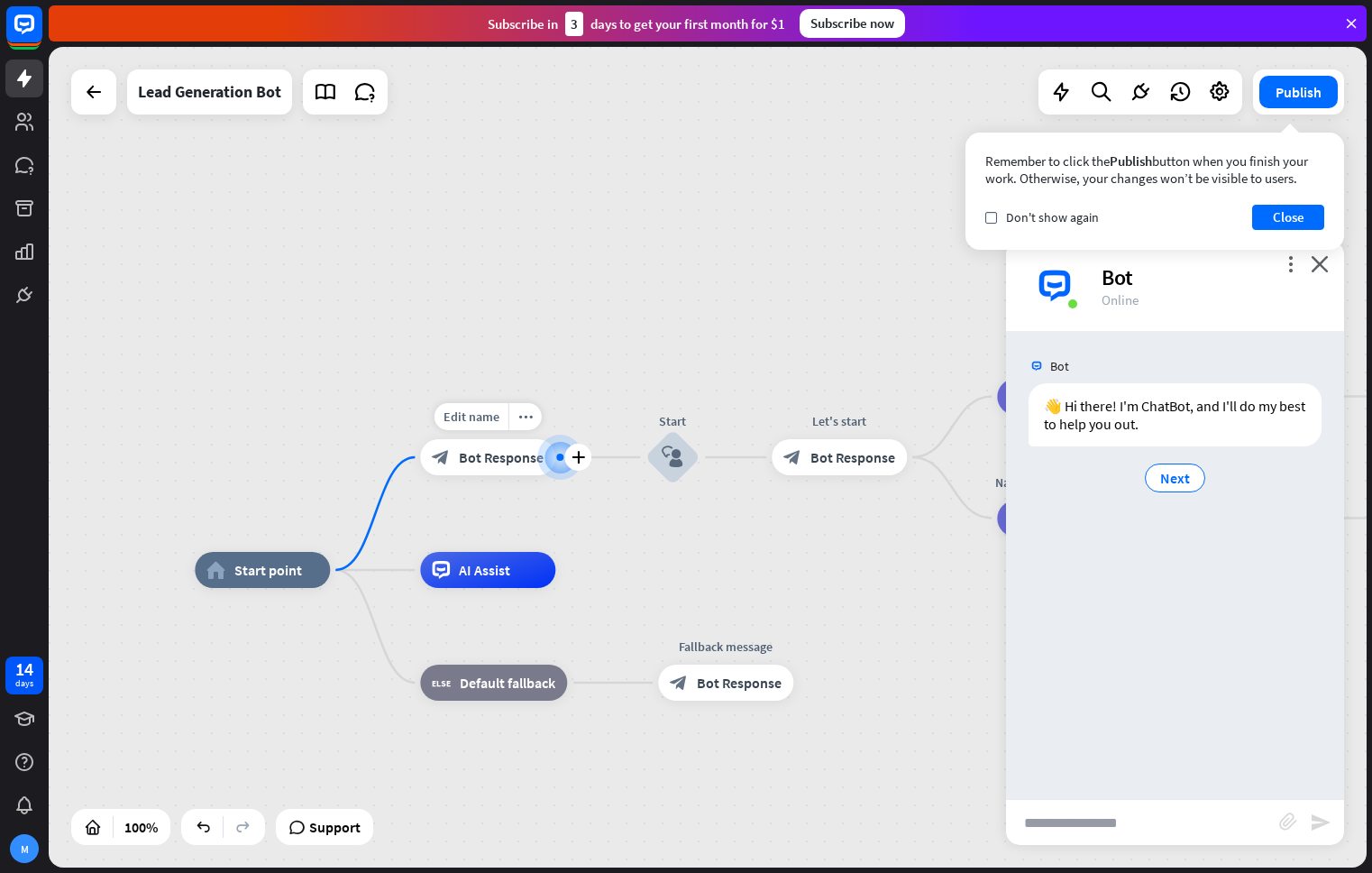
click at [485, 458] on span "Bot Response" at bounding box center [500, 457] width 85 height 18
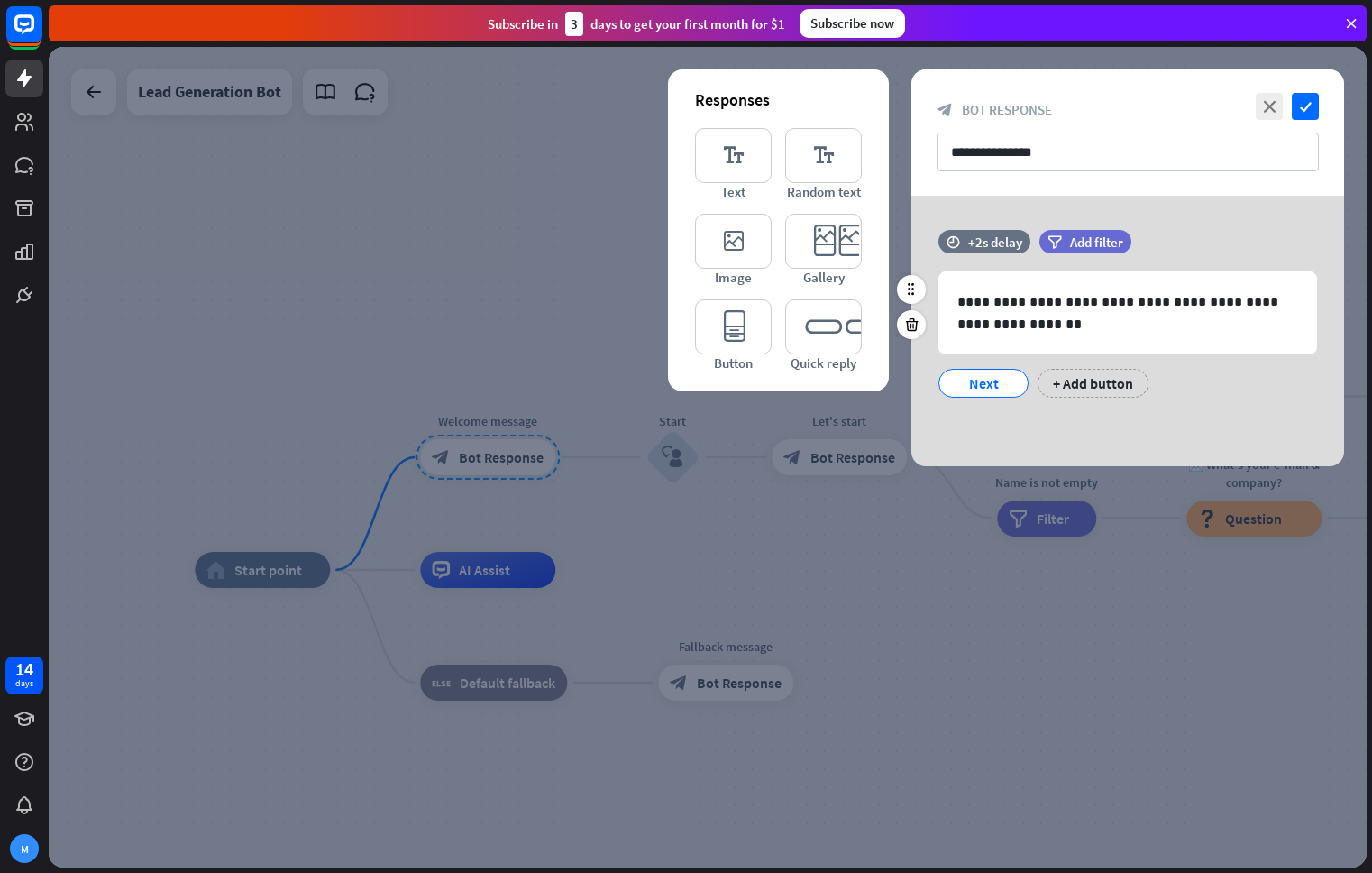
click at [992, 388] on div "Next" at bounding box center [983, 383] width 60 height 27
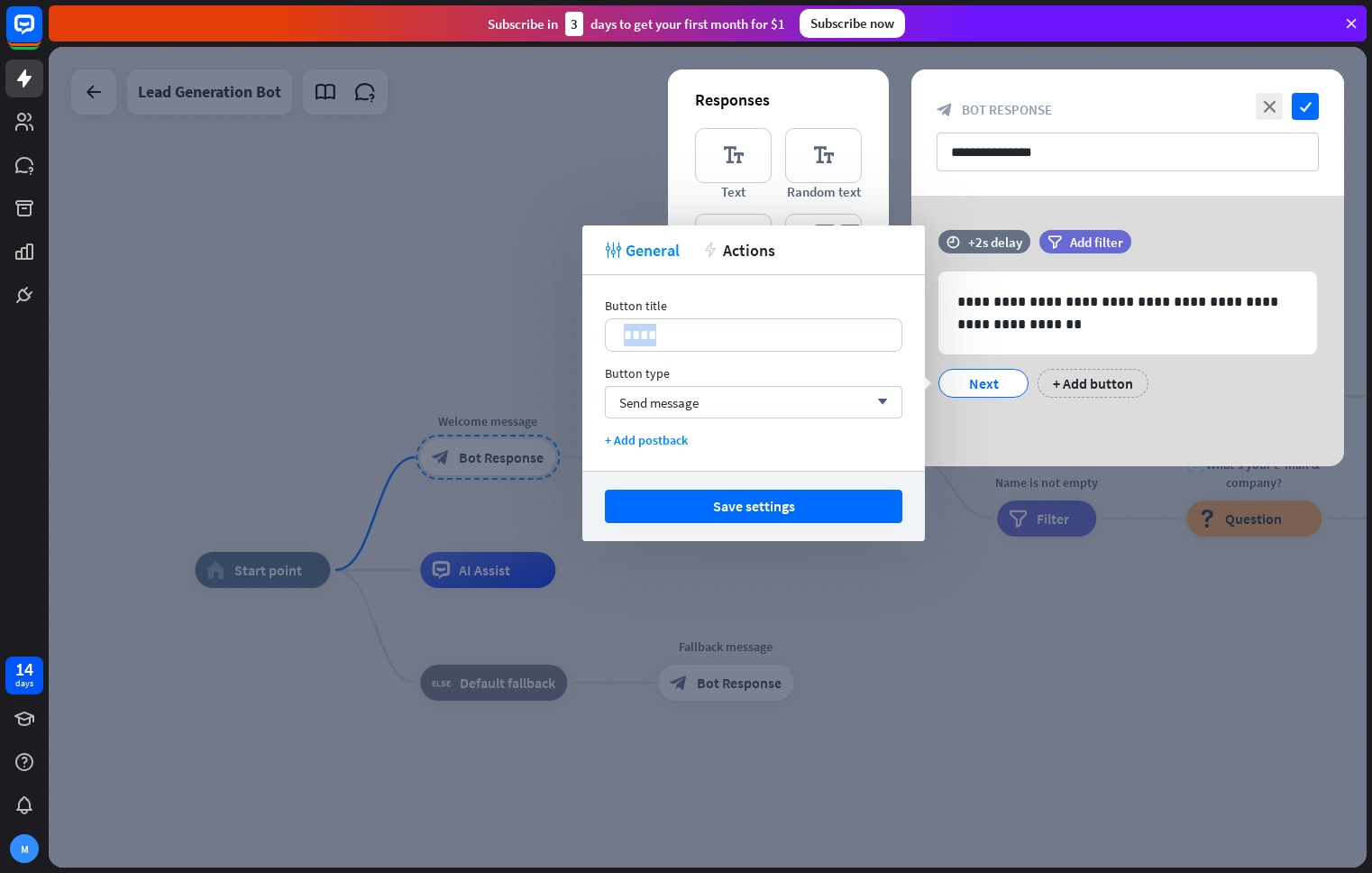
drag, startPoint x: 674, startPoint y: 334, endPoint x: 577, endPoint y: 324, distance: 97.5
click at [577, 324] on body "14 days M close Product Help First steps Get started with ChatBot Help Center F…" at bounding box center [686, 436] width 1372 height 873
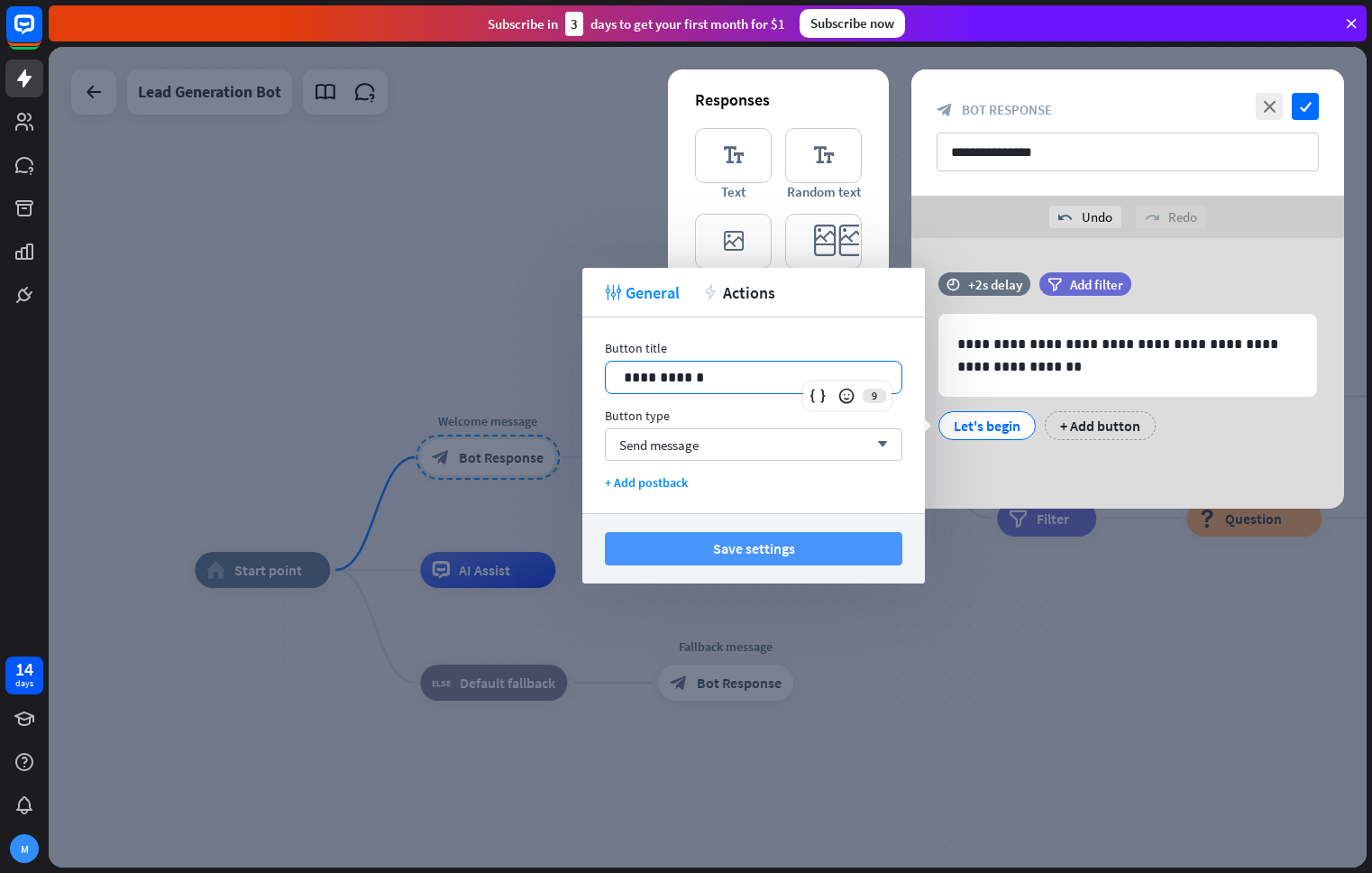
click at [766, 554] on button "Save settings" at bounding box center [753, 548] width 297 height 33
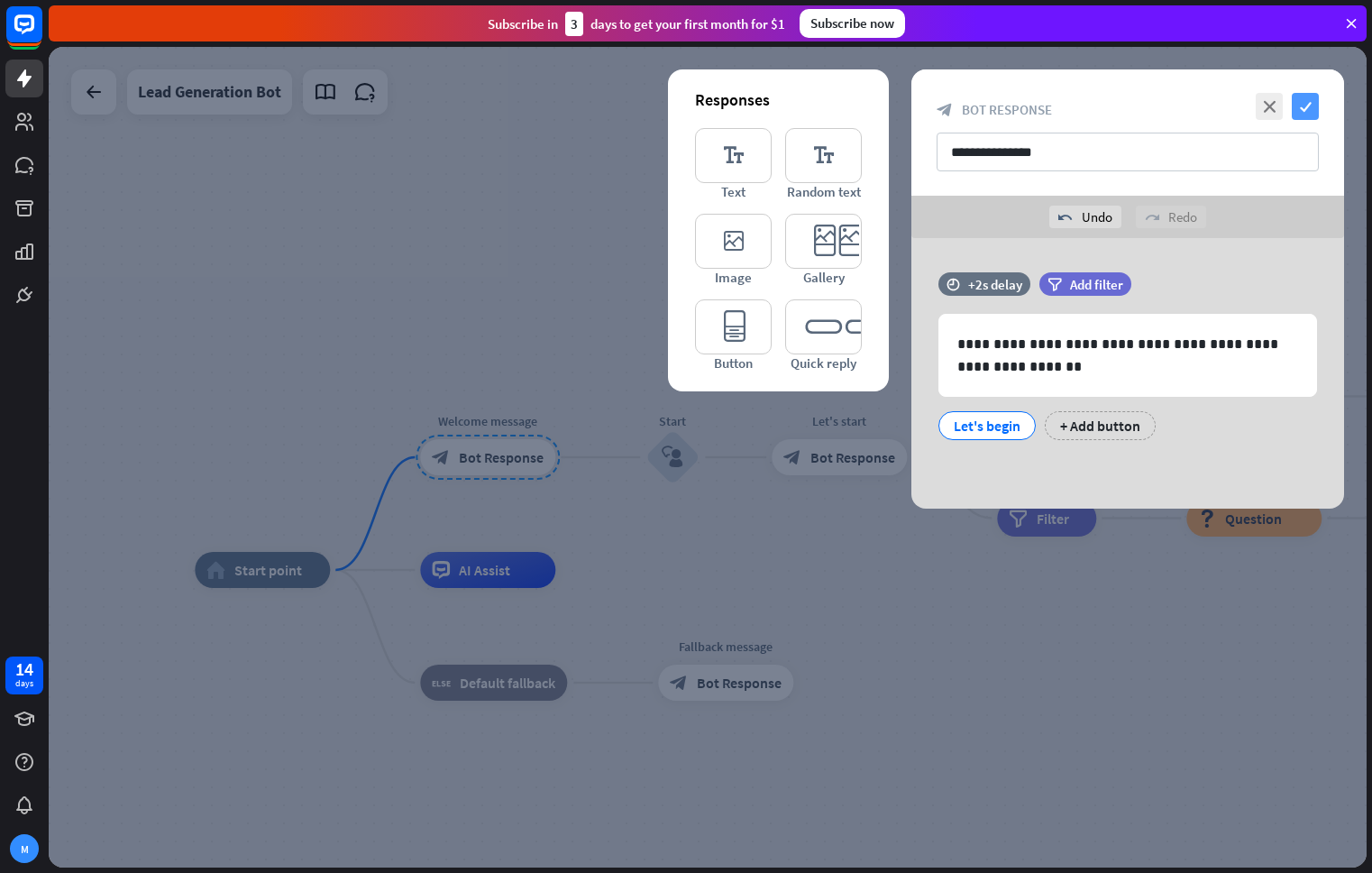
click at [1305, 112] on icon "check" at bounding box center [1306, 107] width 27 height 27
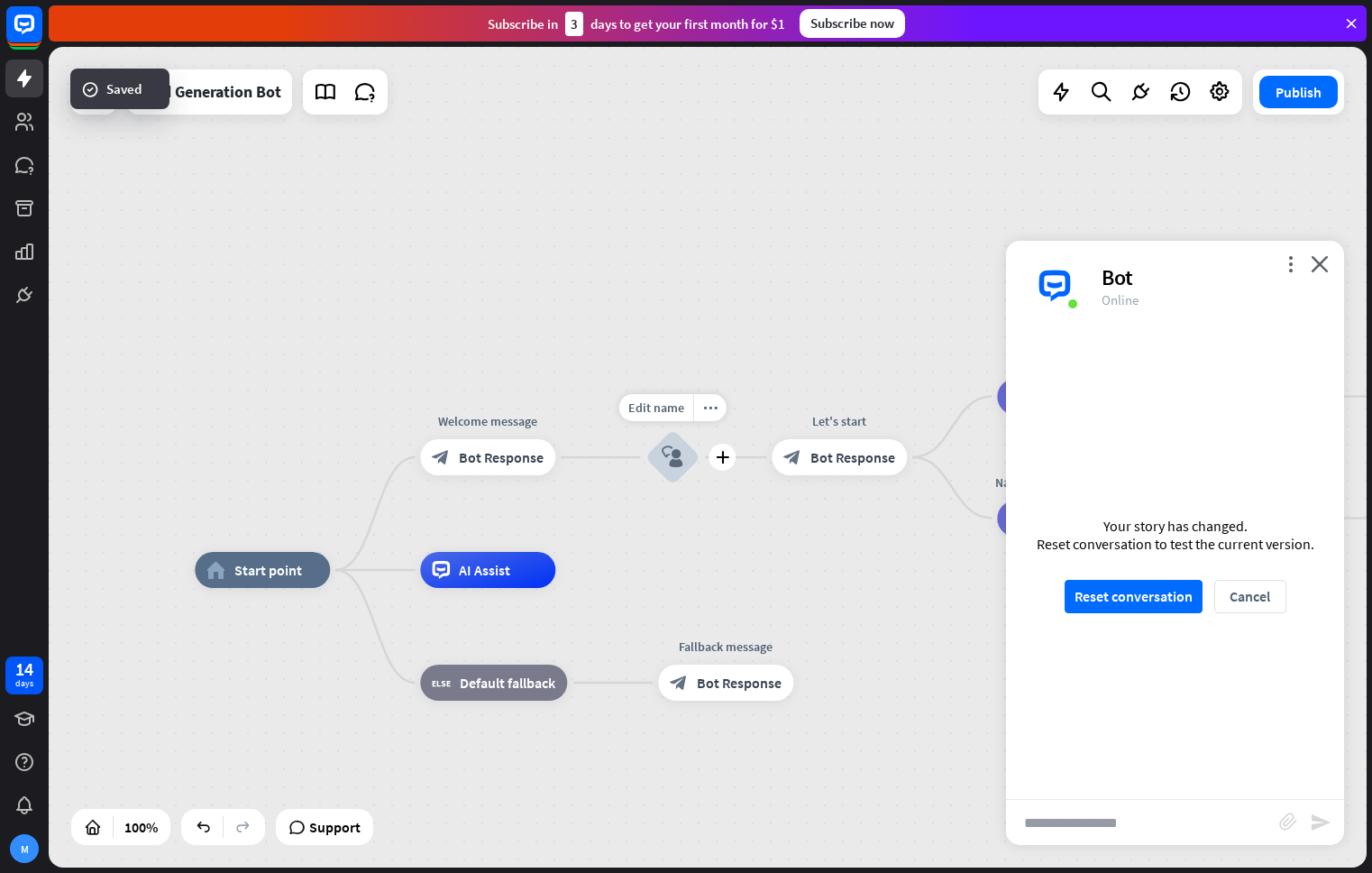
click at [666, 458] on icon "block_user_input" at bounding box center [672, 458] width 21 height 22
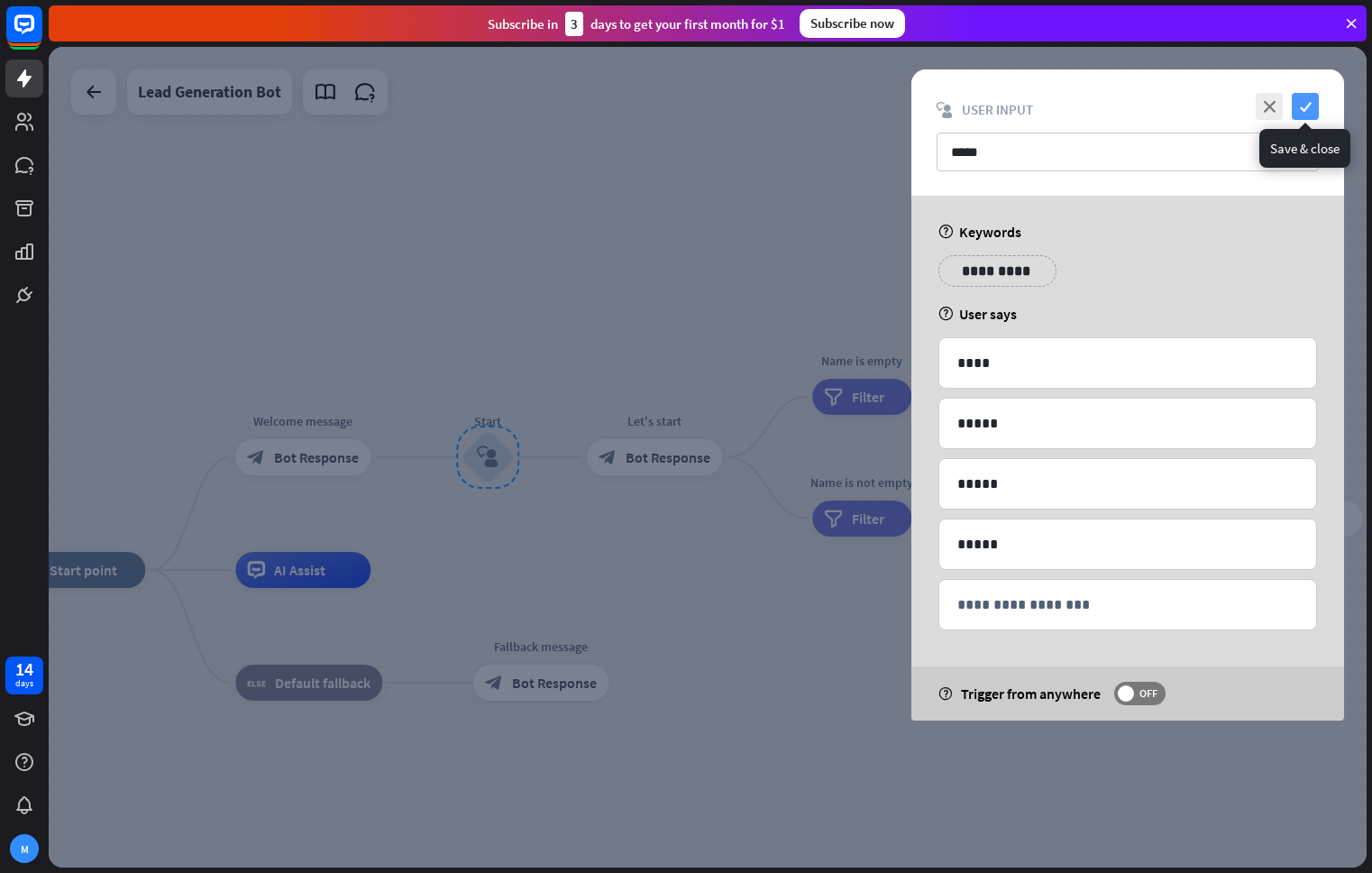
click at [1307, 101] on icon "check" at bounding box center [1306, 107] width 27 height 27
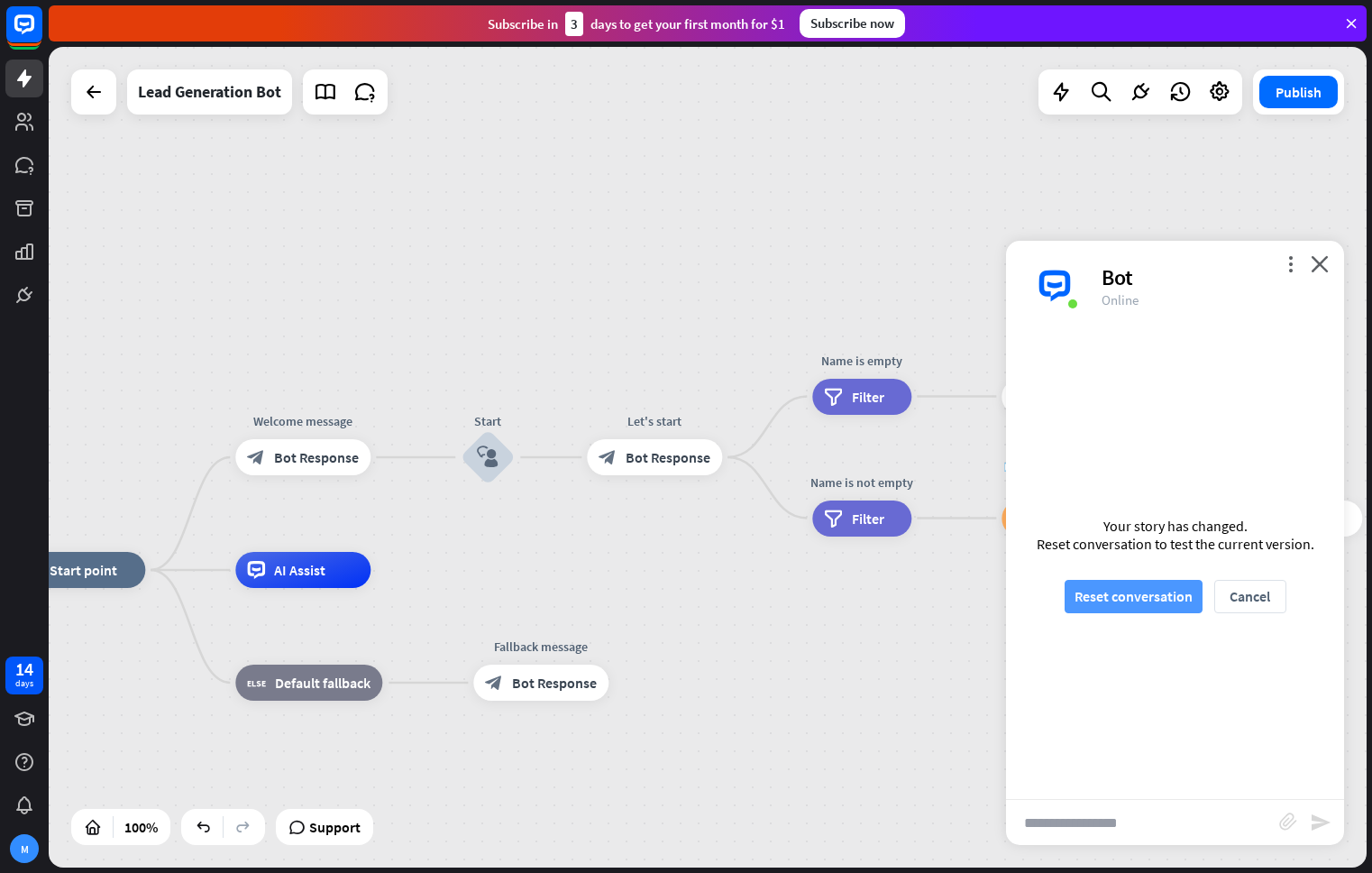
click at [1141, 597] on button "Reset conversation" at bounding box center [1133, 596] width 138 height 33
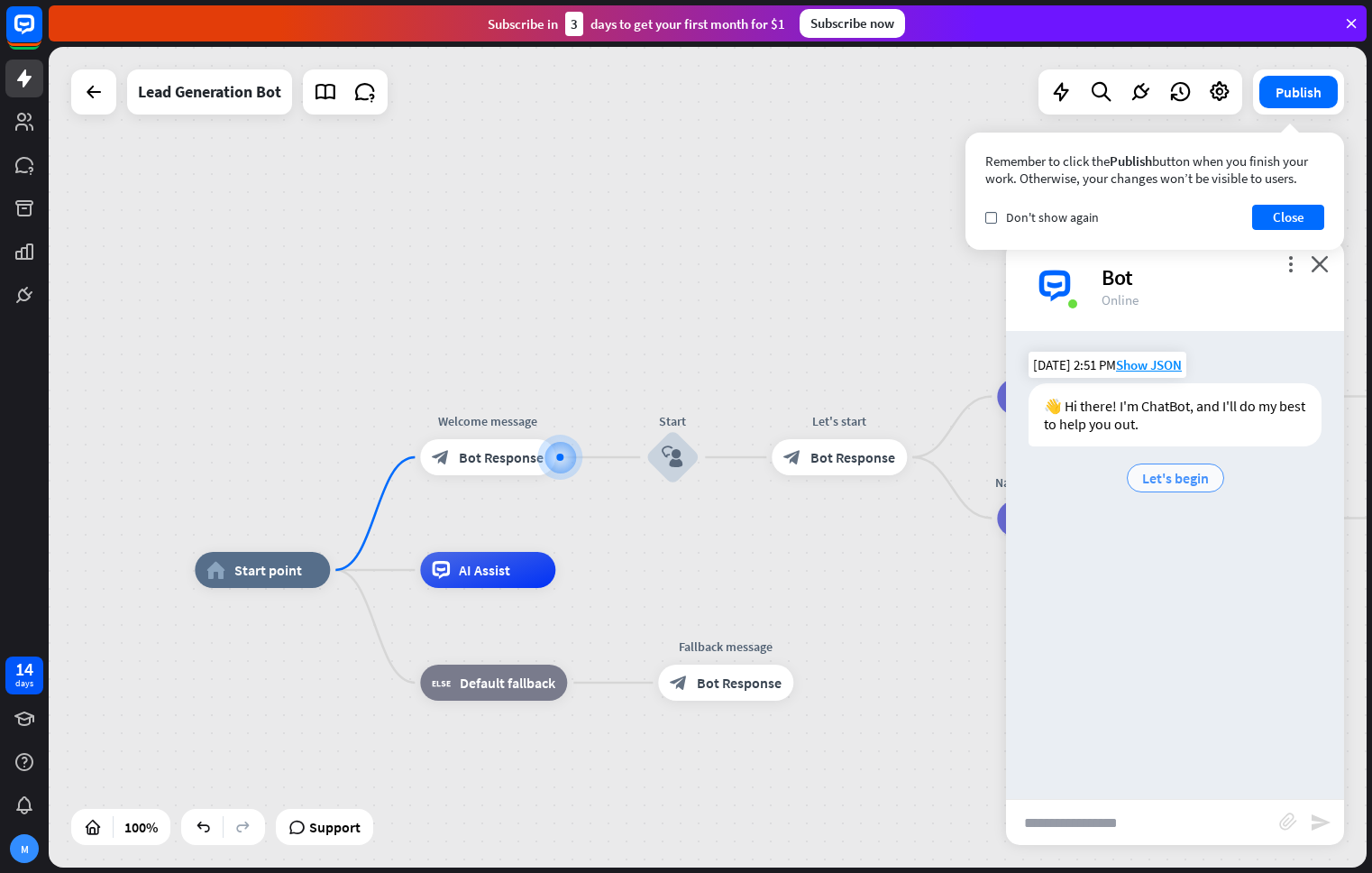
click at [1202, 479] on span "Let's begin" at bounding box center [1175, 478] width 66 height 18
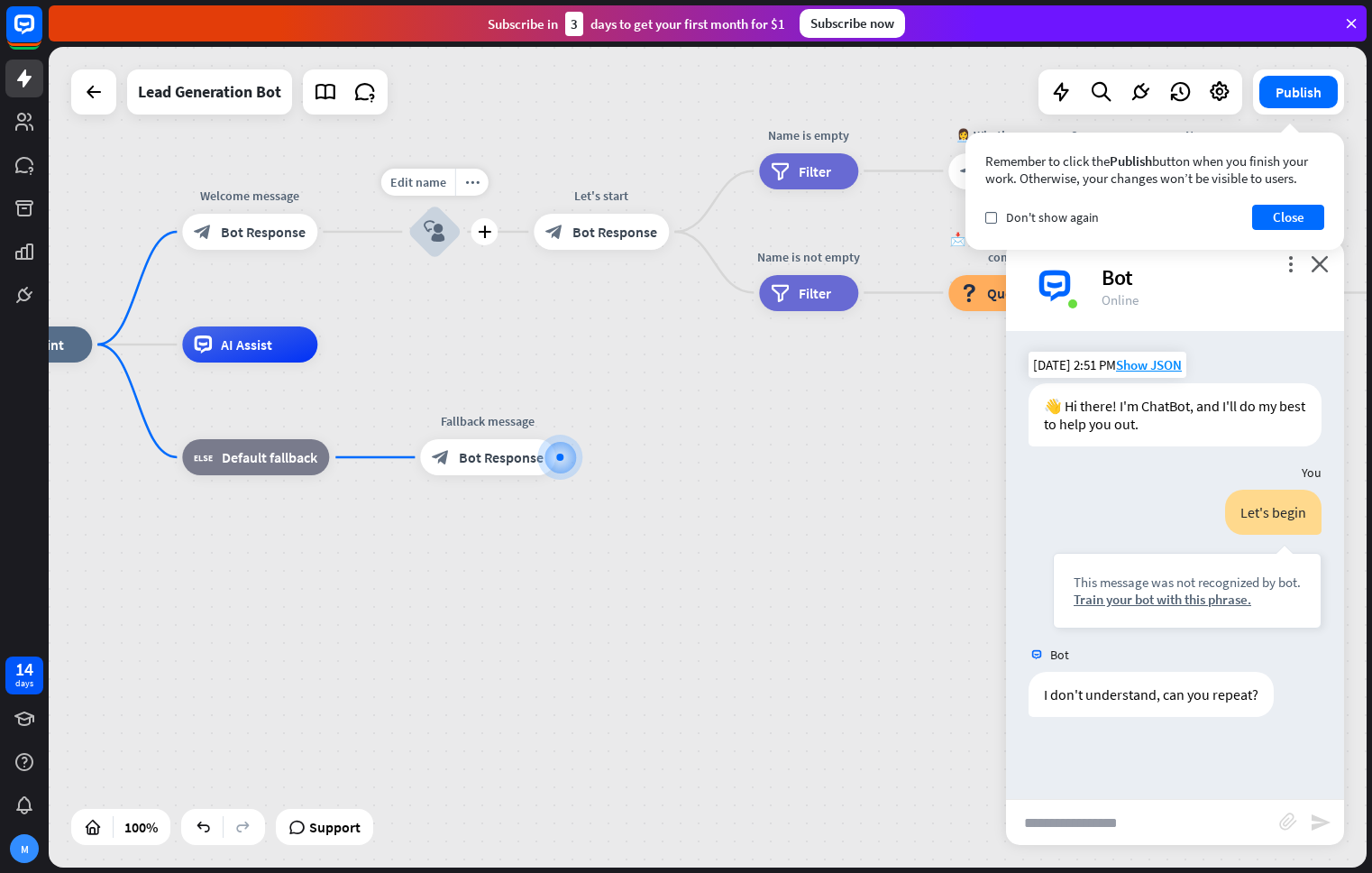
click at [420, 234] on div "block_user_input" at bounding box center [434, 231] width 54 height 54
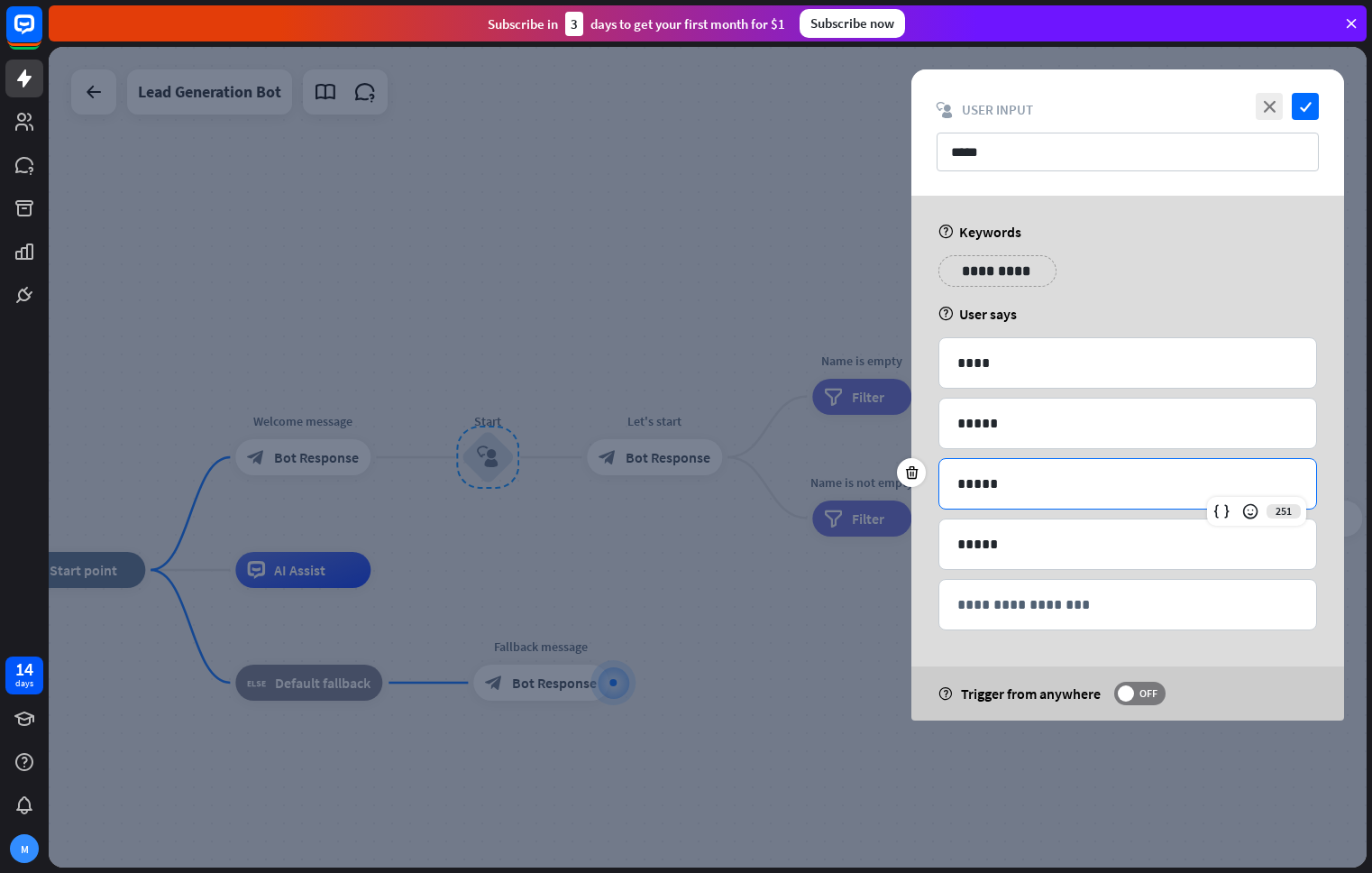
click at [957, 479] on p "*****" at bounding box center [1127, 483] width 341 height 22
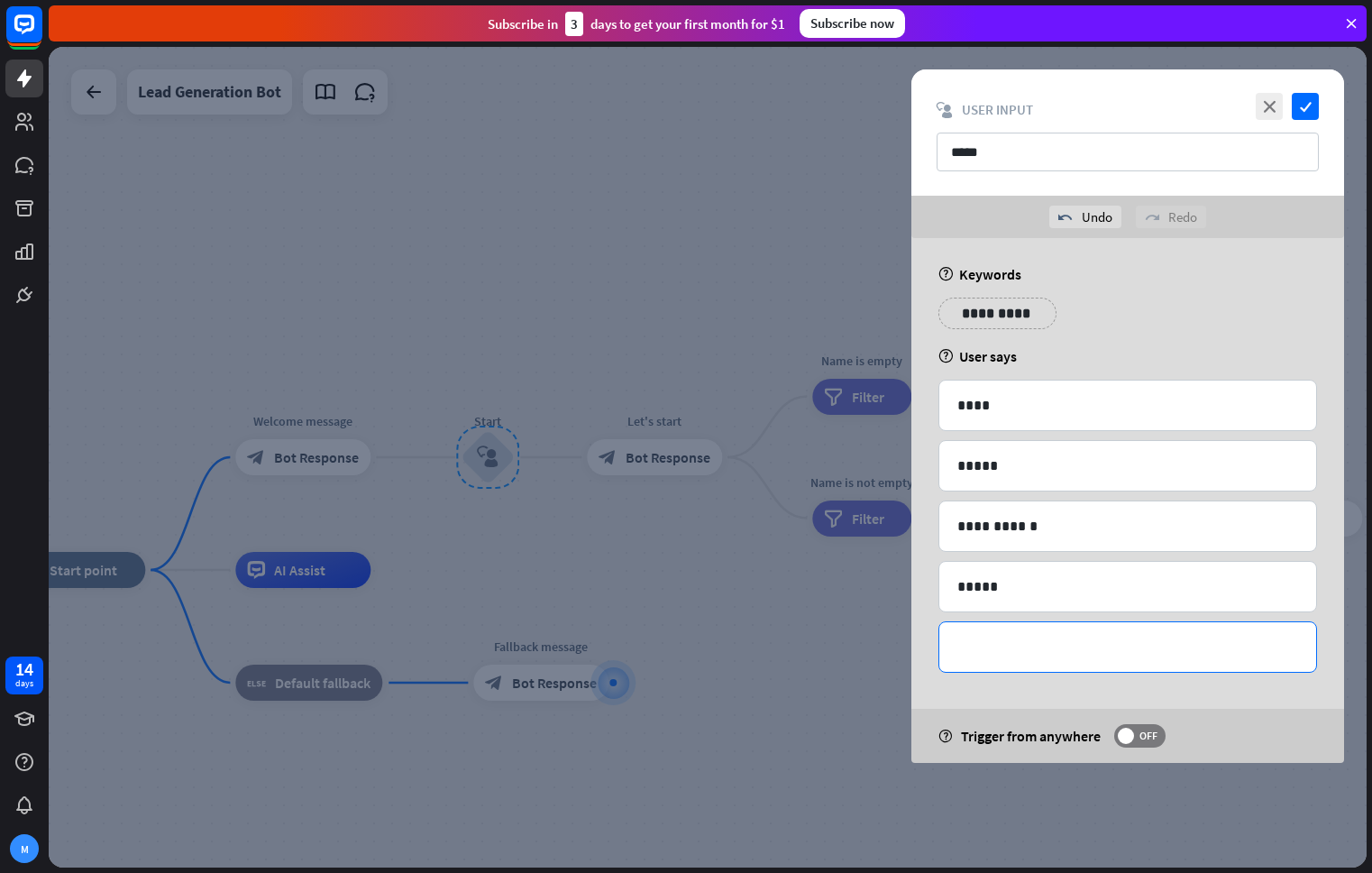
click at [1027, 645] on p "**********" at bounding box center [1127, 646] width 341 height 22
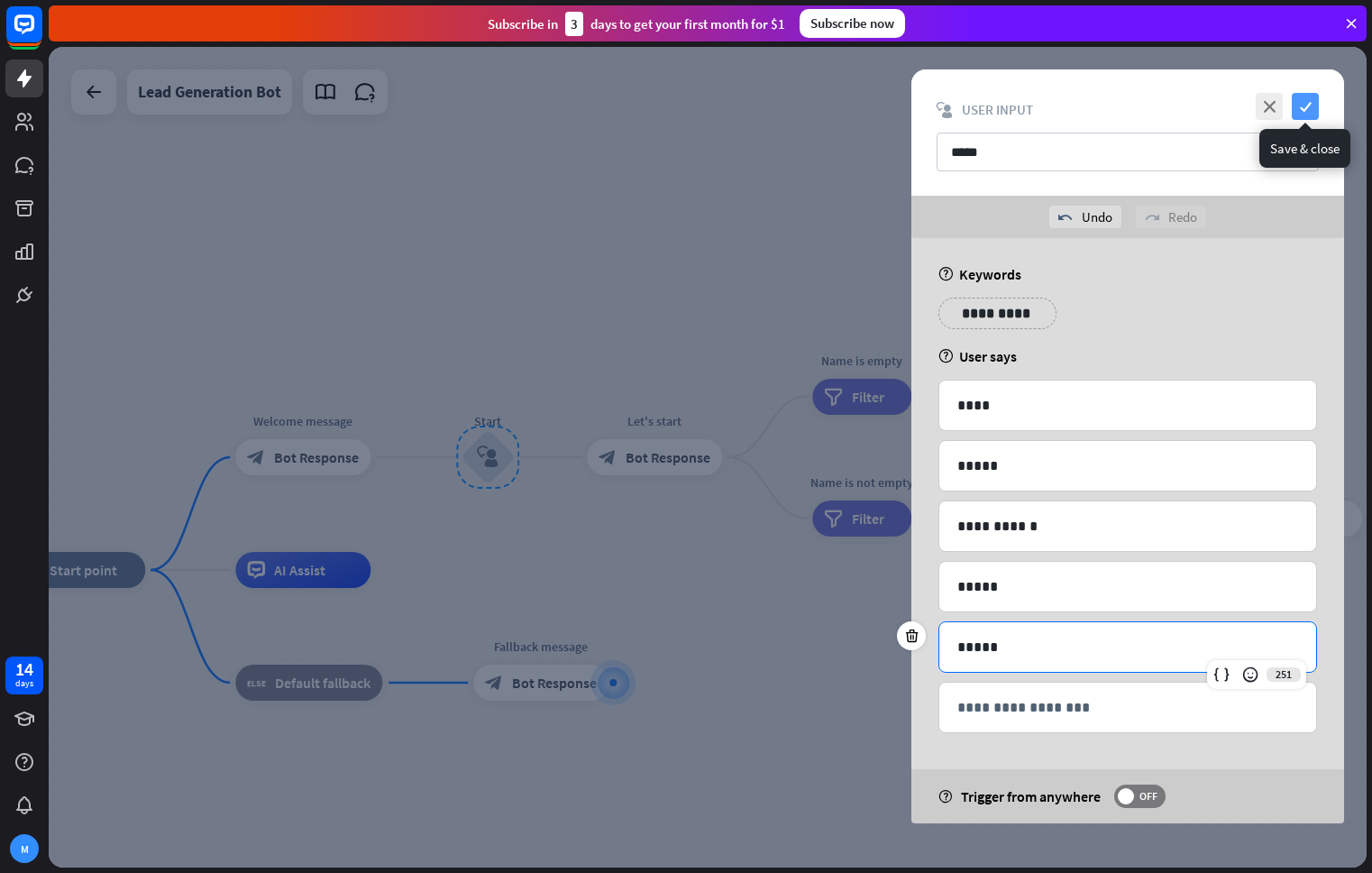
click at [1310, 111] on icon "check" at bounding box center [1306, 107] width 27 height 27
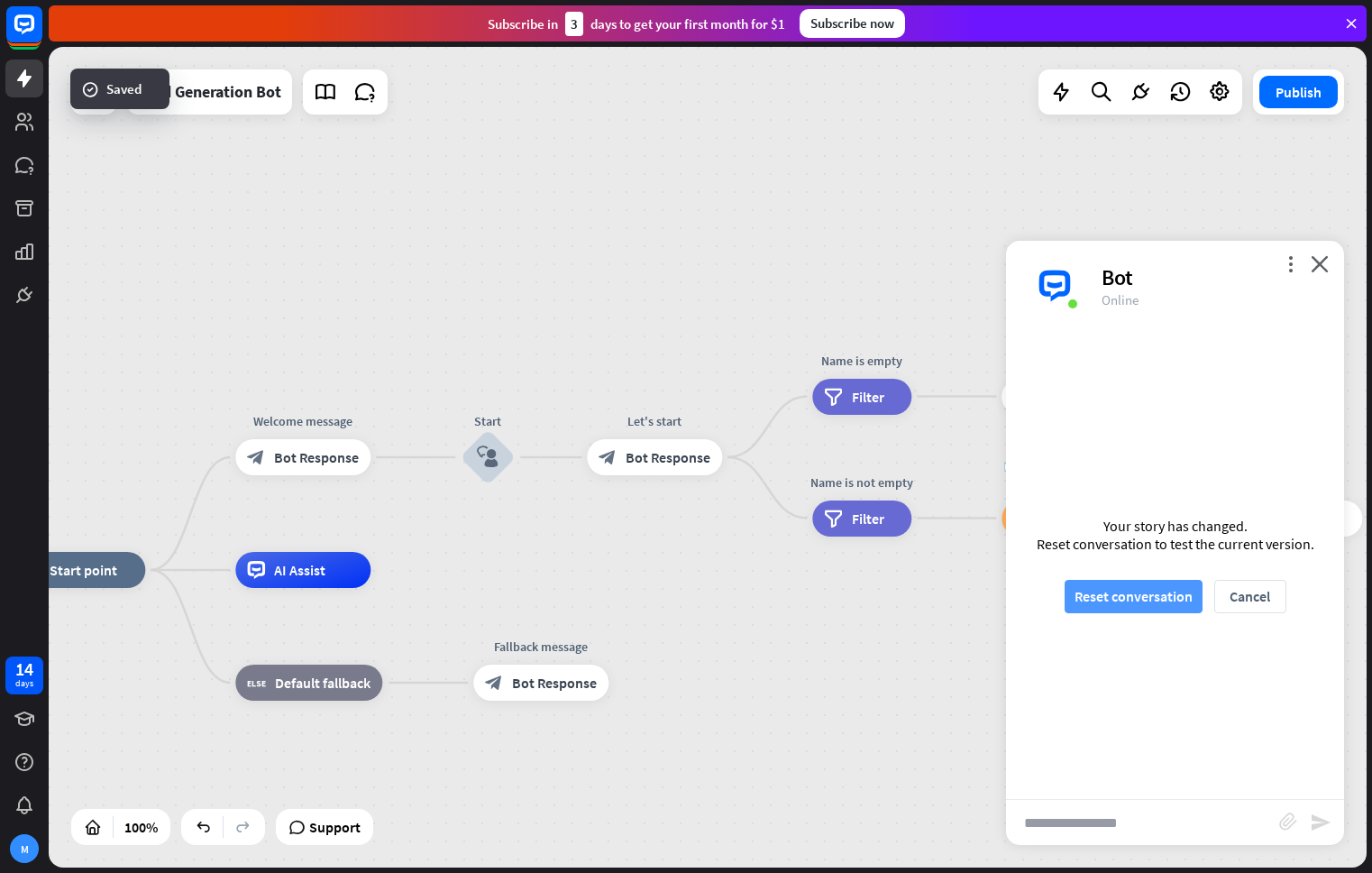
click at [1159, 594] on button "Reset conversation" at bounding box center [1133, 596] width 138 height 33
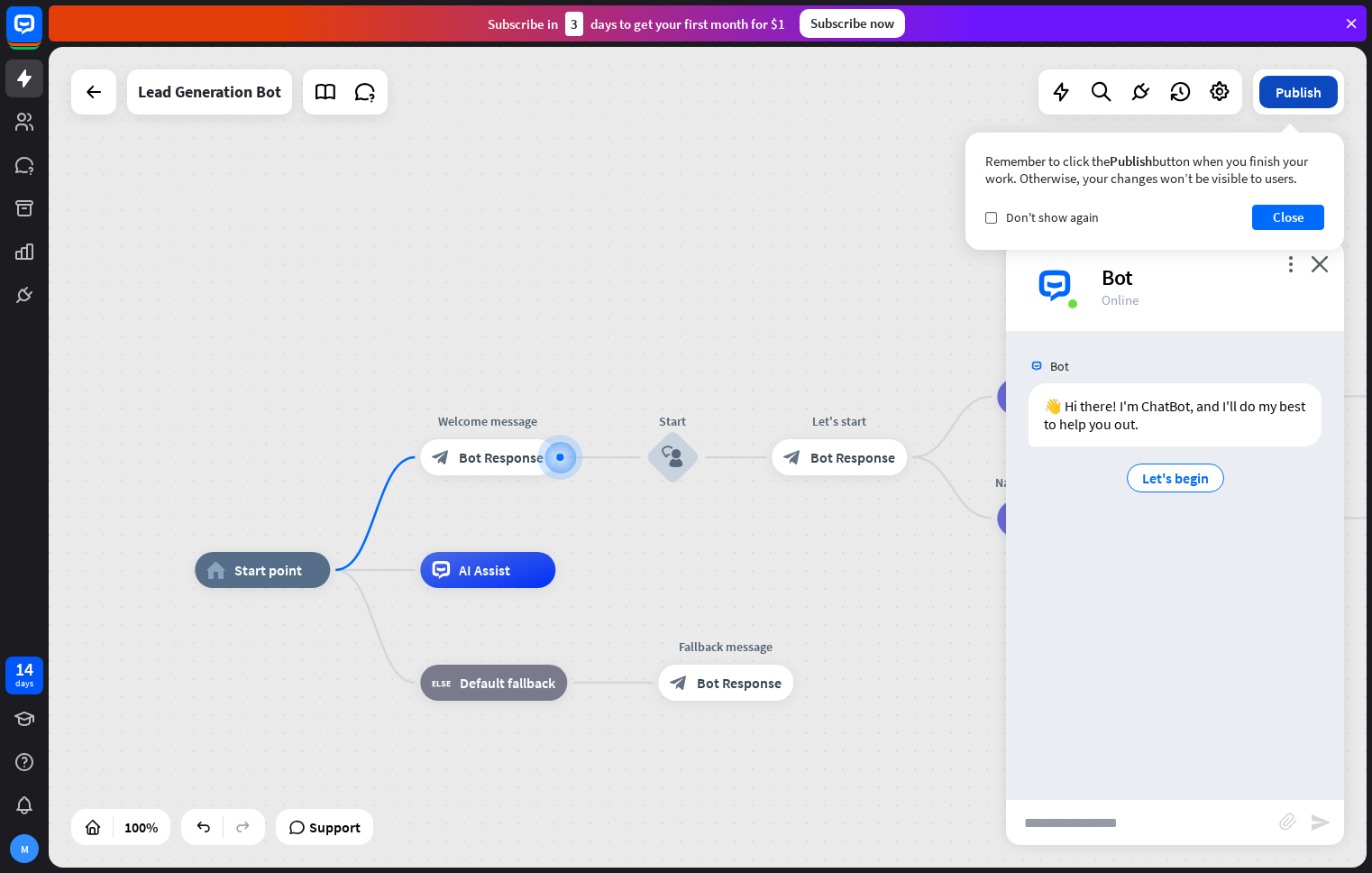
click at [1314, 91] on button "Publish" at bounding box center [1298, 91] width 78 height 32
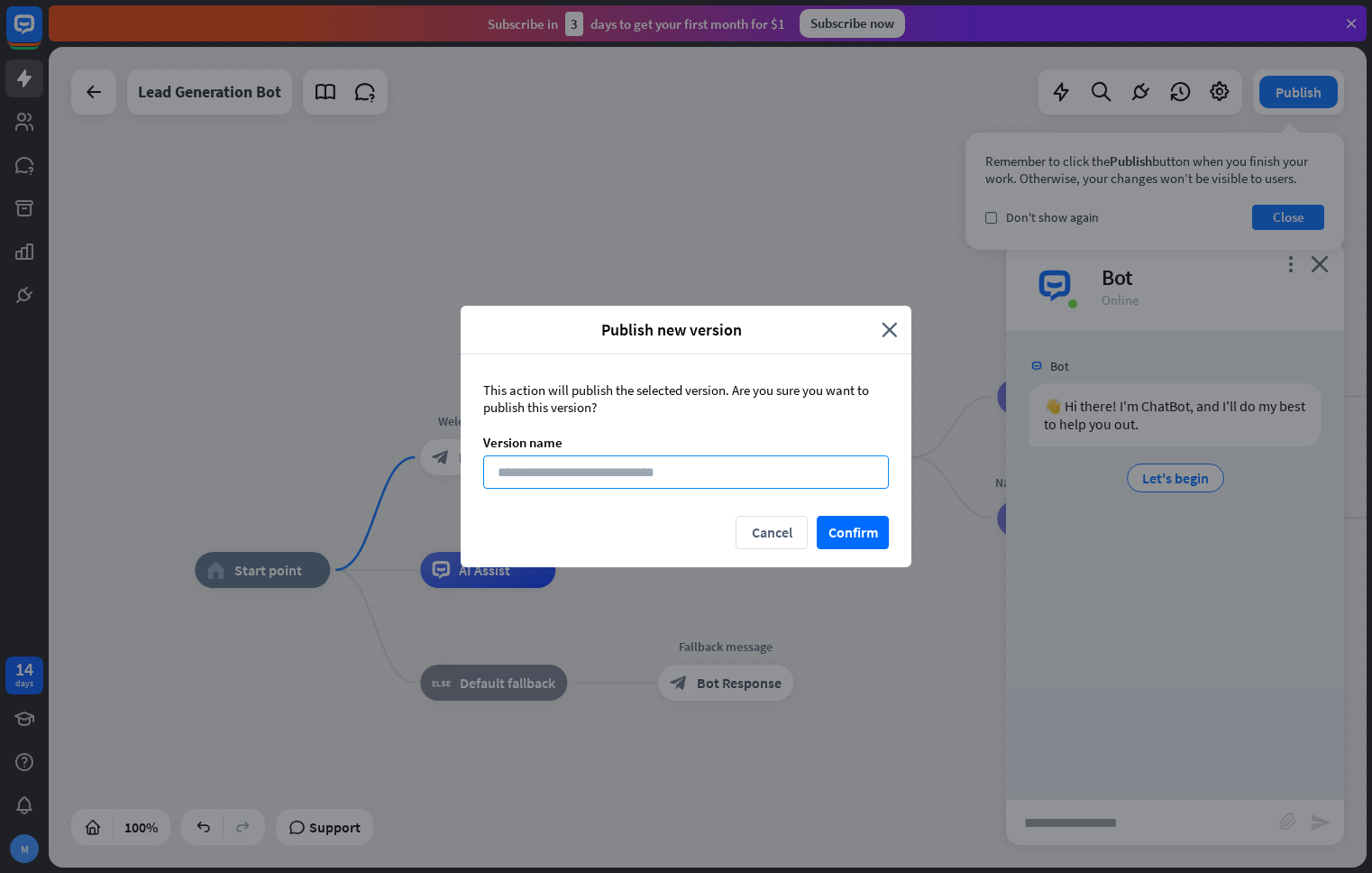
click at [625, 469] on input at bounding box center [685, 472] width 406 height 33
type input "**"
click at [869, 533] on button "Confirm" at bounding box center [853, 533] width 72 height 33
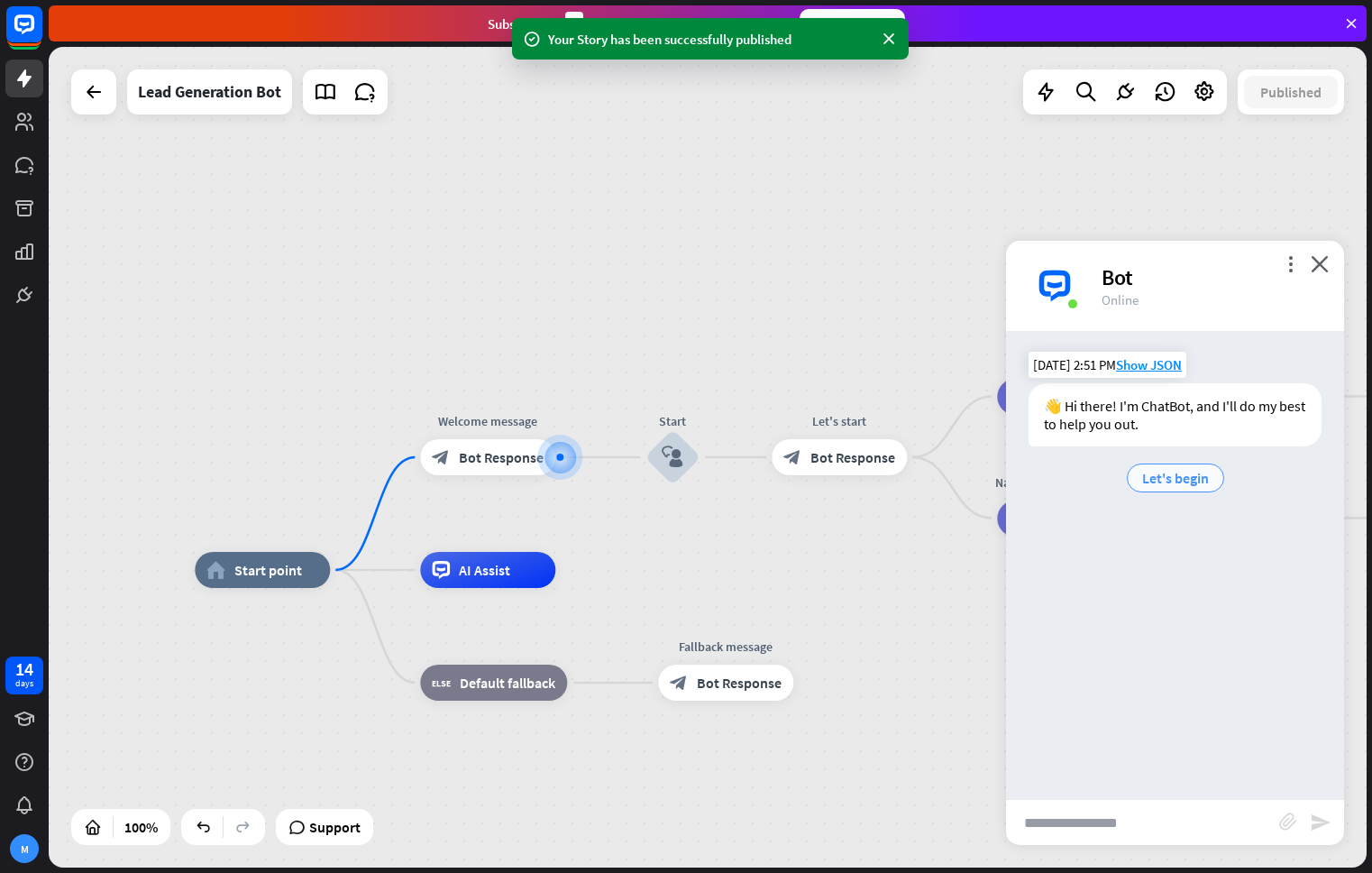
click at [1183, 483] on span "Let's begin" at bounding box center [1175, 478] width 66 height 18
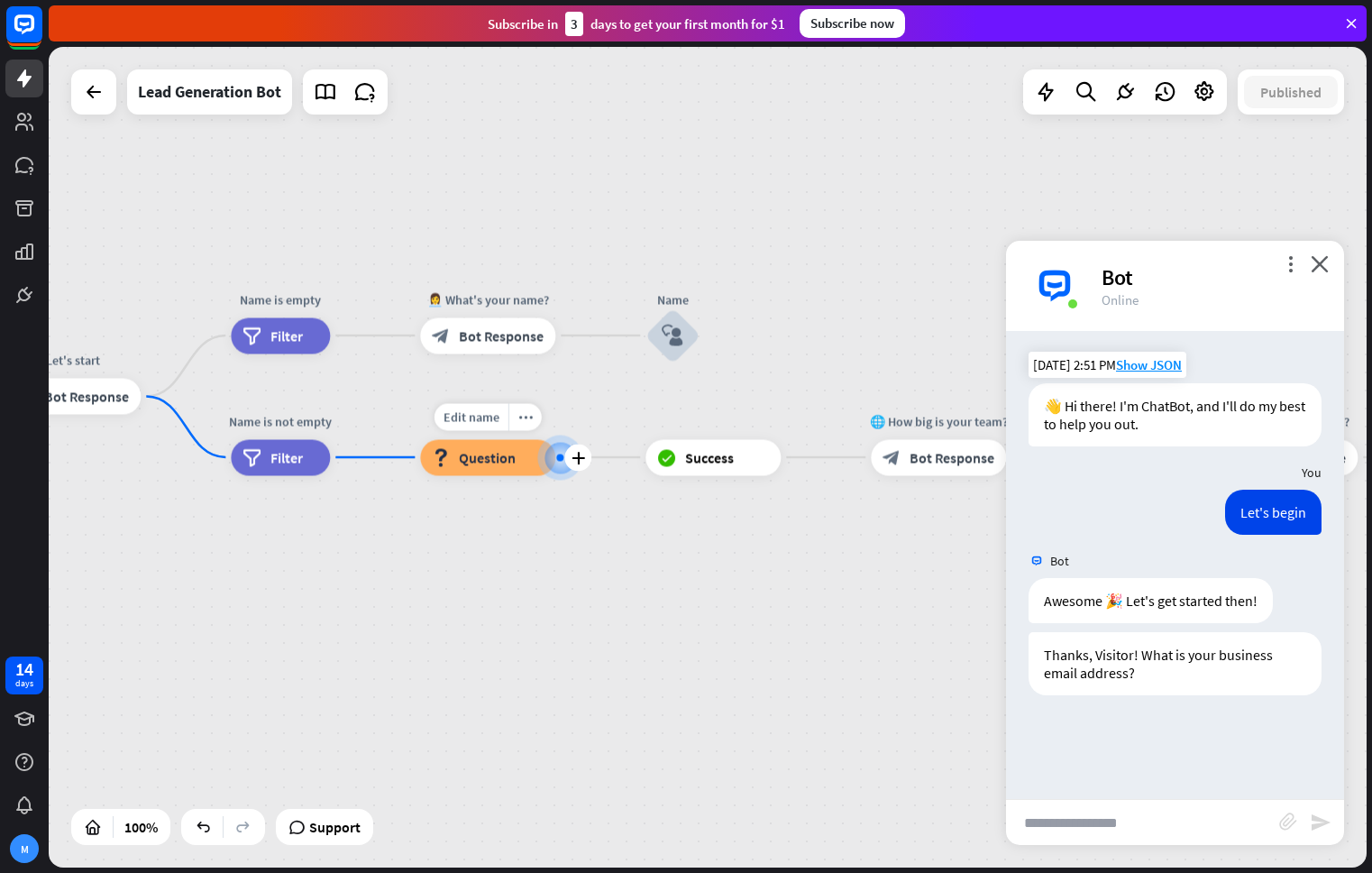
click at [474, 460] on span "Question" at bounding box center [487, 457] width 57 height 18
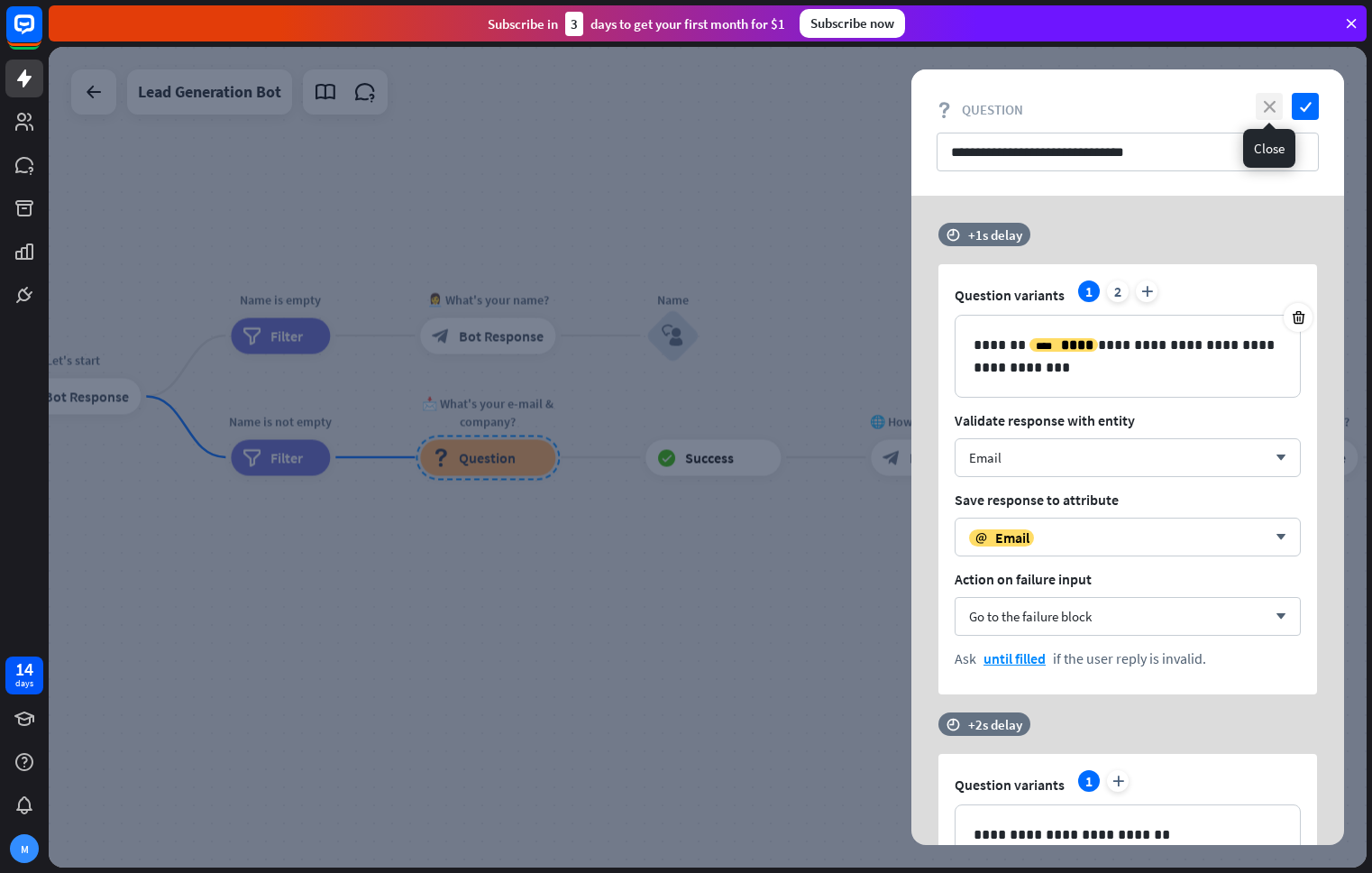
click at [1261, 104] on icon "close" at bounding box center [1269, 107] width 27 height 27
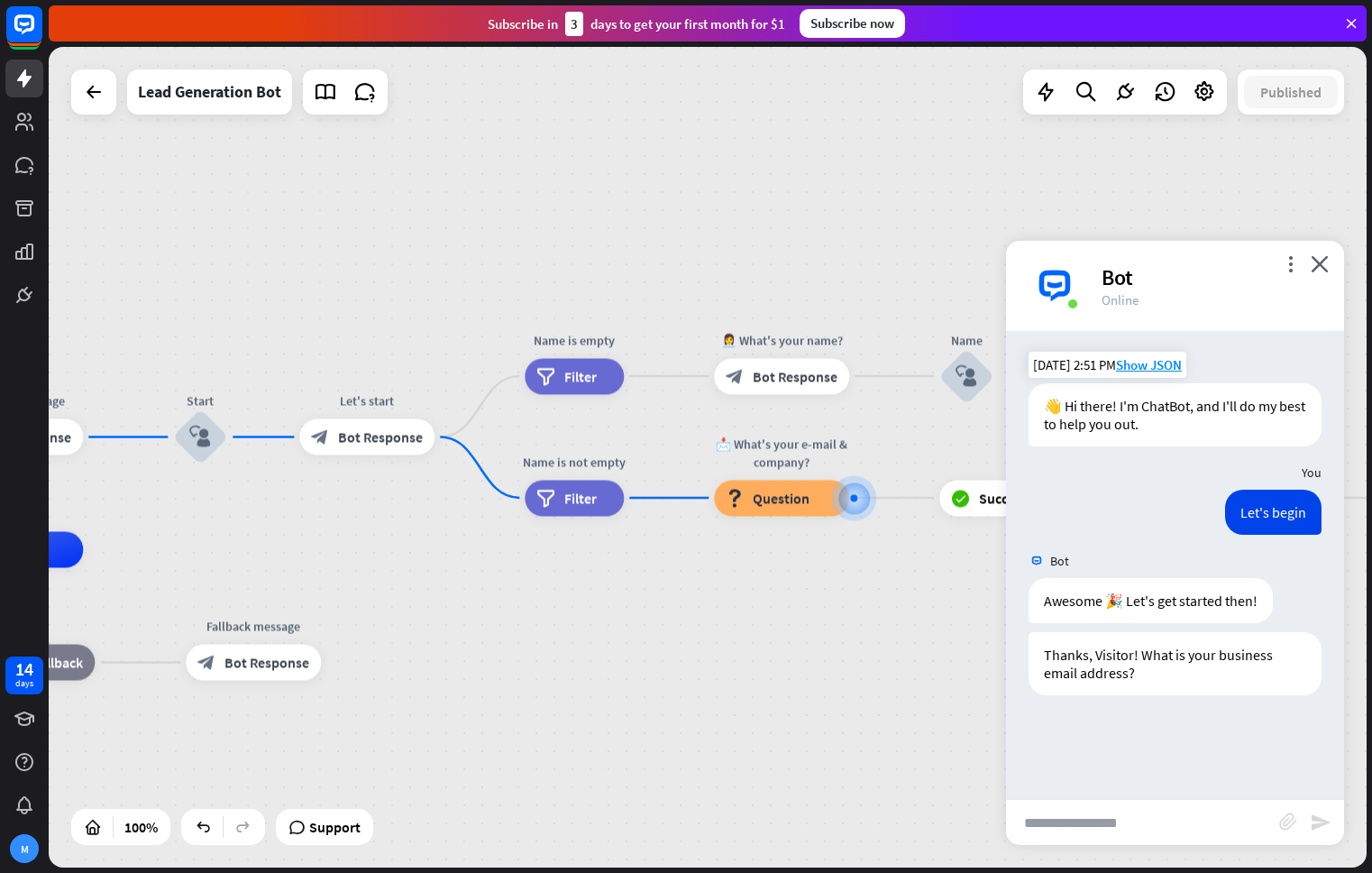
drag, startPoint x: 192, startPoint y: 515, endPoint x: 411, endPoint y: 547, distance: 221.3
click at [411, 547] on div "home_2 Start point Welcome message block_bot_response Bot Response Start block_…" at bounding box center [707, 457] width 1317 height 820
click at [398, 442] on span "Bot Response" at bounding box center [380, 437] width 85 height 18
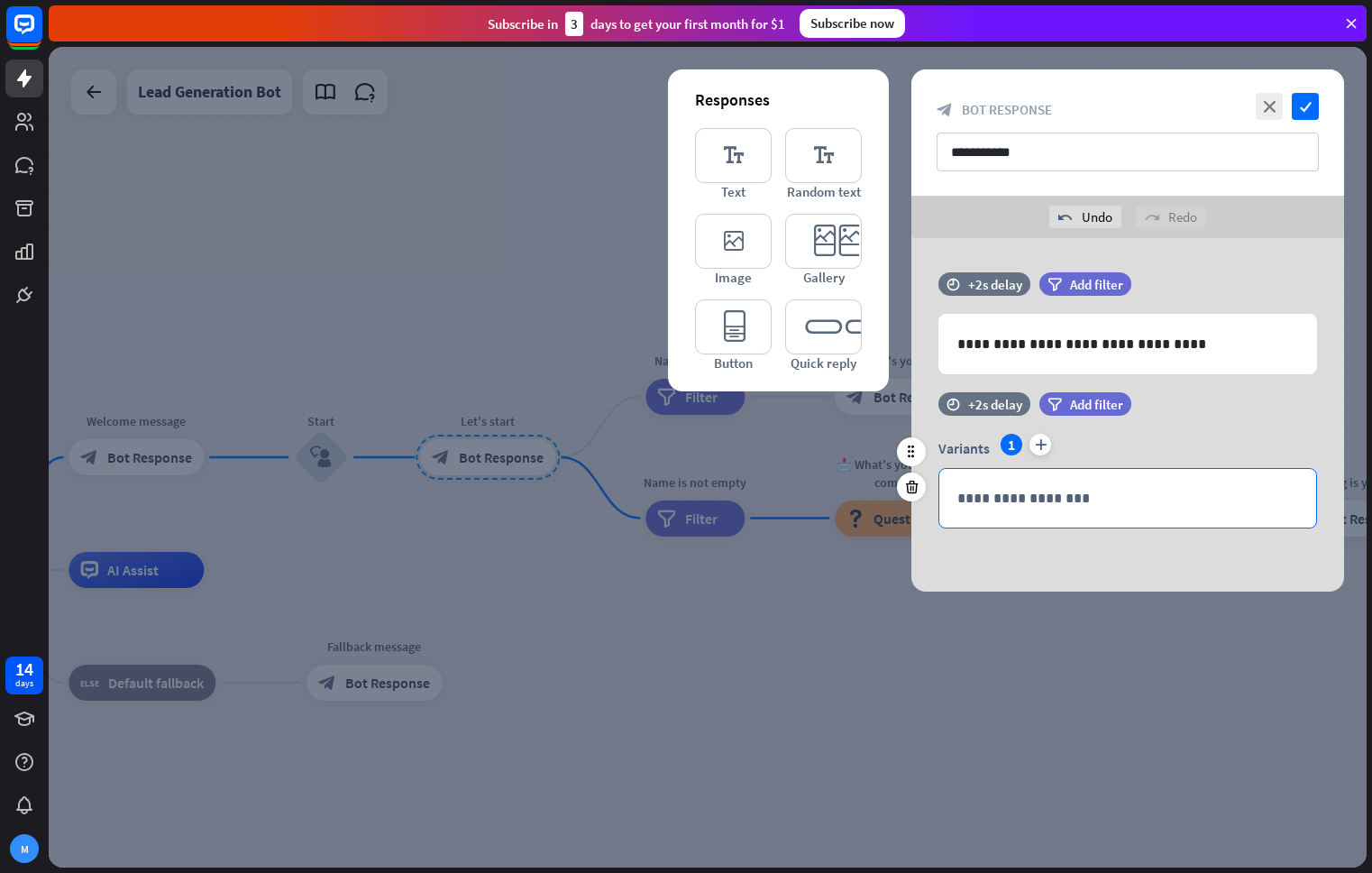
click at [1084, 493] on p "**********" at bounding box center [1127, 498] width 341 height 22
click at [1006, 445] on div "1" at bounding box center [1011, 445] width 21 height 22
click at [1123, 510] on div "**********" at bounding box center [1127, 499] width 376 height 59
drag, startPoint x: 1117, startPoint y: 502, endPoint x: 938, endPoint y: 493, distance: 179.2
click at [940, 493] on div "**********" at bounding box center [1127, 499] width 376 height 59
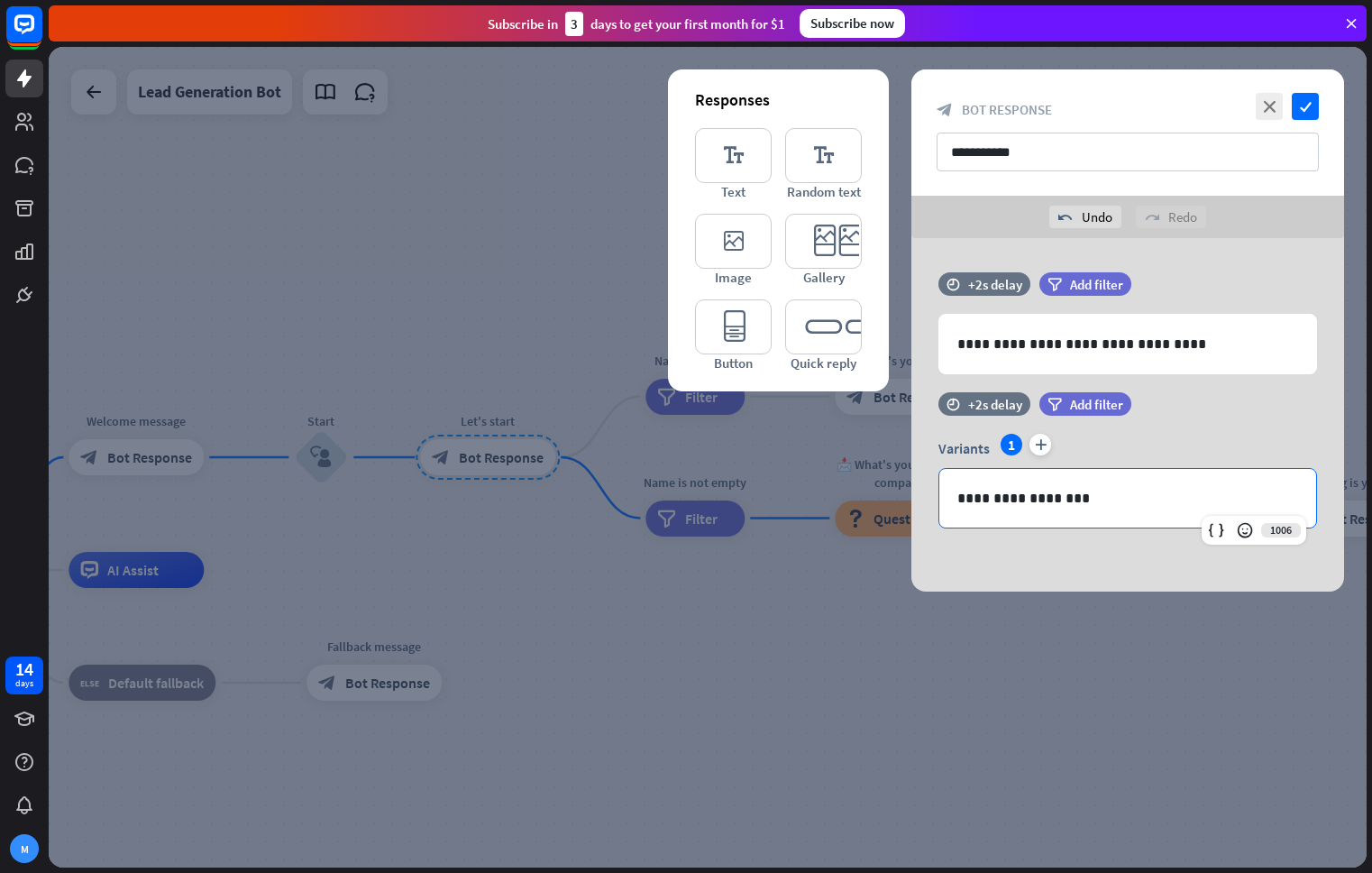
click at [913, 493] on icon at bounding box center [912, 487] width 18 height 17
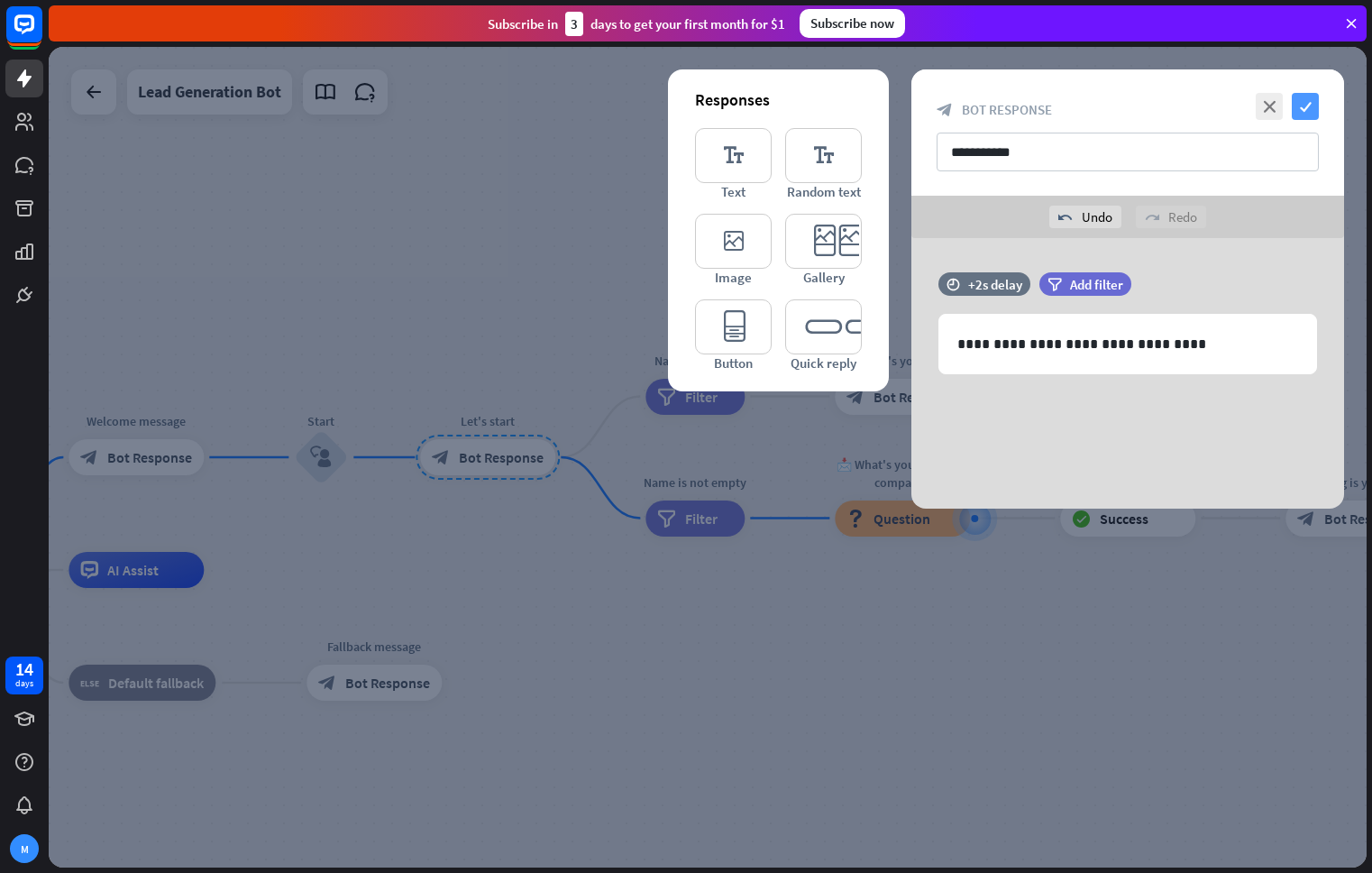
click at [1304, 94] on icon "check" at bounding box center [1306, 107] width 27 height 27
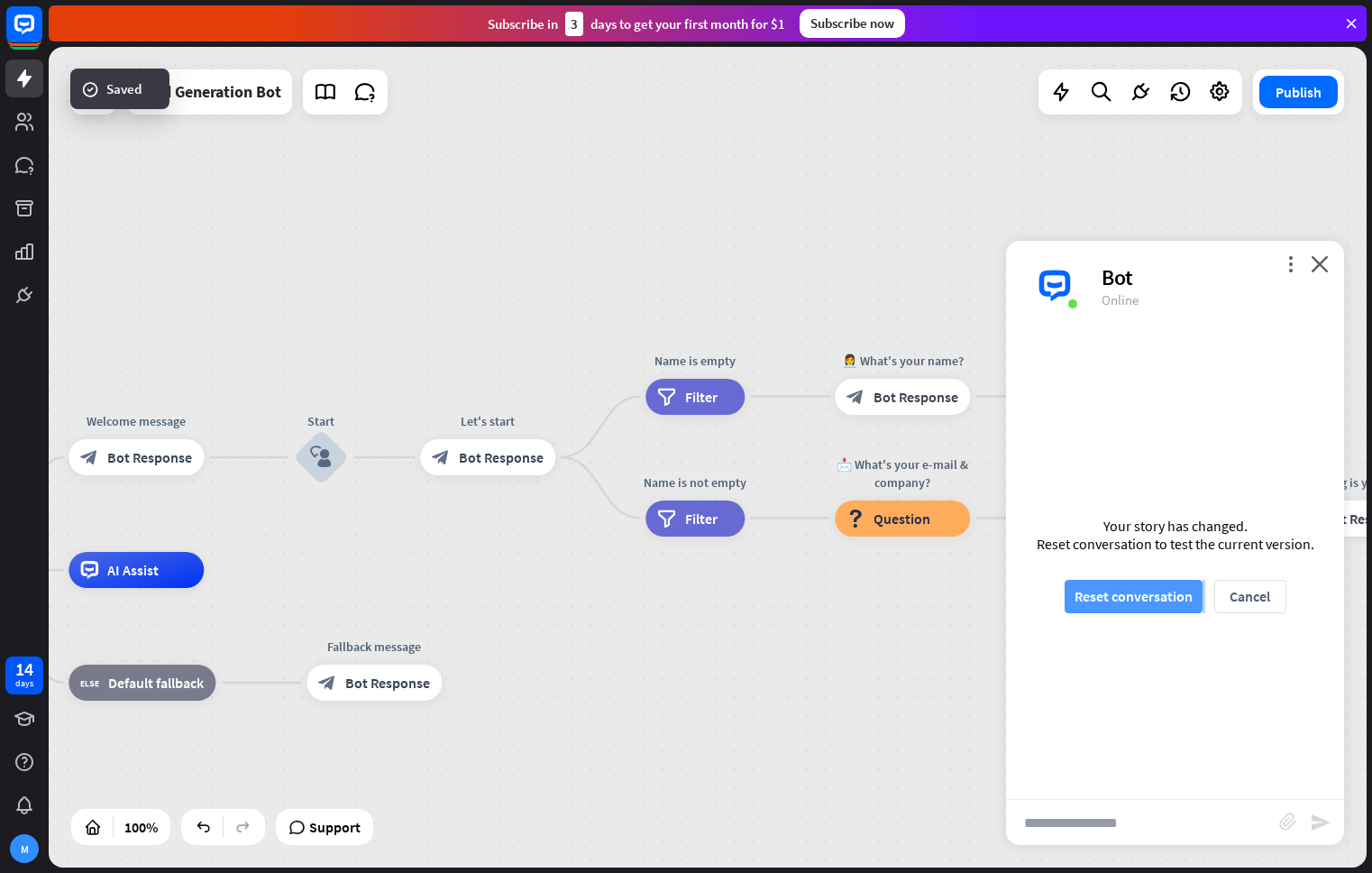
drag, startPoint x: 1132, startPoint y: 615, endPoint x: 1136, endPoint y: 603, distance: 12.6
click at [1133, 609] on div "Your story has changed. Reset conversation to test the current version. Reset c…" at bounding box center [1175, 564] width 338 height 468
click at [1136, 602] on button "Reset conversation" at bounding box center [1133, 596] width 138 height 33
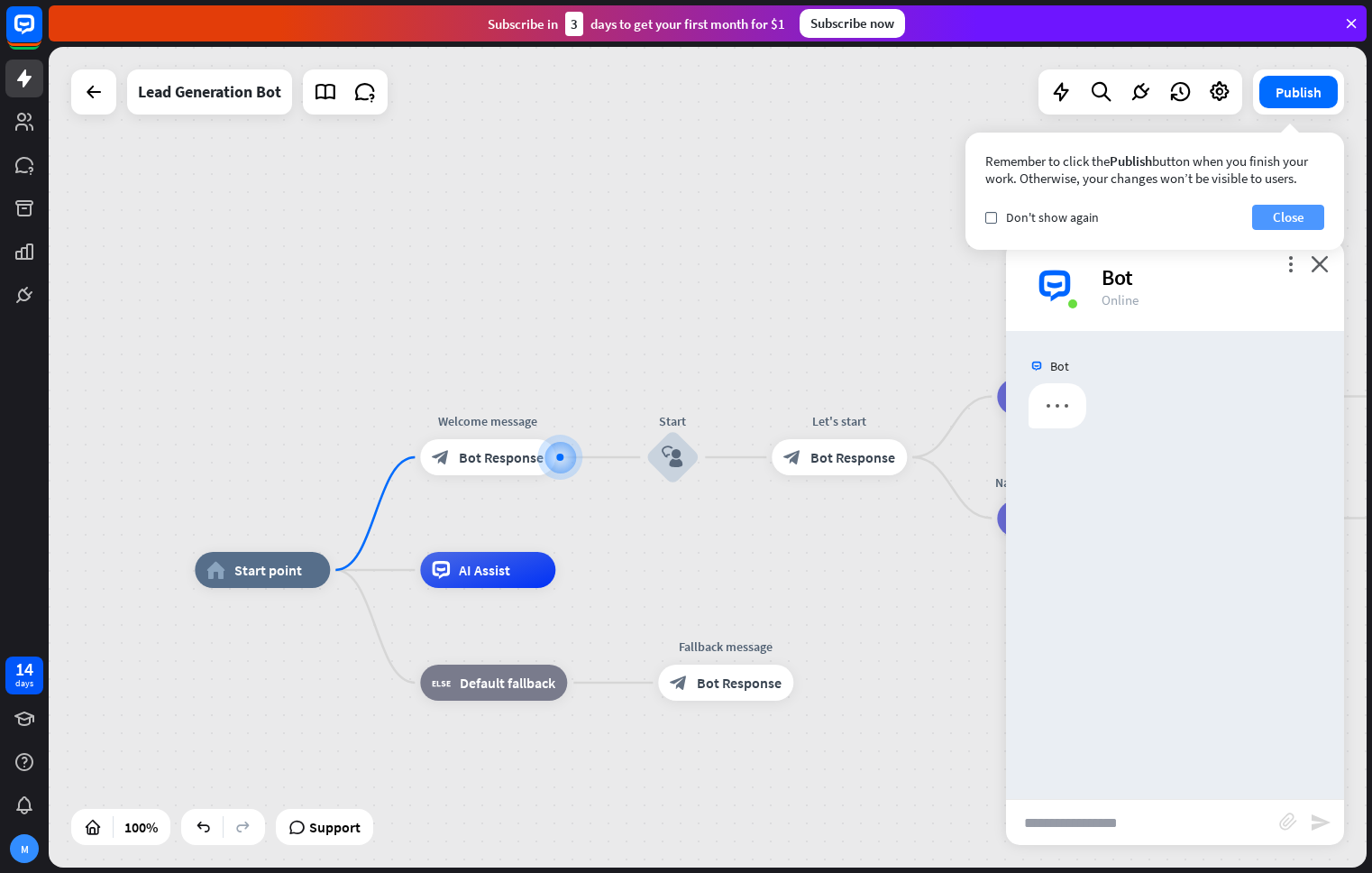
click at [1288, 219] on button "Close" at bounding box center [1288, 217] width 72 height 25
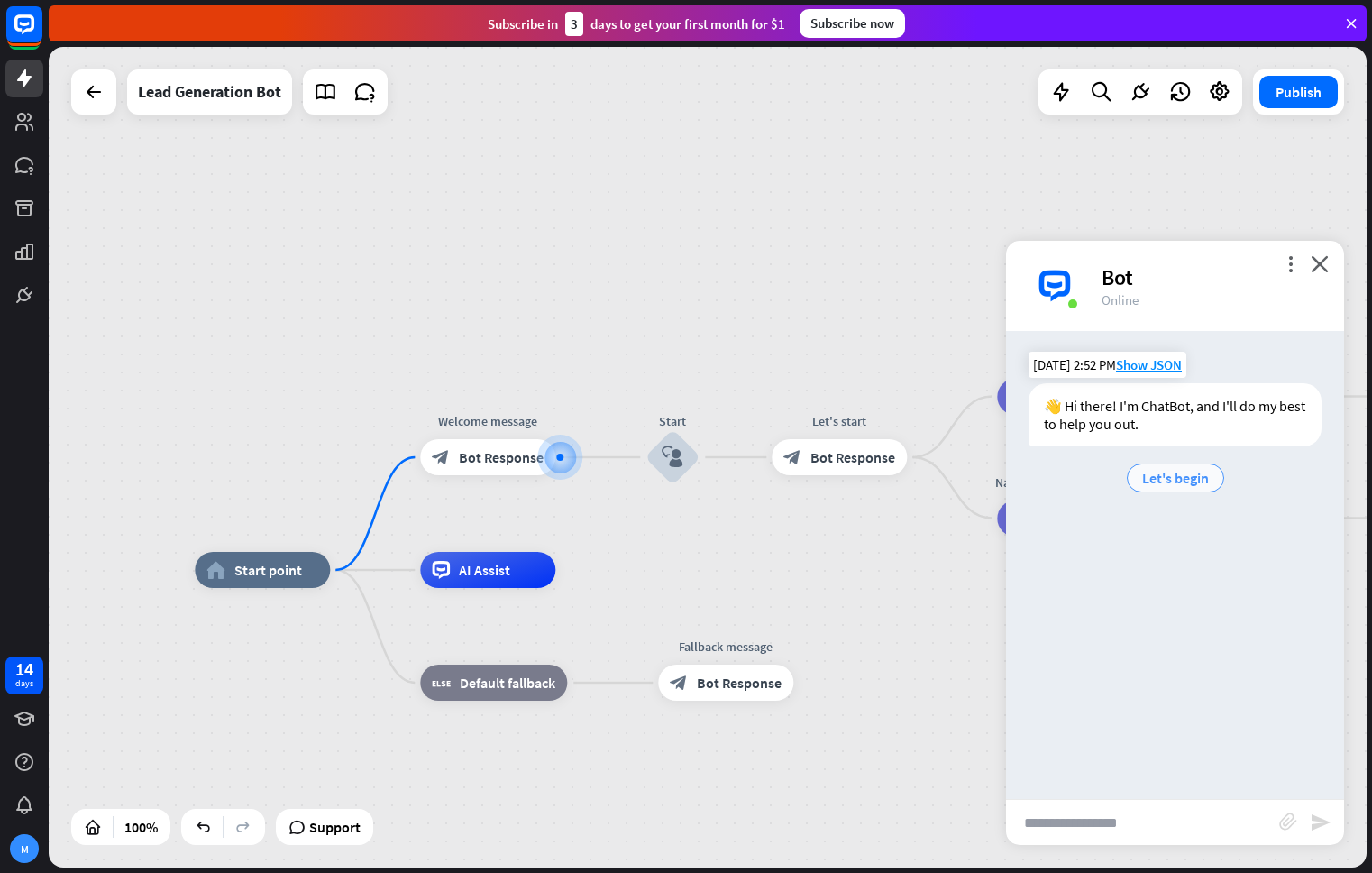
click at [1157, 484] on span "Let's begin" at bounding box center [1175, 478] width 66 height 18
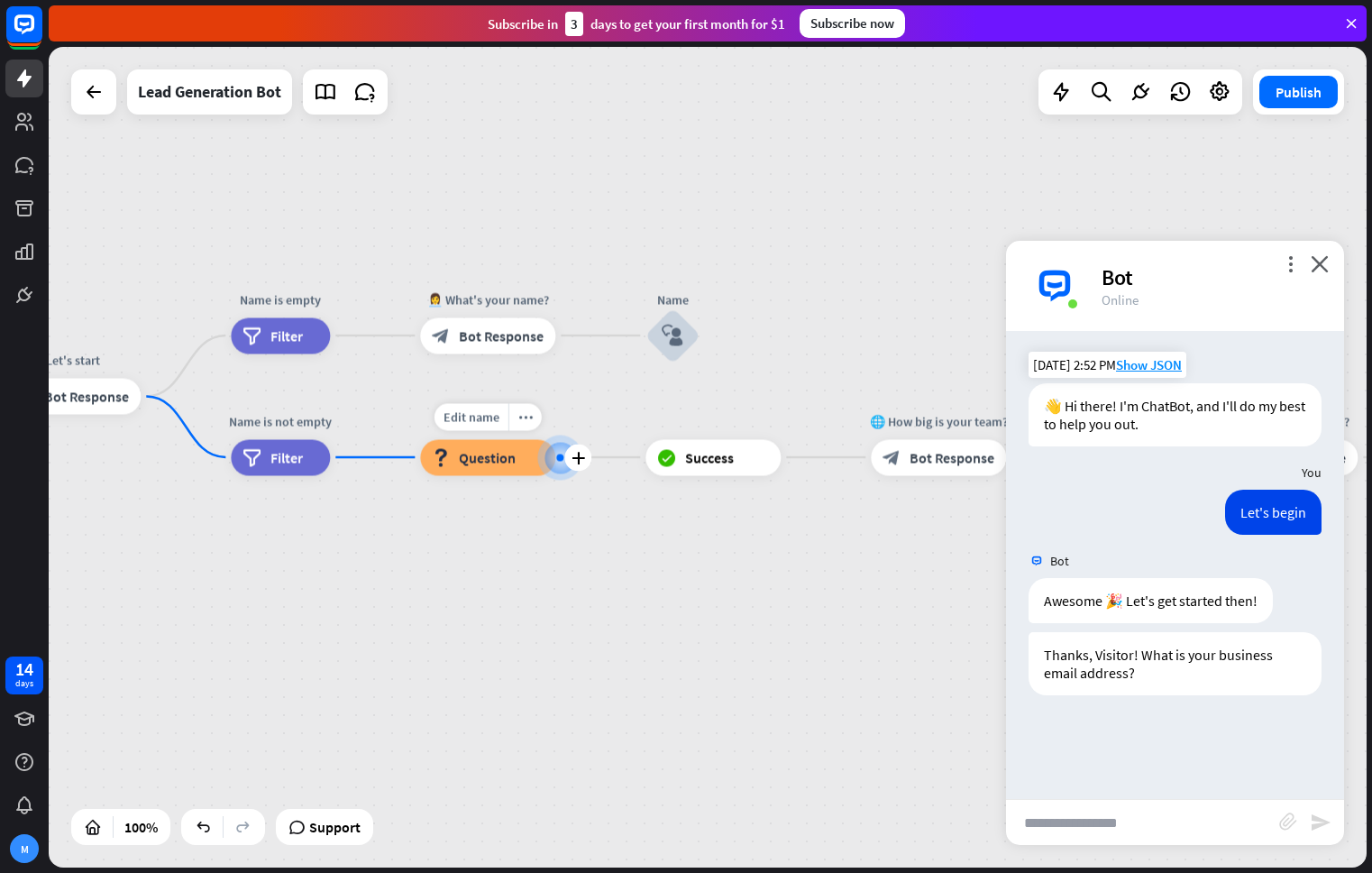
click at [493, 451] on span "Question" at bounding box center [487, 457] width 57 height 18
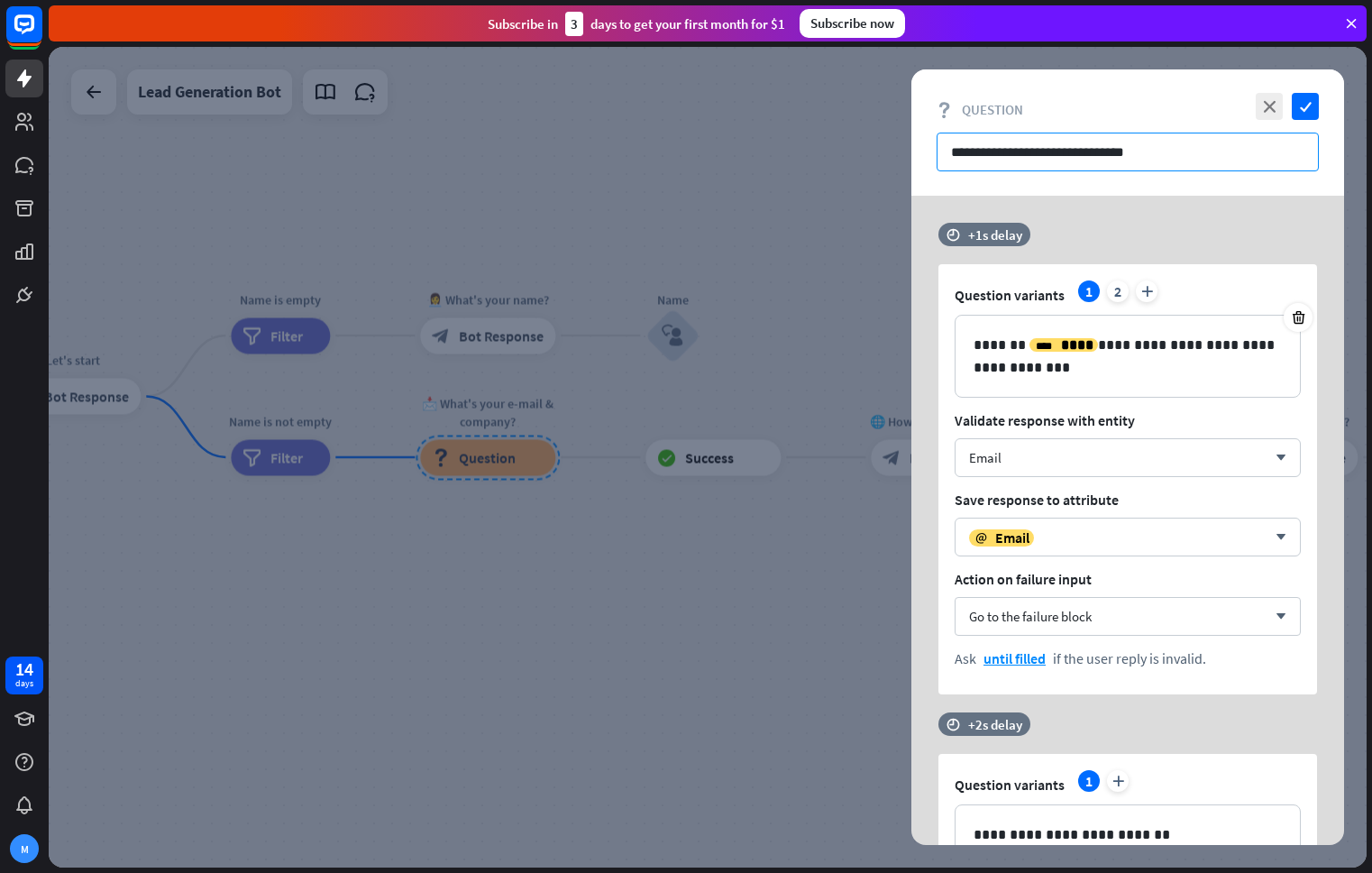
drag, startPoint x: 1089, startPoint y: 156, endPoint x: 1140, endPoint y: 154, distance: 51.0
click at [1140, 154] on input "**********" at bounding box center [1127, 153] width 382 height 39
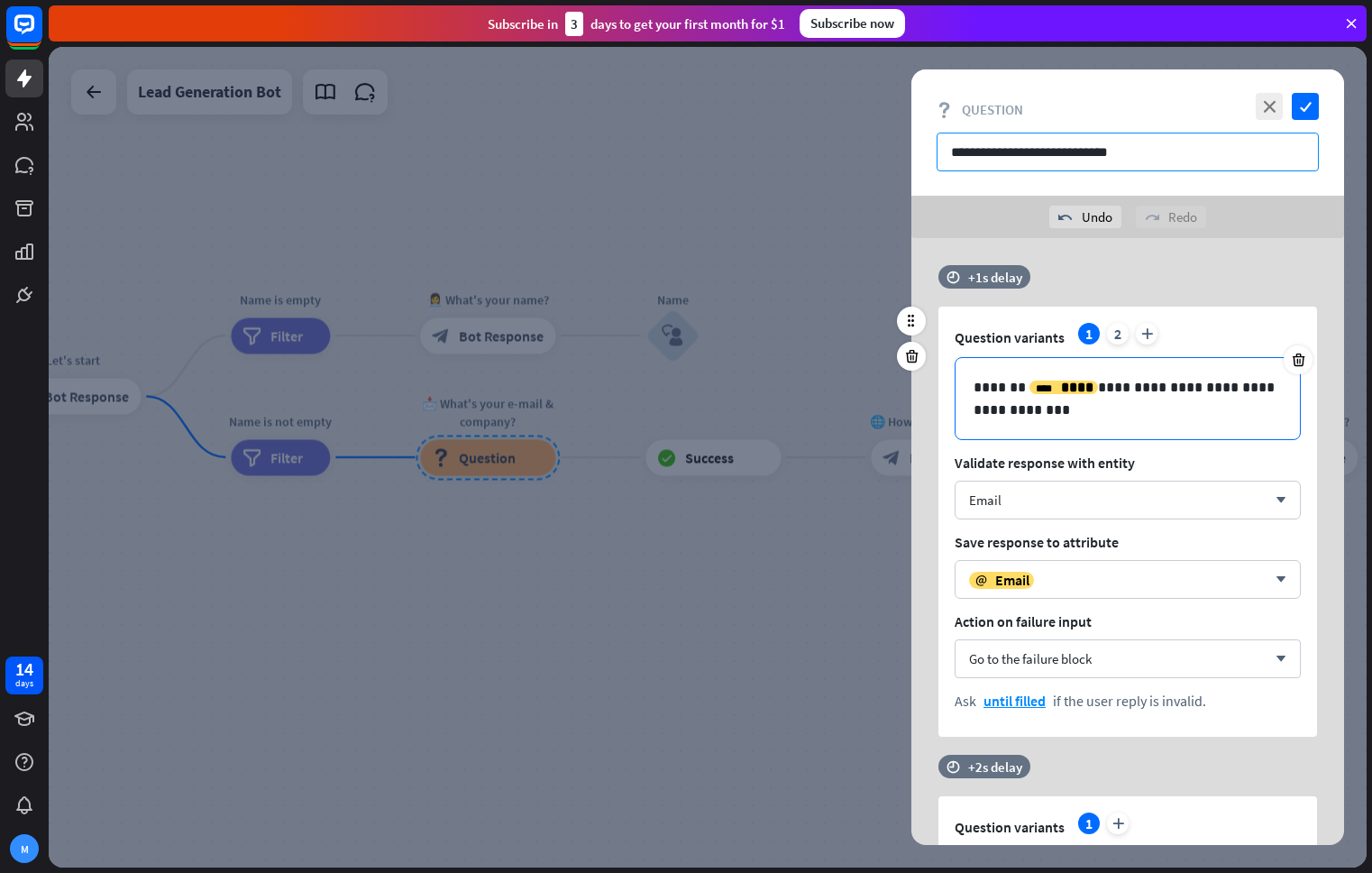
type input "**********"
drag, startPoint x: 1173, startPoint y: 388, endPoint x: 1227, endPoint y: 385, distance: 54.1
click at [1227, 385] on p "**********" at bounding box center [1127, 399] width 308 height 45
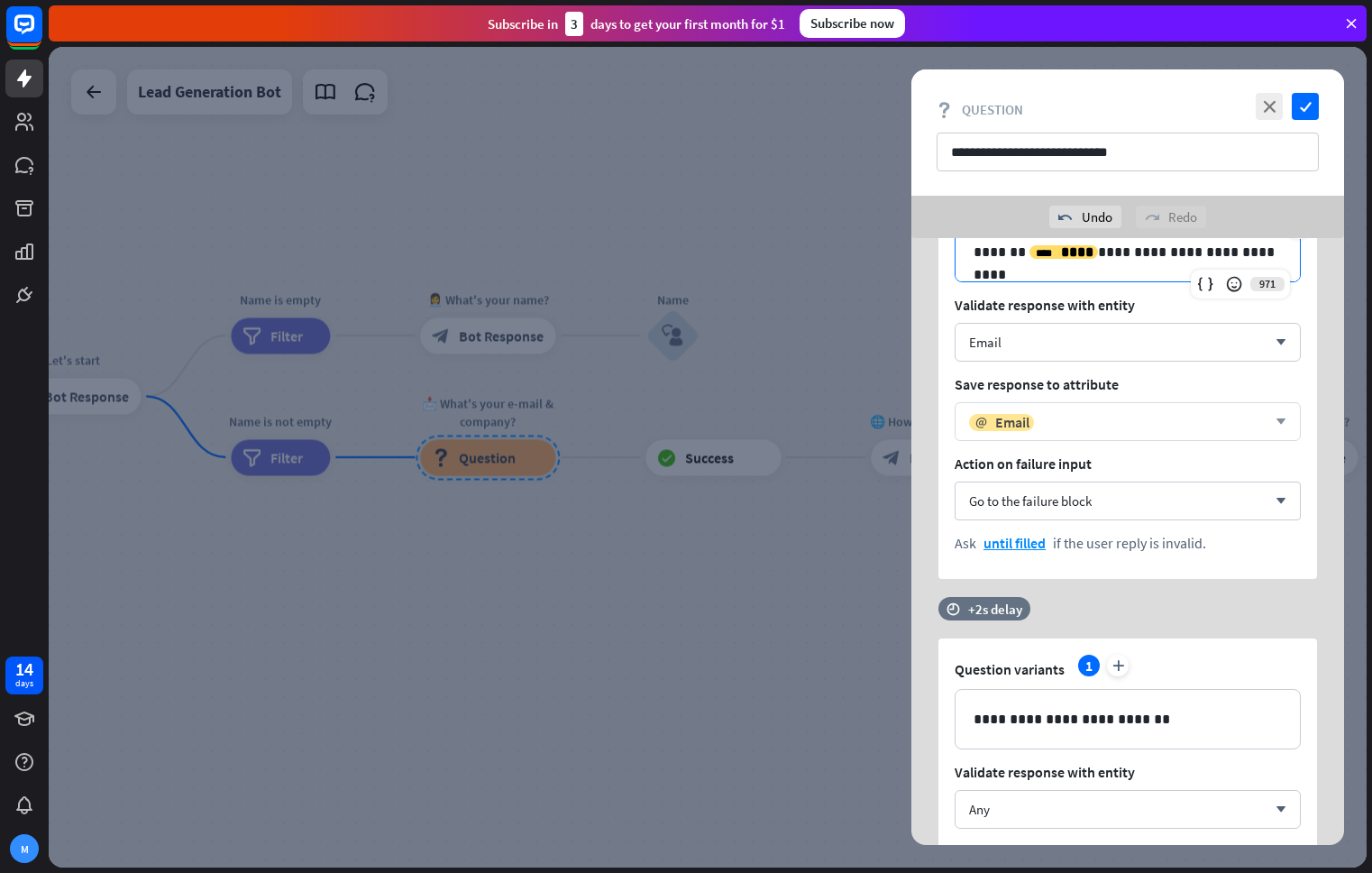
scroll to position [136, 0]
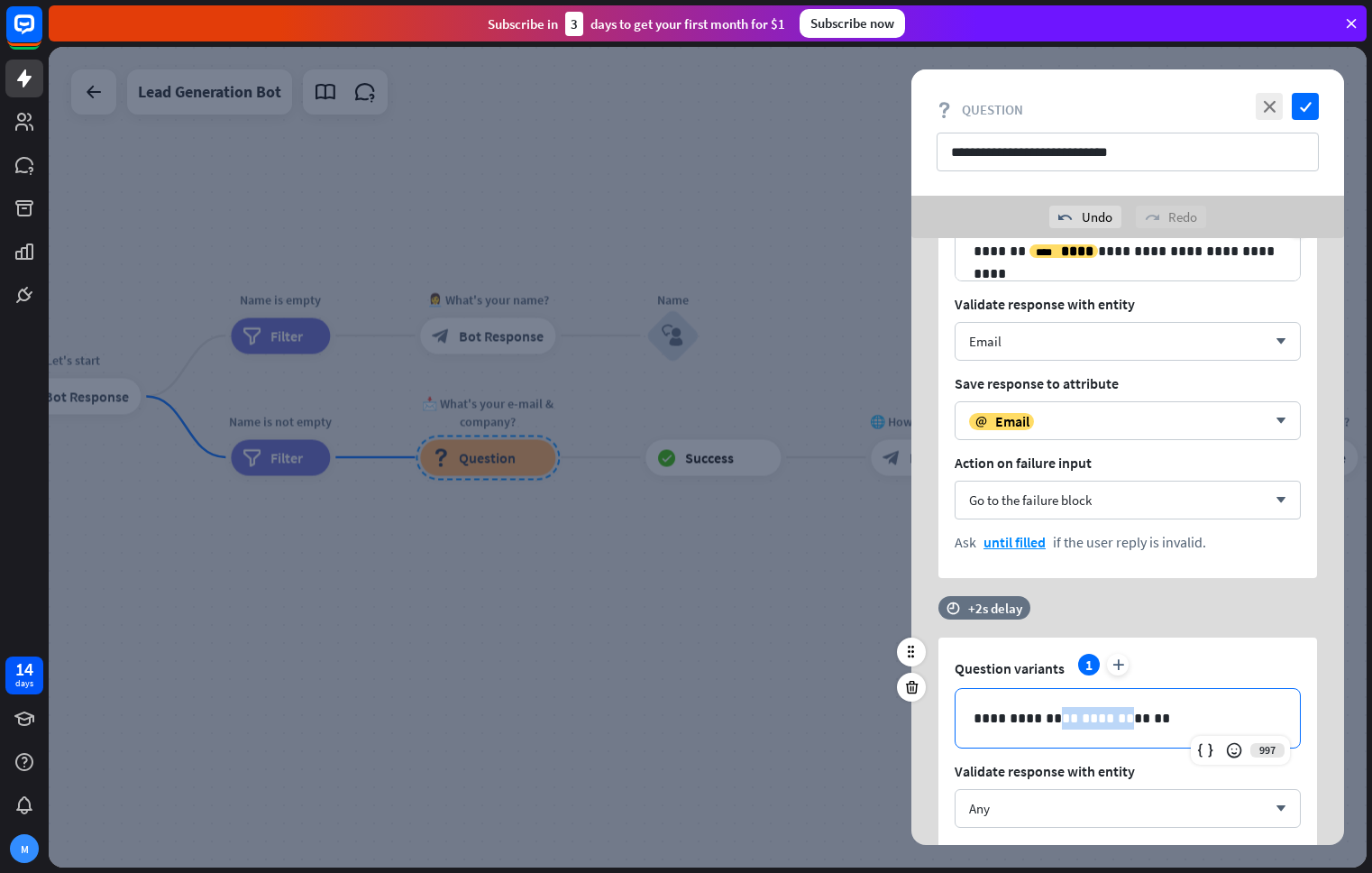
drag, startPoint x: 1095, startPoint y: 721, endPoint x: 1114, endPoint y: 721, distance: 19.0
click at [1114, 721] on p "**********" at bounding box center [1127, 718] width 308 height 22
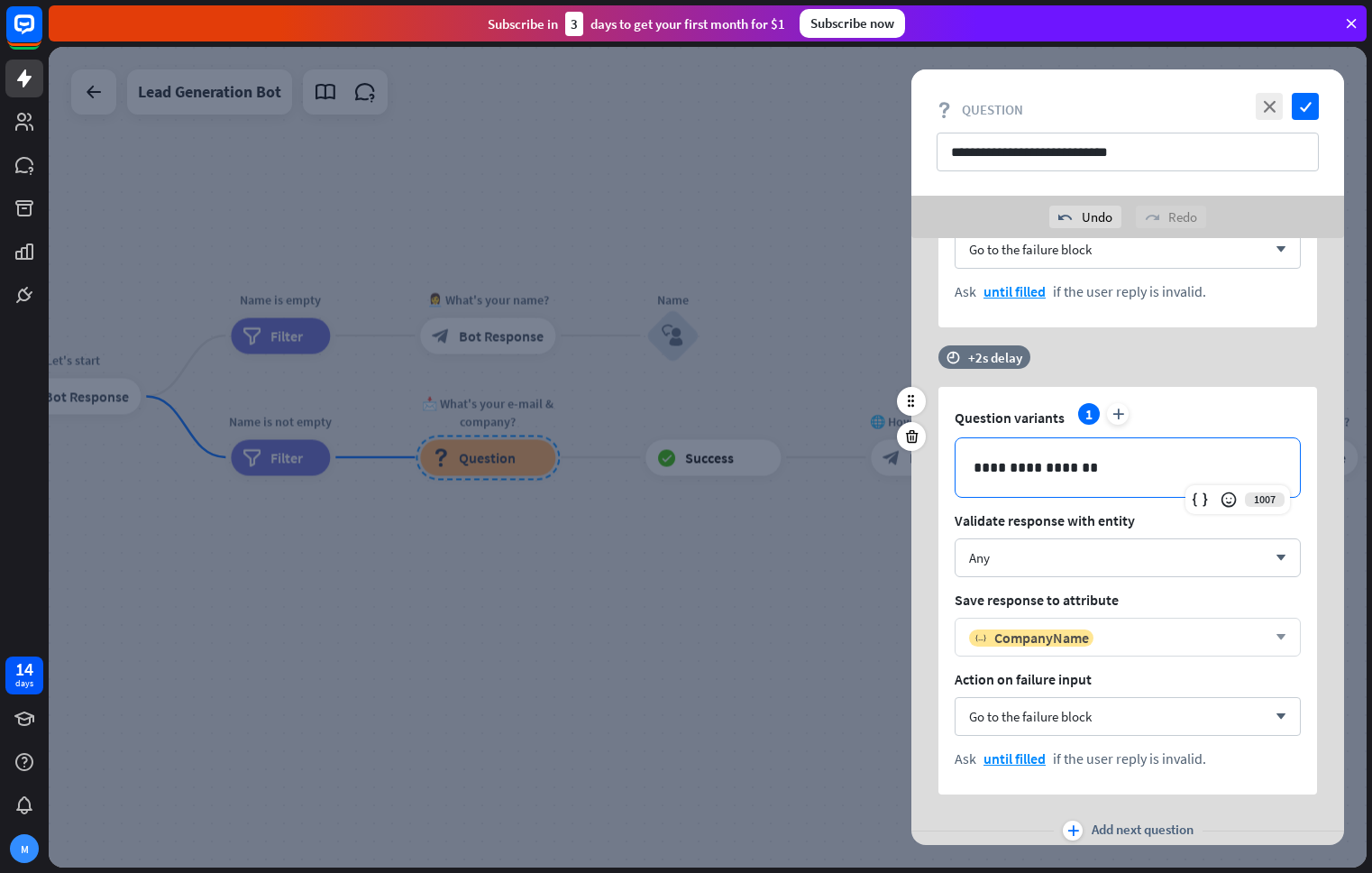
click at [1136, 633] on div "variable CompanyName" at bounding box center [1117, 637] width 297 height 18
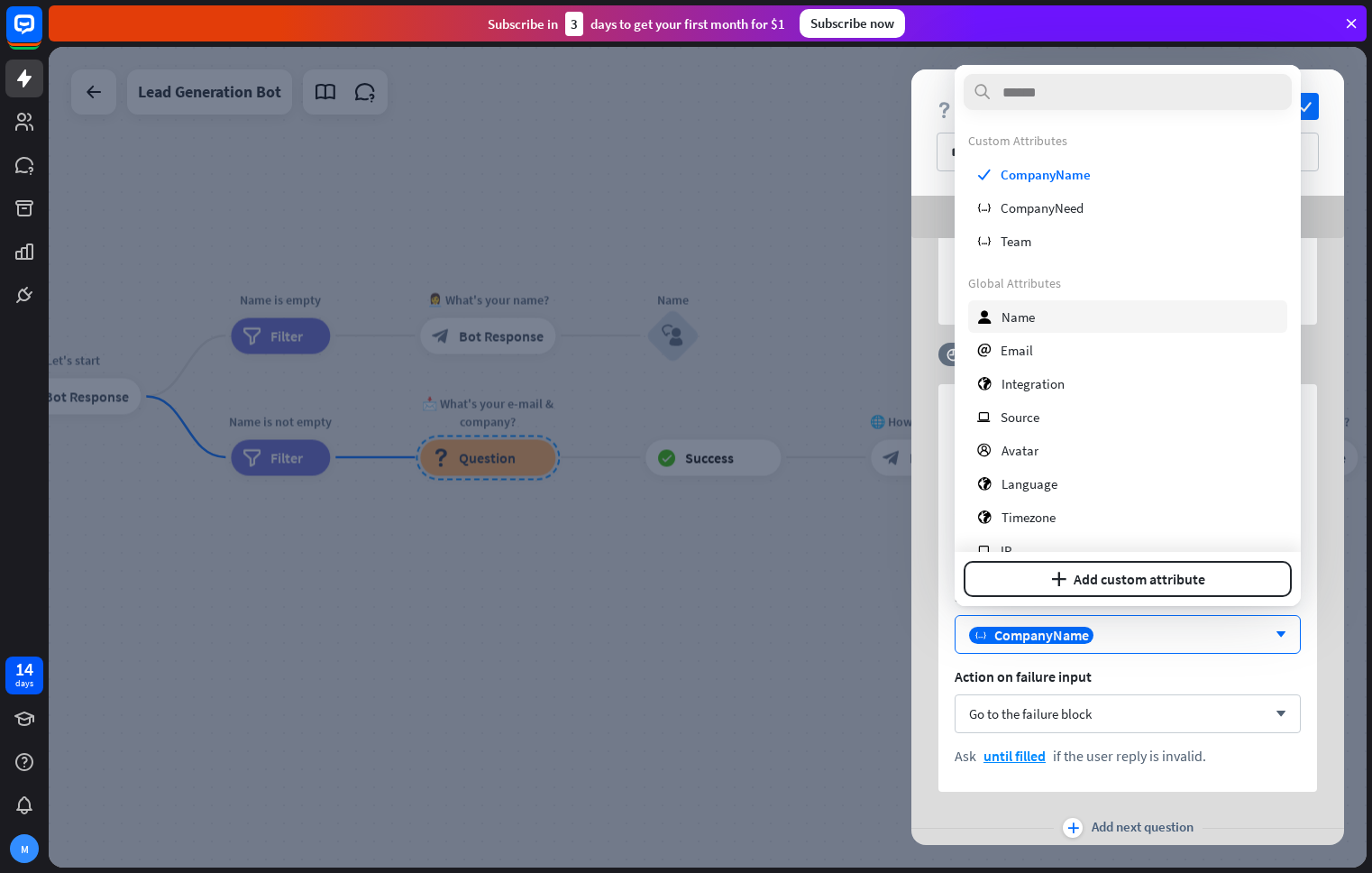
click at [1077, 319] on div "user Name" at bounding box center [1127, 316] width 319 height 32
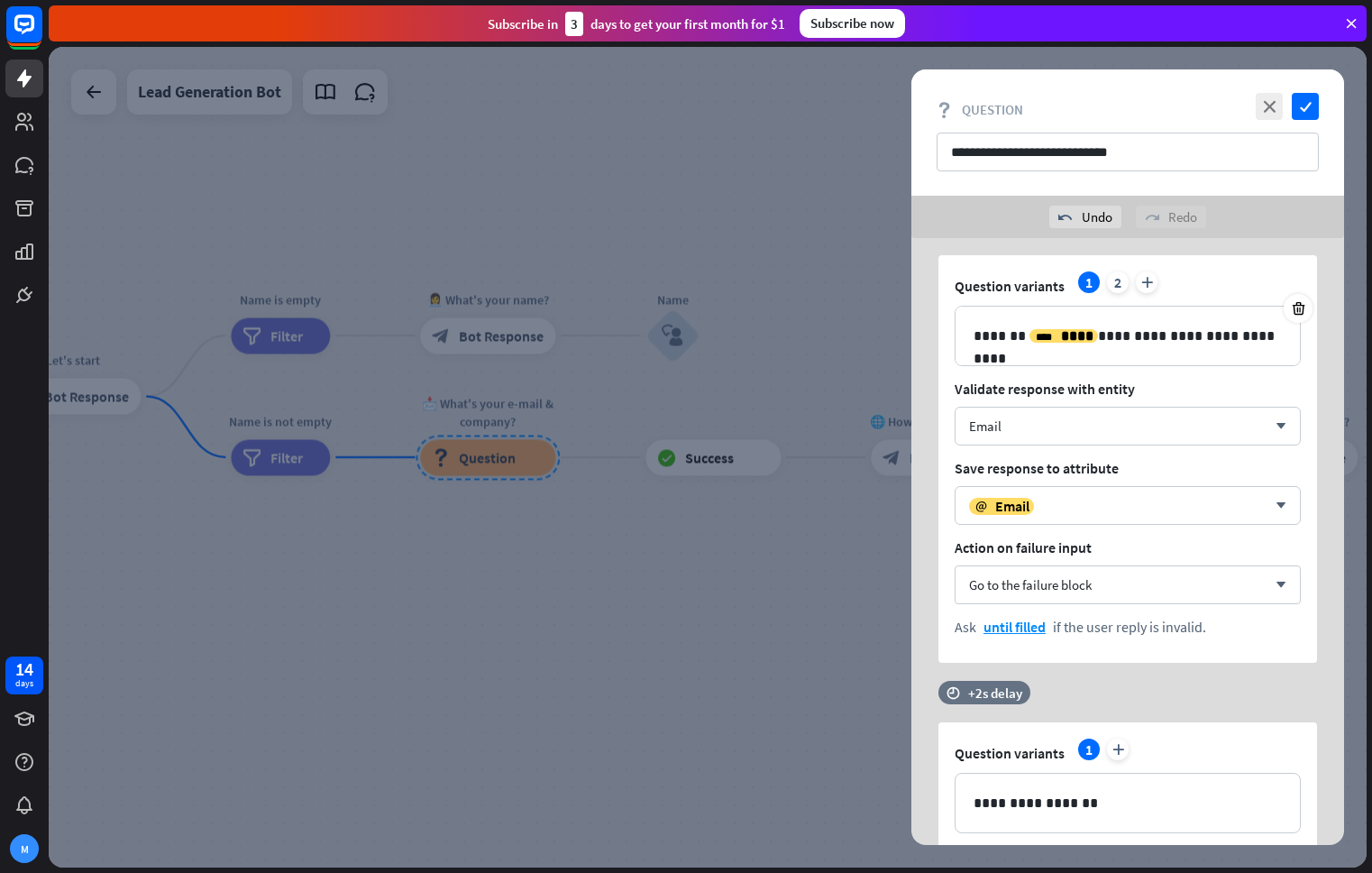
scroll to position [48, 0]
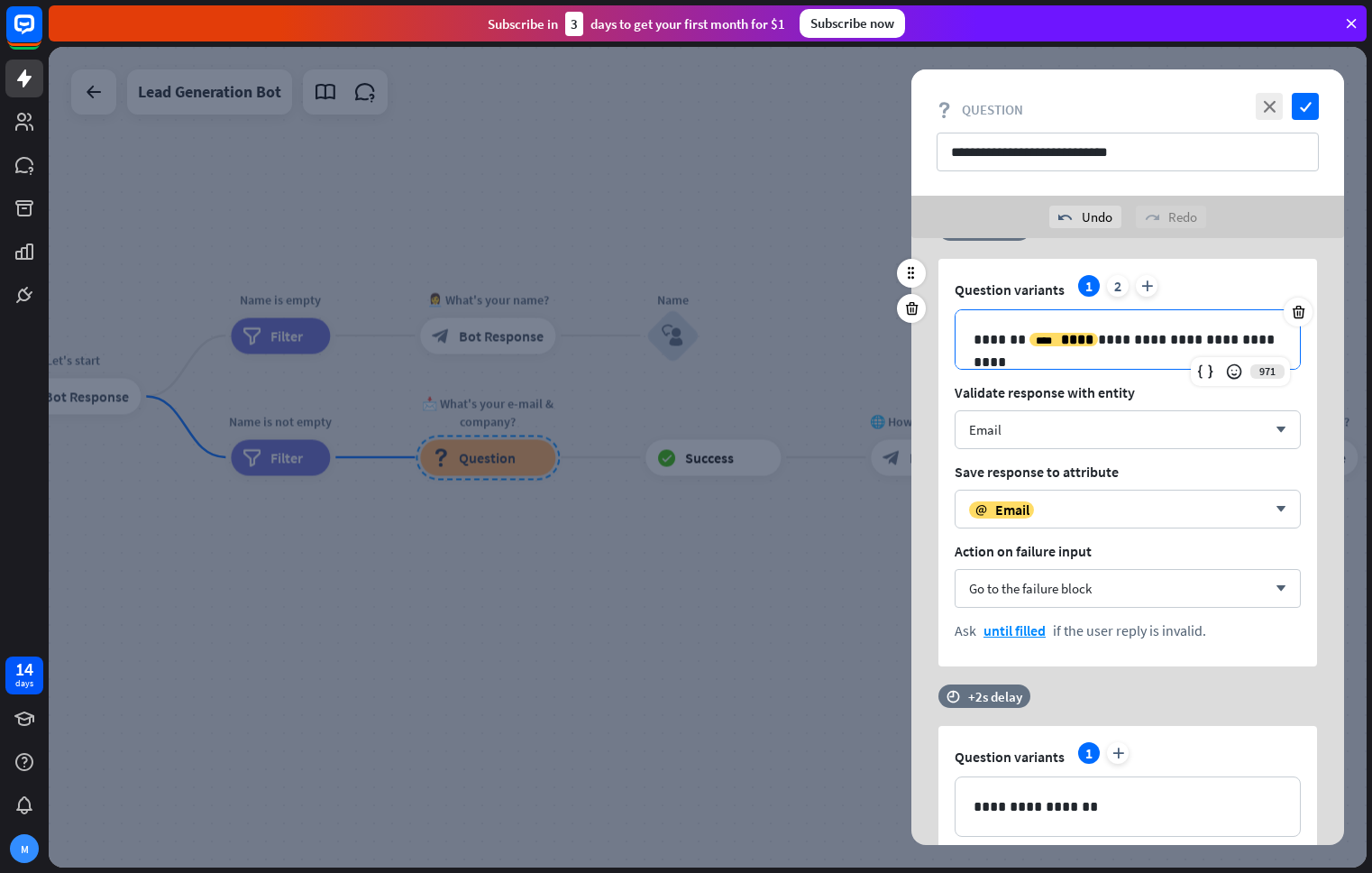
drag, startPoint x: 1095, startPoint y: 338, endPoint x: 1102, endPoint y: 352, distance: 15.7
click at [1095, 339] on p "**********" at bounding box center [1127, 339] width 308 height 22
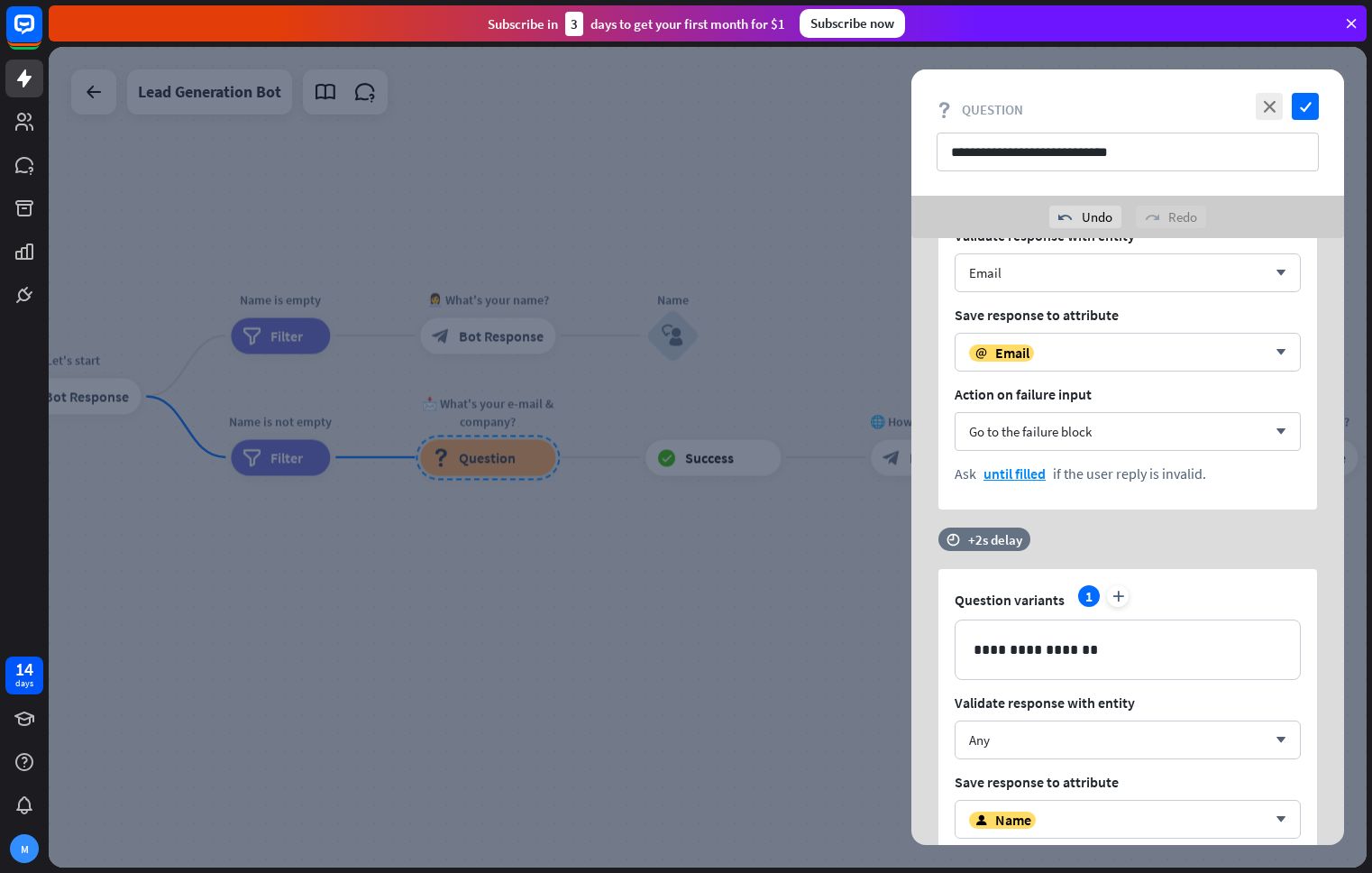
scroll to position [208, 0]
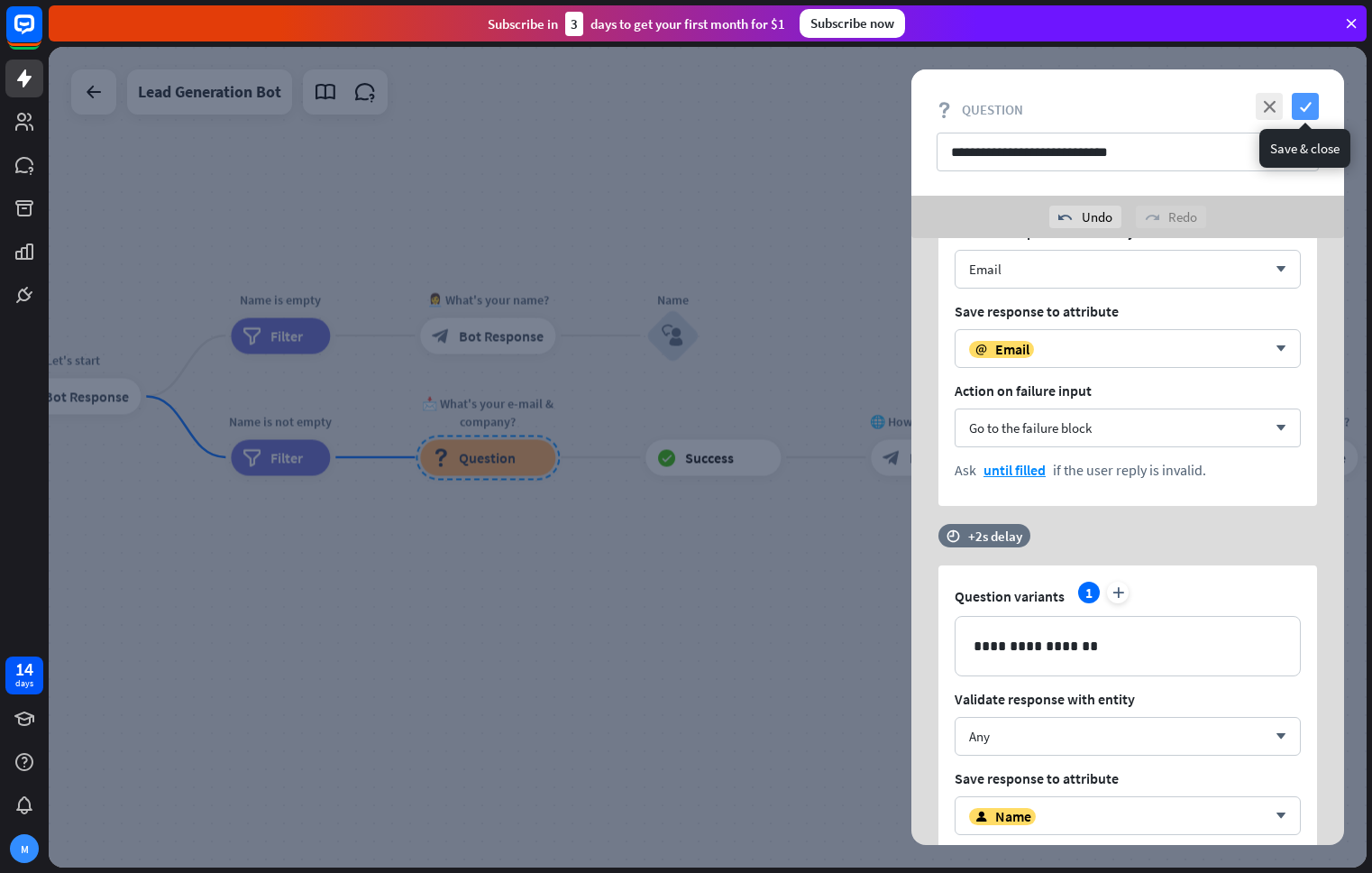
click at [1298, 107] on icon "check" at bounding box center [1306, 107] width 27 height 27
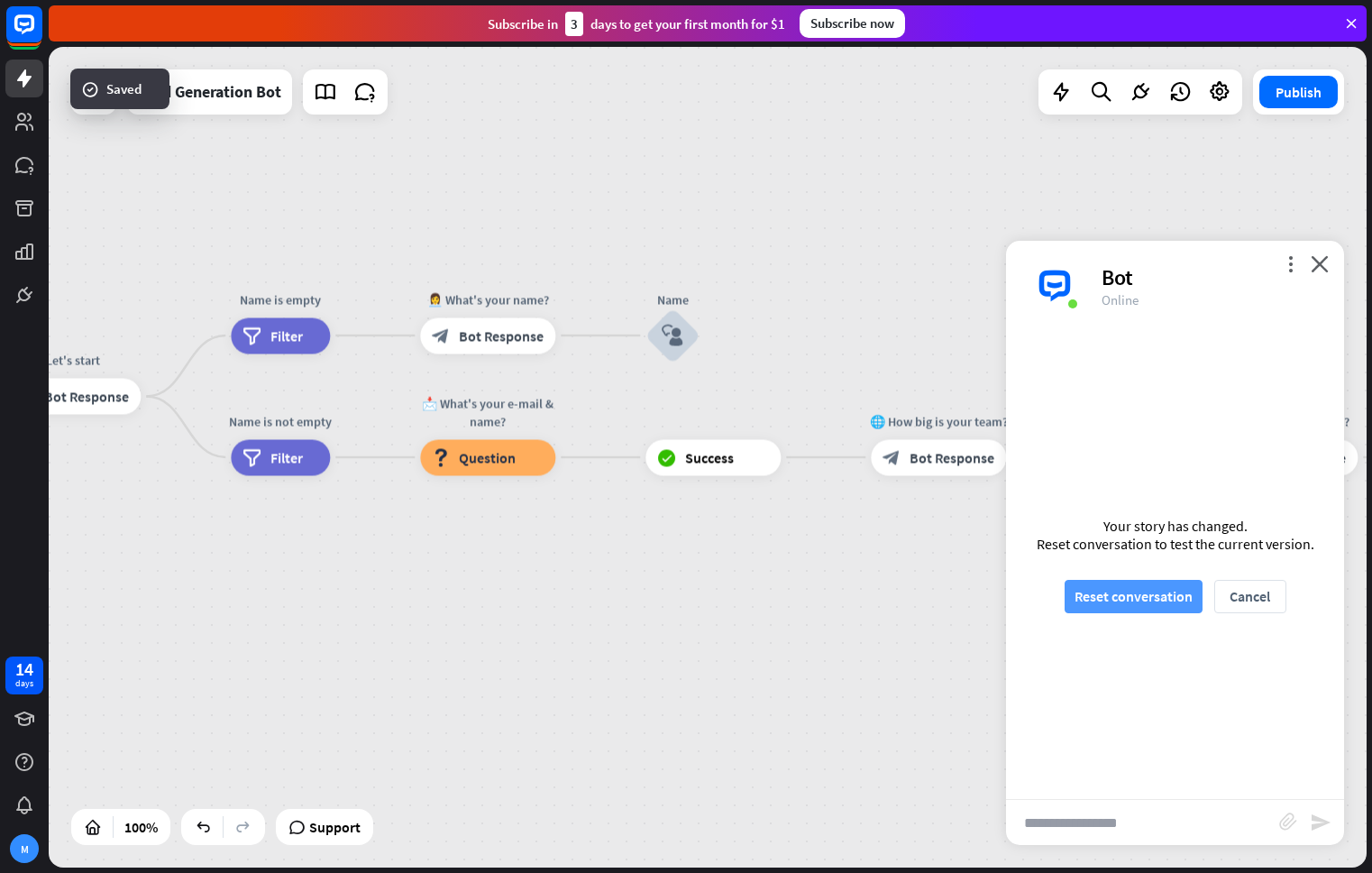
click at [1134, 597] on button "Reset conversation" at bounding box center [1133, 596] width 138 height 33
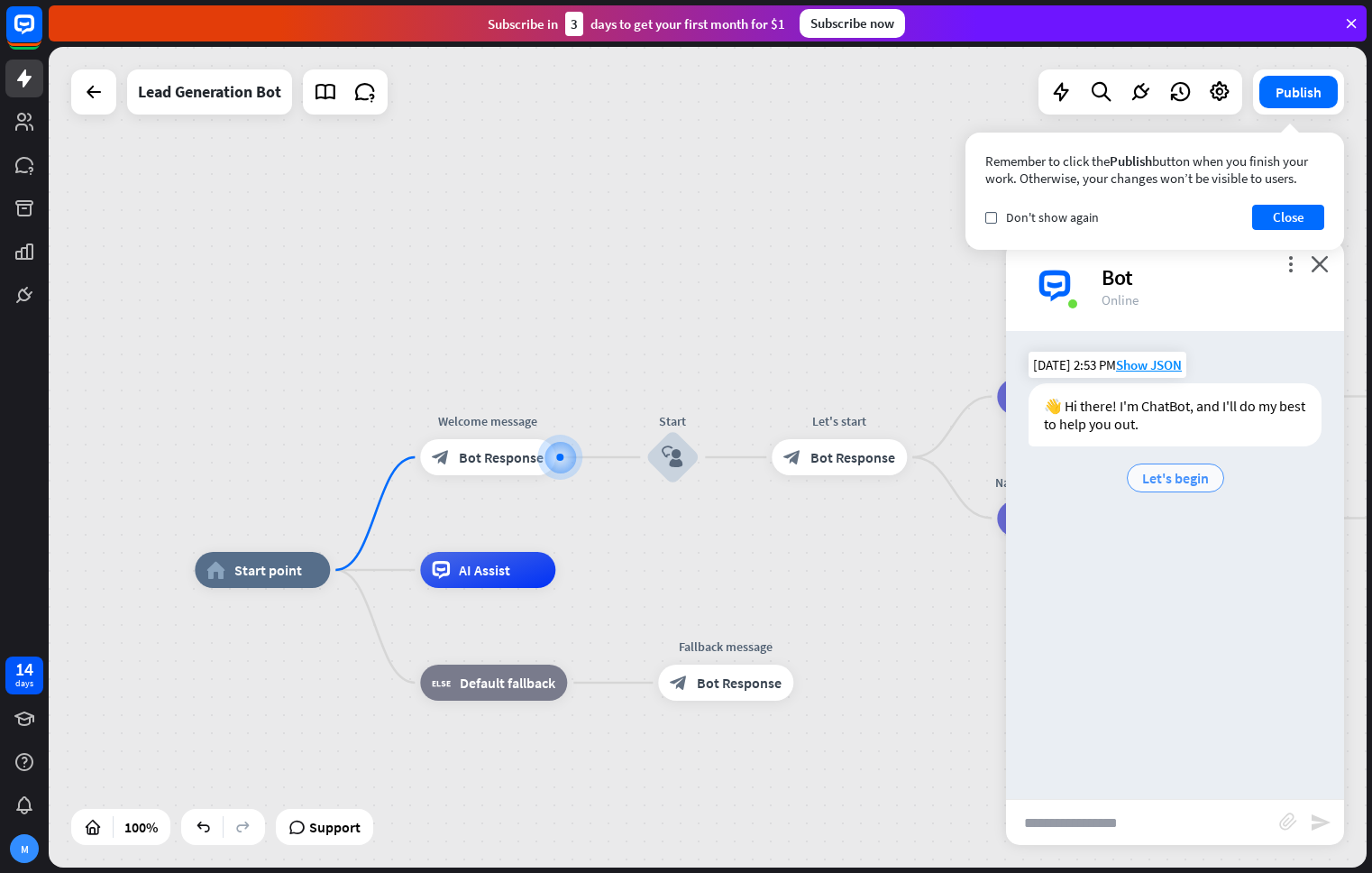
click at [1165, 475] on span "Let's begin" at bounding box center [1175, 478] width 66 height 18
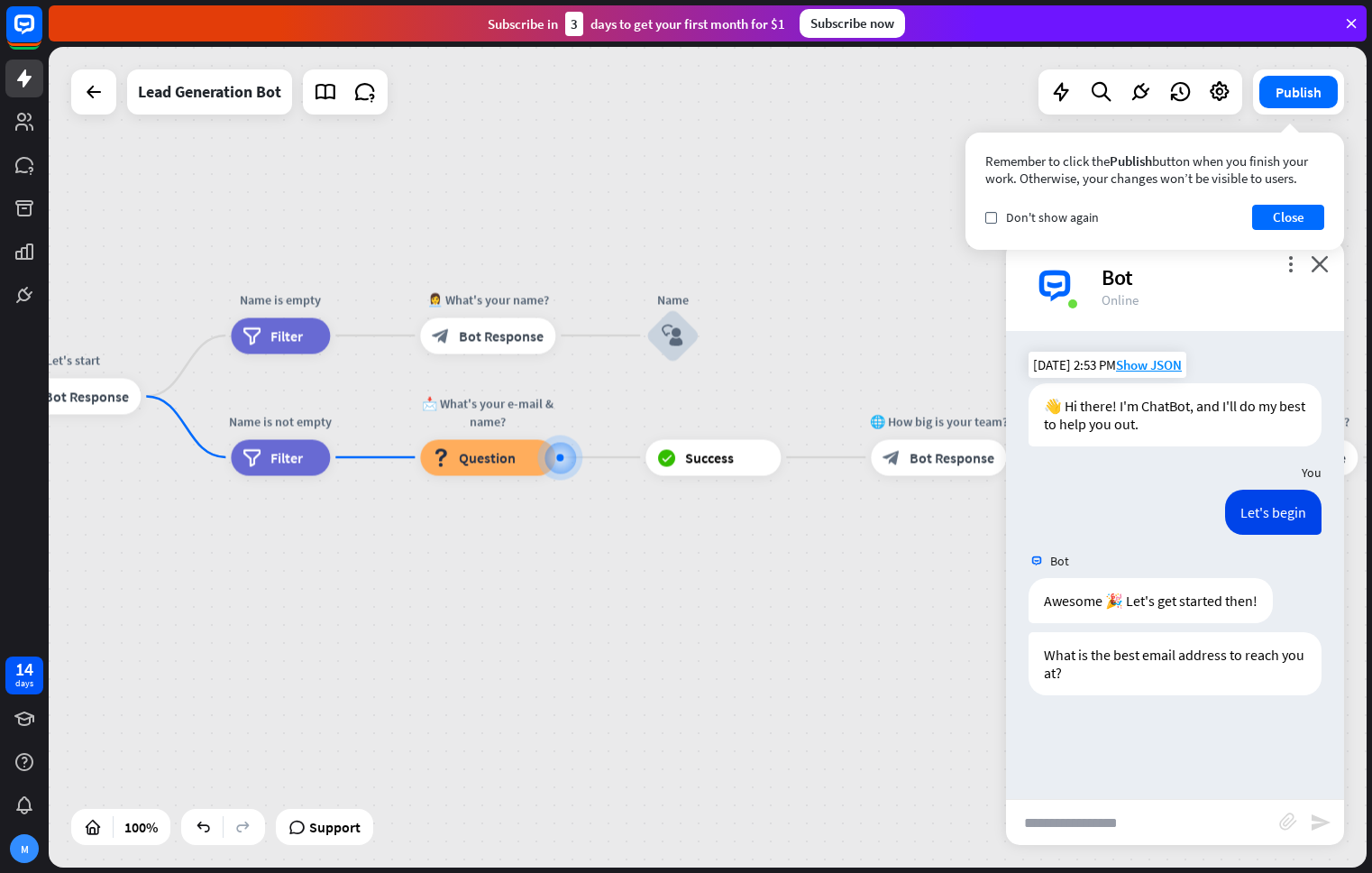
click at [1185, 825] on input "text" at bounding box center [1141, 822] width 273 height 45
type input "**********"
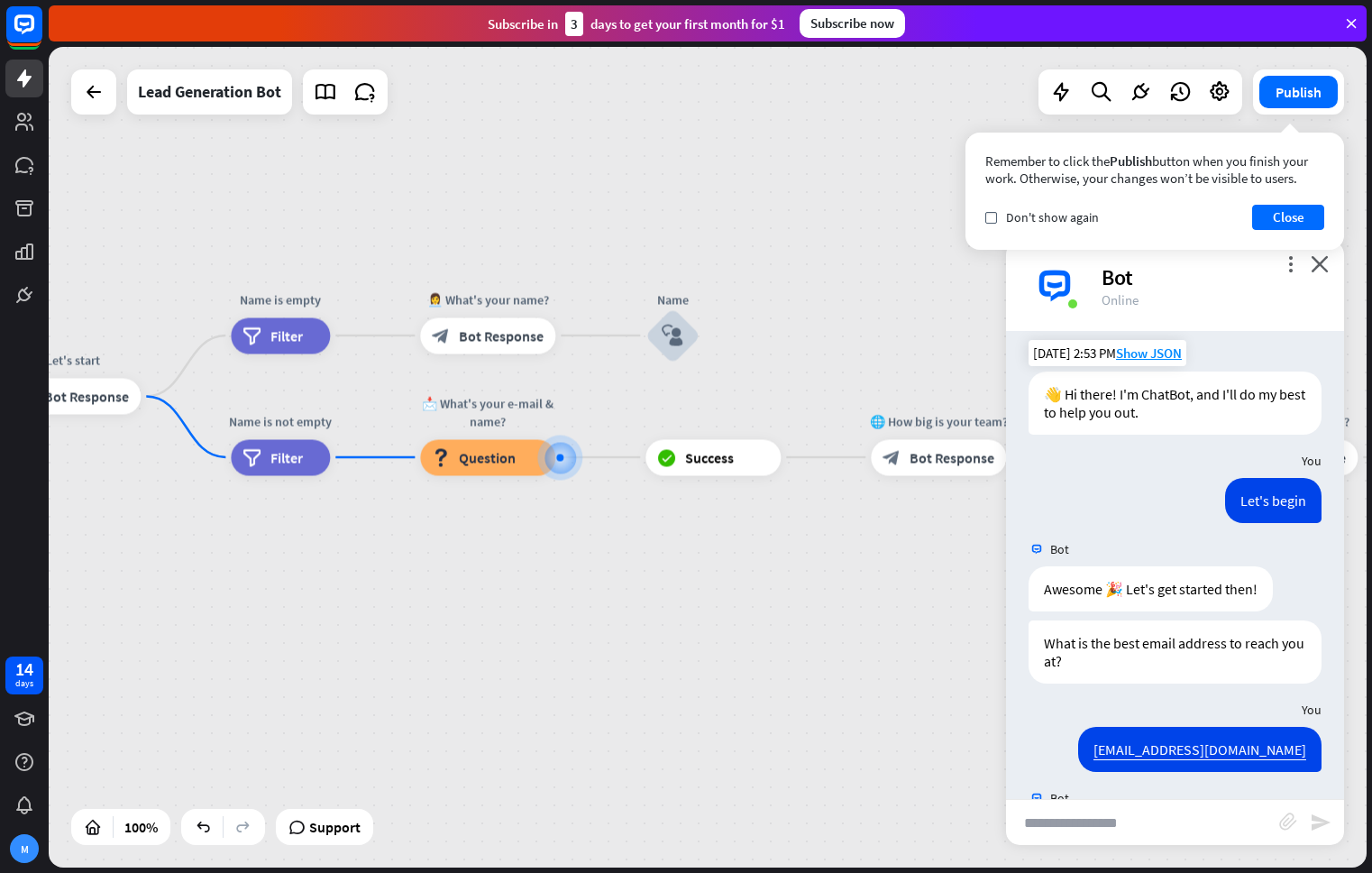
scroll to position [100, 0]
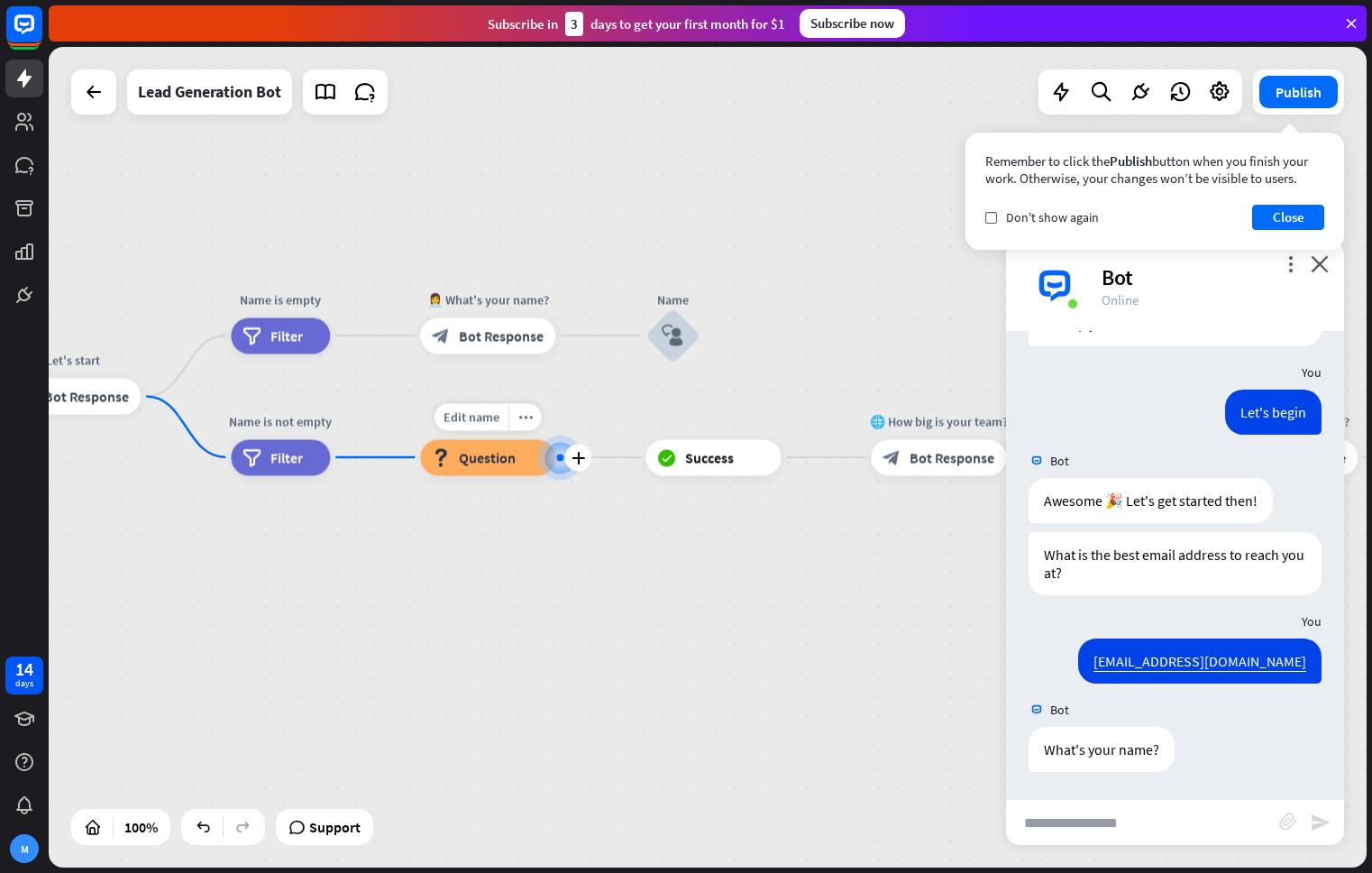
click at [486, 451] on span "Question" at bounding box center [487, 457] width 57 height 18
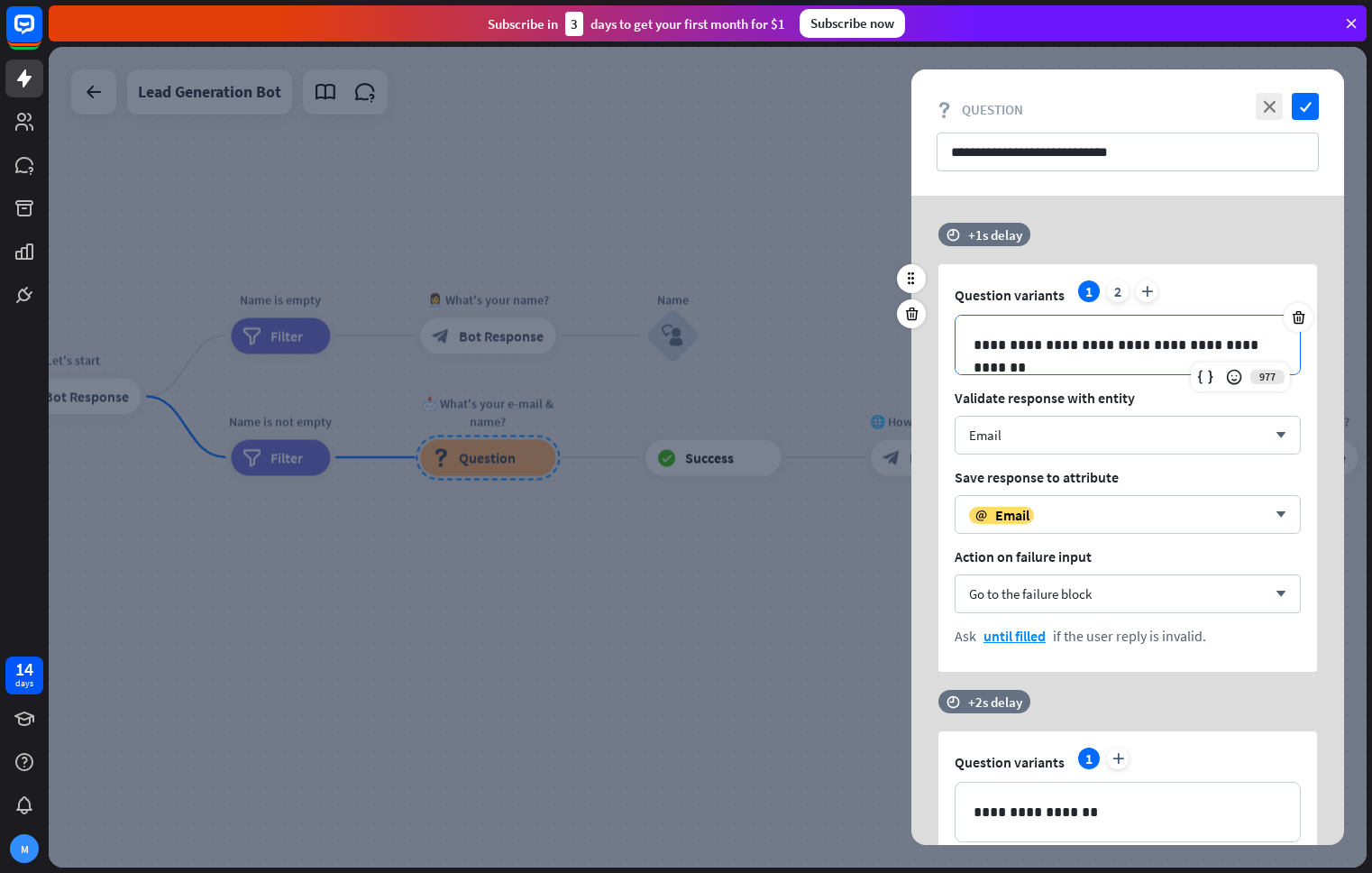
click at [1064, 345] on p "**********" at bounding box center [1127, 344] width 308 height 22
drag, startPoint x: 1067, startPoint y: 348, endPoint x: 1008, endPoint y: 347, distance: 59.0
click at [1008, 347] on p "**********" at bounding box center [1127, 344] width 308 height 22
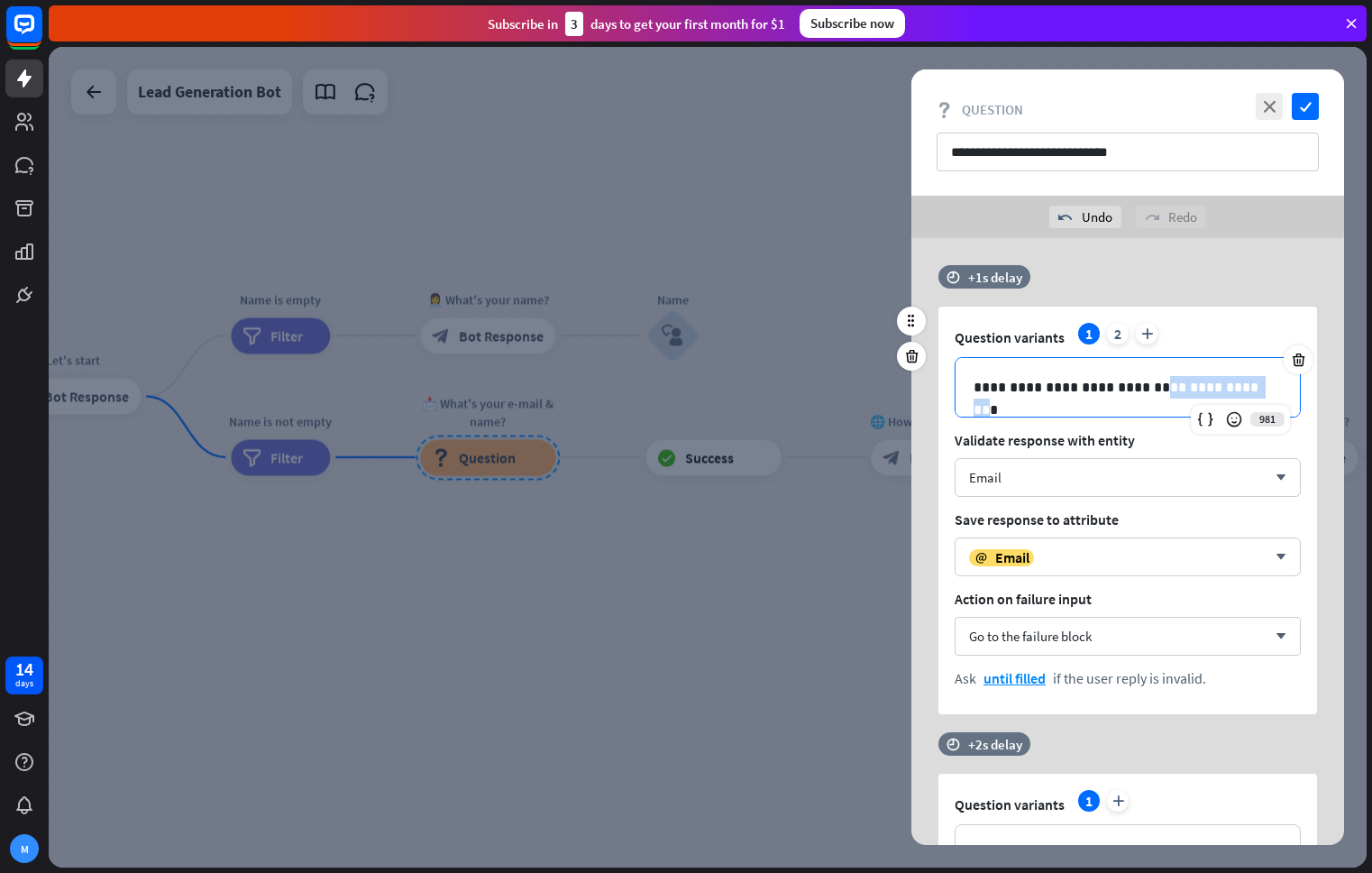
drag, startPoint x: 1136, startPoint y: 389, endPoint x: 1225, endPoint y: 391, distance: 89.0
click at [1225, 391] on p "**********" at bounding box center [1127, 387] width 308 height 22
click at [1304, 110] on icon "check" at bounding box center [1306, 107] width 27 height 27
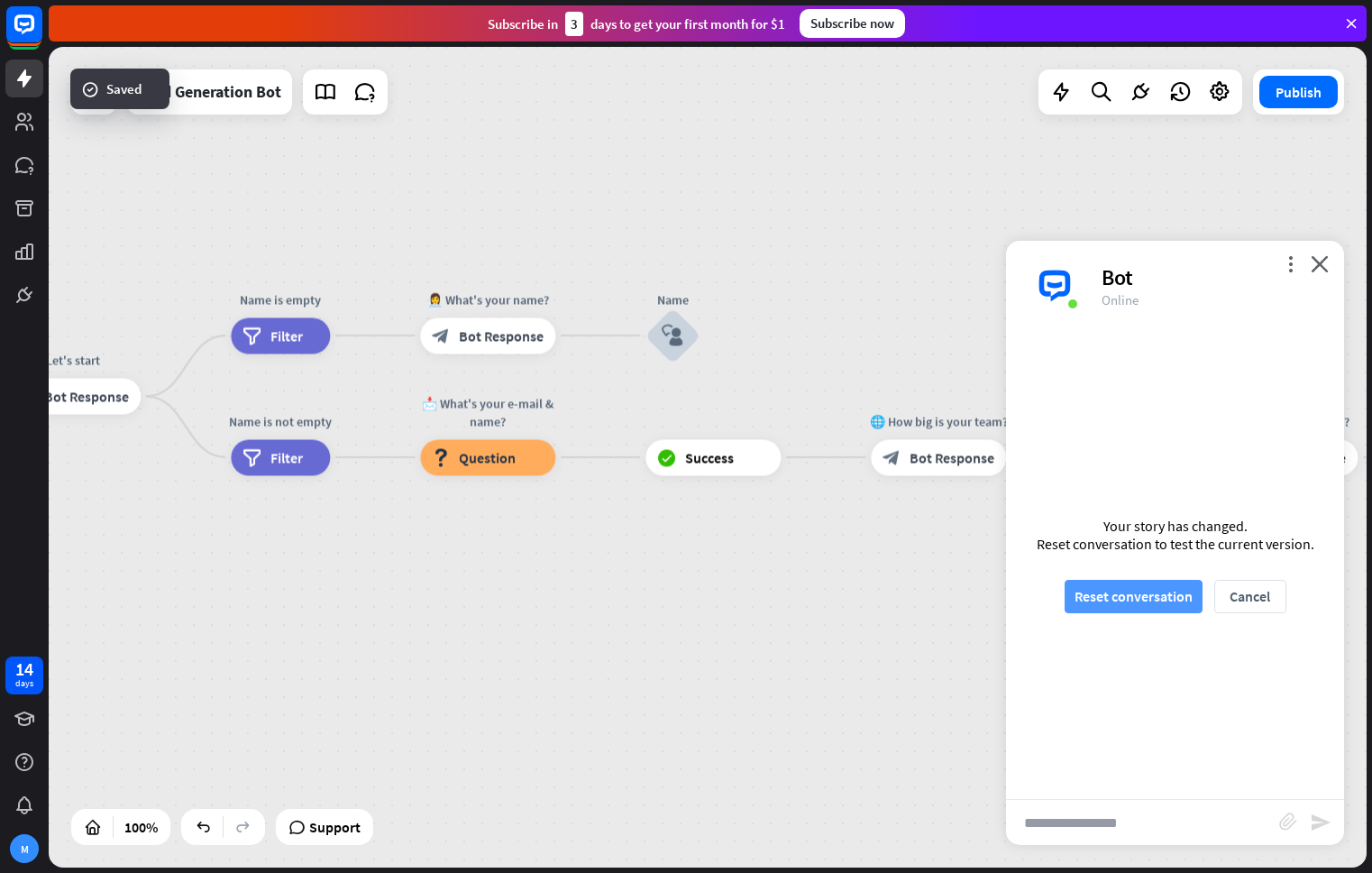
click at [1146, 602] on button "Reset conversation" at bounding box center [1133, 596] width 138 height 33
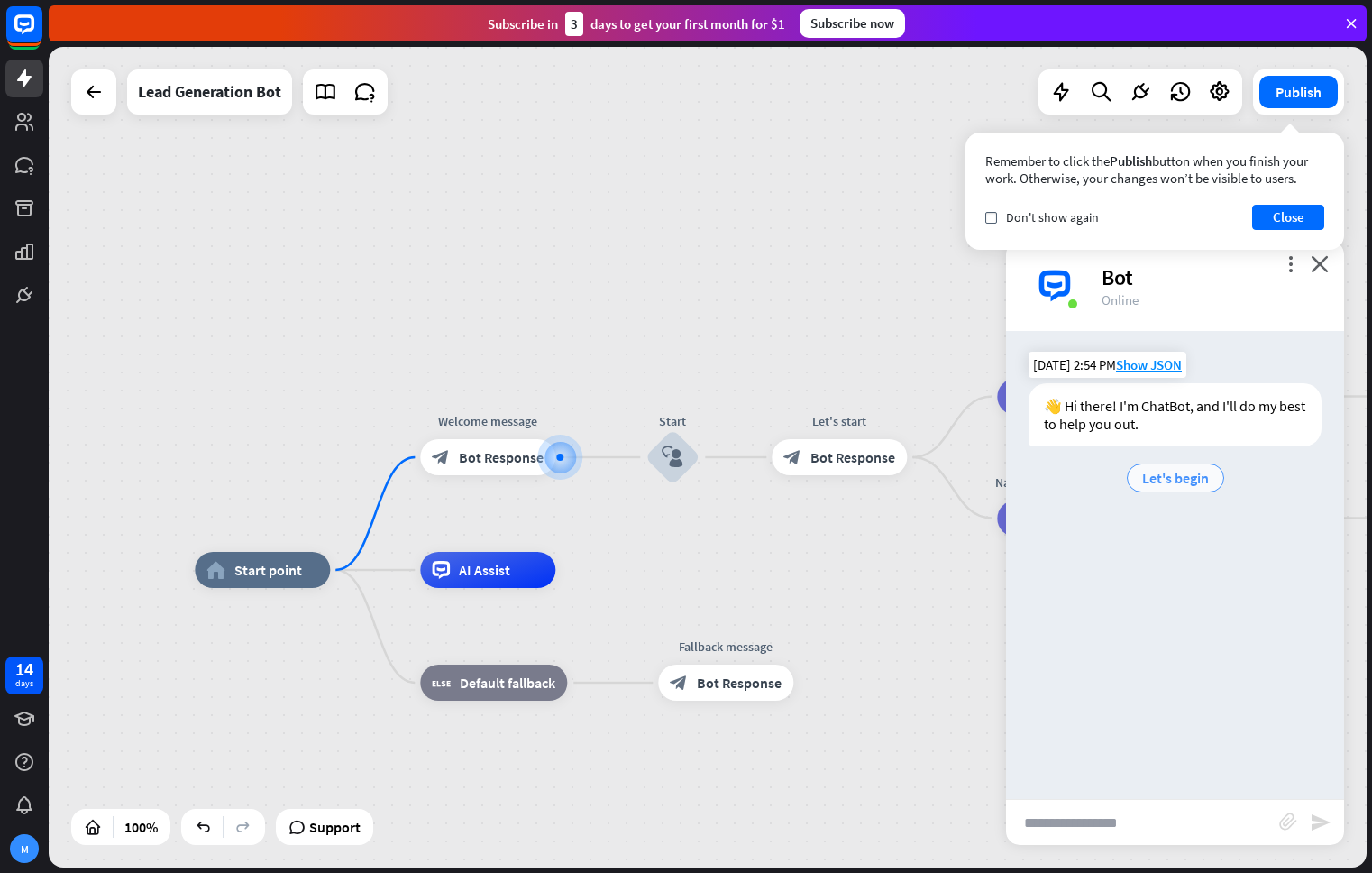
click at [1182, 485] on span "Let's begin" at bounding box center [1175, 478] width 66 height 18
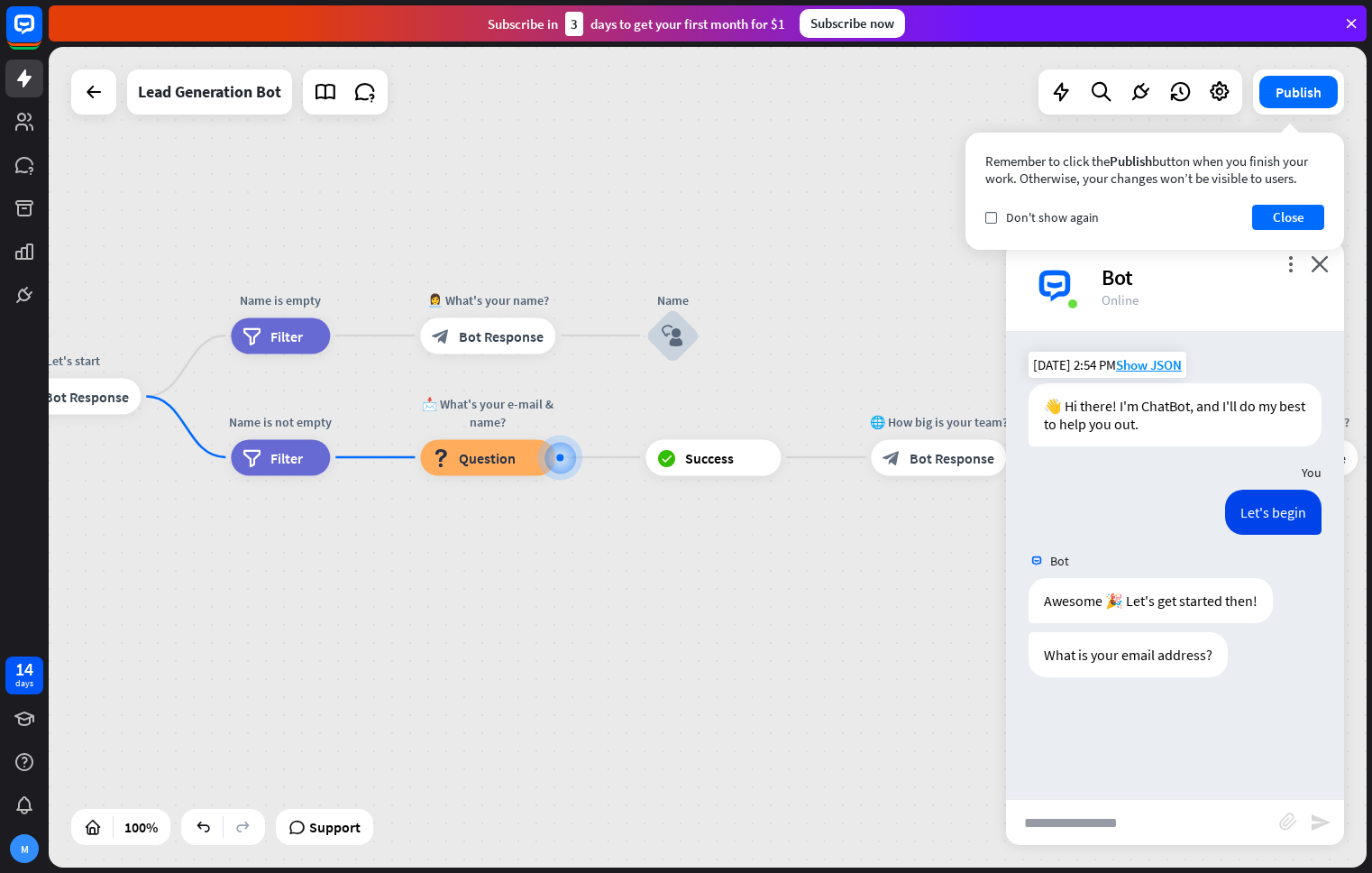
click at [1148, 823] on input "text" at bounding box center [1141, 822] width 273 height 45
type input "**********"
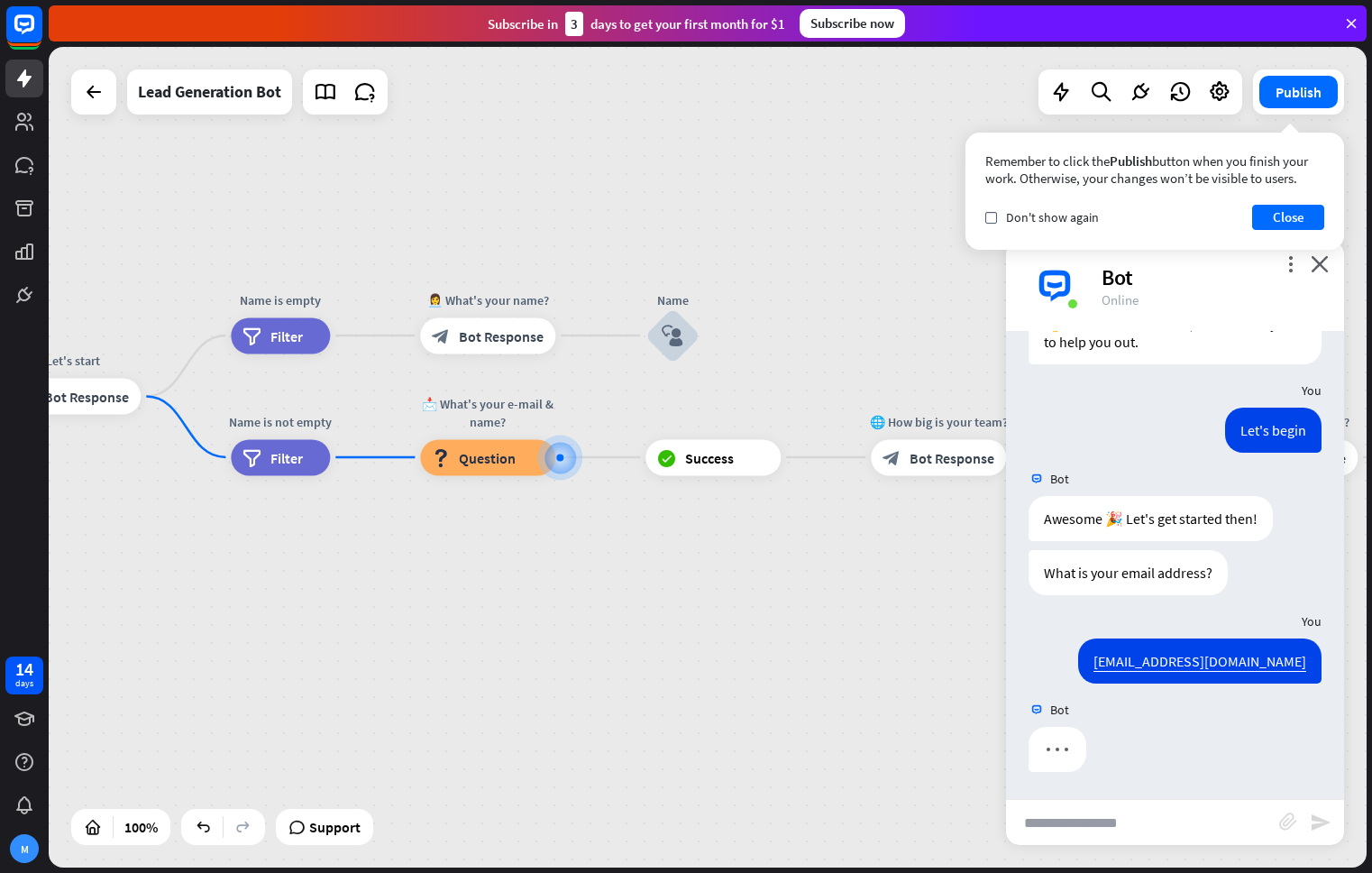
scroll to position [82, 0]
click at [1207, 822] on input "text" at bounding box center [1141, 822] width 273 height 45
type input "*"
type input "********"
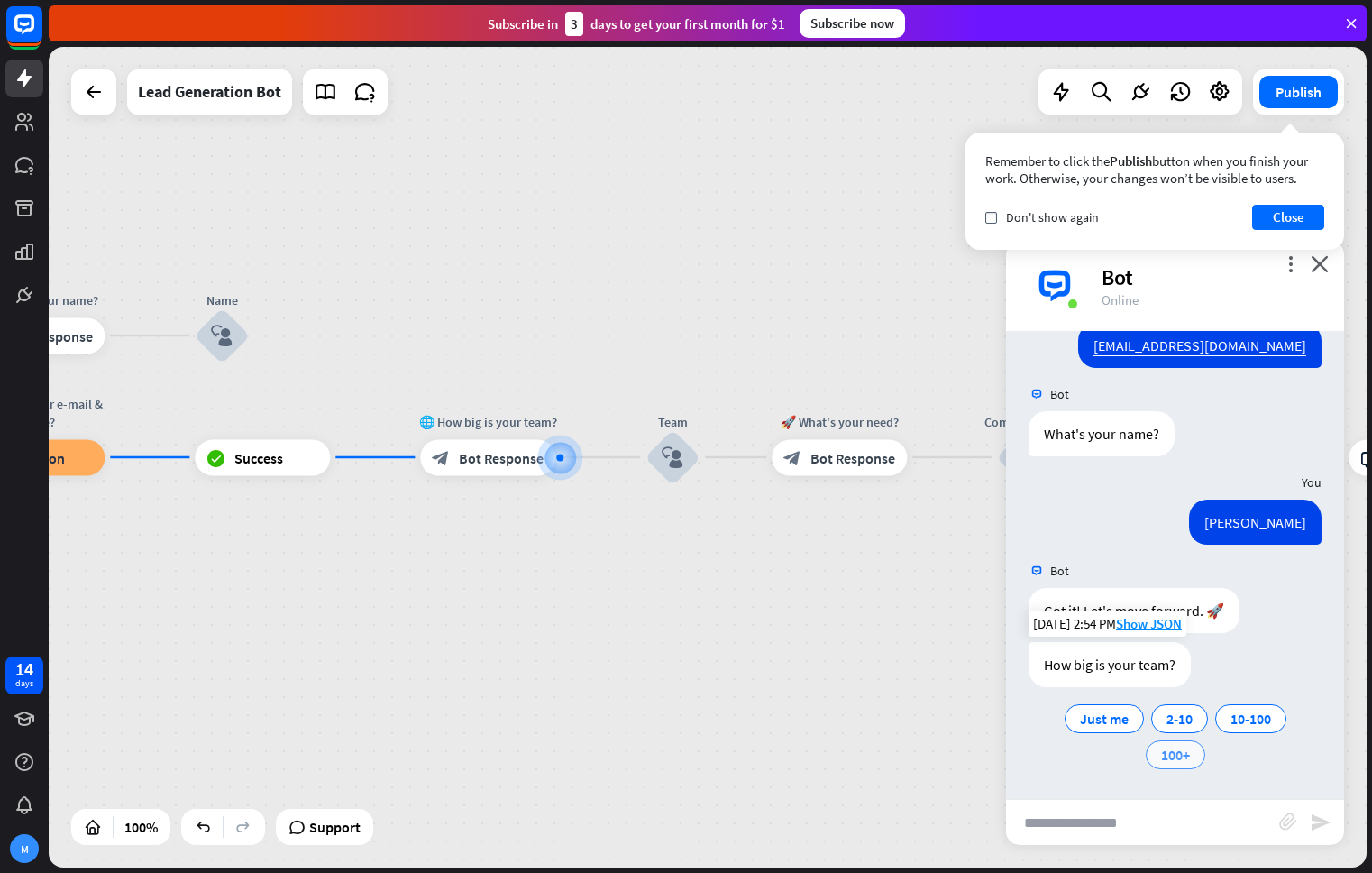
scroll to position [399, 0]
click at [478, 415] on span "Edit name" at bounding box center [471, 416] width 56 height 17
click at [487, 421] on input "**********" at bounding box center [487, 417] width 126 height 25
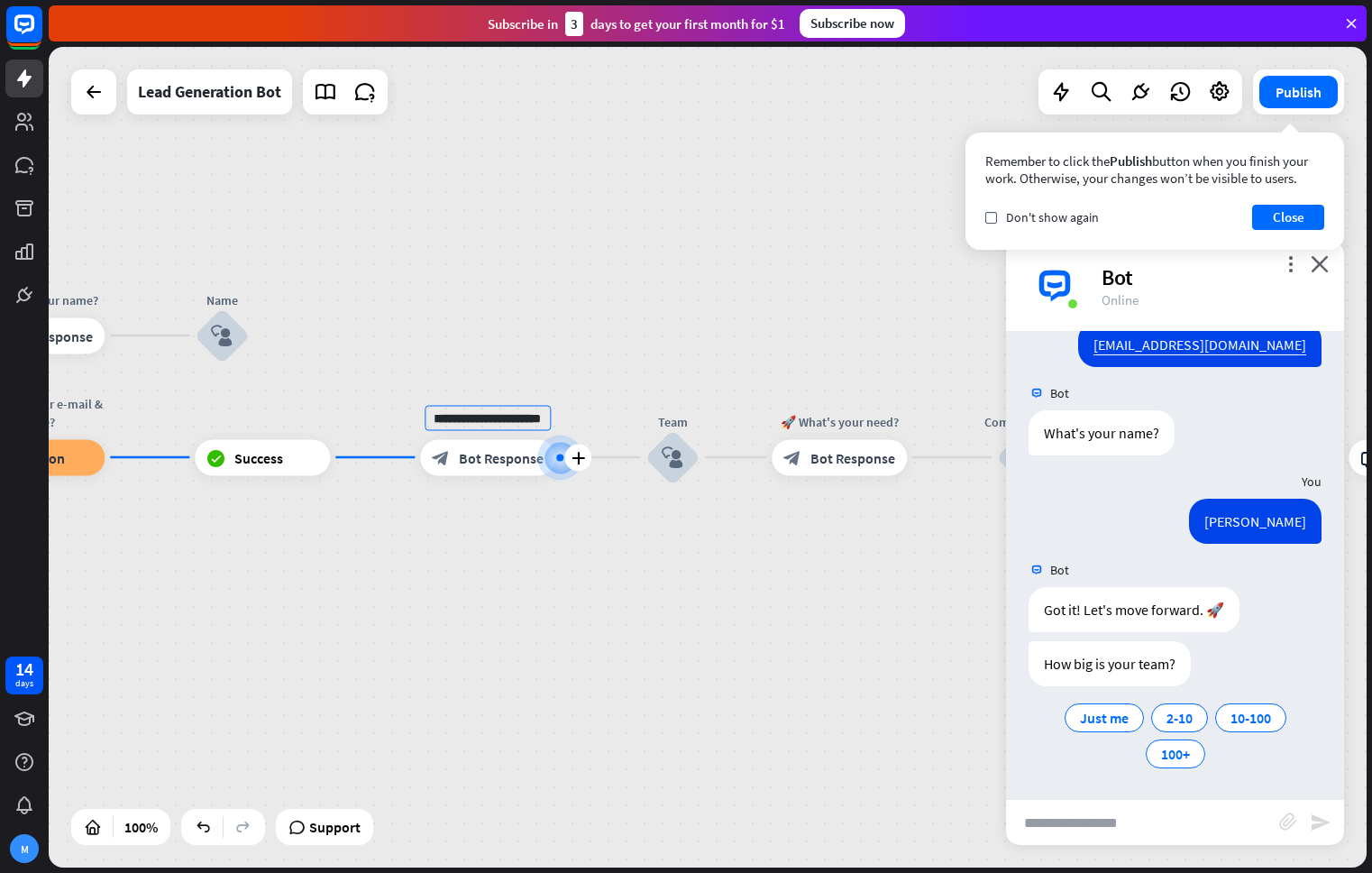
click at [487, 421] on input "**********" at bounding box center [487, 417] width 126 height 25
click at [503, 548] on div "**********" at bounding box center [707, 457] width 1317 height 820
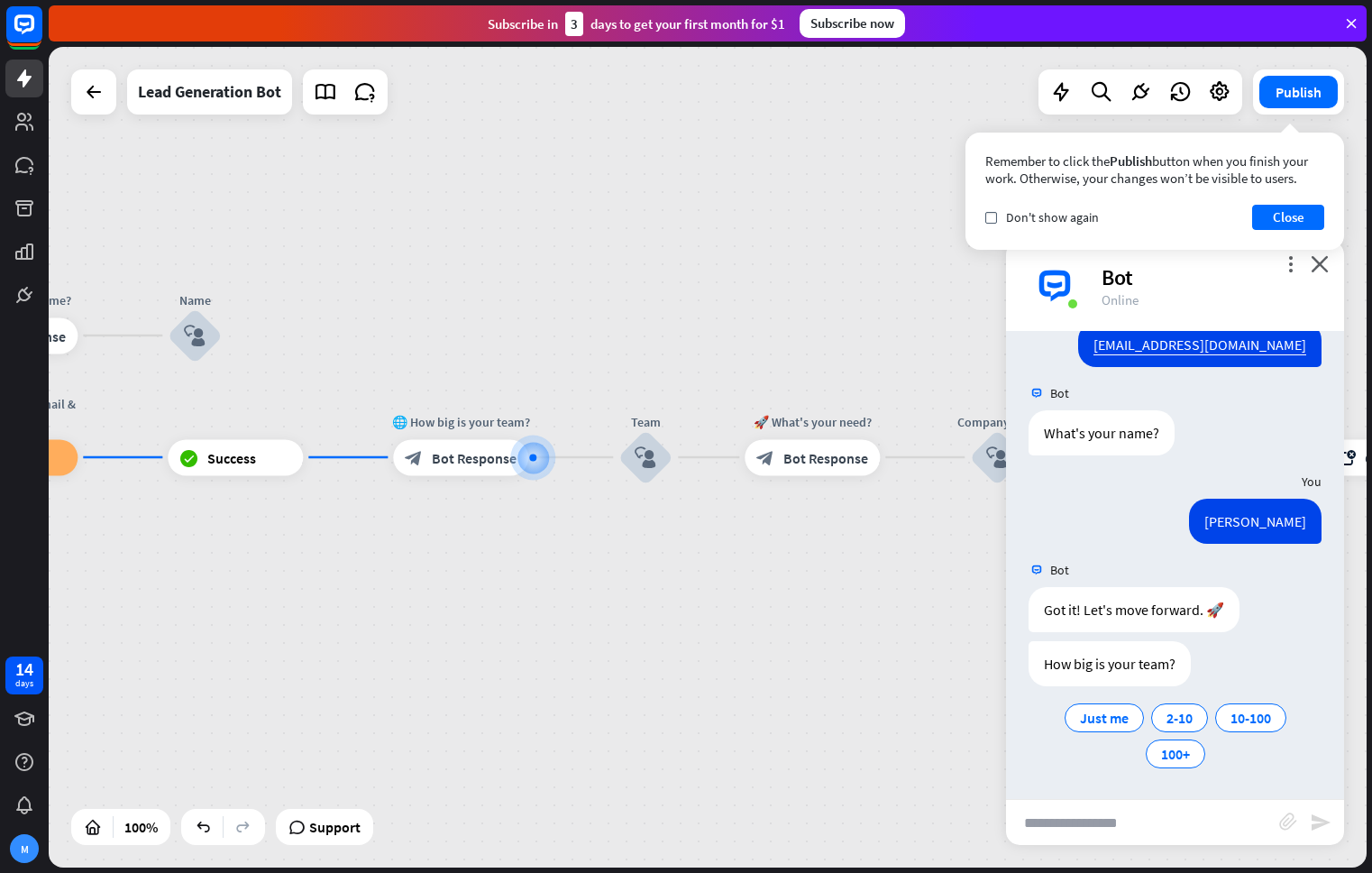
click at [494, 553] on div "home_2 Start point Welcome message block_bot_response Bot Response Start block_…" at bounding box center [707, 457] width 1317 height 820
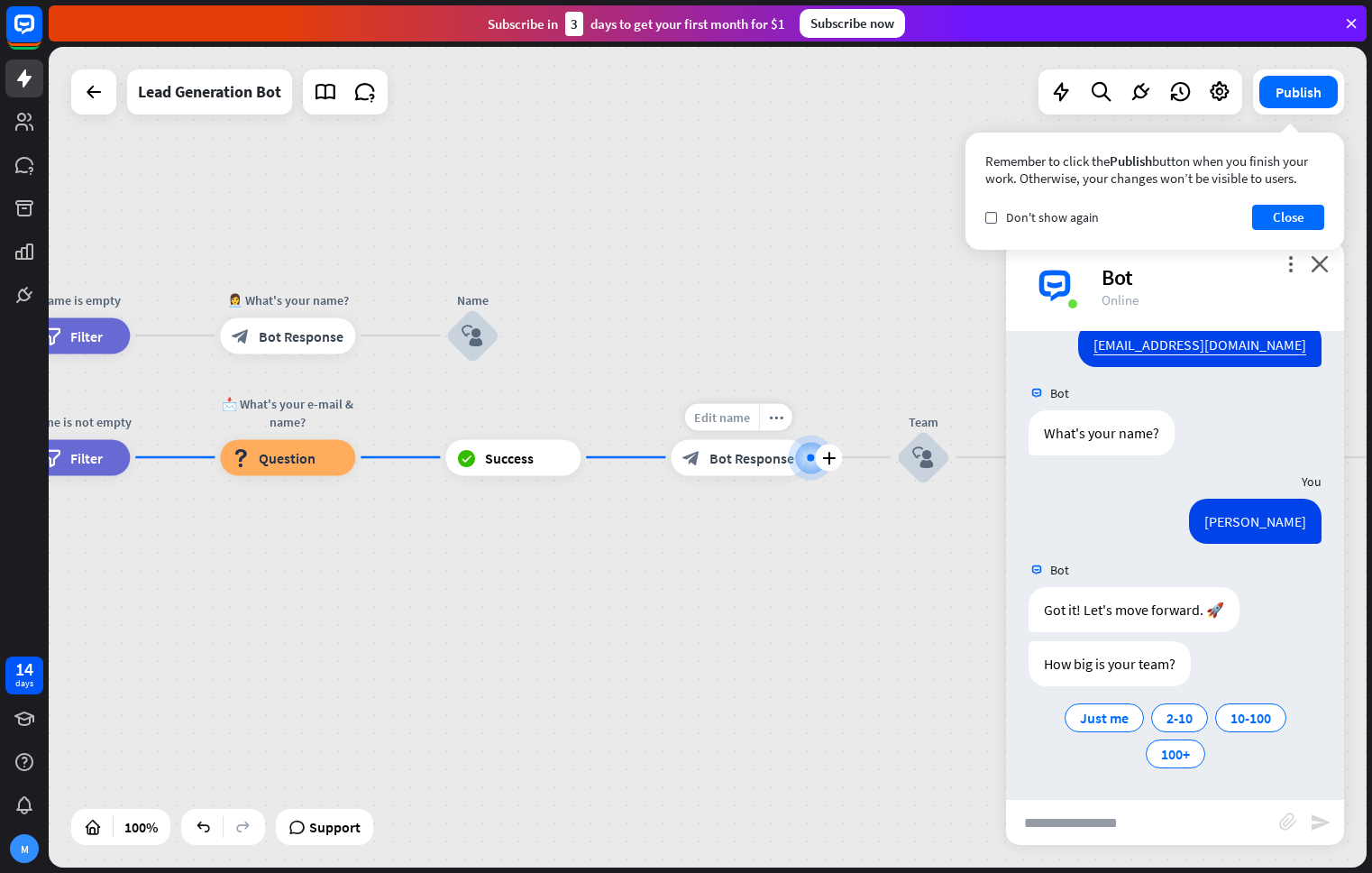
click at [722, 425] on div "Edit name" at bounding box center [722, 416] width 74 height 27
click at [1088, 662] on div "How big is your team?" at bounding box center [1109, 664] width 162 height 45
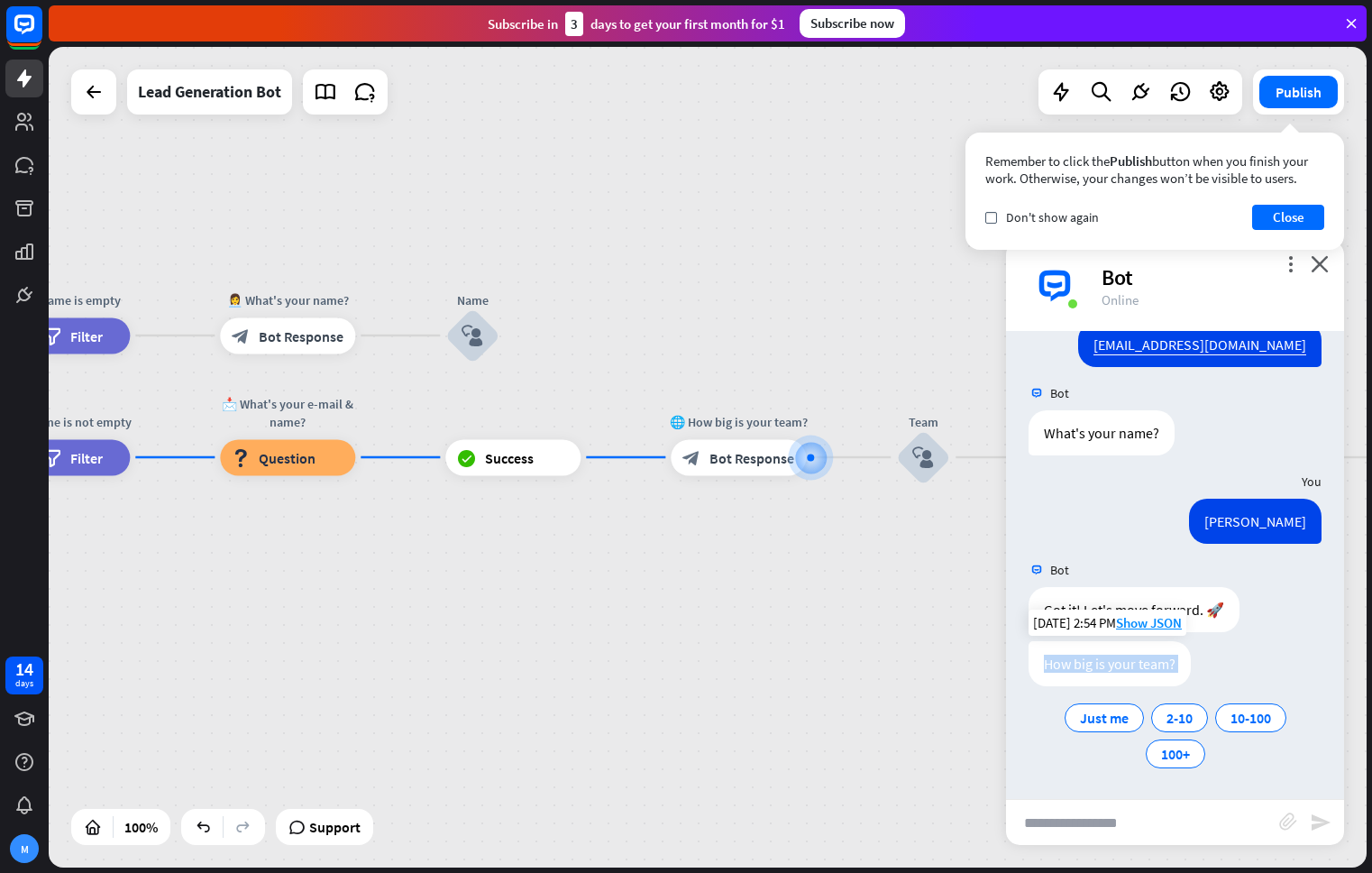
click at [1088, 662] on div "How big is your team?" at bounding box center [1109, 664] width 162 height 45
click at [737, 420] on span "Edit name" at bounding box center [721, 416] width 56 height 17
click at [739, 460] on span "Bot Response" at bounding box center [751, 457] width 85 height 18
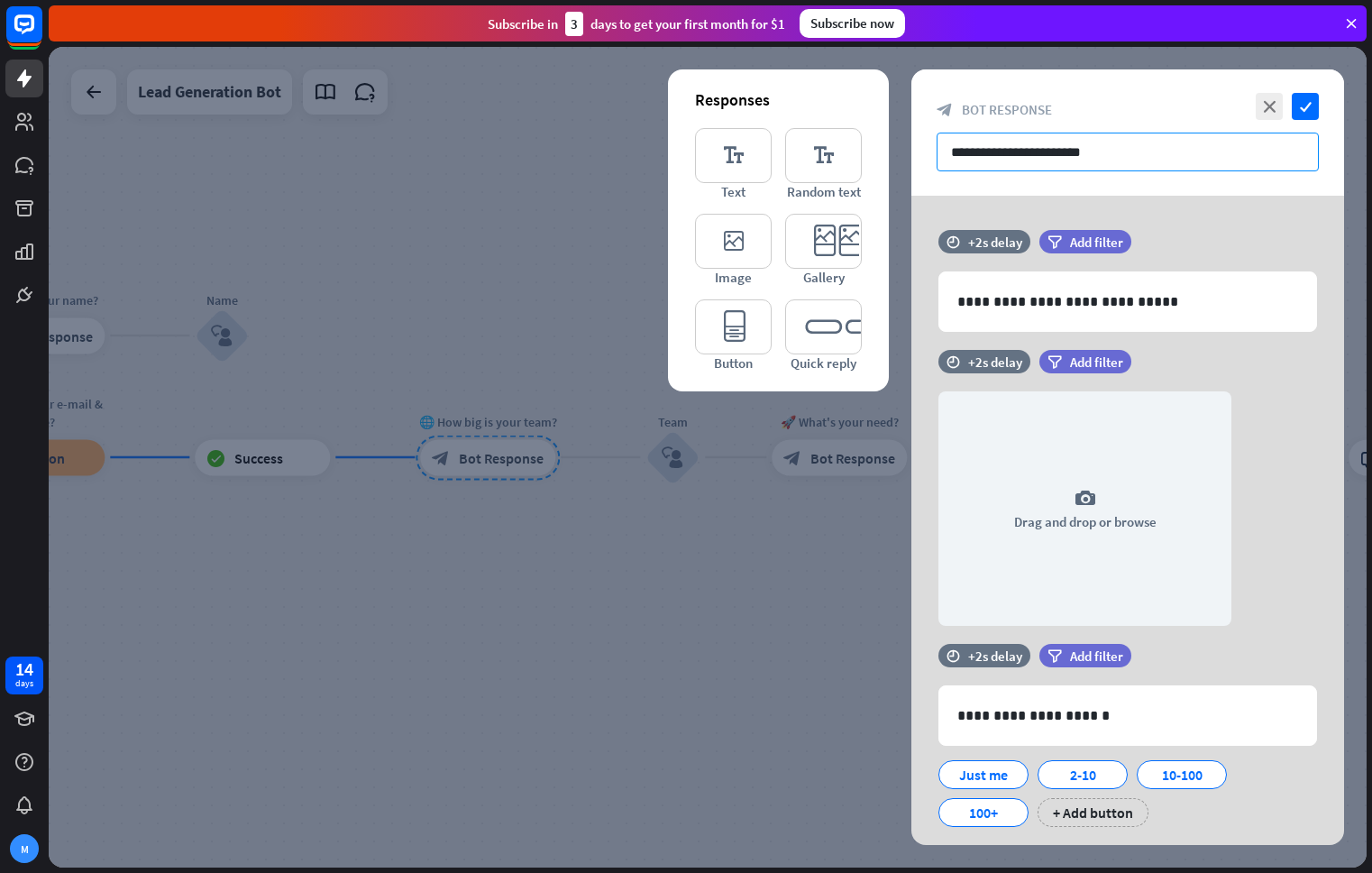
click at [1038, 156] on input "**********" at bounding box center [1127, 153] width 382 height 39
drag, startPoint x: 975, startPoint y: 156, endPoint x: 1112, endPoint y: 162, distance: 137.1
click at [1111, 161] on input "**********" at bounding box center [1127, 153] width 382 height 39
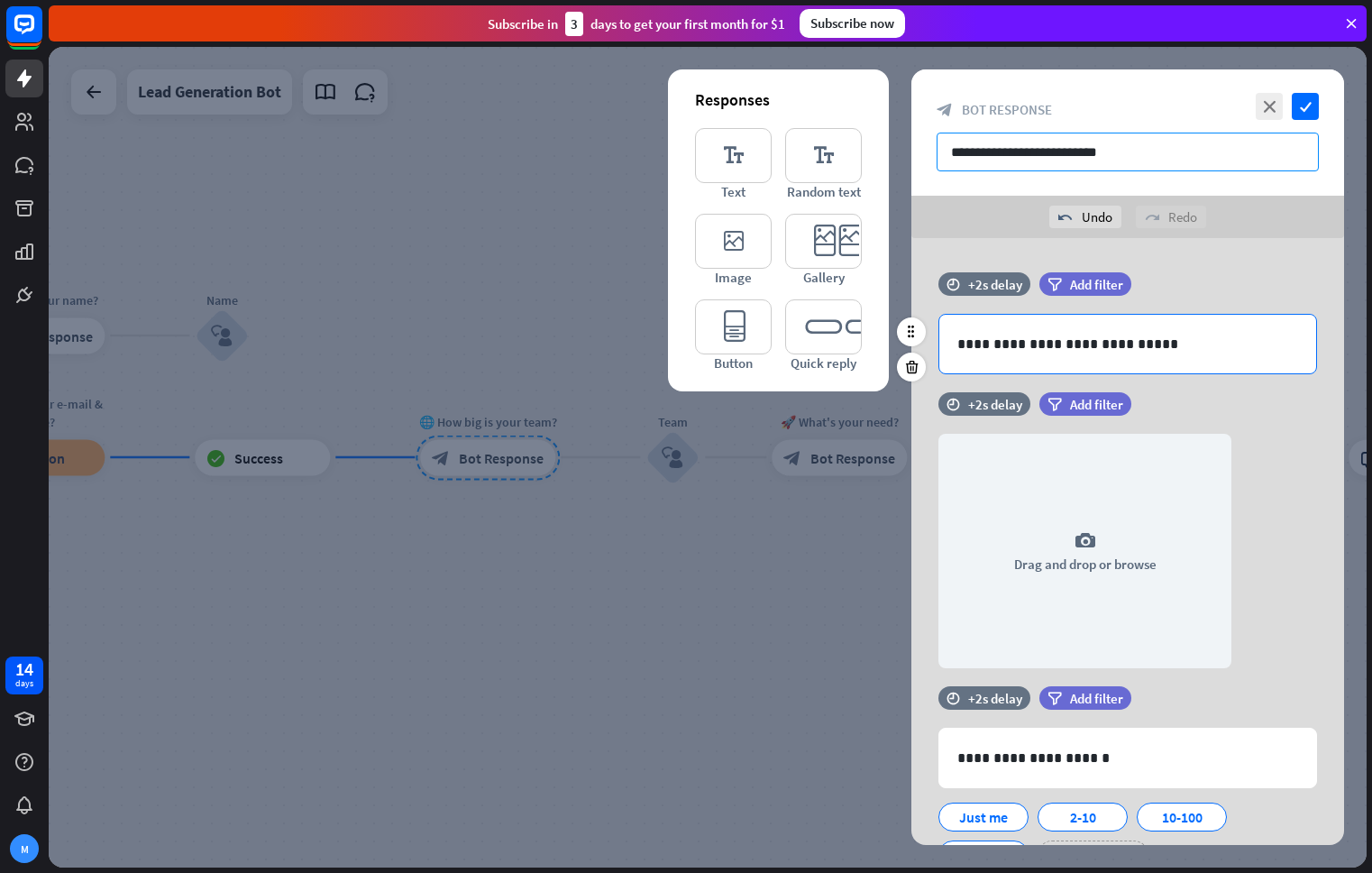
type input "**********"
click at [1009, 343] on p "**********" at bounding box center [1127, 343] width 341 height 22
click at [945, 341] on div "**********" at bounding box center [1127, 344] width 376 height 59
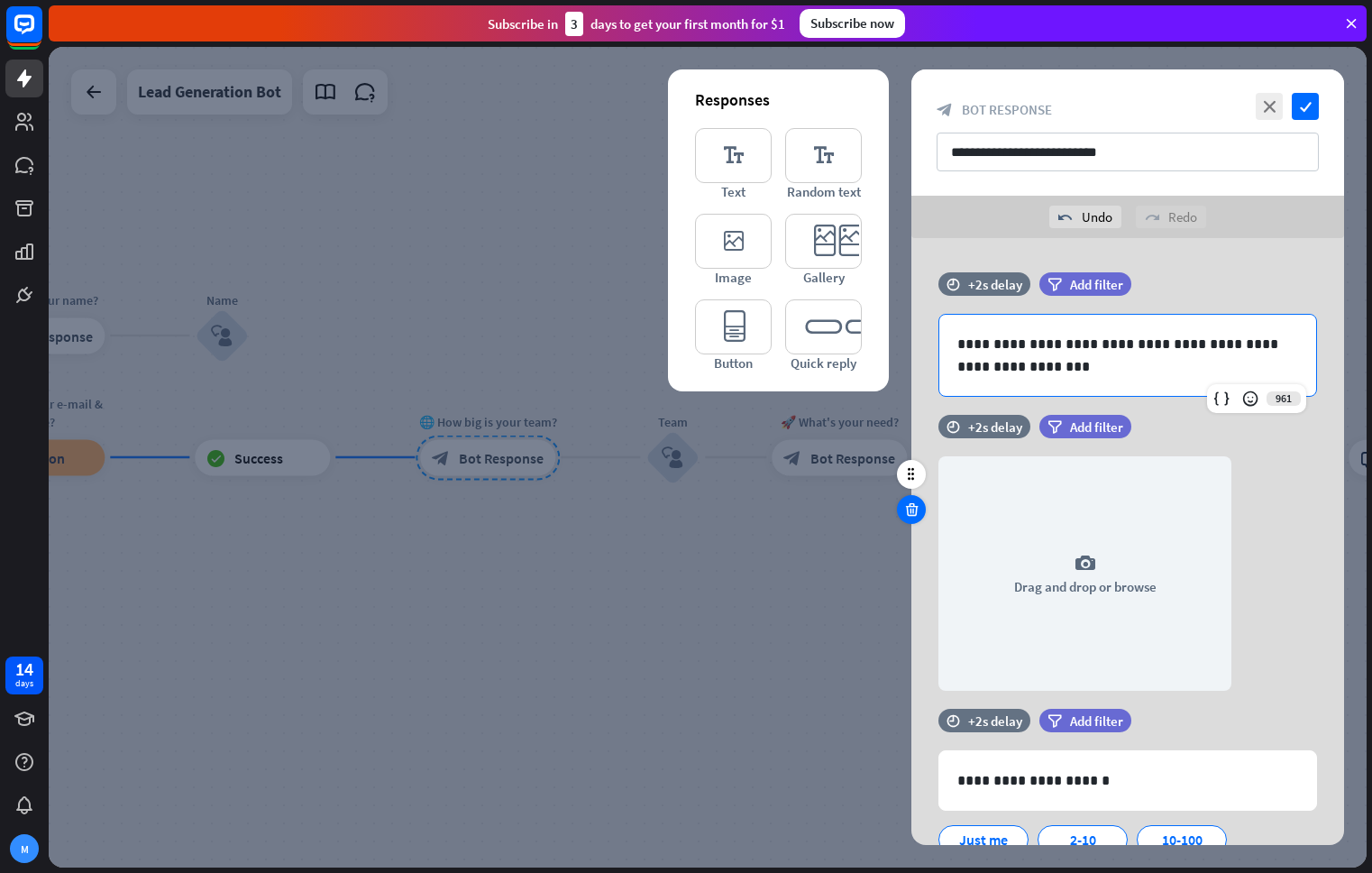
click at [907, 506] on icon at bounding box center [912, 509] width 18 height 17
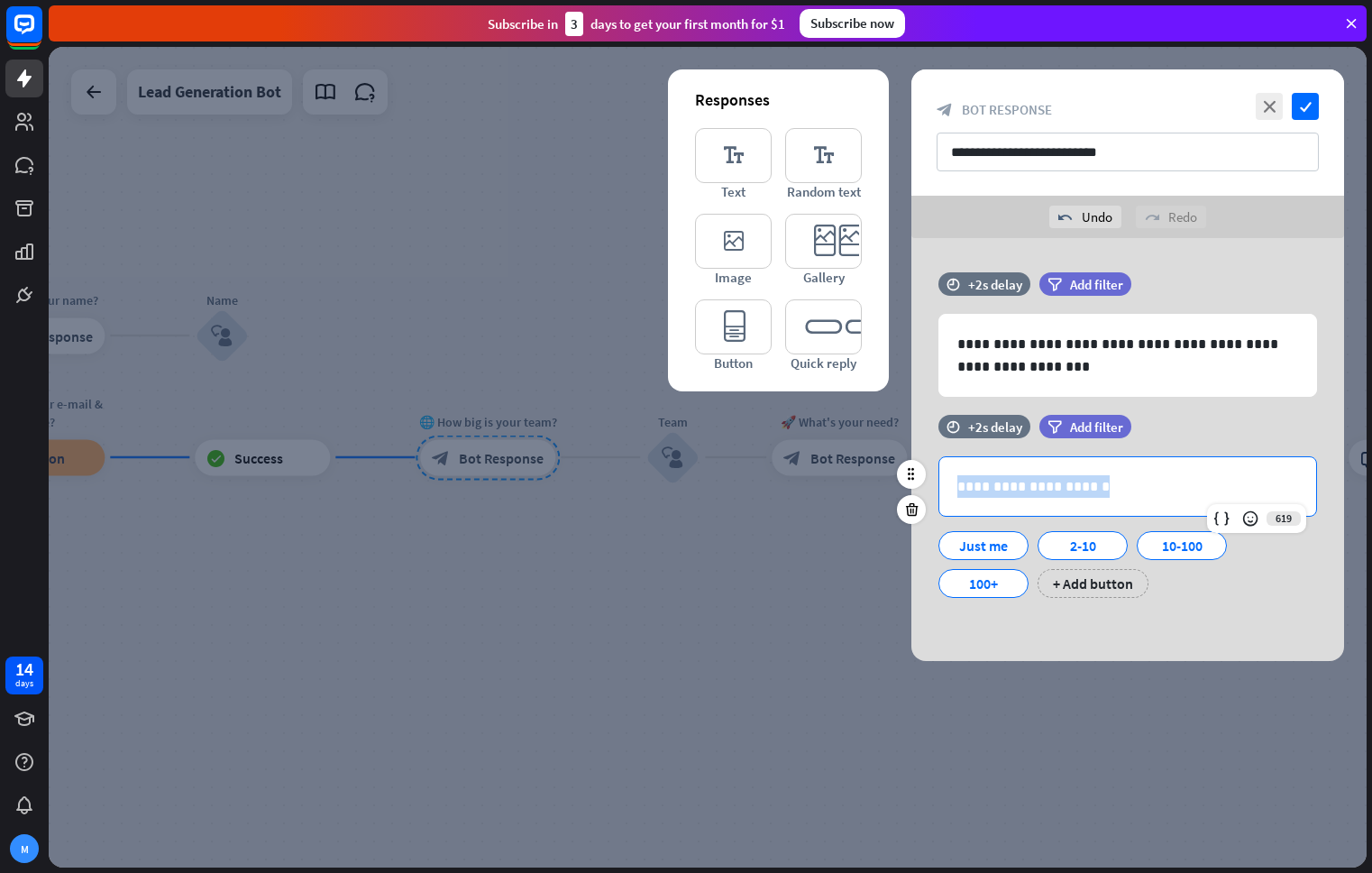
drag, startPoint x: 1120, startPoint y: 486, endPoint x: 932, endPoint y: 478, distance: 188.2
click at [932, 478] on div "**********" at bounding box center [1127, 527] width 433 height 142
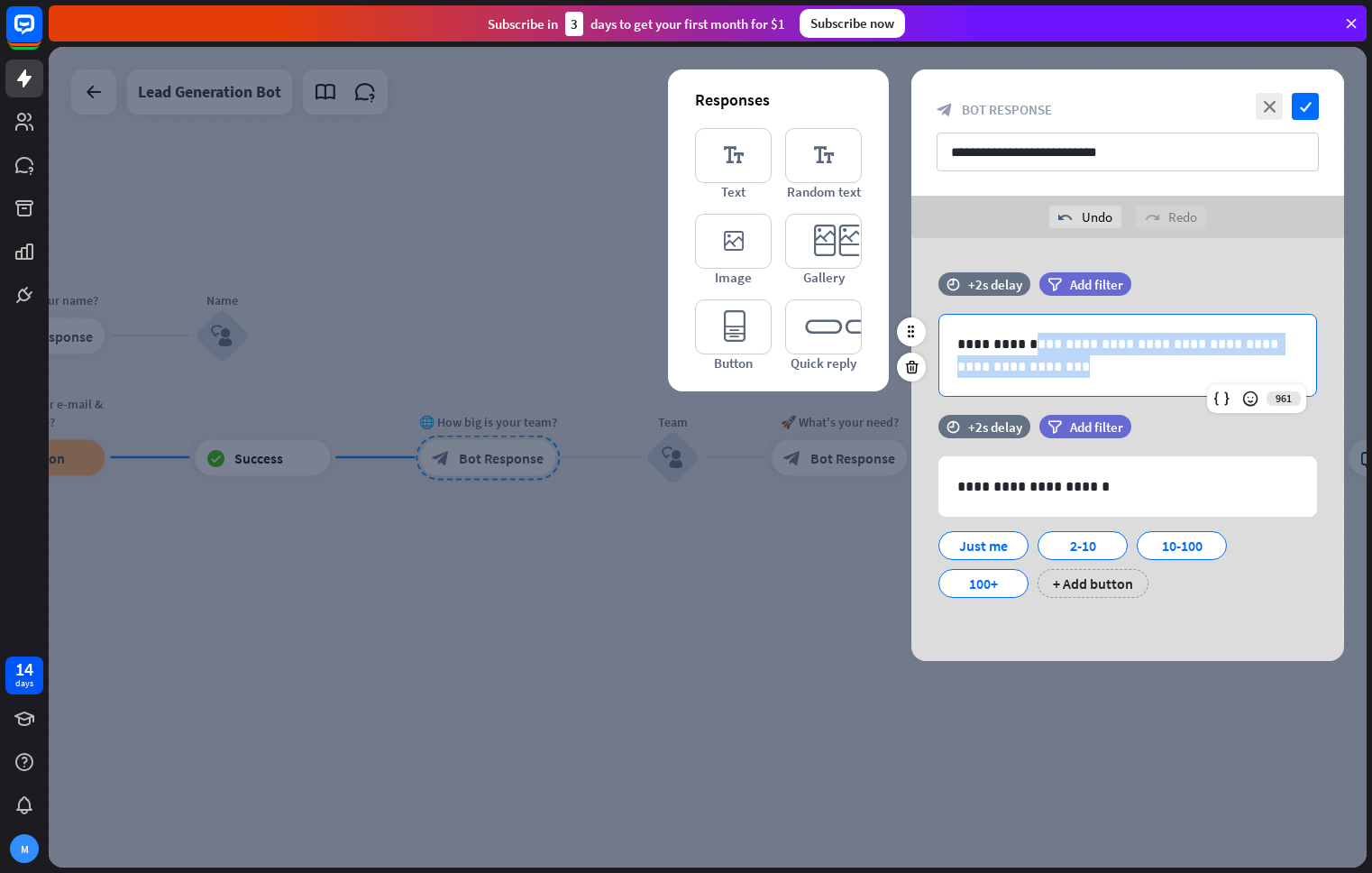
drag, startPoint x: 1031, startPoint y: 348, endPoint x: 1037, endPoint y: 363, distance: 16.2
click at [1037, 363] on p "**********" at bounding box center [1127, 355] width 341 height 45
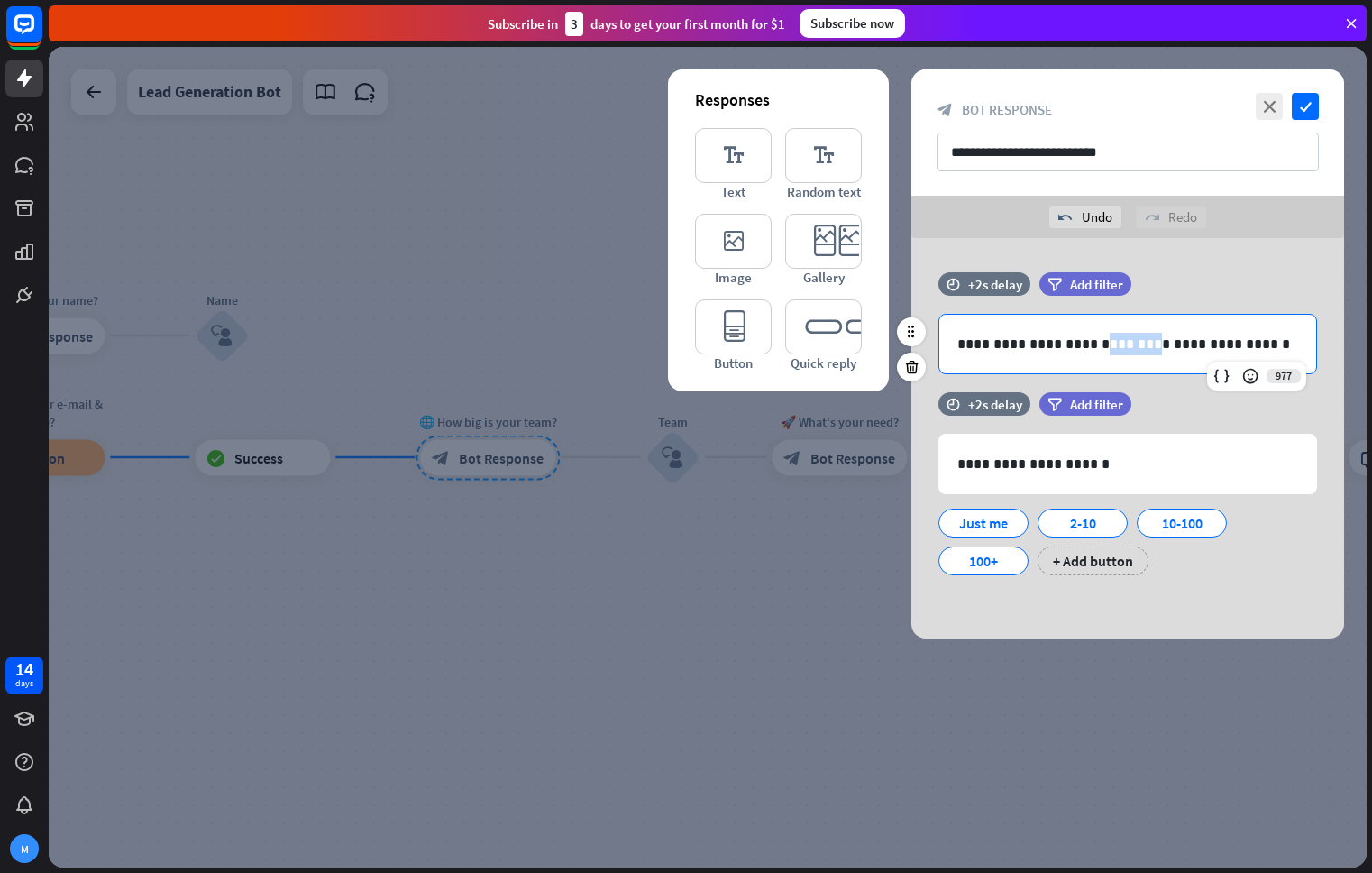
drag, startPoint x: 1132, startPoint y: 345, endPoint x: 1092, endPoint y: 350, distance: 40.3
click at [1092, 350] on p "**********" at bounding box center [1127, 343] width 341 height 22
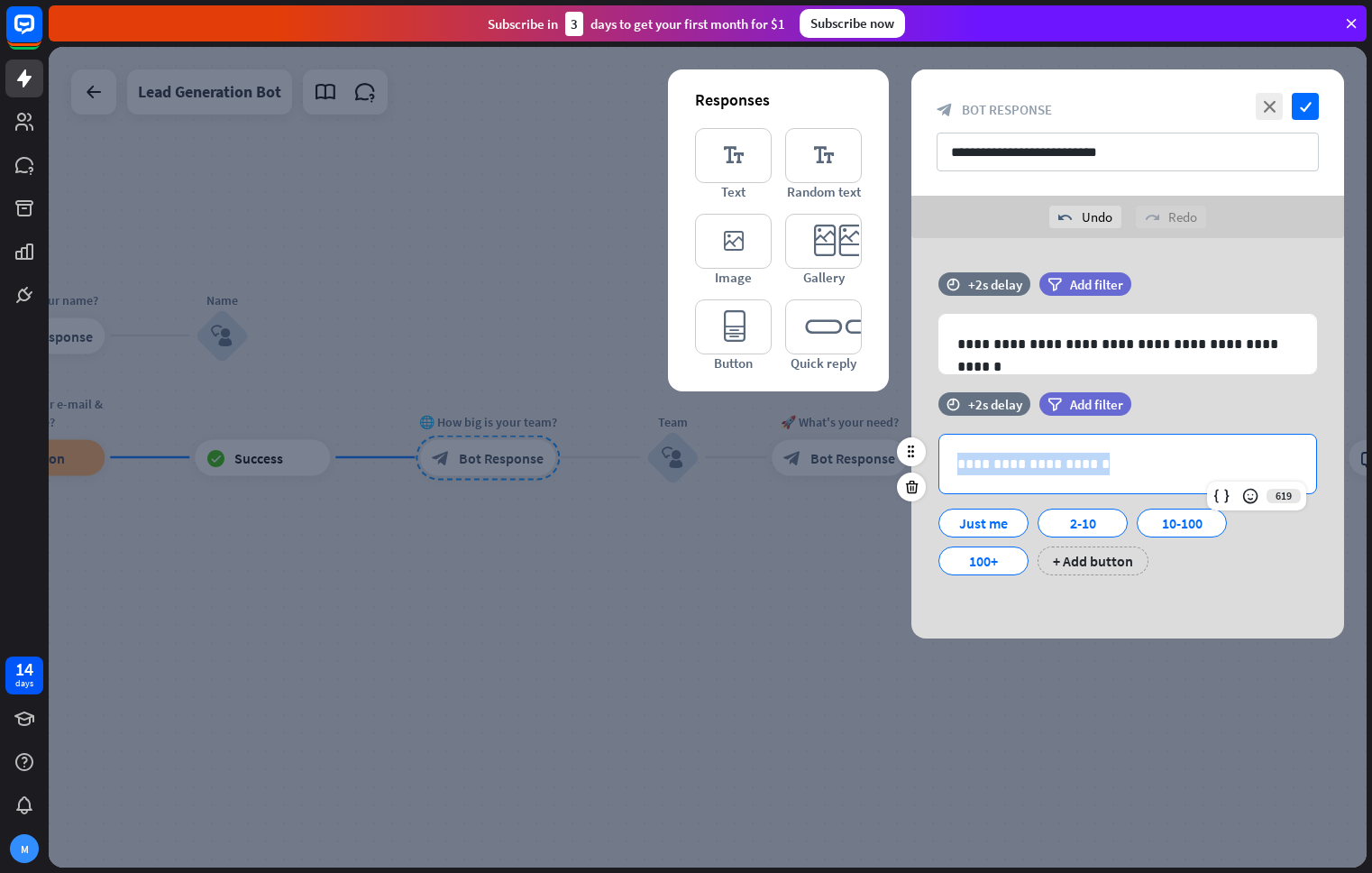
drag, startPoint x: 1111, startPoint y: 466, endPoint x: 948, endPoint y: 457, distance: 163.2
click at [948, 457] on div "**********" at bounding box center [1127, 464] width 376 height 59
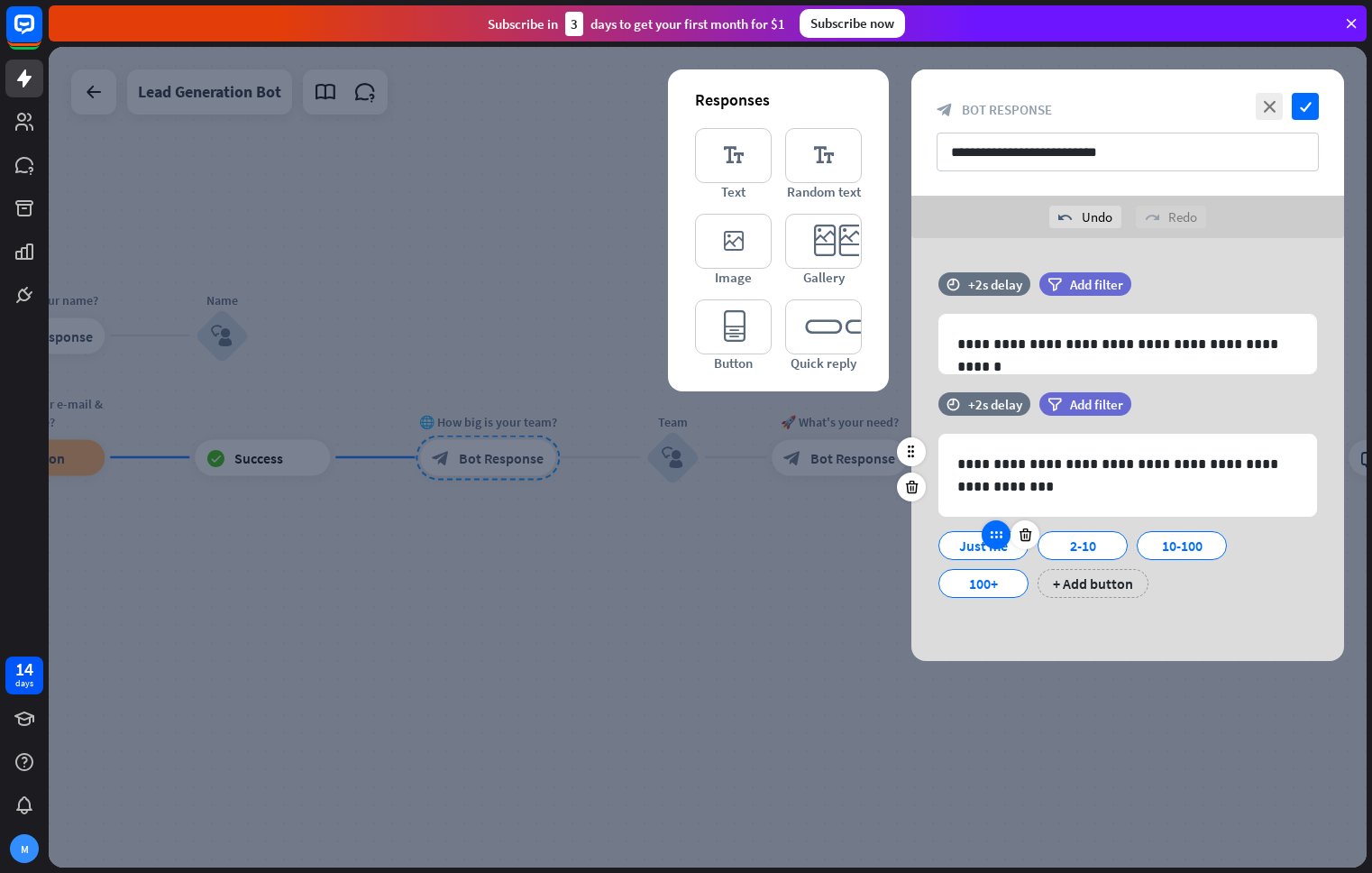
click at [992, 535] on icon at bounding box center [996, 535] width 17 height 17
click at [969, 542] on div "Just me" at bounding box center [983, 546] width 60 height 27
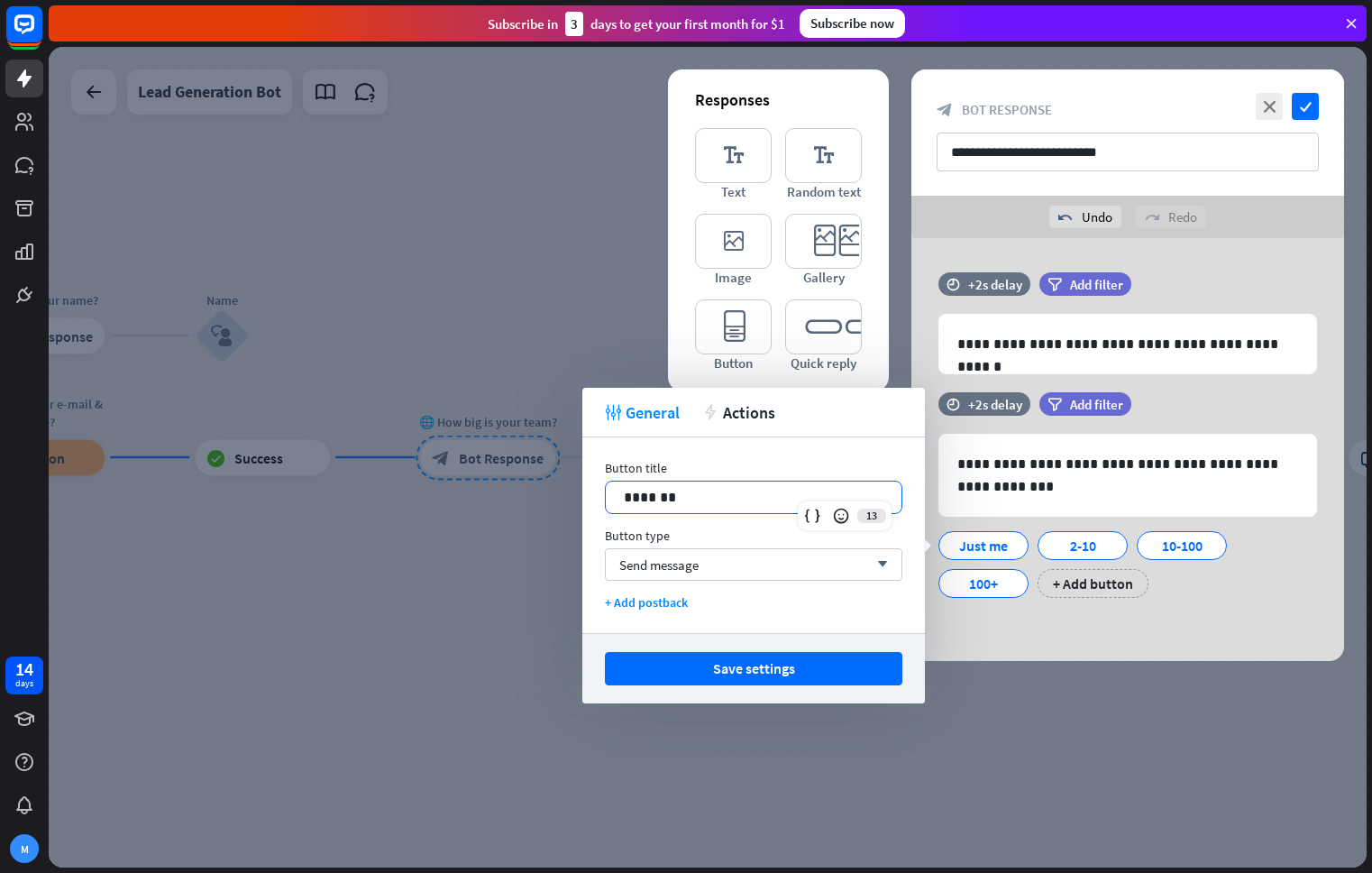
click at [756, 498] on p "*******" at bounding box center [753, 497] width 260 height 22
click at [1084, 546] on div "2-10" at bounding box center [1094, 546] width 60 height 27
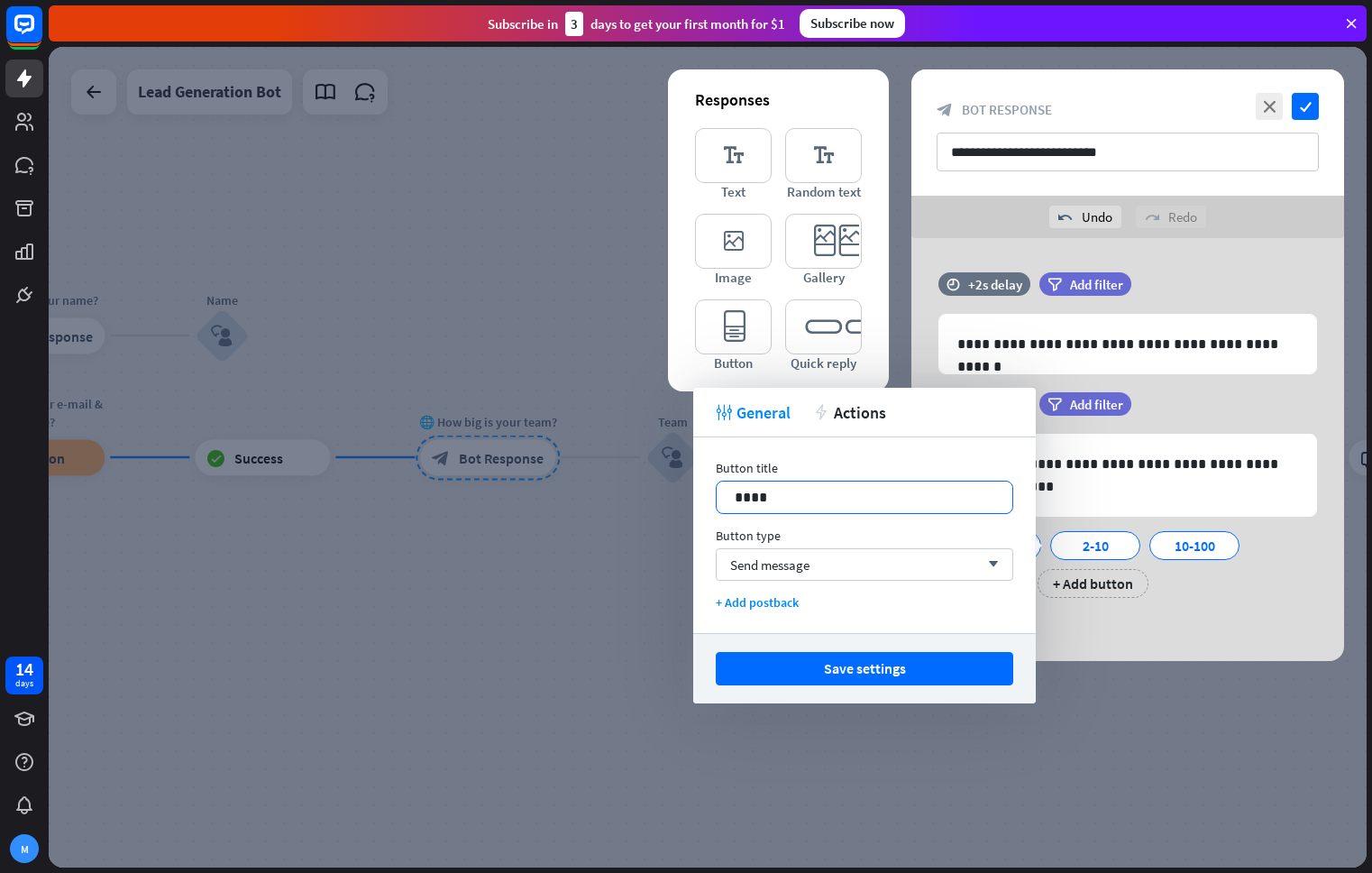
click at [838, 493] on p "****" at bounding box center [865, 497] width 260 height 22
click at [1206, 542] on div "10-100" at bounding box center [1232, 546] width 60 height 27
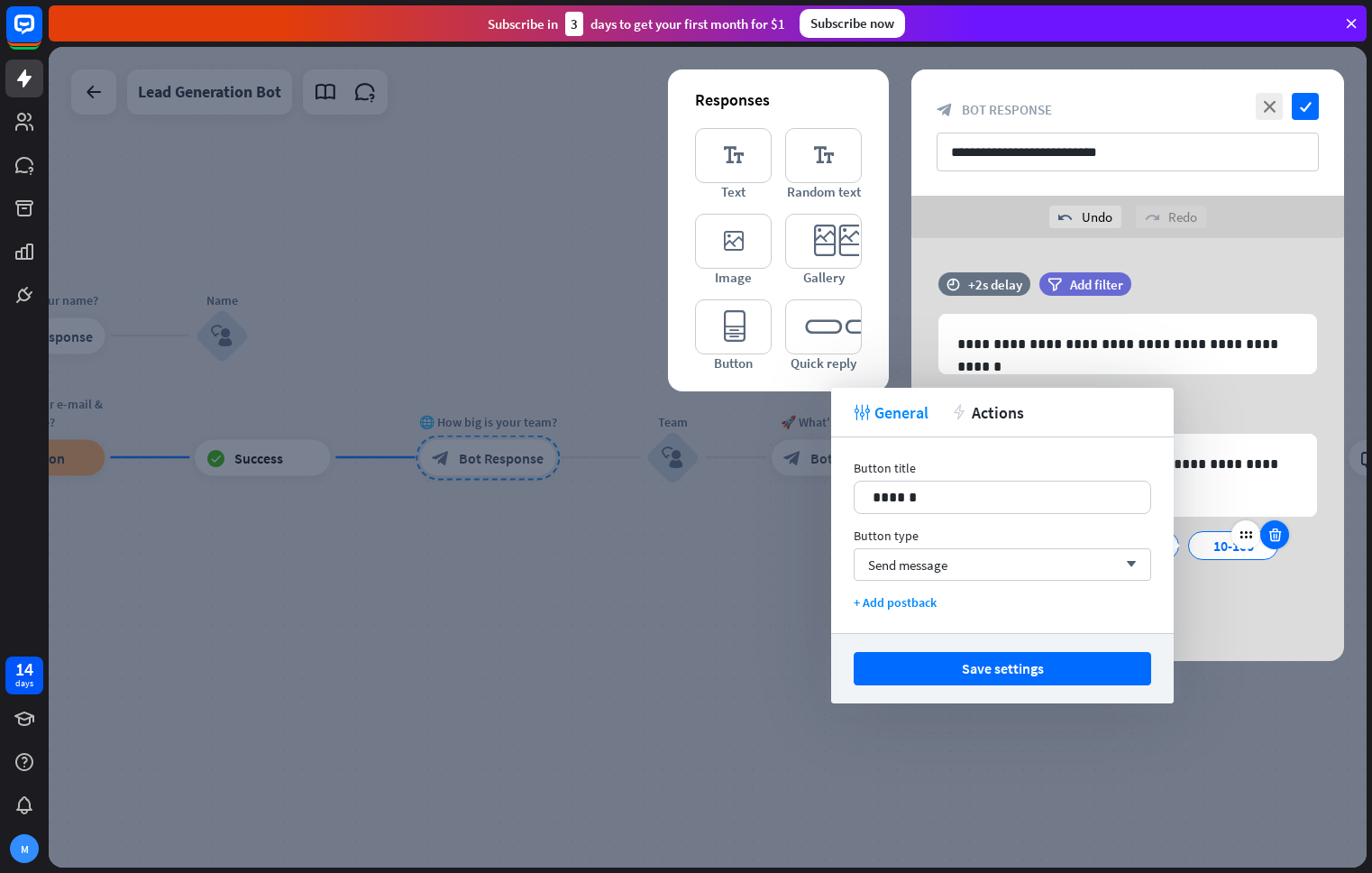
click at [1273, 539] on icon at bounding box center [1275, 535] width 18 height 17
click at [897, 496] on p "****" at bounding box center [1003, 497] width 260 height 22
click at [997, 667] on button "Save settings" at bounding box center [1002, 669] width 297 height 33
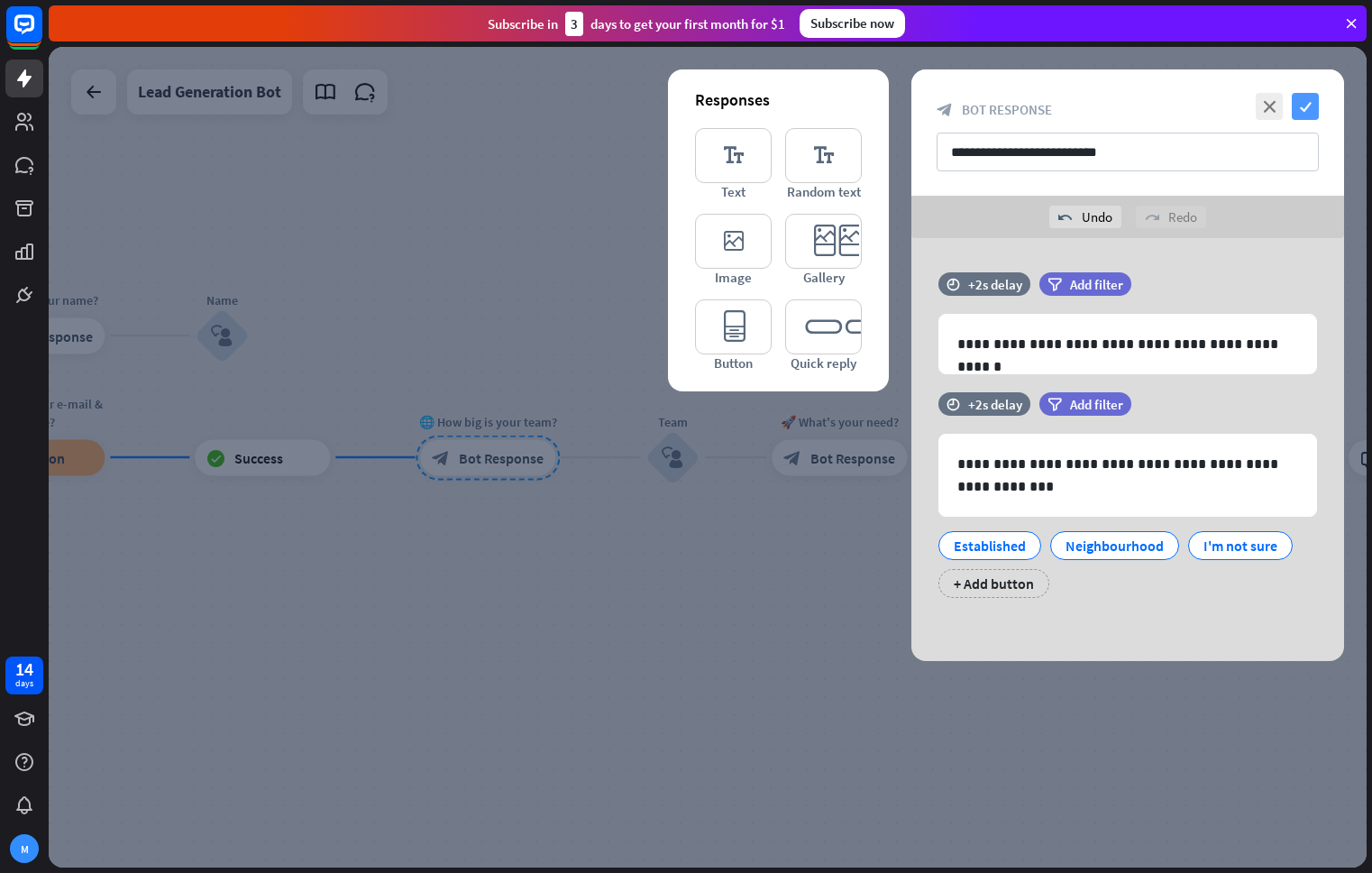
click at [1307, 112] on icon "check" at bounding box center [1306, 107] width 27 height 27
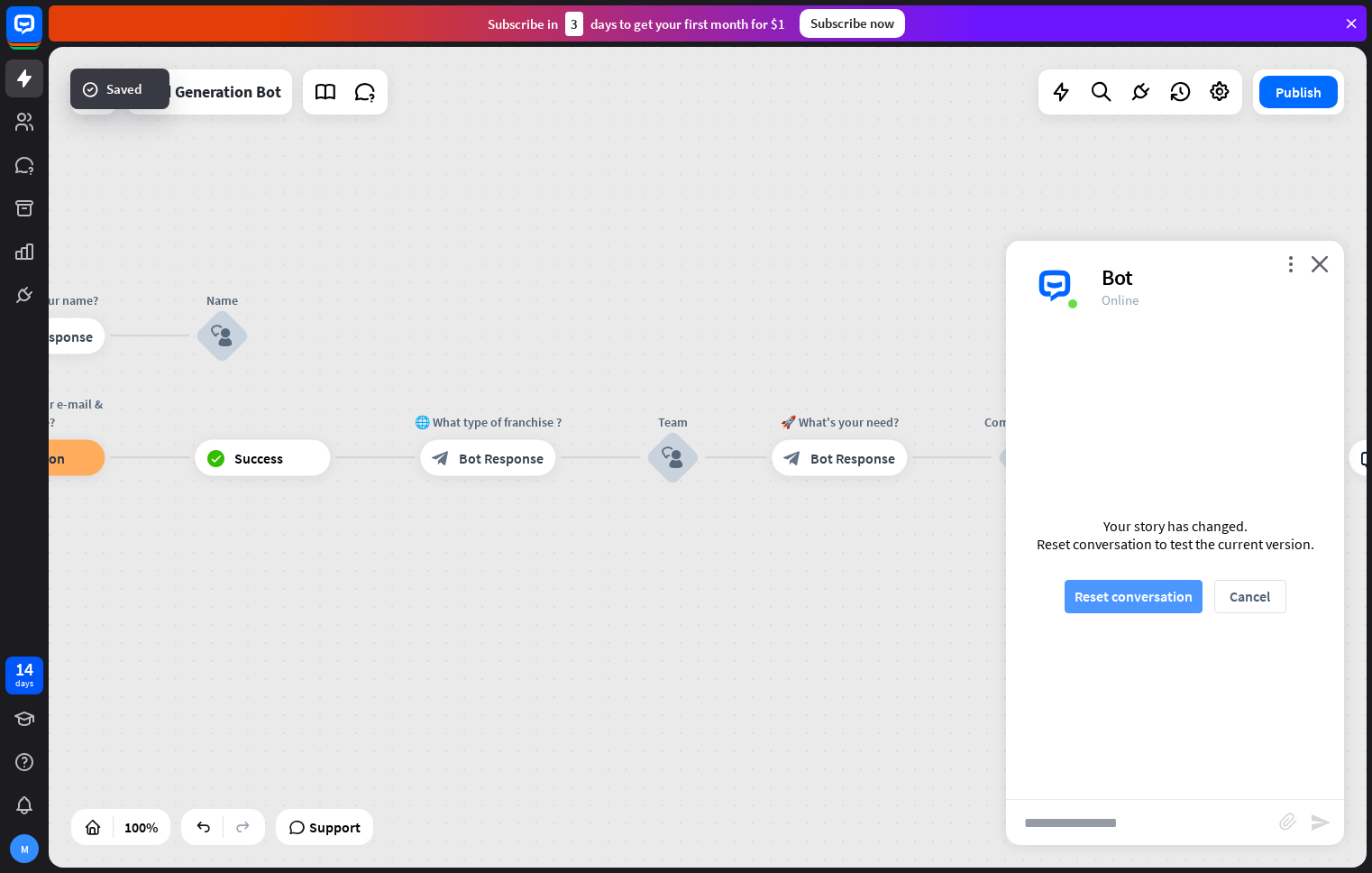
click at [1142, 600] on button "Reset conversation" at bounding box center [1133, 596] width 138 height 33
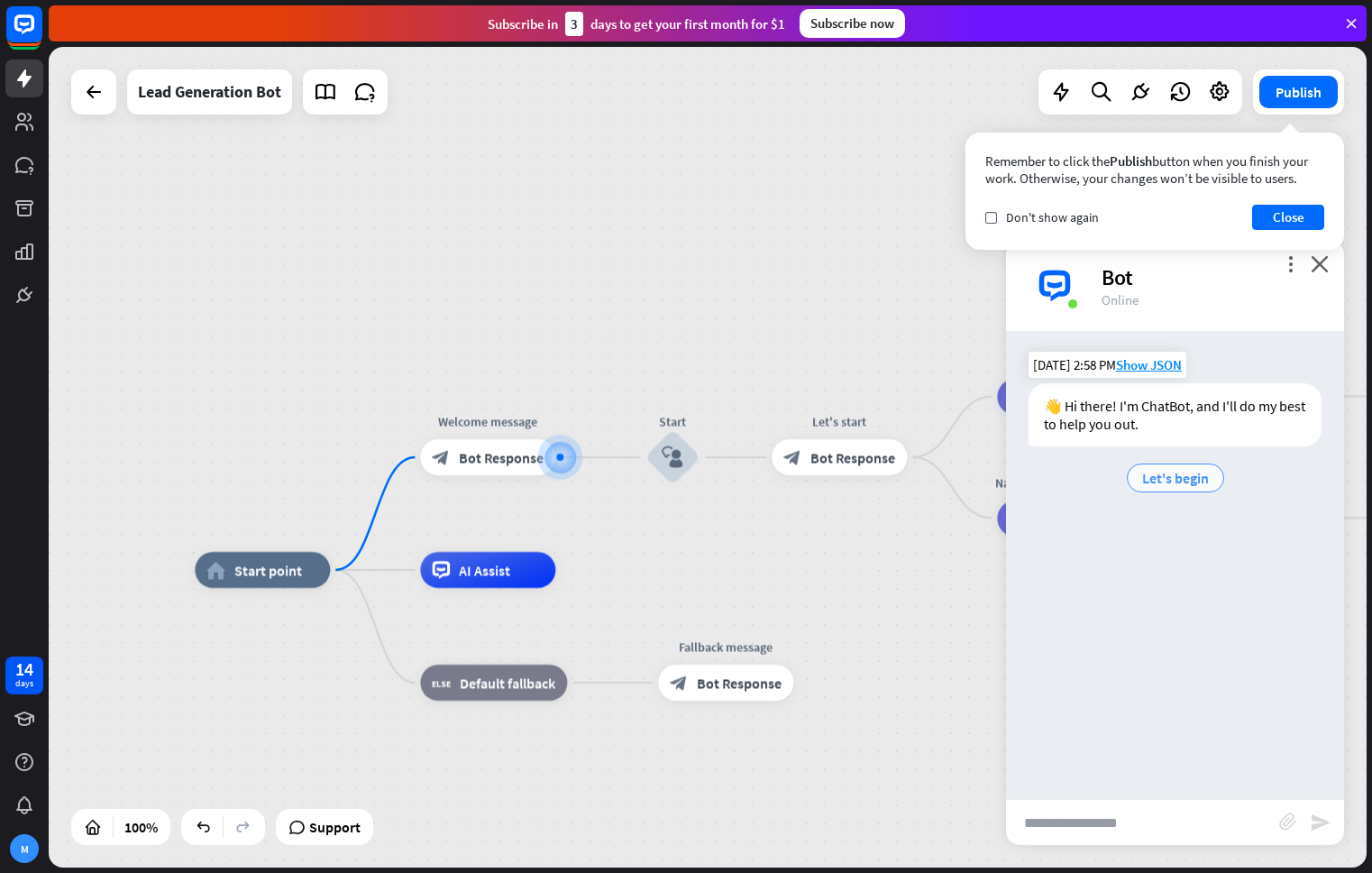
click at [1175, 479] on span "Let's begin" at bounding box center [1175, 478] width 66 height 18
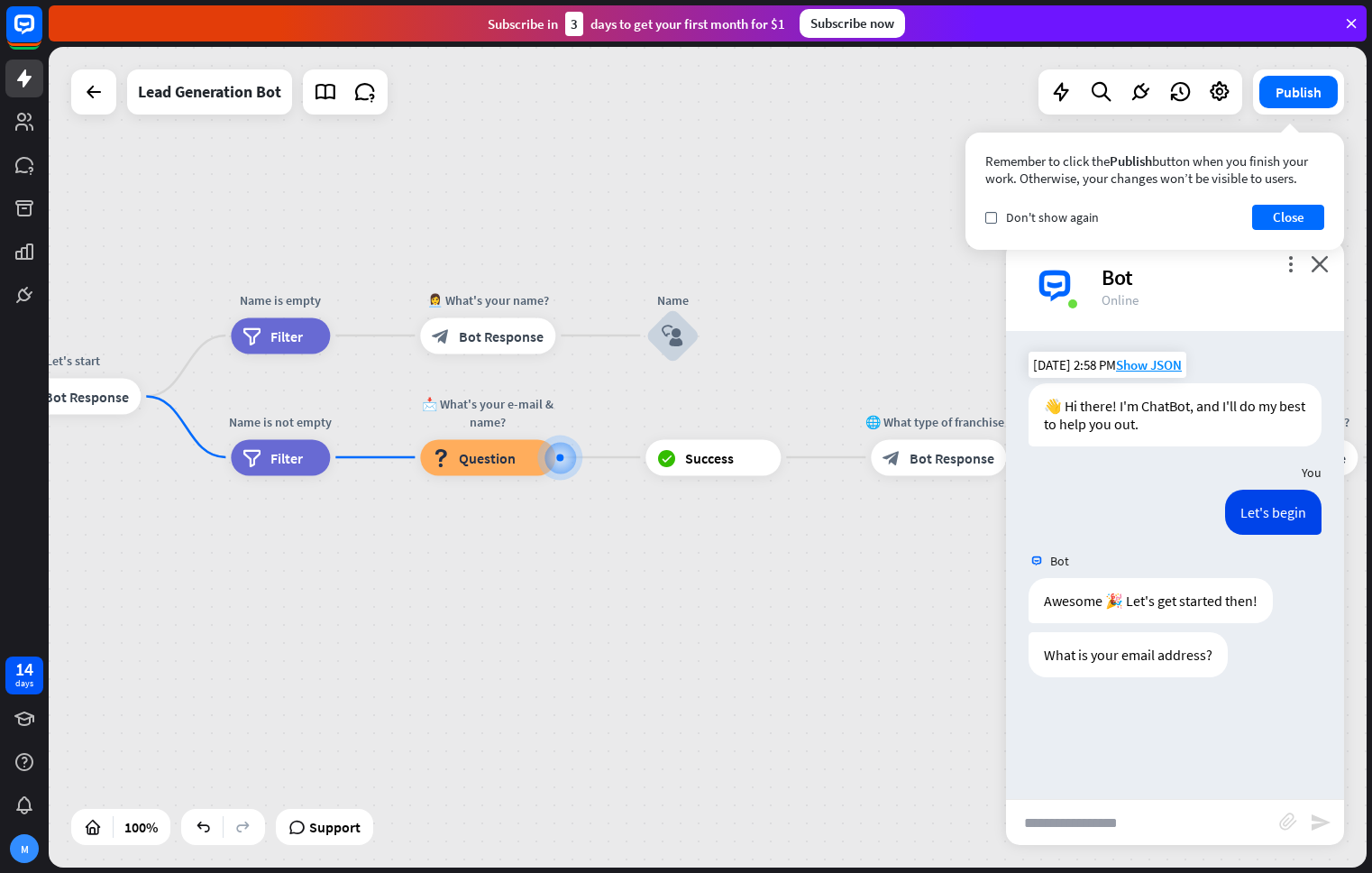
click at [1138, 821] on input "text" at bounding box center [1141, 822] width 273 height 45
type input "*"
type input "**********"
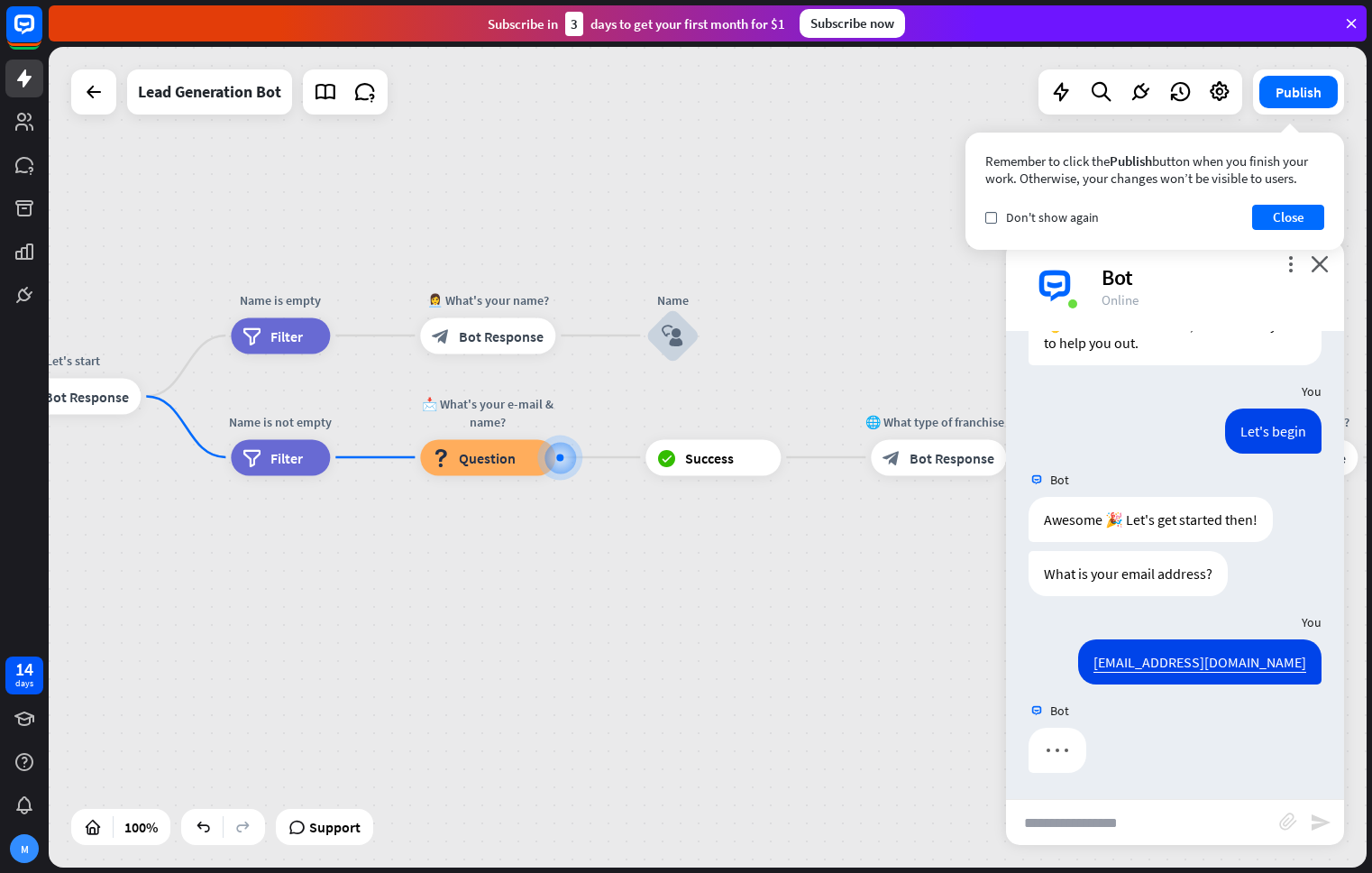
scroll to position [82, 0]
click at [1196, 819] on input "text" at bounding box center [1141, 822] width 273 height 45
type input "*"
type input "*********"
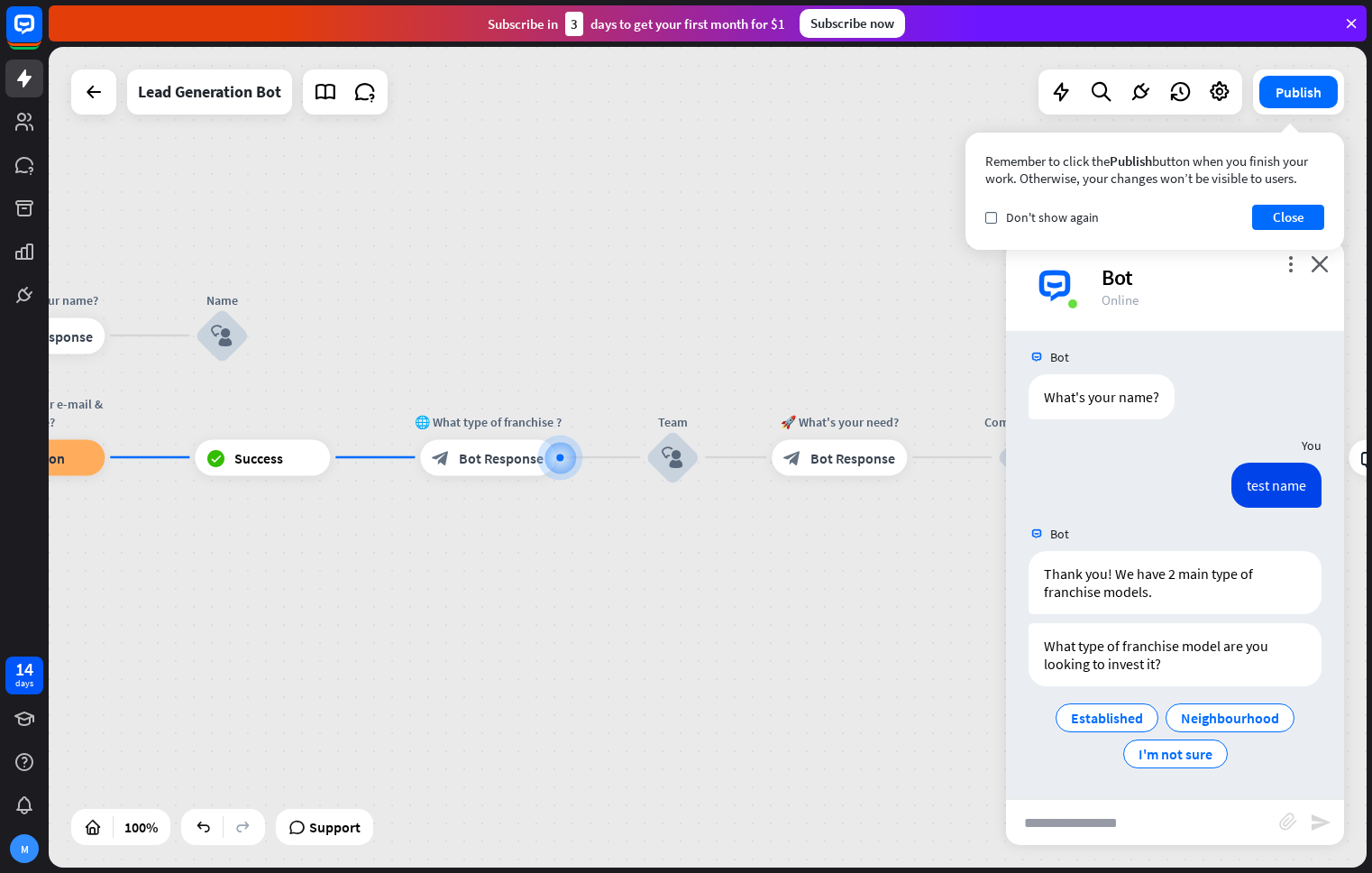
scroll to position [435, 0]
click at [1090, 719] on span "Established" at bounding box center [1107, 718] width 72 height 18
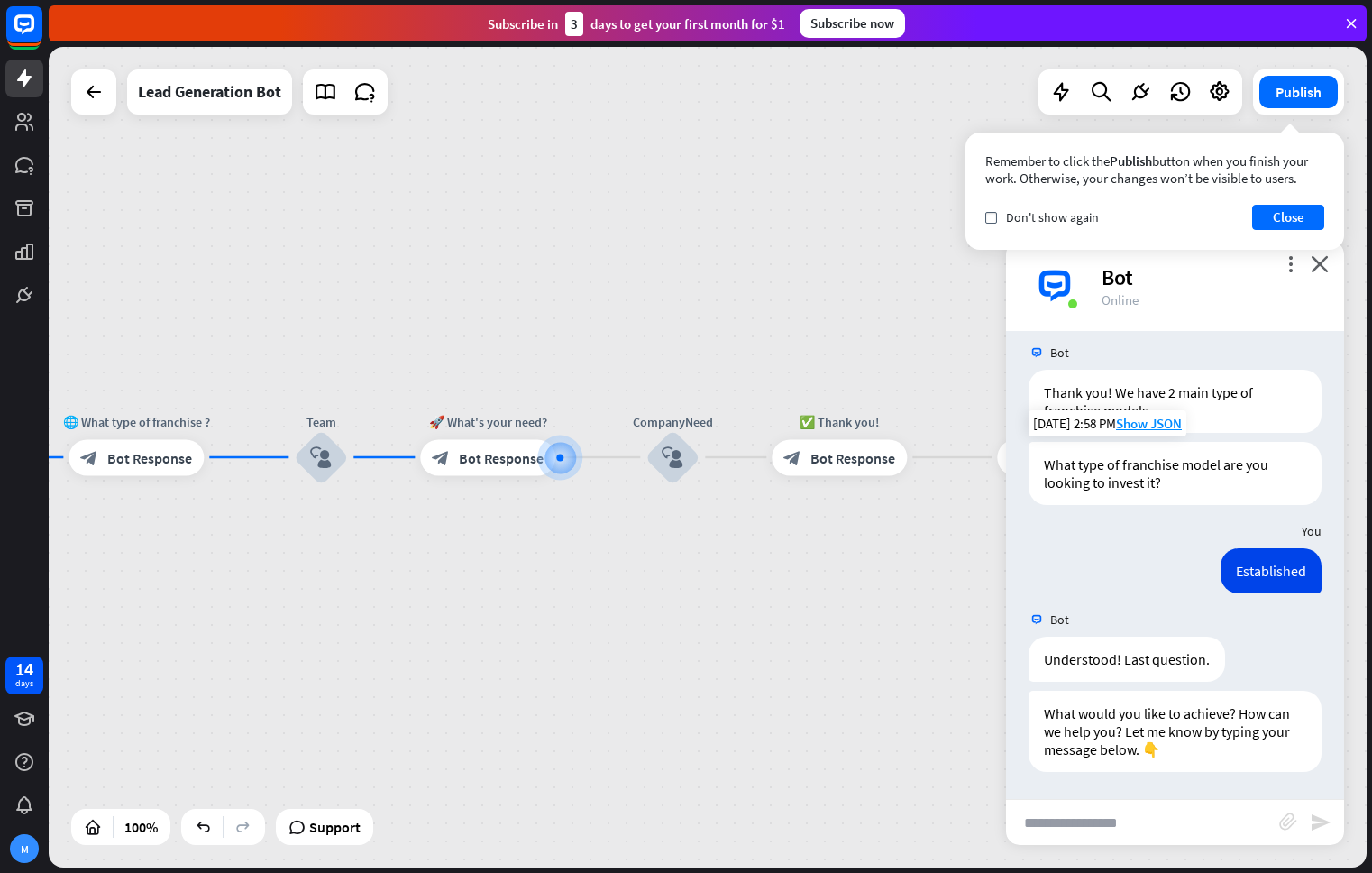
scroll to position [616, 0]
click at [478, 458] on span "Bot Response" at bounding box center [500, 457] width 85 height 18
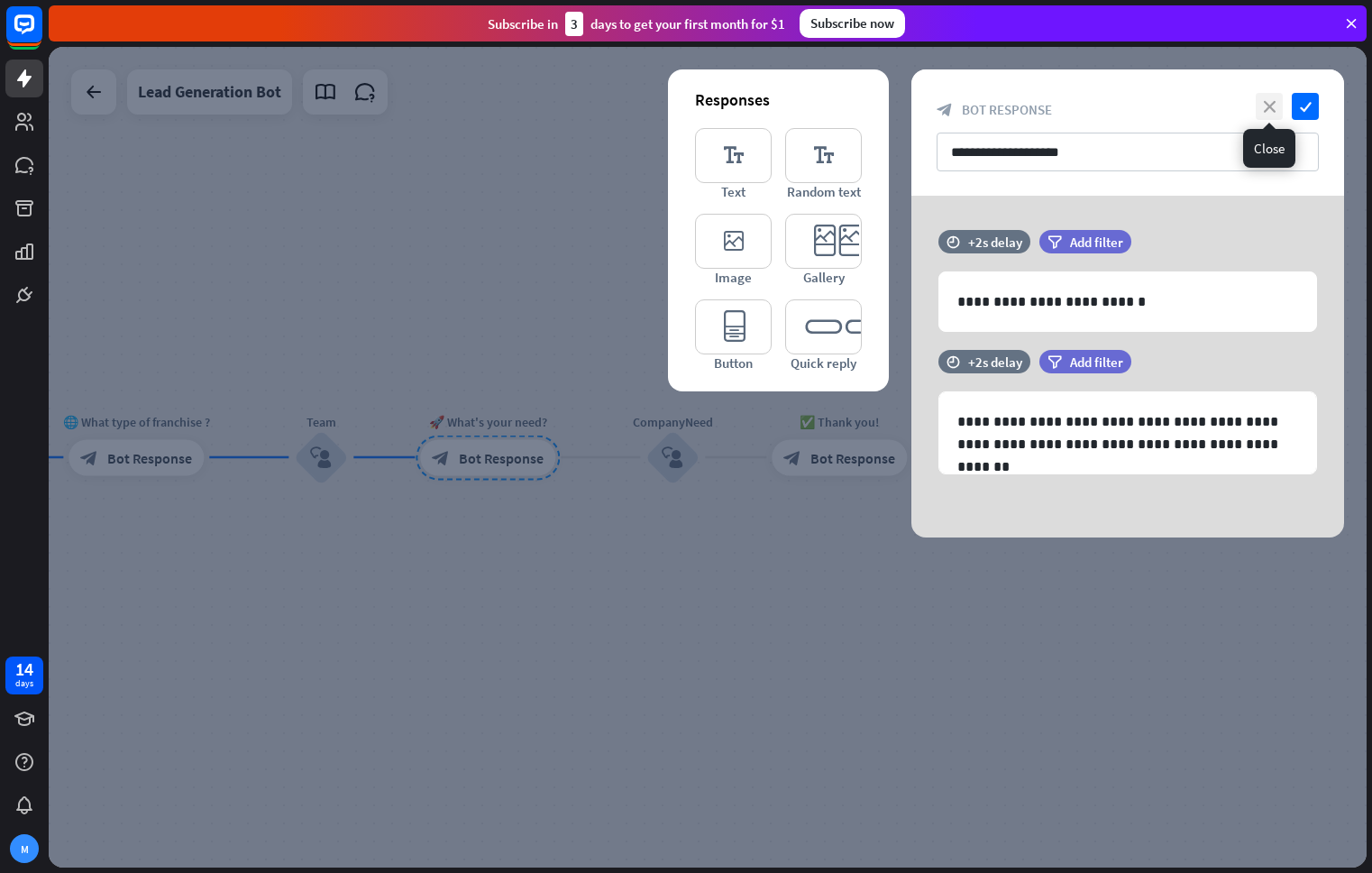
click at [1264, 105] on icon "close" at bounding box center [1269, 107] width 27 height 27
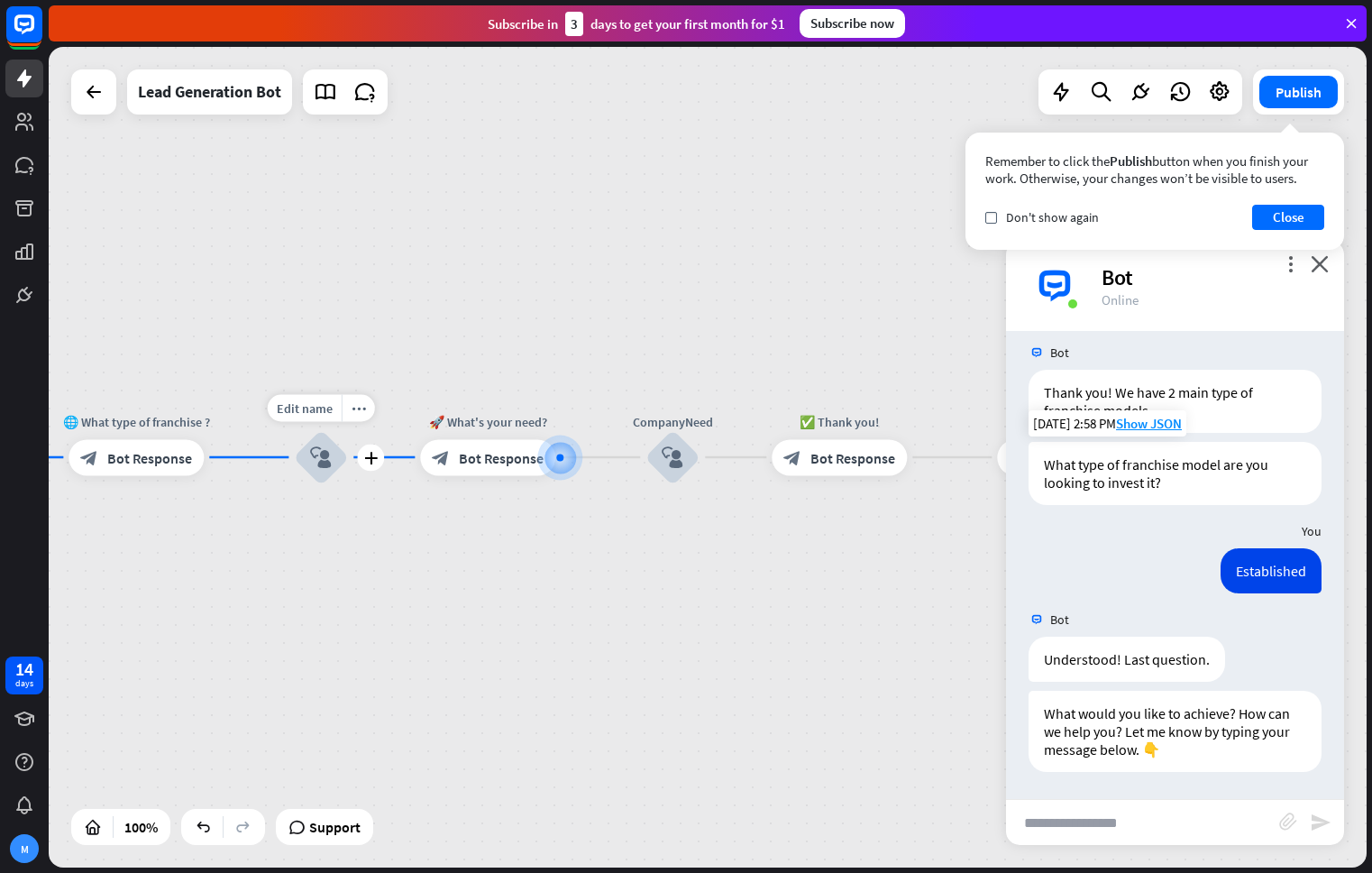
click at [328, 457] on icon "block_user_input" at bounding box center [321, 458] width 21 height 22
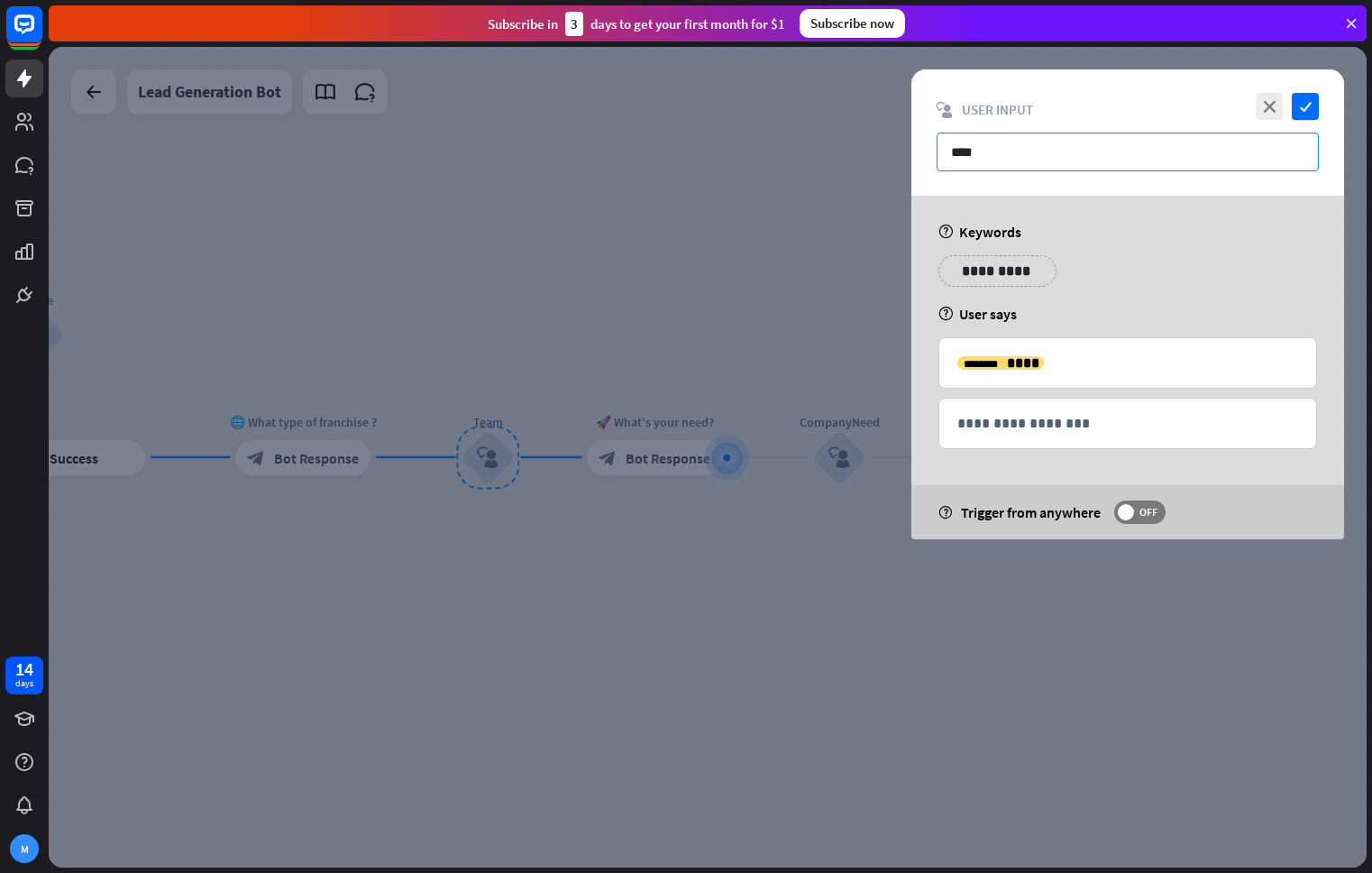
click at [1019, 152] on input "****" at bounding box center [1127, 153] width 382 height 39
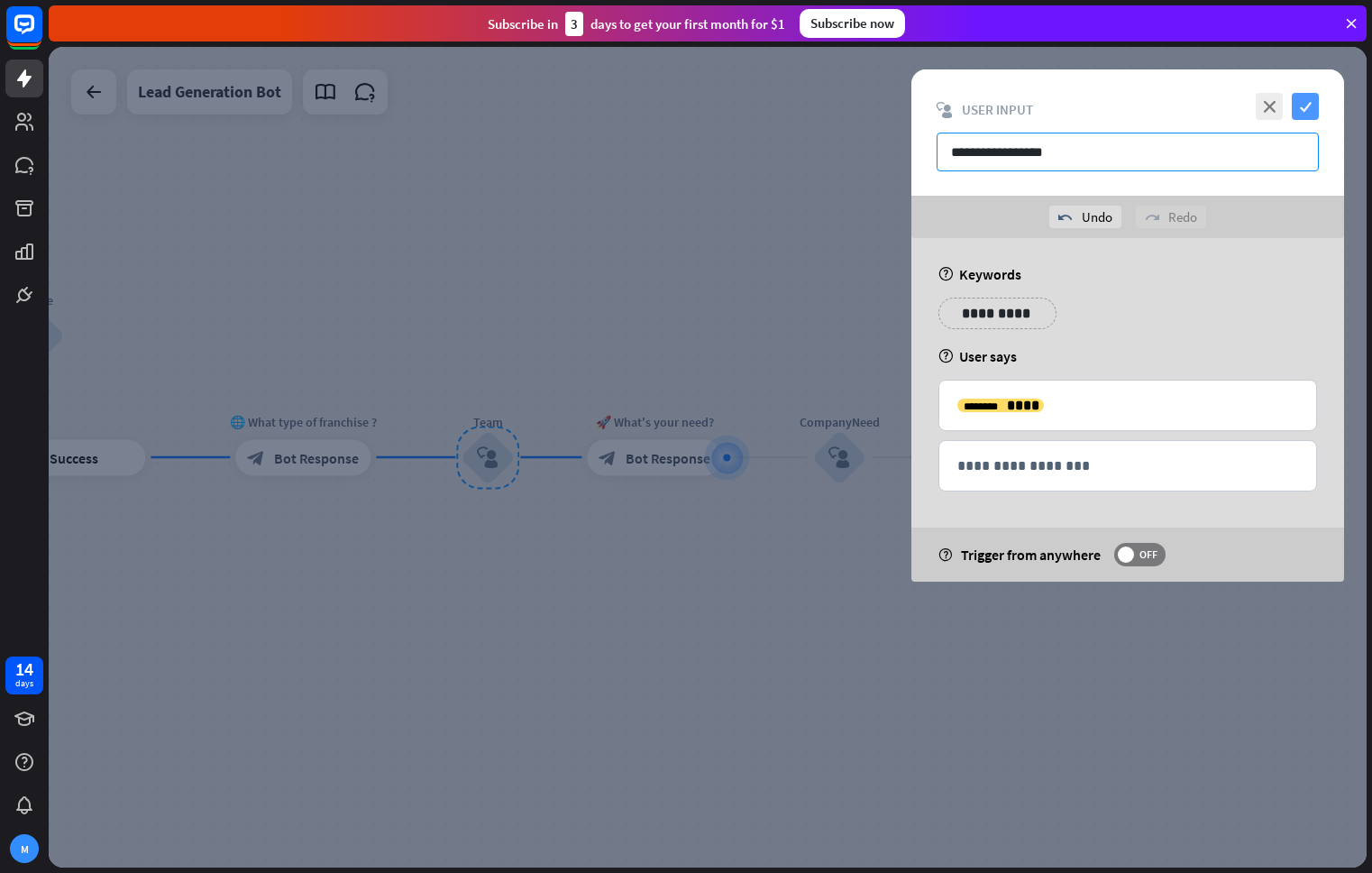
type input "**********"
click at [1298, 109] on icon "check" at bounding box center [1306, 107] width 27 height 27
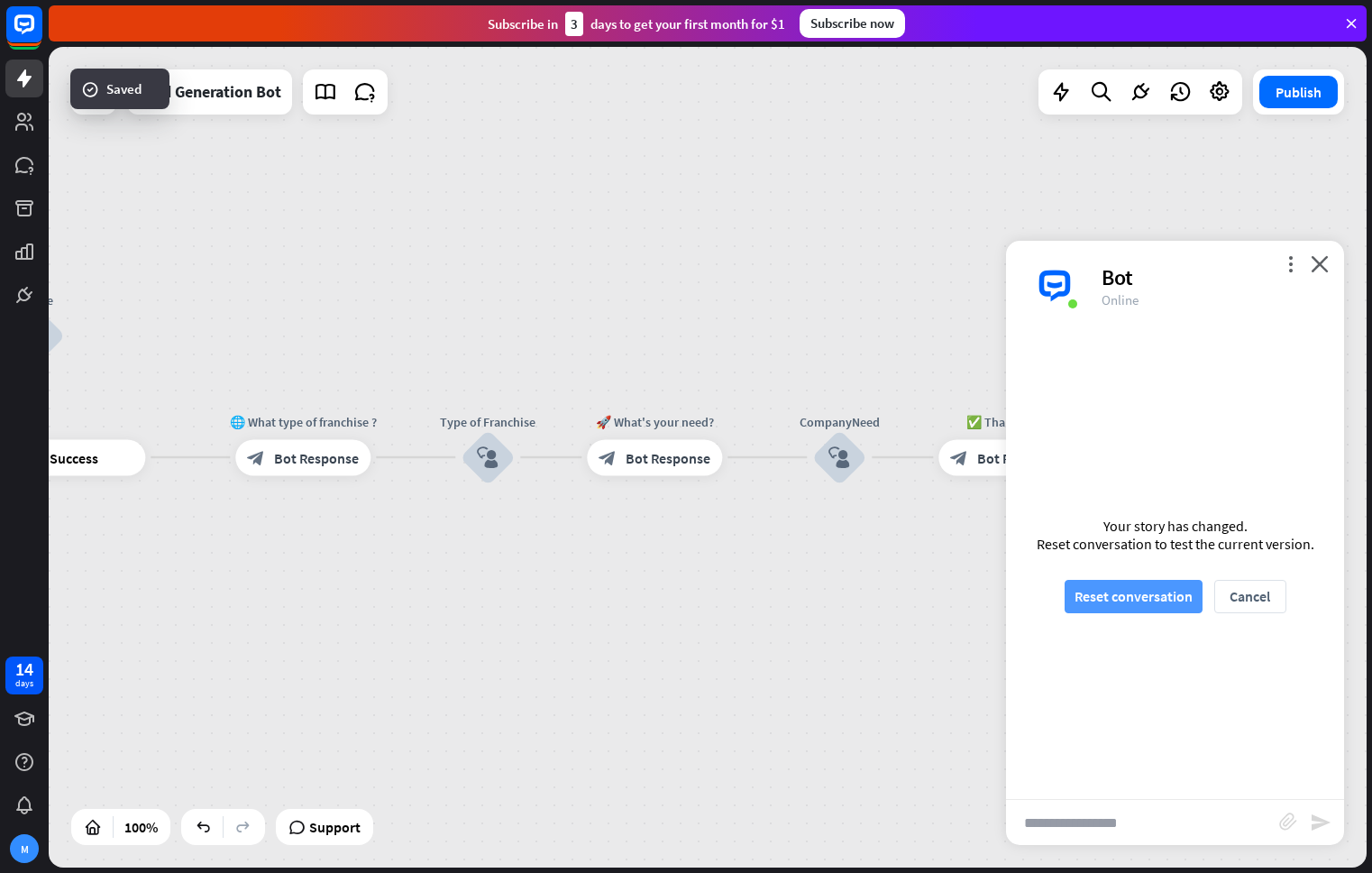
click at [1123, 603] on button "Reset conversation" at bounding box center [1133, 596] width 138 height 33
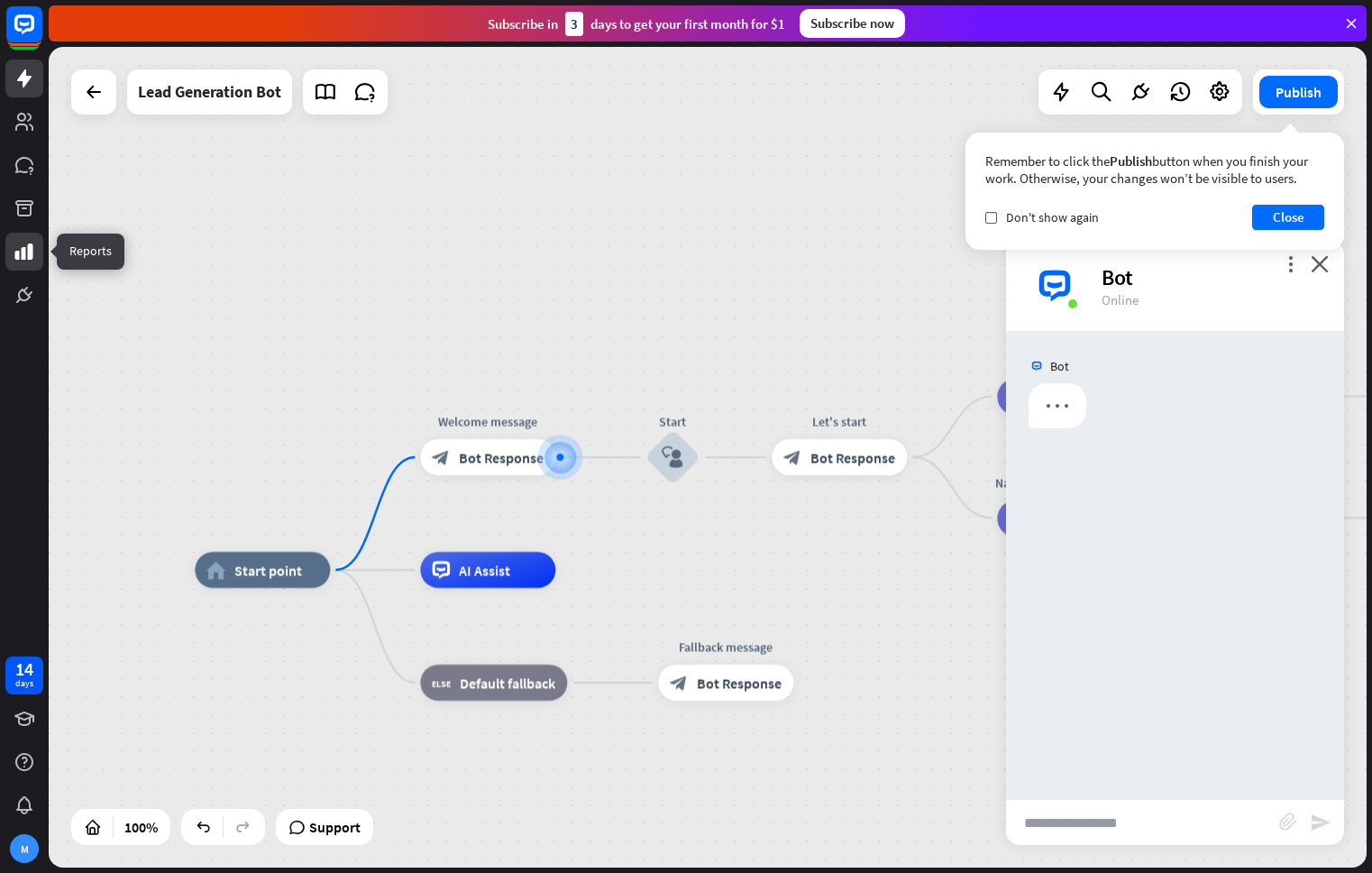
click at [27, 249] on icon at bounding box center [24, 251] width 18 height 17
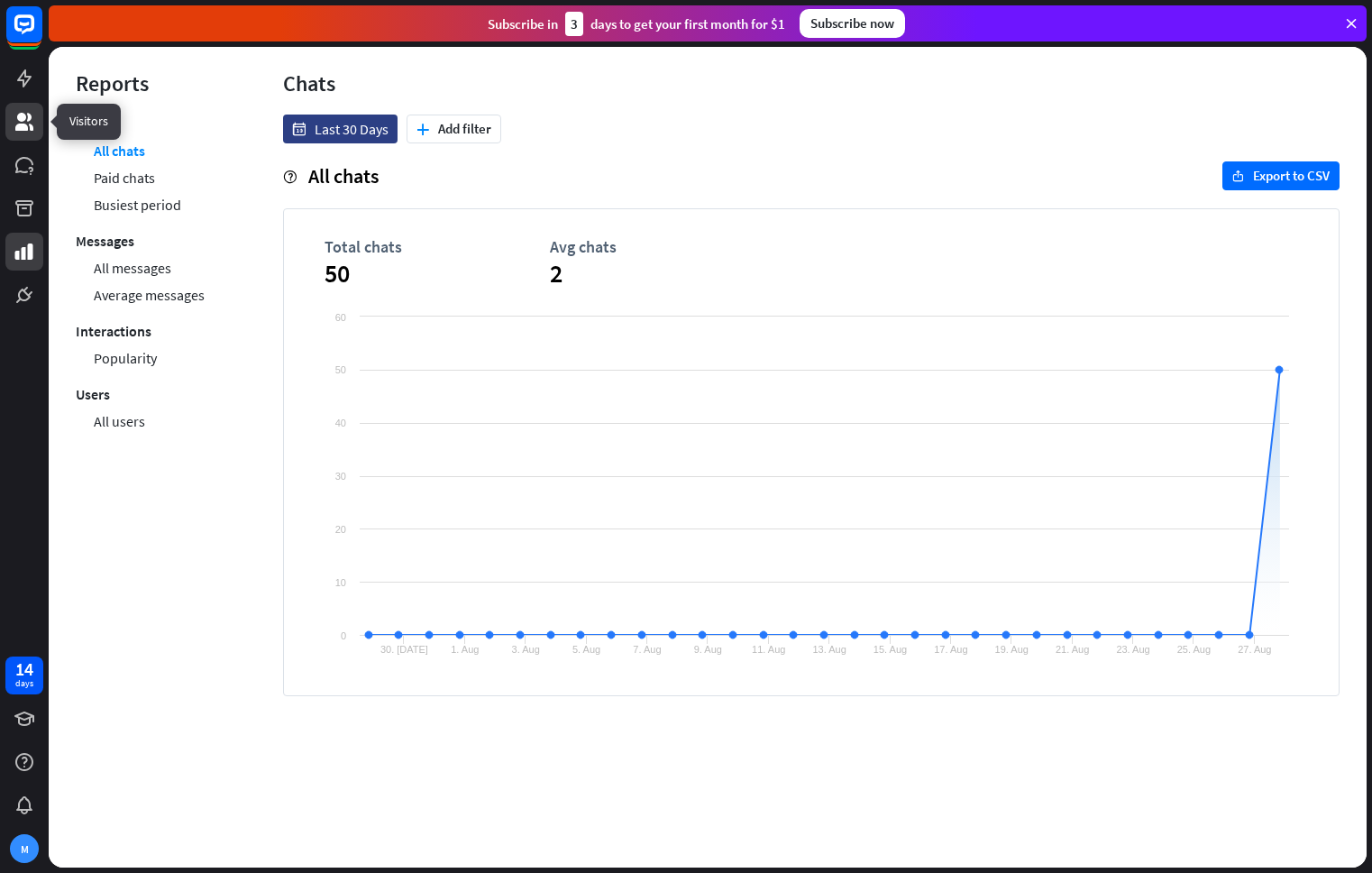
click at [22, 124] on icon at bounding box center [24, 121] width 18 height 18
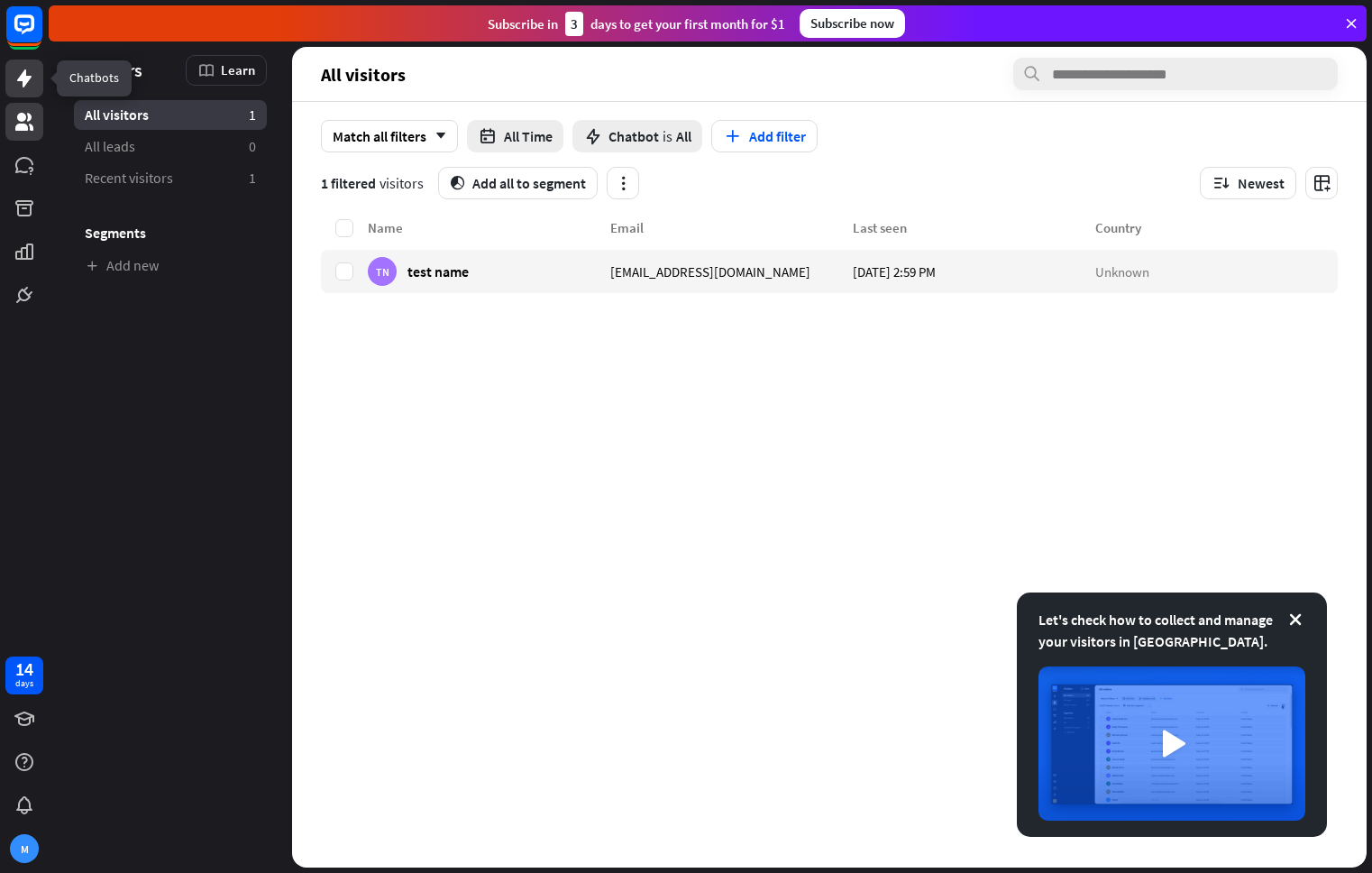
click at [21, 91] on link at bounding box center [24, 78] width 38 height 38
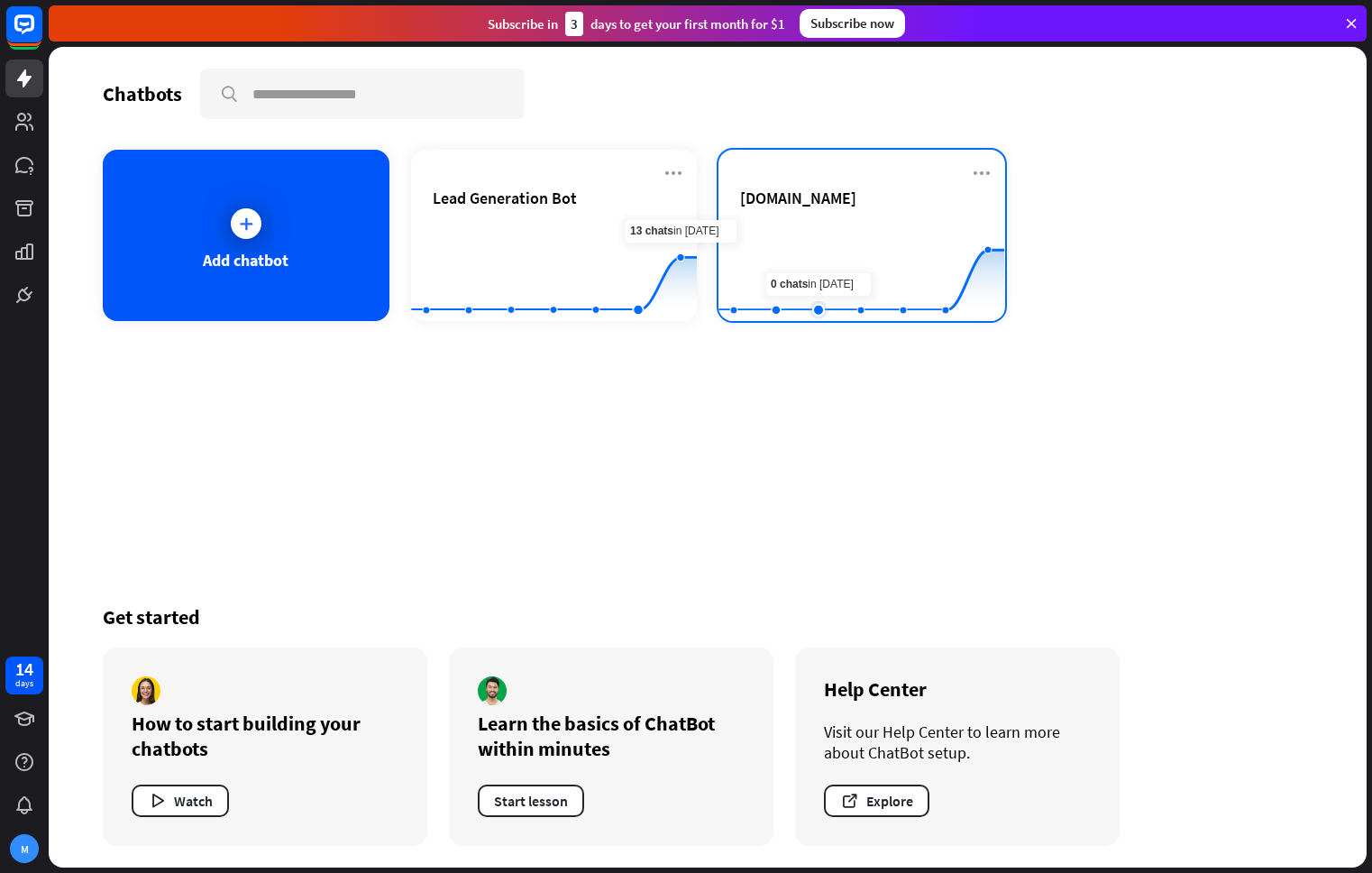
click at [816, 298] on rect at bounding box center [861, 276] width 285 height 112
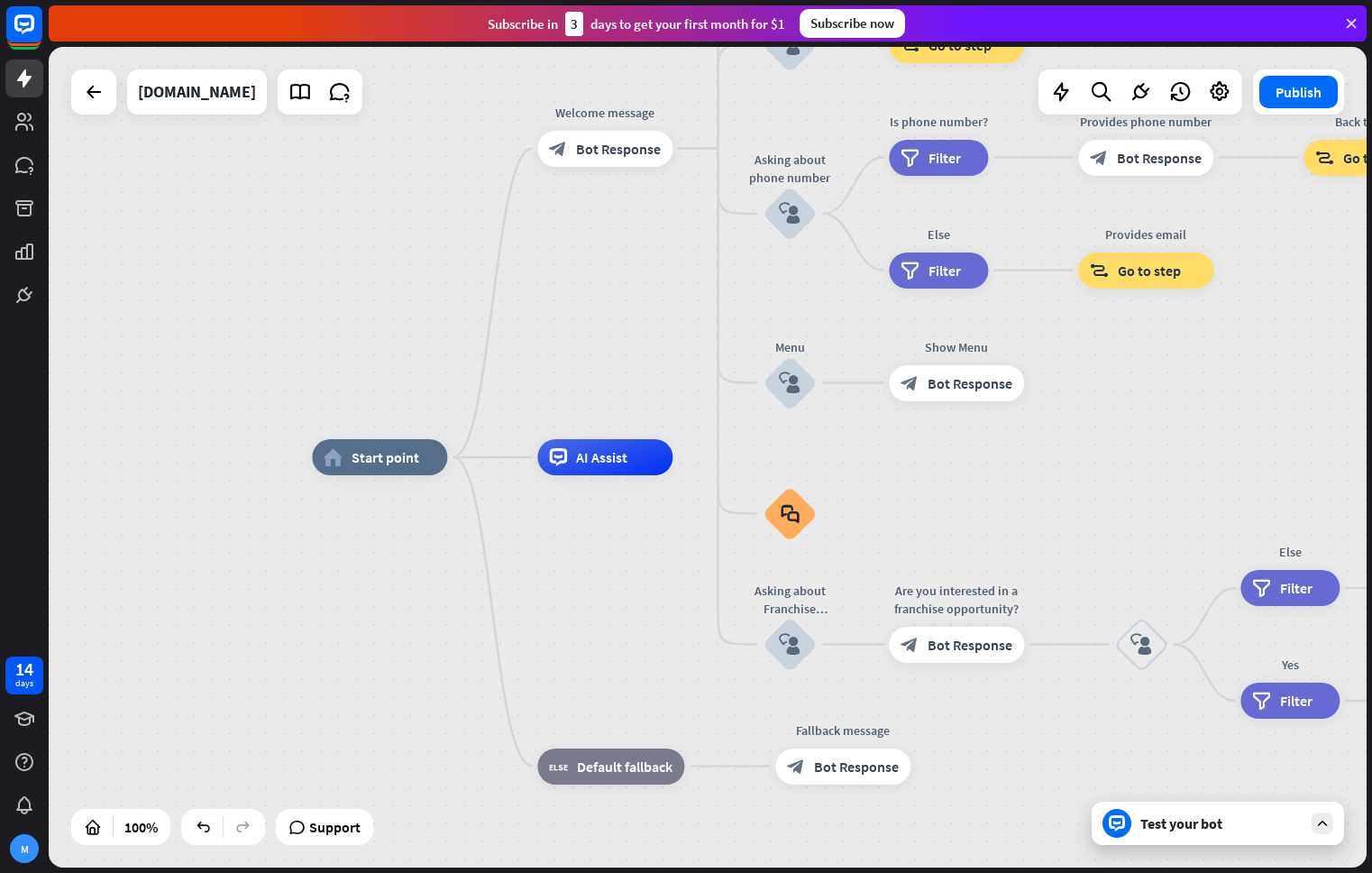
click at [106, 111] on div at bounding box center [94, 92] width 45 height 45
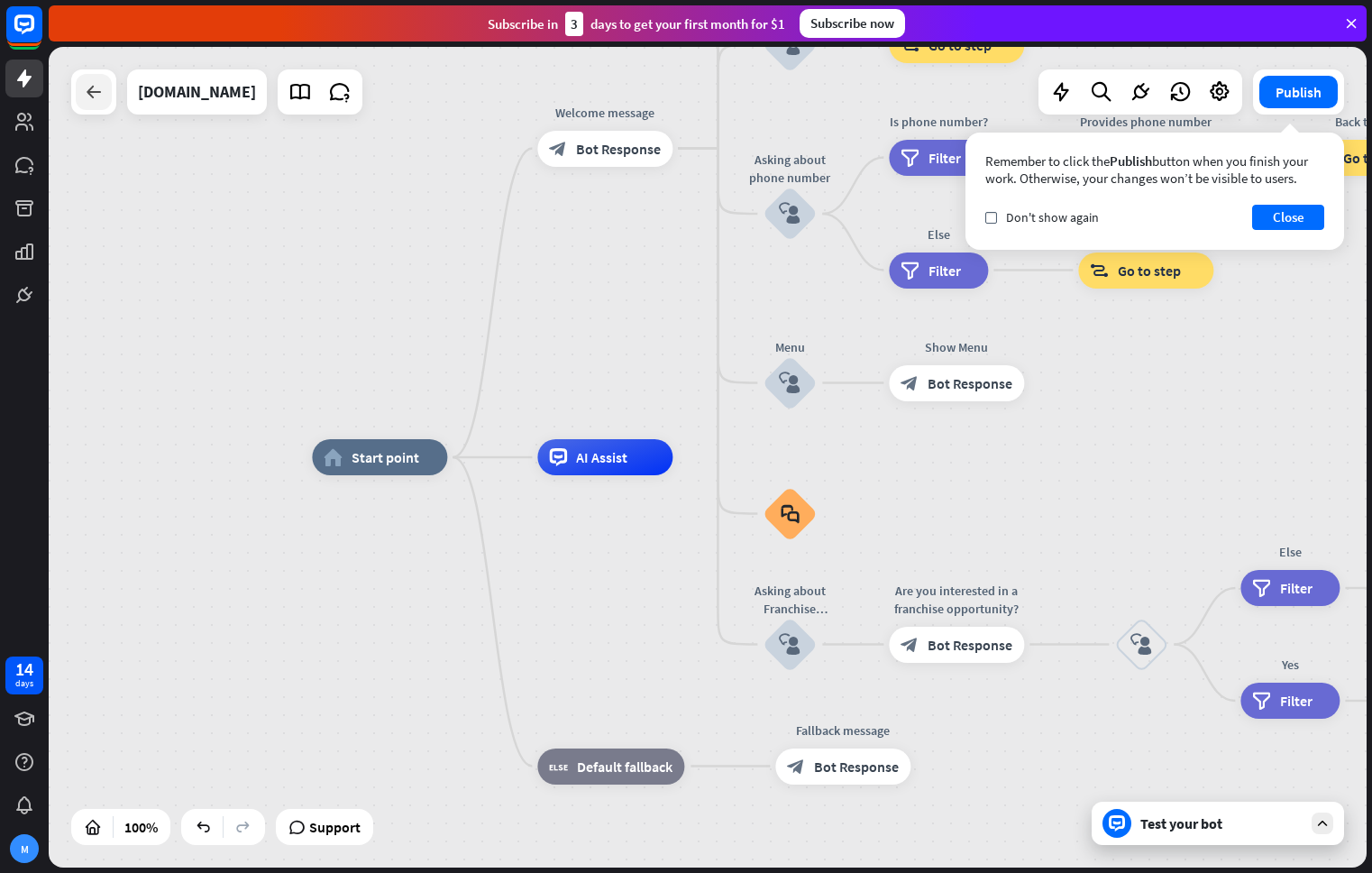
click at [98, 104] on div at bounding box center [93, 92] width 36 height 36
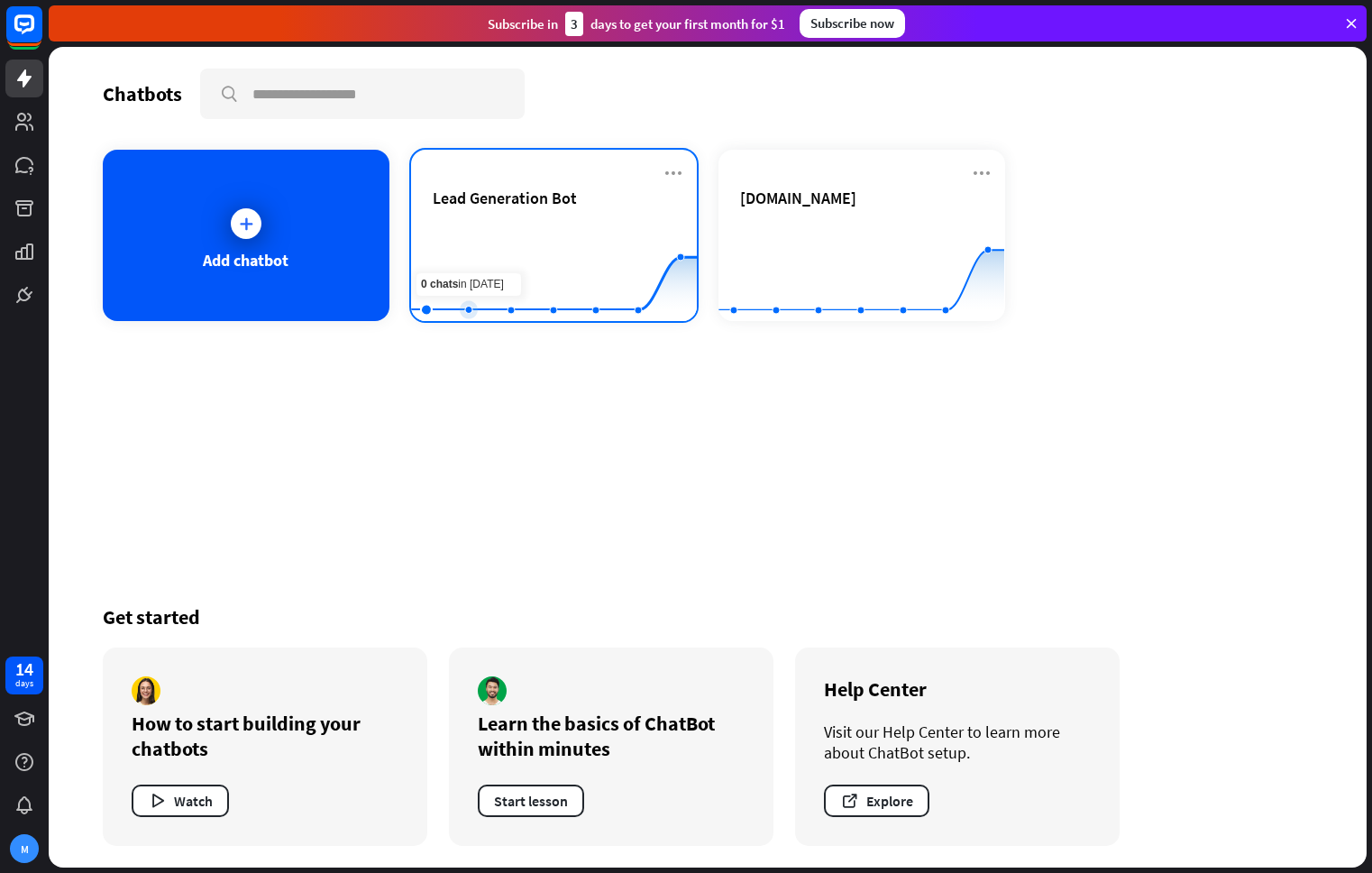
click at [459, 249] on rect at bounding box center [554, 276] width 285 height 112
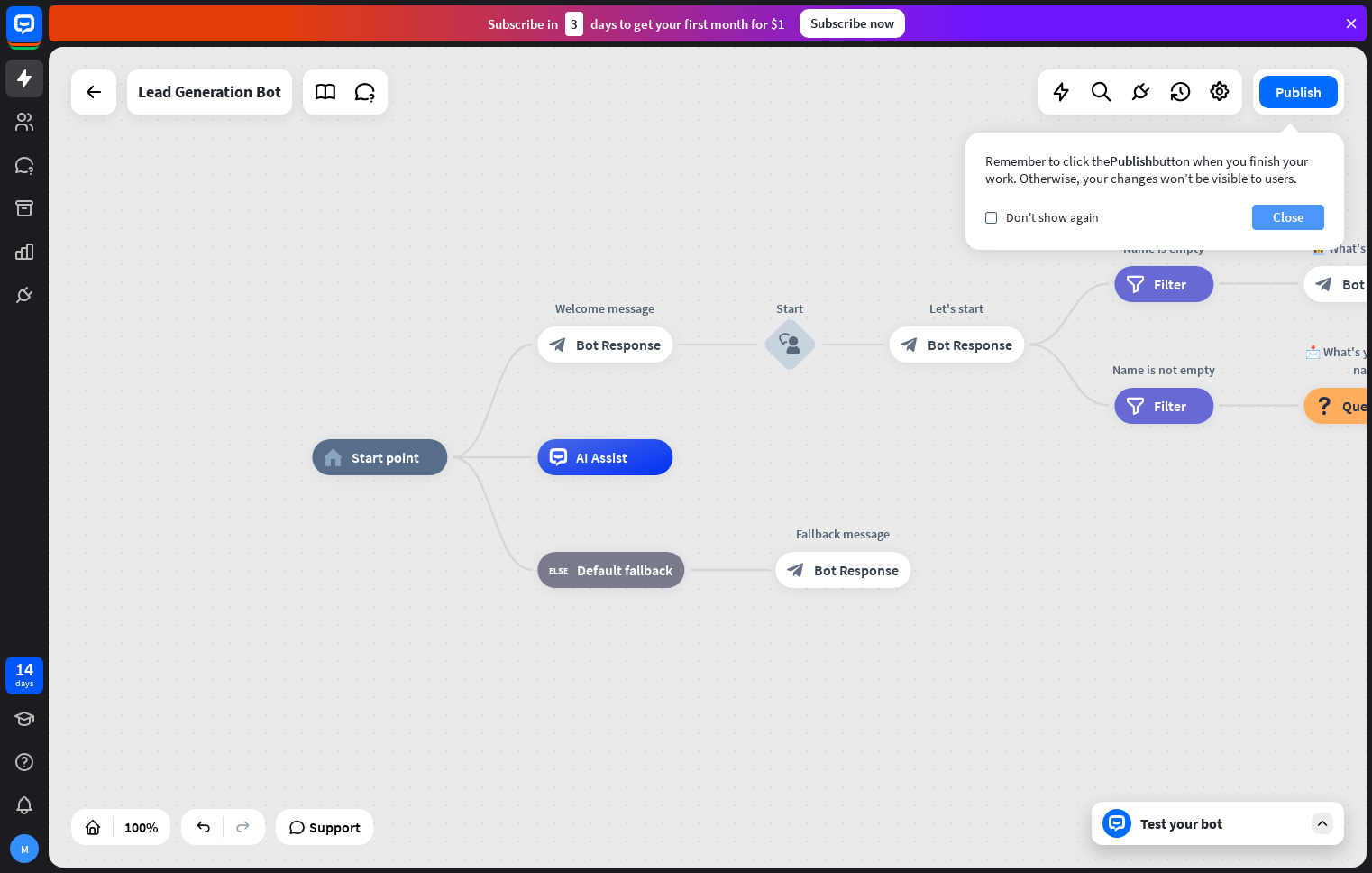
click at [1306, 219] on button "Close" at bounding box center [1288, 217] width 72 height 25
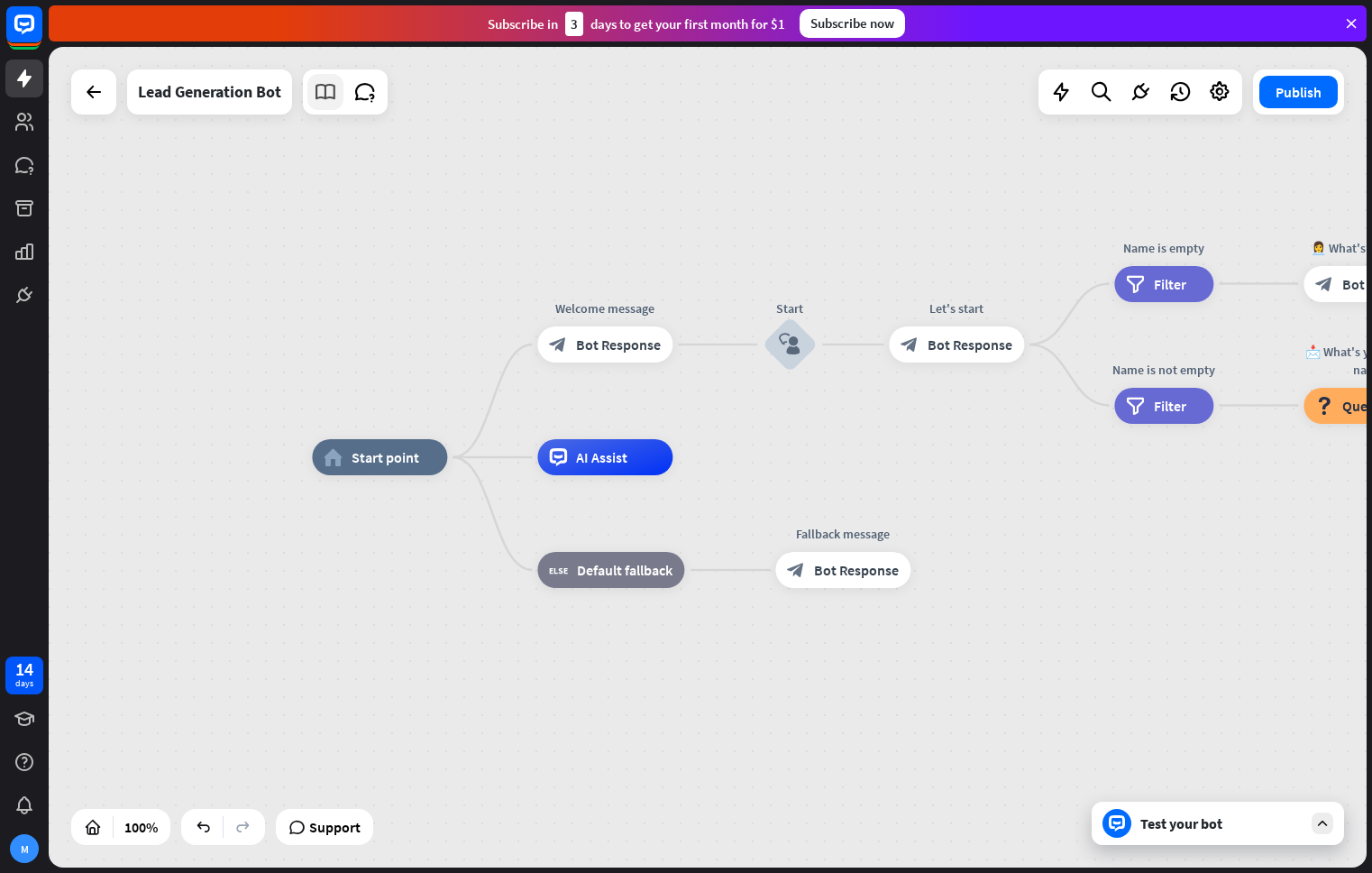
click at [332, 100] on icon at bounding box center [325, 92] width 23 height 23
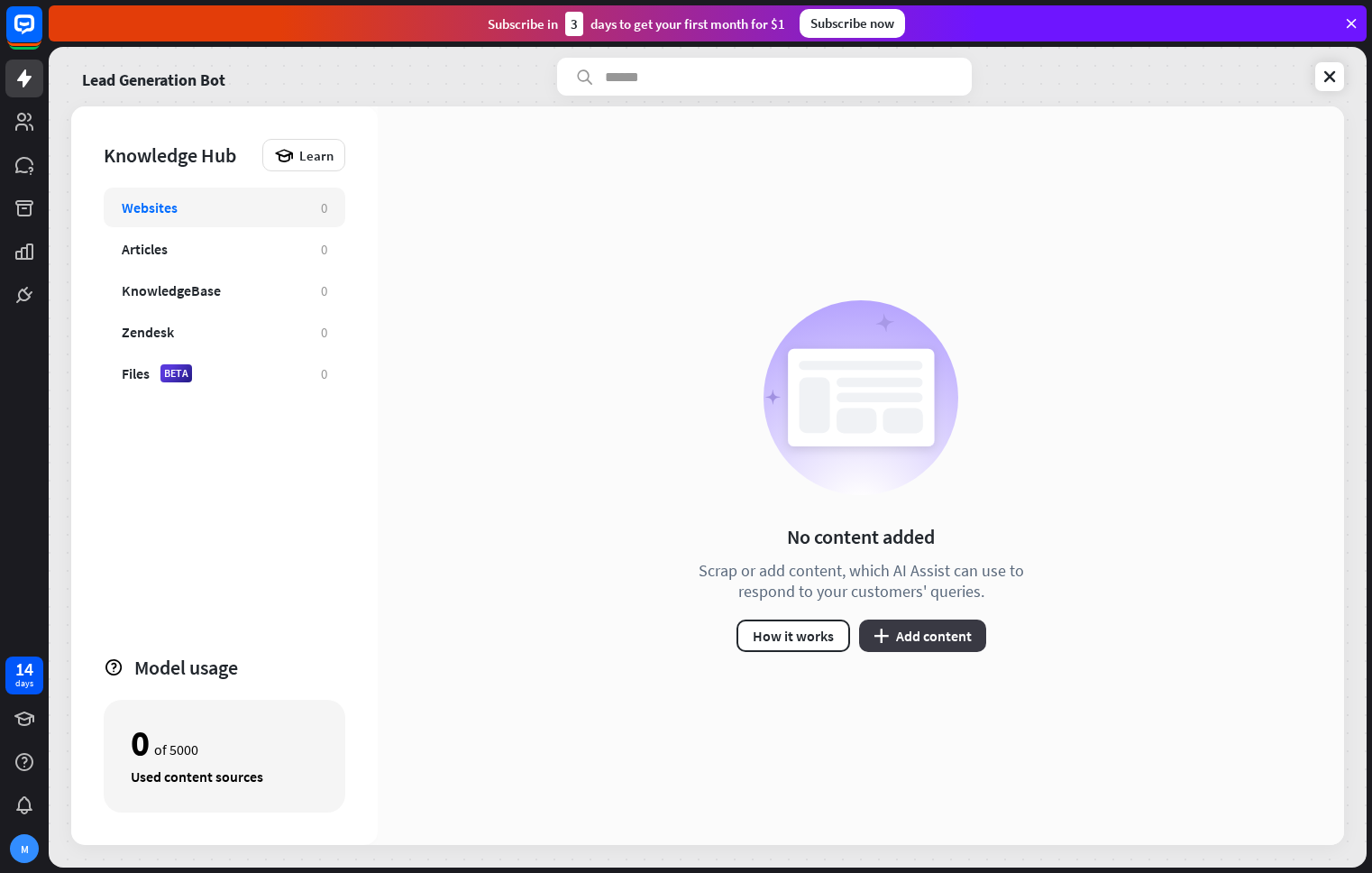
click at [922, 640] on button "plus Add content" at bounding box center [922, 635] width 127 height 32
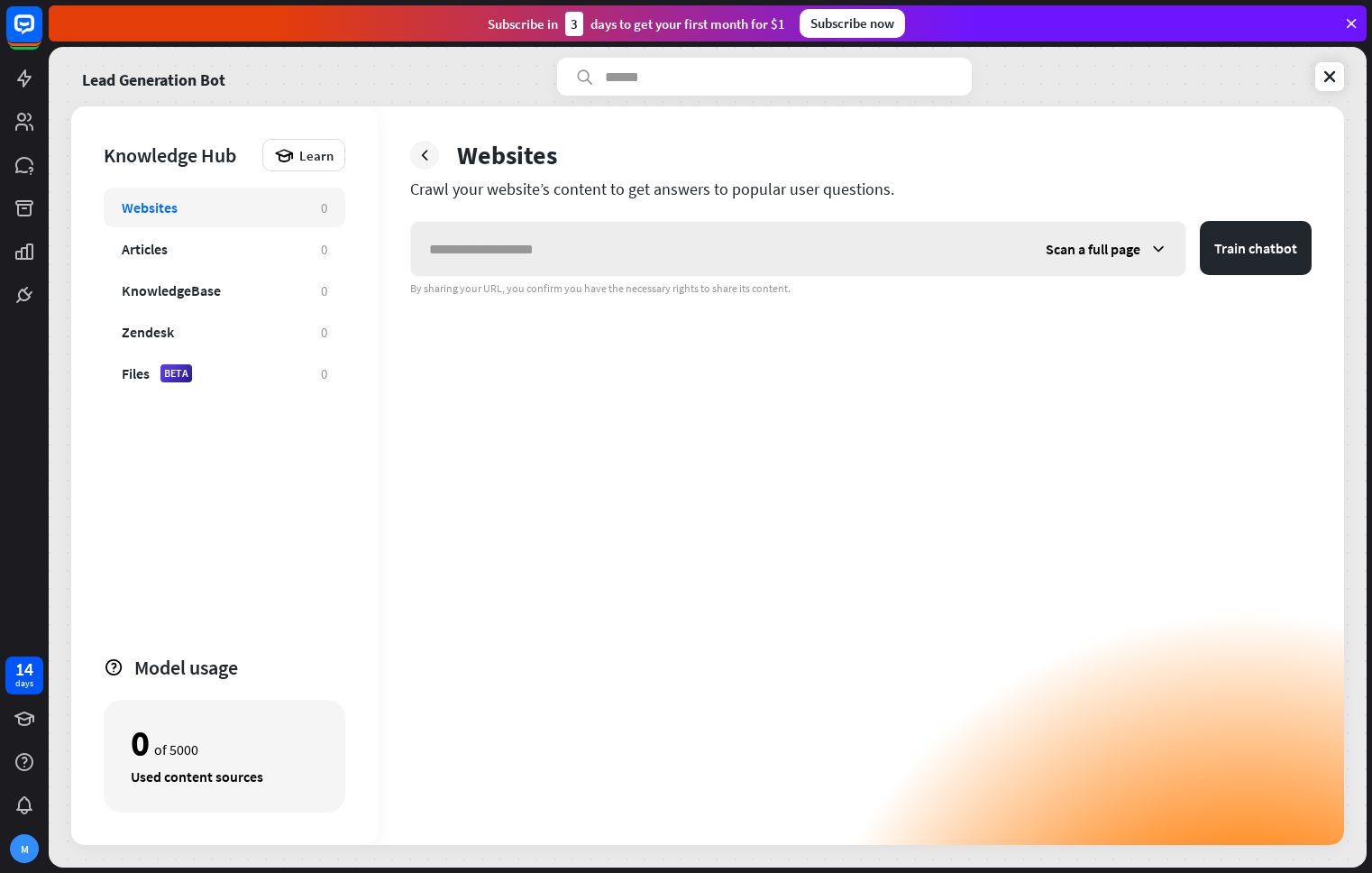
click at [562, 246] on input "text" at bounding box center [719, 248] width 617 height 54
type input "**********"
click at [1094, 251] on span "Scan a full page" at bounding box center [1093, 248] width 95 height 18
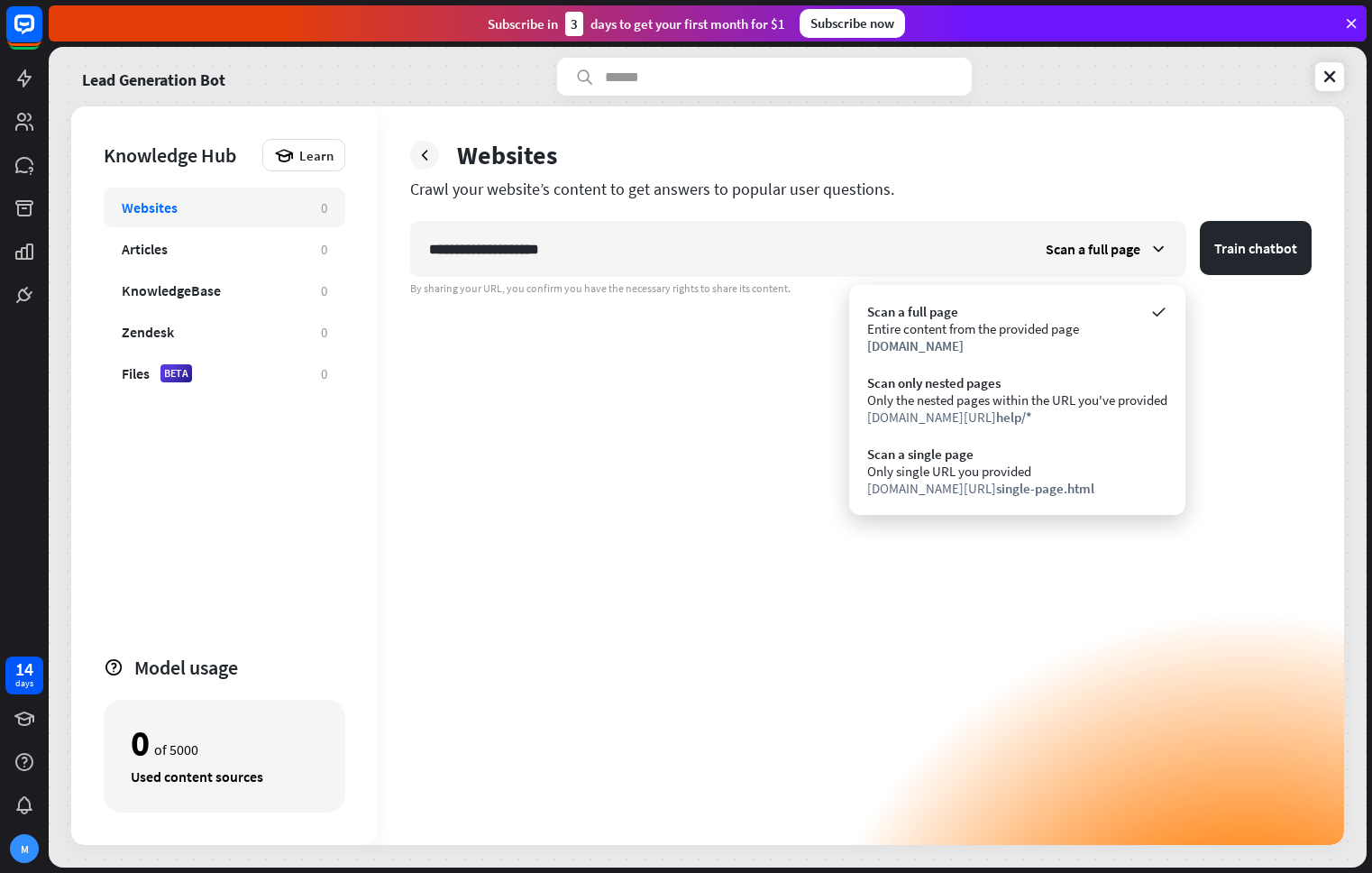
click at [1044, 181] on div "Crawl your website’s content to get answers to popular user questions." at bounding box center [861, 189] width 901 height 21
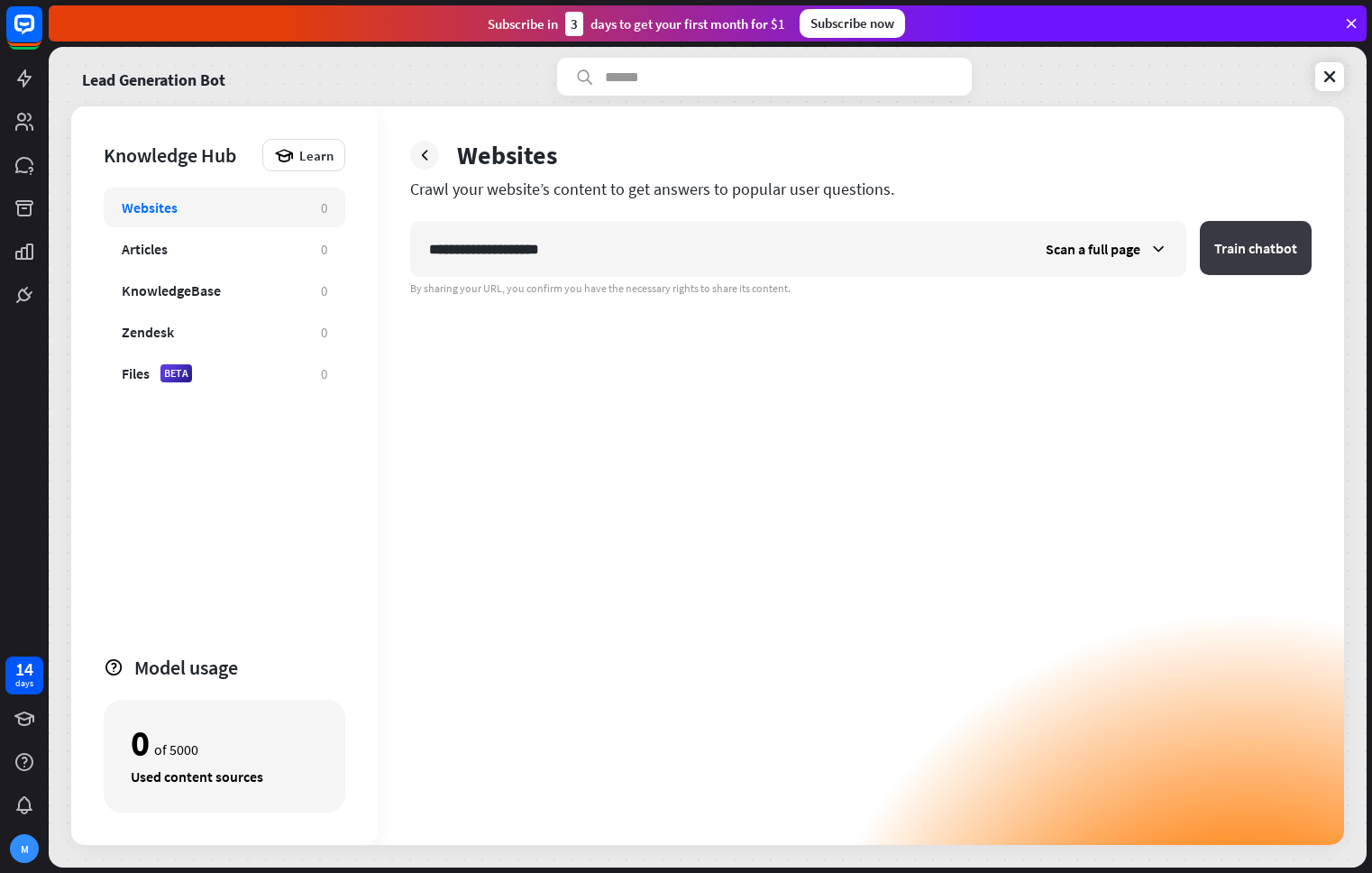
click at [1232, 255] on button "Train chatbot" at bounding box center [1256, 247] width 111 height 54
